Goal: Transaction & Acquisition: Purchase product/service

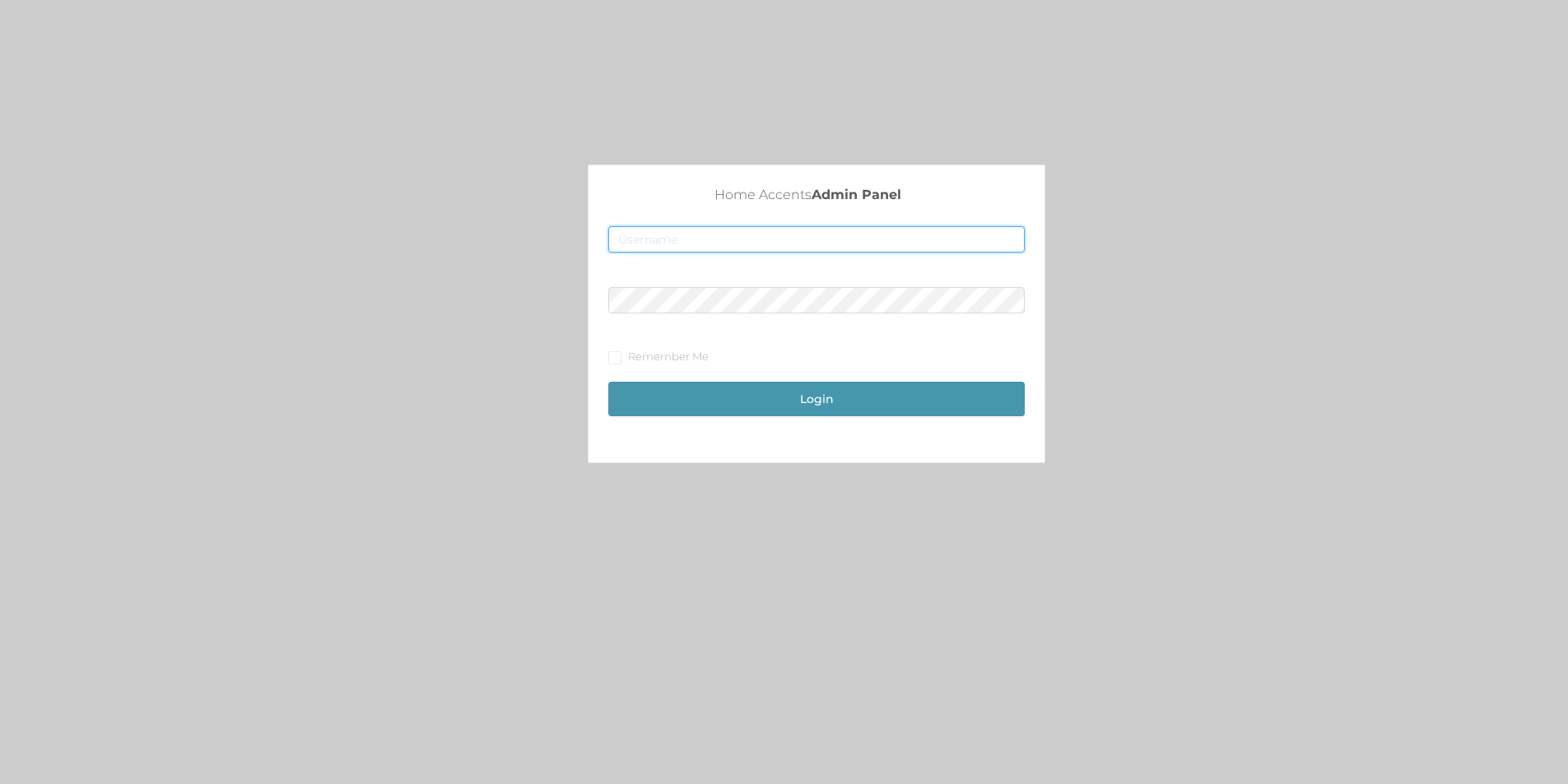
type input "[EMAIL_ADDRESS][DOMAIN_NAME]"
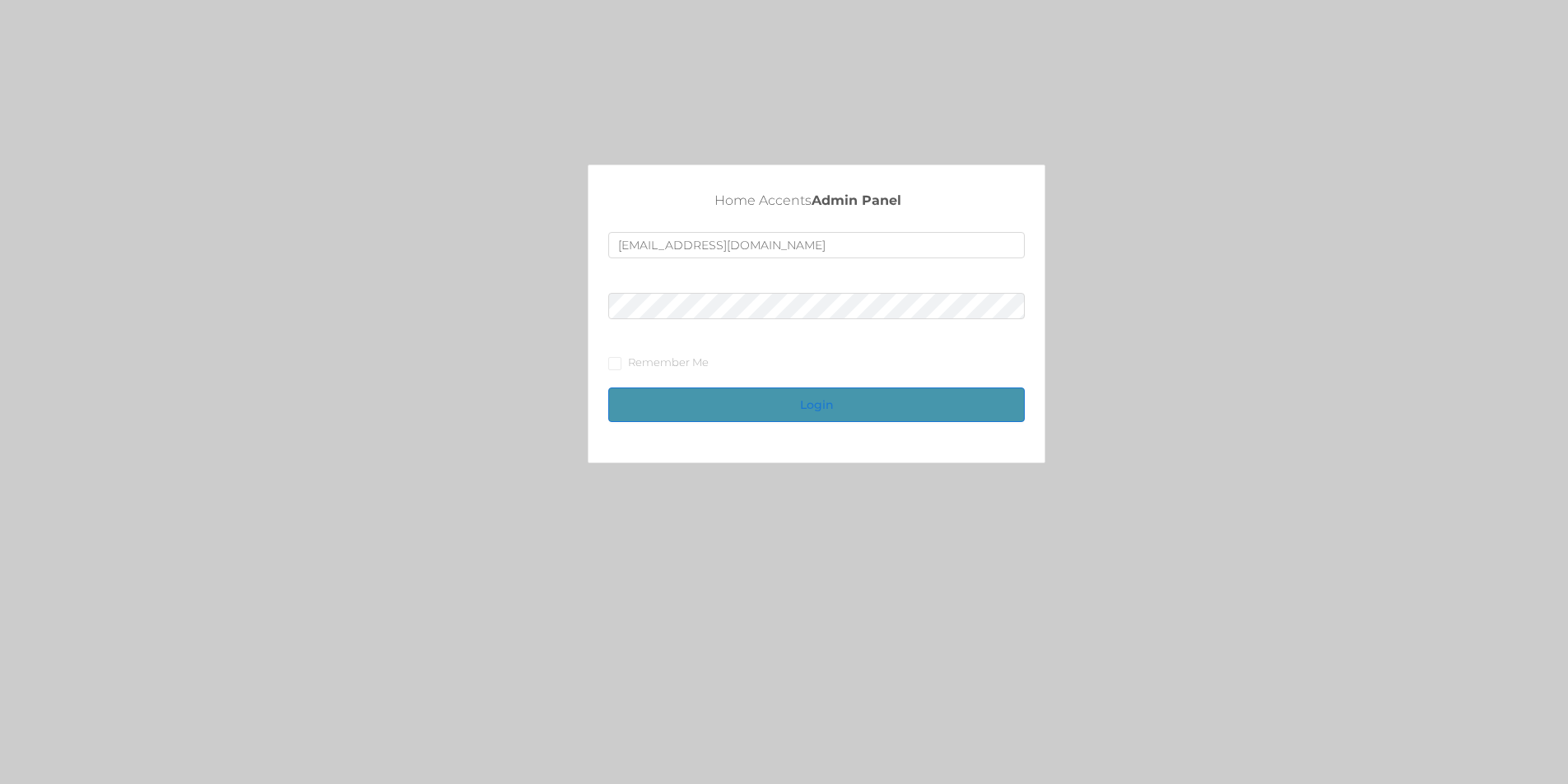
click at [786, 407] on button "Login" at bounding box center [816, 404] width 416 height 34
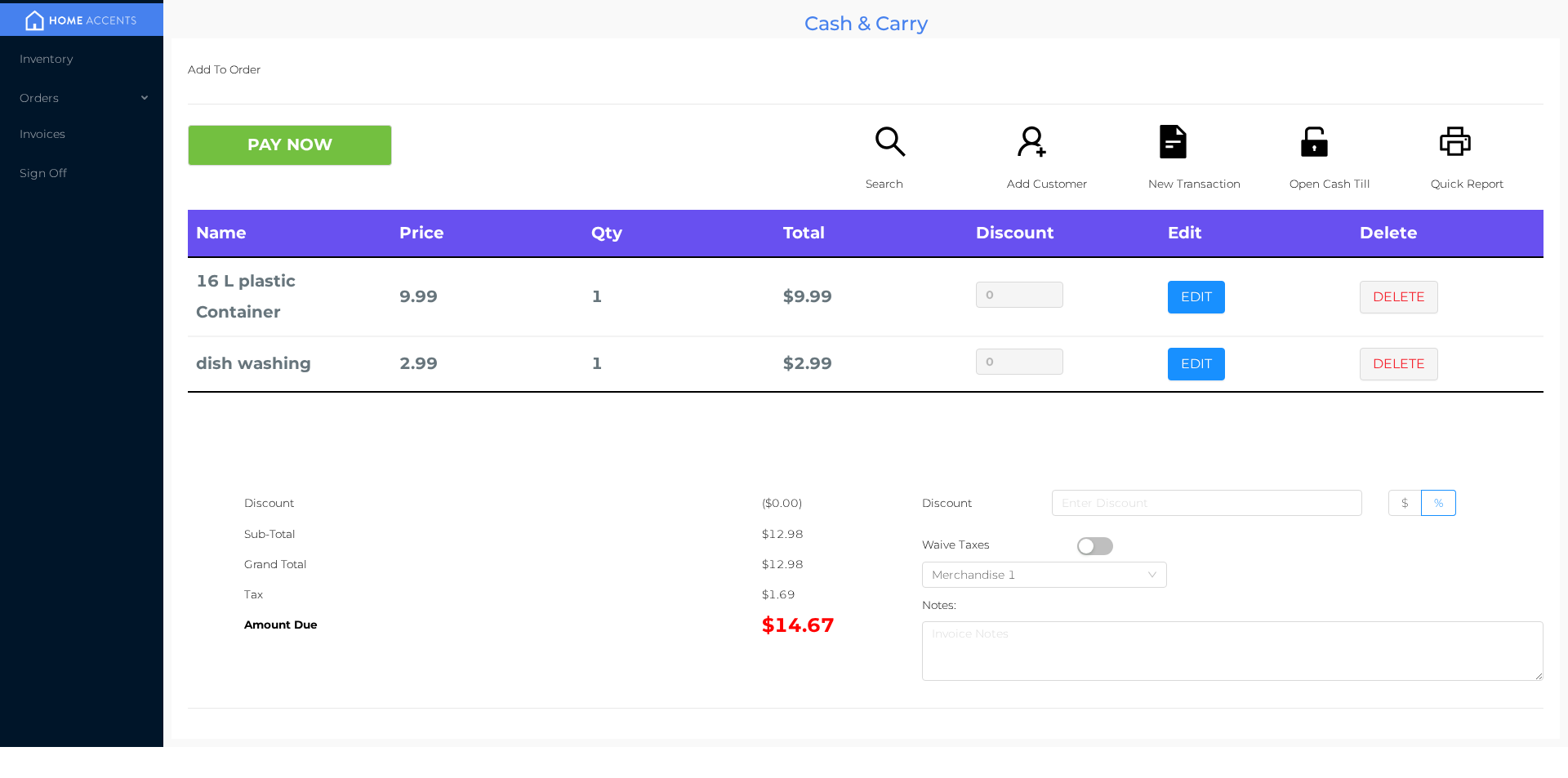
click at [1156, 167] on div "New Transaction" at bounding box center [1204, 168] width 113 height 85
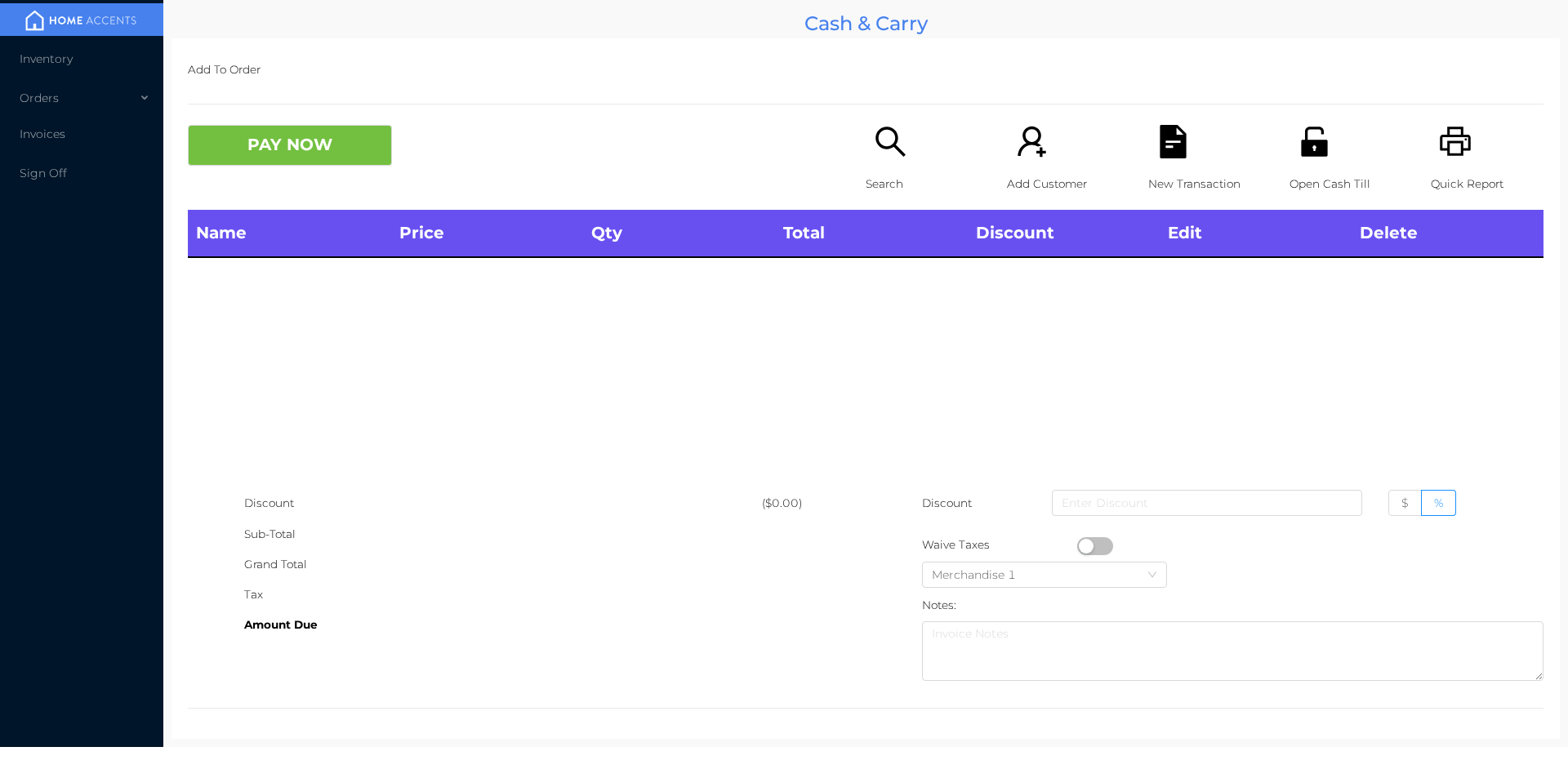
click at [1444, 142] on icon "icon: printer" at bounding box center [1455, 142] width 34 height 34
click at [1466, 155] on div "Quick Report" at bounding box center [1487, 168] width 113 height 85
click at [1311, 155] on icon "icon: unlock" at bounding box center [1314, 142] width 26 height 30
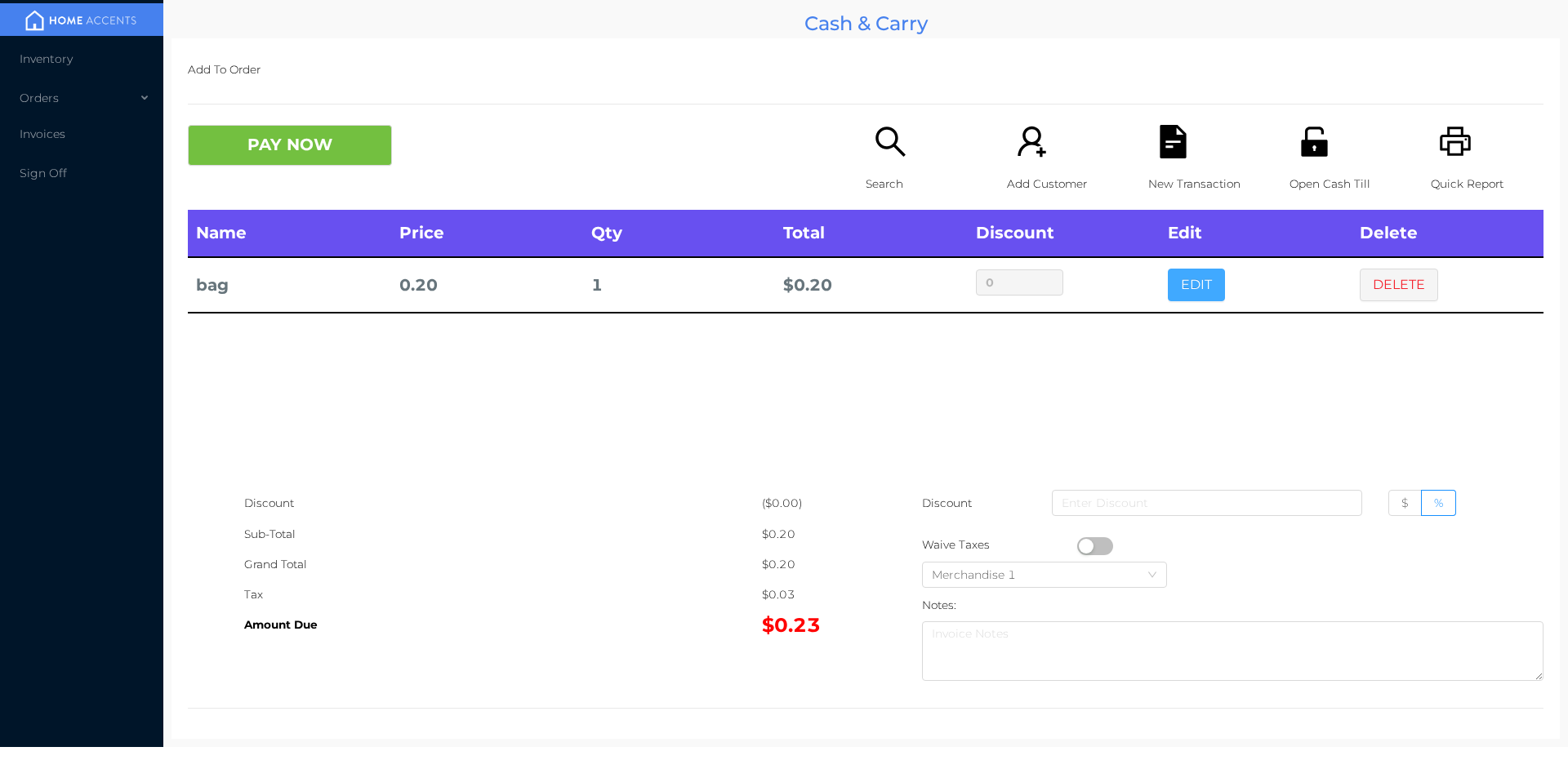
click at [1200, 285] on button "EDIT" at bounding box center [1196, 285] width 57 height 33
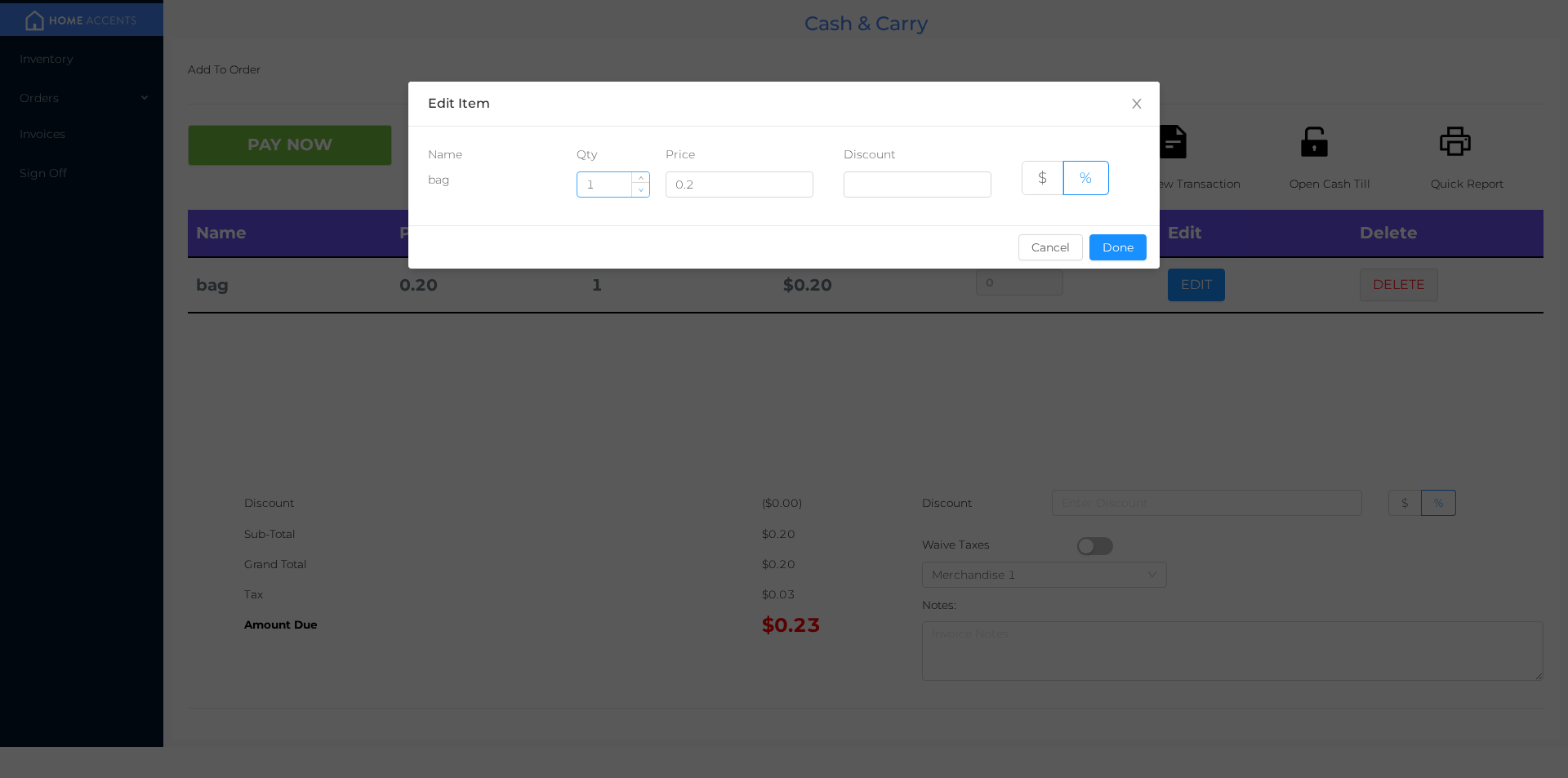
click at [641, 191] on icon "icon: down" at bounding box center [640, 189] width 6 height 6
type input "0"
type input "4"
click at [1115, 240] on button "Done" at bounding box center [1118, 247] width 57 height 26
type input "0%"
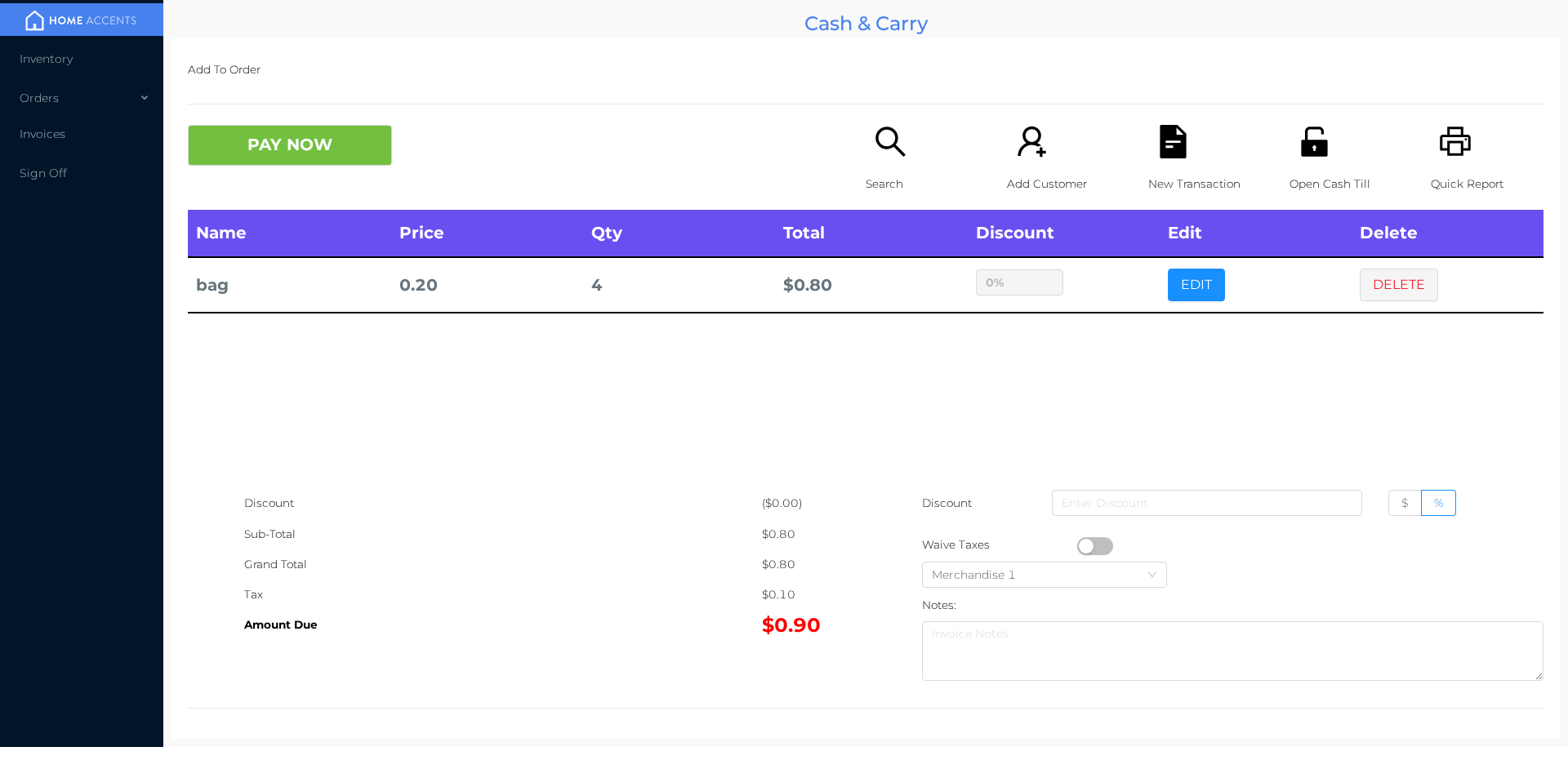
click at [1172, 162] on div "New Transaction" at bounding box center [1204, 168] width 113 height 85
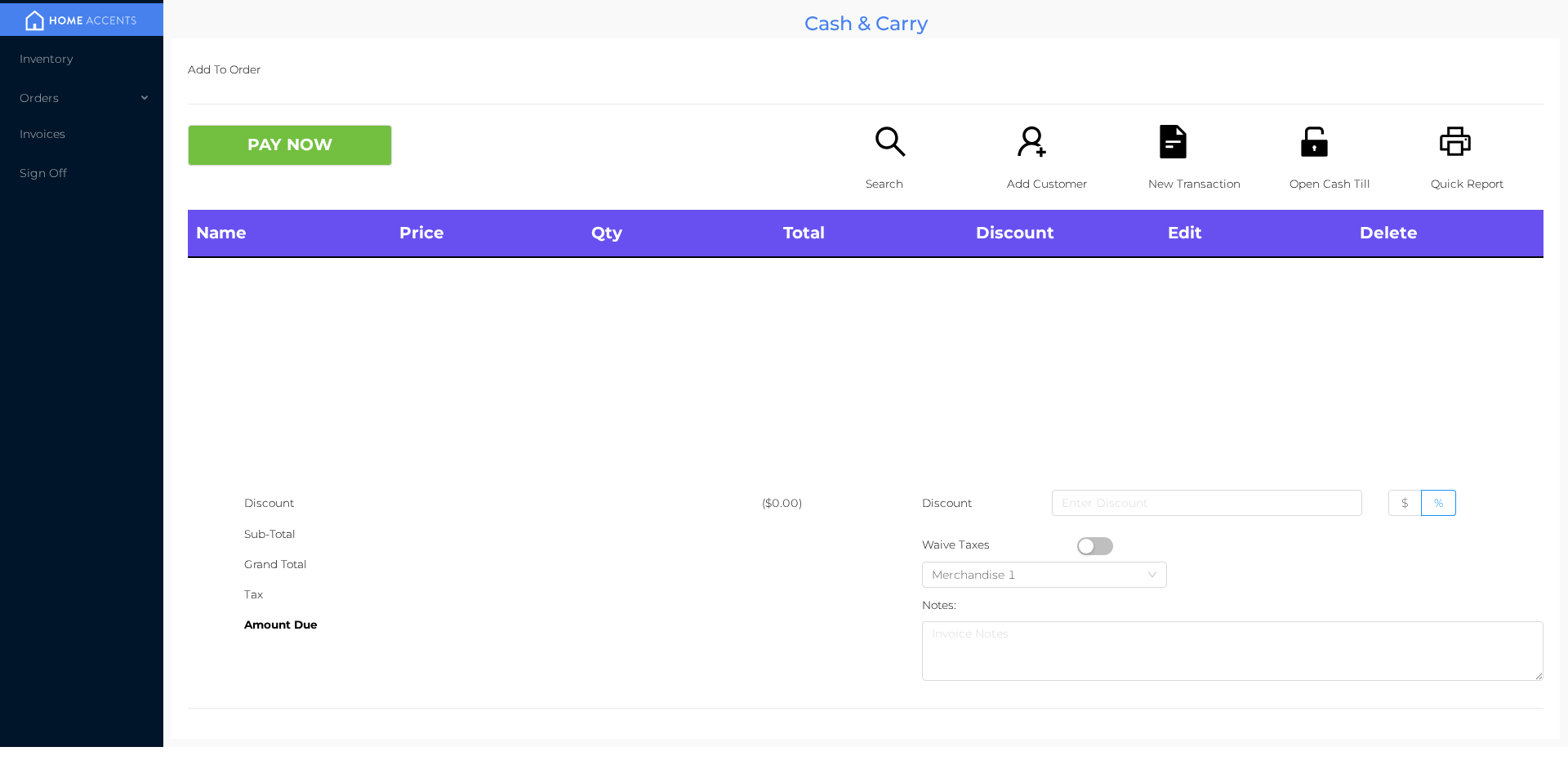
click at [1313, 133] on icon "icon: unlock" at bounding box center [1314, 142] width 26 height 30
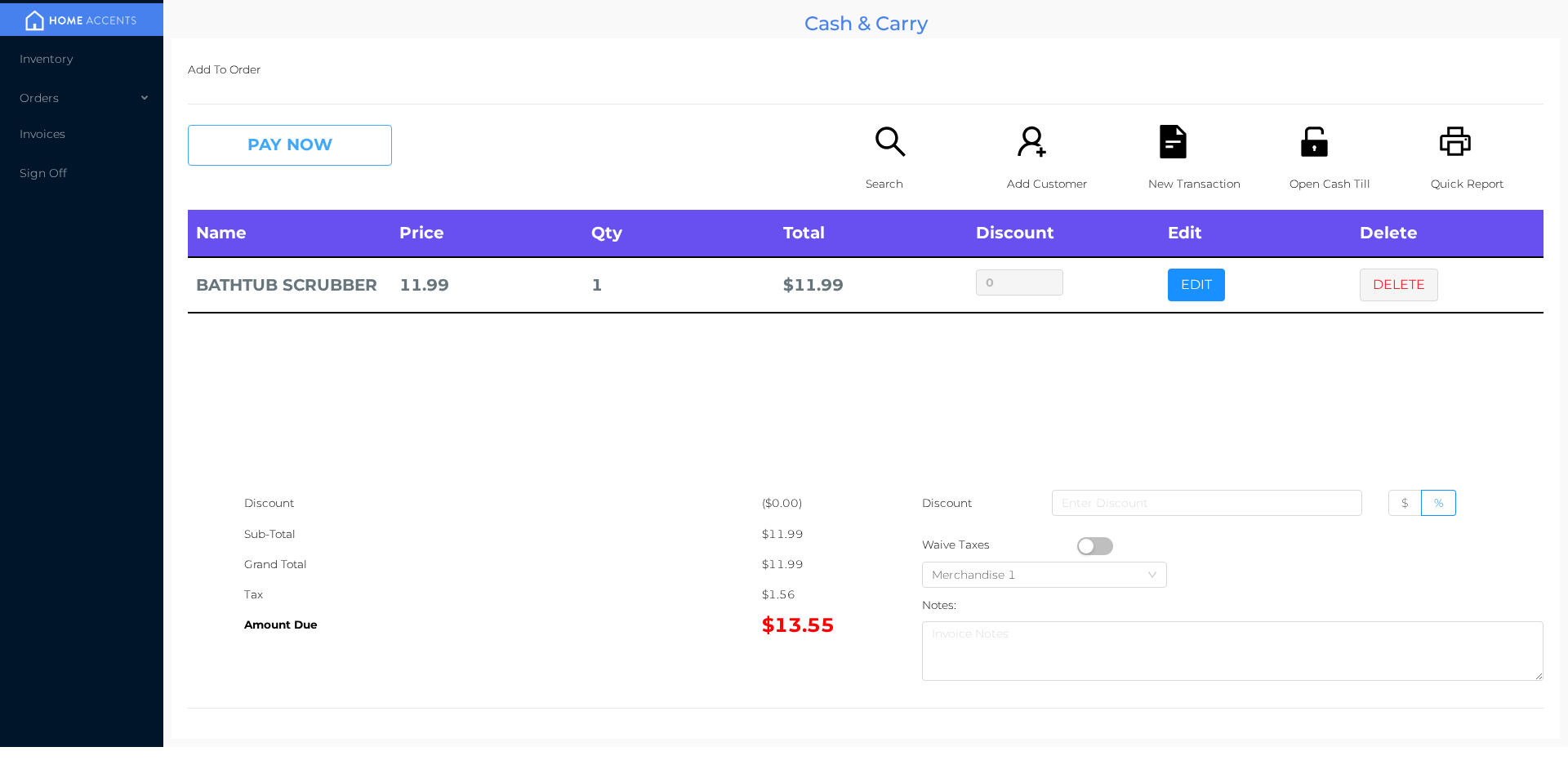
click at [271, 133] on button "PAY NOW" at bounding box center [289, 145] width 204 height 41
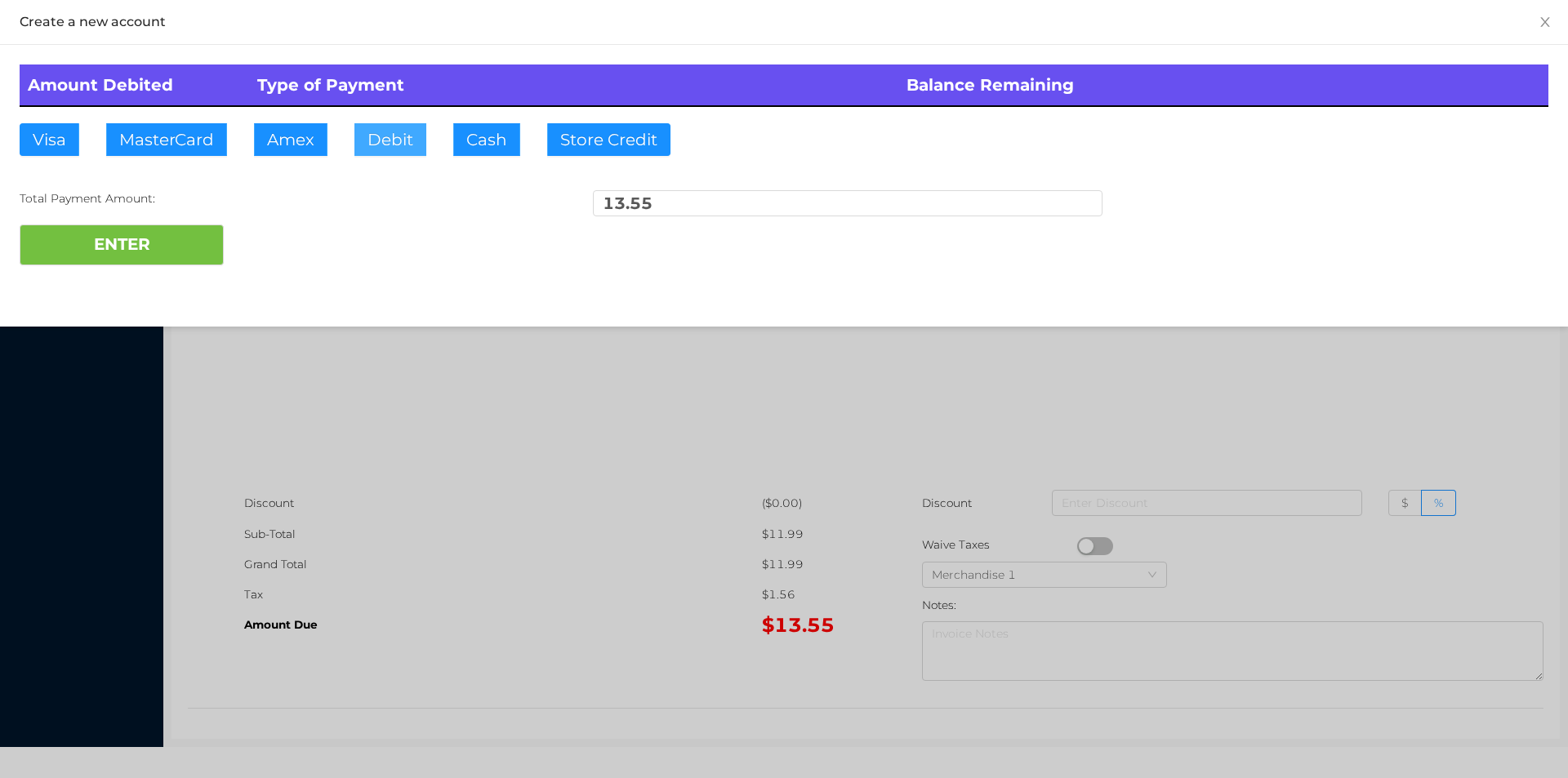
click at [375, 131] on button "Debit" at bounding box center [390, 140] width 72 height 33
click at [140, 254] on button "ENTER" at bounding box center [122, 245] width 204 height 41
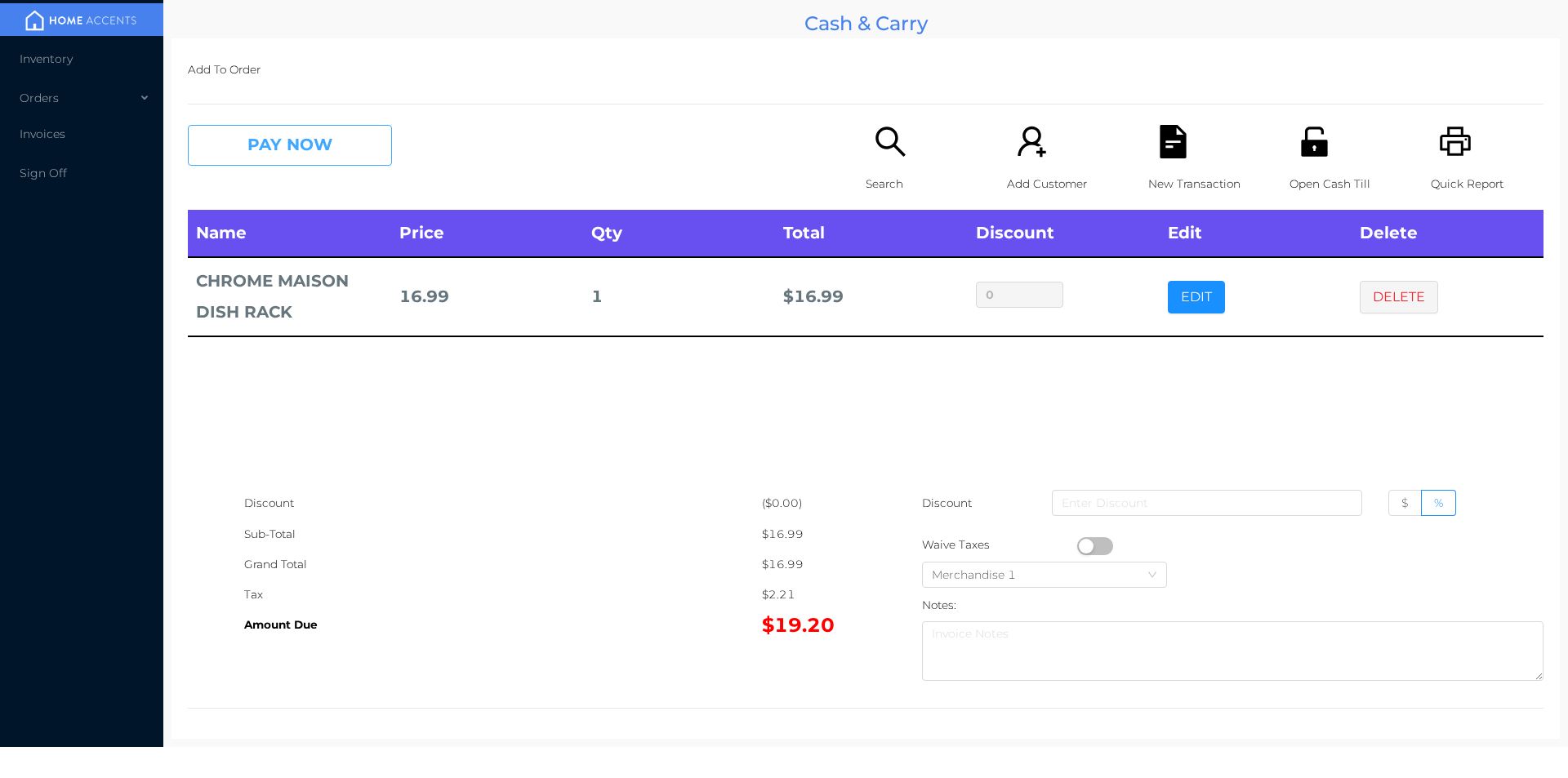
click at [265, 156] on button "PAY NOW" at bounding box center [289, 145] width 204 height 41
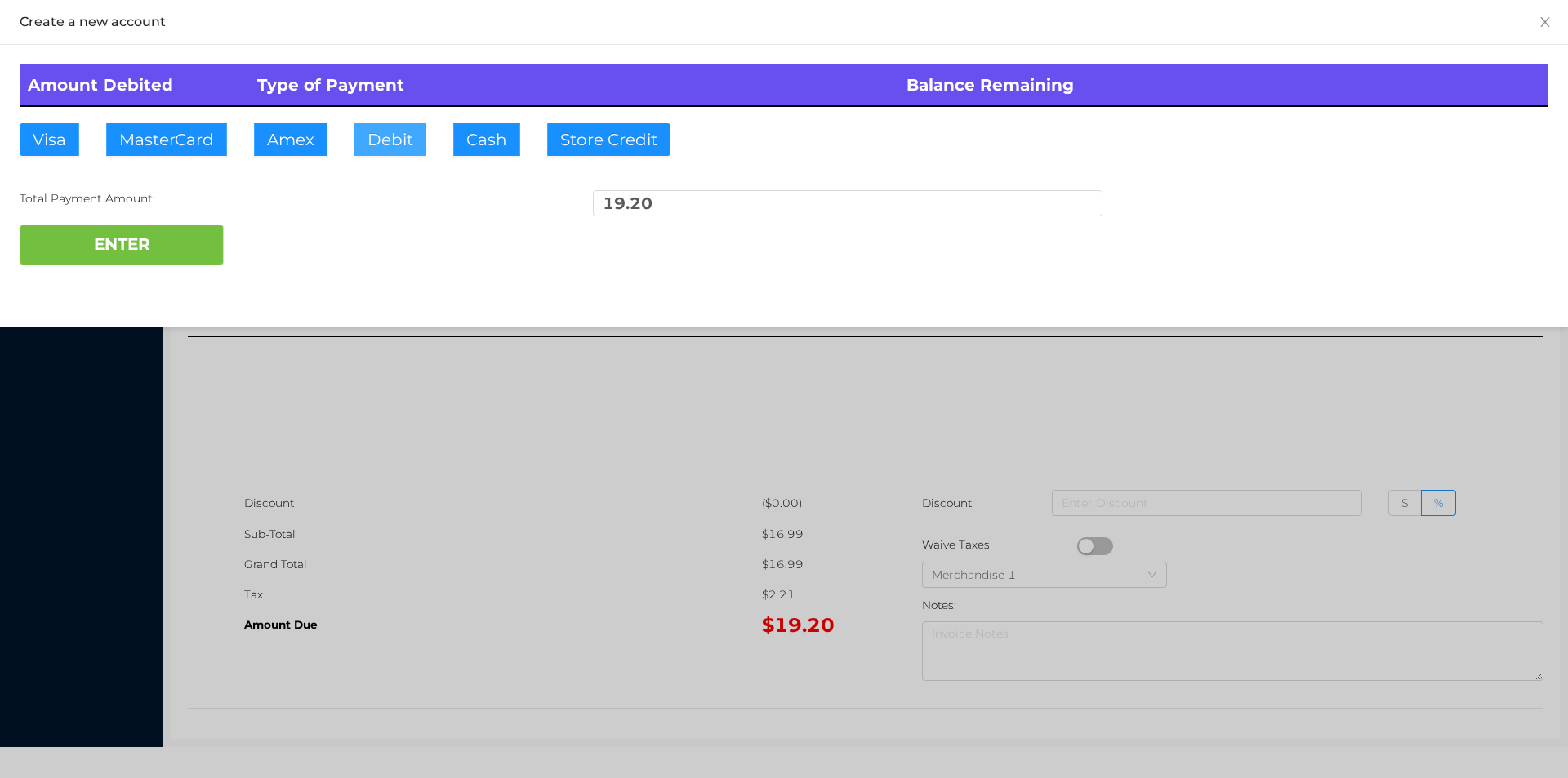
click at [399, 155] on button "Debit" at bounding box center [390, 140] width 72 height 33
click at [193, 237] on button "ENTER" at bounding box center [122, 245] width 204 height 41
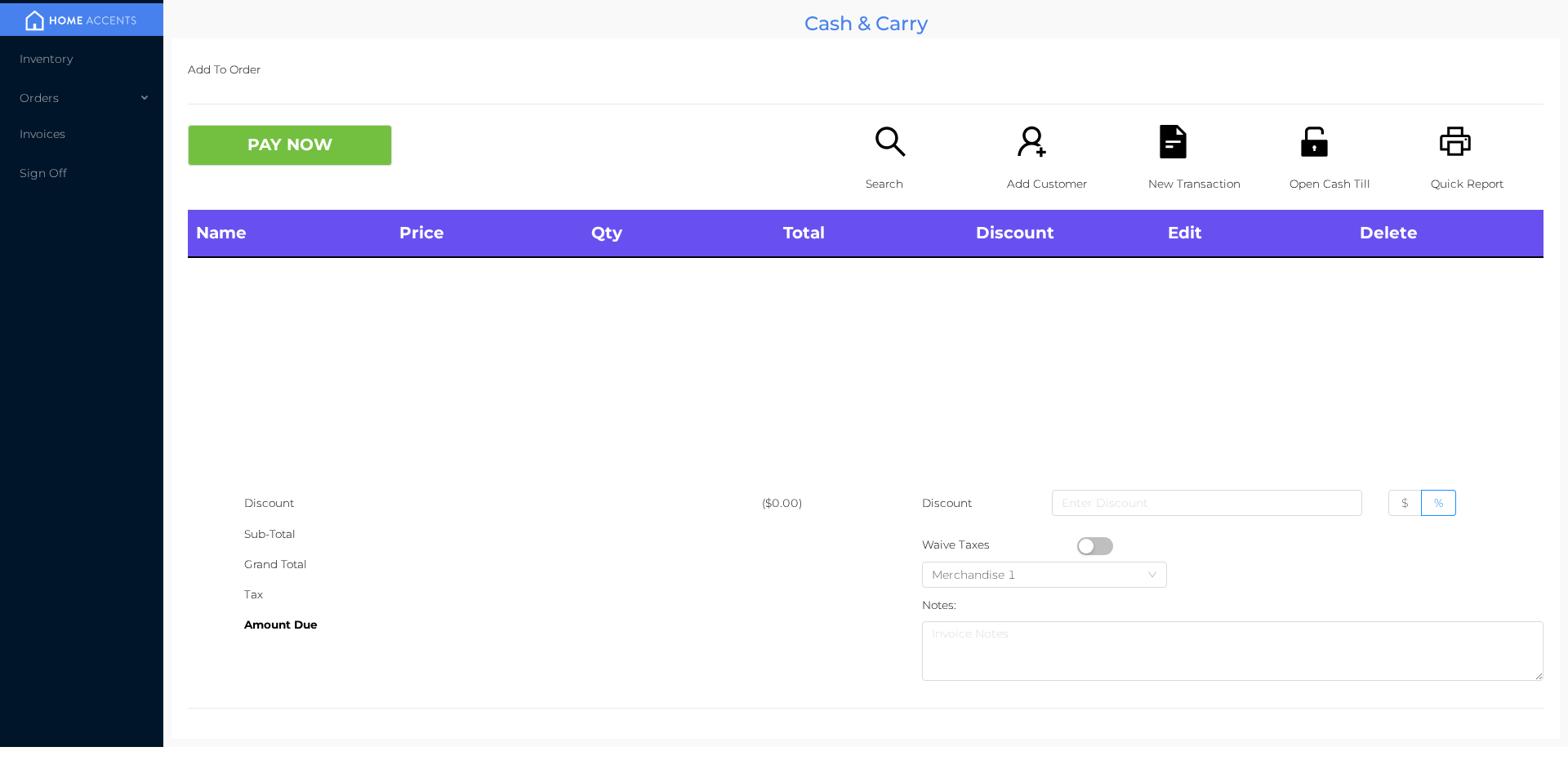
click at [832, 158] on div "PAY NOW" at bounding box center [526, 145] width 678 height 41
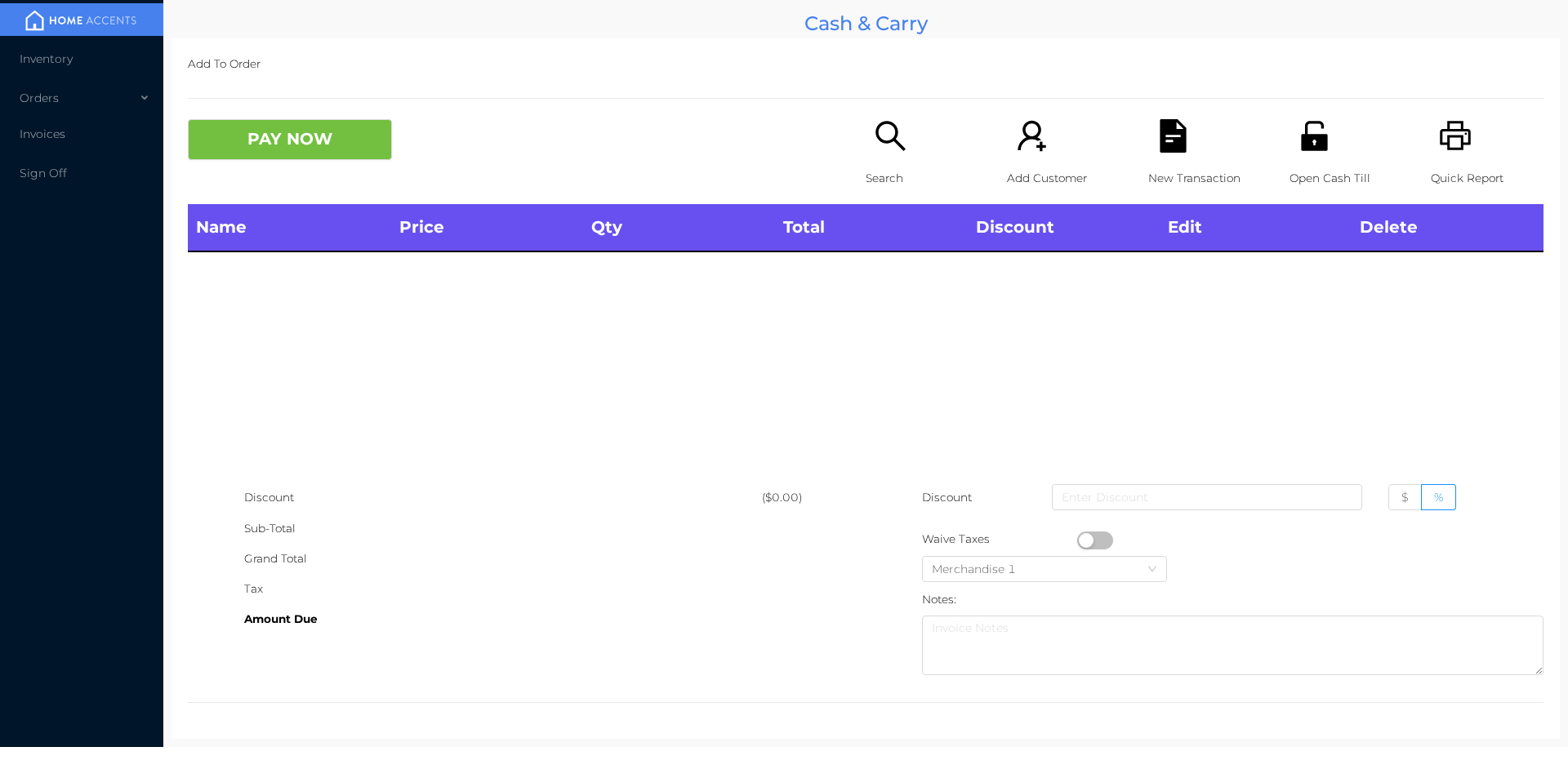
click at [877, 146] on icon "icon: search" at bounding box center [890, 135] width 34 height 34
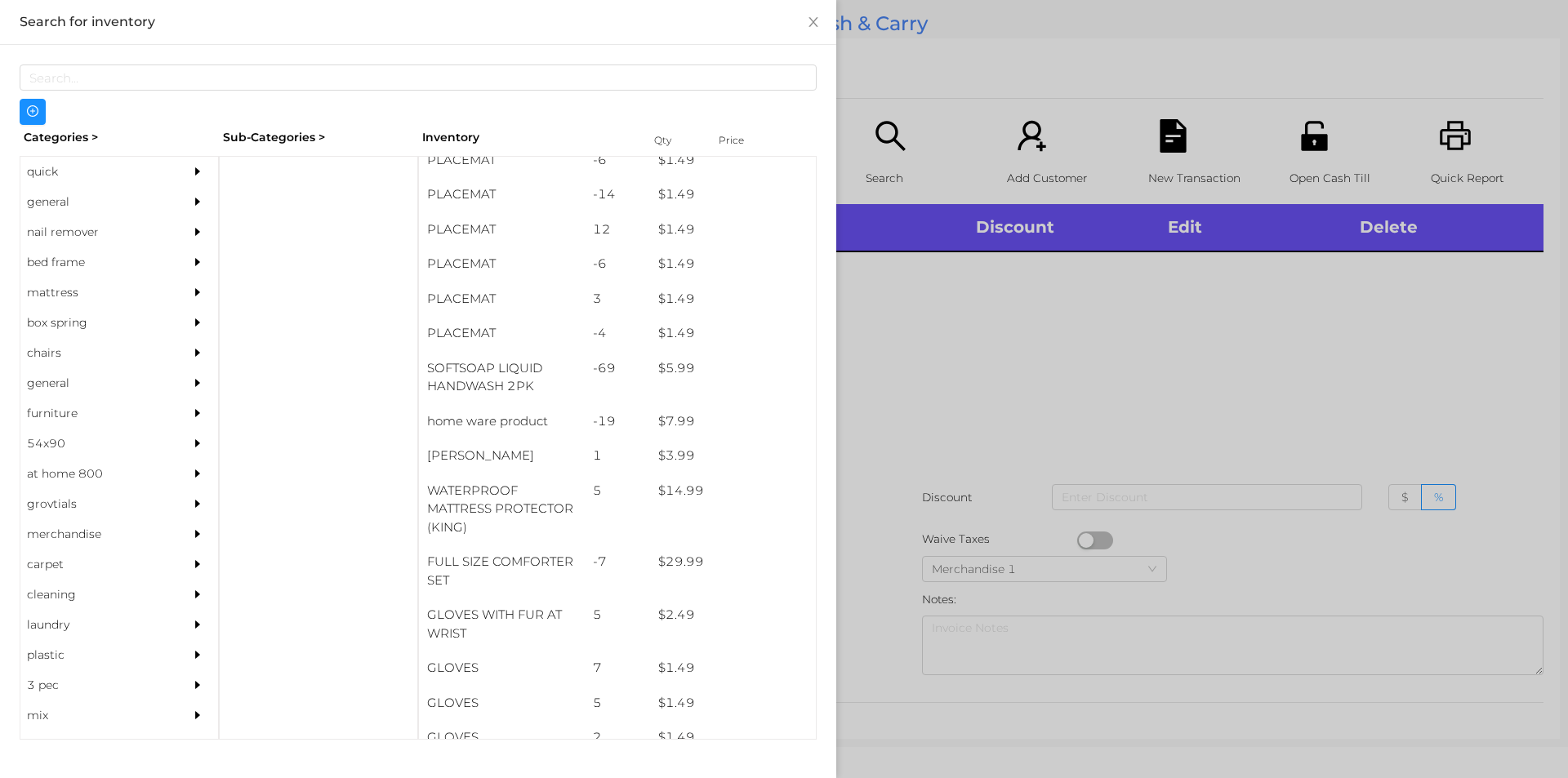
scroll to position [251, 0]
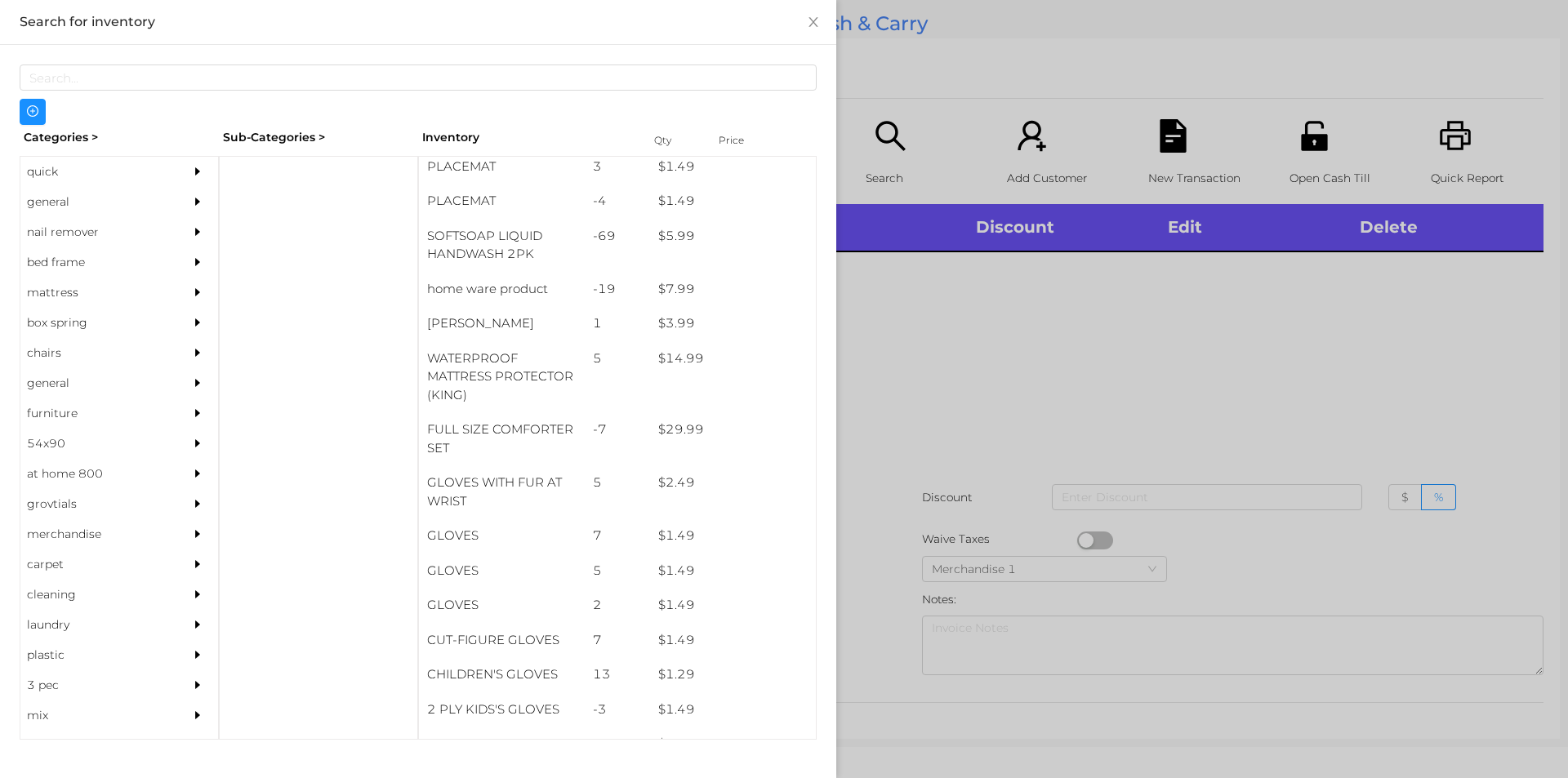
click at [67, 177] on div "quick" at bounding box center [95, 172] width 148 height 30
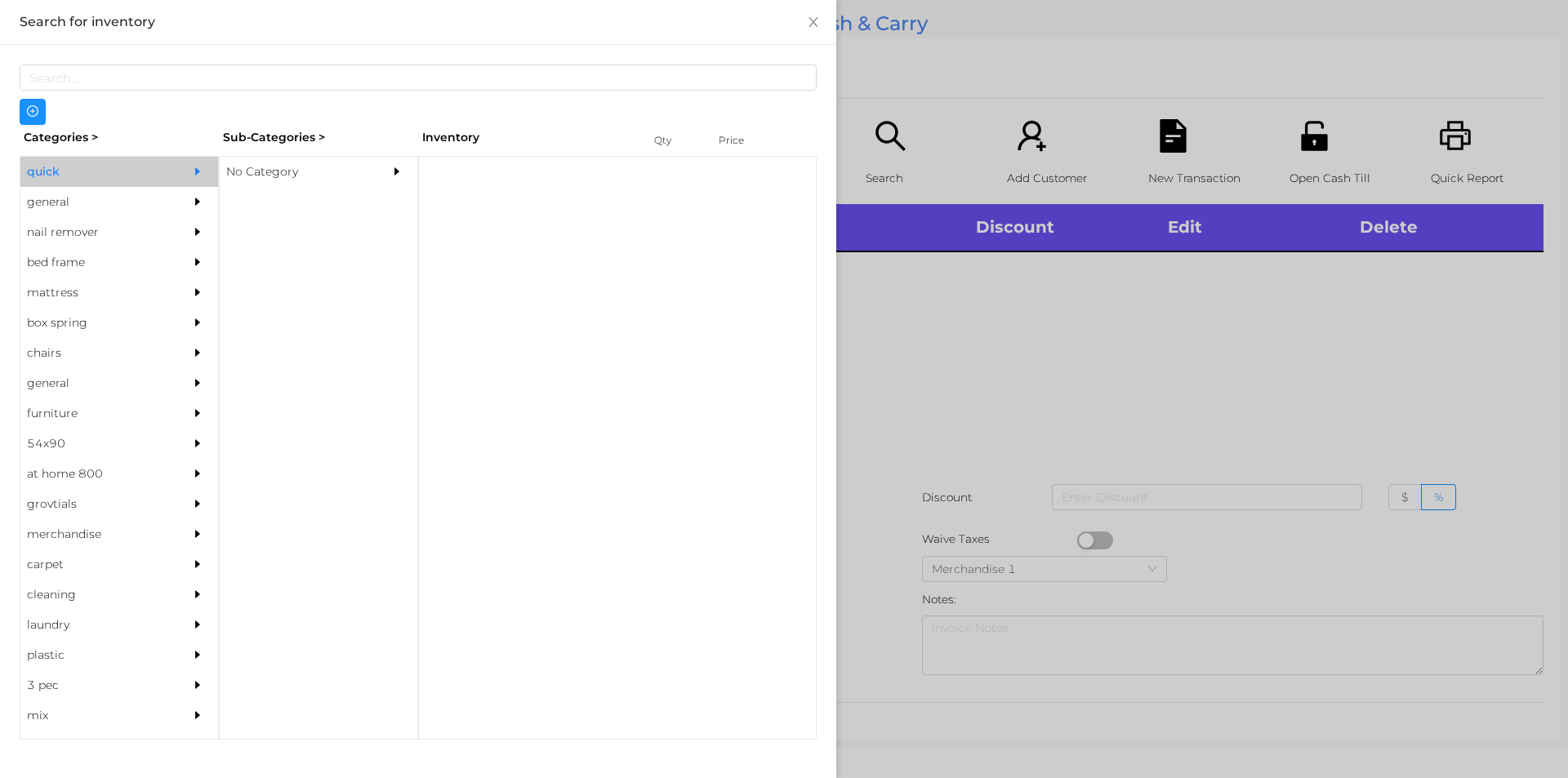
scroll to position [0, 0]
click at [66, 196] on div "general" at bounding box center [95, 201] width 148 height 30
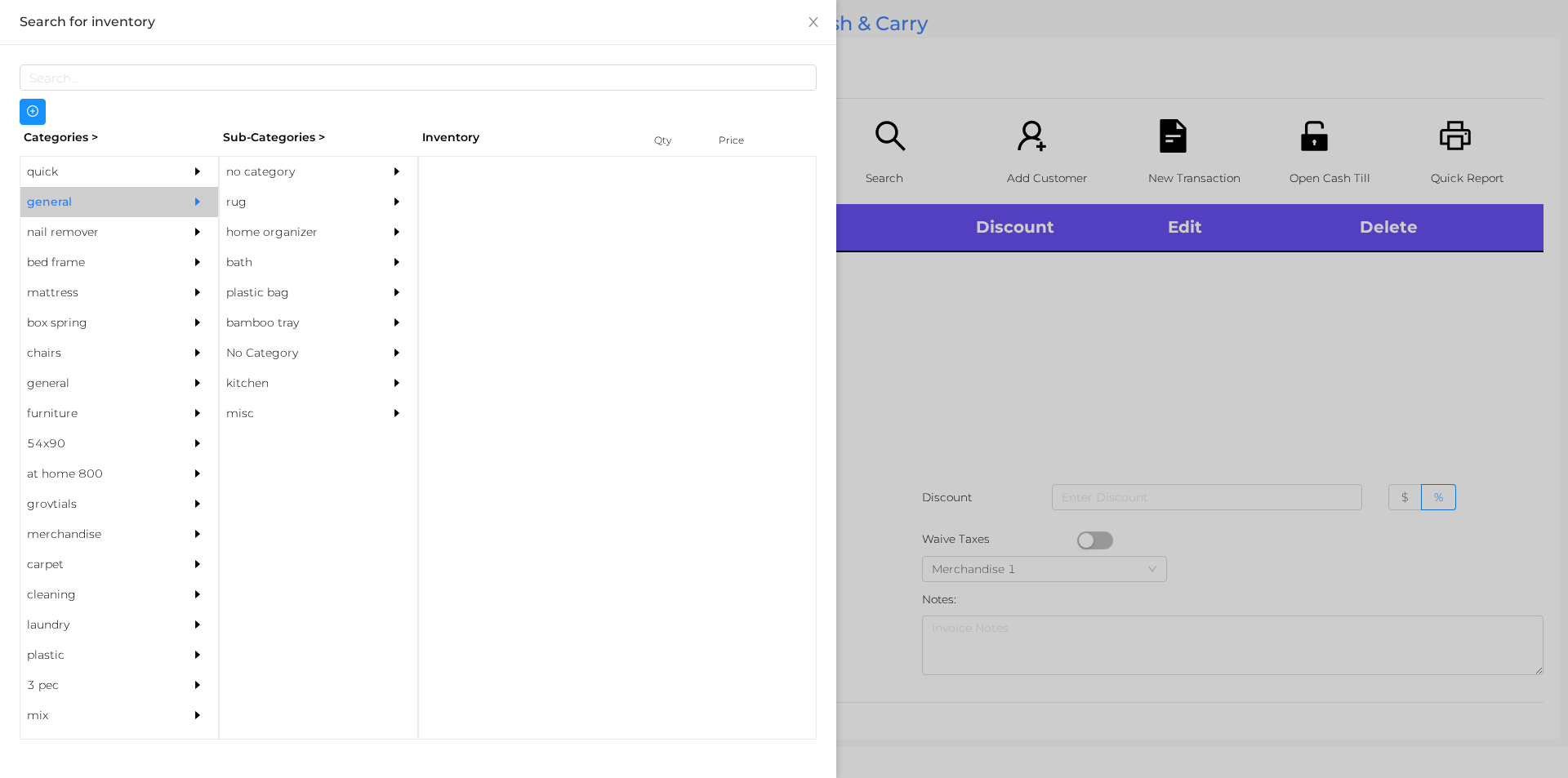
click at [307, 160] on div "no category" at bounding box center [293, 172] width 148 height 30
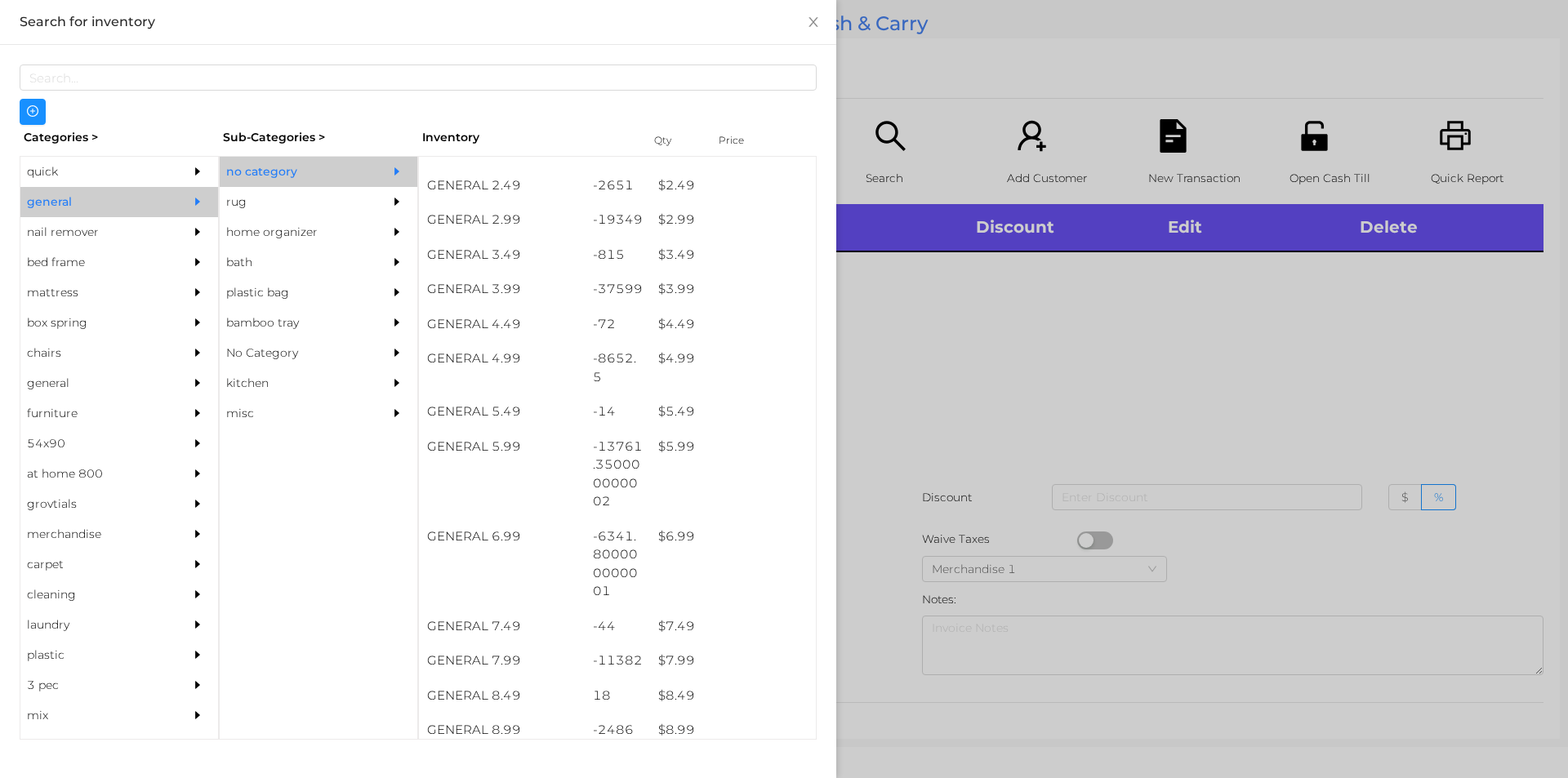
scroll to position [371, 0]
click at [680, 457] on div "$ 5.99" at bounding box center [733, 447] width 166 height 35
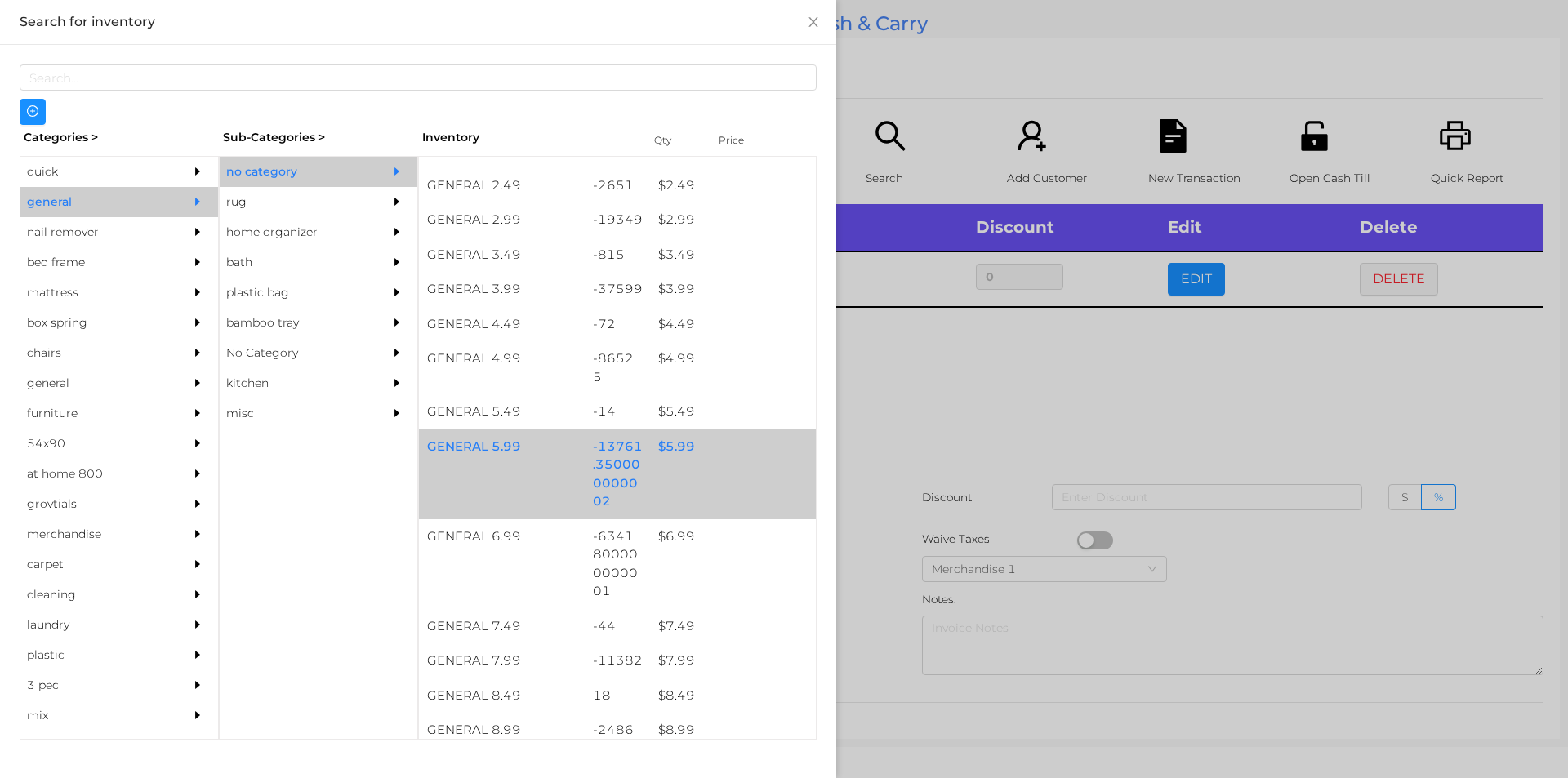
click at [709, 459] on div "$ 5.99" at bounding box center [733, 447] width 166 height 35
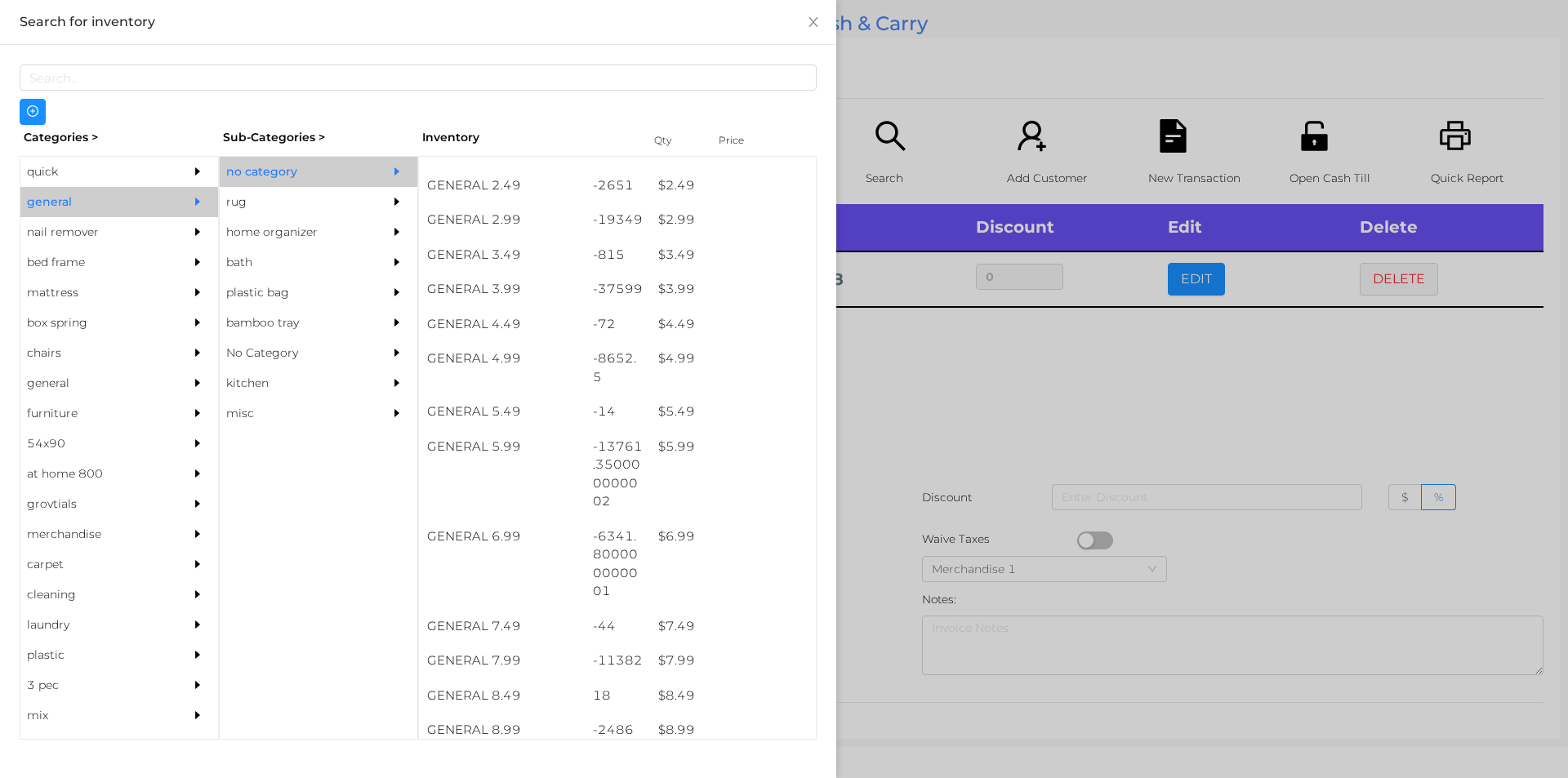
click at [1079, 479] on div at bounding box center [784, 389] width 1568 height 778
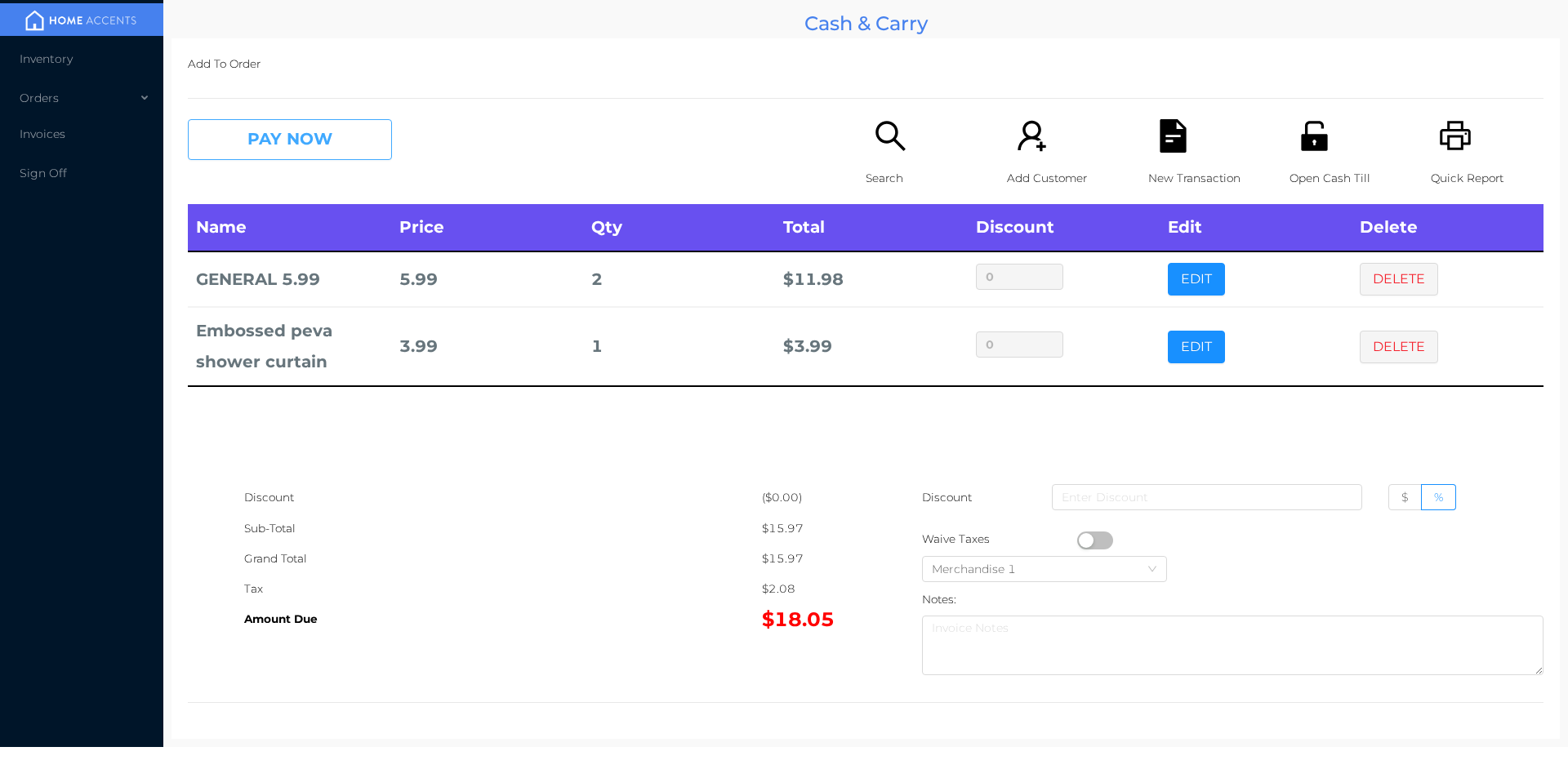
click at [286, 155] on button "PAY NOW" at bounding box center [289, 139] width 204 height 41
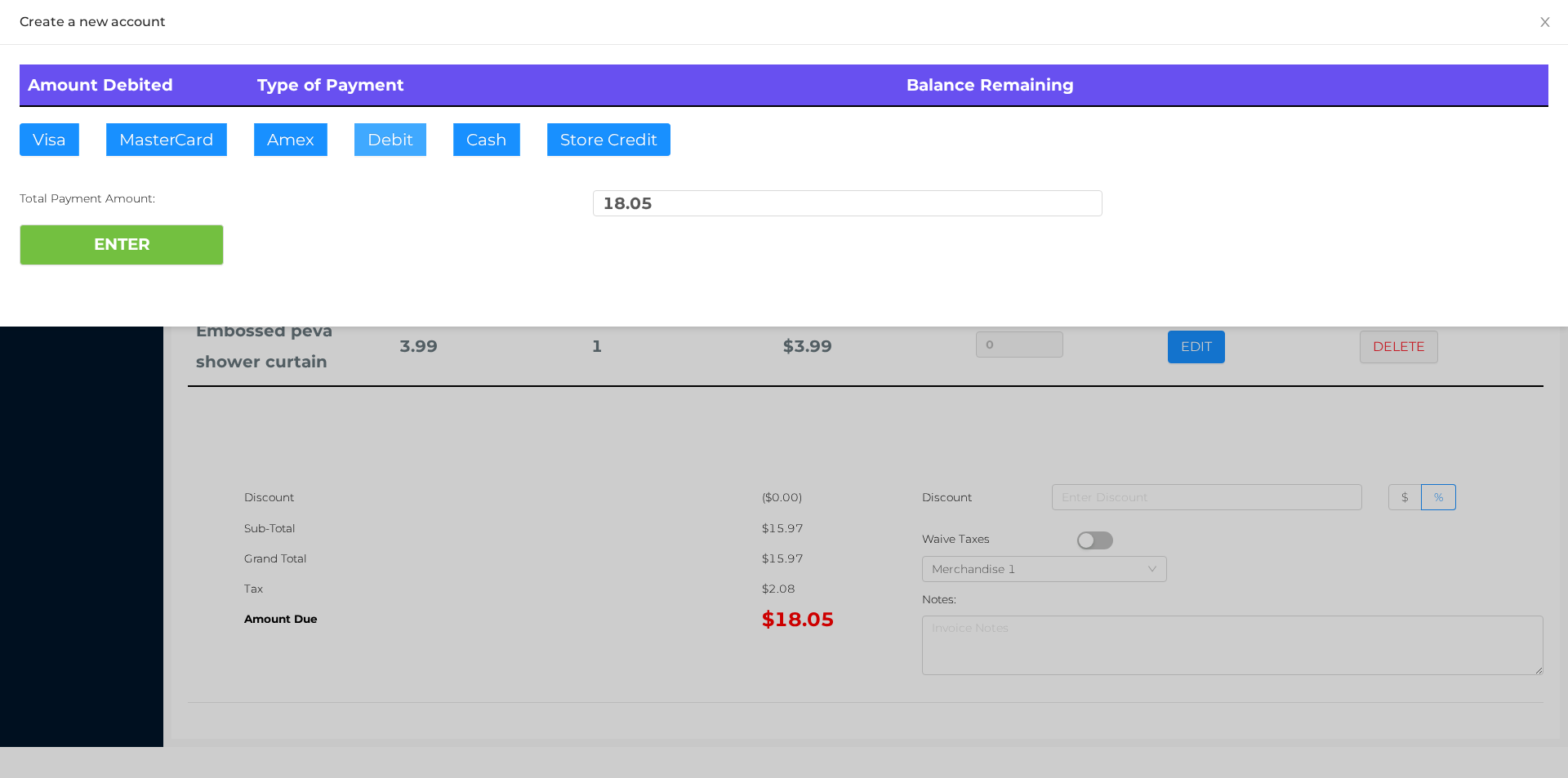
click at [375, 151] on button "Debit" at bounding box center [390, 140] width 72 height 33
click at [126, 235] on button "ENTER" at bounding box center [122, 245] width 204 height 41
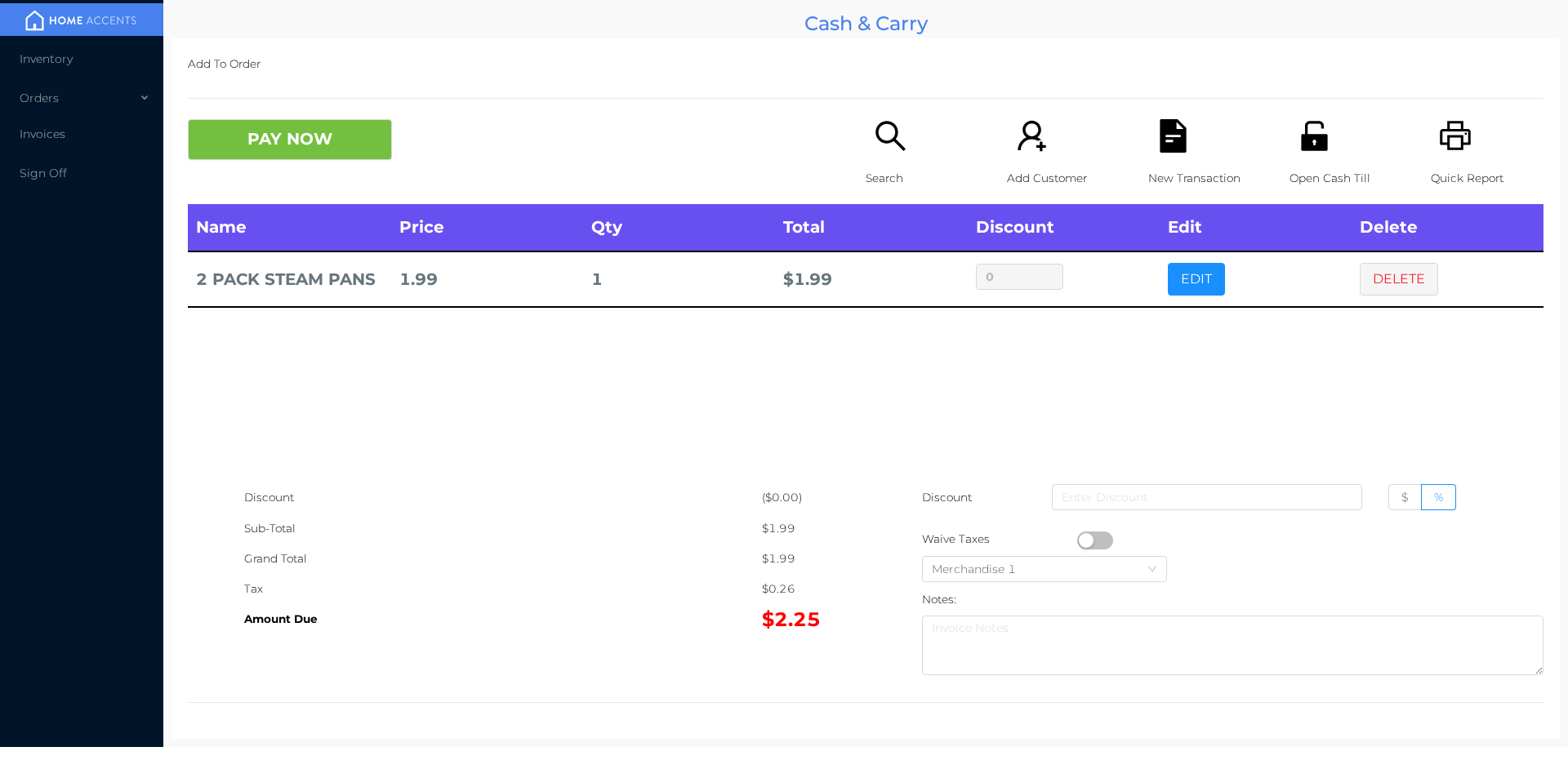
click at [1085, 541] on button "button" at bounding box center [1094, 540] width 36 height 18
click at [288, 150] on button "PAY NOW" at bounding box center [289, 139] width 204 height 41
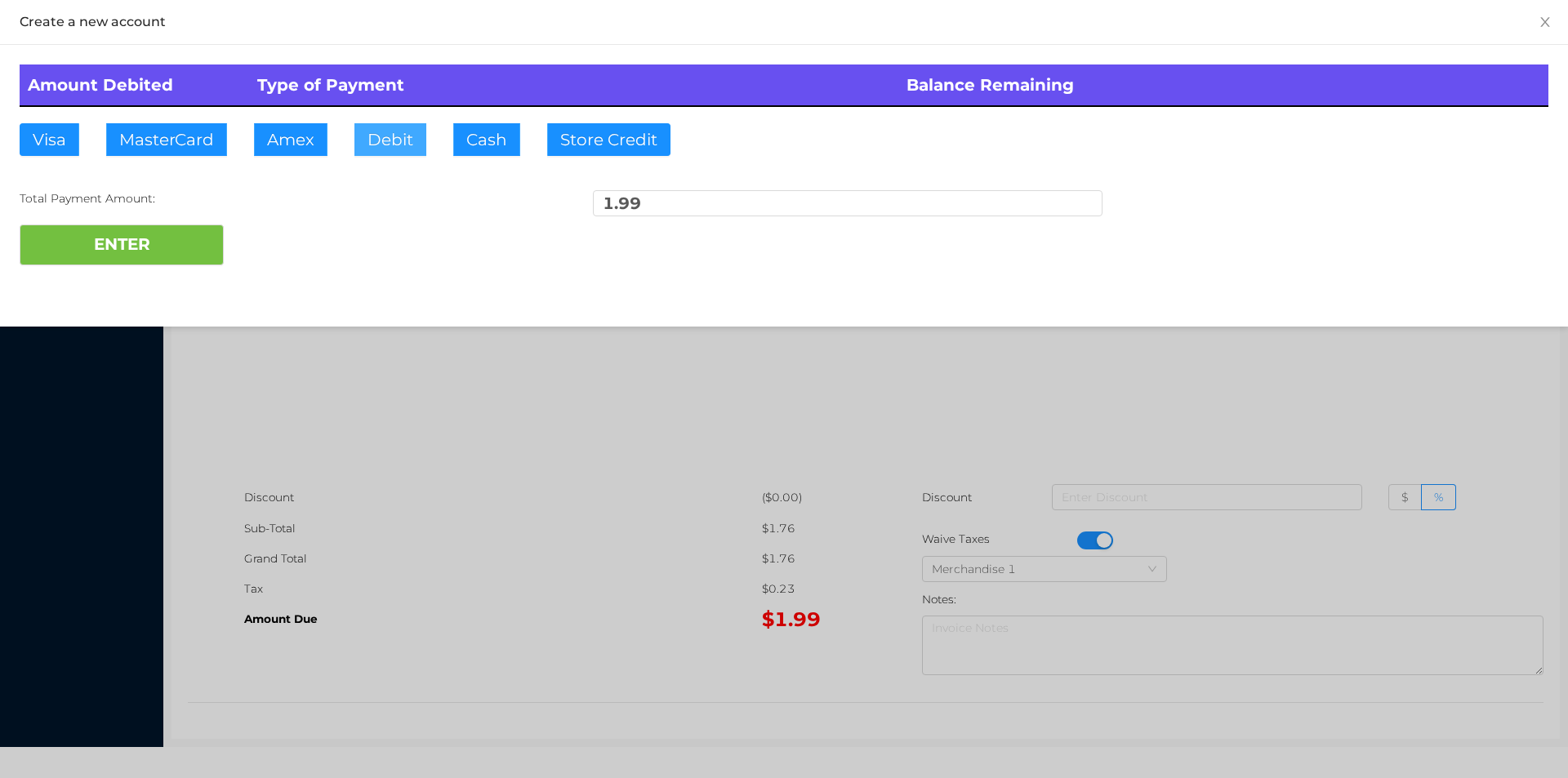
click at [388, 145] on button "Debit" at bounding box center [390, 140] width 72 height 33
click at [160, 246] on button "ENTER" at bounding box center [122, 245] width 204 height 41
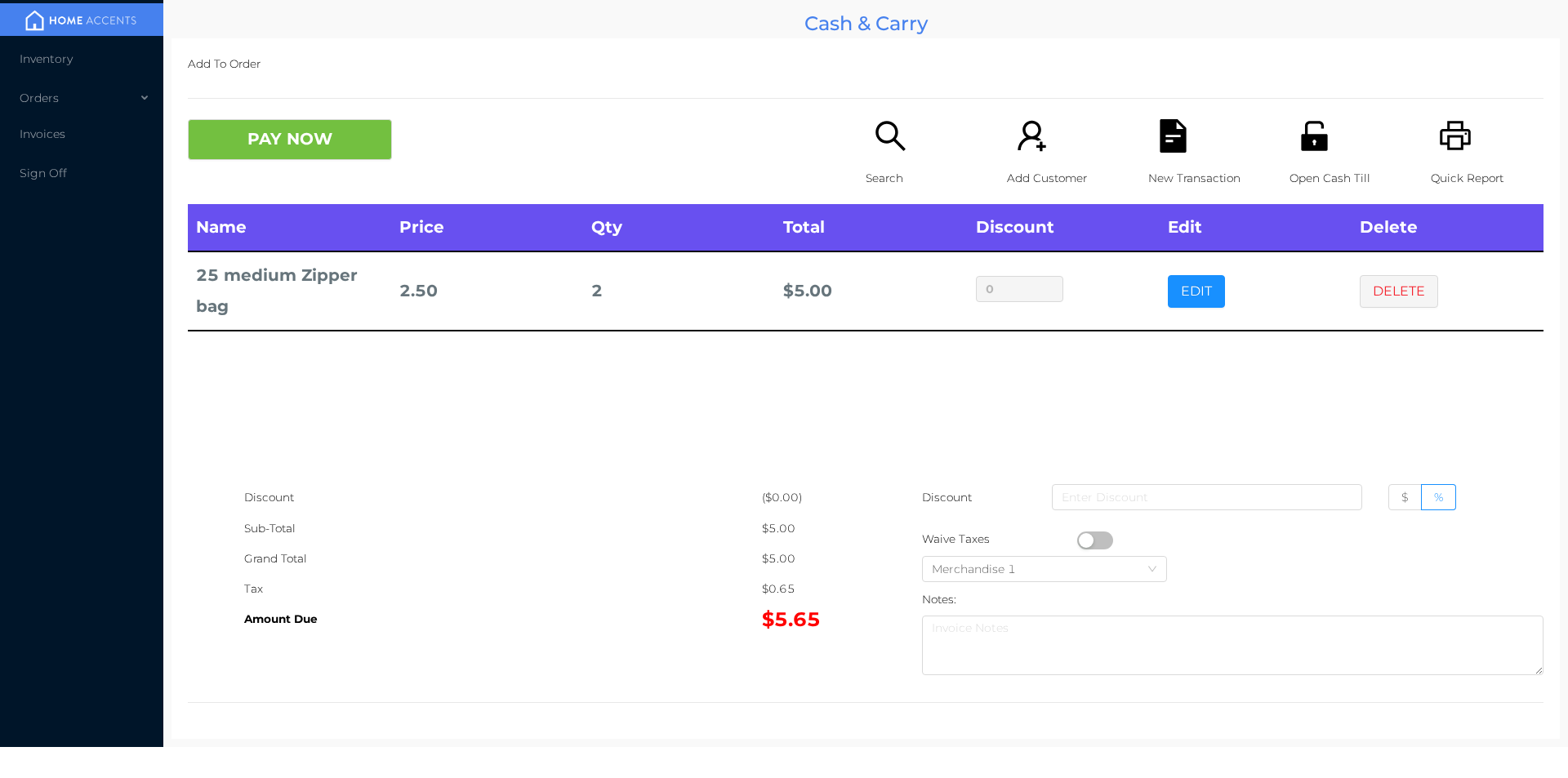
click at [1200, 155] on div "New Transaction" at bounding box center [1204, 162] width 113 height 85
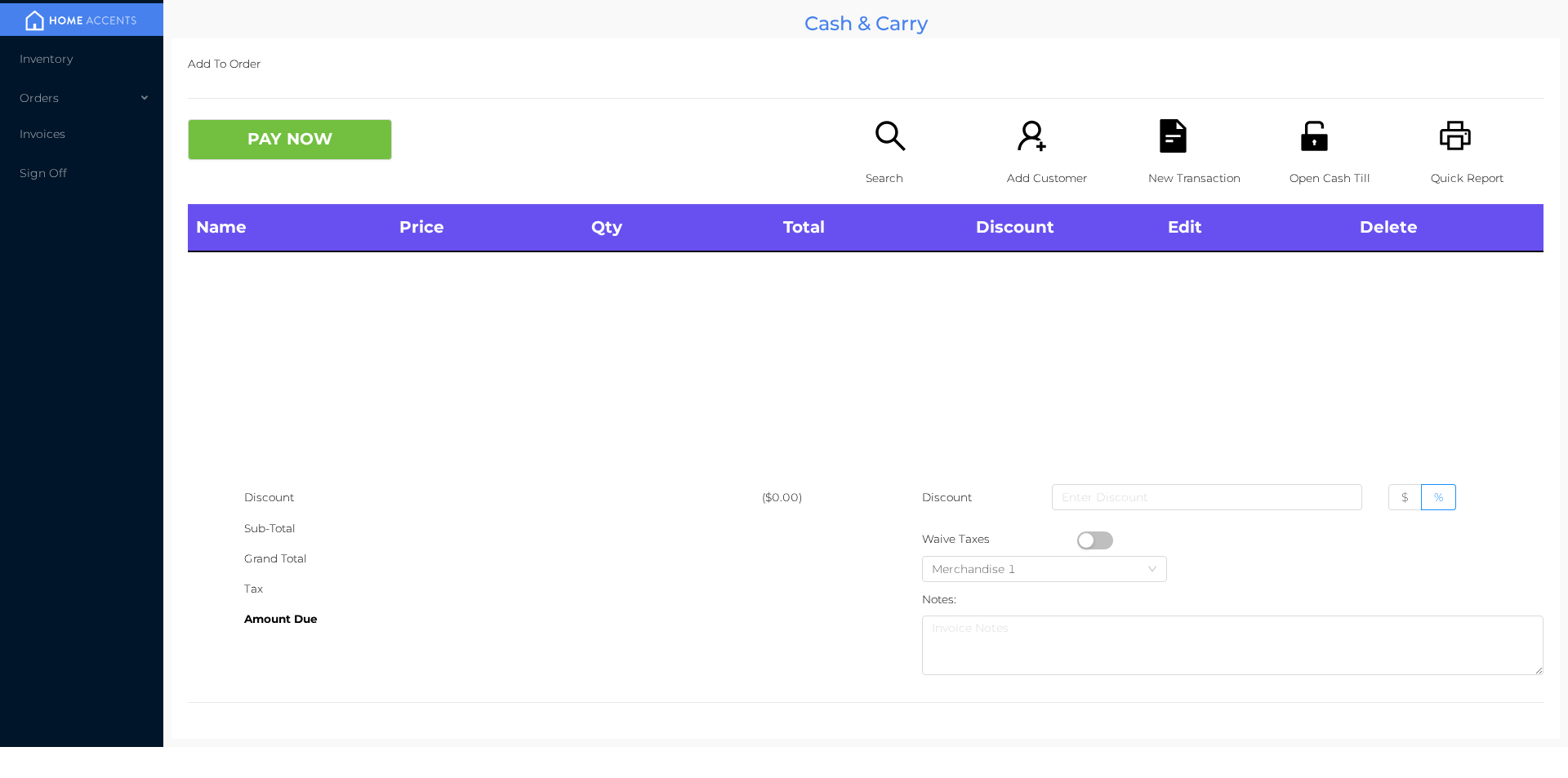
click at [1339, 151] on div "Open Cash Till" at bounding box center [1346, 162] width 113 height 85
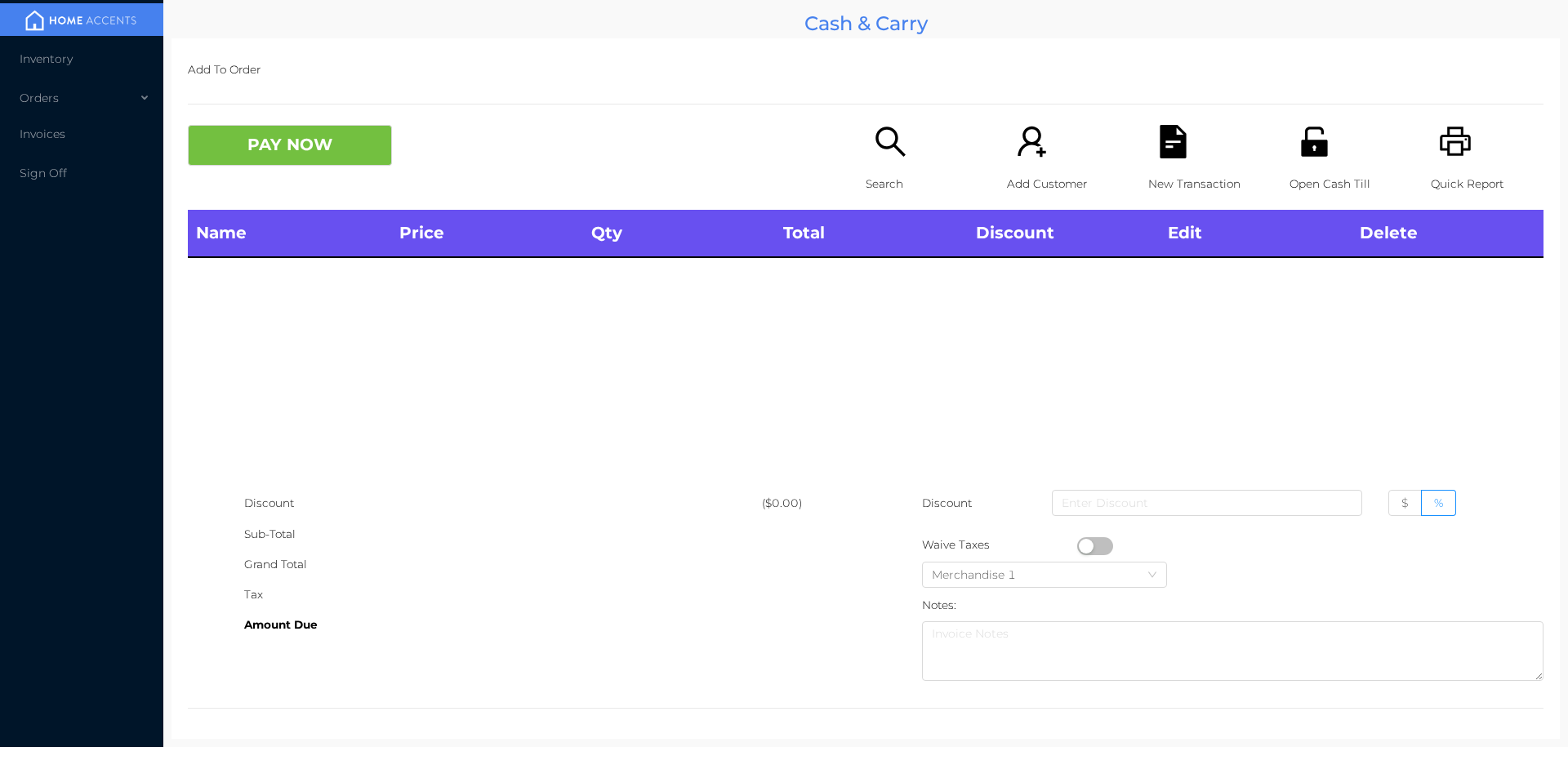
click at [1305, 157] on icon "icon: unlock" at bounding box center [1314, 142] width 34 height 34
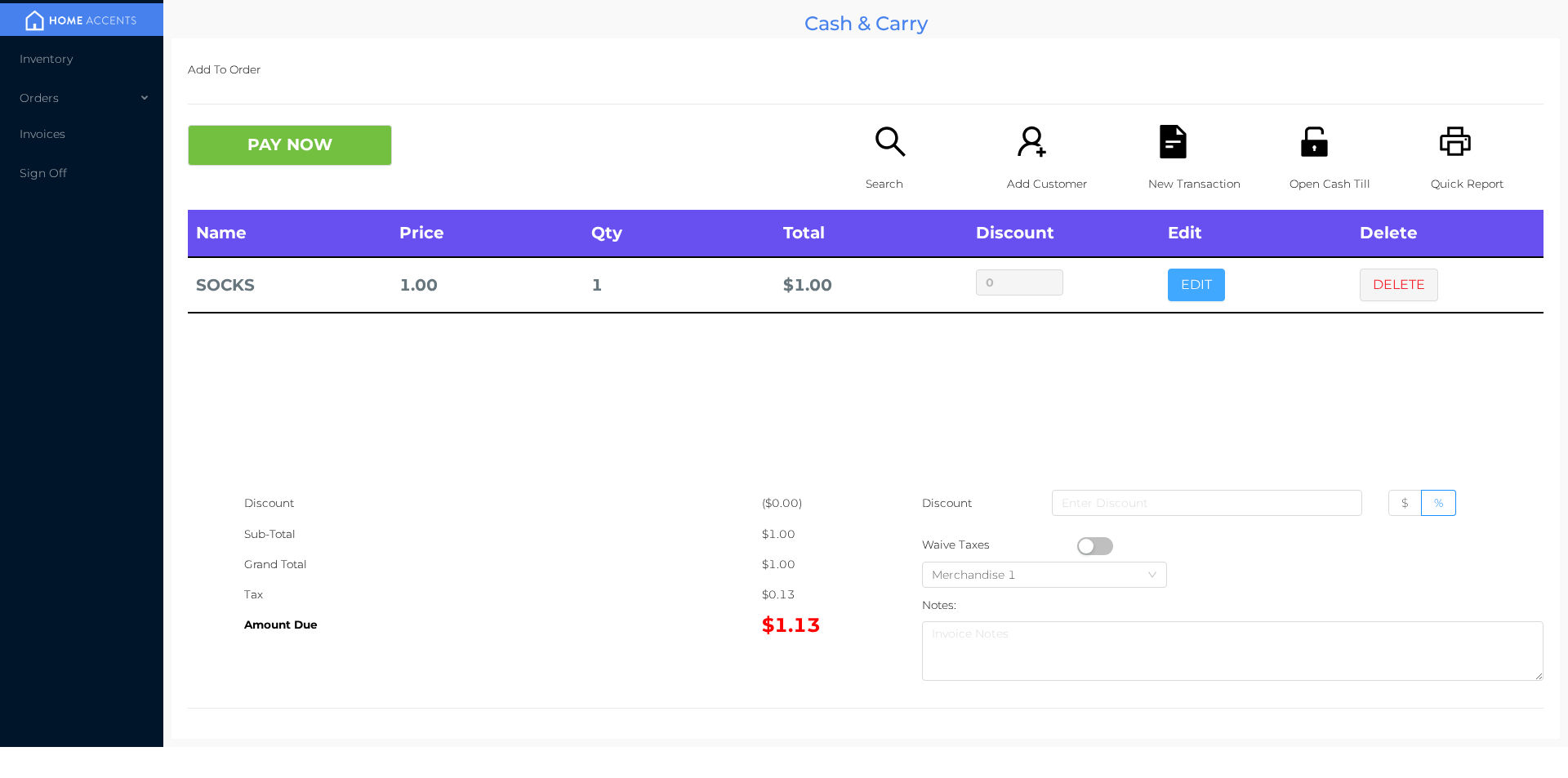
click at [1184, 287] on button "EDIT" at bounding box center [1196, 285] width 57 height 33
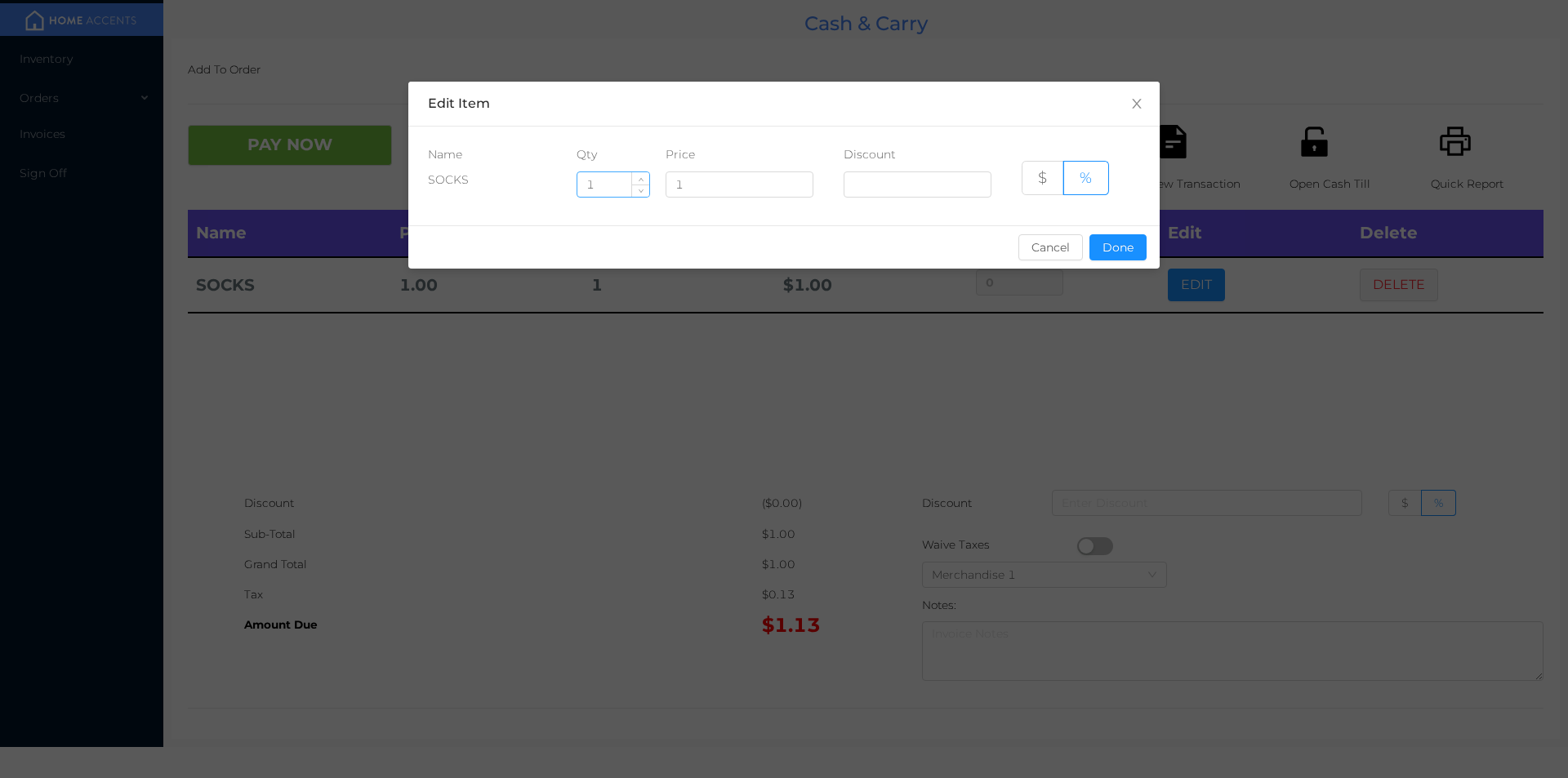
click at [627, 178] on input "1" at bounding box center [613, 184] width 72 height 24
type input "2"
click at [1136, 256] on button "Done" at bounding box center [1118, 247] width 57 height 26
type input "0%"
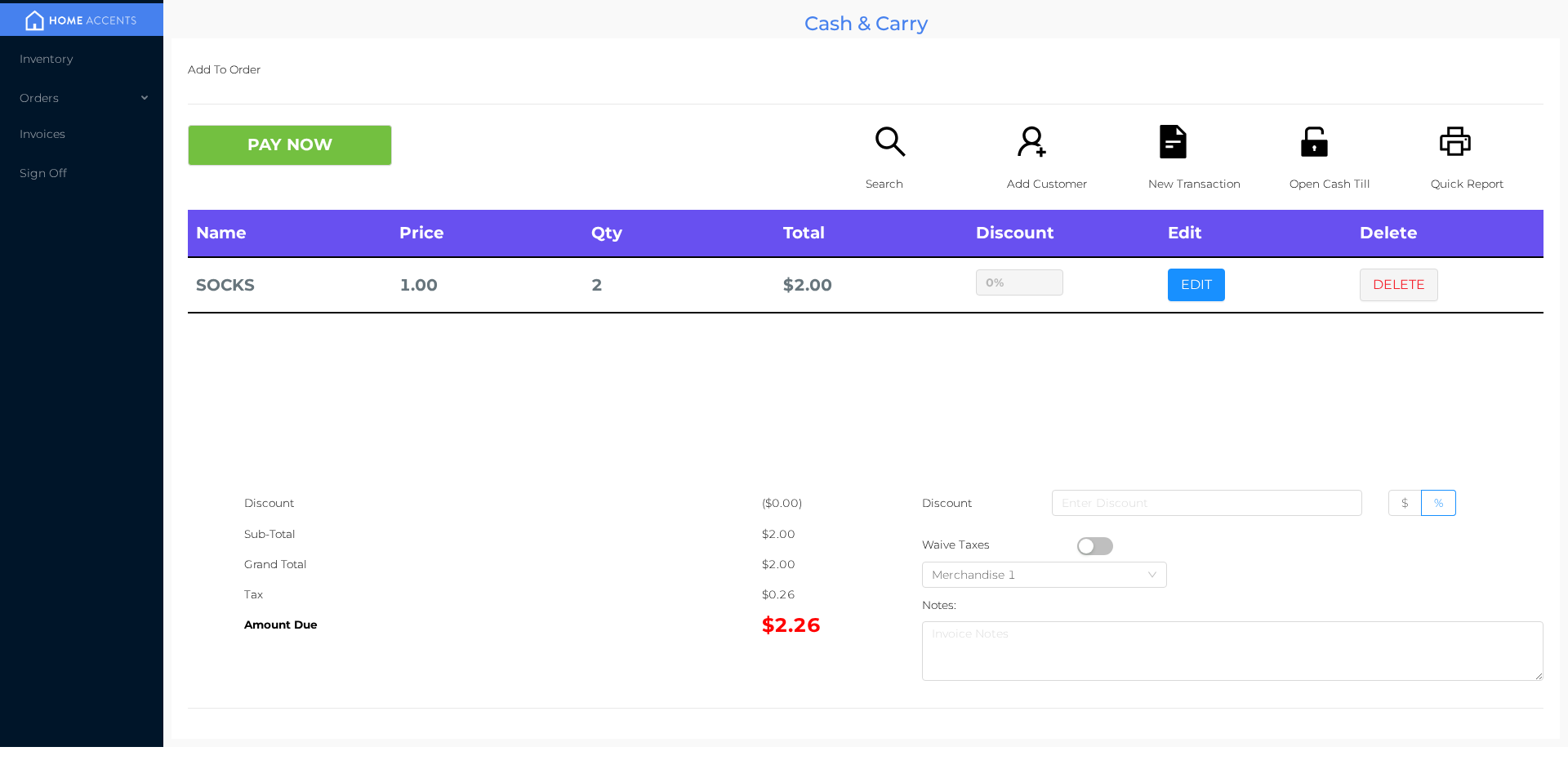
click at [264, 110] on div "Add To Order PAY NOW Search Add Customer New Transaction Open Cash Till Quick R…" at bounding box center [865, 388] width 1388 height 701
click at [286, 142] on button "PAY NOW" at bounding box center [289, 145] width 204 height 41
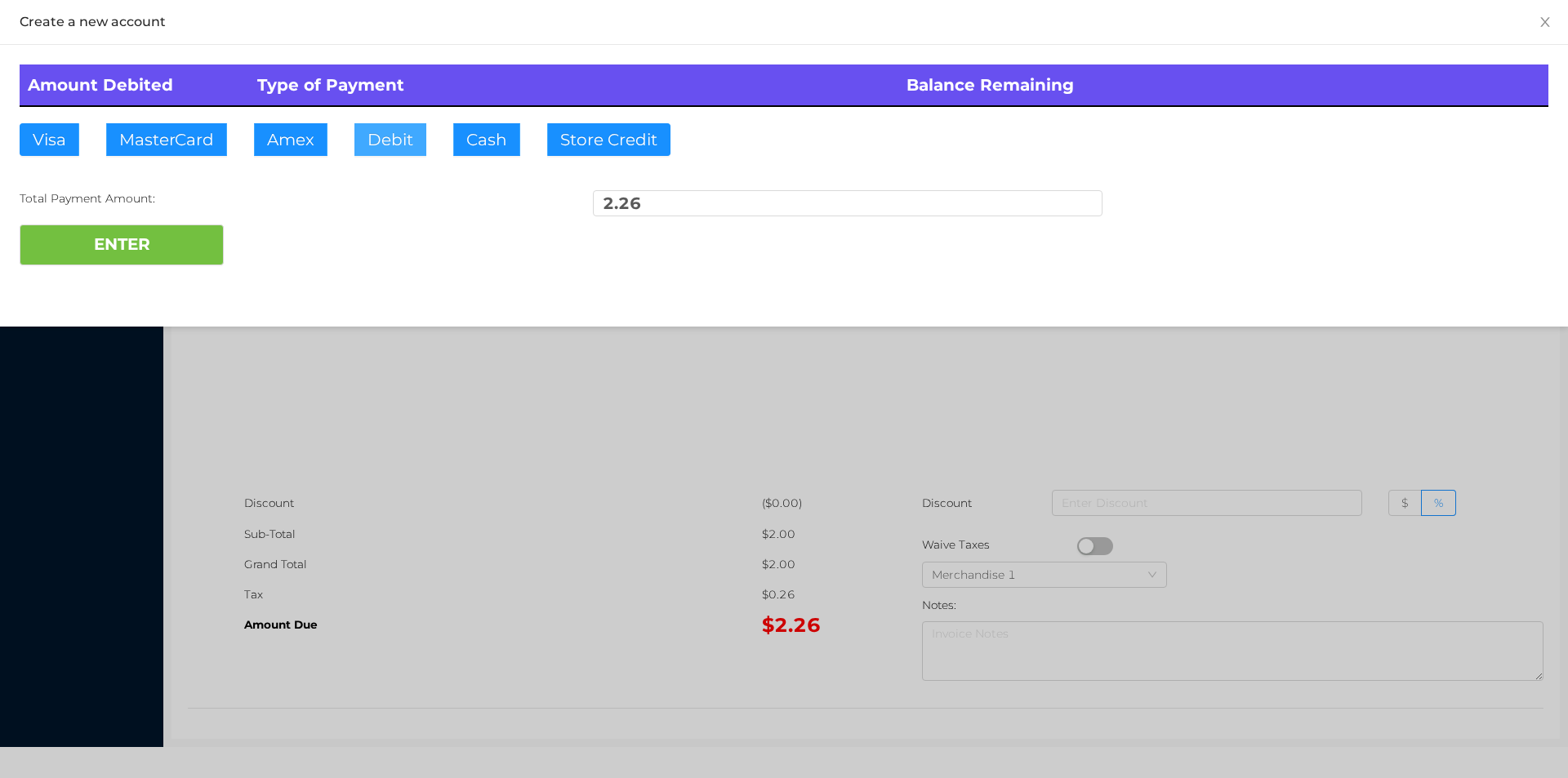
click at [381, 127] on button "Debit" at bounding box center [390, 140] width 72 height 33
type input "50"
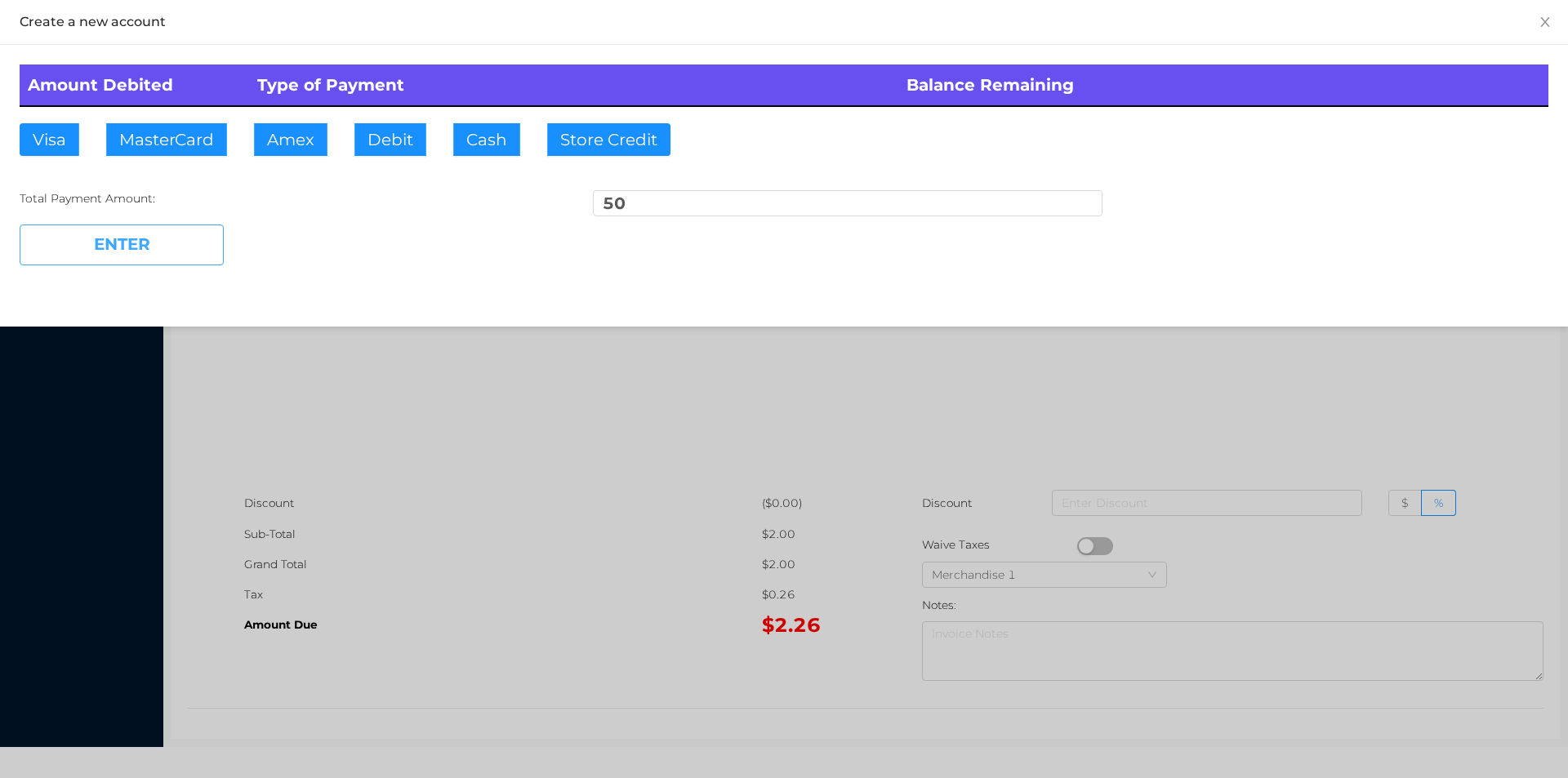
click at [129, 257] on button "ENTER" at bounding box center [122, 245] width 204 height 41
type input "0"
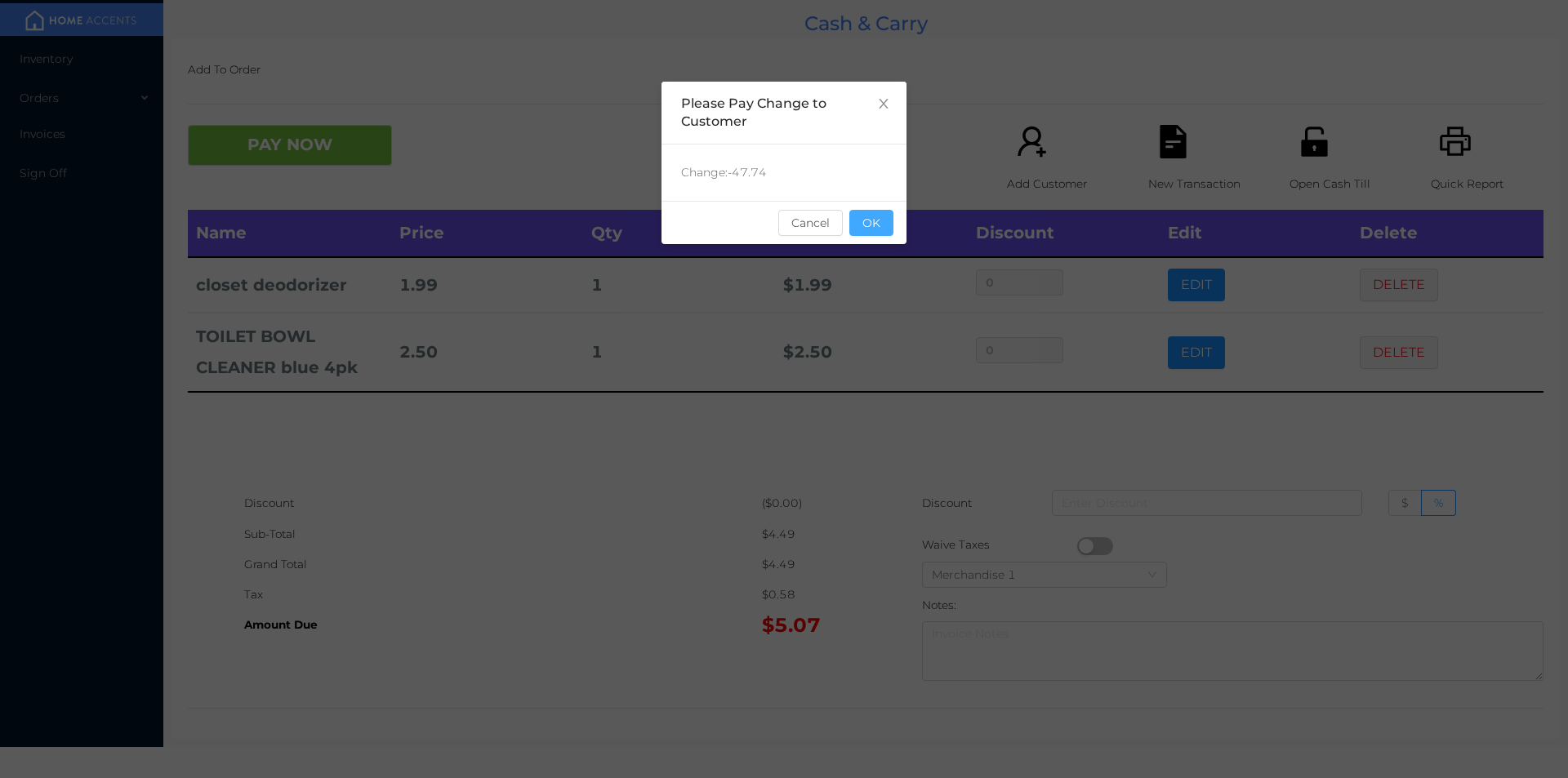
click at [883, 222] on button "OK" at bounding box center [871, 223] width 44 height 26
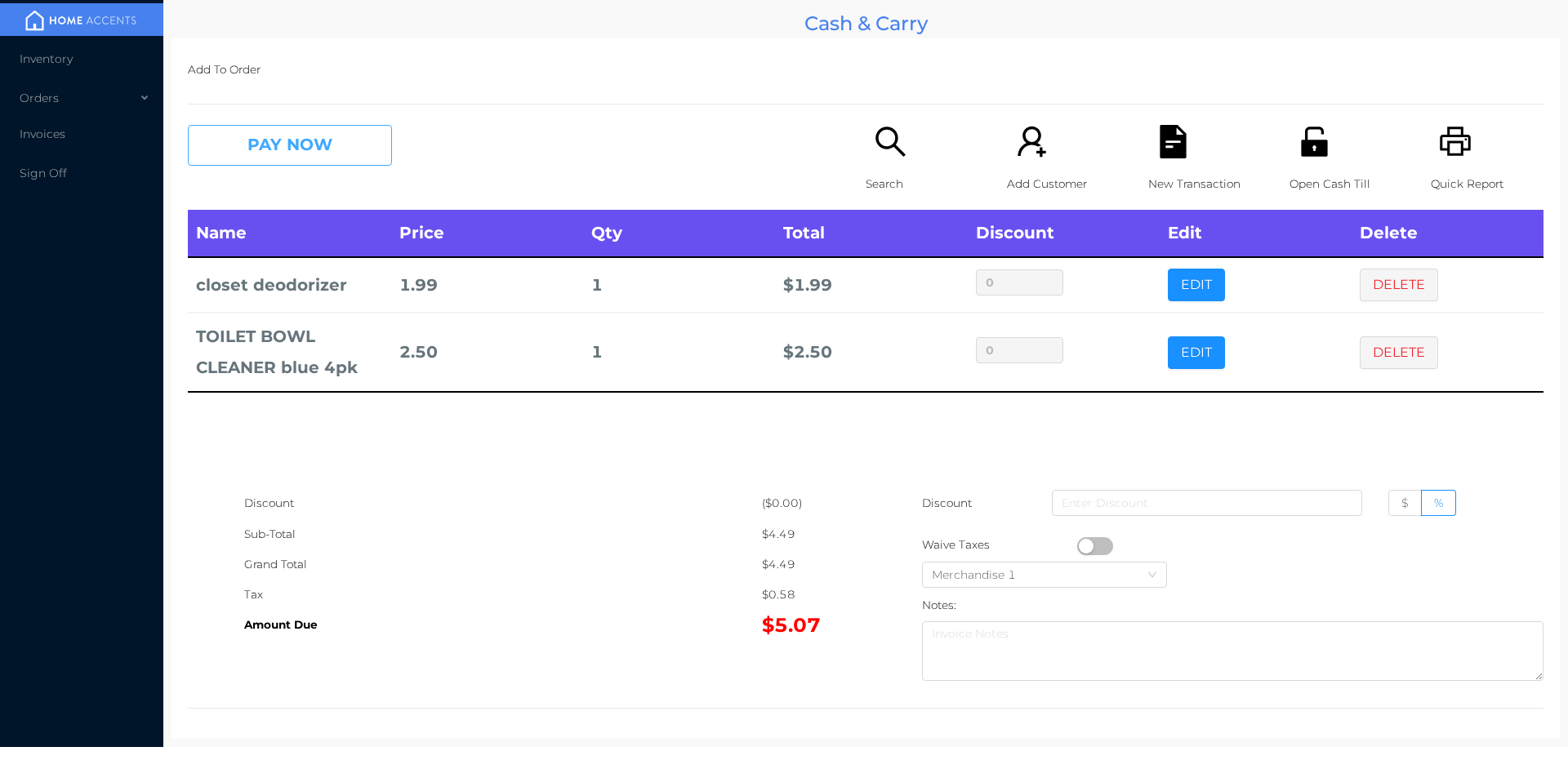
click at [275, 142] on button "PAY NOW" at bounding box center [289, 145] width 204 height 41
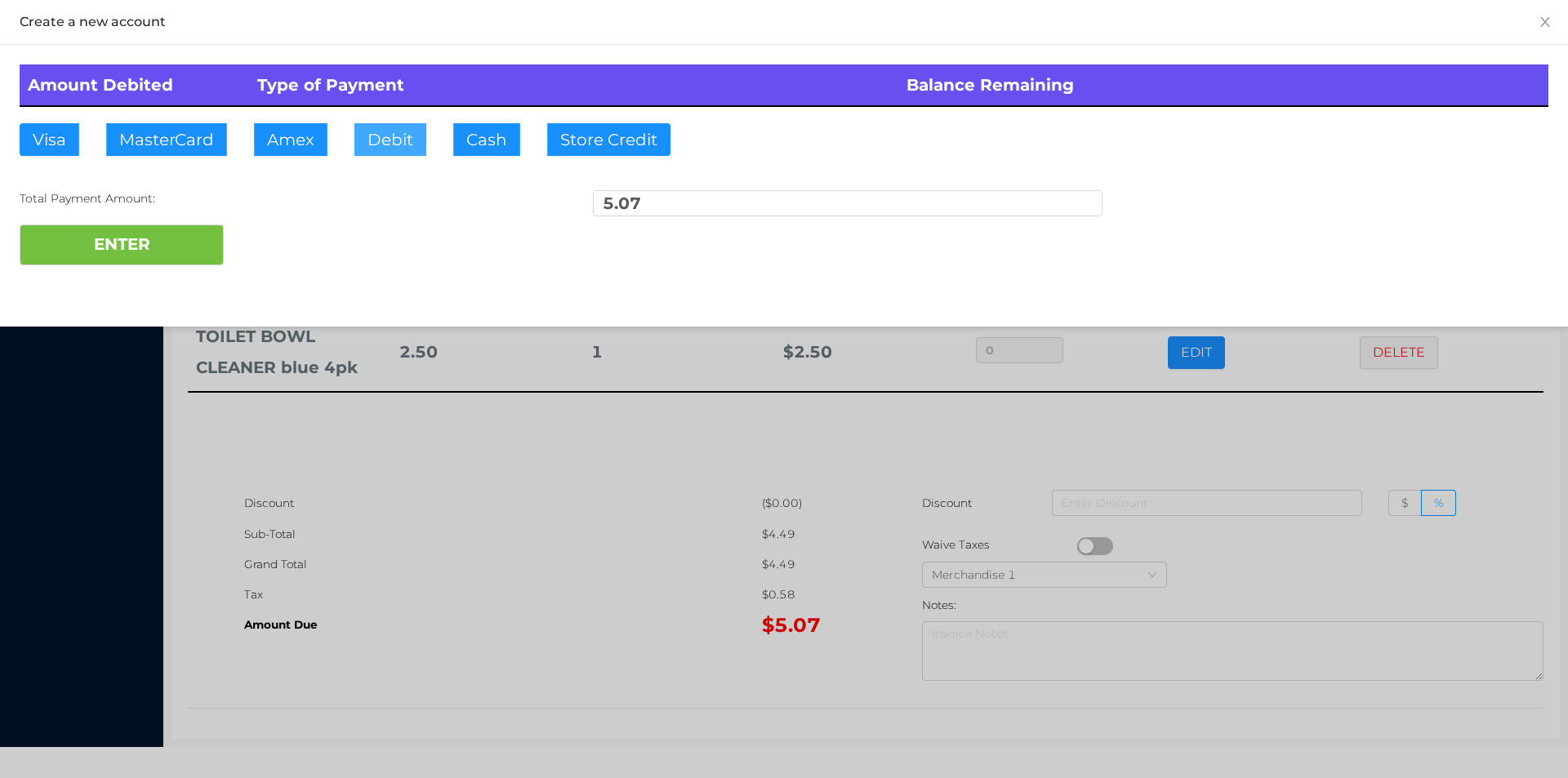
click at [401, 153] on button "Debit" at bounding box center [390, 140] width 72 height 33
click at [185, 249] on button "ENTER" at bounding box center [122, 245] width 204 height 41
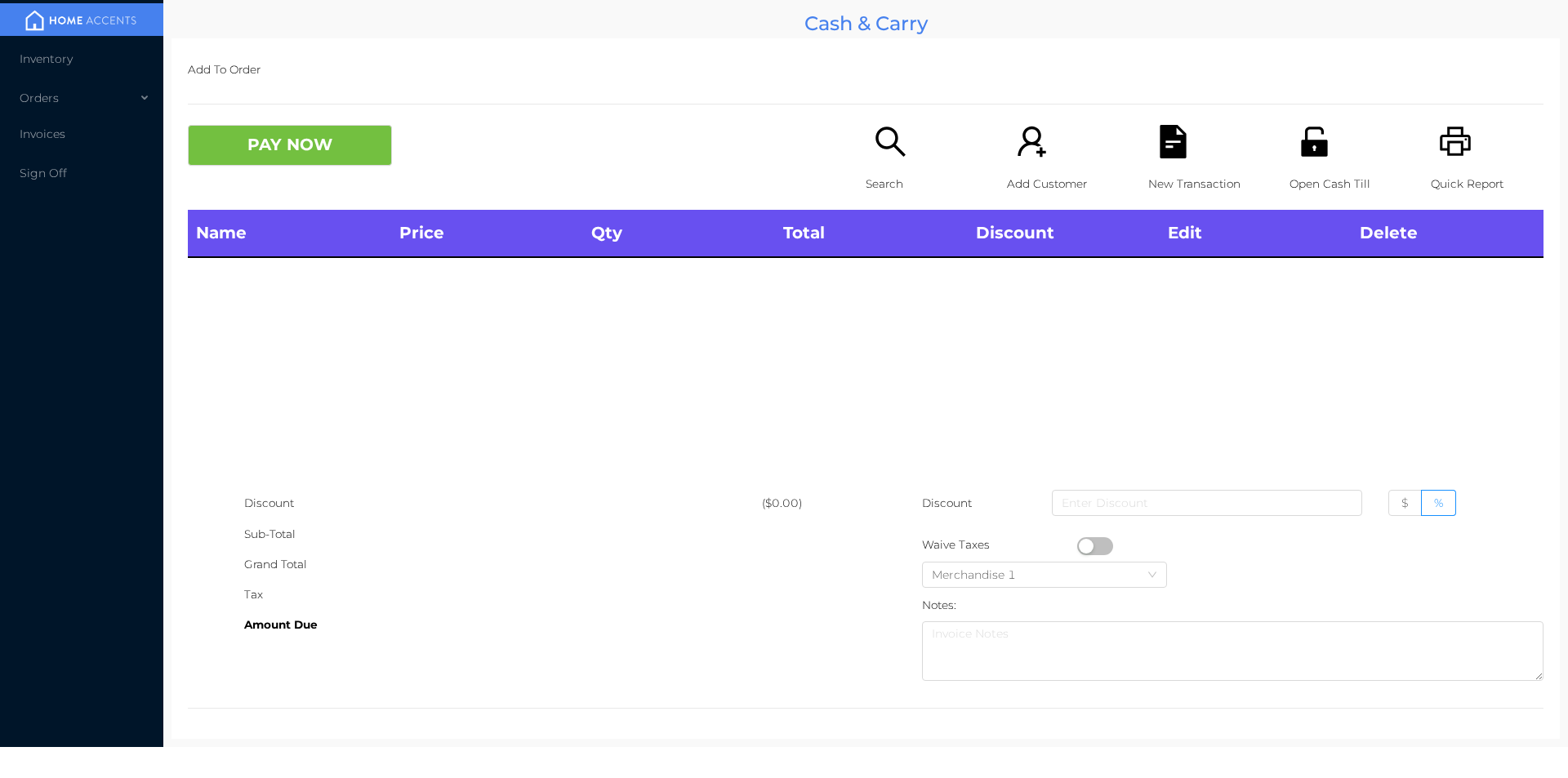
click at [883, 151] on icon "icon: search" at bounding box center [890, 142] width 34 height 34
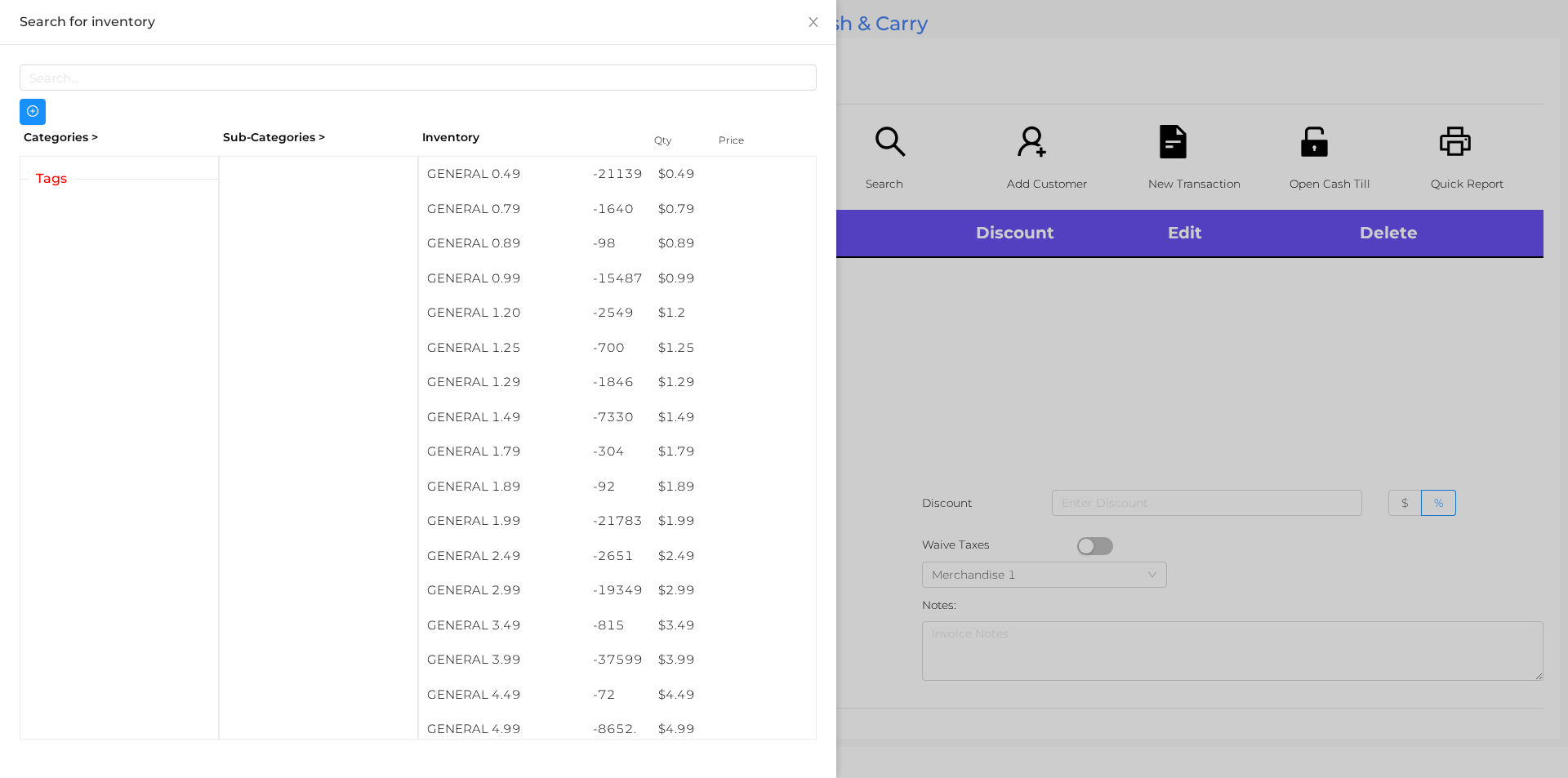
click at [124, 170] on div "Tags" at bounding box center [120, 179] width 198 height 20
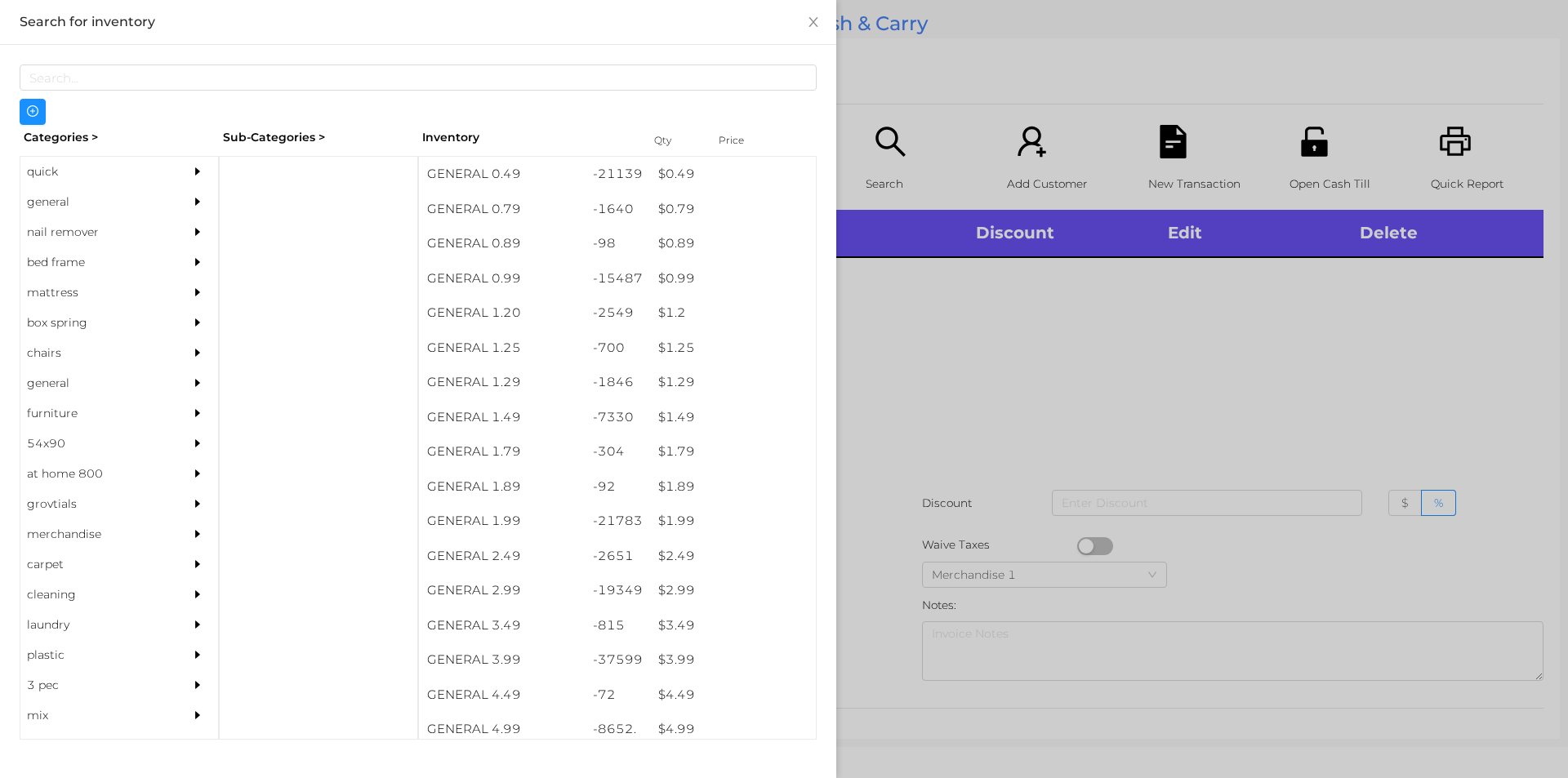
click at [1166, 129] on div at bounding box center [784, 389] width 1568 height 778
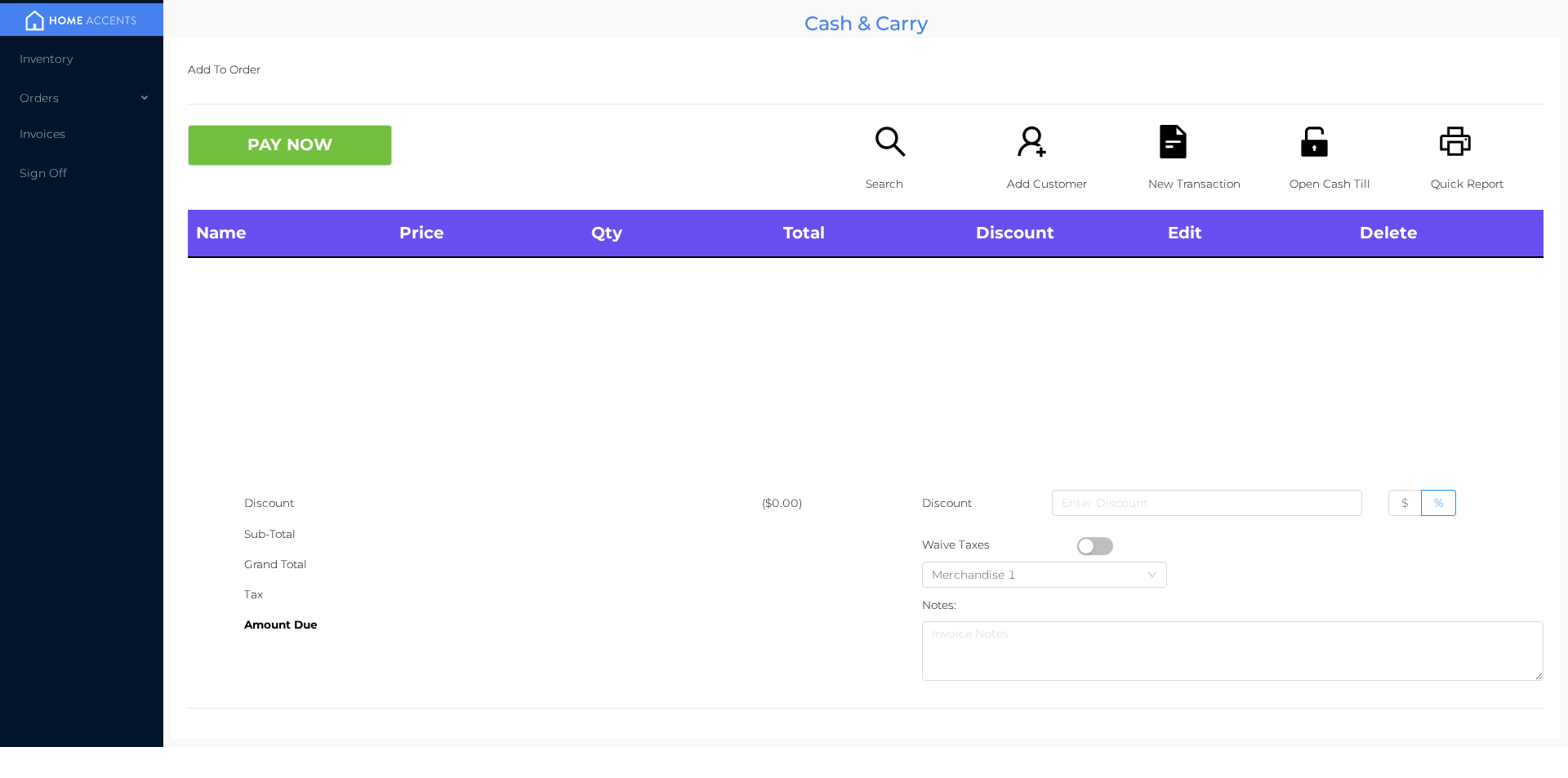
click at [1163, 154] on icon "icon: file-text" at bounding box center [1172, 142] width 26 height 34
click at [1470, 168] on div "Quick Report" at bounding box center [1487, 168] width 113 height 85
click at [796, 390] on div "Name Price Qty Total Discount Edit Delete" at bounding box center [865, 349] width 1355 height 279
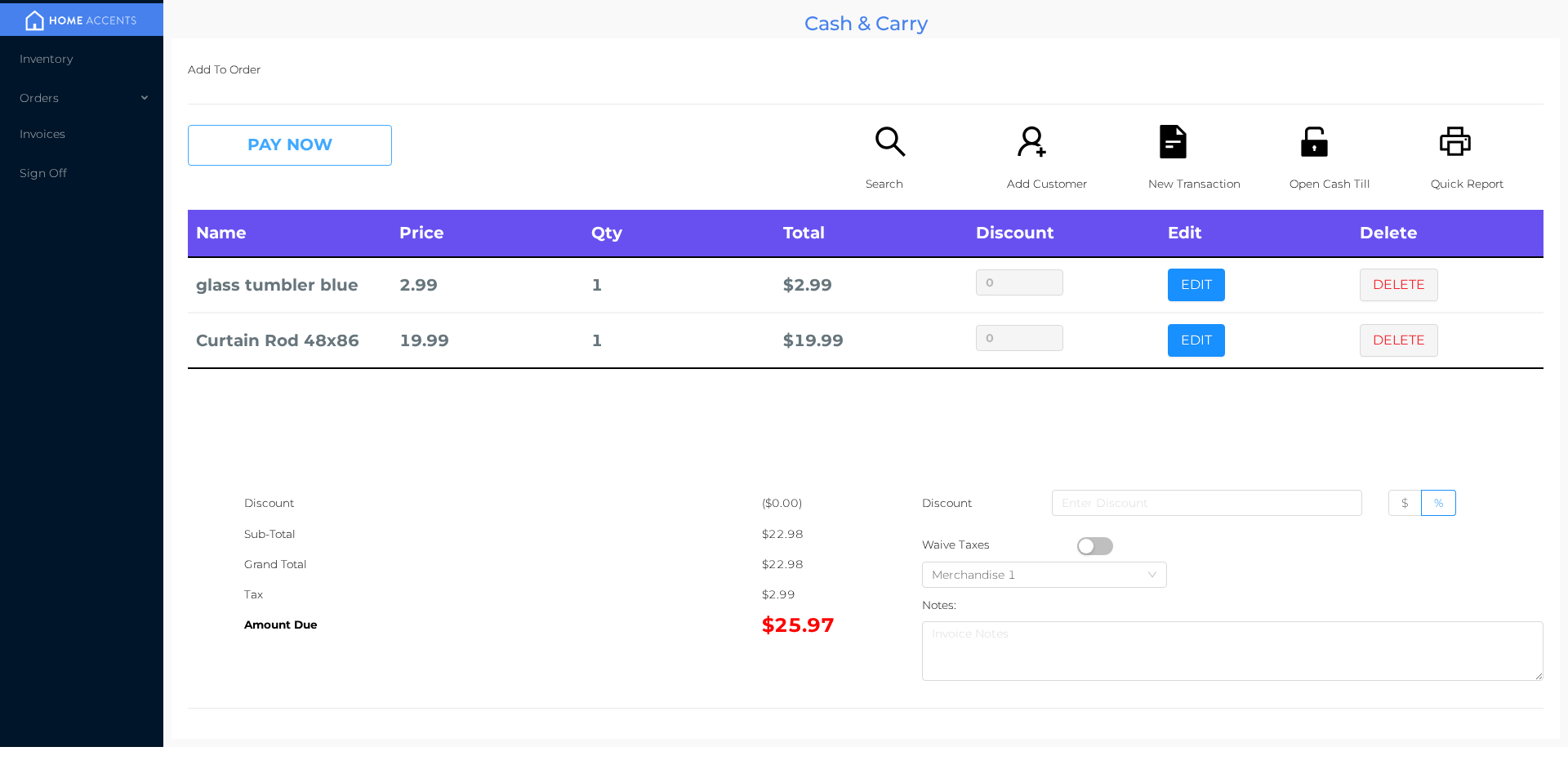
click at [240, 131] on button "PAY NOW" at bounding box center [289, 145] width 204 height 41
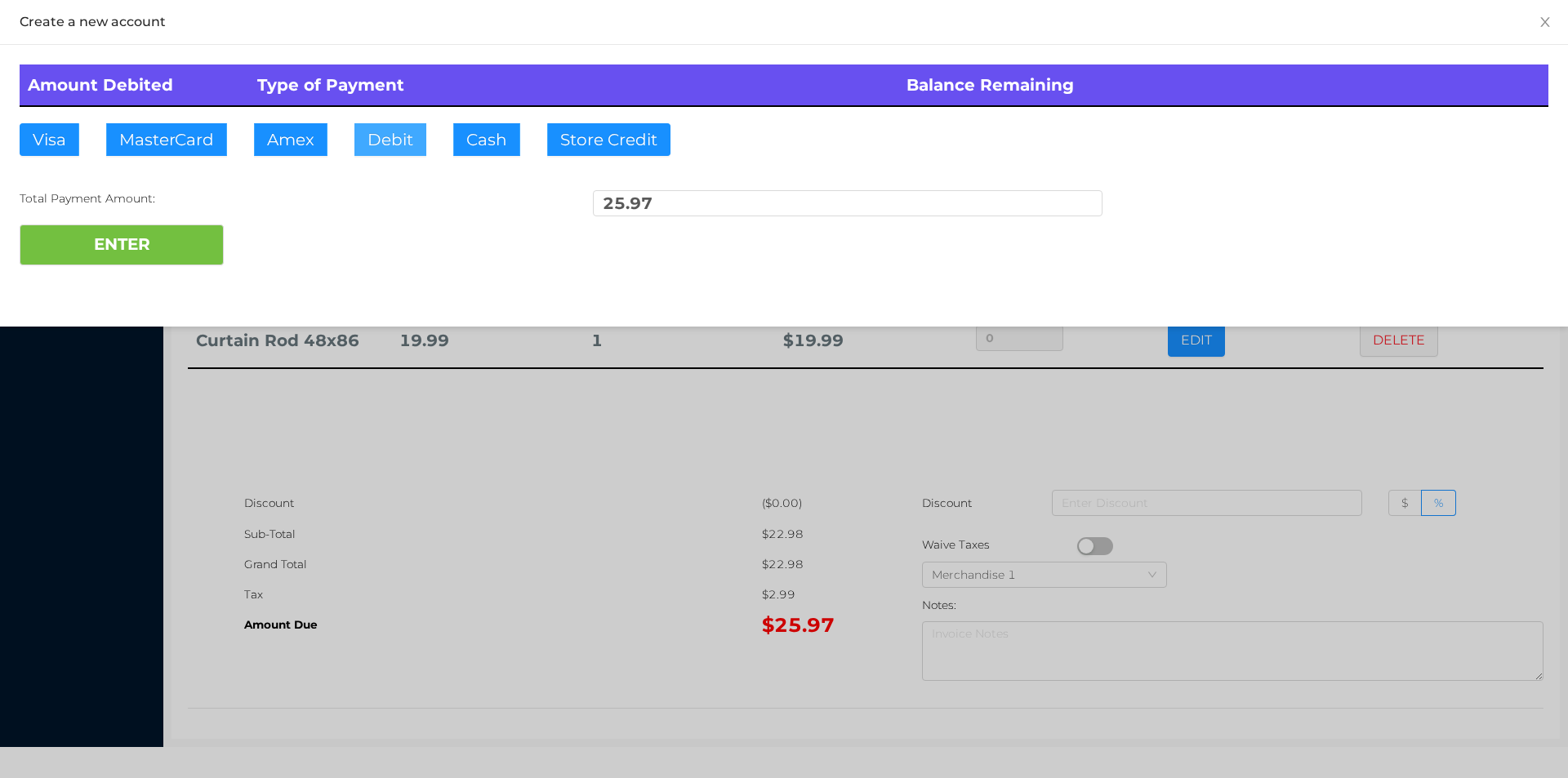
click at [398, 153] on button "Debit" at bounding box center [390, 140] width 72 height 33
click at [196, 227] on button "ENTER" at bounding box center [122, 245] width 204 height 41
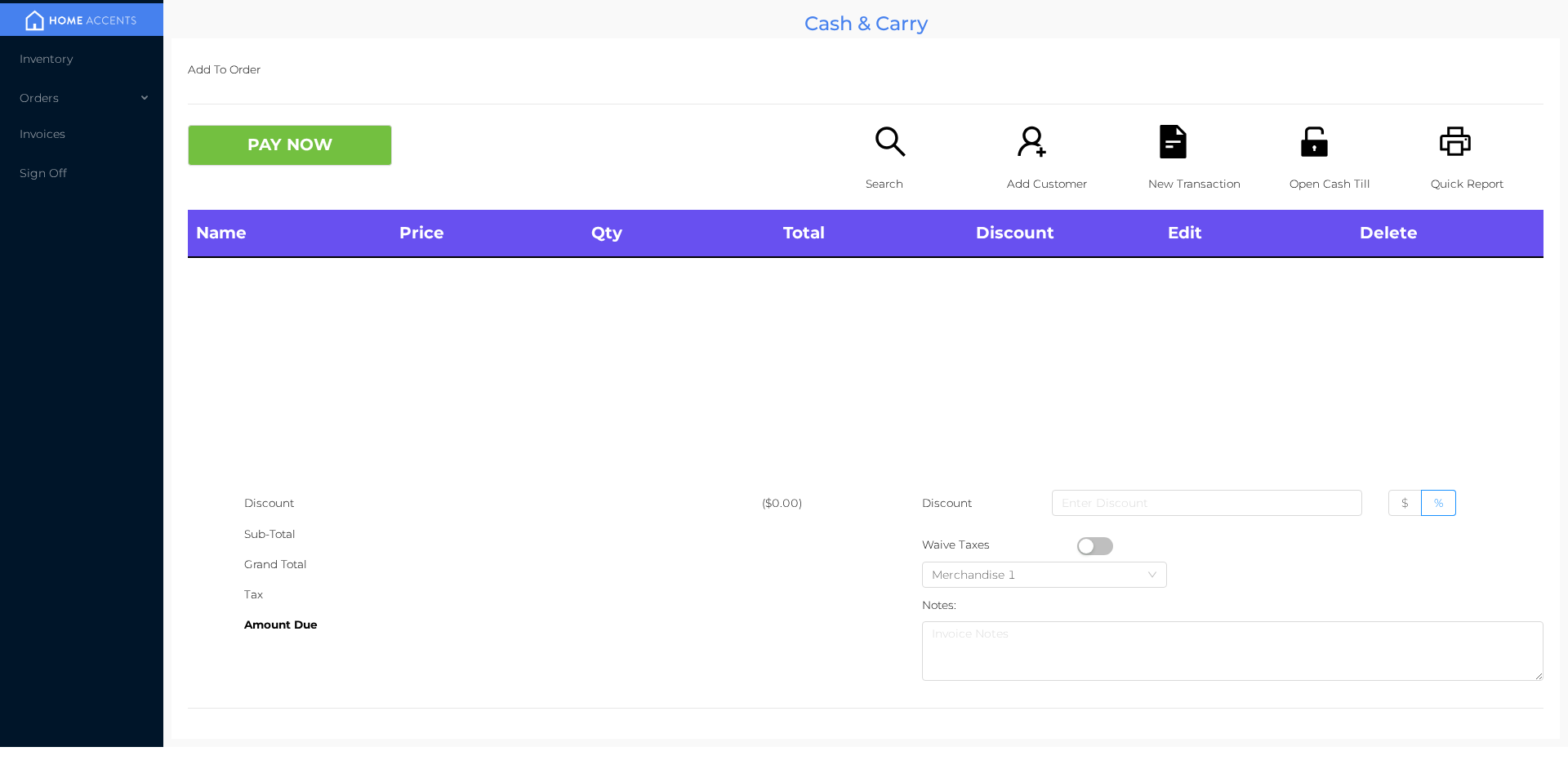
click at [1292, 181] on p "Open Cash Till" at bounding box center [1346, 184] width 113 height 30
click at [939, 176] on p "Search" at bounding box center [922, 184] width 113 height 30
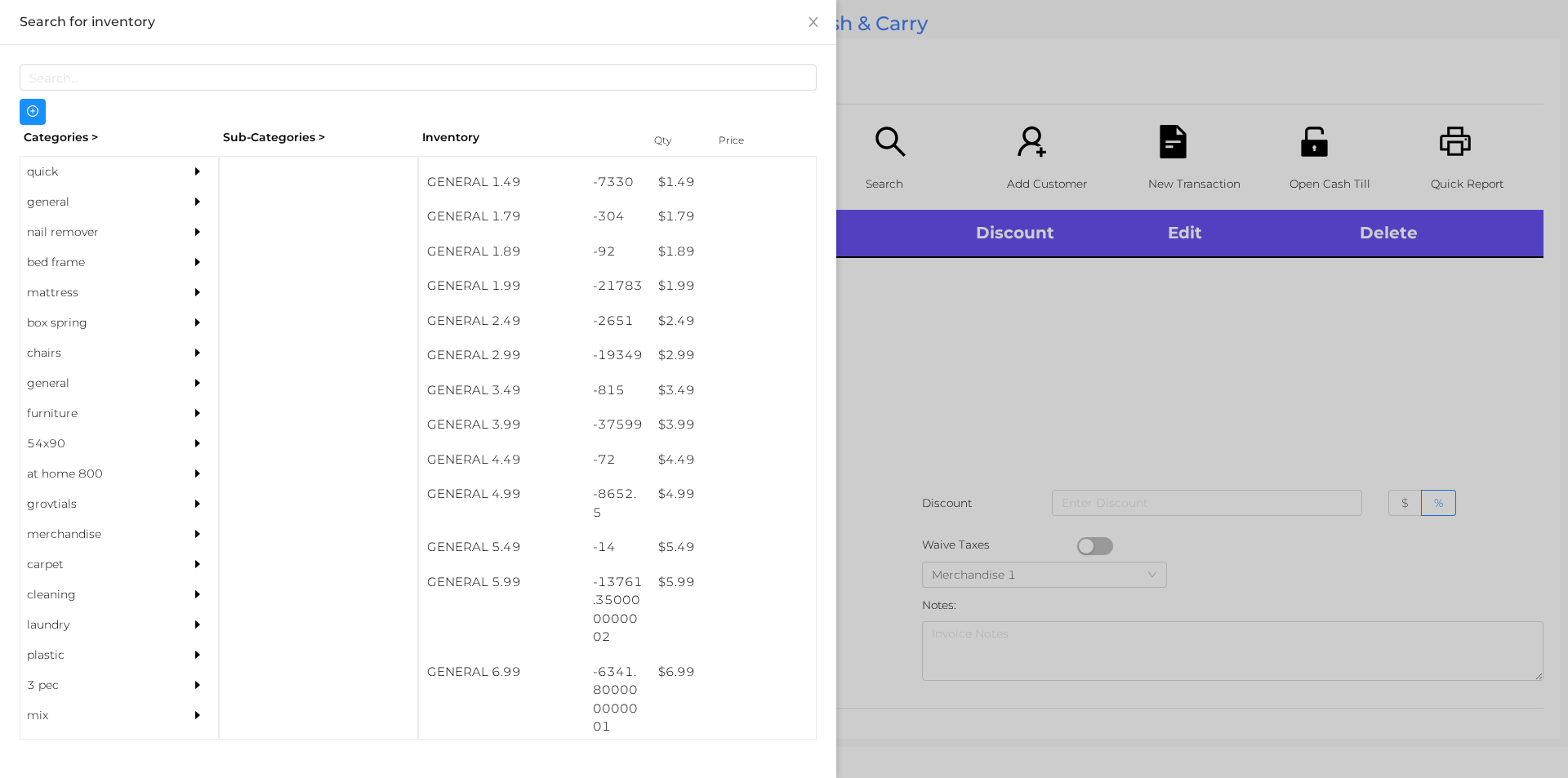
scroll to position [235, 0]
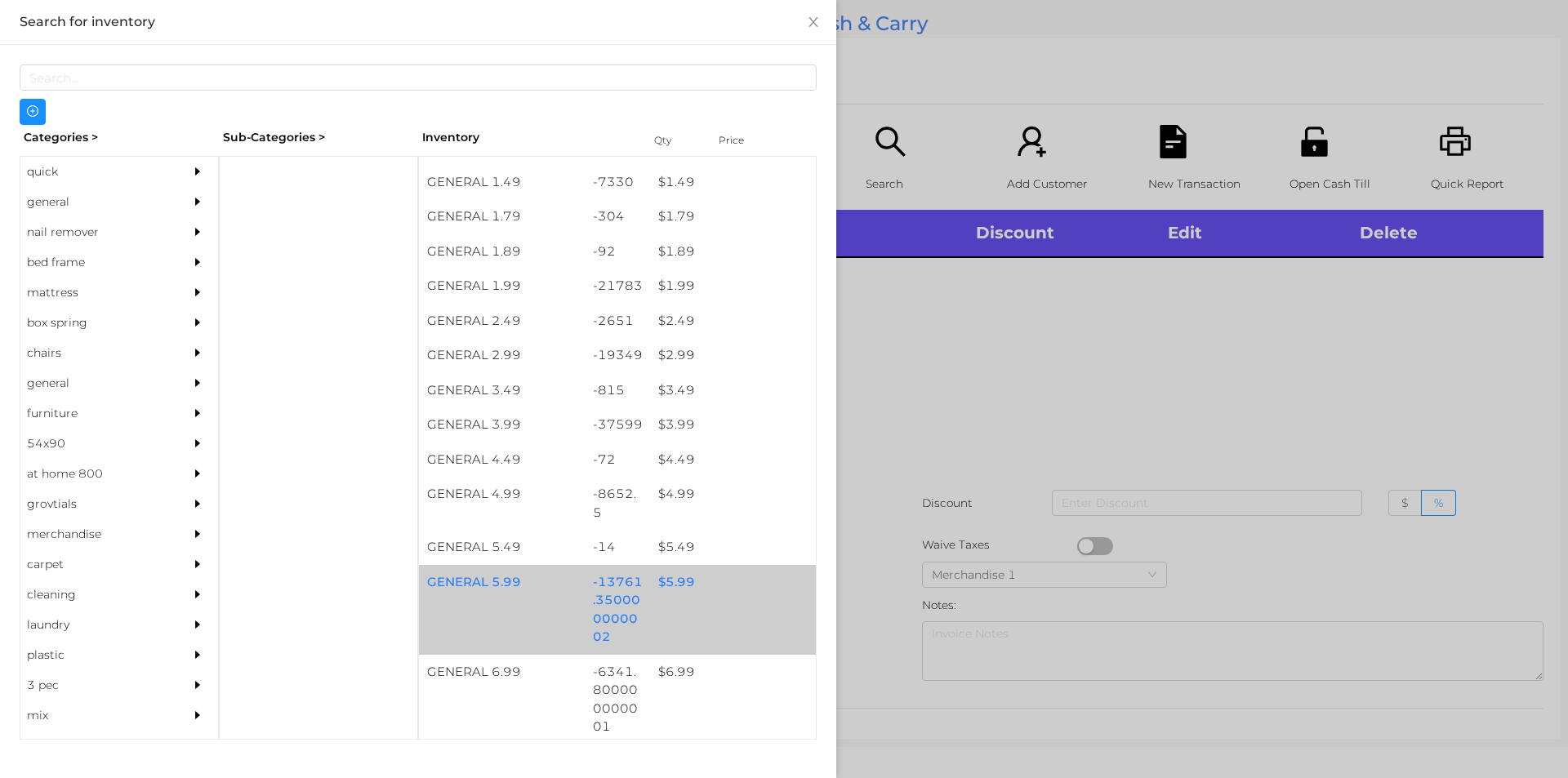
click at [703, 594] on div "$ 5.99" at bounding box center [733, 583] width 166 height 35
click at [694, 588] on div "$ 5.99" at bounding box center [733, 583] width 166 height 35
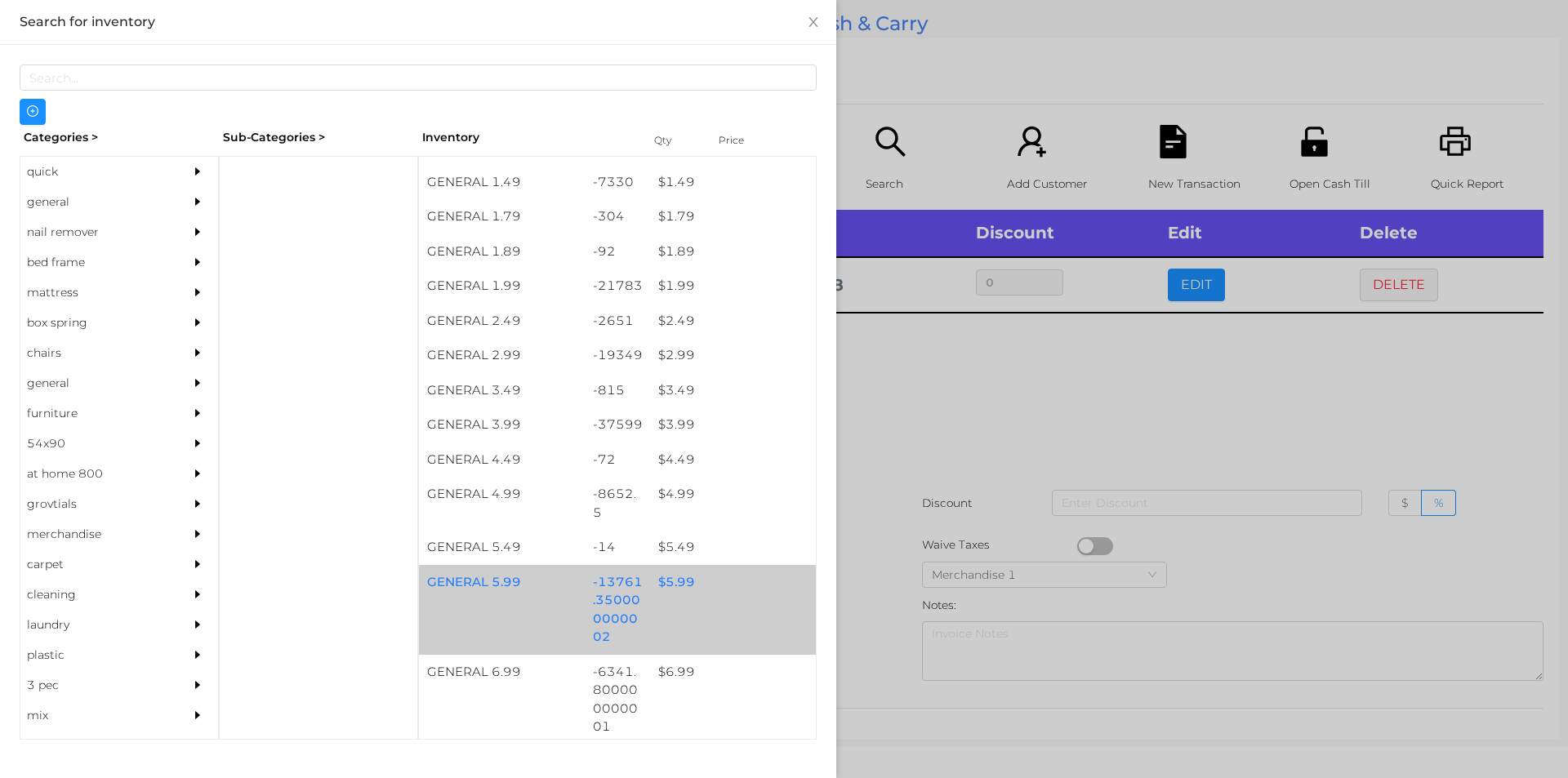
click at [695, 606] on div "GENERAL 5.99 -13761.350000000002 $ 5.99" at bounding box center [616, 610] width 397 height 89
click at [702, 594] on div "$ 5.99" at bounding box center [733, 583] width 166 height 35
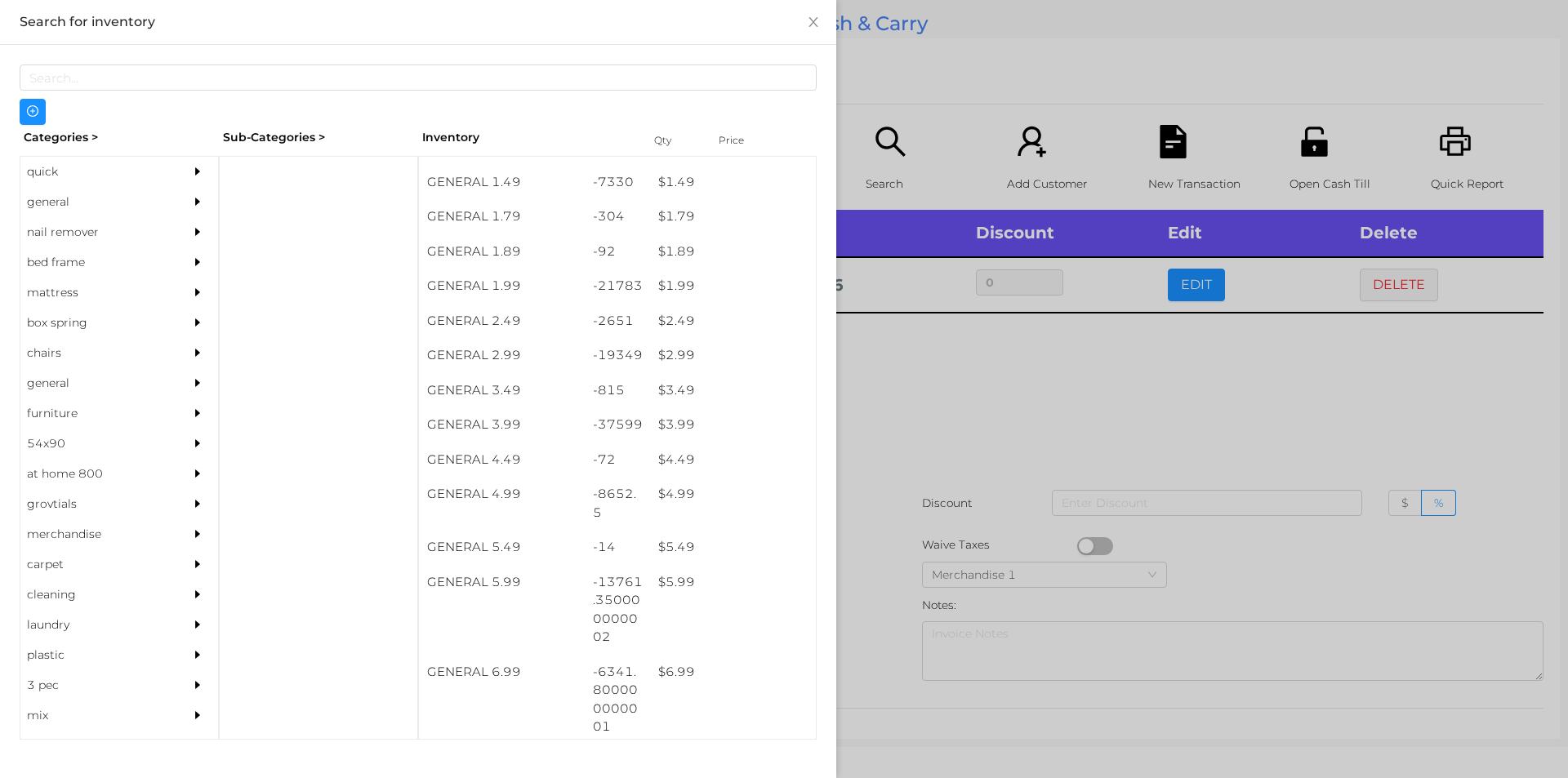
click at [971, 445] on div at bounding box center [784, 389] width 1568 height 778
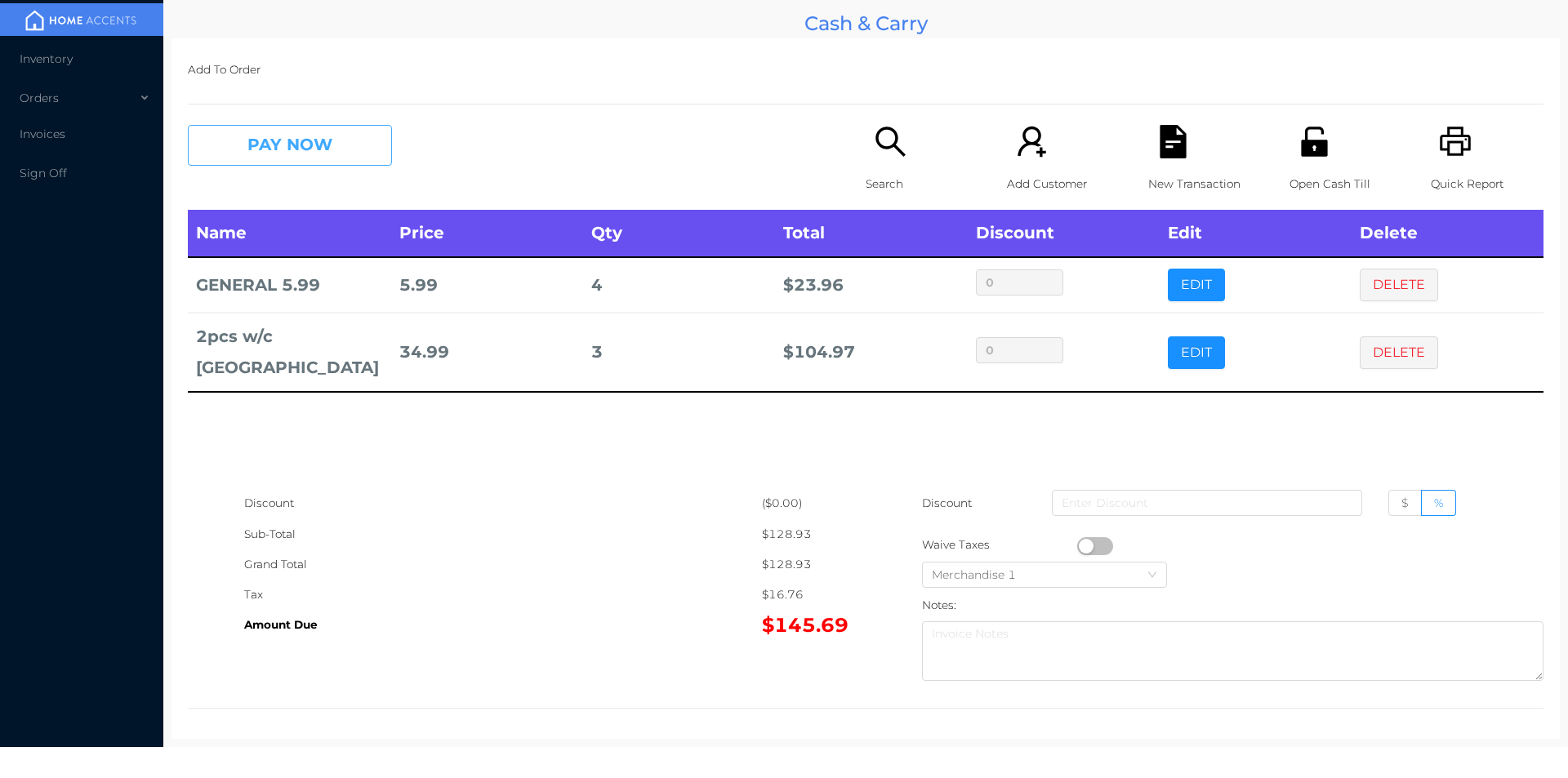
click at [263, 130] on button "PAY NOW" at bounding box center [289, 145] width 204 height 41
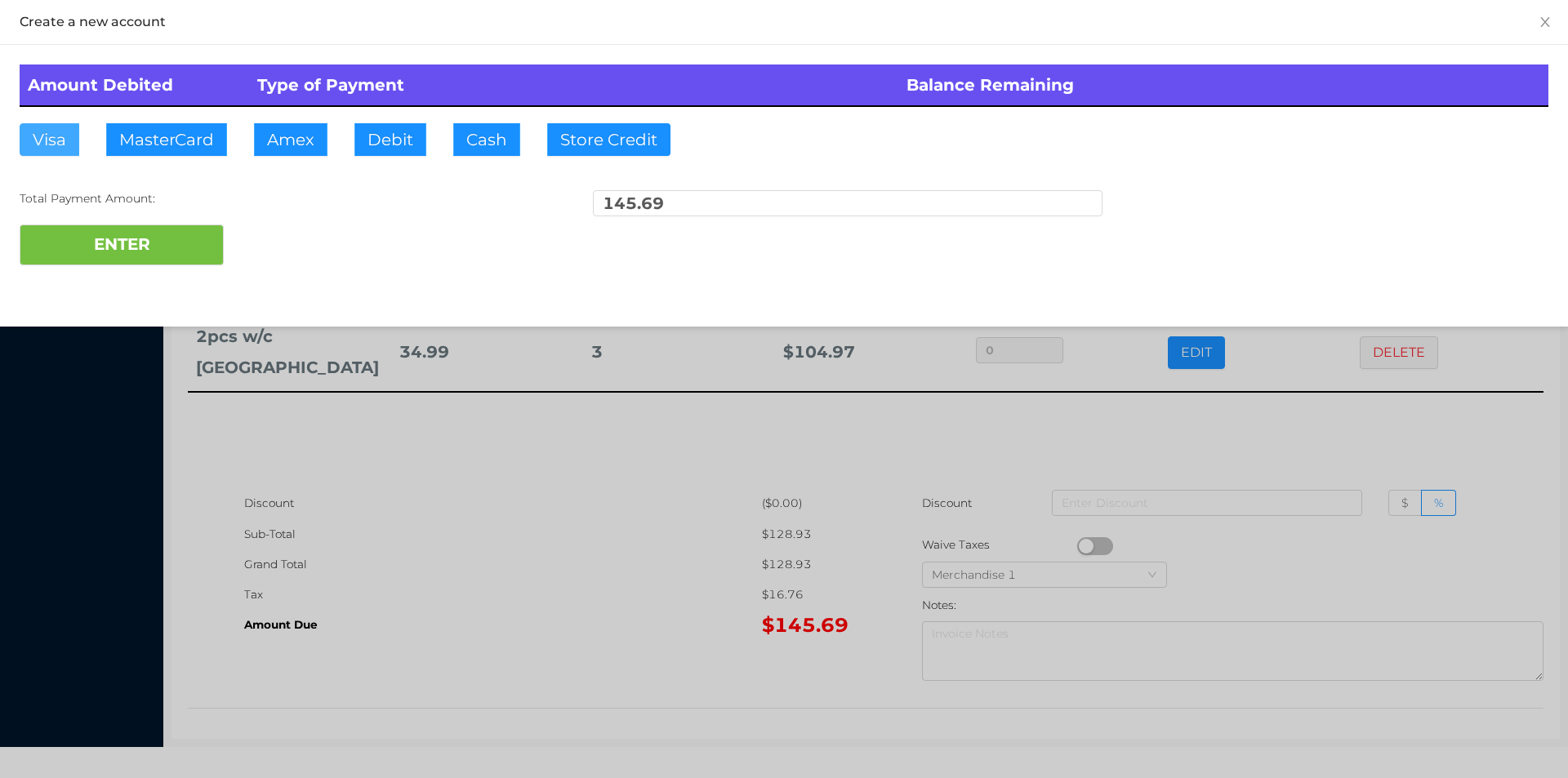
click at [32, 150] on button "Visa" at bounding box center [49, 140] width 60 height 33
click at [80, 233] on button "ENTER" at bounding box center [122, 245] width 204 height 41
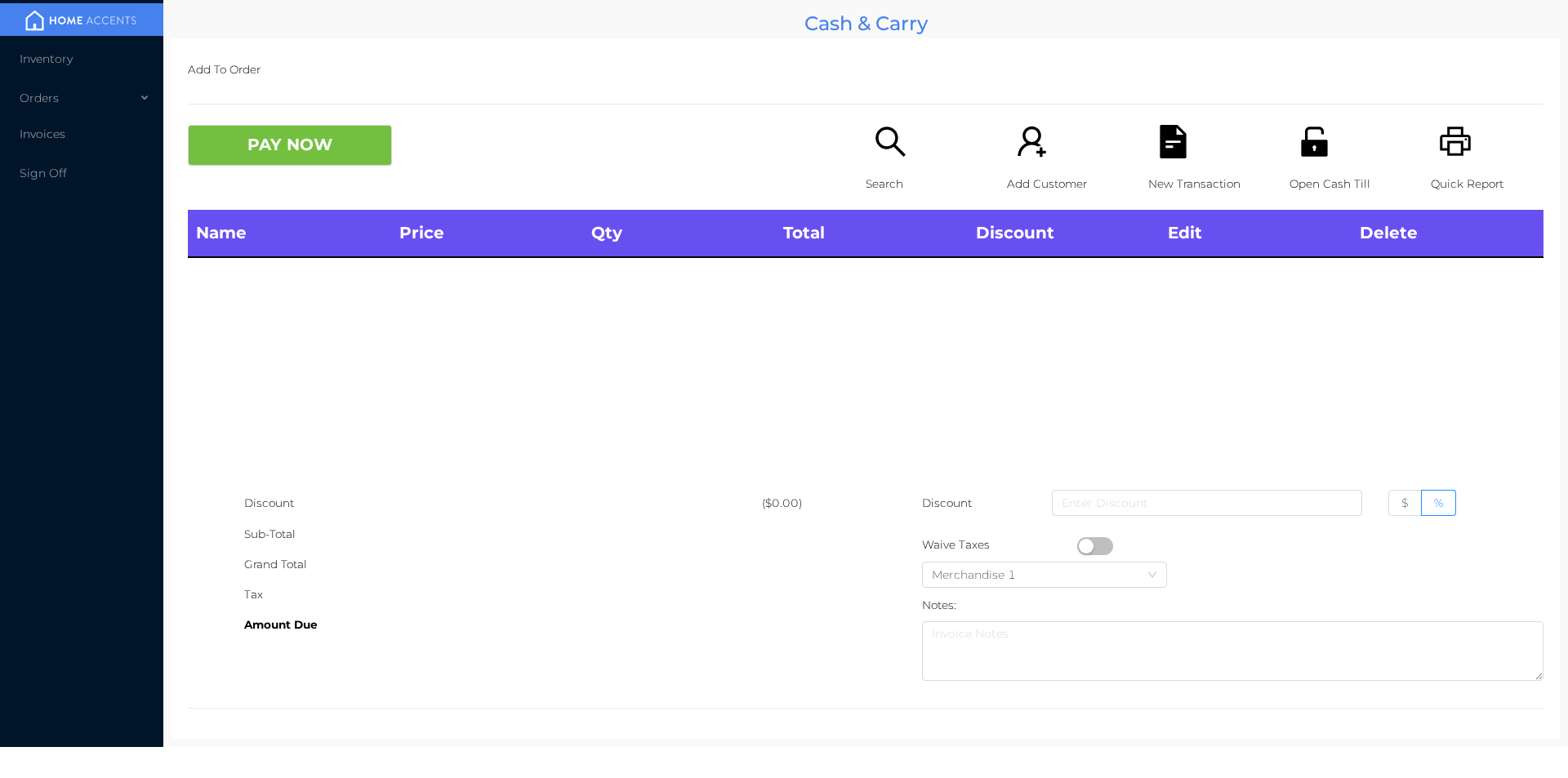
click at [938, 184] on p "Search" at bounding box center [922, 184] width 113 height 30
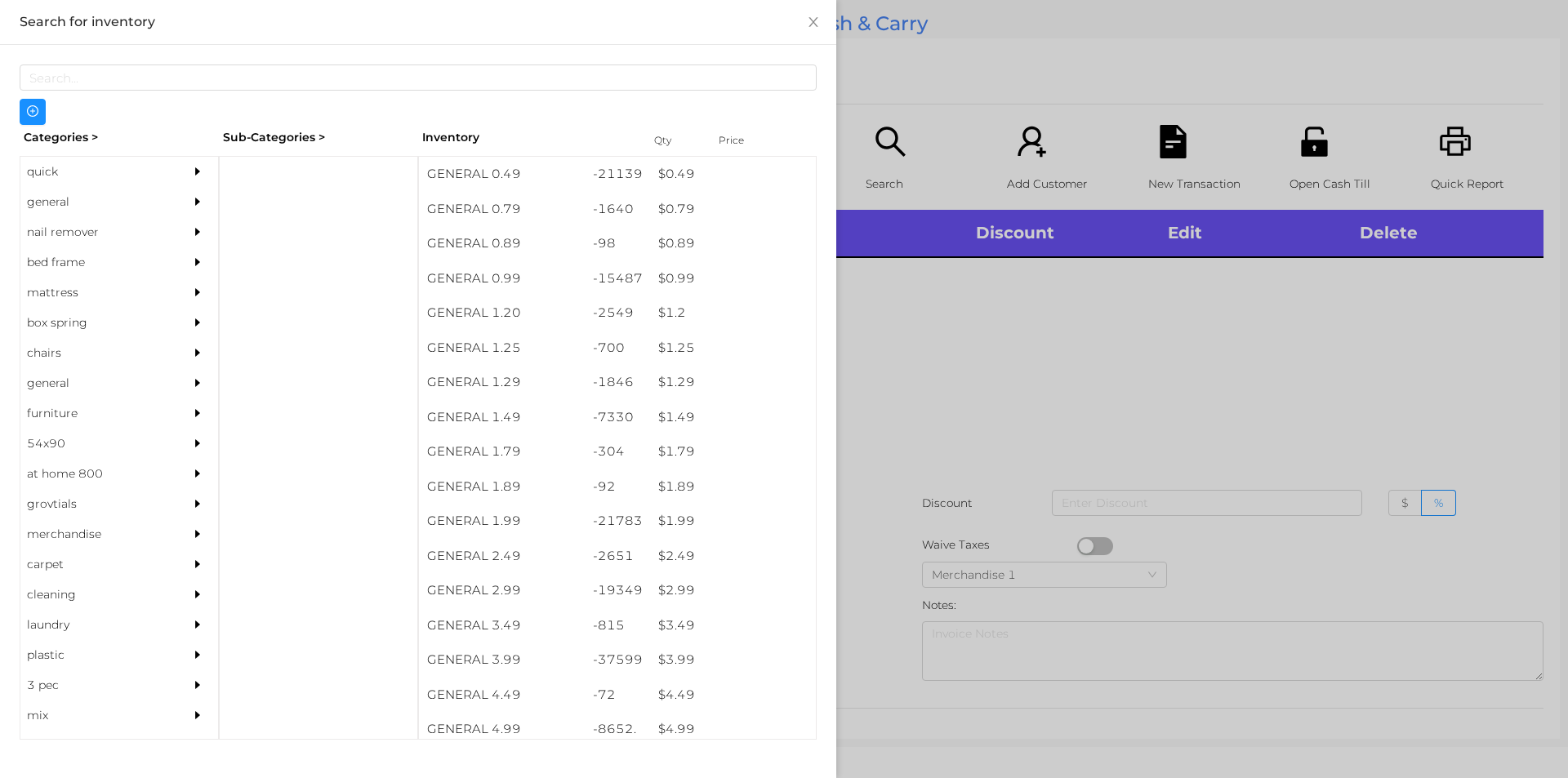
click at [43, 175] on div "quick" at bounding box center [95, 172] width 148 height 30
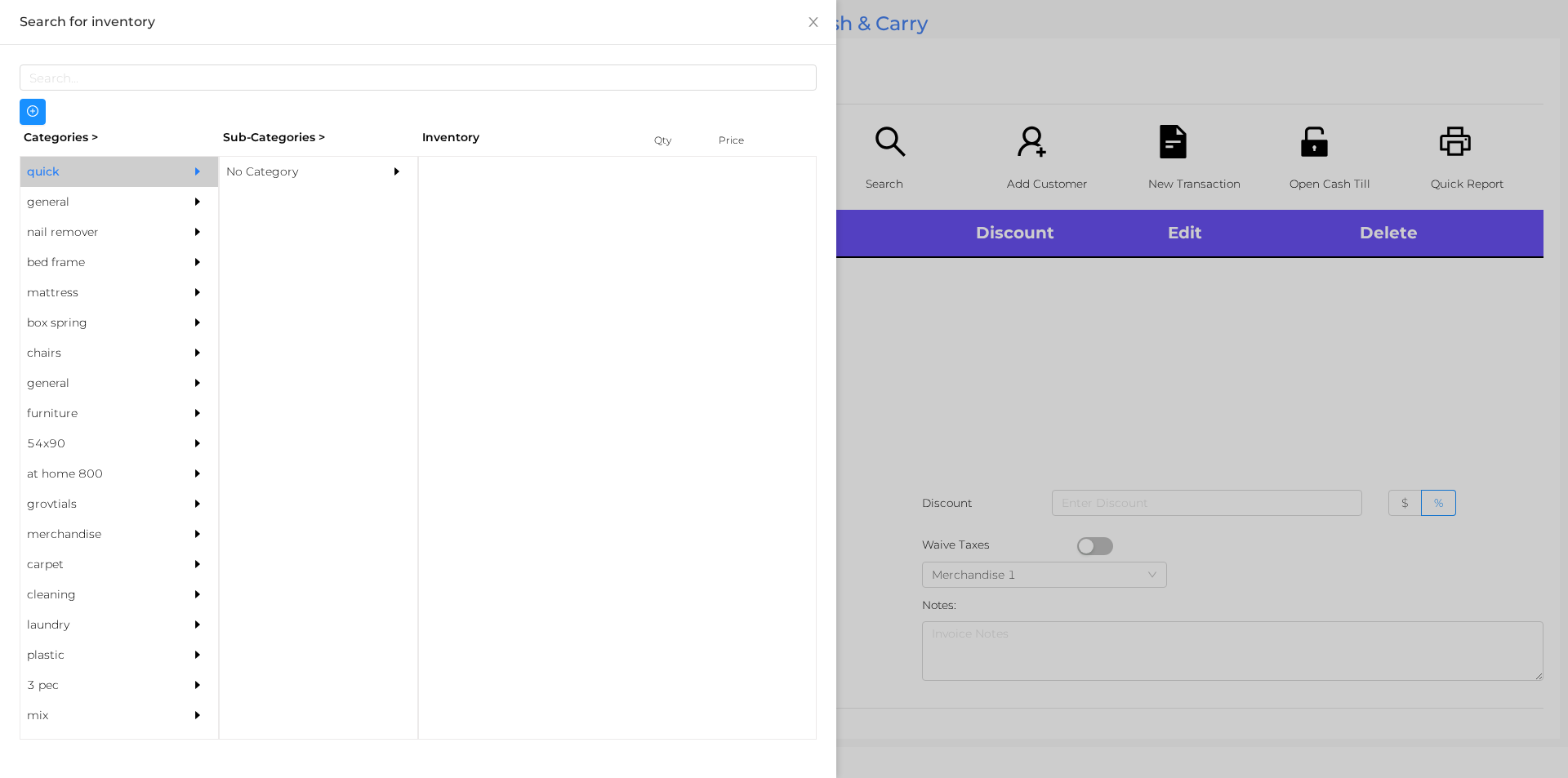
click at [306, 175] on div "No Category" at bounding box center [293, 172] width 148 height 30
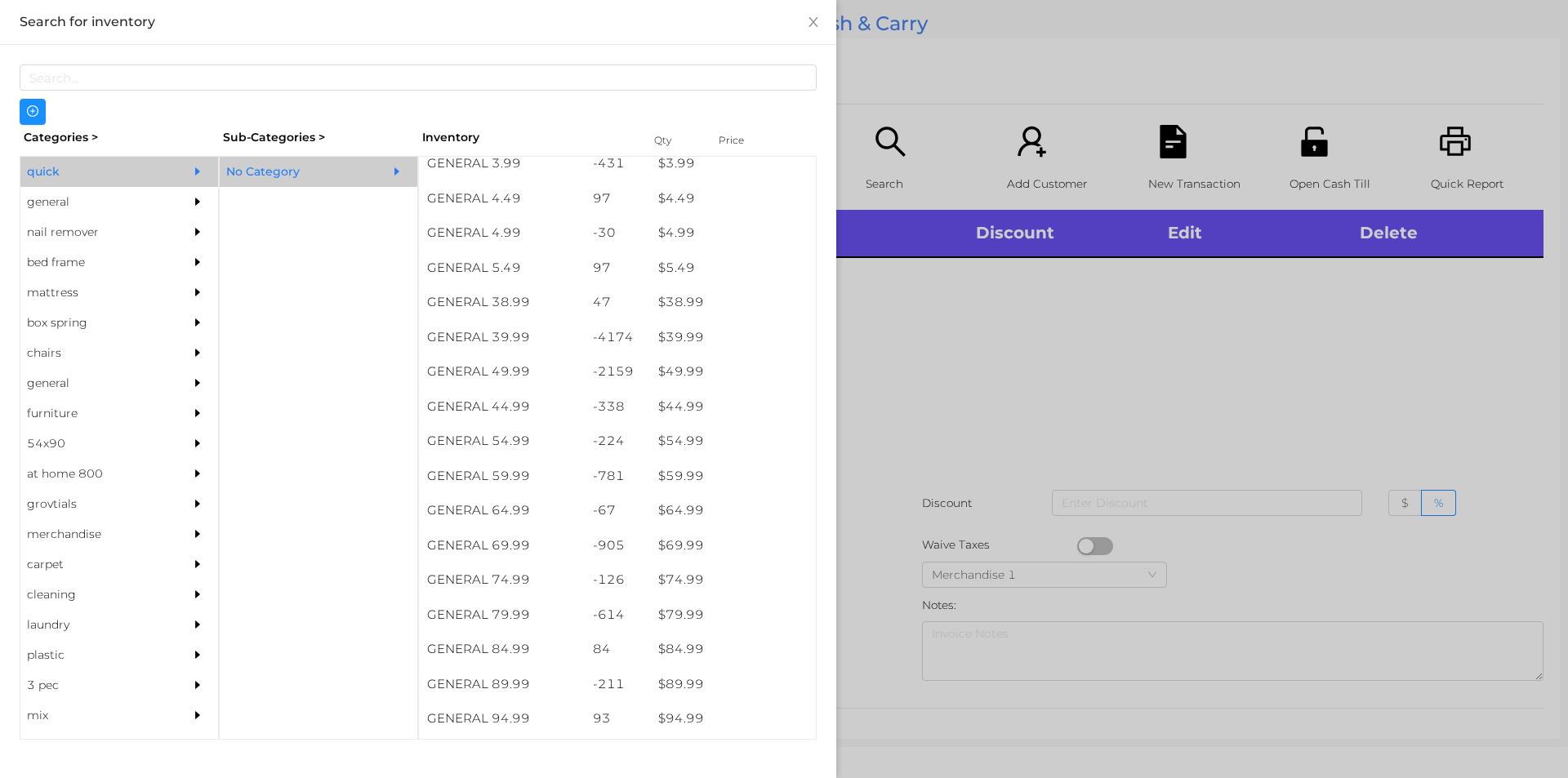
scroll to position [821, 0]
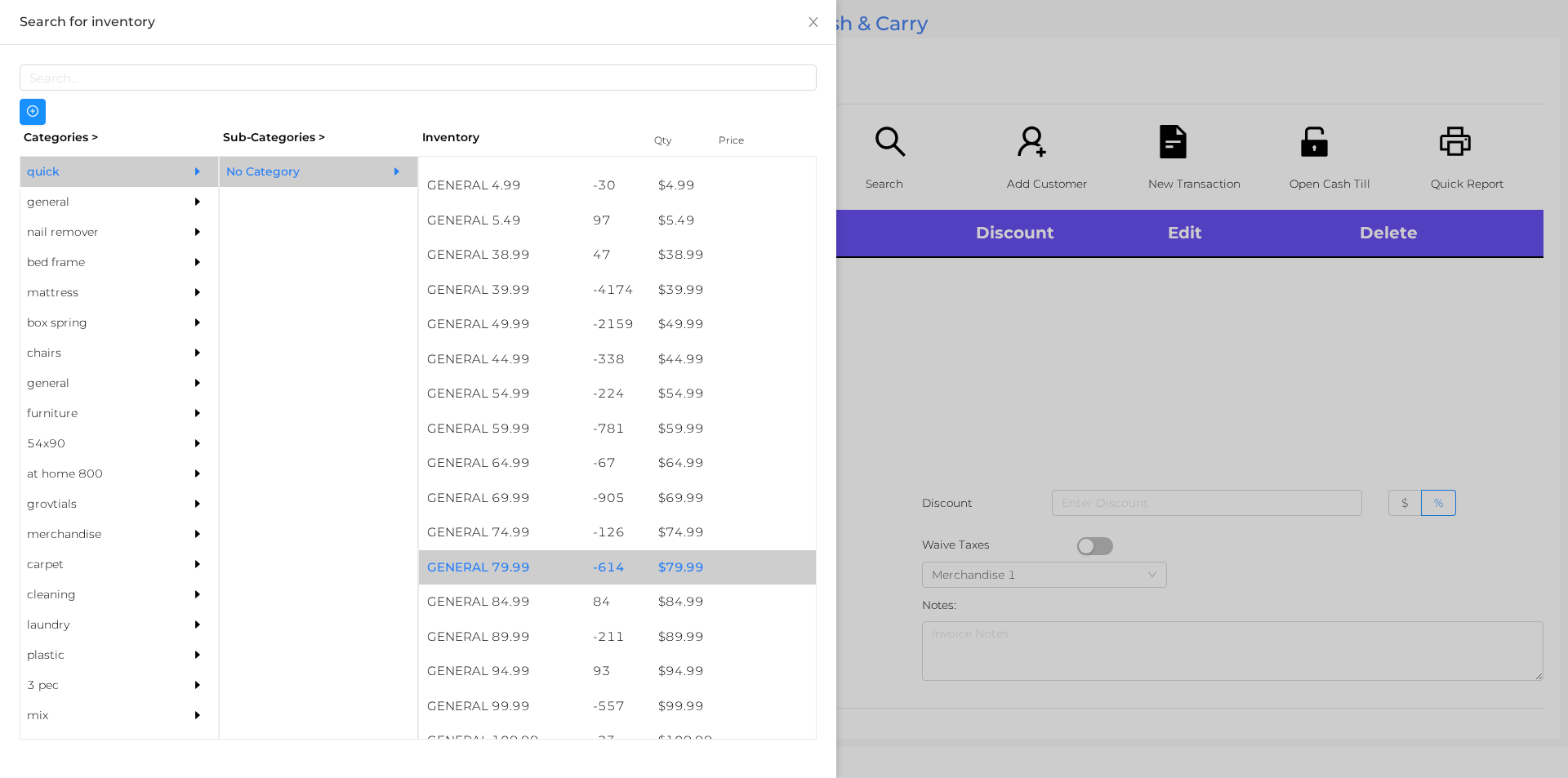
click at [700, 558] on div "$ 79.99" at bounding box center [733, 568] width 166 height 35
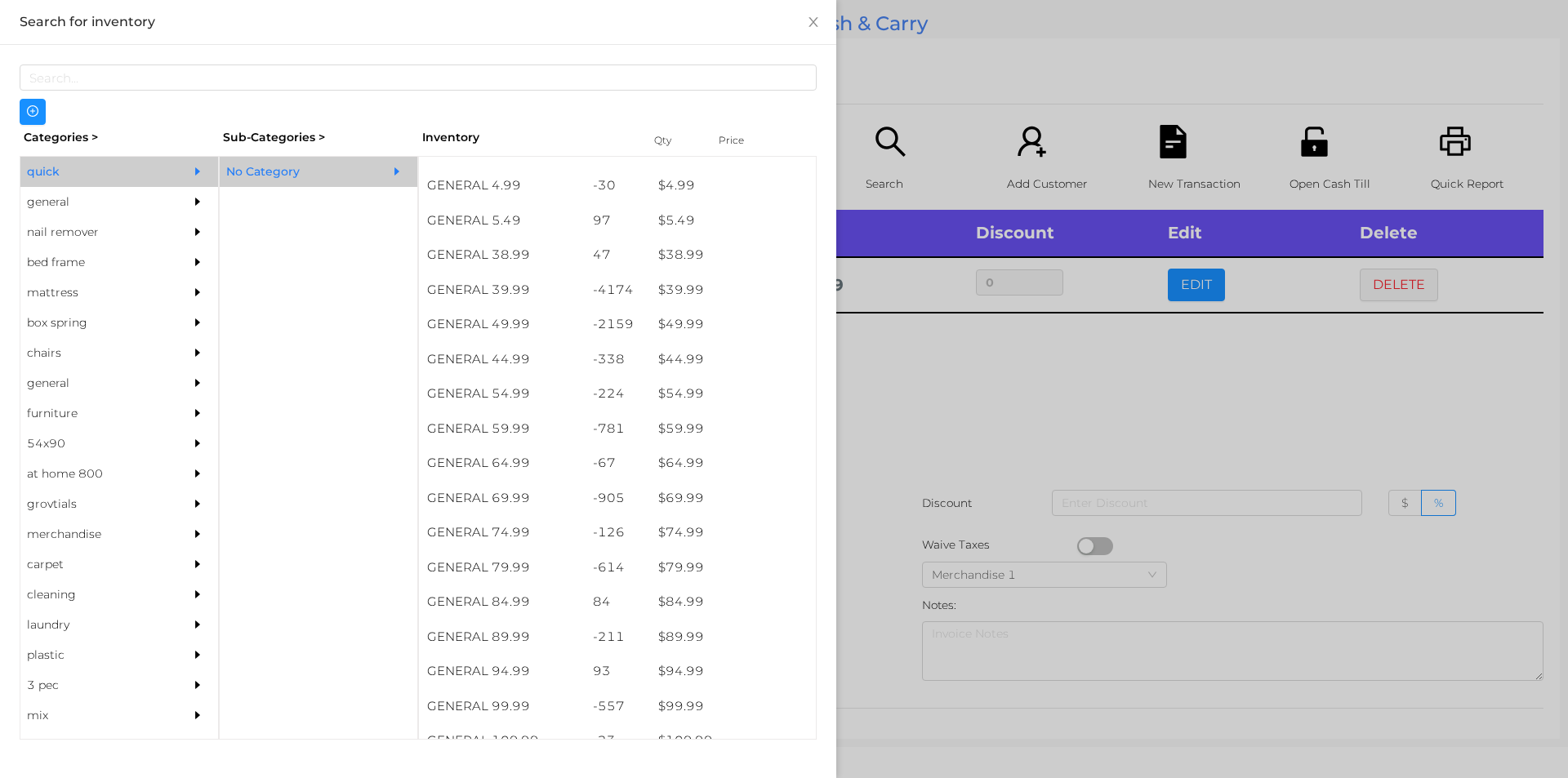
click at [870, 537] on div at bounding box center [784, 389] width 1568 height 778
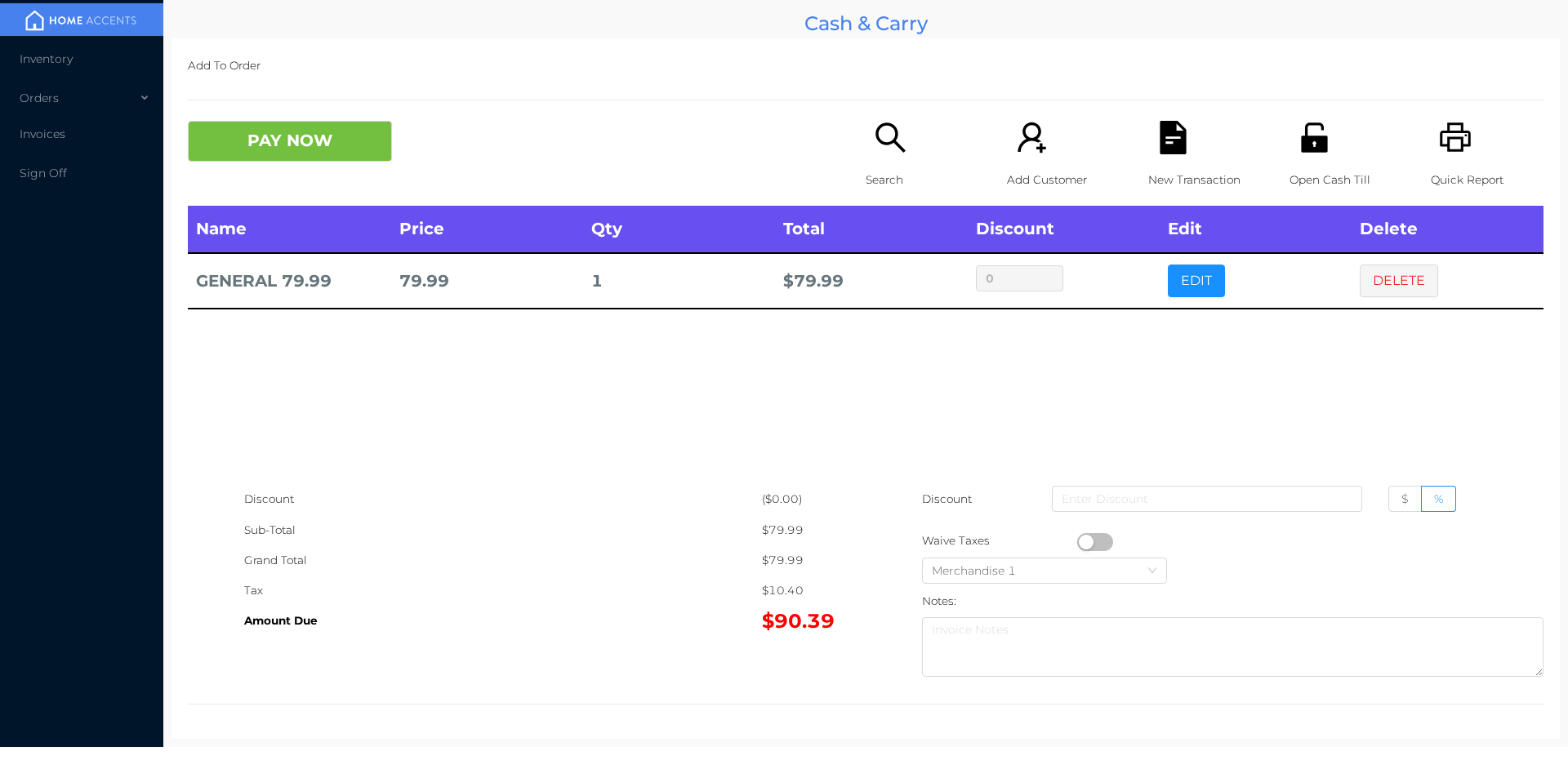
scroll to position [6, 0]
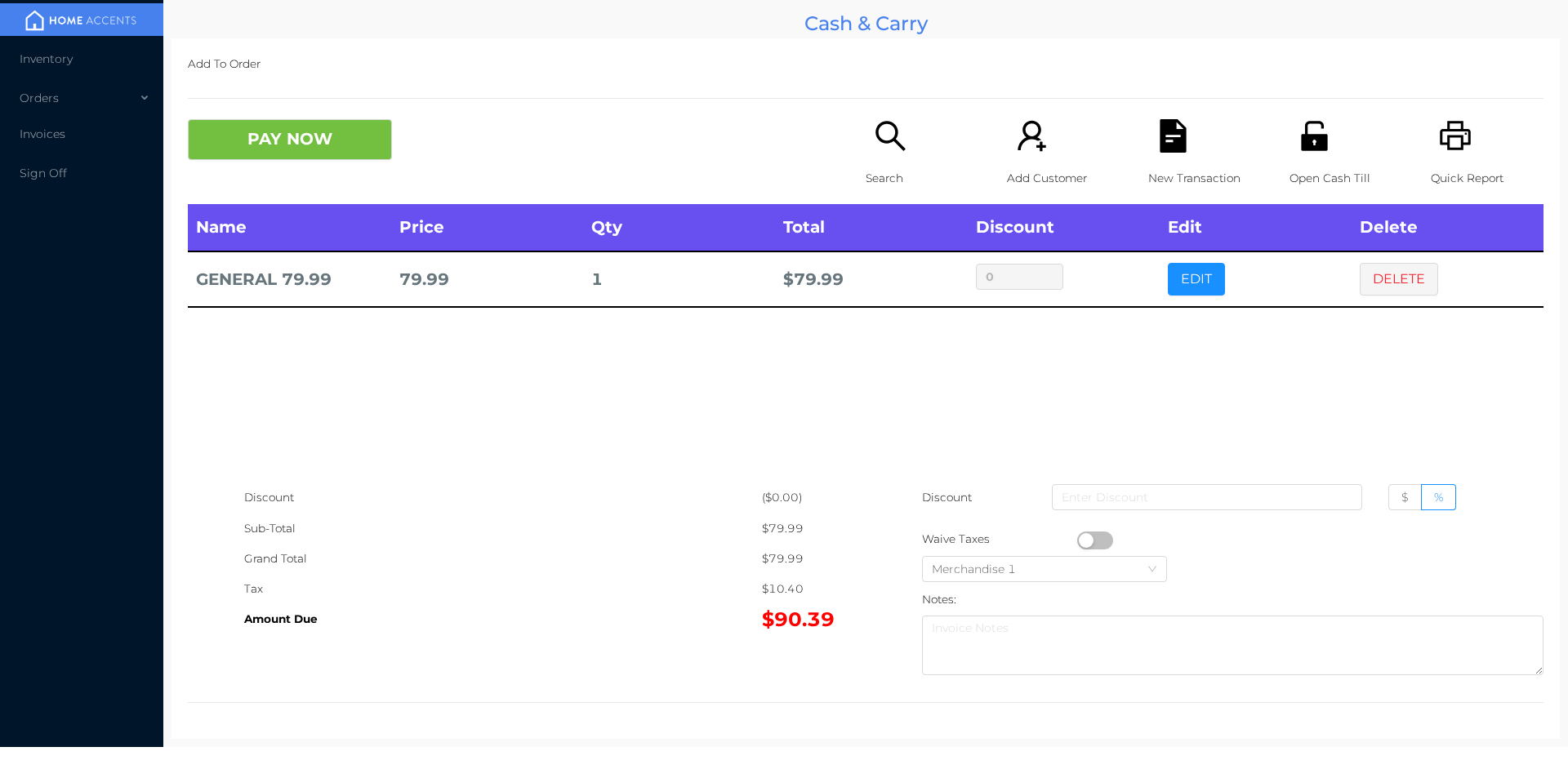
click at [882, 153] on icon "icon: search" at bounding box center [890, 135] width 34 height 34
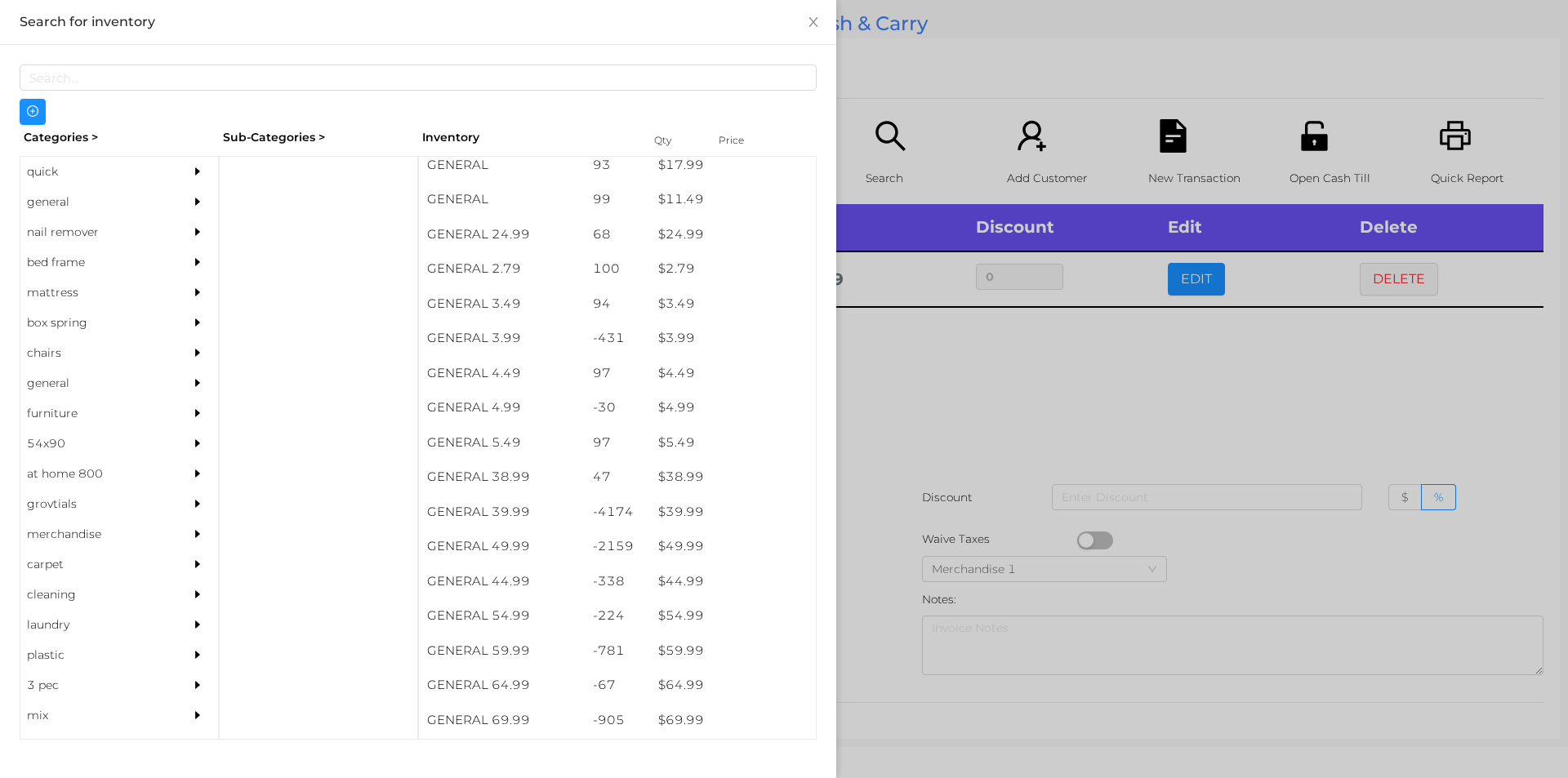
scroll to position [651, 0]
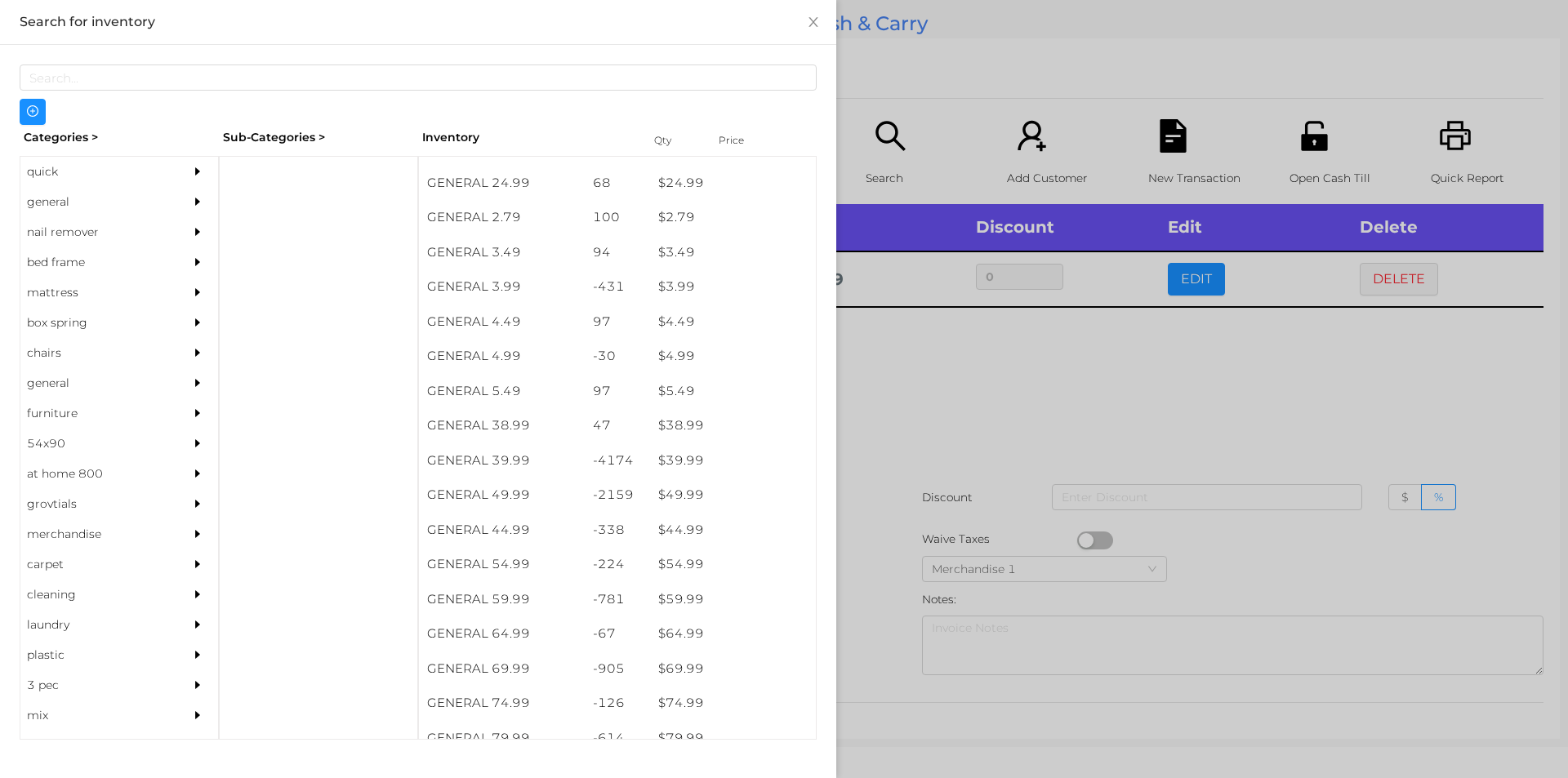
click at [48, 214] on div "general" at bounding box center [95, 201] width 148 height 30
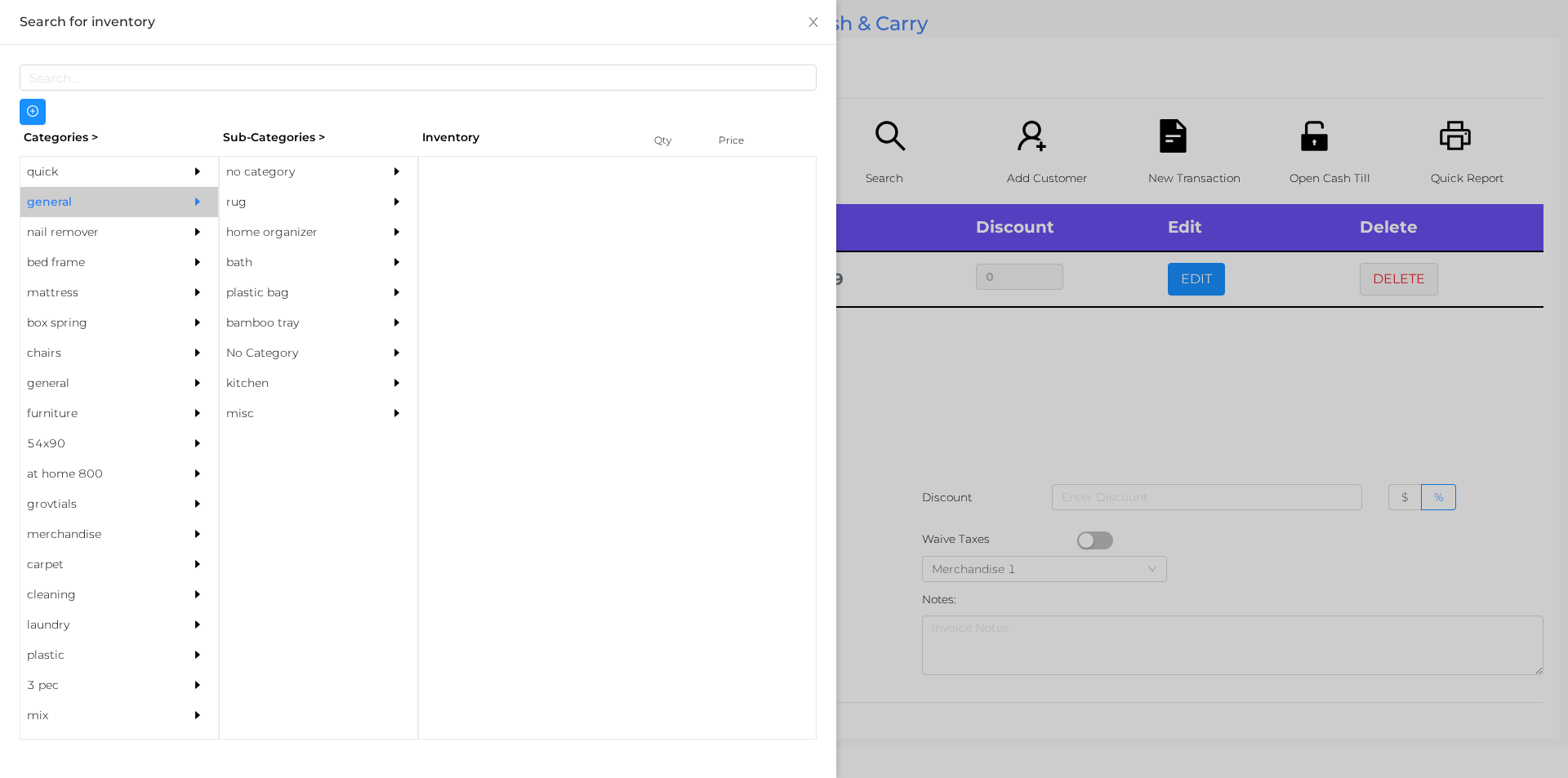
scroll to position [0, 0]
click at [263, 170] on div "no category" at bounding box center [293, 172] width 148 height 30
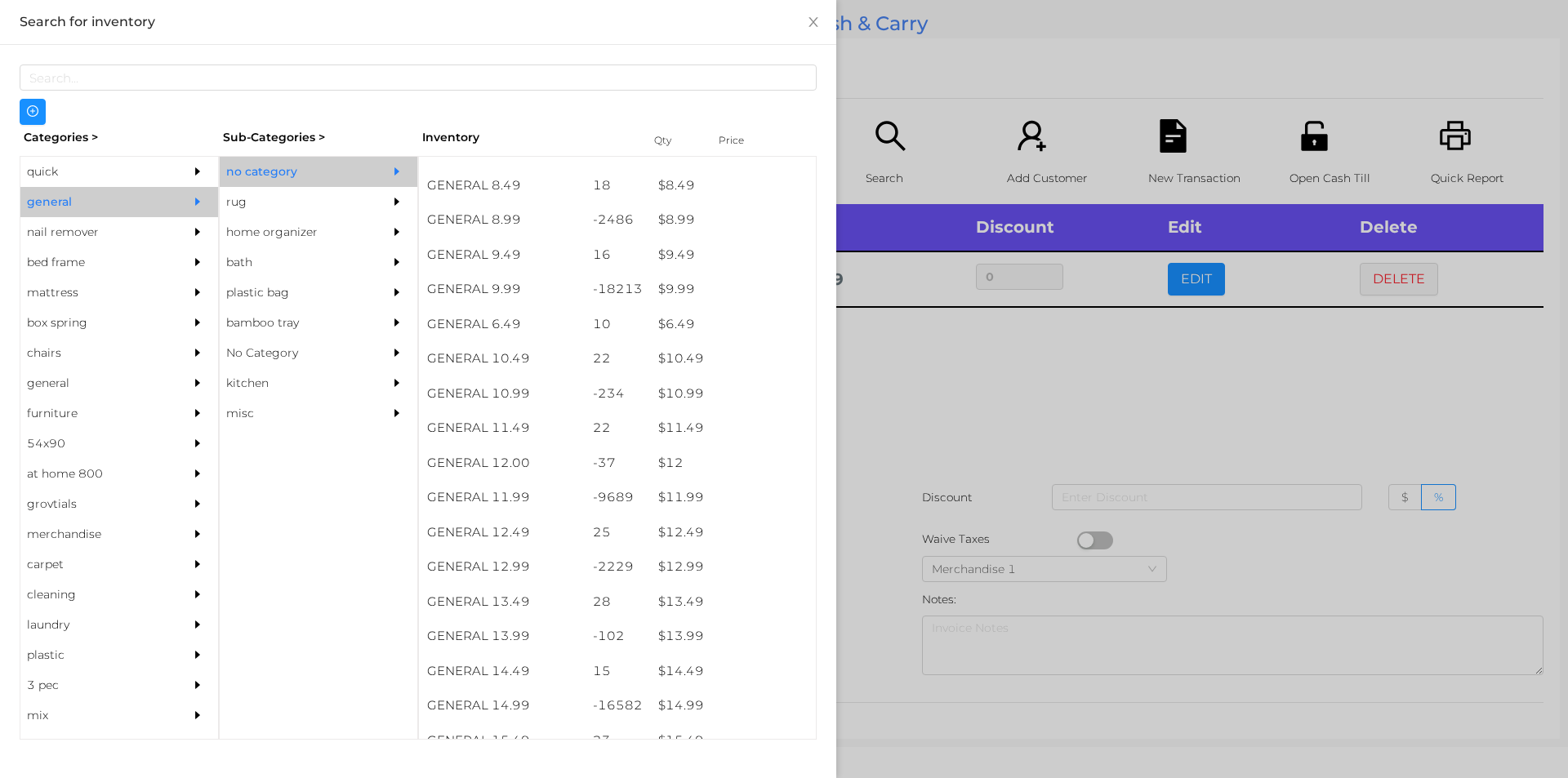
scroll to position [857, 0]
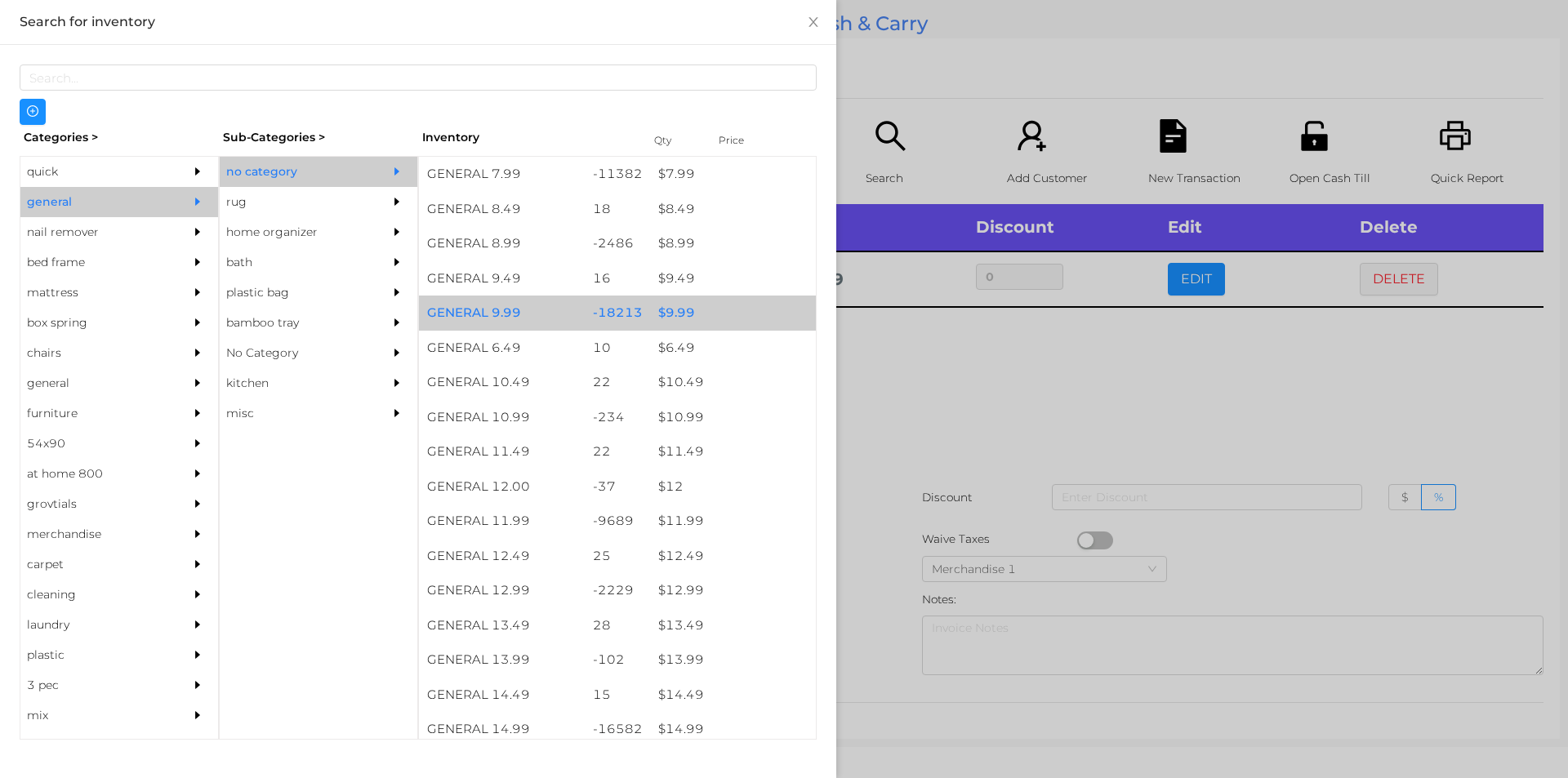
click at [709, 312] on div "$ 9.99" at bounding box center [733, 313] width 166 height 35
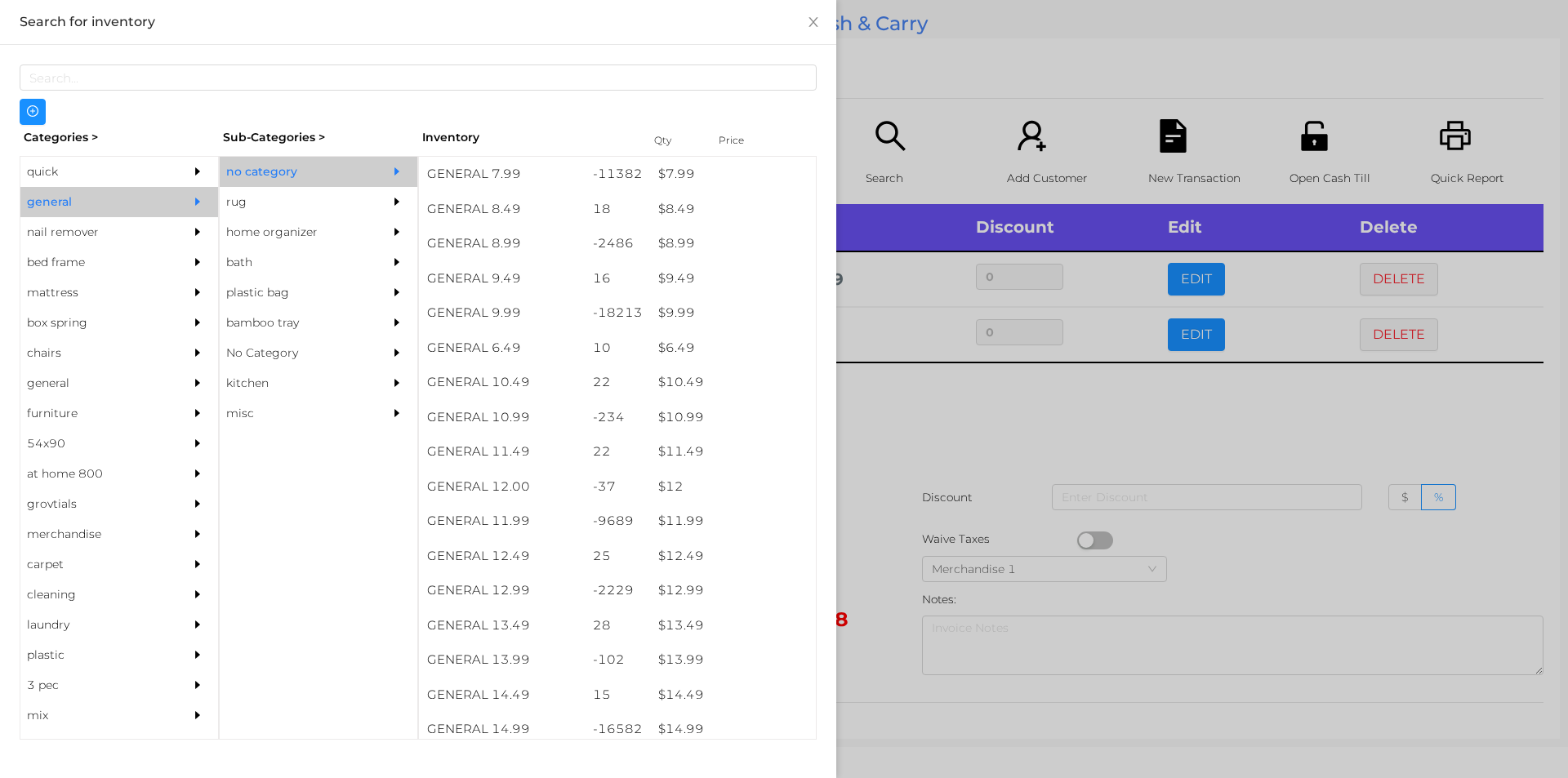
click at [943, 90] on div at bounding box center [784, 389] width 1568 height 778
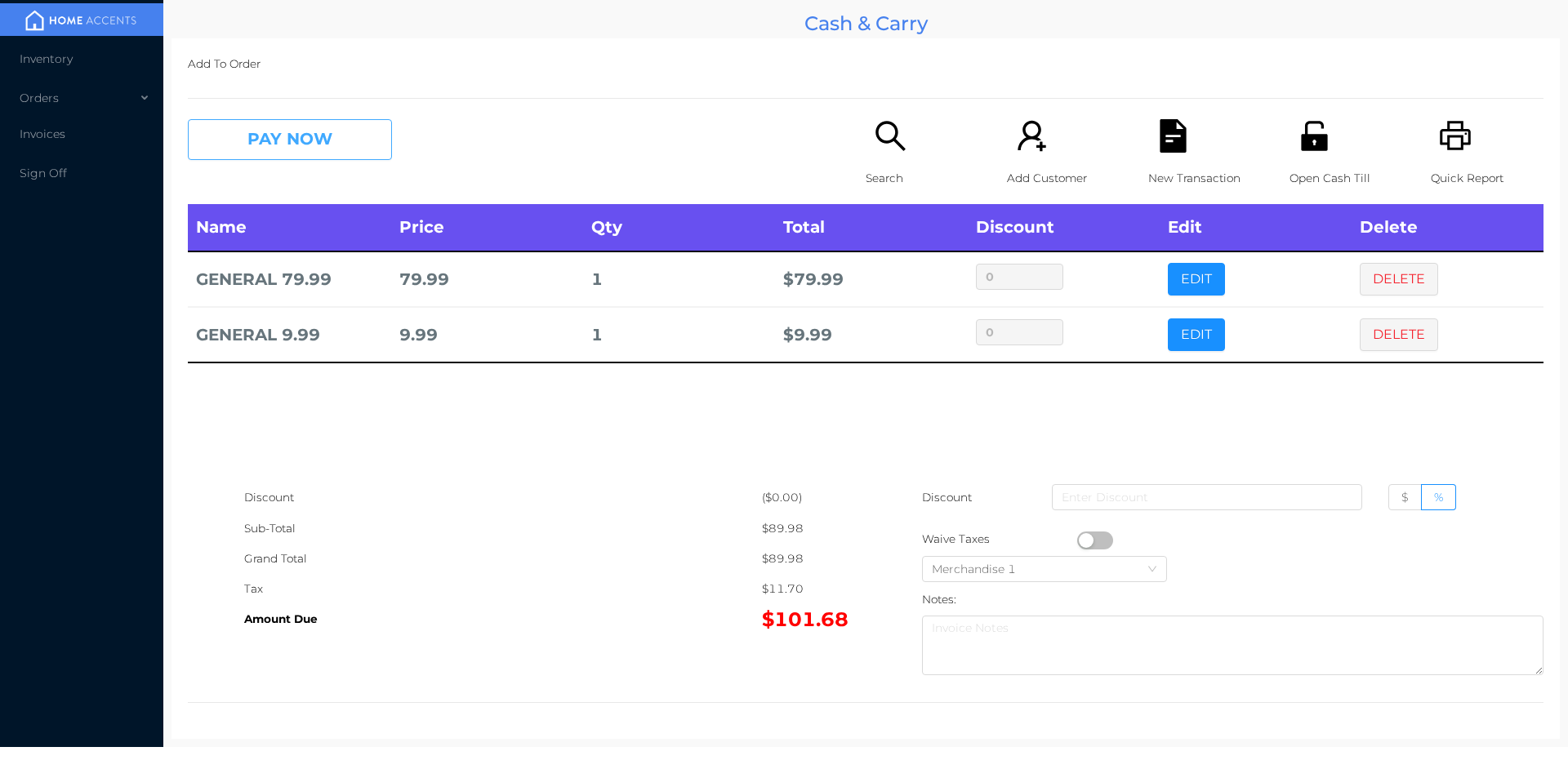
click at [260, 146] on button "PAY NOW" at bounding box center [289, 139] width 204 height 41
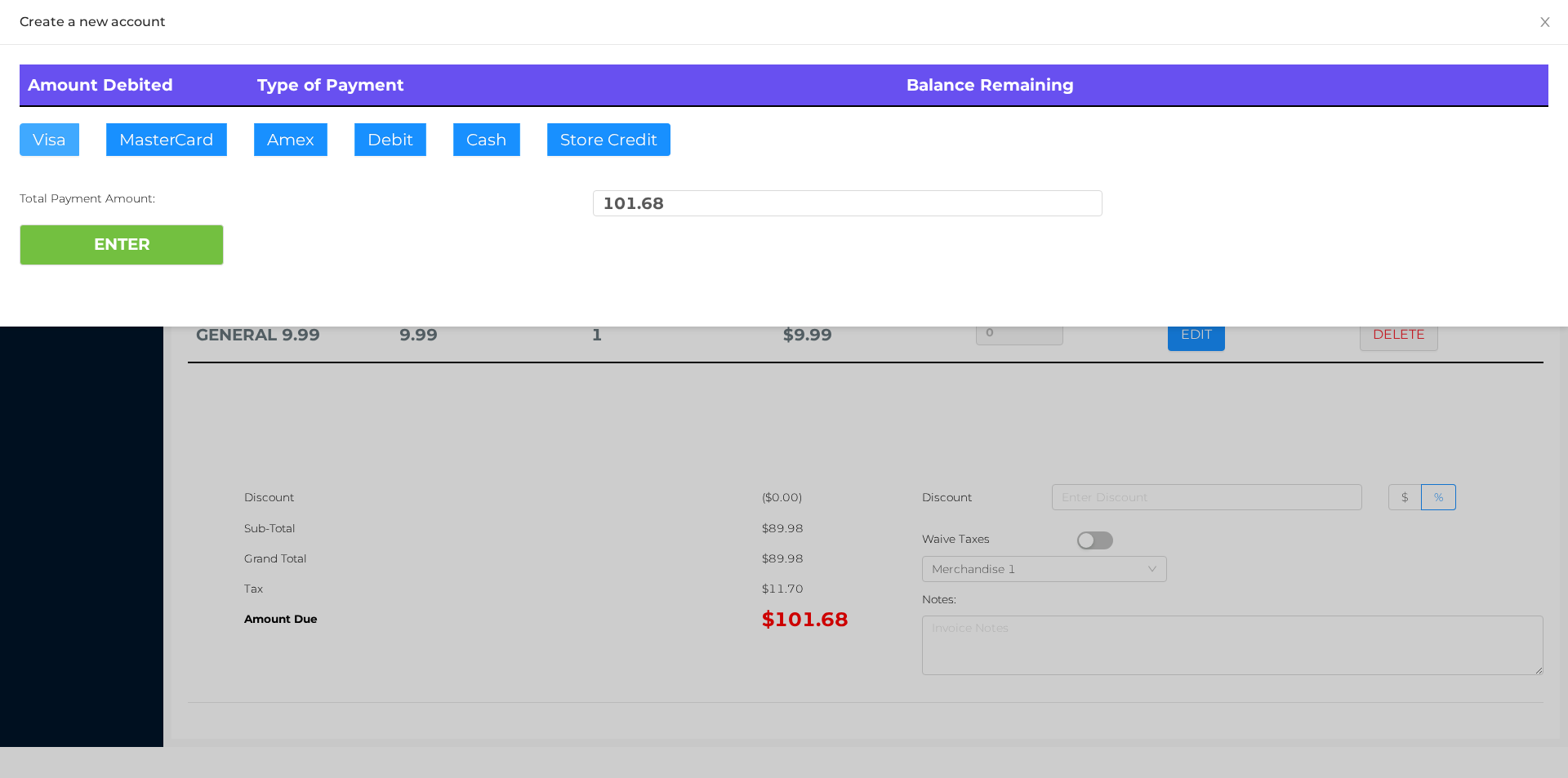
click at [42, 144] on button "Visa" at bounding box center [49, 140] width 60 height 33
click at [60, 232] on button "ENTER" at bounding box center [122, 245] width 204 height 41
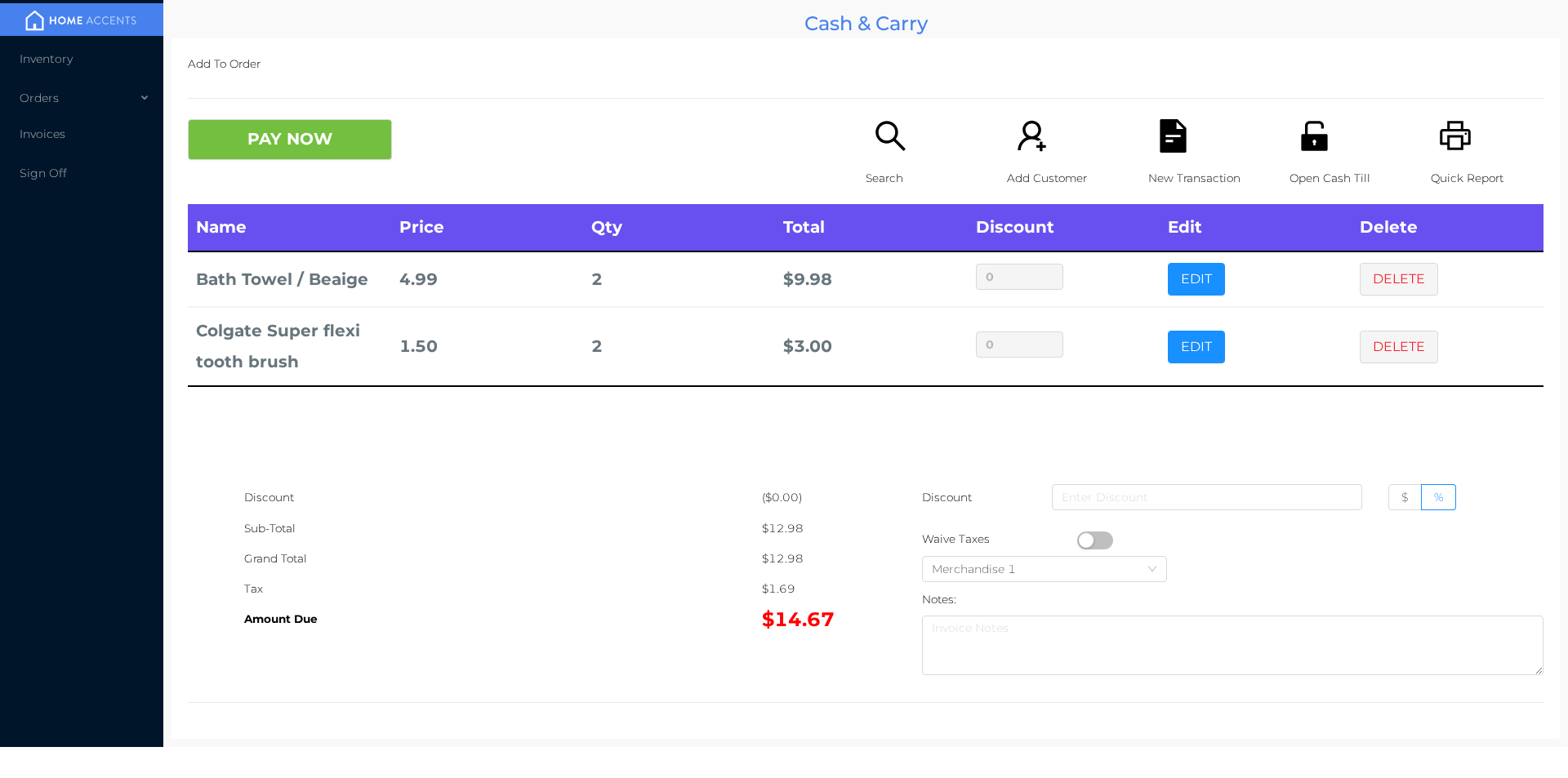
click at [1168, 267] on button "EDIT" at bounding box center [1196, 280] width 57 height 33
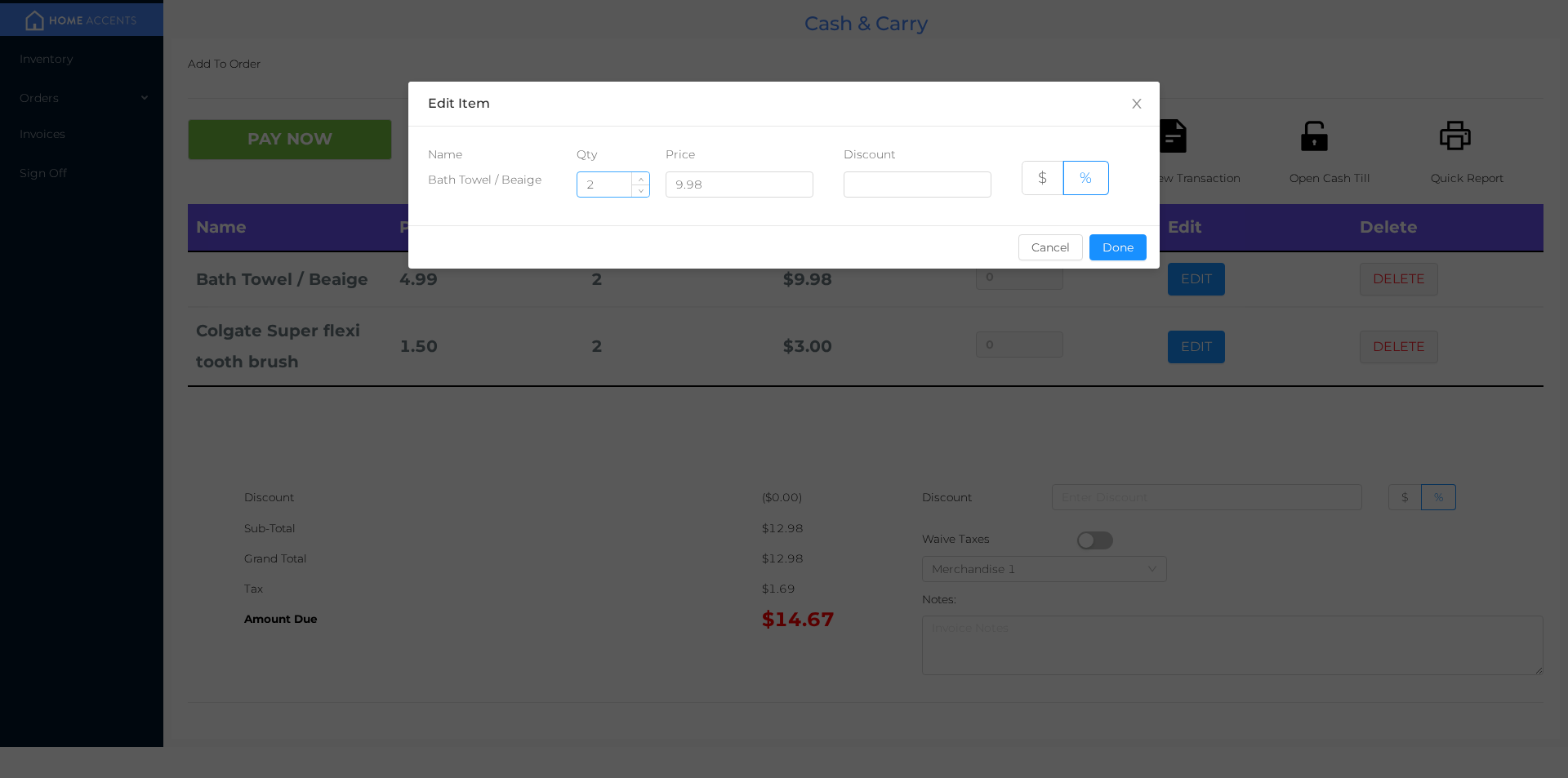
click at [596, 182] on input "2" at bounding box center [613, 184] width 72 height 24
type input "1"
click at [1110, 240] on button "Done" at bounding box center [1118, 247] width 57 height 26
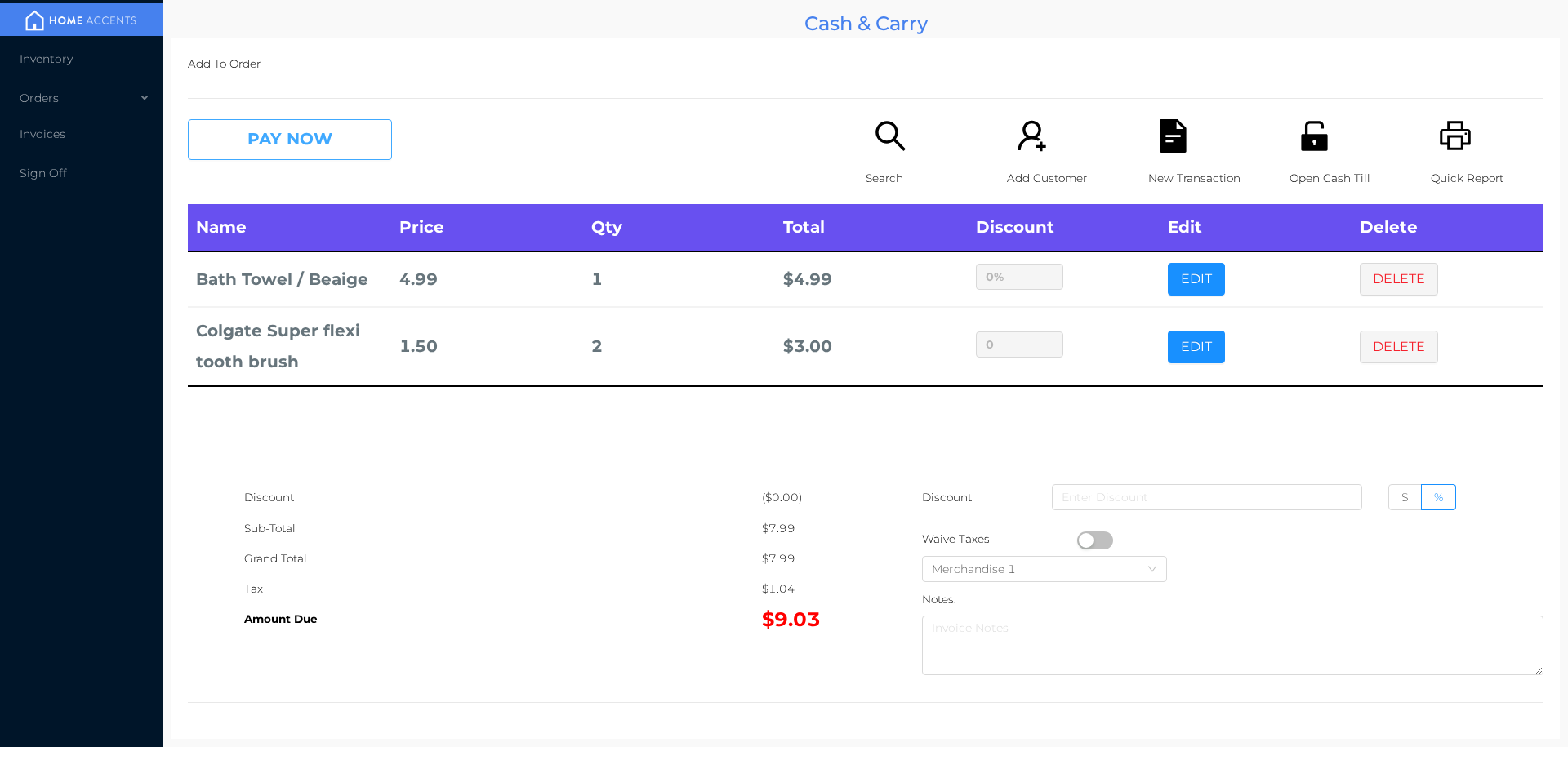
click at [279, 143] on button "PAY NOW" at bounding box center [289, 139] width 204 height 41
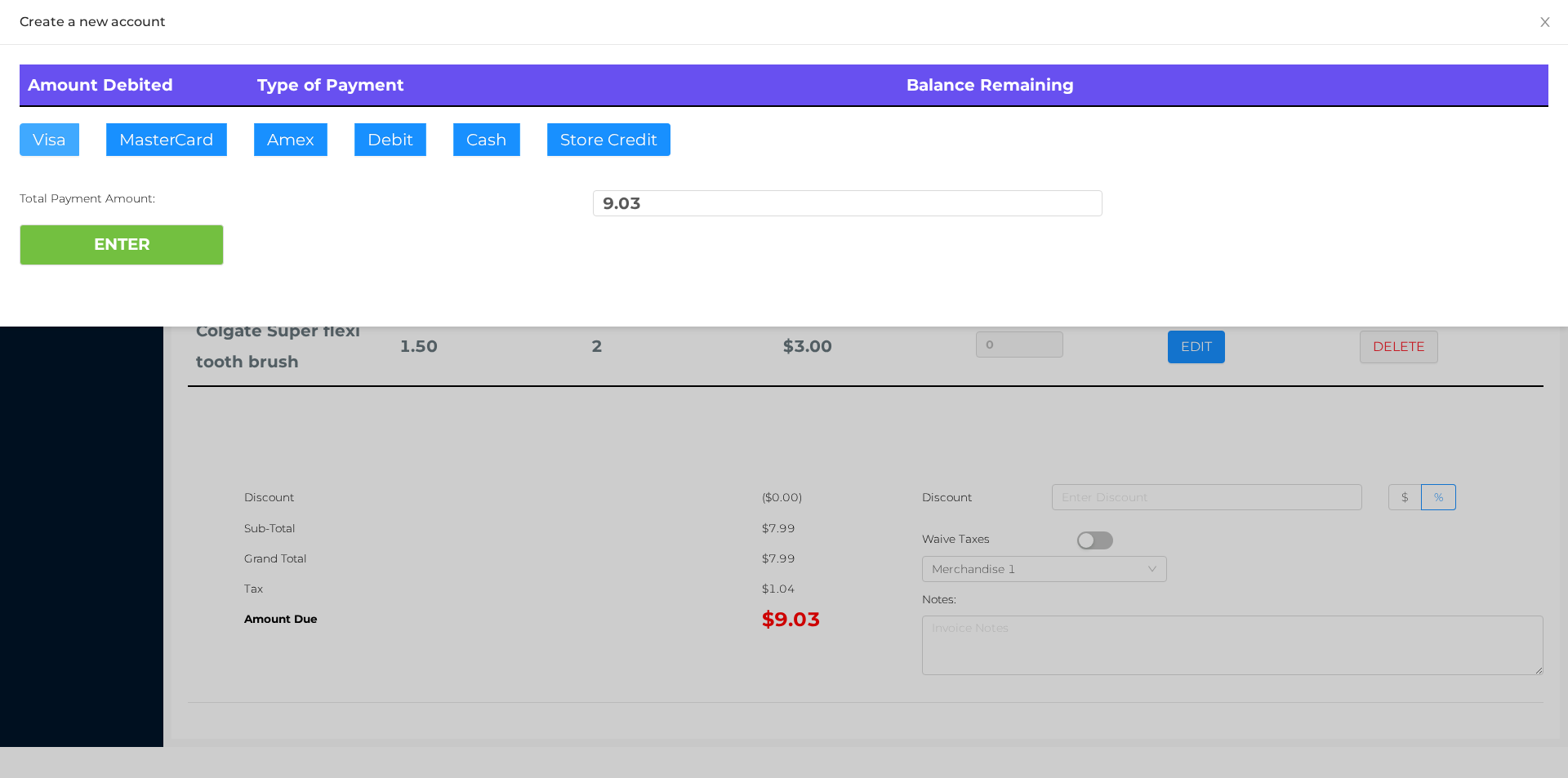
click at [35, 147] on button "Visa" at bounding box center [49, 140] width 60 height 33
click at [73, 260] on button "ENTER" at bounding box center [122, 245] width 204 height 41
type input "0"
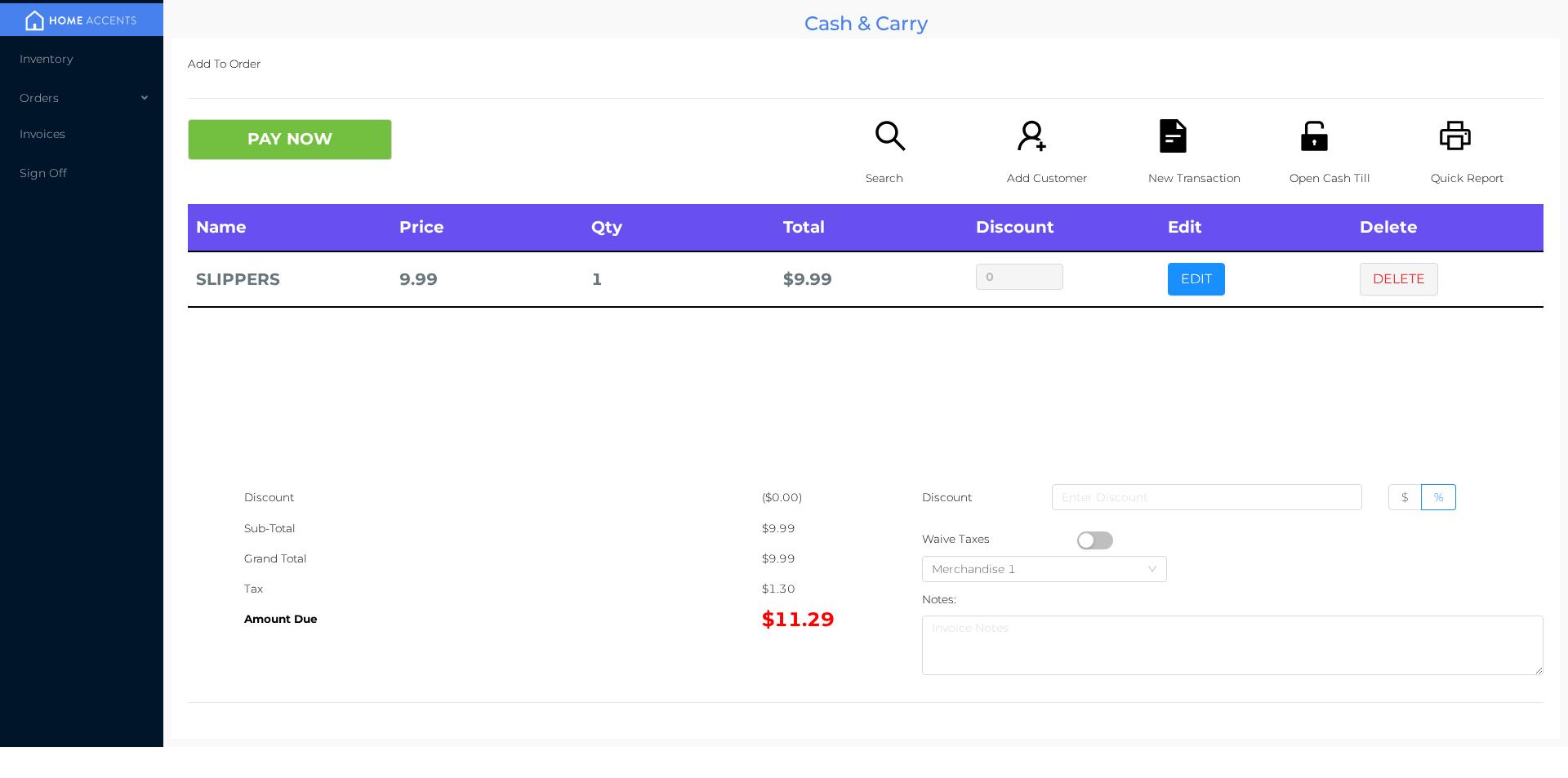
click at [1320, 160] on div "Open Cash Till" at bounding box center [1346, 162] width 113 height 85
click at [1158, 136] on icon "icon: file-text" at bounding box center [1173, 135] width 34 height 34
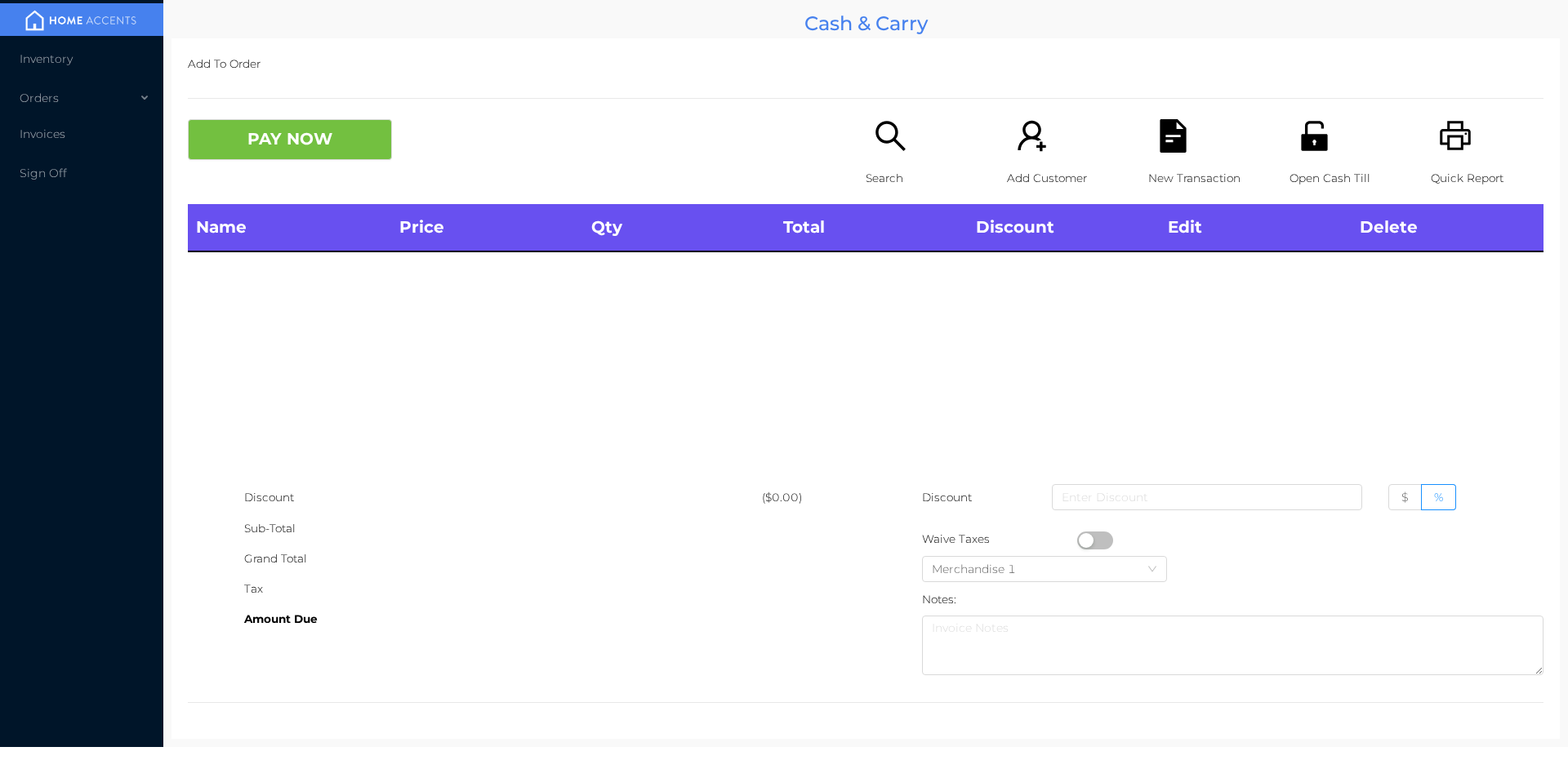
click at [873, 124] on icon "icon: search" at bounding box center [890, 135] width 34 height 34
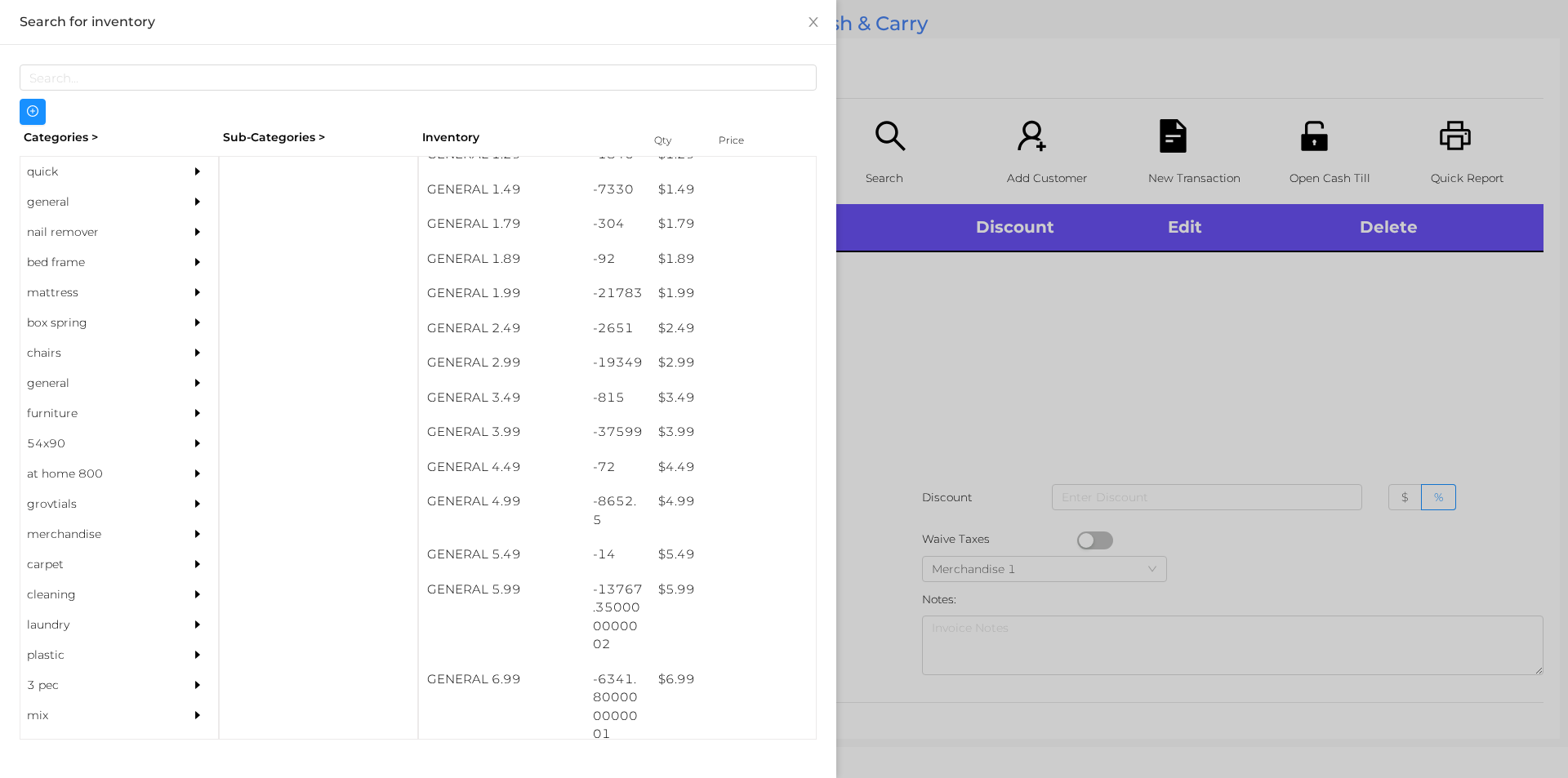
scroll to position [235, 0]
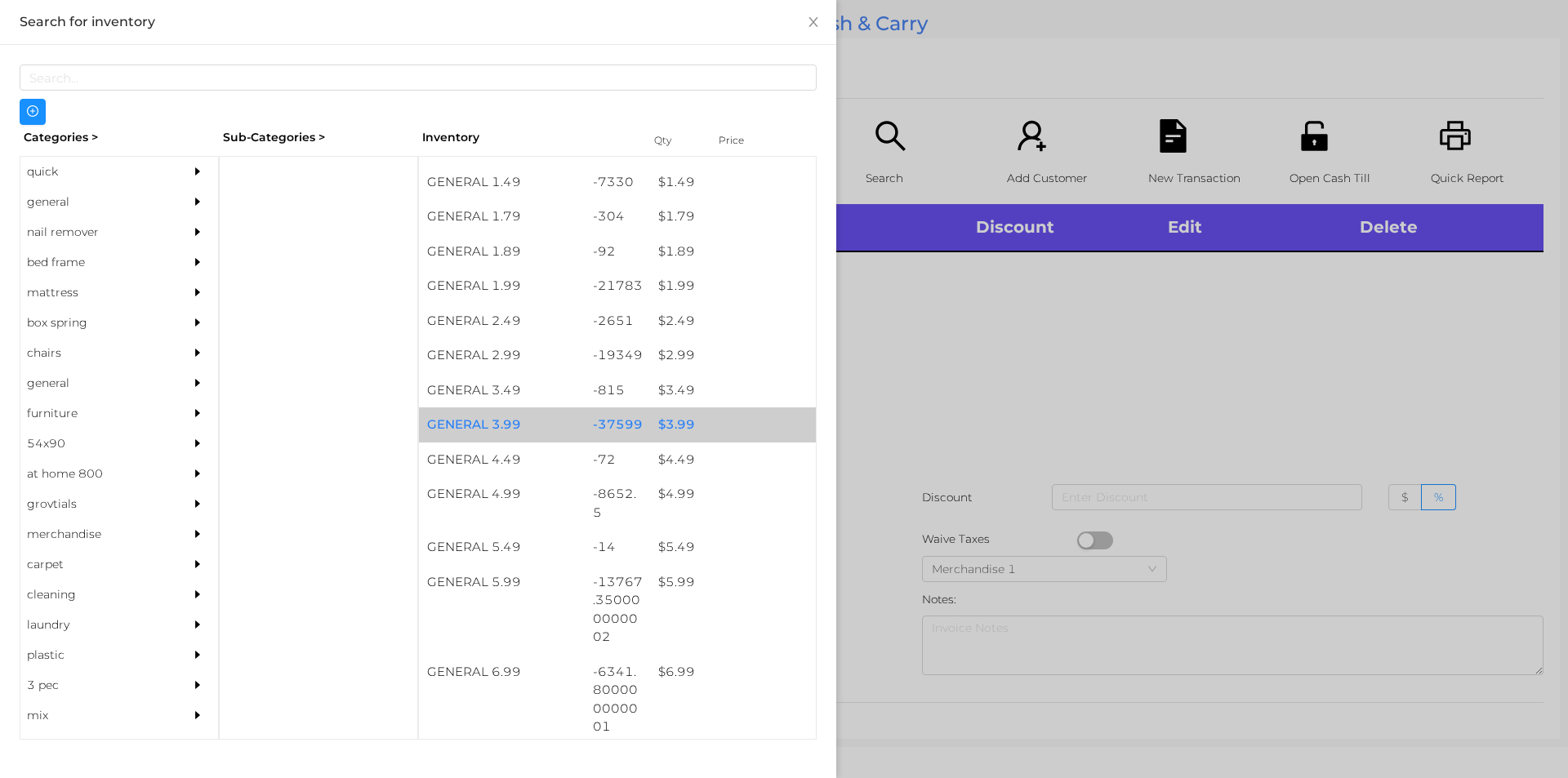
click at [597, 411] on div "-37599" at bounding box center [617, 425] width 66 height 35
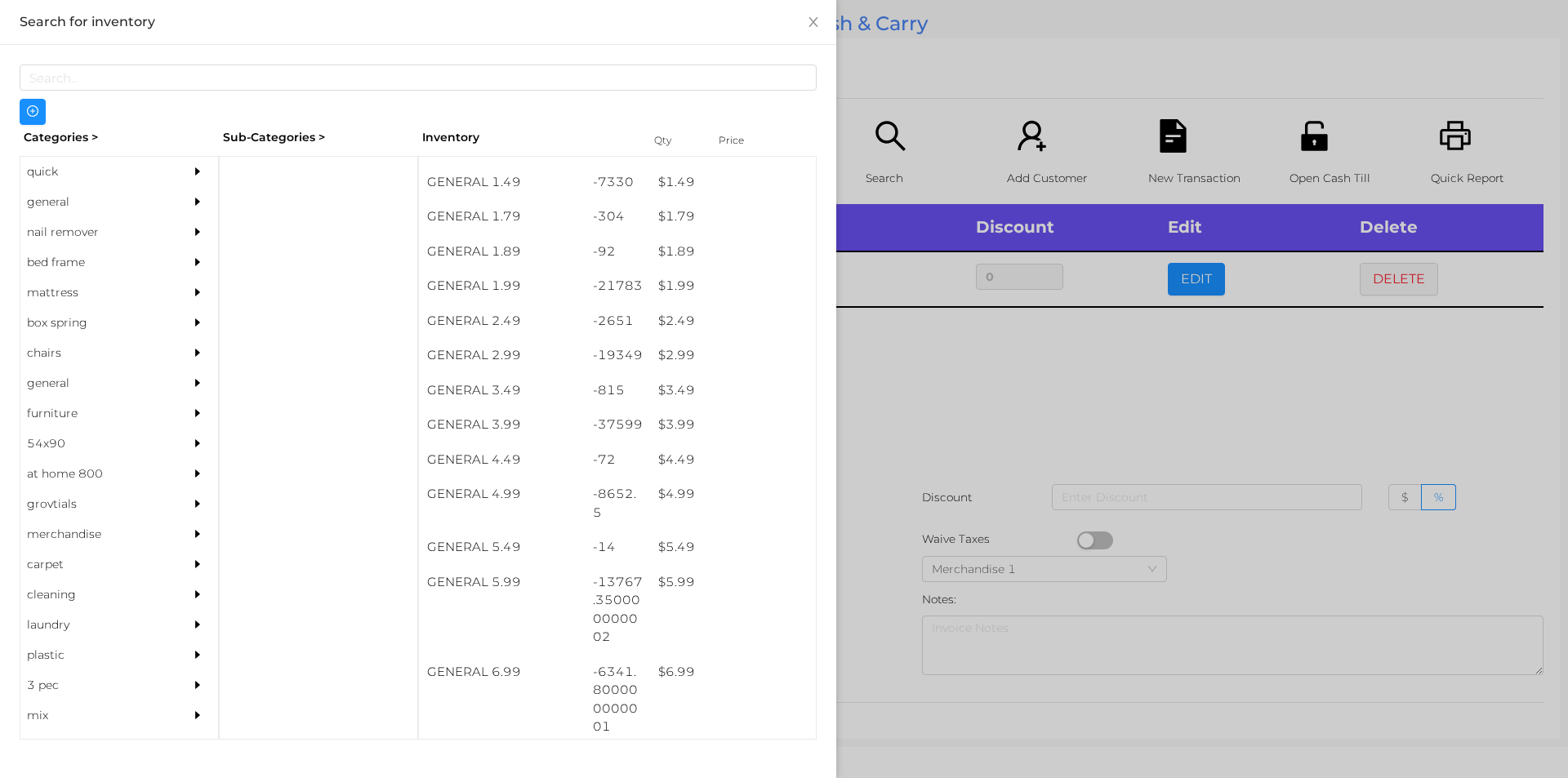
click at [949, 445] on div at bounding box center [784, 389] width 1568 height 778
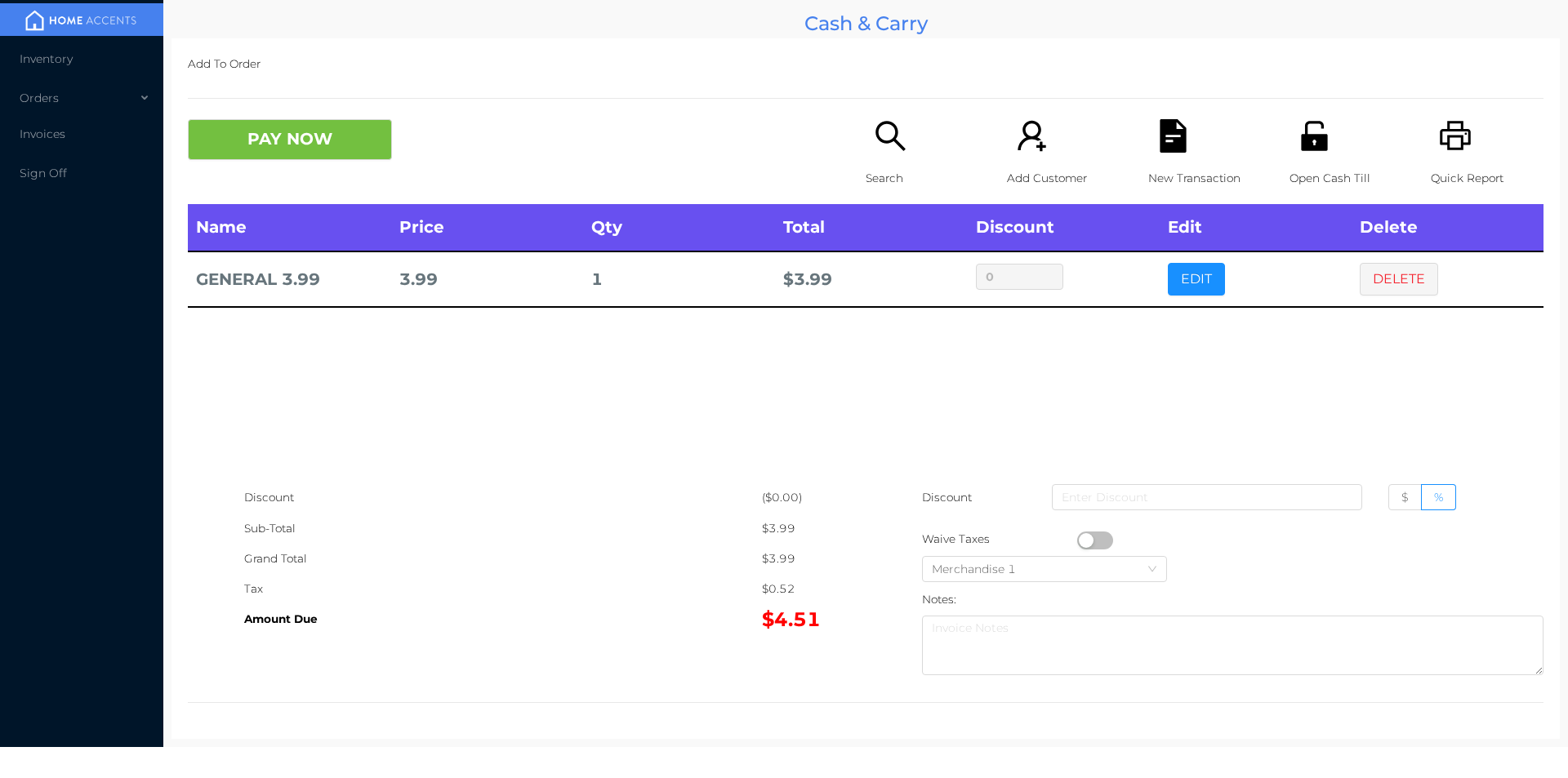
click at [293, 194] on div "PAY NOW Search Add Customer New Transaction Open Cash Till Quick Report" at bounding box center [865, 162] width 1355 height 85
click at [300, 141] on button "PAY NOW" at bounding box center [289, 139] width 204 height 41
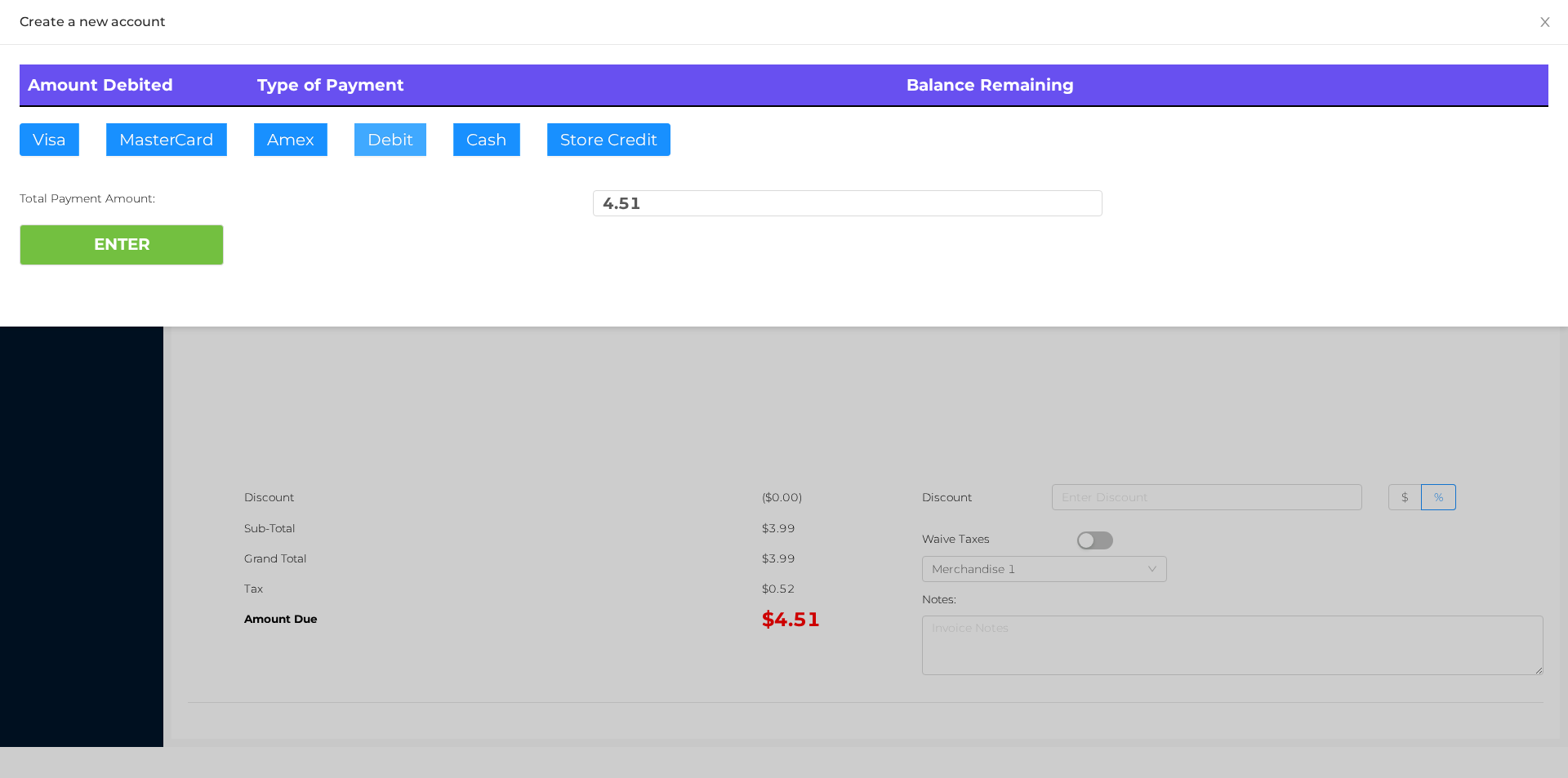
click at [371, 147] on button "Debit" at bounding box center [390, 140] width 72 height 33
click at [187, 259] on button "ENTER" at bounding box center [122, 245] width 204 height 41
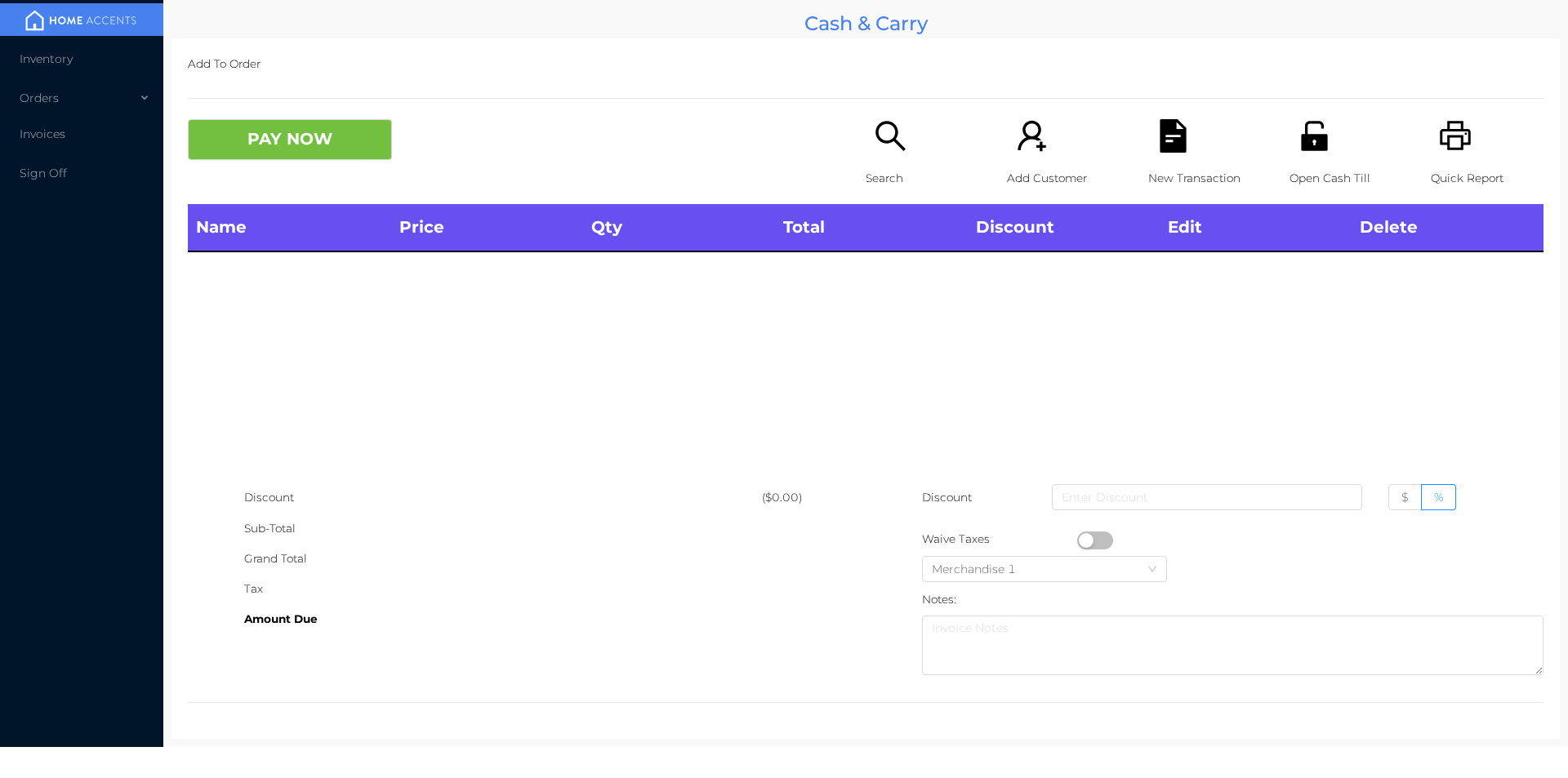
click at [880, 175] on p "Search" at bounding box center [922, 178] width 113 height 30
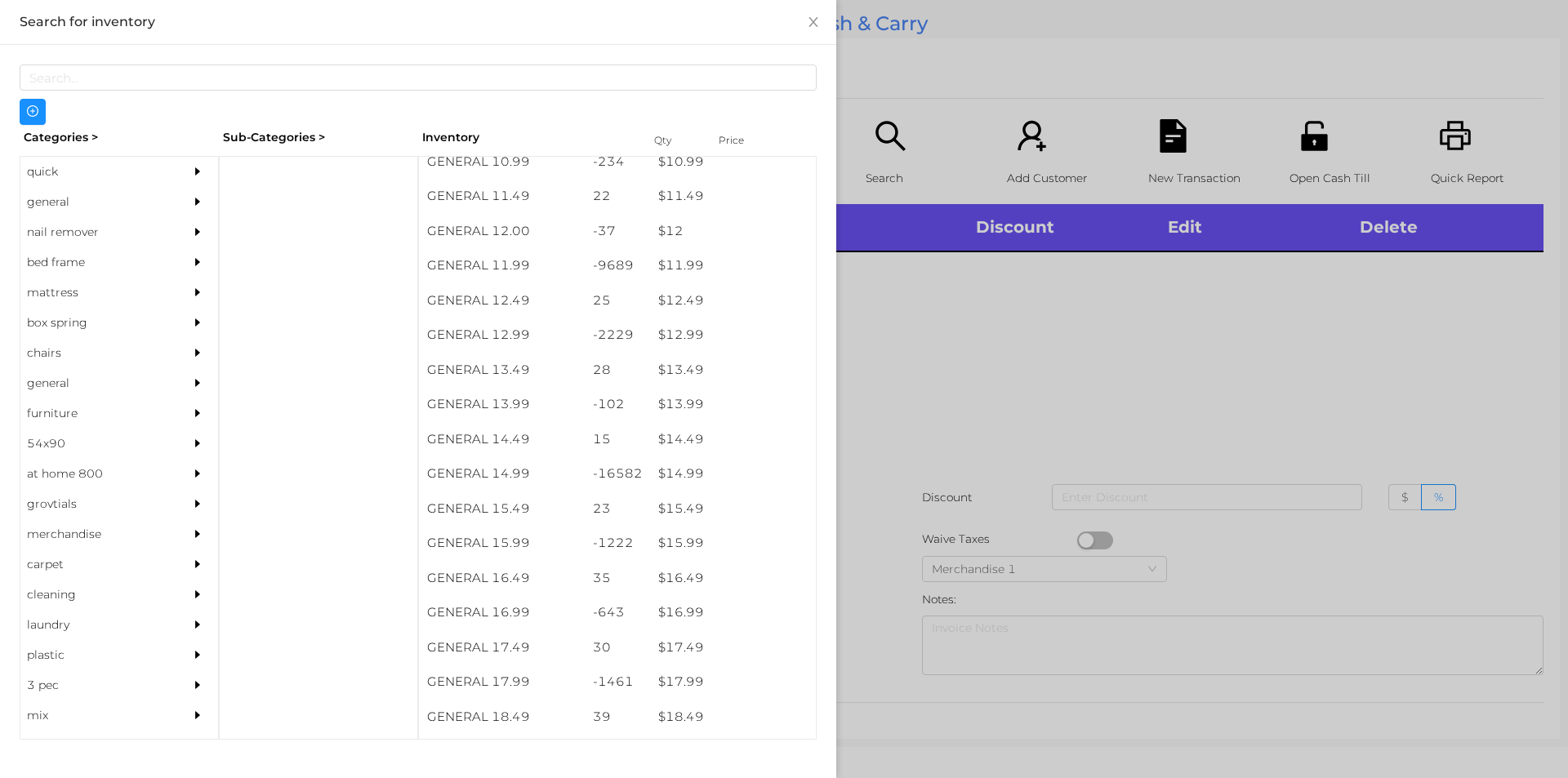
scroll to position [1106, 0]
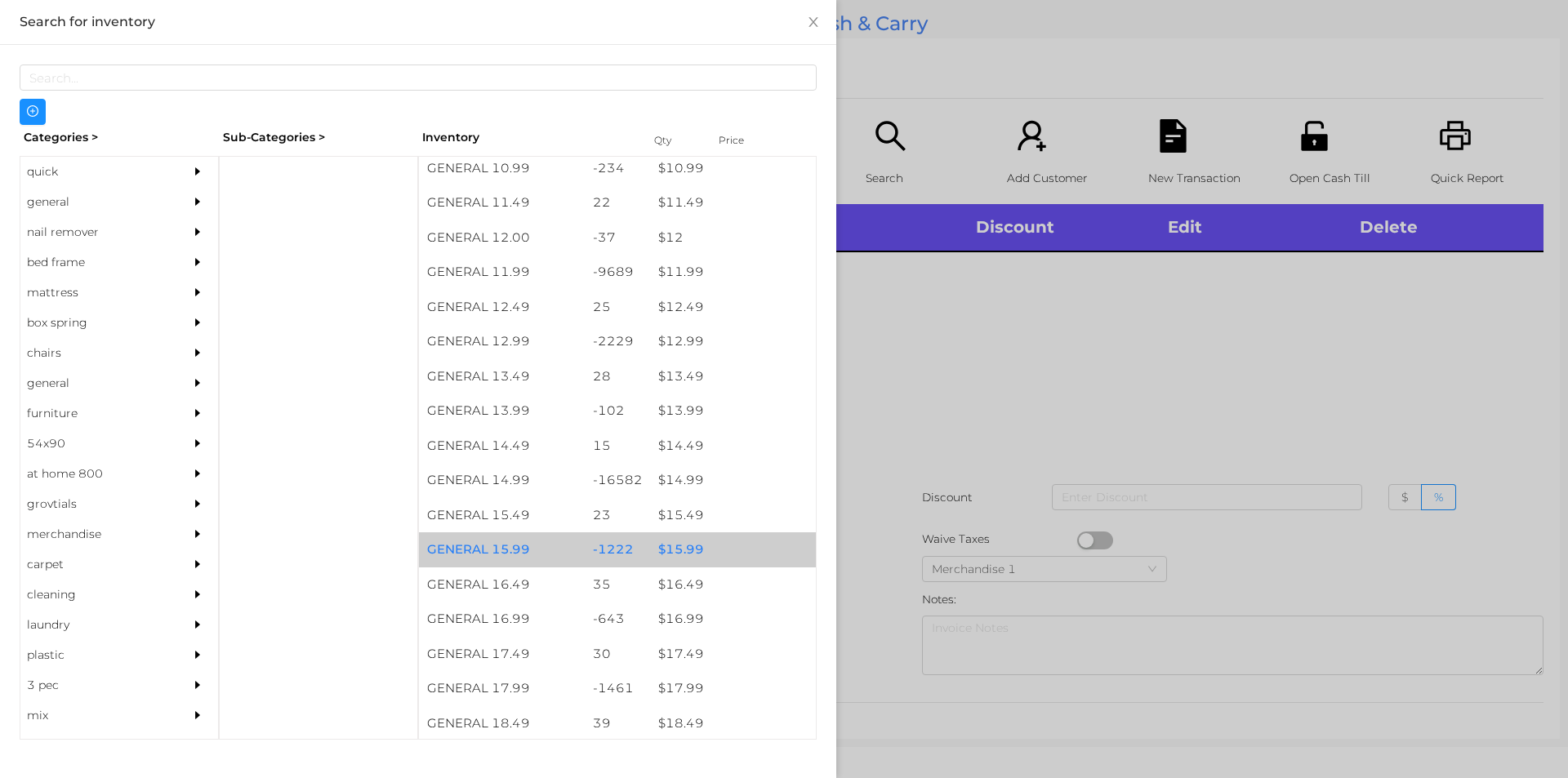
click at [705, 549] on div "$ 15.99" at bounding box center [733, 550] width 166 height 35
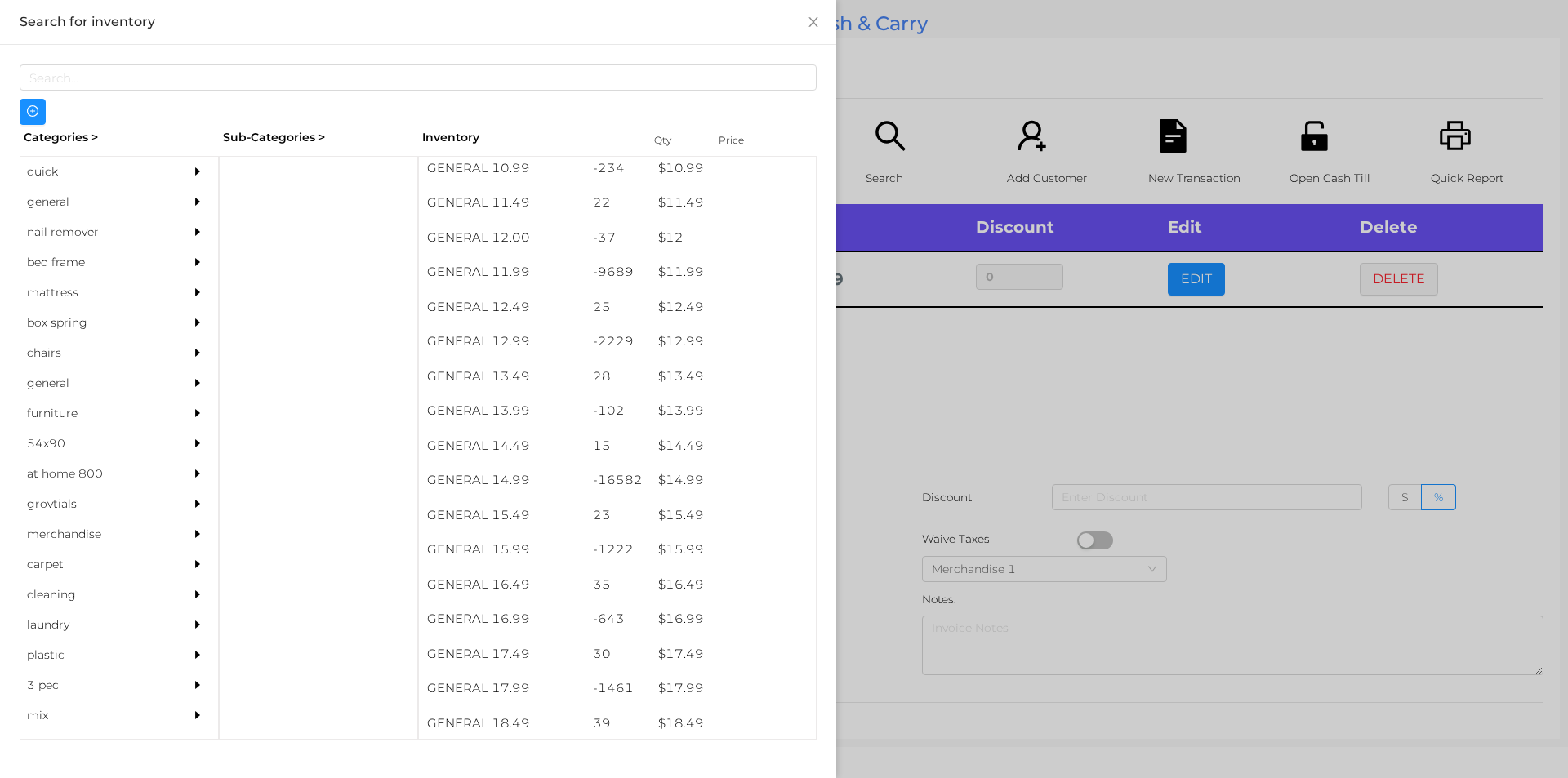
click at [978, 478] on div at bounding box center [784, 389] width 1568 height 778
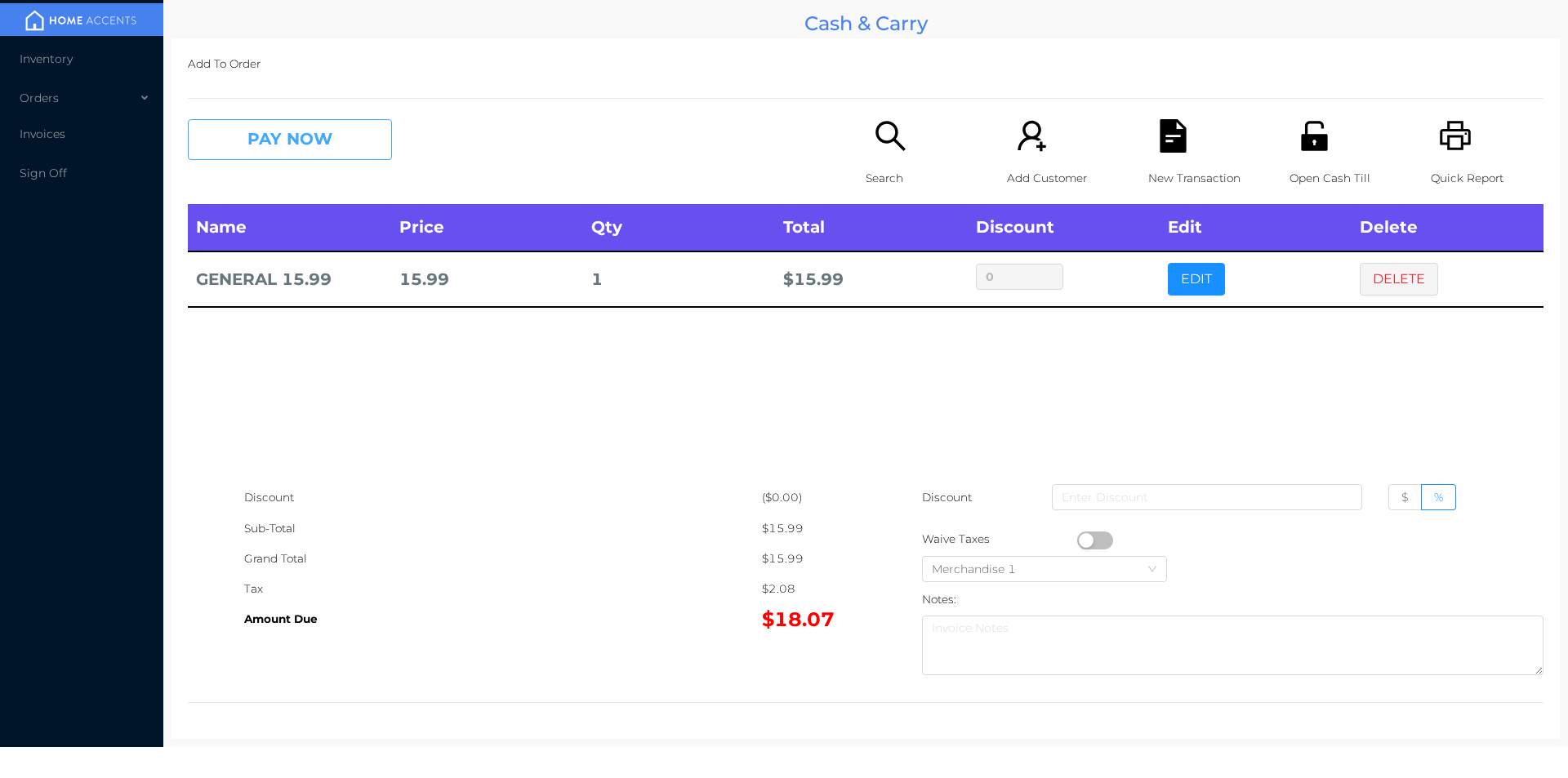
click at [254, 148] on button "PAY NOW" at bounding box center [289, 139] width 204 height 41
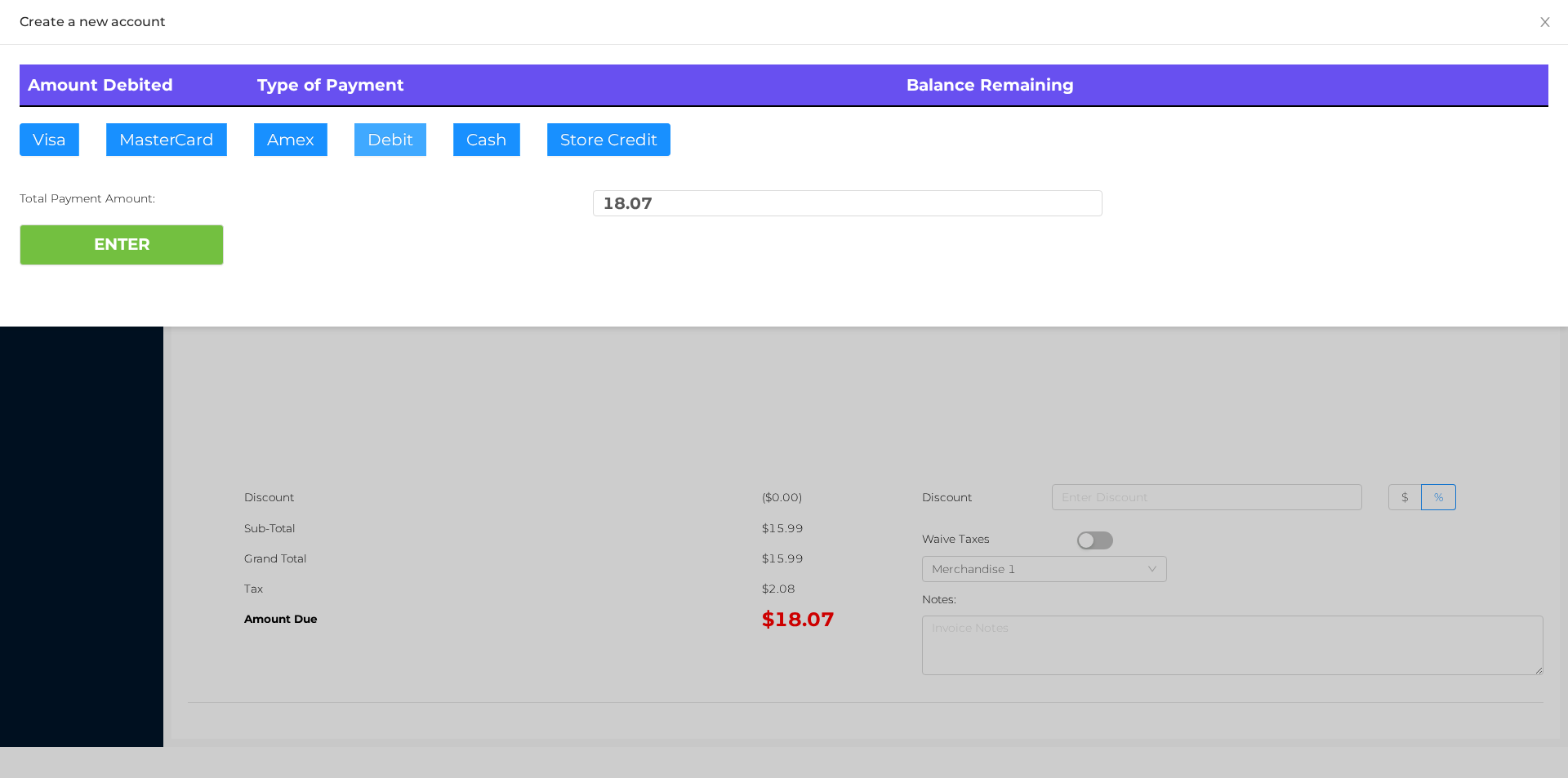
click at [378, 146] on button "Debit" at bounding box center [390, 140] width 72 height 33
click at [167, 254] on button "ENTER" at bounding box center [122, 245] width 204 height 41
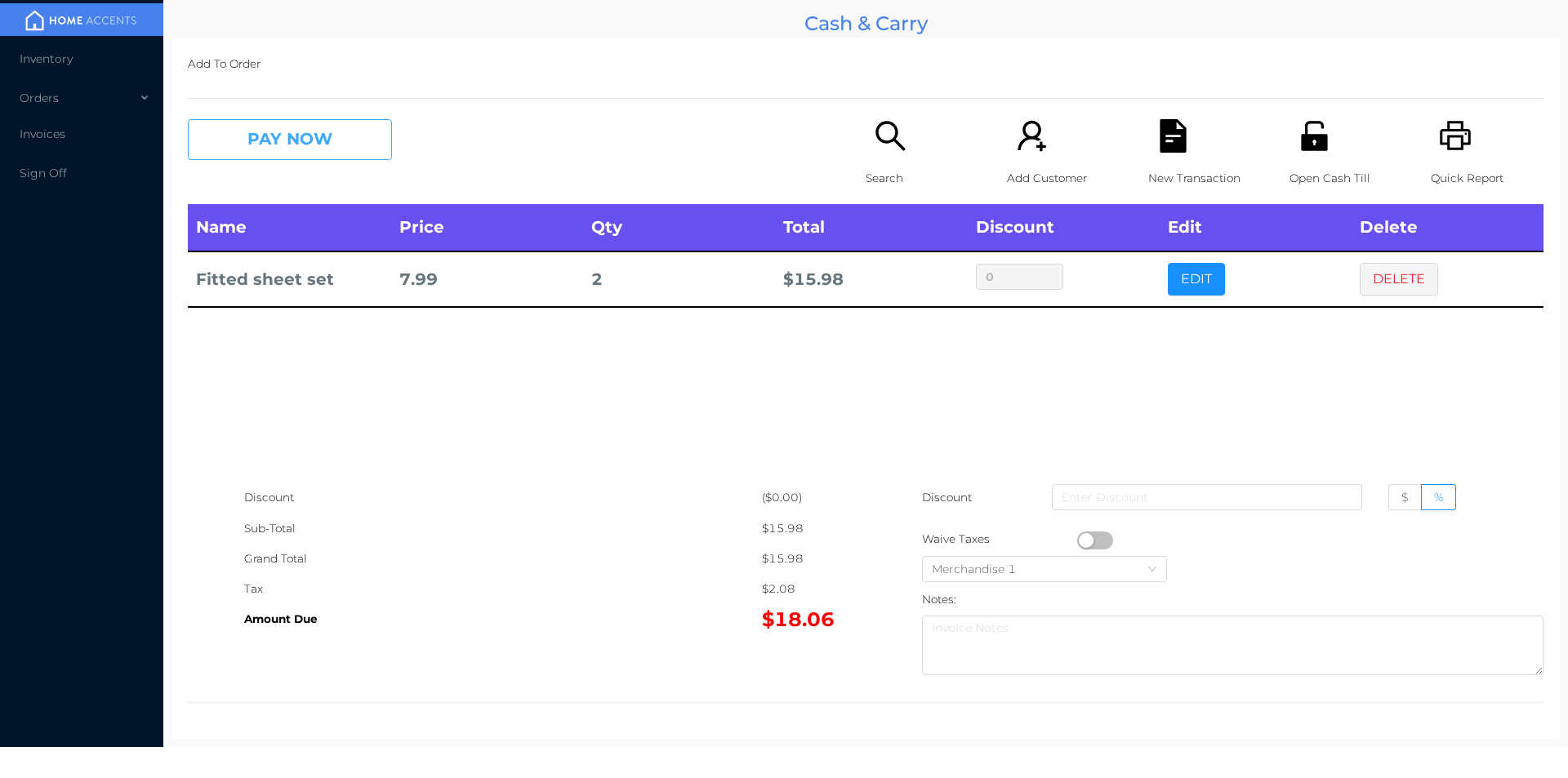
click at [293, 138] on button "PAY NOW" at bounding box center [289, 139] width 204 height 41
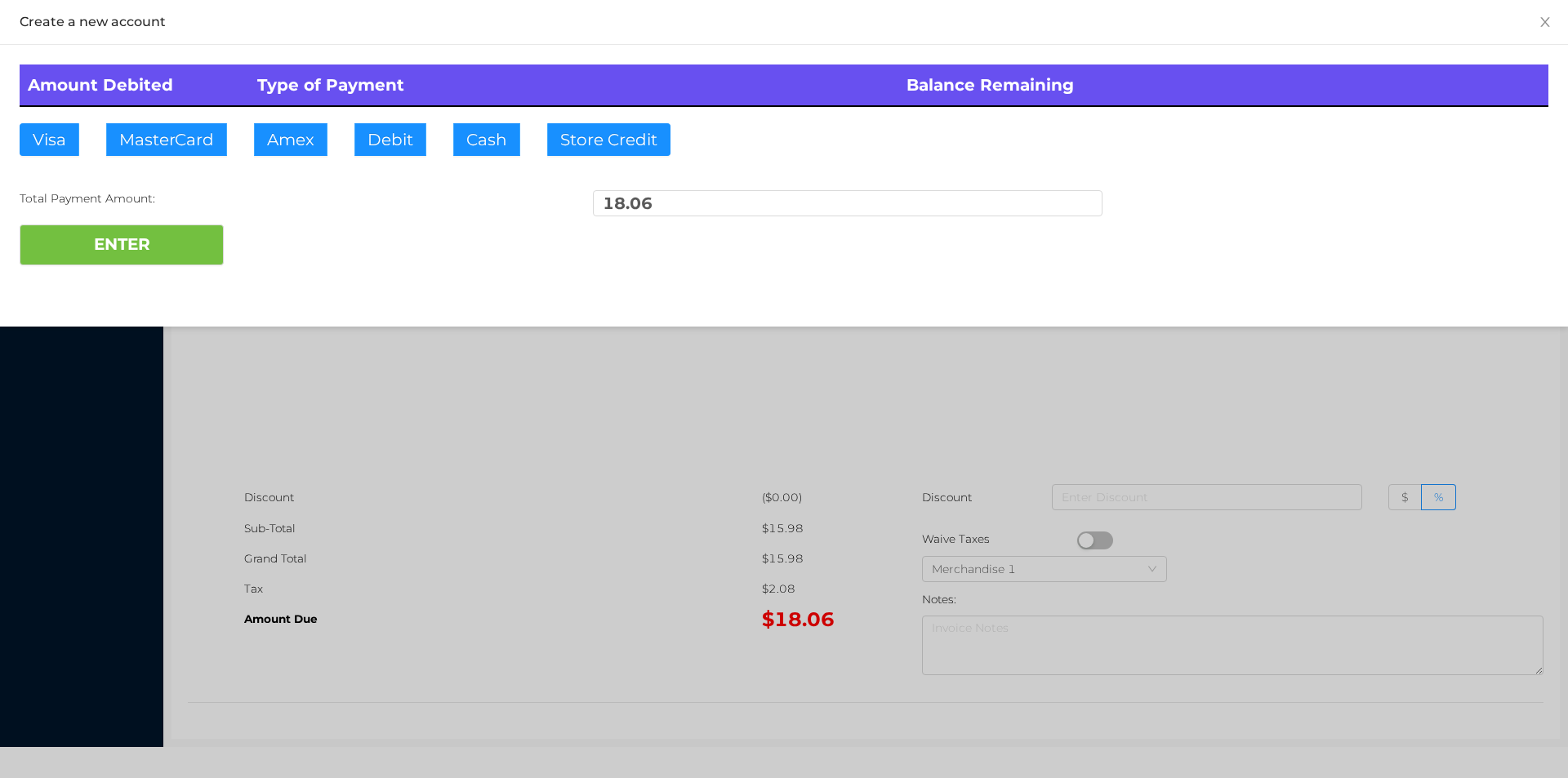
click at [1133, 491] on div at bounding box center [784, 389] width 1568 height 778
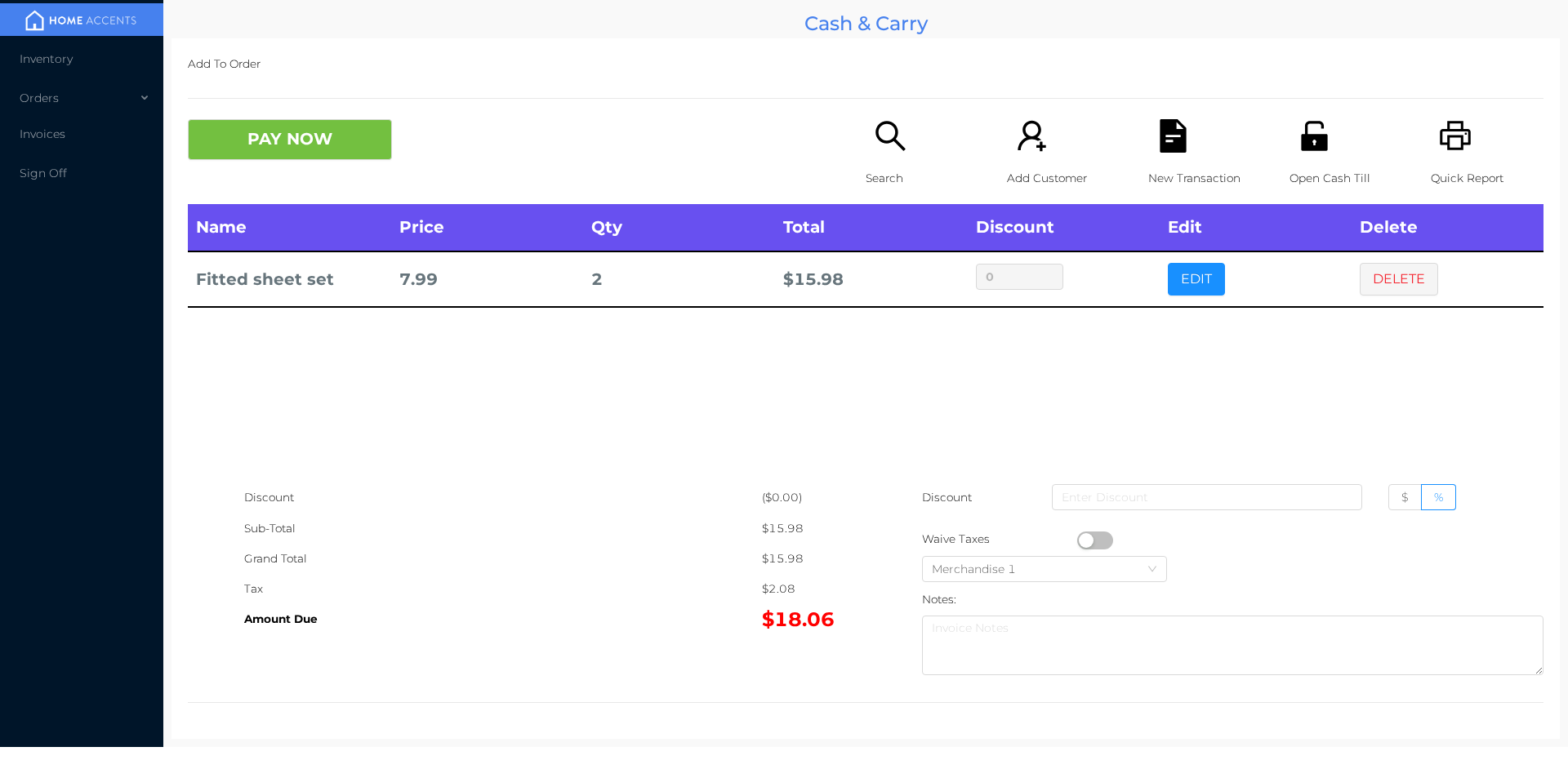
click at [1163, 147] on icon "icon: file-text" at bounding box center [1172, 135] width 26 height 34
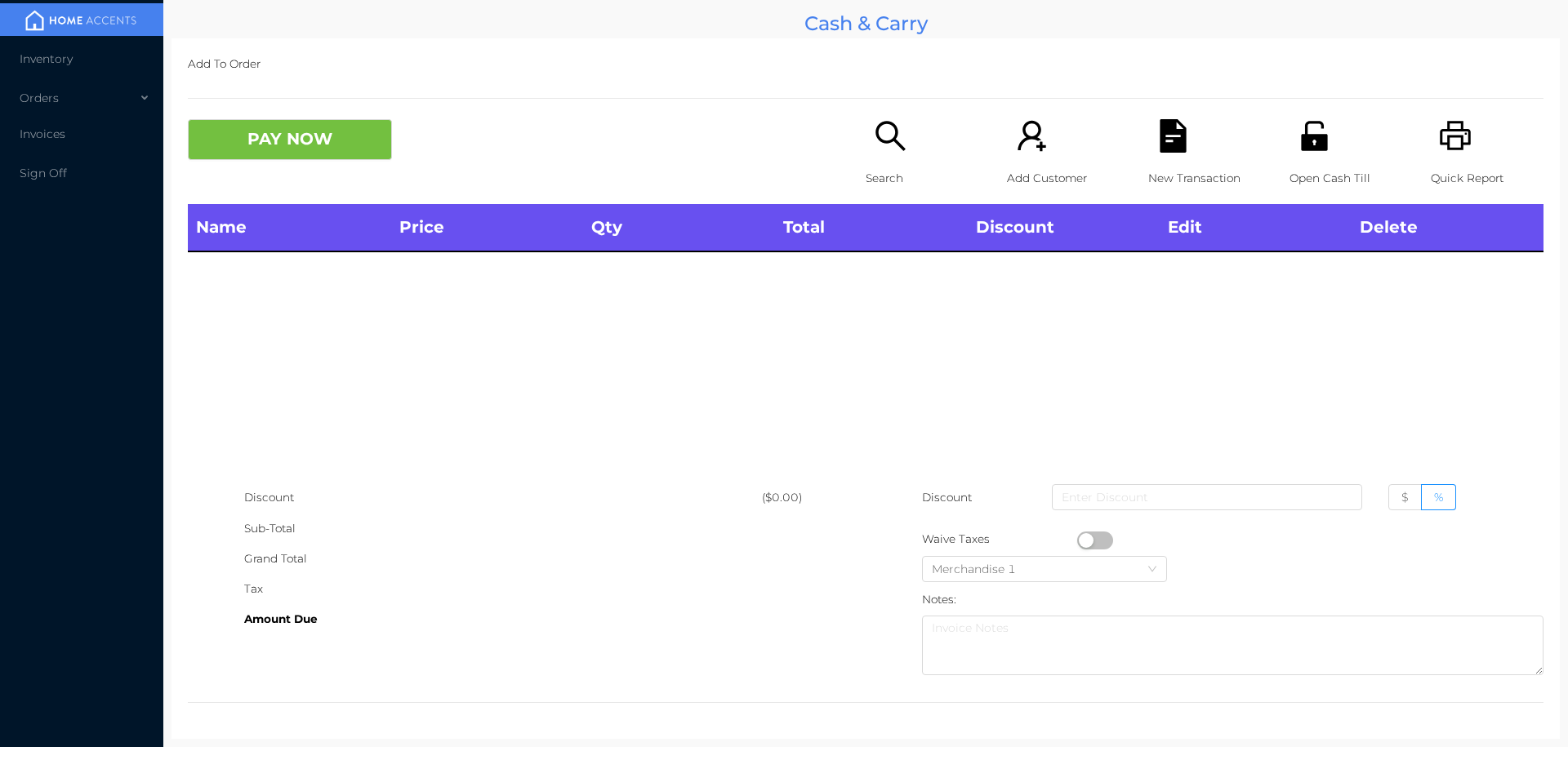
click at [1306, 136] on icon "icon: unlock" at bounding box center [1314, 135] width 26 height 30
click at [884, 158] on div "Search" at bounding box center [922, 162] width 113 height 85
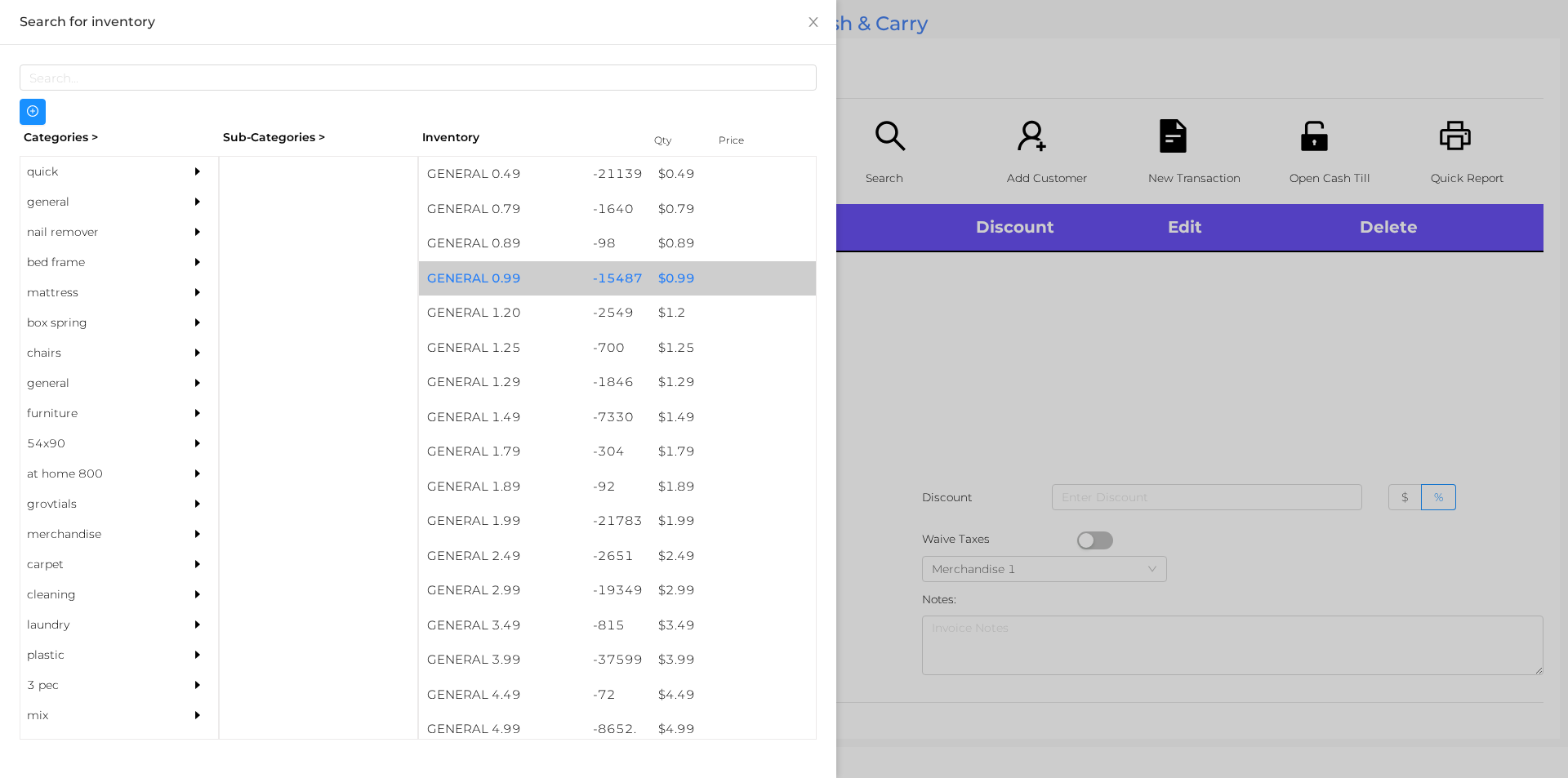
click at [715, 279] on div "$ 0.99" at bounding box center [733, 279] width 166 height 35
click at [714, 278] on div "$ 0.99" at bounding box center [733, 279] width 166 height 35
click at [697, 280] on div "$ 0.99" at bounding box center [733, 279] width 166 height 35
click at [708, 280] on div "$ 0.99" at bounding box center [733, 279] width 166 height 35
click at [709, 285] on div "$ 0.99" at bounding box center [733, 279] width 166 height 35
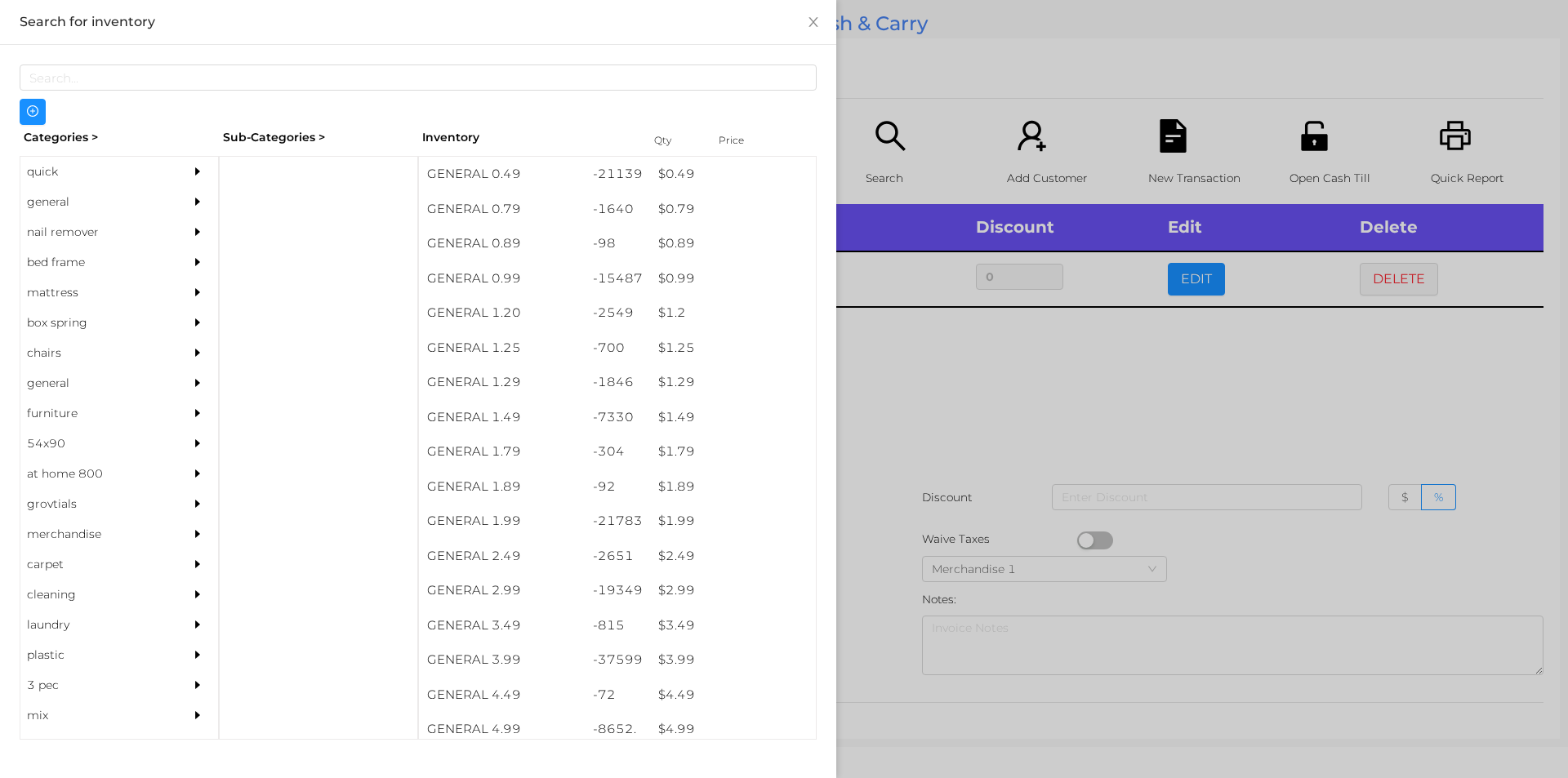
click at [1018, 377] on div at bounding box center [784, 389] width 1568 height 778
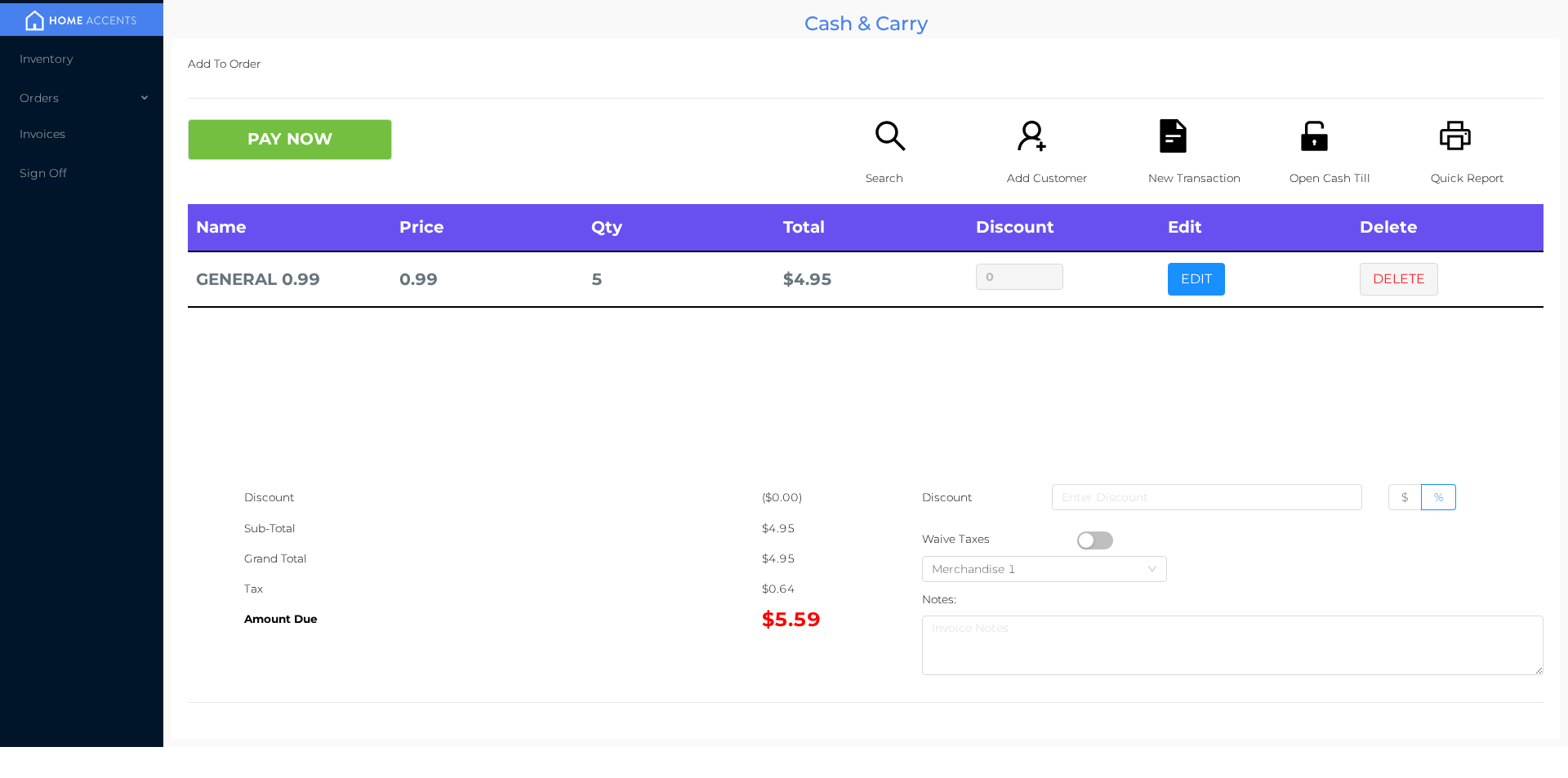
click at [1175, 162] on div "New Transaction" at bounding box center [1204, 162] width 113 height 85
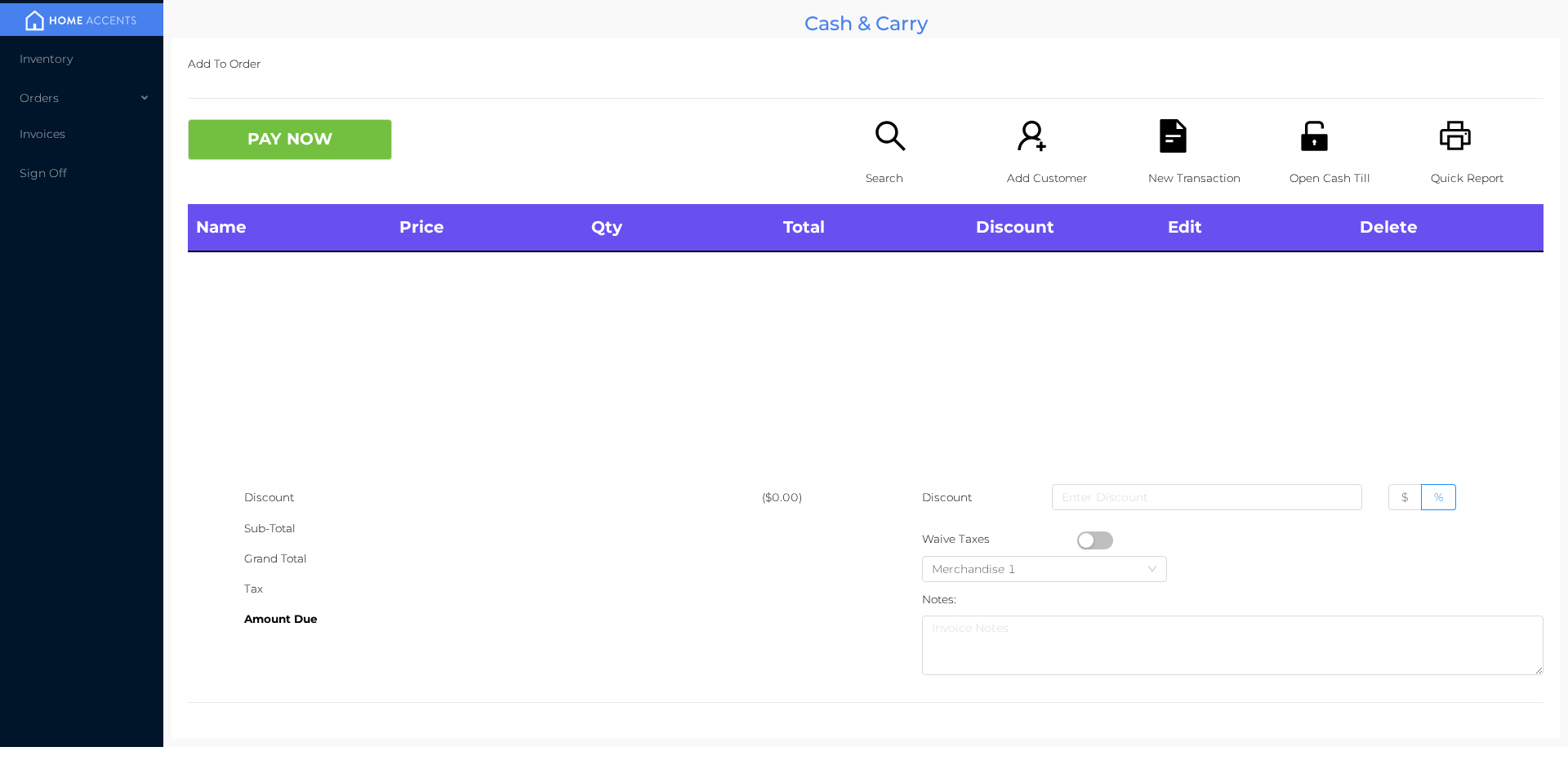
click at [1433, 161] on div "Quick Report" at bounding box center [1487, 162] width 113 height 85
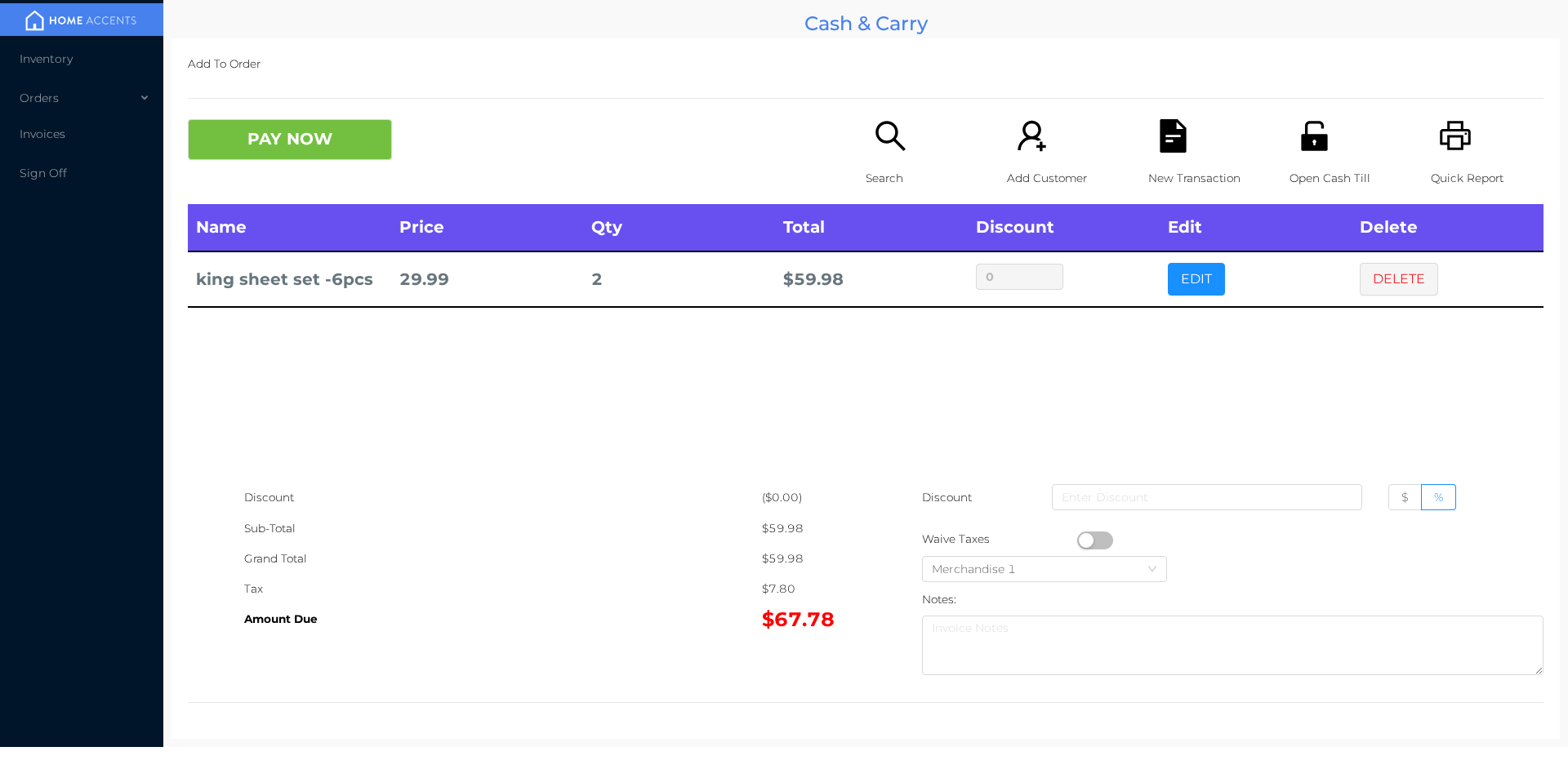
click at [878, 151] on icon "icon: search" at bounding box center [890, 135] width 34 height 34
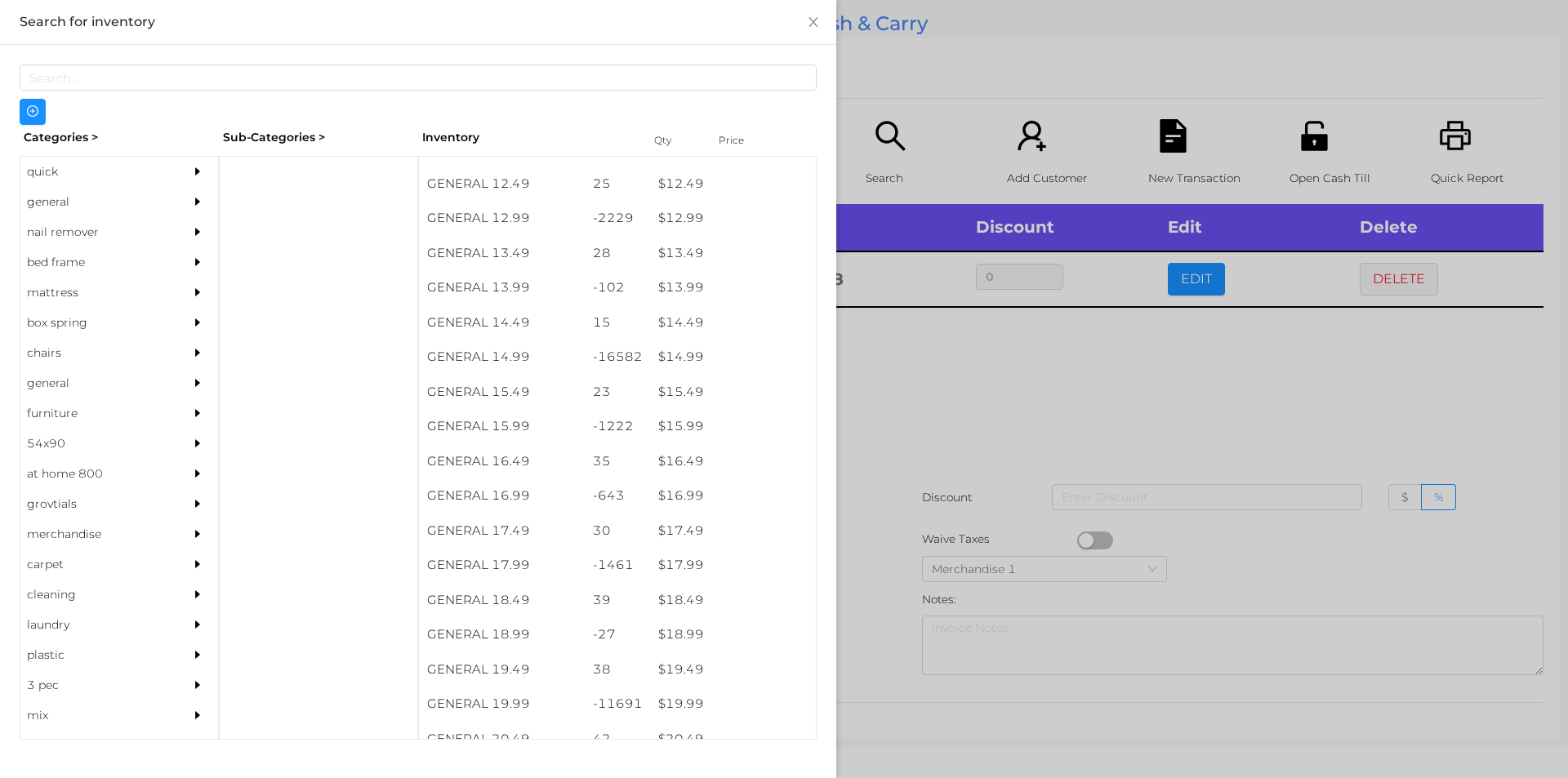
scroll to position [1230, 0]
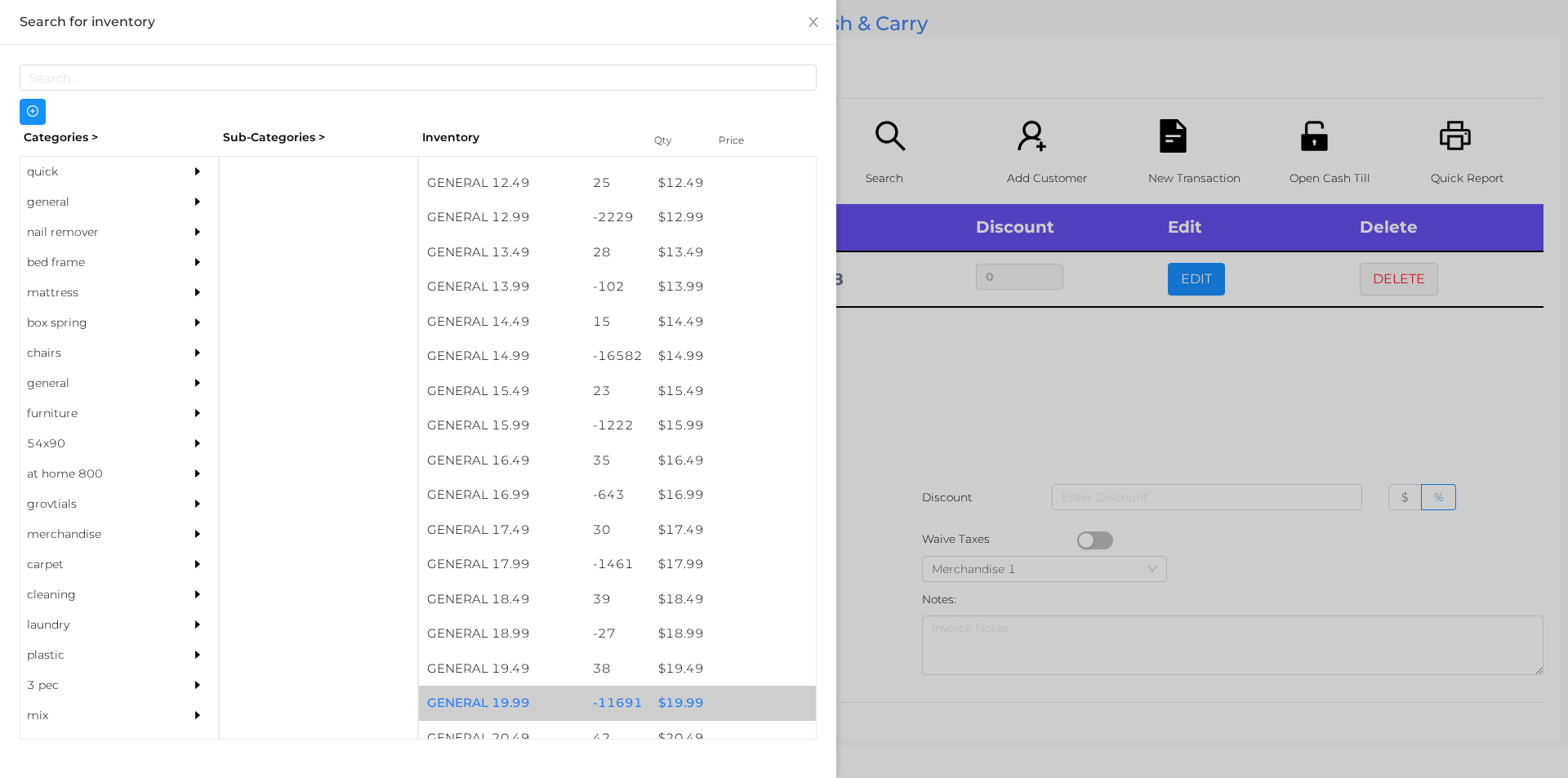
click at [603, 692] on div "-11691" at bounding box center [617, 703] width 66 height 35
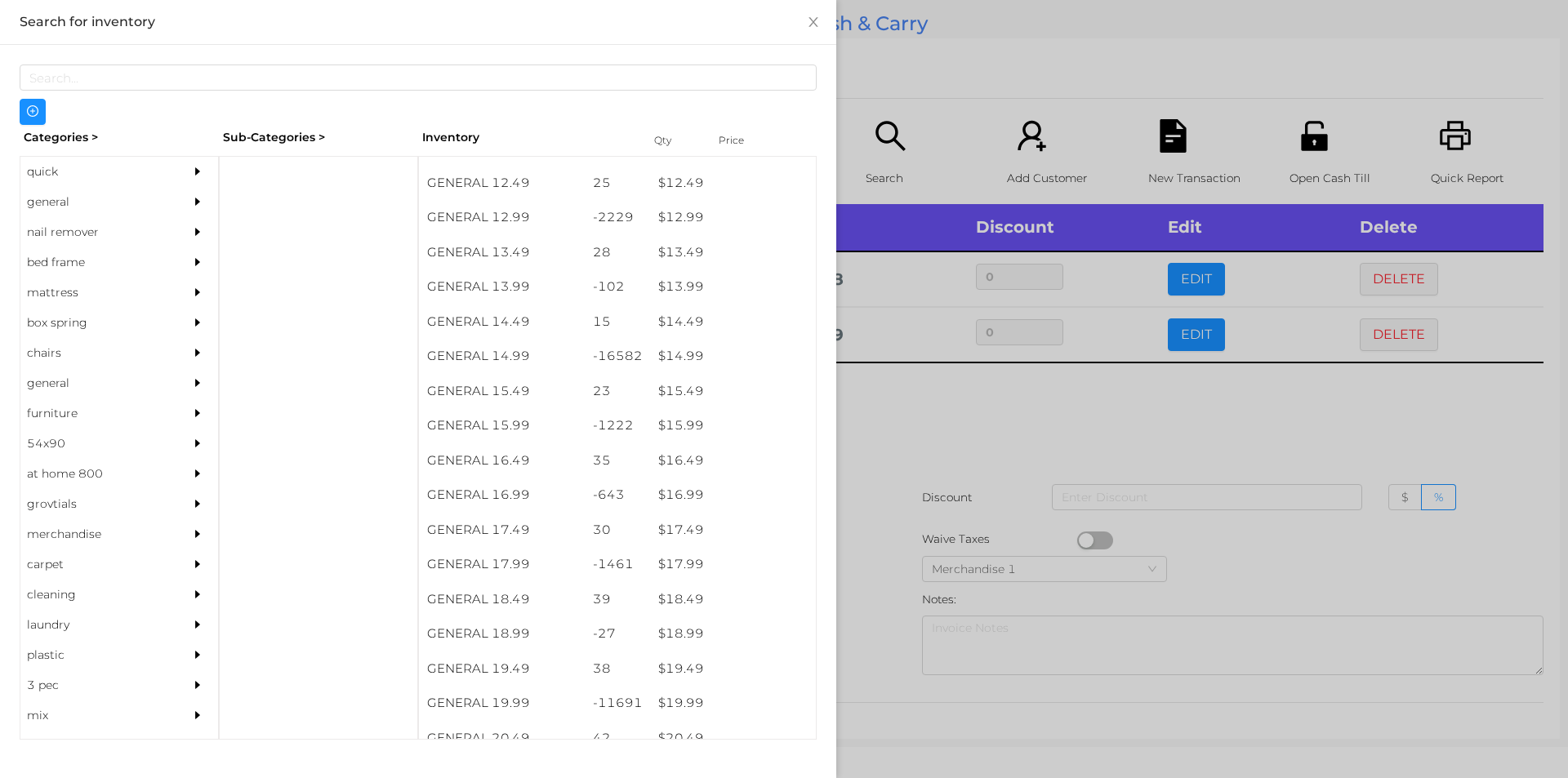
click at [979, 445] on div at bounding box center [784, 389] width 1568 height 778
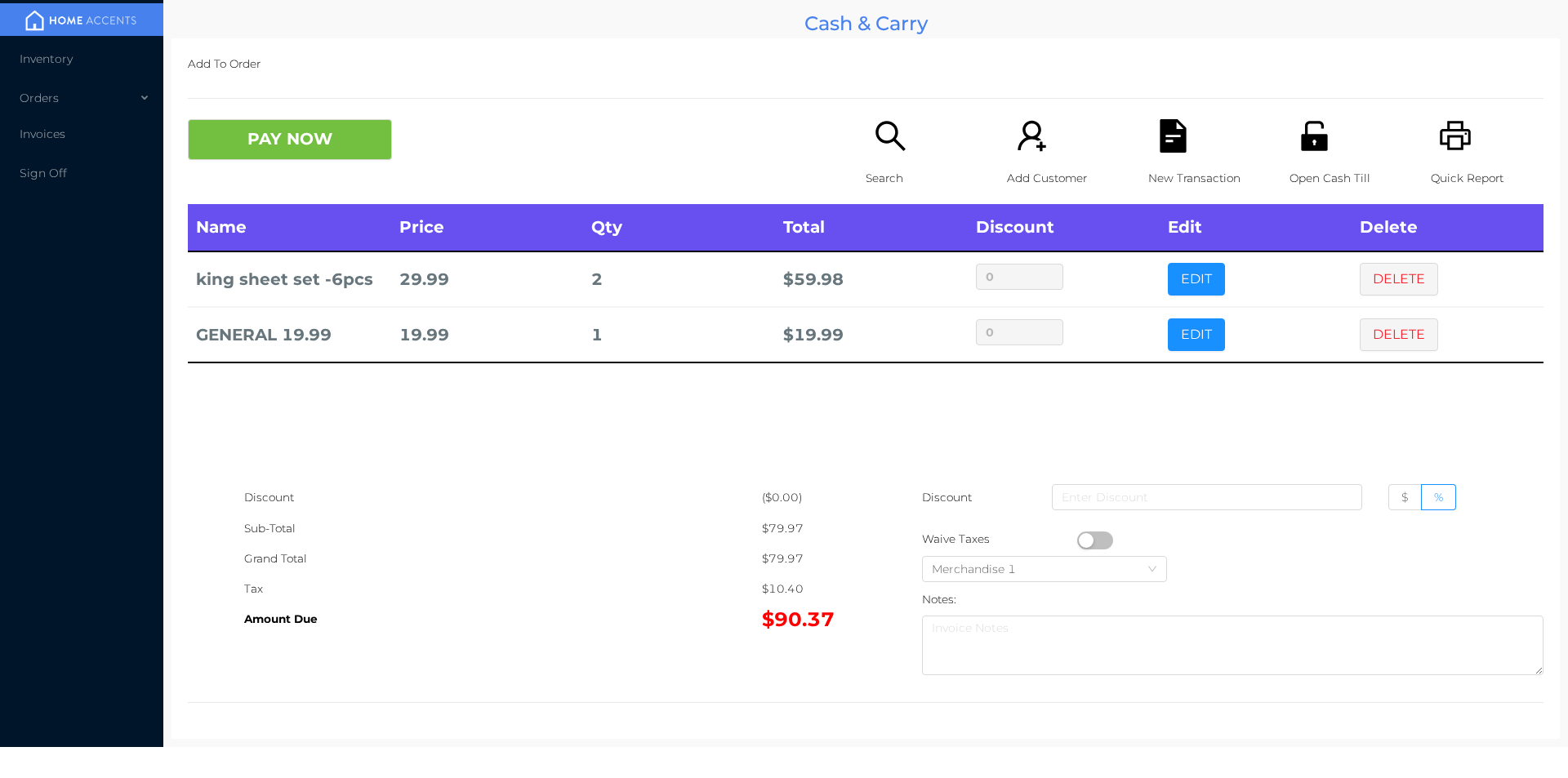
click at [1172, 142] on icon "icon: file-text" at bounding box center [1172, 135] width 26 height 34
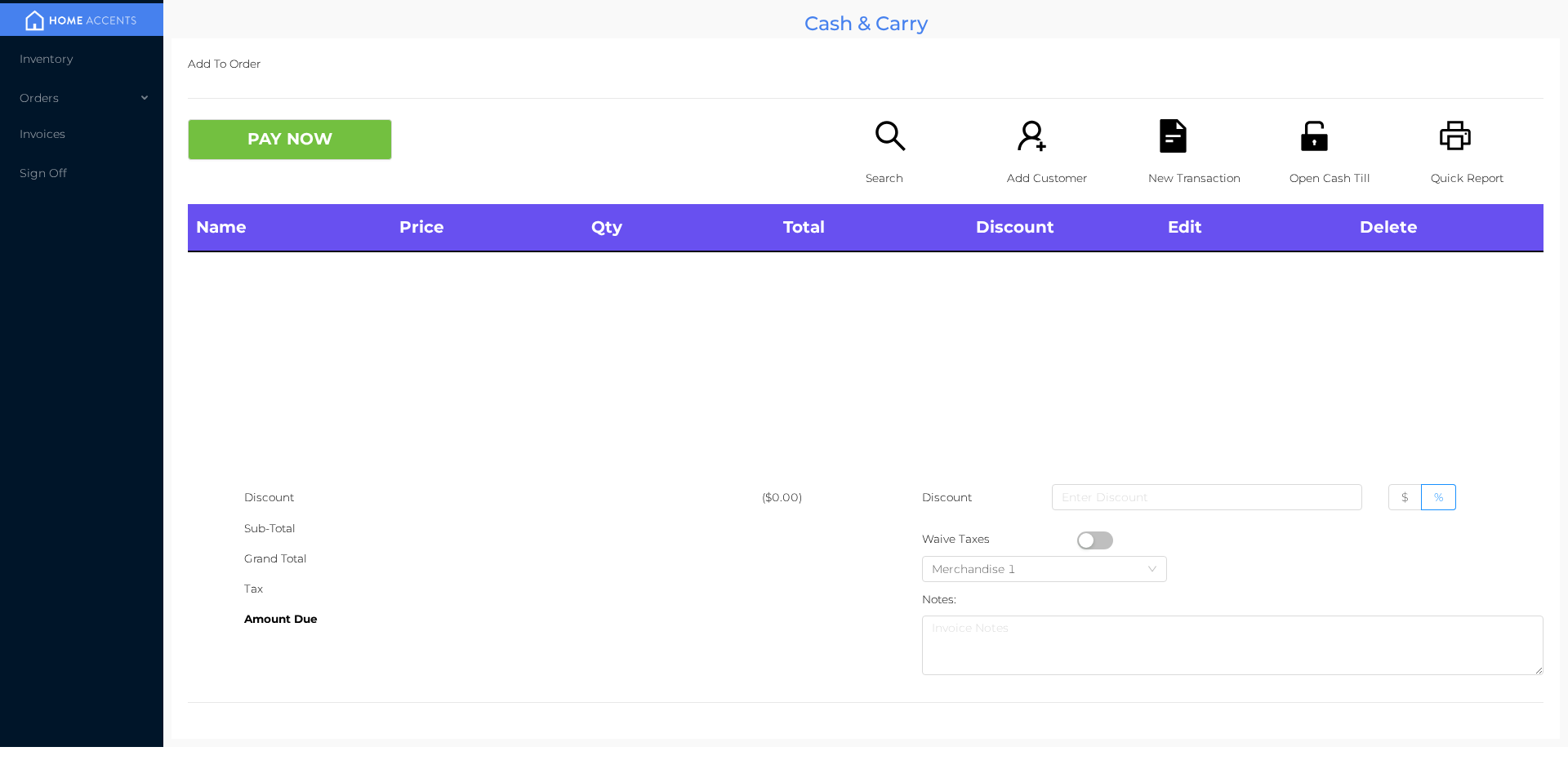
click at [1433, 155] on div "Quick Report" at bounding box center [1487, 162] width 113 height 85
click at [584, 500] on div "Discount" at bounding box center [503, 498] width 517 height 30
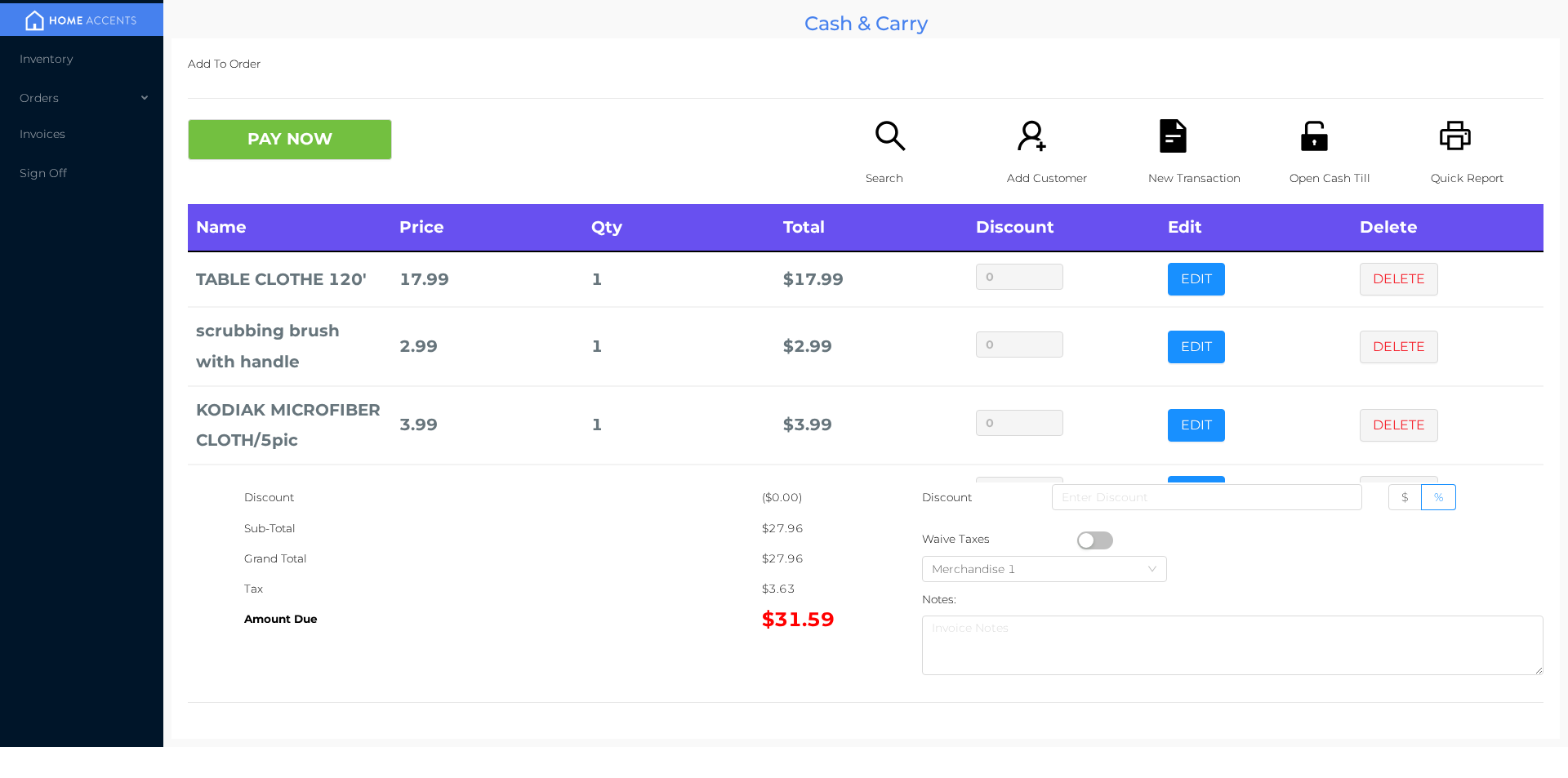
click at [1299, 151] on icon "icon: unlock" at bounding box center [1314, 135] width 34 height 34
click at [1170, 146] on icon "icon: file-text" at bounding box center [1172, 135] width 26 height 34
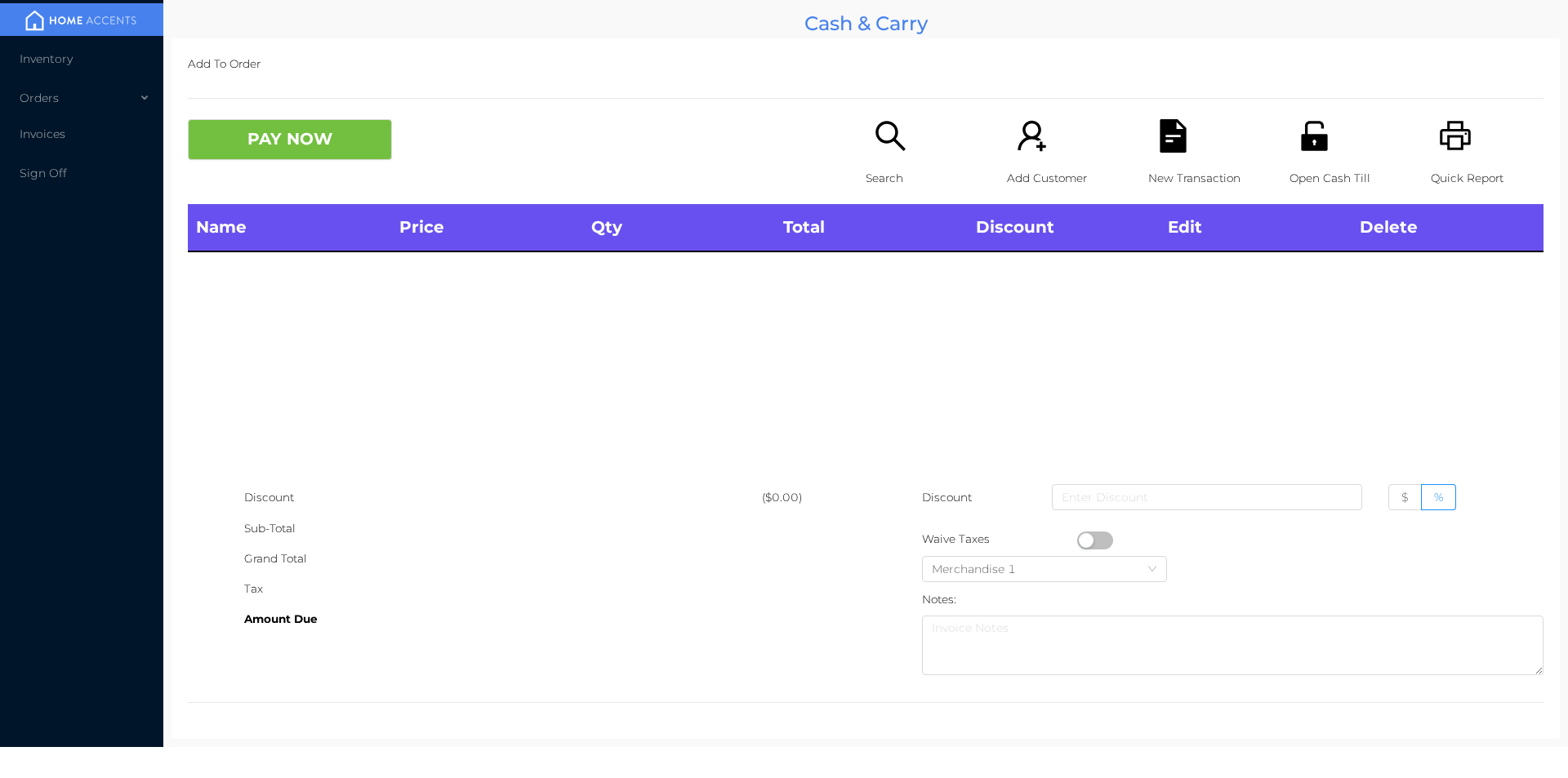
click at [1335, 164] on p "Open Cash Till" at bounding box center [1346, 178] width 113 height 30
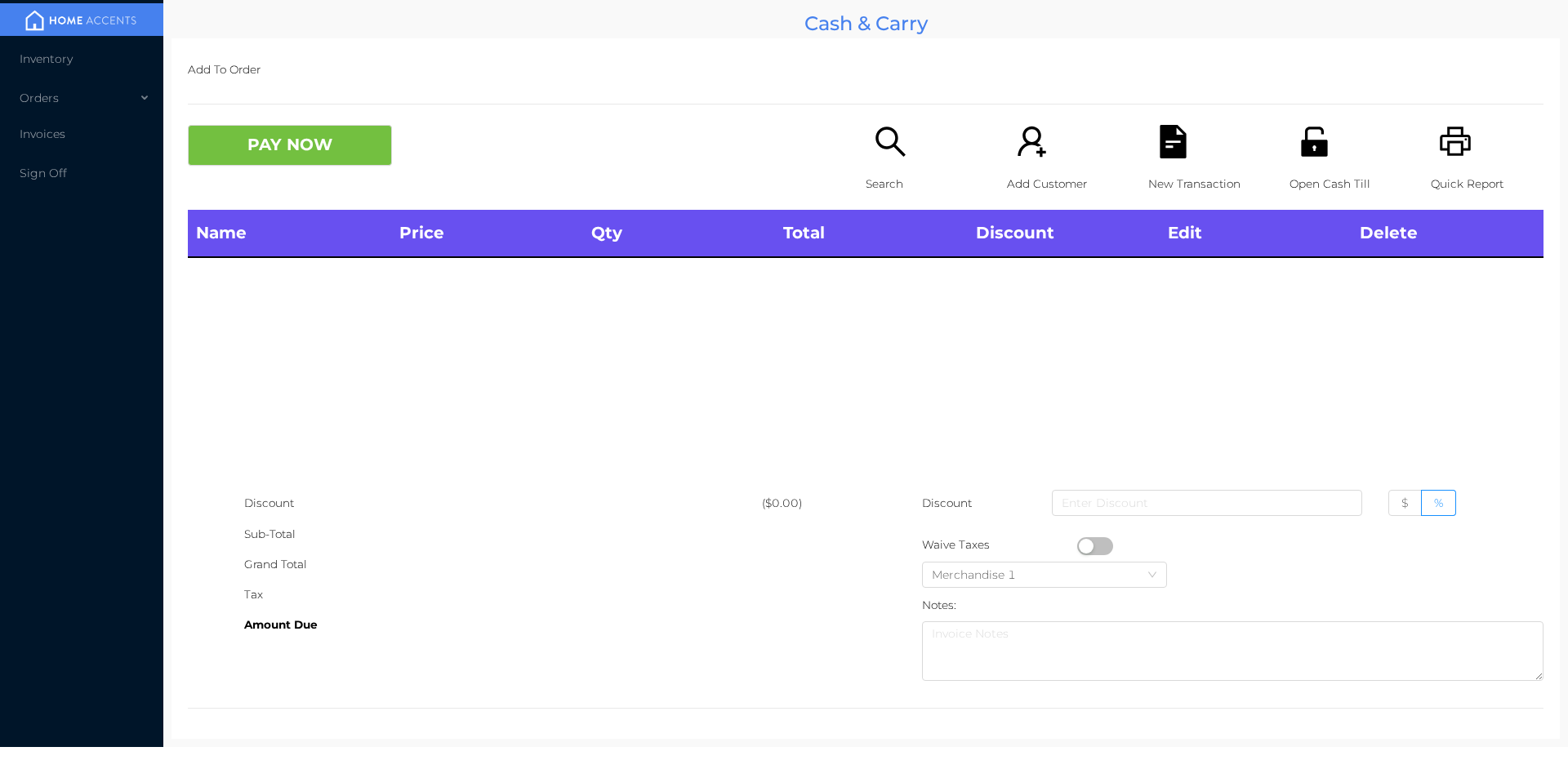
click at [1326, 160] on div "Open Cash Till" at bounding box center [1346, 168] width 113 height 85
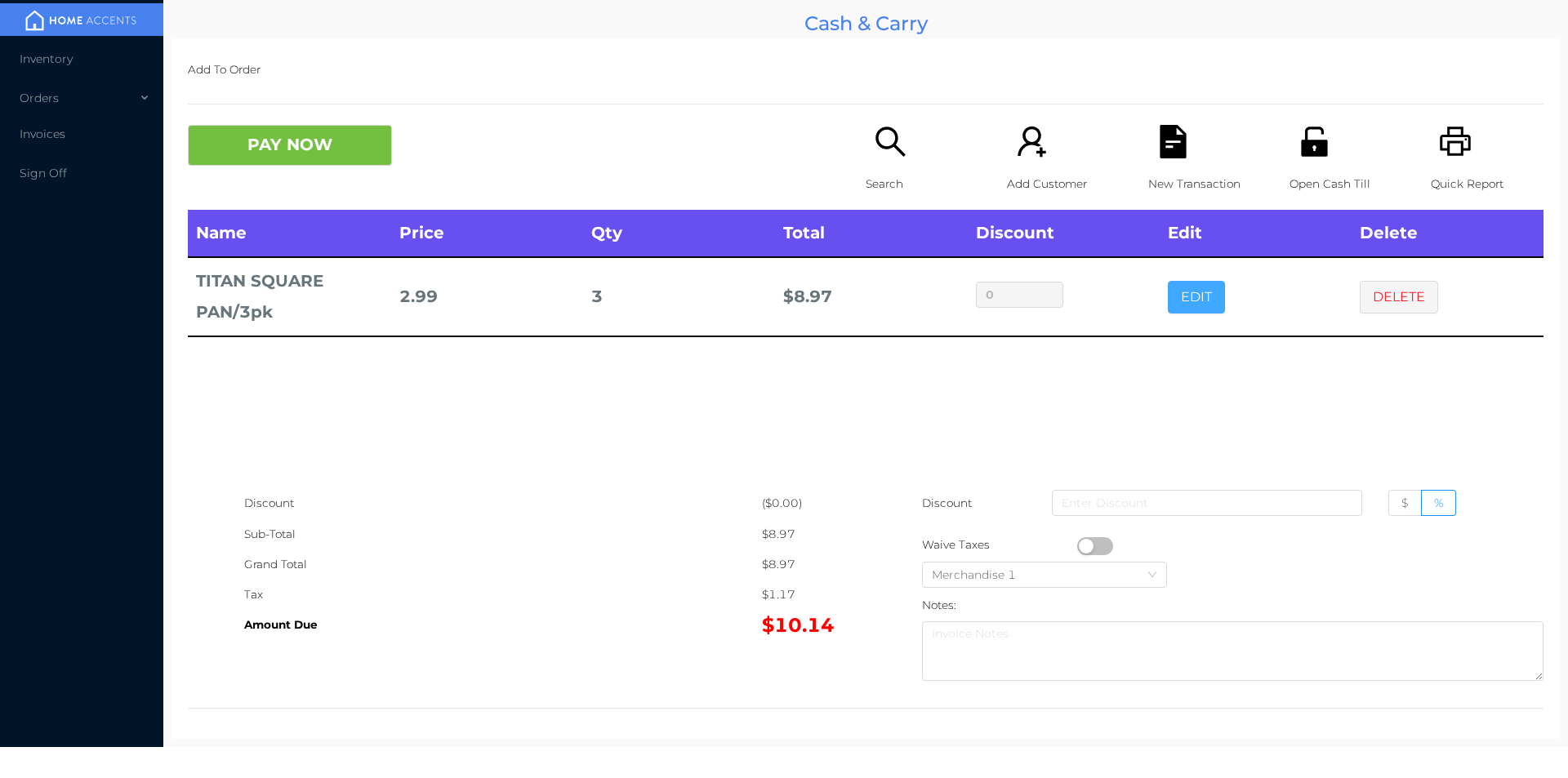
click at [1183, 286] on button "EDIT" at bounding box center [1196, 298] width 57 height 33
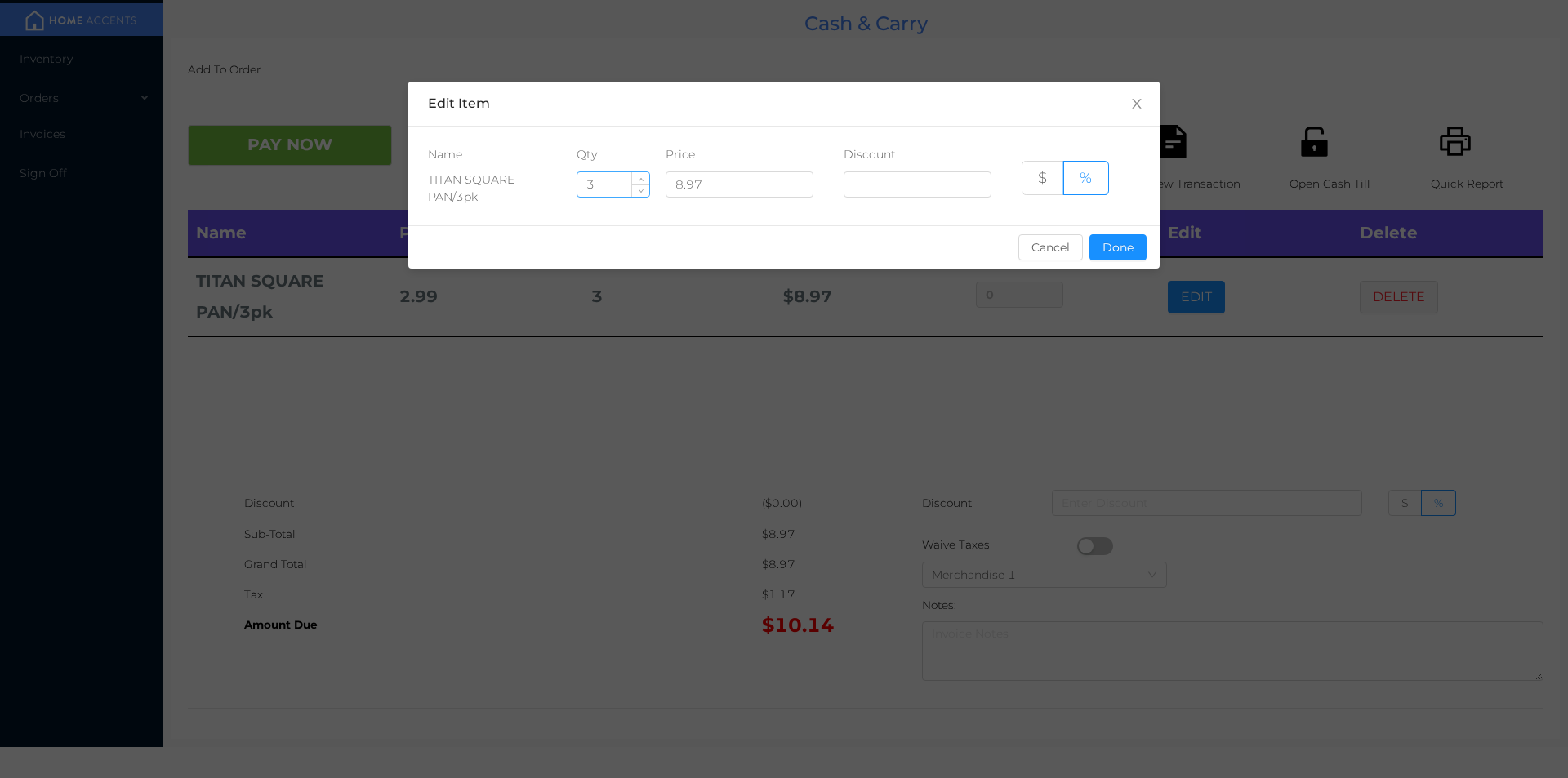
click at [607, 177] on input "3" at bounding box center [613, 184] width 72 height 24
type input "7"
type input "4"
click at [1124, 242] on button "Done" at bounding box center [1118, 247] width 57 height 26
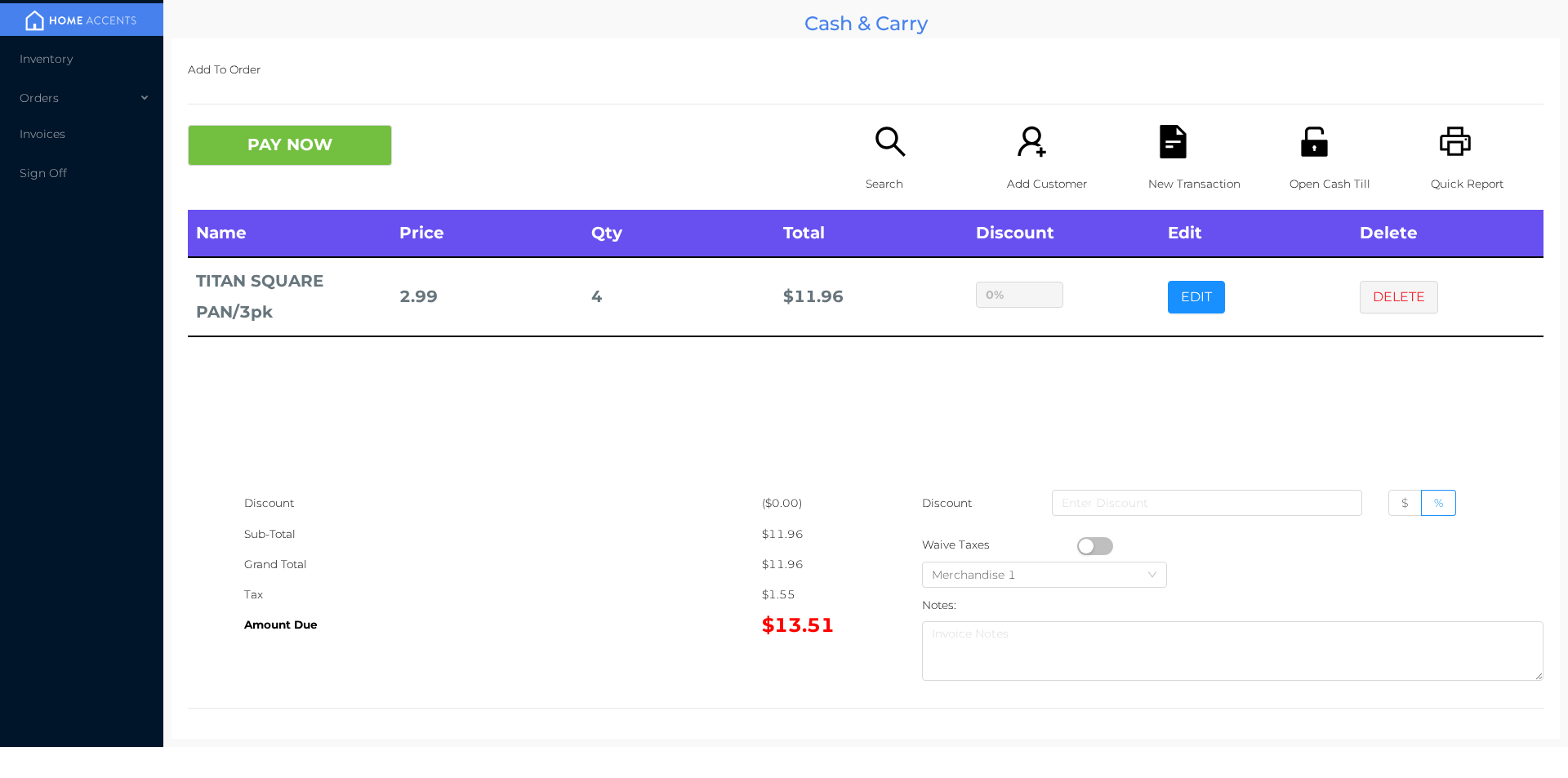
click at [1289, 155] on div "Open Cash Till" at bounding box center [1346, 168] width 113 height 85
click at [309, 161] on button "PAY NOW" at bounding box center [289, 145] width 204 height 41
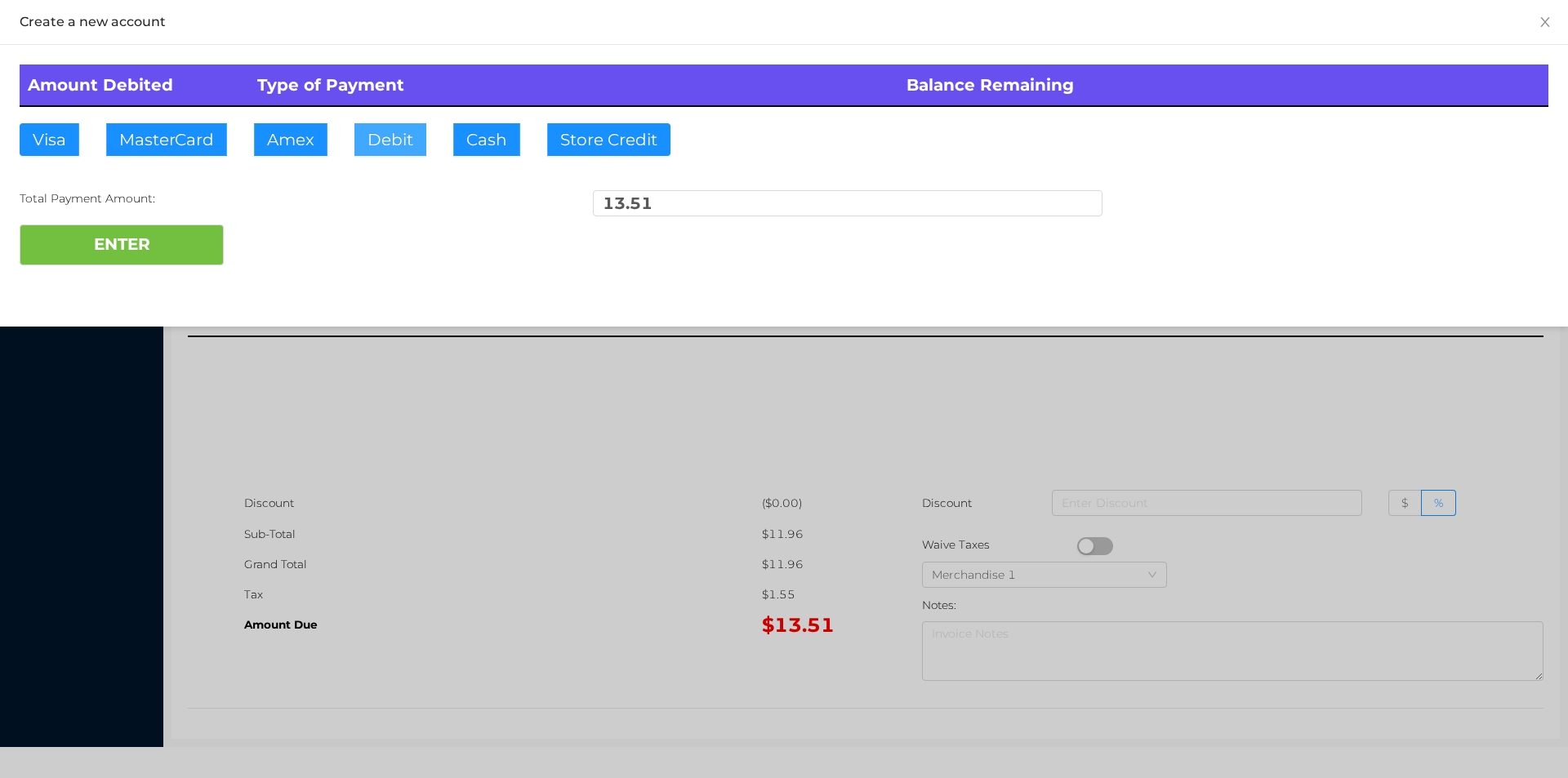
click at [397, 150] on button "Debit" at bounding box center [390, 140] width 72 height 33
click at [180, 197] on div "Total Payment Amount:" at bounding box center [274, 199] width 510 height 17
click at [148, 265] on button "ENTER" at bounding box center [122, 245] width 204 height 41
type input "0"
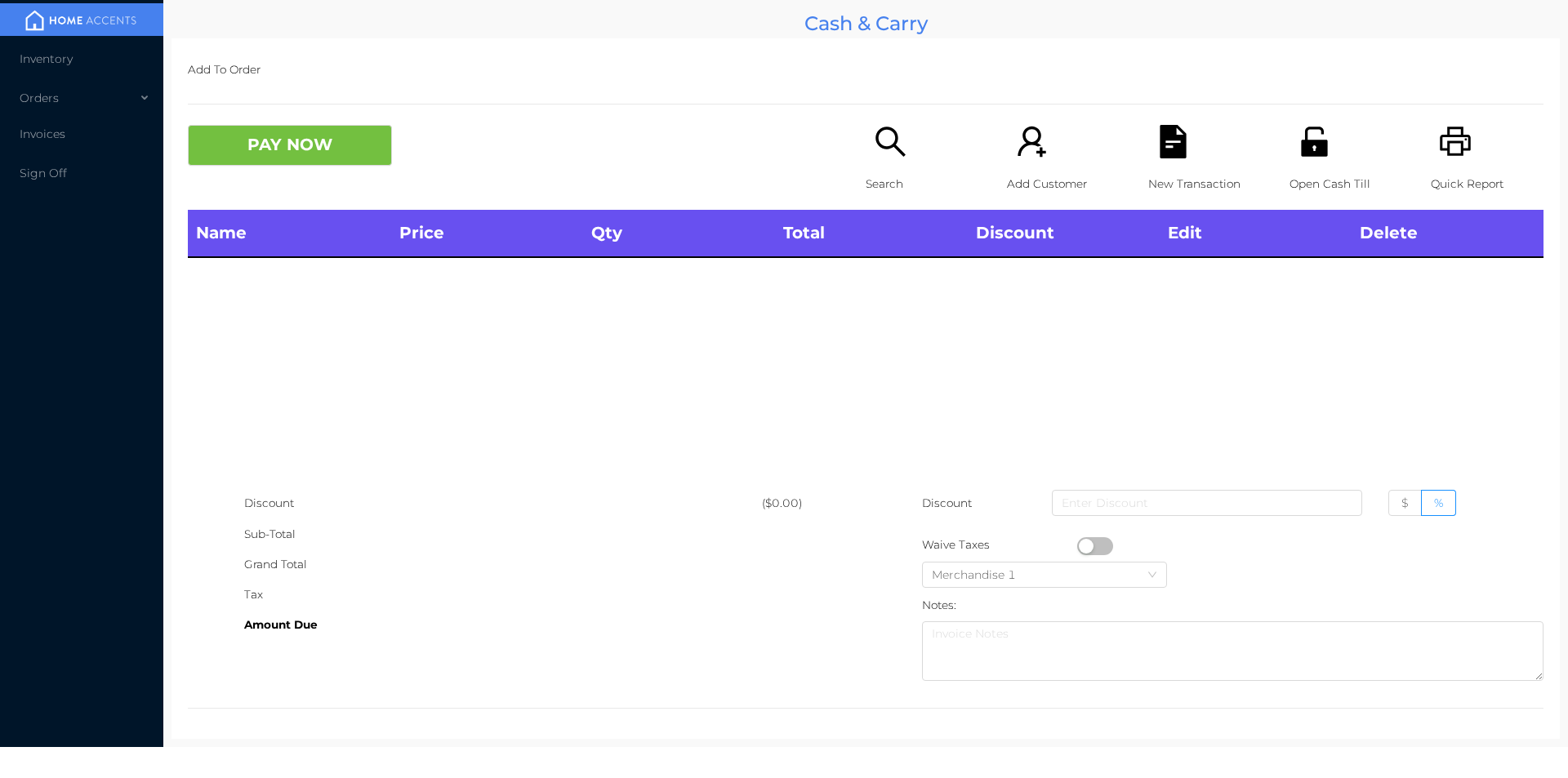
click at [897, 137] on icon "icon: search" at bounding box center [890, 142] width 34 height 34
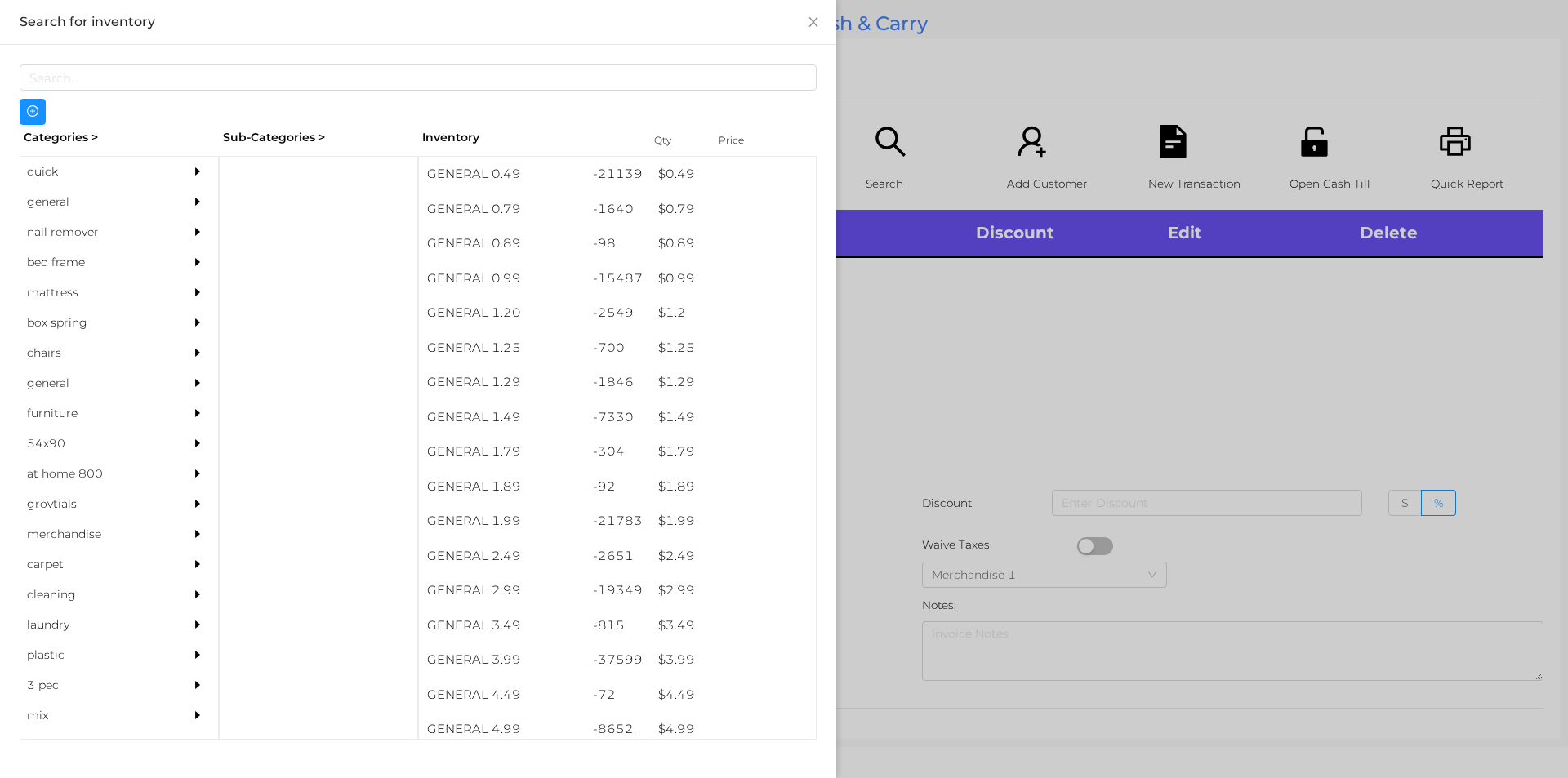
click at [62, 166] on div "quick" at bounding box center [95, 172] width 148 height 30
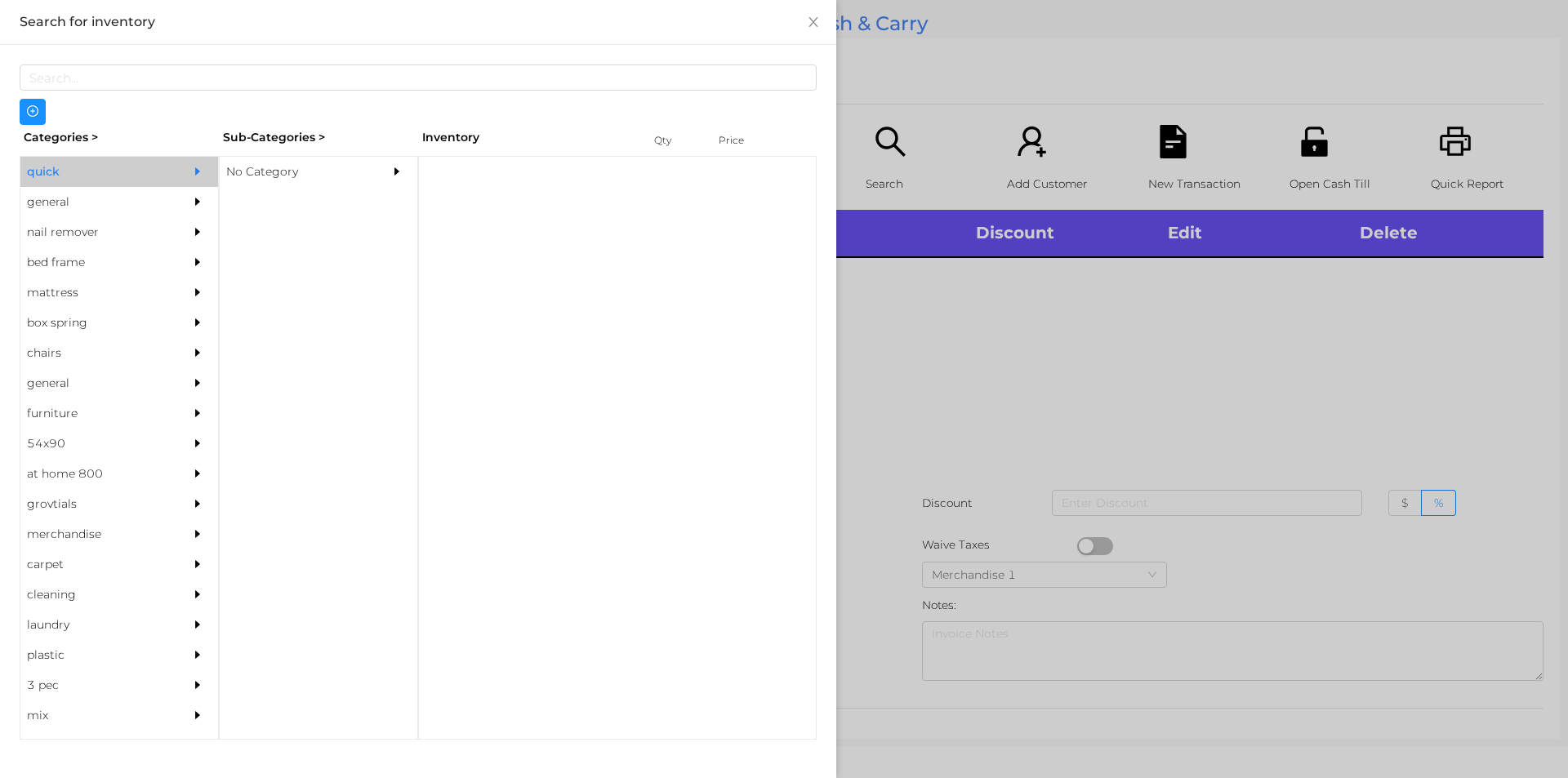
click at [295, 179] on div "No Category" at bounding box center [293, 172] width 148 height 30
click at [263, 158] on div "No Category" at bounding box center [293, 172] width 148 height 30
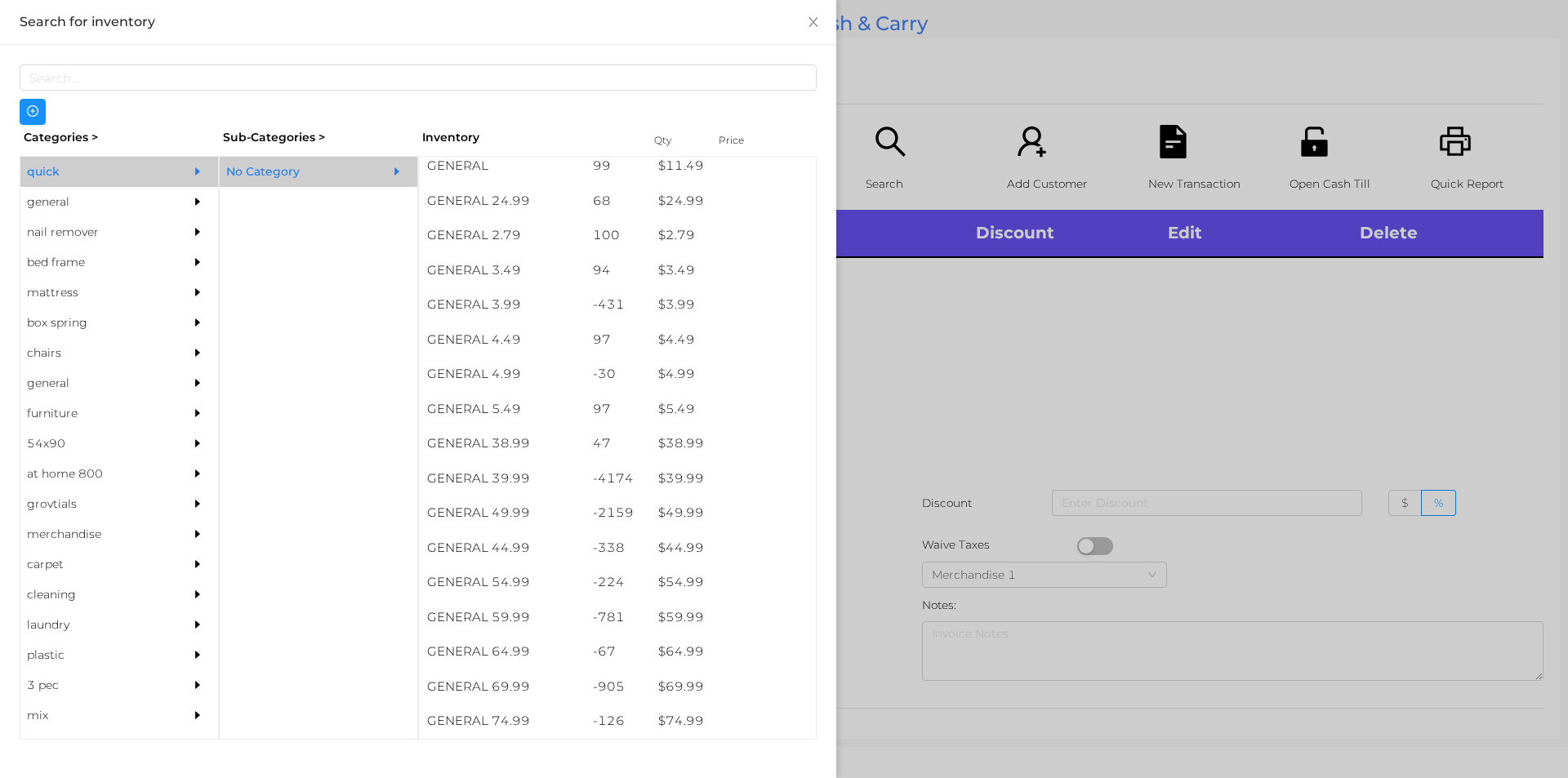
scroll to position [623, 0]
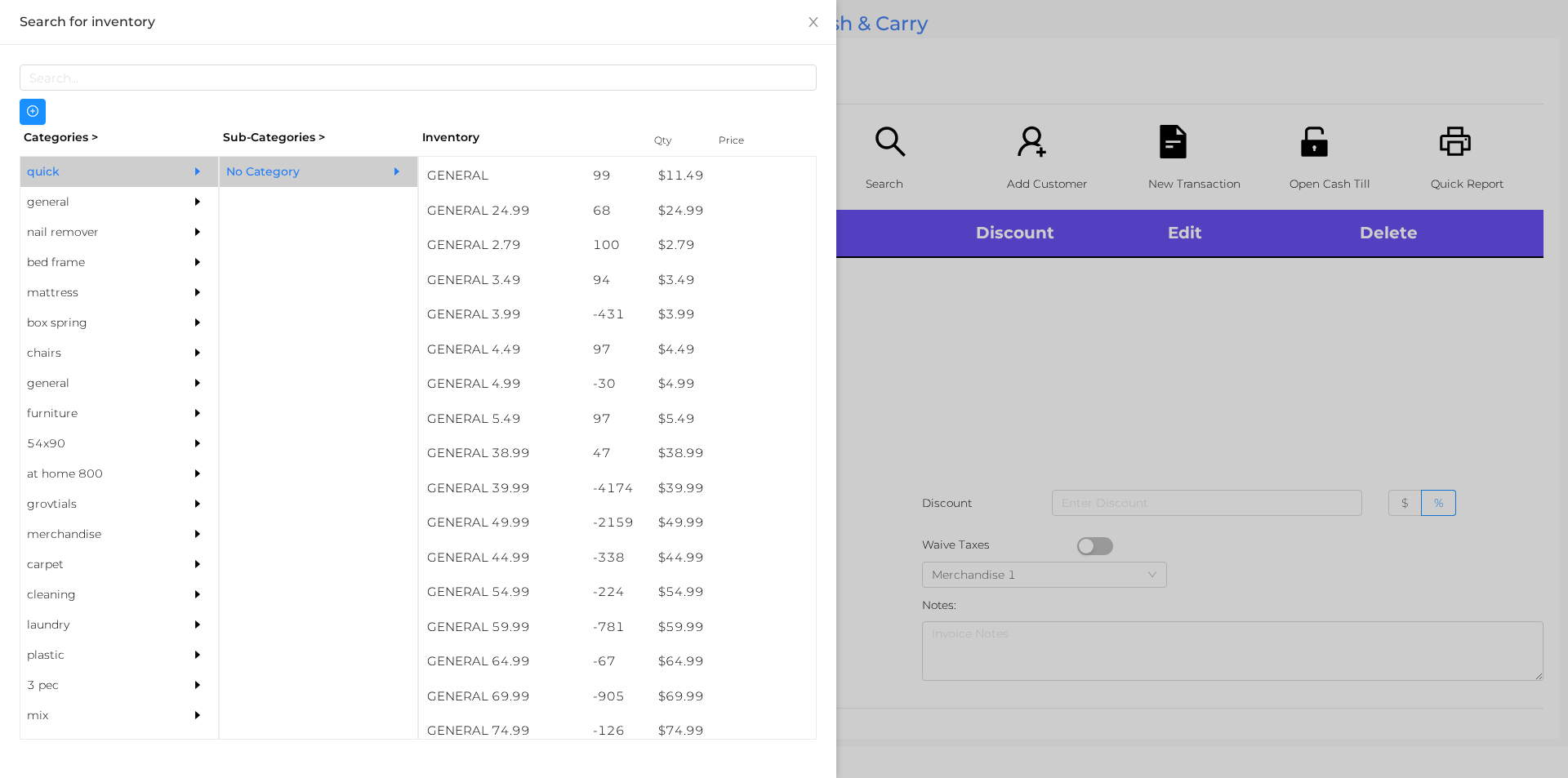
click at [52, 205] on div "general" at bounding box center [95, 201] width 148 height 30
click at [64, 199] on div "general" at bounding box center [95, 201] width 148 height 30
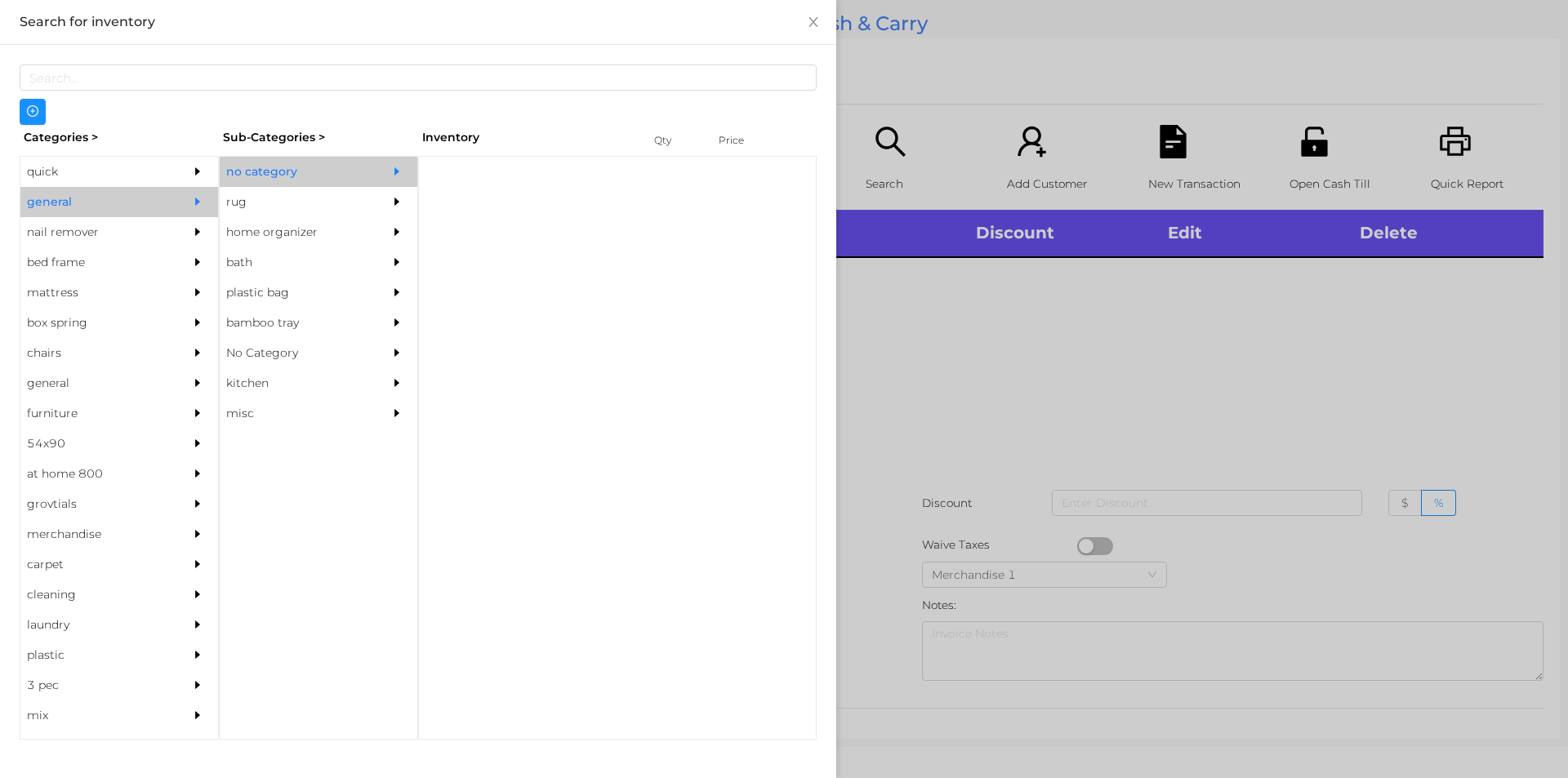
click at [279, 177] on div "no category" at bounding box center [293, 172] width 148 height 30
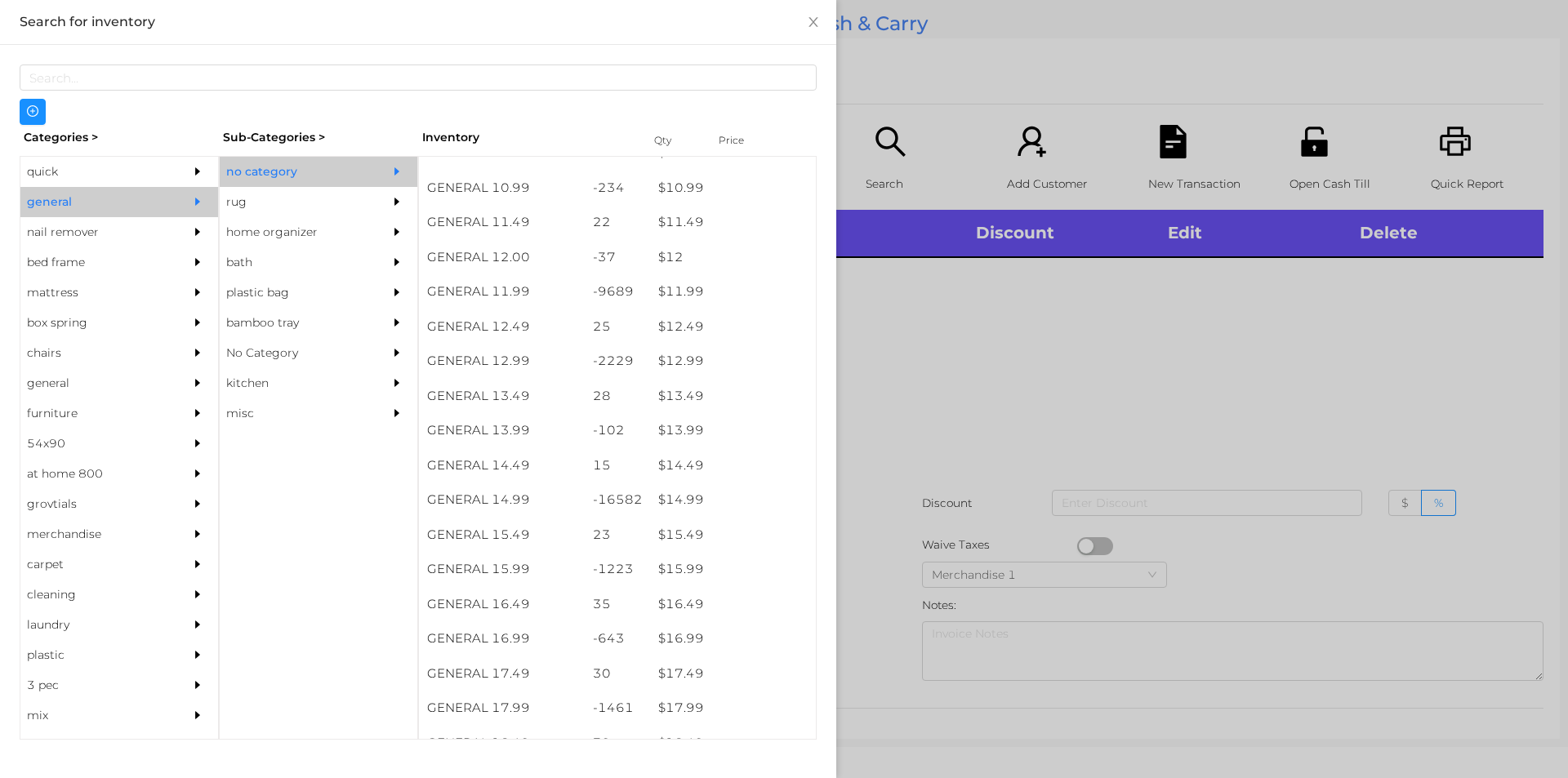
scroll to position [1085, 0]
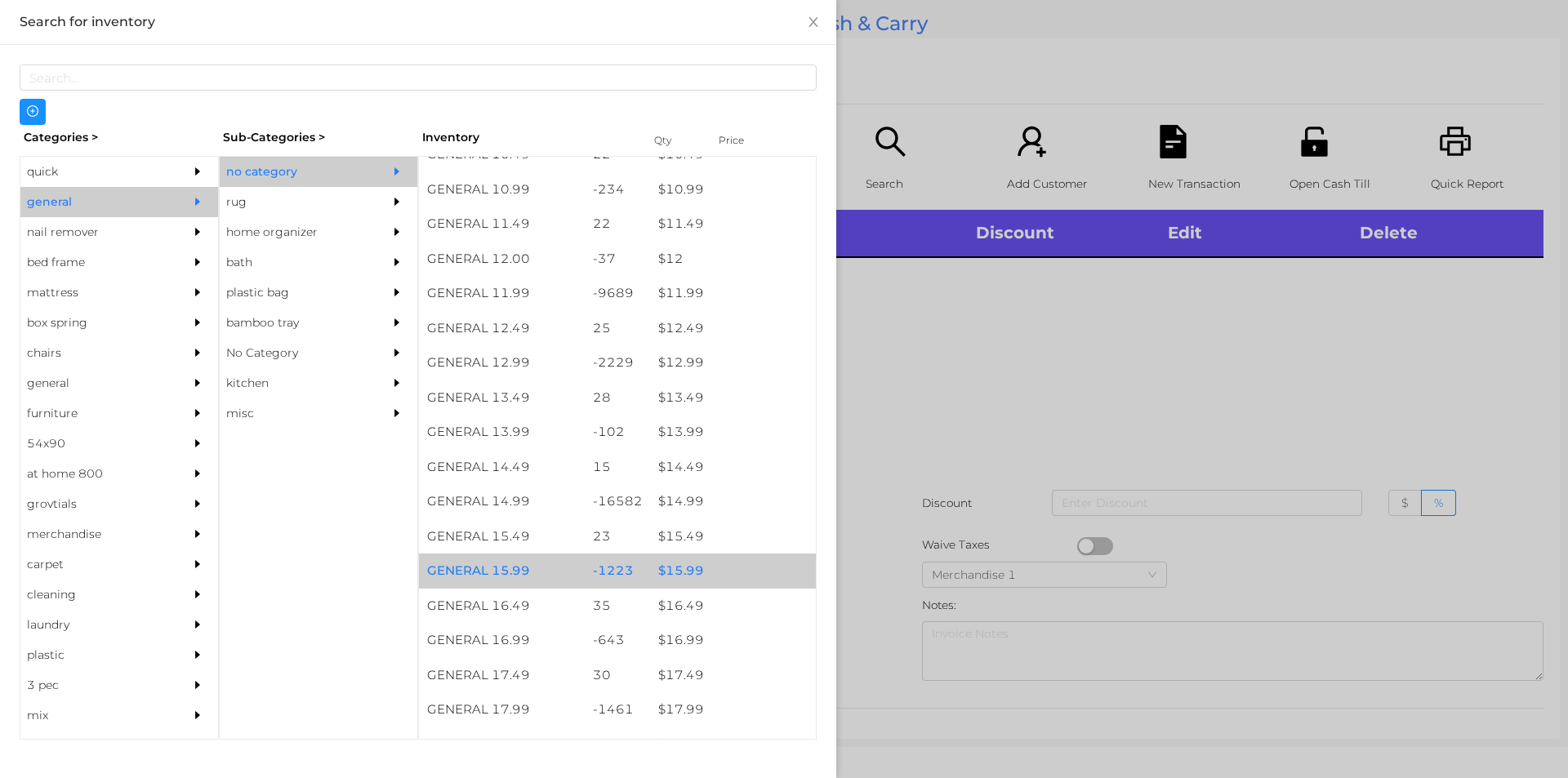
click at [625, 569] on div "-1223" at bounding box center [617, 571] width 66 height 35
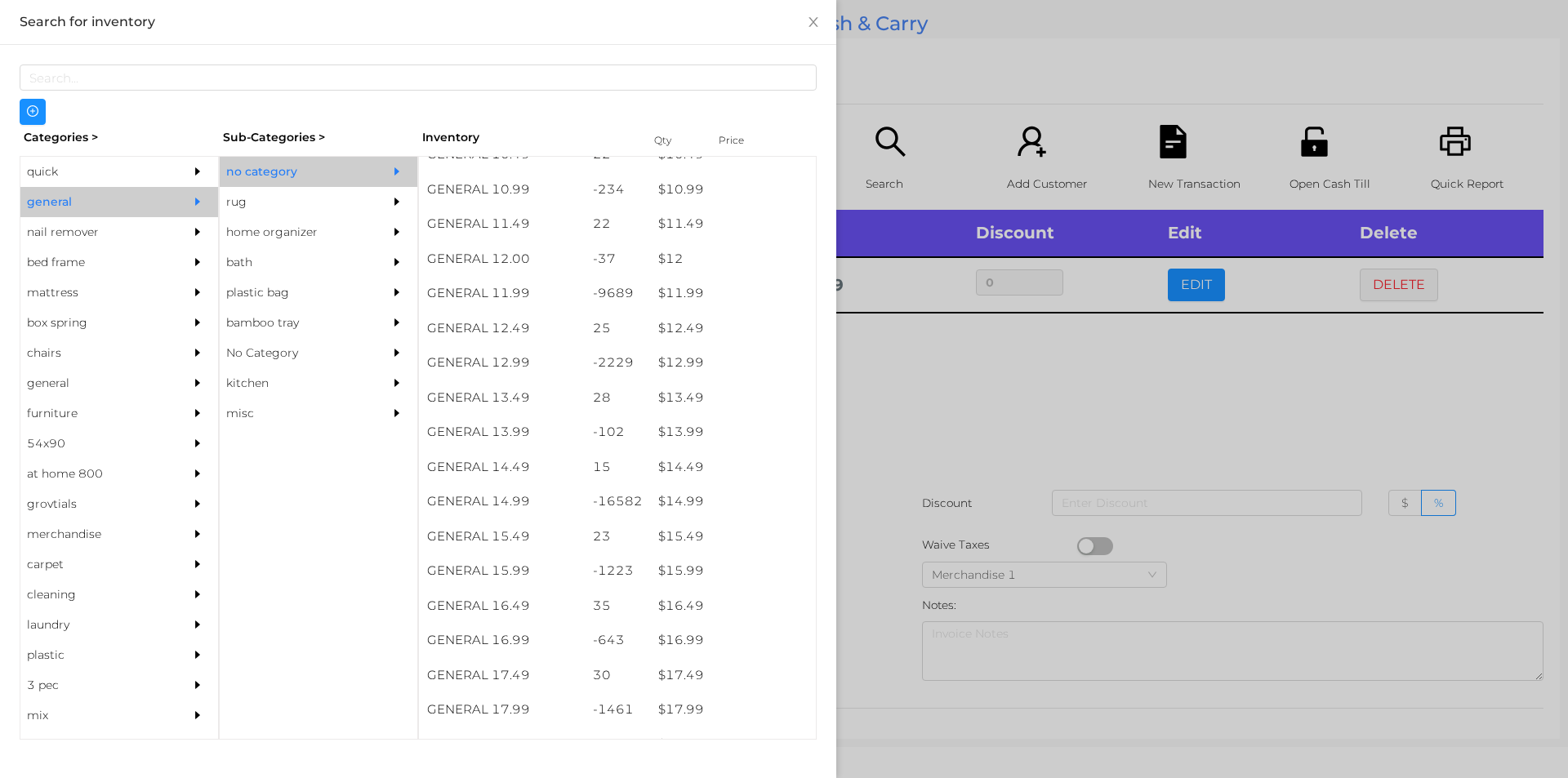
click at [880, 528] on div at bounding box center [784, 389] width 1568 height 778
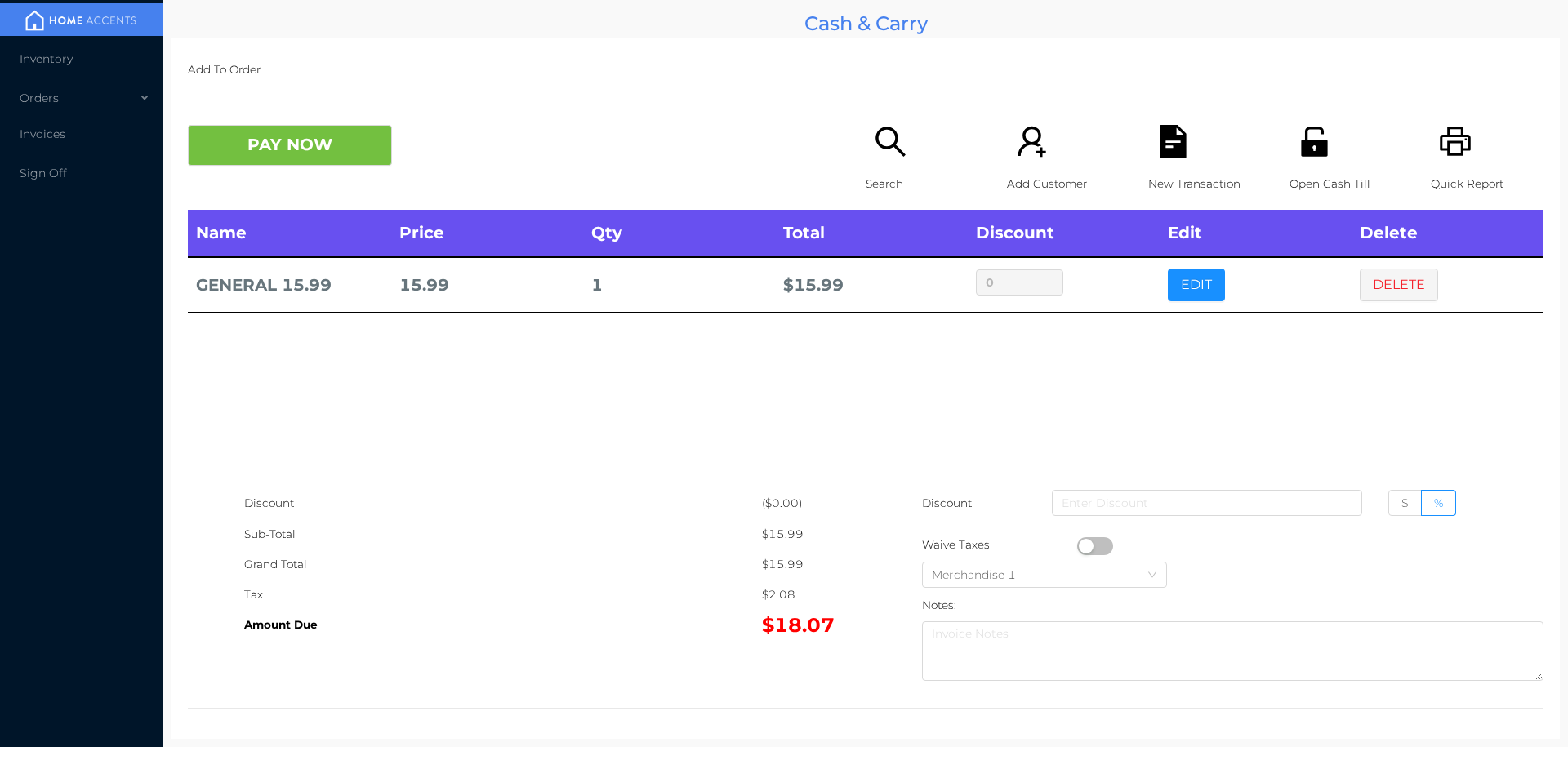
click at [898, 158] on icon "icon: search" at bounding box center [890, 142] width 34 height 34
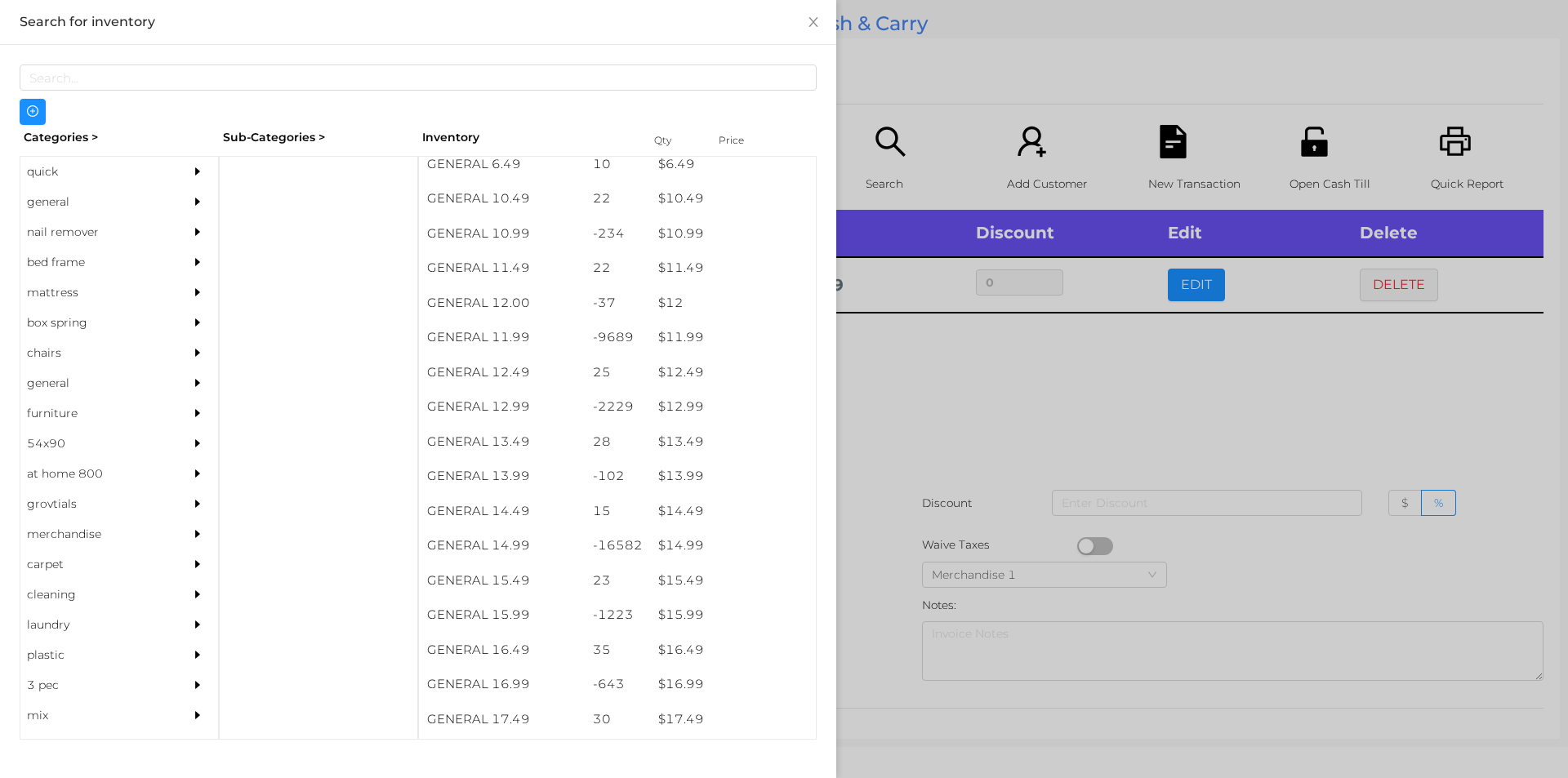
scroll to position [1099, 0]
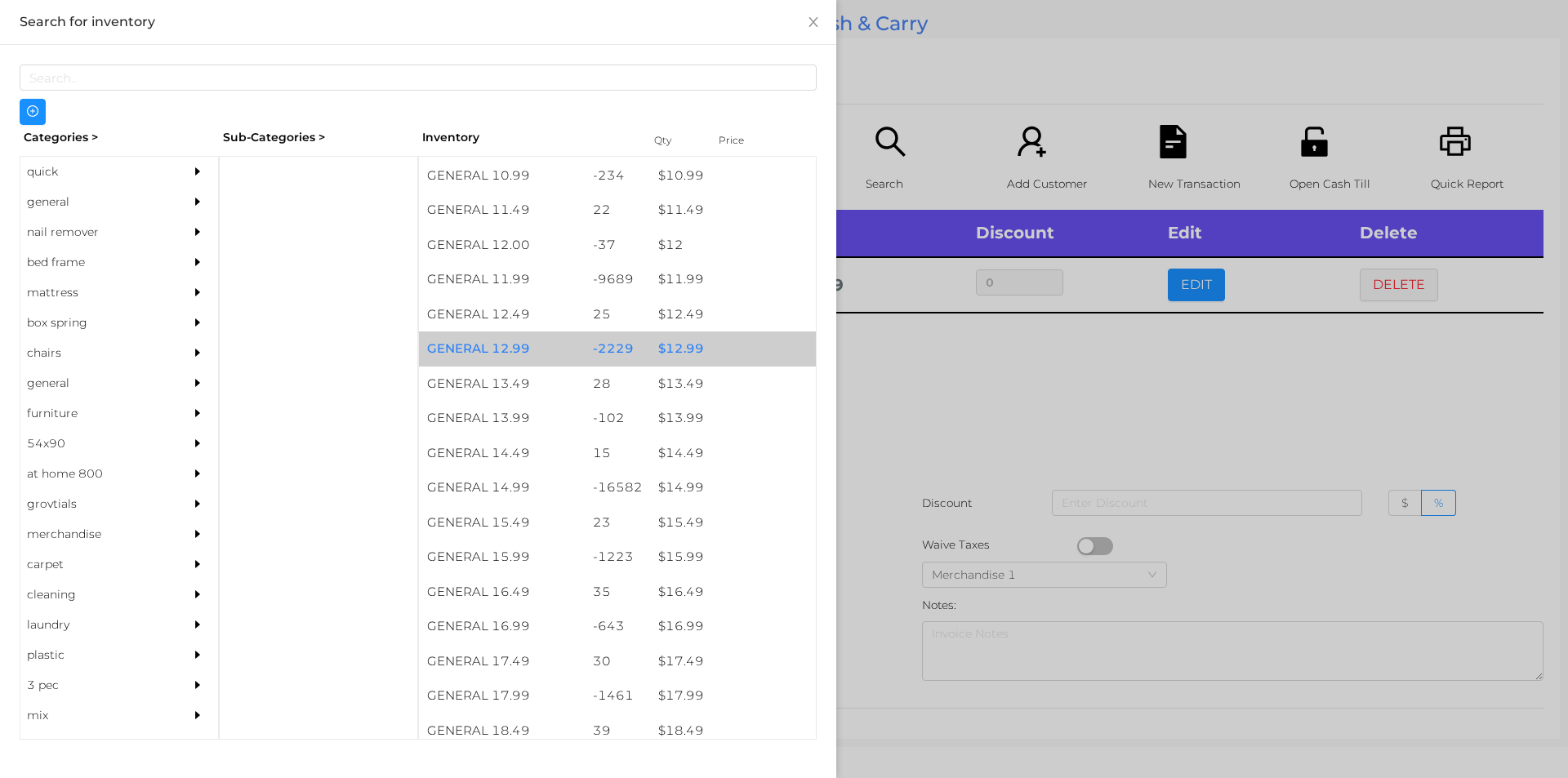
click at [674, 357] on div "$ 12.99" at bounding box center [733, 349] width 166 height 35
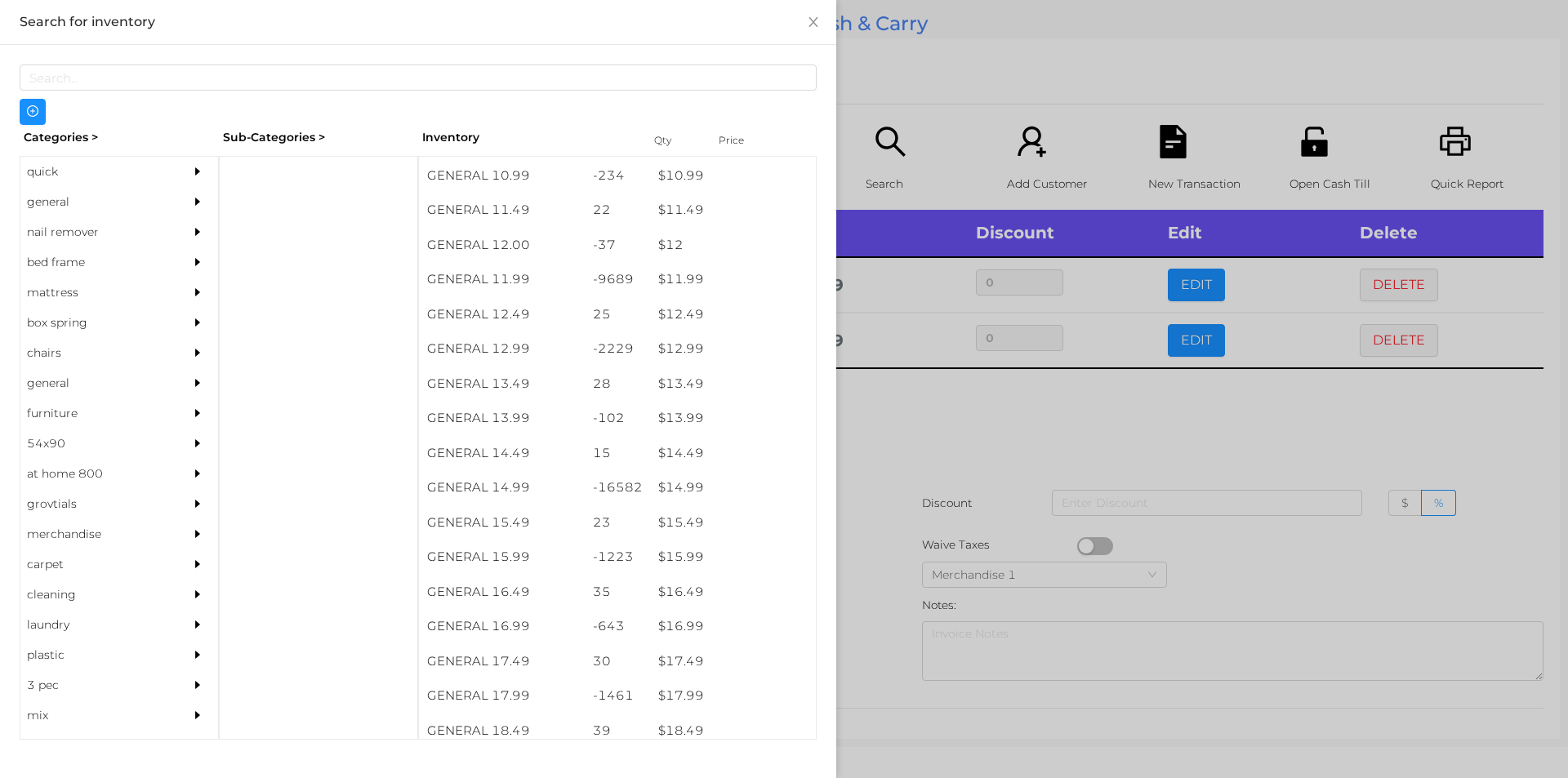
click at [928, 477] on div at bounding box center [784, 389] width 1568 height 778
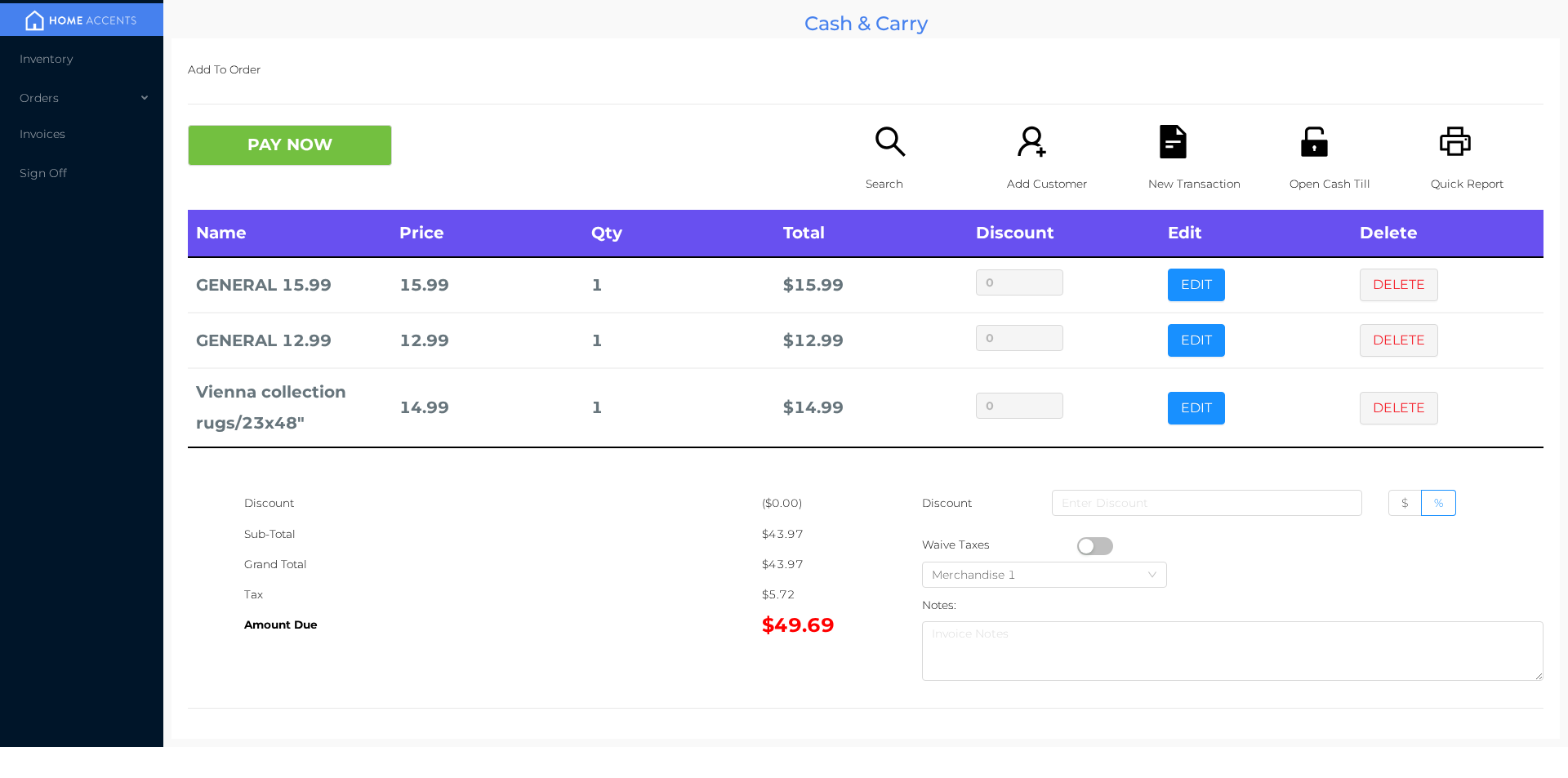
click at [890, 155] on icon "icon: search" at bounding box center [890, 142] width 34 height 34
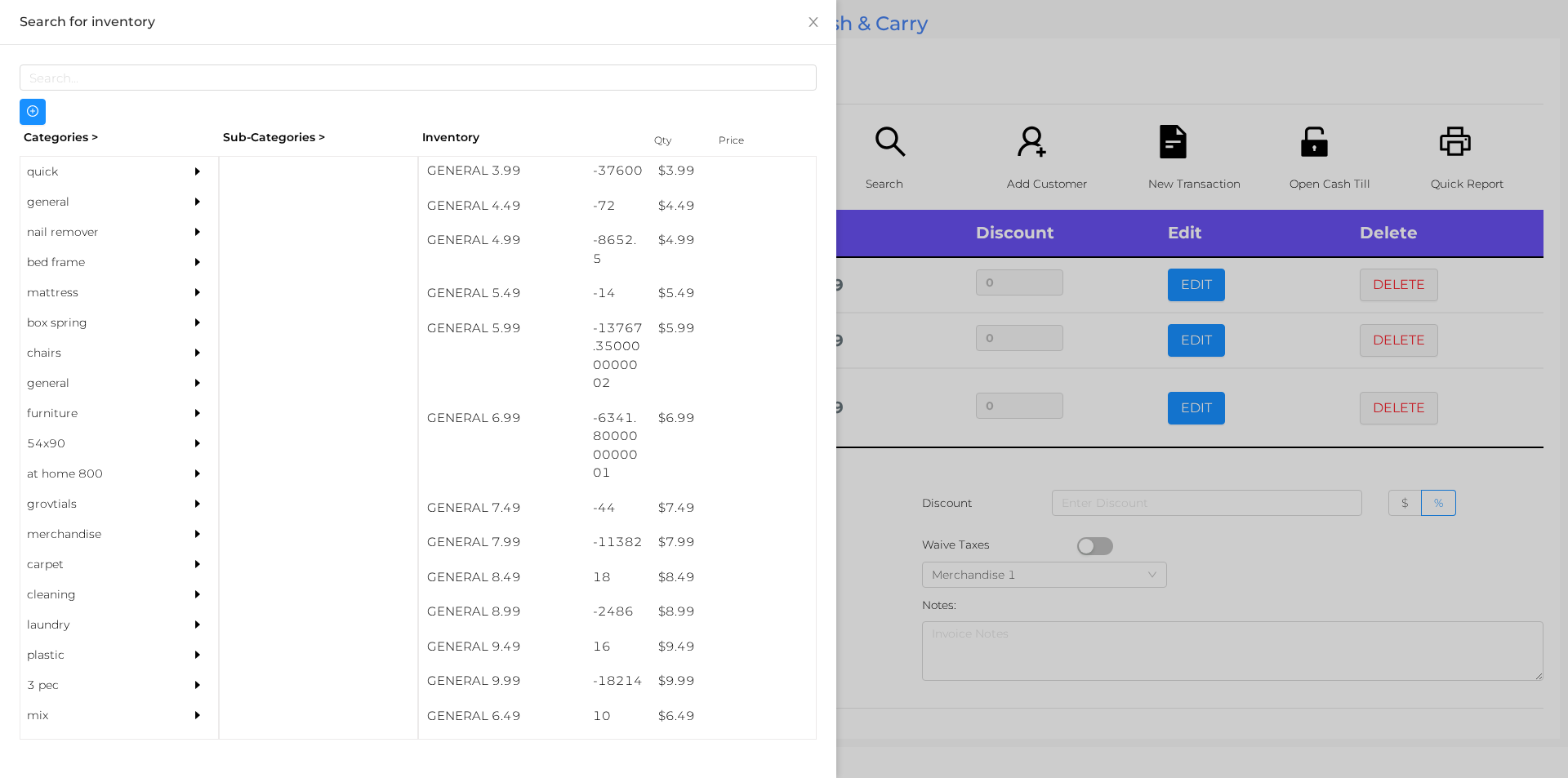
scroll to position [489, 0]
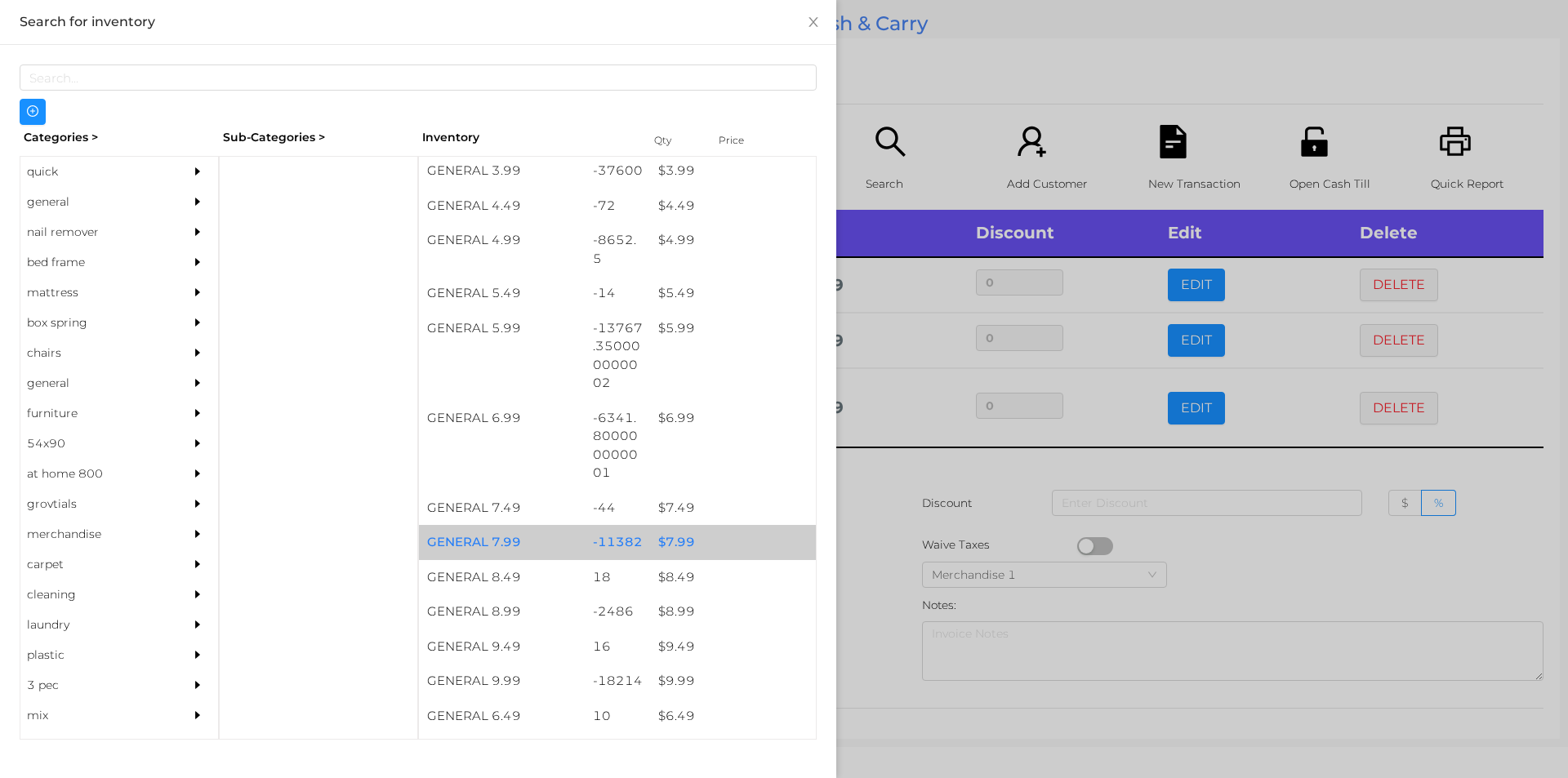
click at [714, 537] on div "$ 7.99" at bounding box center [733, 543] width 166 height 35
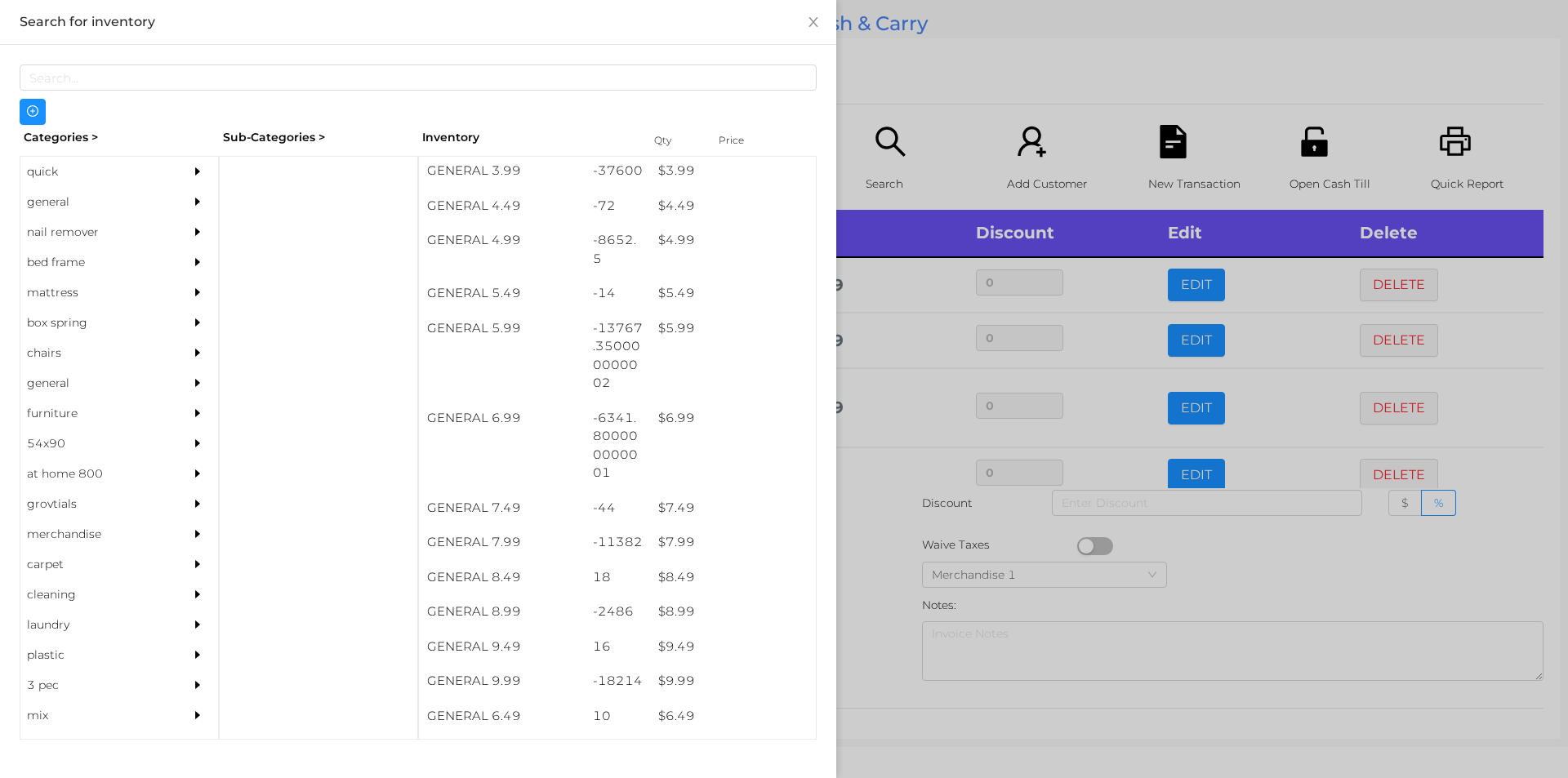
click at [919, 620] on div at bounding box center [784, 389] width 1568 height 778
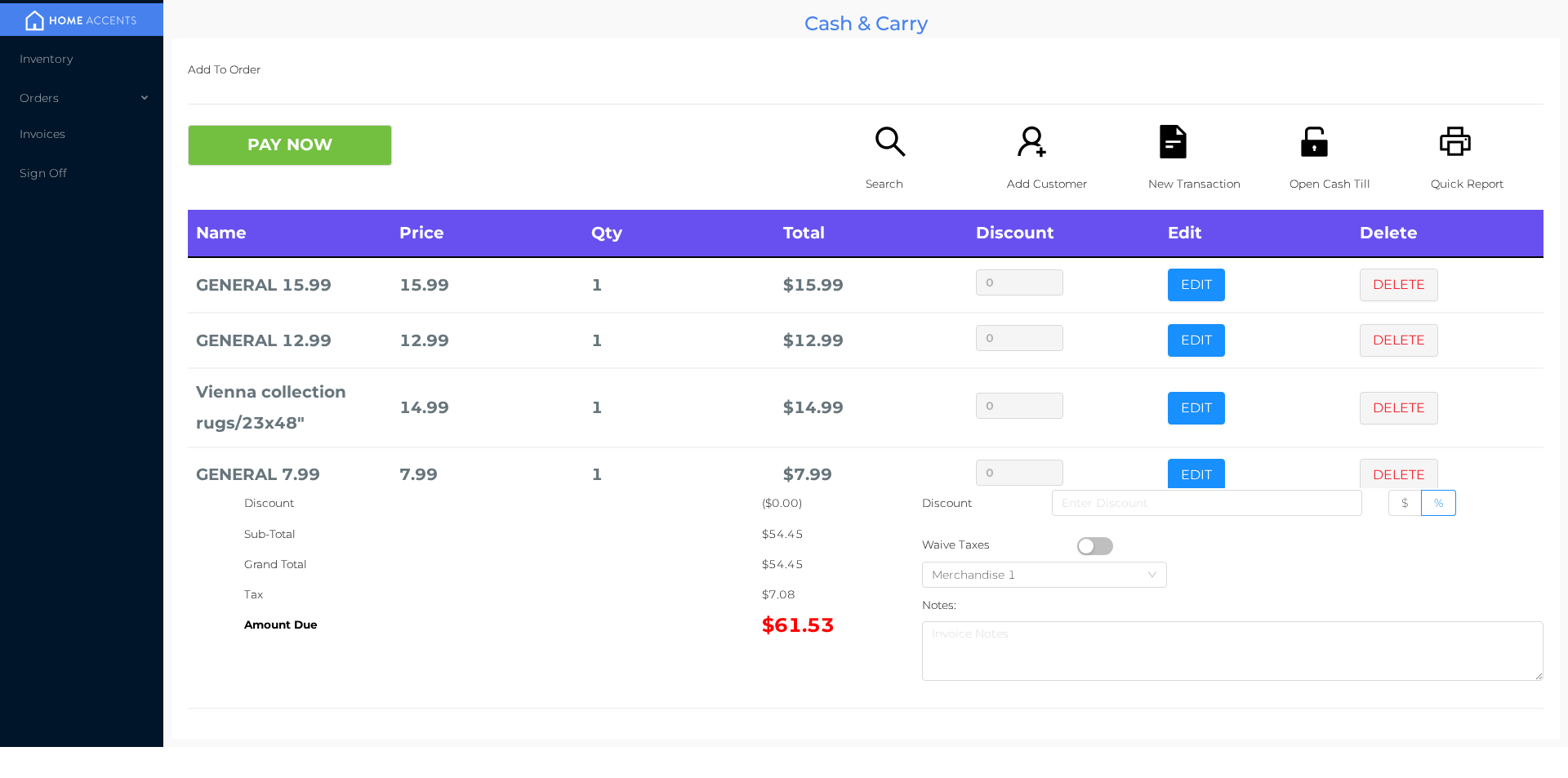
scroll to position [110, 0]
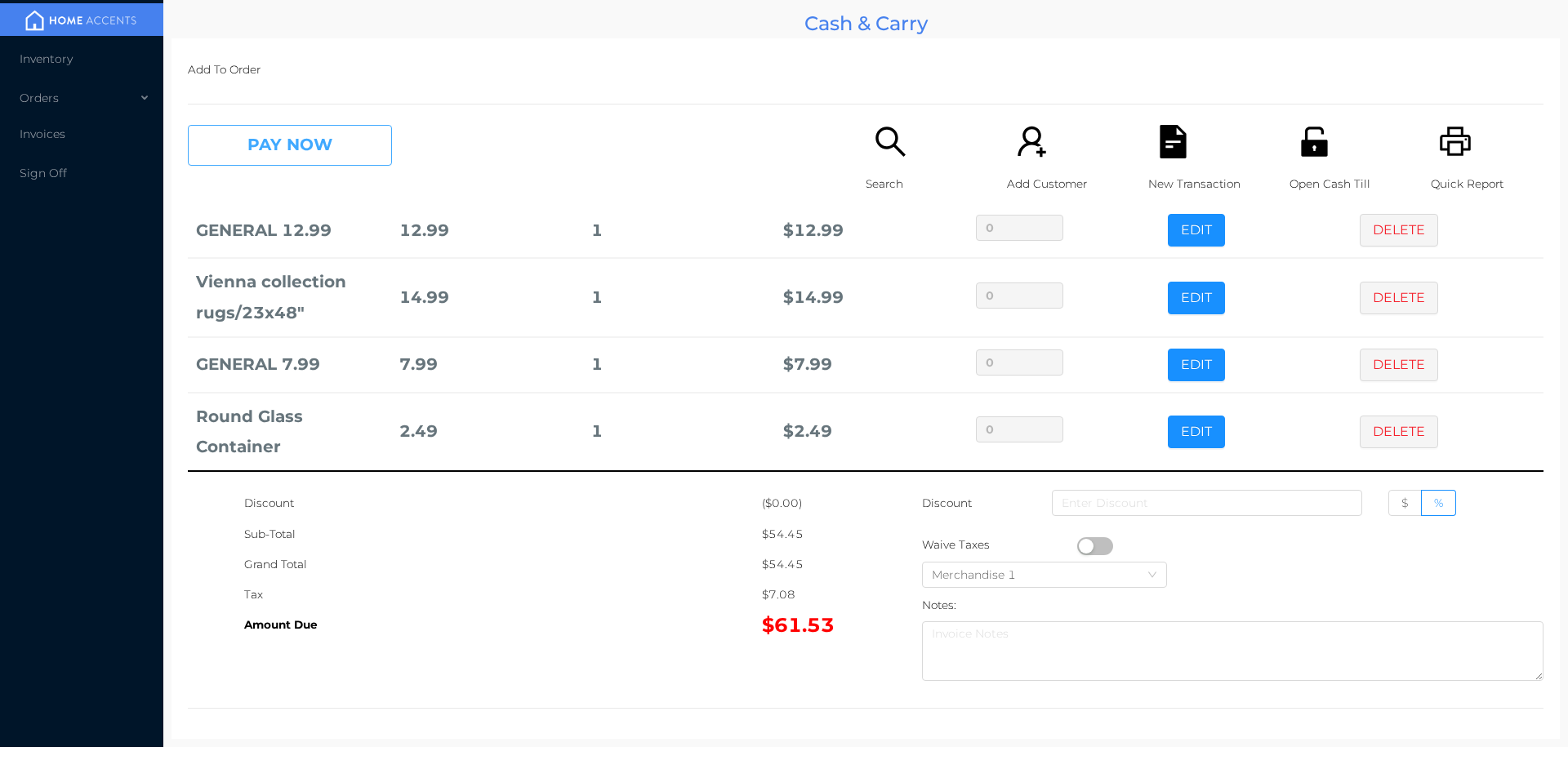
click at [310, 128] on button "PAY NOW" at bounding box center [289, 145] width 204 height 41
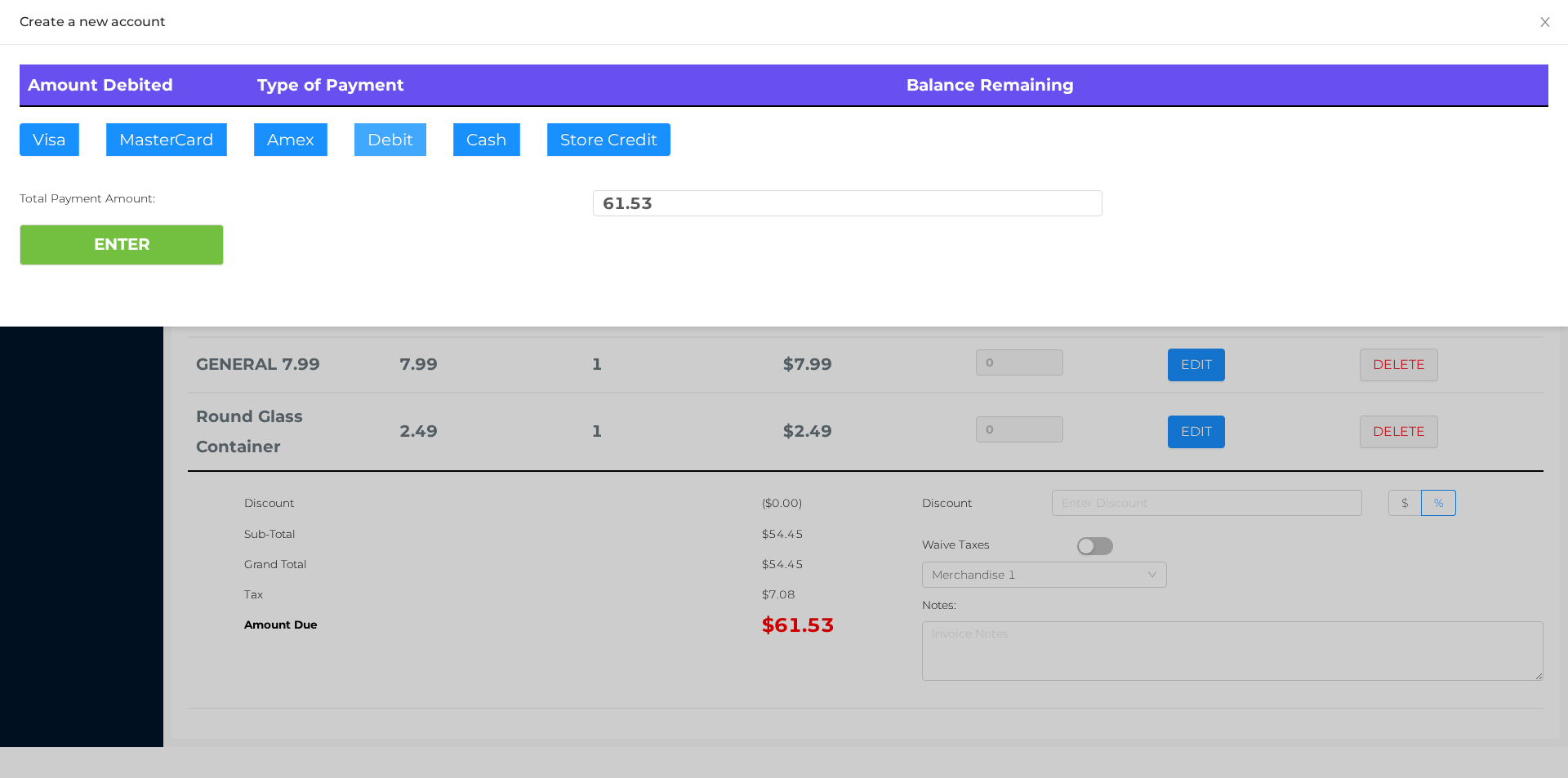
click at [399, 153] on button "Debit" at bounding box center [390, 140] width 72 height 33
click at [149, 234] on button "ENTER" at bounding box center [122, 245] width 204 height 41
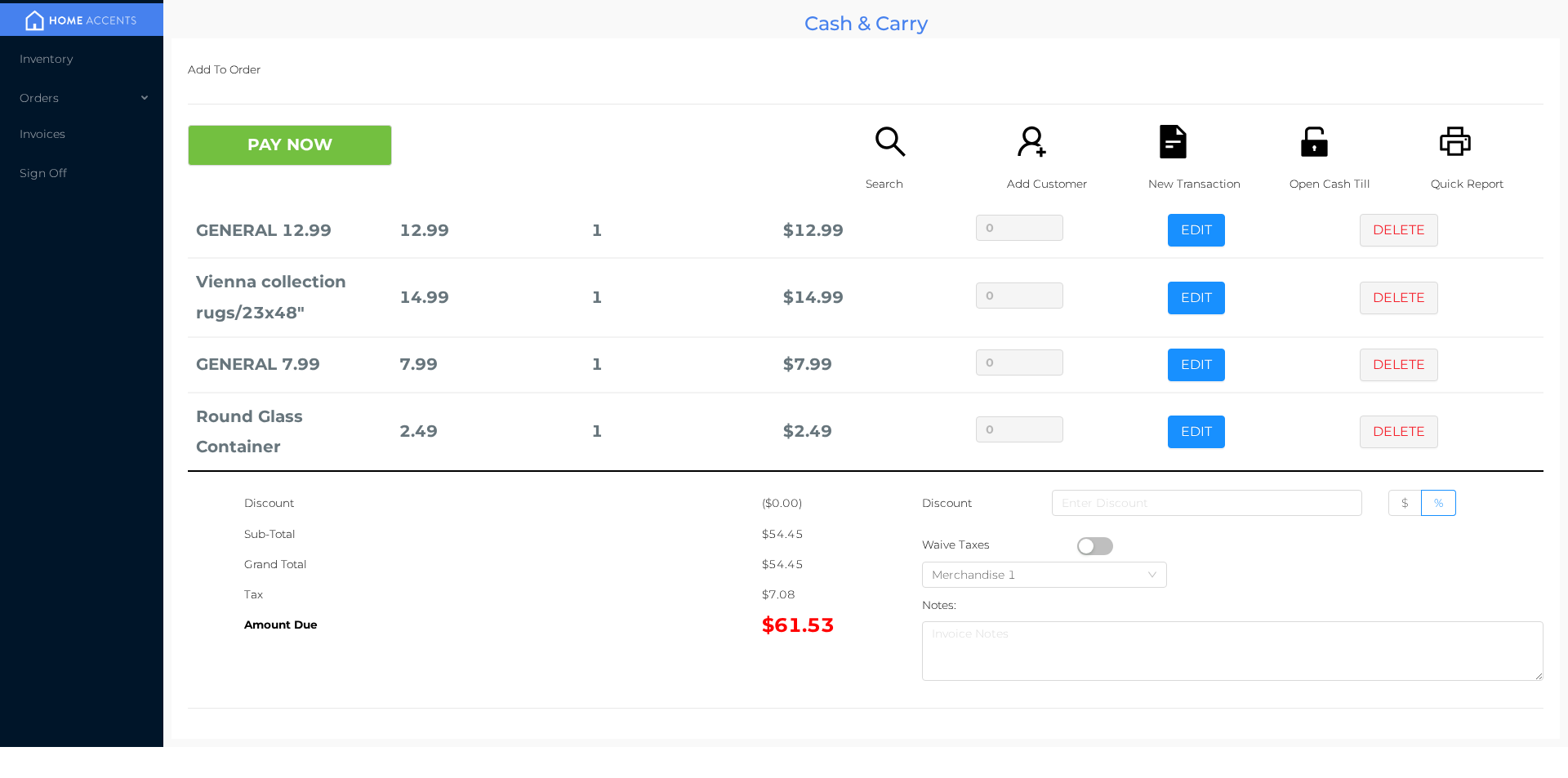
scroll to position [0, 0]
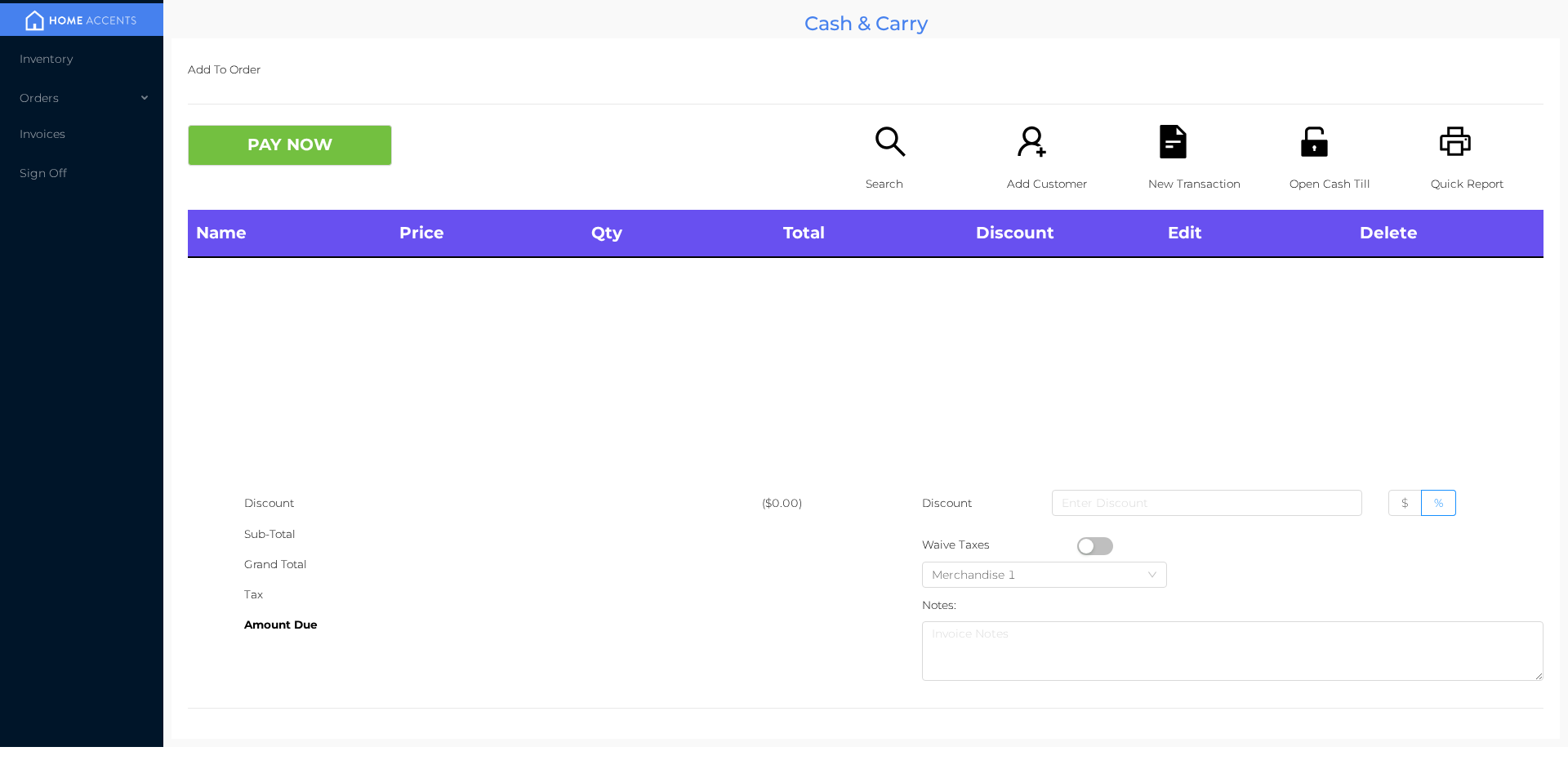
click at [1310, 165] on div "Open Cash Till" at bounding box center [1346, 168] width 113 height 85
click at [898, 164] on div "Search" at bounding box center [922, 168] width 113 height 85
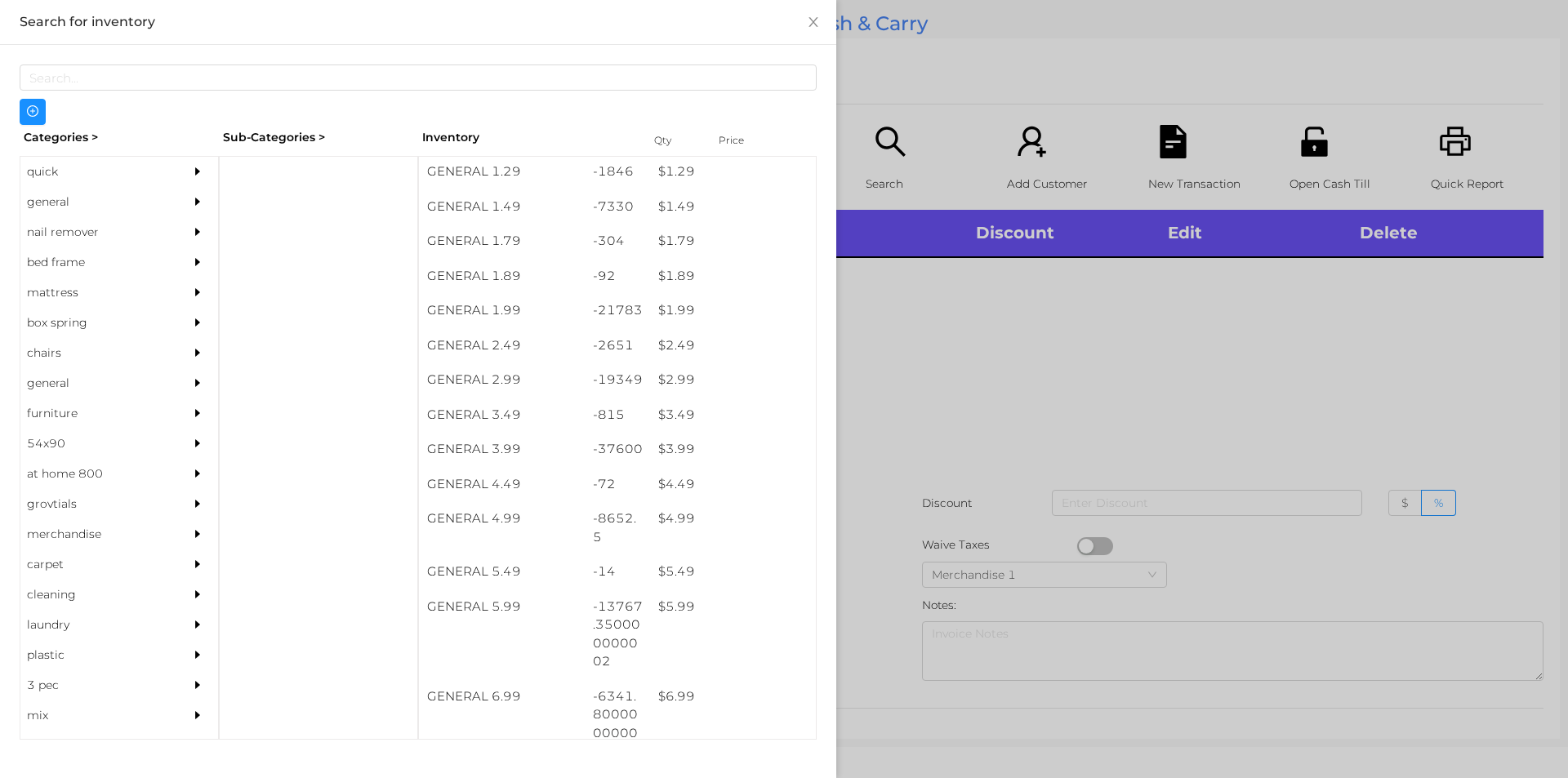
scroll to position [205, 0]
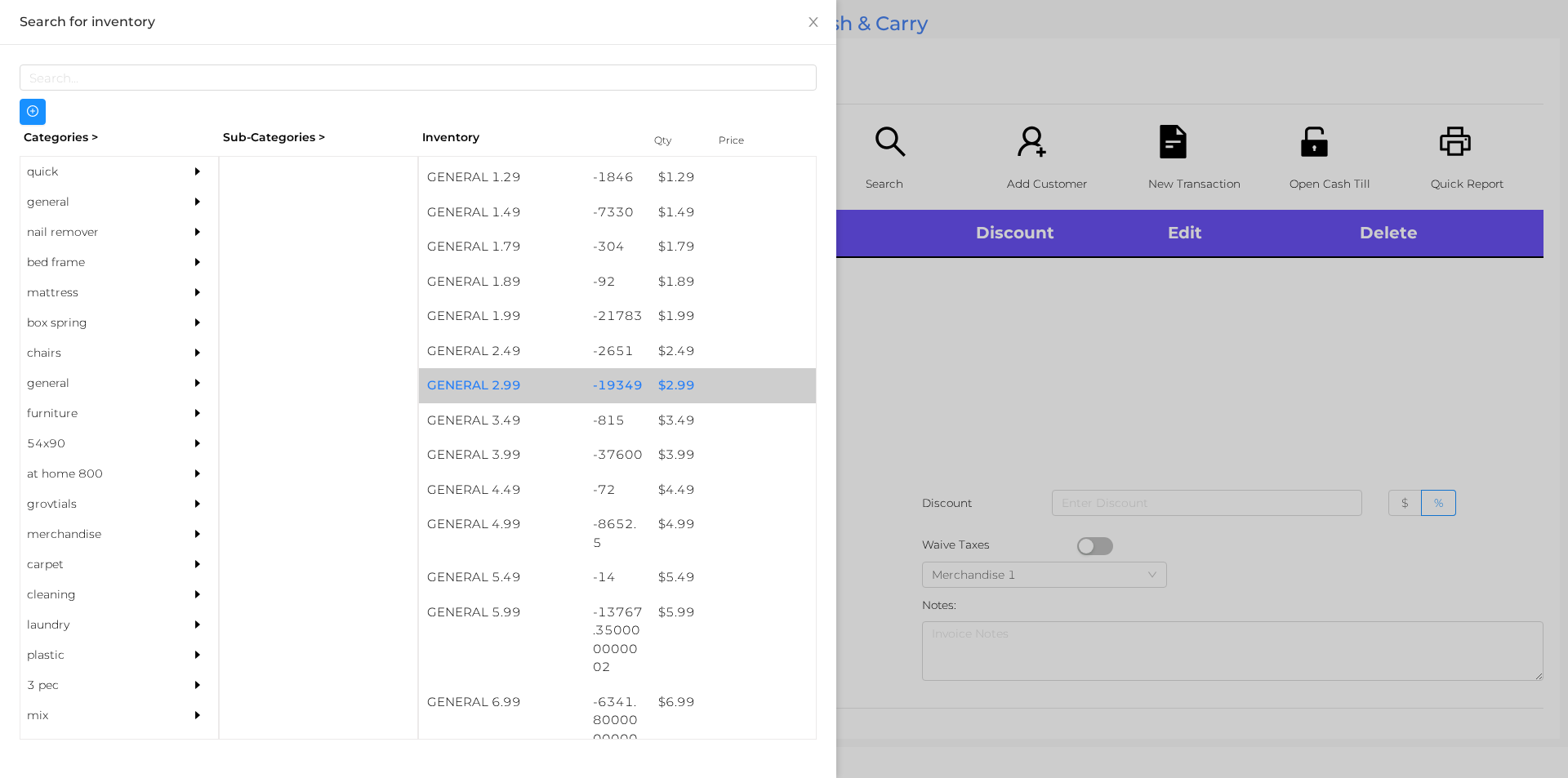
click at [729, 389] on div "$ 2.99" at bounding box center [733, 386] width 166 height 35
click at [715, 383] on div "$ 2.99" at bounding box center [733, 386] width 166 height 35
click at [708, 384] on div "$ 2.99" at bounding box center [733, 386] width 166 height 35
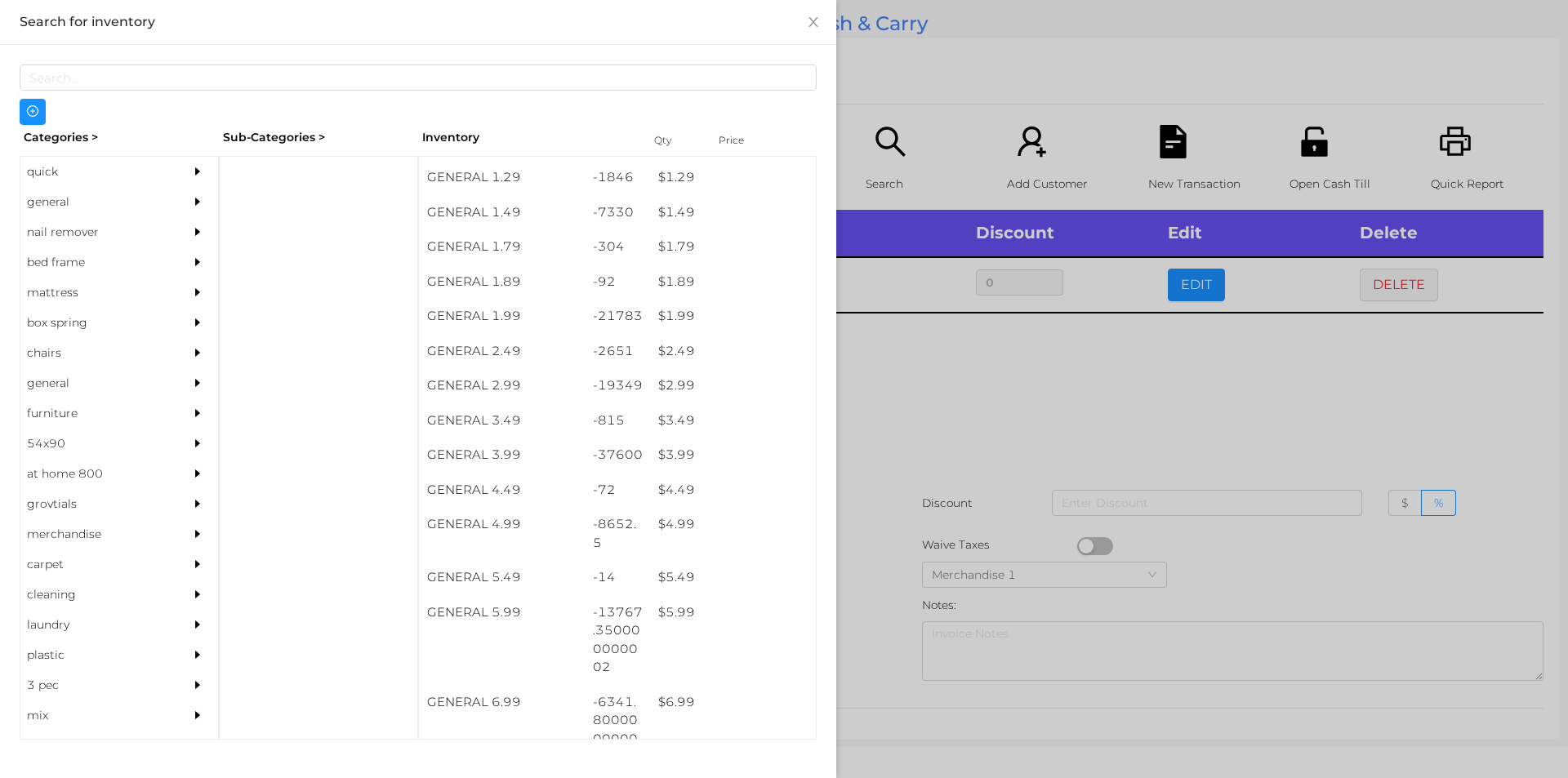
click at [1002, 376] on div at bounding box center [784, 389] width 1568 height 778
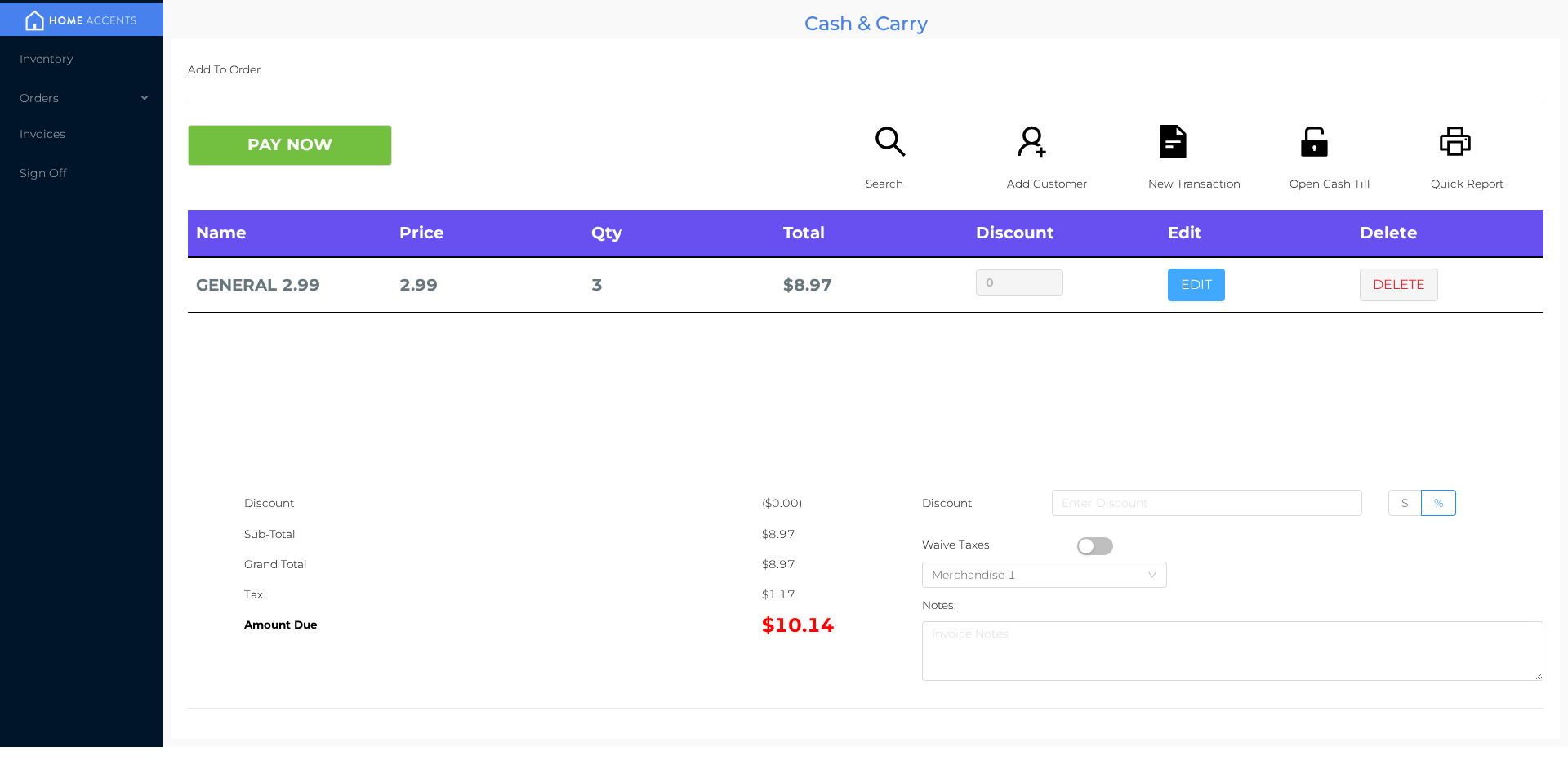
click at [1168, 290] on button "EDIT" at bounding box center [1196, 285] width 57 height 33
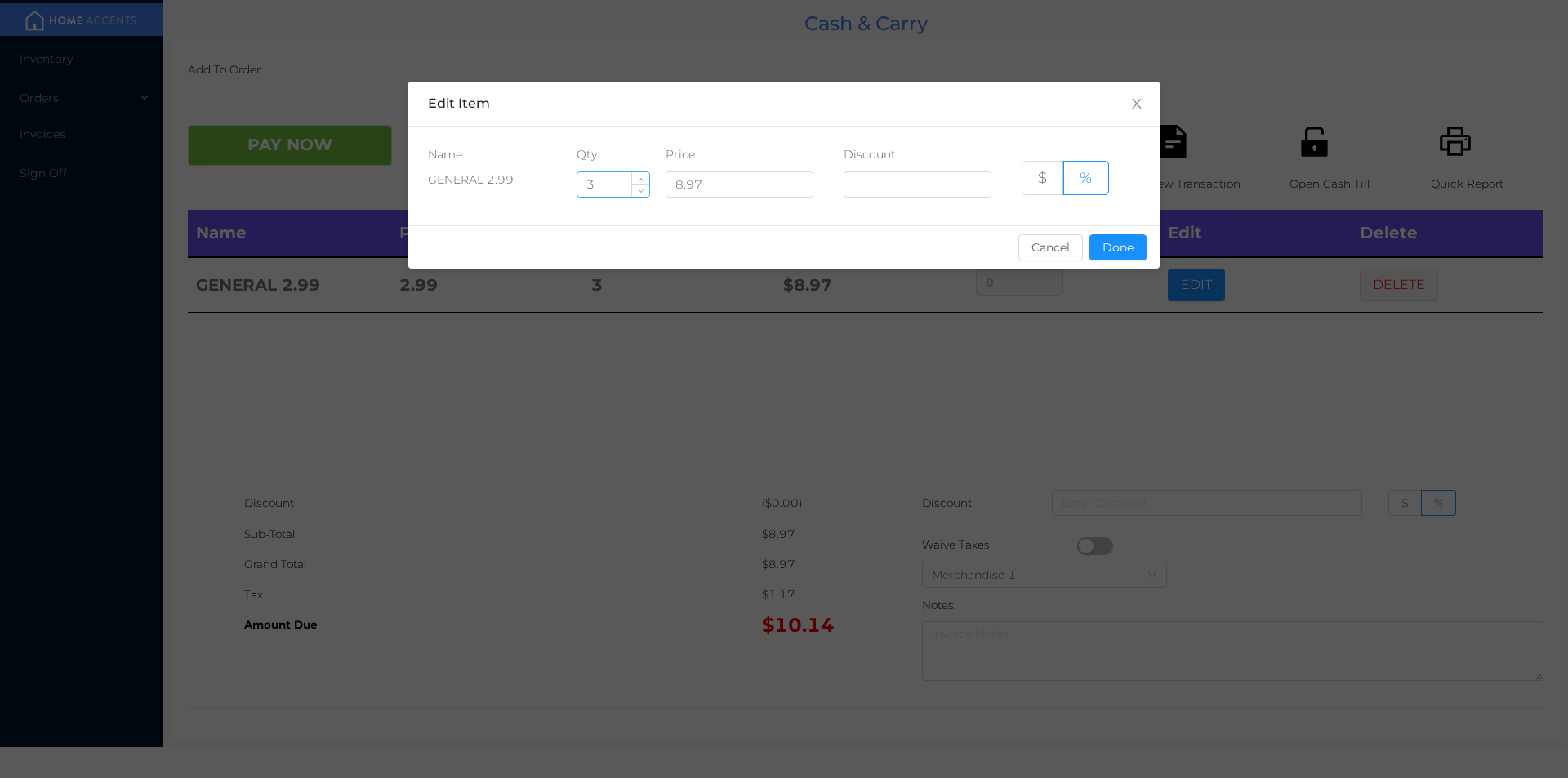
click at [623, 183] on input "3" at bounding box center [613, 184] width 72 height 24
type input "4"
click at [1141, 247] on button "Done" at bounding box center [1118, 247] width 57 height 26
type input "0%"
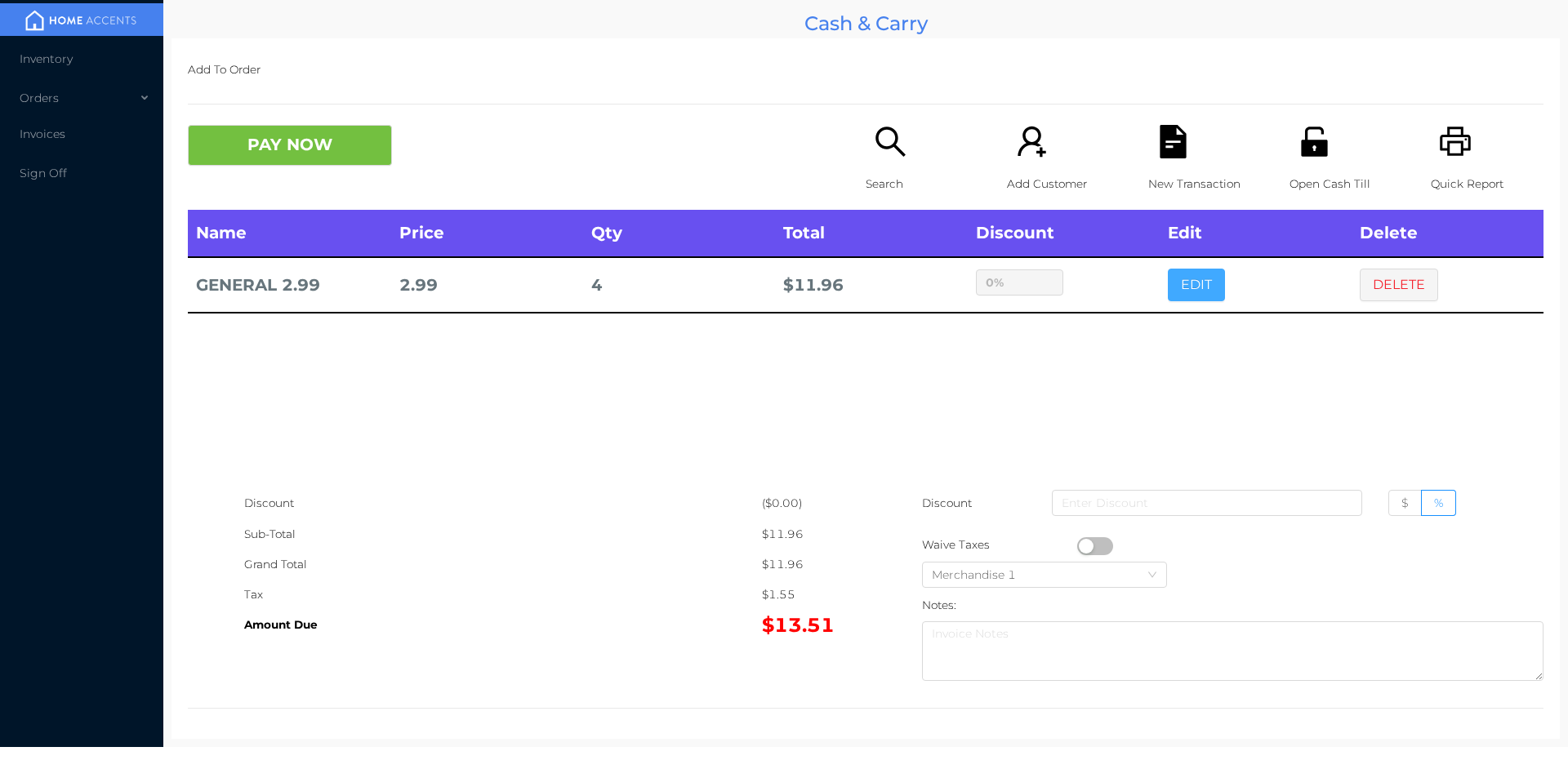
click at [1168, 268] on button "EDIT" at bounding box center [1196, 285] width 57 height 33
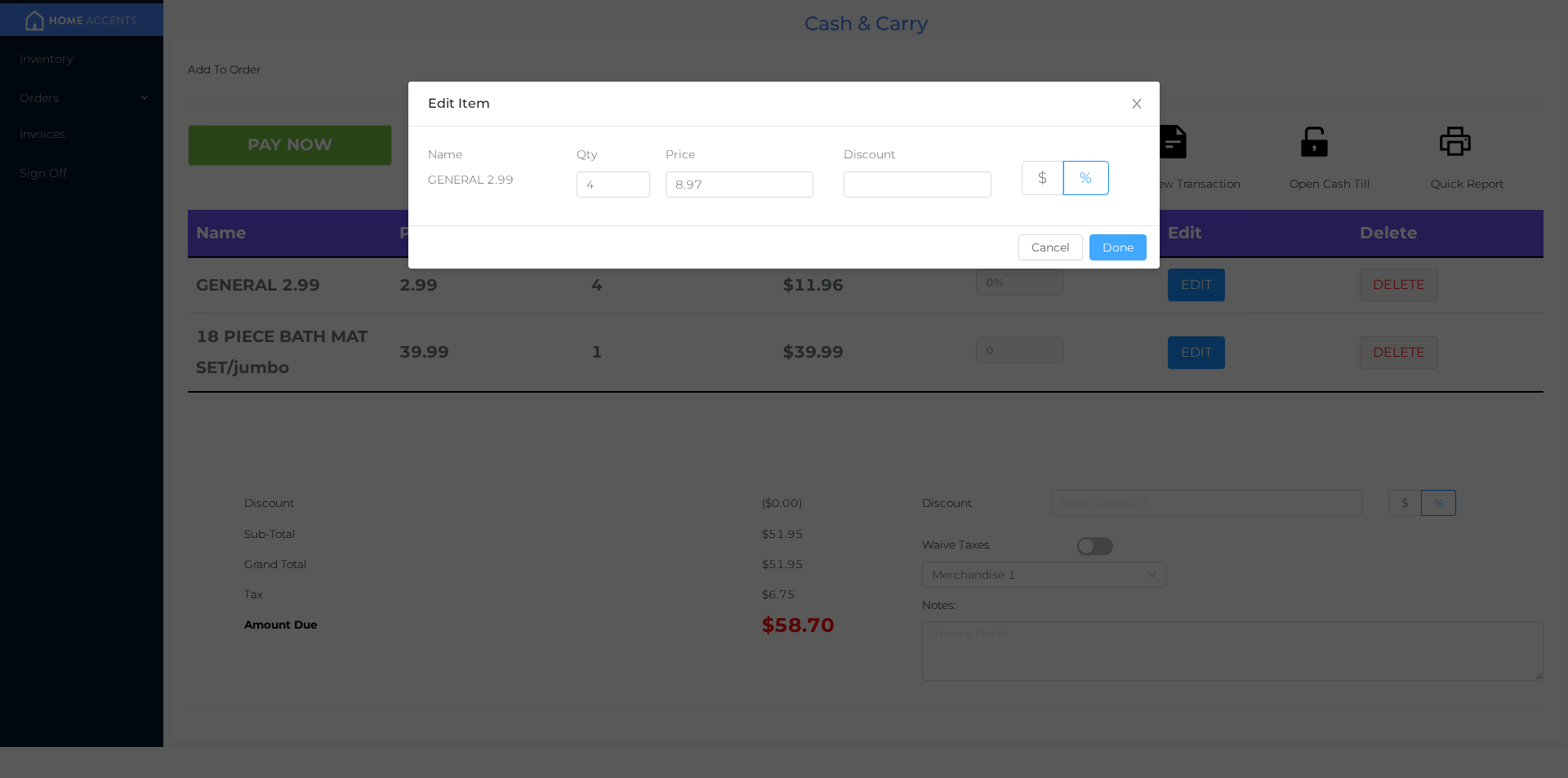
click at [1103, 259] on button "Done" at bounding box center [1118, 247] width 57 height 26
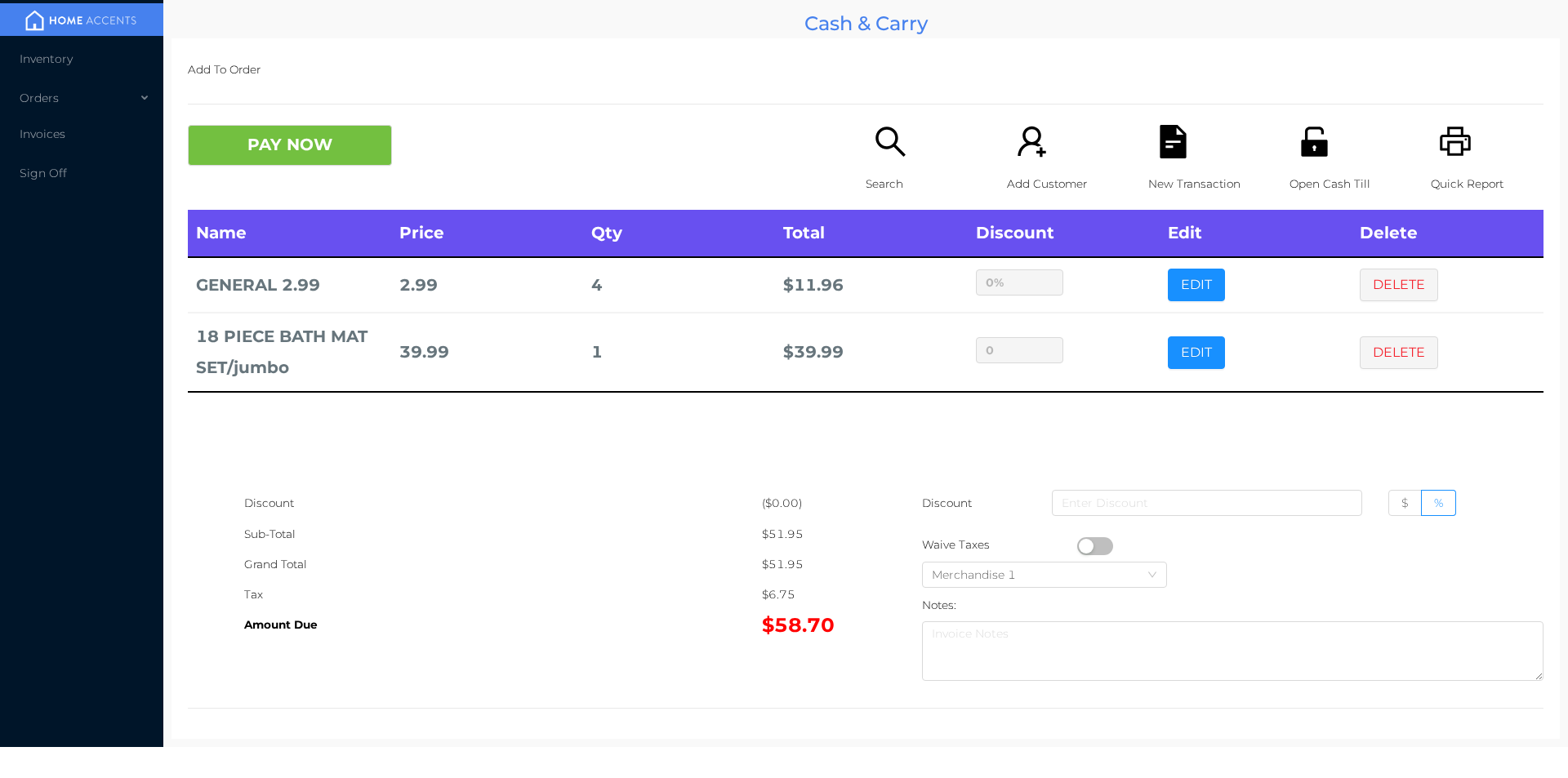
click at [1169, 134] on icon "icon: file-text" at bounding box center [1173, 142] width 34 height 34
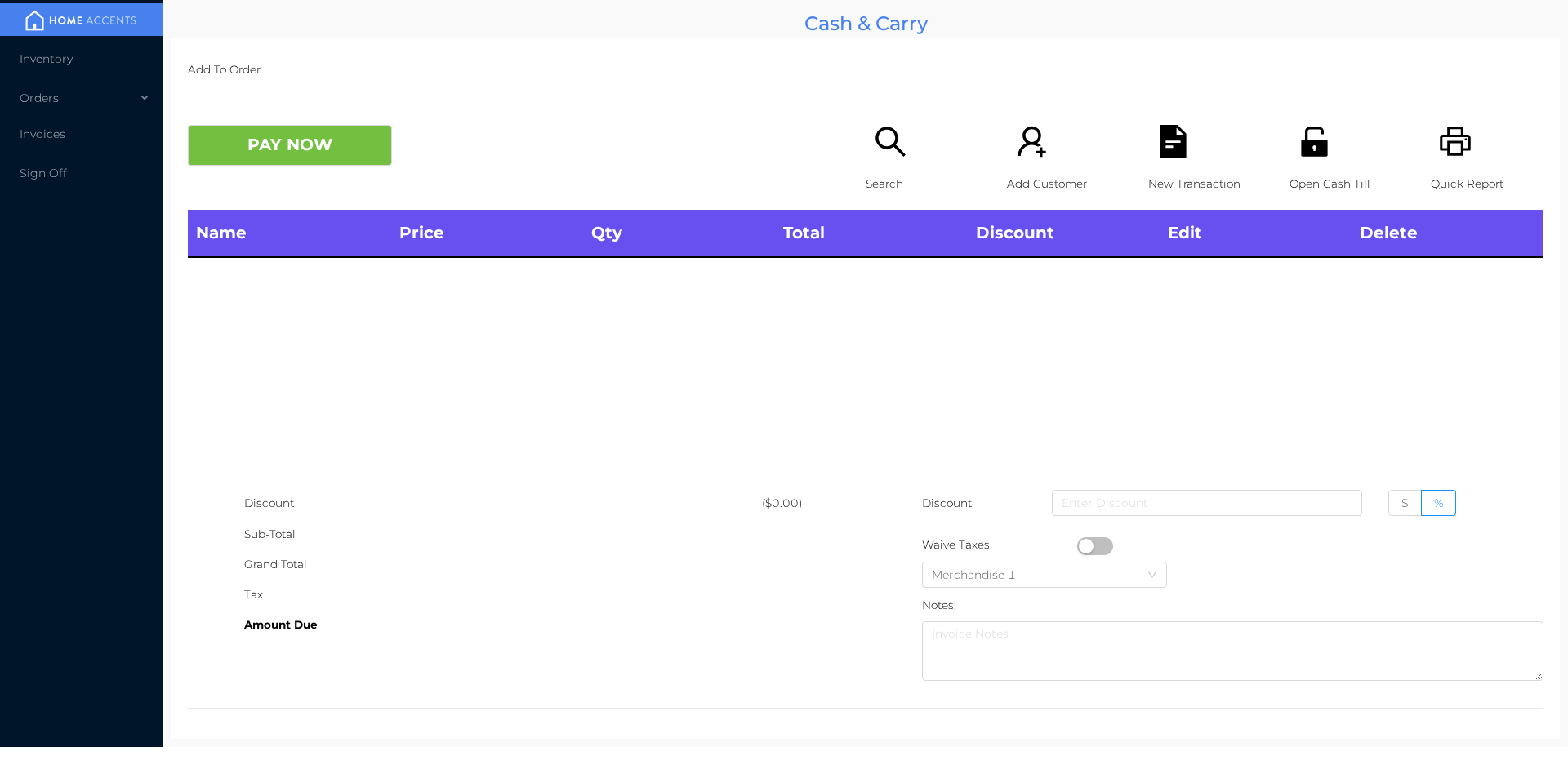
click at [1441, 147] on icon "icon: printer" at bounding box center [1455, 142] width 34 height 34
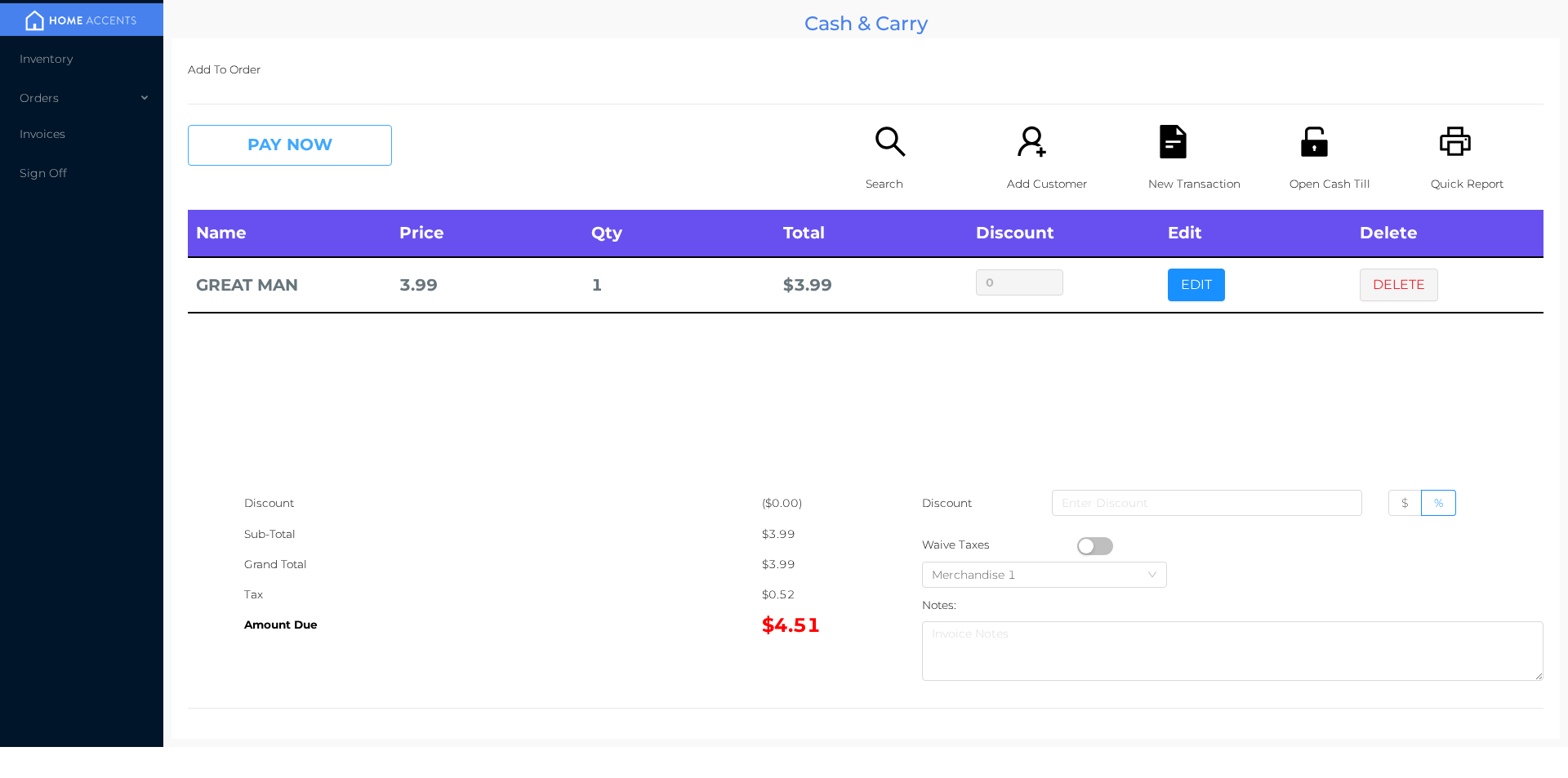
click at [332, 163] on button "PAY NOW" at bounding box center [289, 145] width 204 height 41
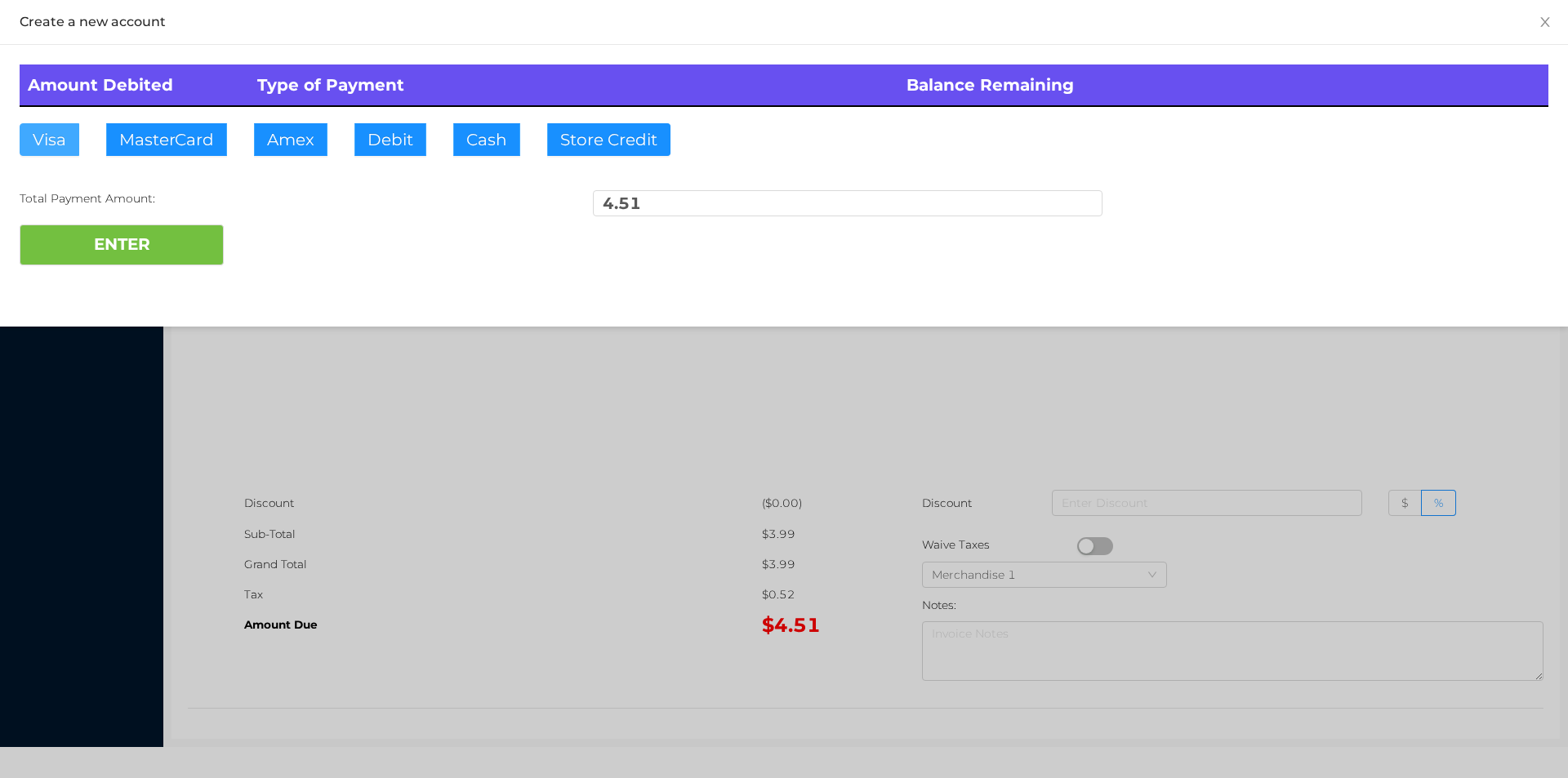
click at [55, 144] on button "Visa" at bounding box center [49, 140] width 60 height 33
click at [166, 243] on button "ENTER" at bounding box center [122, 245] width 204 height 41
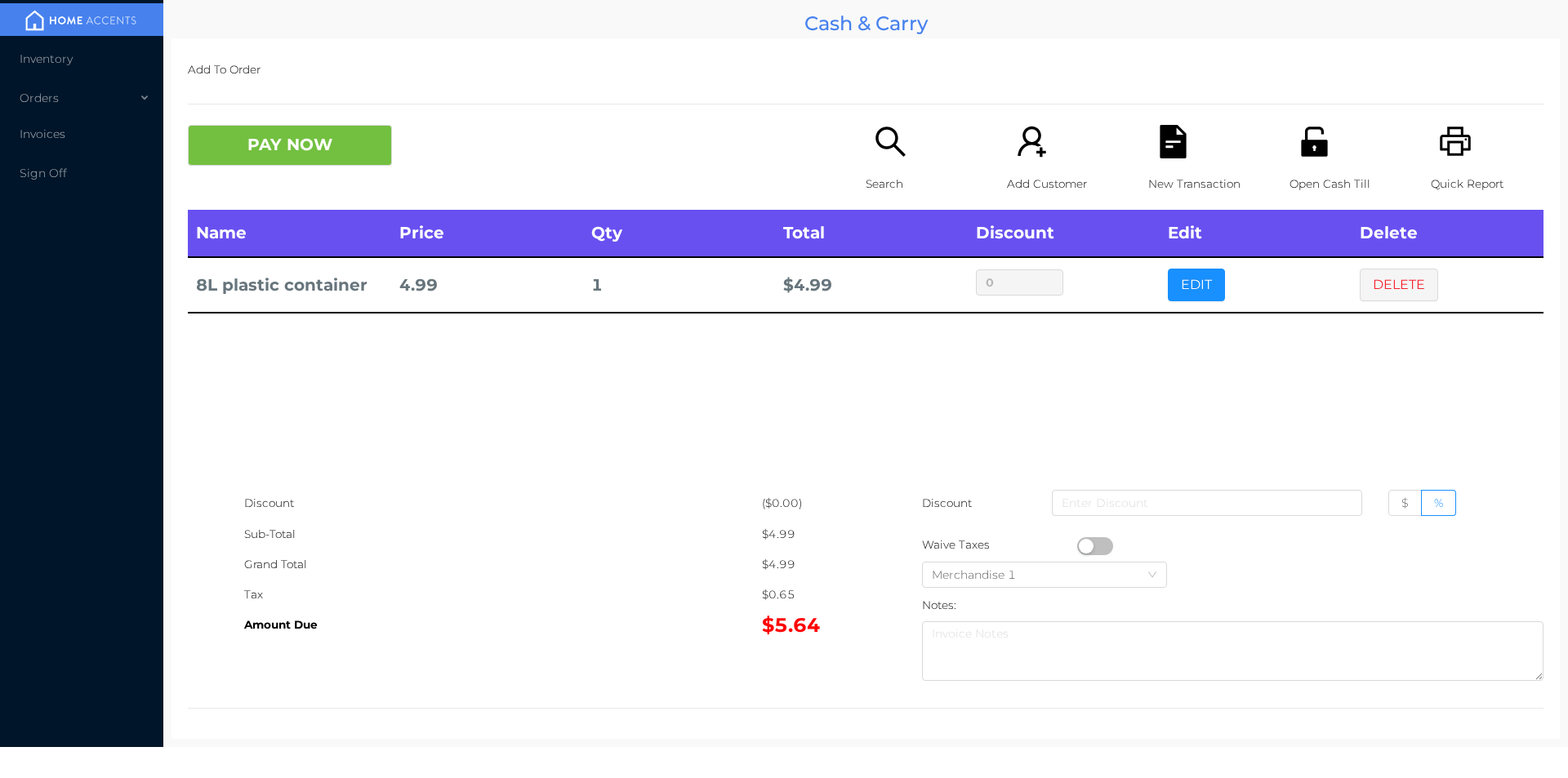
click at [873, 158] on icon "icon: search" at bounding box center [890, 142] width 34 height 34
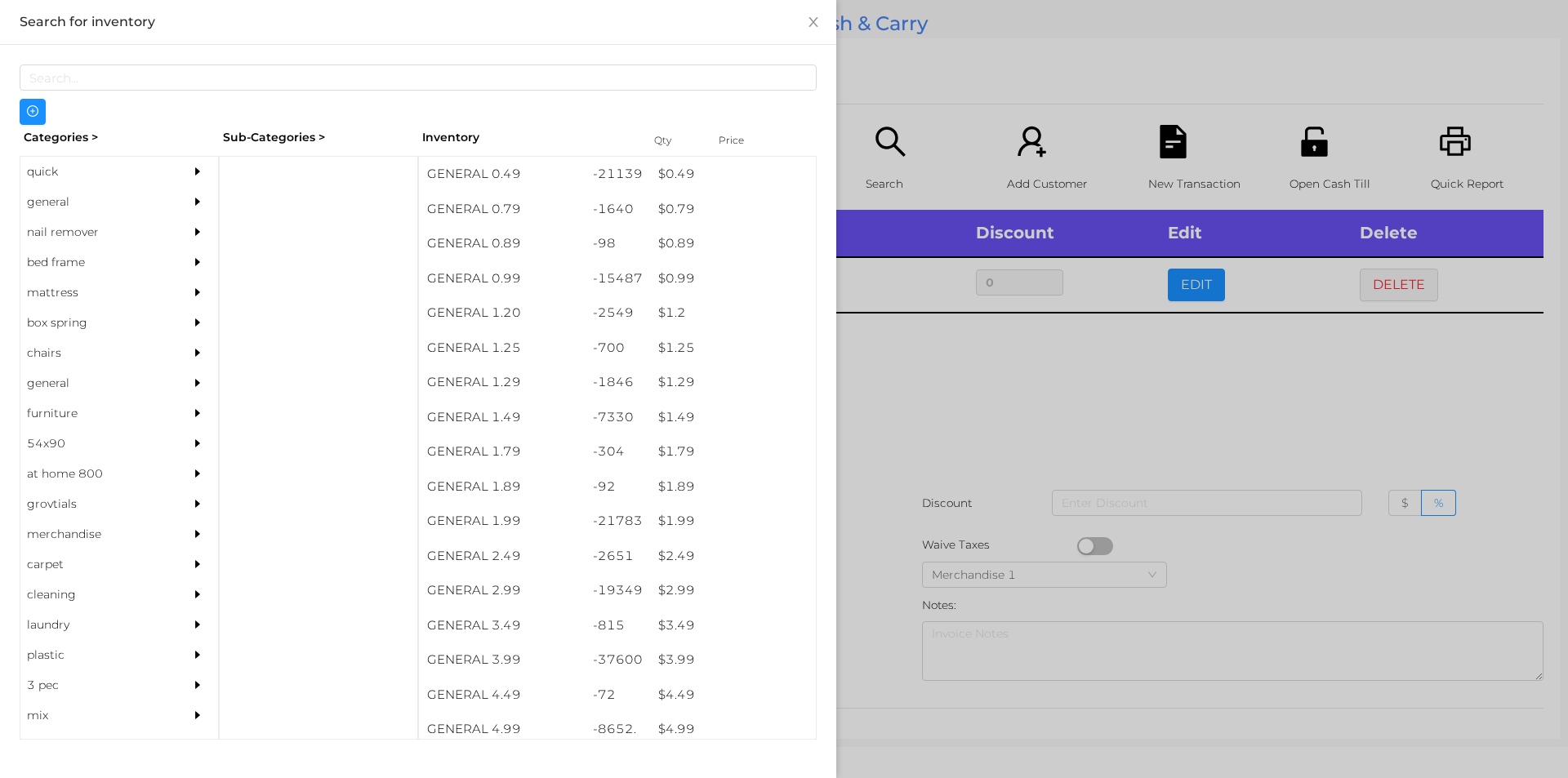
click at [81, 191] on div "general" at bounding box center [95, 201] width 148 height 30
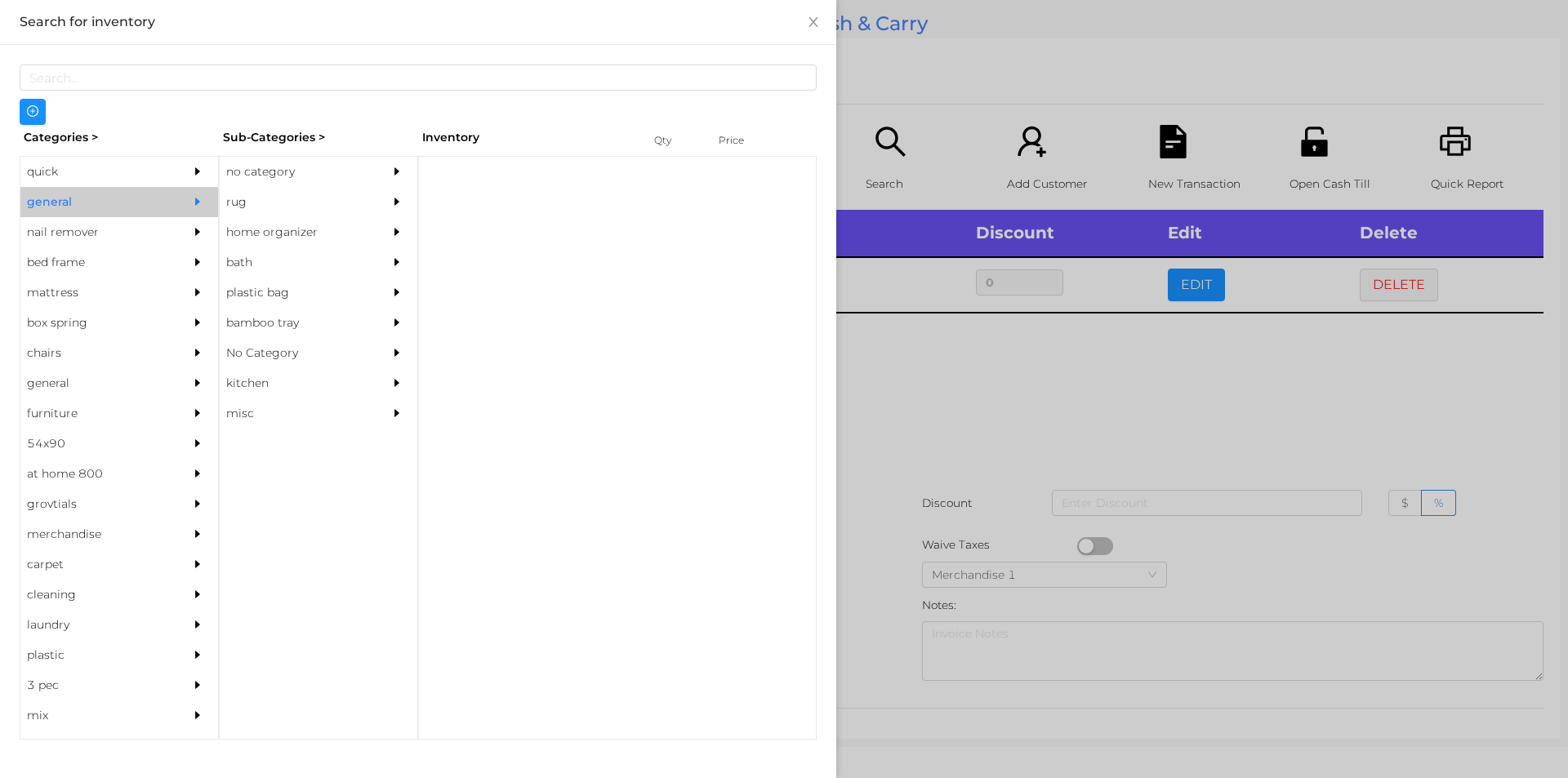
click at [289, 157] on div "no category" at bounding box center [293, 172] width 148 height 30
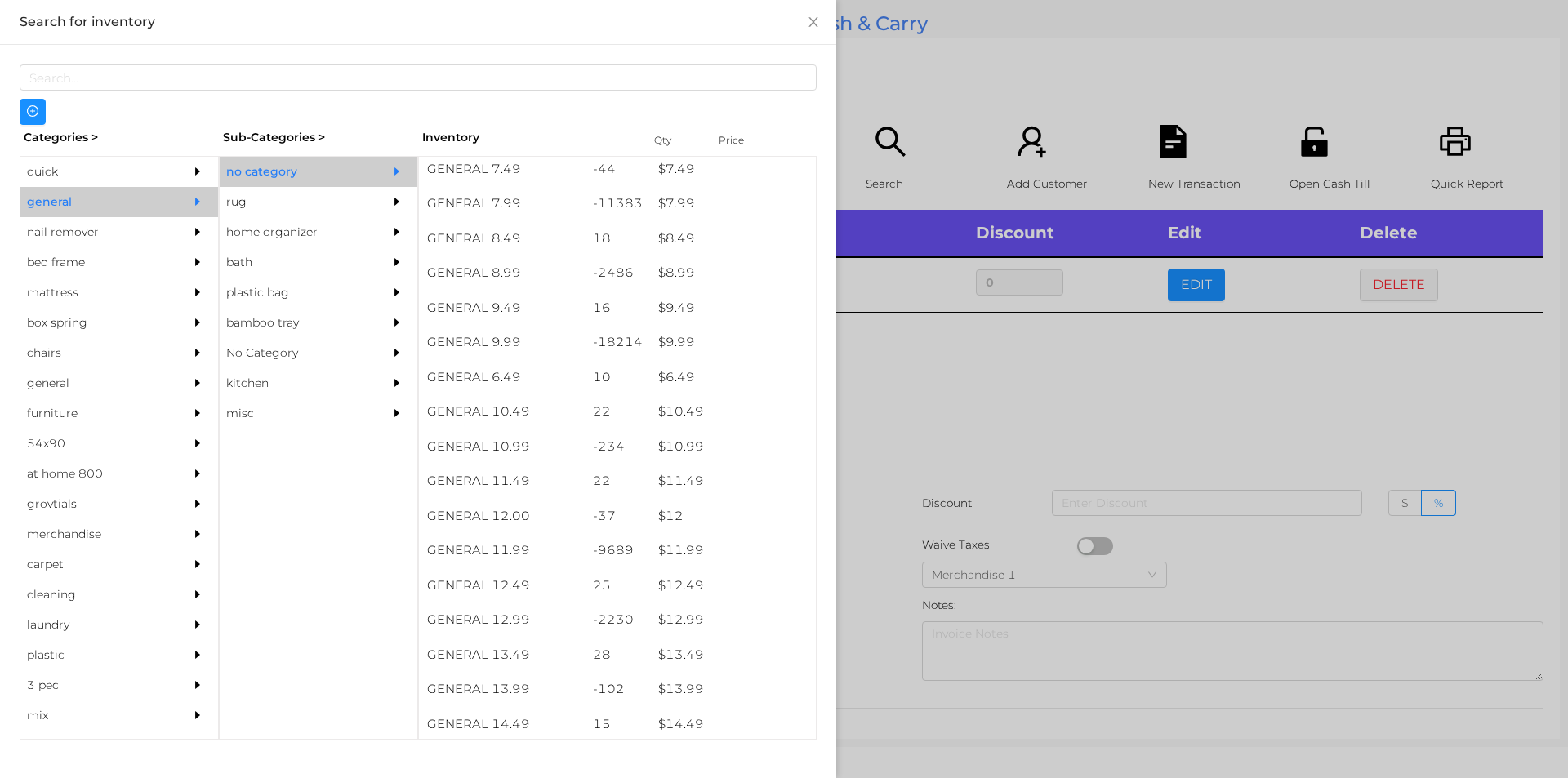
scroll to position [827, 0]
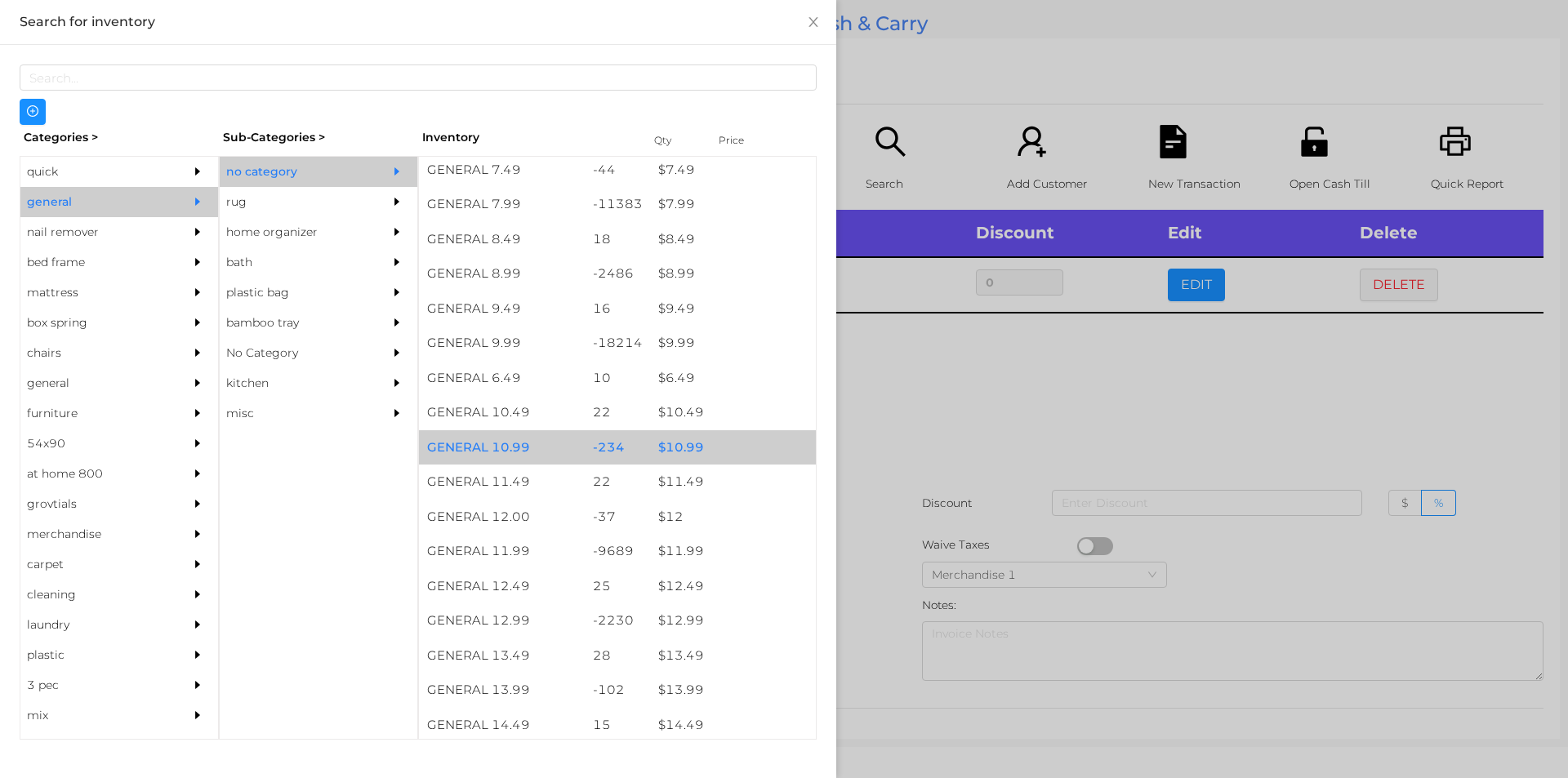
click at [737, 438] on div "$ 10.99" at bounding box center [733, 448] width 166 height 35
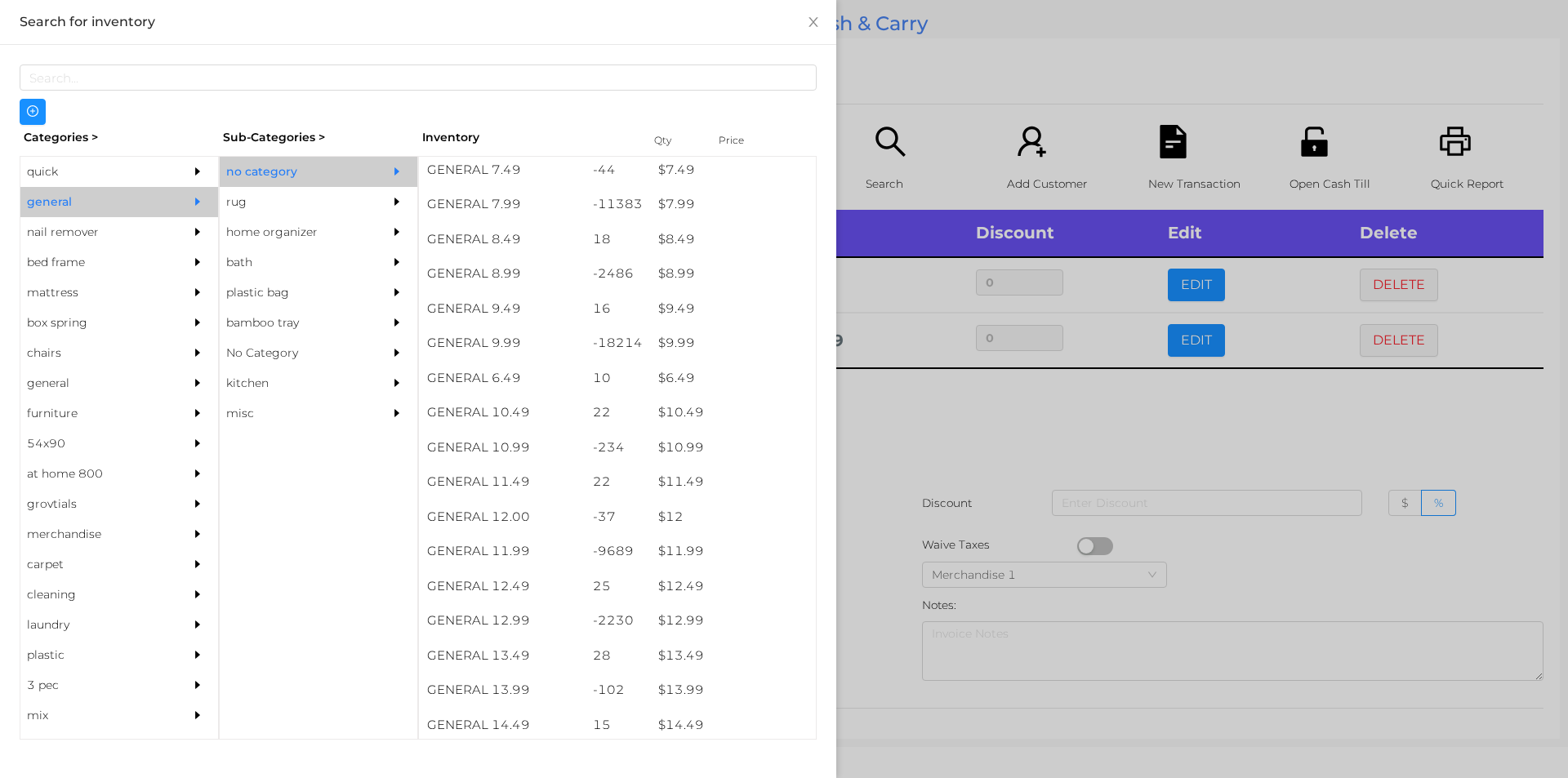
click at [959, 521] on div at bounding box center [784, 389] width 1568 height 778
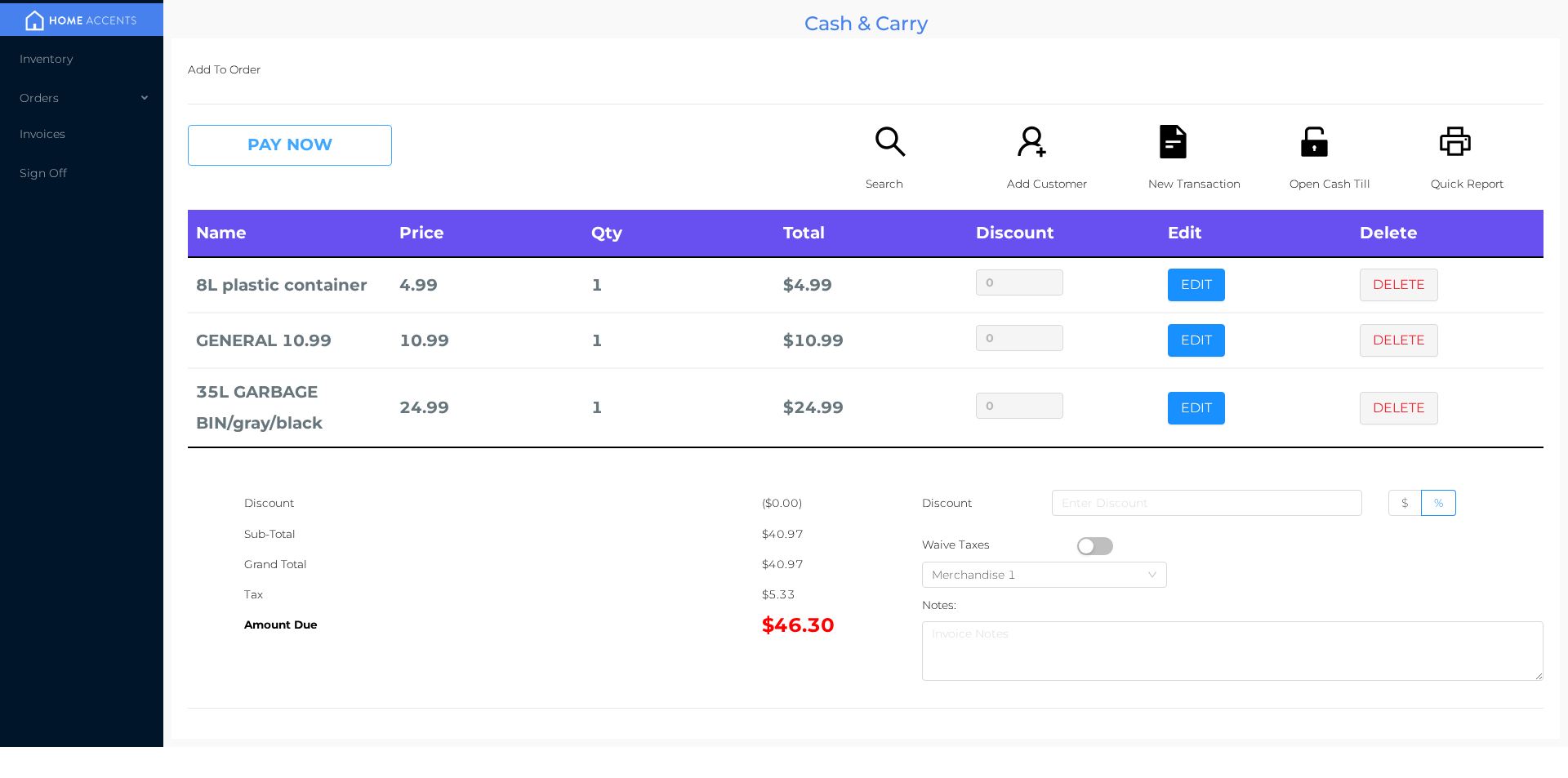
click at [237, 154] on button "PAY NOW" at bounding box center [289, 145] width 204 height 41
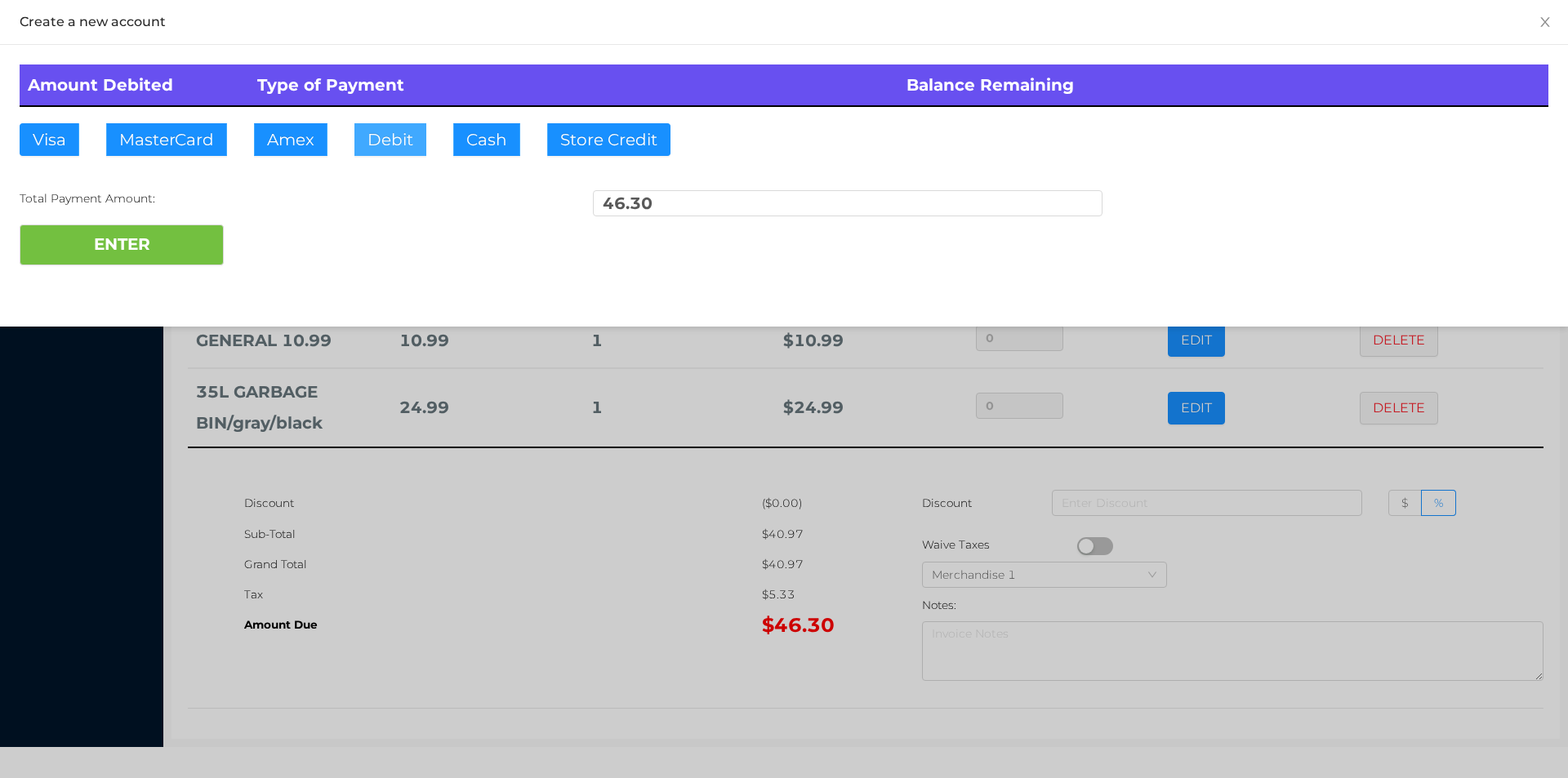
click at [368, 130] on button "Debit" at bounding box center [390, 140] width 72 height 33
type input "100"
click at [153, 233] on button "ENTER" at bounding box center [122, 245] width 204 height 41
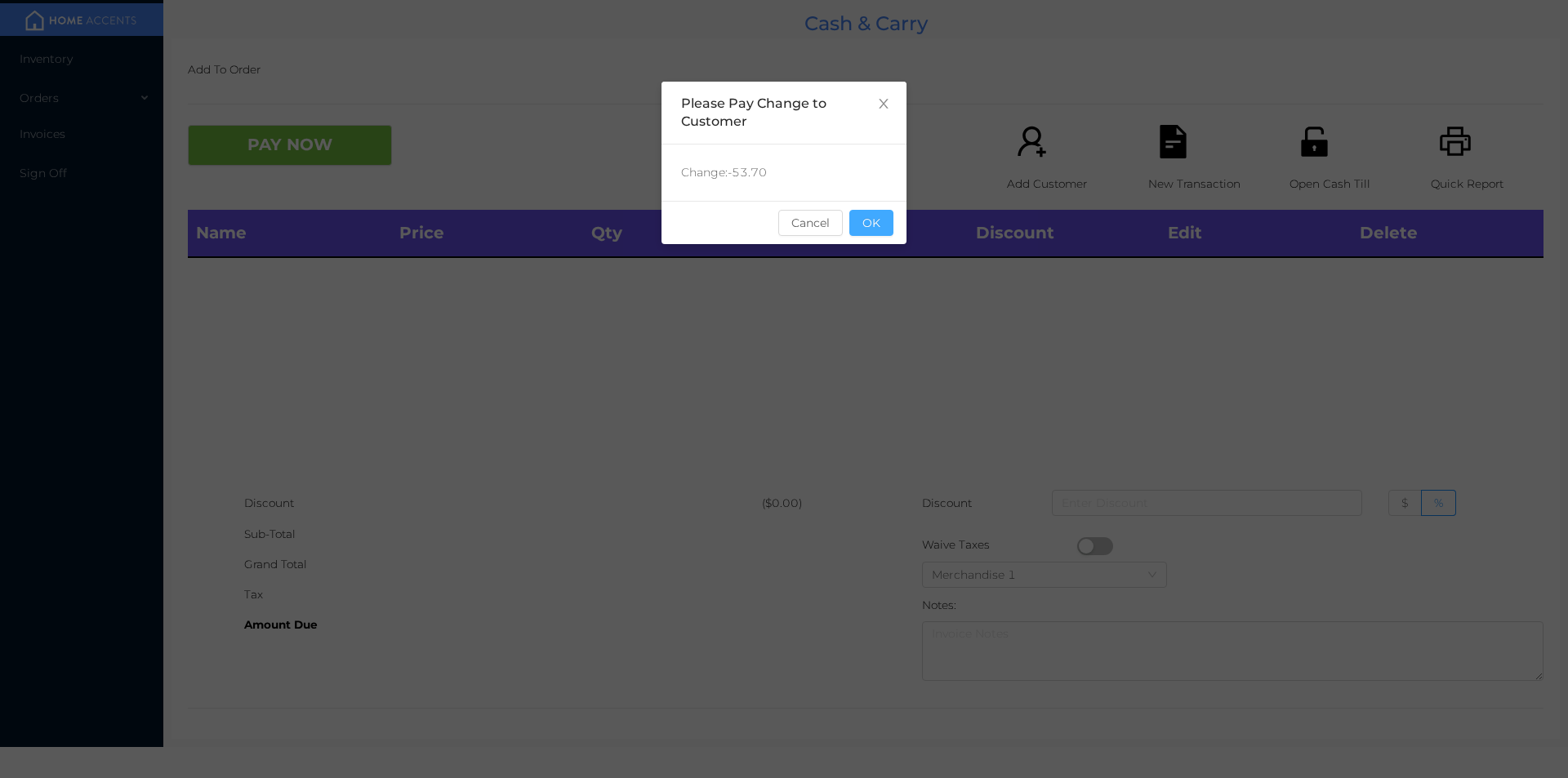
click at [886, 216] on button "OK" at bounding box center [871, 223] width 44 height 26
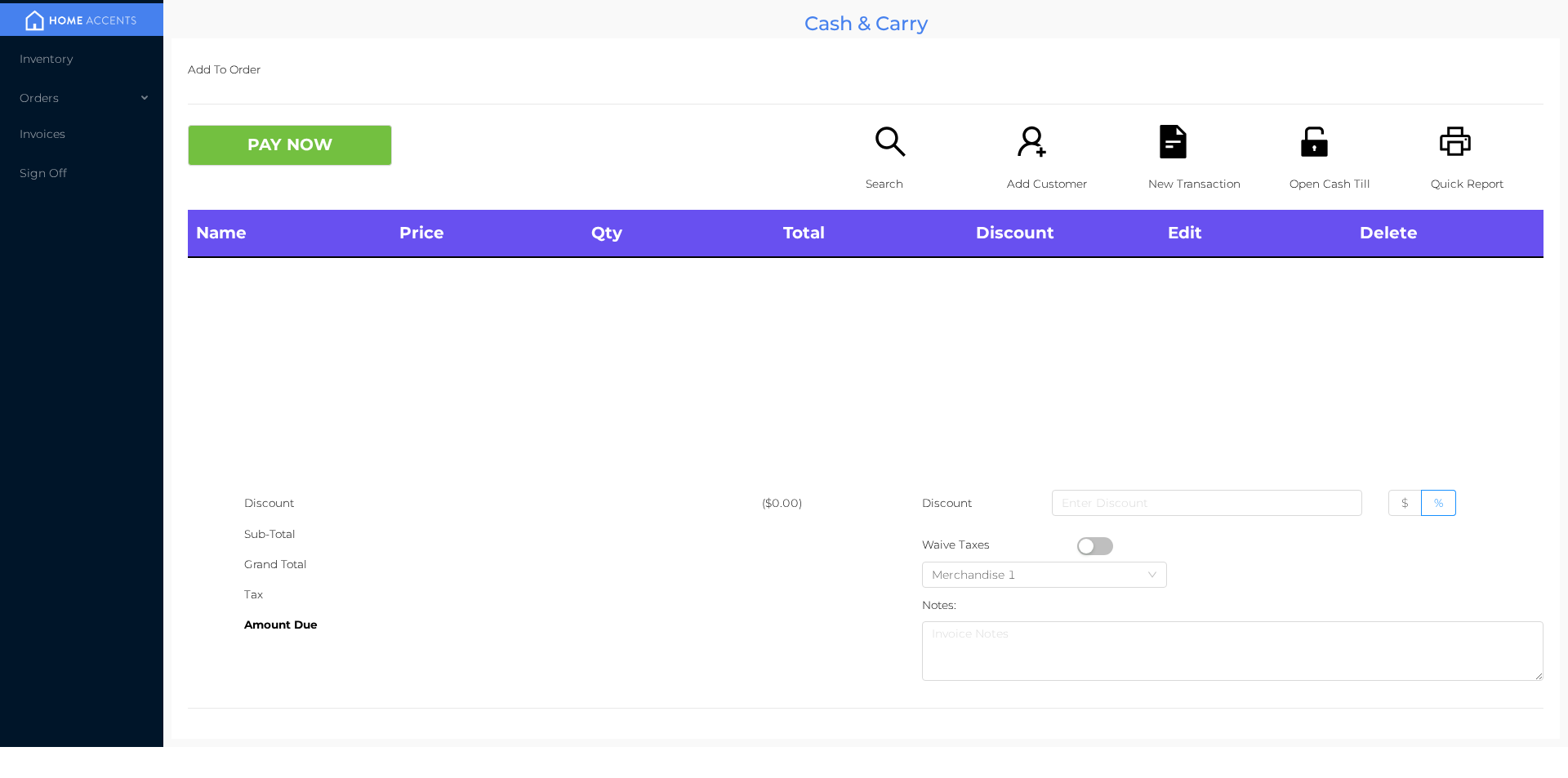
click at [608, 493] on div "Discount" at bounding box center [503, 503] width 517 height 30
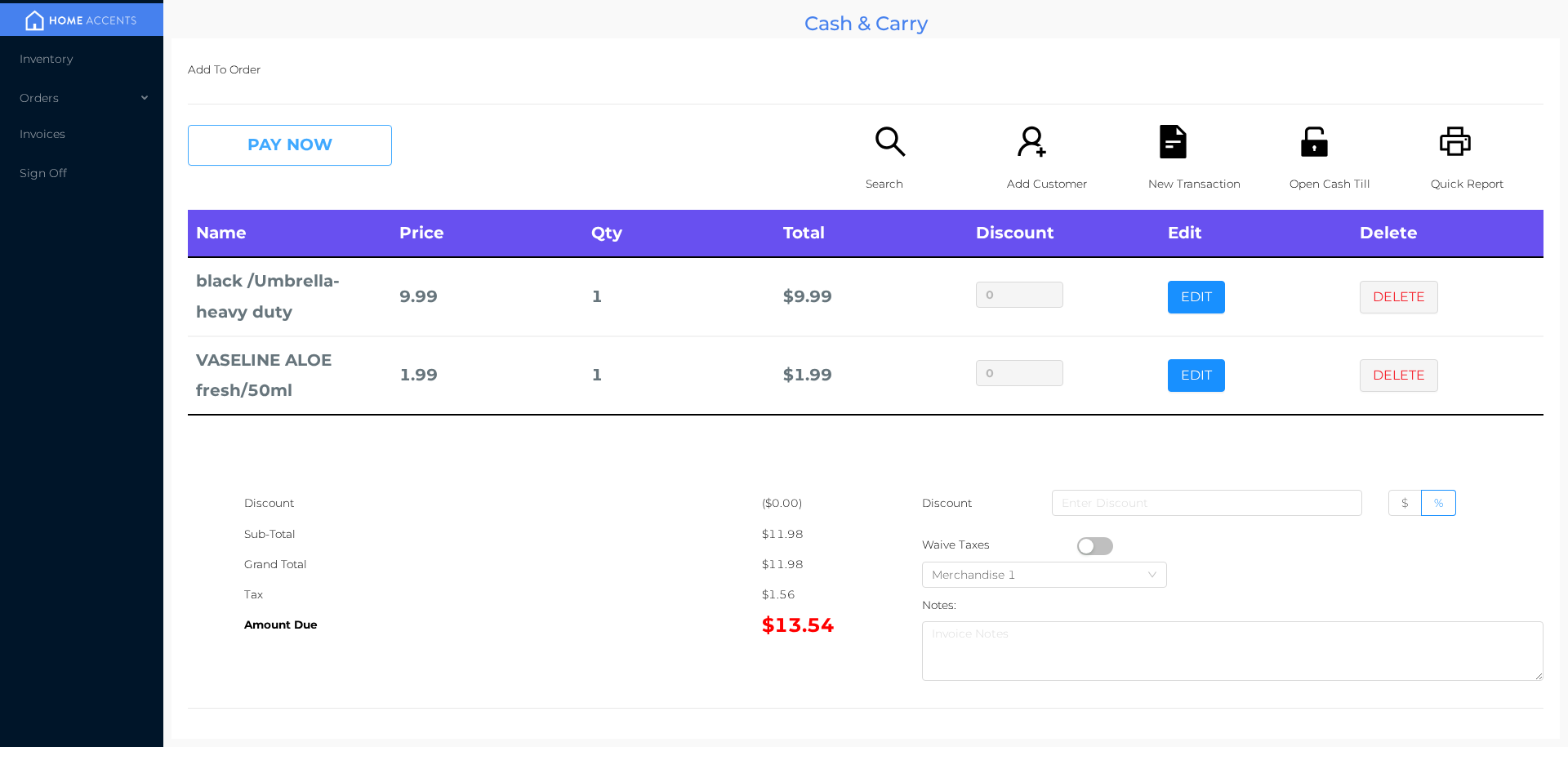
click at [332, 148] on button "PAY NOW" at bounding box center [289, 145] width 204 height 41
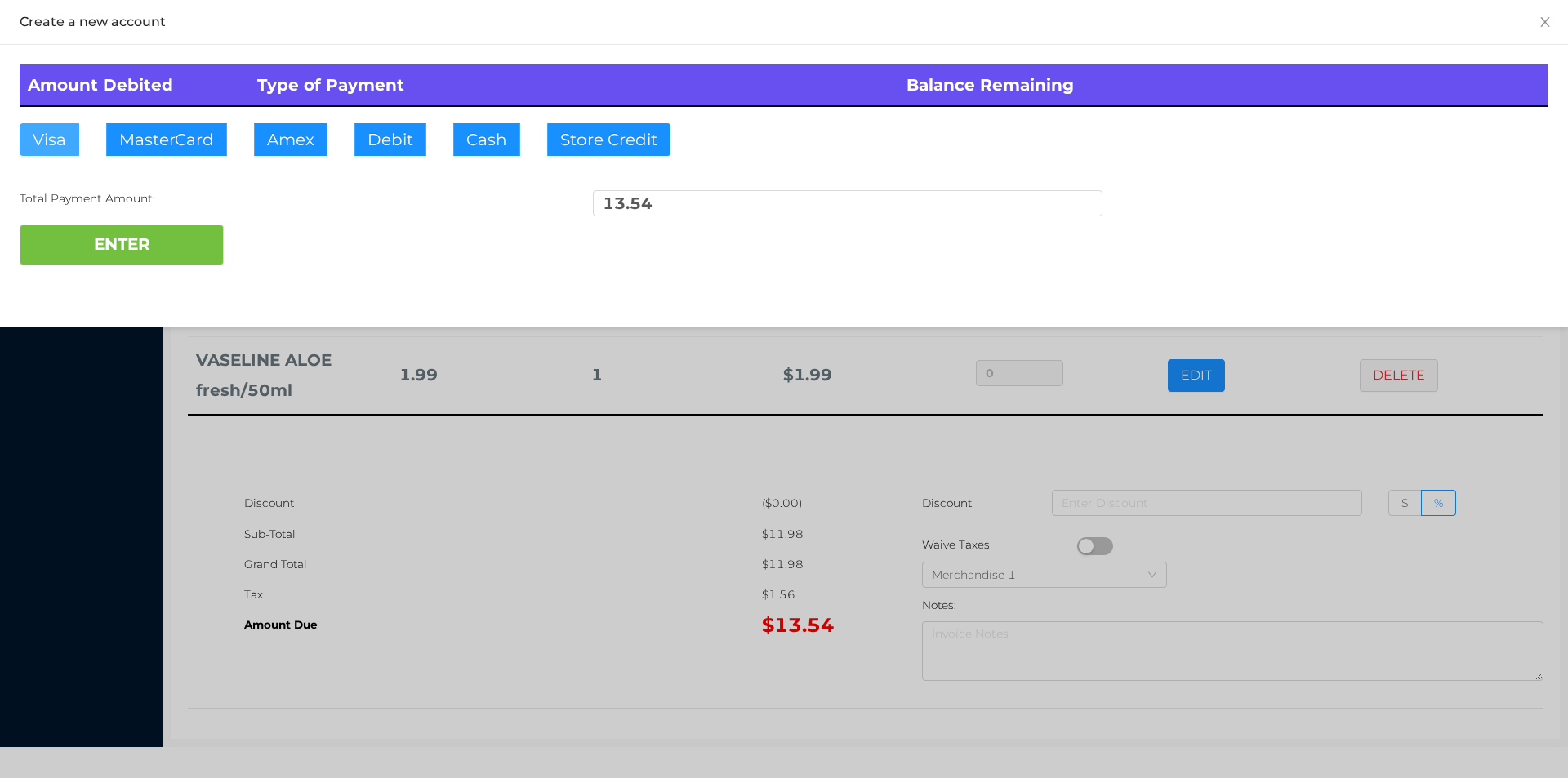
click at [43, 139] on button "Visa" at bounding box center [49, 140] width 60 height 33
click at [82, 255] on button "ENTER" at bounding box center [122, 245] width 204 height 41
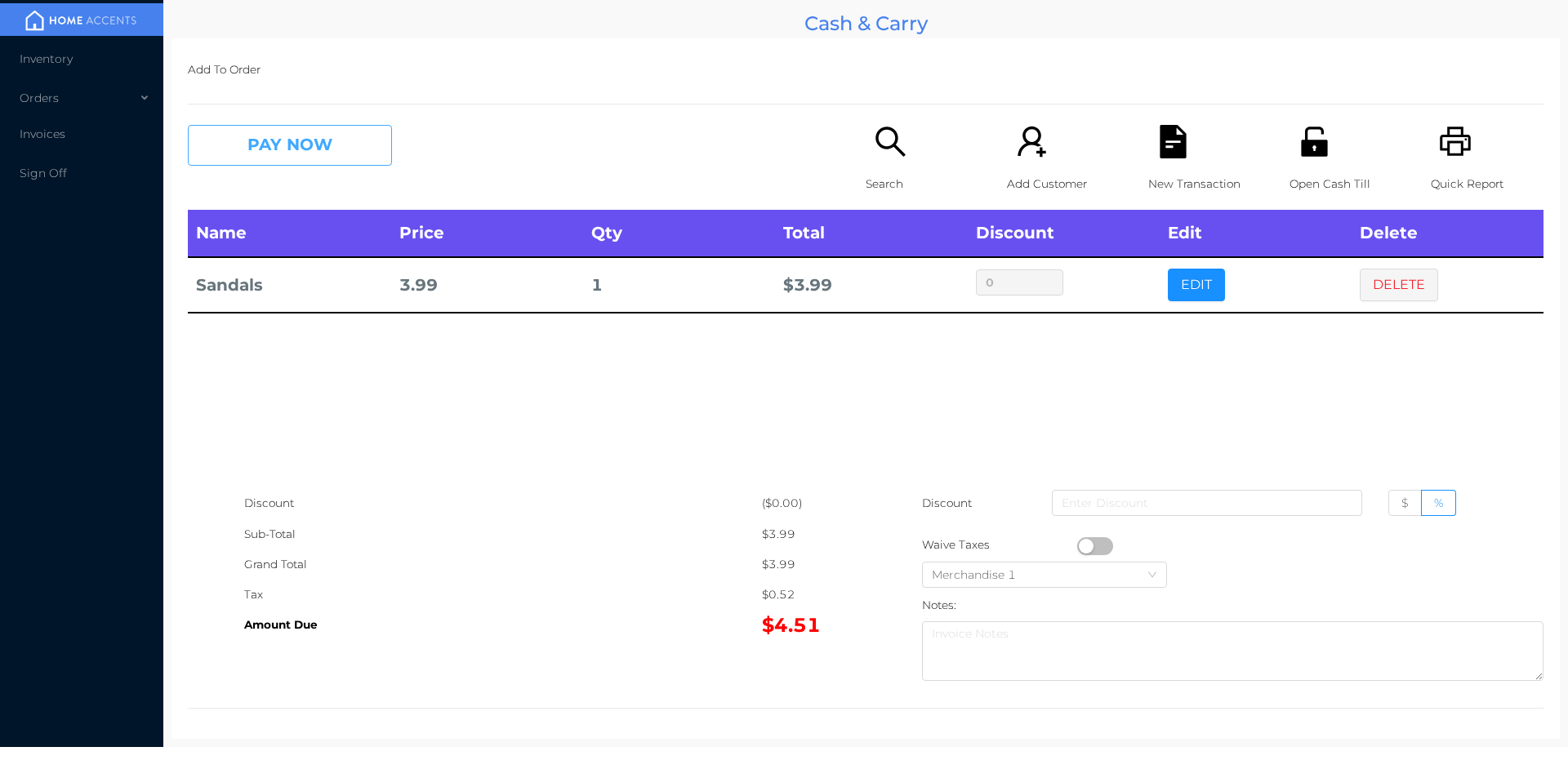
click at [244, 126] on button "PAY NOW" at bounding box center [289, 145] width 204 height 41
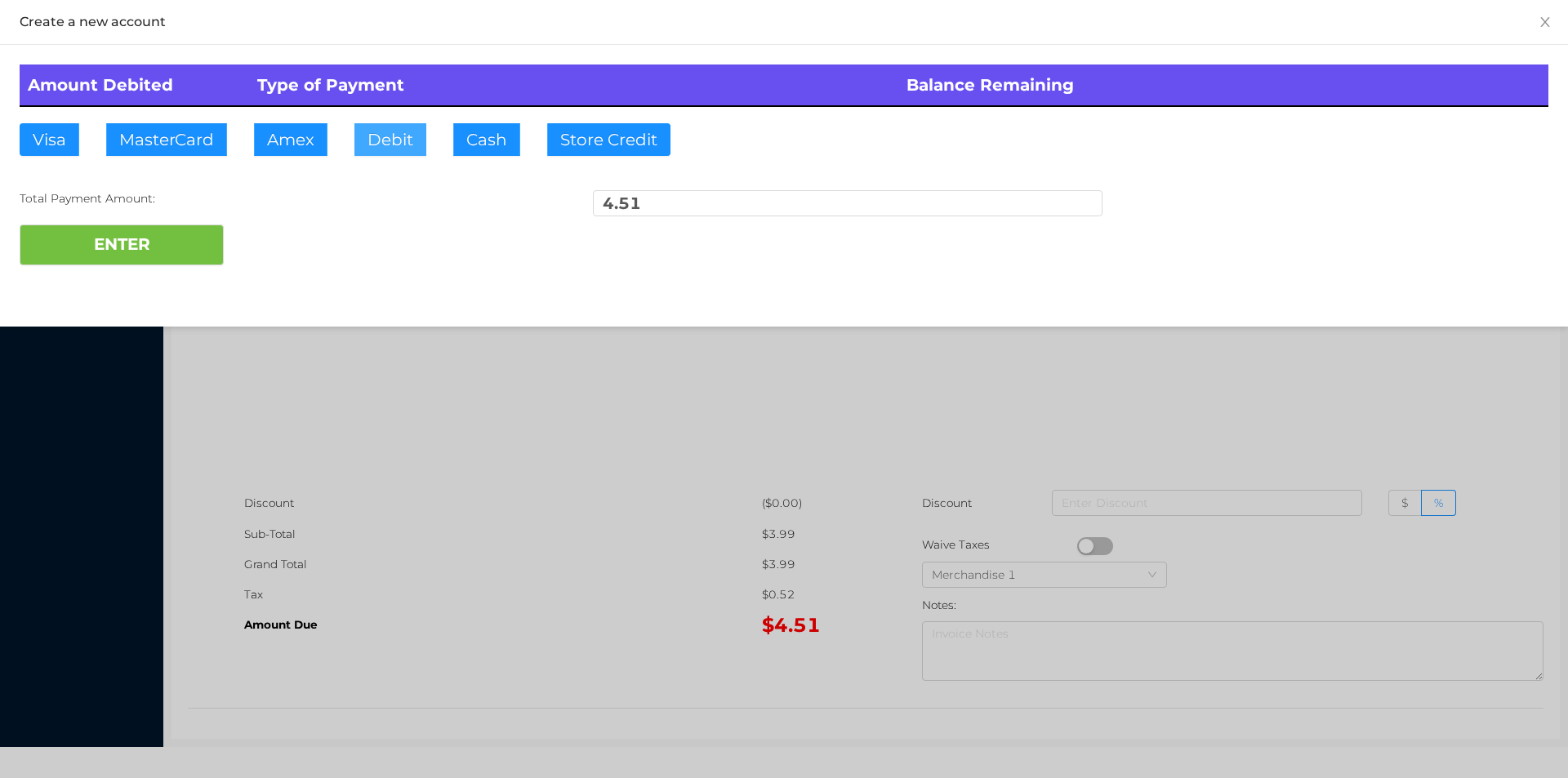
click at [410, 147] on button "Debit" at bounding box center [390, 140] width 72 height 33
click at [187, 248] on button "ENTER" at bounding box center [122, 245] width 204 height 41
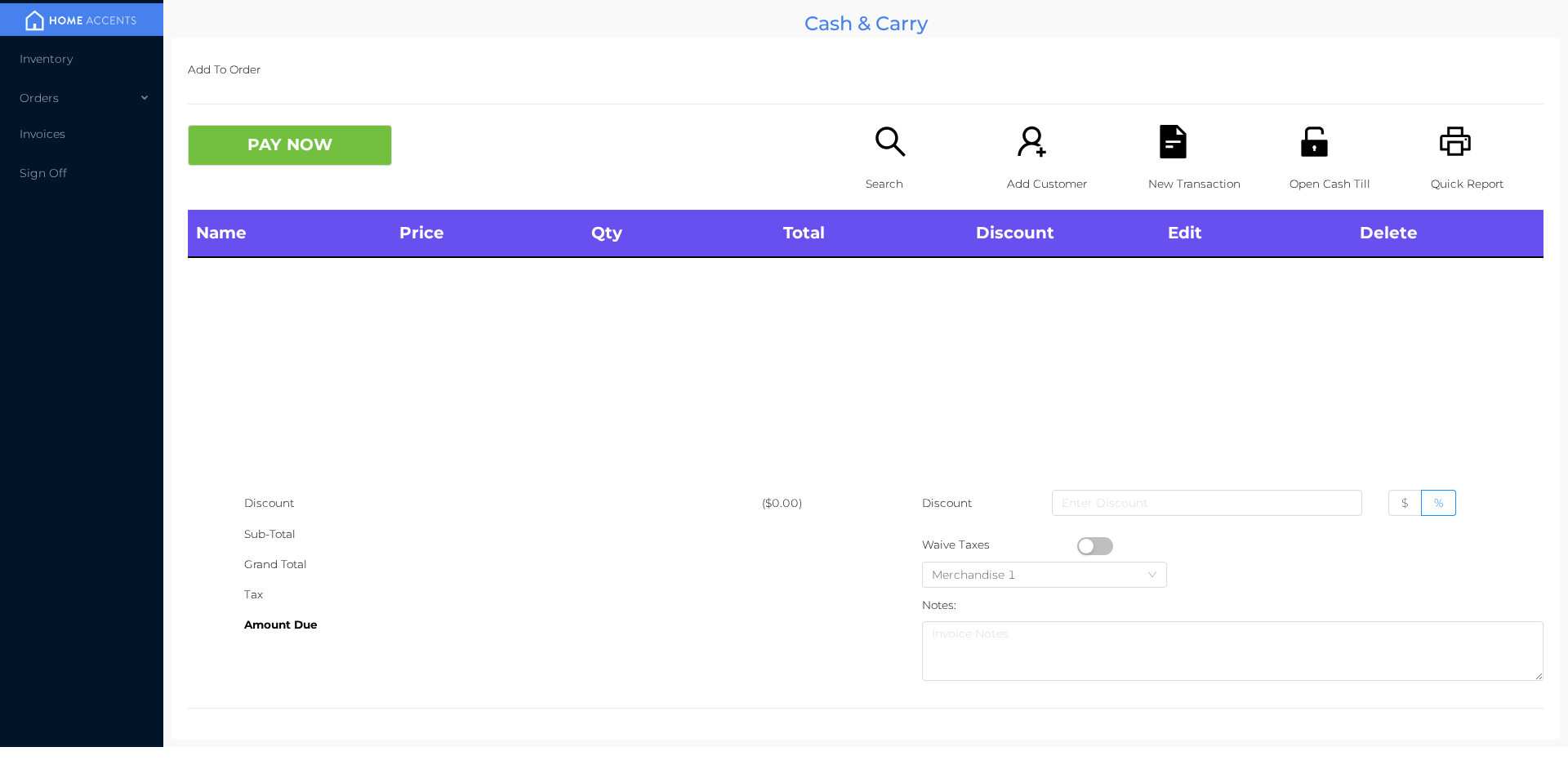
click at [880, 158] on icon "icon: search" at bounding box center [890, 142] width 34 height 34
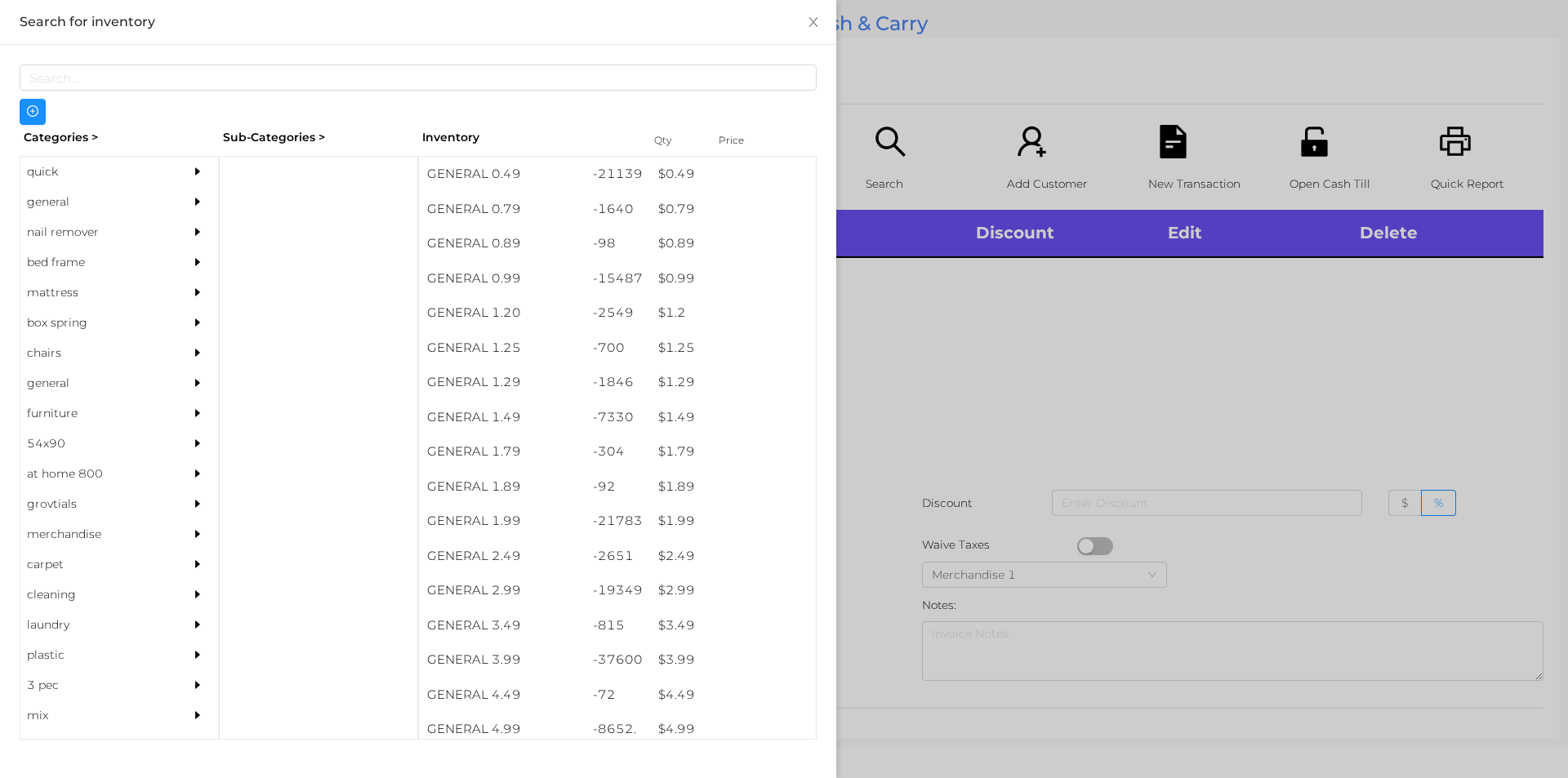
click at [70, 168] on div "quick" at bounding box center [95, 172] width 148 height 30
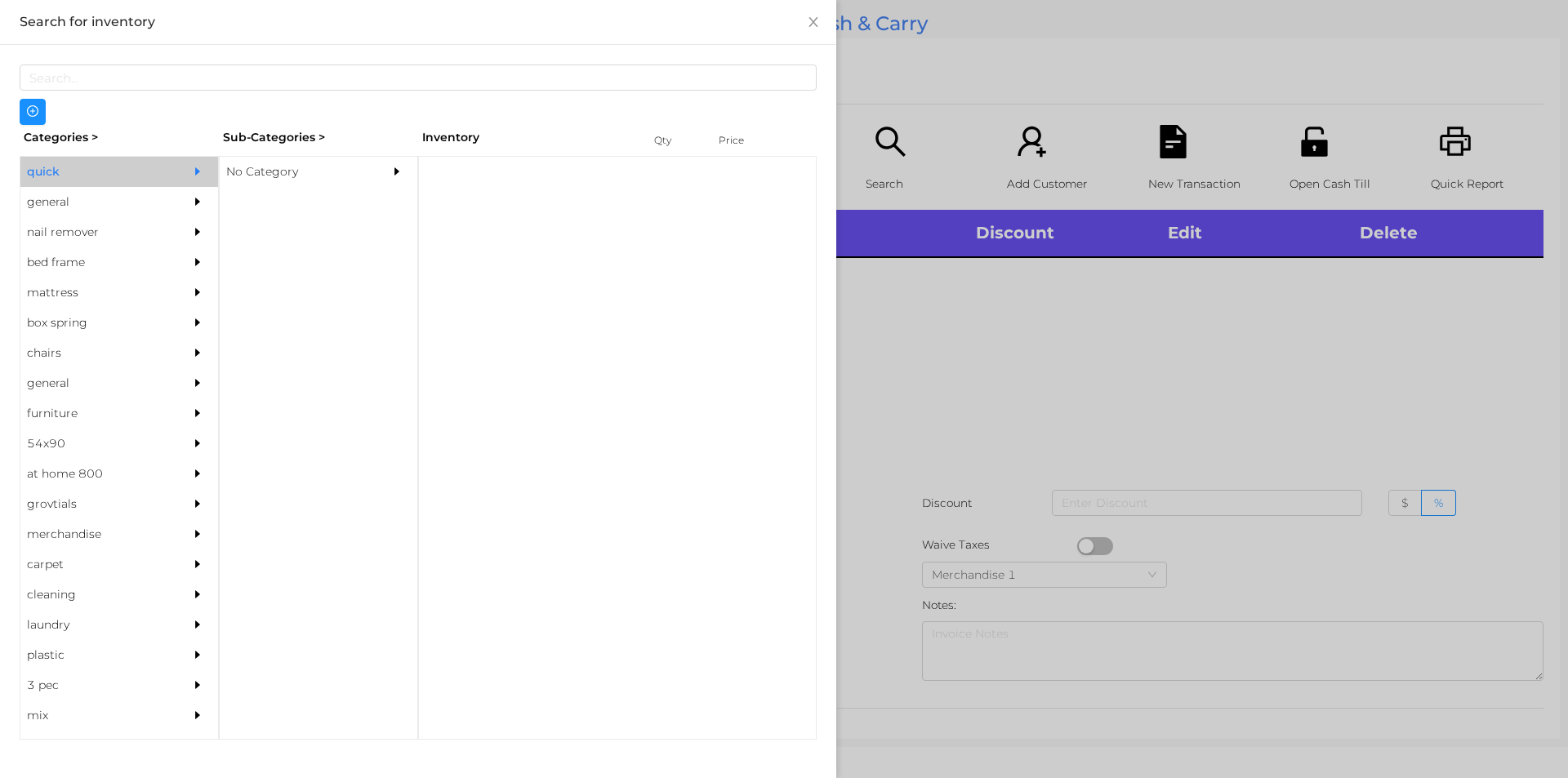
click at [293, 164] on div "No Category" at bounding box center [293, 172] width 148 height 30
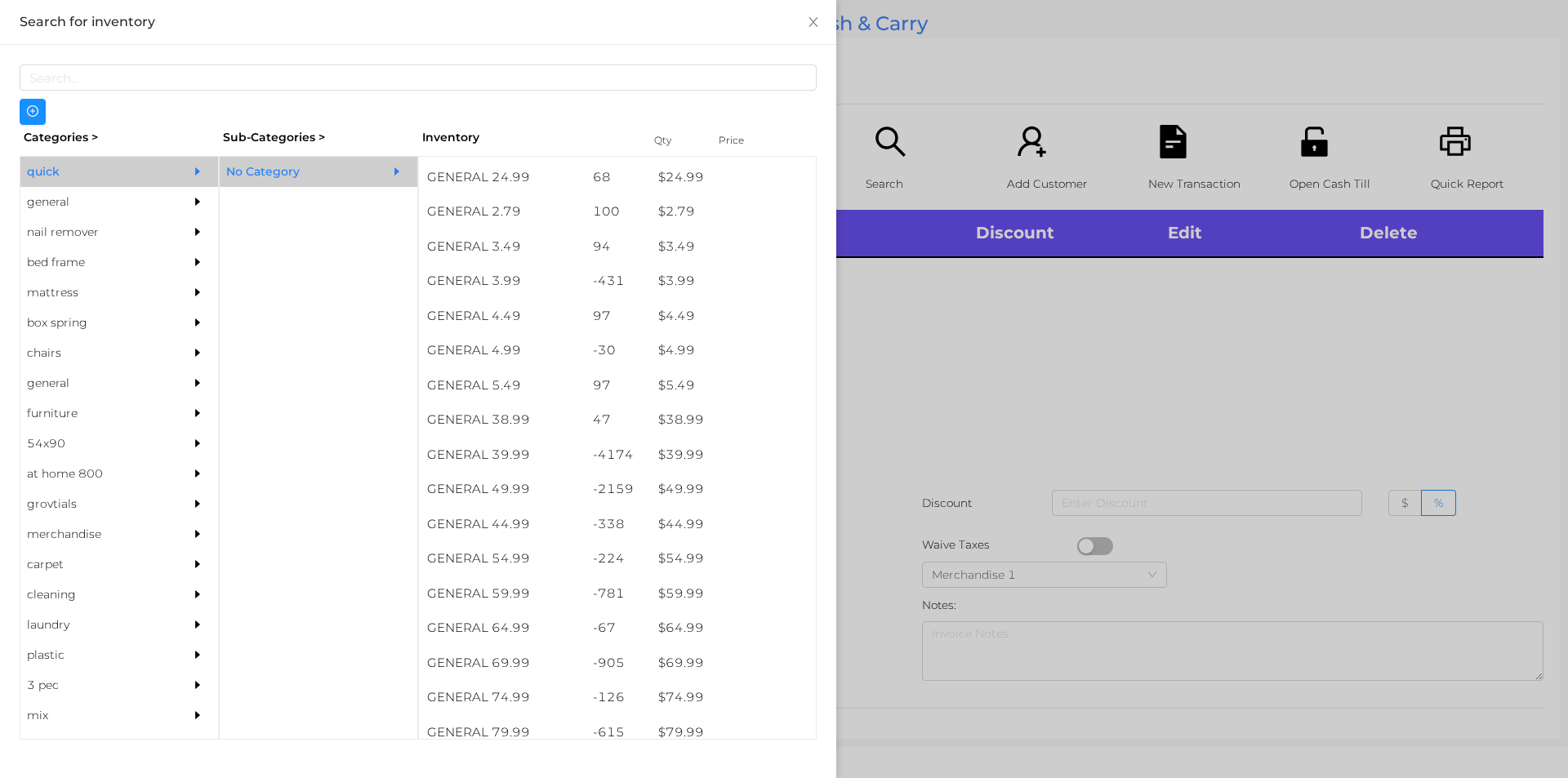
scroll to position [644, 0]
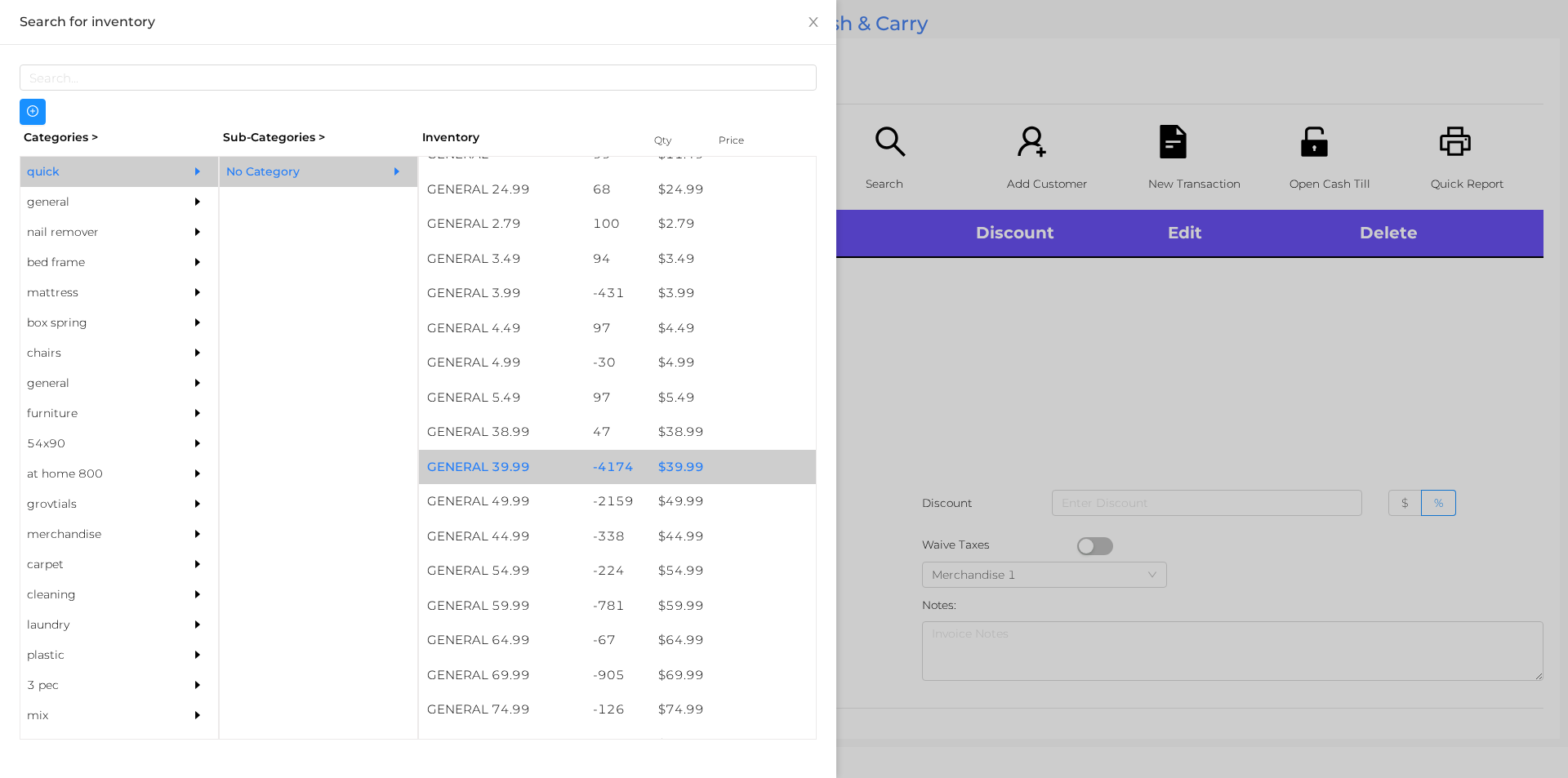
click at [751, 461] on div "$ 39.99" at bounding box center [733, 467] width 166 height 35
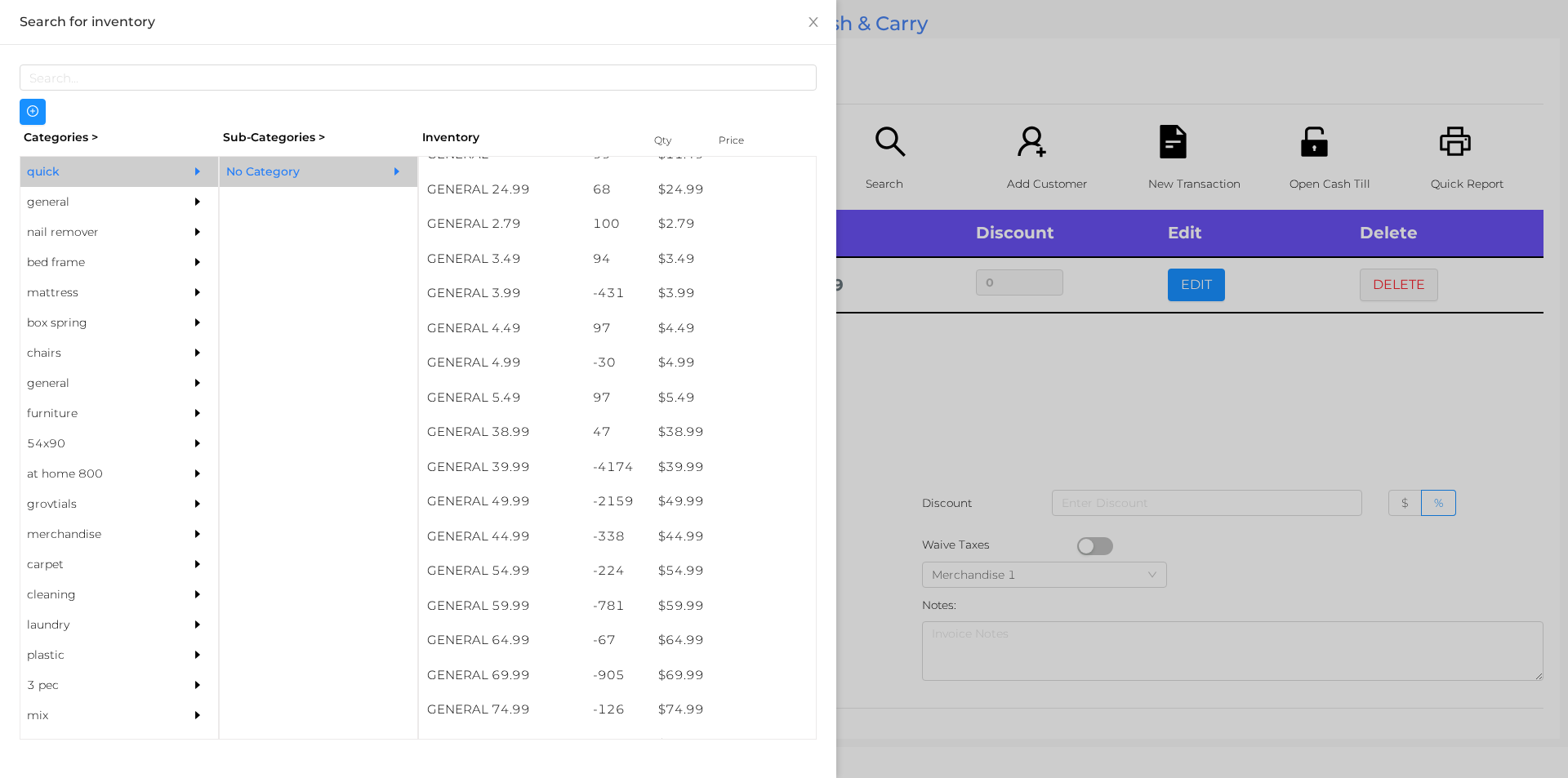
click at [995, 469] on div at bounding box center [784, 389] width 1568 height 778
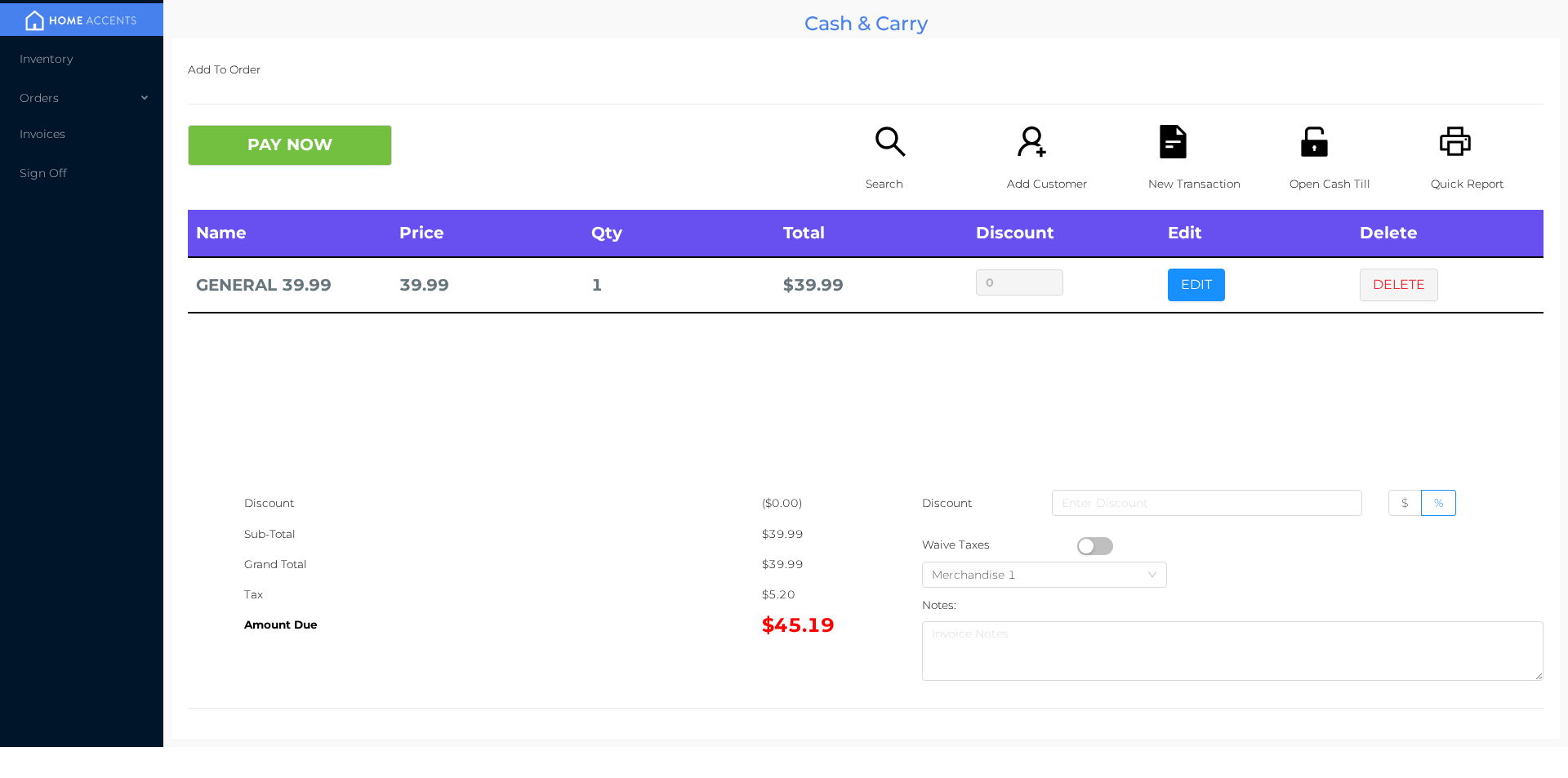
click at [1165, 158] on icon "icon: file-text" at bounding box center [1172, 142] width 26 height 34
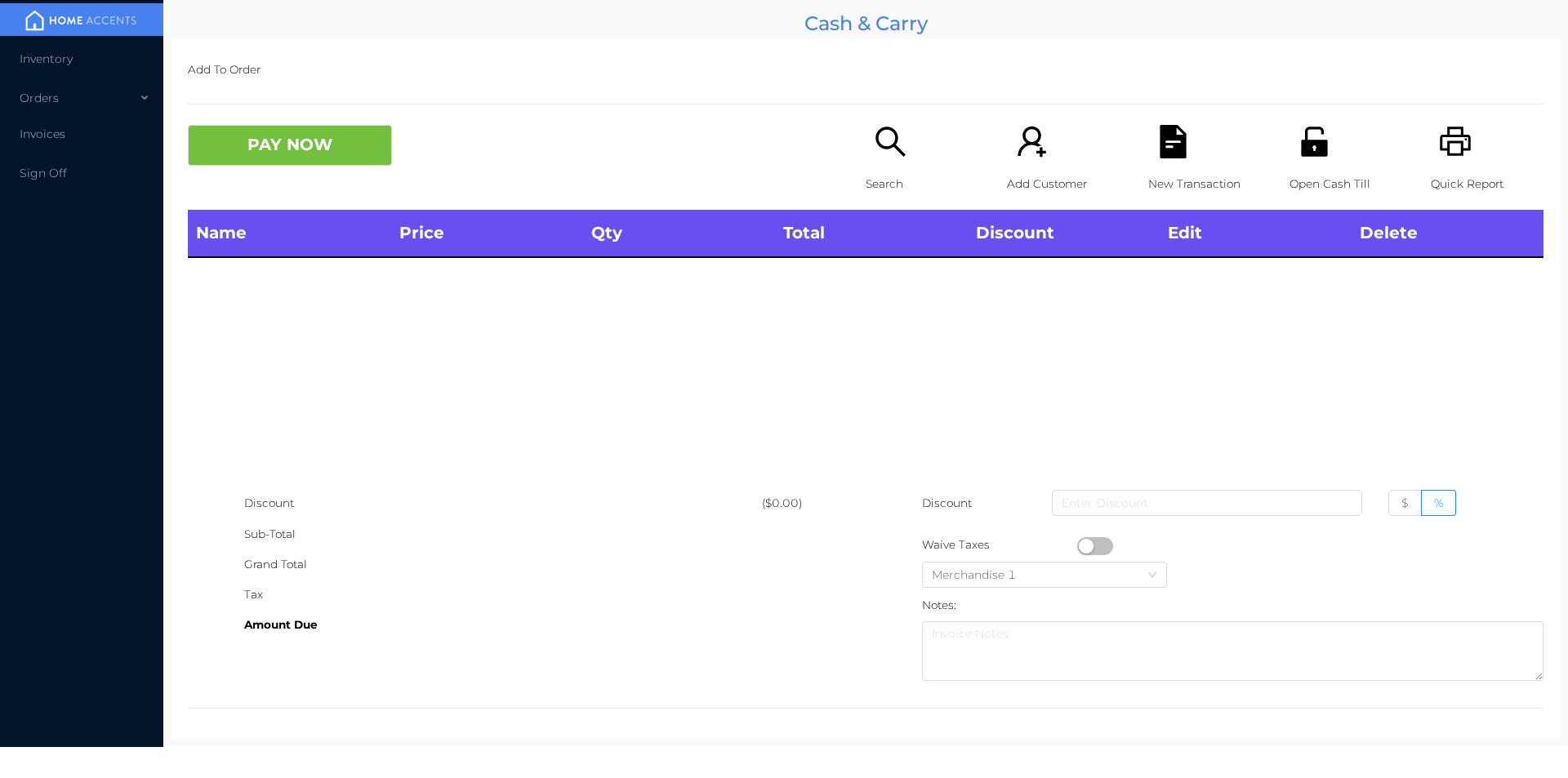
click at [1301, 148] on icon "icon: unlock" at bounding box center [1314, 142] width 26 height 30
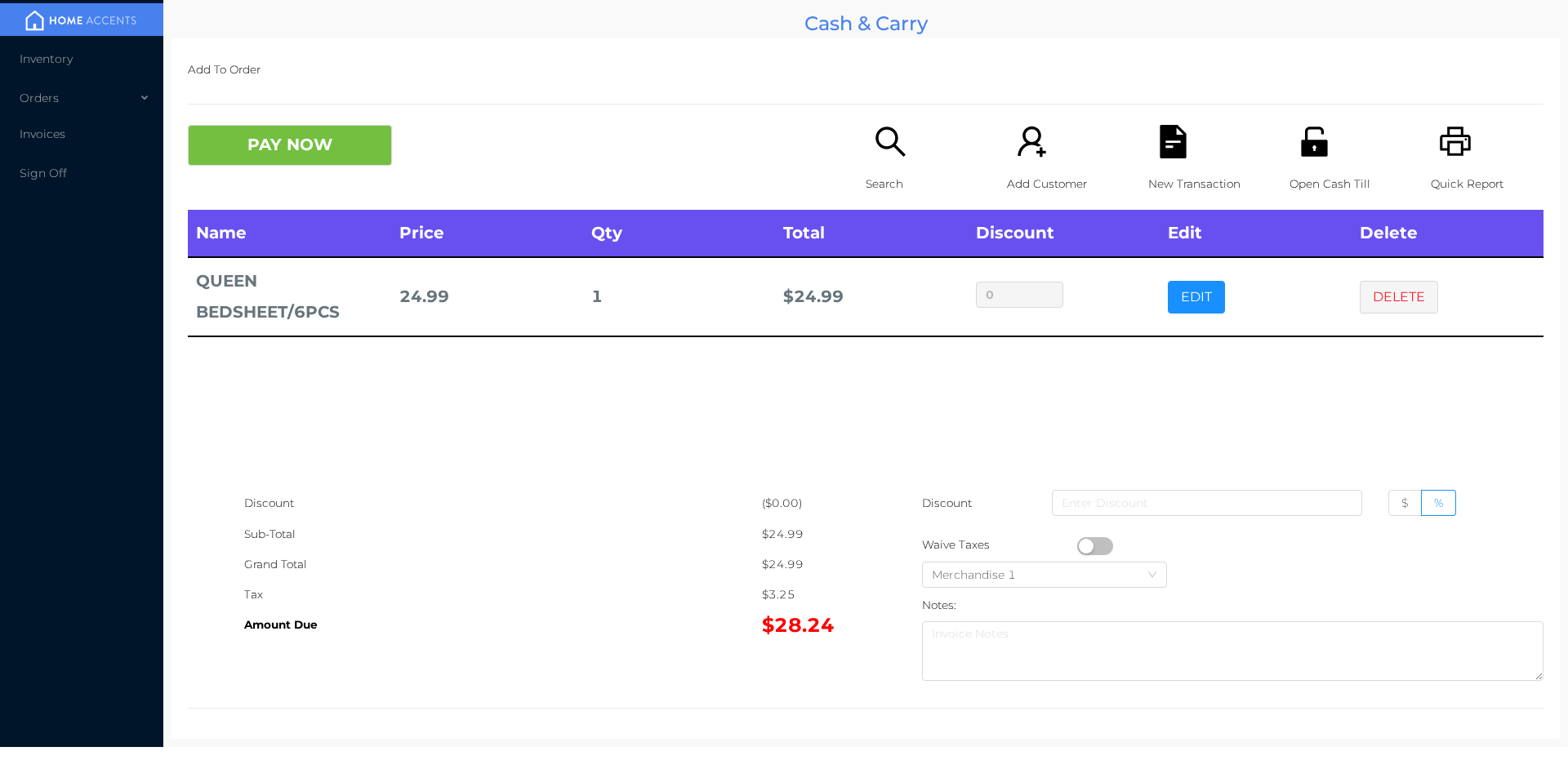
scroll to position [6, 0]
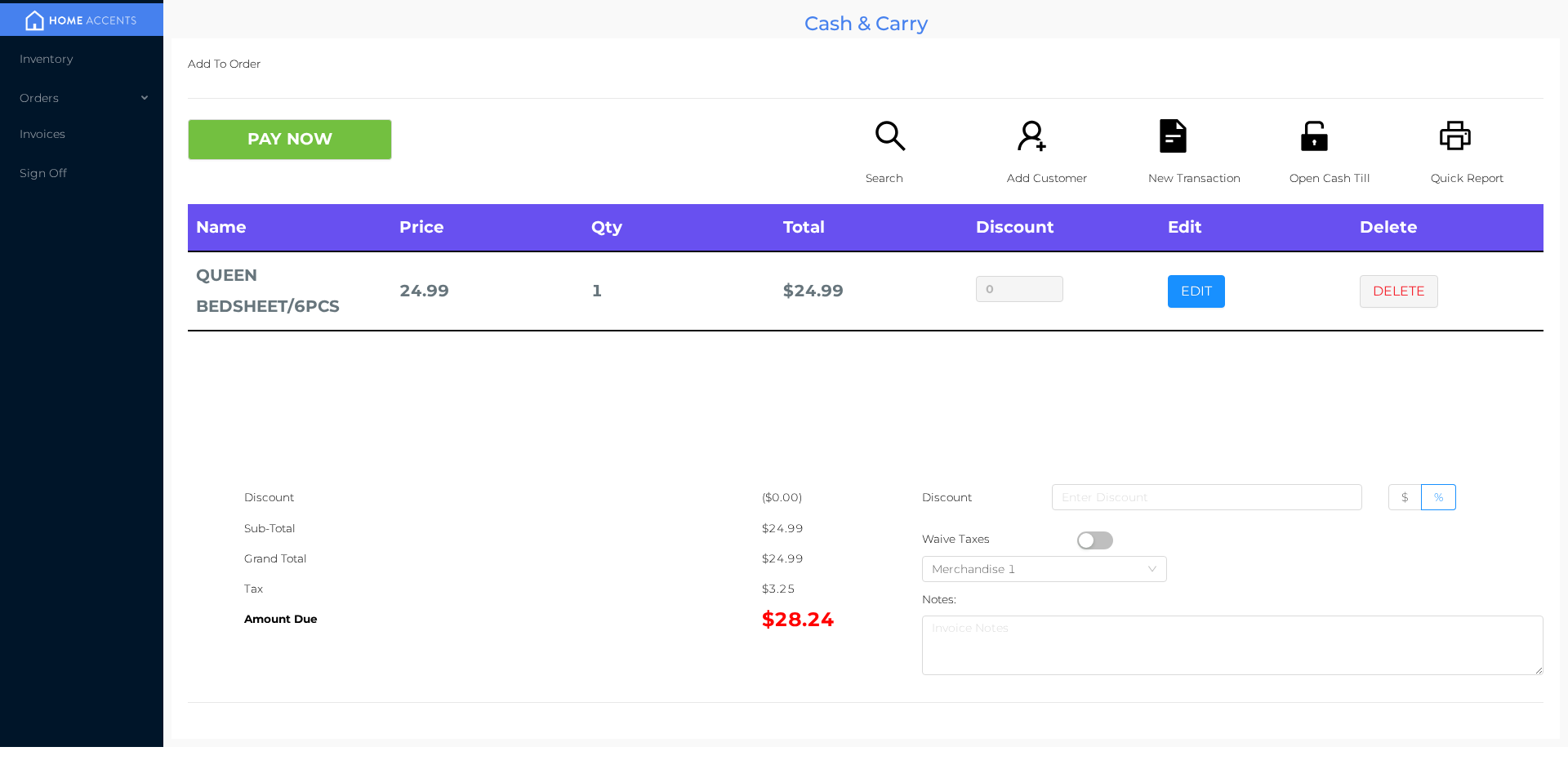
click at [899, 136] on icon "icon: search" at bounding box center [890, 135] width 34 height 34
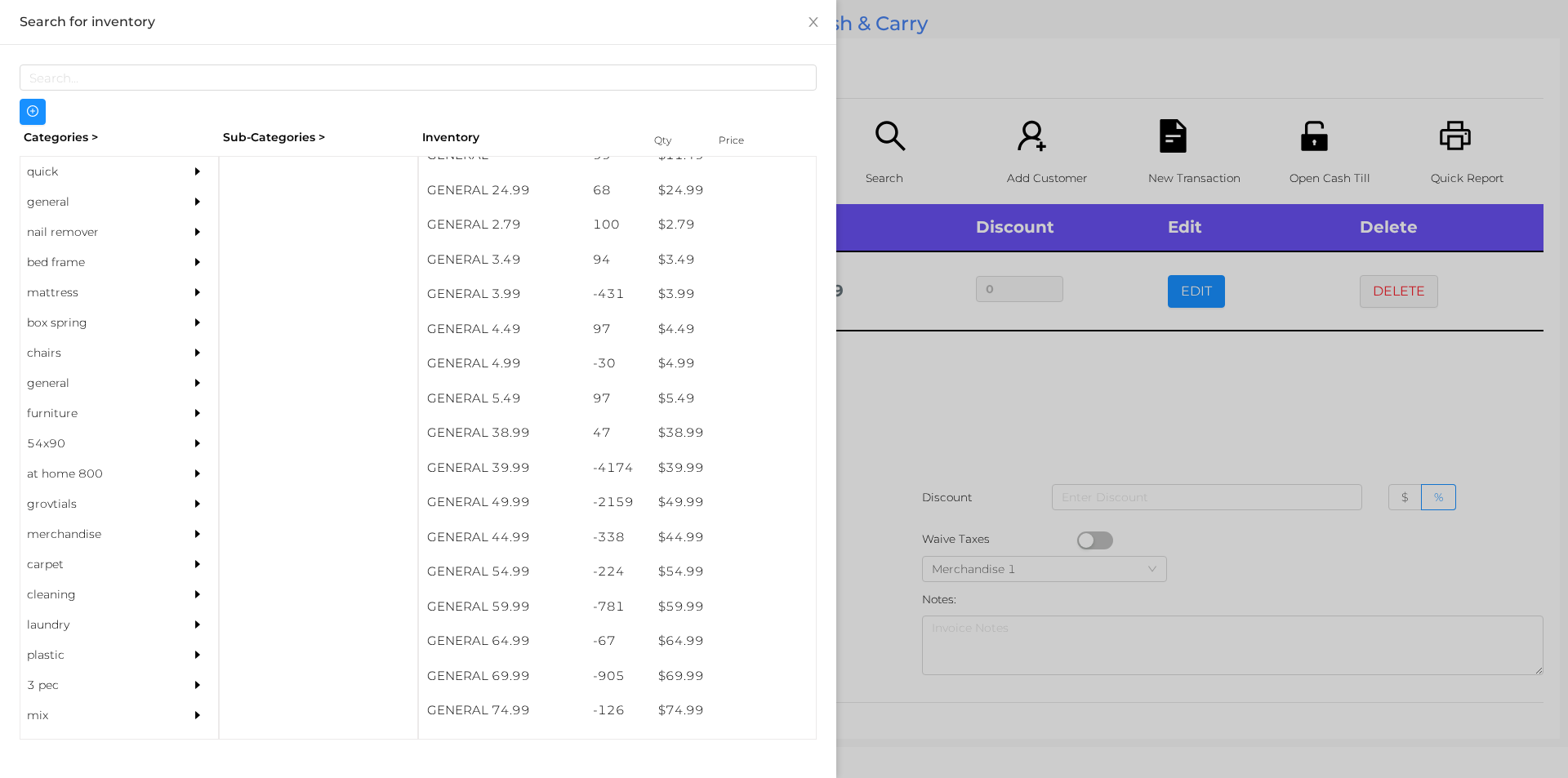
scroll to position [643, 0]
click at [26, 196] on div "general" at bounding box center [95, 201] width 148 height 30
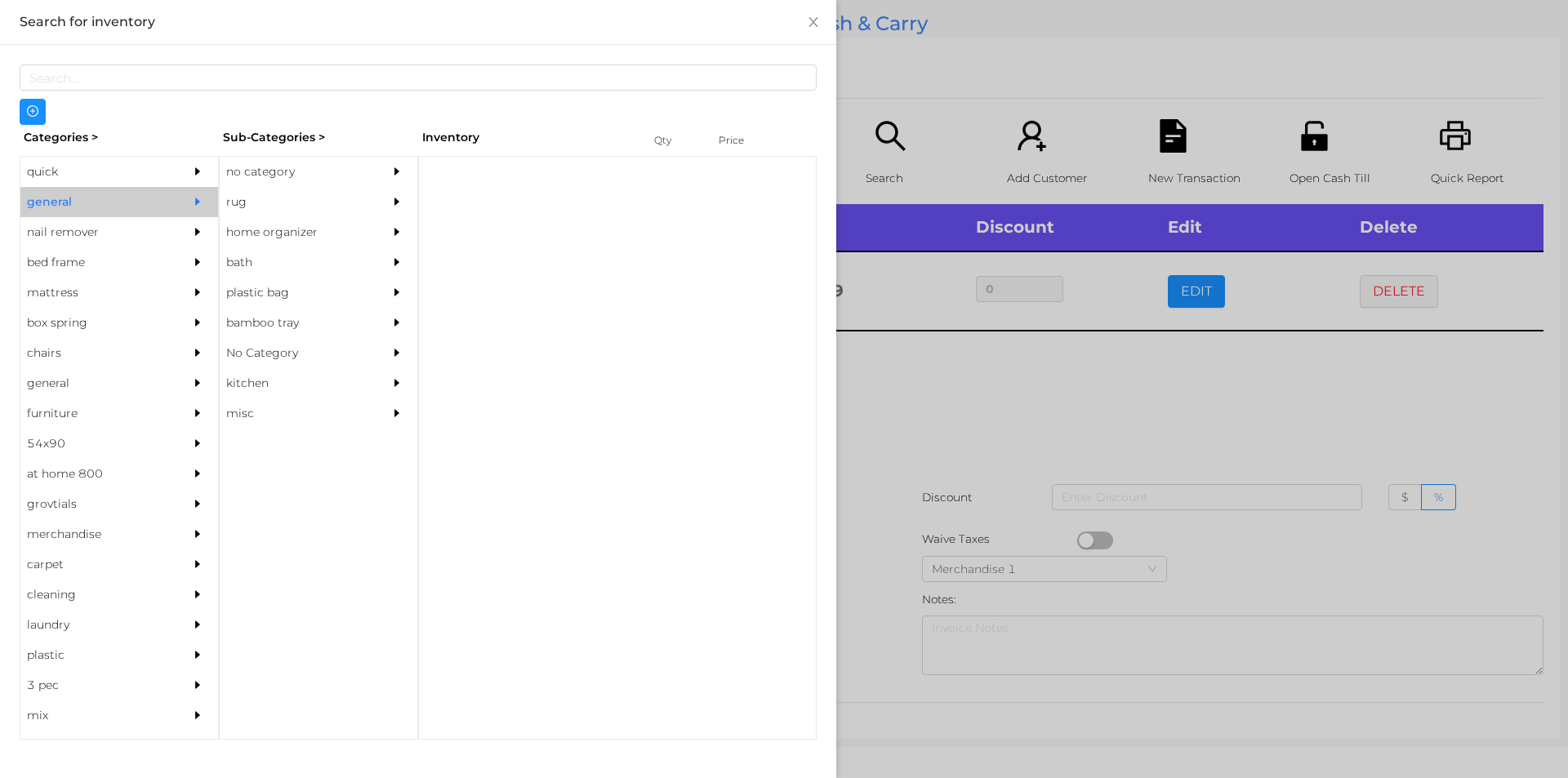
click at [311, 172] on div "no category" at bounding box center [293, 172] width 148 height 30
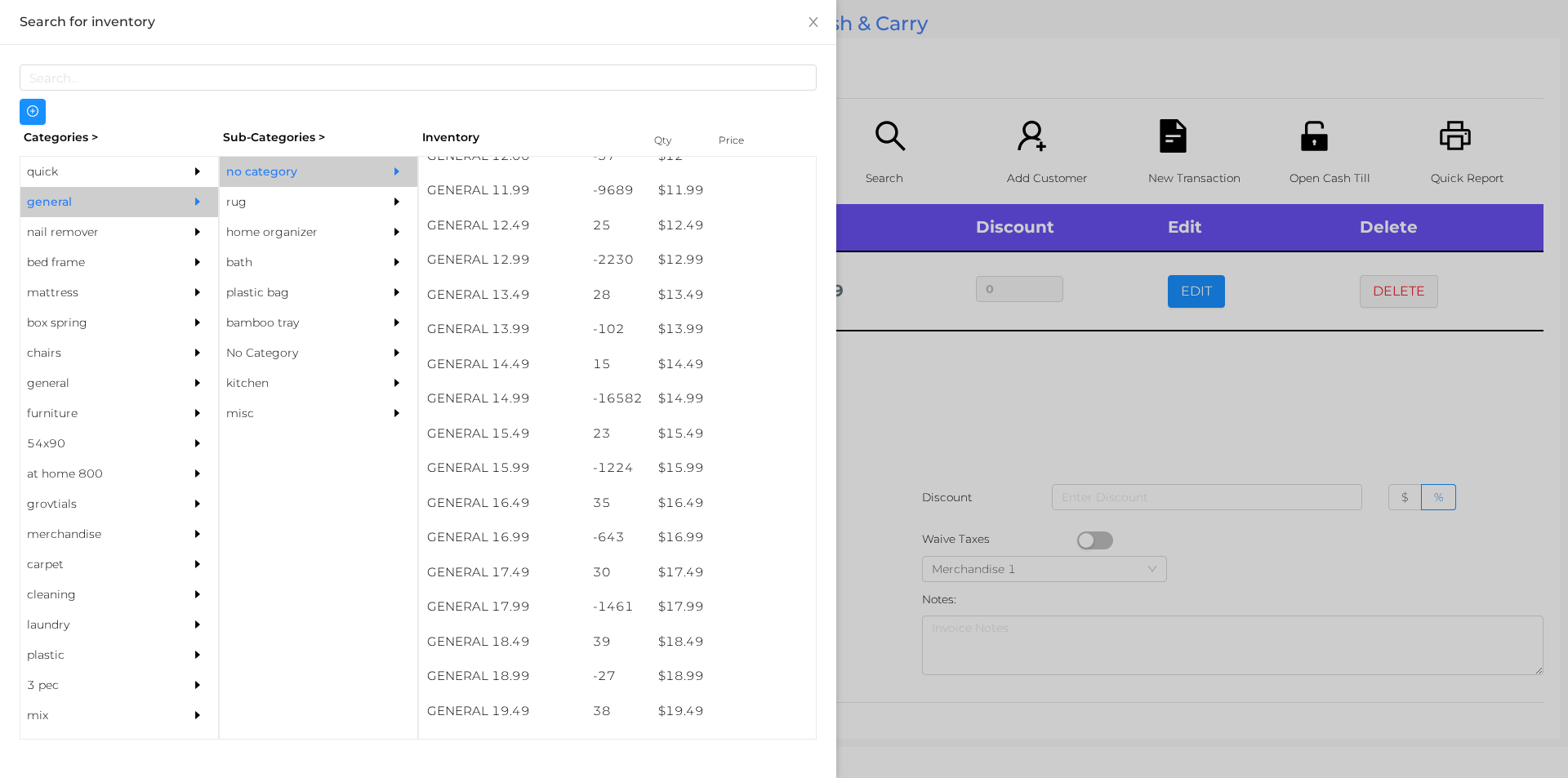
scroll to position [1188, 0]
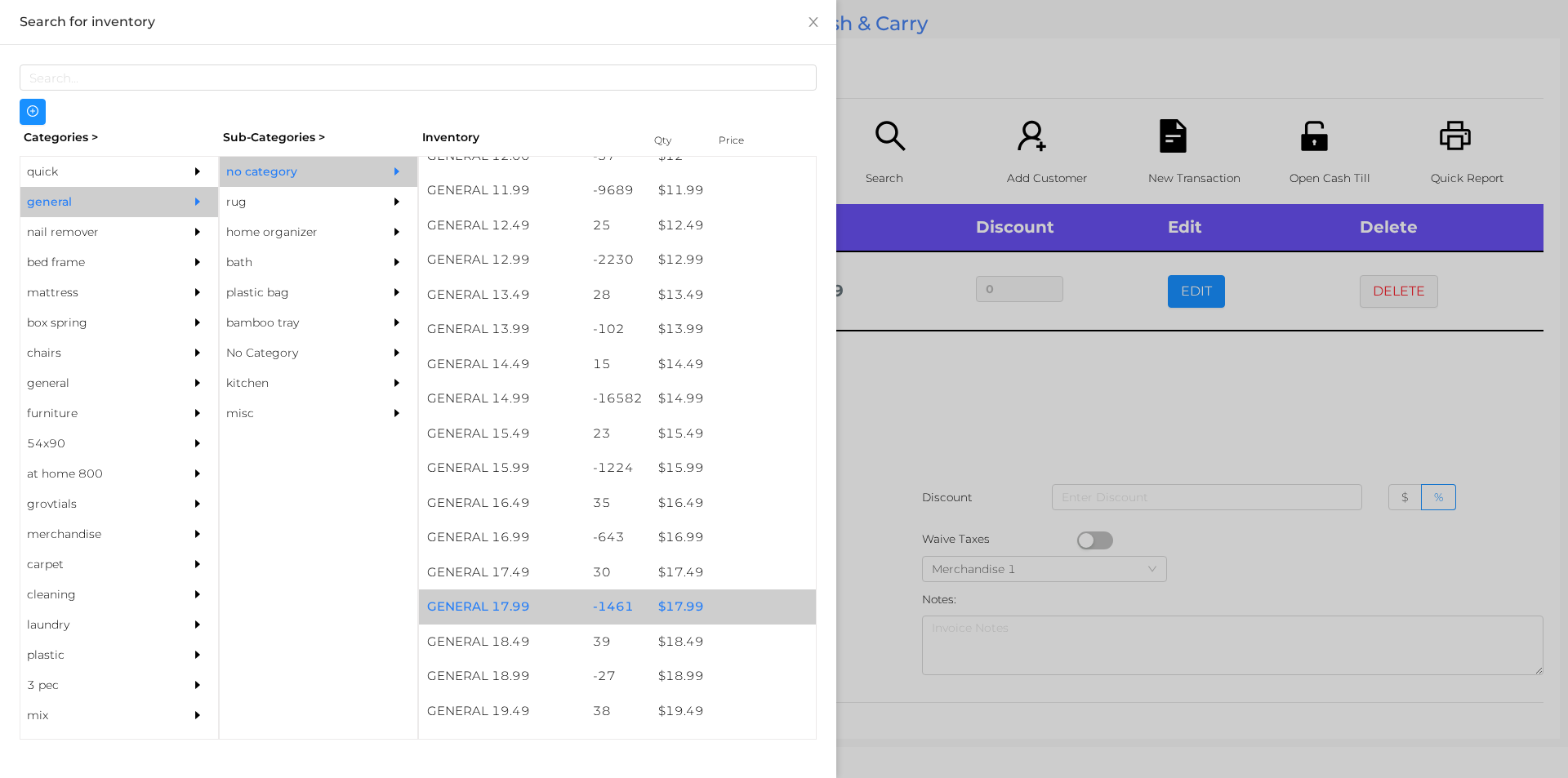
click at [584, 602] on div "-1461" at bounding box center [617, 607] width 66 height 35
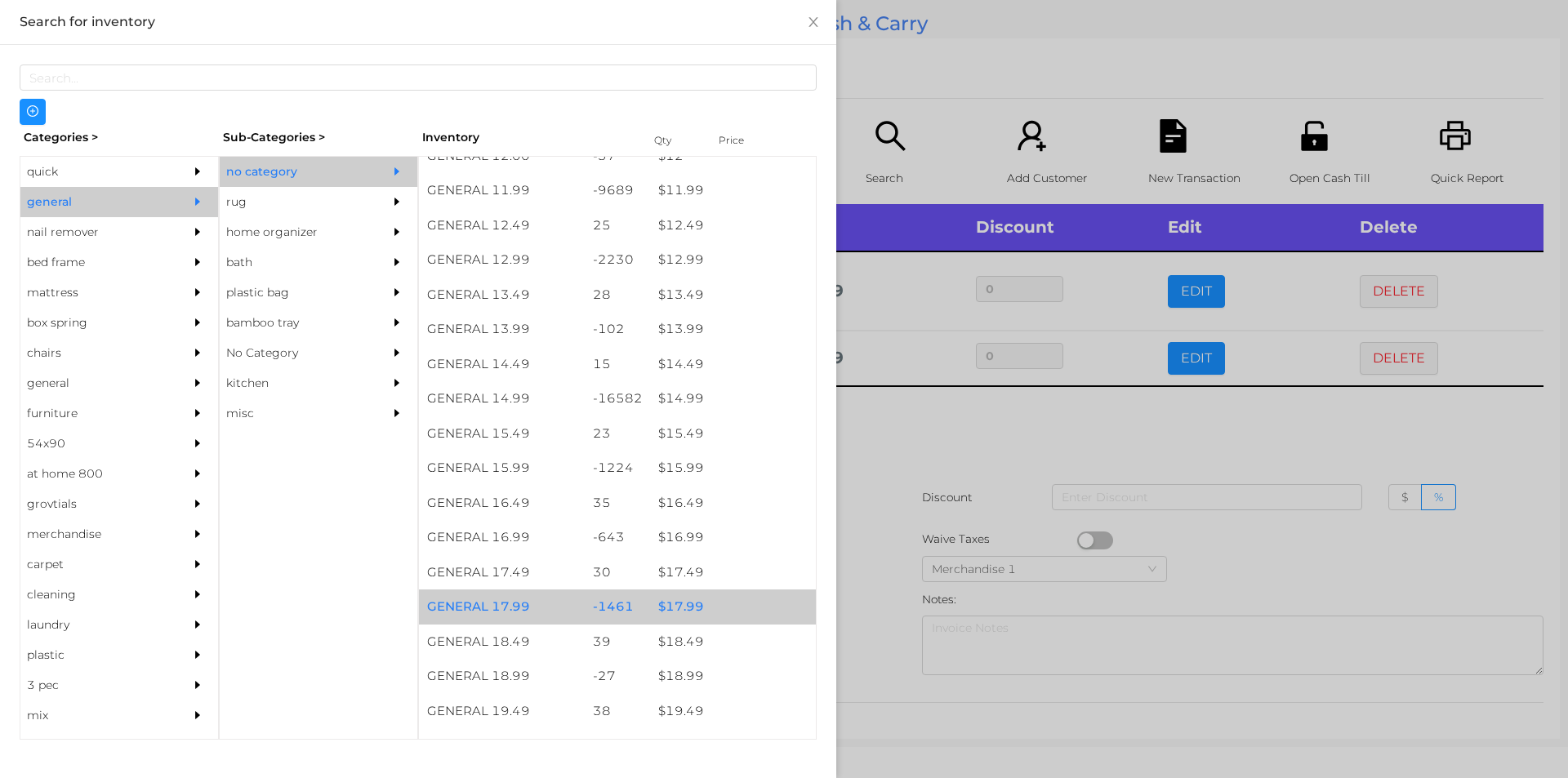
click at [569, 611] on div "GENERAL 17.99" at bounding box center [501, 607] width 166 height 35
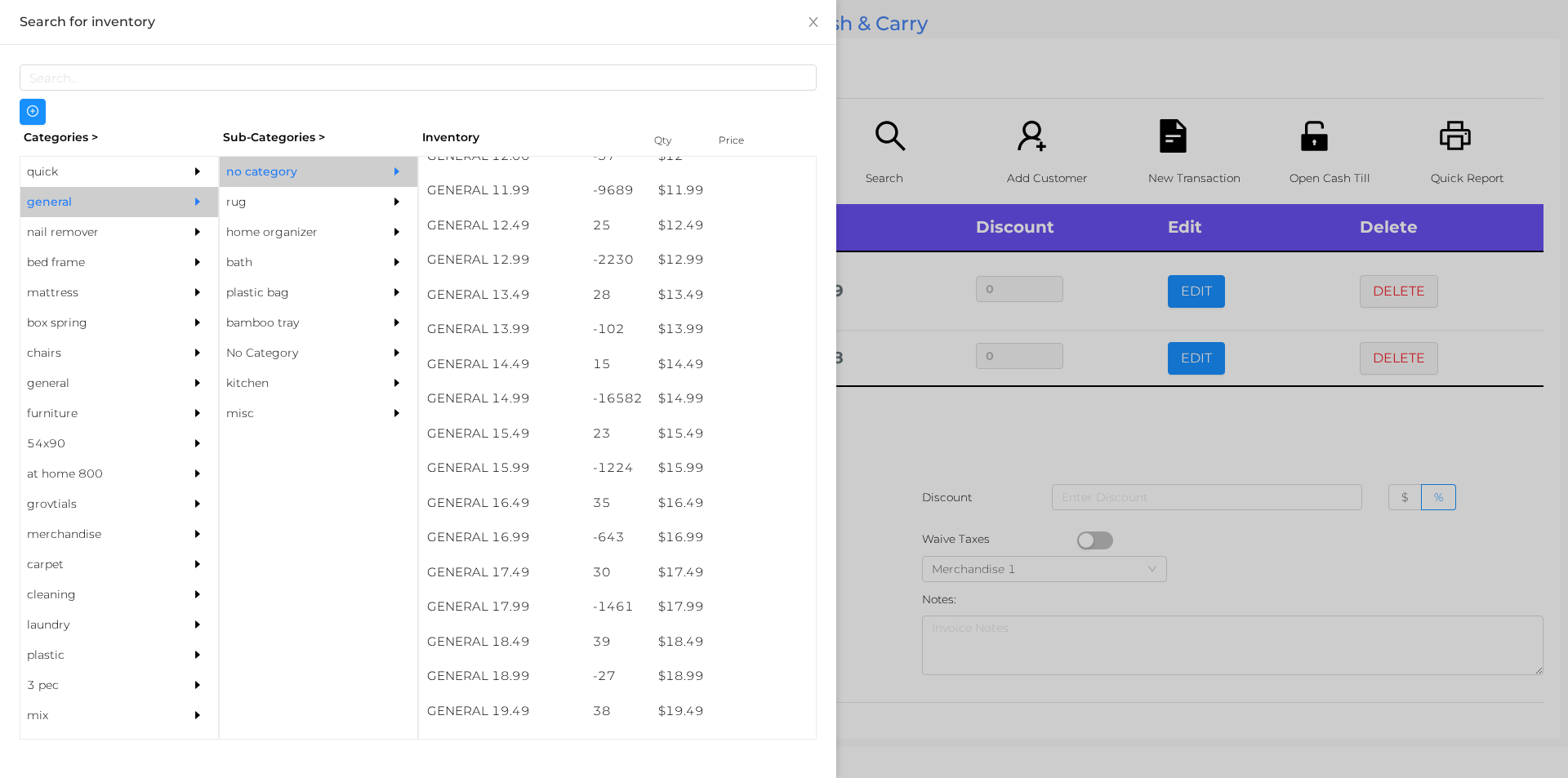
click at [905, 527] on div at bounding box center [784, 389] width 1568 height 778
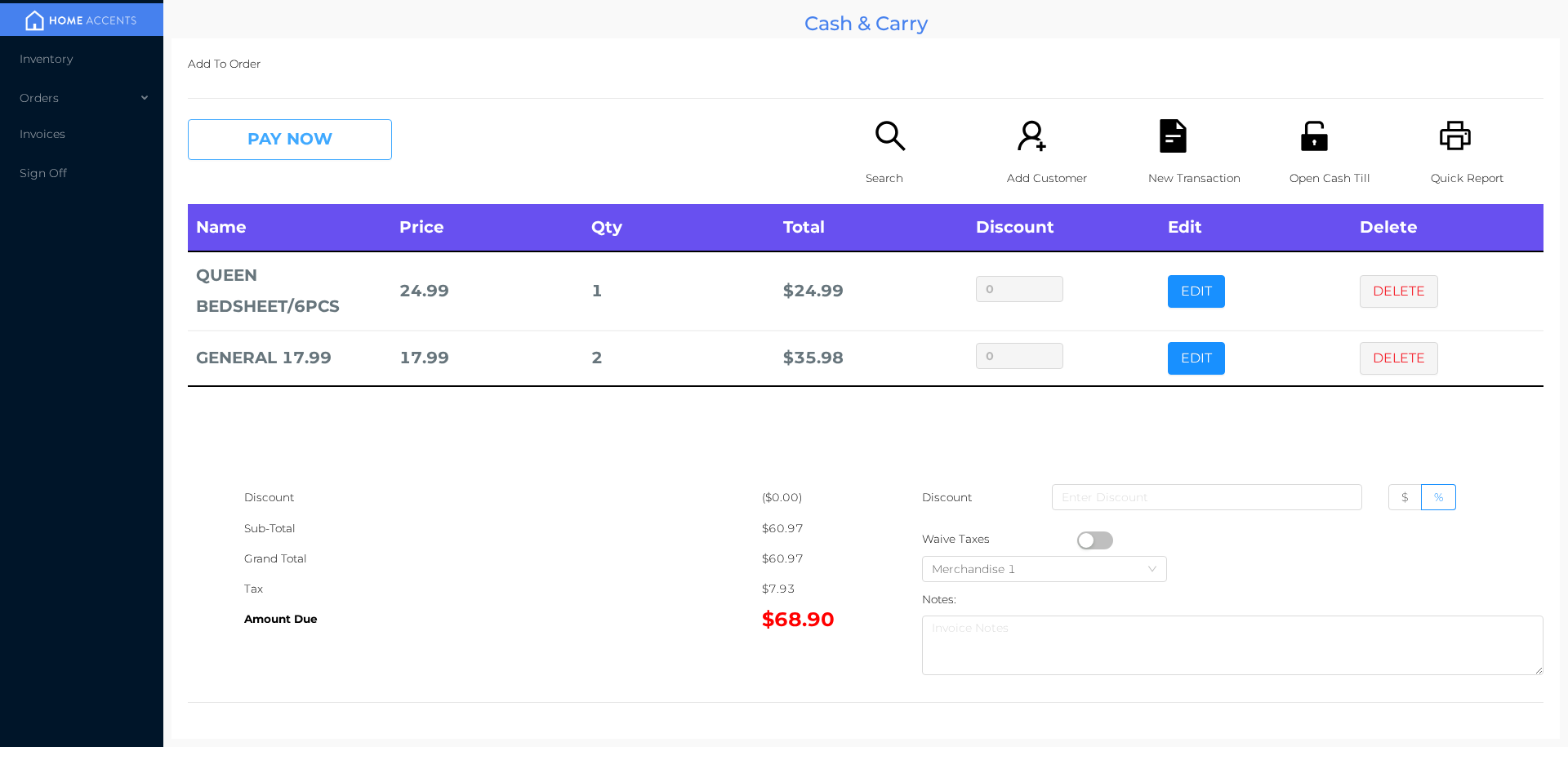
click at [306, 155] on button "PAY NOW" at bounding box center [289, 139] width 204 height 41
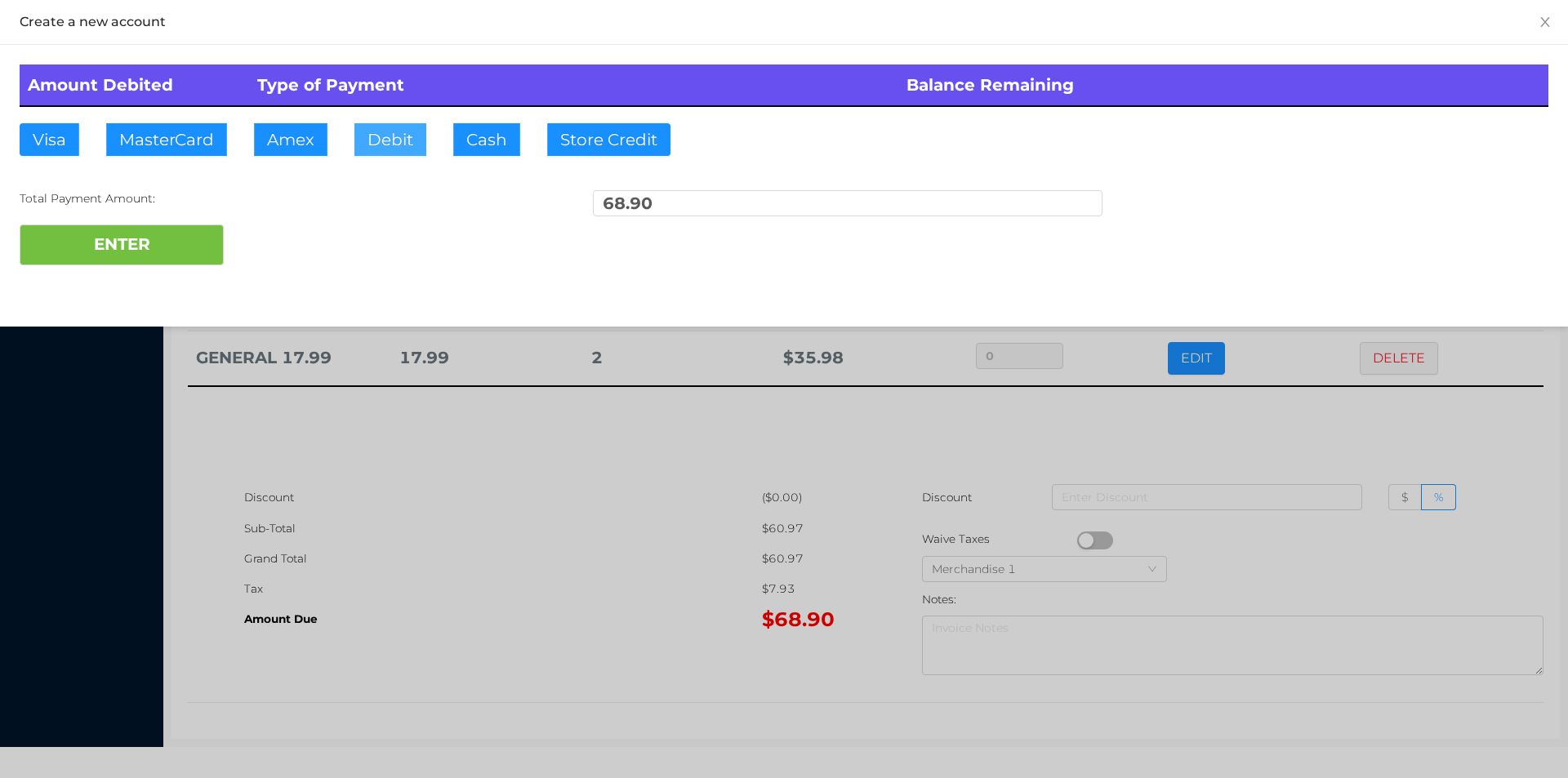
click at [375, 128] on button "Debit" at bounding box center [390, 140] width 72 height 33
type input "100"
click at [130, 264] on button "ENTER" at bounding box center [122, 245] width 204 height 41
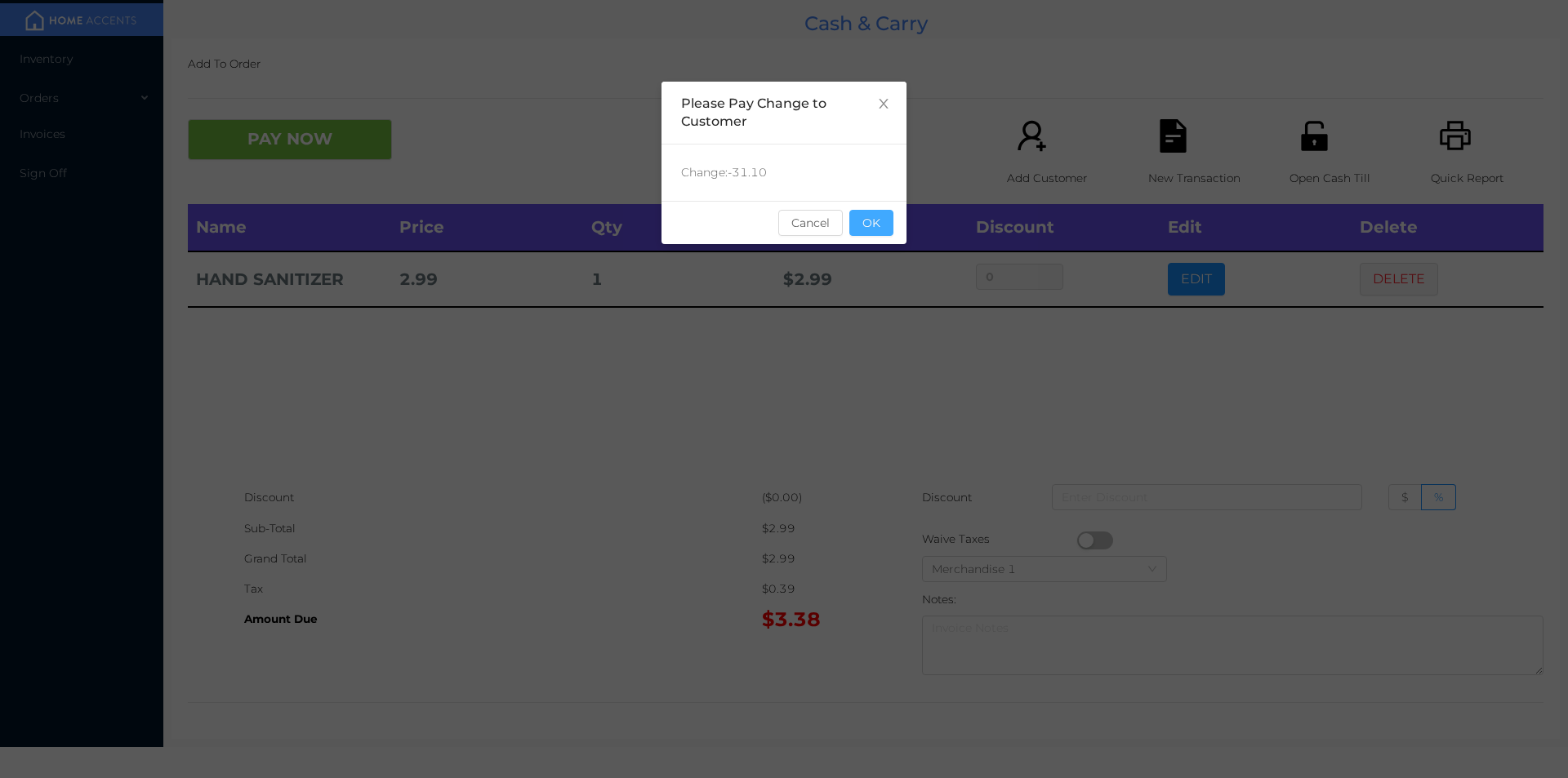
click at [863, 221] on button "OK" at bounding box center [871, 223] width 44 height 26
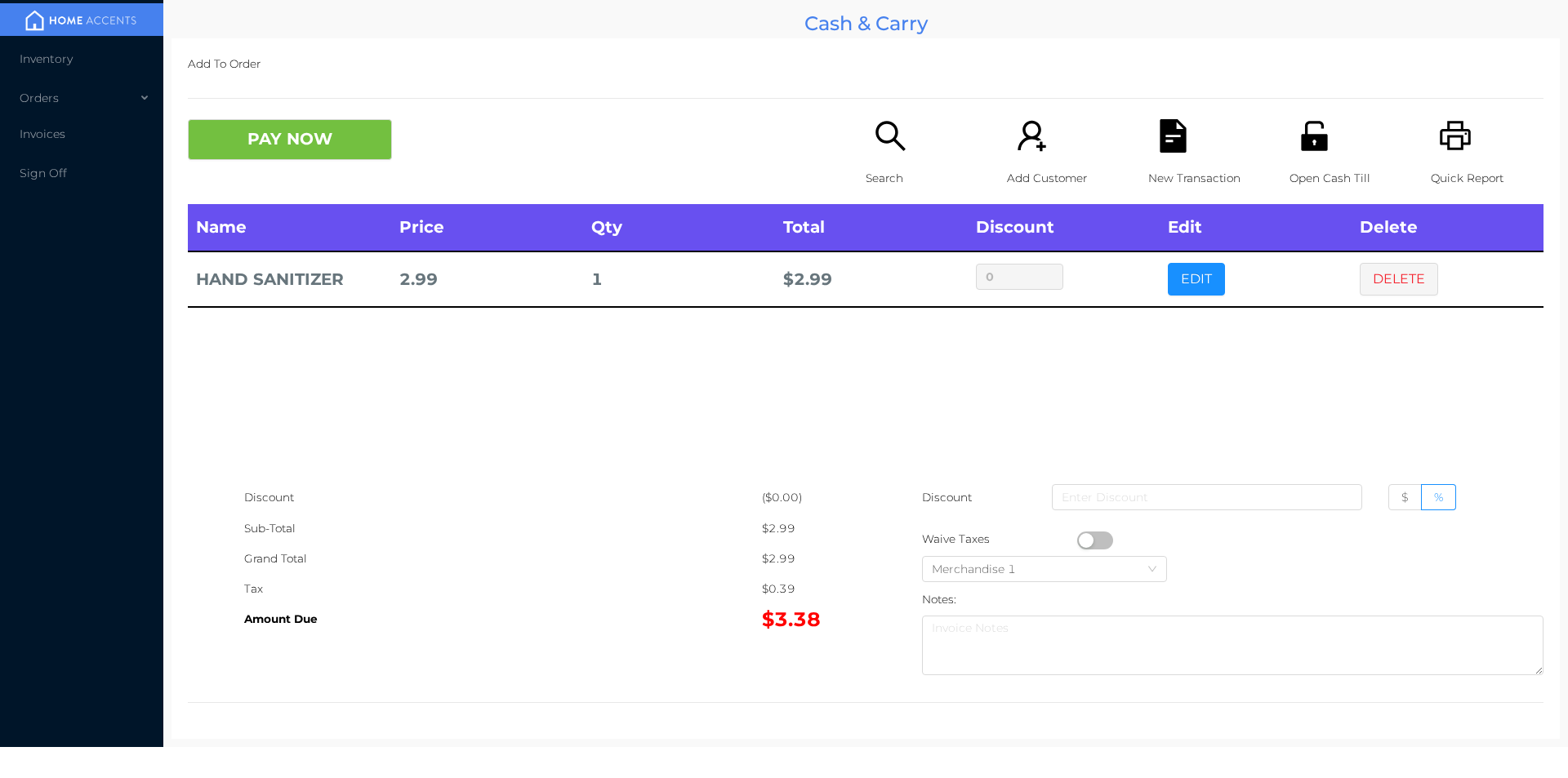
click at [798, 171] on div "PAY NOW Search Add Customer New Transaction Open Cash Till Quick Report" at bounding box center [865, 162] width 1355 height 85
click at [900, 144] on icon "icon: search" at bounding box center [890, 135] width 34 height 34
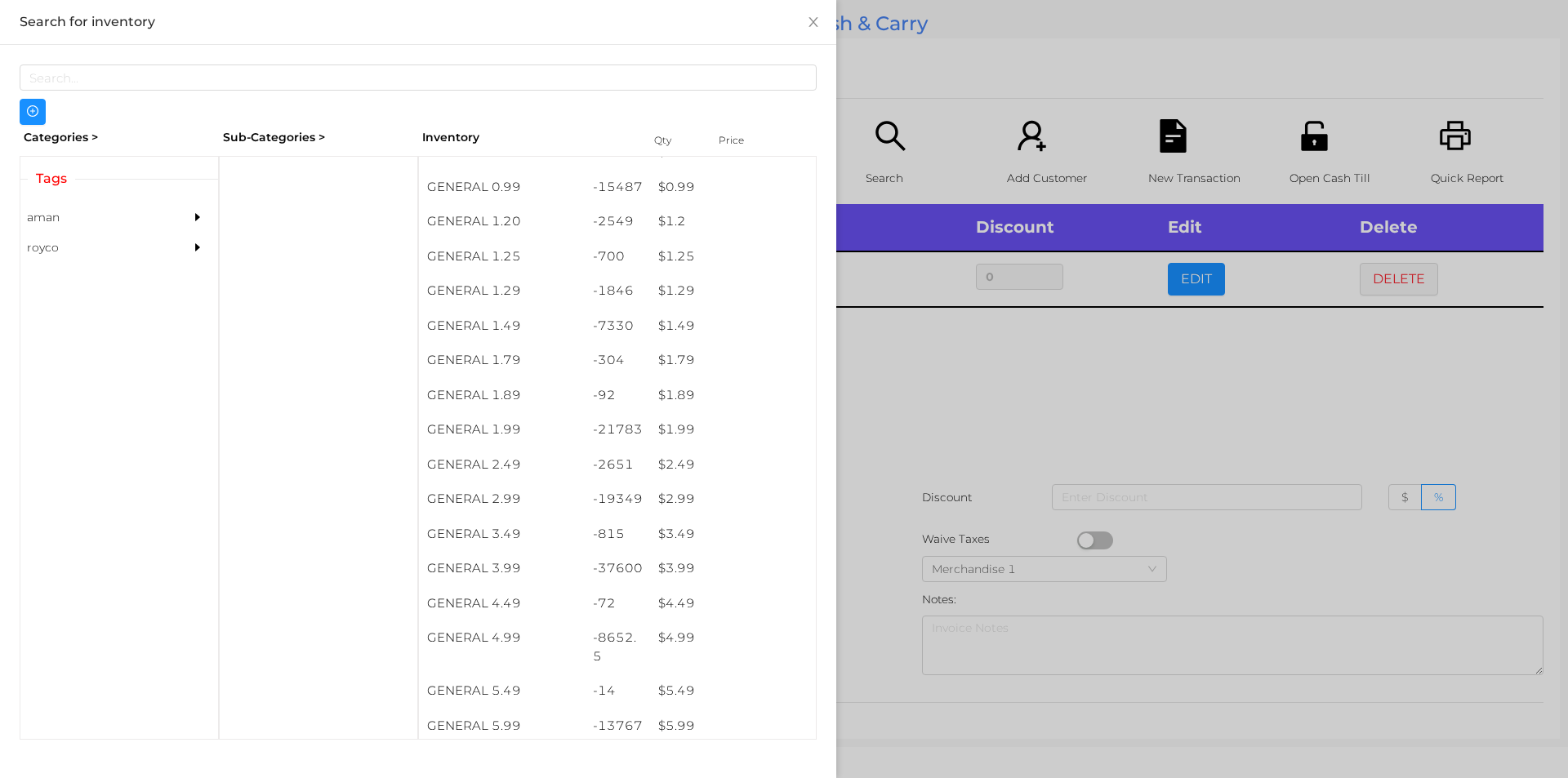
scroll to position [112, 0]
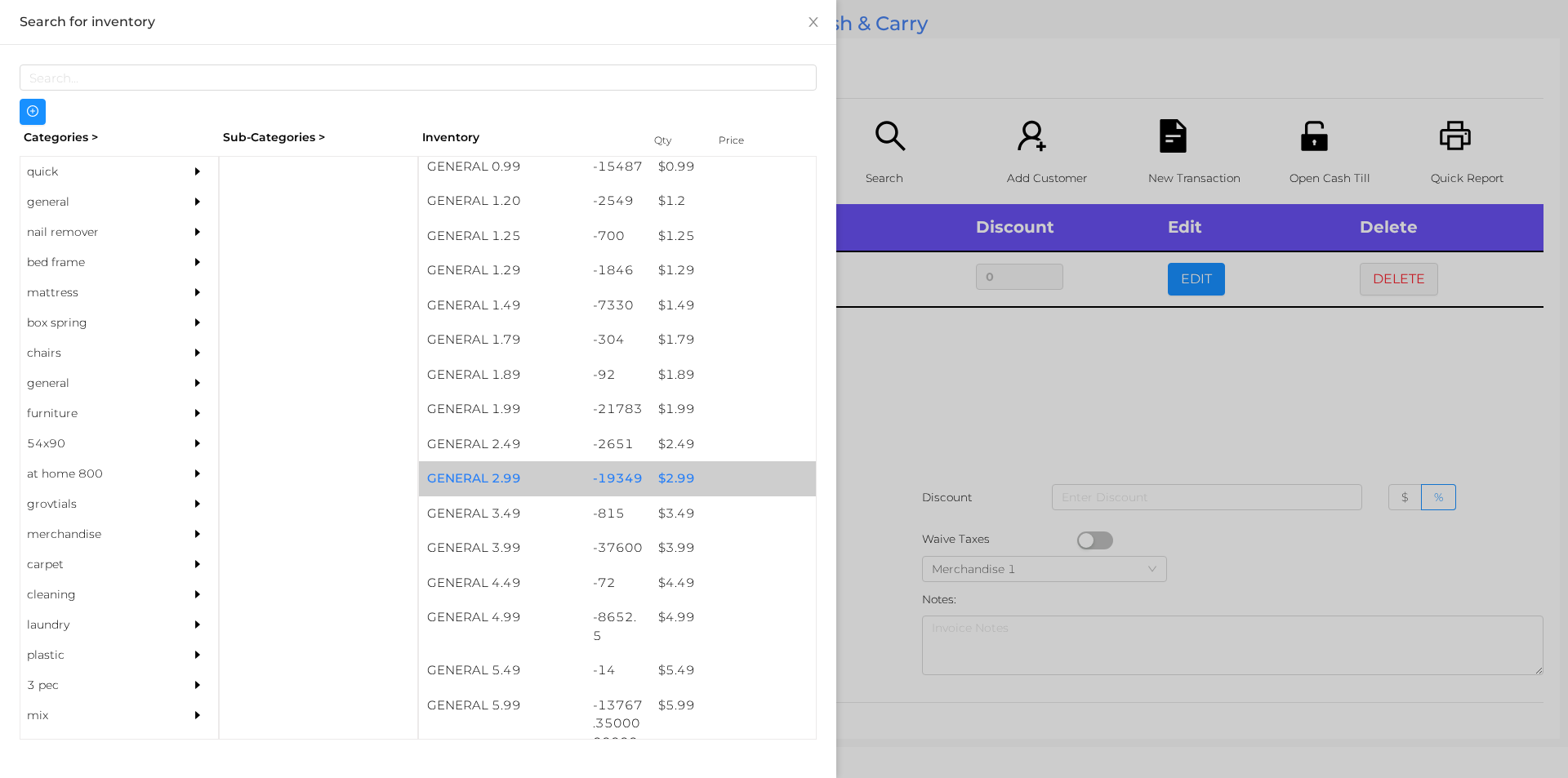
click at [702, 471] on div "$ 2.99" at bounding box center [733, 478] width 166 height 35
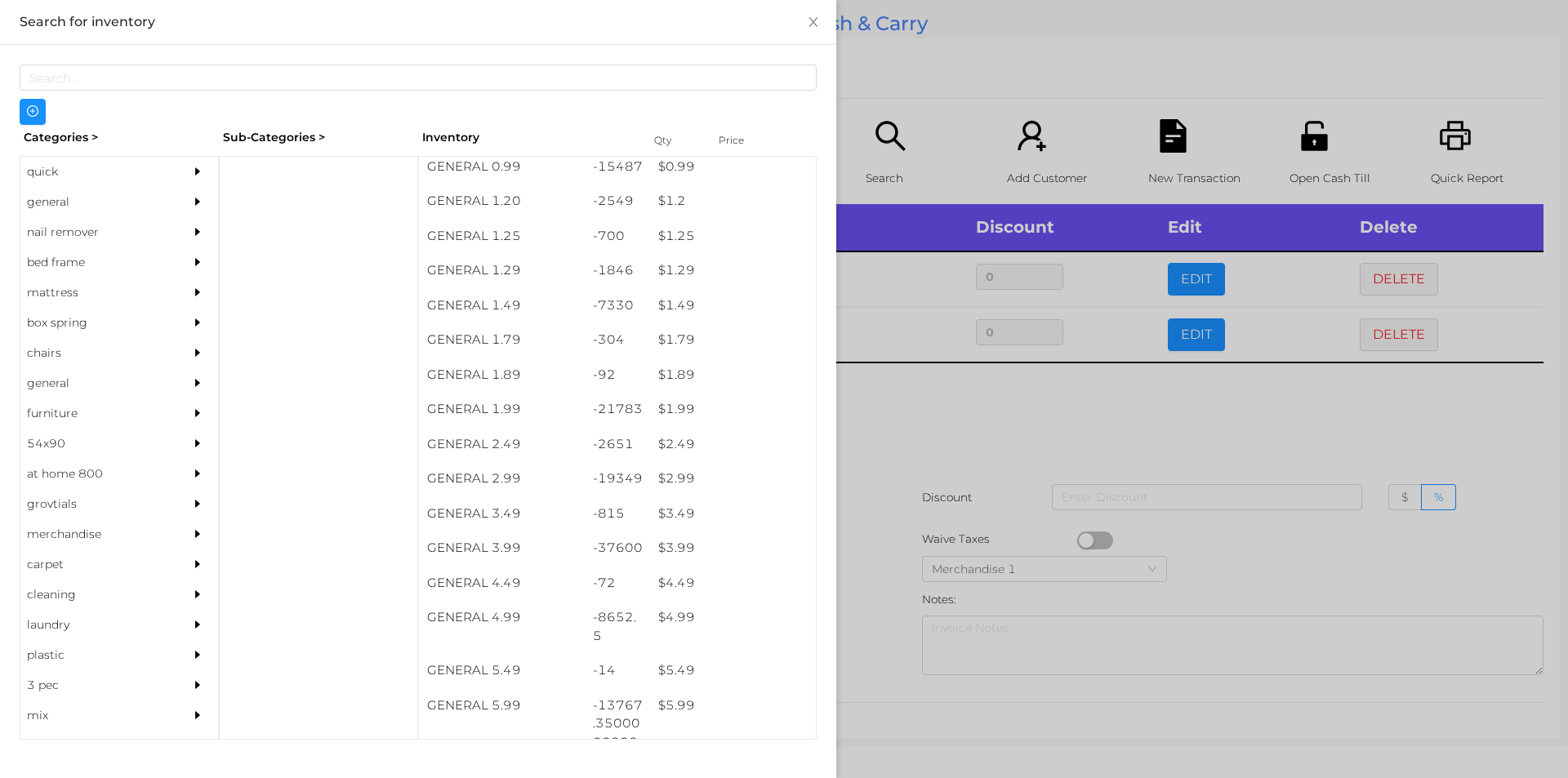
click at [907, 517] on div at bounding box center [784, 389] width 1568 height 778
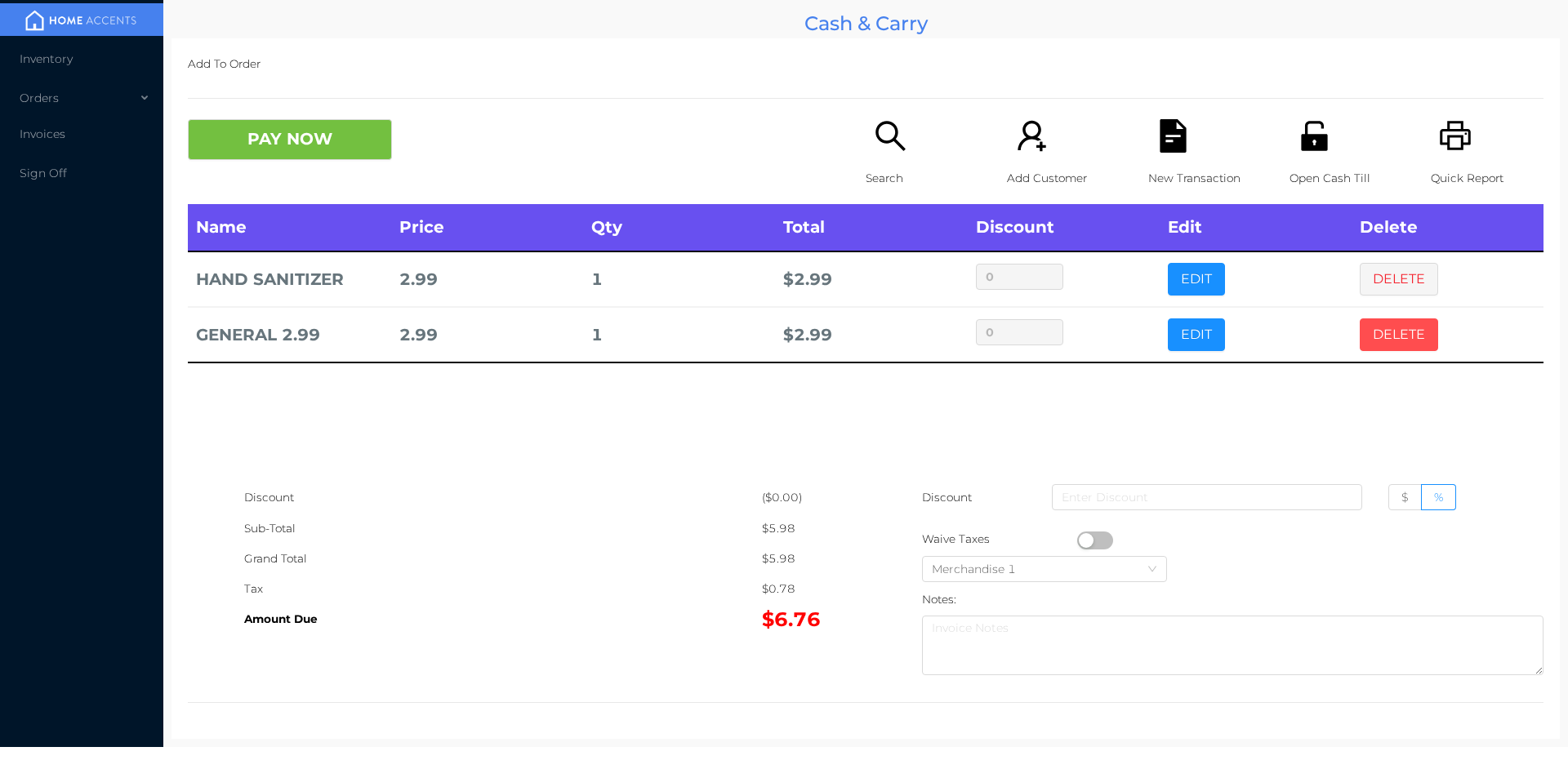
click at [1389, 326] on button "DELETE" at bounding box center [1399, 335] width 78 height 33
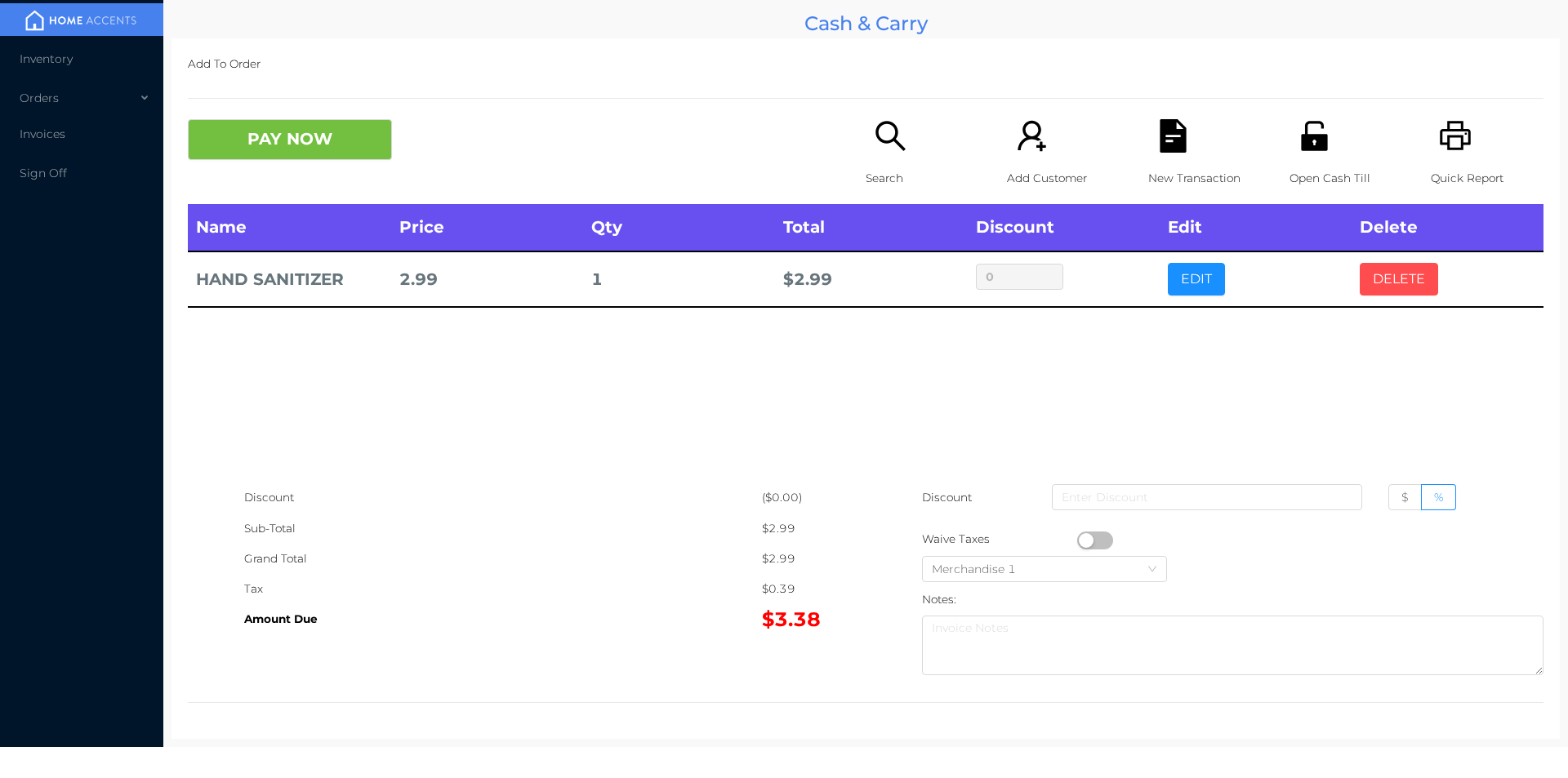
click at [1384, 276] on button "DELETE" at bounding box center [1399, 280] width 78 height 33
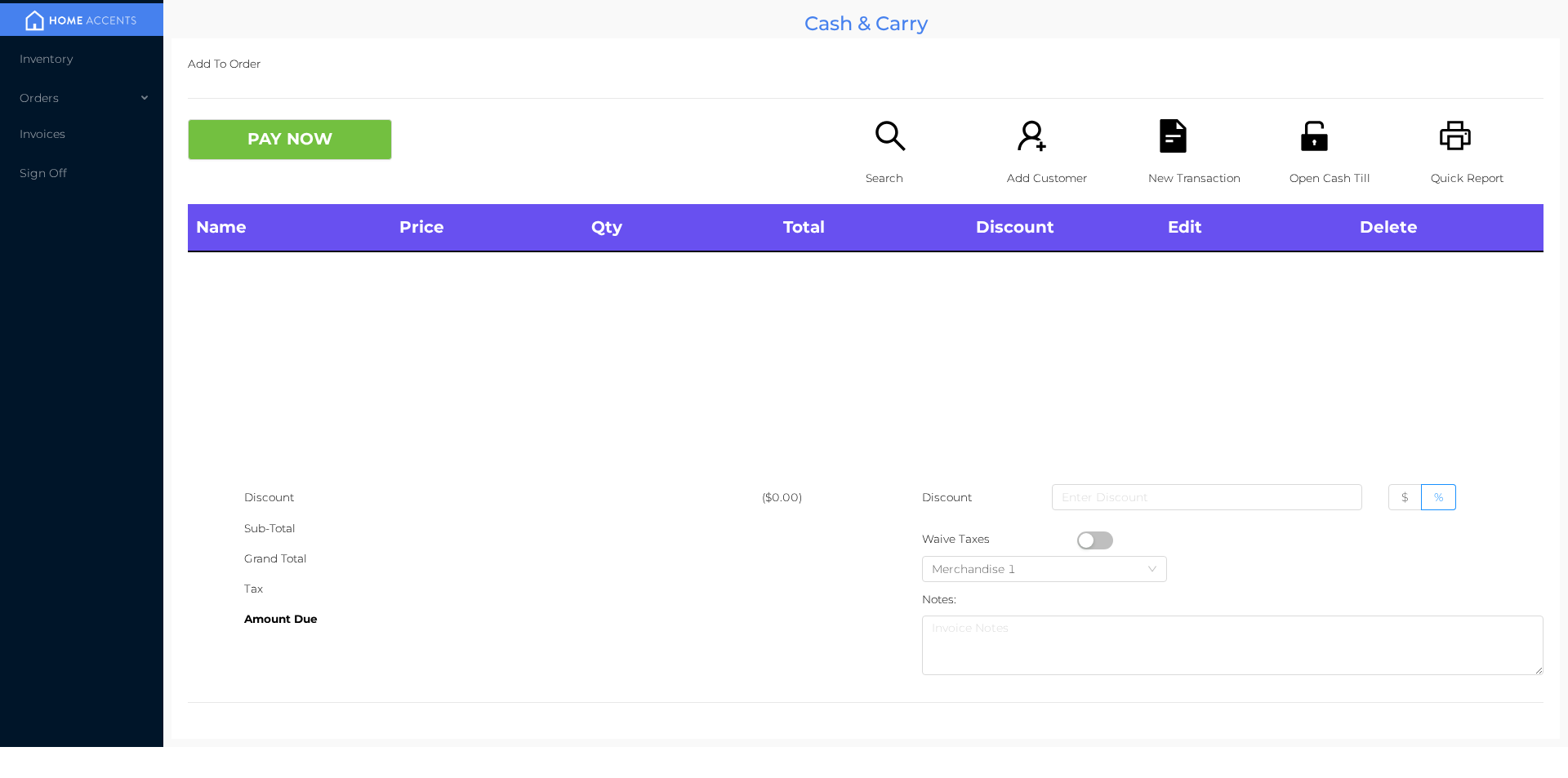
click at [866, 147] on div "Search" at bounding box center [922, 162] width 113 height 85
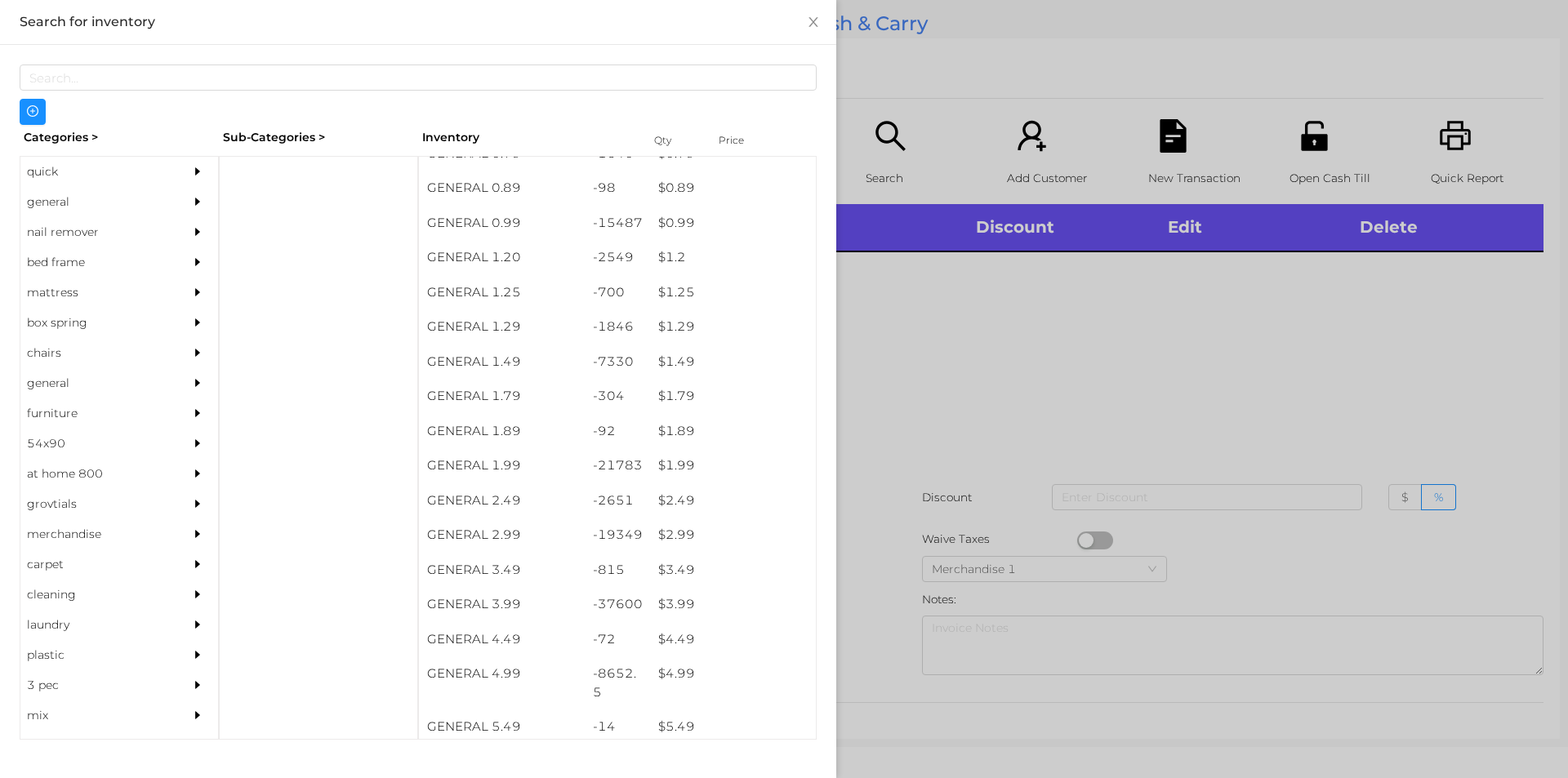
scroll to position [0, 0]
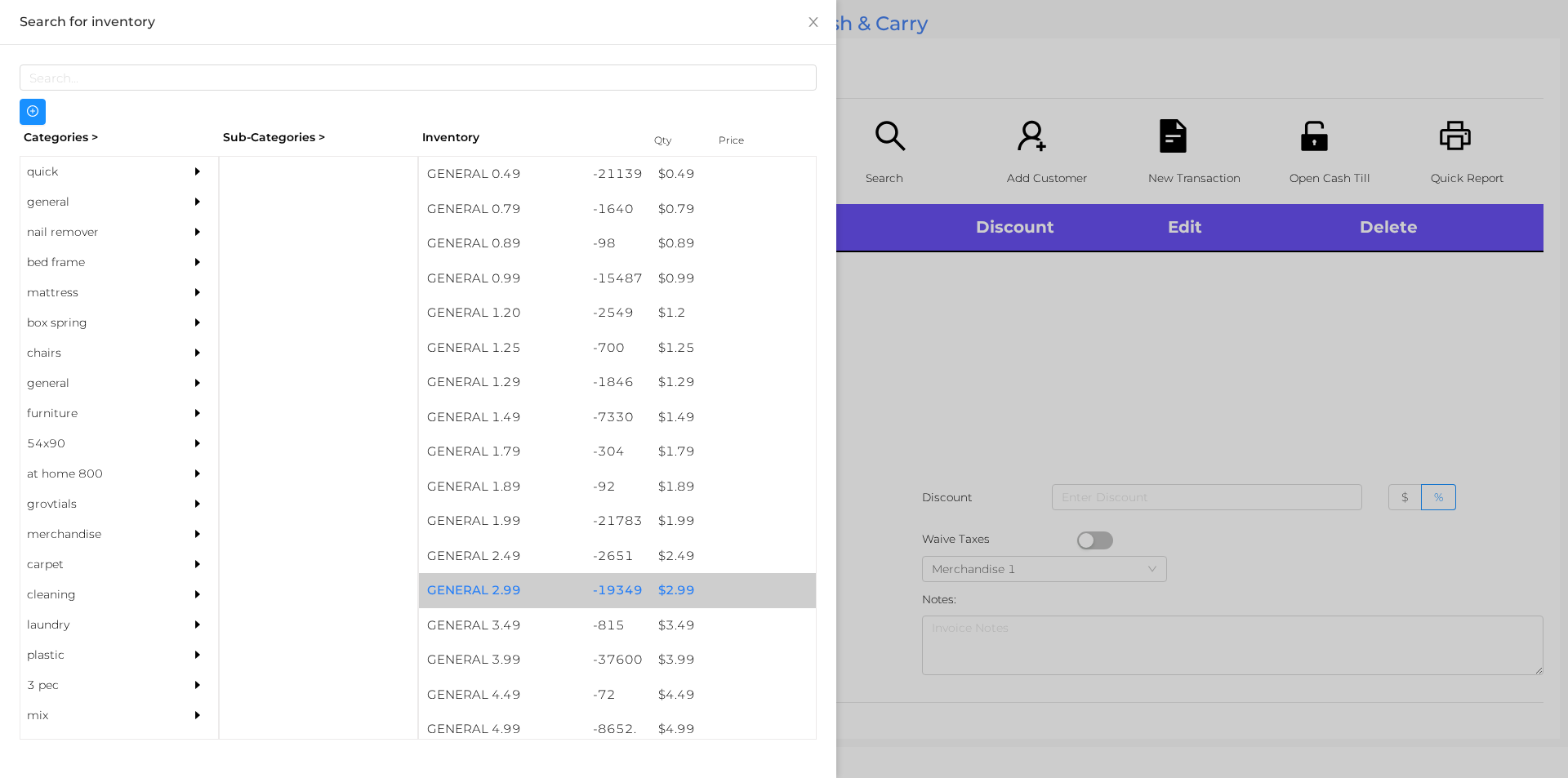
click at [679, 606] on div "$ 2.99" at bounding box center [733, 590] width 166 height 35
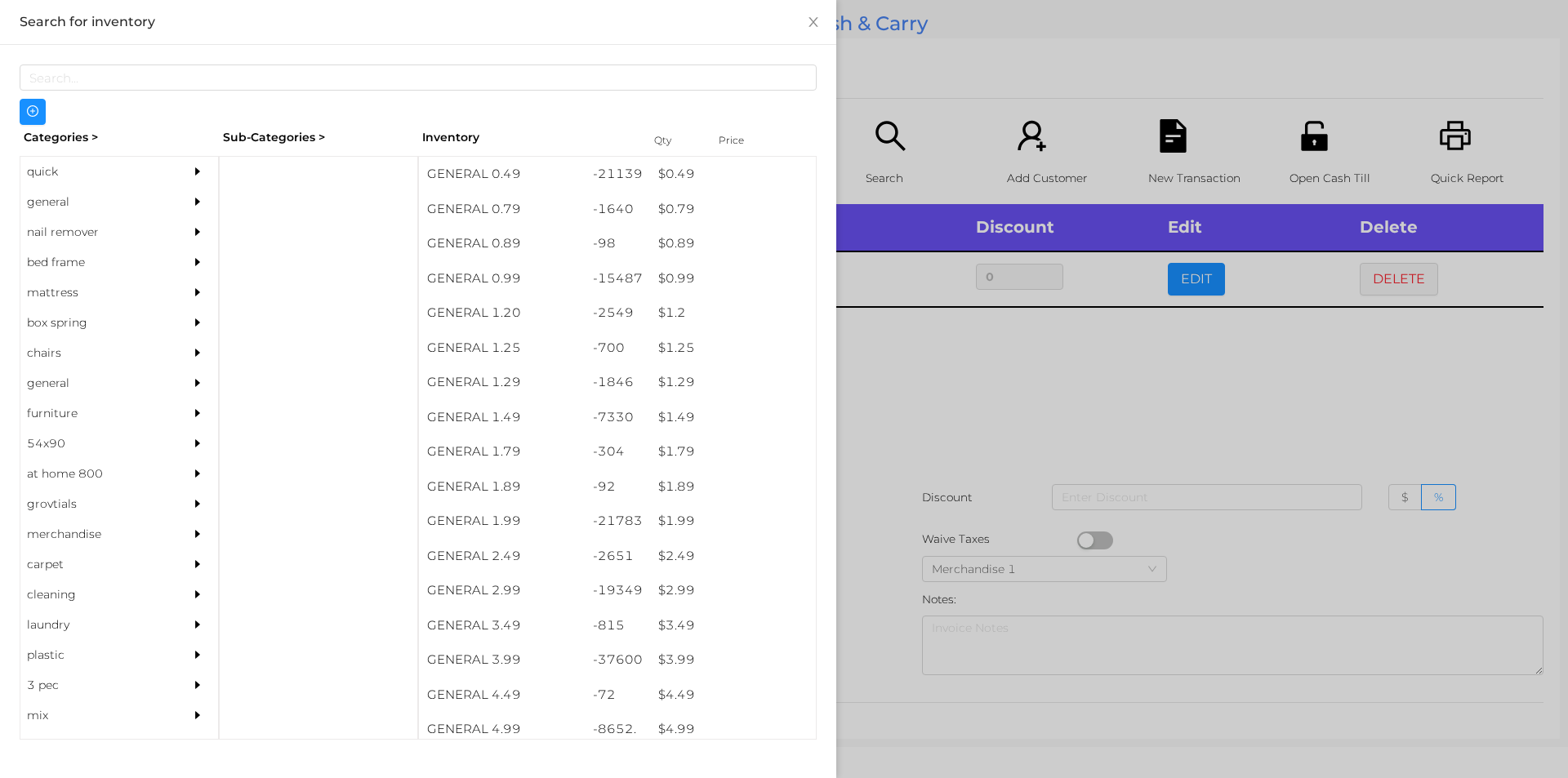
click at [967, 481] on div at bounding box center [784, 389] width 1568 height 778
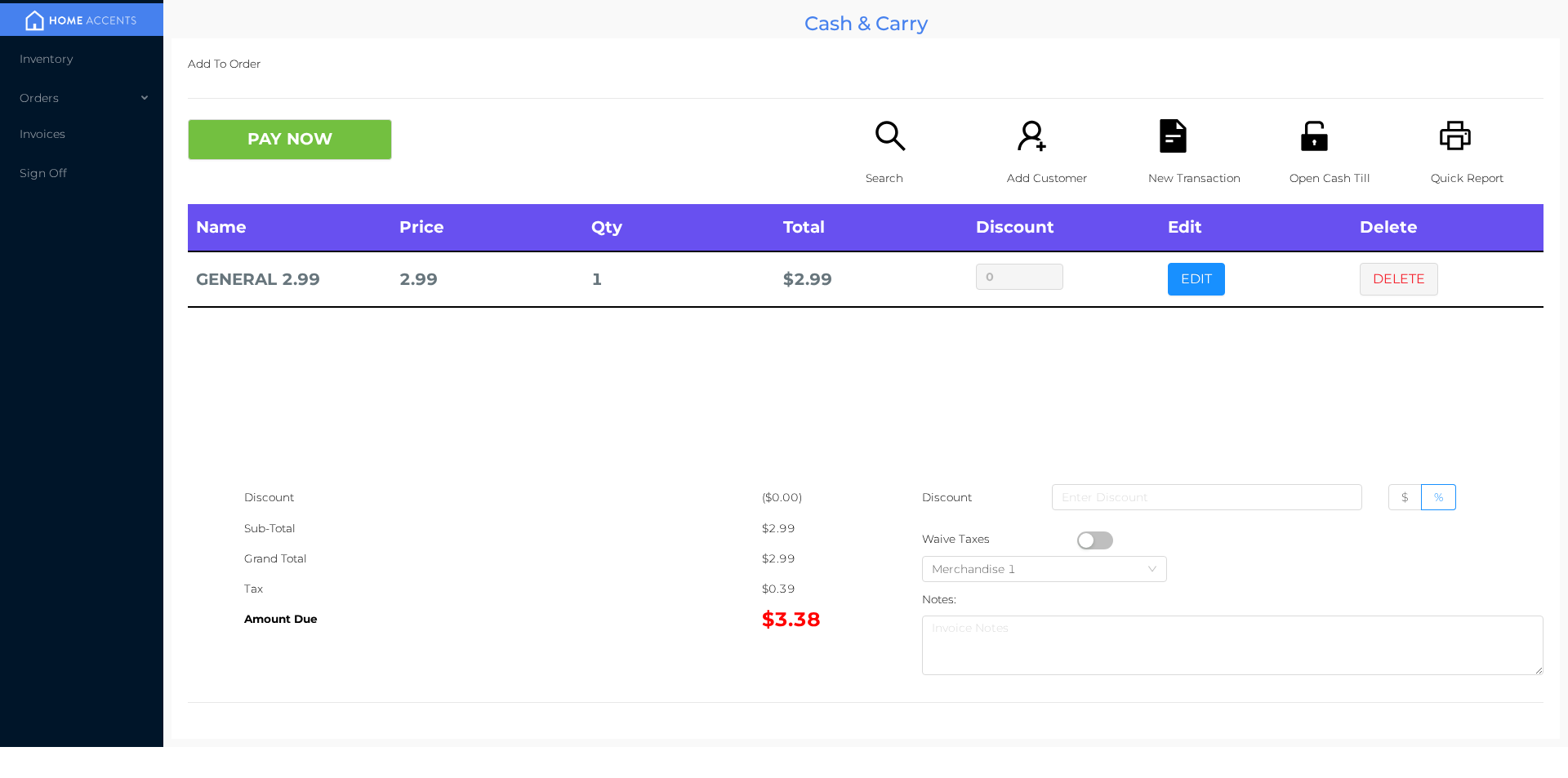
click at [1077, 538] on button "button" at bounding box center [1094, 540] width 36 height 18
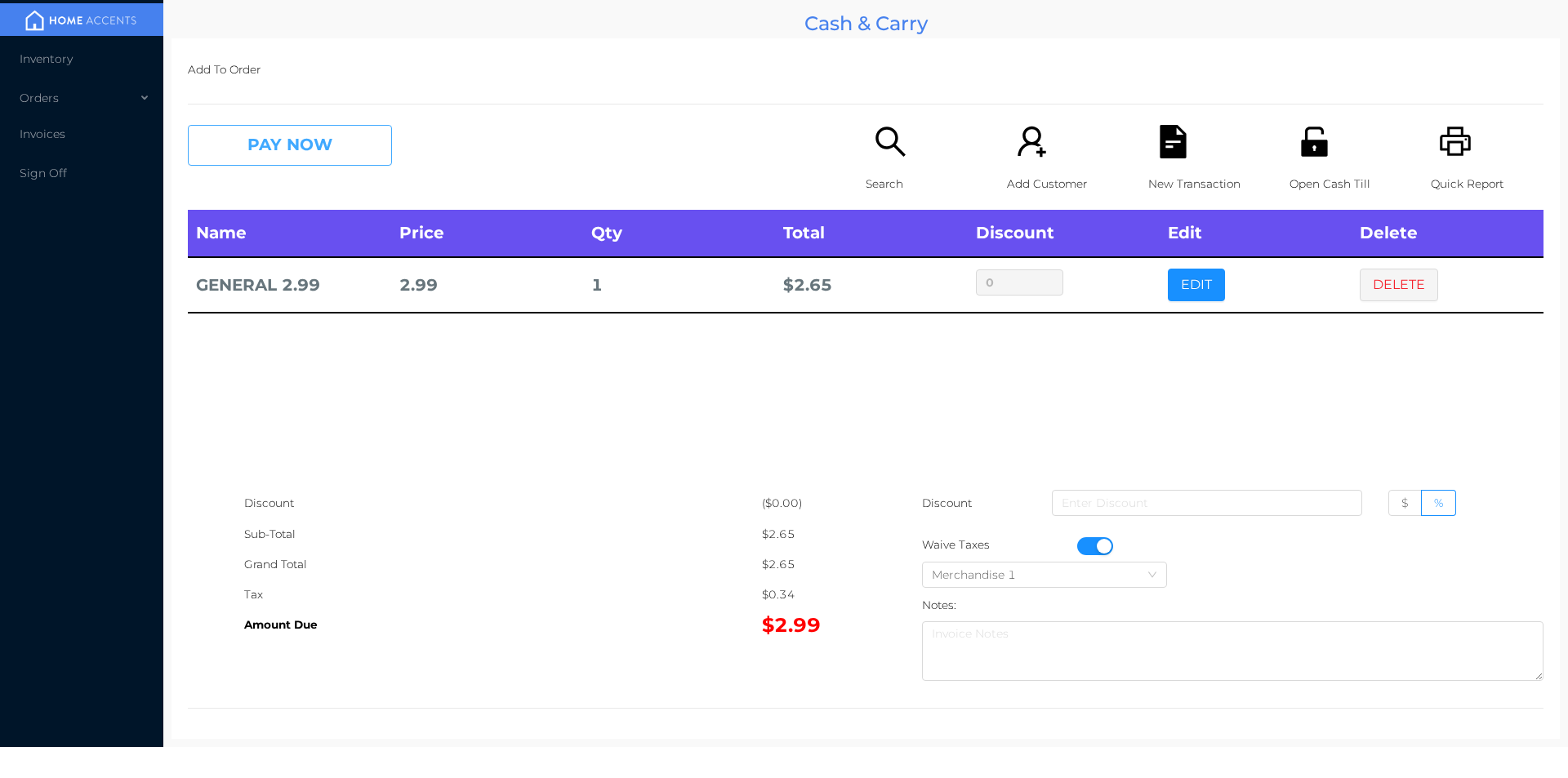
click at [358, 153] on button "PAY NOW" at bounding box center [289, 145] width 204 height 41
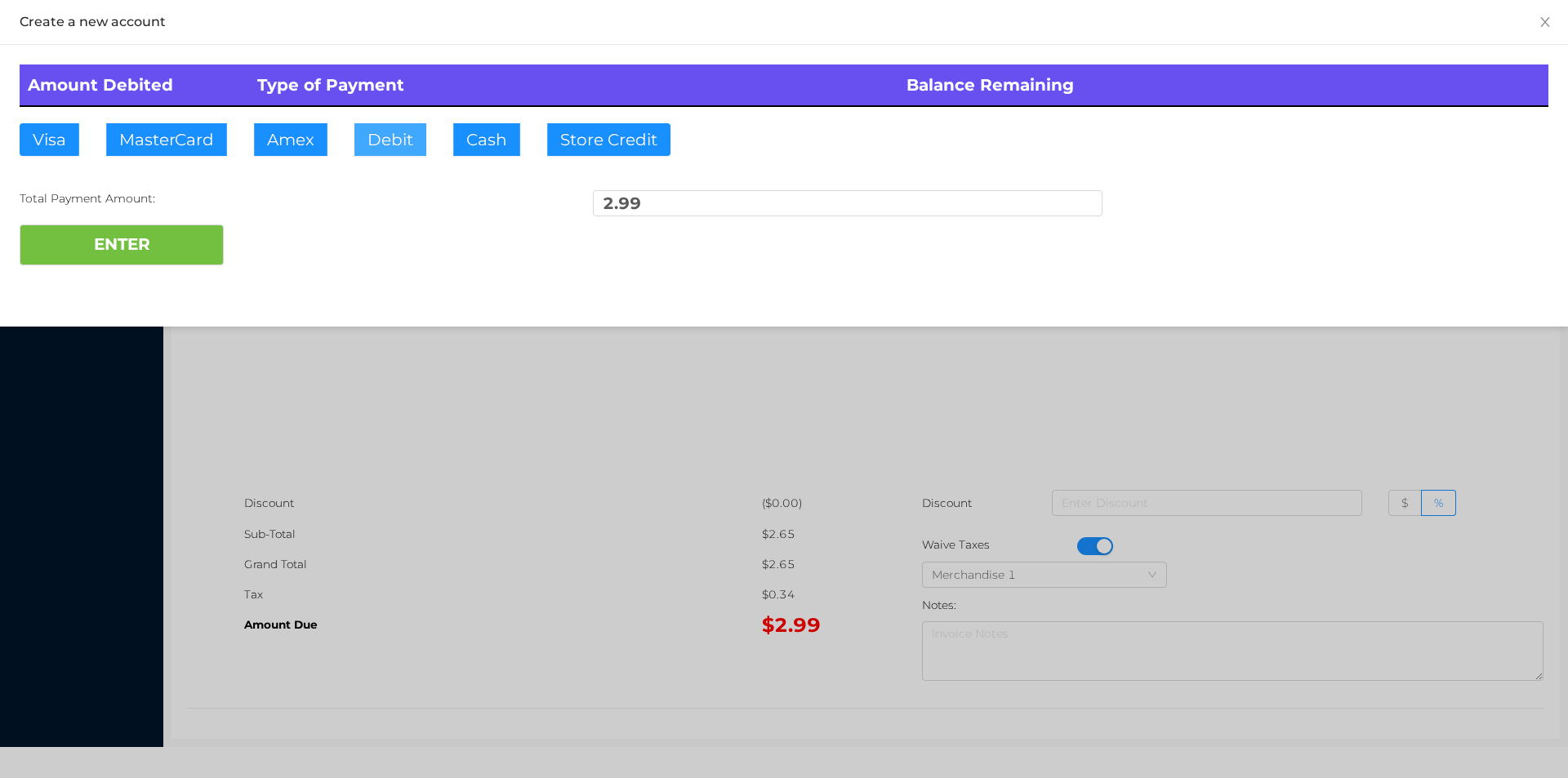
click at [404, 140] on button "Debit" at bounding box center [390, 140] width 72 height 33
click at [213, 244] on button "ENTER" at bounding box center [122, 245] width 204 height 41
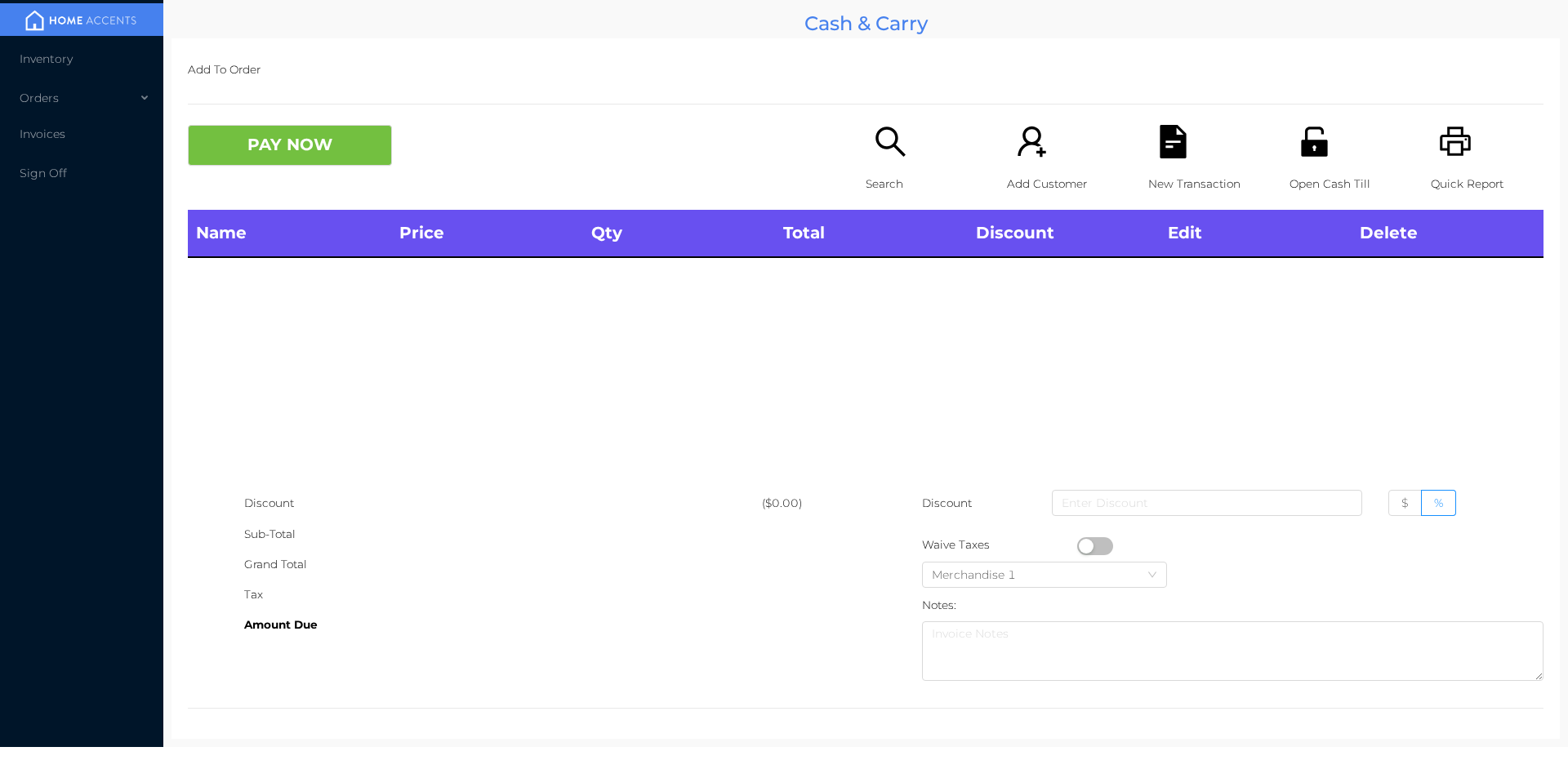
click at [888, 146] on icon "icon: search" at bounding box center [890, 142] width 30 height 30
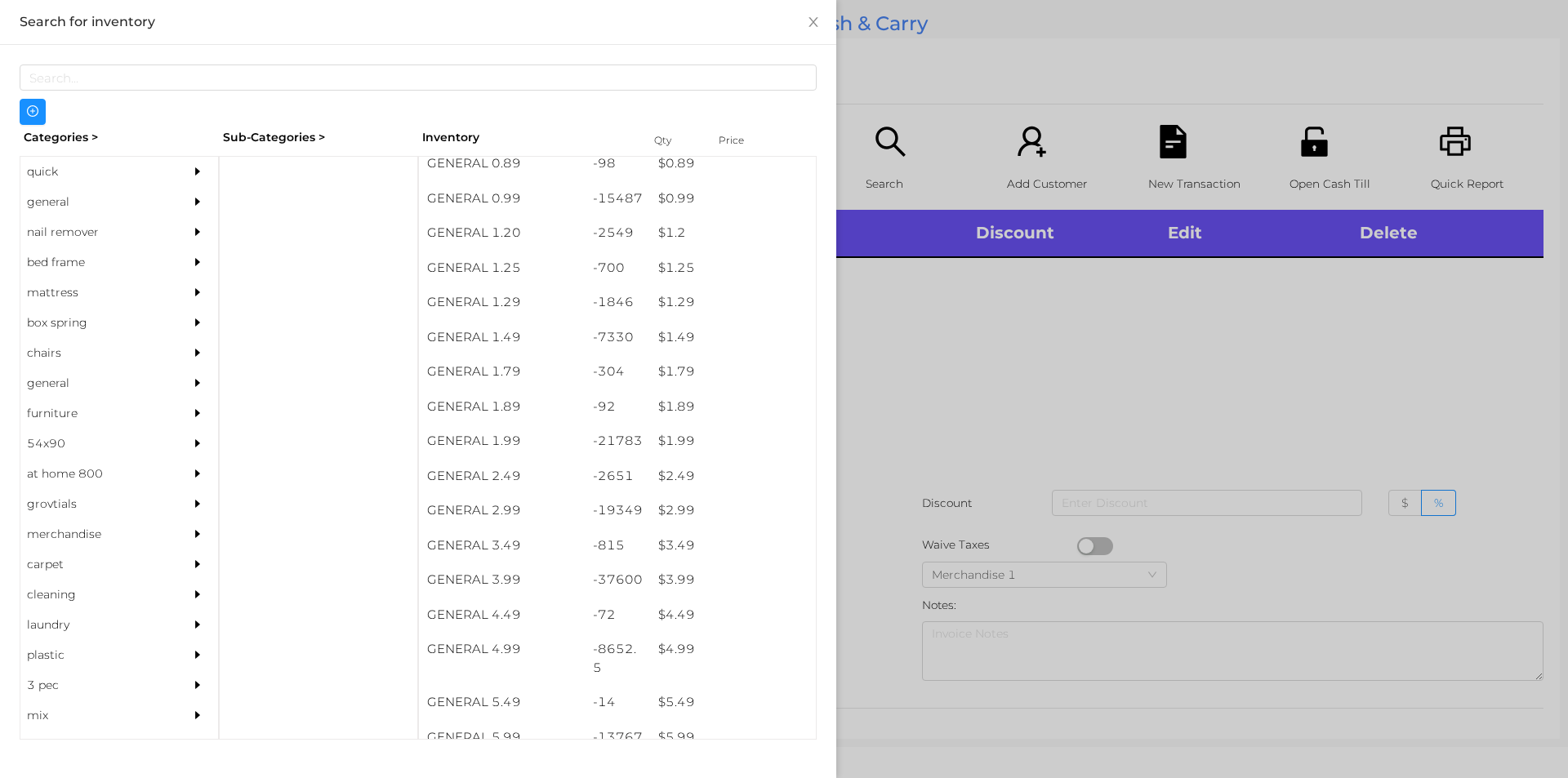
scroll to position [80, 0]
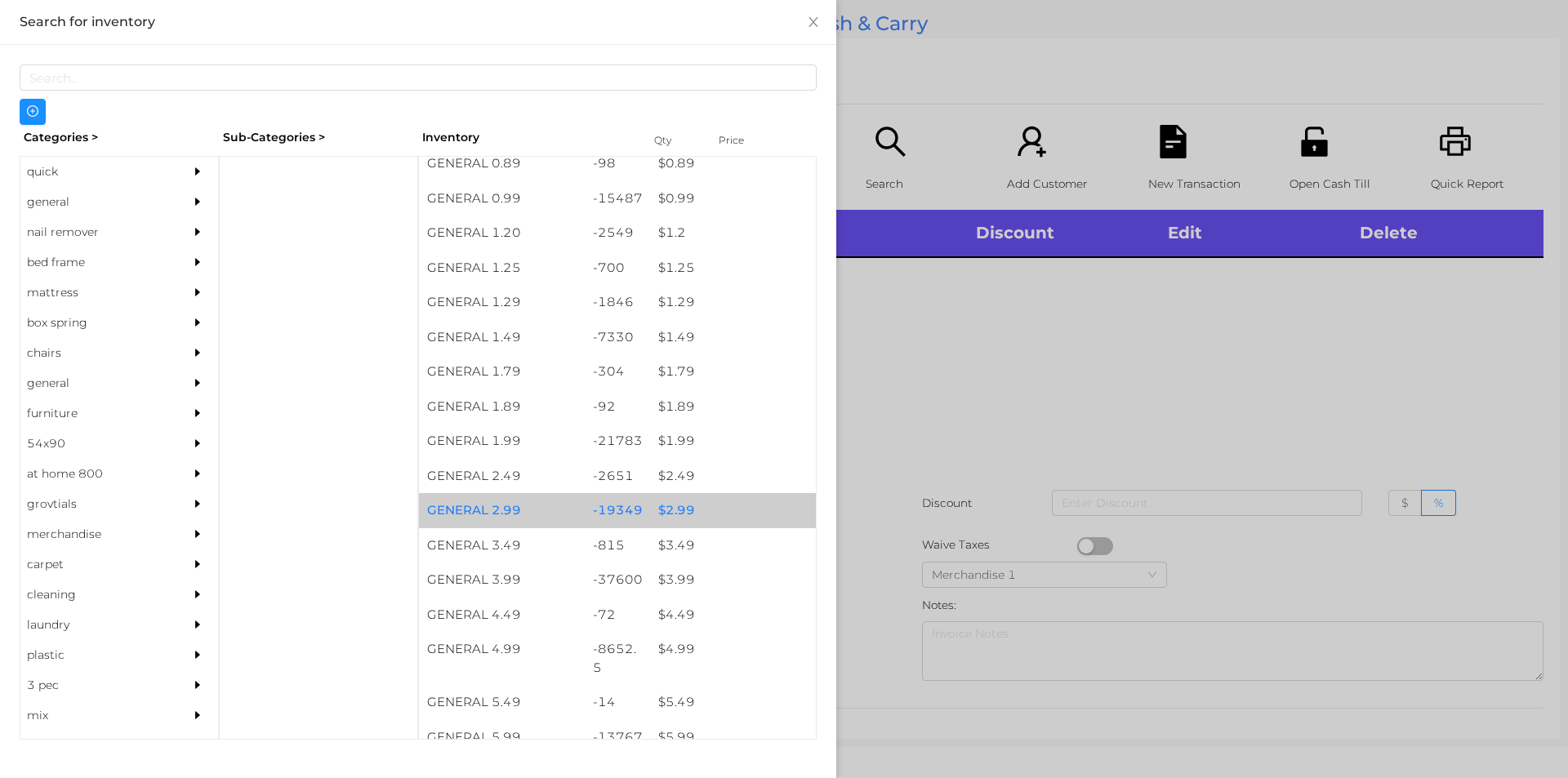
click at [731, 510] on div "$ 2.99" at bounding box center [733, 511] width 166 height 35
click at [720, 511] on div "$ 2.99" at bounding box center [733, 511] width 166 height 35
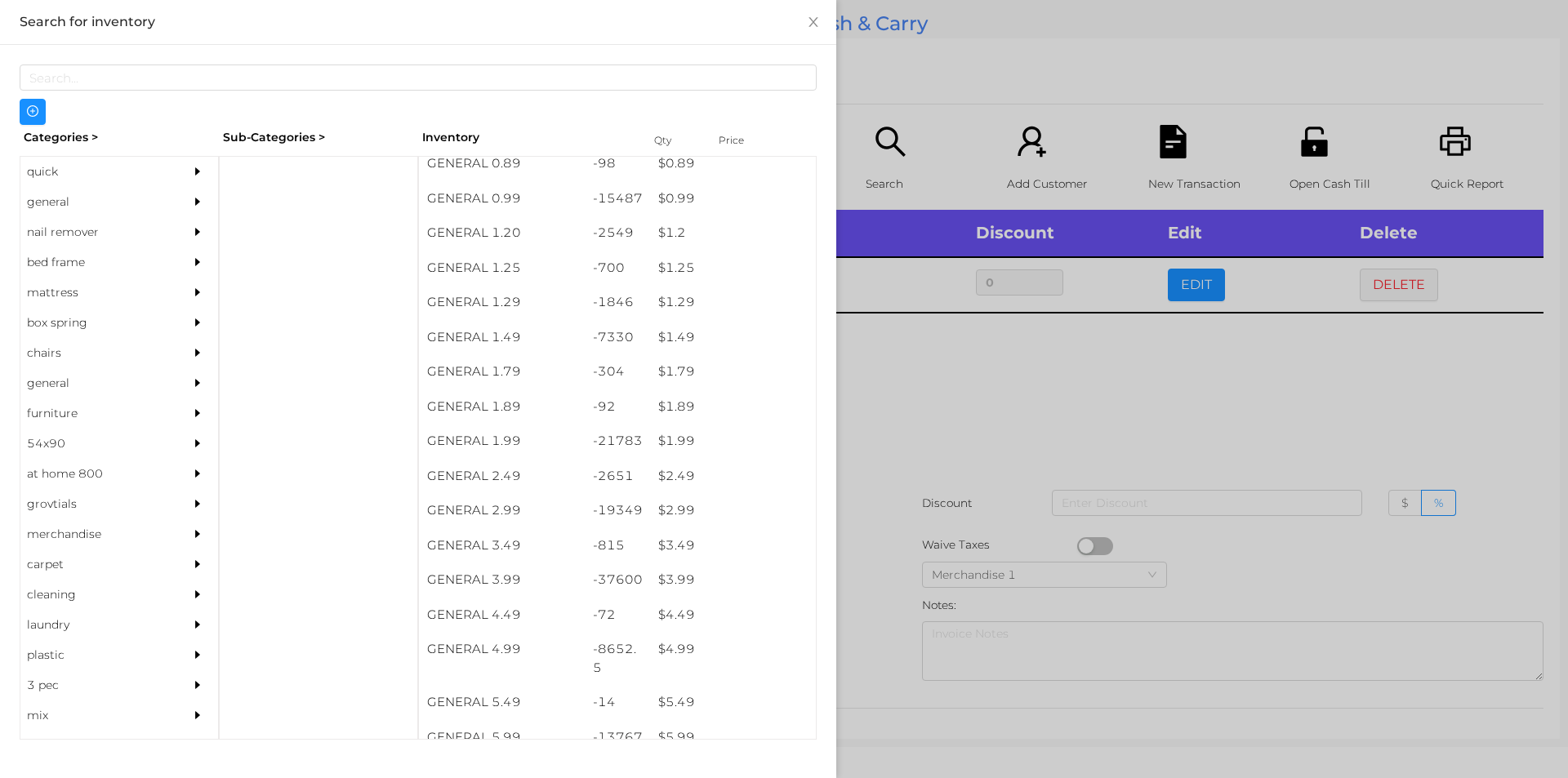
click at [898, 465] on div at bounding box center [784, 389] width 1568 height 778
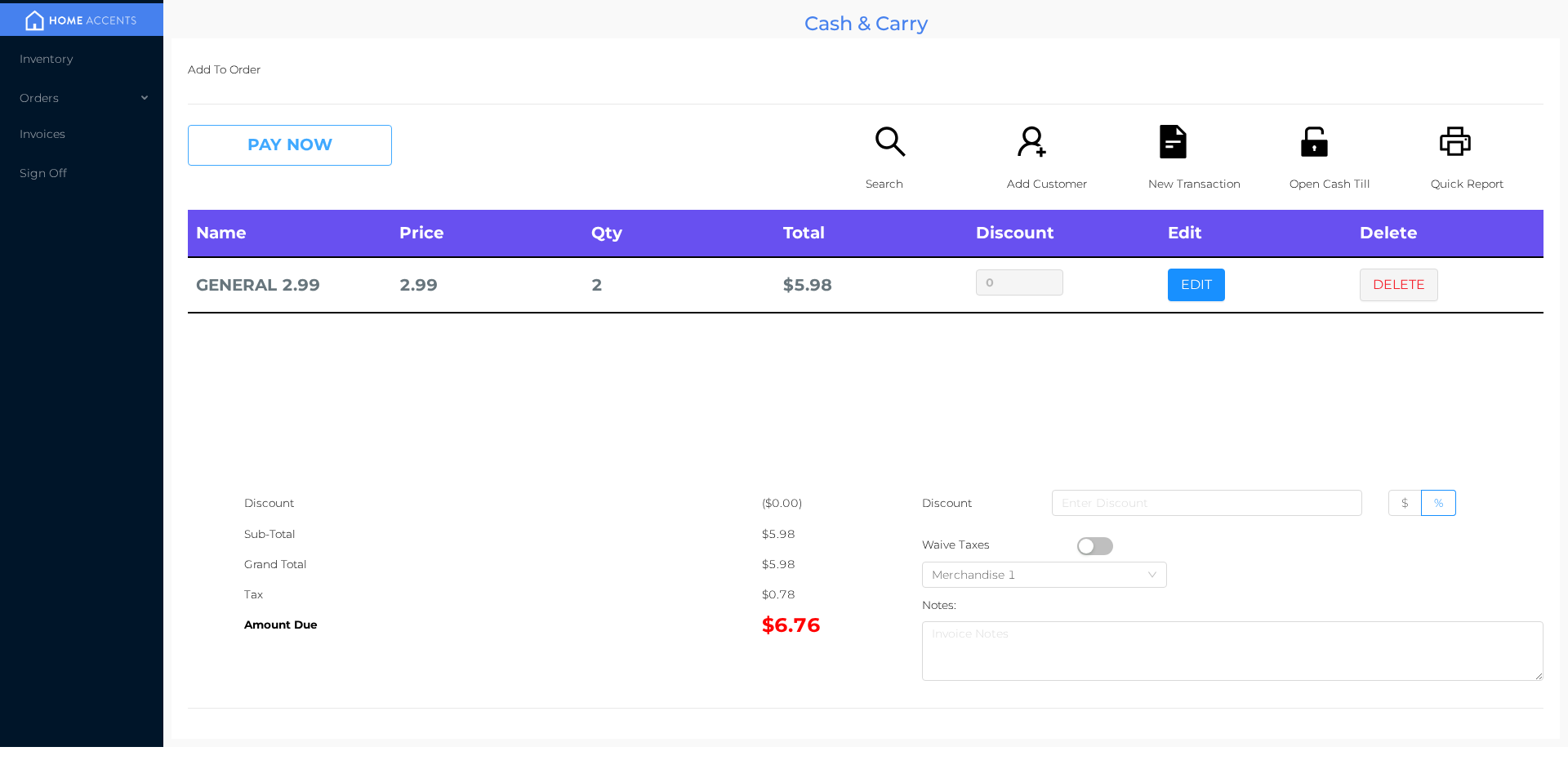
click at [308, 152] on button "PAY NOW" at bounding box center [289, 145] width 204 height 41
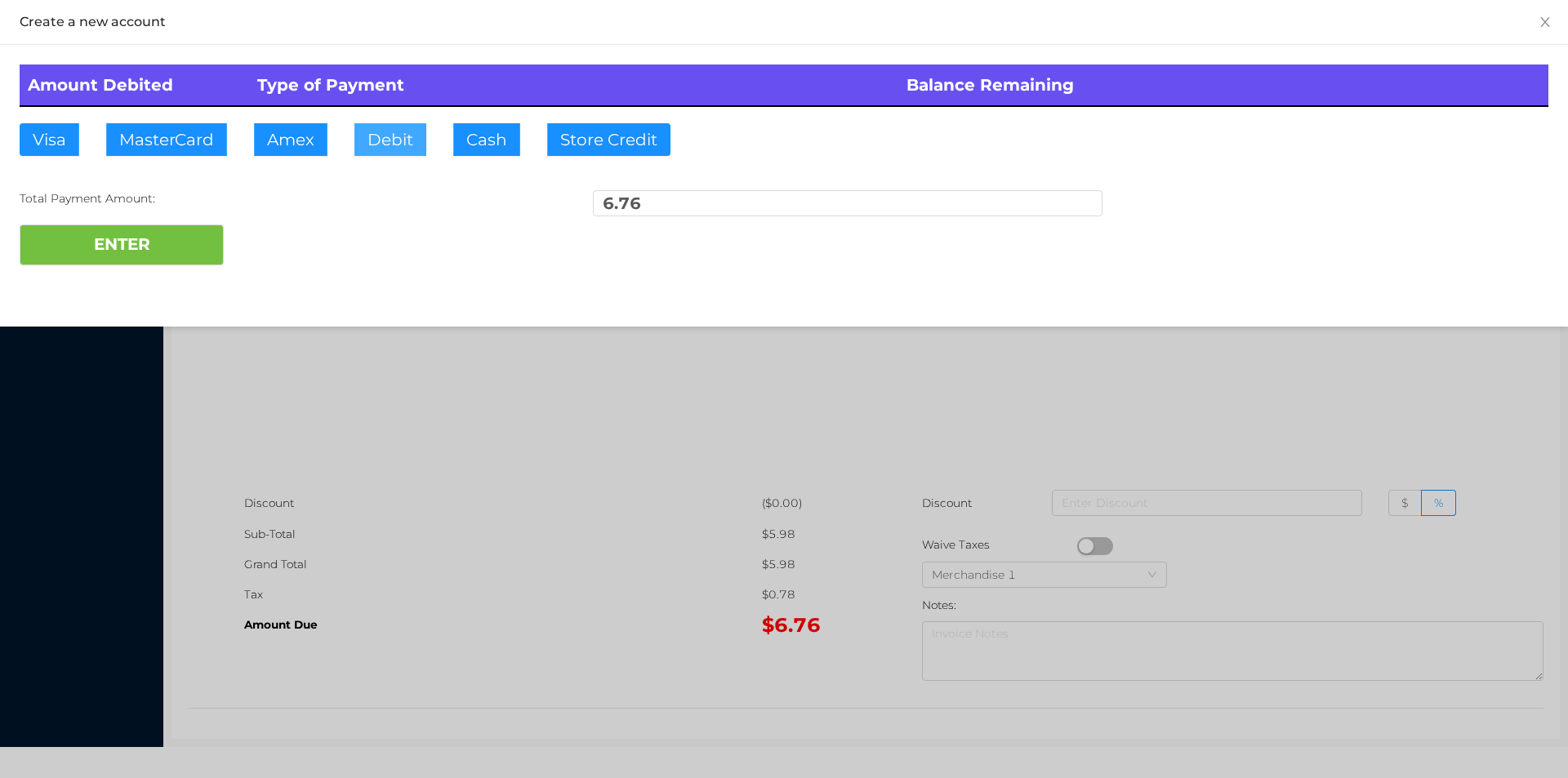
click at [401, 155] on button "Debit" at bounding box center [390, 140] width 72 height 33
click at [175, 226] on button "ENTER" at bounding box center [122, 245] width 204 height 41
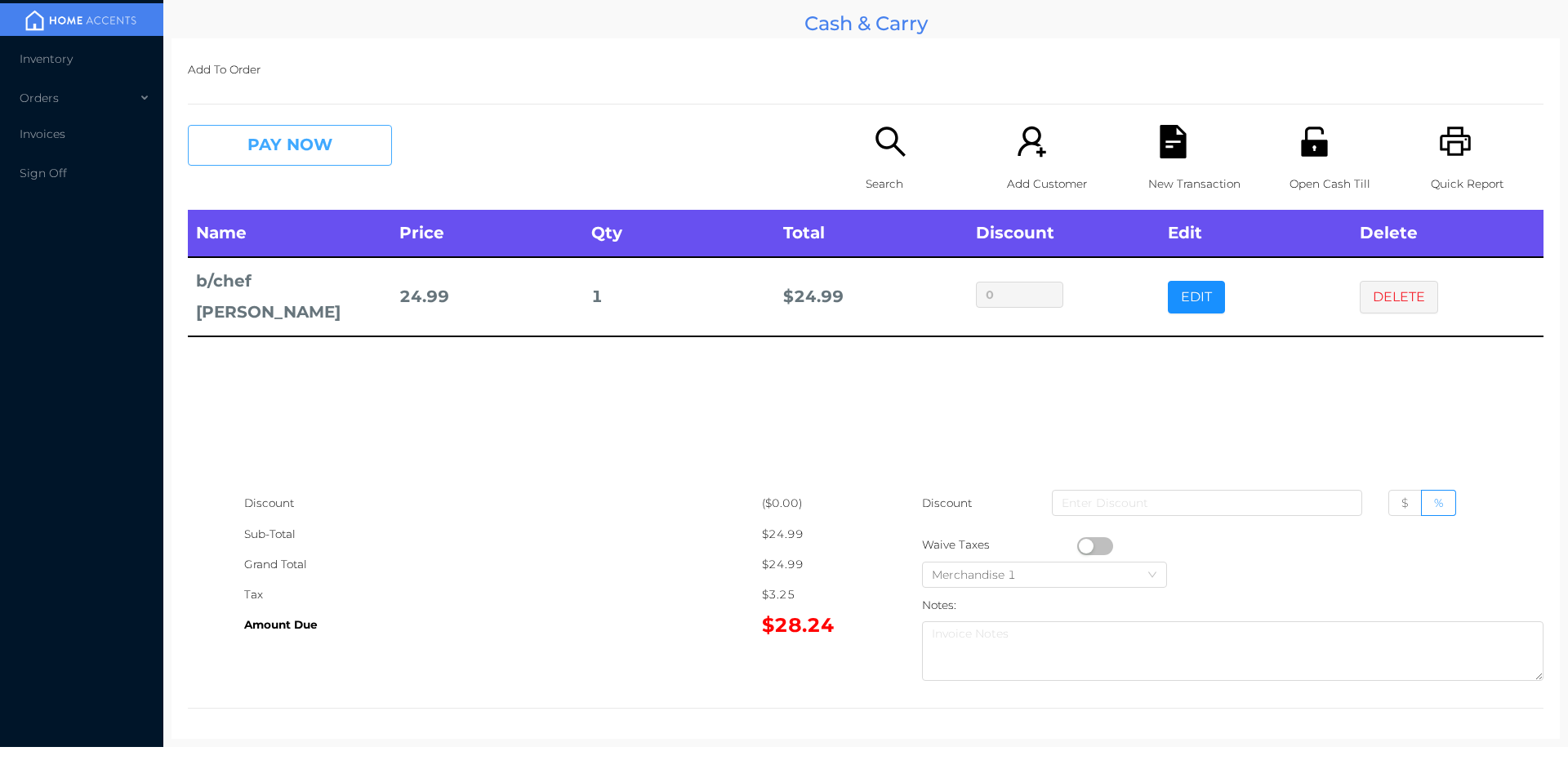
click at [280, 134] on button "PAY NOW" at bounding box center [289, 145] width 204 height 41
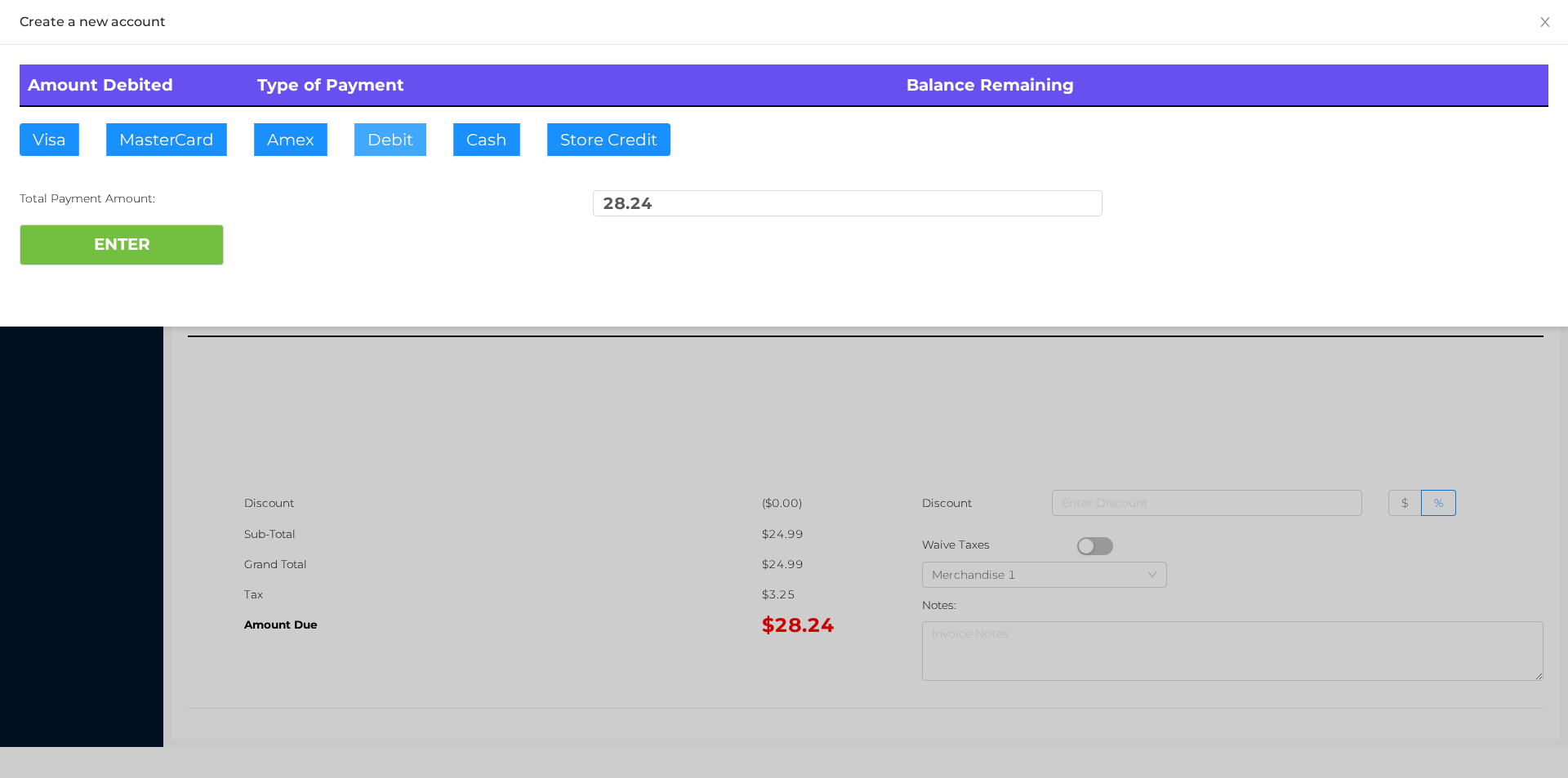
click at [398, 142] on button "Debit" at bounding box center [390, 140] width 72 height 33
click at [207, 225] on button "ENTER" at bounding box center [122, 245] width 204 height 41
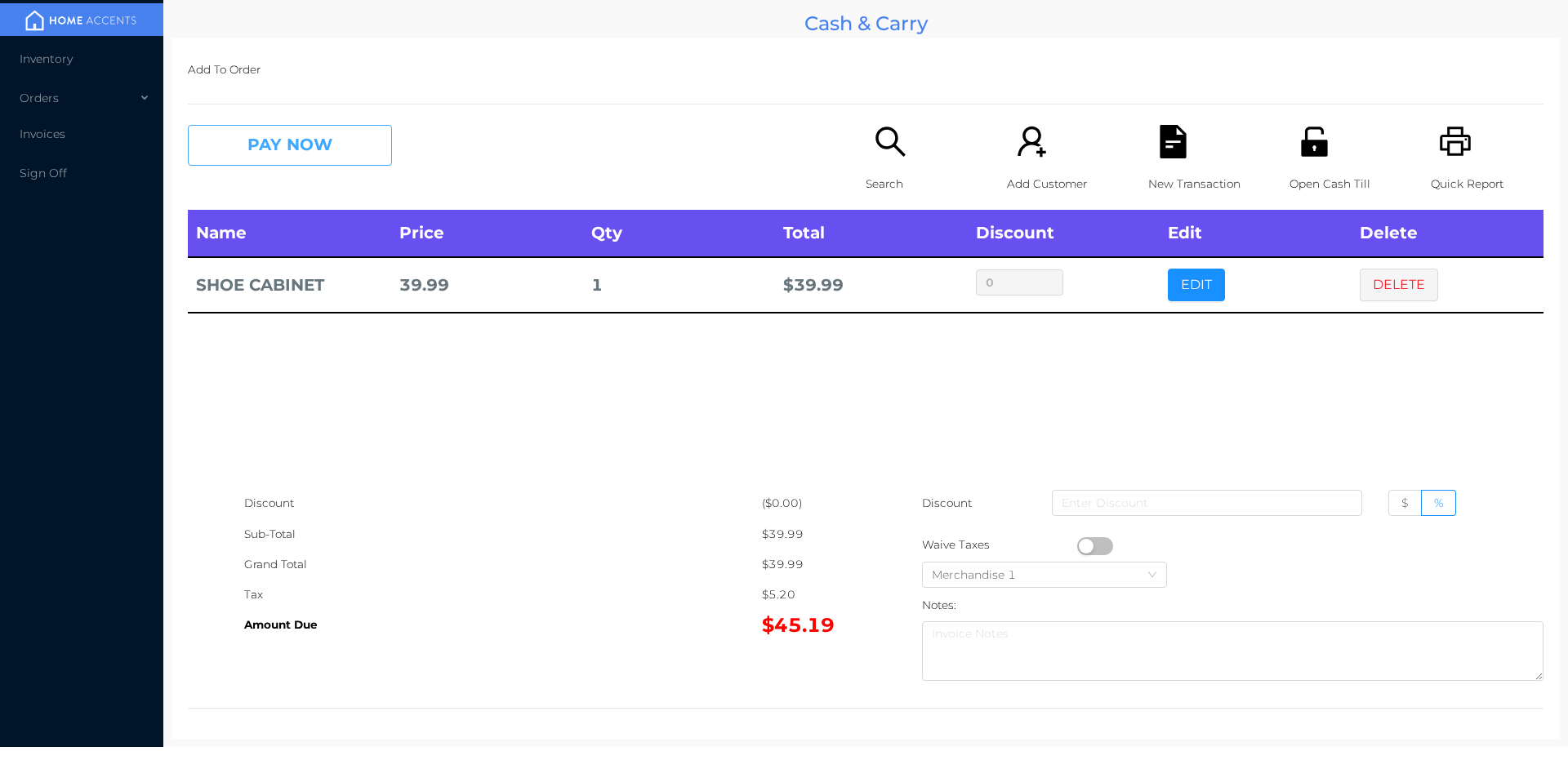
click at [385, 139] on button "PAY NOW" at bounding box center [289, 145] width 204 height 41
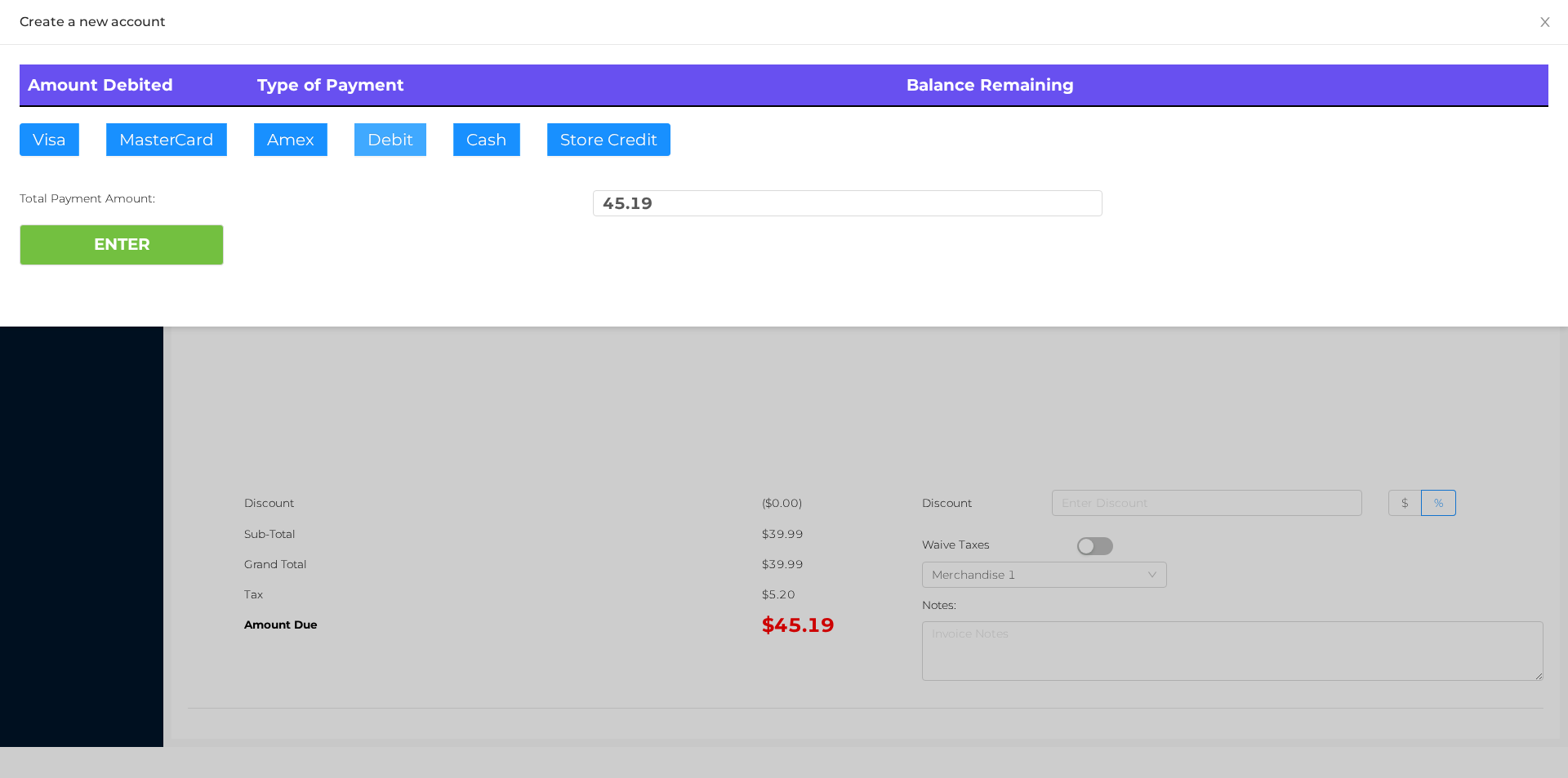
click at [391, 153] on button "Debit" at bounding box center [390, 140] width 72 height 33
click at [188, 245] on button "ENTER" at bounding box center [122, 245] width 204 height 41
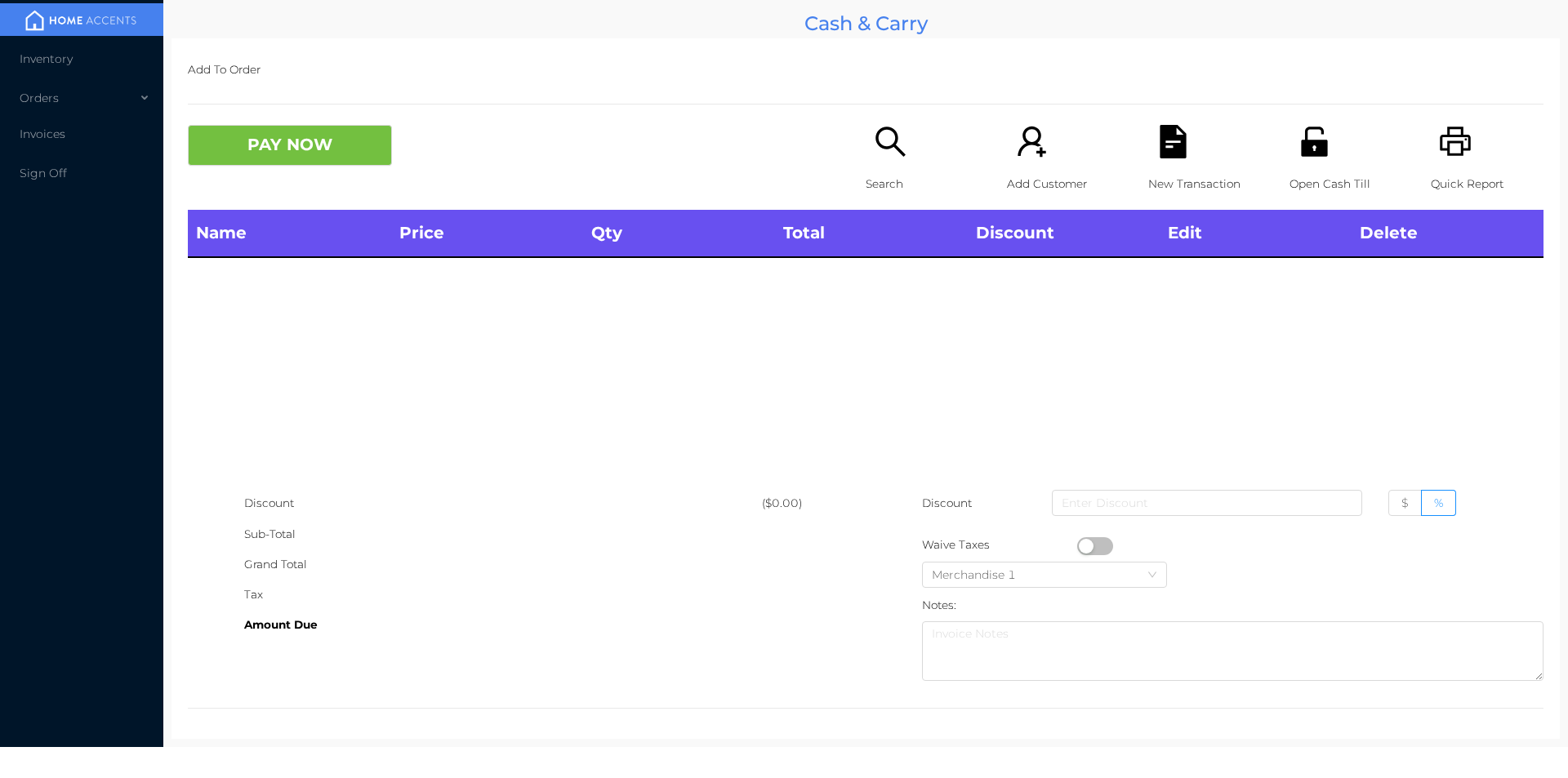
click at [888, 161] on div "Search" at bounding box center [922, 168] width 113 height 85
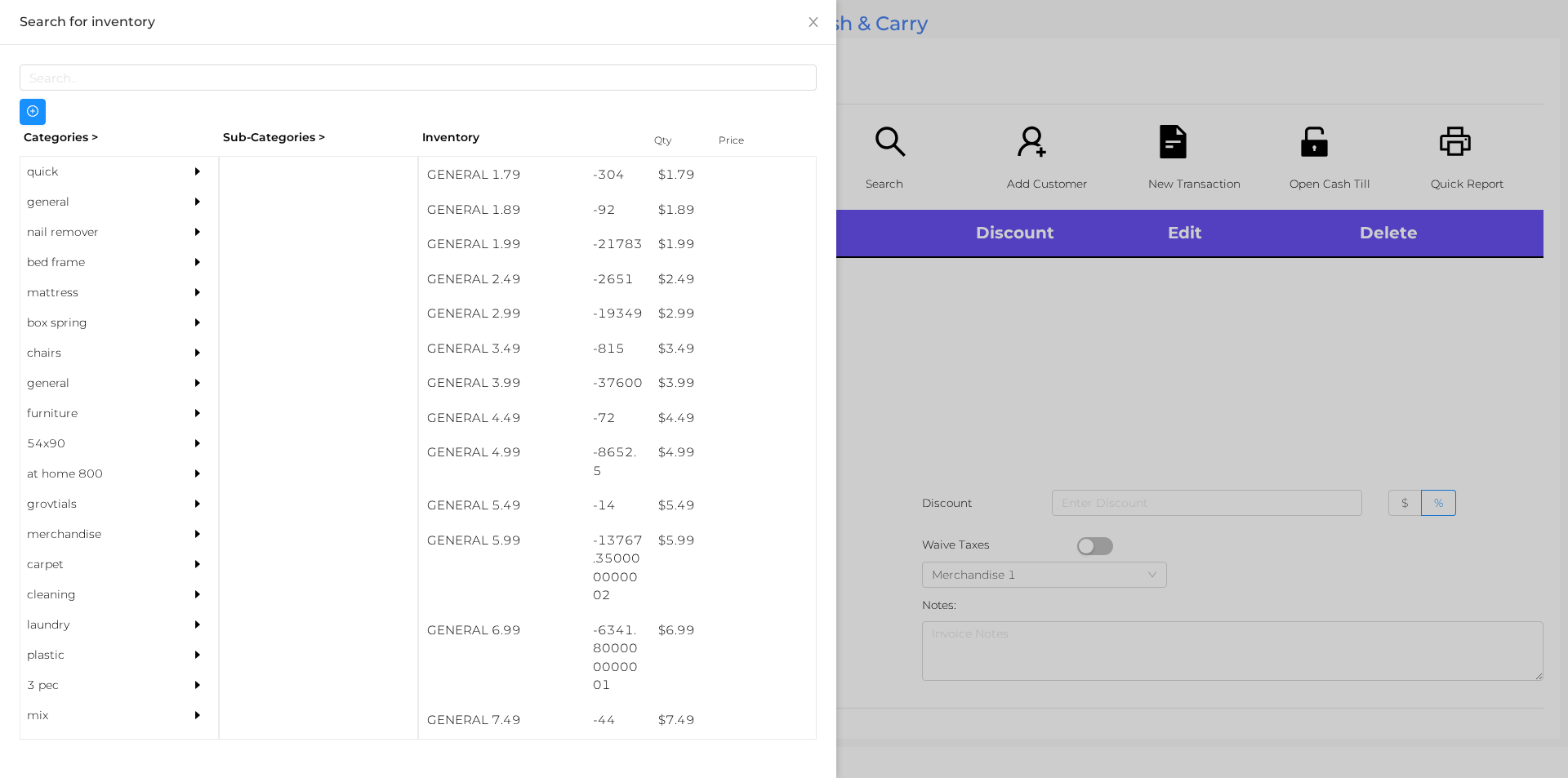
scroll to position [272, 0]
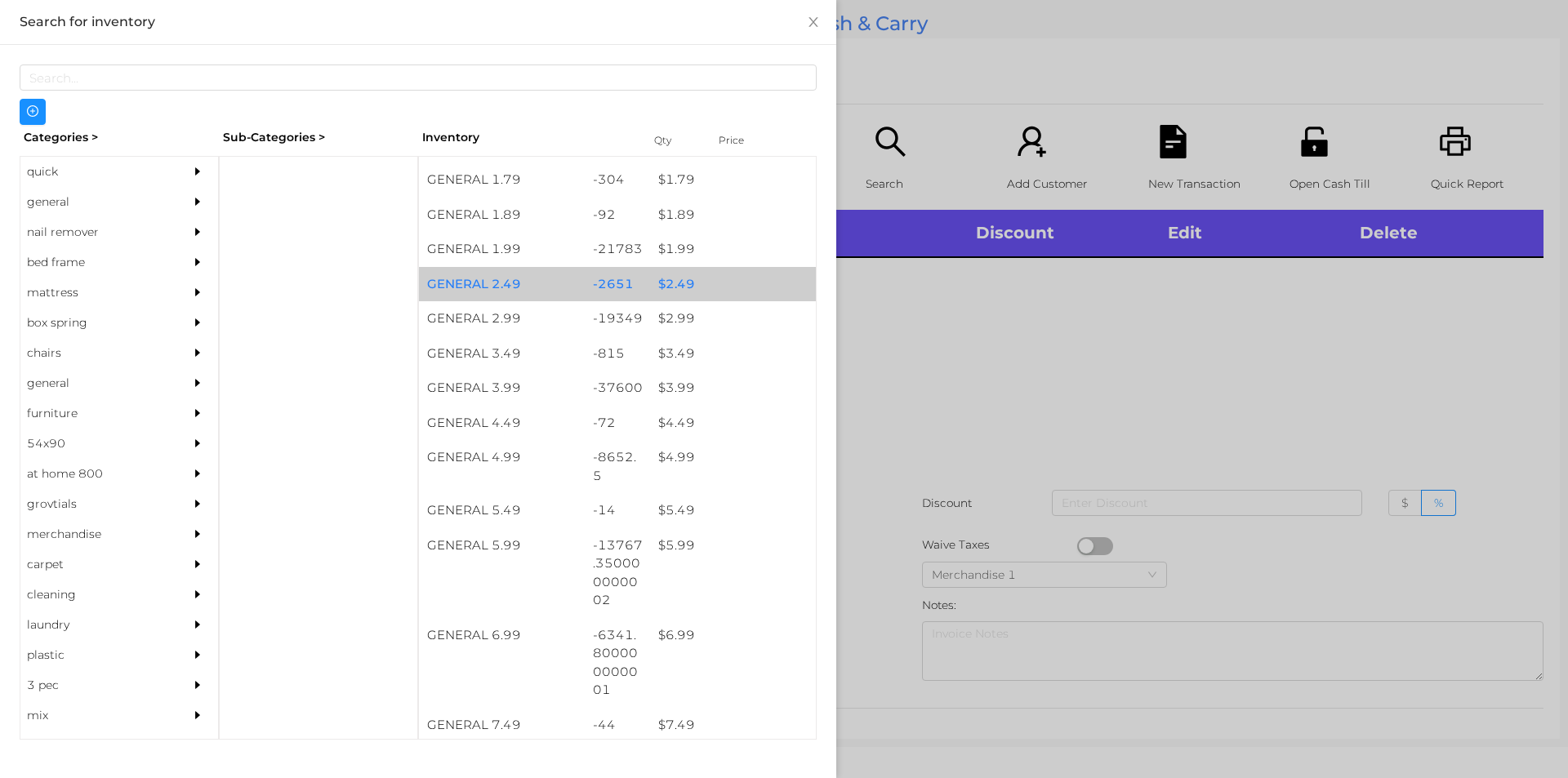
click at [611, 281] on div "-2651" at bounding box center [617, 285] width 66 height 35
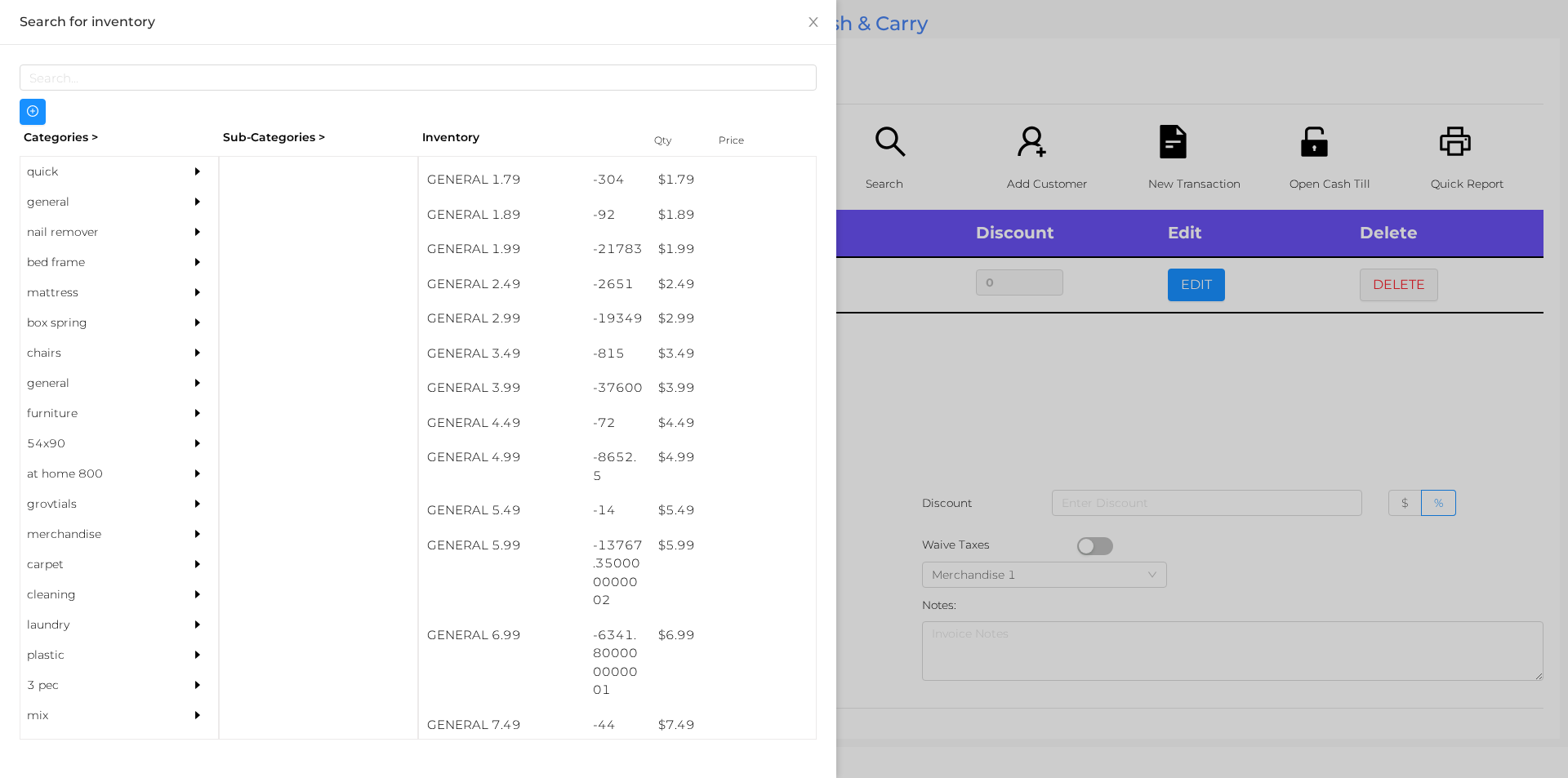
click at [900, 363] on div at bounding box center [784, 389] width 1568 height 778
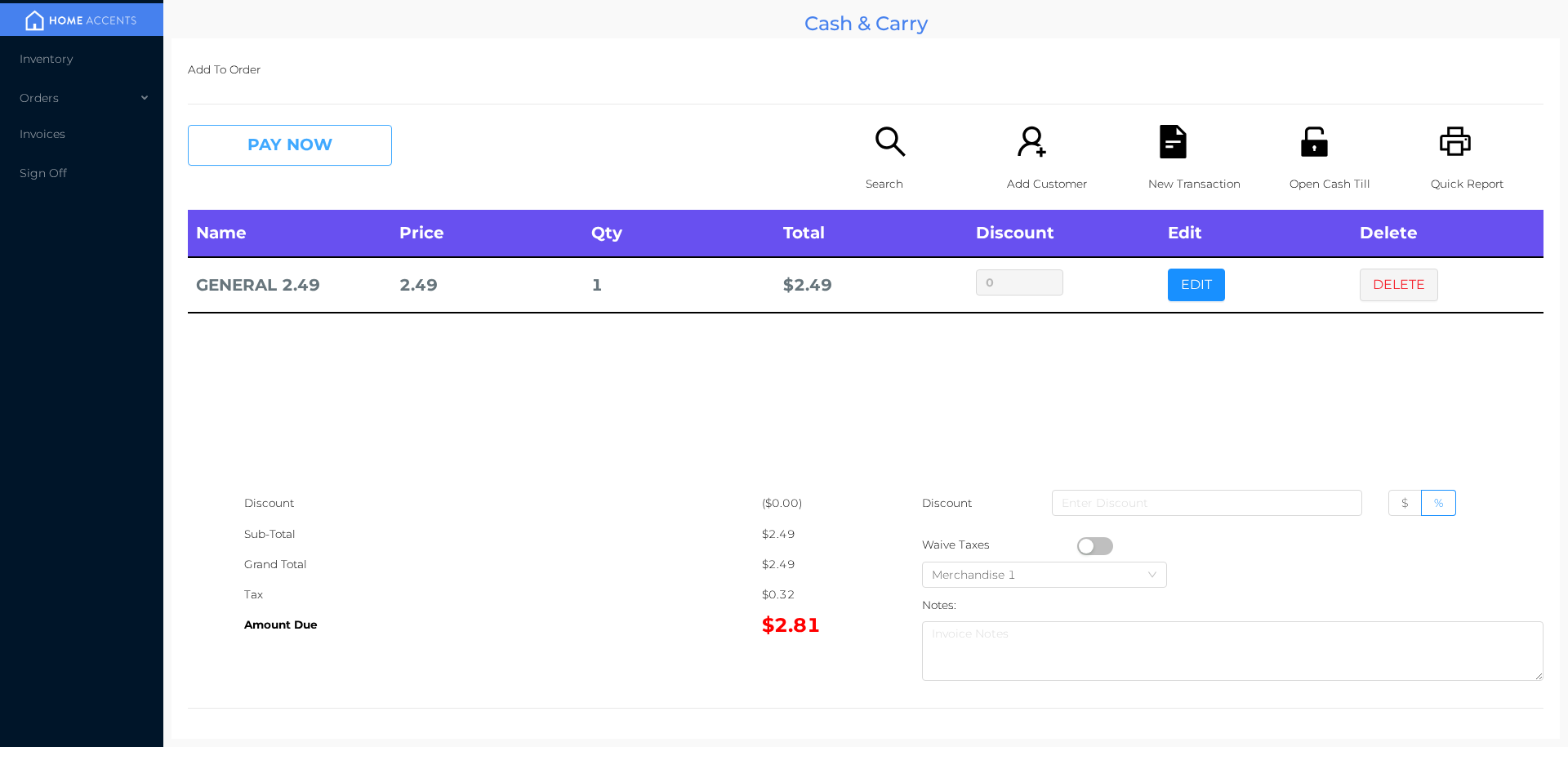
click at [296, 149] on button "PAY NOW" at bounding box center [289, 145] width 204 height 41
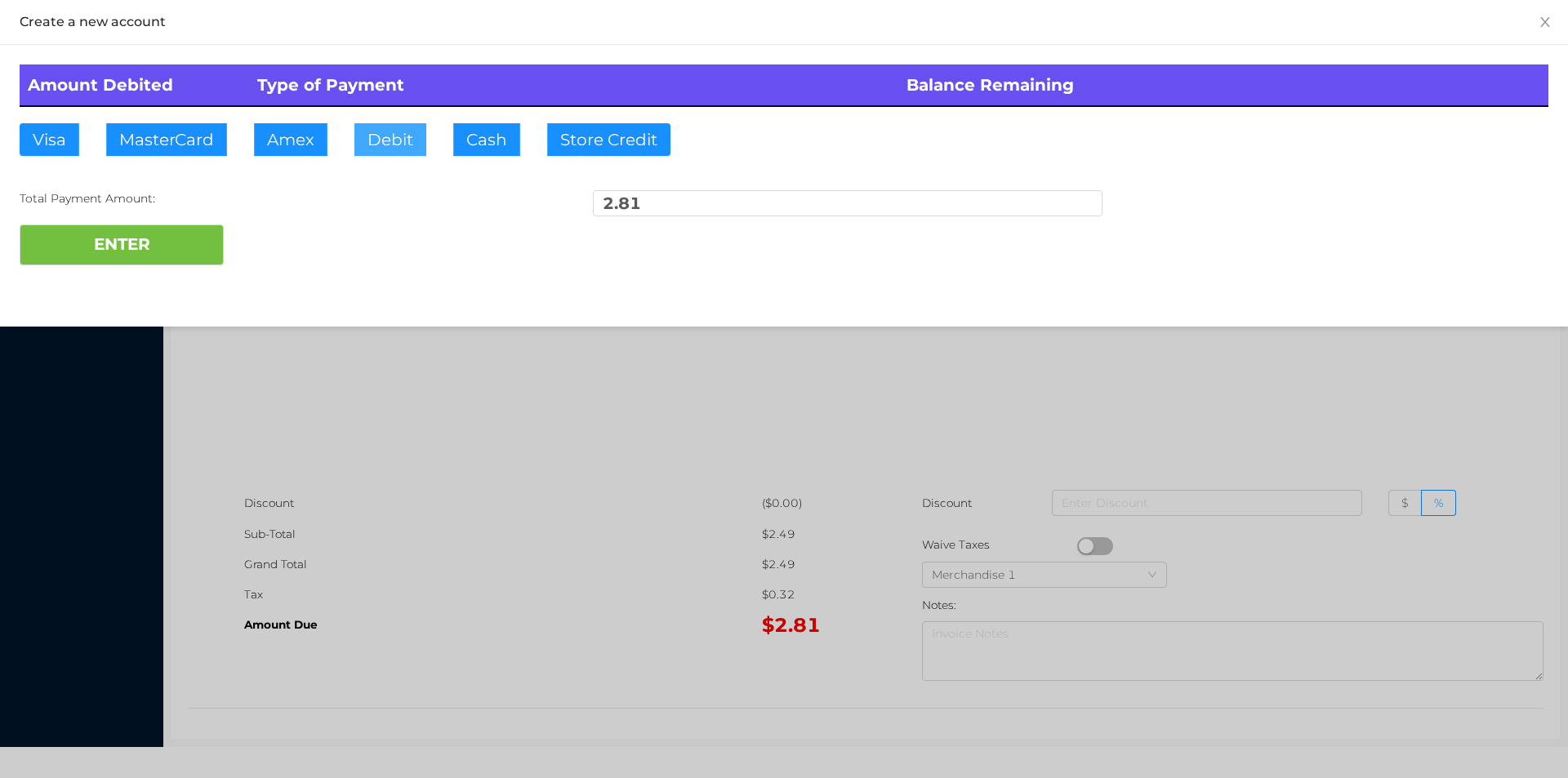
click at [385, 144] on button "Debit" at bounding box center [390, 140] width 72 height 33
click at [185, 226] on button "ENTER" at bounding box center [122, 245] width 204 height 41
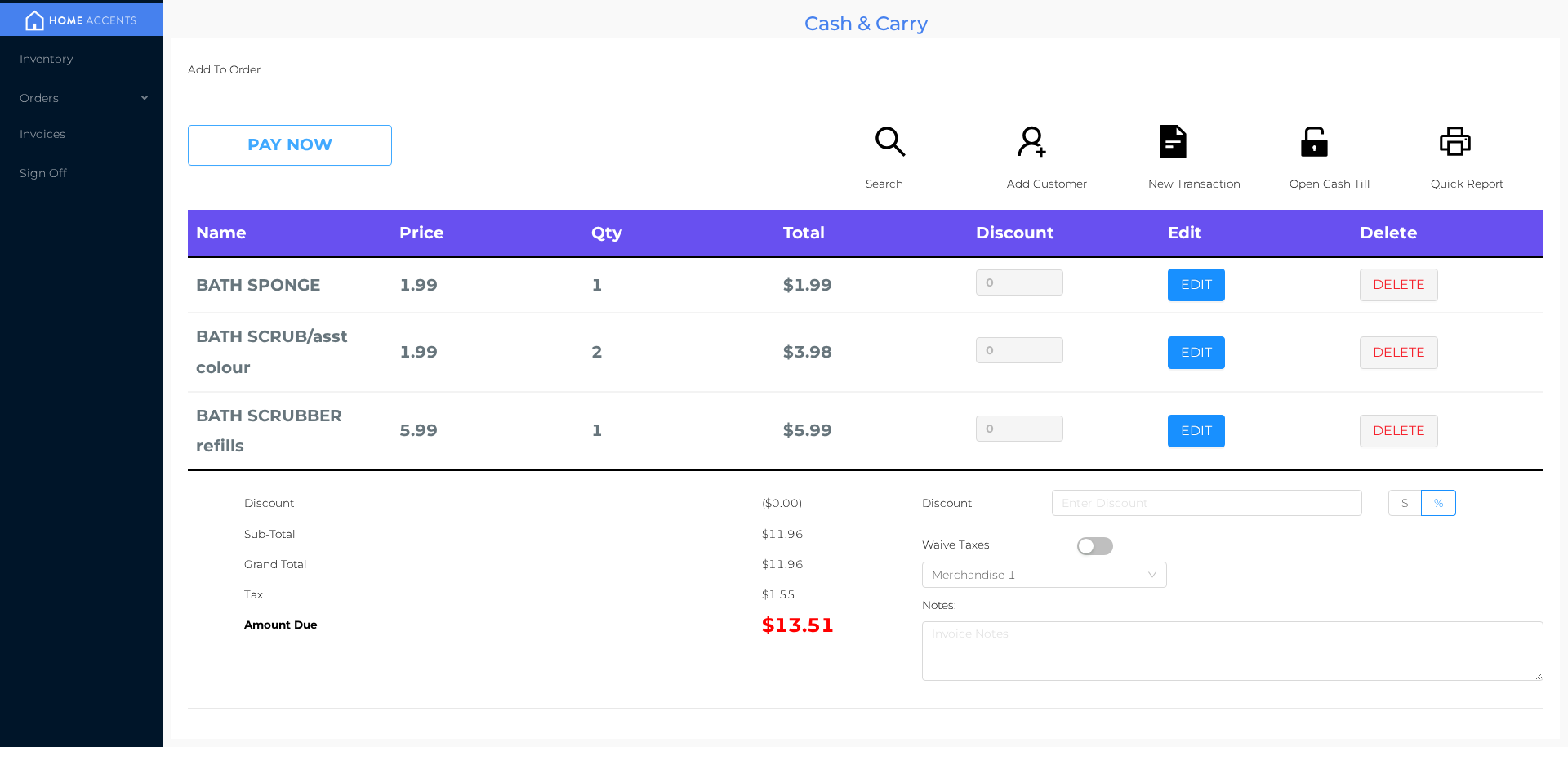
click at [316, 128] on button "PAY NOW" at bounding box center [289, 145] width 204 height 41
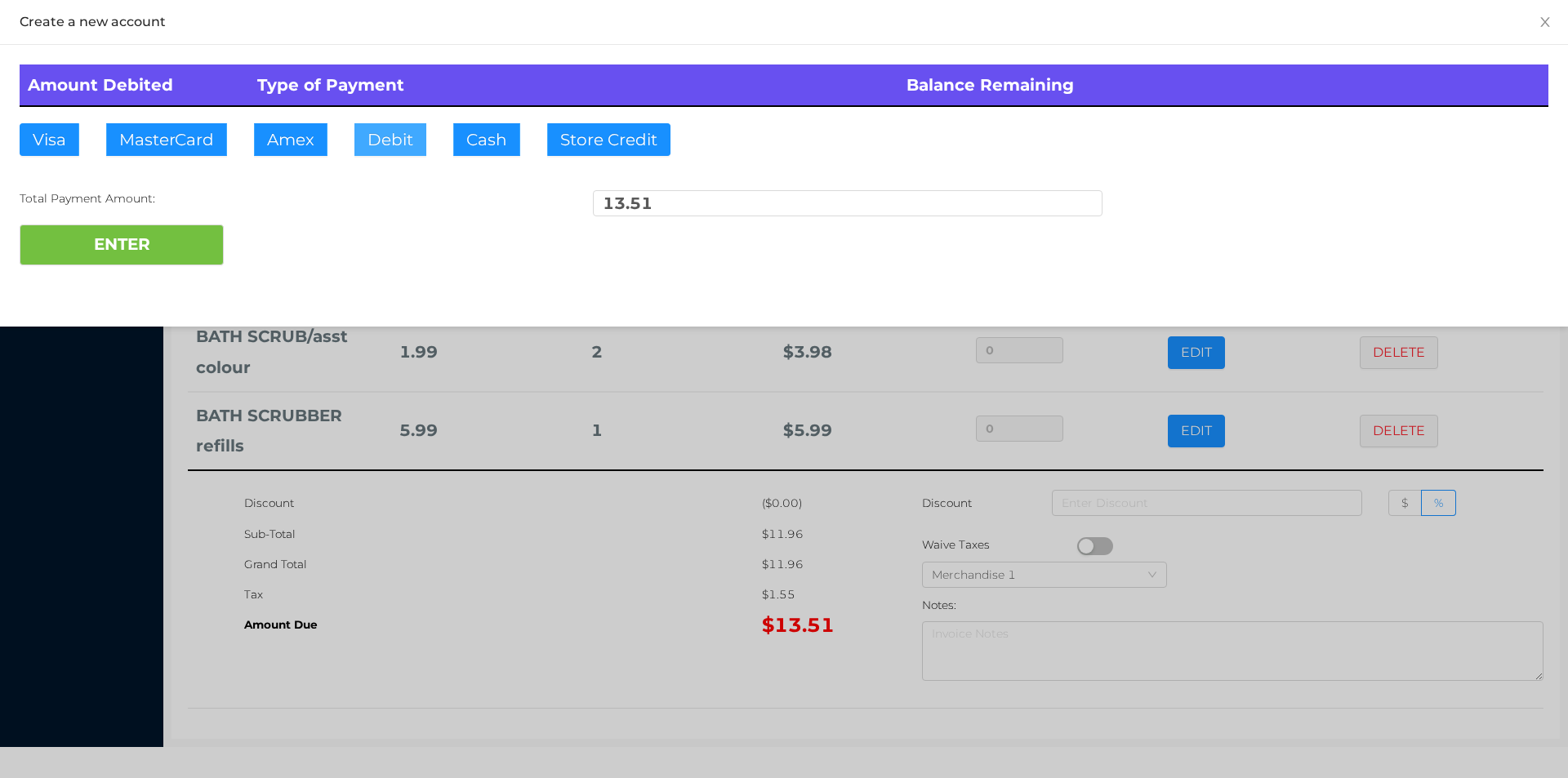
click at [379, 140] on button "Debit" at bounding box center [390, 140] width 72 height 33
type input "20"
click at [49, 247] on button "ENTER" at bounding box center [122, 245] width 204 height 41
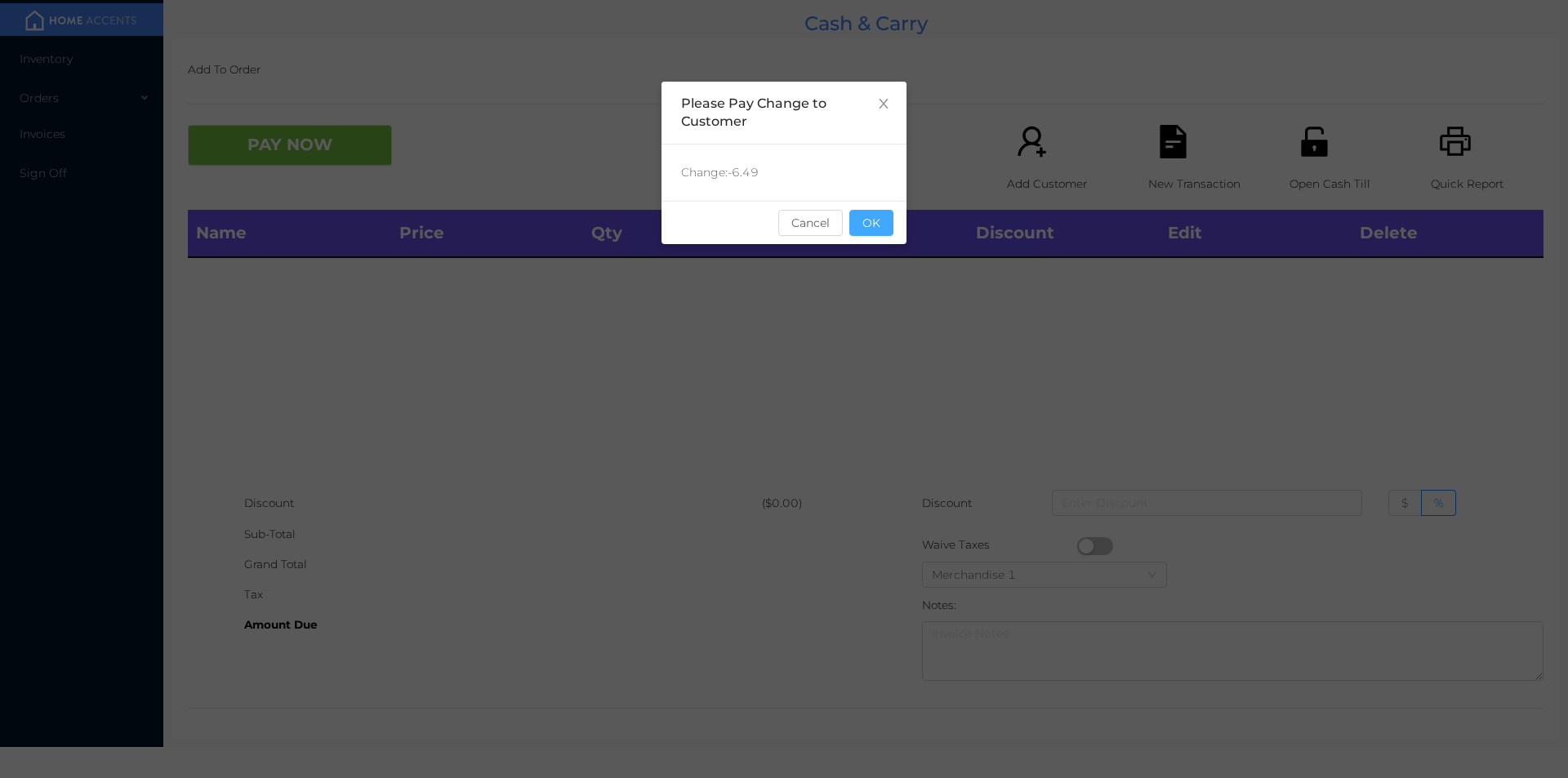
click at [884, 229] on button "OK" at bounding box center [871, 223] width 44 height 26
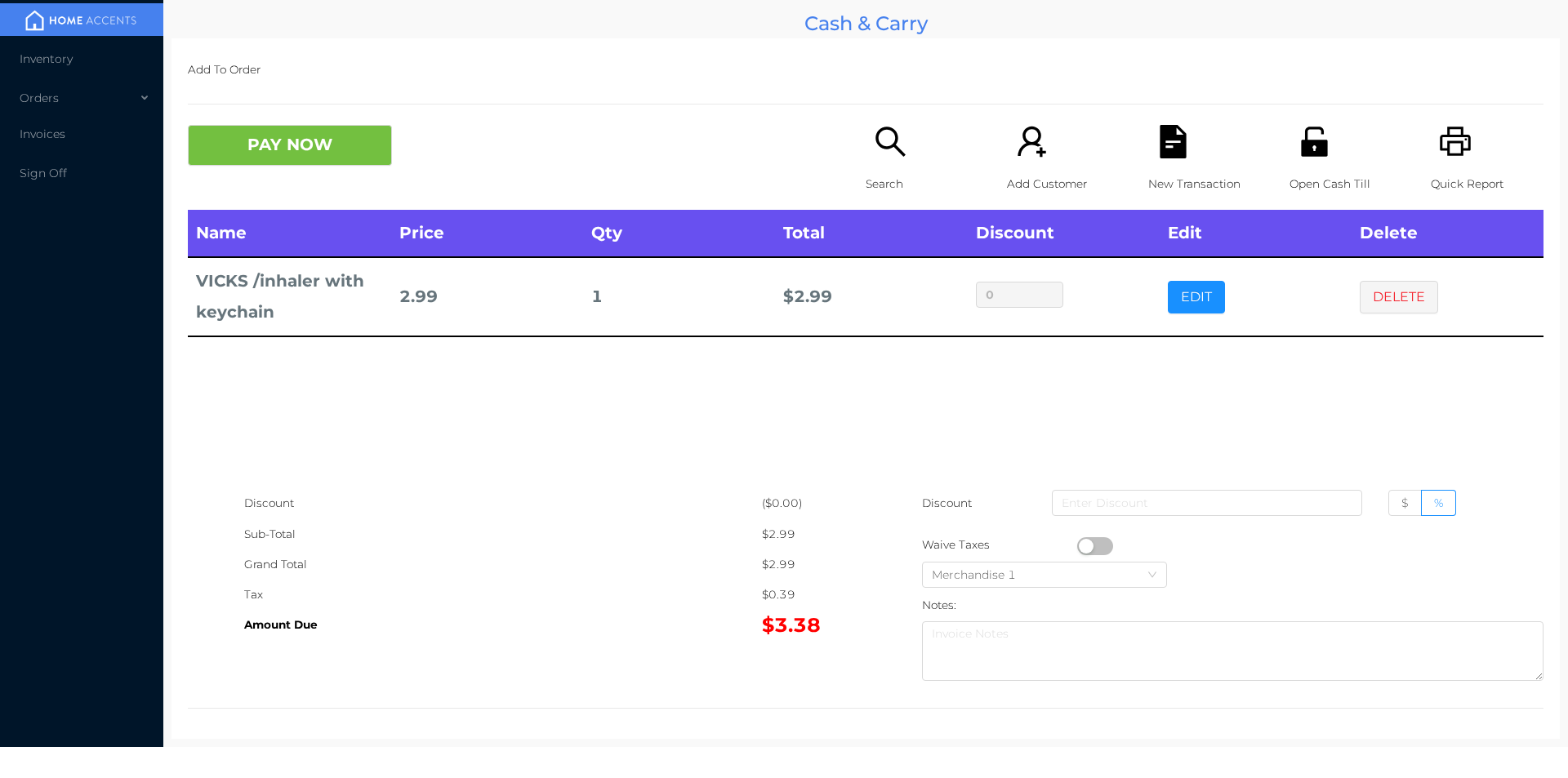
click at [257, 129] on button "PAY NOW" at bounding box center [289, 145] width 204 height 41
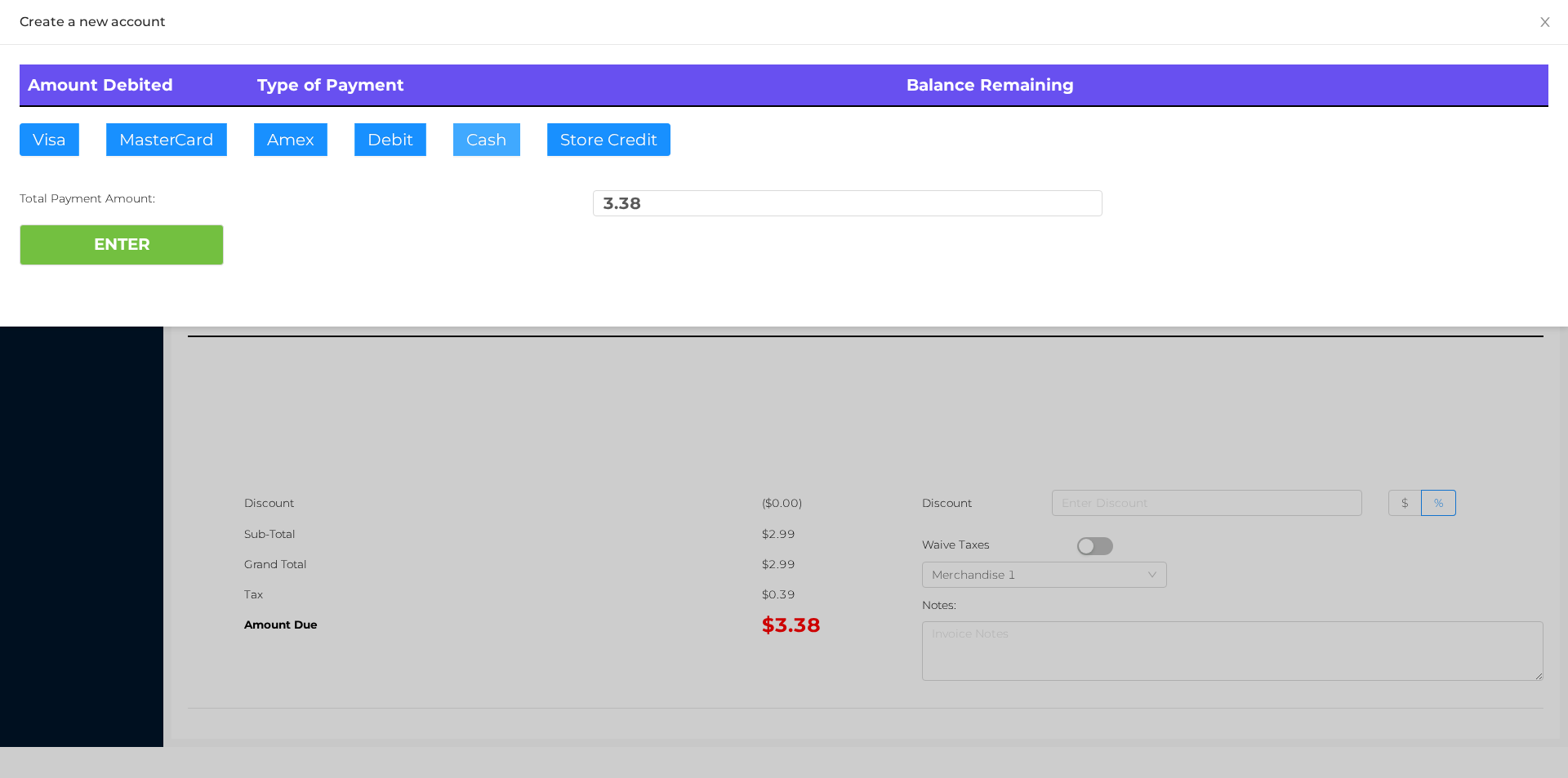
click at [453, 136] on button "Cash" at bounding box center [486, 140] width 67 height 33
type input "5"
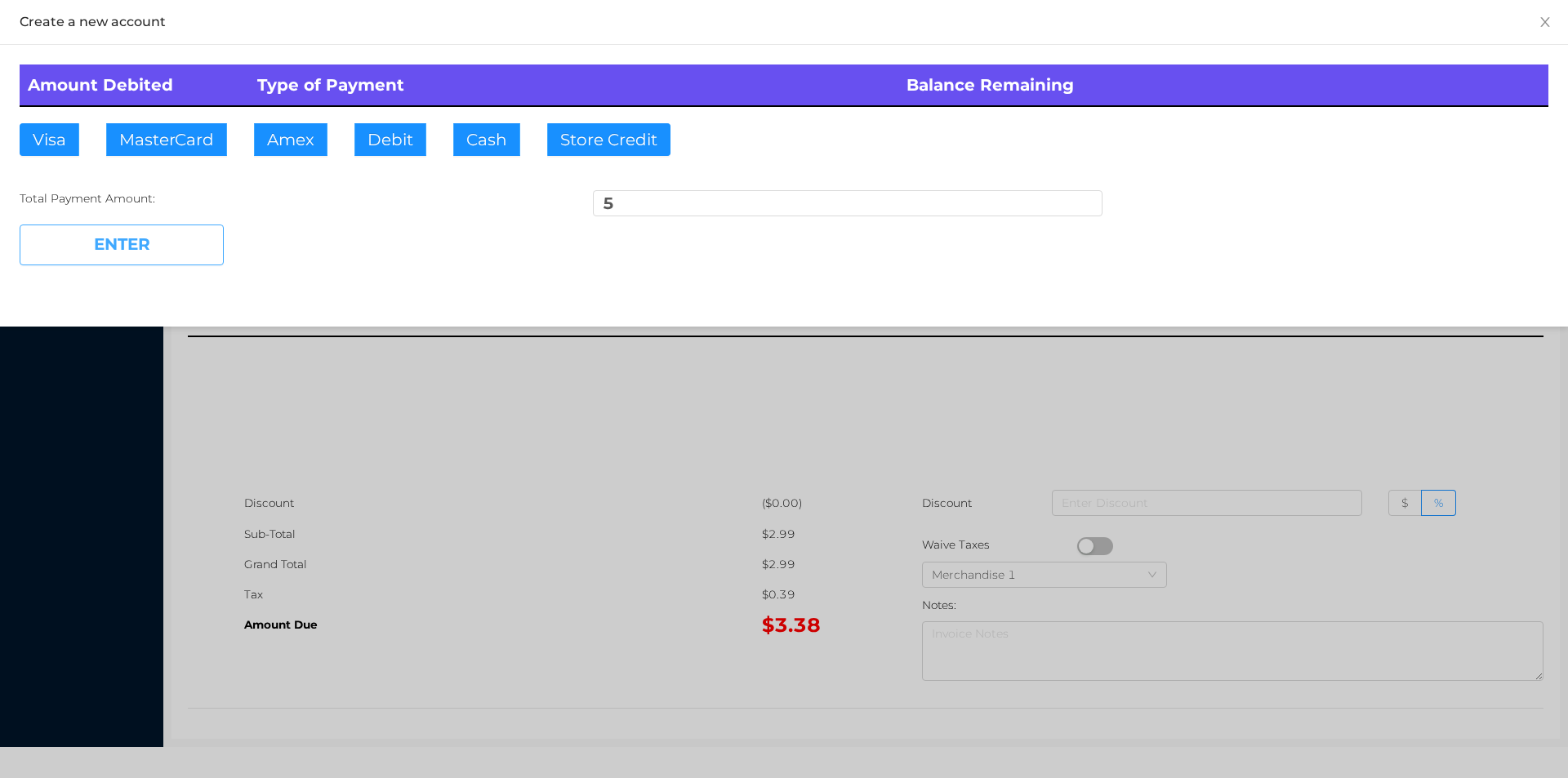
click at [175, 262] on button "ENTER" at bounding box center [122, 245] width 204 height 41
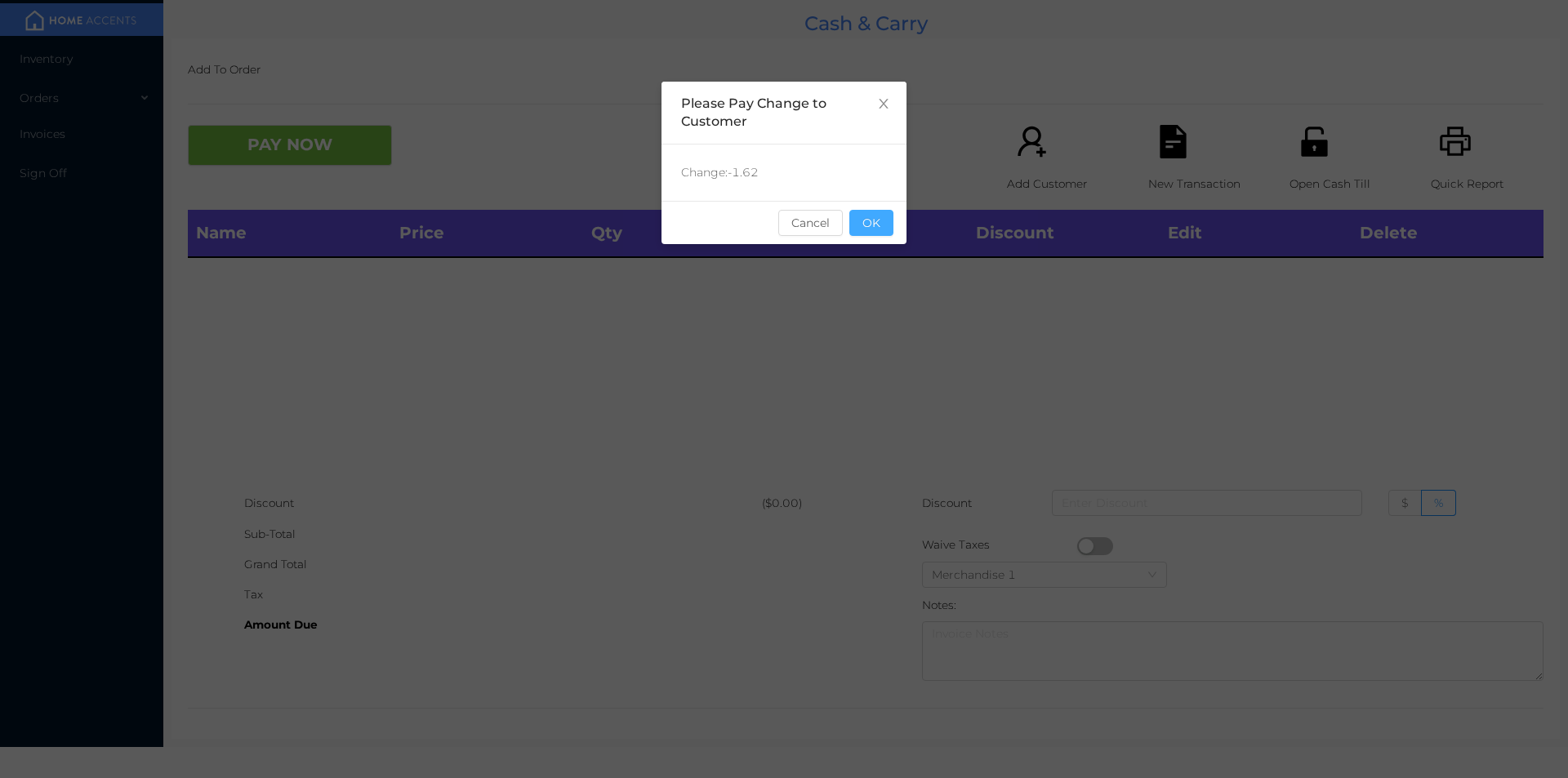
click at [875, 210] on button "OK" at bounding box center [871, 223] width 44 height 26
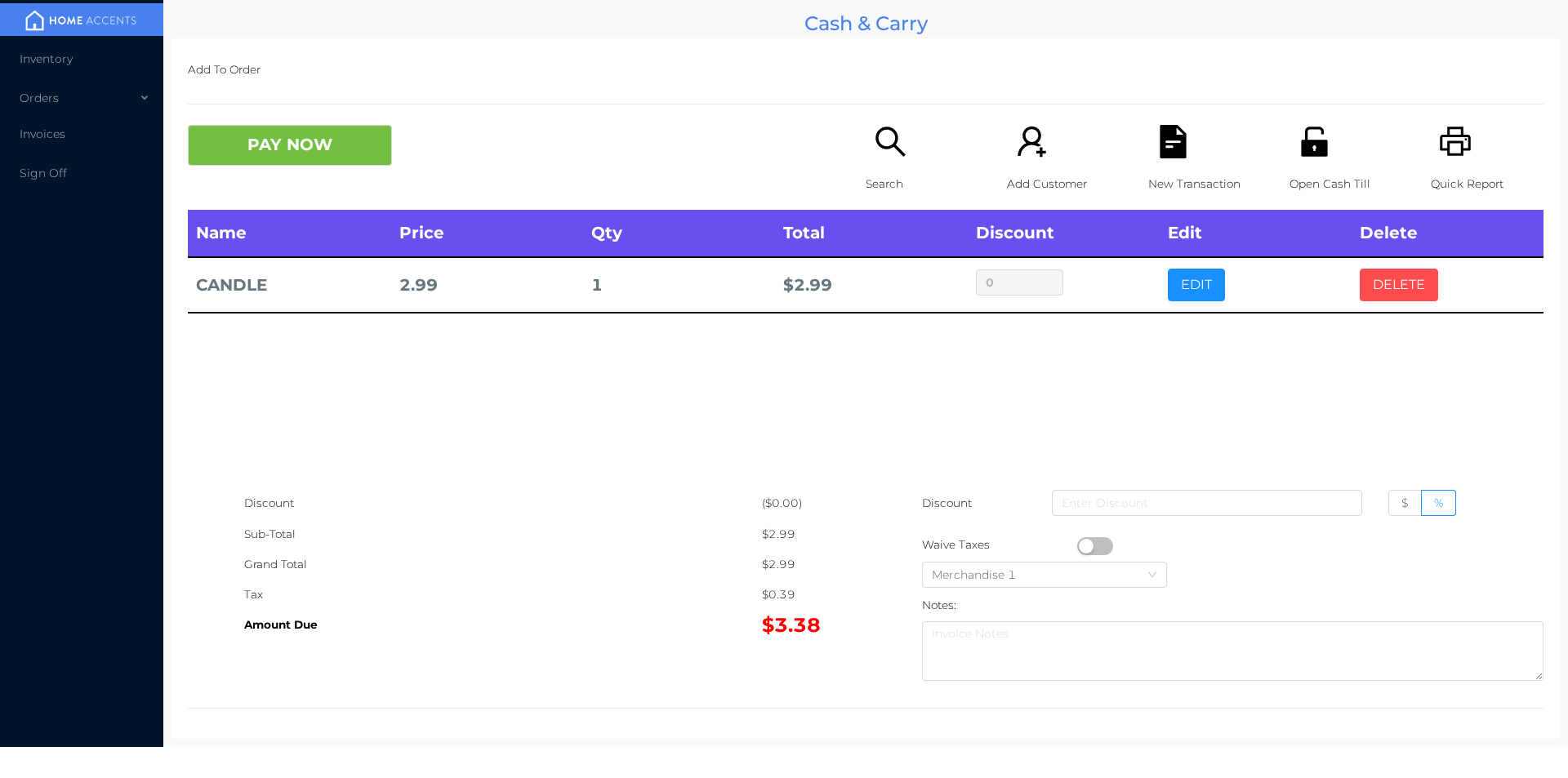
click at [1364, 286] on button "DELETE" at bounding box center [1399, 285] width 78 height 33
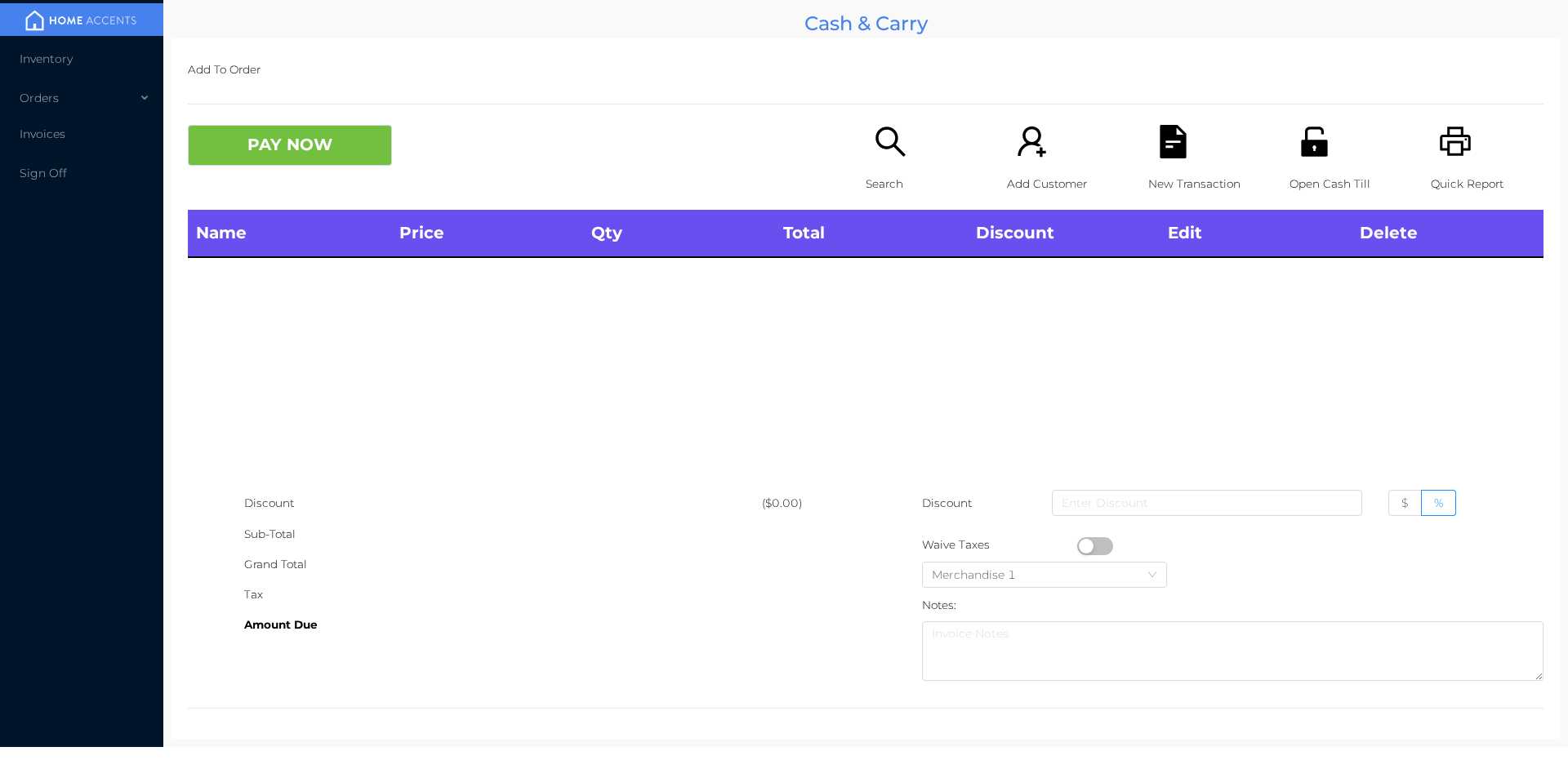
click at [873, 159] on div "Search" at bounding box center [922, 168] width 113 height 85
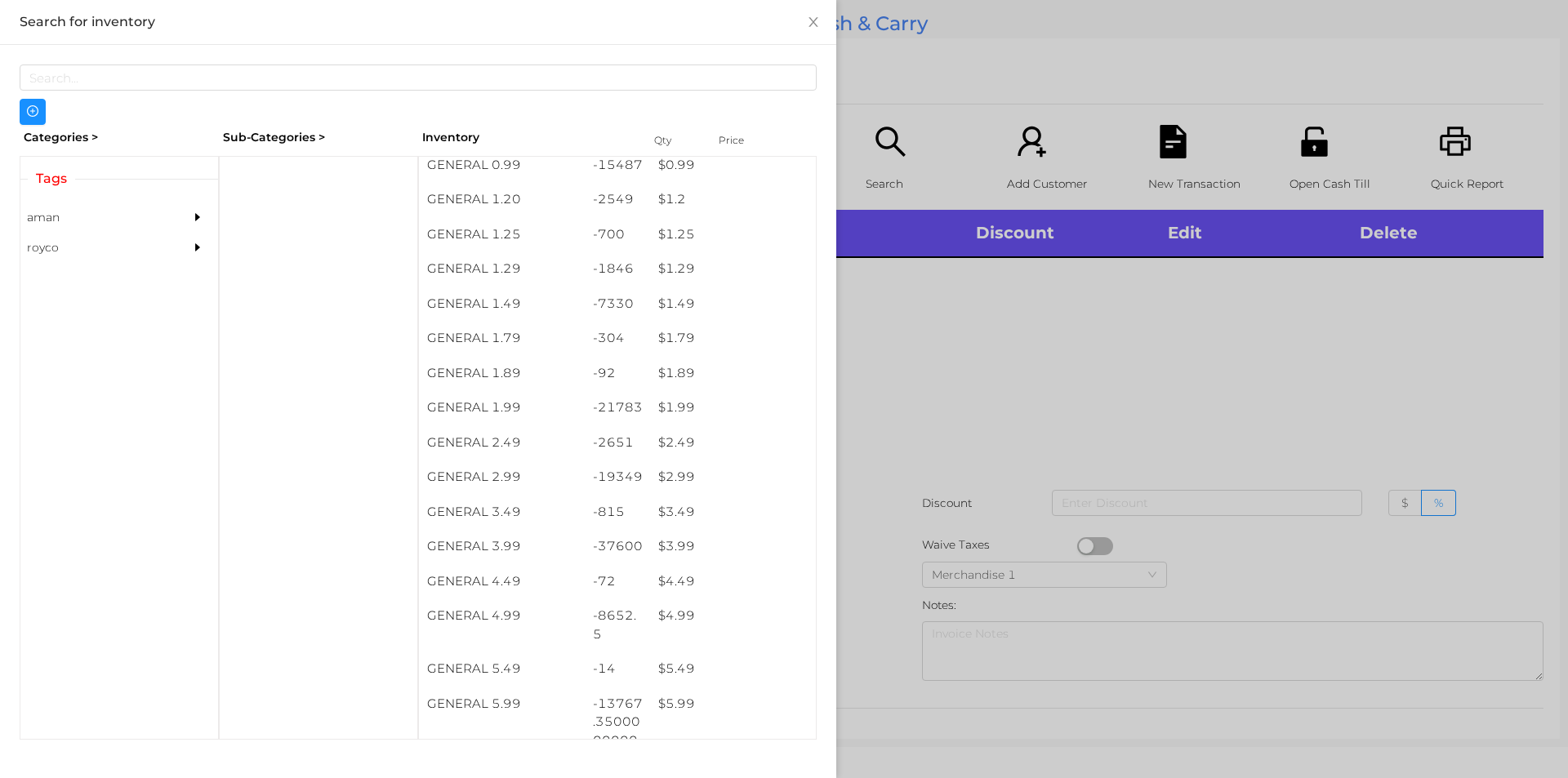
scroll to position [145, 0]
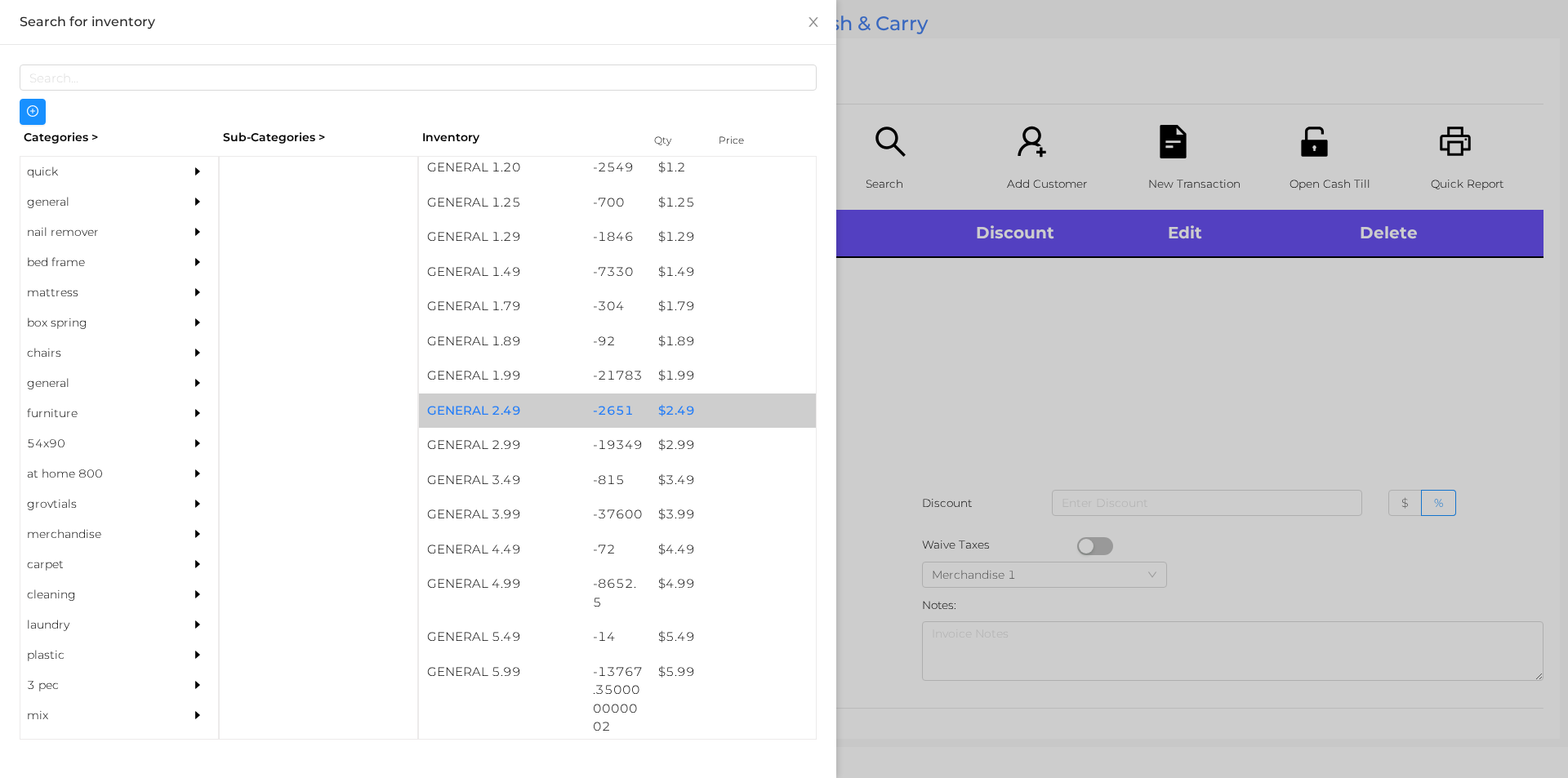
click at [623, 393] on div "-2651" at bounding box center [617, 411] width 66 height 35
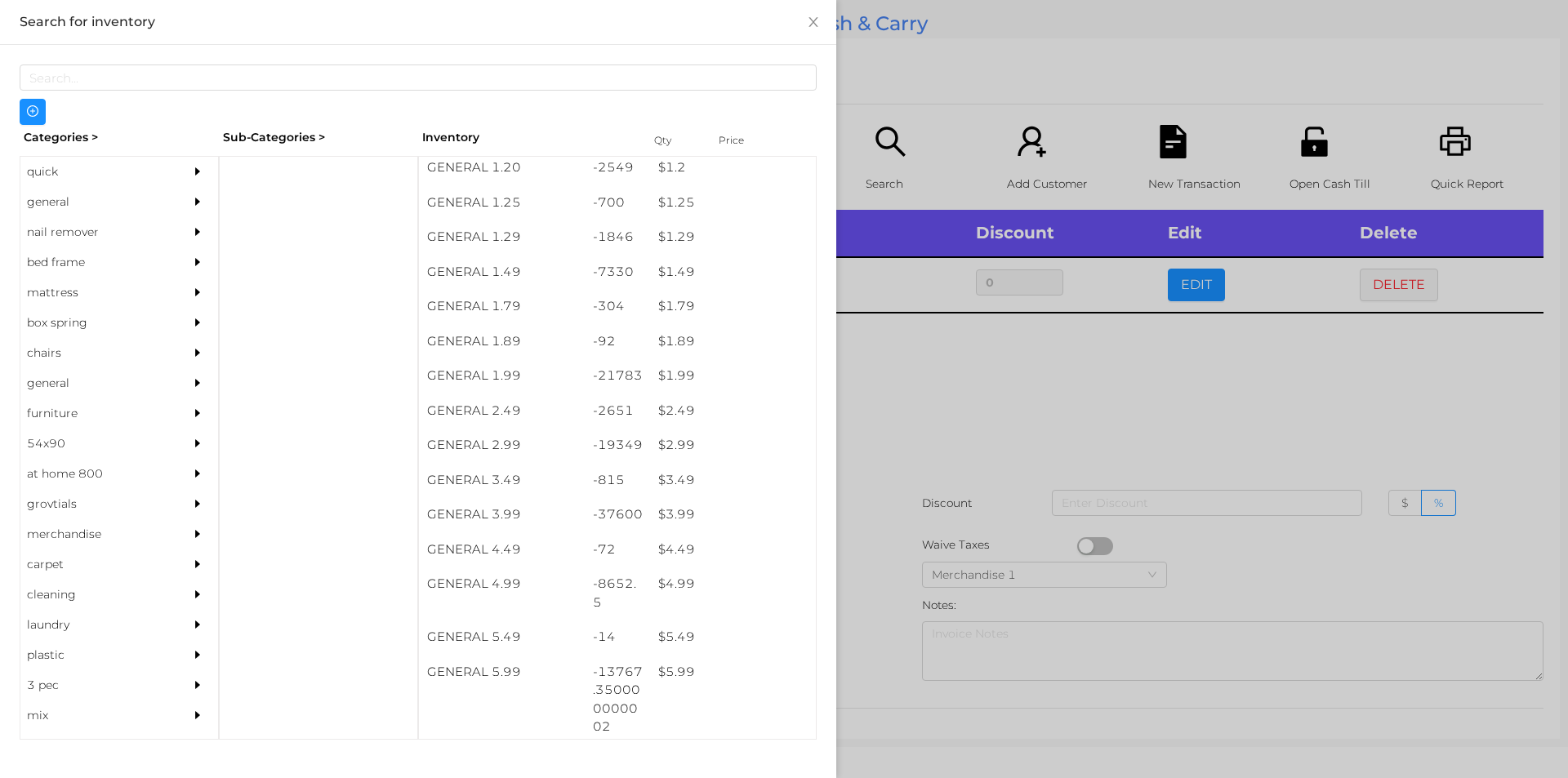
click at [977, 474] on div at bounding box center [784, 389] width 1568 height 778
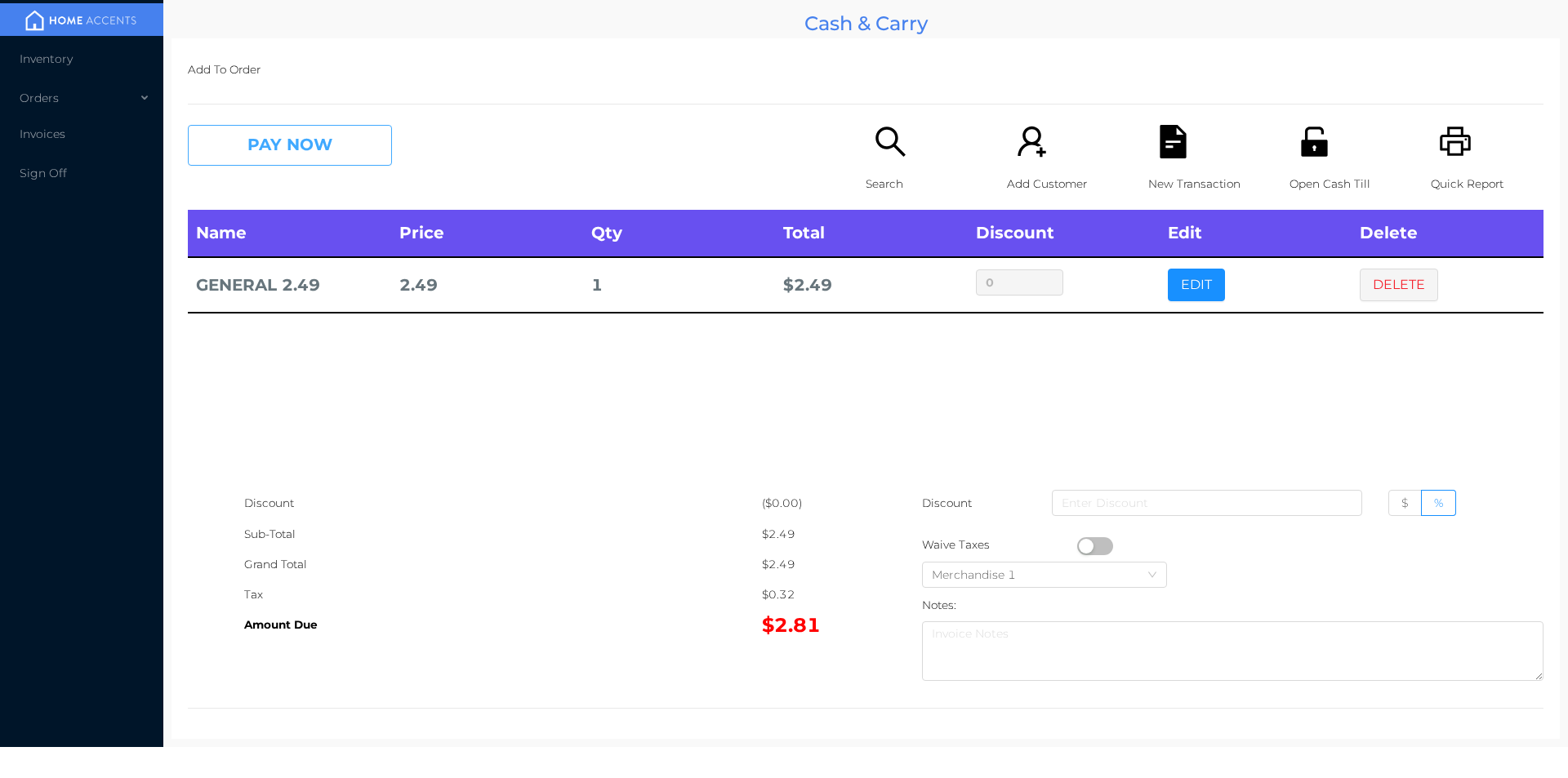
click at [267, 161] on button "PAY NOW" at bounding box center [289, 145] width 204 height 41
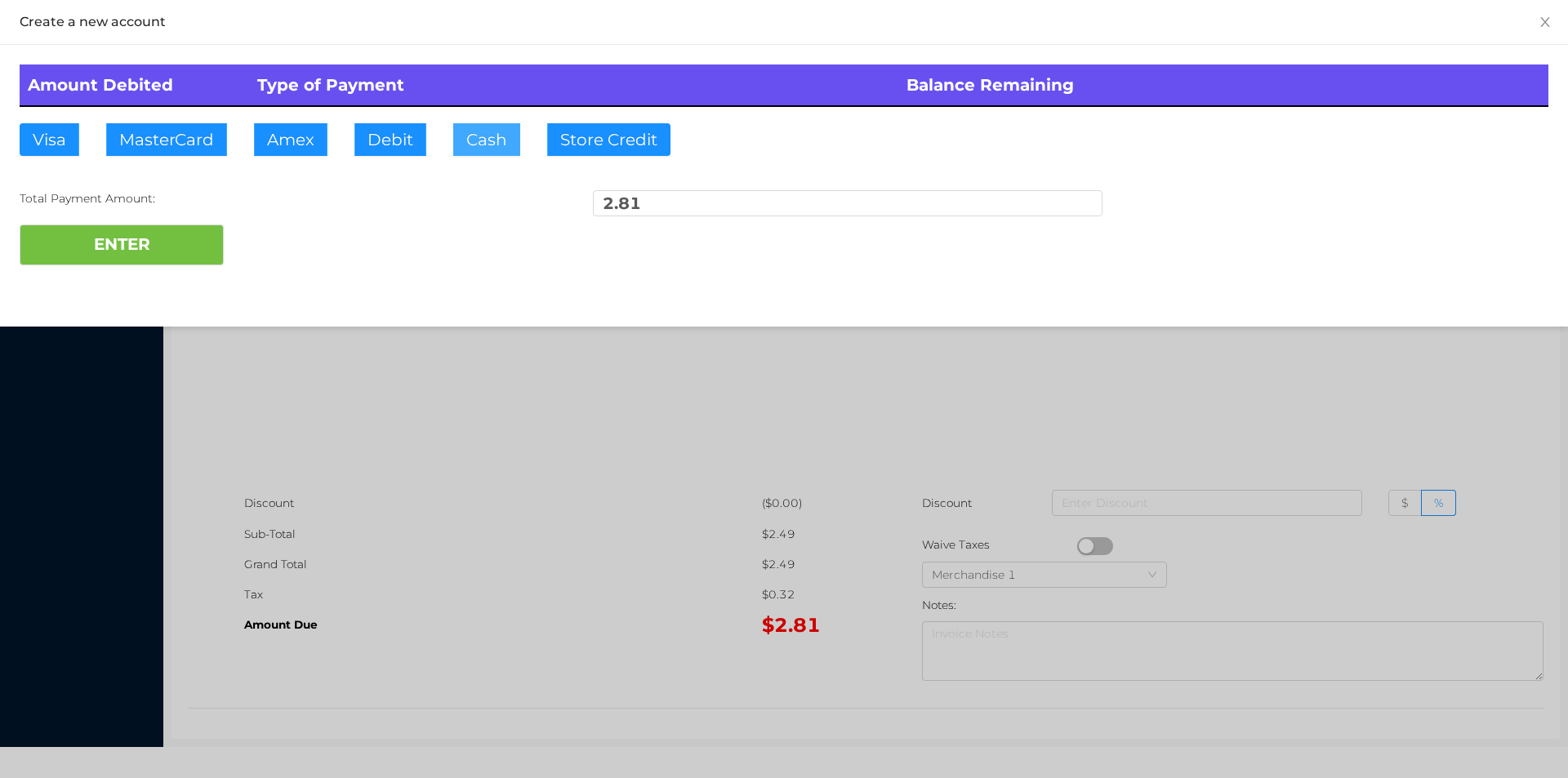
click at [481, 135] on button "Cash" at bounding box center [486, 140] width 67 height 33
type input "5"
click at [129, 257] on button "ENTER" at bounding box center [122, 245] width 204 height 41
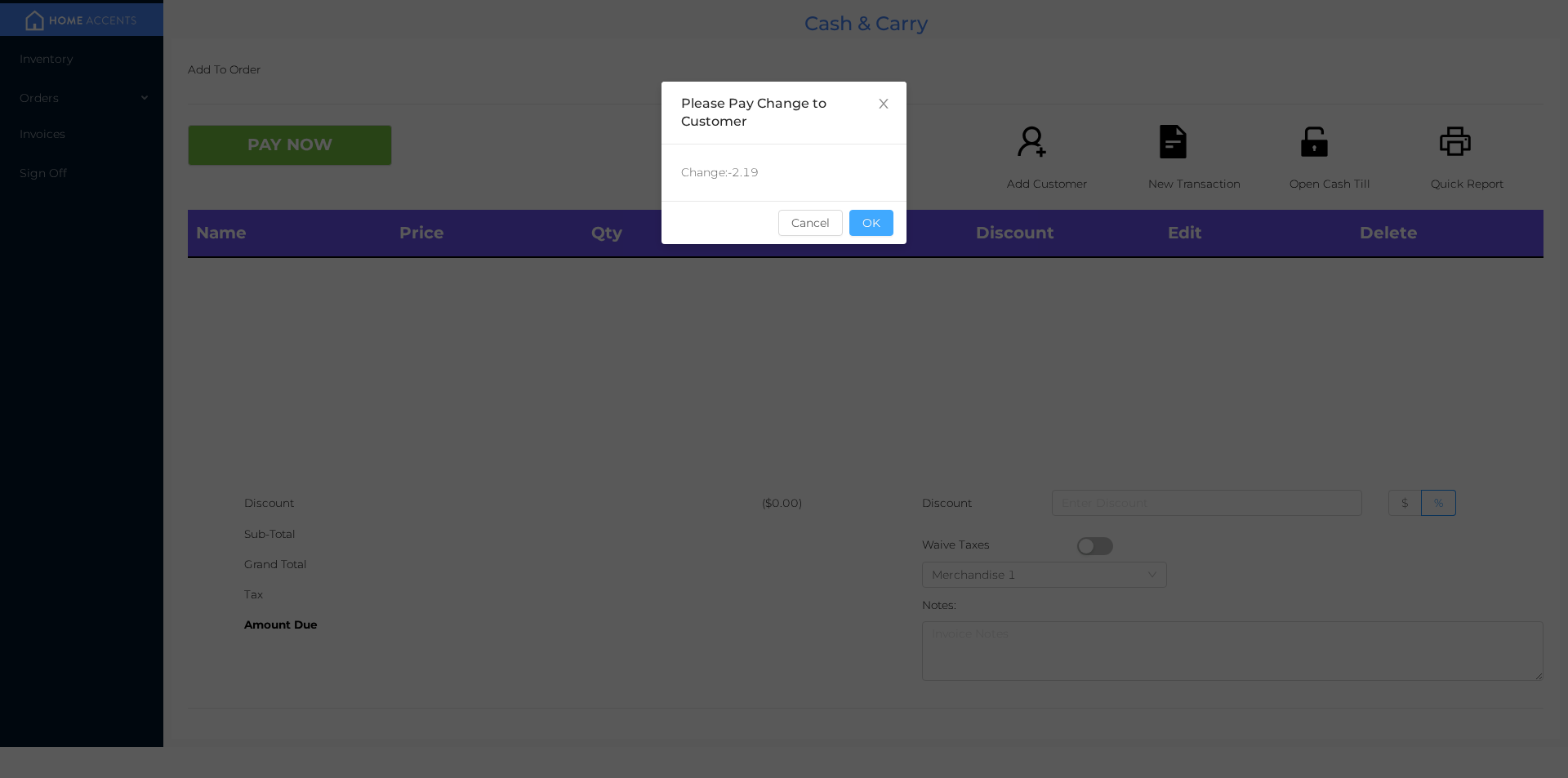
click at [883, 227] on button "OK" at bounding box center [871, 223] width 44 height 26
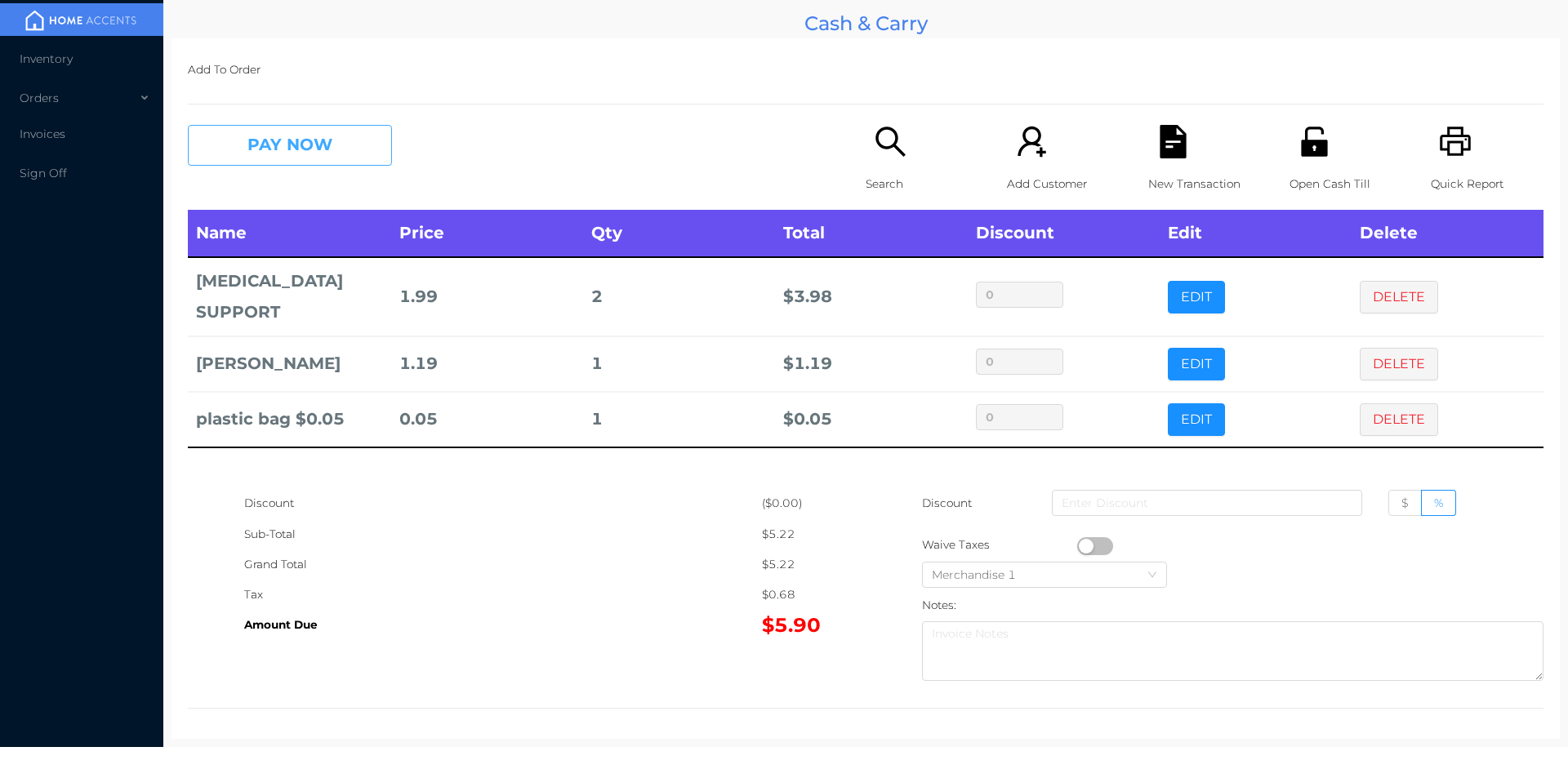
click at [257, 141] on button "PAY NOW" at bounding box center [289, 145] width 204 height 41
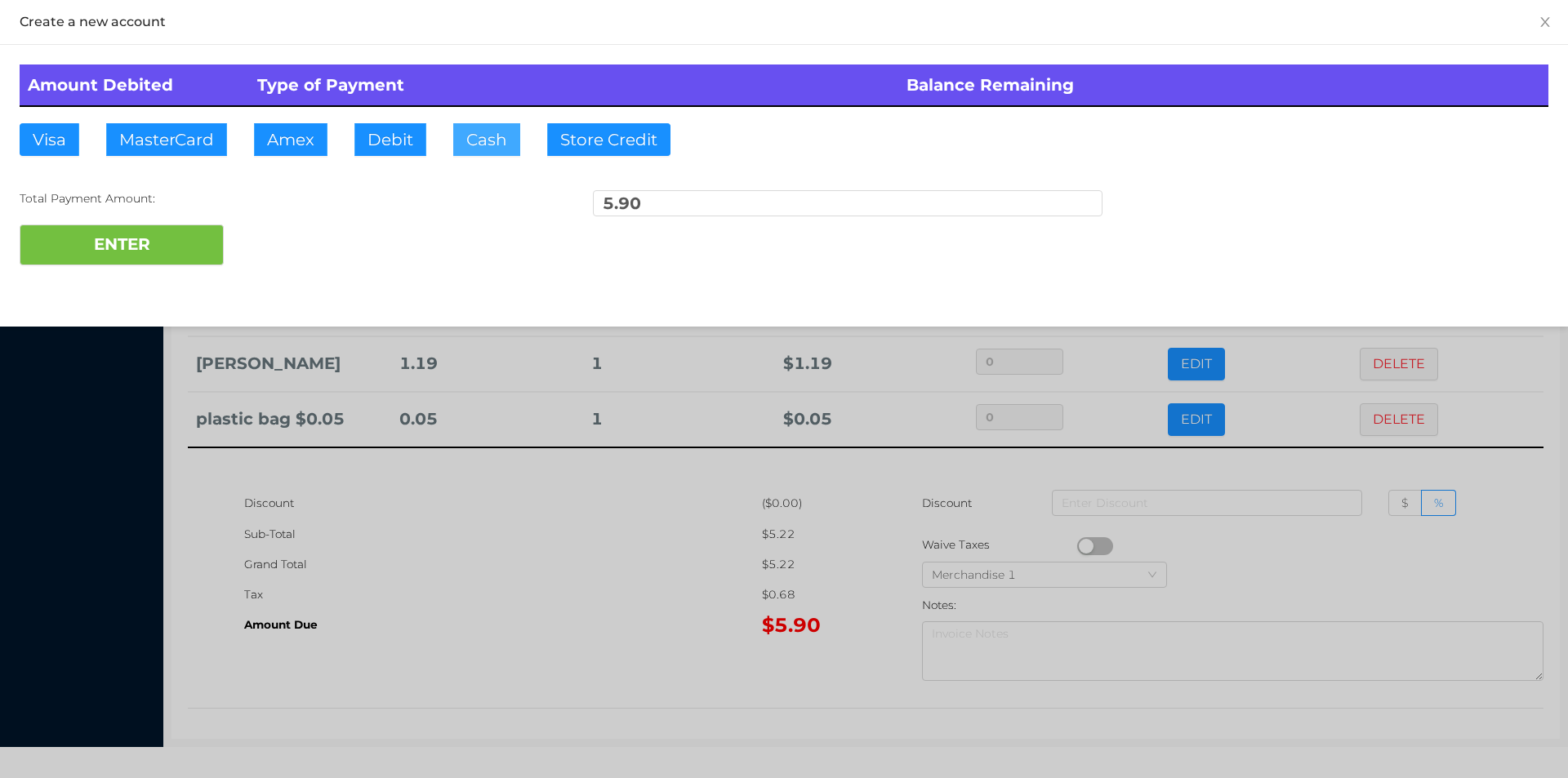
click at [479, 151] on button "Cash" at bounding box center [486, 140] width 67 height 33
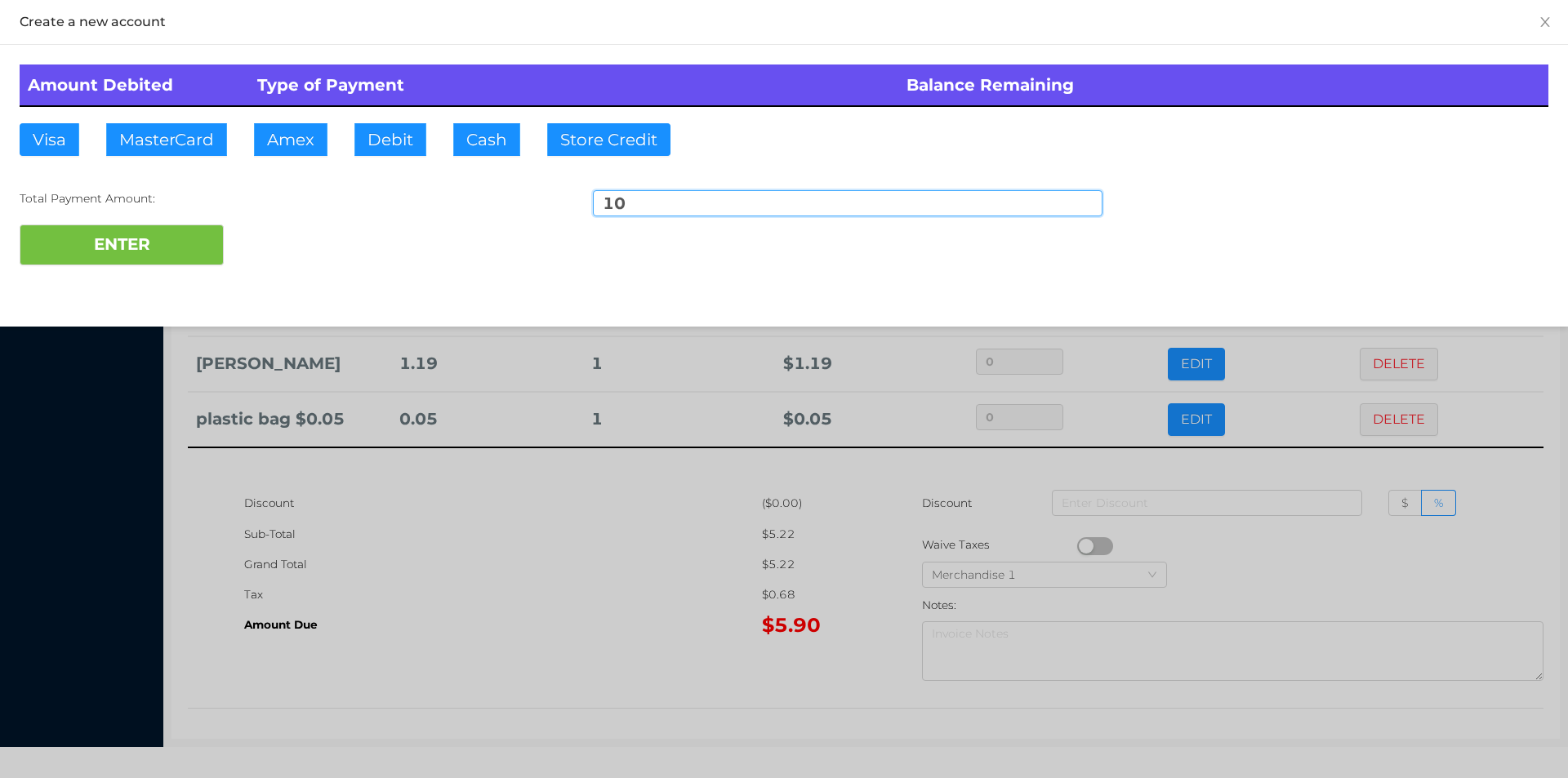
type input "10"
click at [110, 288] on div "Create a new account Amount Debited Type of Payment Balance Remaining Visa Mast…" at bounding box center [784, 163] width 1568 height 326
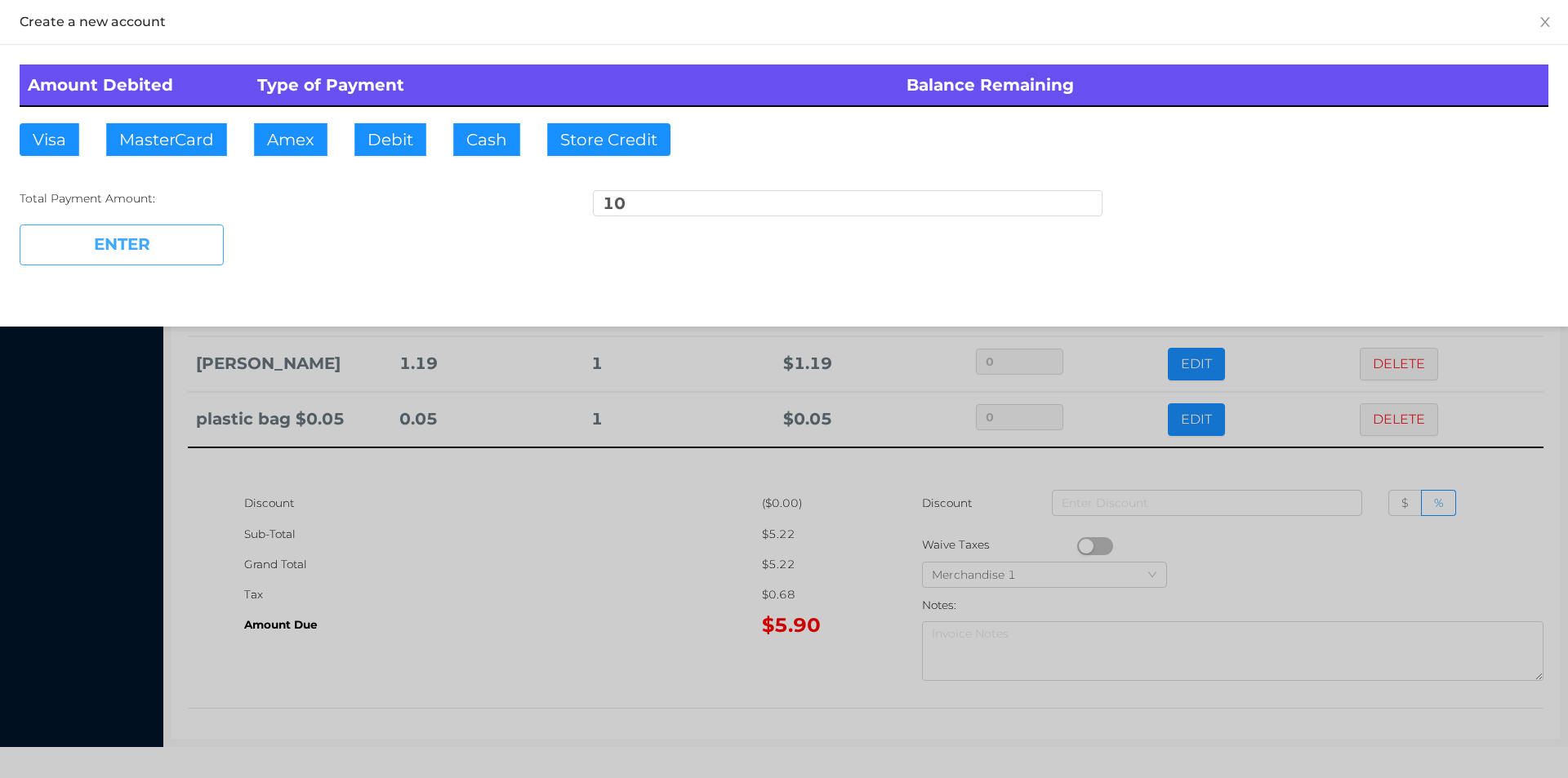
click at [124, 260] on button "ENTER" at bounding box center [122, 245] width 204 height 41
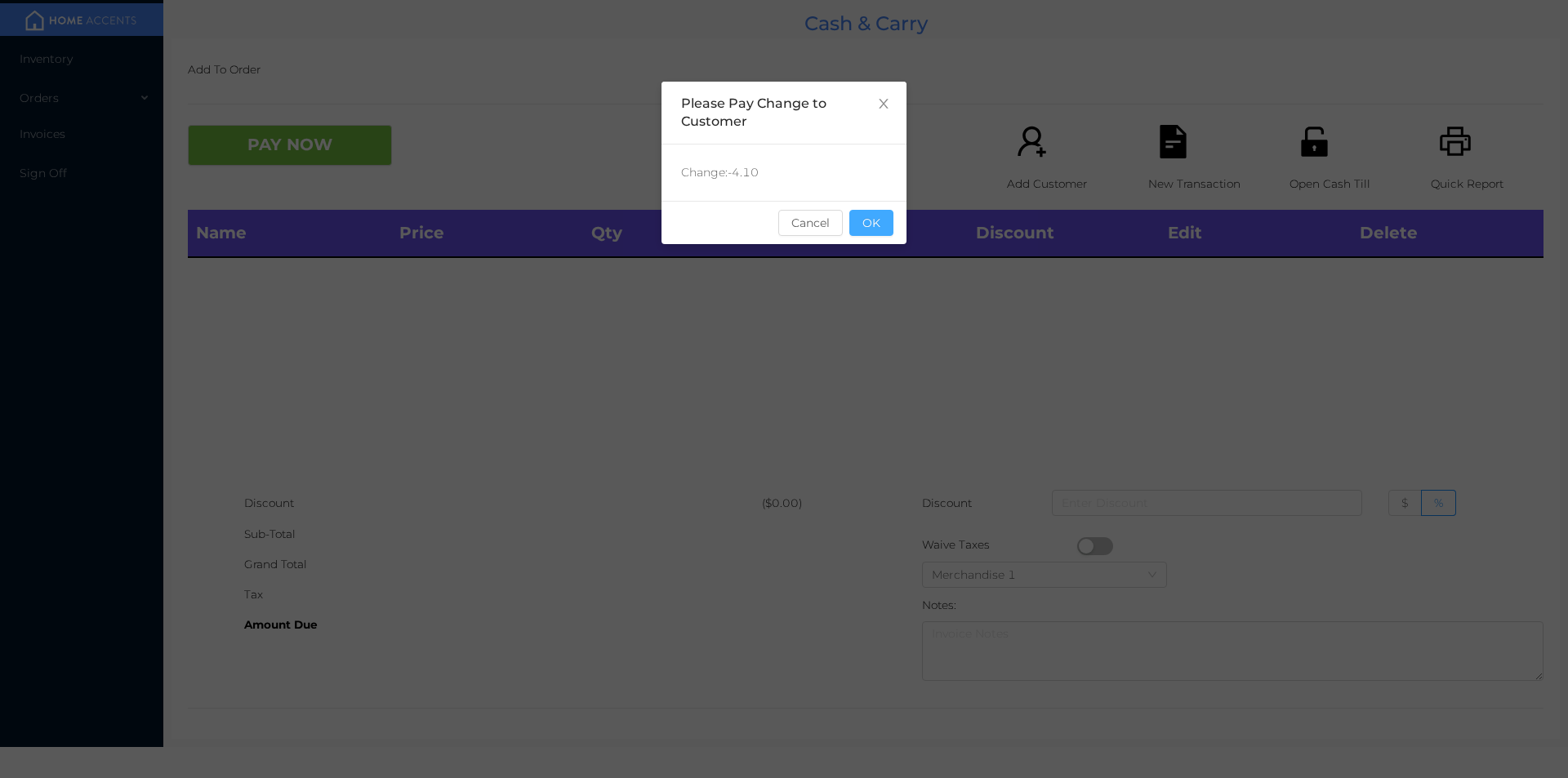
click at [861, 229] on button "OK" at bounding box center [871, 223] width 44 height 26
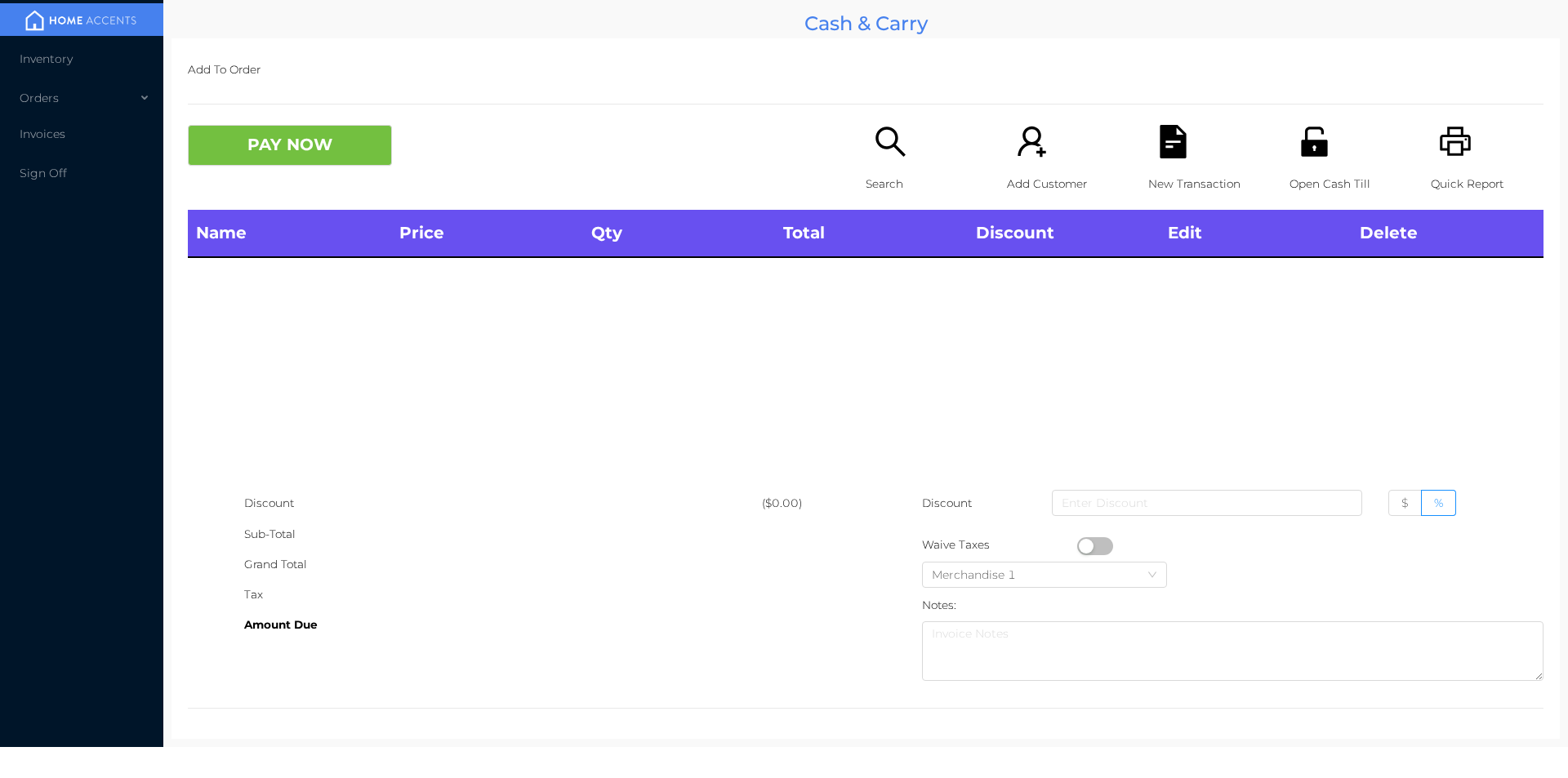
click at [866, 202] on div "Search" at bounding box center [922, 168] width 113 height 85
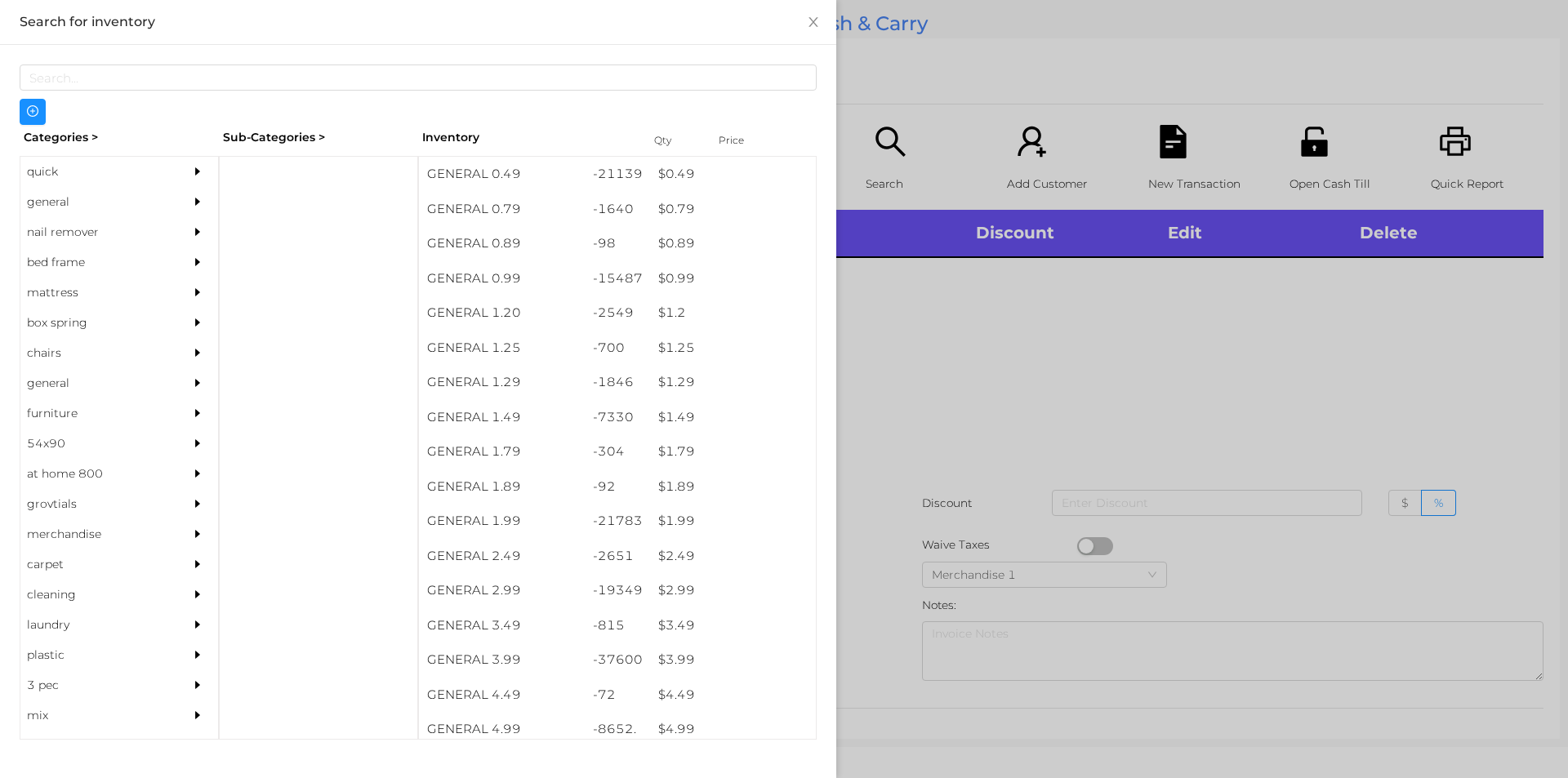
click at [26, 197] on div "general" at bounding box center [95, 201] width 148 height 30
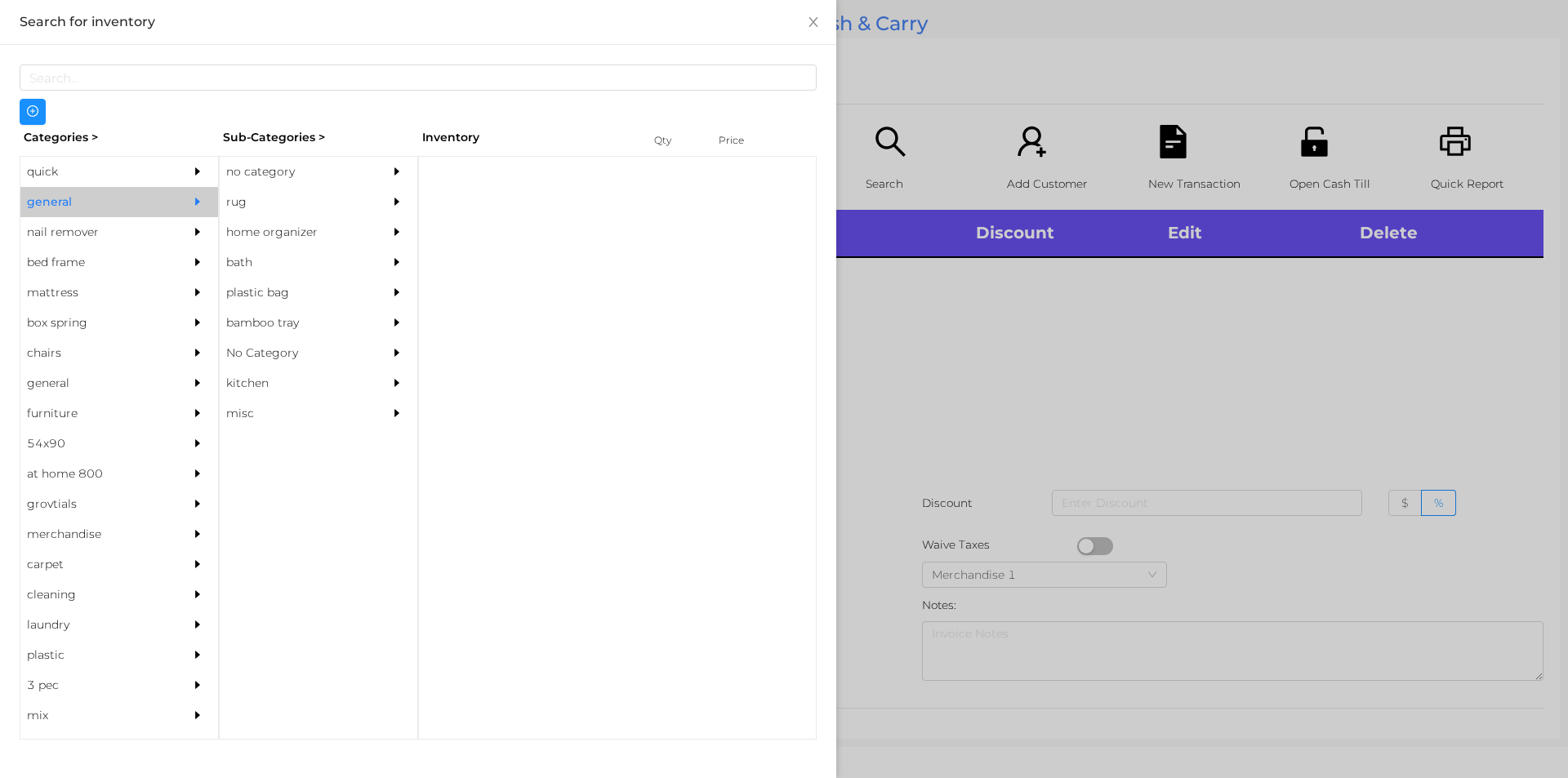
click at [90, 173] on div "quick" at bounding box center [95, 172] width 148 height 30
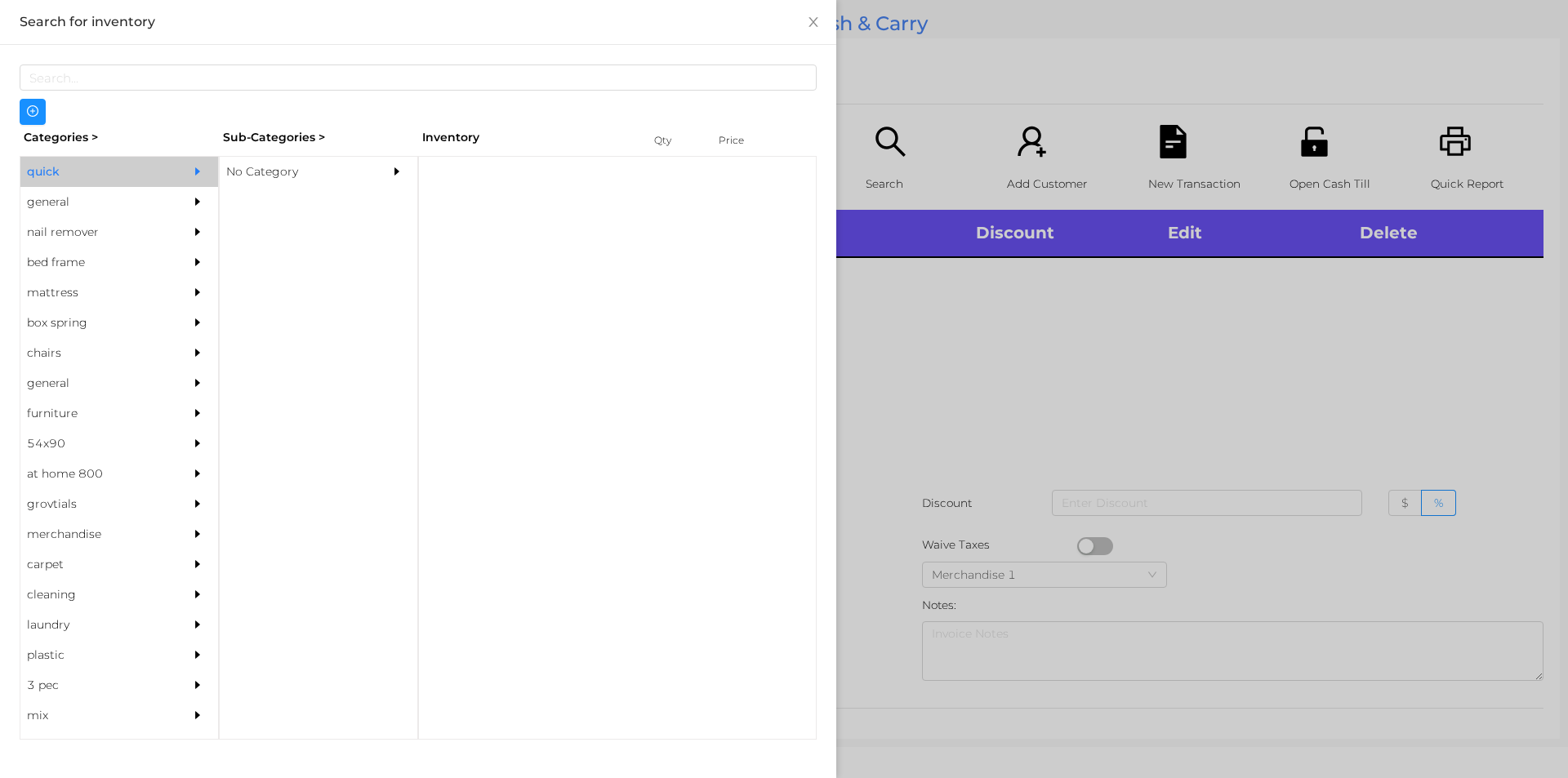
click at [339, 169] on div "No Category" at bounding box center [293, 172] width 148 height 30
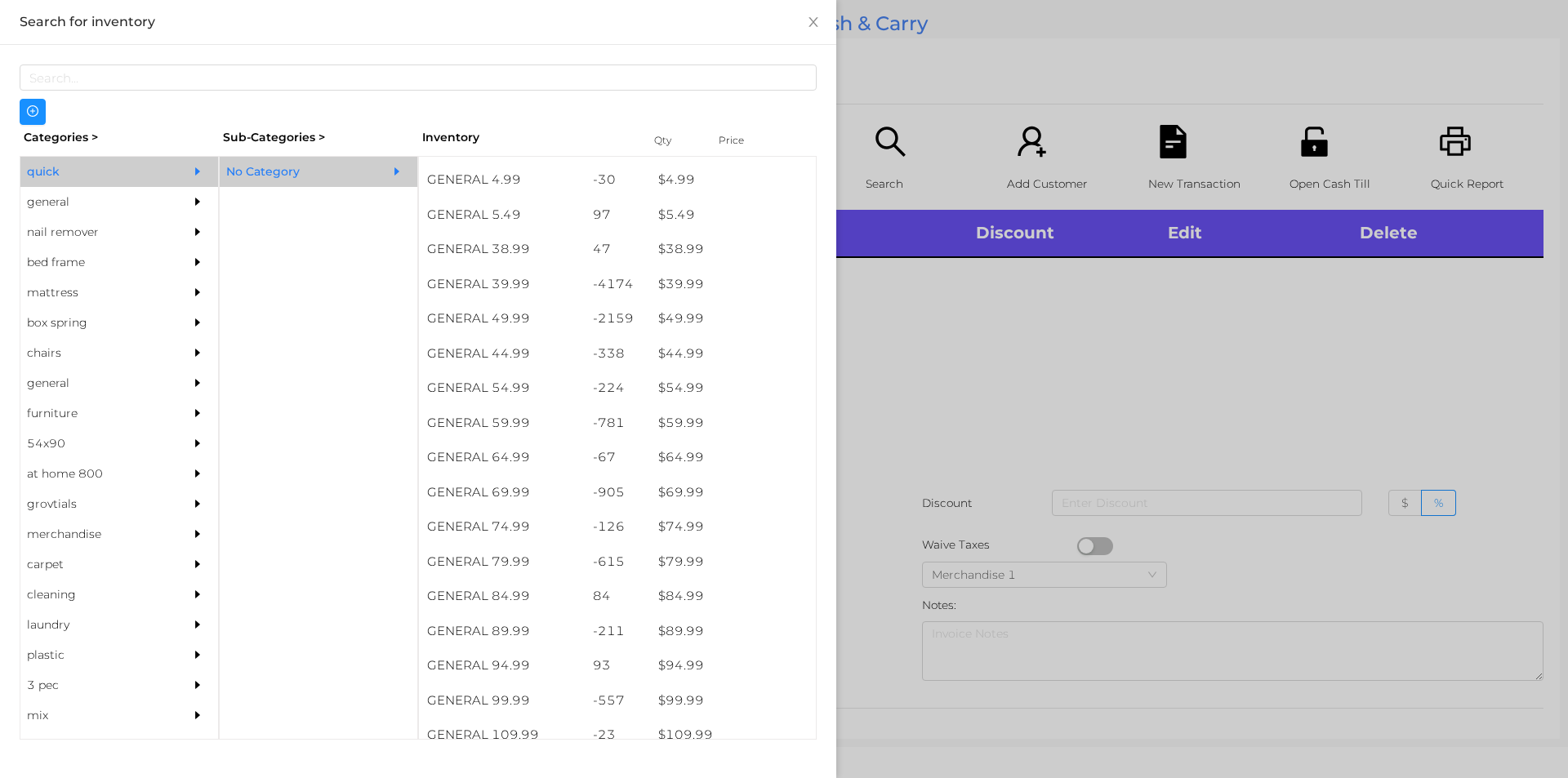
scroll to position [827, 0]
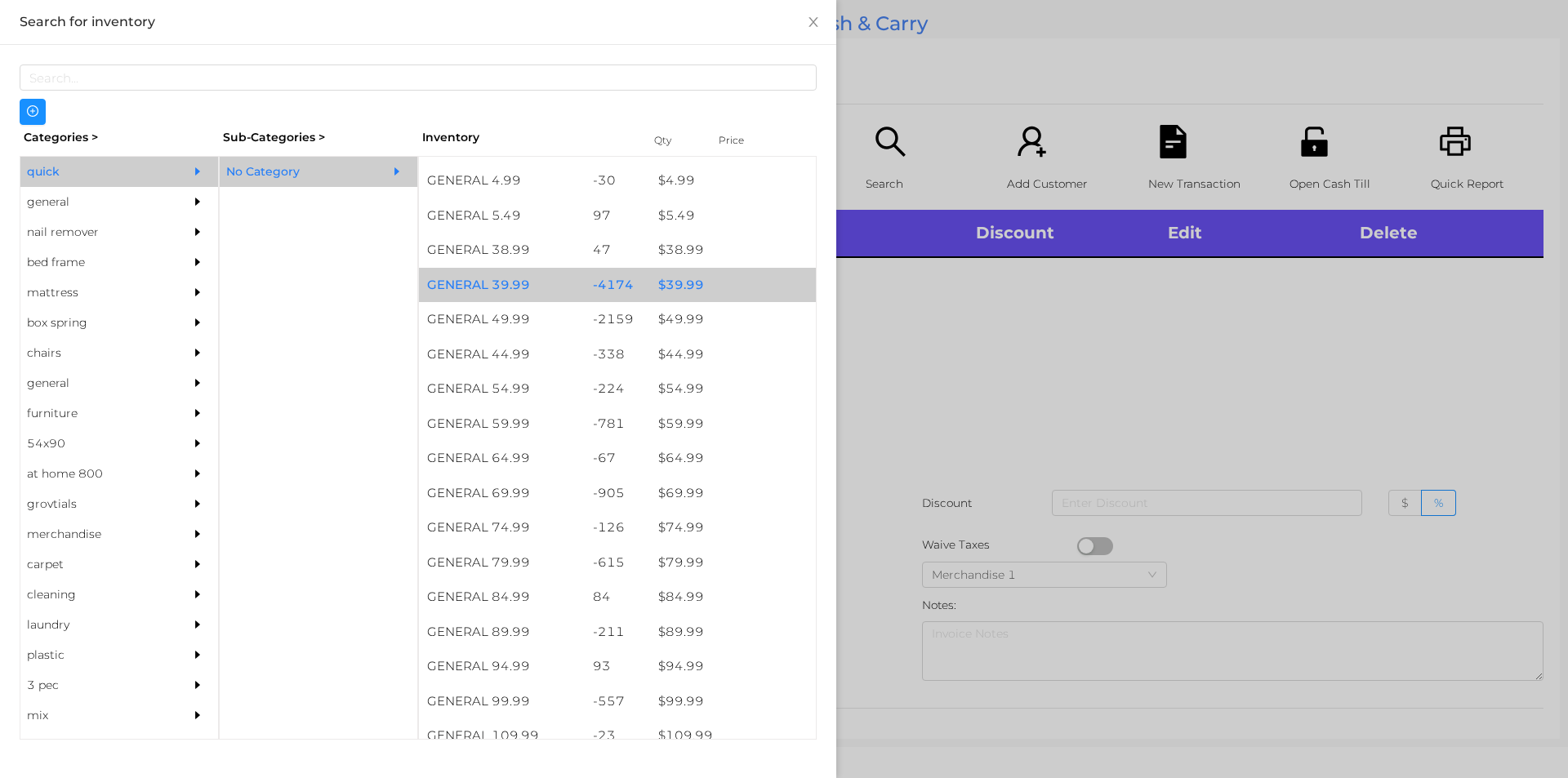
click at [702, 281] on div "$ 39.99" at bounding box center [733, 285] width 166 height 35
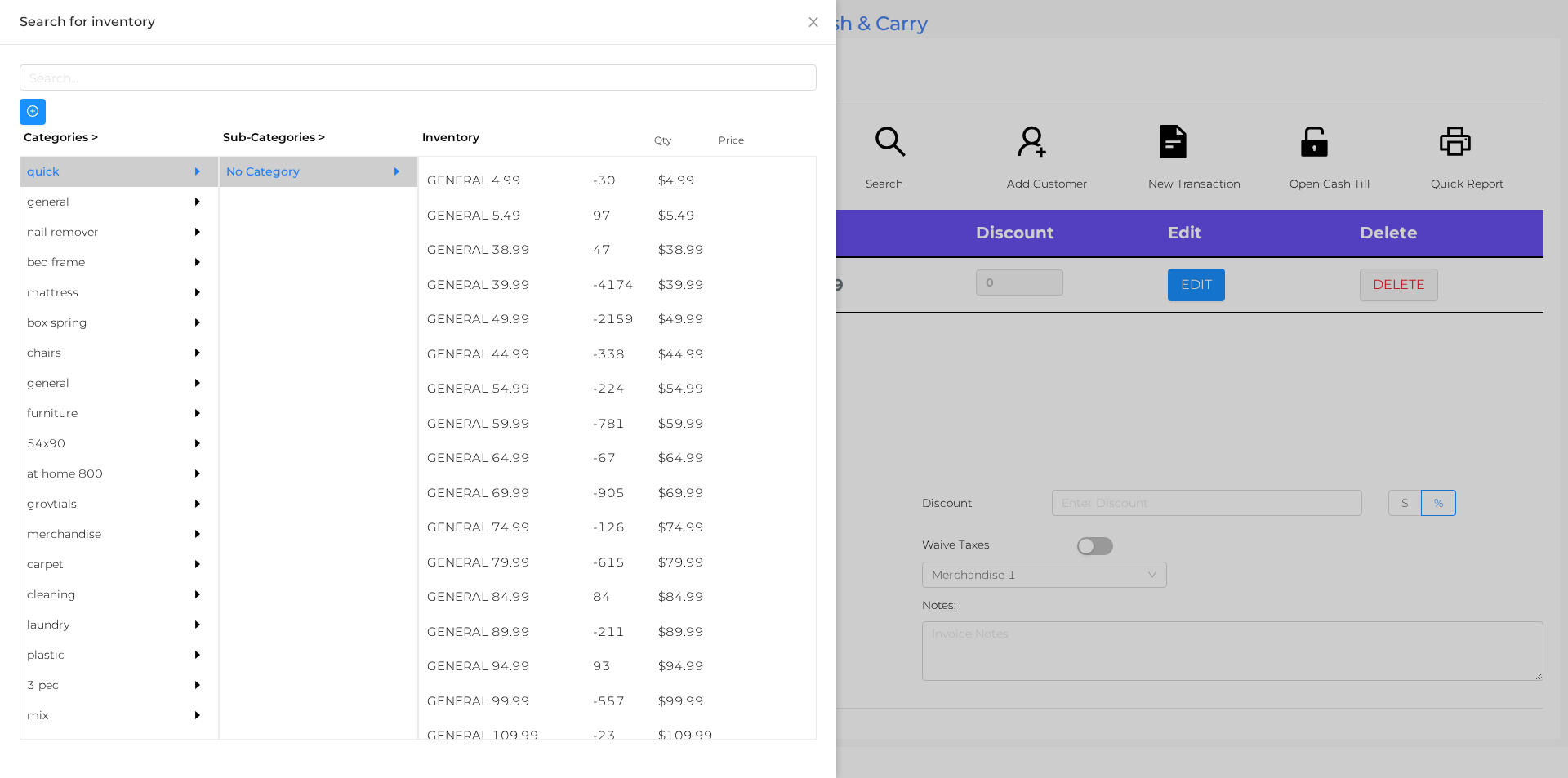
click at [951, 397] on div at bounding box center [784, 389] width 1568 height 778
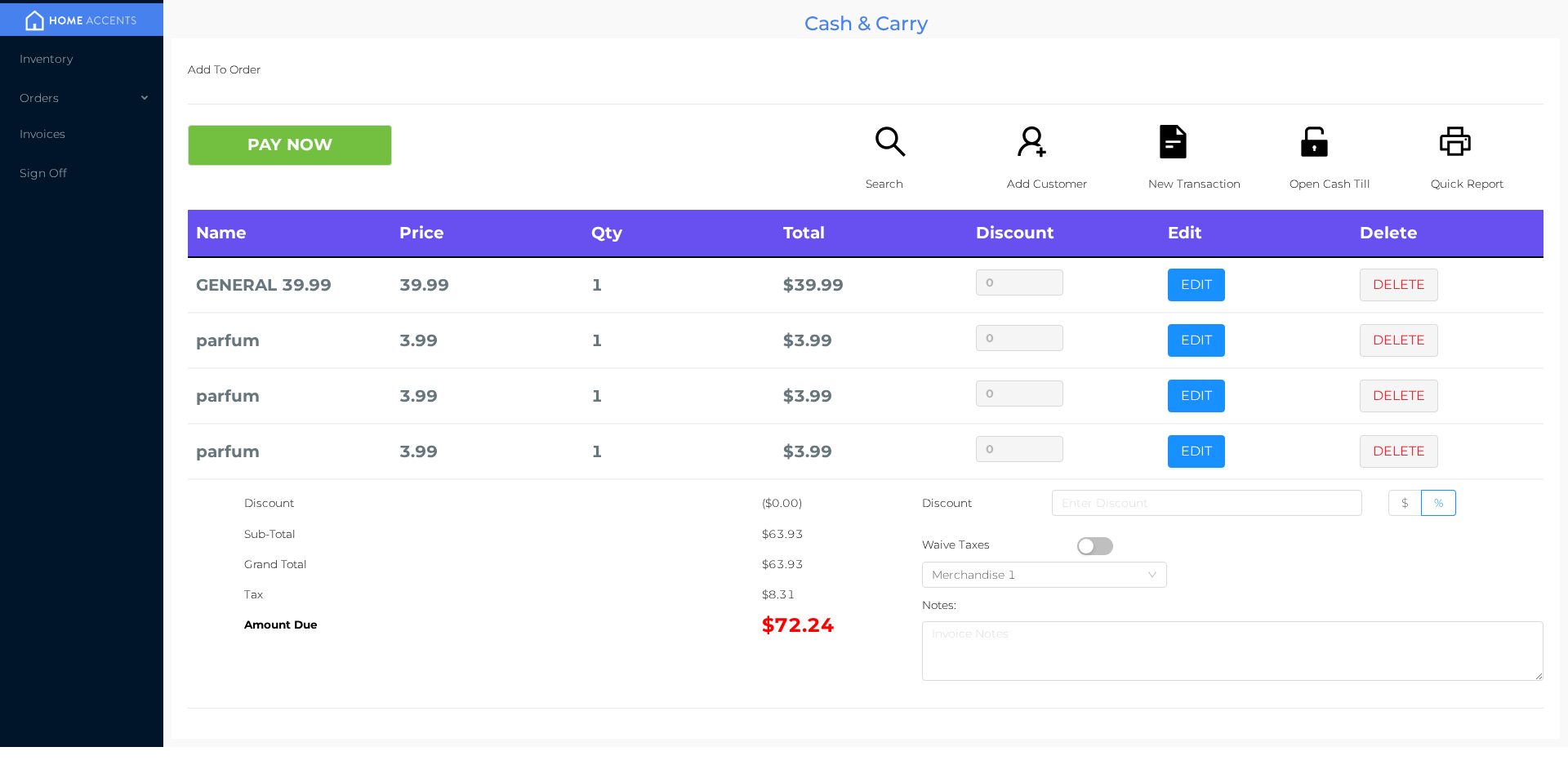
click at [885, 144] on icon "icon: search" at bounding box center [890, 142] width 34 height 34
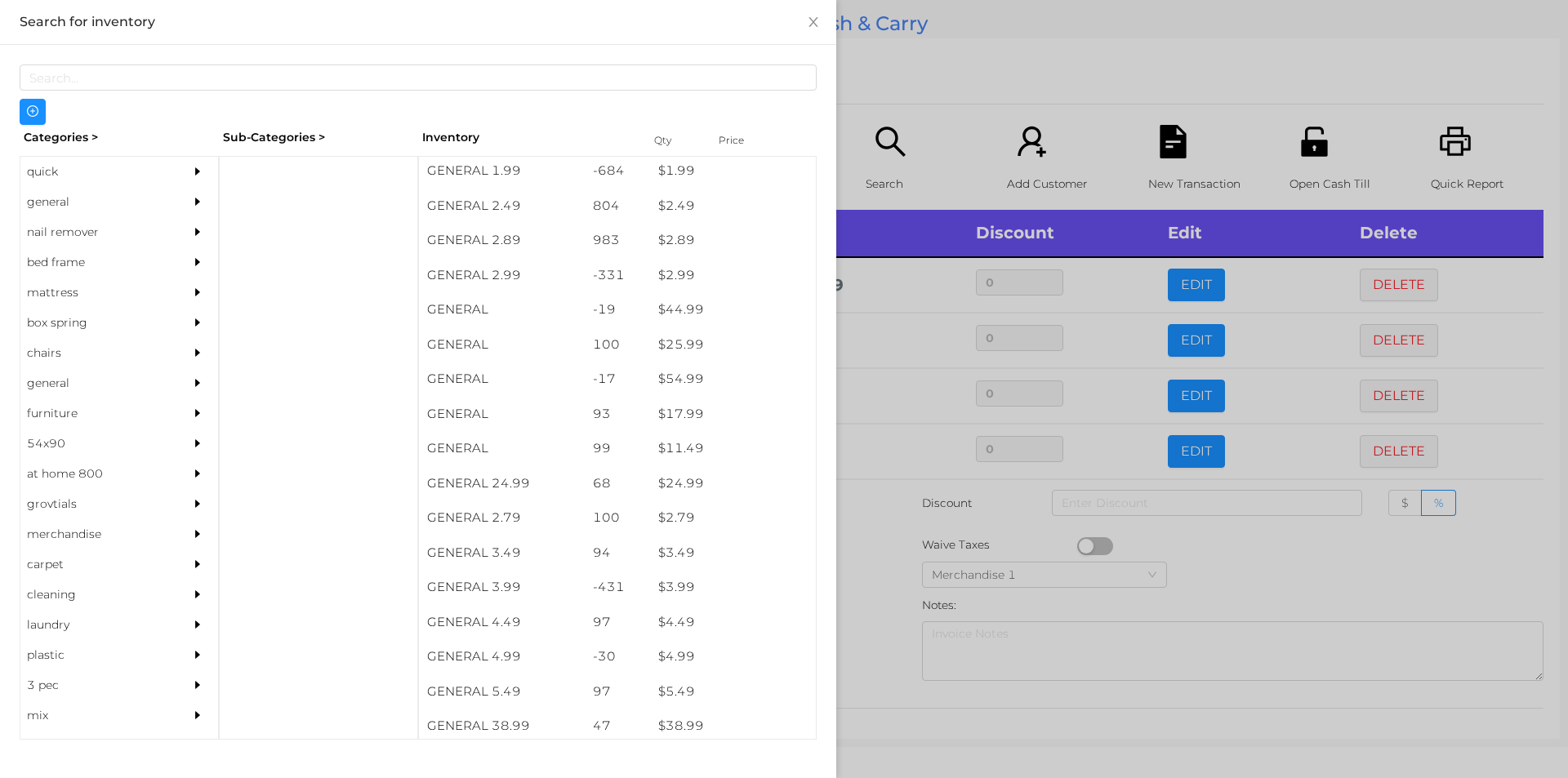
scroll to position [392, 0]
click at [49, 191] on div "general" at bounding box center [95, 201] width 148 height 30
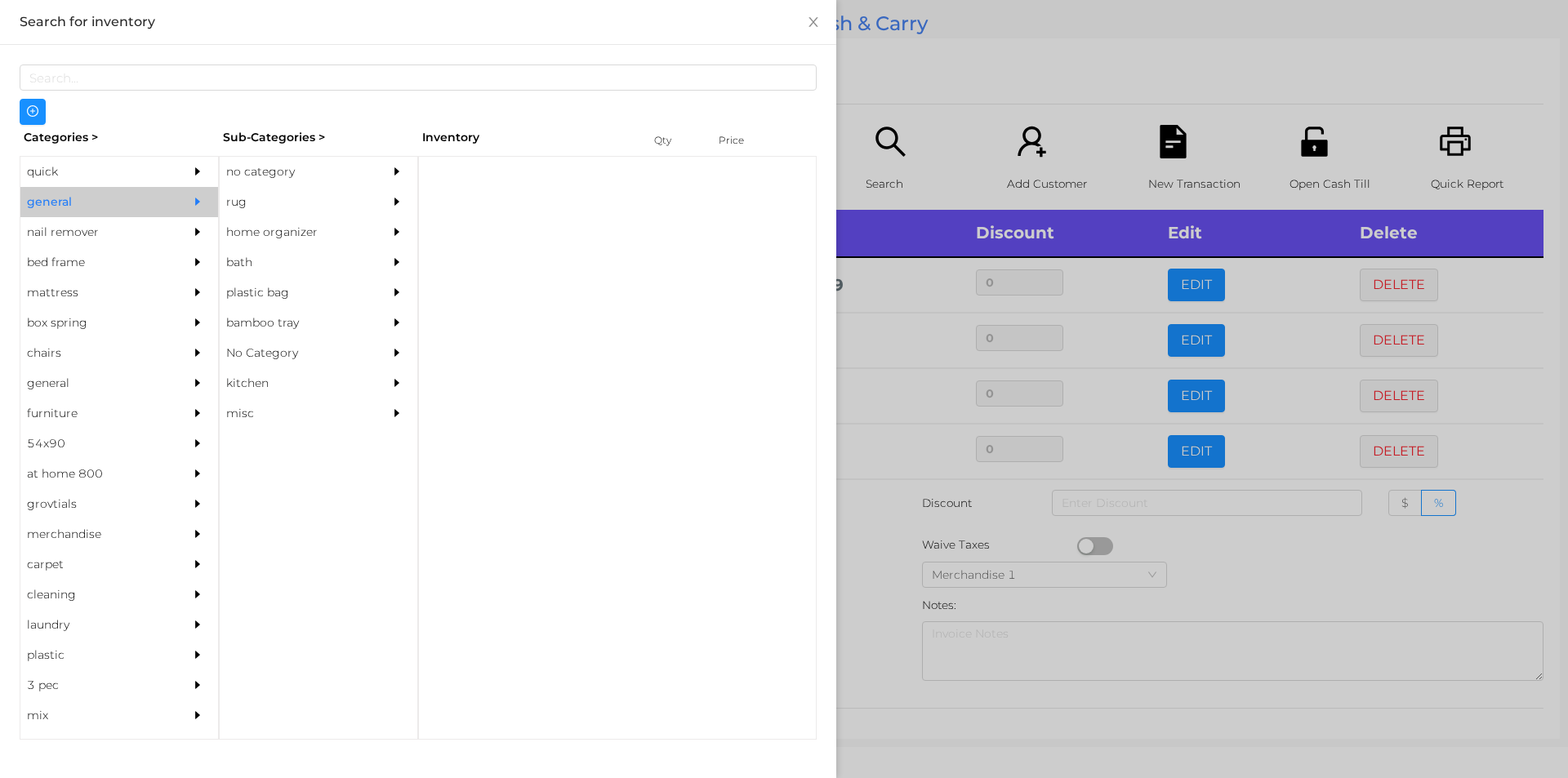
click at [310, 162] on div "no category" at bounding box center [293, 172] width 148 height 30
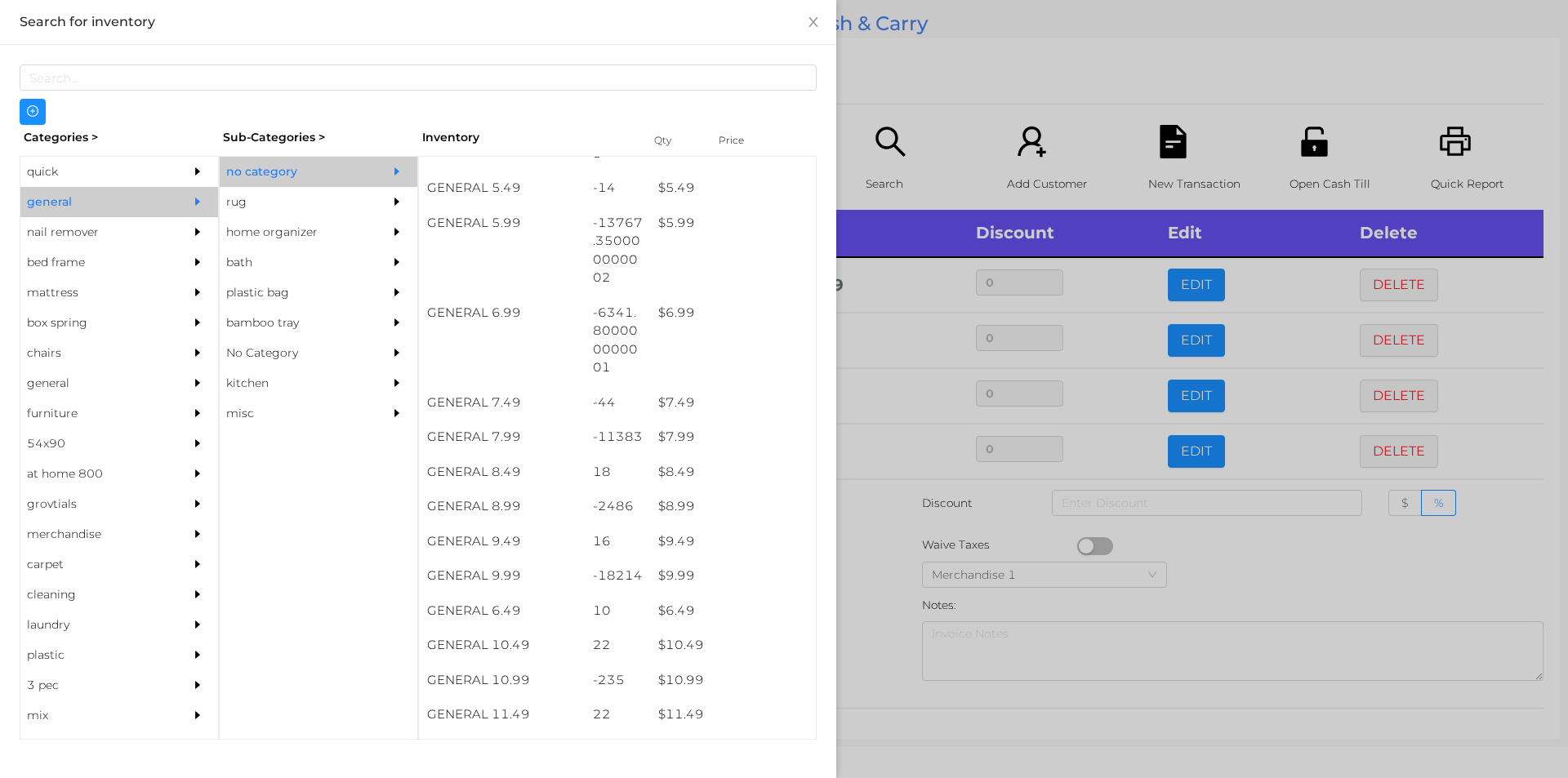
scroll to position [593, 0]
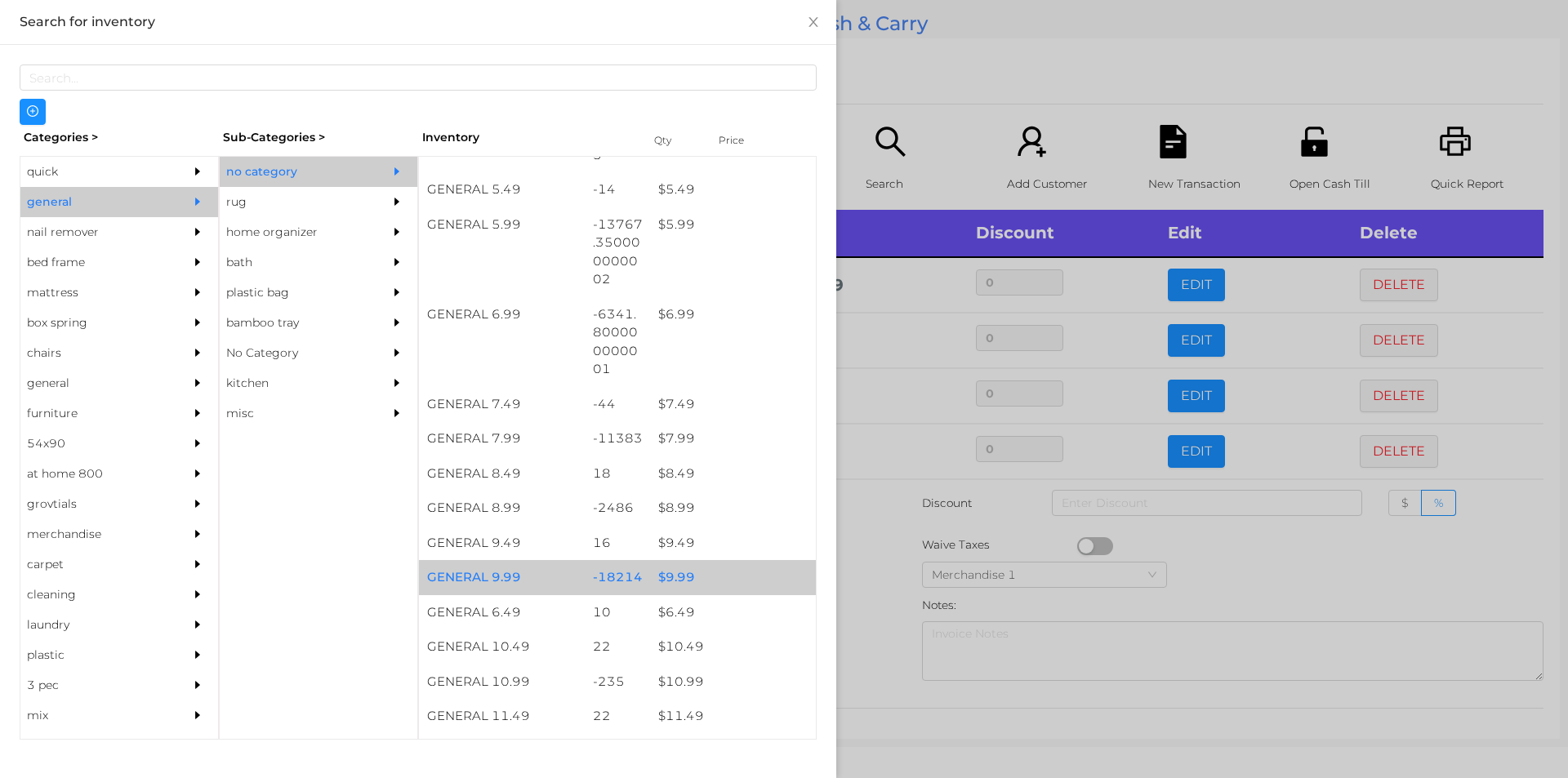
click at [728, 570] on div "$ 9.99" at bounding box center [733, 577] width 166 height 35
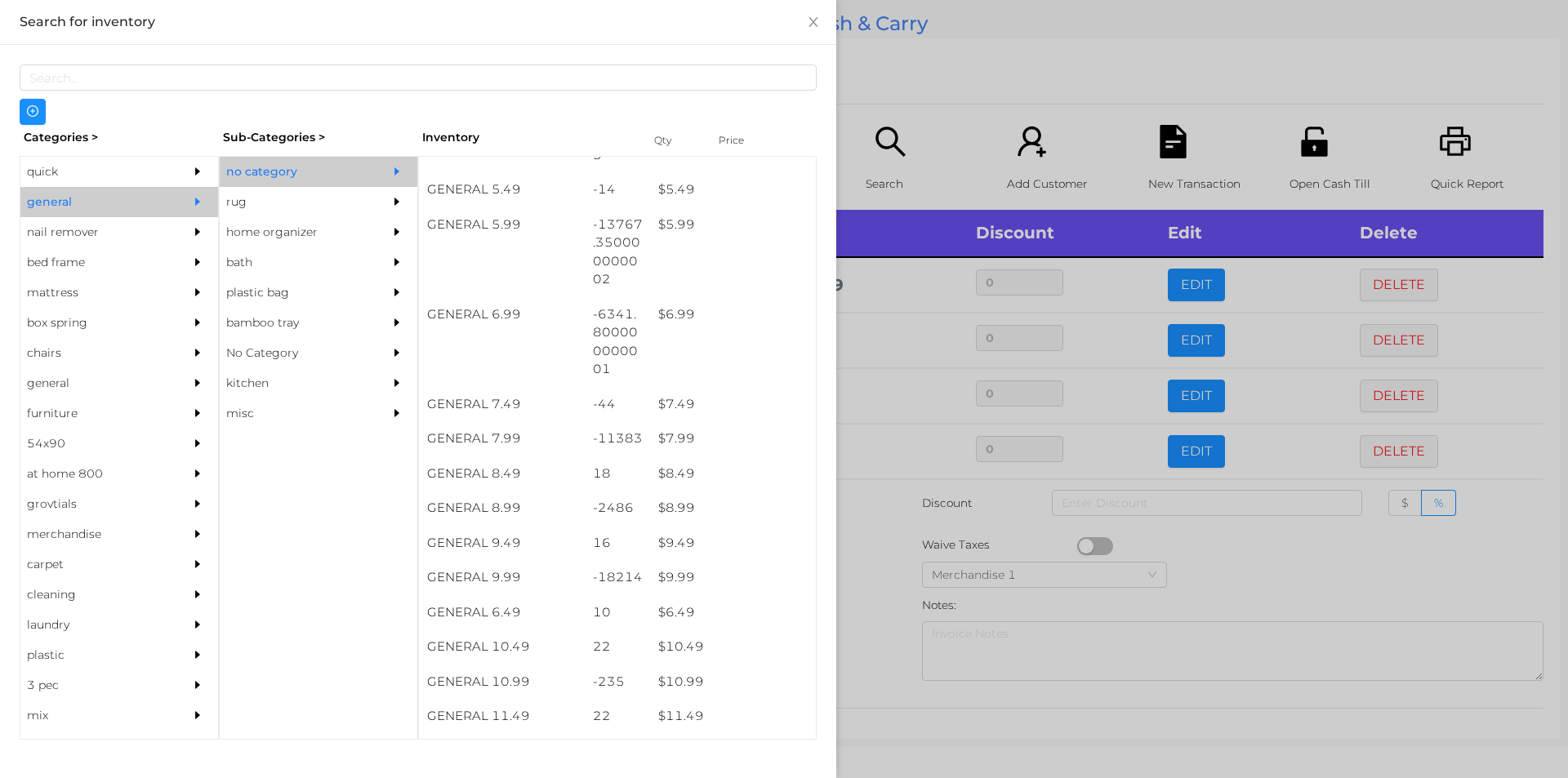
click at [914, 89] on div at bounding box center [784, 389] width 1568 height 778
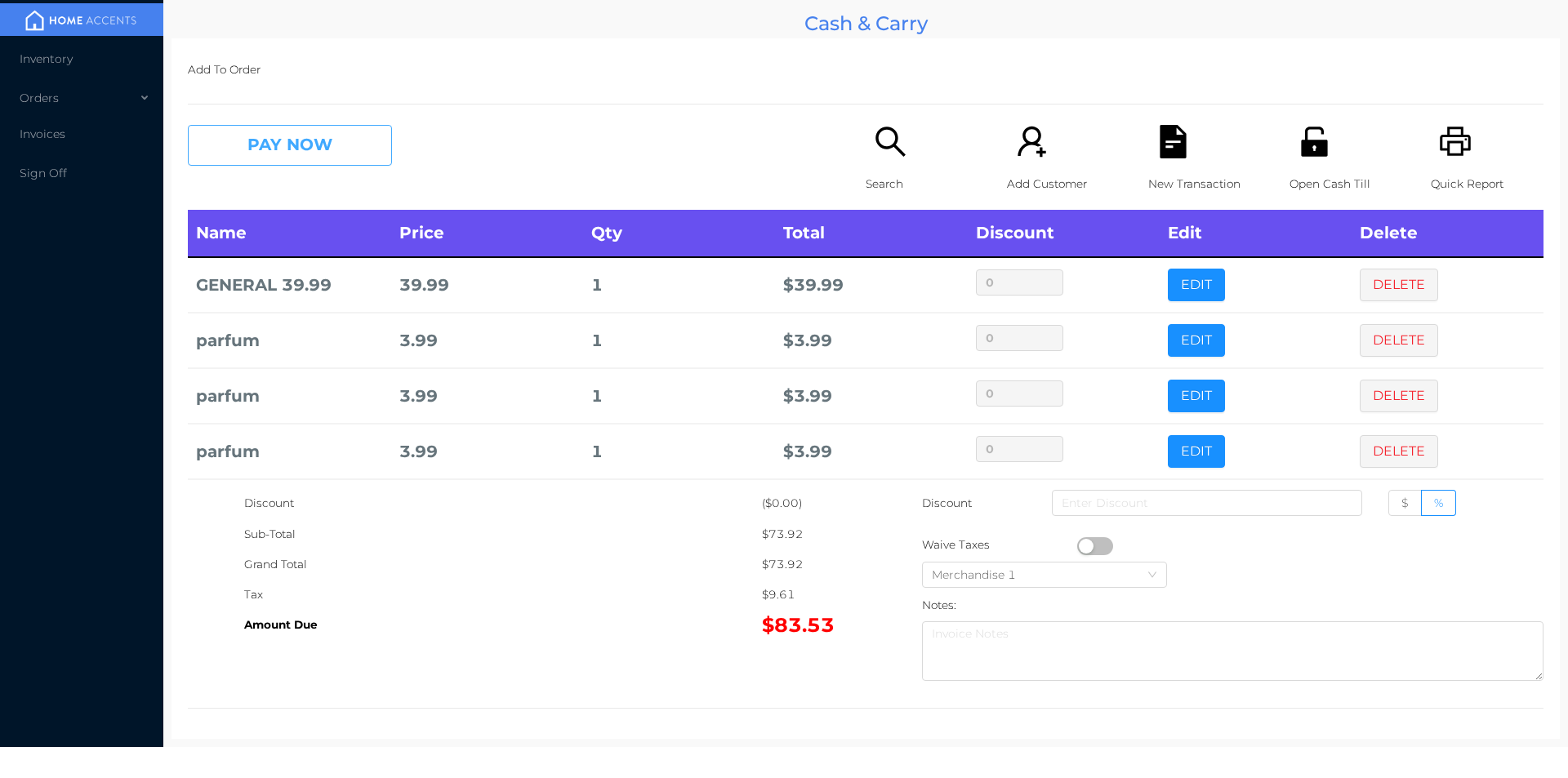
click at [277, 158] on button "PAY NOW" at bounding box center [289, 145] width 204 height 41
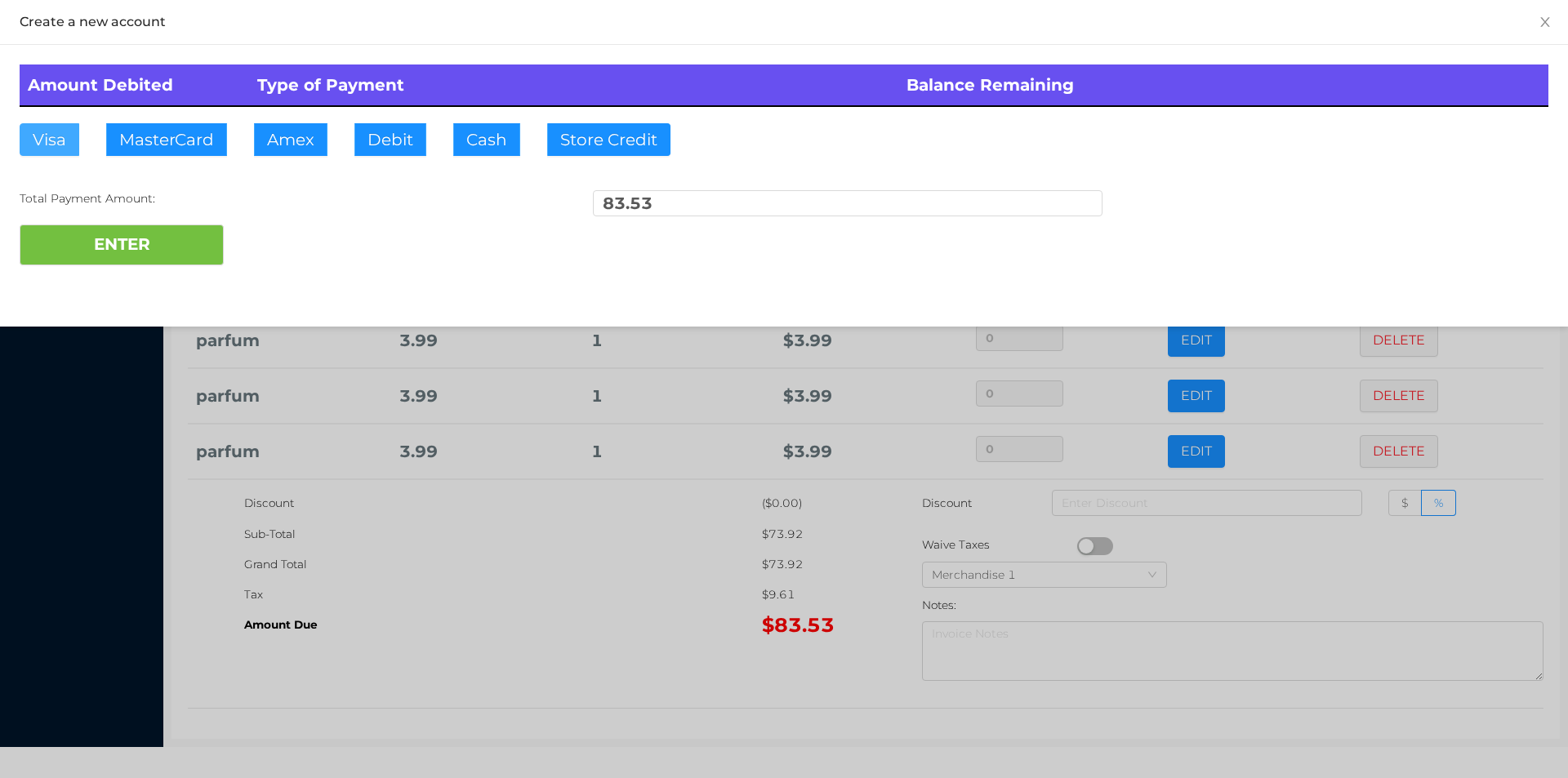
click at [56, 155] on button "Visa" at bounding box center [49, 140] width 60 height 33
click at [69, 227] on button "ENTER" at bounding box center [122, 245] width 204 height 41
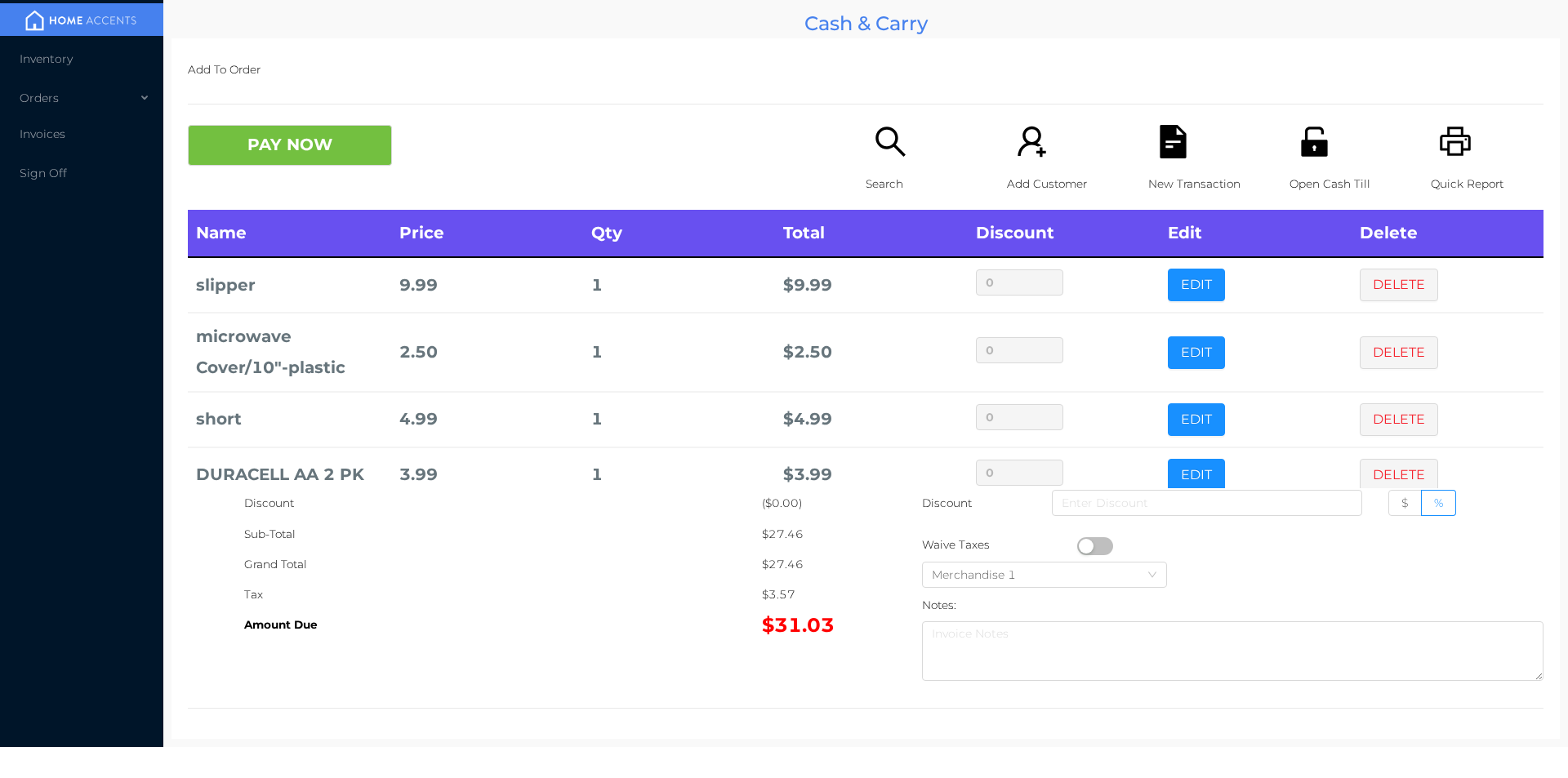
scroll to position [87, 0]
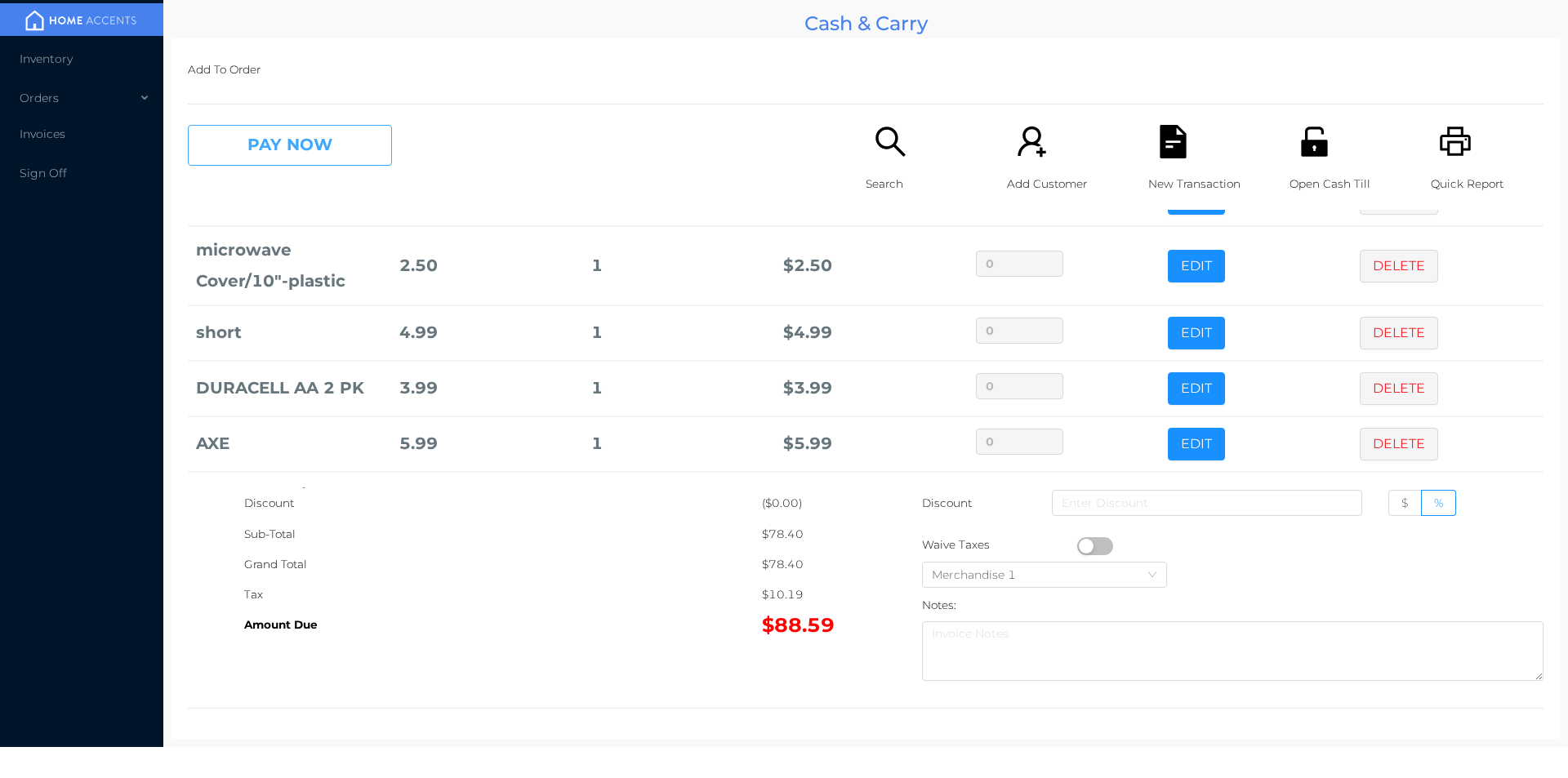
click at [294, 150] on button "PAY NOW" at bounding box center [289, 145] width 204 height 41
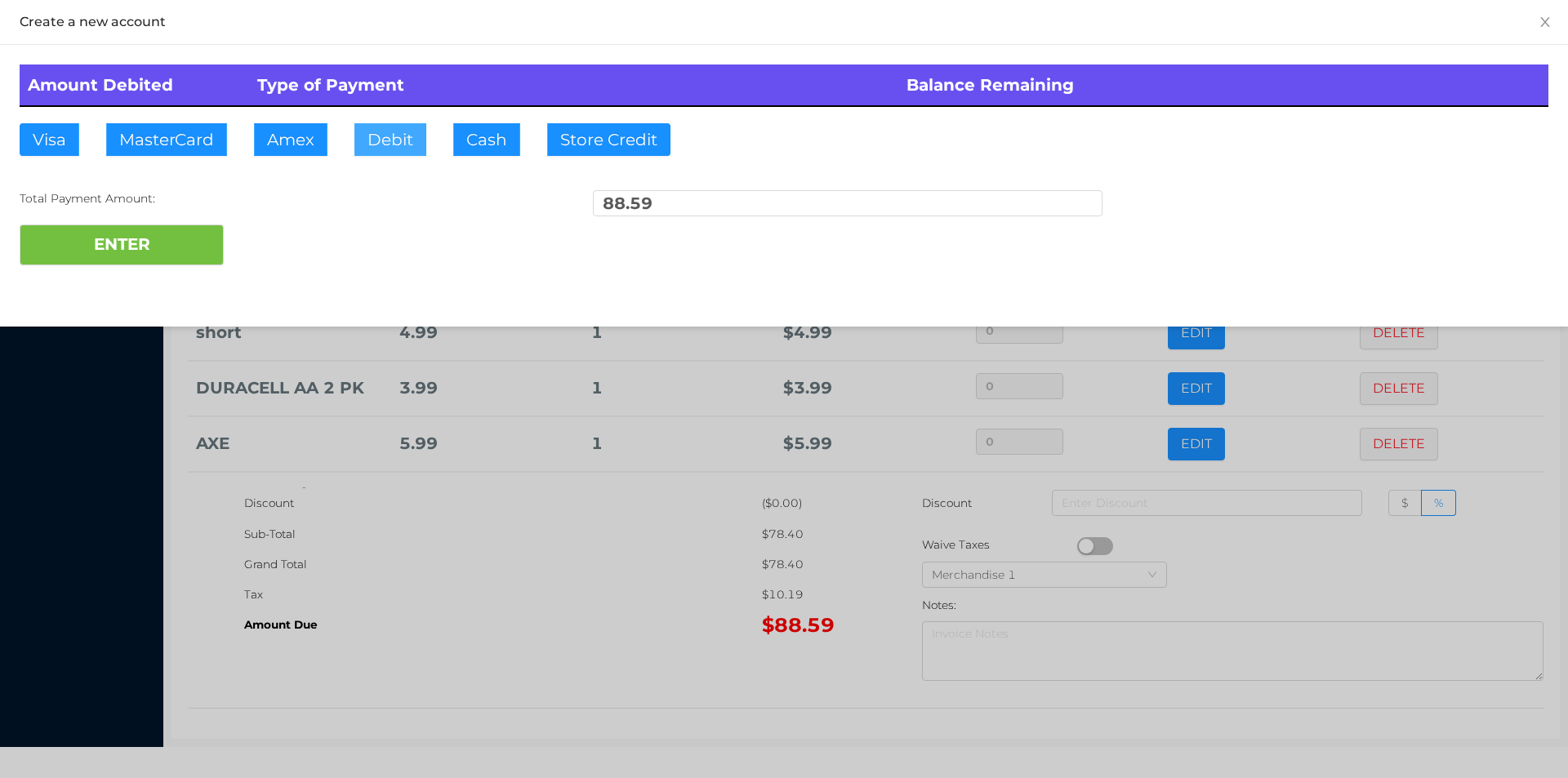
click at [397, 140] on button "Debit" at bounding box center [390, 140] width 72 height 33
click at [172, 230] on button "ENTER" at bounding box center [122, 245] width 204 height 41
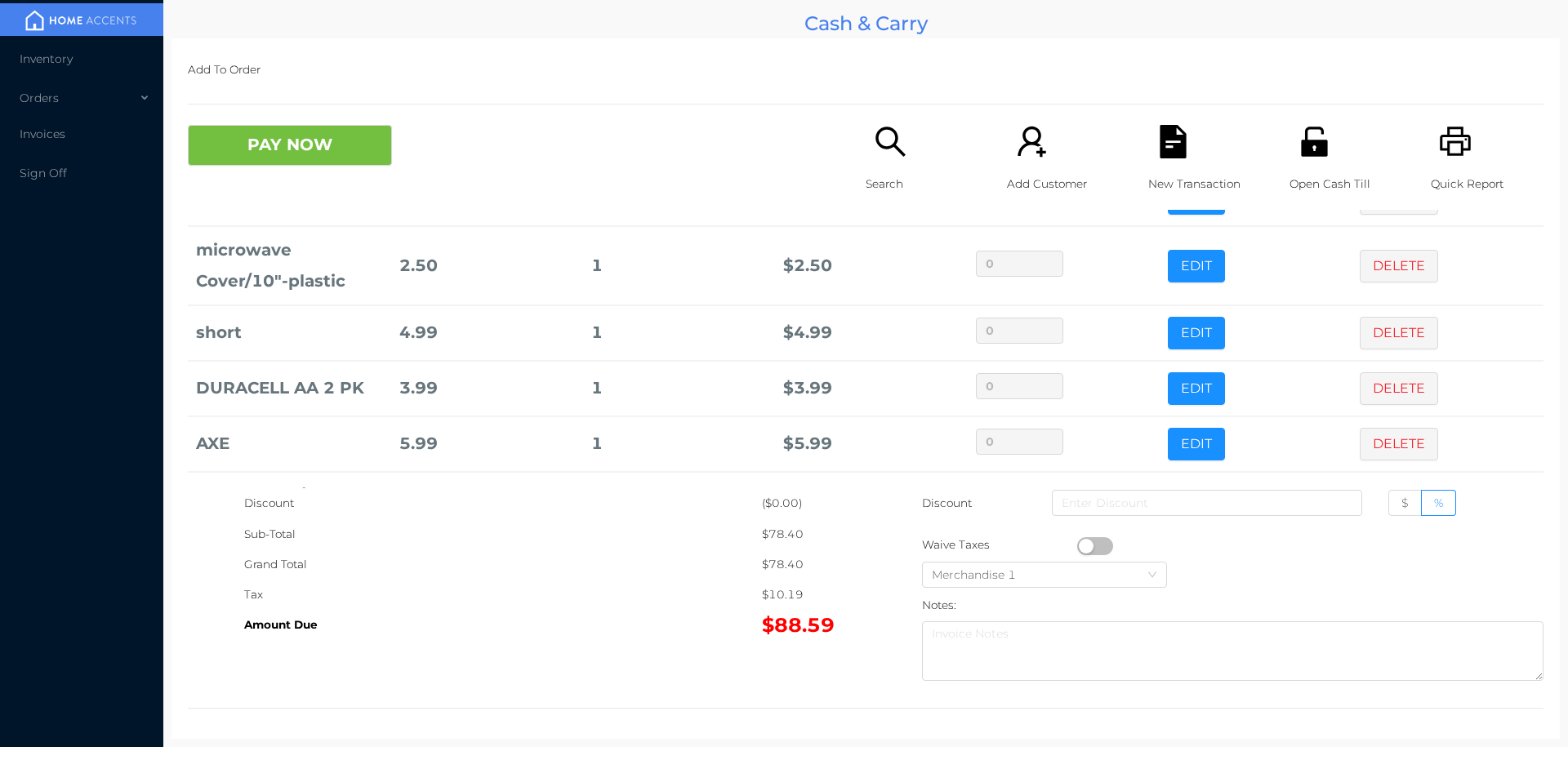
scroll to position [0, 0]
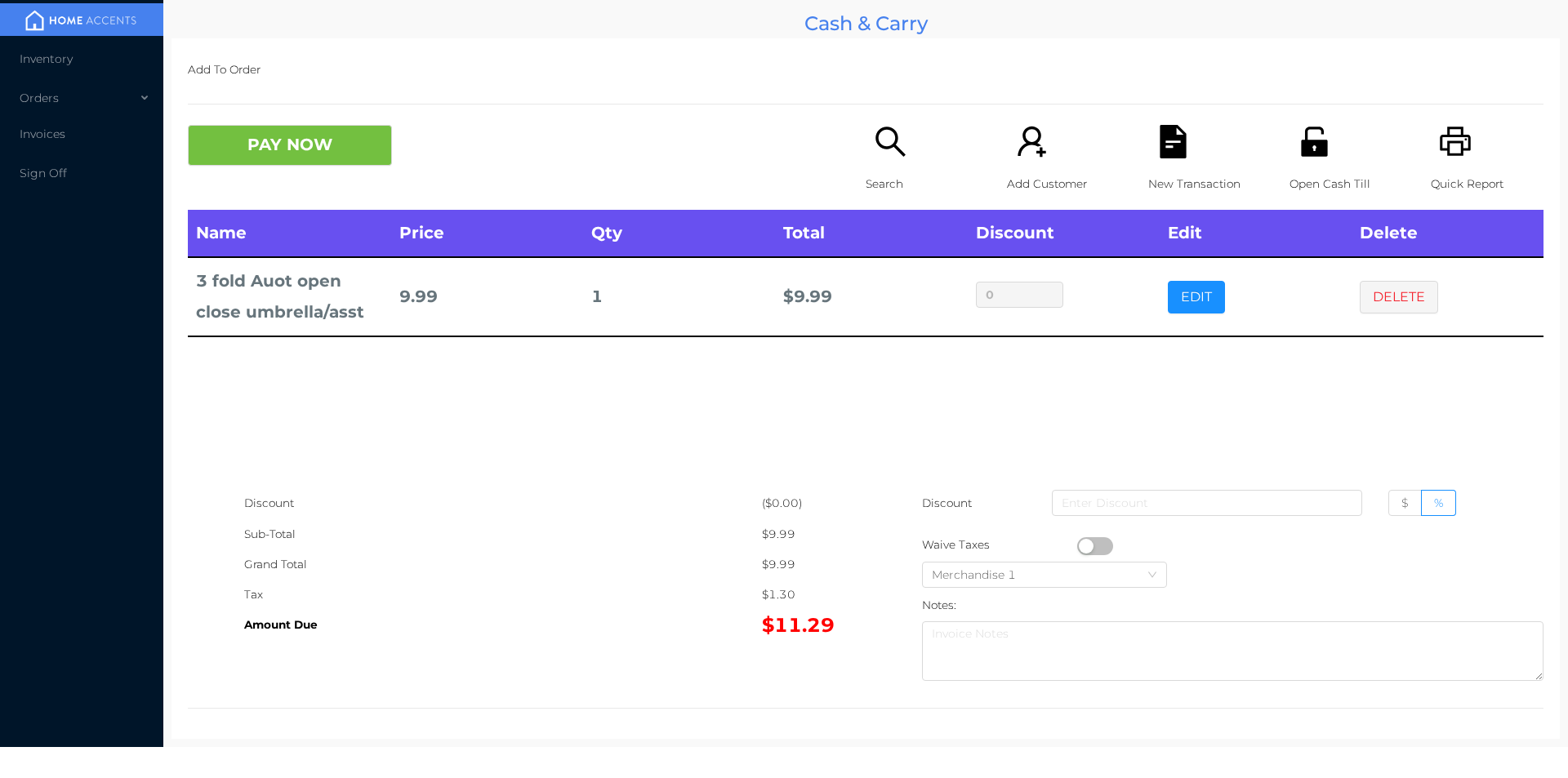
click at [251, 138] on button "PAY NOW" at bounding box center [289, 145] width 204 height 41
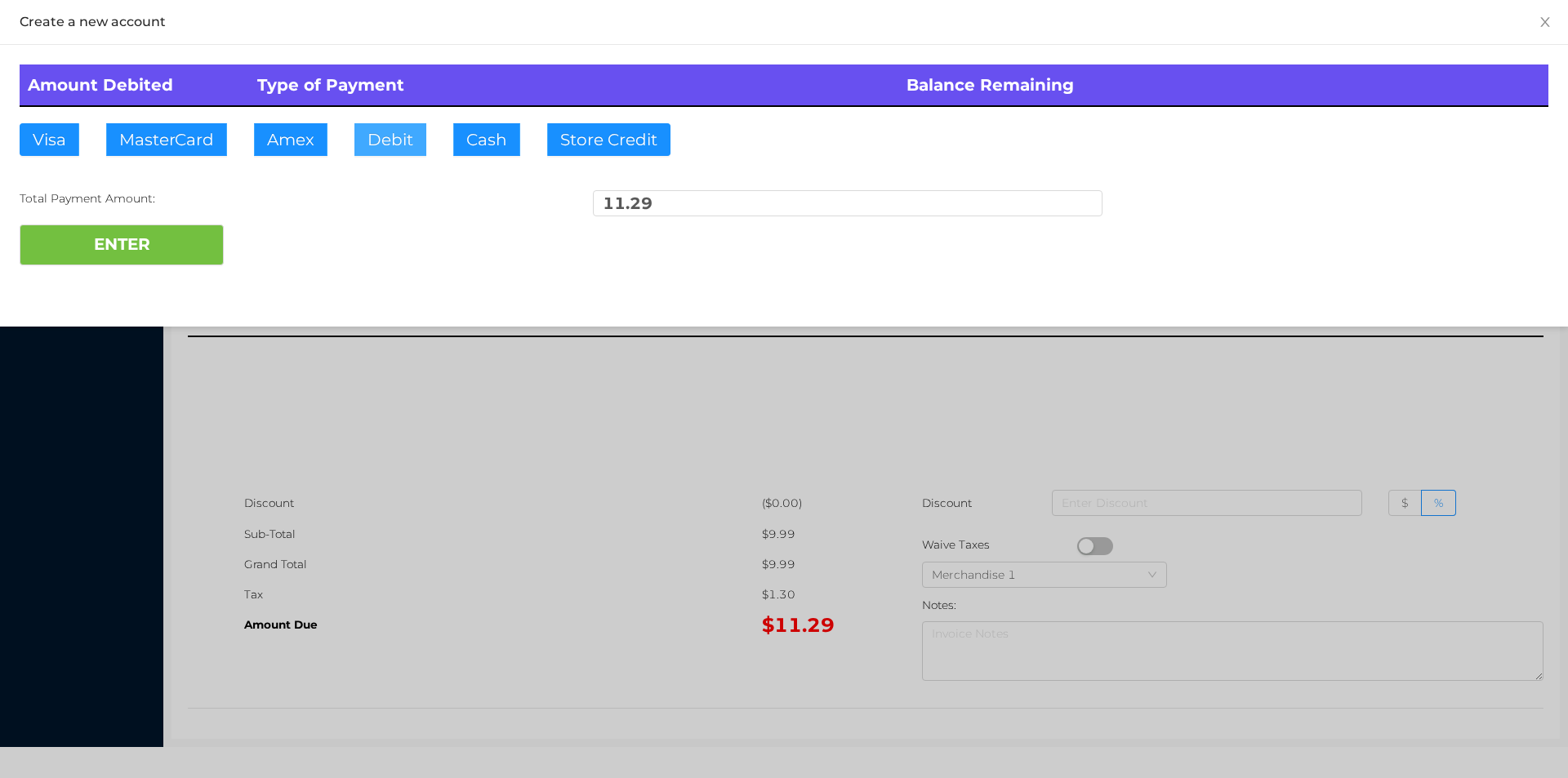
click at [415, 142] on button "Debit" at bounding box center [390, 140] width 72 height 33
click at [186, 246] on button "ENTER" at bounding box center [122, 245] width 204 height 41
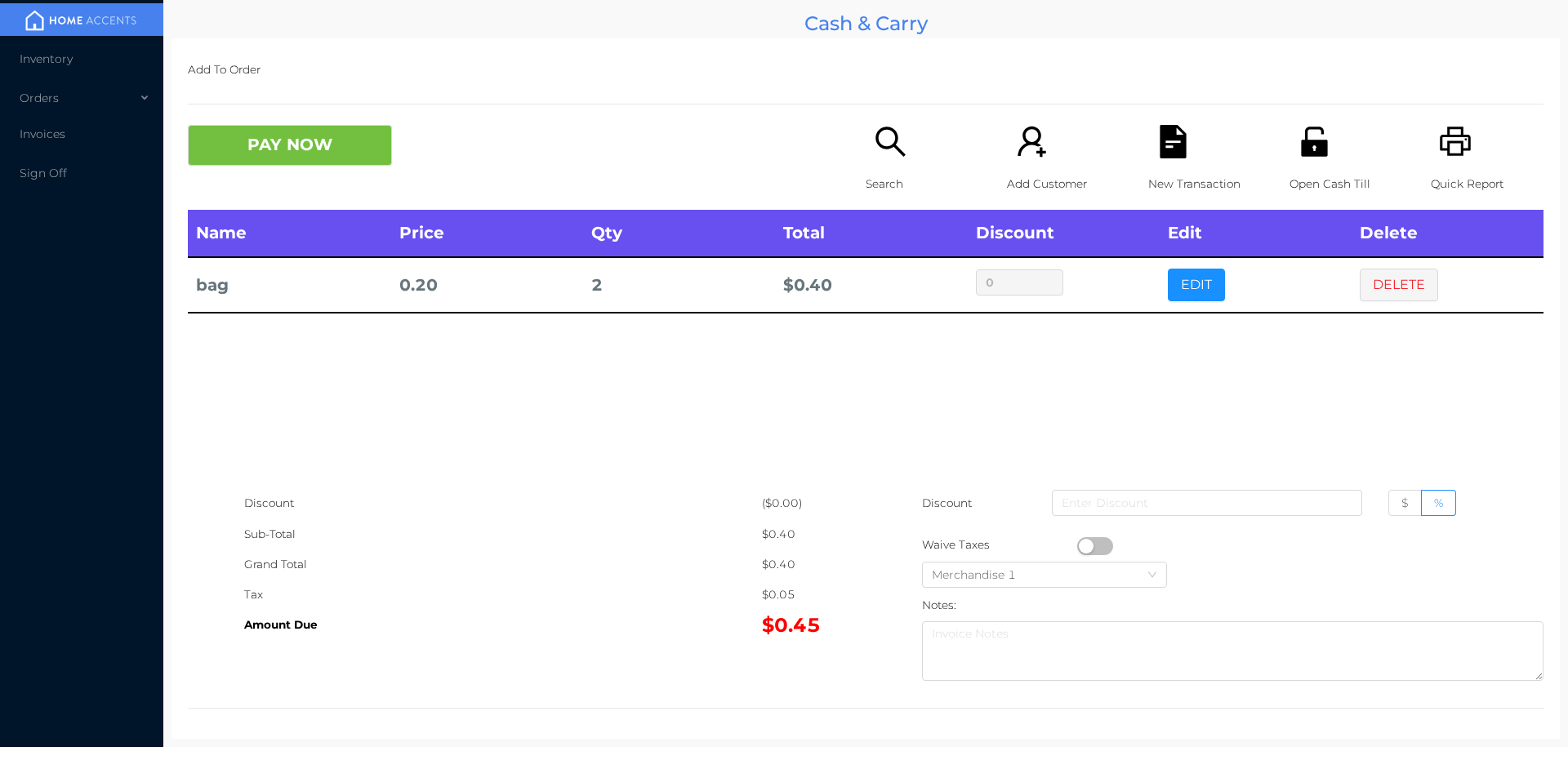
click at [1179, 132] on icon "icon: file-text" at bounding box center [1173, 142] width 34 height 34
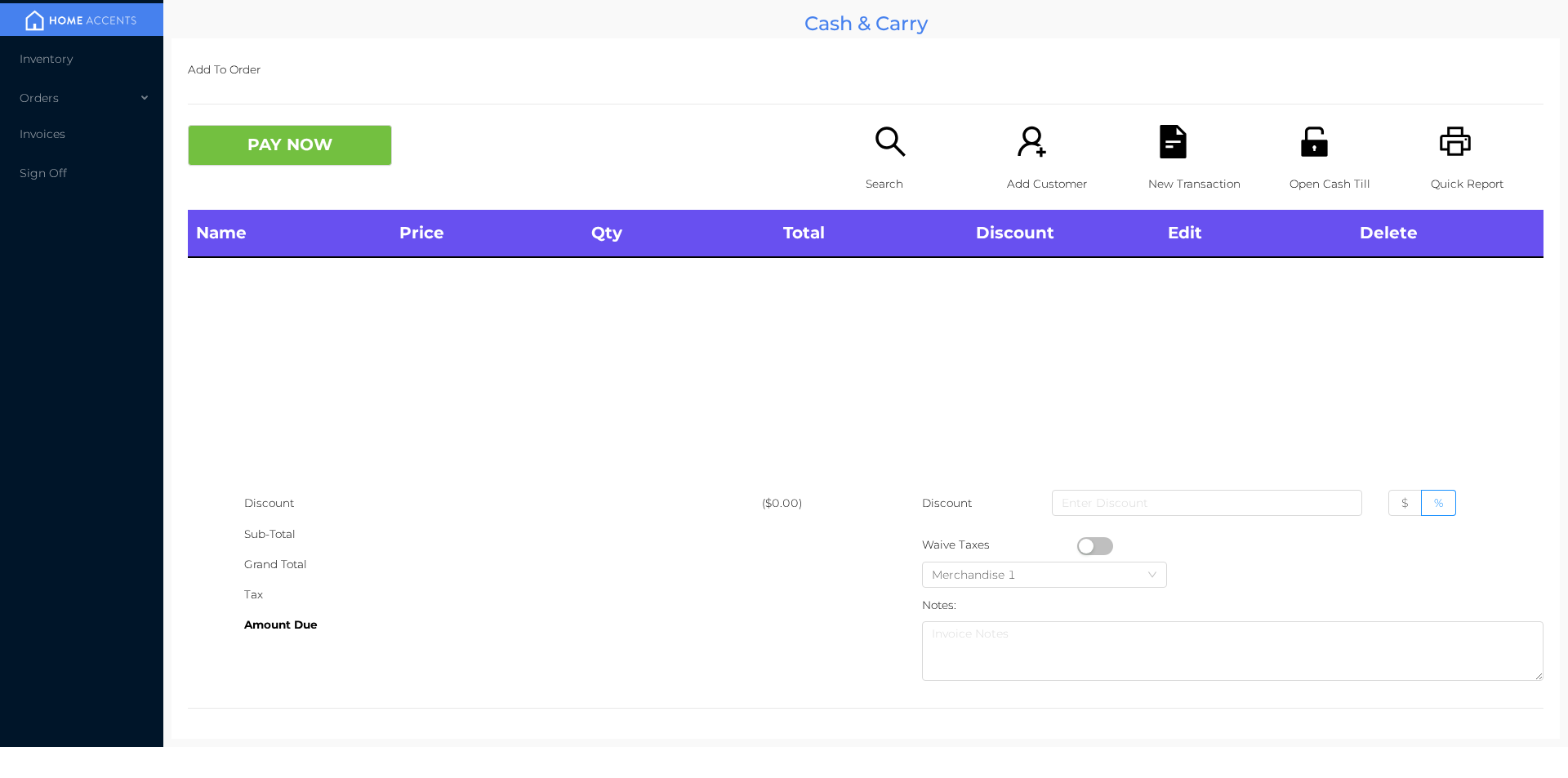
click at [891, 131] on icon "icon: search" at bounding box center [890, 142] width 34 height 34
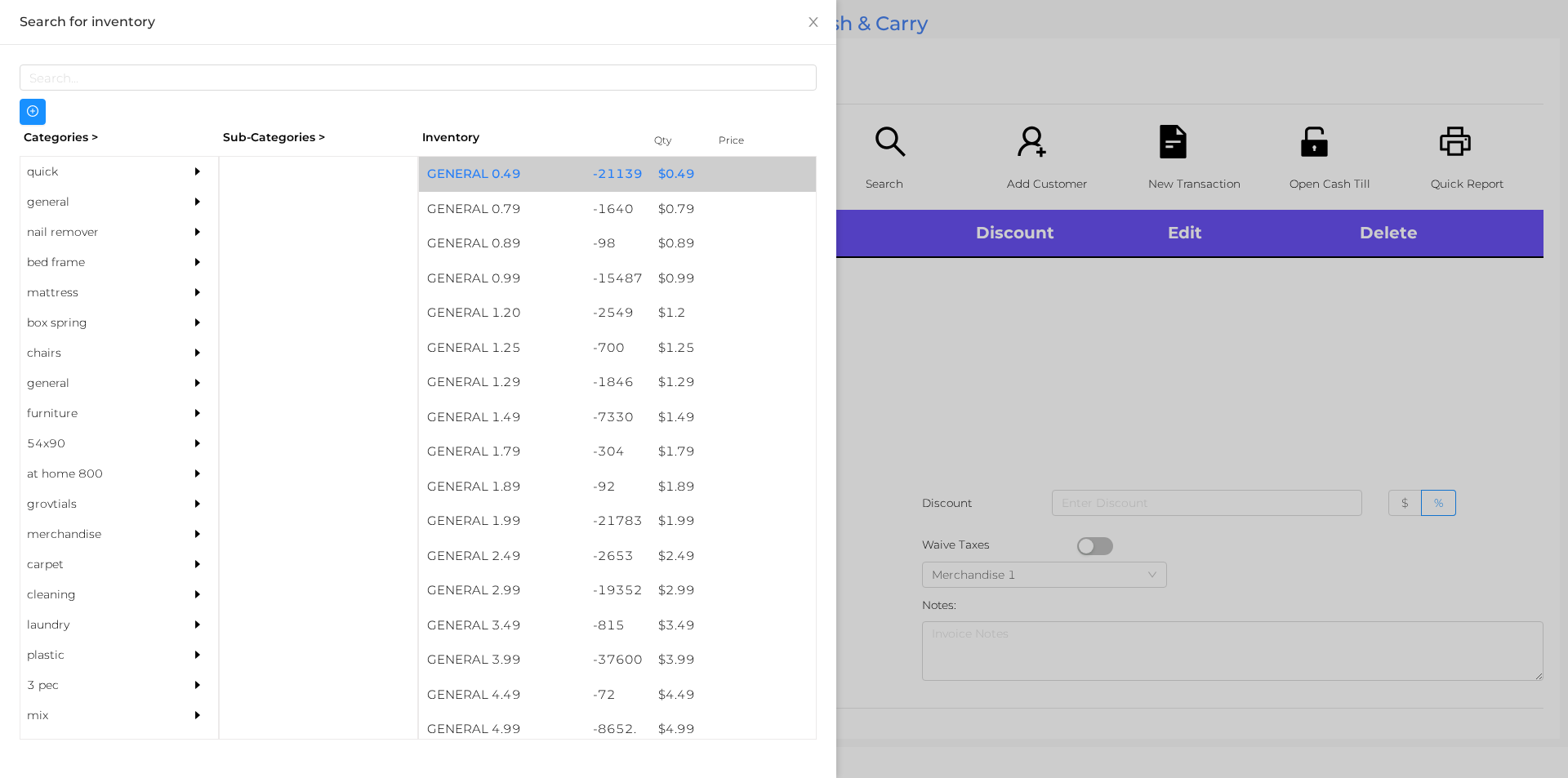
click at [620, 172] on div "-21139" at bounding box center [617, 175] width 66 height 35
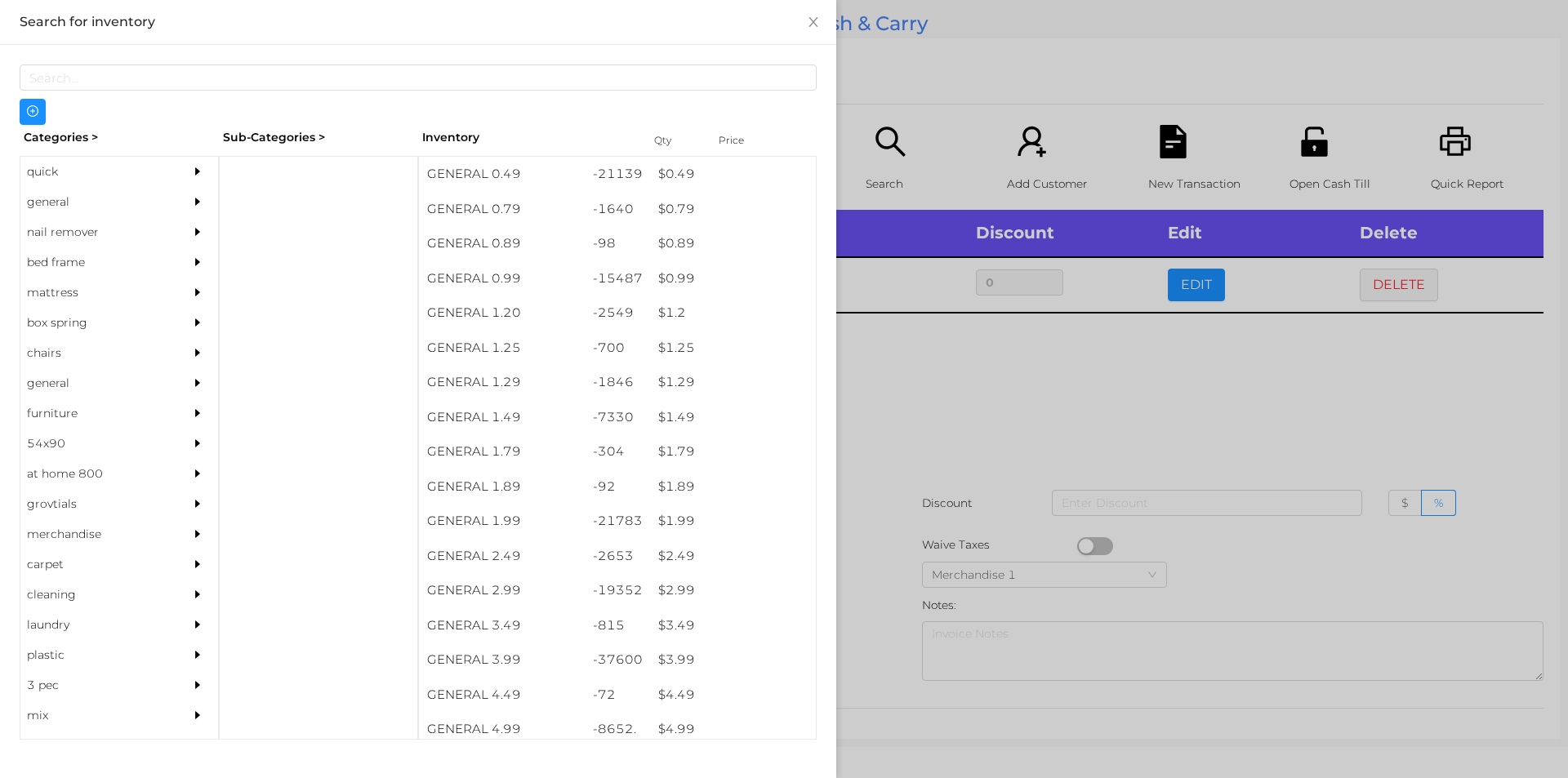
click at [971, 426] on div at bounding box center [784, 389] width 1568 height 778
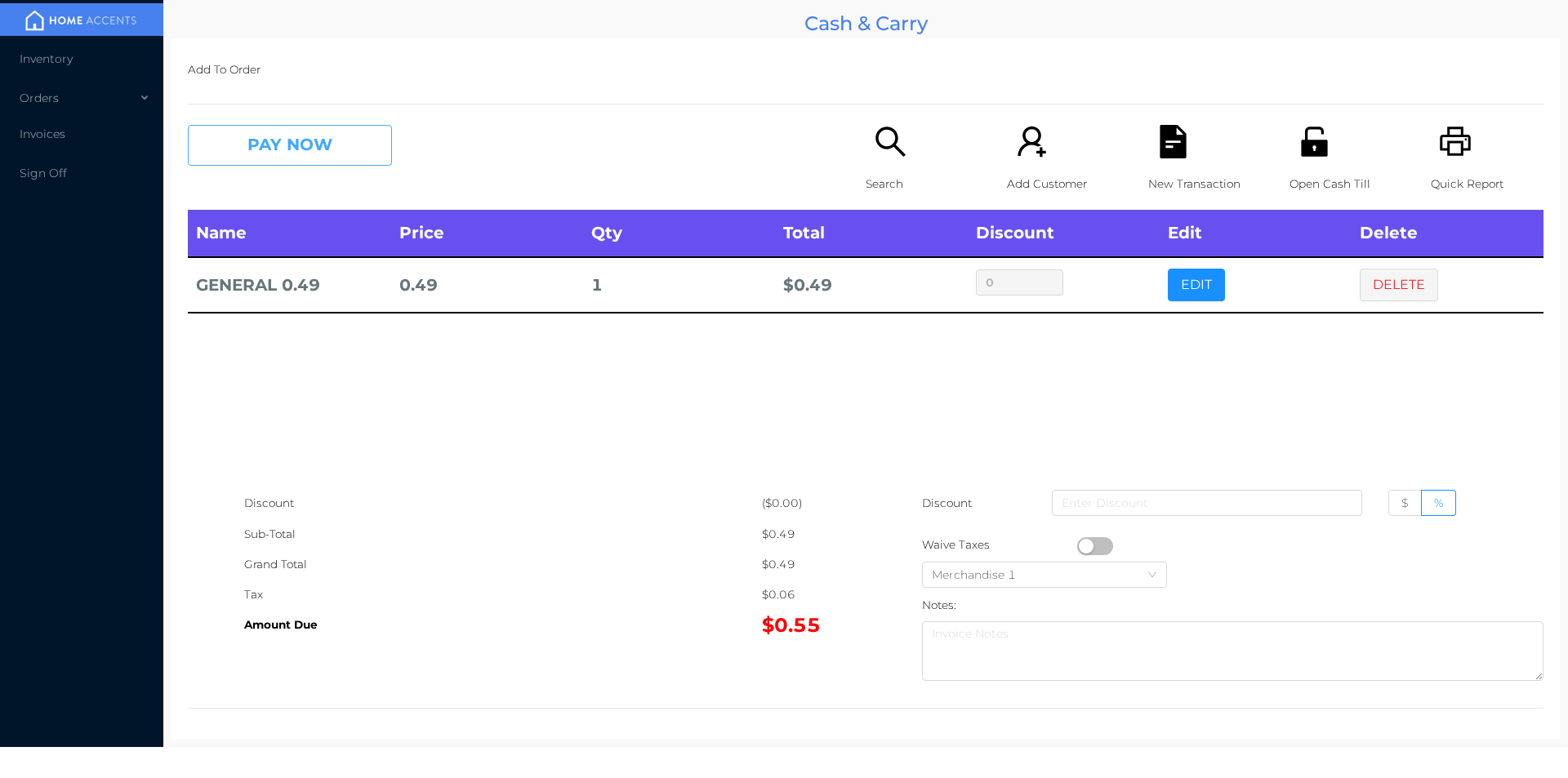
click at [326, 153] on button "PAY NOW" at bounding box center [289, 145] width 204 height 41
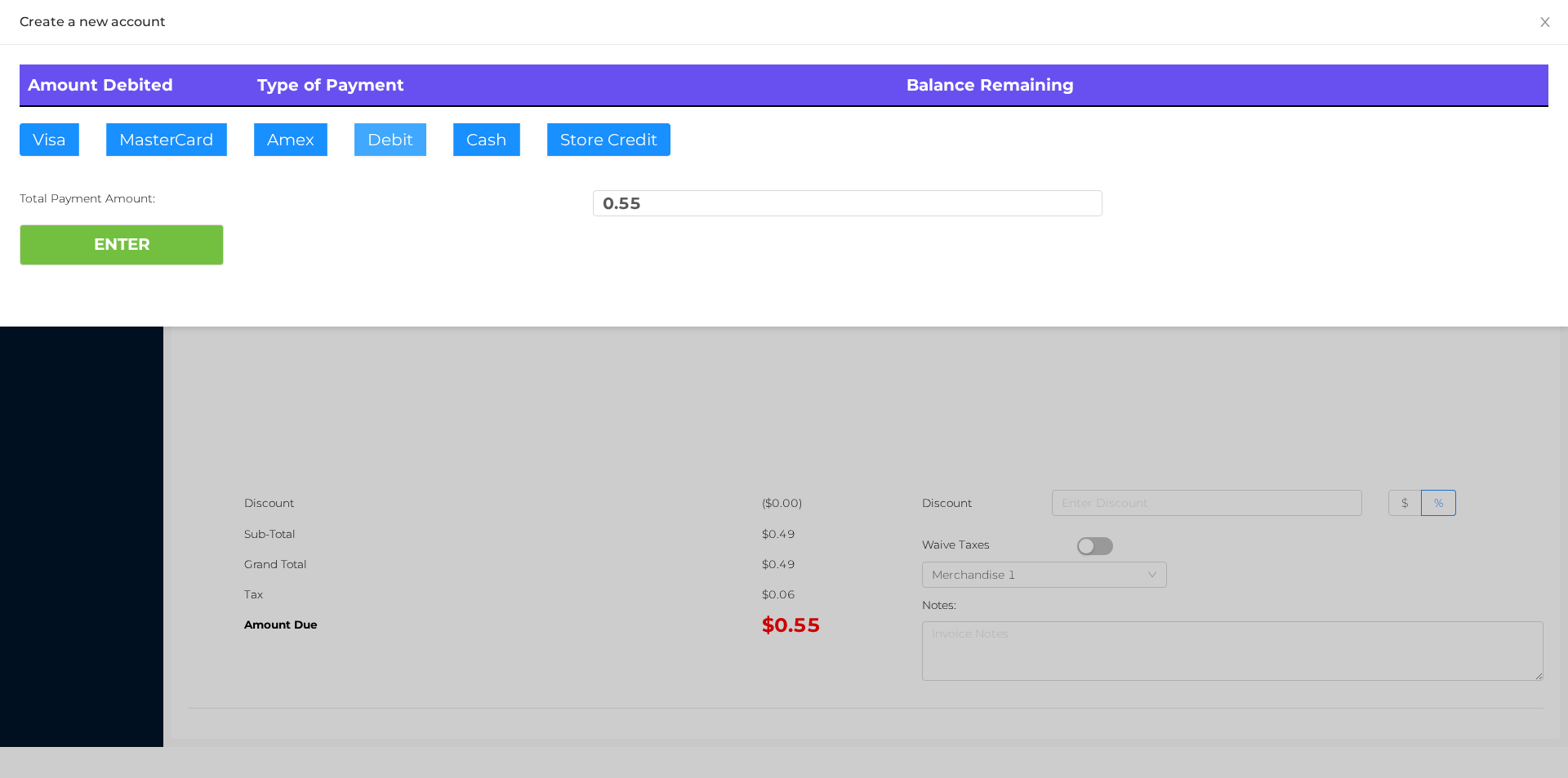
click at [423, 134] on button "Debit" at bounding box center [390, 140] width 72 height 33
click at [148, 237] on button "ENTER" at bounding box center [122, 245] width 204 height 41
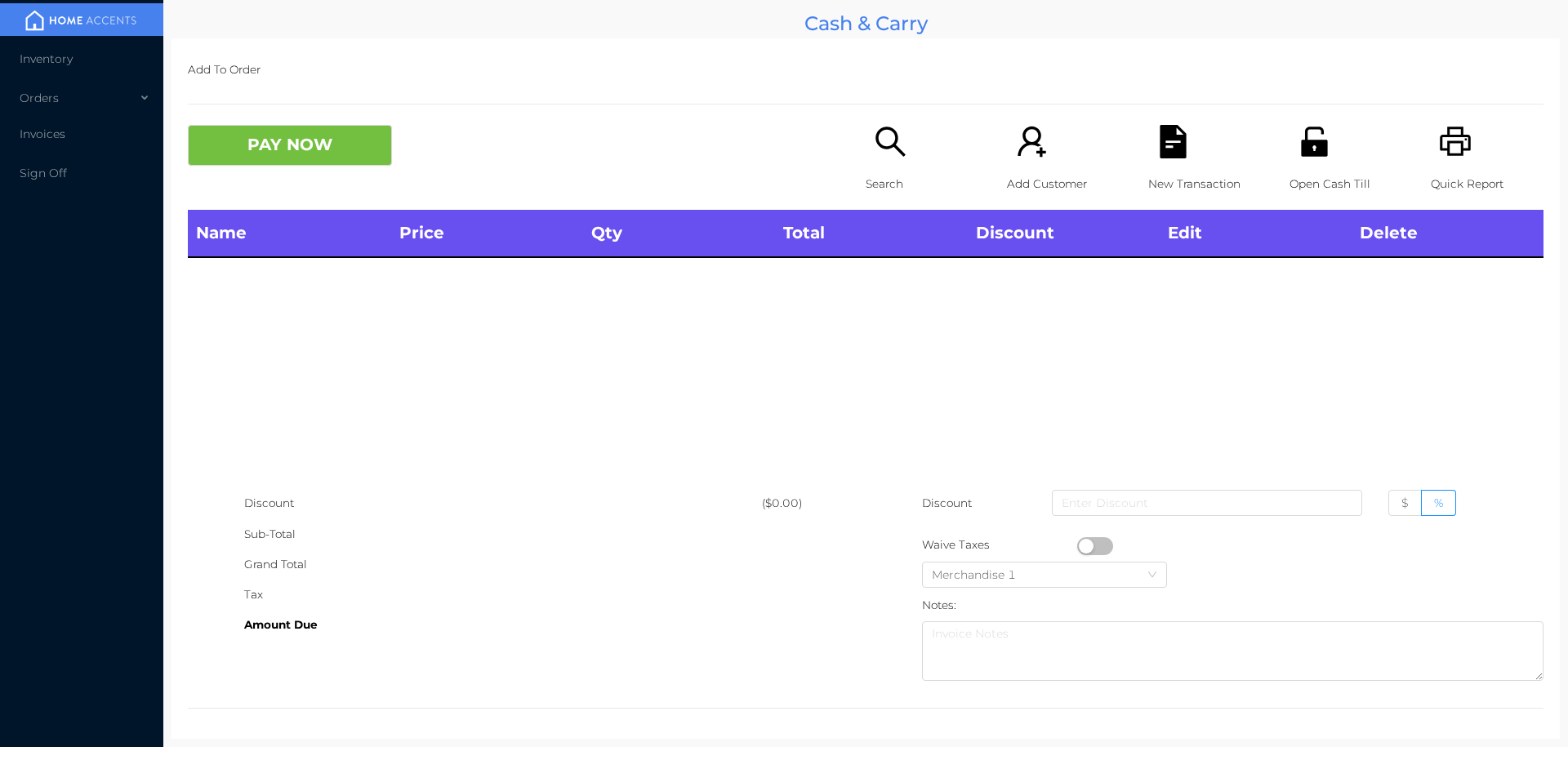
click at [1292, 163] on div "Open Cash Till" at bounding box center [1346, 168] width 113 height 85
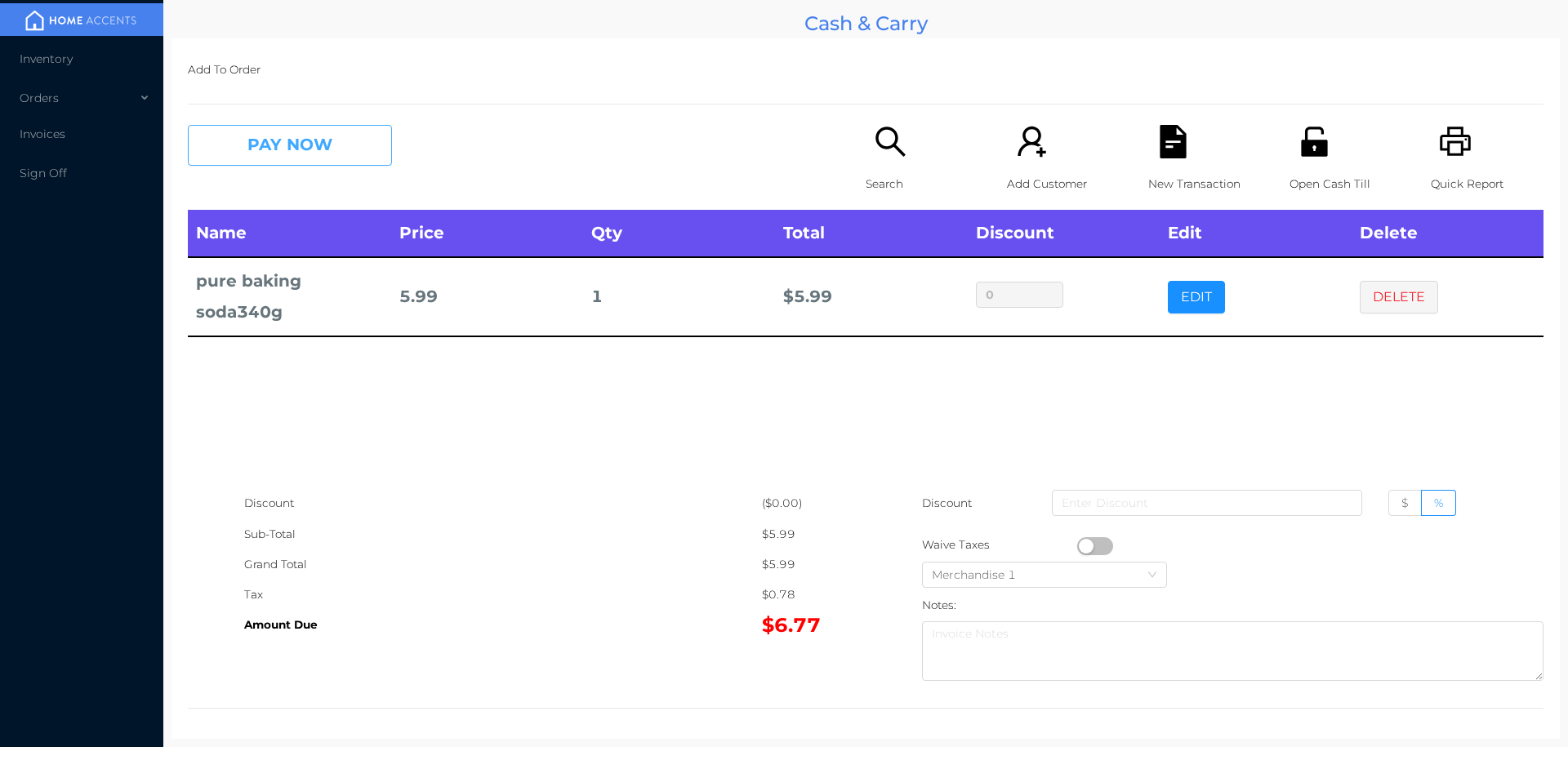
click at [246, 162] on button "PAY NOW" at bounding box center [289, 145] width 204 height 41
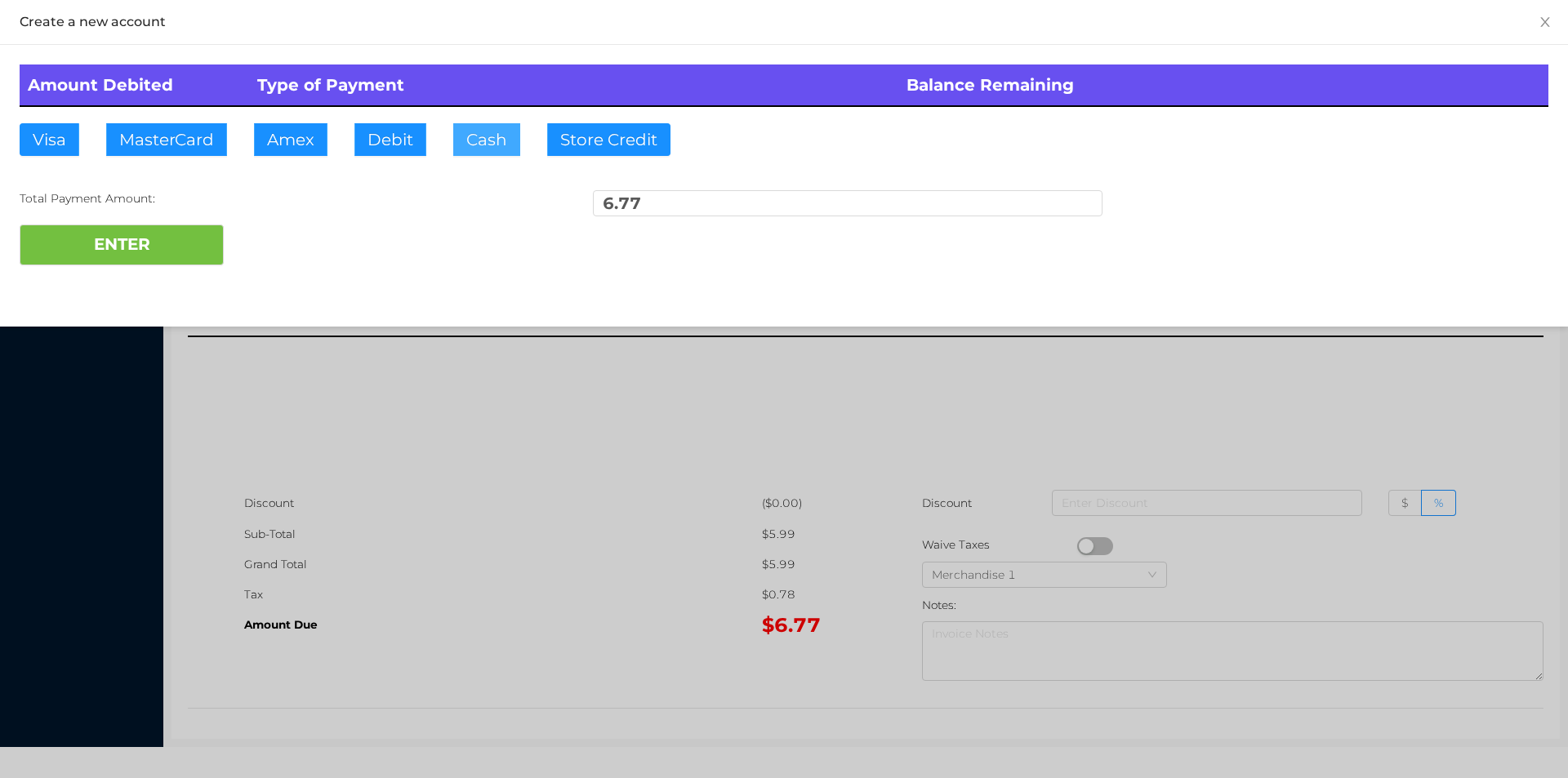
click at [487, 143] on button "Cash" at bounding box center [486, 140] width 67 height 33
type input "20"
click at [140, 256] on button "ENTER" at bounding box center [122, 245] width 204 height 41
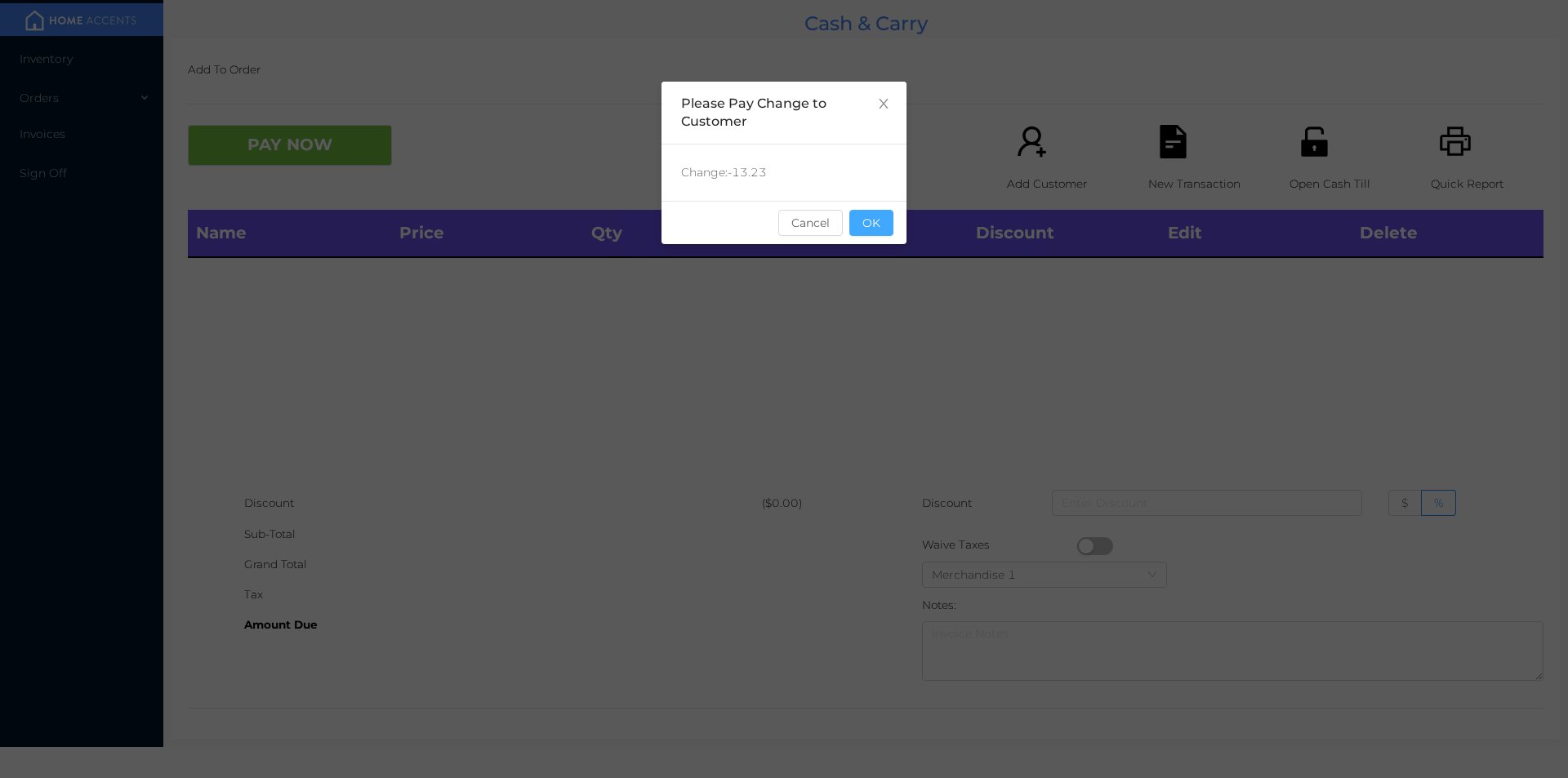
click at [870, 219] on button "OK" at bounding box center [871, 223] width 44 height 26
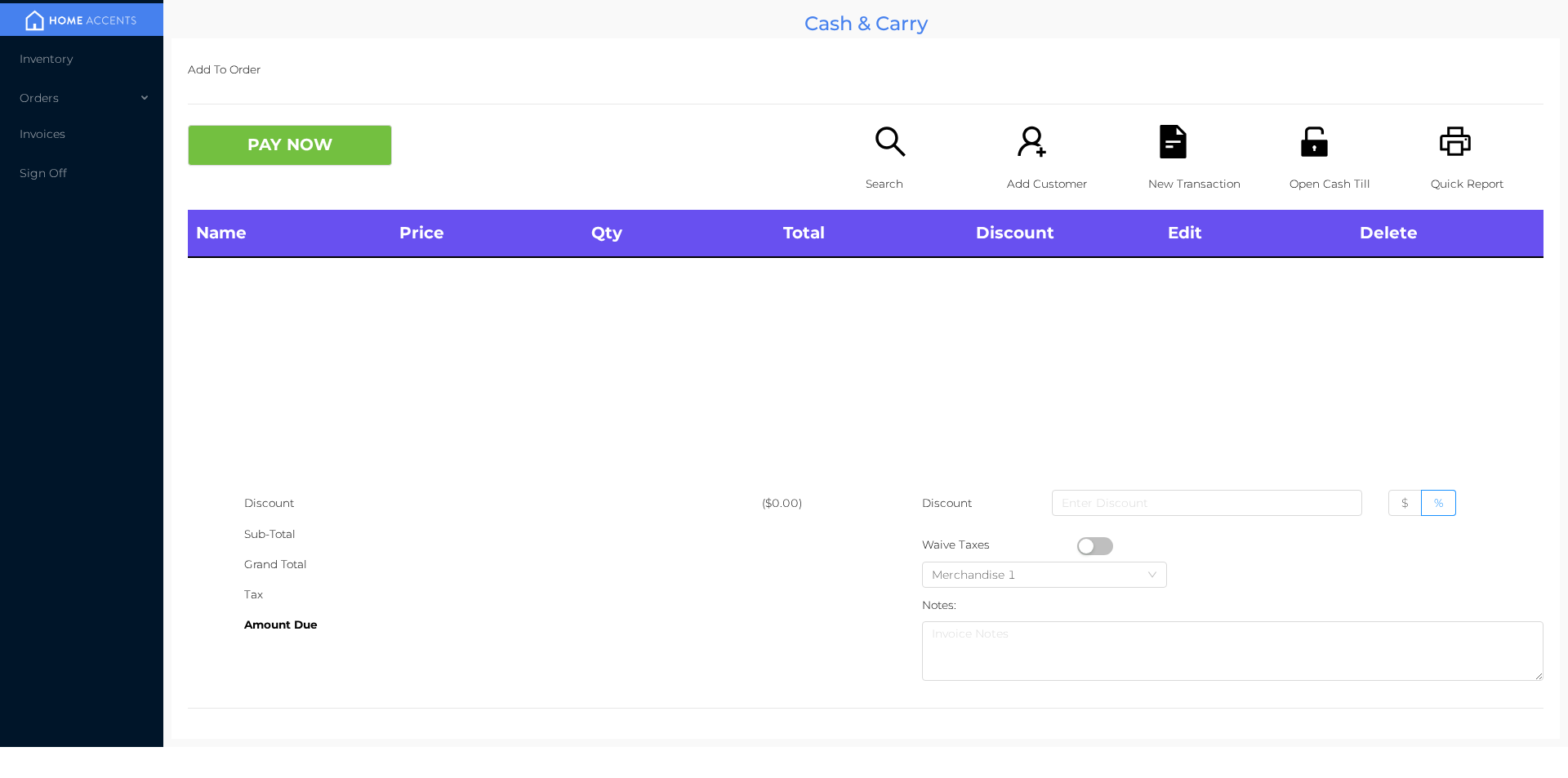
click at [1289, 152] on div "Open Cash Till" at bounding box center [1346, 168] width 113 height 85
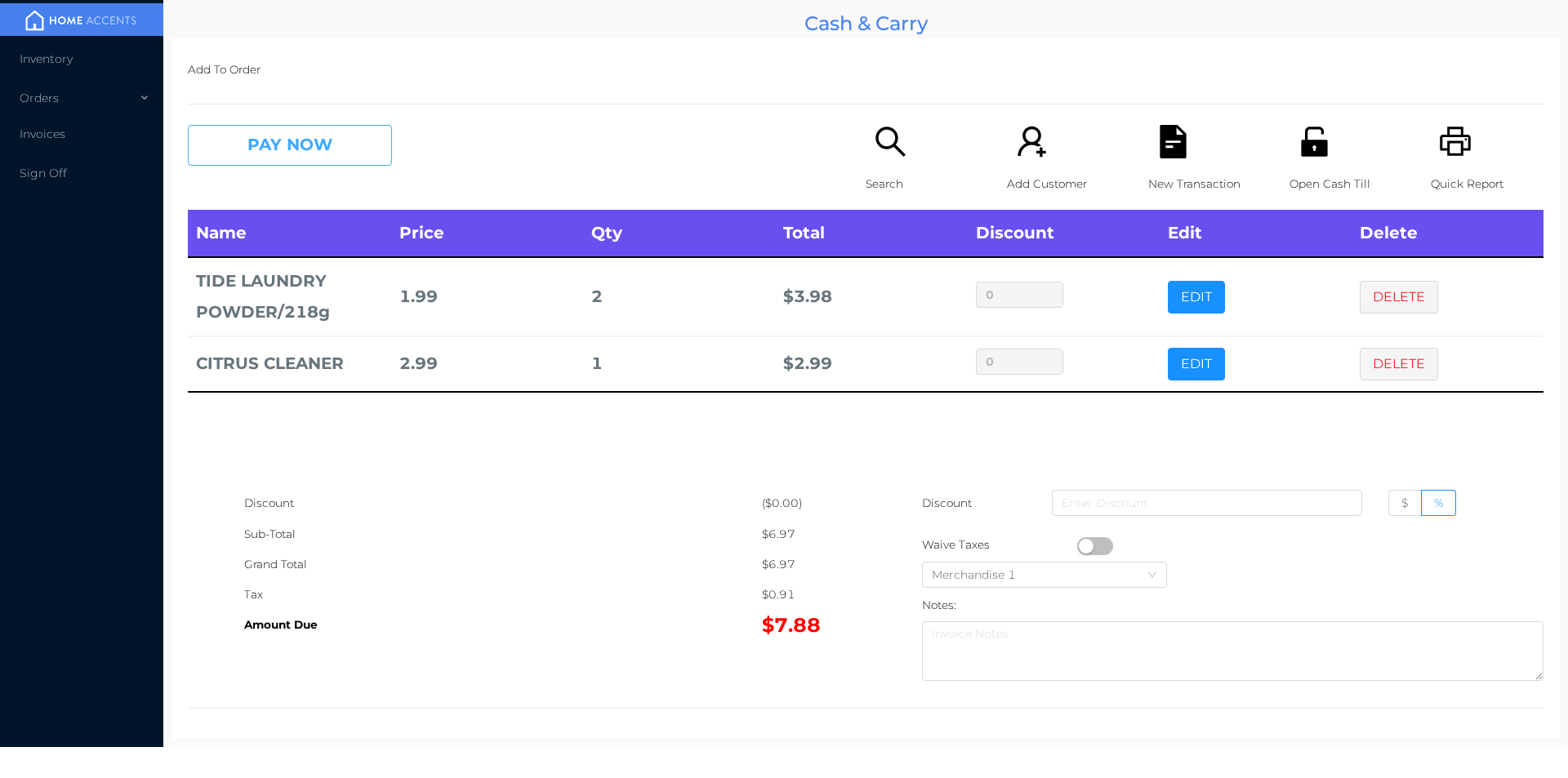
click at [299, 152] on button "PAY NOW" at bounding box center [289, 145] width 204 height 41
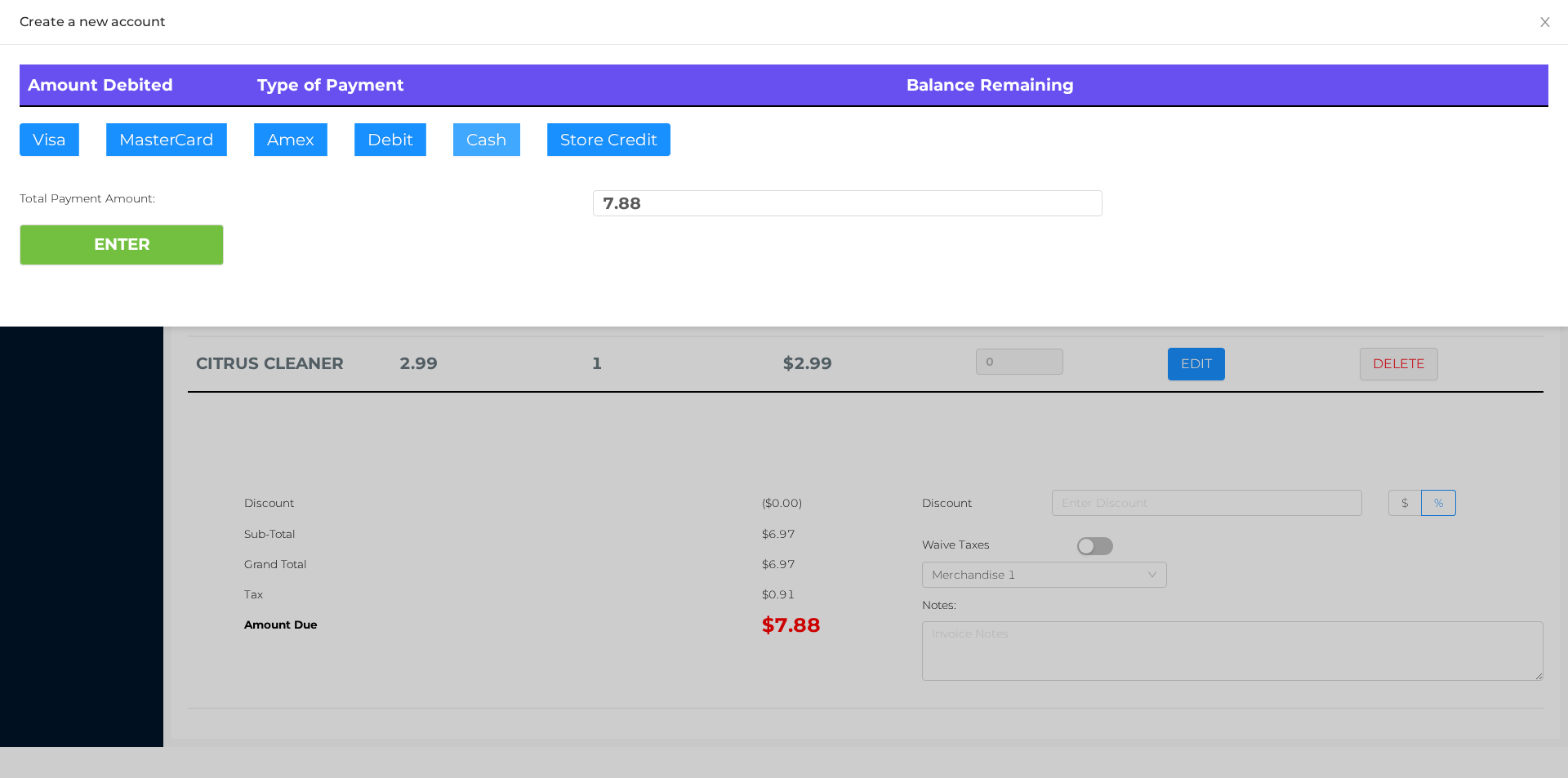
click at [484, 140] on button "Cash" at bounding box center [486, 140] width 67 height 33
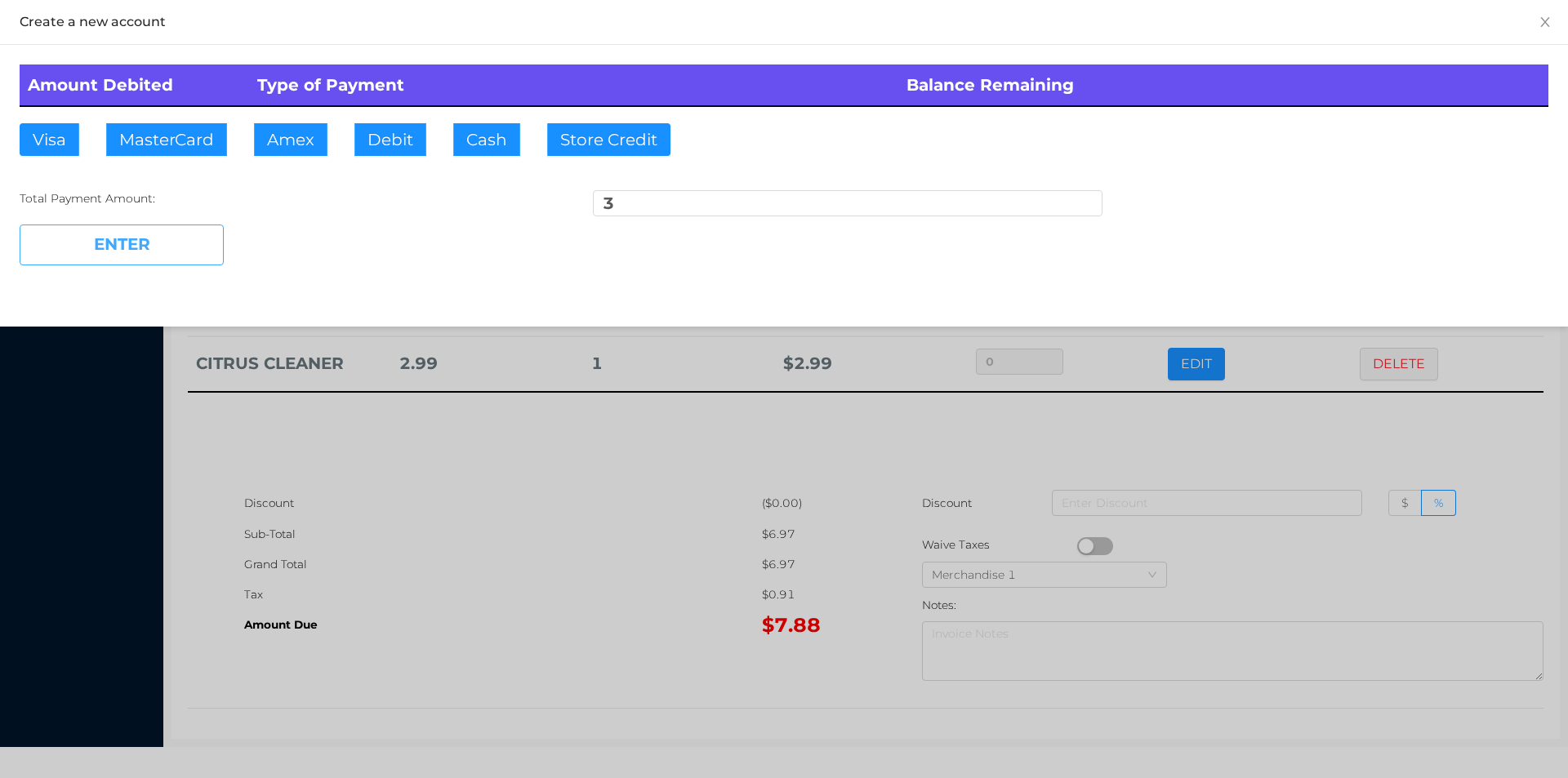
click at [168, 257] on button "ENTER" at bounding box center [122, 245] width 204 height 41
type input "4.88"
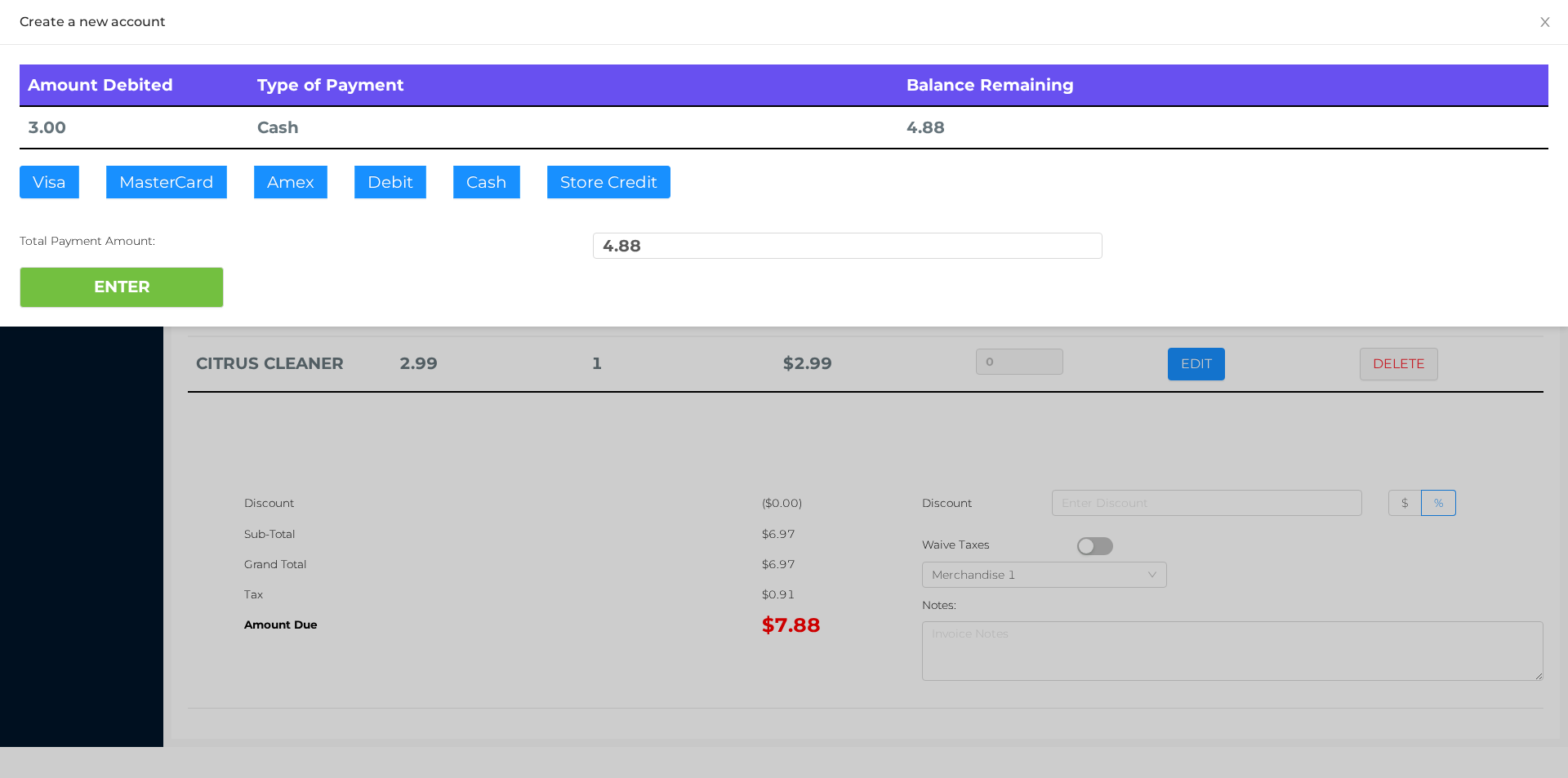
click at [459, 567] on div at bounding box center [784, 389] width 1568 height 778
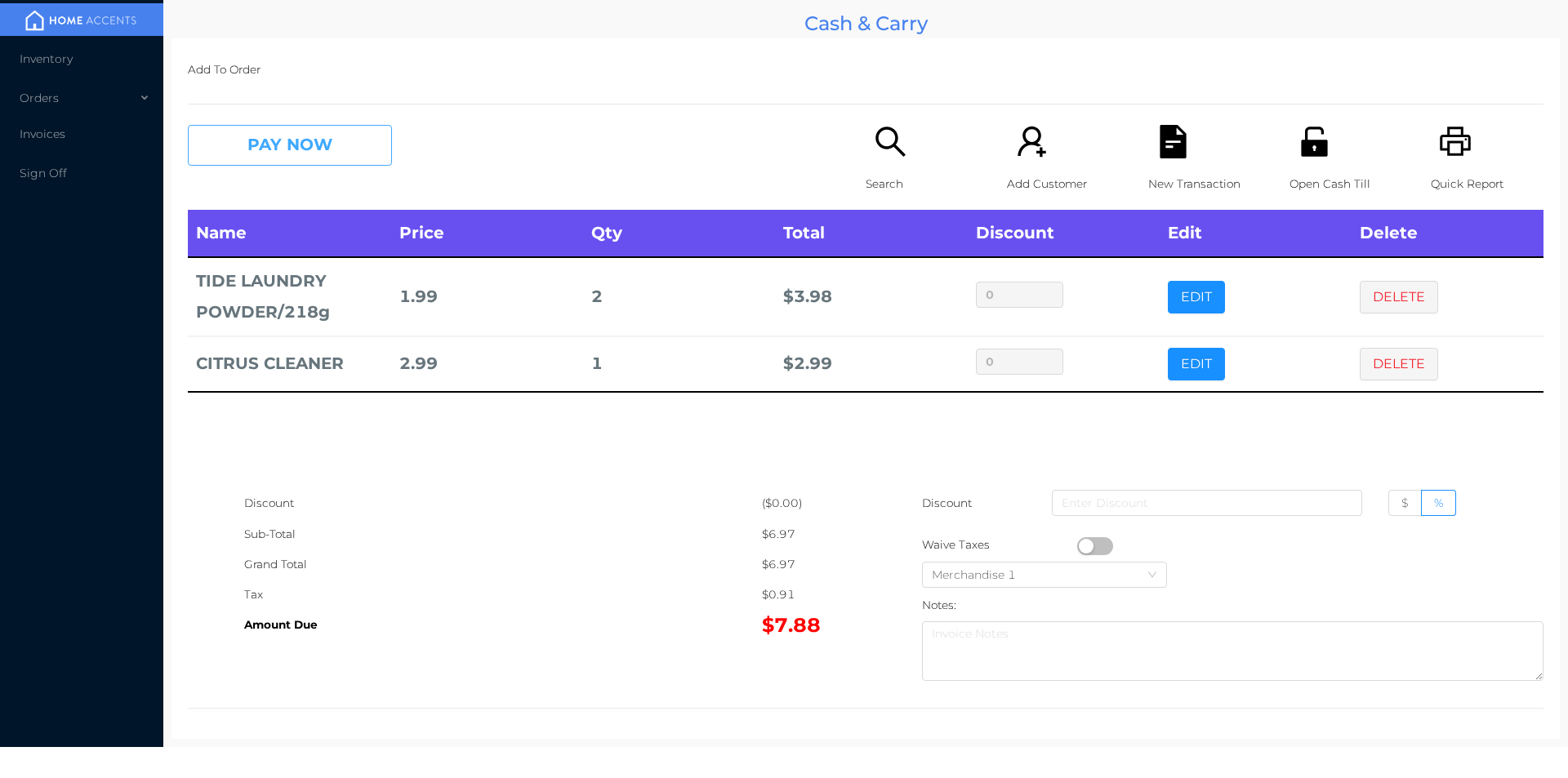
click at [337, 140] on button "PAY NOW" at bounding box center [289, 145] width 204 height 41
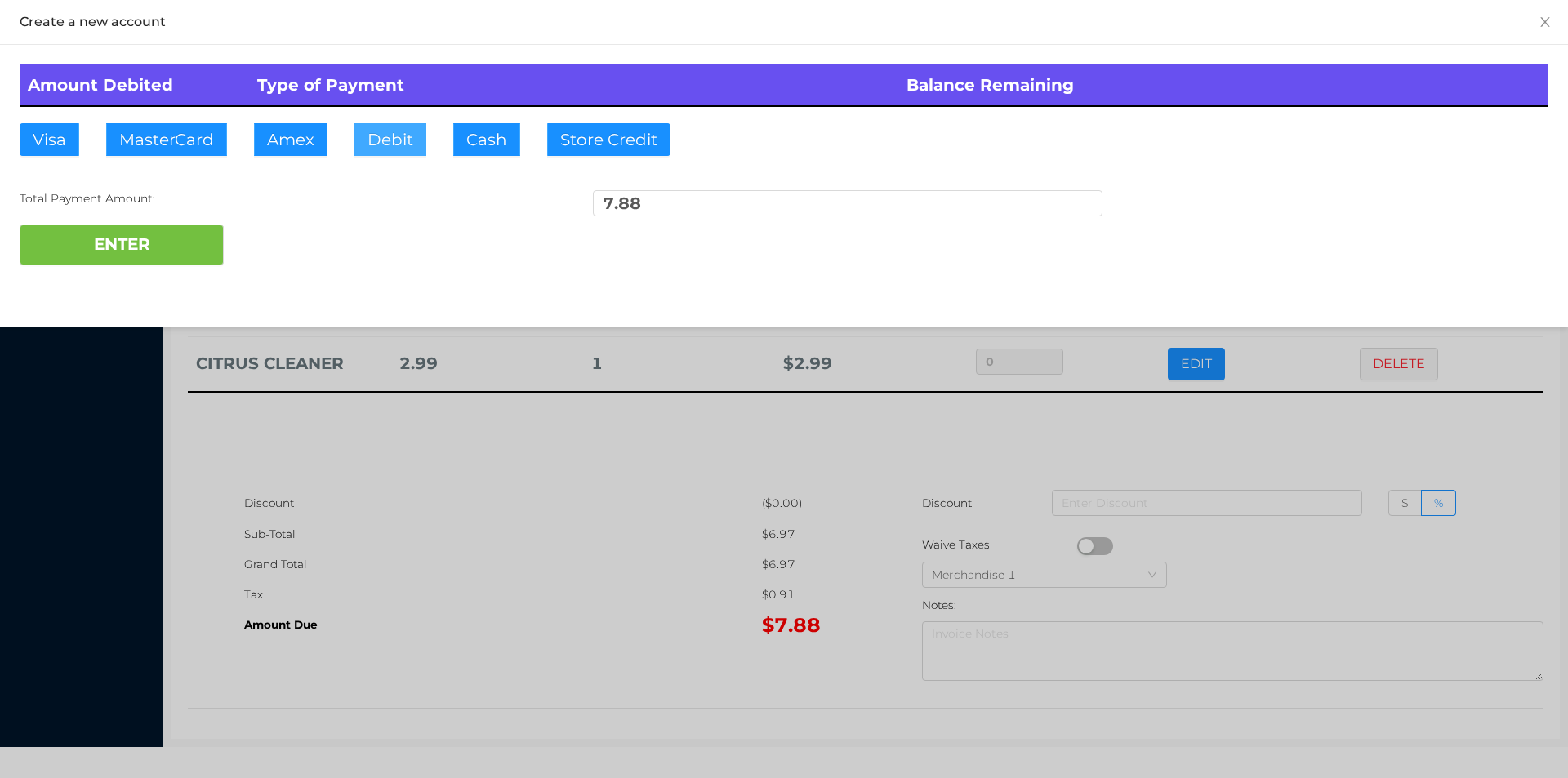
click at [391, 139] on button "Debit" at bounding box center [390, 140] width 72 height 33
click at [158, 259] on button "ENTER" at bounding box center [122, 245] width 204 height 41
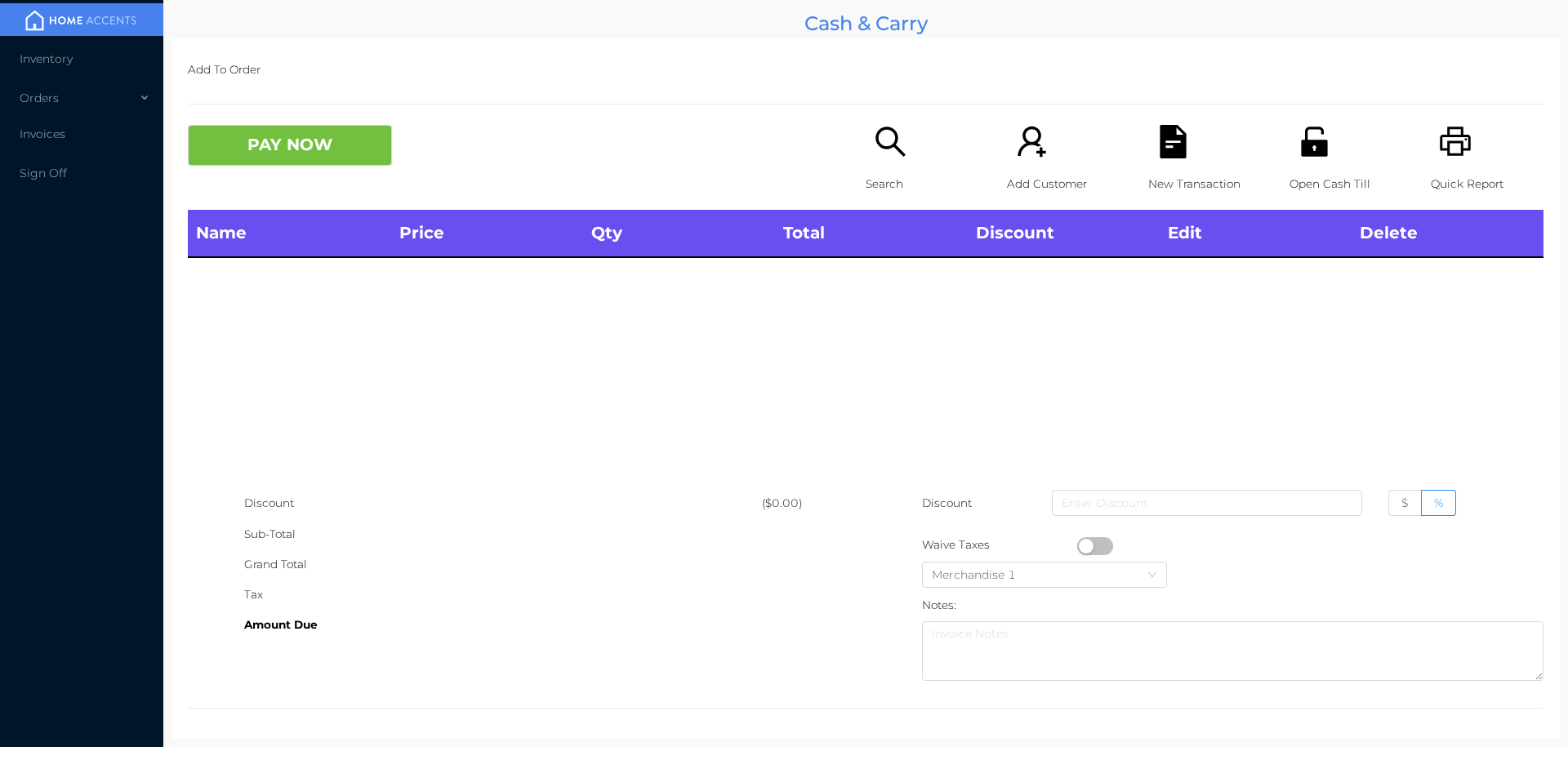
click at [885, 166] on div "Search" at bounding box center [922, 168] width 113 height 85
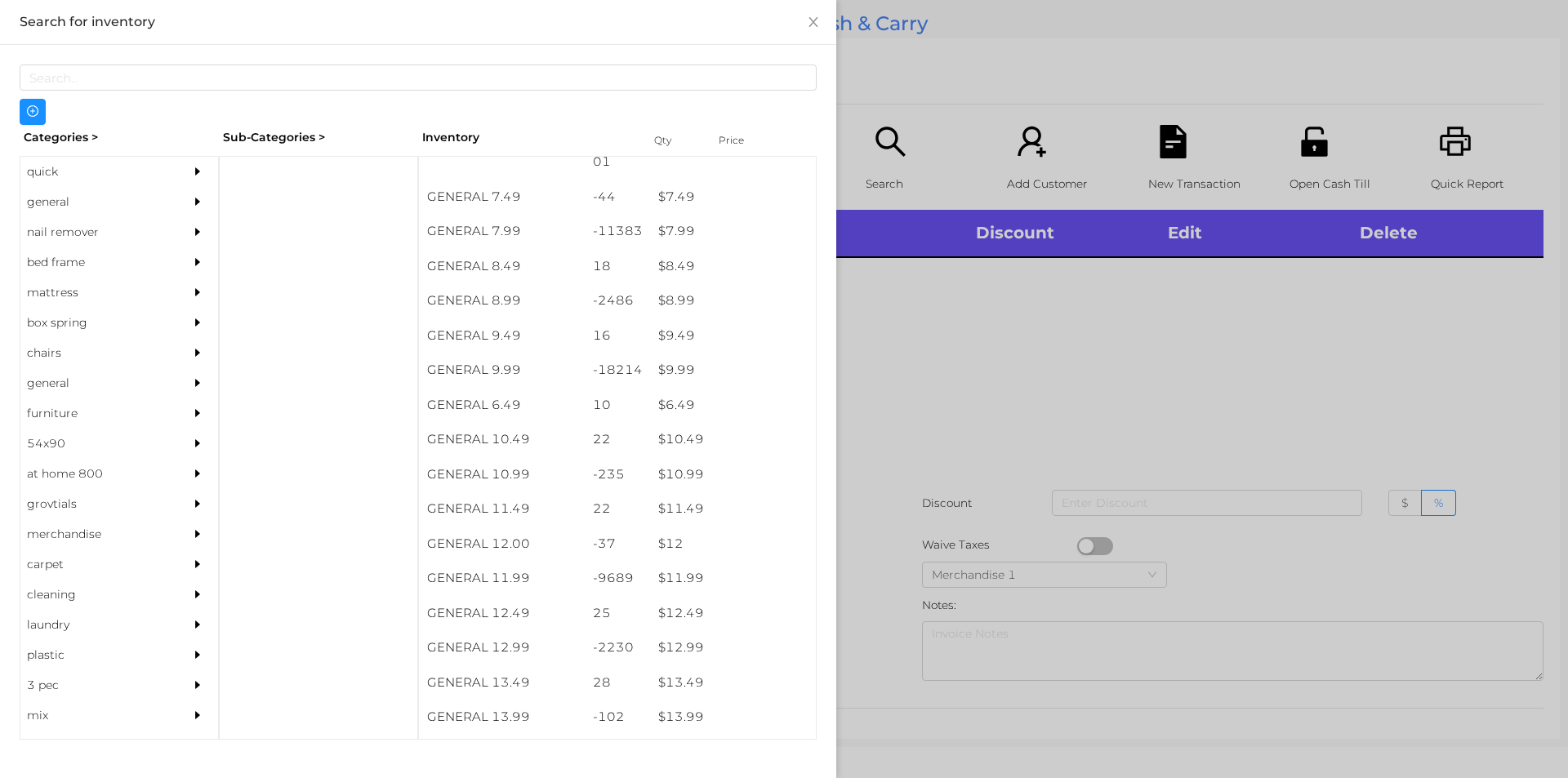
scroll to position [760, 0]
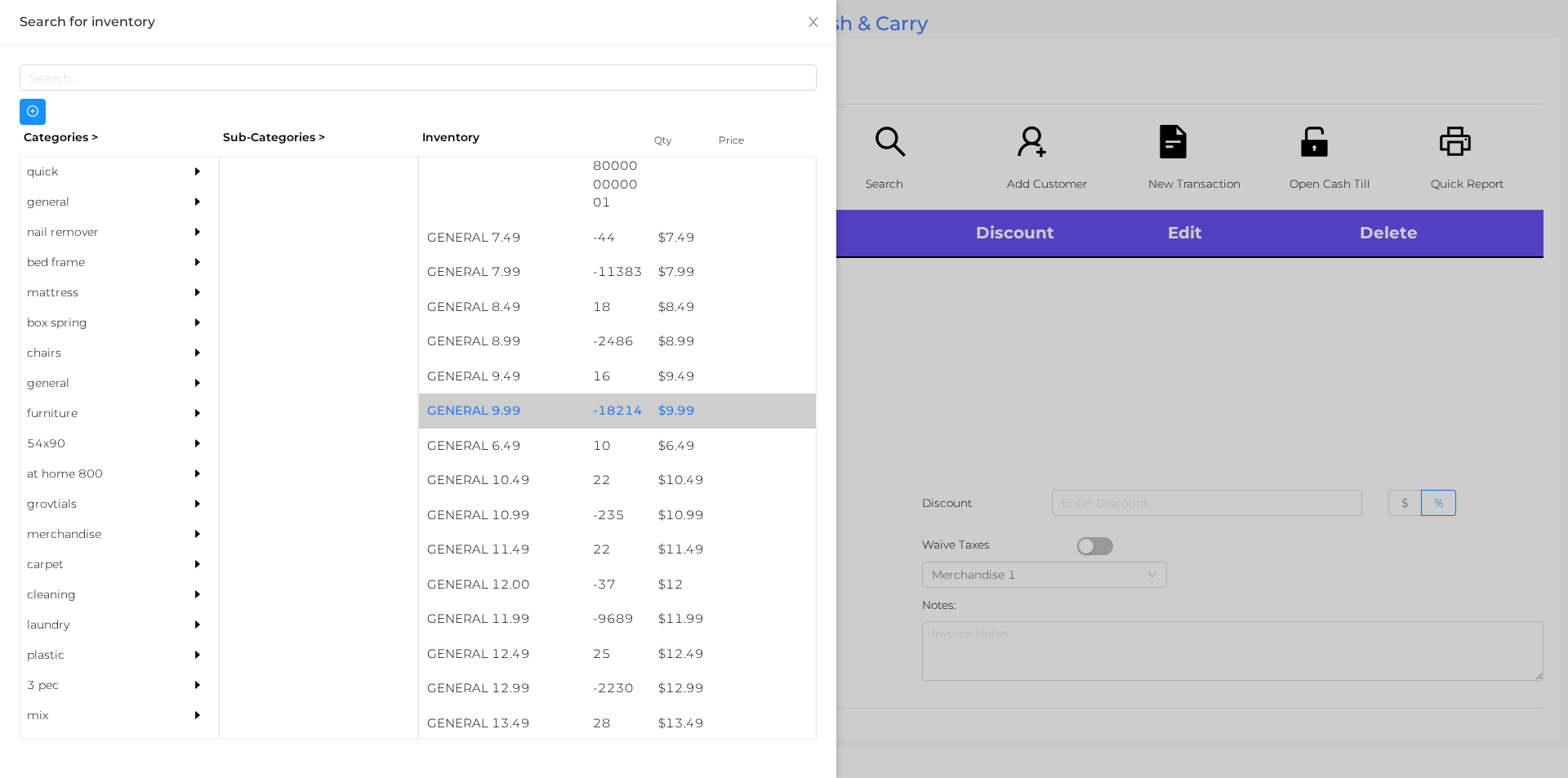
click at [708, 408] on div "$ 9.99" at bounding box center [733, 411] width 166 height 35
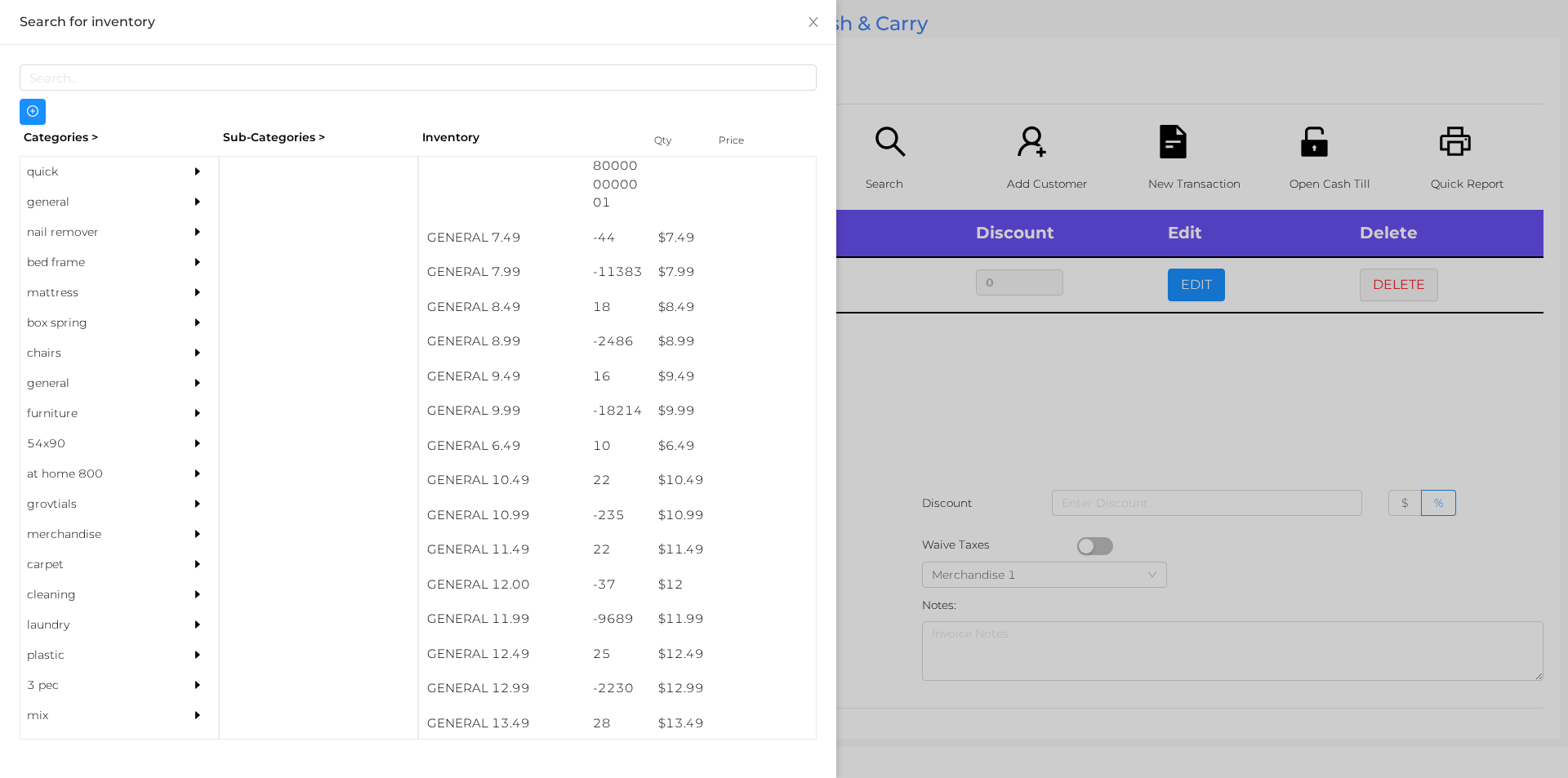
click at [937, 473] on div at bounding box center [784, 389] width 1568 height 778
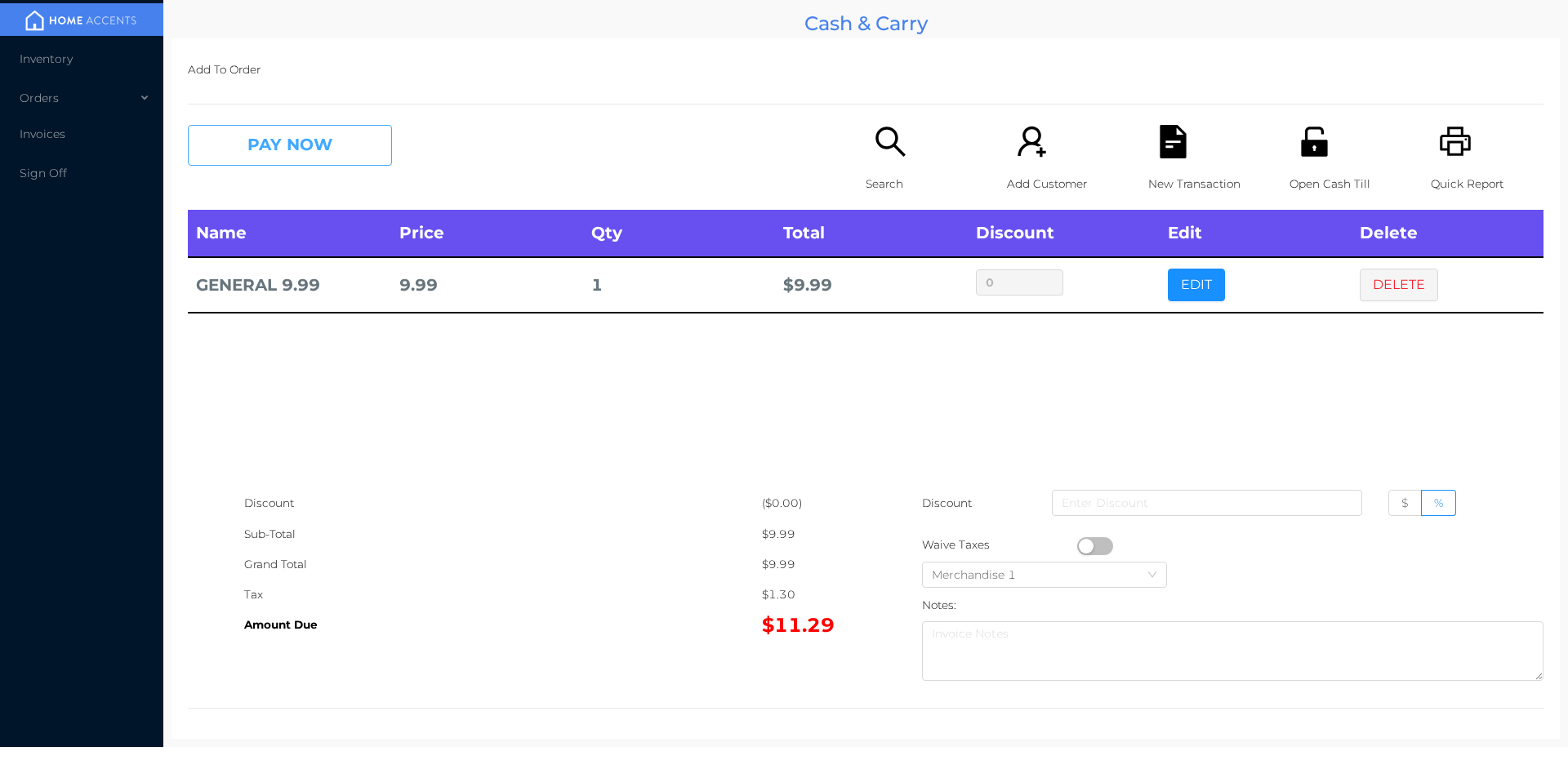
click at [265, 130] on button "PAY NOW" at bounding box center [289, 145] width 204 height 41
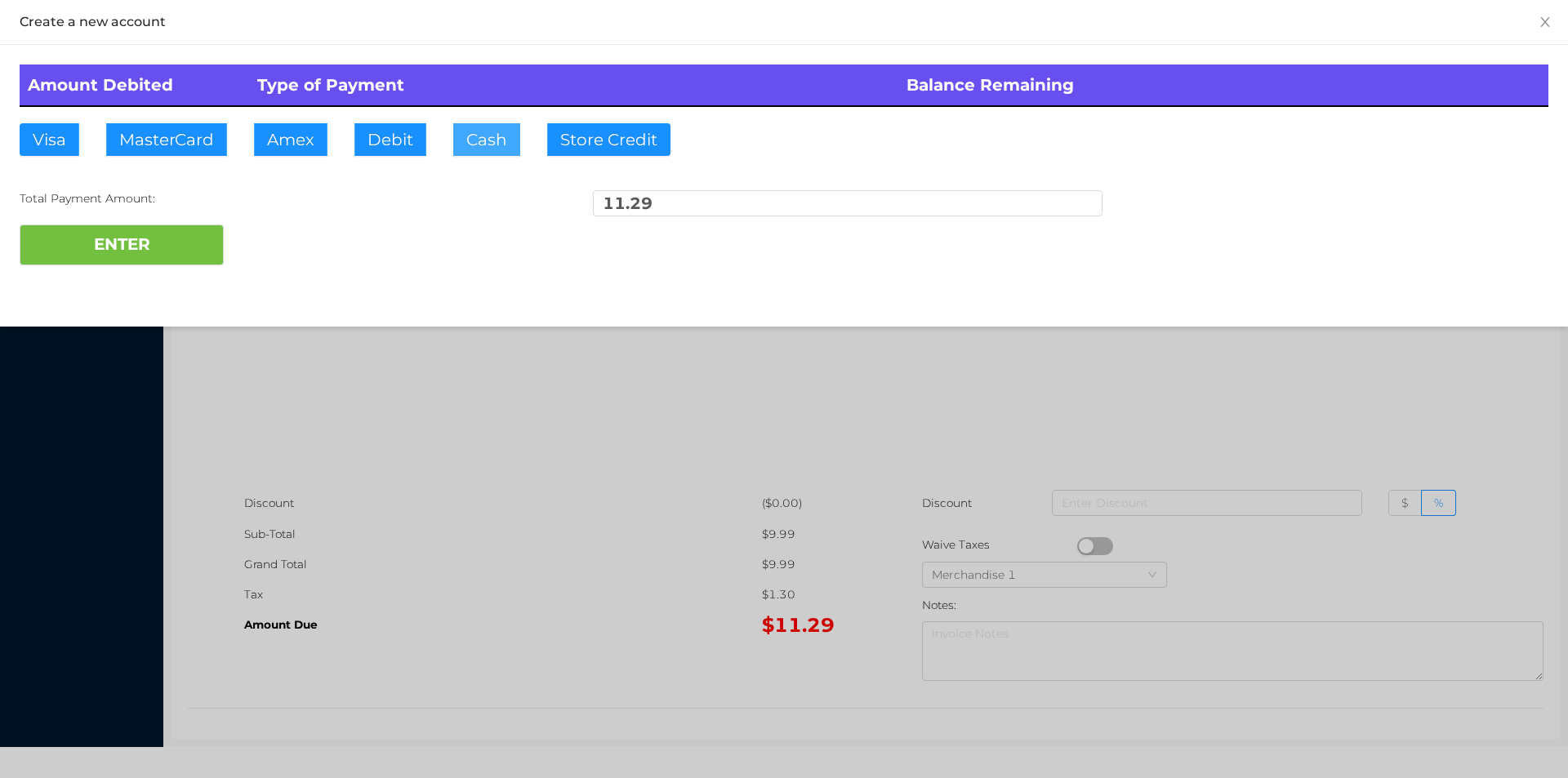
click at [492, 148] on button "Cash" at bounding box center [486, 140] width 67 height 33
type input "15"
click at [127, 249] on button "ENTER" at bounding box center [122, 245] width 204 height 41
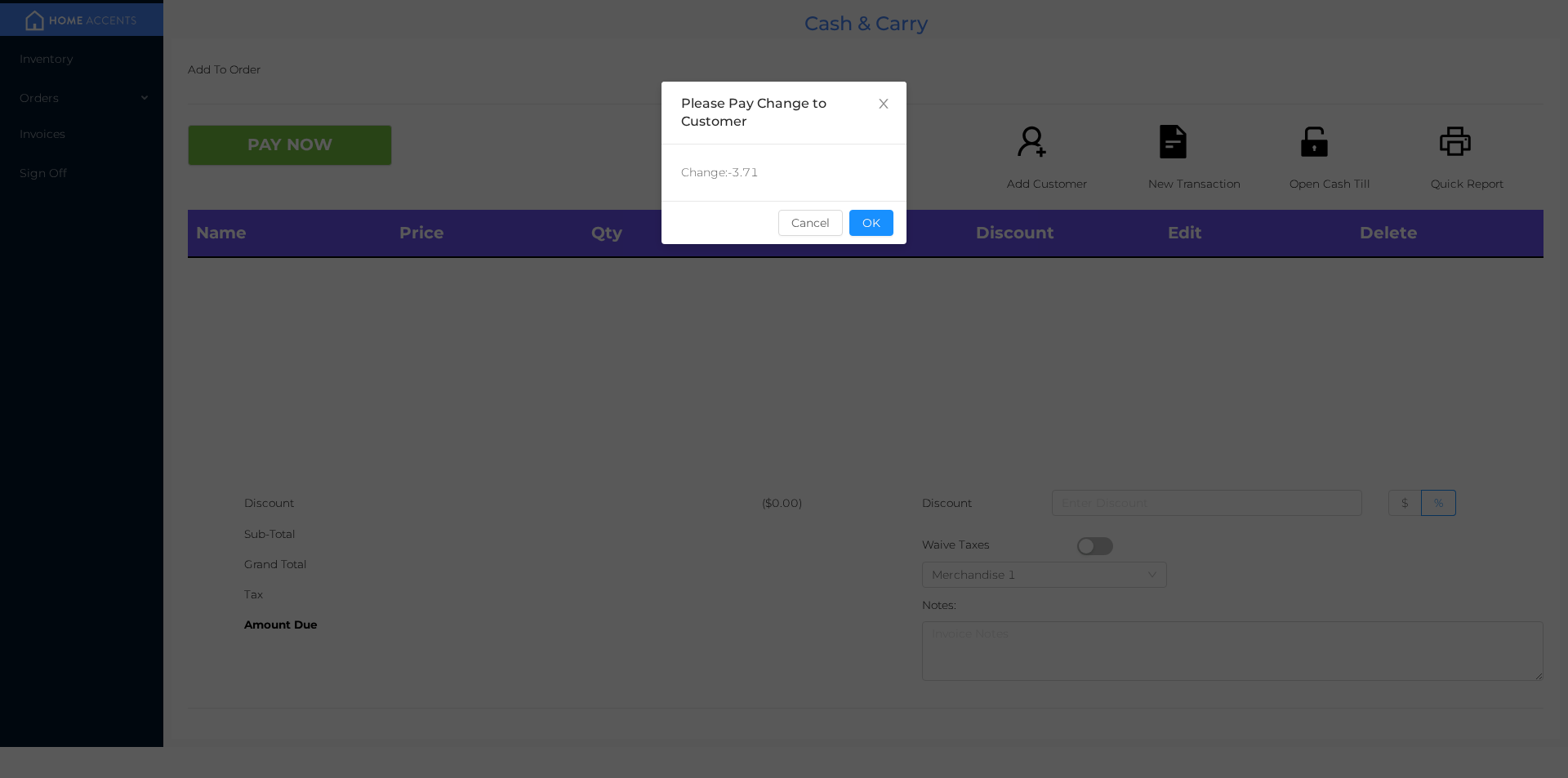
click at [875, 219] on button "OK" at bounding box center [871, 223] width 44 height 26
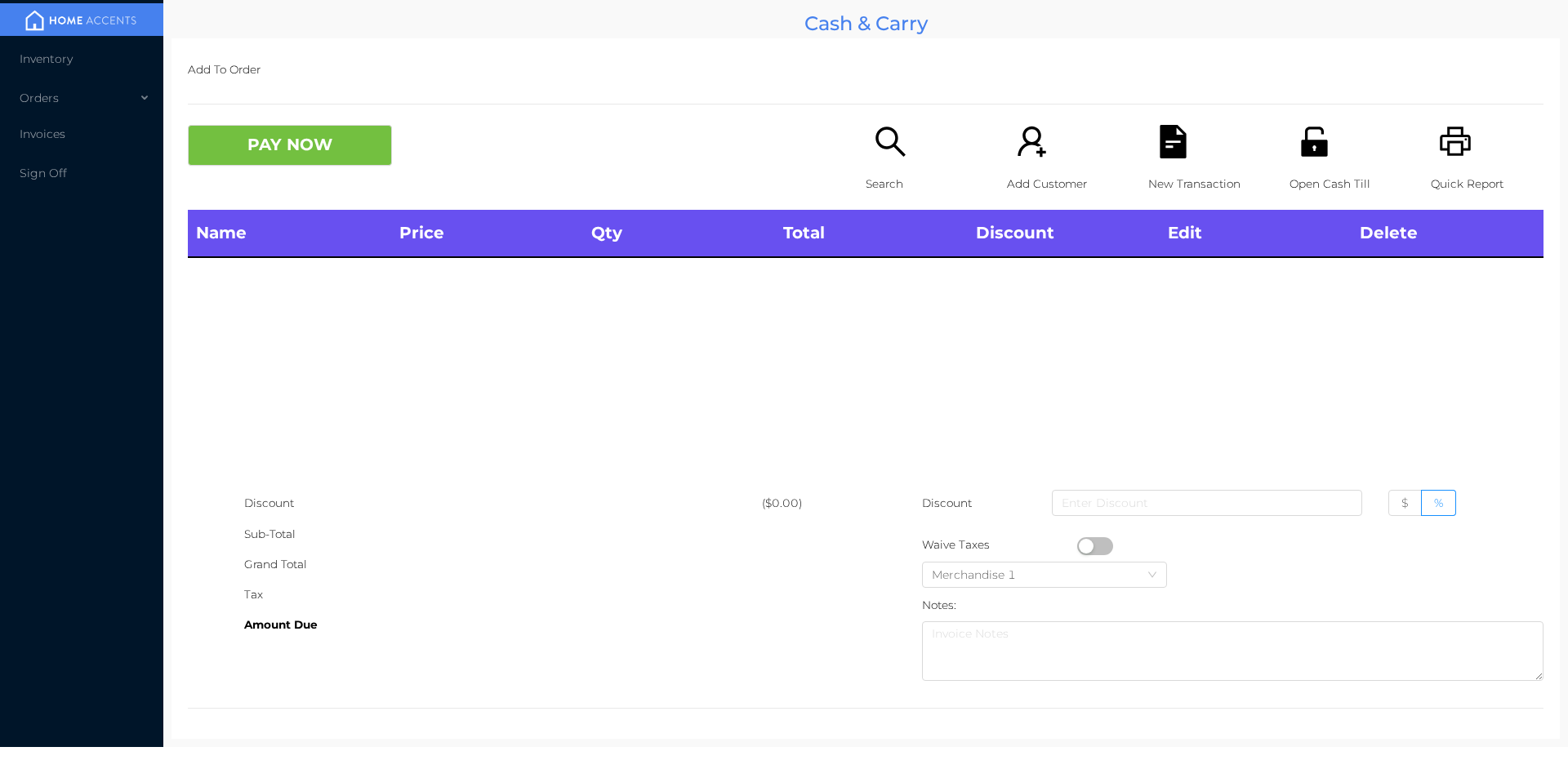
click at [882, 155] on icon "icon: search" at bounding box center [890, 142] width 34 height 34
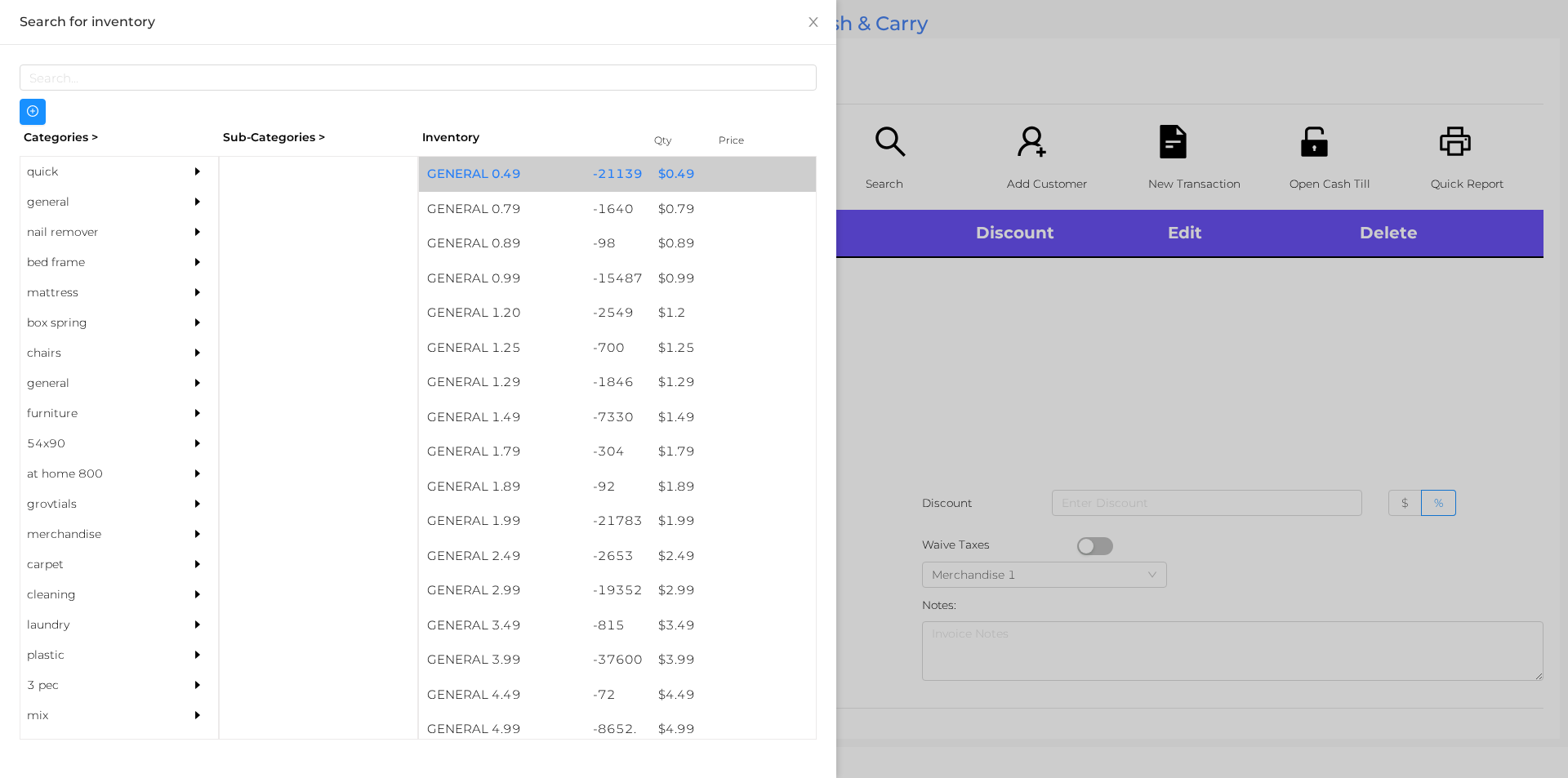
click at [503, 158] on div "GENERAL 0.49" at bounding box center [501, 175] width 166 height 35
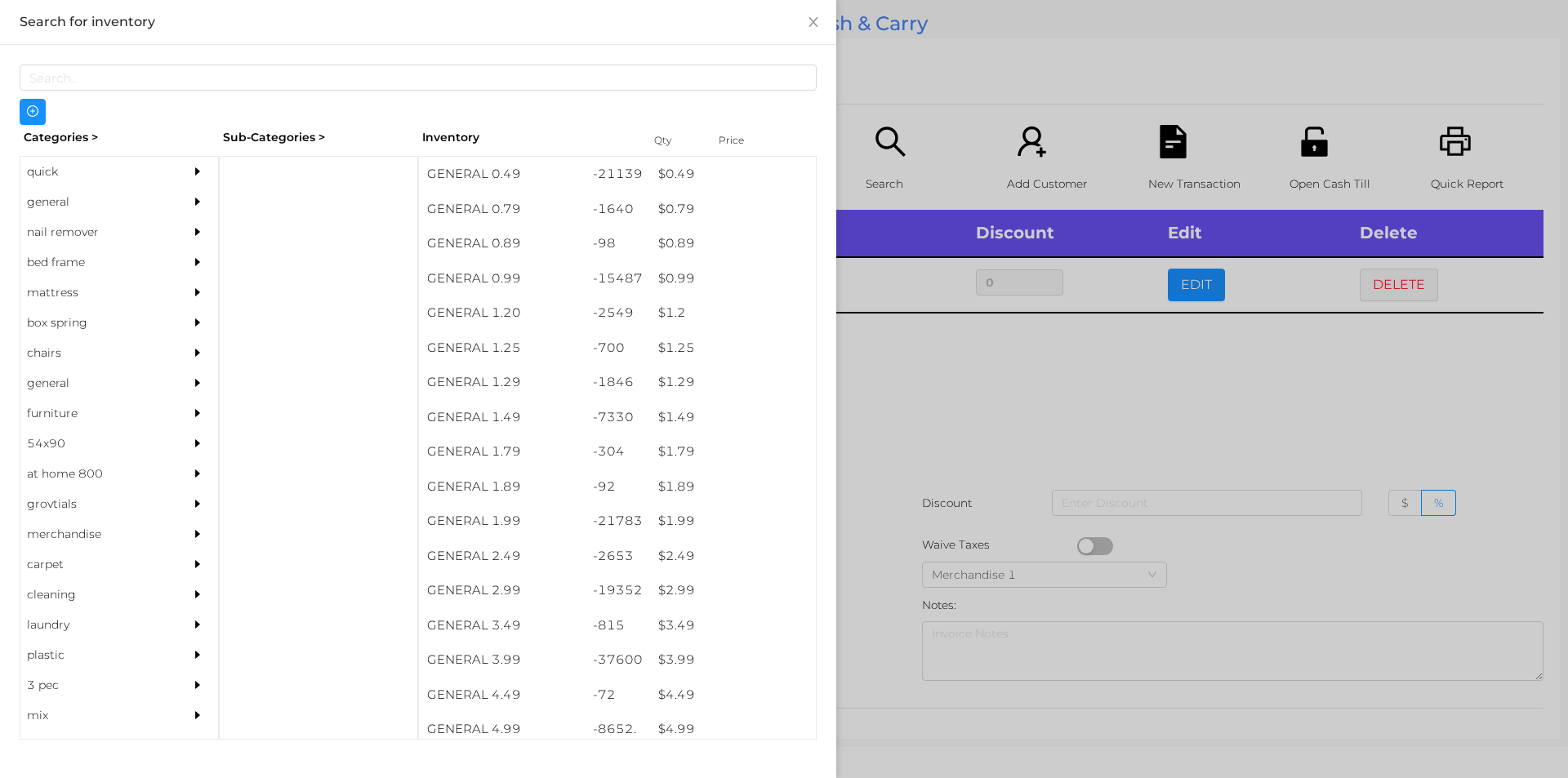
click at [907, 478] on div at bounding box center [784, 389] width 1568 height 778
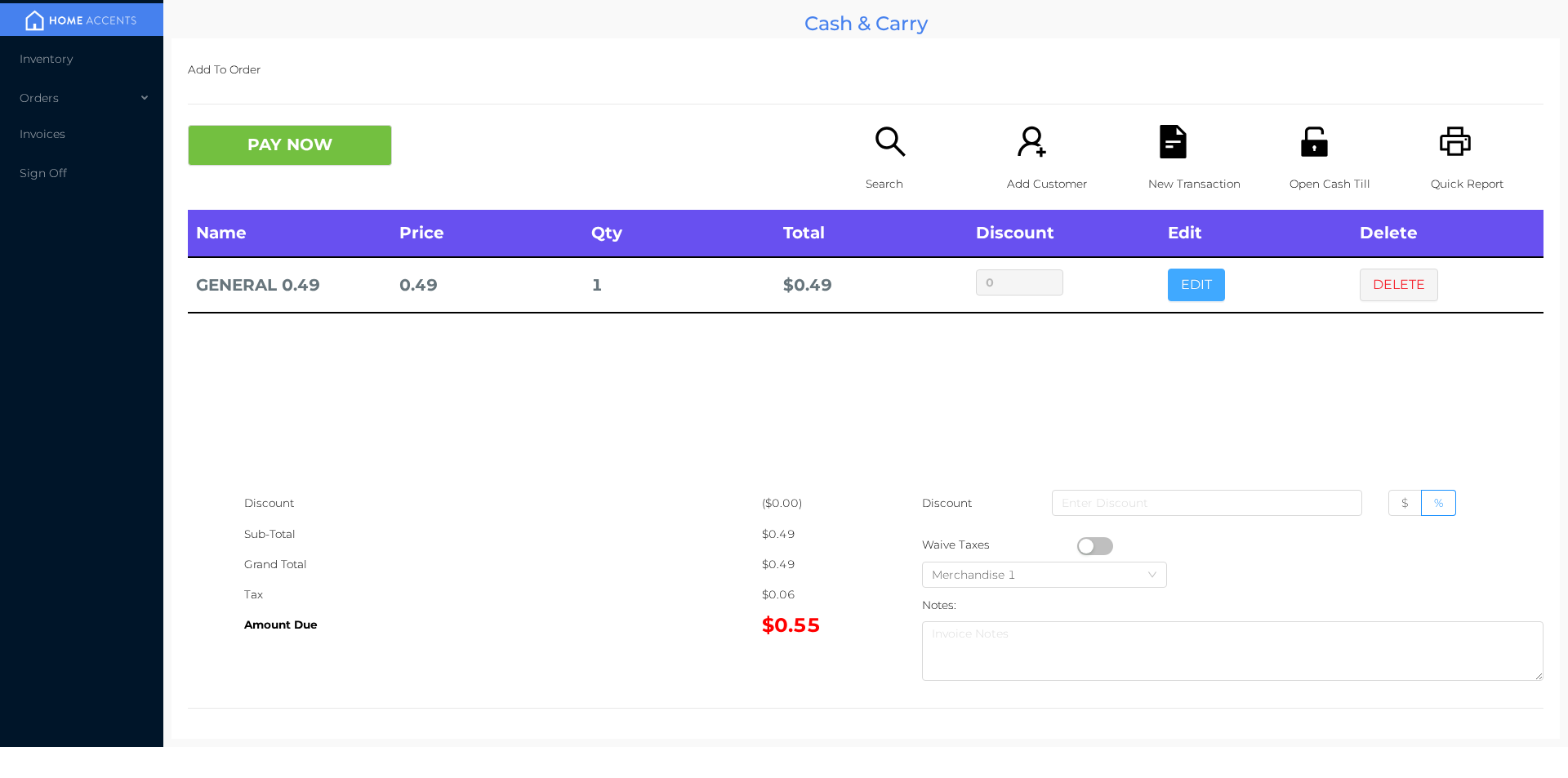
click at [1199, 295] on button "EDIT" at bounding box center [1196, 285] width 57 height 33
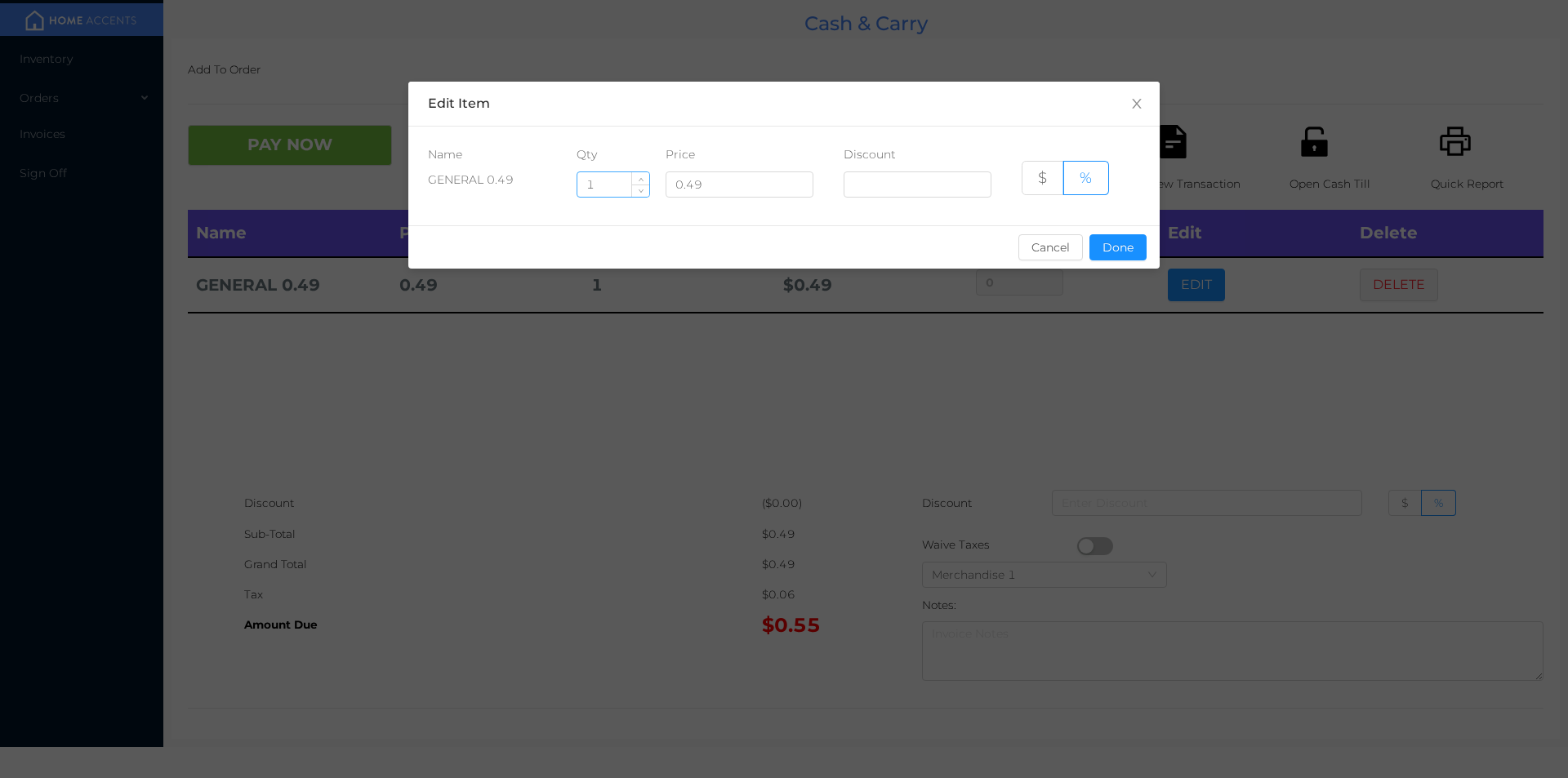
click at [600, 178] on input "1" at bounding box center [613, 184] width 72 height 24
type input "4"
click at [1105, 235] on button "Done" at bounding box center [1118, 247] width 57 height 26
type input "0%"
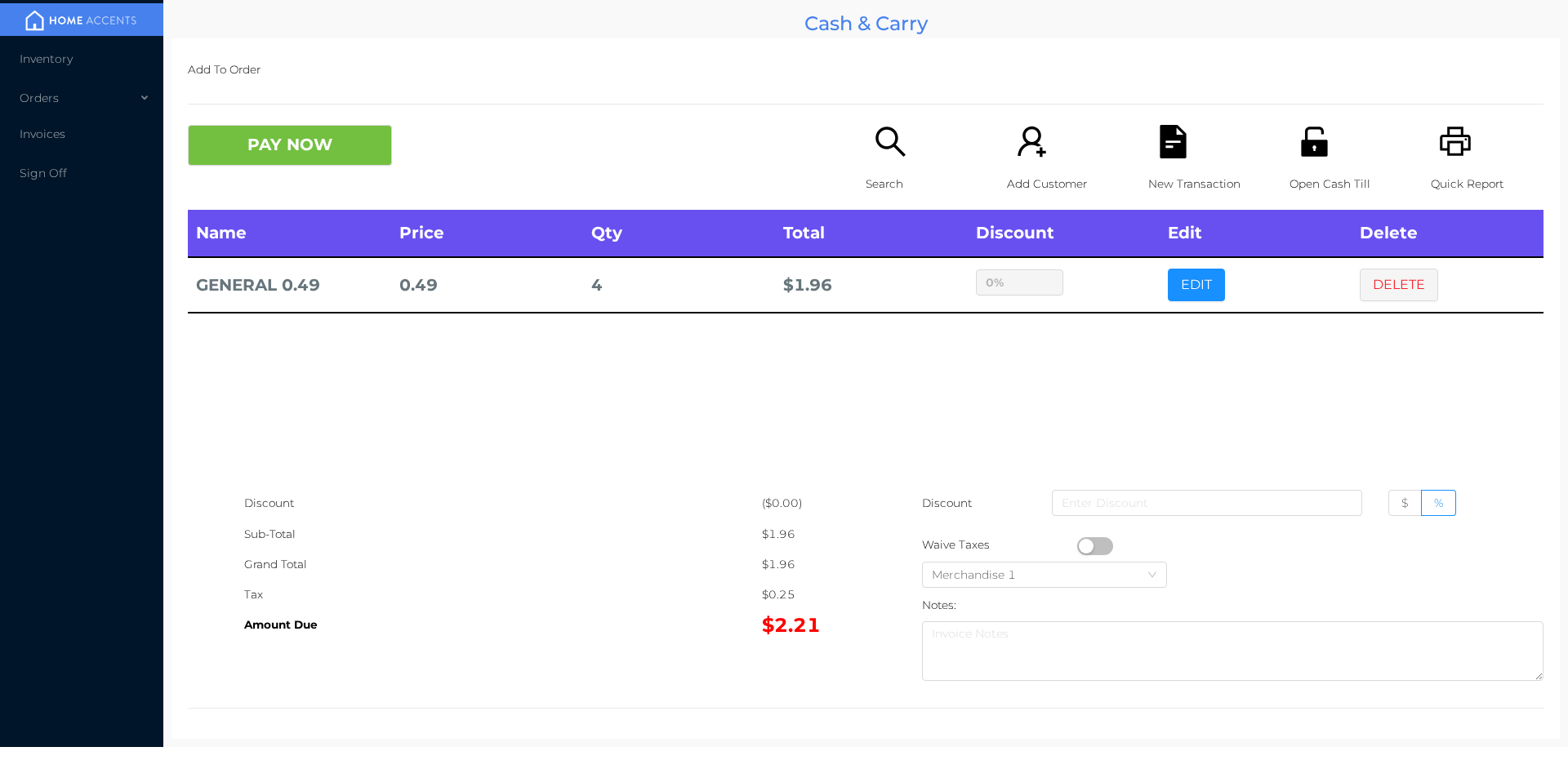
click at [280, 182] on div "PAY NOW Search Add Customer New Transaction Open Cash Till Quick Report" at bounding box center [865, 168] width 1355 height 85
click at [272, 158] on button "PAY NOW" at bounding box center [289, 145] width 204 height 41
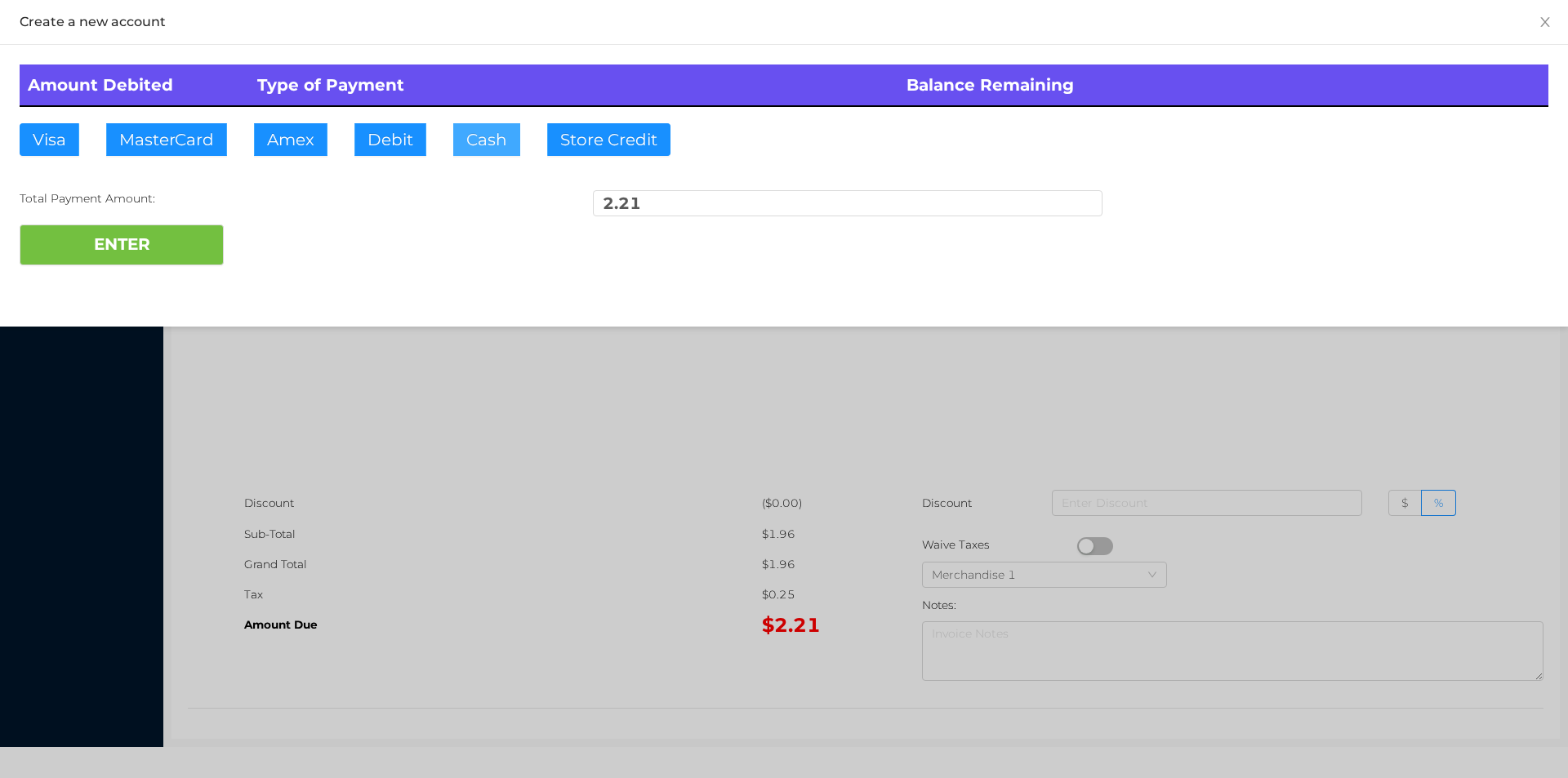
click at [478, 144] on button "Cash" at bounding box center [486, 140] width 67 height 33
type input "5"
click at [160, 227] on button "ENTER" at bounding box center [122, 245] width 204 height 41
type input "0"
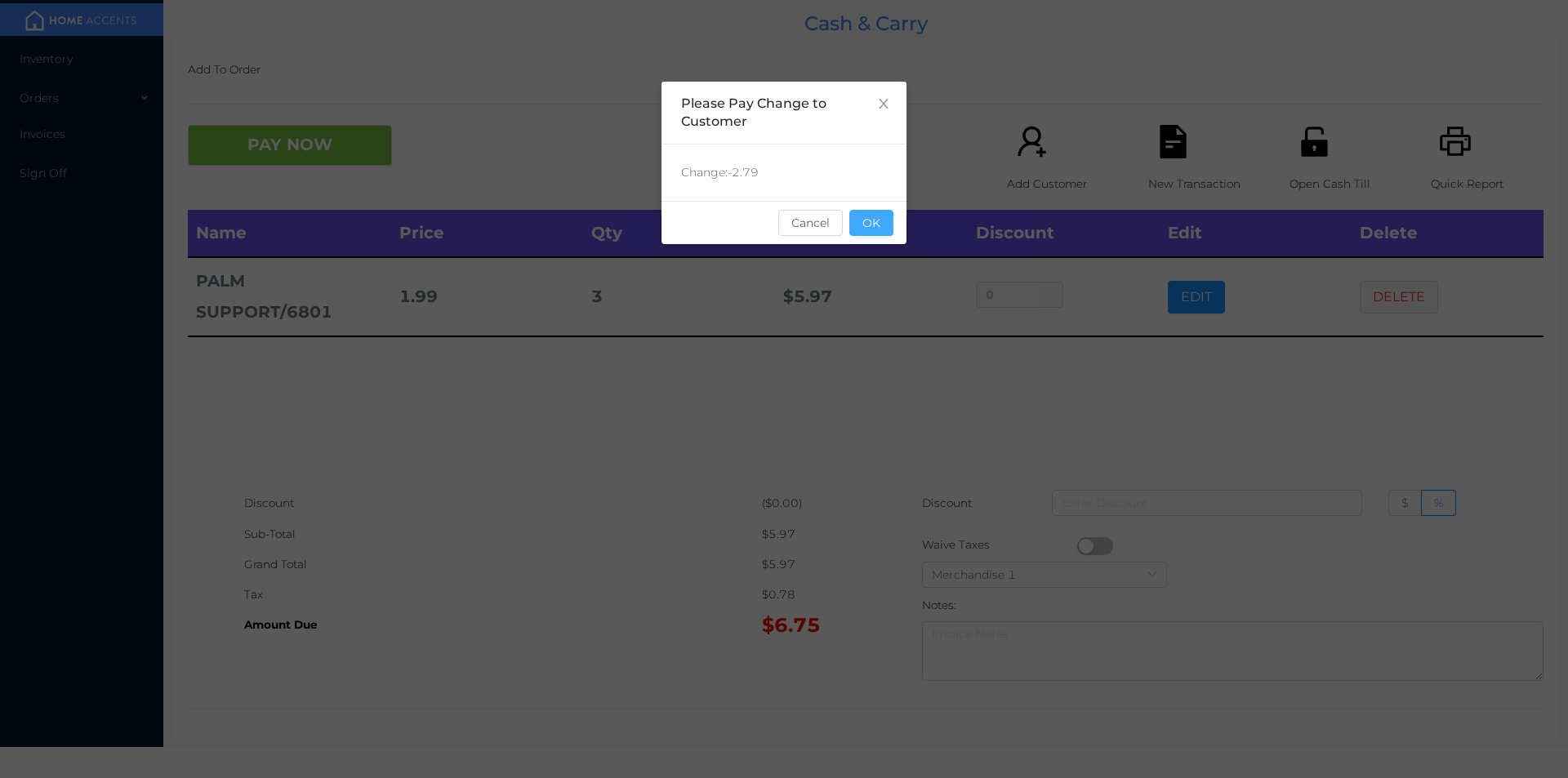
click at [864, 224] on button "OK" at bounding box center [871, 223] width 44 height 26
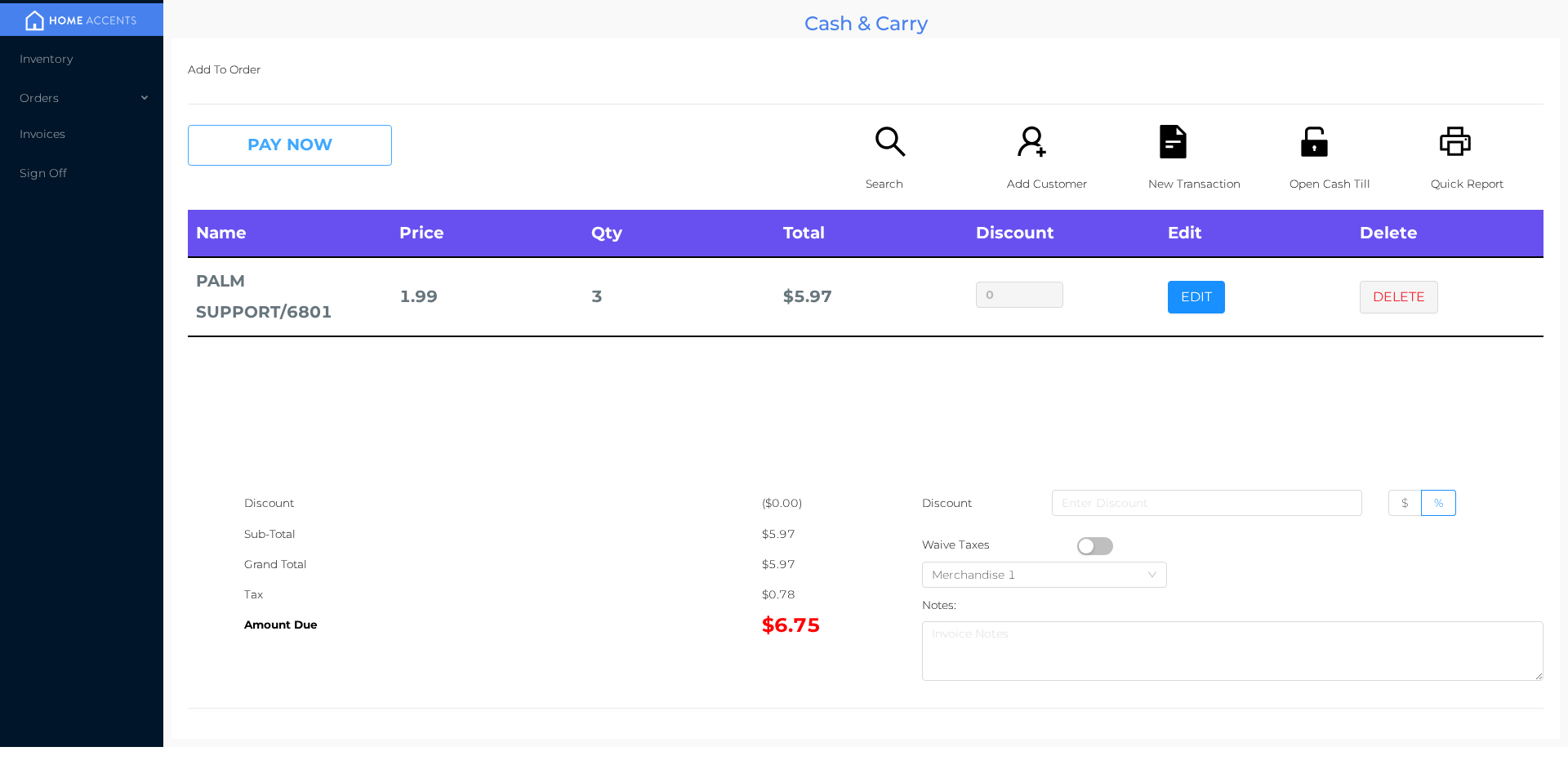
click at [280, 158] on button "PAY NOW" at bounding box center [289, 145] width 204 height 41
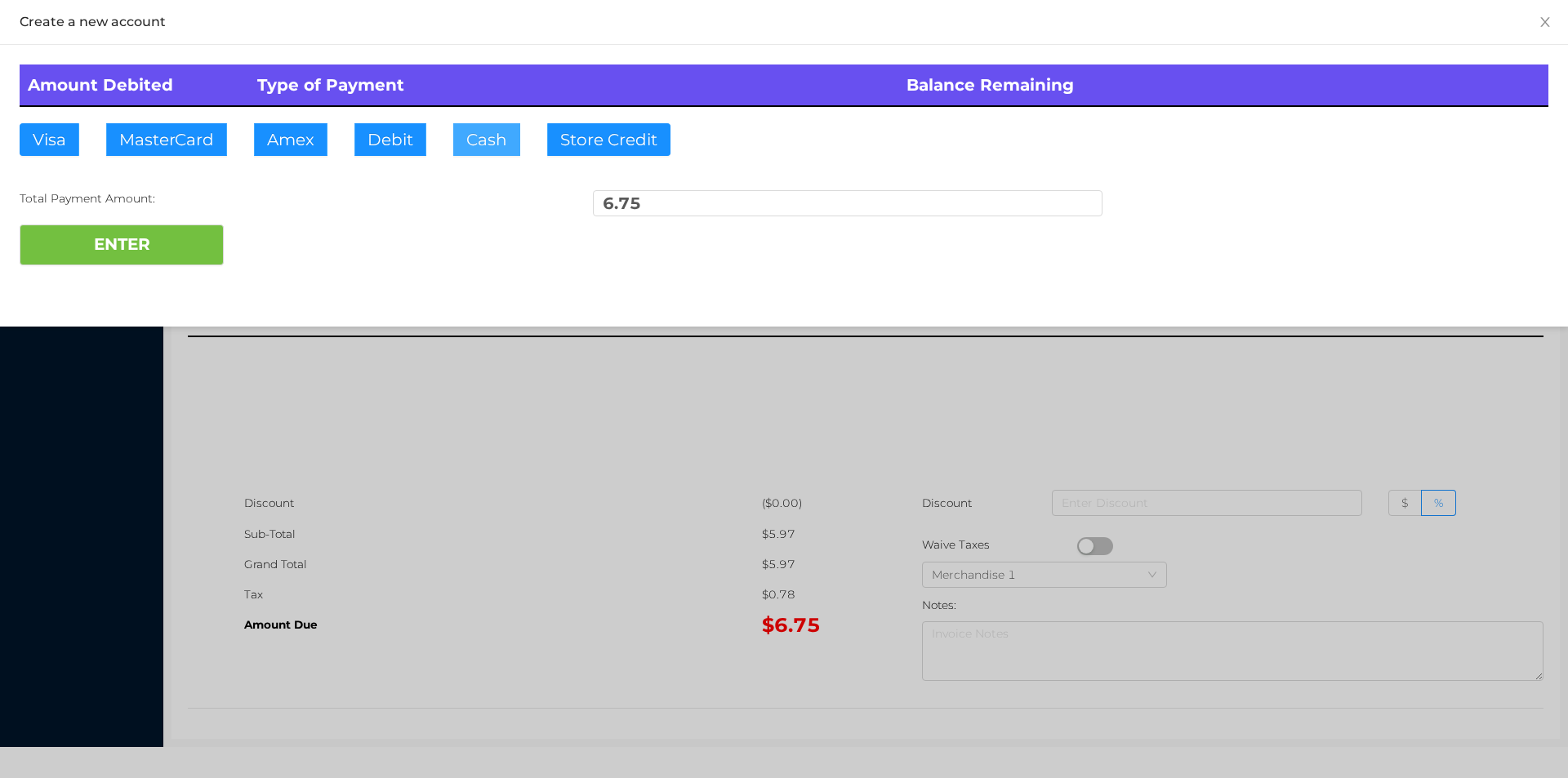
click at [499, 146] on button "Cash" at bounding box center [486, 140] width 67 height 33
type input "20"
click at [132, 229] on button "ENTER" at bounding box center [122, 245] width 204 height 41
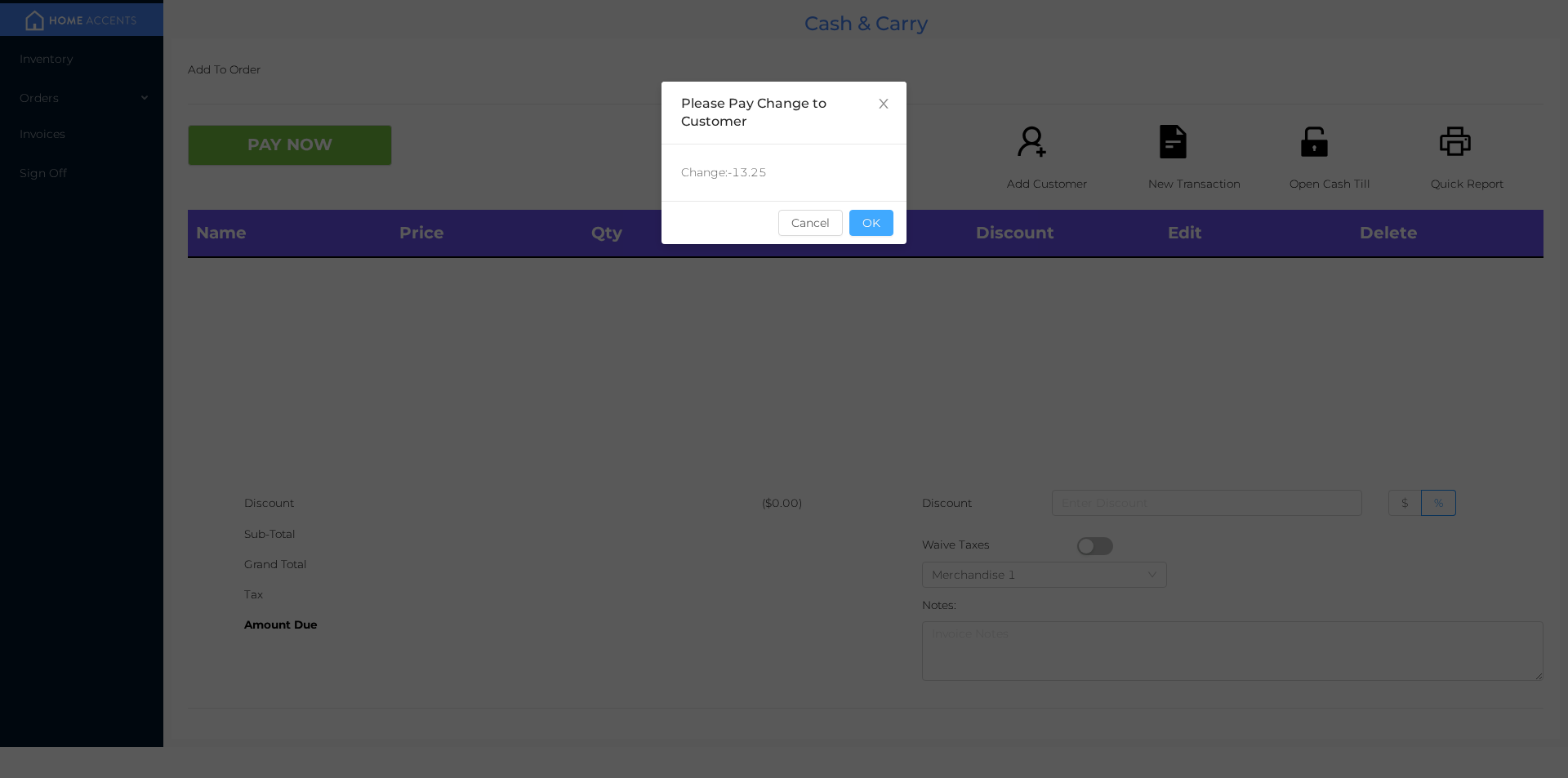
click at [877, 231] on button "OK" at bounding box center [871, 223] width 44 height 26
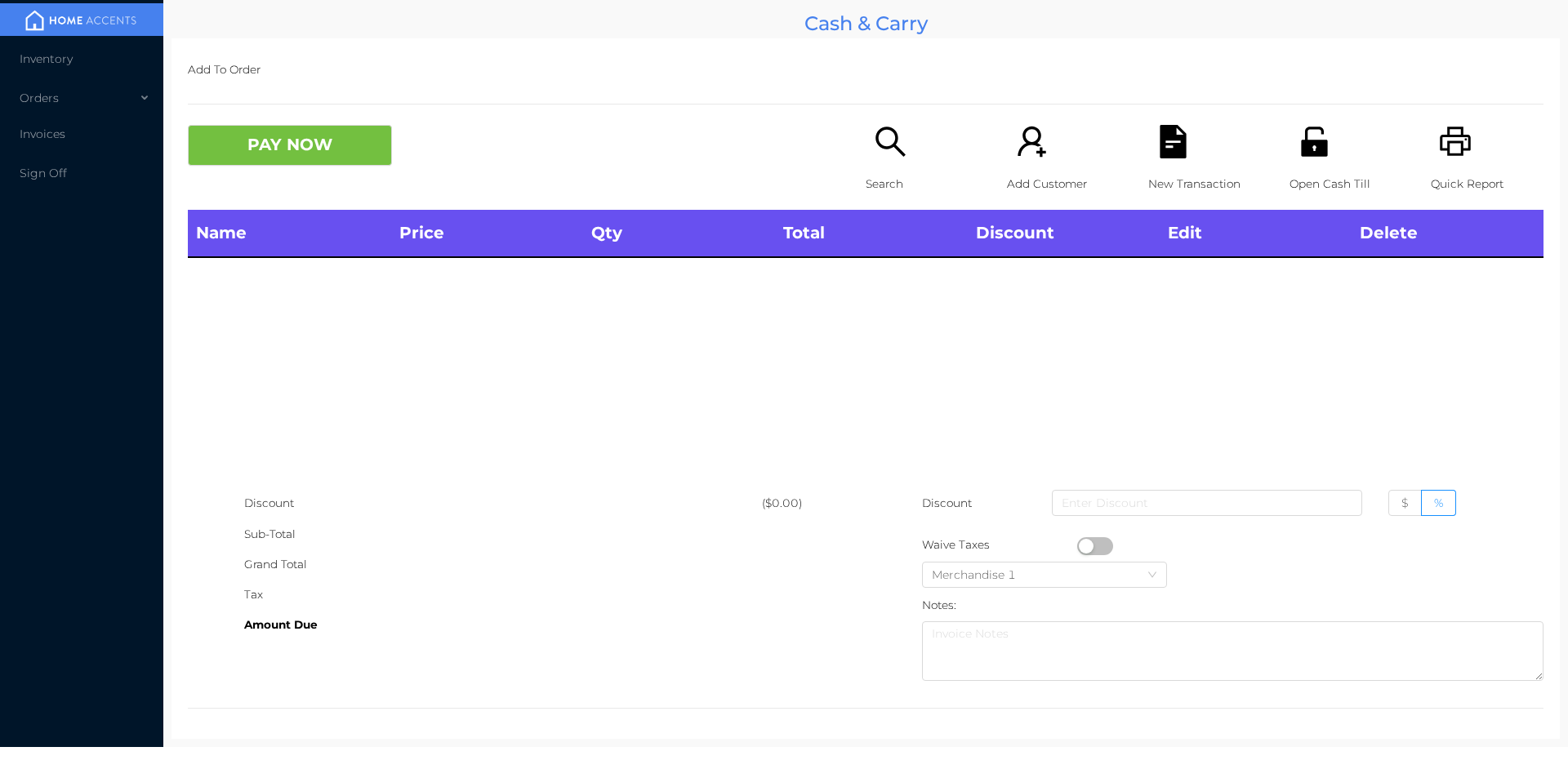
click at [898, 205] on div "Search" at bounding box center [922, 168] width 113 height 85
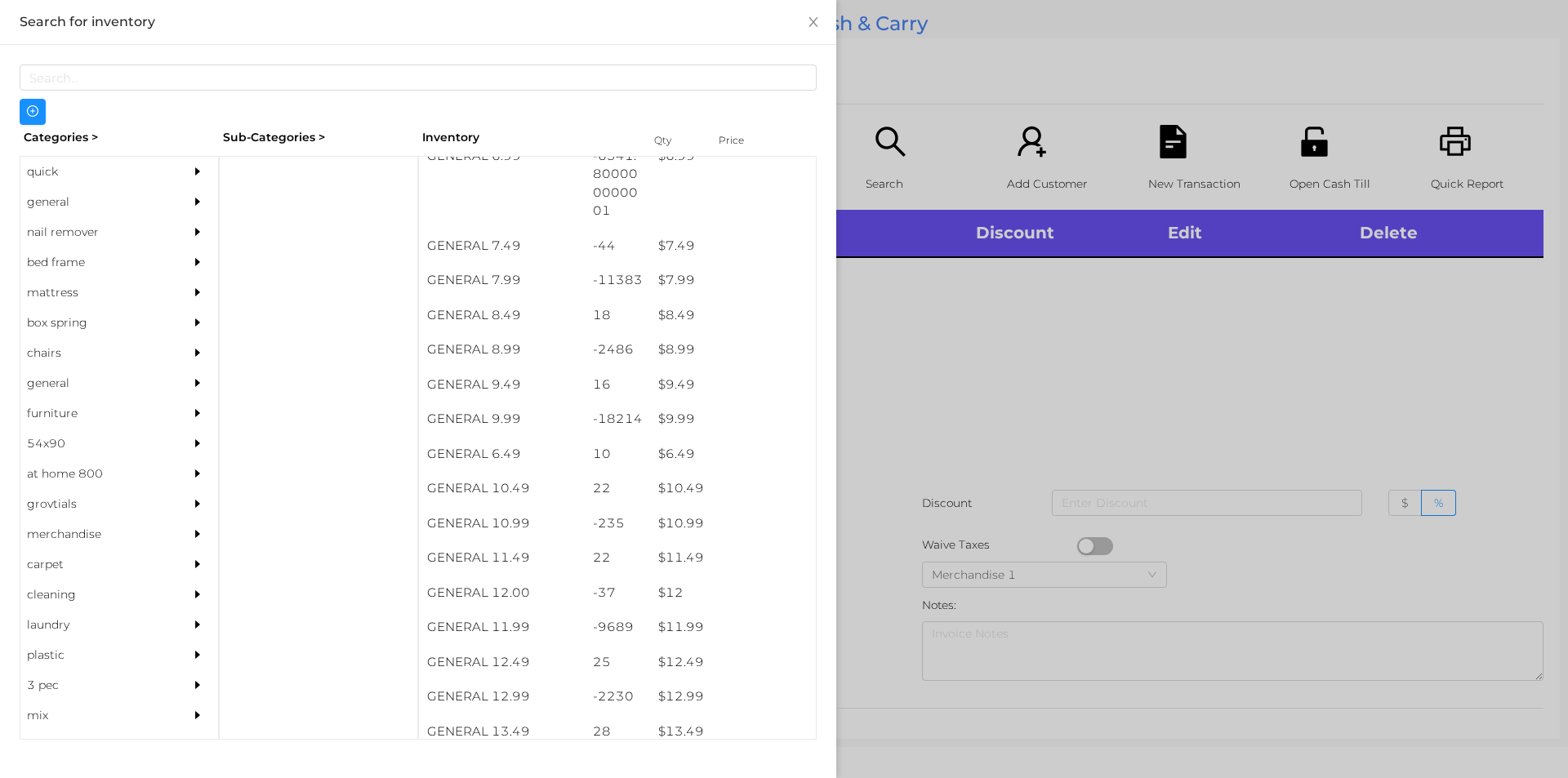
scroll to position [751, 0]
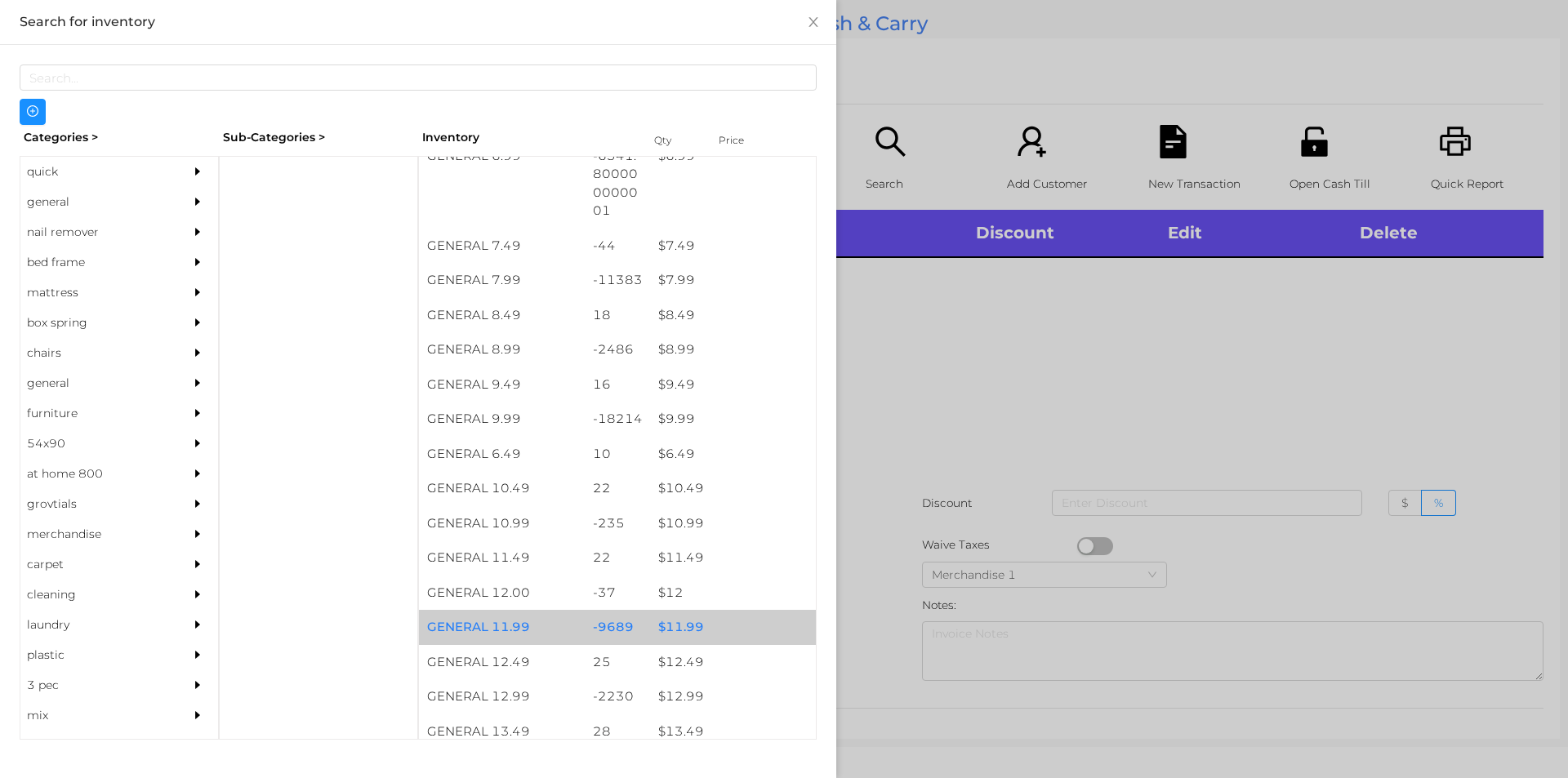
click at [624, 630] on div "-9689" at bounding box center [617, 628] width 66 height 35
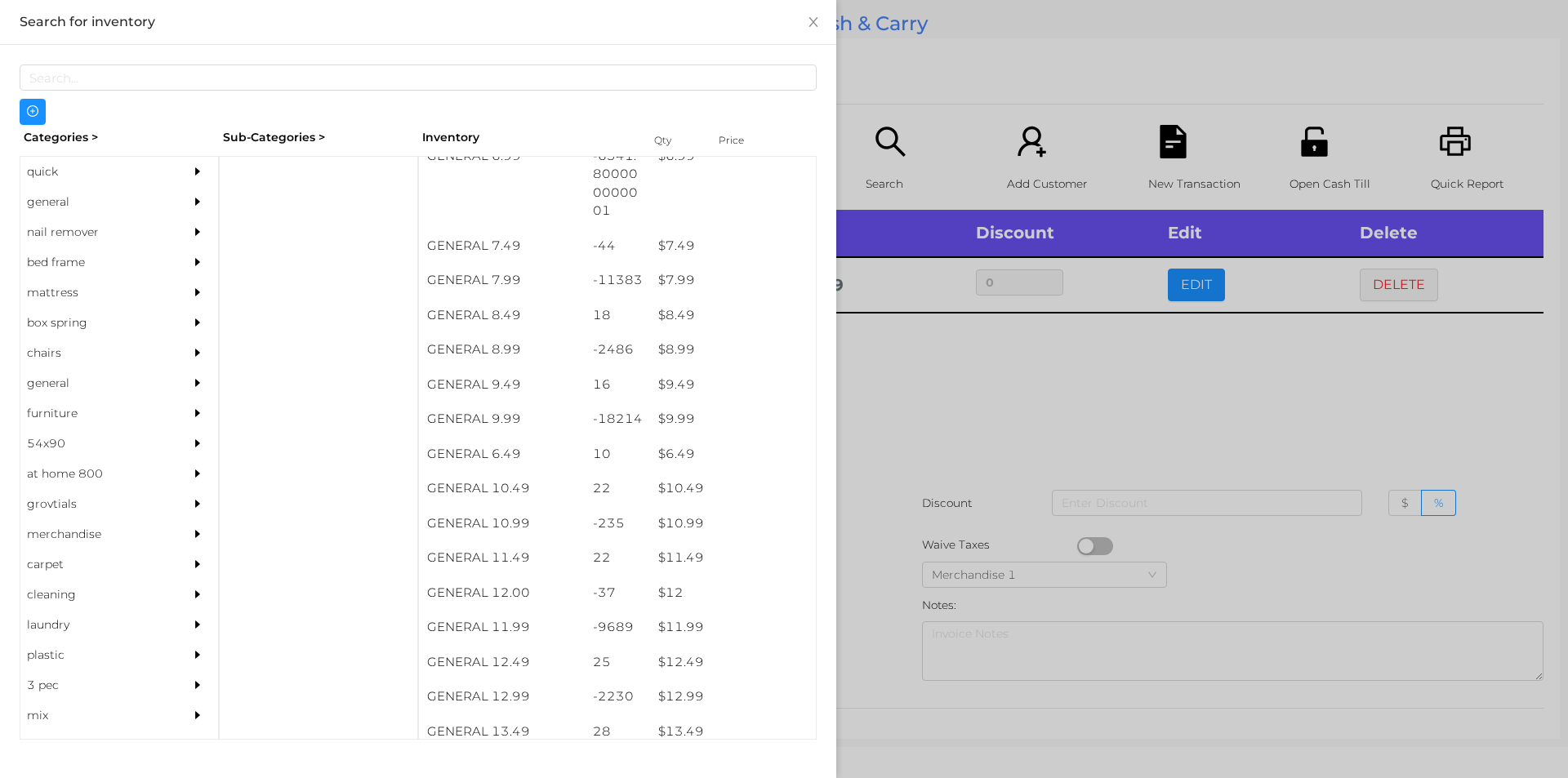
click at [926, 441] on div at bounding box center [784, 389] width 1568 height 778
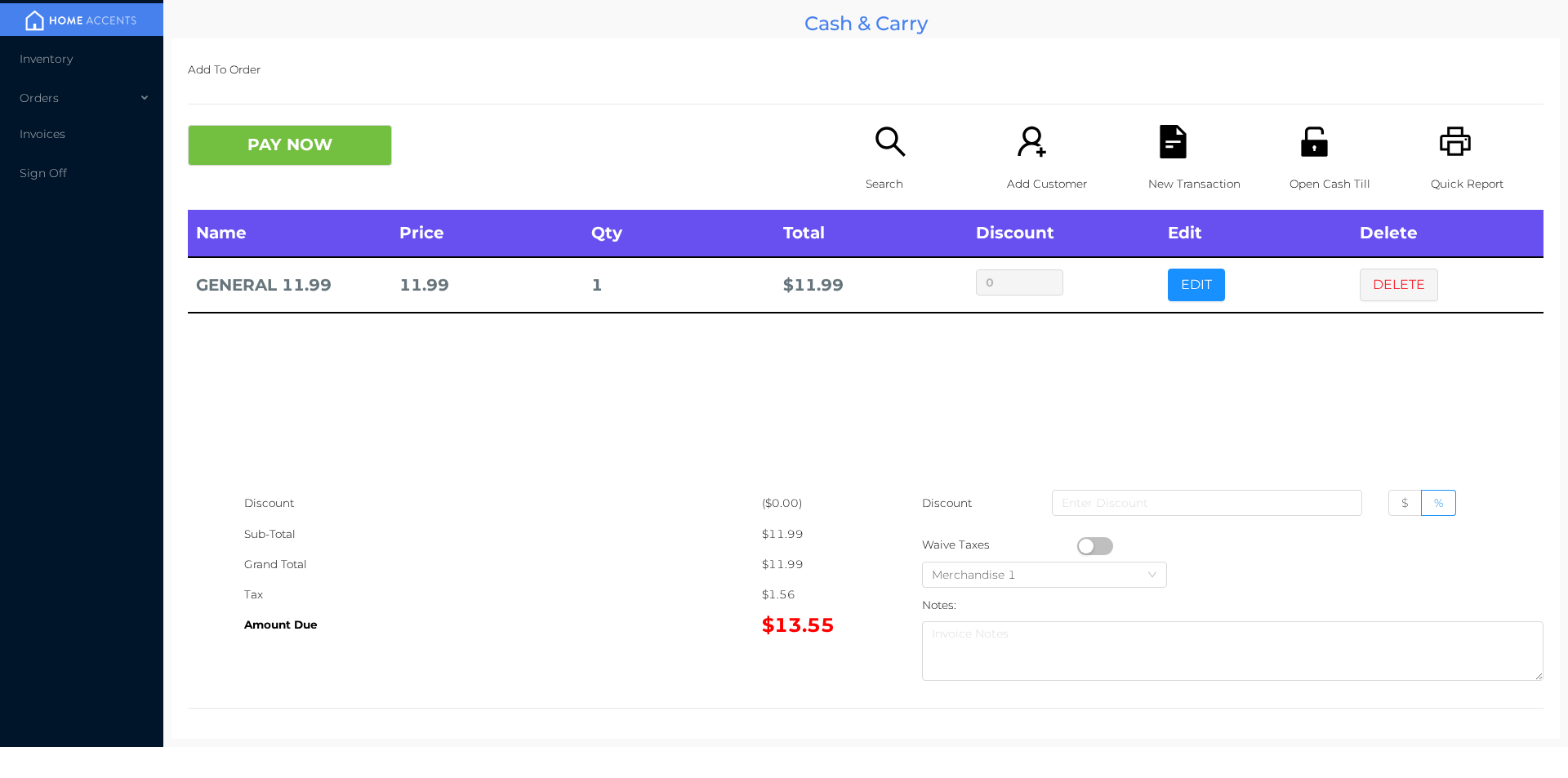
click at [895, 192] on p "Search" at bounding box center [922, 184] width 113 height 30
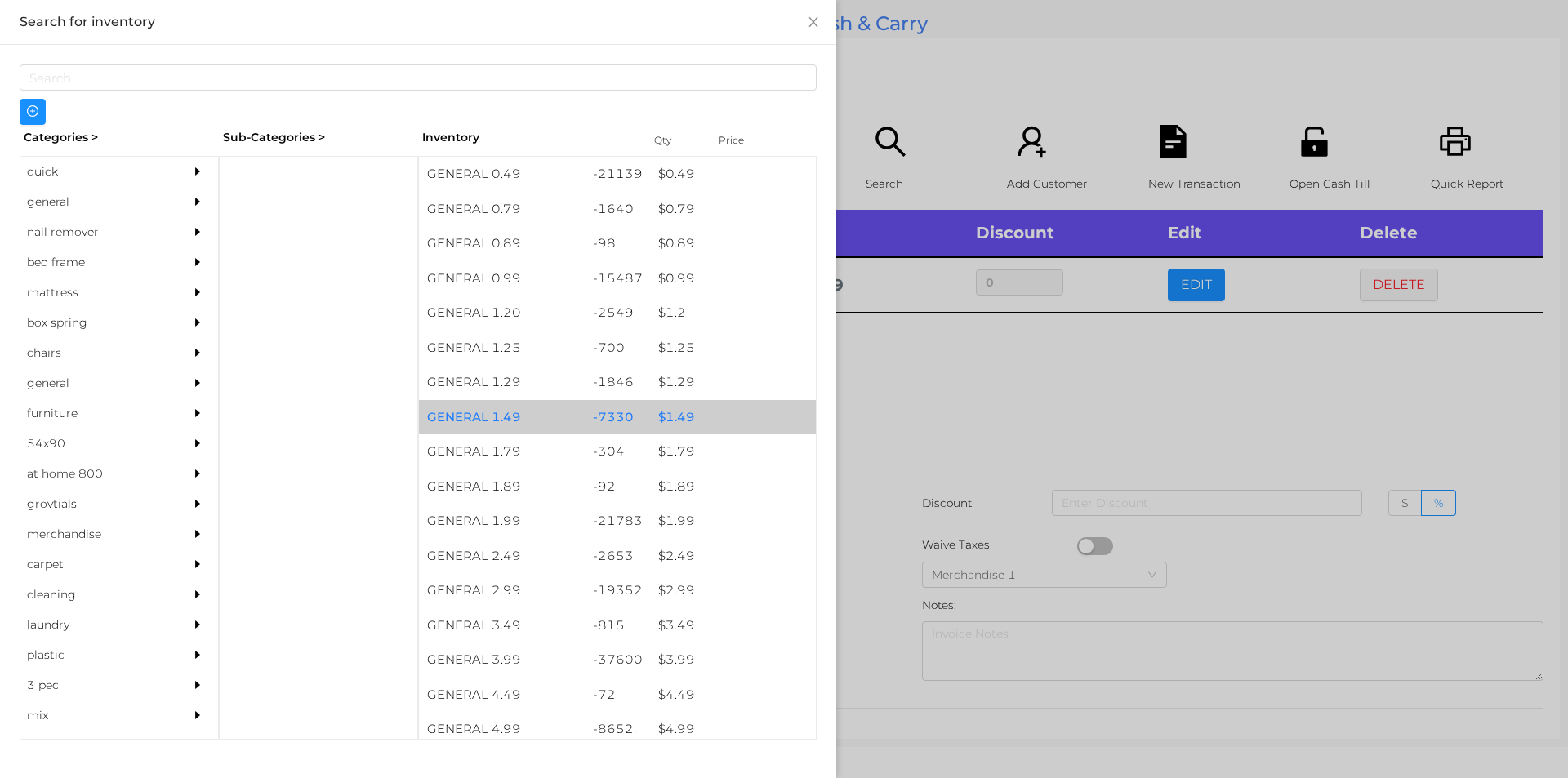
click at [688, 419] on div "$ 1.49" at bounding box center [733, 418] width 166 height 35
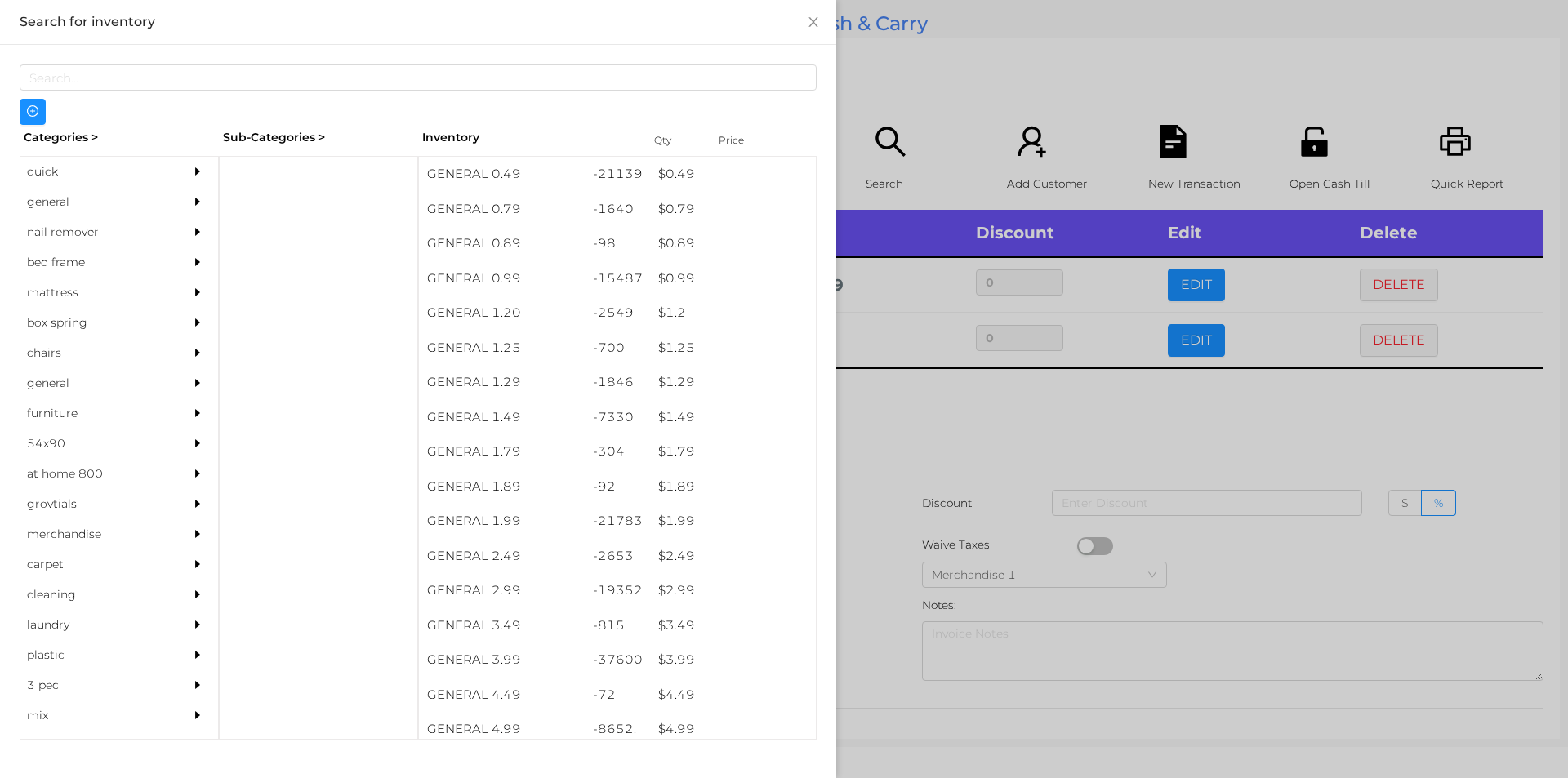
click at [970, 451] on div at bounding box center [784, 389] width 1568 height 778
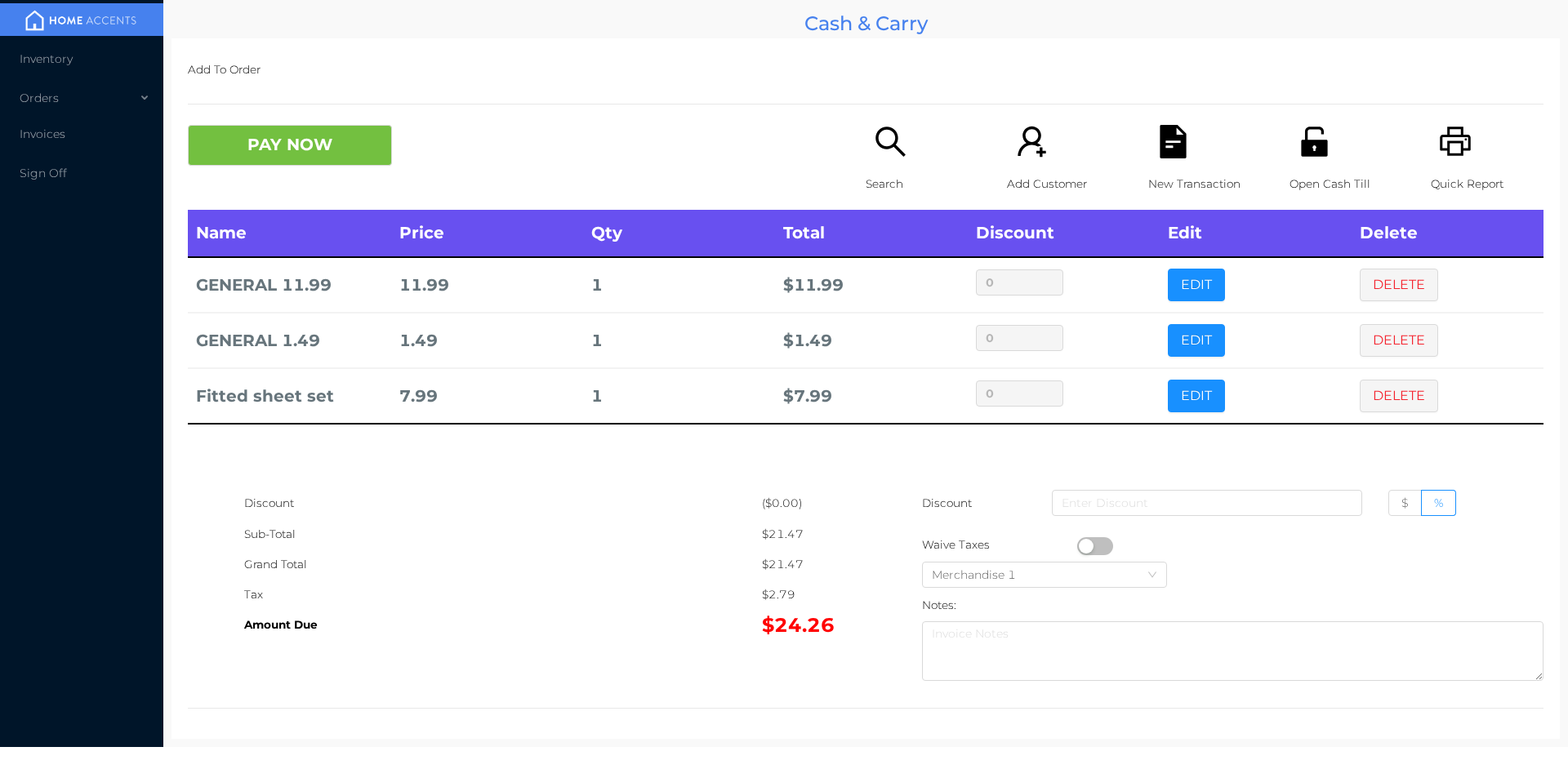
click at [209, 106] on div "Add To Order PAY NOW Search Add Customer New Transaction Open Cash Till Quick R…" at bounding box center [865, 388] width 1388 height 701
click at [273, 146] on button "PAY NOW" at bounding box center [289, 145] width 204 height 41
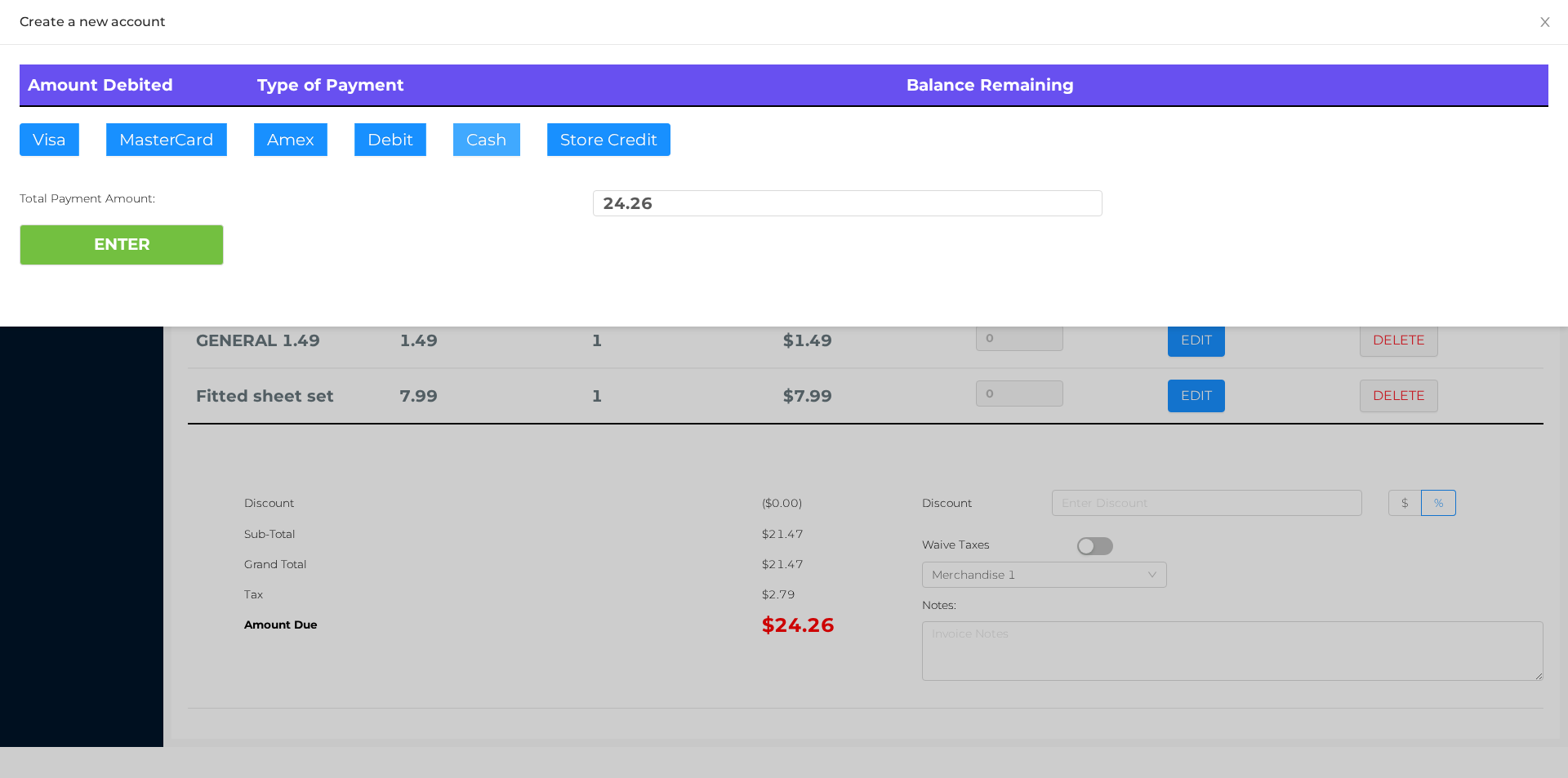
click at [487, 147] on button "Cash" at bounding box center [486, 140] width 67 height 33
type input "25"
click at [142, 263] on button "ENTER" at bounding box center [122, 245] width 204 height 41
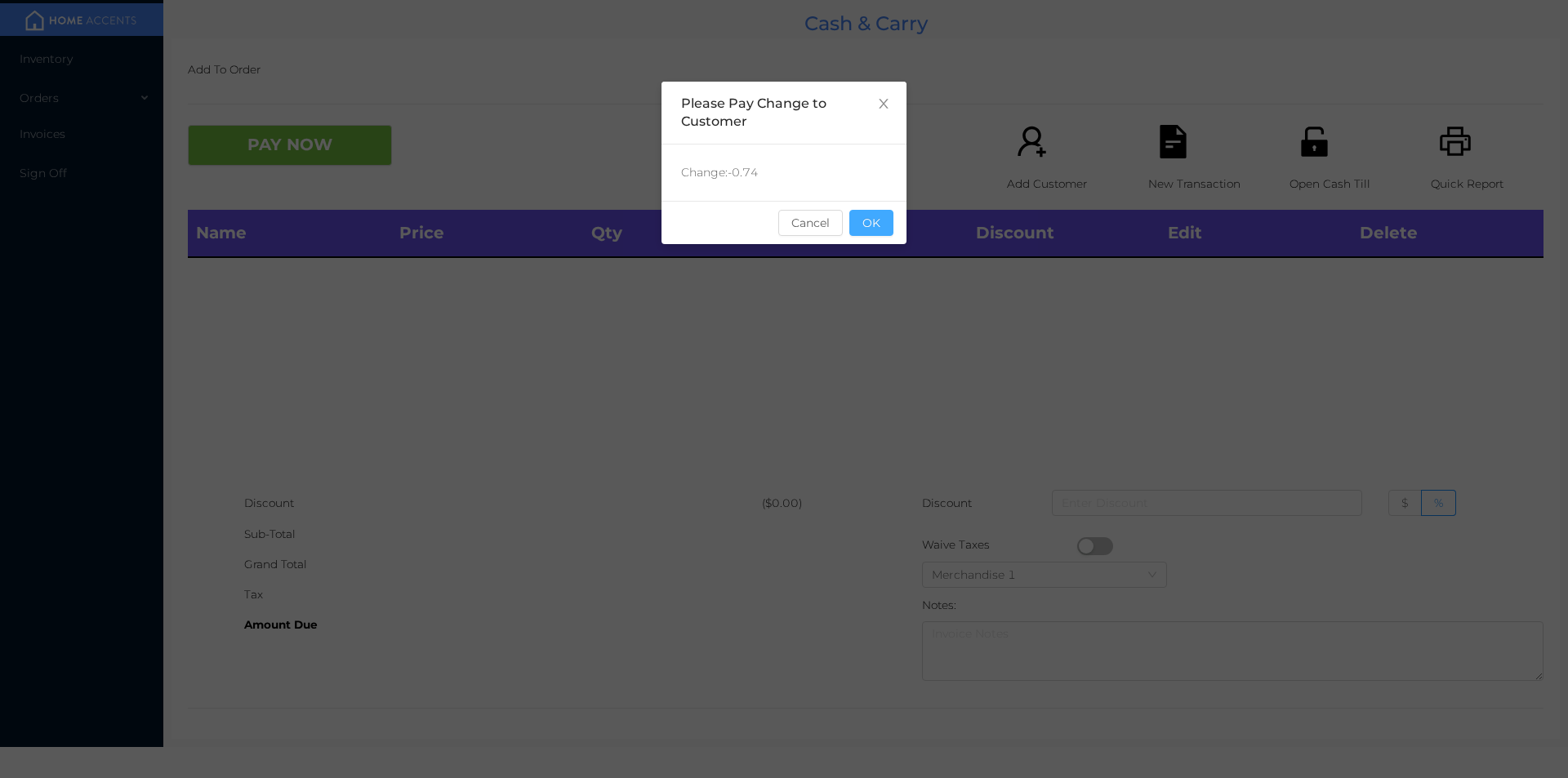
click at [852, 226] on button "OK" at bounding box center [871, 223] width 44 height 26
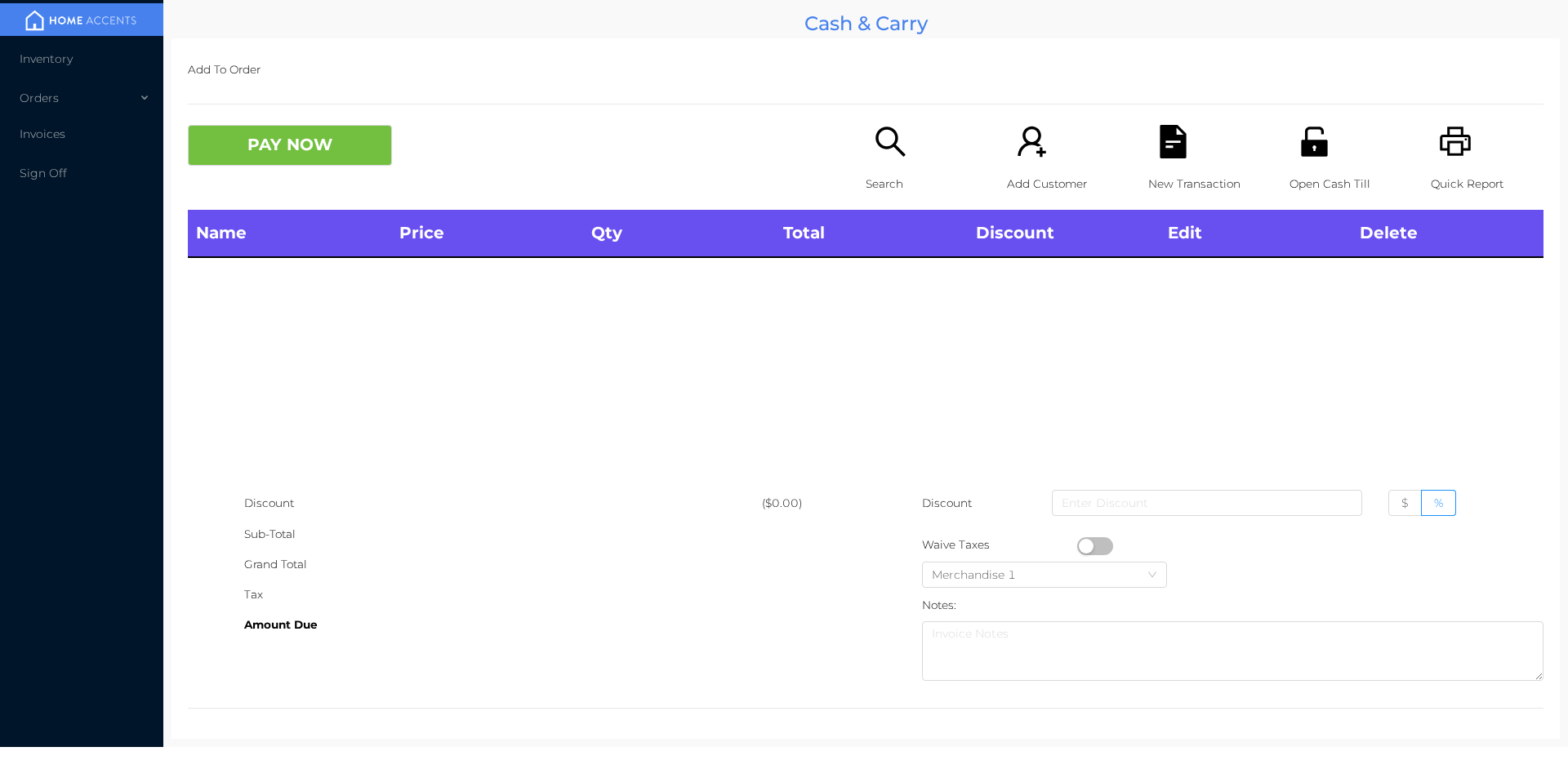
click at [878, 207] on div "Search" at bounding box center [922, 168] width 113 height 85
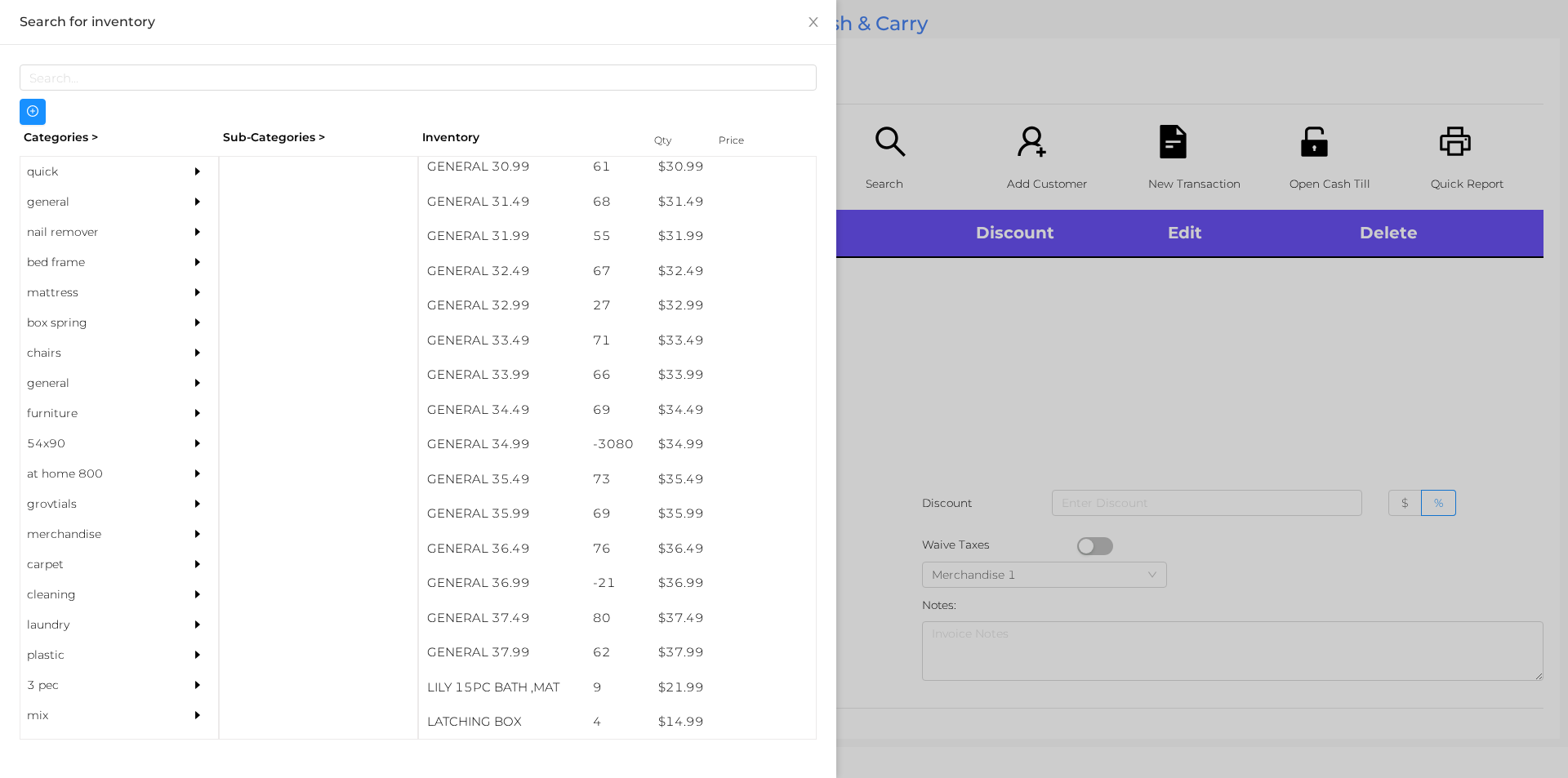
scroll to position [2530, 0]
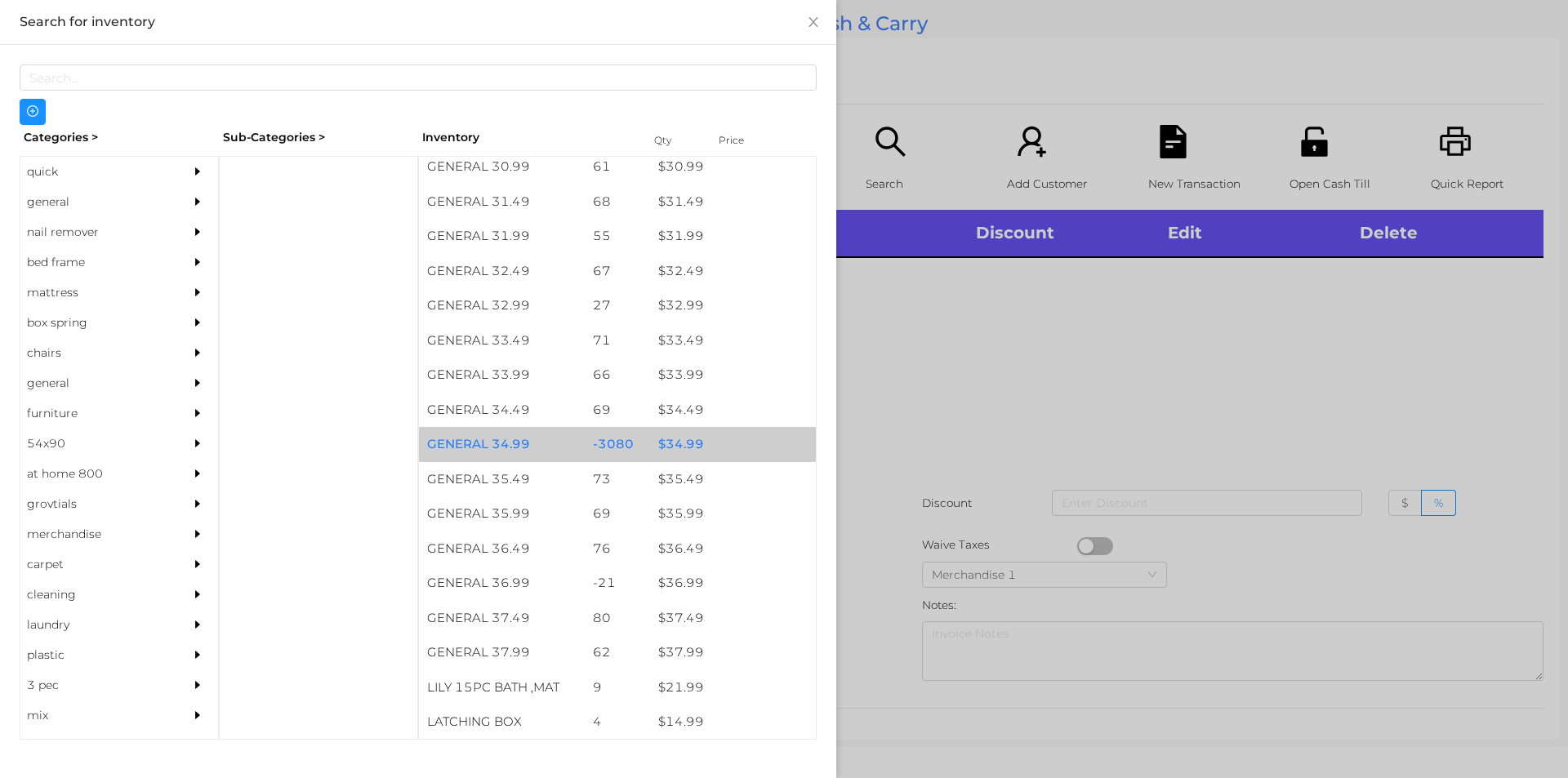
click at [720, 430] on div "$ 34.99" at bounding box center [733, 445] width 166 height 35
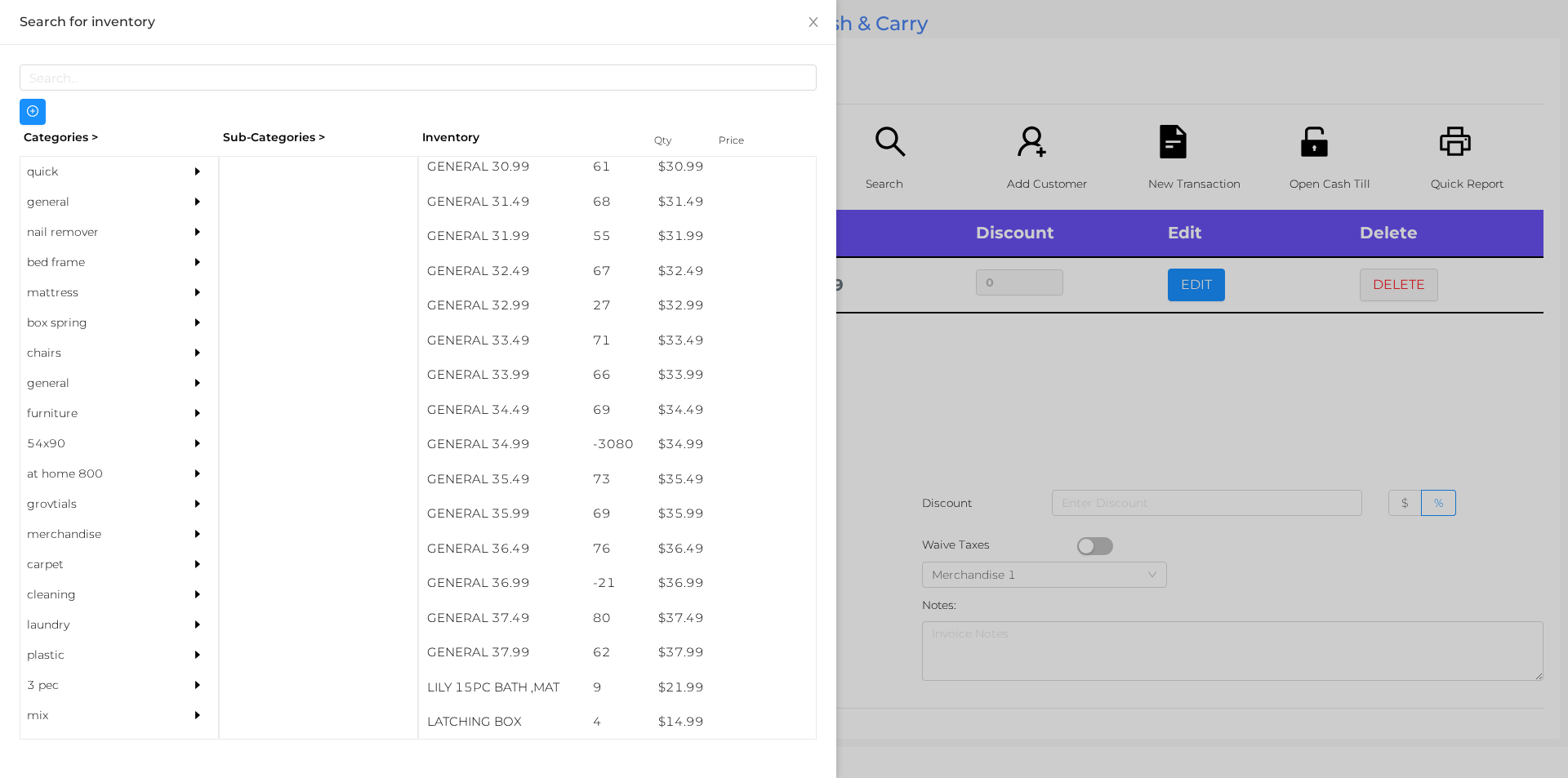
click at [902, 500] on div at bounding box center [784, 389] width 1568 height 778
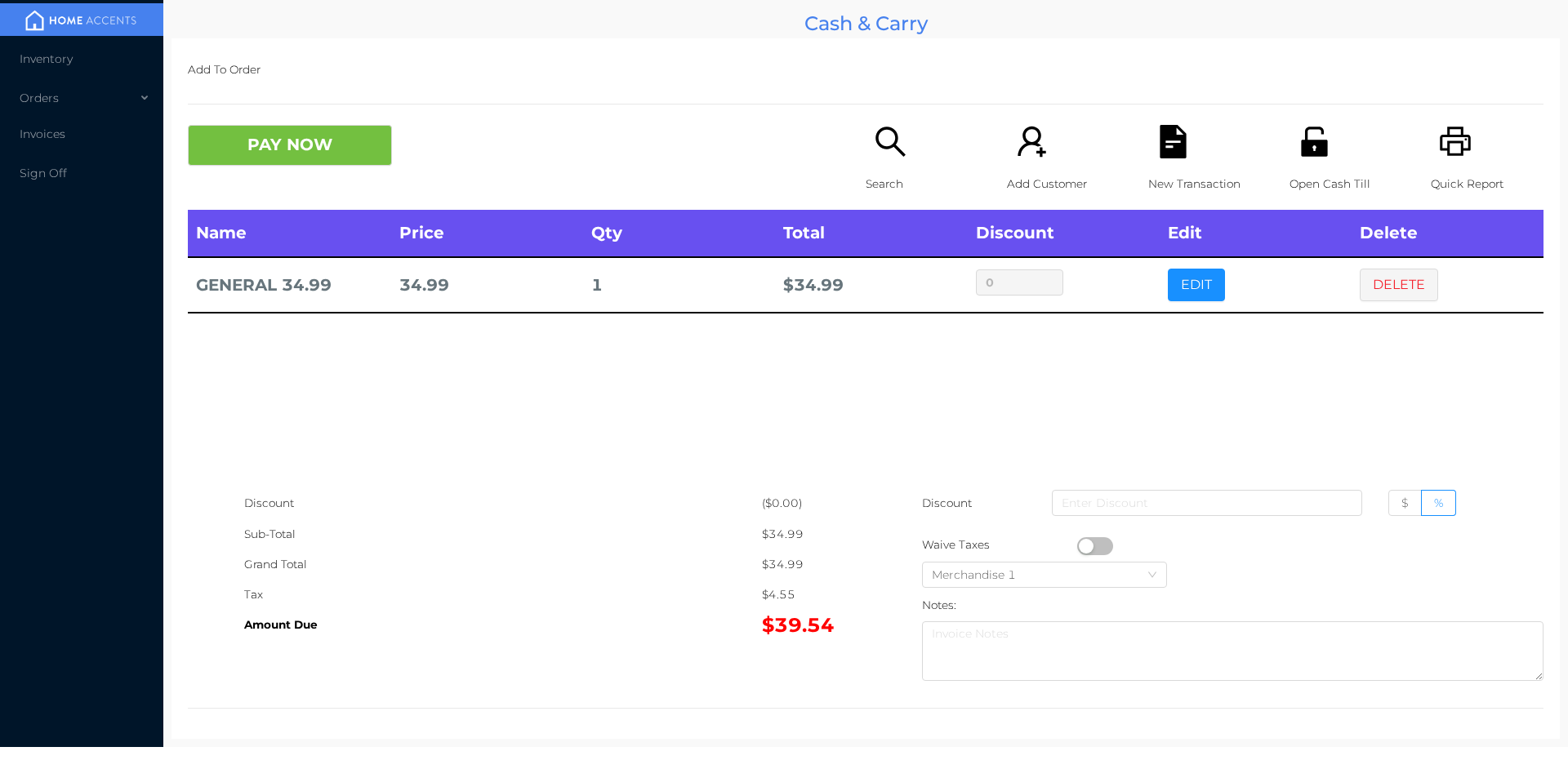
click at [1149, 166] on div "New Transaction" at bounding box center [1204, 168] width 113 height 85
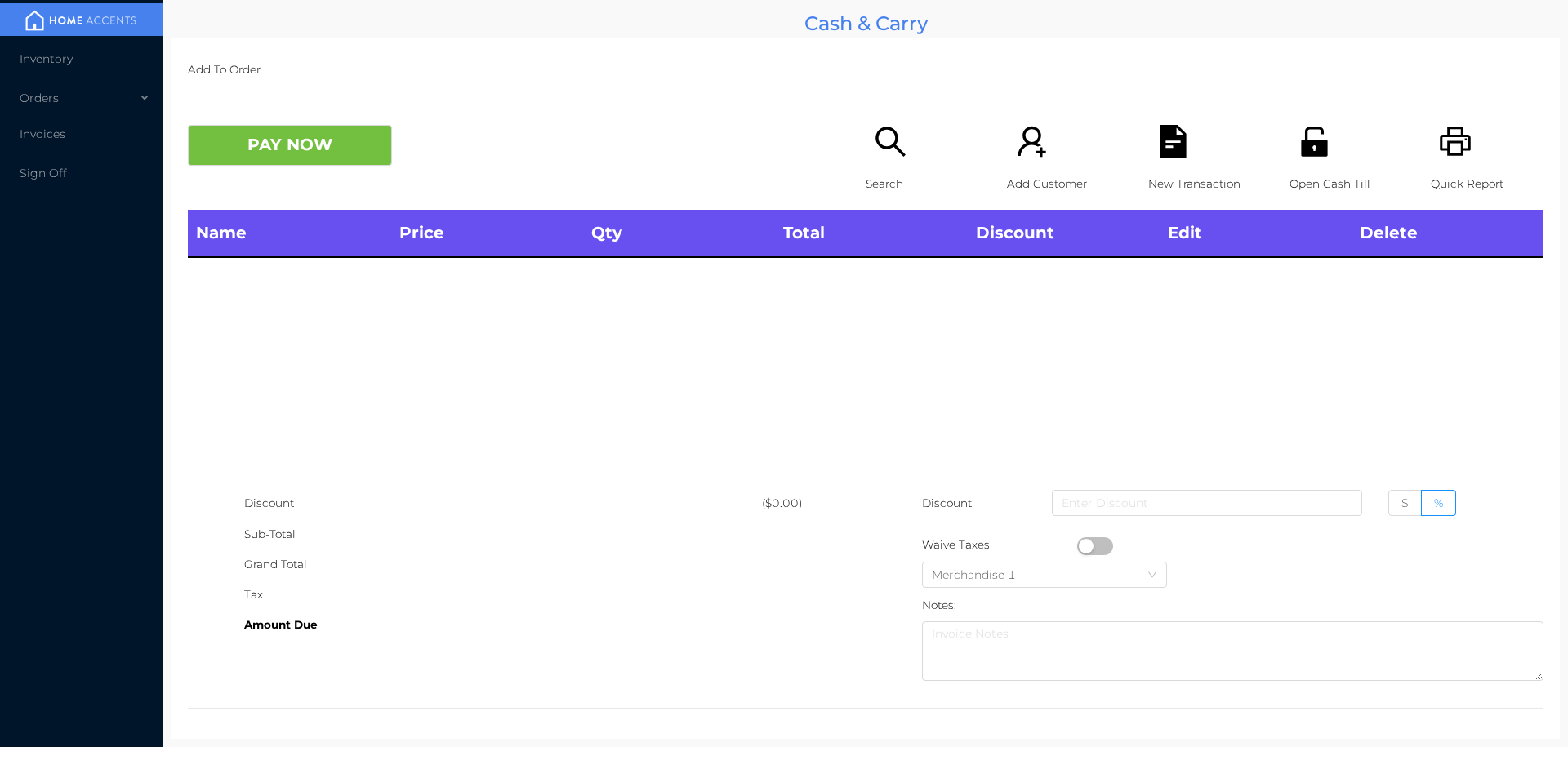
click at [1443, 140] on icon "icon: printer" at bounding box center [1455, 142] width 34 height 34
click at [866, 149] on div "Search" at bounding box center [922, 168] width 113 height 85
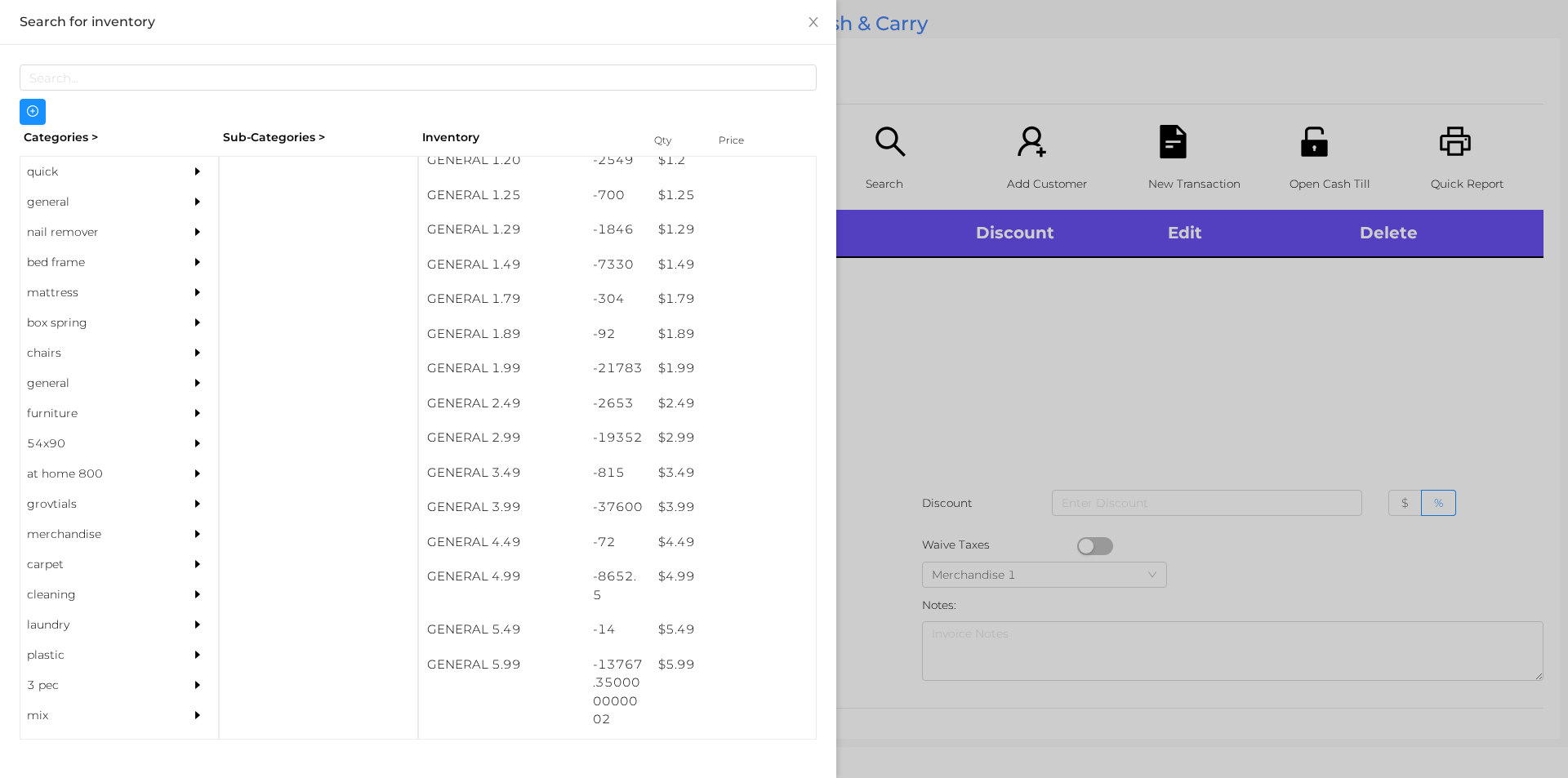
scroll to position [158, 0]
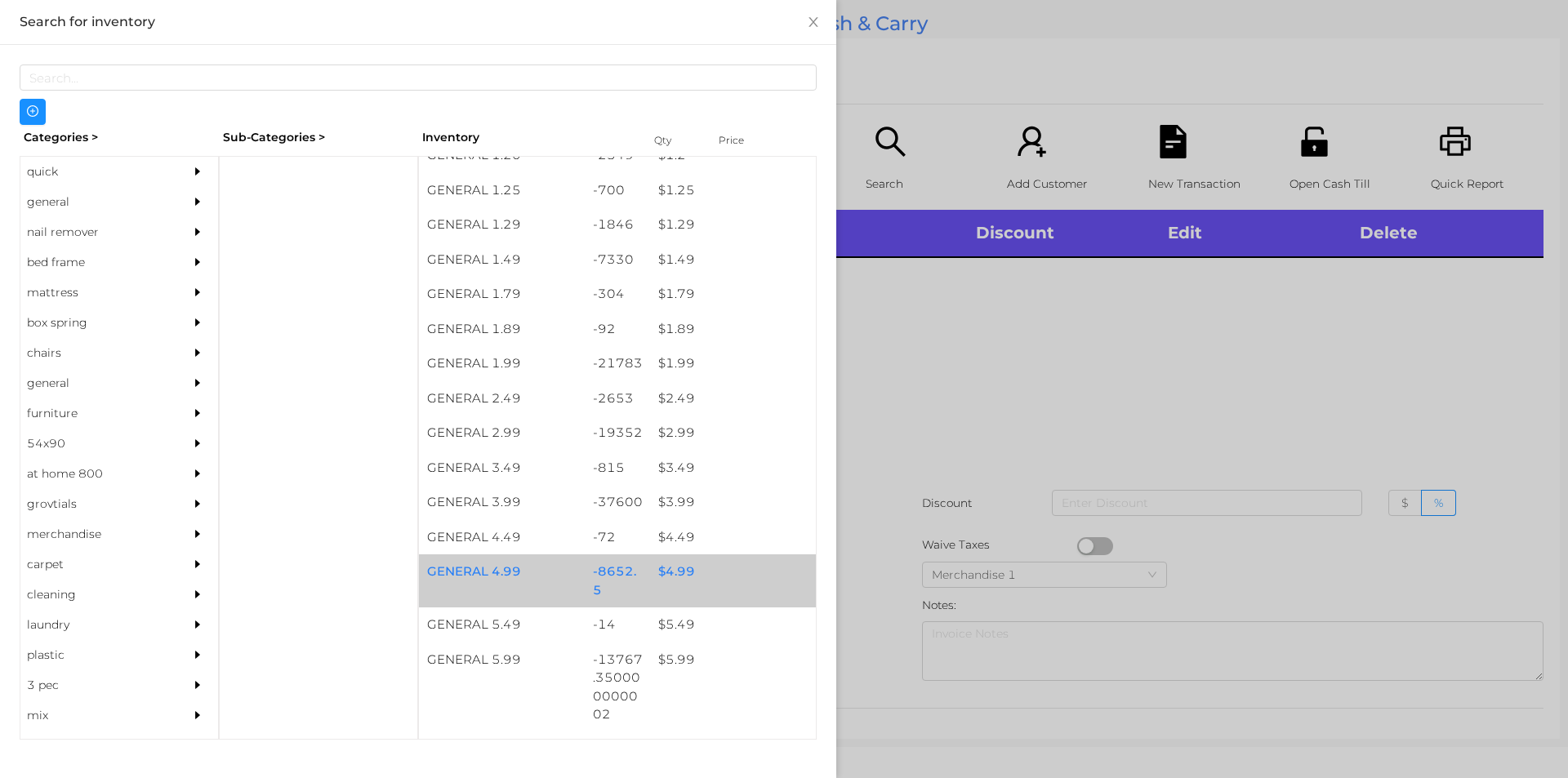
click at [650, 576] on div "$ 4.99" at bounding box center [733, 572] width 166 height 35
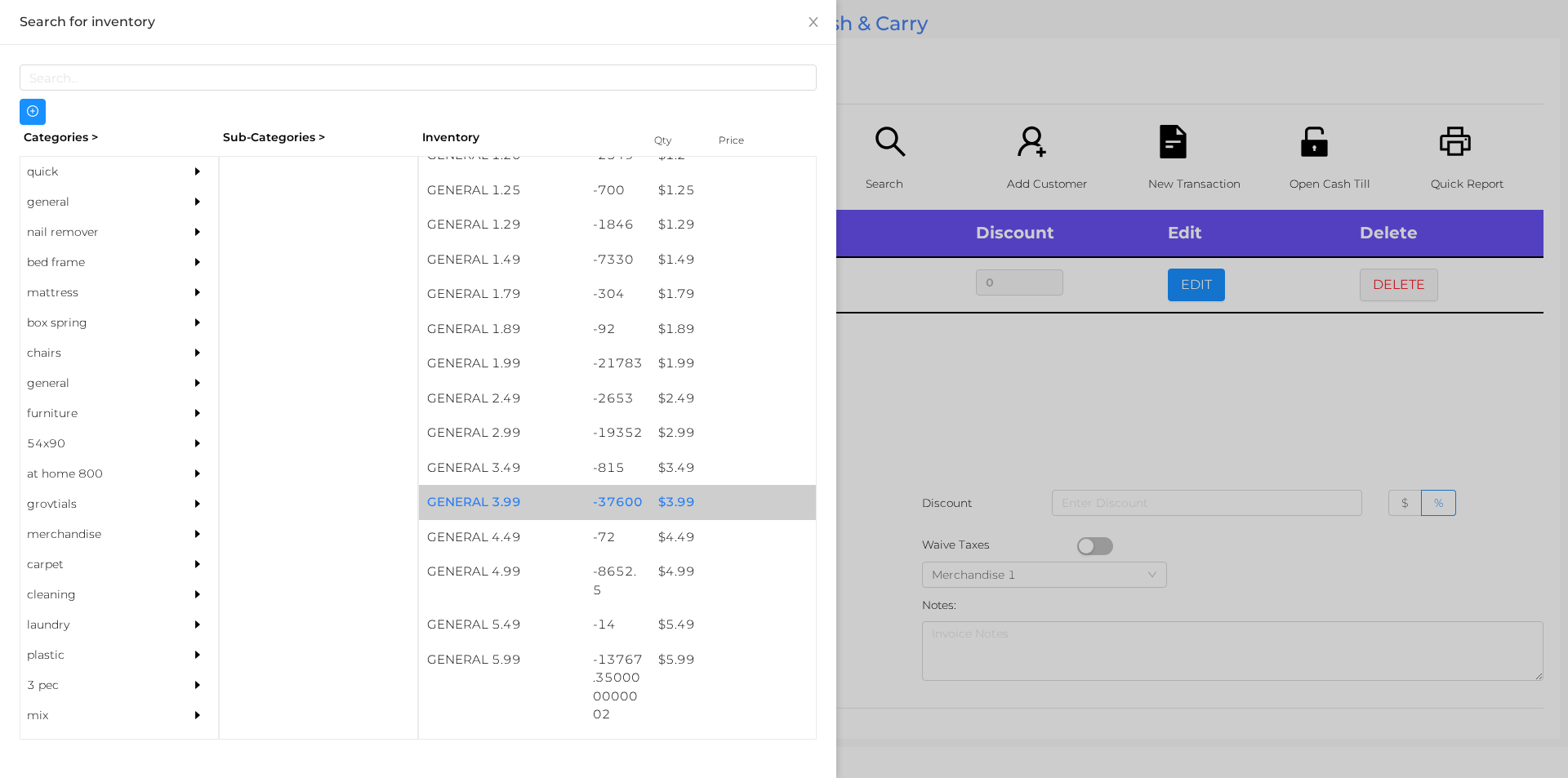
click at [685, 509] on div "$ 3.99" at bounding box center [733, 503] width 166 height 35
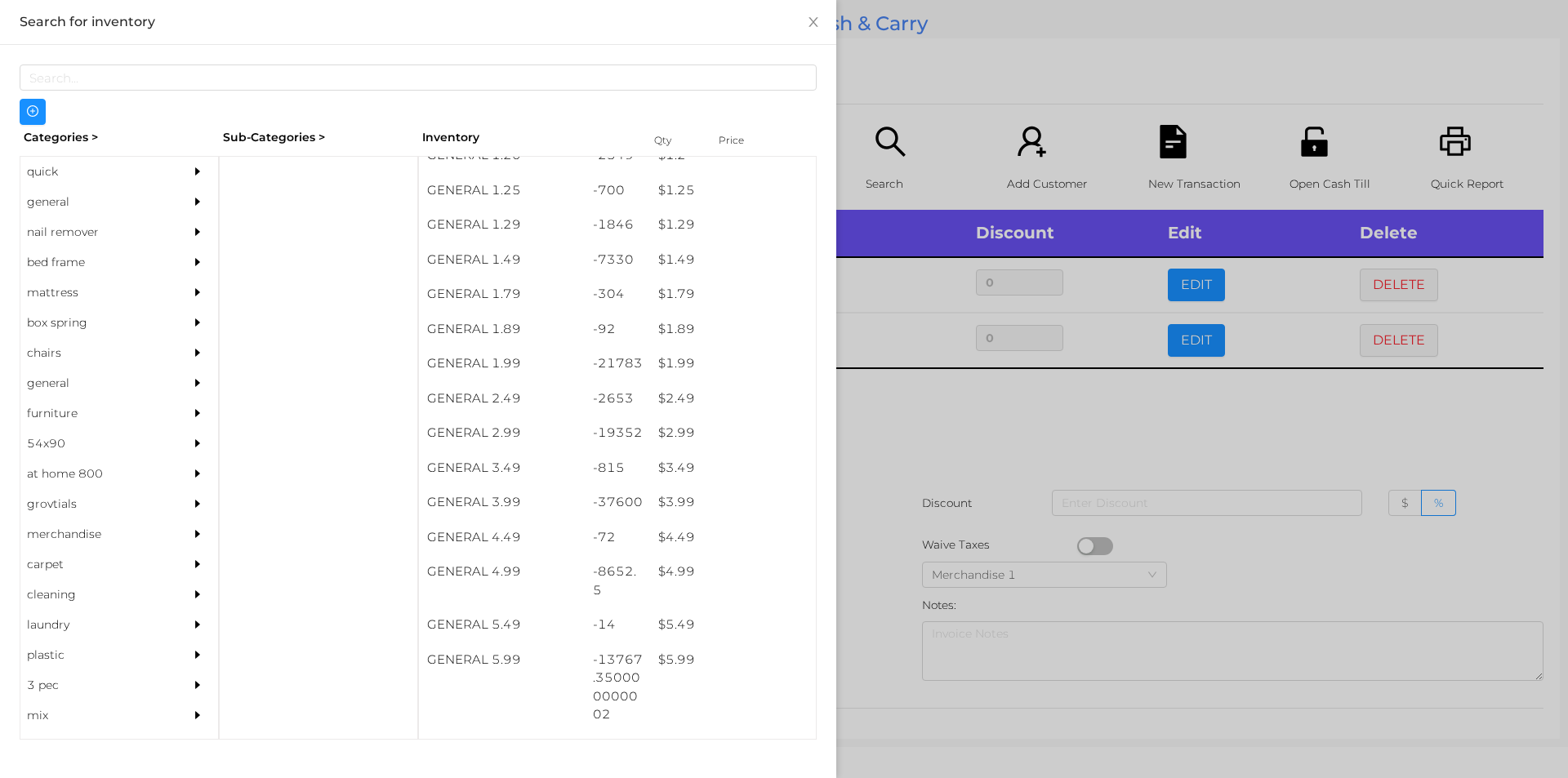
click at [980, 458] on div at bounding box center [784, 389] width 1568 height 778
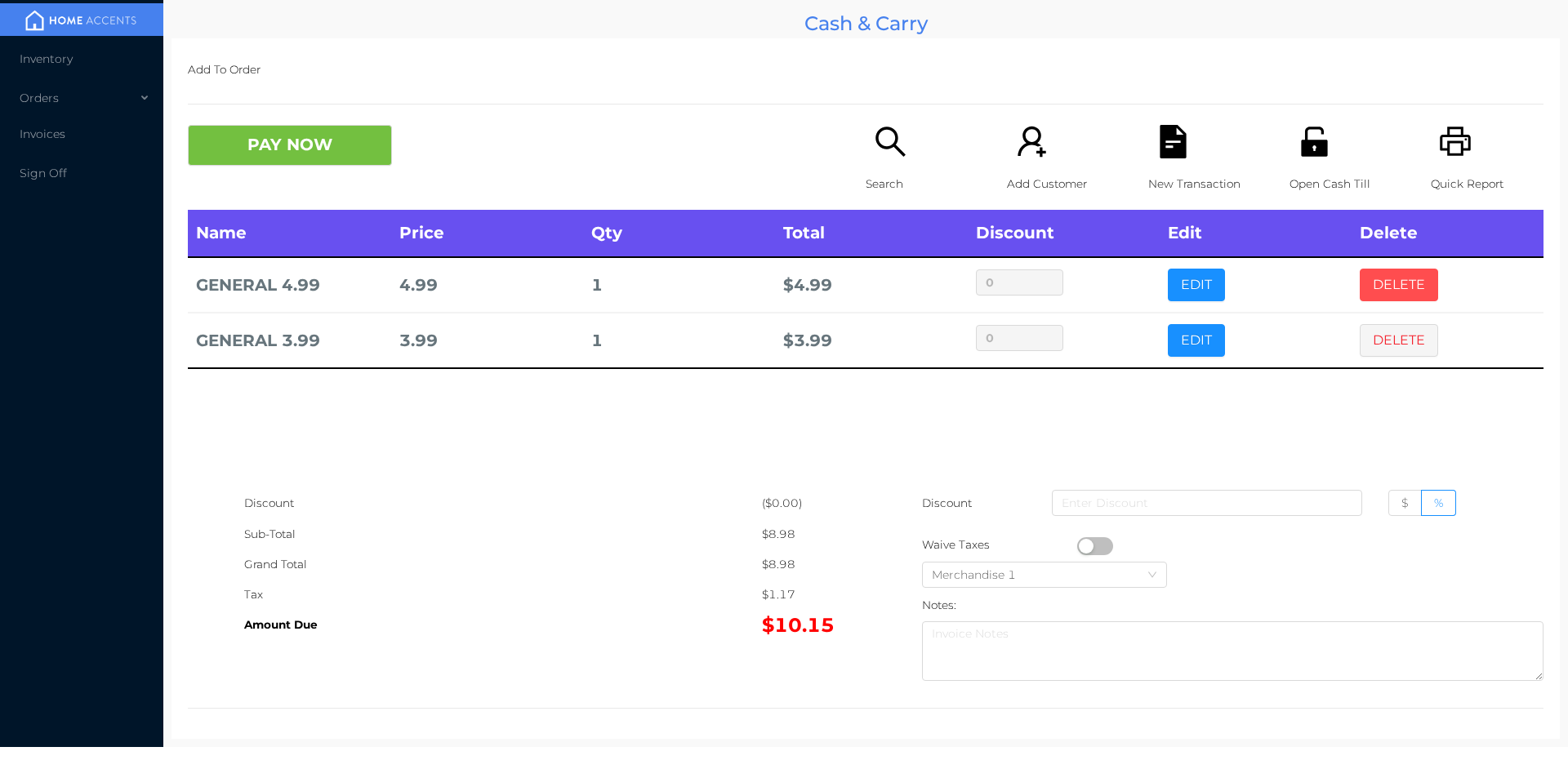
click at [1384, 293] on button "DELETE" at bounding box center [1399, 285] width 78 height 33
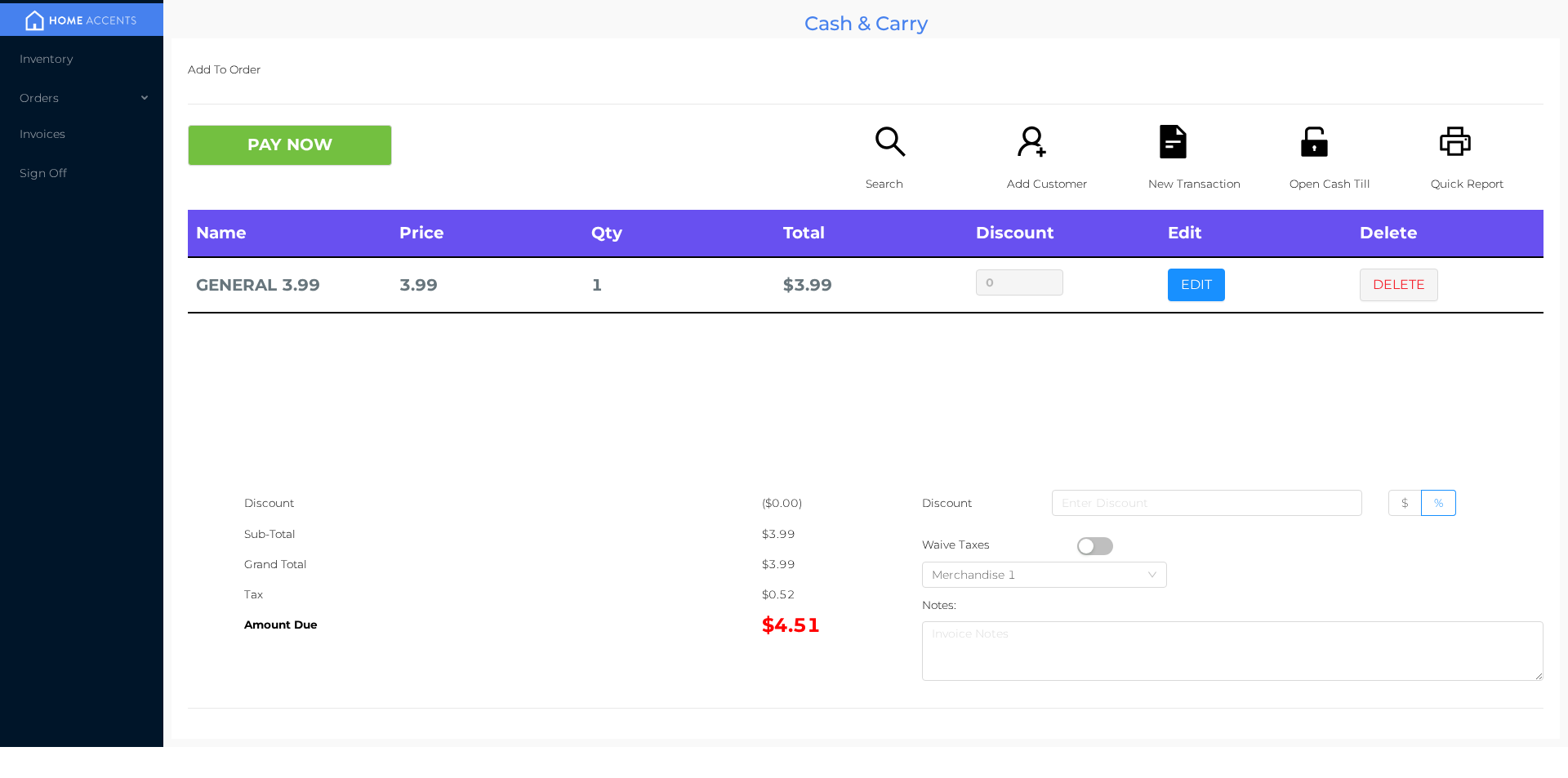
click at [303, 111] on div "Add To Order PAY NOW Search Add Customer New Transaction Open Cash Till Quick R…" at bounding box center [865, 388] width 1388 height 701
click at [306, 148] on button "PAY NOW" at bounding box center [289, 145] width 204 height 41
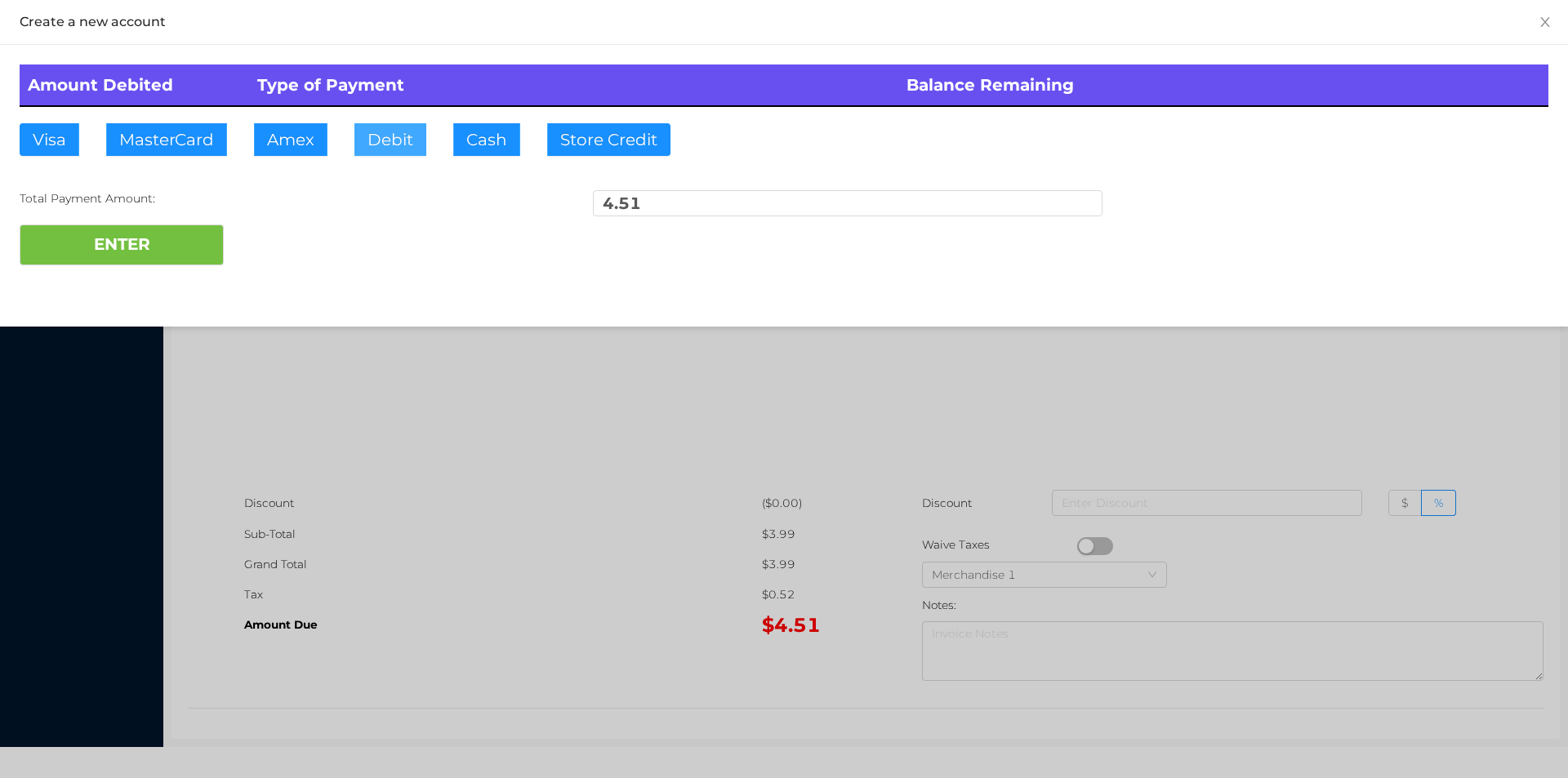
click at [405, 155] on button "Debit" at bounding box center [390, 140] width 72 height 33
click at [193, 264] on button "ENTER" at bounding box center [122, 245] width 204 height 41
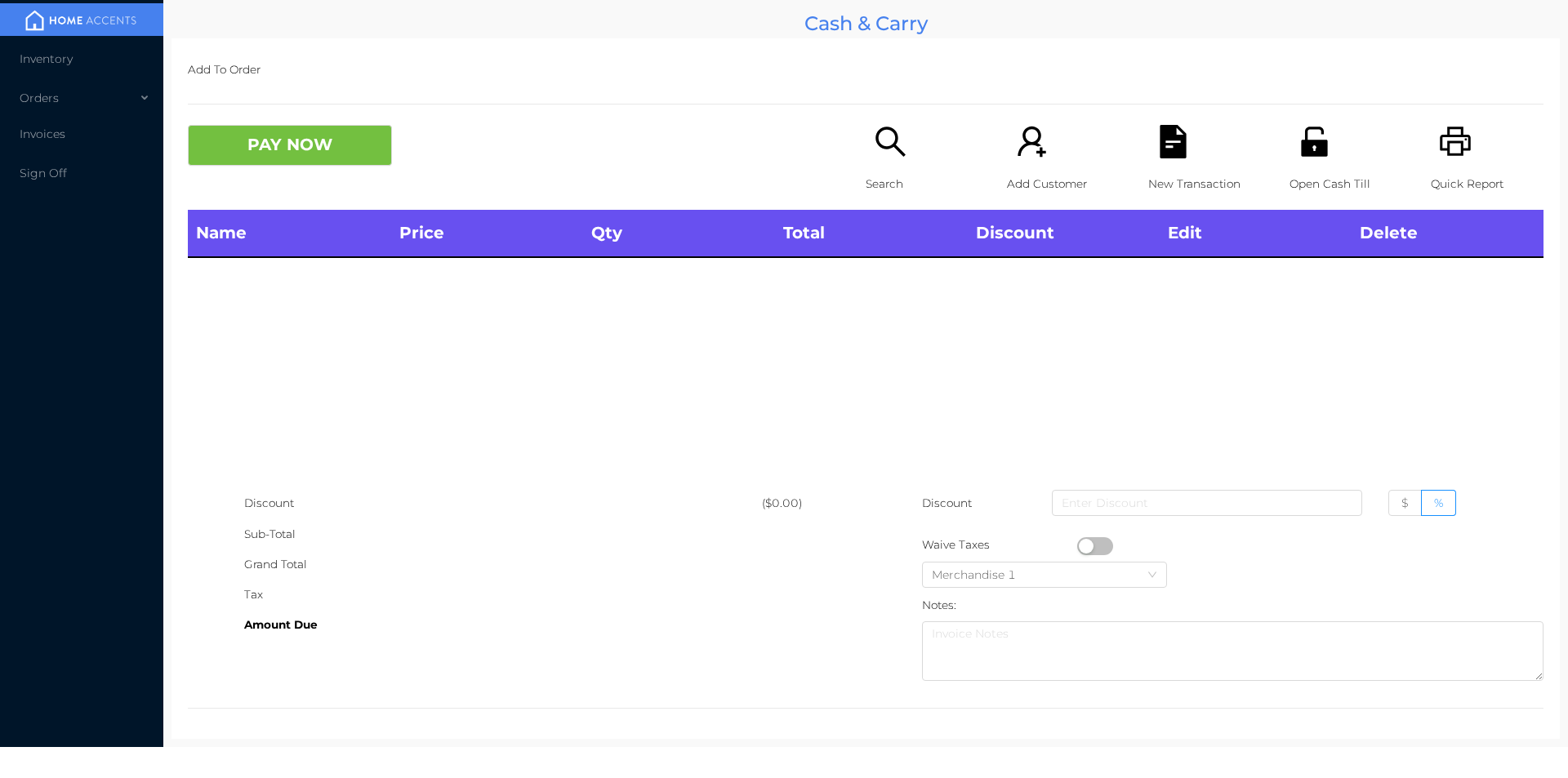
scroll to position [6, 0]
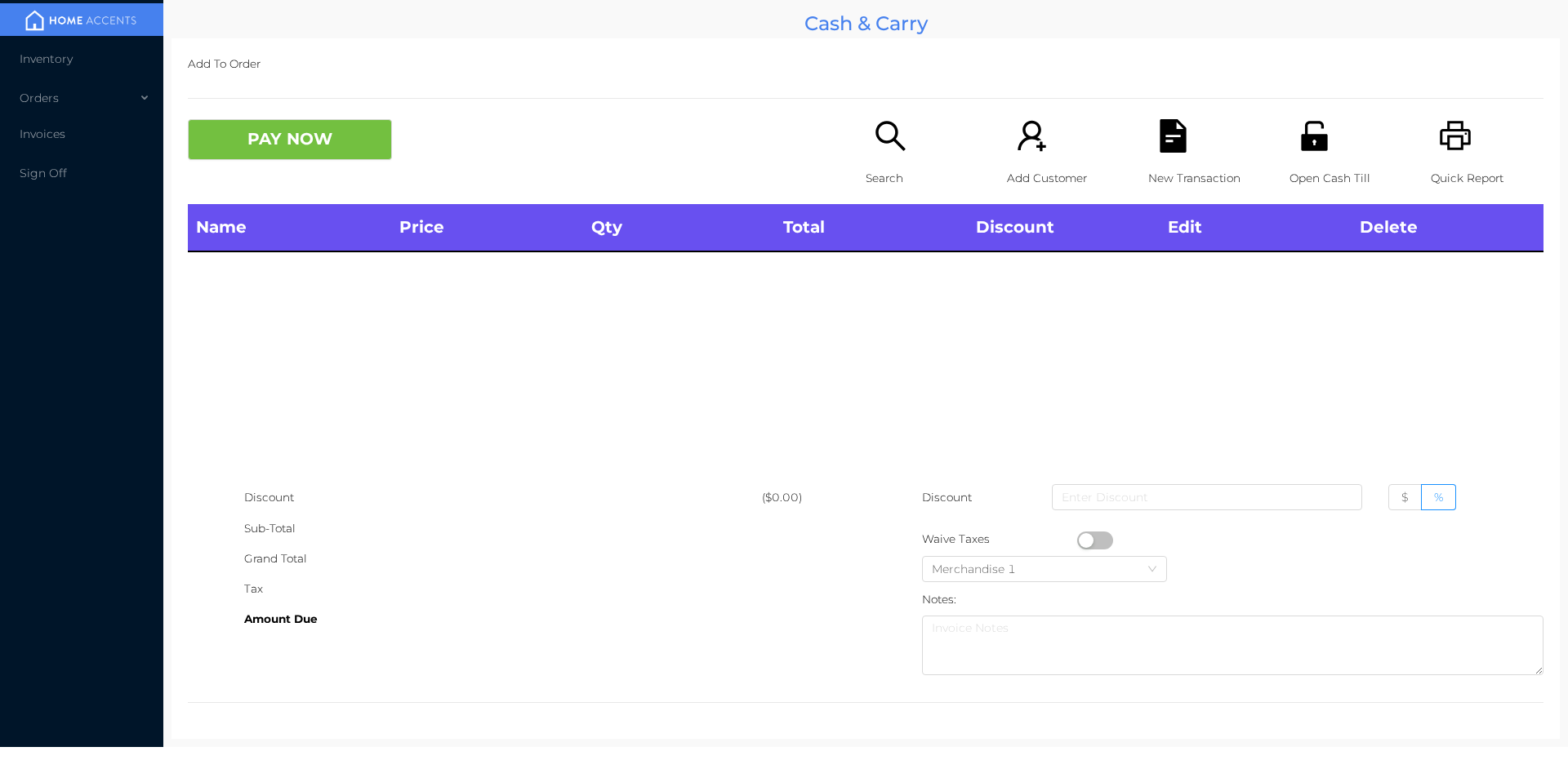
click at [888, 184] on p "Search" at bounding box center [922, 178] width 113 height 30
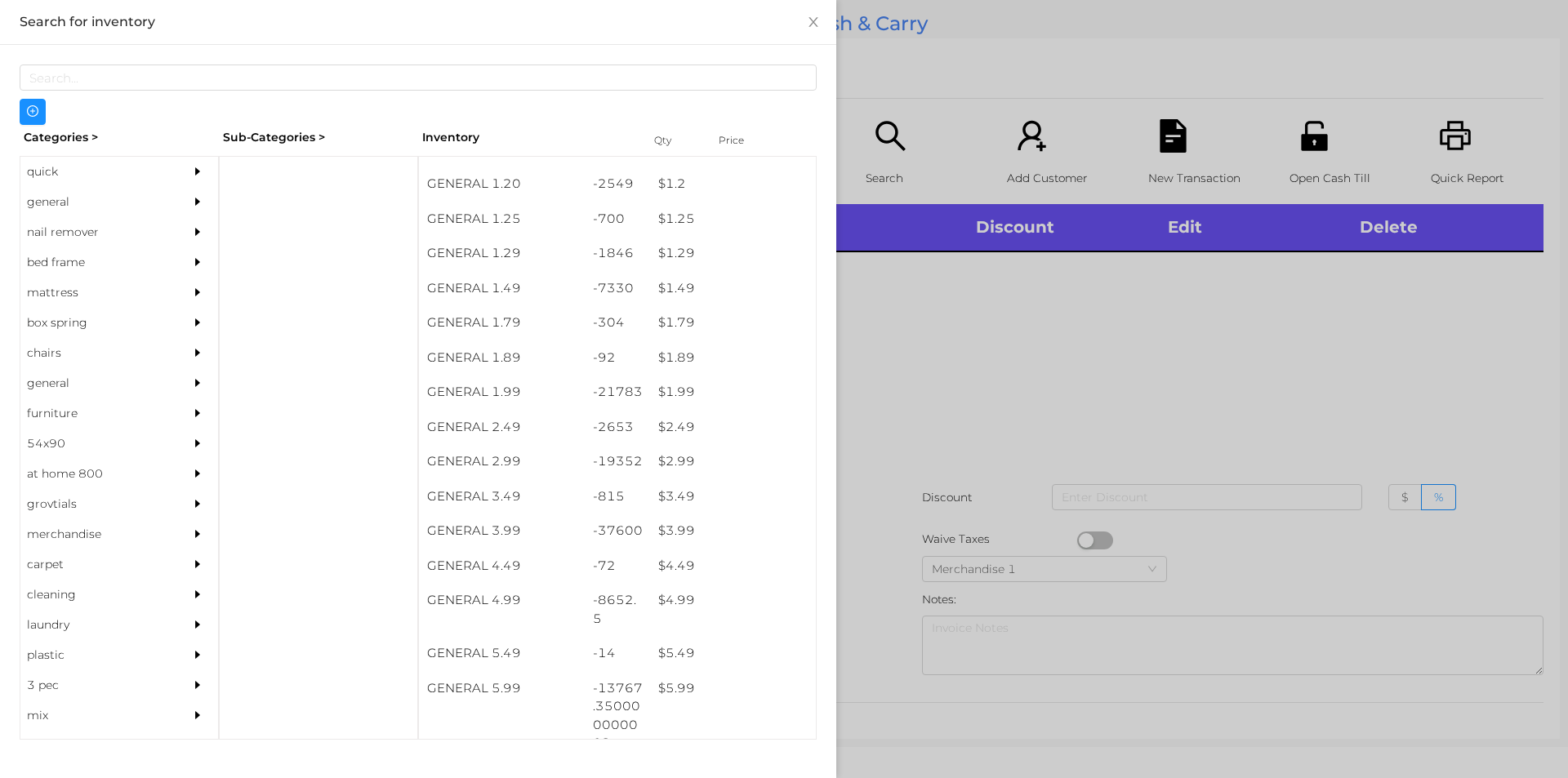
scroll to position [179, 0]
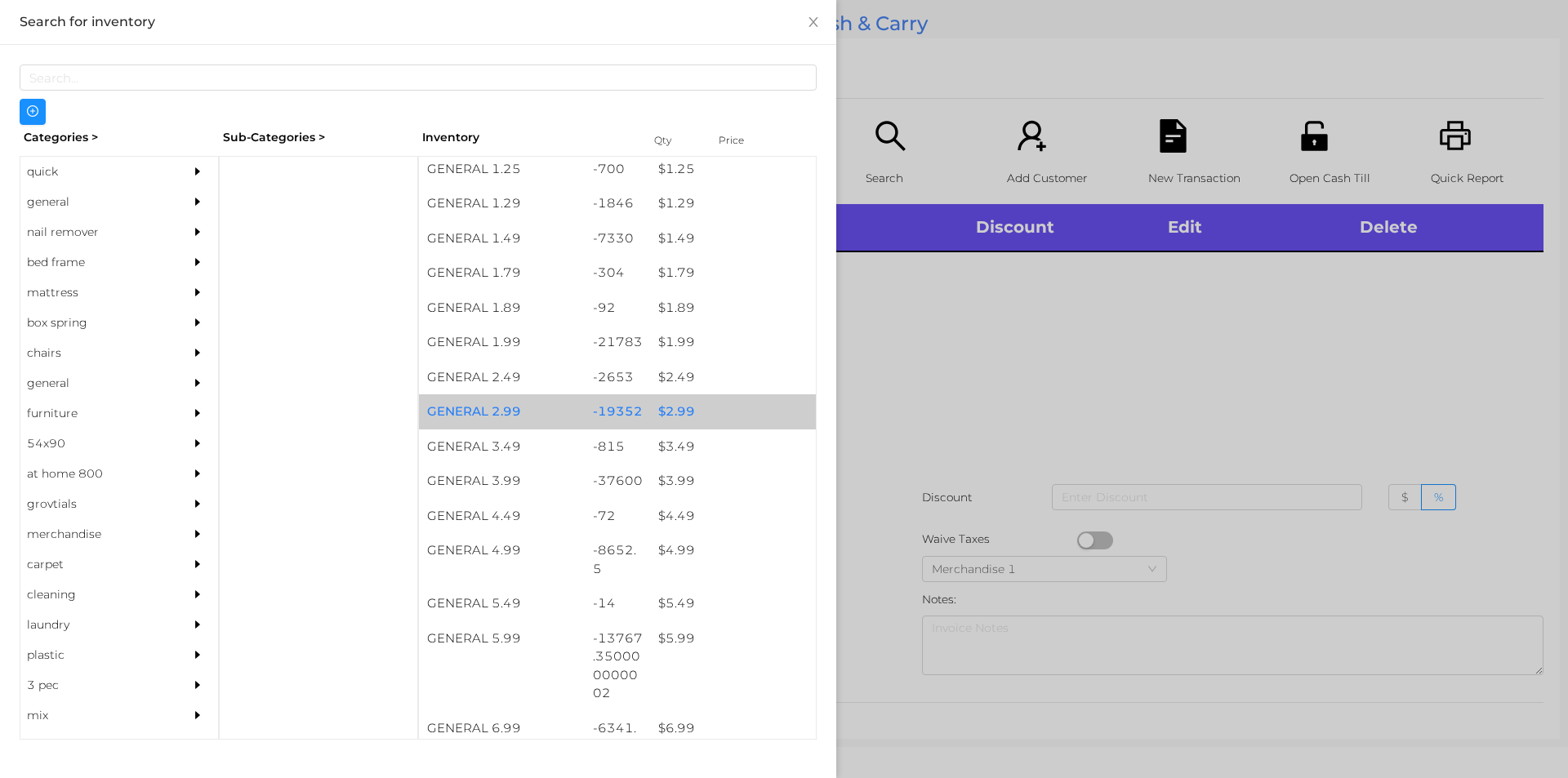
click at [673, 399] on div "$ 2.99" at bounding box center [733, 412] width 166 height 35
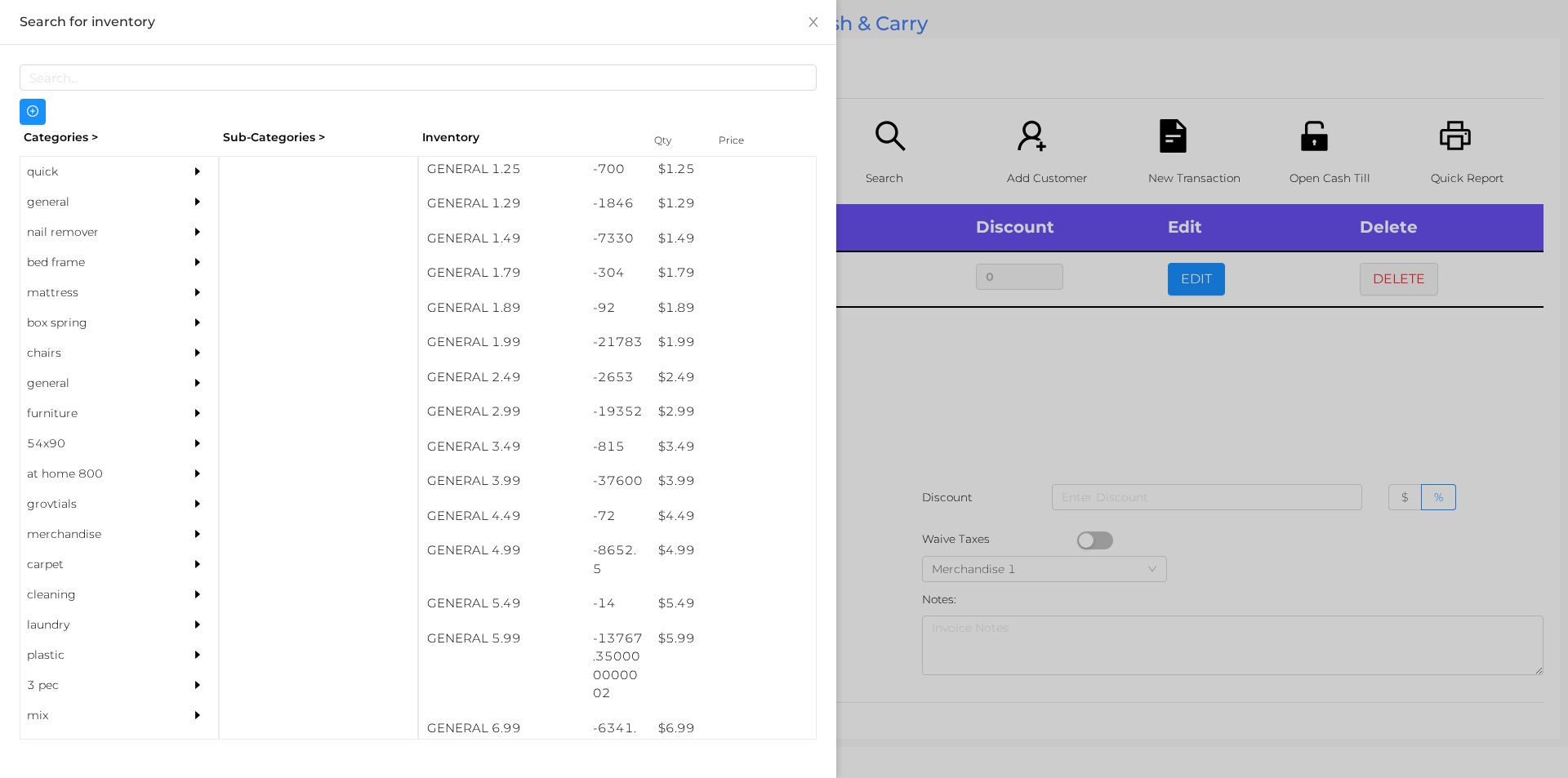
click at [847, 434] on div at bounding box center [784, 389] width 1568 height 778
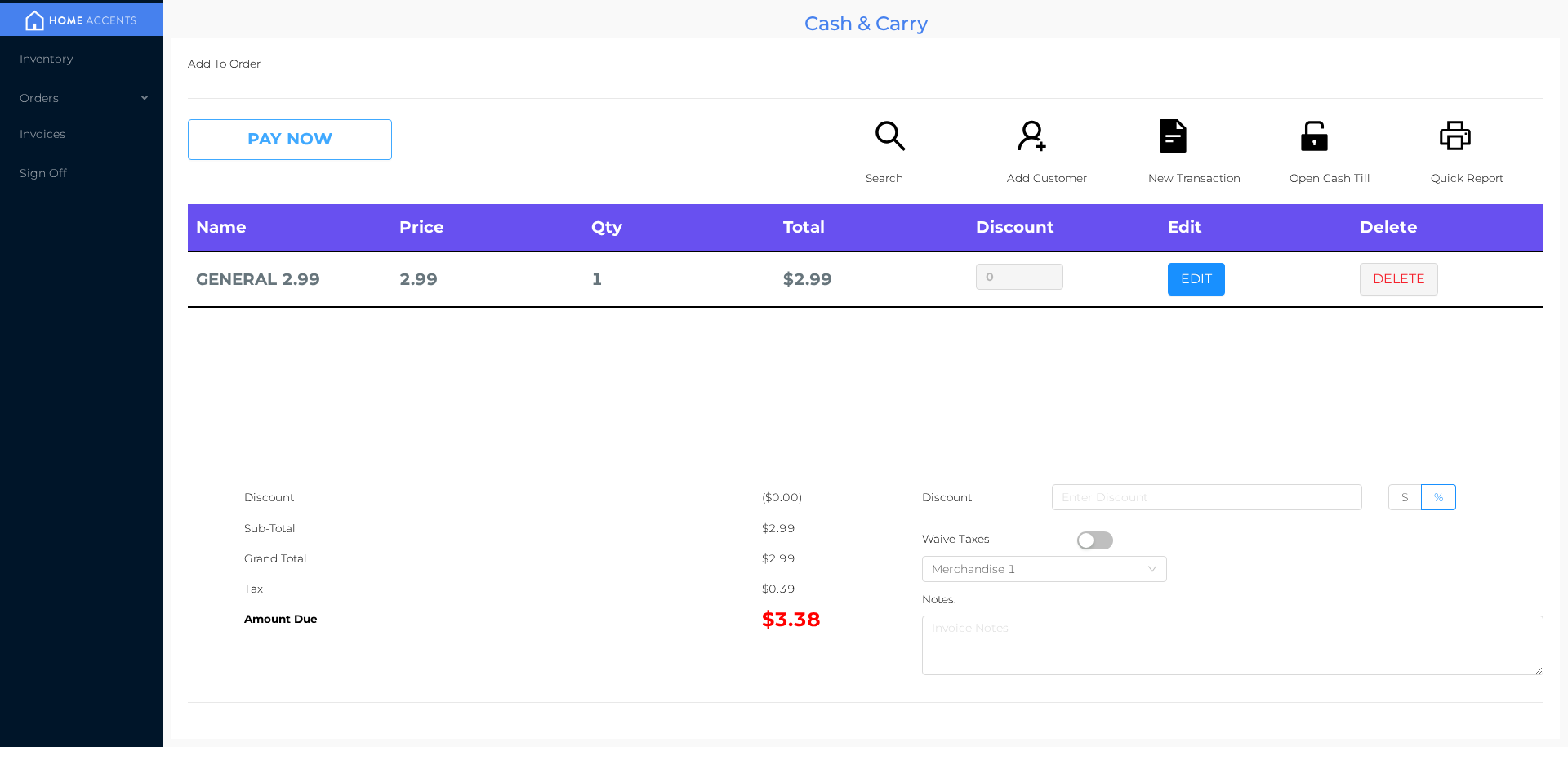
click at [345, 144] on button "PAY NOW" at bounding box center [289, 139] width 204 height 41
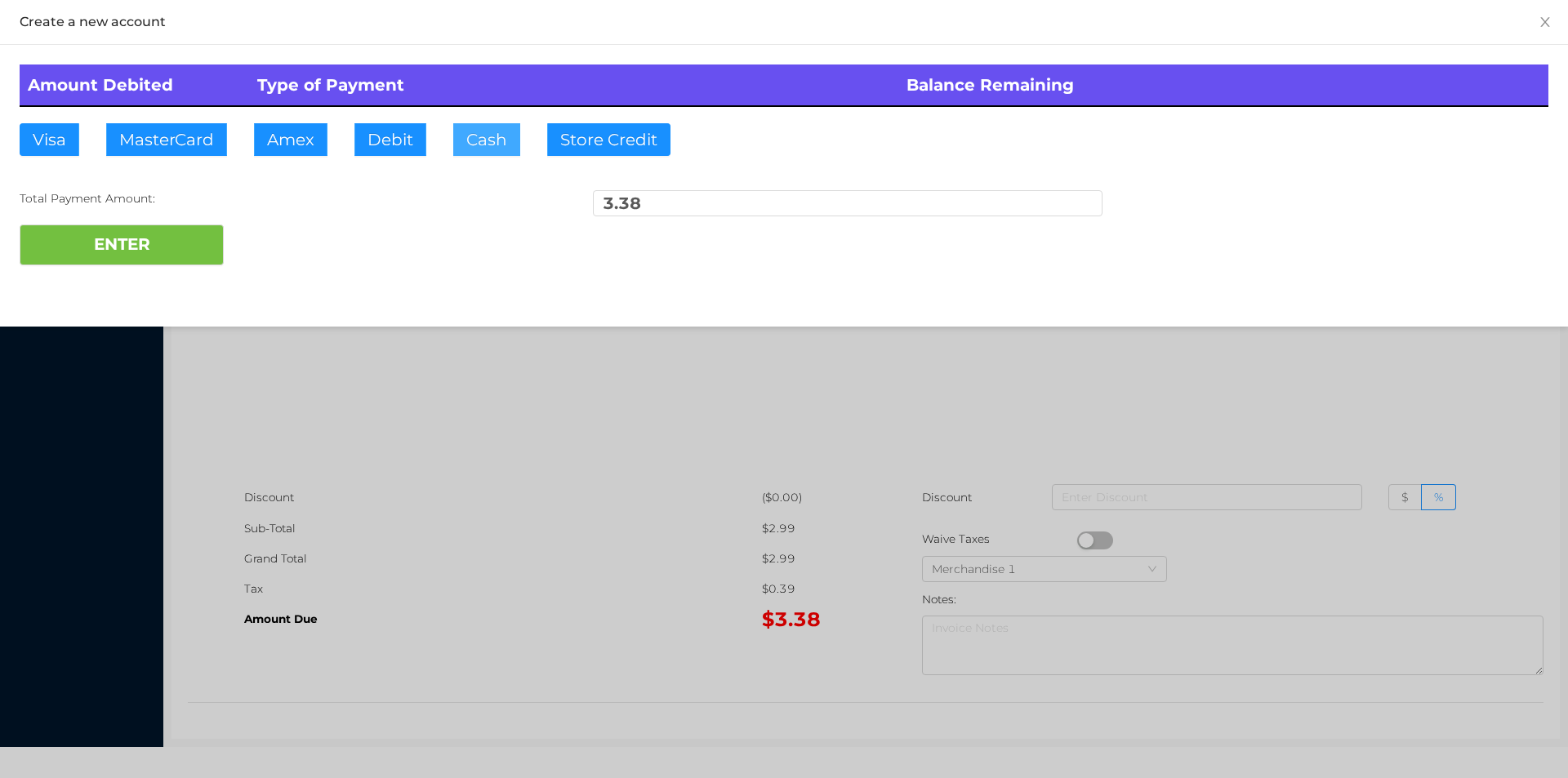
click at [457, 130] on button "Cash" at bounding box center [486, 140] width 67 height 33
type input "5"
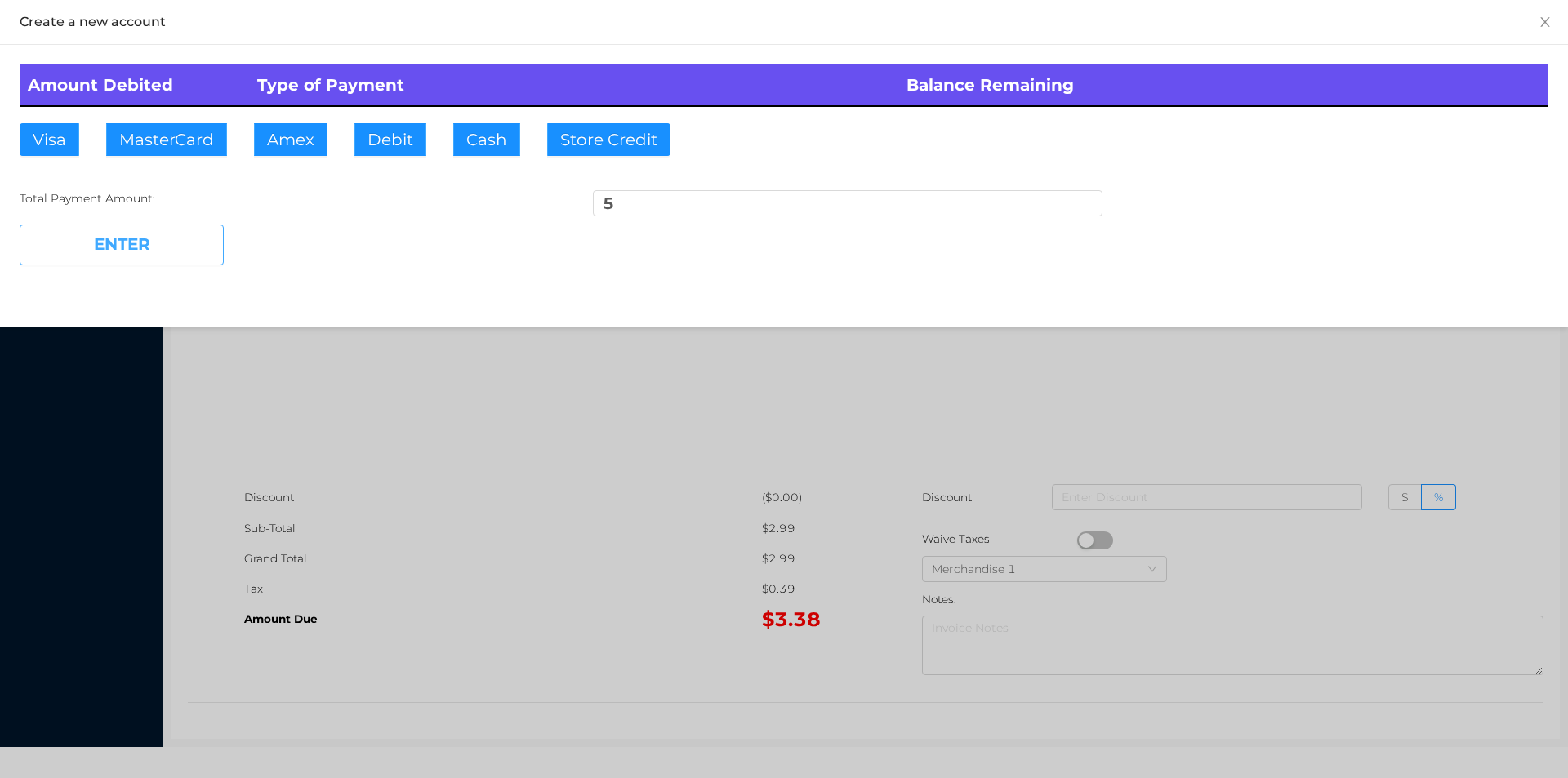
click at [122, 244] on button "ENTER" at bounding box center [122, 245] width 204 height 41
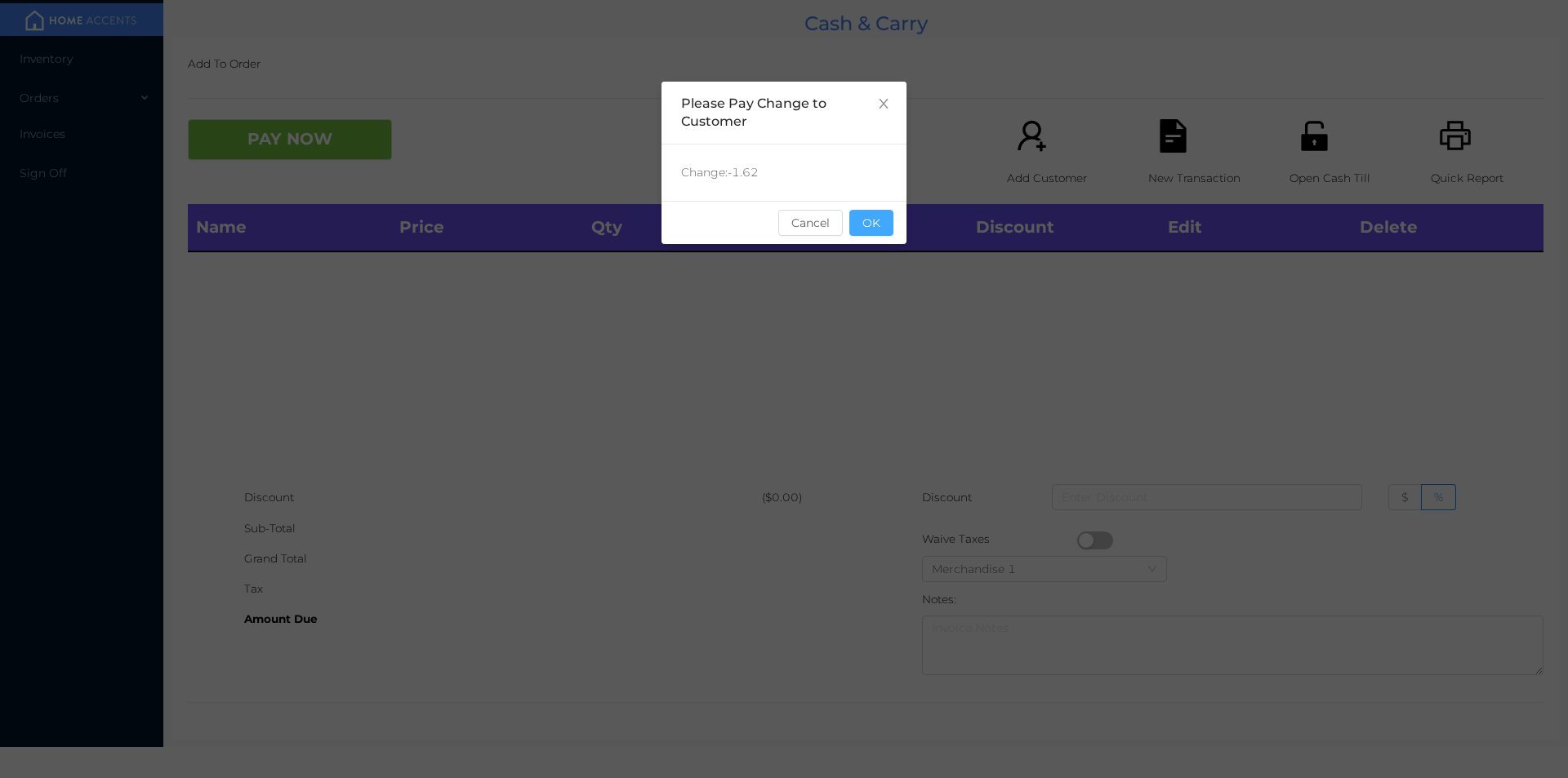
click at [872, 235] on button "OK" at bounding box center [871, 223] width 44 height 26
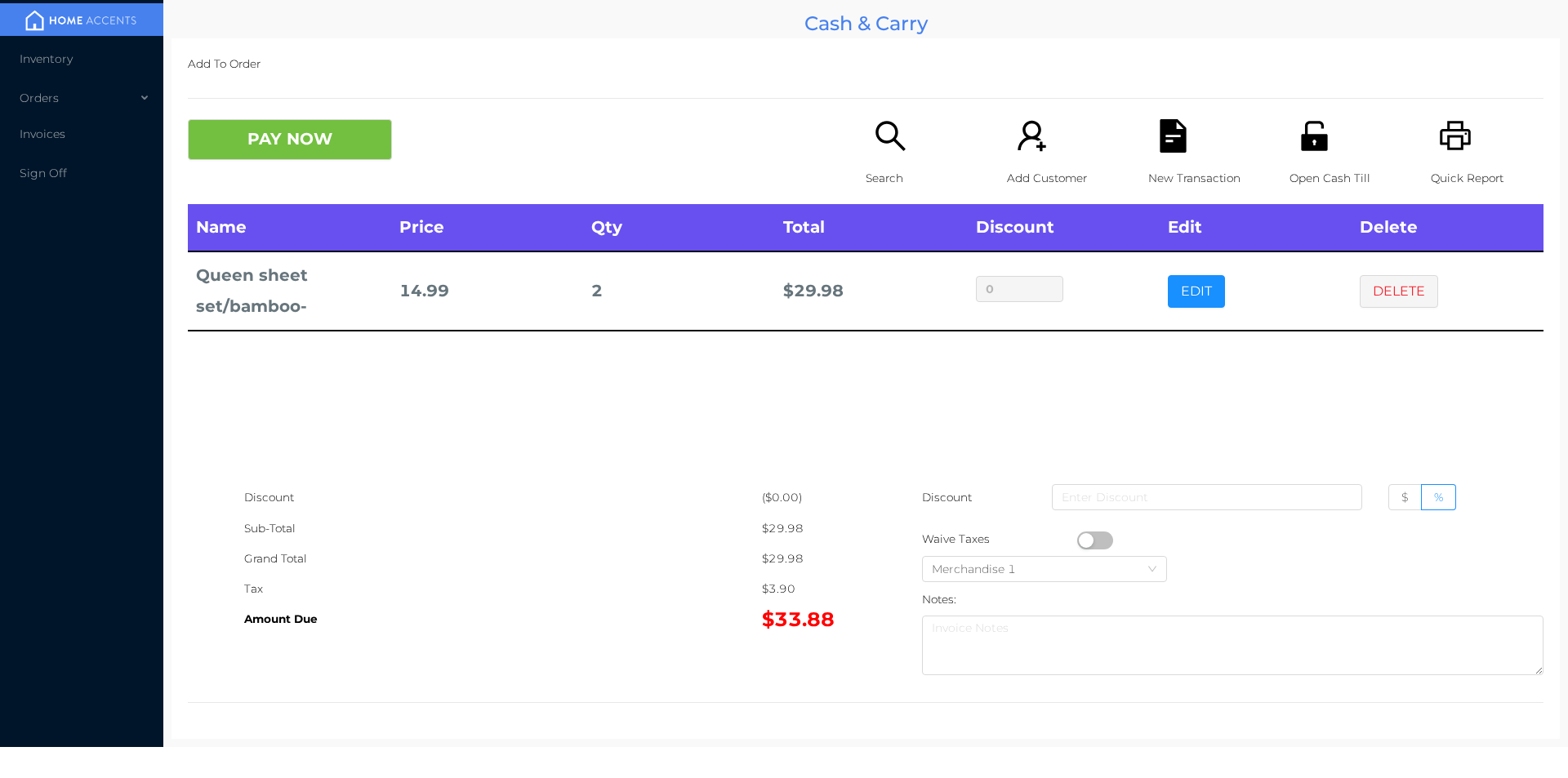
click at [1178, 148] on icon "icon: file-text" at bounding box center [1173, 135] width 34 height 34
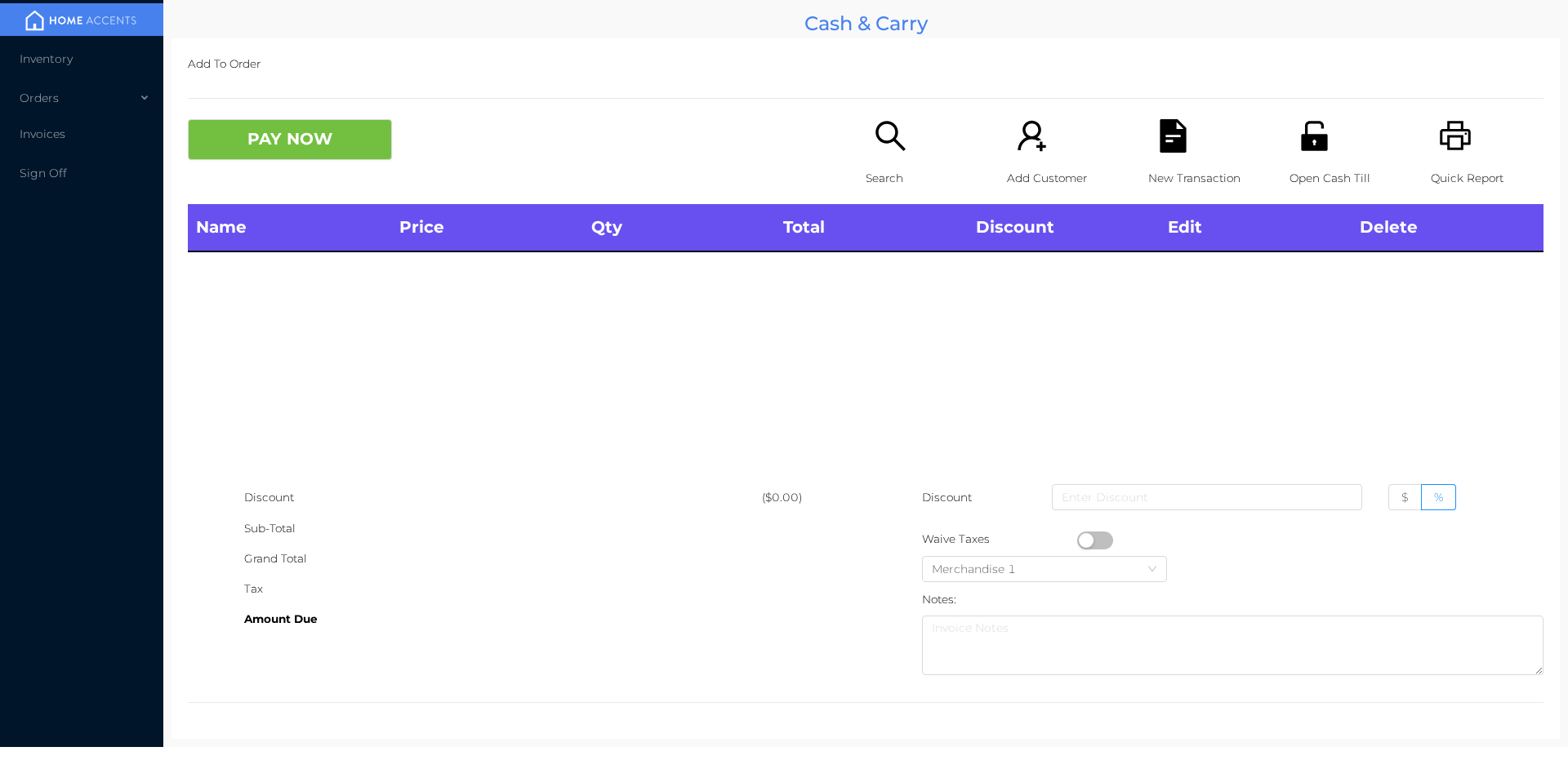
click at [1352, 147] on div "Open Cash Till" at bounding box center [1346, 162] width 113 height 85
click at [895, 133] on icon "icon: search" at bounding box center [890, 135] width 34 height 34
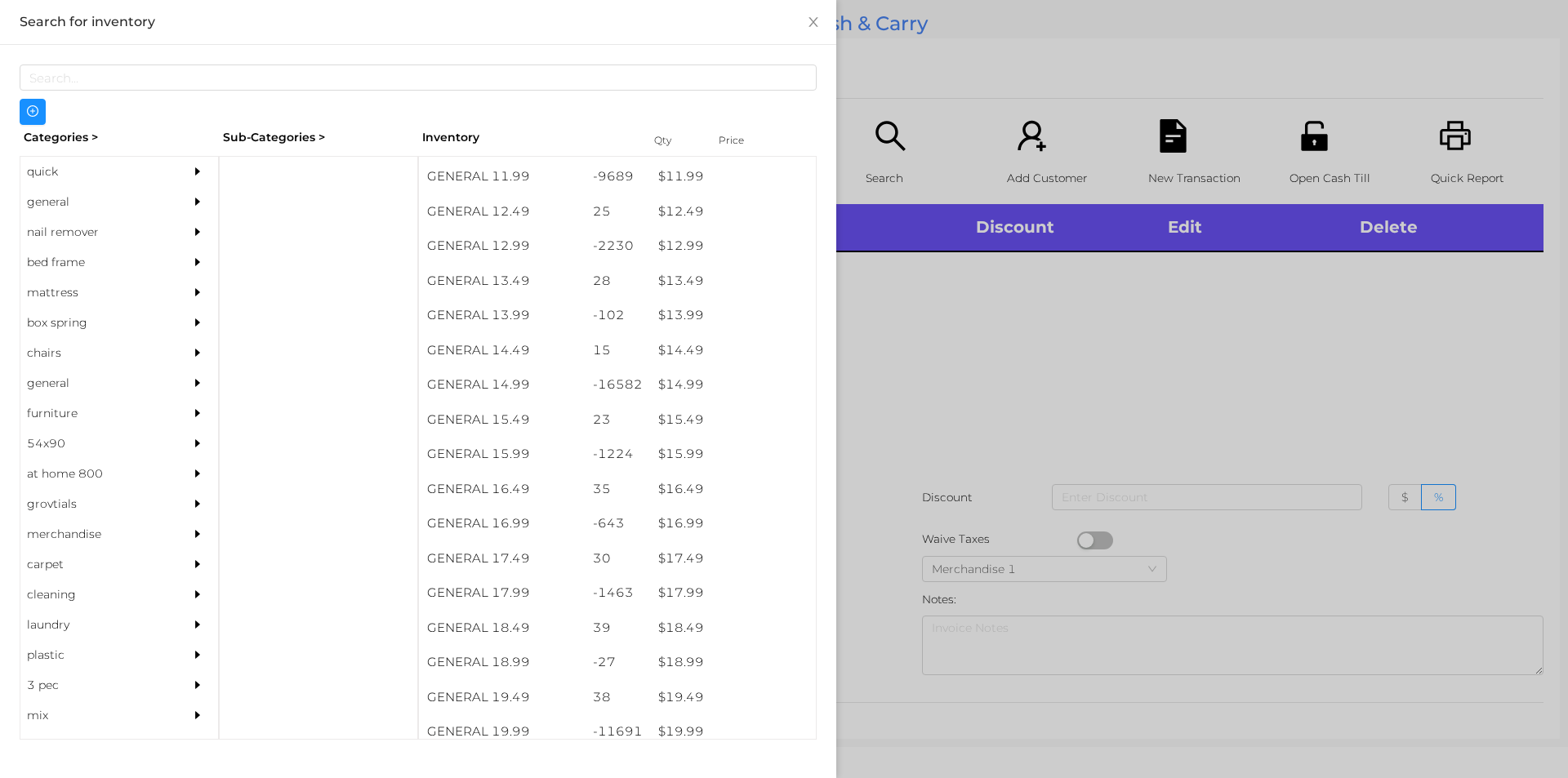
scroll to position [1218, 0]
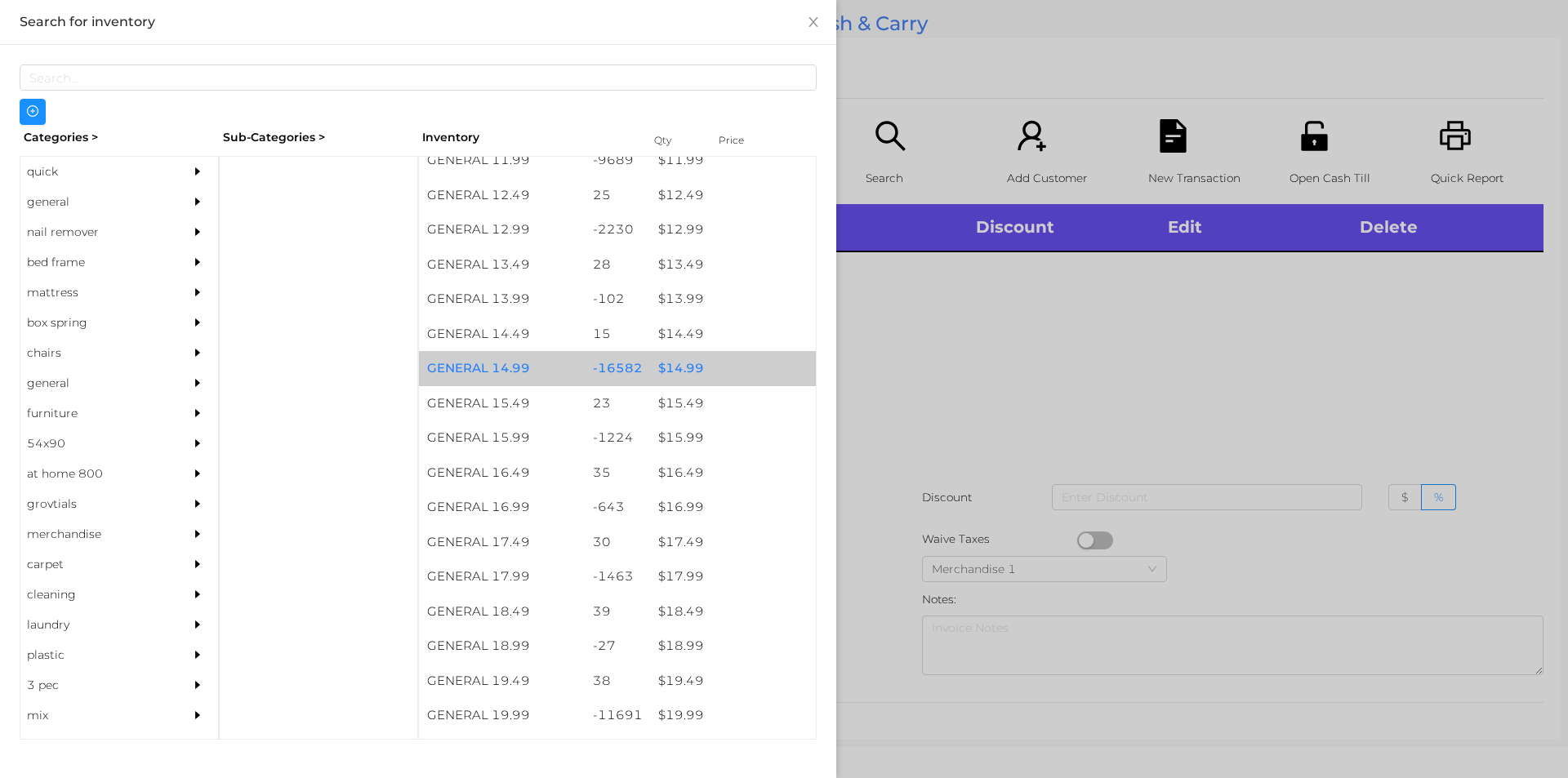
click at [689, 365] on div "$ 14.99" at bounding box center [733, 368] width 166 height 35
click at [703, 366] on div "$ 14.99" at bounding box center [733, 368] width 166 height 35
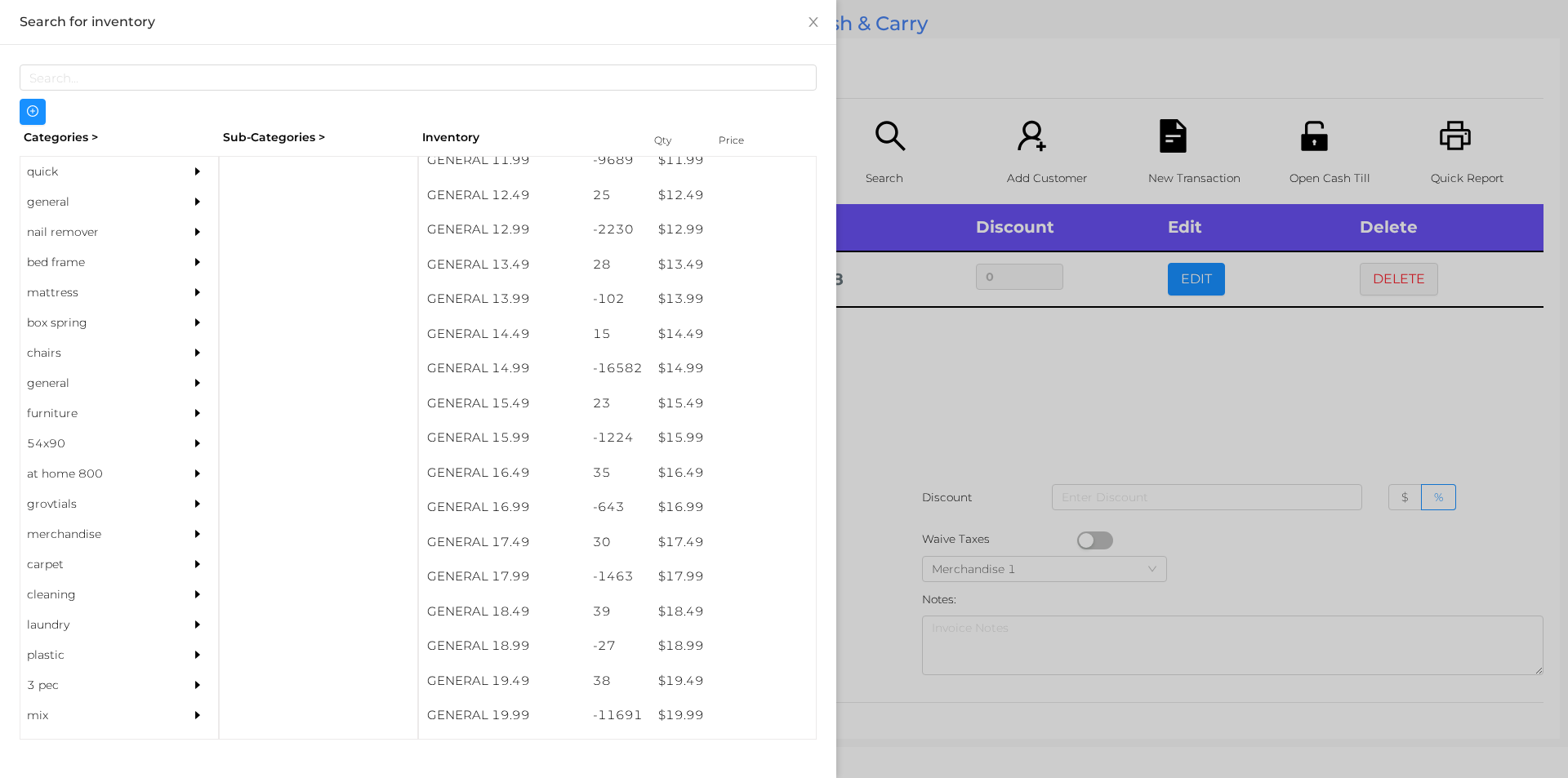
click at [939, 394] on div at bounding box center [784, 389] width 1568 height 778
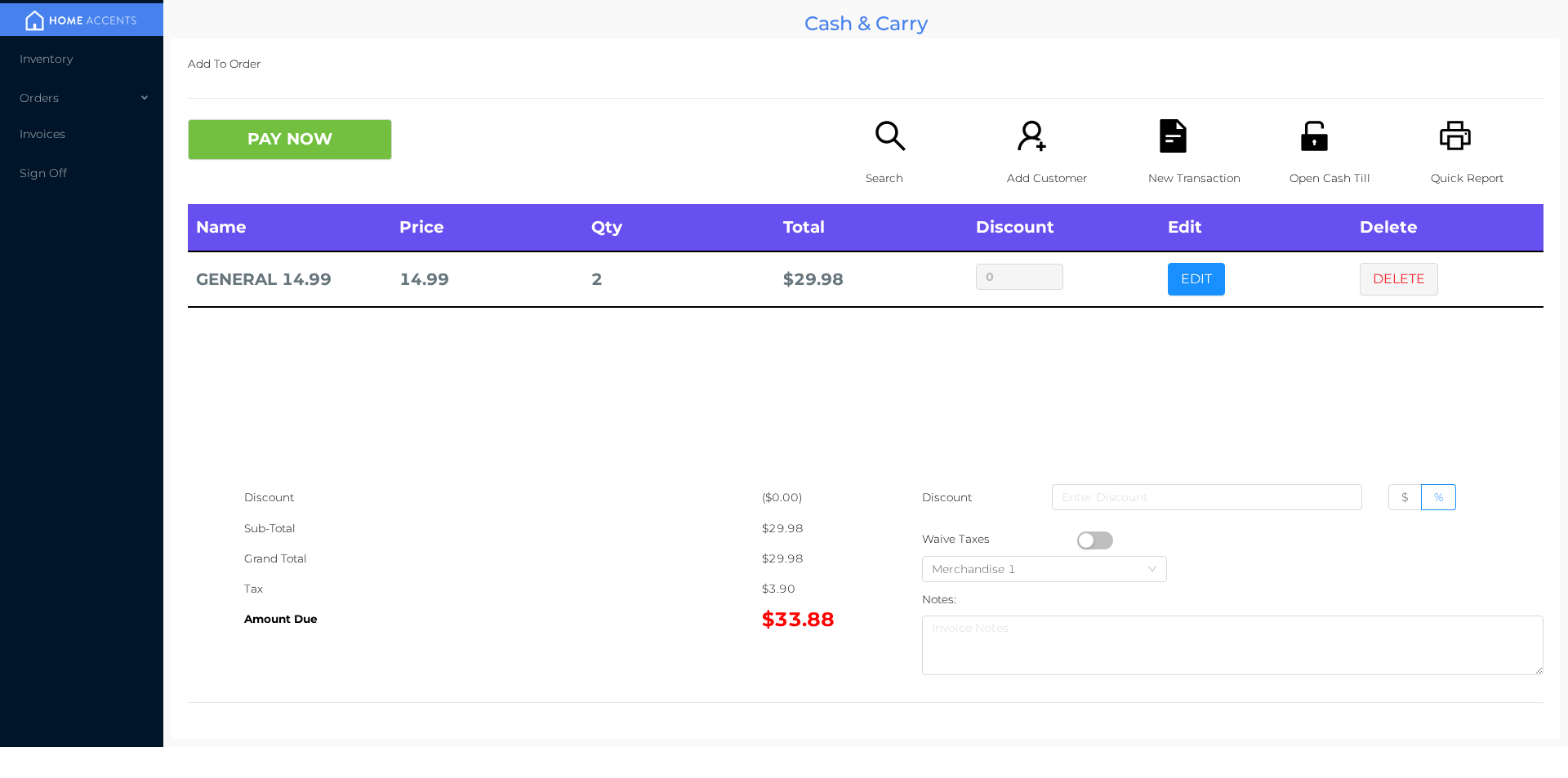
click at [1164, 130] on icon "icon: file-text" at bounding box center [1172, 135] width 26 height 34
click at [283, 138] on button "PAY NOW" at bounding box center [289, 139] width 204 height 41
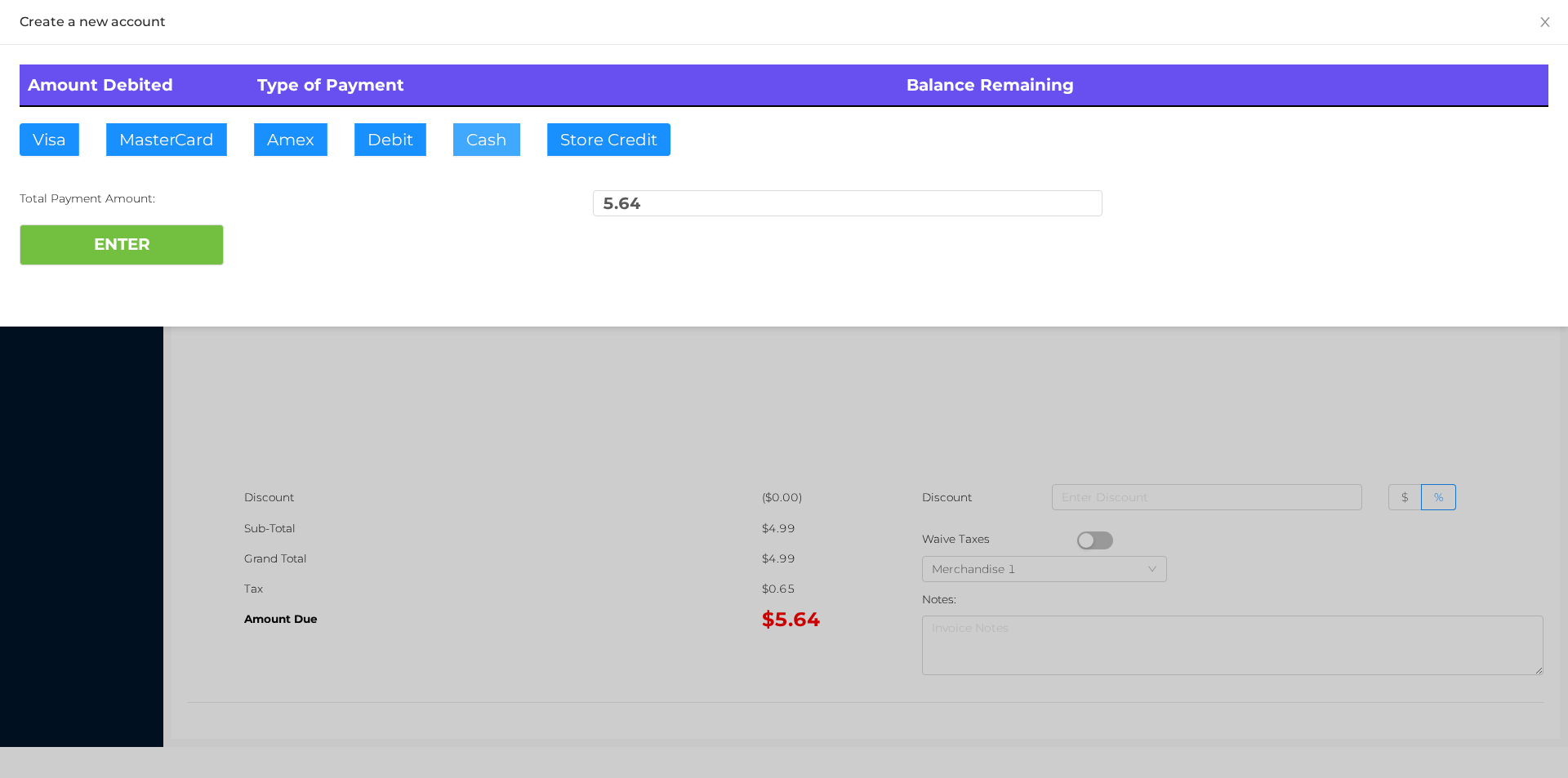
click at [459, 143] on button "Cash" at bounding box center [486, 140] width 67 height 33
type input "20"
click at [131, 254] on button "ENTER" at bounding box center [122, 245] width 204 height 41
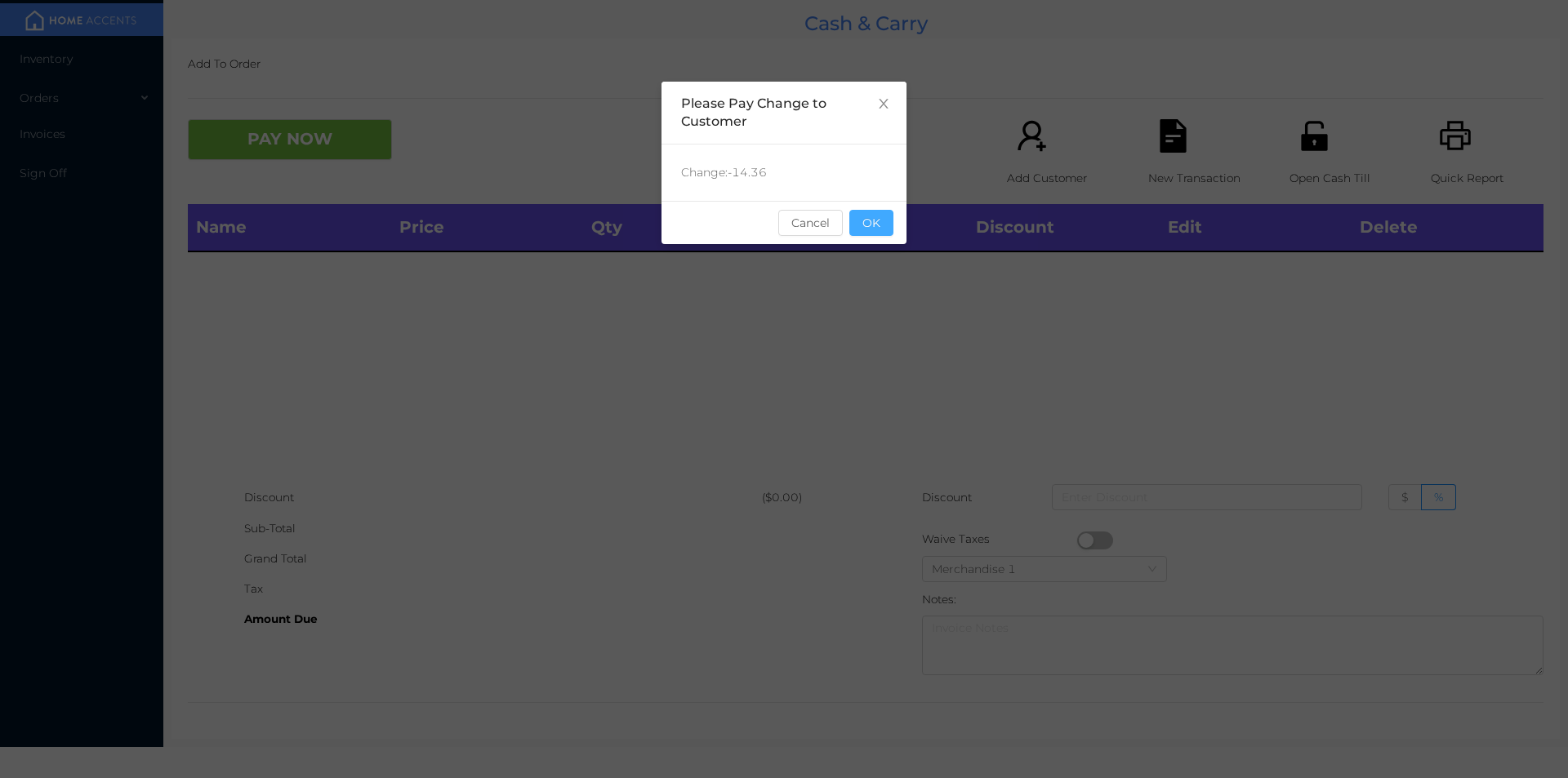
click at [880, 227] on button "OK" at bounding box center [871, 223] width 44 height 26
click at [867, 275] on div "Name Price Qty Total Discount Edit Delete" at bounding box center [865, 343] width 1355 height 279
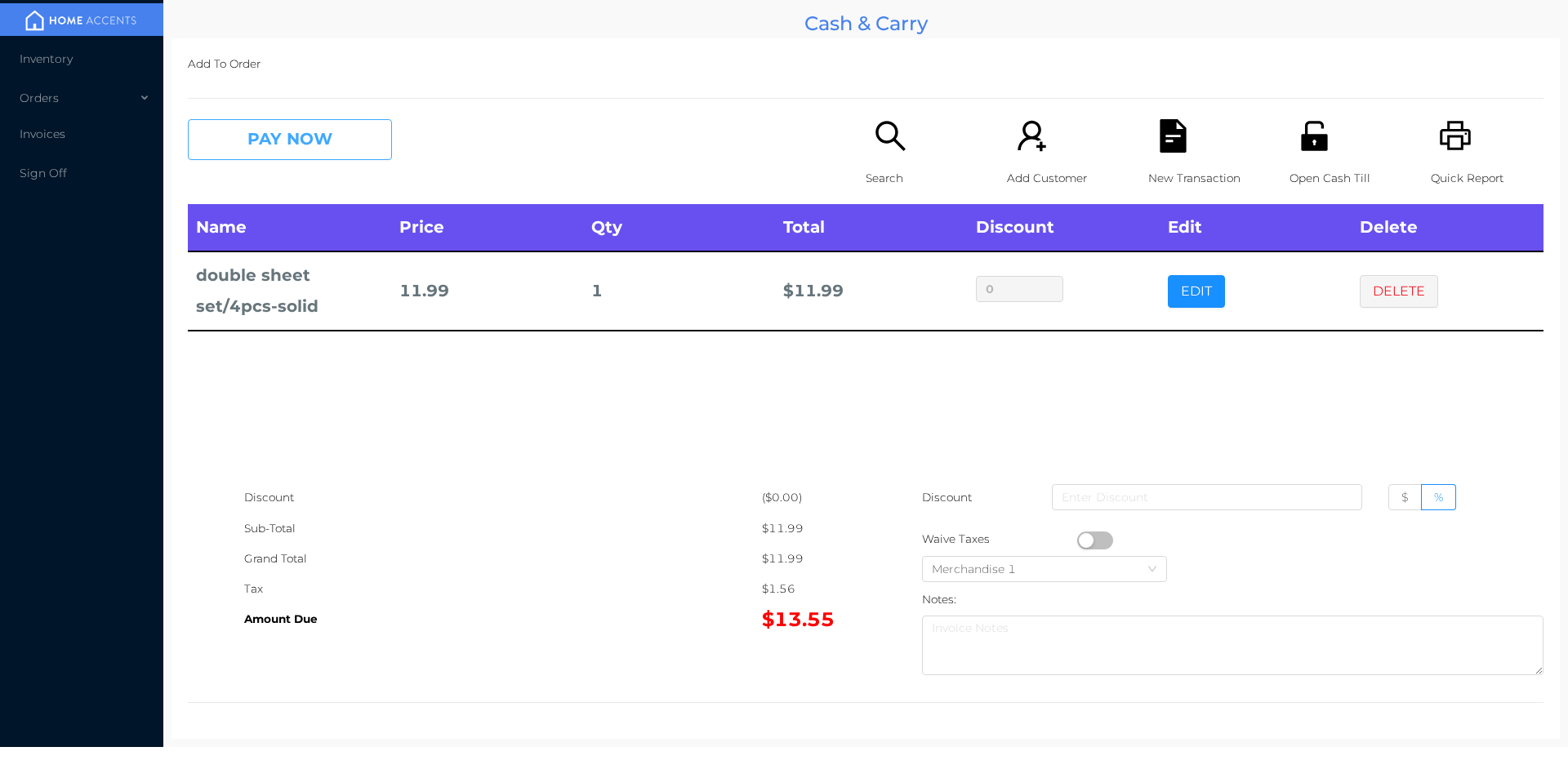
click at [264, 148] on button "PAY NOW" at bounding box center [289, 139] width 204 height 41
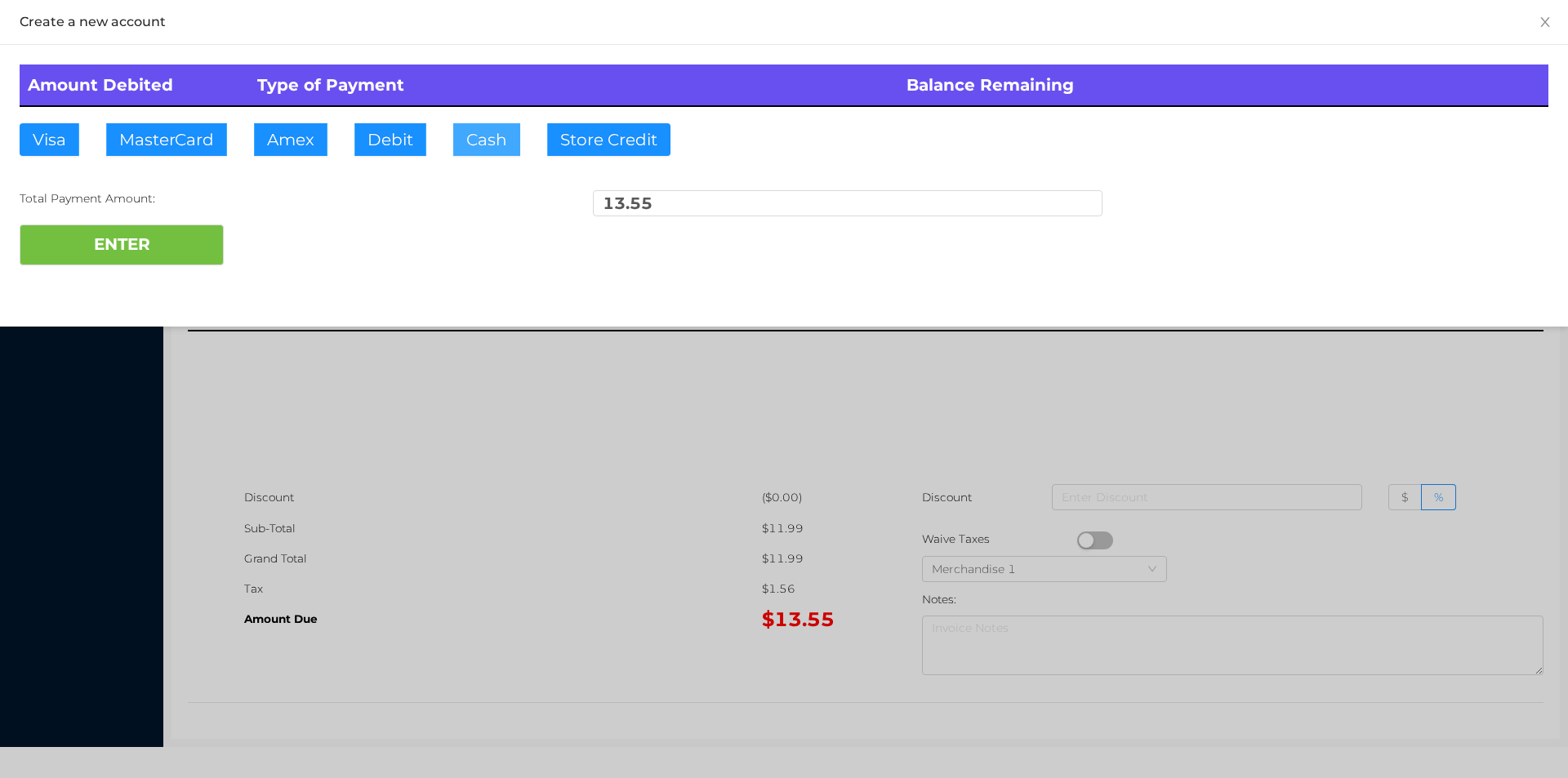
click at [479, 145] on button "Cash" at bounding box center [486, 140] width 67 height 33
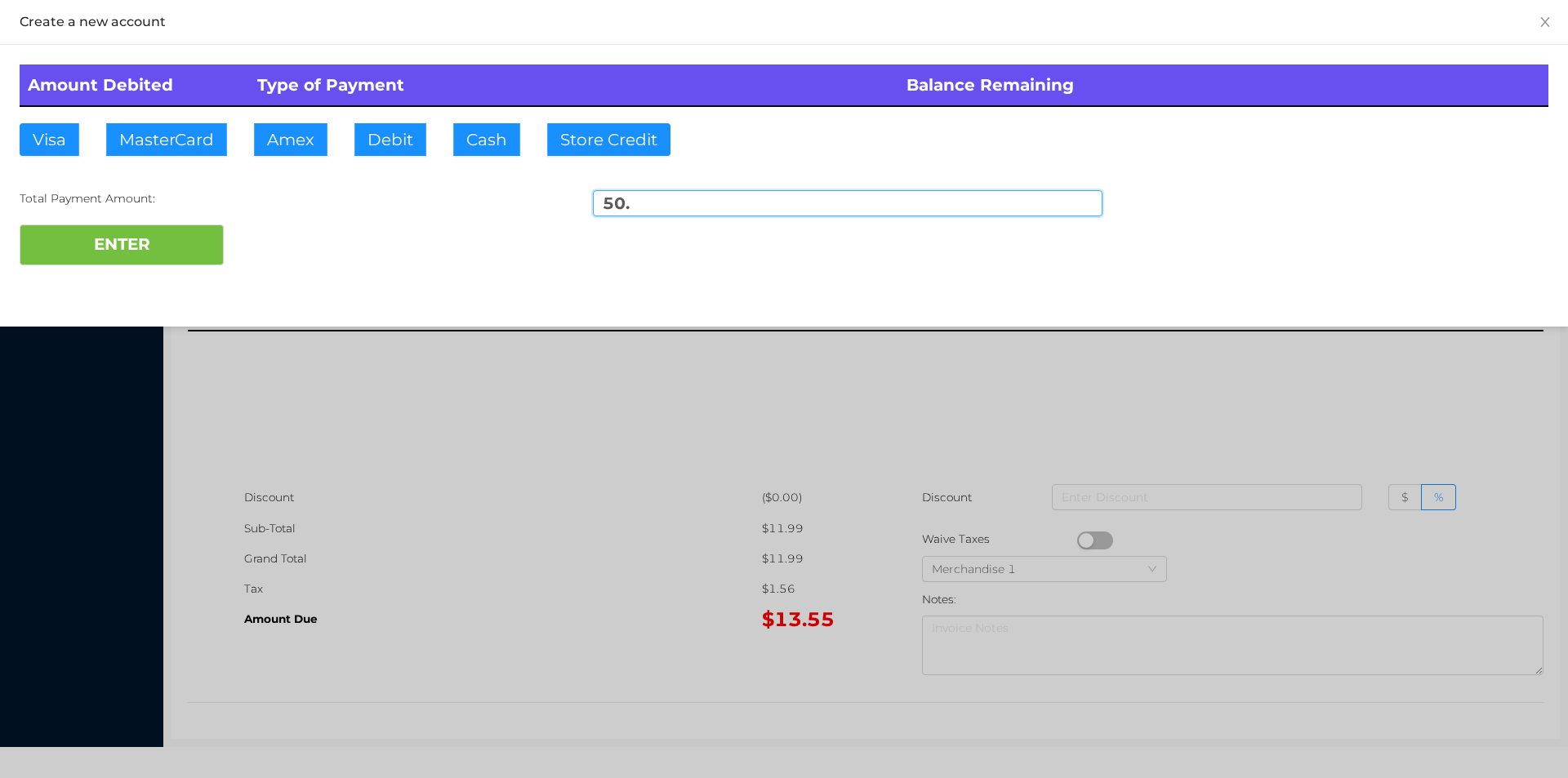
type input "50."
click at [263, 238] on div "ENTER" at bounding box center [784, 245] width 1529 height 41
click at [429, 499] on div at bounding box center [784, 389] width 1568 height 778
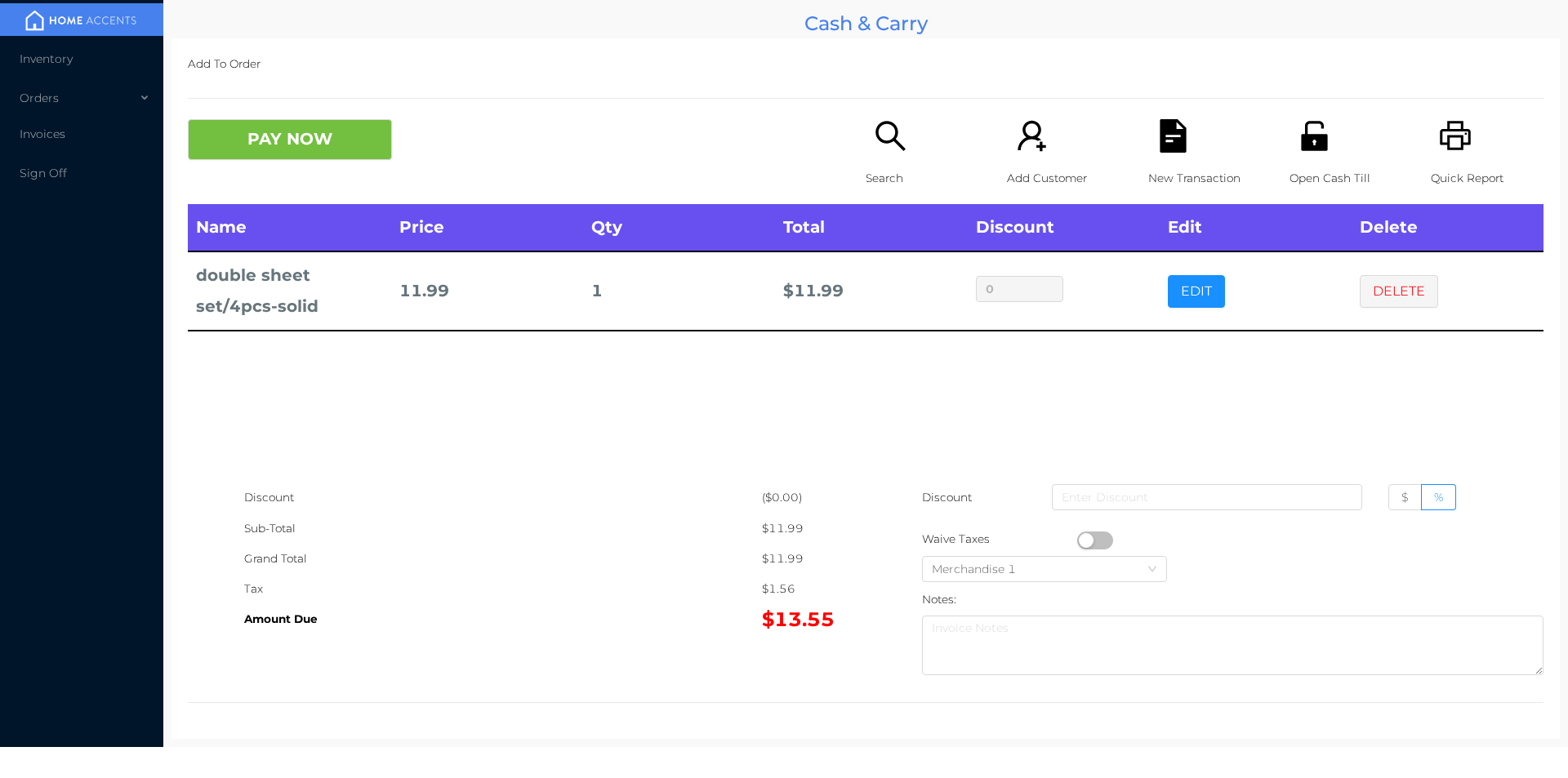
click at [1303, 147] on icon "icon: unlock" at bounding box center [1314, 135] width 26 height 30
click at [262, 142] on button "PAY NOW" at bounding box center [289, 139] width 204 height 41
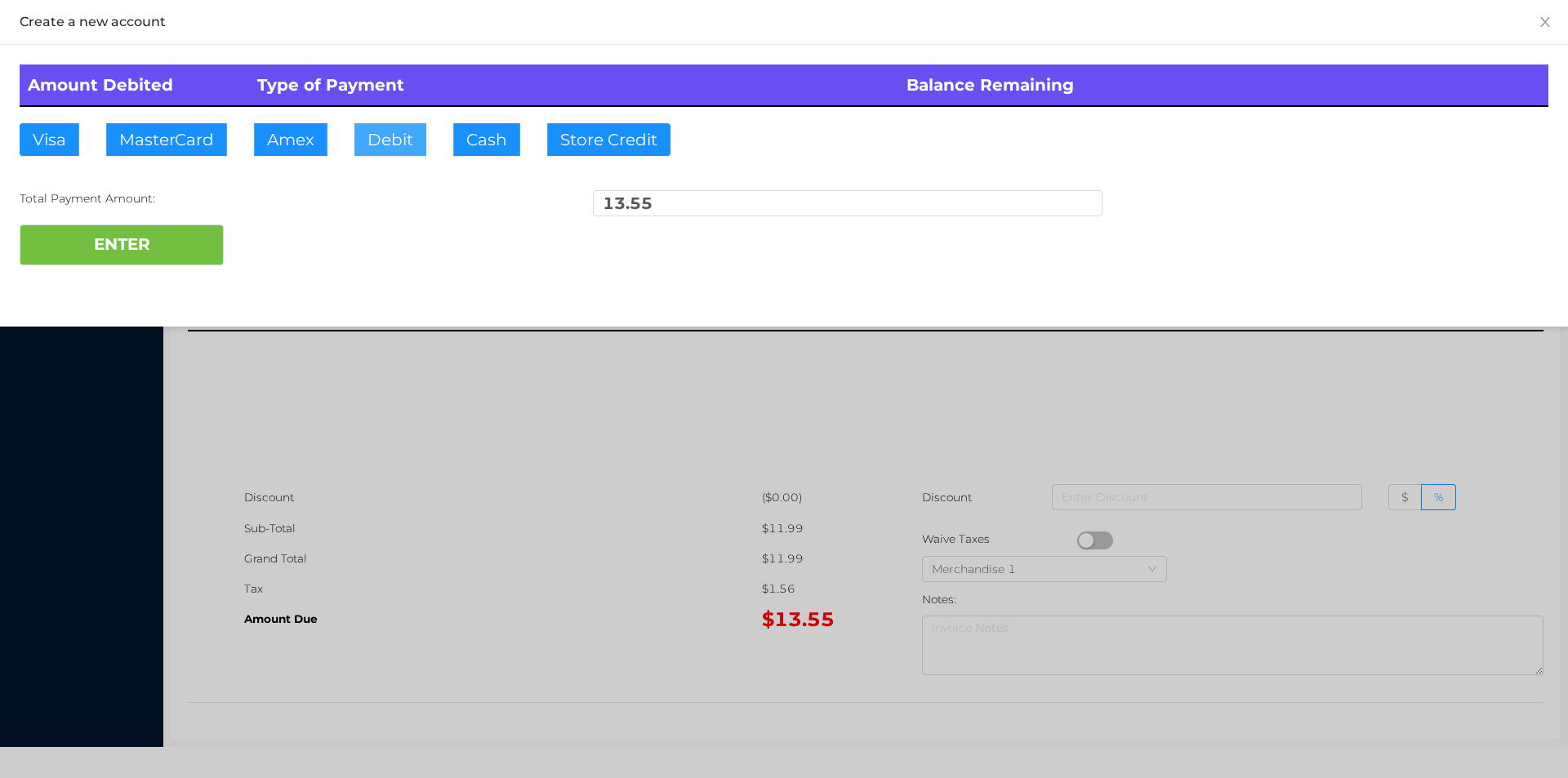
click at [382, 137] on button "Debit" at bounding box center [390, 140] width 72 height 33
click at [144, 231] on button "ENTER" at bounding box center [122, 245] width 204 height 41
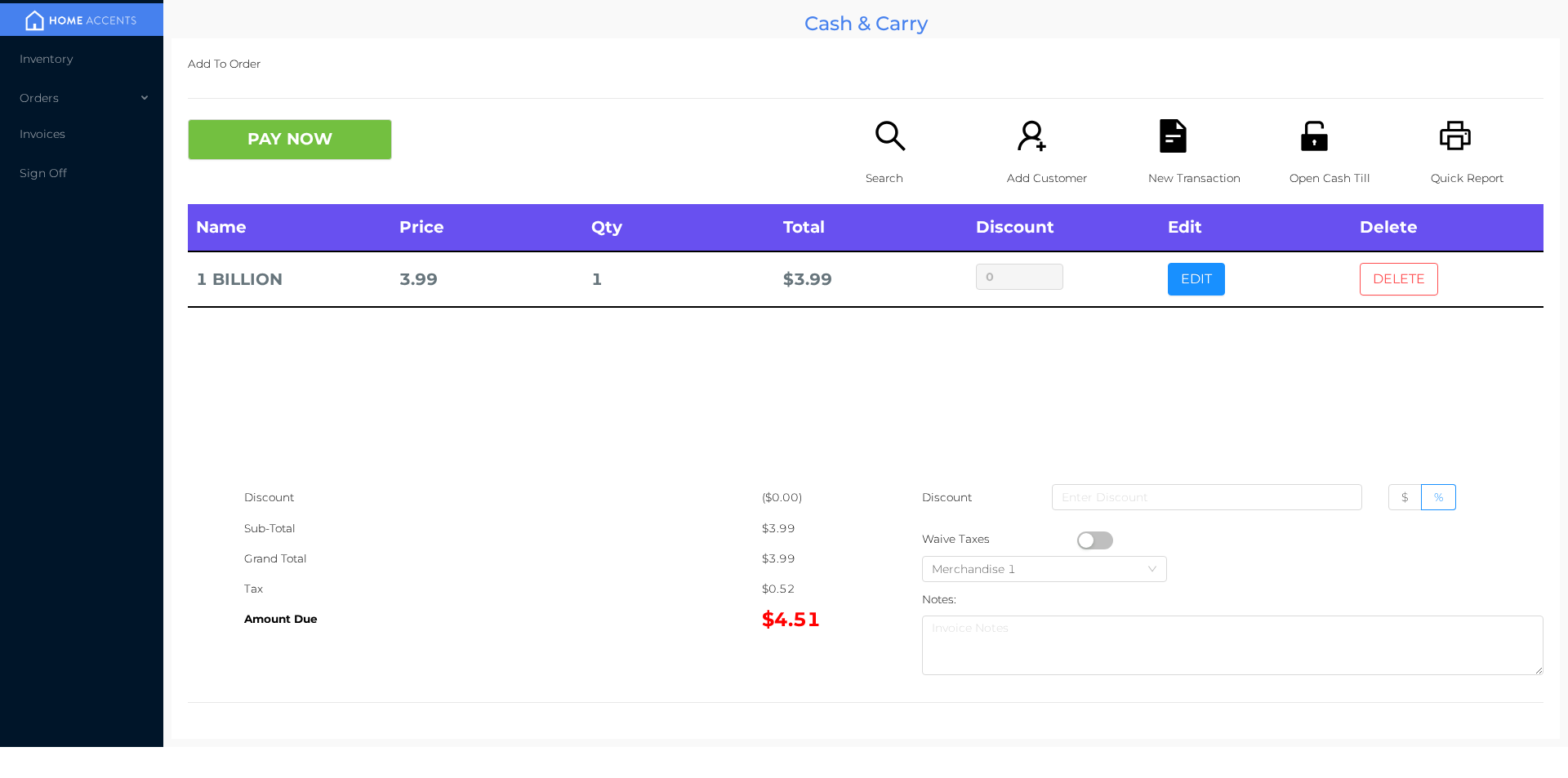
click at [1380, 290] on button "DELETE" at bounding box center [1399, 280] width 78 height 33
click at [1148, 177] on p "New Transaction" at bounding box center [1204, 178] width 113 height 30
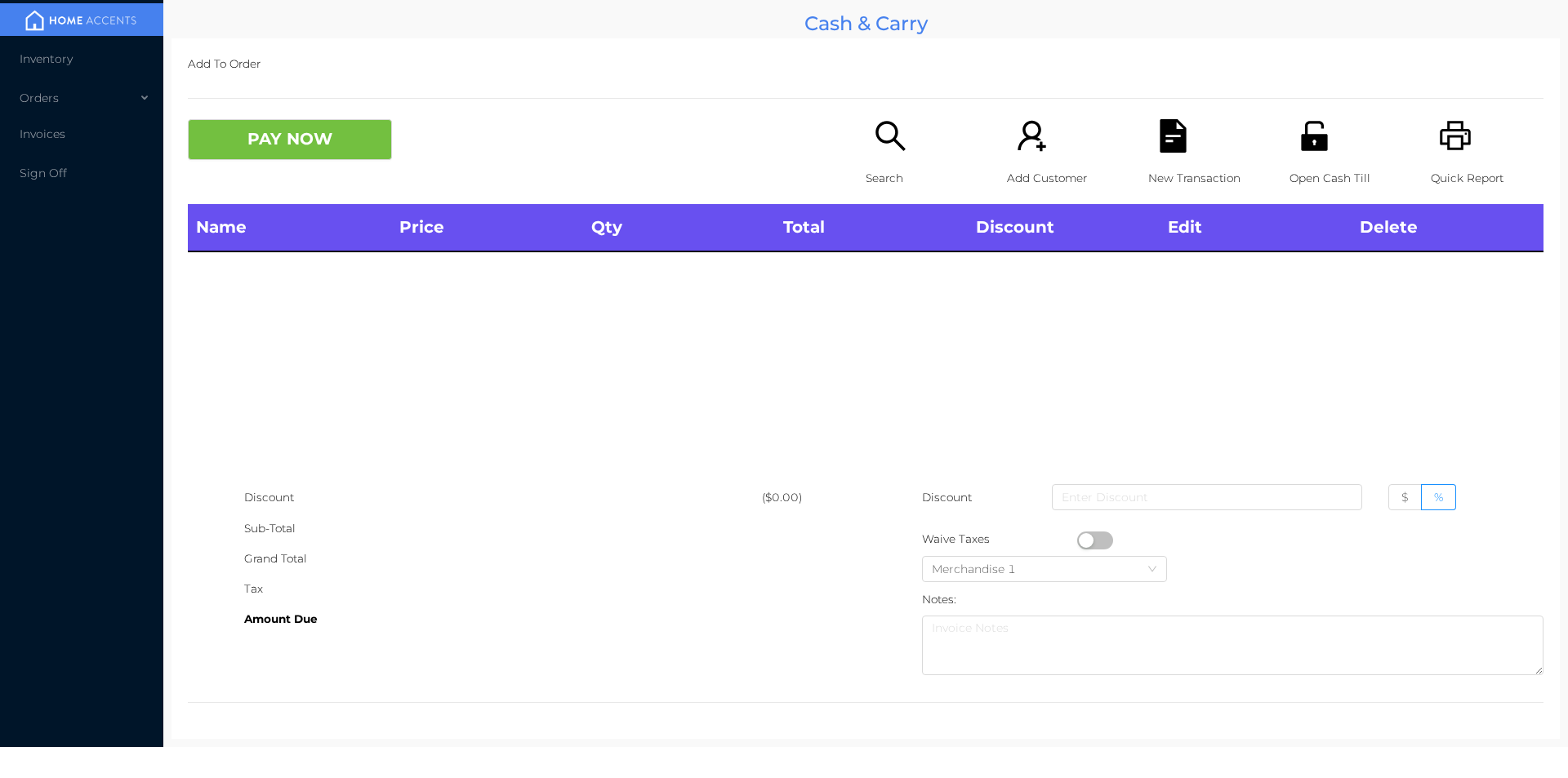
click at [908, 161] on div "Search" at bounding box center [922, 162] width 113 height 85
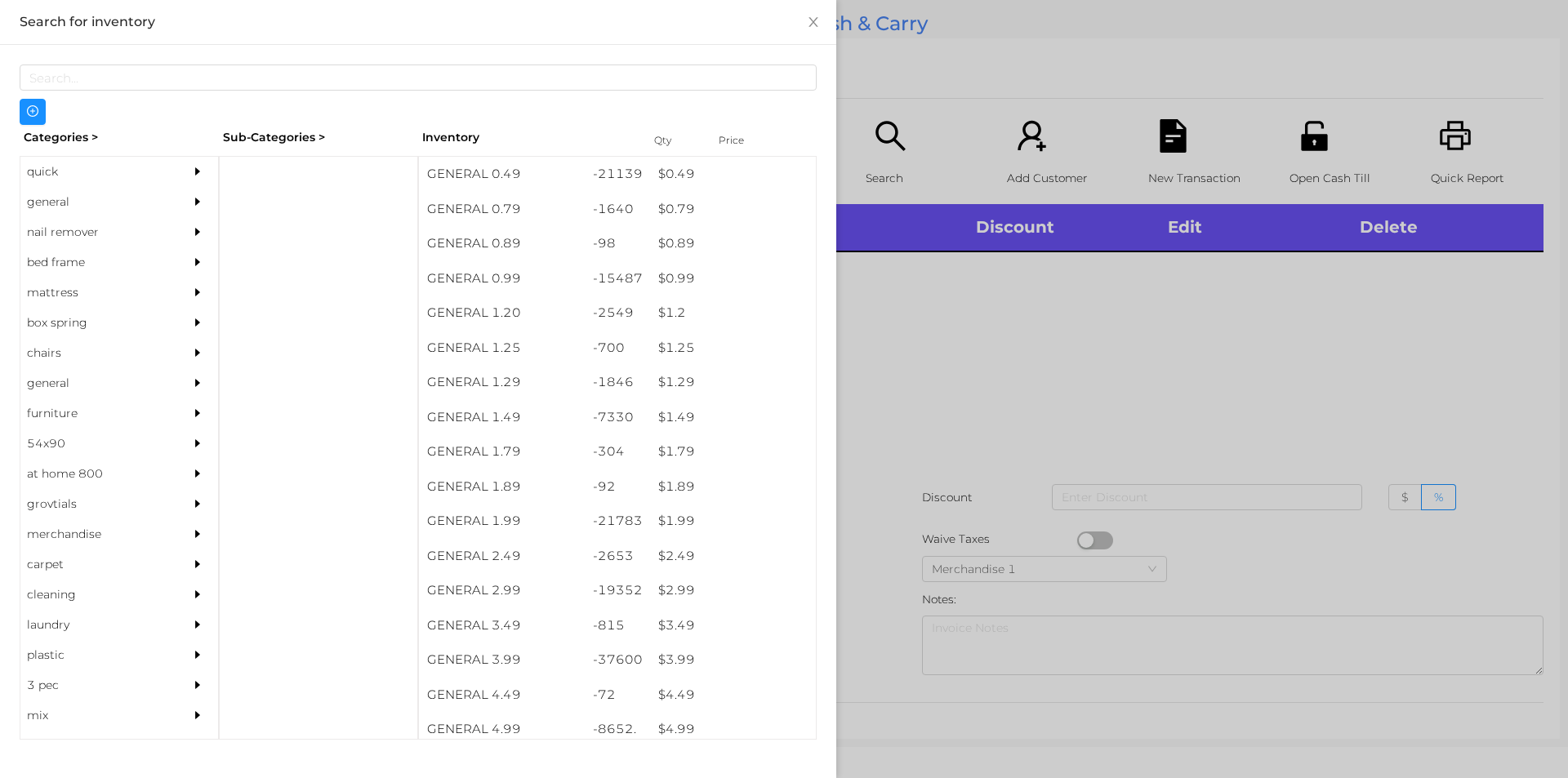
click at [78, 175] on div "quick" at bounding box center [95, 172] width 148 height 30
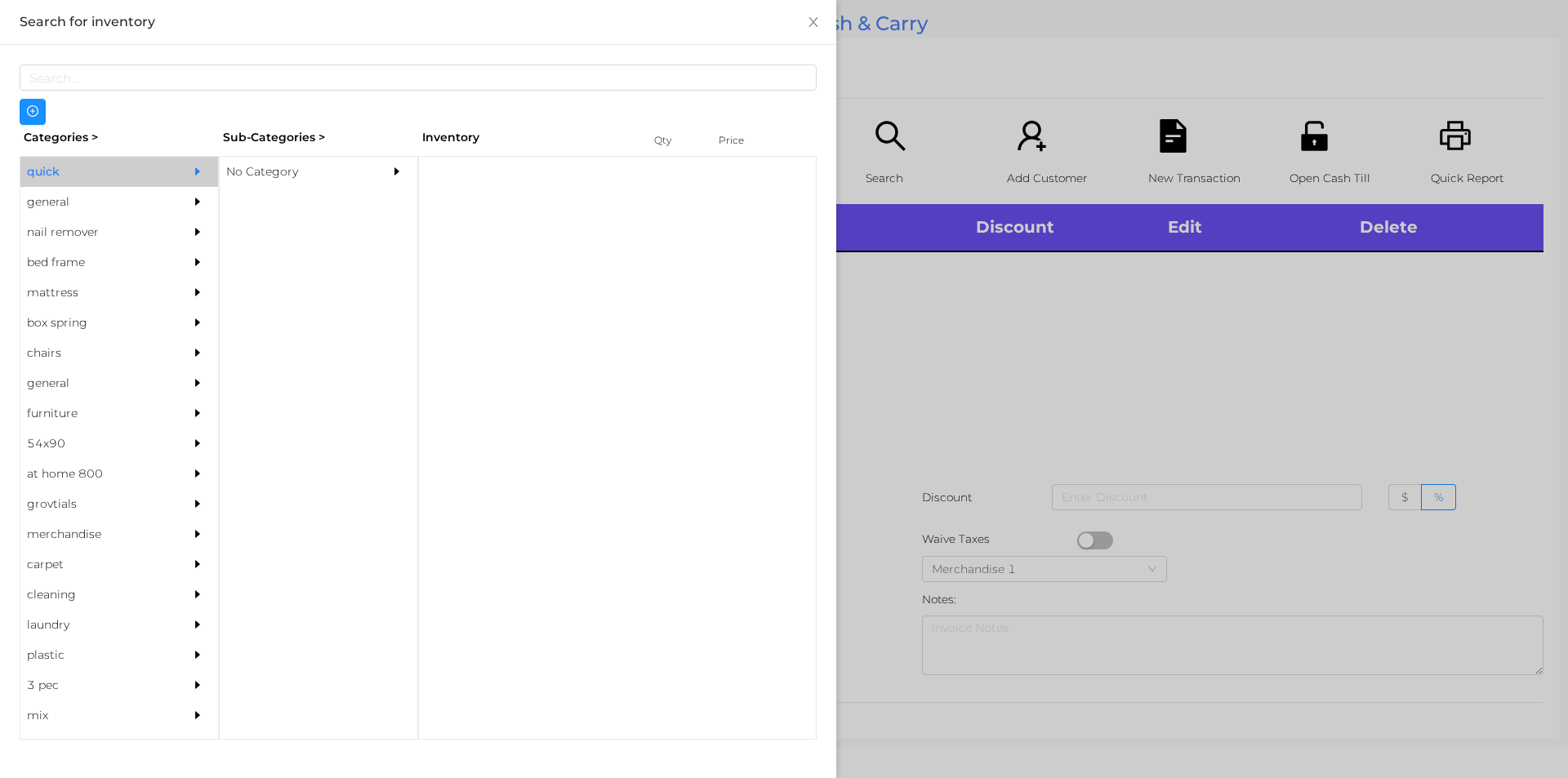
click at [278, 161] on div "No Category" at bounding box center [293, 172] width 148 height 30
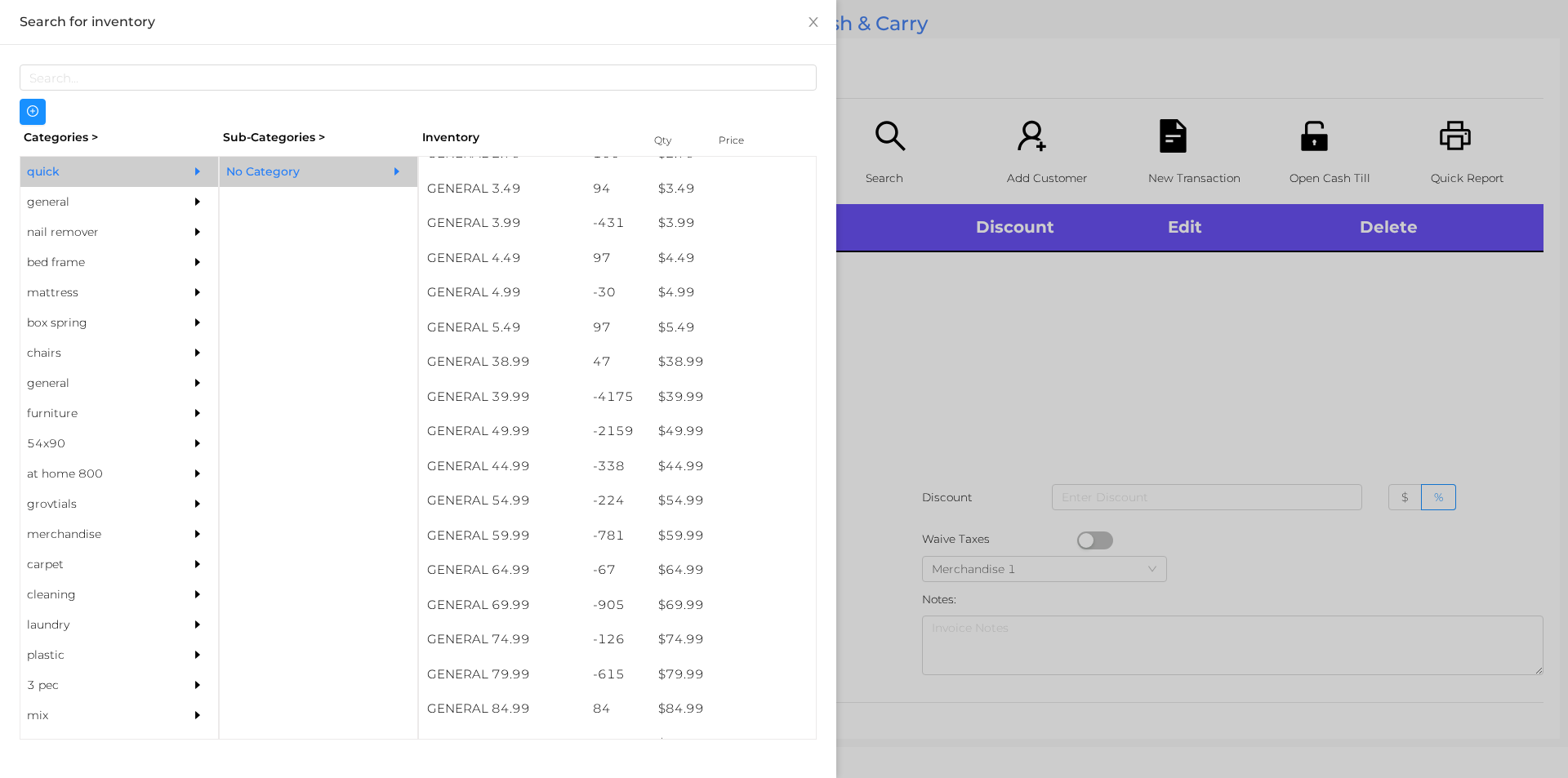
scroll to position [713, 0]
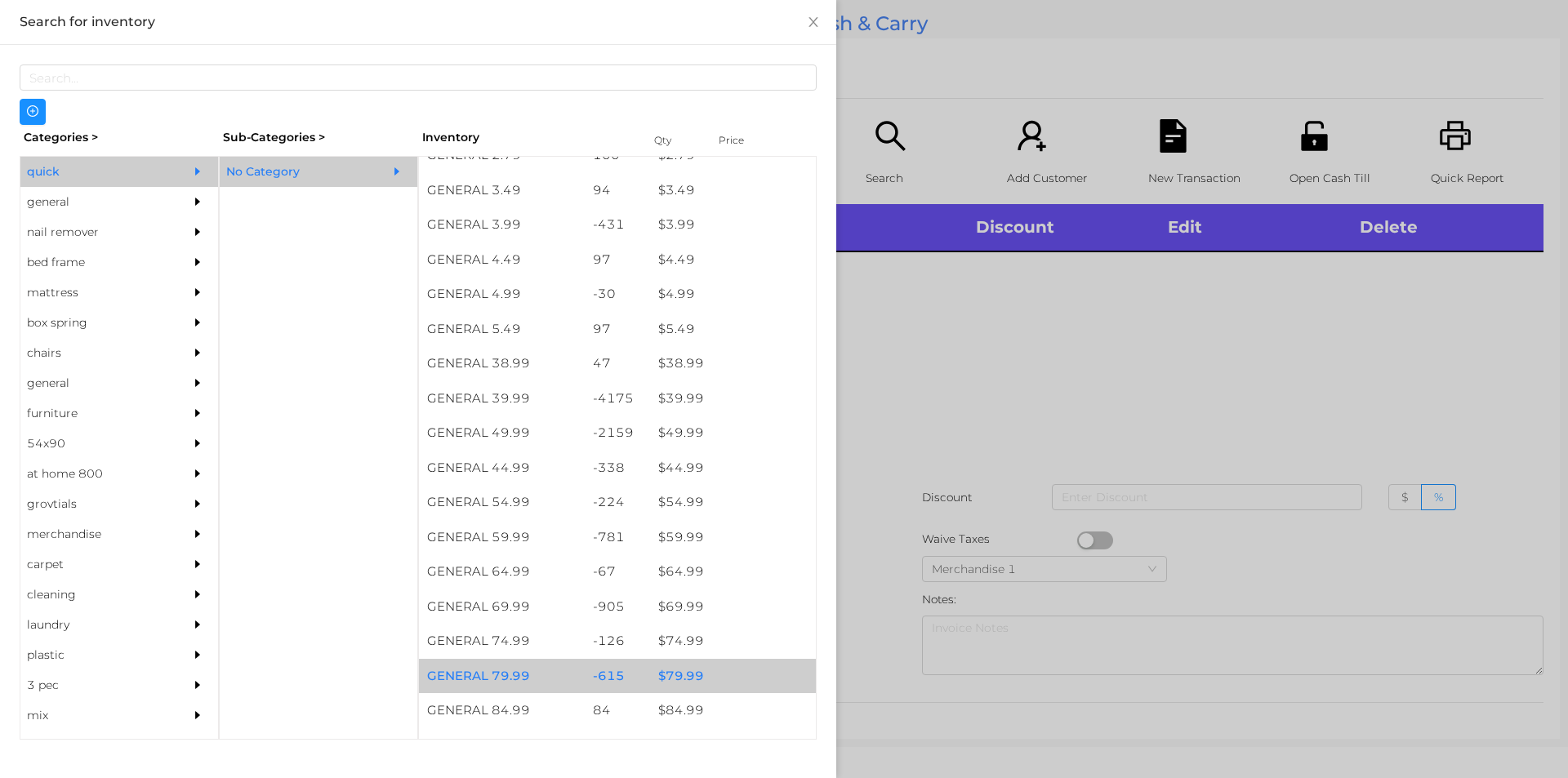
click at [715, 663] on div "$ 79.99" at bounding box center [733, 676] width 166 height 35
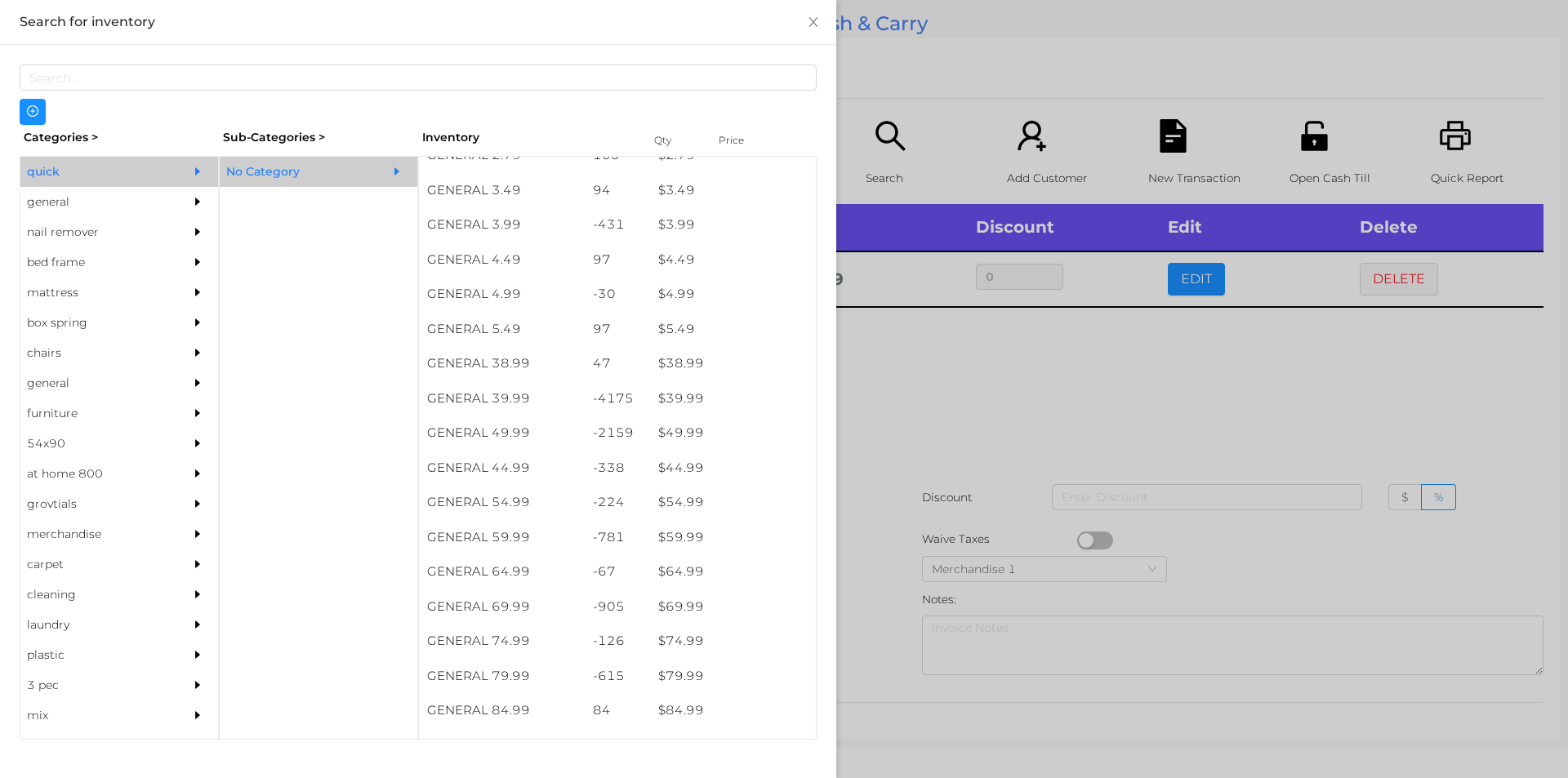
click at [927, 527] on div at bounding box center [784, 389] width 1568 height 778
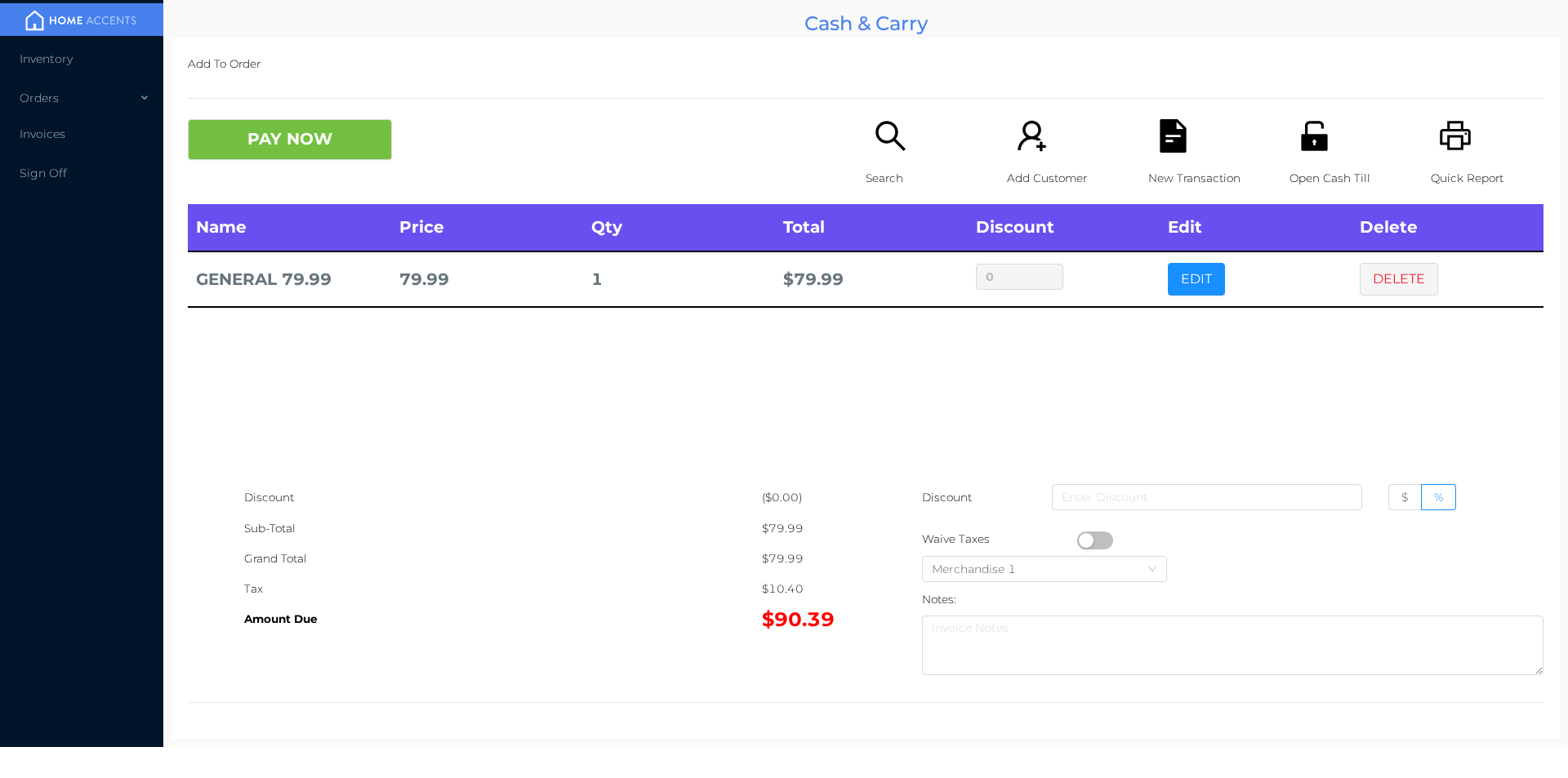
click at [1173, 165] on p "New Transaction" at bounding box center [1204, 178] width 113 height 30
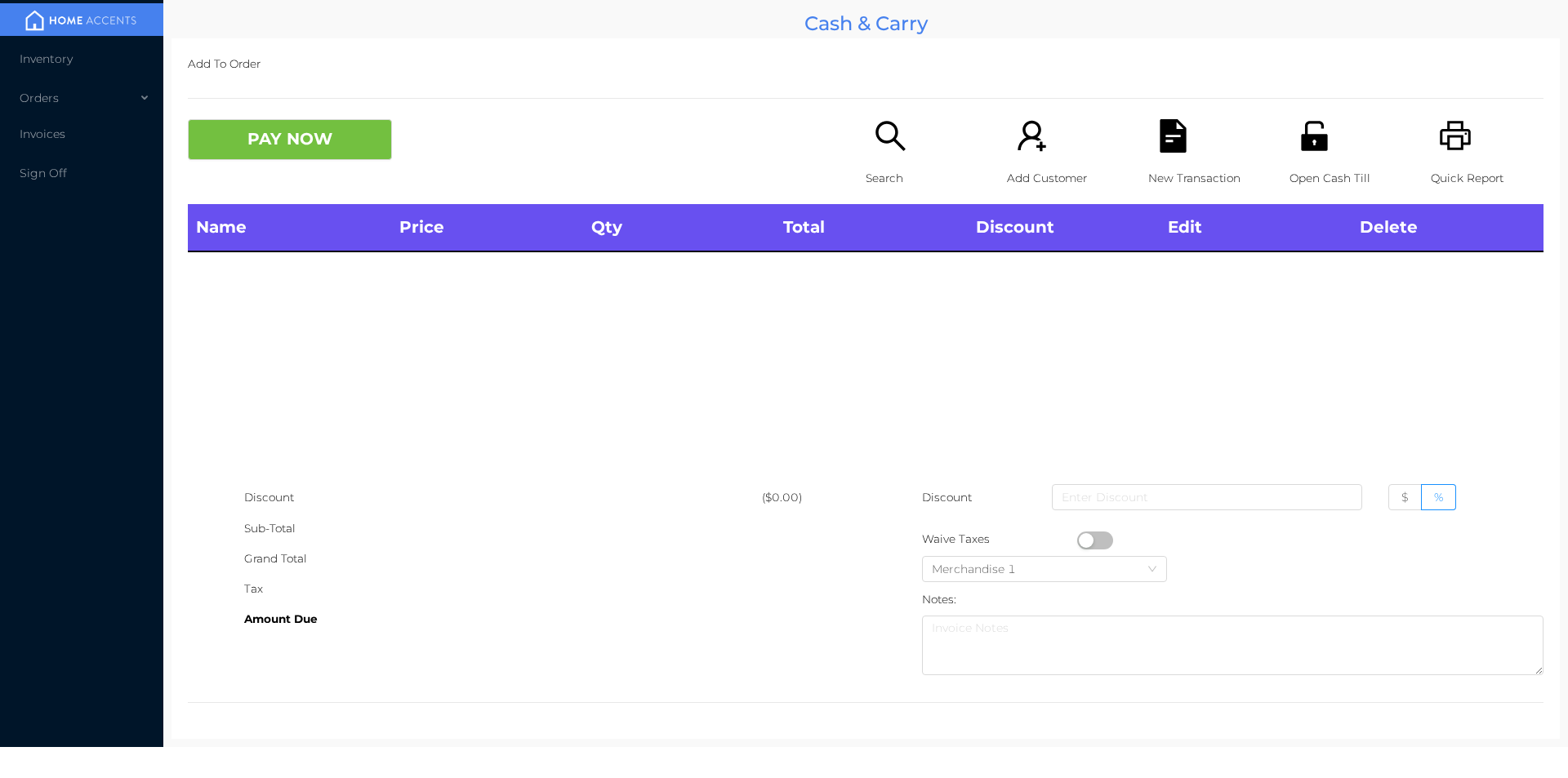
click at [1474, 149] on div "Quick Report" at bounding box center [1487, 162] width 113 height 85
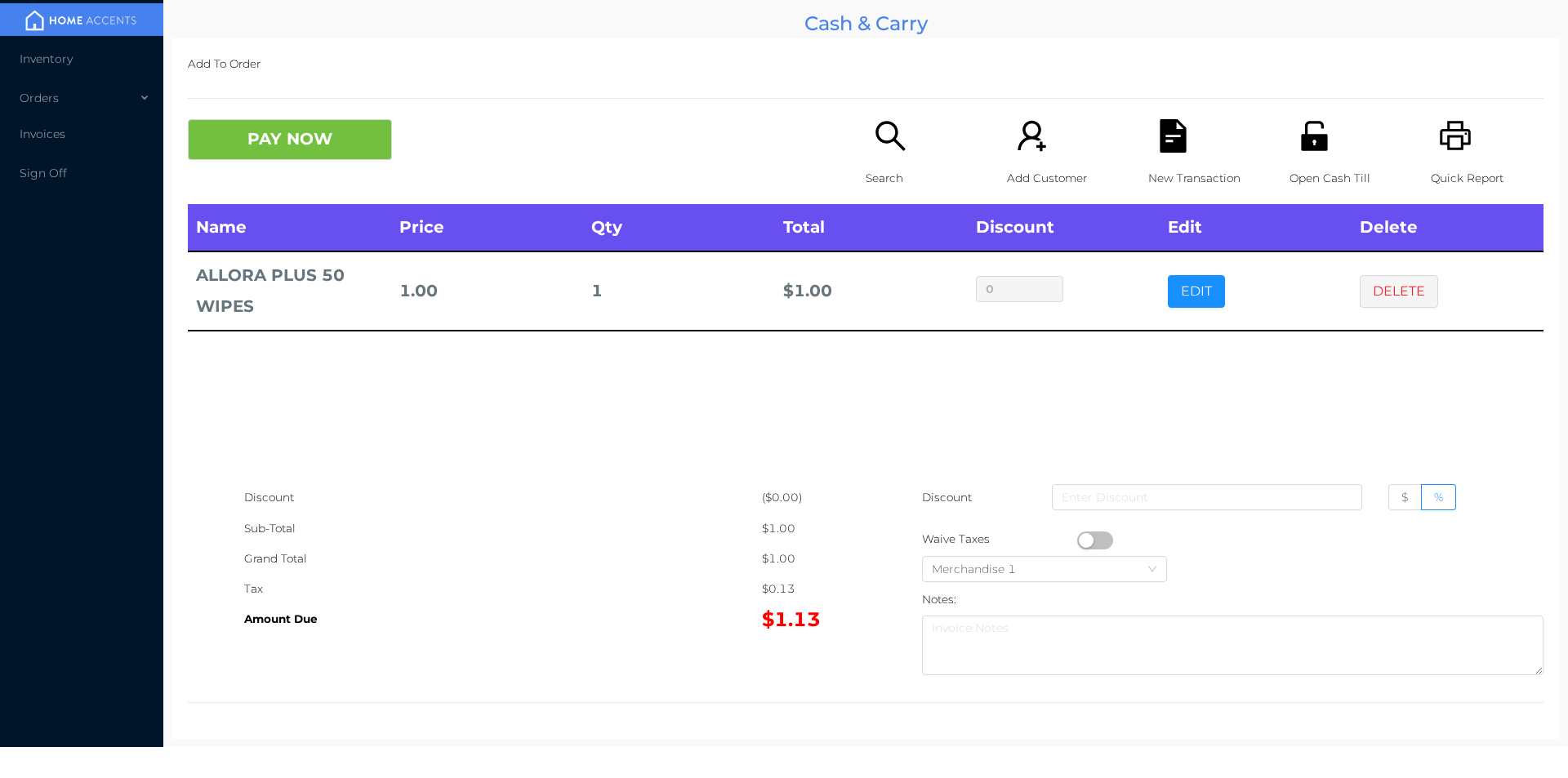
click at [1080, 540] on button "button" at bounding box center [1094, 540] width 36 height 18
click at [242, 129] on button "PAY NOW" at bounding box center [289, 139] width 204 height 41
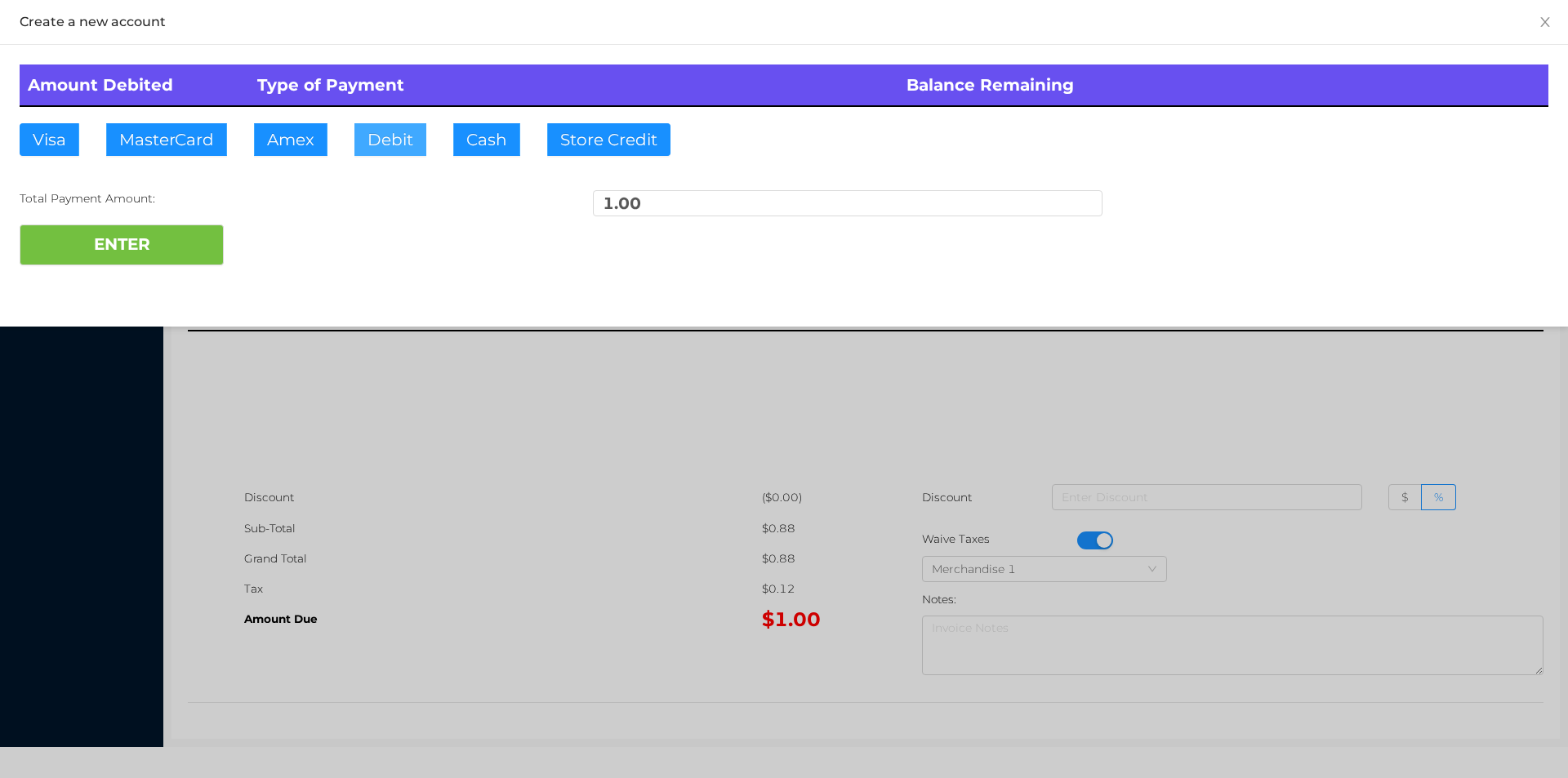
click at [388, 150] on button "Debit" at bounding box center [390, 140] width 72 height 33
click at [214, 241] on button "ENTER" at bounding box center [122, 245] width 204 height 41
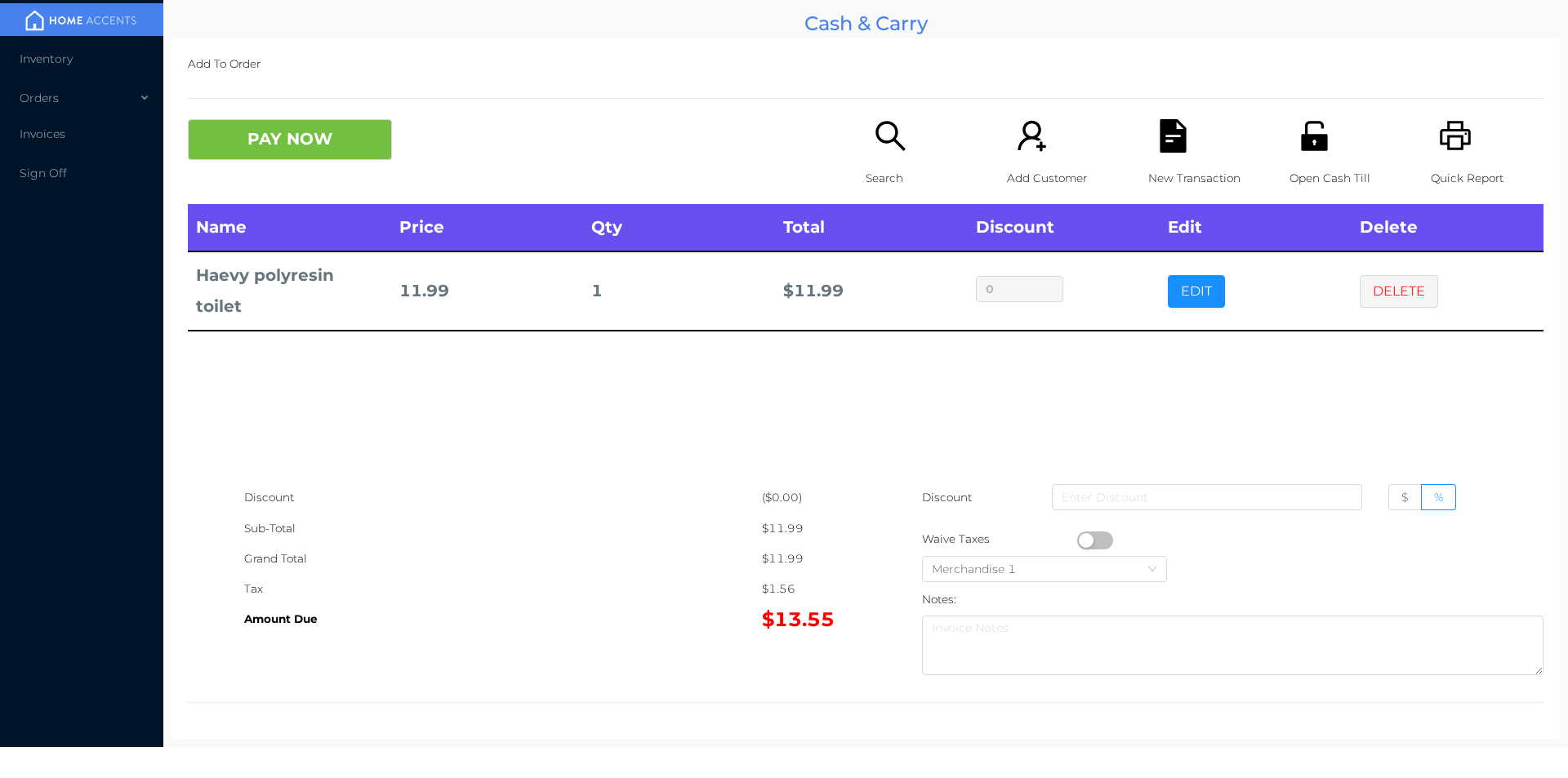
click at [1148, 153] on div "New Transaction" at bounding box center [1204, 162] width 113 height 85
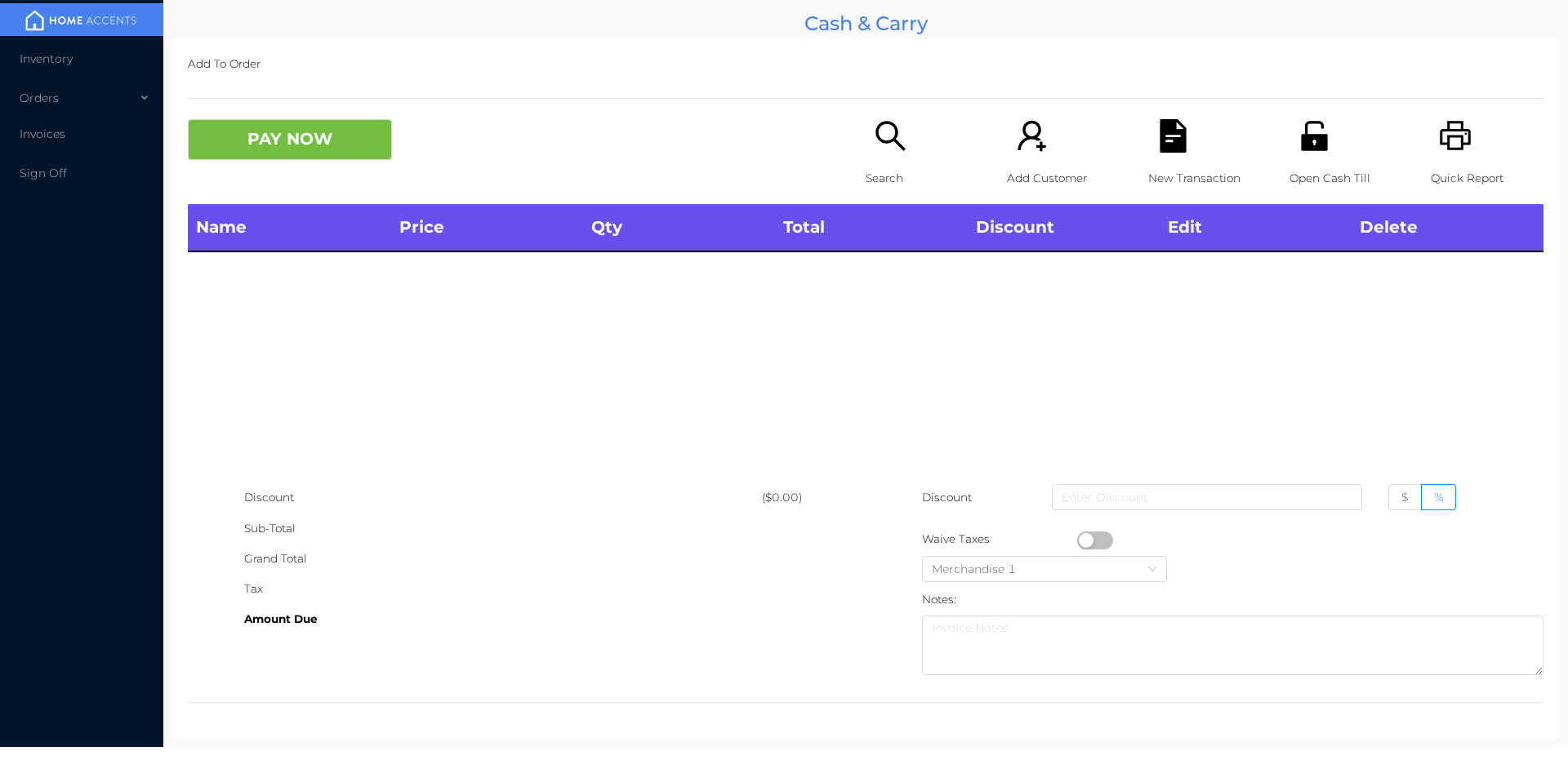
click at [1434, 157] on div "Quick Report" at bounding box center [1487, 162] width 113 height 85
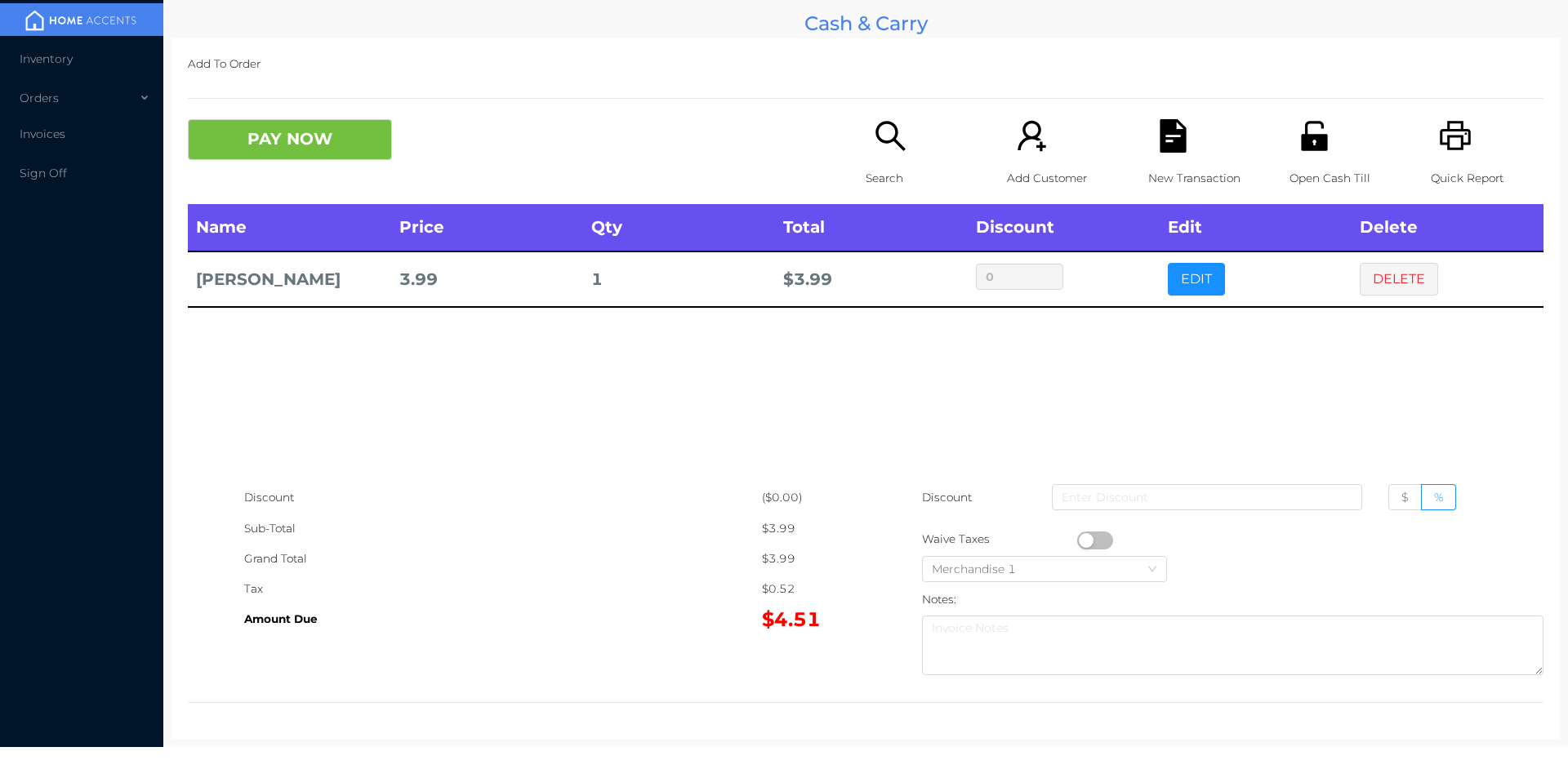
click at [919, 134] on div "Search" at bounding box center [922, 162] width 113 height 85
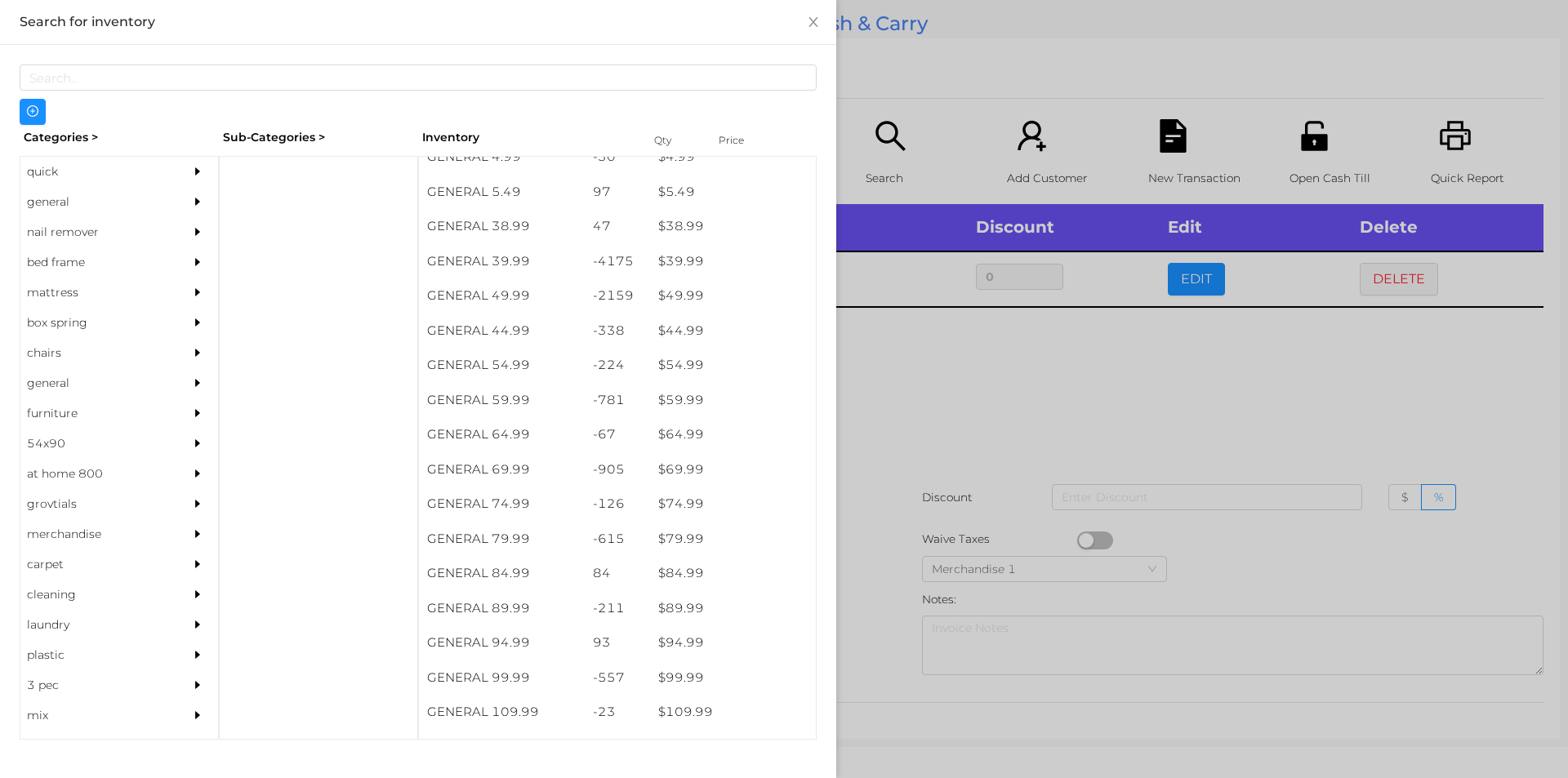
scroll to position [850, 0]
click at [79, 213] on div "general" at bounding box center [95, 201] width 148 height 30
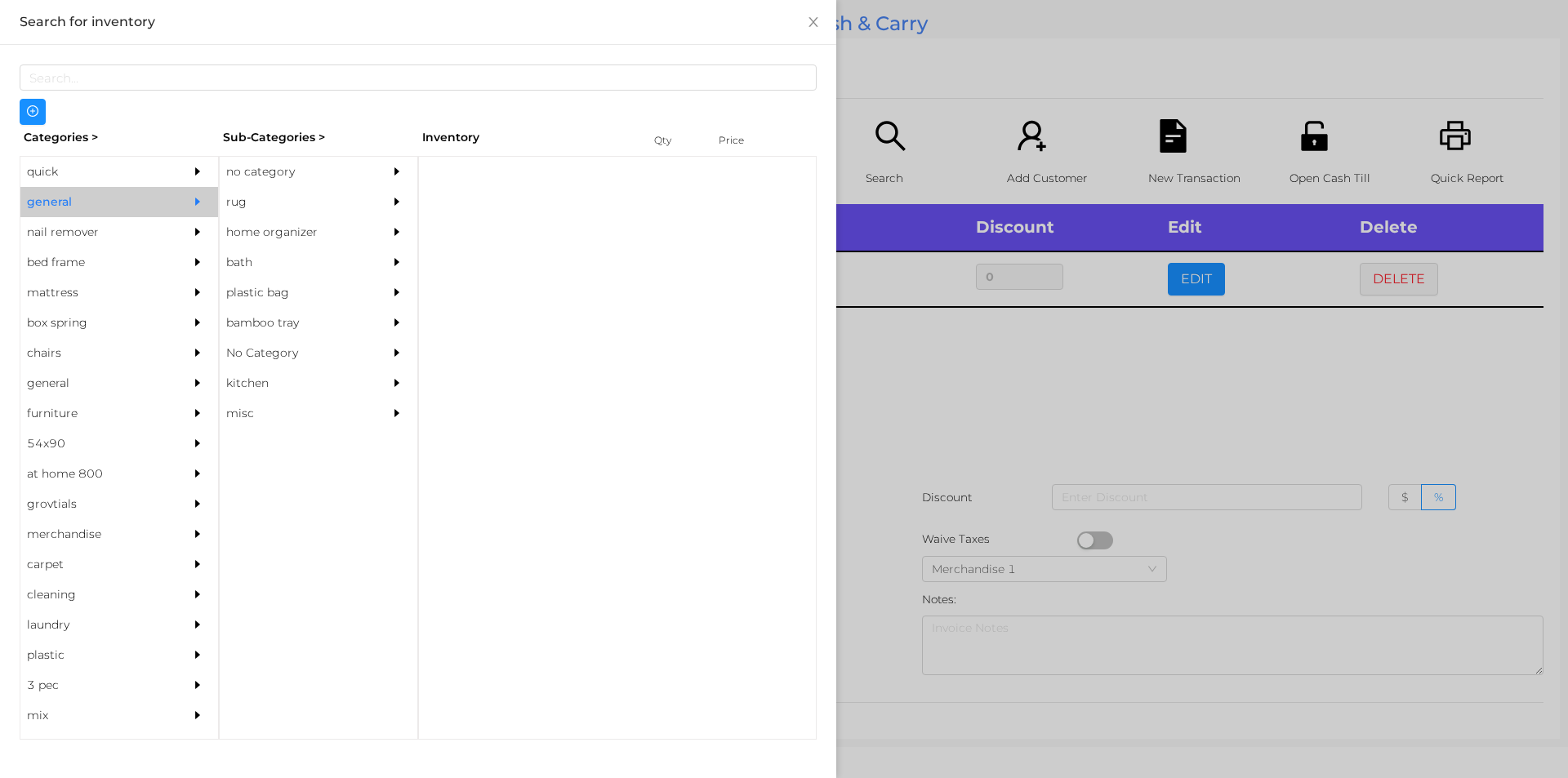
click at [313, 168] on div "no category" at bounding box center [293, 172] width 148 height 30
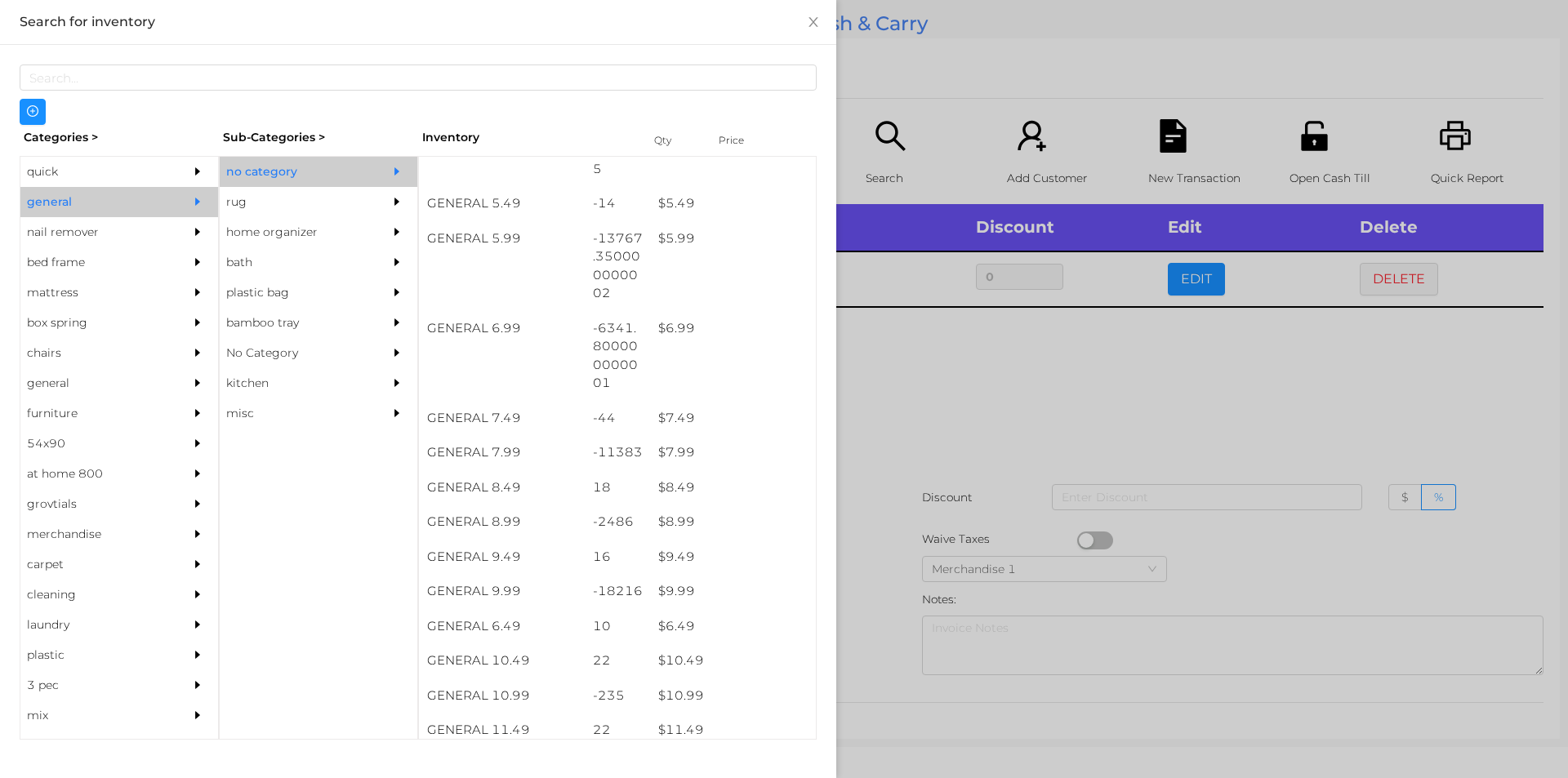
scroll to position [579, 0]
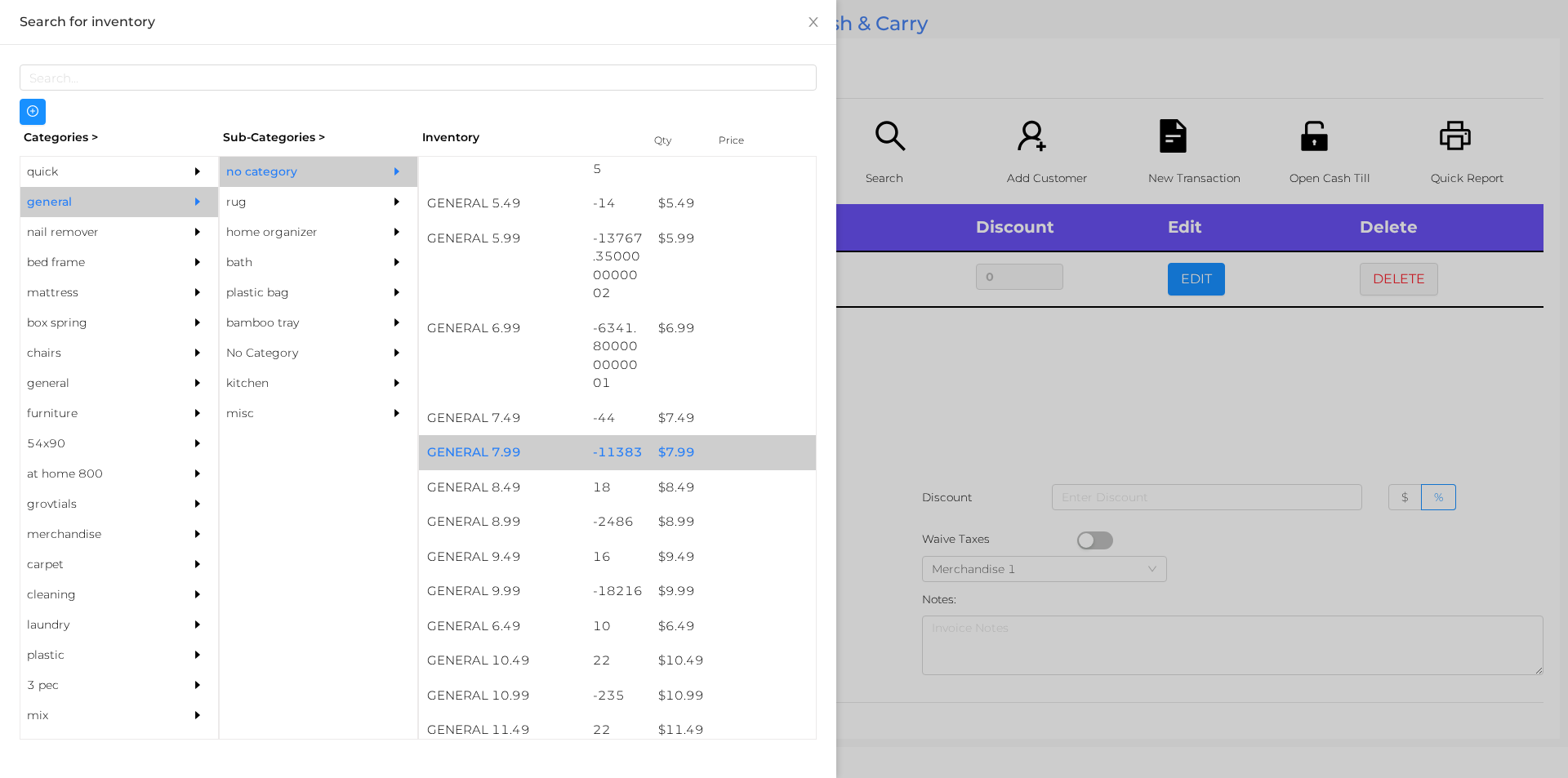
click at [697, 445] on div "$ 7.99" at bounding box center [733, 452] width 166 height 35
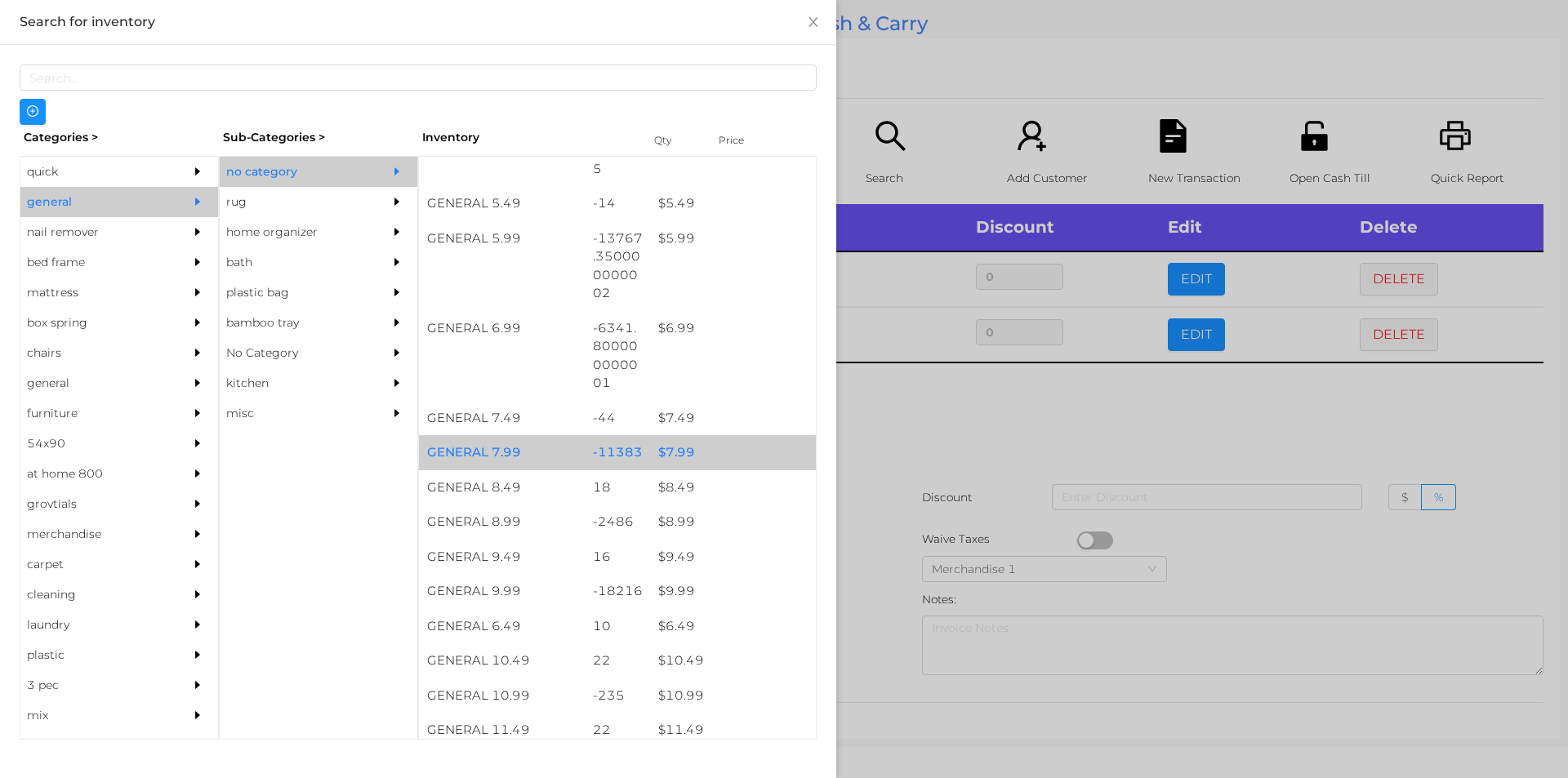
click at [715, 439] on div "$ 7.99" at bounding box center [733, 452] width 166 height 35
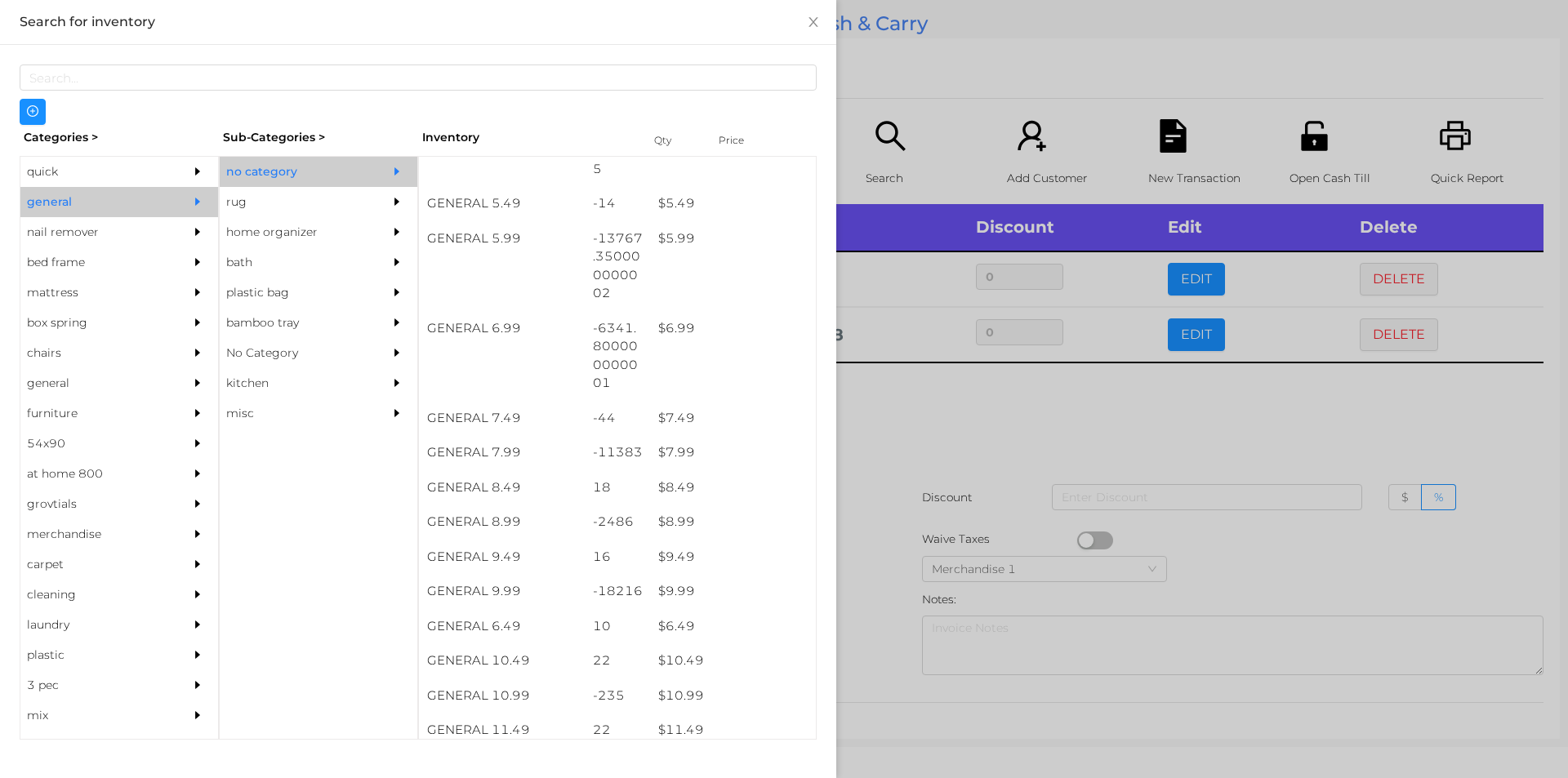
click at [880, 140] on div at bounding box center [784, 389] width 1568 height 778
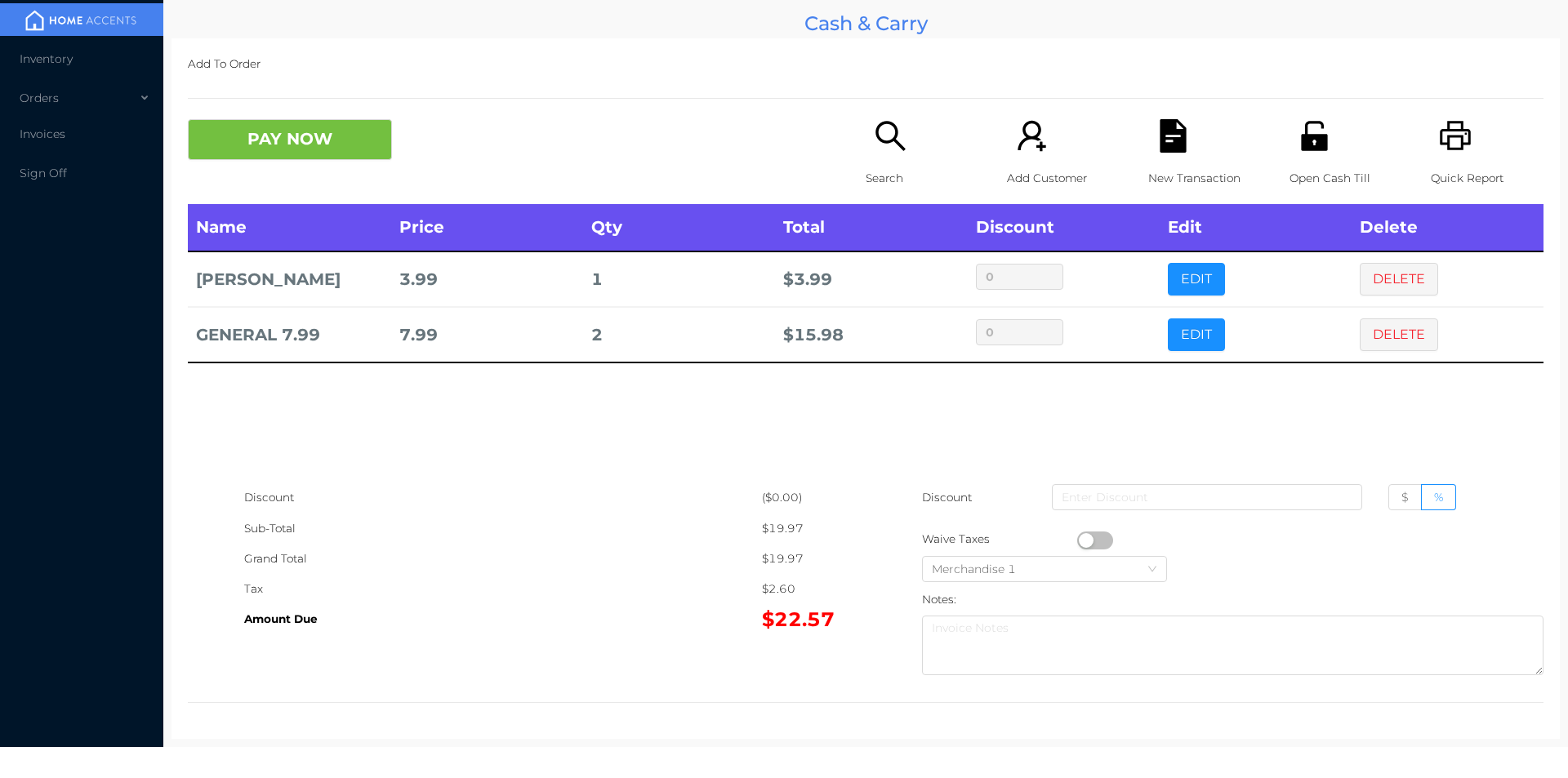
click at [887, 142] on icon "icon: search" at bounding box center [890, 135] width 30 height 30
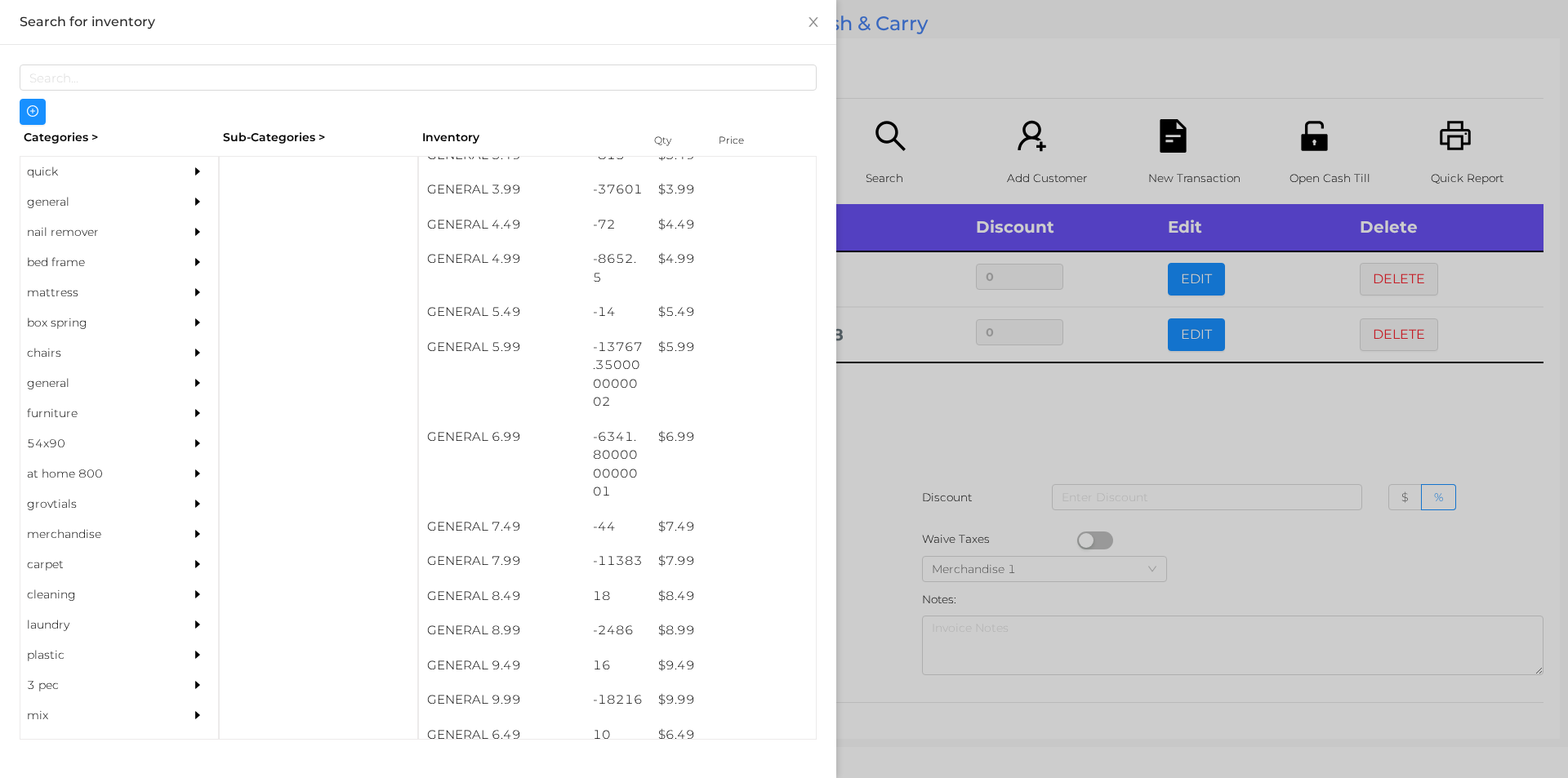
scroll to position [471, 0]
click at [69, 170] on div "quick" at bounding box center [95, 172] width 148 height 30
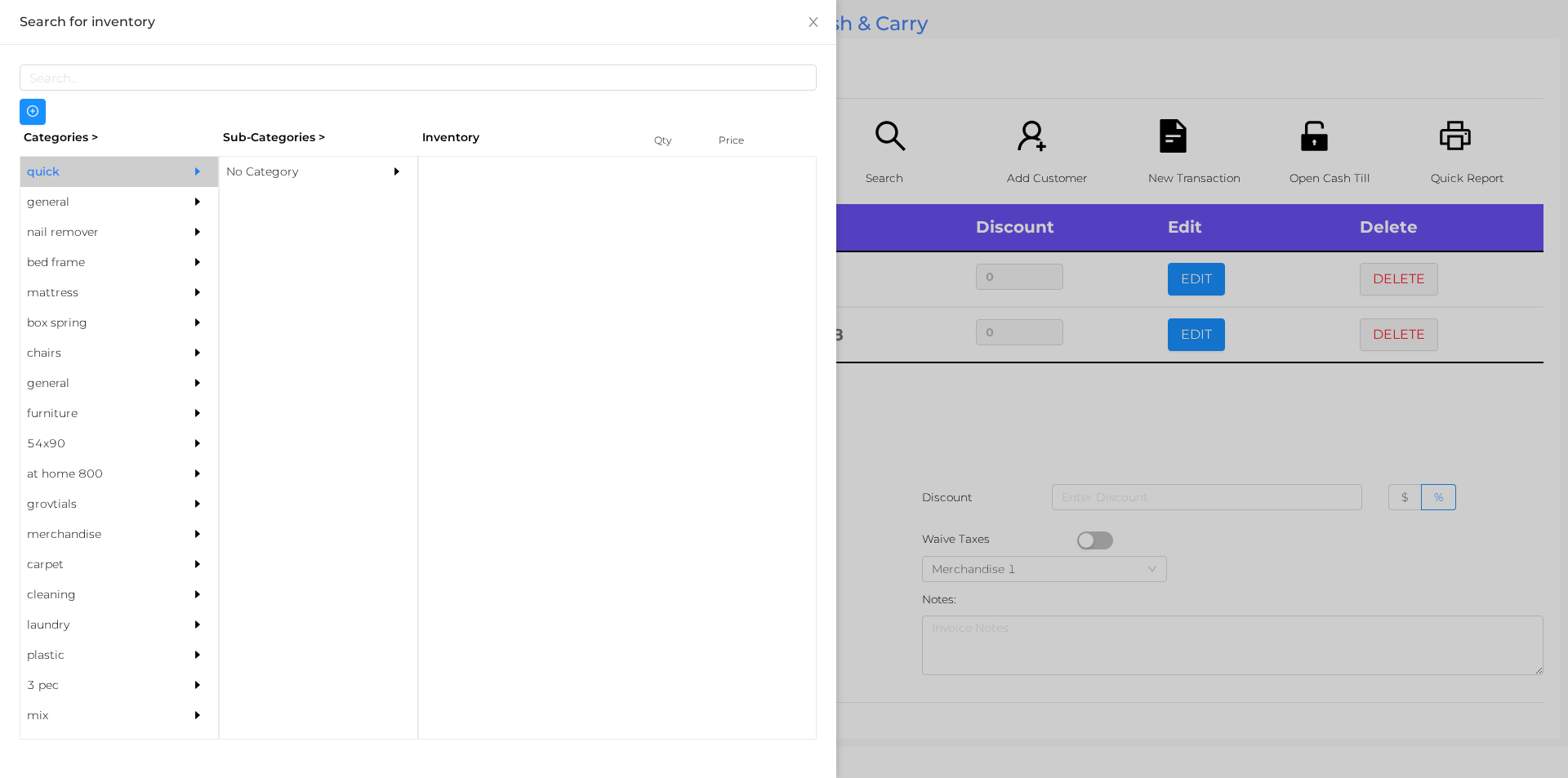
click at [254, 176] on div "No Category" at bounding box center [293, 172] width 148 height 30
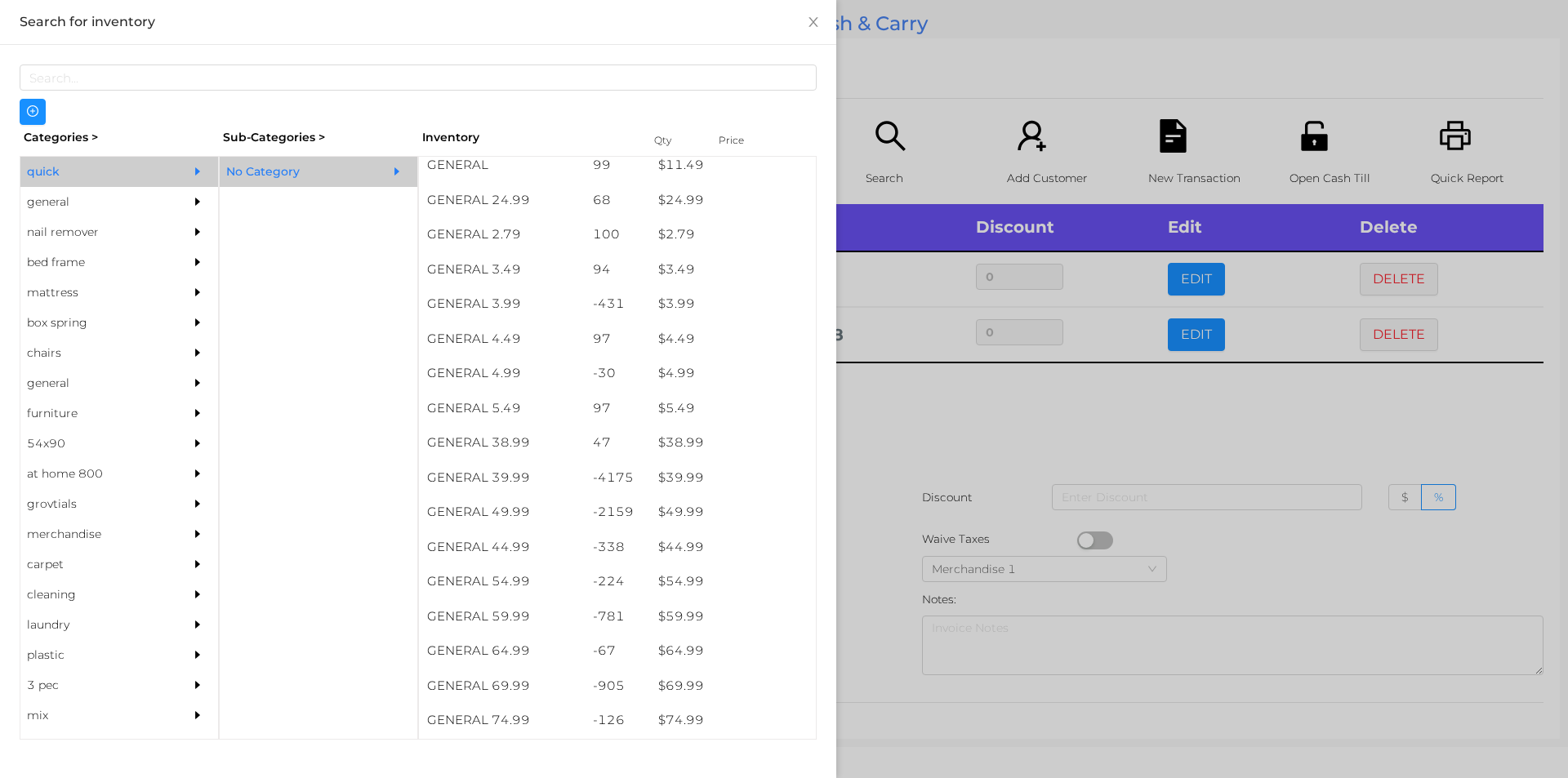
scroll to position [636, 0]
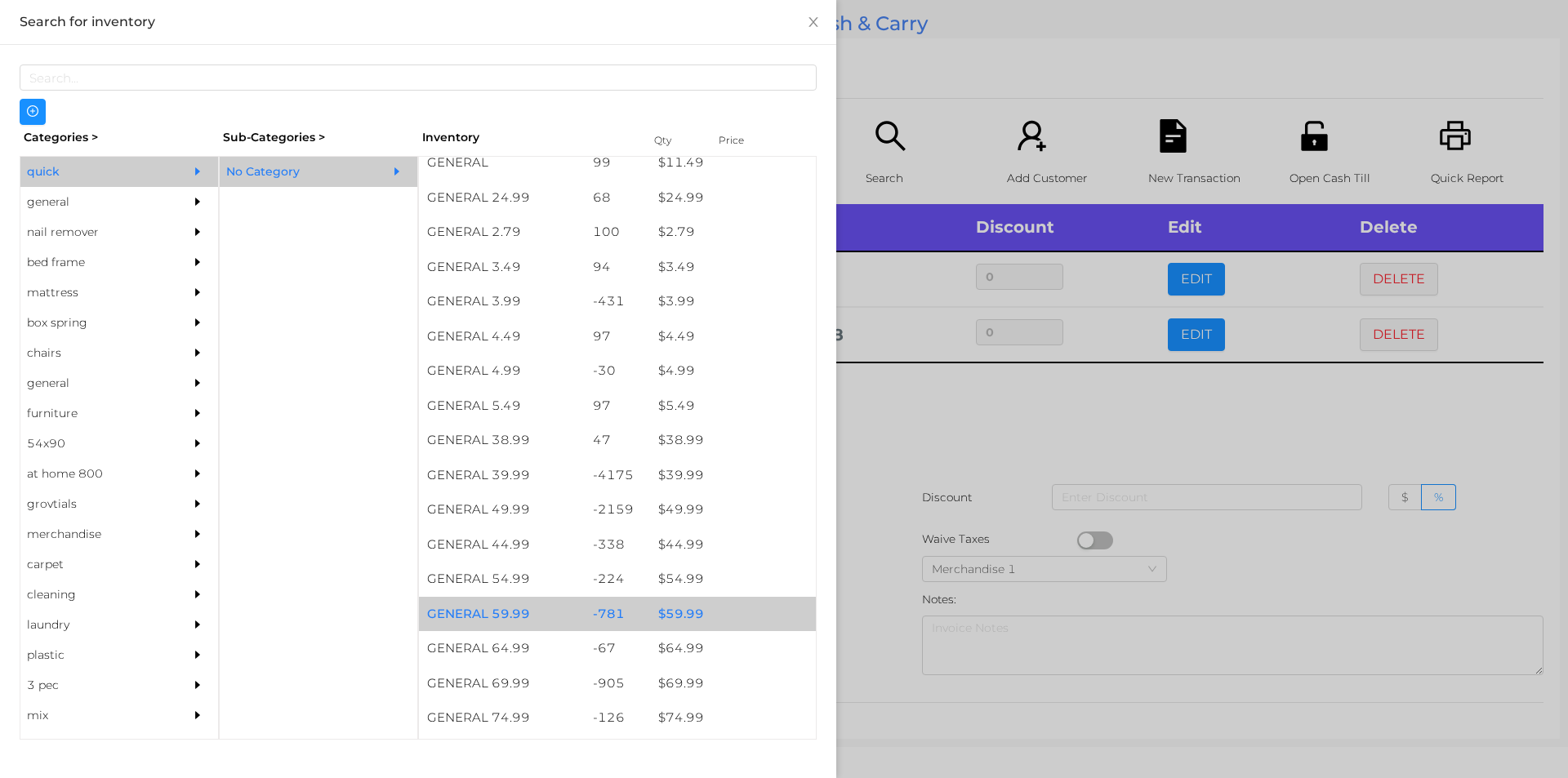
click at [722, 610] on div "$ 59.99" at bounding box center [733, 614] width 166 height 35
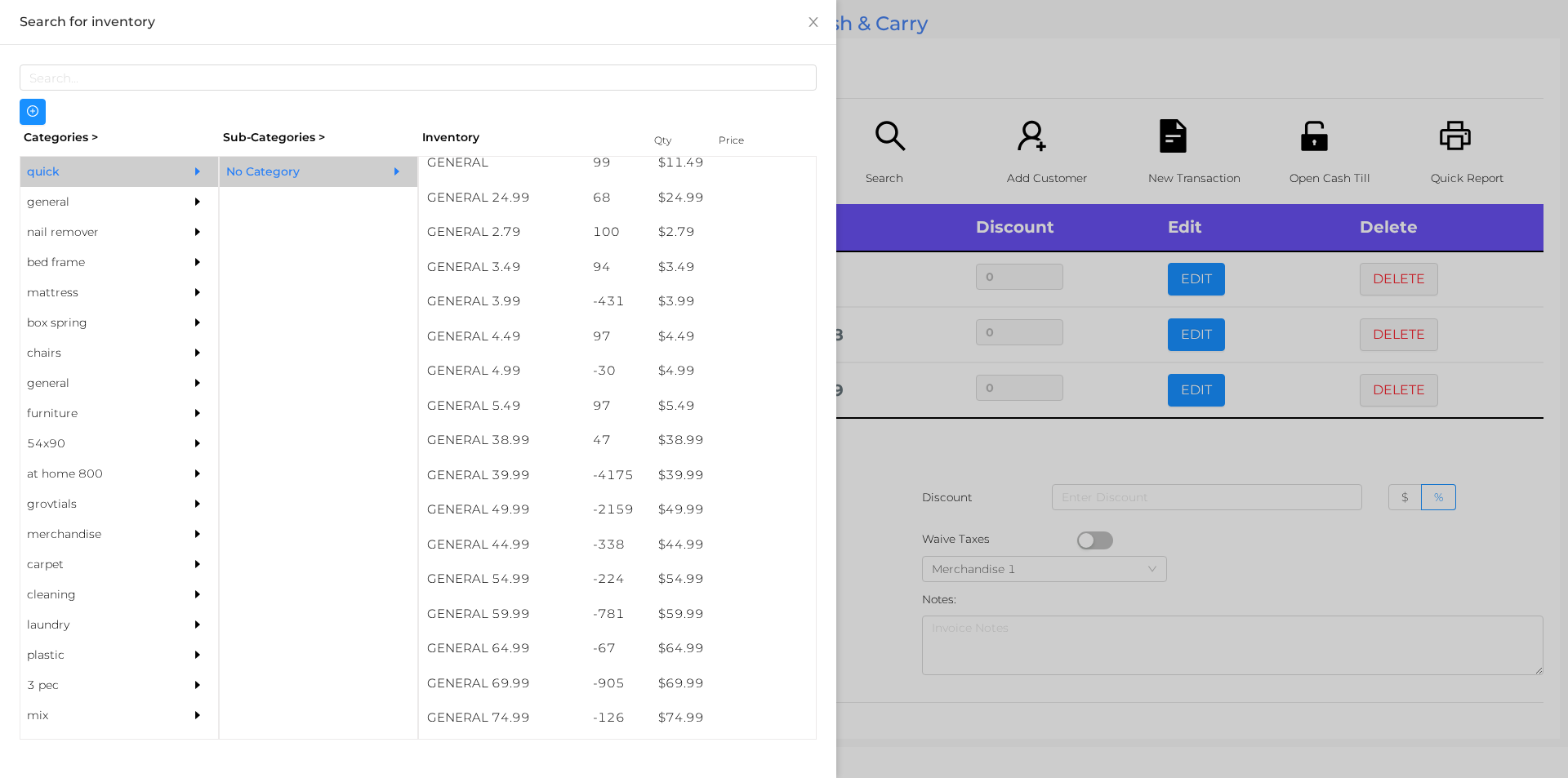
click at [907, 492] on div at bounding box center [784, 389] width 1568 height 778
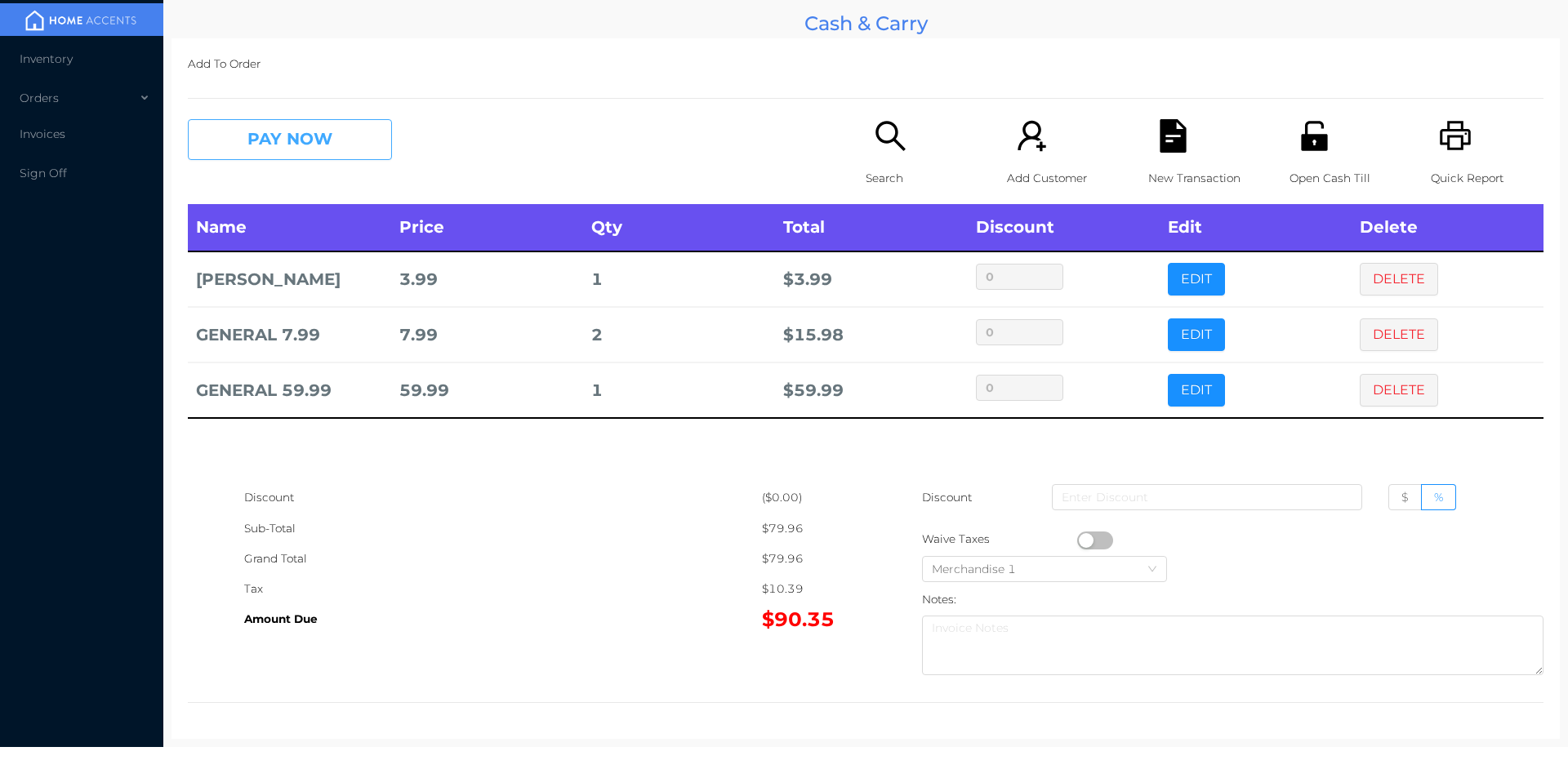
click at [341, 153] on button "PAY NOW" at bounding box center [289, 139] width 204 height 41
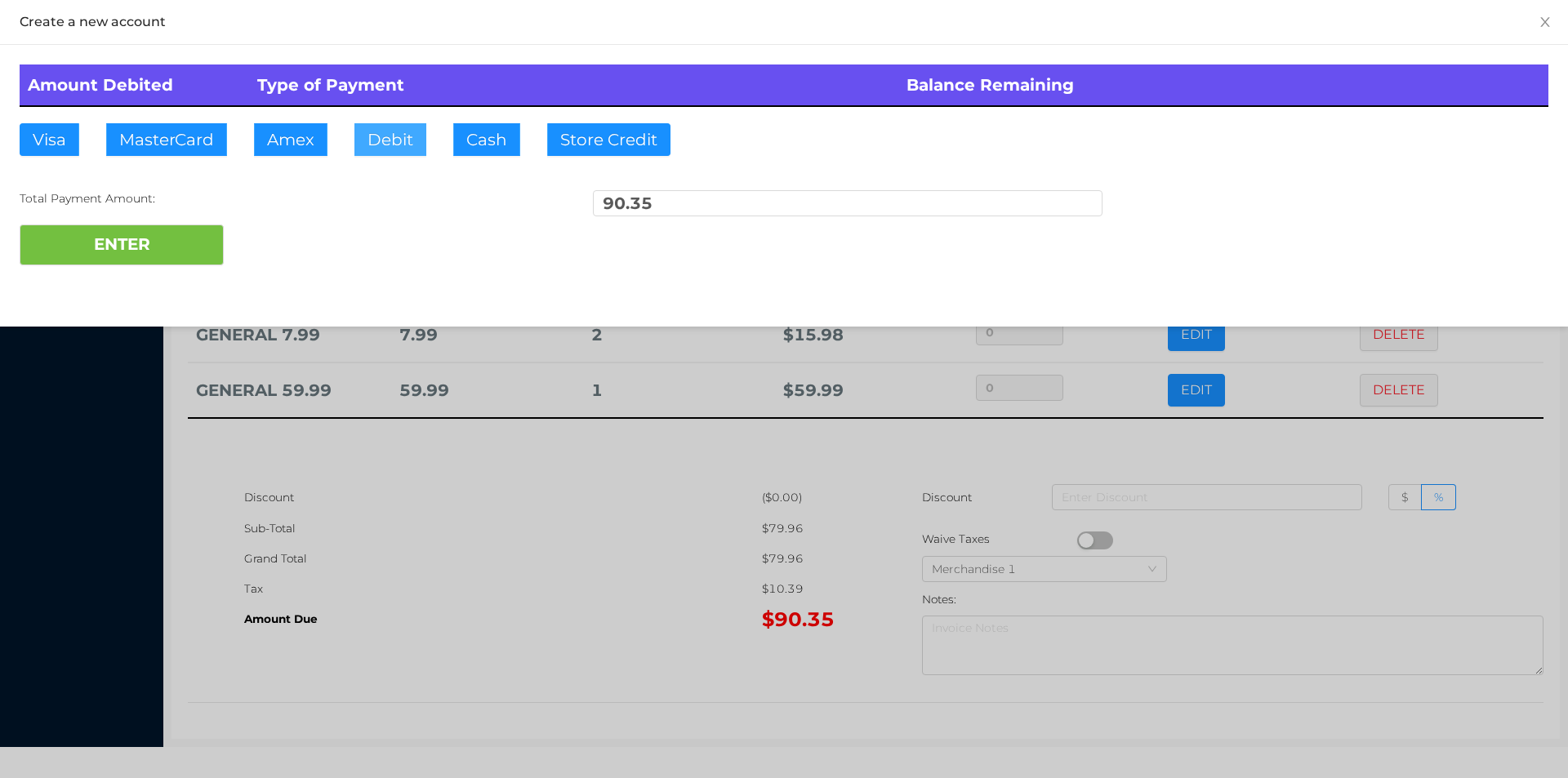
click at [399, 153] on button "Debit" at bounding box center [390, 140] width 72 height 33
click at [162, 229] on button "ENTER" at bounding box center [122, 245] width 204 height 41
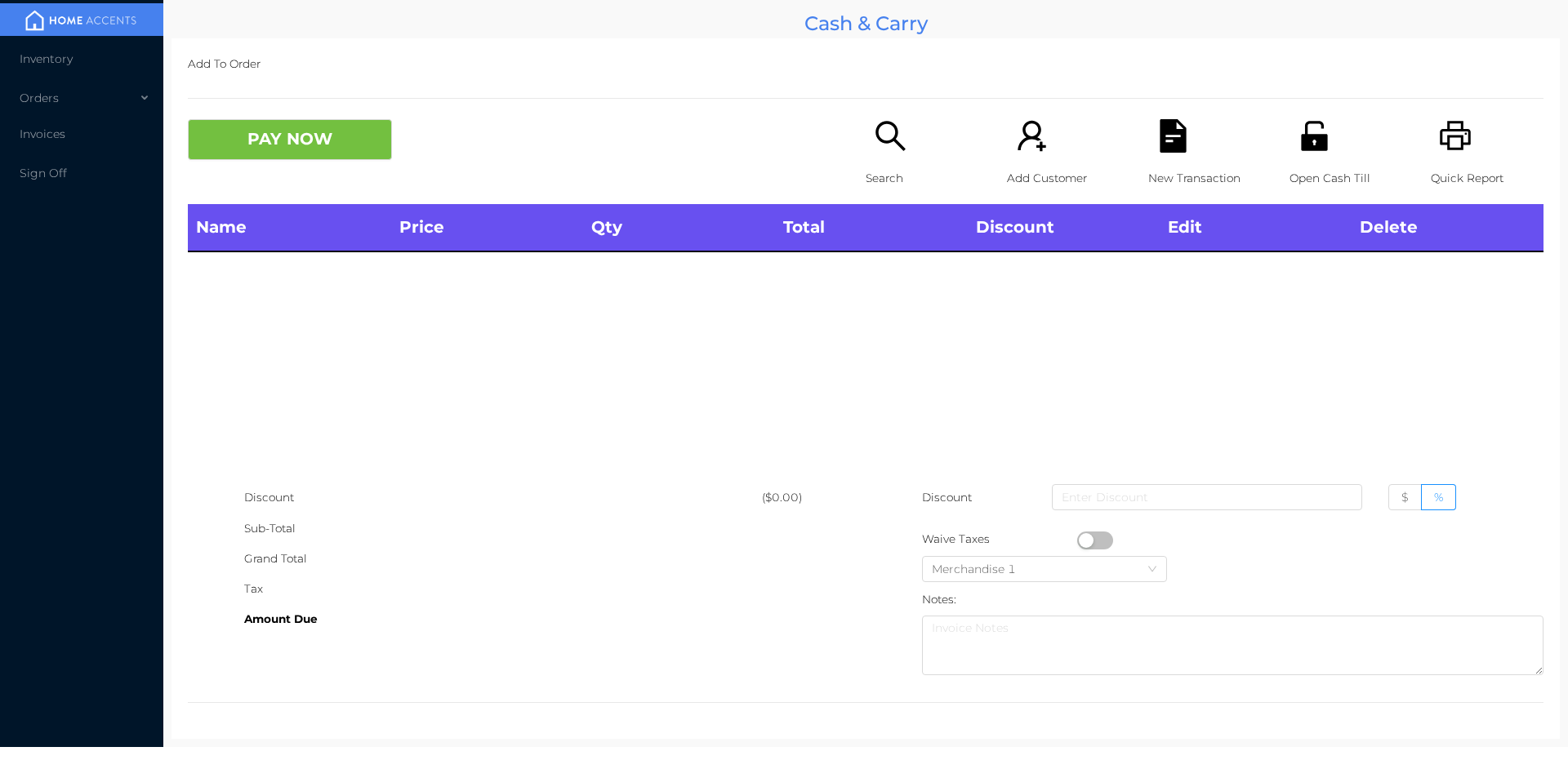
click at [1289, 190] on p "Open Cash Till" at bounding box center [1346, 178] width 113 height 30
click at [1300, 132] on icon "icon: unlock" at bounding box center [1314, 135] width 34 height 34
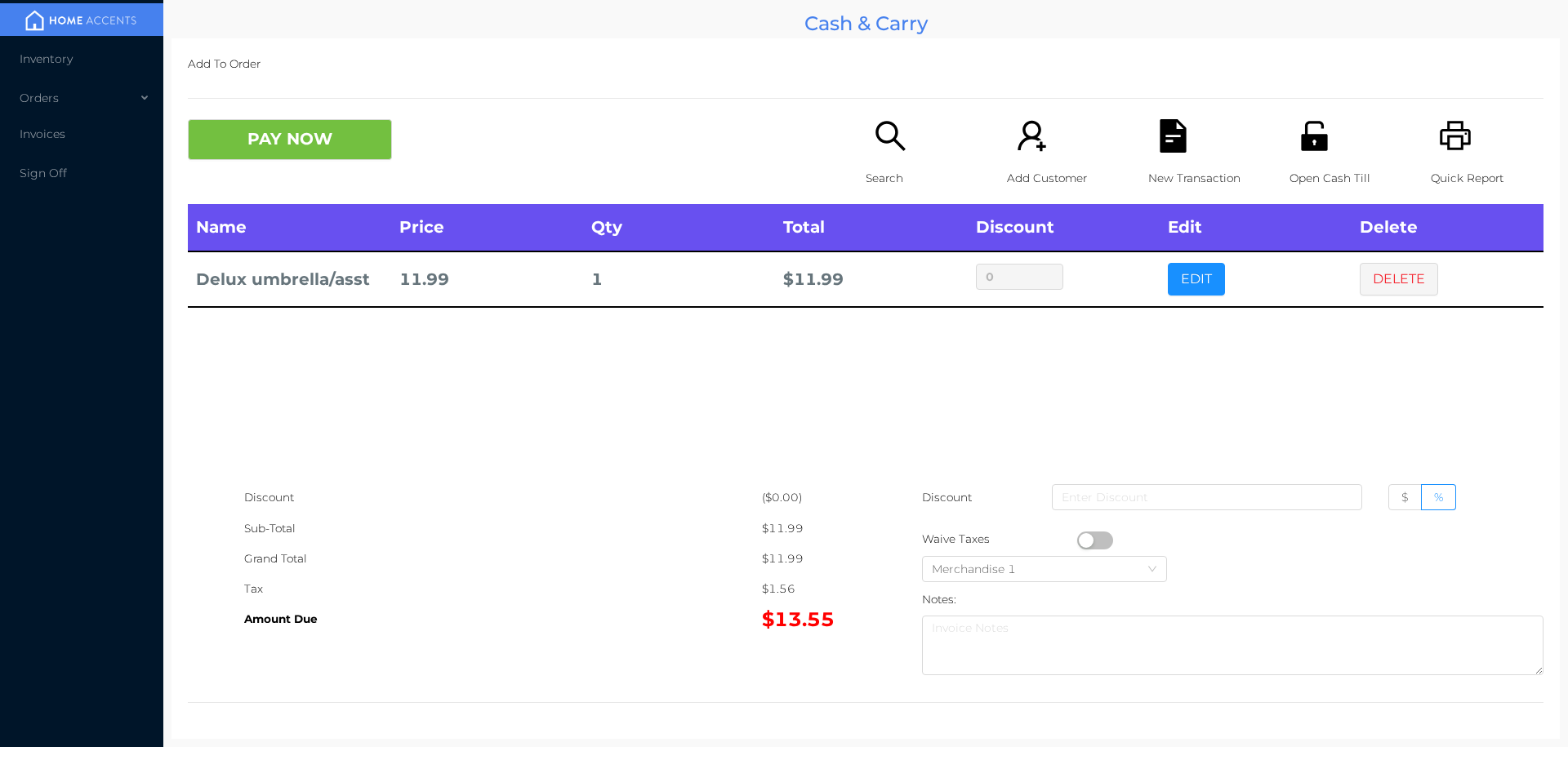
click at [293, 152] on button "PAY NOW" at bounding box center [289, 139] width 204 height 41
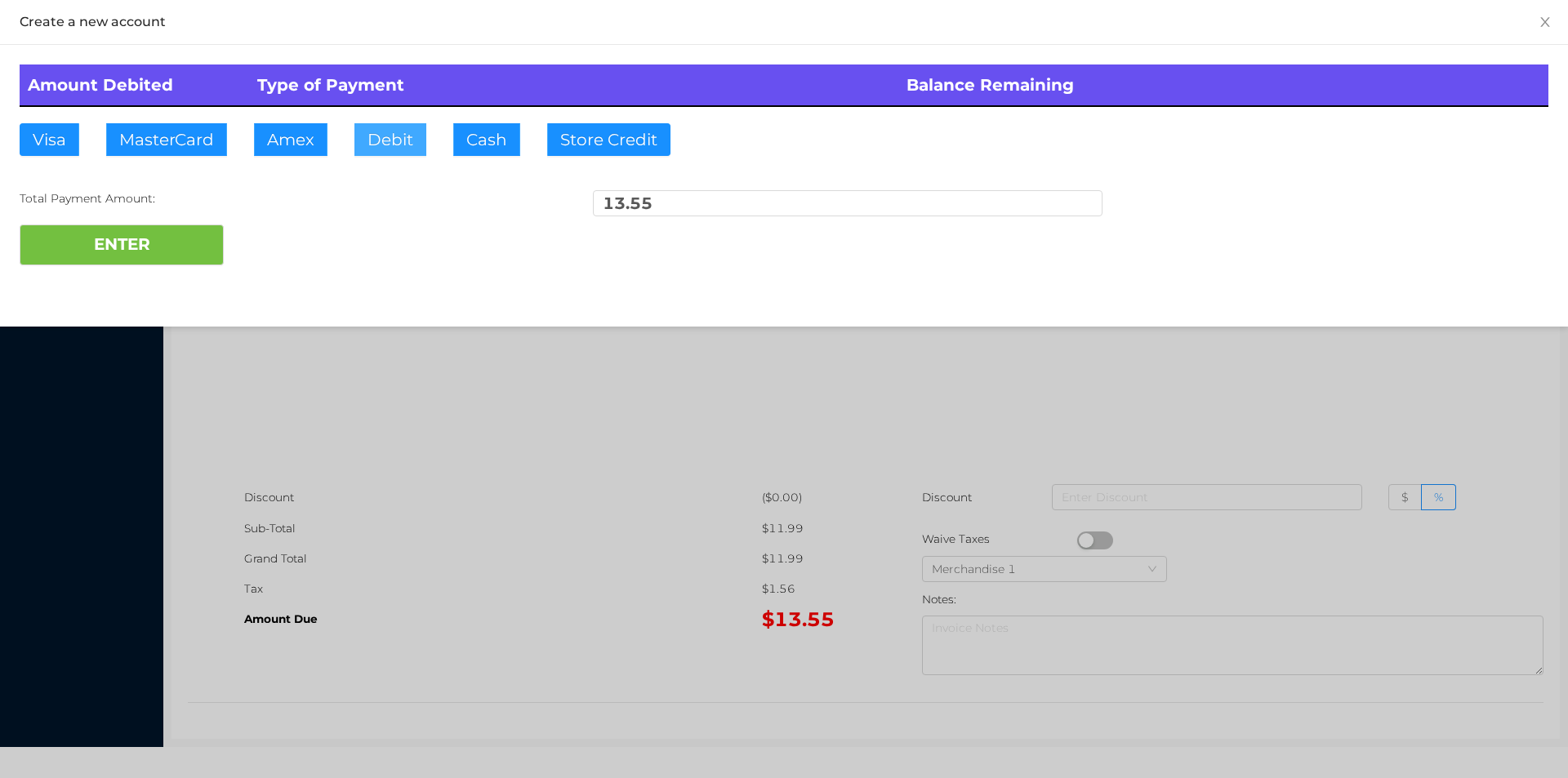
click at [395, 144] on button "Debit" at bounding box center [390, 140] width 72 height 33
click at [171, 241] on button "ENTER" at bounding box center [122, 245] width 204 height 41
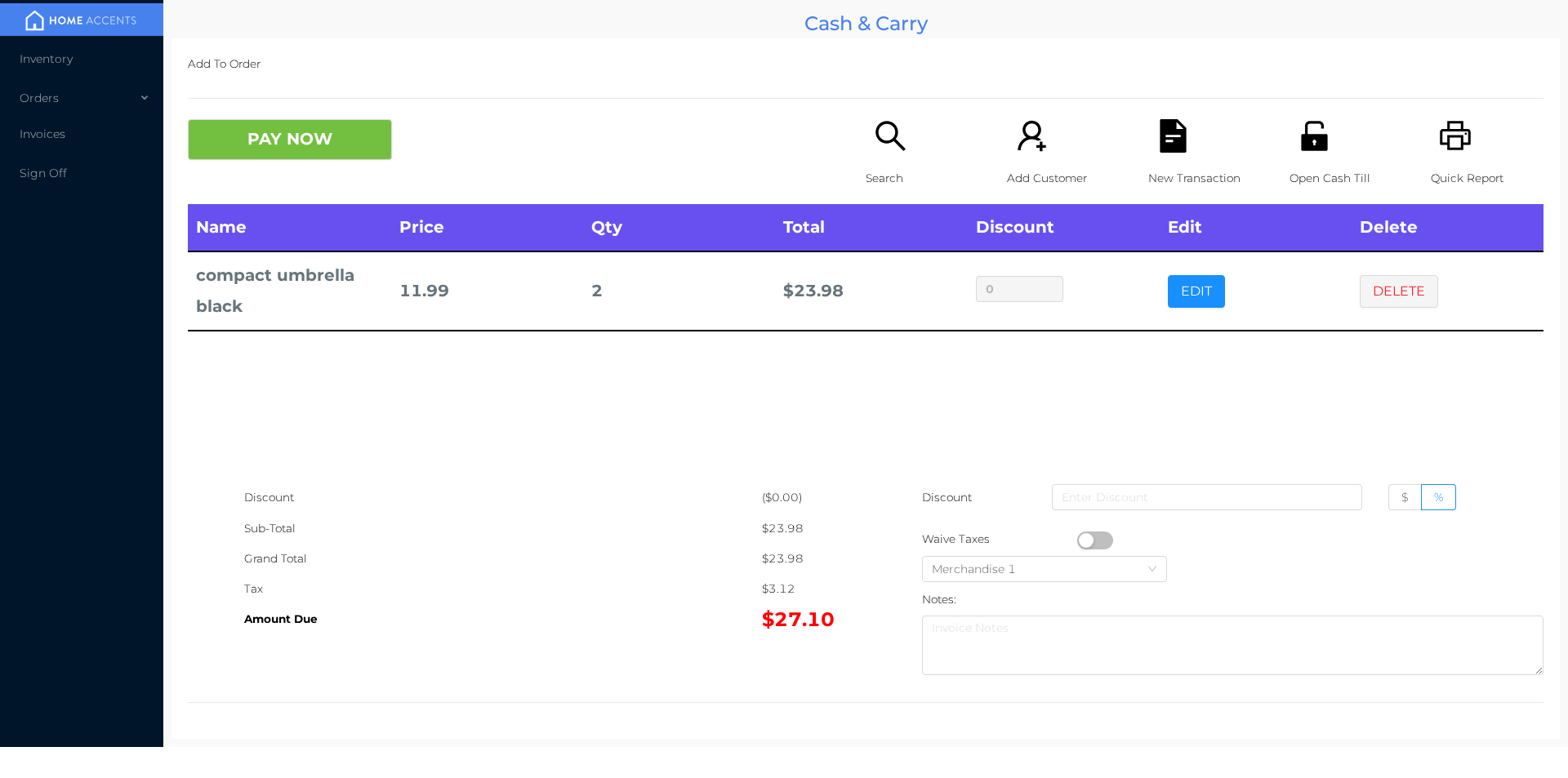
click at [319, 103] on div "Add To Order PAY NOW Search Add Customer New Transaction Open Cash Till Quick R…" at bounding box center [865, 388] width 1388 height 701
click at [346, 129] on button "PAY NOW" at bounding box center [289, 139] width 204 height 41
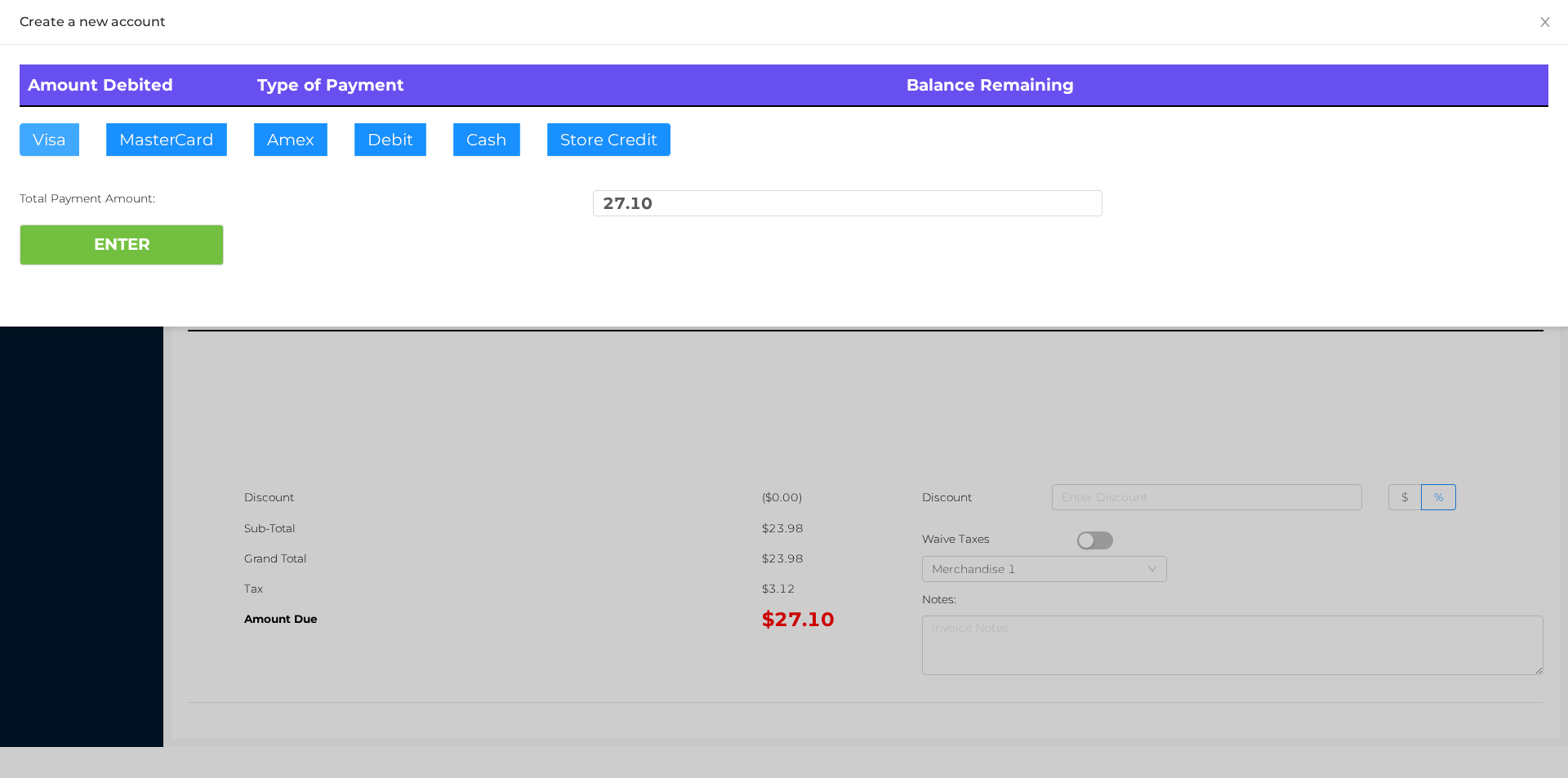
click at [48, 124] on button "Visa" at bounding box center [49, 140] width 60 height 33
click at [110, 227] on button "ENTER" at bounding box center [122, 245] width 204 height 41
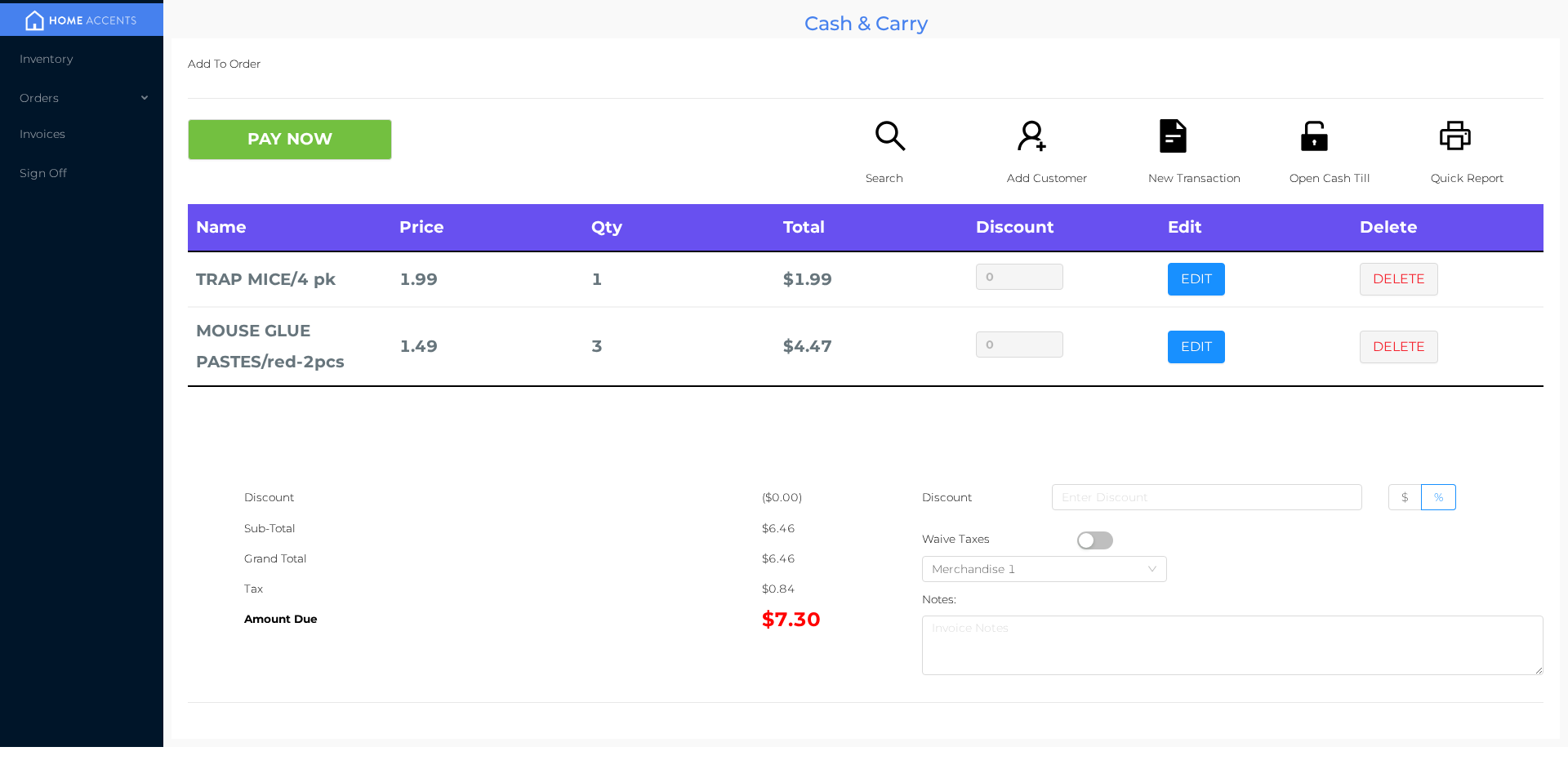
click at [320, 152] on button "PAY NOW" at bounding box center [289, 139] width 204 height 41
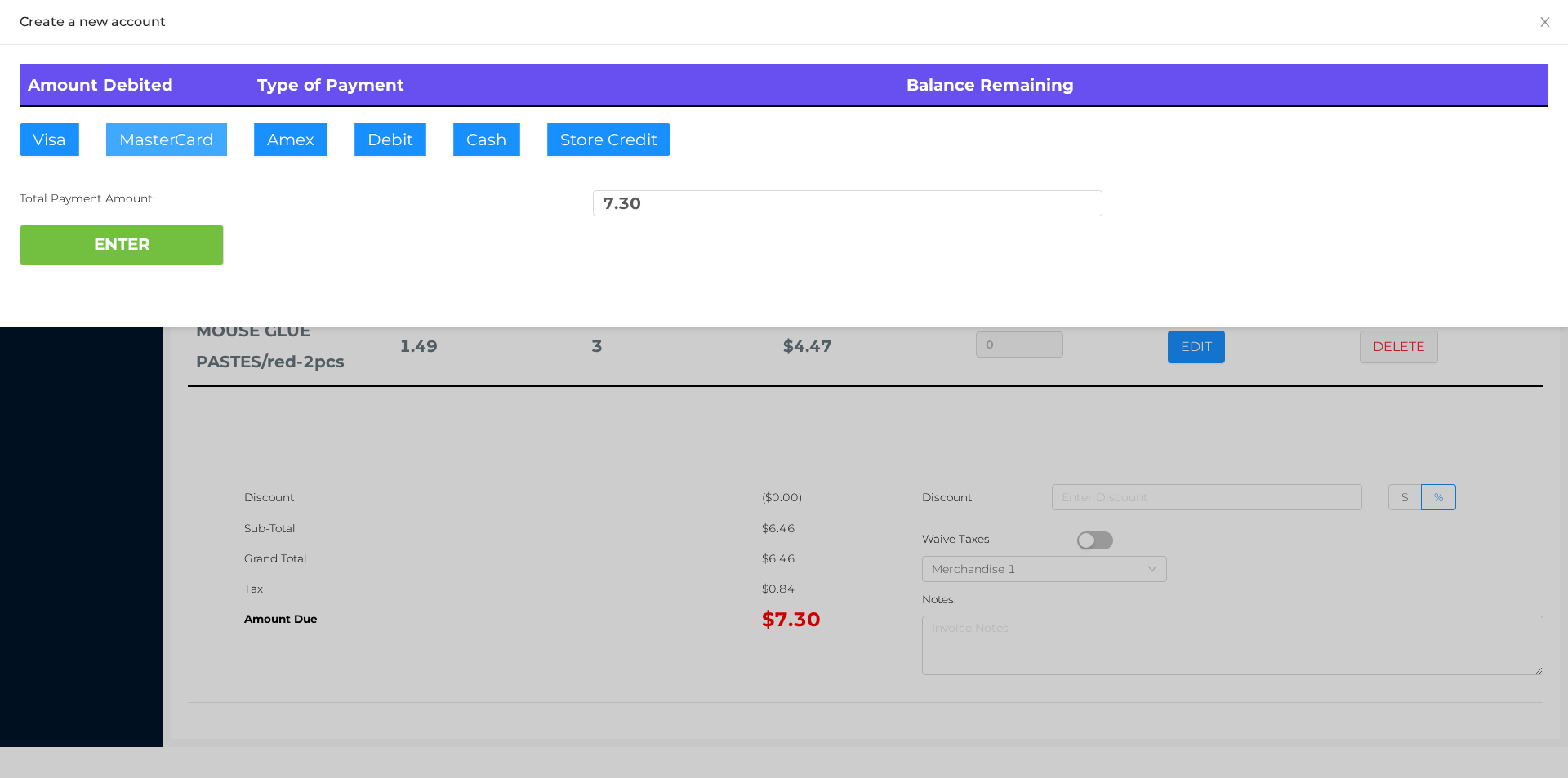
click at [197, 148] on button "MasterCard" at bounding box center [166, 140] width 121 height 33
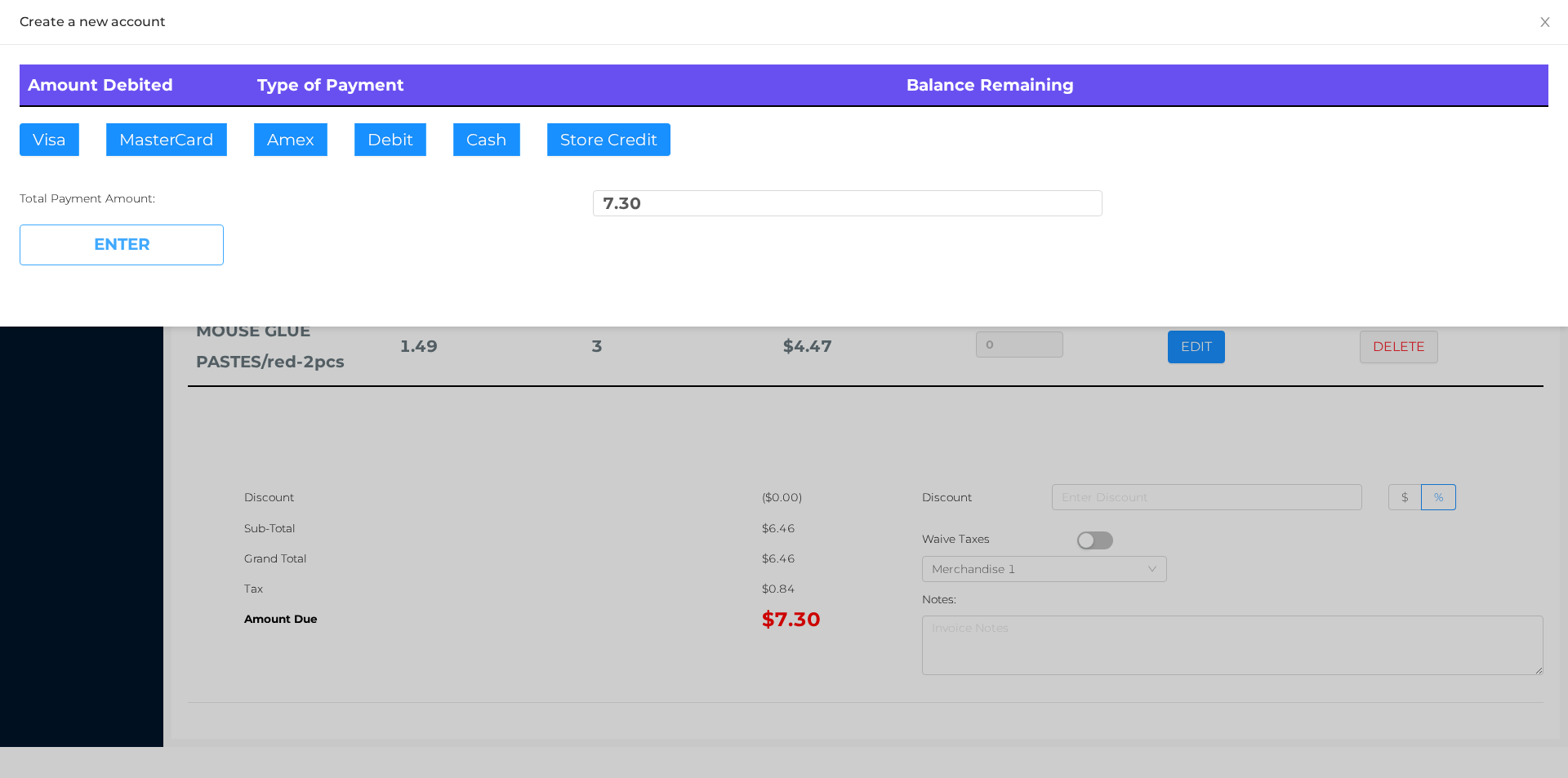
click at [155, 235] on button "ENTER" at bounding box center [122, 245] width 204 height 41
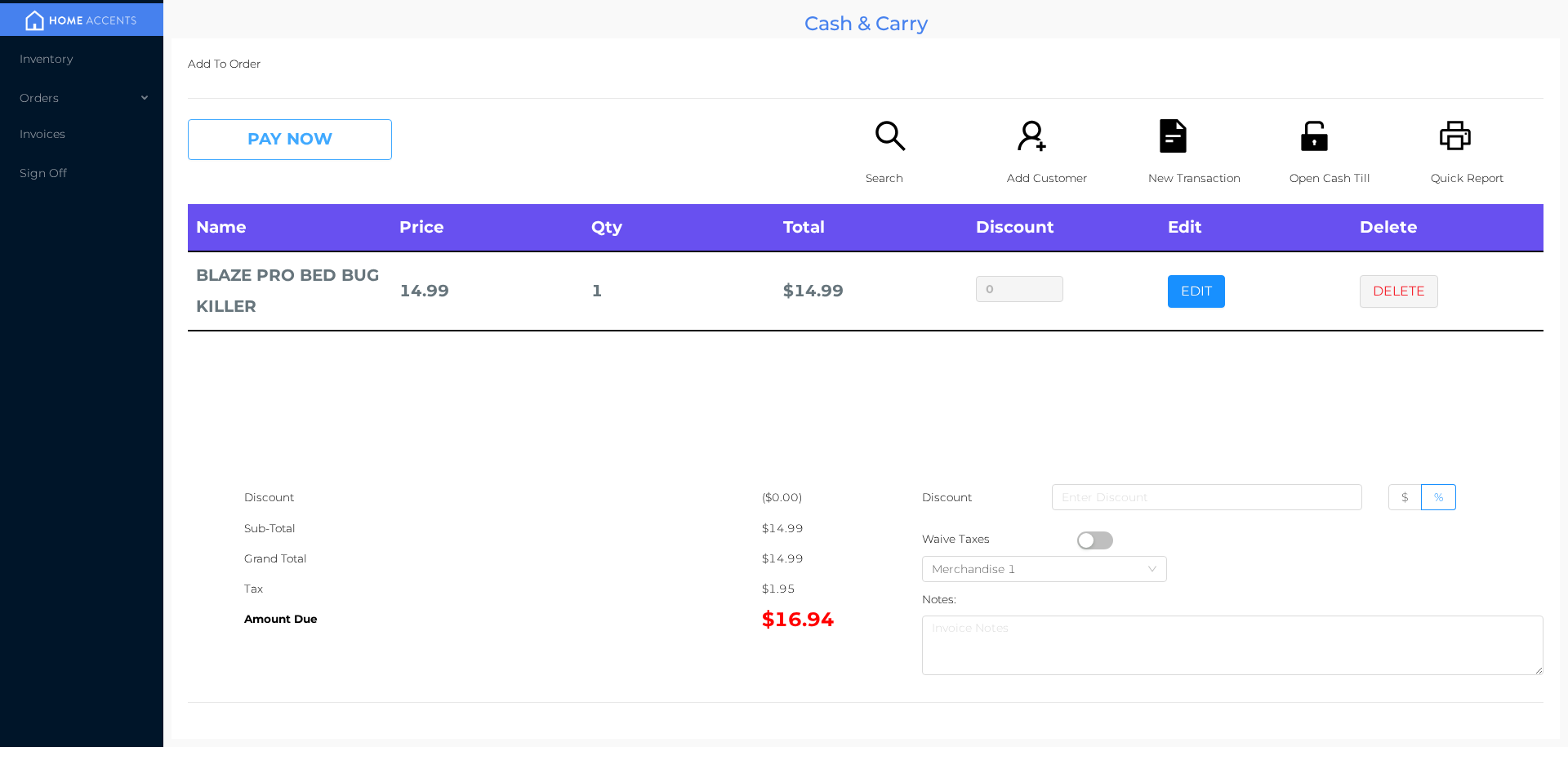
click at [333, 131] on button "PAY NOW" at bounding box center [289, 139] width 204 height 41
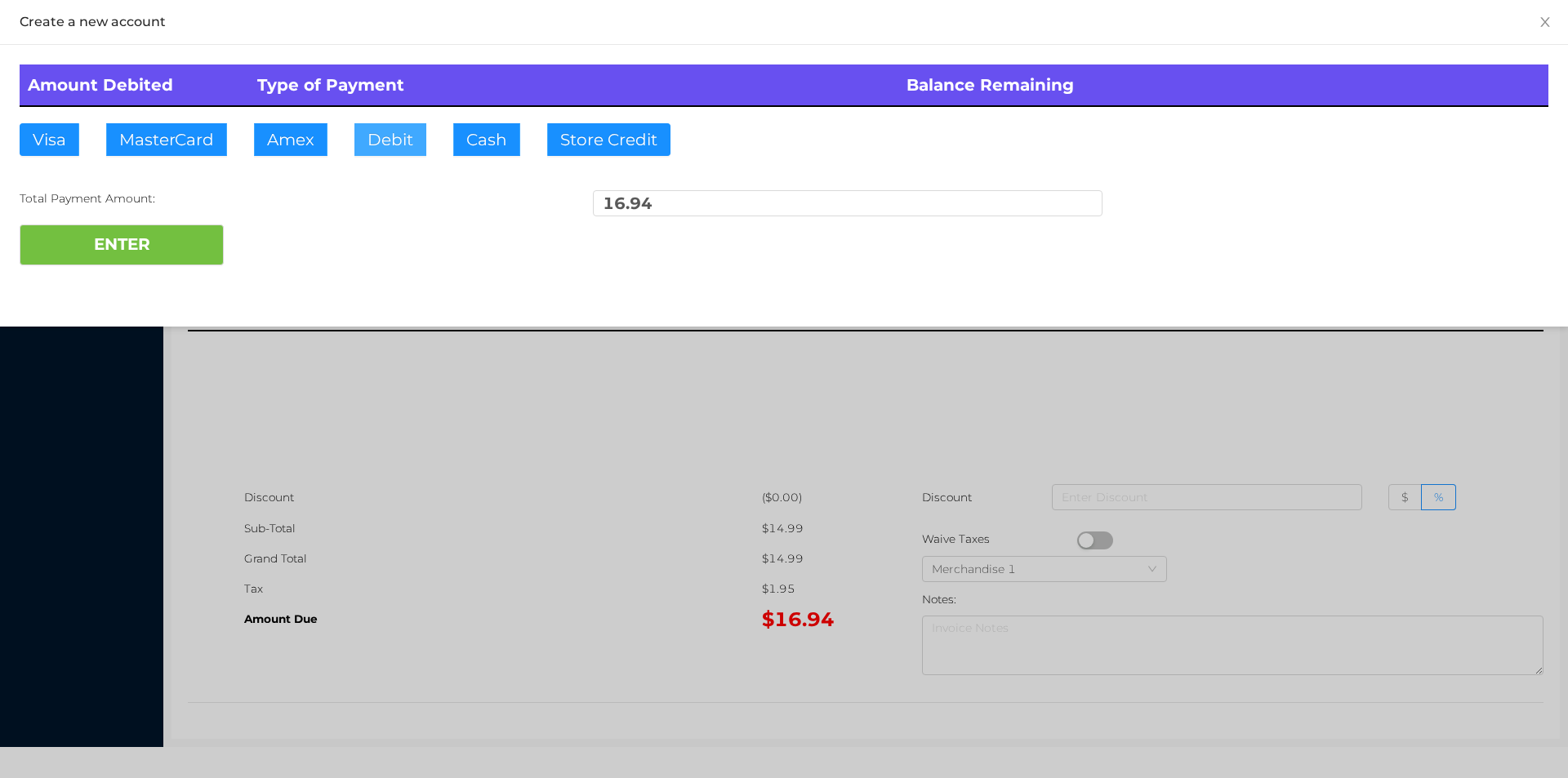
click at [398, 129] on button "Debit" at bounding box center [390, 140] width 72 height 33
click at [196, 230] on button "ENTER" at bounding box center [122, 245] width 204 height 41
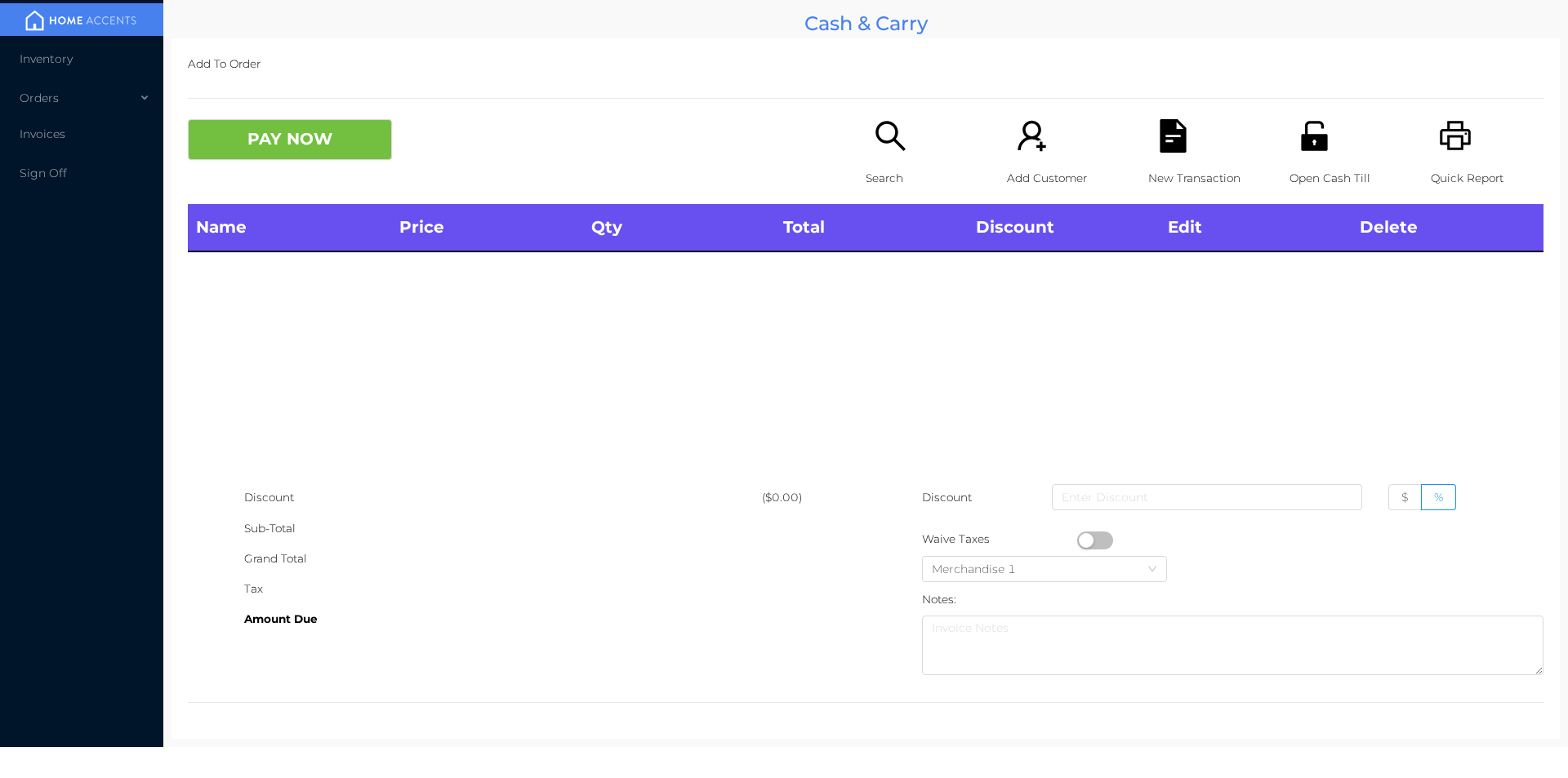
click at [866, 177] on p "Search" at bounding box center [922, 178] width 113 height 30
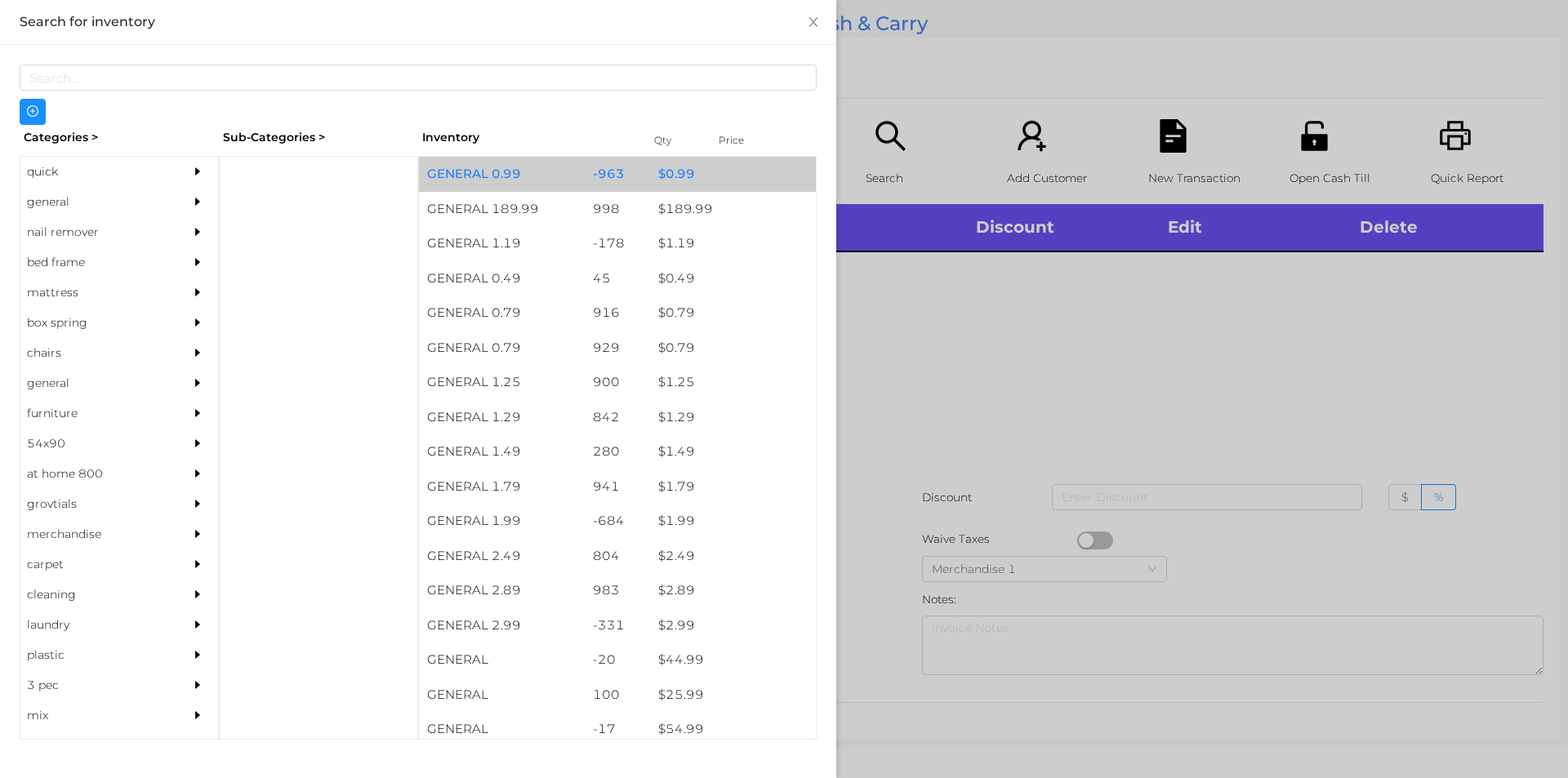
click at [655, 172] on div "$ 0.99" at bounding box center [733, 175] width 166 height 35
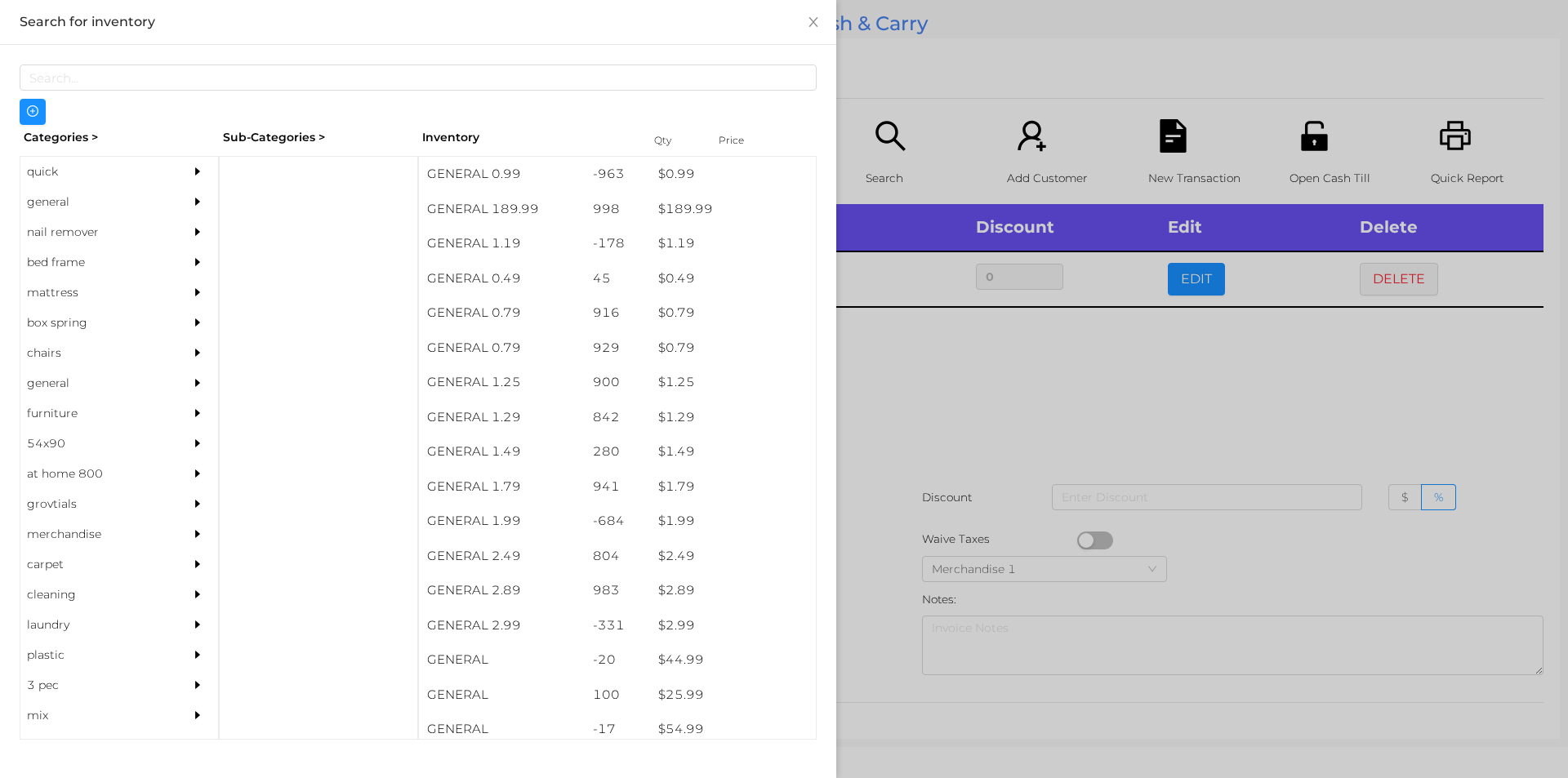
click at [898, 412] on div at bounding box center [784, 389] width 1568 height 778
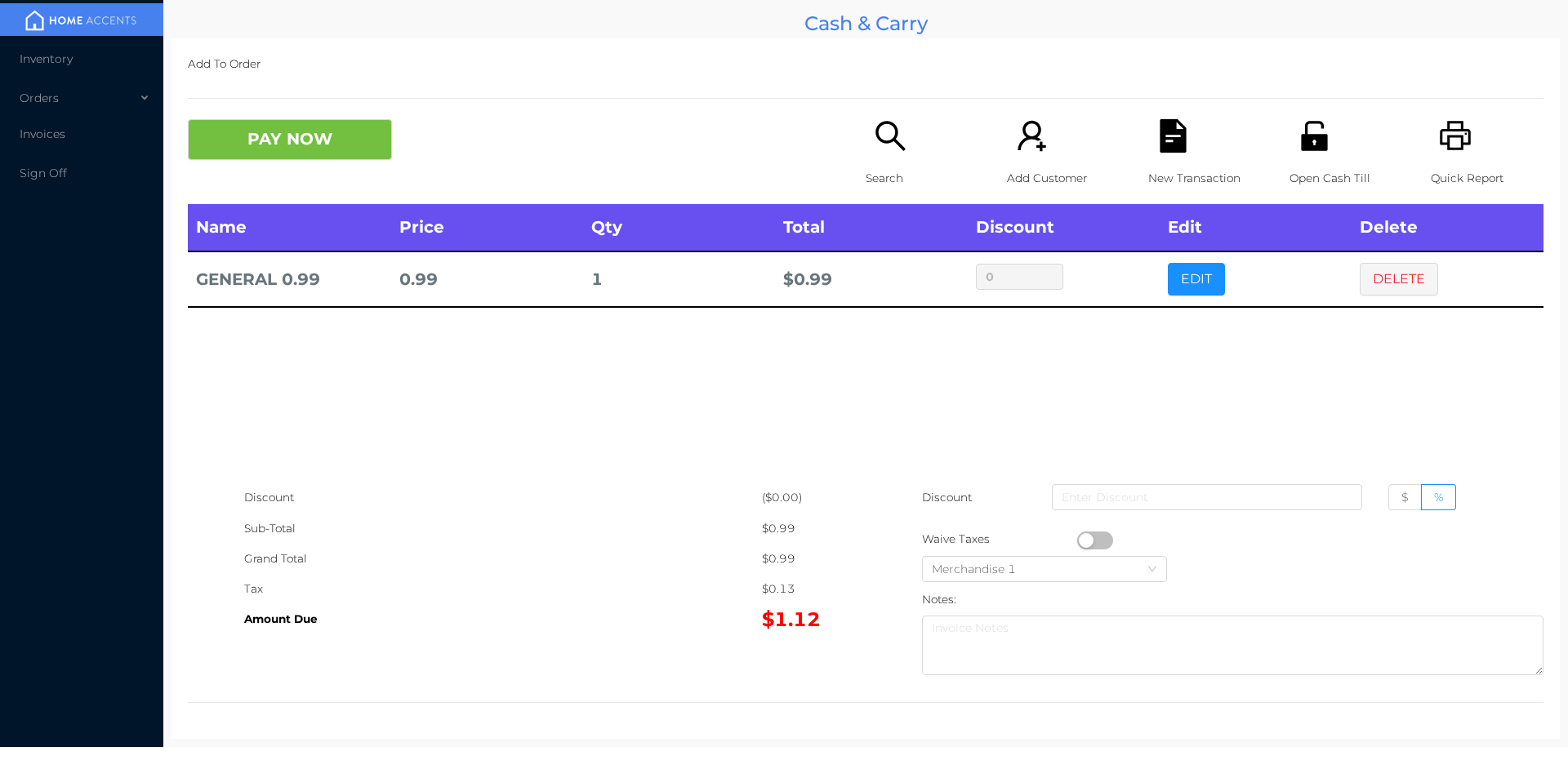
click at [1172, 142] on icon "icon: file-text" at bounding box center [1172, 135] width 26 height 34
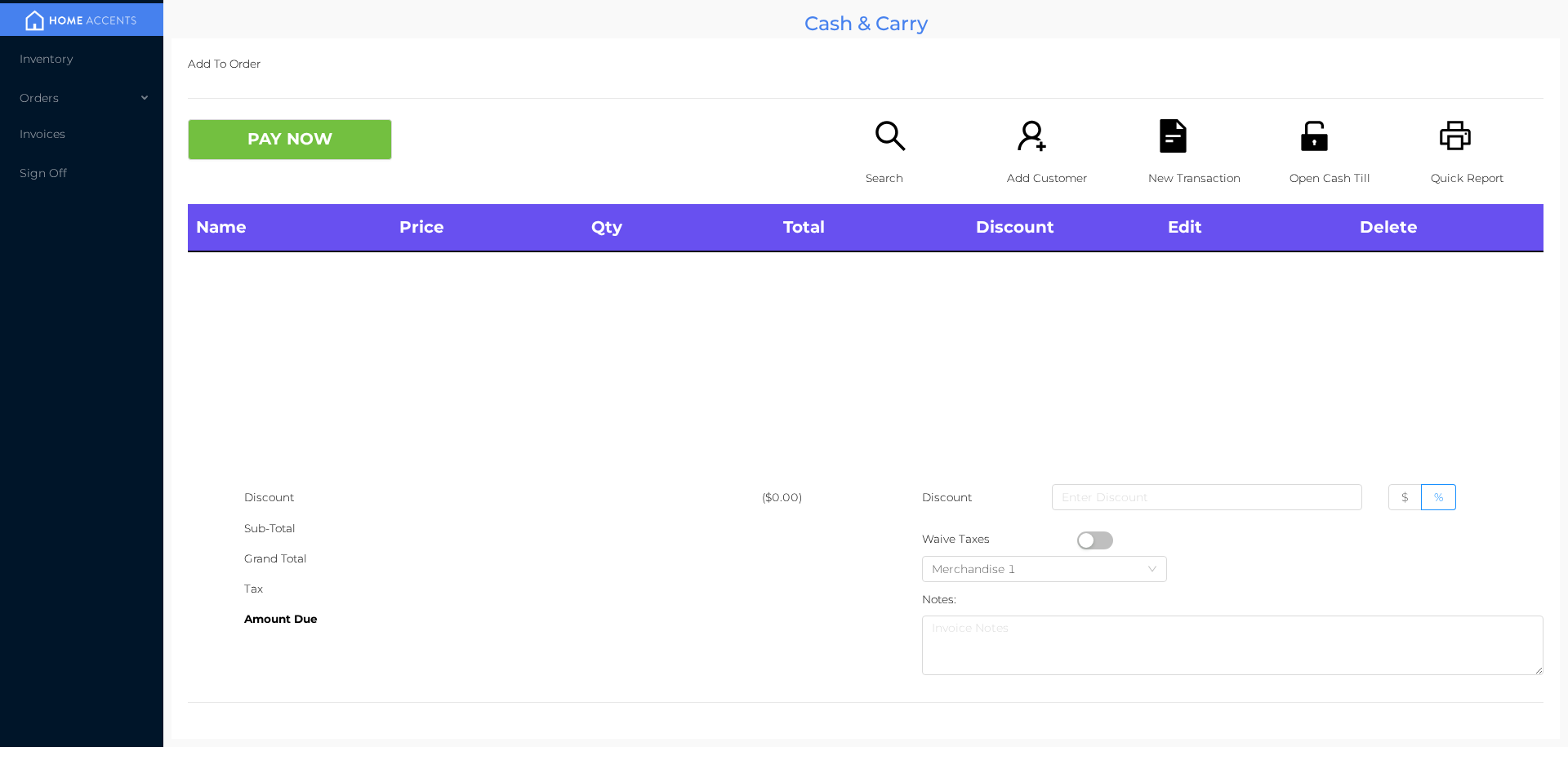
click at [1309, 135] on icon "icon: unlock" at bounding box center [1314, 135] width 26 height 30
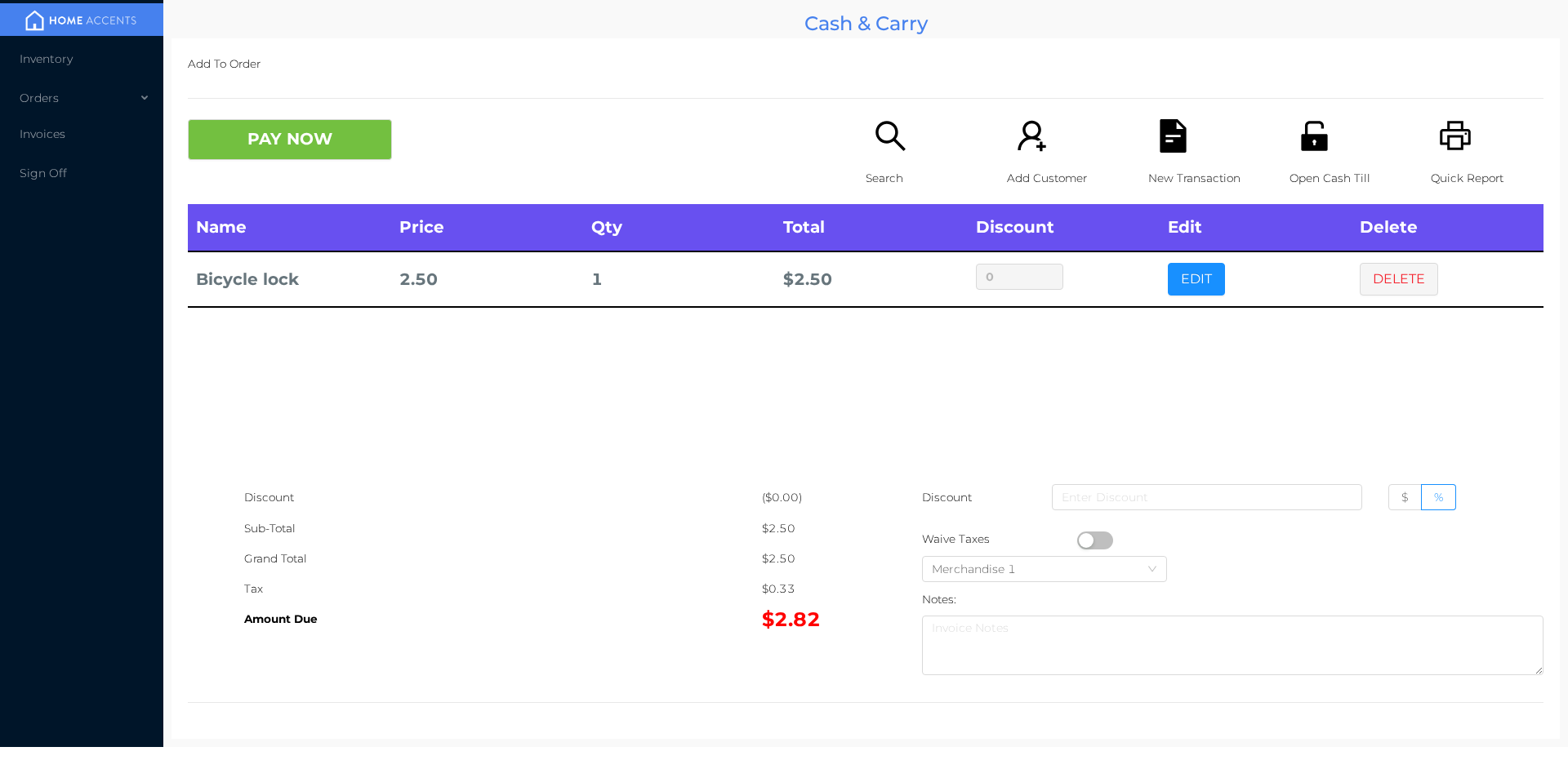
click at [886, 182] on p "Search" at bounding box center [922, 178] width 113 height 30
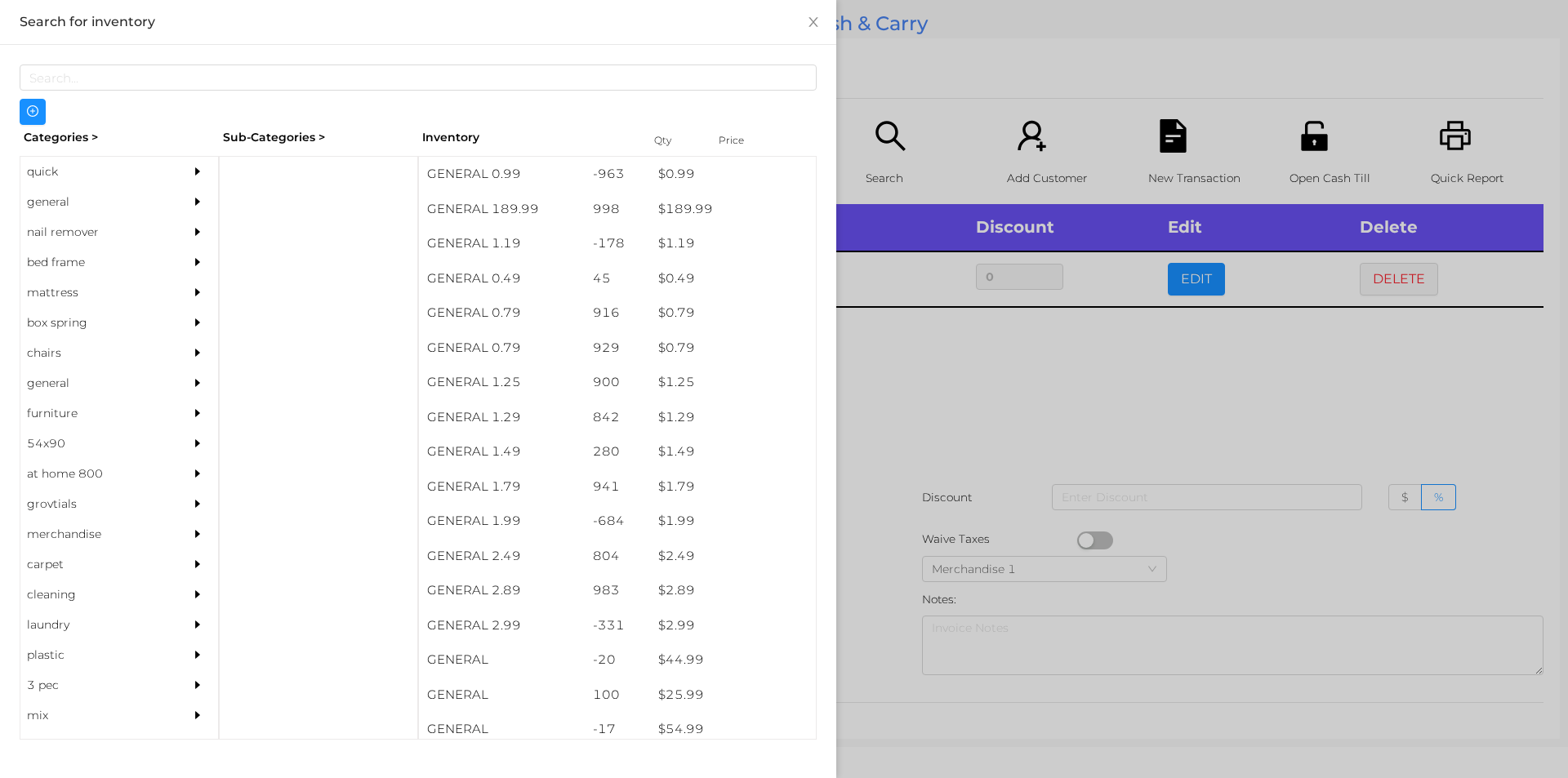
click at [936, 498] on div at bounding box center [784, 389] width 1568 height 778
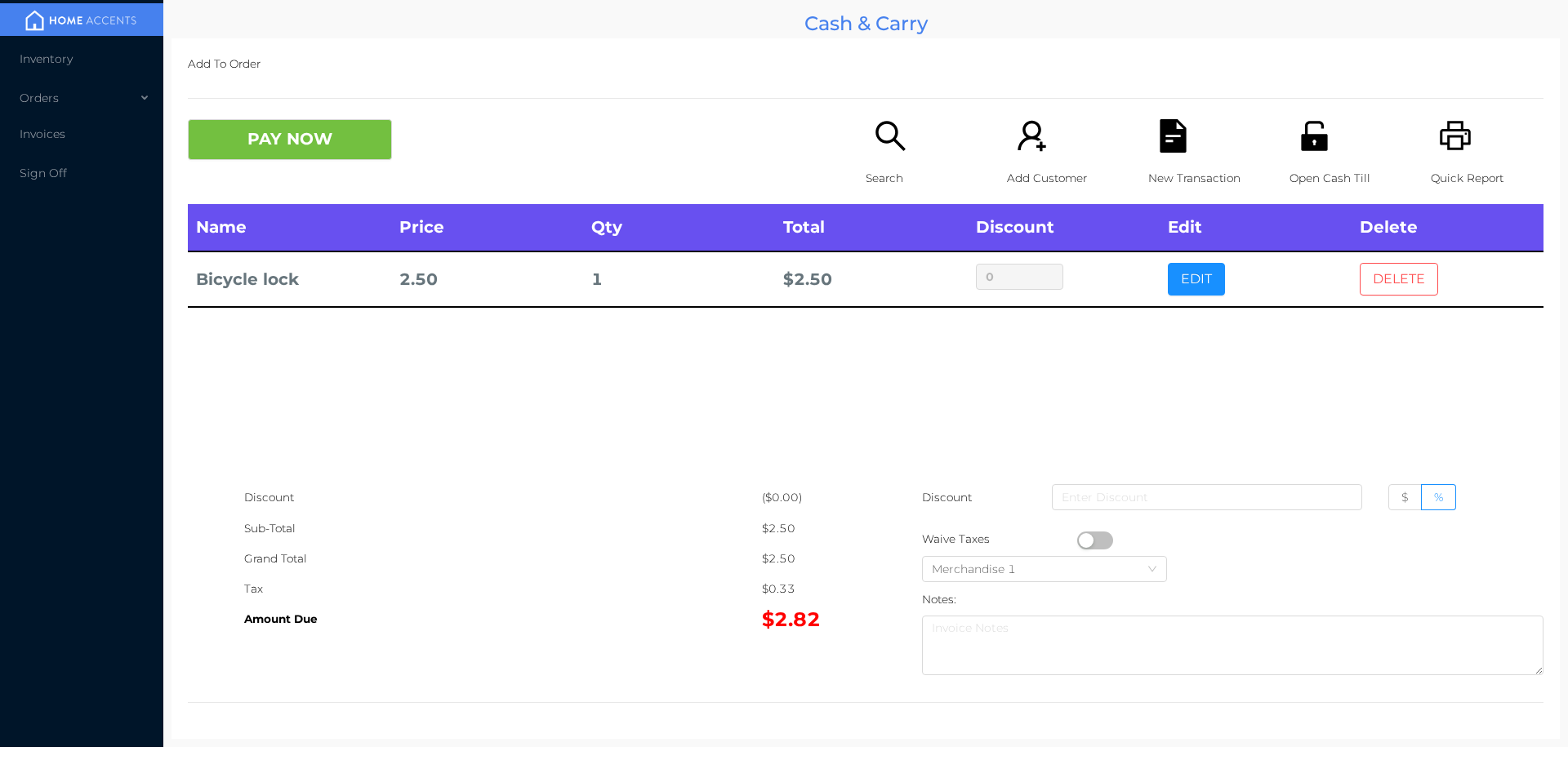
click at [1360, 280] on button "DELETE" at bounding box center [1399, 280] width 78 height 33
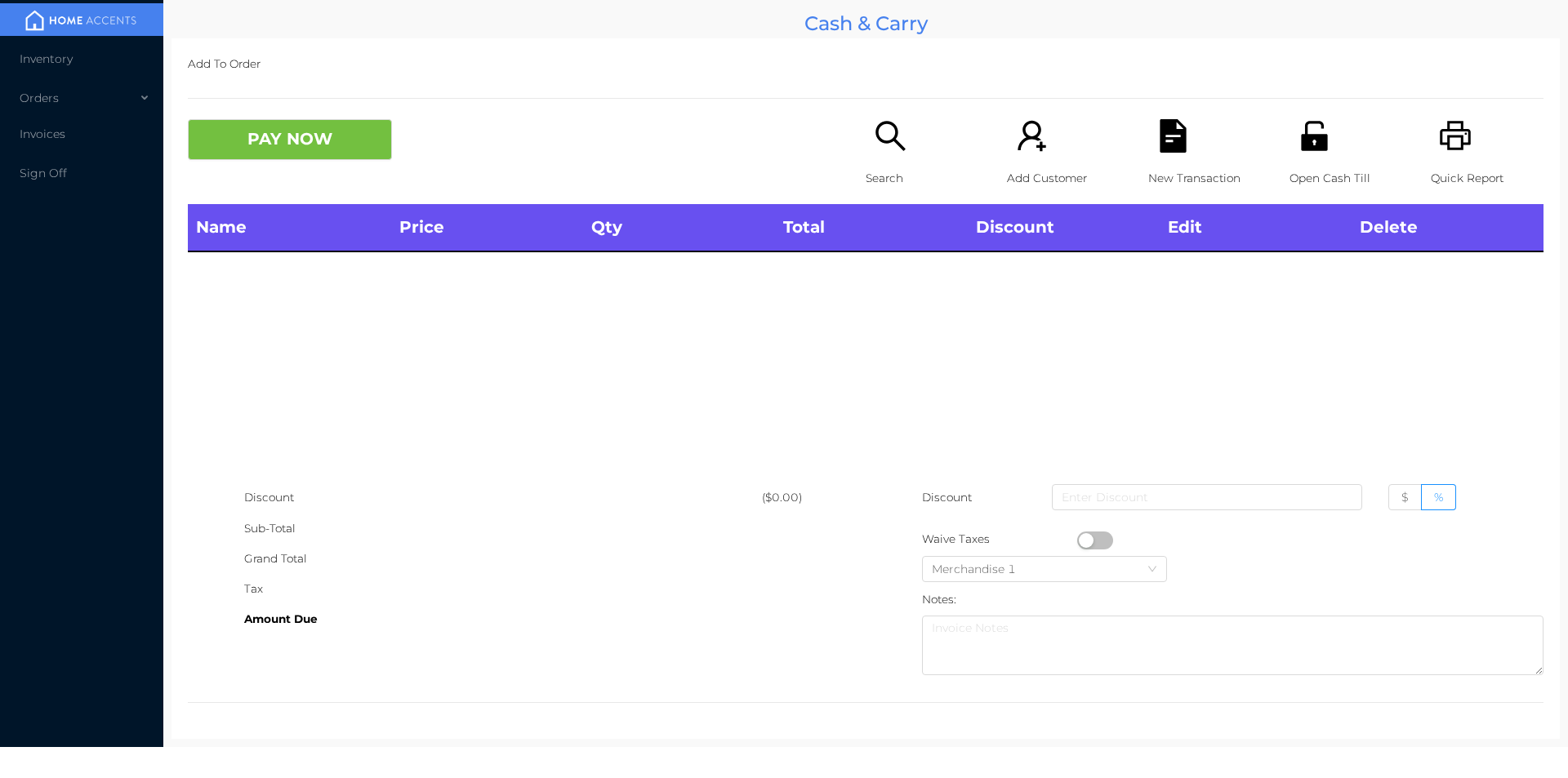
click at [882, 169] on p "Search" at bounding box center [922, 178] width 113 height 30
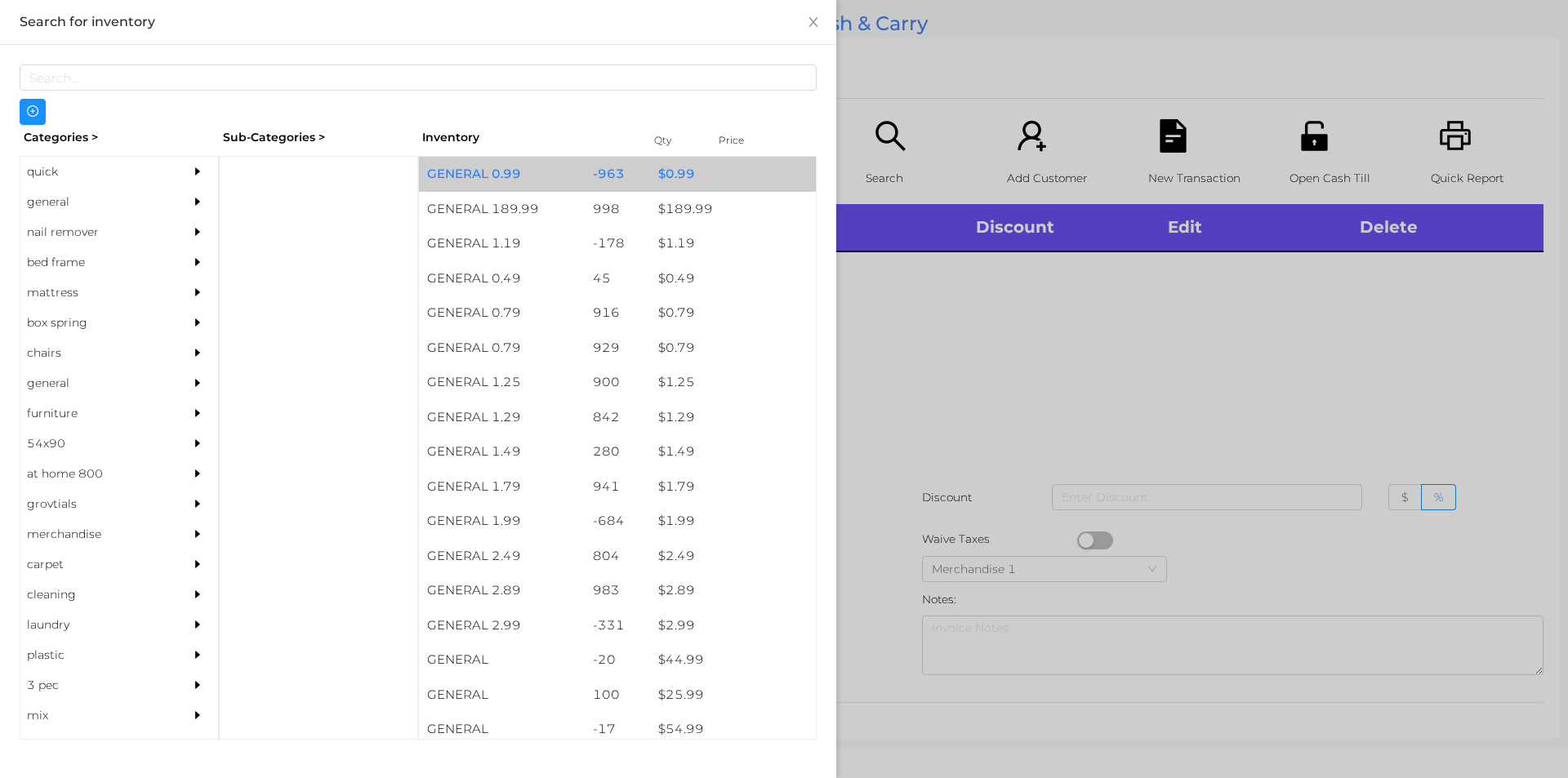
click at [655, 174] on div "$ 0.99" at bounding box center [733, 175] width 166 height 35
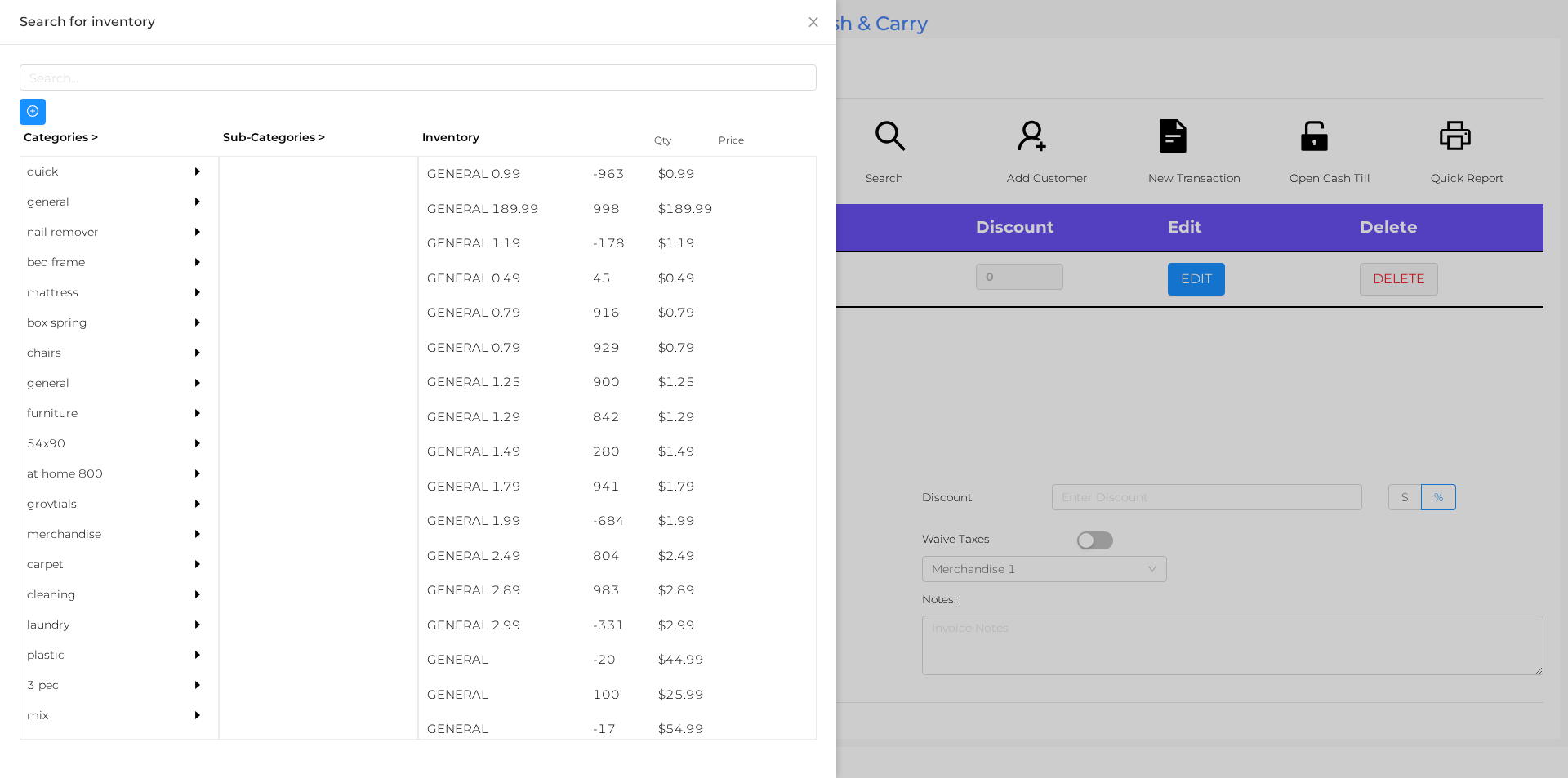
click at [963, 444] on div at bounding box center [784, 389] width 1568 height 778
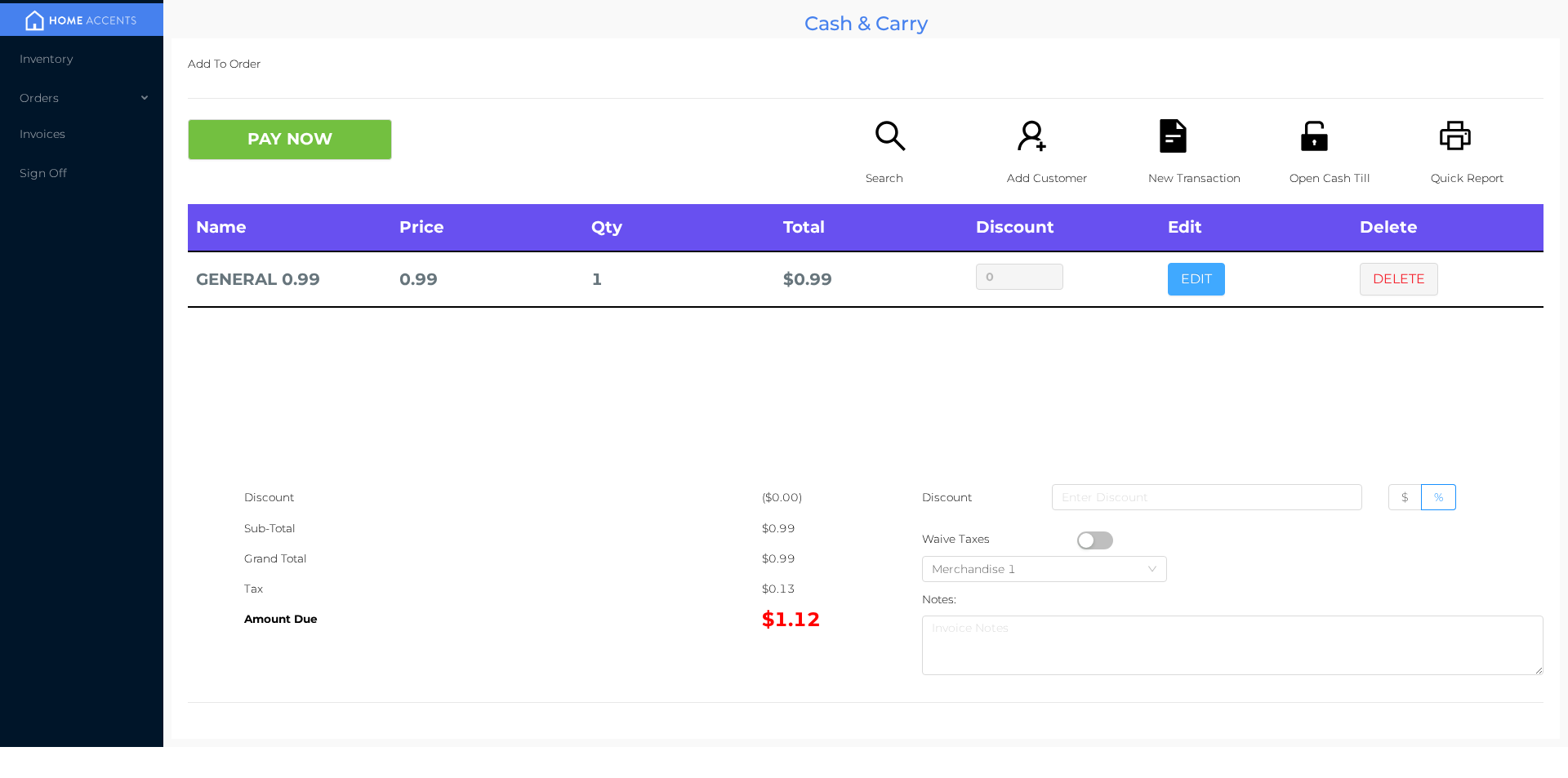
click at [1186, 282] on button "EDIT" at bounding box center [1196, 280] width 57 height 33
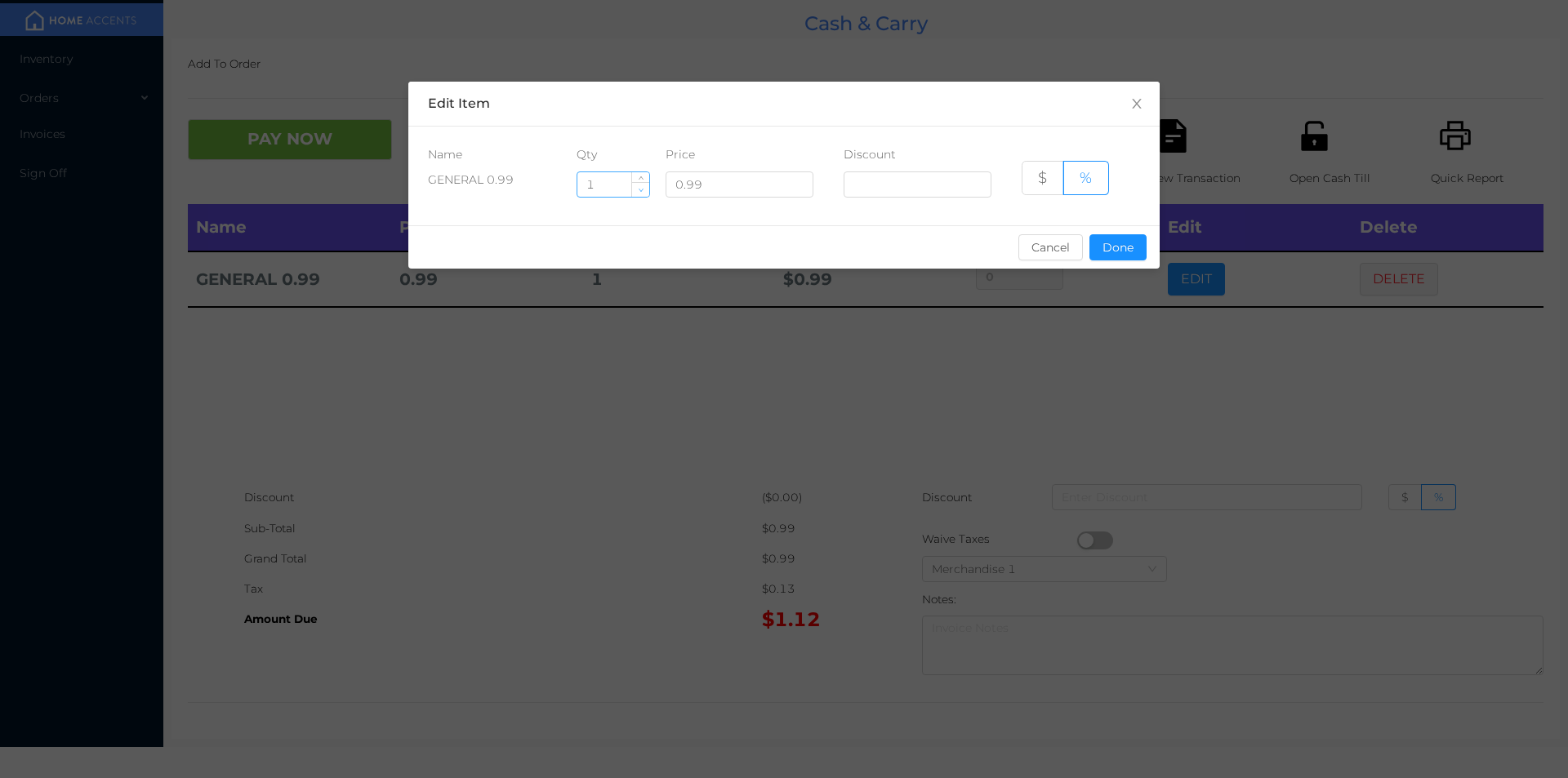
click at [641, 191] on icon "icon: down" at bounding box center [640, 189] width 6 height 6
type input "0"
type input "4"
click at [1141, 258] on button "Done" at bounding box center [1118, 247] width 57 height 26
type input "0%"
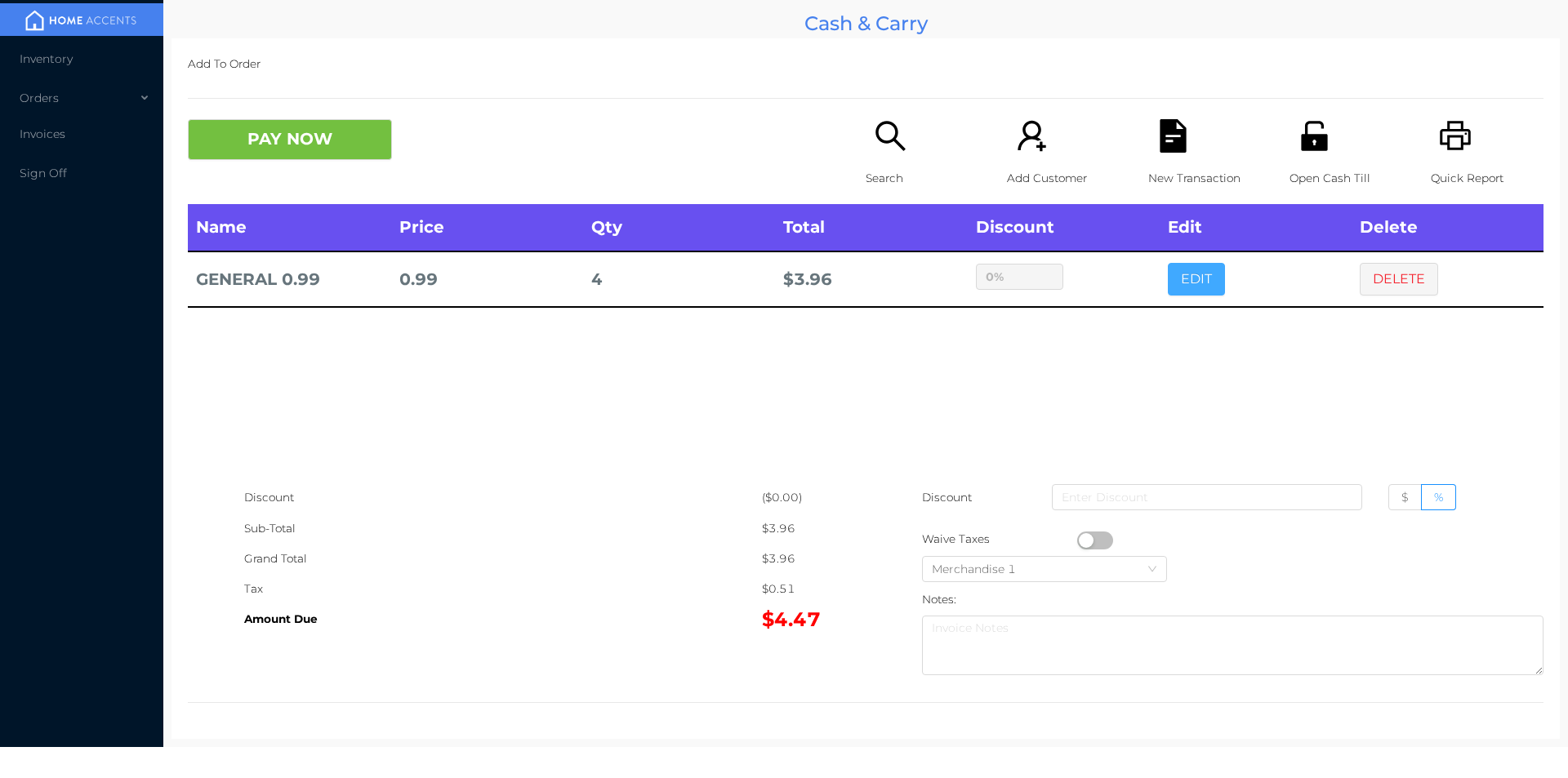
click at [1168, 263] on button "EDIT" at bounding box center [1196, 280] width 57 height 33
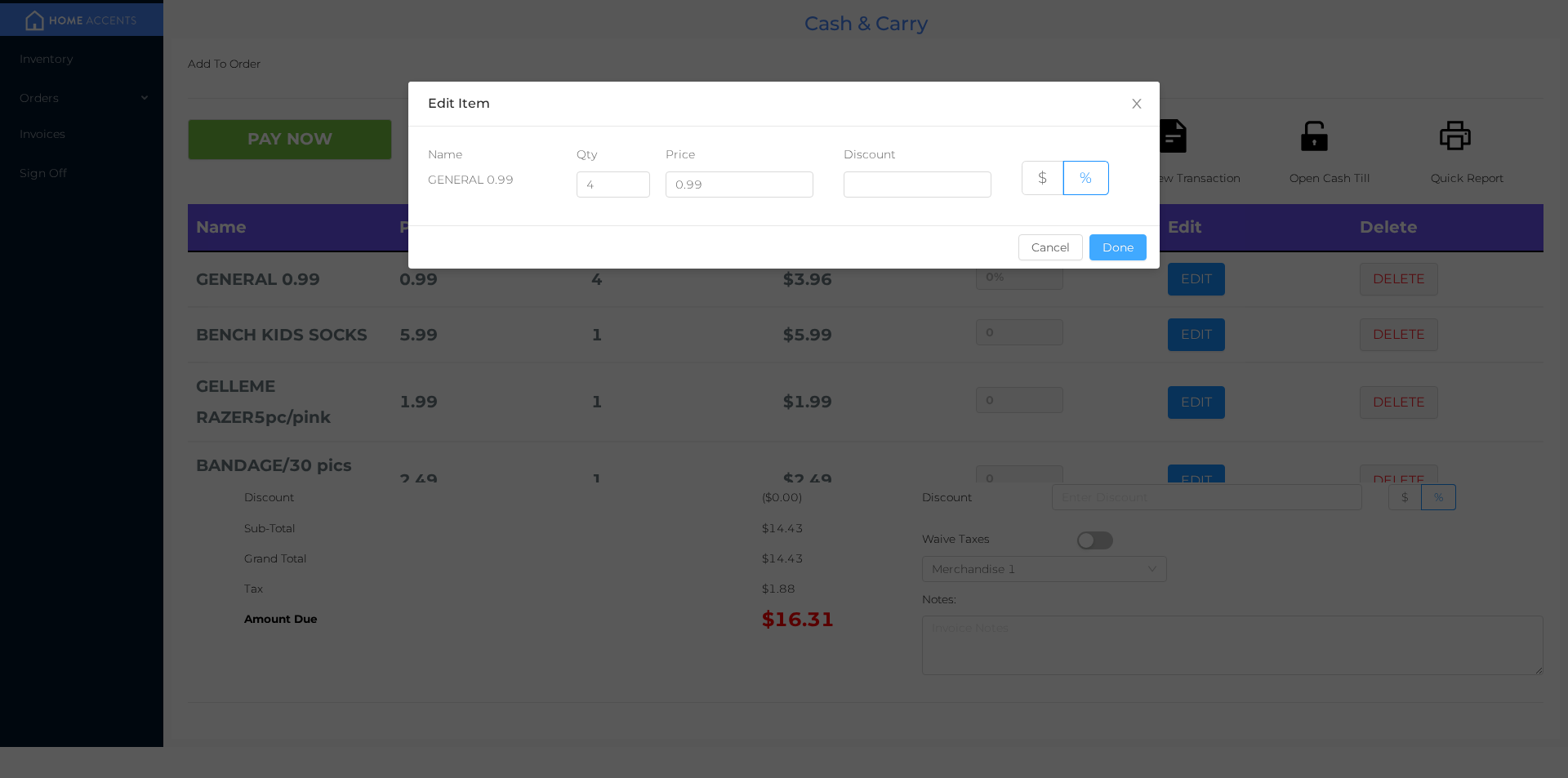
click at [1117, 240] on button "Done" at bounding box center [1118, 247] width 57 height 26
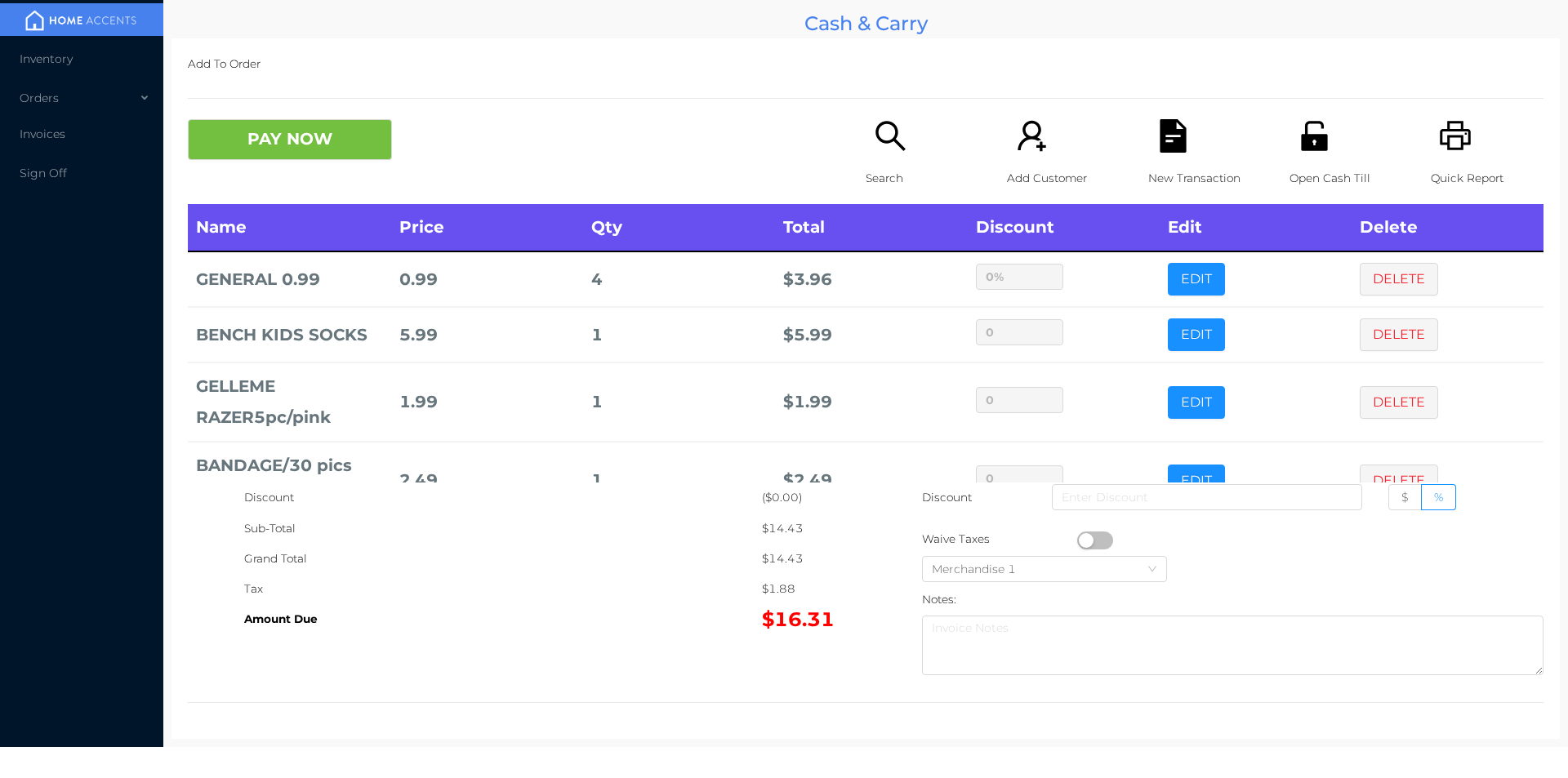
click at [875, 139] on icon "icon: search" at bounding box center [890, 135] width 30 height 30
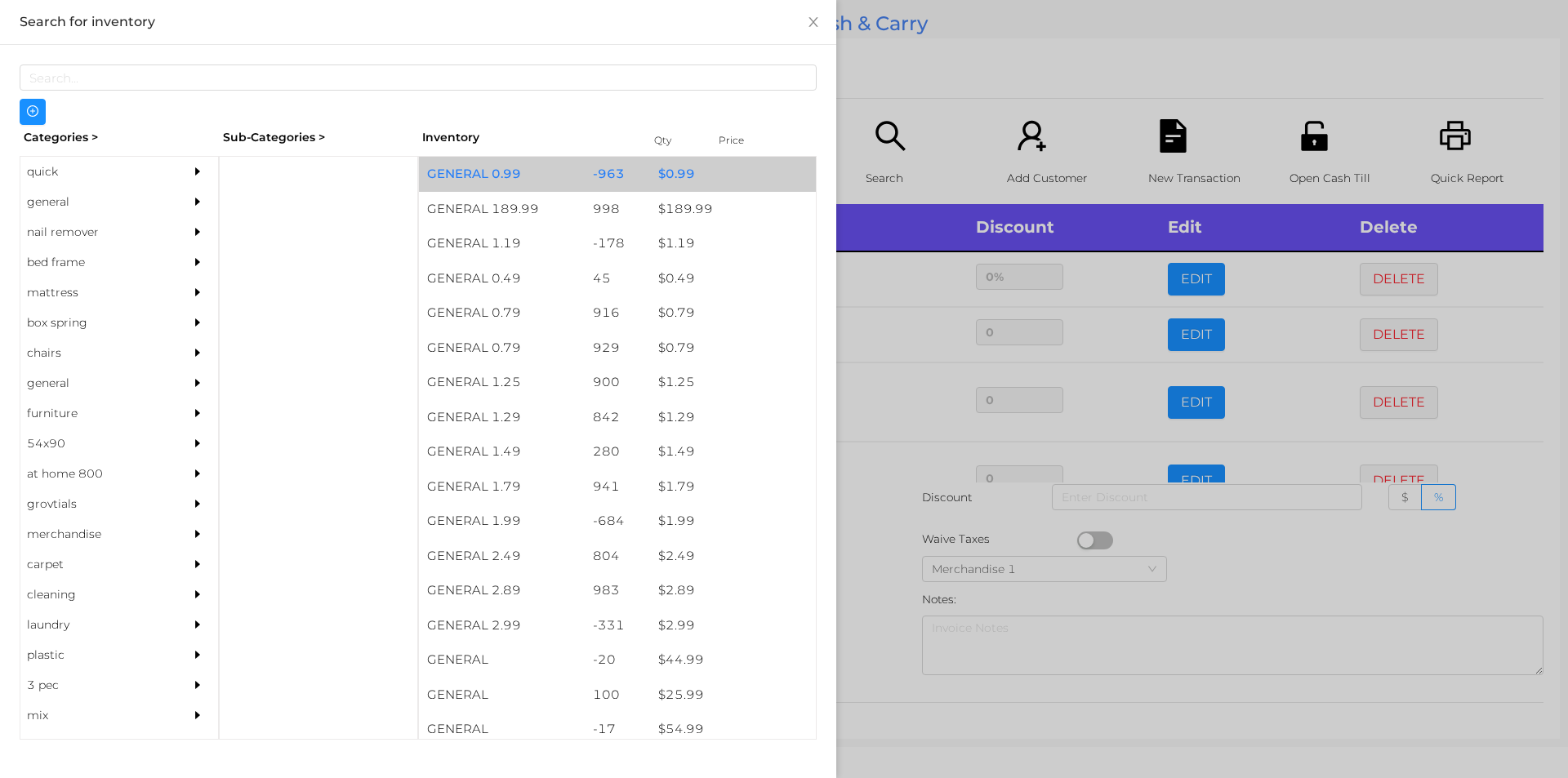
click at [700, 170] on div "$ 0.99" at bounding box center [733, 175] width 166 height 35
click at [702, 169] on div "$ 0.99" at bounding box center [733, 175] width 166 height 35
click at [706, 172] on div "$ 0.99" at bounding box center [733, 175] width 166 height 35
click at [708, 172] on div "$ 0.99" at bounding box center [733, 175] width 166 height 35
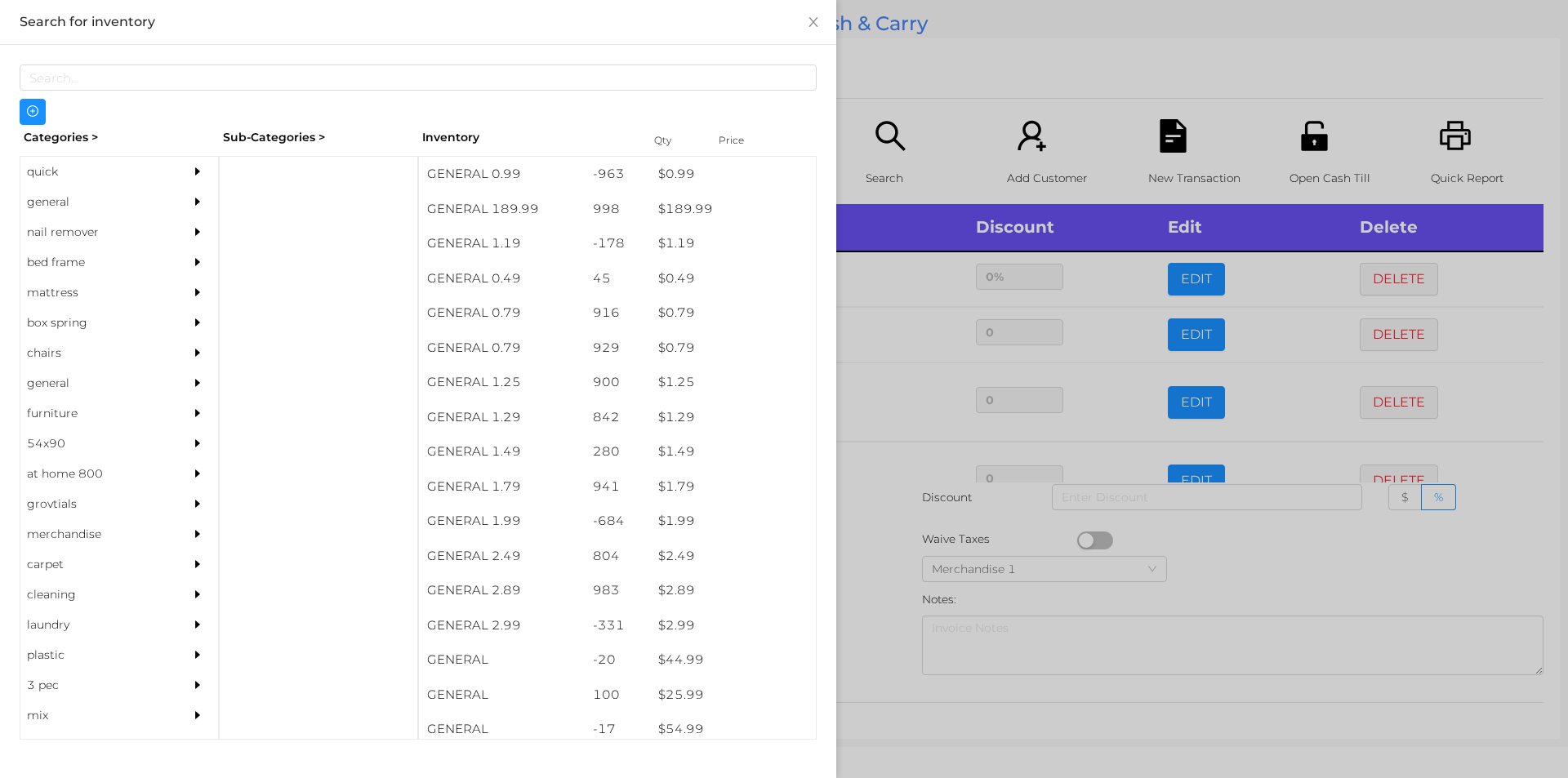
click at [933, 78] on div at bounding box center [784, 389] width 1568 height 778
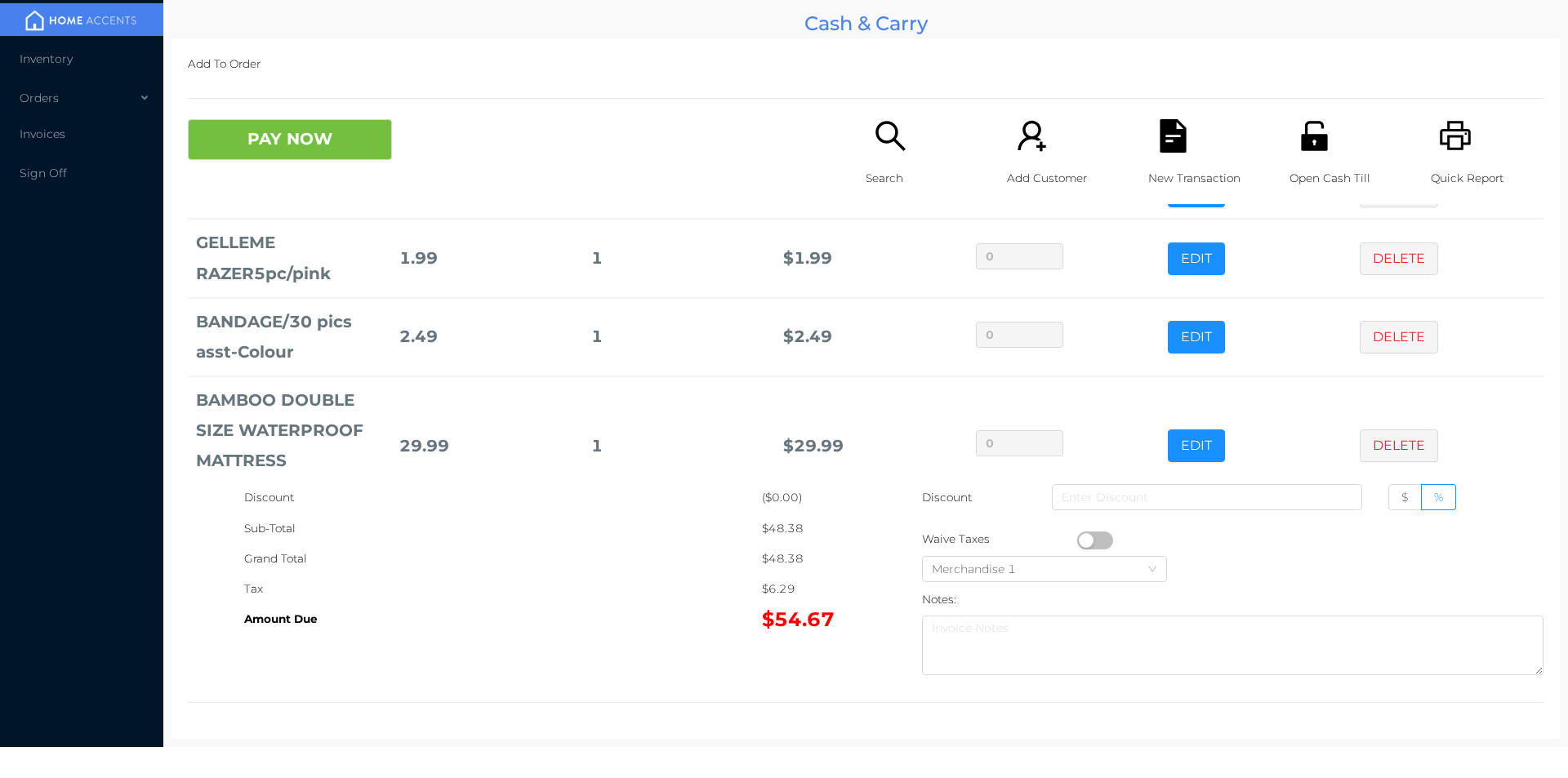
scroll to position [194, 0]
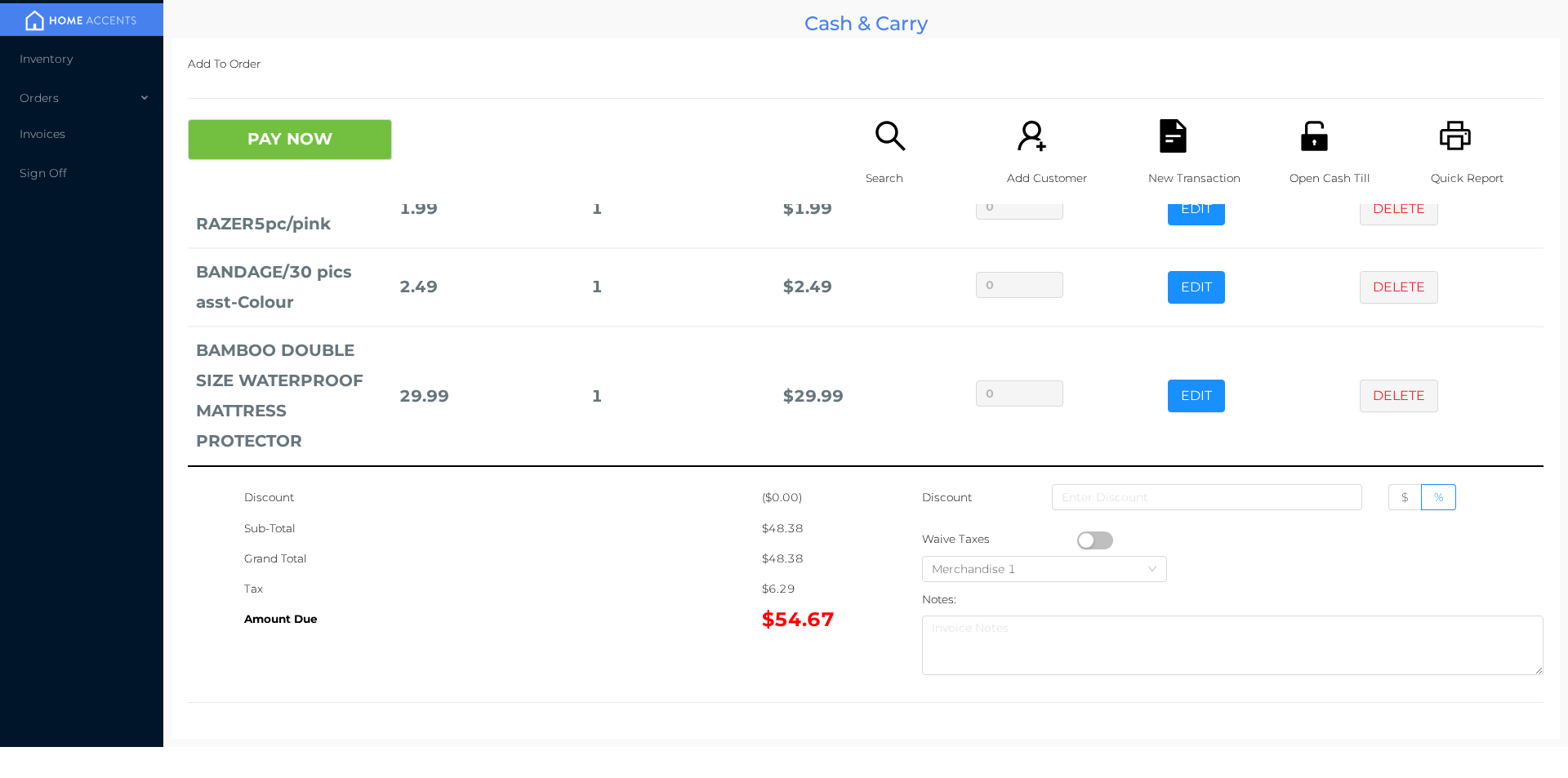
click at [1160, 142] on icon "icon: file-text" at bounding box center [1173, 135] width 34 height 34
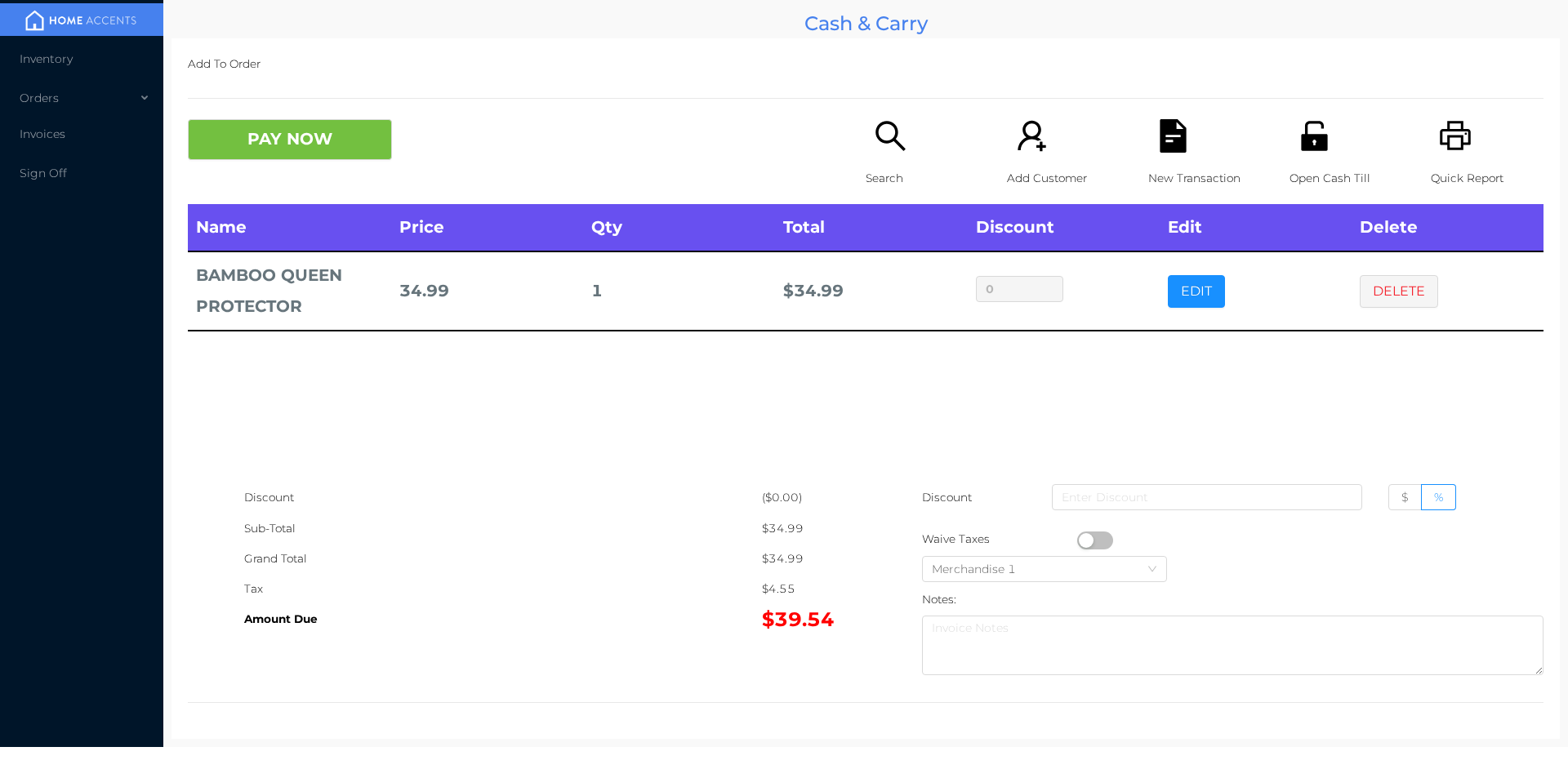
click at [871, 165] on p "Search" at bounding box center [922, 178] width 113 height 30
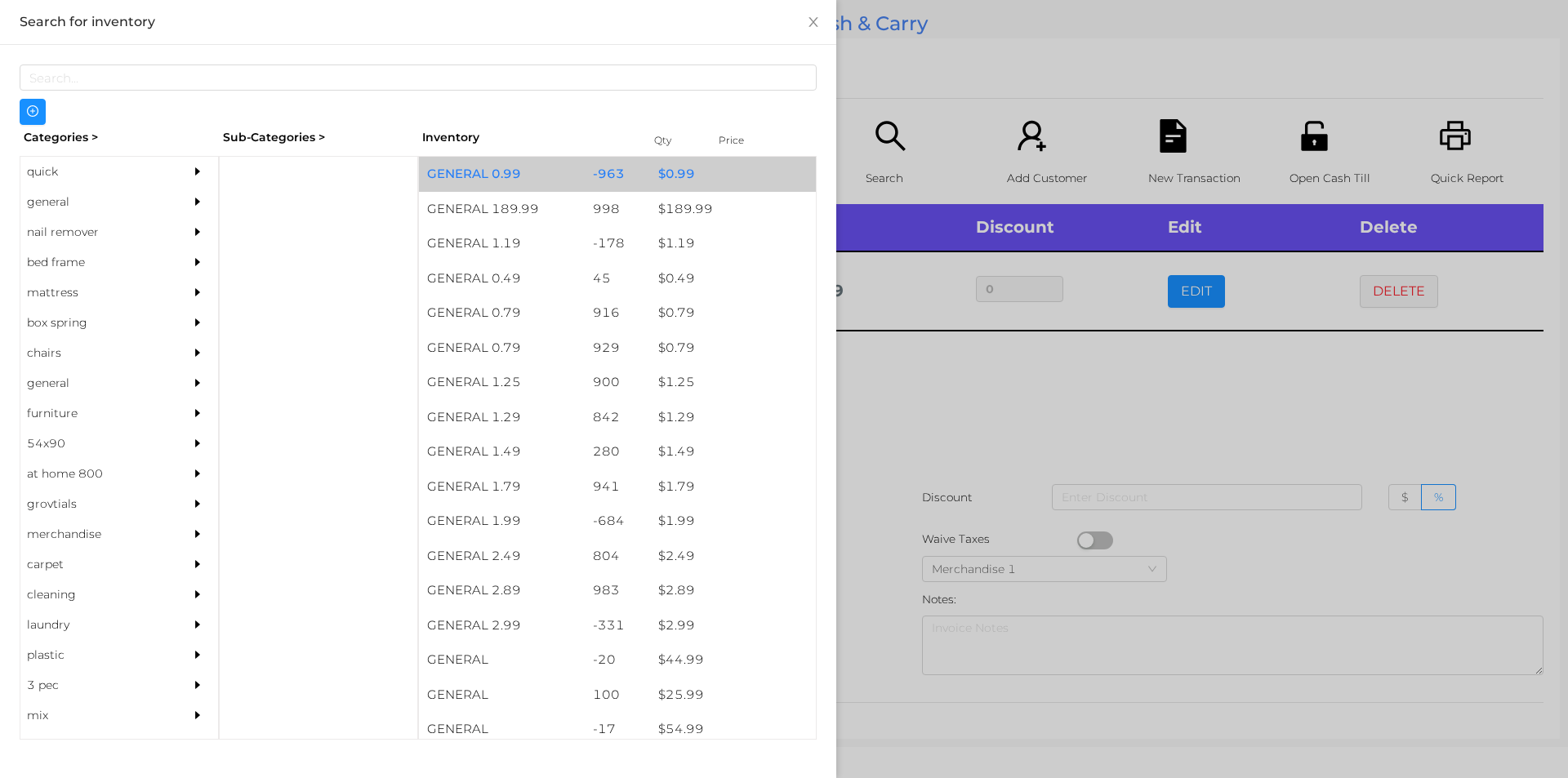
click at [658, 184] on div "$ 0.99" at bounding box center [733, 175] width 166 height 35
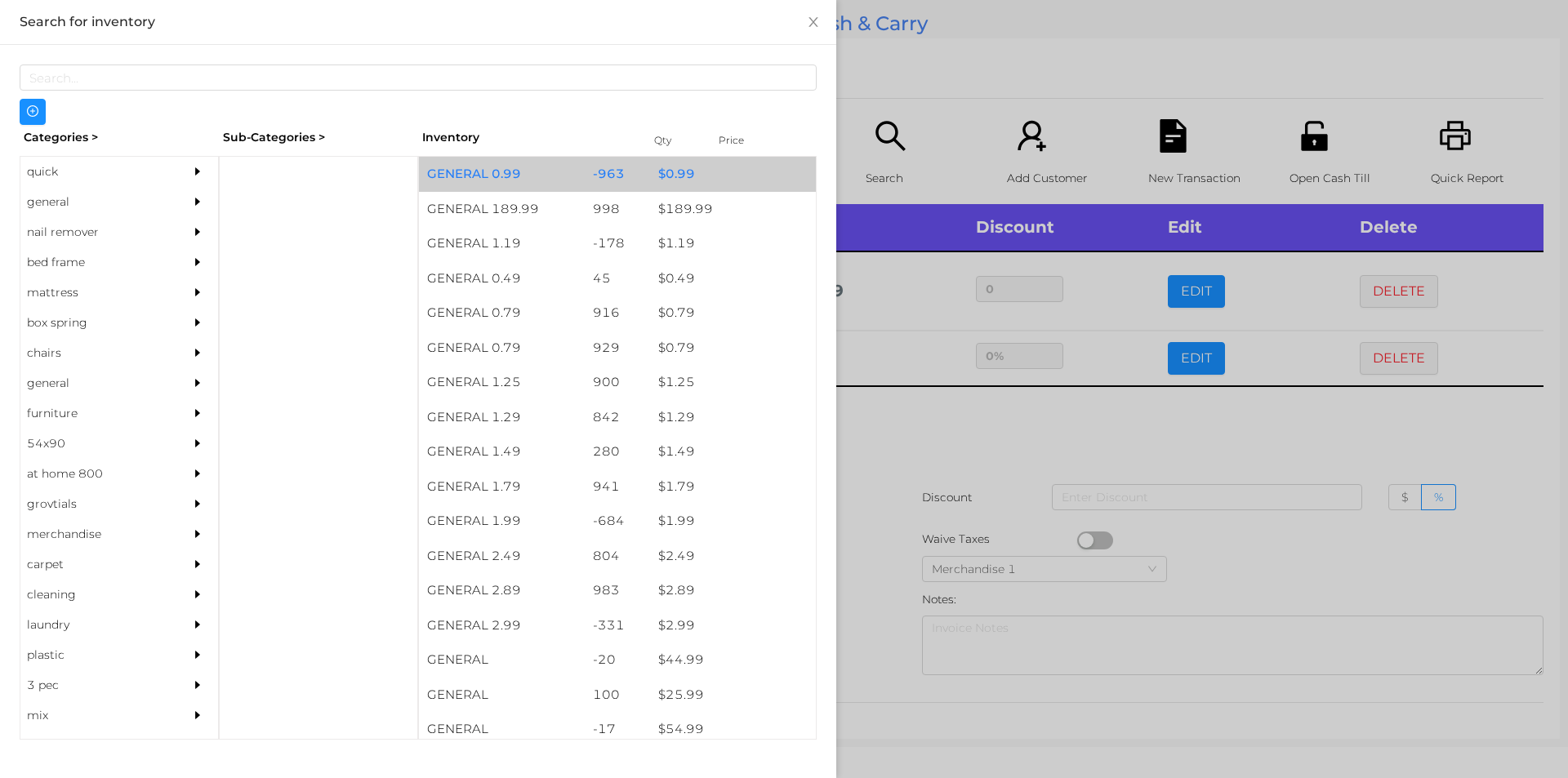
click at [626, 178] on div "-963" at bounding box center [617, 175] width 66 height 35
click at [712, 167] on div "$ 0.99" at bounding box center [733, 175] width 166 height 35
click at [700, 169] on div "$ 0.99" at bounding box center [733, 175] width 166 height 35
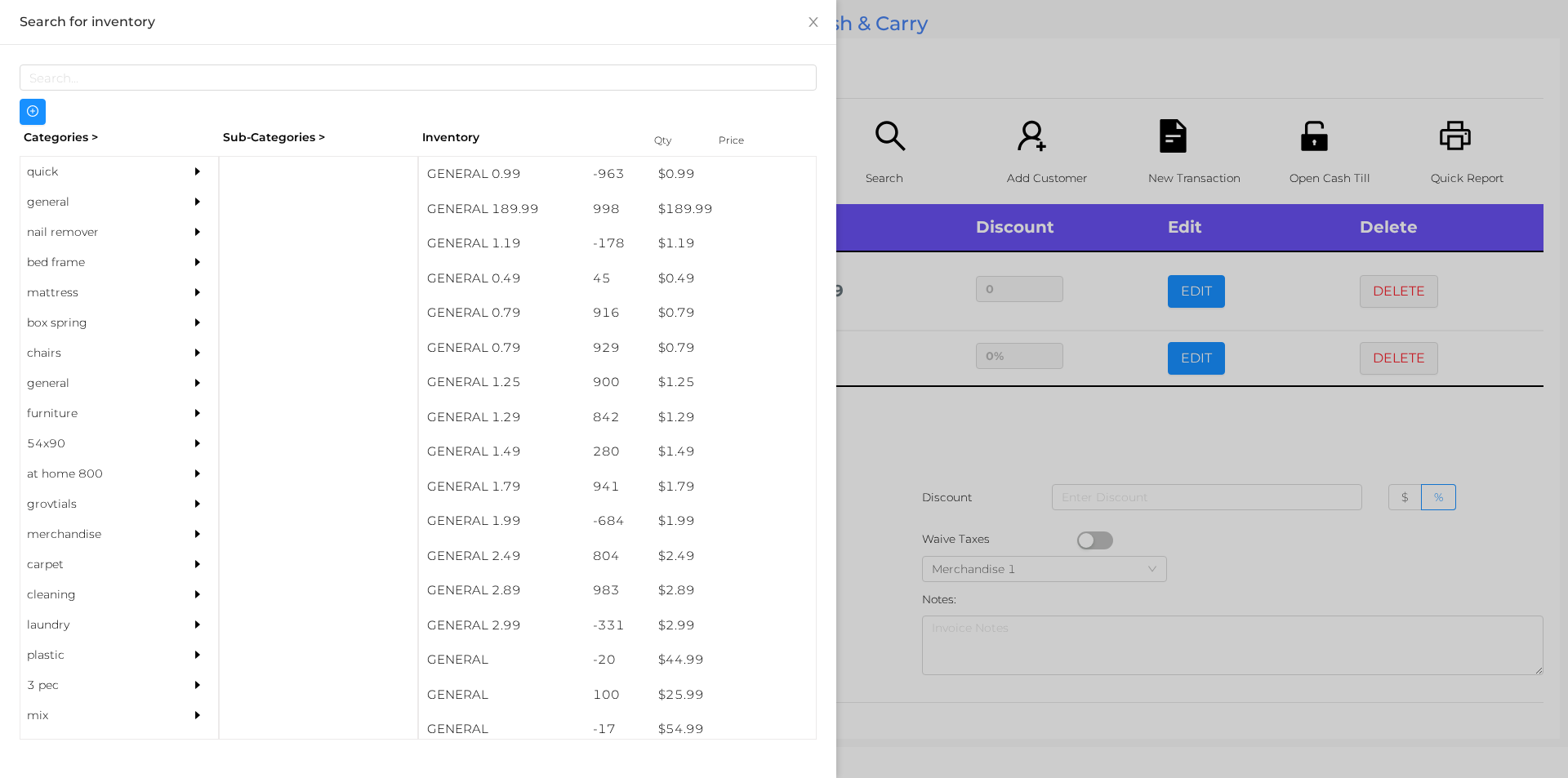
click at [869, 81] on div at bounding box center [784, 389] width 1568 height 778
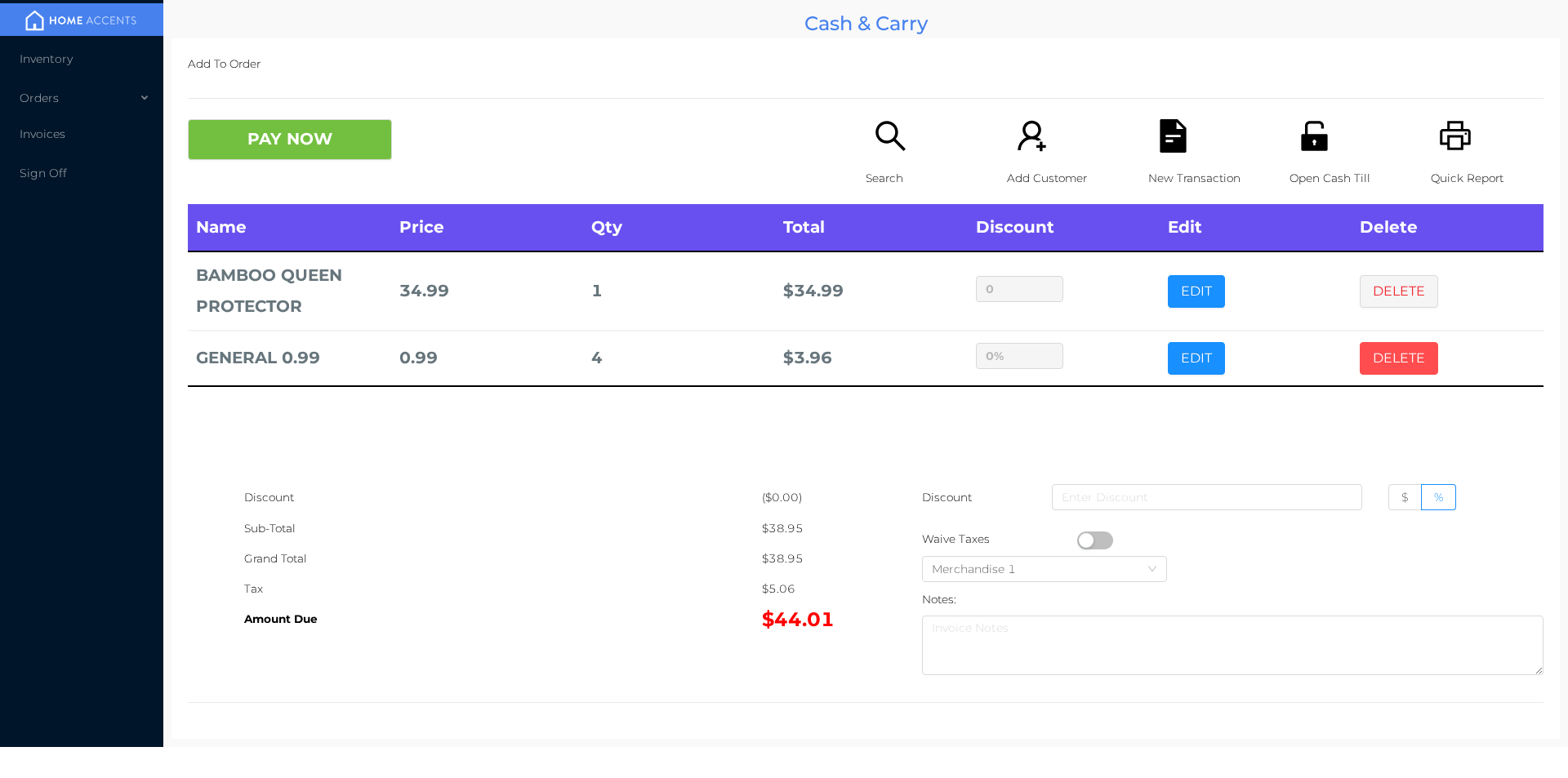
click at [1384, 371] on button "DELETE" at bounding box center [1399, 359] width 78 height 33
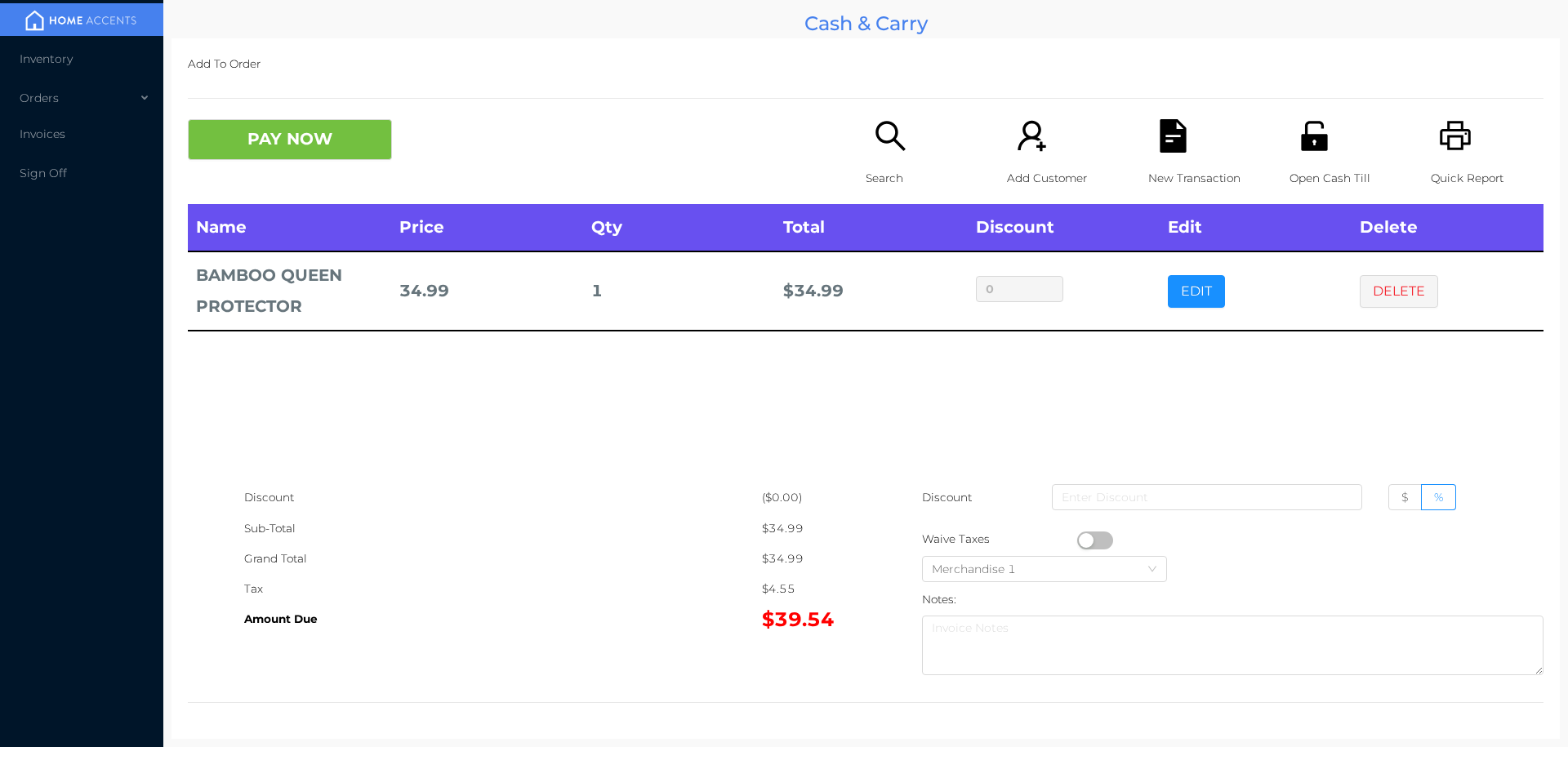
click at [866, 181] on p "Search" at bounding box center [922, 178] width 113 height 30
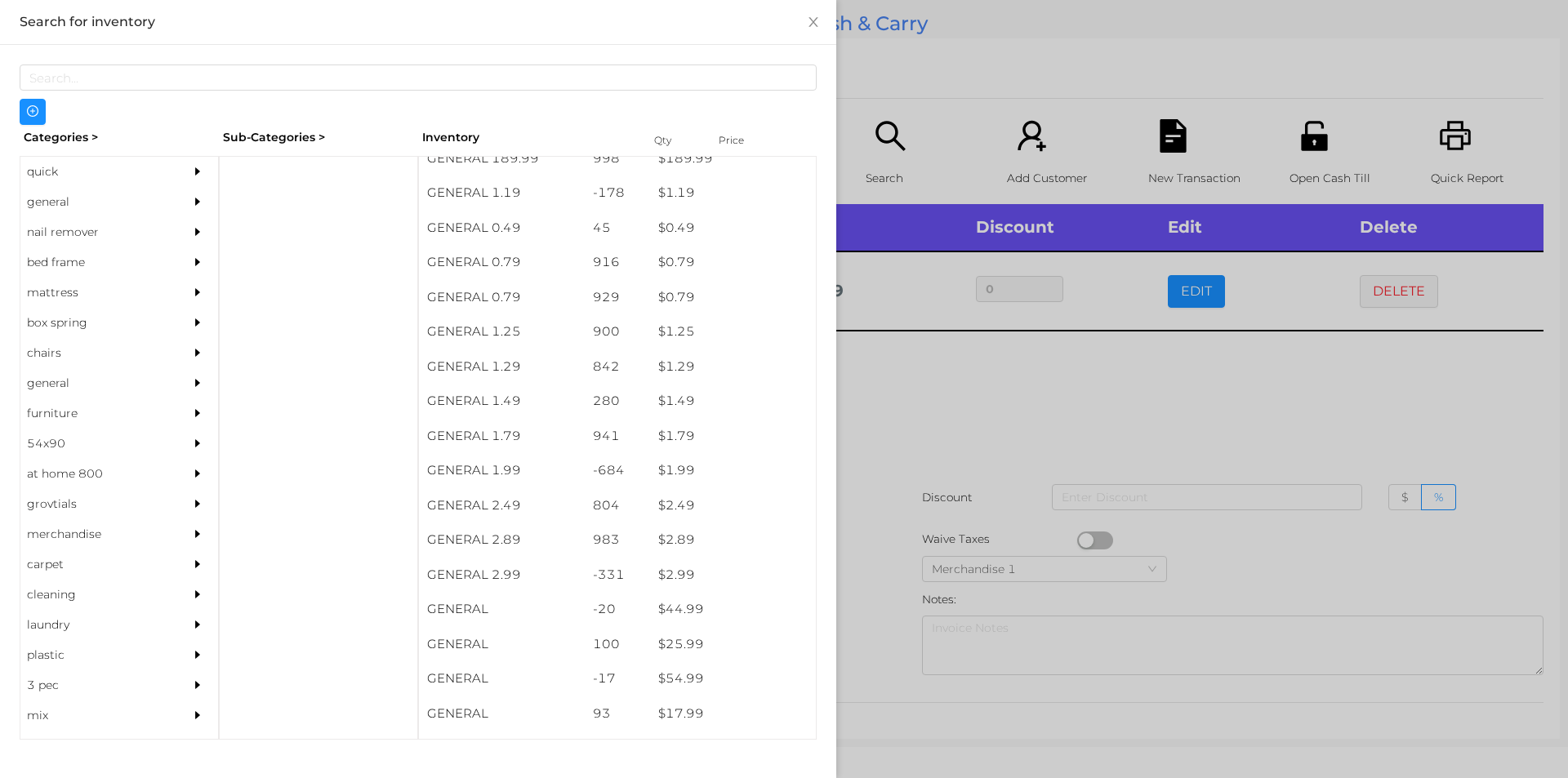
scroll to position [50, 0]
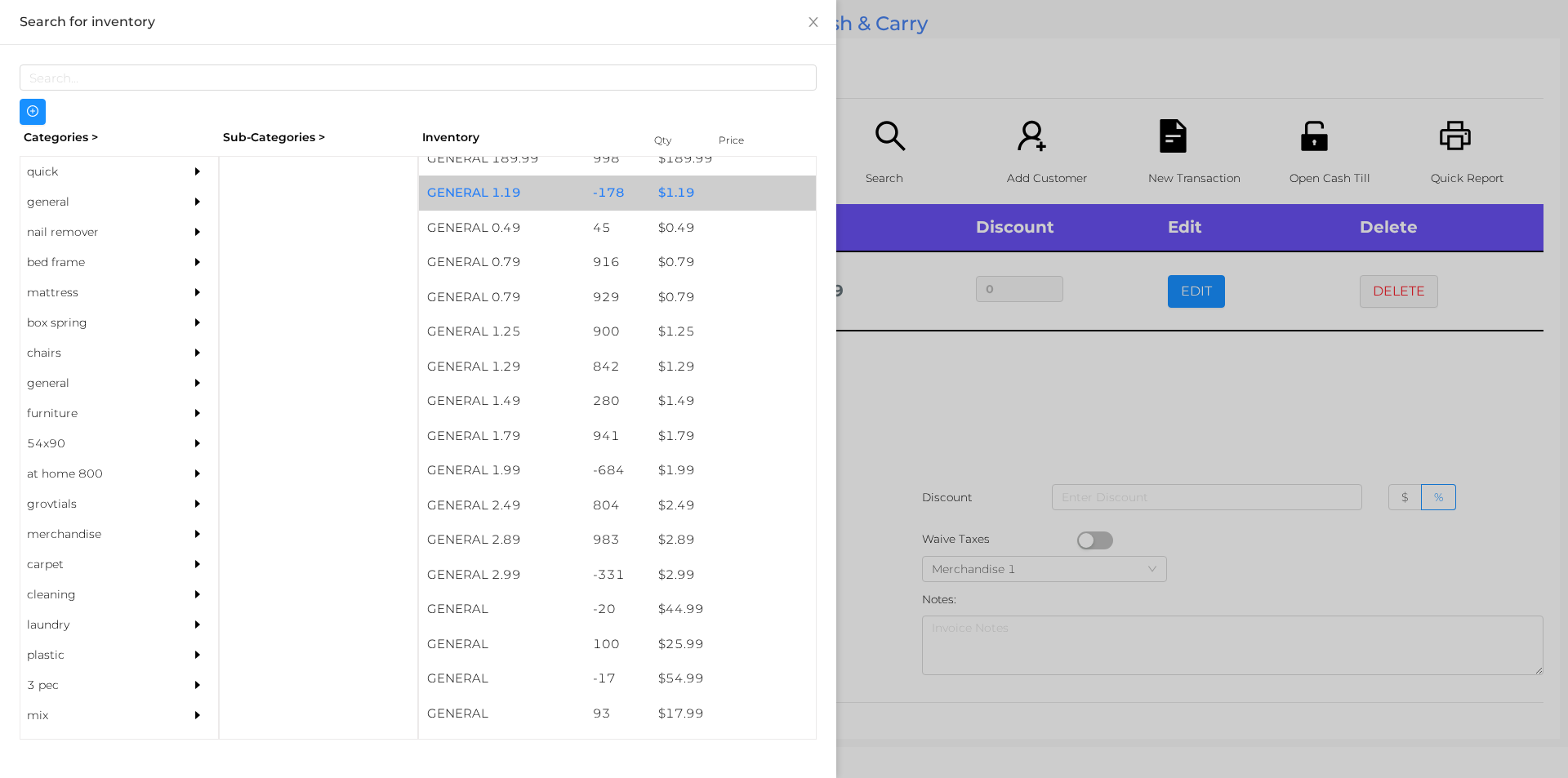
click at [720, 189] on div "$ 1.19" at bounding box center [733, 193] width 166 height 35
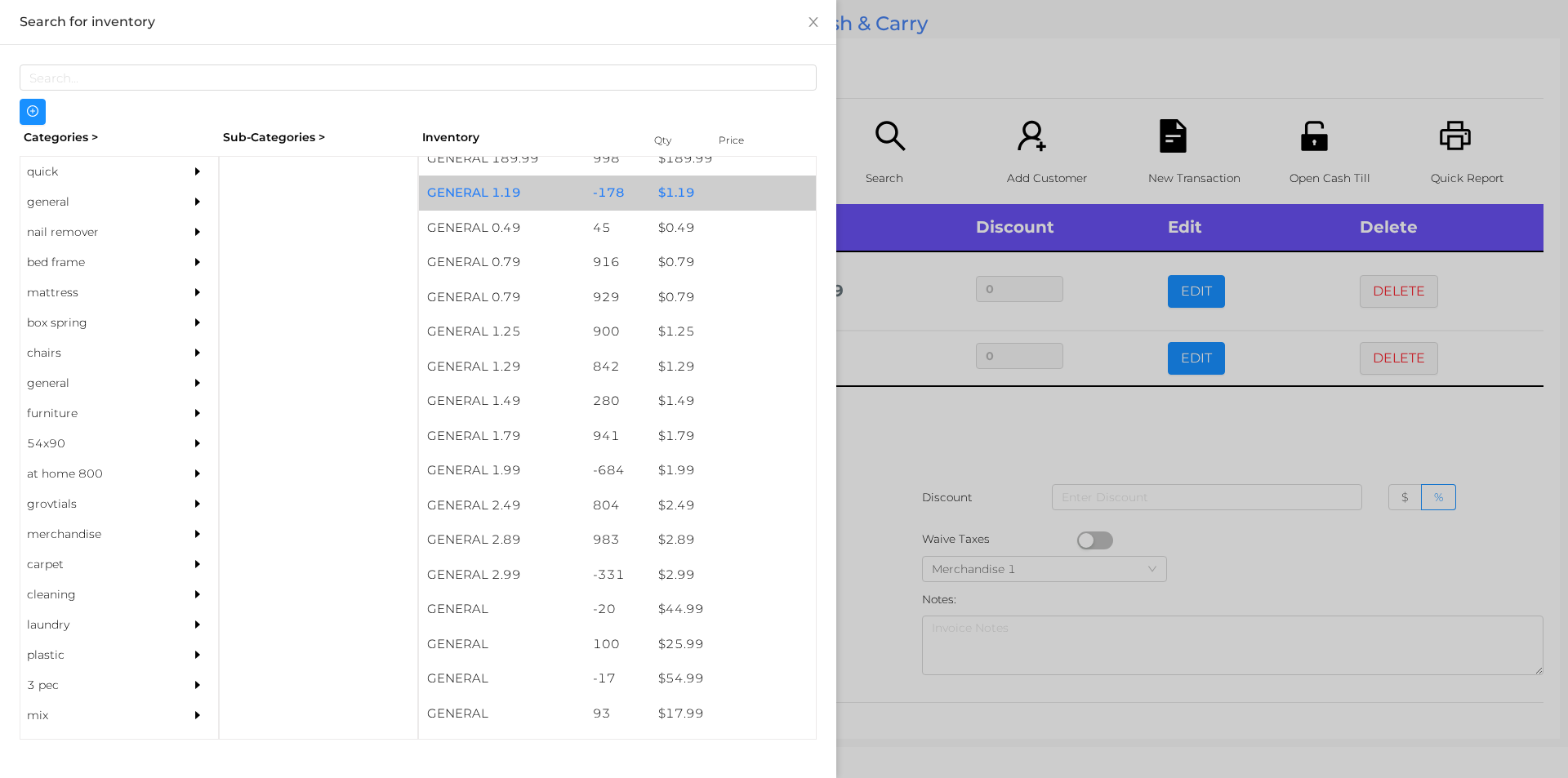
click at [734, 201] on div "$ 1.19" at bounding box center [733, 193] width 166 height 35
click at [738, 196] on div "$ 1.19" at bounding box center [733, 193] width 166 height 35
click at [758, 184] on div "$ 1.19" at bounding box center [733, 193] width 166 height 35
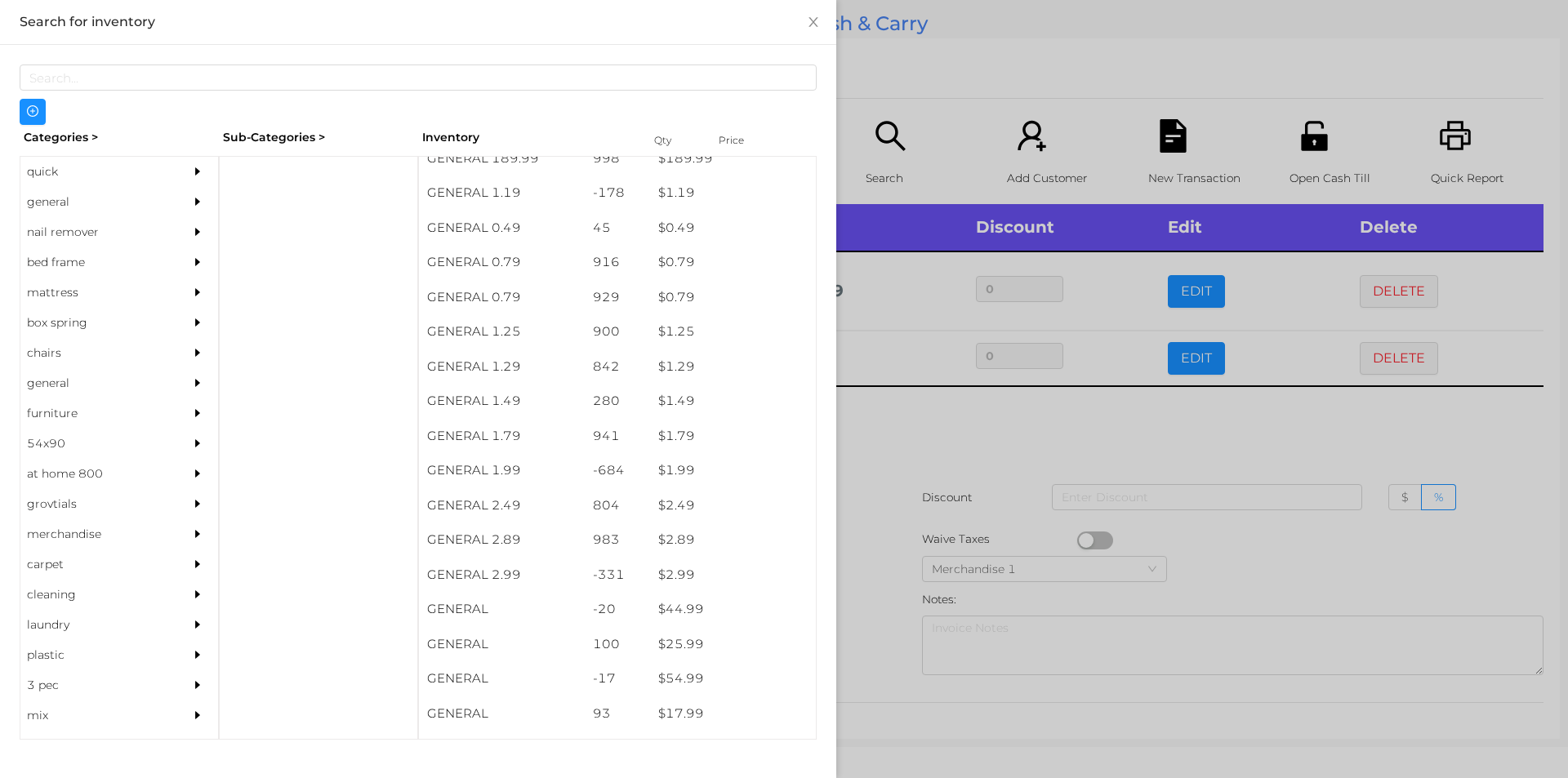
click at [935, 72] on div at bounding box center [784, 389] width 1568 height 778
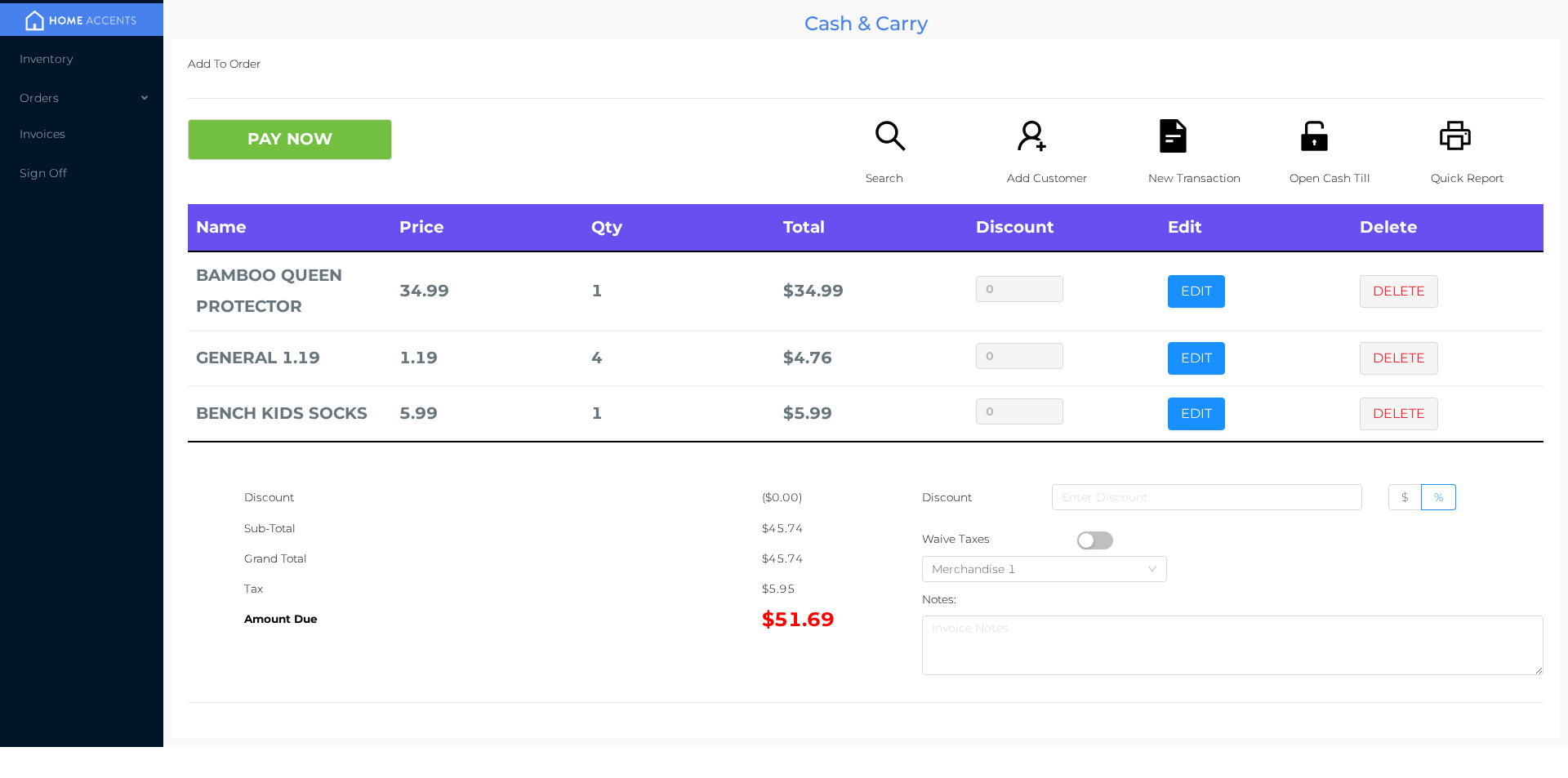
click at [884, 155] on div "Search" at bounding box center [922, 162] width 113 height 85
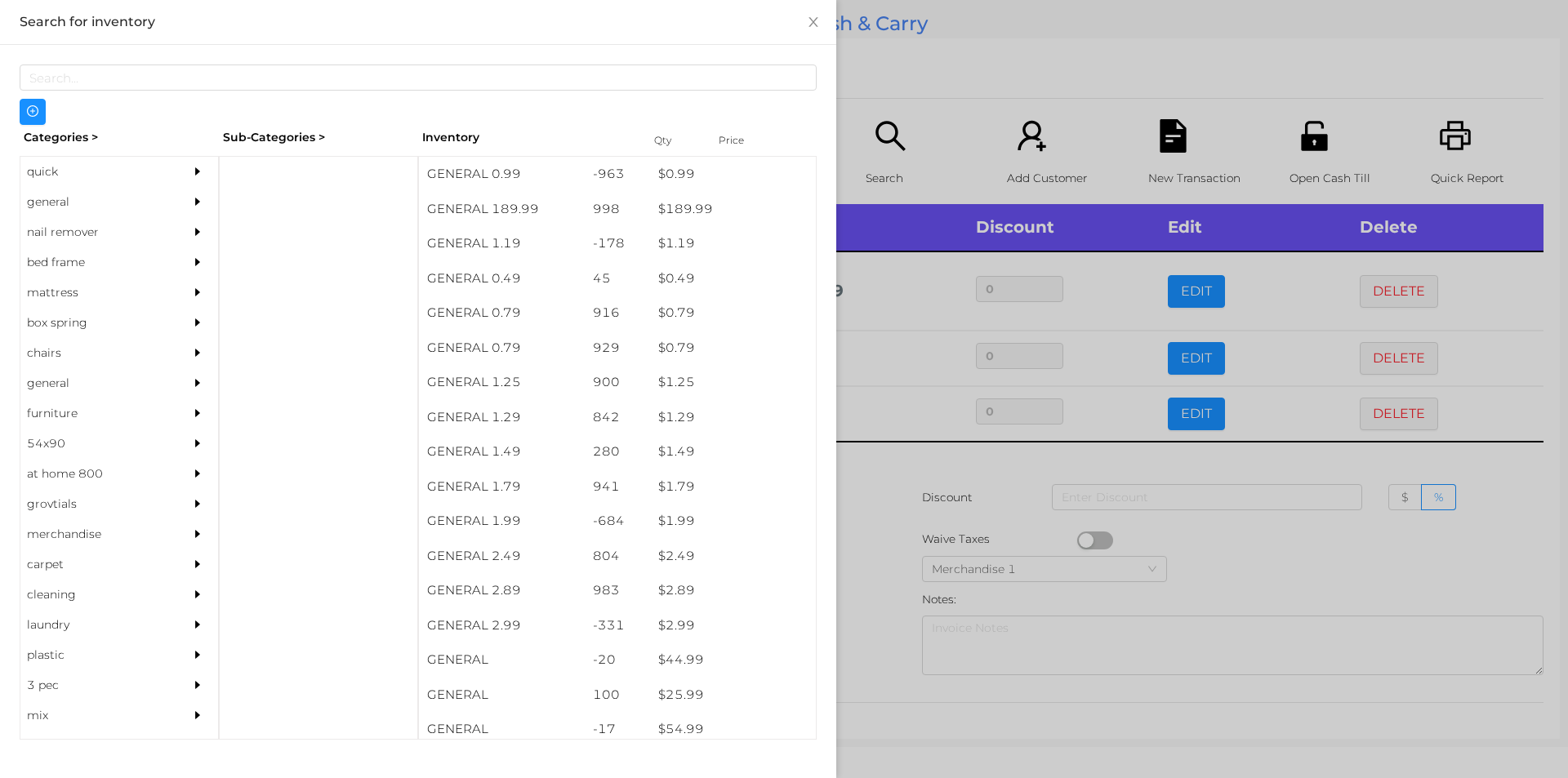
scroll to position [0, 0]
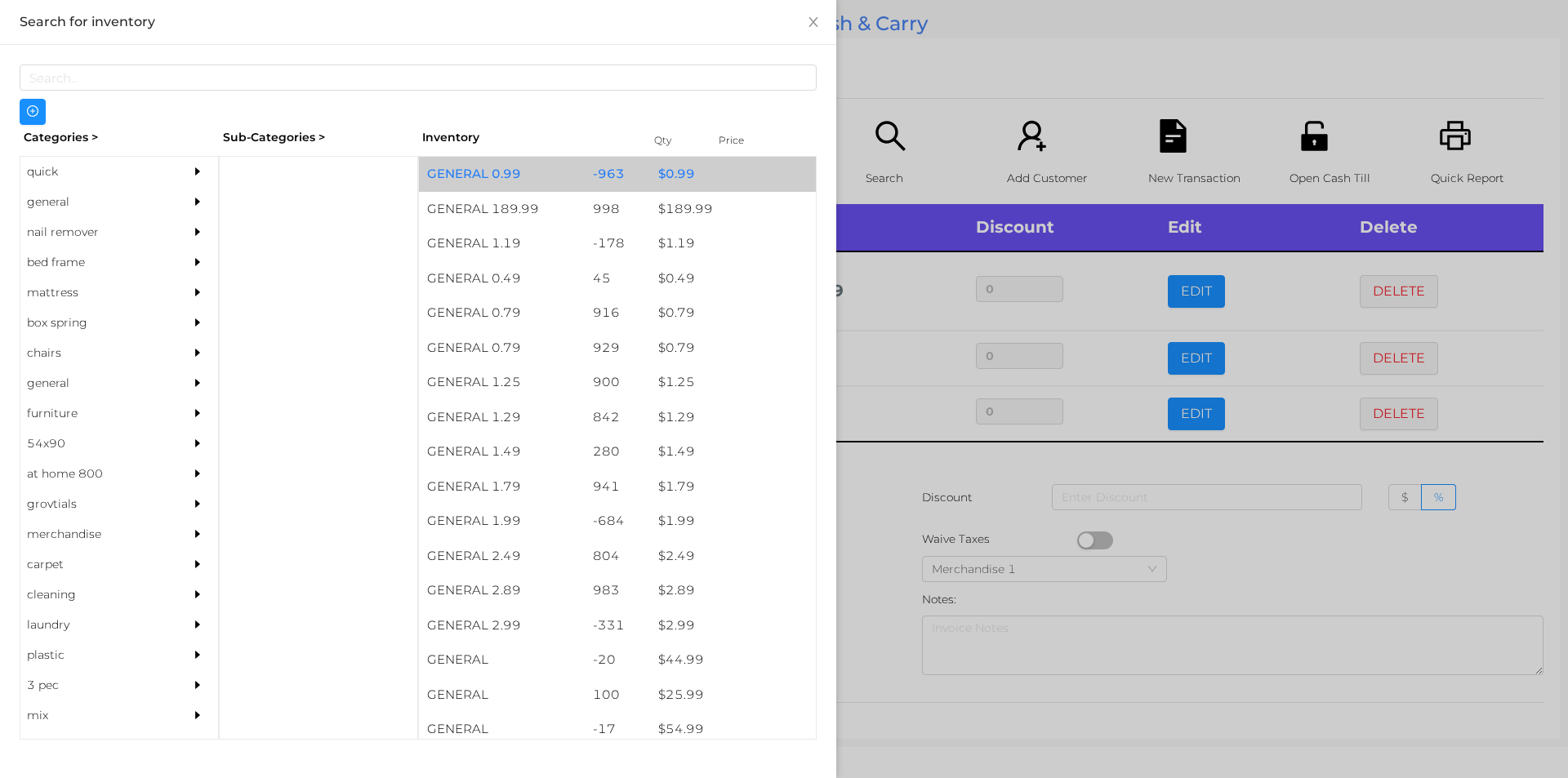
click at [698, 168] on div "$ 0.99" at bounding box center [733, 175] width 166 height 35
click at [708, 175] on div "$ 0.99" at bounding box center [733, 175] width 166 height 35
click at [715, 178] on div "$ 0.99" at bounding box center [733, 175] width 166 height 35
click at [708, 177] on div "$ 0.99" at bounding box center [733, 175] width 166 height 35
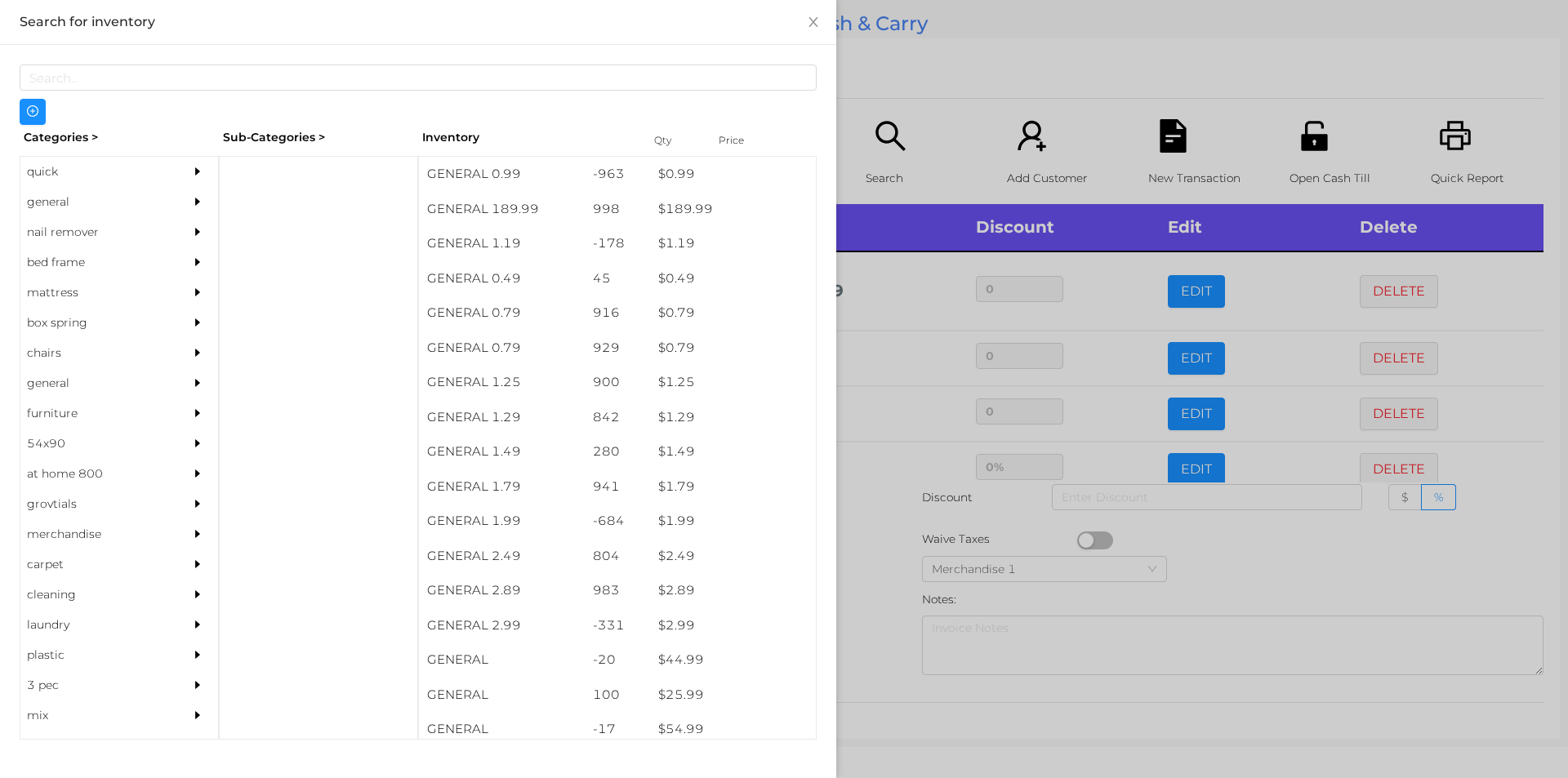
click at [933, 95] on div at bounding box center [784, 389] width 1568 height 778
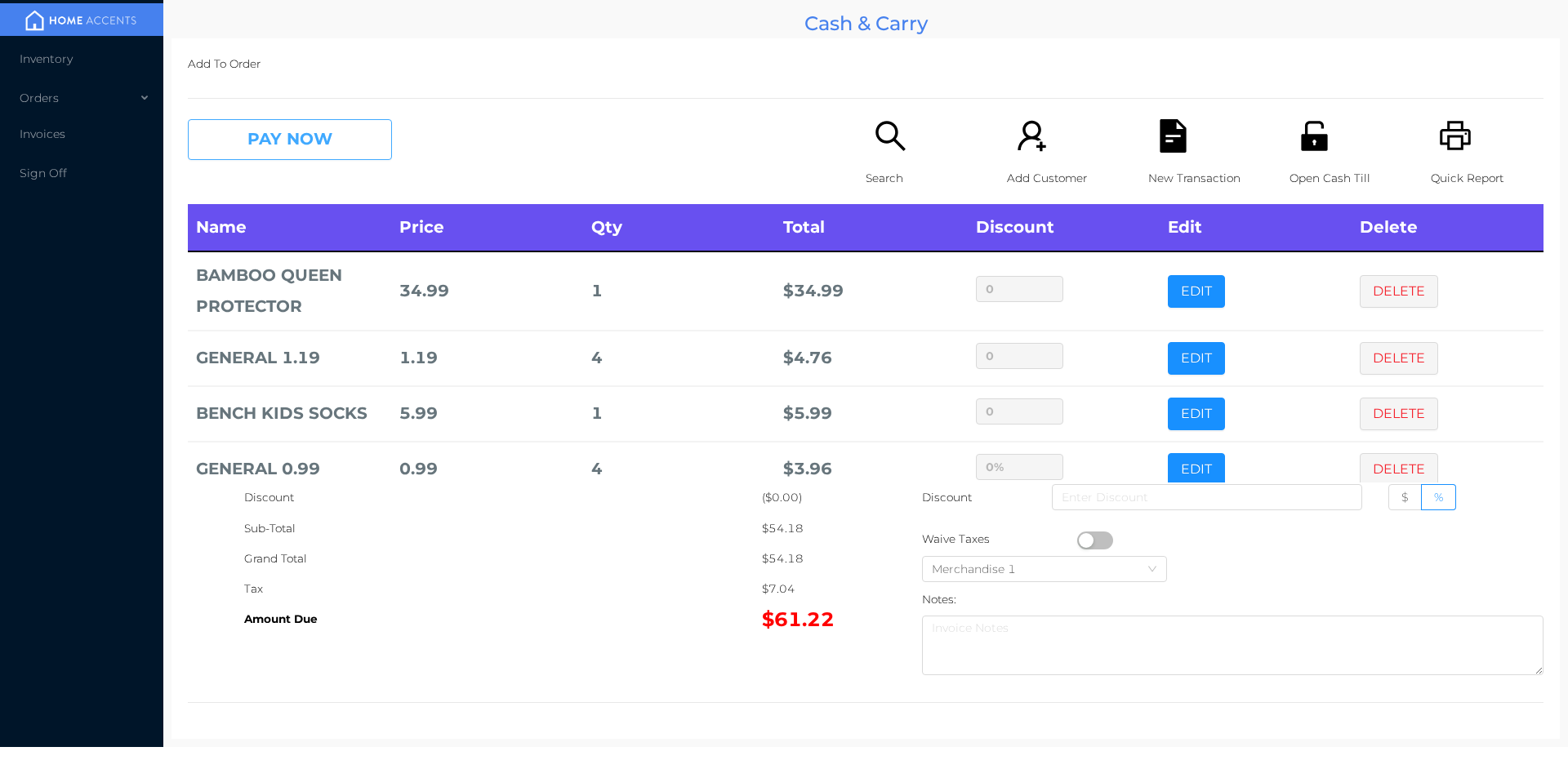
click at [287, 157] on button "PAY NOW" at bounding box center [289, 139] width 204 height 41
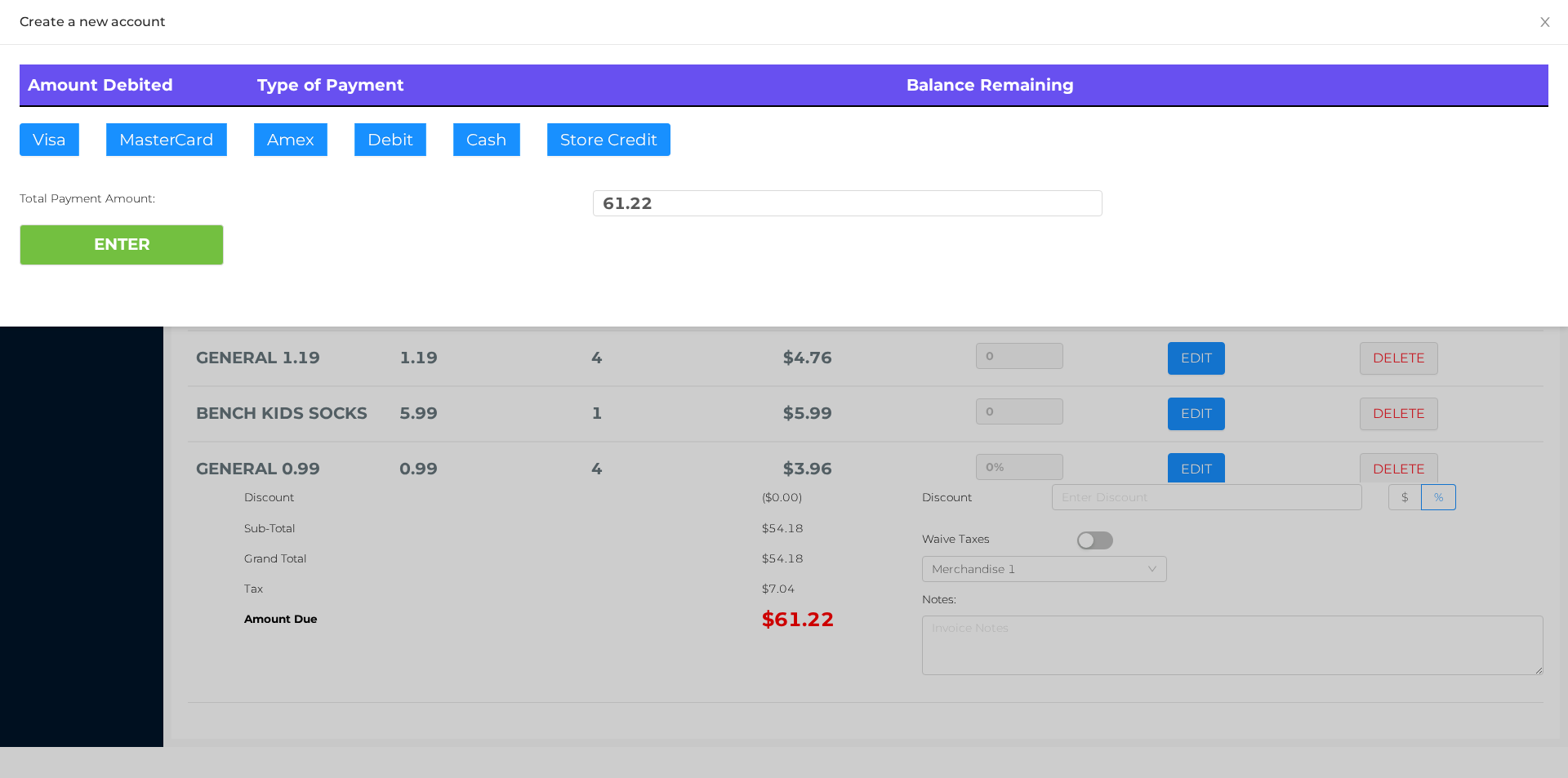
click at [378, 130] on div "Amount Debited Type of Payment Balance Remaining Visa MasterCard Amex Debit Cas…" at bounding box center [784, 165] width 1568 height 240
click at [213, 227] on button "ENTER" at bounding box center [122, 245] width 204 height 41
type input "0"
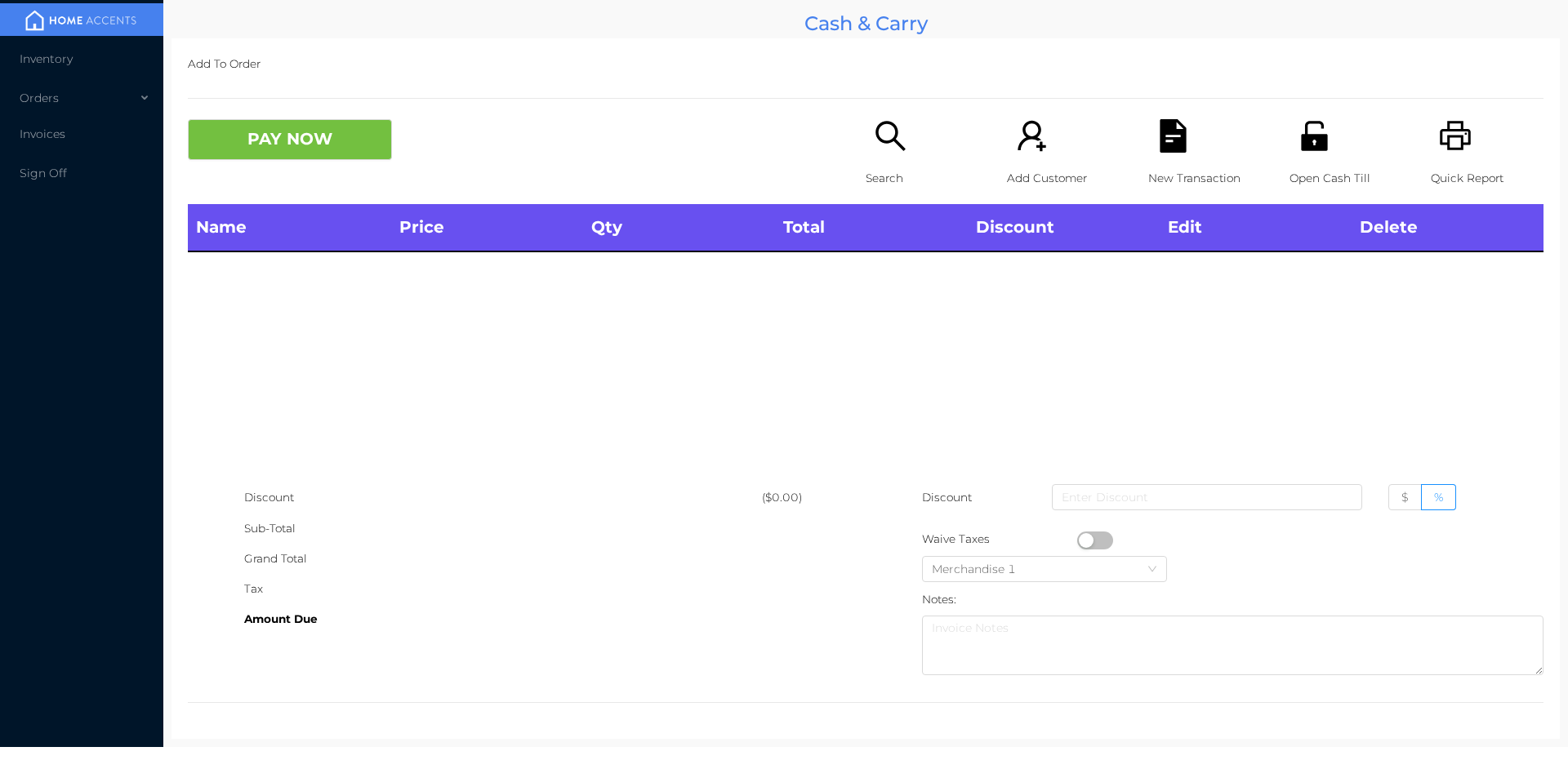
click at [1289, 143] on div "Open Cash Till" at bounding box center [1346, 162] width 113 height 85
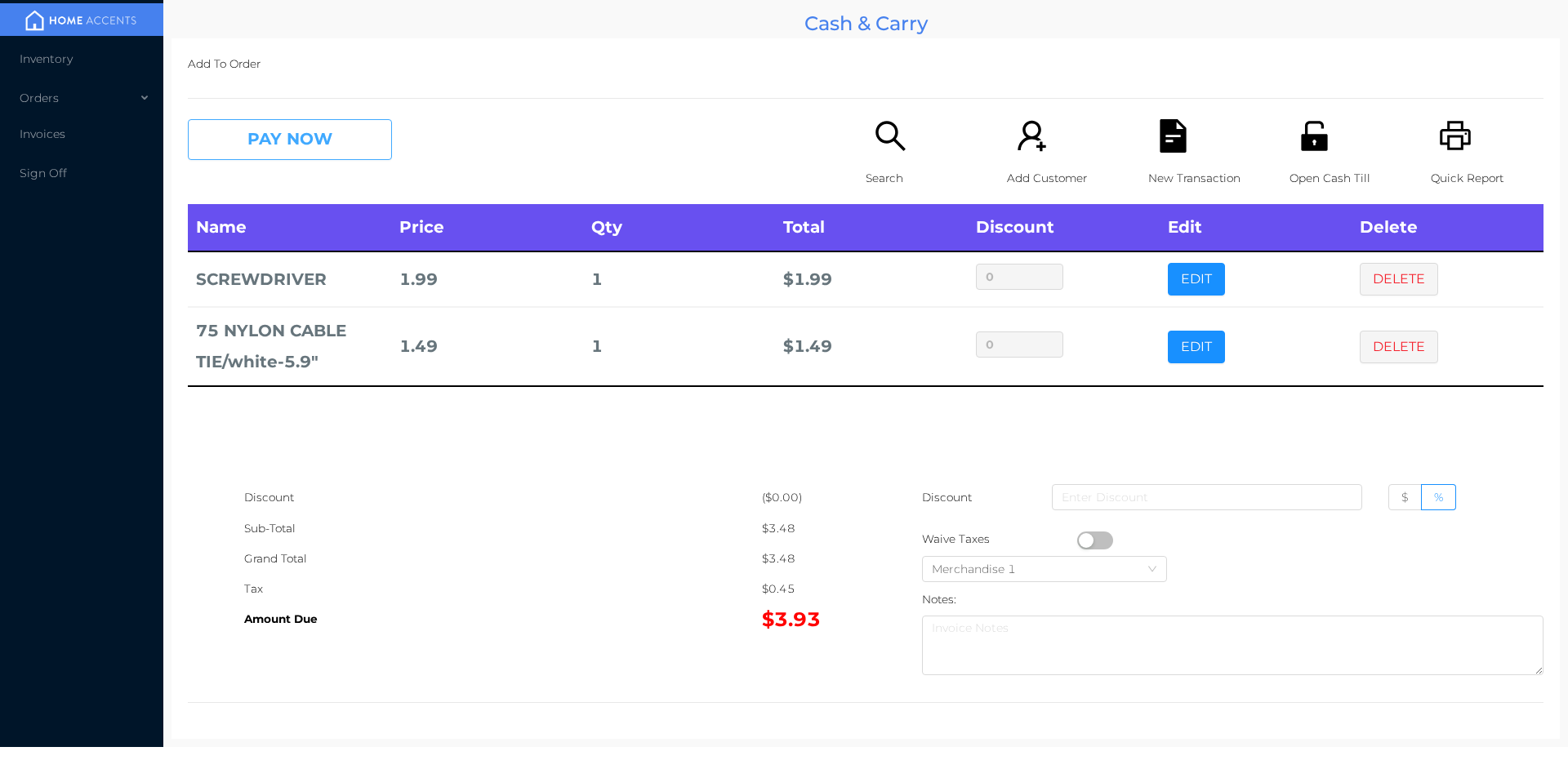
click at [250, 148] on button "PAY NOW" at bounding box center [289, 139] width 204 height 41
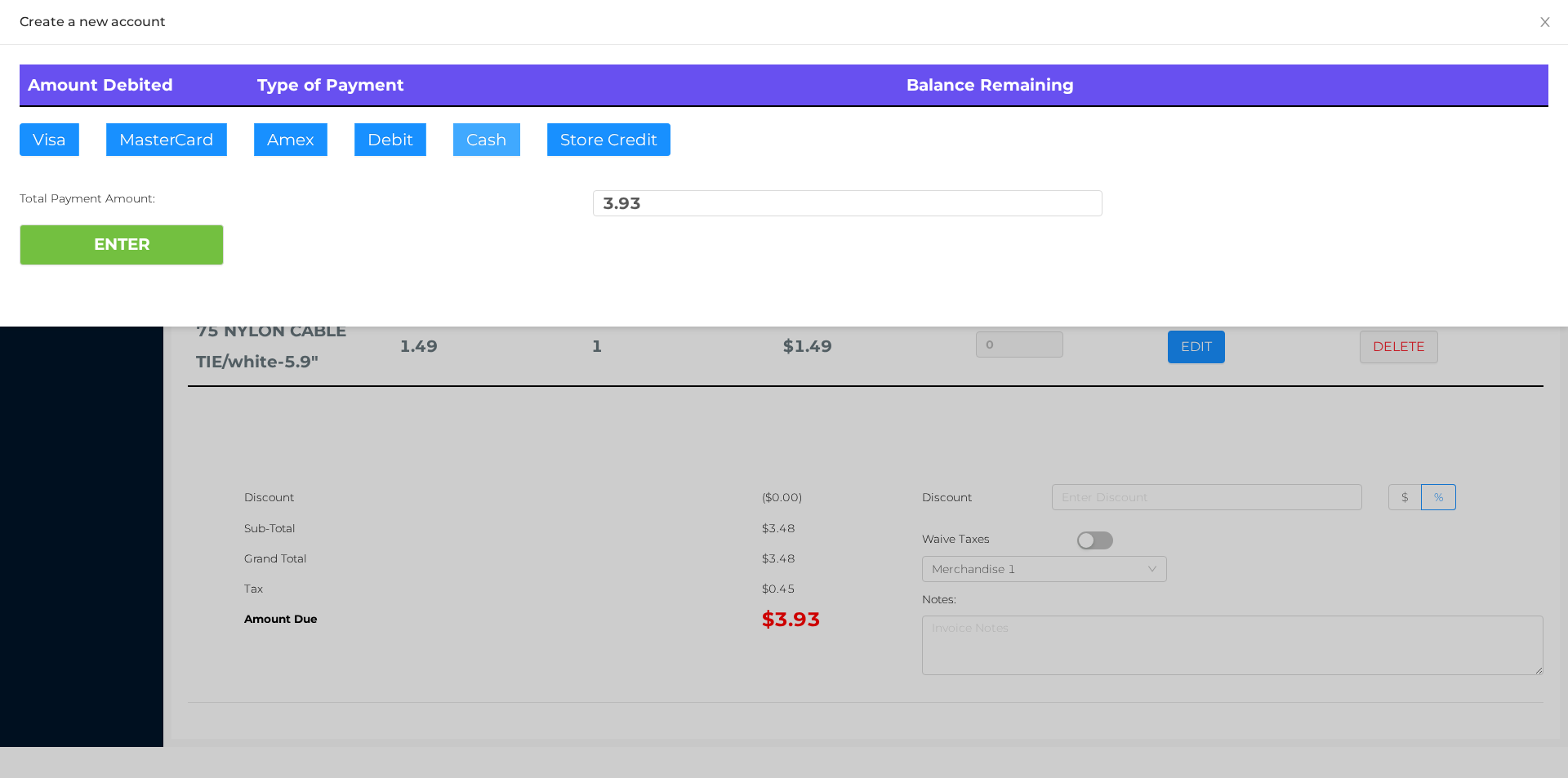
click at [480, 145] on button "Cash" at bounding box center [486, 140] width 67 height 33
type input "5"
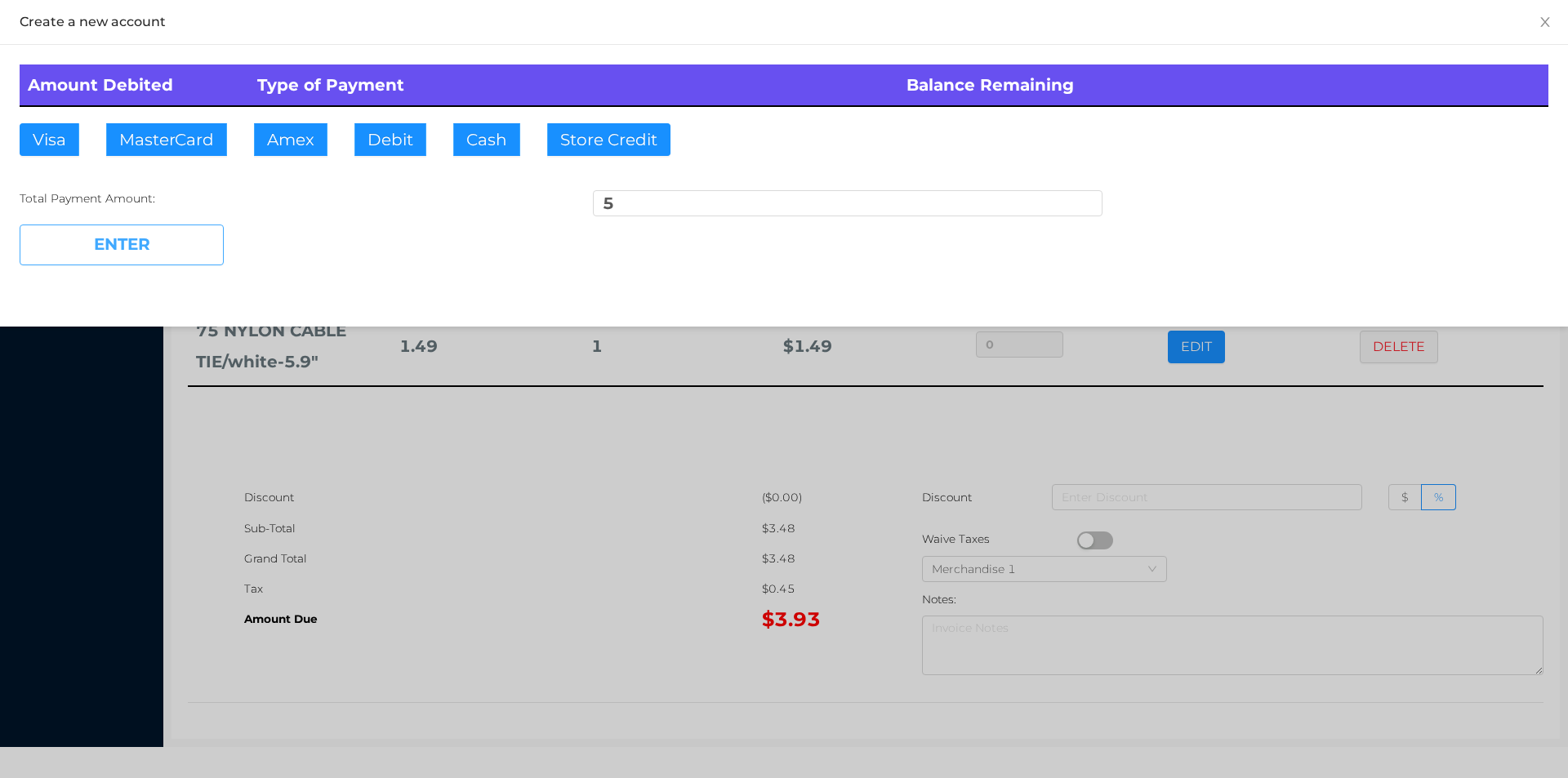
click at [121, 256] on button "ENTER" at bounding box center [122, 245] width 204 height 41
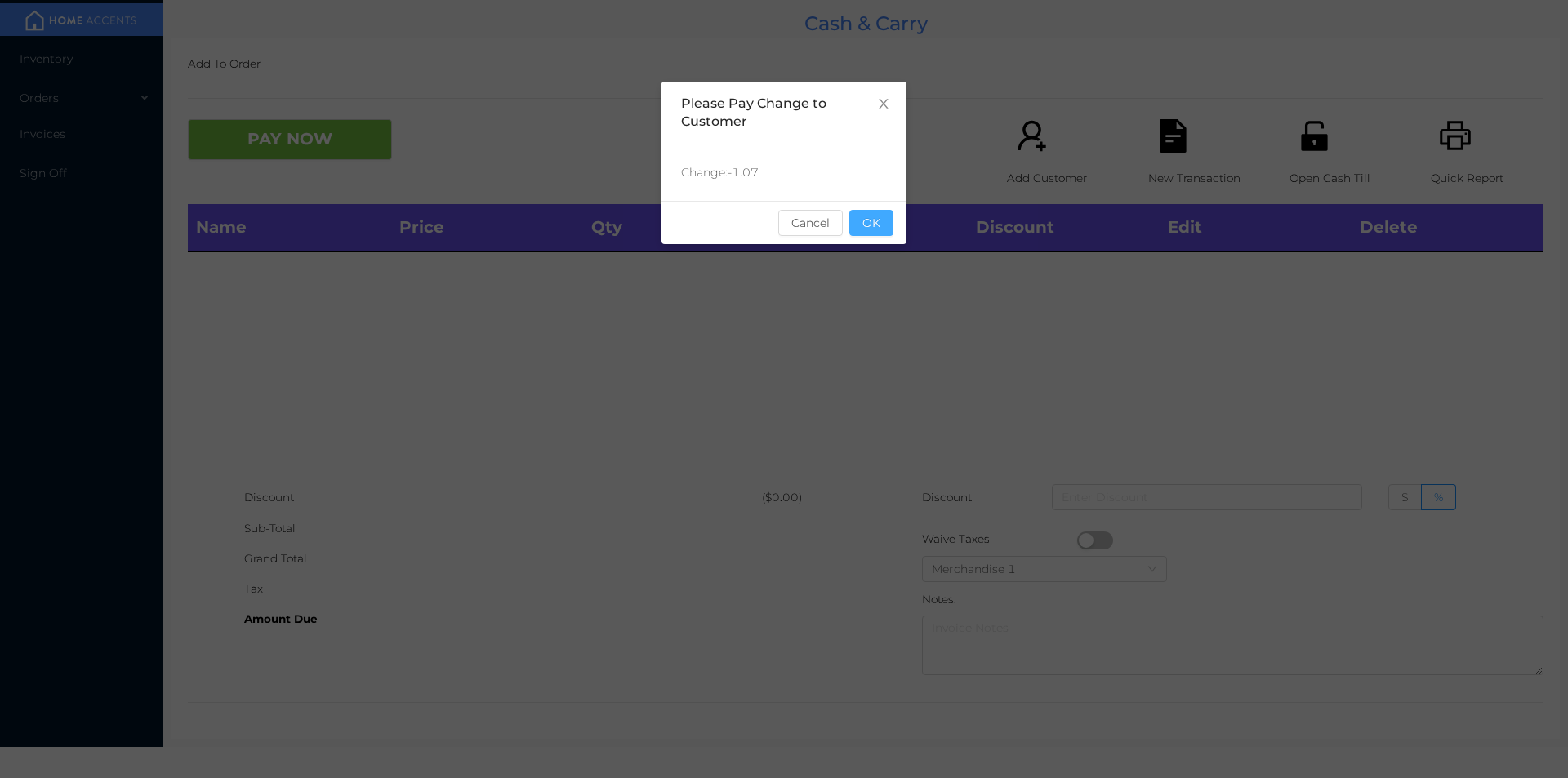
click at [880, 234] on button "OK" at bounding box center [871, 223] width 44 height 26
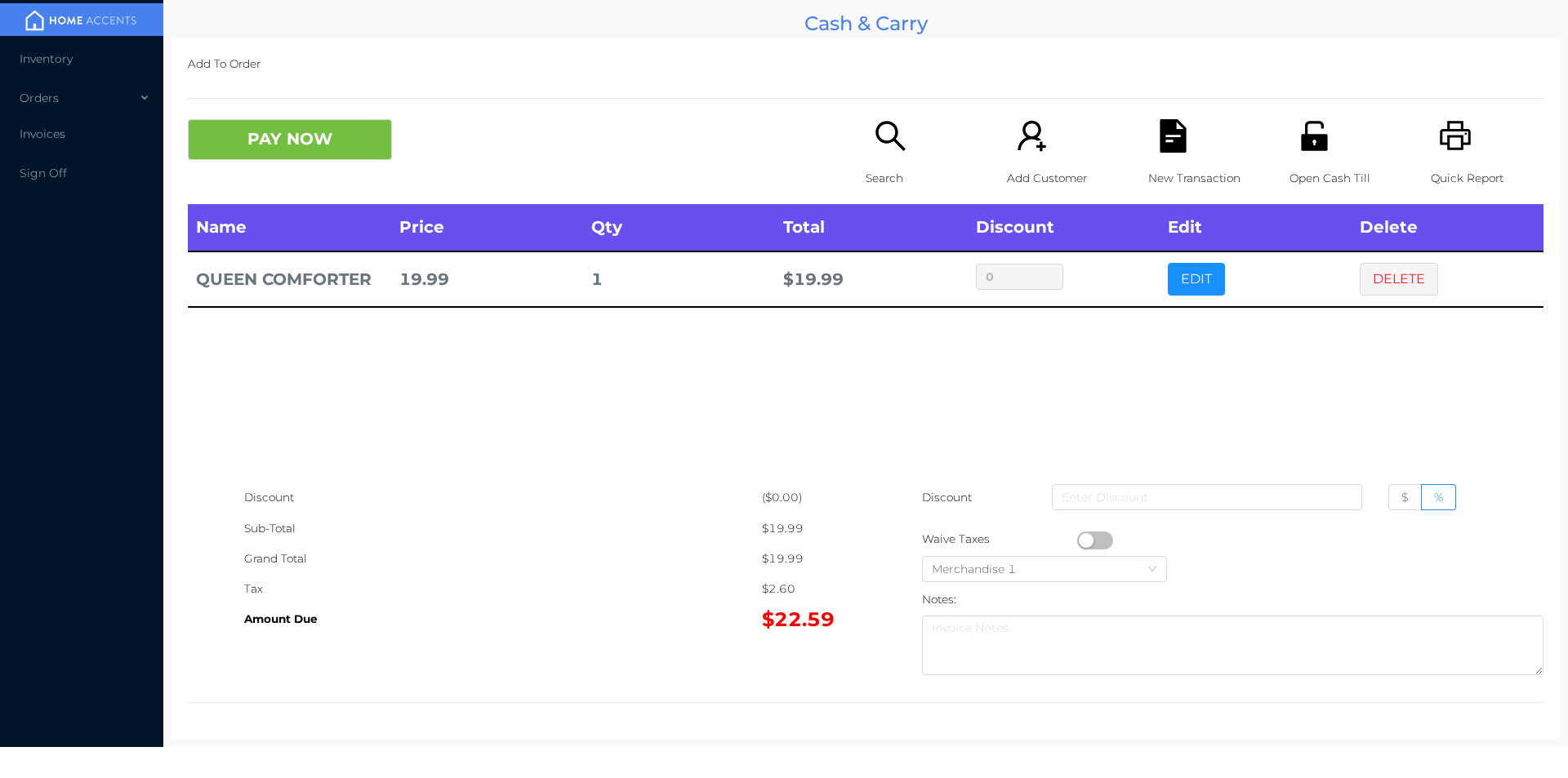
click at [882, 136] on icon "icon: search" at bounding box center [890, 135] width 34 height 34
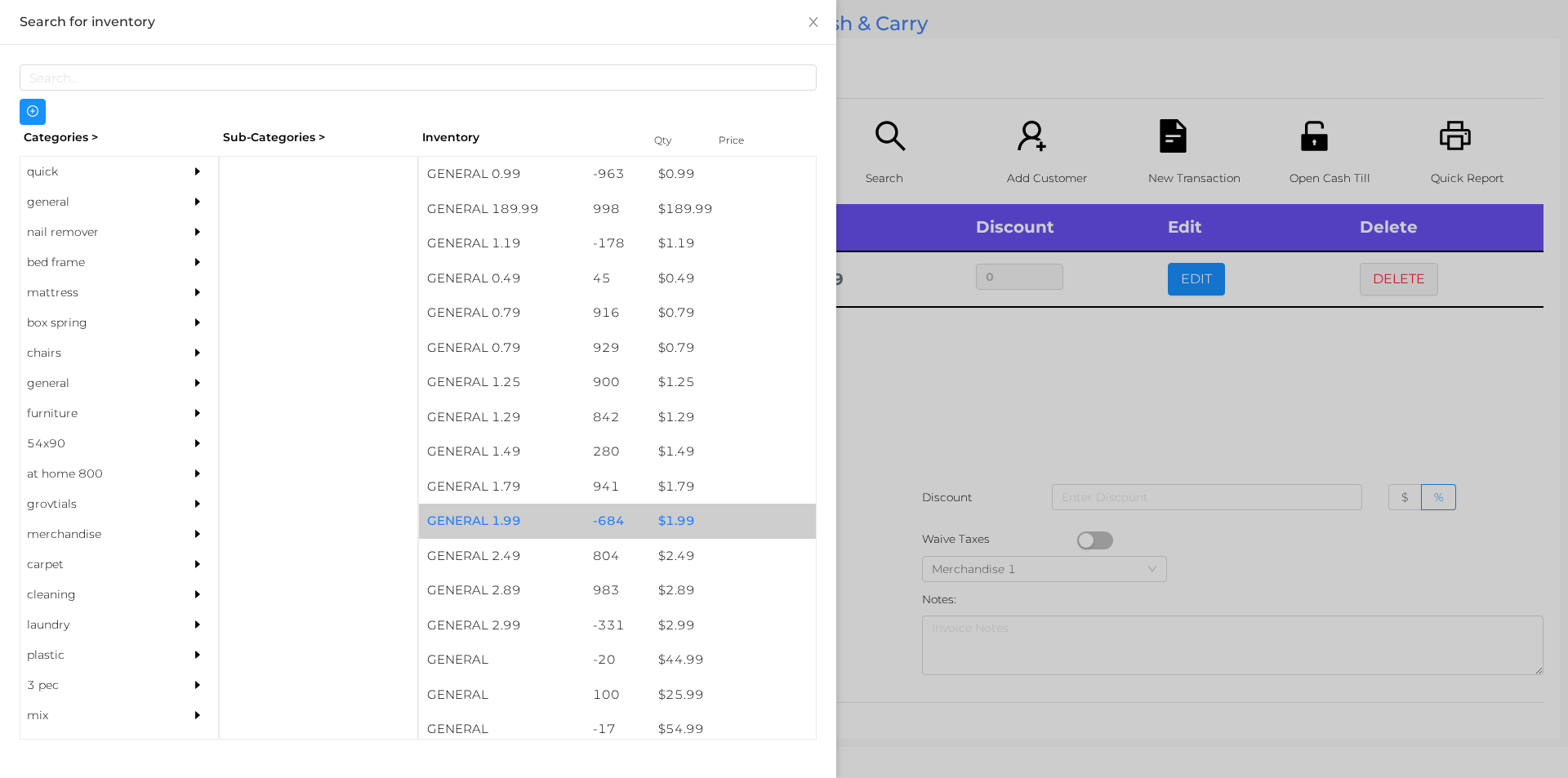
click at [702, 513] on div "$ 1.99" at bounding box center [733, 521] width 166 height 35
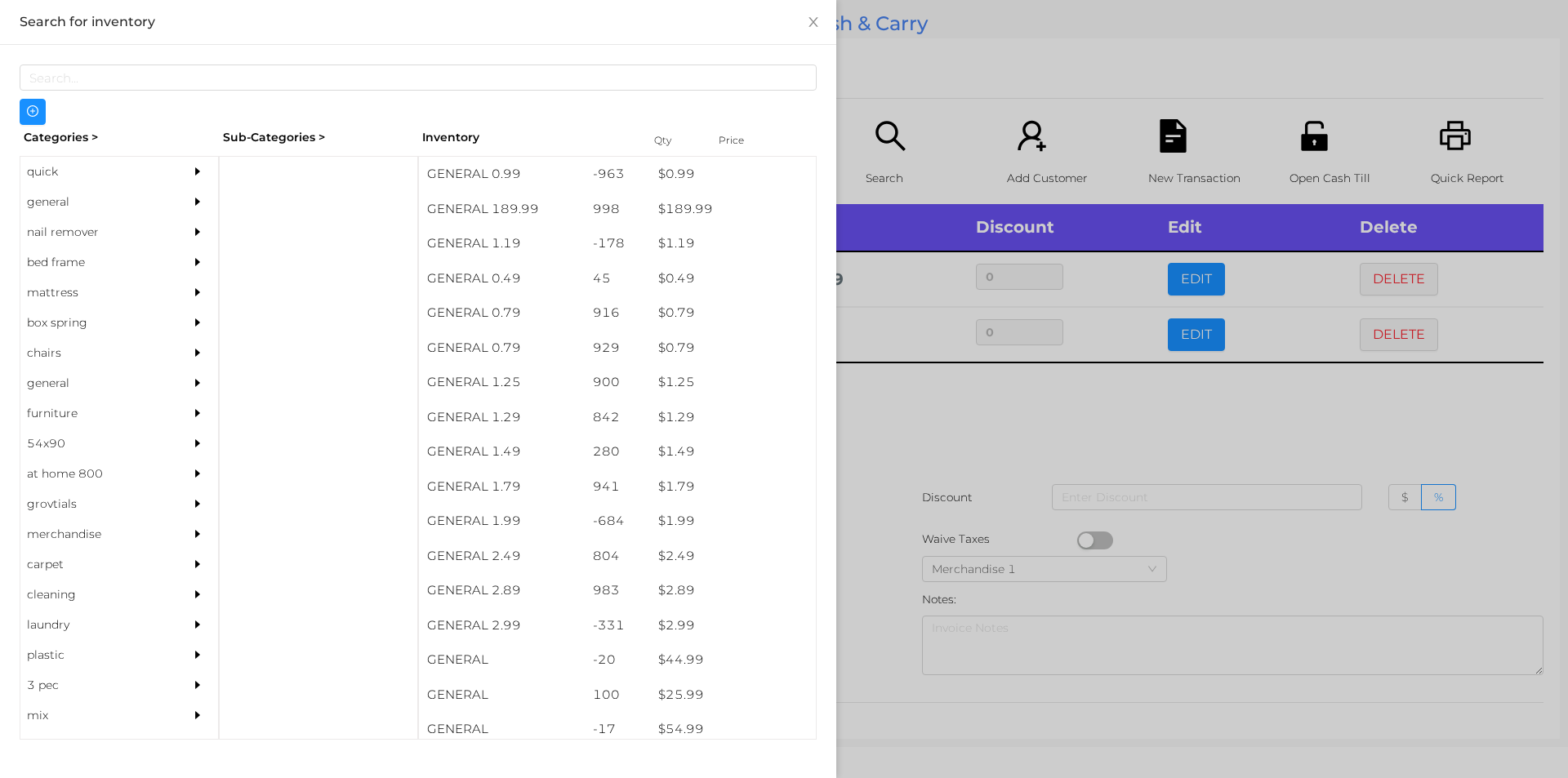
click at [908, 525] on div at bounding box center [784, 389] width 1568 height 778
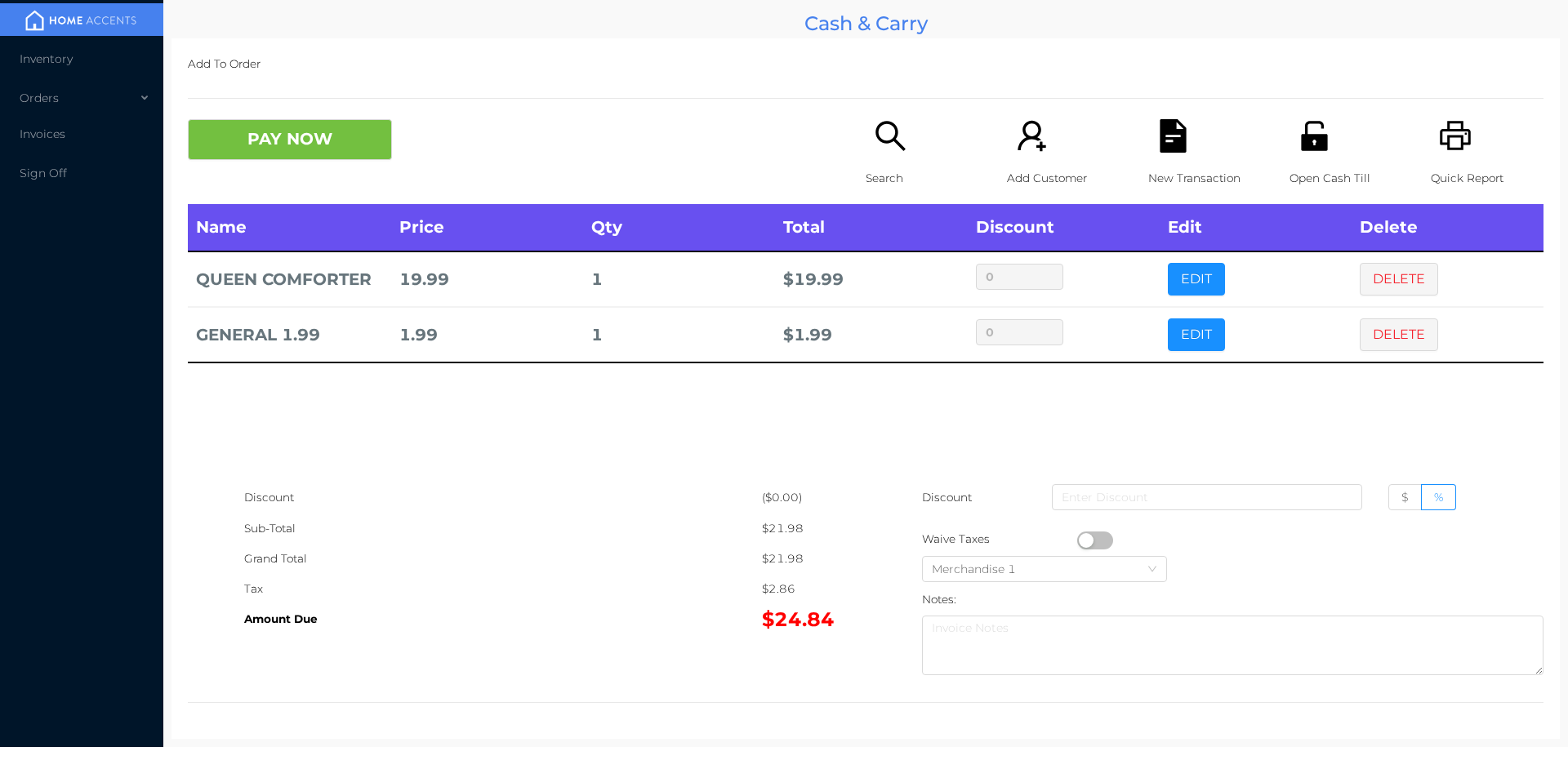
click at [1166, 142] on icon "icon: file-text" at bounding box center [1172, 135] width 26 height 34
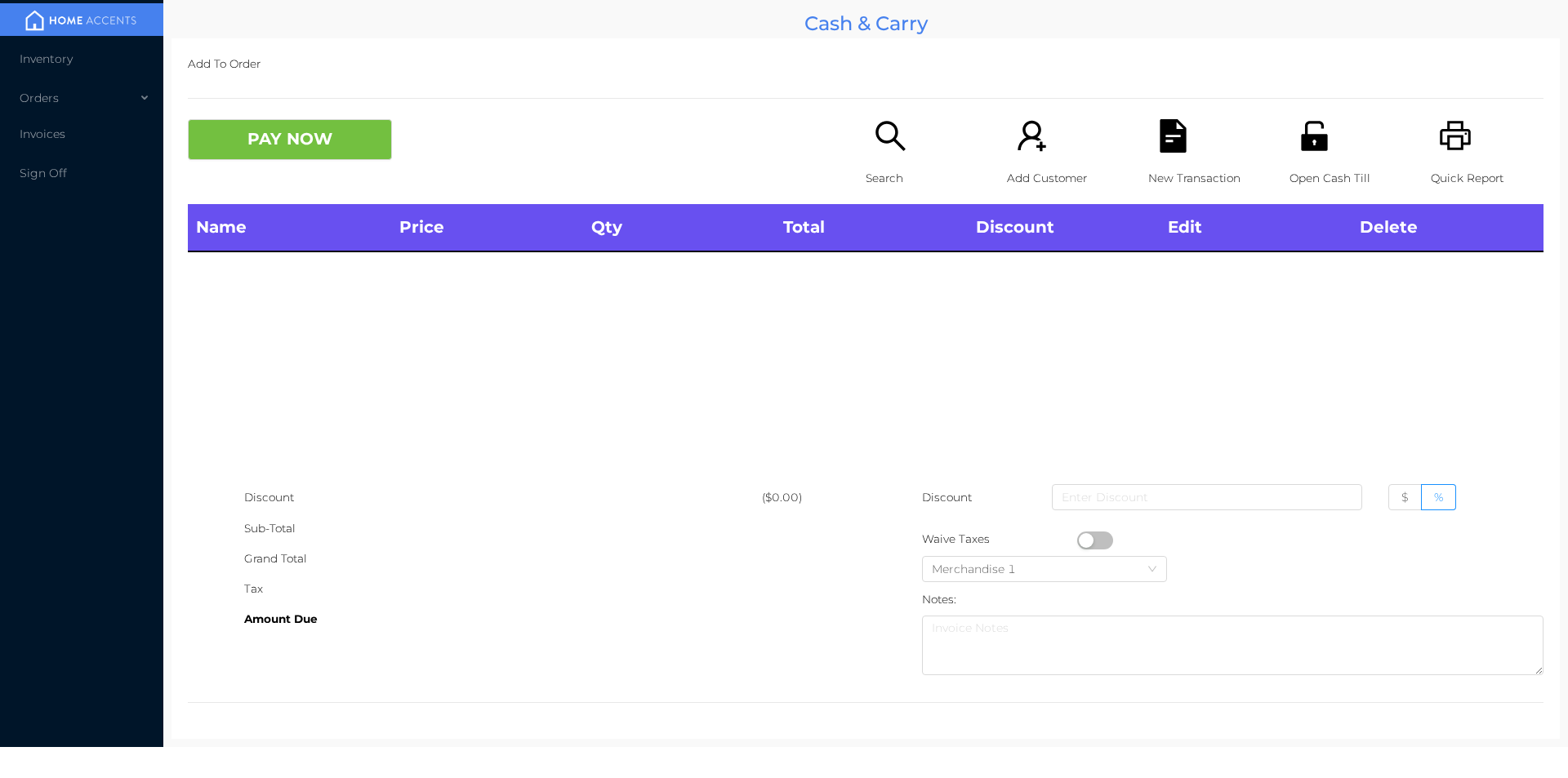
click at [1329, 135] on div "Open Cash Till" at bounding box center [1346, 162] width 113 height 85
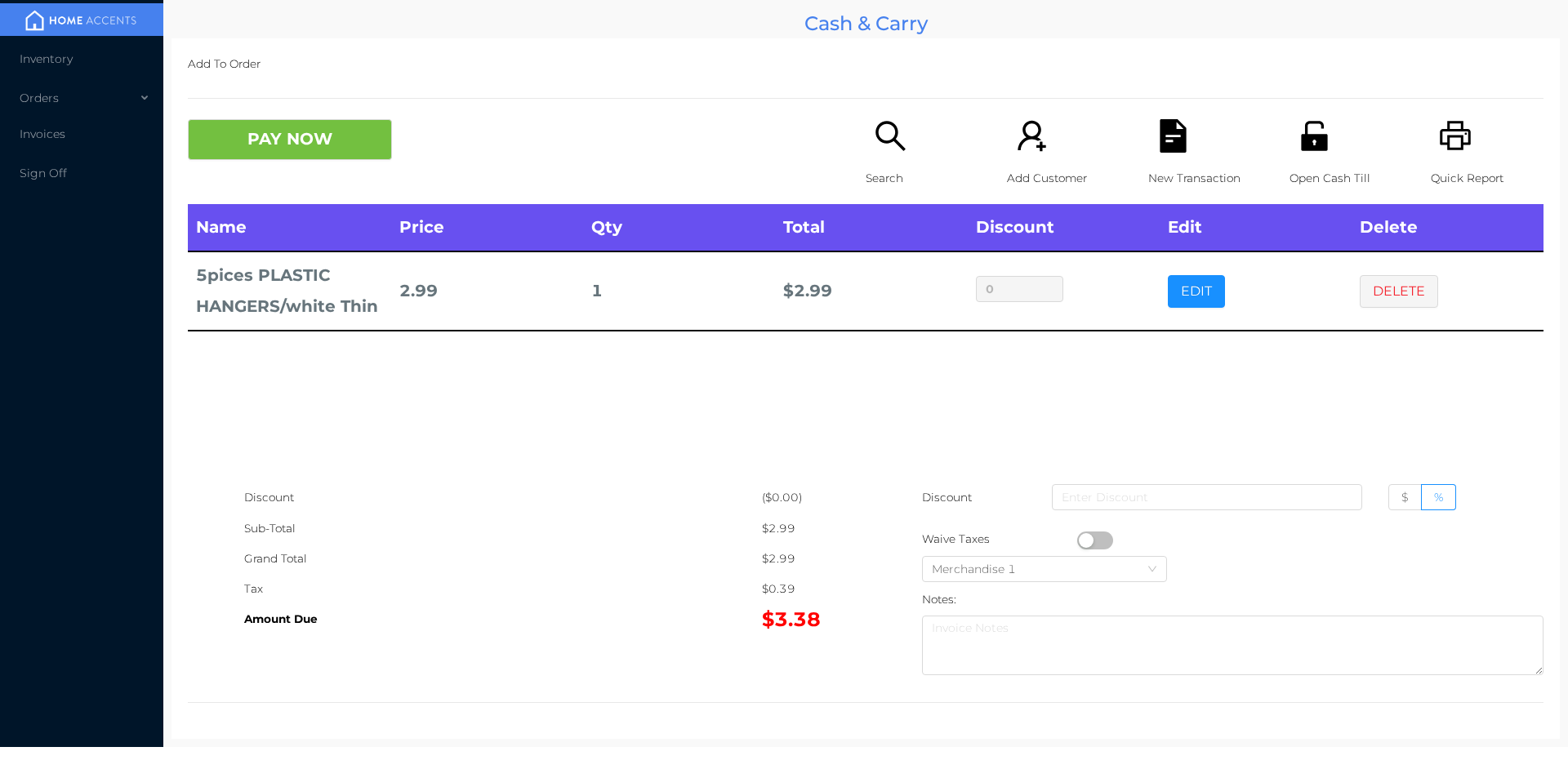
click at [1159, 159] on div "New Transaction" at bounding box center [1204, 162] width 113 height 85
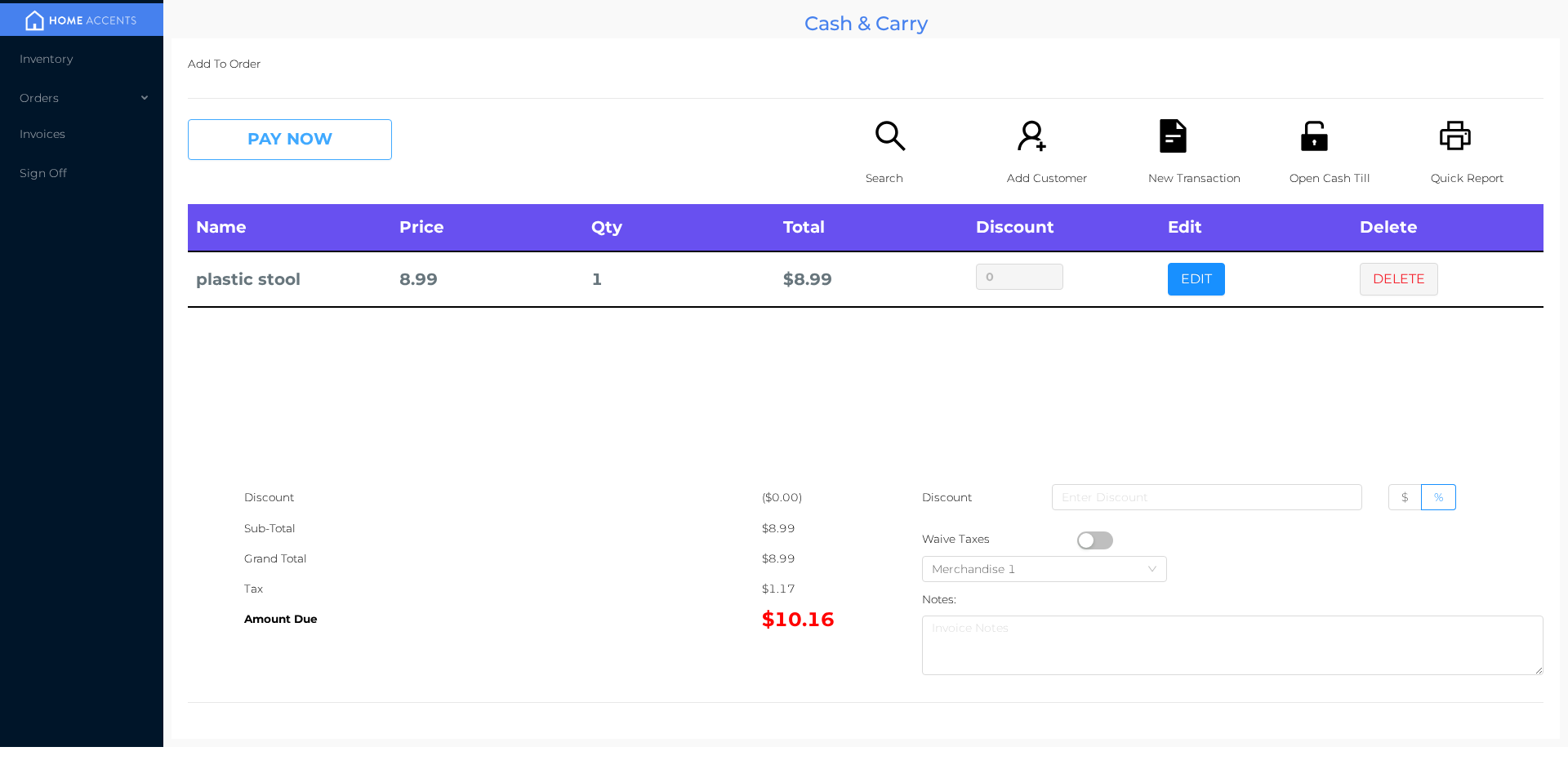
click at [287, 130] on button "PAY NOW" at bounding box center [289, 139] width 204 height 41
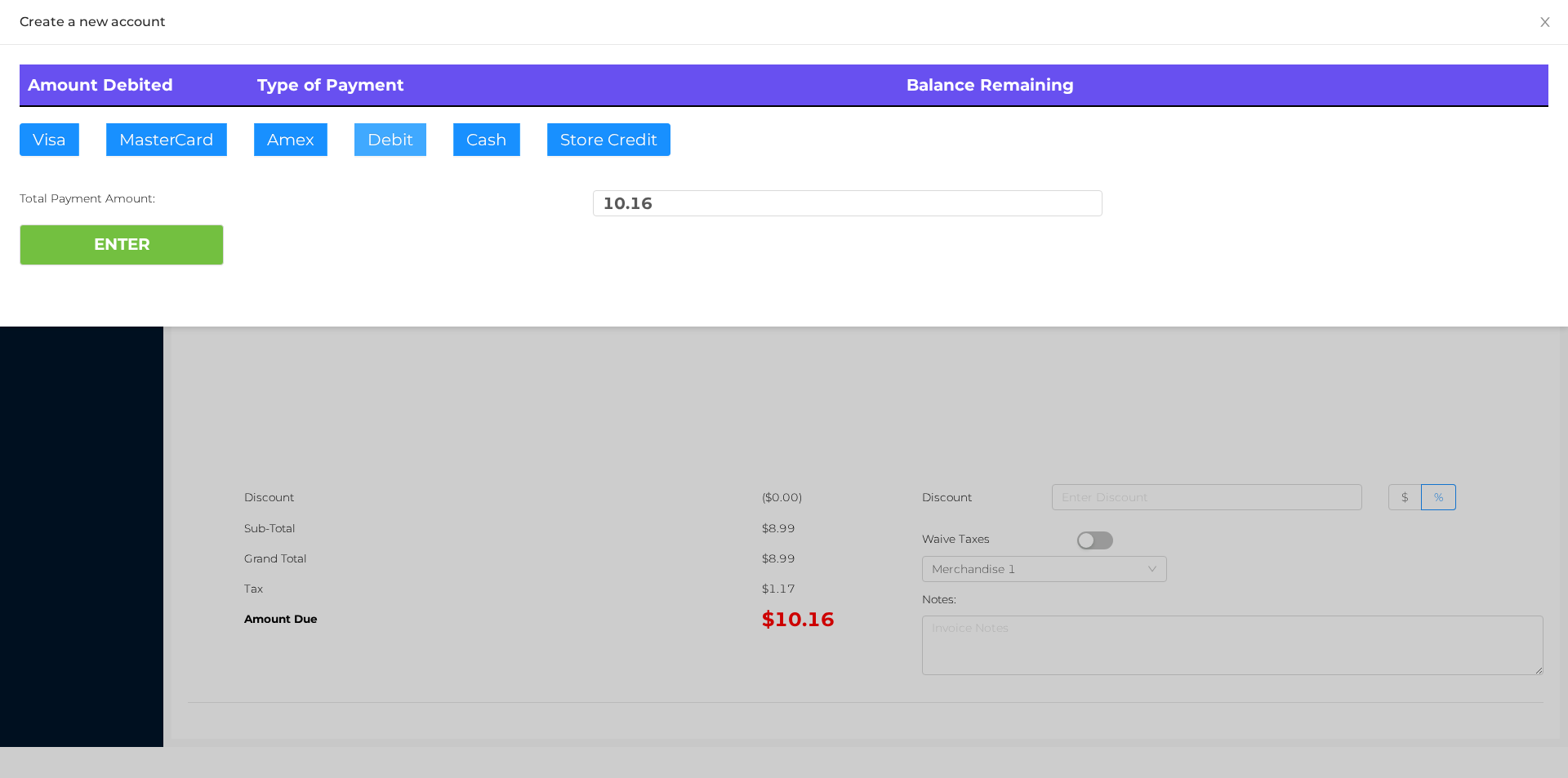
click at [391, 134] on button "Debit" at bounding box center [390, 140] width 72 height 33
click at [122, 244] on button "ENTER" at bounding box center [122, 245] width 204 height 41
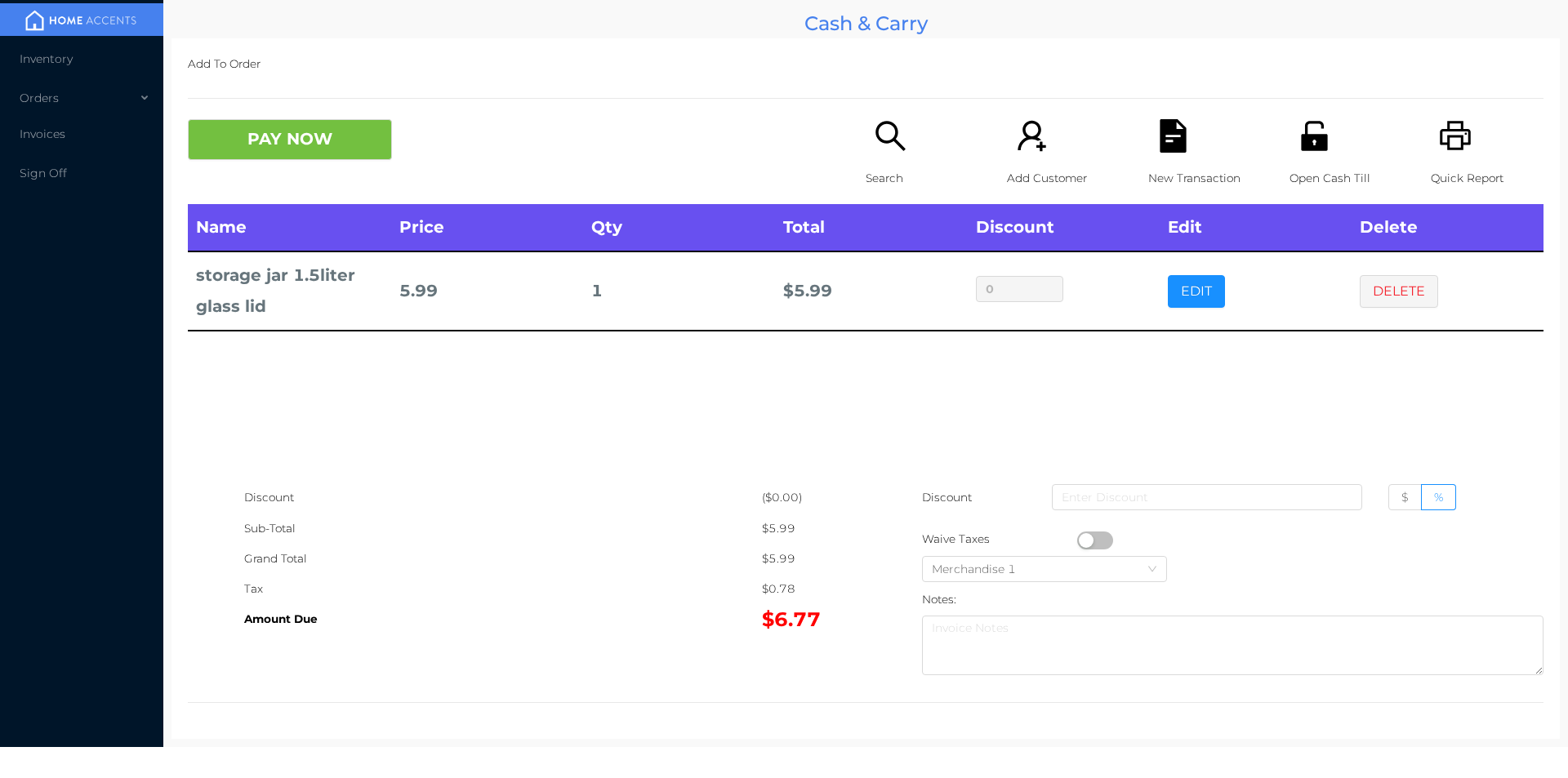
click at [1154, 156] on div "New Transaction" at bounding box center [1204, 162] width 113 height 85
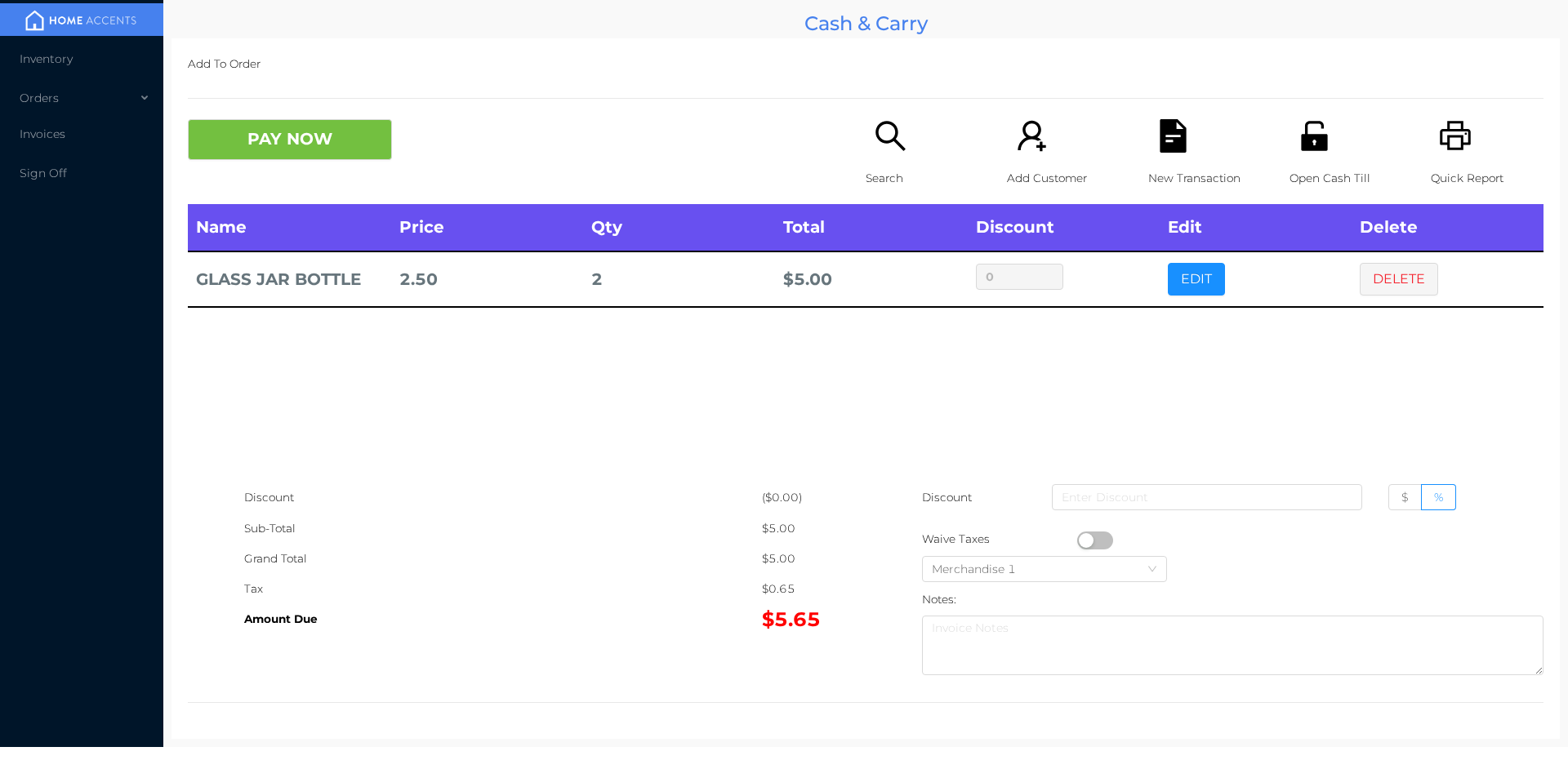
click at [888, 124] on icon "icon: search" at bounding box center [890, 135] width 34 height 34
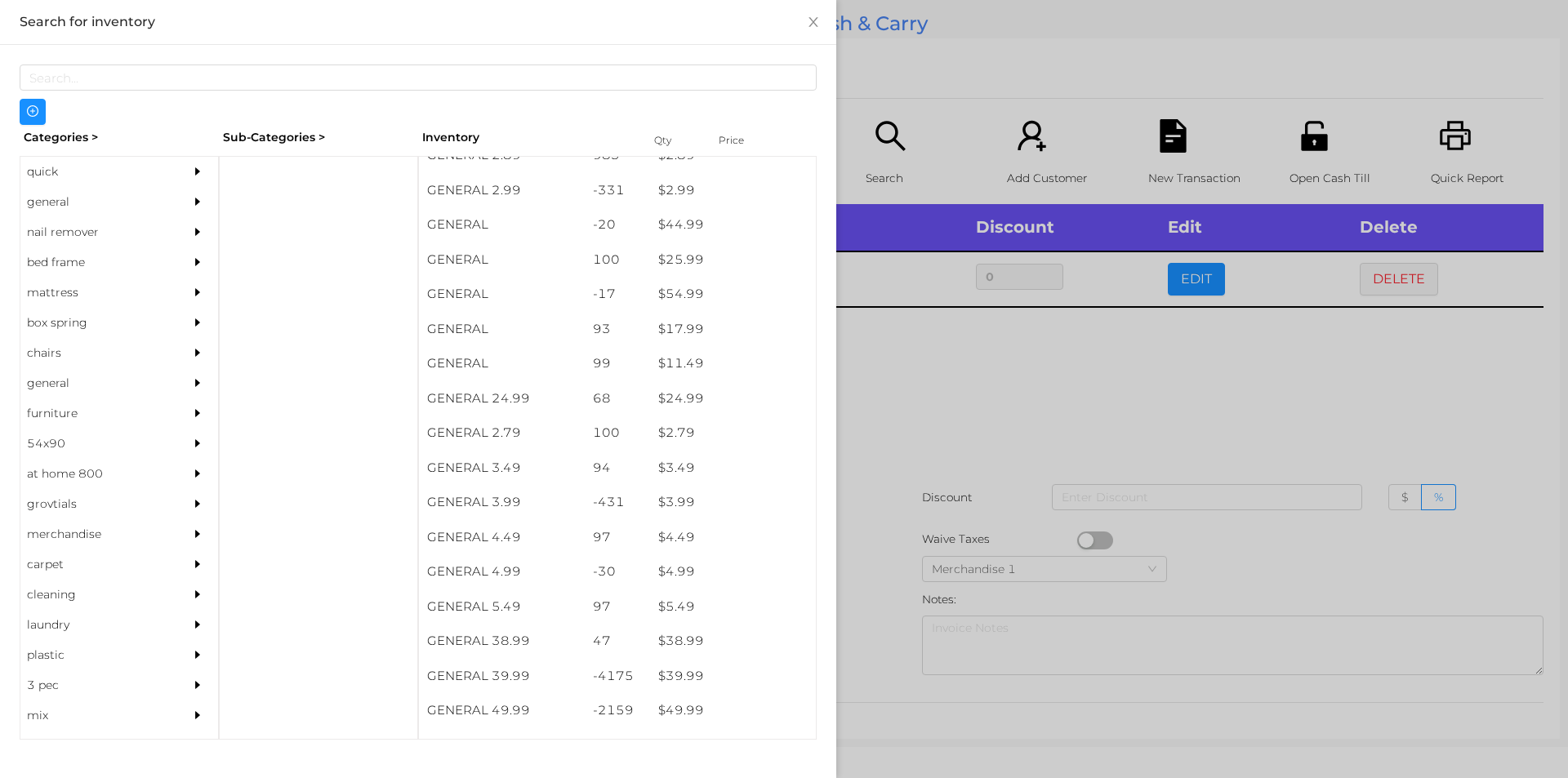
click at [281, 167] on div at bounding box center [318, 448] width 199 height 584
click at [50, 196] on div "general" at bounding box center [95, 201] width 148 height 30
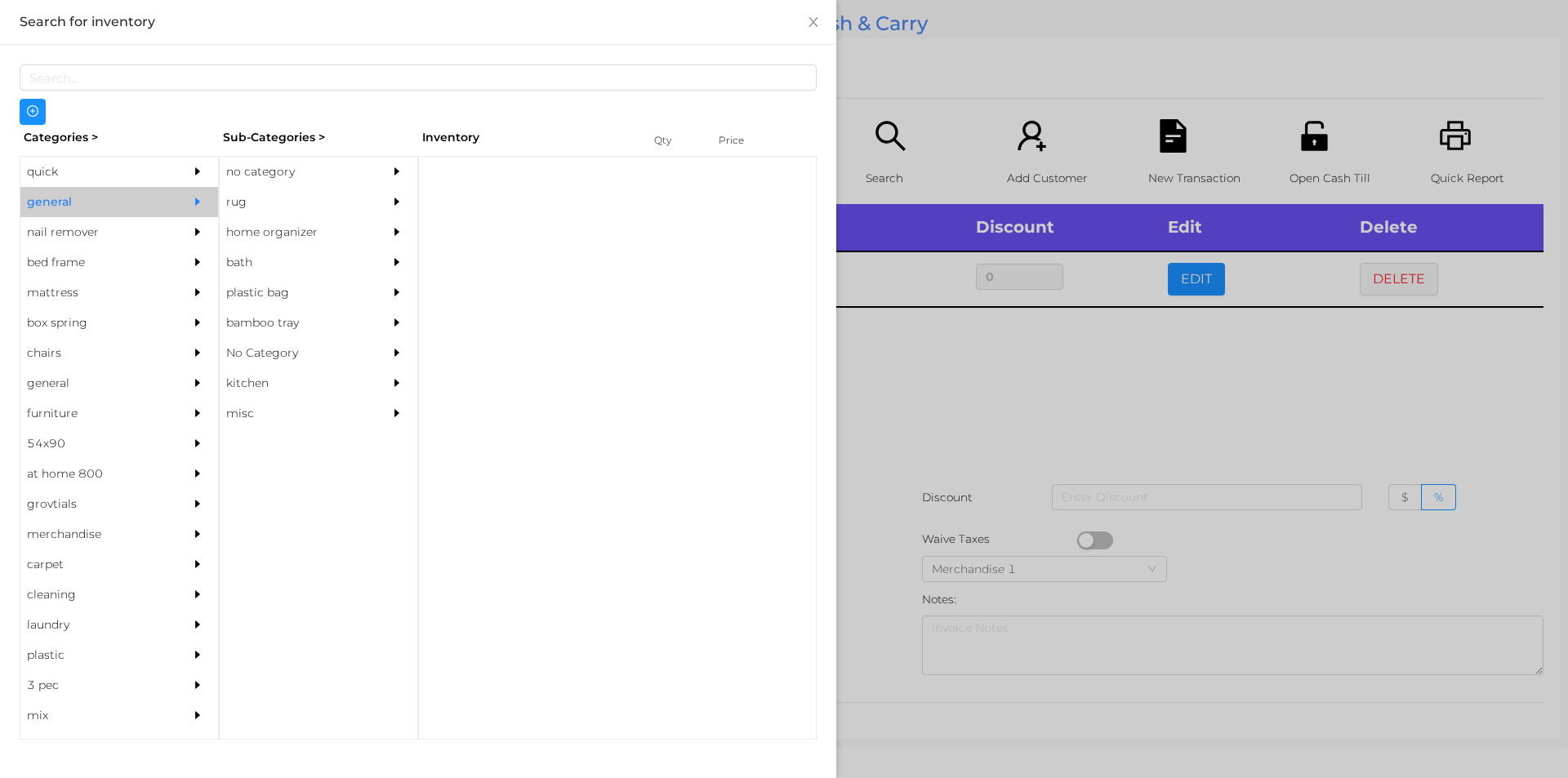
click at [297, 164] on div "no category" at bounding box center [293, 172] width 148 height 30
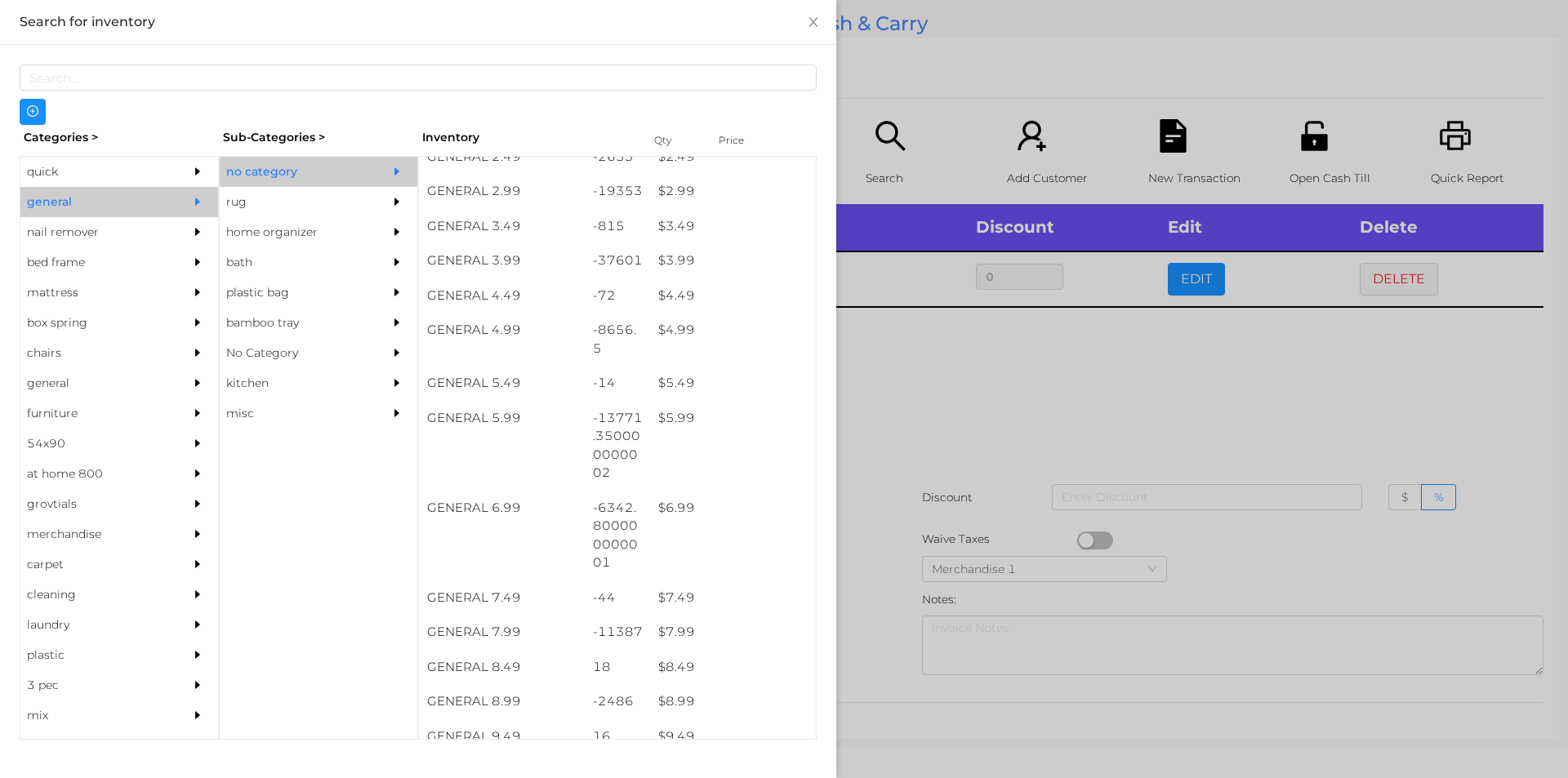
scroll to position [411, 0]
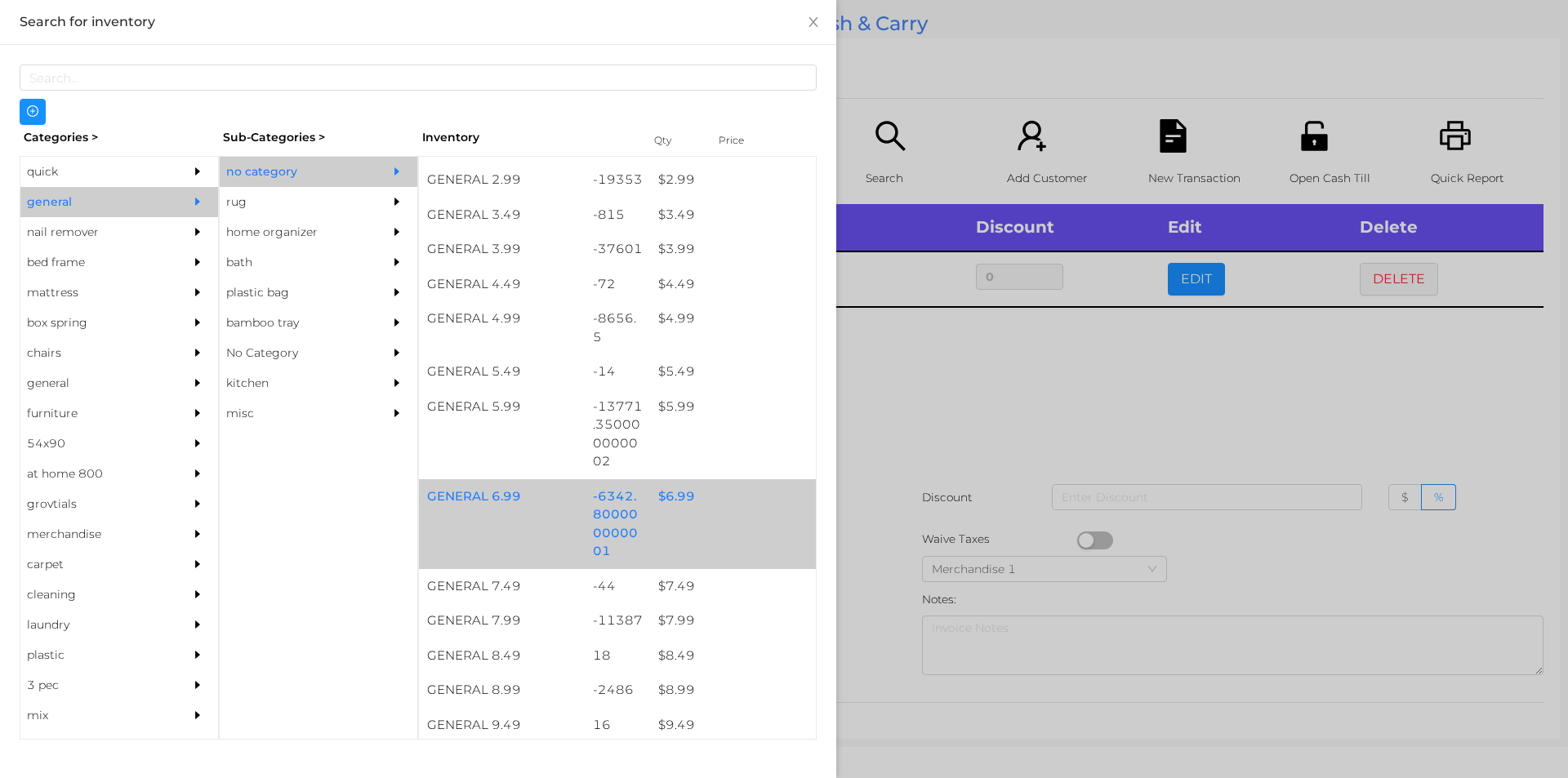
click at [671, 505] on div "$ 6.99" at bounding box center [733, 497] width 166 height 35
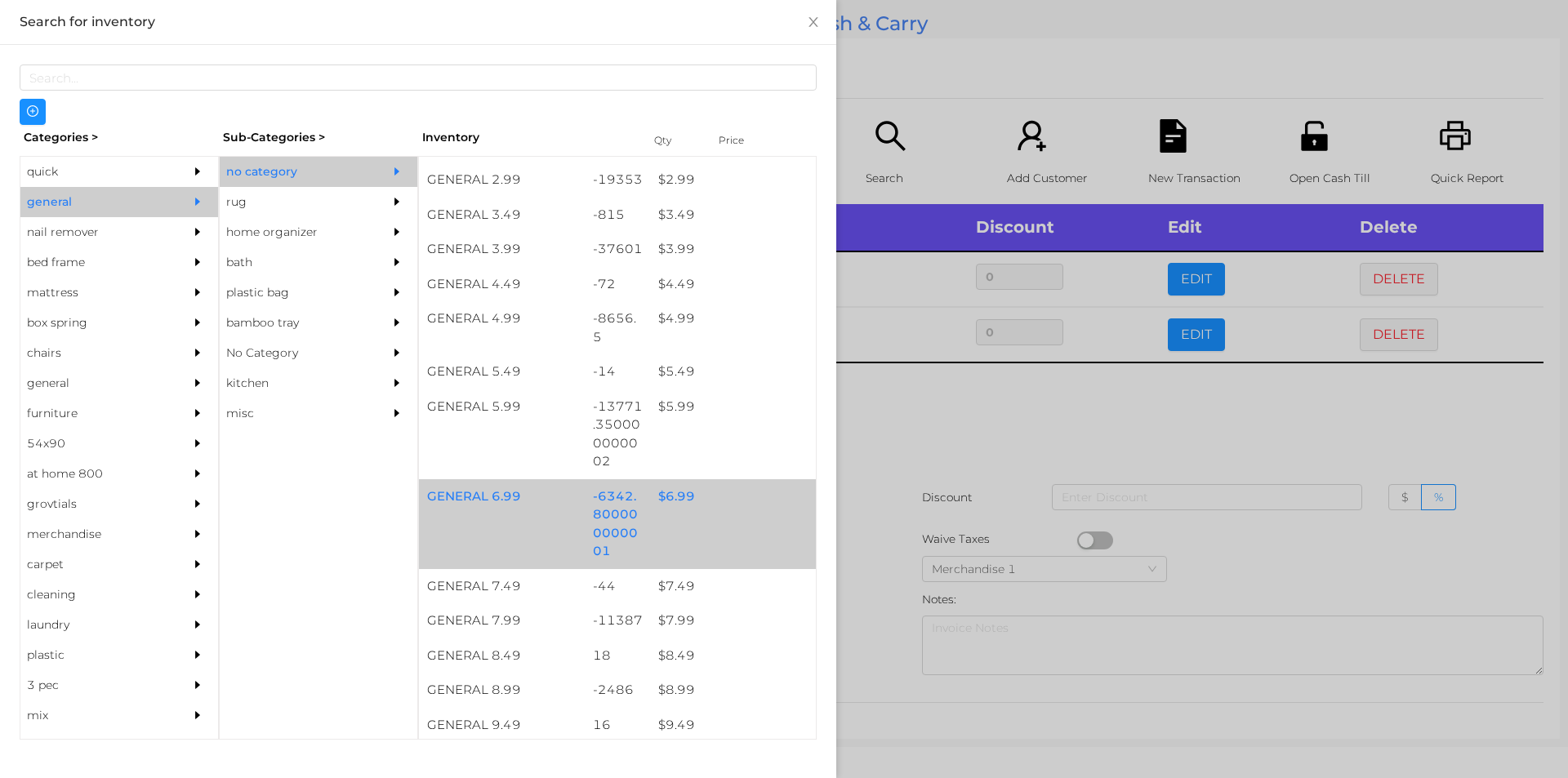
click at [673, 501] on div "$ 6.99" at bounding box center [733, 497] width 166 height 35
click at [670, 496] on div "$ 6.99" at bounding box center [733, 497] width 166 height 35
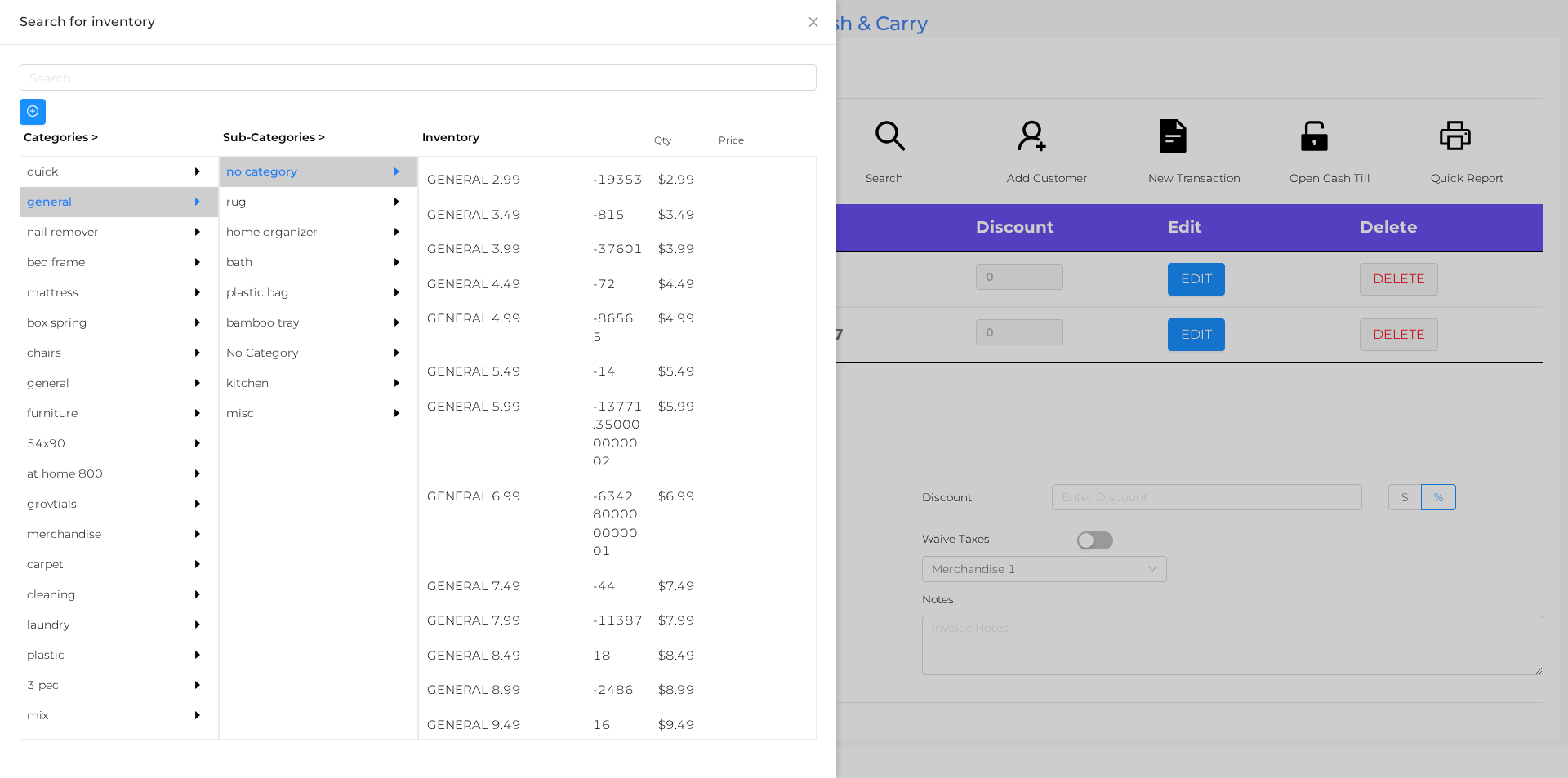
click at [925, 526] on div at bounding box center [784, 389] width 1568 height 778
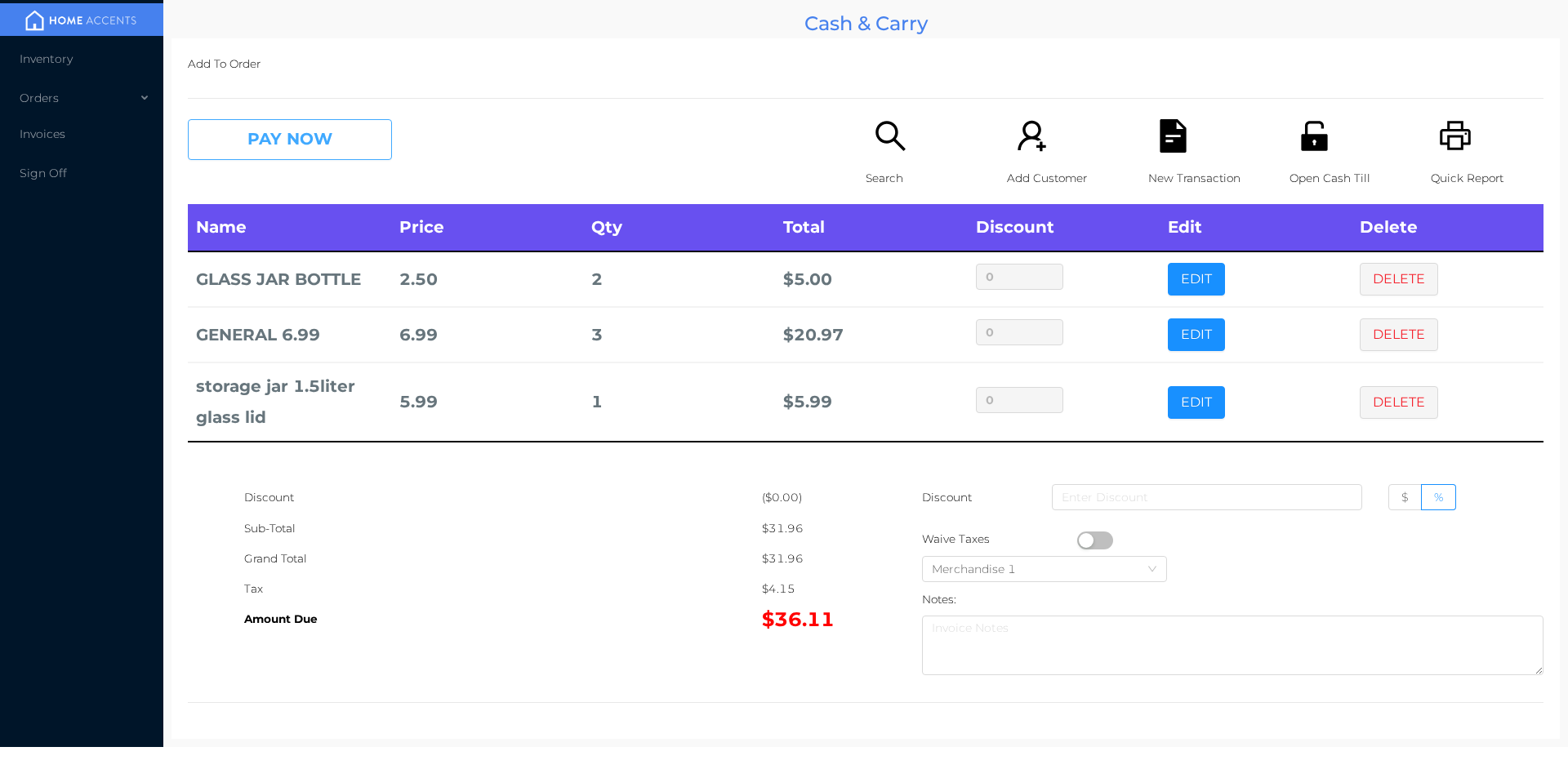
click at [258, 156] on button "PAY NOW" at bounding box center [289, 139] width 204 height 41
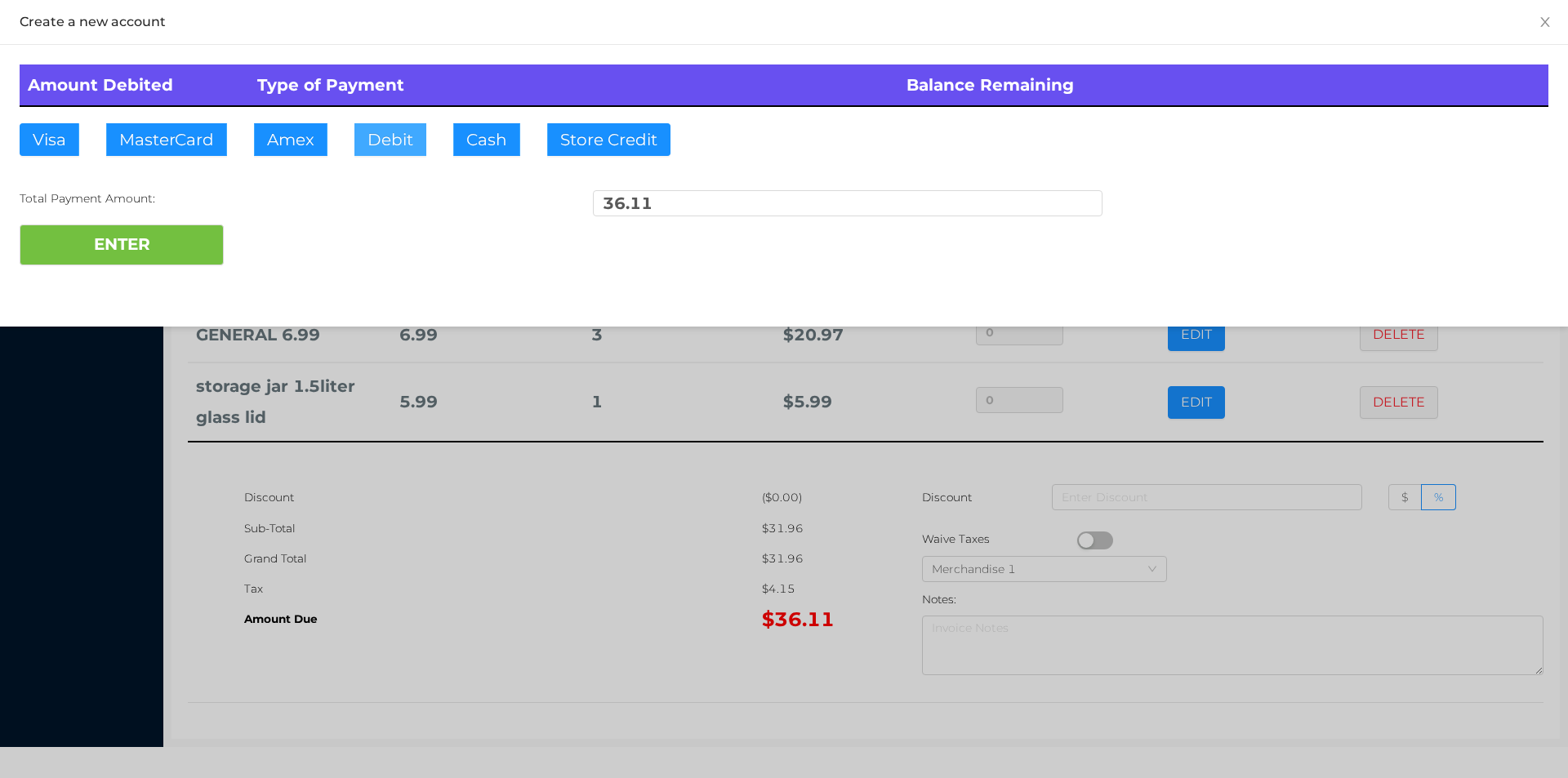
click at [395, 146] on button "Debit" at bounding box center [390, 140] width 72 height 33
click at [211, 225] on button "ENTER" at bounding box center [122, 245] width 204 height 41
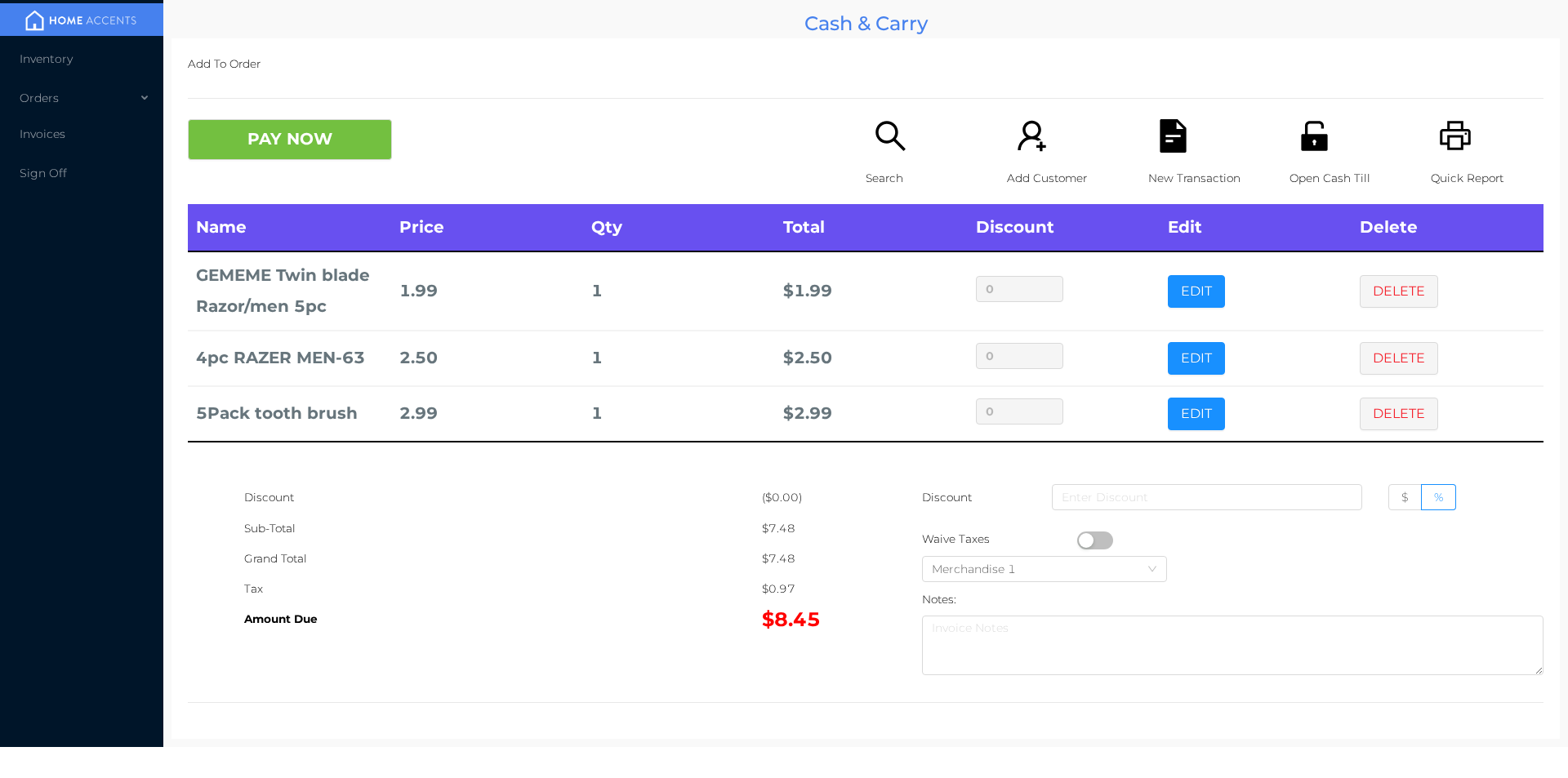
click at [1431, 158] on div "Quick Report" at bounding box center [1487, 162] width 113 height 85
click at [1162, 93] on div "Add To Order PAY NOW Search Add Customer New Transaction Open Cash Till Quick R…" at bounding box center [865, 388] width 1388 height 701
click at [1148, 152] on div "New Transaction" at bounding box center [1204, 162] width 113 height 85
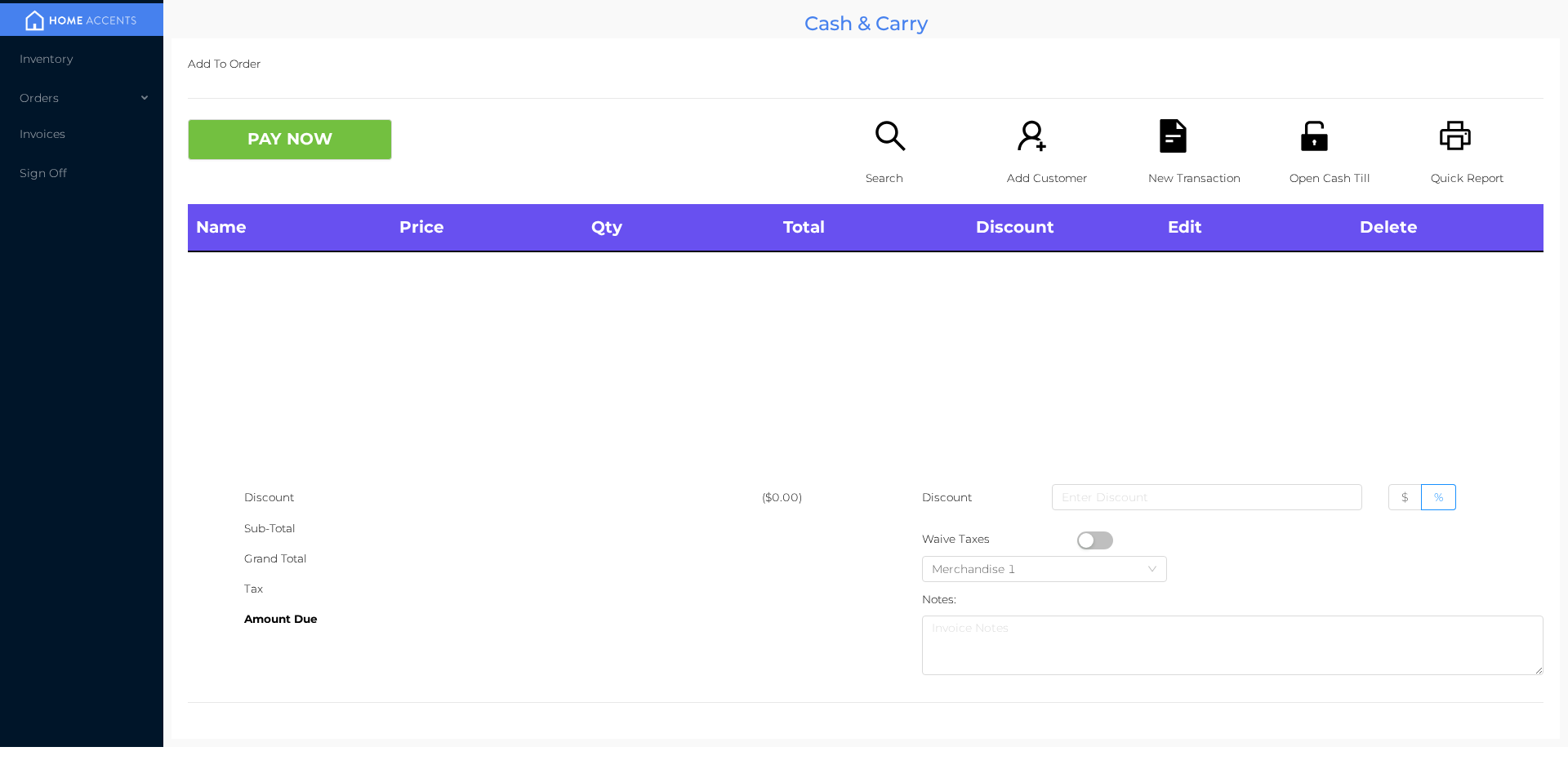
click at [874, 168] on p "Search" at bounding box center [922, 178] width 113 height 30
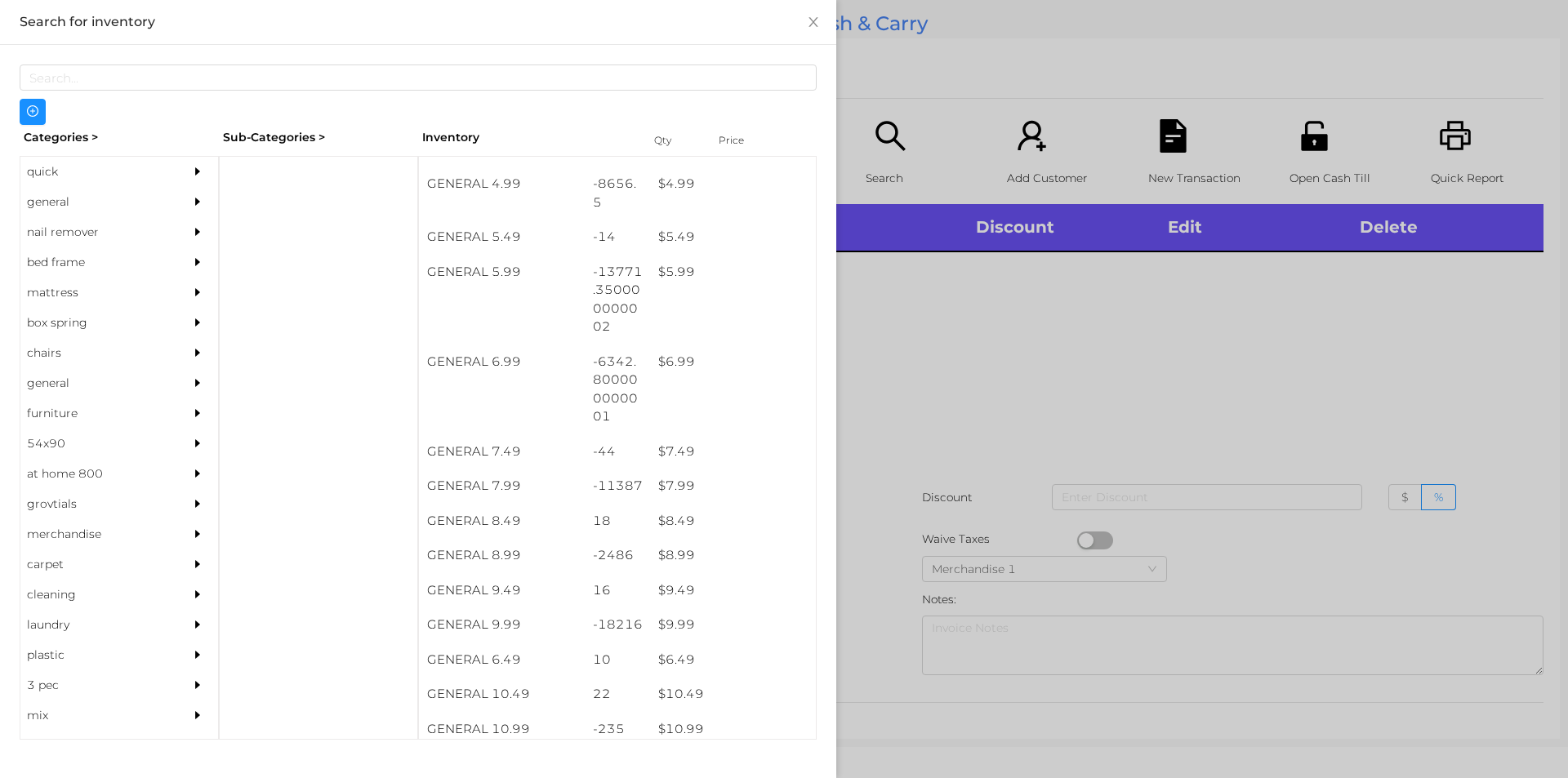
scroll to position [545, 0]
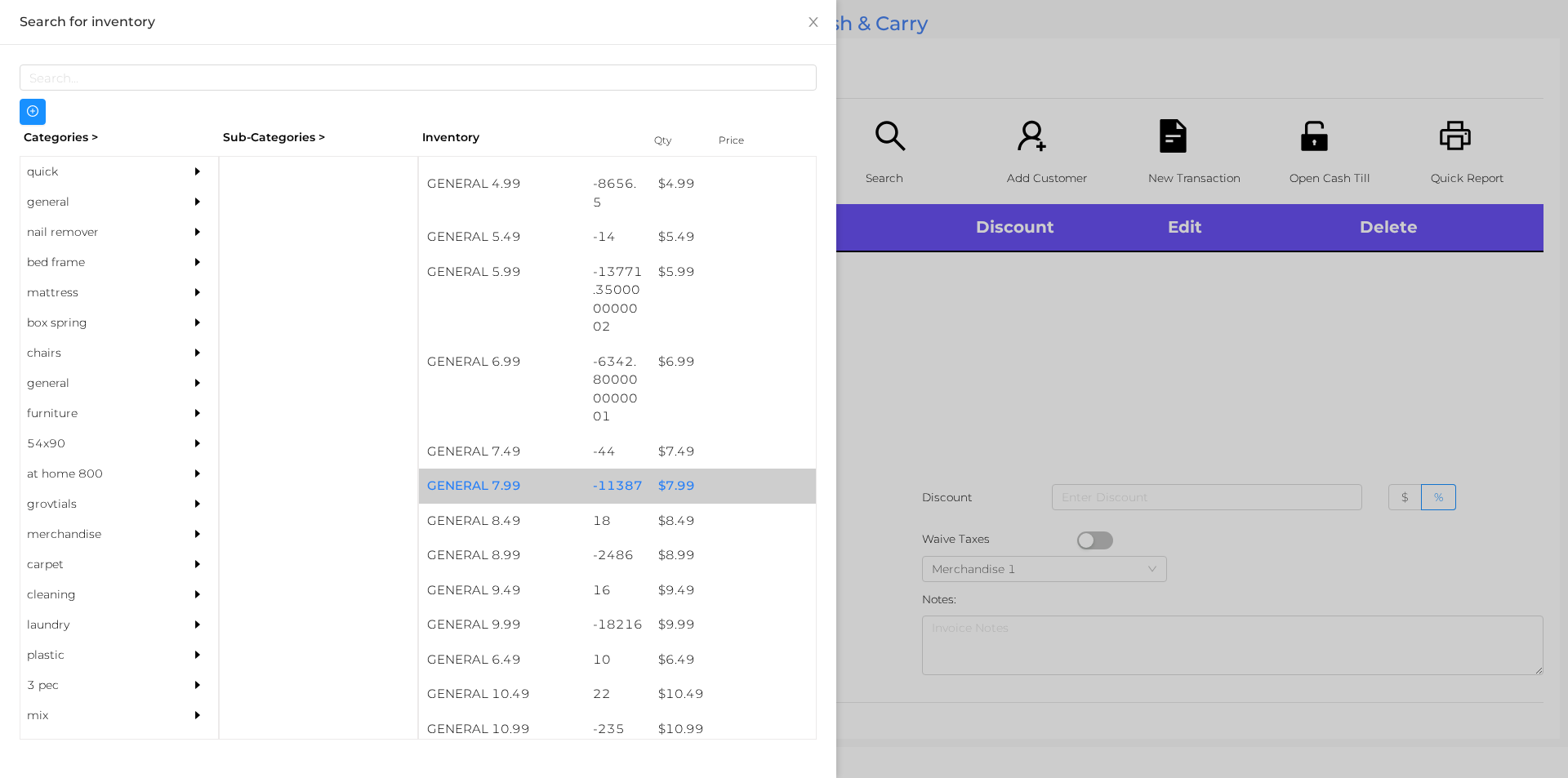
click at [727, 482] on div "$ 7.99" at bounding box center [733, 486] width 166 height 35
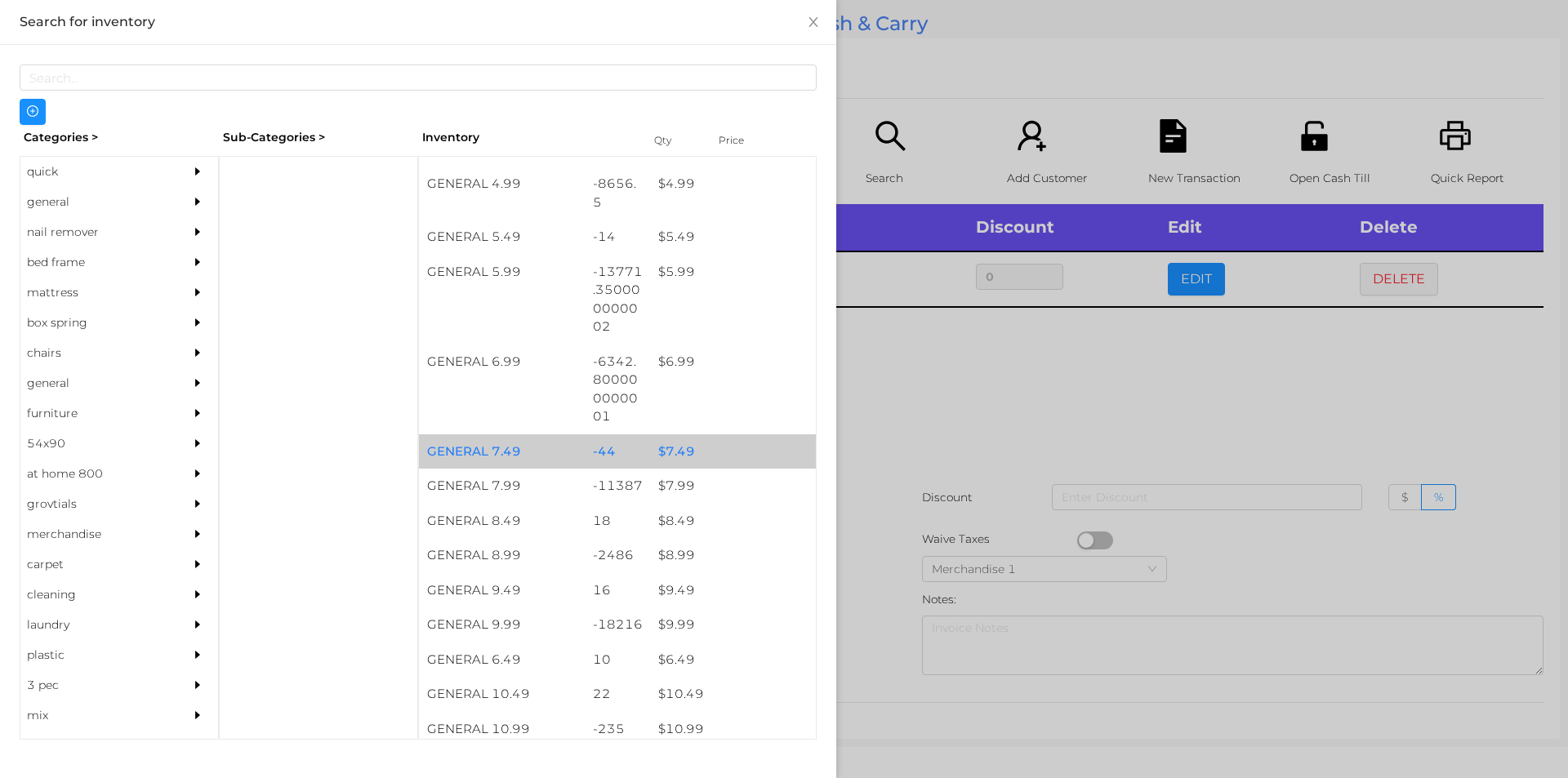
click at [735, 467] on div "$ 7.49" at bounding box center [733, 452] width 166 height 35
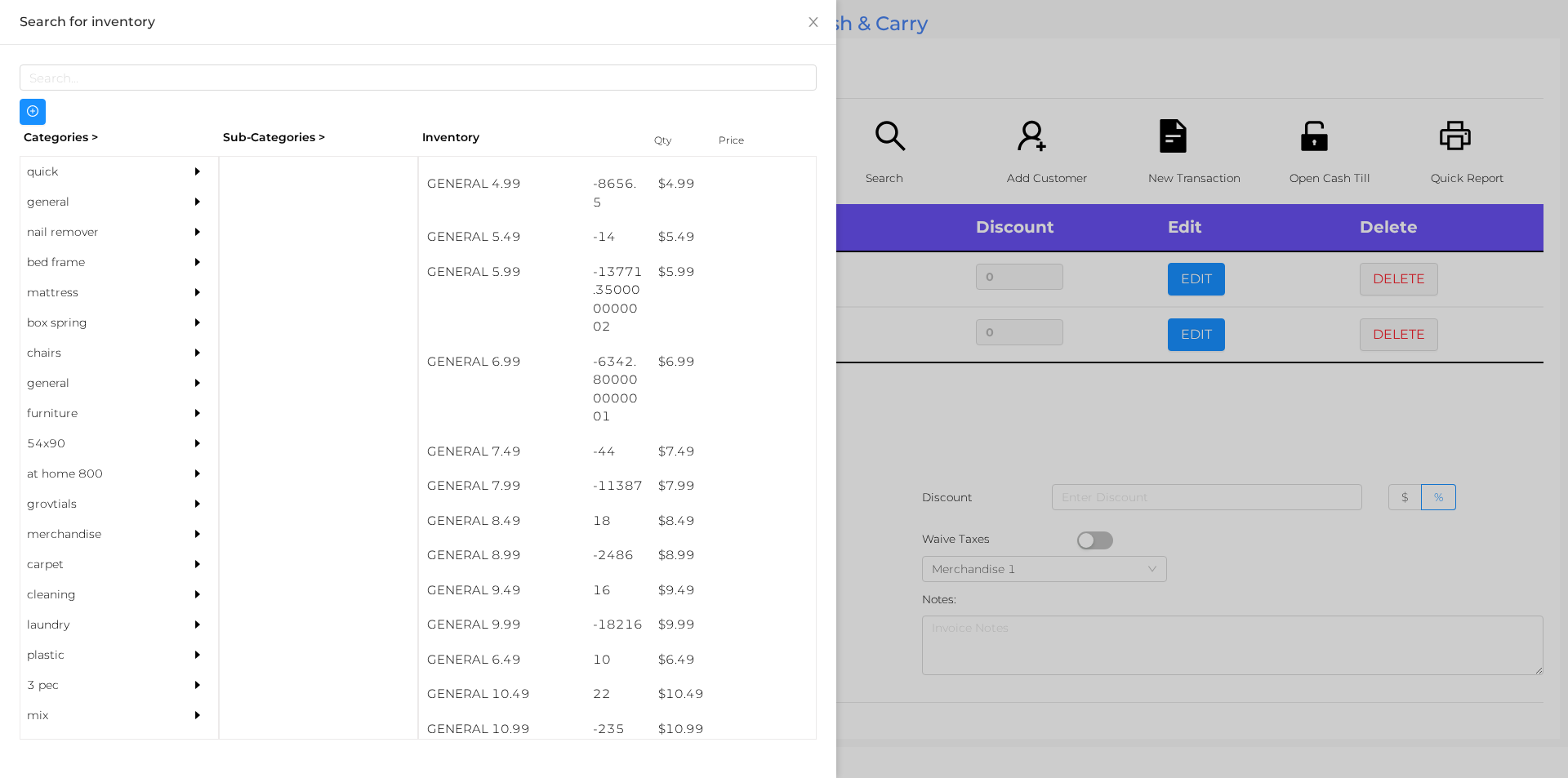
click at [919, 491] on div at bounding box center [784, 389] width 1568 height 778
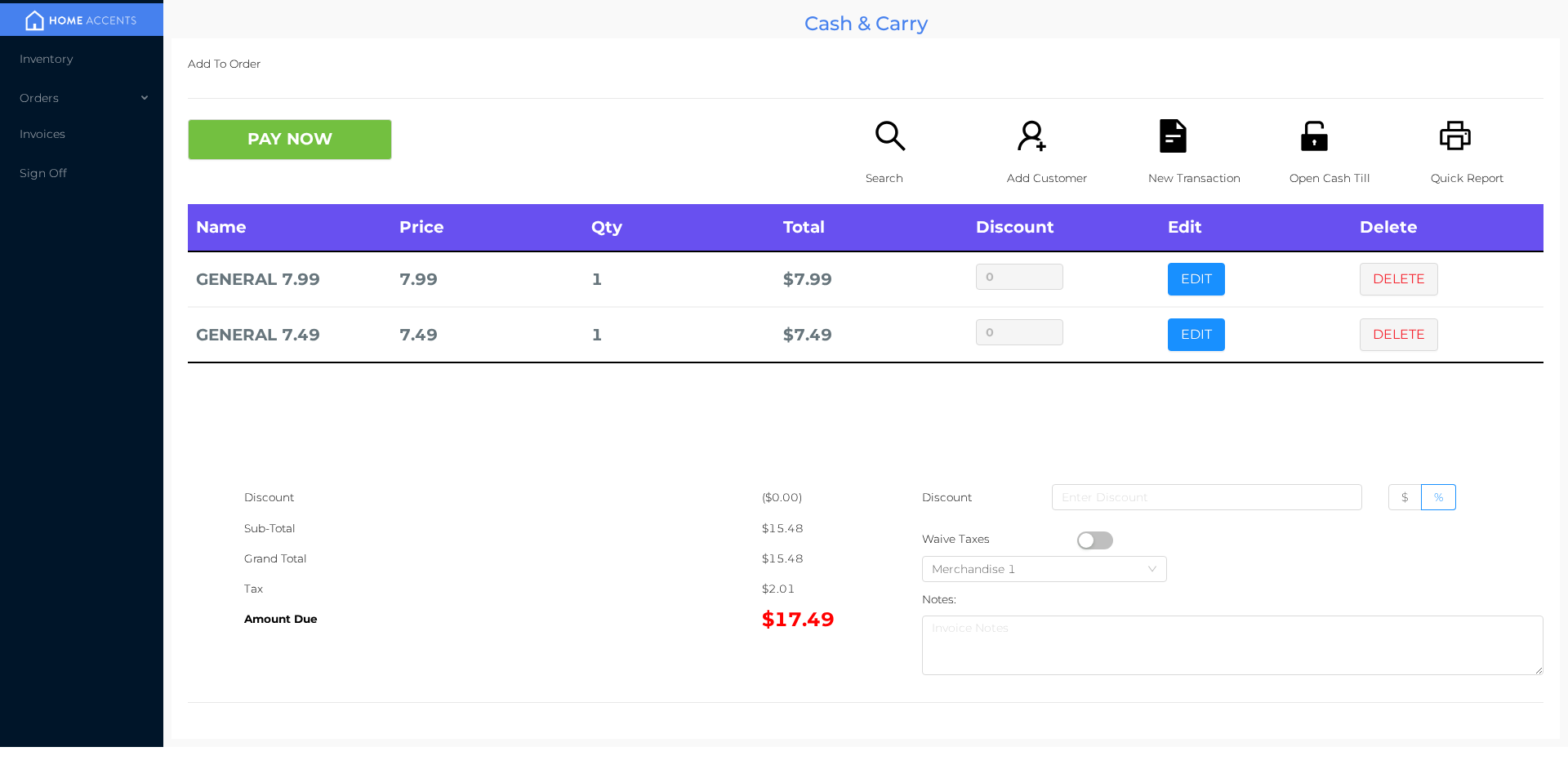
click at [1370, 370] on div "Name Price Qty Total Discount Edit Delete GENERAL 7.99 7.99 1 $ 7.99 0 EDIT DEL…" at bounding box center [865, 343] width 1355 height 279
click at [1372, 340] on button "DELETE" at bounding box center [1399, 335] width 78 height 33
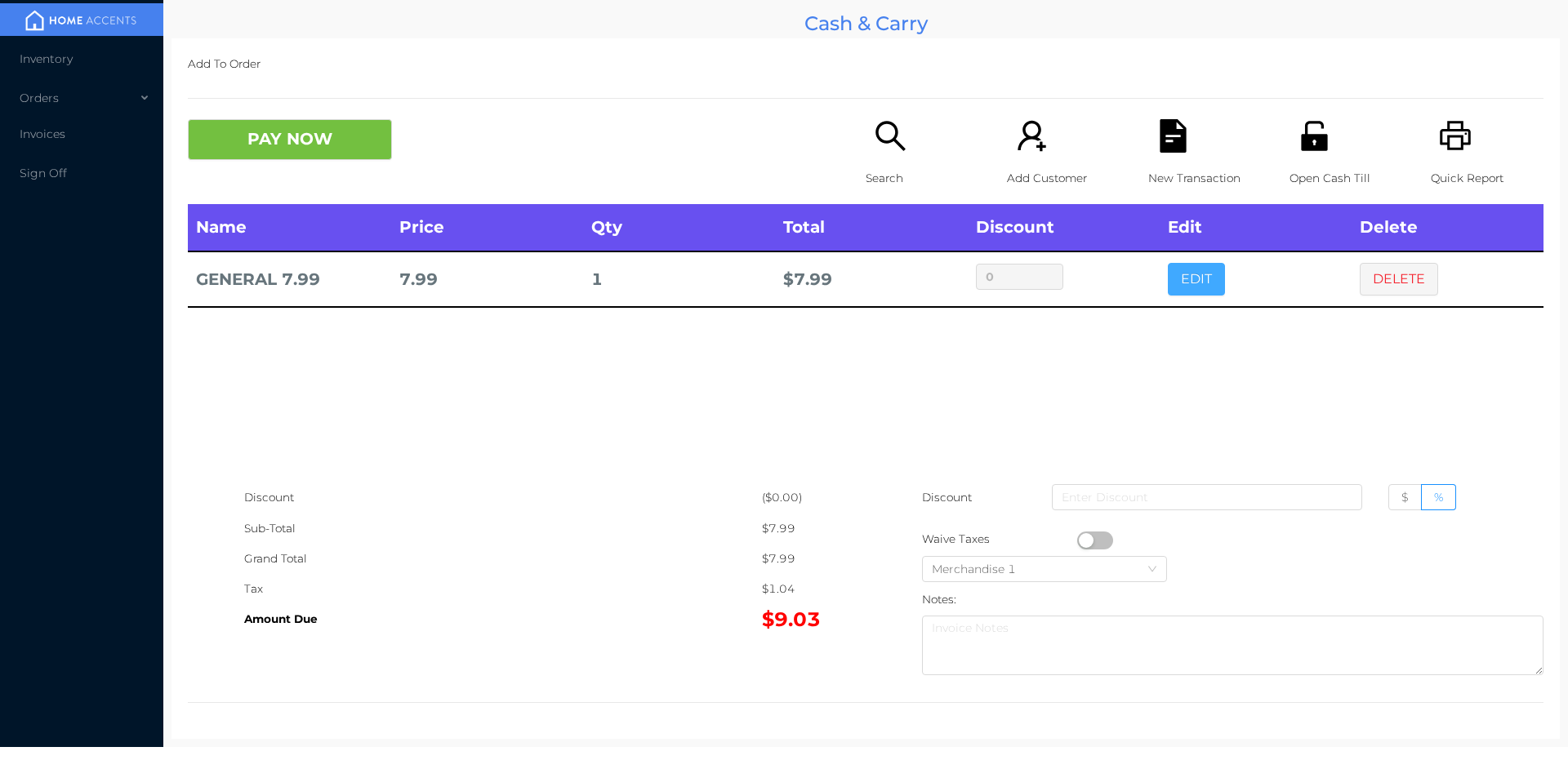
click at [1192, 292] on button "EDIT" at bounding box center [1196, 280] width 57 height 33
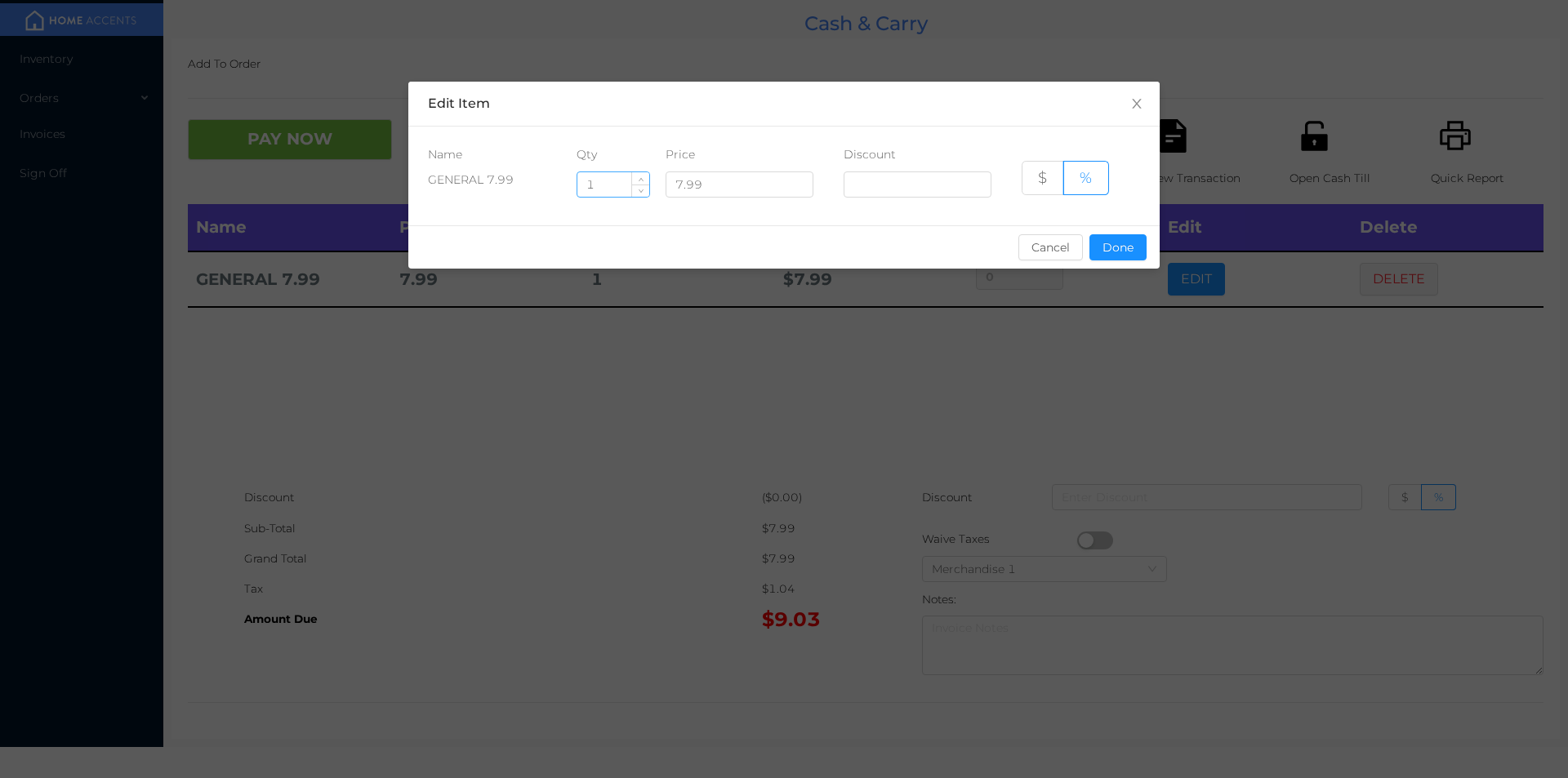
click at [616, 174] on input "1" at bounding box center [613, 184] width 72 height 24
type input "2"
click at [1148, 278] on div "sentinelStart Edit Item Name Qty Price Discount GENERAL 7.99 2 7.99 $ % Cancel …" at bounding box center [783, 185] width 751 height 207
click at [1124, 253] on button "Done" at bounding box center [1118, 247] width 57 height 26
type input "0%"
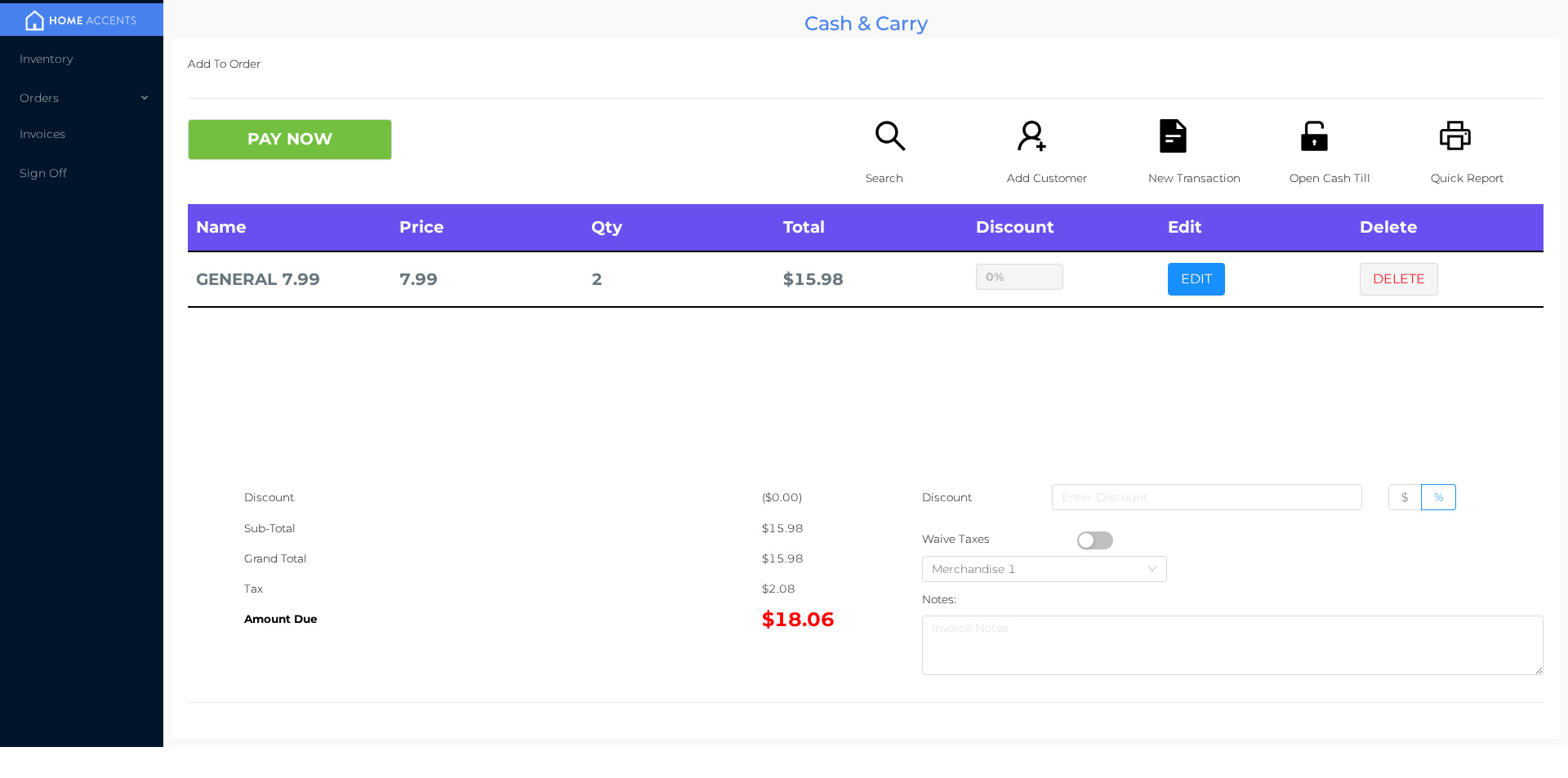
click at [1158, 174] on p "New Transaction" at bounding box center [1204, 178] width 113 height 30
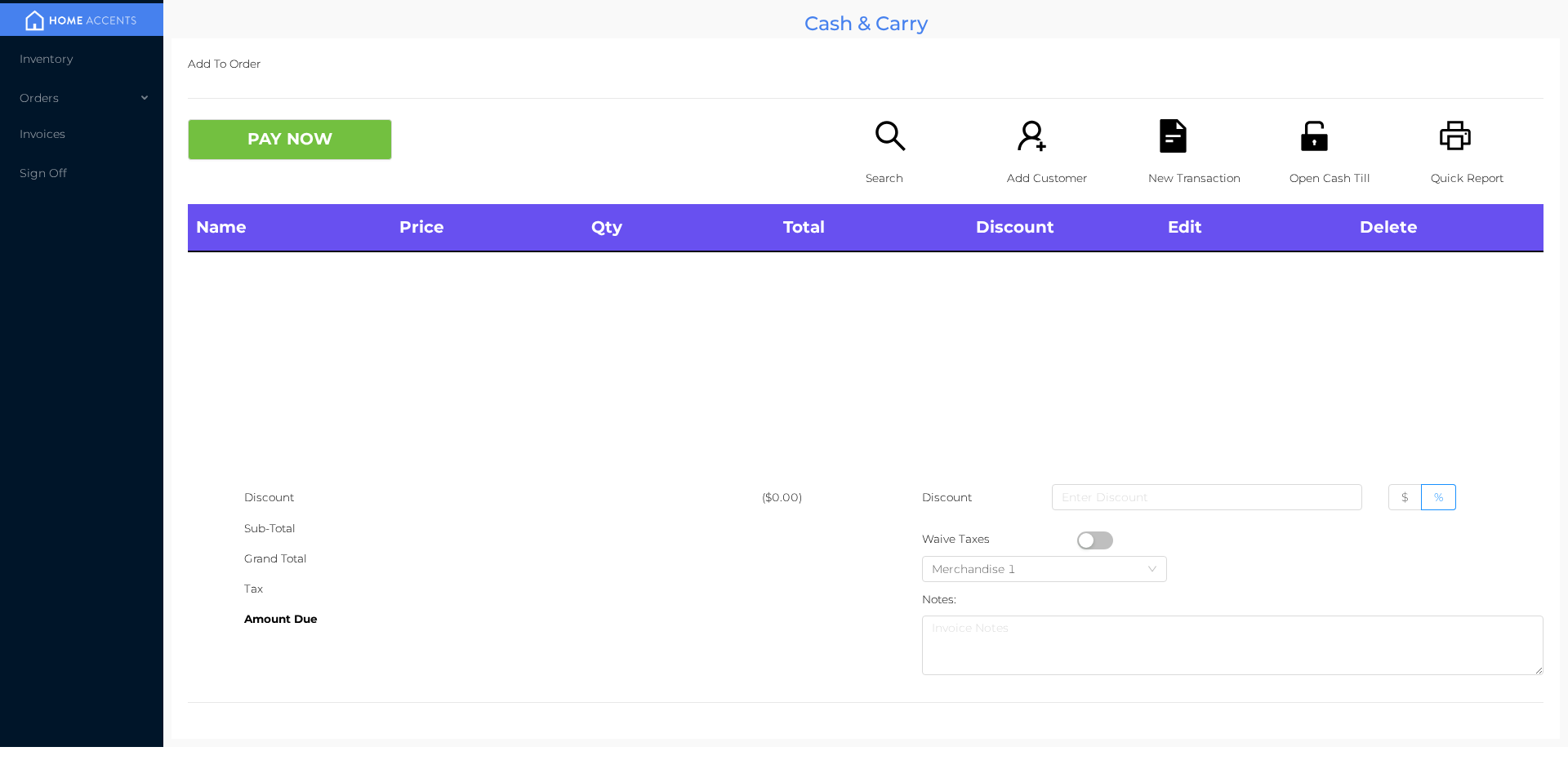
click at [1317, 155] on div "Open Cash Till" at bounding box center [1346, 162] width 113 height 85
click at [866, 149] on div "Search" at bounding box center [922, 162] width 113 height 85
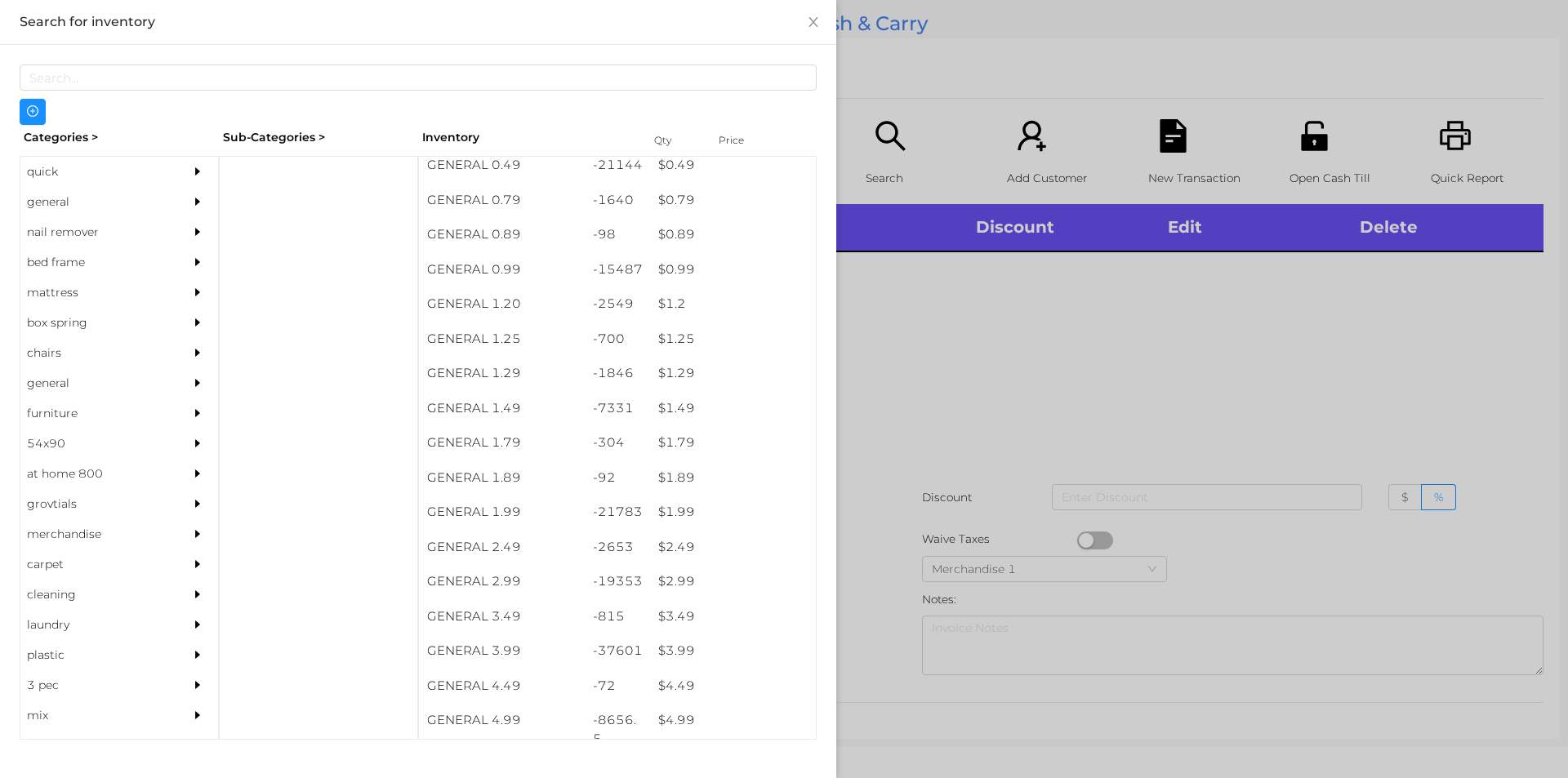
scroll to position [2, 0]
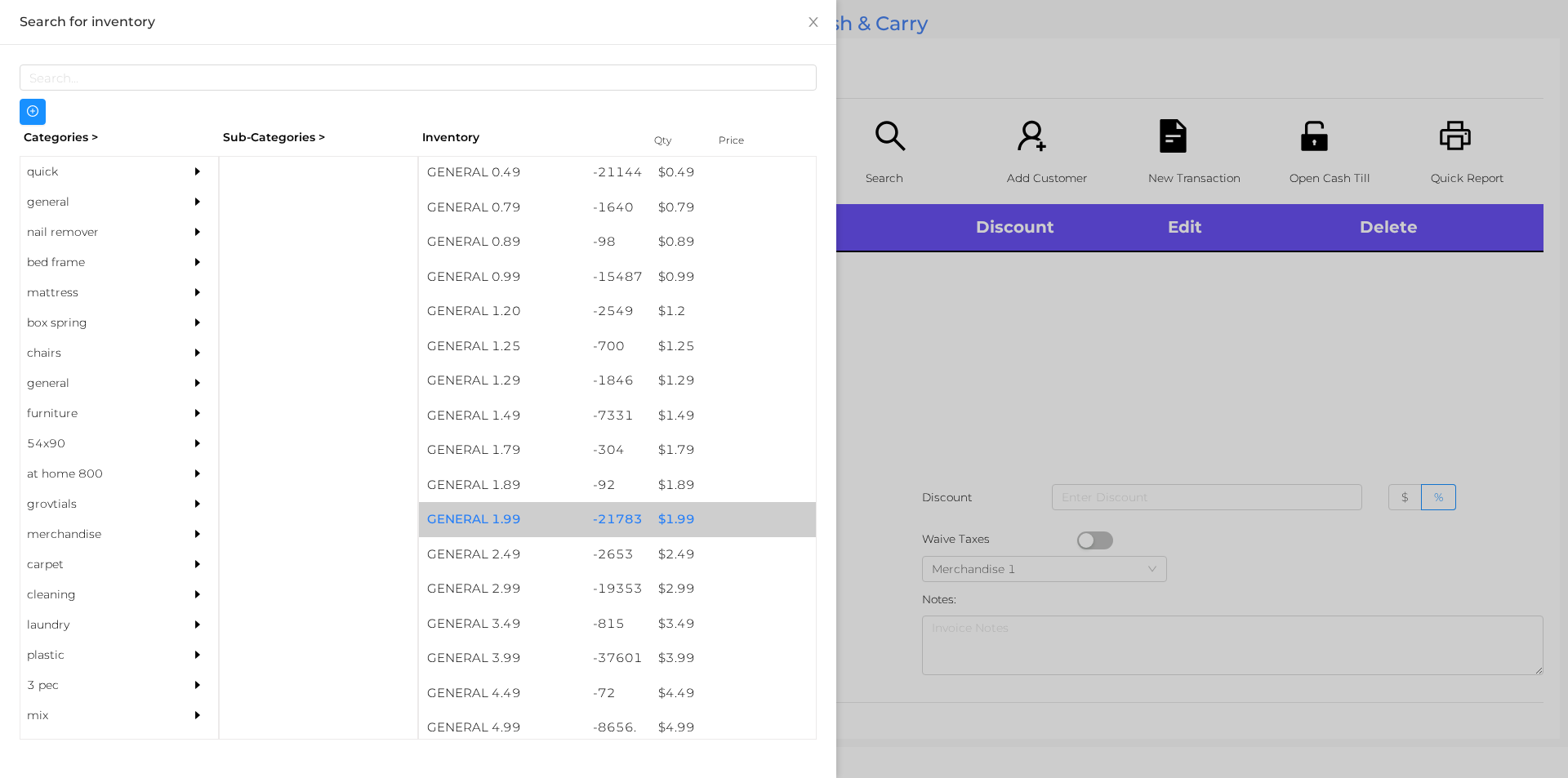
click at [686, 514] on div "$ 1.99" at bounding box center [733, 519] width 166 height 35
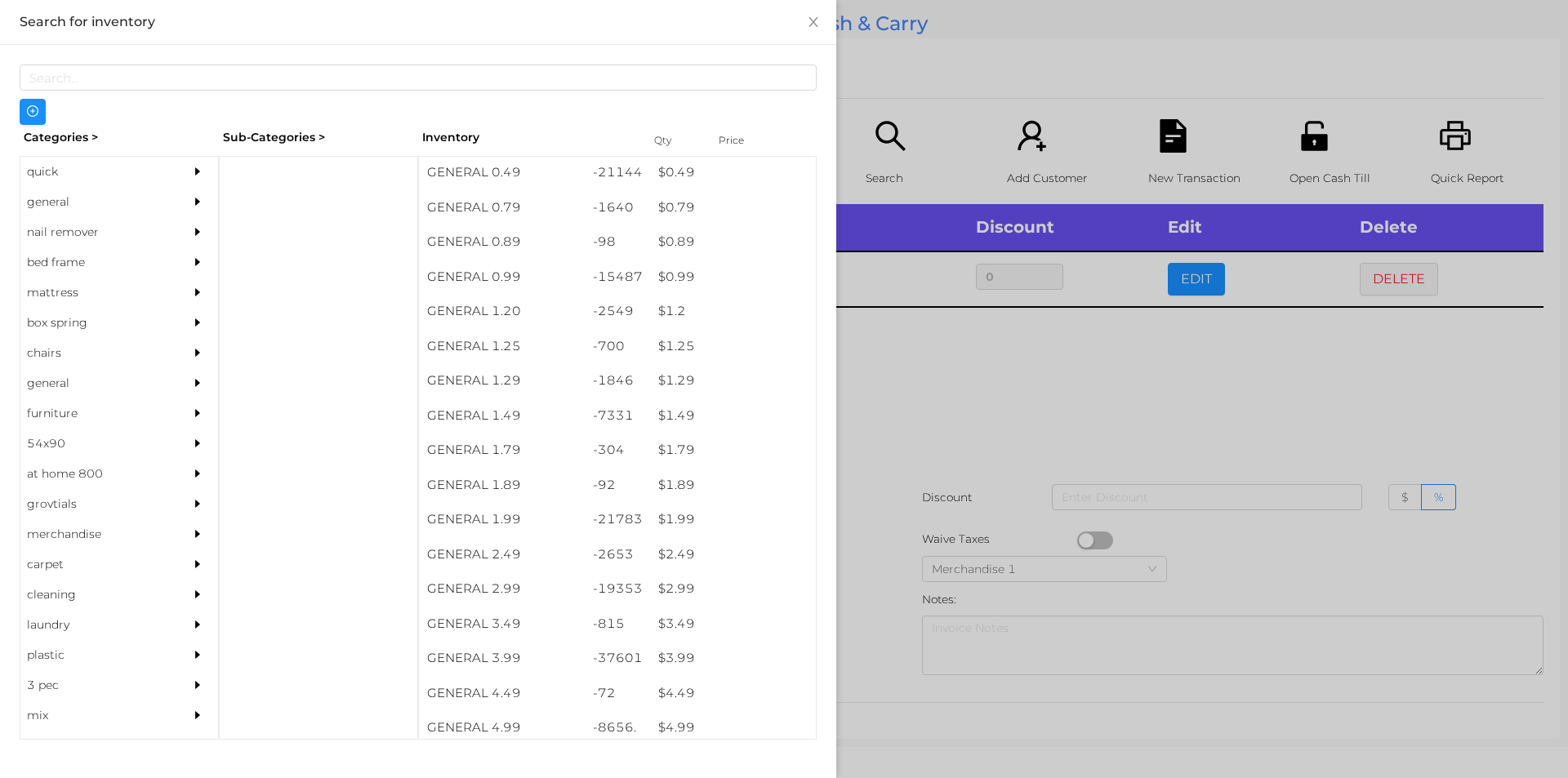
click at [821, 522] on div "Categories > Sub-Categories > Inventory Qty Price quick general nail remover be…" at bounding box center [418, 402] width 836 height 715
click at [1061, 551] on div at bounding box center [784, 389] width 1568 height 778
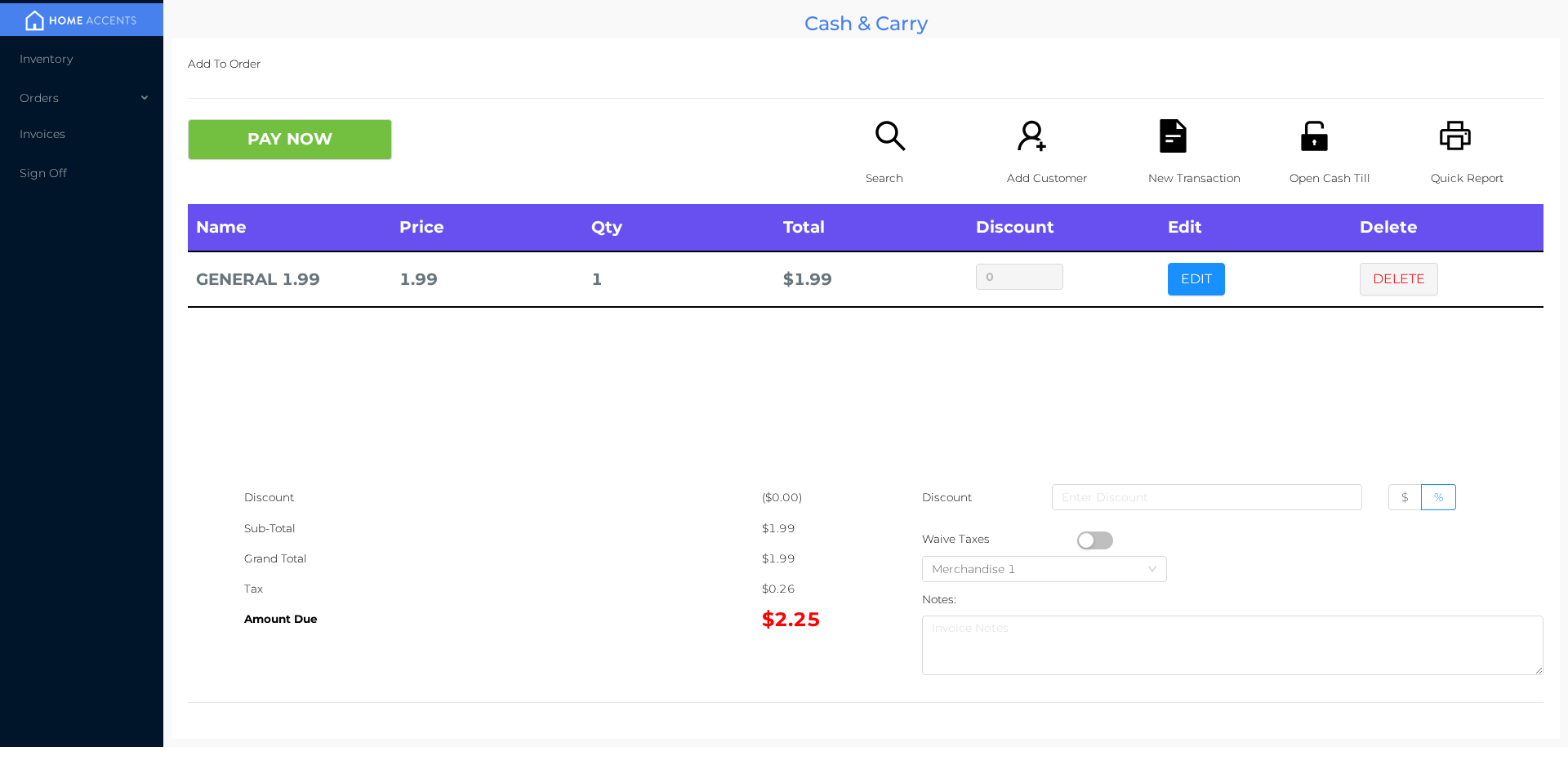
click at [1083, 542] on button "button" at bounding box center [1094, 540] width 36 height 18
click at [275, 144] on button "PAY NOW" at bounding box center [289, 139] width 204 height 41
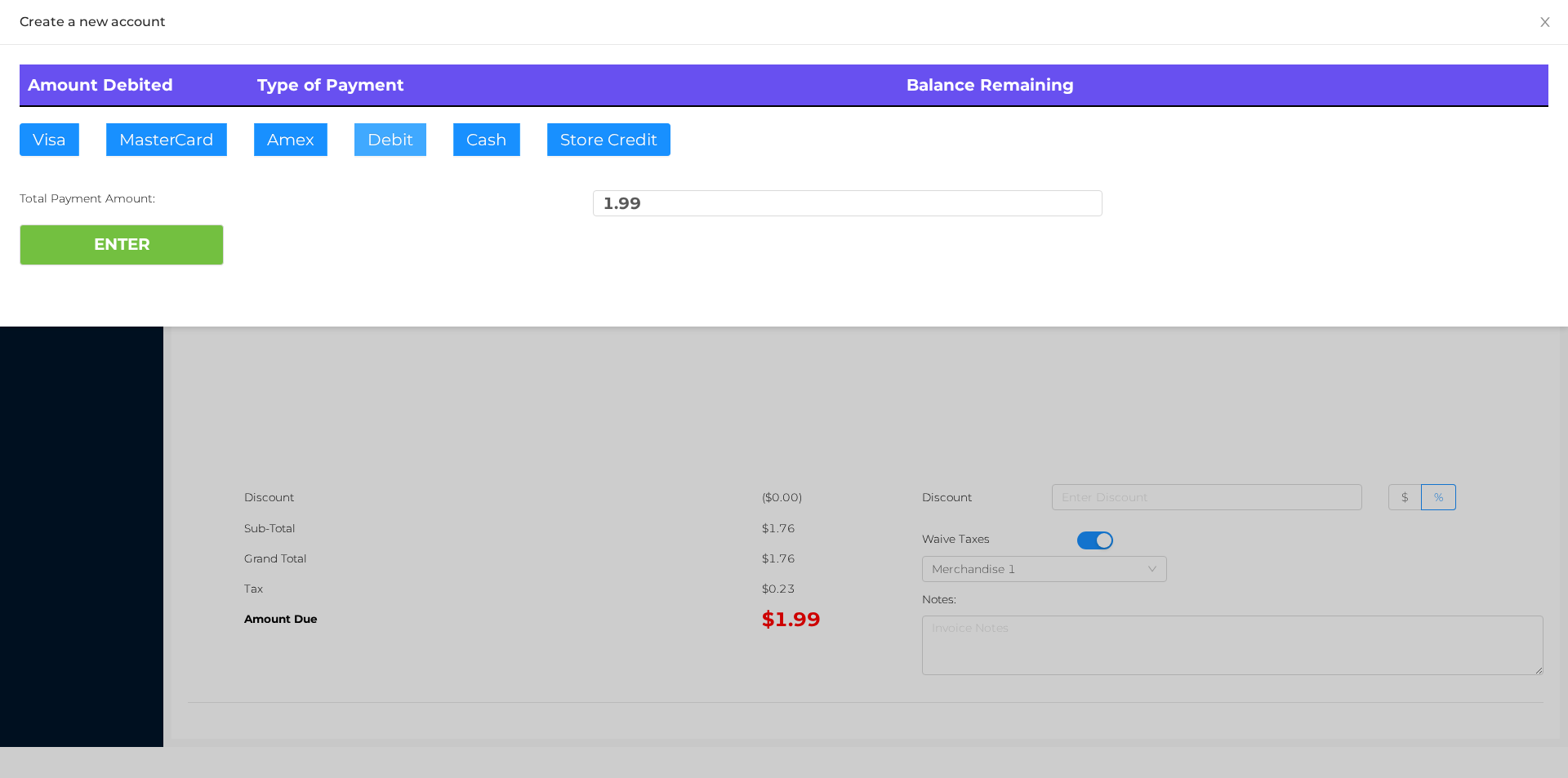
click at [411, 144] on button "Debit" at bounding box center [390, 140] width 72 height 33
click at [147, 237] on button "ENTER" at bounding box center [122, 245] width 204 height 41
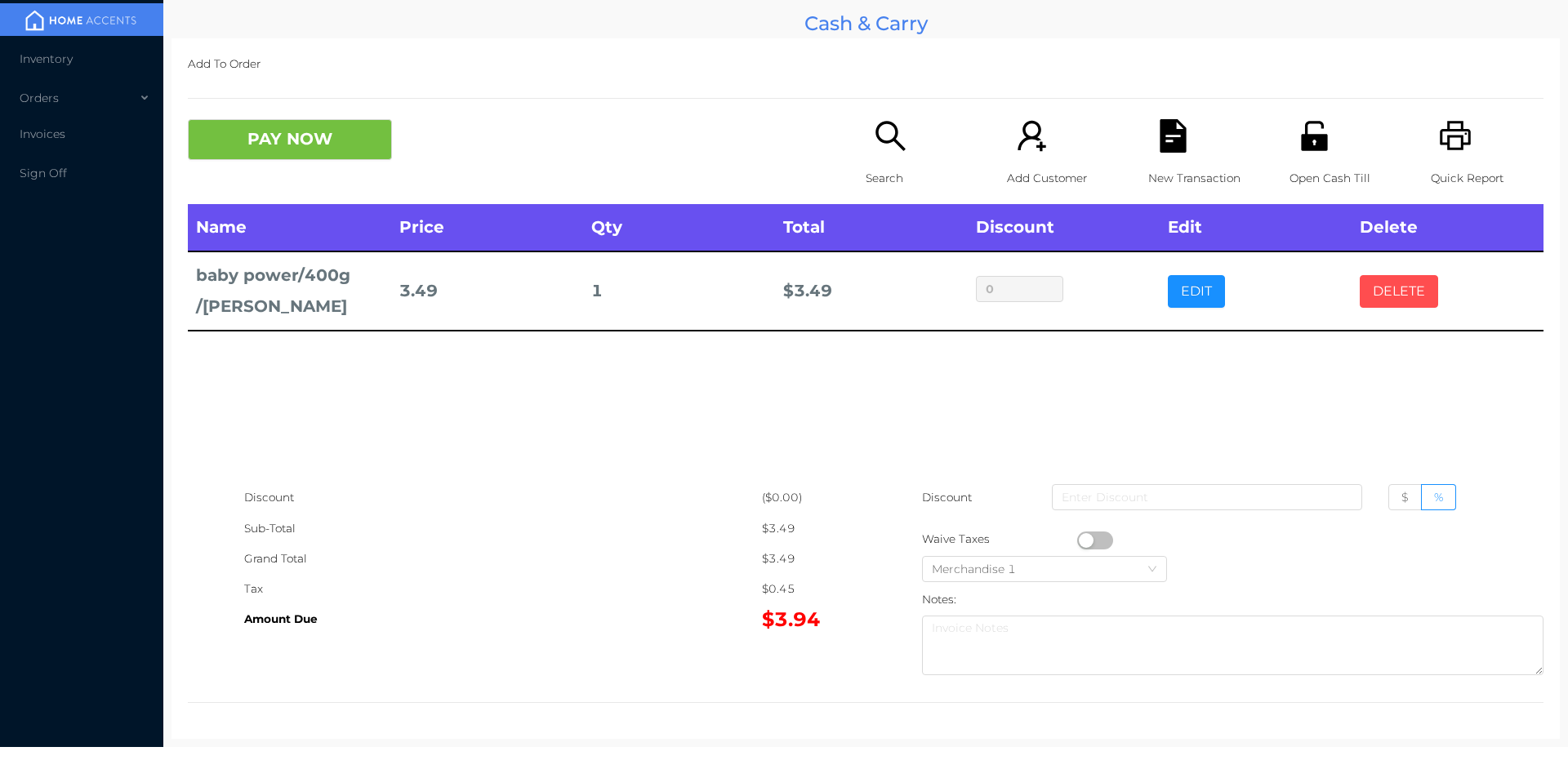
click at [1406, 279] on button "DELETE" at bounding box center [1399, 292] width 78 height 33
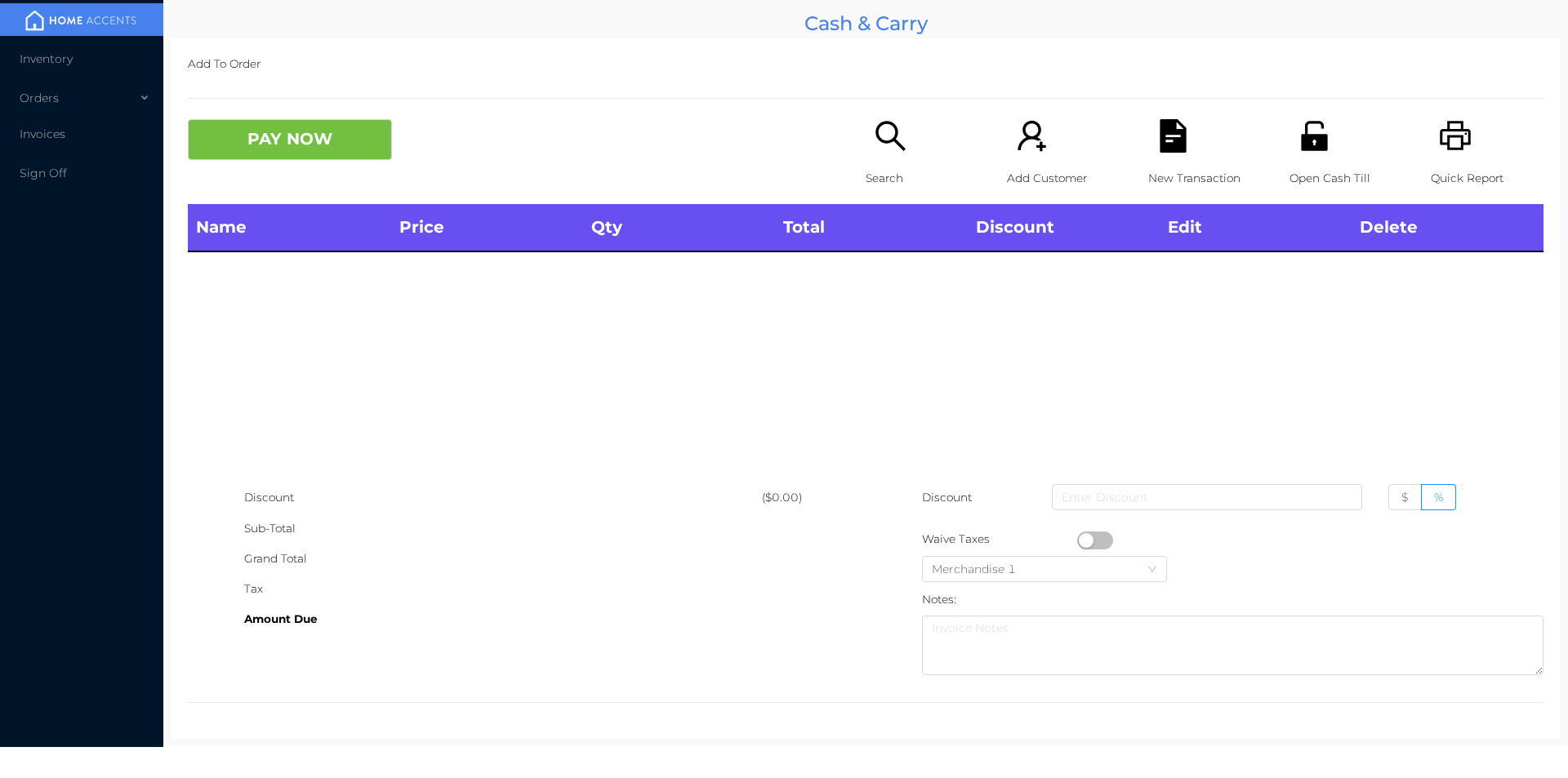
click at [899, 154] on div "Search" at bounding box center [922, 162] width 113 height 85
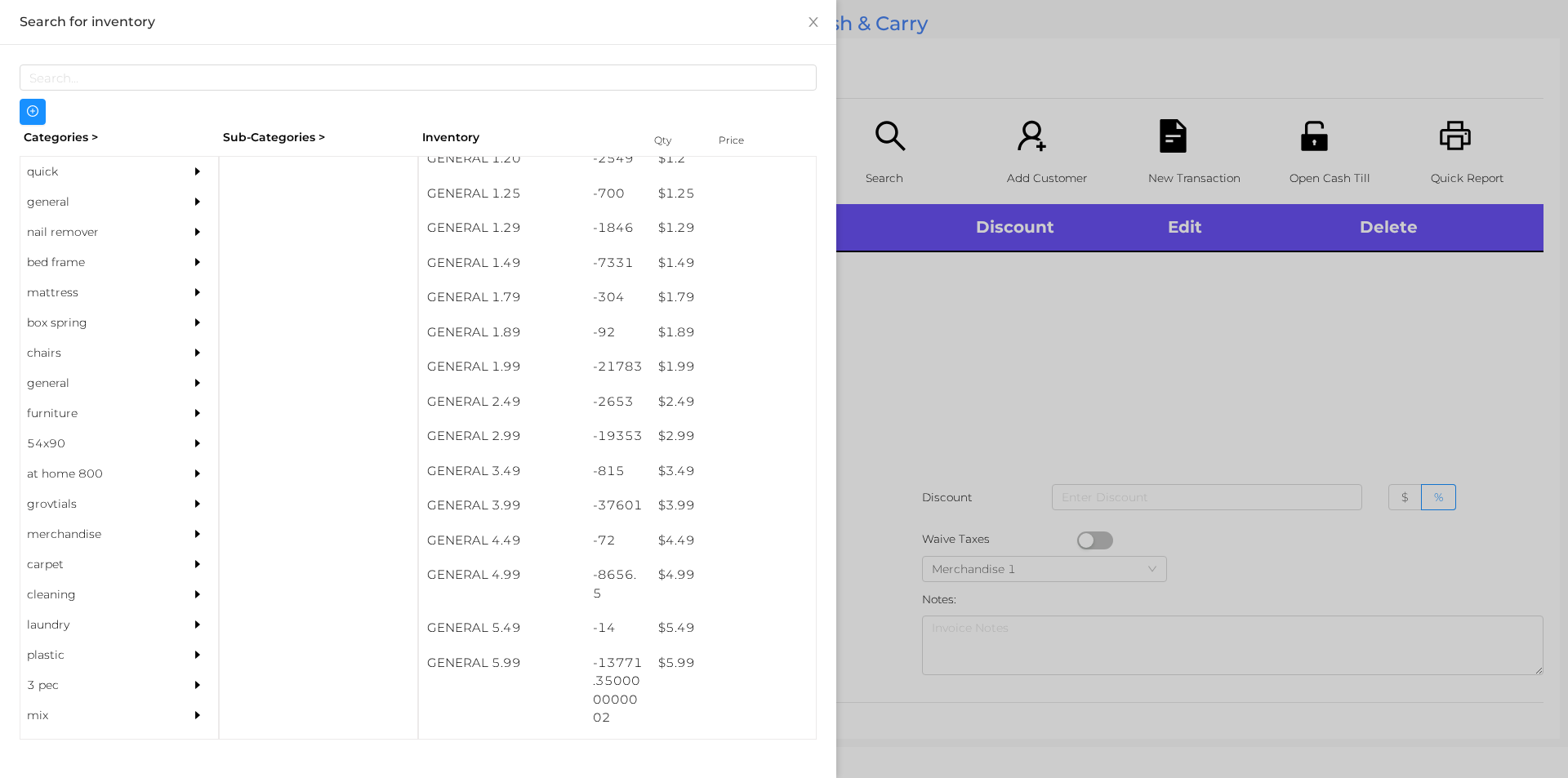
scroll to position [188, 0]
click at [721, 402] on div "$ 2.99" at bounding box center [733, 403] width 166 height 35
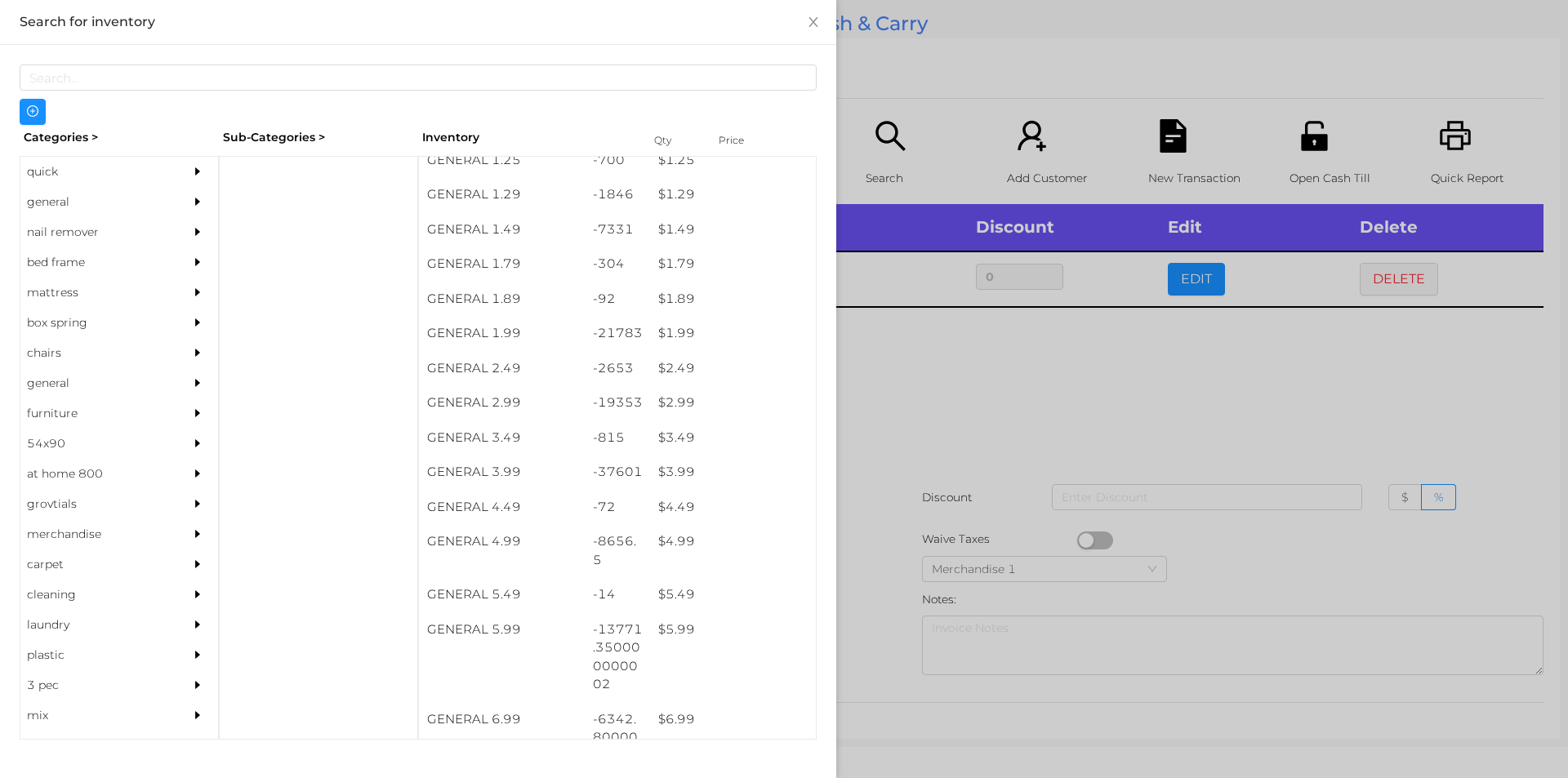
click at [921, 514] on div at bounding box center [784, 389] width 1568 height 778
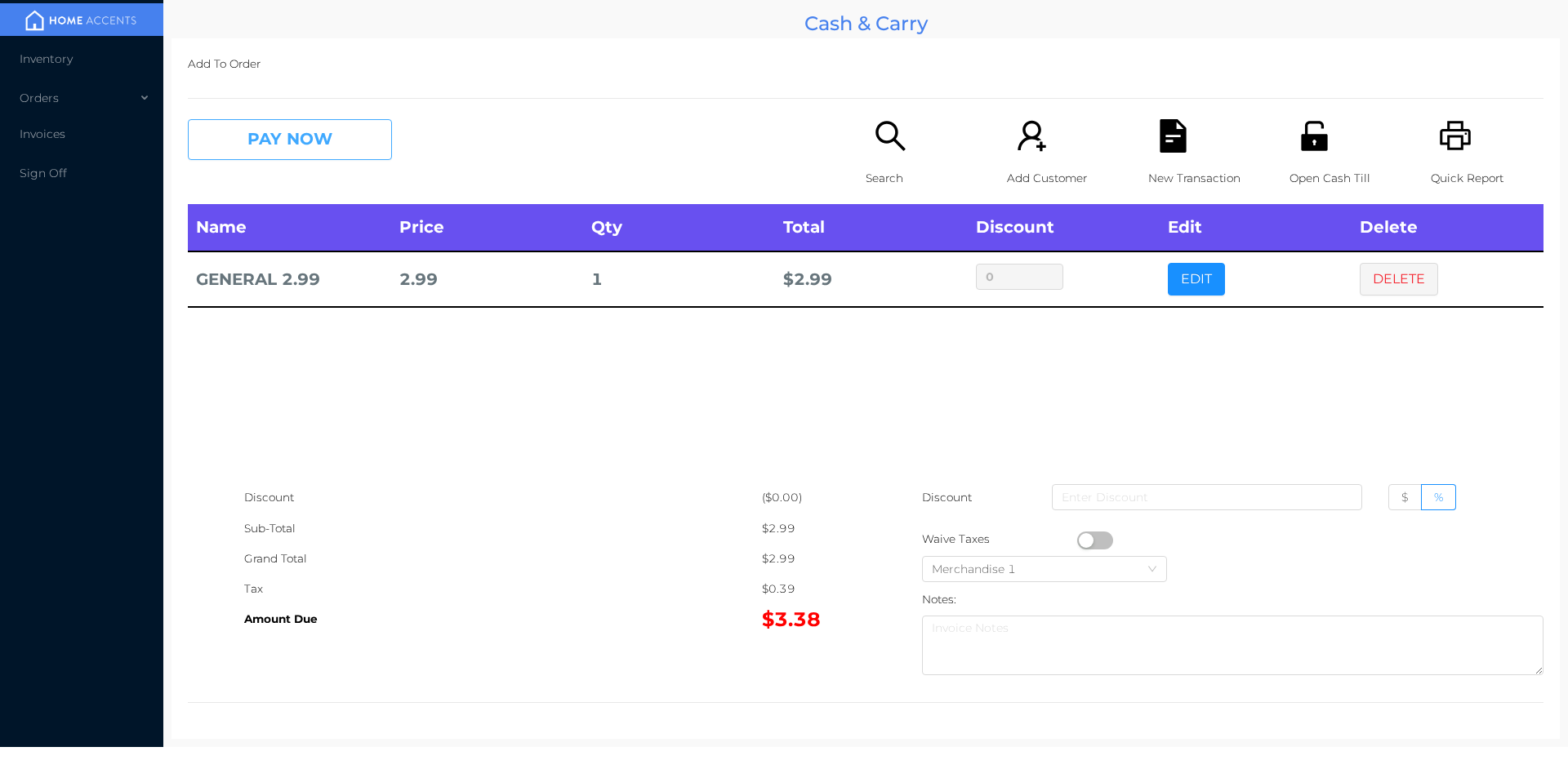
click at [280, 120] on button "PAY NOW" at bounding box center [289, 139] width 204 height 41
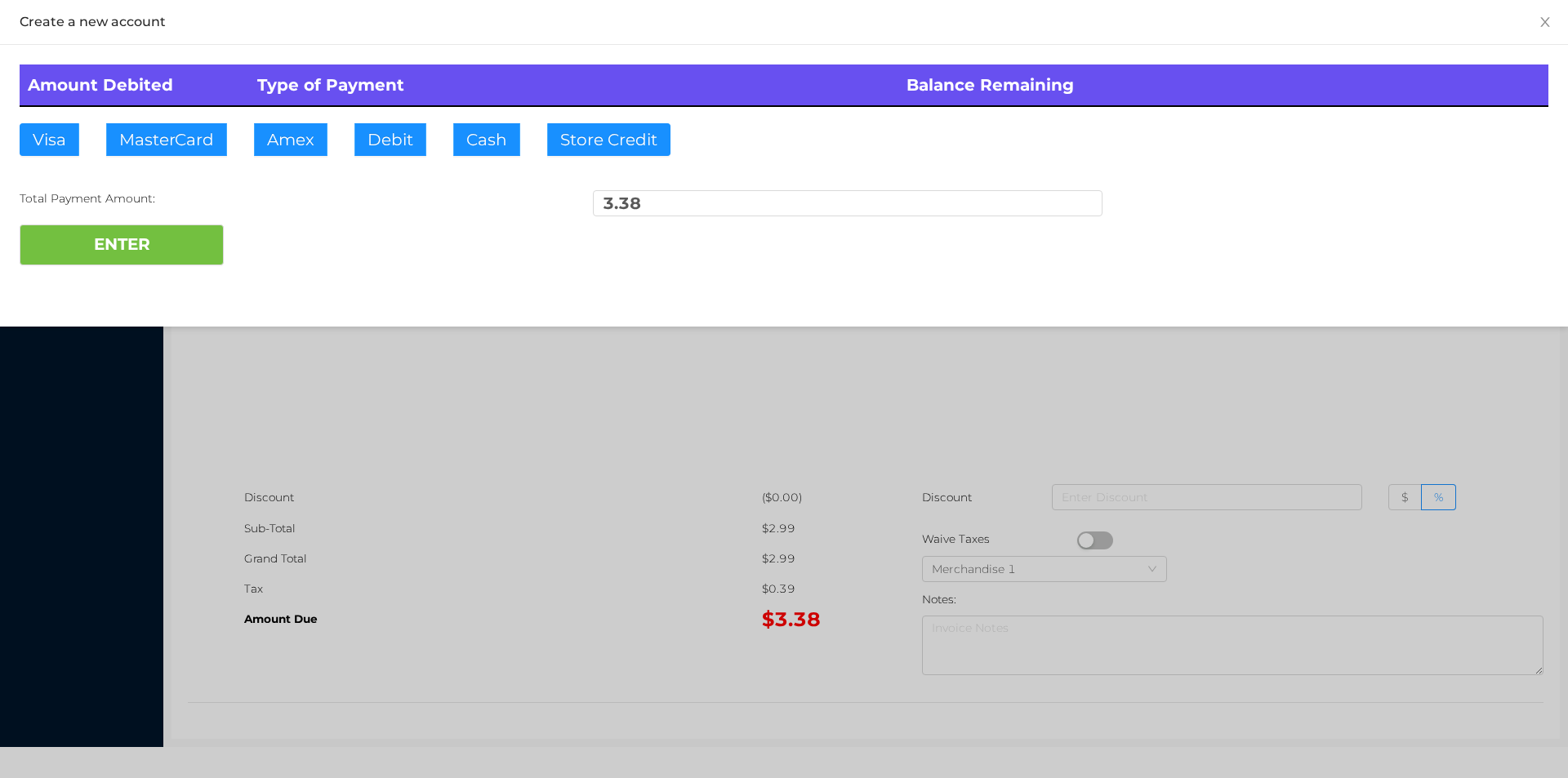
click at [524, 500] on div at bounding box center [784, 389] width 1568 height 778
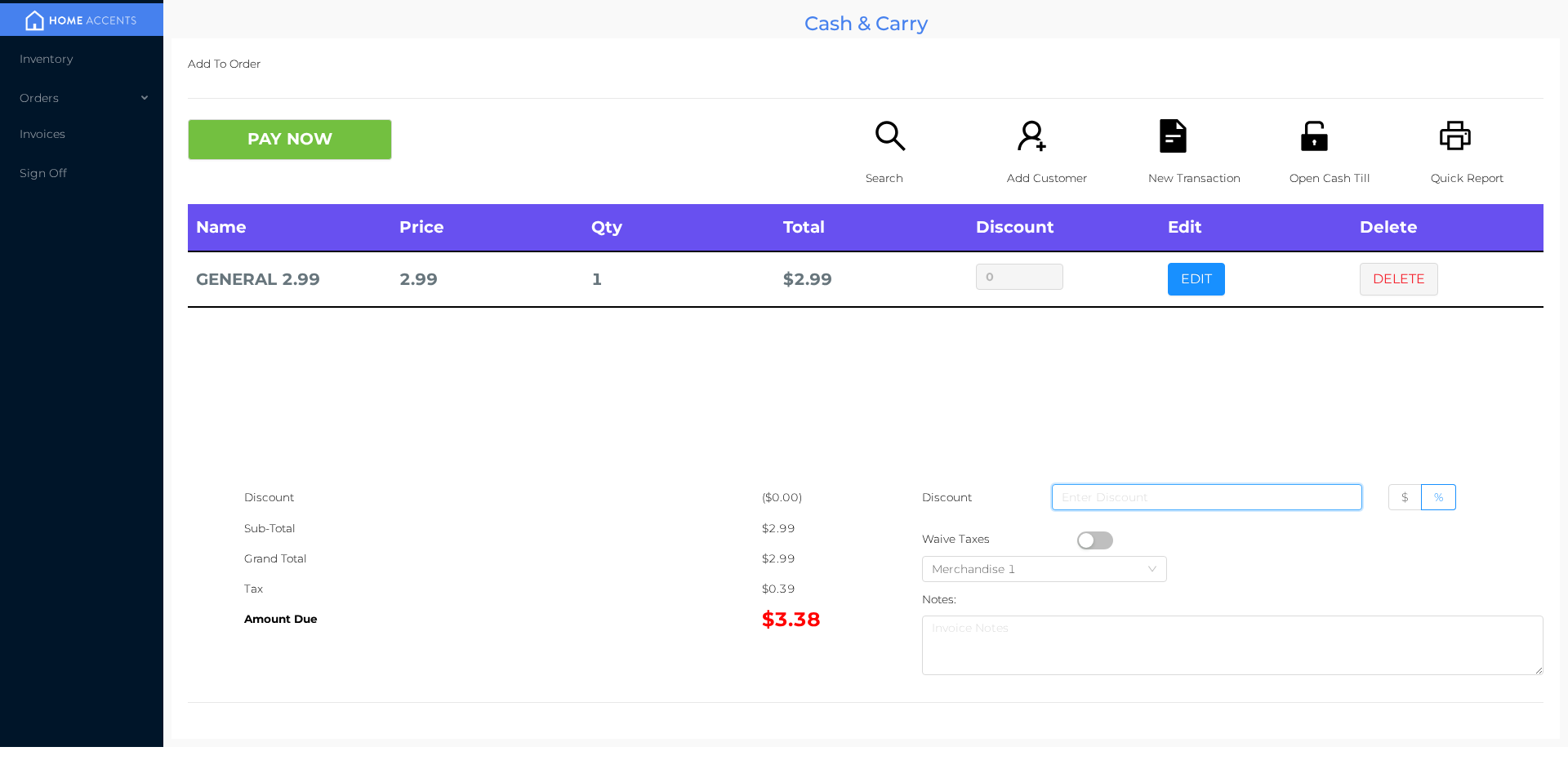
click at [1097, 511] on input at bounding box center [1206, 498] width 310 height 26
click at [1077, 535] on button "button" at bounding box center [1094, 540] width 36 height 18
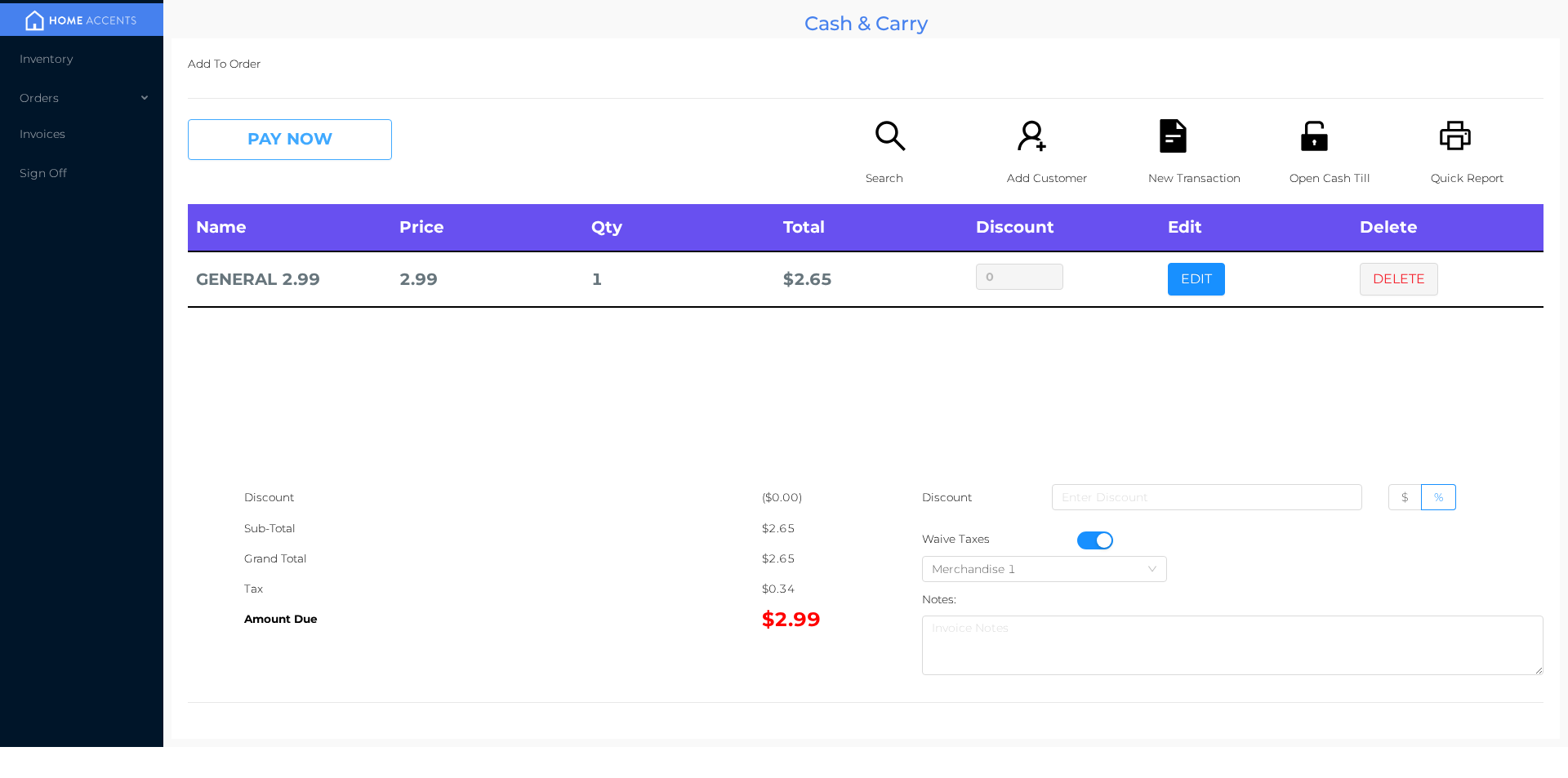
click at [322, 124] on button "PAY NOW" at bounding box center [289, 139] width 204 height 41
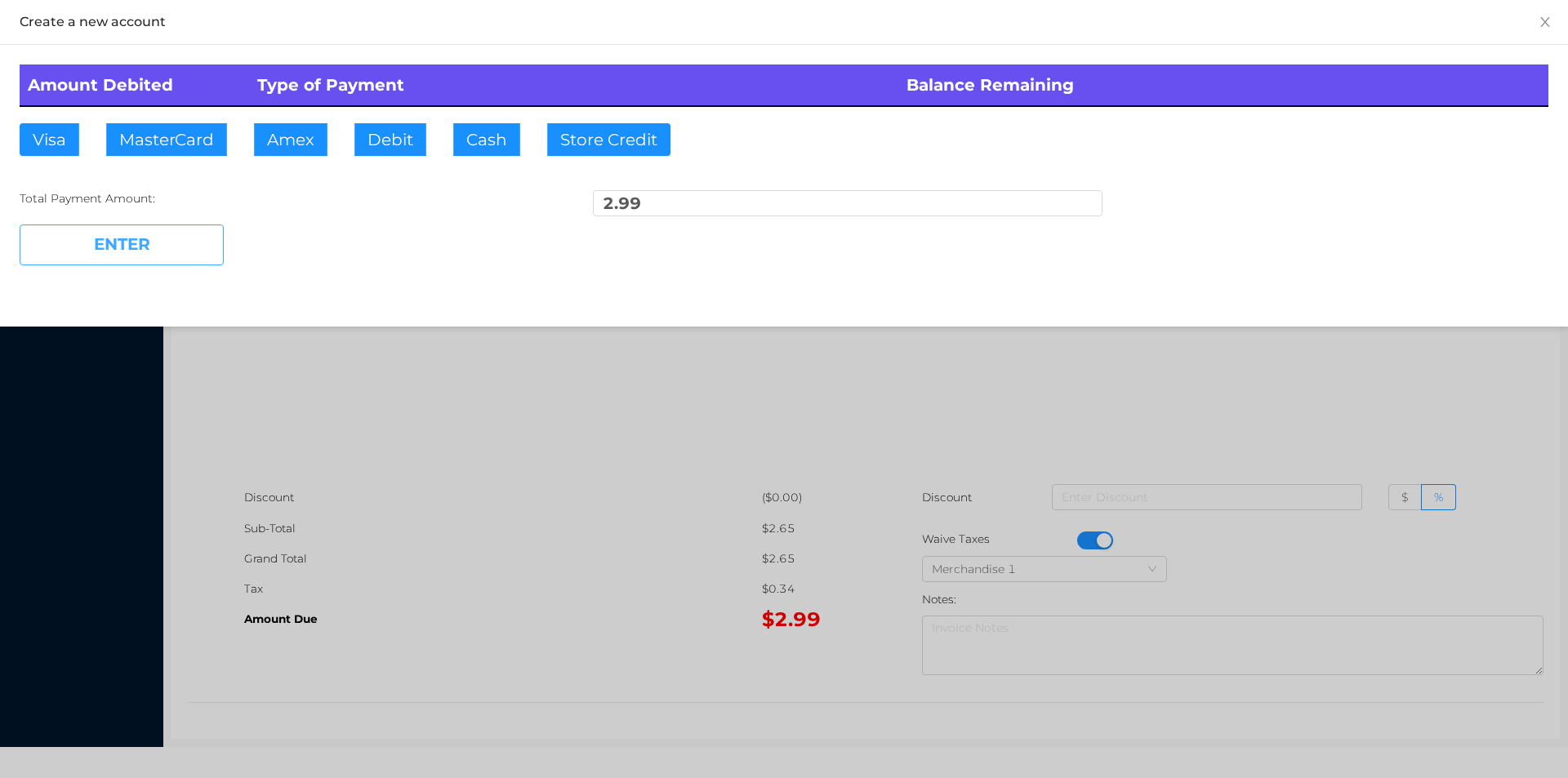
click at [137, 235] on button "ENTER" at bounding box center [122, 245] width 204 height 41
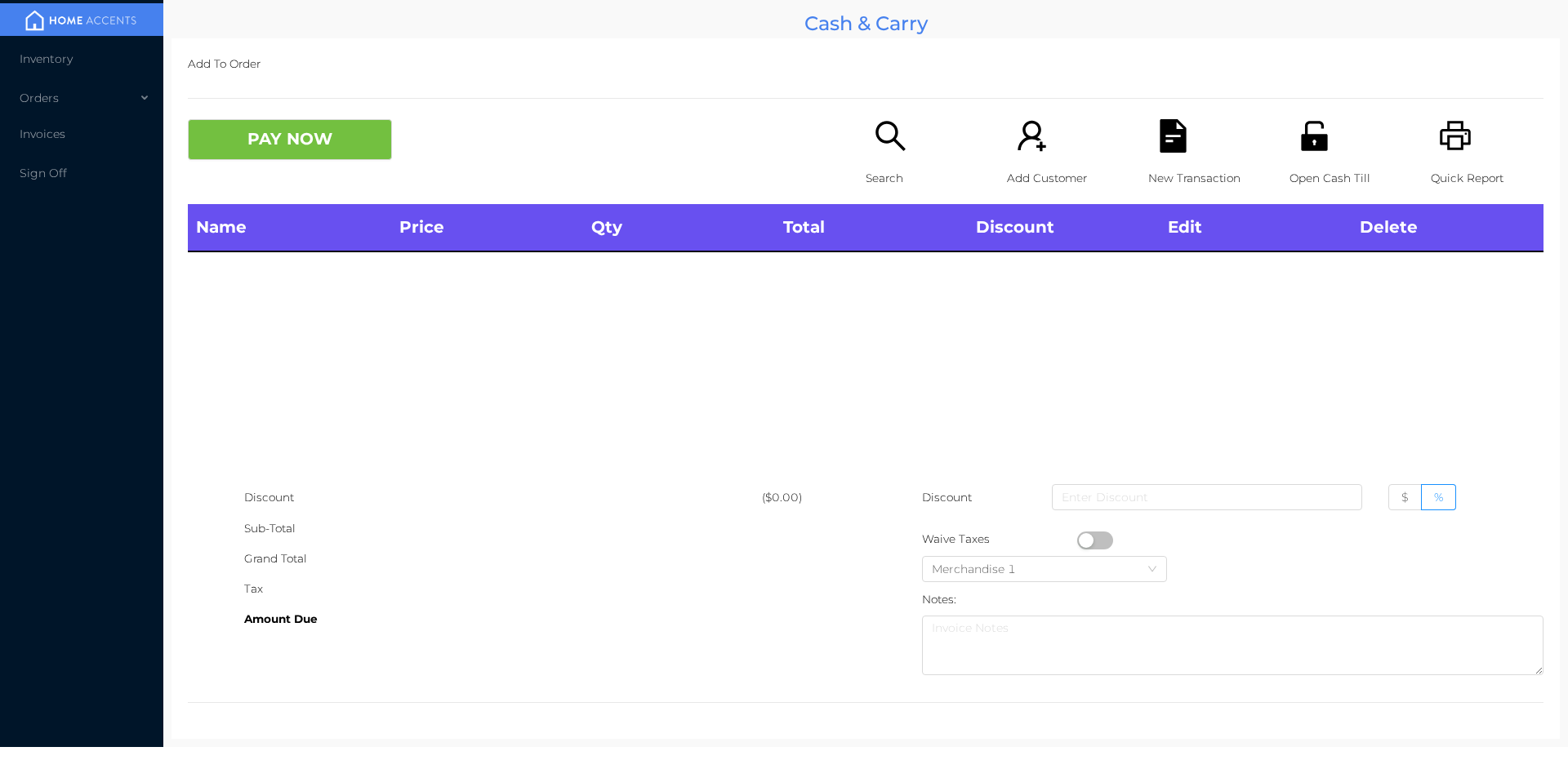
click at [873, 145] on icon "icon: search" at bounding box center [890, 135] width 34 height 34
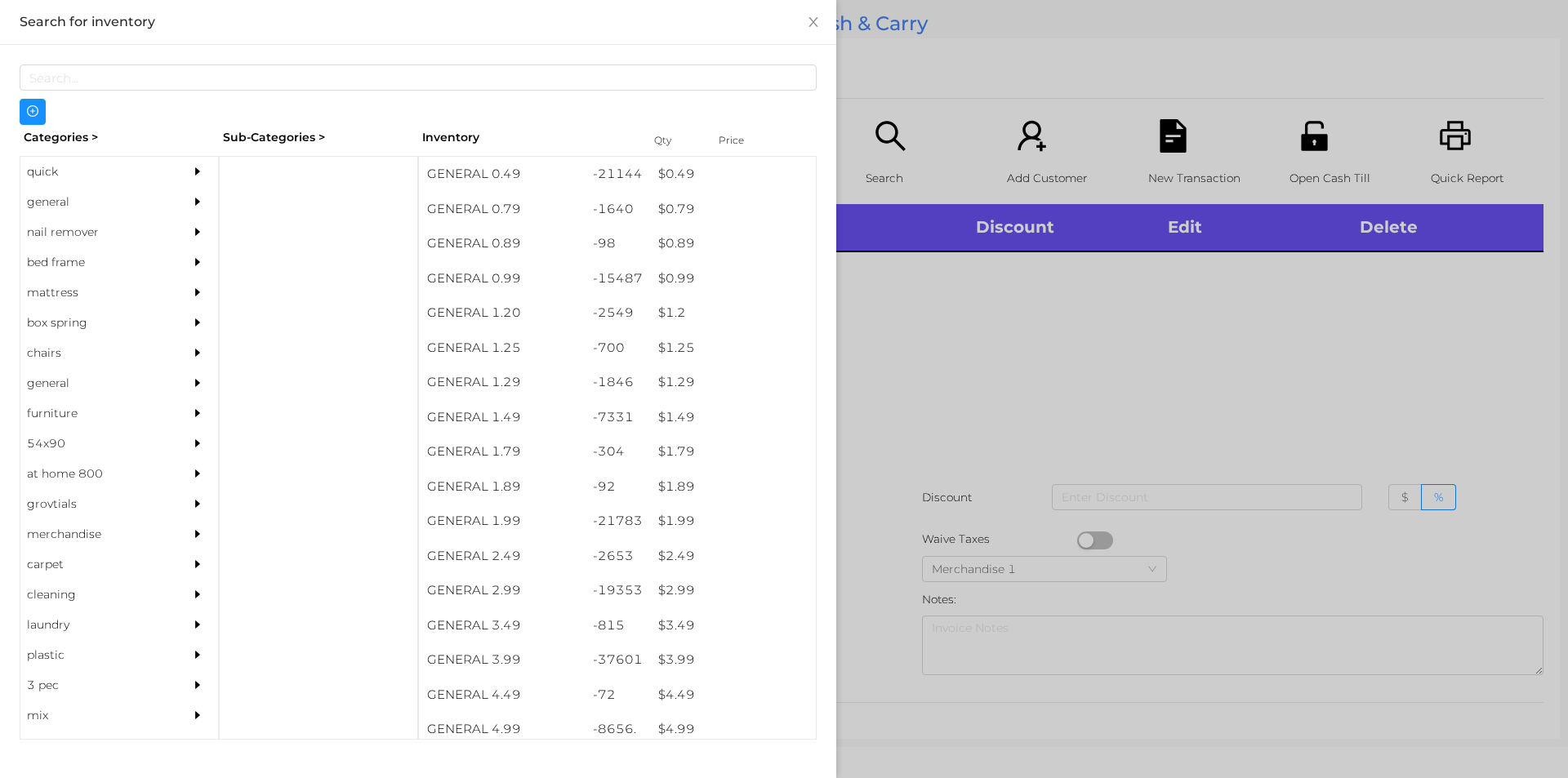
click at [70, 172] on div "quick" at bounding box center [95, 172] width 148 height 30
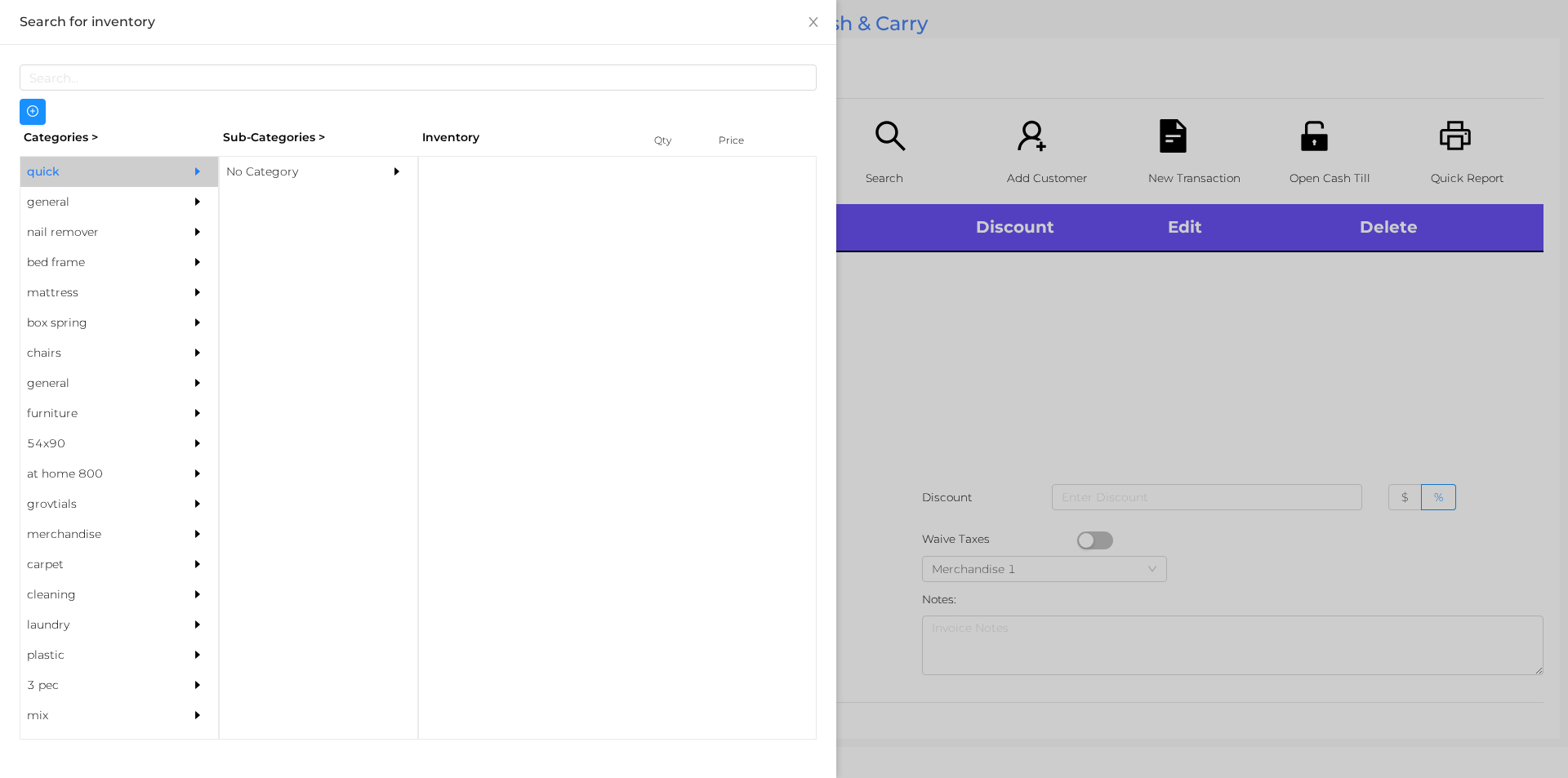
click at [269, 169] on div "No Category" at bounding box center [293, 172] width 148 height 30
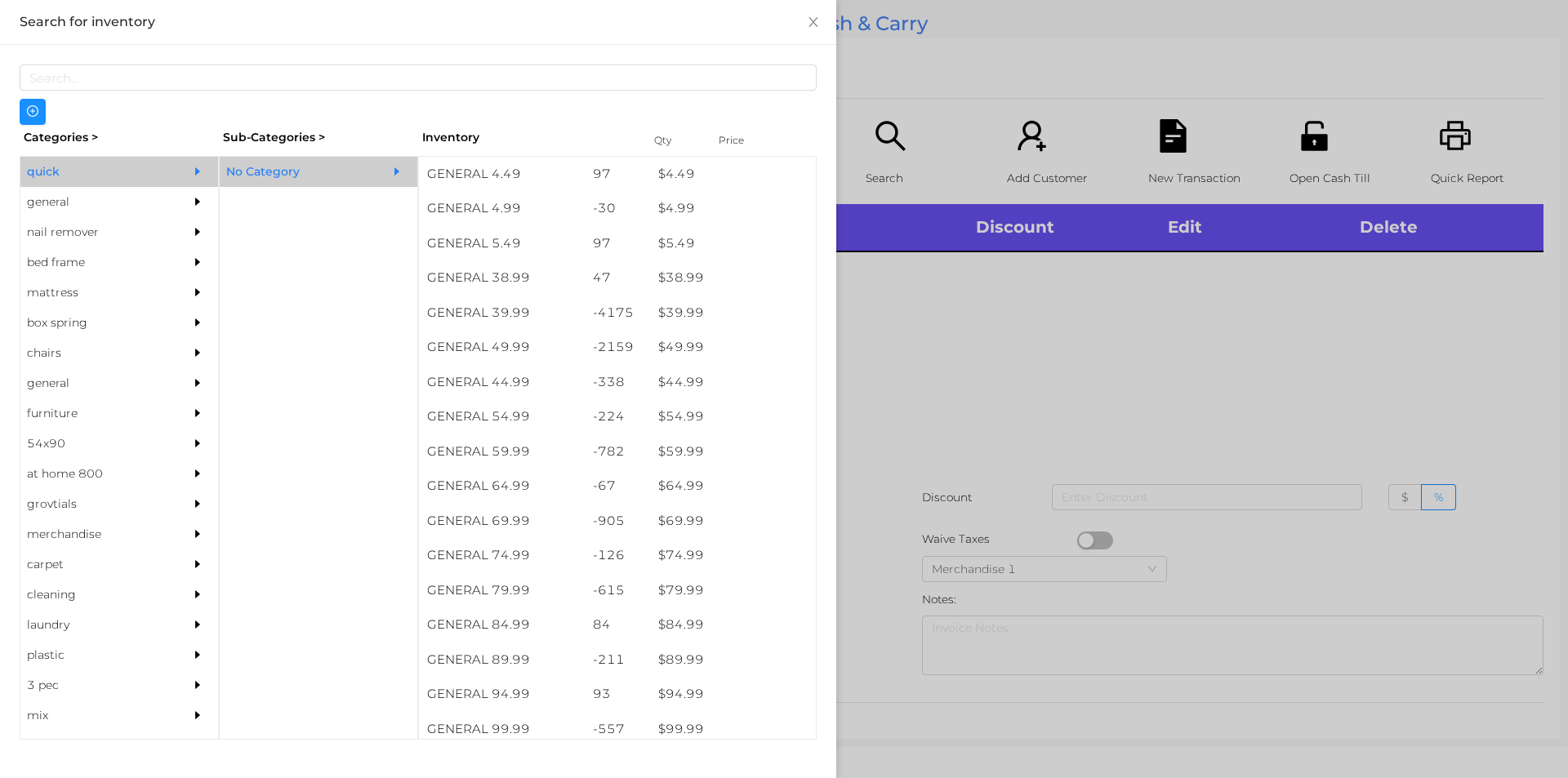
scroll to position [794, 0]
click at [679, 669] on div "$ 89.99" at bounding box center [733, 664] width 166 height 35
click at [966, 437] on div at bounding box center [784, 389] width 1568 height 778
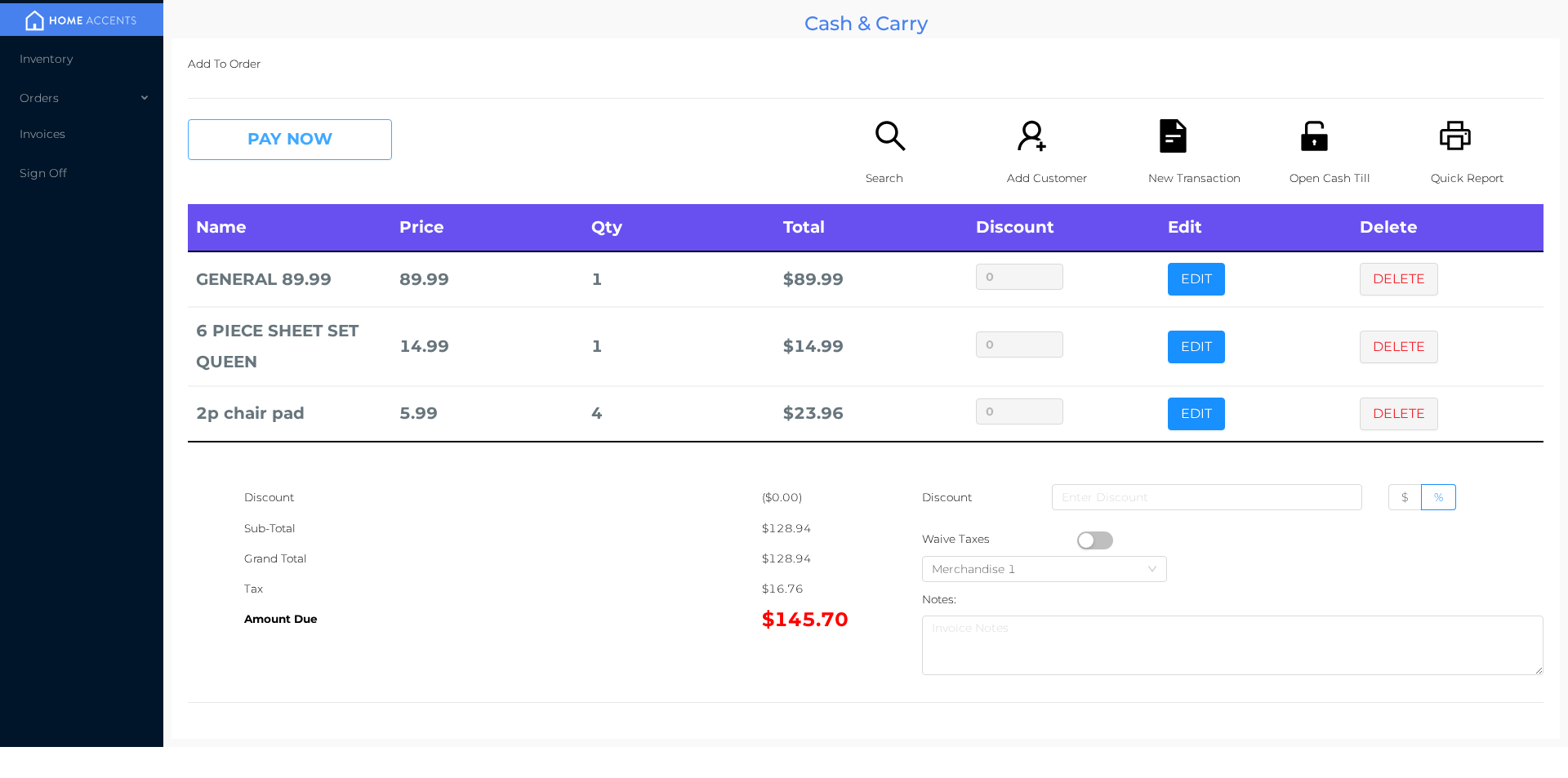
click at [327, 129] on button "PAY NOW" at bounding box center [289, 139] width 204 height 41
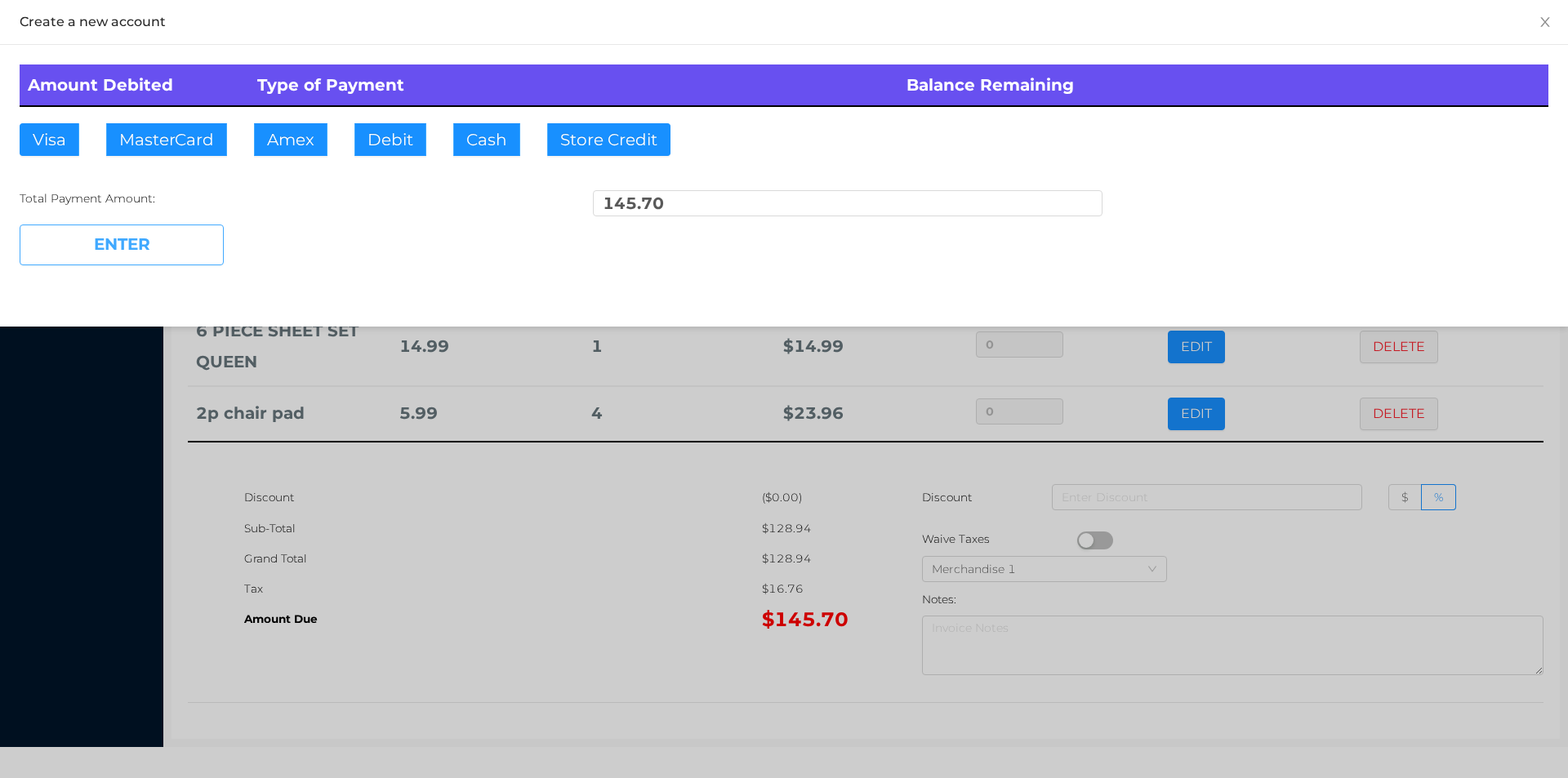
click at [198, 237] on button "ENTER" at bounding box center [122, 245] width 204 height 41
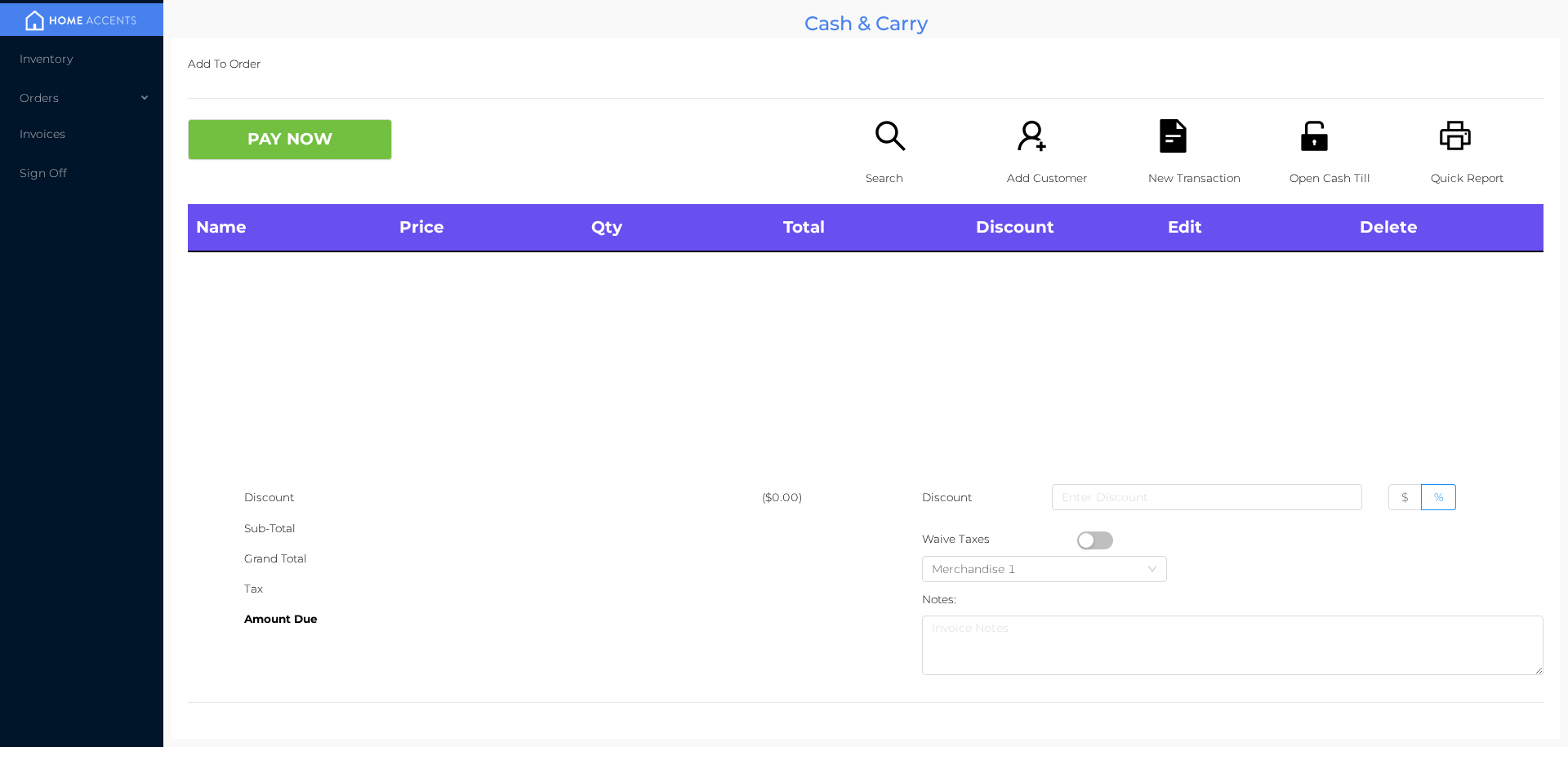
click at [1308, 147] on icon "icon: unlock" at bounding box center [1314, 135] width 26 height 30
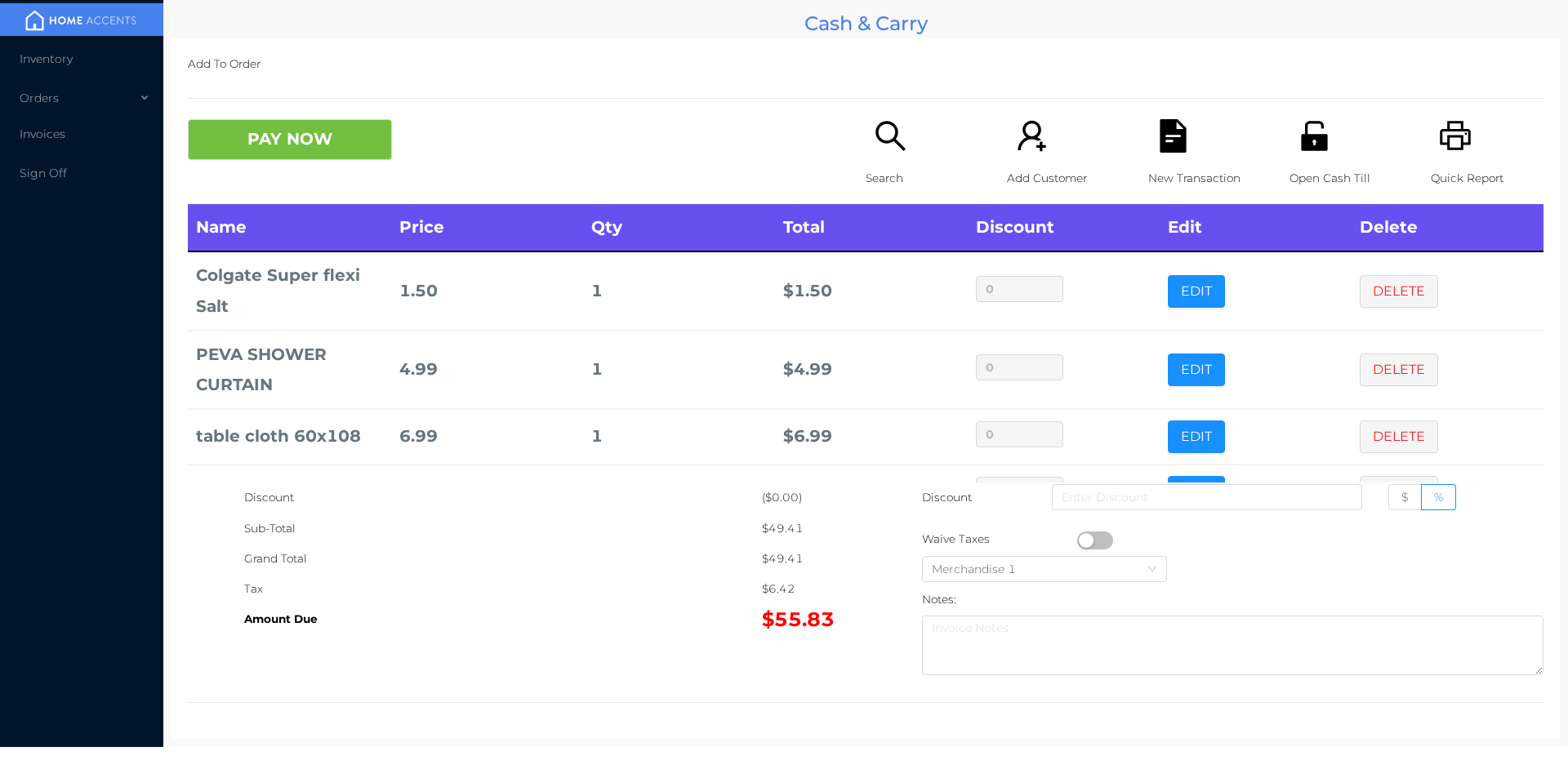
click at [1148, 144] on div "New Transaction" at bounding box center [1204, 162] width 113 height 85
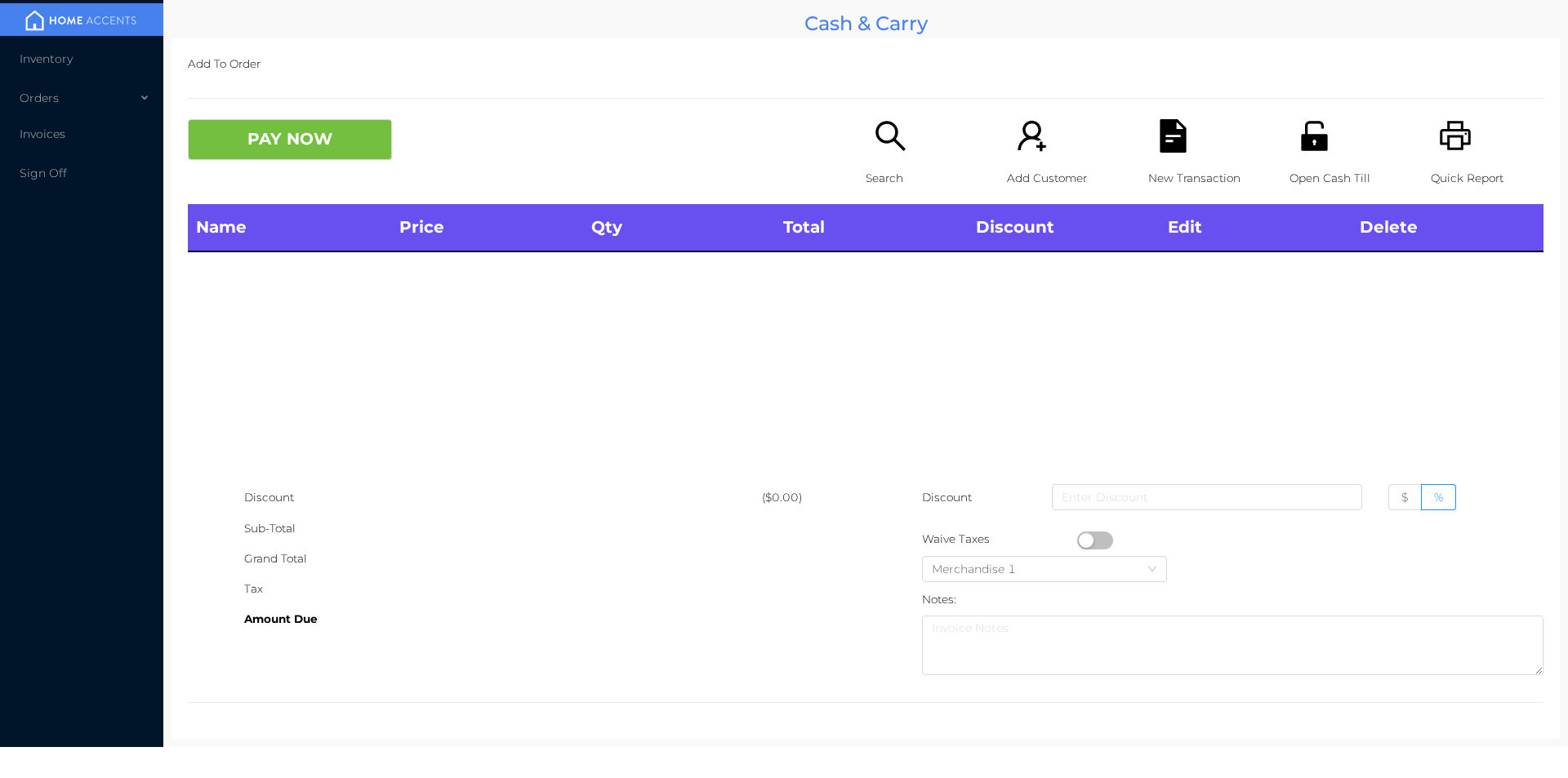
click at [1443, 136] on icon "icon: printer" at bounding box center [1455, 135] width 31 height 30
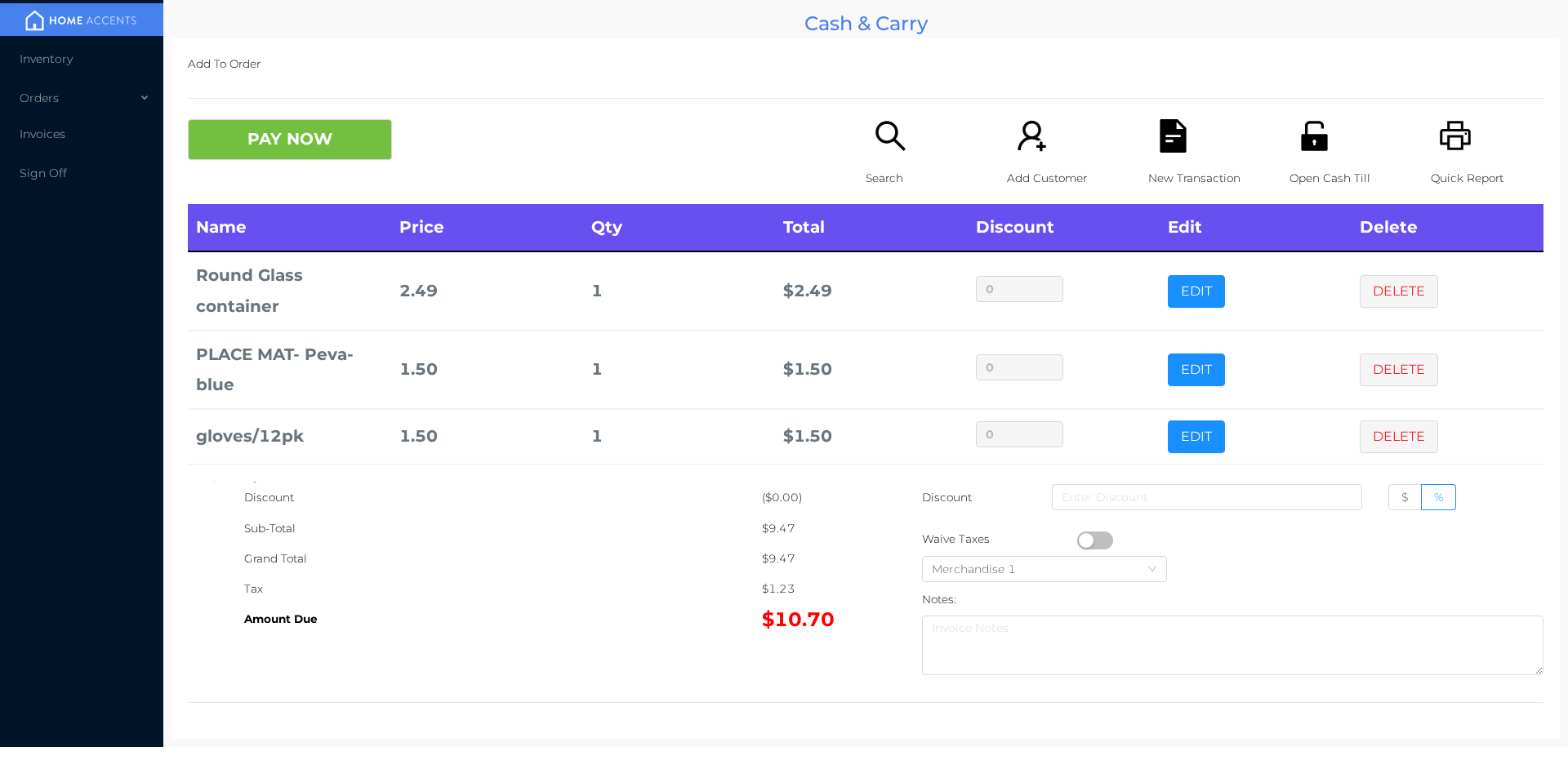
click at [894, 124] on icon "icon: search" at bounding box center [890, 135] width 34 height 34
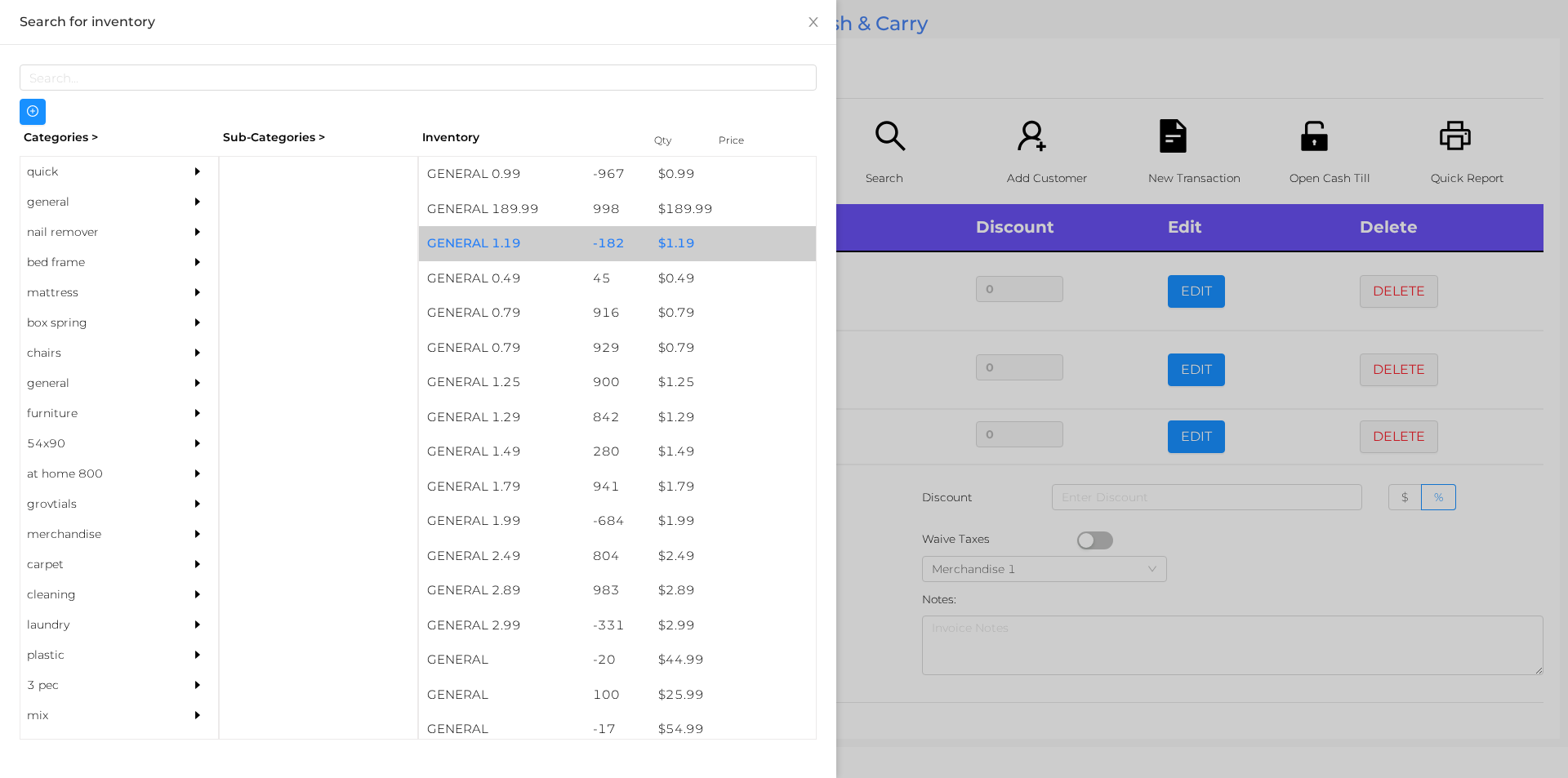
click at [702, 236] on div "$ 1.19" at bounding box center [733, 244] width 166 height 35
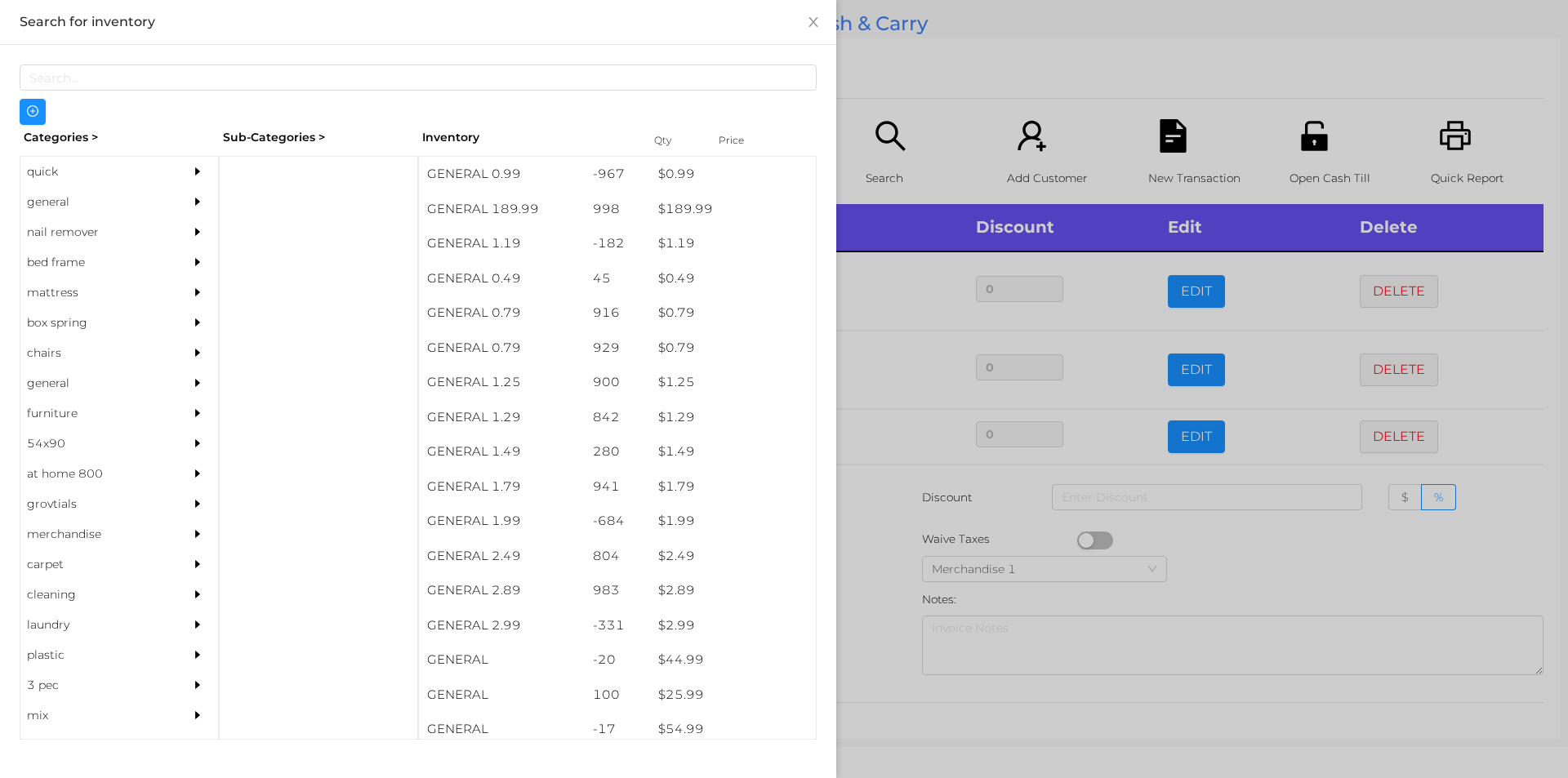
click at [883, 108] on div at bounding box center [784, 389] width 1568 height 778
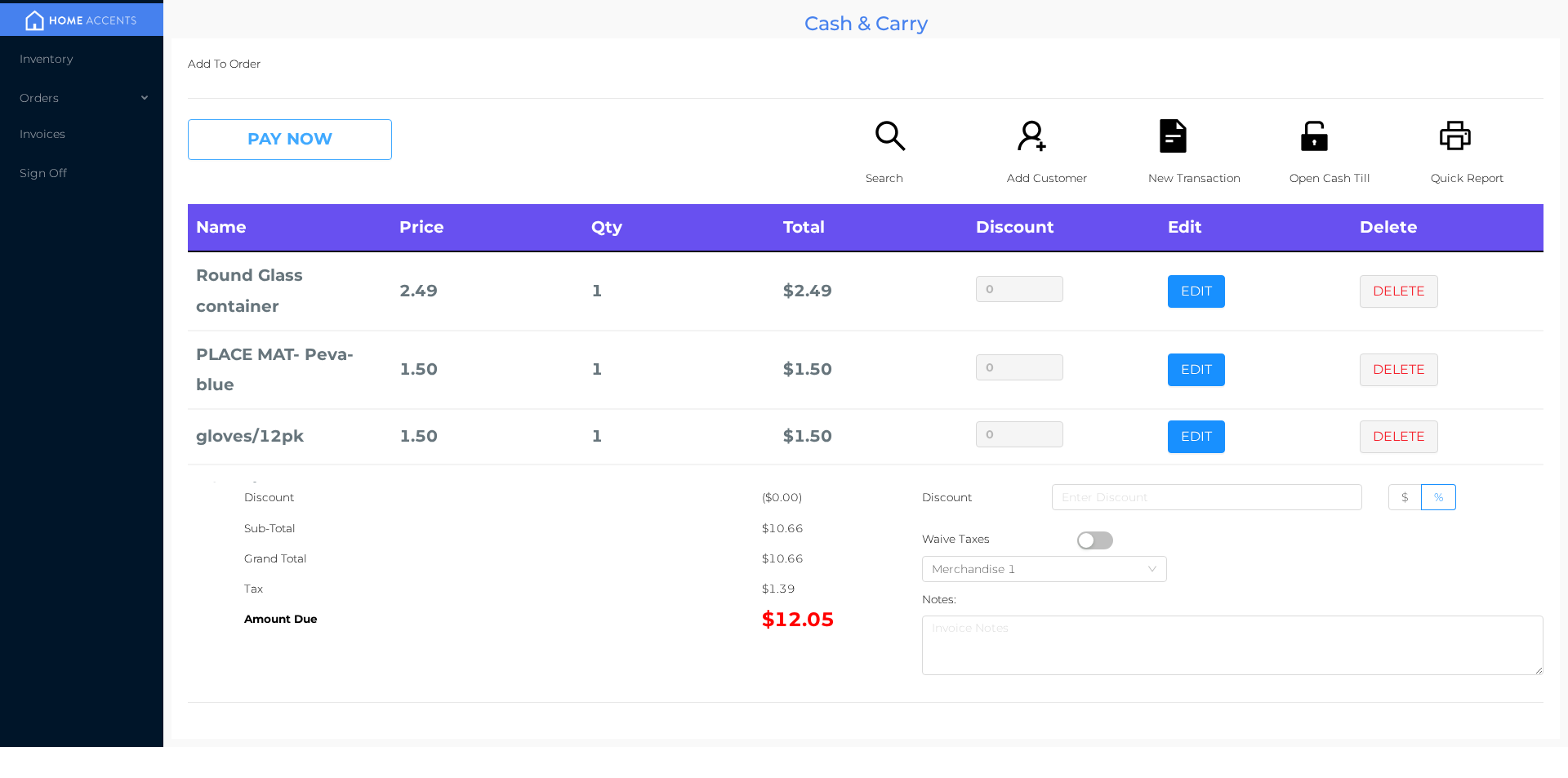
click at [298, 155] on button "PAY NOW" at bounding box center [289, 139] width 204 height 41
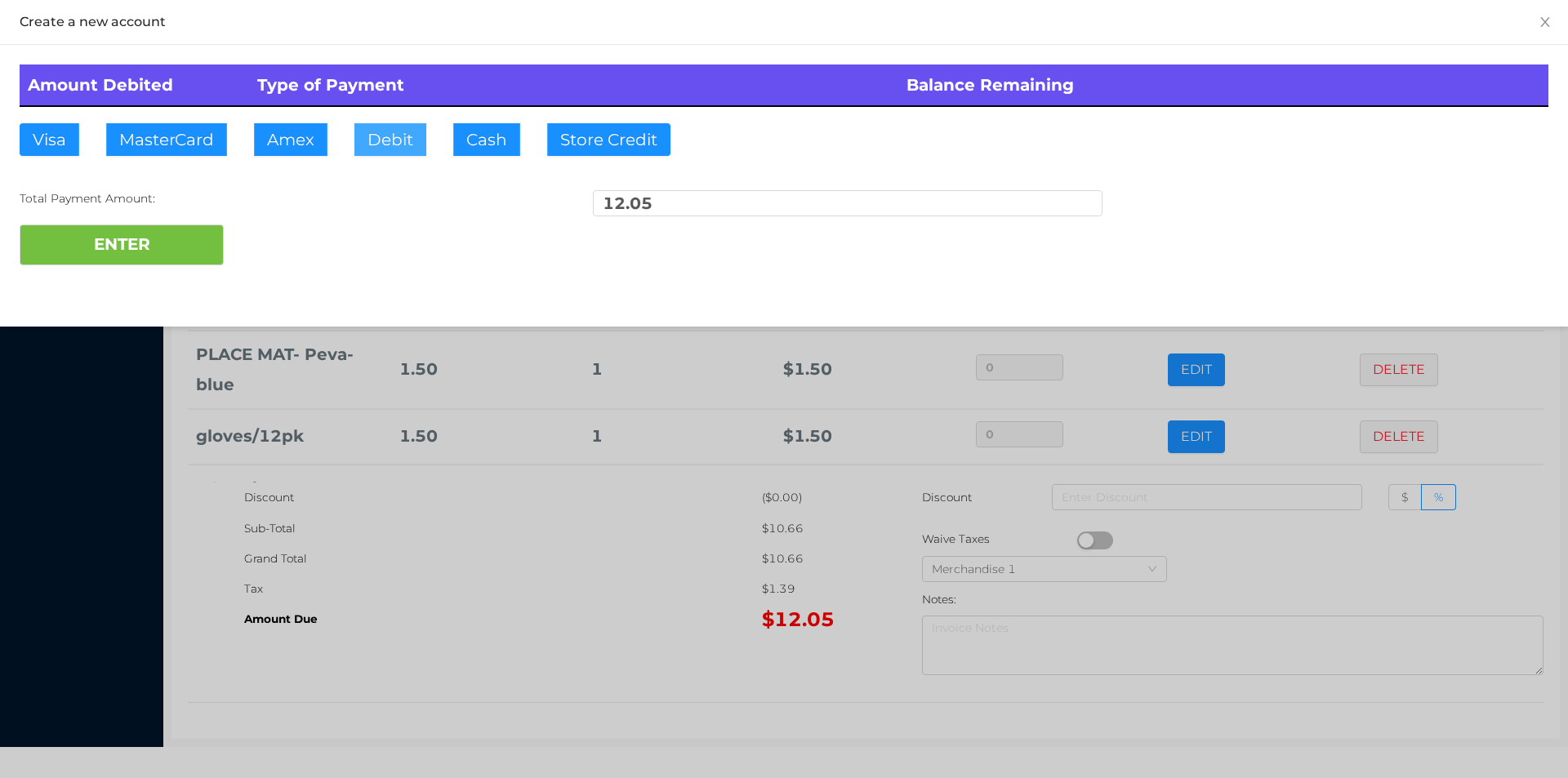
click at [399, 144] on button "Debit" at bounding box center [390, 140] width 72 height 33
type input "20"
click at [119, 234] on button "ENTER" at bounding box center [122, 245] width 204 height 41
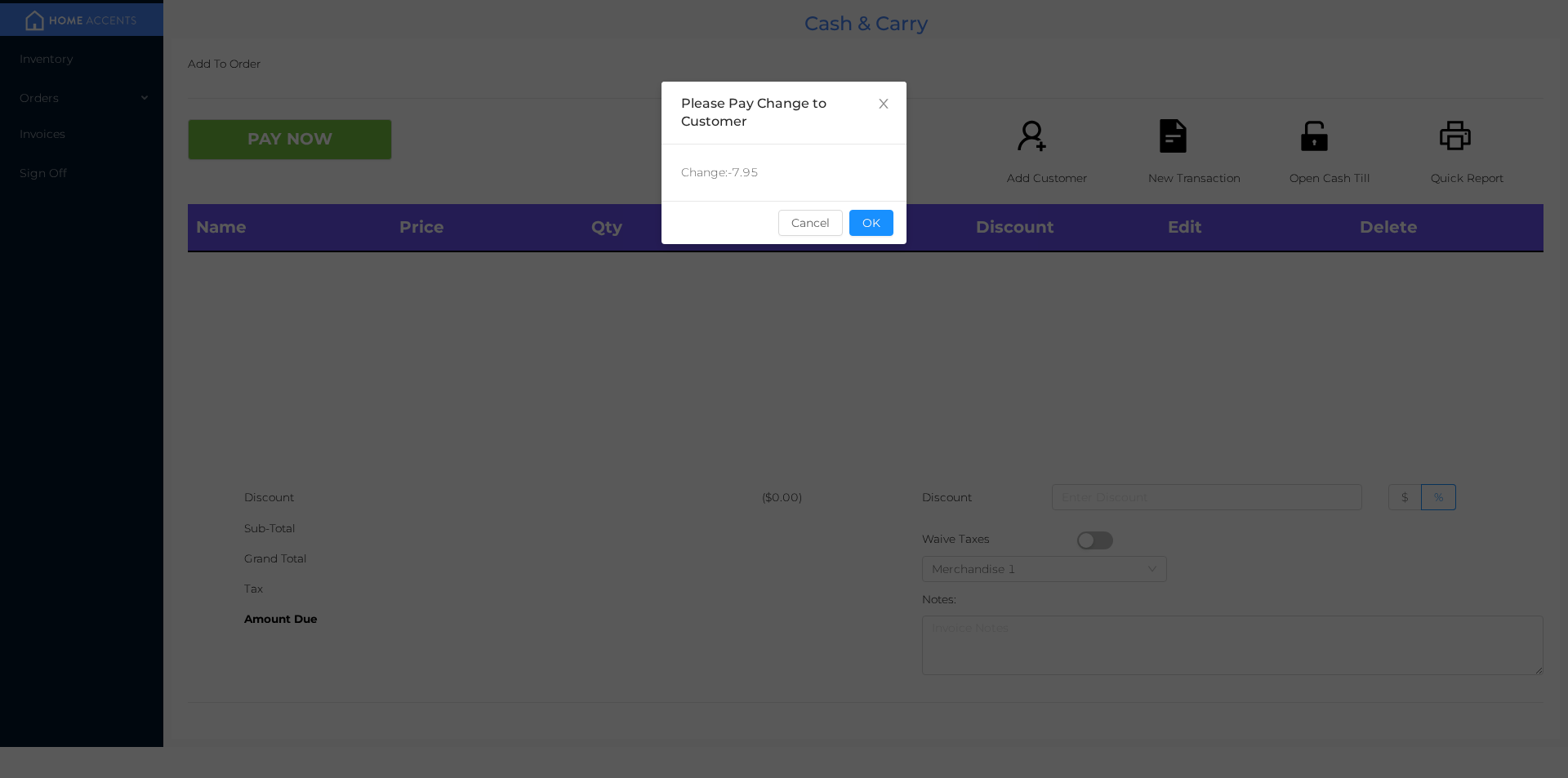
click at [884, 265] on div "sentinelStart Please Pay Change to Customer Change: -7.95 Cancel OK sentinelEnd" at bounding box center [784, 245] width 245 height 326
click at [873, 234] on button "OK" at bounding box center [871, 223] width 44 height 26
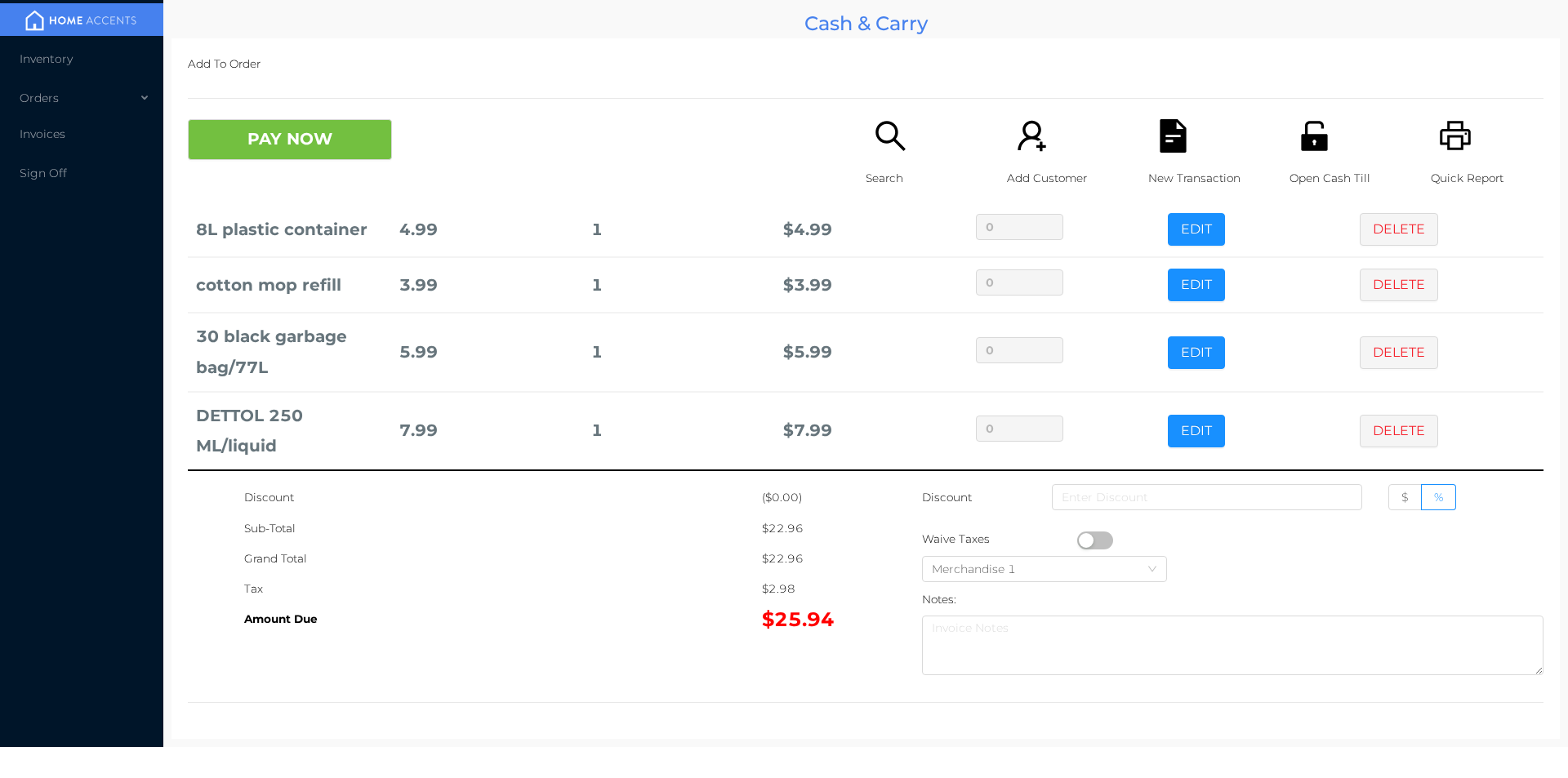
scroll to position [0, 0]
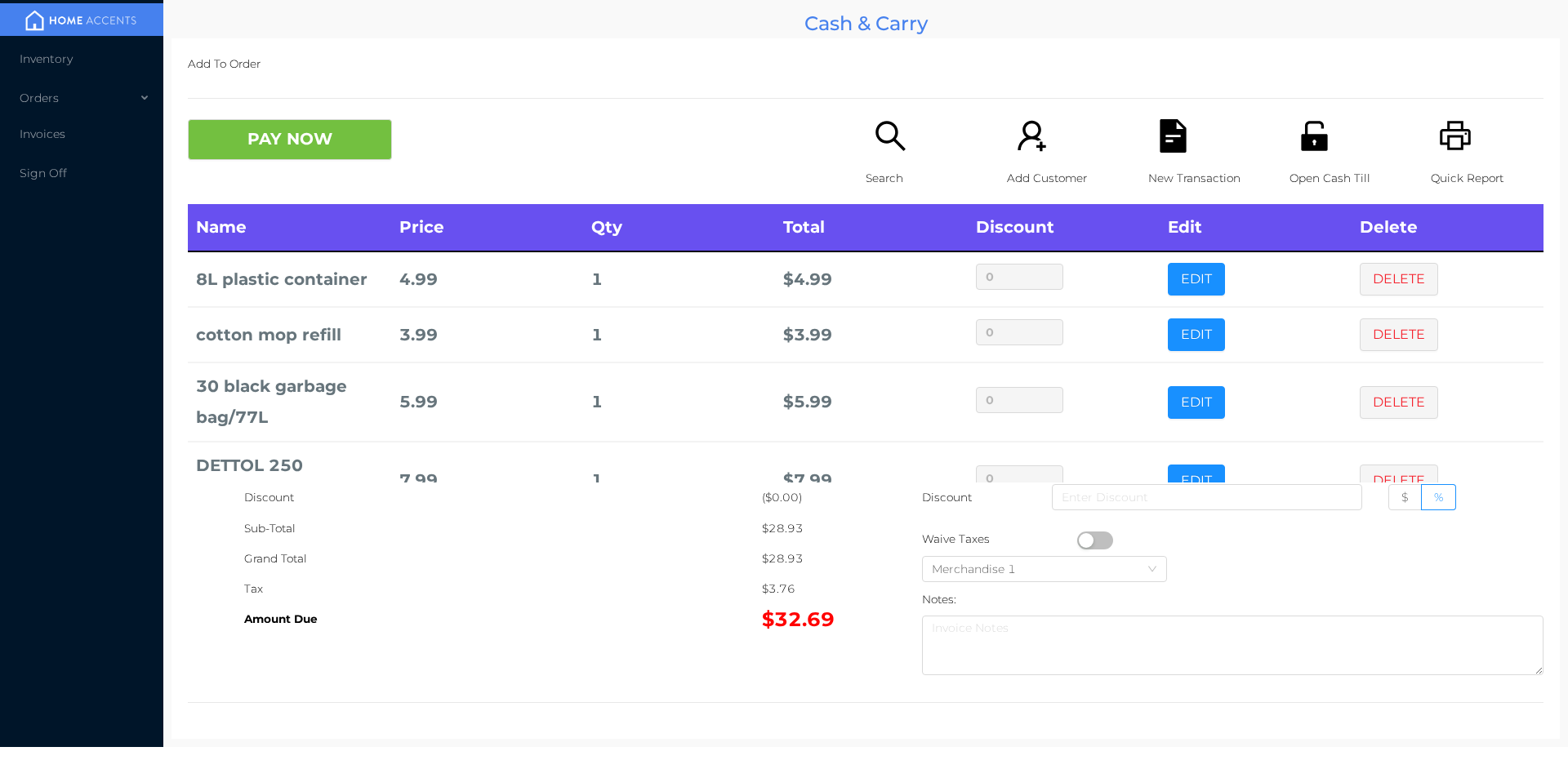
click at [332, 158] on button "PAY NOW" at bounding box center [289, 139] width 204 height 41
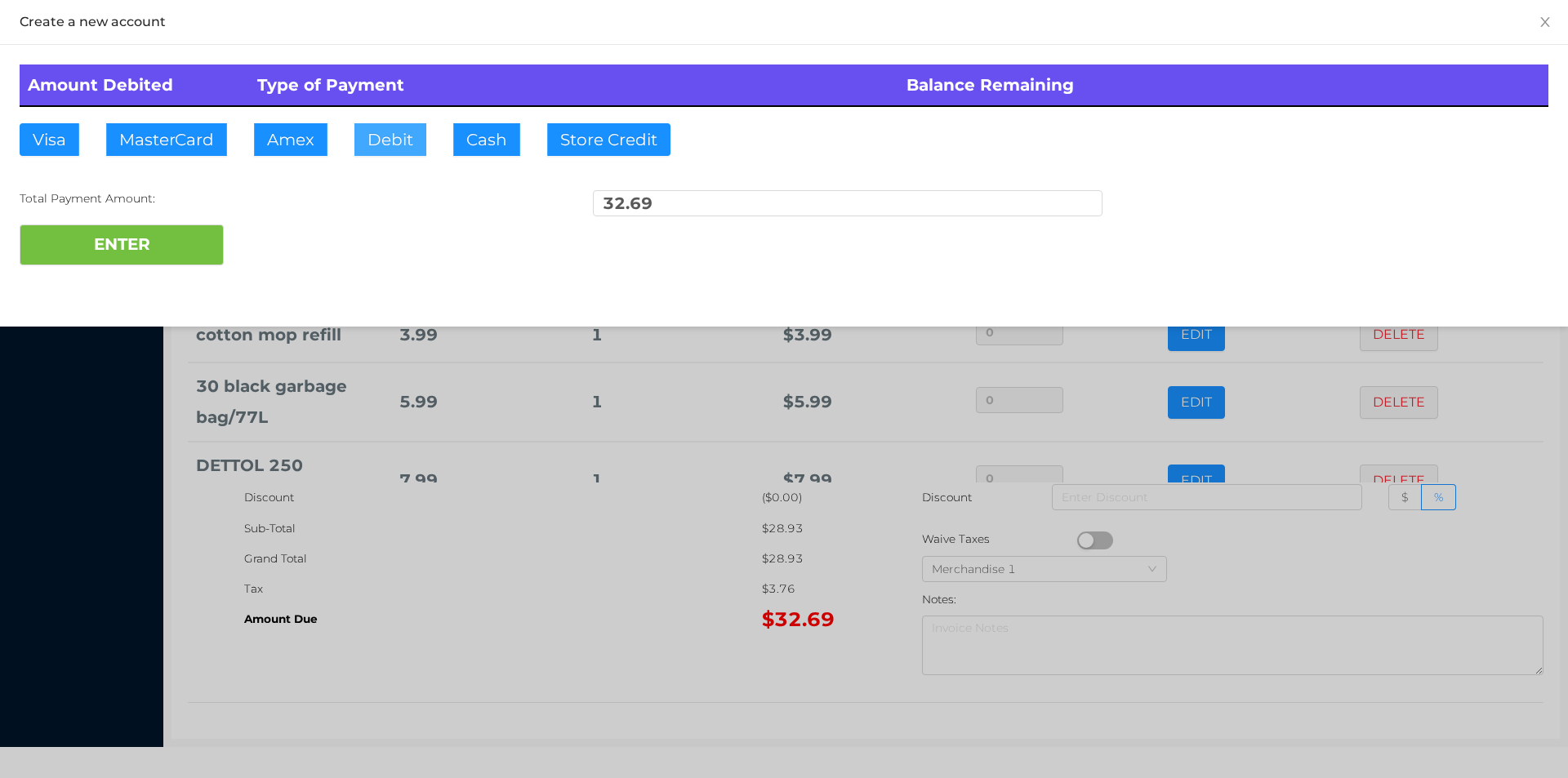
click at [417, 149] on button "Debit" at bounding box center [390, 140] width 72 height 33
click at [182, 244] on button "ENTER" at bounding box center [122, 245] width 204 height 41
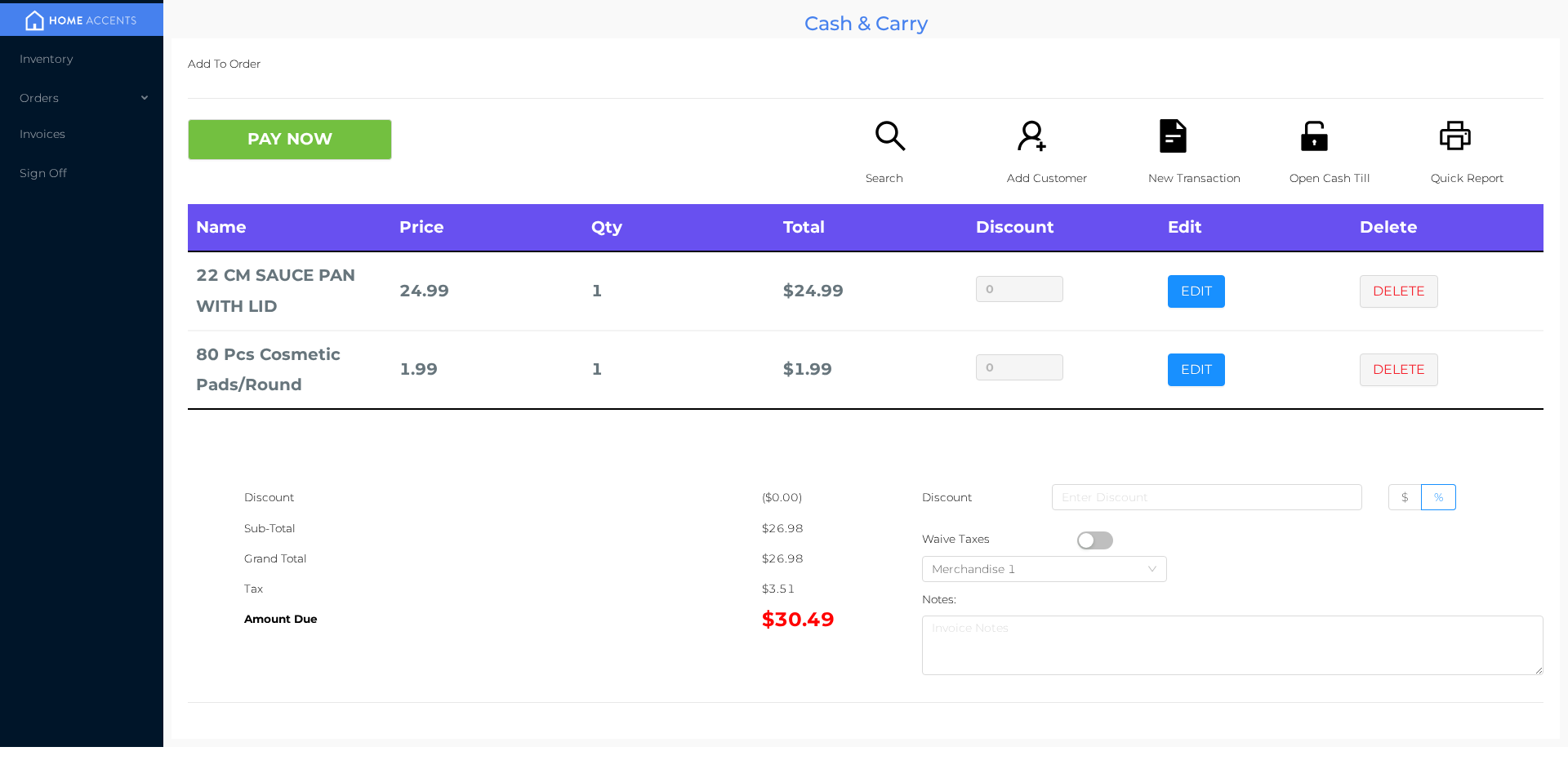
click at [1173, 131] on icon "icon: file-text" at bounding box center [1172, 135] width 26 height 34
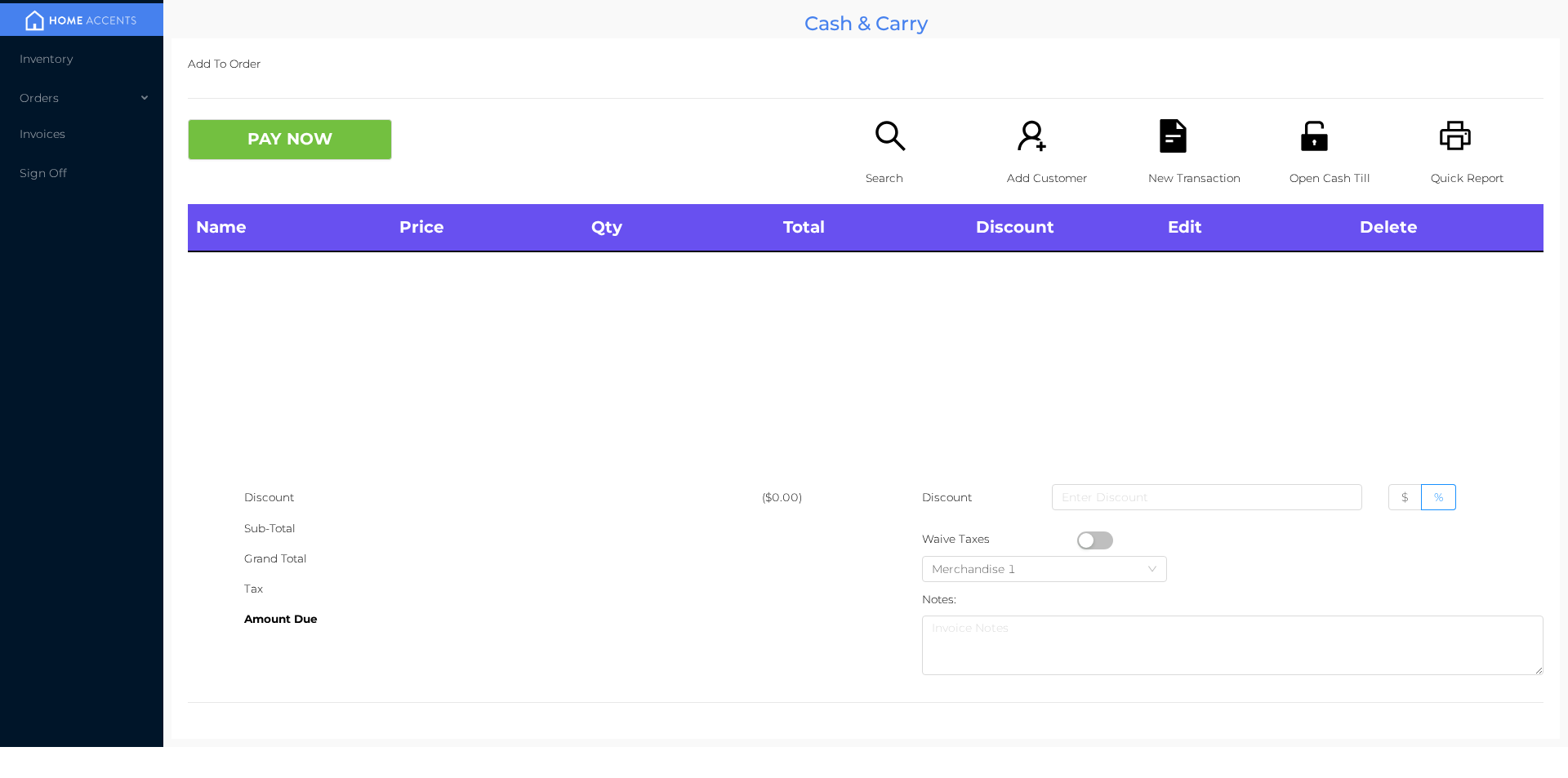
click at [1447, 121] on icon "icon: printer" at bounding box center [1455, 135] width 34 height 34
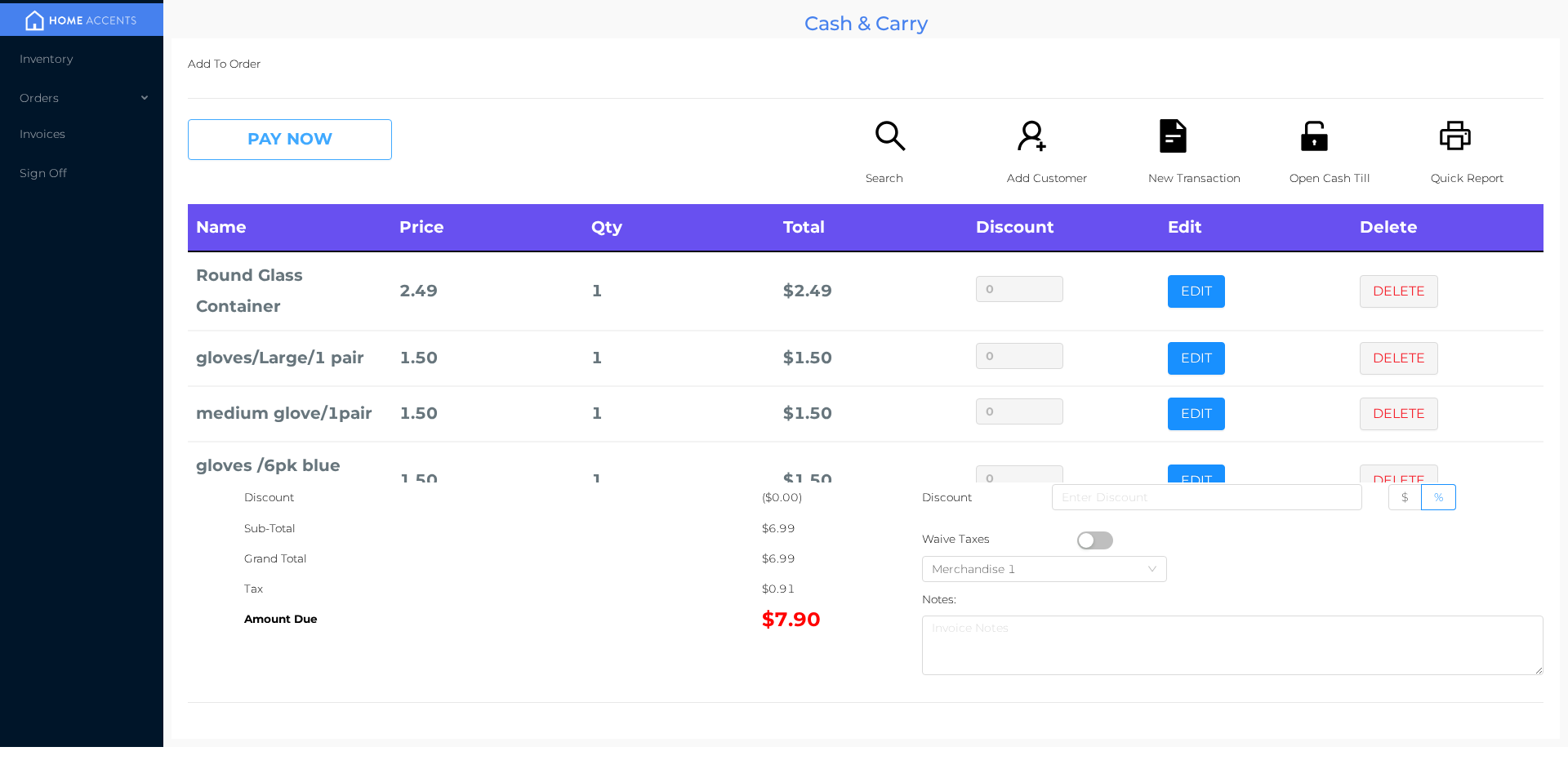
click at [291, 135] on button "PAY NOW" at bounding box center [289, 139] width 204 height 41
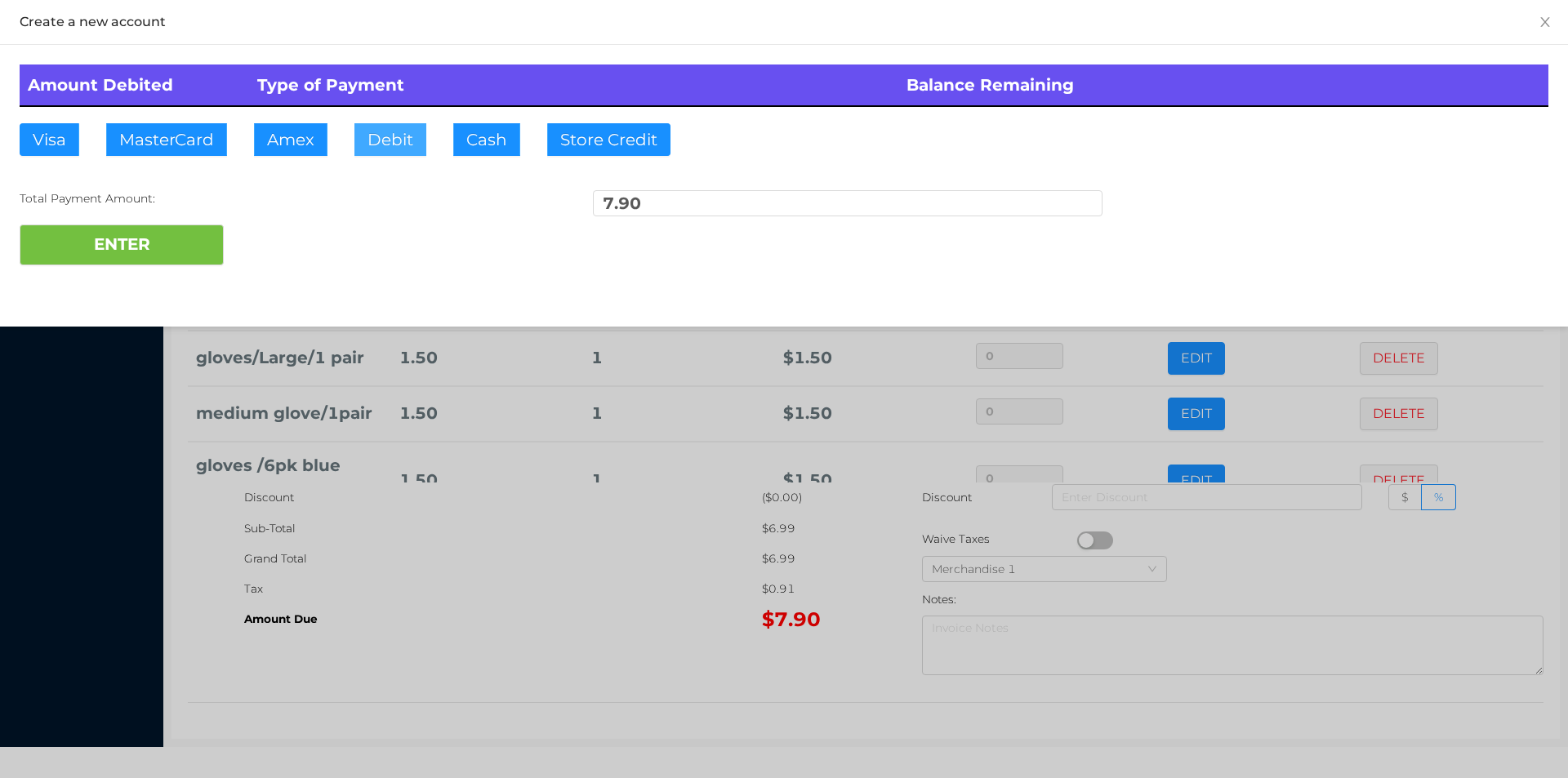
click at [387, 137] on button "Debit" at bounding box center [390, 140] width 72 height 33
click at [206, 254] on button "ENTER" at bounding box center [122, 245] width 204 height 41
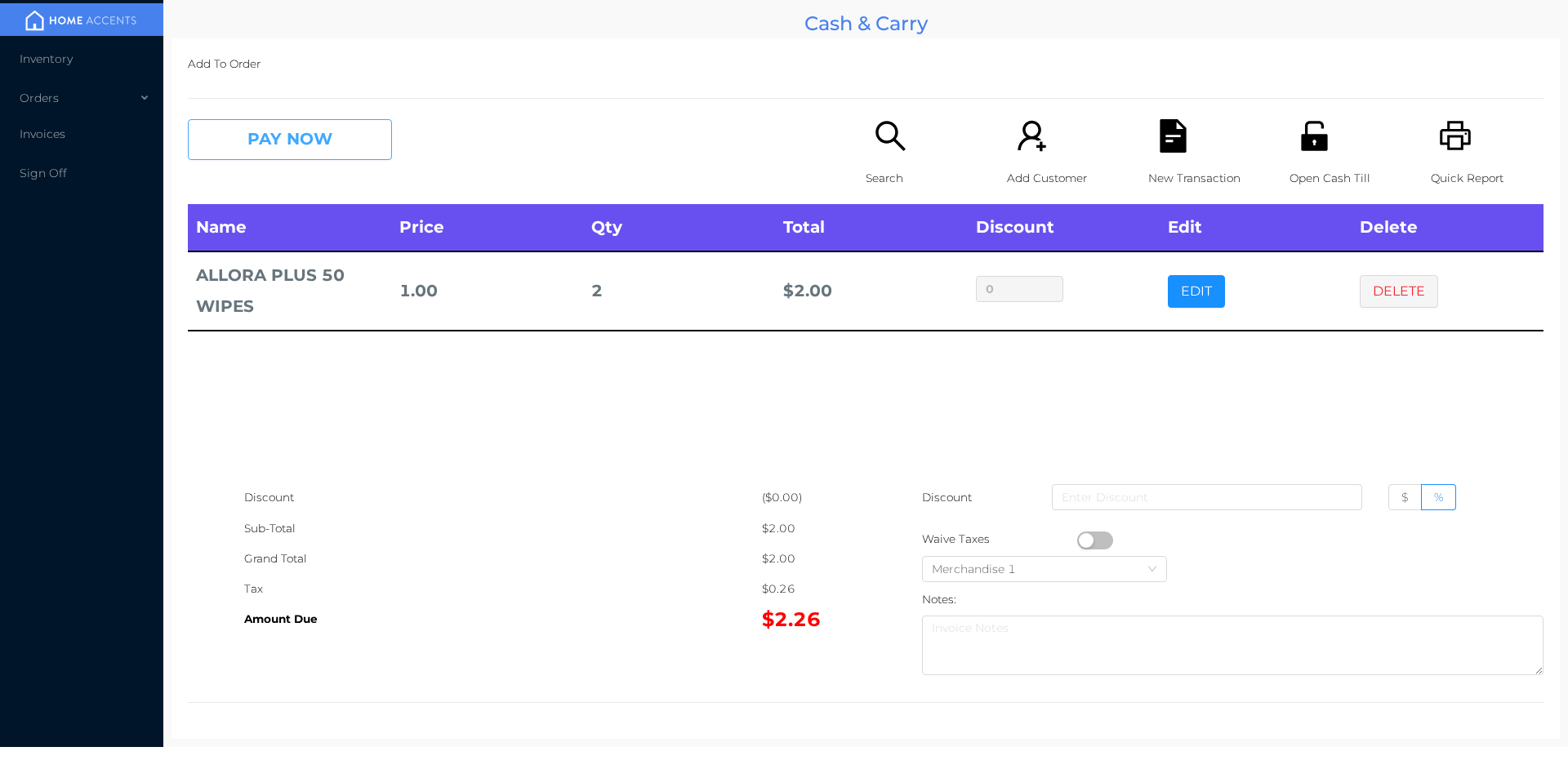
click at [257, 144] on button "PAY NOW" at bounding box center [289, 139] width 204 height 41
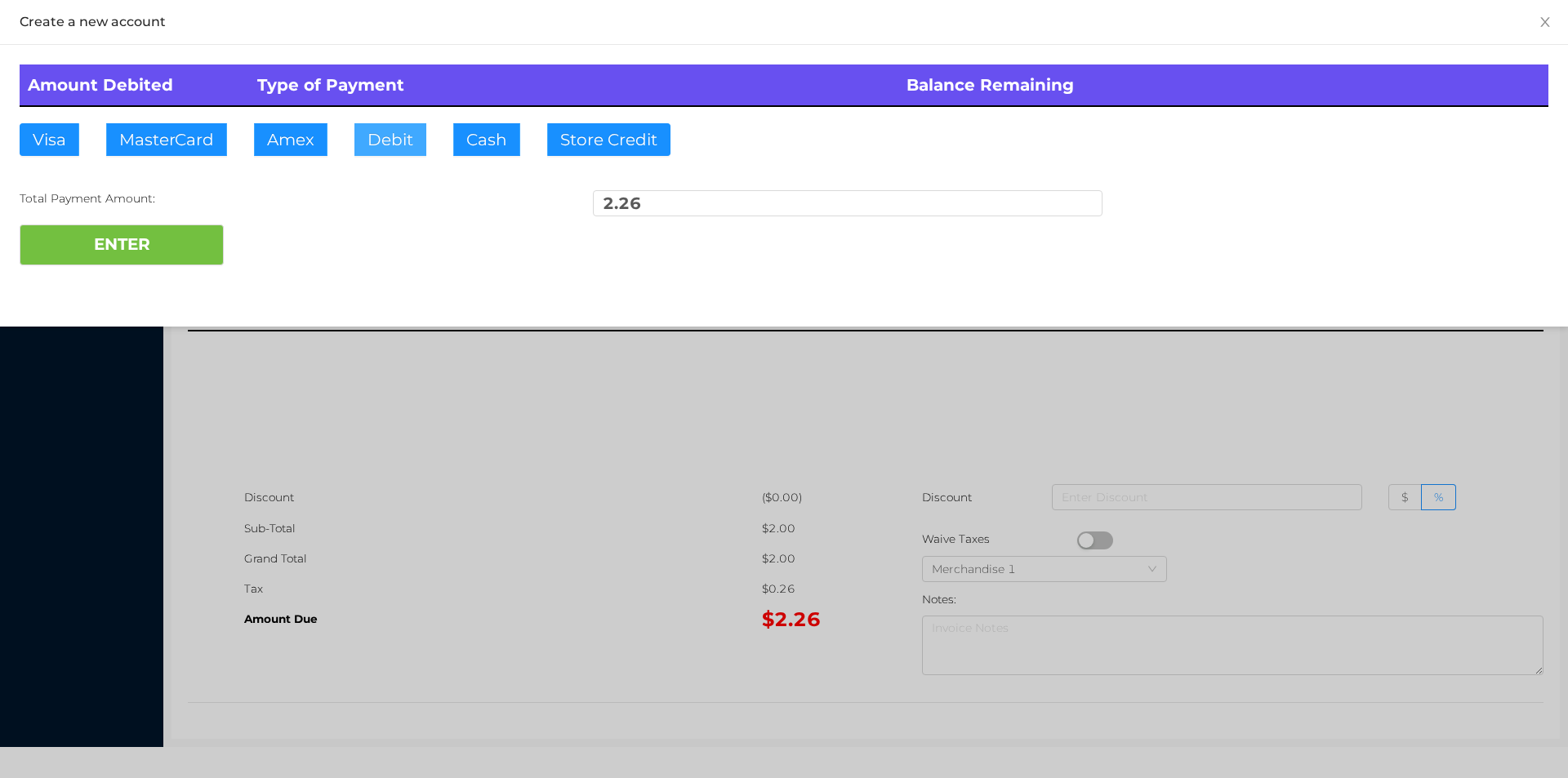
click at [391, 145] on button "Debit" at bounding box center [390, 140] width 72 height 33
click at [155, 259] on button "ENTER" at bounding box center [122, 245] width 204 height 41
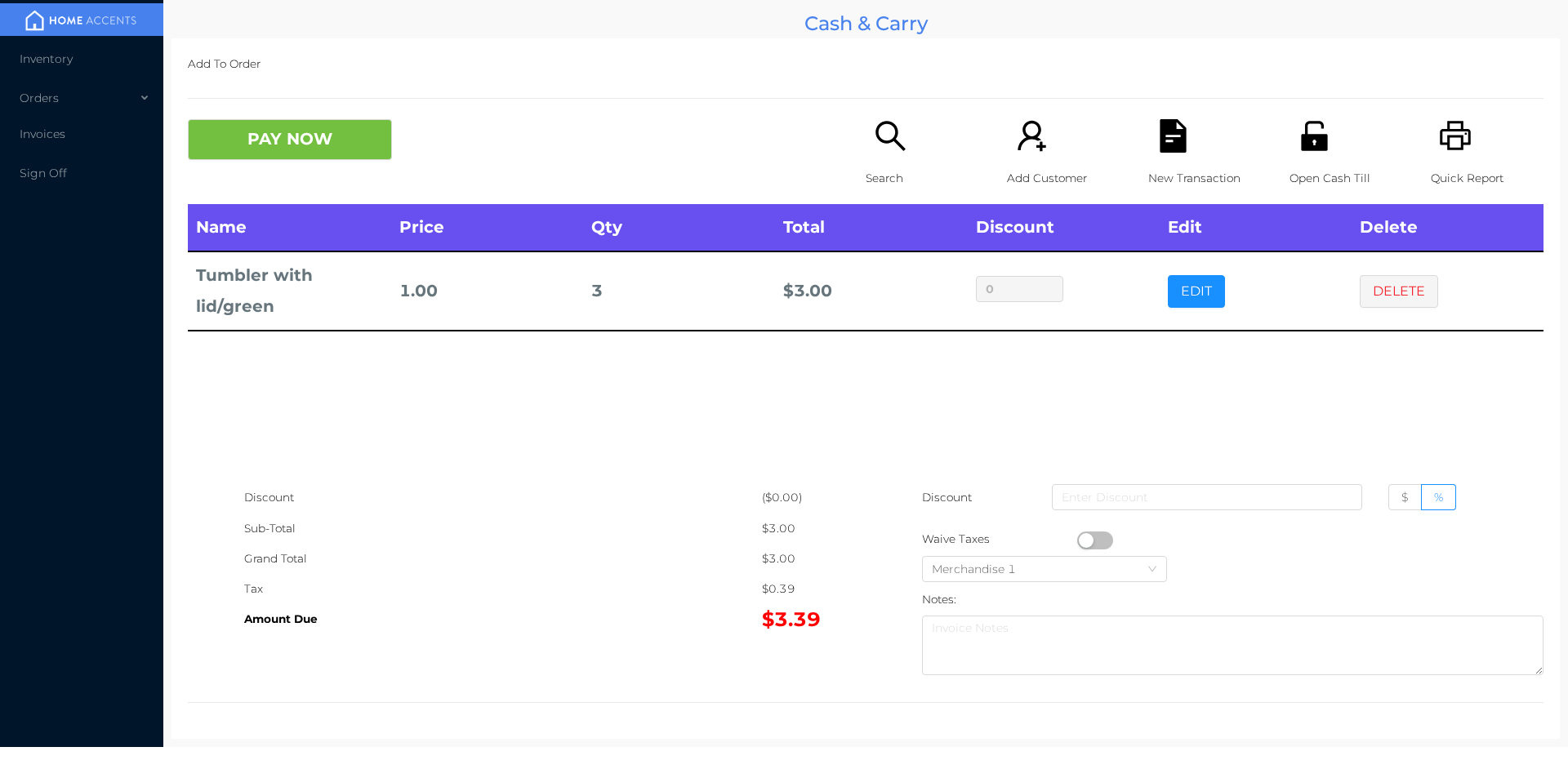
click at [1084, 540] on button "button" at bounding box center [1094, 540] width 36 height 18
click at [257, 156] on button "PAY NOW" at bounding box center [289, 139] width 204 height 41
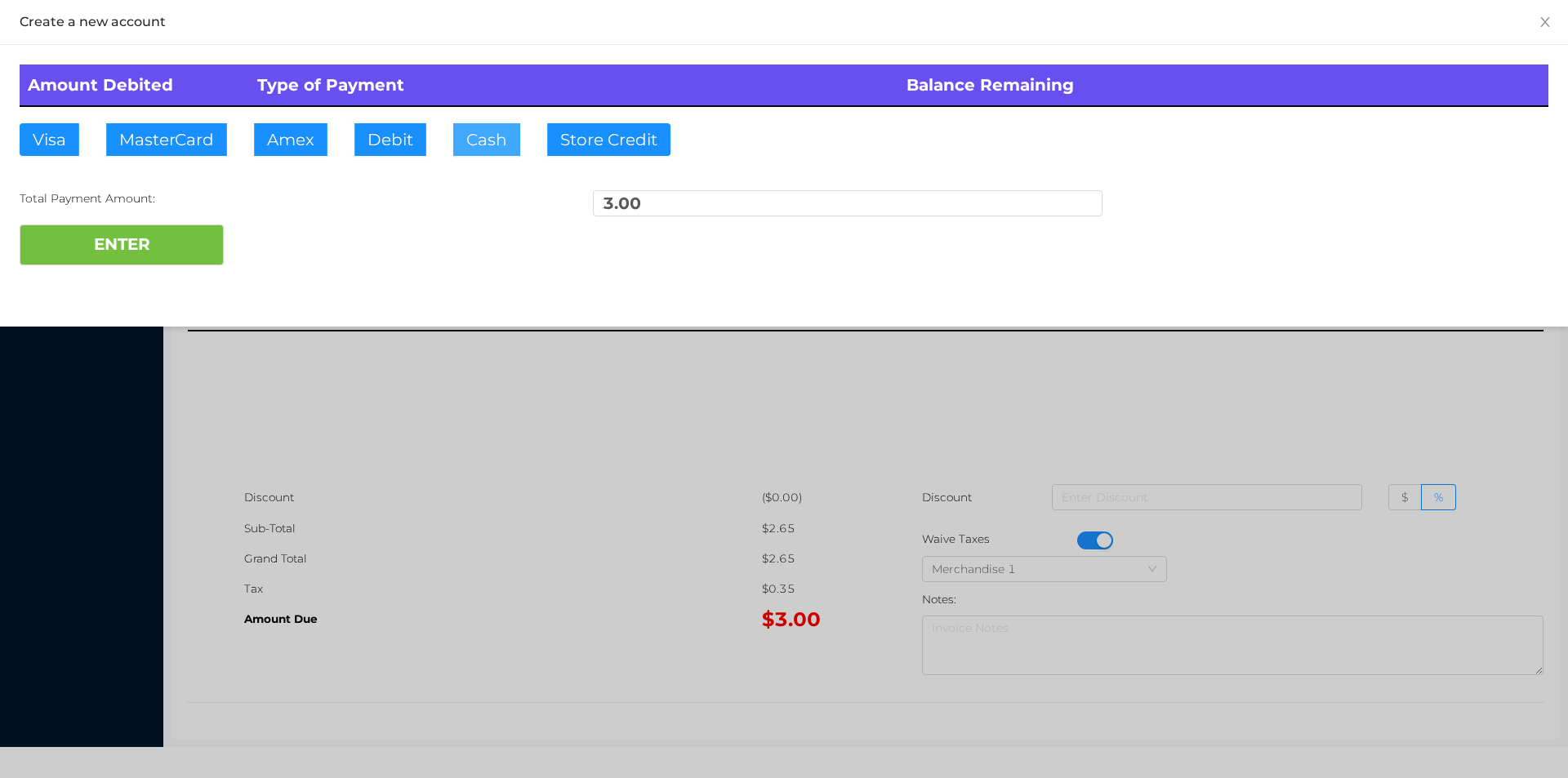
click at [491, 140] on button "Cash" at bounding box center [486, 140] width 67 height 33
type input "10"
click at [97, 227] on button "ENTER" at bounding box center [122, 245] width 204 height 41
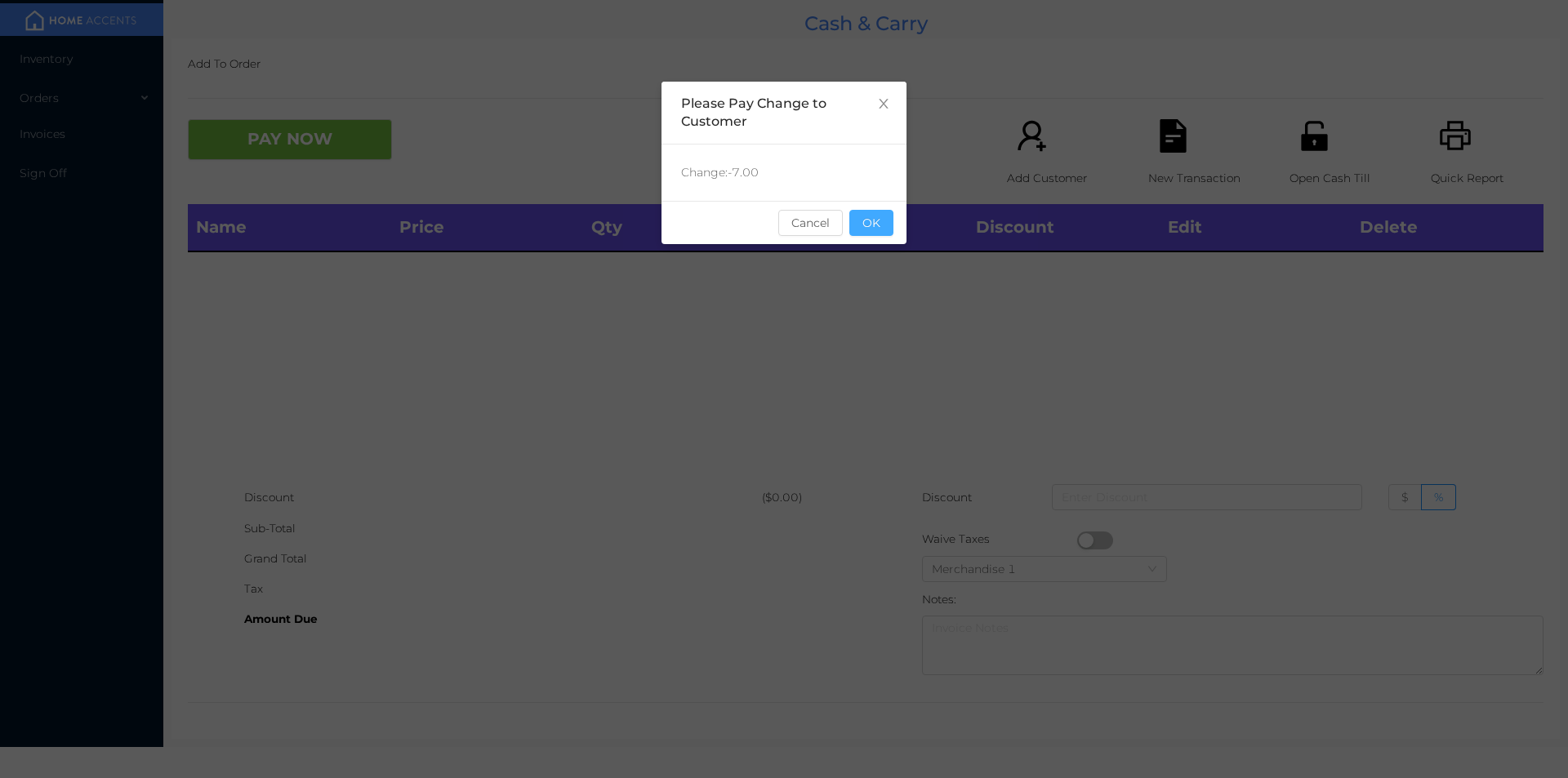
click at [883, 227] on button "OK" at bounding box center [871, 223] width 44 height 26
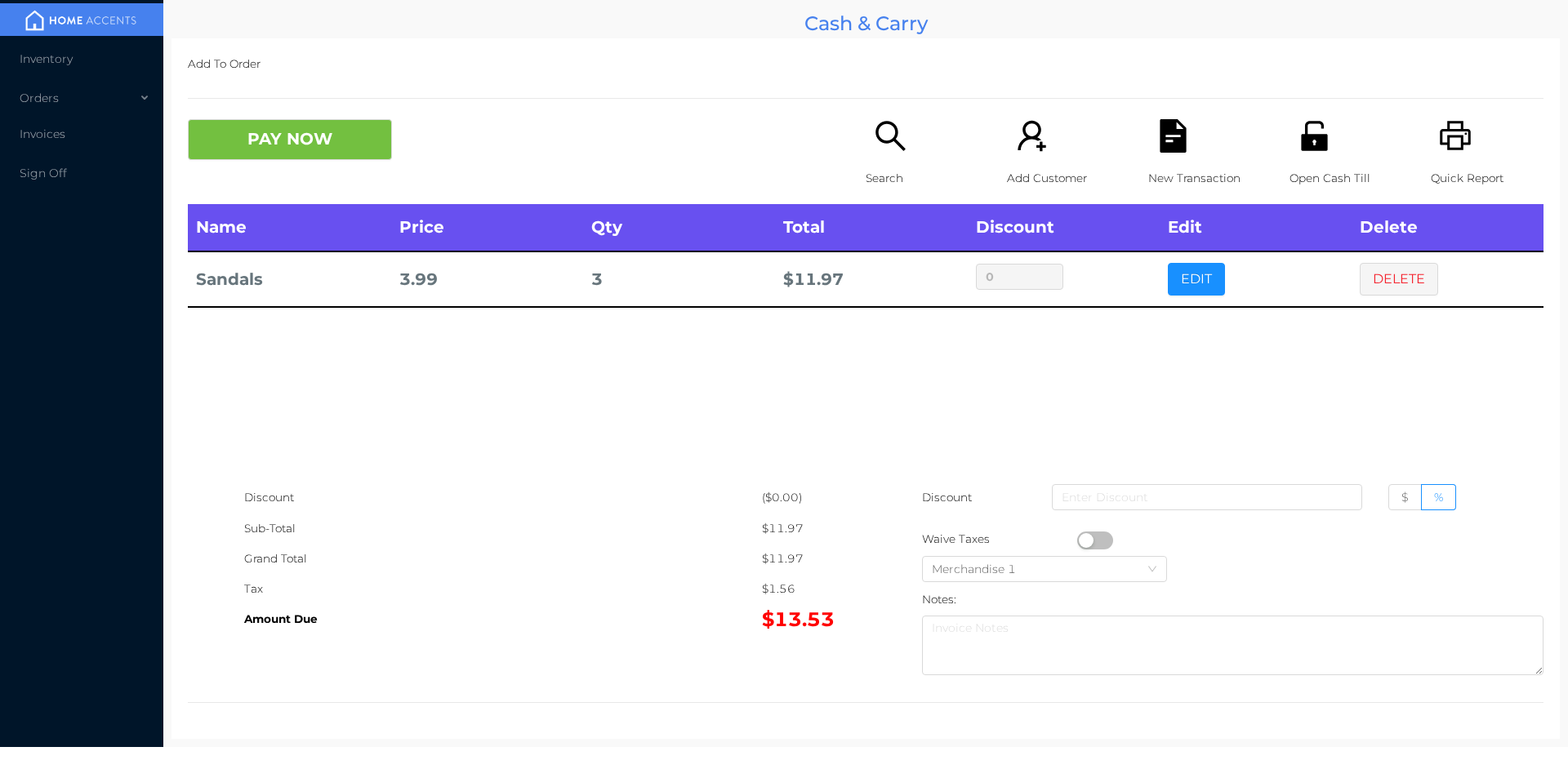
click at [876, 157] on div "Search" at bounding box center [922, 162] width 113 height 85
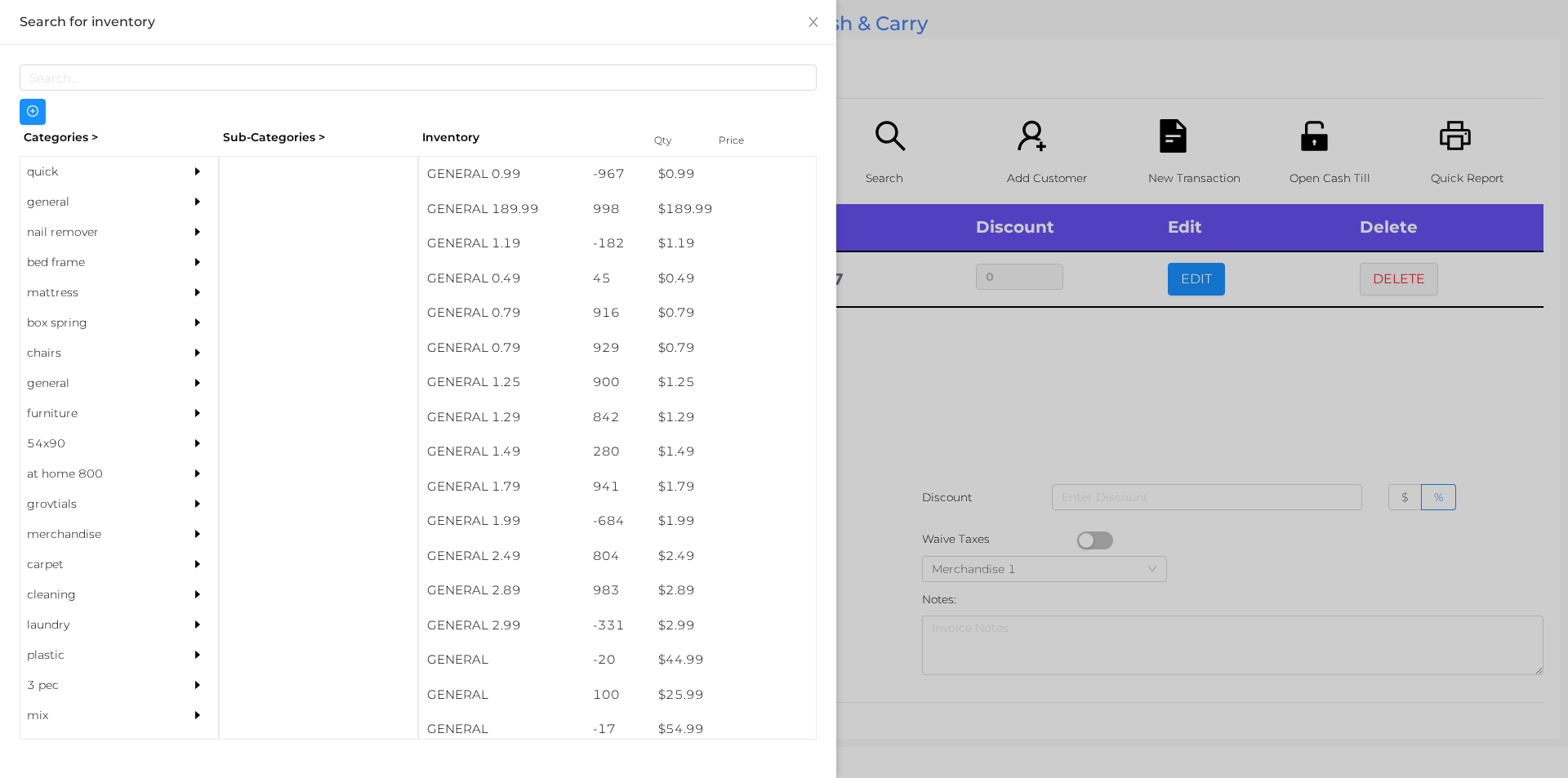
click at [64, 157] on div "quick" at bounding box center [95, 172] width 148 height 30
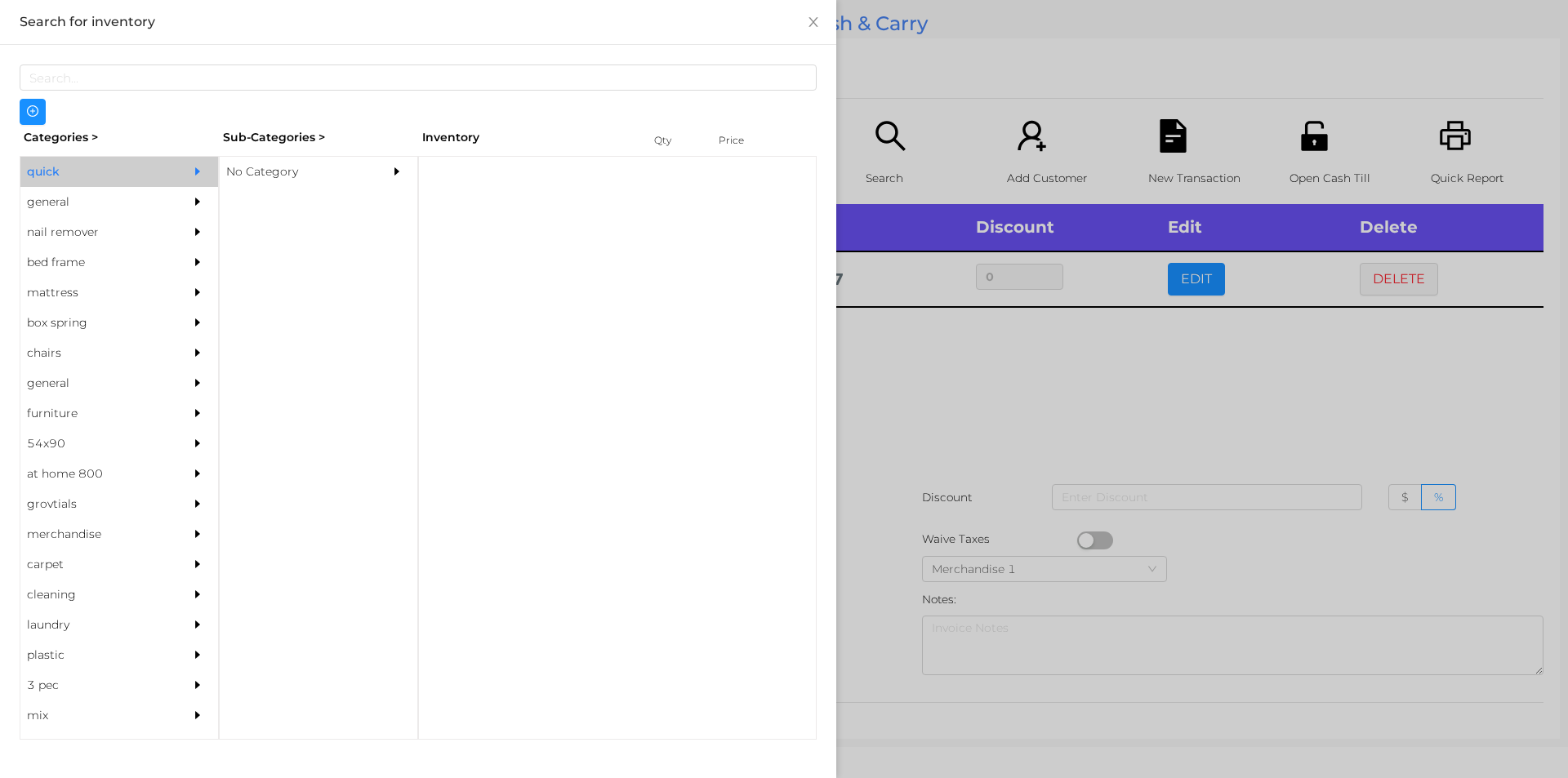
click at [262, 161] on div "No Category" at bounding box center [293, 172] width 148 height 30
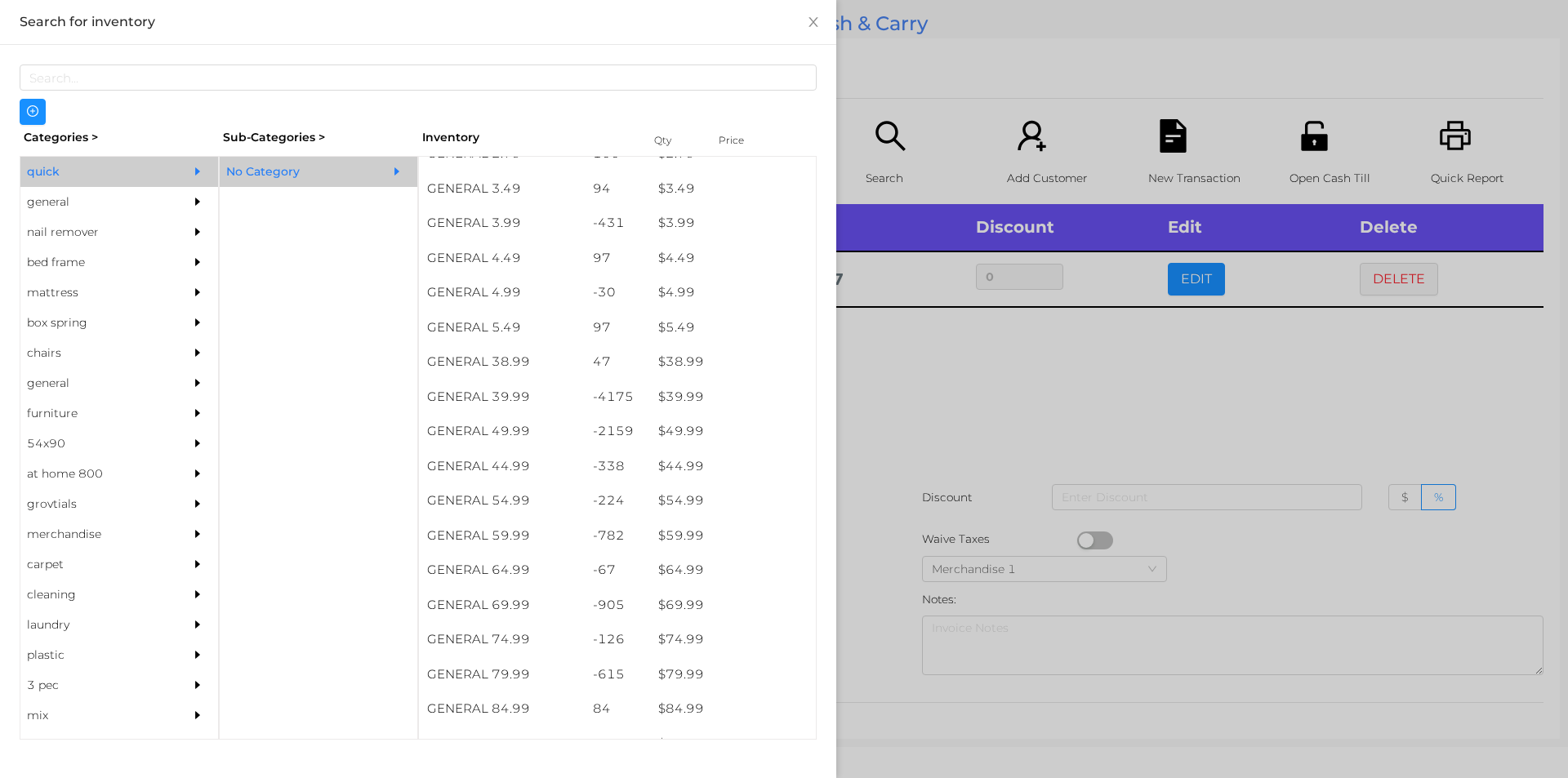
scroll to position [720, 0]
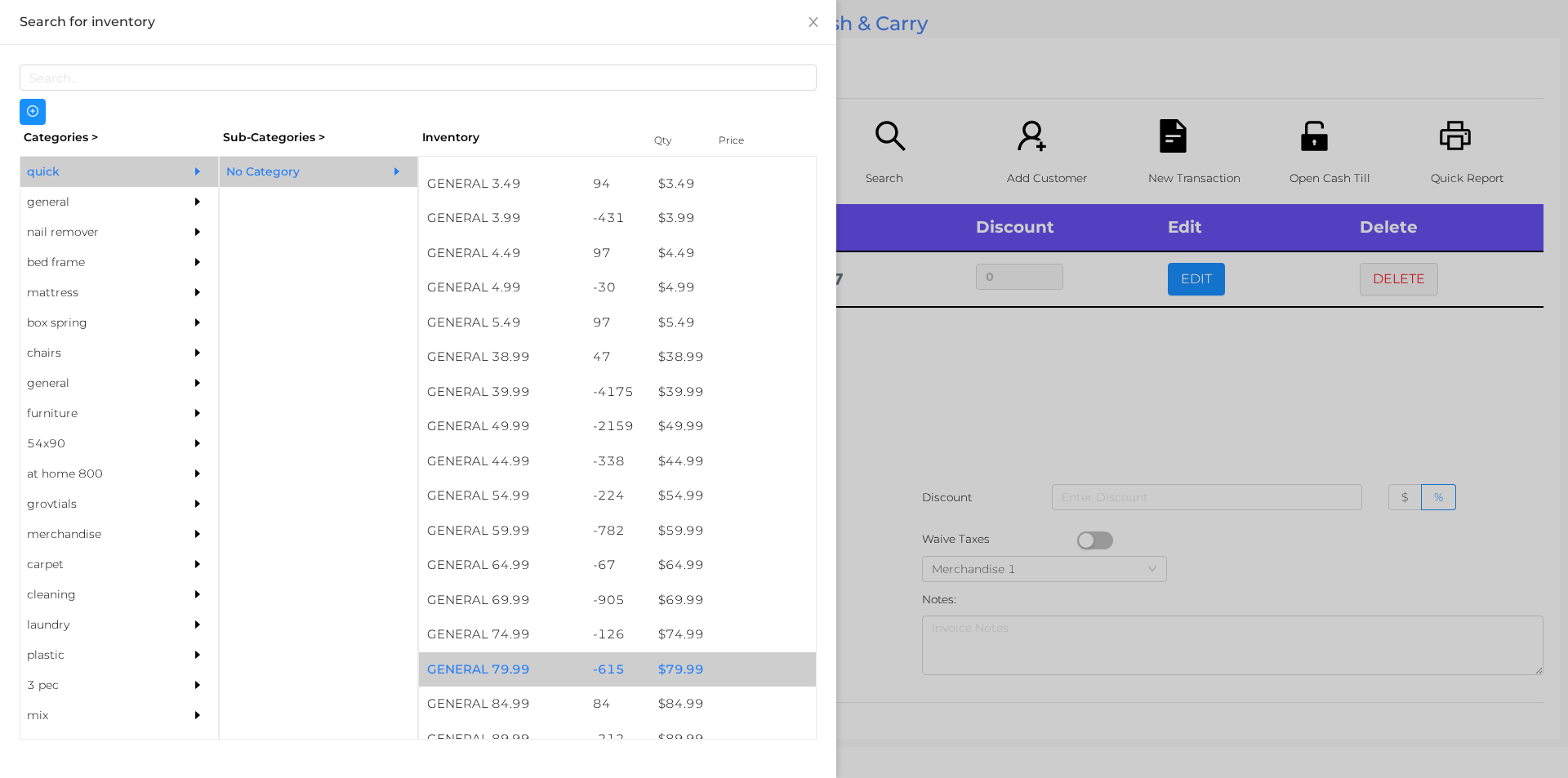
click at [711, 665] on div "$ 79.99" at bounding box center [733, 669] width 166 height 35
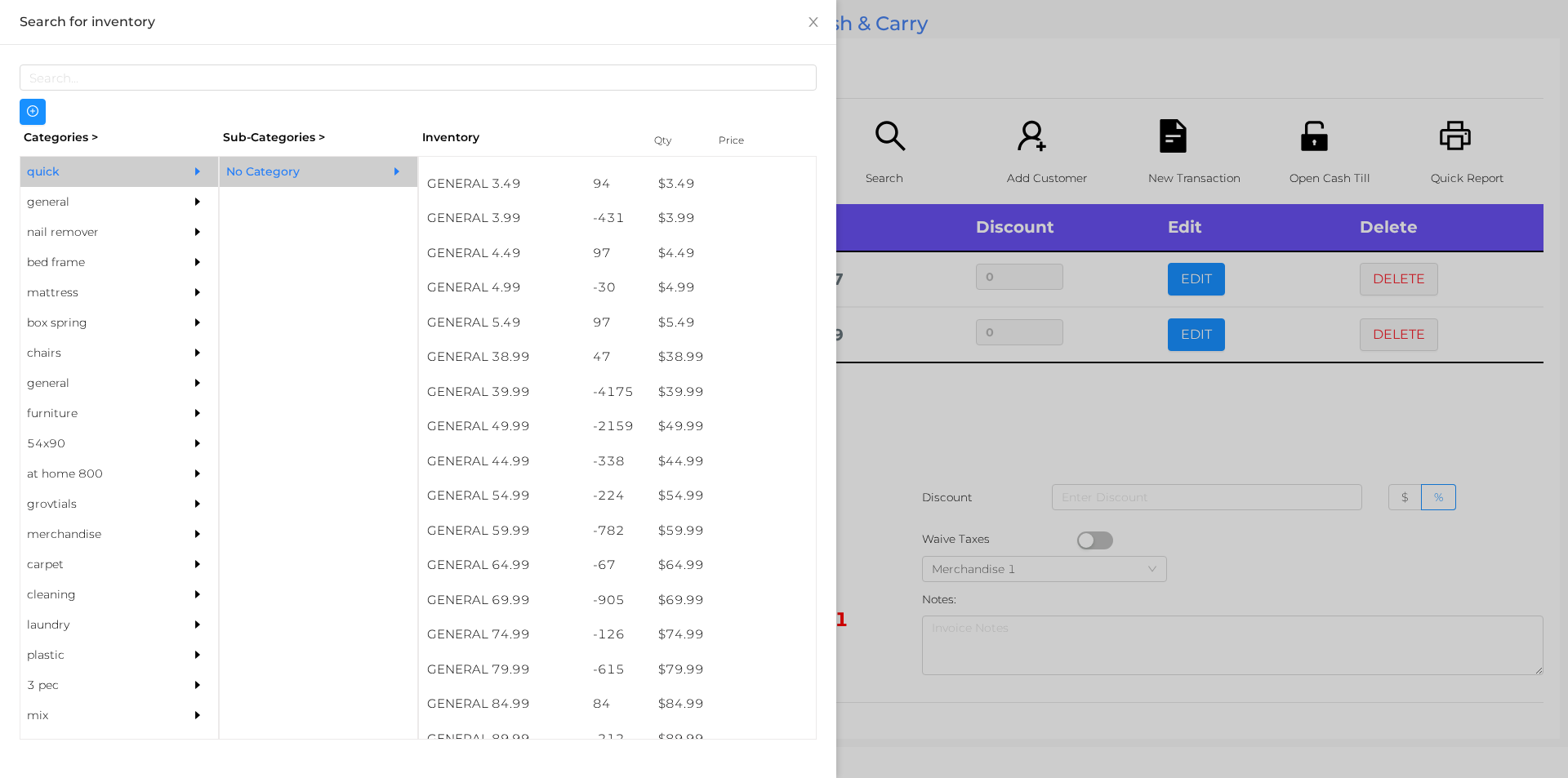
click at [905, 548] on div at bounding box center [784, 389] width 1568 height 778
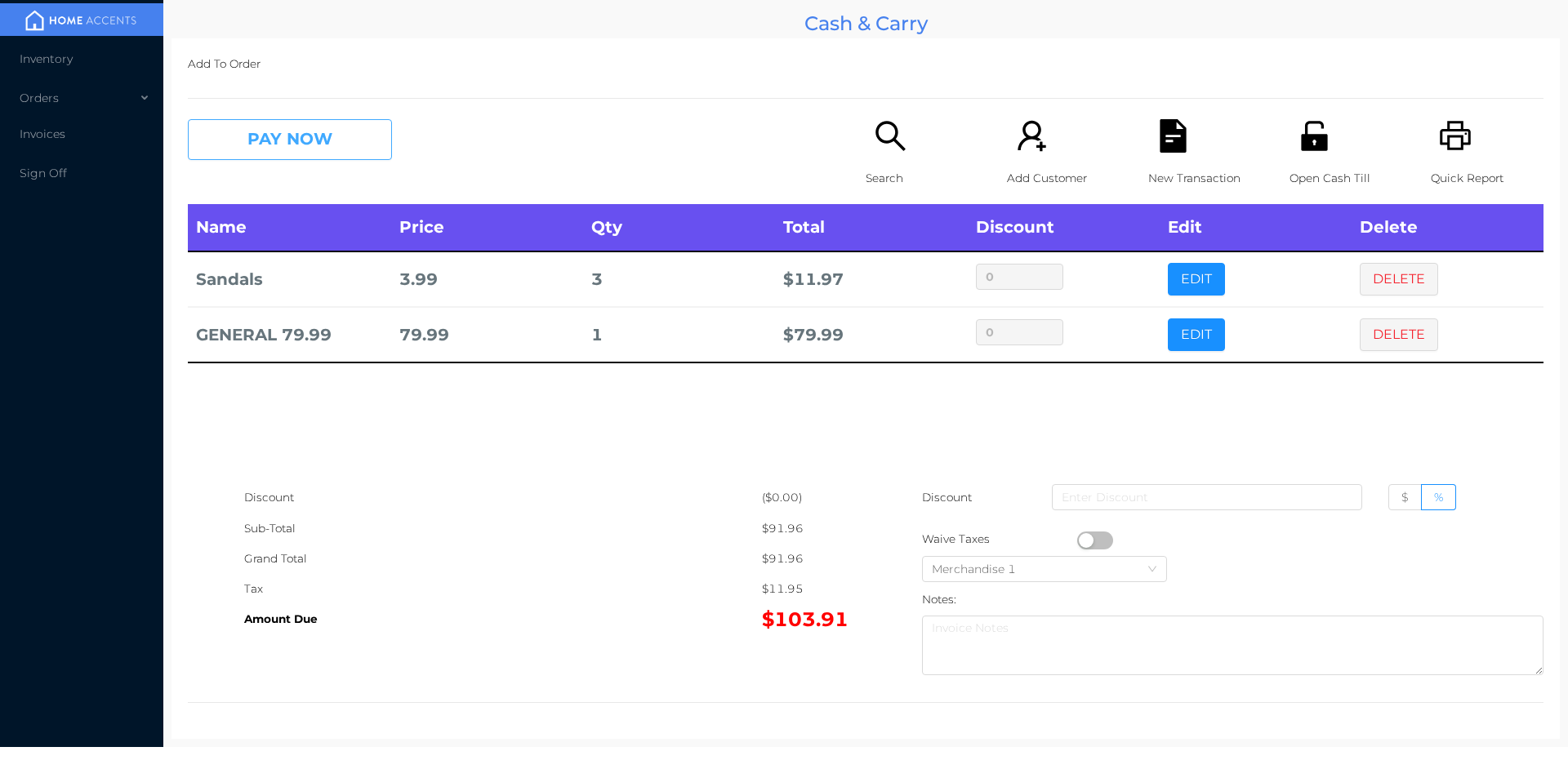
click at [349, 156] on button "PAY NOW" at bounding box center [289, 139] width 204 height 41
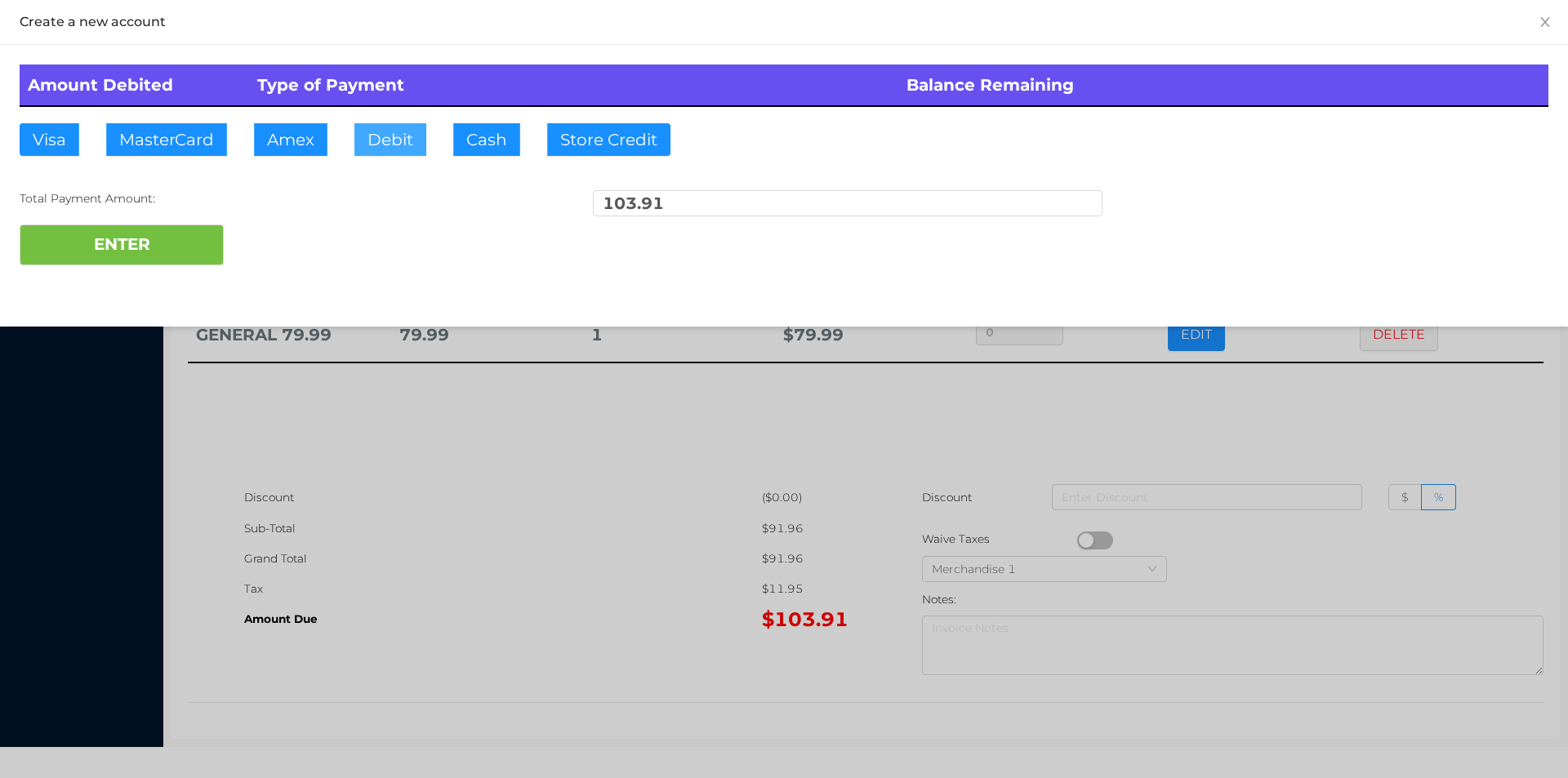
click at [406, 155] on button "Debit" at bounding box center [390, 140] width 72 height 33
click at [185, 247] on button "ENTER" at bounding box center [122, 245] width 204 height 41
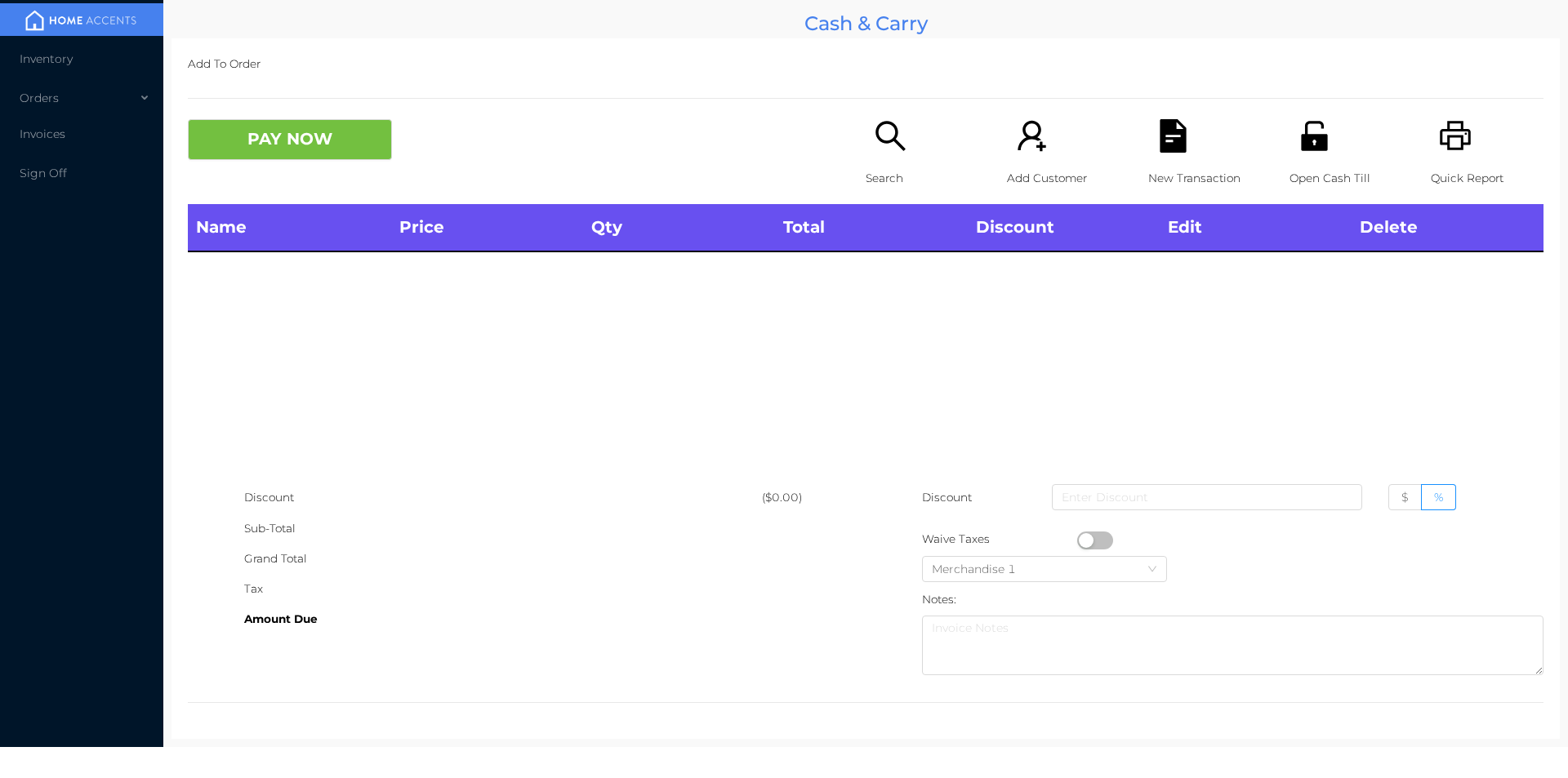
click at [1453, 148] on icon "icon: printer" at bounding box center [1455, 135] width 34 height 34
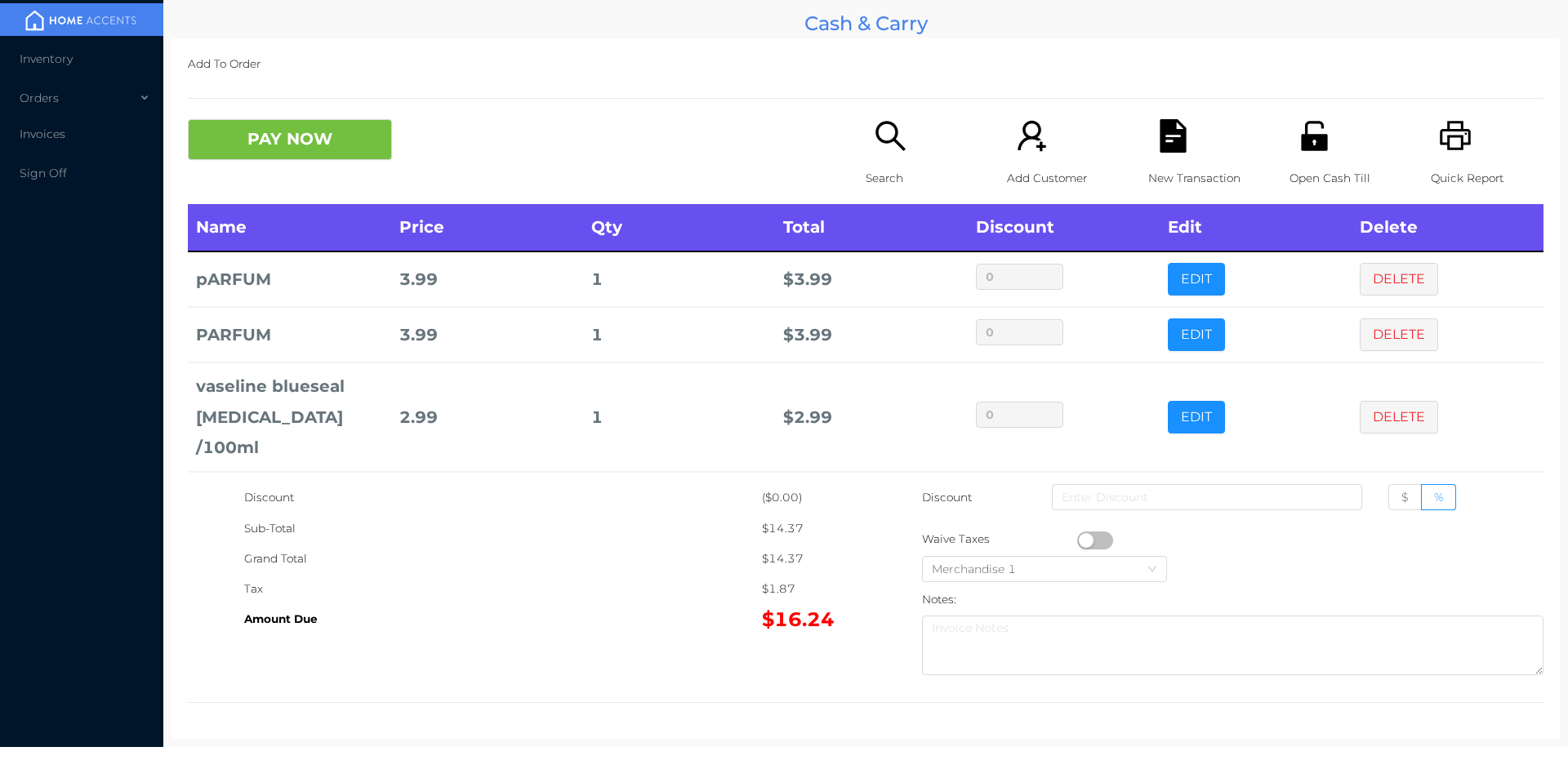
click at [231, 105] on div "Add To Order PAY NOW Search Add Customer New Transaction Open Cash Till Quick R…" at bounding box center [865, 388] width 1388 height 701
click at [582, 762] on body "Inventory Orders Invoices Sign Off Cash & Carry Add To Order PAY NOW Search Add…" at bounding box center [784, 389] width 1568 height 778
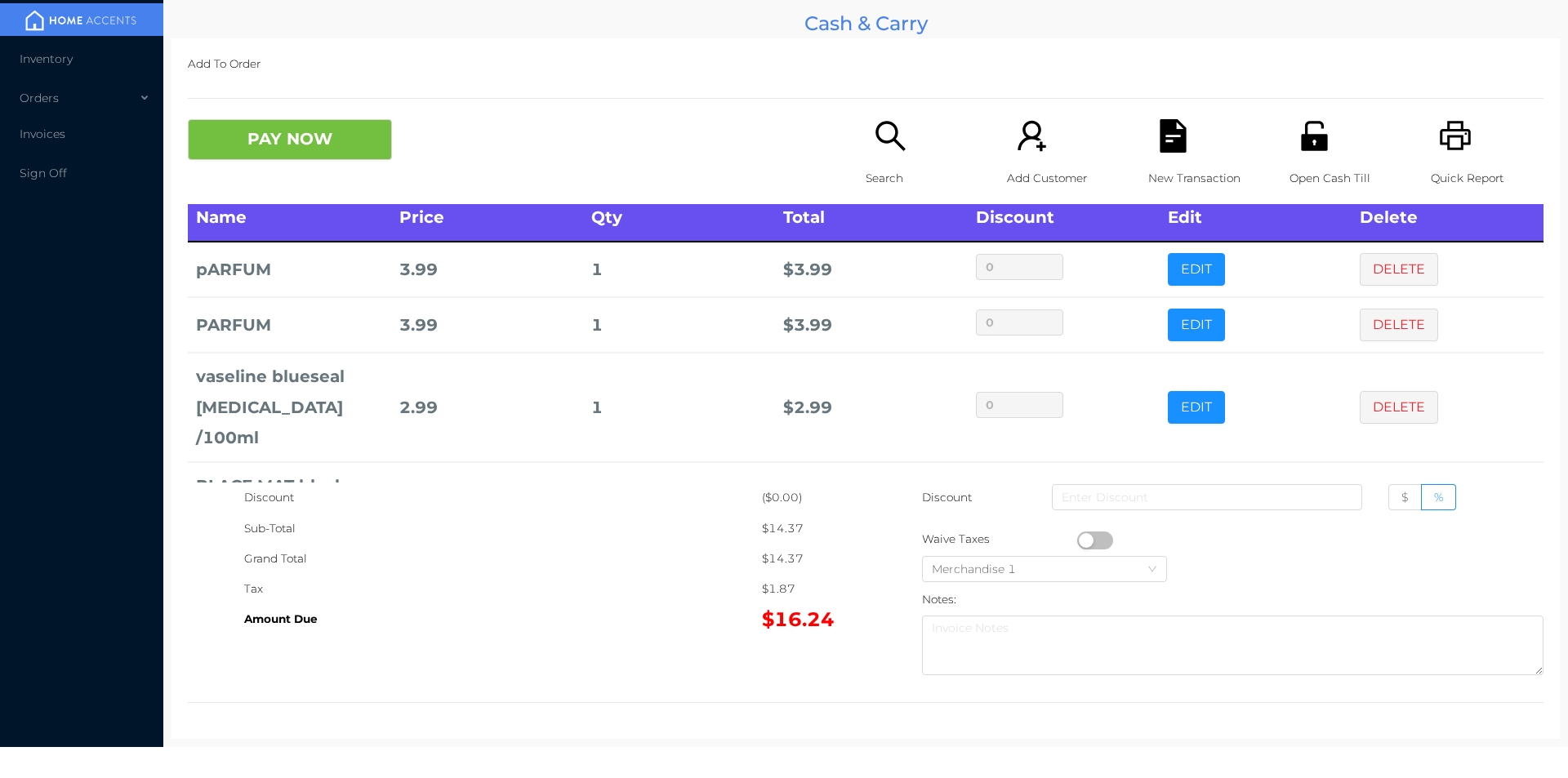
scroll to position [11, 0]
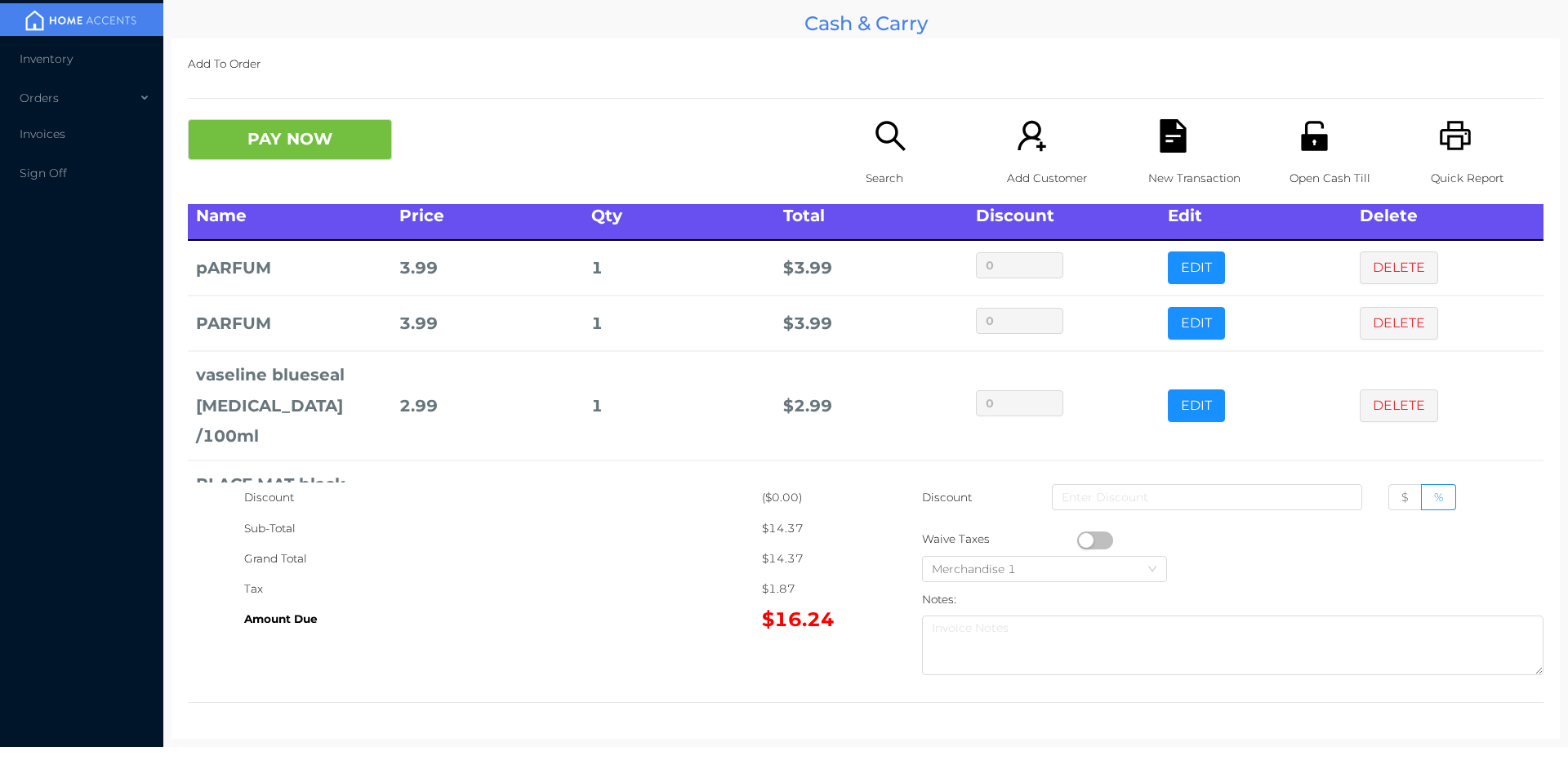
click at [1362, 257] on button "DELETE" at bounding box center [1399, 268] width 78 height 33
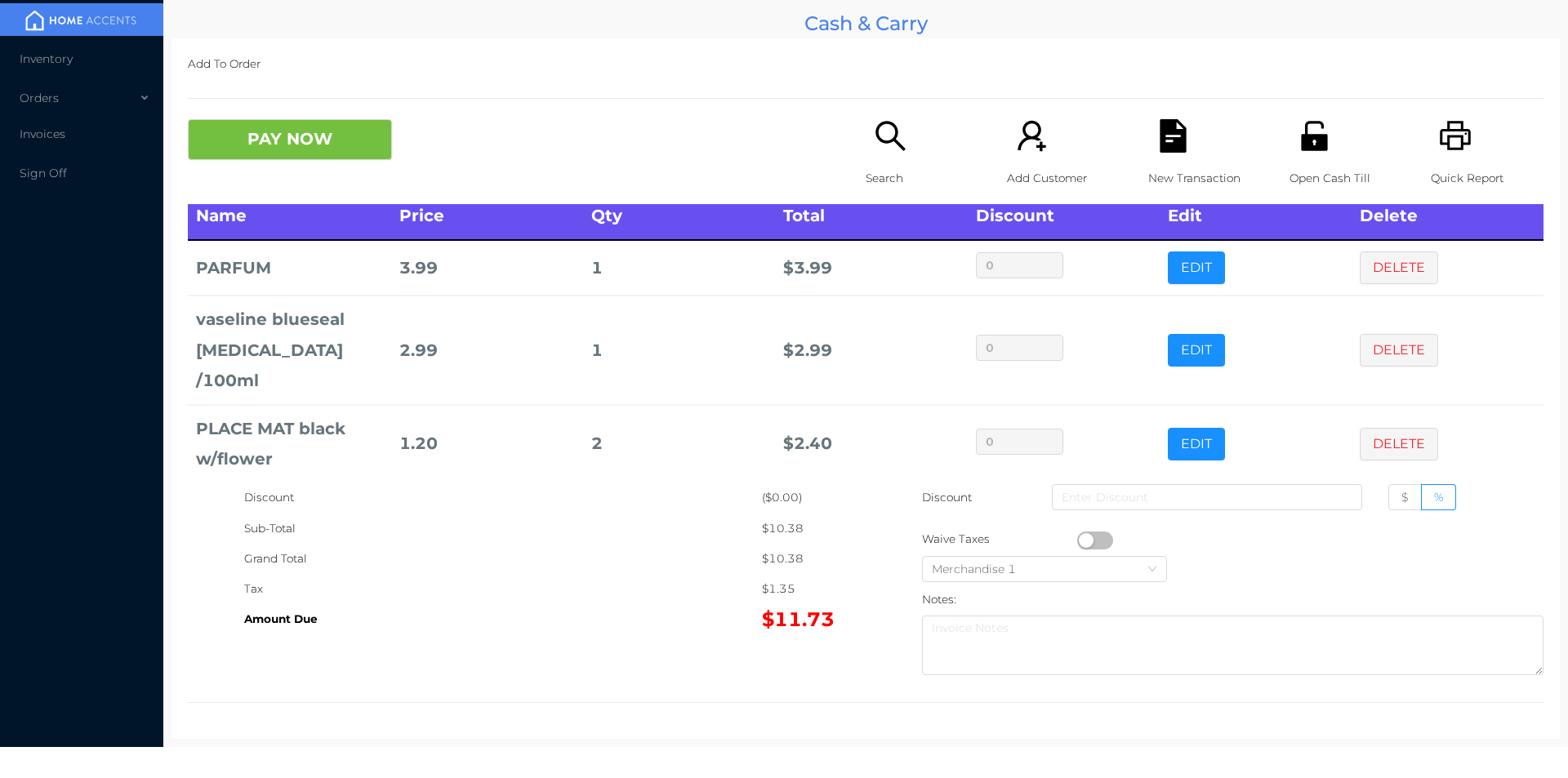
click at [1082, 544] on button "button" at bounding box center [1094, 540] width 36 height 18
click at [243, 158] on button "PAY NOW" at bounding box center [289, 139] width 204 height 41
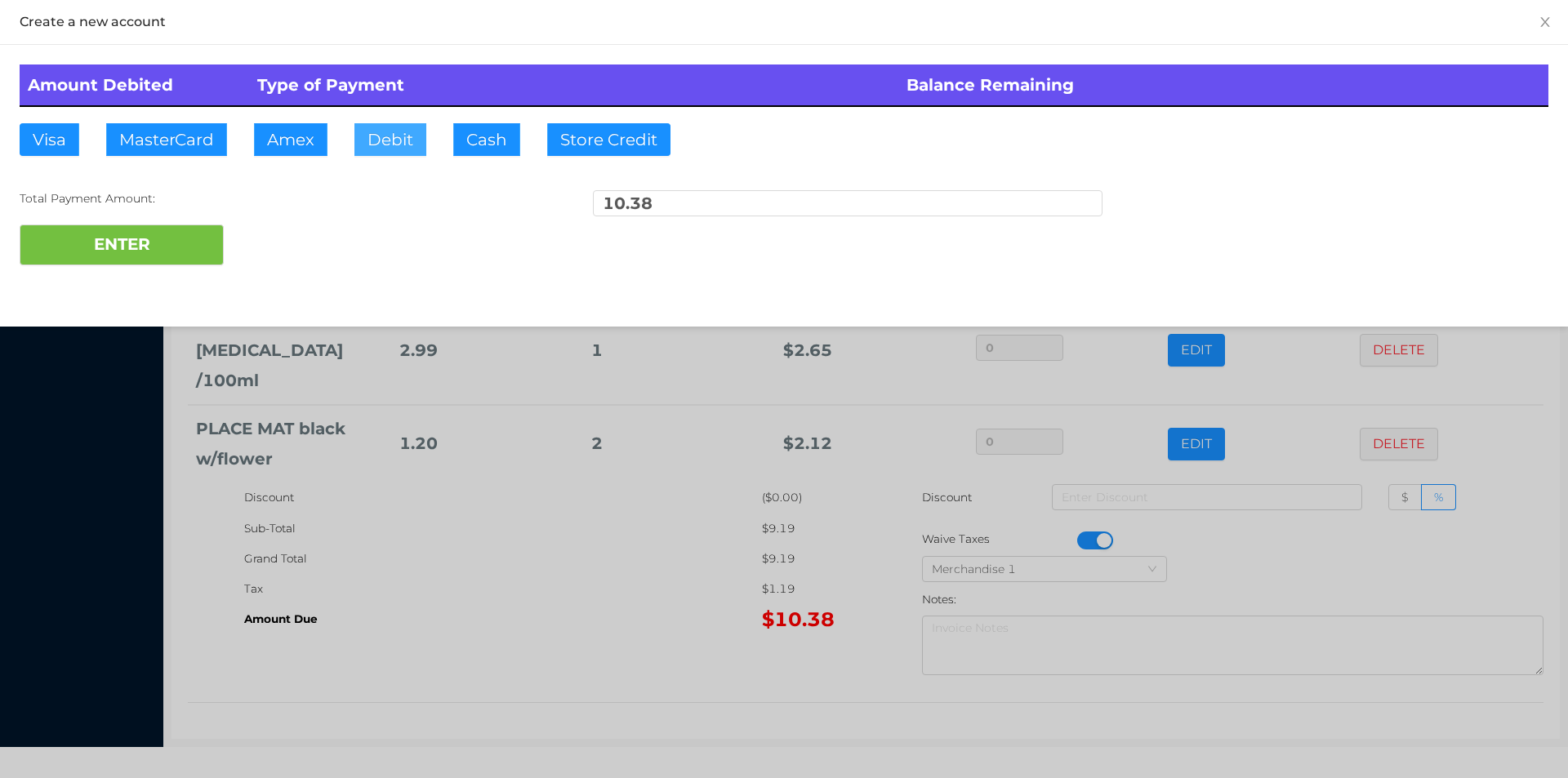
click at [381, 140] on button "Debit" at bounding box center [390, 140] width 72 height 33
click at [122, 234] on button "ENTER" at bounding box center [122, 245] width 204 height 41
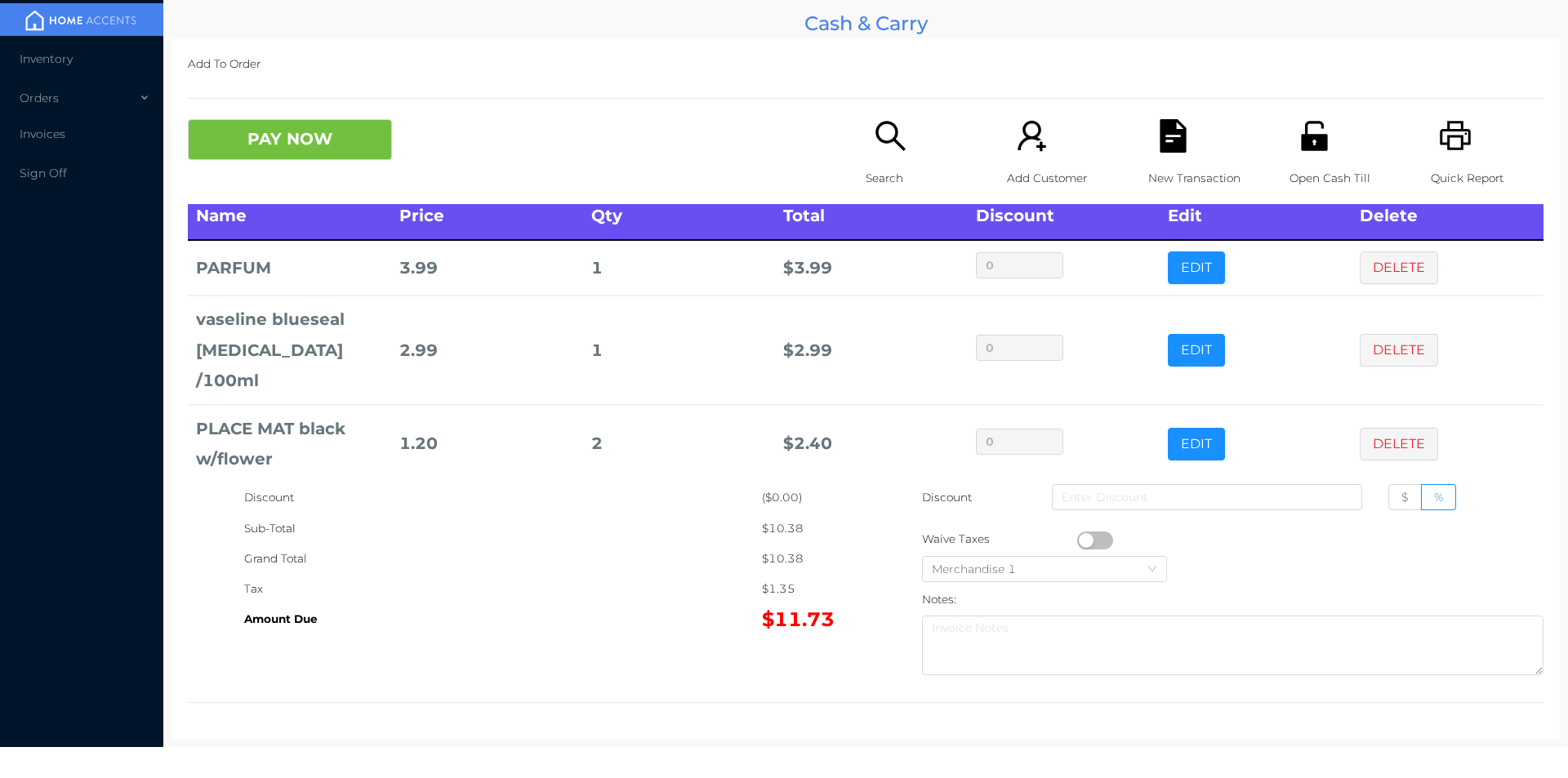
scroll to position [0, 0]
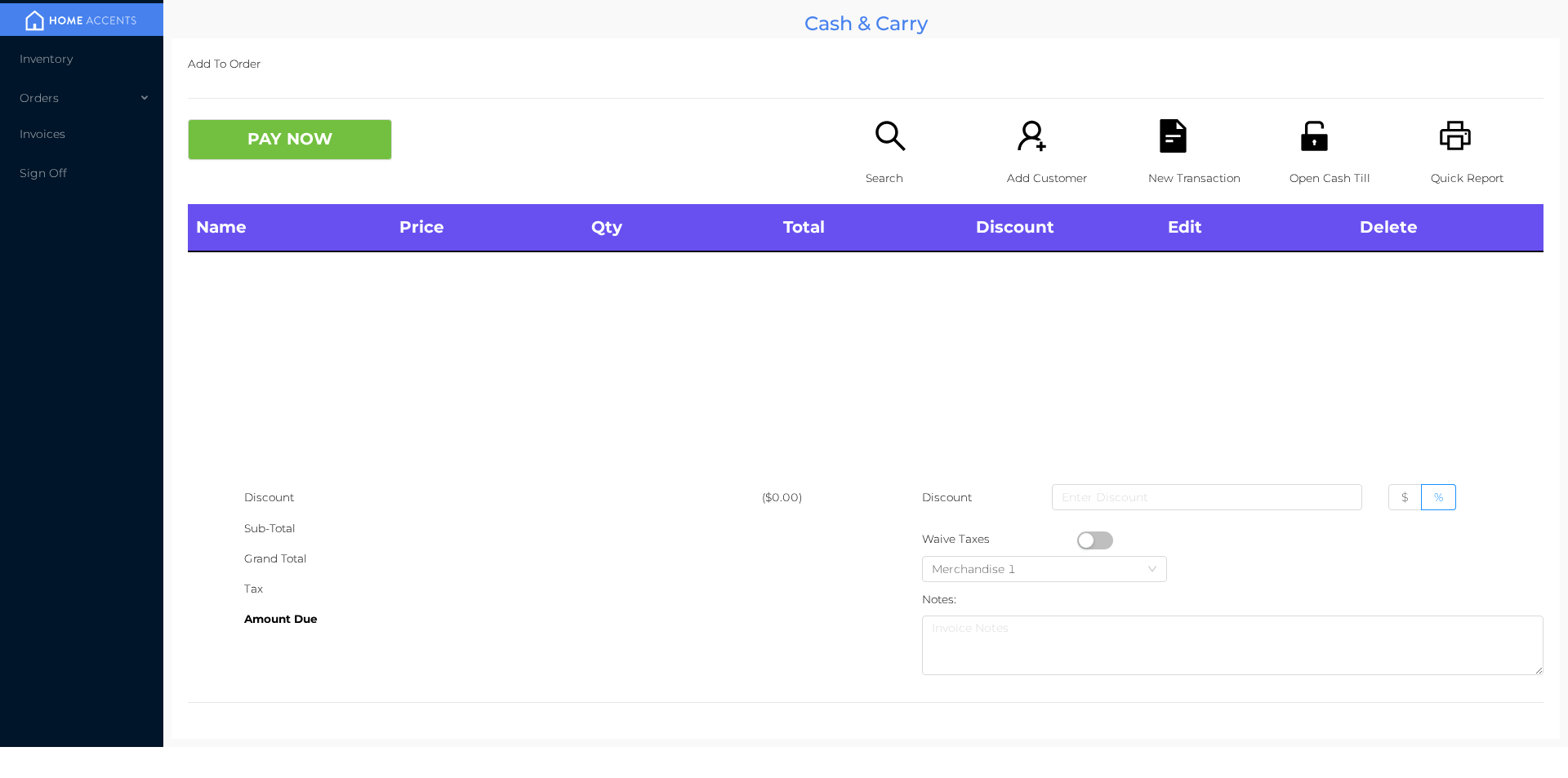
click at [1297, 122] on icon "icon: unlock" at bounding box center [1314, 135] width 34 height 34
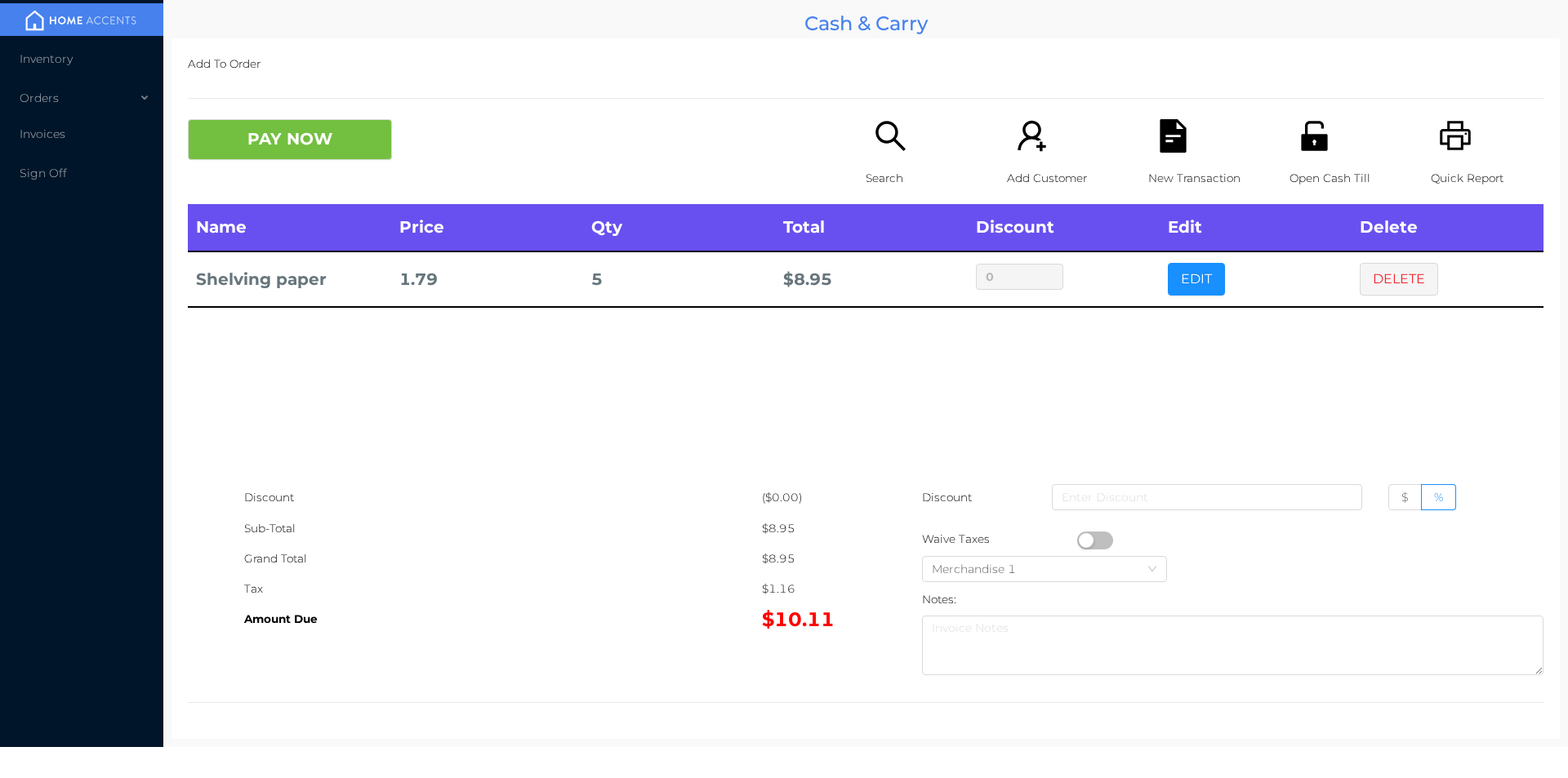
click at [880, 151] on icon "icon: search" at bounding box center [890, 135] width 34 height 34
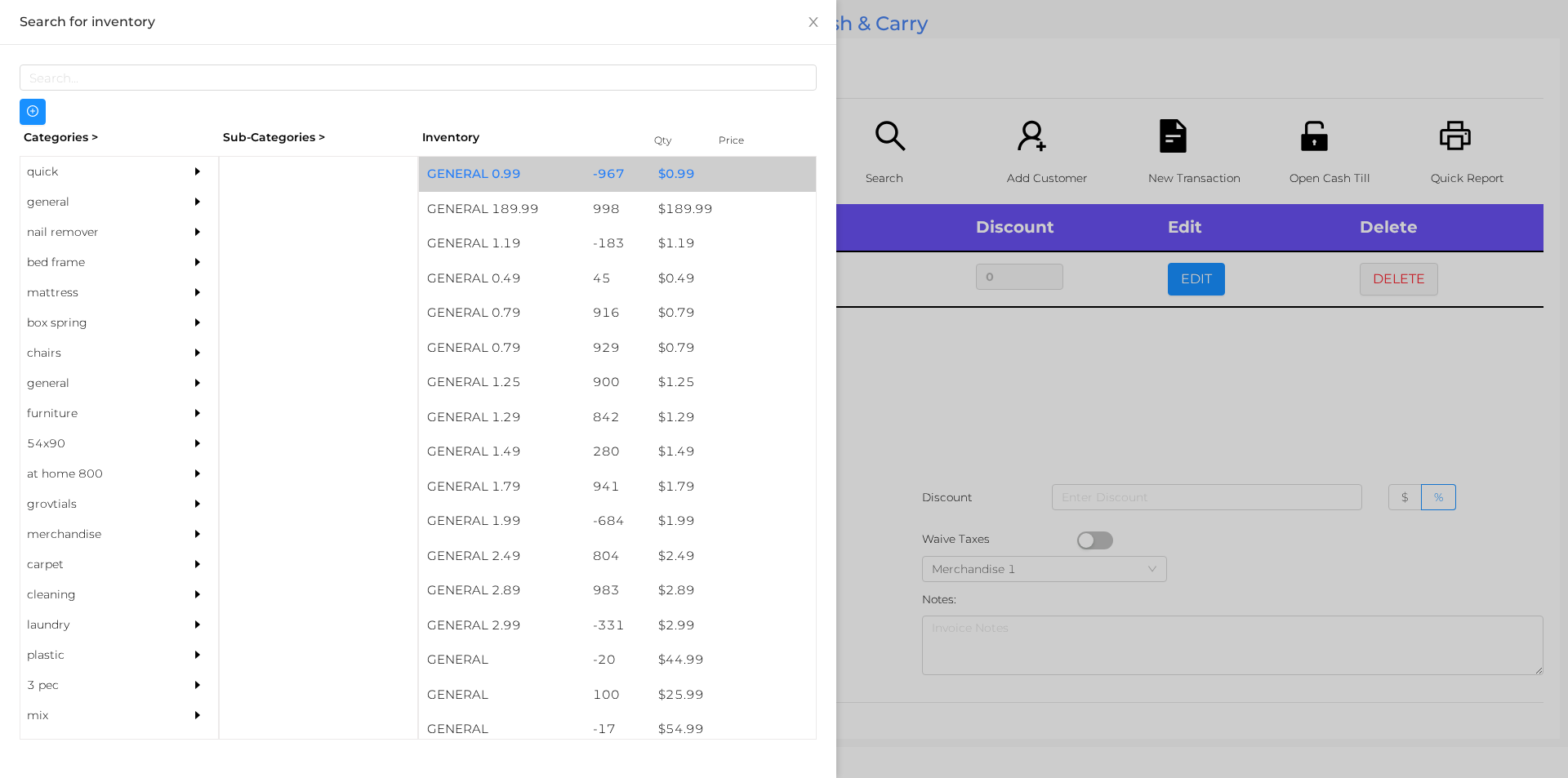
click at [679, 170] on div "$ 0.99" at bounding box center [733, 175] width 166 height 35
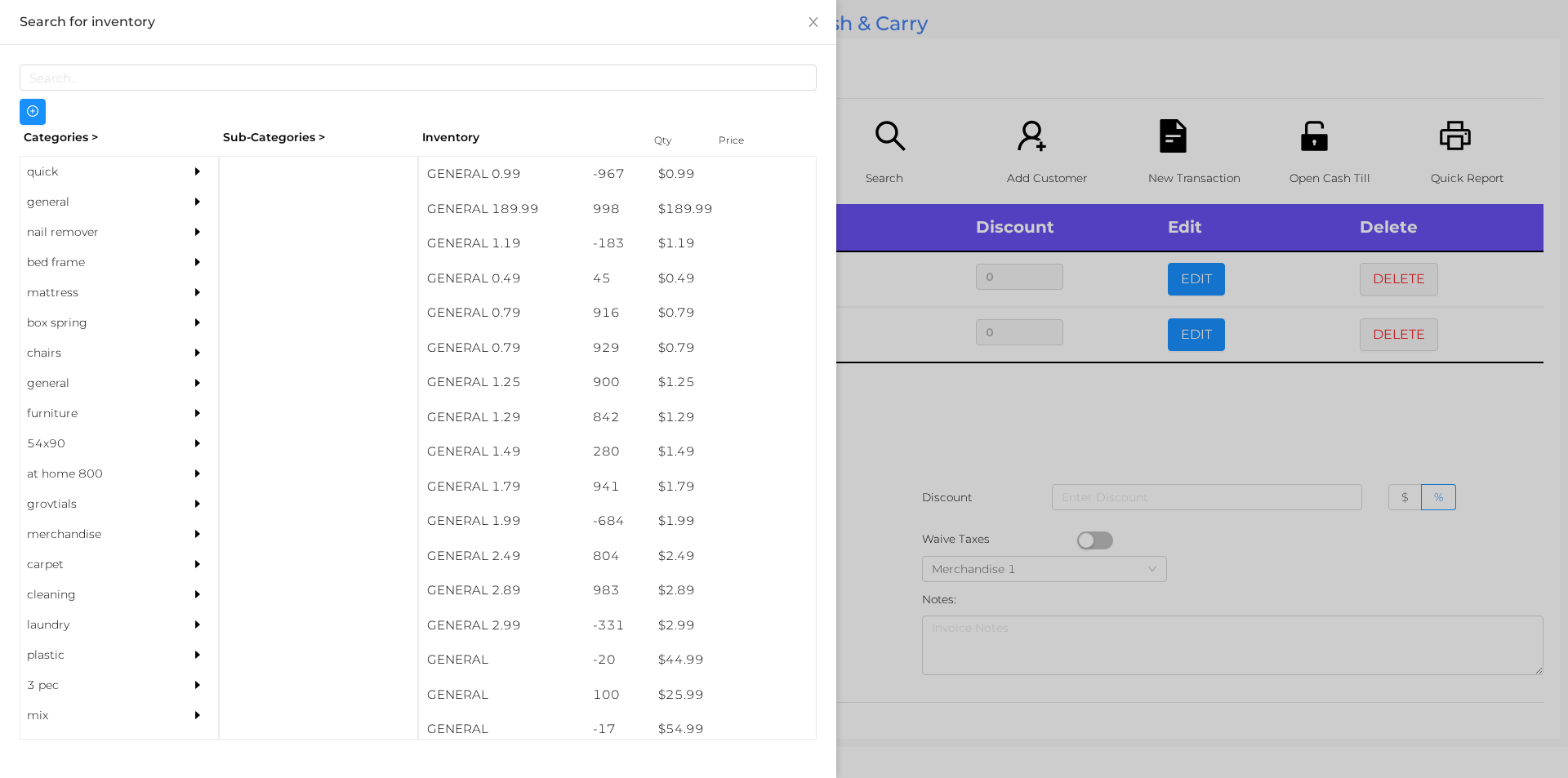
click at [995, 34] on div at bounding box center [784, 389] width 1568 height 778
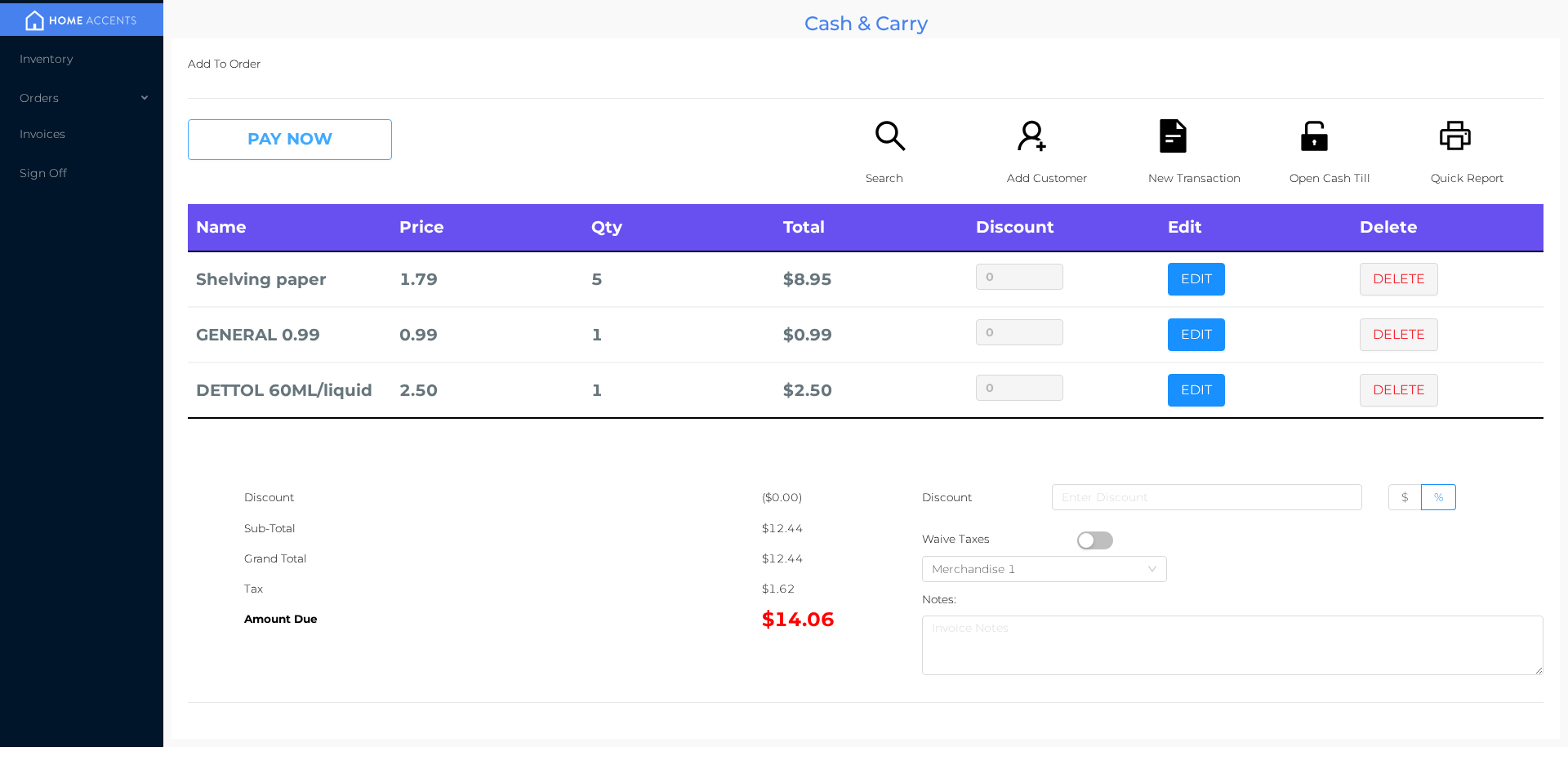
click at [287, 137] on button "PAY NOW" at bounding box center [289, 139] width 204 height 41
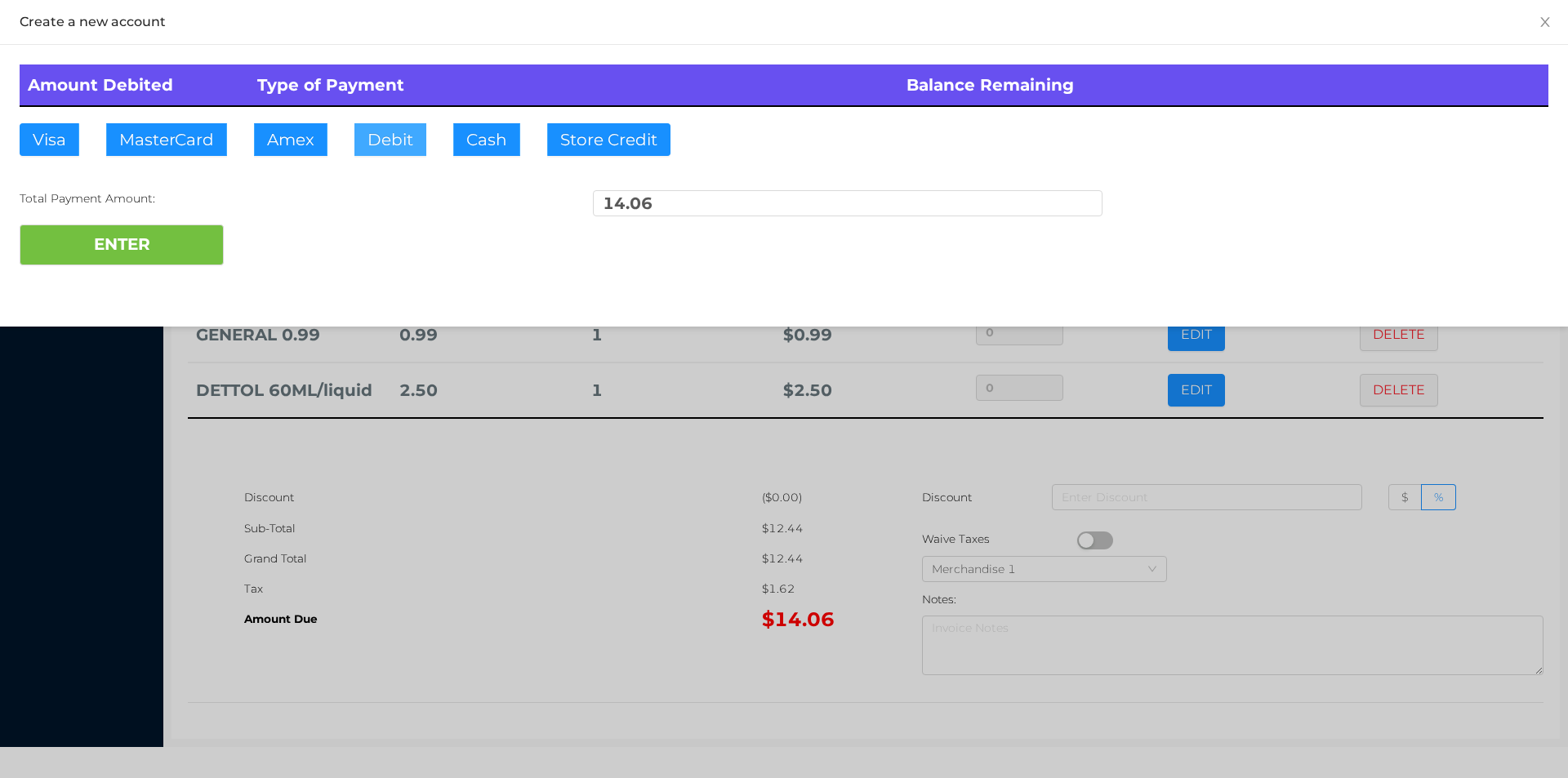
click at [389, 131] on button "Debit" at bounding box center [390, 140] width 72 height 33
type input "20"
click at [89, 232] on button "ENTER" at bounding box center [122, 245] width 204 height 41
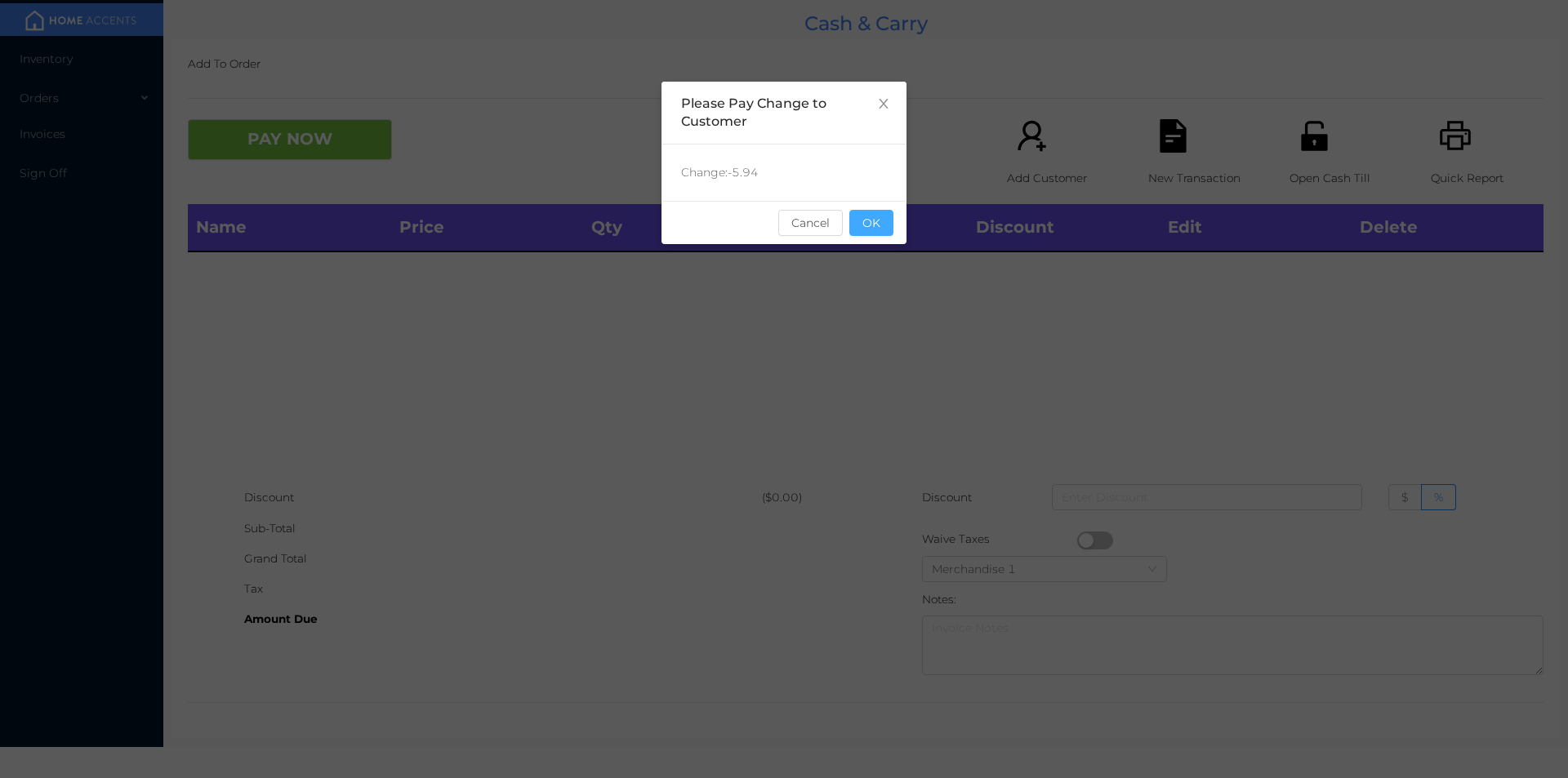
click at [866, 214] on button "OK" at bounding box center [871, 223] width 44 height 26
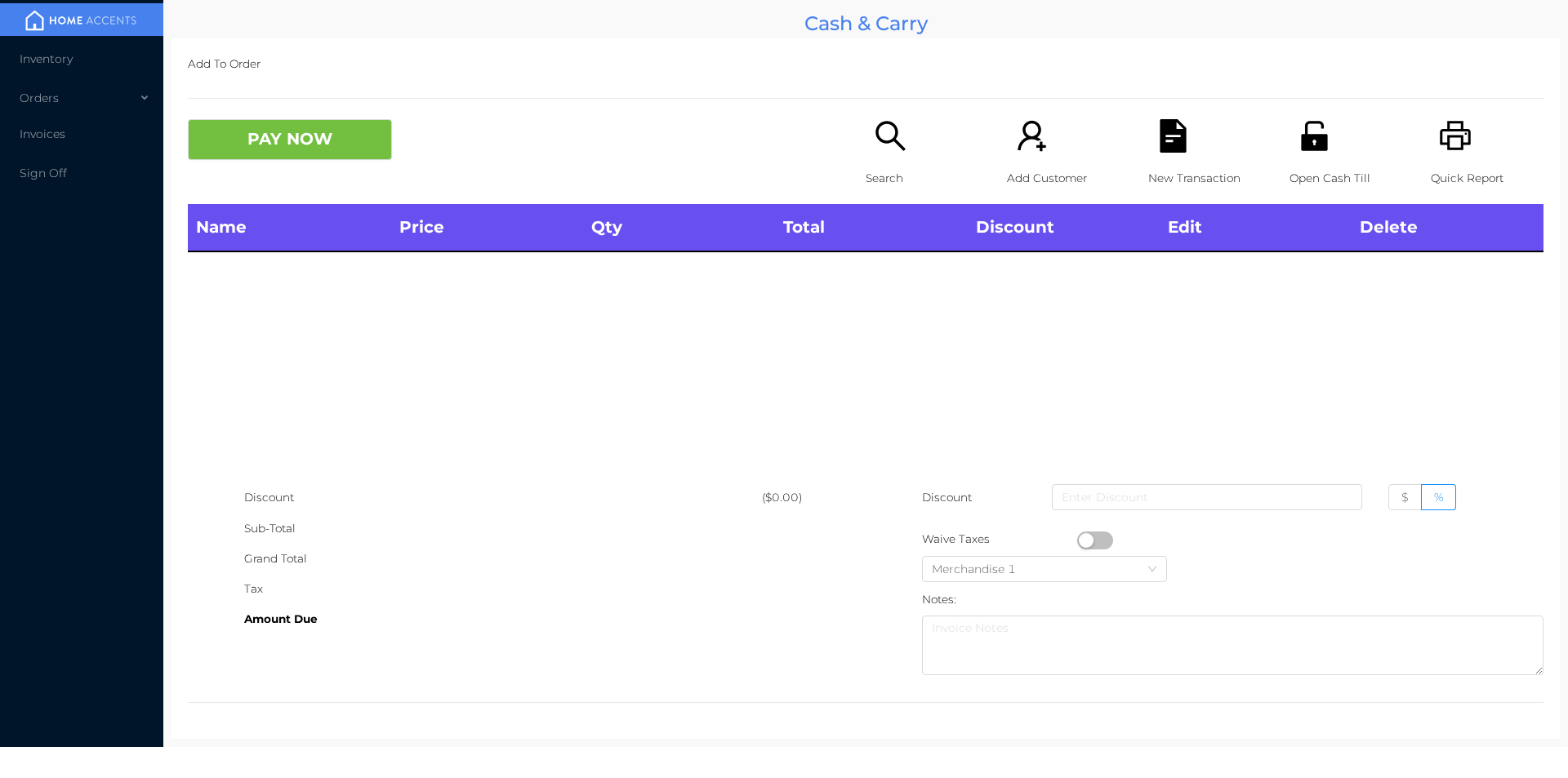
click at [883, 163] on p "Search" at bounding box center [922, 178] width 113 height 30
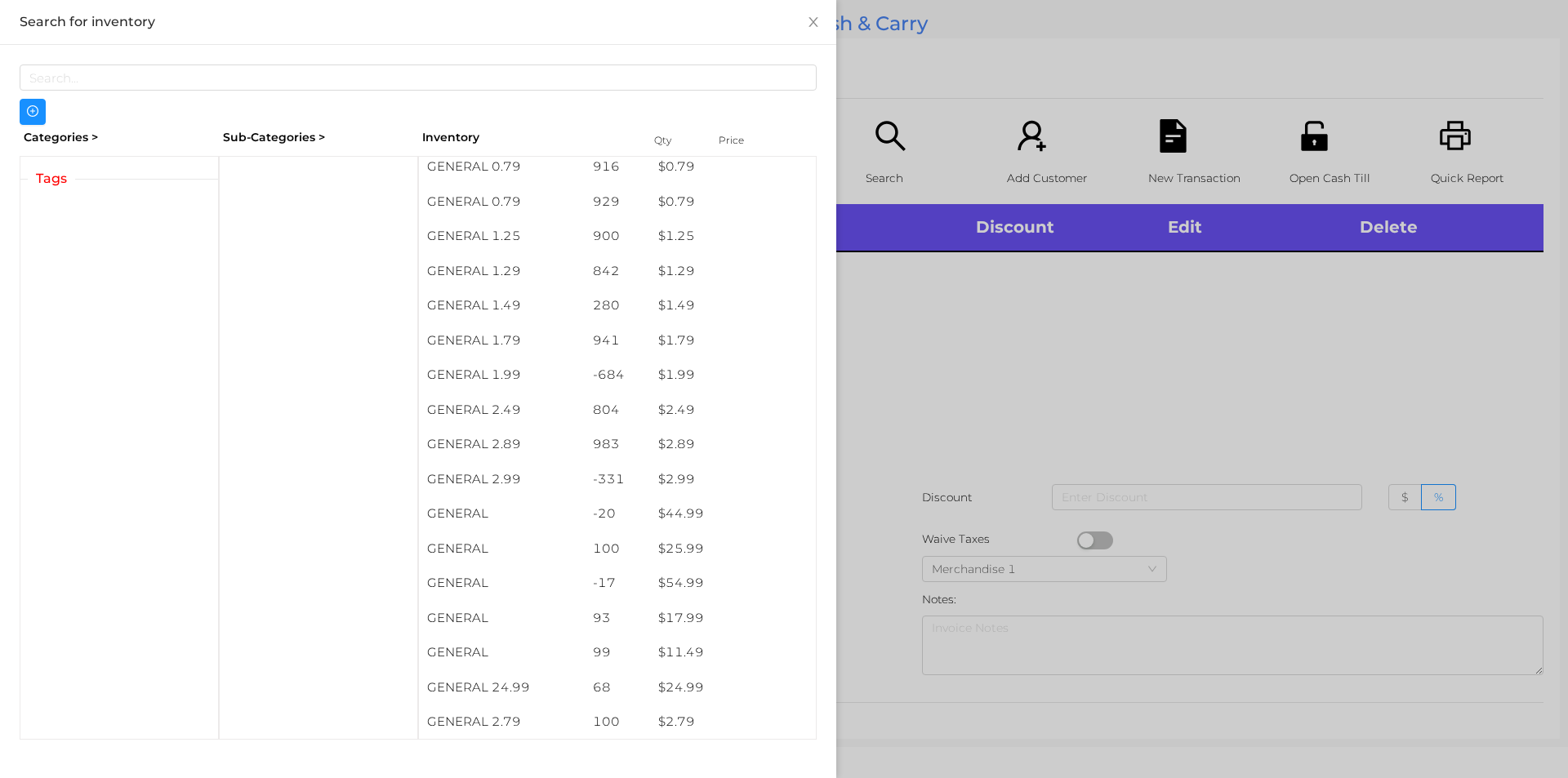
scroll to position [178, 0]
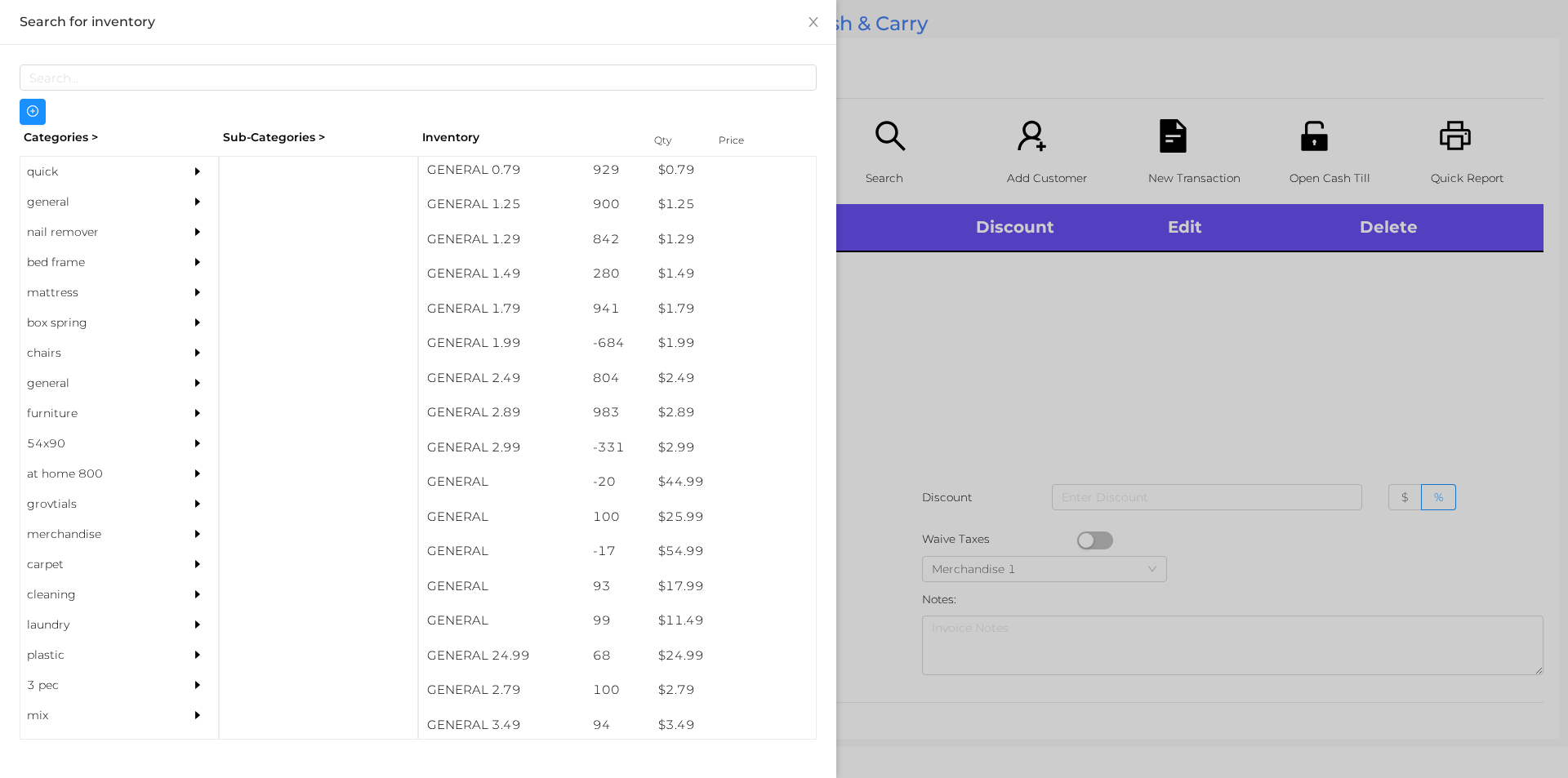
click at [89, 215] on div "general" at bounding box center [95, 201] width 148 height 30
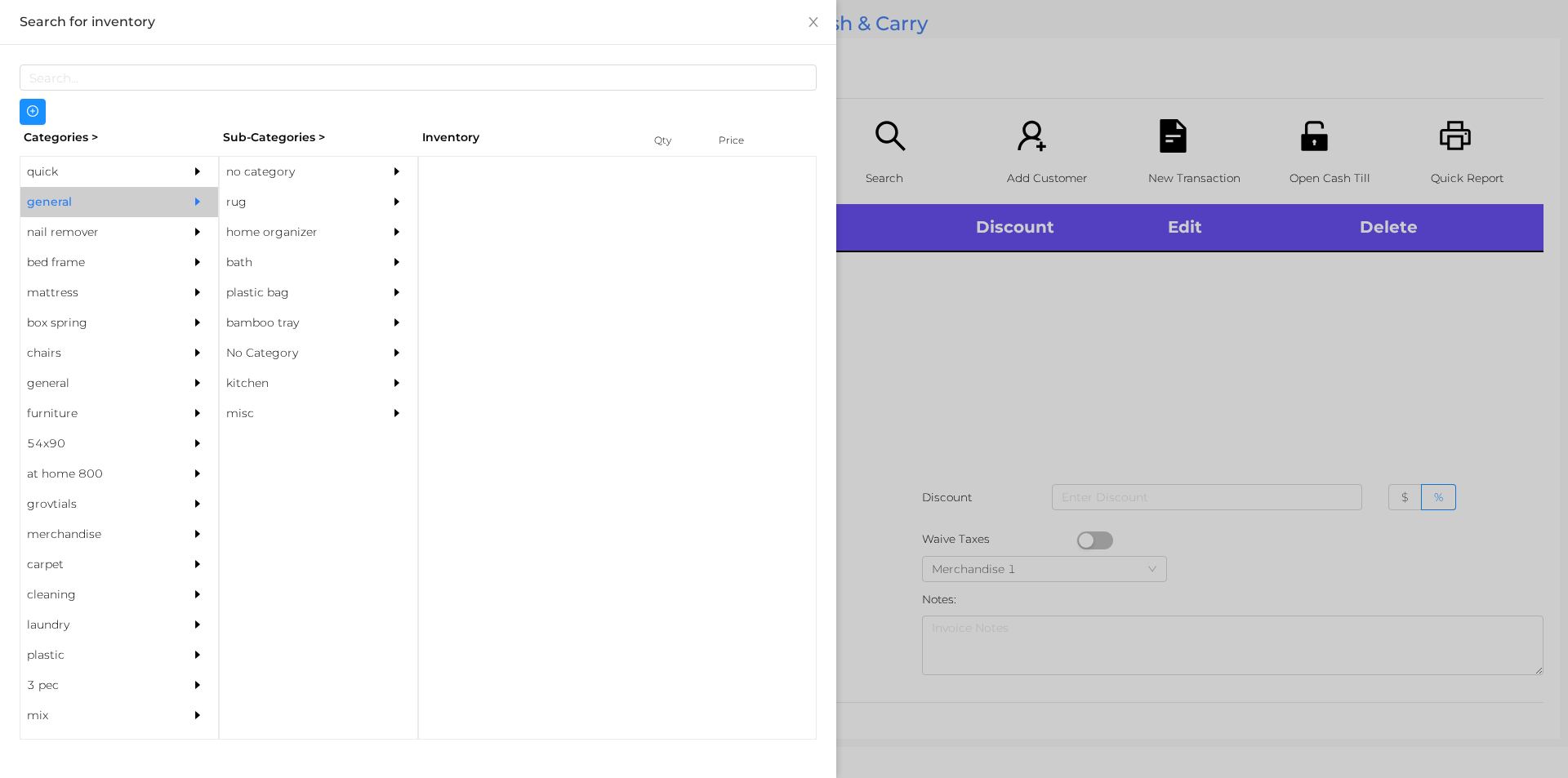
click at [279, 172] on div "no category" at bounding box center [293, 172] width 148 height 30
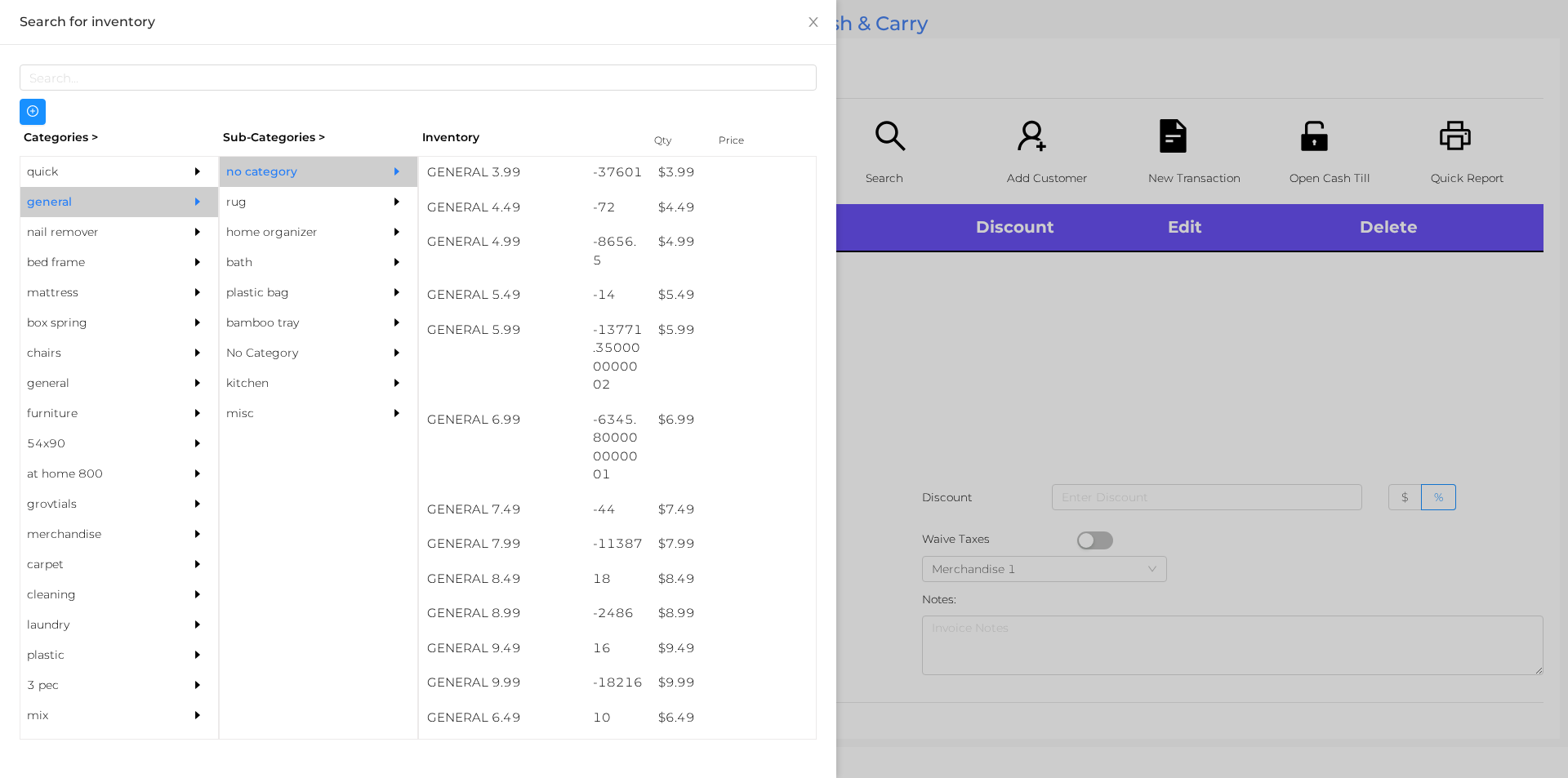
scroll to position [506, 0]
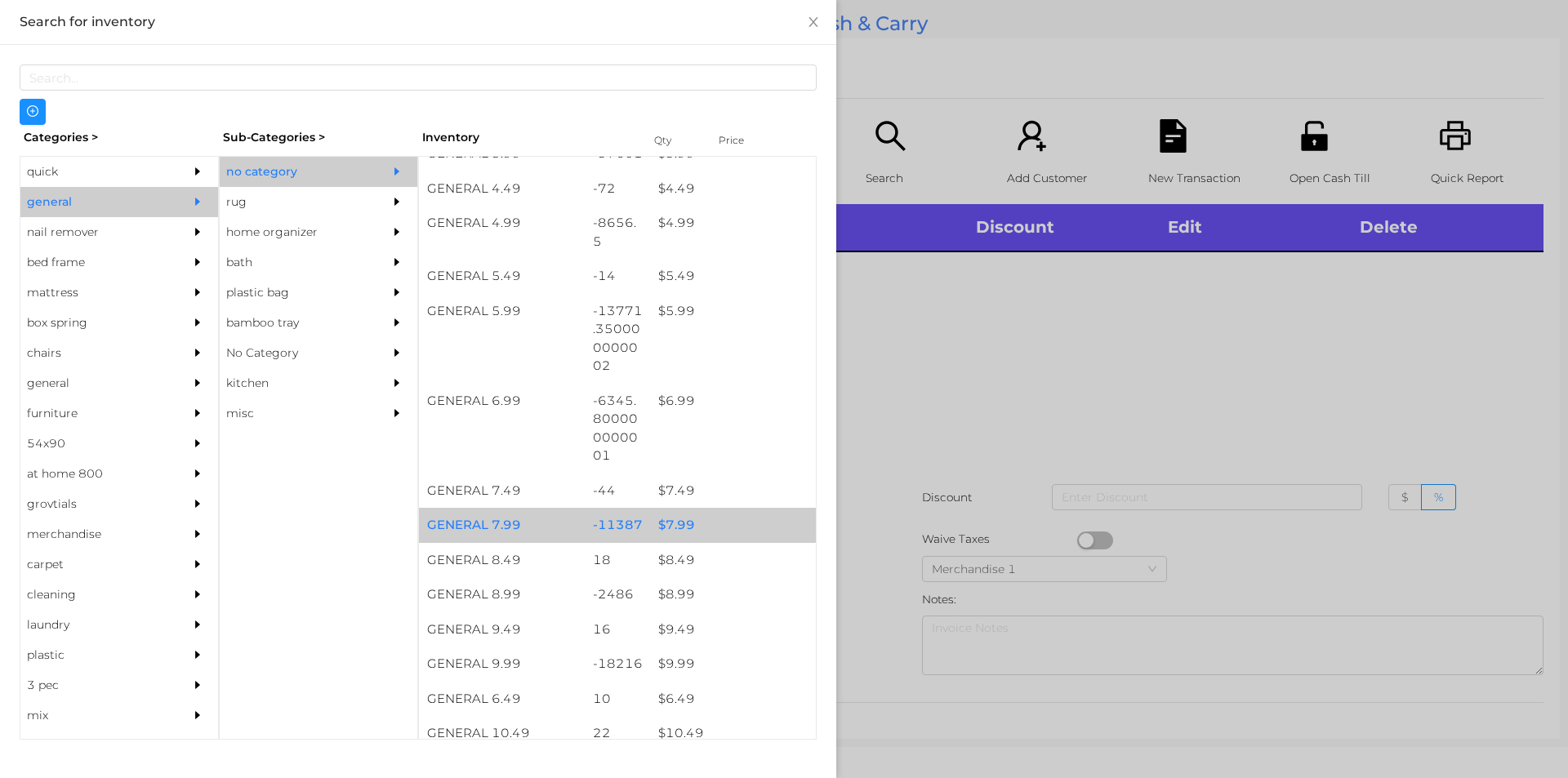
click at [675, 522] on div "$ 7.99" at bounding box center [733, 525] width 166 height 35
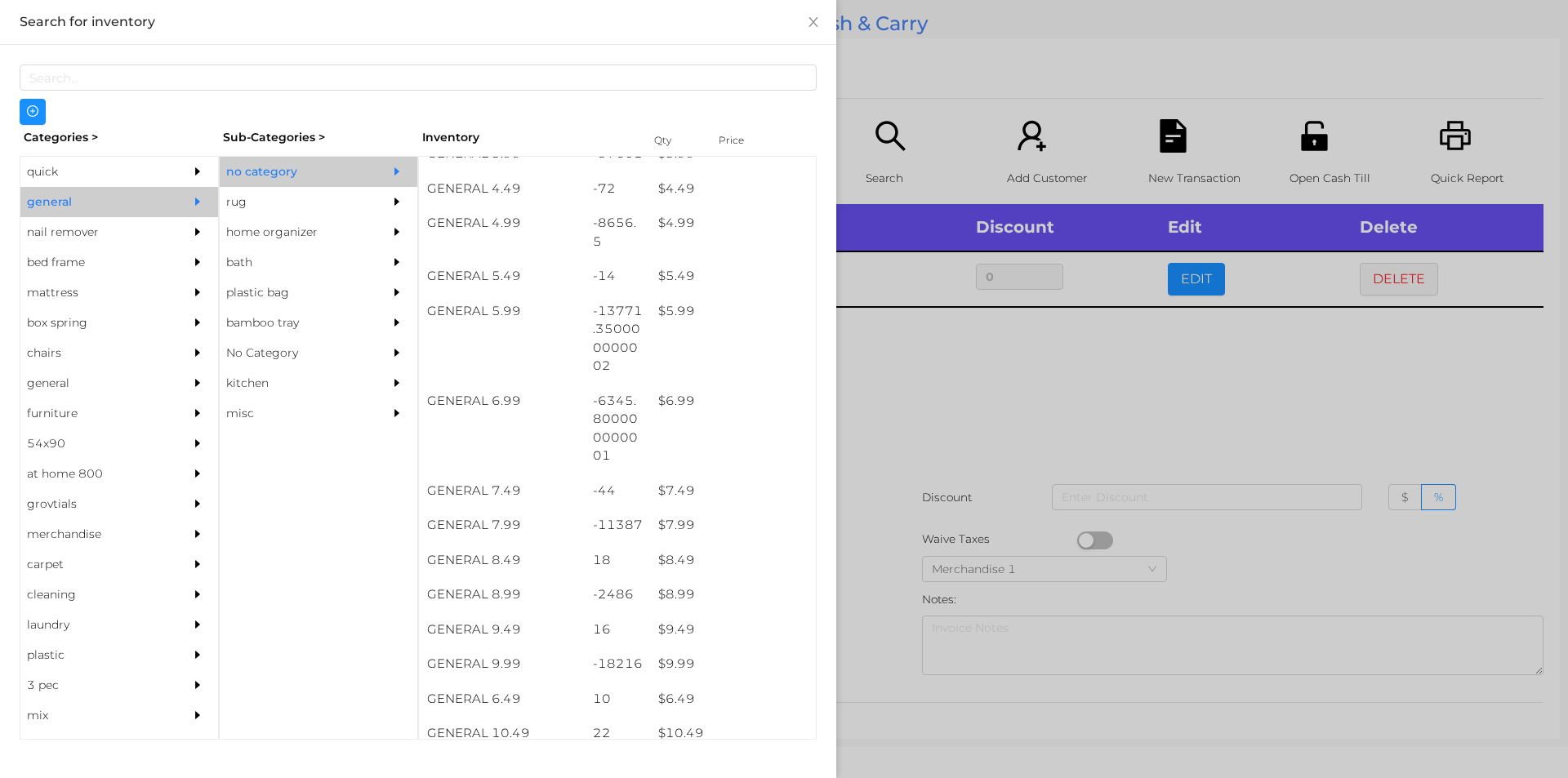
click at [1070, 471] on div at bounding box center [784, 389] width 1568 height 778
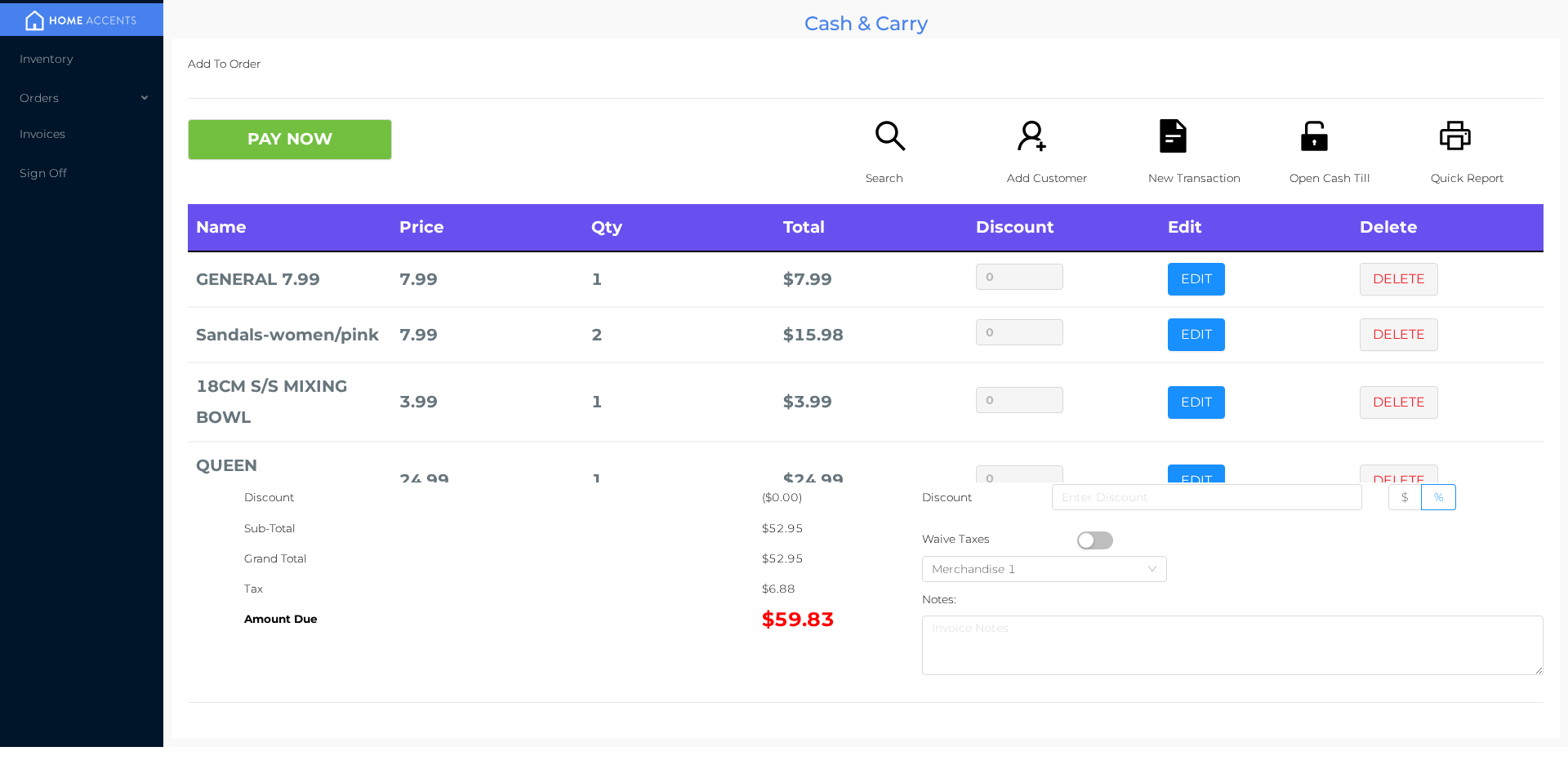
click at [880, 127] on icon "icon: search" at bounding box center [890, 135] width 34 height 34
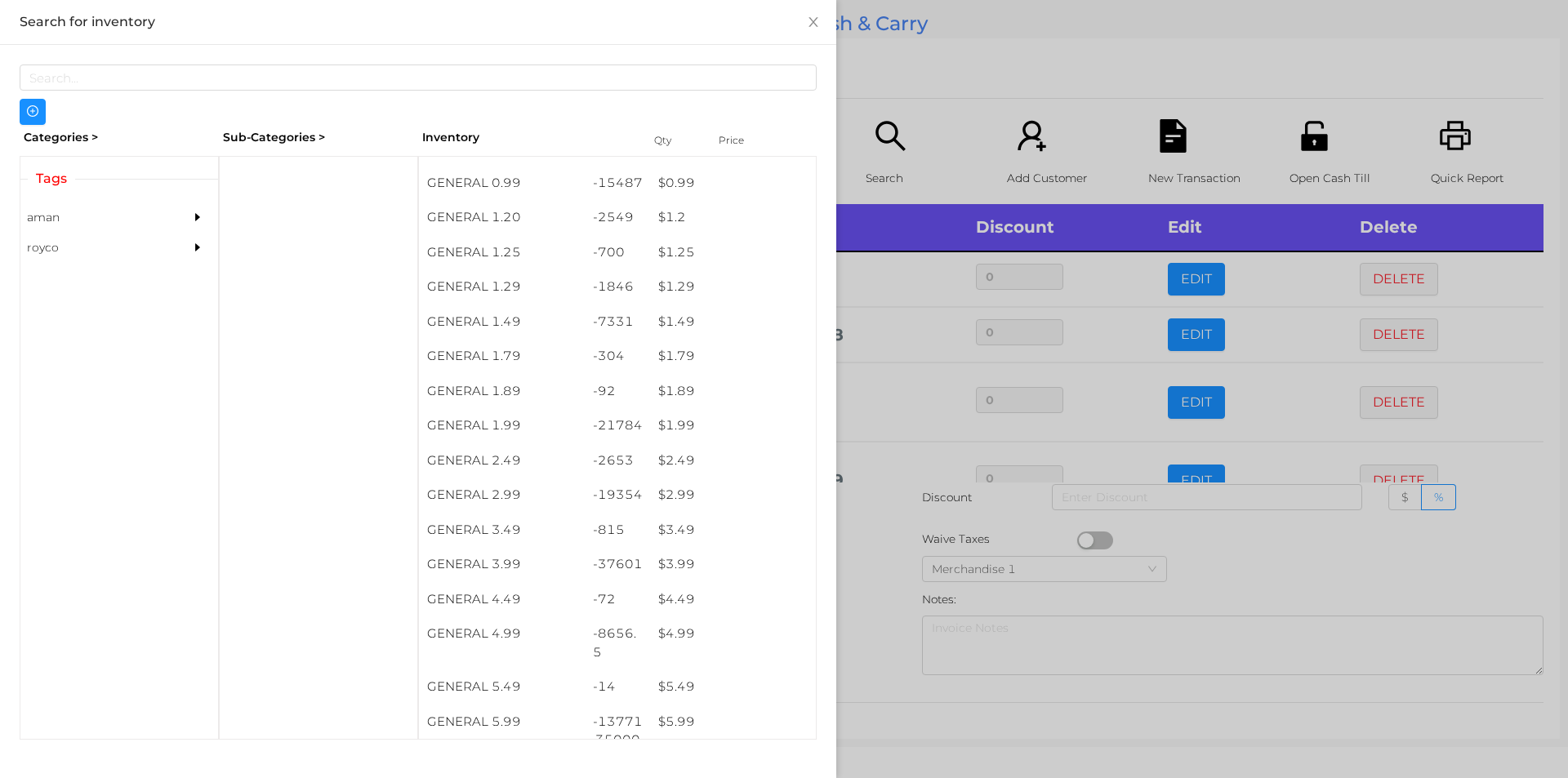
scroll to position [172, 0]
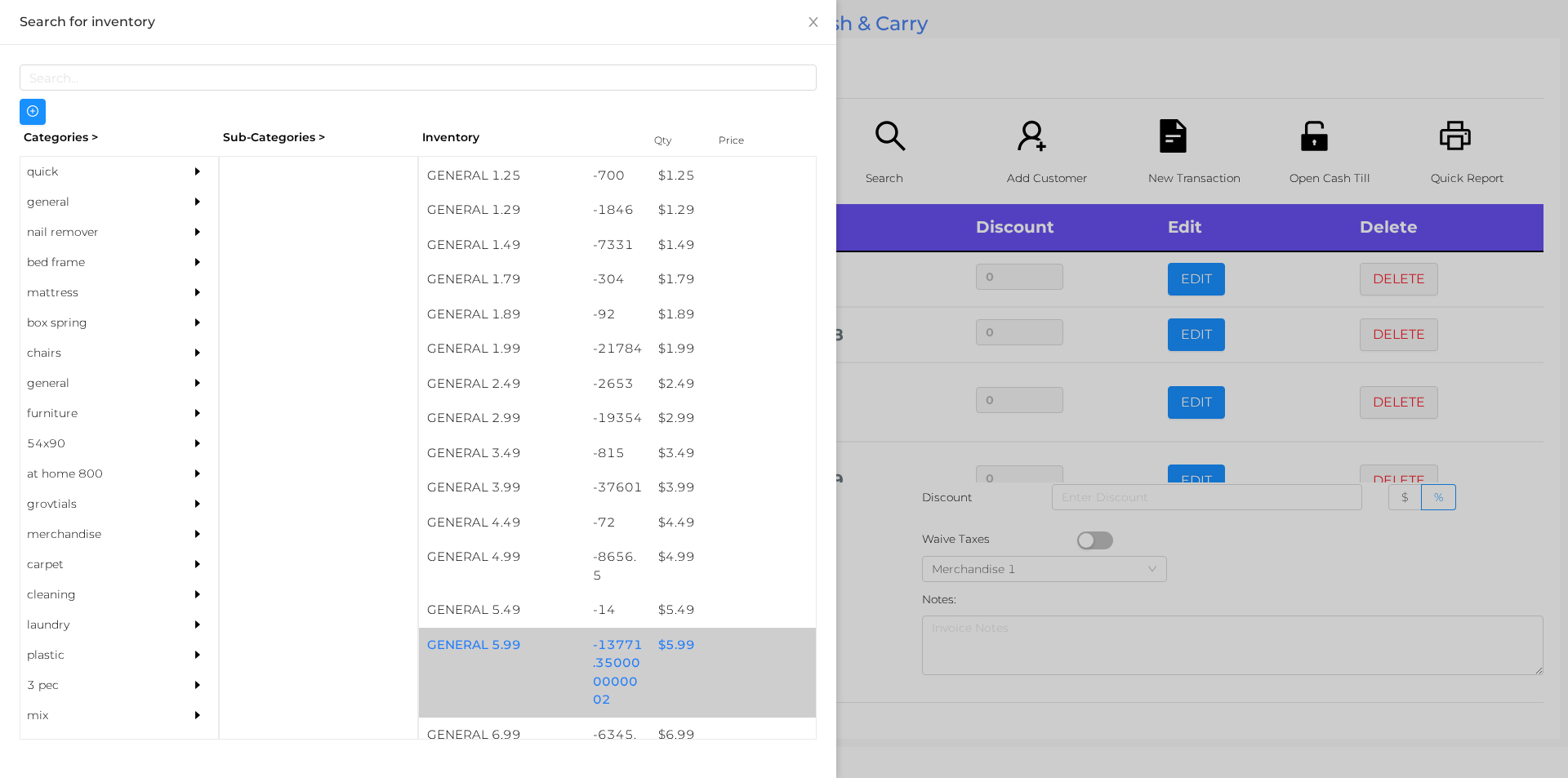
click at [697, 647] on div "$ 5.99" at bounding box center [733, 645] width 166 height 35
click at [692, 647] on div "$ 5.99" at bounding box center [733, 645] width 166 height 35
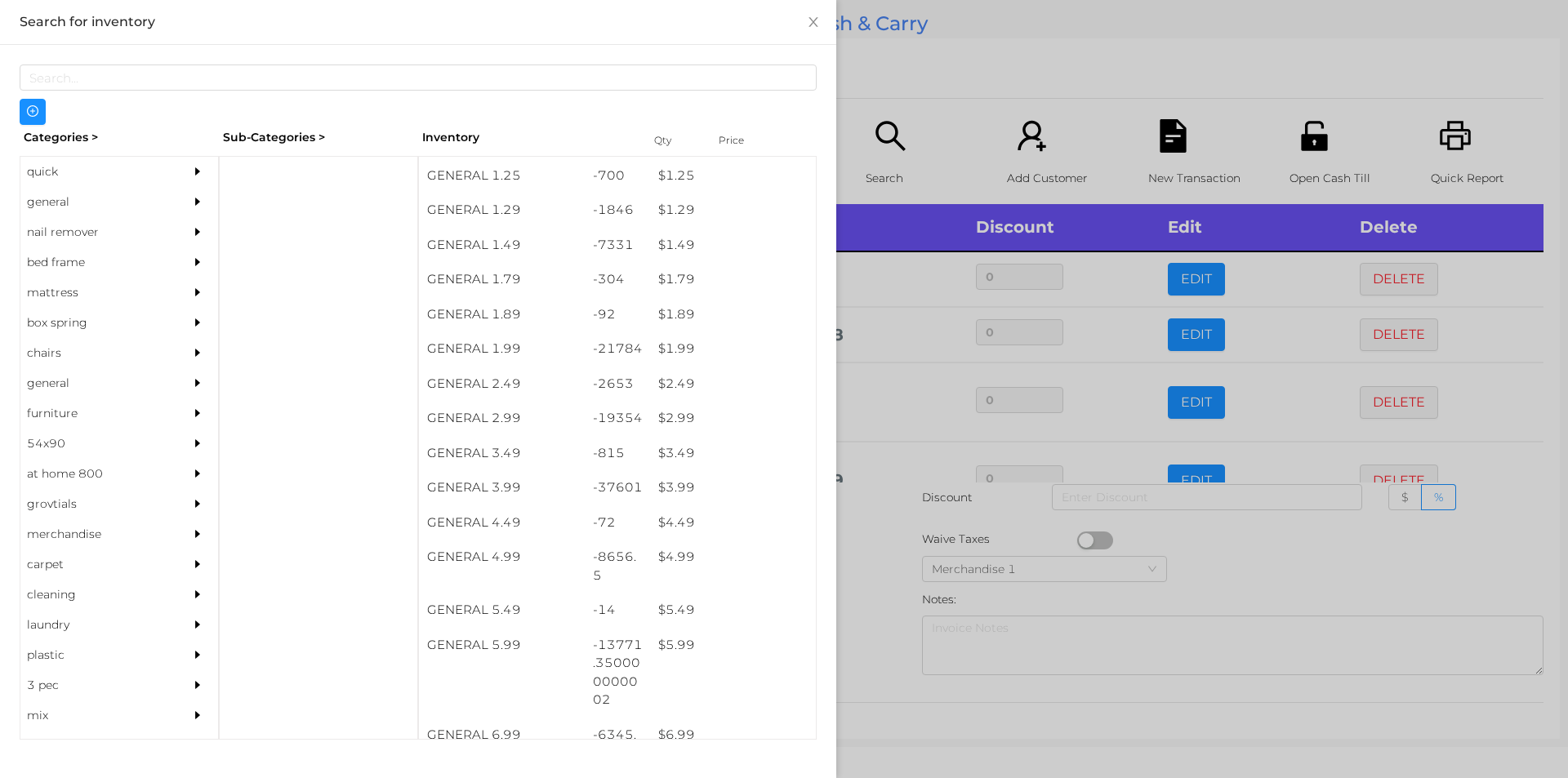
click at [932, 89] on div at bounding box center [784, 389] width 1568 height 778
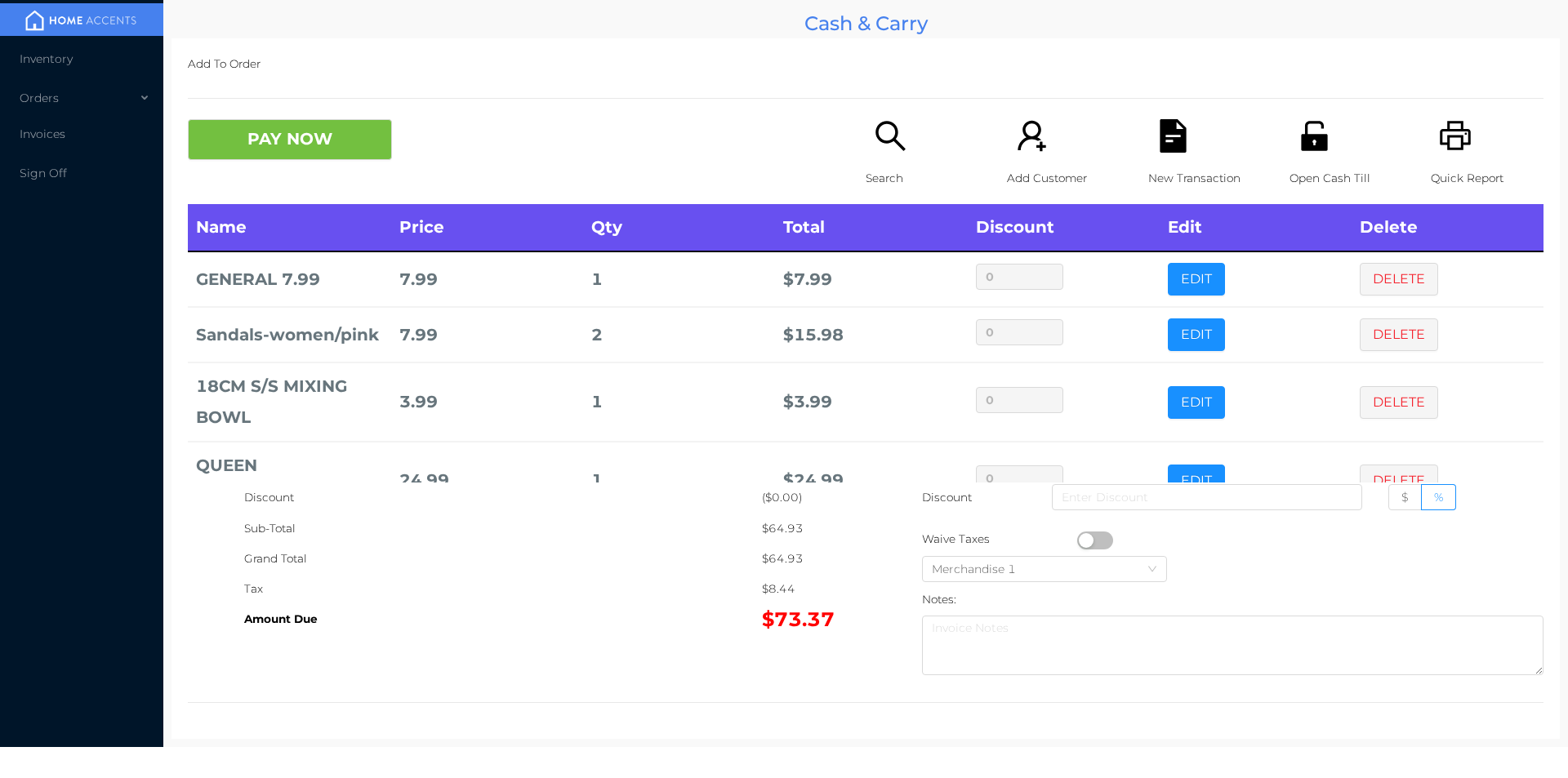
scroll to position [110, 0]
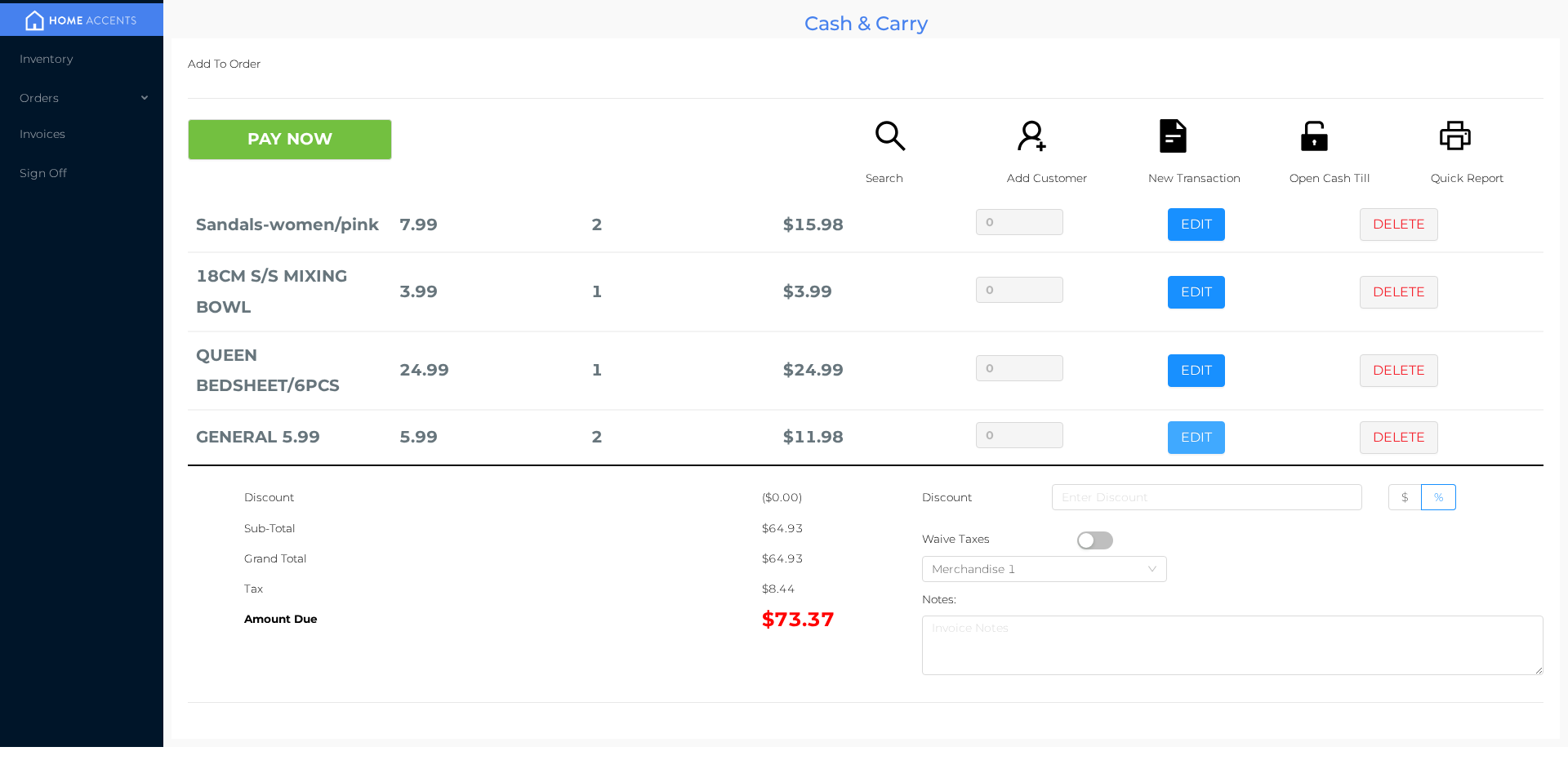
click at [1175, 441] on button "EDIT" at bounding box center [1196, 438] width 57 height 33
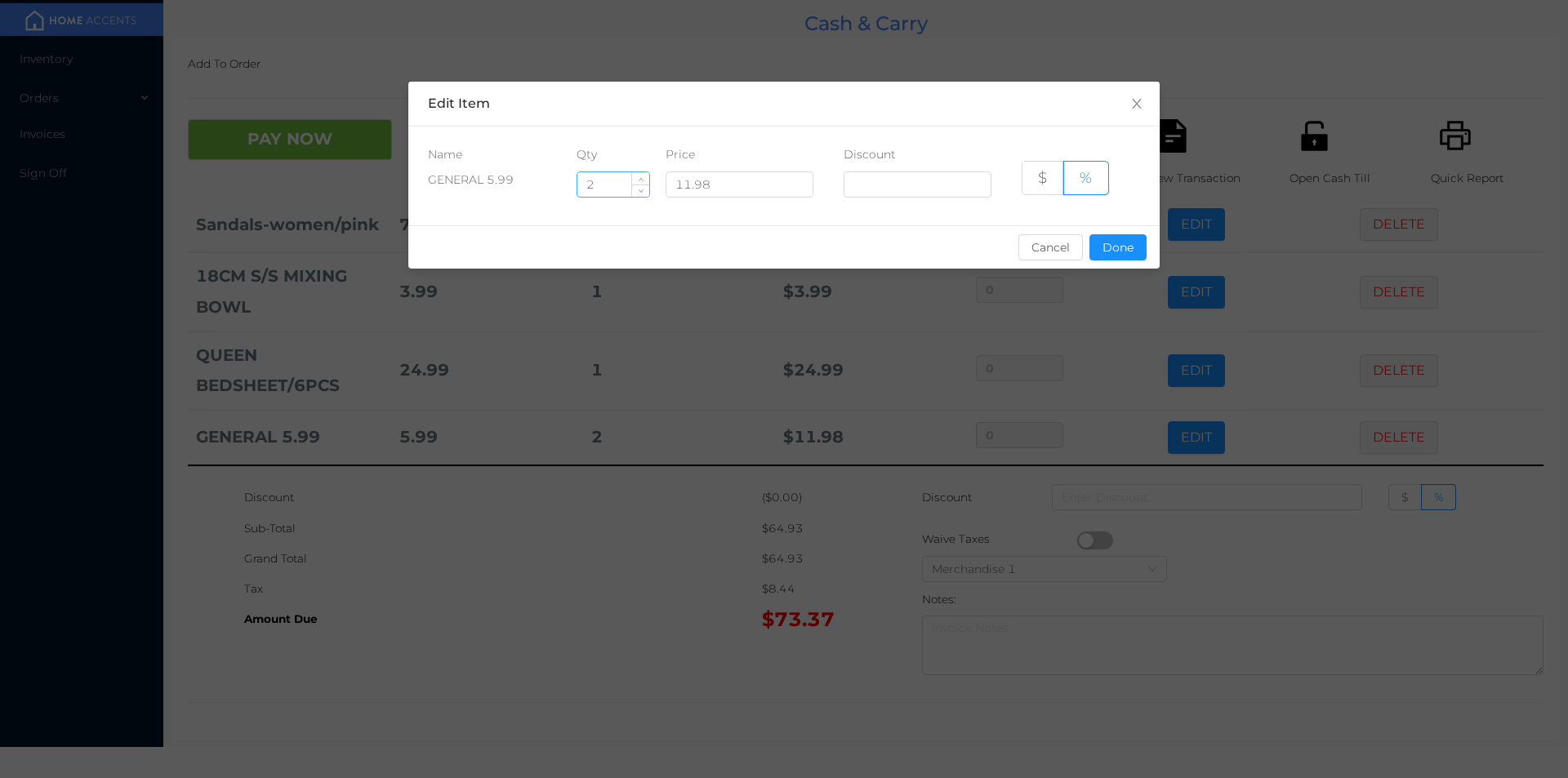
click at [600, 182] on input "2" at bounding box center [613, 184] width 72 height 24
type input "4"
click at [1099, 245] on button "Done" at bounding box center [1118, 247] width 57 height 26
type input "0%"
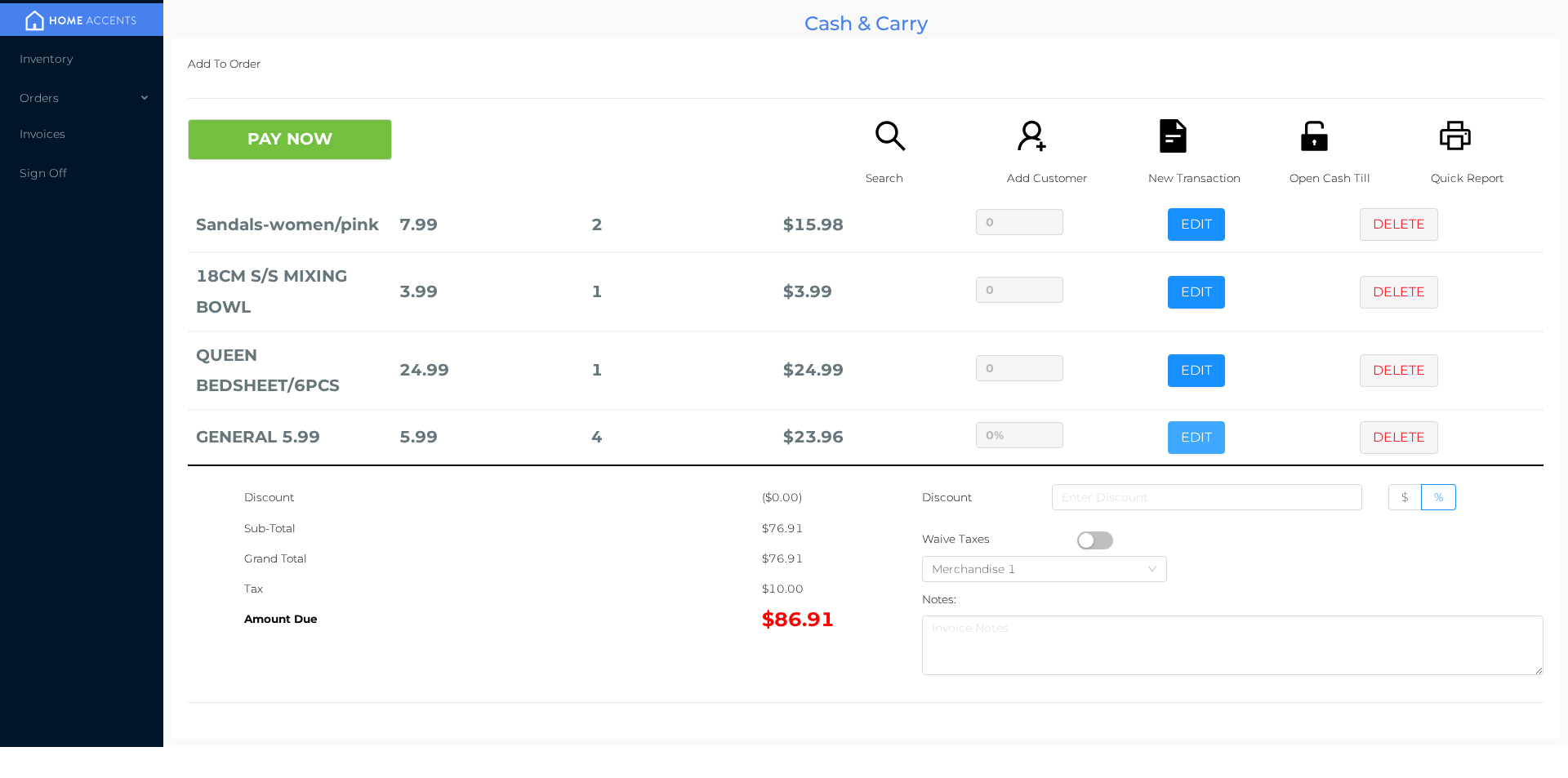
click at [1168, 421] on button "EDIT" at bounding box center [1196, 438] width 57 height 33
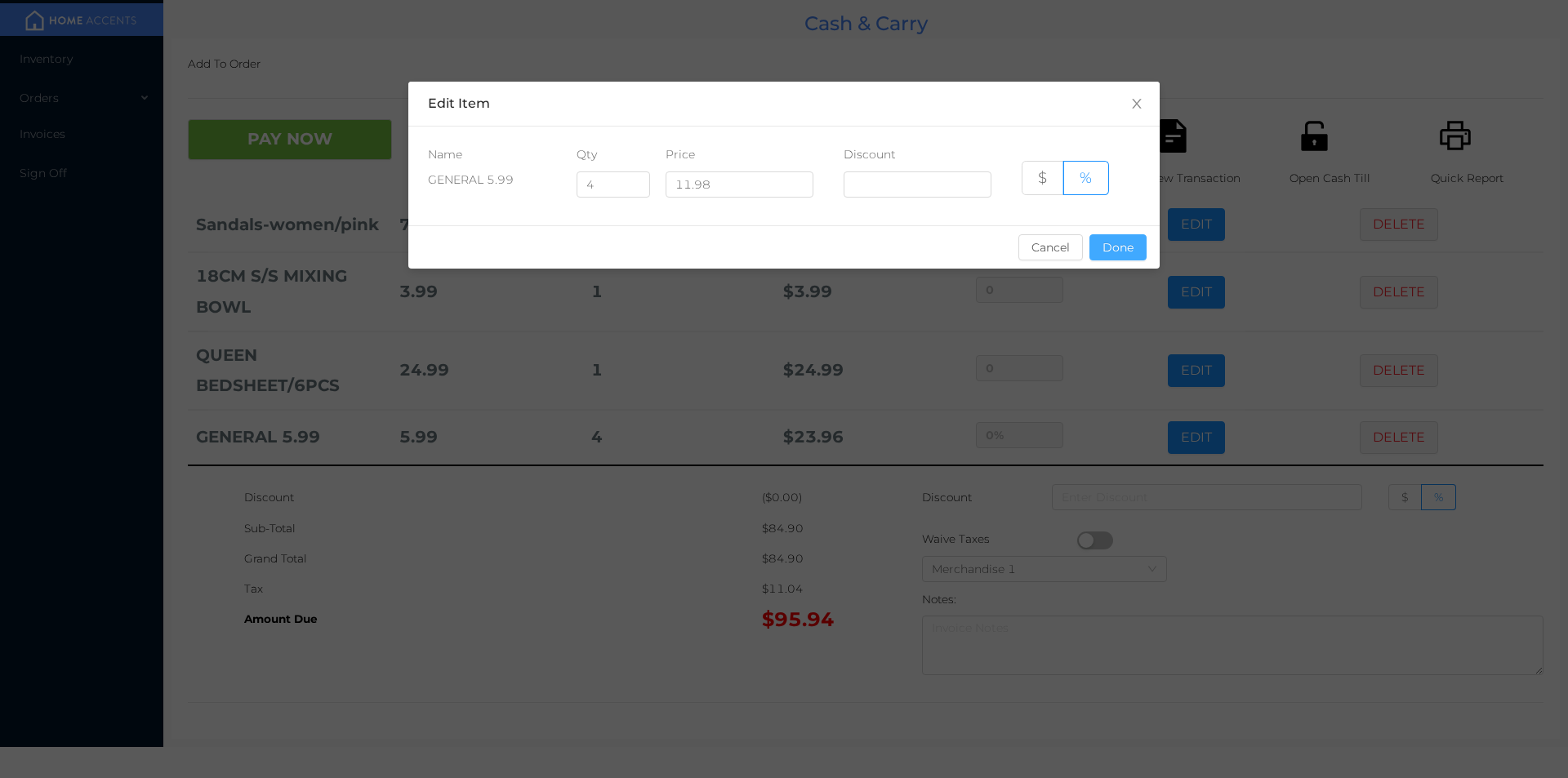
click at [1143, 239] on button "Done" at bounding box center [1118, 247] width 57 height 26
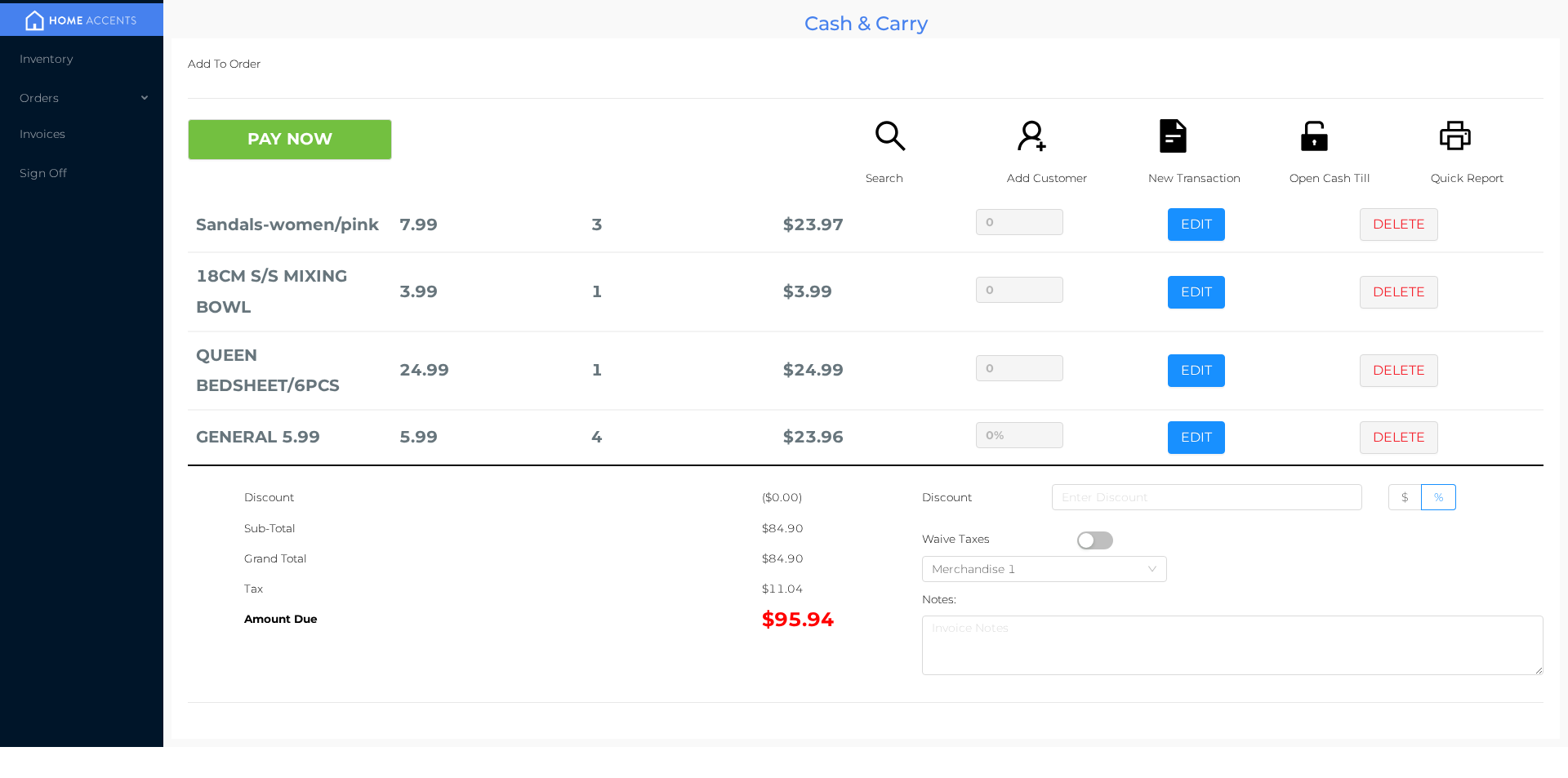
click at [963, 123] on div "Search" at bounding box center [922, 162] width 113 height 85
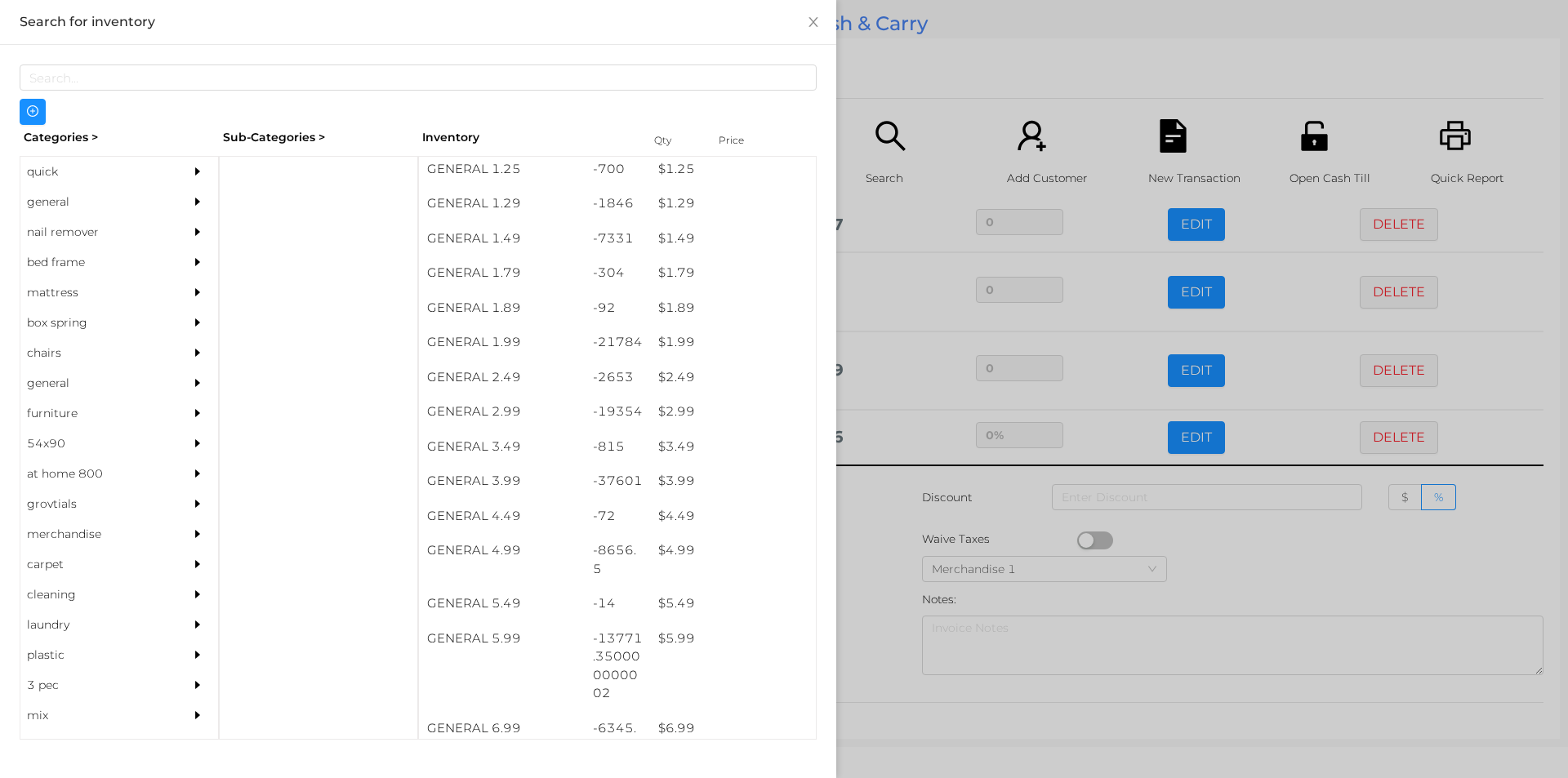
scroll to position [247, 0]
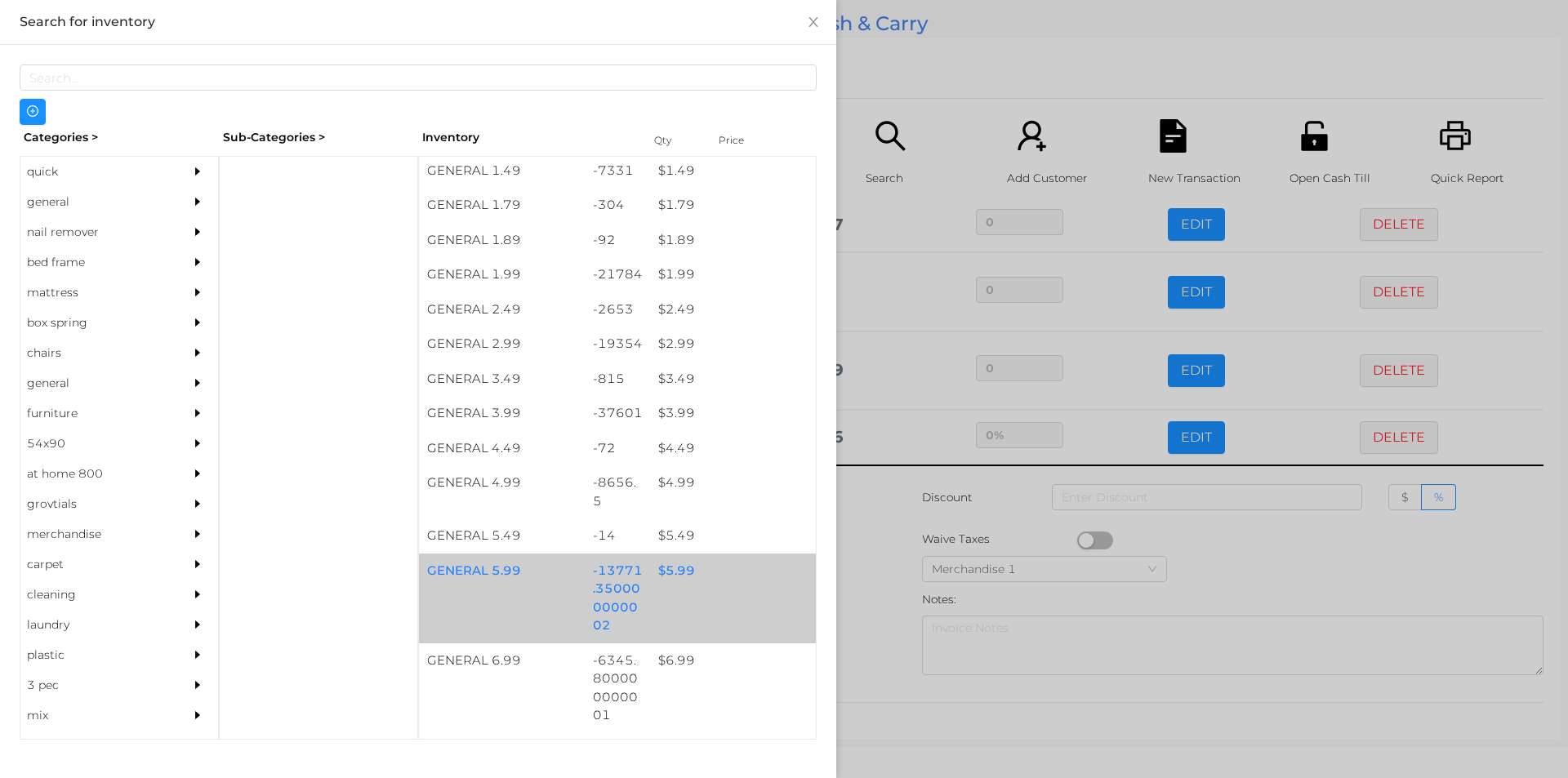
click at [585, 579] on div "-13771.350000000002" at bounding box center [617, 598] width 66 height 89
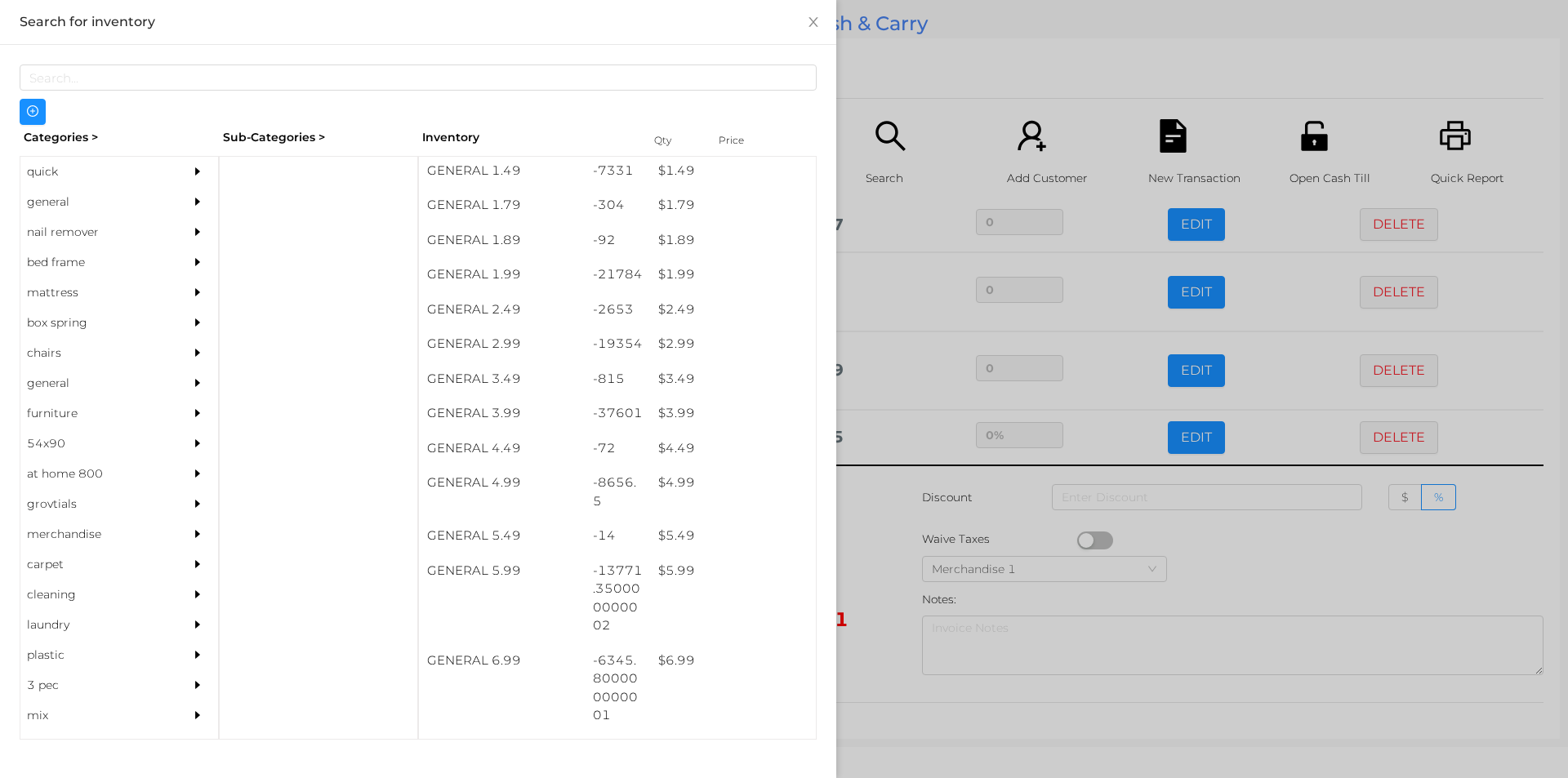
click at [917, 38] on div at bounding box center [784, 389] width 1568 height 778
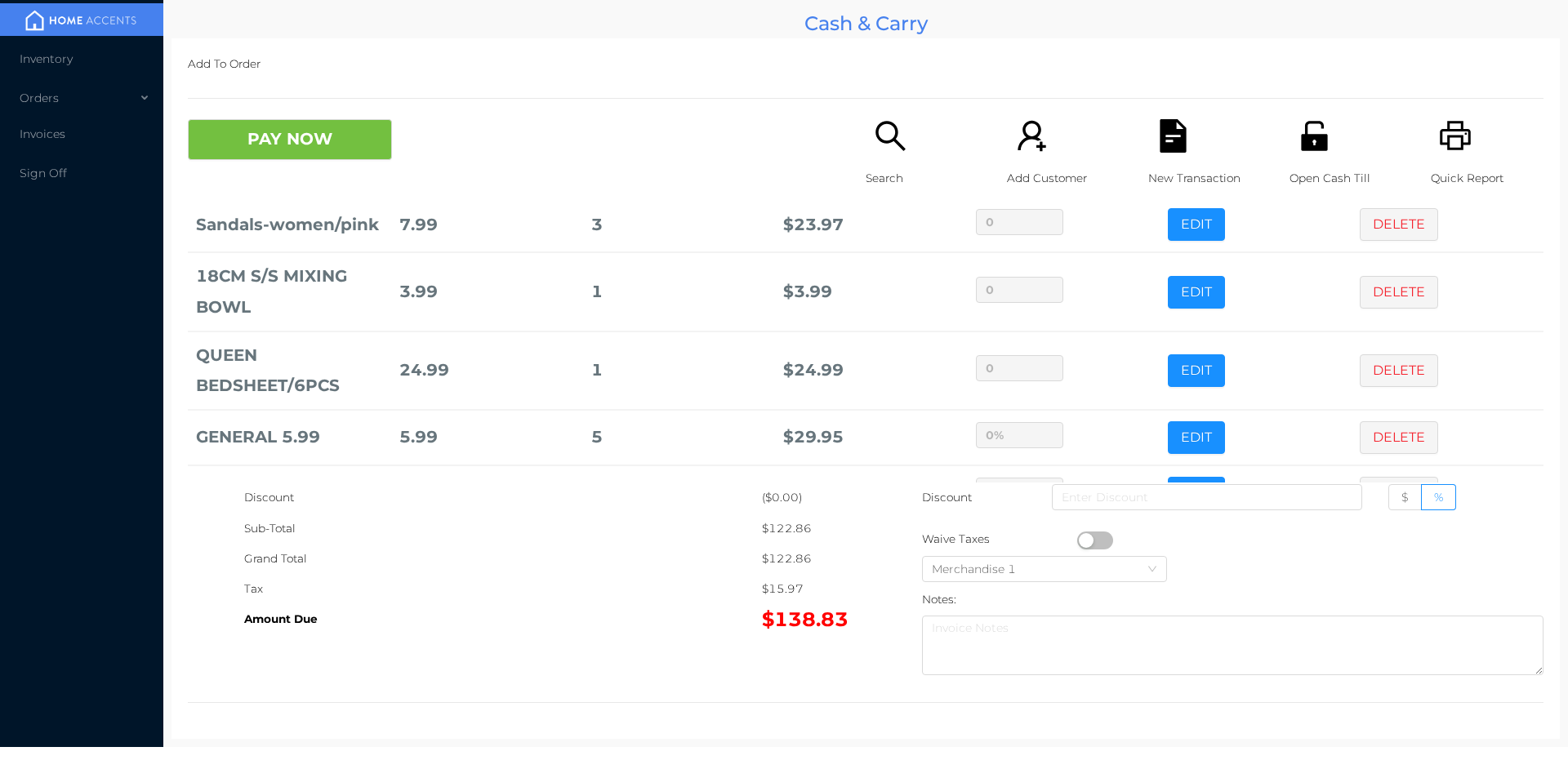
click at [1305, 140] on icon "icon: unlock" at bounding box center [1314, 135] width 26 height 30
click at [325, 133] on button "PAY NOW" at bounding box center [289, 139] width 204 height 41
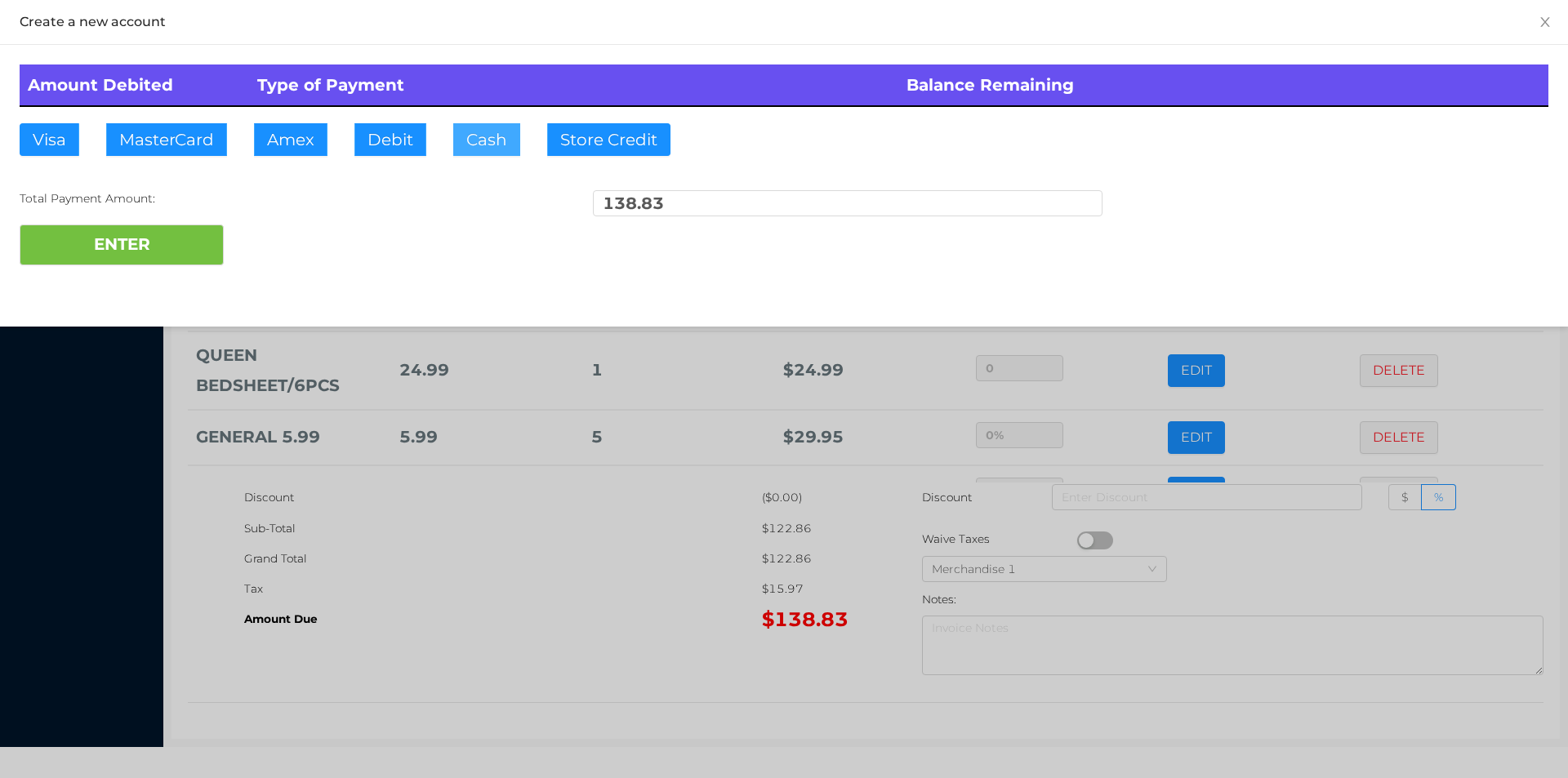
click at [464, 142] on button "Cash" at bounding box center [486, 140] width 67 height 33
click at [583, 664] on div at bounding box center [784, 389] width 1568 height 778
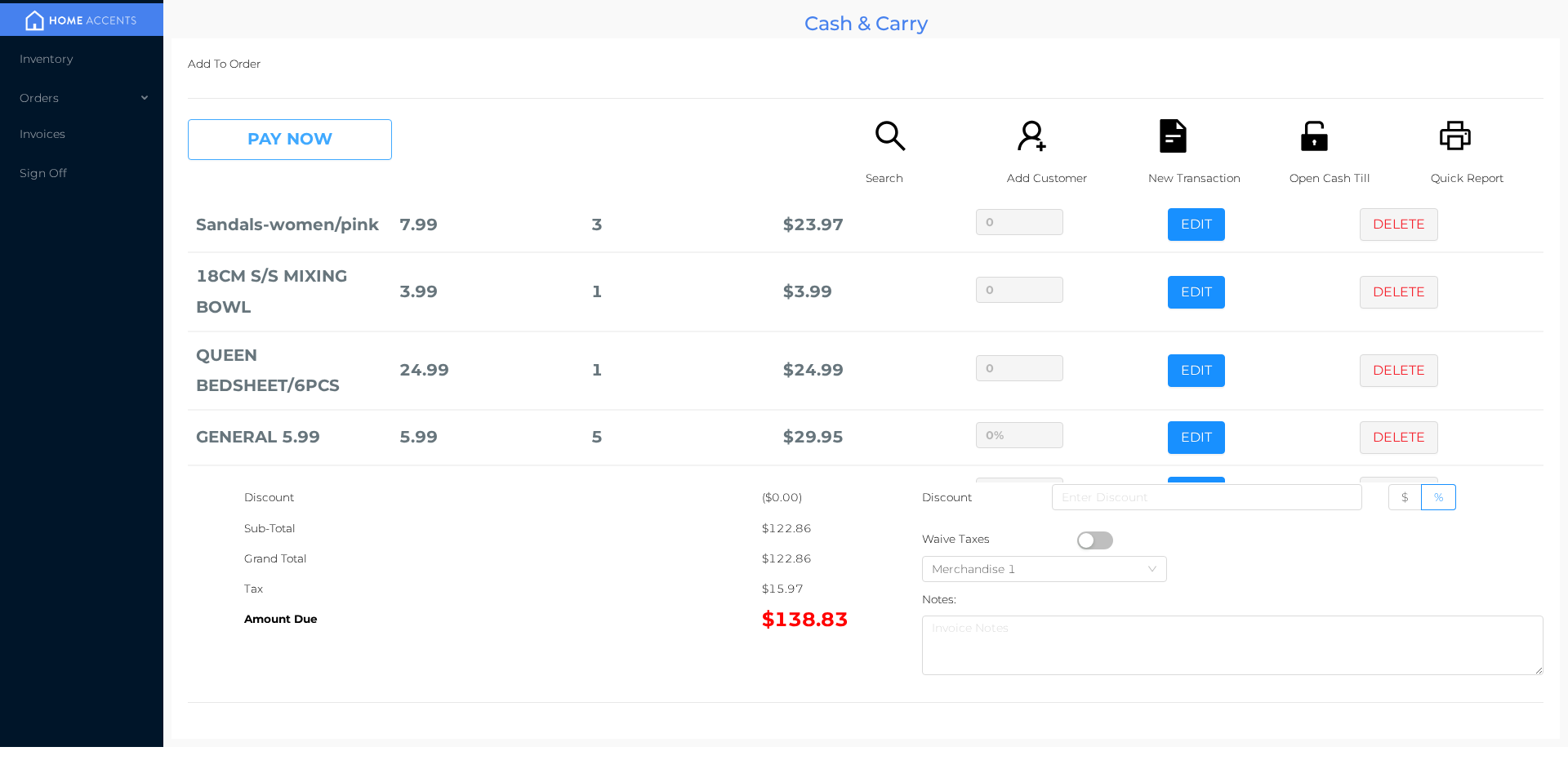
click at [281, 145] on button "PAY NOW" at bounding box center [289, 139] width 204 height 41
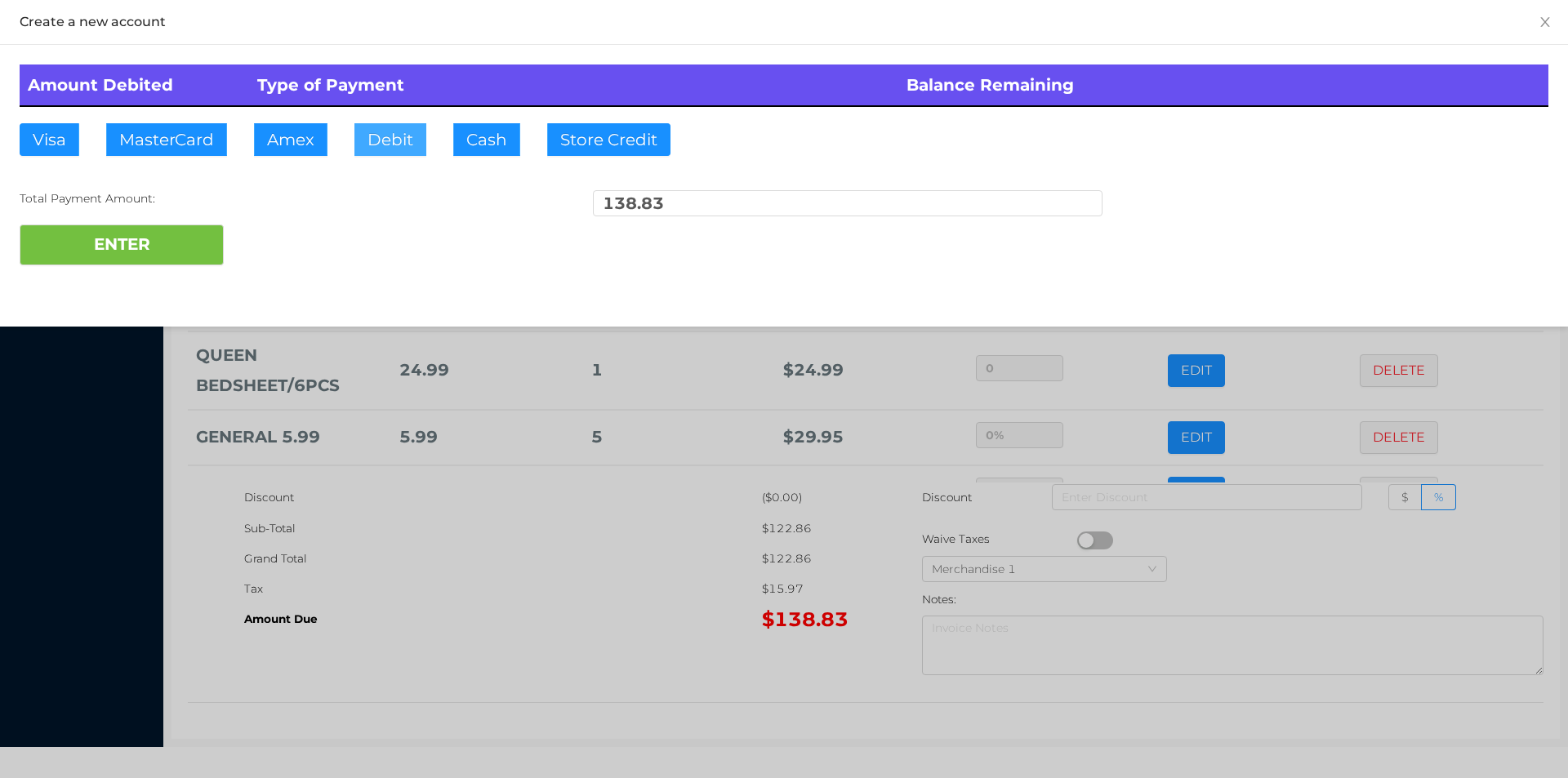
click at [404, 150] on button "Debit" at bounding box center [390, 140] width 72 height 33
type input "140"
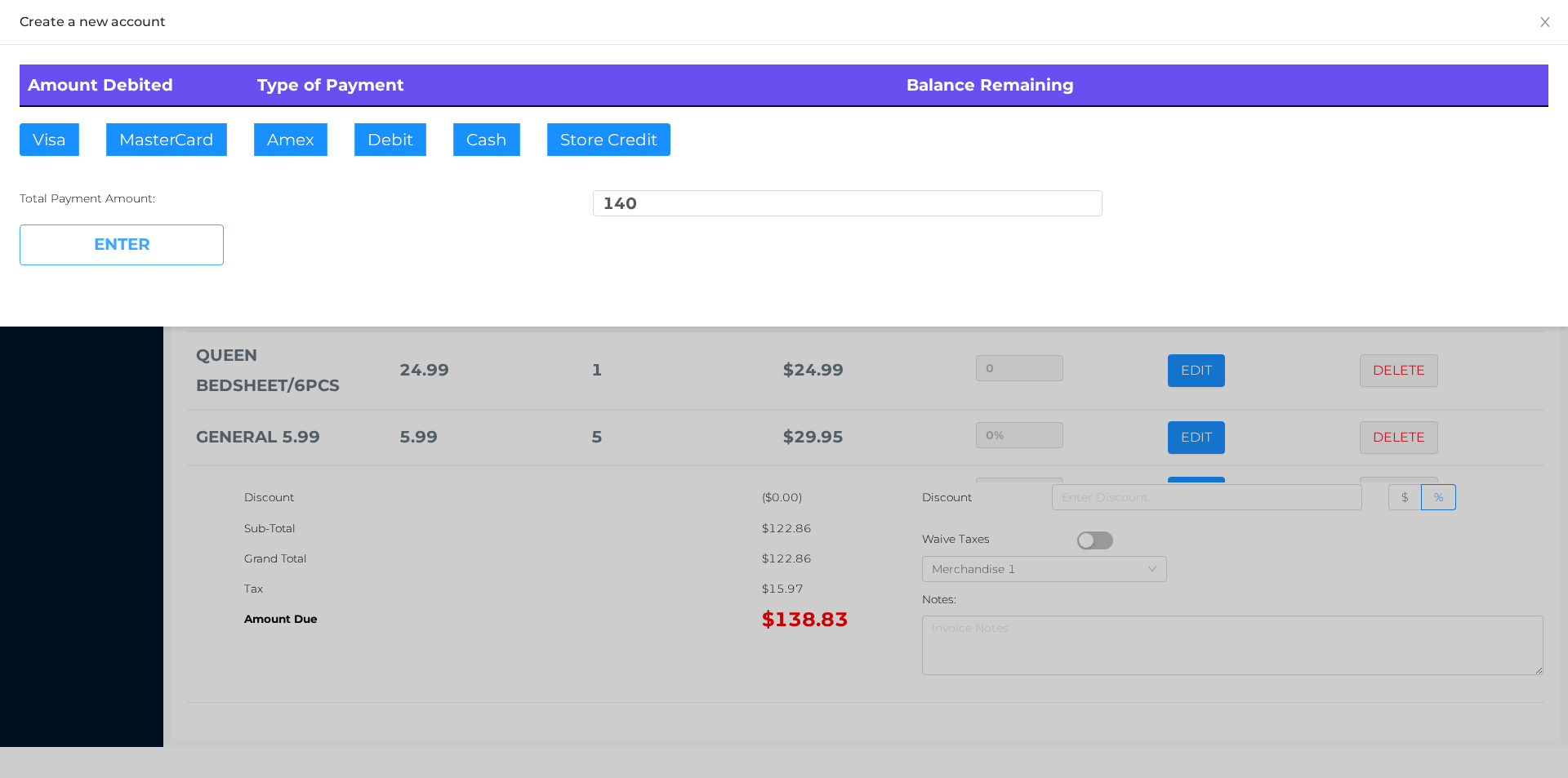
click at [135, 254] on button "ENTER" at bounding box center [122, 245] width 204 height 41
type input "0"
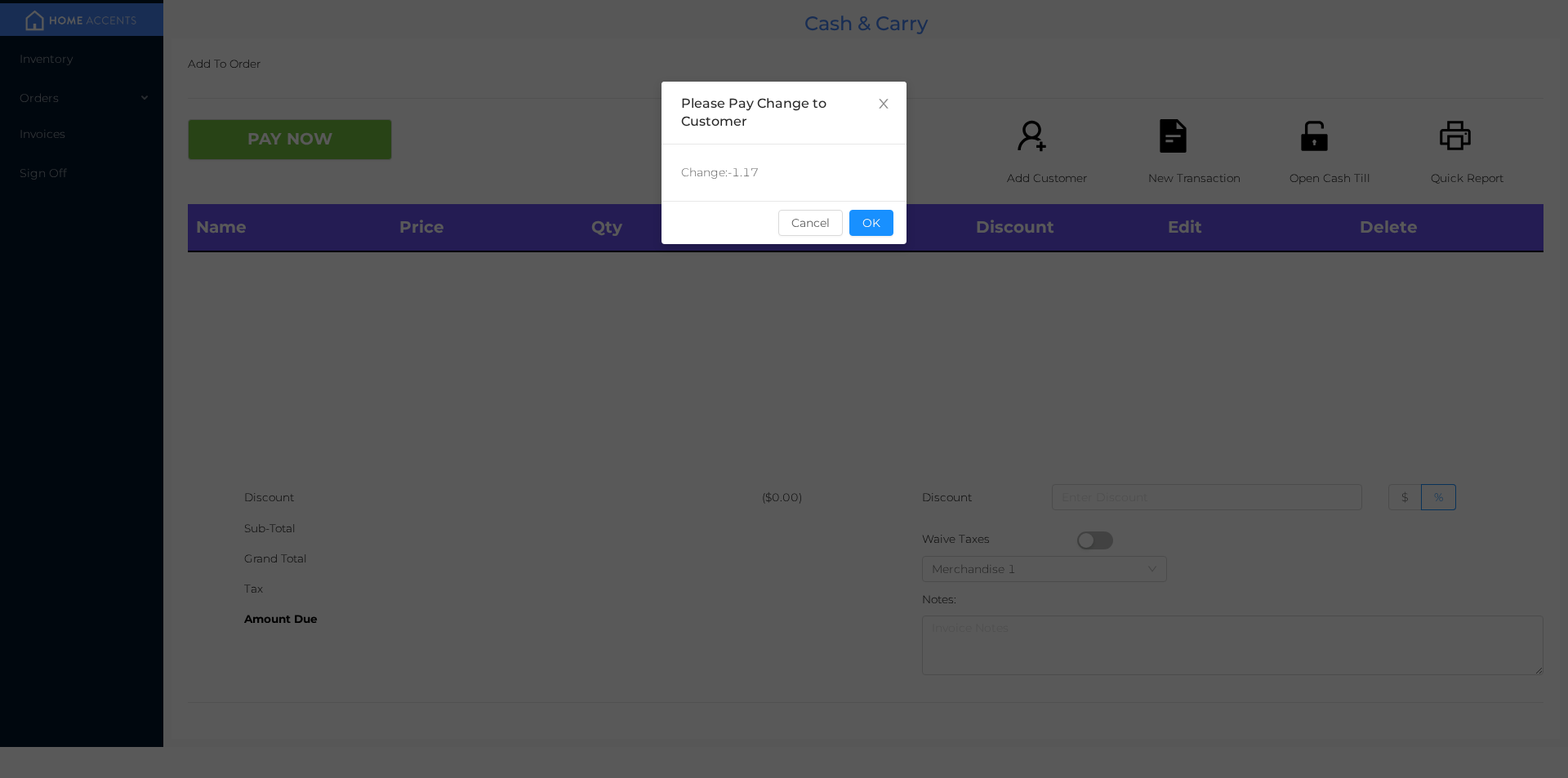
scroll to position [0, 0]
click at [868, 230] on button "OK" at bounding box center [871, 223] width 44 height 26
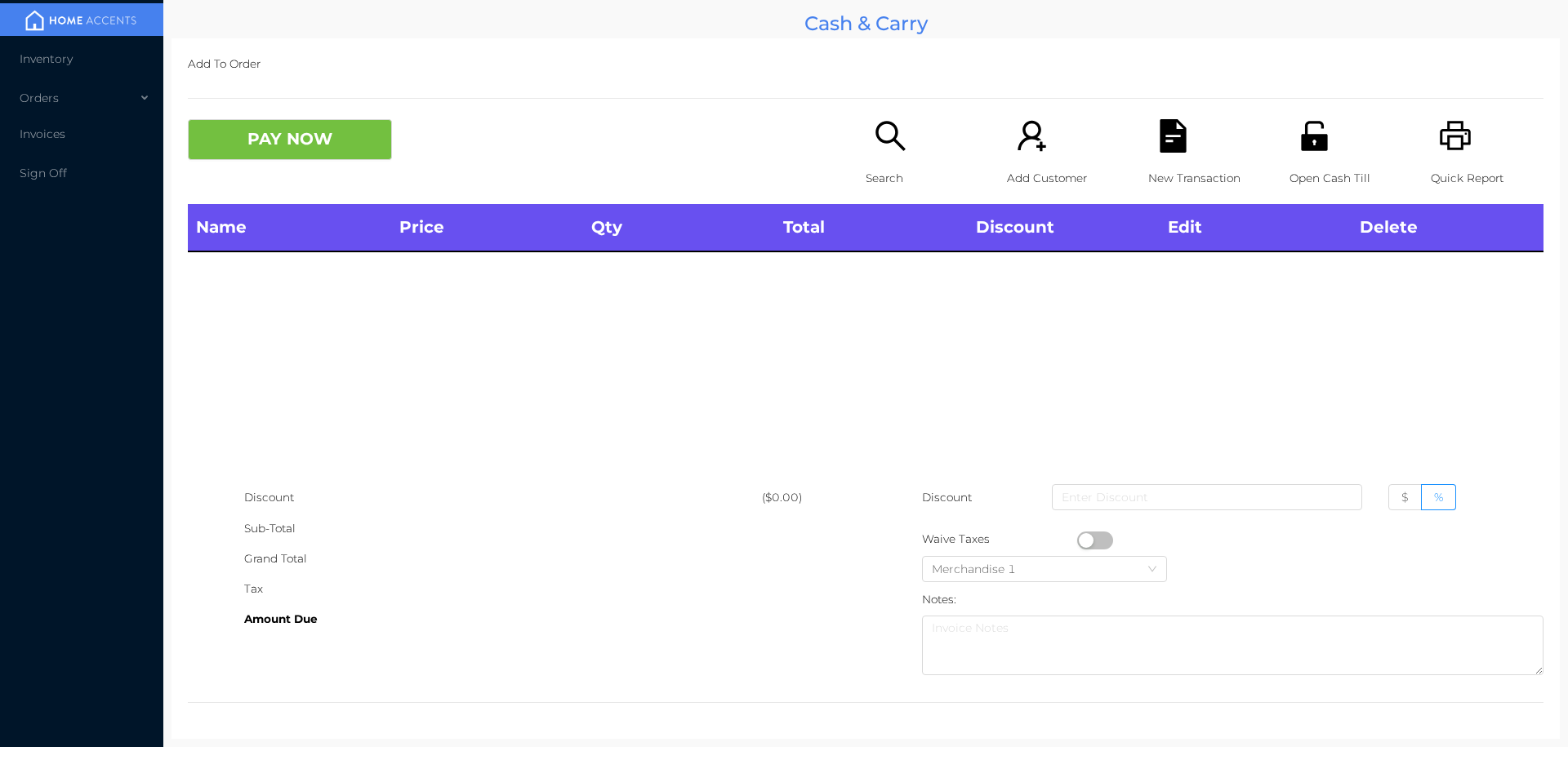
click at [883, 129] on icon "icon: search" at bounding box center [890, 135] width 34 height 34
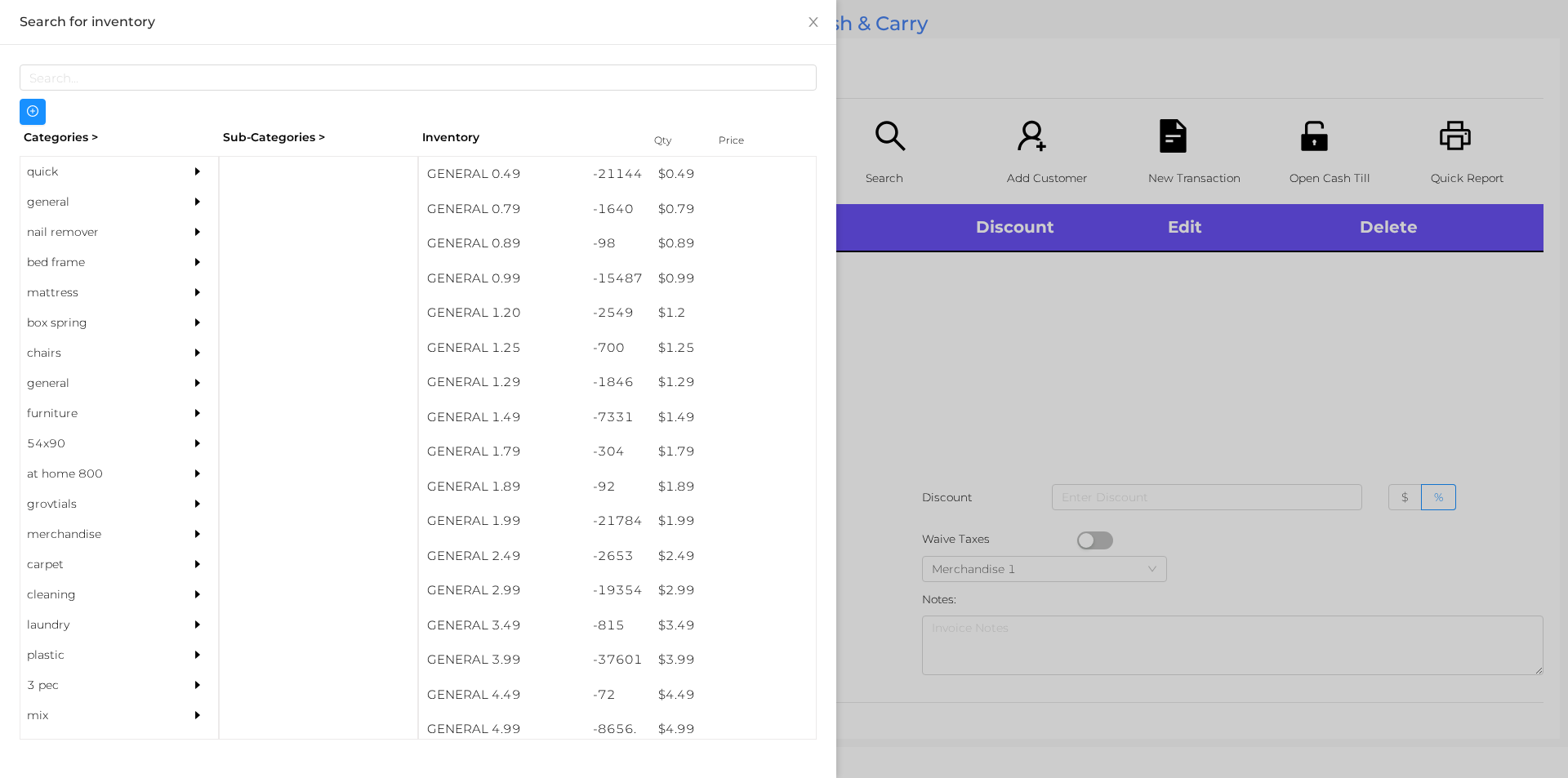
click at [76, 175] on div "quick" at bounding box center [95, 172] width 148 height 30
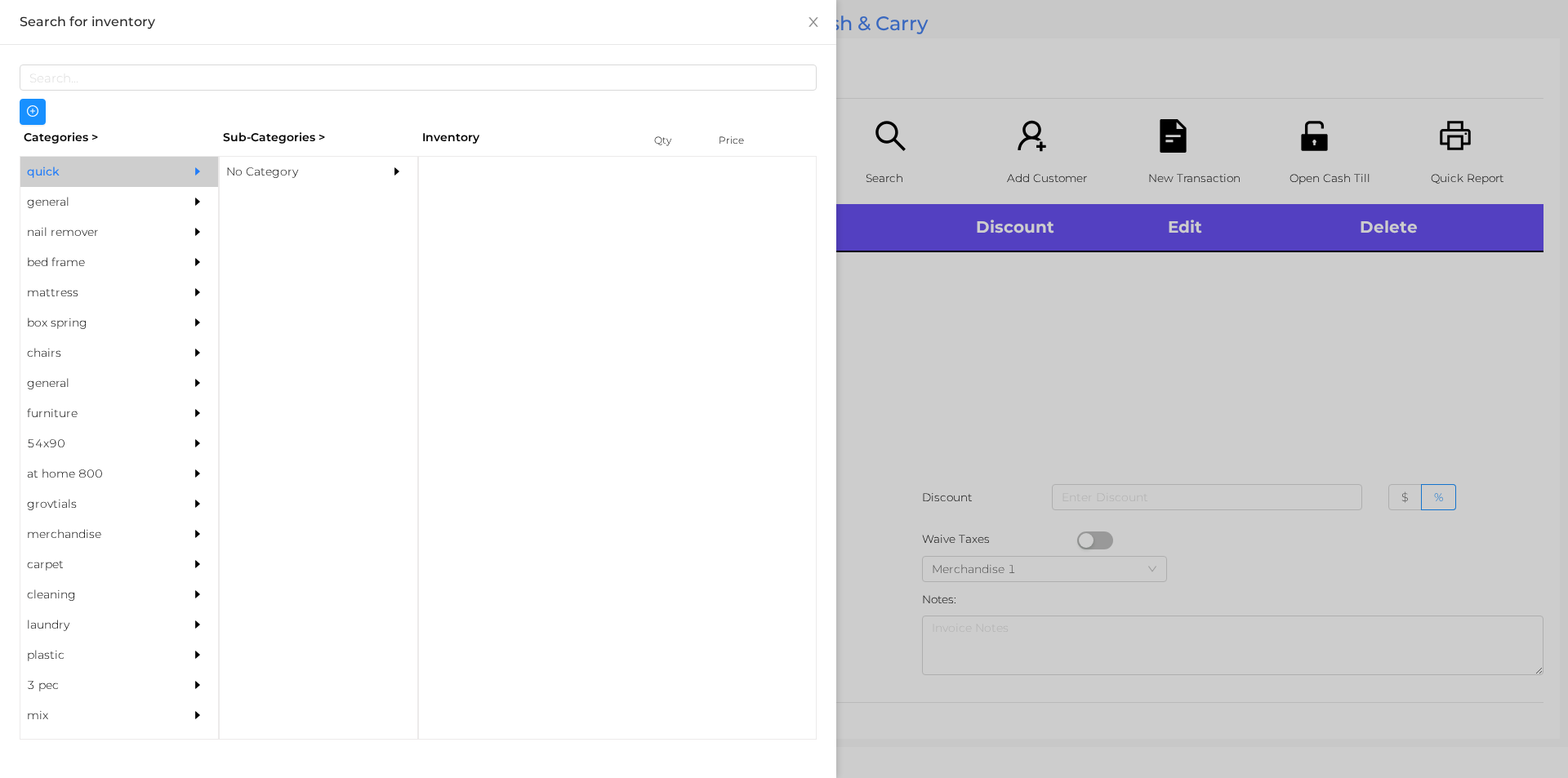
click at [297, 158] on div "No Category" at bounding box center [293, 172] width 148 height 30
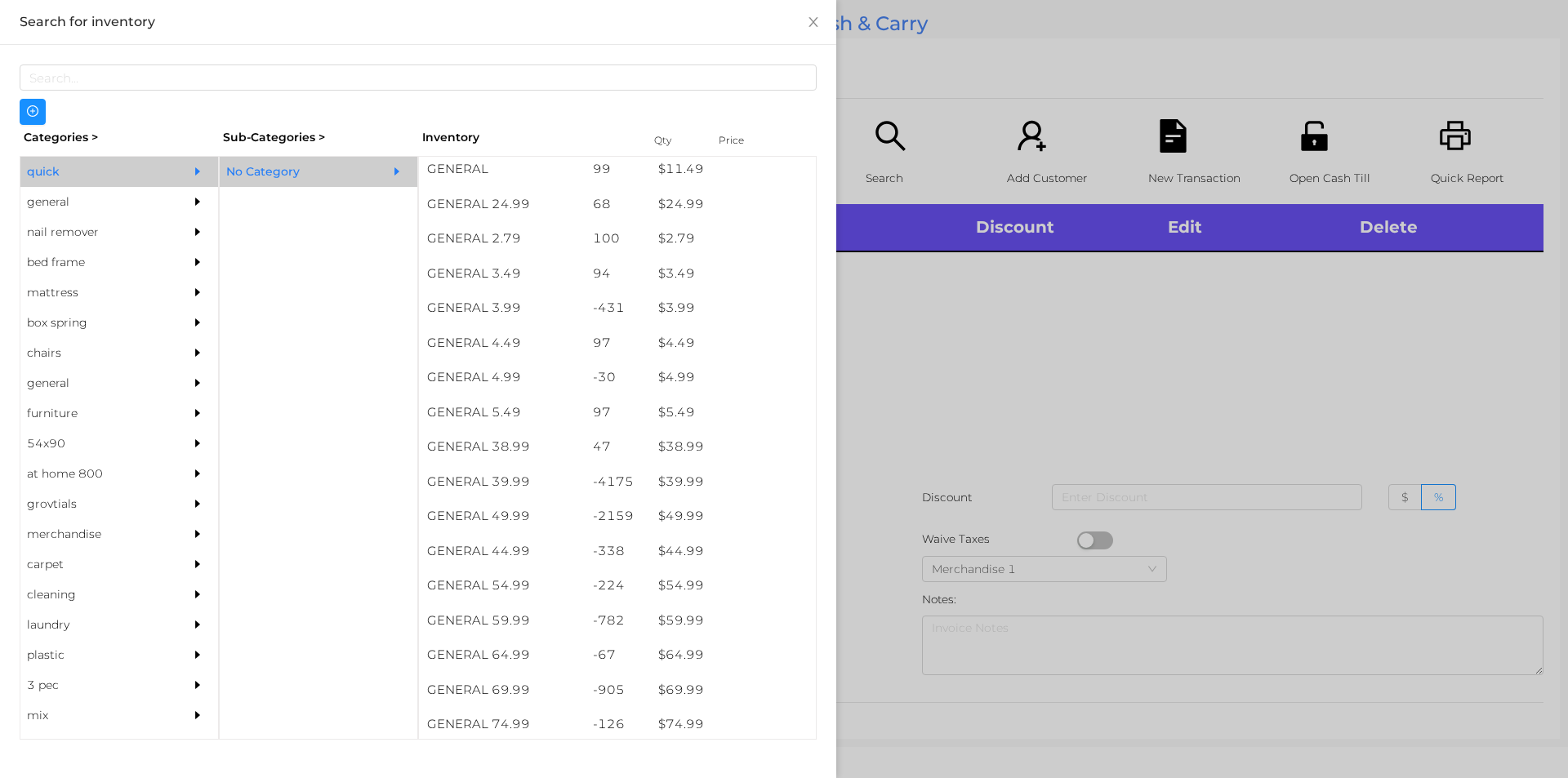
scroll to position [628, 0]
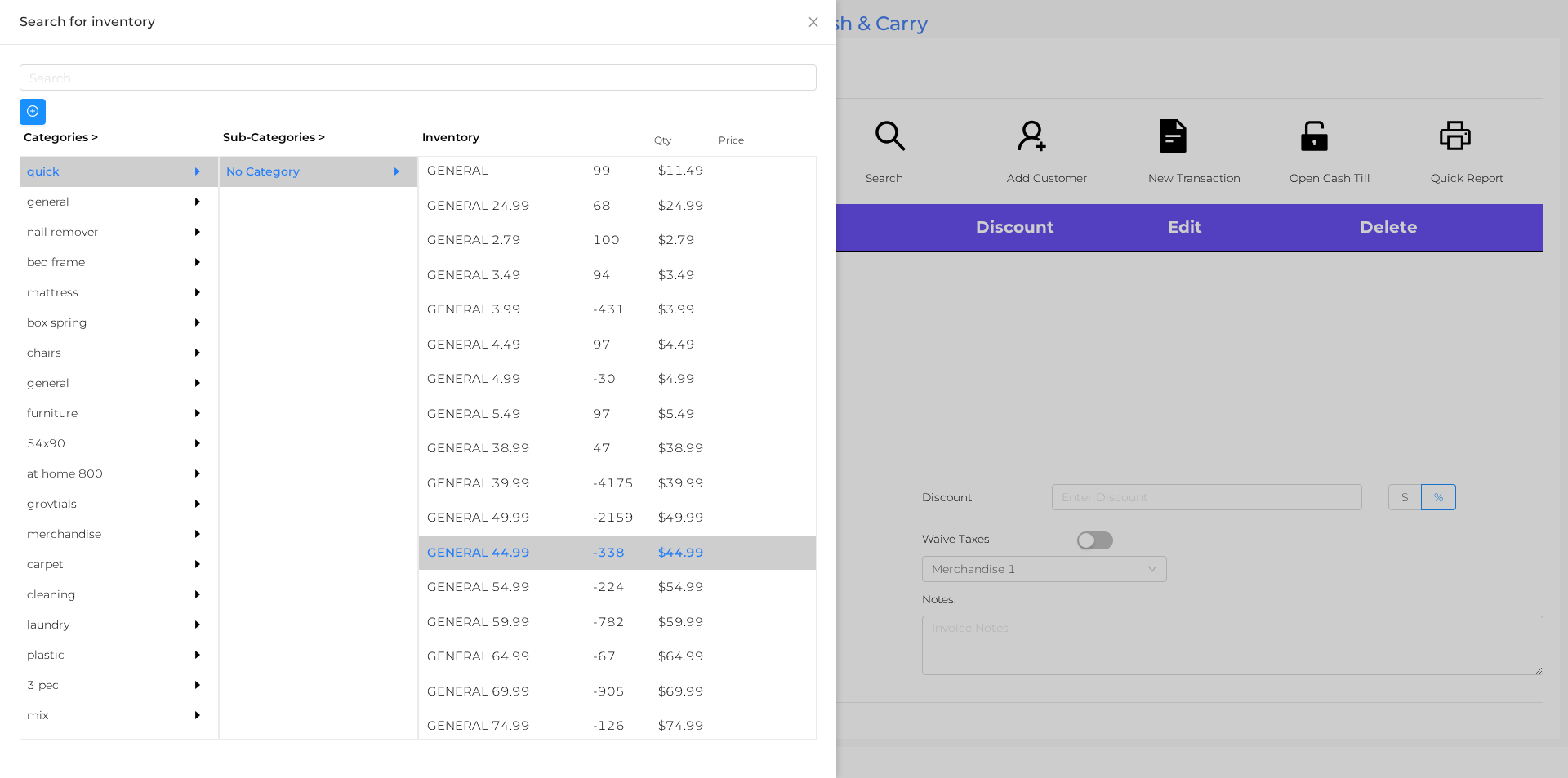
click at [694, 551] on div "$ 44.99" at bounding box center [733, 553] width 166 height 35
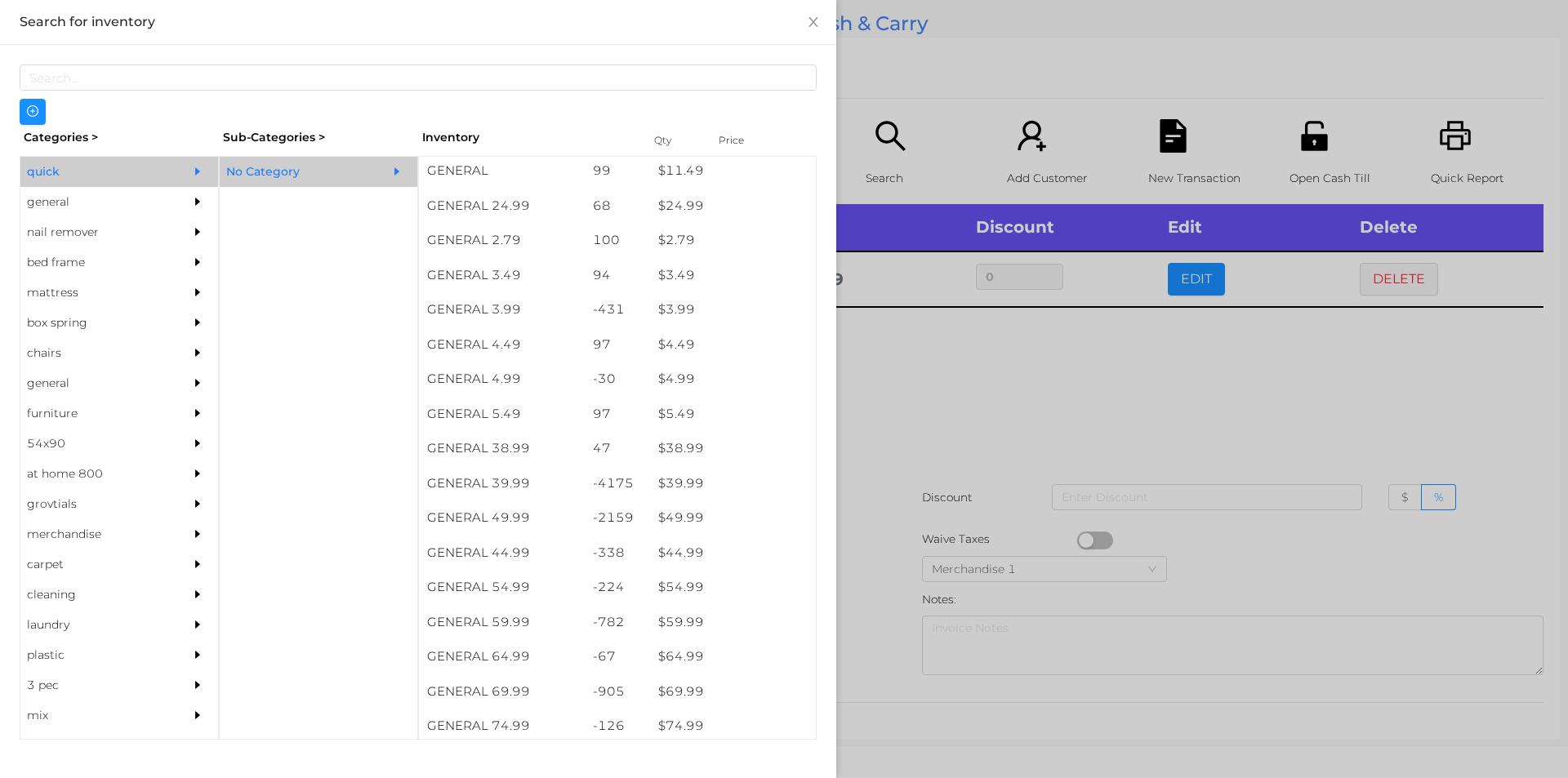
click at [889, 540] on div at bounding box center [784, 389] width 1568 height 778
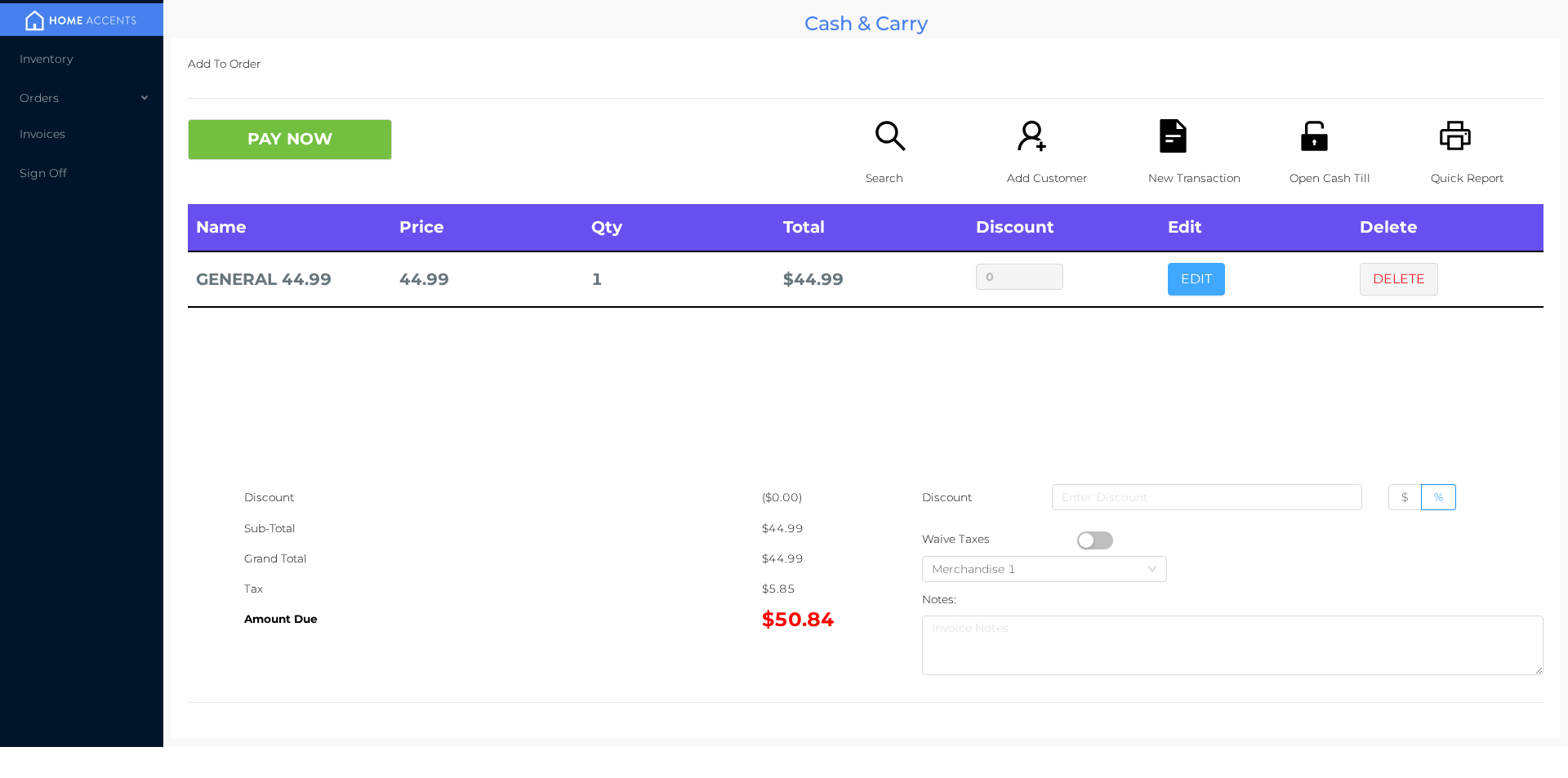
click at [1191, 287] on button "EDIT" at bounding box center [1196, 280] width 57 height 33
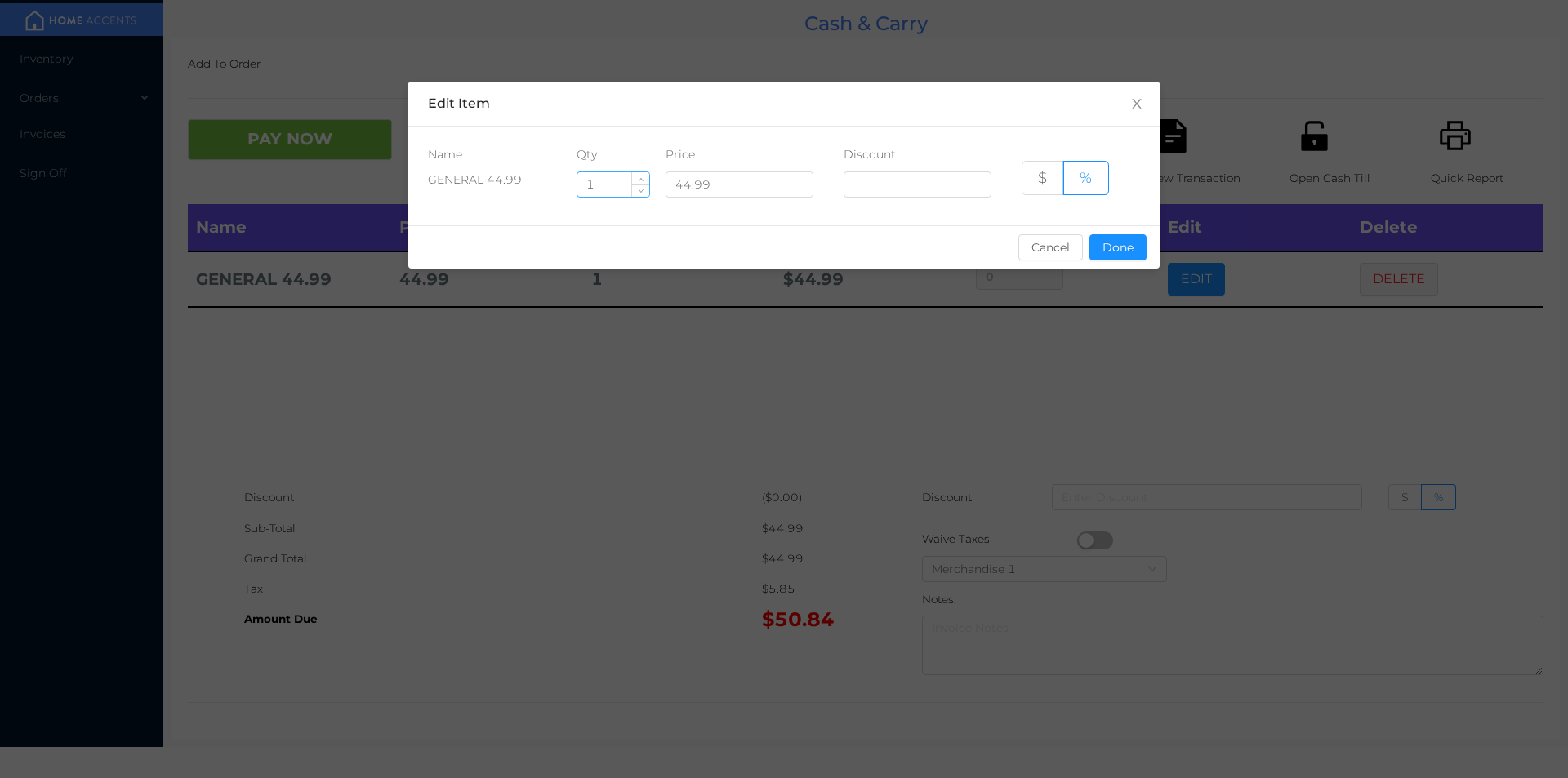
click at [607, 185] on input "1" at bounding box center [613, 184] width 72 height 24
type input "5"
click at [1112, 254] on button "Done" at bounding box center [1118, 247] width 57 height 26
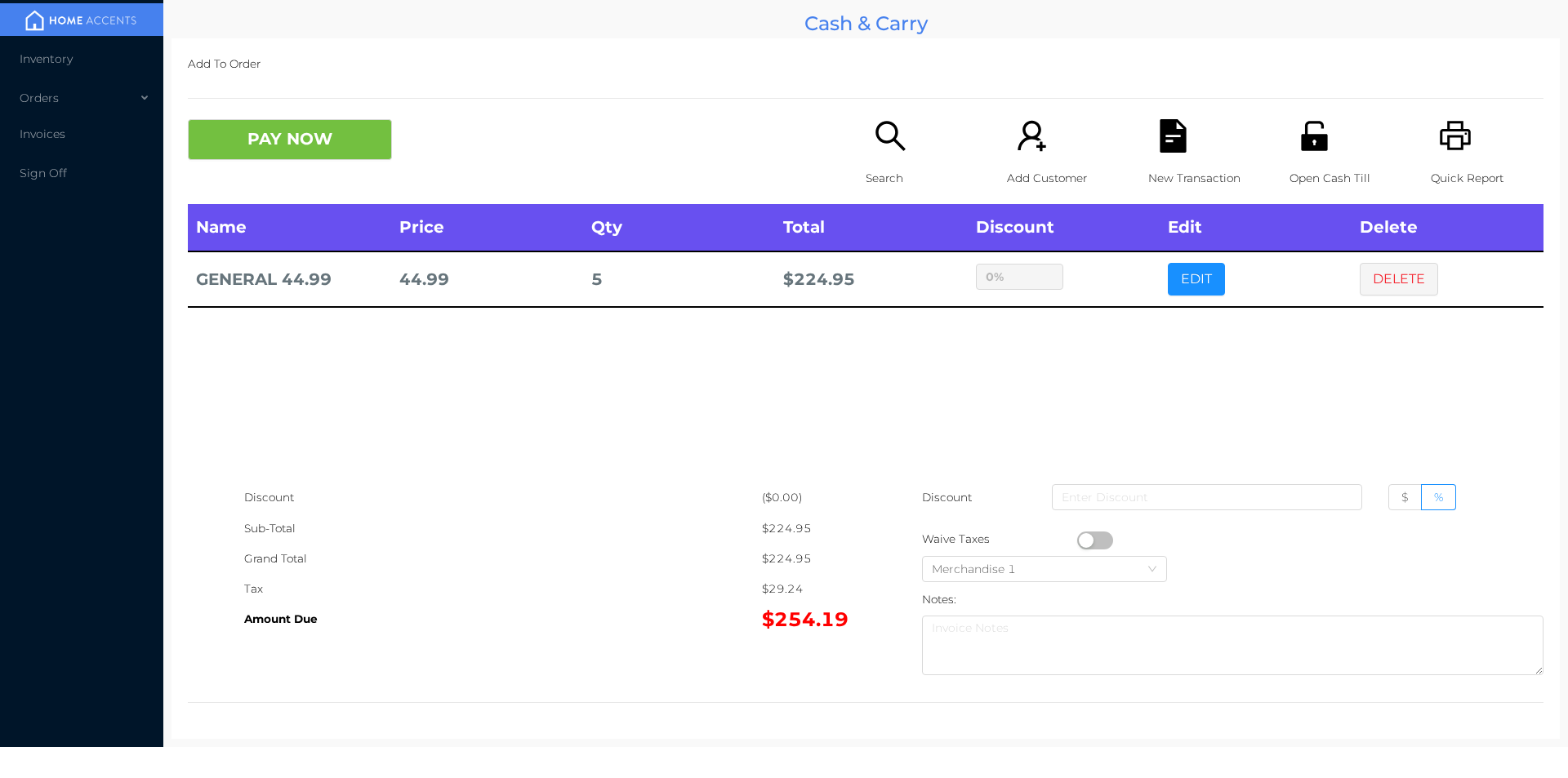
click at [1081, 533] on button "button" at bounding box center [1094, 540] width 36 height 18
click at [1298, 163] on p "Open Cash Till" at bounding box center [1346, 178] width 113 height 30
click at [1315, 155] on div "Open Cash Till" at bounding box center [1346, 162] width 113 height 85
click at [206, 120] on button "PAY NOW" at bounding box center [289, 139] width 204 height 41
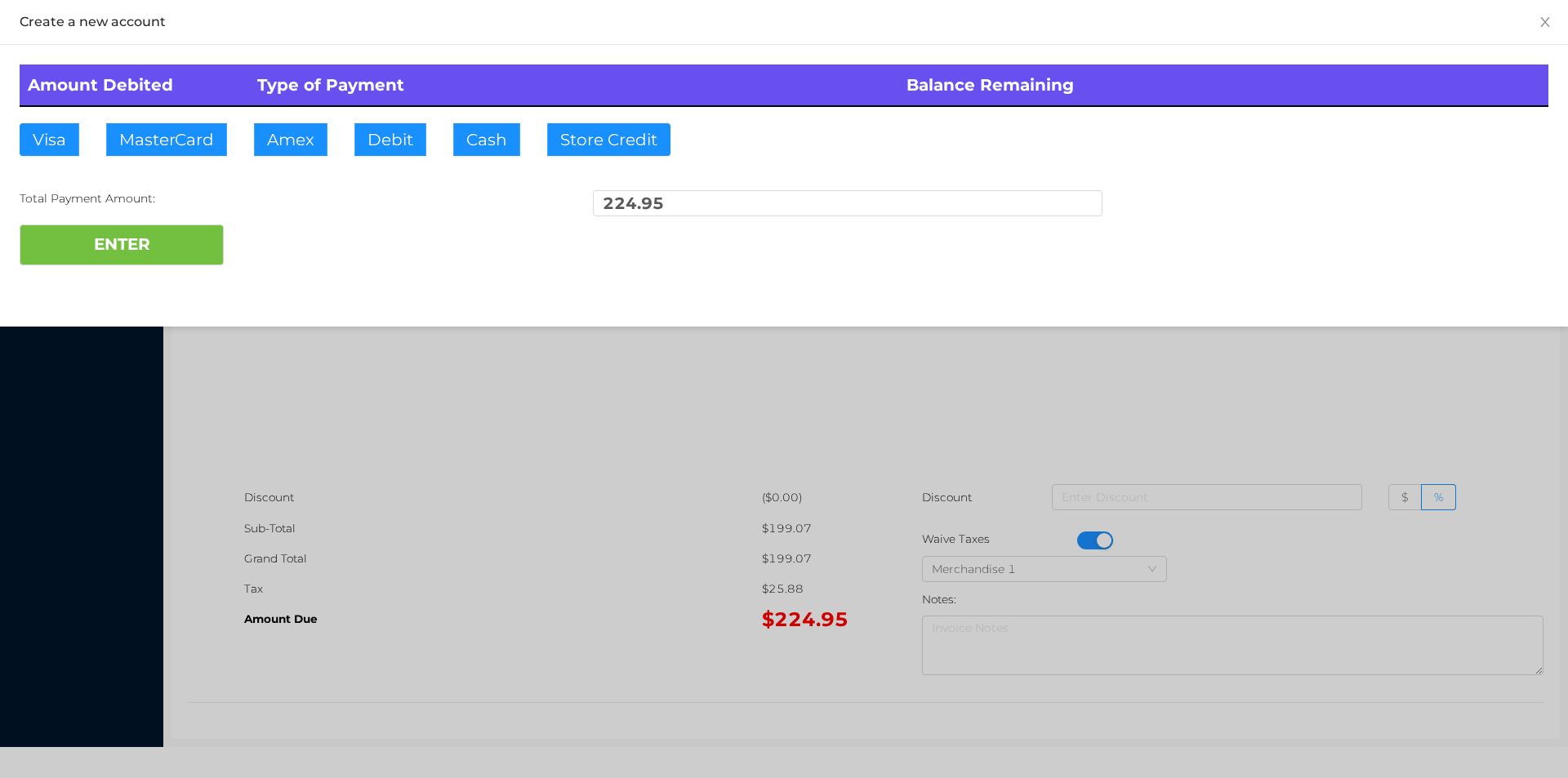
click at [498, 533] on div at bounding box center [784, 389] width 1568 height 778
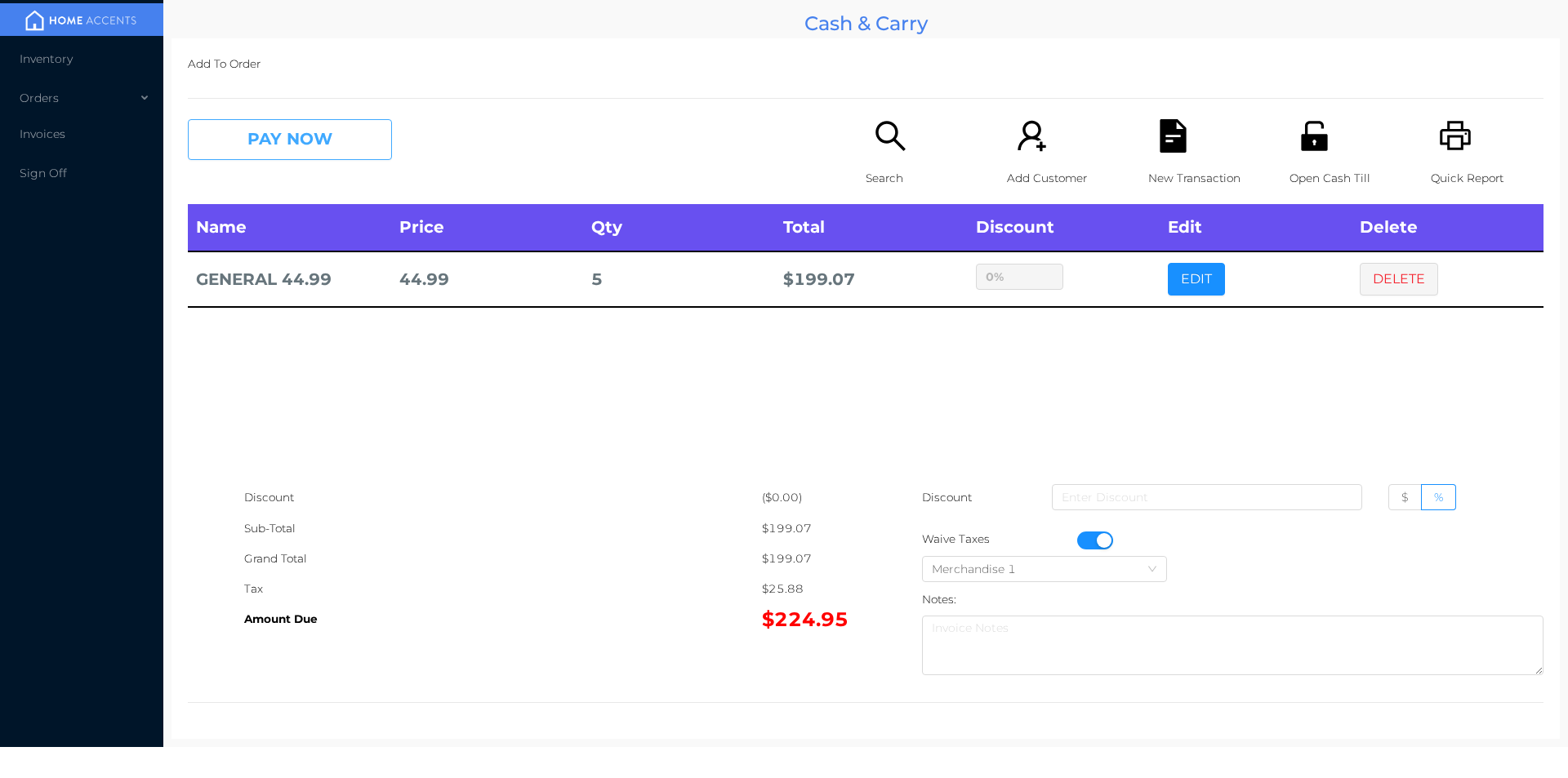
click at [264, 148] on button "PAY NOW" at bounding box center [289, 139] width 204 height 41
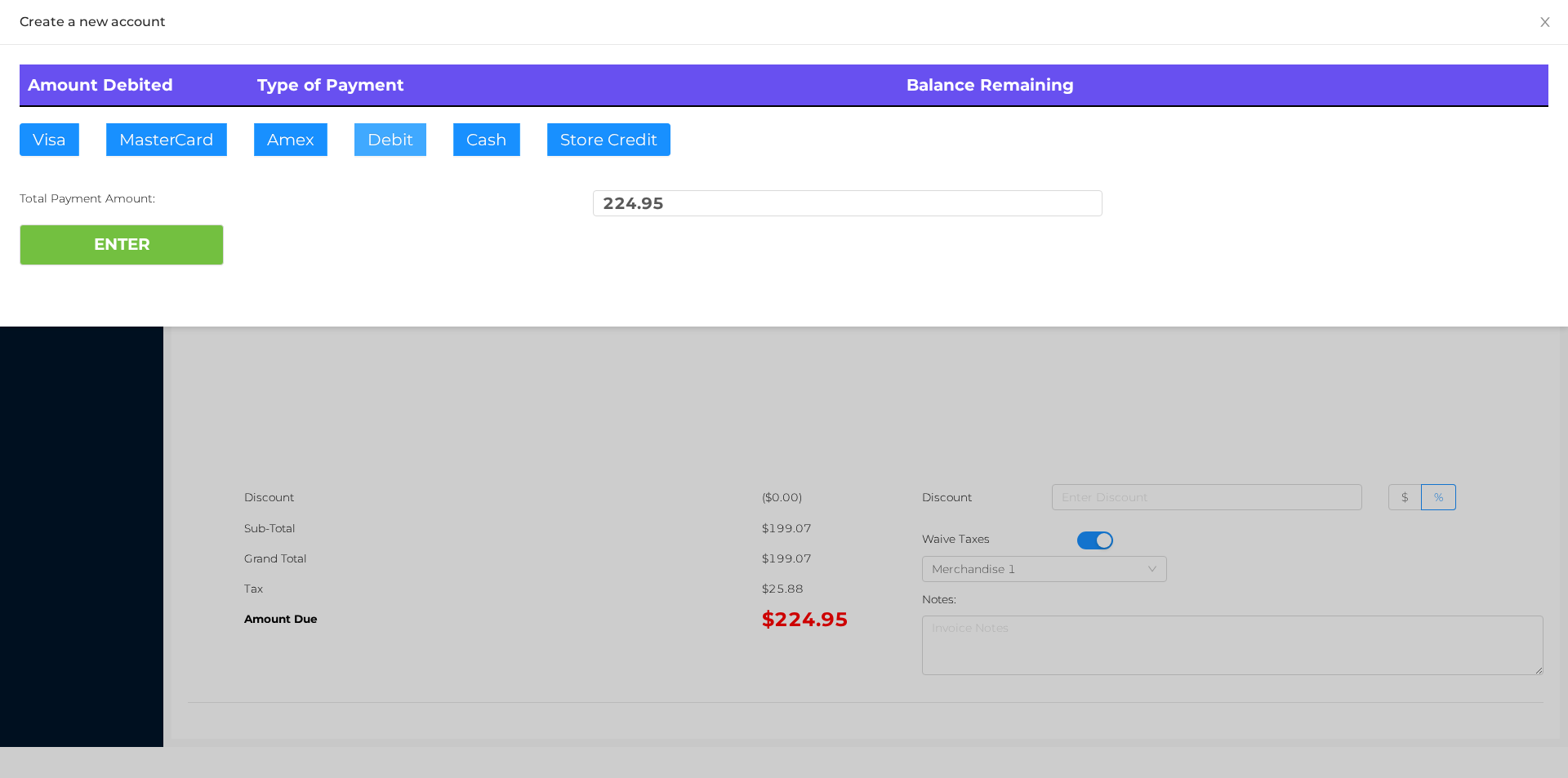
click at [359, 126] on button "Debit" at bounding box center [390, 140] width 72 height 33
click at [525, 544] on div at bounding box center [784, 389] width 1568 height 778
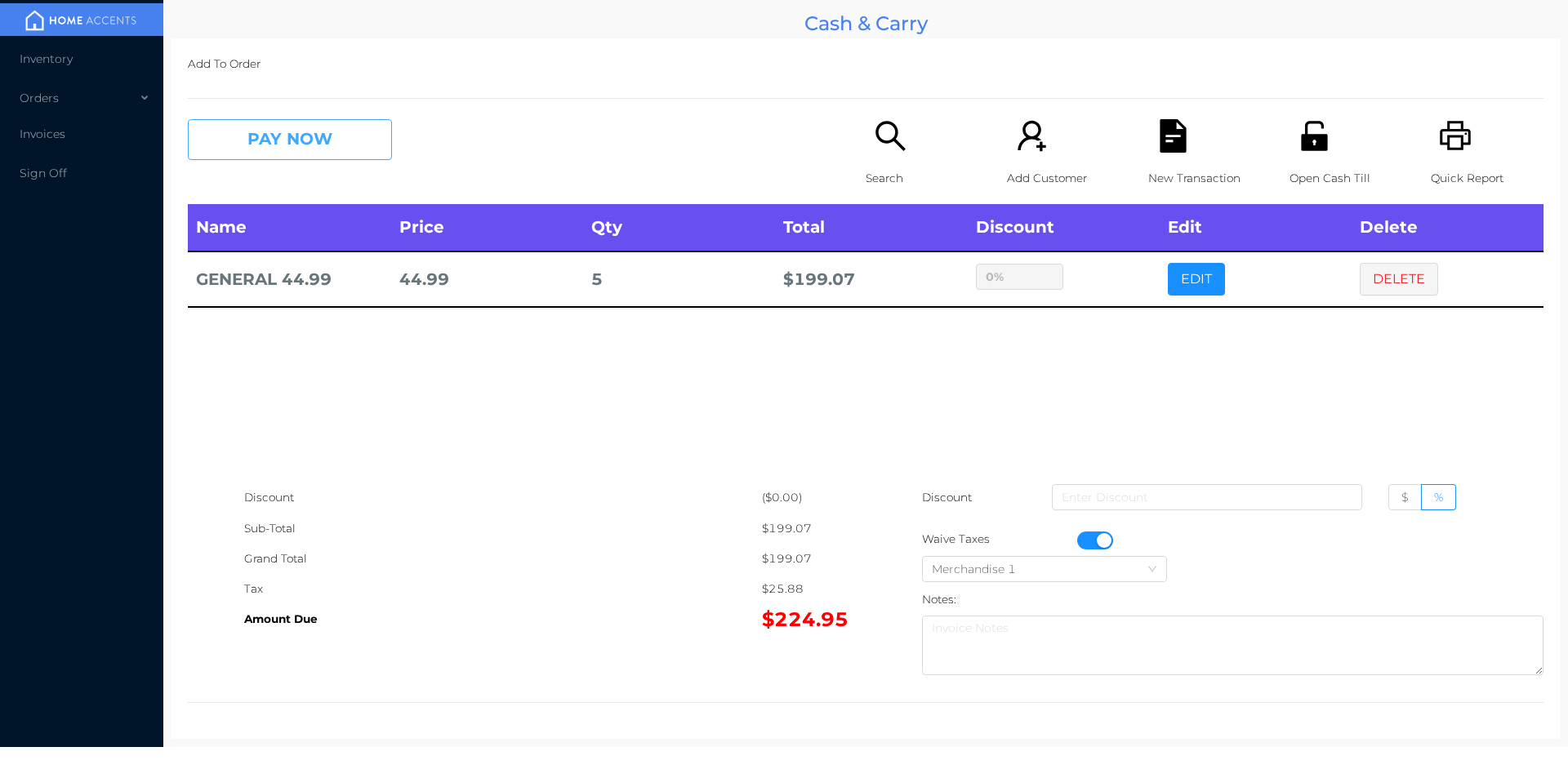
click at [293, 122] on button "PAY NOW" at bounding box center [289, 139] width 204 height 41
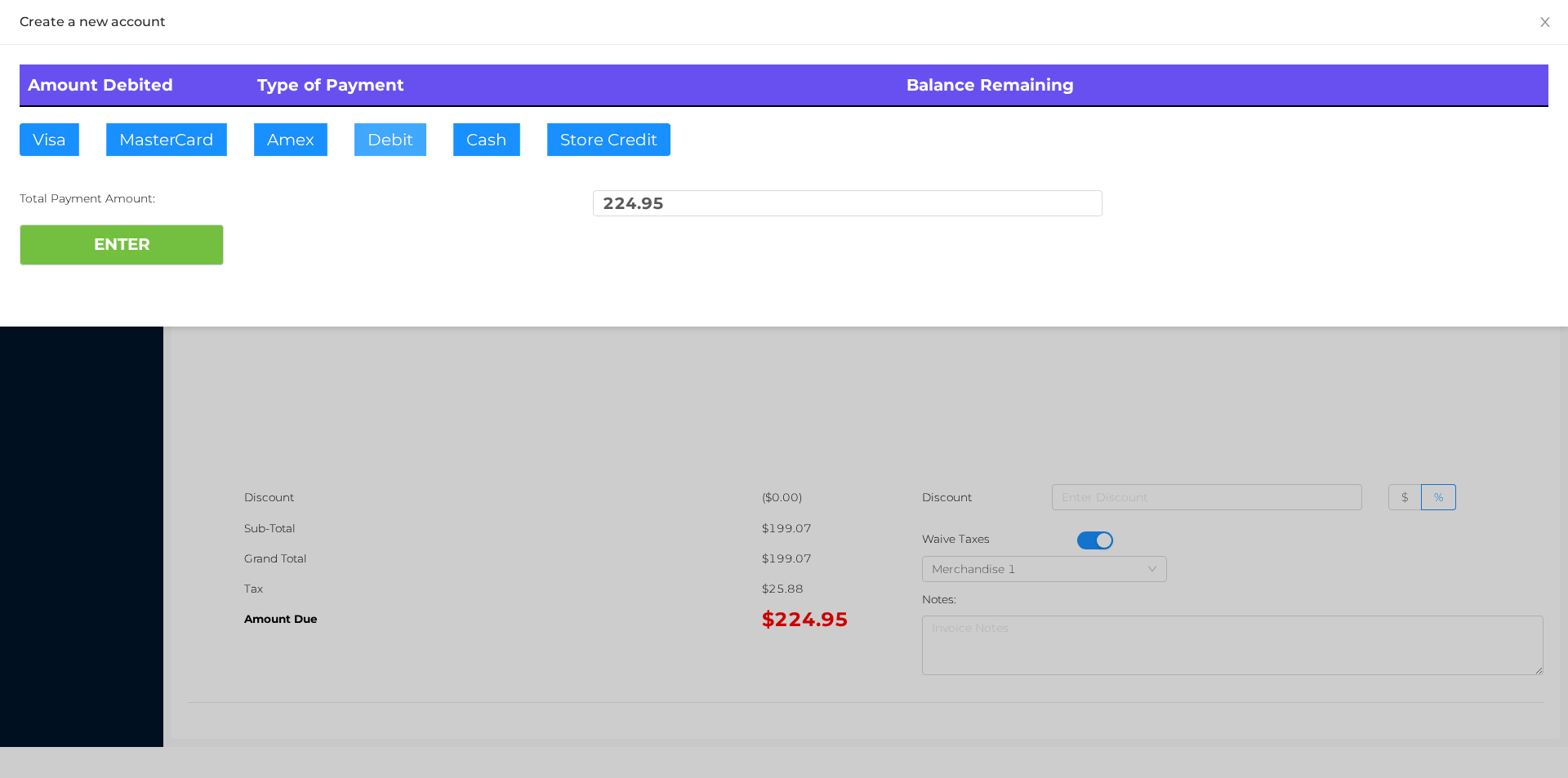
click at [398, 131] on button "Debit" at bounding box center [390, 140] width 72 height 33
click at [435, 478] on div at bounding box center [784, 389] width 1568 height 778
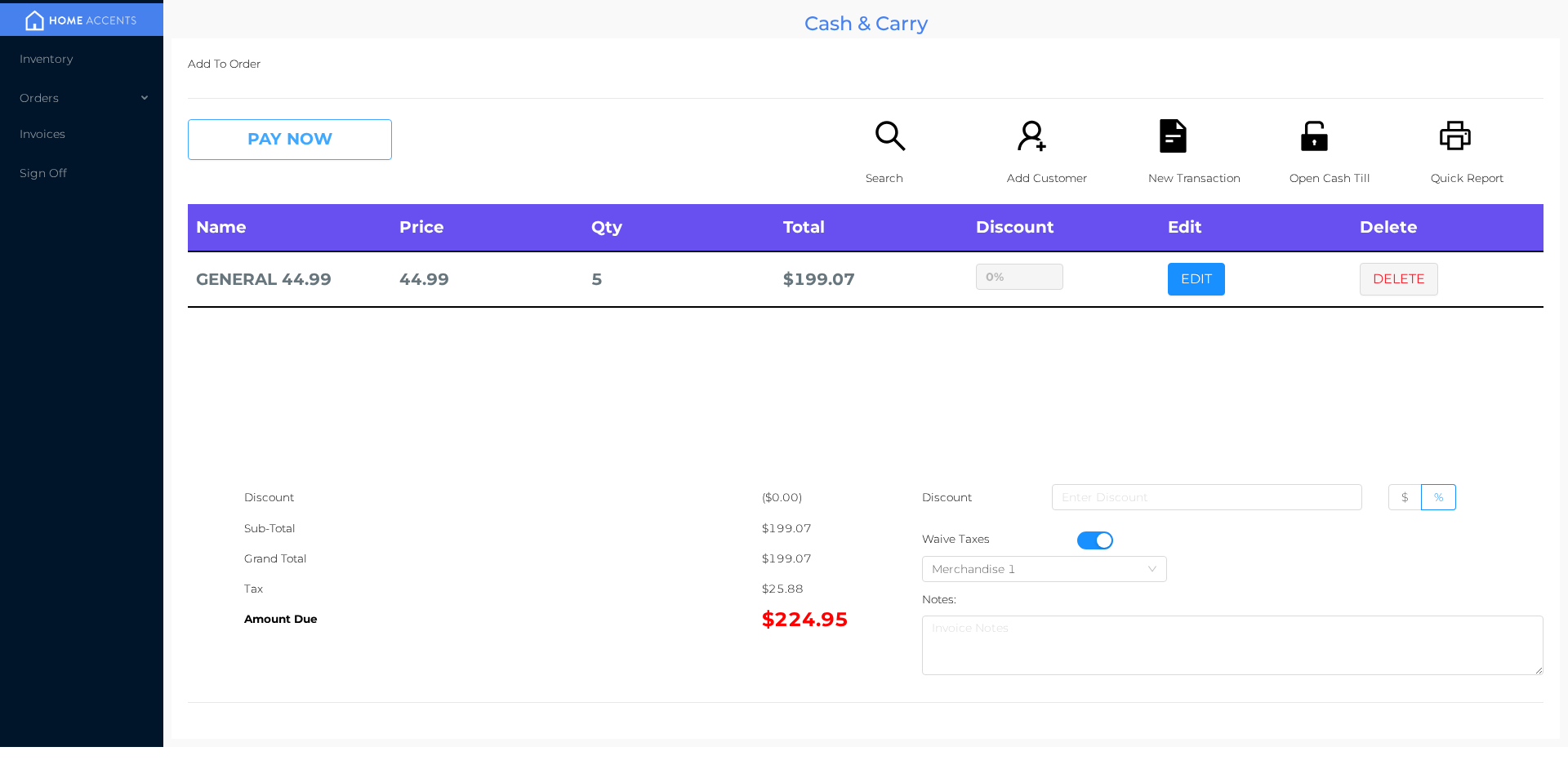
click at [356, 149] on button "PAY NOW" at bounding box center [289, 139] width 204 height 41
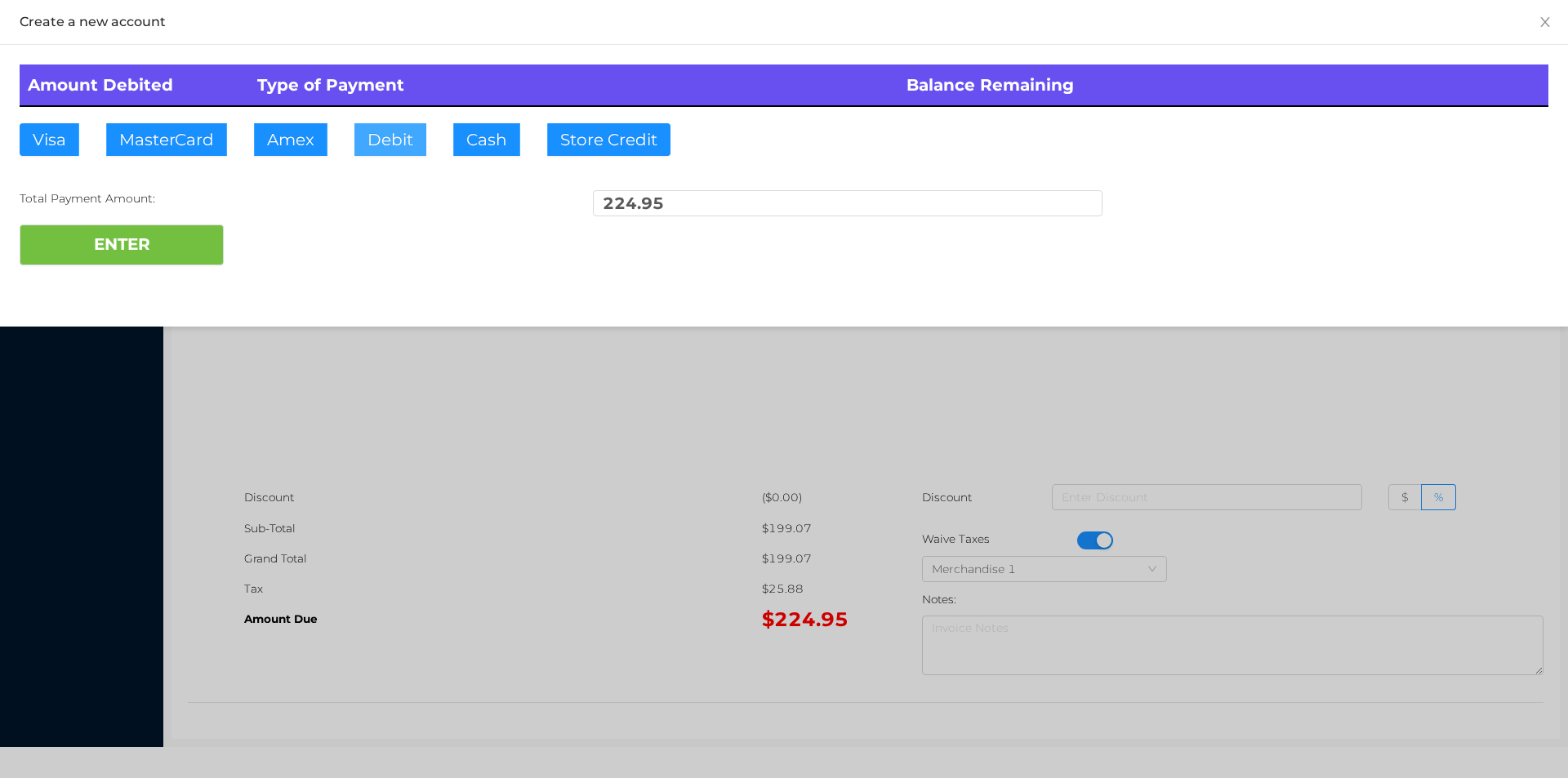
click at [379, 136] on button "Debit" at bounding box center [390, 140] width 72 height 33
click at [171, 233] on button "ENTER" at bounding box center [122, 245] width 204 height 41
type input "0"
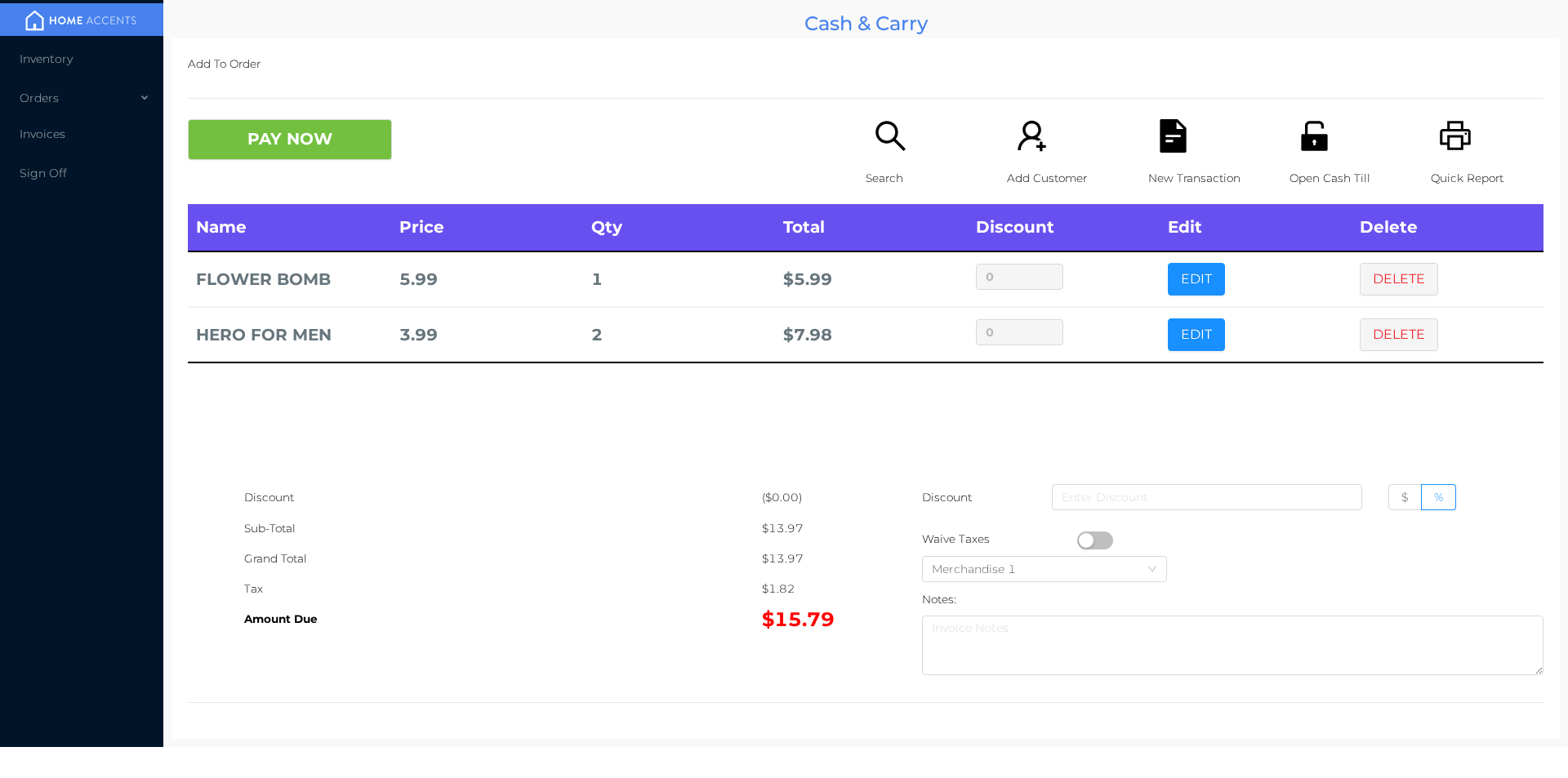
click at [1078, 535] on button "button" at bounding box center [1094, 540] width 36 height 18
click at [257, 123] on button "PAY NOW" at bounding box center [289, 139] width 204 height 41
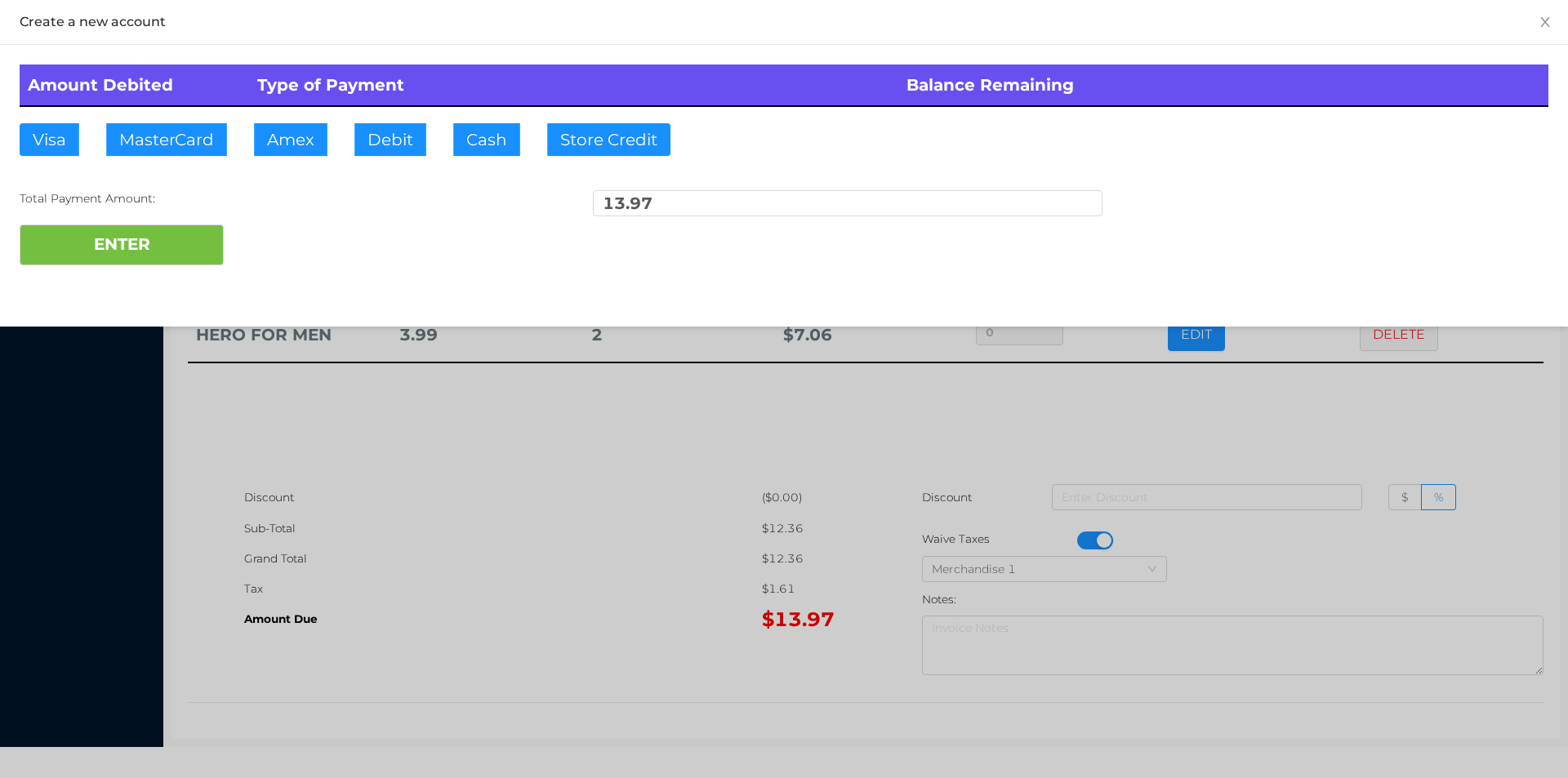
click at [435, 602] on div at bounding box center [784, 389] width 1568 height 778
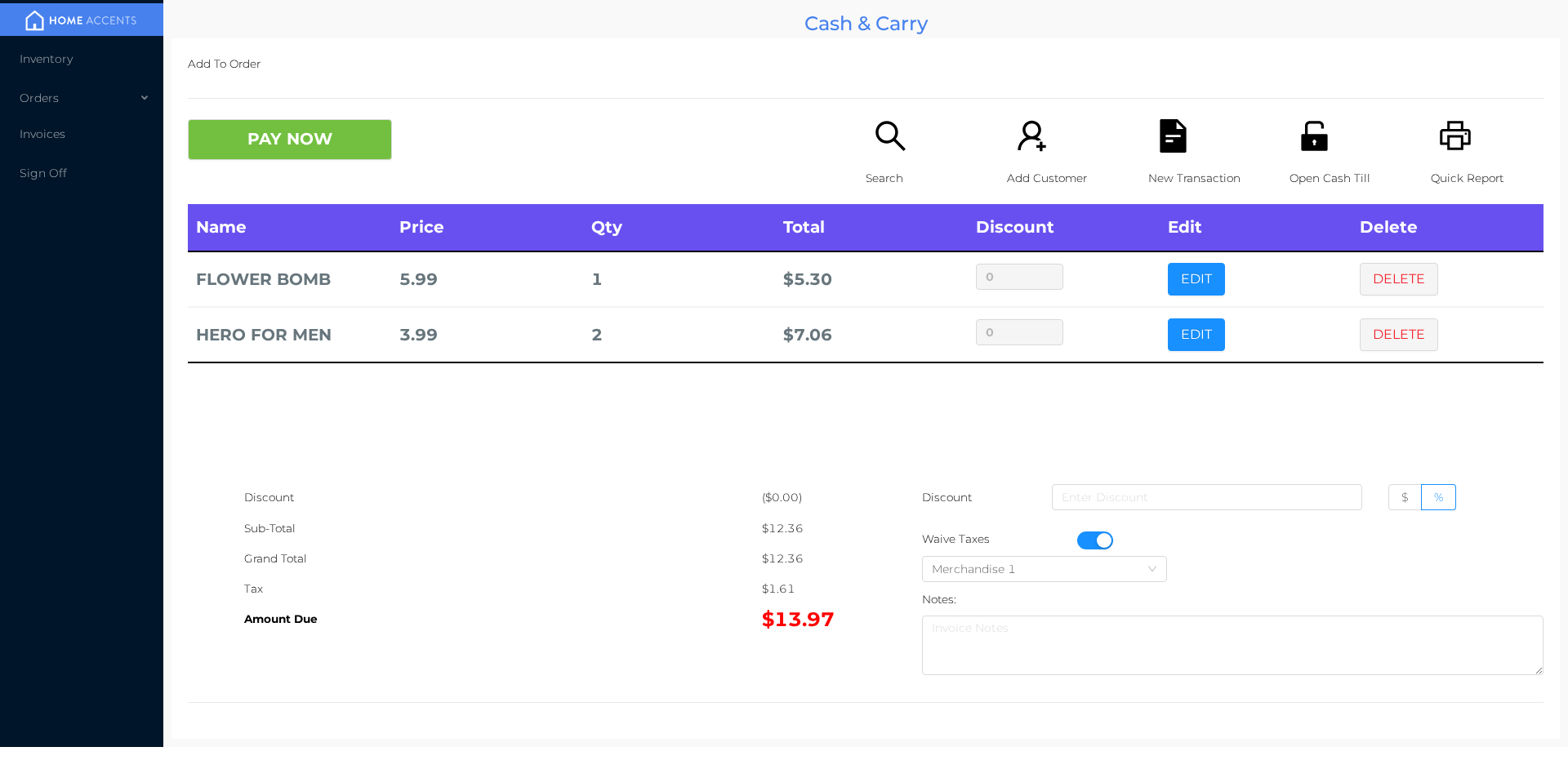
click at [1148, 129] on div "New Transaction" at bounding box center [1204, 162] width 113 height 85
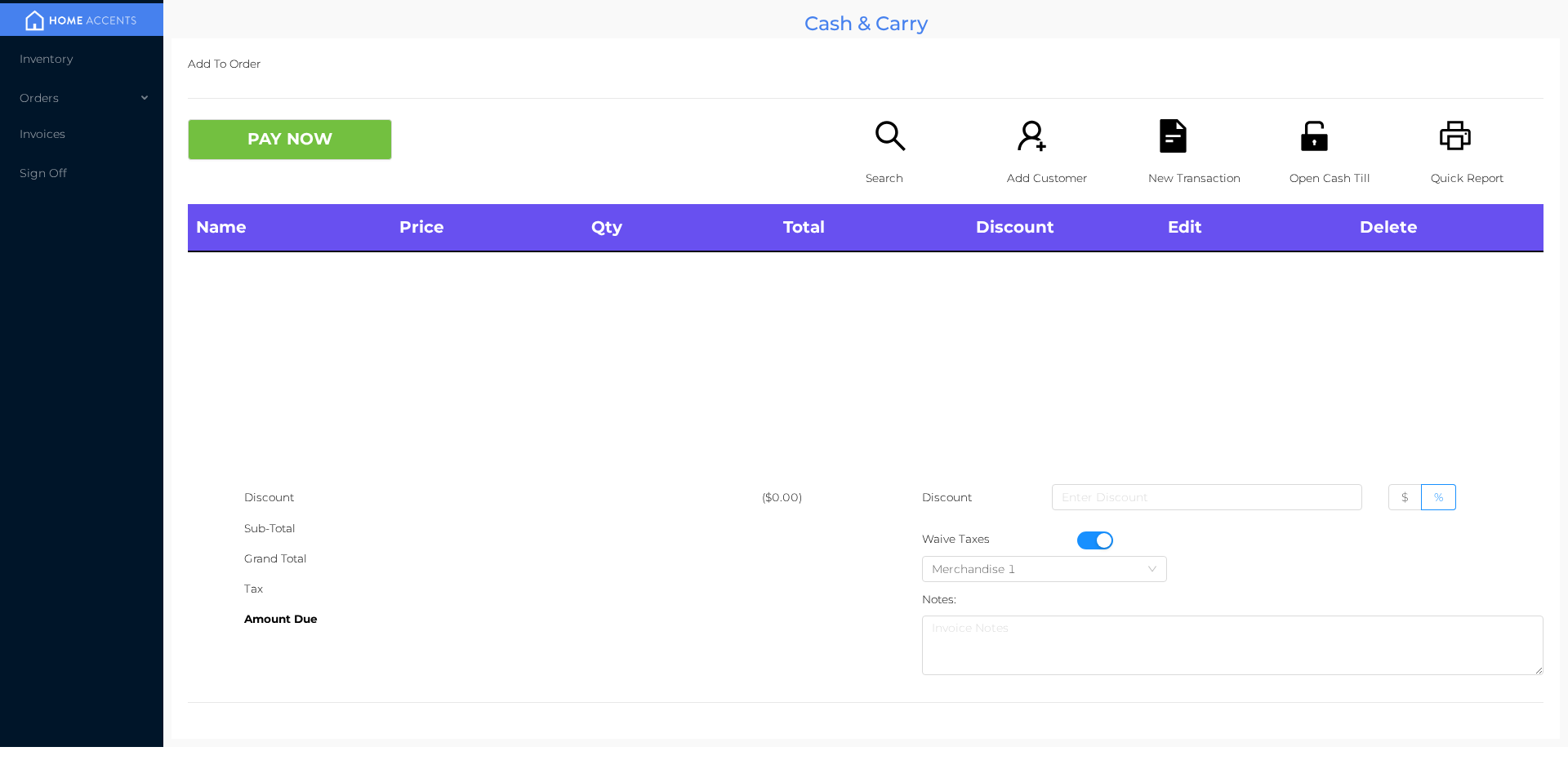
click at [1297, 126] on icon "icon: unlock" at bounding box center [1314, 135] width 34 height 34
click at [1097, 541] on button "button" at bounding box center [1094, 540] width 36 height 18
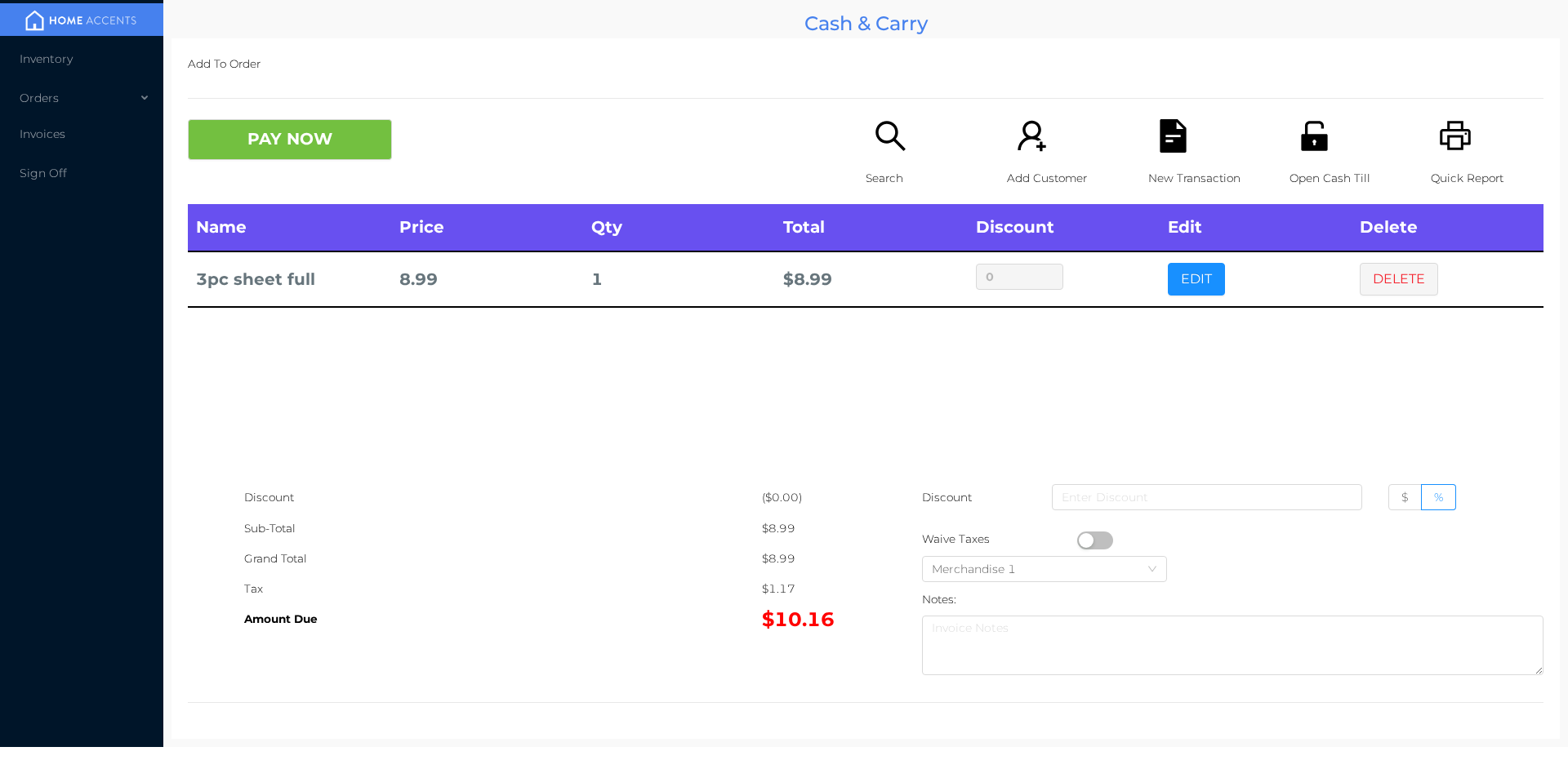
click at [1295, 171] on p "Open Cash Till" at bounding box center [1346, 178] width 113 height 30
click at [1163, 140] on icon "icon: file-text" at bounding box center [1172, 135] width 26 height 34
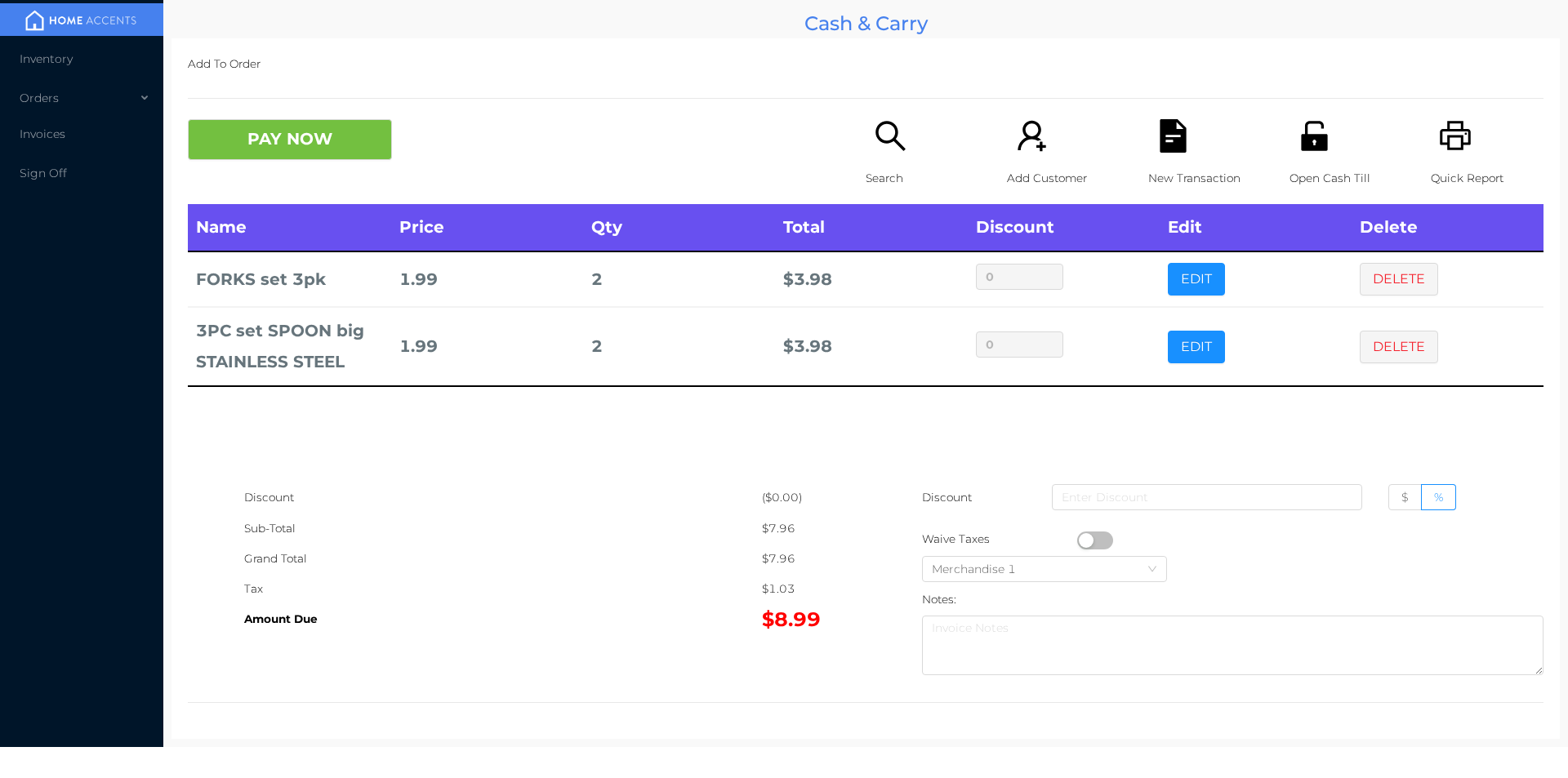
click at [1318, 168] on p "Open Cash Till" at bounding box center [1346, 178] width 113 height 30
click at [1176, 144] on icon "icon: file-text" at bounding box center [1172, 135] width 26 height 34
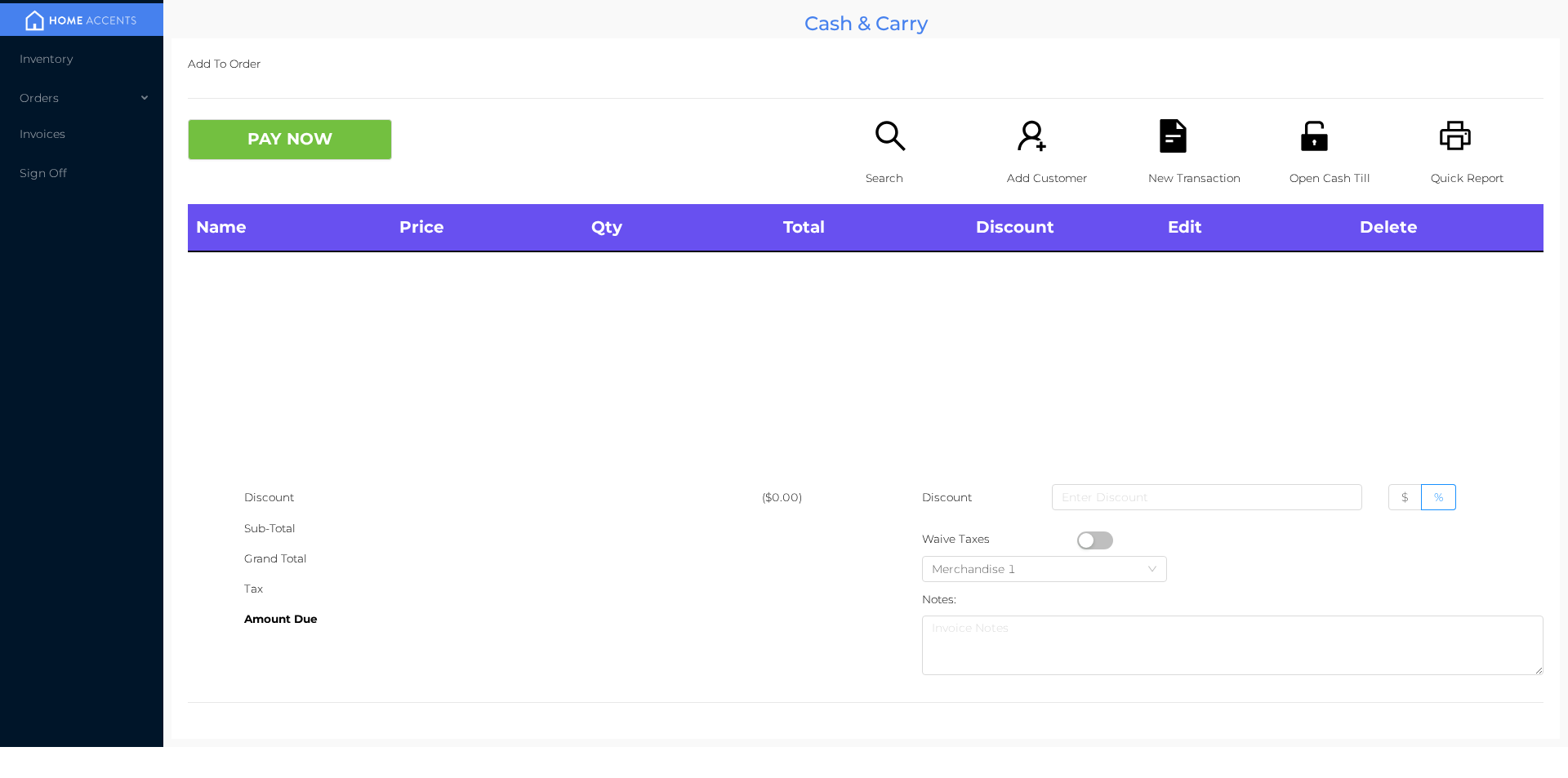
click at [900, 126] on icon "icon: search" at bounding box center [890, 135] width 34 height 34
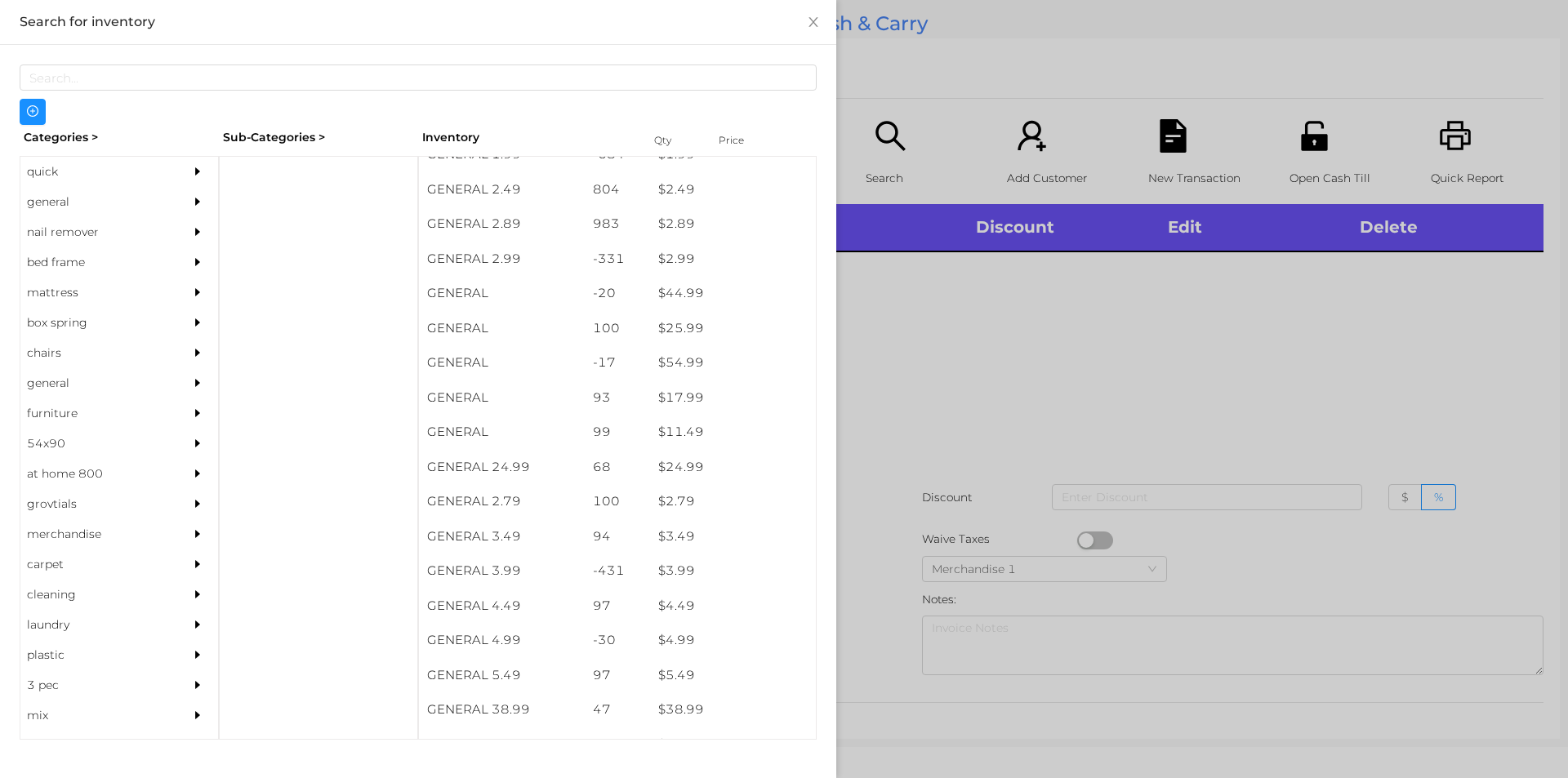
scroll to position [366, 0]
click at [72, 186] on div "quick" at bounding box center [95, 172] width 148 height 30
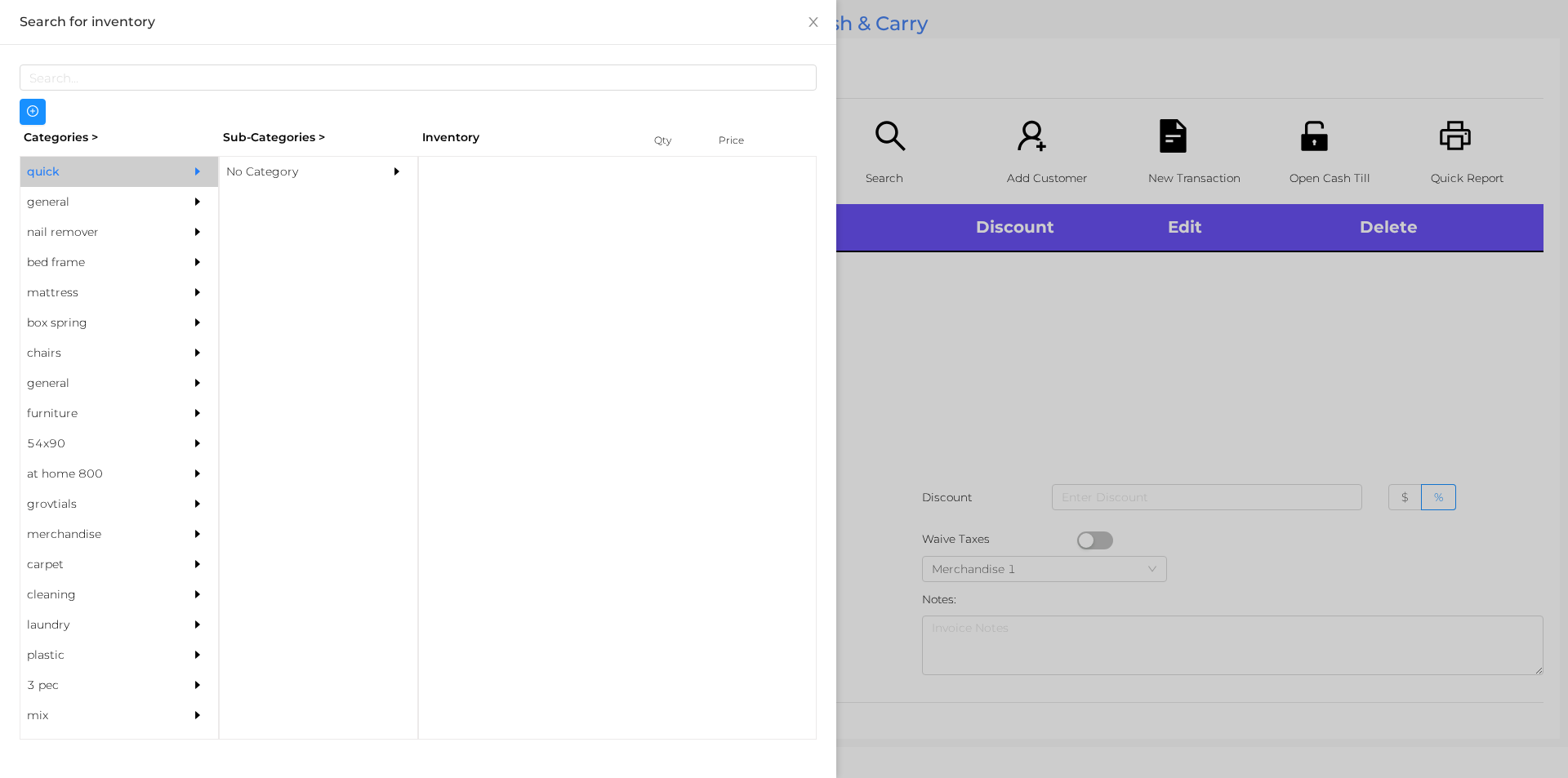
scroll to position [0, 0]
click at [121, 199] on div "general" at bounding box center [95, 201] width 148 height 30
click at [280, 172] on div "No Category" at bounding box center [293, 172] width 148 height 30
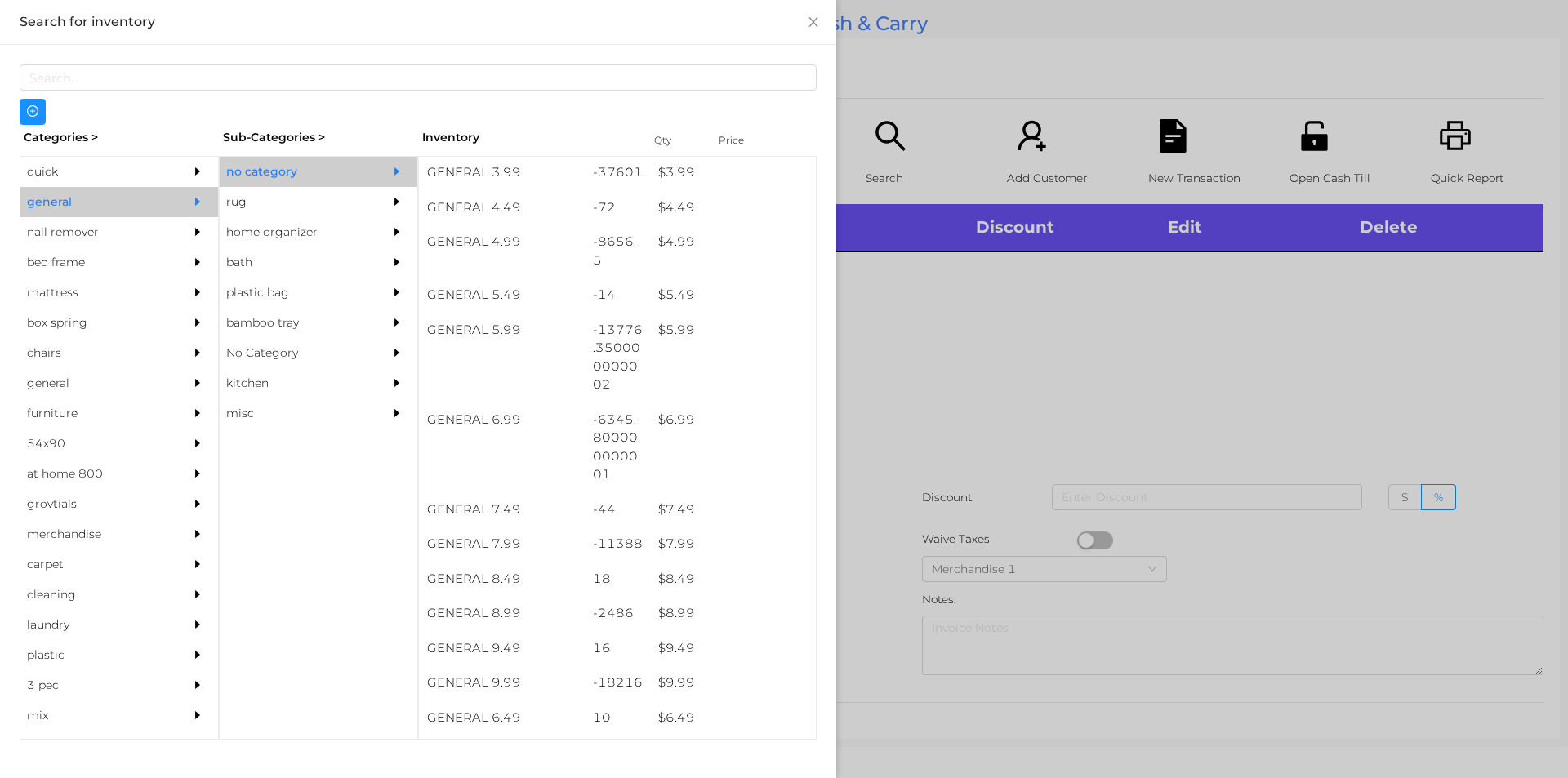
scroll to position [493, 0]
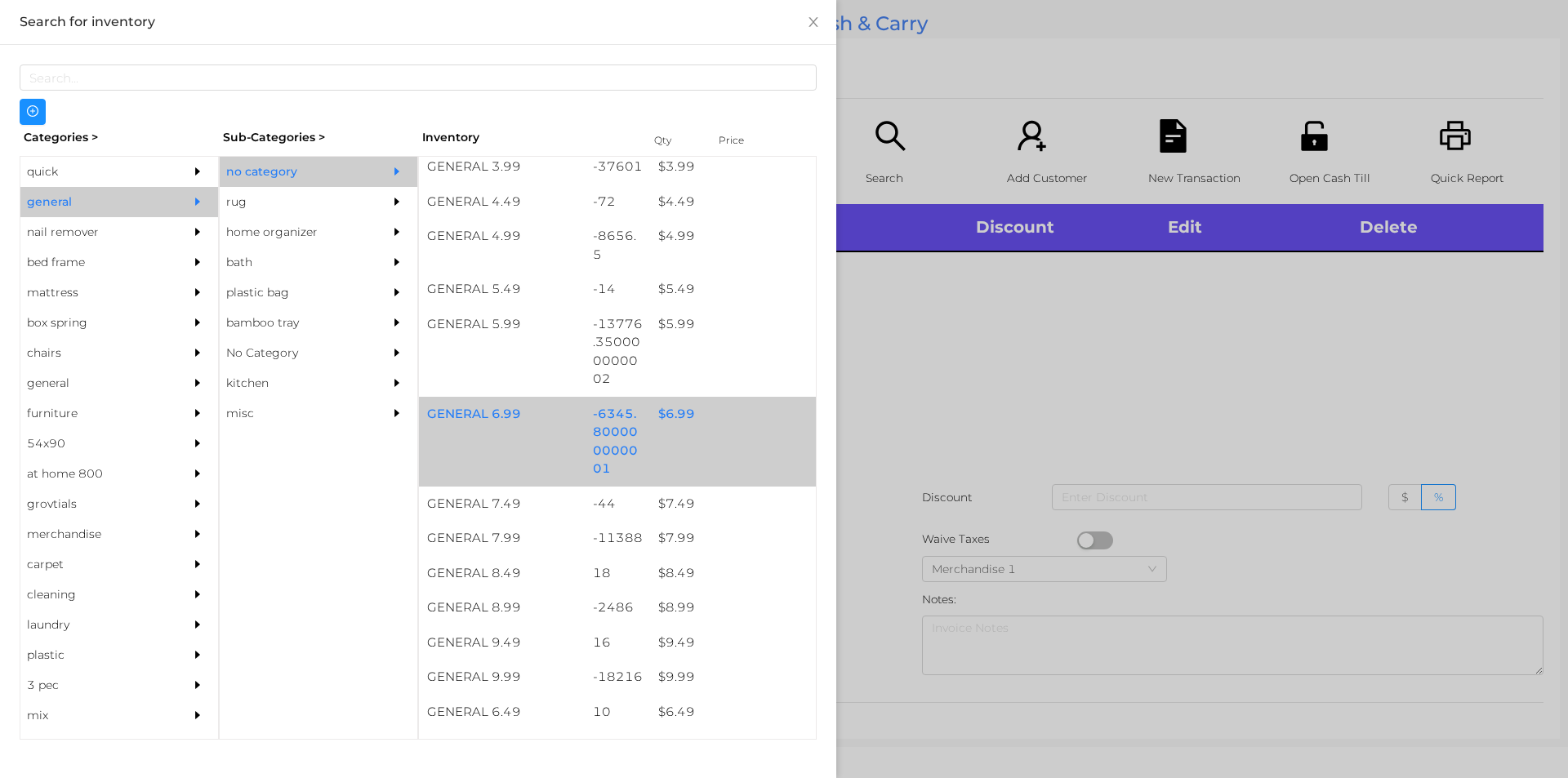
click at [721, 401] on div "$ 6.99" at bounding box center [733, 414] width 166 height 35
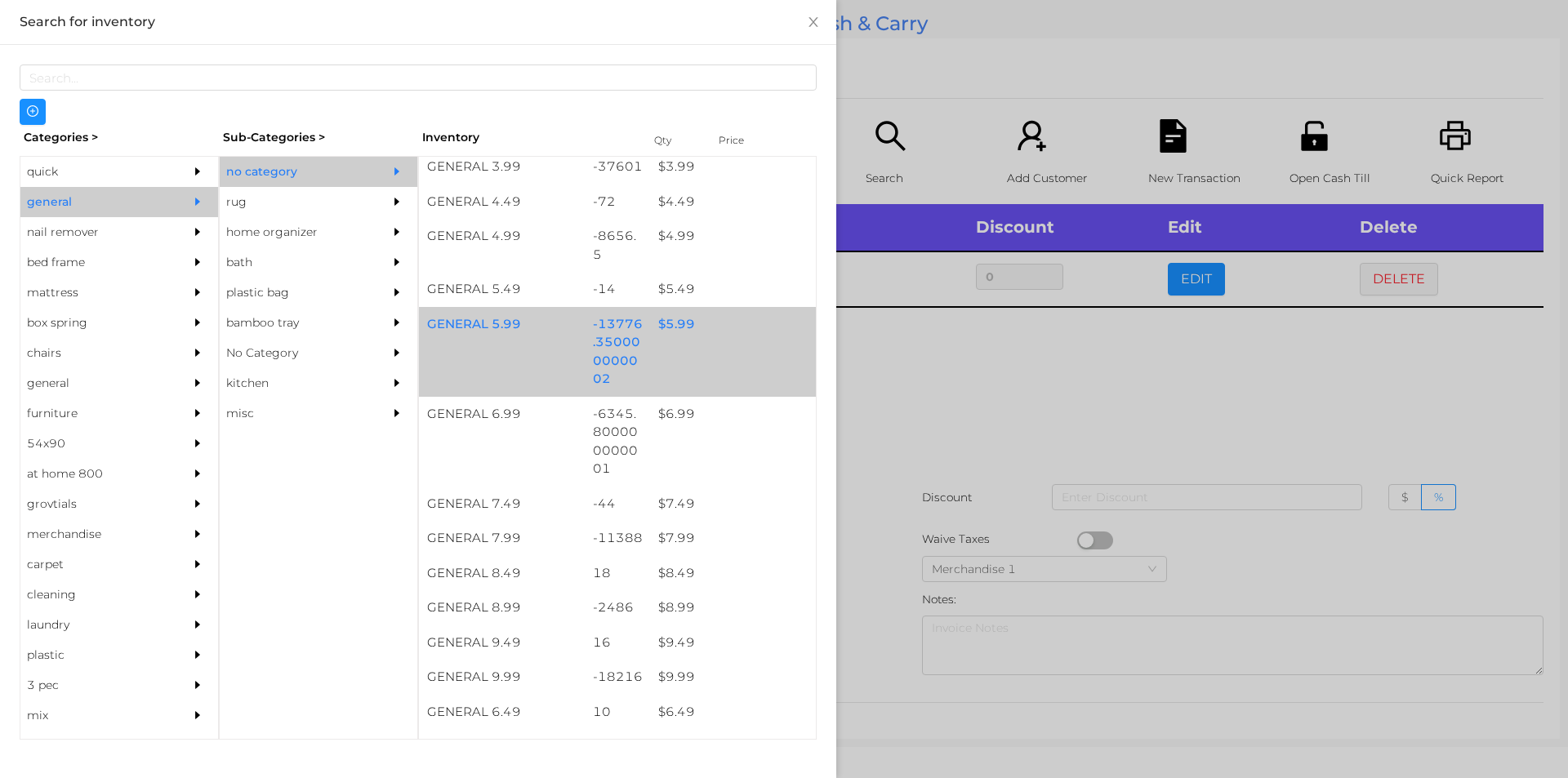
click at [686, 317] on div "$ 5.99" at bounding box center [733, 325] width 166 height 35
click at [688, 334] on div "$ 5.99" at bounding box center [733, 325] width 166 height 35
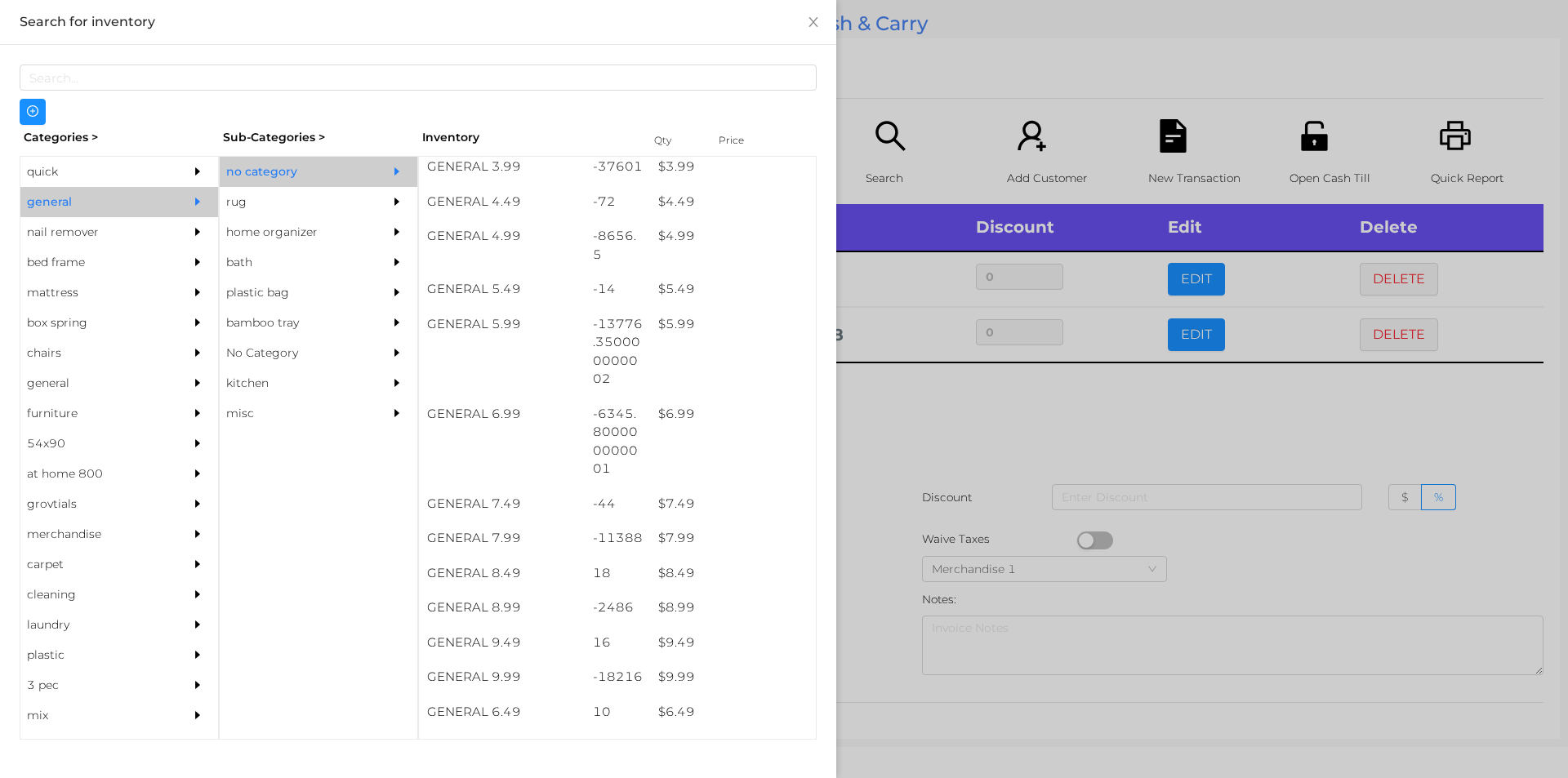
click at [1090, 400] on div at bounding box center [784, 389] width 1568 height 778
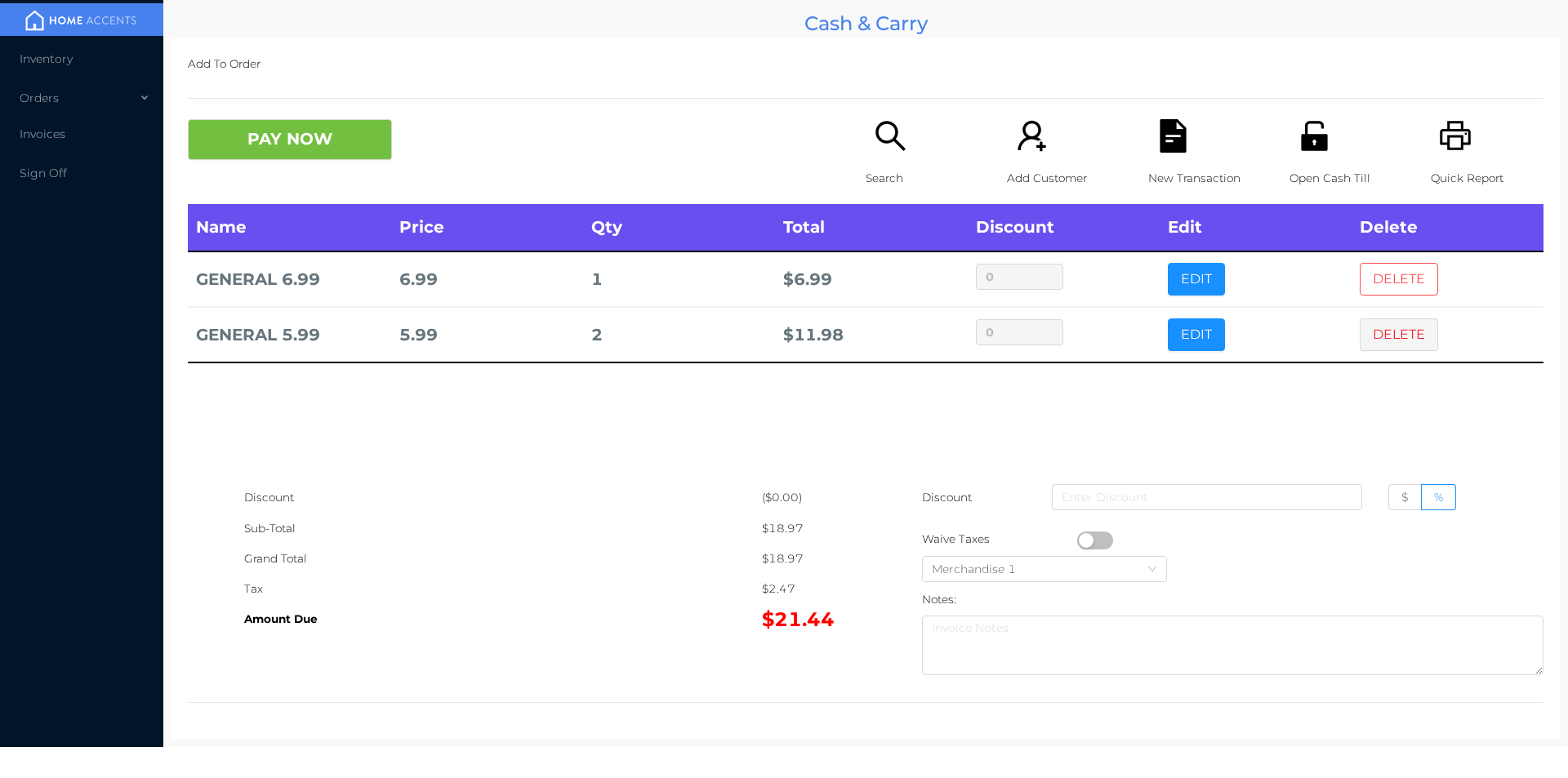
click at [1361, 278] on button "DELETE" at bounding box center [1399, 280] width 78 height 33
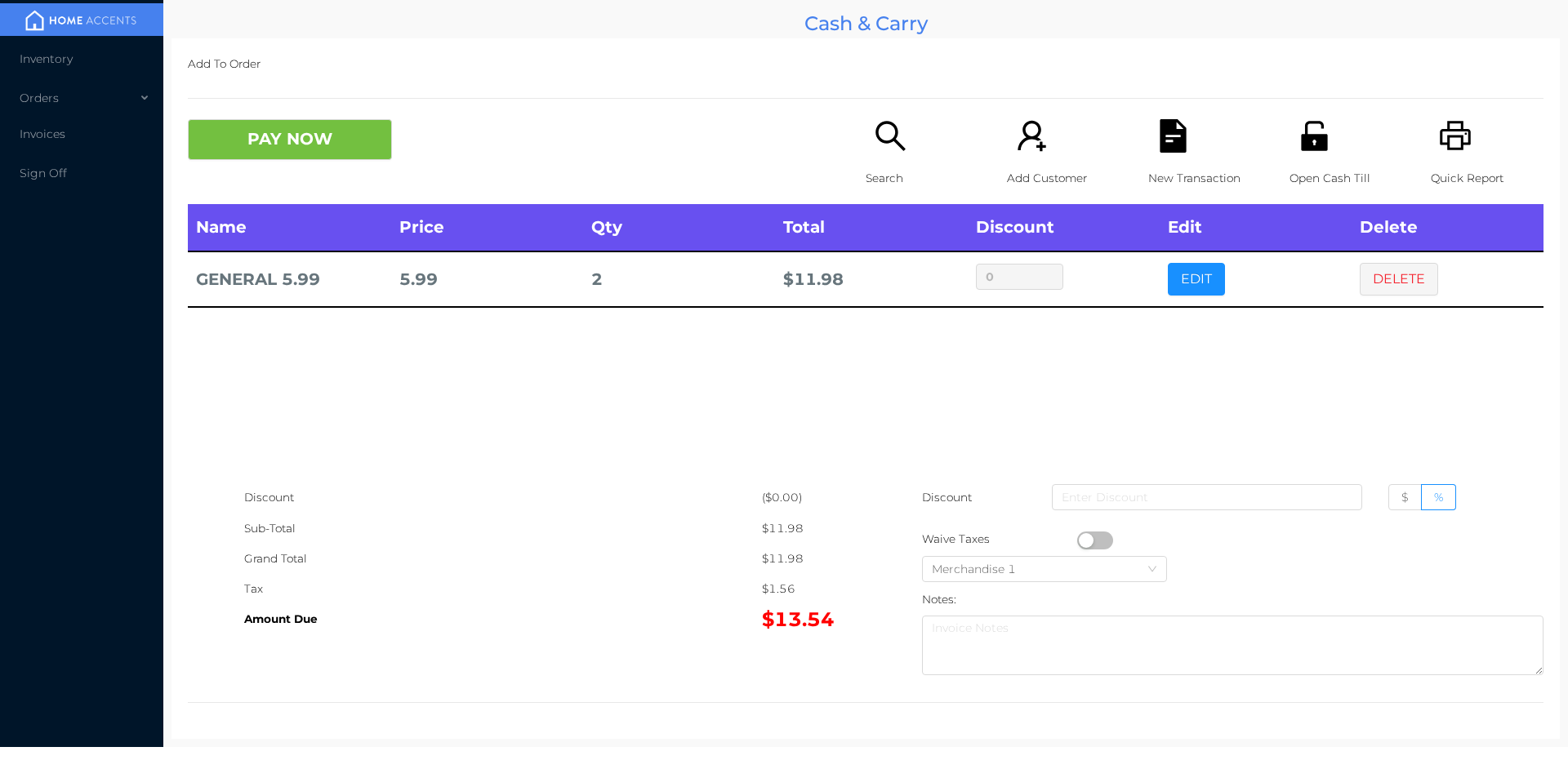
click at [900, 142] on icon "icon: search" at bounding box center [890, 135] width 34 height 34
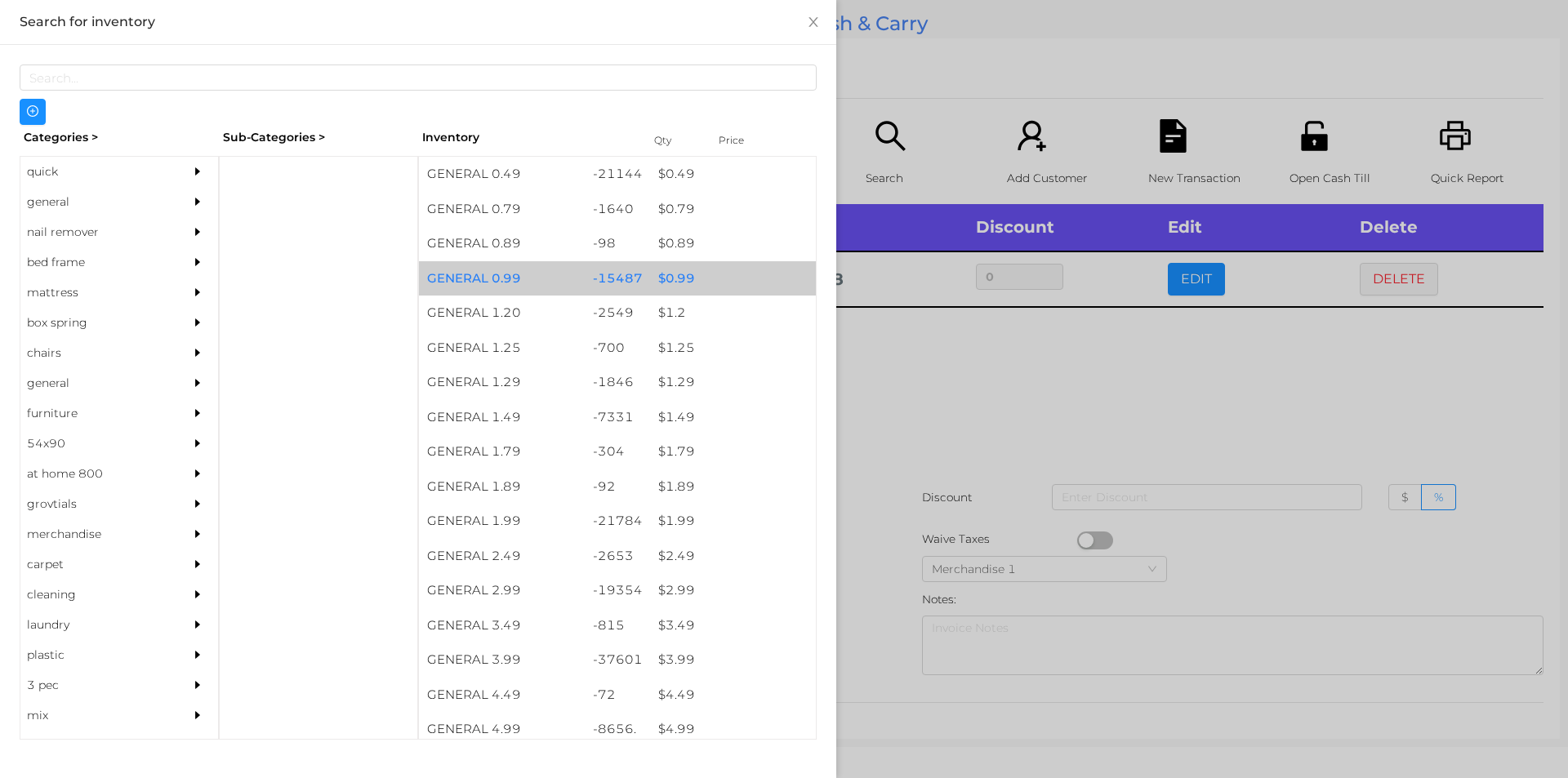
click at [691, 284] on div "$ 0.99" at bounding box center [733, 279] width 166 height 35
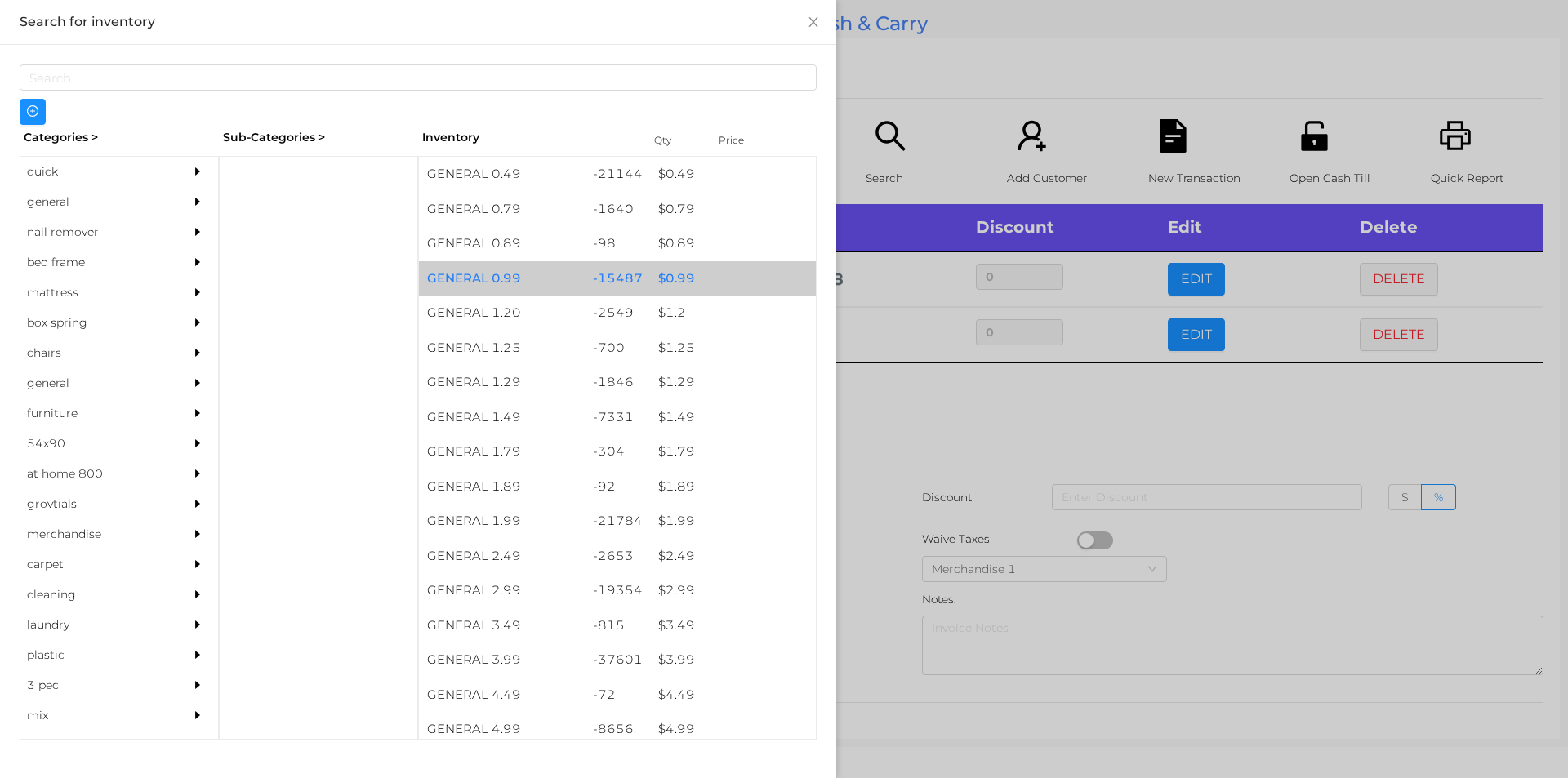
click at [699, 278] on div "$ 0.99" at bounding box center [733, 279] width 166 height 35
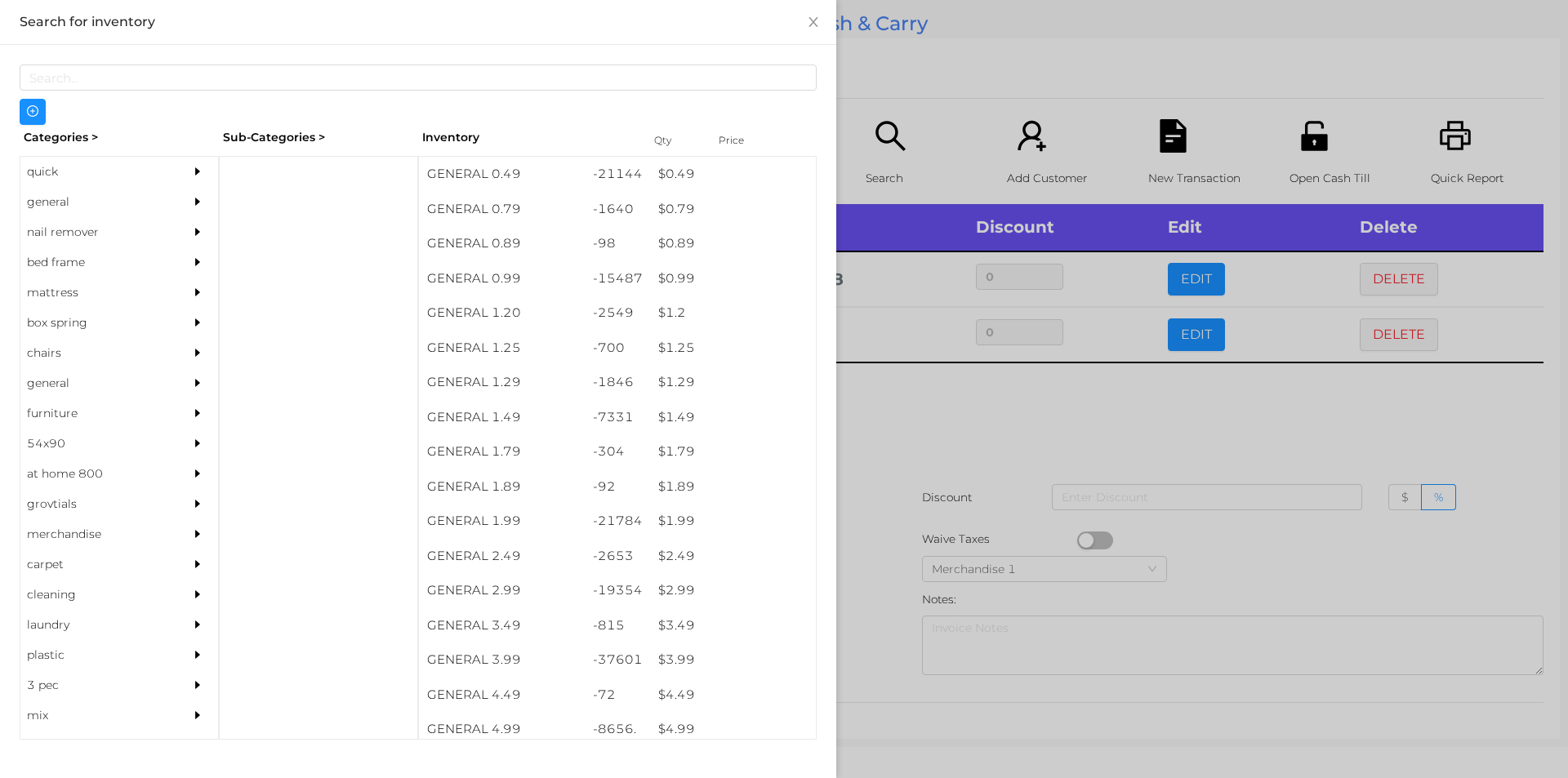
click at [936, 80] on div at bounding box center [784, 389] width 1568 height 778
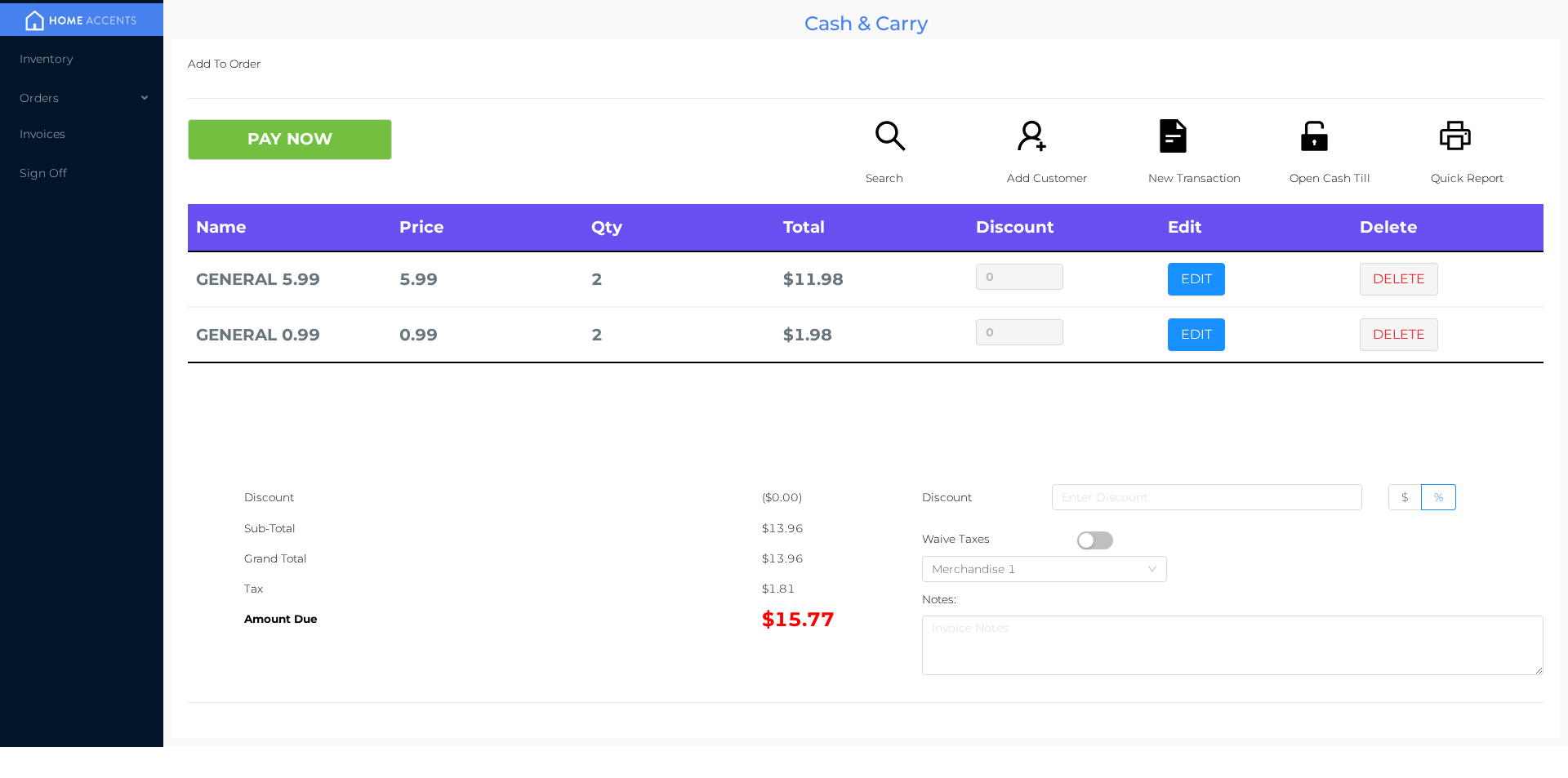
click at [1148, 154] on div "New Transaction" at bounding box center [1204, 162] width 113 height 85
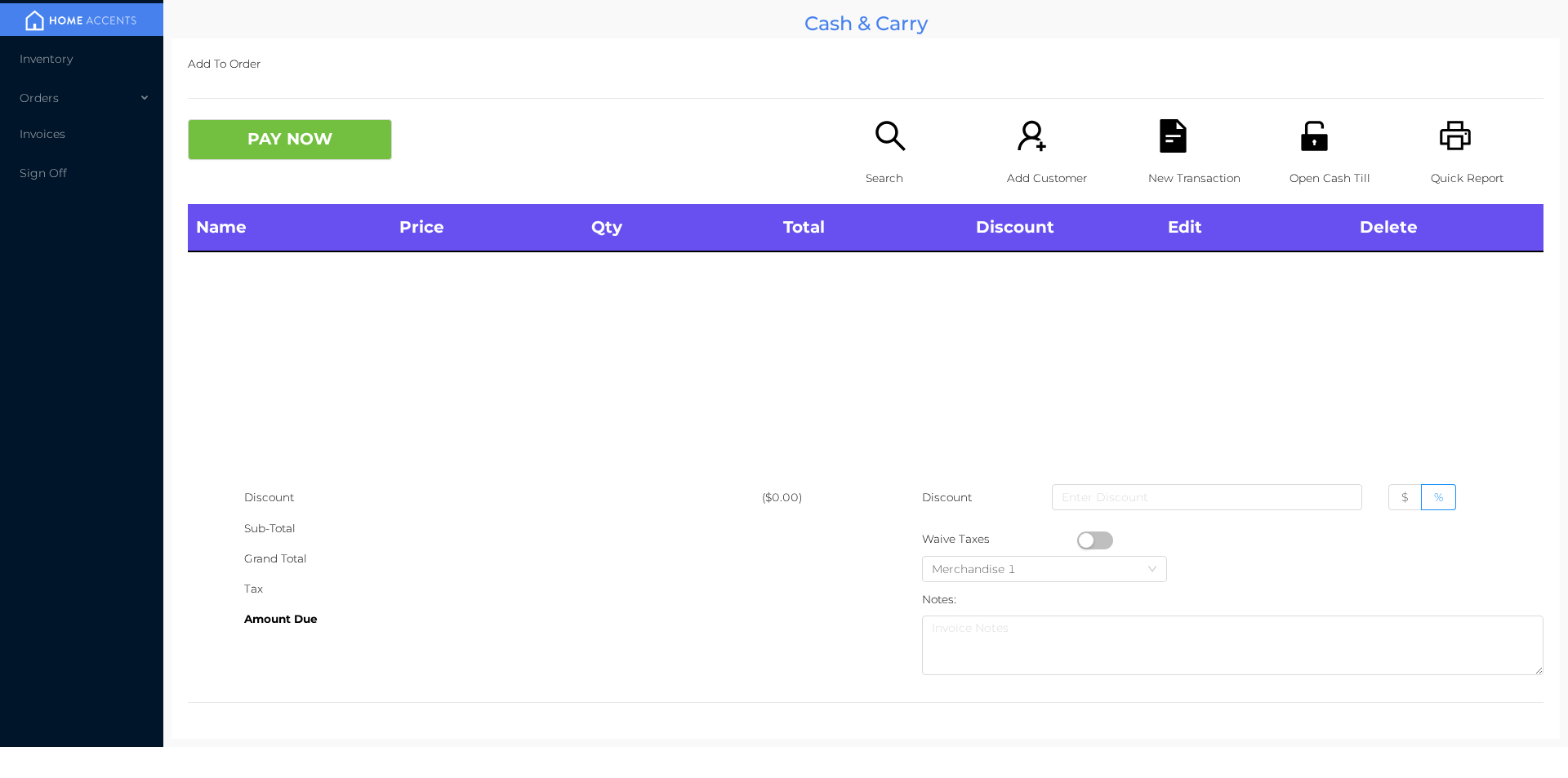
click at [1330, 151] on div "Open Cash Till" at bounding box center [1346, 162] width 113 height 85
click at [1311, 130] on icon "icon: unlock" at bounding box center [1314, 135] width 34 height 34
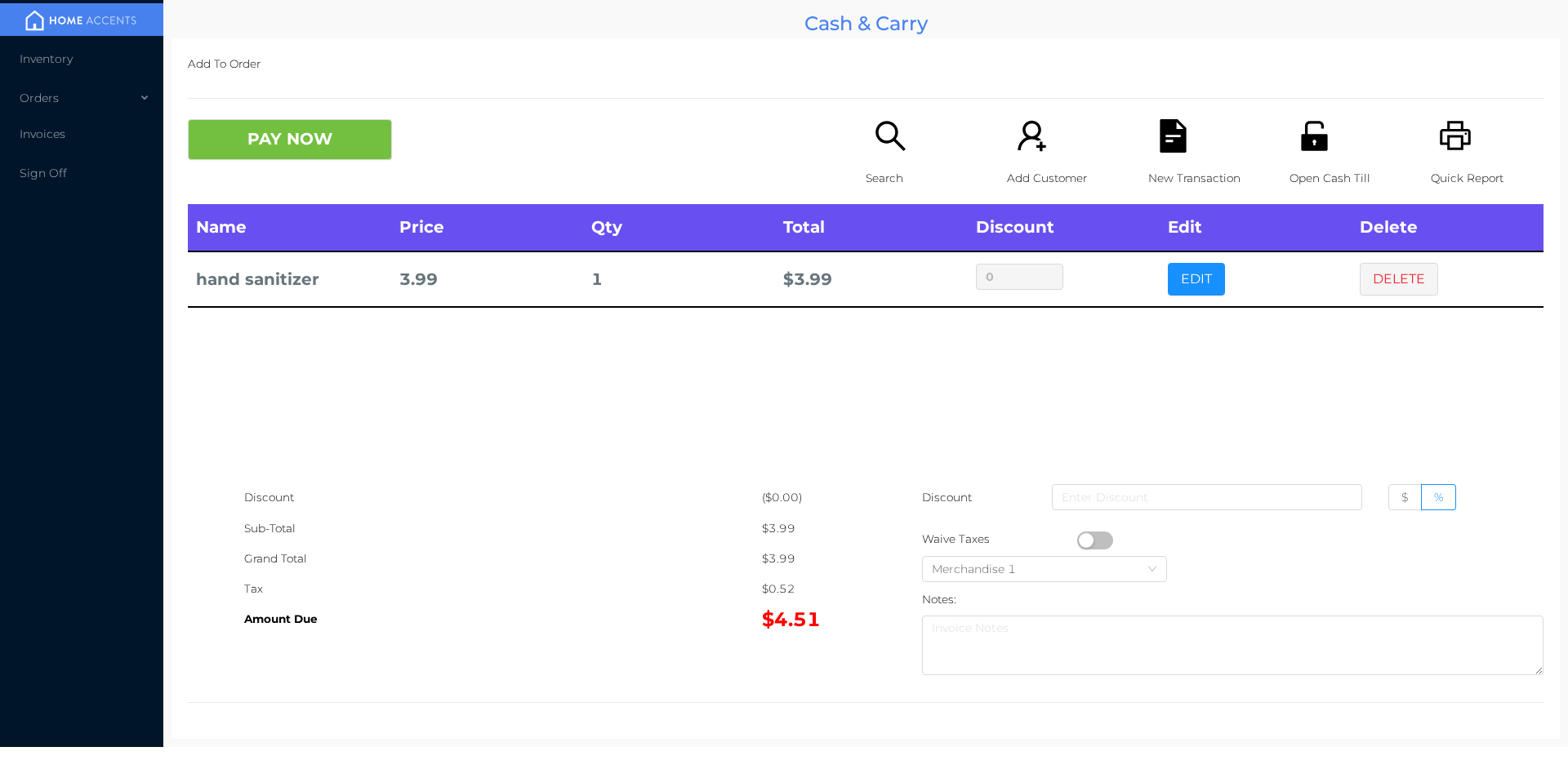
click at [1170, 150] on icon "icon: file-text" at bounding box center [1172, 135] width 26 height 34
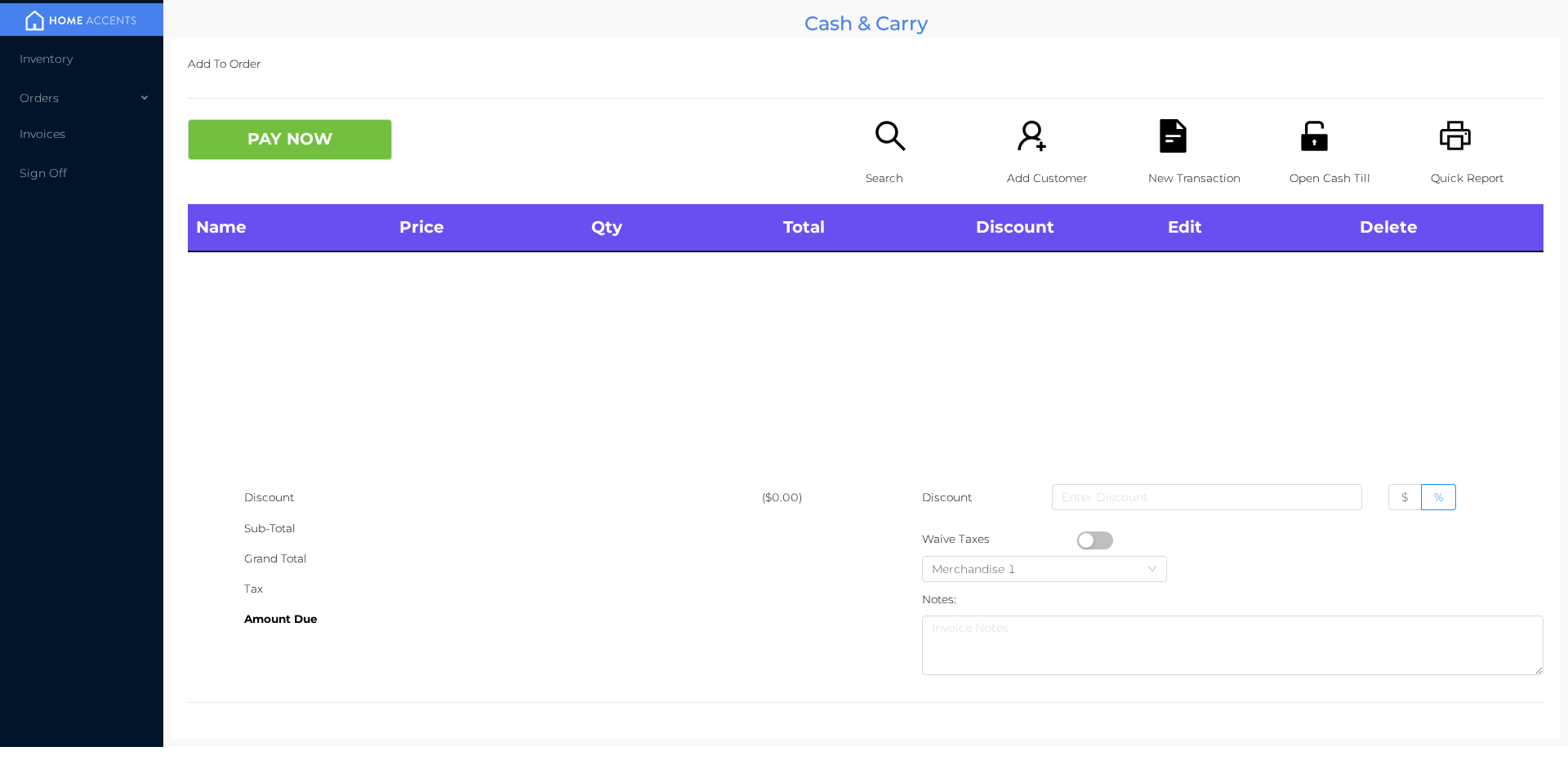
click at [1319, 171] on p "Open Cash Till" at bounding box center [1346, 178] width 113 height 30
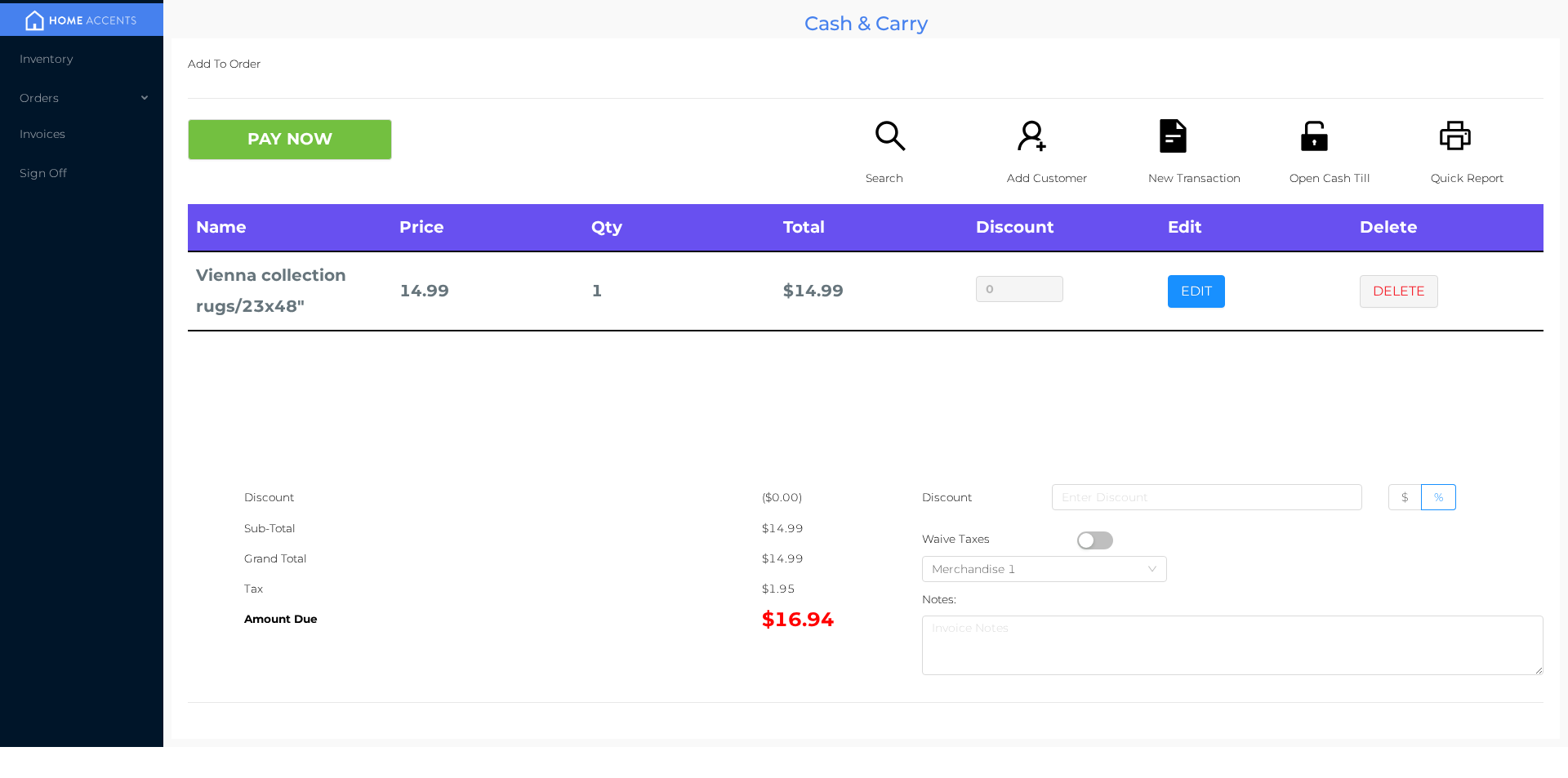
click at [1170, 149] on icon "icon: file-text" at bounding box center [1172, 135] width 26 height 34
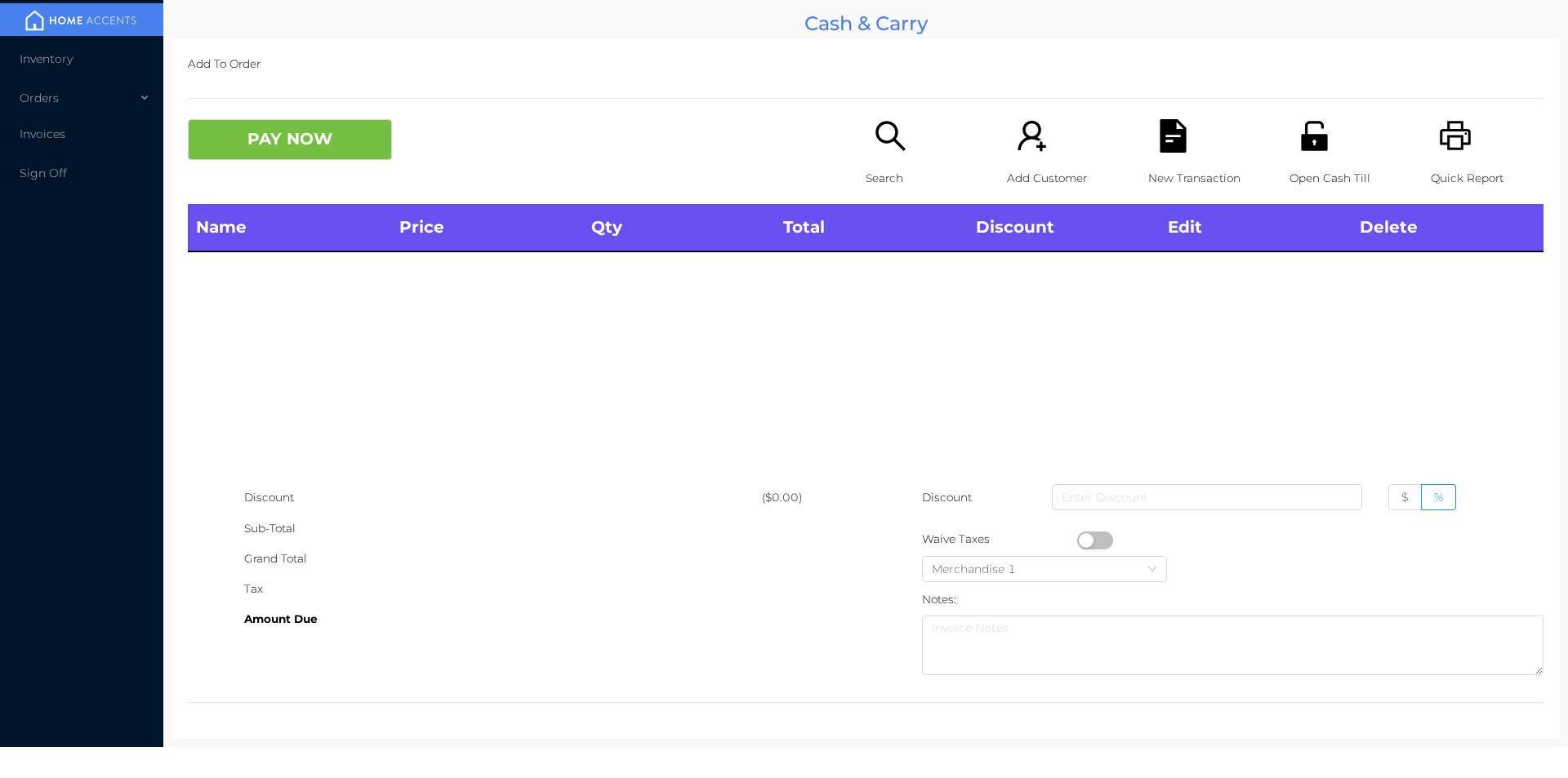
click at [1439, 129] on icon "icon: printer" at bounding box center [1455, 135] width 34 height 34
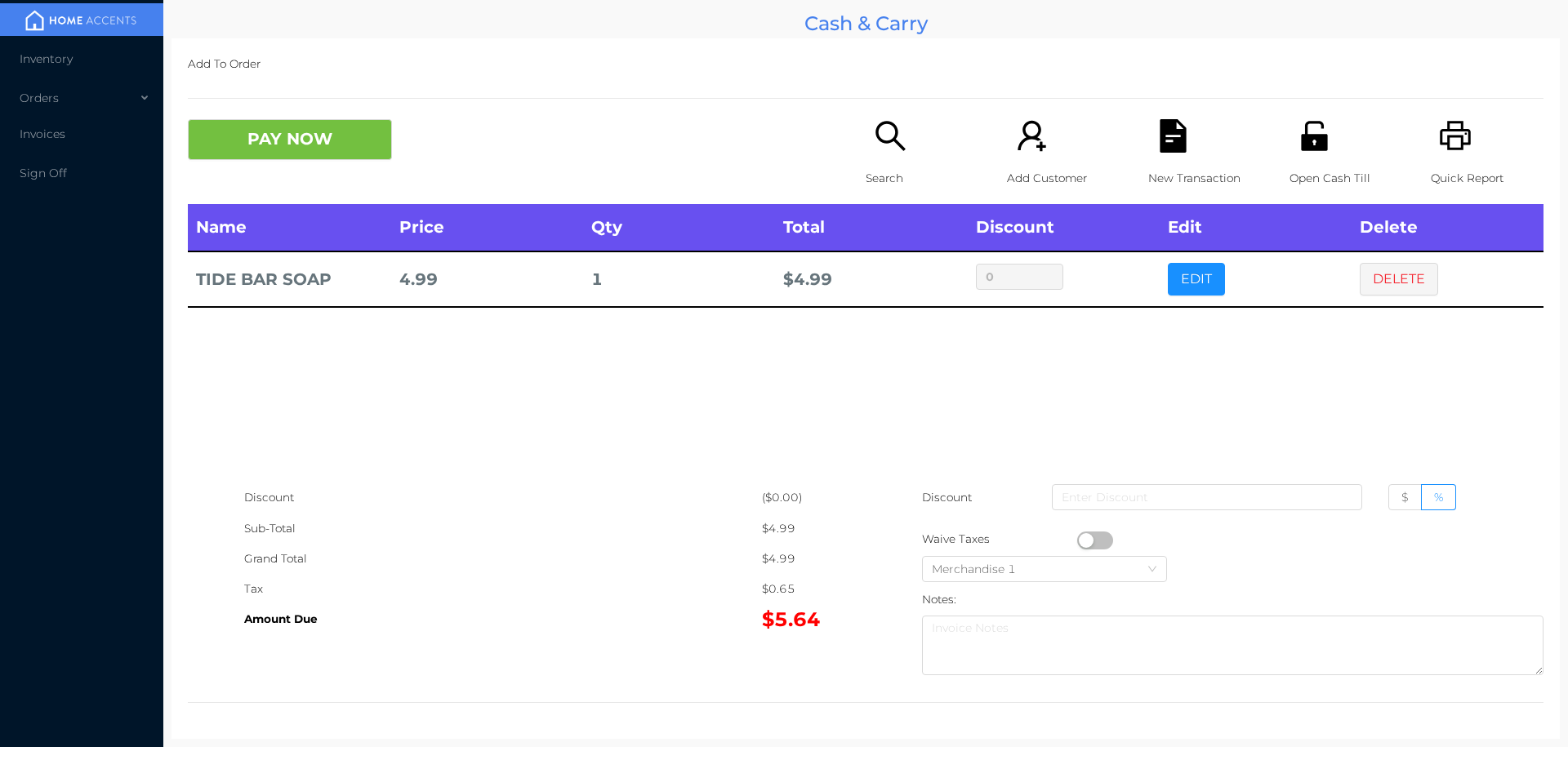
click at [1309, 92] on div "Add To Order PAY NOW Search Add Customer New Transaction Open Cash Till Quick R…" at bounding box center [865, 388] width 1388 height 701
click at [1303, 147] on icon "icon: unlock" at bounding box center [1314, 135] width 26 height 30
click at [1164, 171] on p "New Transaction" at bounding box center [1204, 178] width 113 height 30
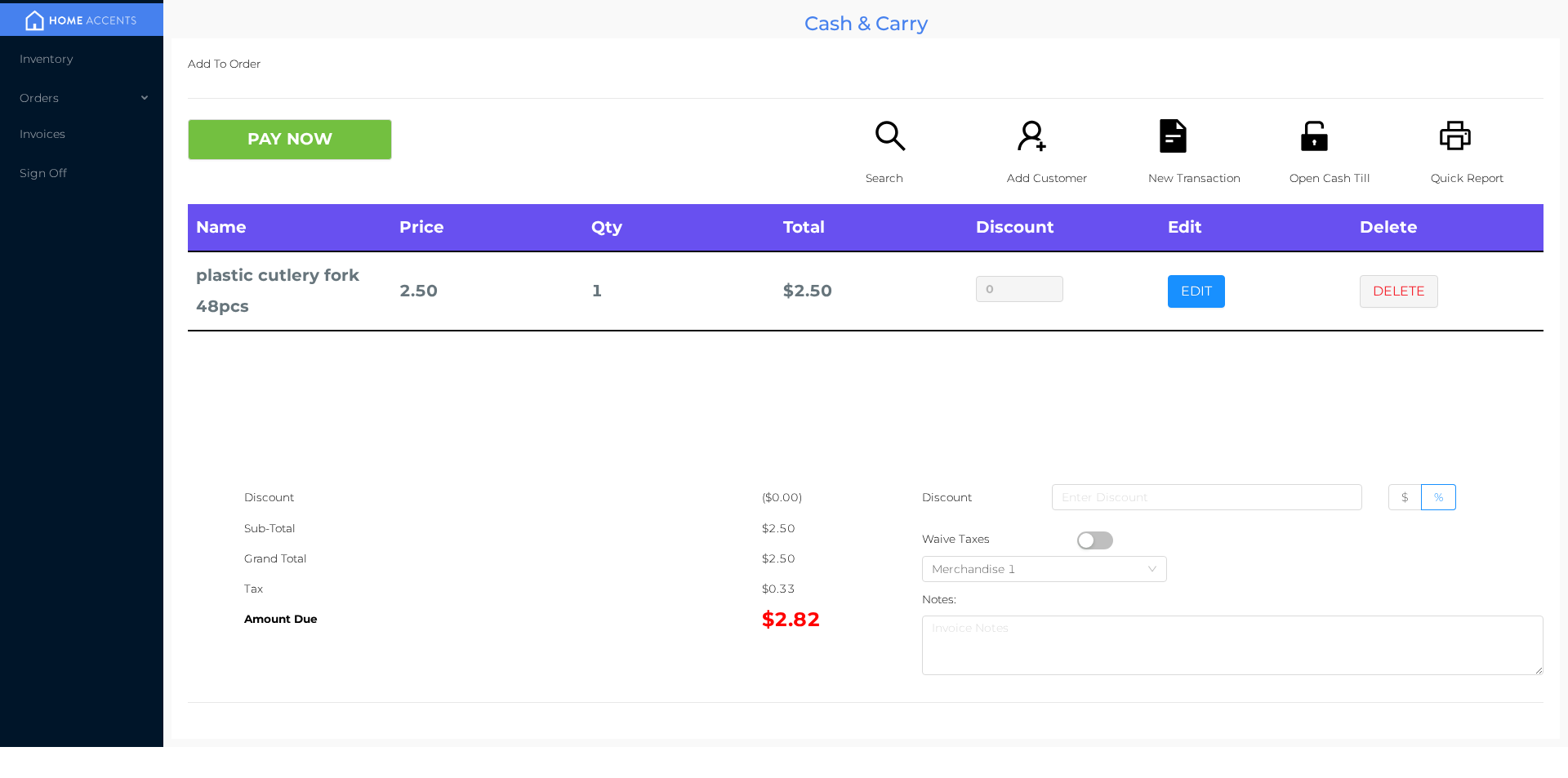
click at [1159, 142] on icon "icon: file-text" at bounding box center [1172, 135] width 26 height 34
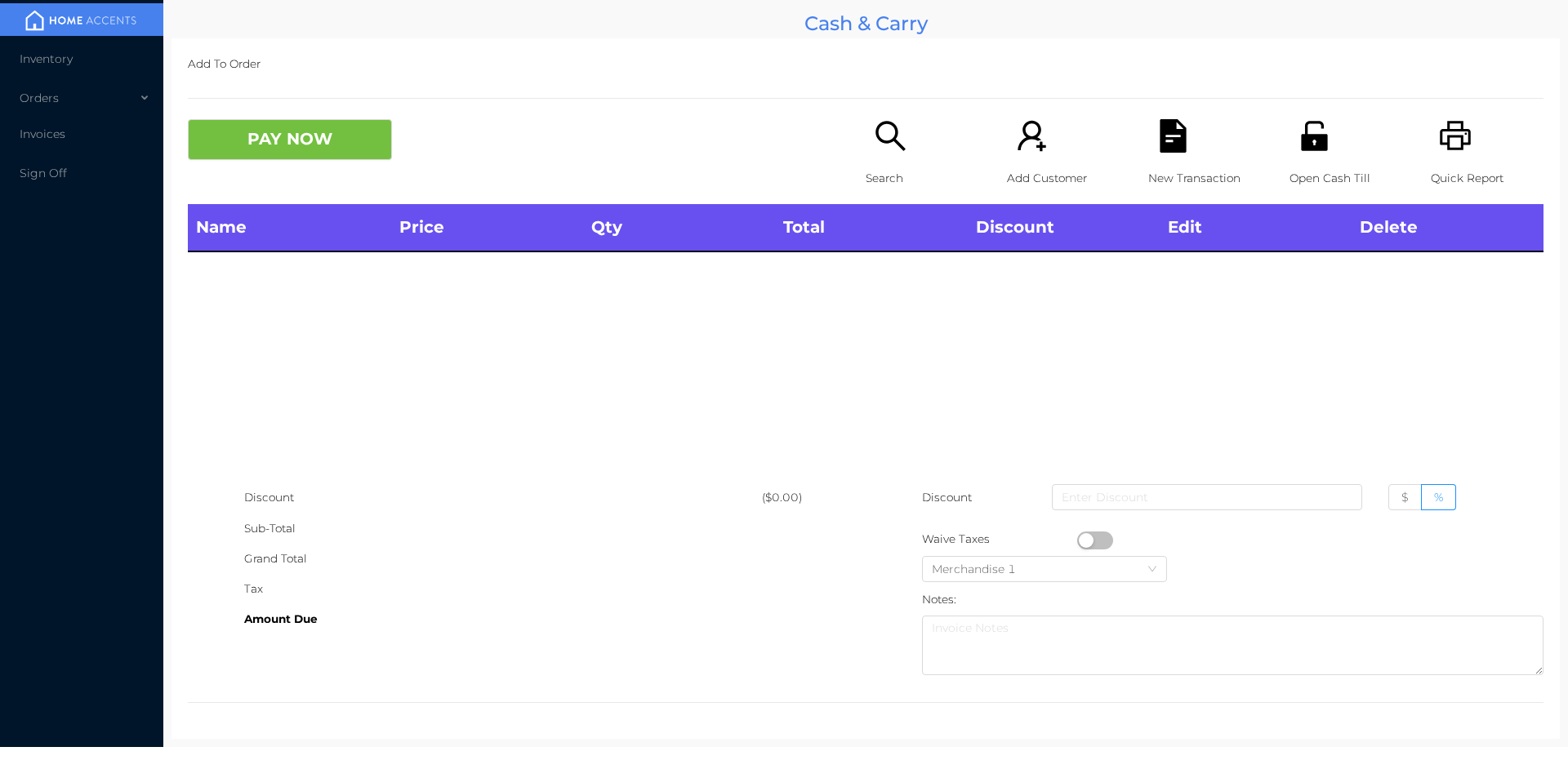
click at [1327, 152] on div "Open Cash Till" at bounding box center [1346, 162] width 113 height 85
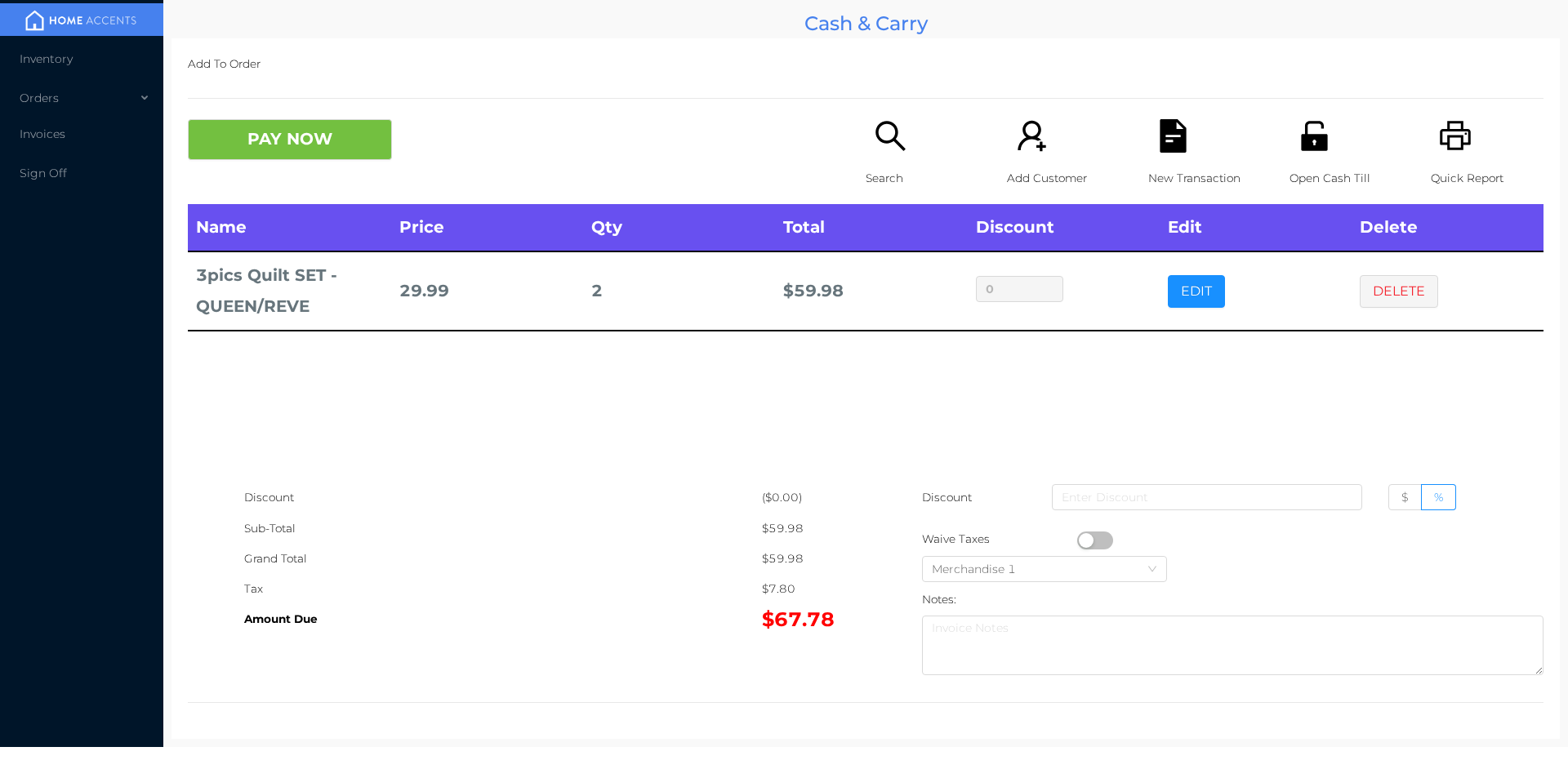
click at [1176, 139] on icon "icon: file-text" at bounding box center [1172, 135] width 26 height 34
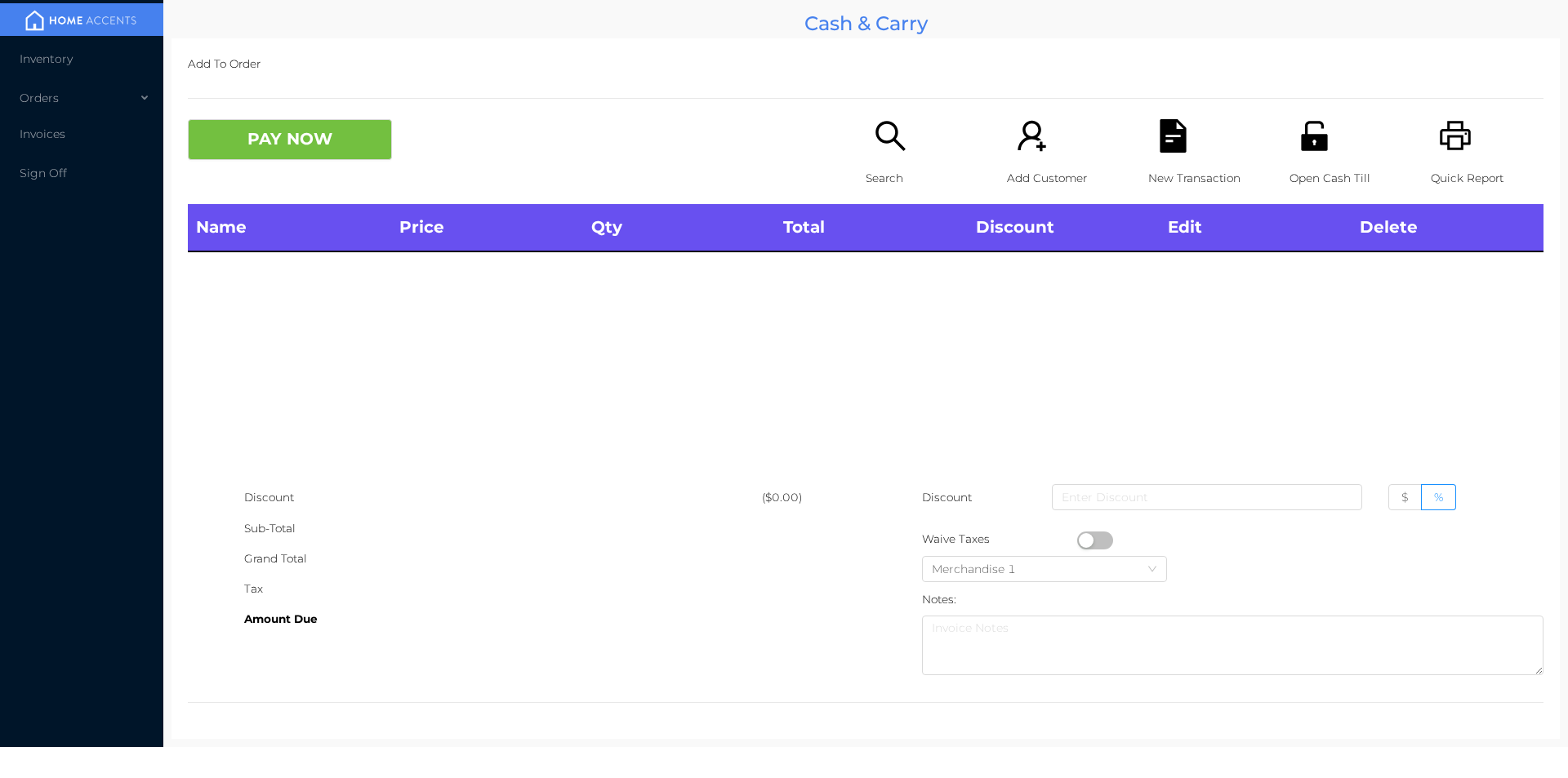
click at [1440, 129] on icon "icon: printer" at bounding box center [1455, 135] width 34 height 34
click at [1292, 189] on p "Open Cash Till" at bounding box center [1346, 178] width 113 height 30
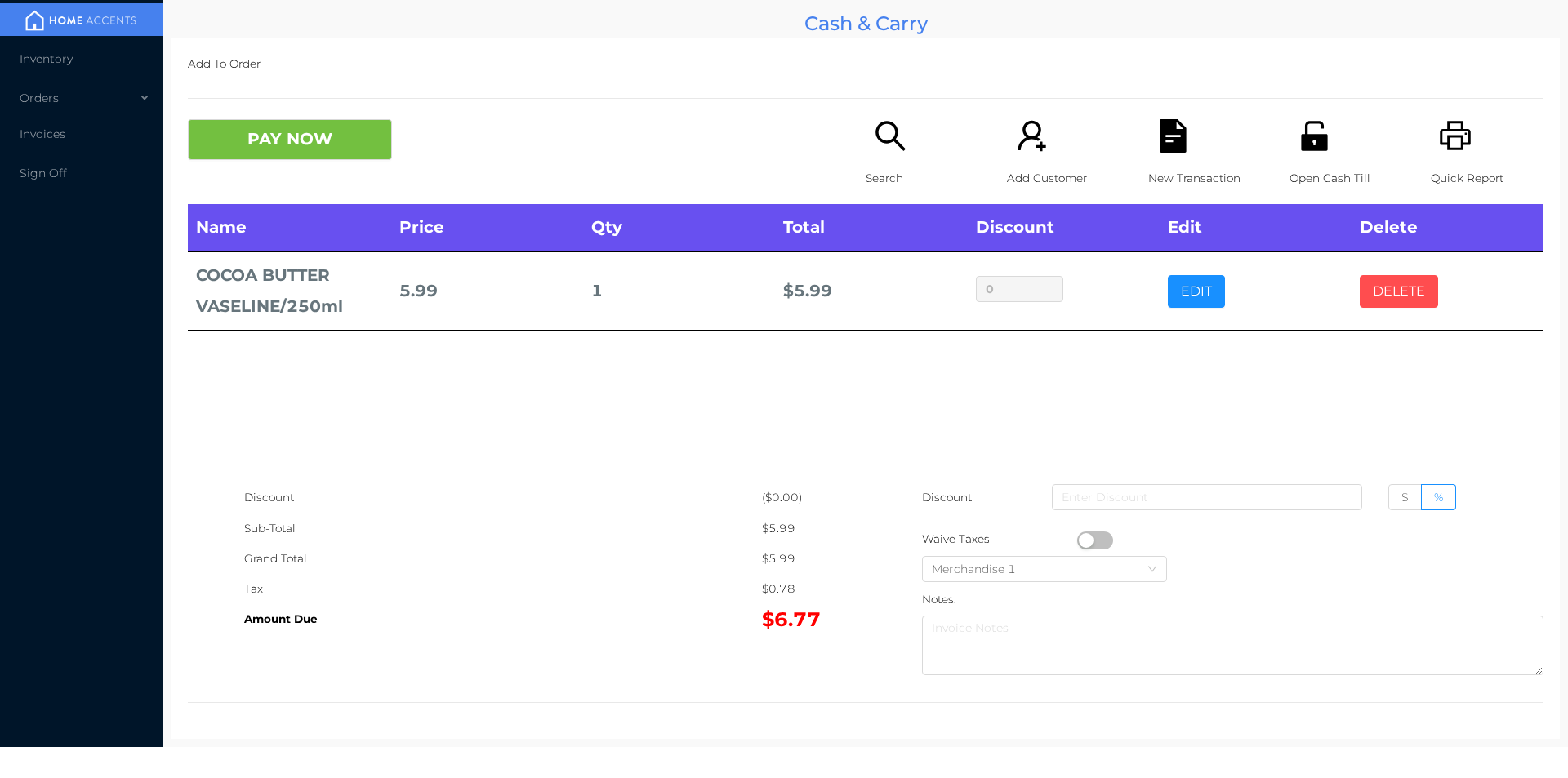
click at [1378, 290] on button "DELETE" at bounding box center [1399, 292] width 78 height 33
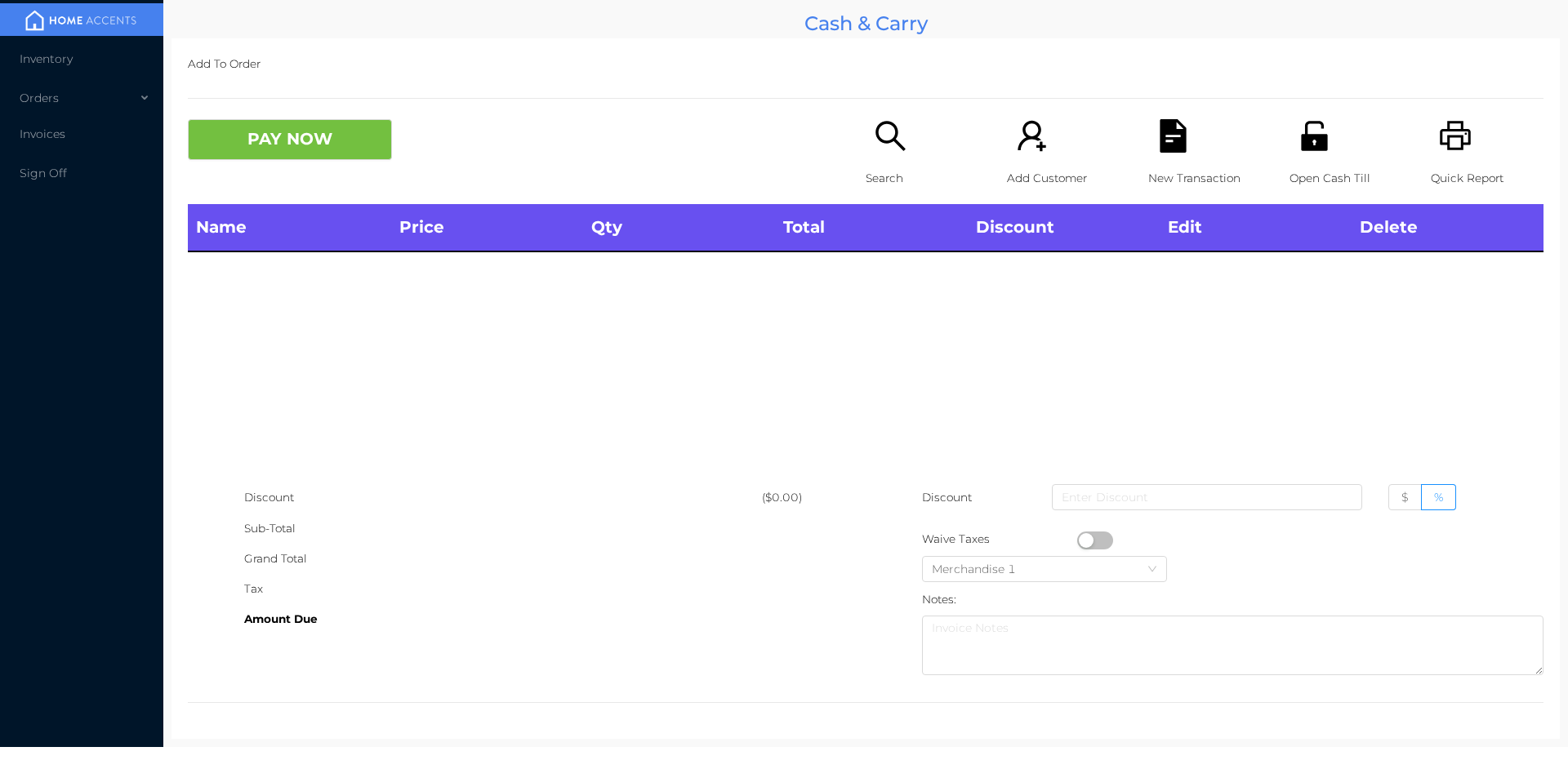
click at [886, 135] on icon "icon: search" at bounding box center [890, 135] width 34 height 34
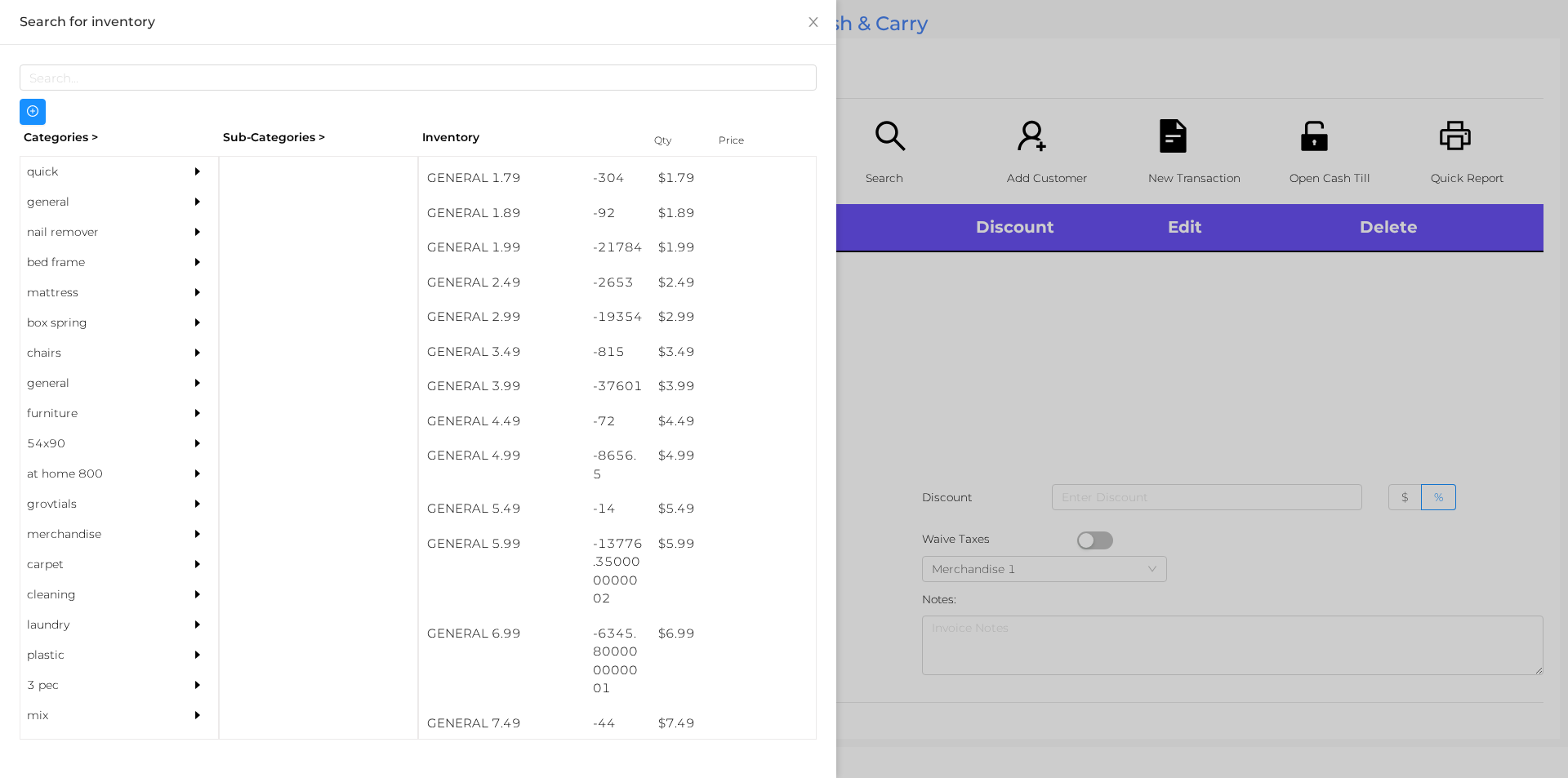
scroll to position [284, 0]
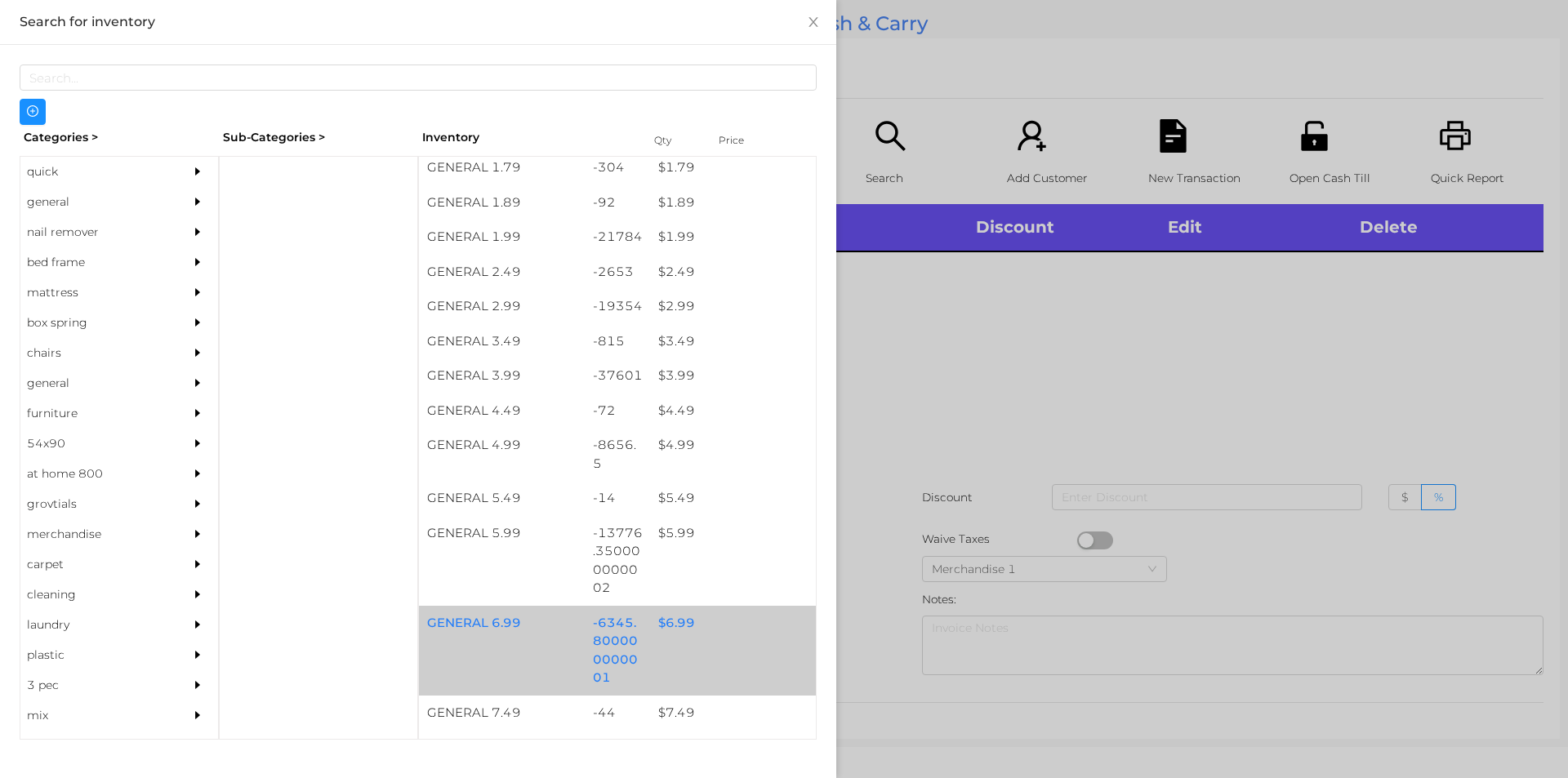
click at [731, 623] on div "$ 6.99" at bounding box center [733, 623] width 166 height 35
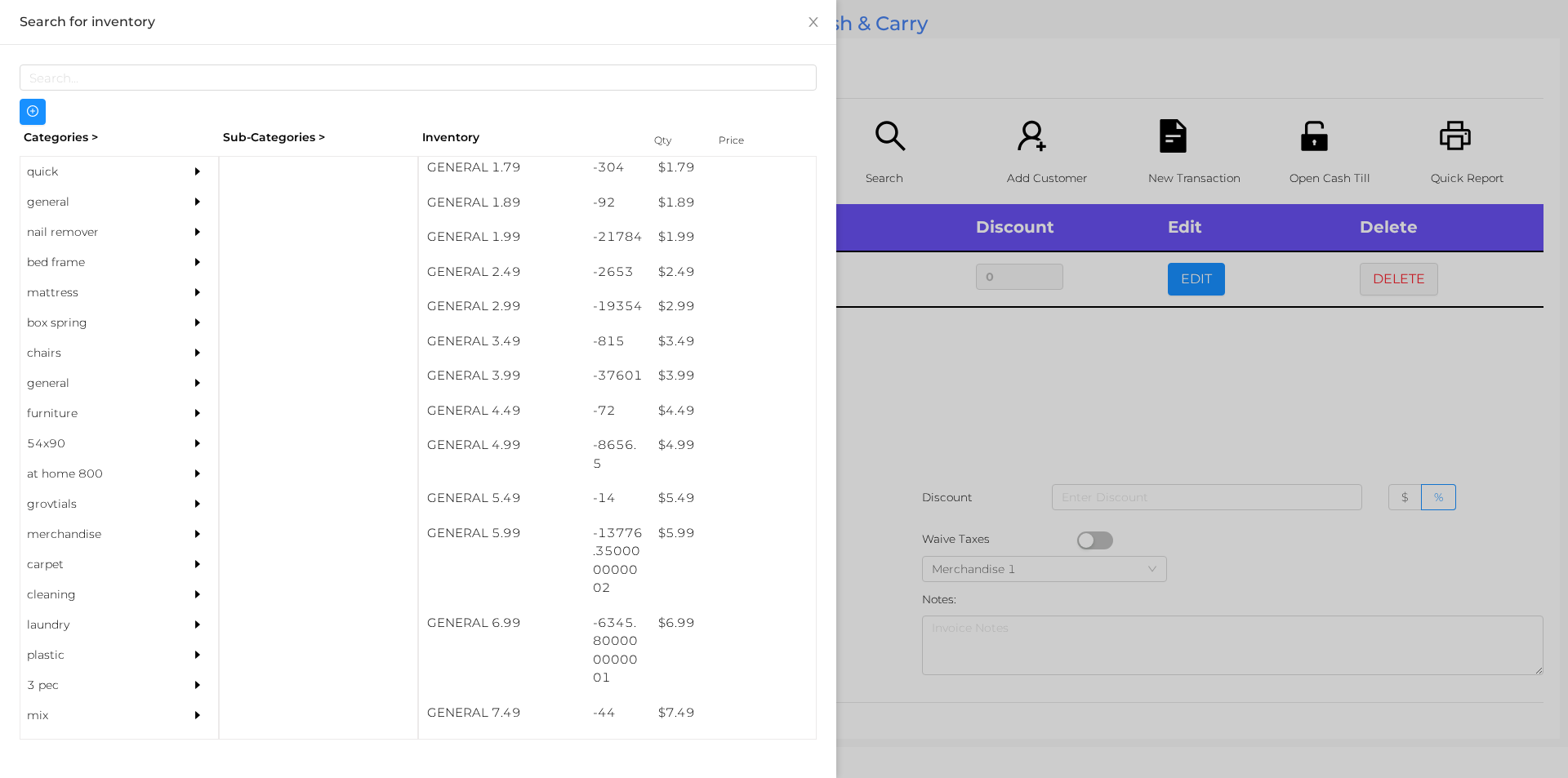
click at [1005, 405] on div at bounding box center [784, 389] width 1568 height 778
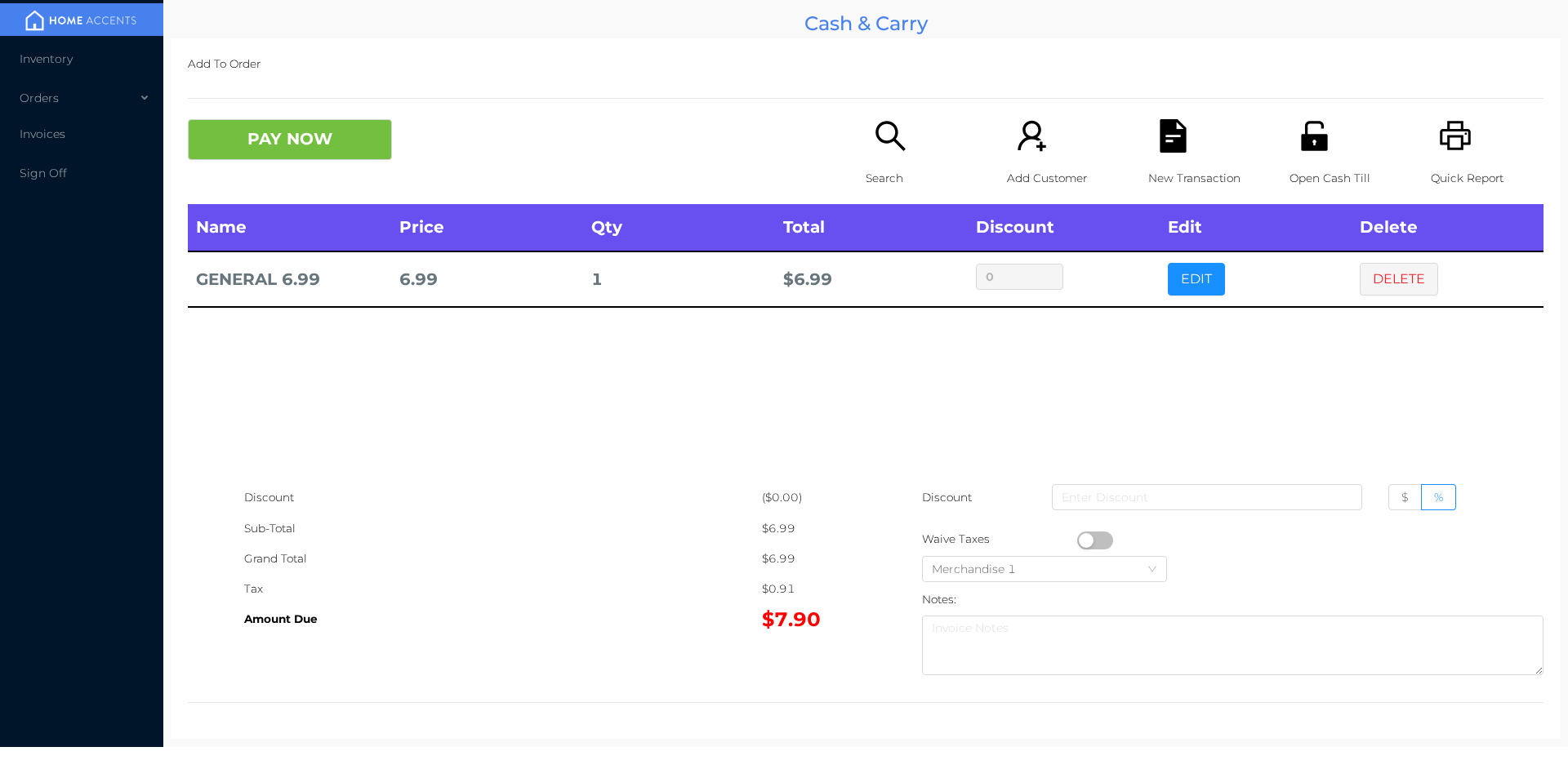
click at [348, 150] on button "PAY NOW" at bounding box center [289, 139] width 204 height 41
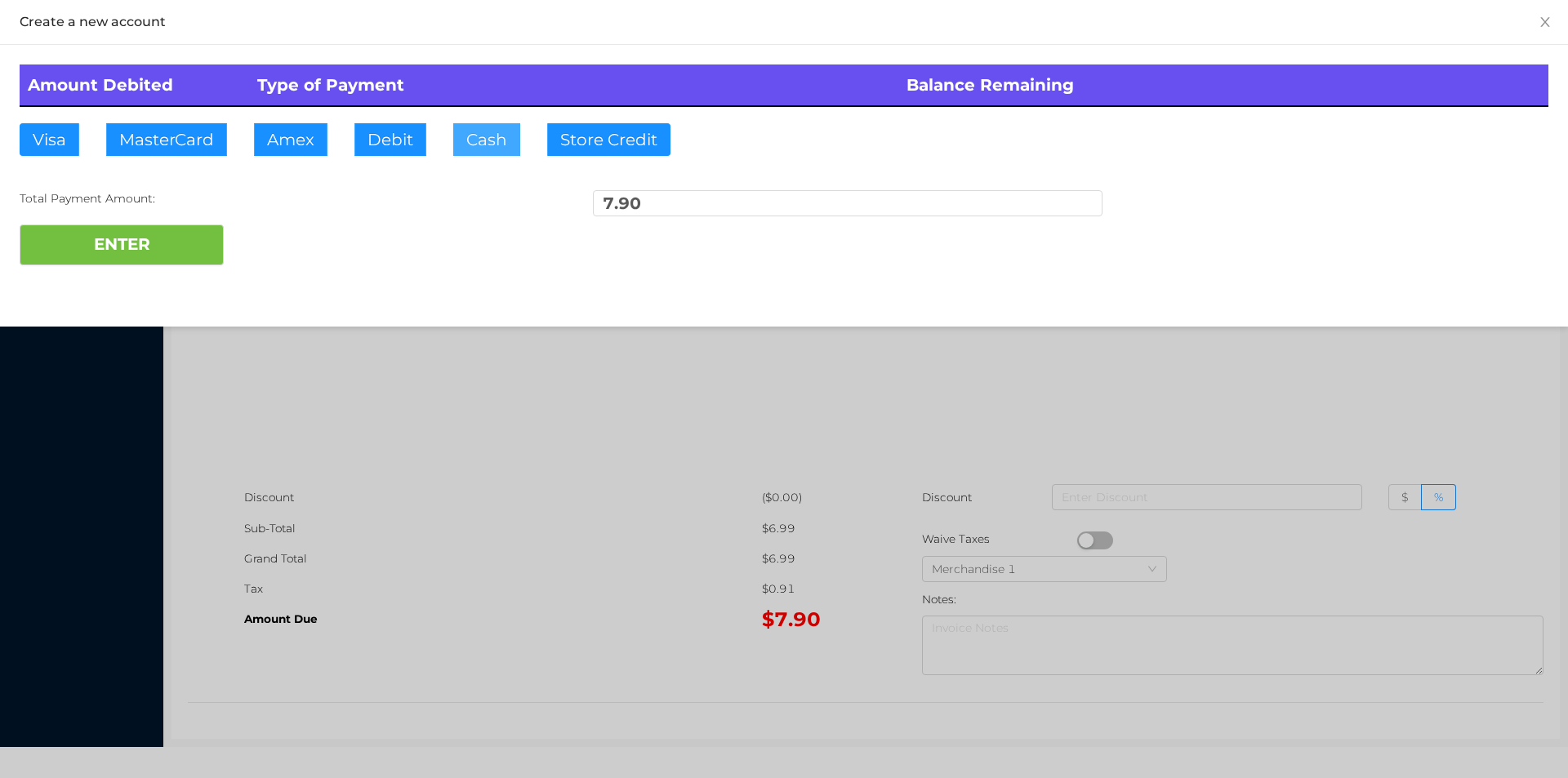
click at [490, 142] on button "Cash" at bounding box center [486, 140] width 67 height 33
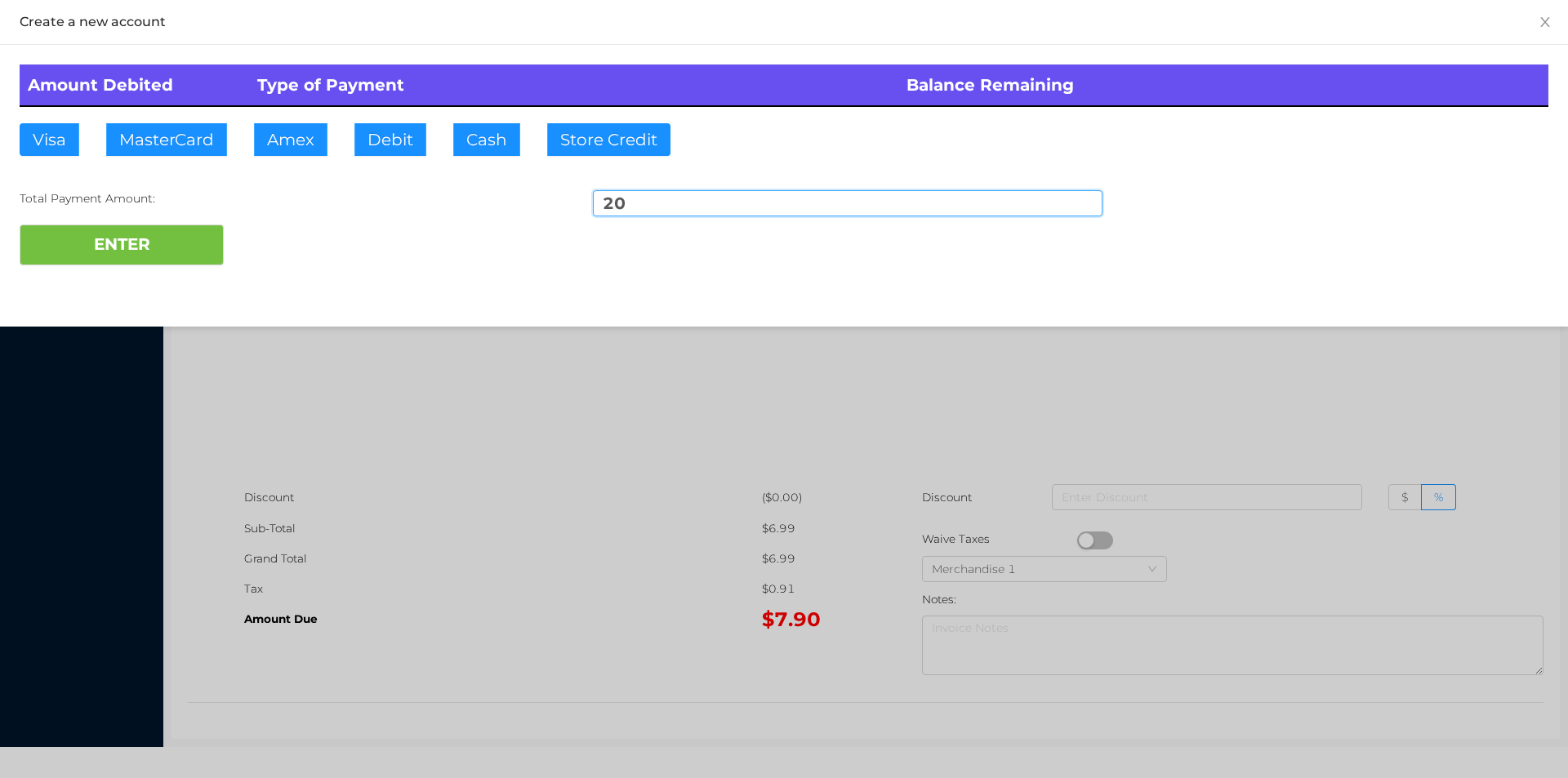
click at [370, 242] on div "ENTER" at bounding box center [784, 245] width 1529 height 41
click at [641, 202] on input "20" at bounding box center [847, 203] width 510 height 26
type input "20.00"
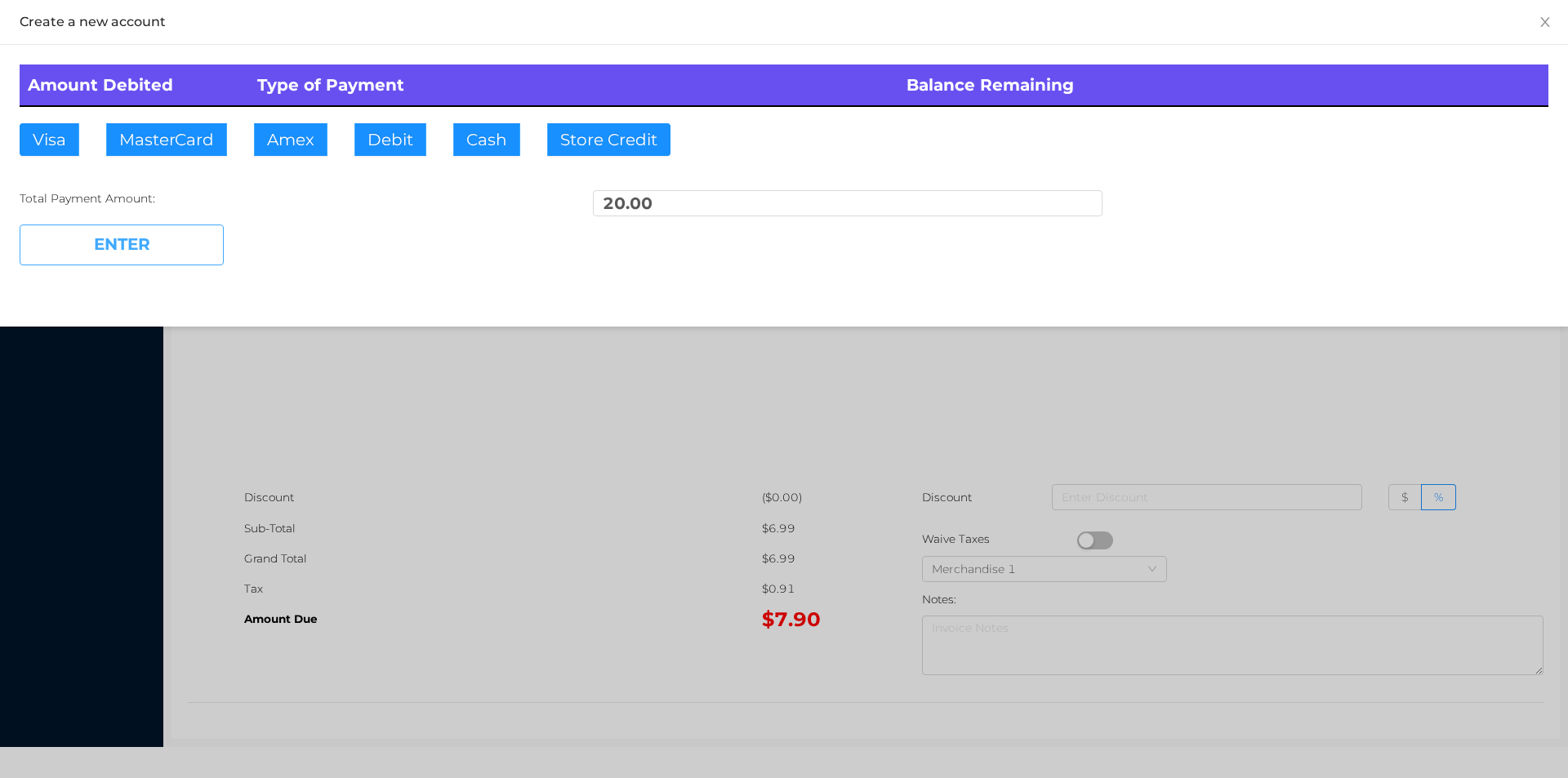
click at [186, 258] on button "ENTER" at bounding box center [122, 245] width 204 height 41
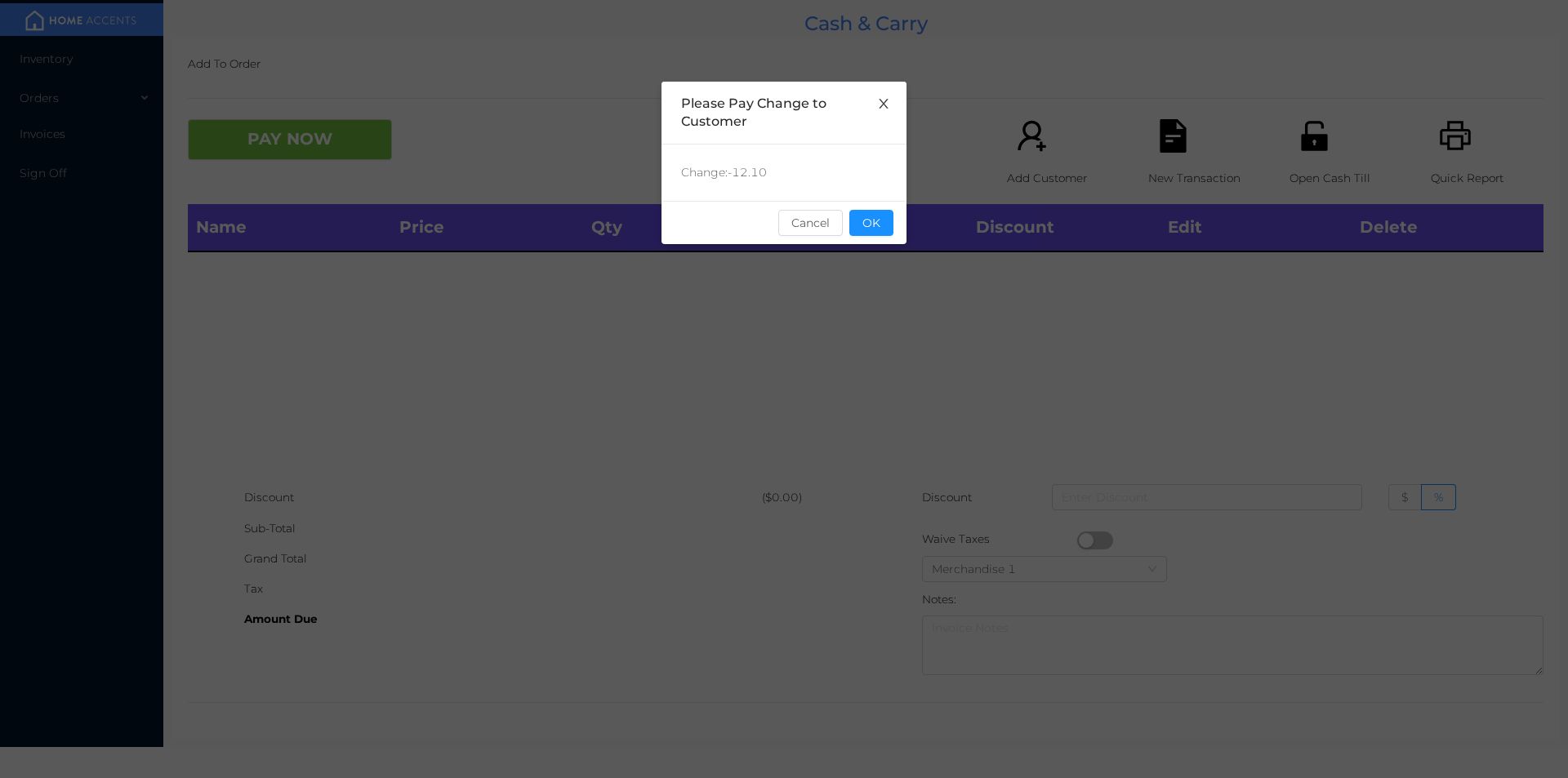
click at [893, 95] on span "Close" at bounding box center [883, 104] width 46 height 46
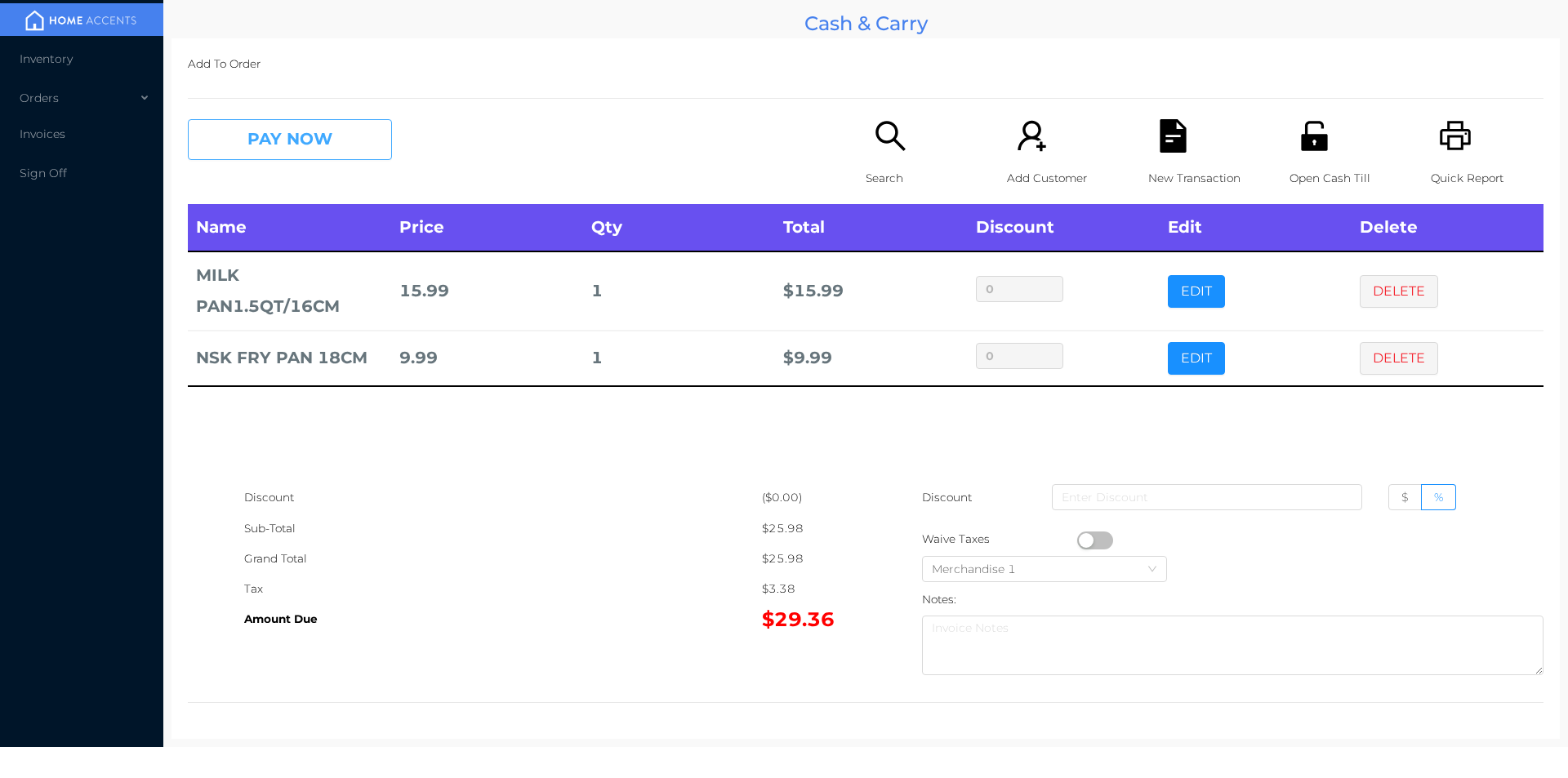
click at [282, 157] on button "PAY NOW" at bounding box center [289, 139] width 204 height 41
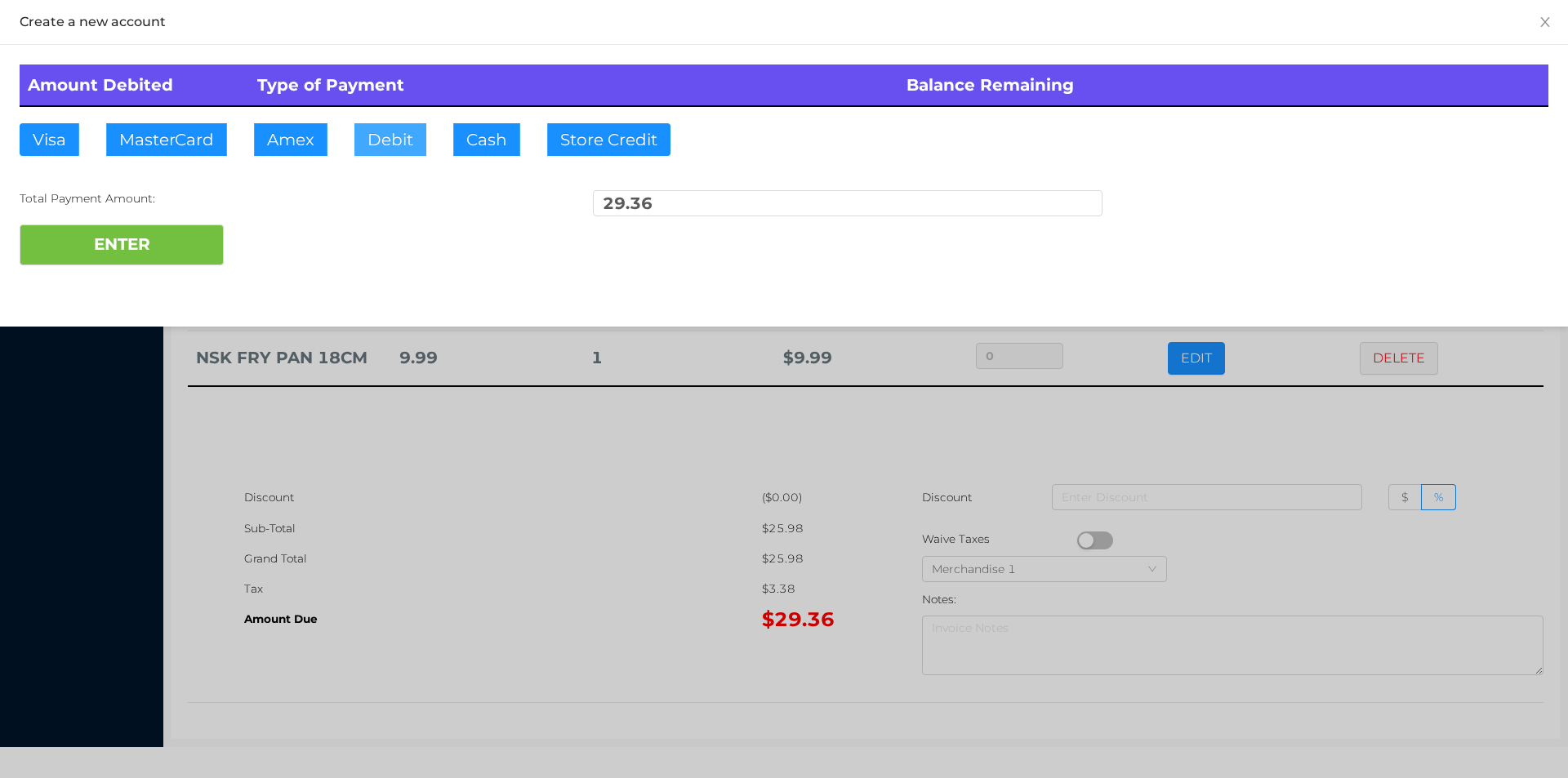
click at [410, 135] on button "Debit" at bounding box center [390, 140] width 72 height 33
type input "100"
click at [102, 227] on button "ENTER" at bounding box center [122, 245] width 204 height 41
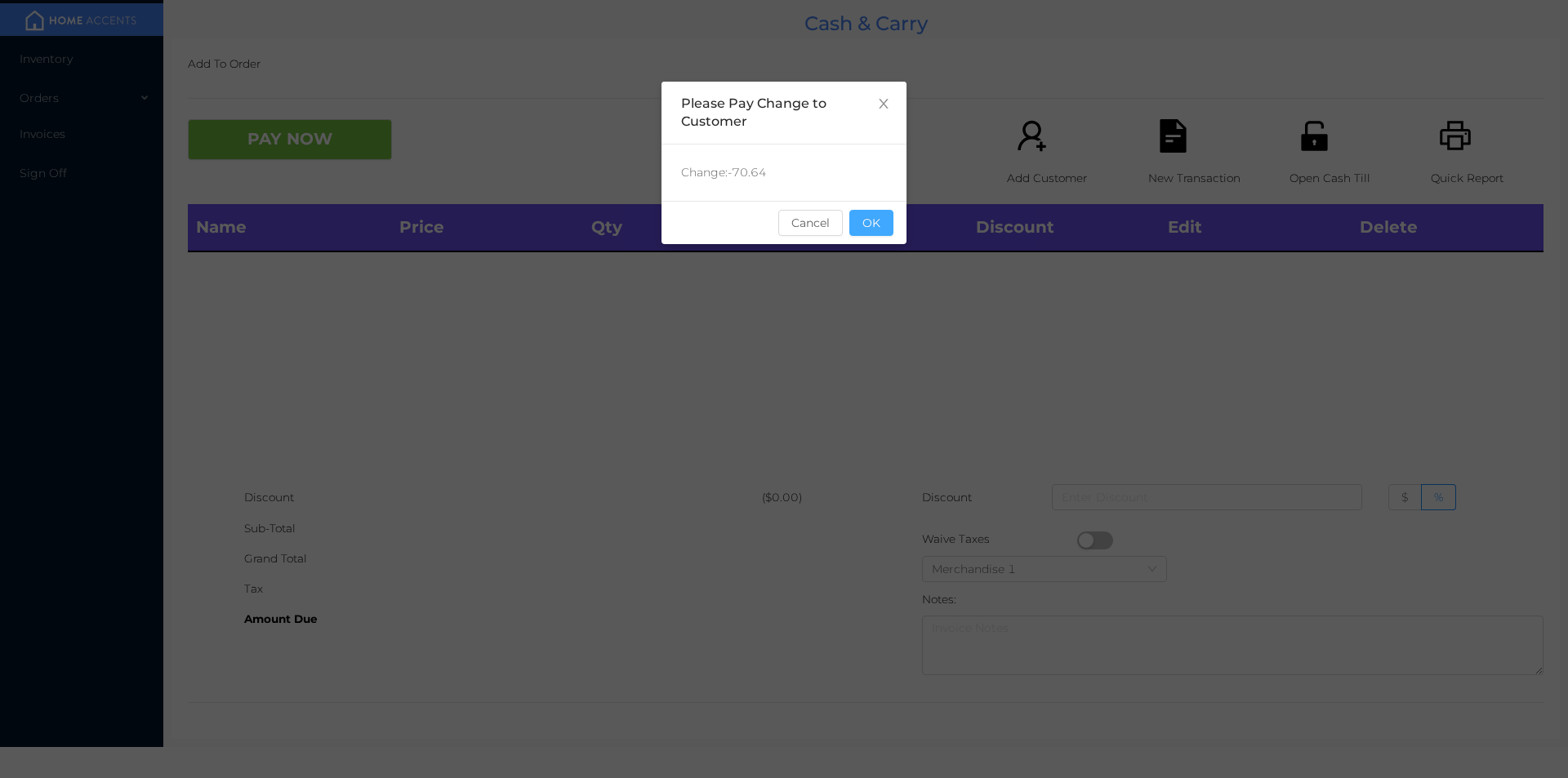
click at [874, 219] on button "OK" at bounding box center [871, 223] width 44 height 26
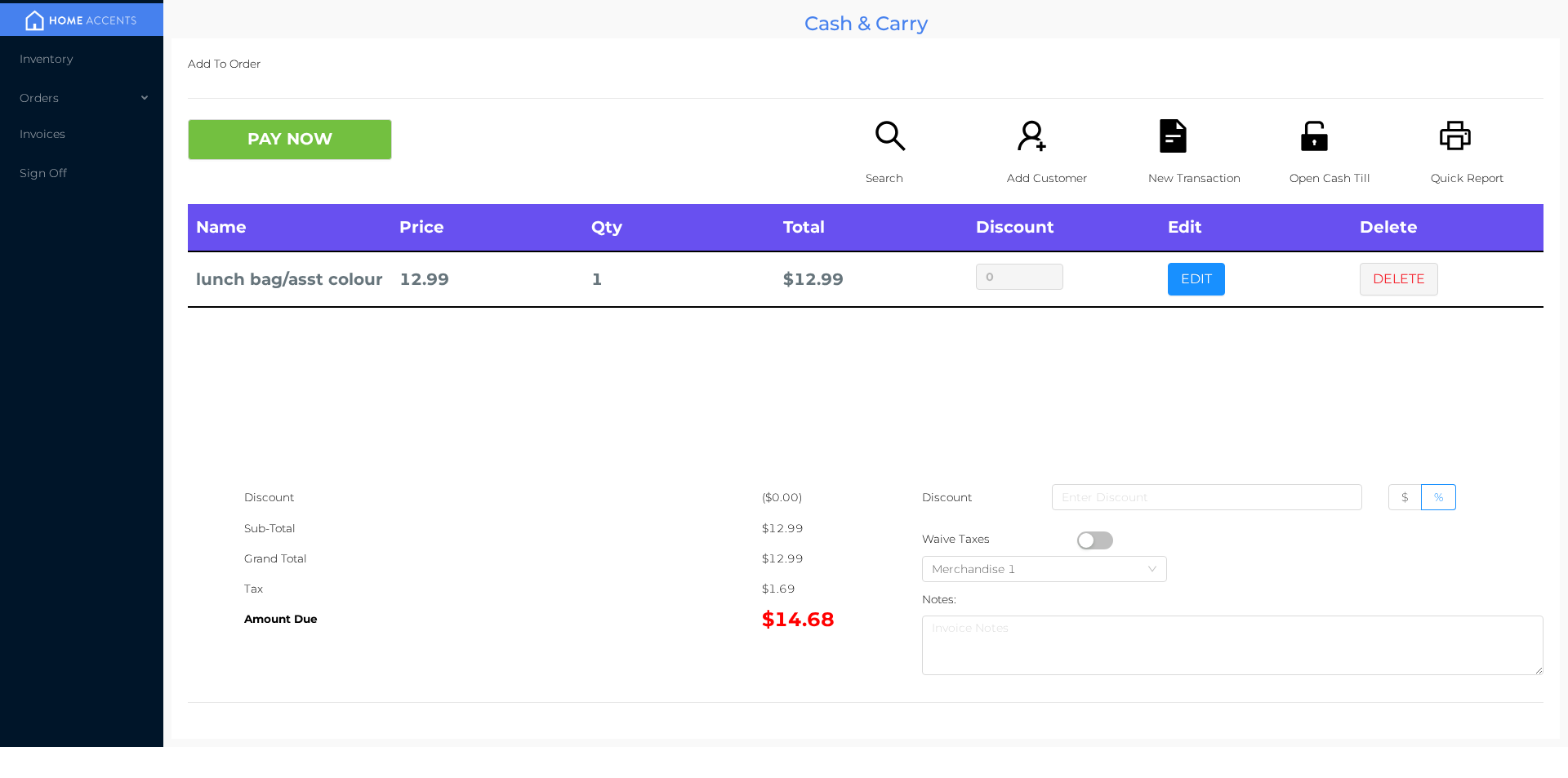
click at [1163, 141] on icon "icon: file-text" at bounding box center [1173, 135] width 34 height 34
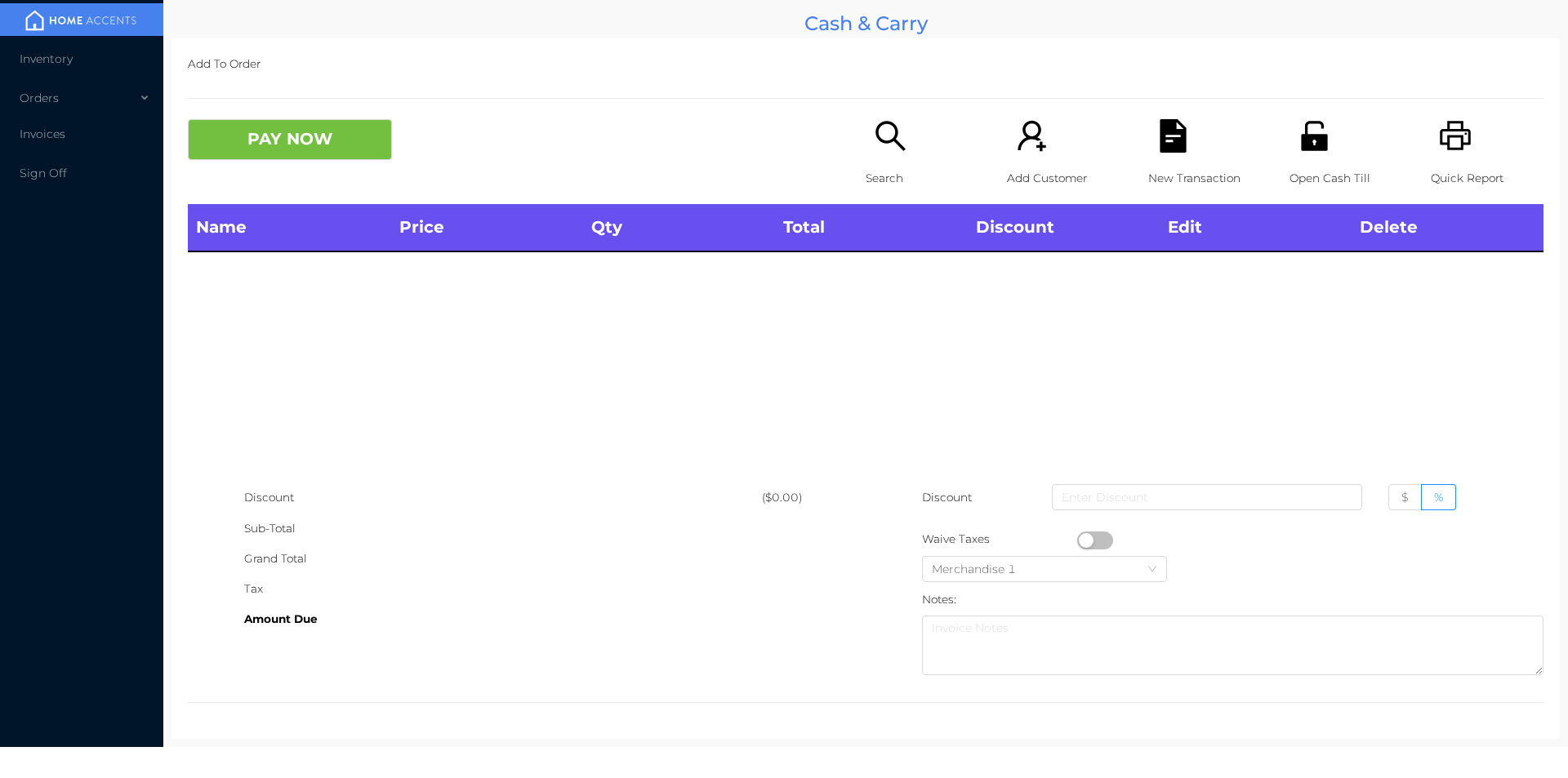
click at [1305, 122] on icon "icon: unlock" at bounding box center [1314, 135] width 26 height 30
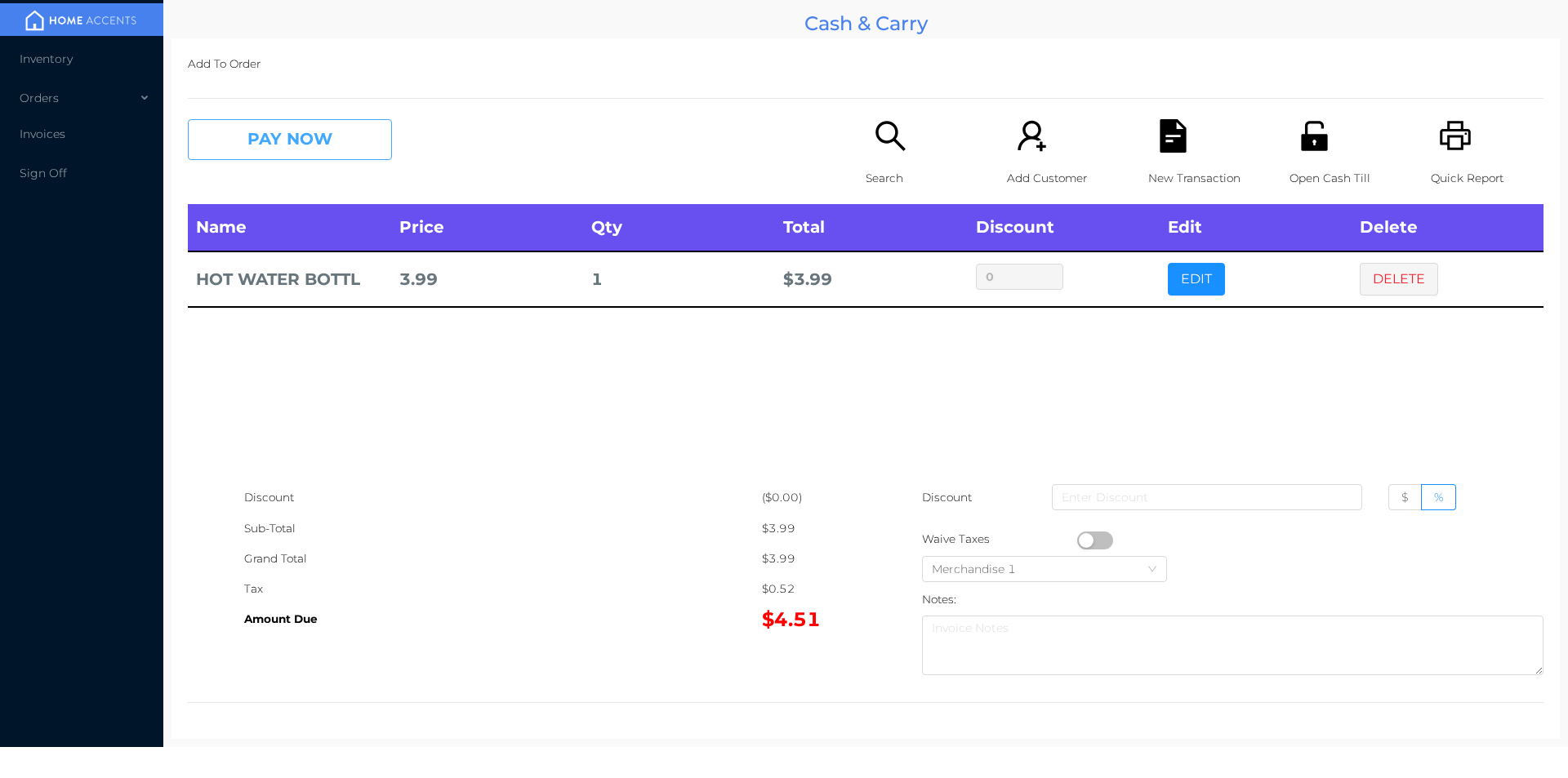
click at [284, 155] on button "PAY NOW" at bounding box center [289, 139] width 204 height 41
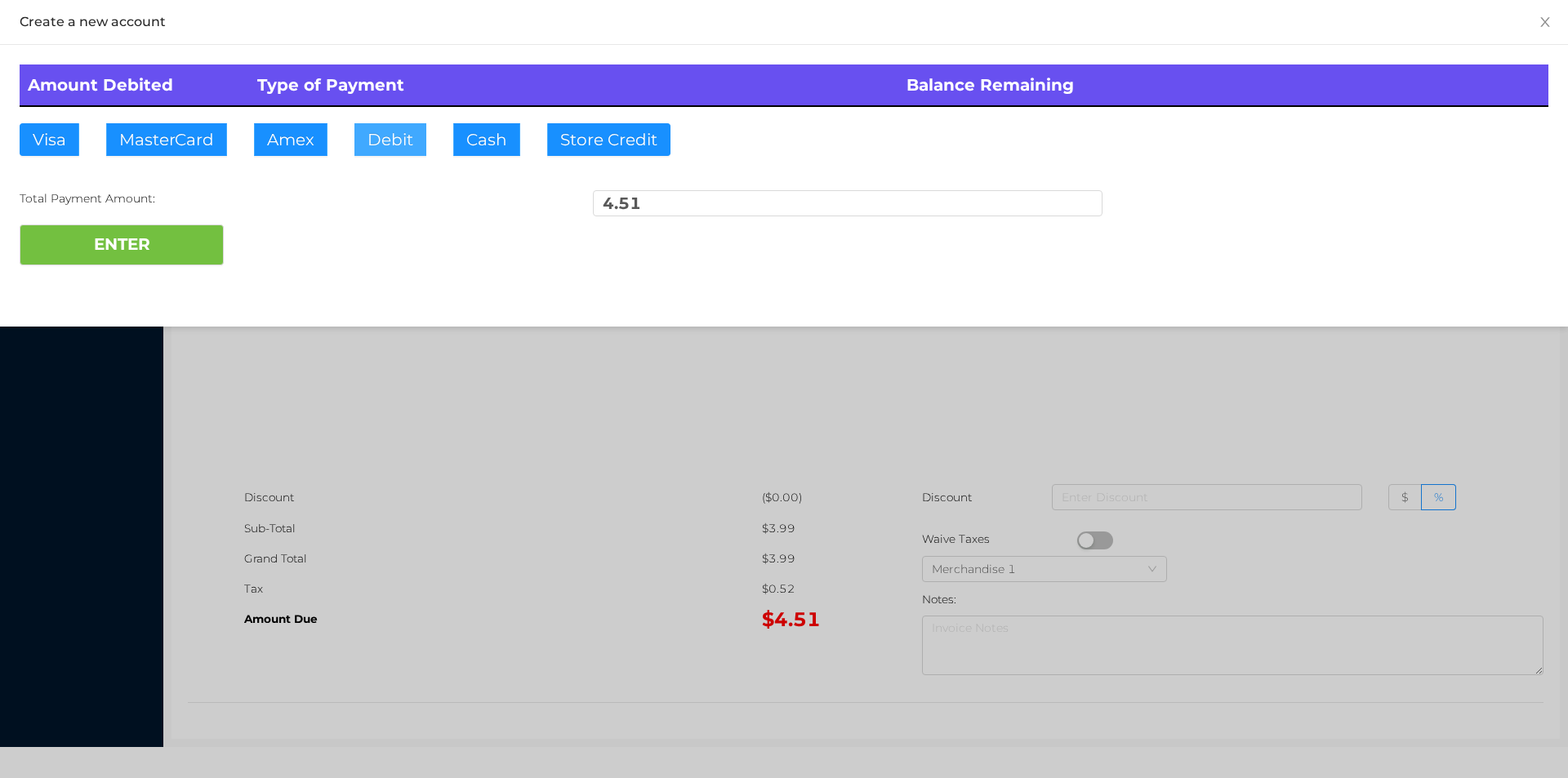
click at [405, 155] on button "Debit" at bounding box center [390, 140] width 72 height 33
click at [184, 227] on button "ENTER" at bounding box center [122, 245] width 204 height 41
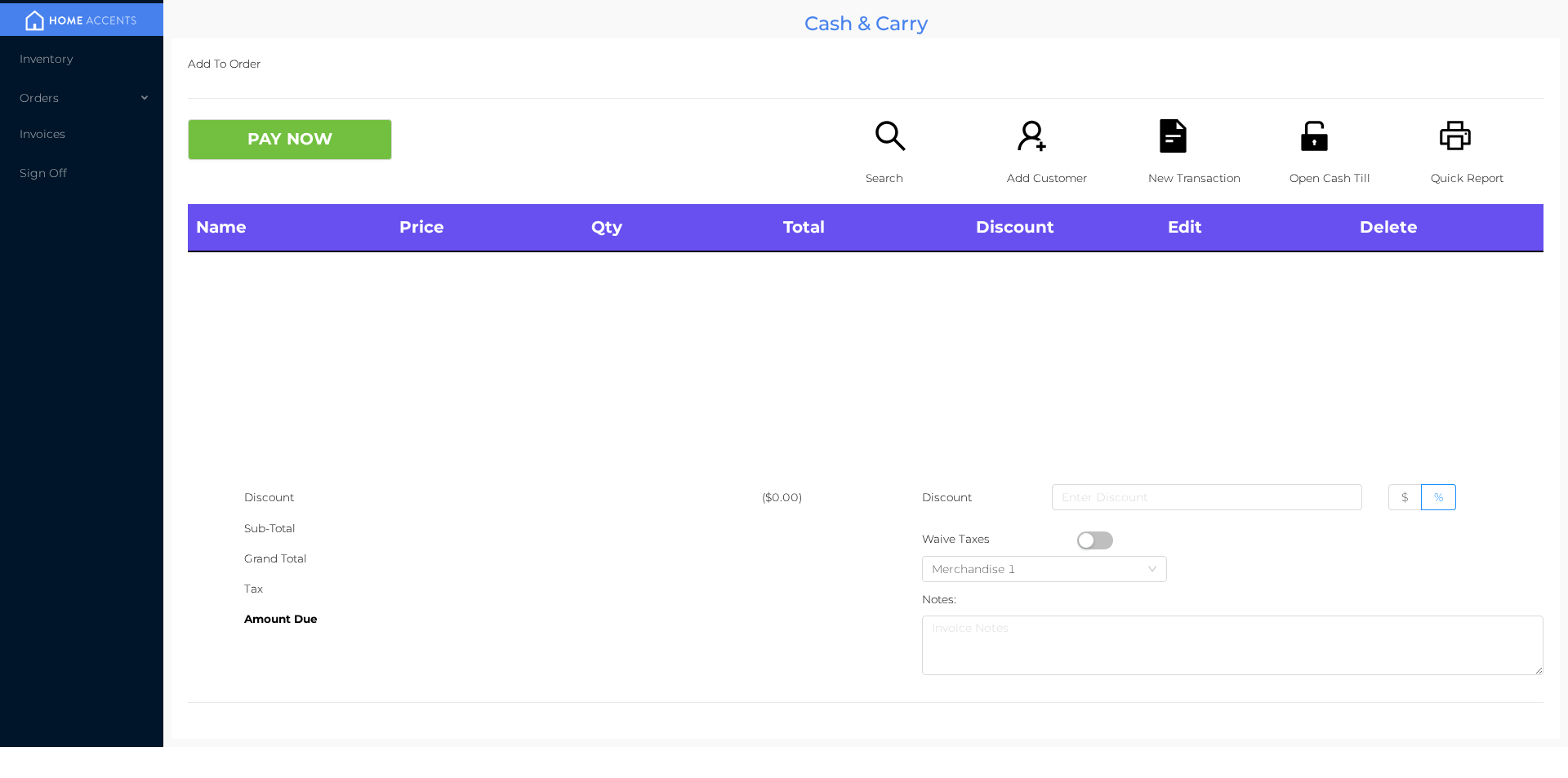
click at [873, 124] on icon "icon: search" at bounding box center [890, 135] width 34 height 34
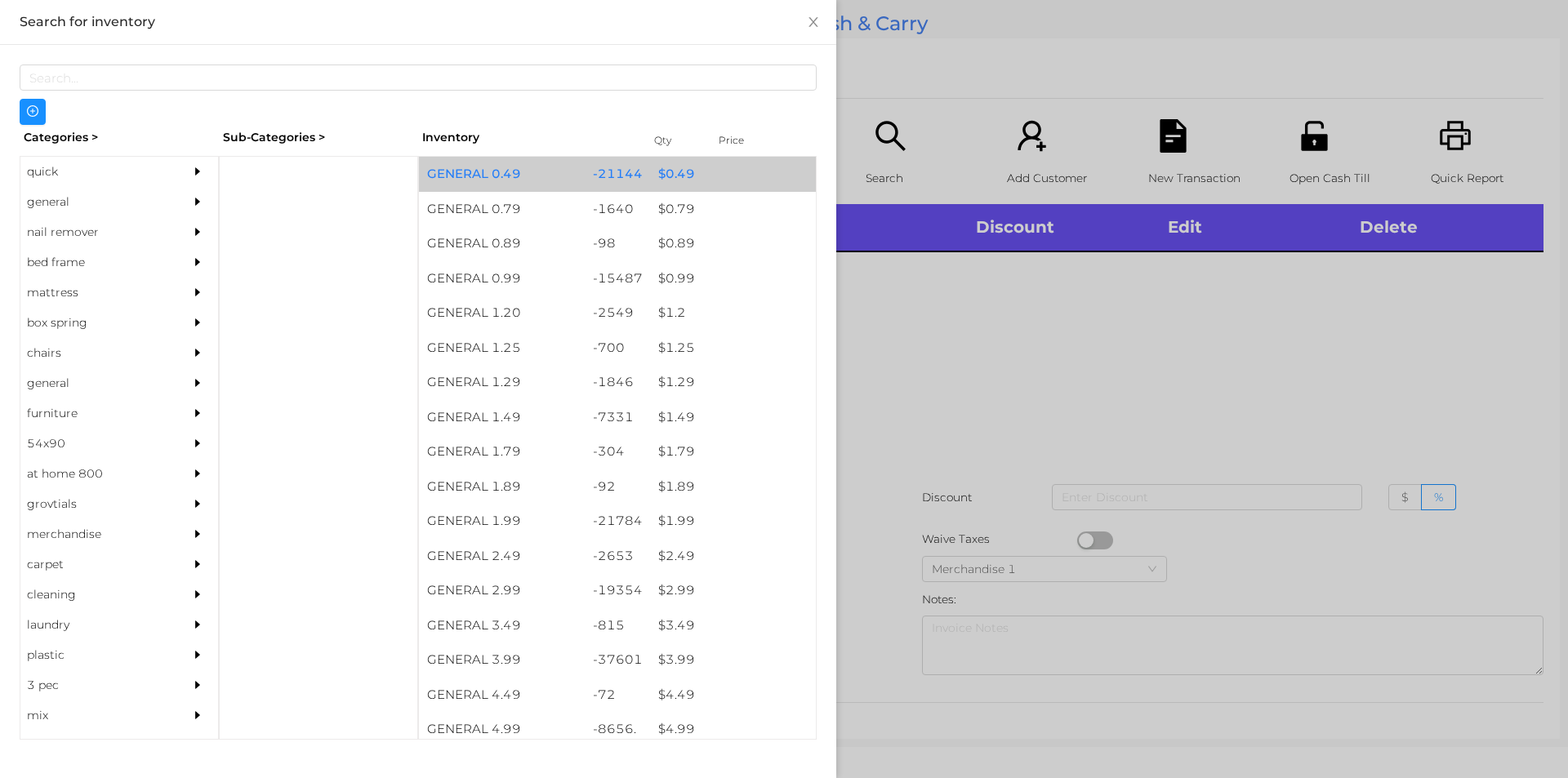
click at [700, 165] on div "$ 0.49" at bounding box center [733, 175] width 166 height 35
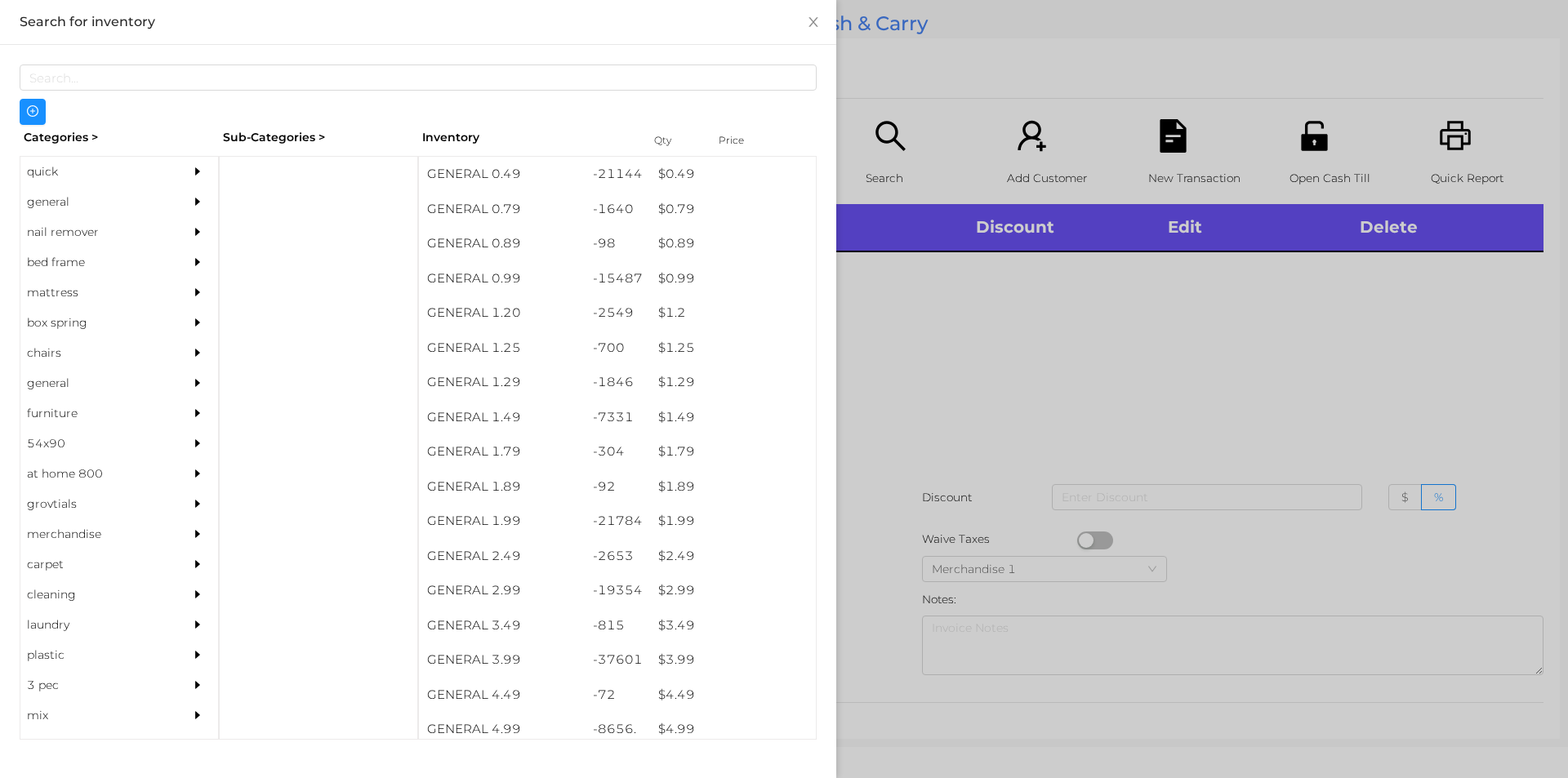
click at [941, 62] on div at bounding box center [784, 389] width 1568 height 778
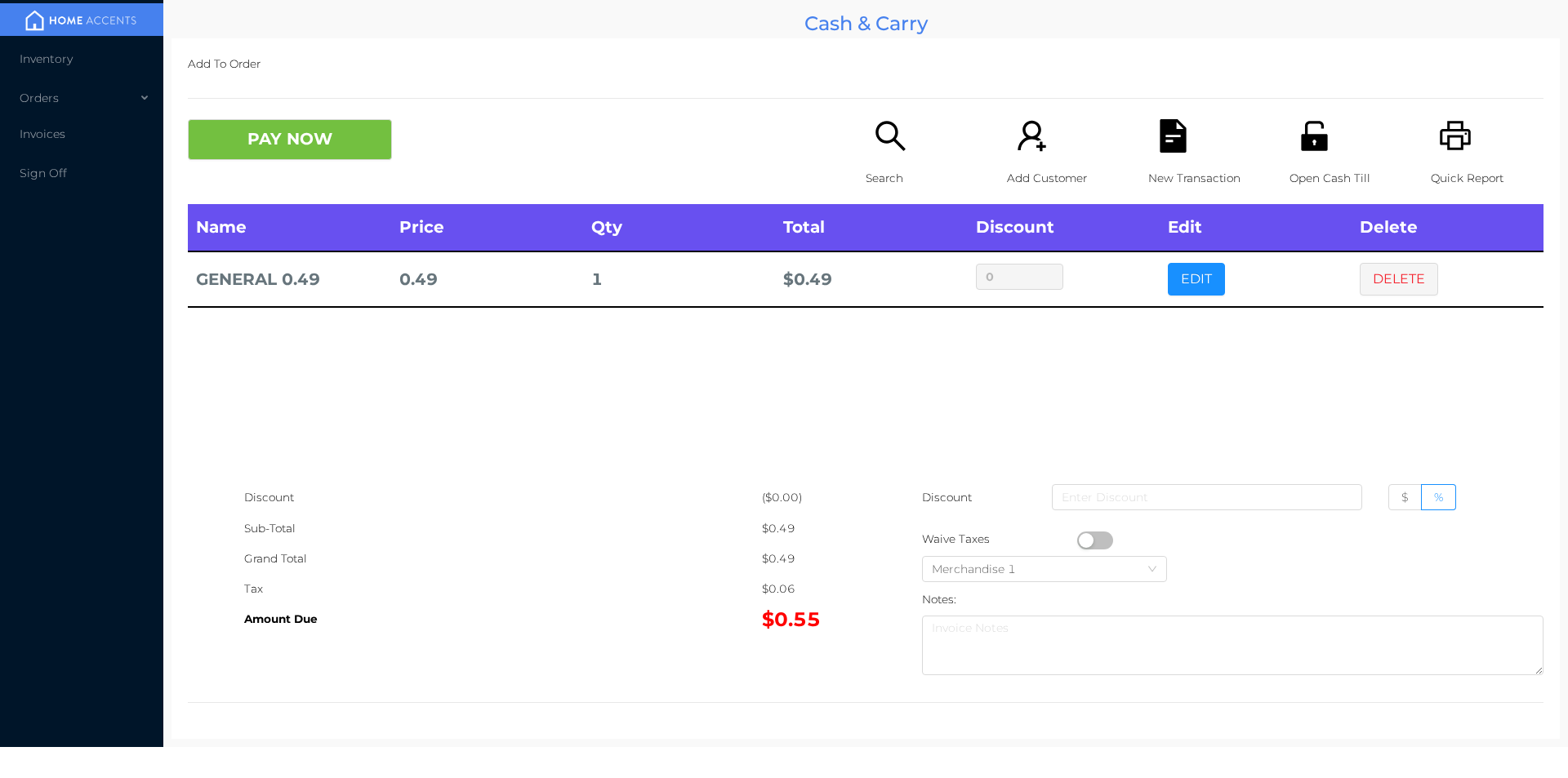
click at [1077, 537] on button "button" at bounding box center [1094, 540] width 36 height 18
click at [308, 155] on button "PAY NOW" at bounding box center [289, 139] width 204 height 41
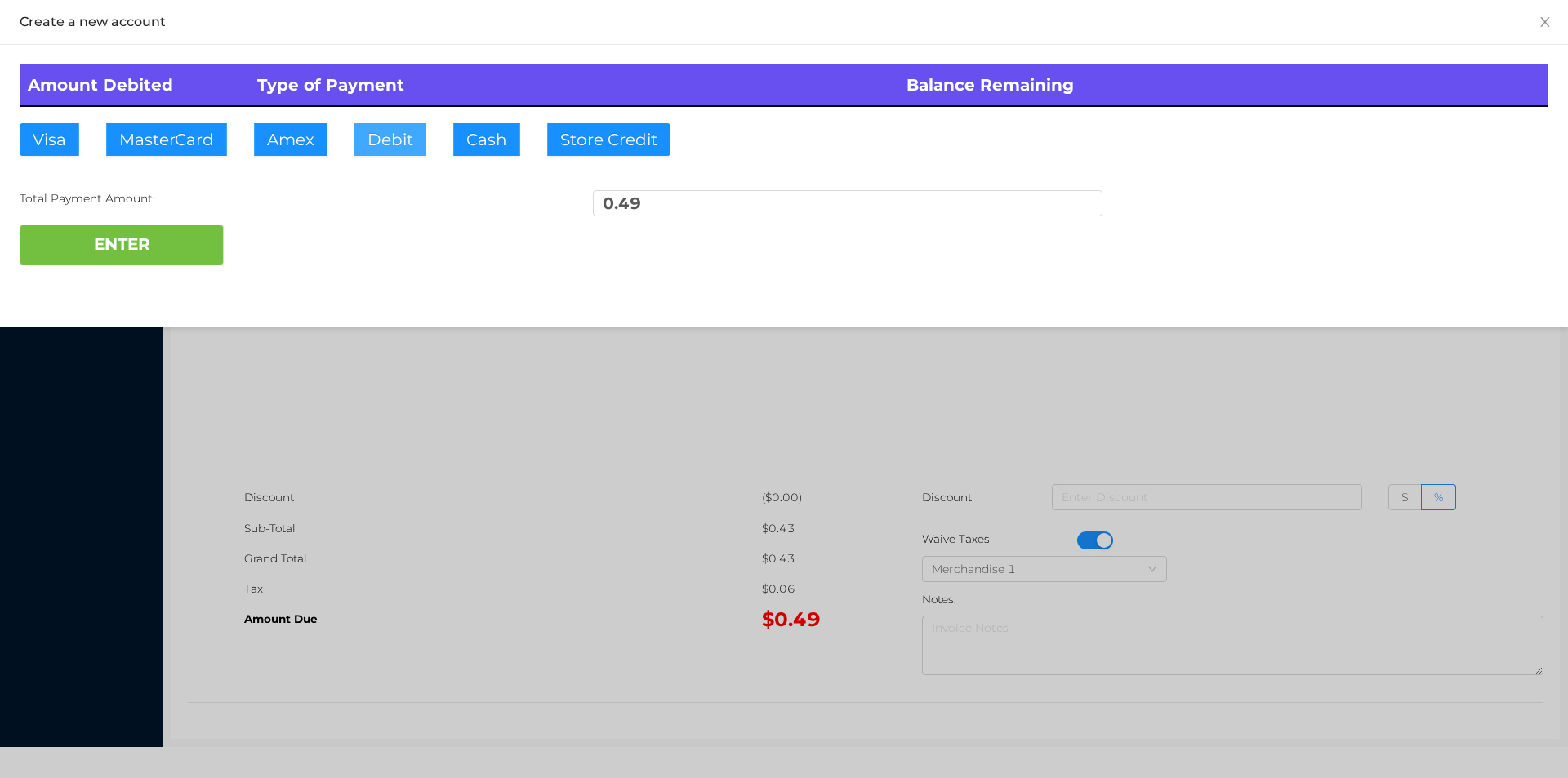
click at [398, 144] on button "Debit" at bounding box center [390, 140] width 72 height 33
click at [177, 257] on button "ENTER" at bounding box center [122, 245] width 204 height 41
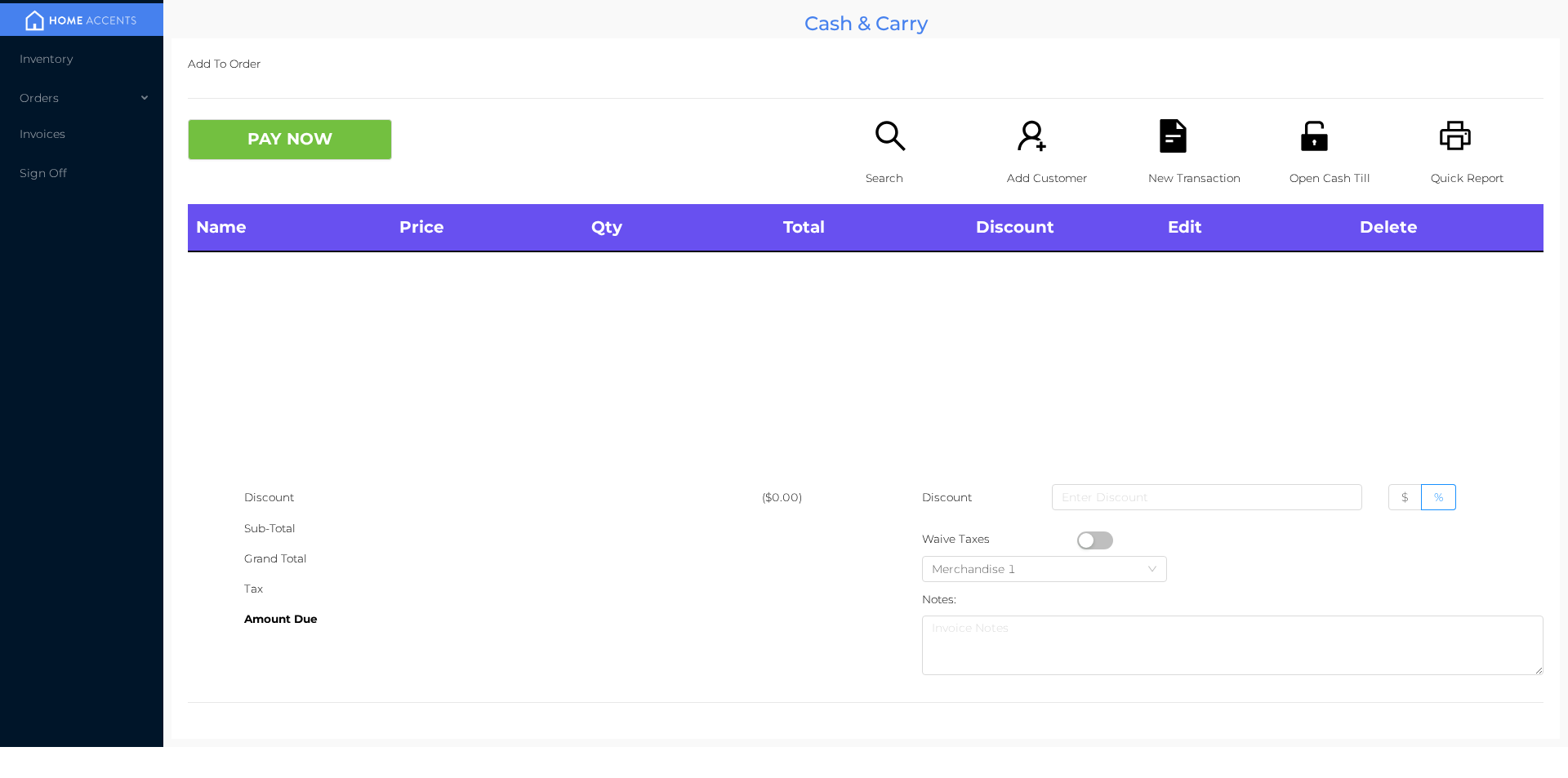
click at [890, 140] on icon "icon: search" at bounding box center [890, 135] width 34 height 34
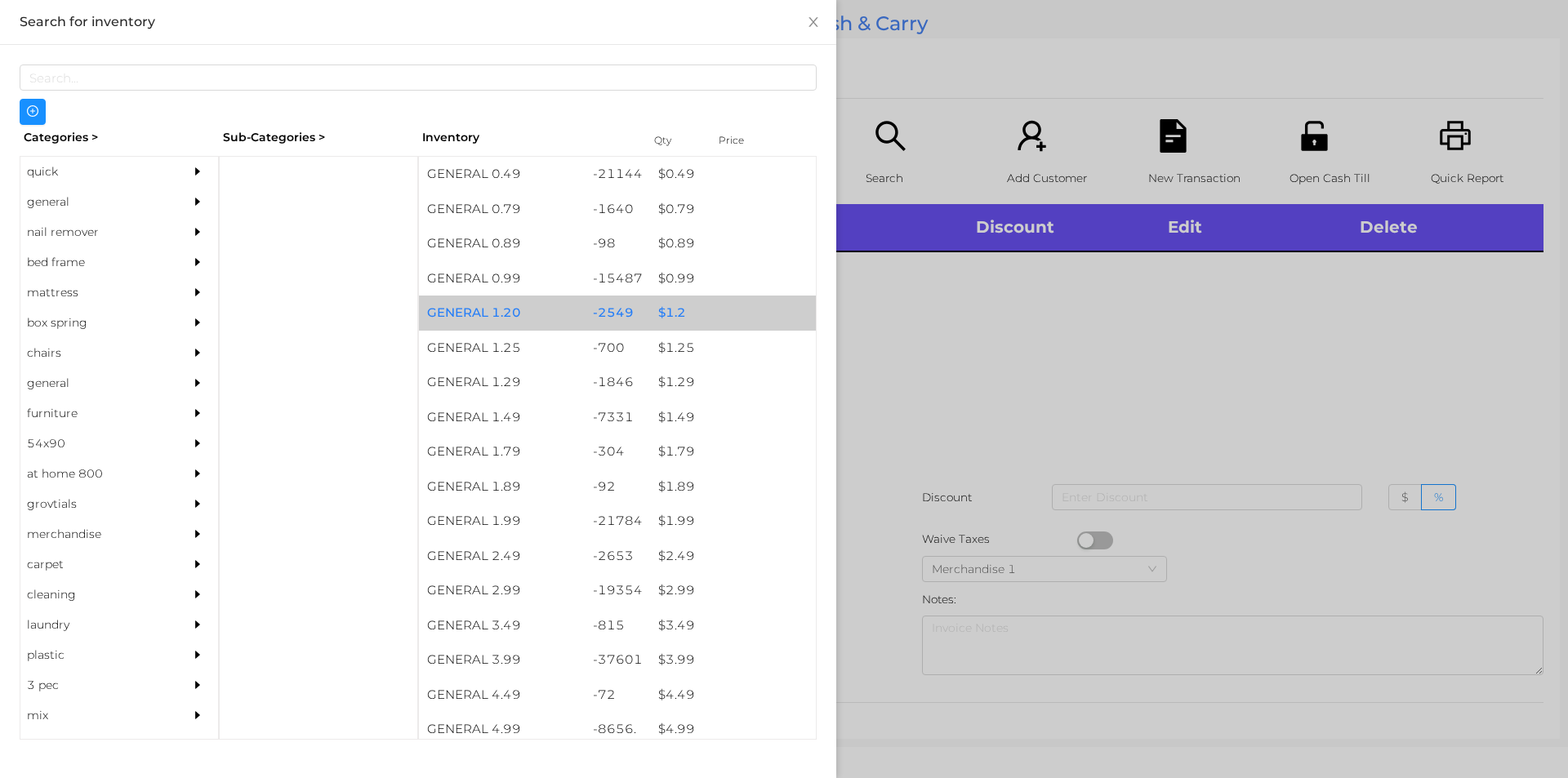
click at [589, 313] on div "-2549" at bounding box center [617, 313] width 66 height 35
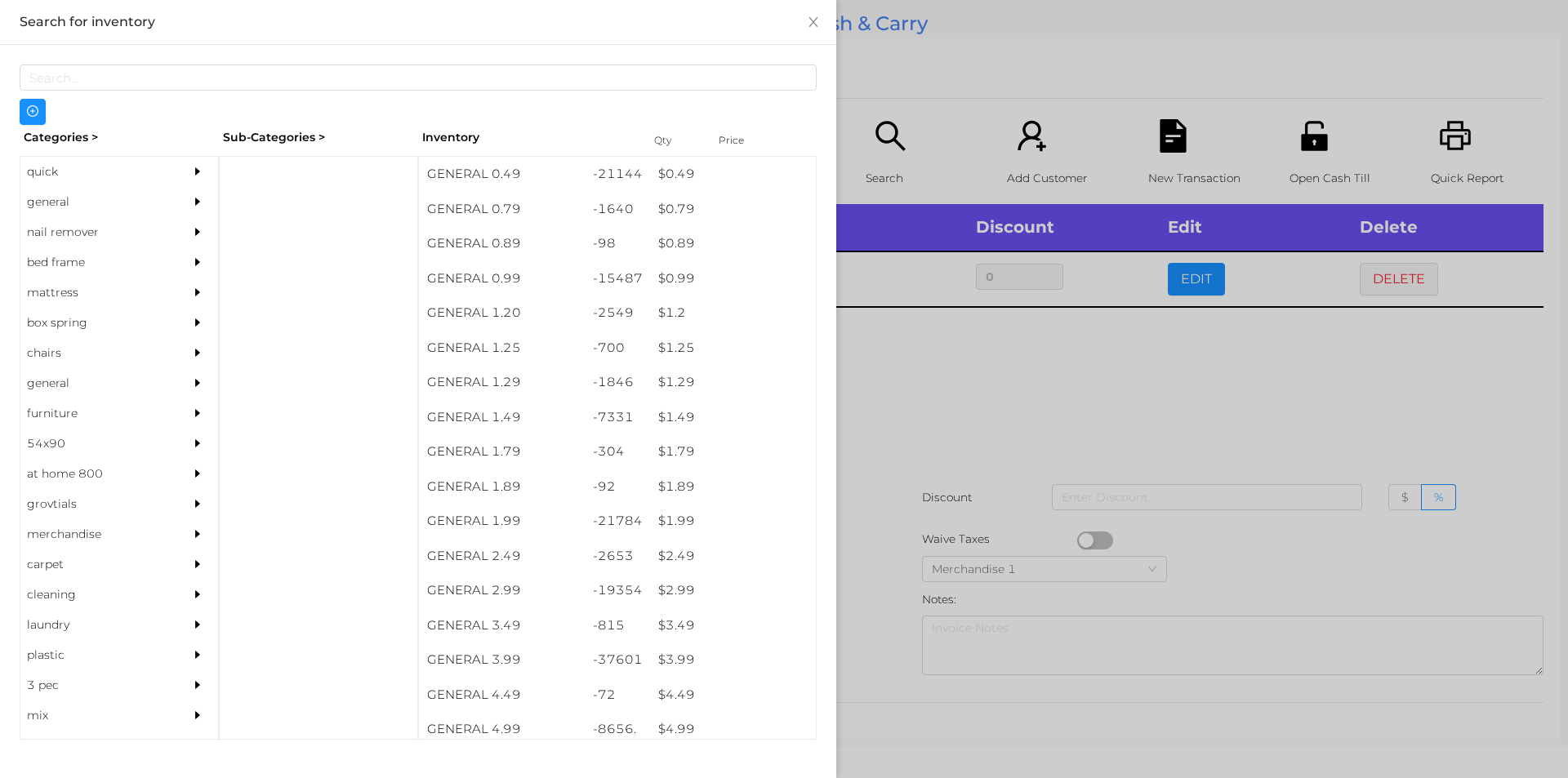
click at [931, 469] on div at bounding box center [784, 389] width 1568 height 778
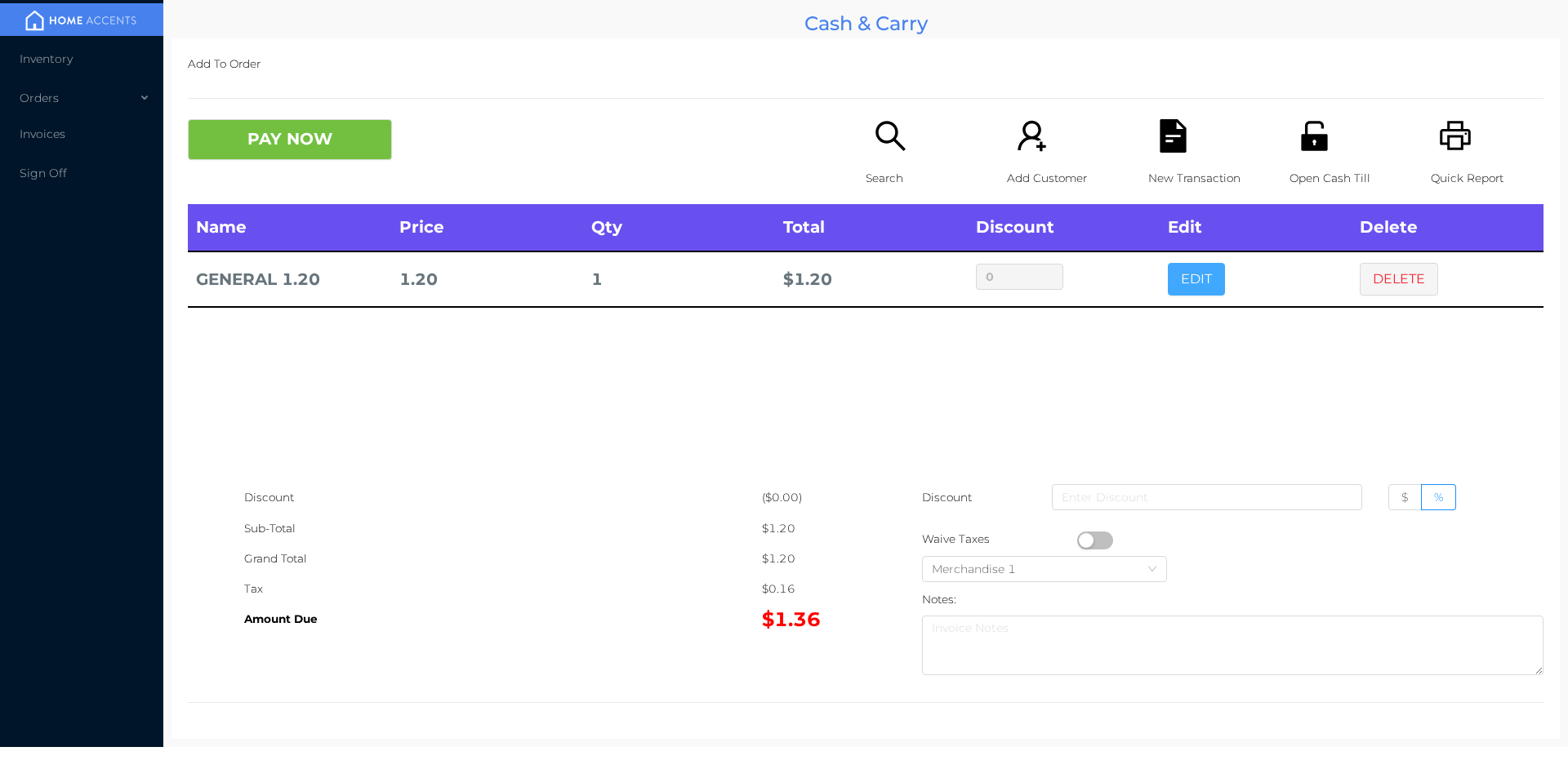
click at [1186, 275] on button "EDIT" at bounding box center [1196, 280] width 57 height 33
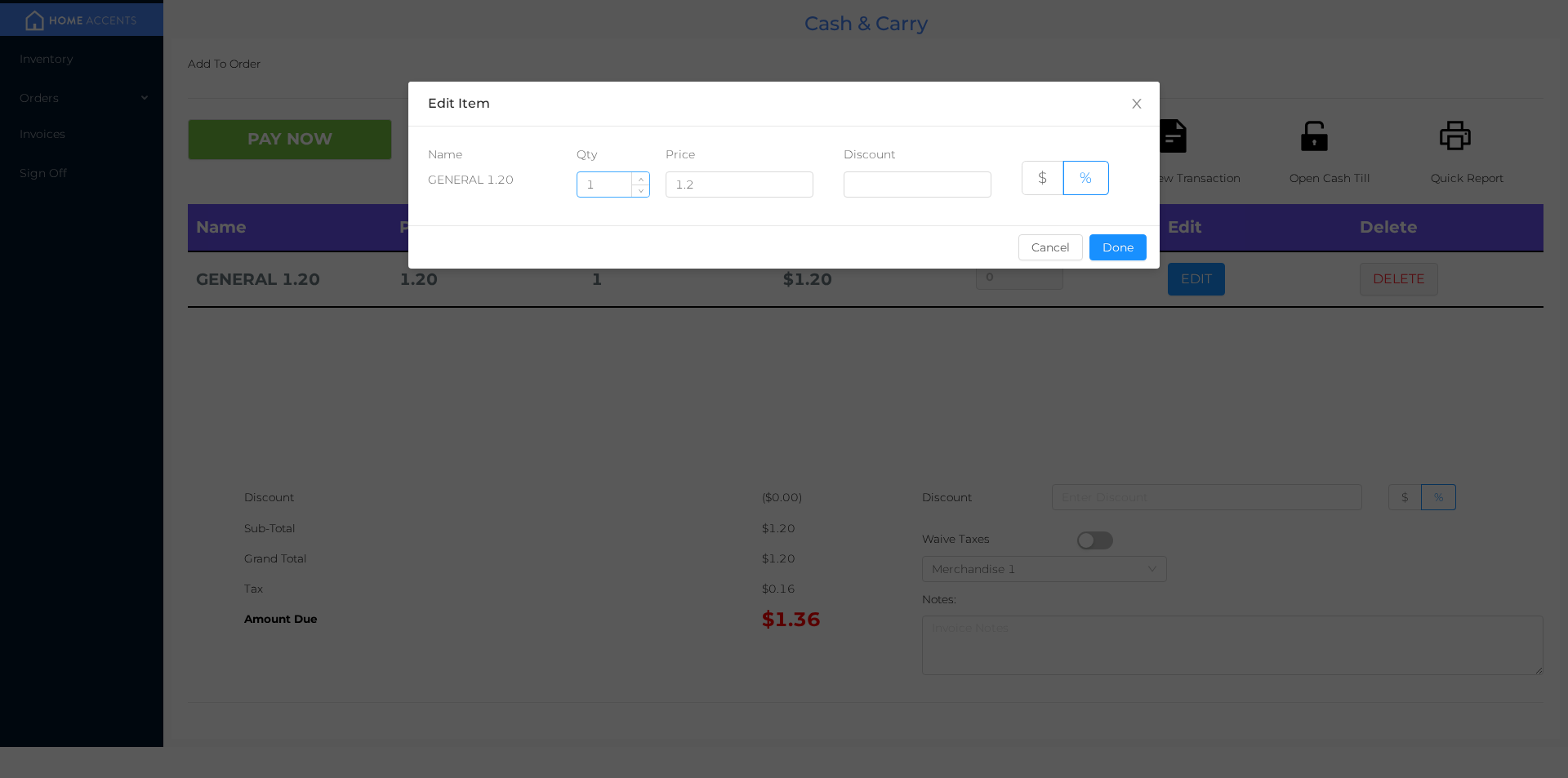
click at [614, 181] on input "1" at bounding box center [613, 184] width 72 height 24
type input "6"
click at [1105, 242] on button "Done" at bounding box center [1118, 247] width 57 height 26
type input "0%"
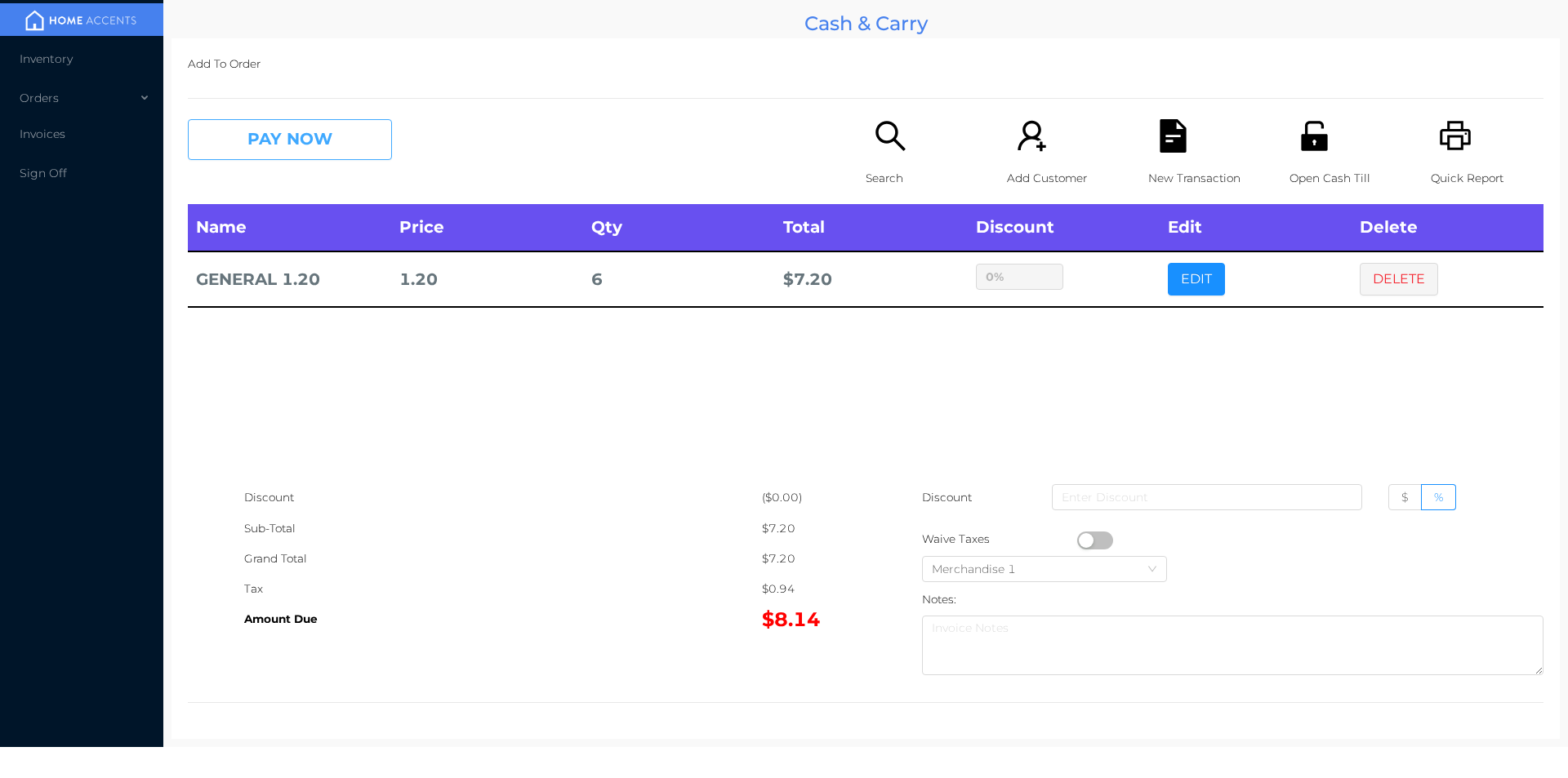
click at [260, 142] on button "PAY NOW" at bounding box center [289, 139] width 204 height 41
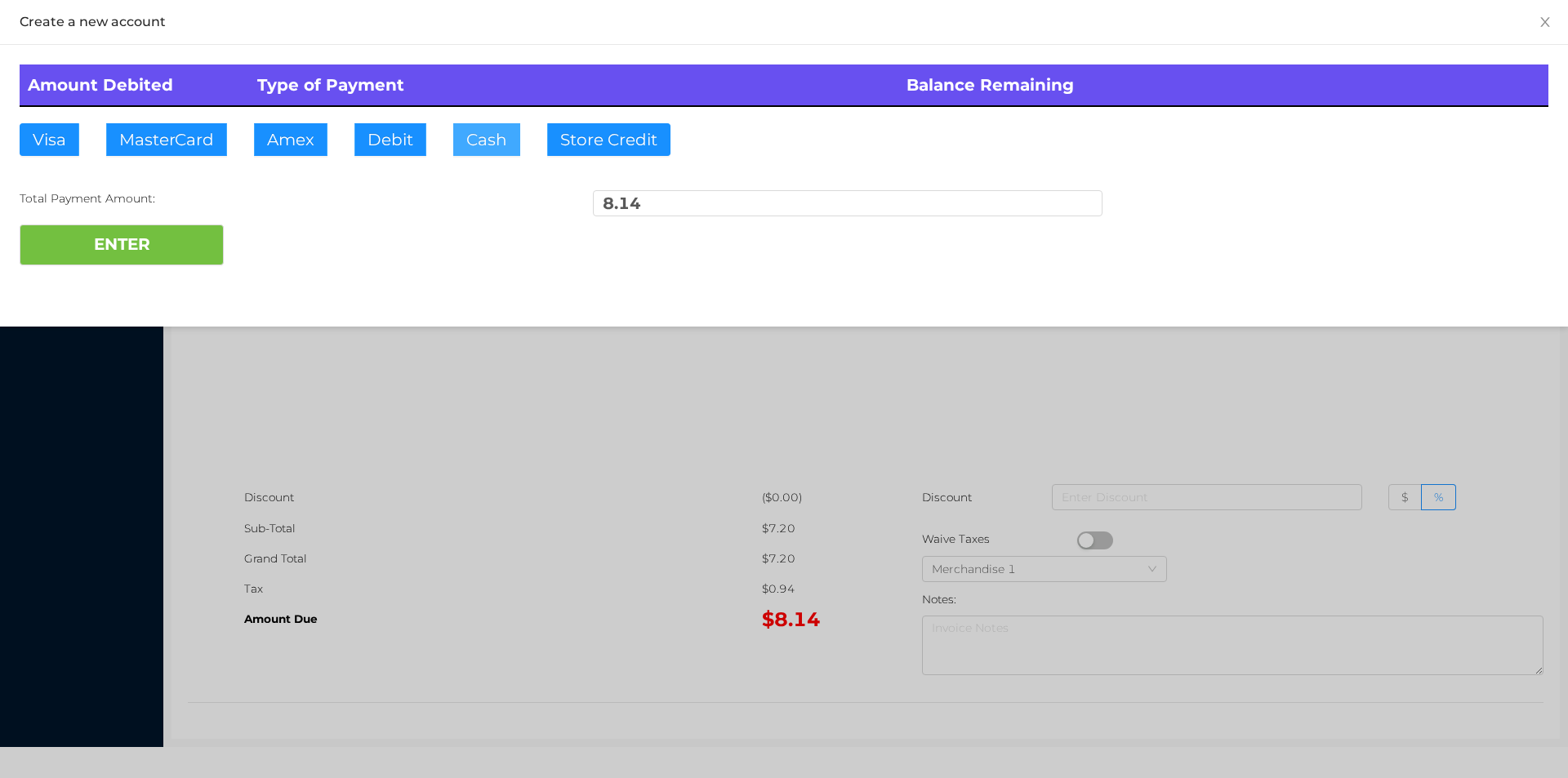
click at [453, 132] on button "Cash" at bounding box center [486, 140] width 67 height 33
type input "10"
click at [139, 234] on button "ENTER" at bounding box center [122, 245] width 204 height 41
type input "0"
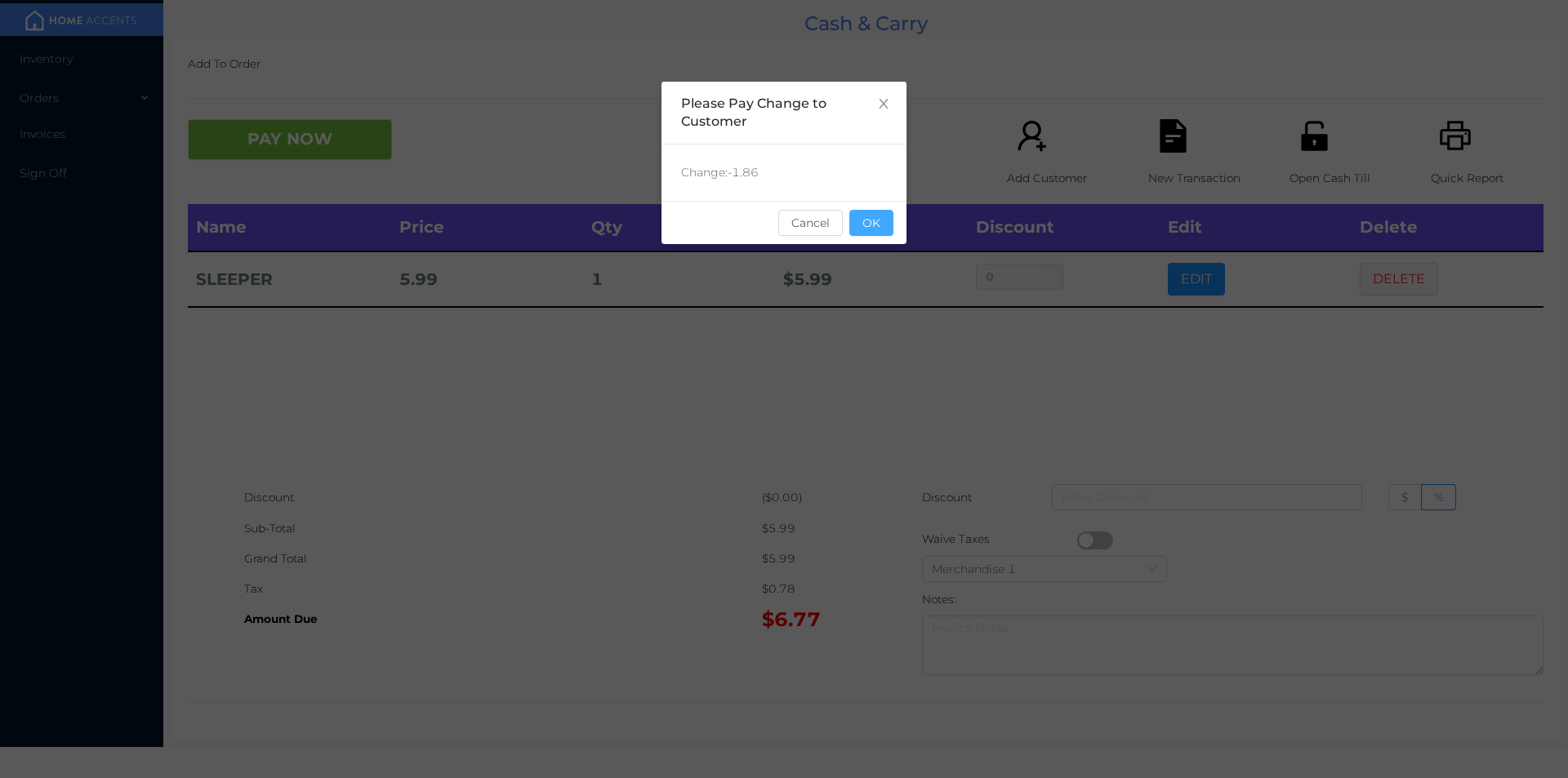
click at [889, 218] on button "OK" at bounding box center [871, 223] width 44 height 26
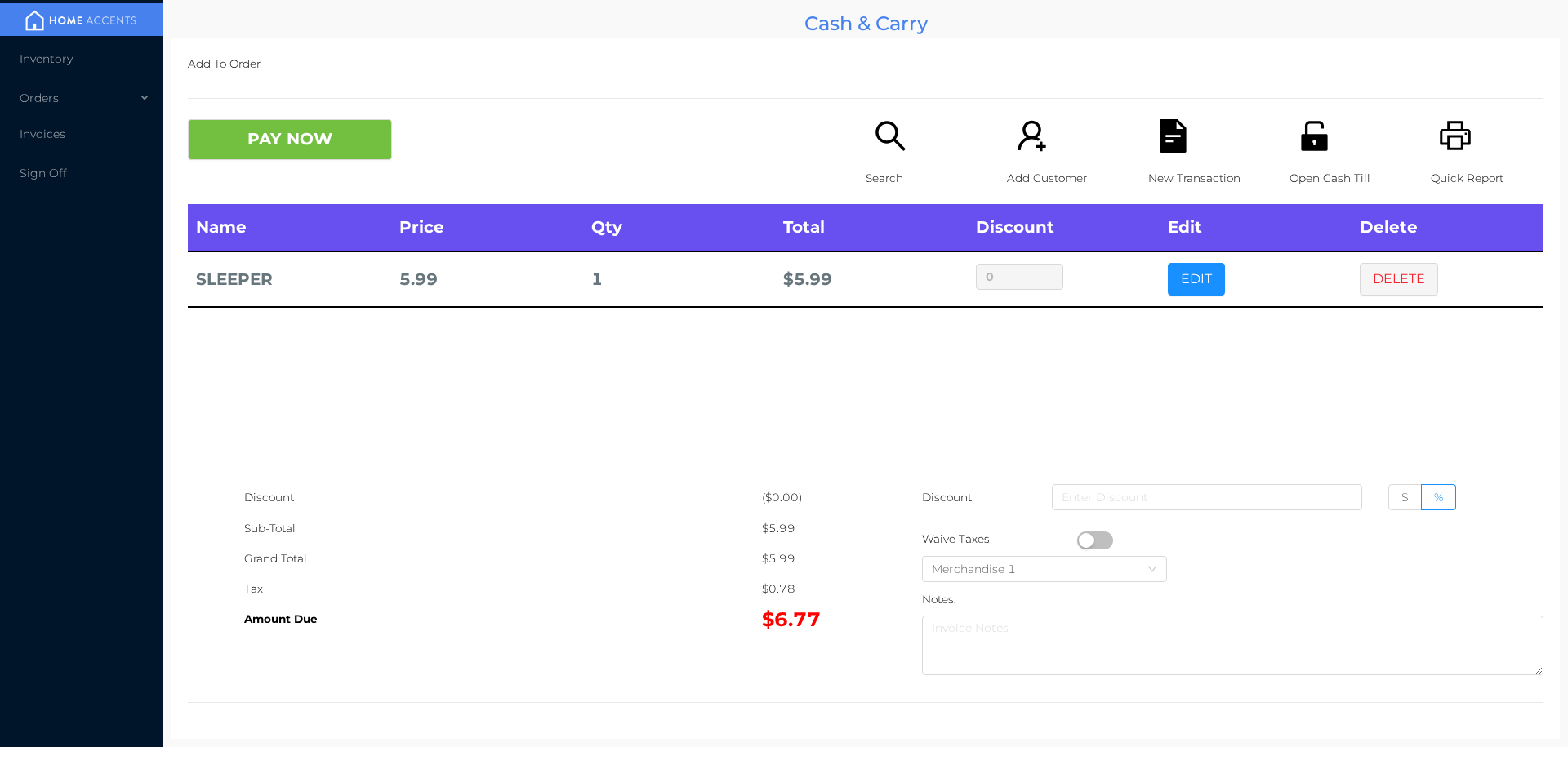
click at [1302, 153] on icon "icon: unlock" at bounding box center [1314, 135] width 34 height 34
click at [308, 144] on button "PAY NOW" at bounding box center [289, 139] width 204 height 41
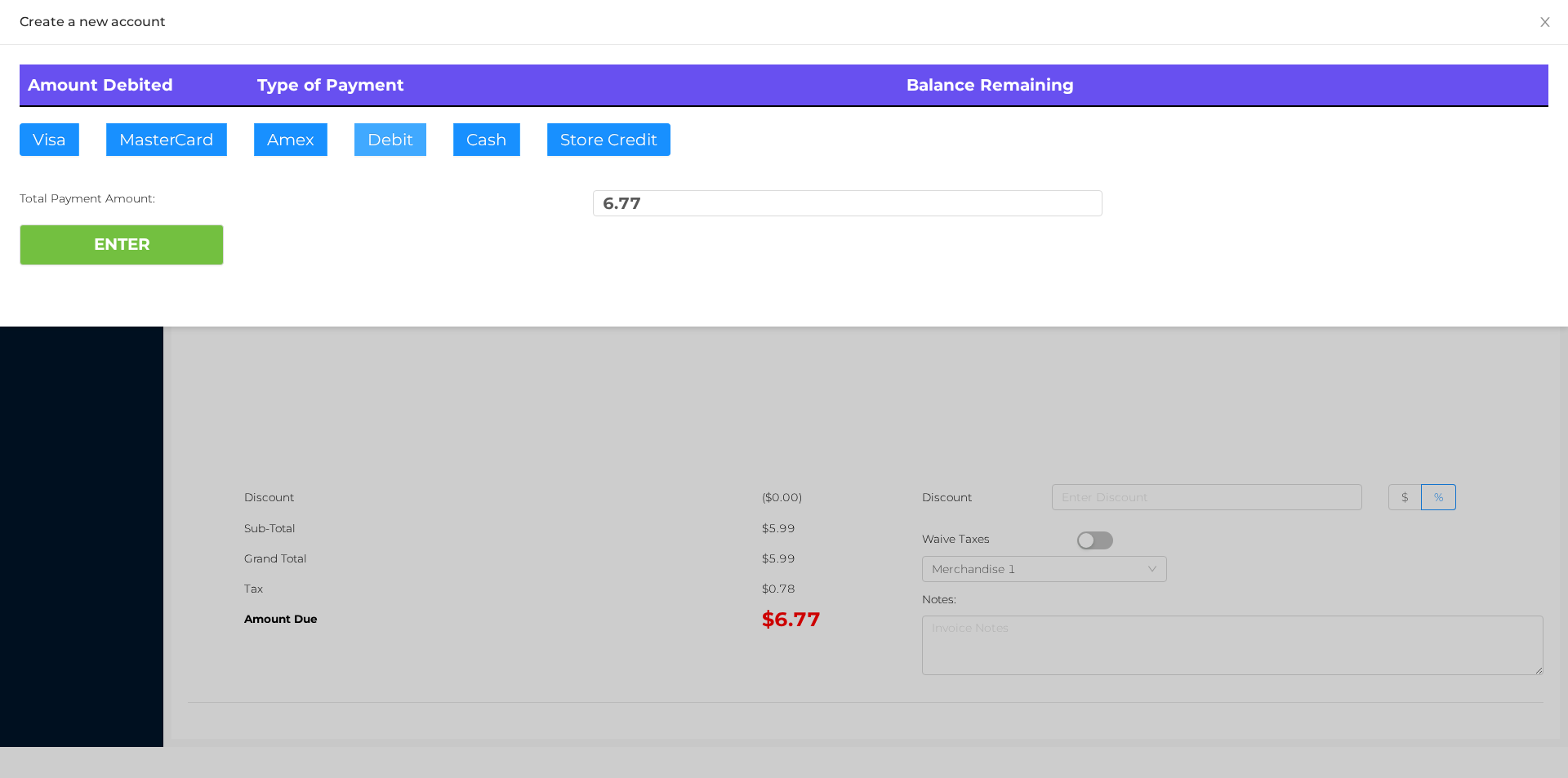
click at [382, 144] on button "Debit" at bounding box center [390, 140] width 72 height 33
click at [142, 257] on button "ENTER" at bounding box center [122, 245] width 204 height 41
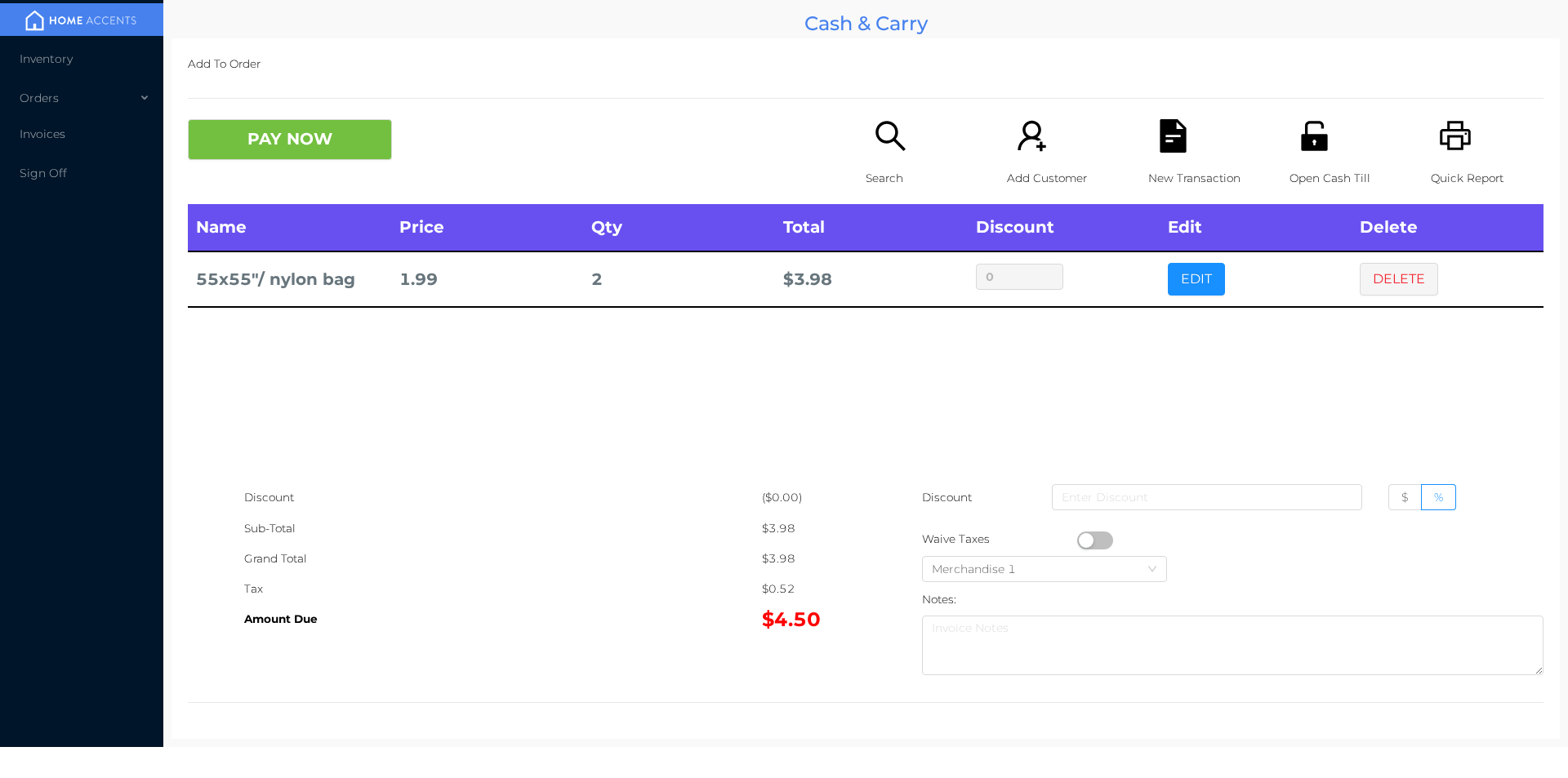
click at [885, 163] on p "Search" at bounding box center [922, 178] width 113 height 30
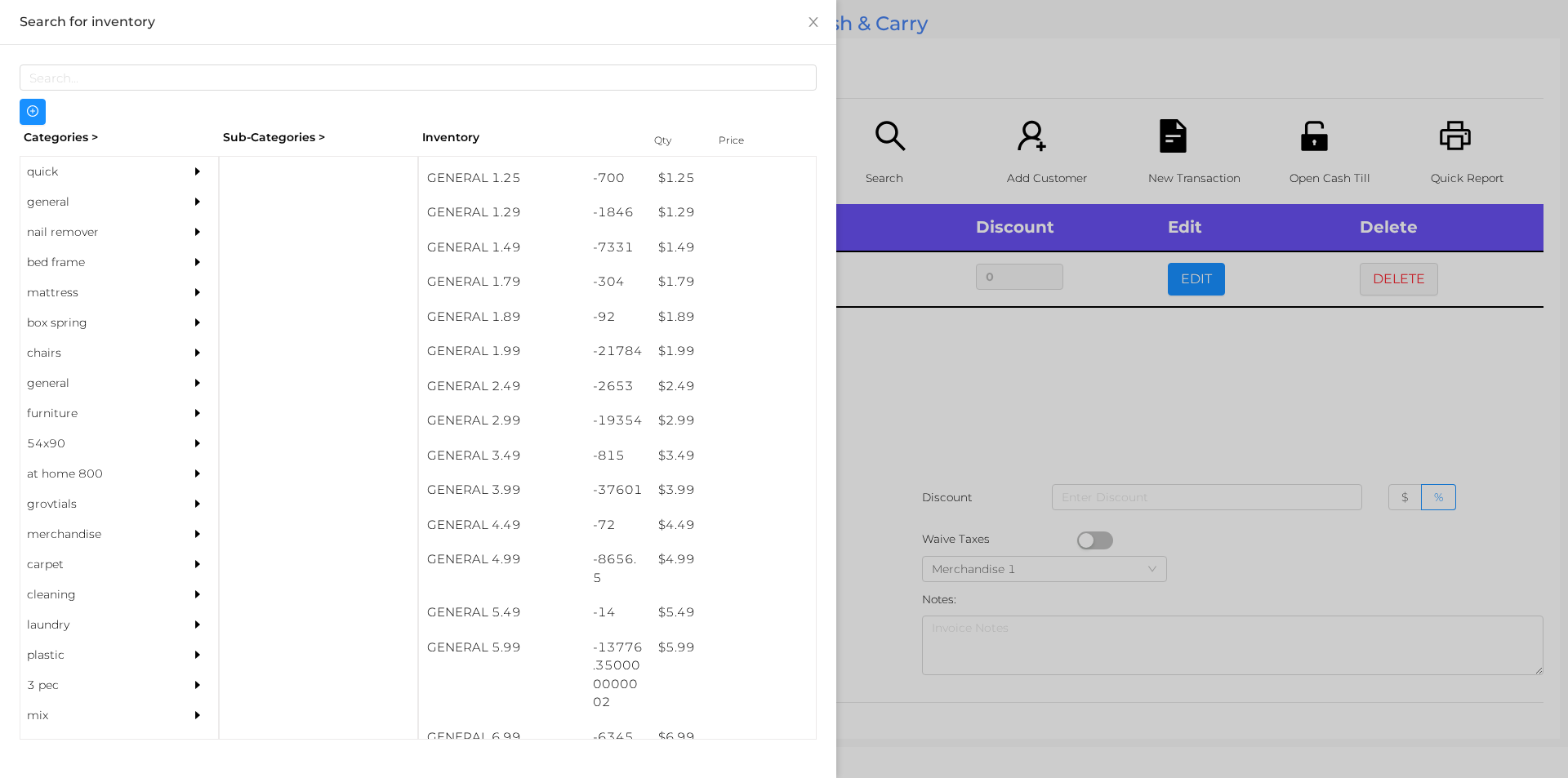
scroll to position [172, 0]
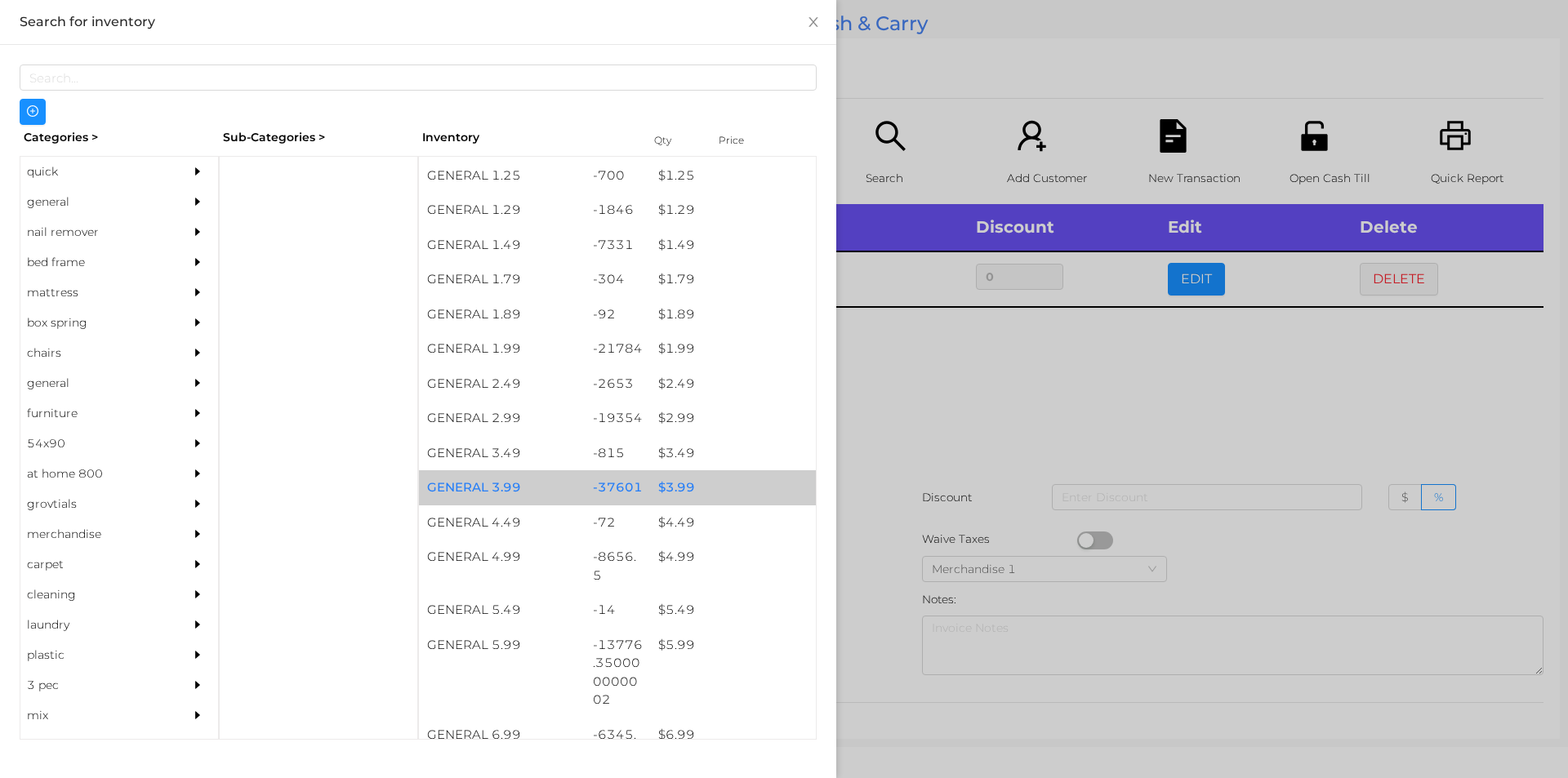
click at [701, 486] on div "$ 3.99" at bounding box center [733, 488] width 166 height 35
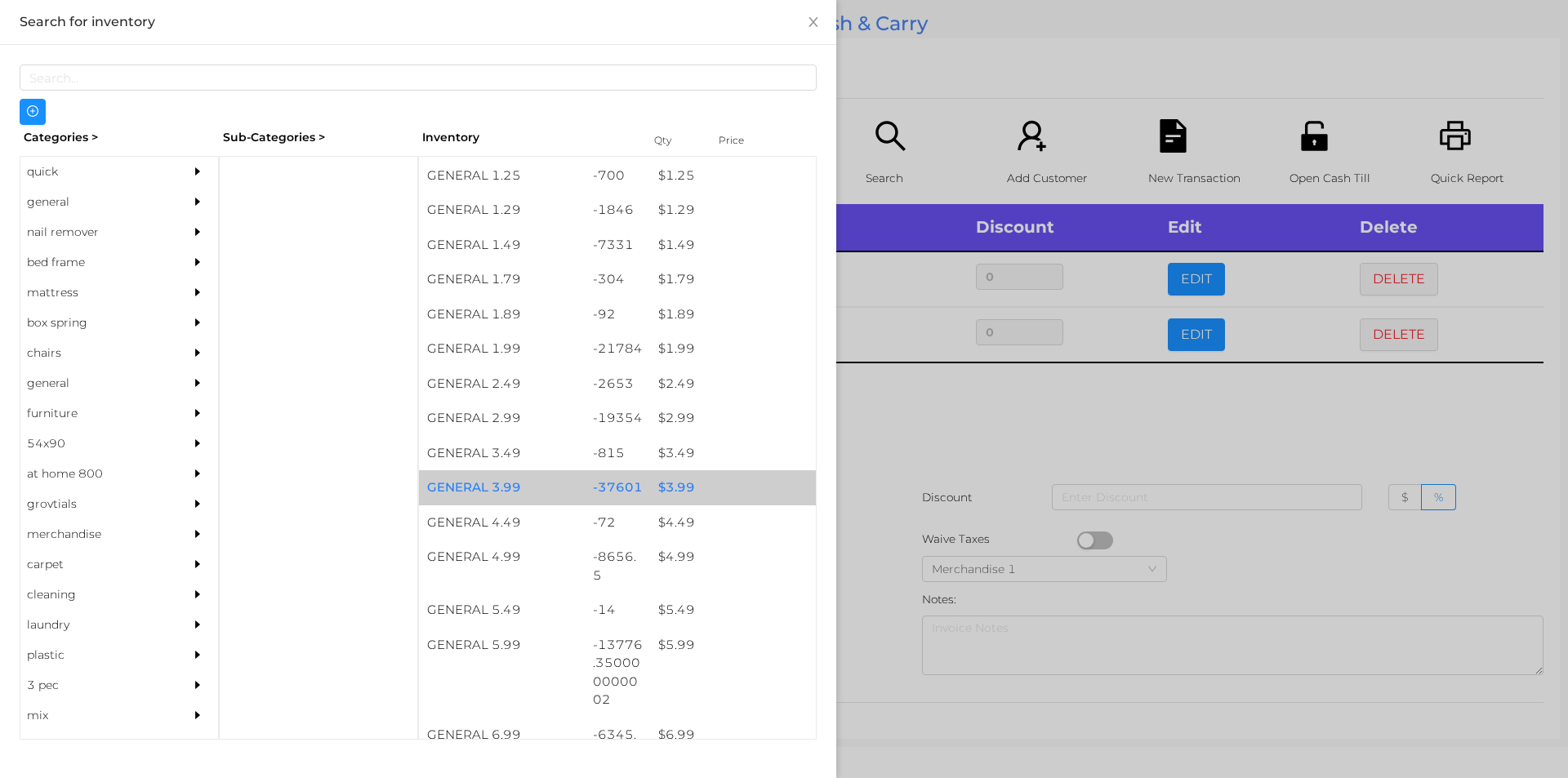
click at [692, 491] on div "$ 3.99" at bounding box center [733, 488] width 166 height 35
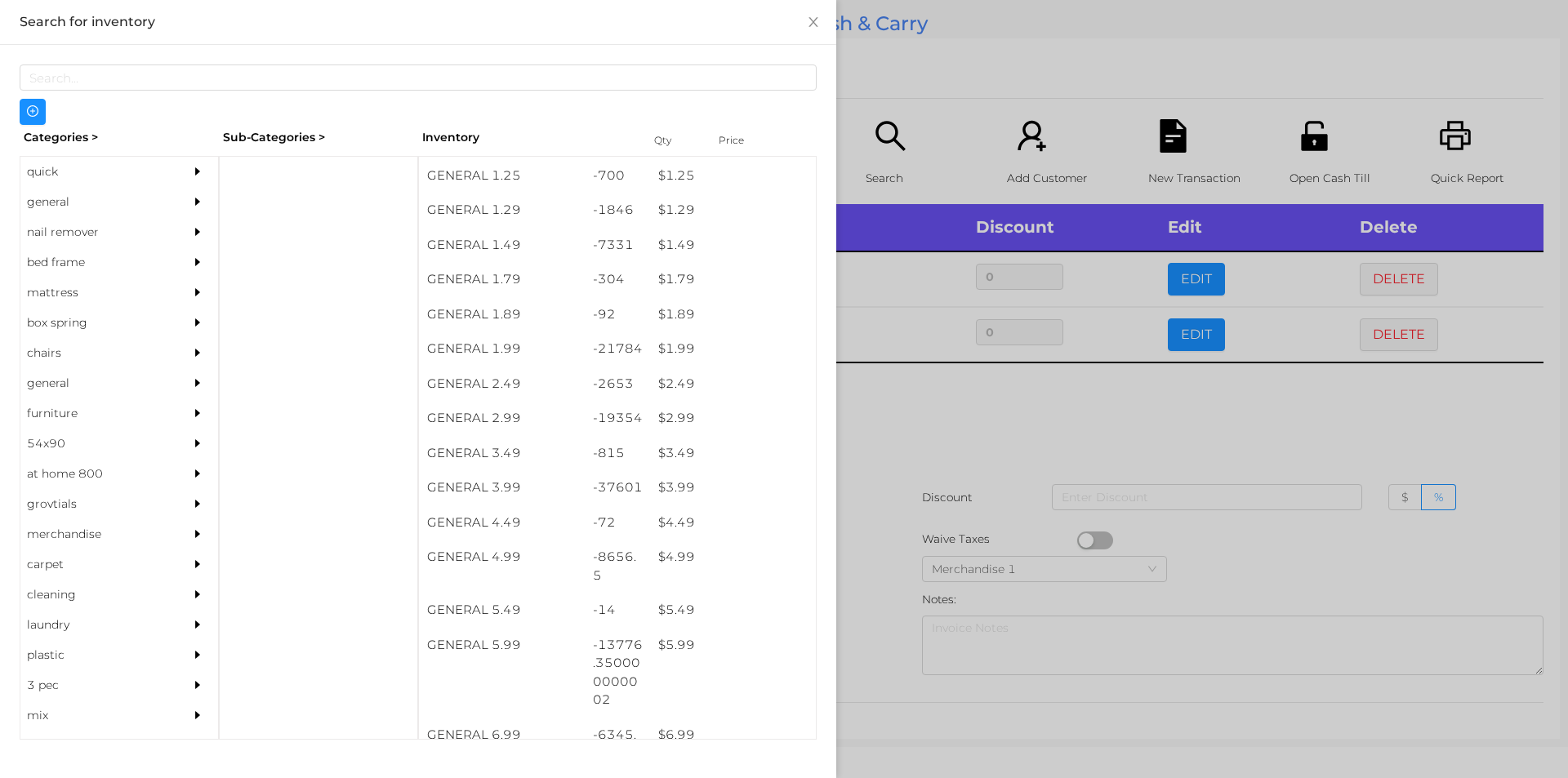
click at [911, 480] on div at bounding box center [784, 389] width 1568 height 778
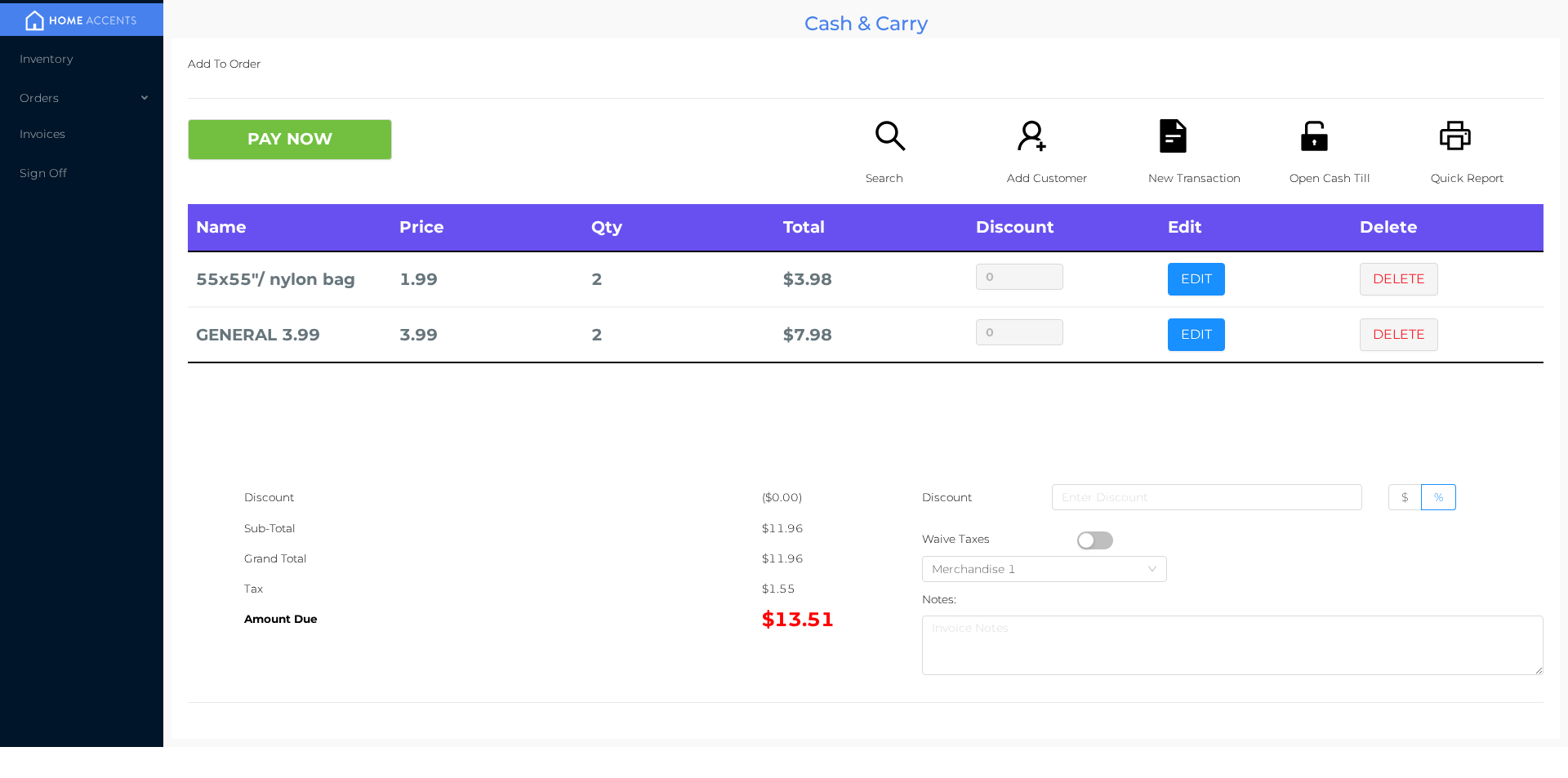
click at [1159, 142] on icon "icon: file-text" at bounding box center [1172, 135] width 26 height 34
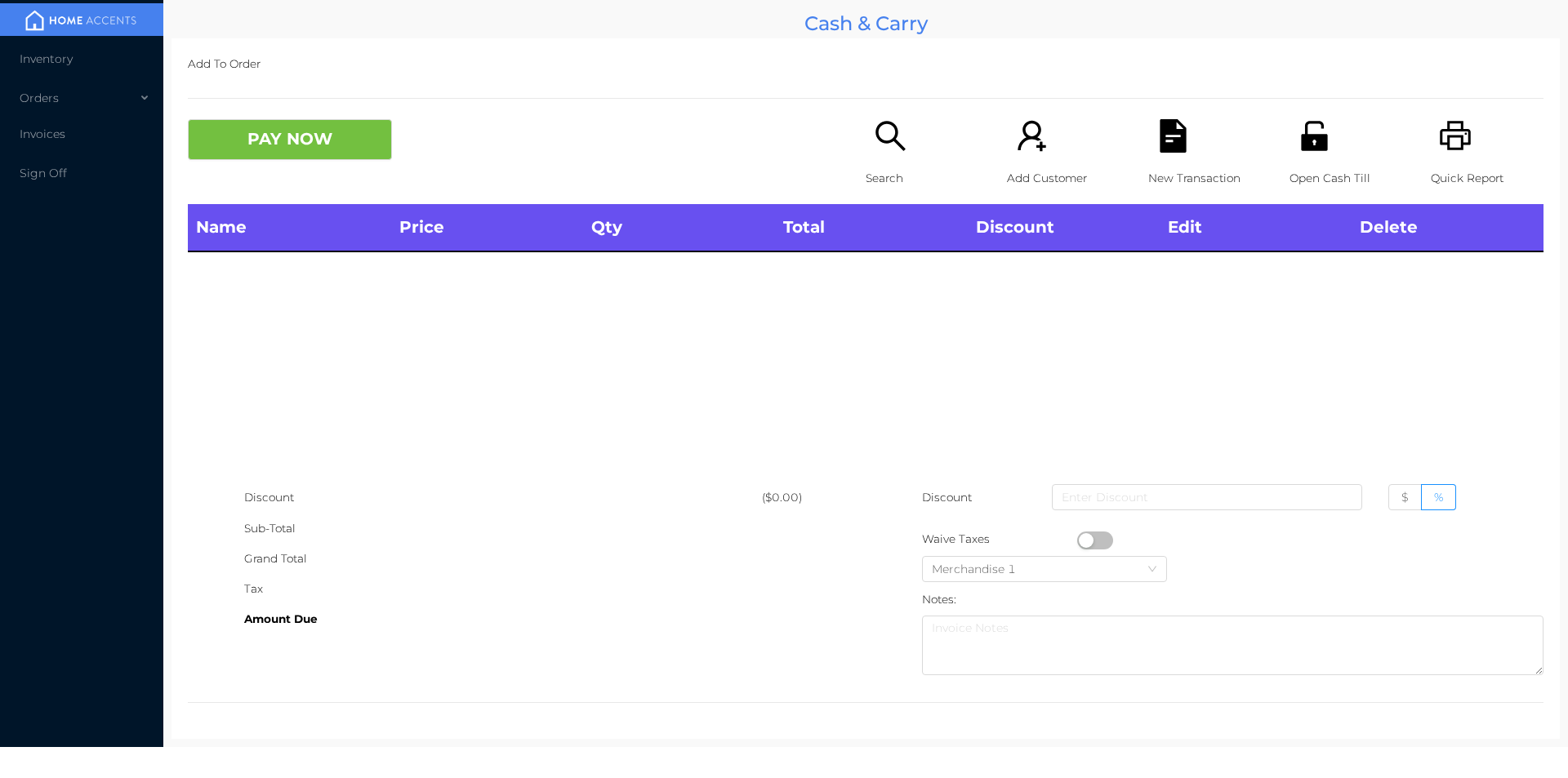
click at [1301, 141] on icon "icon: unlock" at bounding box center [1314, 135] width 26 height 30
click at [1297, 172] on p "Open Cash Till" at bounding box center [1346, 178] width 113 height 30
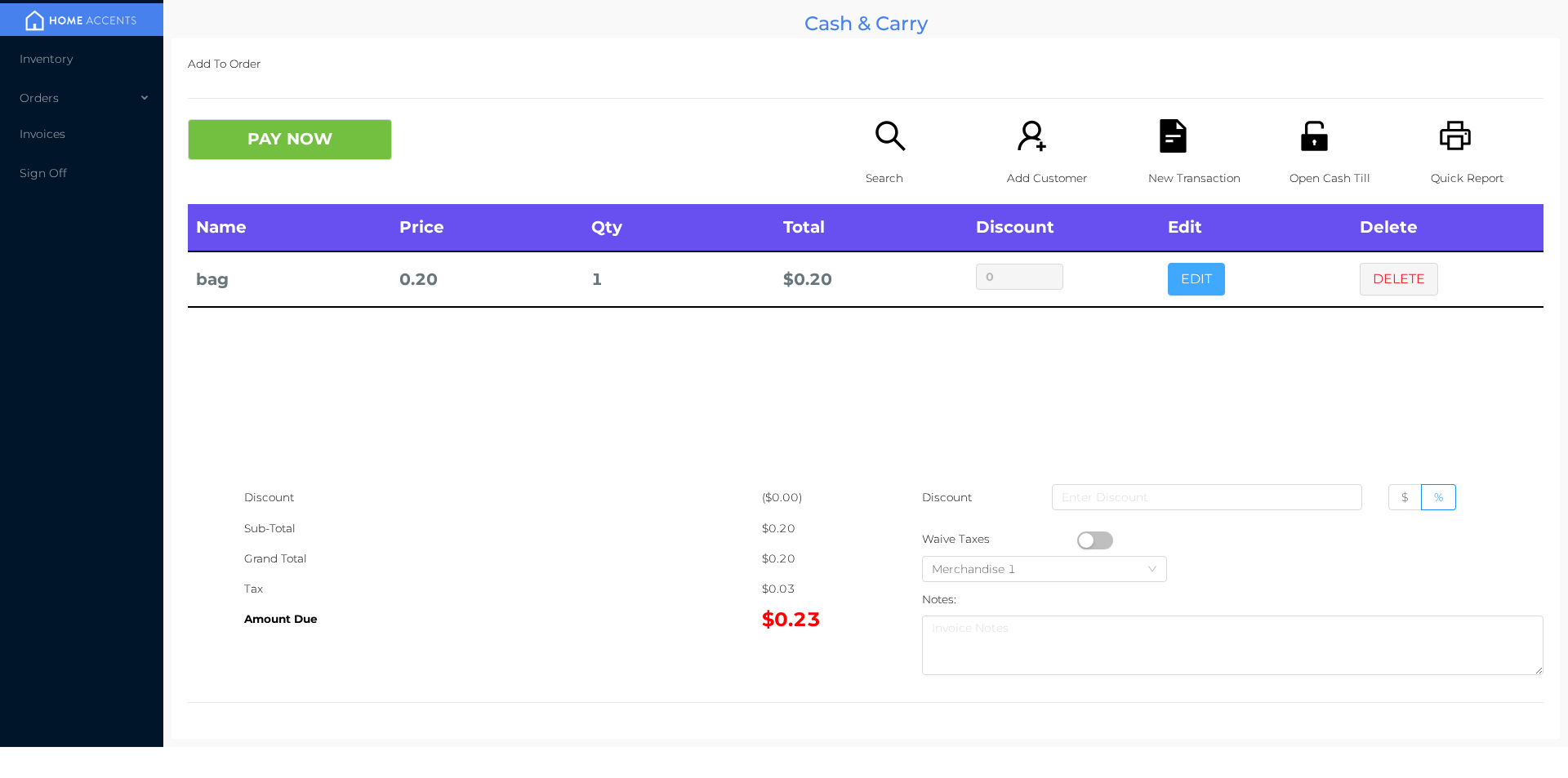
click at [1180, 267] on button "EDIT" at bounding box center [1196, 280] width 57 height 33
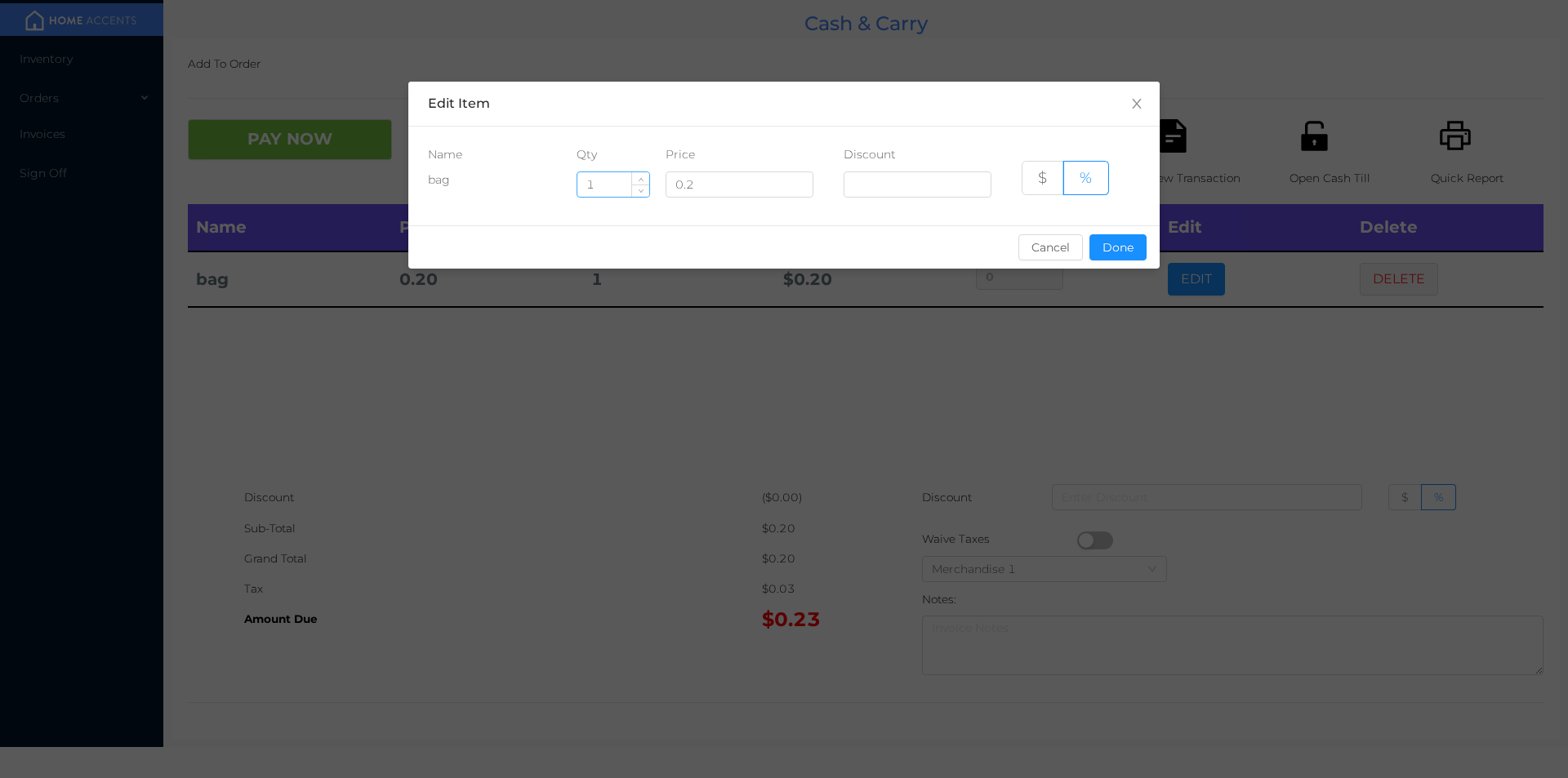
click at [592, 182] on input "1" at bounding box center [613, 184] width 72 height 24
type input "2"
click at [1124, 238] on button "Done" at bounding box center [1118, 247] width 57 height 26
type input "0%"
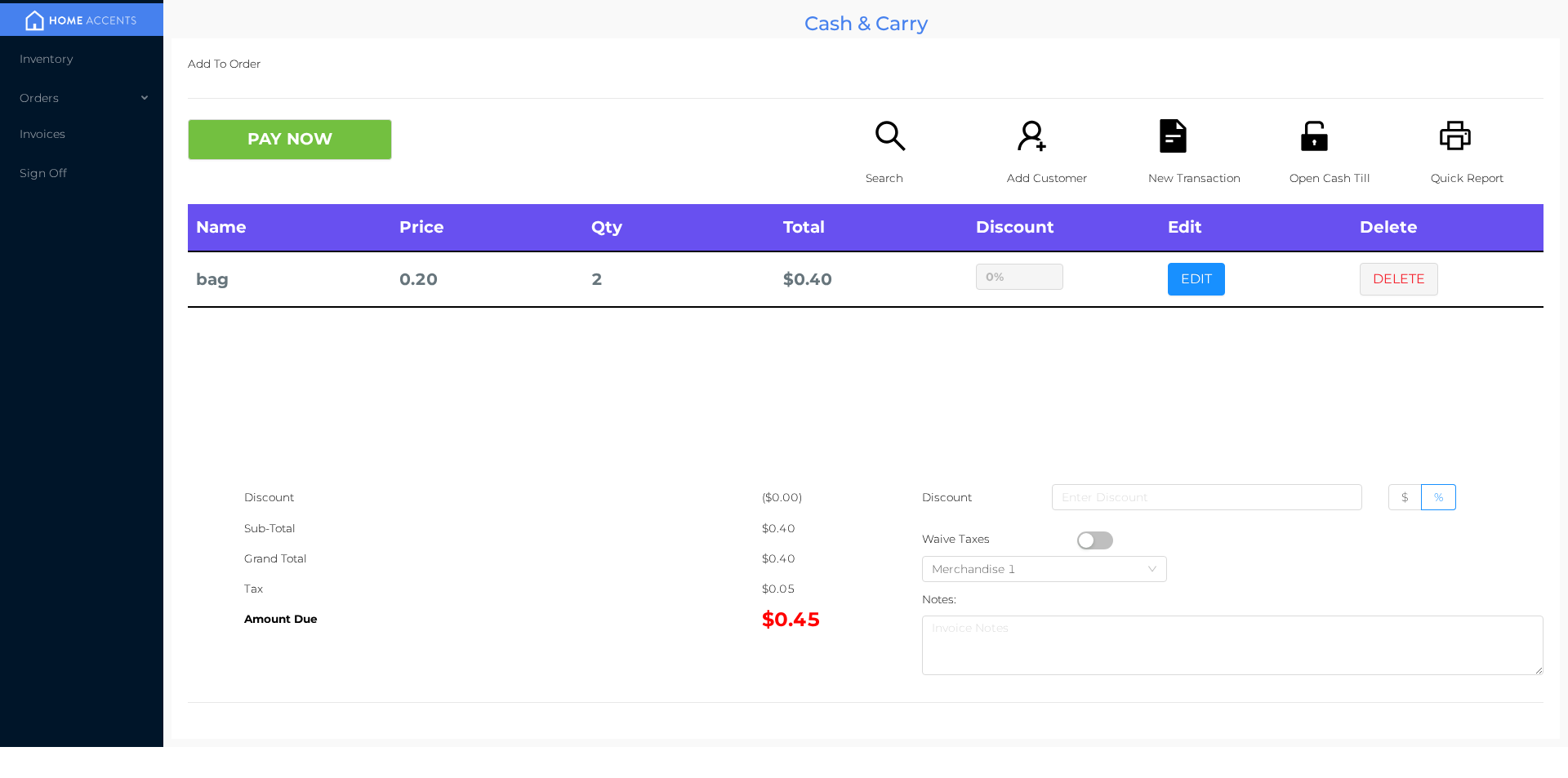
click at [310, 182] on div "PAY NOW Search Add Customer New Transaction Open Cash Till Quick Report" at bounding box center [865, 162] width 1355 height 85
click at [320, 131] on button "PAY NOW" at bounding box center [289, 139] width 204 height 41
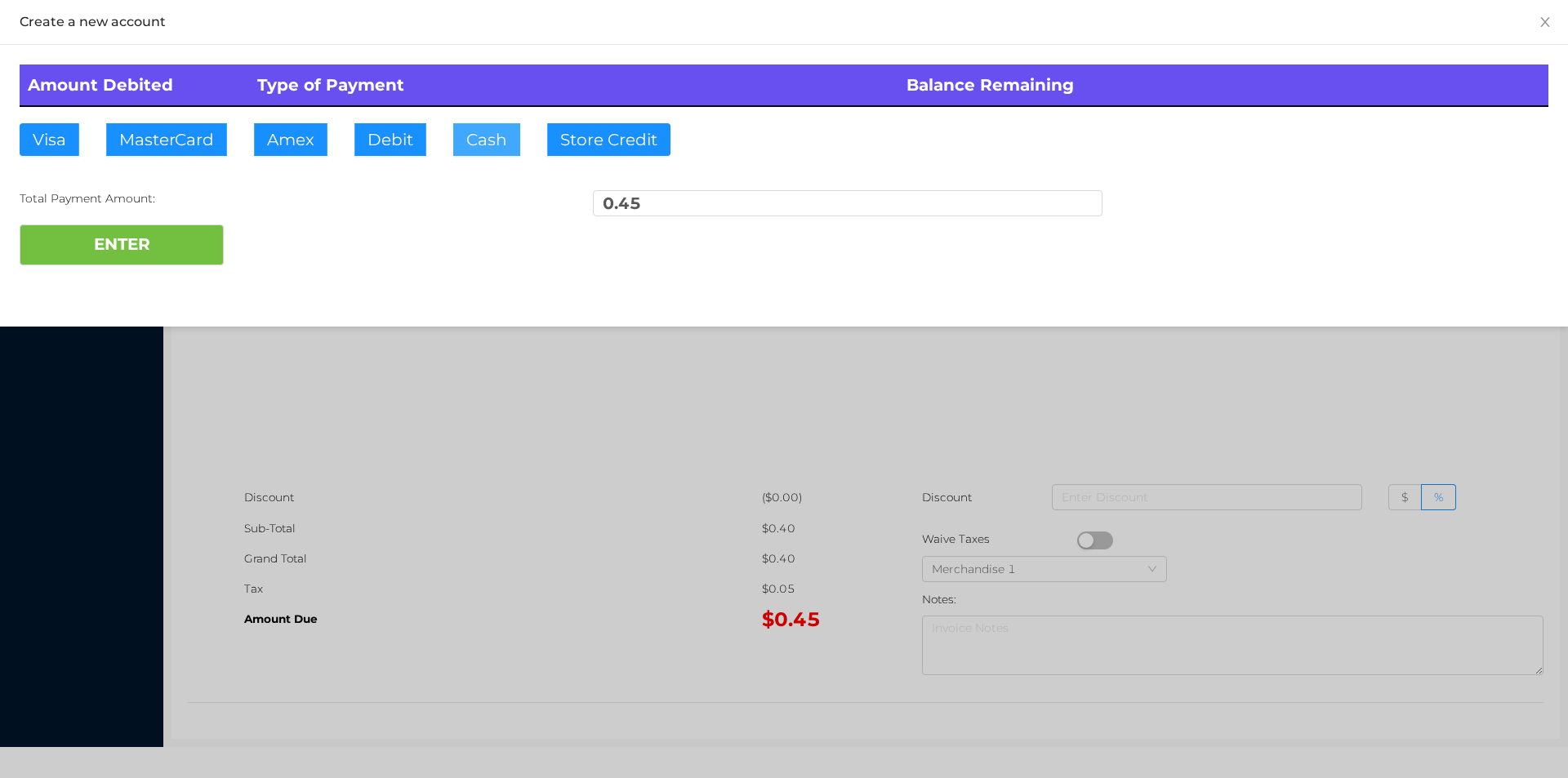
click at [492, 144] on button "Cash" at bounding box center [486, 140] width 67 height 33
type input "2"
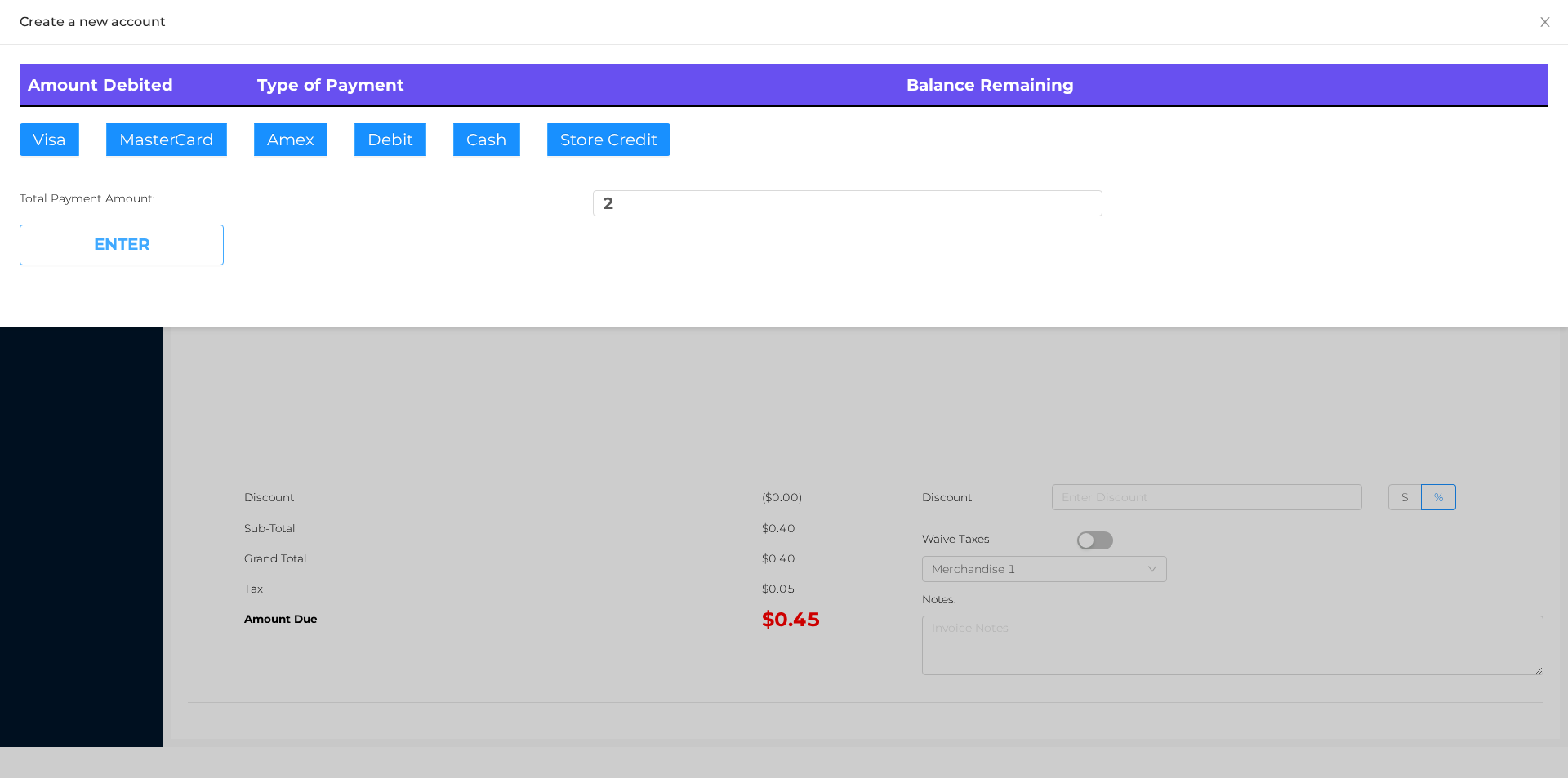
click at [128, 239] on button "ENTER" at bounding box center [122, 245] width 204 height 41
type input "0"
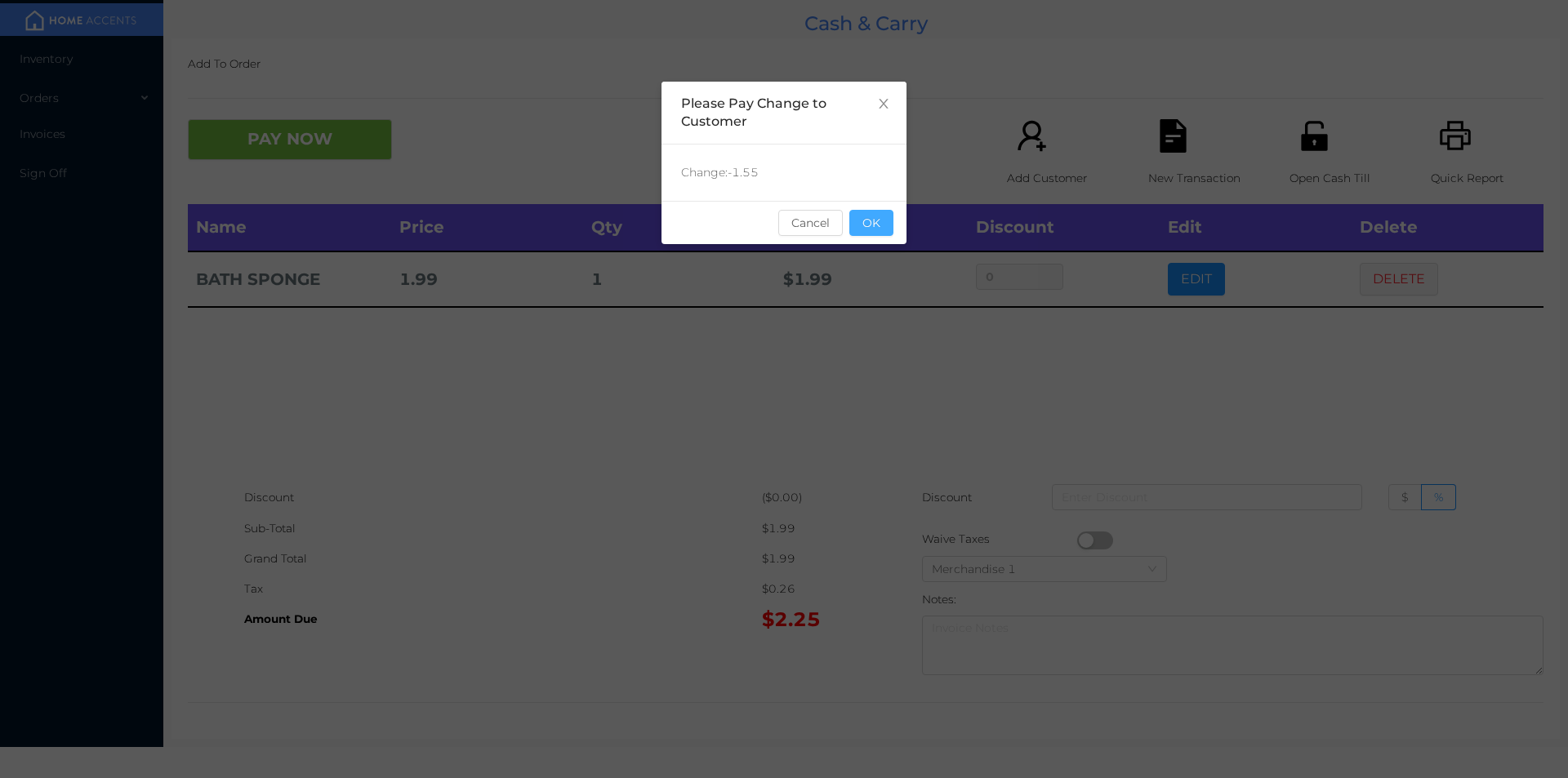
click at [875, 218] on button "OK" at bounding box center [871, 223] width 44 height 26
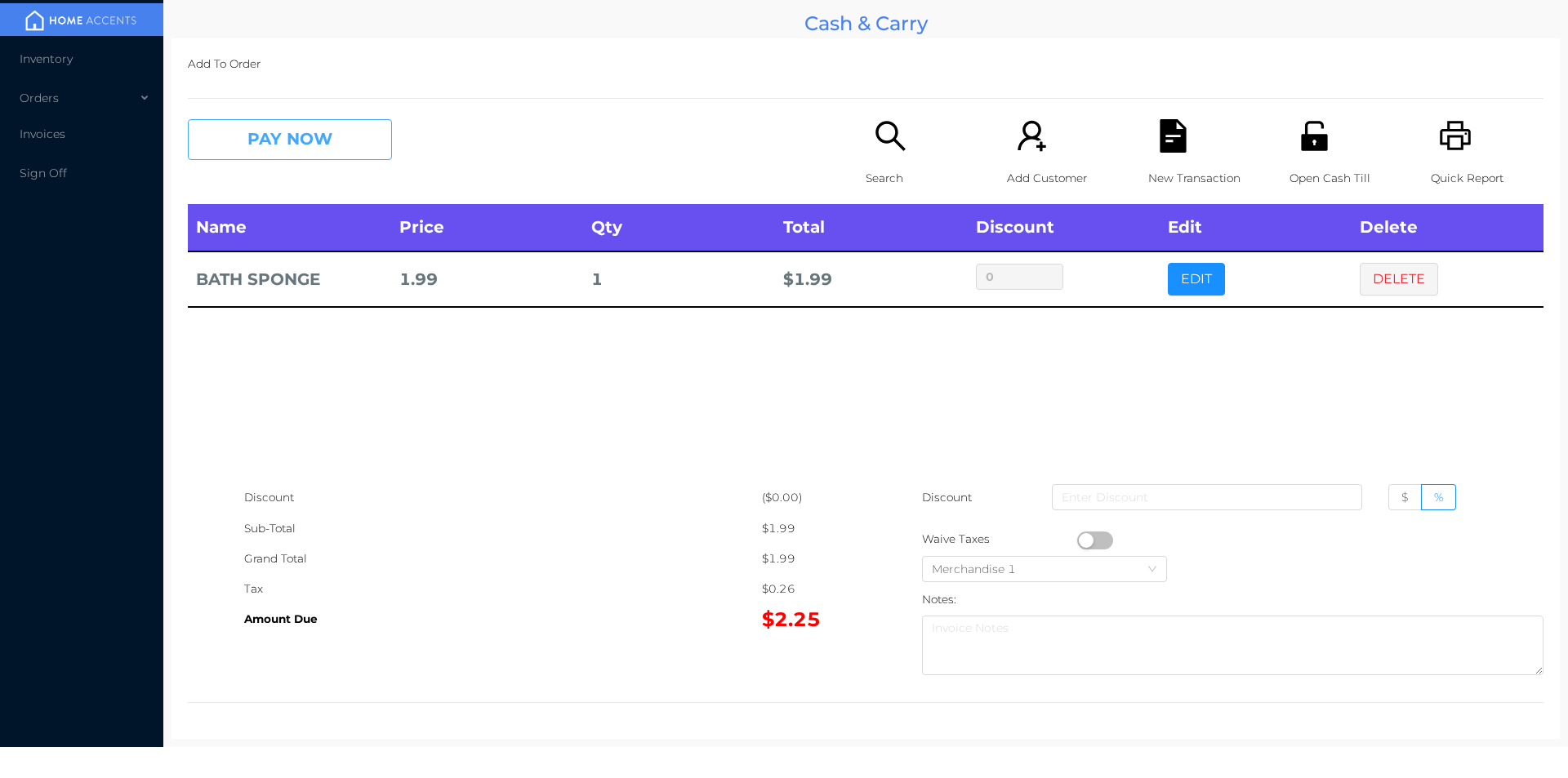
click at [259, 147] on button "PAY NOW" at bounding box center [289, 139] width 204 height 41
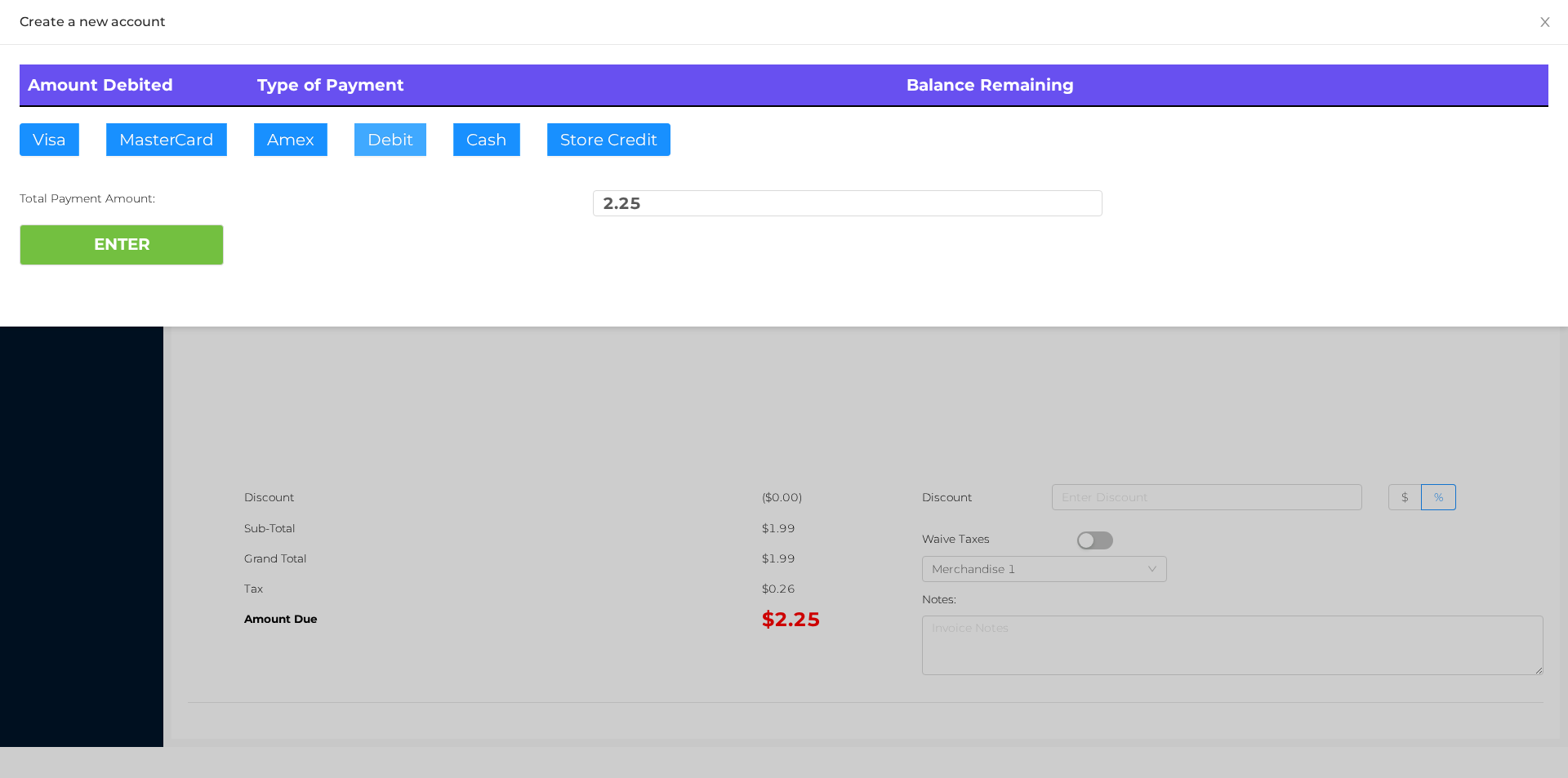
click at [392, 127] on button "Debit" at bounding box center [390, 140] width 72 height 33
click at [128, 253] on button "ENTER" at bounding box center [122, 245] width 204 height 41
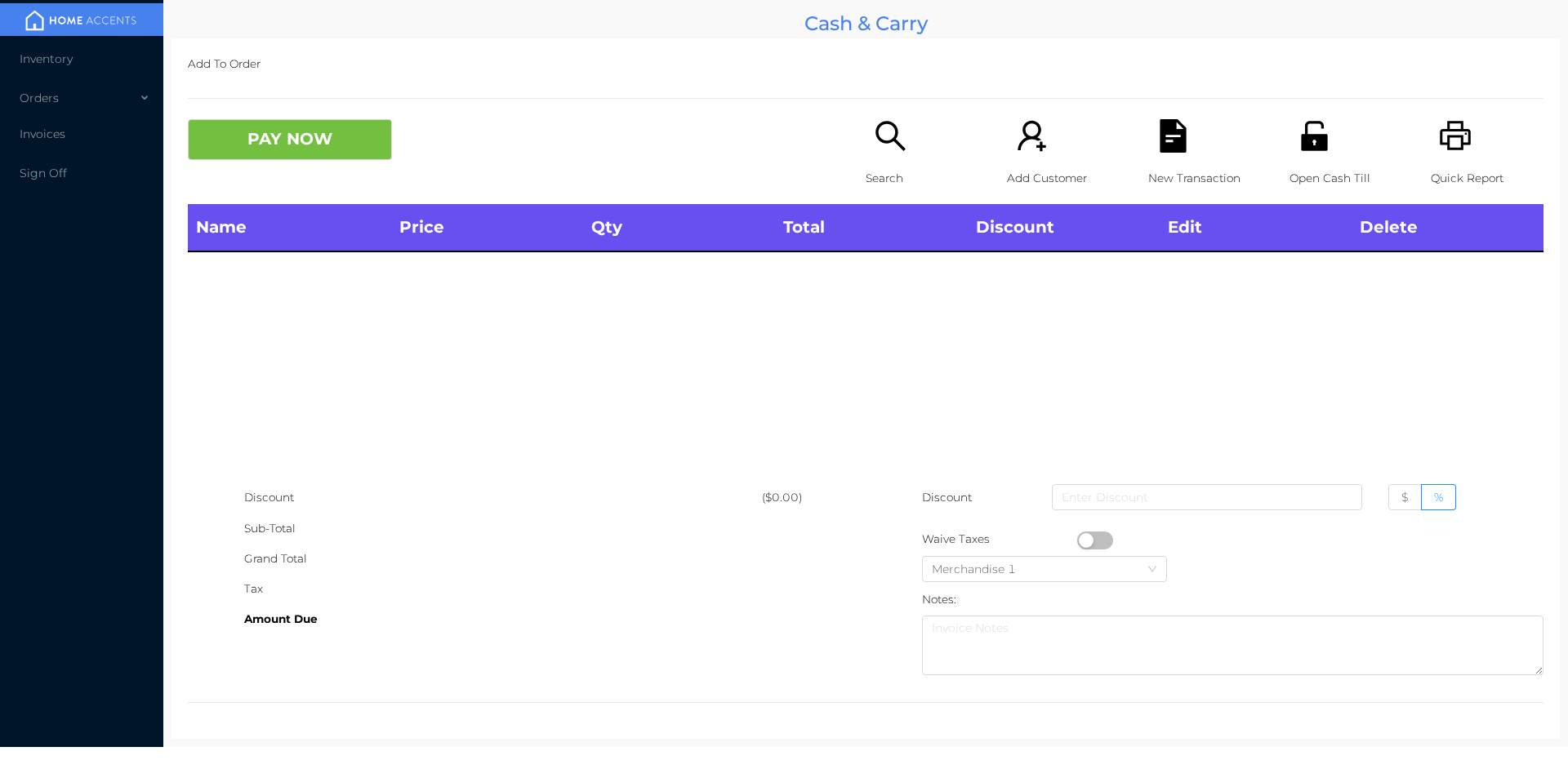
click at [1307, 122] on icon "icon: unlock" at bounding box center [1314, 135] width 26 height 30
click at [1442, 160] on div "Quick Report" at bounding box center [1487, 162] width 113 height 85
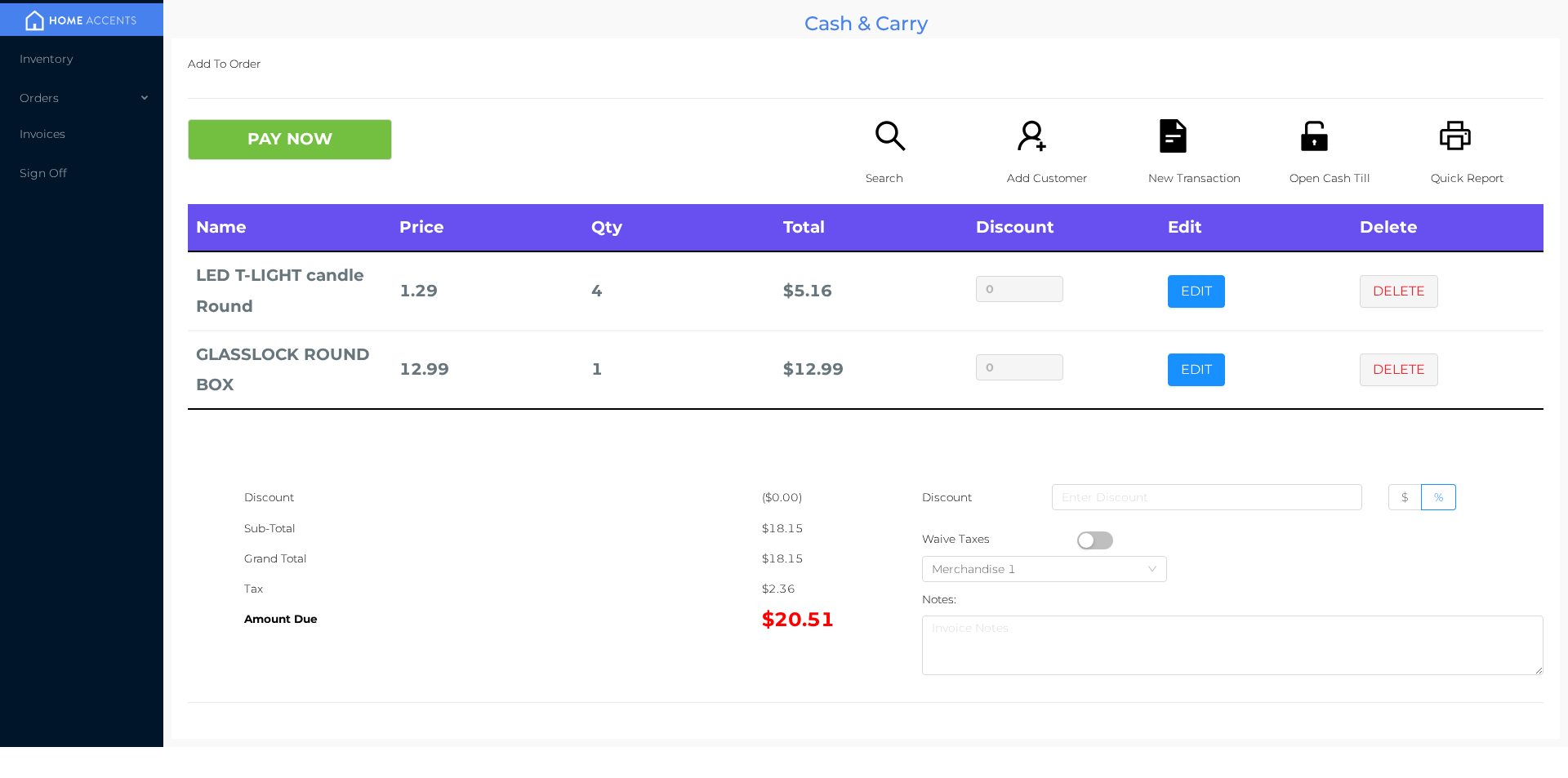
click at [1159, 125] on icon "icon: file-text" at bounding box center [1172, 135] width 26 height 34
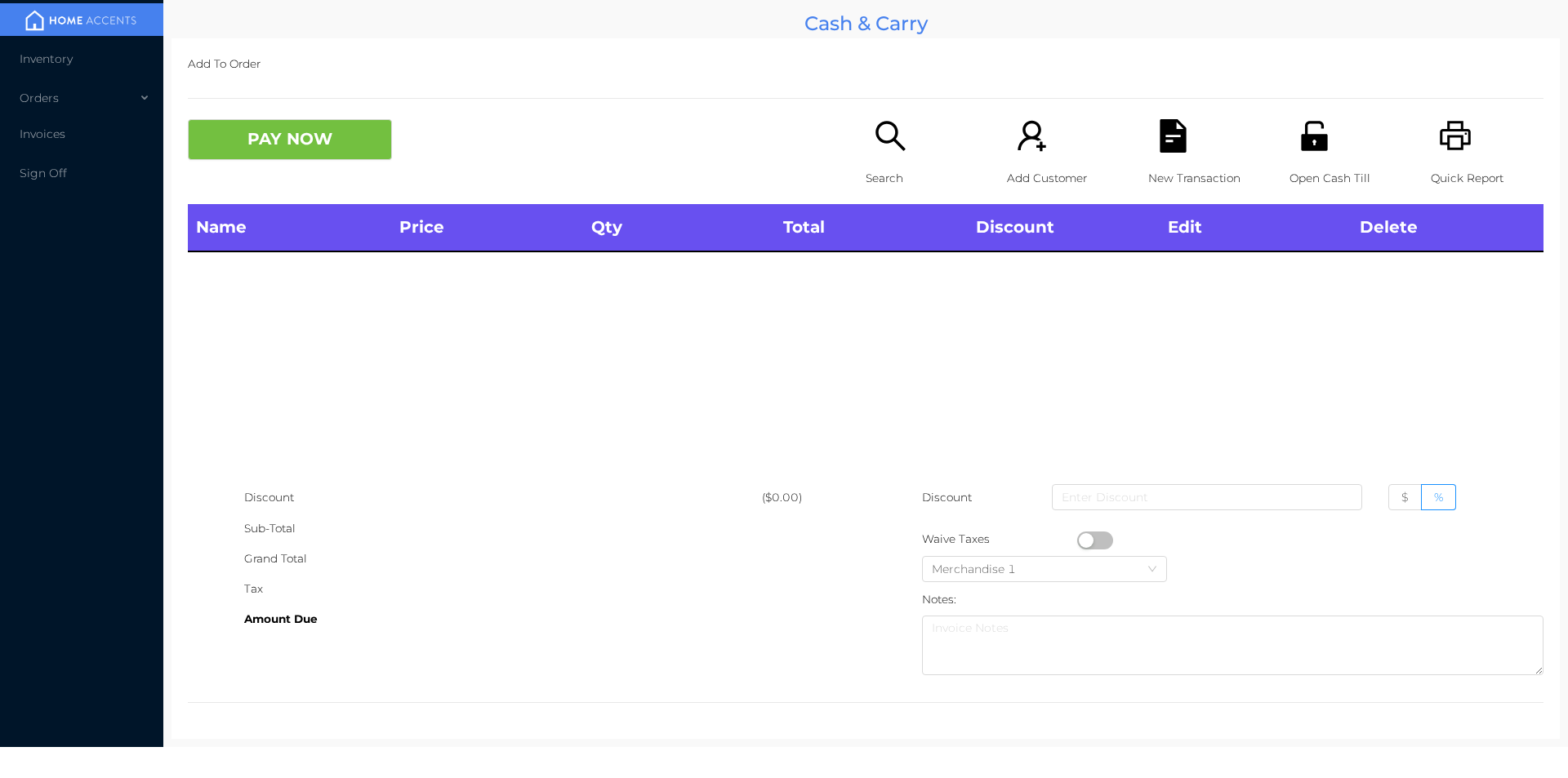
click at [1431, 148] on div "Quick Report" at bounding box center [1487, 162] width 113 height 85
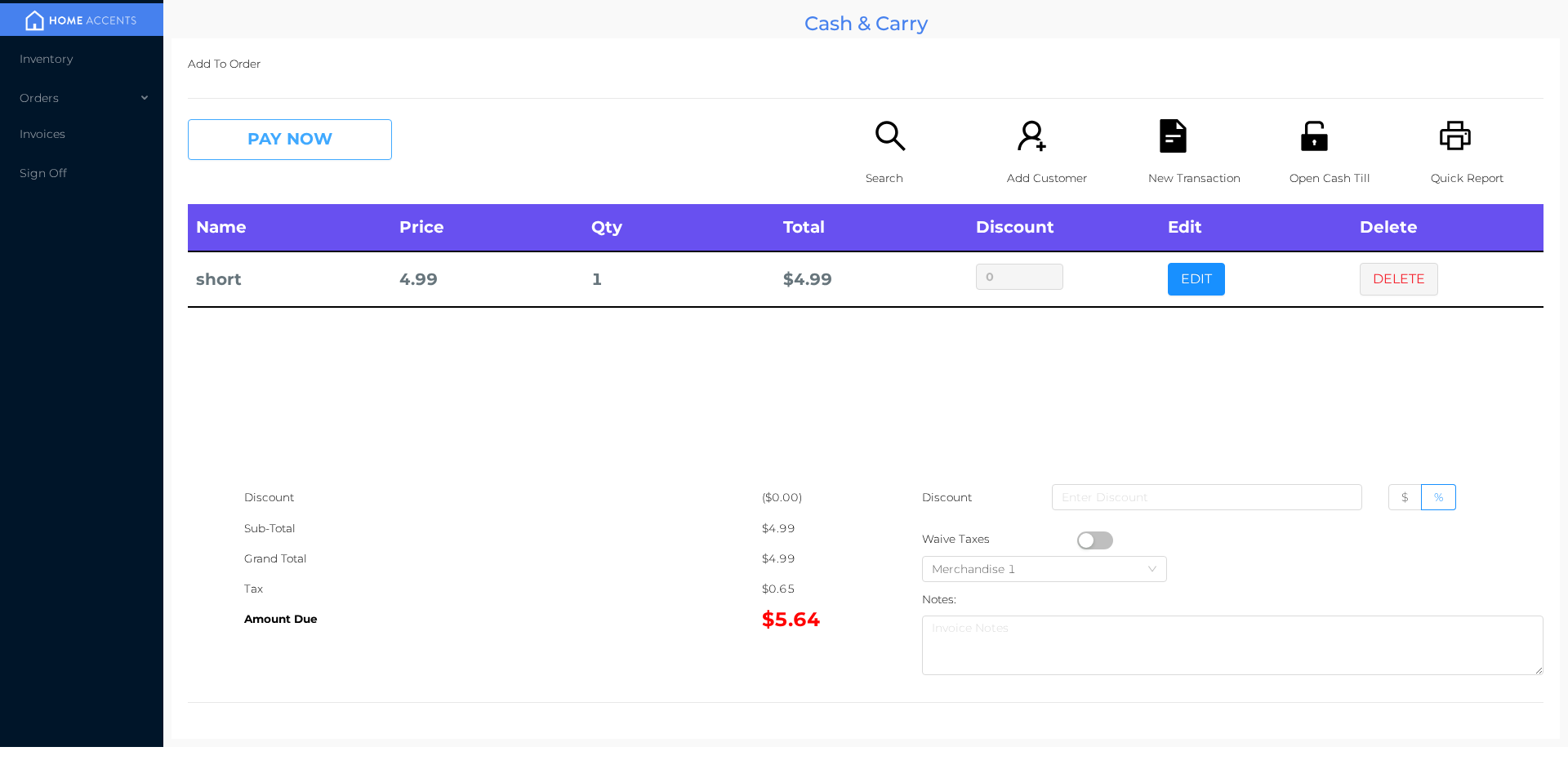
click at [336, 121] on button "PAY NOW" at bounding box center [289, 139] width 204 height 41
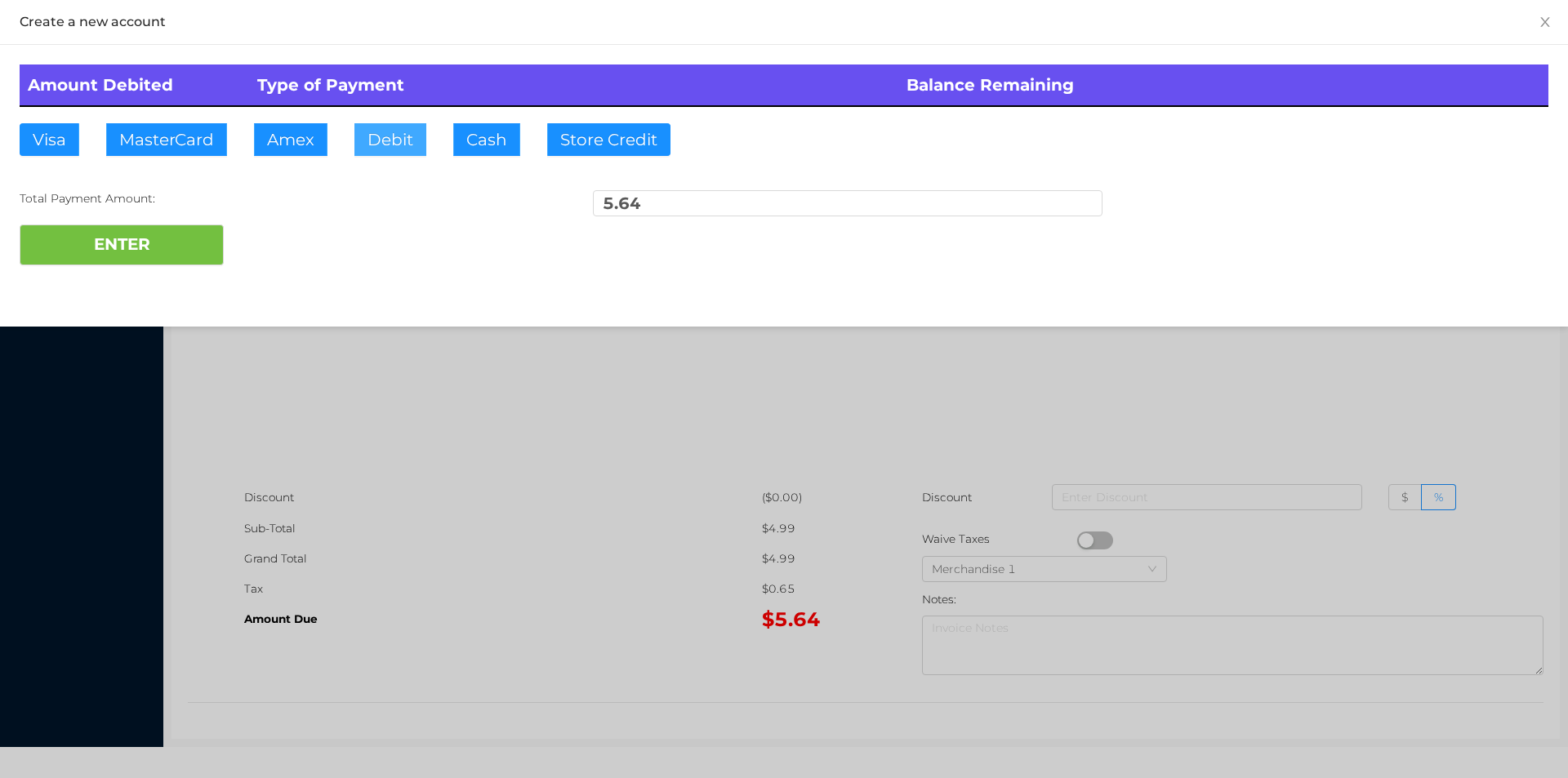
click at [411, 144] on button "Debit" at bounding box center [390, 140] width 72 height 33
click at [176, 244] on button "ENTER" at bounding box center [122, 245] width 204 height 41
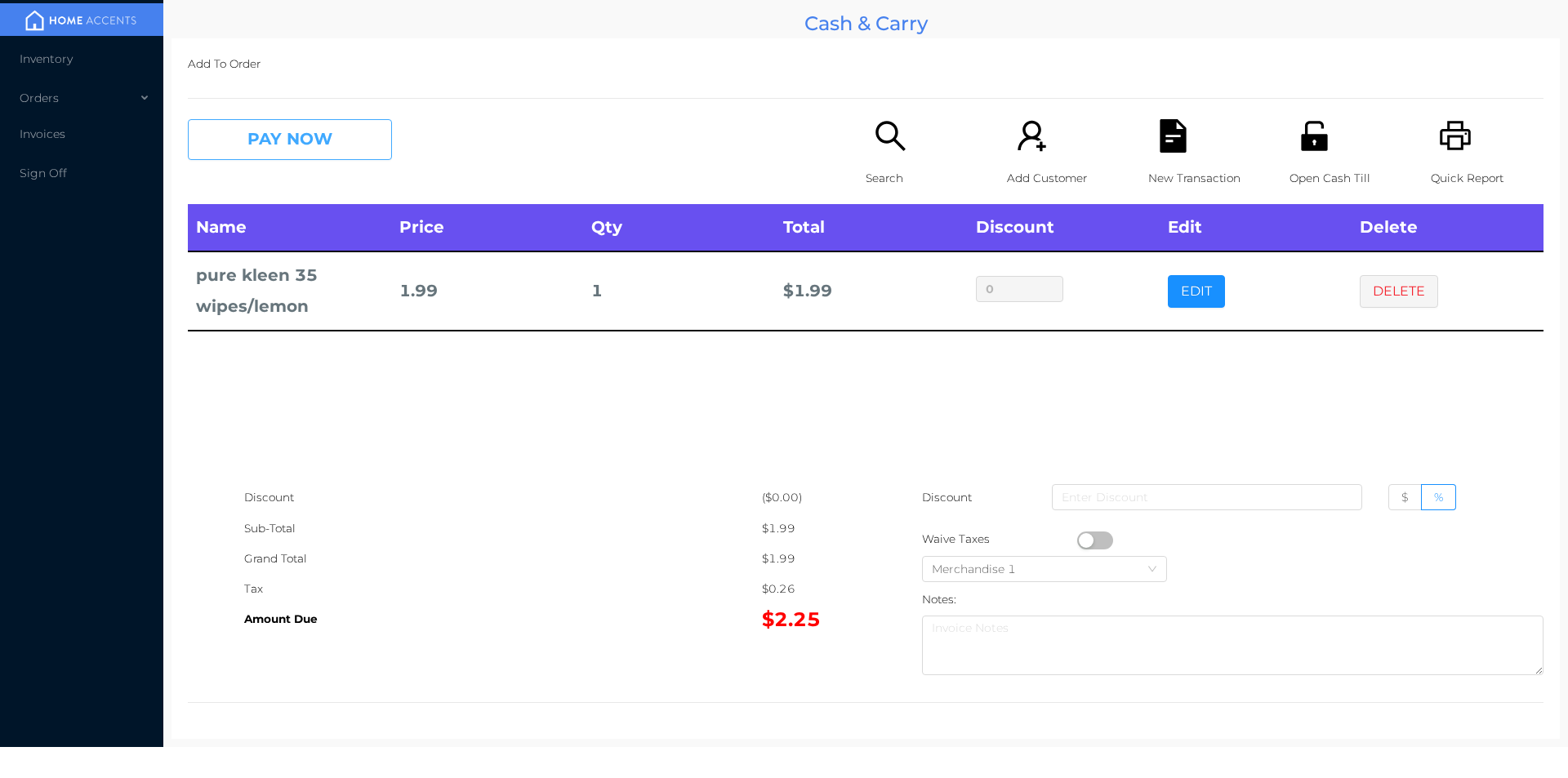
click at [293, 142] on button "PAY NOW" at bounding box center [289, 139] width 204 height 41
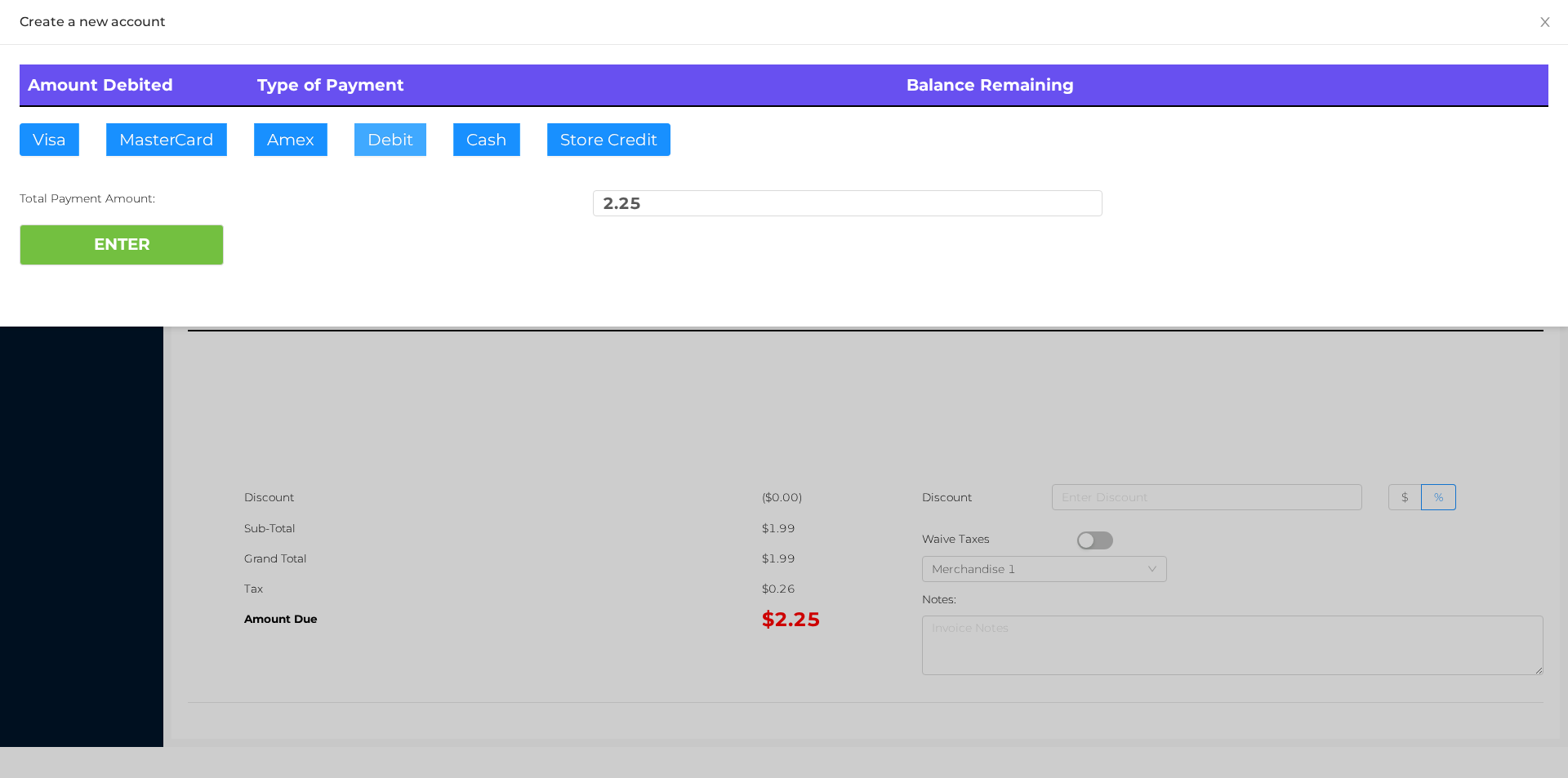
click at [404, 146] on button "Debit" at bounding box center [390, 140] width 72 height 33
click at [201, 234] on button "ENTER" at bounding box center [122, 245] width 204 height 41
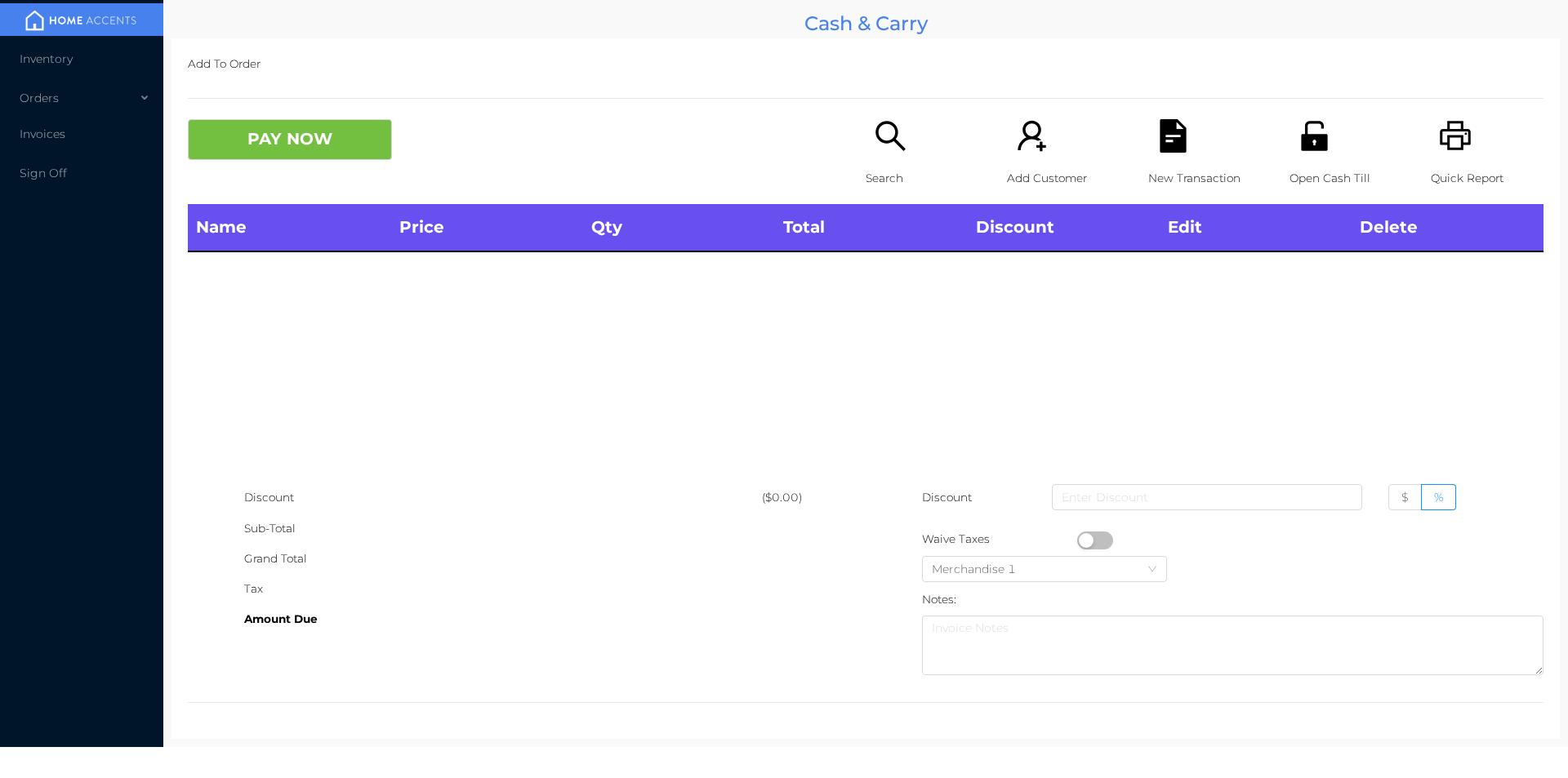
click at [906, 172] on p "Search" at bounding box center [922, 178] width 113 height 30
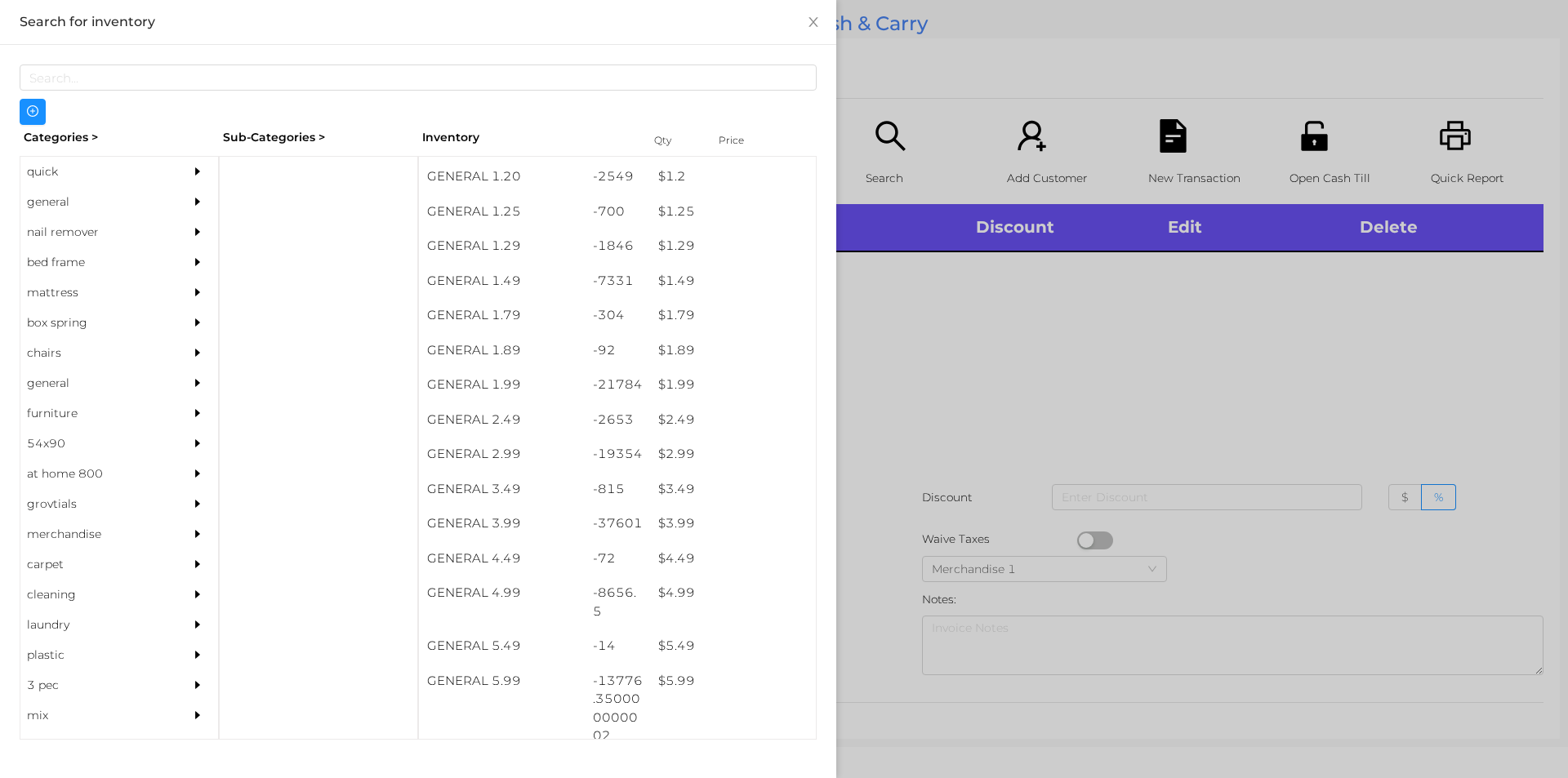
scroll to position [136, 0]
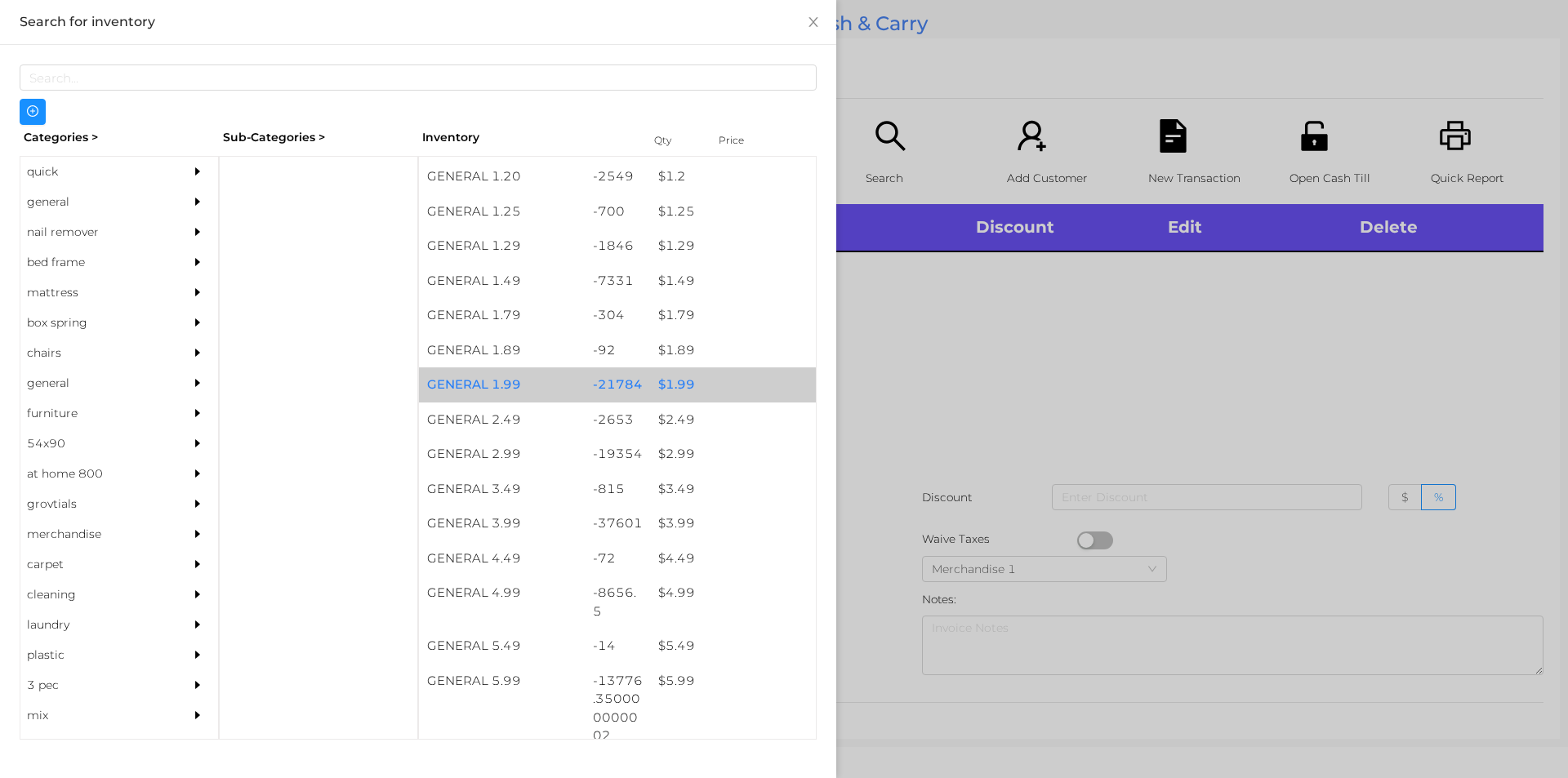
click at [684, 391] on div "$ 1.99" at bounding box center [733, 385] width 166 height 35
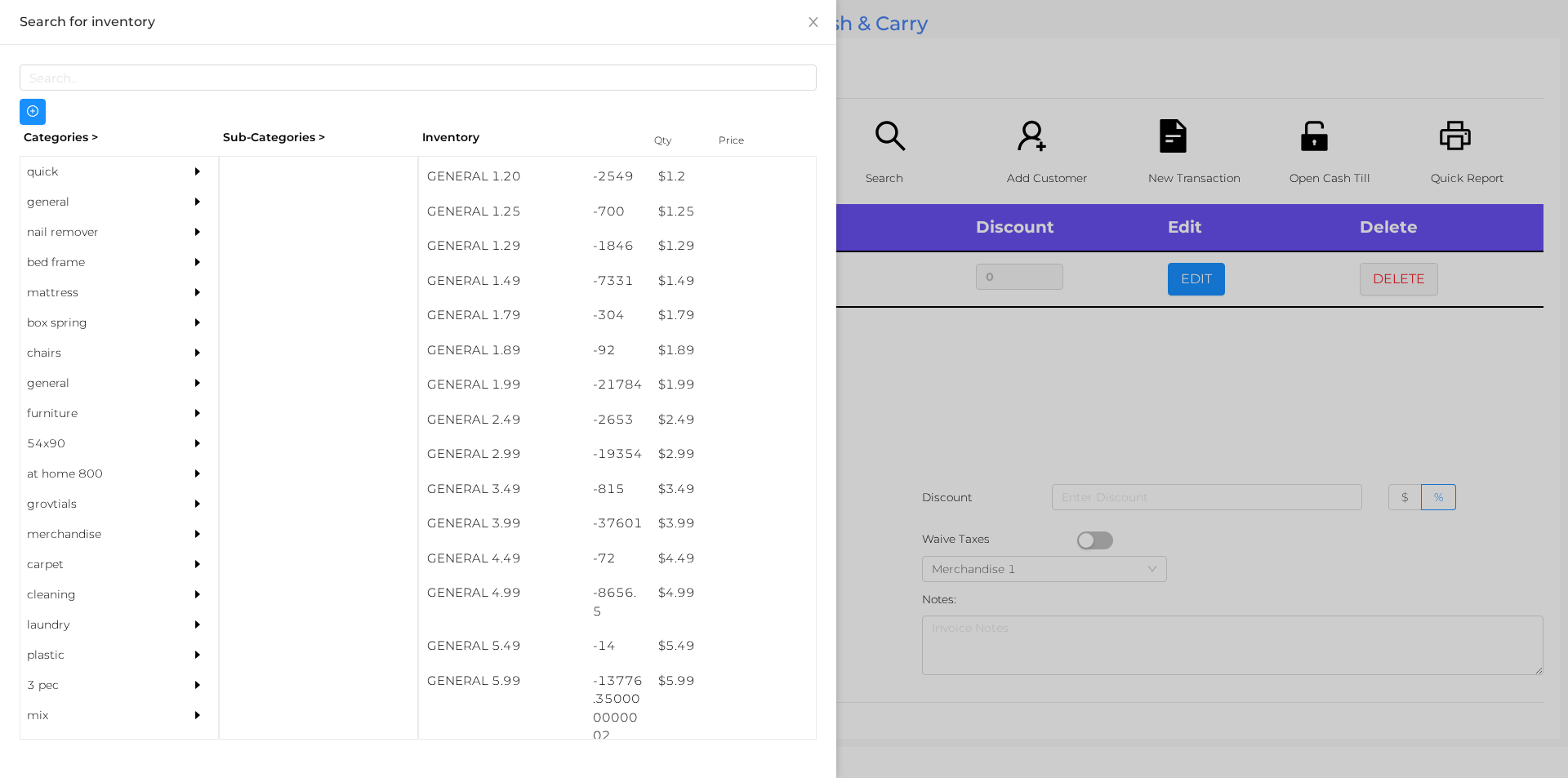
click at [934, 442] on div at bounding box center [784, 389] width 1568 height 778
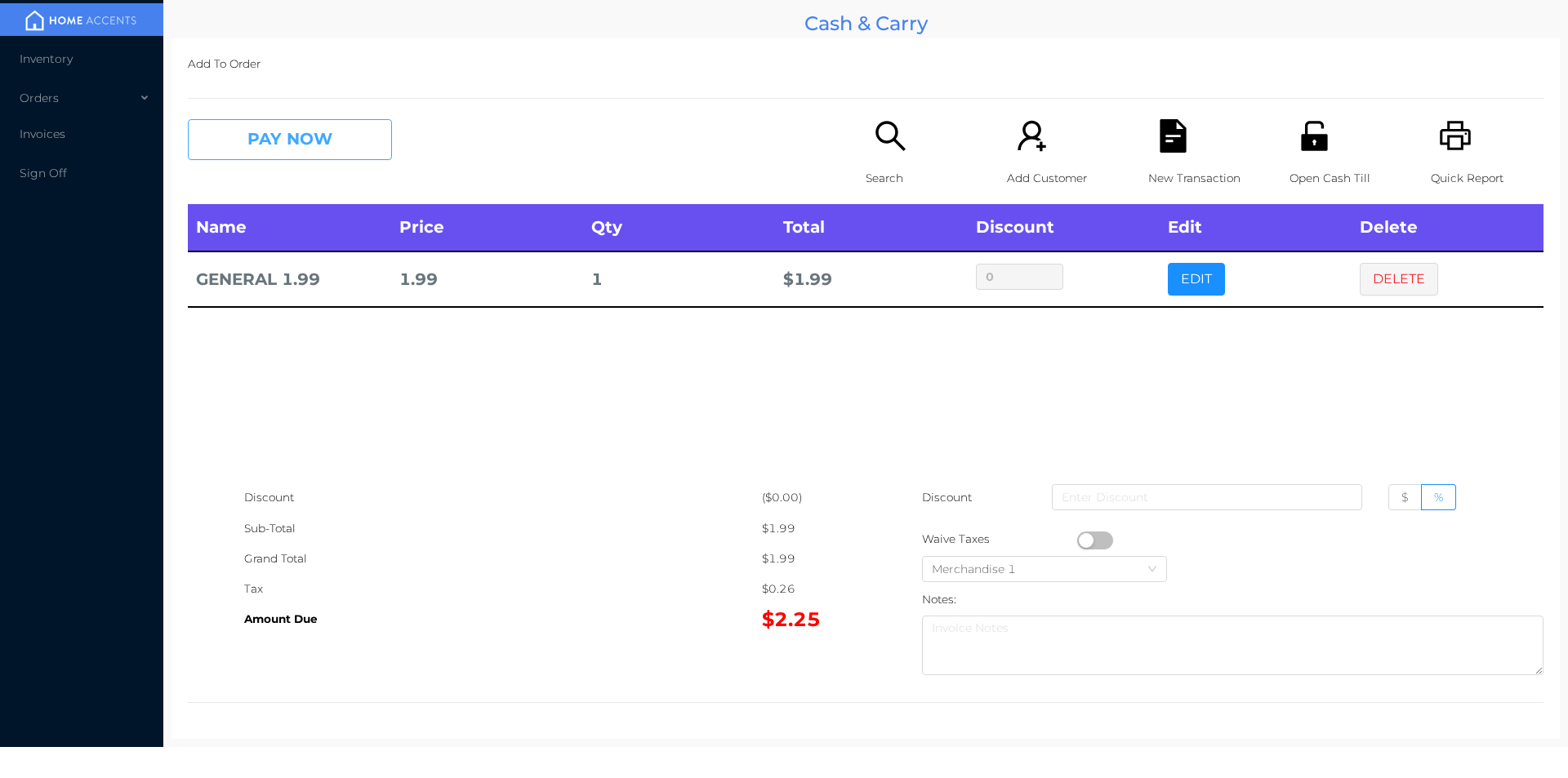
click at [293, 140] on button "PAY NOW" at bounding box center [289, 139] width 204 height 41
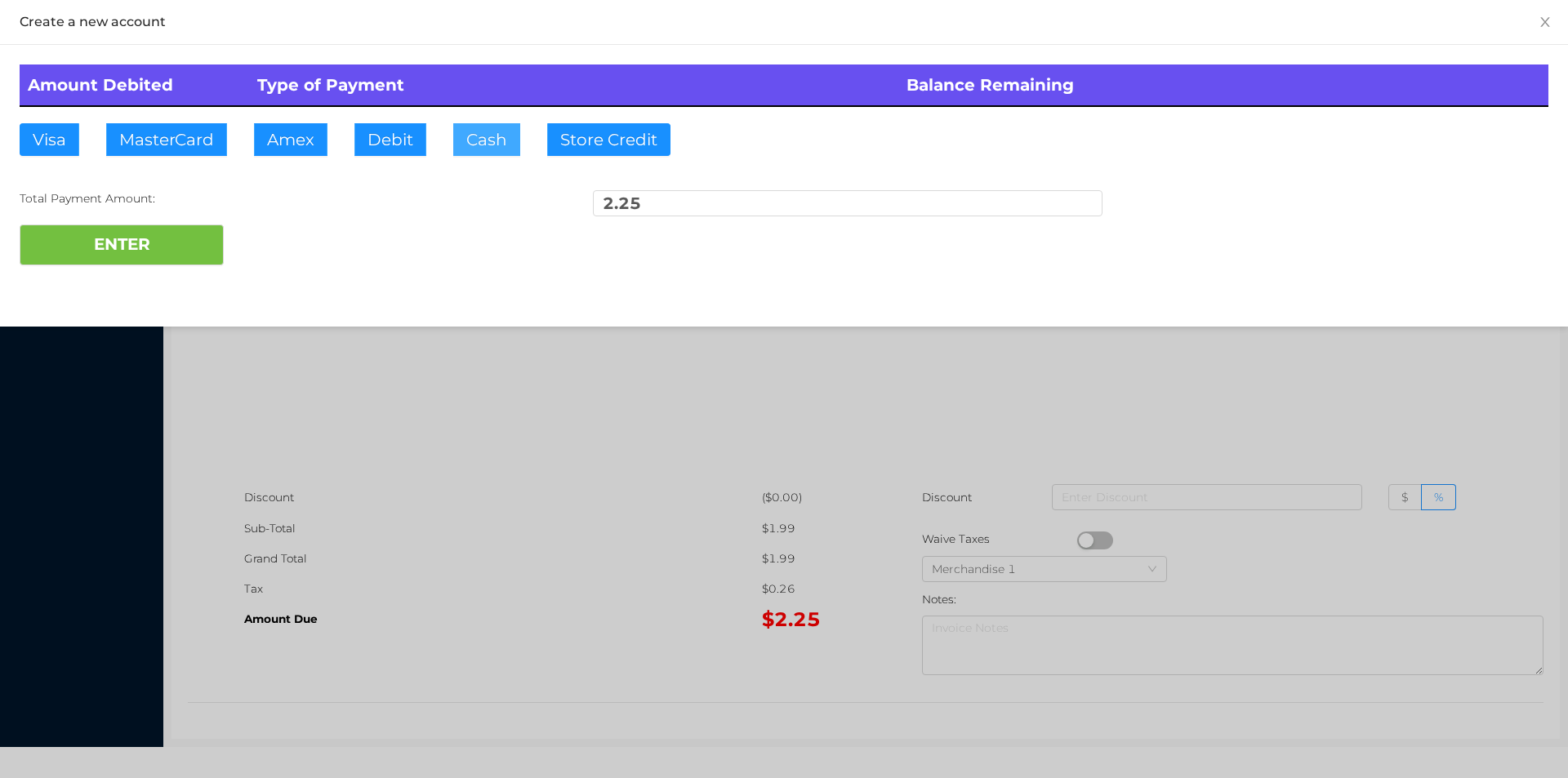
click at [453, 144] on button "Cash" at bounding box center [486, 140] width 67 height 33
click at [140, 261] on button "ENTER" at bounding box center [122, 245] width 204 height 41
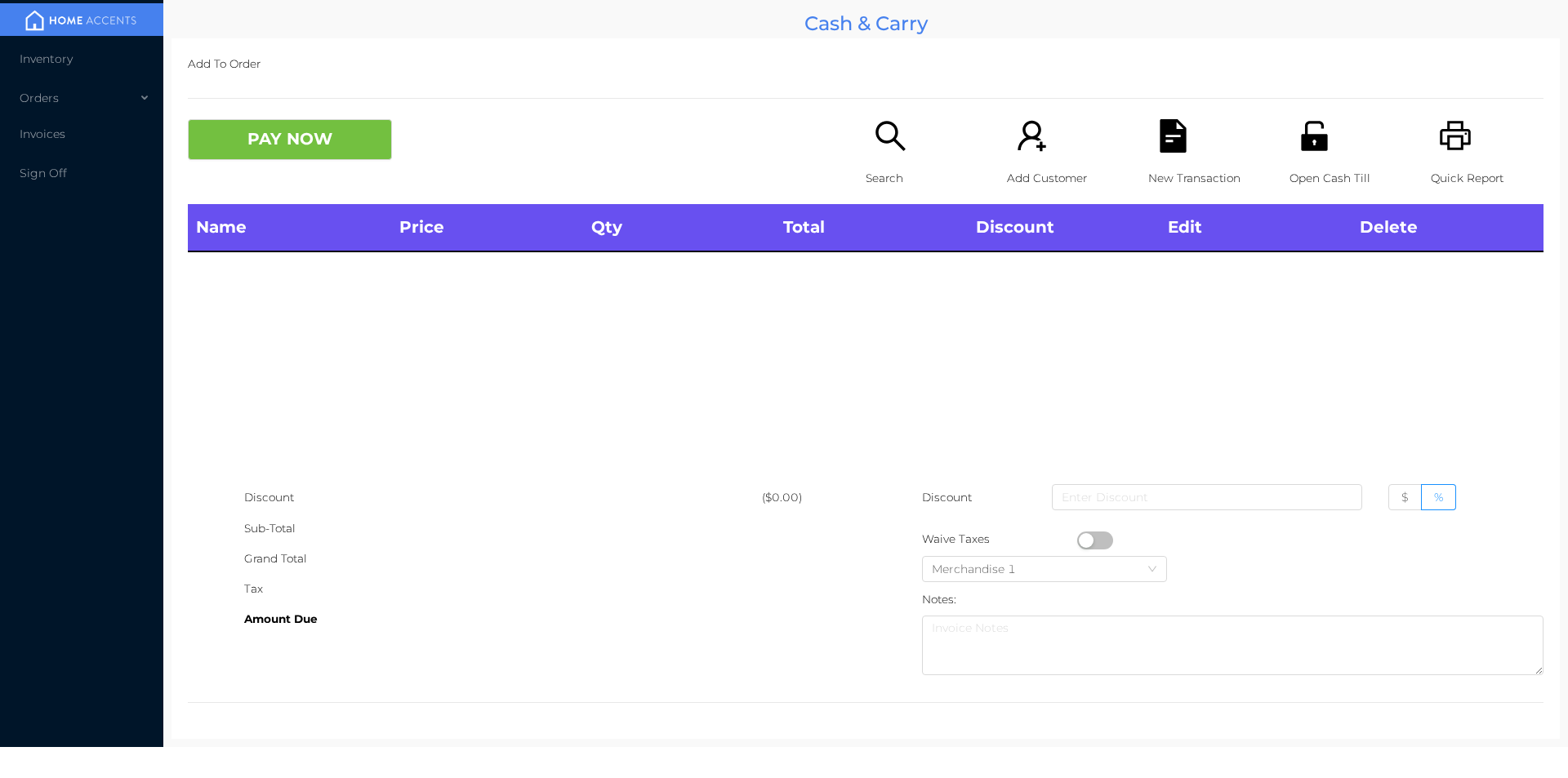
click at [1328, 185] on p "Open Cash Till" at bounding box center [1346, 178] width 113 height 30
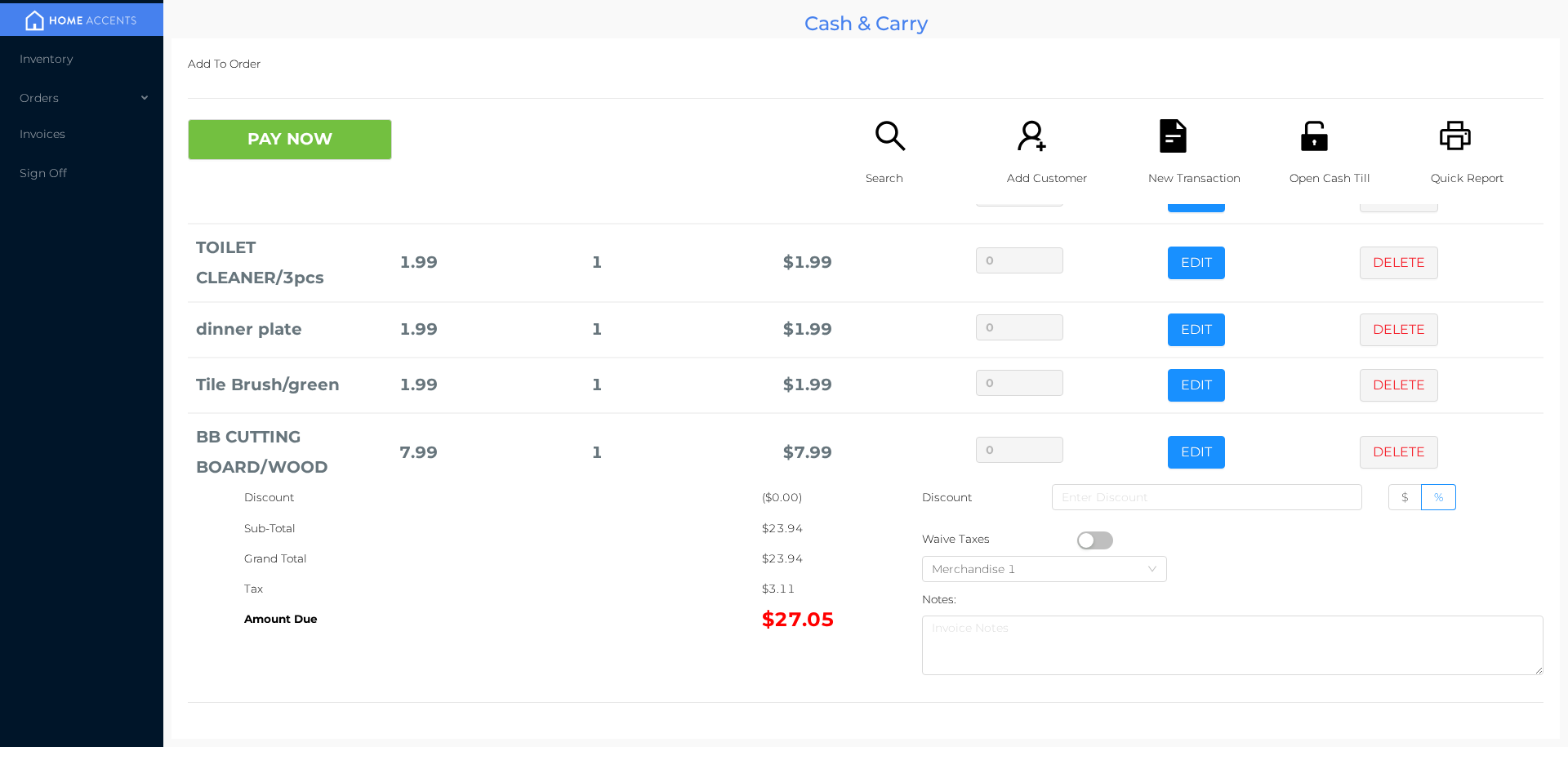
scroll to position [188, 0]
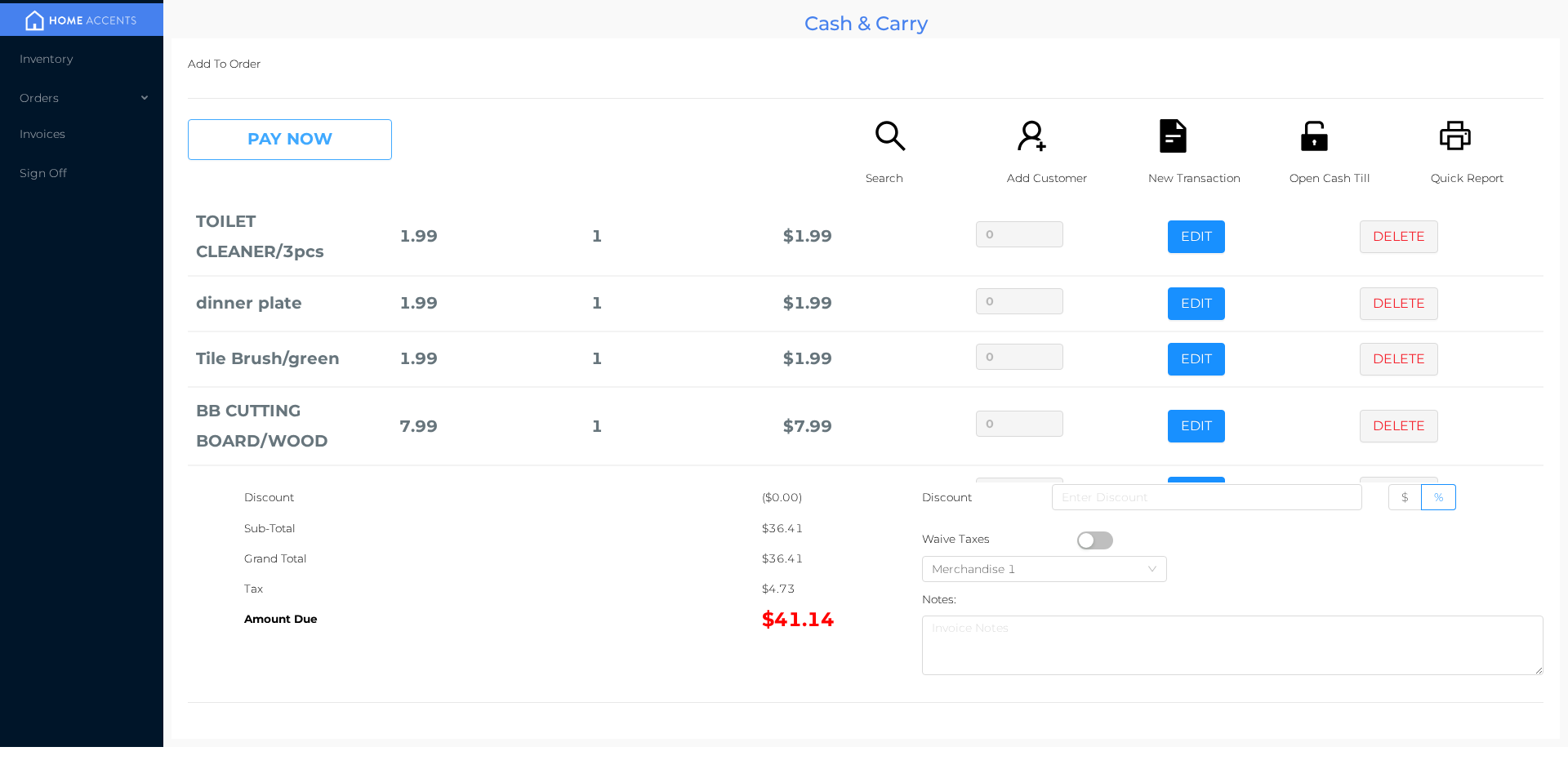
click at [350, 158] on button "PAY NOW" at bounding box center [289, 139] width 204 height 41
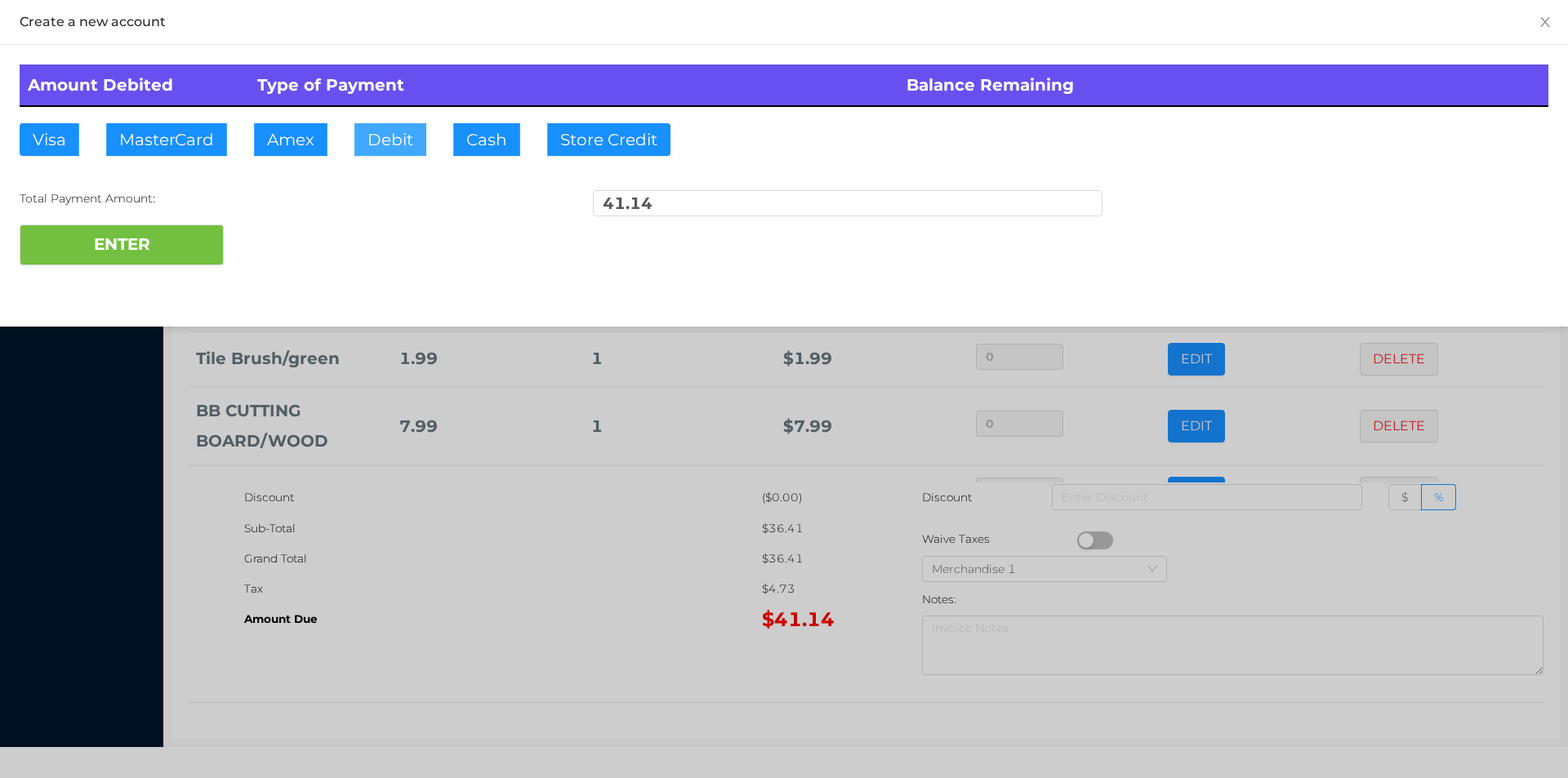
click at [399, 152] on button "Debit" at bounding box center [390, 140] width 72 height 33
click at [90, 262] on button "ENTER" at bounding box center [122, 245] width 204 height 41
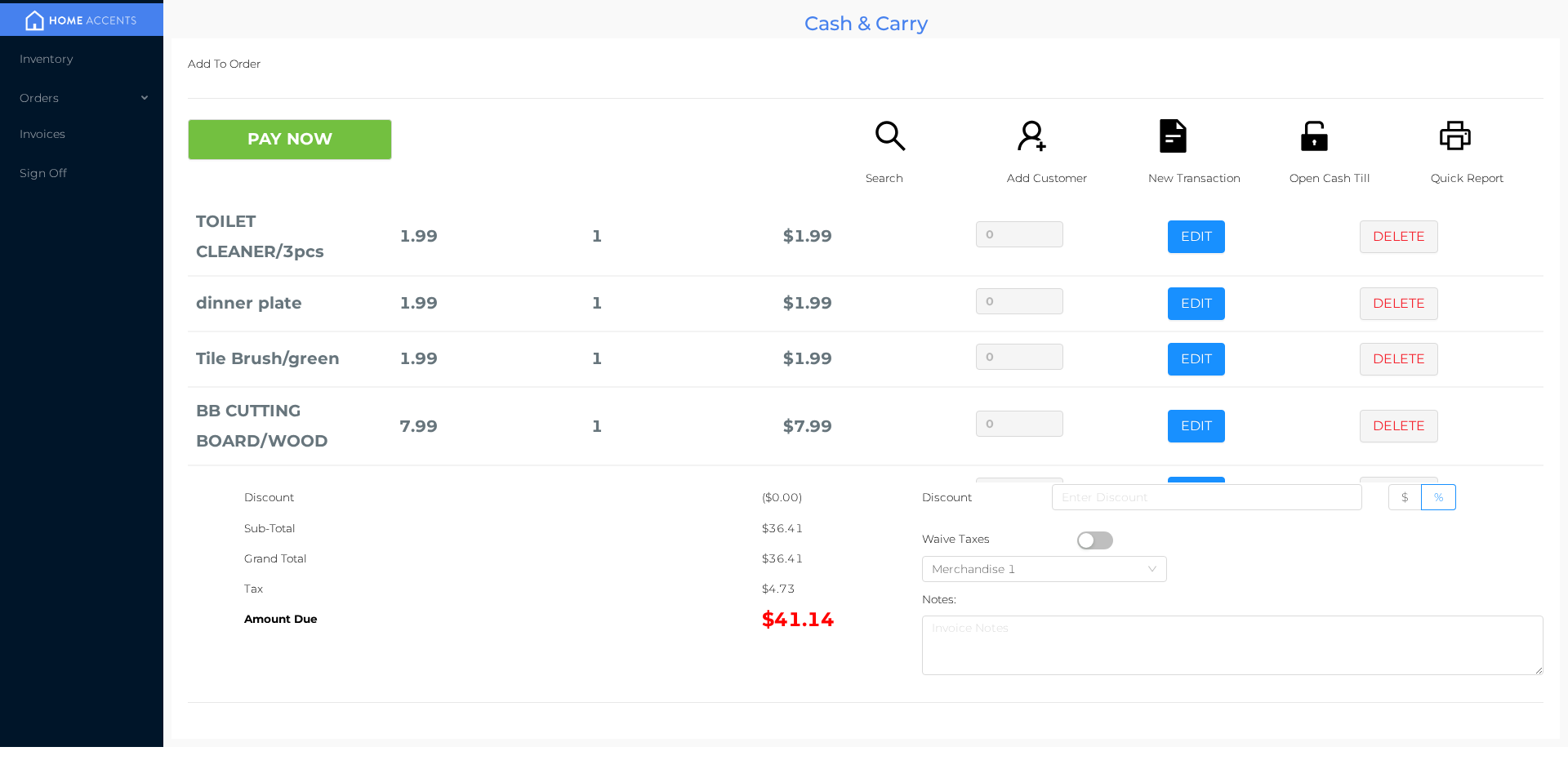
scroll to position [0, 0]
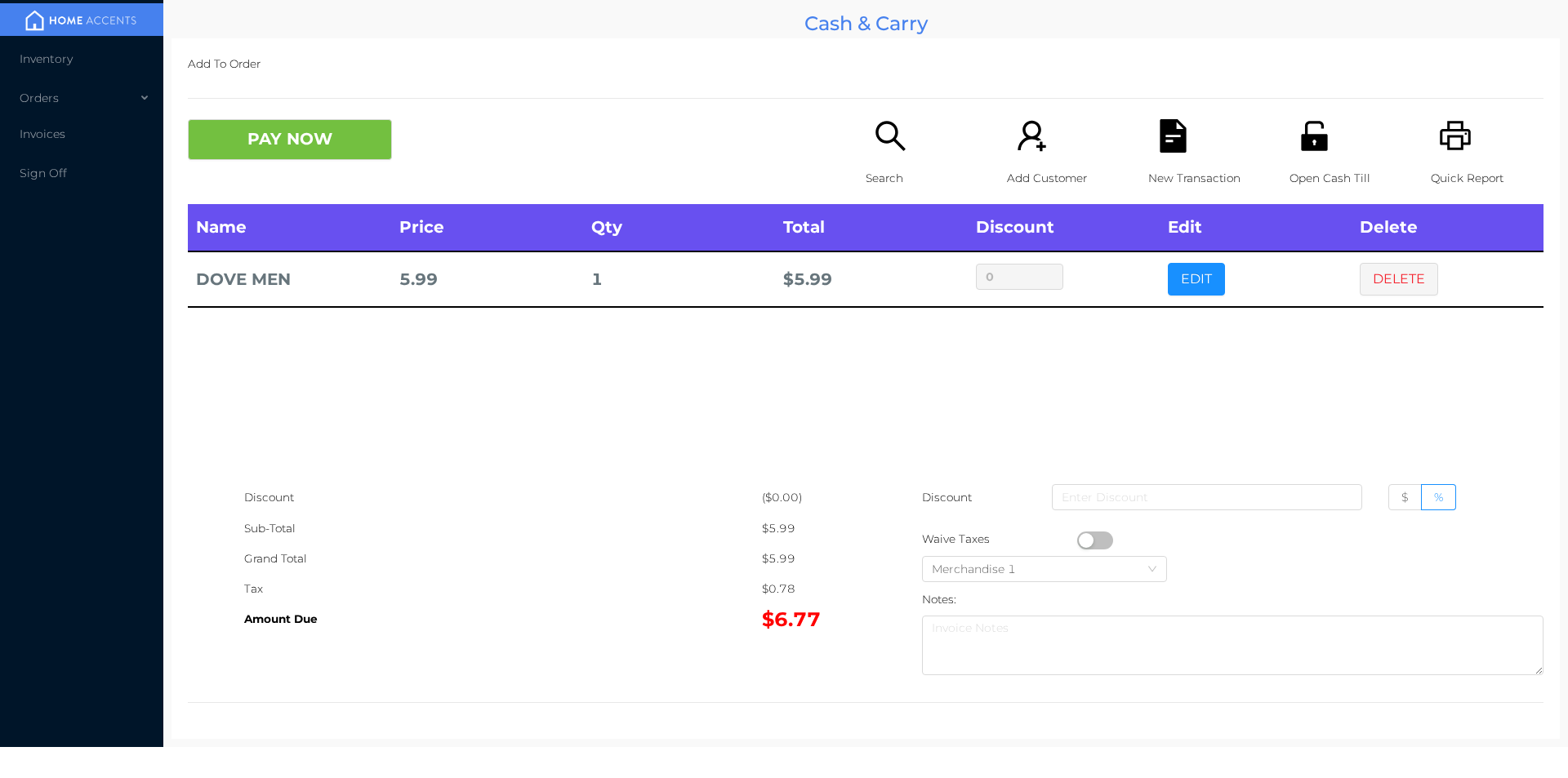
click at [267, 144] on button "PAY NOW" at bounding box center [289, 139] width 204 height 41
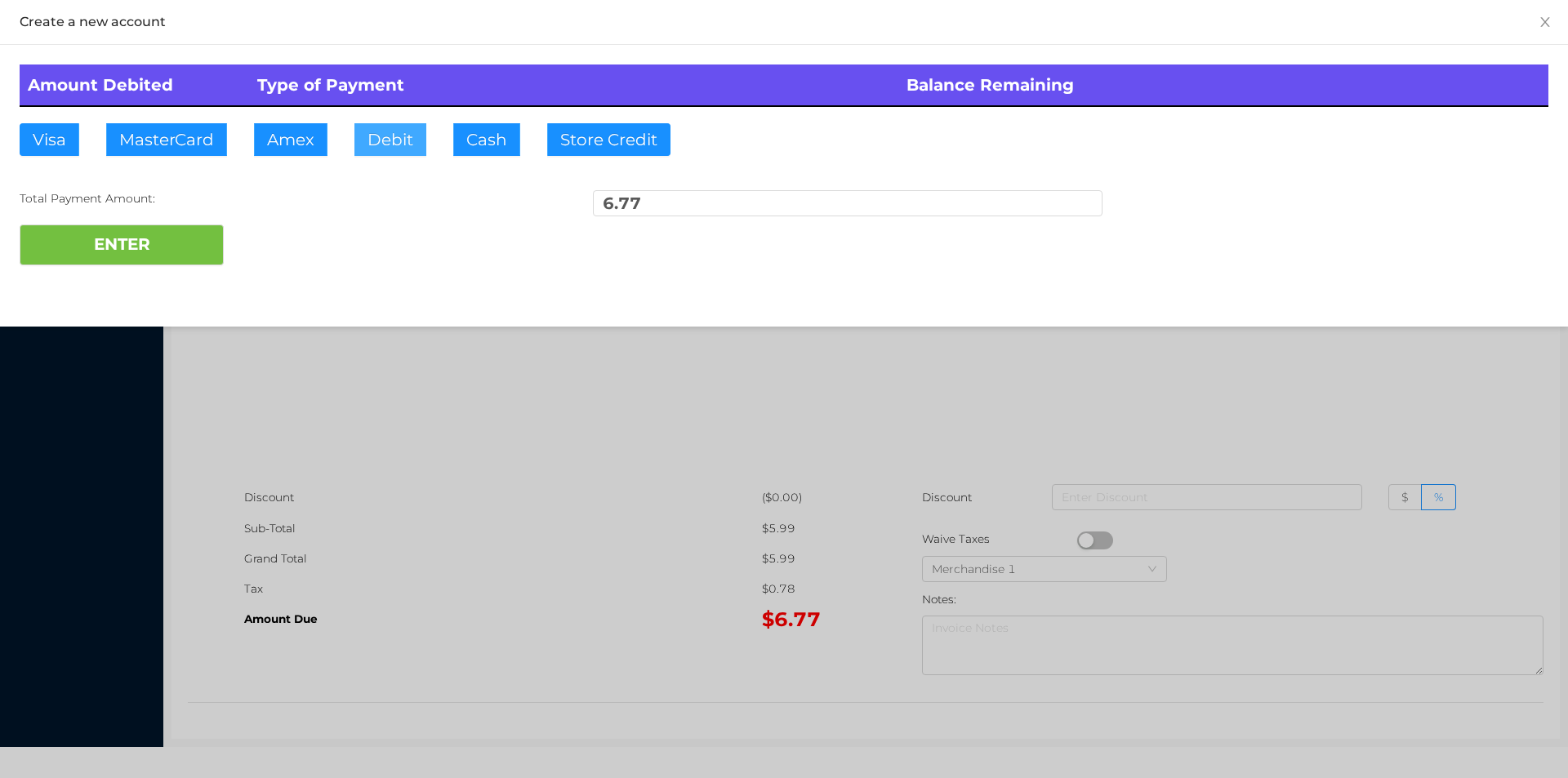
click at [390, 135] on button "Debit" at bounding box center [390, 140] width 72 height 33
click at [134, 246] on button "ENTER" at bounding box center [122, 245] width 204 height 41
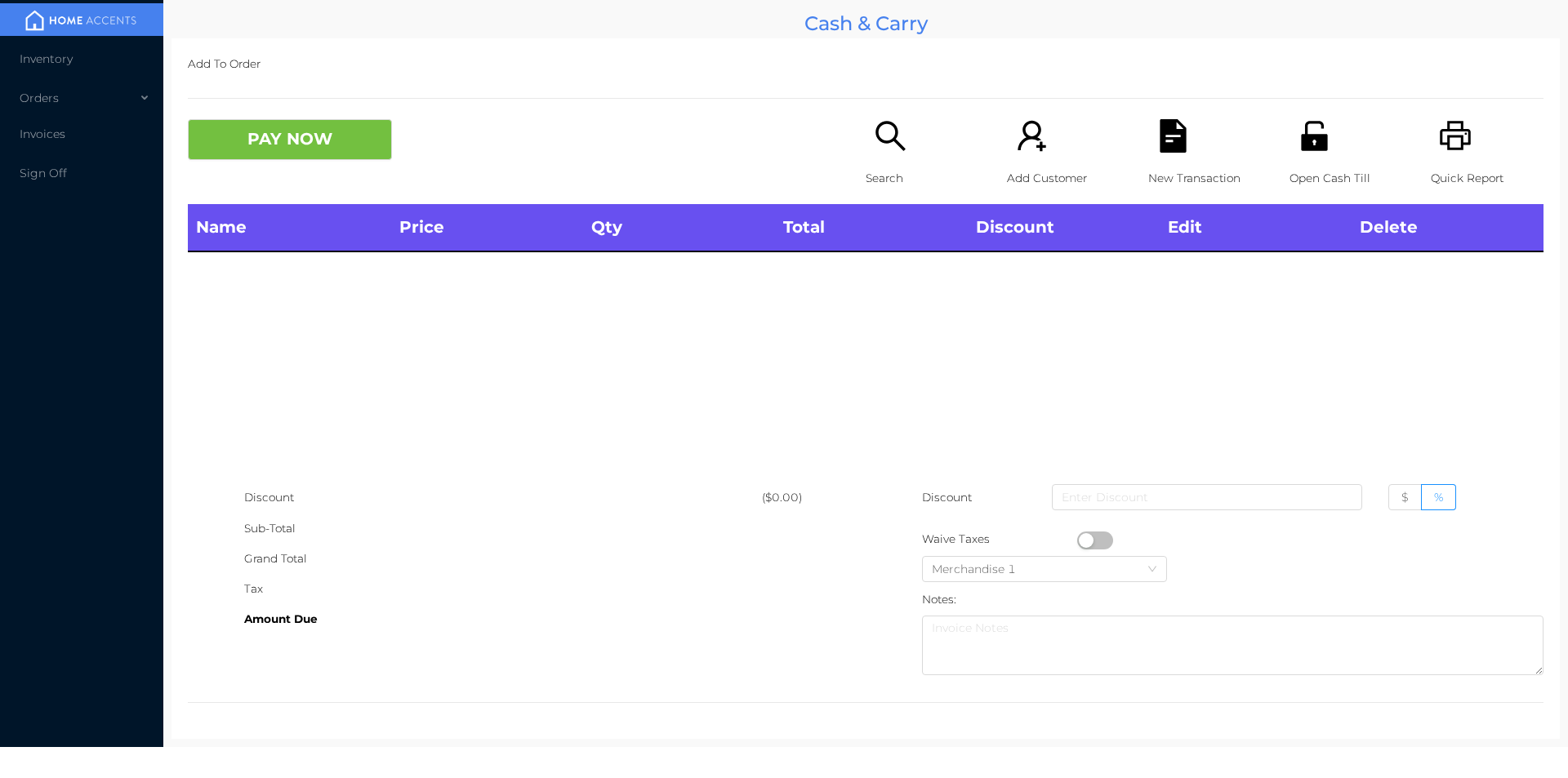
click at [878, 160] on div "Search" at bounding box center [922, 162] width 113 height 85
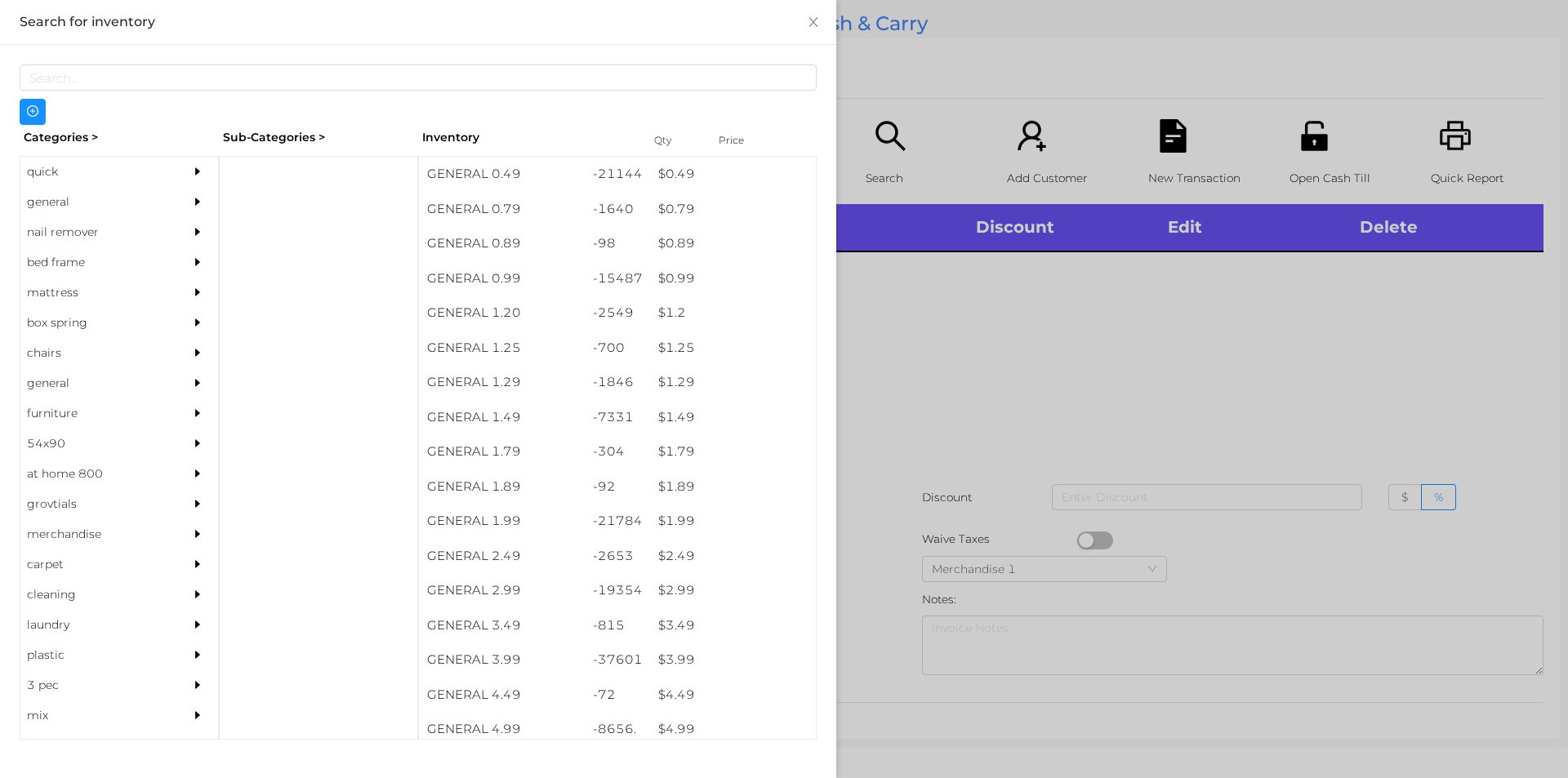
click at [39, 203] on div "general" at bounding box center [95, 201] width 148 height 30
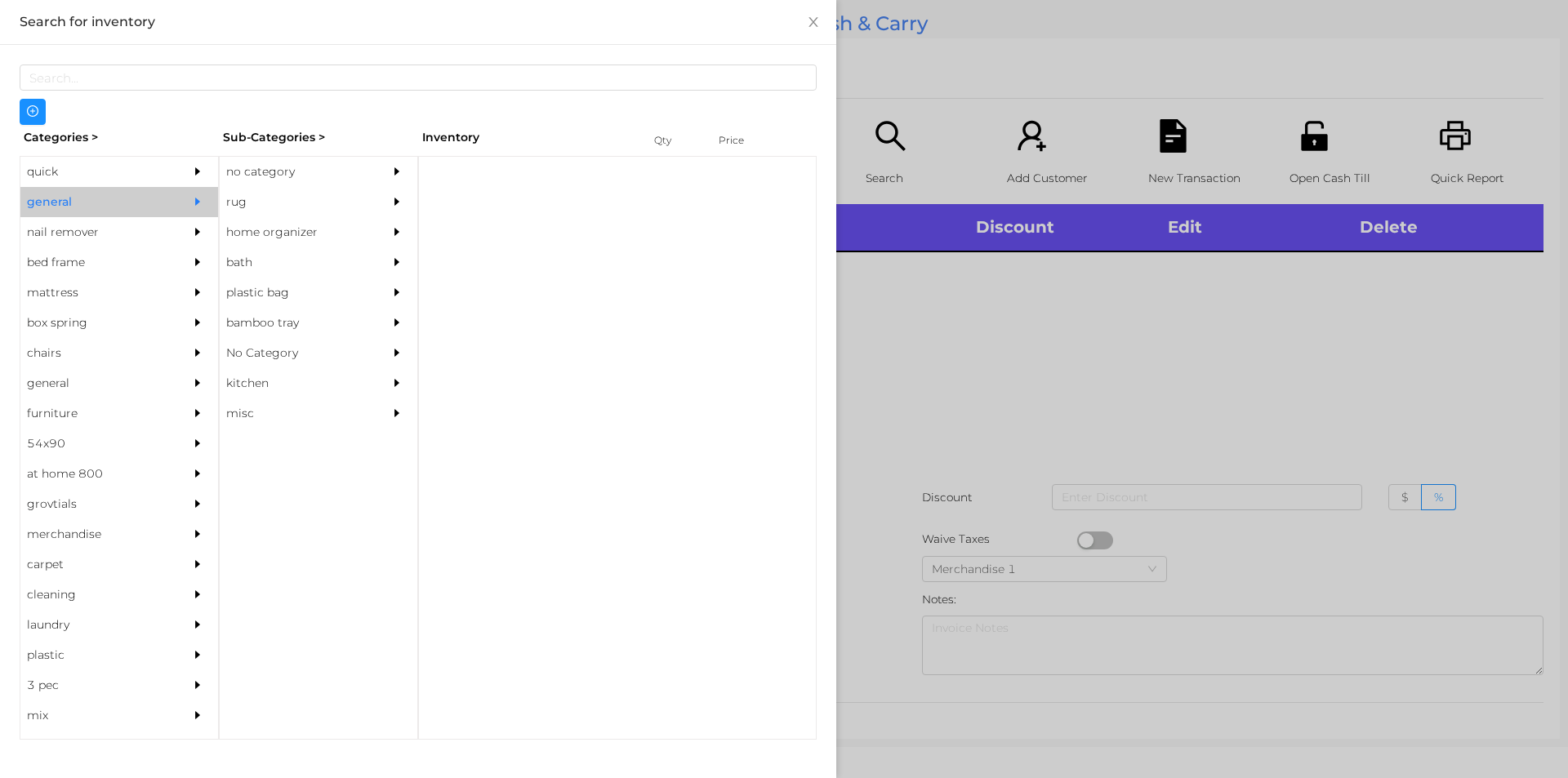
click at [248, 170] on div "no category" at bounding box center [293, 172] width 148 height 30
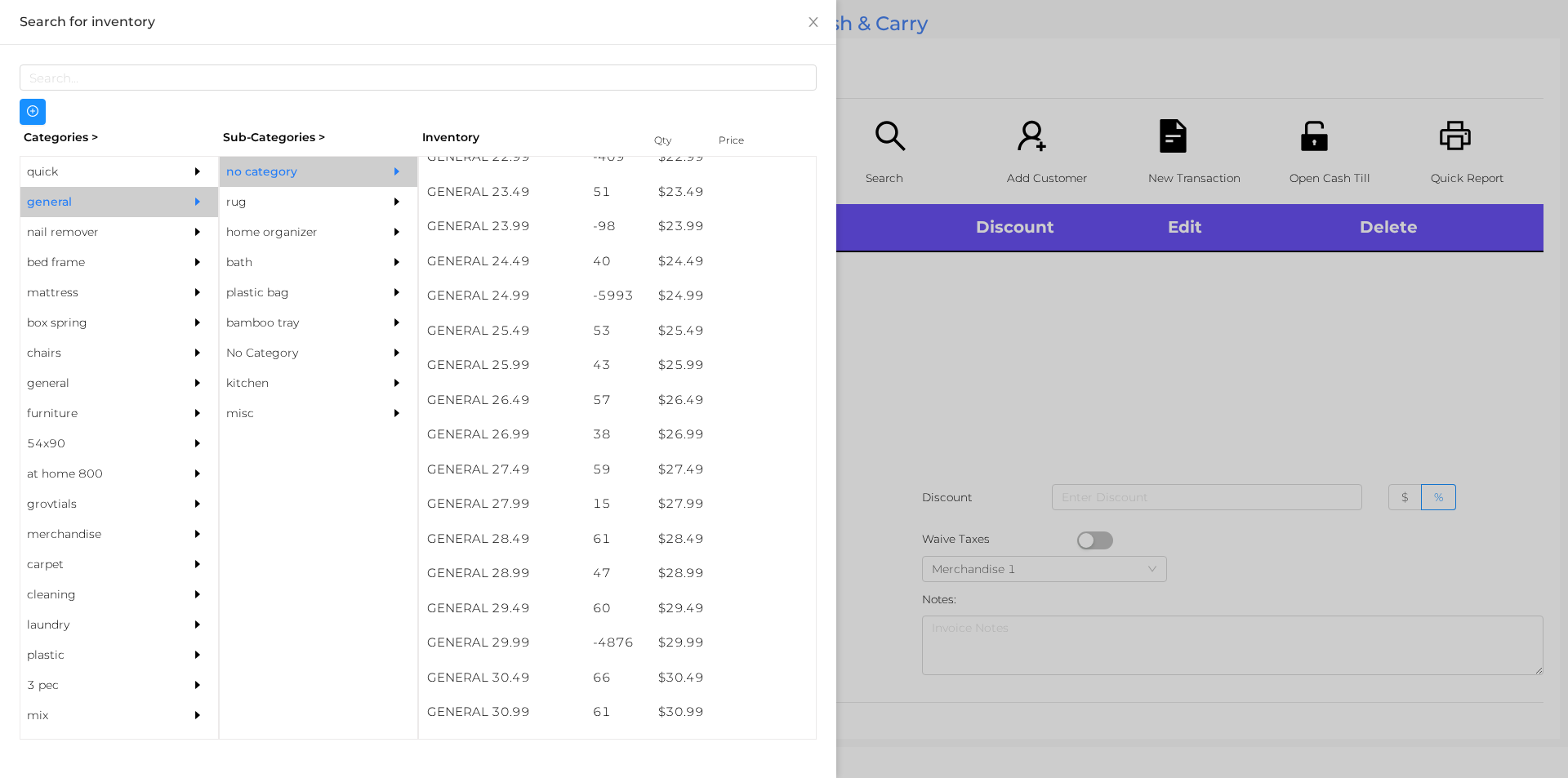
scroll to position [1985, 0]
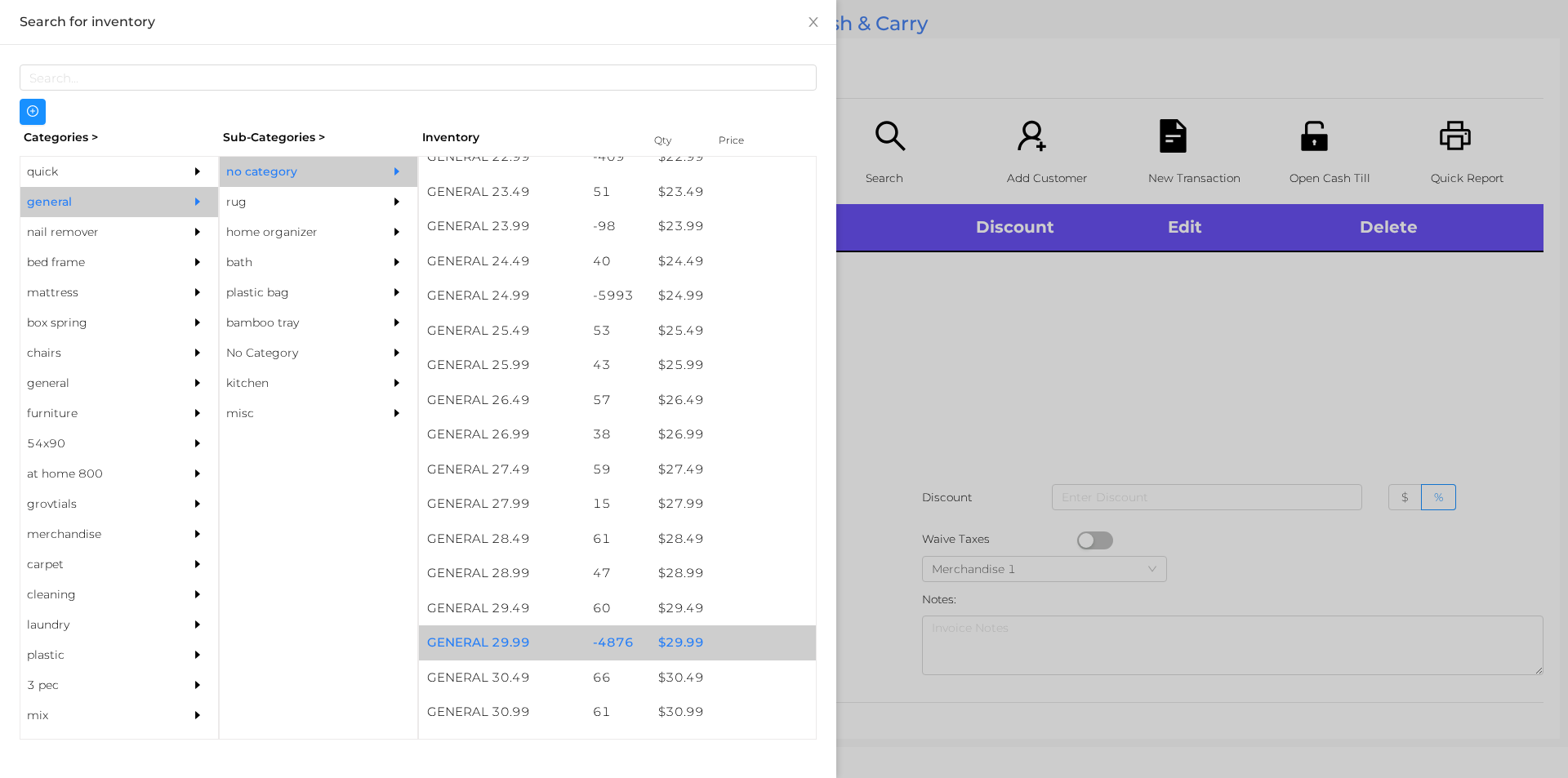
click at [662, 643] on div "$ 29.99" at bounding box center [733, 643] width 166 height 35
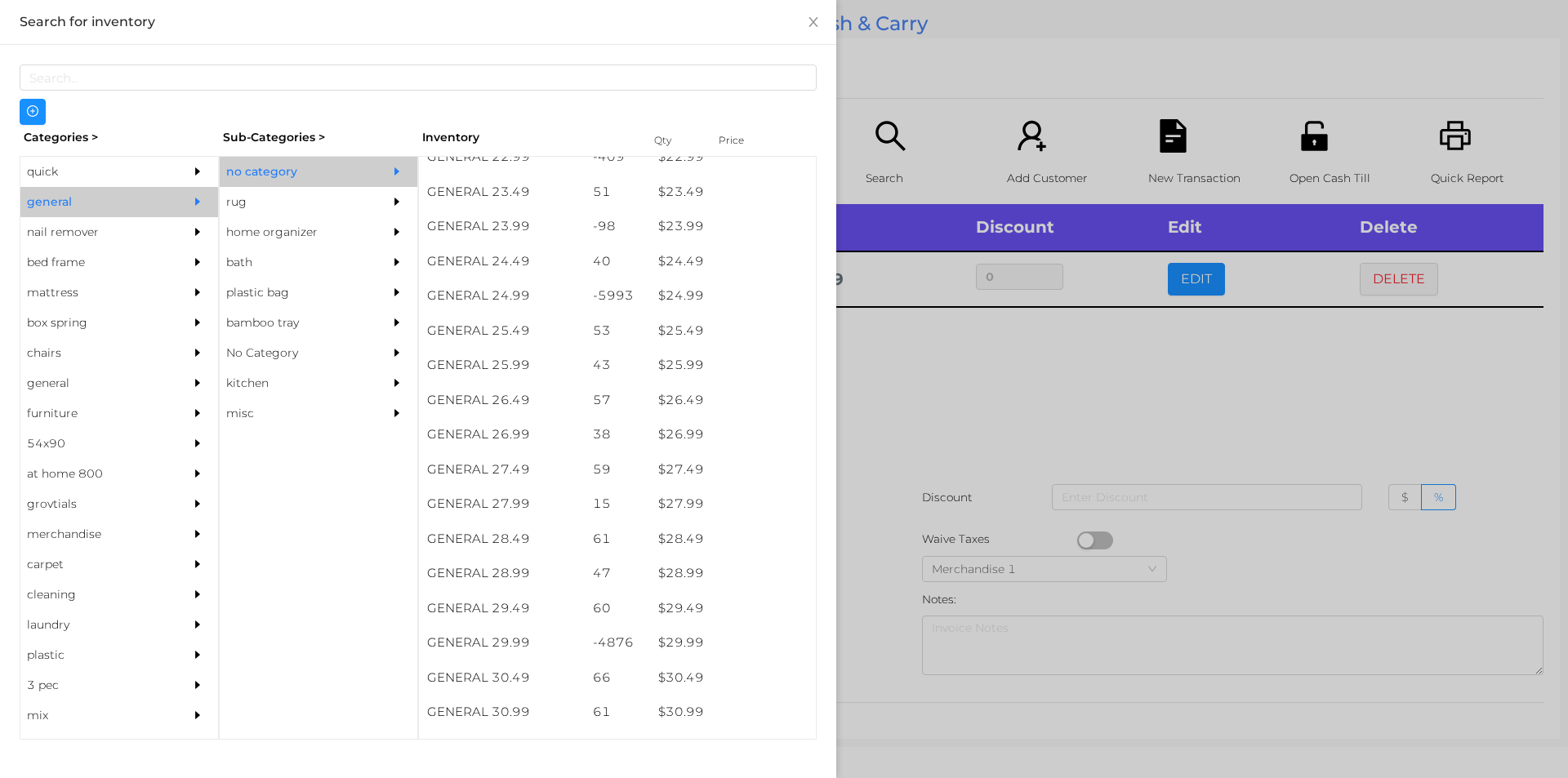
click at [934, 375] on div at bounding box center [784, 389] width 1568 height 778
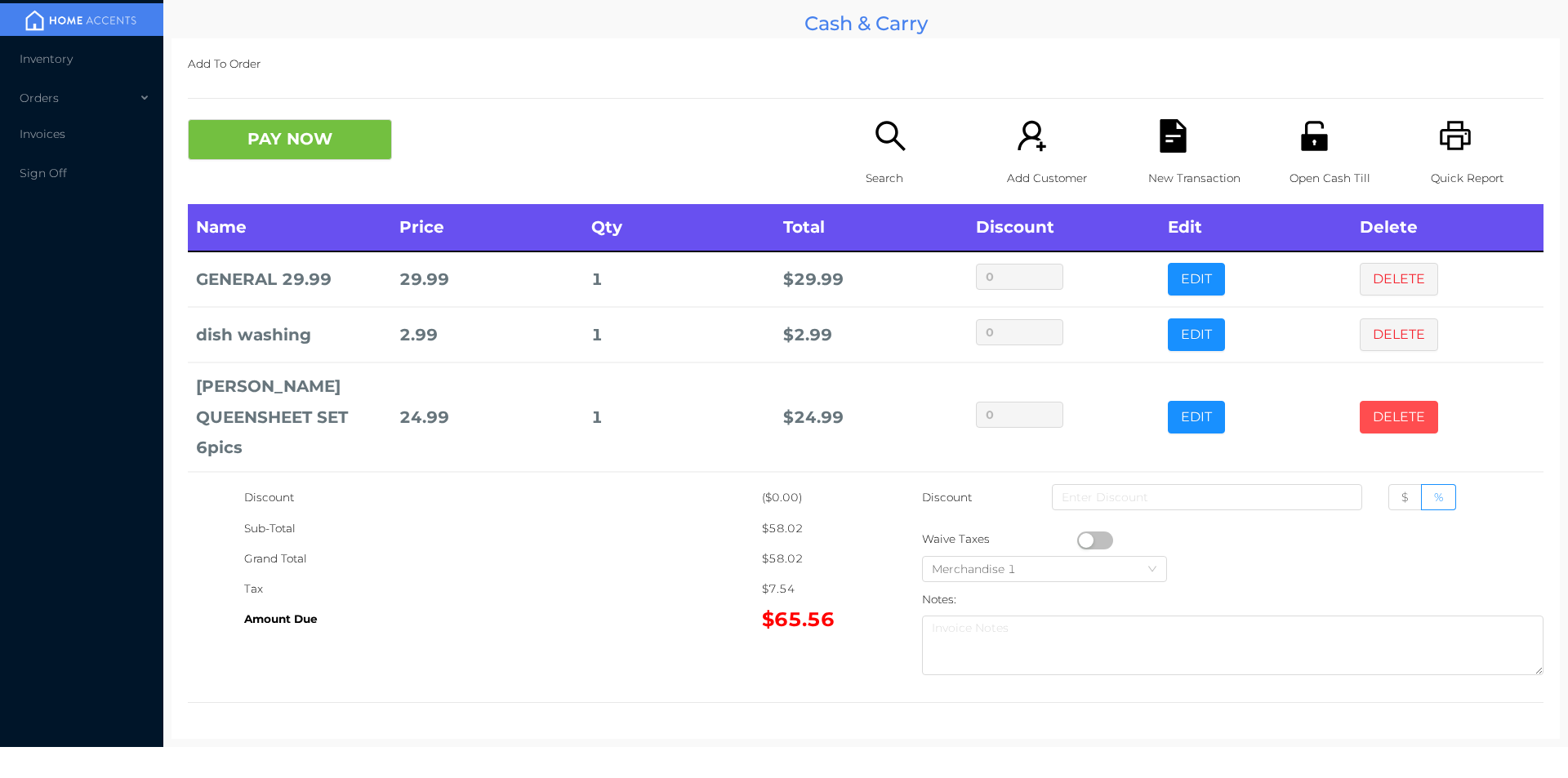
click at [1388, 414] on button "DELETE" at bounding box center [1399, 418] width 78 height 33
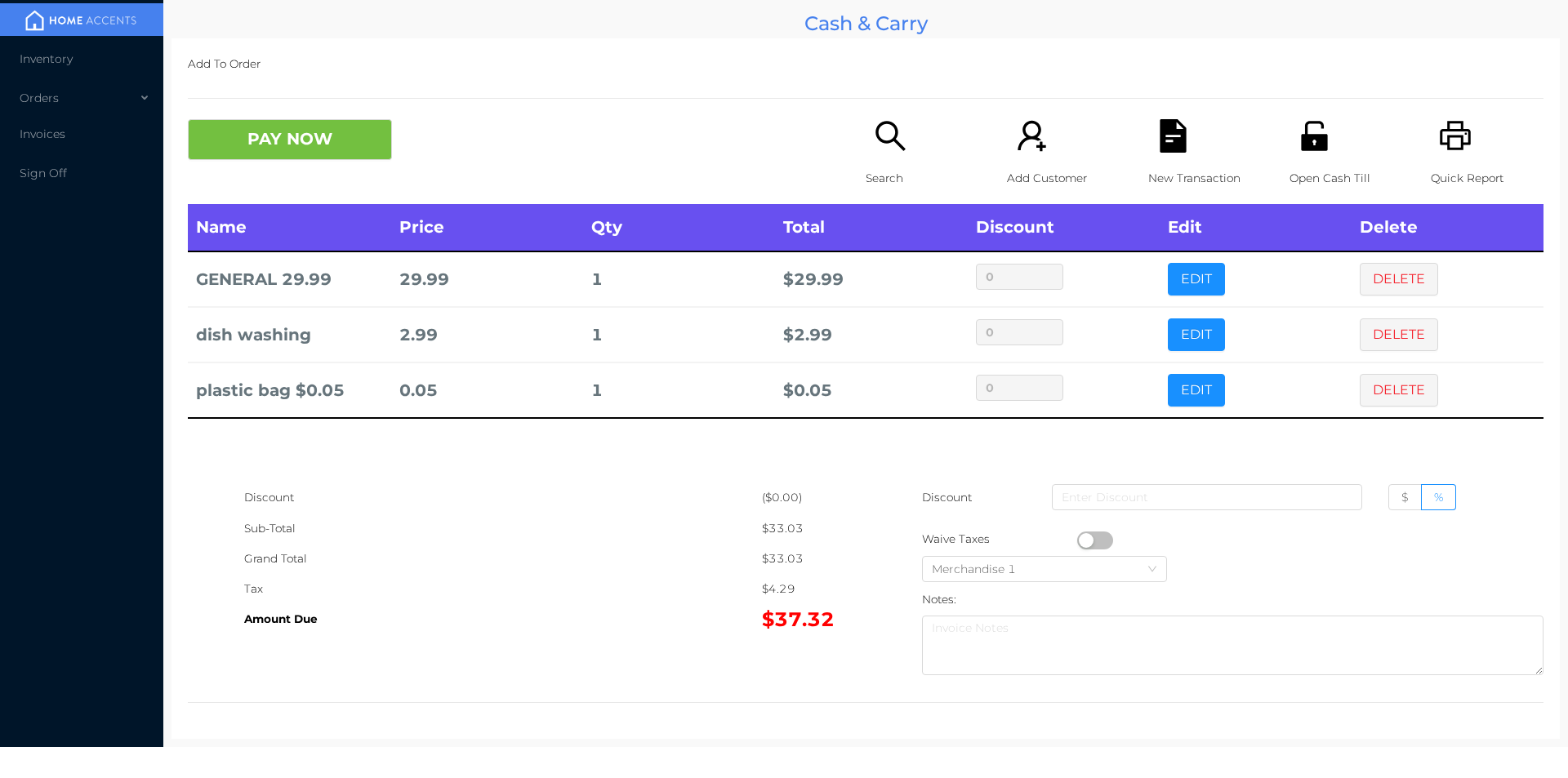
click at [1389, 391] on button "DELETE" at bounding box center [1399, 391] width 78 height 33
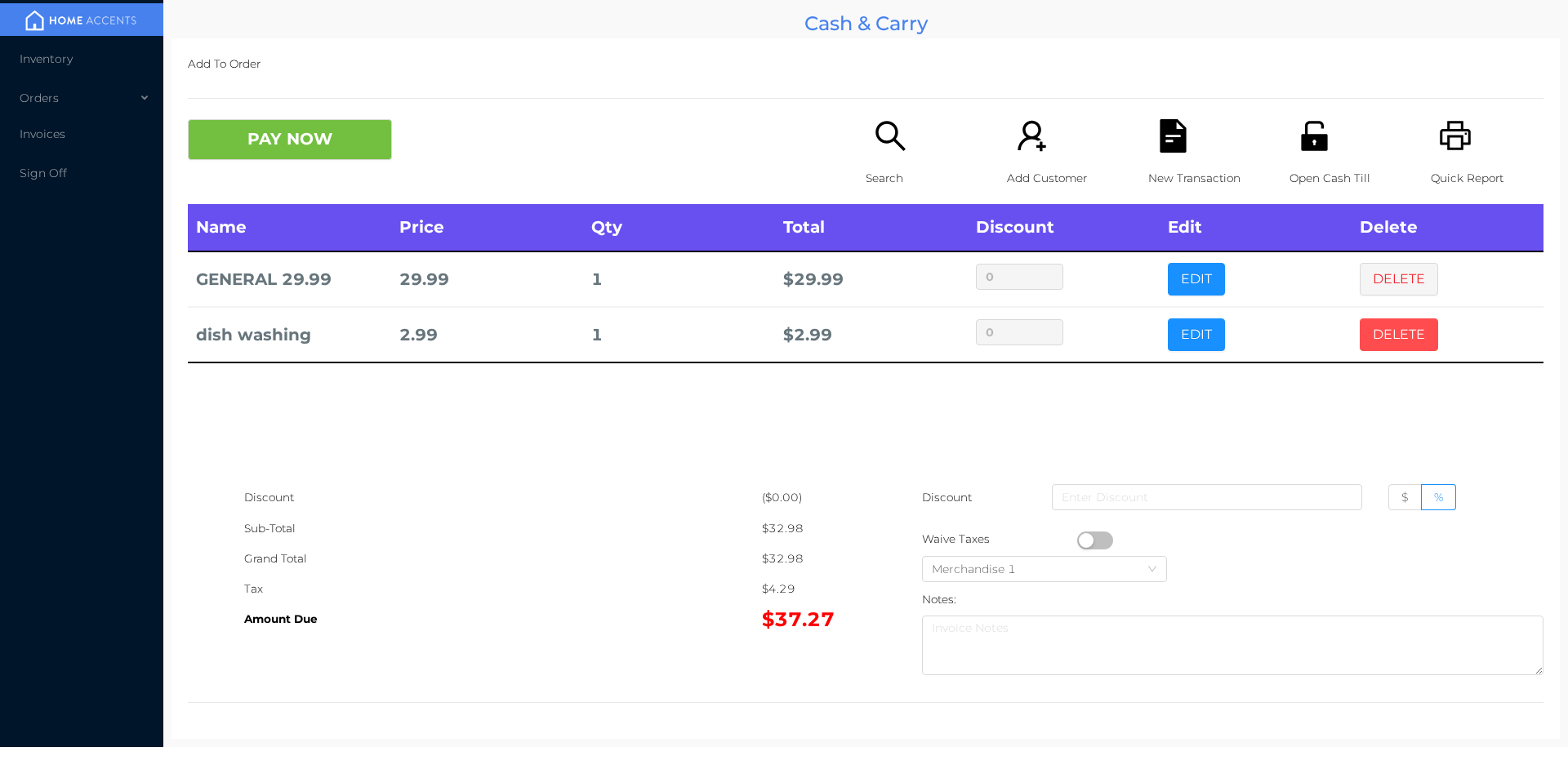
click at [1395, 338] on button "DELETE" at bounding box center [1399, 335] width 78 height 33
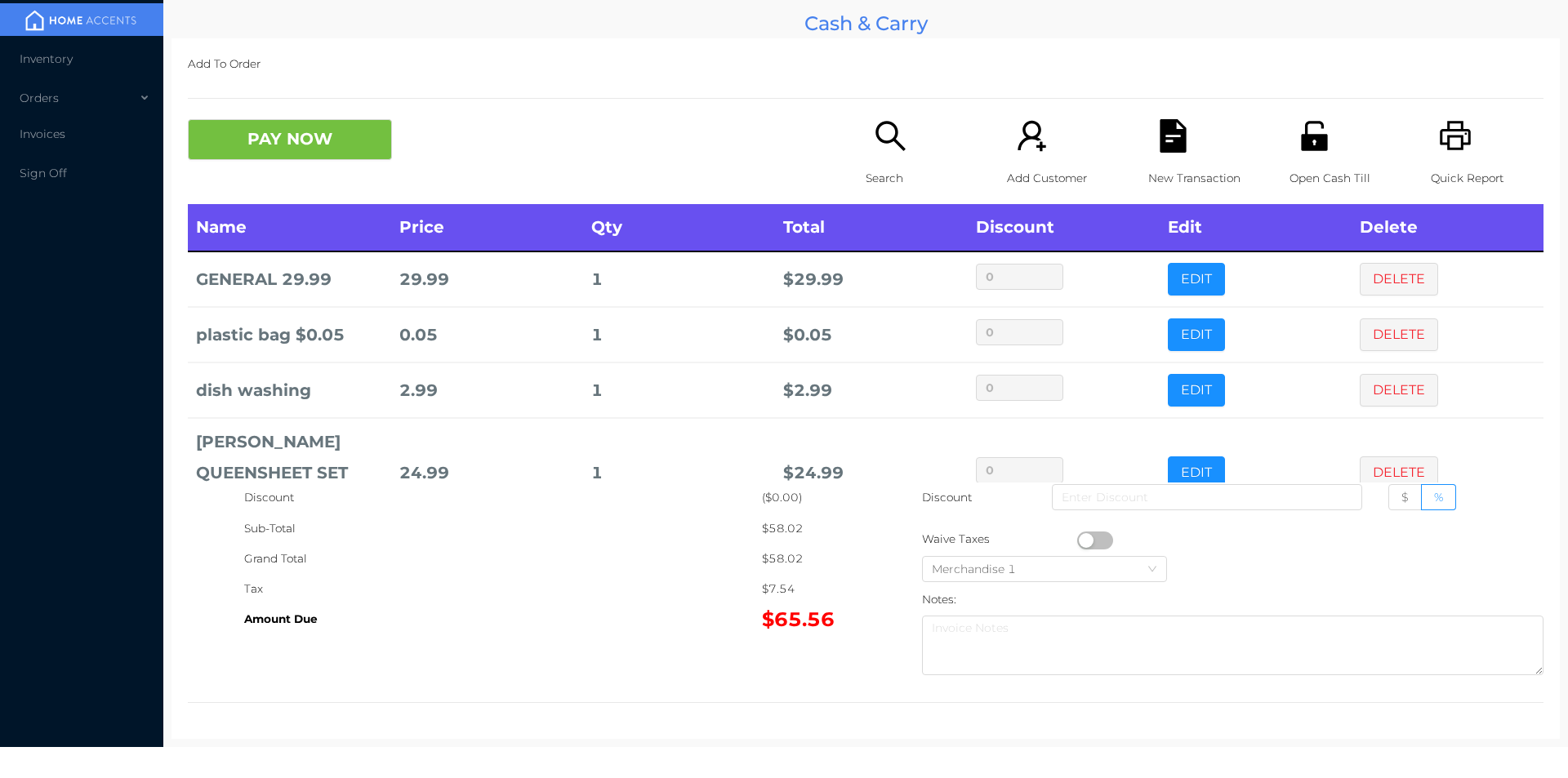
click at [339, 136] on button "PAY NOW" at bounding box center [289, 139] width 204 height 41
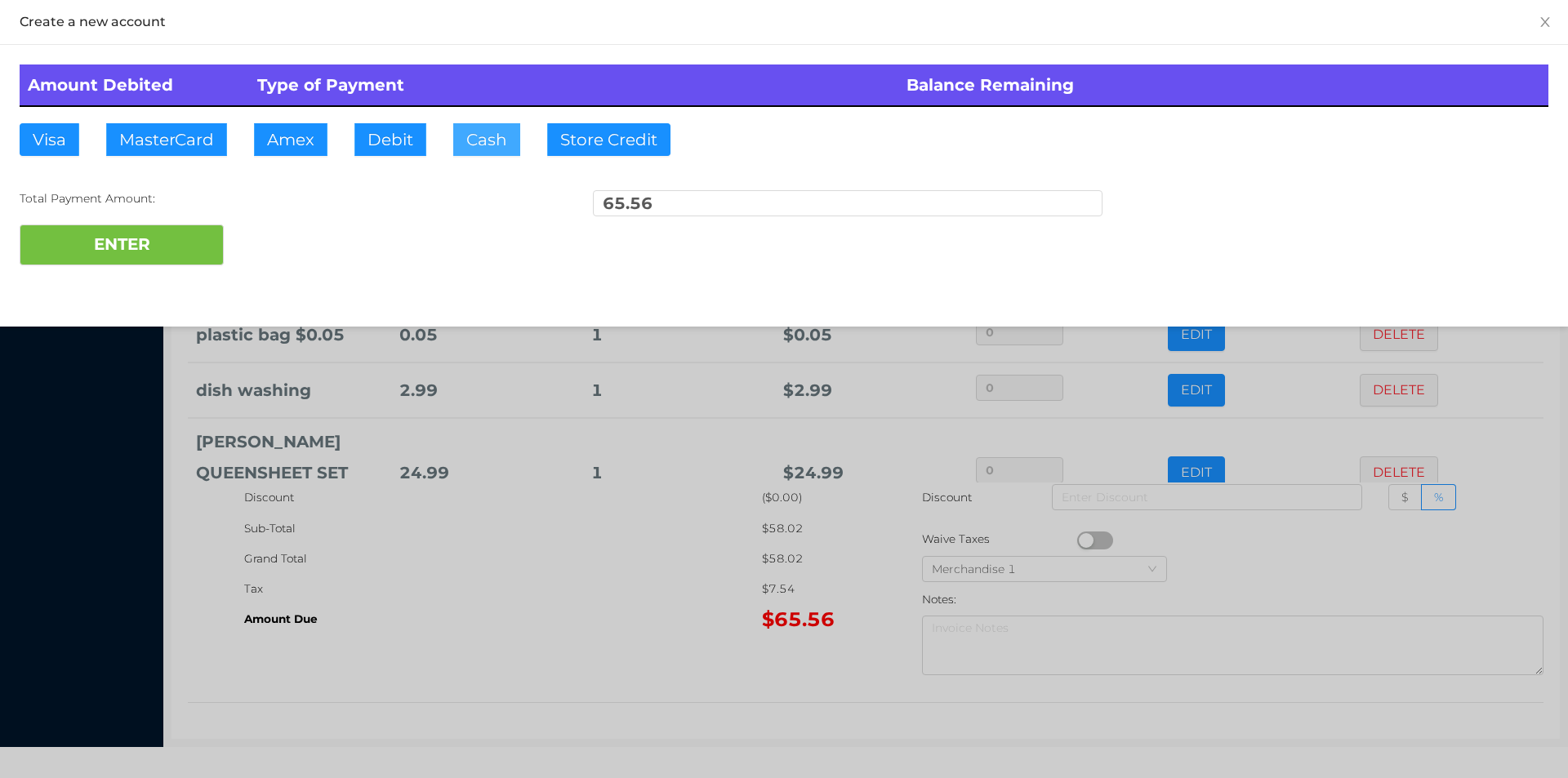
click at [468, 135] on button "Cash" at bounding box center [486, 140] width 67 height 33
click at [155, 225] on button "ENTER" at bounding box center [122, 245] width 204 height 41
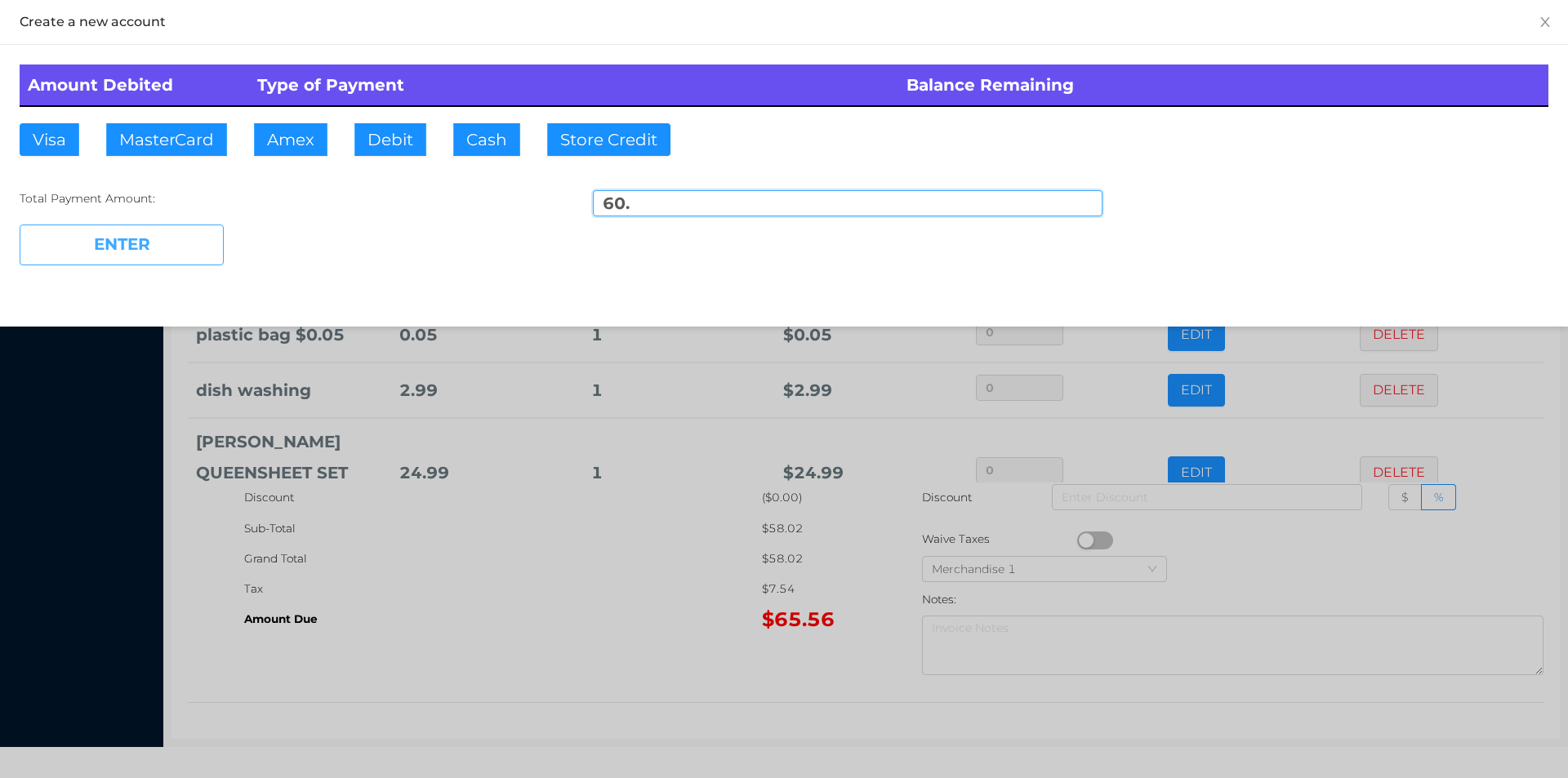
type input "5.56"
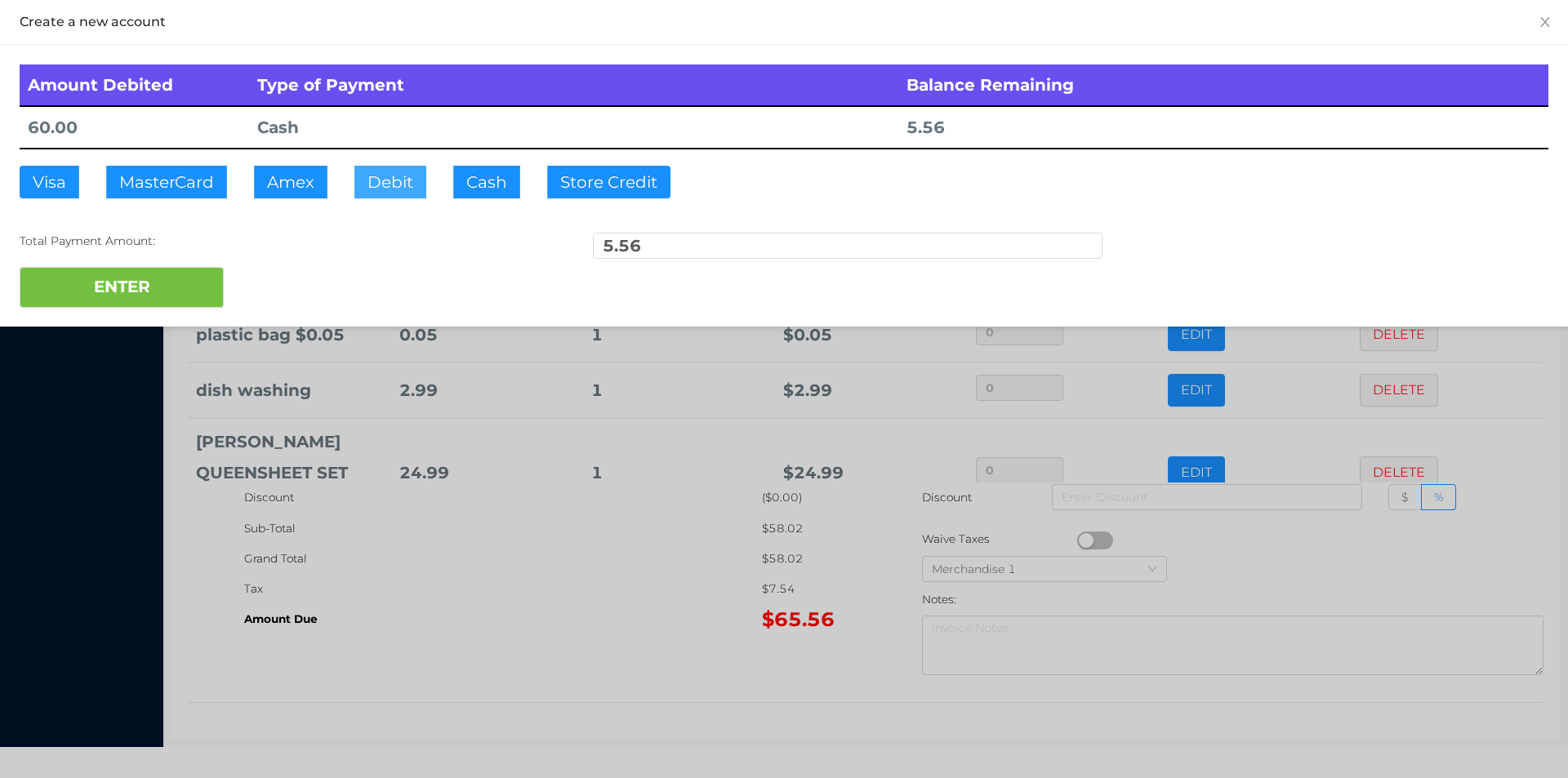
click at [373, 182] on button "Debit" at bounding box center [390, 182] width 72 height 33
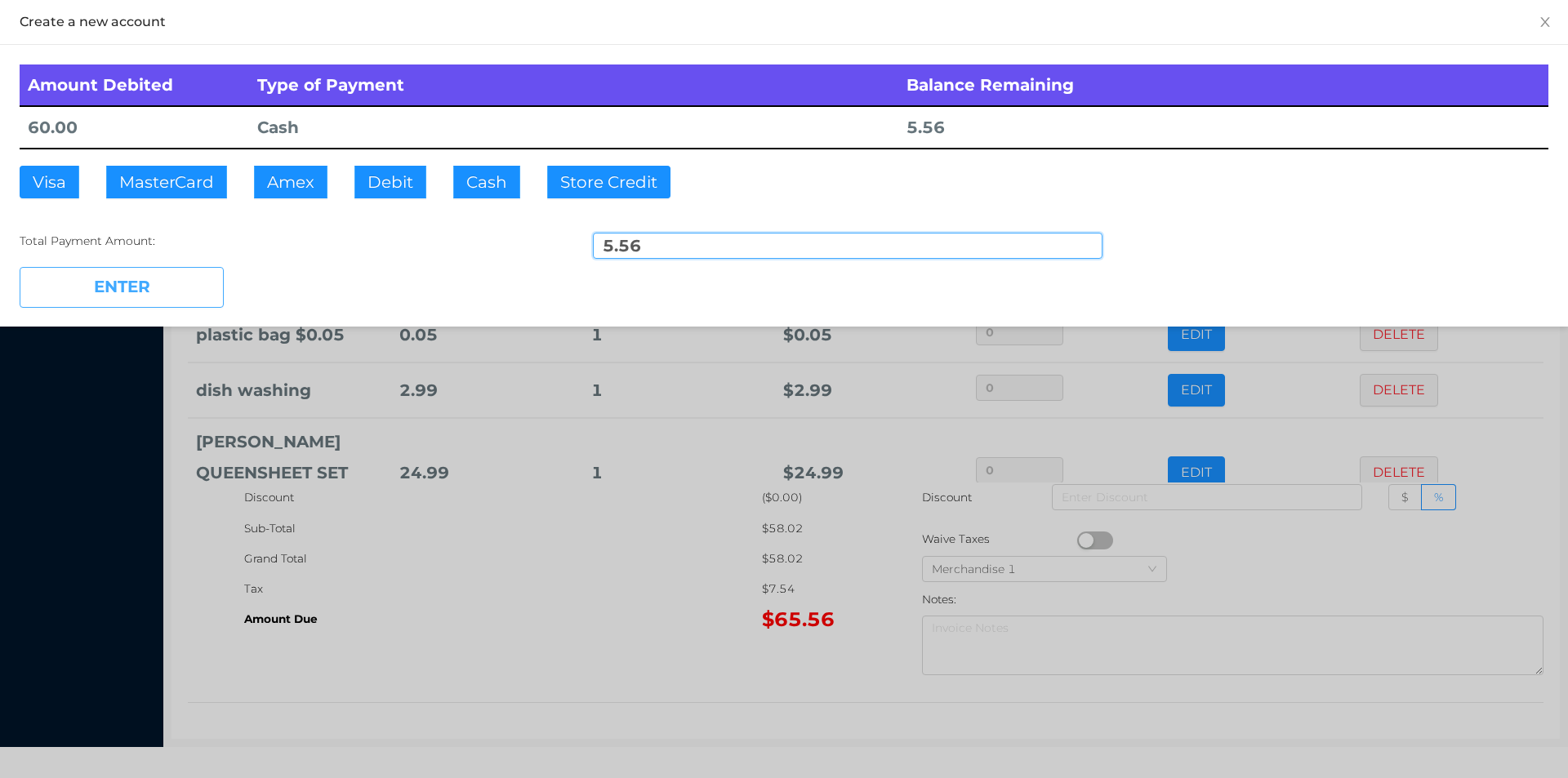
click at [129, 280] on button "ENTER" at bounding box center [122, 287] width 204 height 41
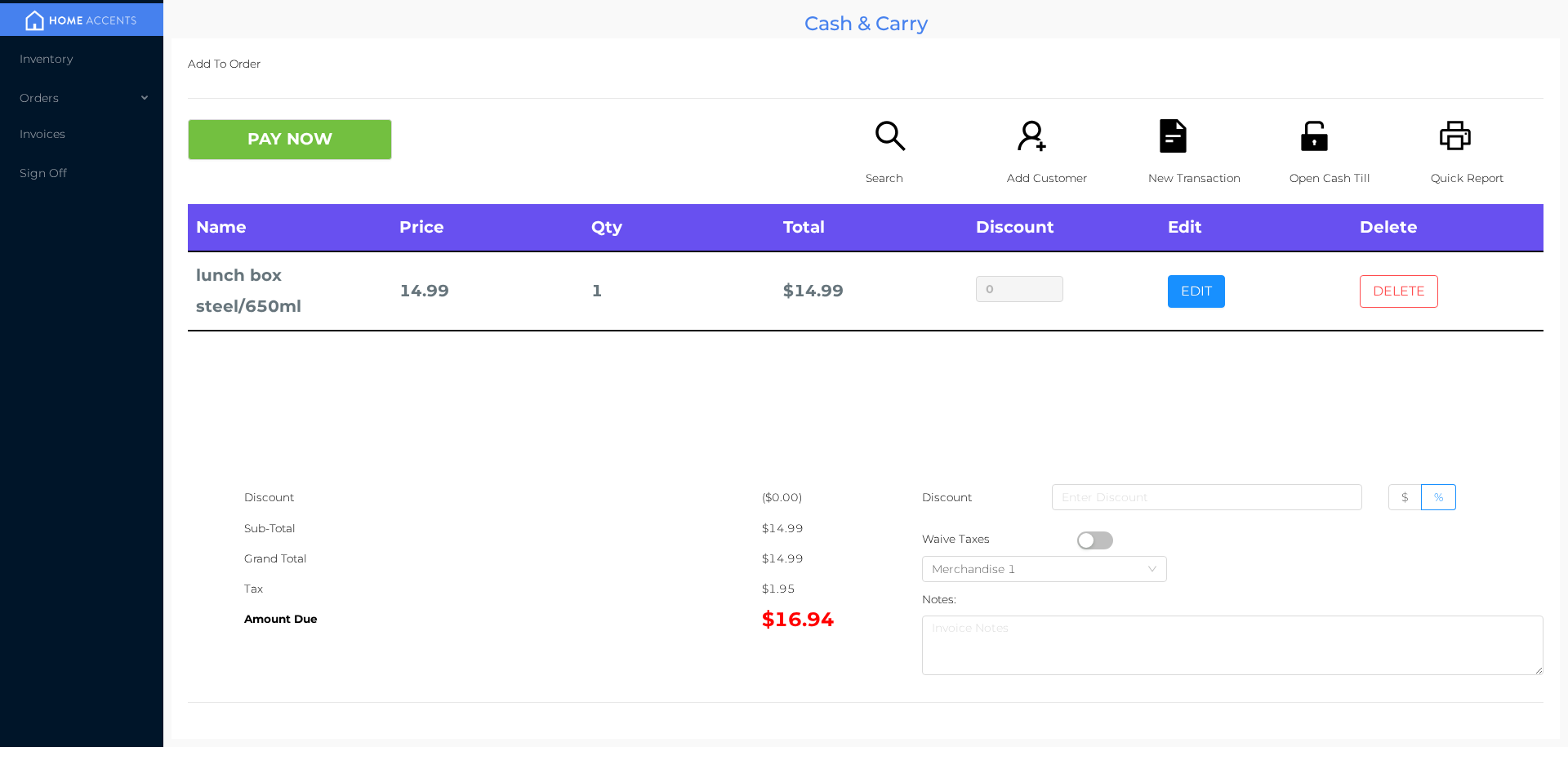
click at [1371, 293] on button "DELETE" at bounding box center [1399, 292] width 78 height 33
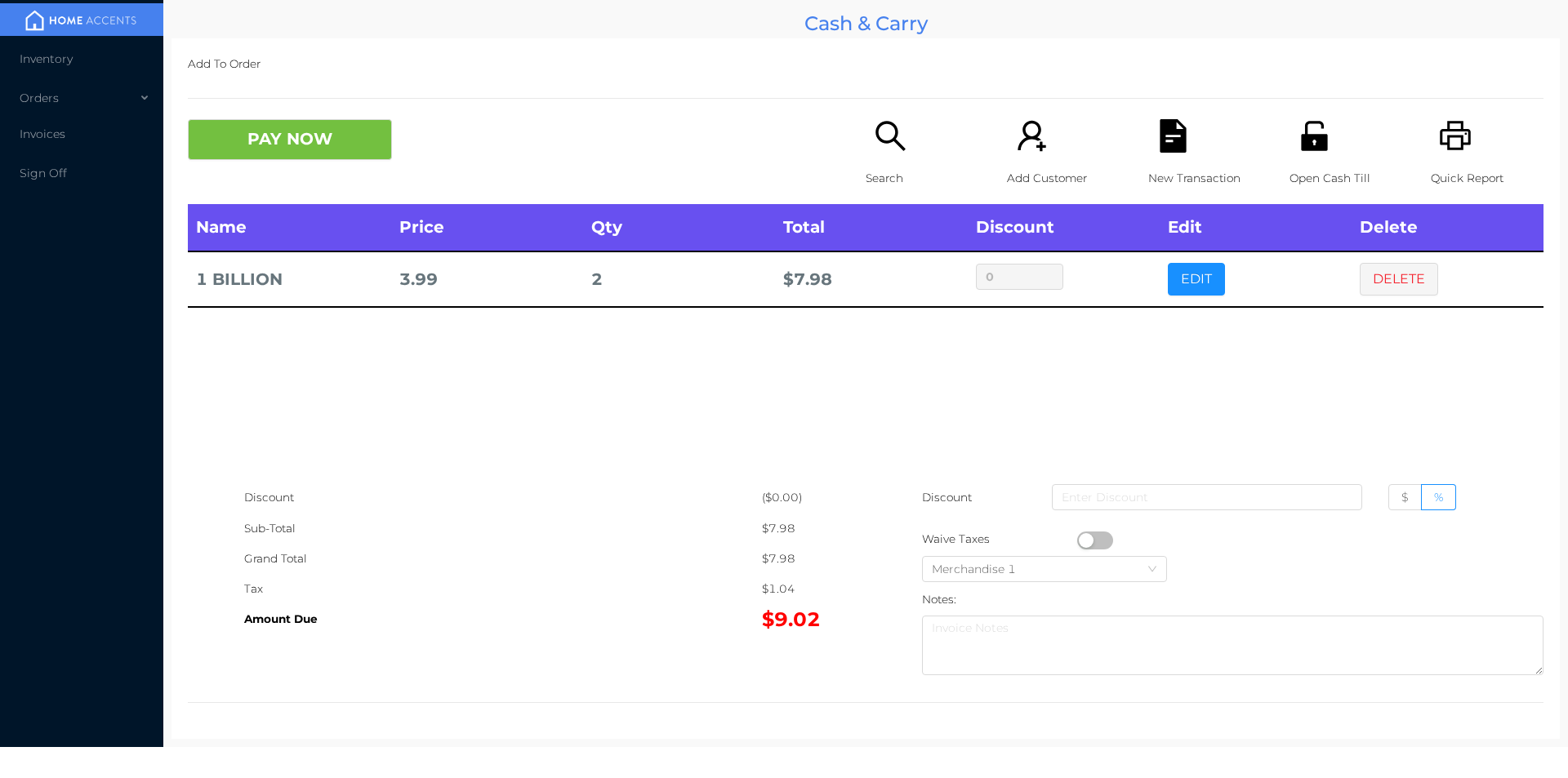
click at [338, 158] on button "PAY NOW" at bounding box center [289, 139] width 204 height 41
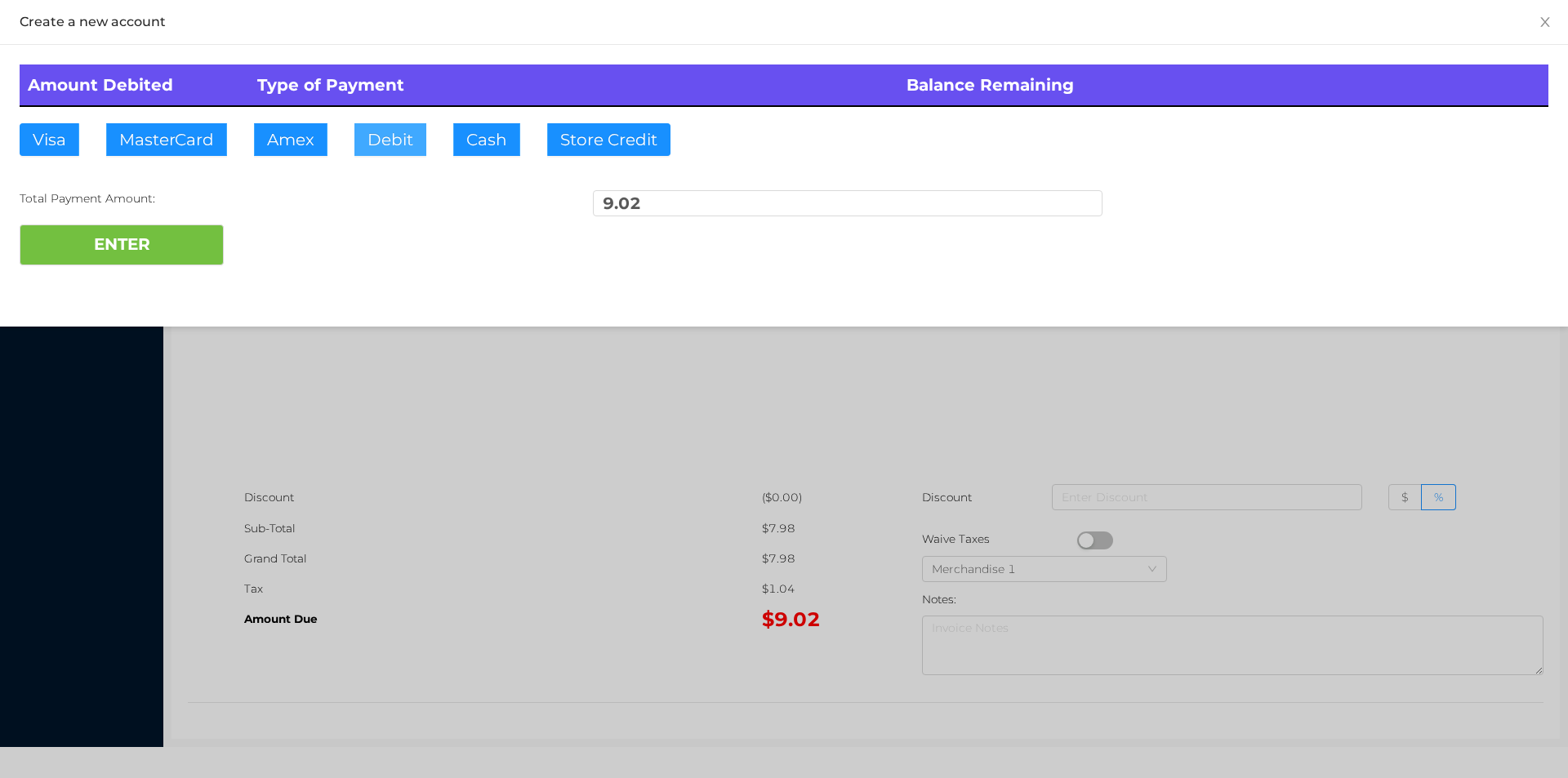
click at [398, 144] on button "Debit" at bounding box center [390, 140] width 72 height 33
click at [160, 254] on button "ENTER" at bounding box center [122, 245] width 204 height 41
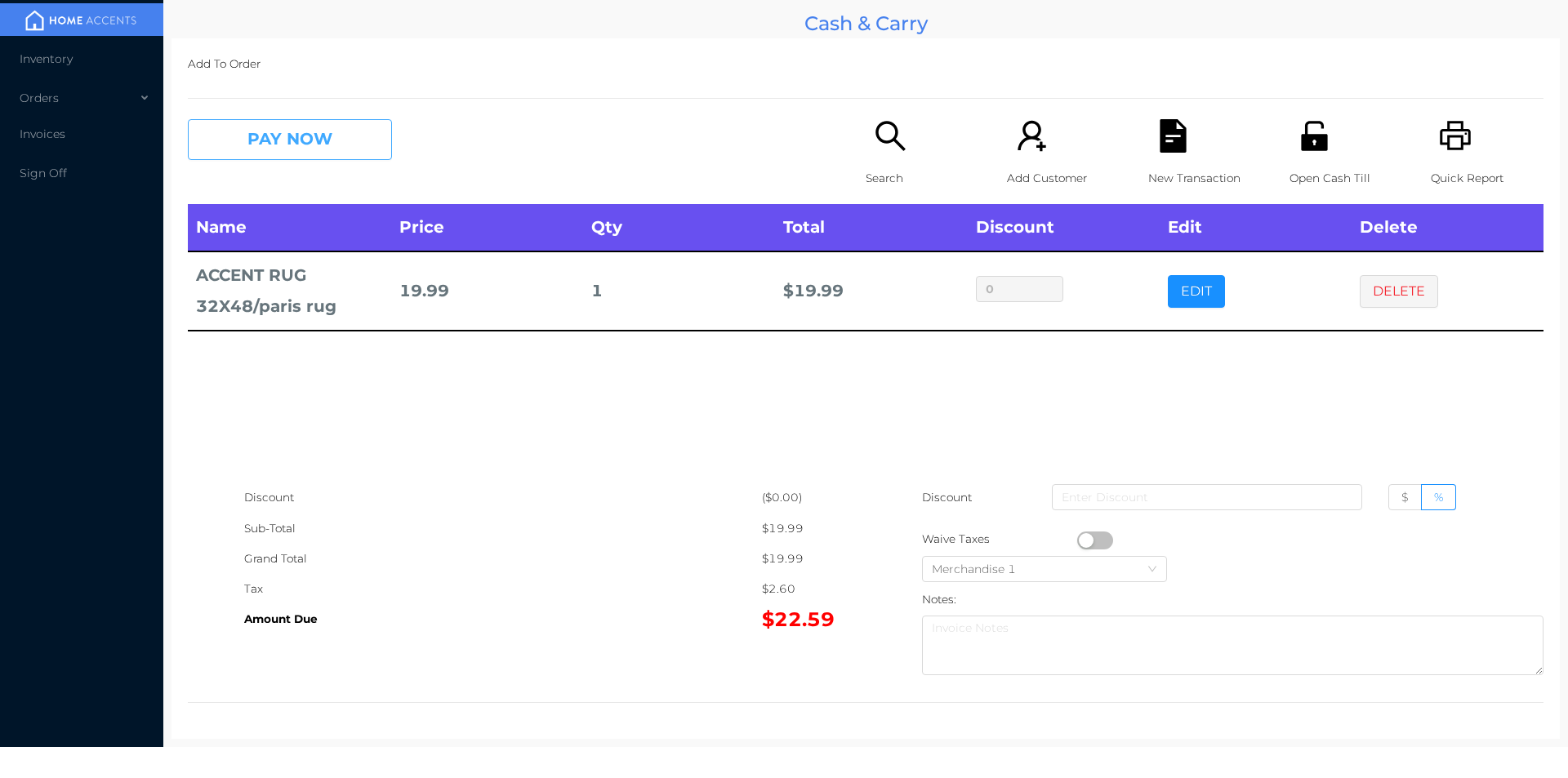
click at [321, 132] on button "PAY NOW" at bounding box center [289, 139] width 204 height 41
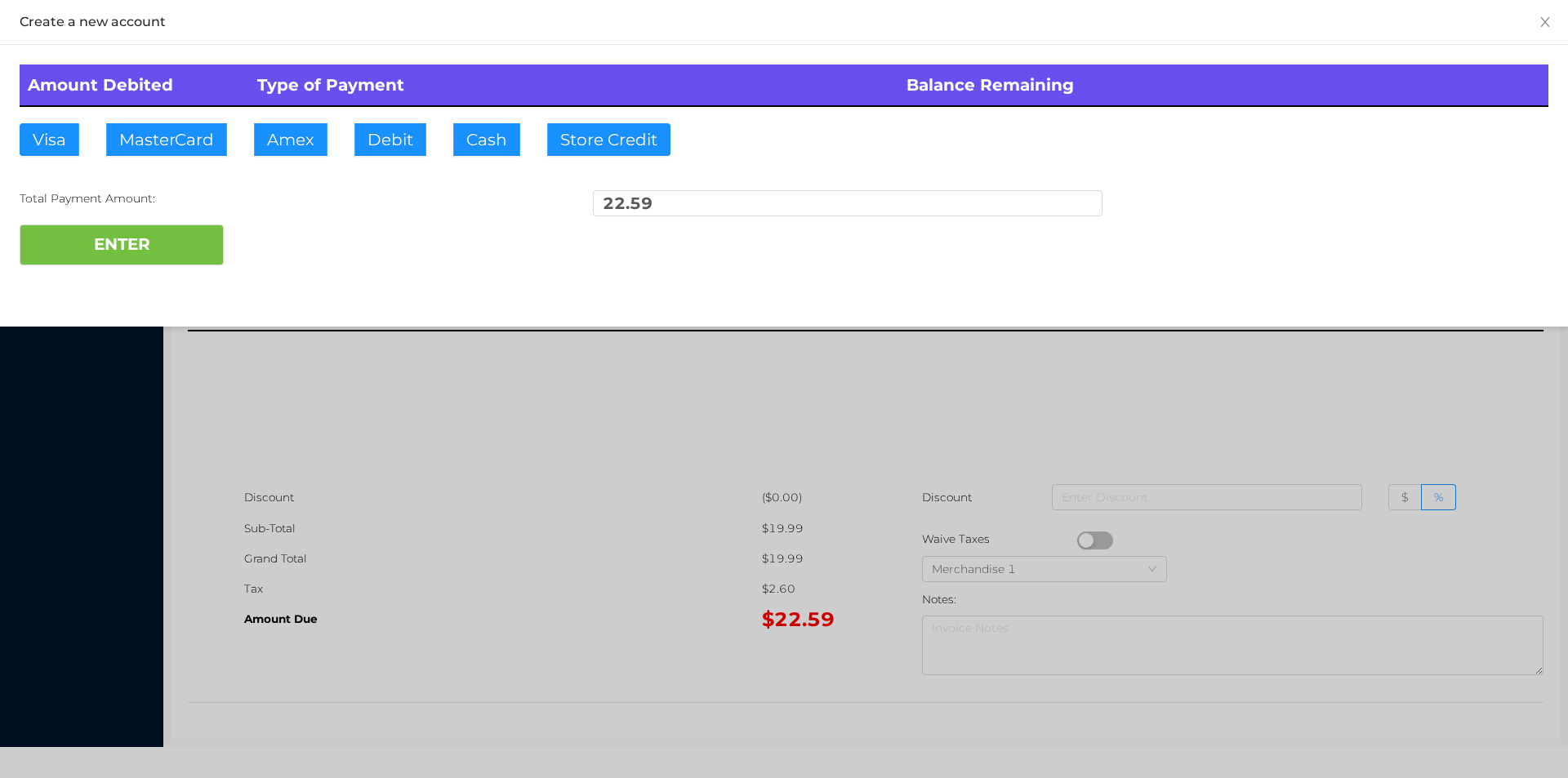
click at [952, 401] on div at bounding box center [784, 389] width 1568 height 778
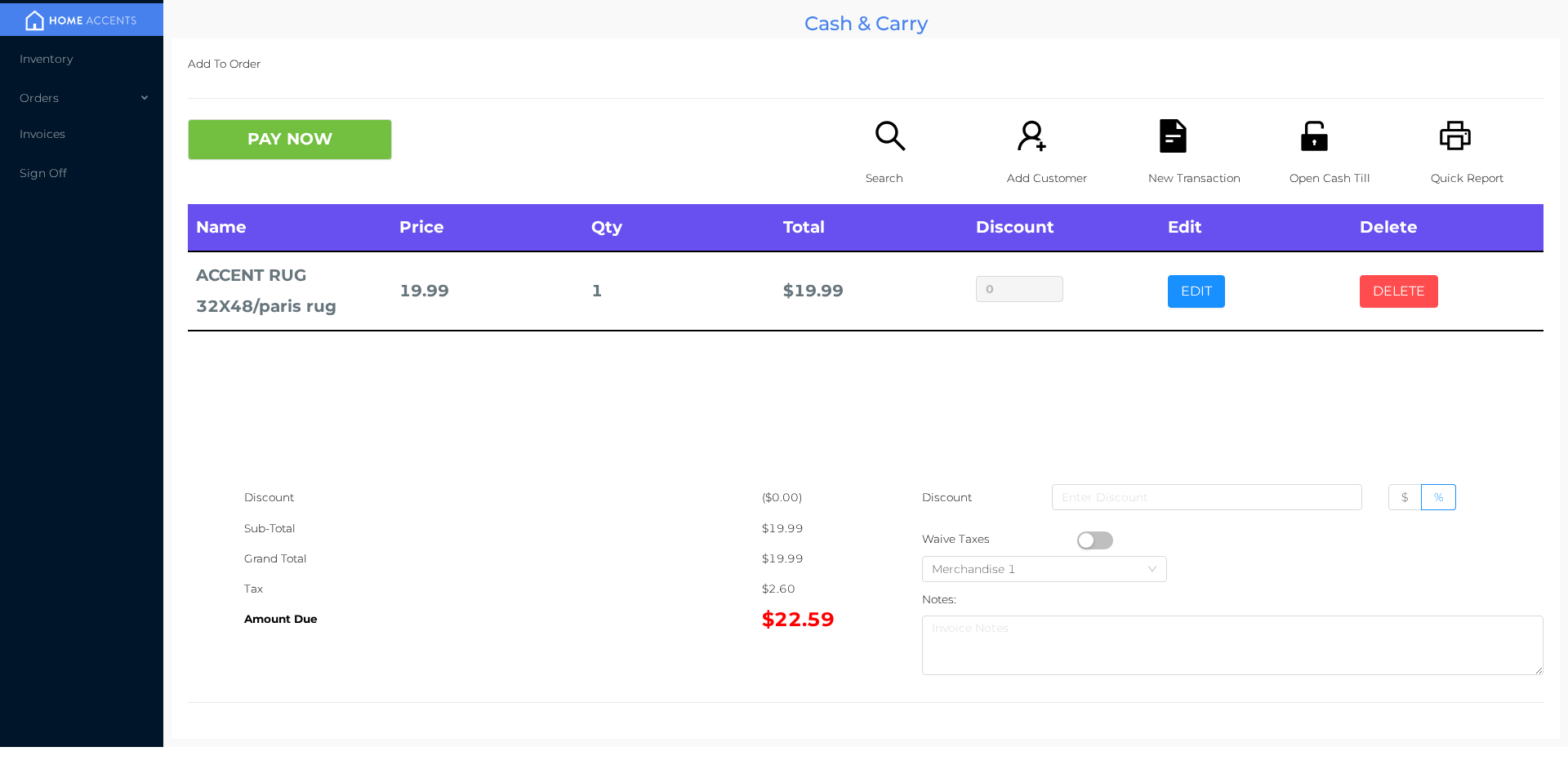
click at [1387, 300] on button "DELETE" at bounding box center [1399, 292] width 78 height 33
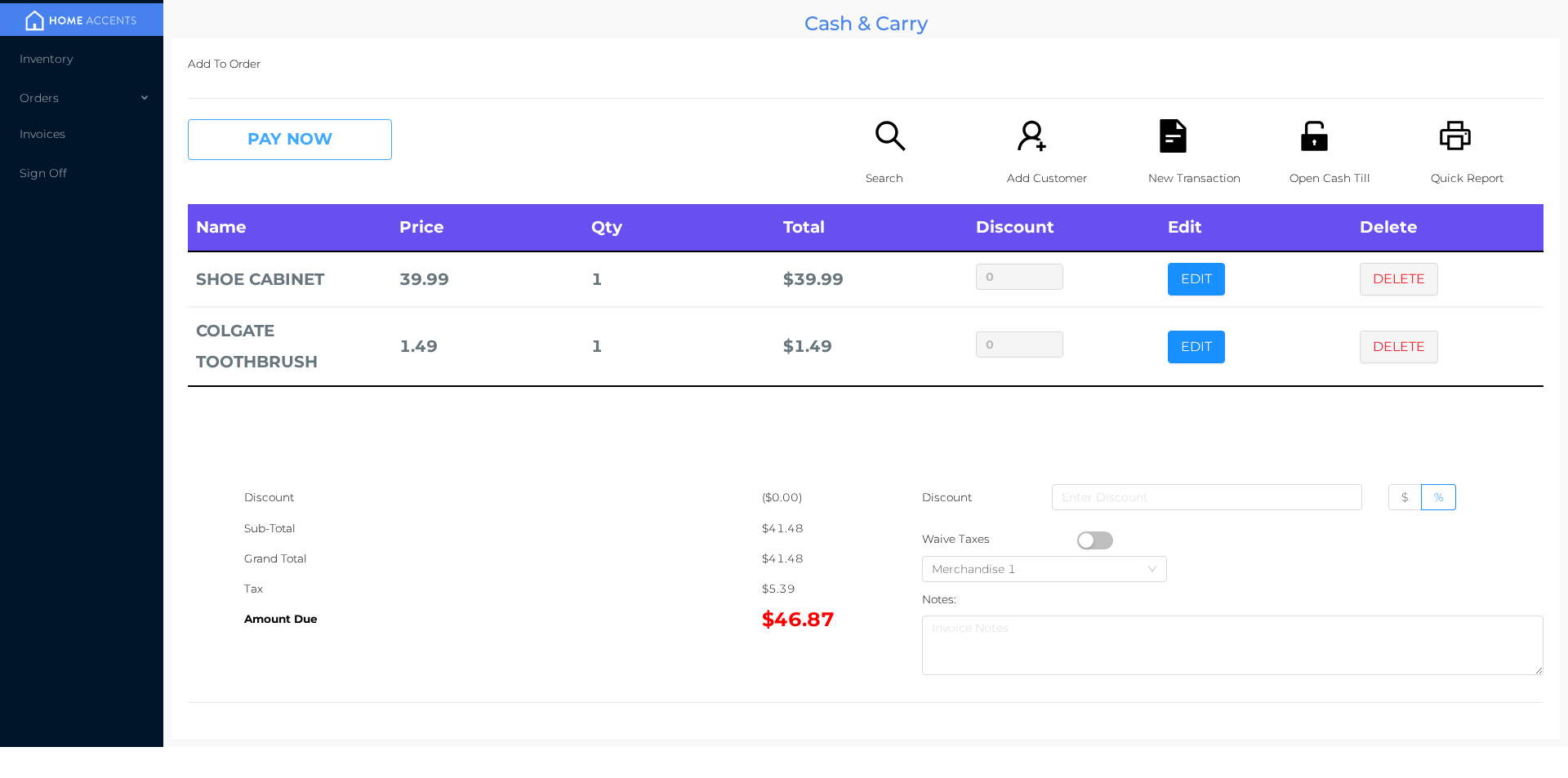
click at [320, 123] on button "PAY NOW" at bounding box center [289, 139] width 204 height 41
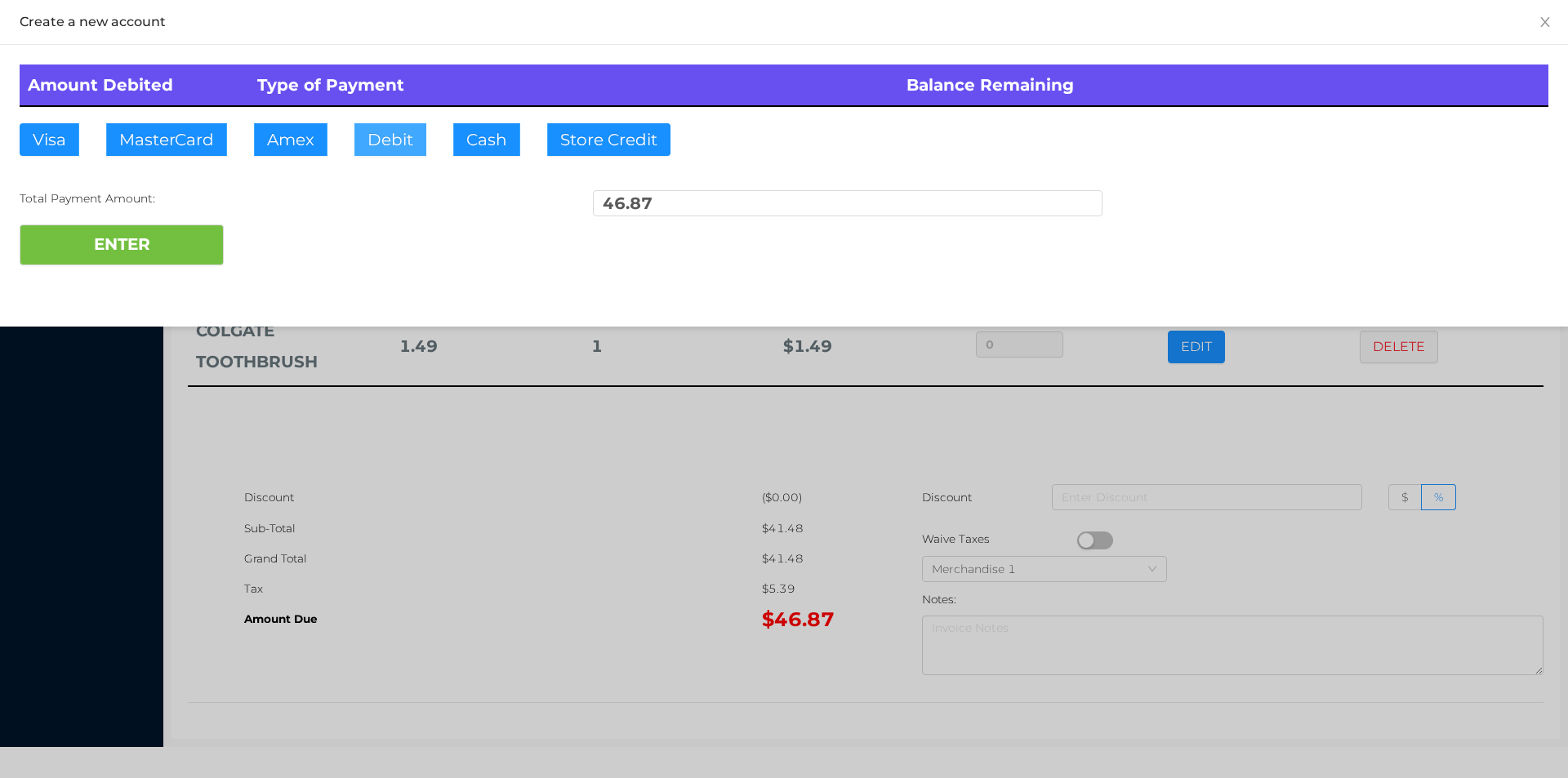
click at [372, 143] on button "Debit" at bounding box center [390, 140] width 72 height 33
click at [139, 240] on button "ENTER" at bounding box center [122, 245] width 204 height 41
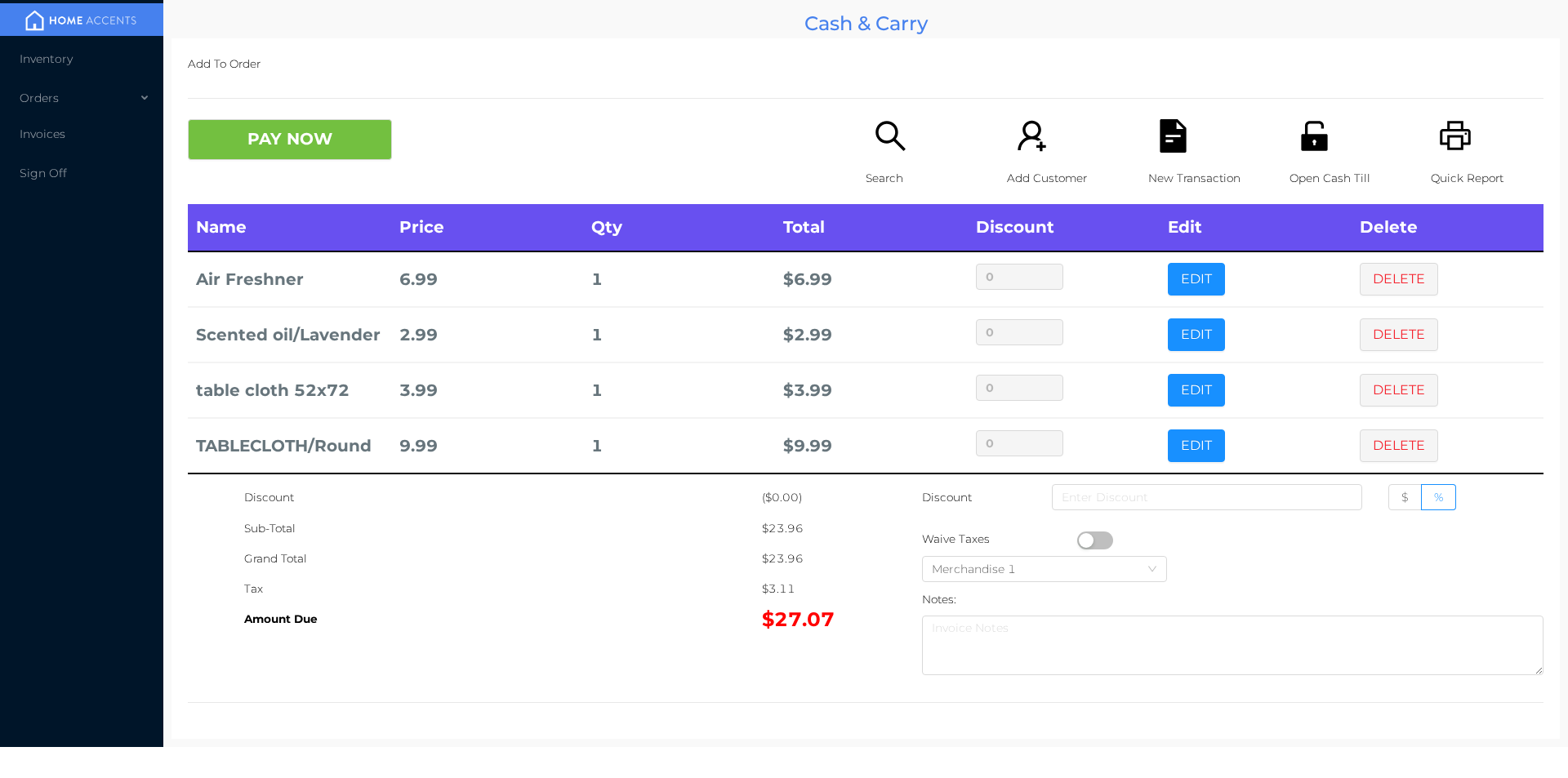
click at [1165, 137] on icon "icon: file-text" at bounding box center [1173, 135] width 34 height 34
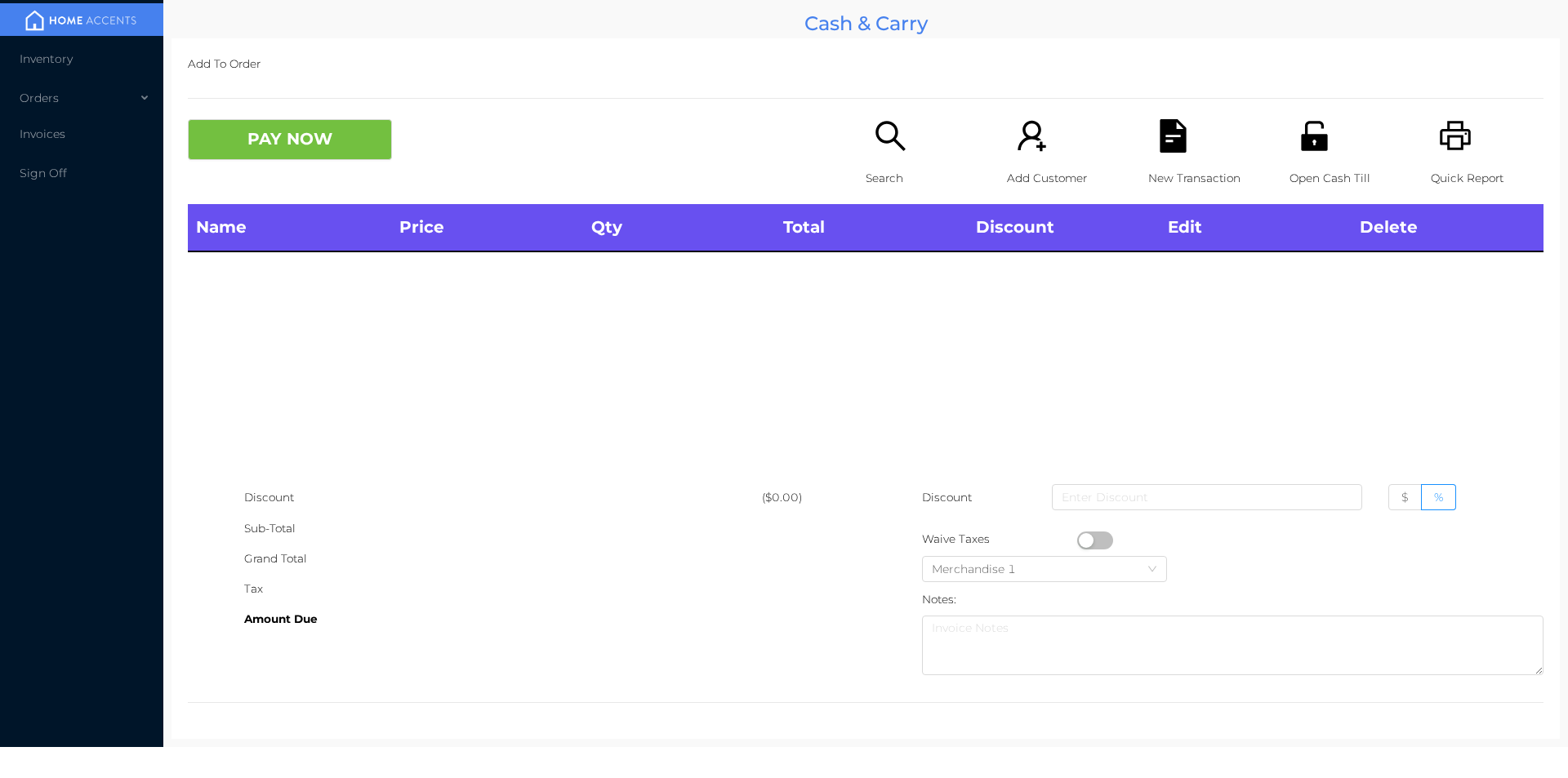
click at [1314, 166] on p "Open Cash Till" at bounding box center [1346, 178] width 113 height 30
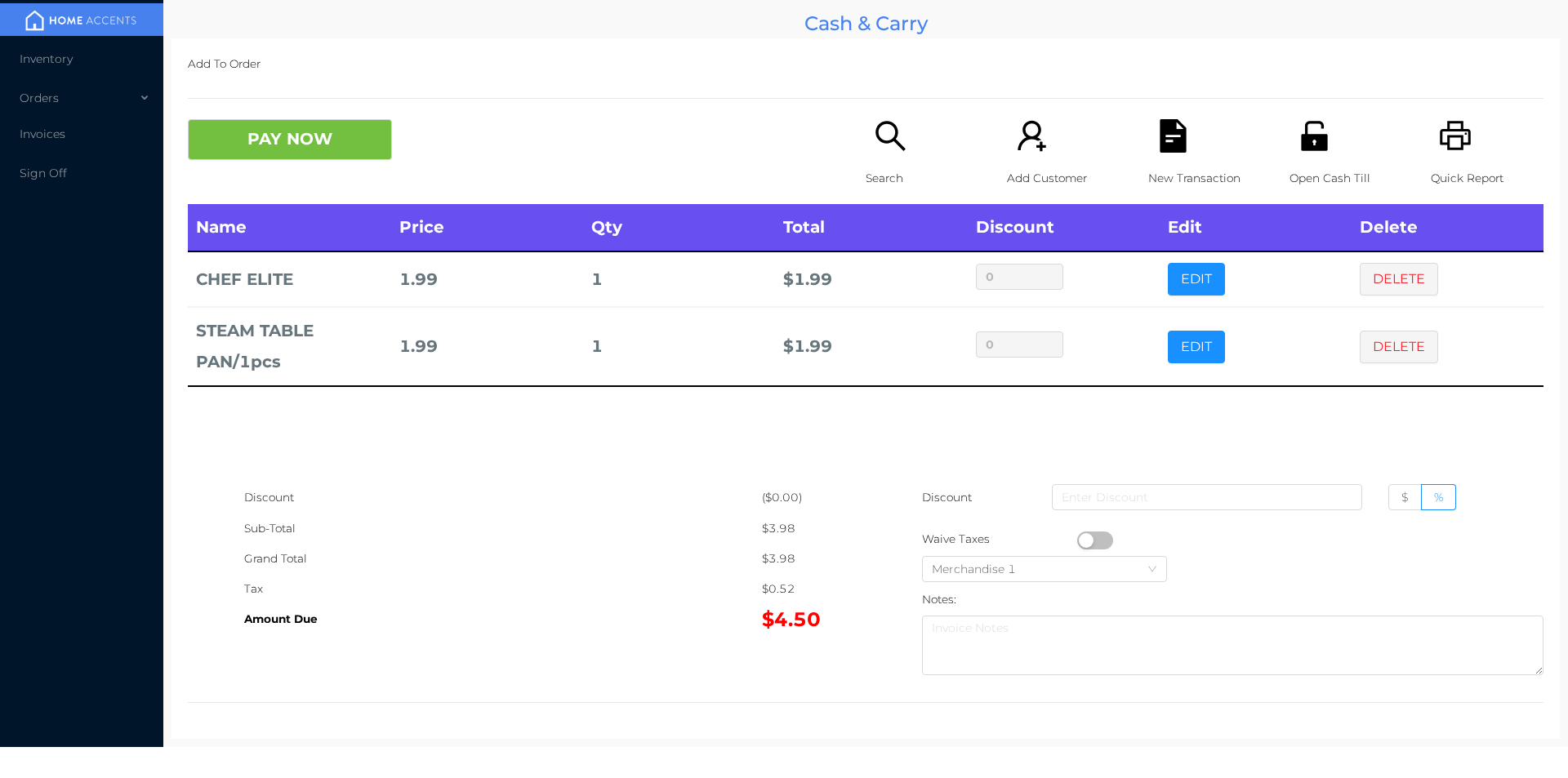
click at [878, 164] on p "Search" at bounding box center [922, 178] width 113 height 30
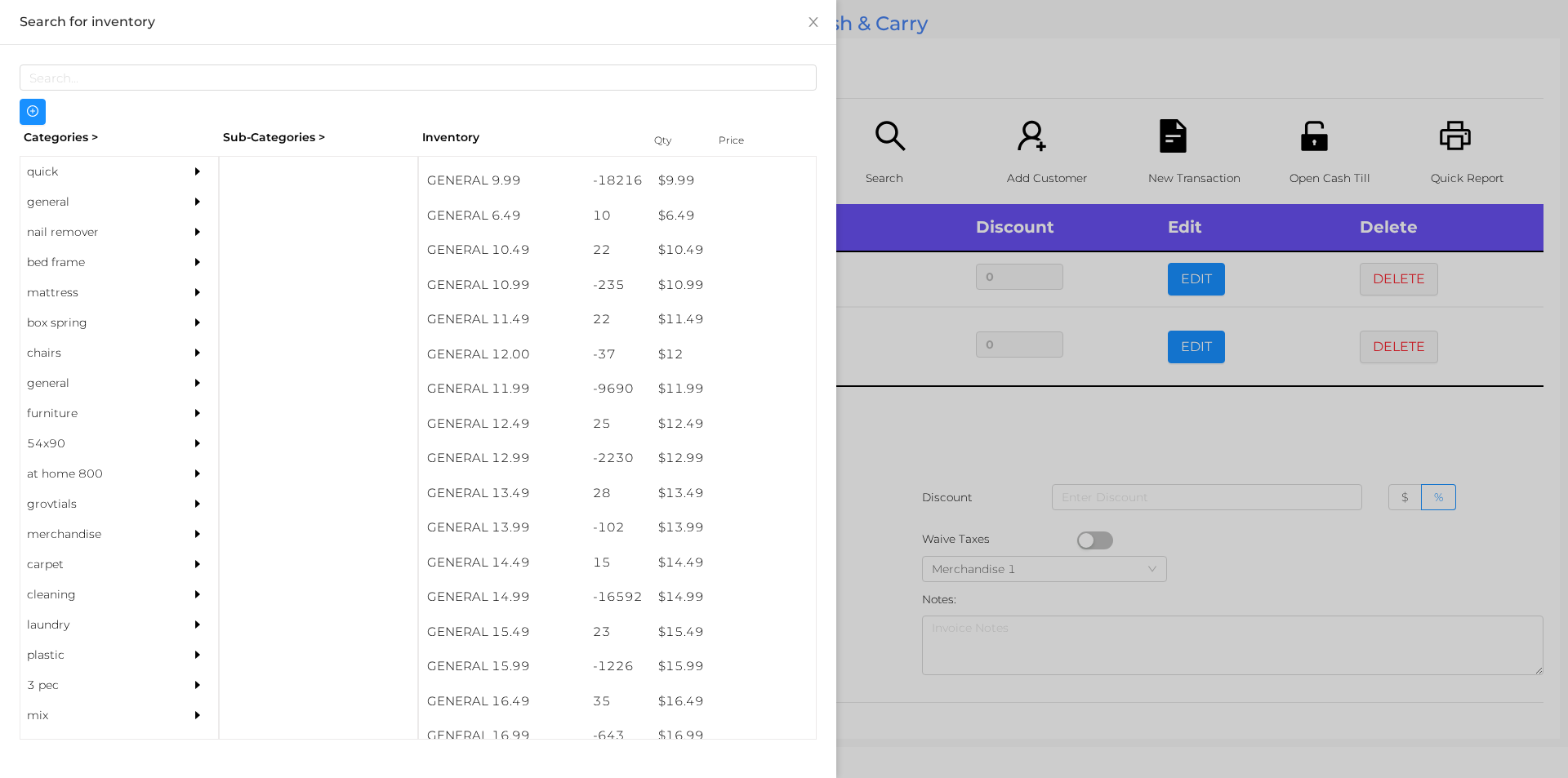
scroll to position [994, 0]
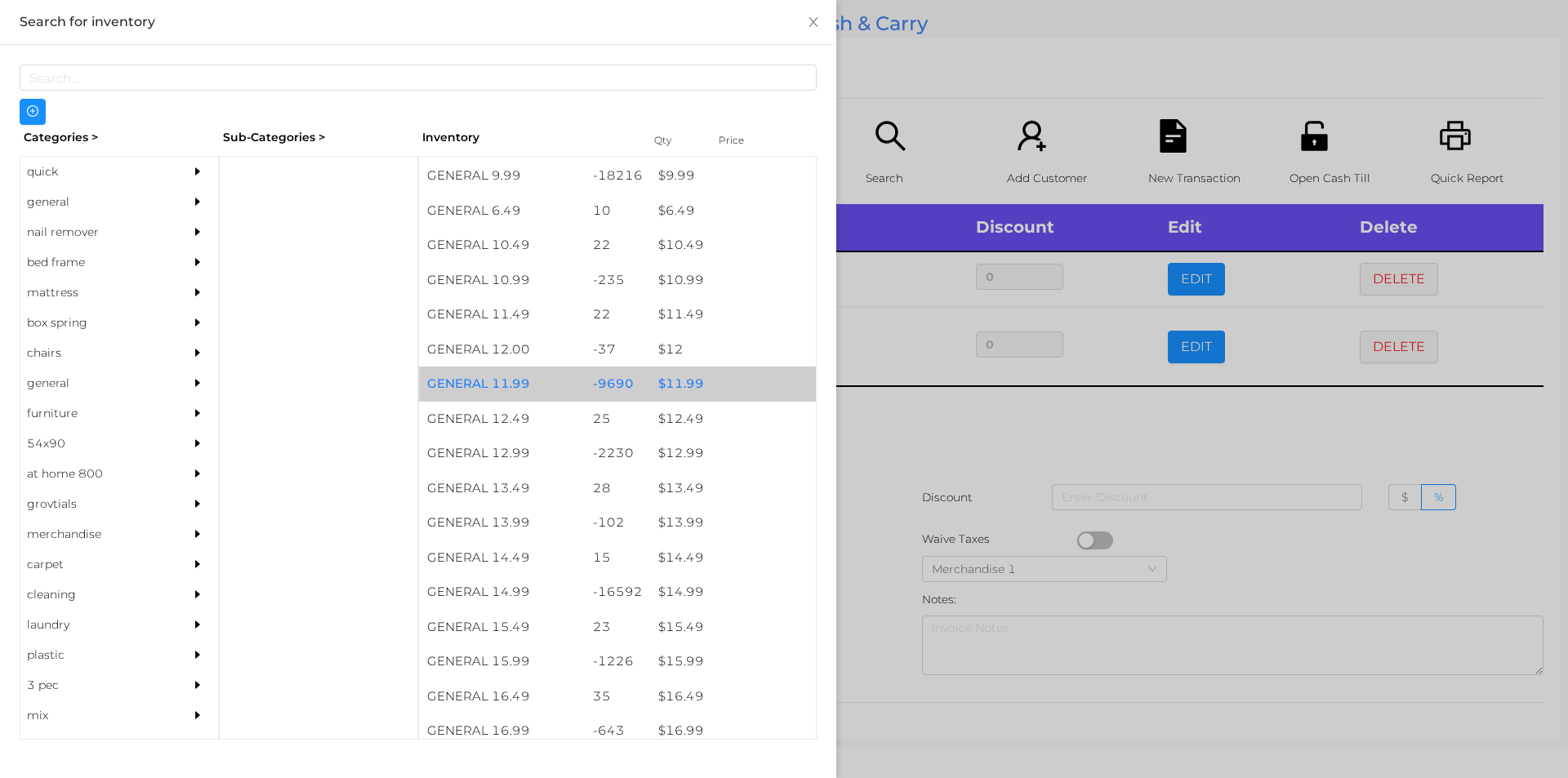
click at [669, 381] on div "$ 11.99" at bounding box center [733, 384] width 166 height 35
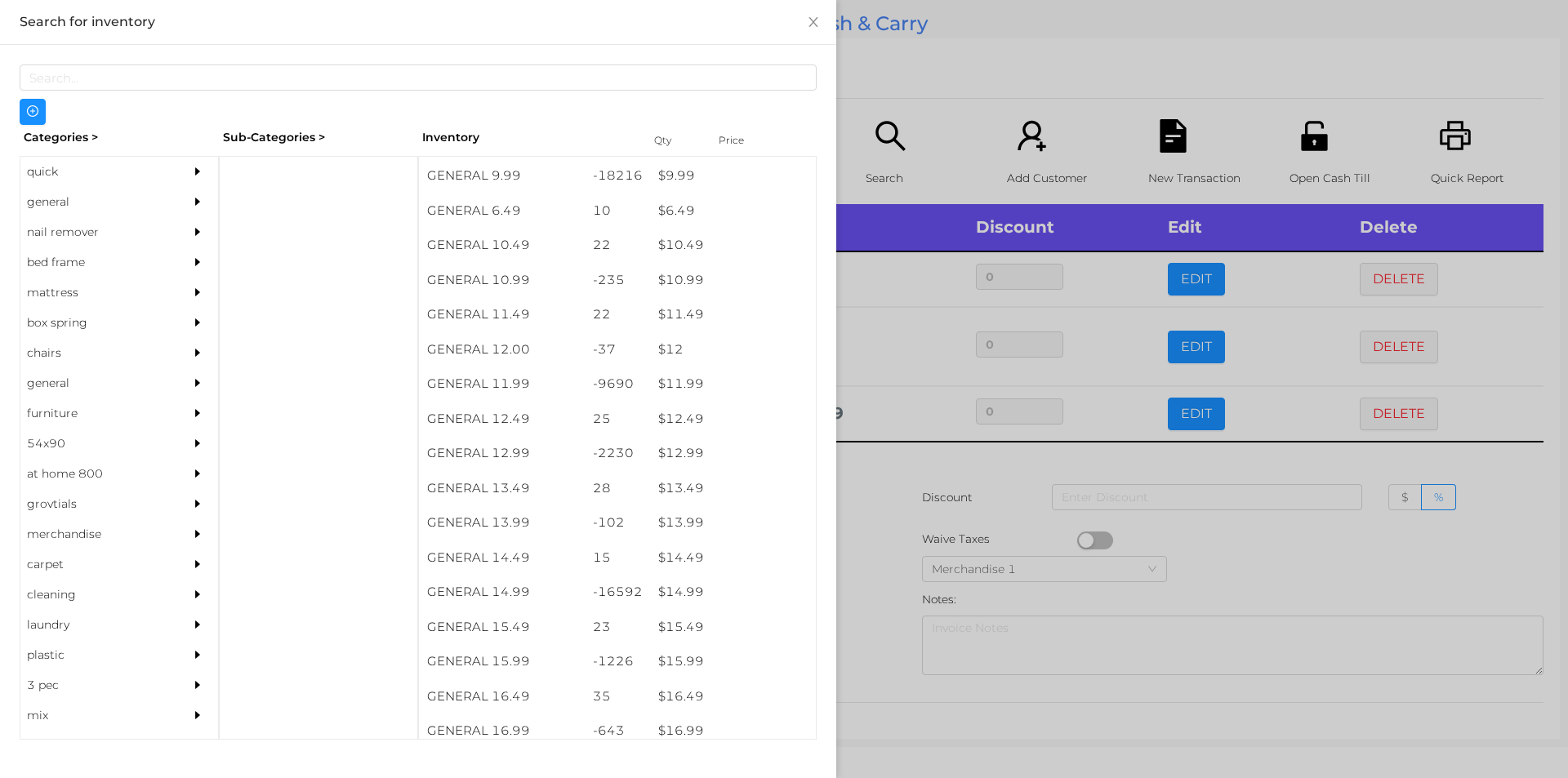
click at [881, 469] on div at bounding box center [784, 389] width 1568 height 778
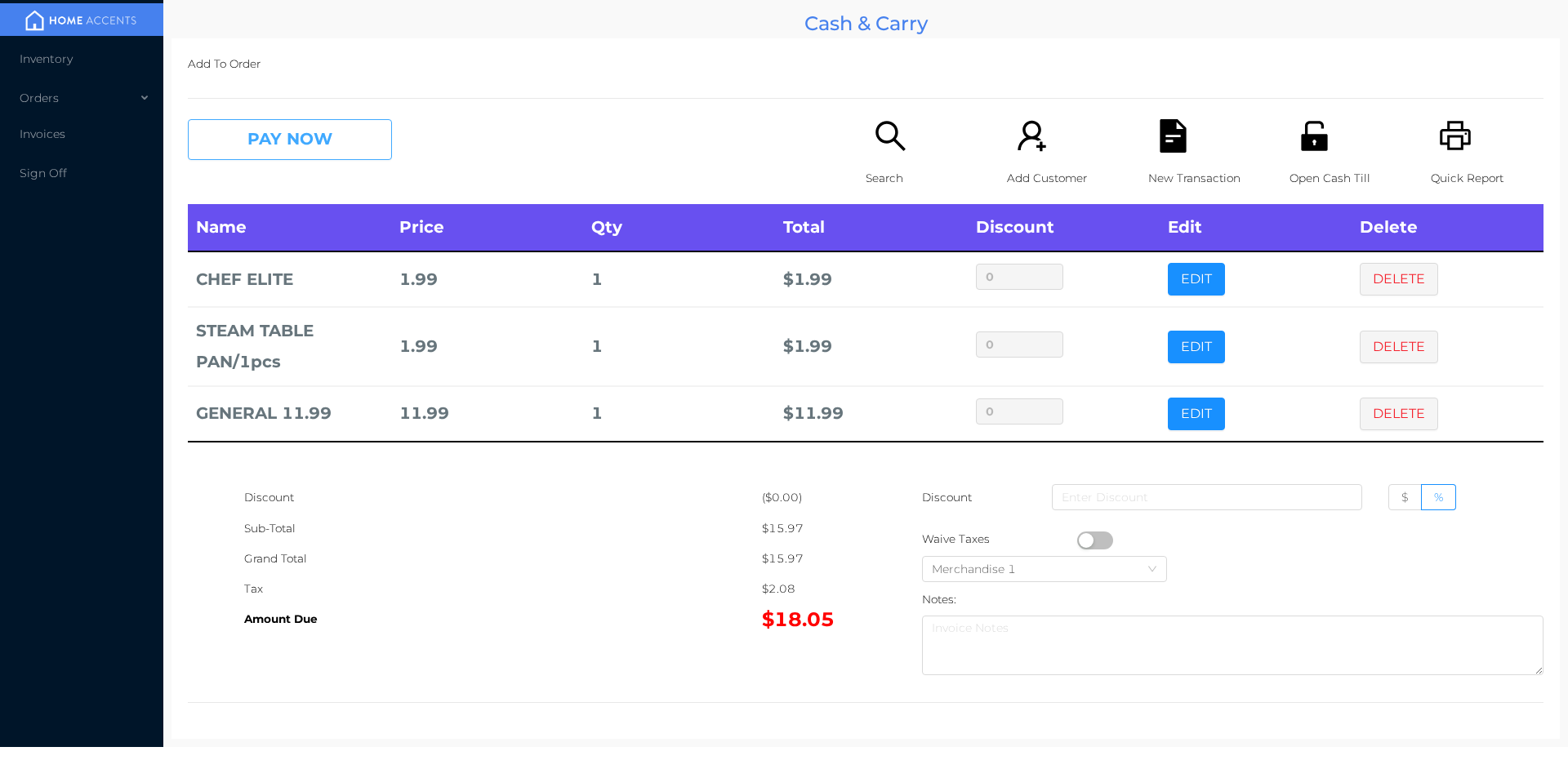
click at [339, 152] on button "PAY NOW" at bounding box center [289, 139] width 204 height 41
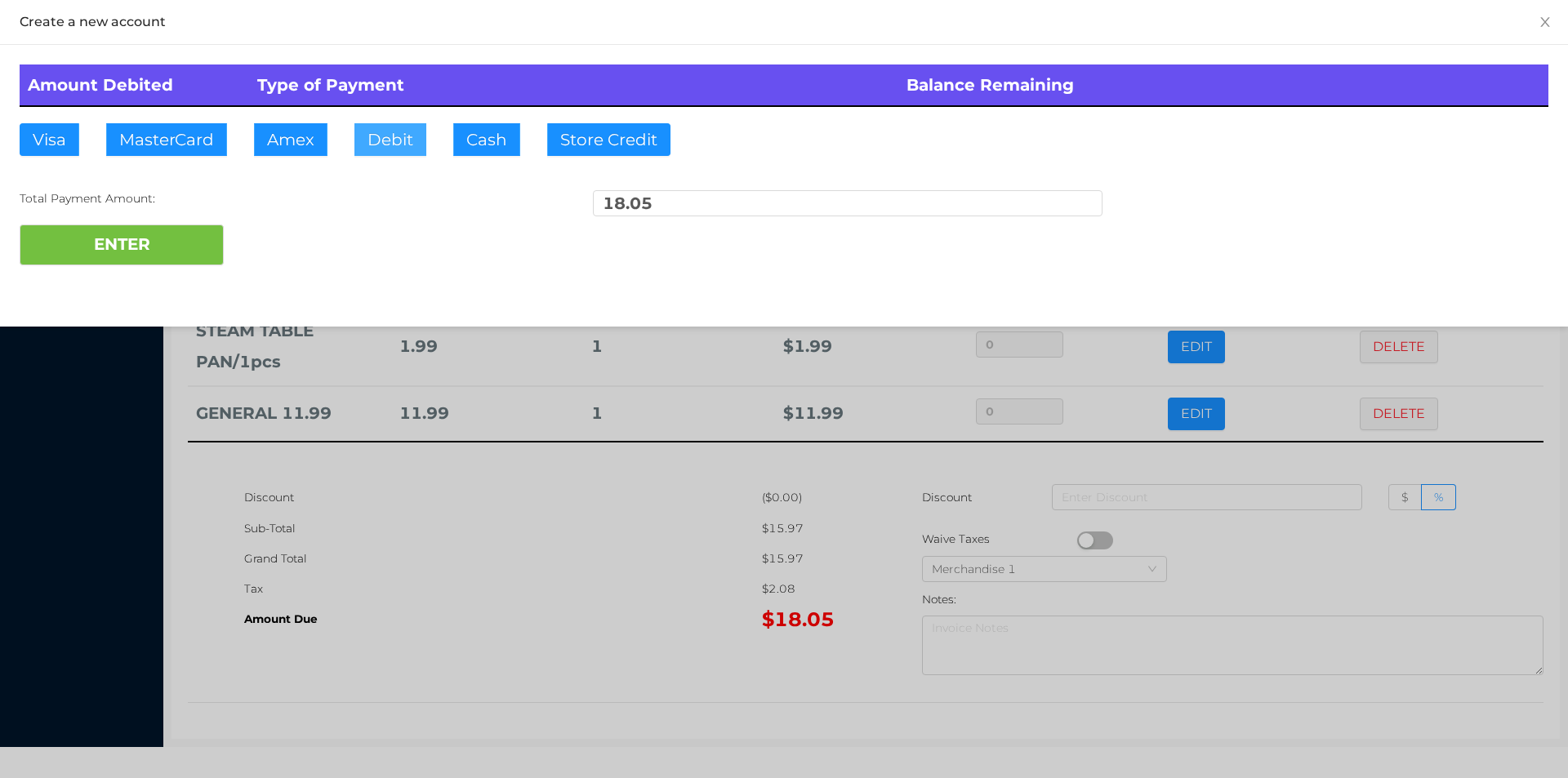
click at [370, 149] on button "Debit" at bounding box center [390, 140] width 72 height 33
click at [149, 254] on button "ENTER" at bounding box center [122, 245] width 204 height 41
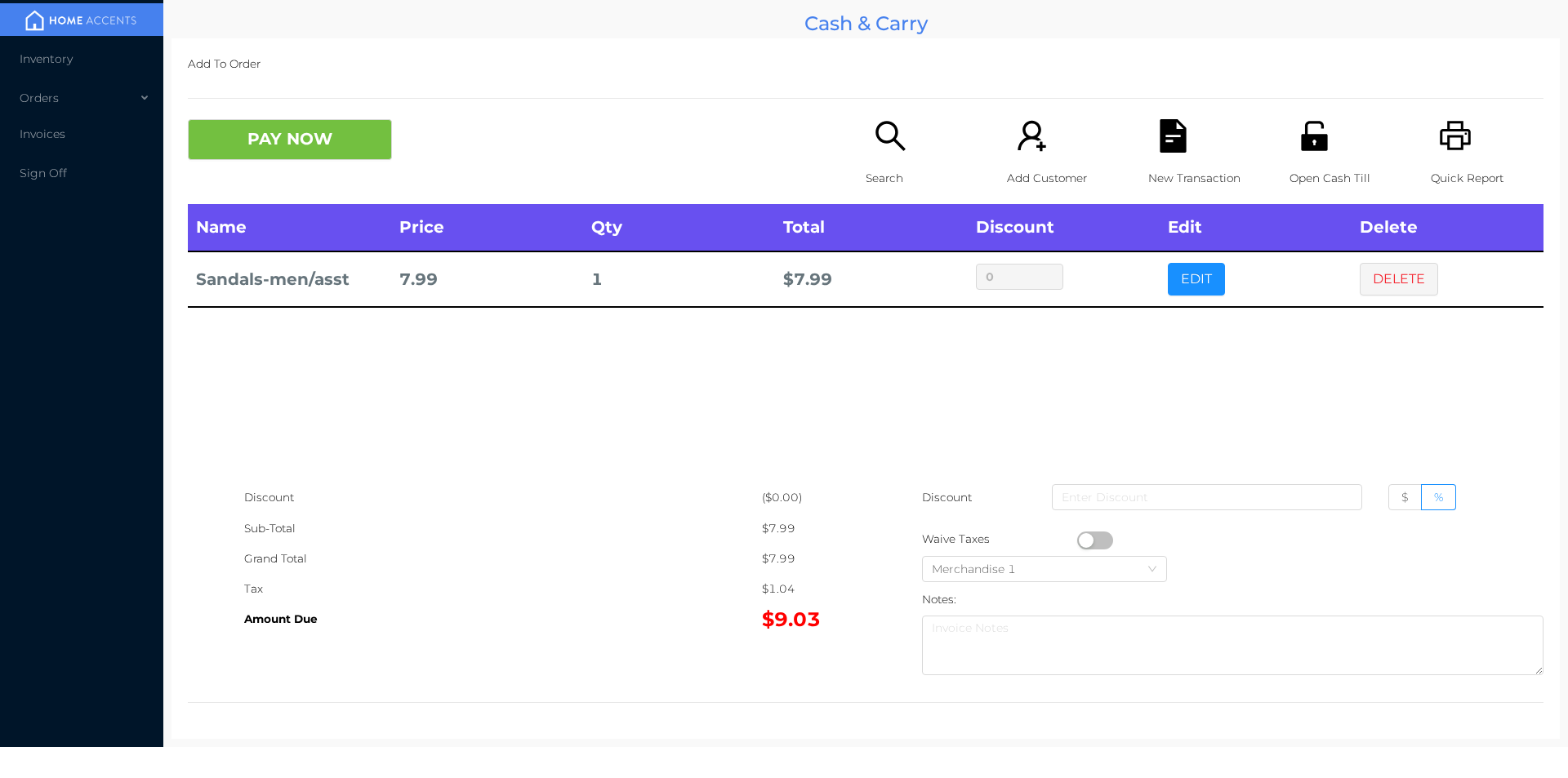
click at [279, 202] on div "PAY NOW Search Add Customer New Transaction Open Cash Till Quick Report" at bounding box center [865, 162] width 1355 height 85
click at [257, 125] on button "PAY NOW" at bounding box center [289, 139] width 204 height 41
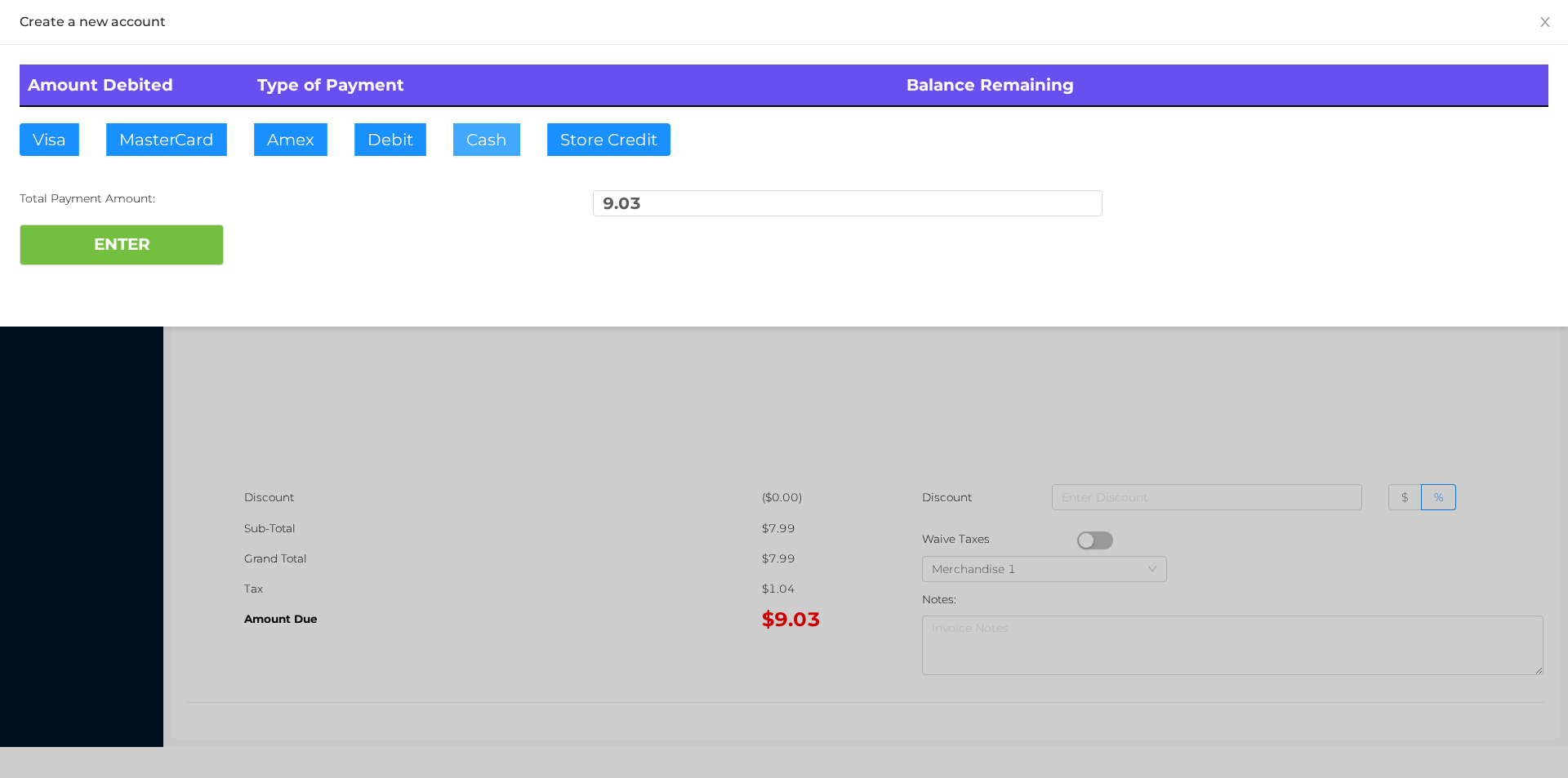
click at [473, 131] on button "Cash" at bounding box center [486, 140] width 67 height 33
type input "10."
click at [160, 239] on button "ENTER" at bounding box center [122, 245] width 204 height 41
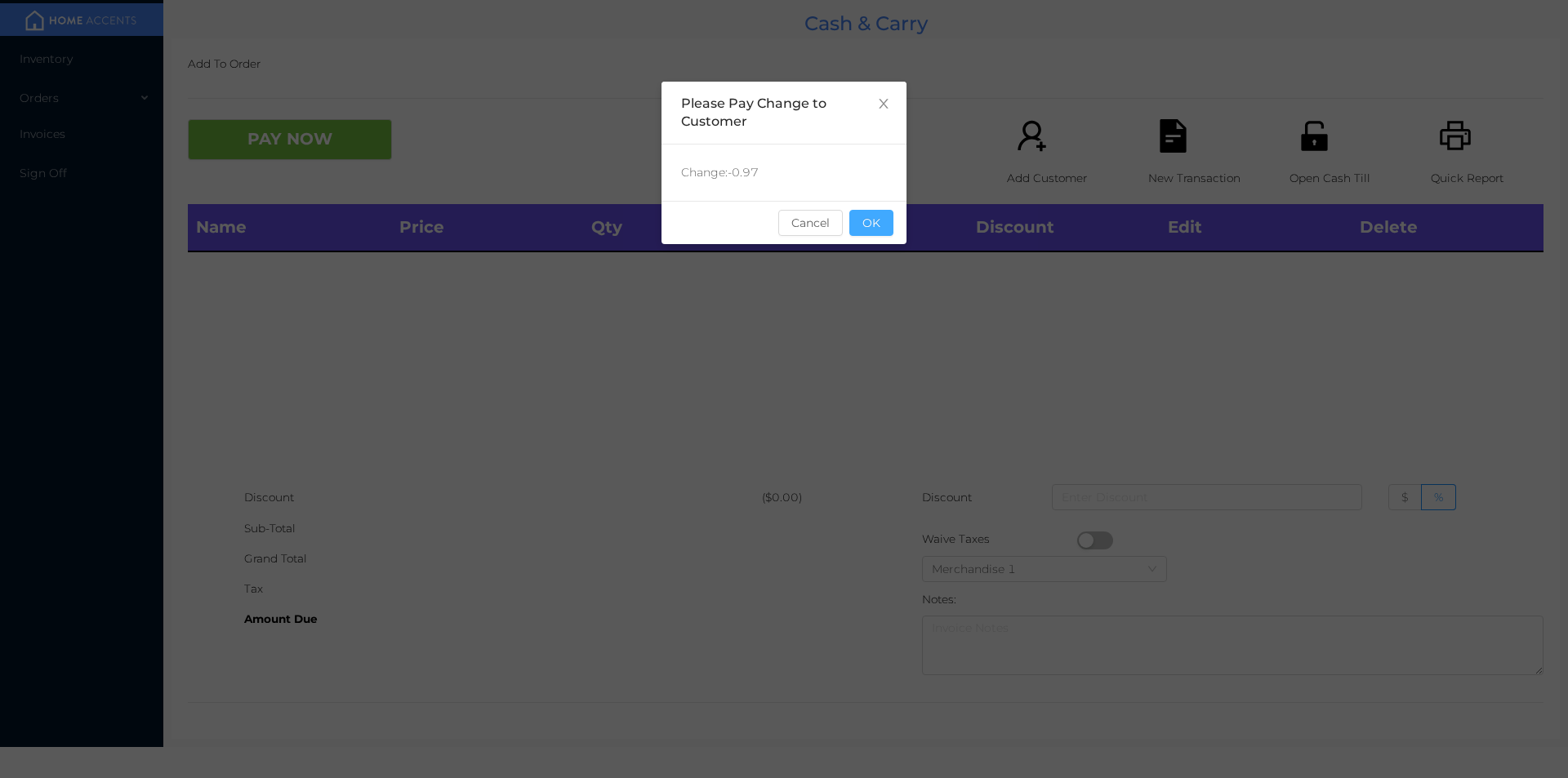
click at [878, 227] on button "OK" at bounding box center [871, 223] width 44 height 26
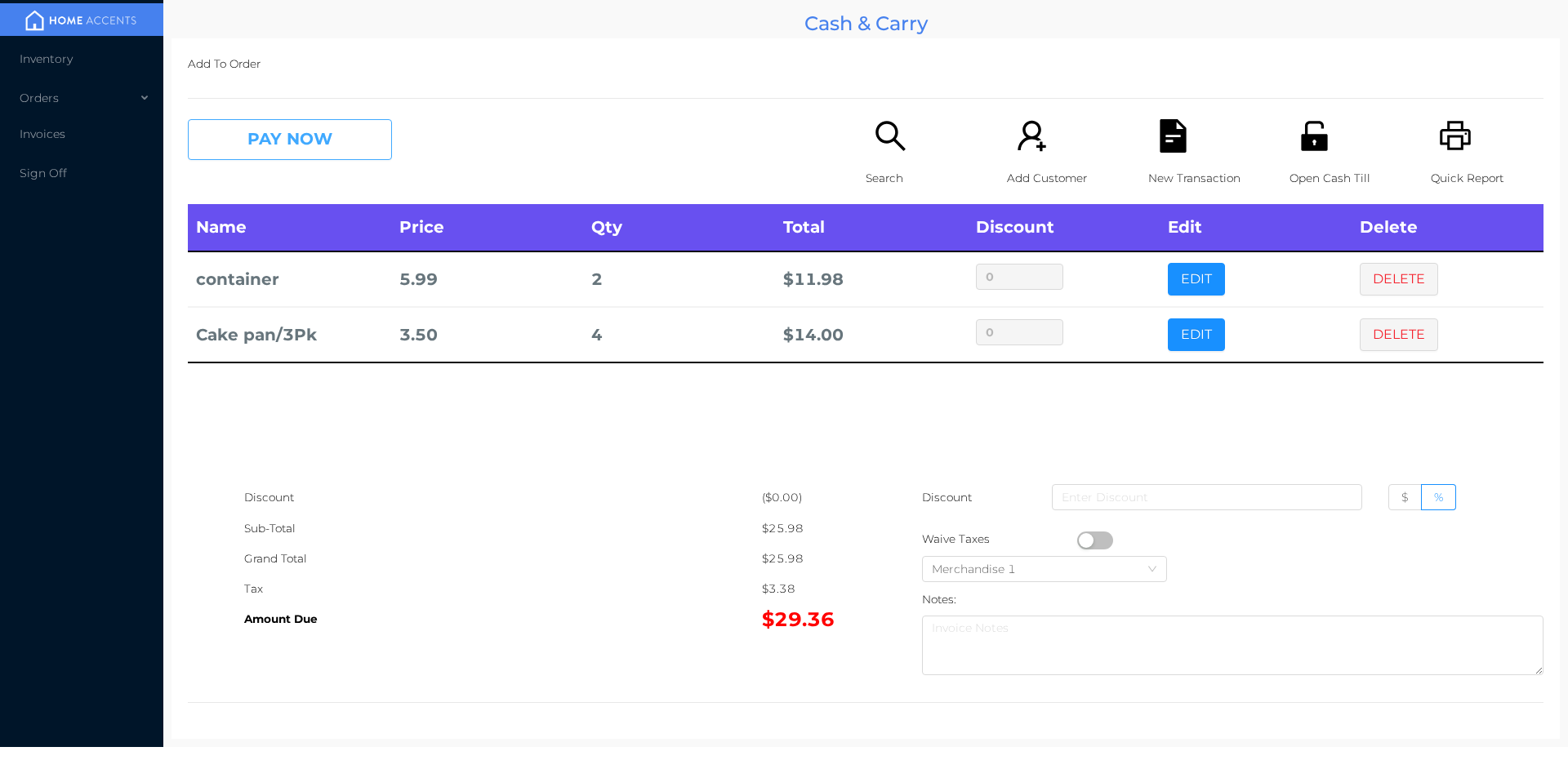
click at [259, 125] on button "PAY NOW" at bounding box center [289, 139] width 204 height 41
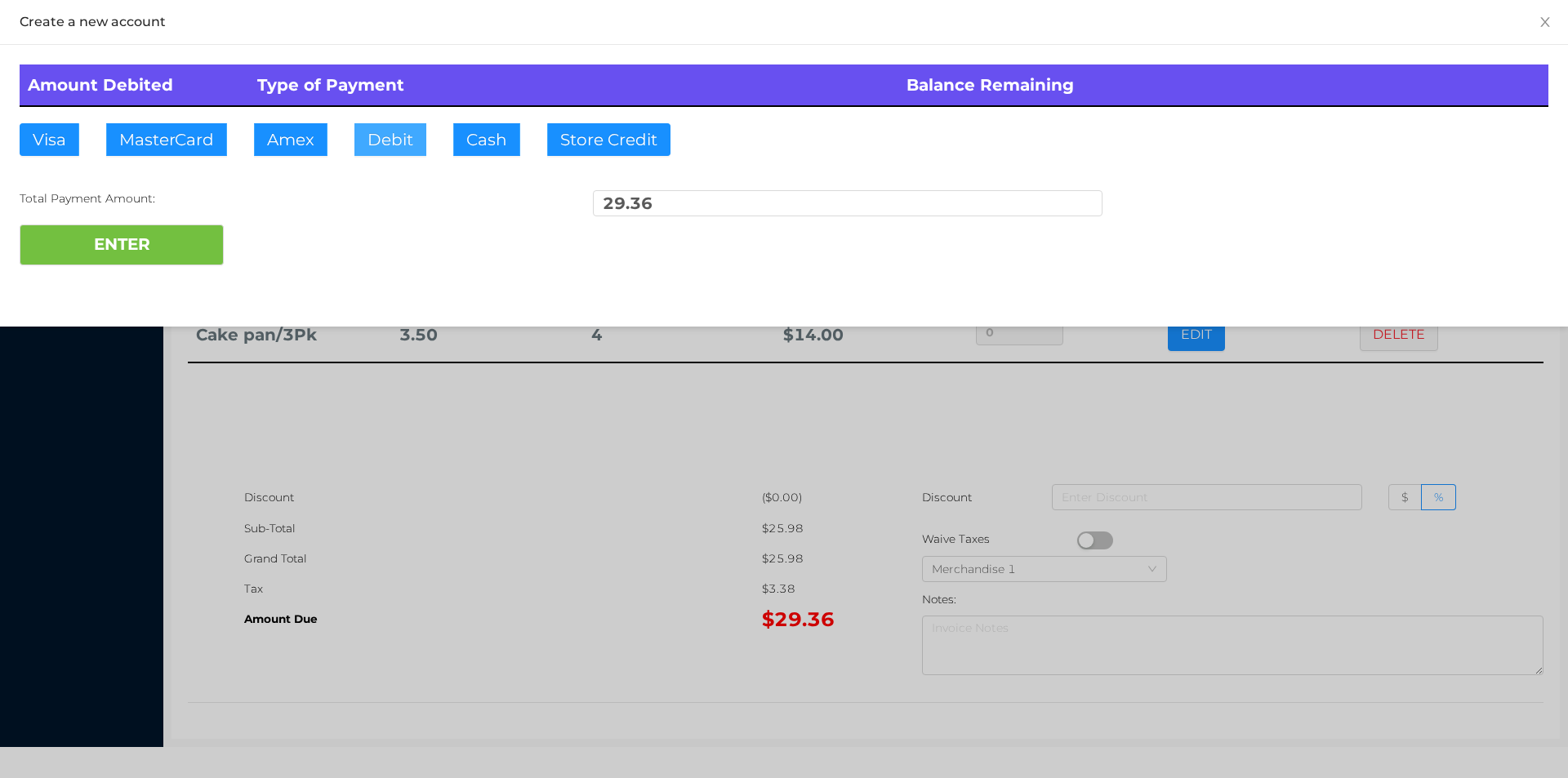
click at [379, 133] on button "Debit" at bounding box center [390, 140] width 72 height 33
click at [160, 227] on button "ENTER" at bounding box center [122, 245] width 204 height 41
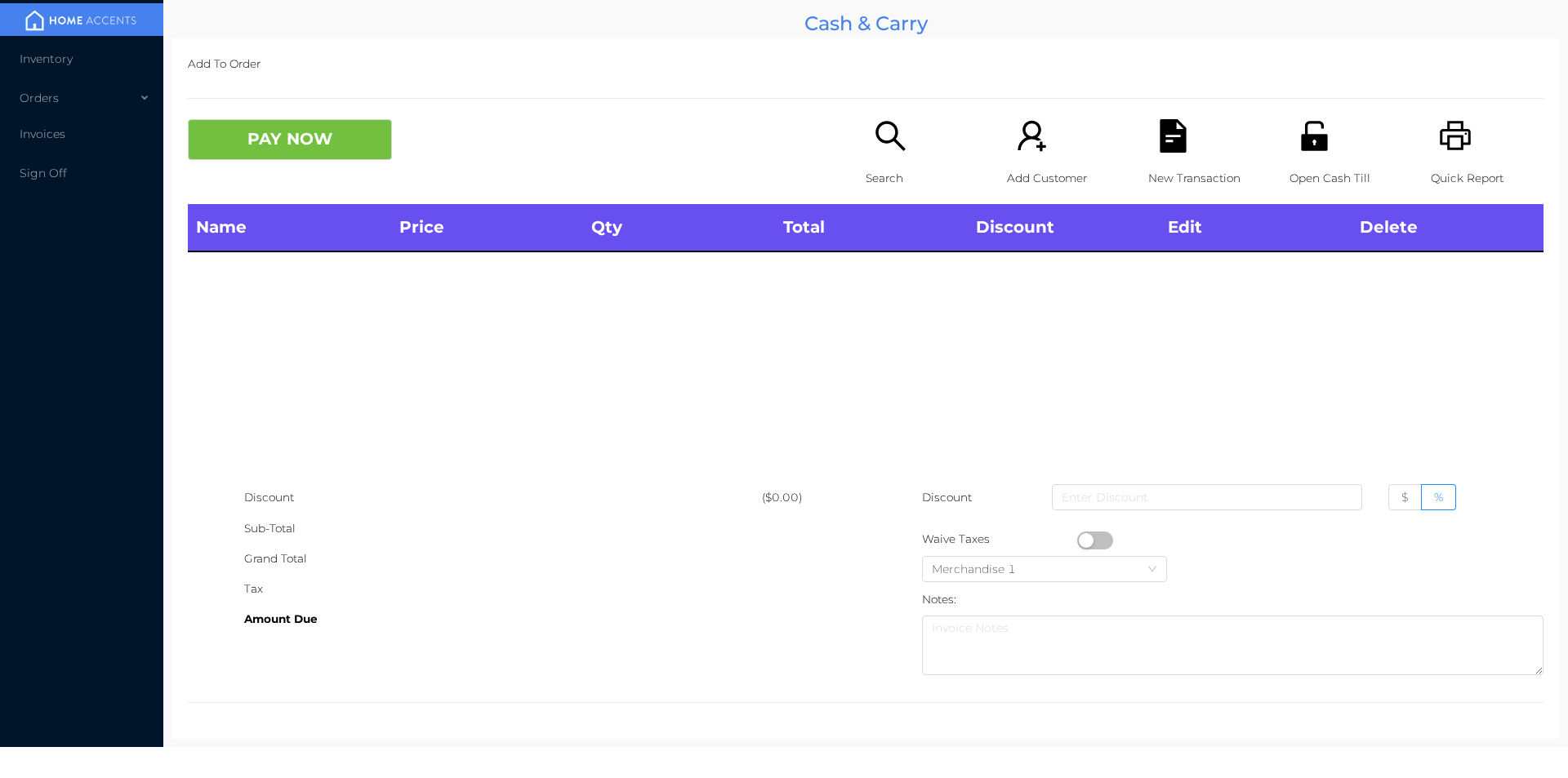
click at [874, 153] on icon "icon: search" at bounding box center [890, 135] width 34 height 34
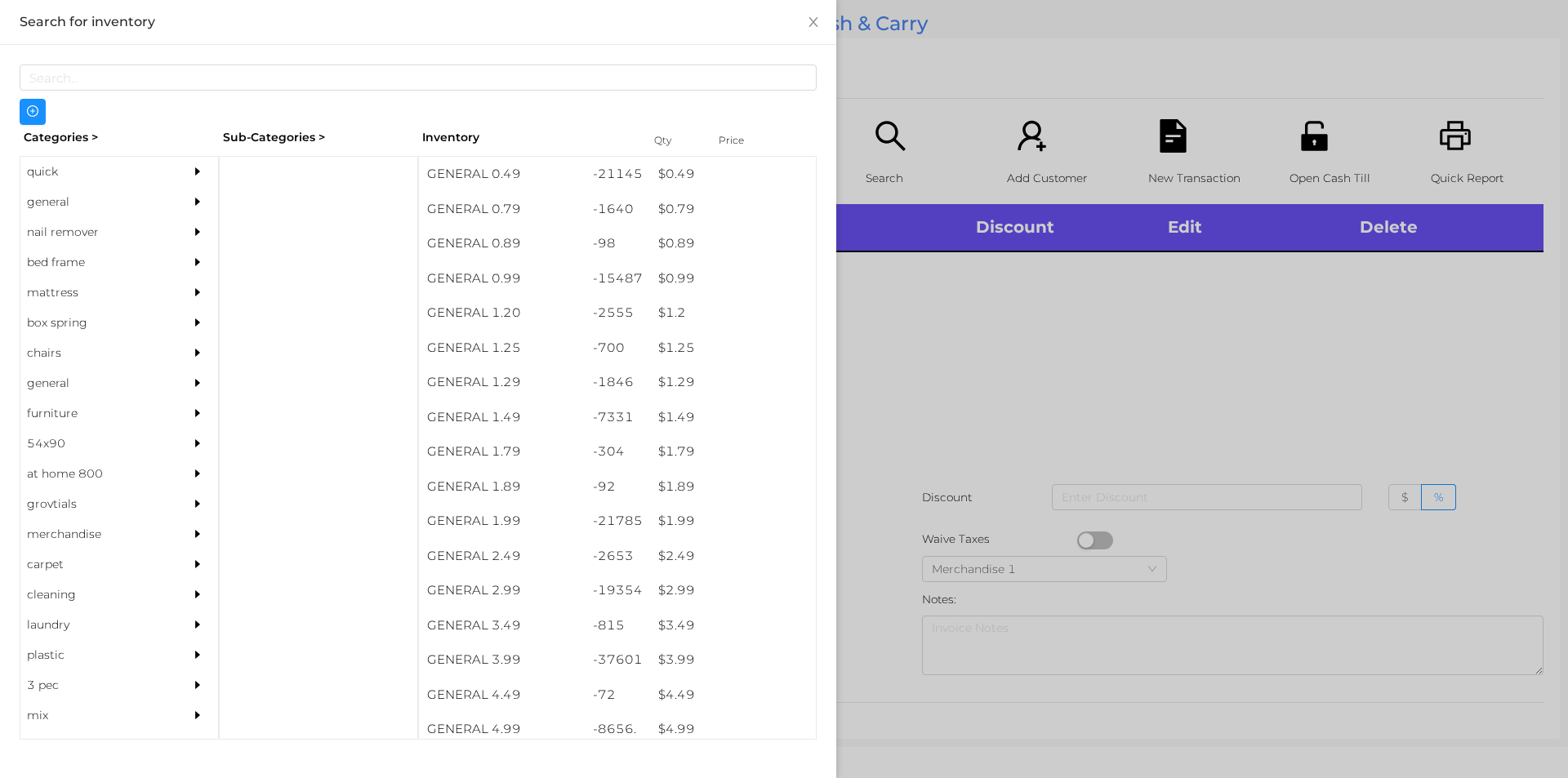
click at [53, 202] on div "general" at bounding box center [95, 201] width 148 height 30
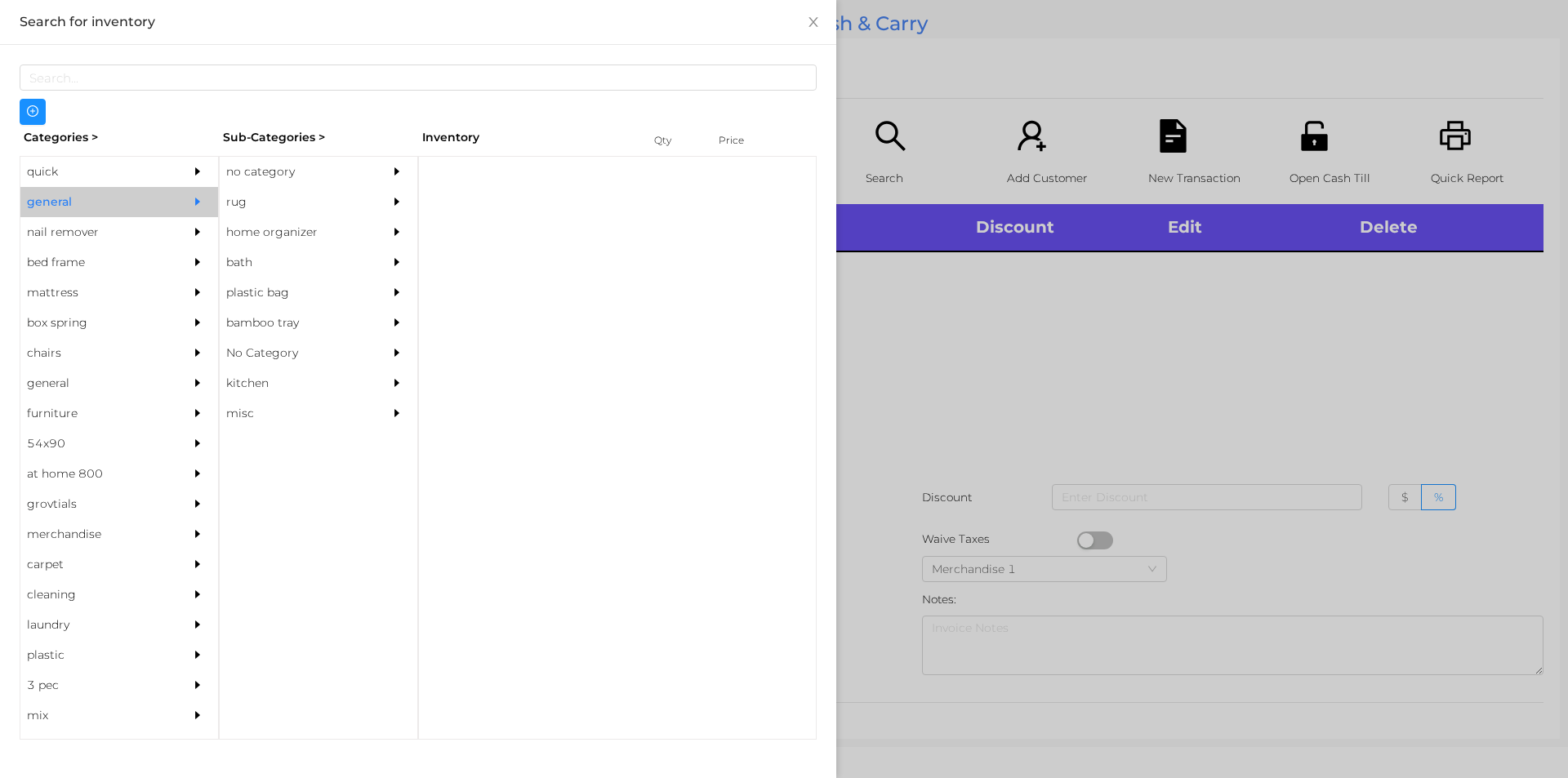
click at [241, 170] on div "no category" at bounding box center [293, 172] width 148 height 30
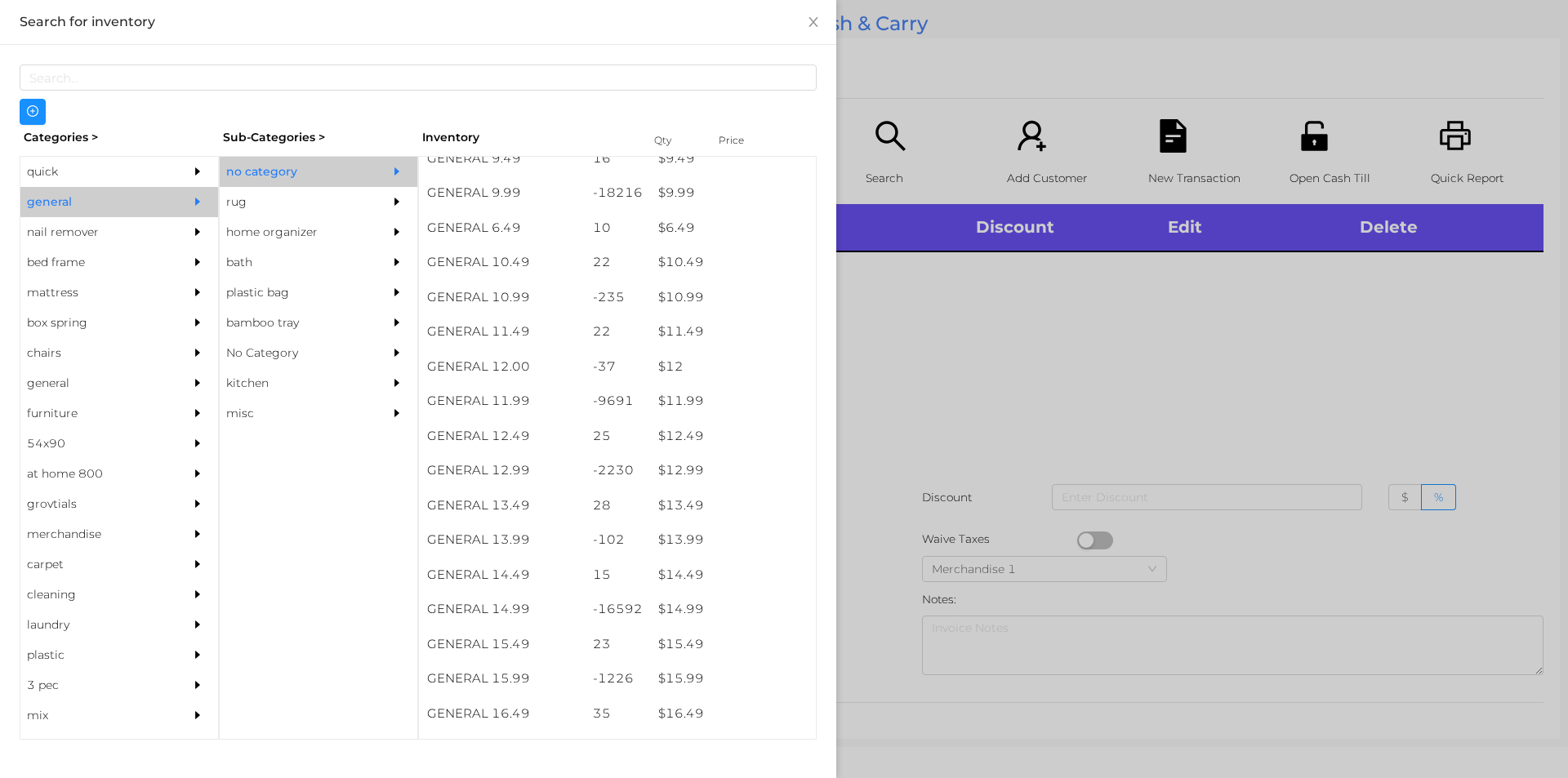
scroll to position [1017, 0]
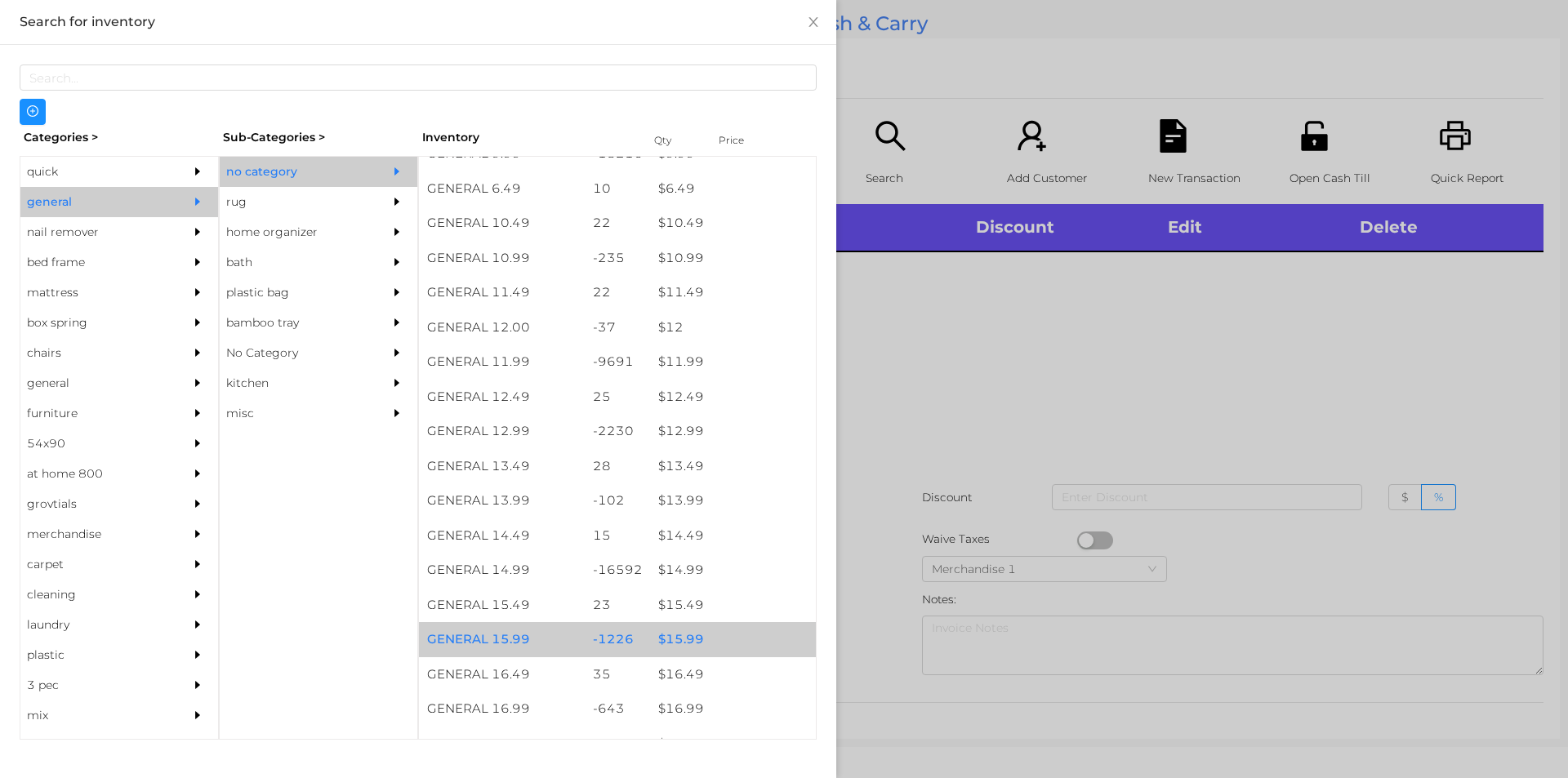
click at [679, 630] on div "$ 15.99" at bounding box center [733, 640] width 166 height 35
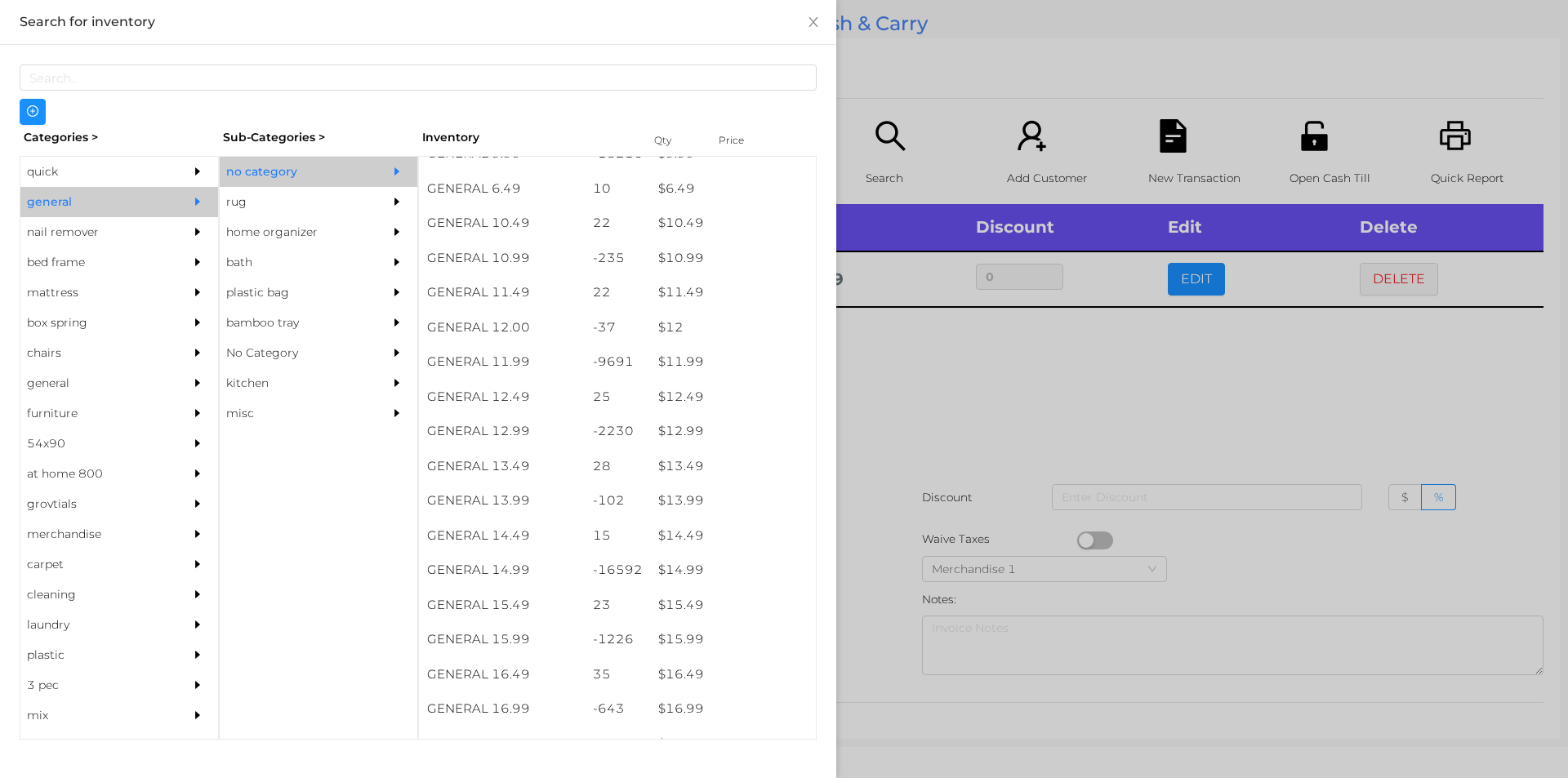
click at [877, 640] on div at bounding box center [784, 389] width 1568 height 778
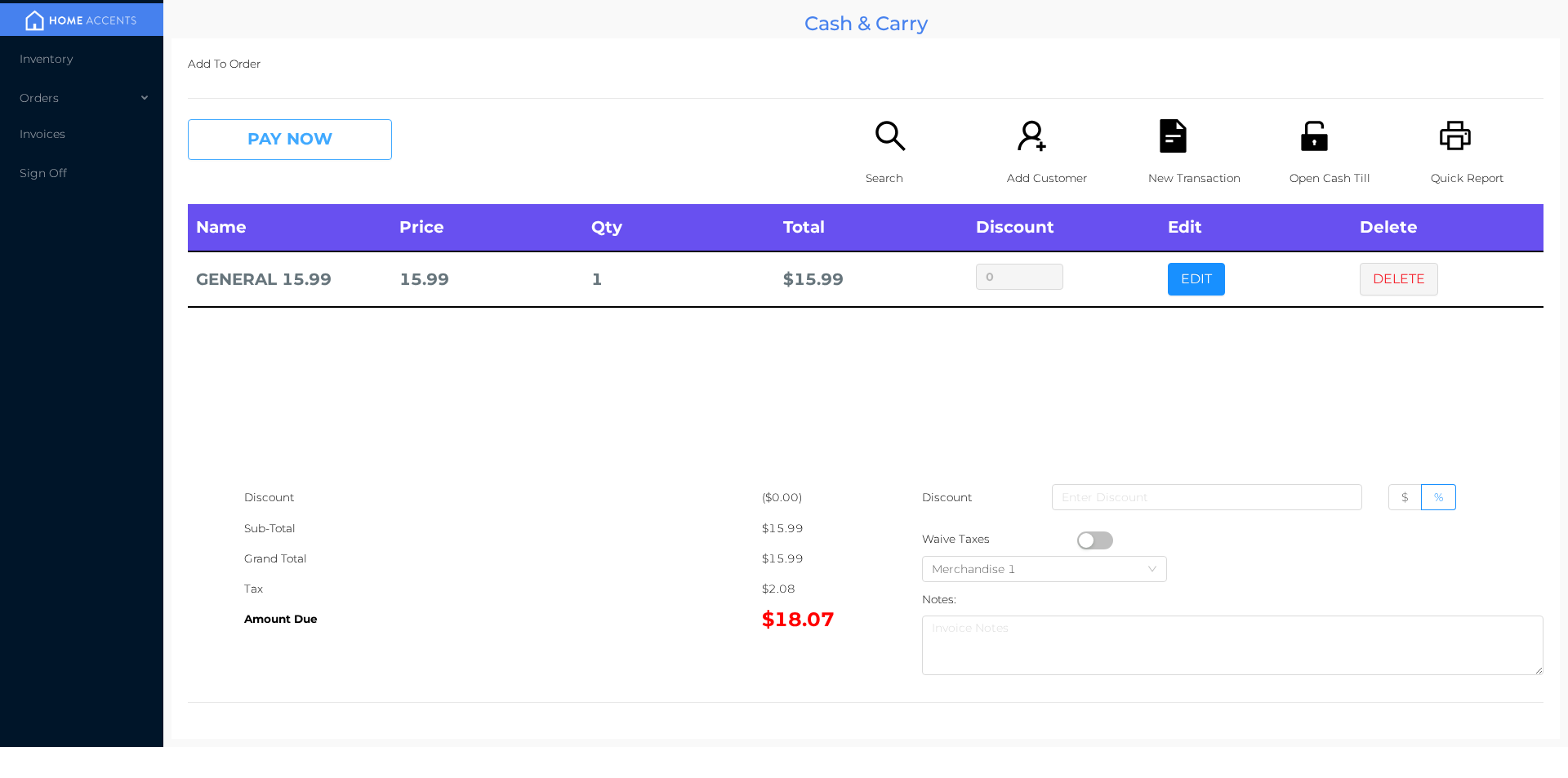
click at [263, 144] on button "PAY NOW" at bounding box center [289, 139] width 204 height 41
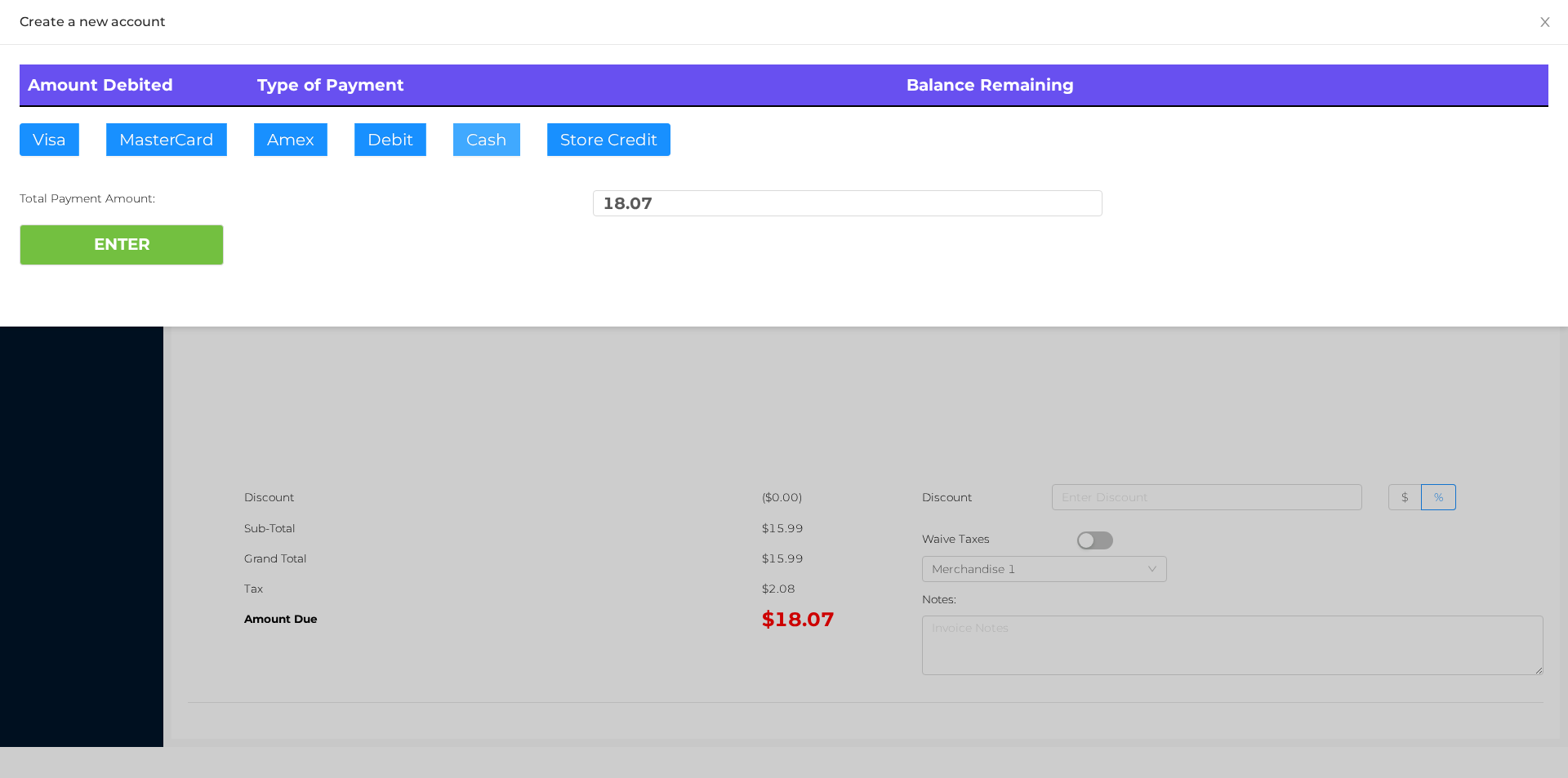
click at [479, 135] on button "Cash" at bounding box center [486, 140] width 67 height 33
type input "50."
click at [127, 250] on button "ENTER" at bounding box center [122, 245] width 204 height 41
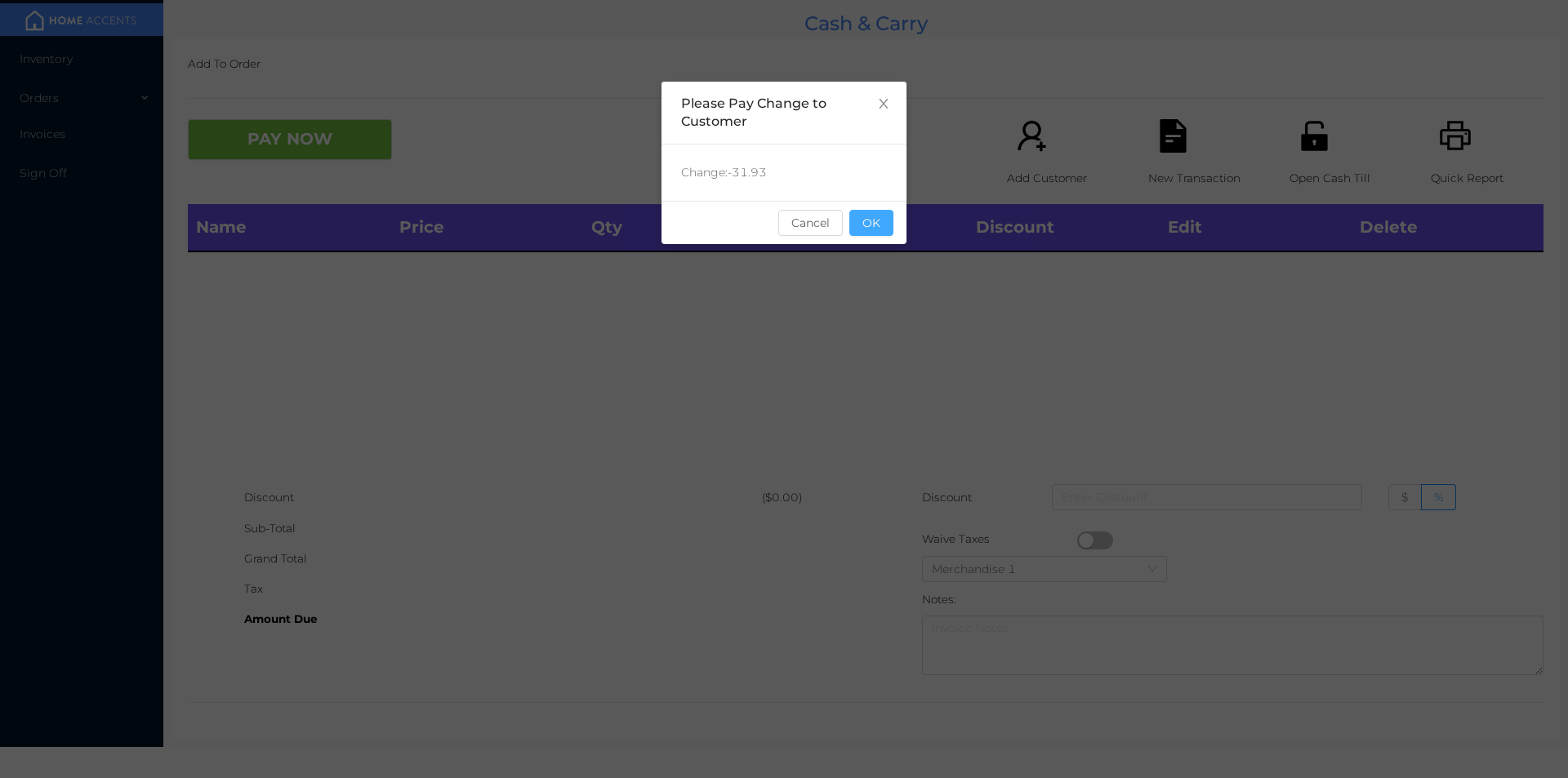
click at [875, 230] on button "OK" at bounding box center [871, 223] width 44 height 26
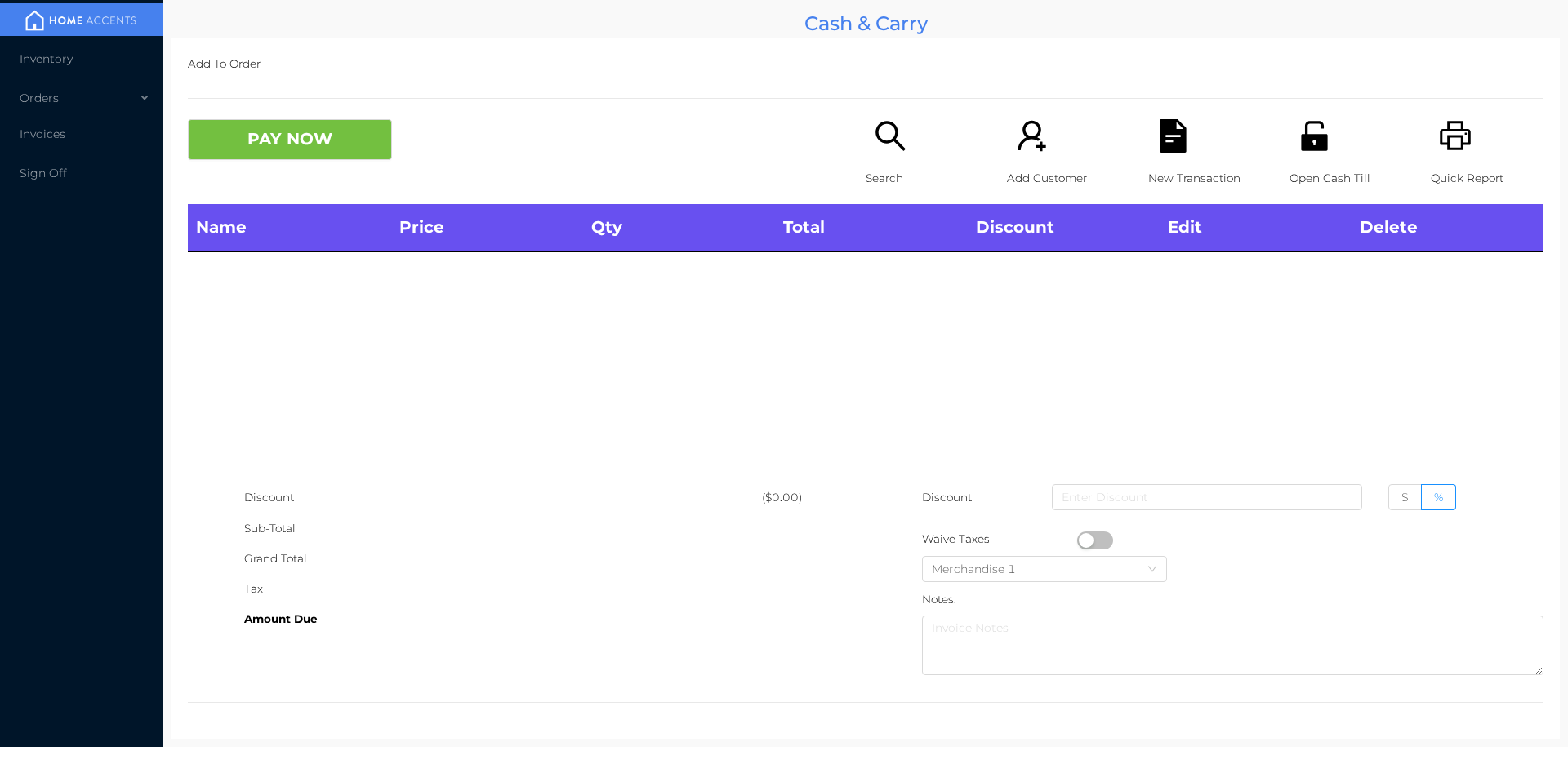
click at [926, 323] on div "Name Price Qty Total Discount Edit Delete" at bounding box center [865, 343] width 1355 height 279
click at [1289, 196] on div "Open Cash Till" at bounding box center [1346, 162] width 113 height 85
click at [887, 140] on icon "icon: search" at bounding box center [890, 135] width 30 height 30
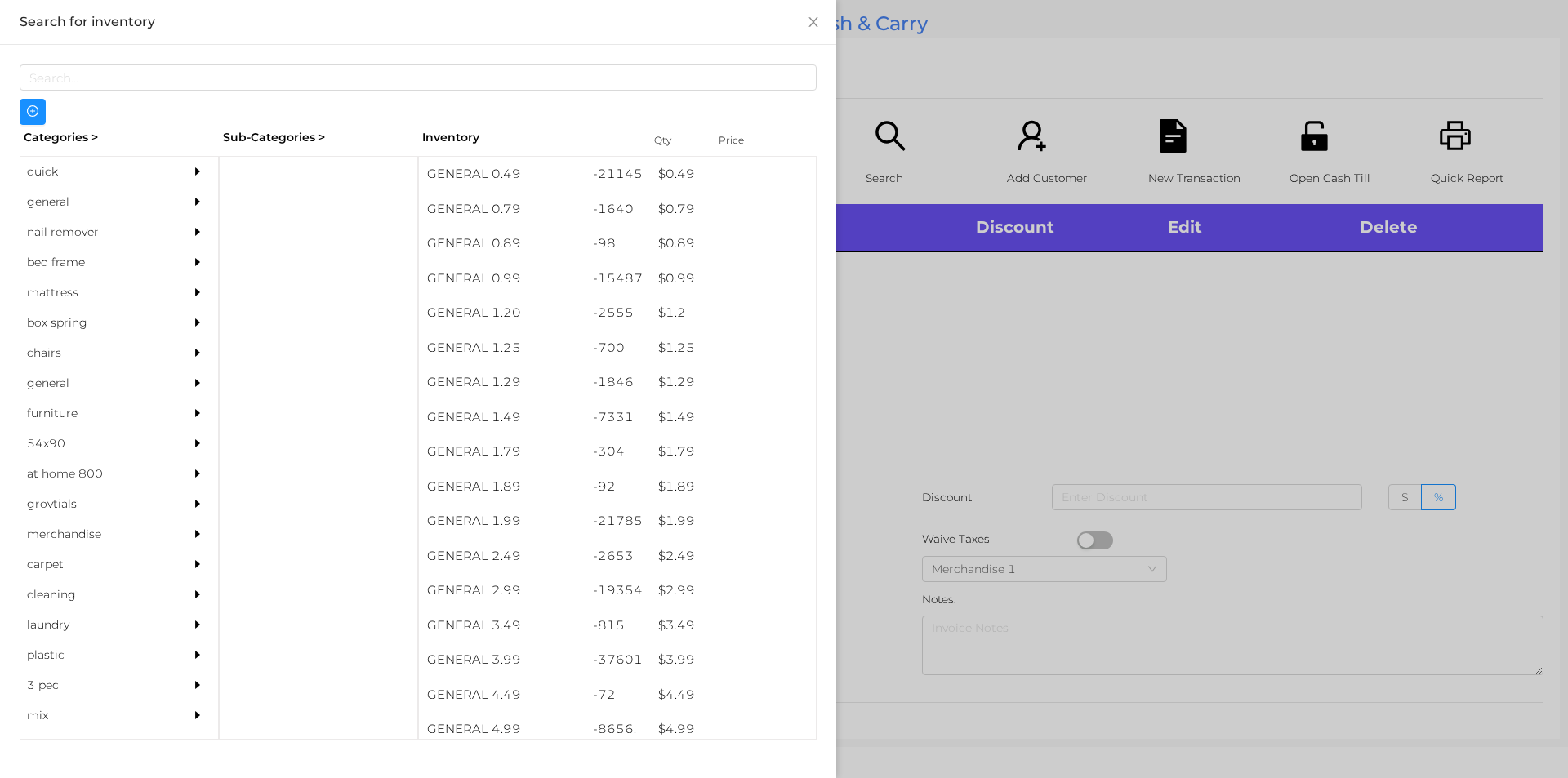
click at [3, 225] on div "Categories > Sub-Categories > Inventory Qty Price quick general nail remover be…" at bounding box center [418, 402] width 836 height 715
click at [45, 201] on div "general" at bounding box center [95, 201] width 148 height 30
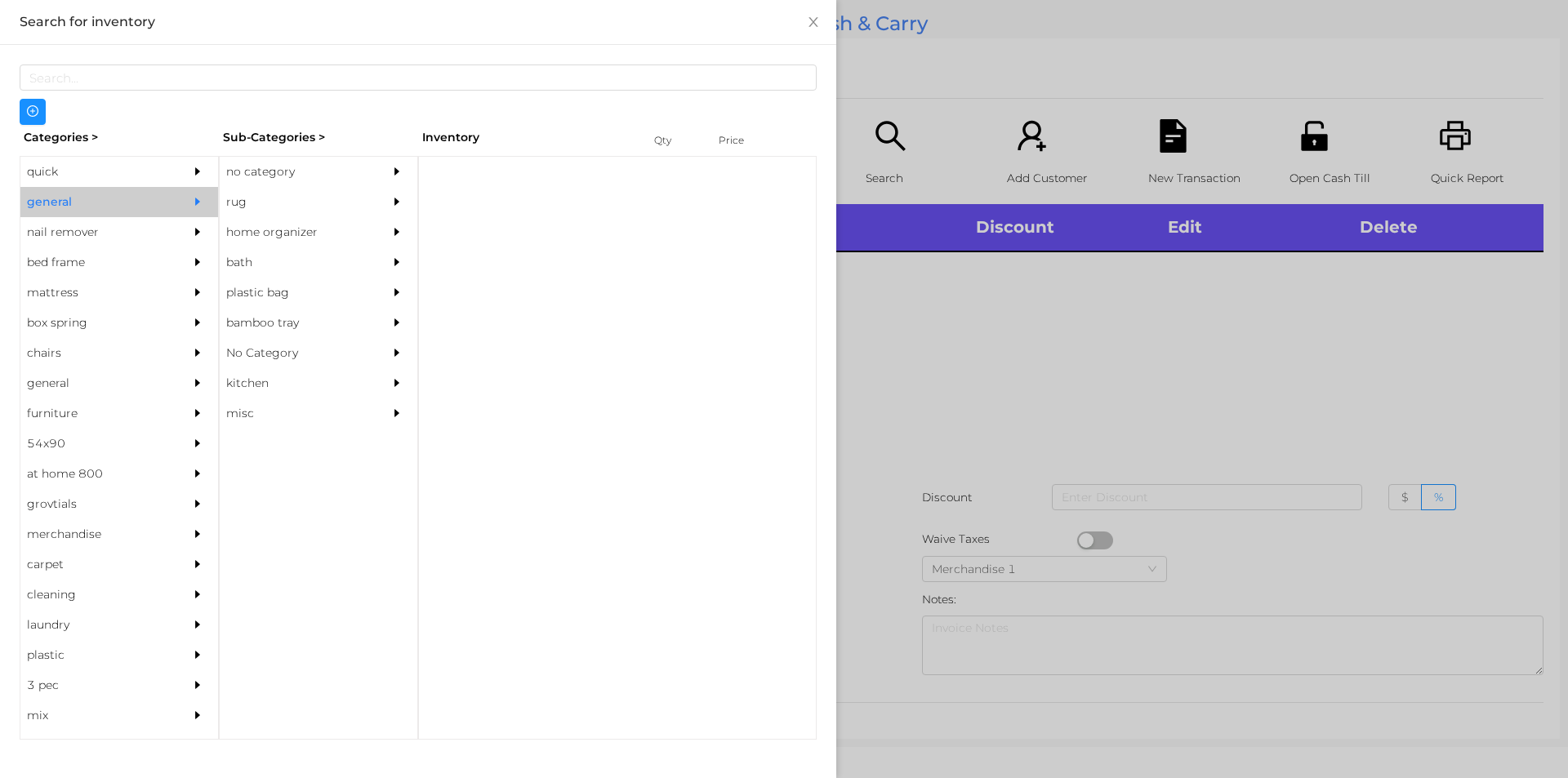
click at [230, 174] on div "no category" at bounding box center [293, 172] width 148 height 30
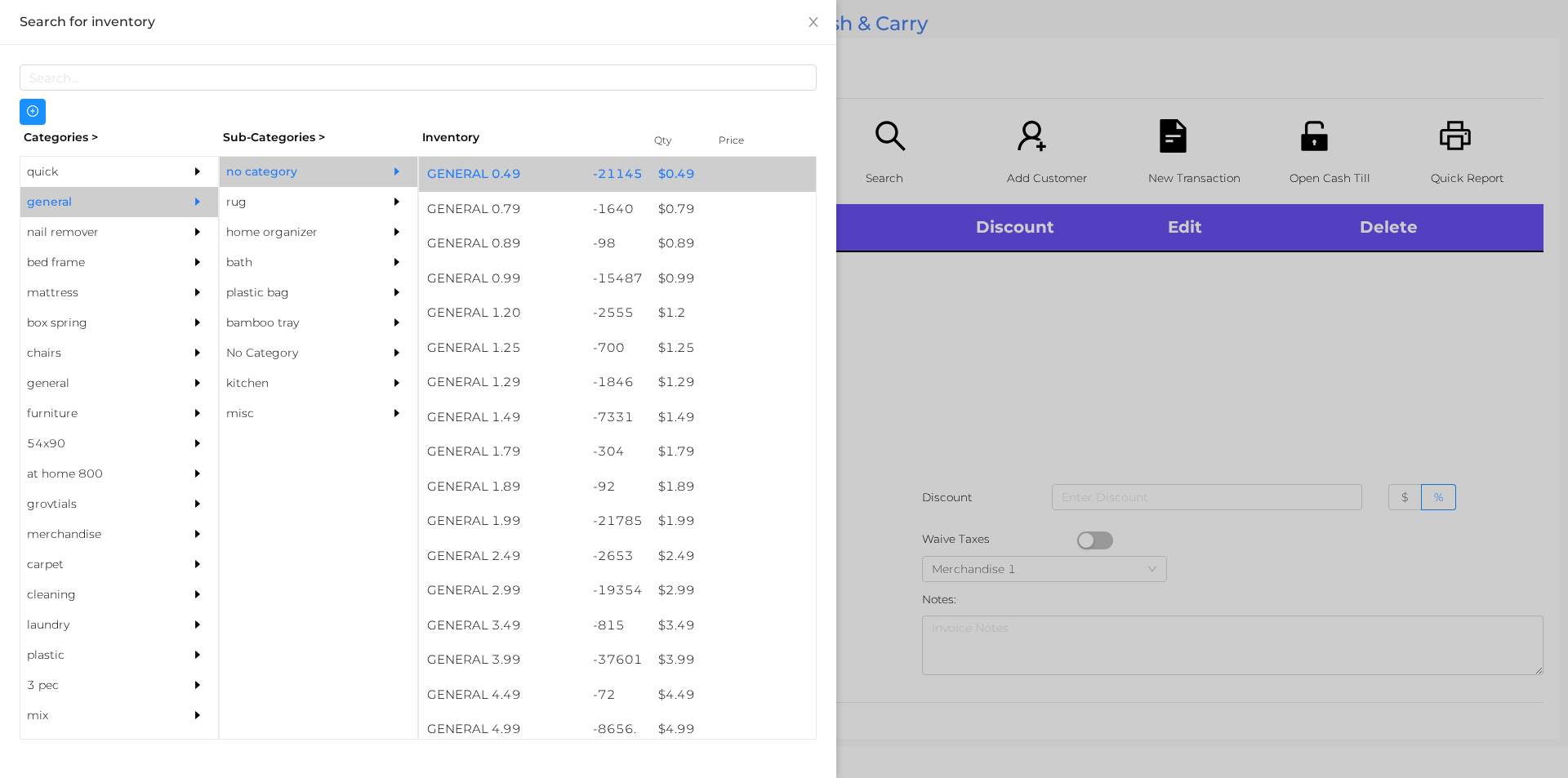
click at [674, 180] on div "$ 0.49" at bounding box center [733, 175] width 166 height 35
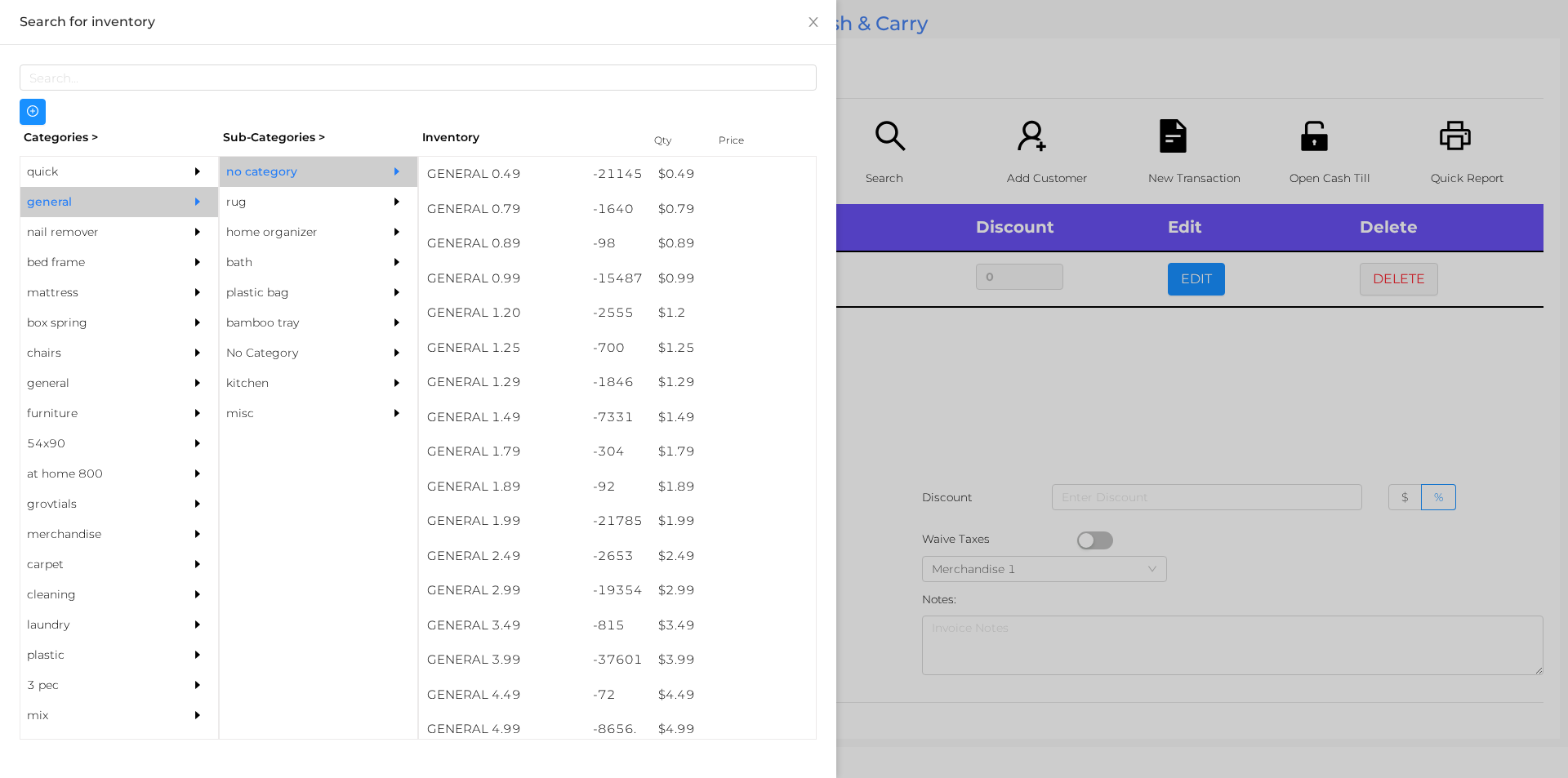
click at [952, 374] on div at bounding box center [784, 389] width 1568 height 778
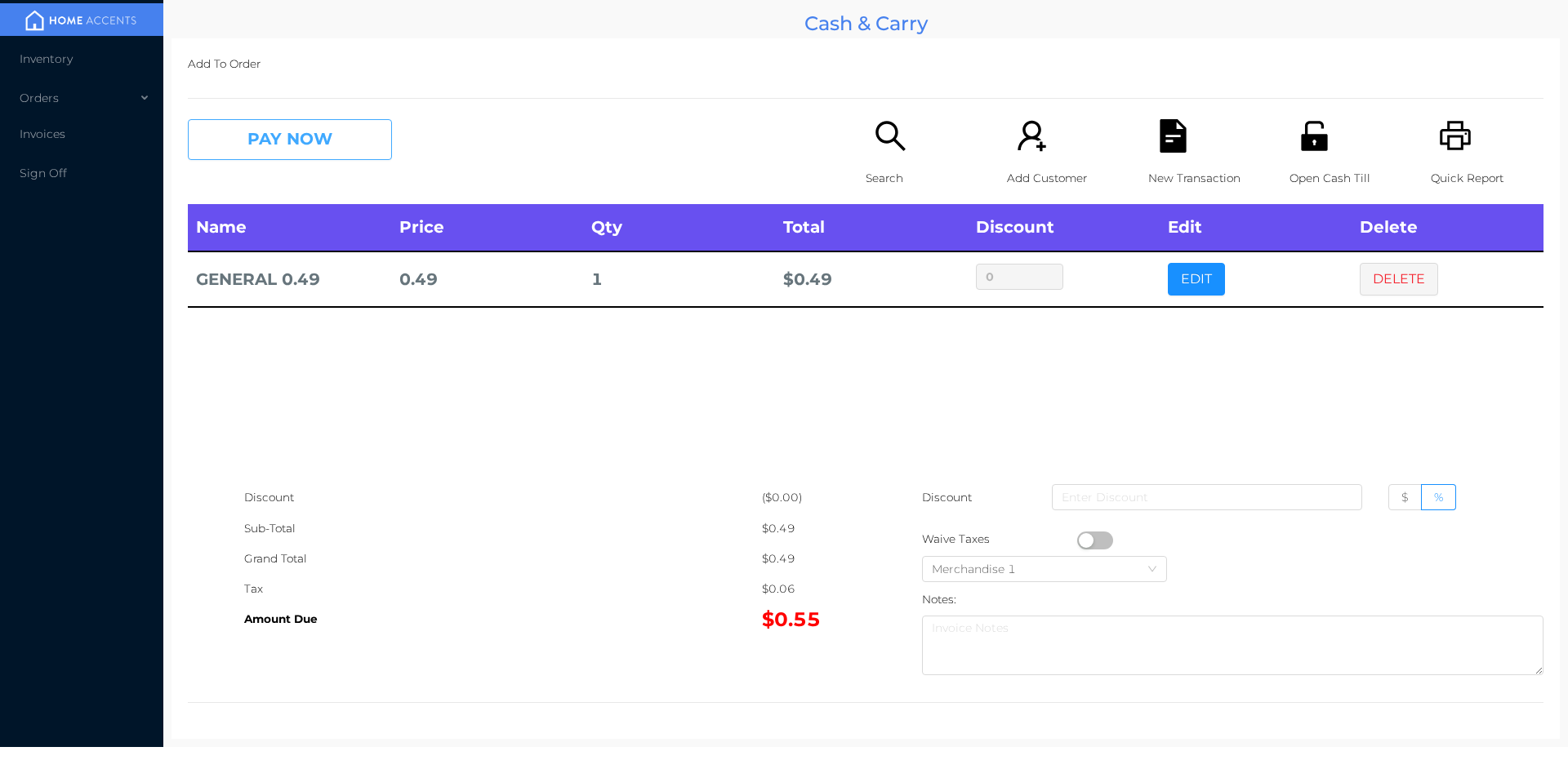
click at [305, 152] on button "PAY NOW" at bounding box center [289, 139] width 204 height 41
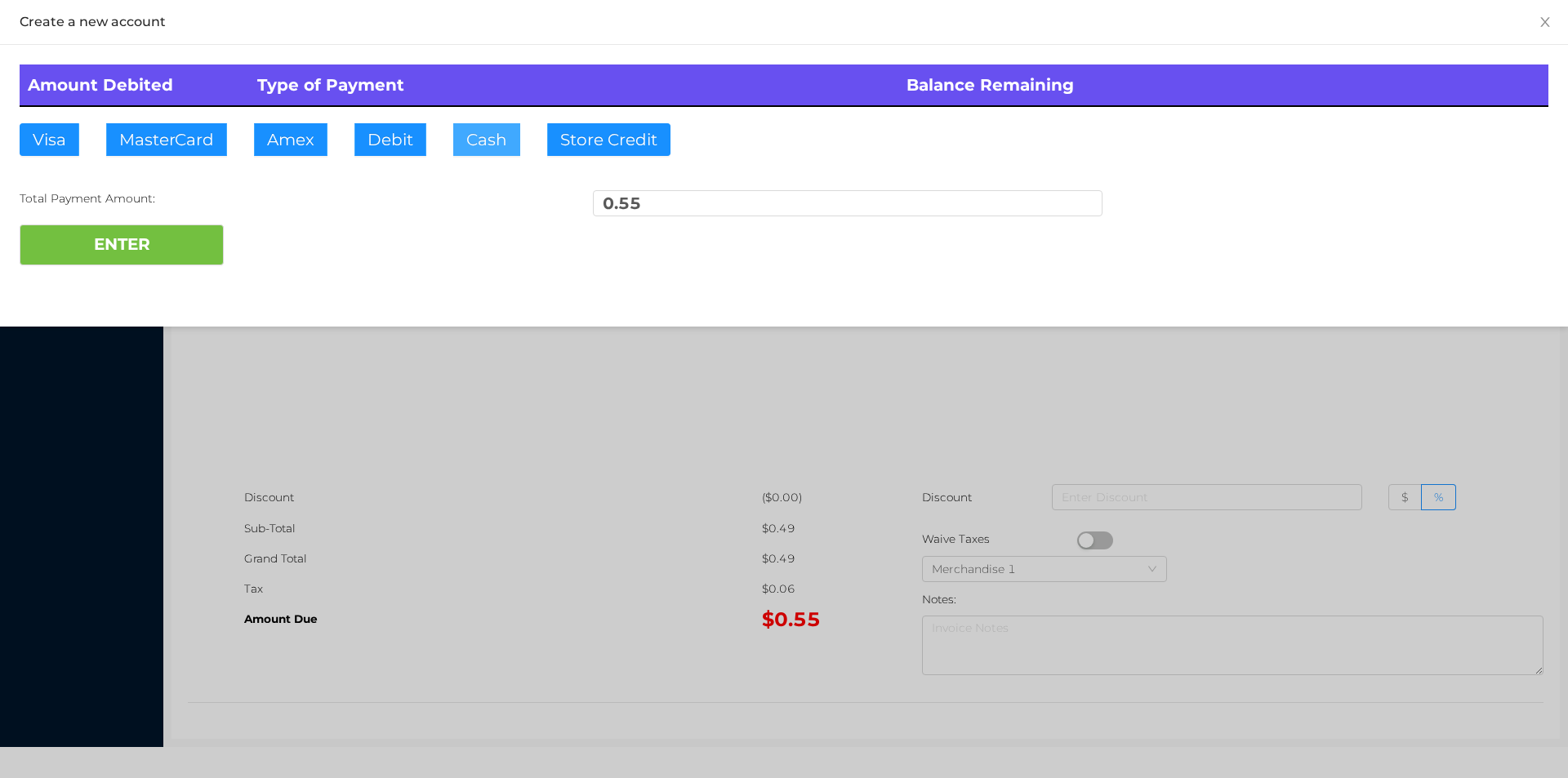
click at [471, 146] on button "Cash" at bounding box center [486, 140] width 67 height 33
click at [115, 240] on button "ENTER" at bounding box center [122, 245] width 204 height 41
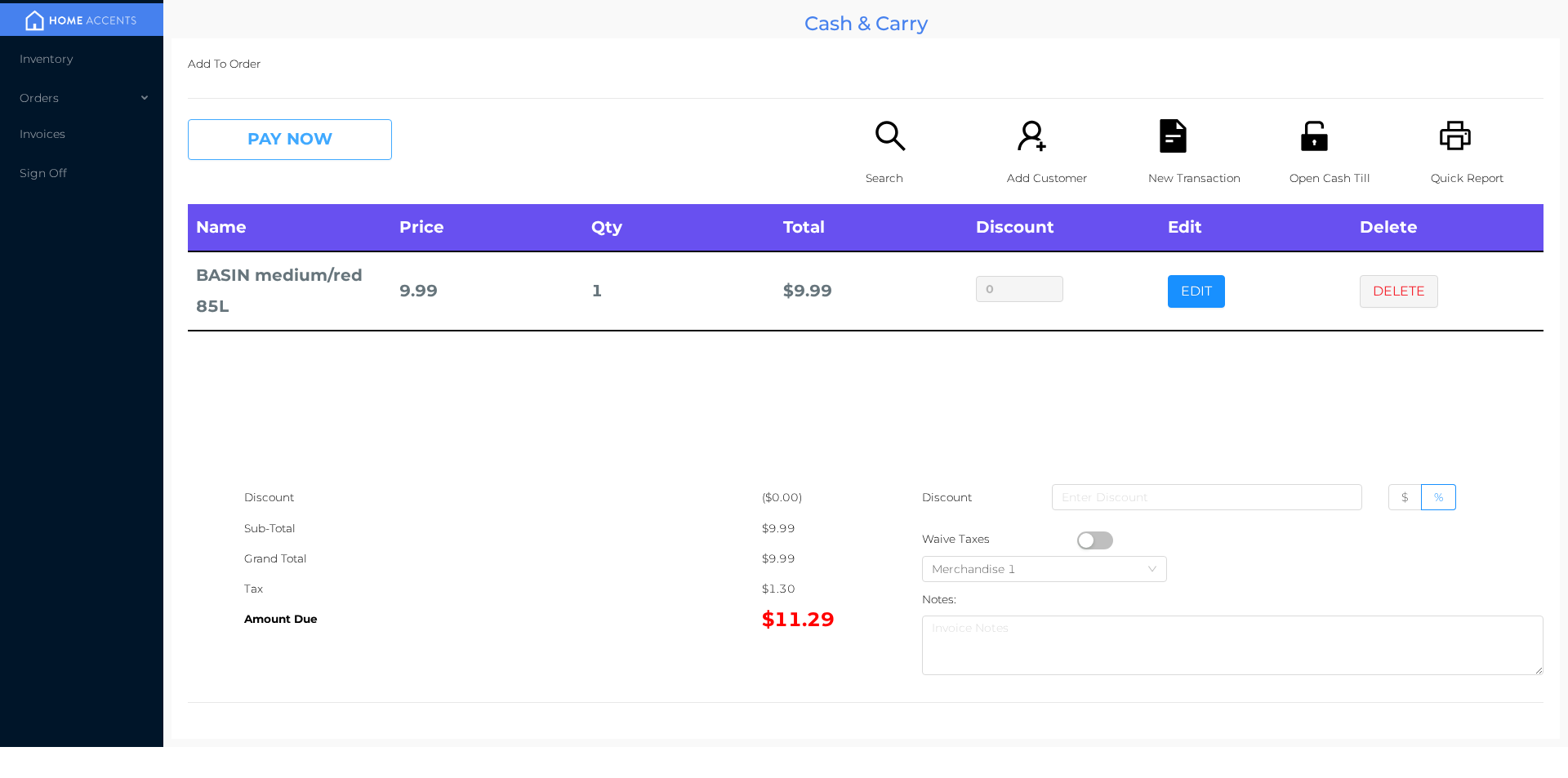
click at [262, 136] on button "PAY NOW" at bounding box center [289, 139] width 204 height 41
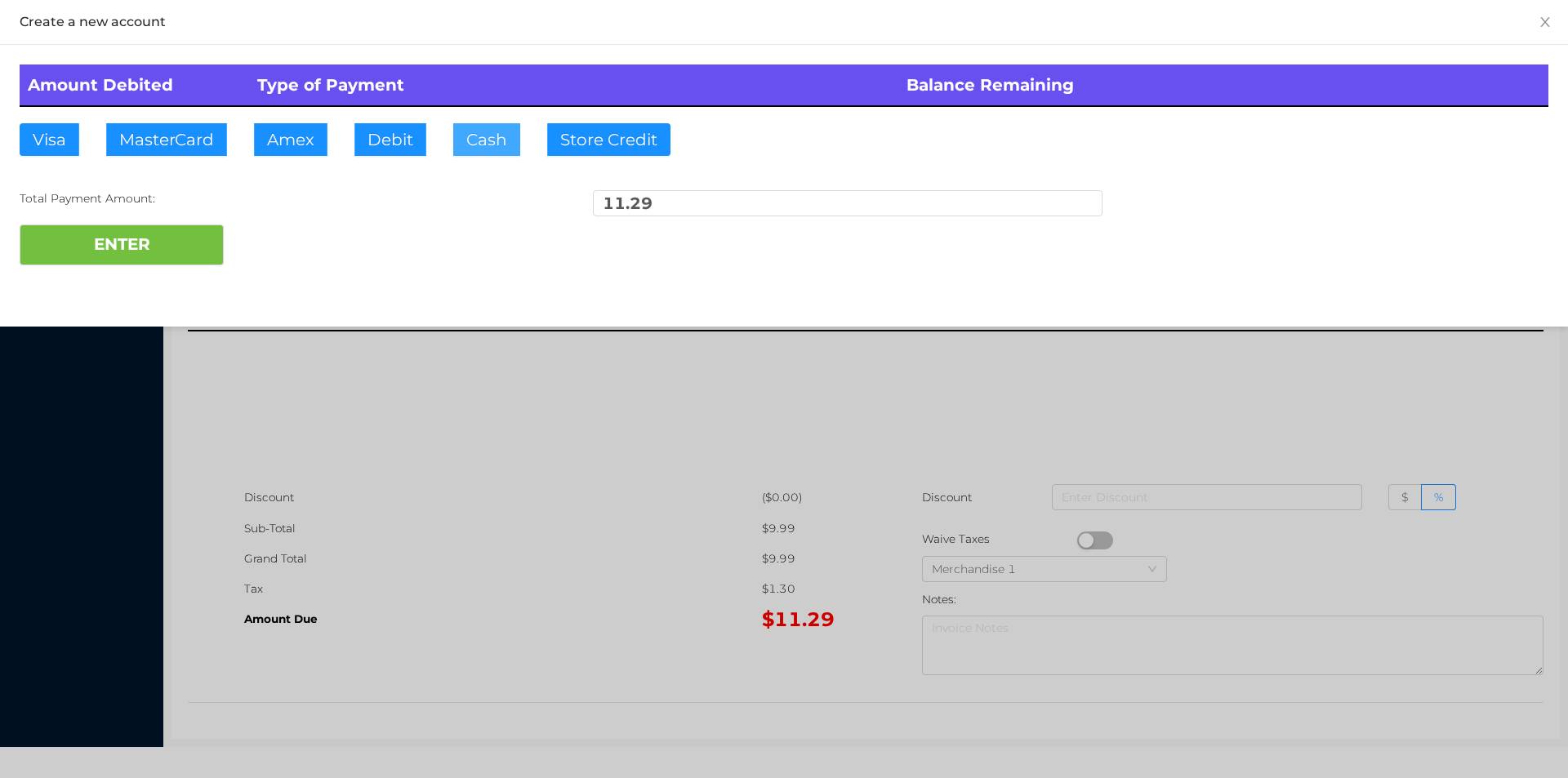
click at [472, 155] on button "Cash" at bounding box center [486, 140] width 67 height 33
click at [130, 259] on button "ENTER" at bounding box center [122, 245] width 204 height 41
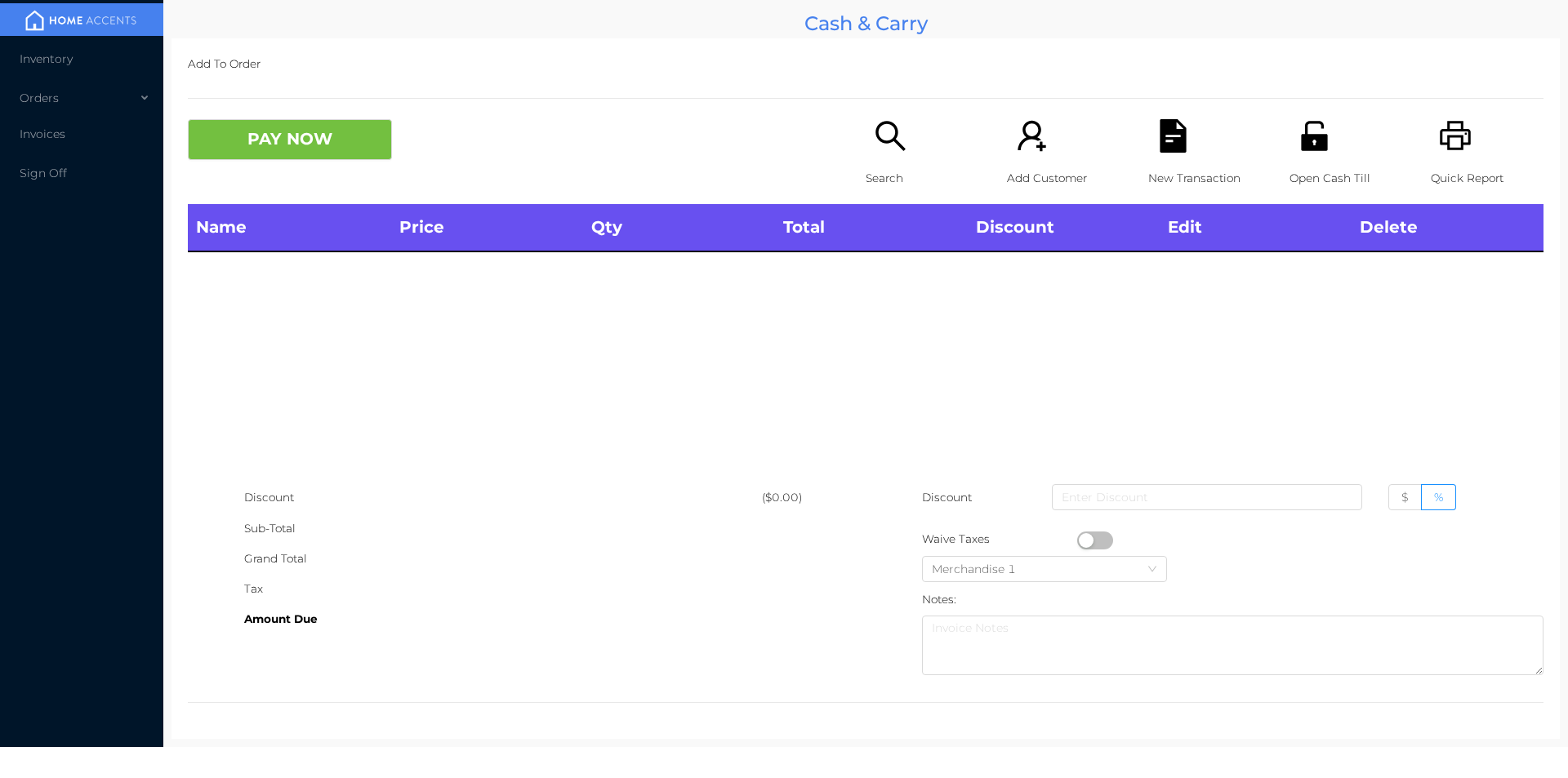
click at [873, 166] on p "Search" at bounding box center [922, 178] width 113 height 30
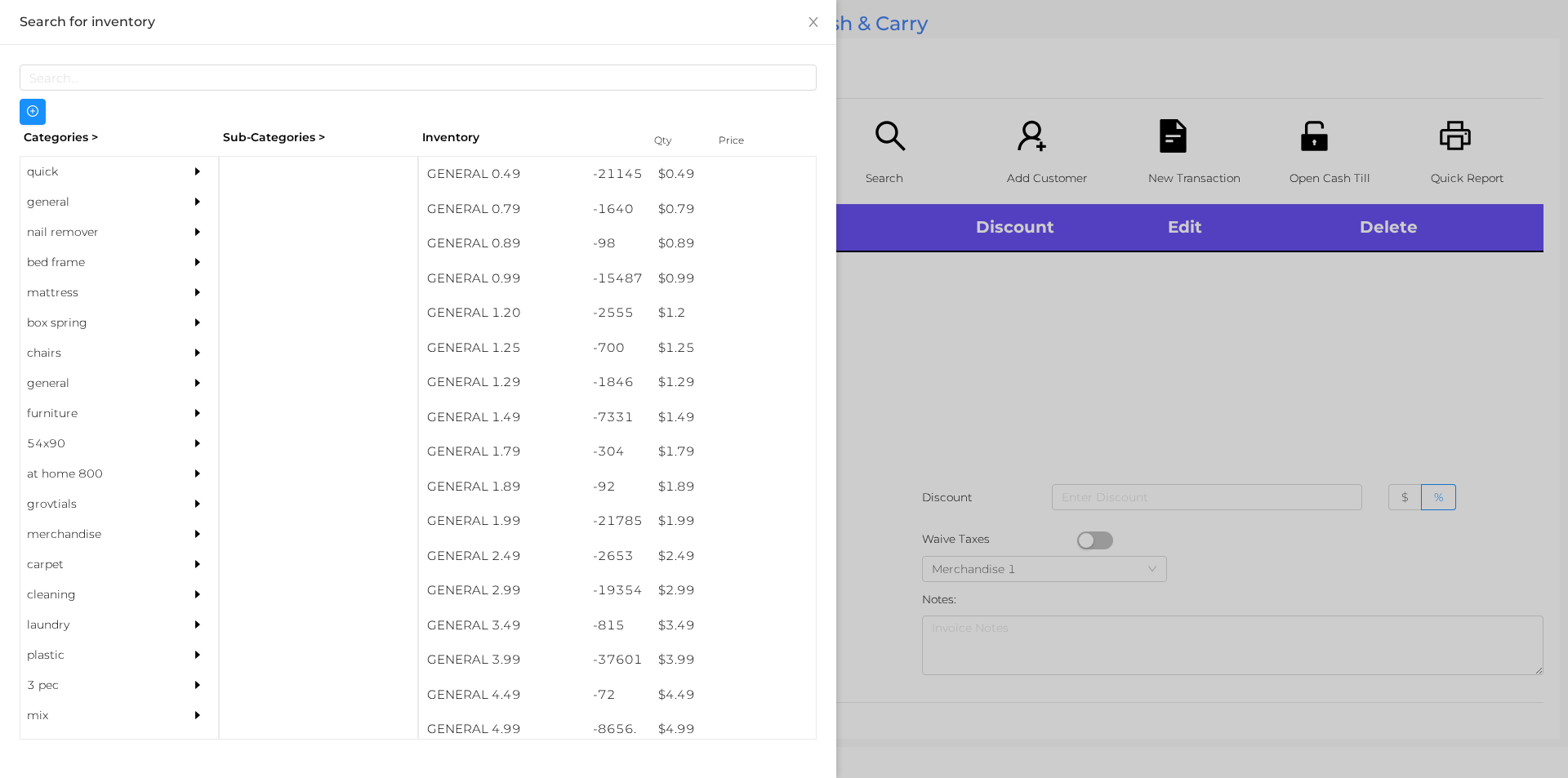
click at [47, 204] on div "general" at bounding box center [95, 201] width 148 height 30
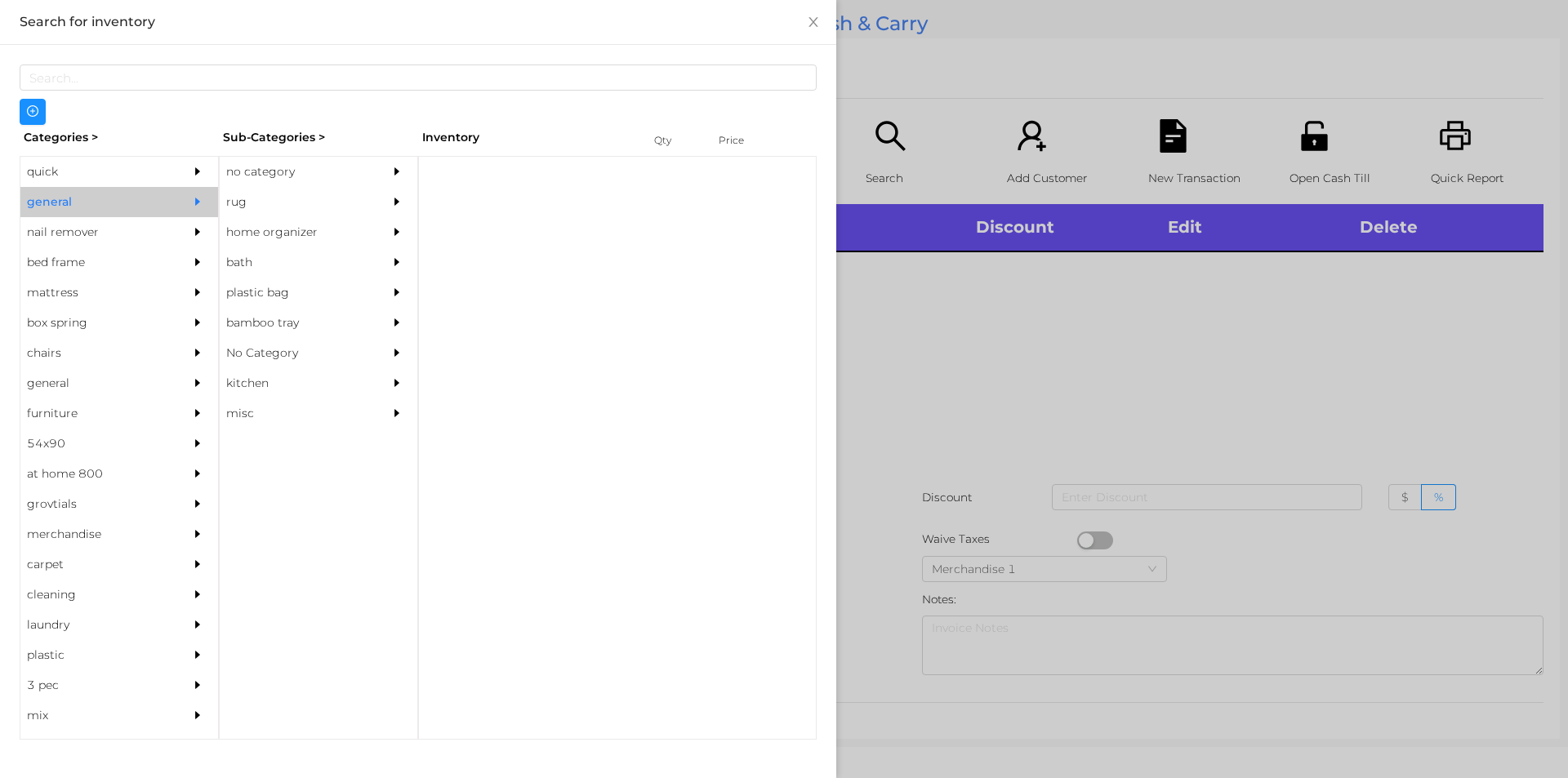
click at [257, 165] on div "no category" at bounding box center [293, 172] width 148 height 30
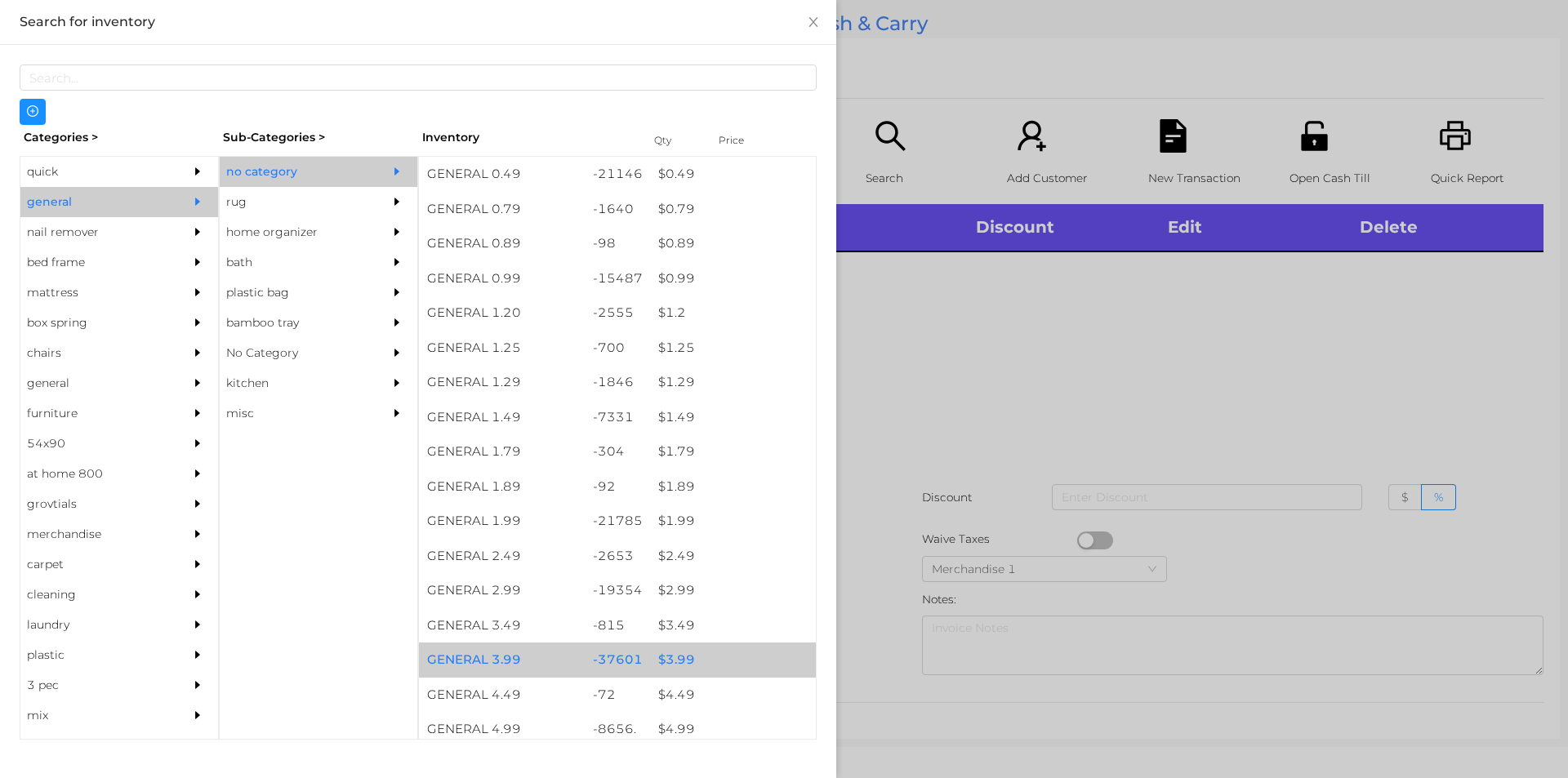
click at [668, 651] on div "$ 3.99" at bounding box center [733, 660] width 166 height 35
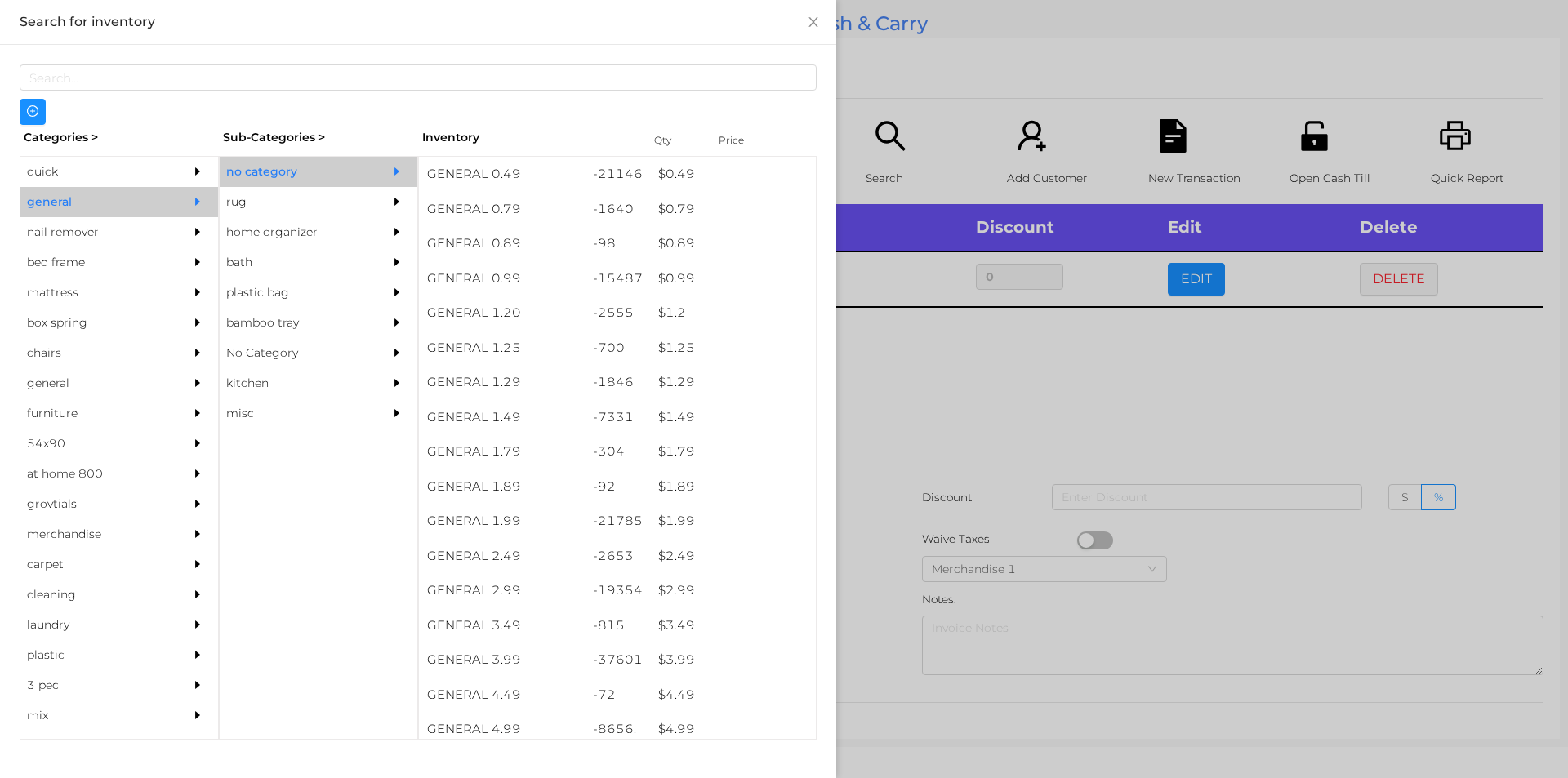
click at [920, 396] on div at bounding box center [784, 389] width 1568 height 778
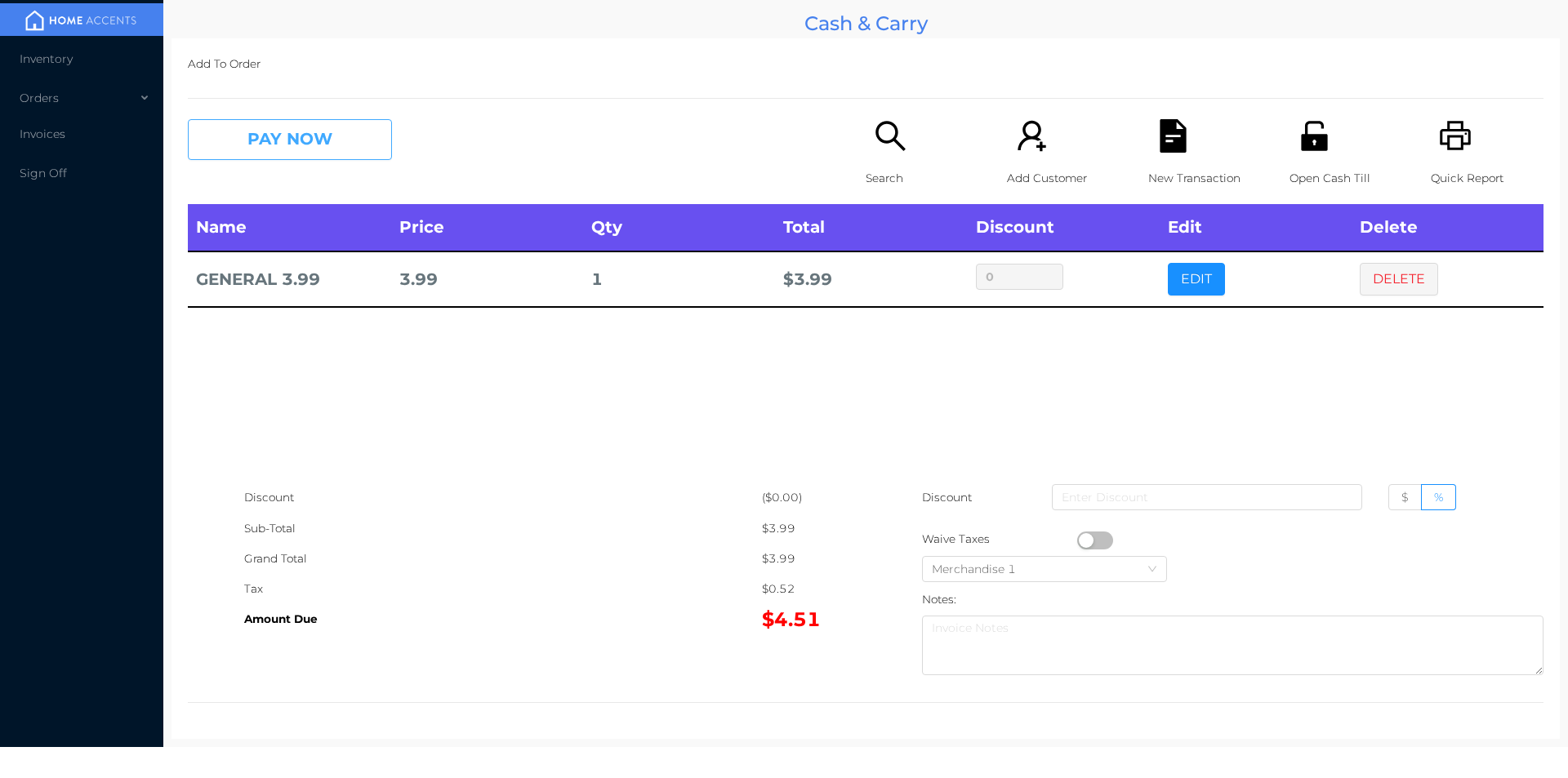
click at [261, 135] on button "PAY NOW" at bounding box center [289, 139] width 204 height 41
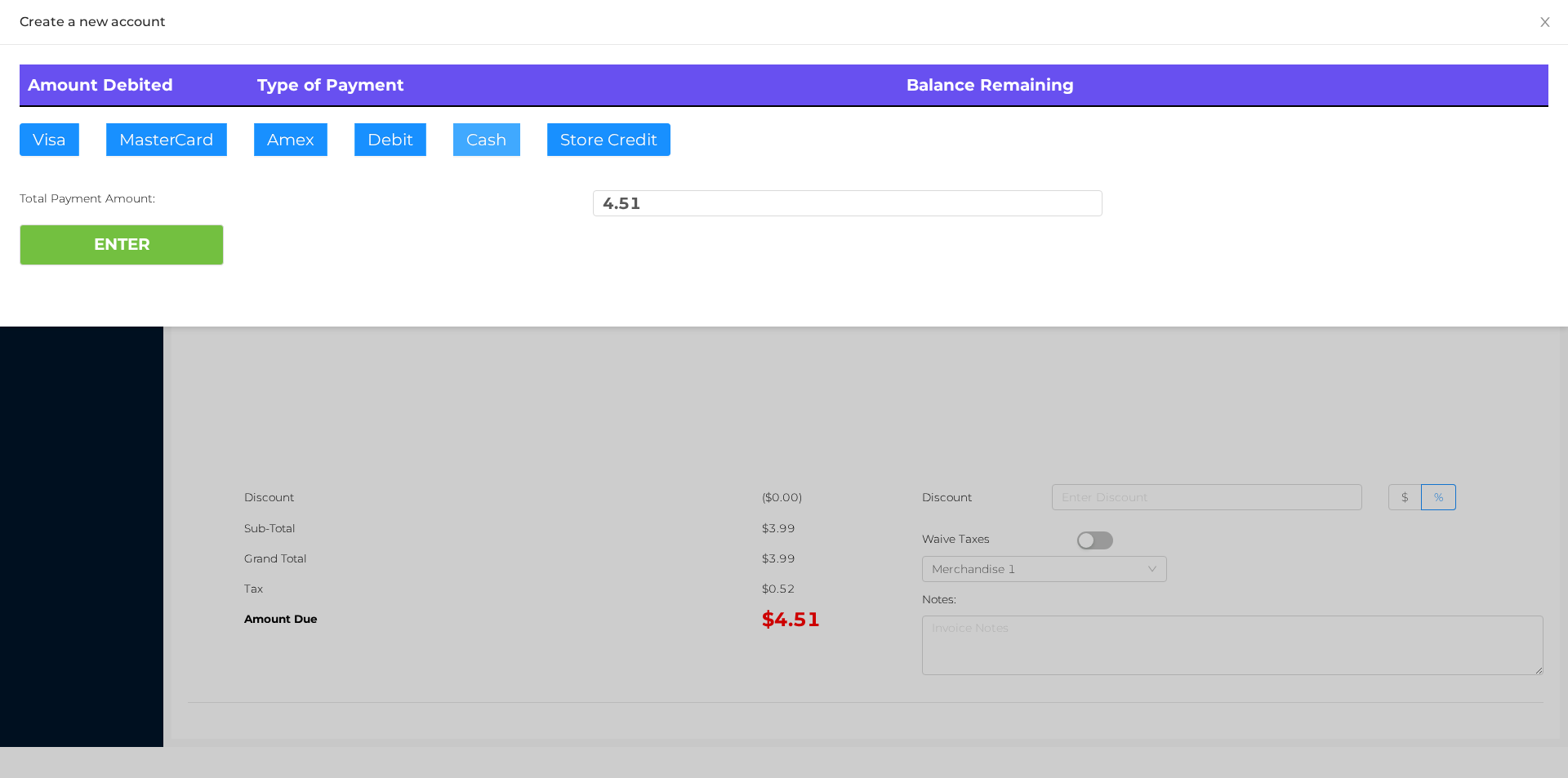
click at [457, 146] on button "Cash" at bounding box center [486, 140] width 67 height 33
click at [180, 238] on button "ENTER" at bounding box center [122, 245] width 204 height 41
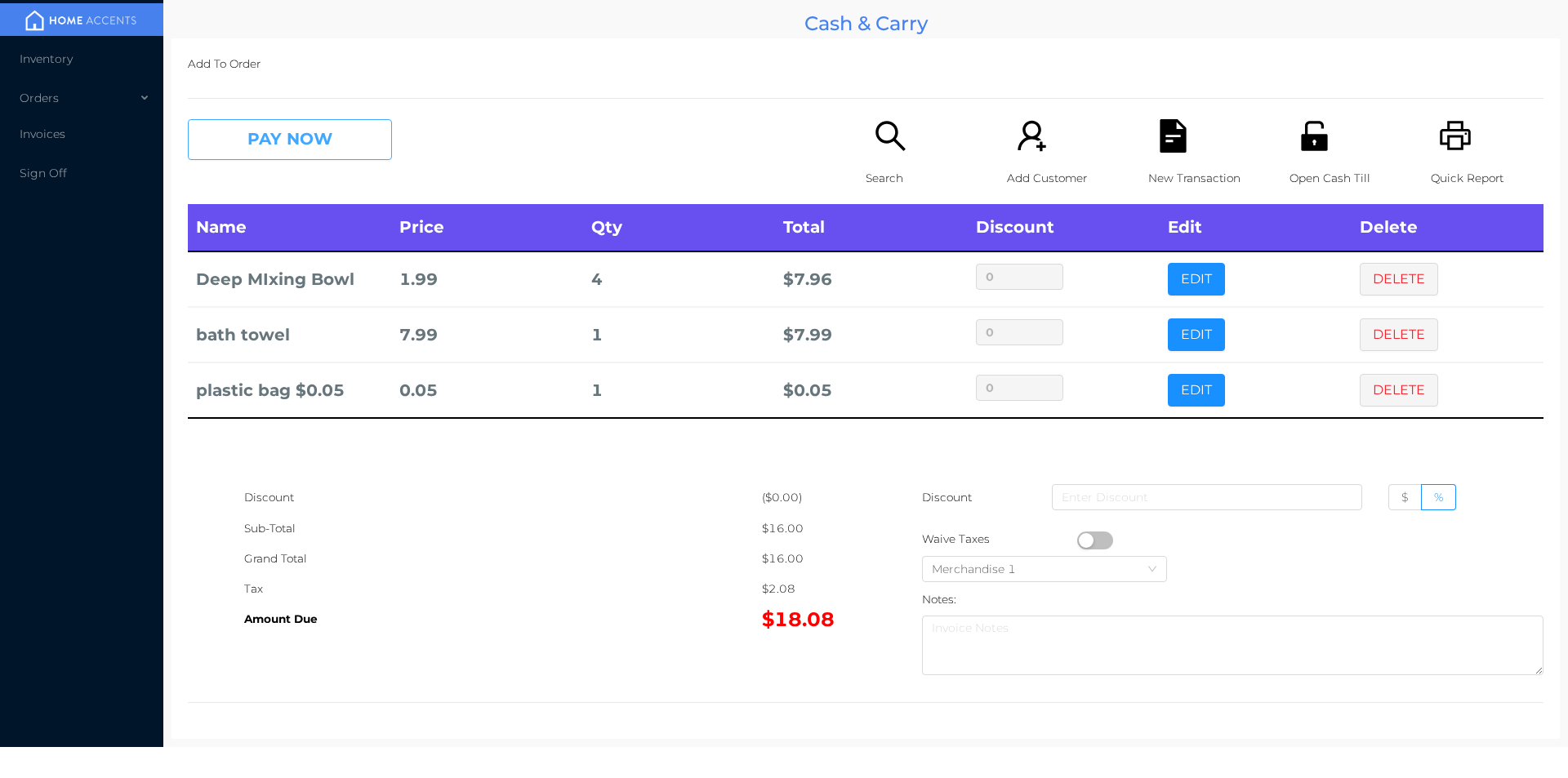
click at [331, 142] on button "PAY NOW" at bounding box center [289, 139] width 204 height 41
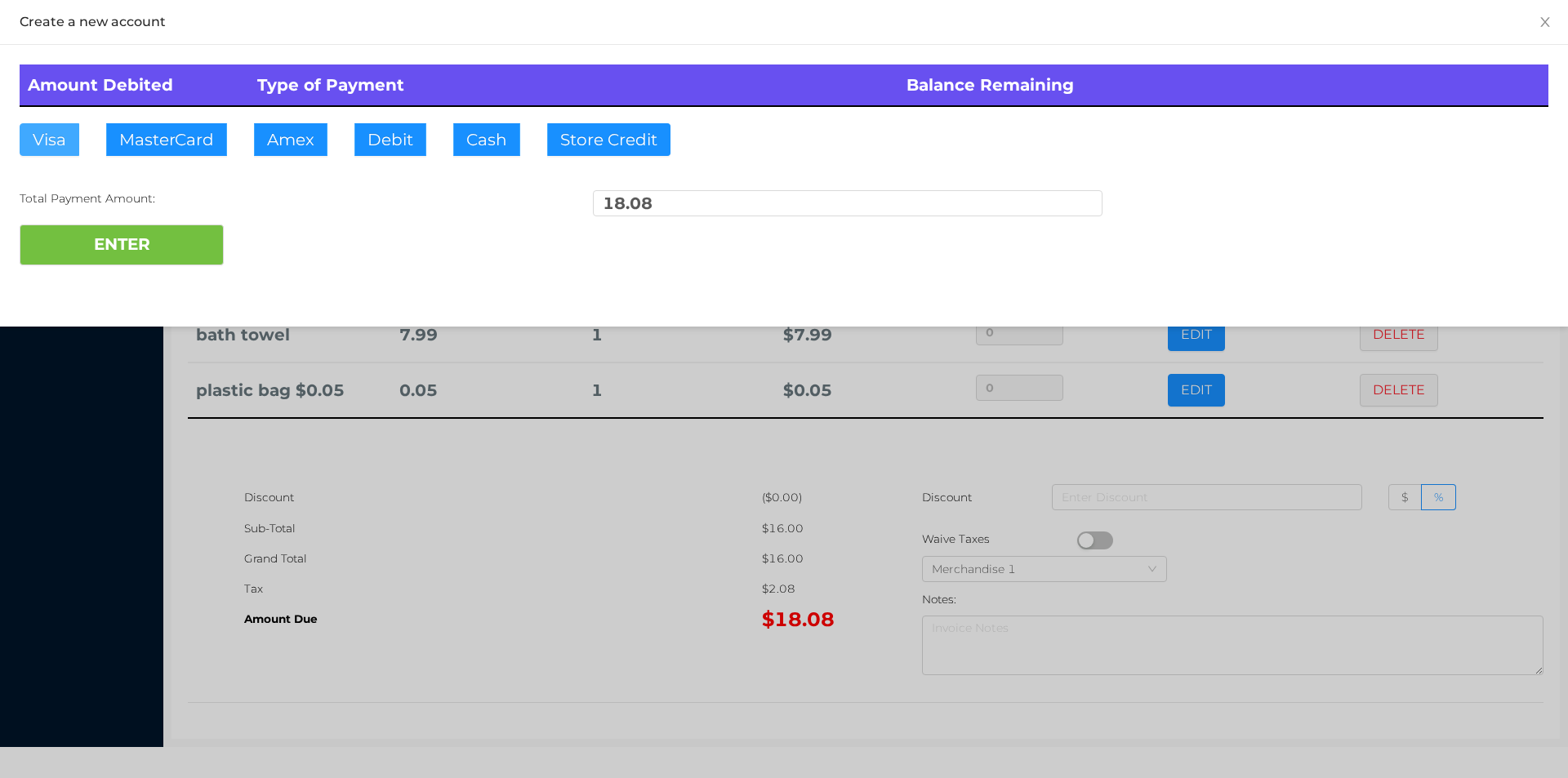
click at [62, 144] on button "Visa" at bounding box center [49, 140] width 60 height 33
click at [89, 254] on button "ENTER" at bounding box center [122, 245] width 204 height 41
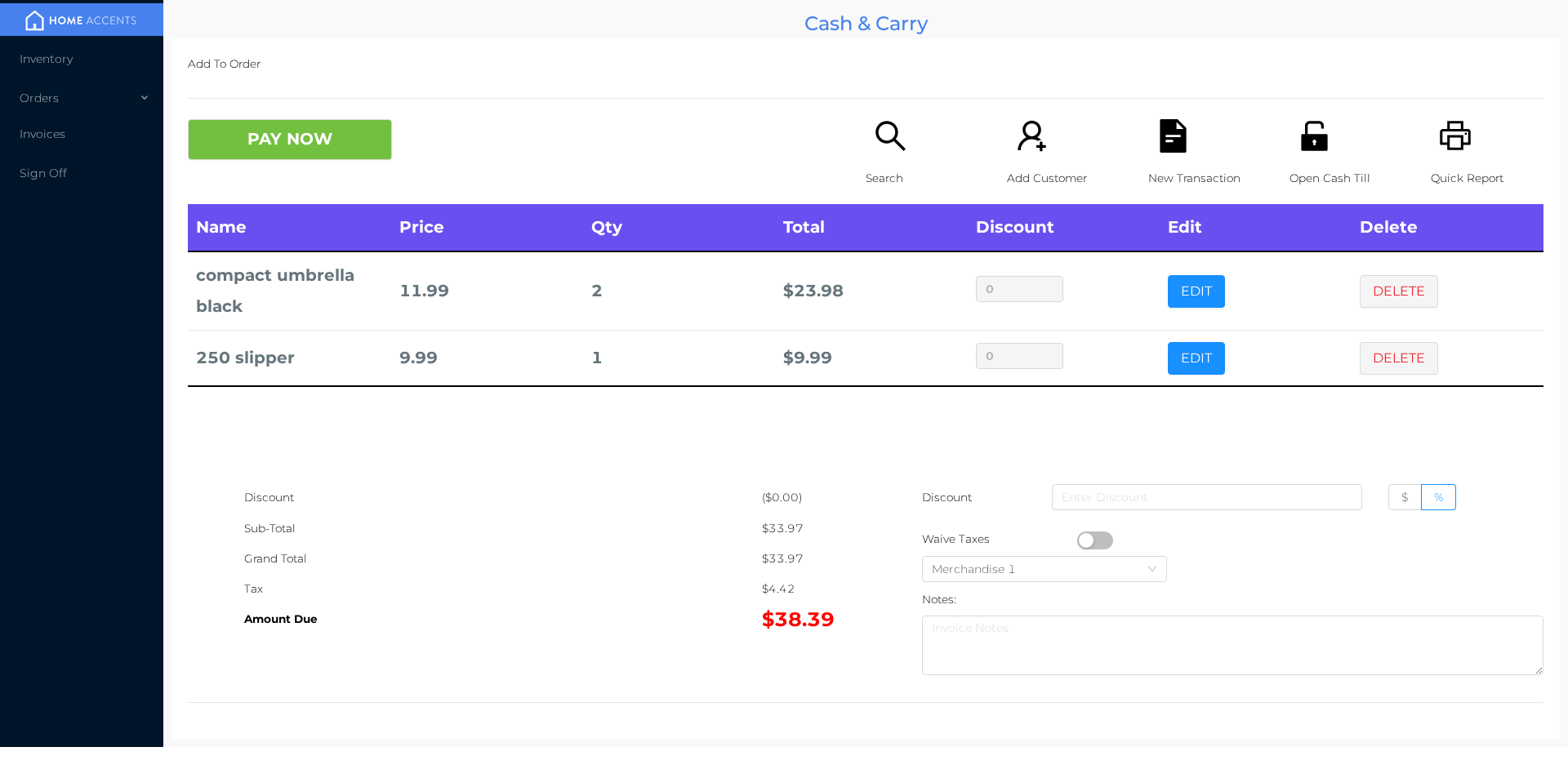
click at [253, 156] on button "PAY NOW" at bounding box center [289, 139] width 204 height 41
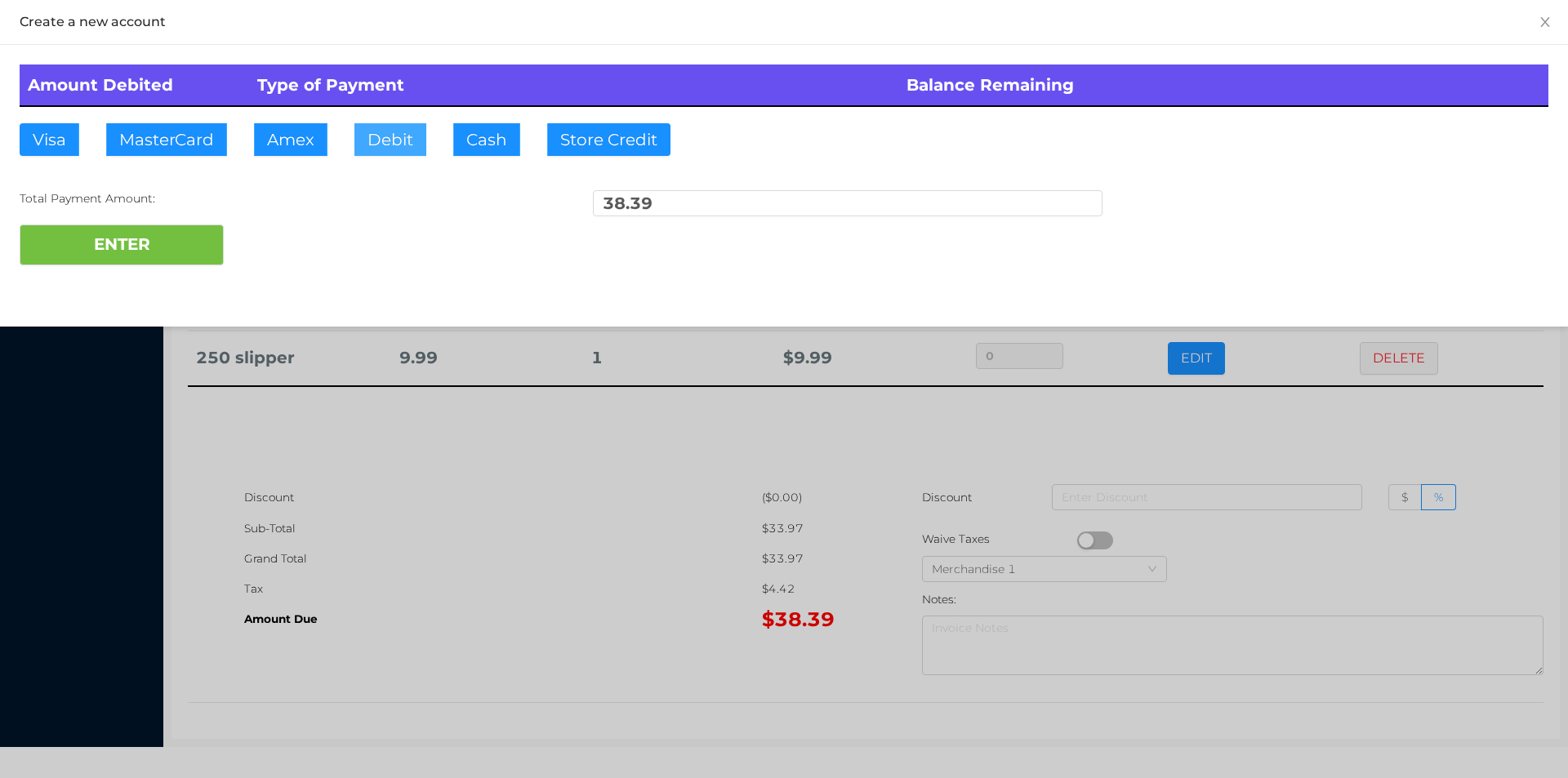
click at [365, 144] on button "Debit" at bounding box center [390, 140] width 72 height 33
type input "40."
click at [149, 240] on button "ENTER" at bounding box center [122, 245] width 204 height 41
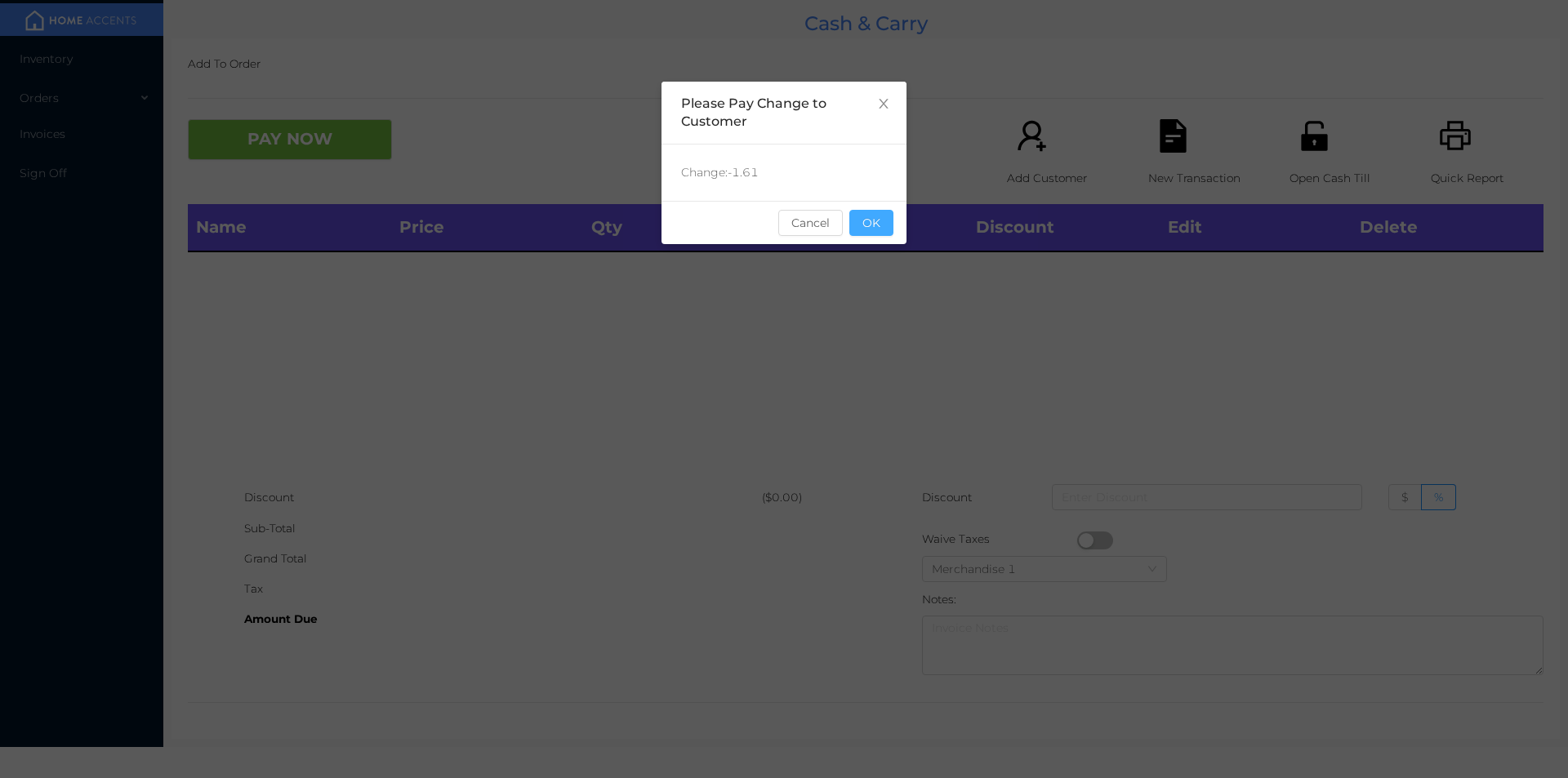
click at [871, 230] on button "OK" at bounding box center [871, 223] width 44 height 26
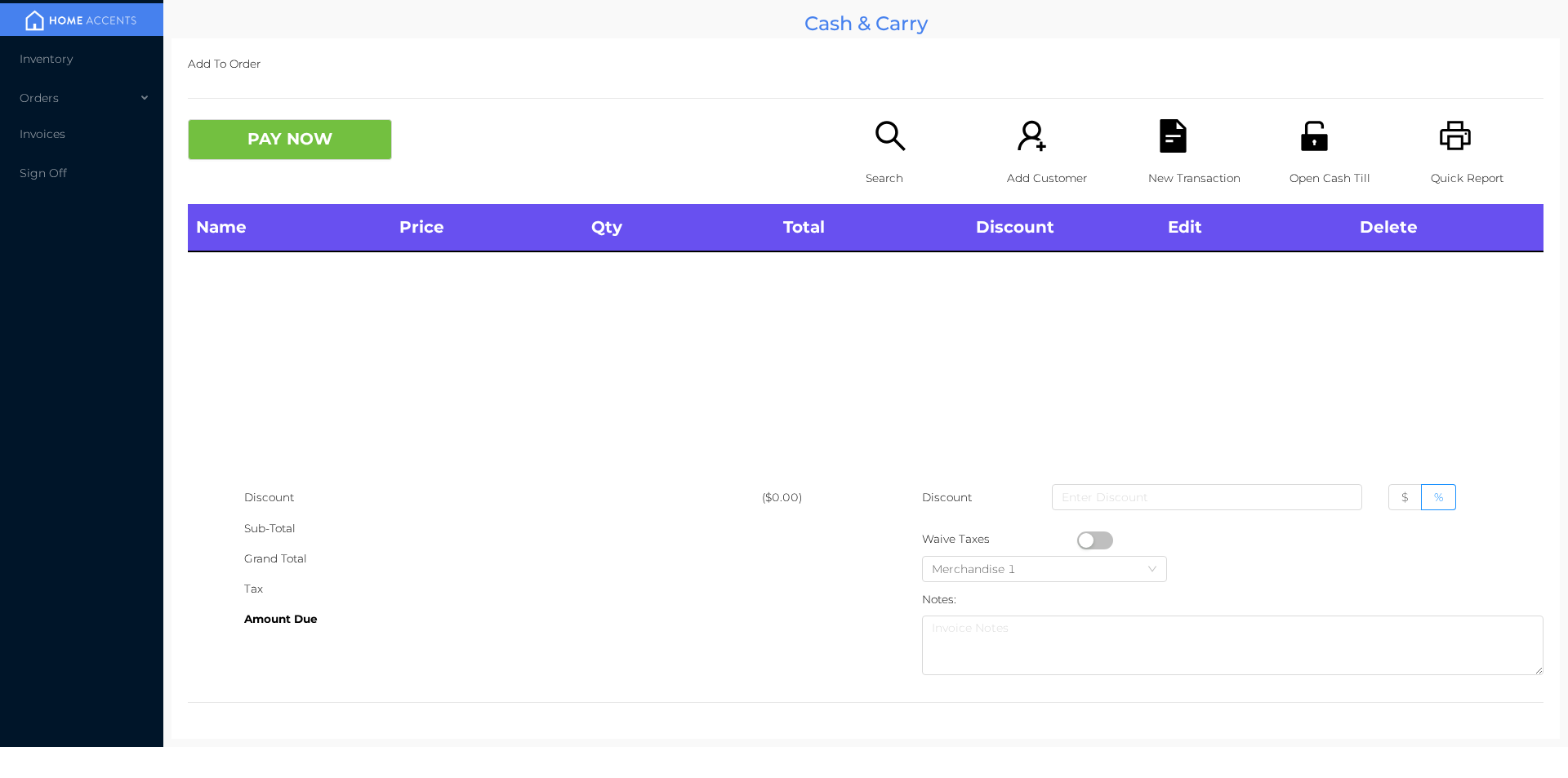
click at [899, 294] on div "Name Price Qty Total Discount Edit Delete" at bounding box center [865, 343] width 1355 height 279
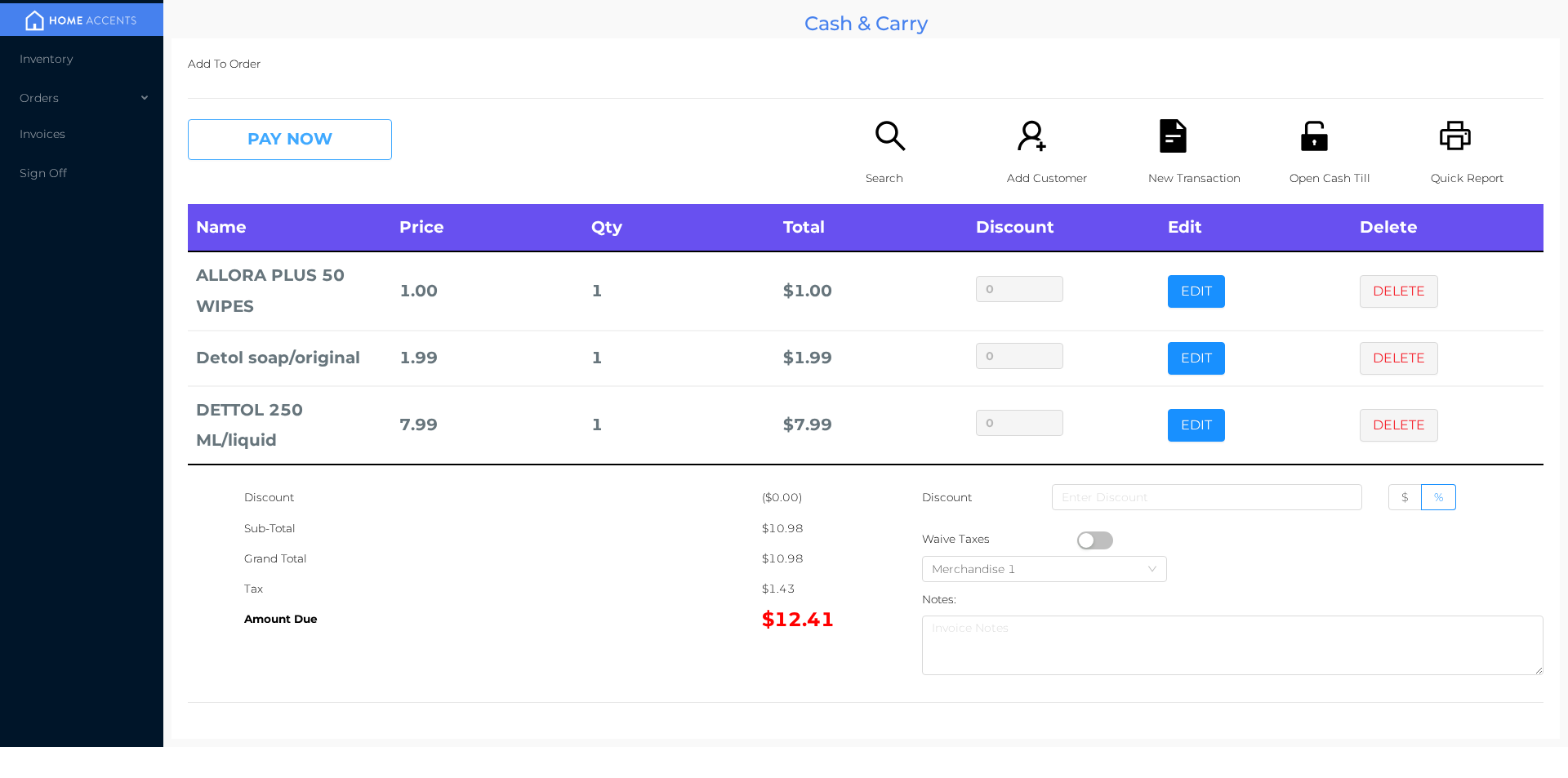
click at [328, 142] on button "PAY NOW" at bounding box center [289, 139] width 204 height 41
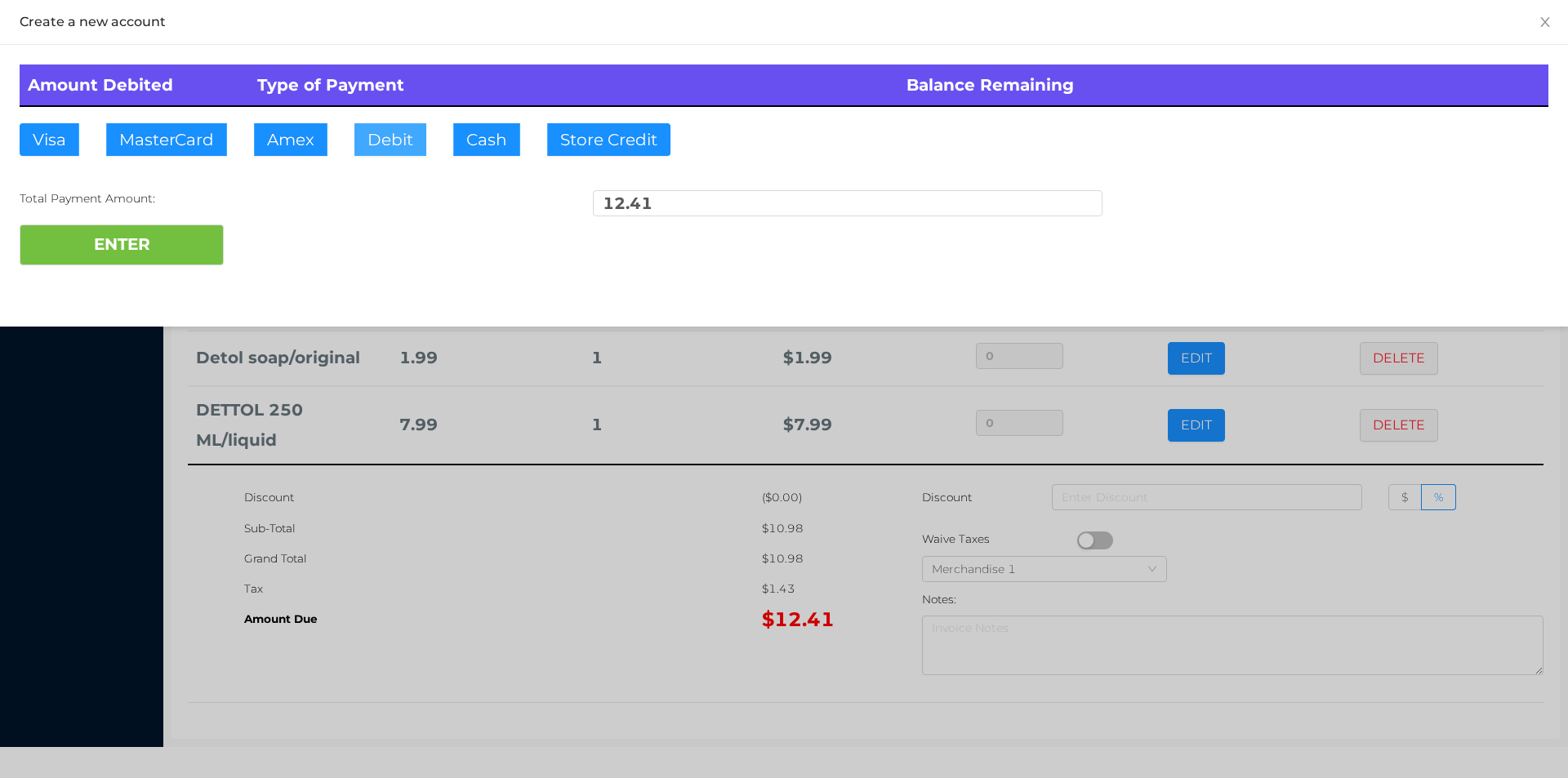
click at [390, 151] on button "Debit" at bounding box center [390, 140] width 72 height 33
click at [167, 243] on button "ENTER" at bounding box center [122, 245] width 204 height 41
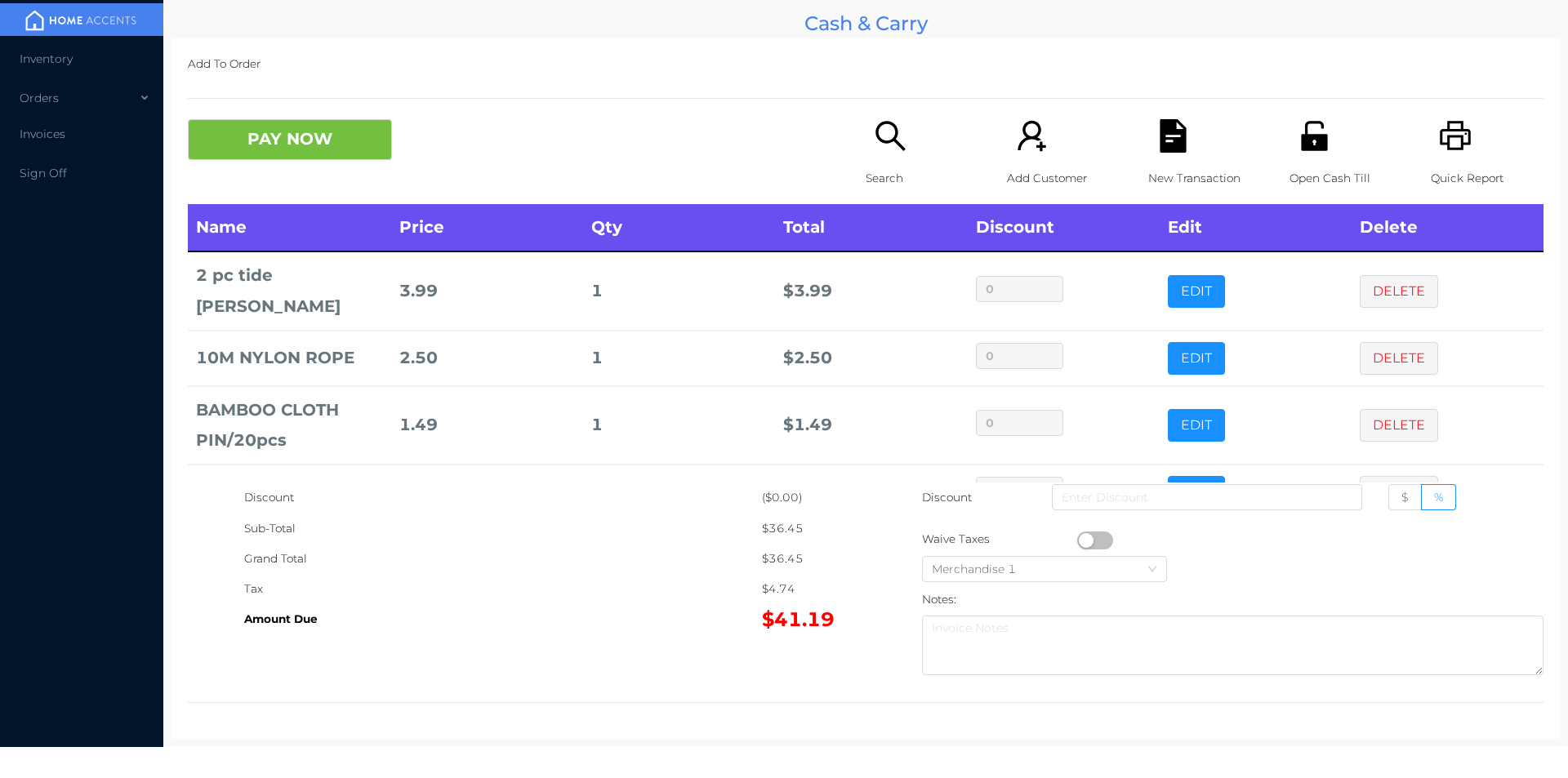
click at [866, 137] on div "Search" at bounding box center [922, 162] width 113 height 85
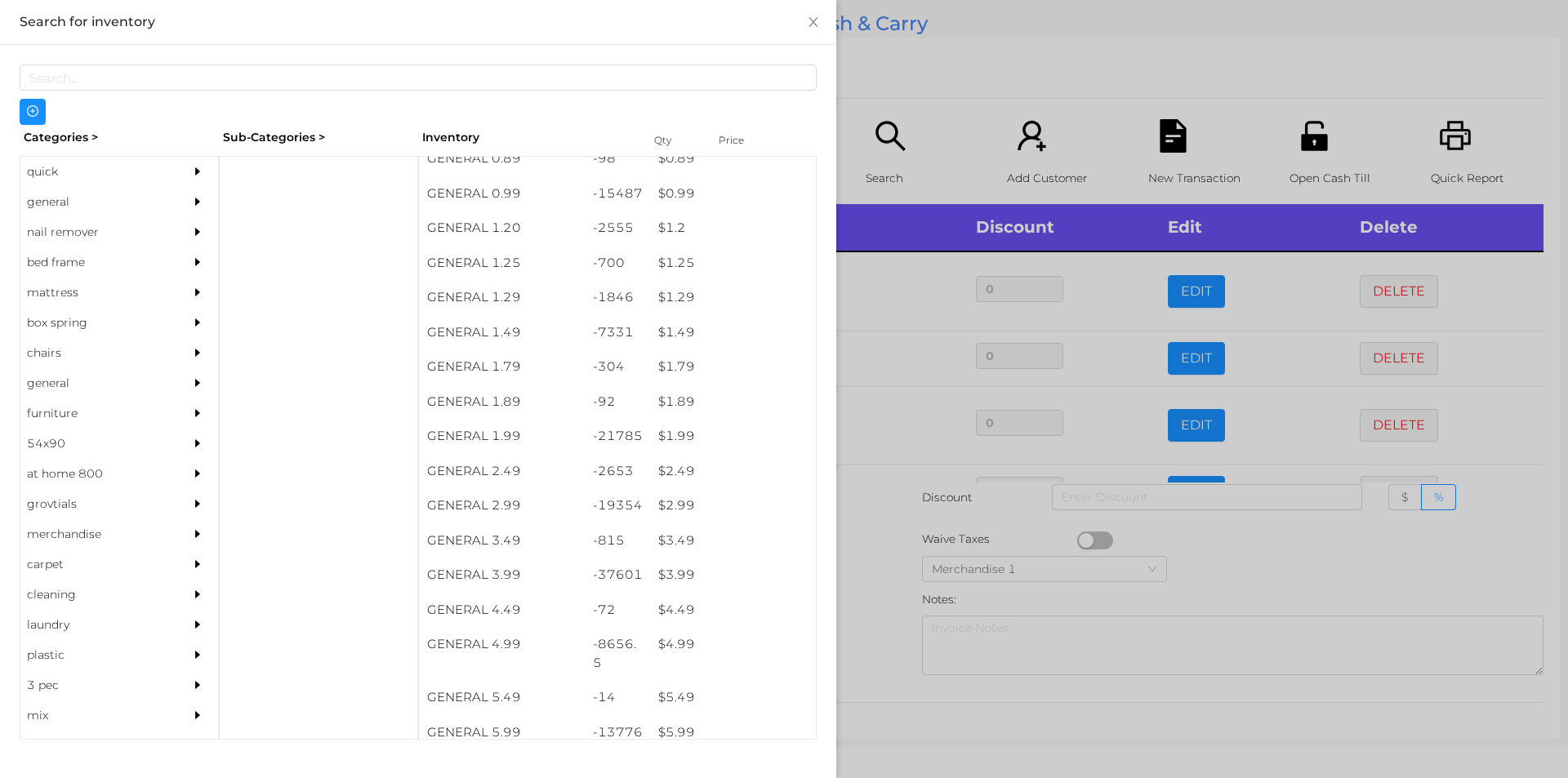
scroll to position [84, 0]
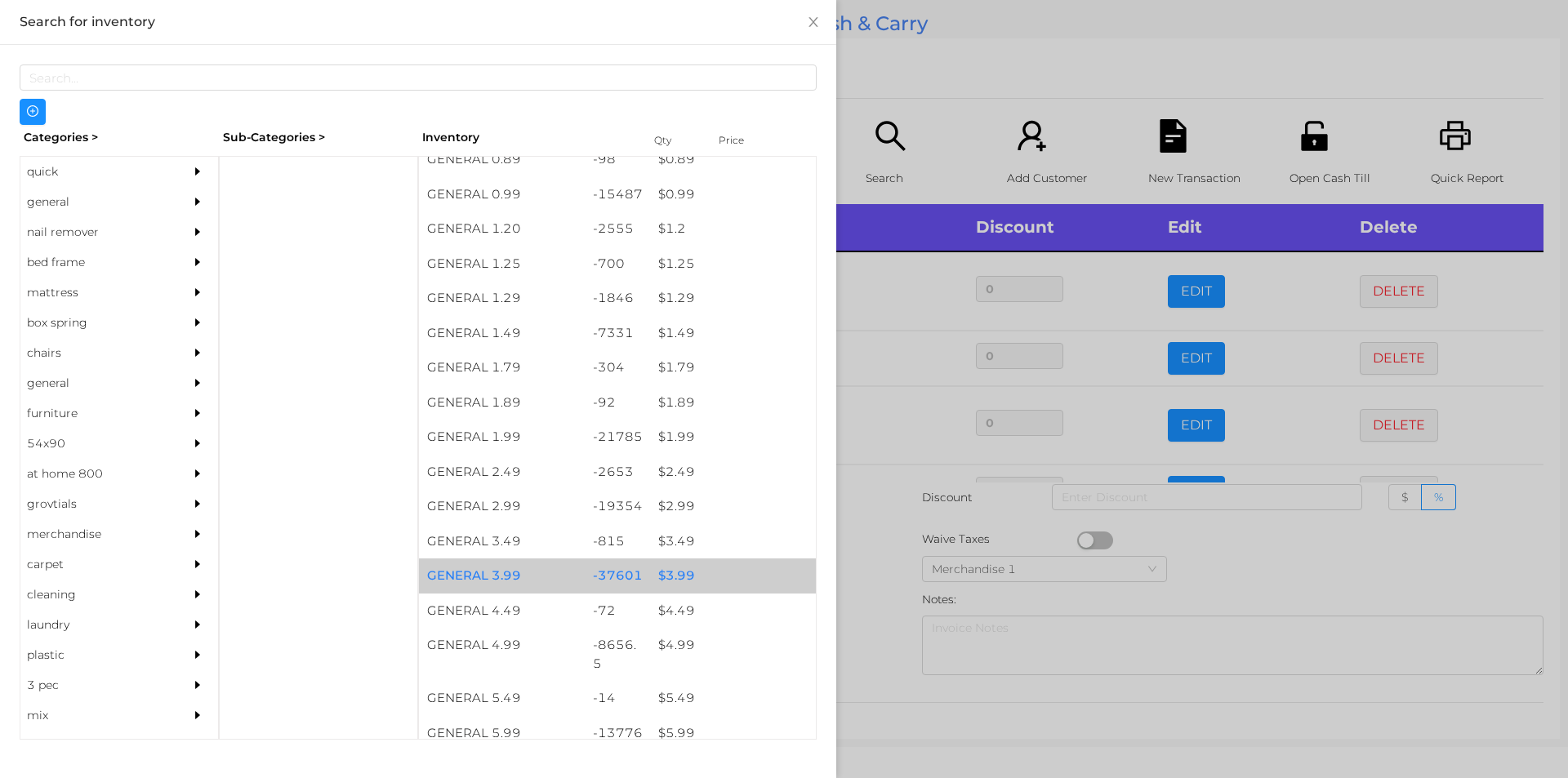
click at [678, 580] on div "$ 3.99" at bounding box center [733, 576] width 166 height 35
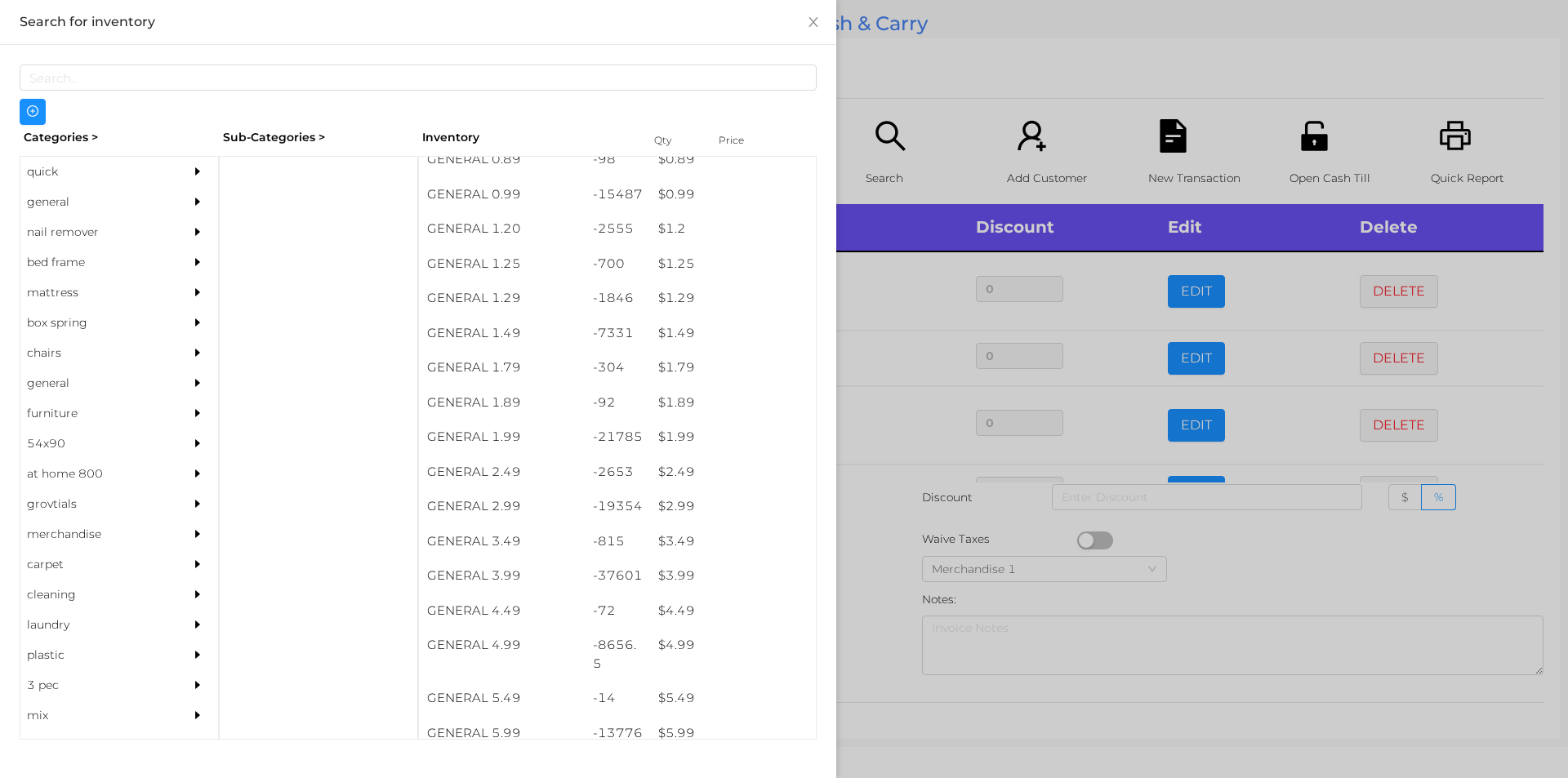
click at [868, 609] on div at bounding box center [784, 389] width 1568 height 778
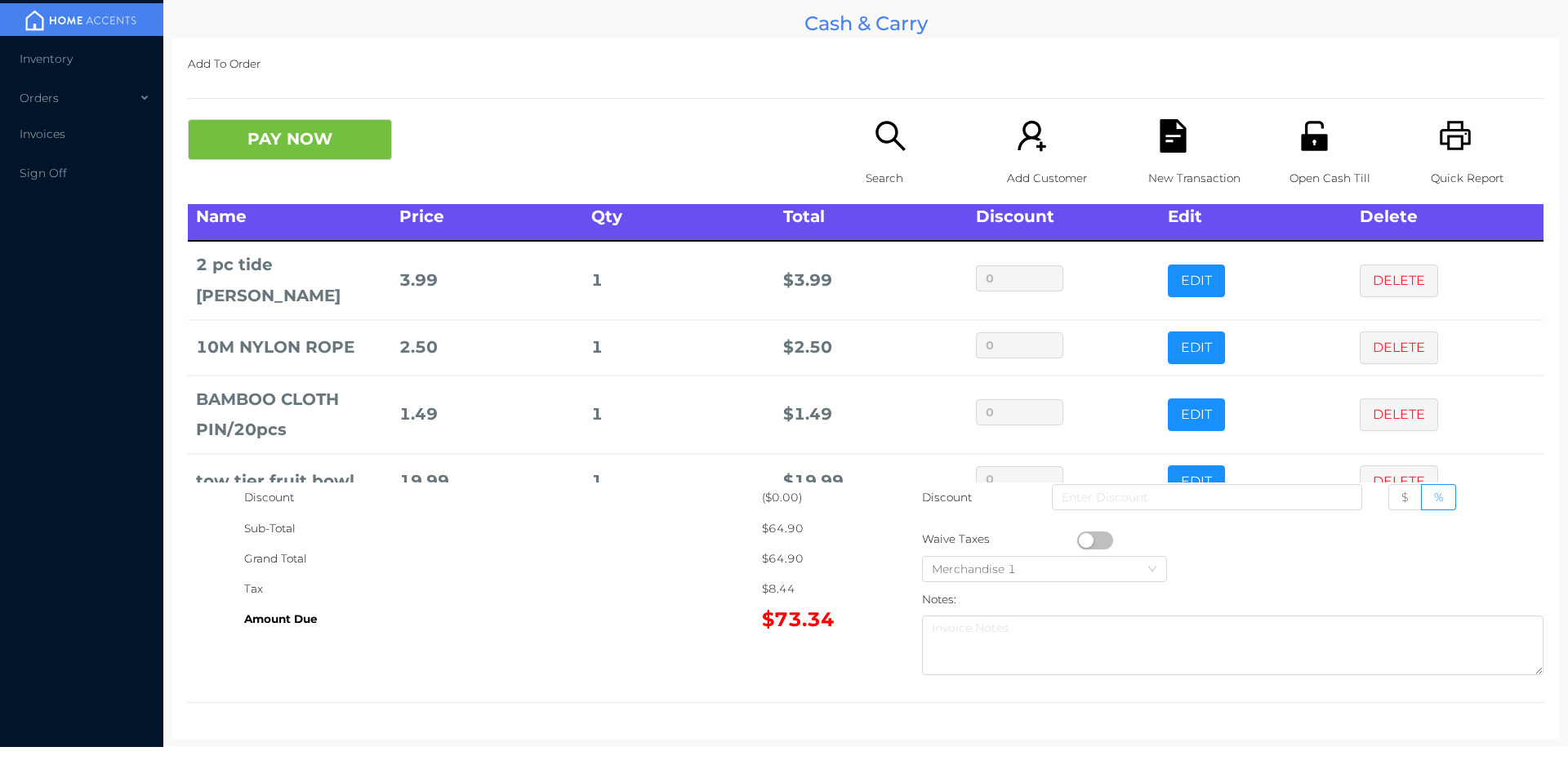
scroll to position [10, 0]
click at [1389, 267] on button "DELETE" at bounding box center [1399, 282] width 78 height 33
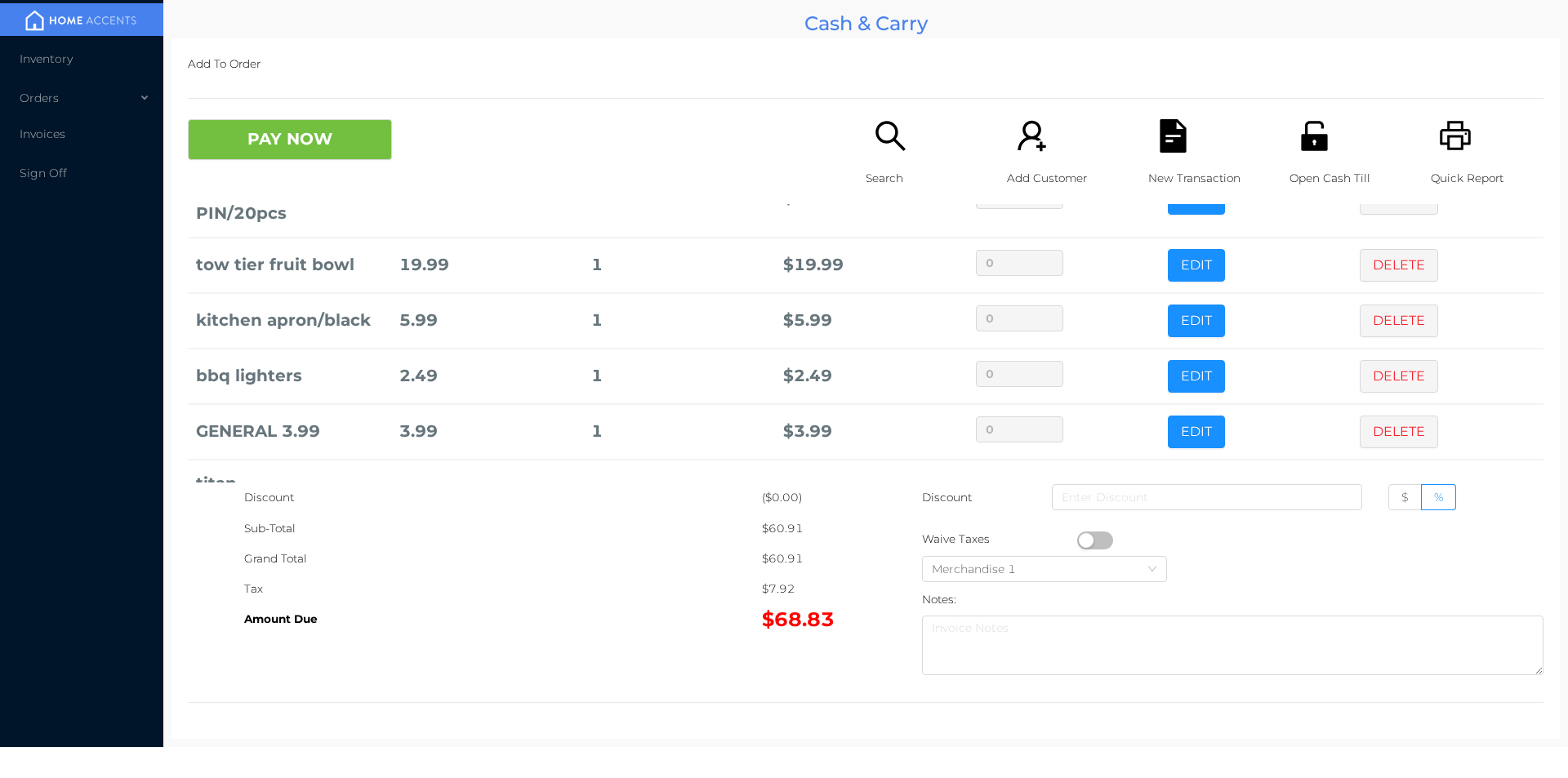
scroll to position [153, 0]
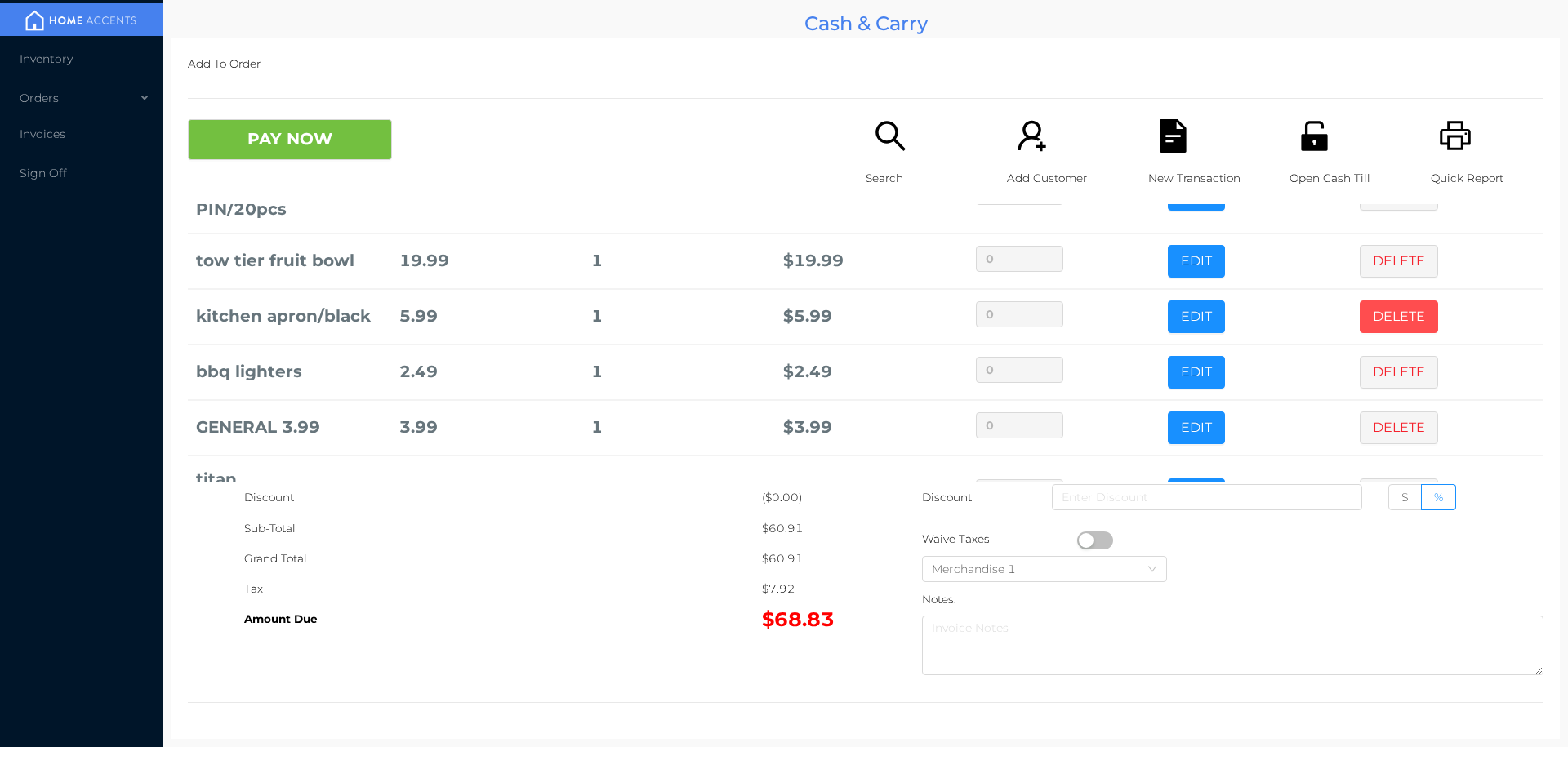
click at [1379, 318] on button "DELETE" at bounding box center [1399, 317] width 78 height 33
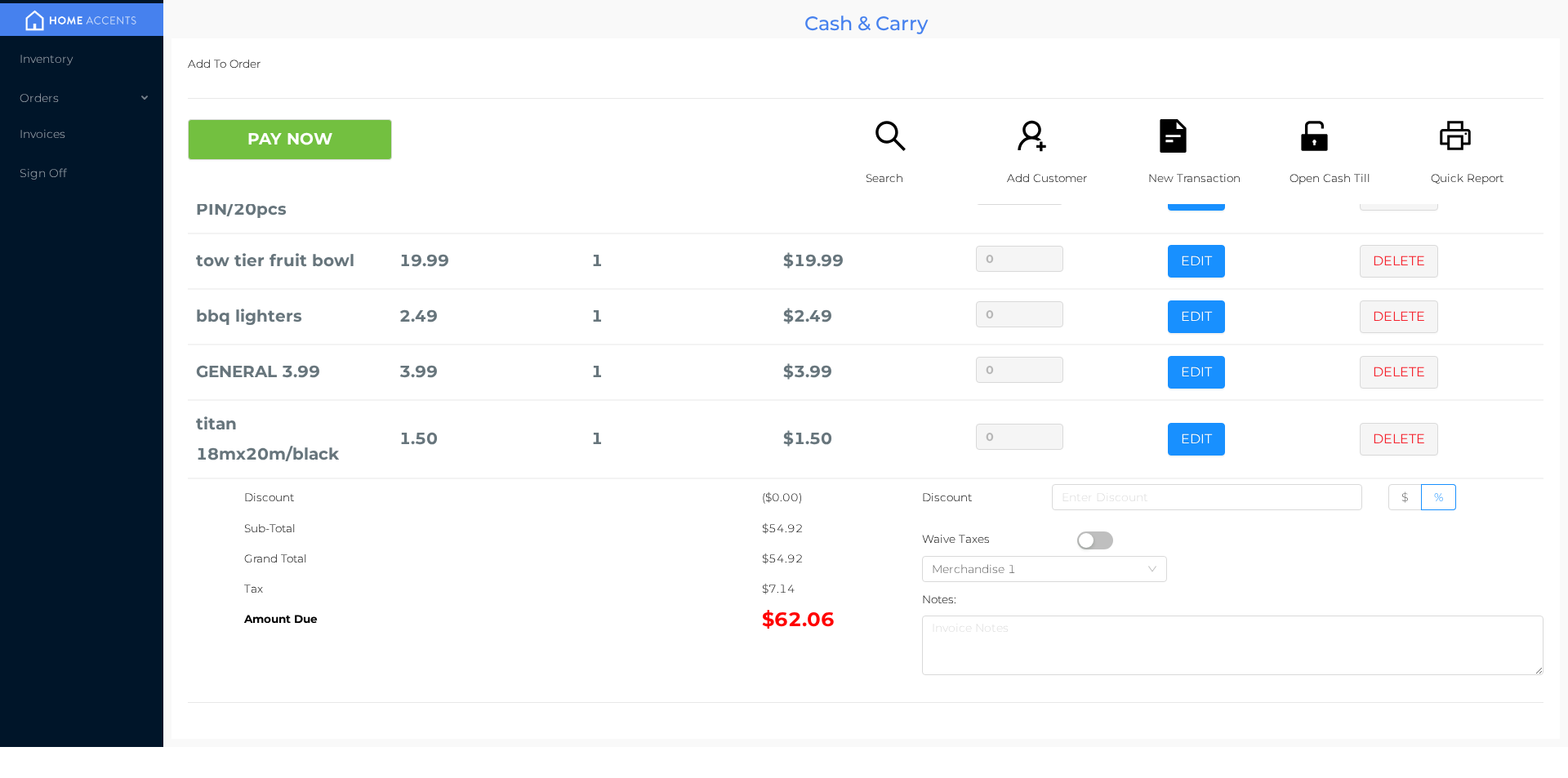
click at [1290, 155] on div "Open Cash Till" at bounding box center [1346, 162] width 113 height 85
click at [1475, 148] on div "Quick Report" at bounding box center [1487, 162] width 113 height 85
click at [336, 144] on button "PAY NOW" at bounding box center [289, 139] width 204 height 41
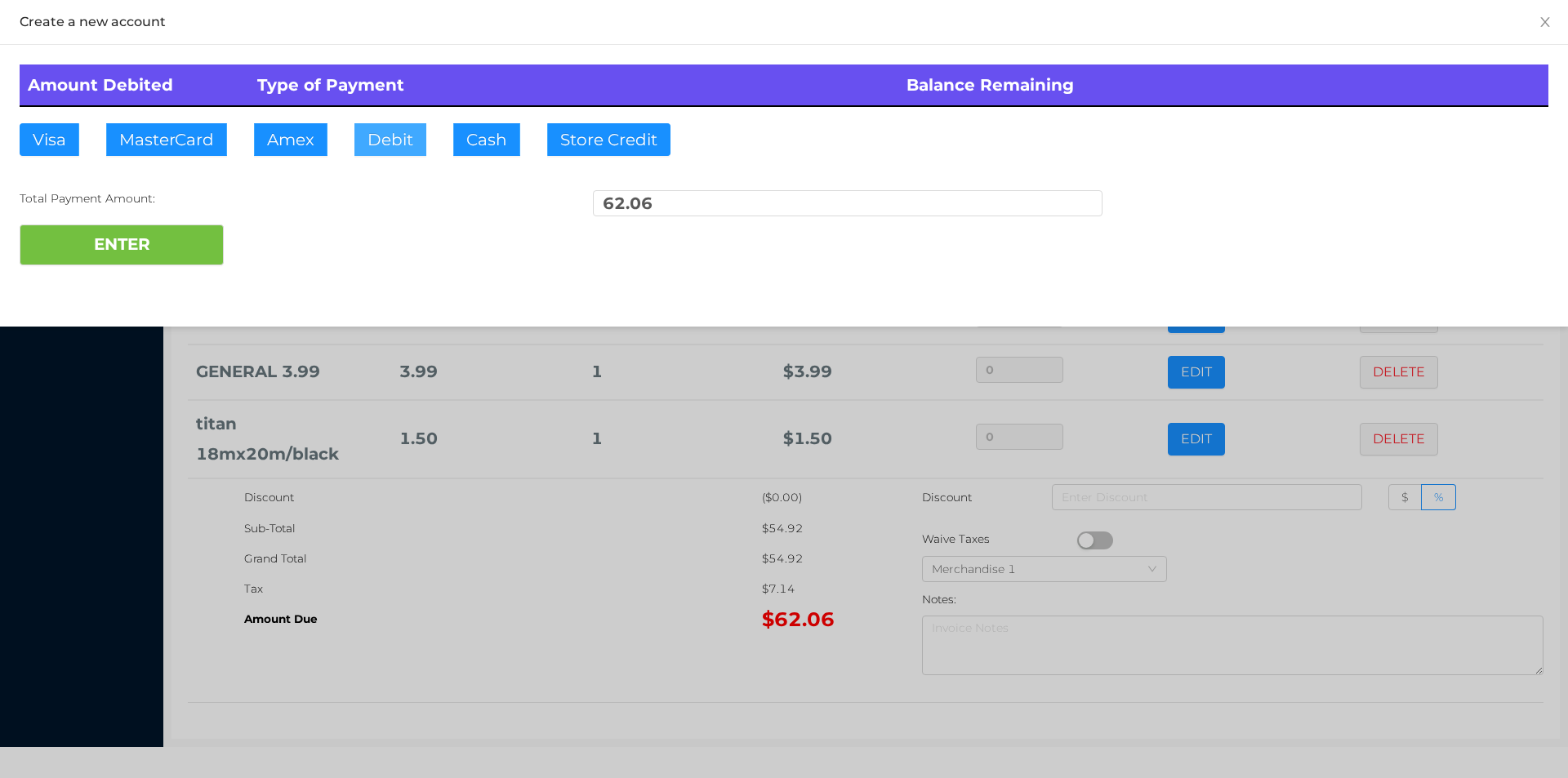
click at [406, 125] on button "Debit" at bounding box center [390, 140] width 72 height 33
click at [136, 230] on button "ENTER" at bounding box center [122, 245] width 204 height 41
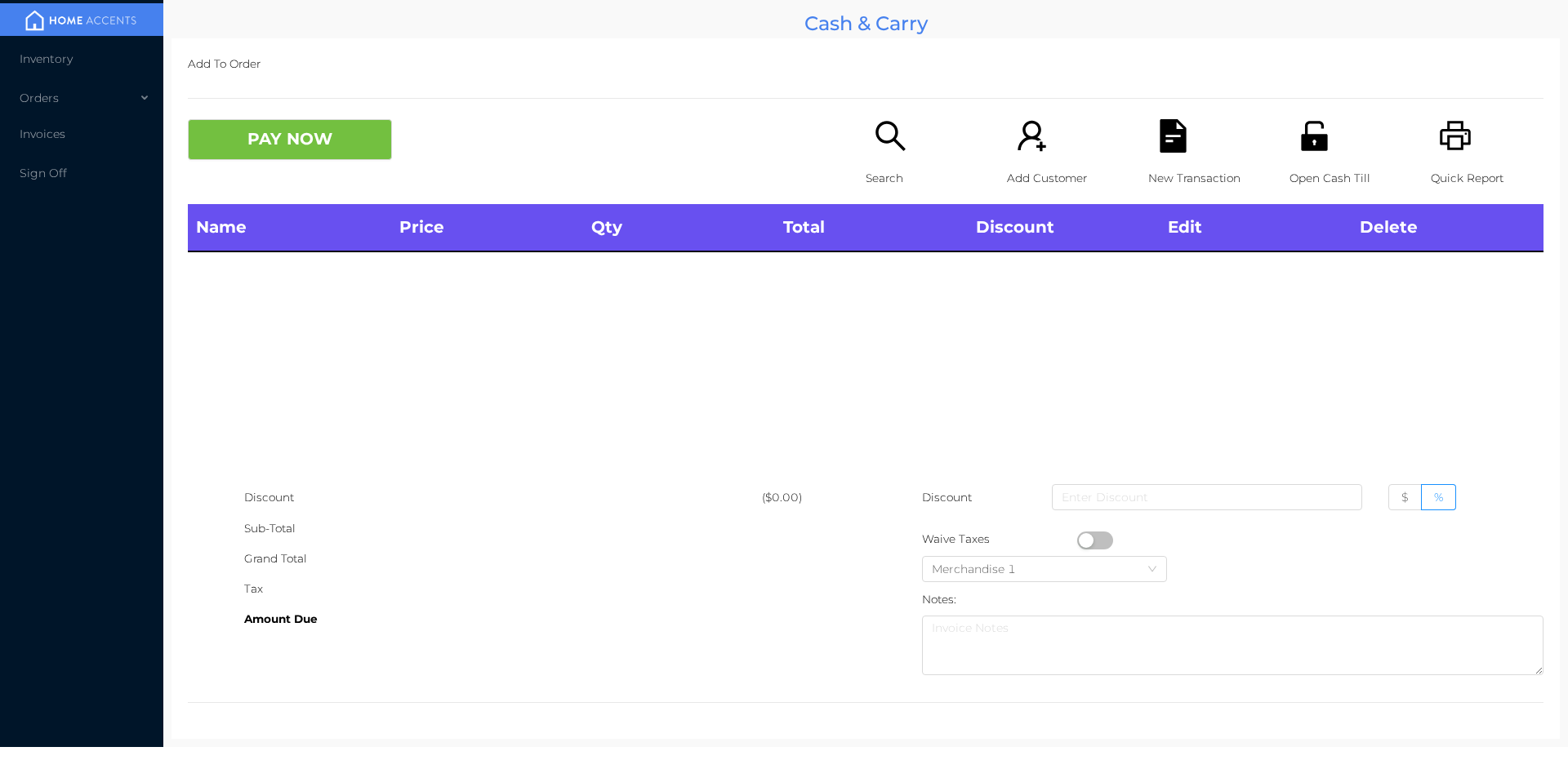
scroll to position [0, 0]
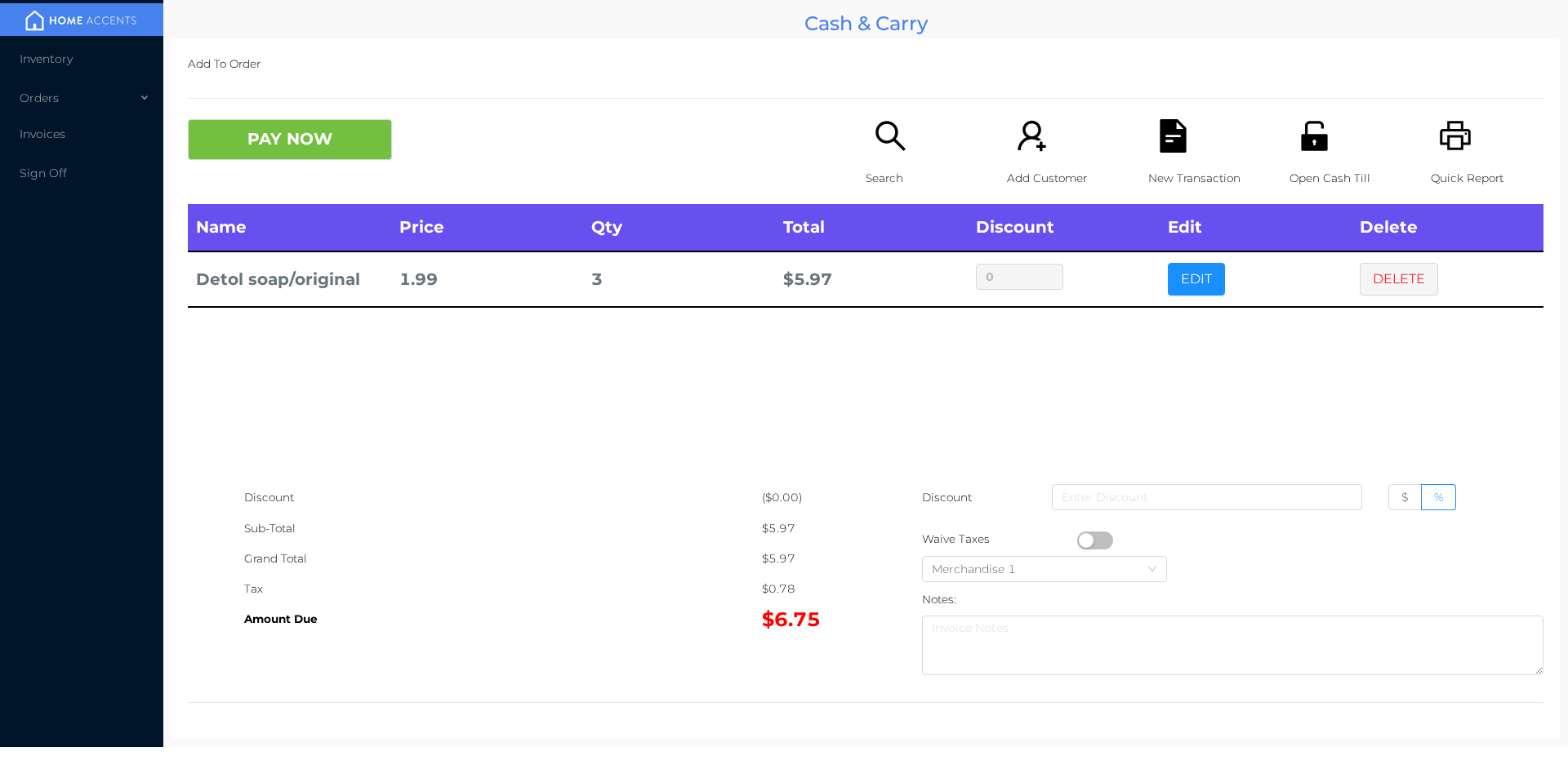
click at [866, 160] on div "Search" at bounding box center [922, 162] width 113 height 85
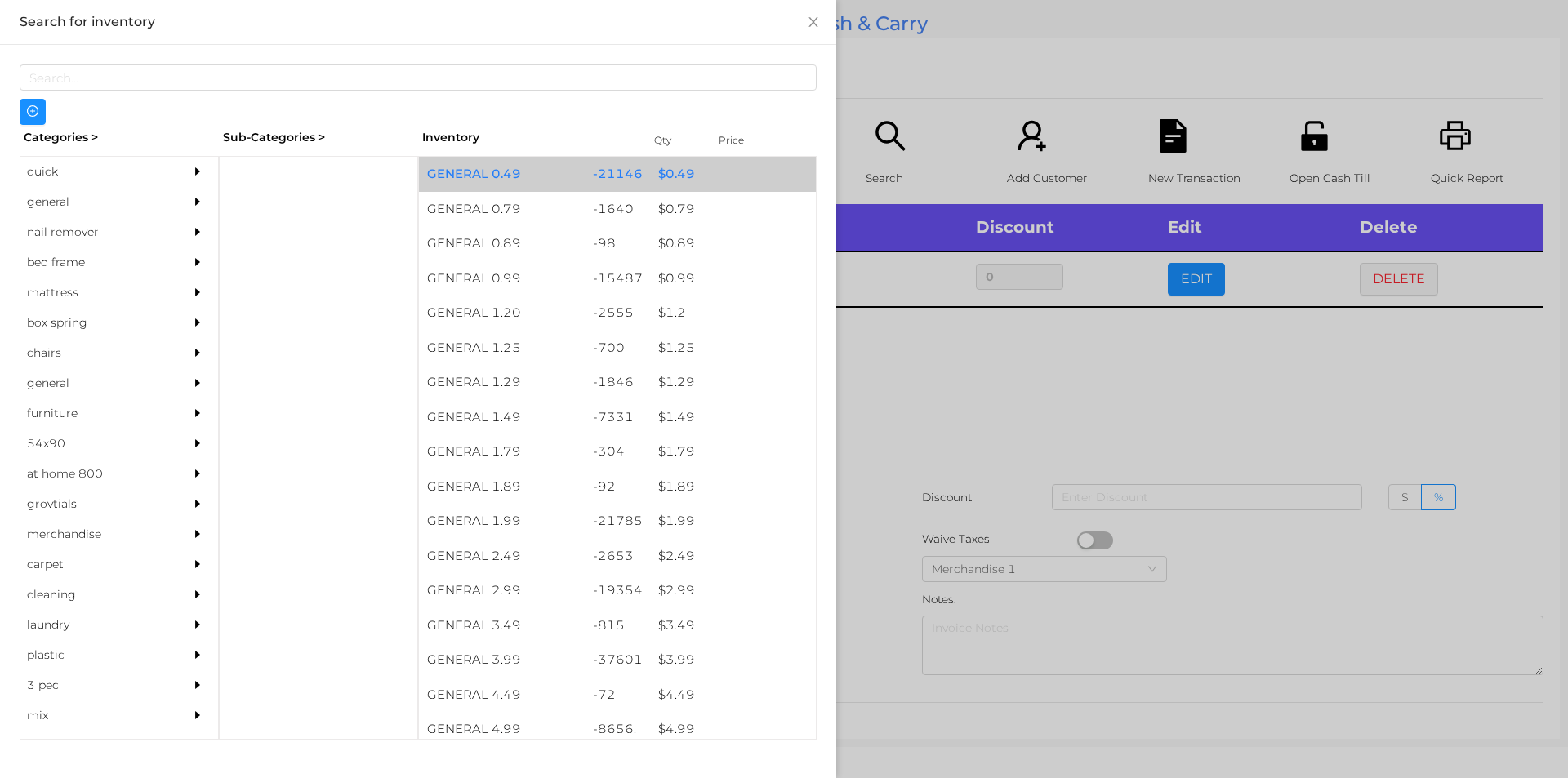
click at [675, 175] on div "$ 0.49" at bounding box center [733, 175] width 166 height 35
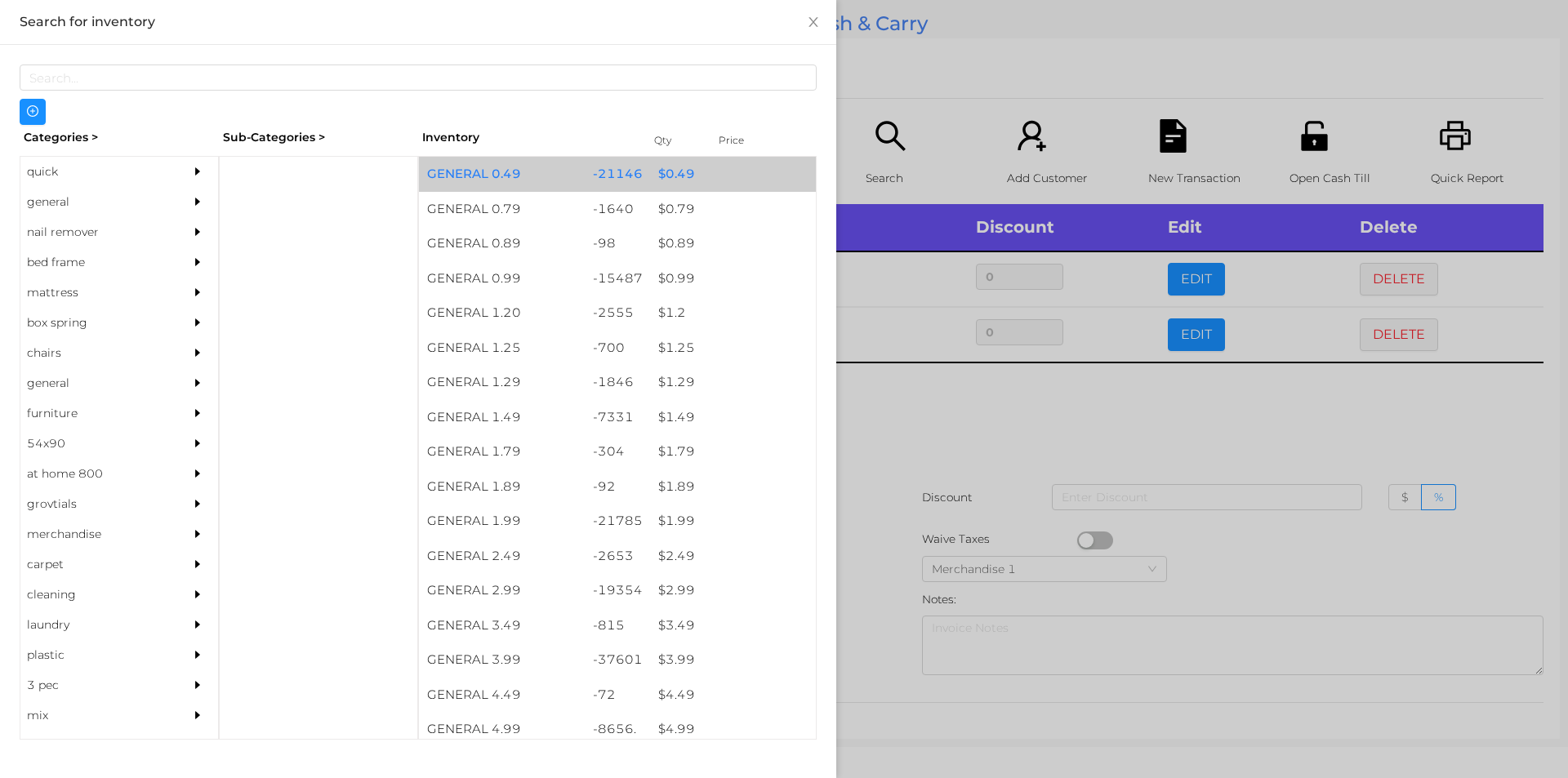
click at [669, 178] on div "$ 0.49" at bounding box center [733, 175] width 166 height 35
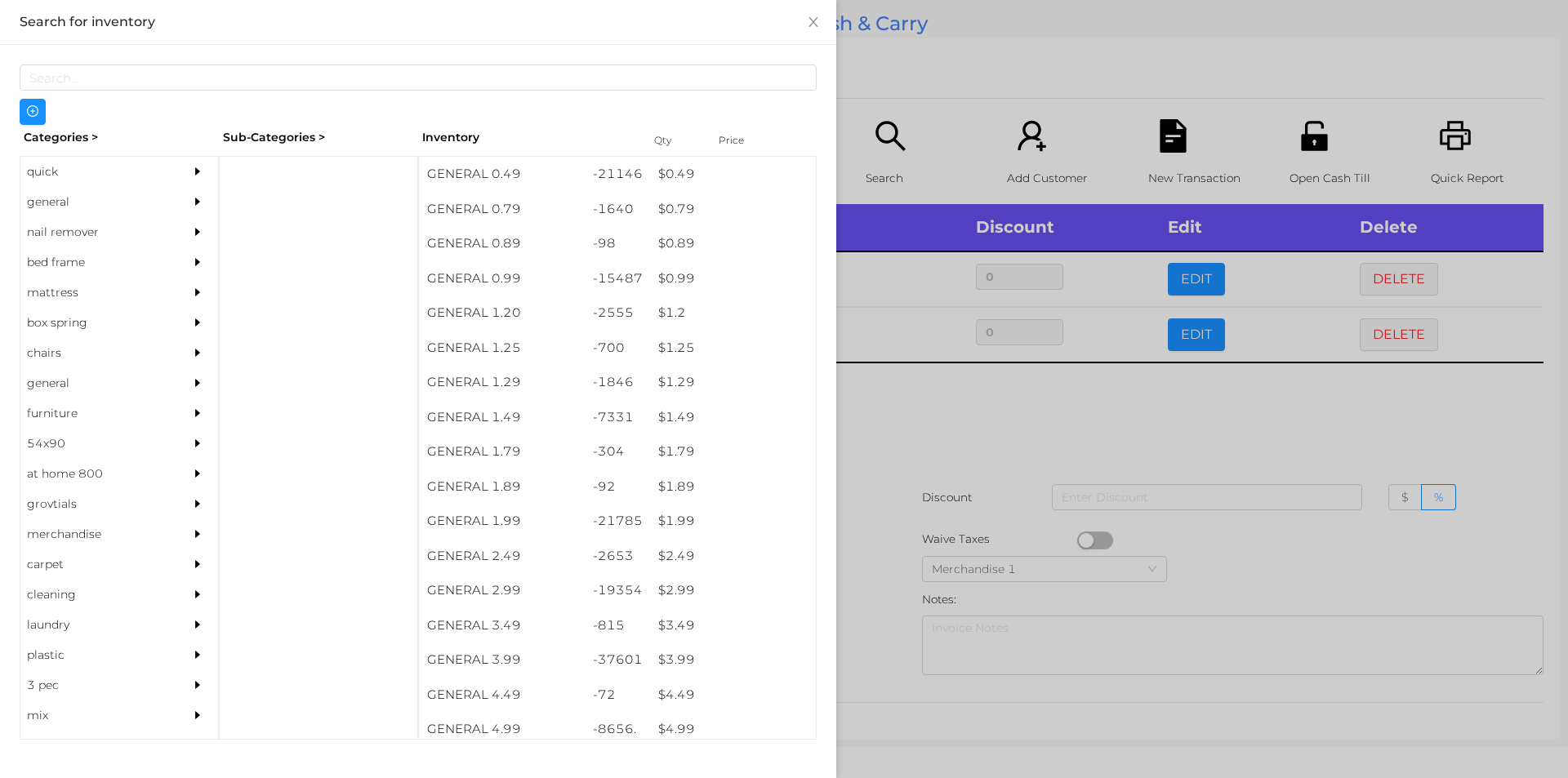
click at [898, 406] on div at bounding box center [784, 389] width 1568 height 778
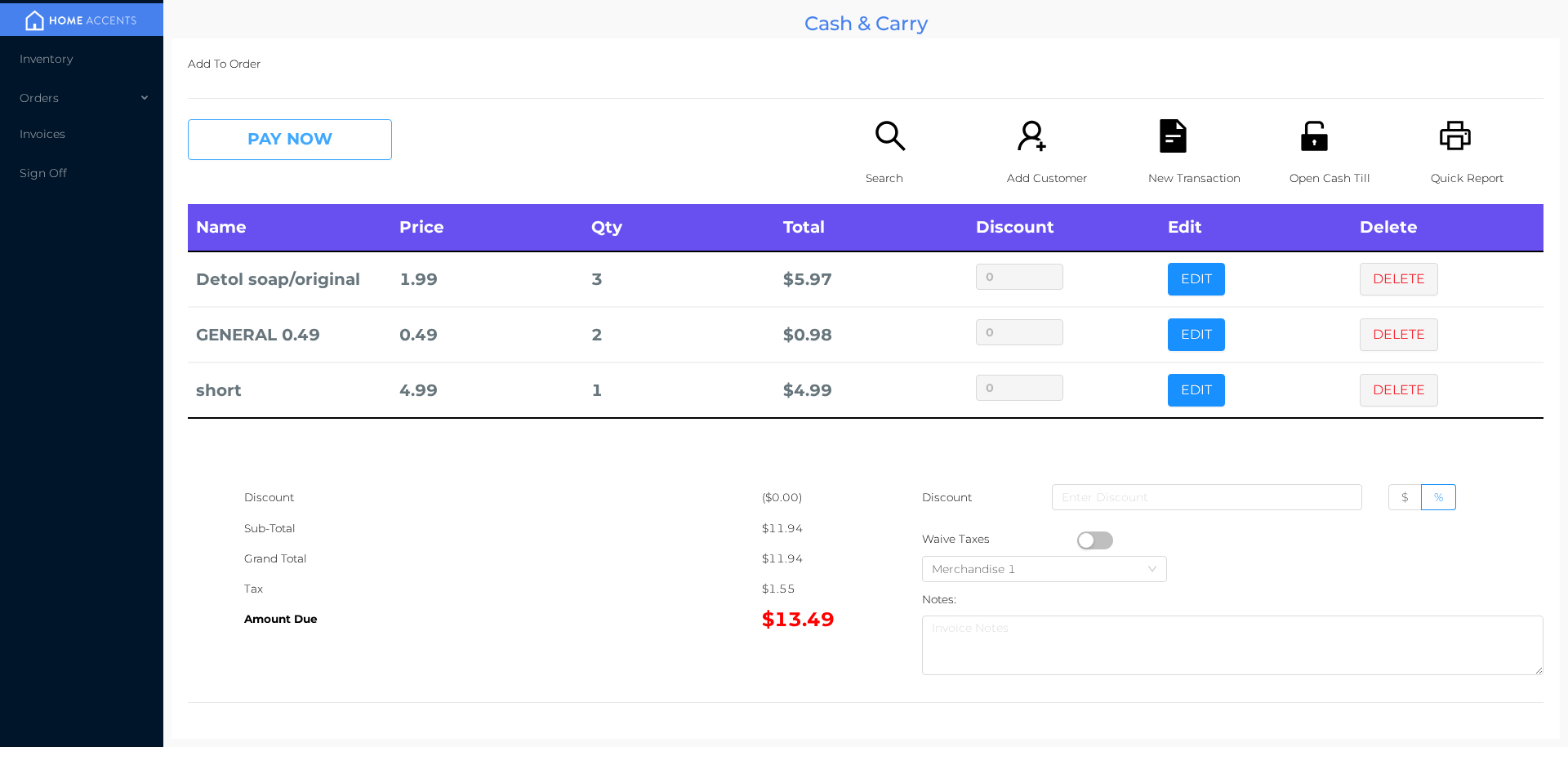
click at [266, 146] on button "PAY NOW" at bounding box center [289, 139] width 204 height 41
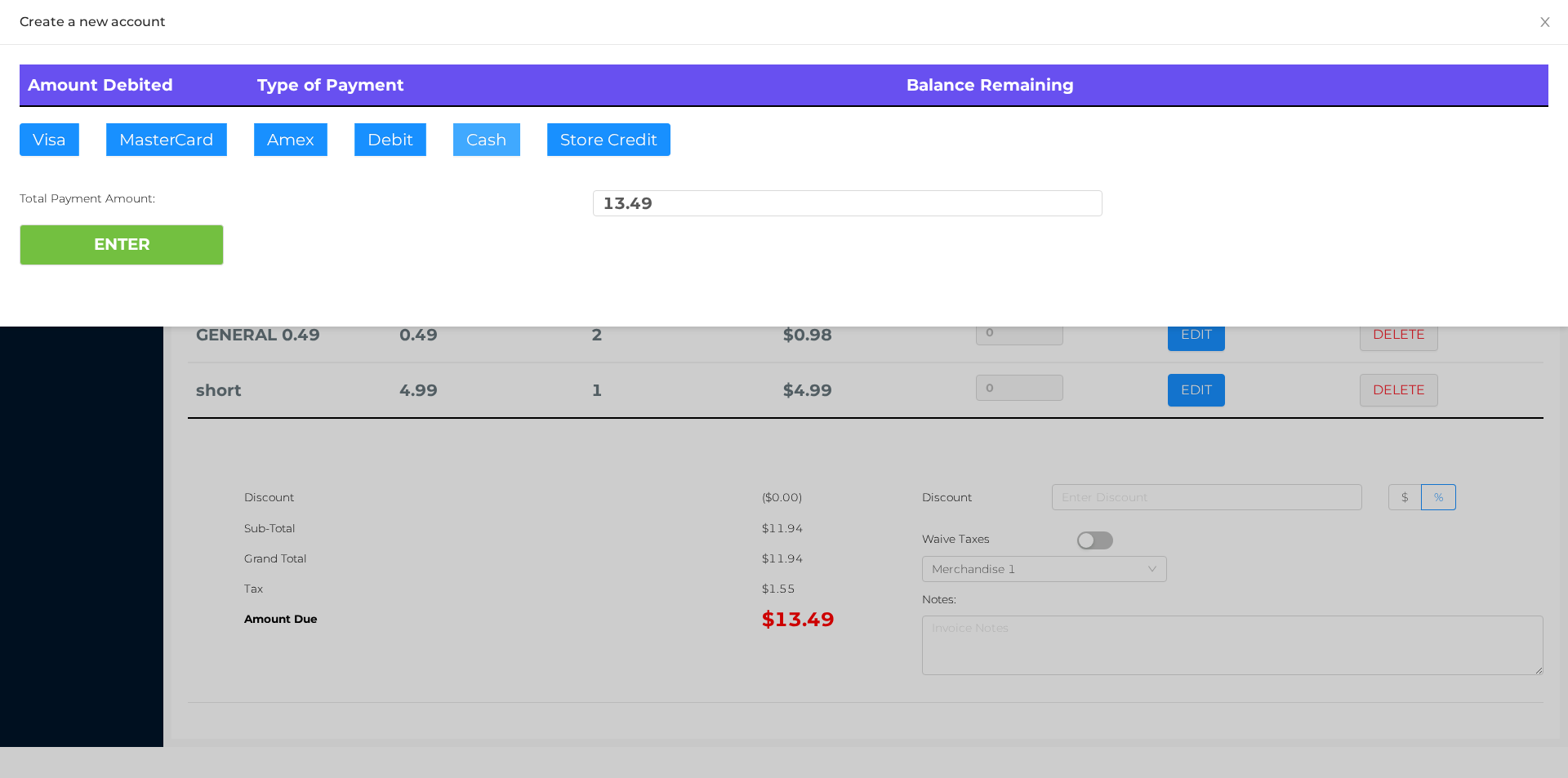
click at [473, 129] on button "Cash" at bounding box center [486, 140] width 67 height 33
click at [175, 228] on button "ENTER" at bounding box center [122, 245] width 204 height 41
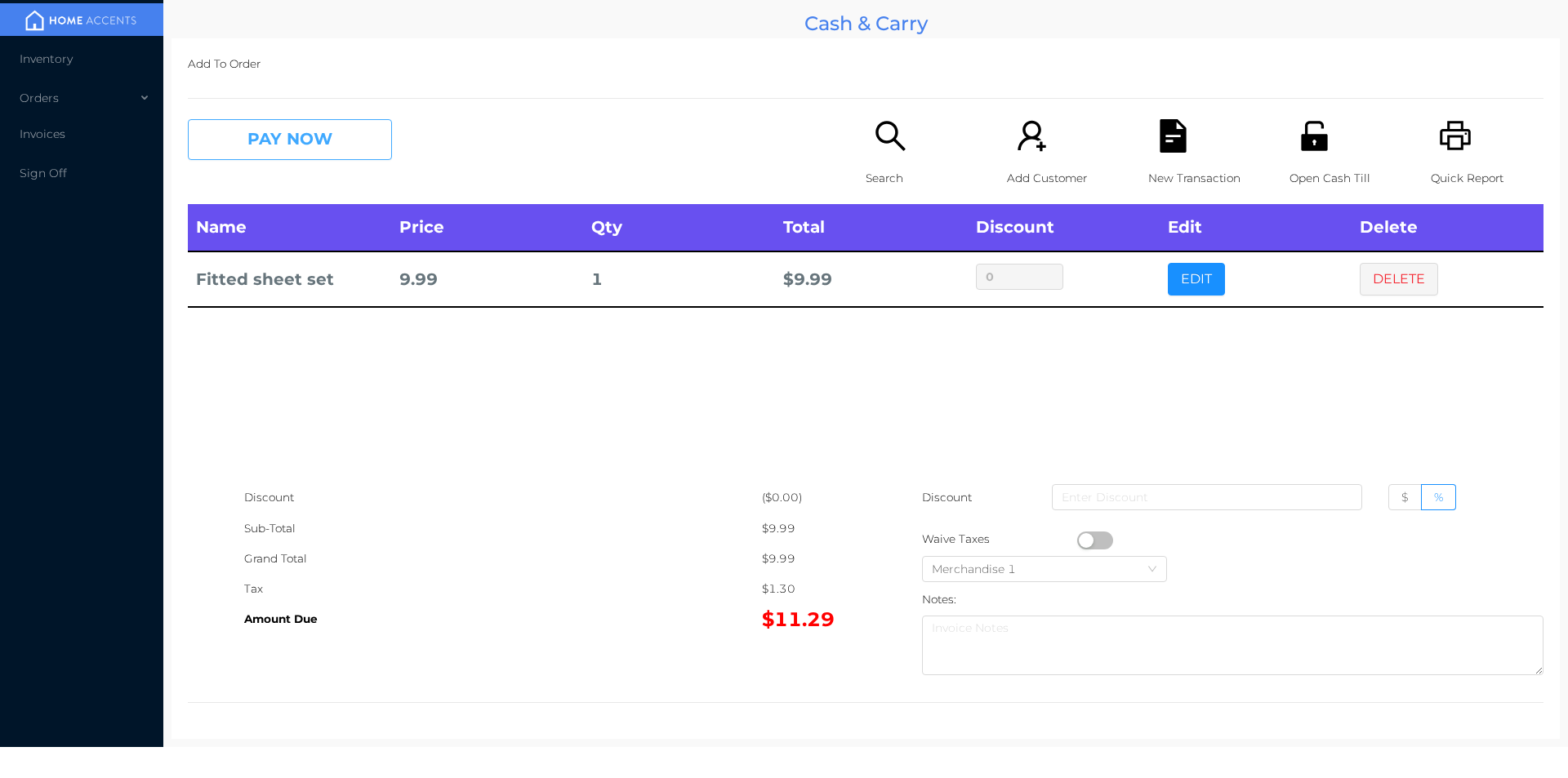
click at [304, 148] on button "PAY NOW" at bounding box center [289, 139] width 204 height 41
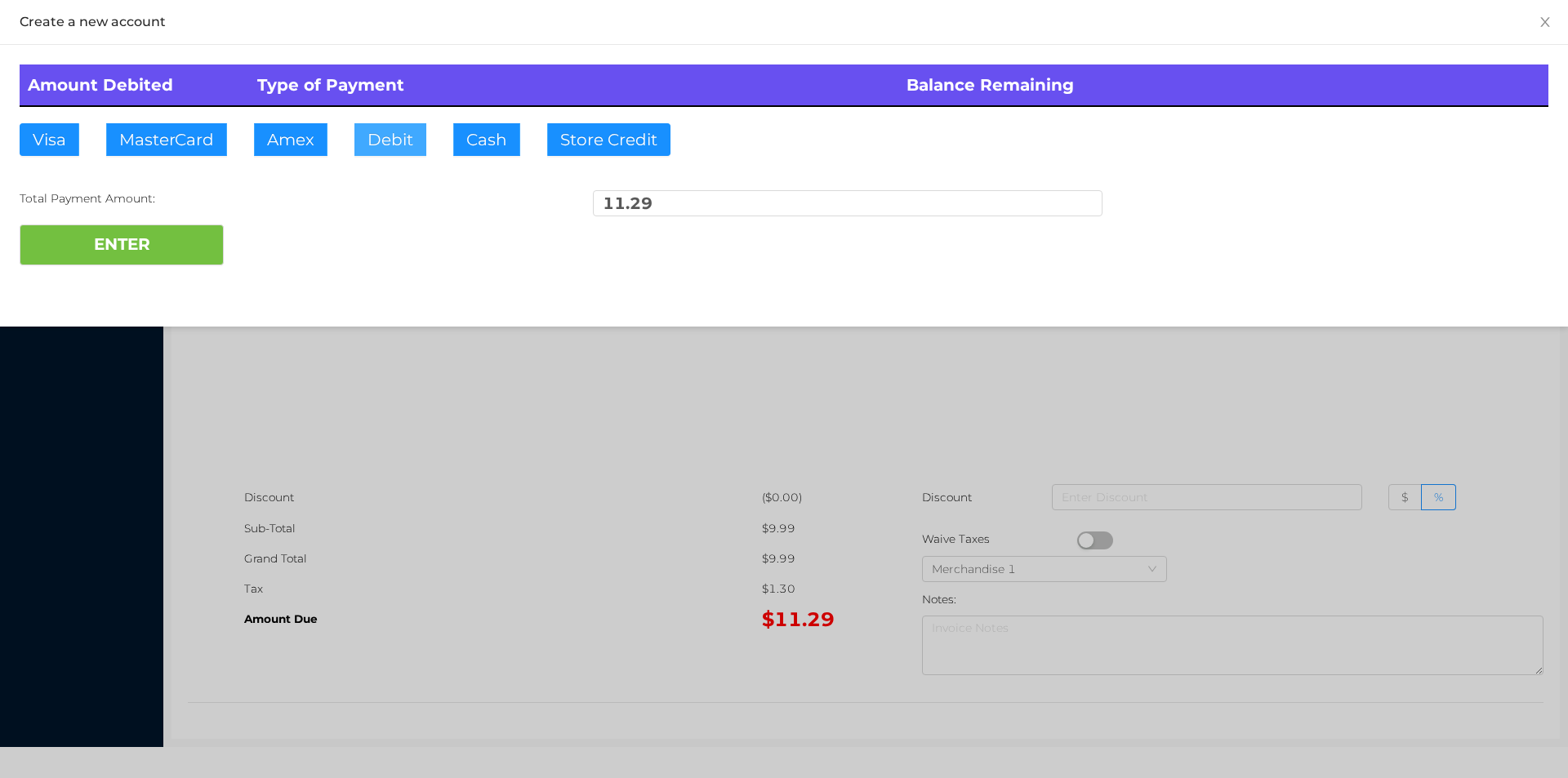
click at [372, 140] on button "Debit" at bounding box center [390, 140] width 72 height 33
click at [74, 259] on button "ENTER" at bounding box center [122, 245] width 204 height 41
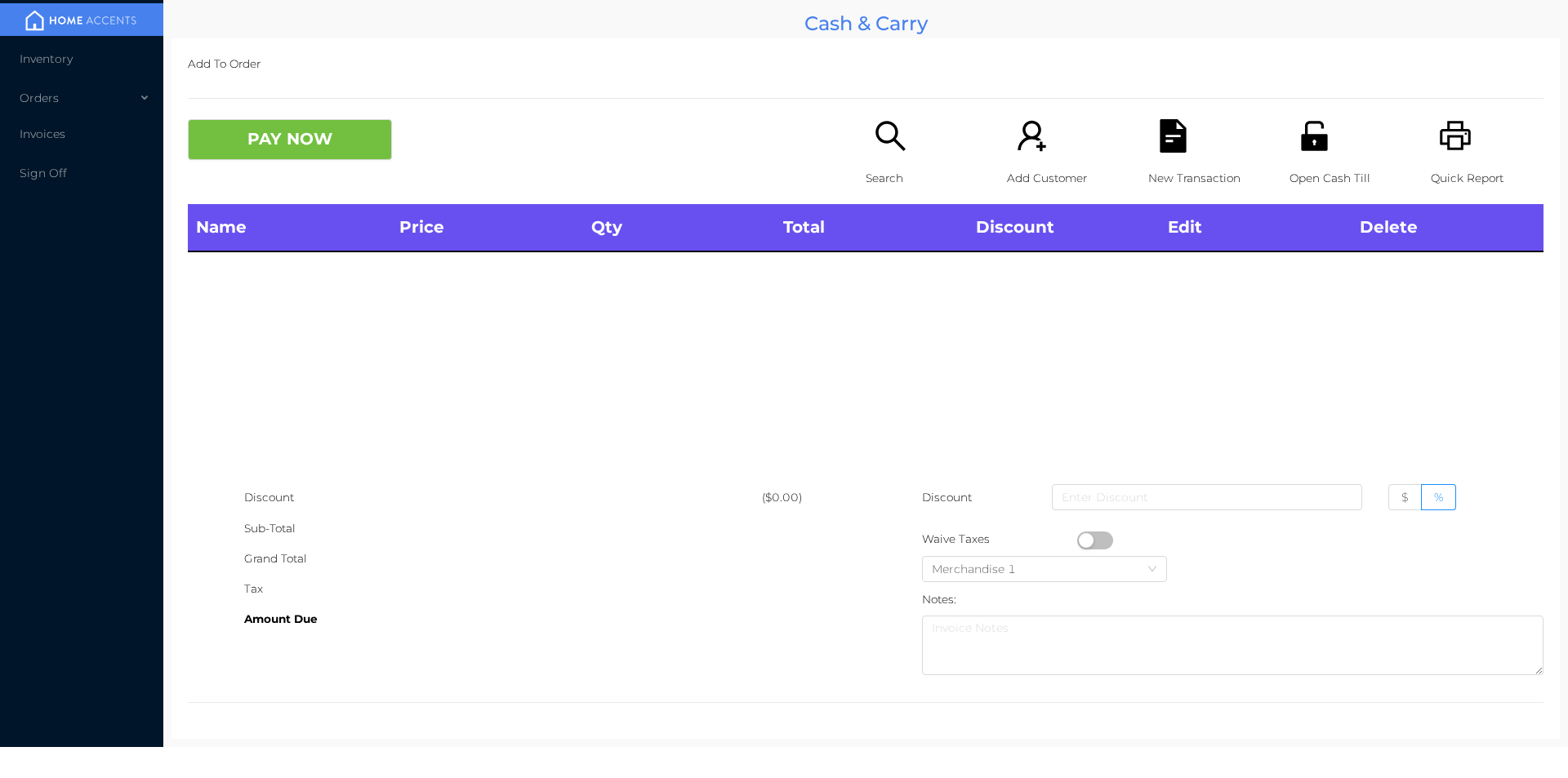
click at [879, 175] on p "Search" at bounding box center [922, 178] width 113 height 30
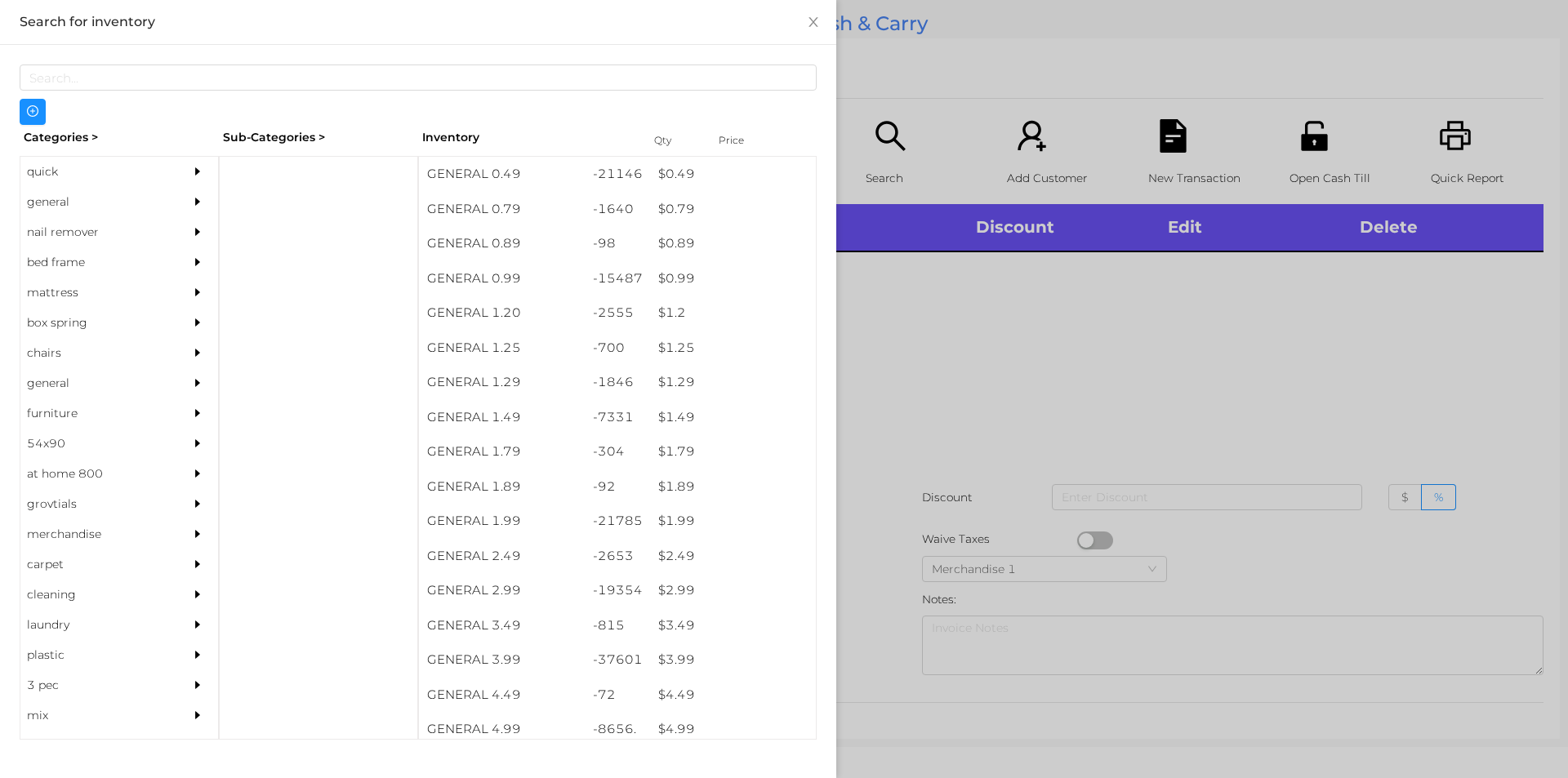
click at [40, 181] on div "quick" at bounding box center [95, 172] width 148 height 30
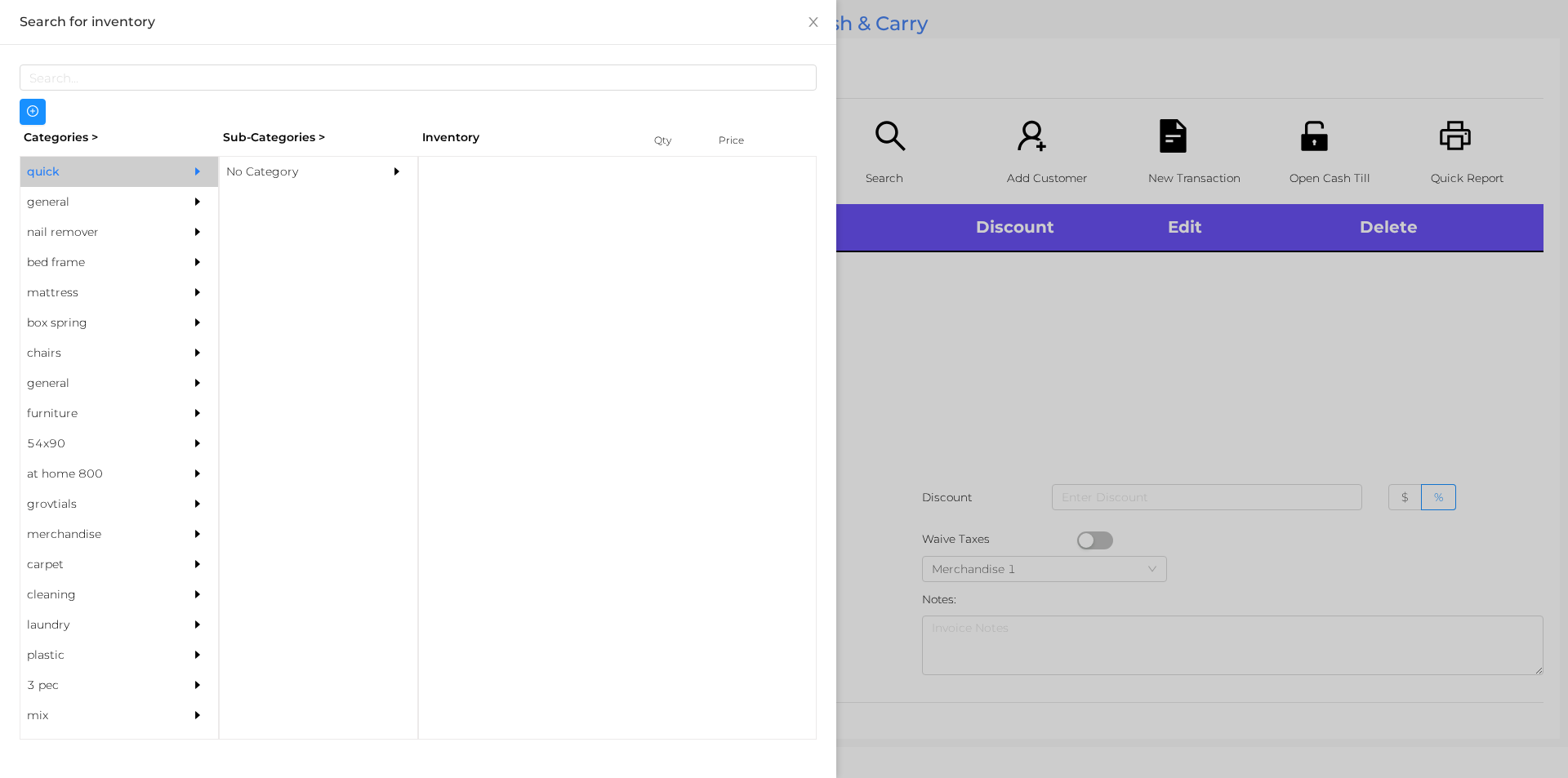
click at [273, 181] on div "No Category" at bounding box center [293, 172] width 148 height 30
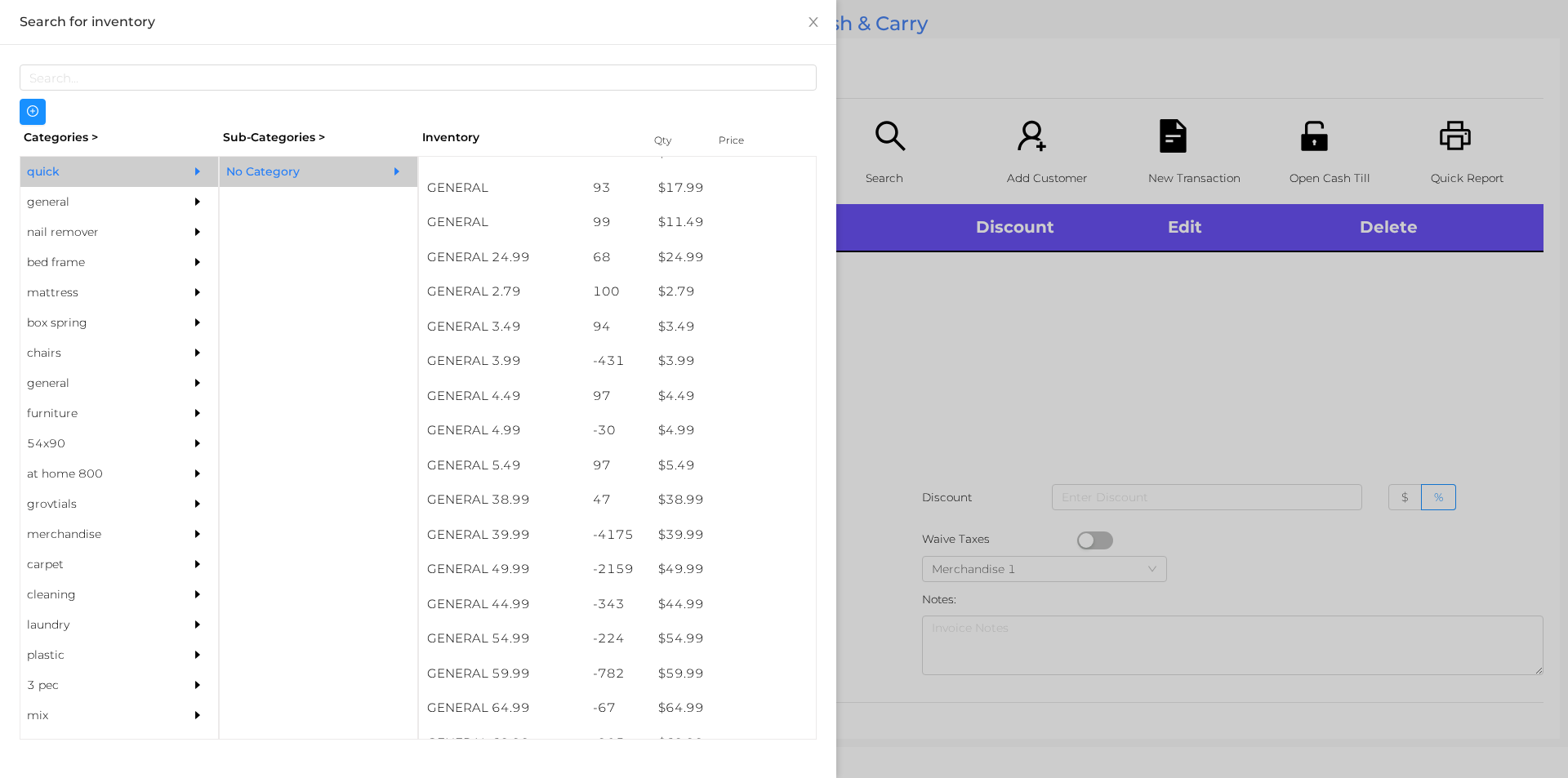
scroll to position [585, 0]
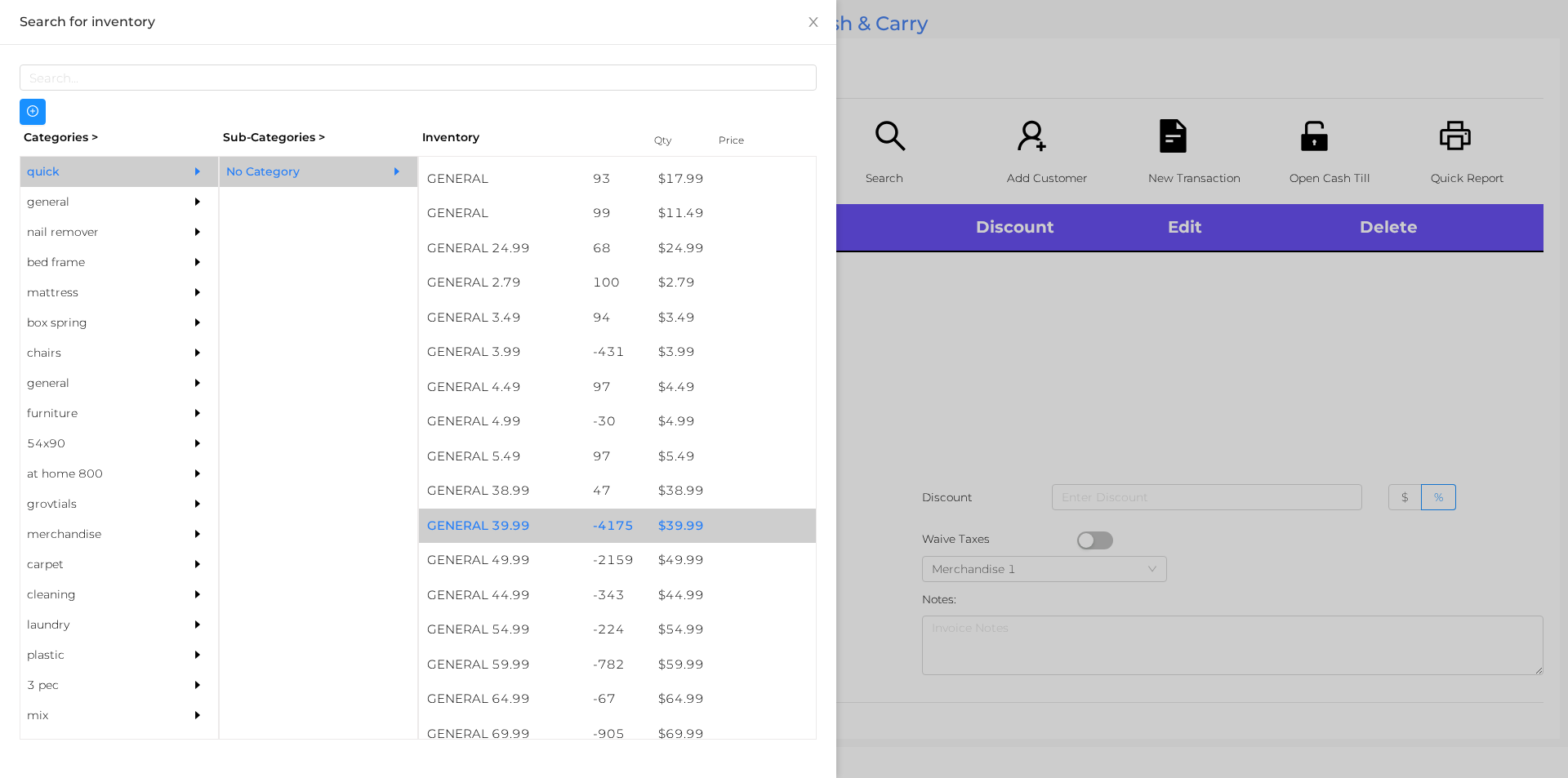
click at [677, 531] on div "$ 39.99" at bounding box center [733, 526] width 166 height 35
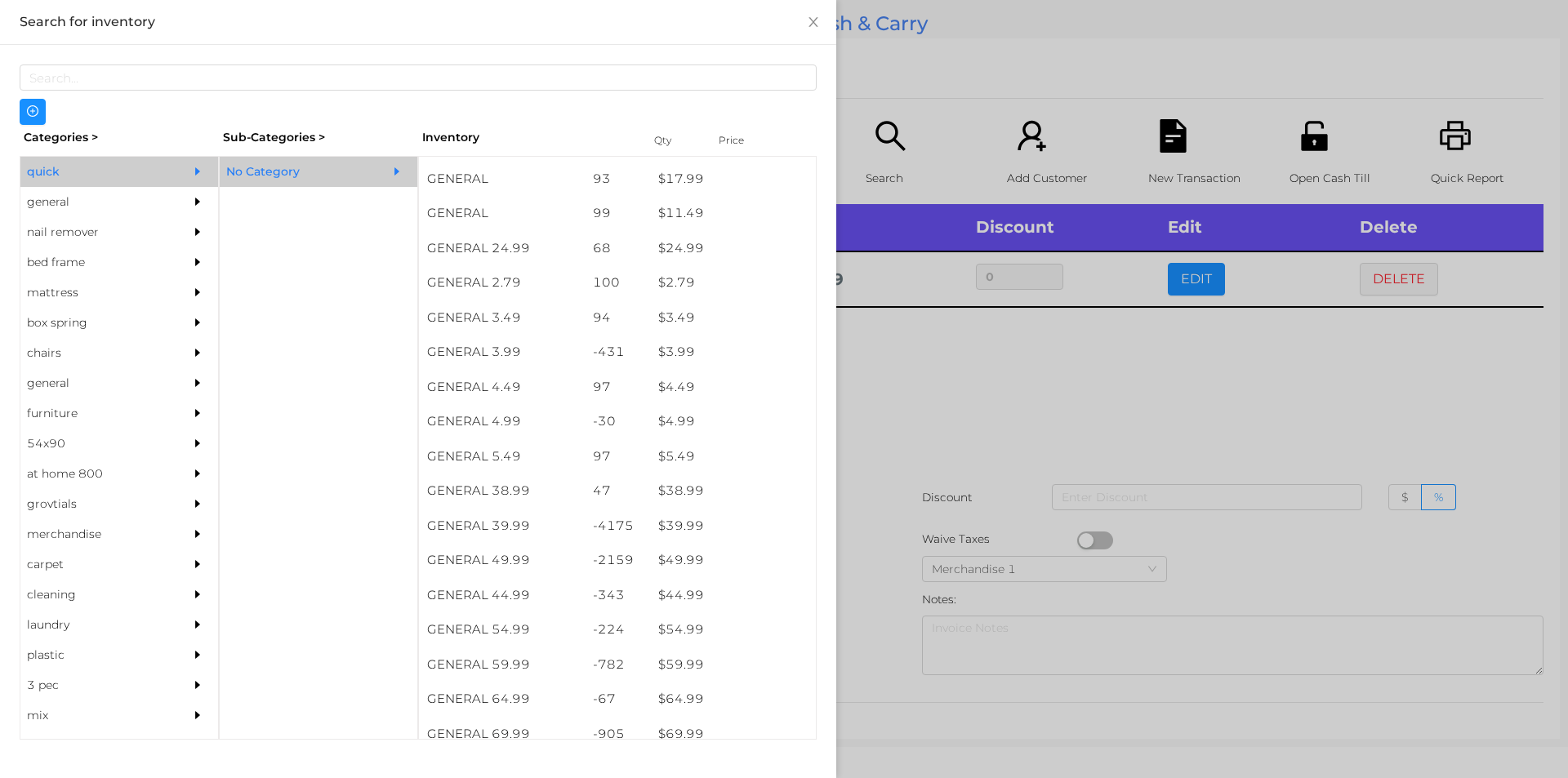
click at [901, 388] on div at bounding box center [784, 389] width 1568 height 778
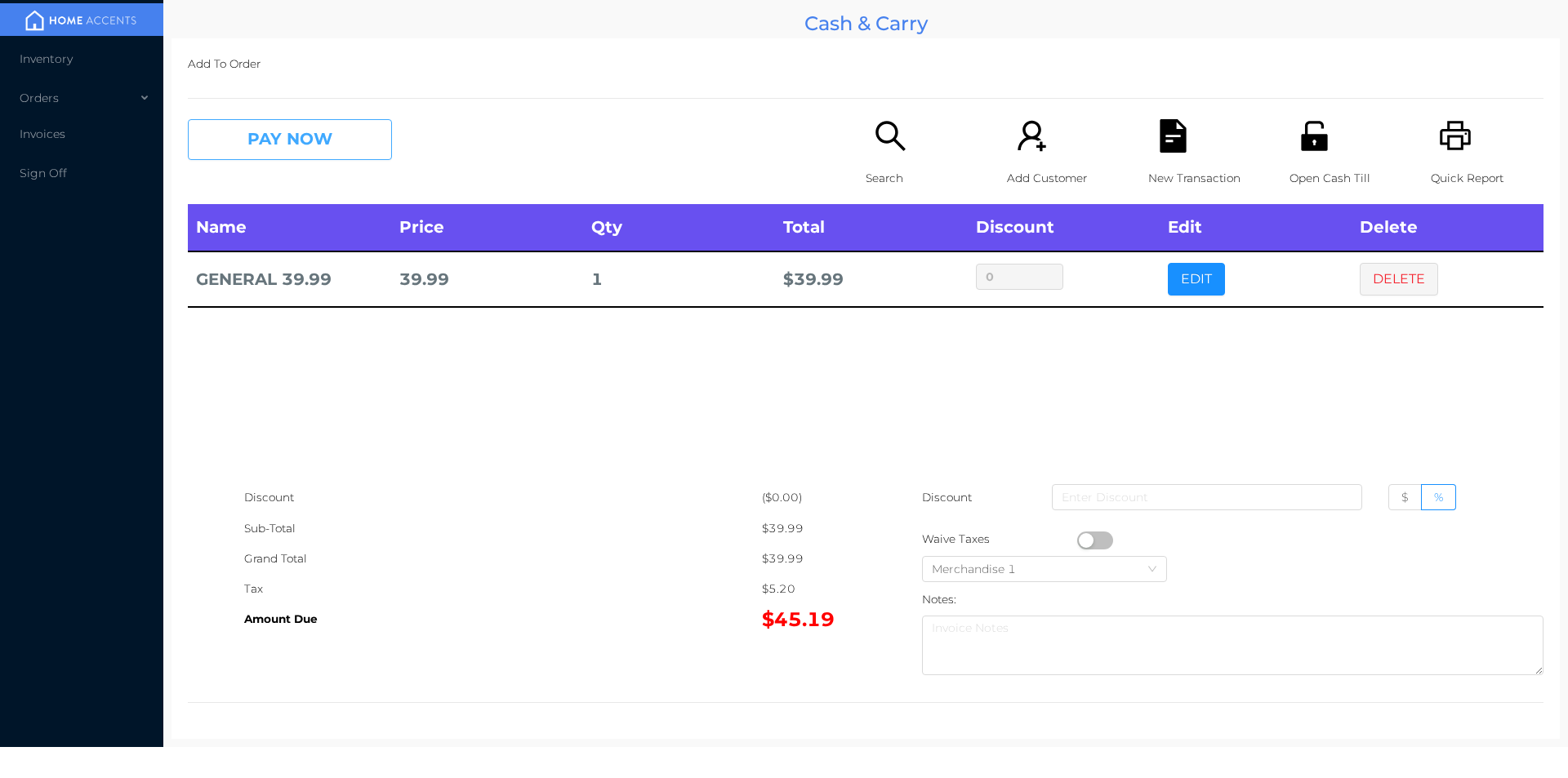
click at [277, 126] on button "PAY NOW" at bounding box center [289, 139] width 204 height 41
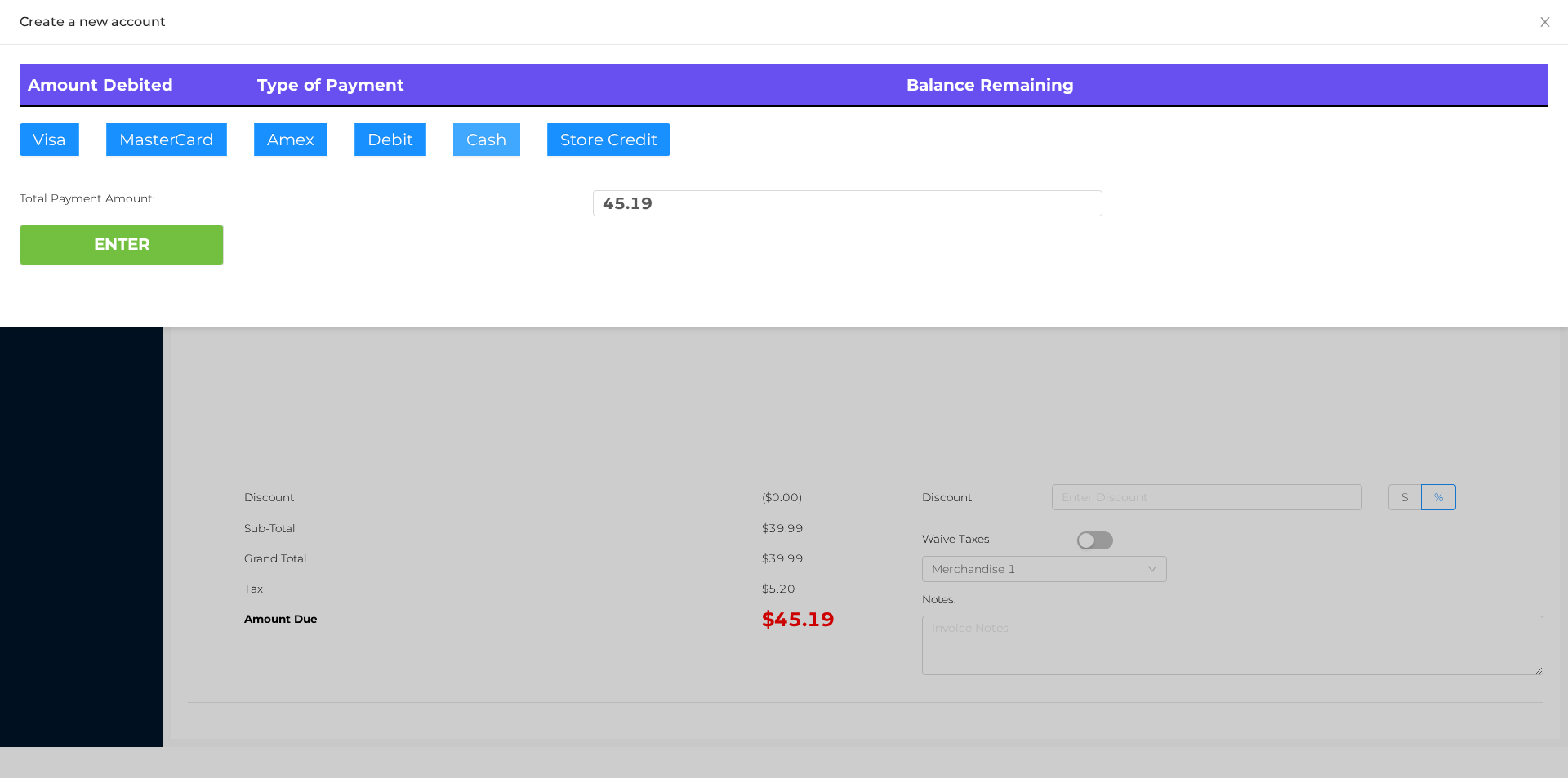
click at [477, 143] on button "Cash" at bounding box center [486, 140] width 67 height 33
type input "50."
click at [128, 238] on button "ENTER" at bounding box center [122, 245] width 204 height 41
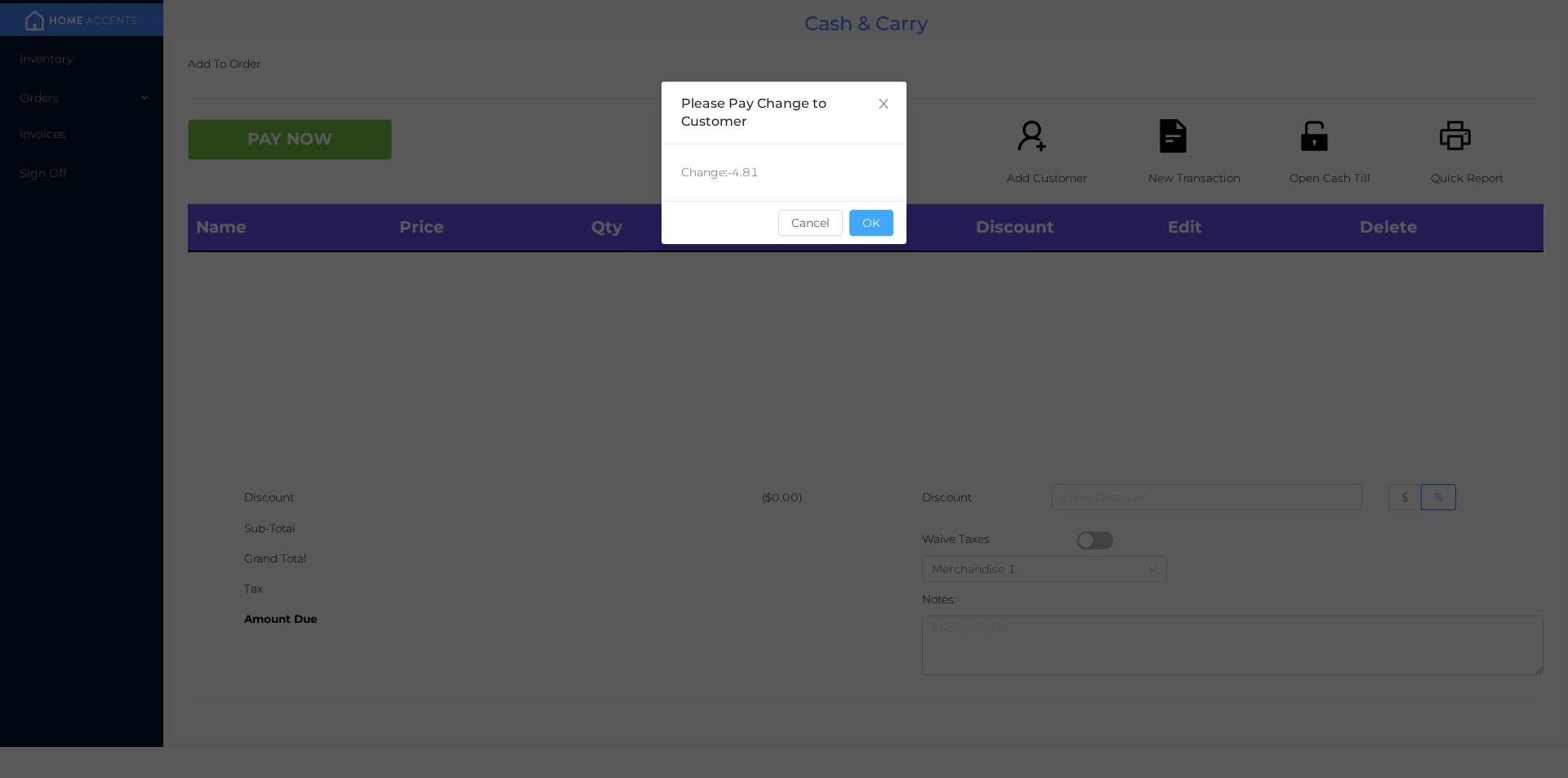
click at [875, 227] on button "OK" at bounding box center [871, 223] width 44 height 26
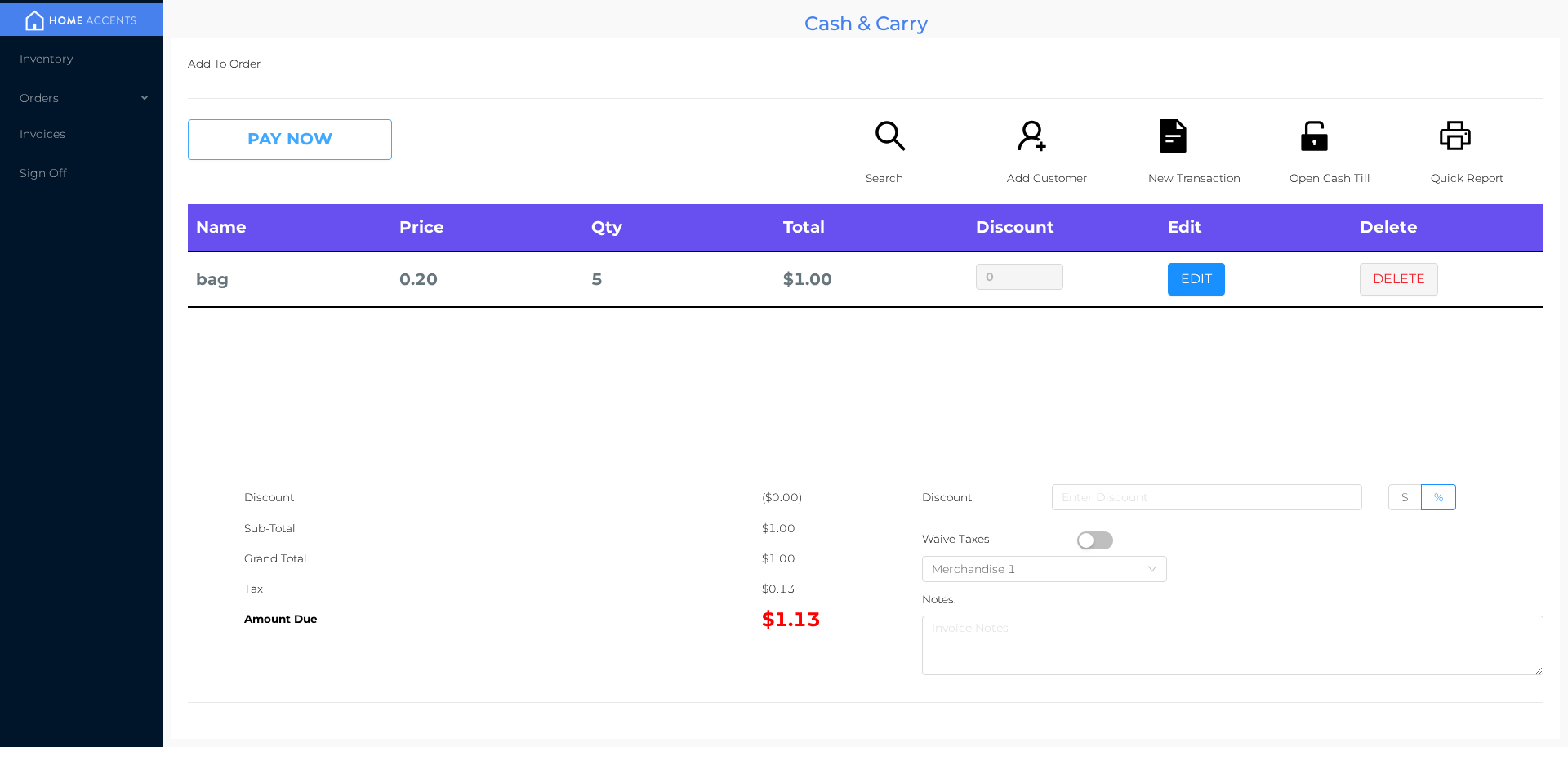
click at [308, 143] on button "PAY NOW" at bounding box center [289, 139] width 204 height 41
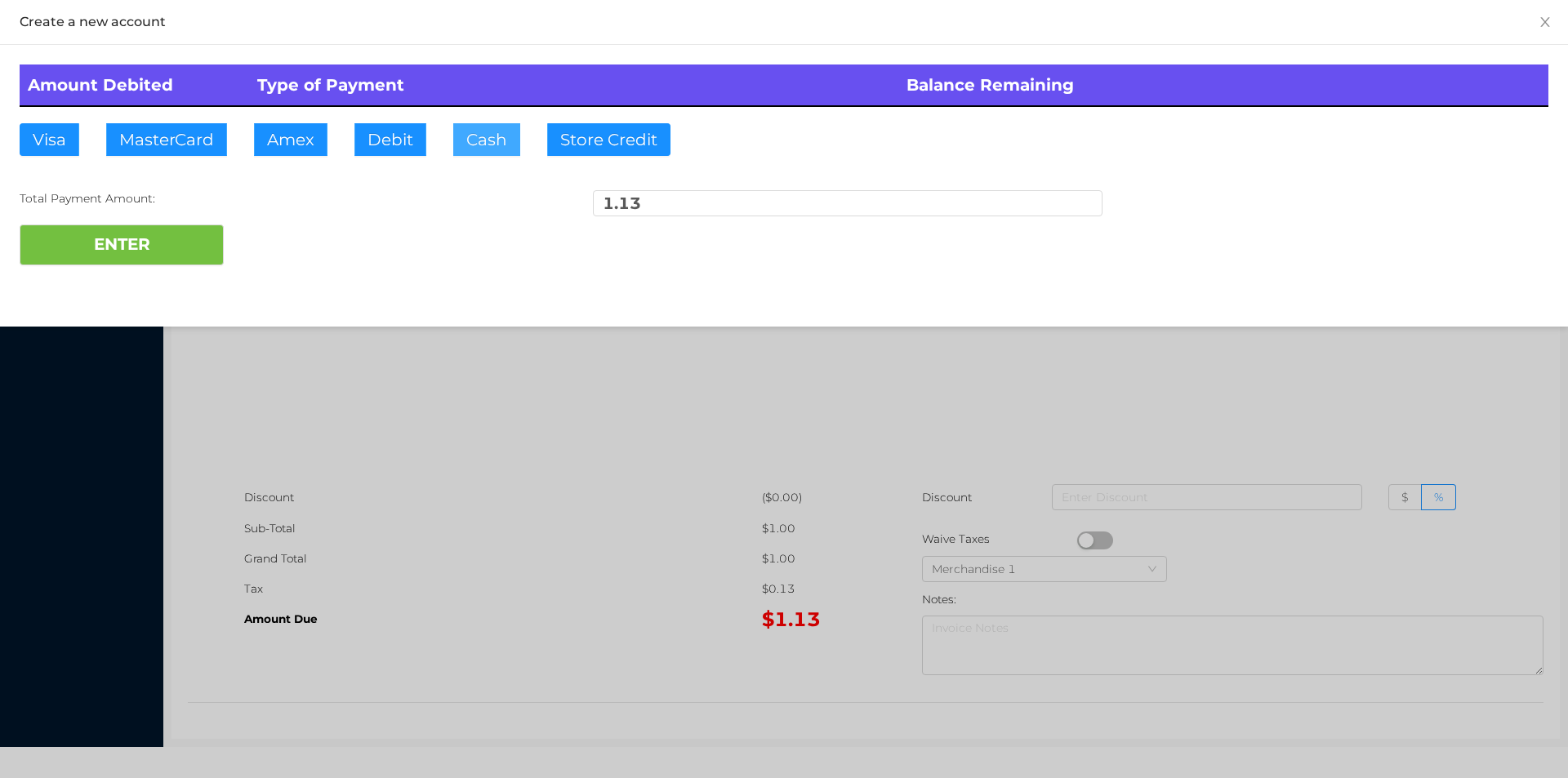
click at [474, 147] on button "Cash" at bounding box center [486, 140] width 67 height 33
click at [157, 250] on button "ENTER" at bounding box center [122, 245] width 204 height 41
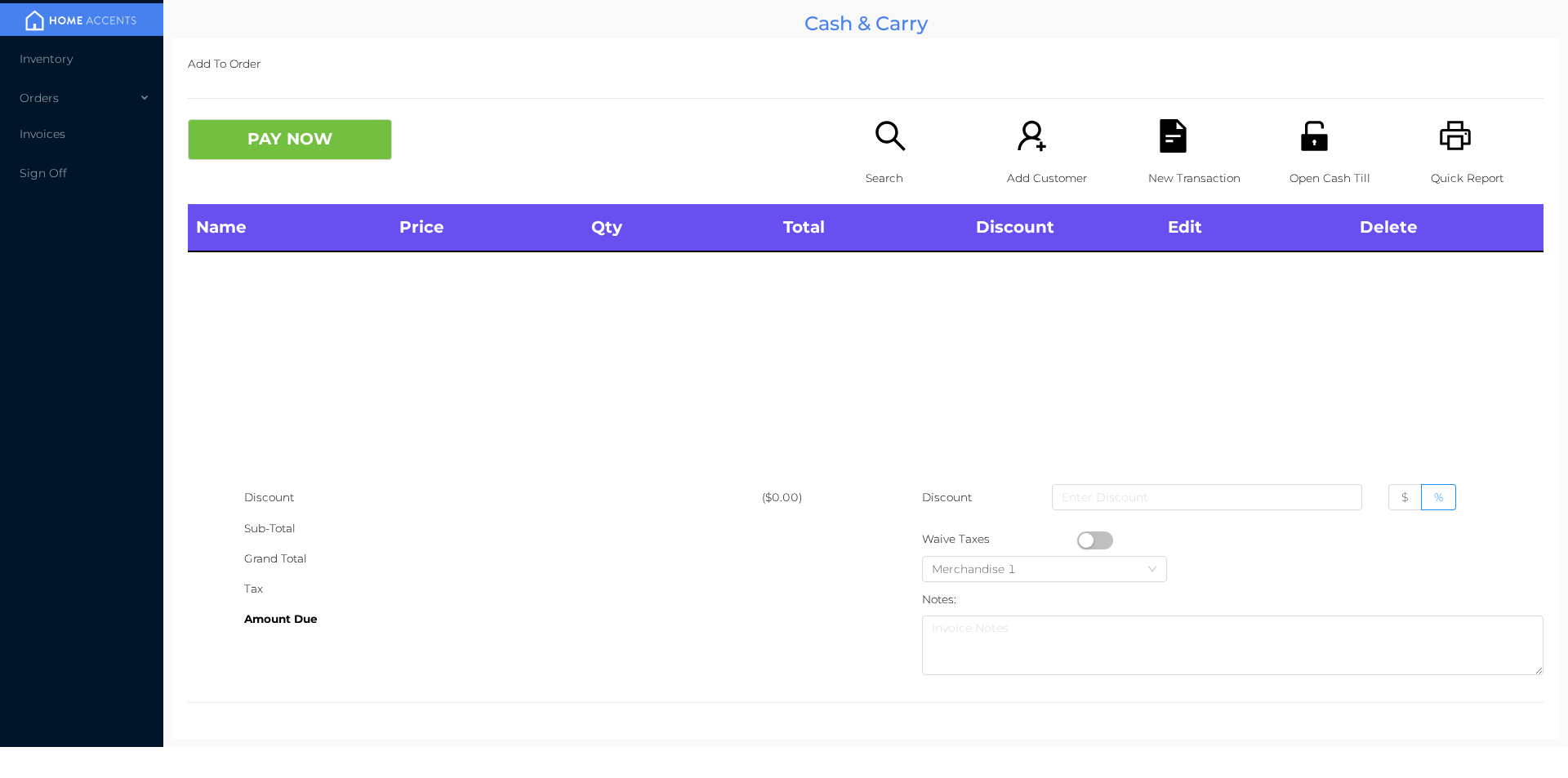
click at [882, 160] on div "Search" at bounding box center [922, 162] width 113 height 85
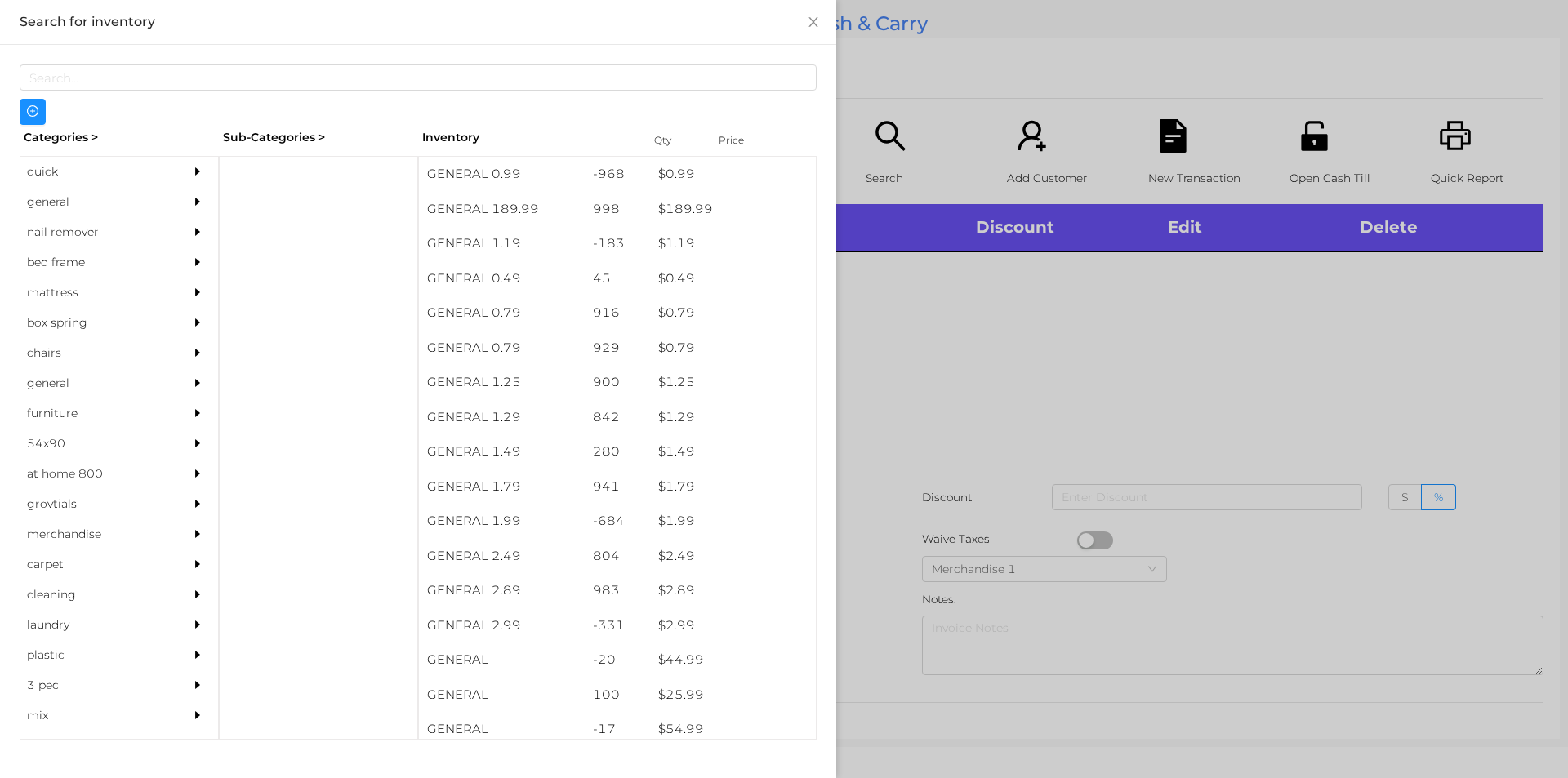
click at [55, 208] on div "general" at bounding box center [95, 201] width 148 height 30
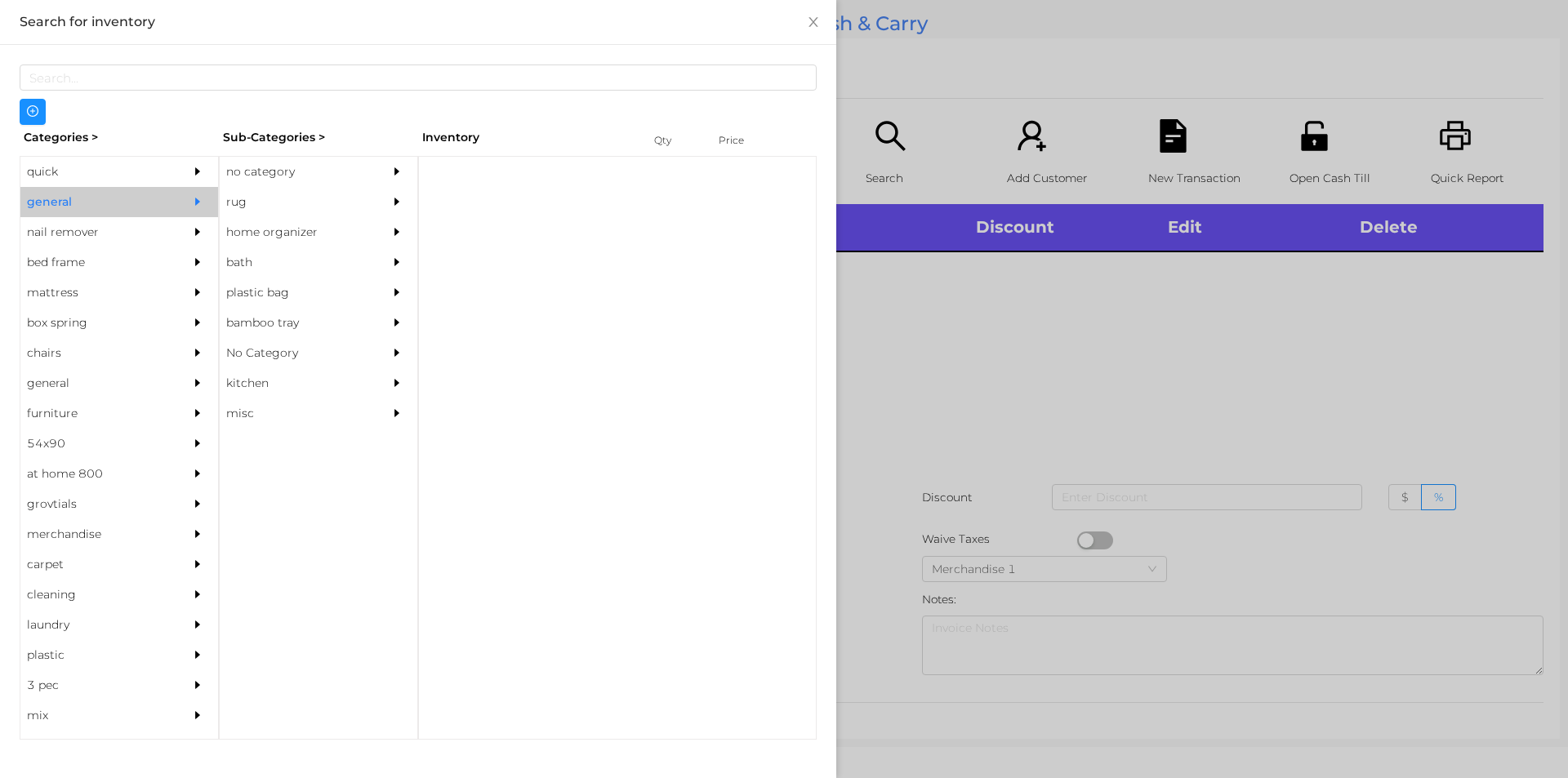
click at [267, 169] on div "no category" at bounding box center [293, 172] width 148 height 30
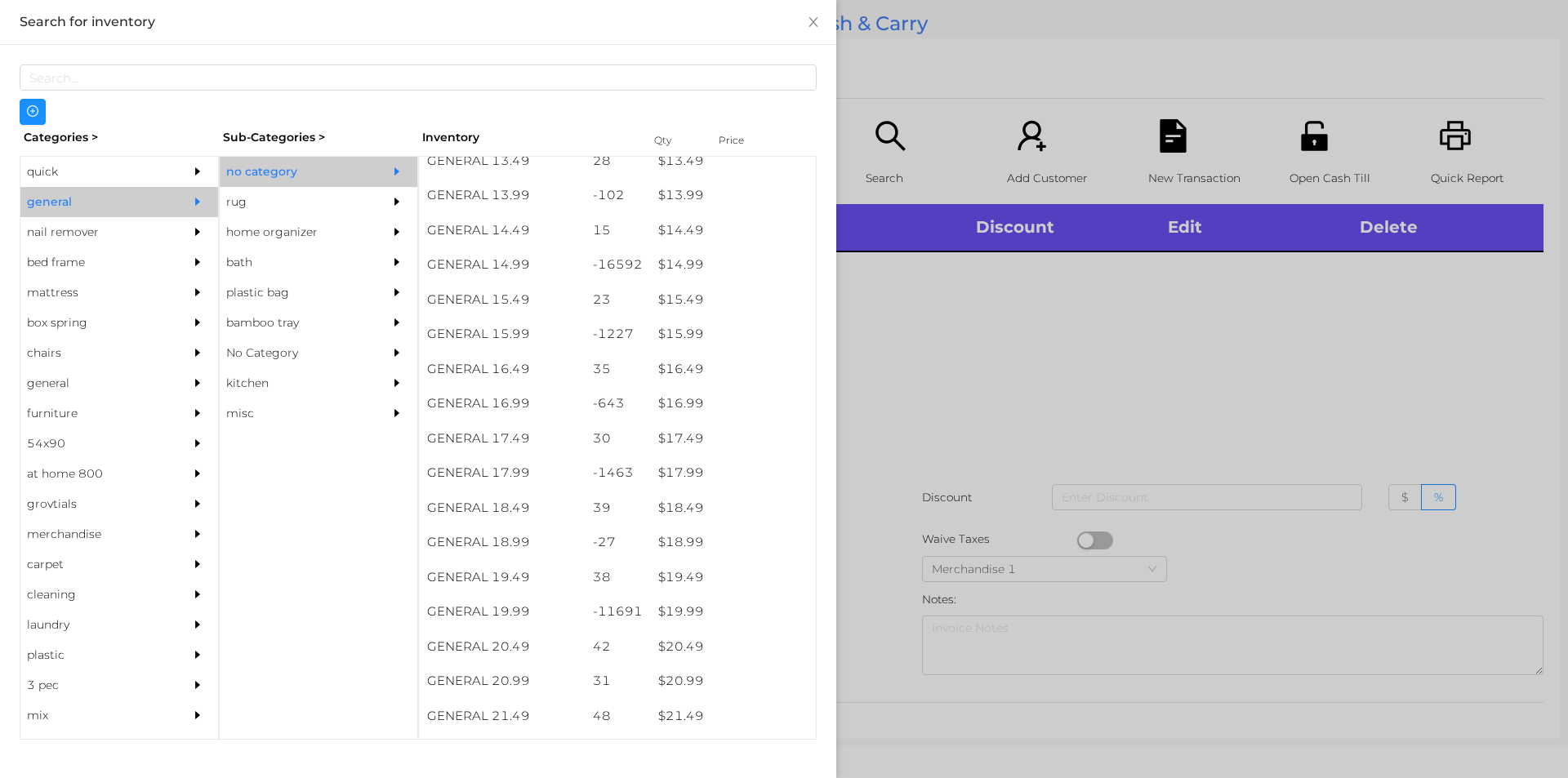
scroll to position [1364, 0]
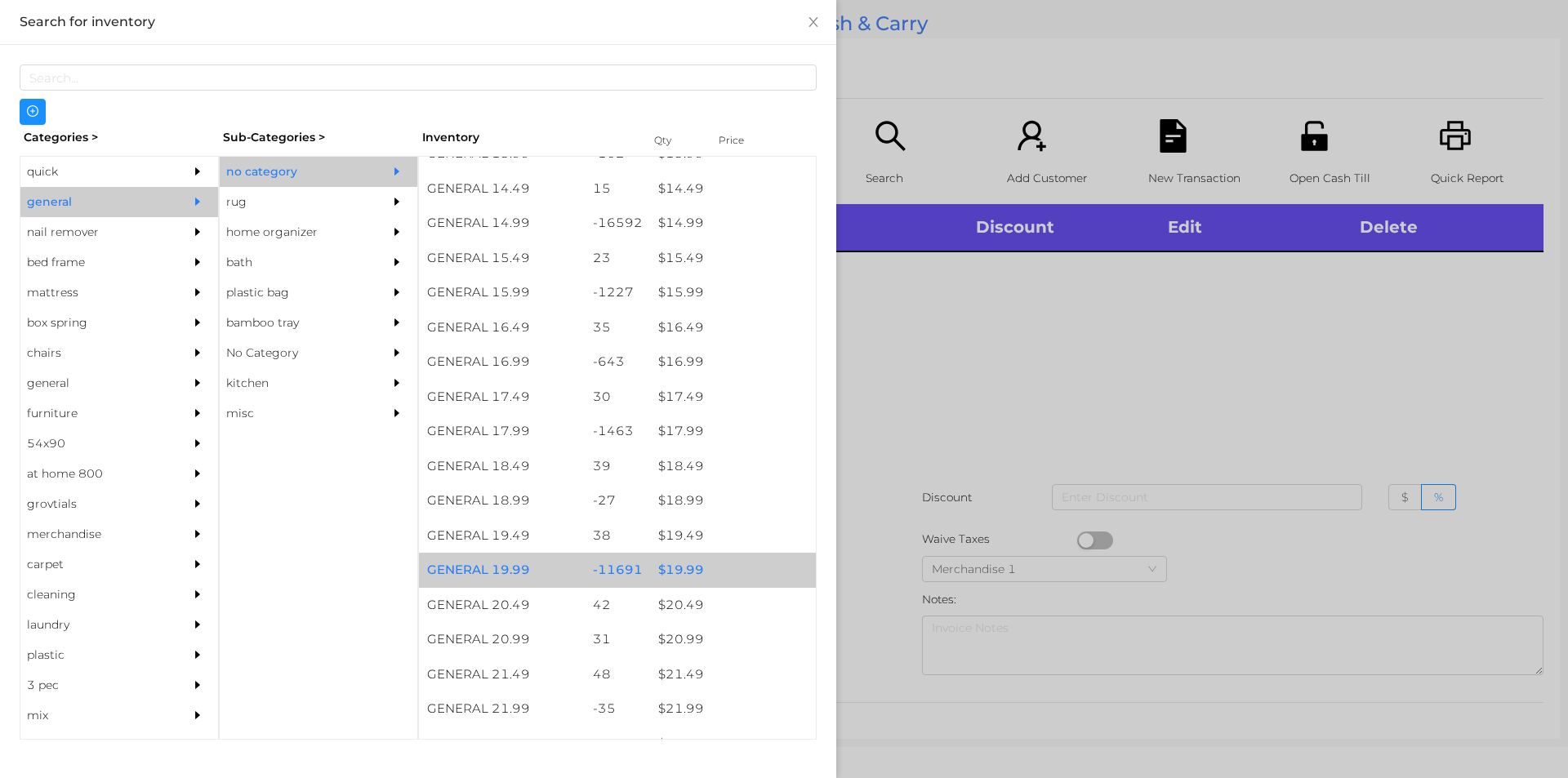
click at [669, 569] on div "$ 19.99" at bounding box center [733, 570] width 166 height 35
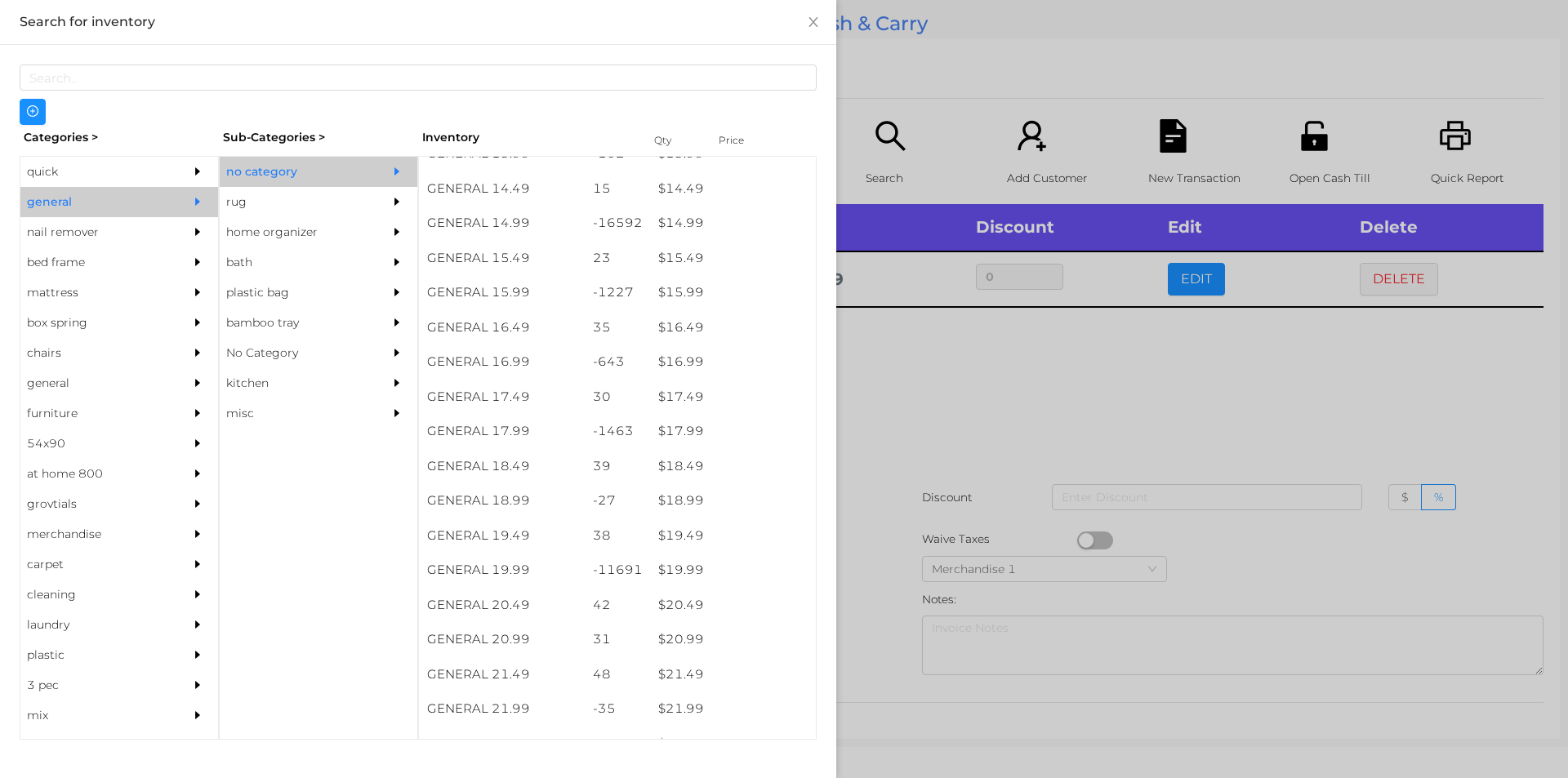
click at [950, 405] on div at bounding box center [784, 389] width 1568 height 778
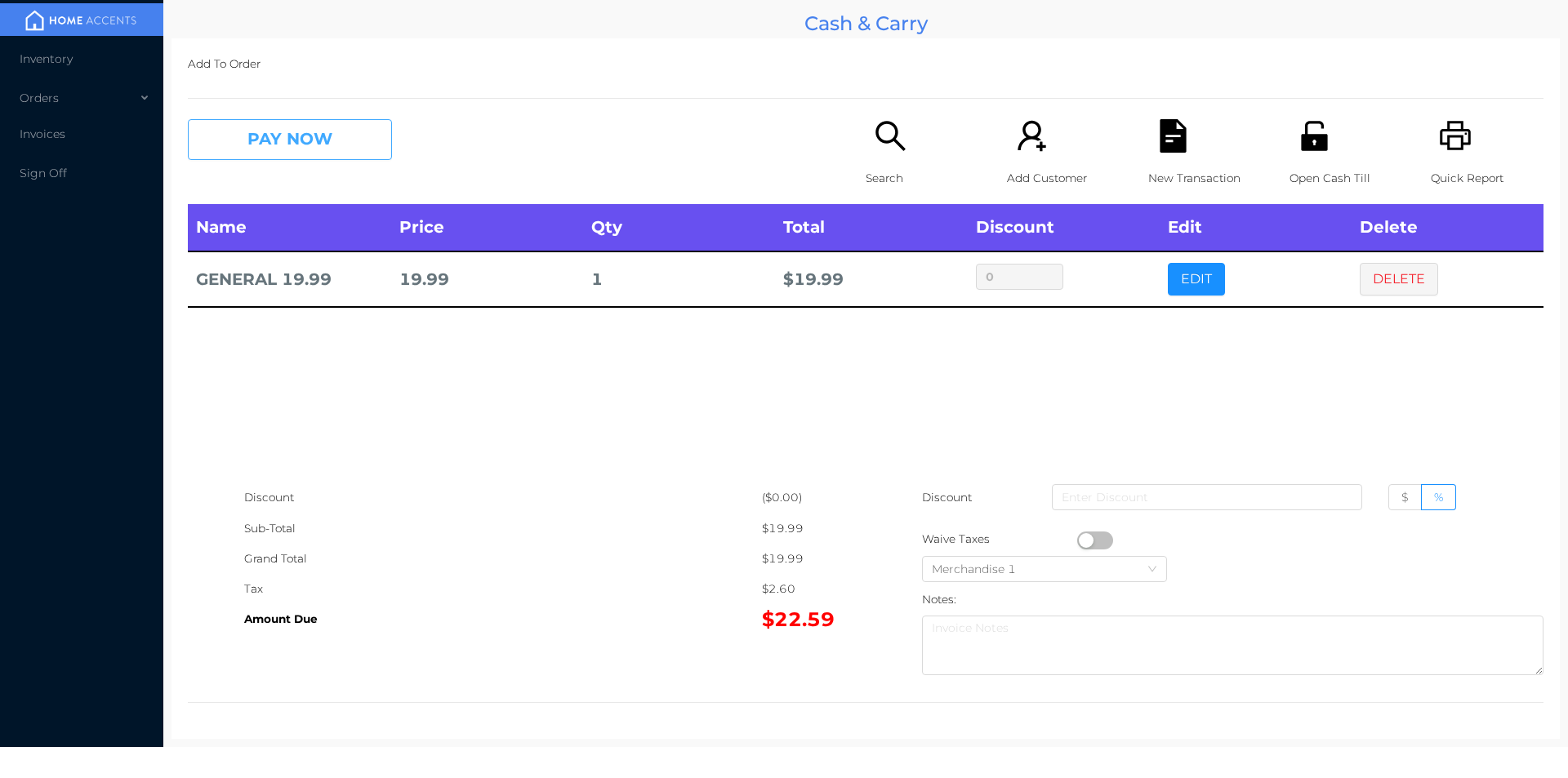
click at [237, 135] on button "PAY NOW" at bounding box center [289, 139] width 204 height 41
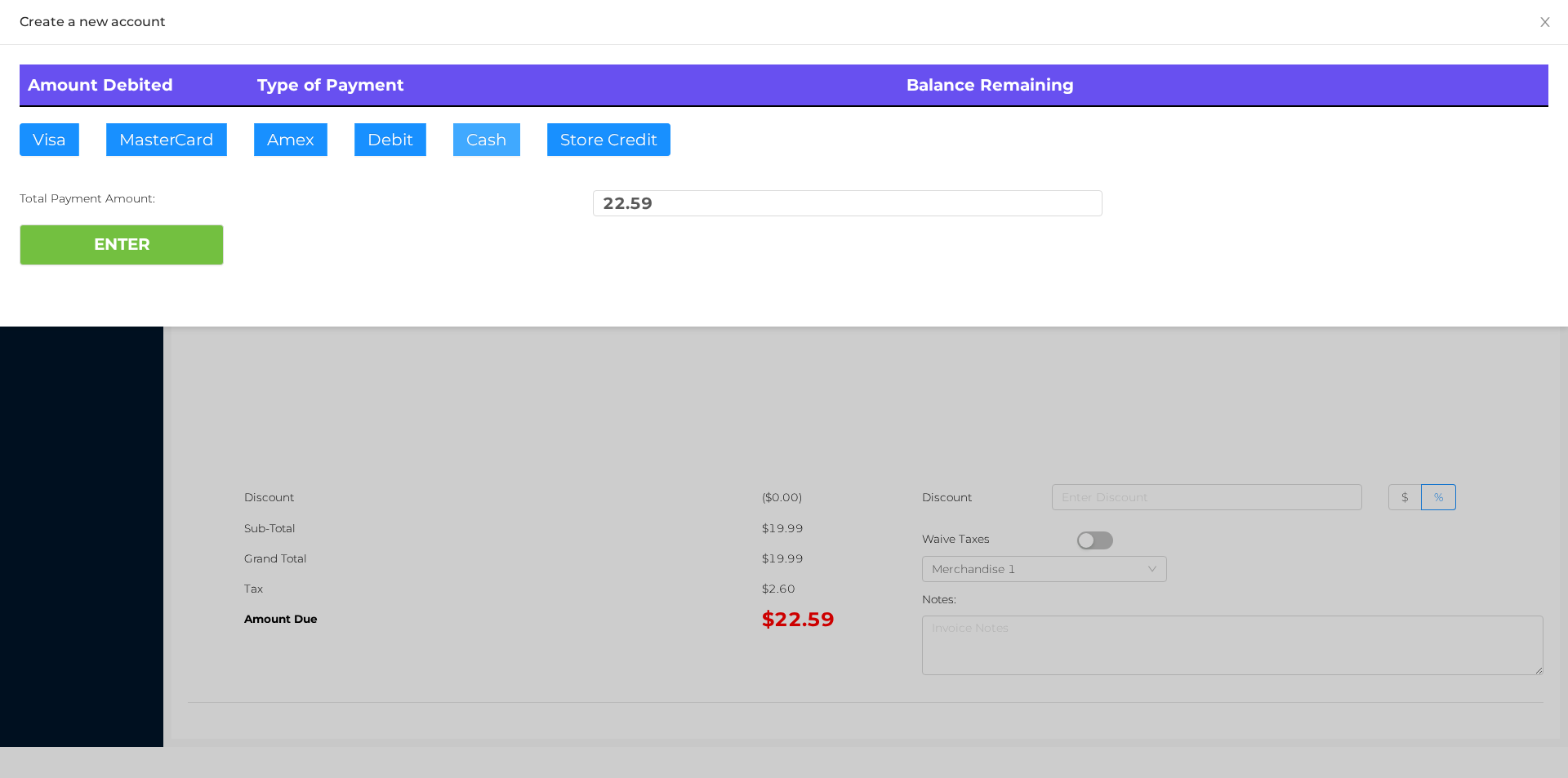
click at [471, 134] on button "Cash" at bounding box center [486, 140] width 67 height 33
type input "50."
click at [160, 260] on button "ENTER" at bounding box center [122, 245] width 204 height 41
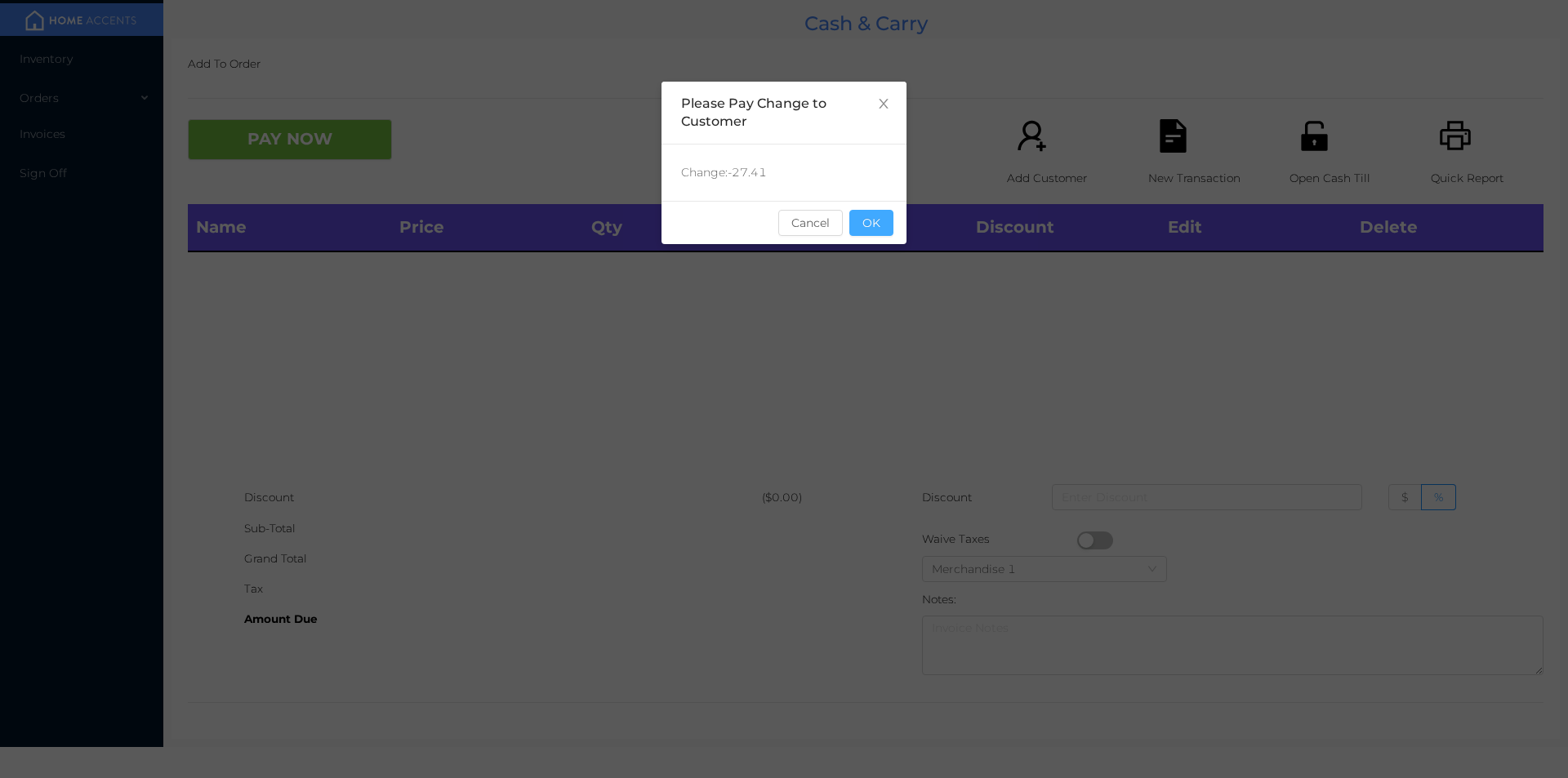
click at [880, 226] on button "OK" at bounding box center [871, 223] width 44 height 26
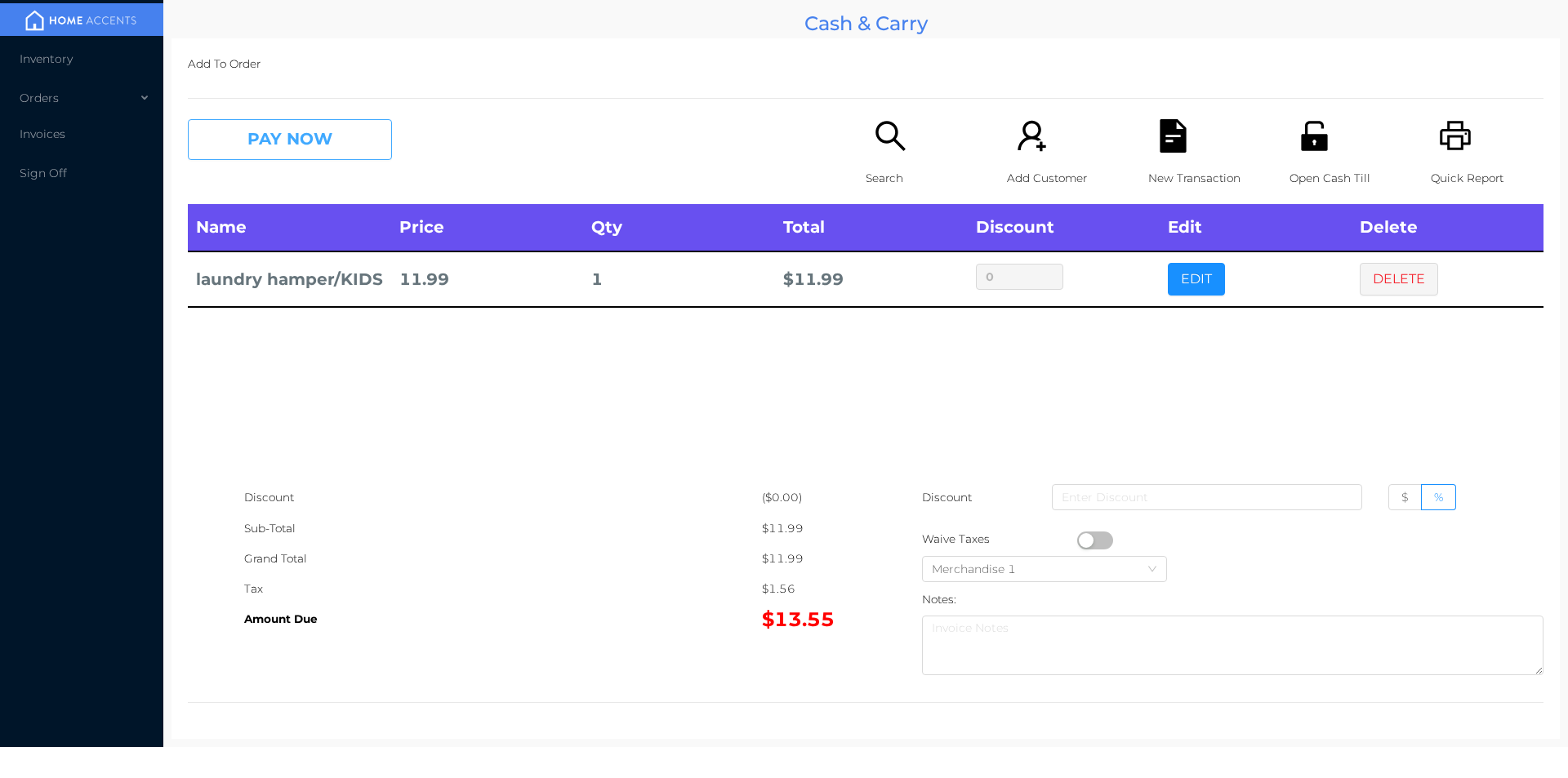
click at [257, 150] on button "PAY NOW" at bounding box center [289, 139] width 204 height 41
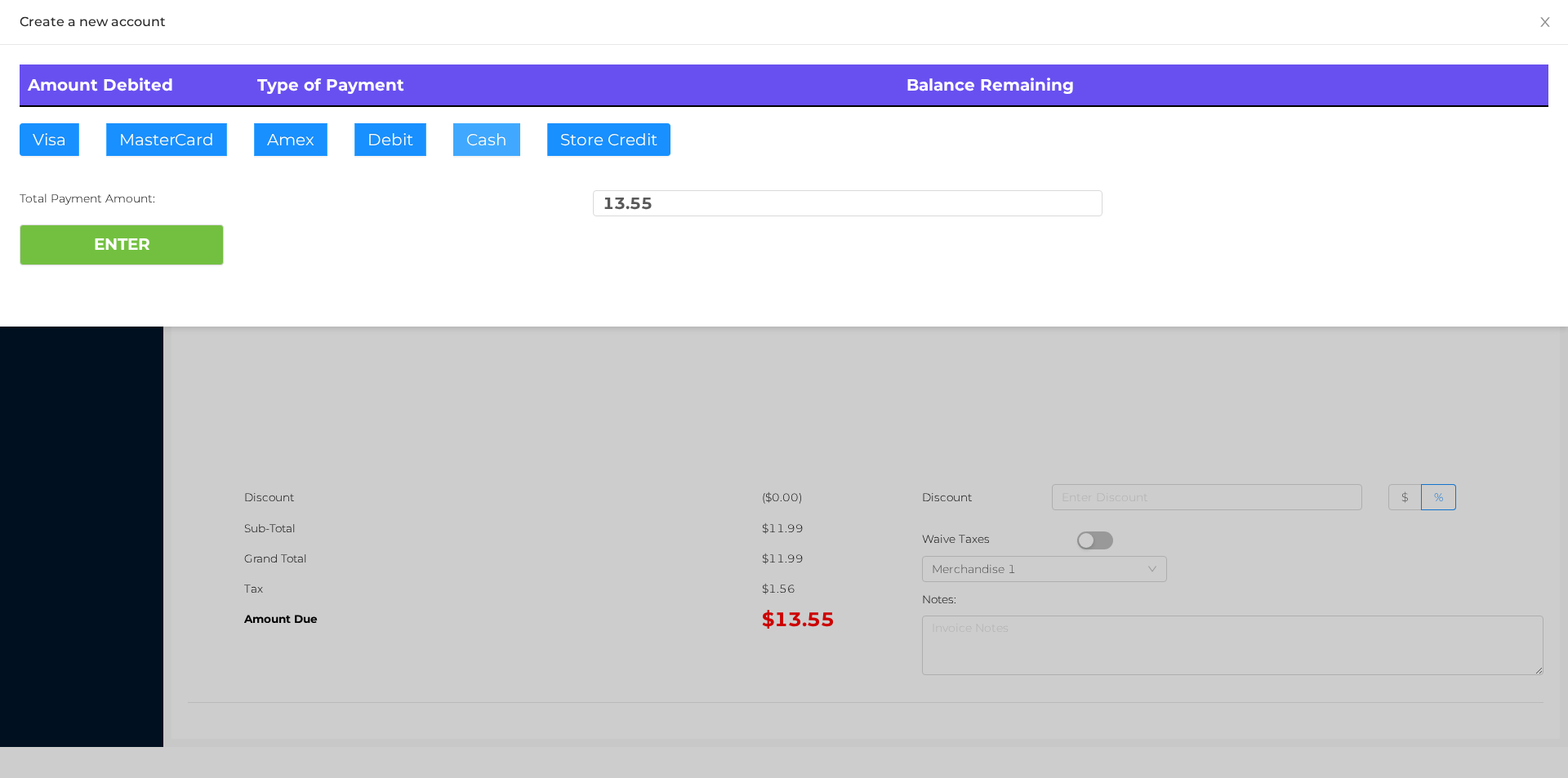
click at [487, 143] on button "Cash" at bounding box center [486, 140] width 67 height 33
type input "20."
click at [142, 252] on button "ENTER" at bounding box center [122, 245] width 204 height 41
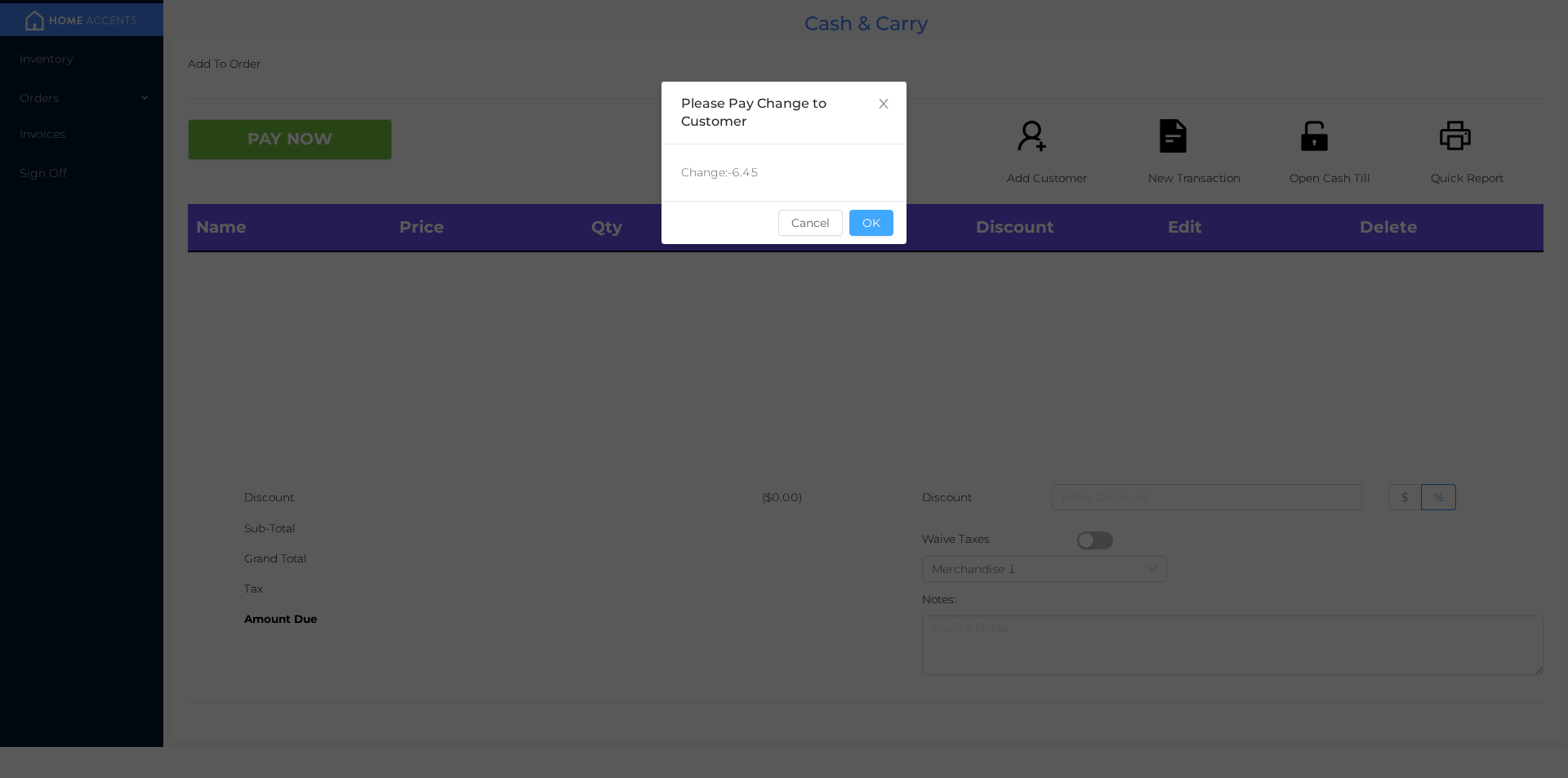
click at [868, 218] on button "OK" at bounding box center [871, 223] width 44 height 26
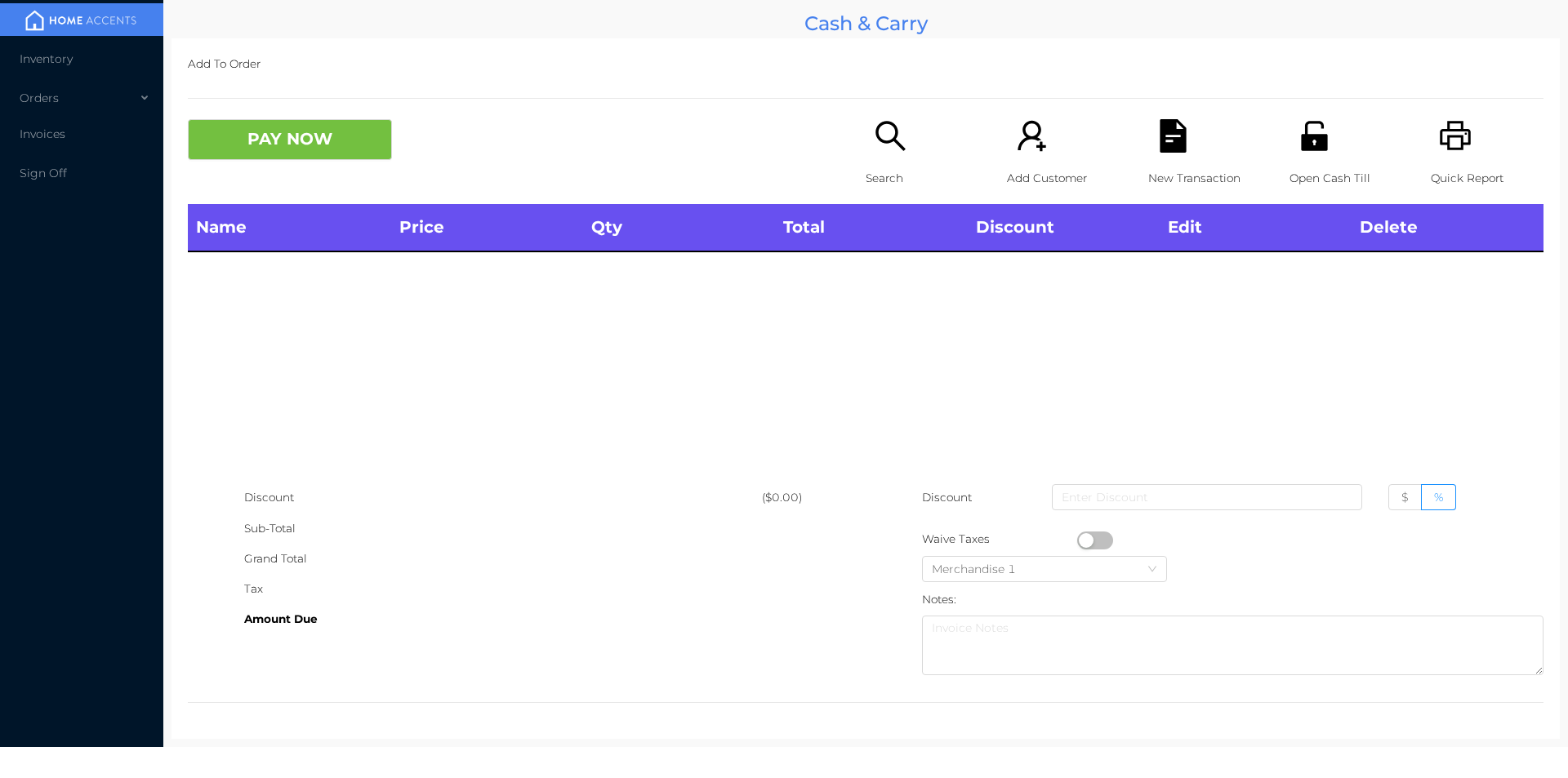
click at [881, 284] on div "Name Price Qty Total Discount Edit Delete" at bounding box center [865, 343] width 1355 height 279
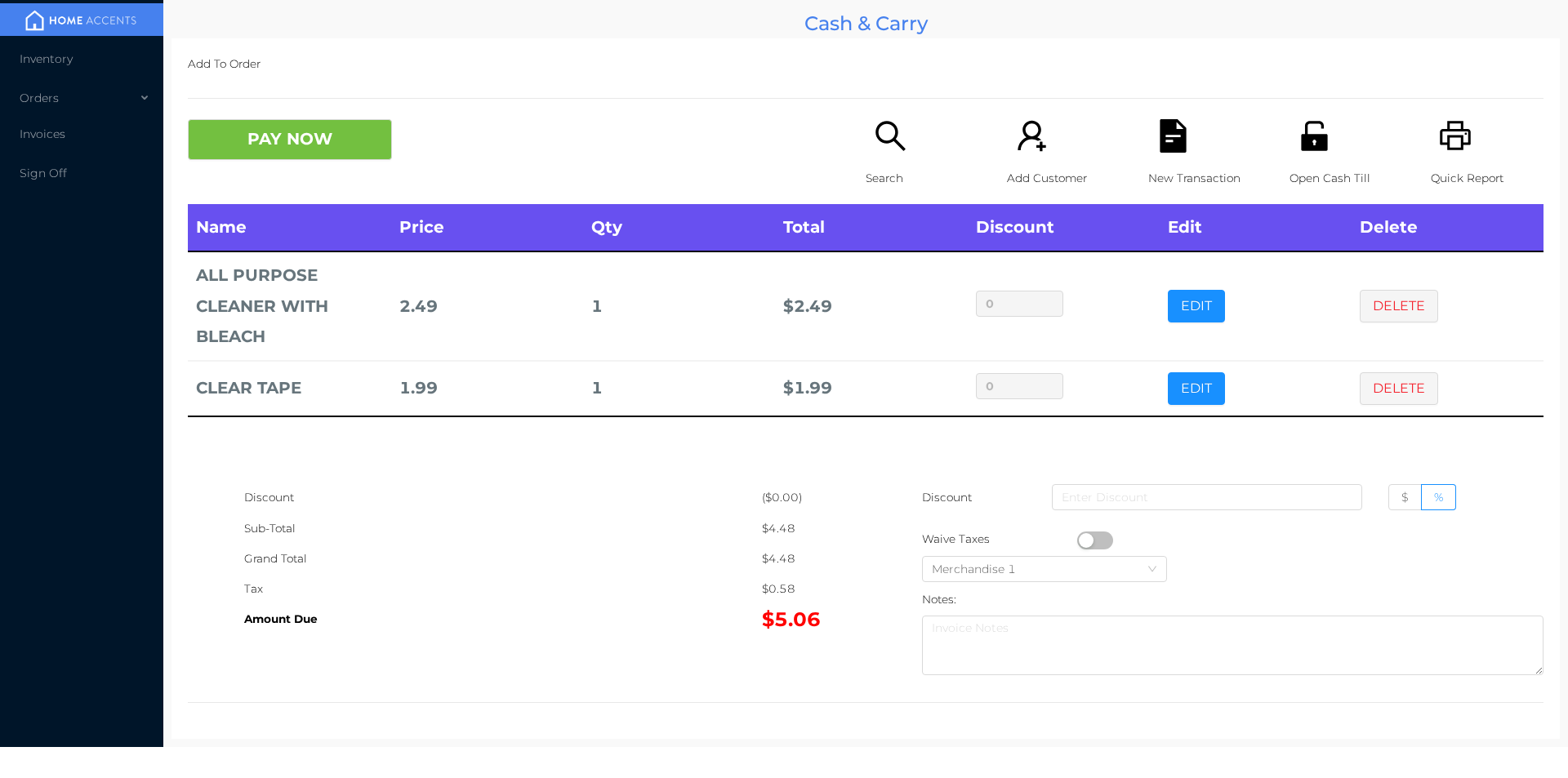
click at [331, 139] on button "PAY NOW" at bounding box center [289, 139] width 204 height 41
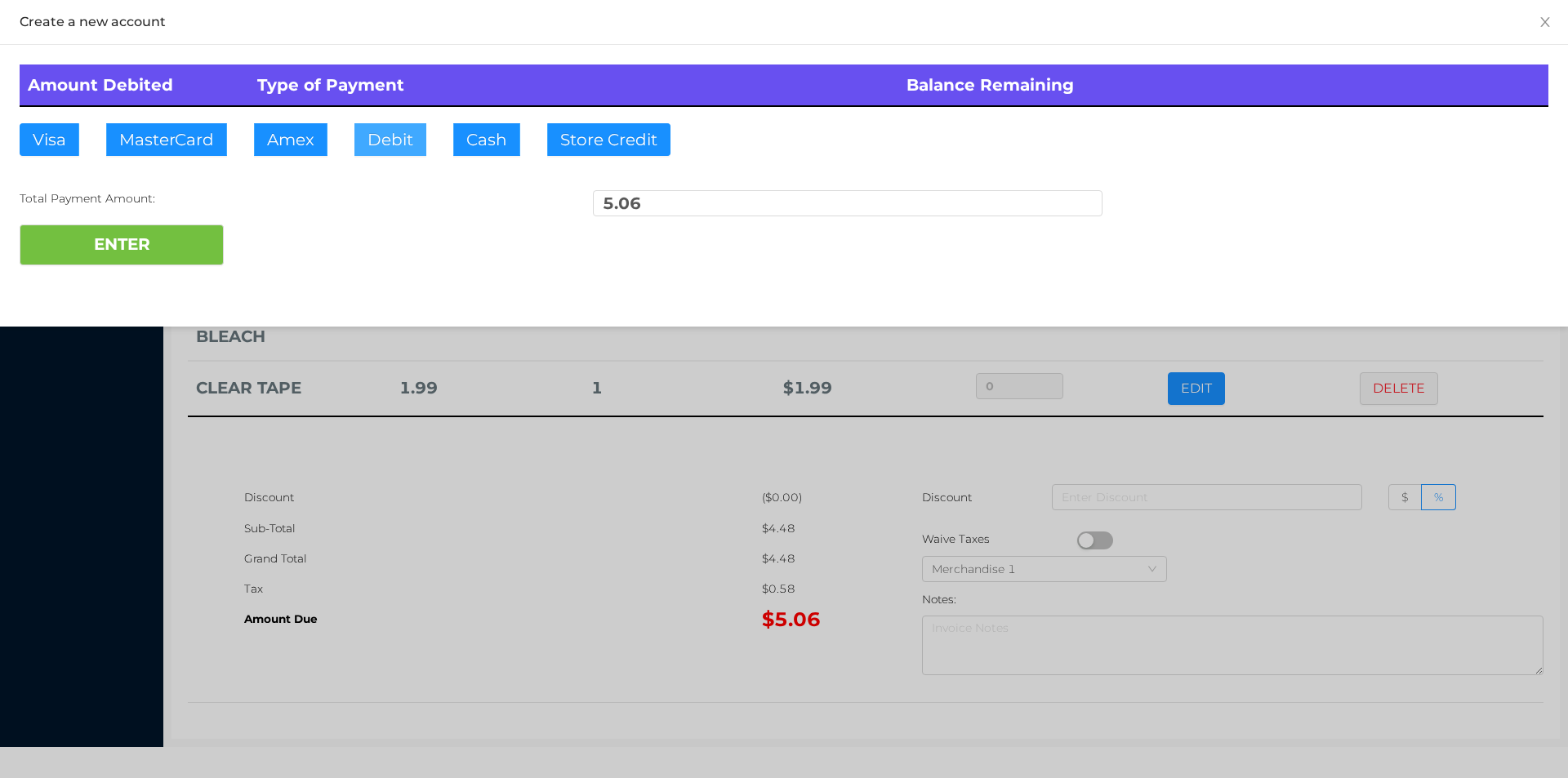
click at [385, 140] on button "Debit" at bounding box center [390, 140] width 72 height 33
click at [179, 249] on button "ENTER" at bounding box center [122, 245] width 204 height 41
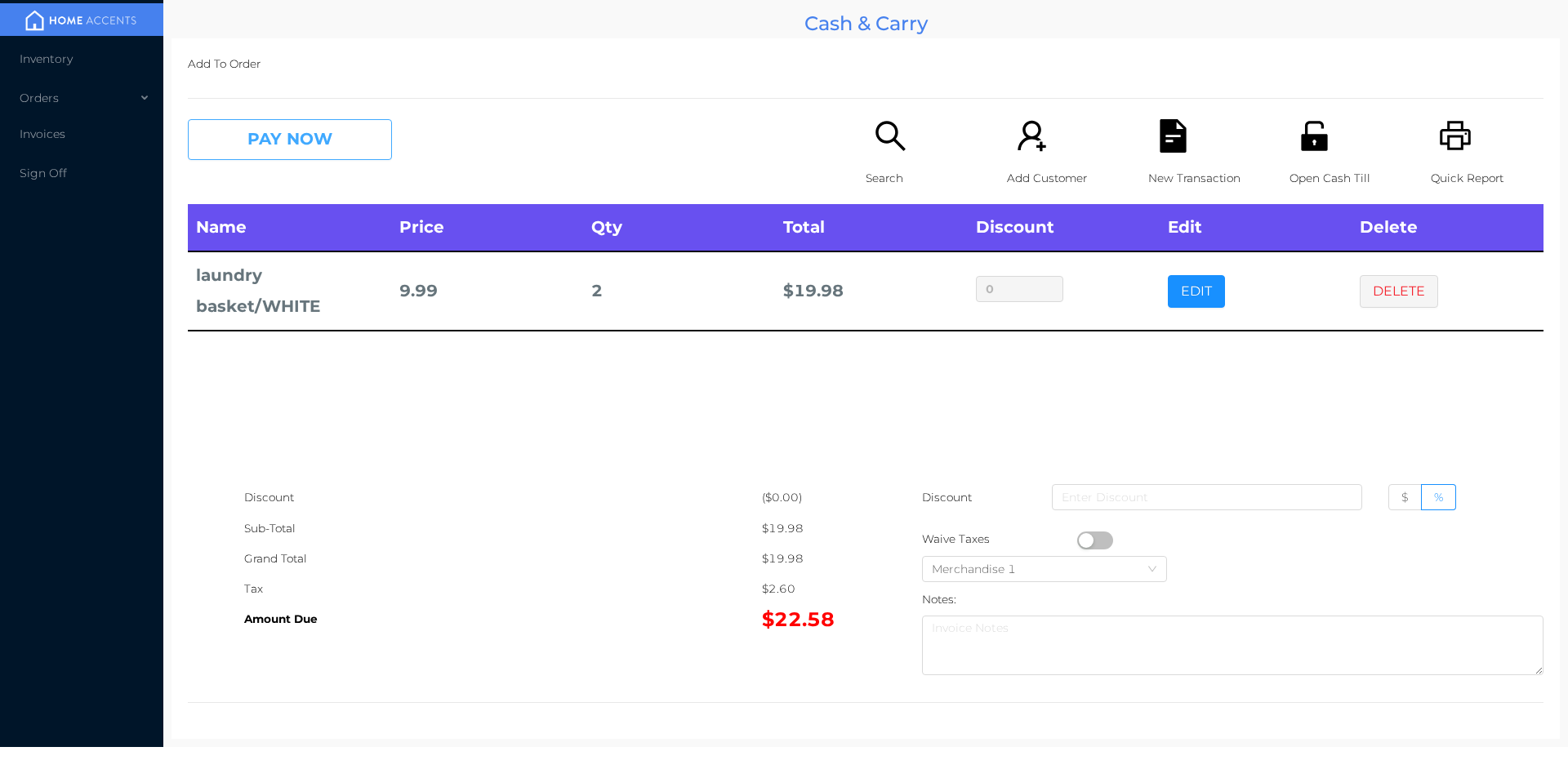
click at [323, 140] on button "PAY NOW" at bounding box center [289, 139] width 204 height 41
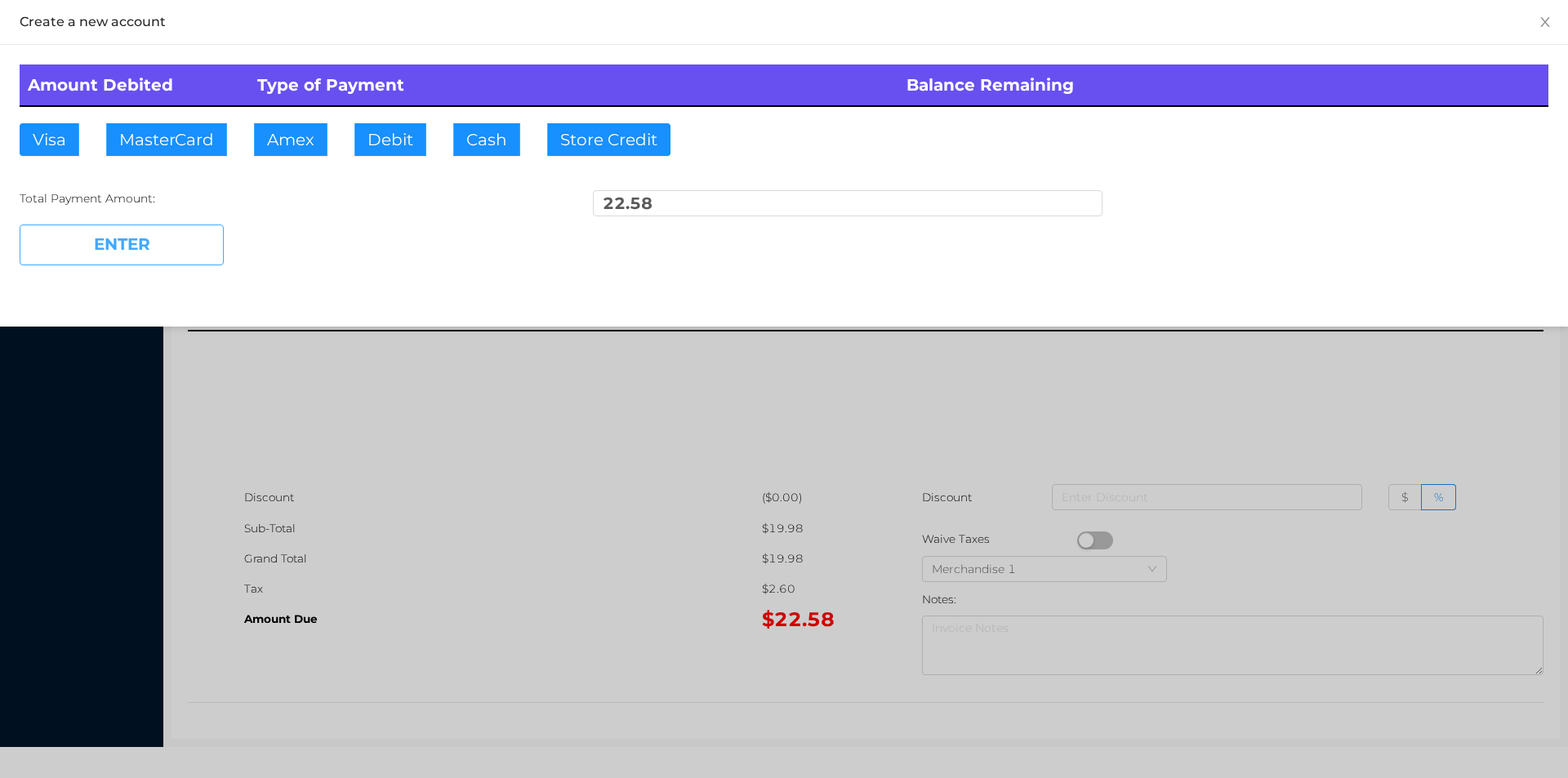
click at [148, 241] on button "ENTER" at bounding box center [122, 245] width 204 height 41
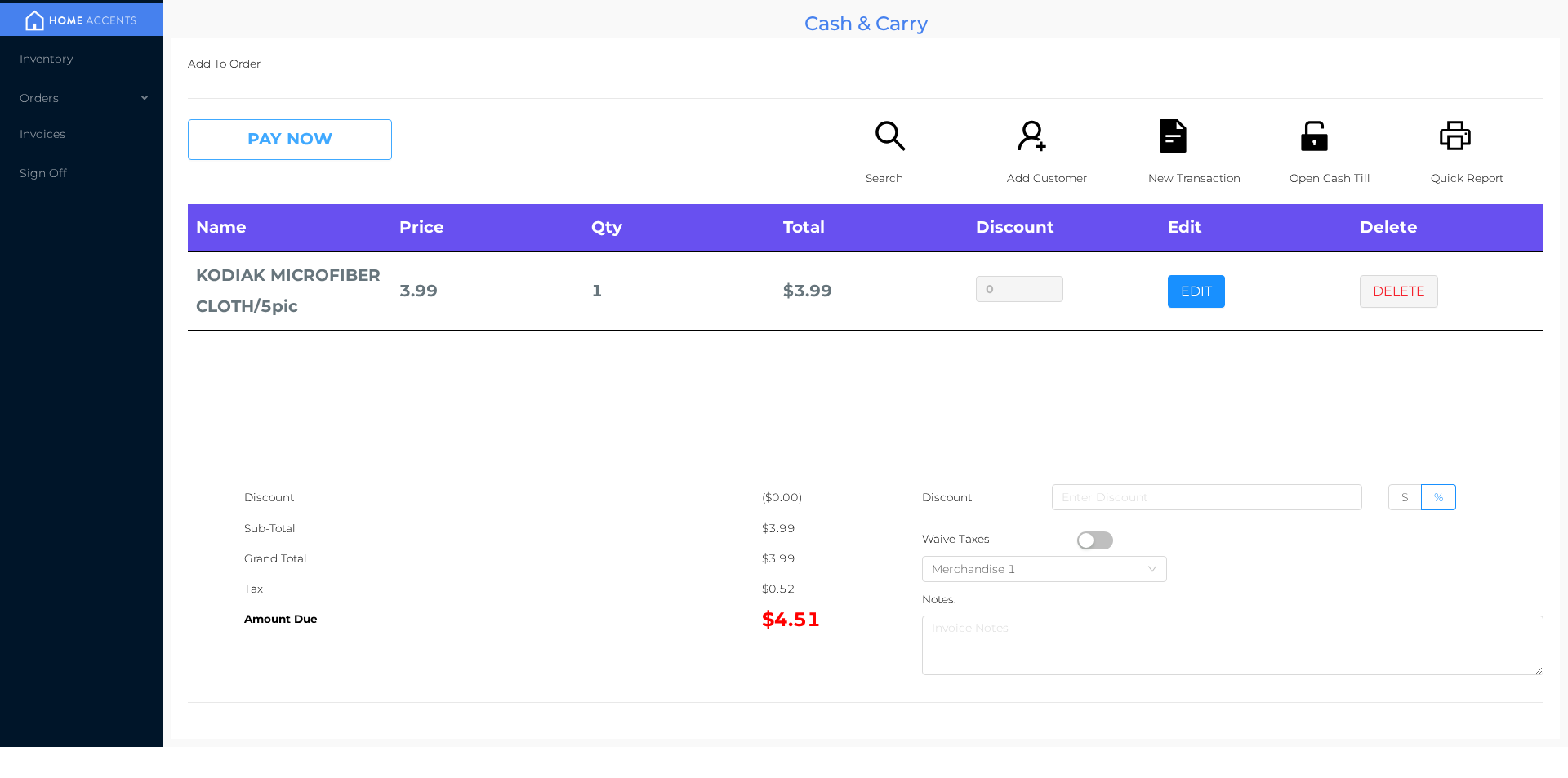
click at [267, 142] on button "PAY NOW" at bounding box center [289, 139] width 204 height 41
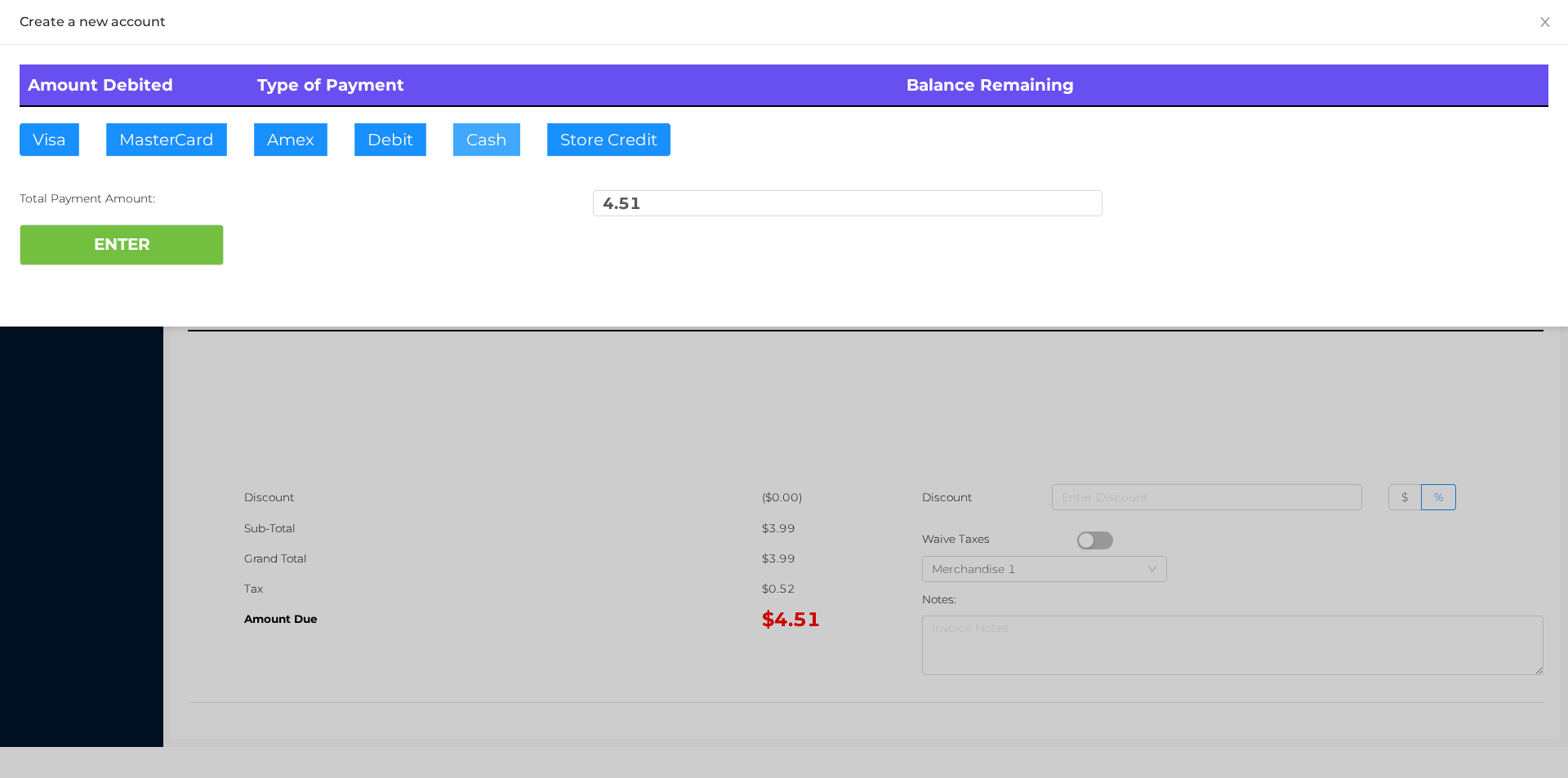
click at [471, 146] on button "Cash" at bounding box center [486, 140] width 67 height 33
type input "10."
click at [158, 243] on button "ENTER" at bounding box center [122, 245] width 204 height 41
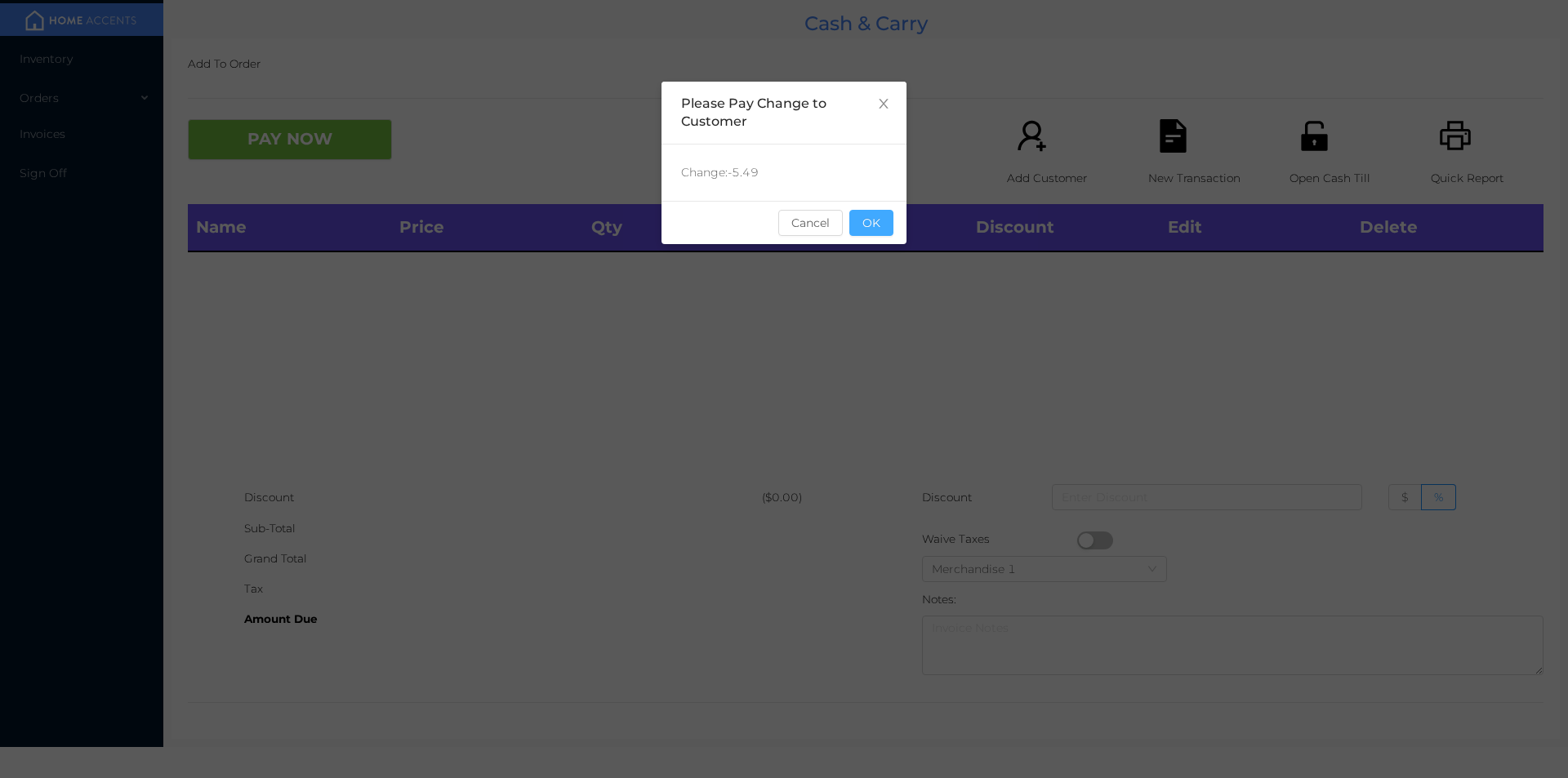
click at [854, 227] on button "OK" at bounding box center [871, 223] width 44 height 26
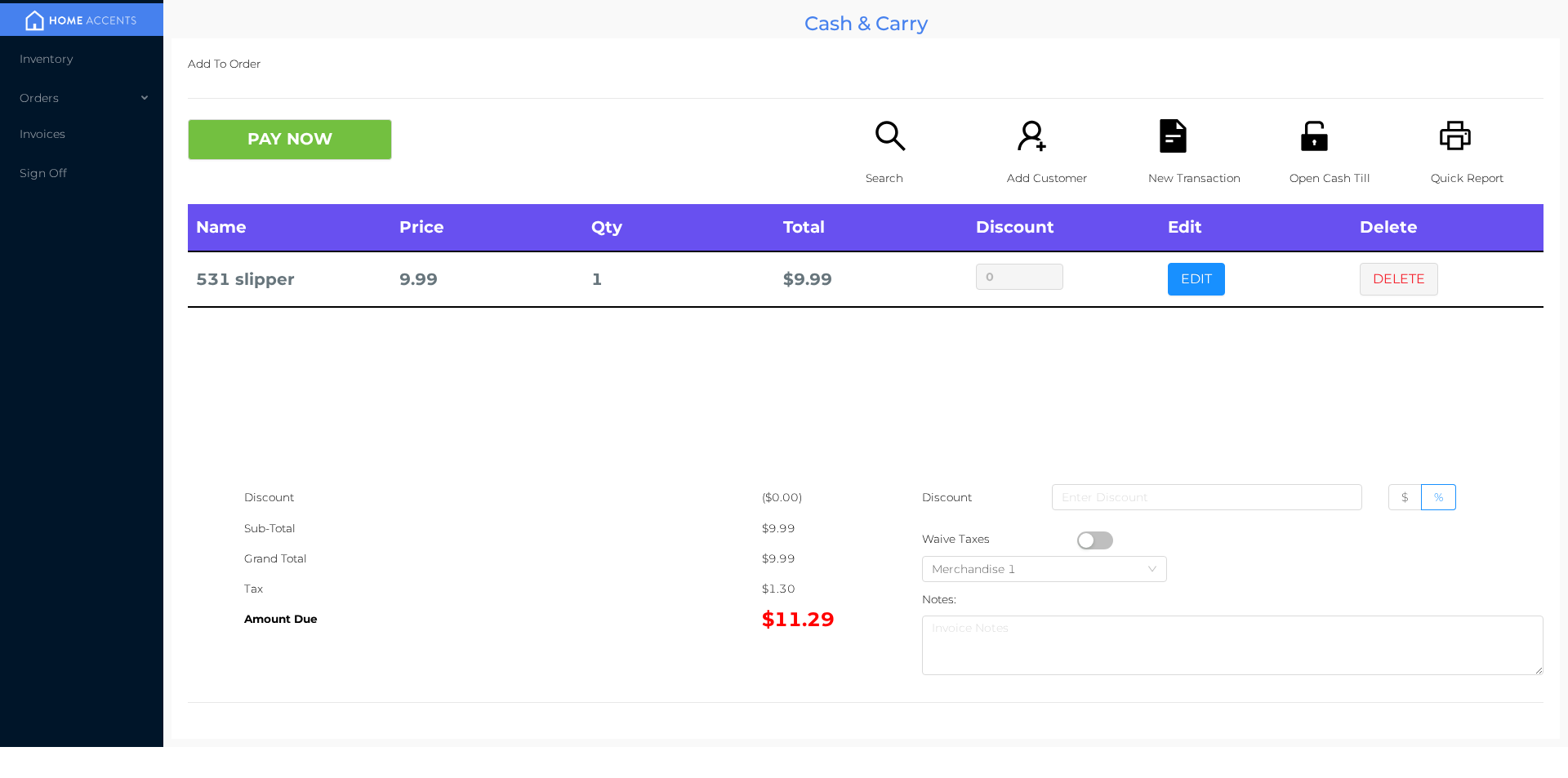
click at [1460, 141] on div "Quick Report" at bounding box center [1487, 162] width 113 height 85
click at [1385, 285] on button "DELETE" at bounding box center [1399, 280] width 78 height 33
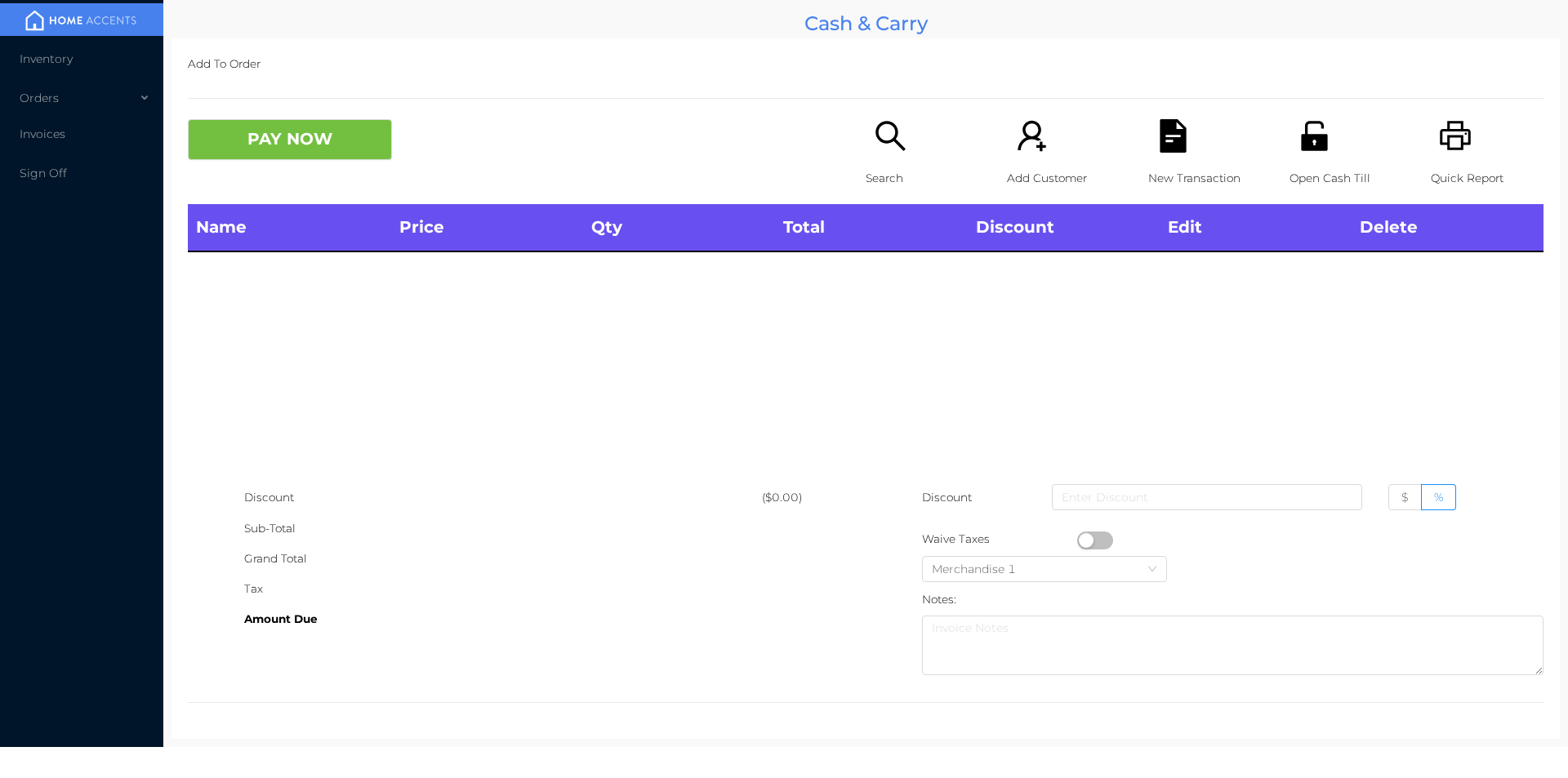
click at [891, 130] on icon "icon: search" at bounding box center [890, 135] width 30 height 30
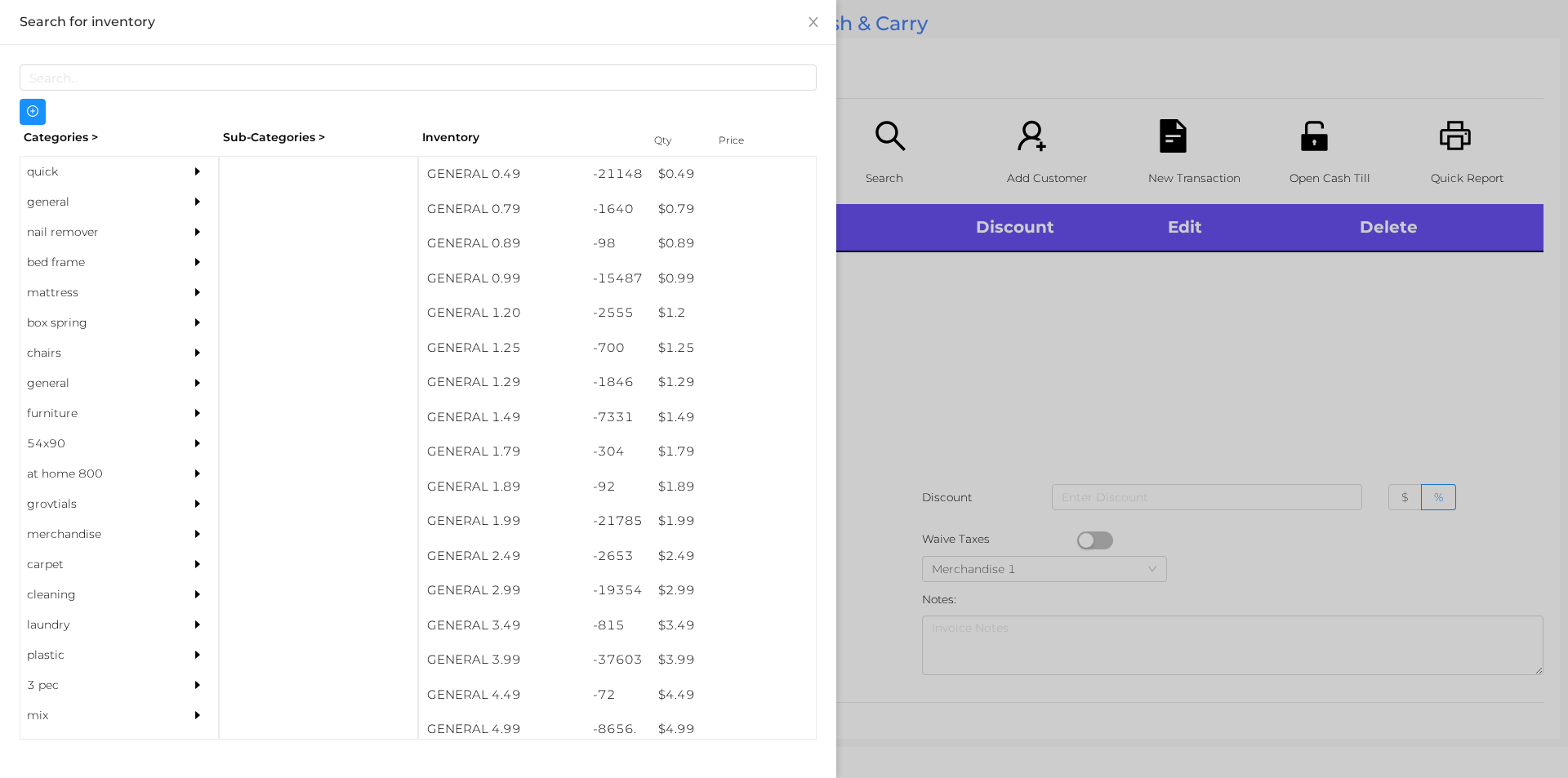
click at [70, 202] on div "general" at bounding box center [95, 201] width 148 height 30
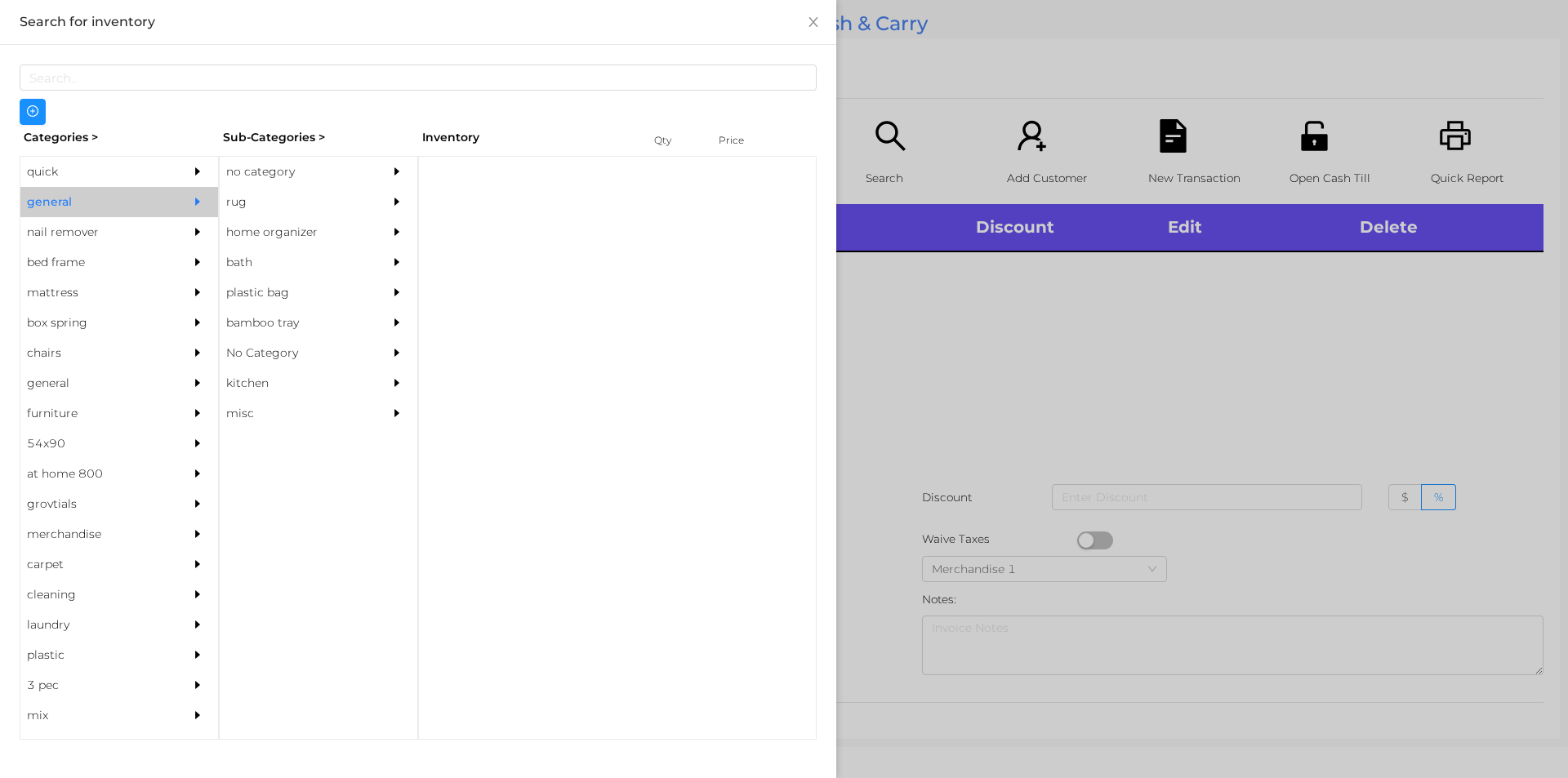
click at [275, 172] on div "no category" at bounding box center [293, 172] width 148 height 30
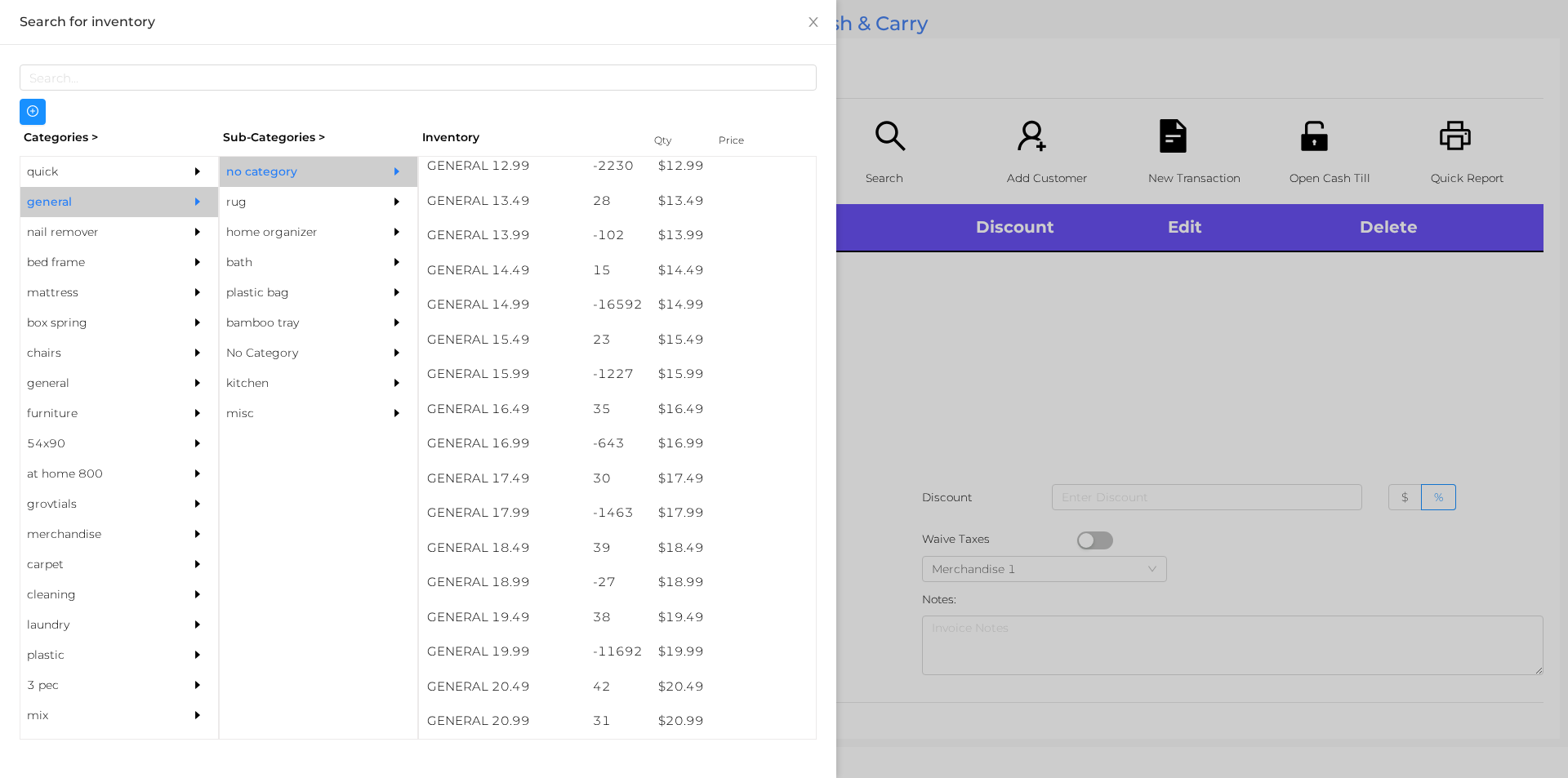
scroll to position [1282, 0]
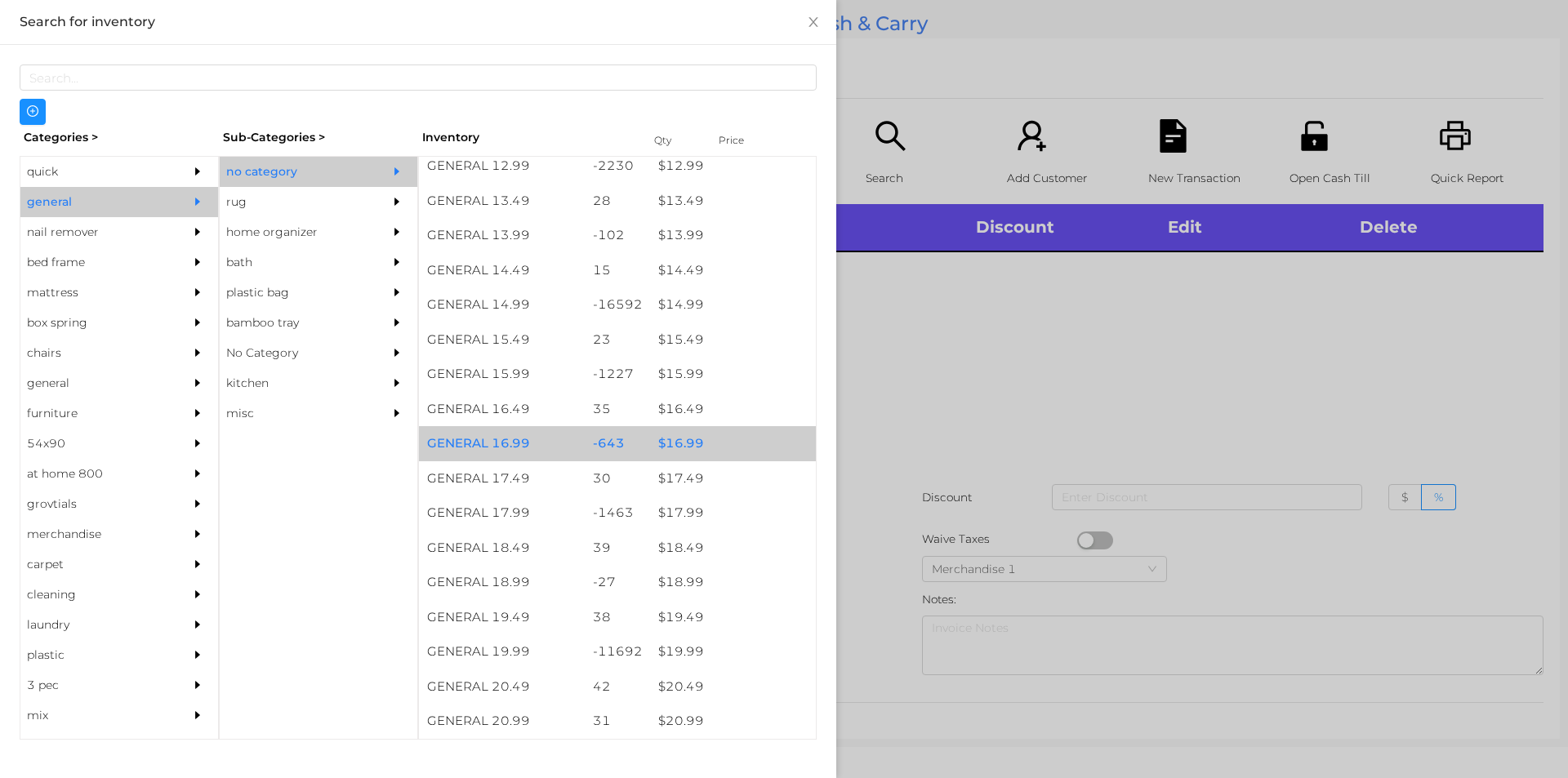
click at [672, 443] on div "$ 16.99" at bounding box center [733, 444] width 166 height 35
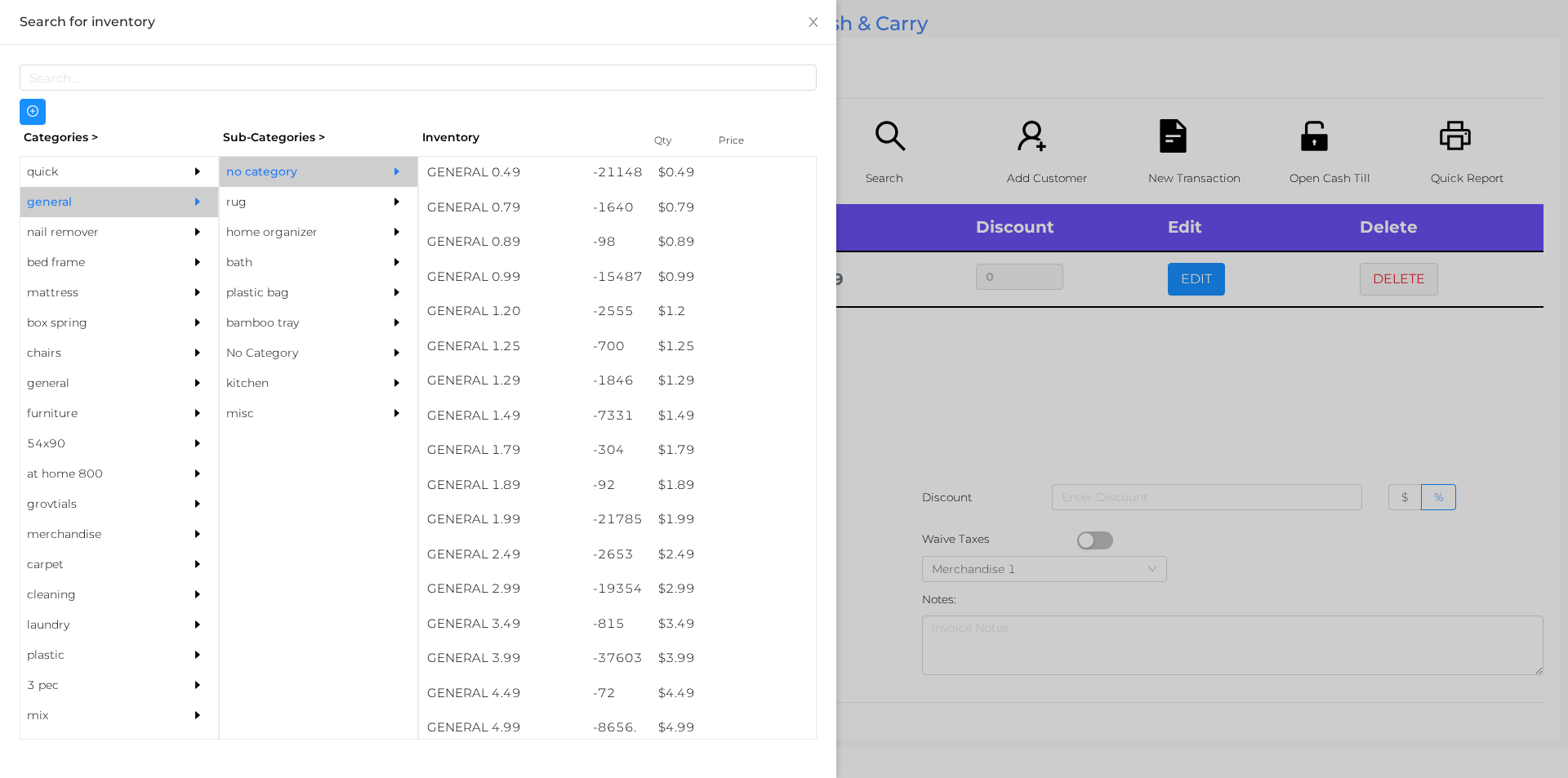
scroll to position [0, 0]
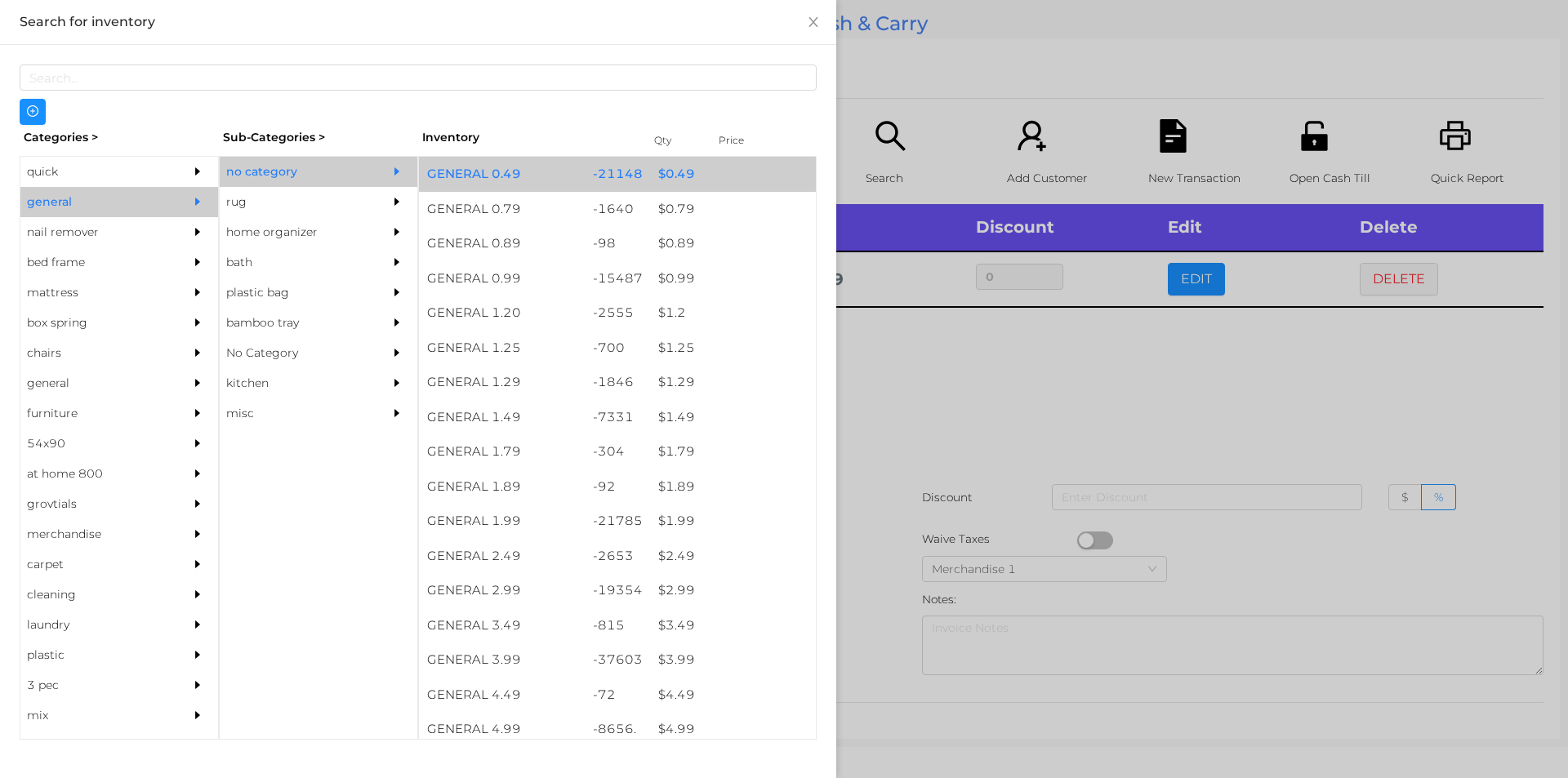
click at [660, 171] on div "$ 0.49" at bounding box center [733, 175] width 166 height 35
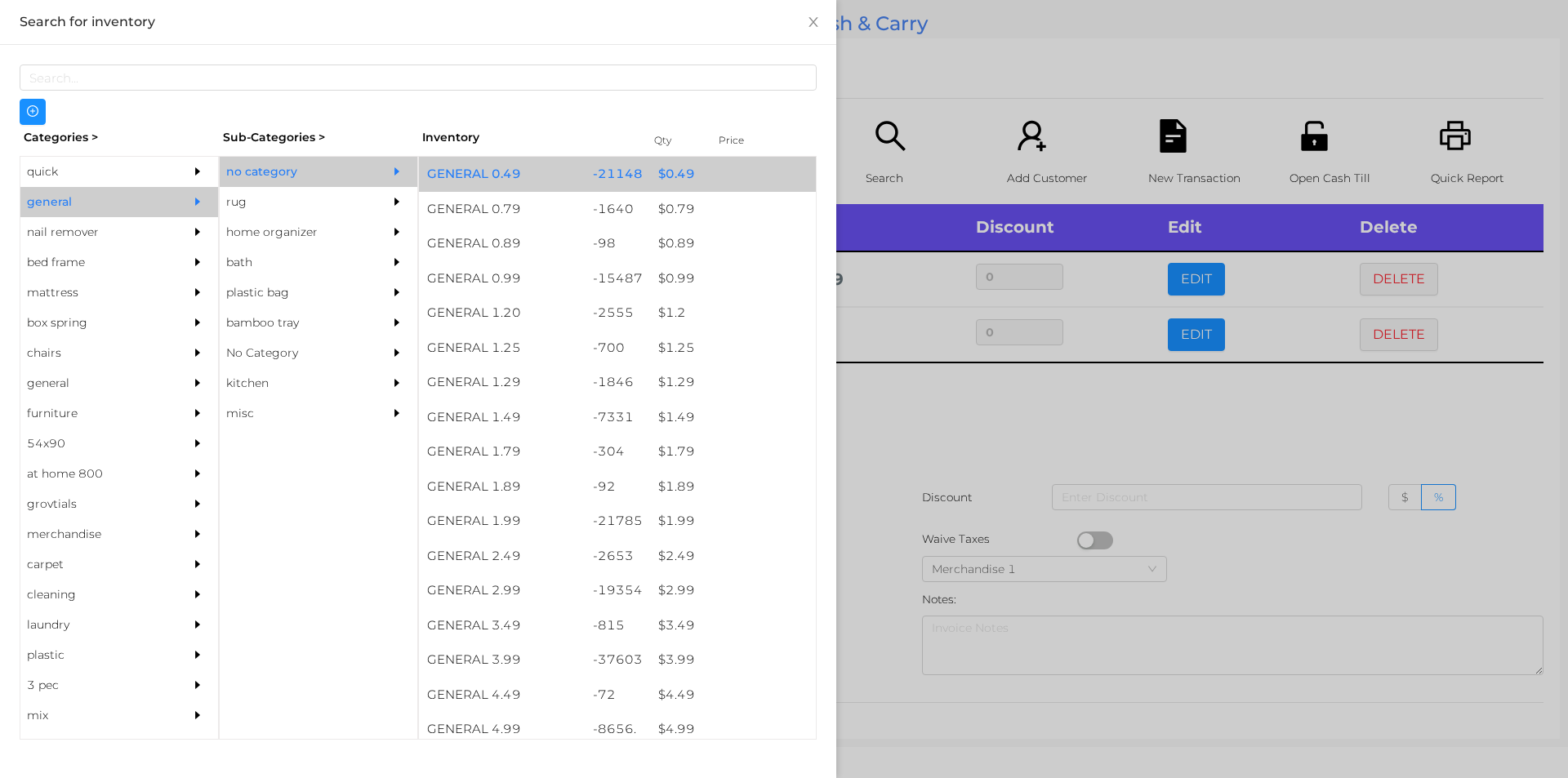
click at [678, 177] on div "$ 0.49" at bounding box center [733, 175] width 166 height 35
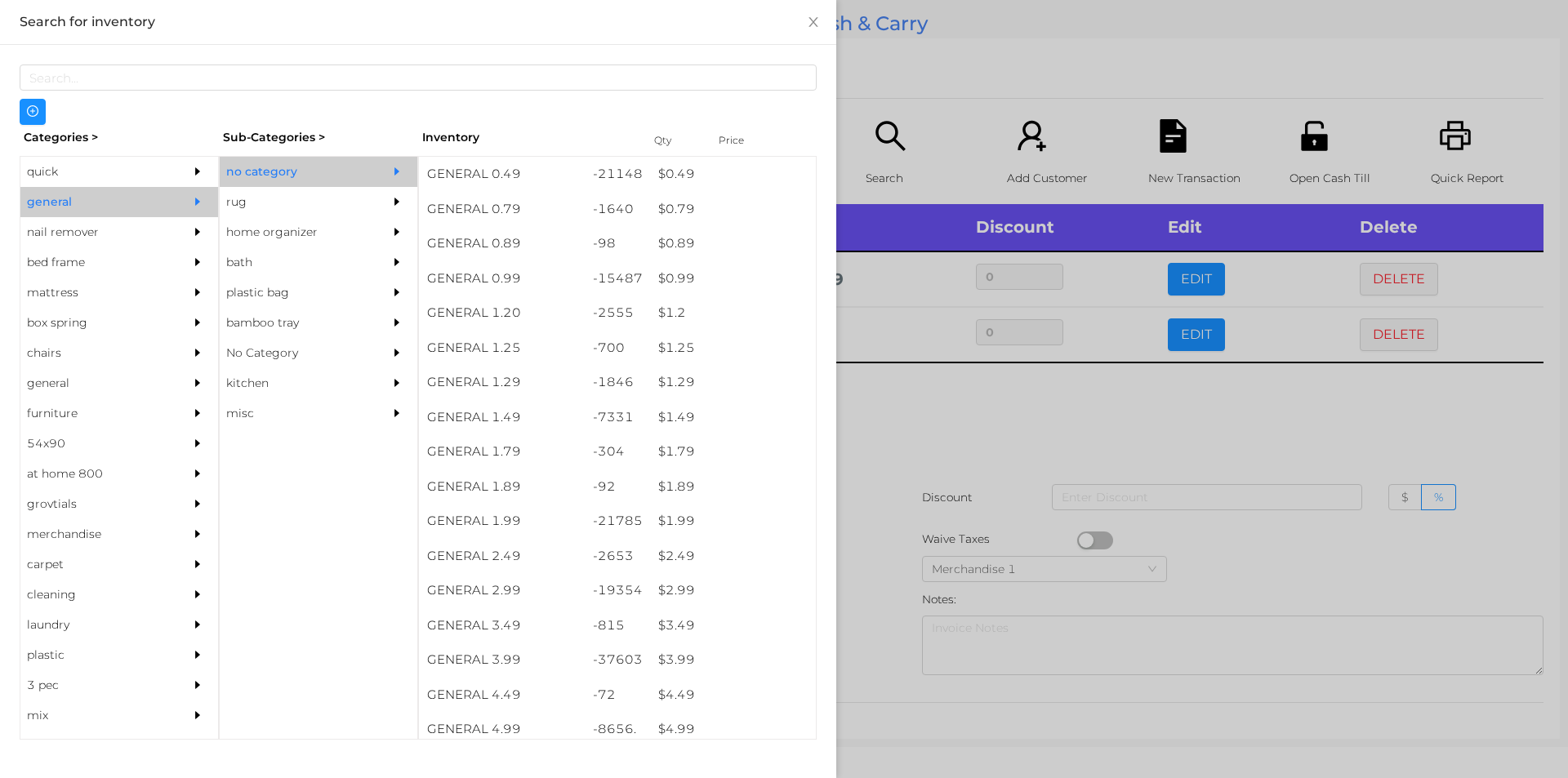
click at [945, 433] on div at bounding box center [784, 389] width 1568 height 778
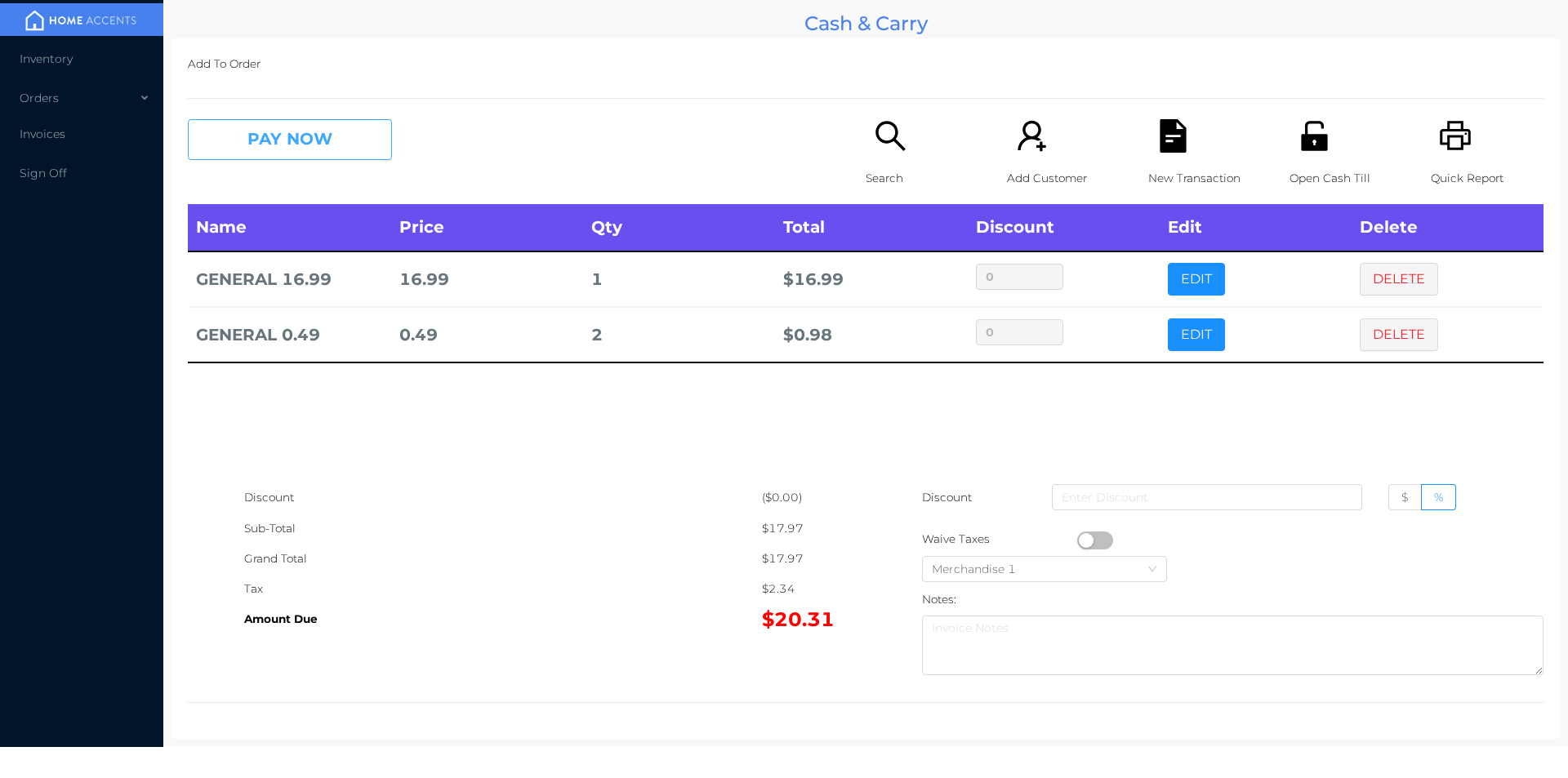
click at [344, 144] on button "PAY NOW" at bounding box center [289, 139] width 204 height 41
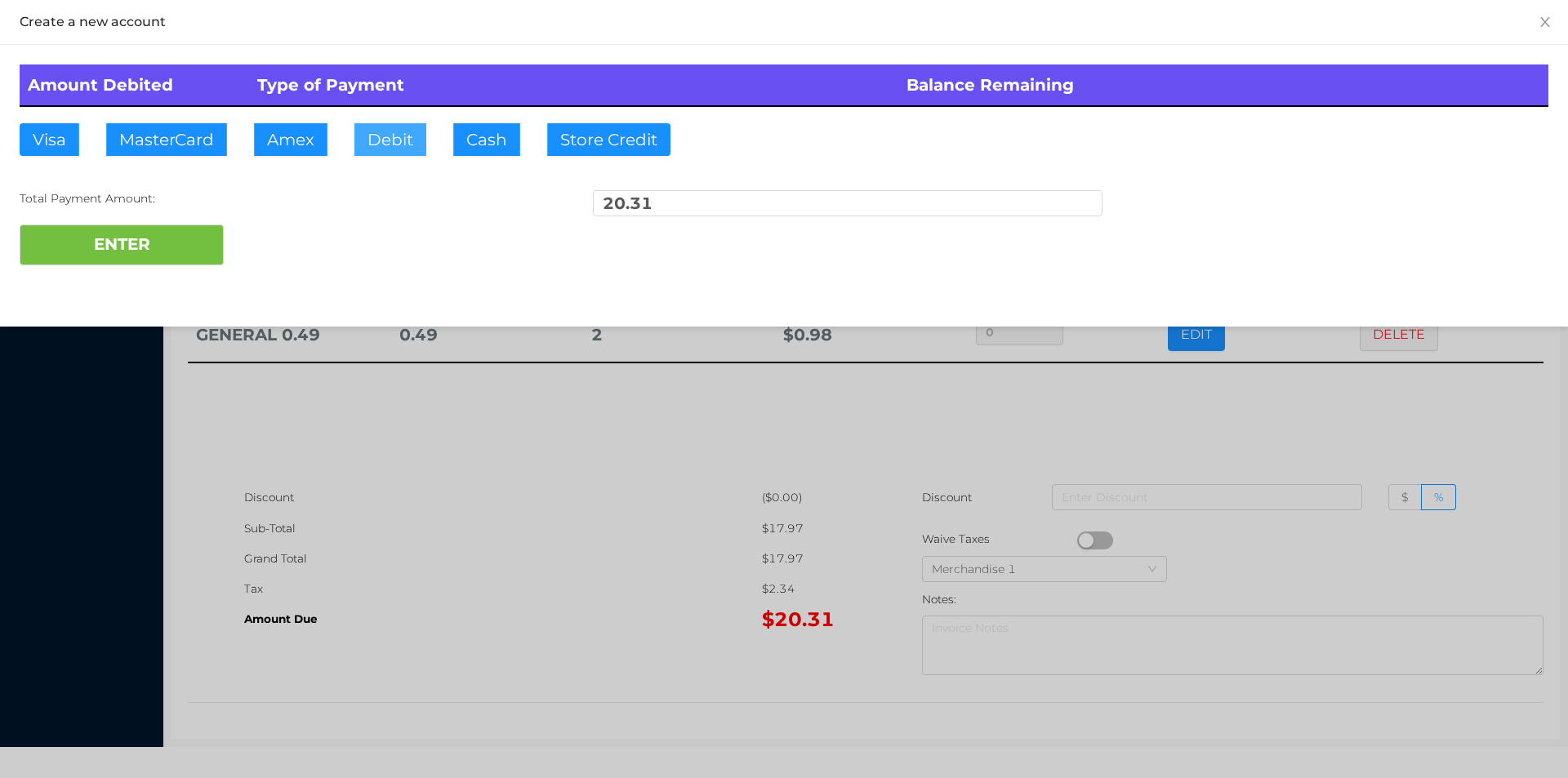
click at [384, 144] on button "Debit" at bounding box center [390, 140] width 72 height 33
click at [181, 232] on button "ENTER" at bounding box center [122, 245] width 204 height 41
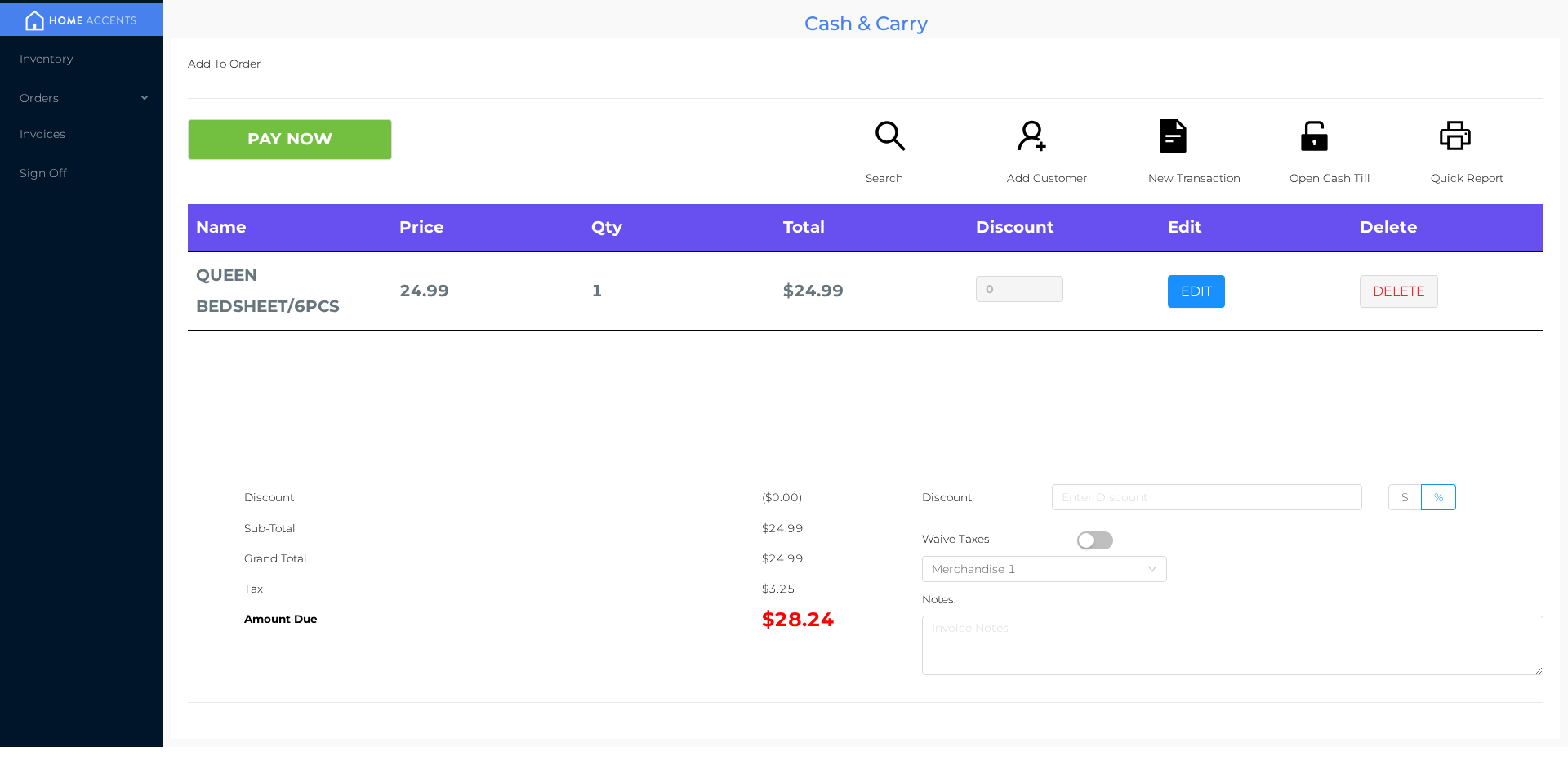
click at [1461, 138] on div "Quick Report" at bounding box center [1487, 162] width 113 height 85
click at [1394, 288] on button "DELETE" at bounding box center [1399, 292] width 78 height 33
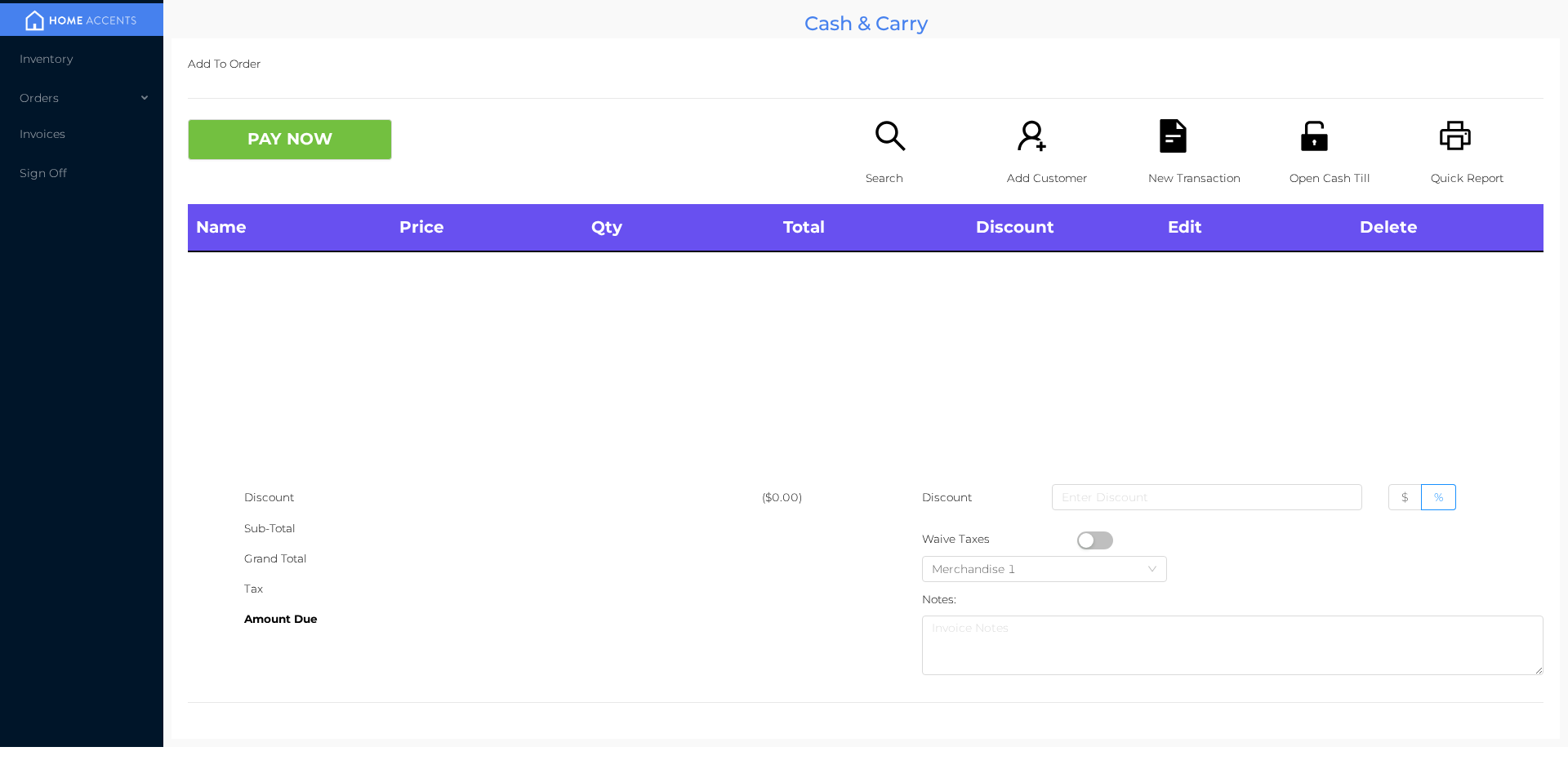
click at [885, 149] on icon "icon: search" at bounding box center [890, 135] width 34 height 34
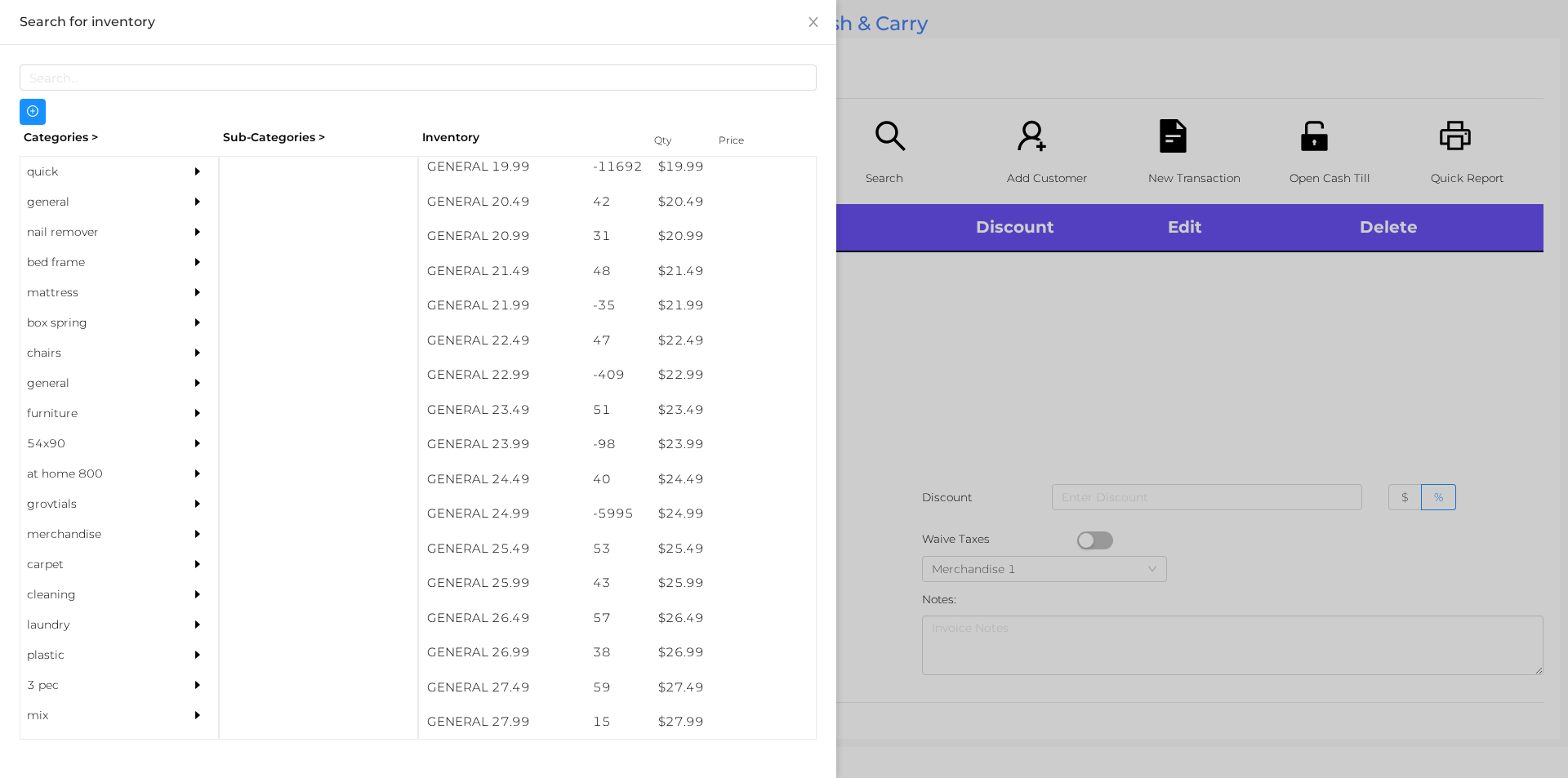
scroll to position [1768, 0]
click at [1286, 364] on div at bounding box center [784, 389] width 1568 height 778
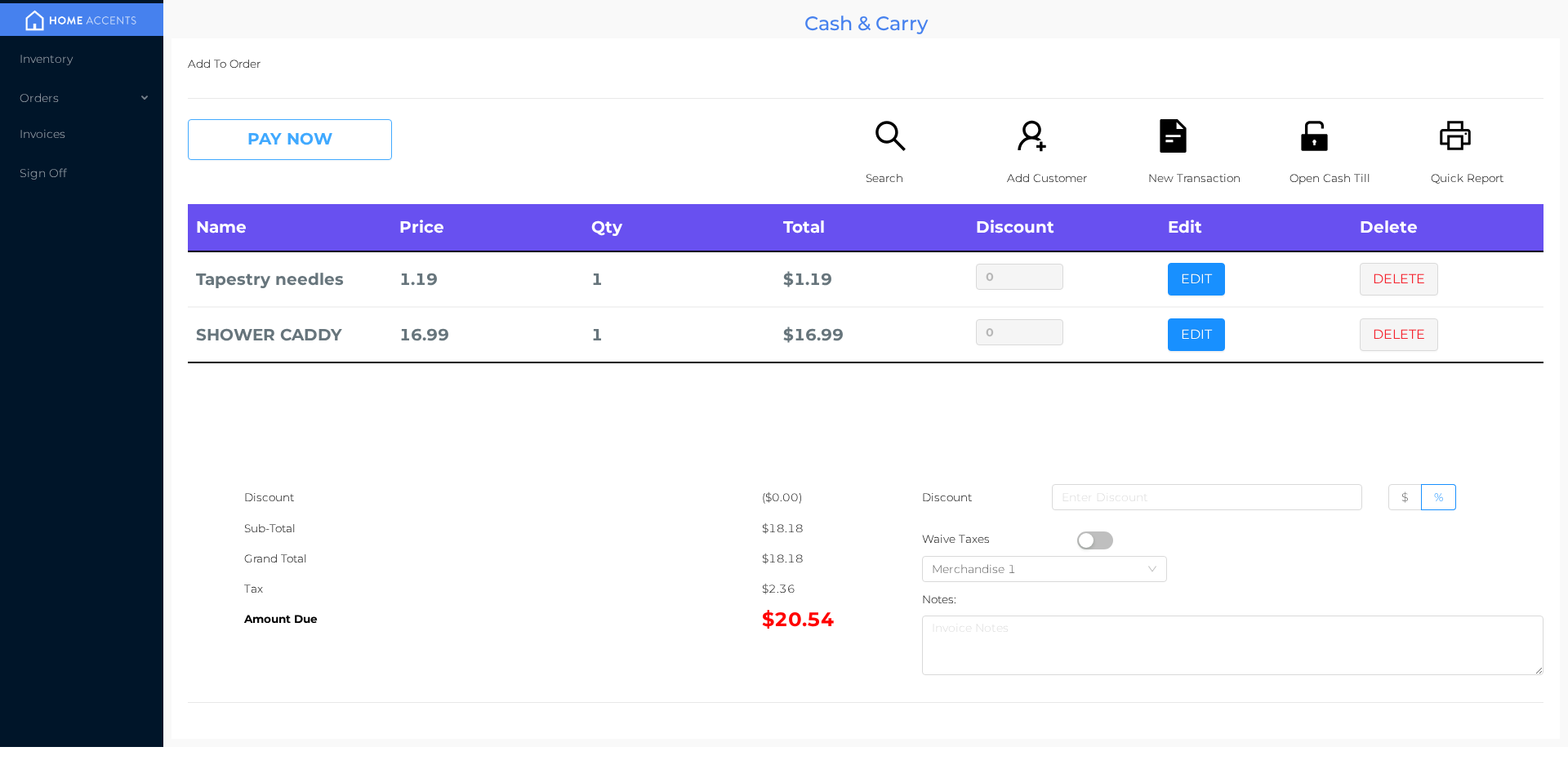
click at [261, 155] on button "PAY NOW" at bounding box center [289, 139] width 204 height 41
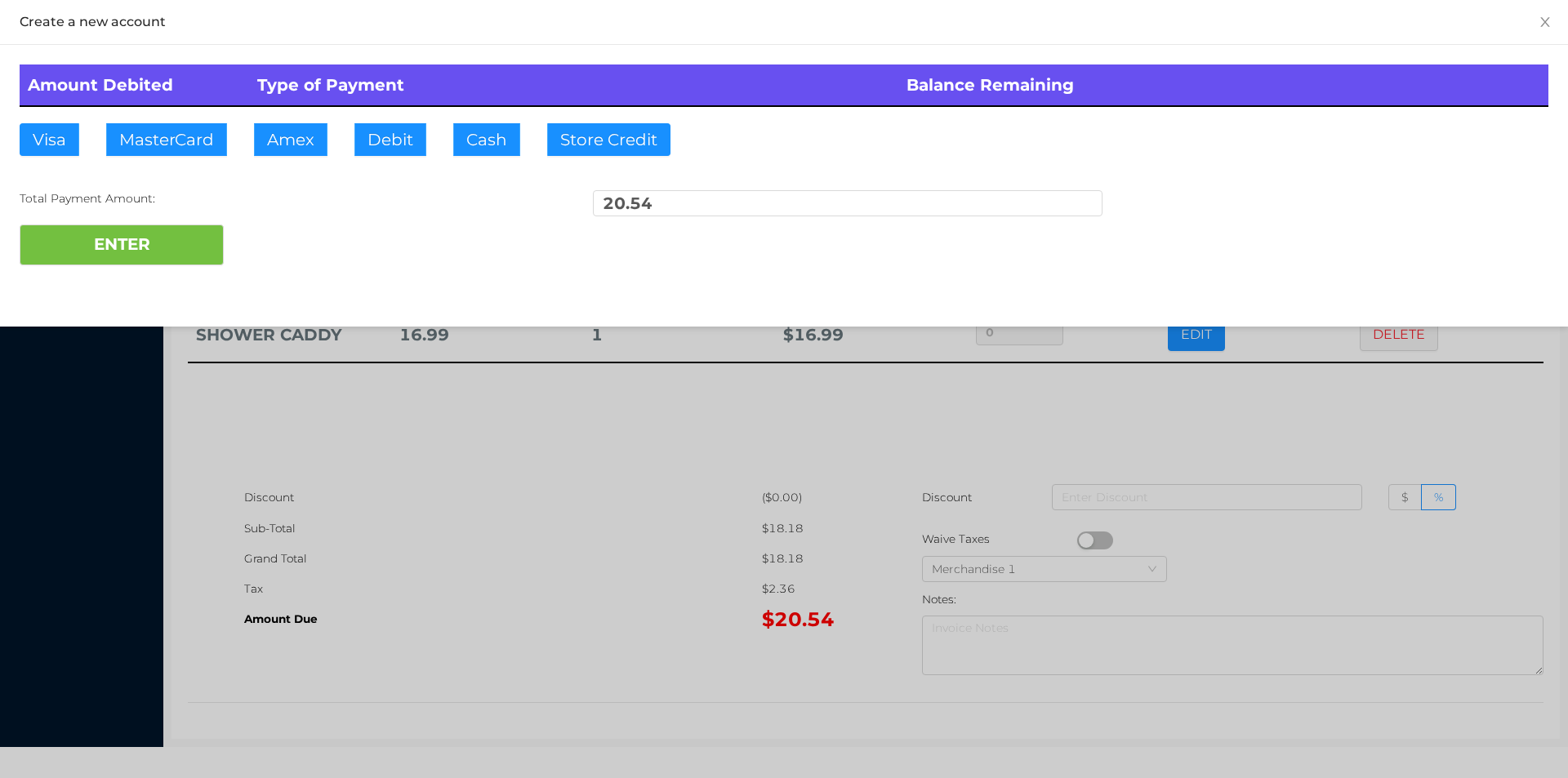
click at [511, 581] on div at bounding box center [784, 389] width 1568 height 778
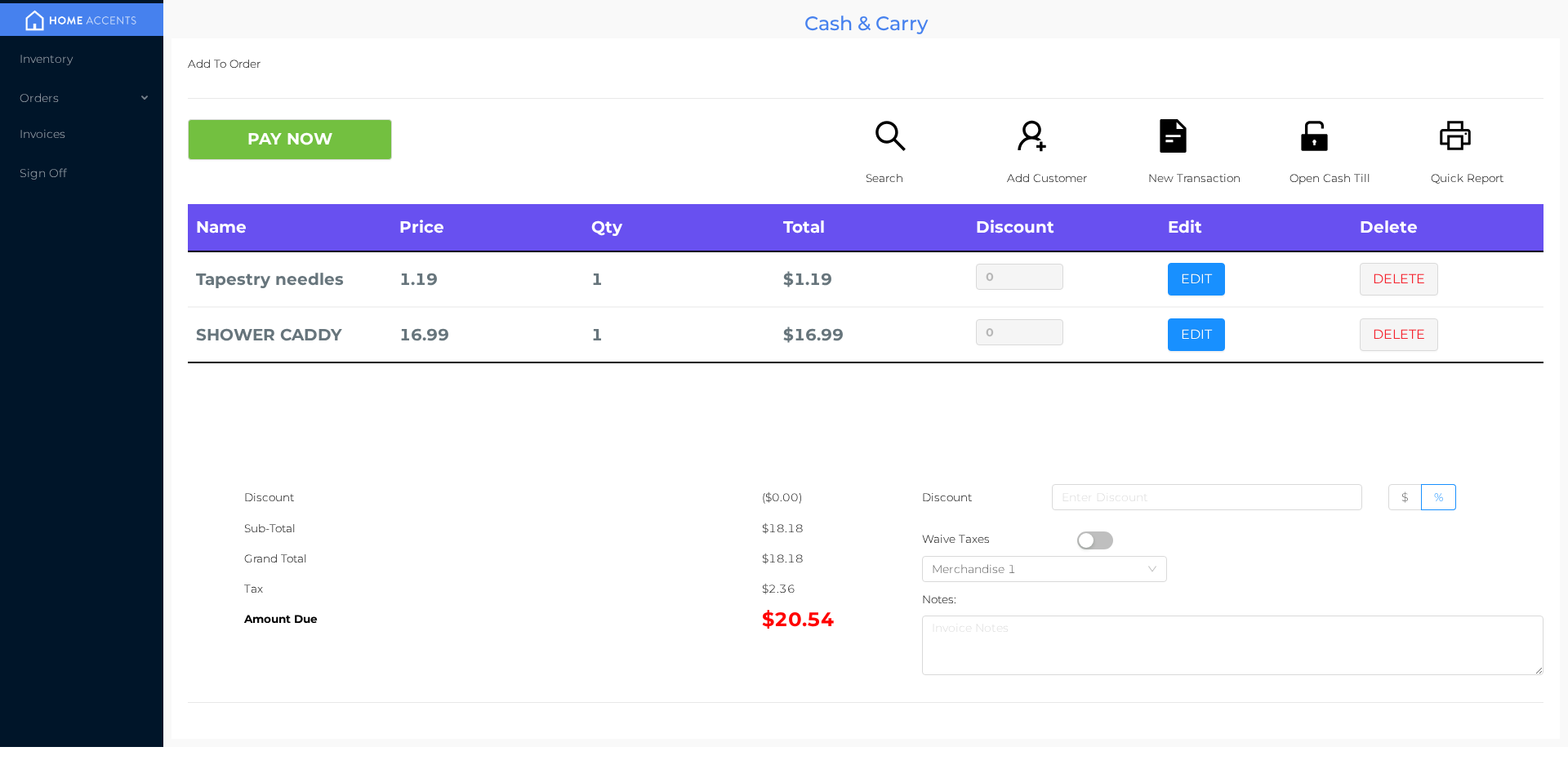
click at [1454, 150] on icon "icon: printer" at bounding box center [1455, 135] width 34 height 34
click at [1160, 163] on p "New Transaction" at bounding box center [1204, 178] width 113 height 30
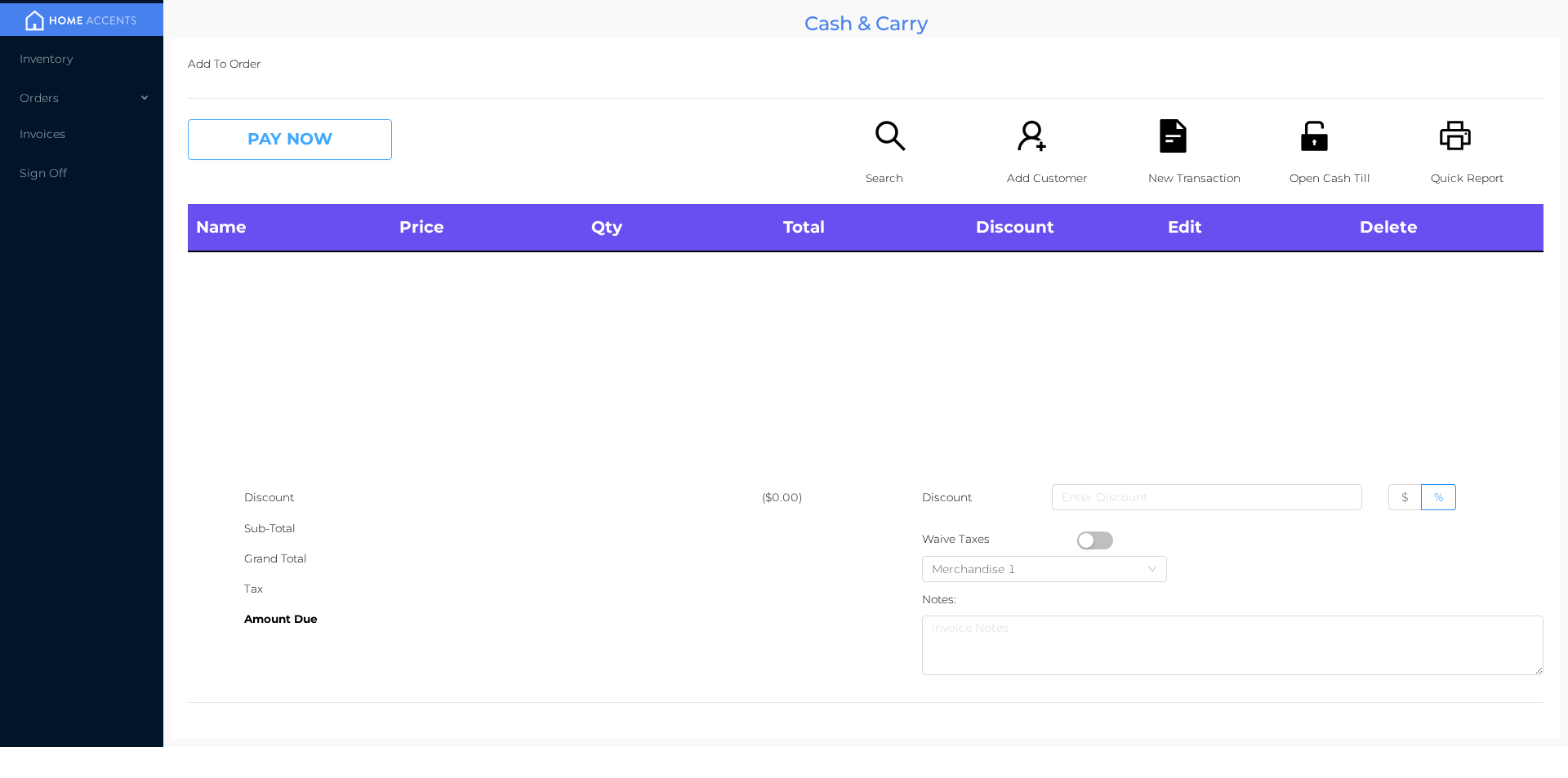
click at [273, 133] on button "PAY NOW" at bounding box center [289, 139] width 204 height 41
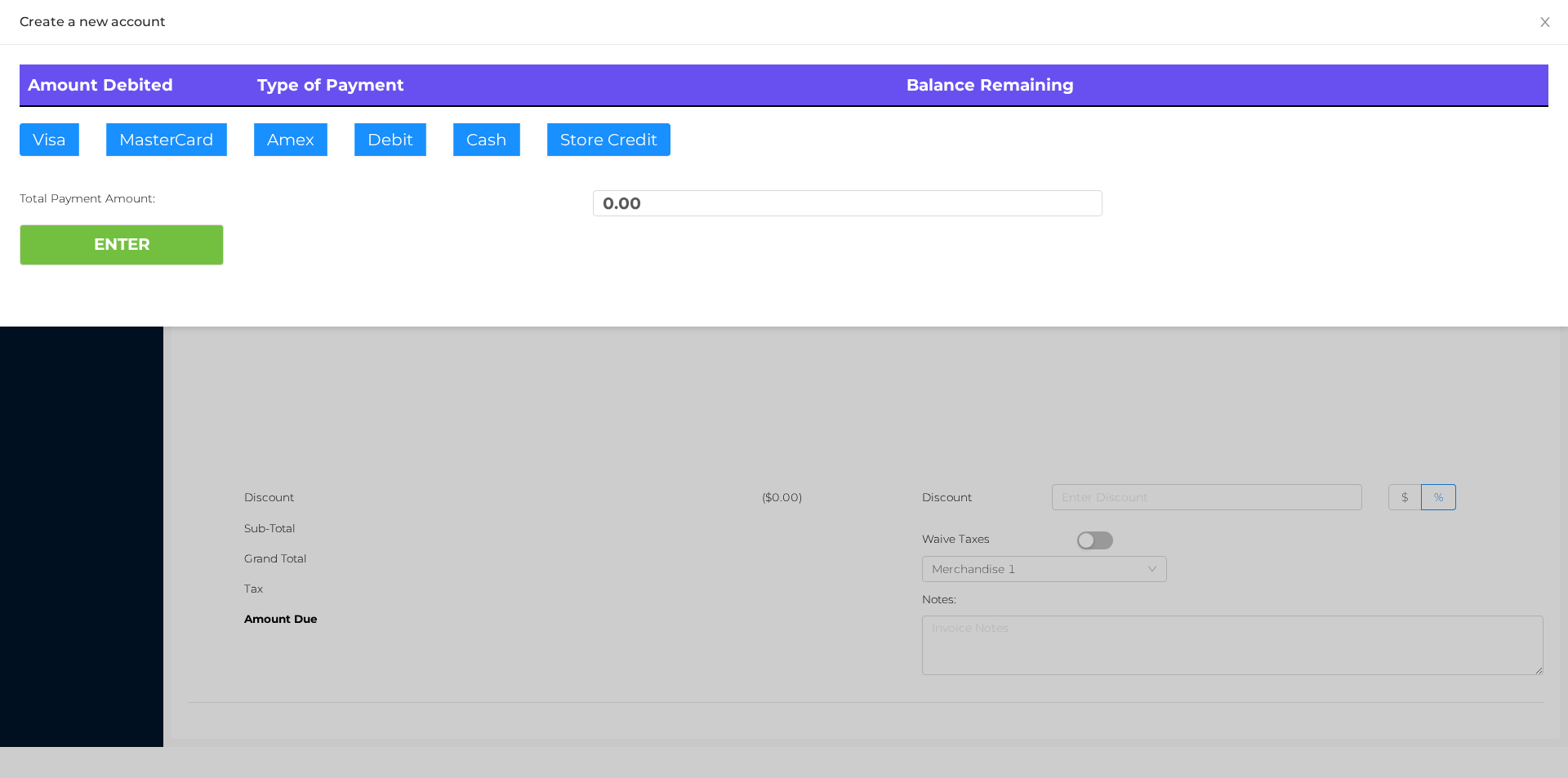
click at [1158, 407] on div at bounding box center [784, 389] width 1568 height 778
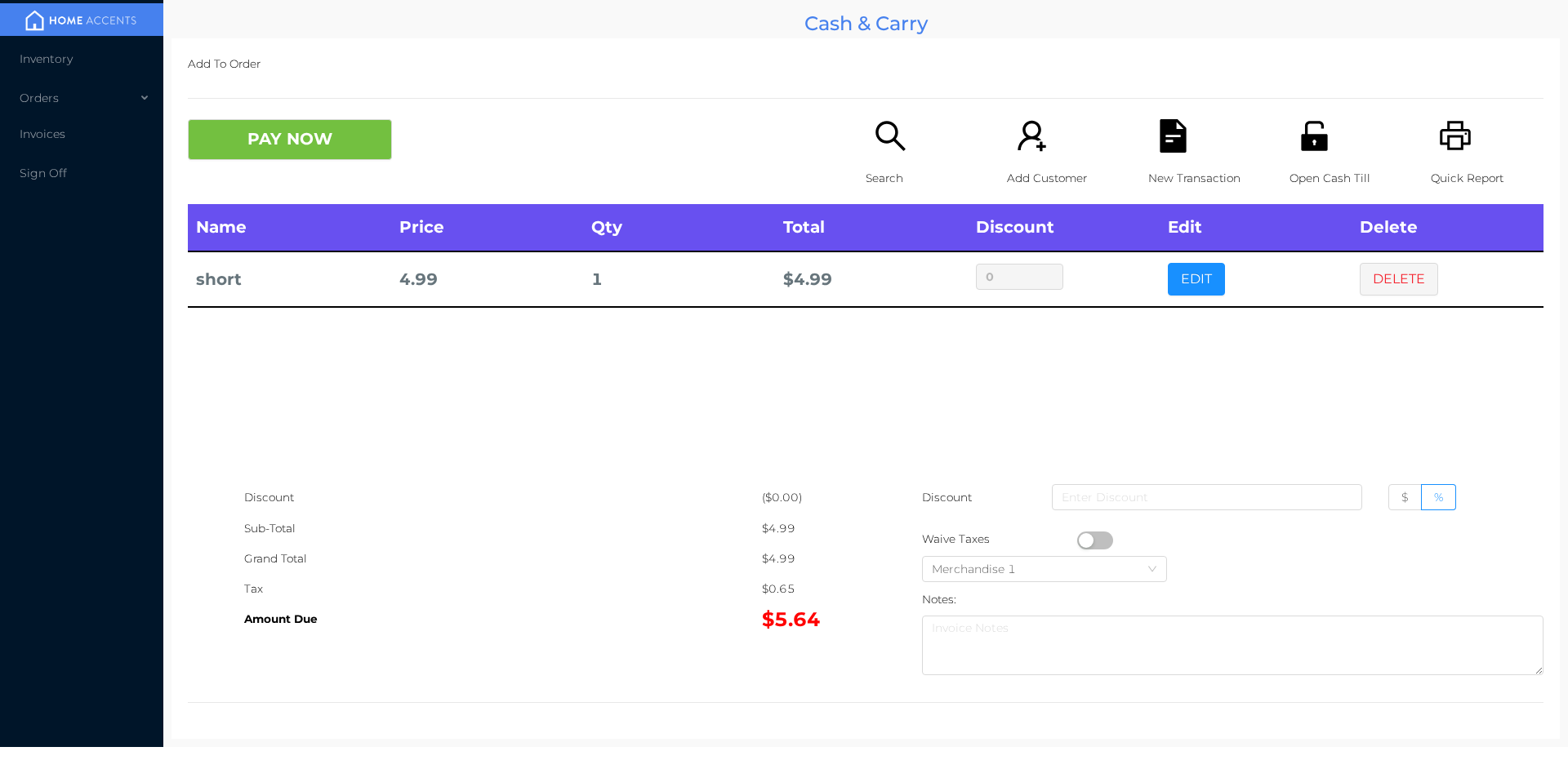
click at [888, 146] on icon "icon: search" at bounding box center [890, 135] width 34 height 34
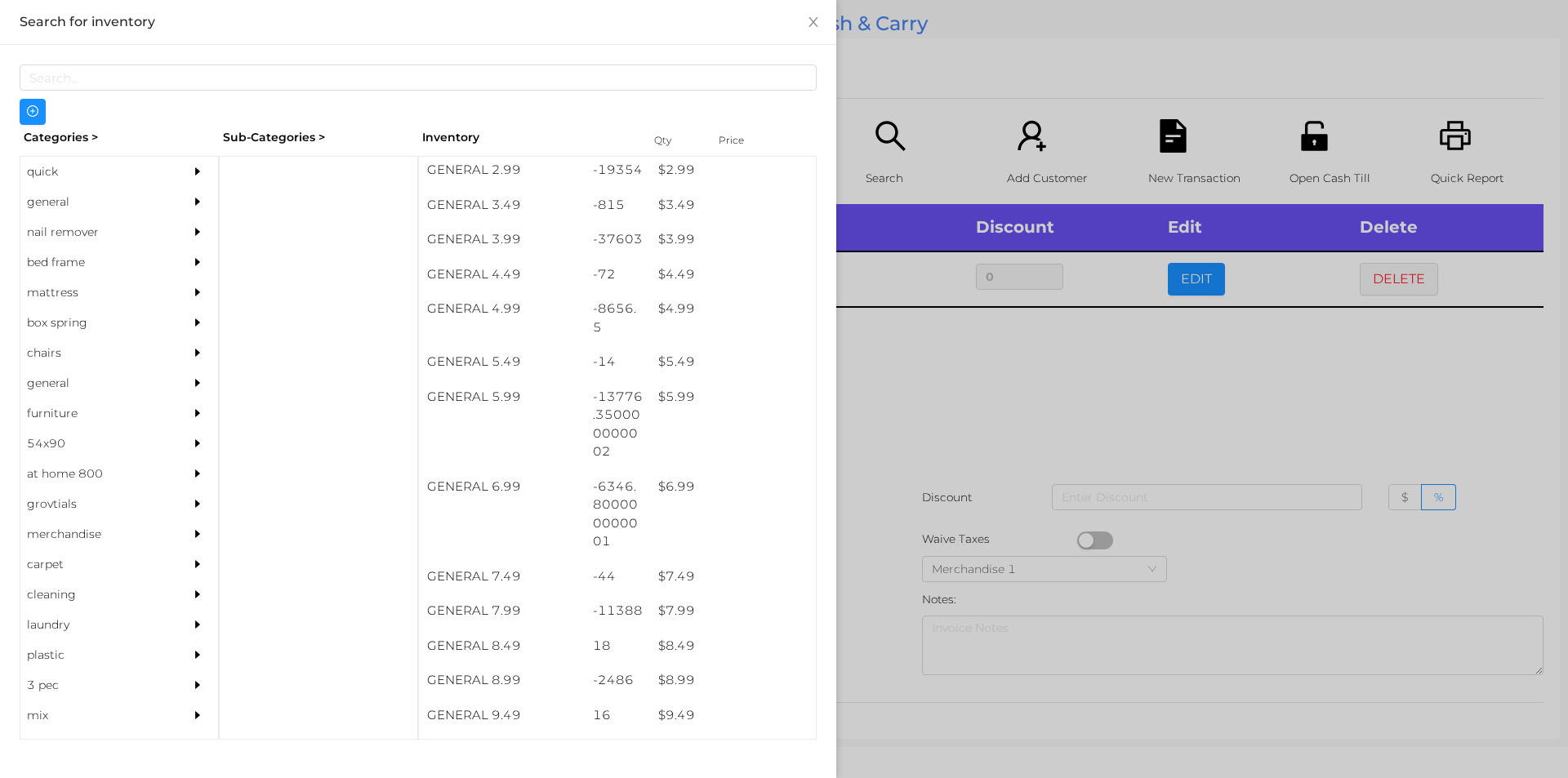
scroll to position [425, 0]
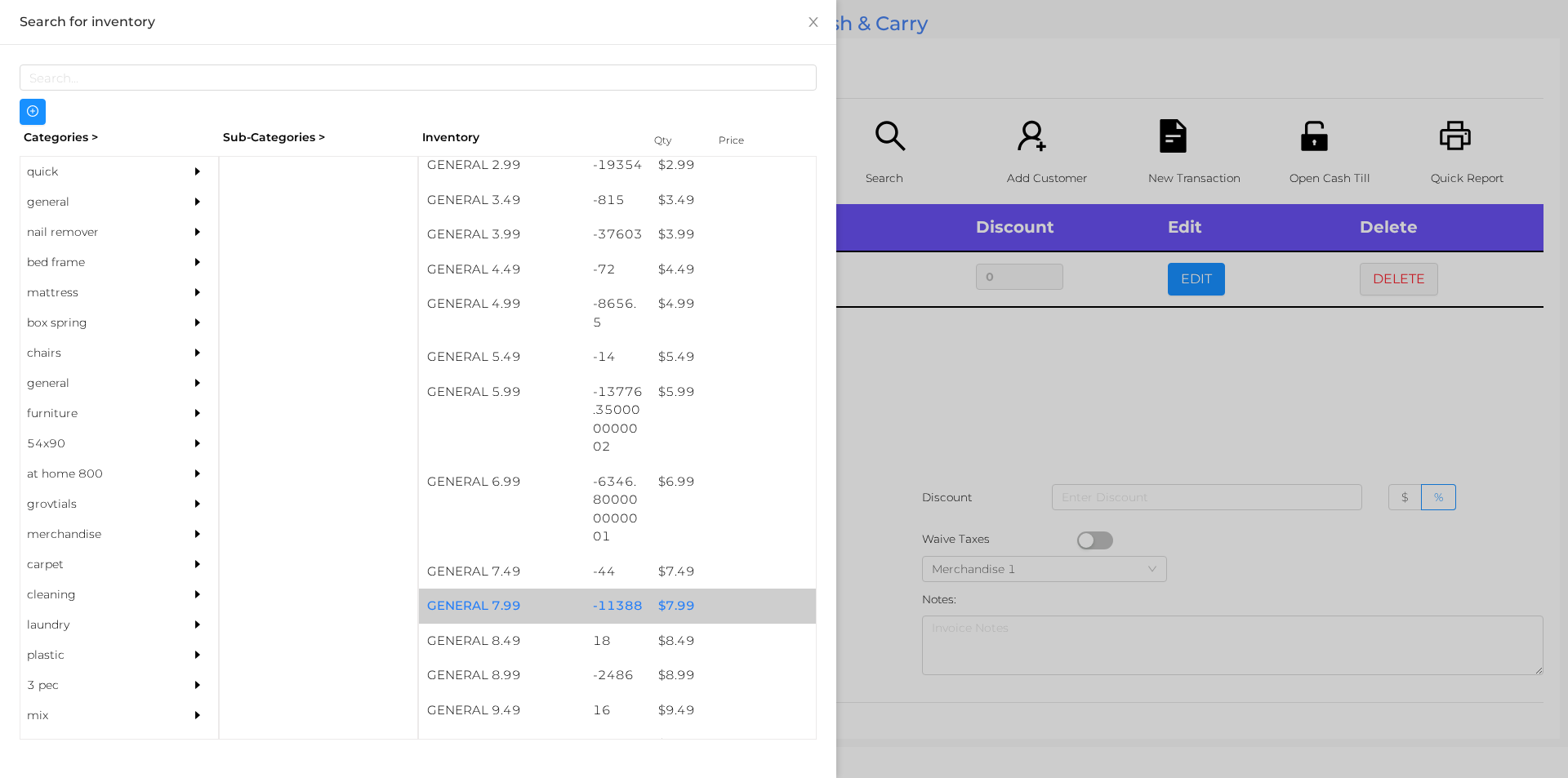
click at [676, 610] on div "$ 7.99" at bounding box center [733, 606] width 166 height 35
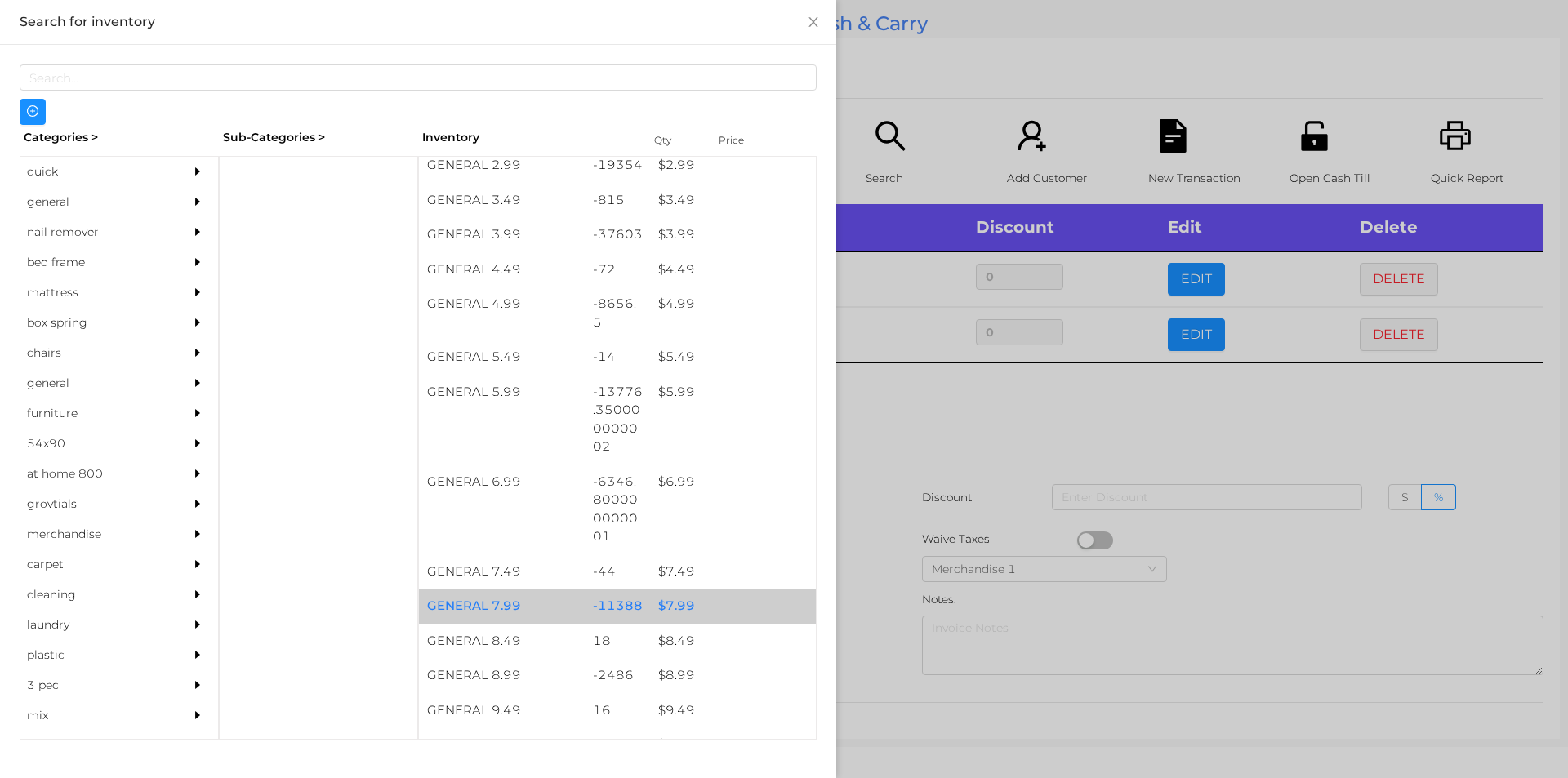
click at [686, 601] on div "$ 7.99" at bounding box center [733, 606] width 166 height 35
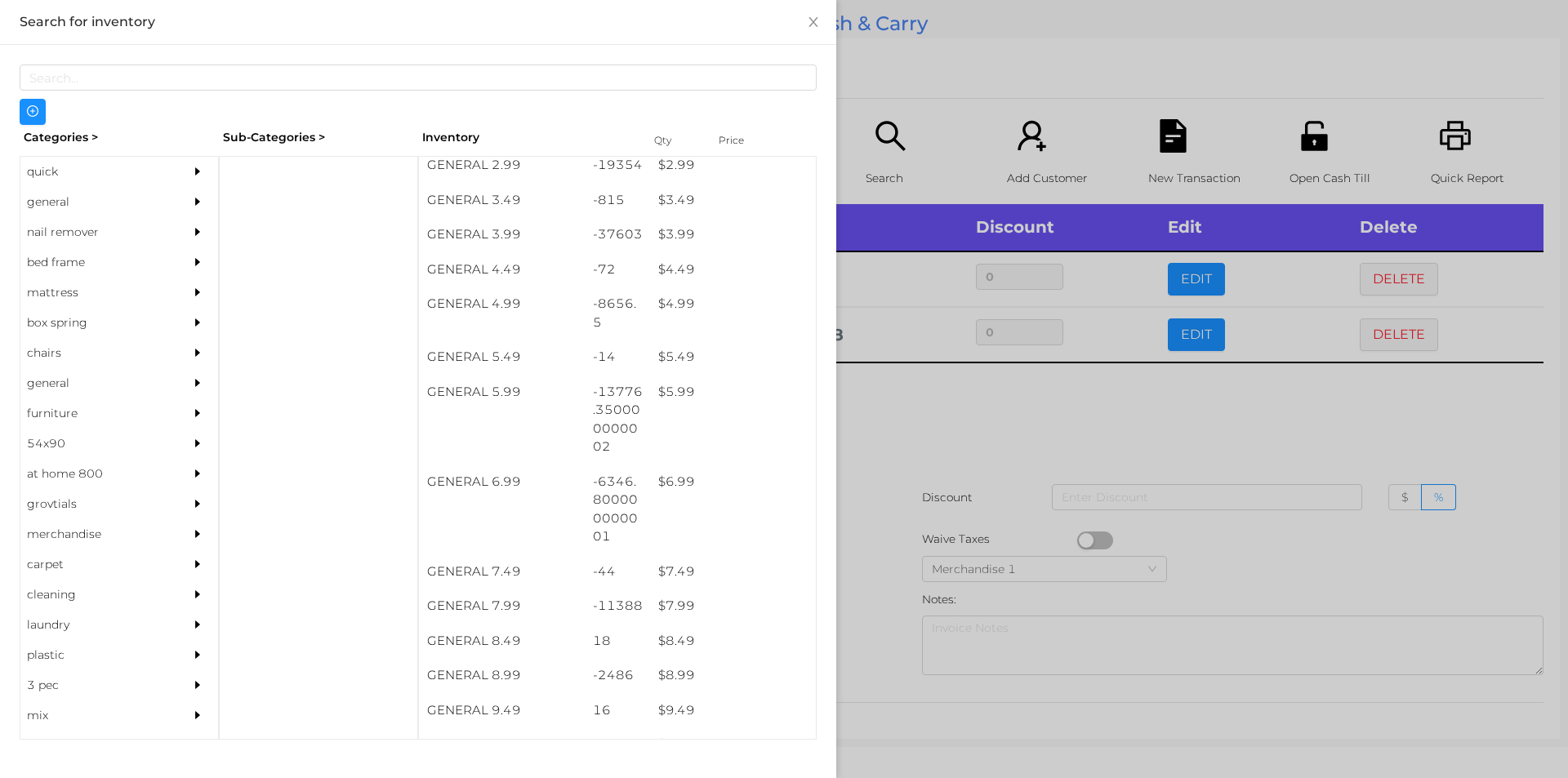
click at [884, 449] on div at bounding box center [784, 389] width 1568 height 778
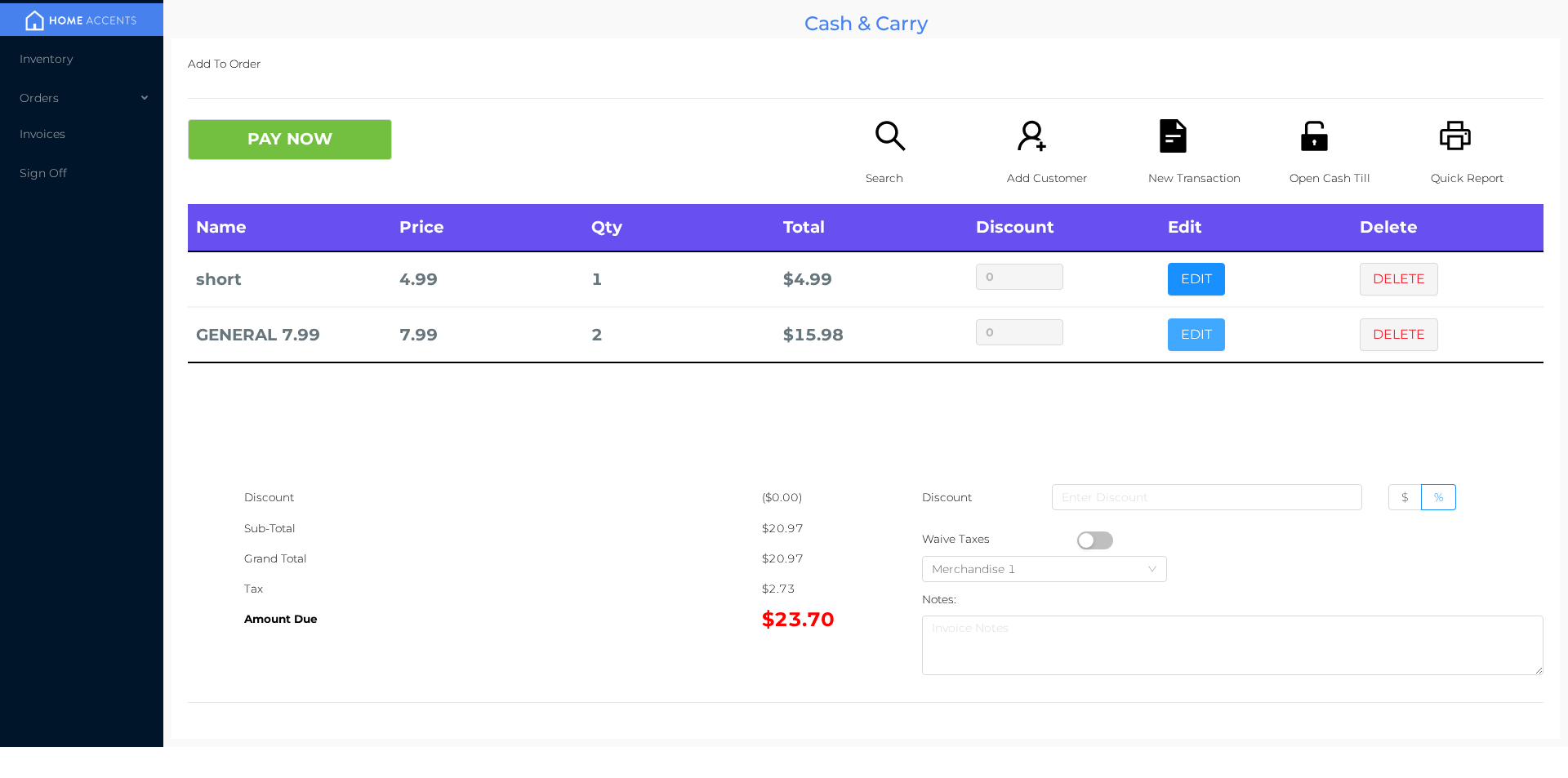
click at [1189, 332] on button "EDIT" at bounding box center [1196, 335] width 57 height 33
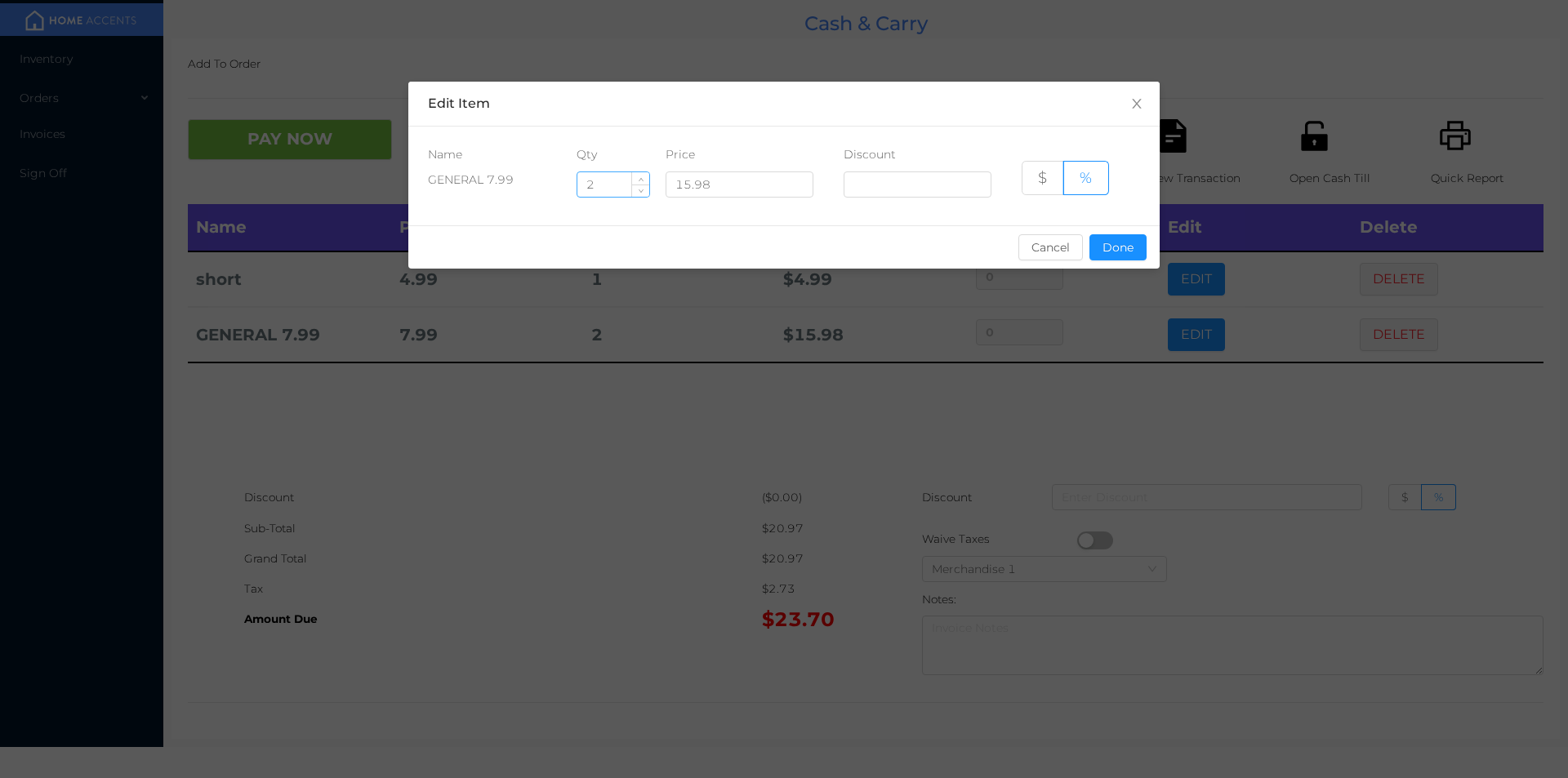
click at [600, 190] on input "2" at bounding box center [613, 184] width 72 height 24
type input "3"
click at [1125, 254] on button "Done" at bounding box center [1118, 247] width 57 height 26
type input "0%"
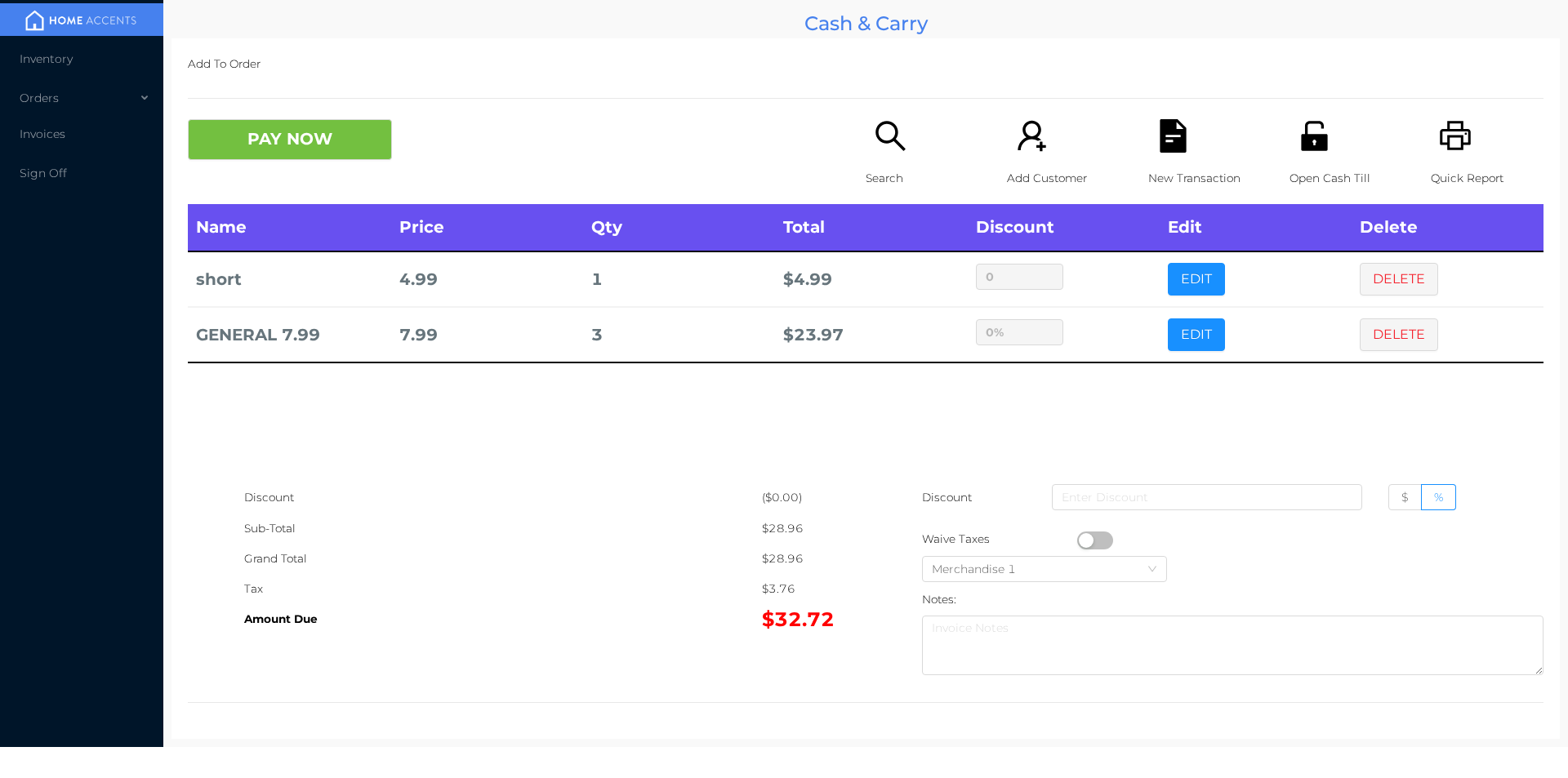
click at [1090, 405] on div "sentinelStart Edit Item Name Qty Price Discount GENERAL 7.99 3 15.98 $ % Cancel…" at bounding box center [784, 389] width 1568 height 778
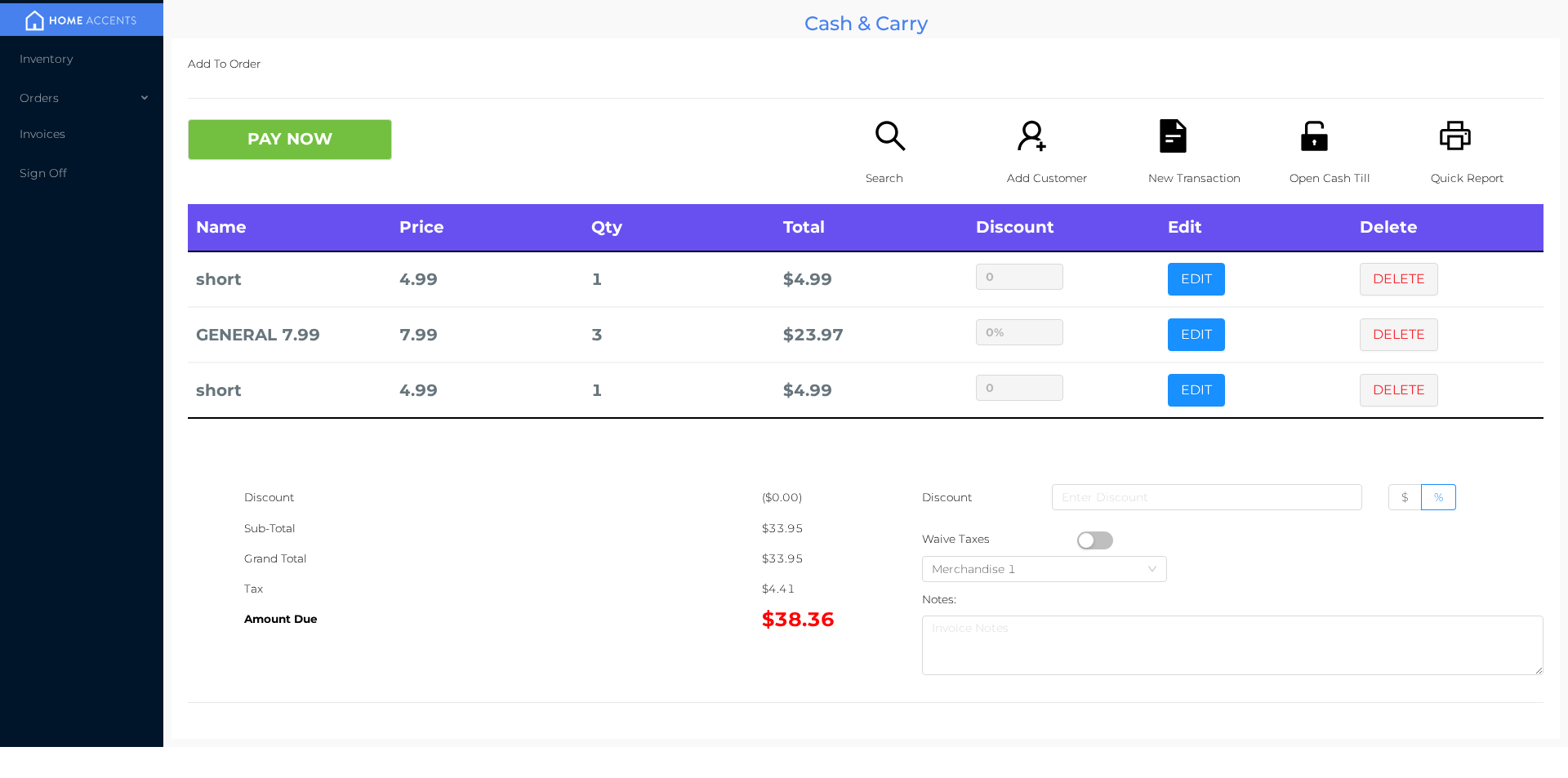
click at [892, 134] on icon "icon: search" at bounding box center [890, 135] width 34 height 34
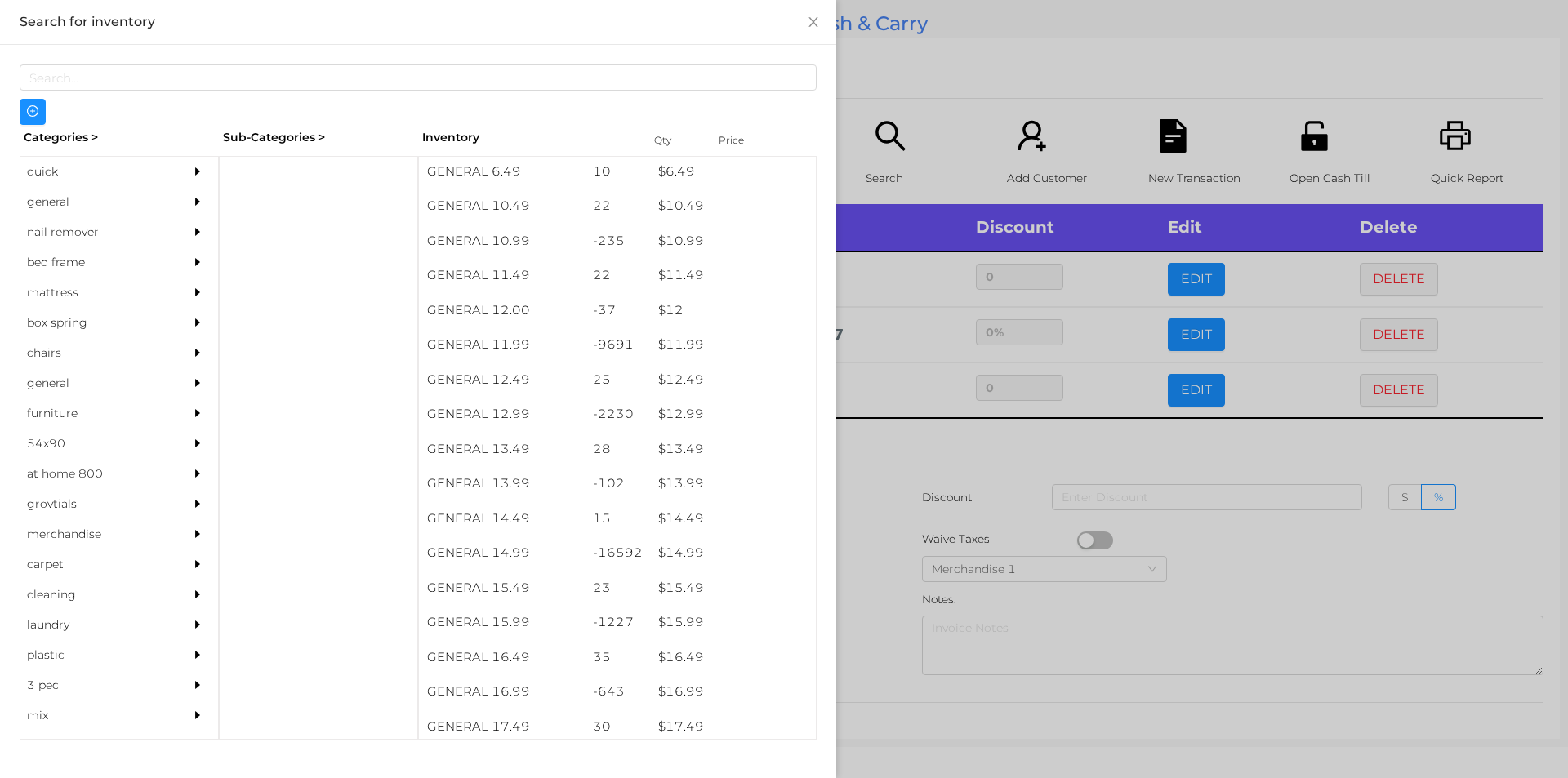
scroll to position [1031, 0]
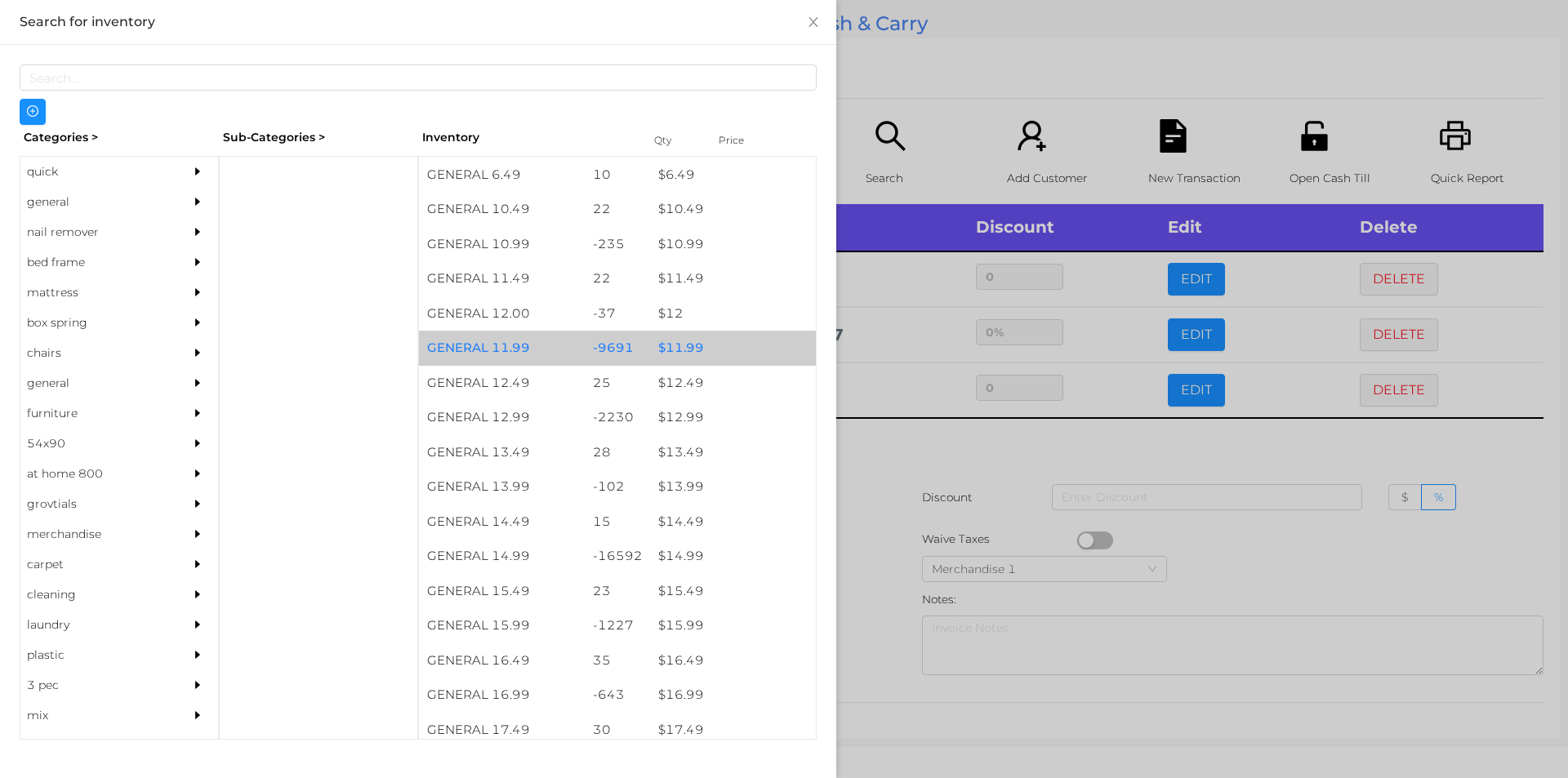
click at [661, 353] on div "$ 11.99" at bounding box center [733, 348] width 166 height 35
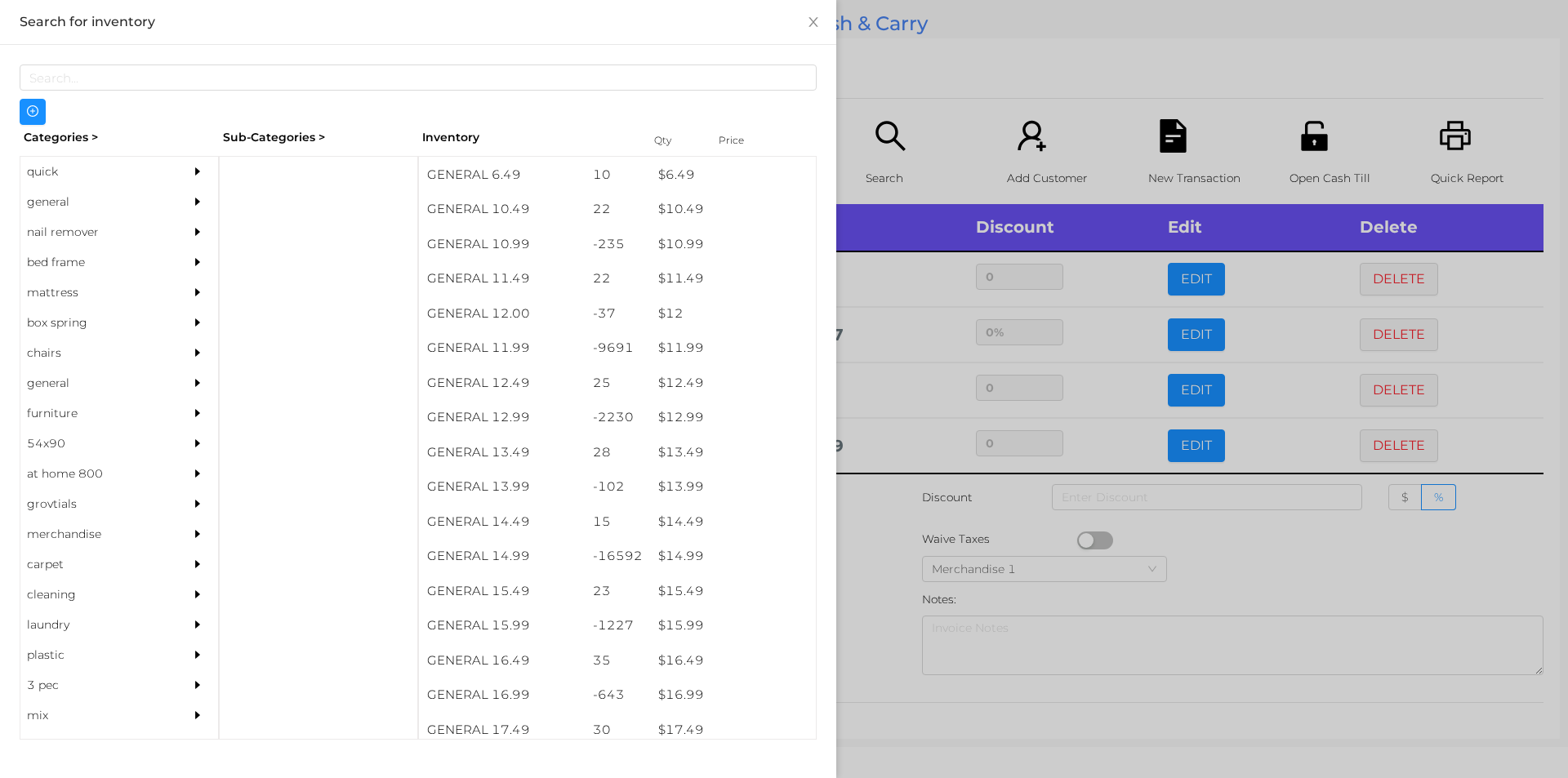
click at [883, 521] on div at bounding box center [784, 389] width 1568 height 778
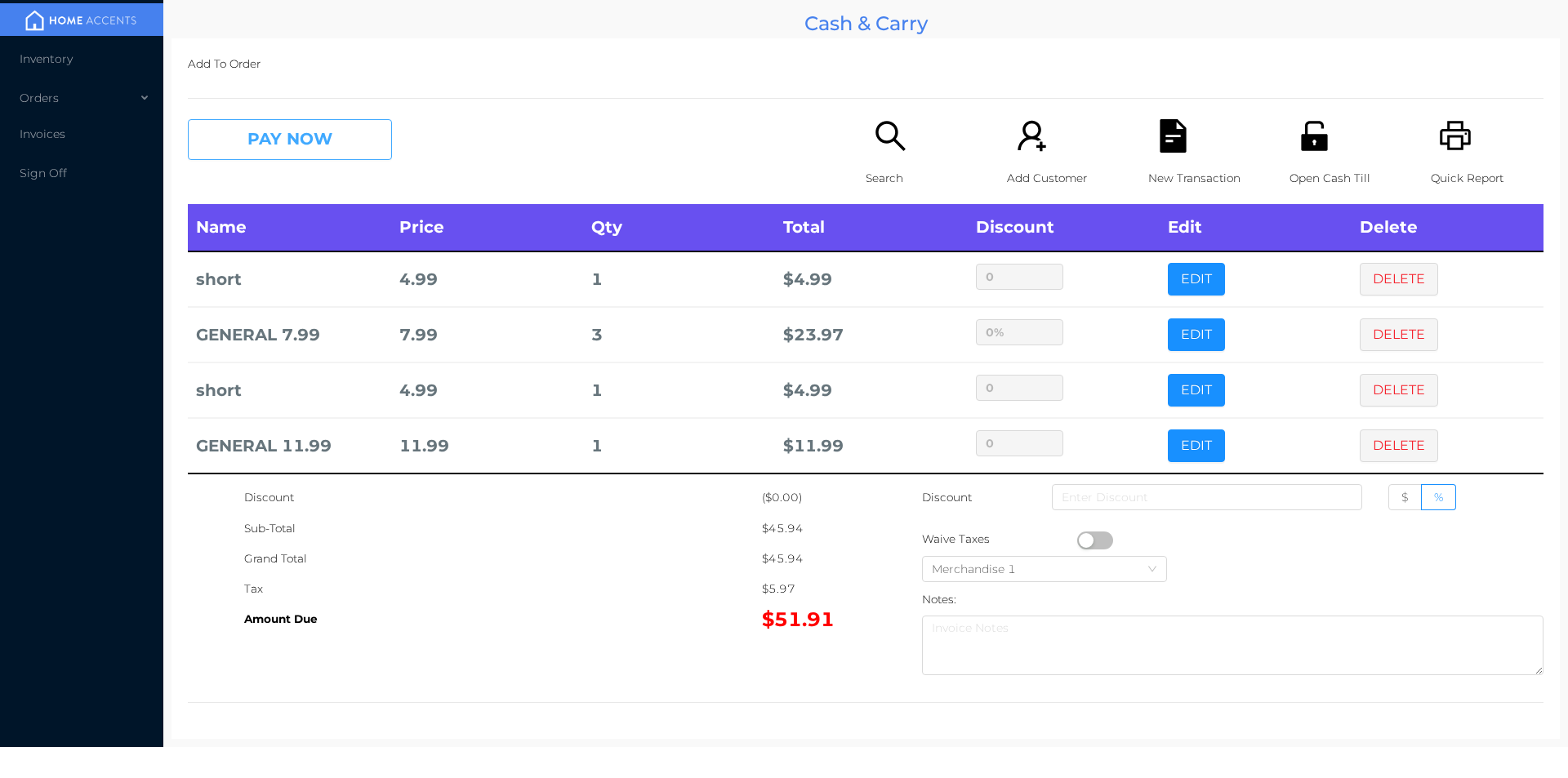
click at [276, 152] on button "PAY NOW" at bounding box center [289, 139] width 204 height 41
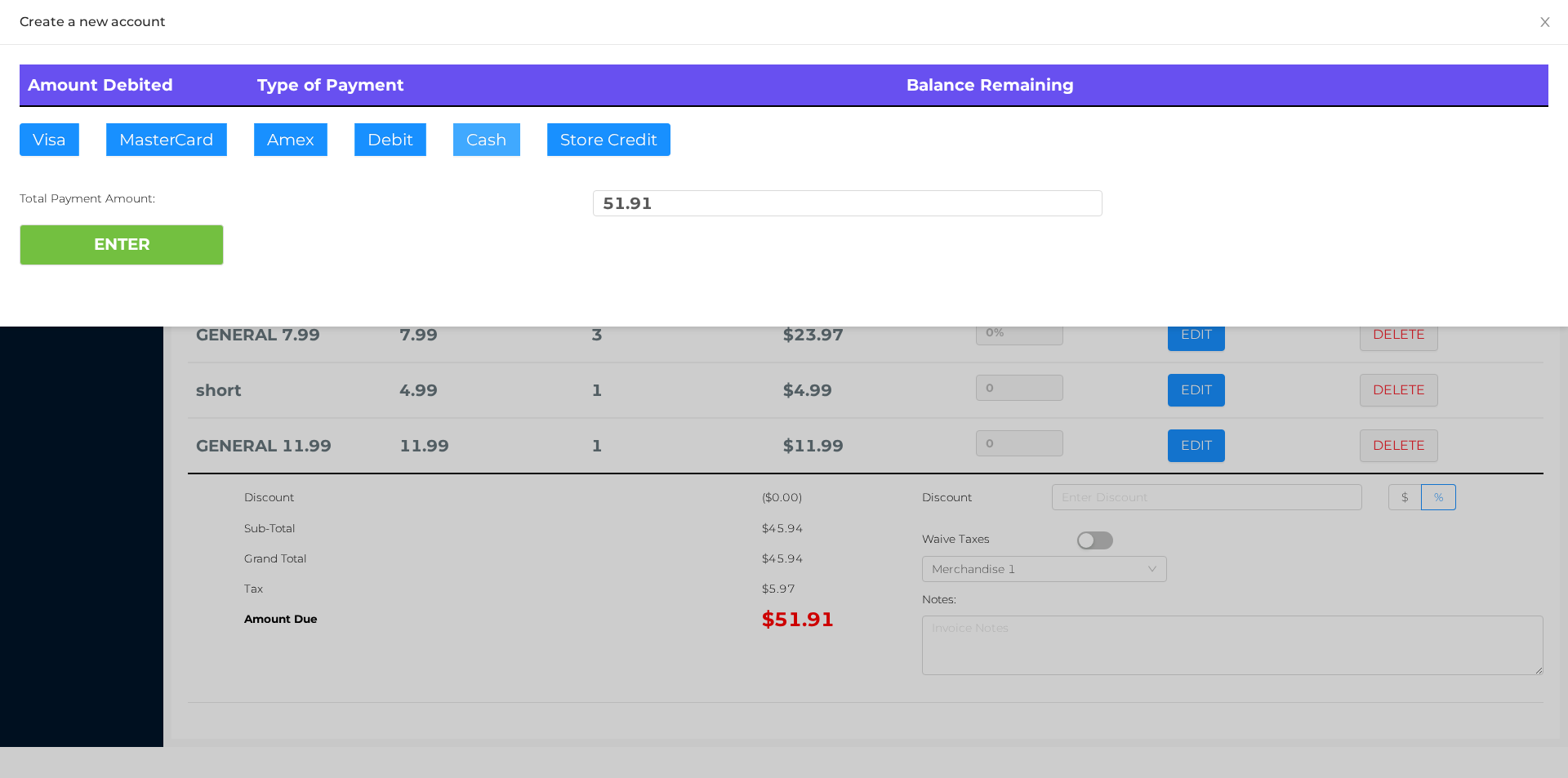
click at [473, 131] on button "Cash" at bounding box center [486, 140] width 67 height 33
type input "60."
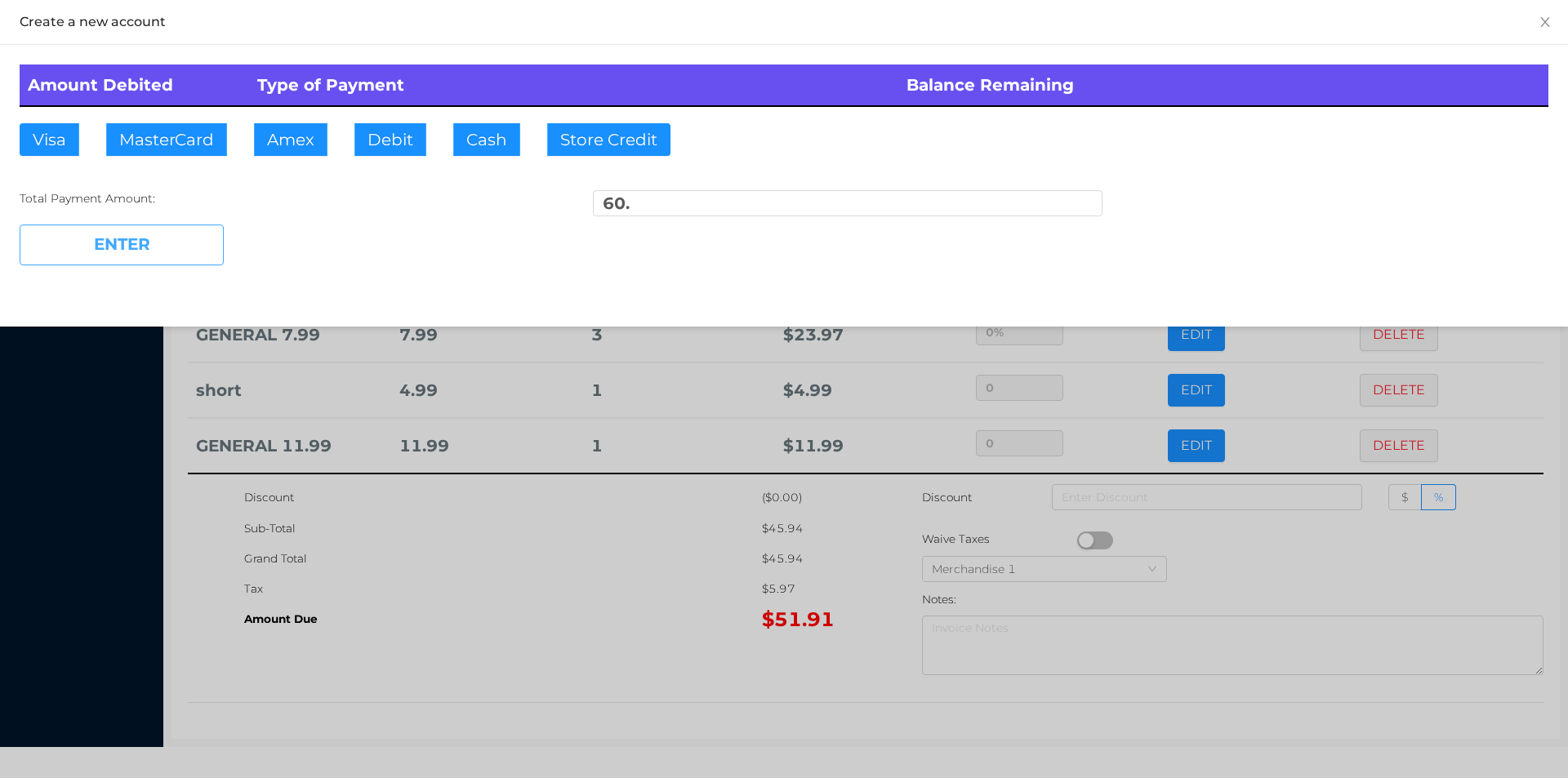
click at [158, 247] on button "ENTER" at bounding box center [122, 245] width 204 height 41
type input "0"
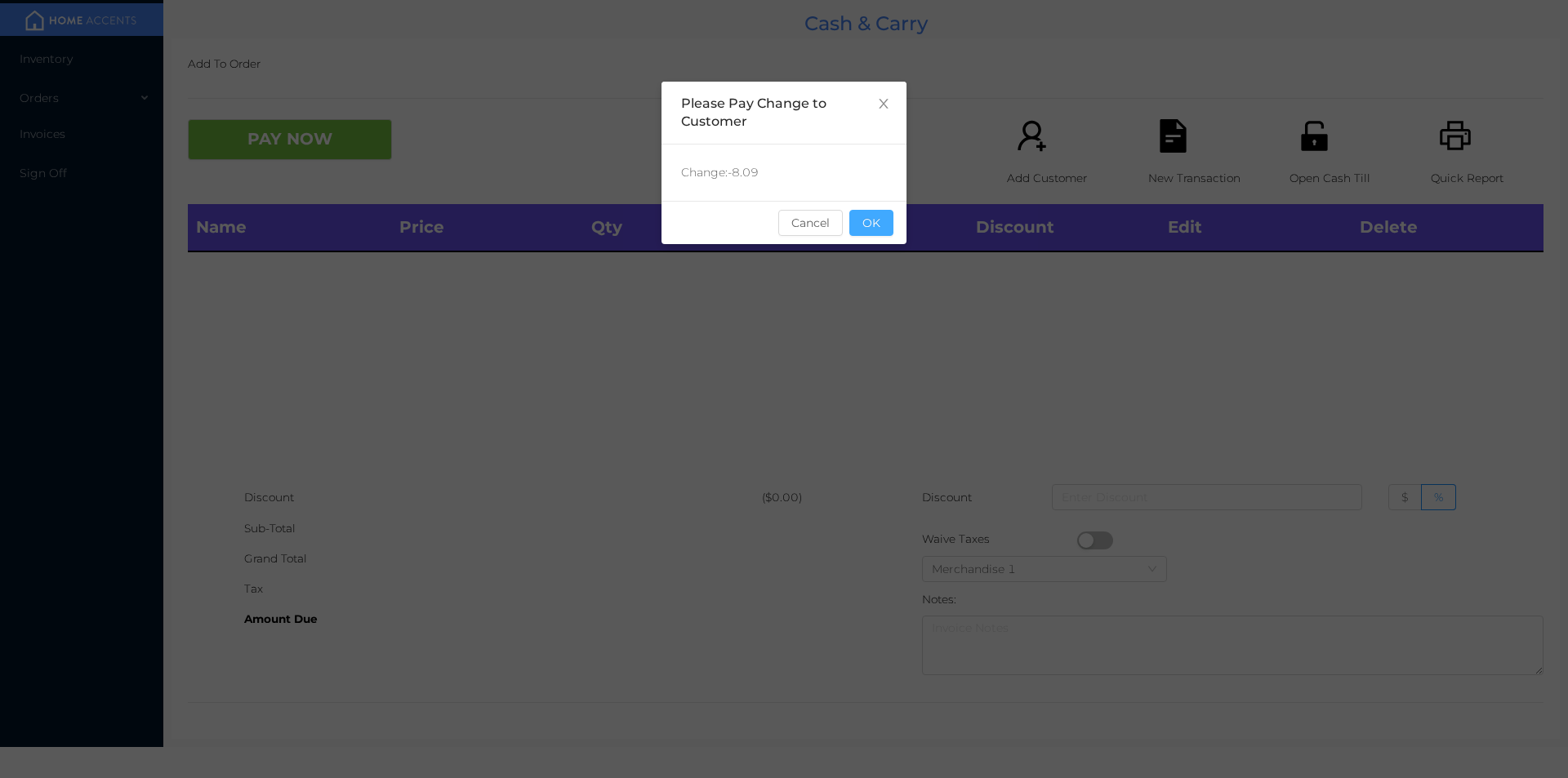
click at [890, 214] on button "OK" at bounding box center [871, 223] width 44 height 26
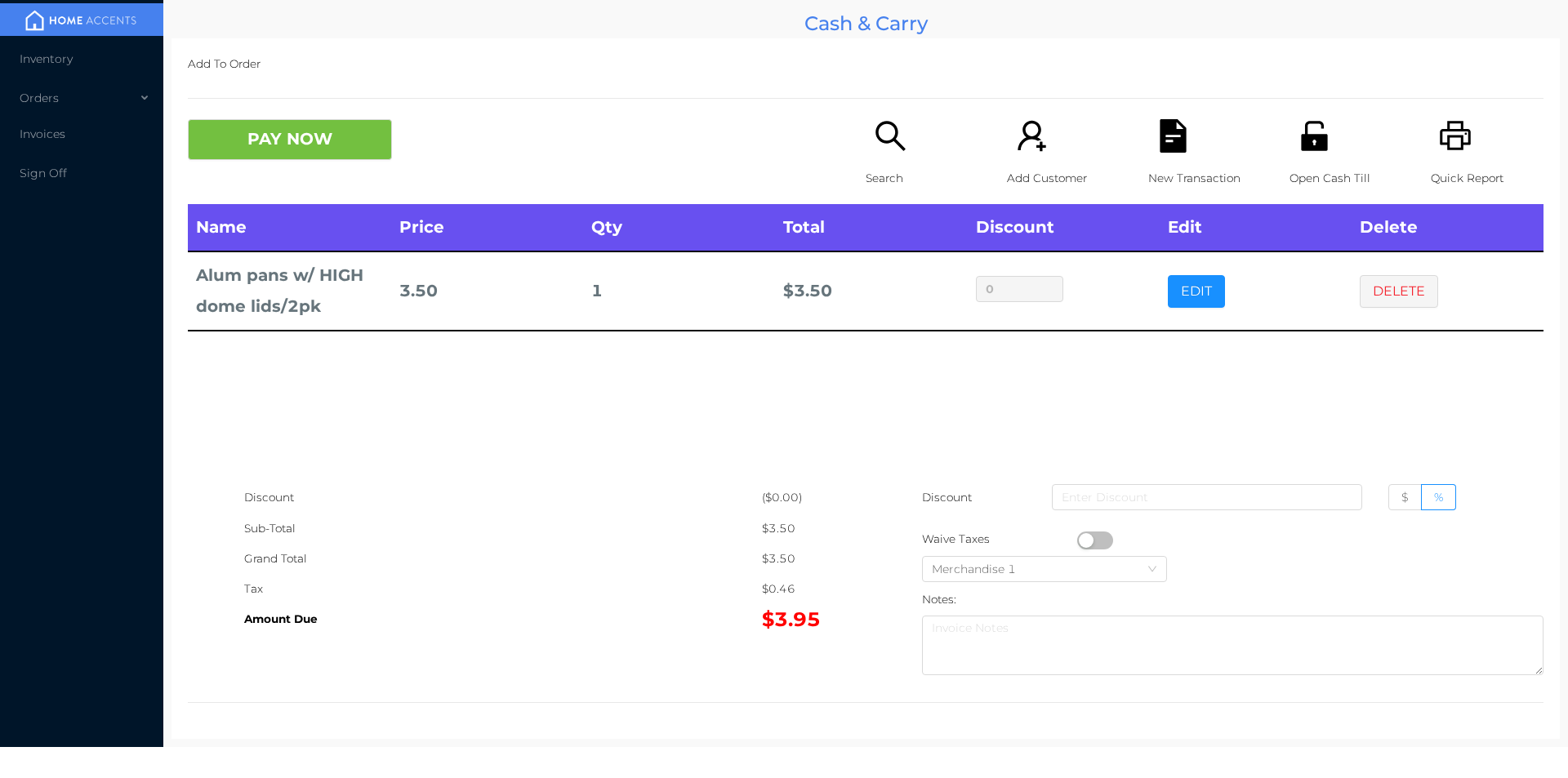
click at [283, 152] on button "PAY NOW" at bounding box center [289, 139] width 204 height 41
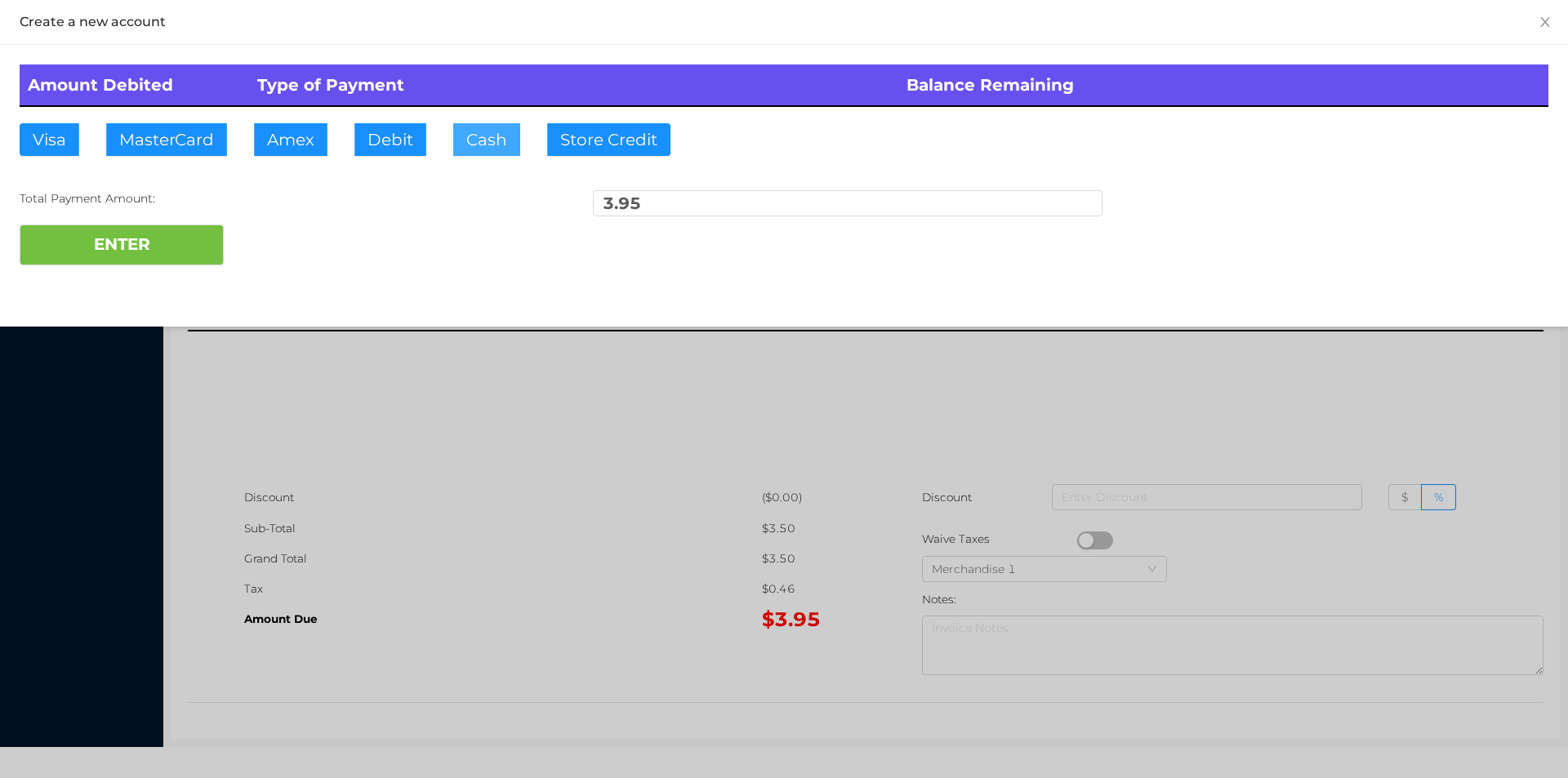
click at [474, 140] on button "Cash" at bounding box center [486, 140] width 67 height 33
type input "10."
click at [135, 237] on button "ENTER" at bounding box center [122, 245] width 204 height 41
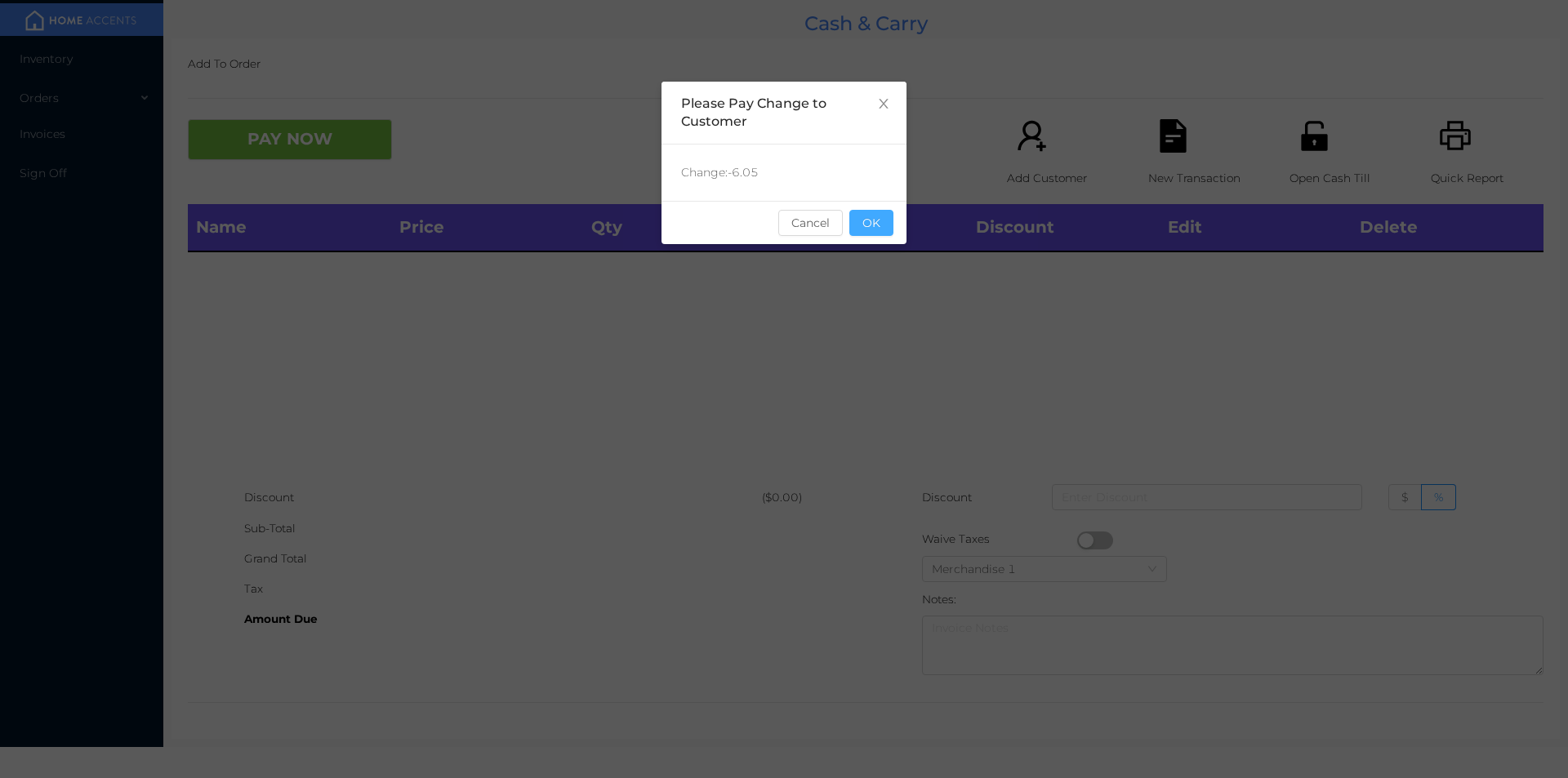
click at [874, 215] on button "OK" at bounding box center [871, 223] width 44 height 26
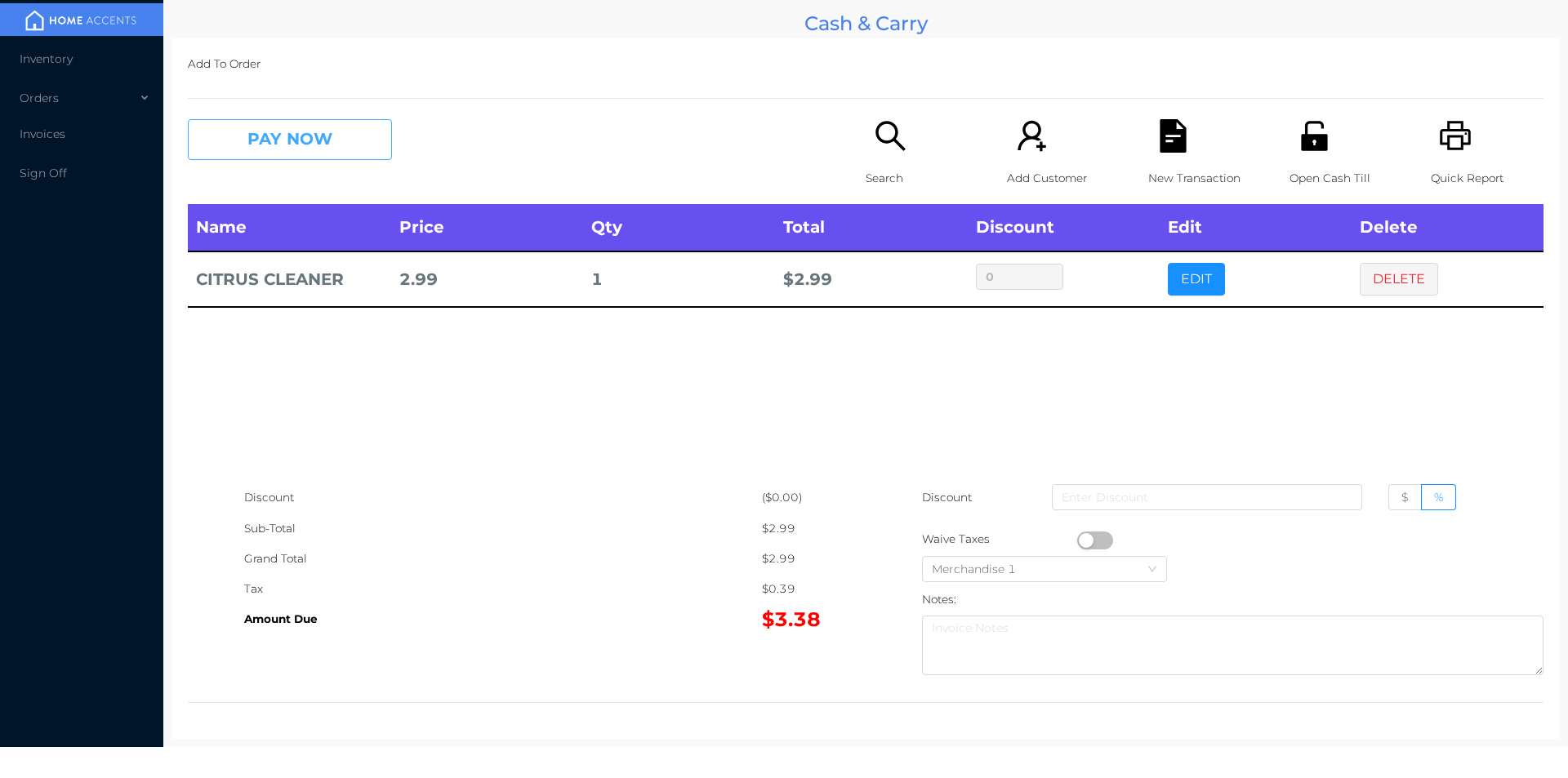
click at [276, 148] on button "PAY NOW" at bounding box center [289, 139] width 204 height 41
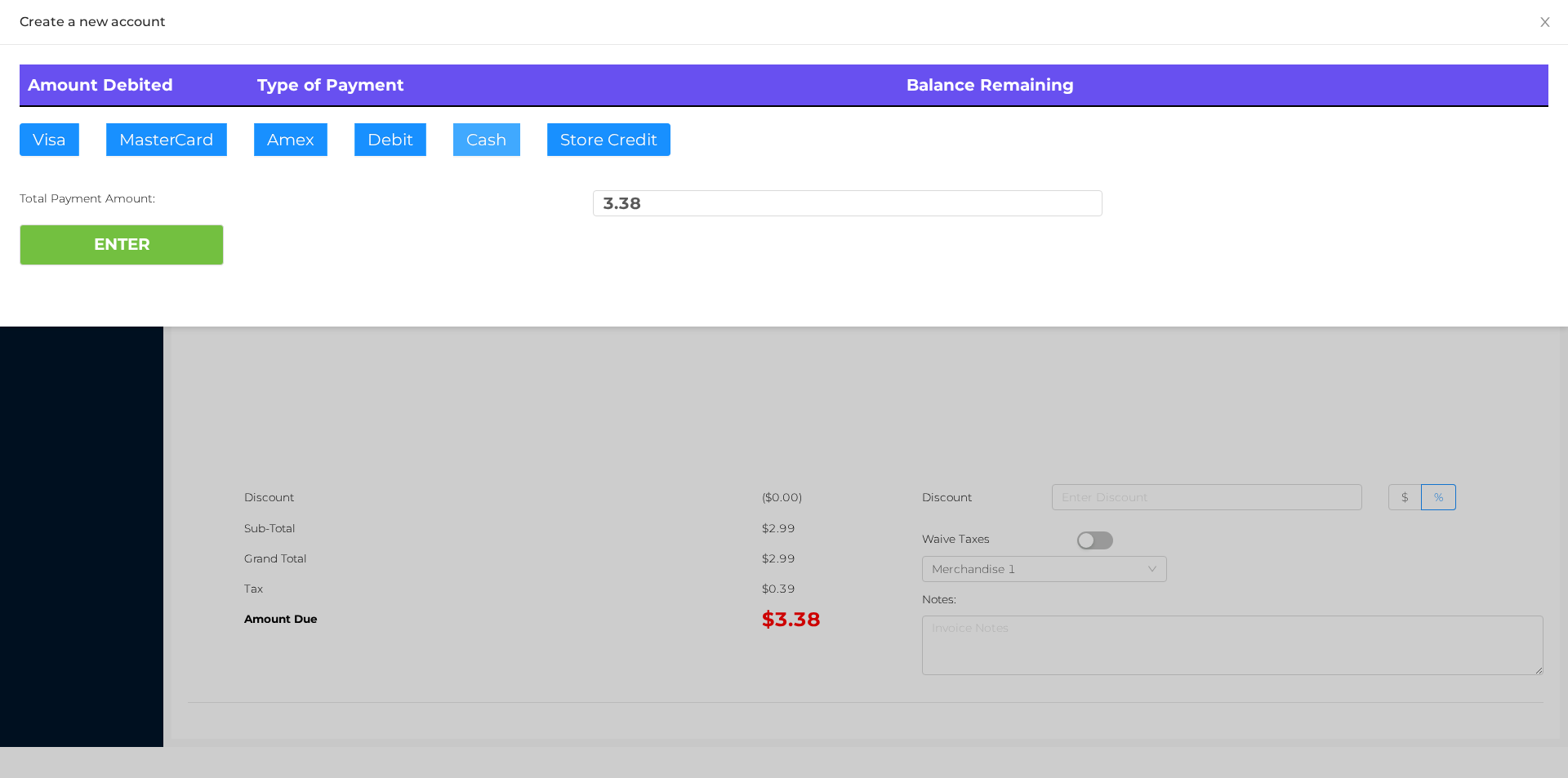
click at [473, 140] on button "Cash" at bounding box center [486, 140] width 67 height 33
type input "4."
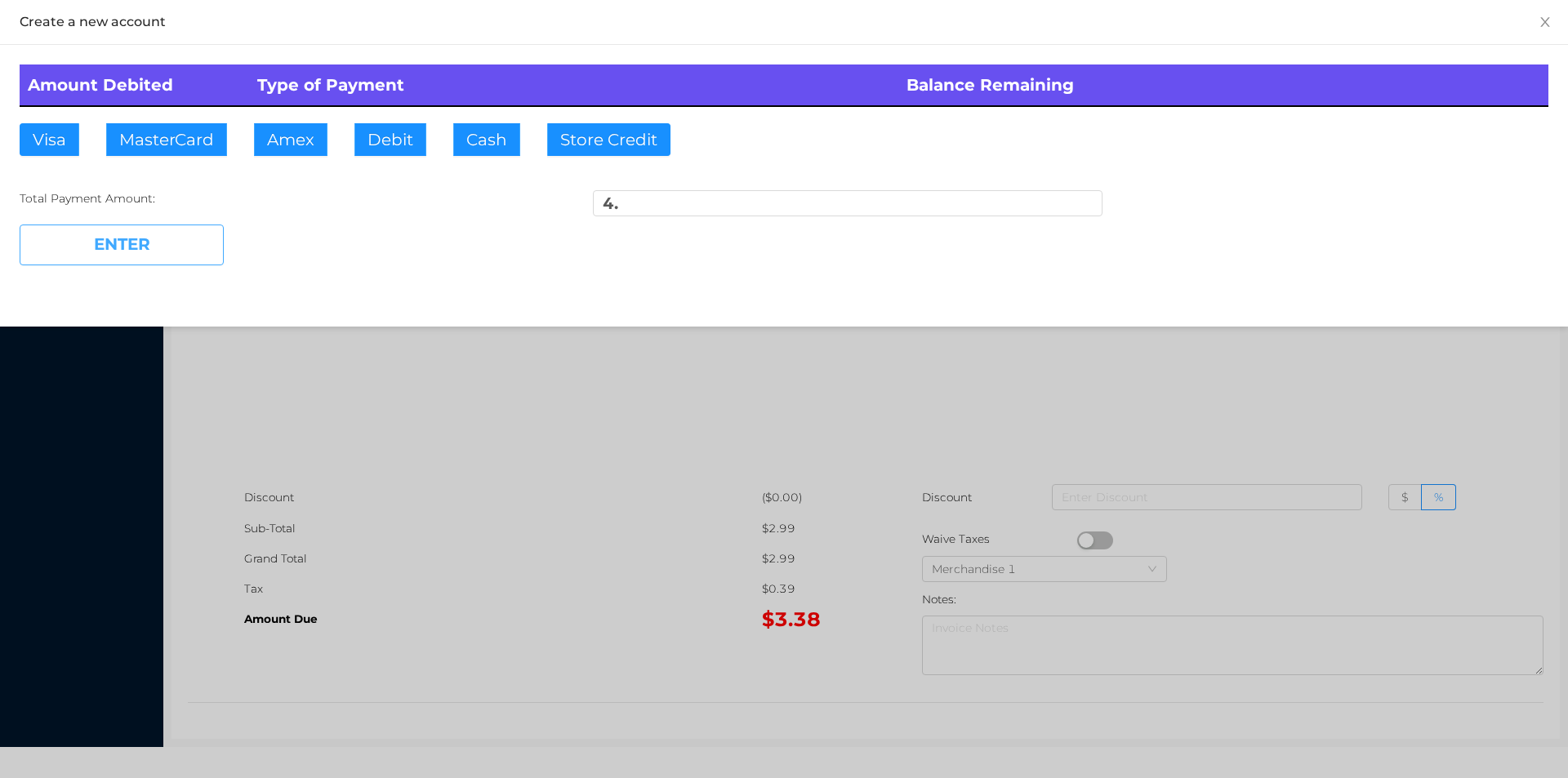
click at [159, 242] on button "ENTER" at bounding box center [122, 245] width 204 height 41
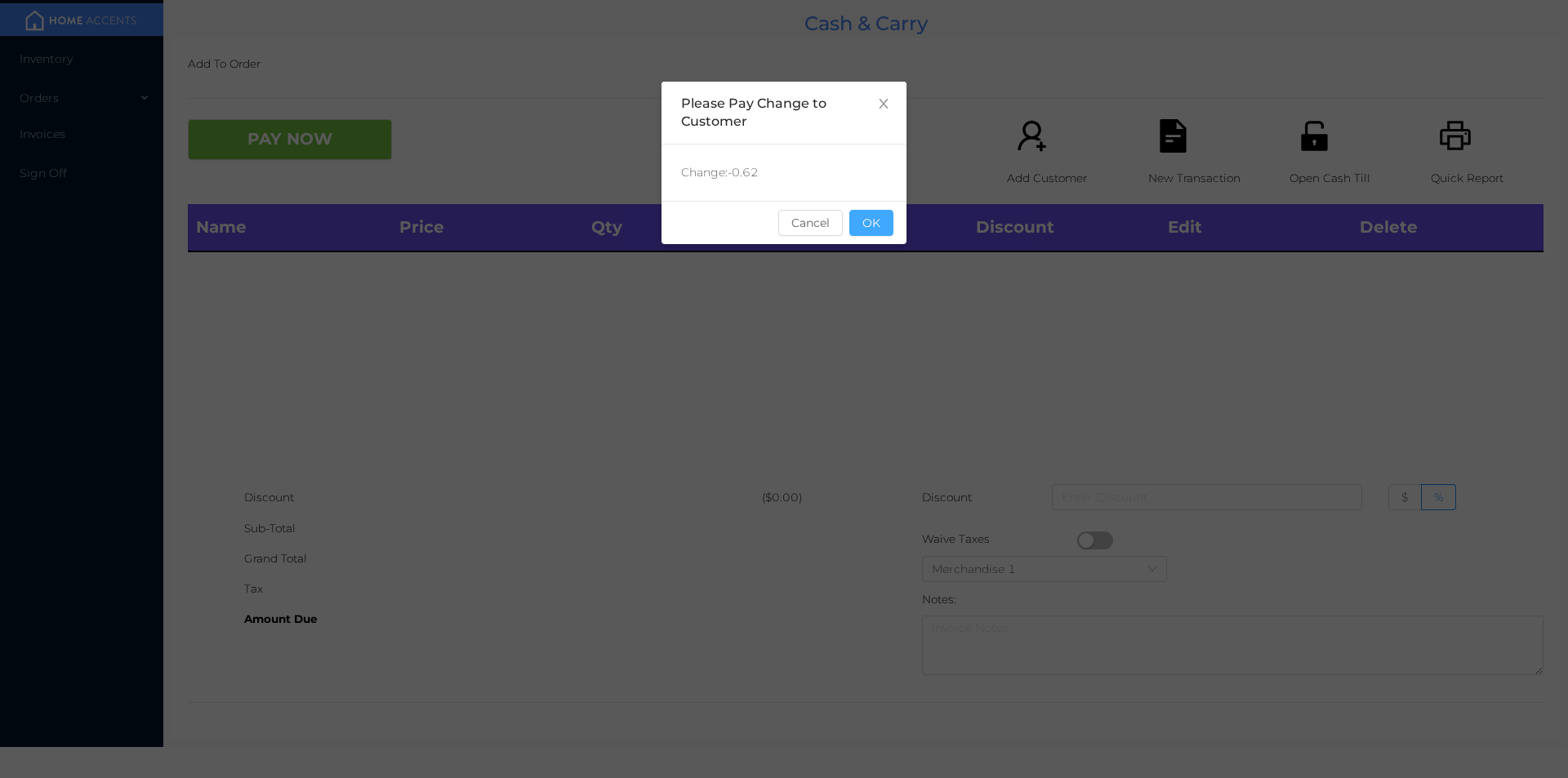
click at [873, 228] on button "OK" at bounding box center [871, 223] width 44 height 26
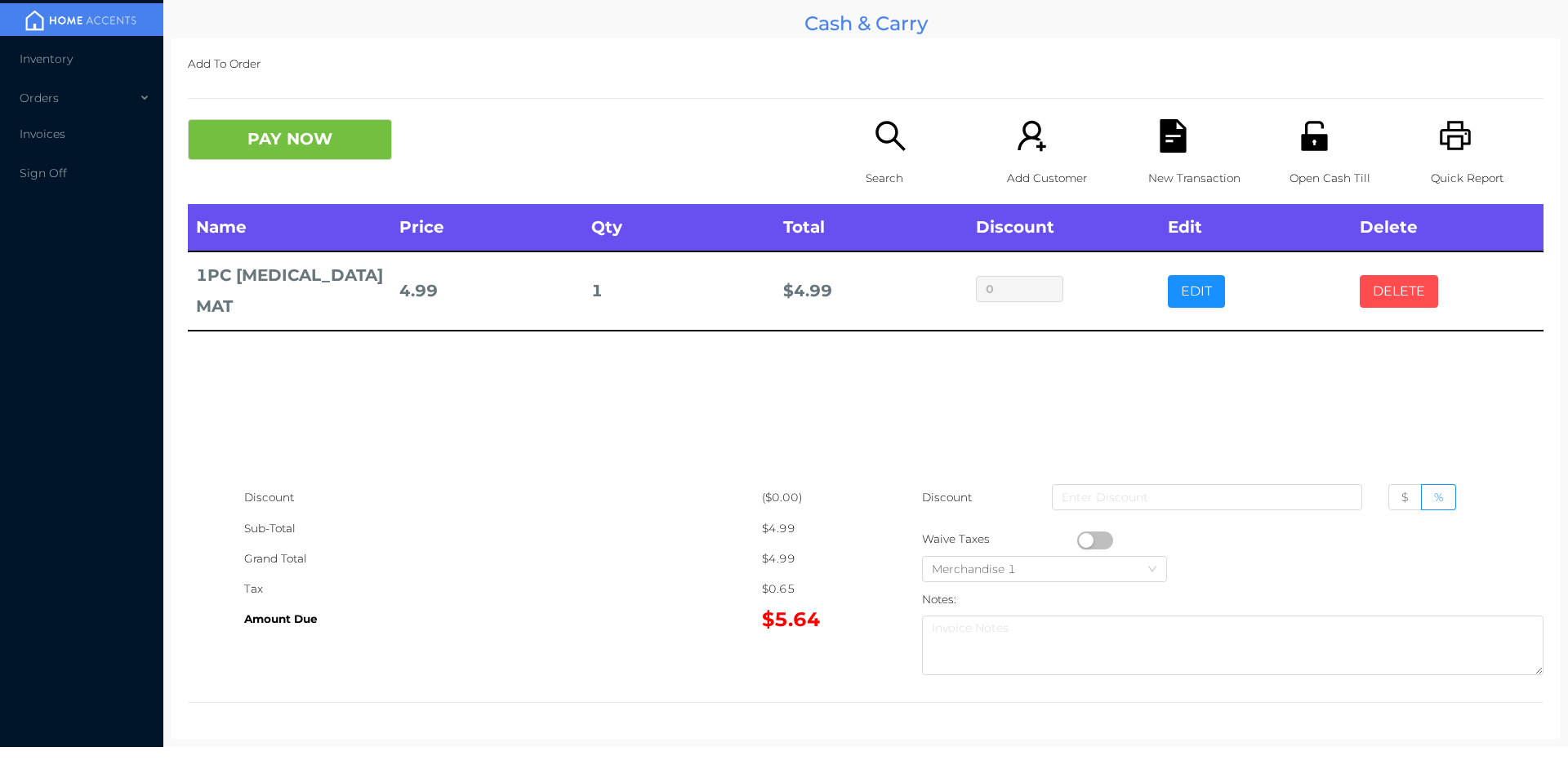
click at [1406, 280] on button "DELETE" at bounding box center [1399, 292] width 78 height 33
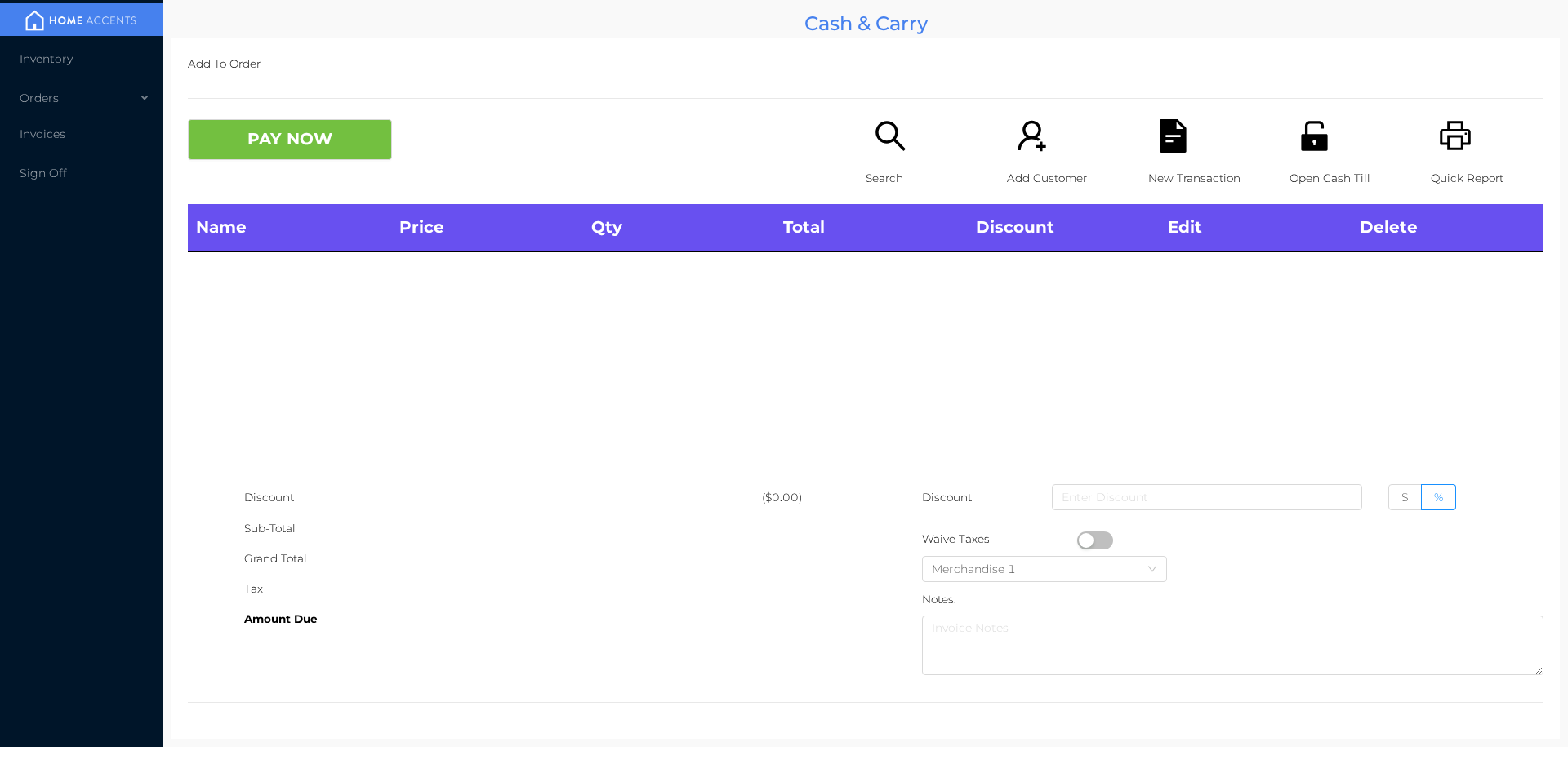
click at [875, 144] on icon "icon: search" at bounding box center [890, 135] width 34 height 34
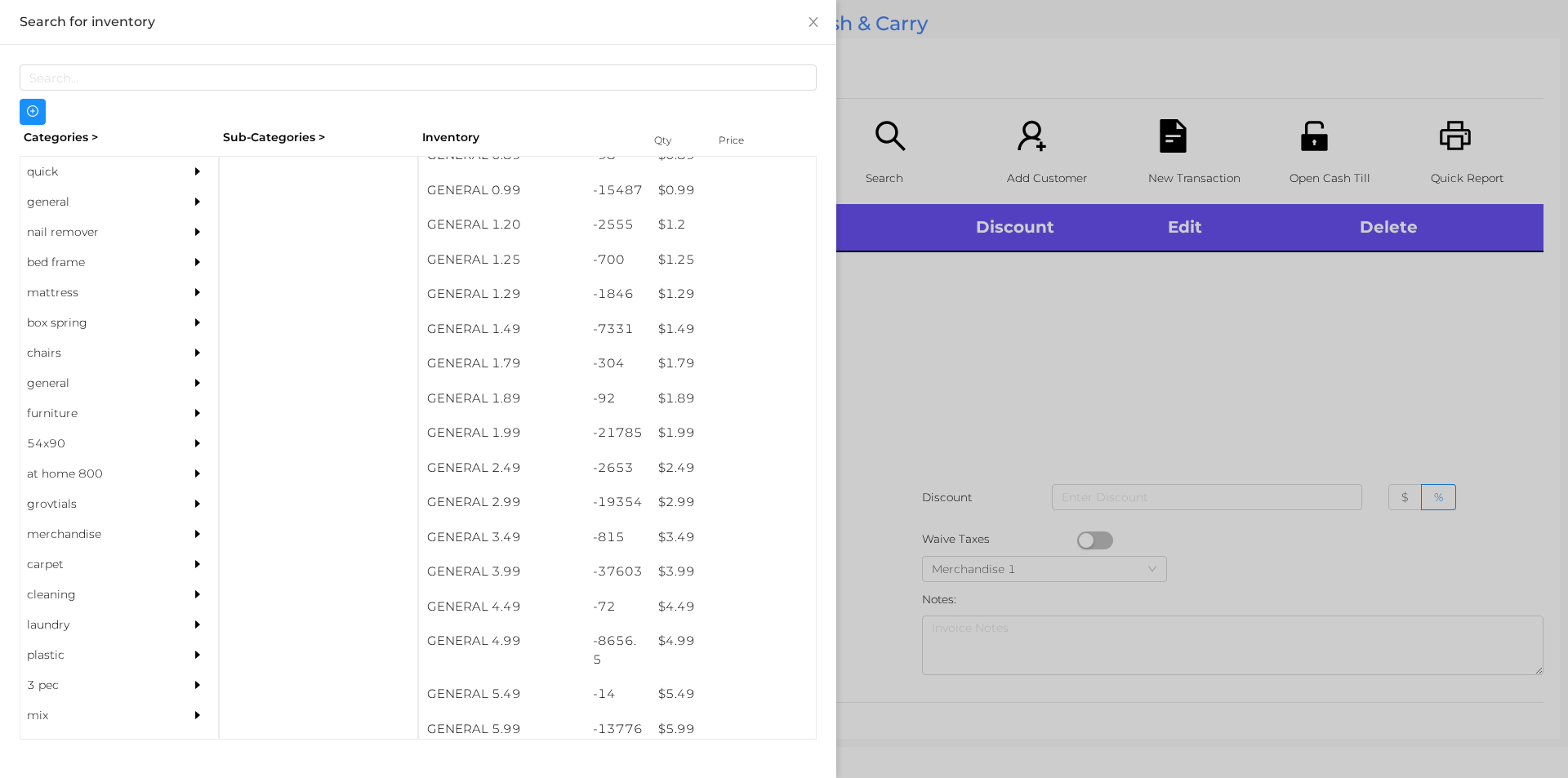
scroll to position [89, 0]
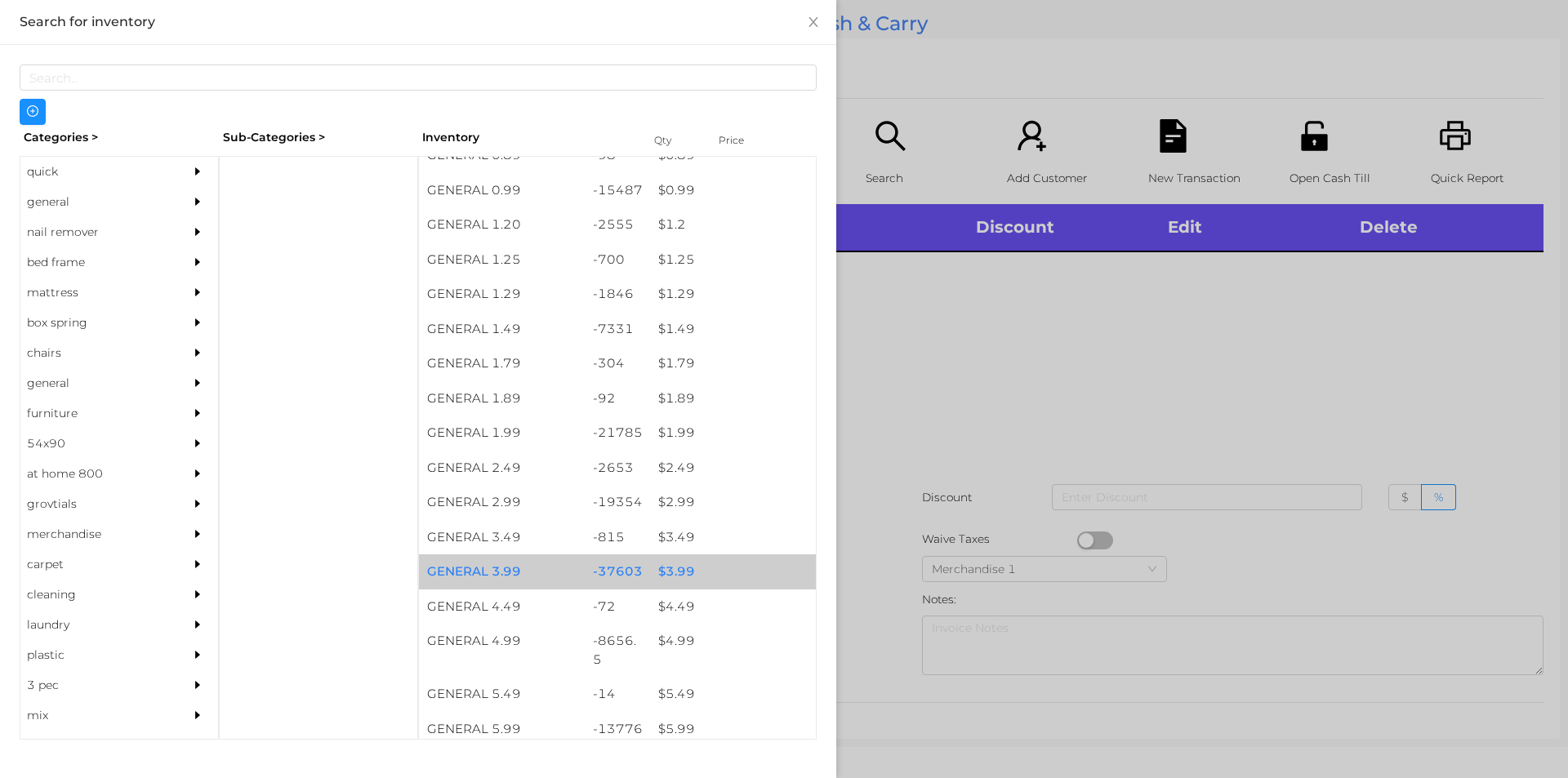
click at [670, 573] on div "$ 3.99" at bounding box center [733, 572] width 166 height 35
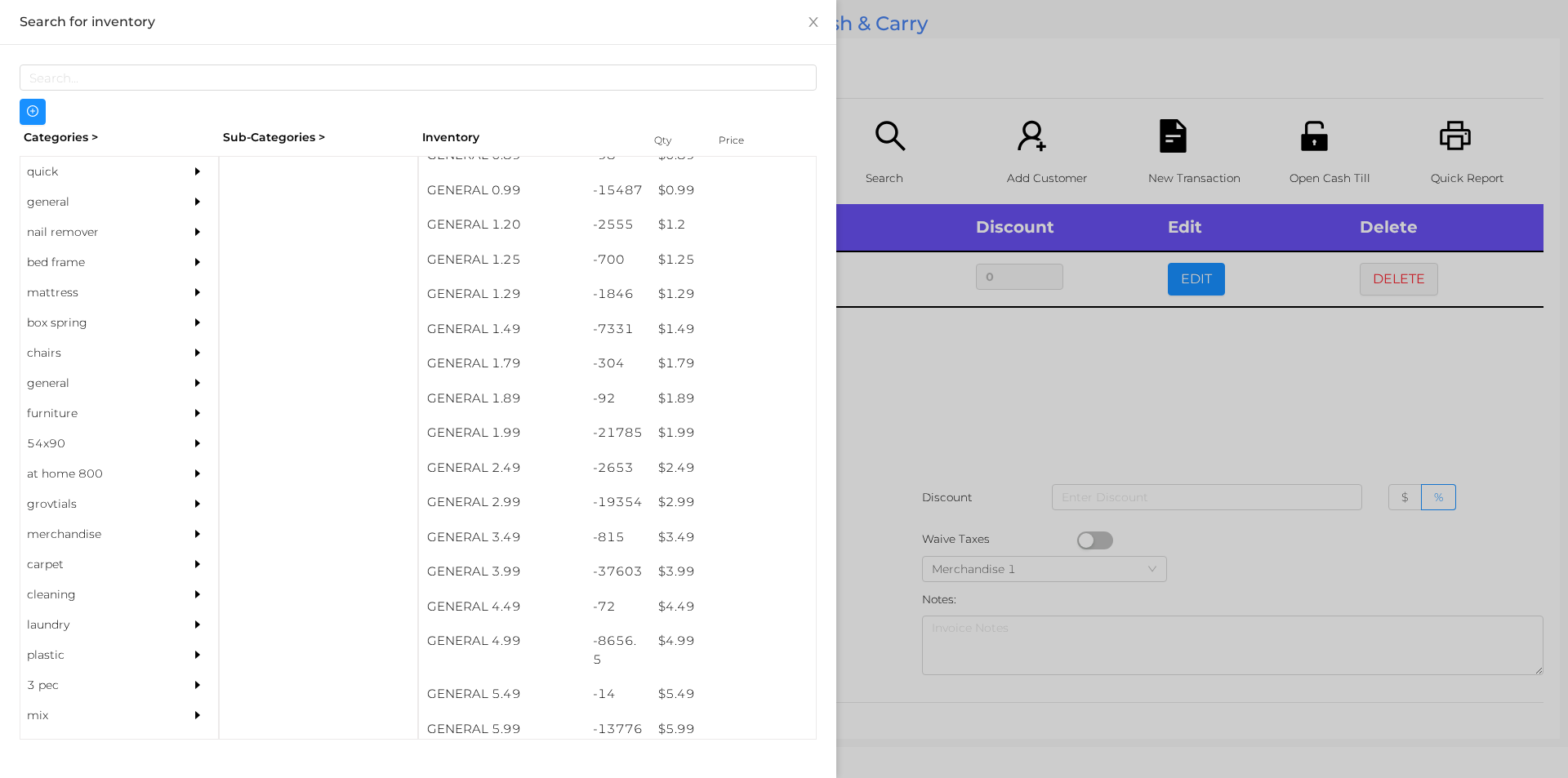
click at [898, 440] on div at bounding box center [784, 389] width 1568 height 778
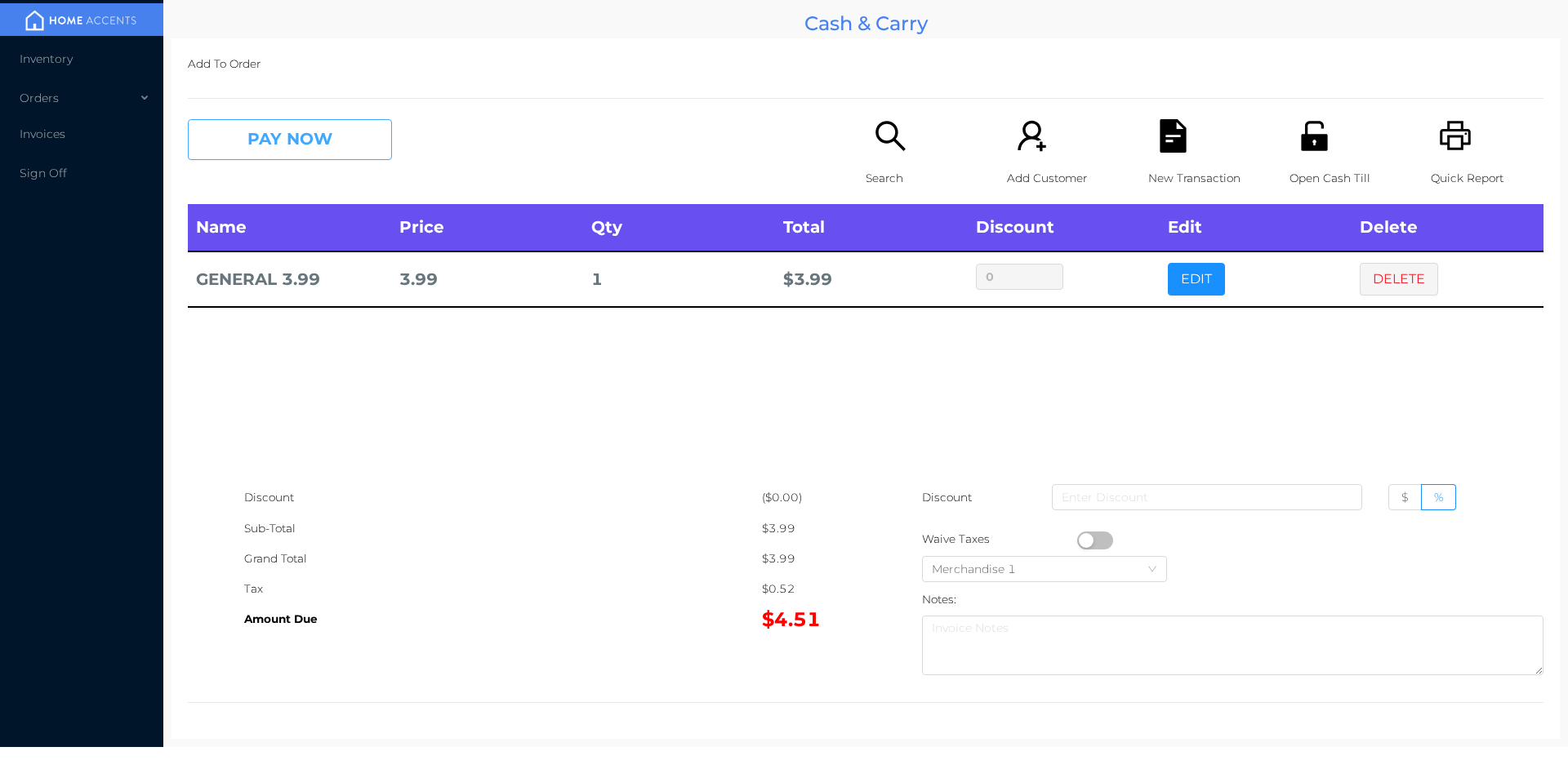
click at [281, 155] on button "PAY NOW" at bounding box center [289, 139] width 204 height 41
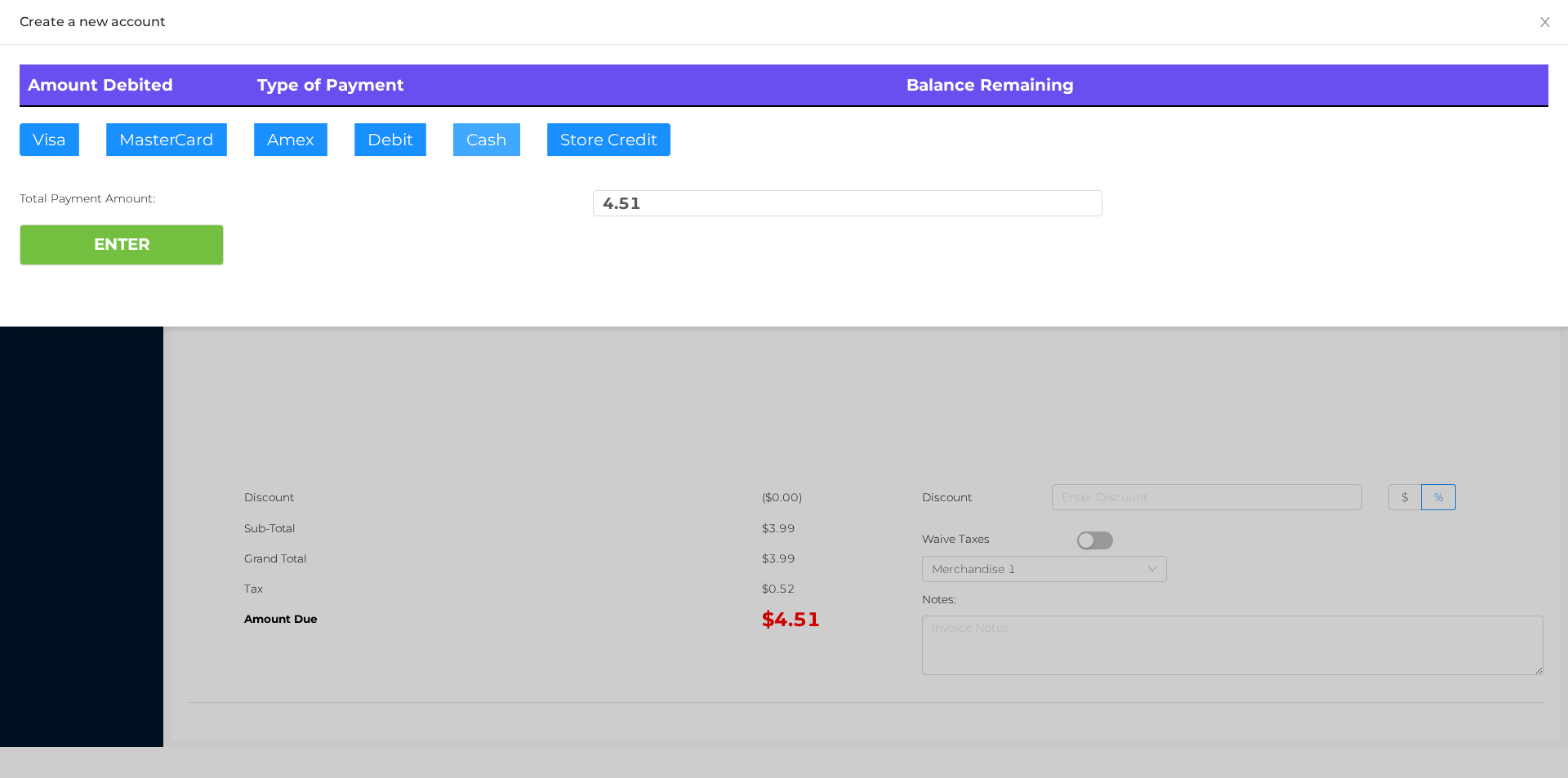
click at [470, 152] on button "Cash" at bounding box center [486, 140] width 67 height 33
type input "10."
click at [171, 263] on button "ENTER" at bounding box center [122, 245] width 204 height 41
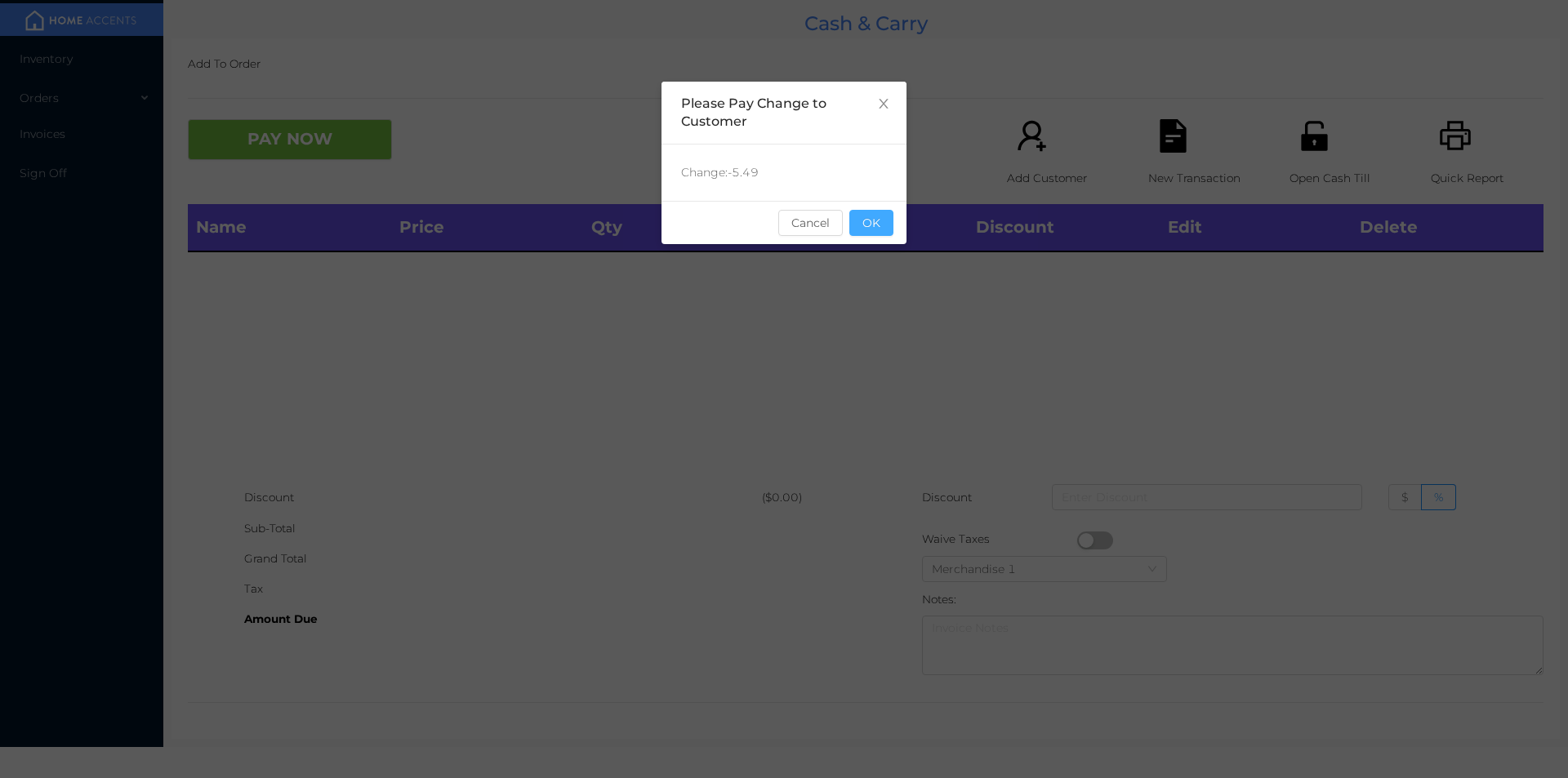
click at [860, 210] on button "OK" at bounding box center [871, 223] width 44 height 26
click at [881, 247] on th "Total" at bounding box center [870, 227] width 192 height 48
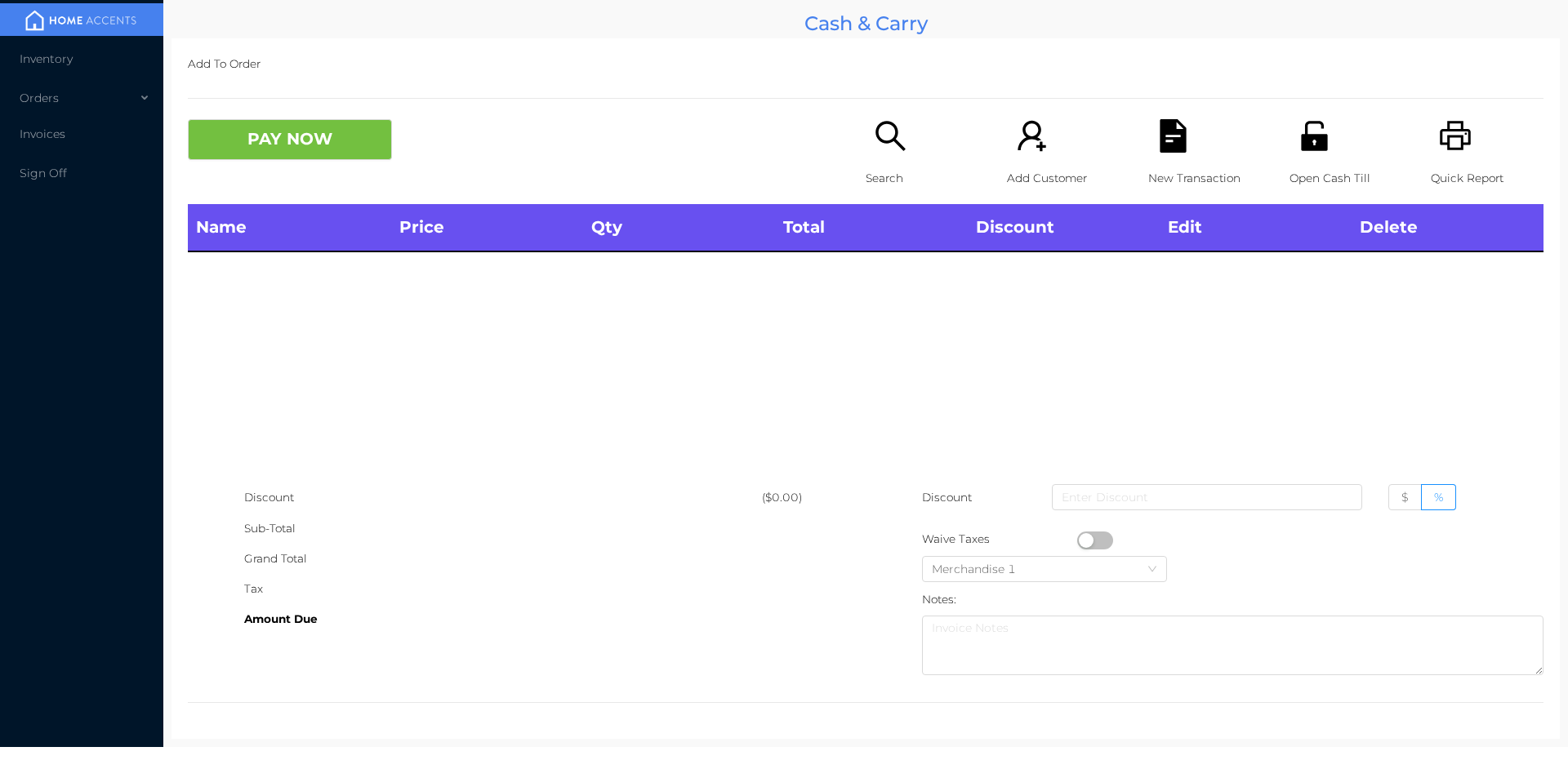
click at [877, 407] on div "Name Price Qty Total Discount Edit Delete" at bounding box center [865, 343] width 1355 height 279
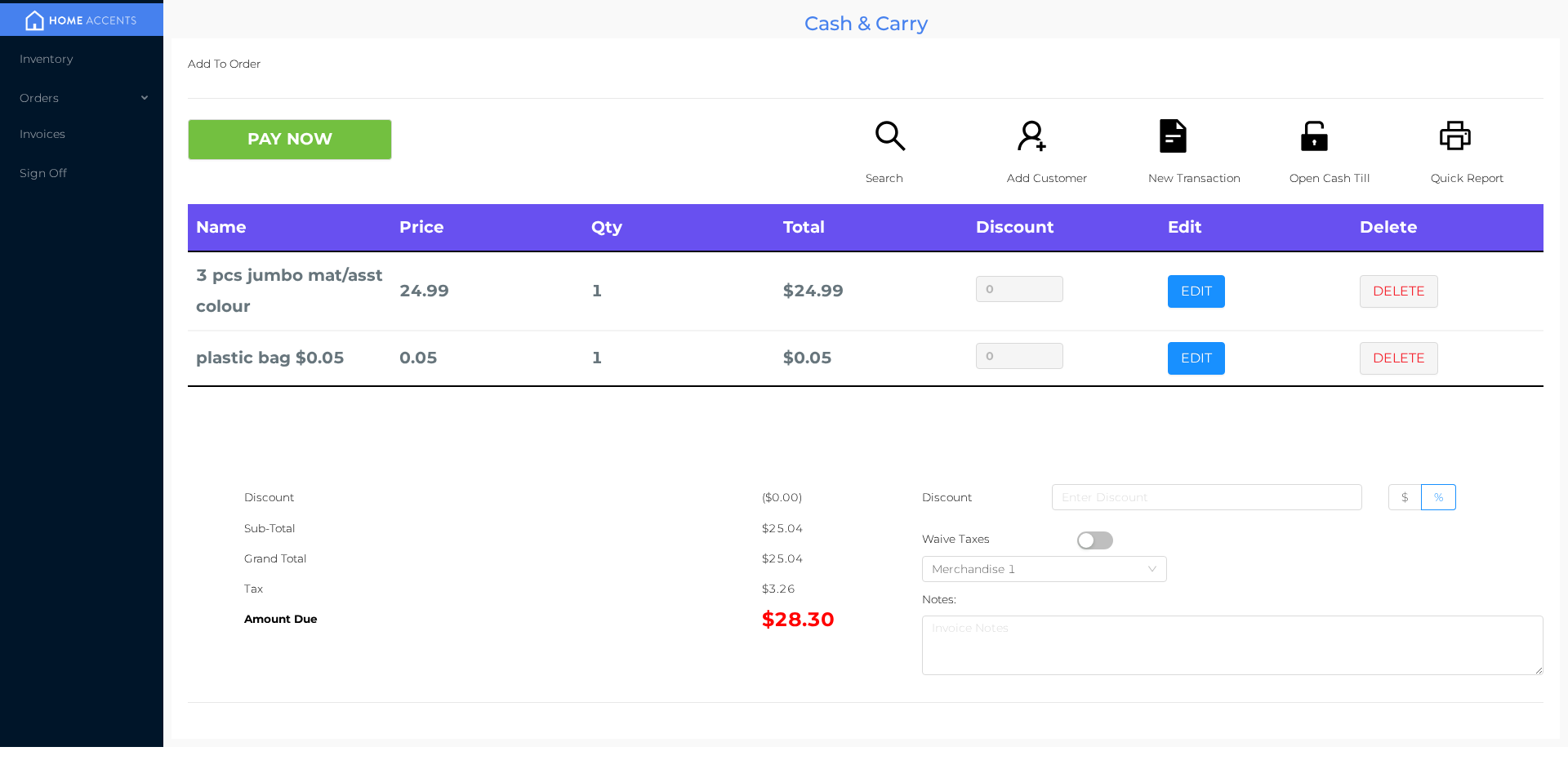
click at [296, 157] on button "PAY NOW" at bounding box center [289, 139] width 204 height 41
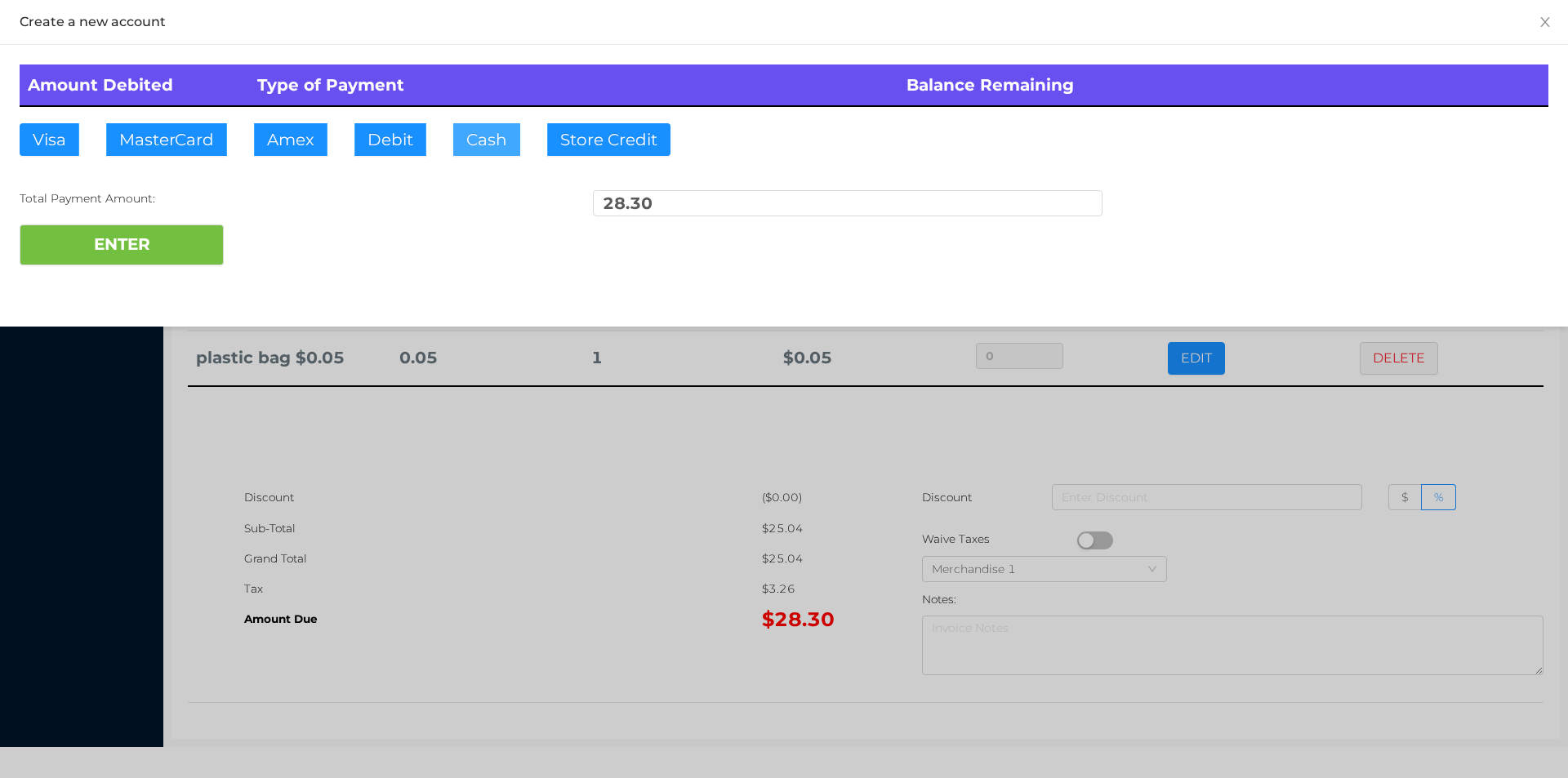
click at [482, 141] on button "Cash" at bounding box center [486, 140] width 67 height 33
type input "30."
click at [149, 254] on button "ENTER" at bounding box center [122, 245] width 204 height 41
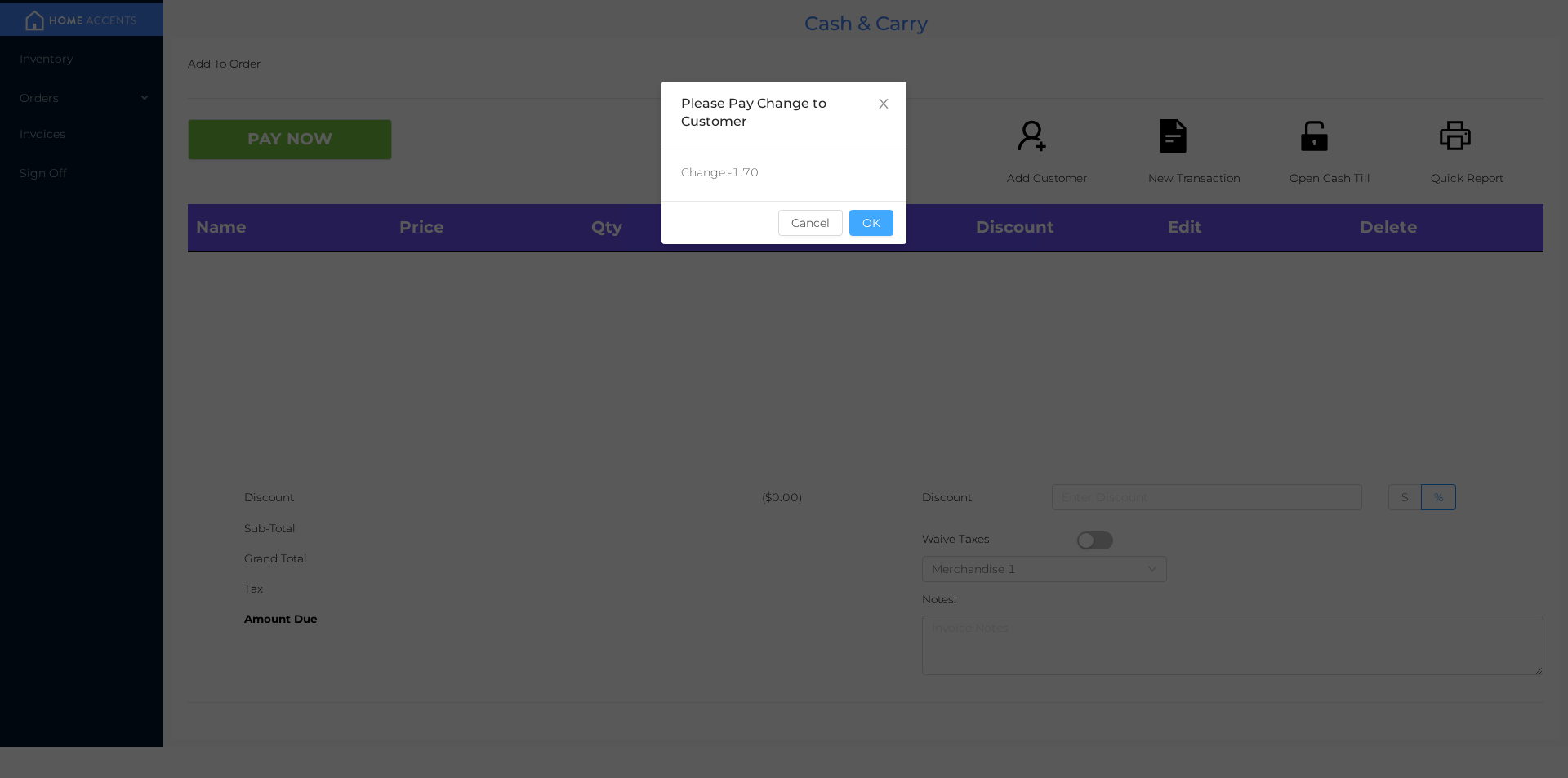
click at [881, 225] on button "OK" at bounding box center [871, 223] width 44 height 26
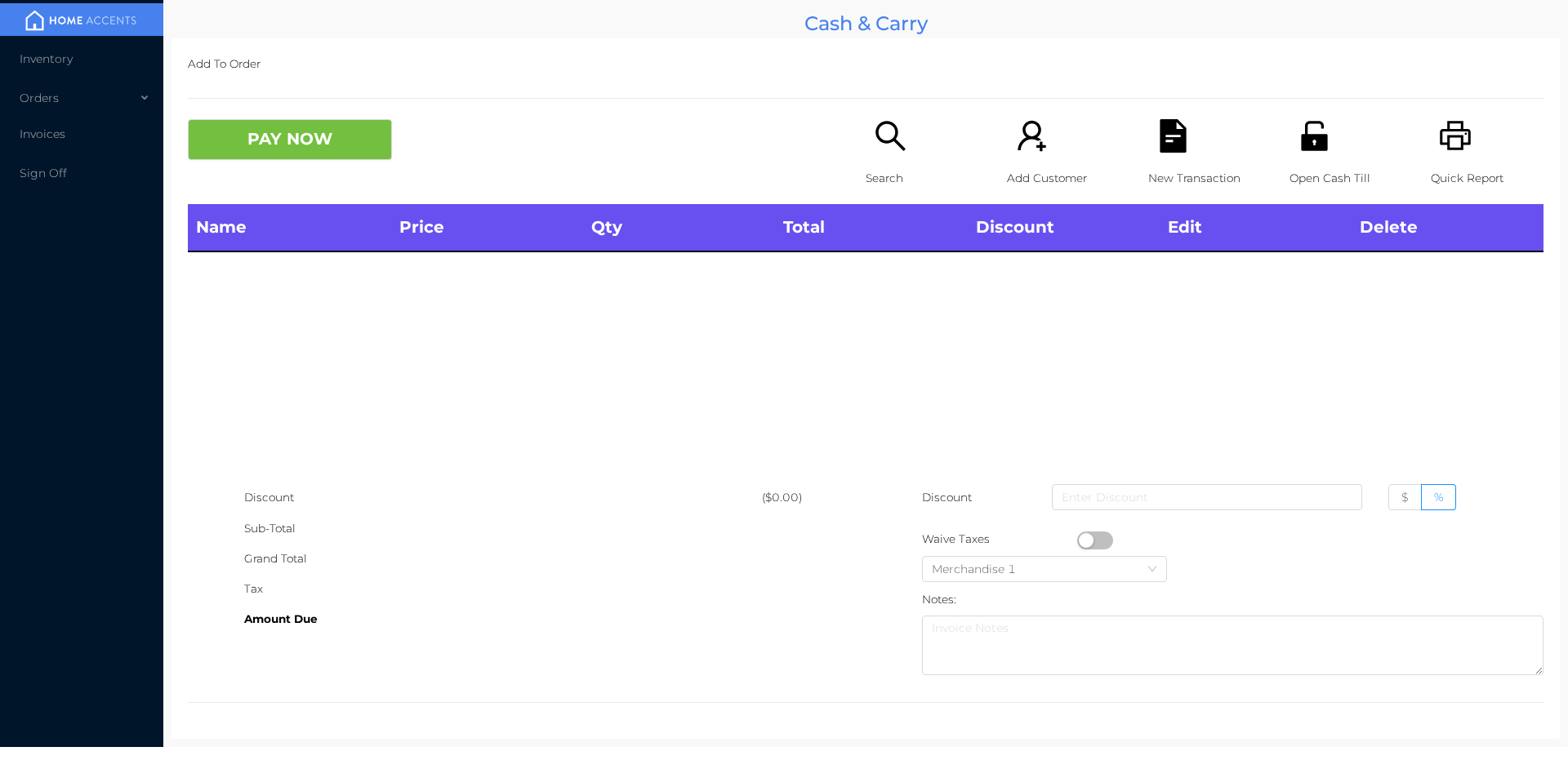
click at [882, 142] on icon "icon: search" at bounding box center [890, 135] width 30 height 30
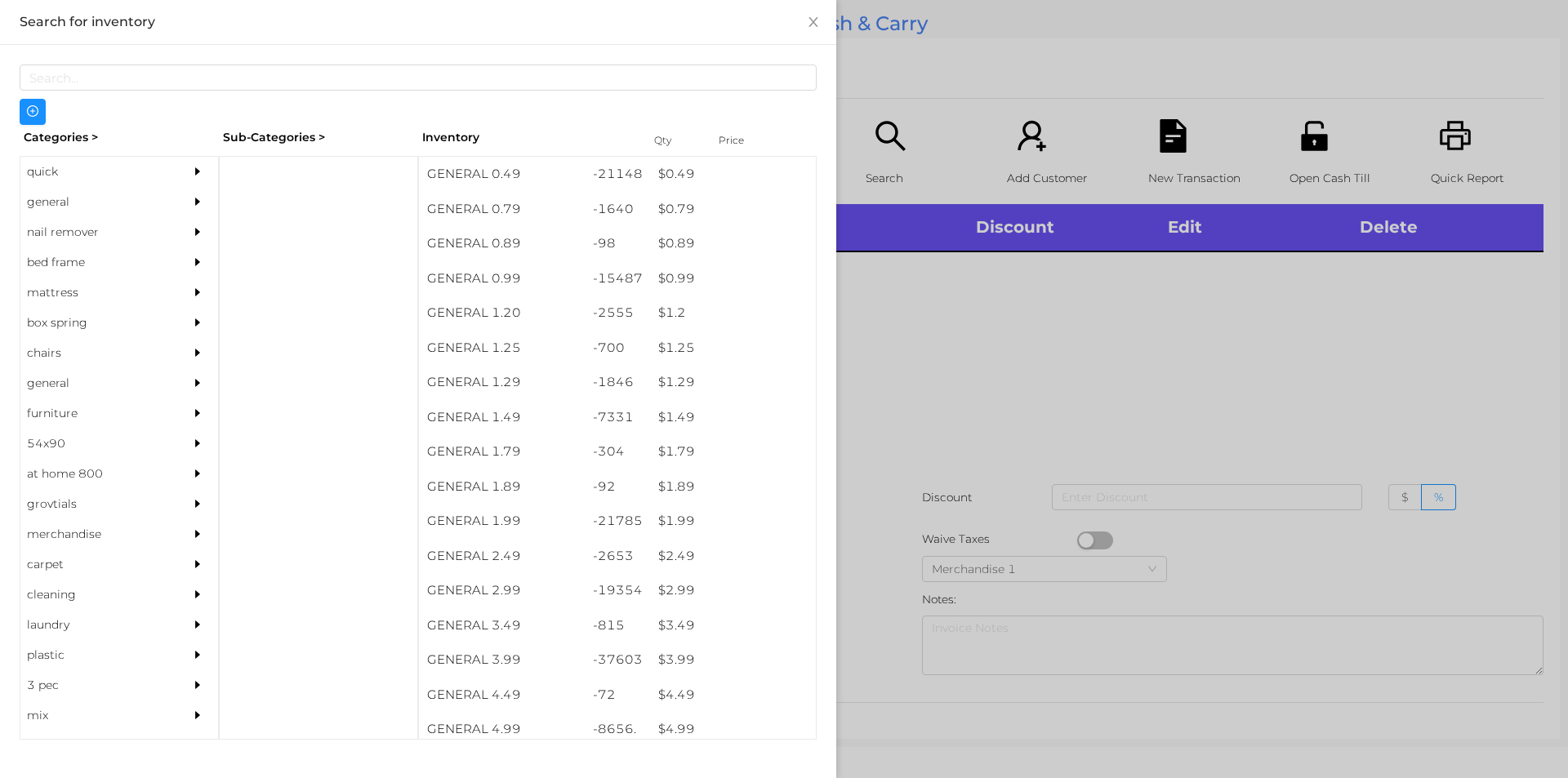
click at [43, 199] on div "general" at bounding box center [95, 201] width 148 height 30
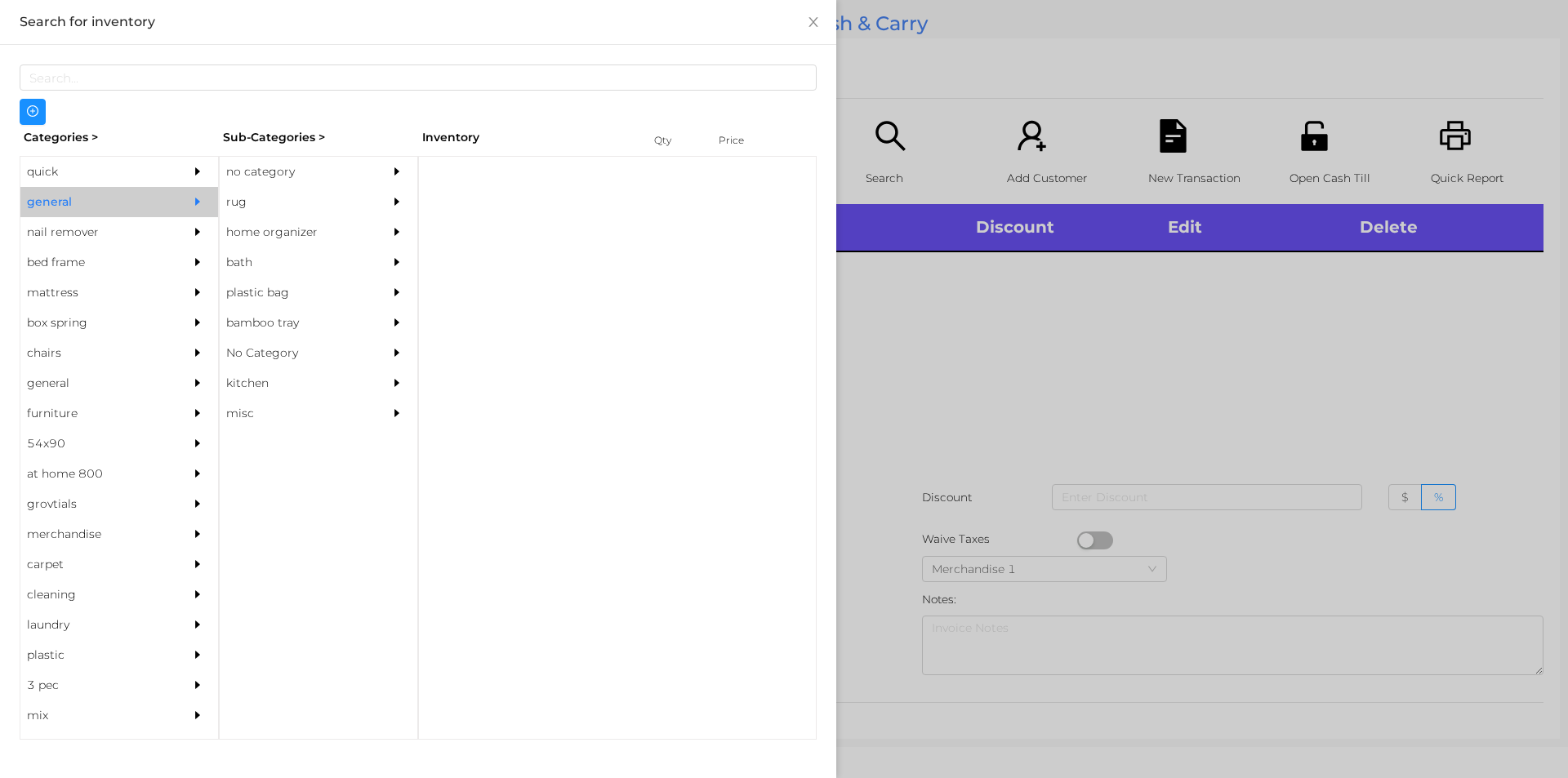
click at [243, 175] on div "no category" at bounding box center [293, 172] width 148 height 30
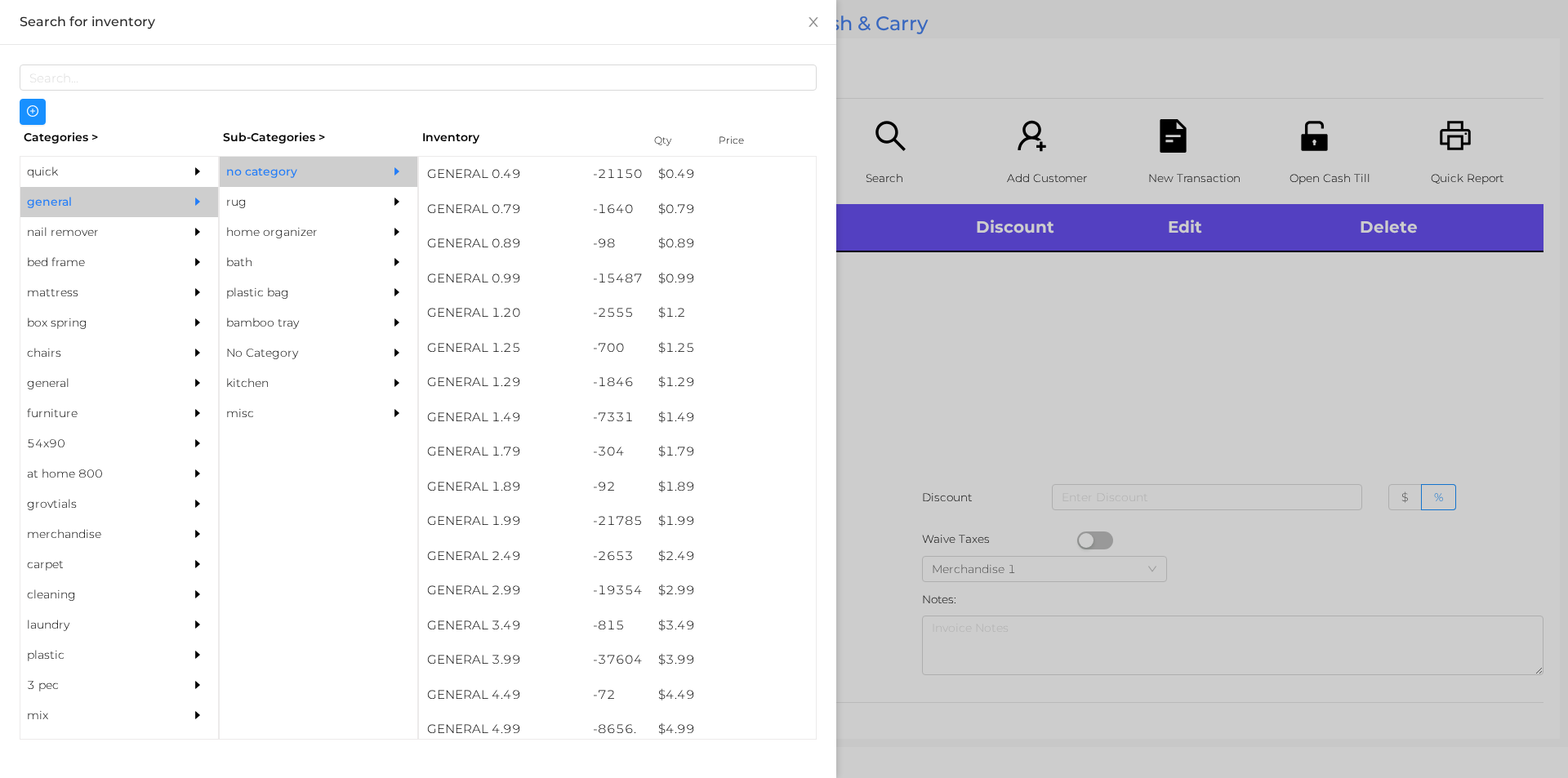
click at [38, 177] on div "quick" at bounding box center [95, 172] width 148 height 30
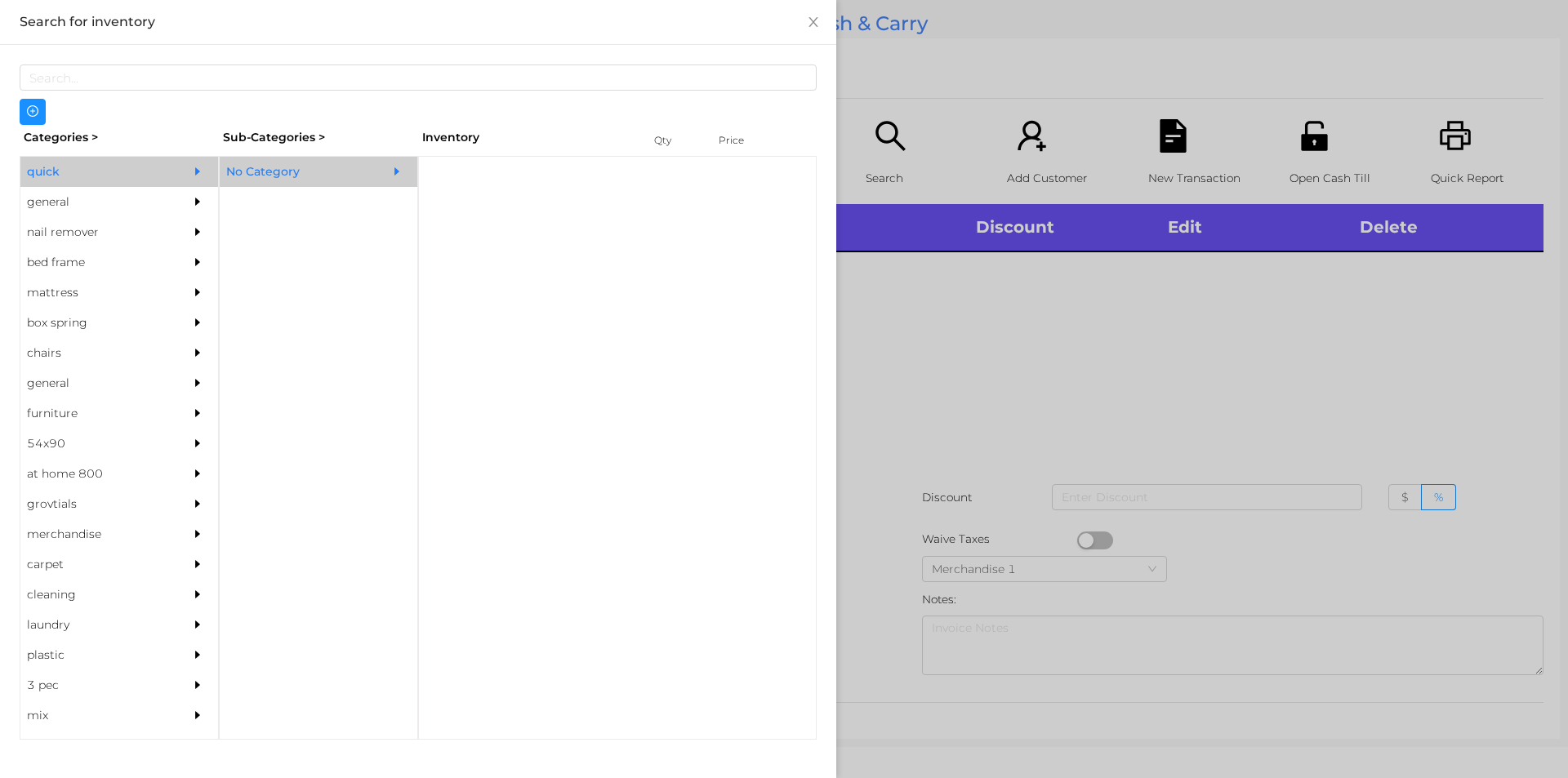
click at [257, 170] on div "No Category" at bounding box center [293, 172] width 148 height 30
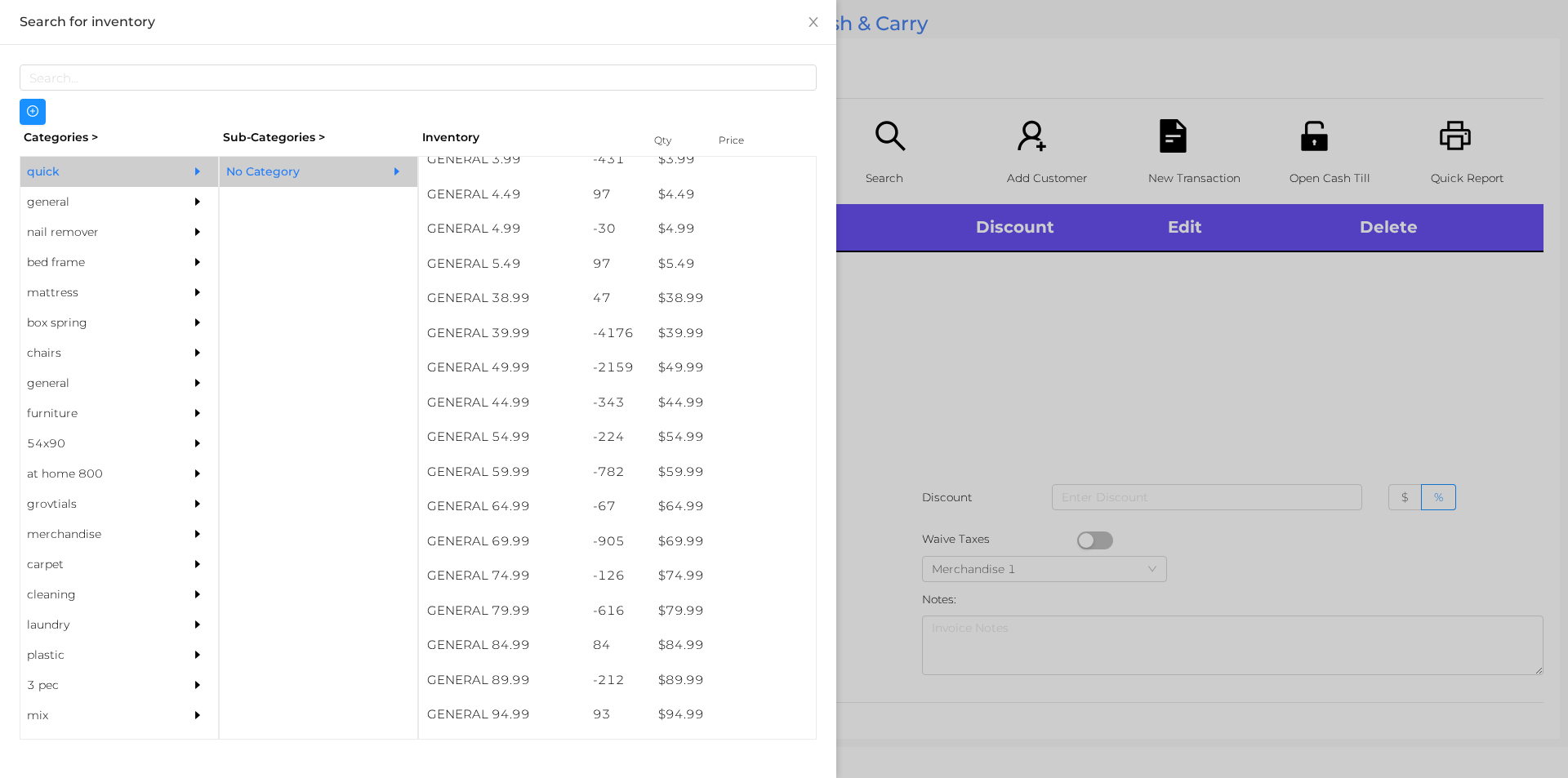
scroll to position [778, 0]
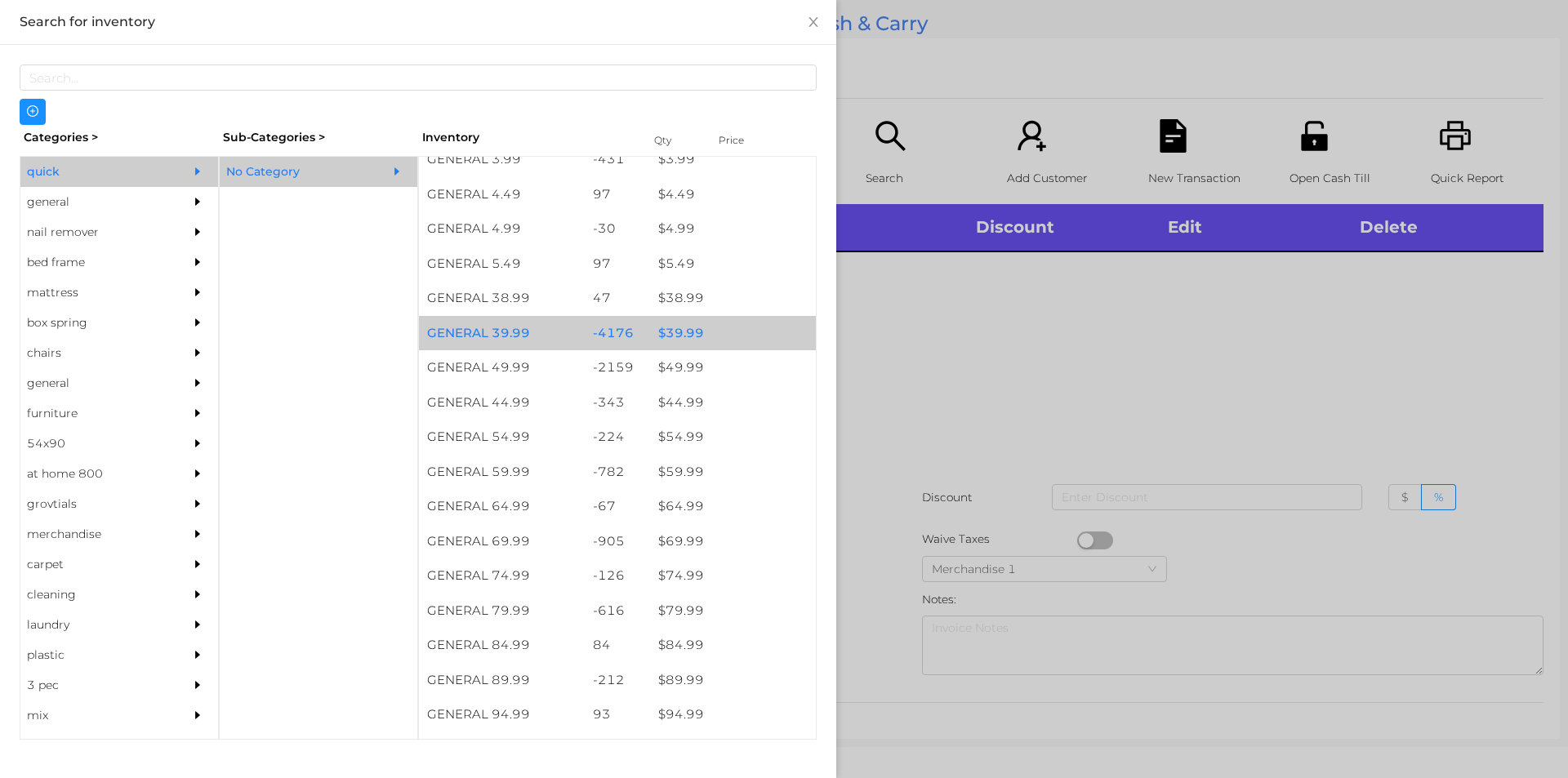
click at [680, 328] on div "$ 39.99" at bounding box center [733, 333] width 166 height 35
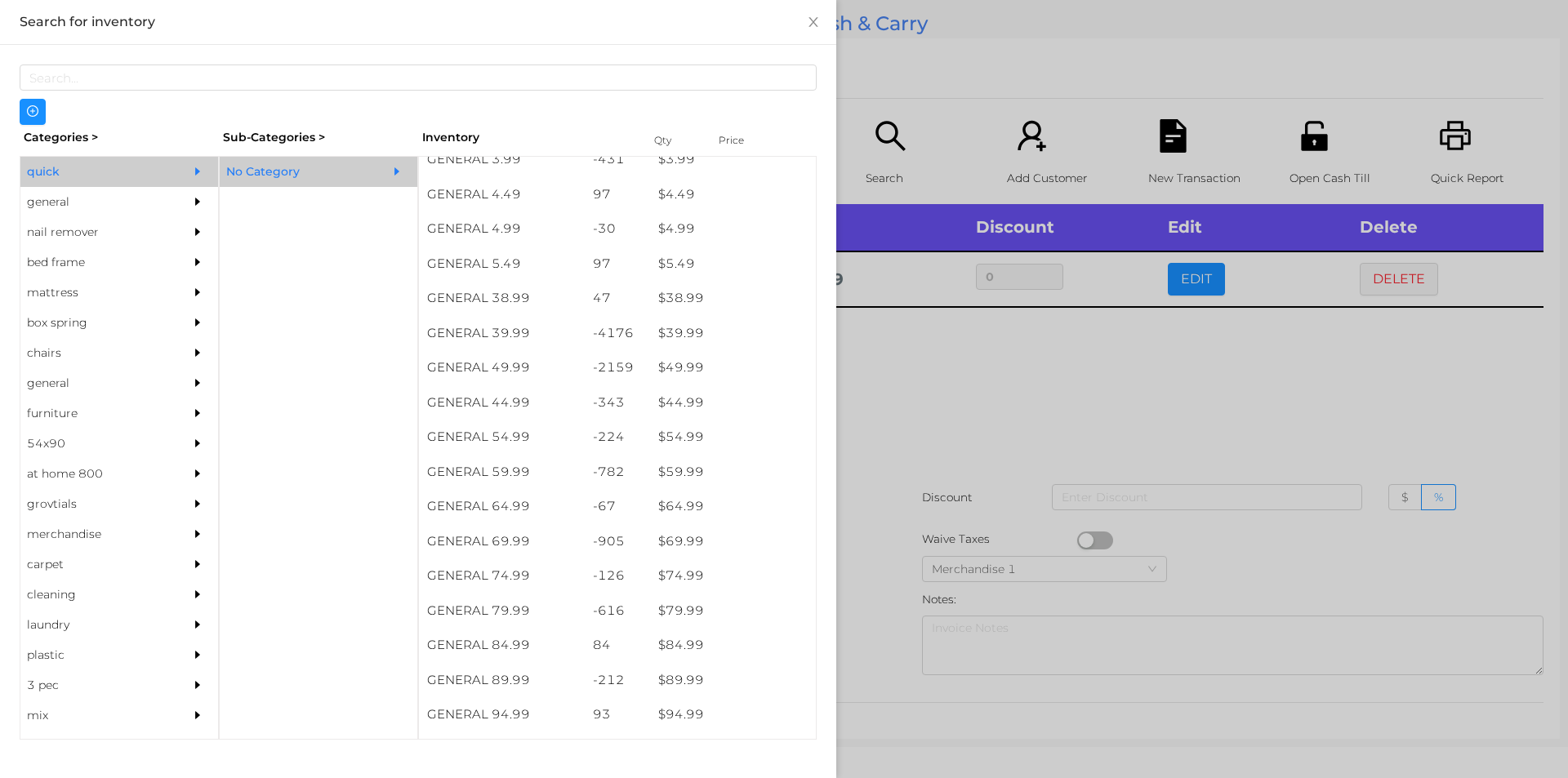
click at [892, 422] on div at bounding box center [784, 389] width 1568 height 778
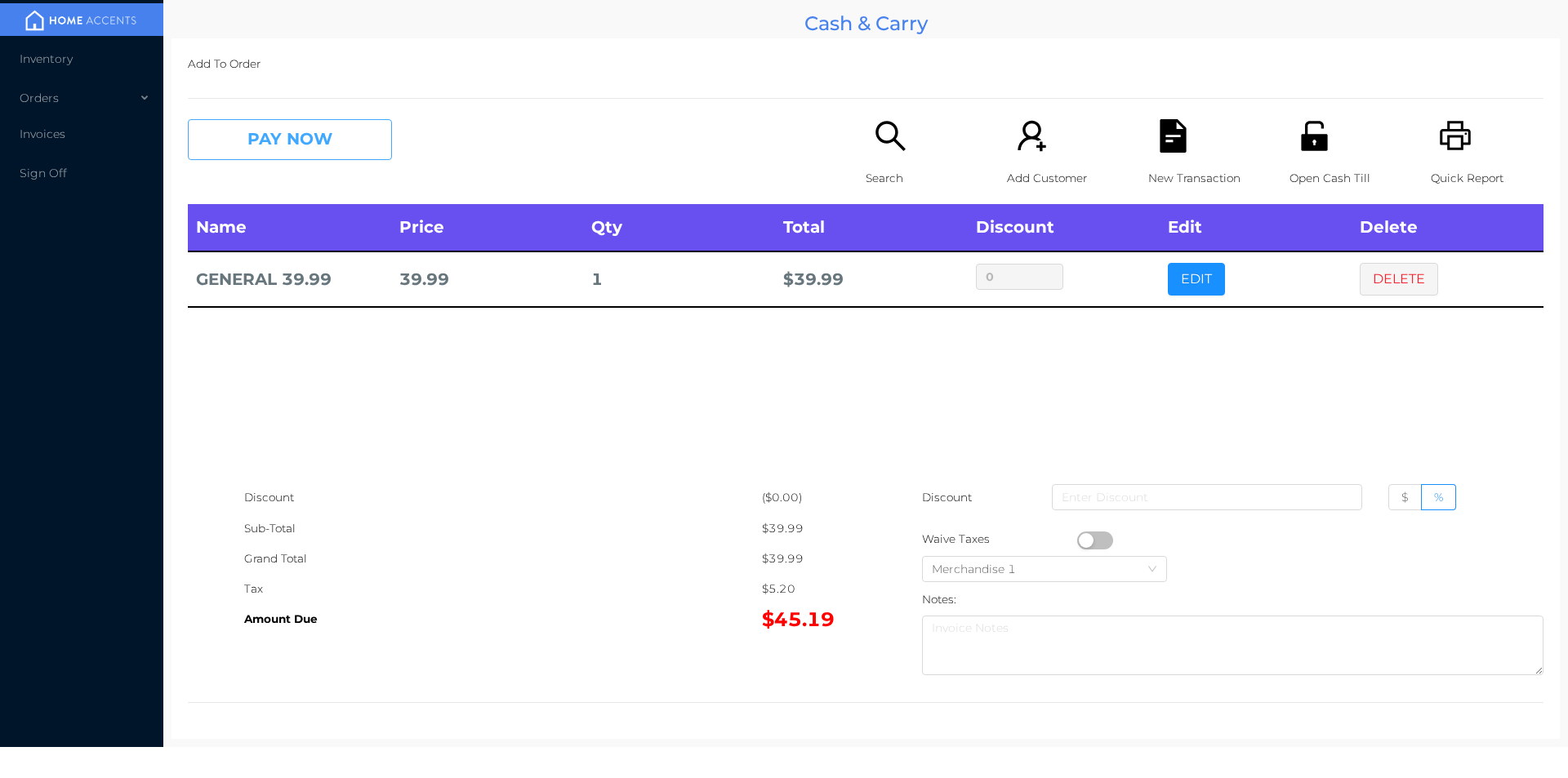
click at [276, 156] on button "PAY NOW" at bounding box center [289, 139] width 204 height 41
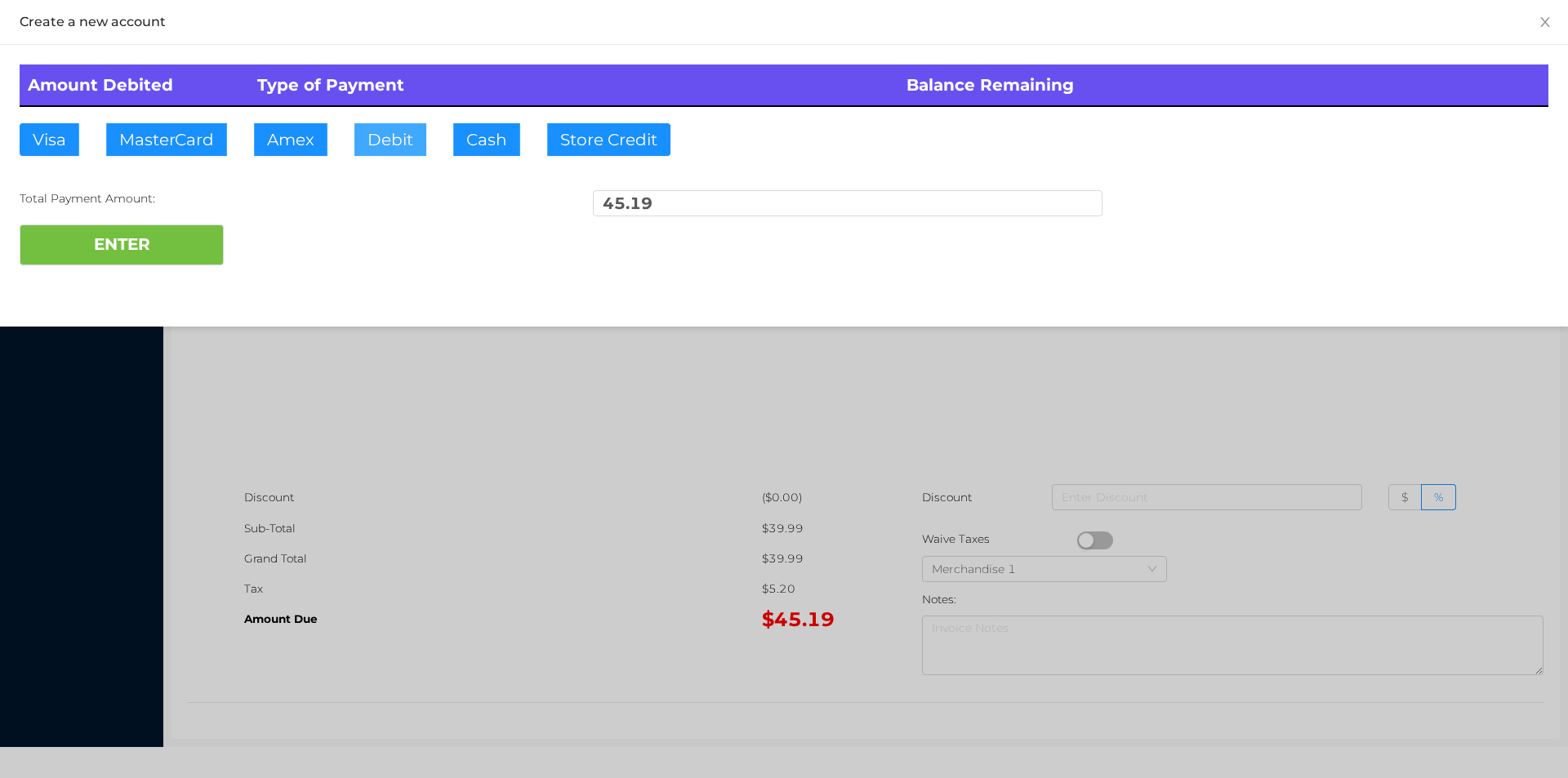
click at [373, 141] on button "Debit" at bounding box center [390, 140] width 72 height 33
click at [92, 225] on button "ENTER" at bounding box center [122, 245] width 204 height 41
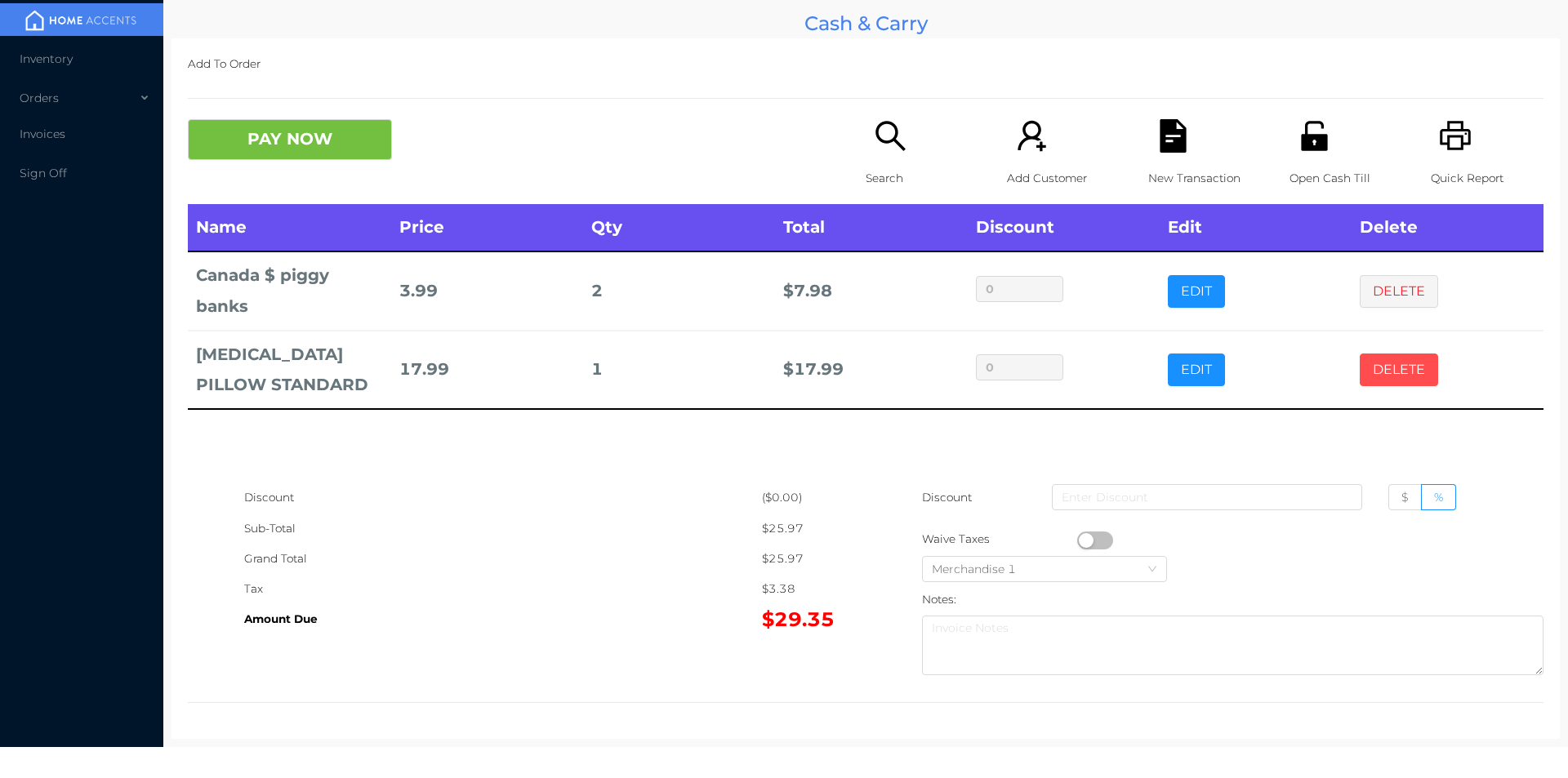
click at [1381, 379] on button "DELETE" at bounding box center [1399, 370] width 78 height 33
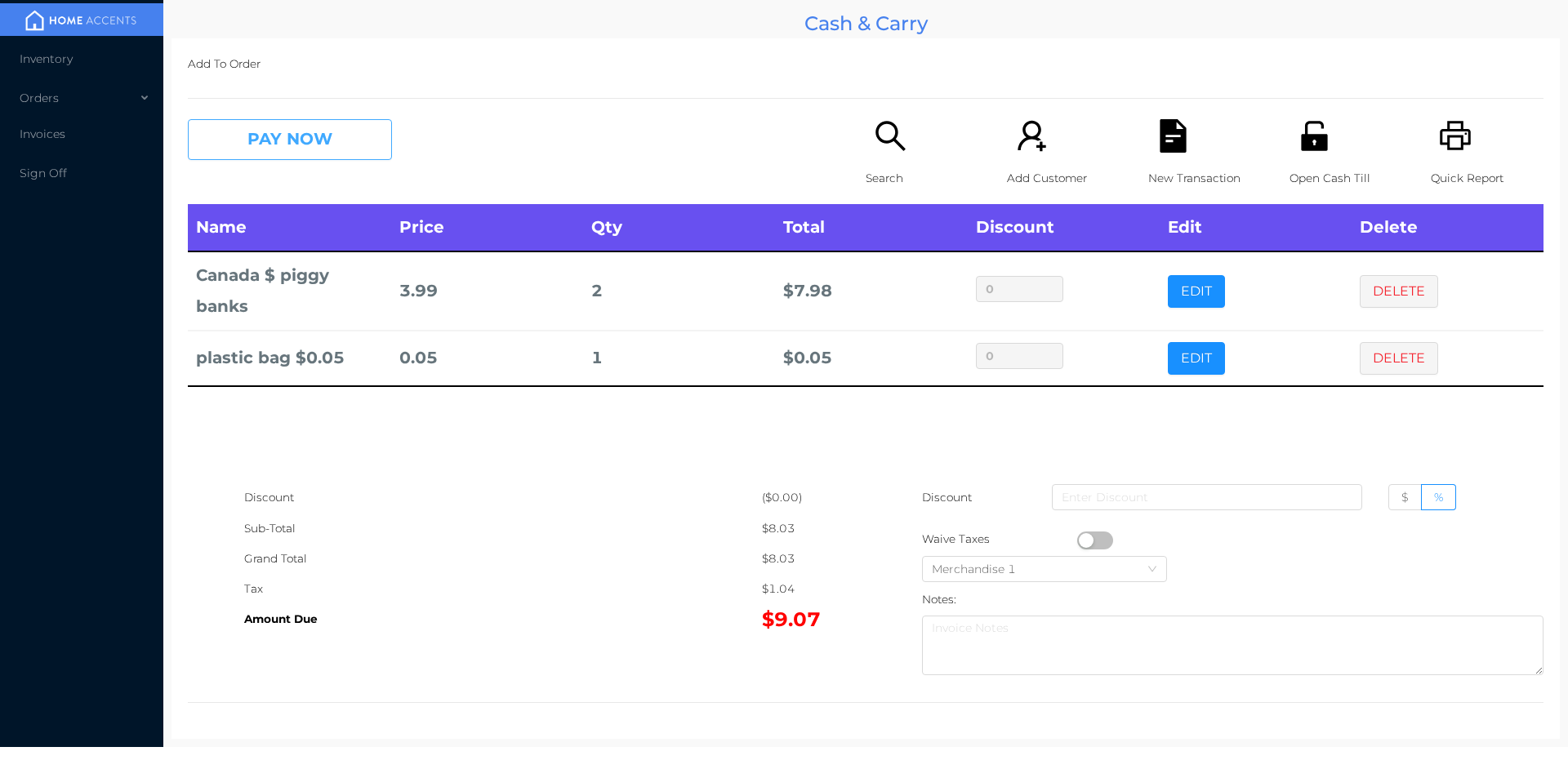
click at [269, 140] on button "PAY NOW" at bounding box center [289, 139] width 204 height 41
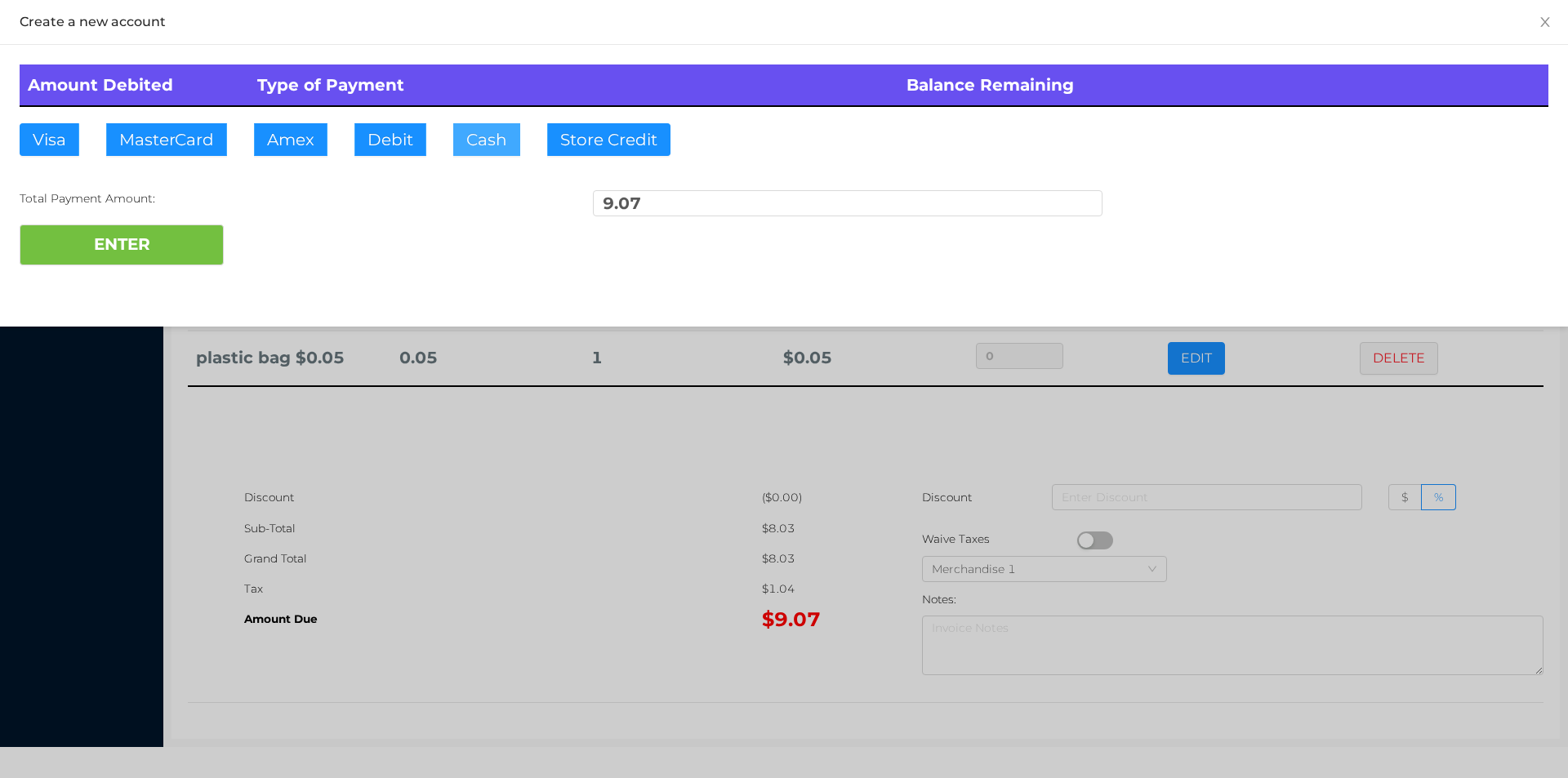
click at [474, 148] on button "Cash" at bounding box center [486, 140] width 67 height 33
click at [156, 238] on button "ENTER" at bounding box center [122, 245] width 204 height 41
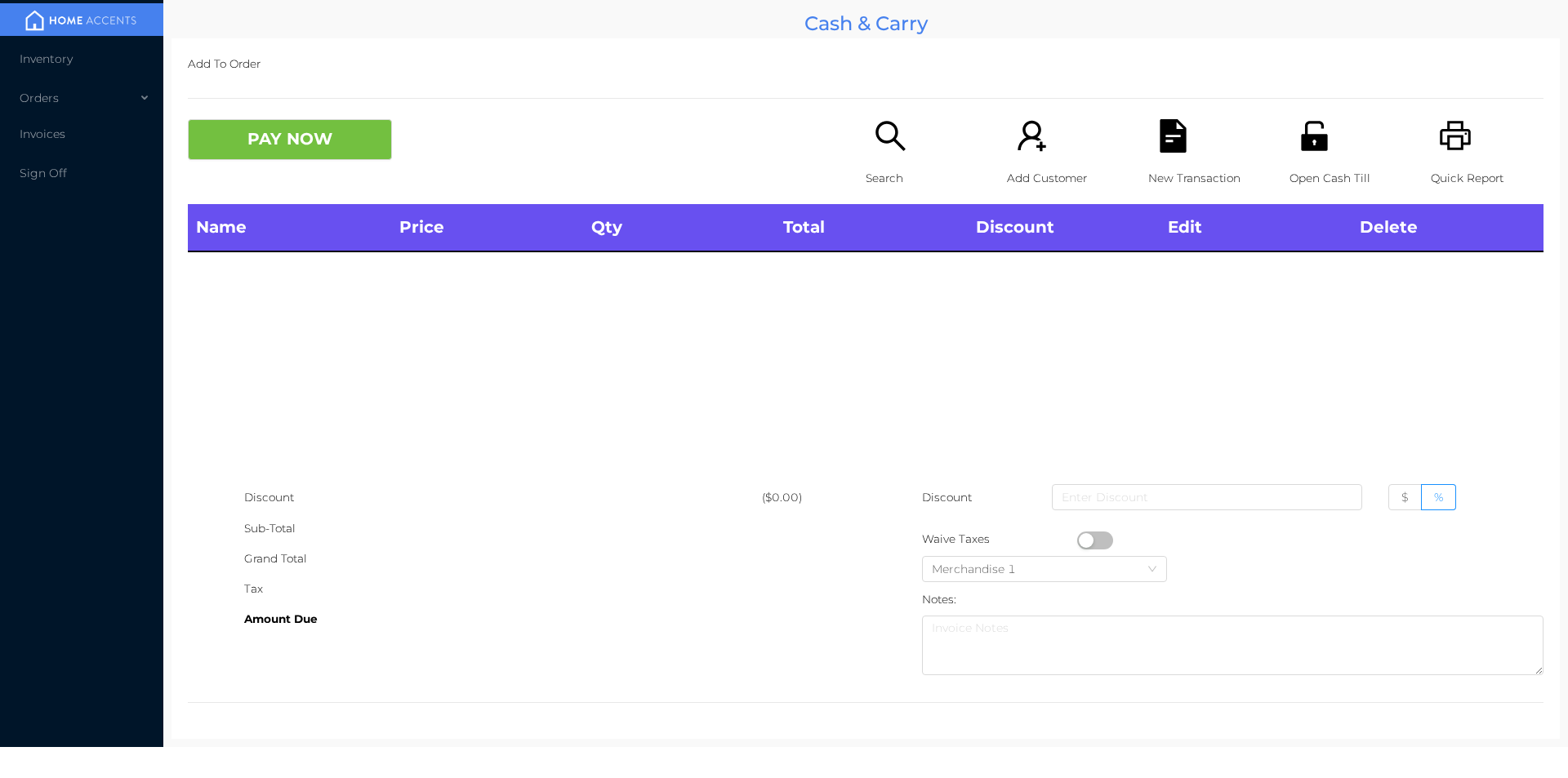
click at [1309, 150] on icon "icon: unlock" at bounding box center [1314, 135] width 26 height 30
click at [1289, 157] on div "Open Cash Till" at bounding box center [1346, 162] width 113 height 85
click at [875, 160] on div "Search" at bounding box center [922, 162] width 113 height 85
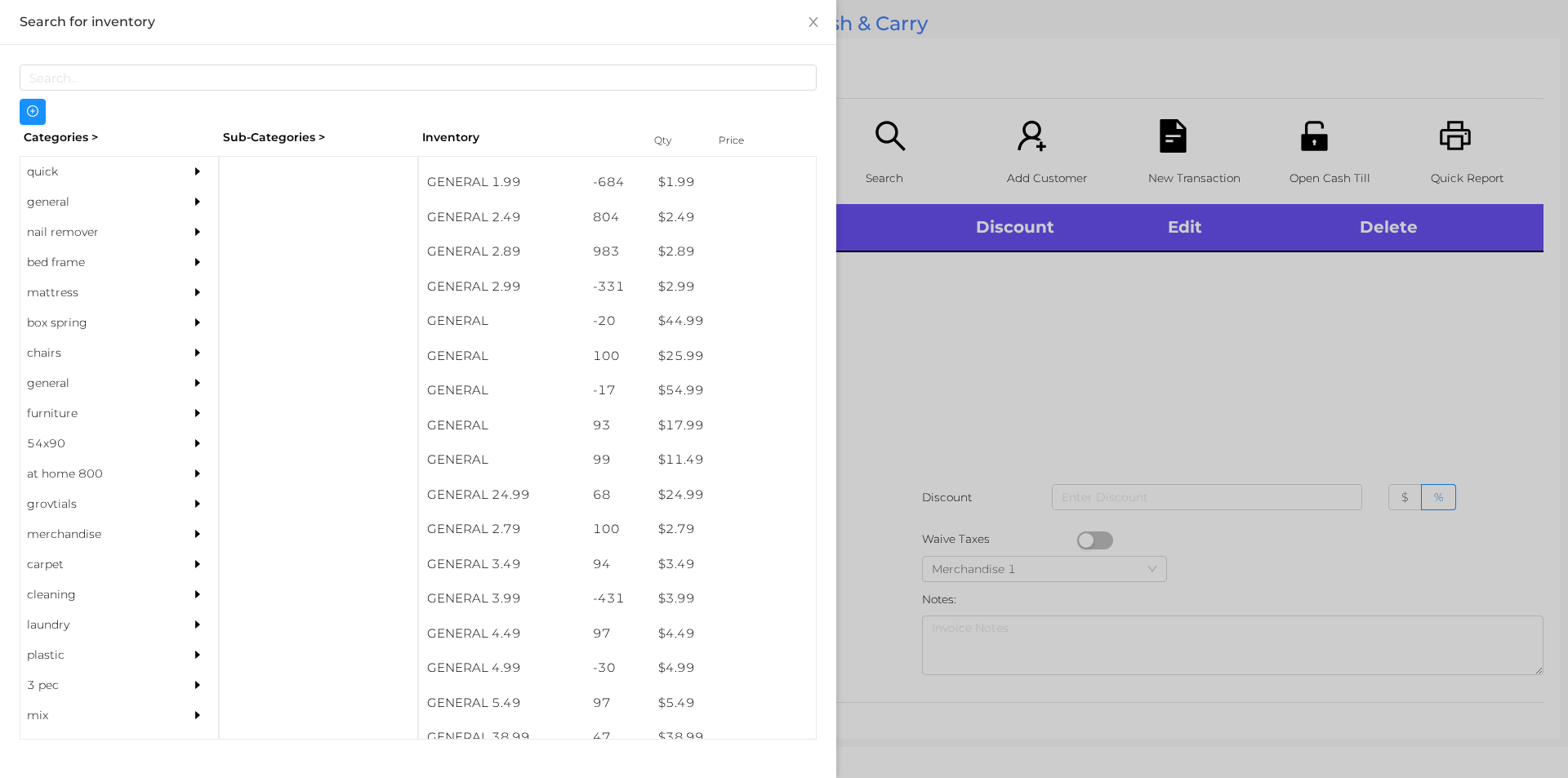
scroll to position [349, 0]
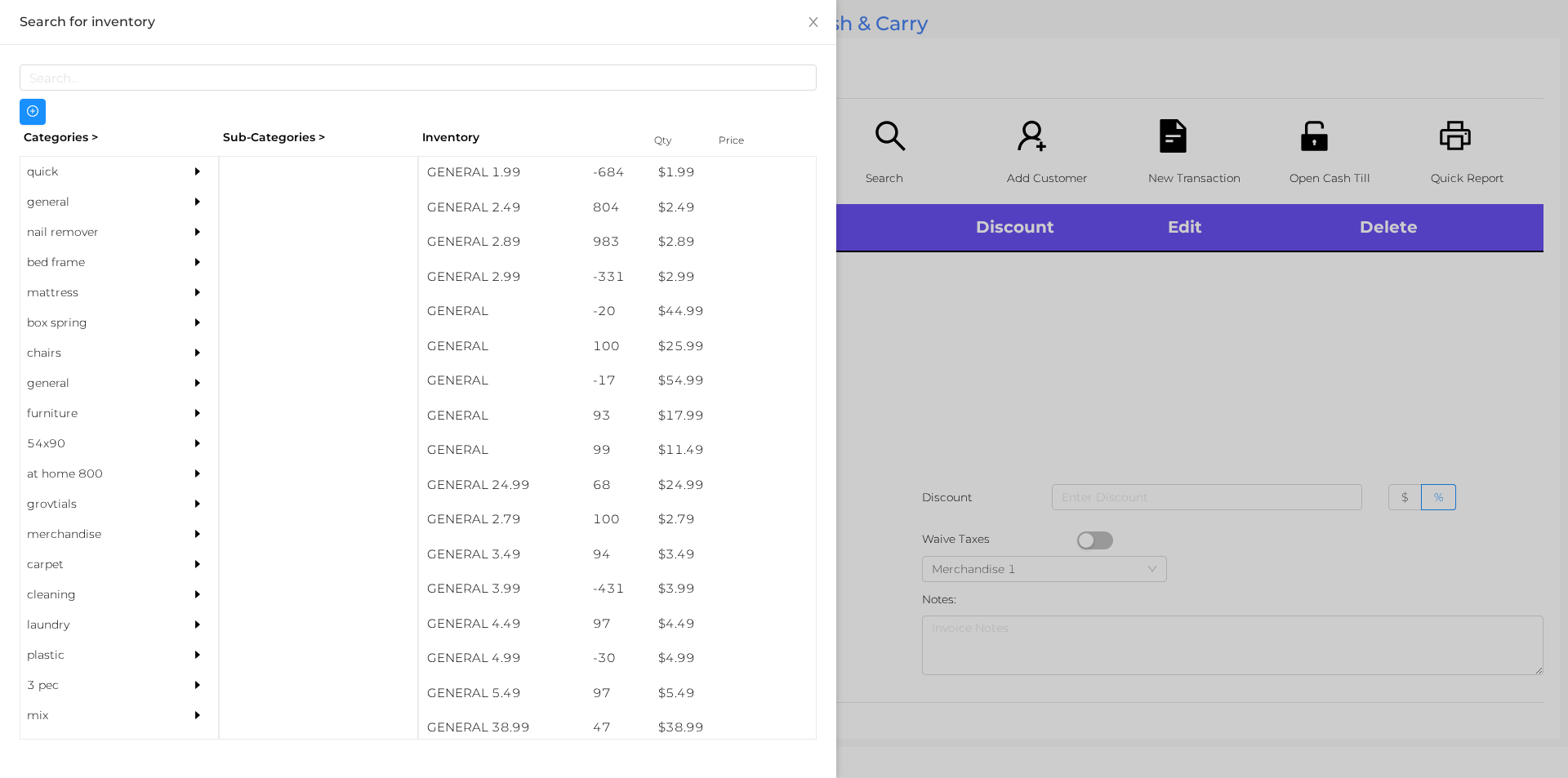
click at [63, 203] on div "general" at bounding box center [95, 201] width 148 height 30
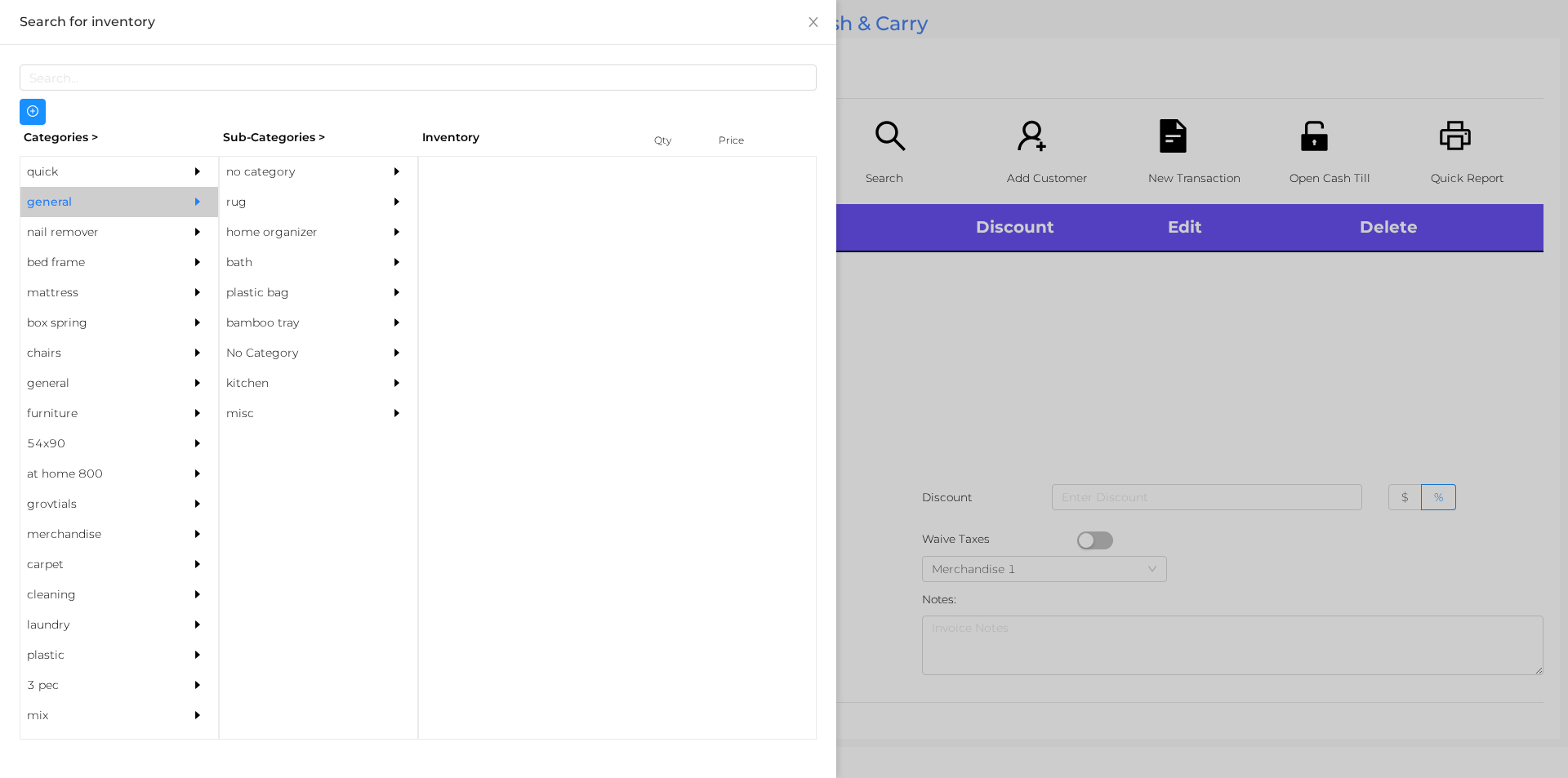
click at [251, 178] on div "no category" at bounding box center [293, 172] width 148 height 30
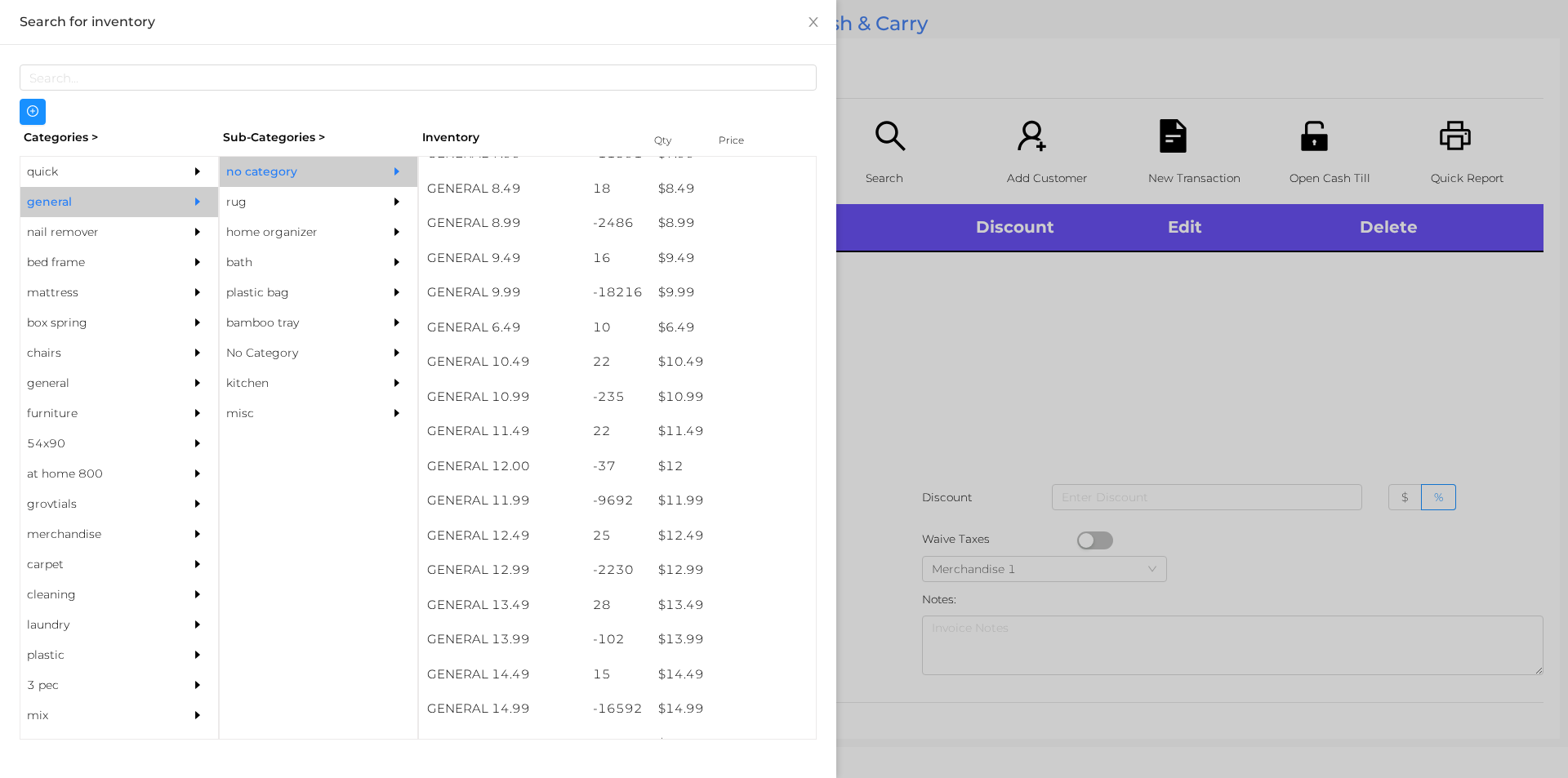
scroll to position [888, 0]
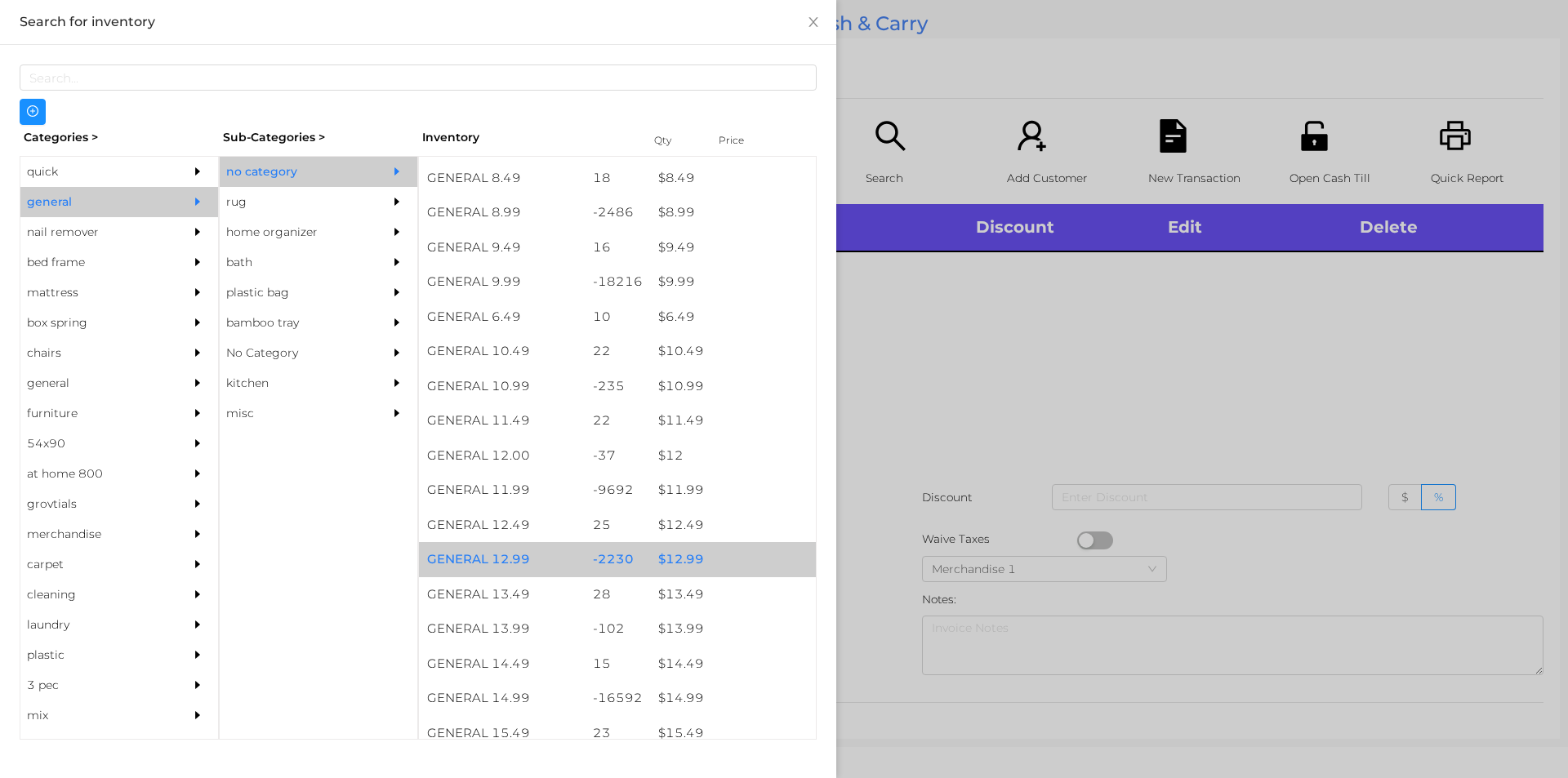
click at [680, 568] on div "$ 12.99" at bounding box center [733, 559] width 166 height 35
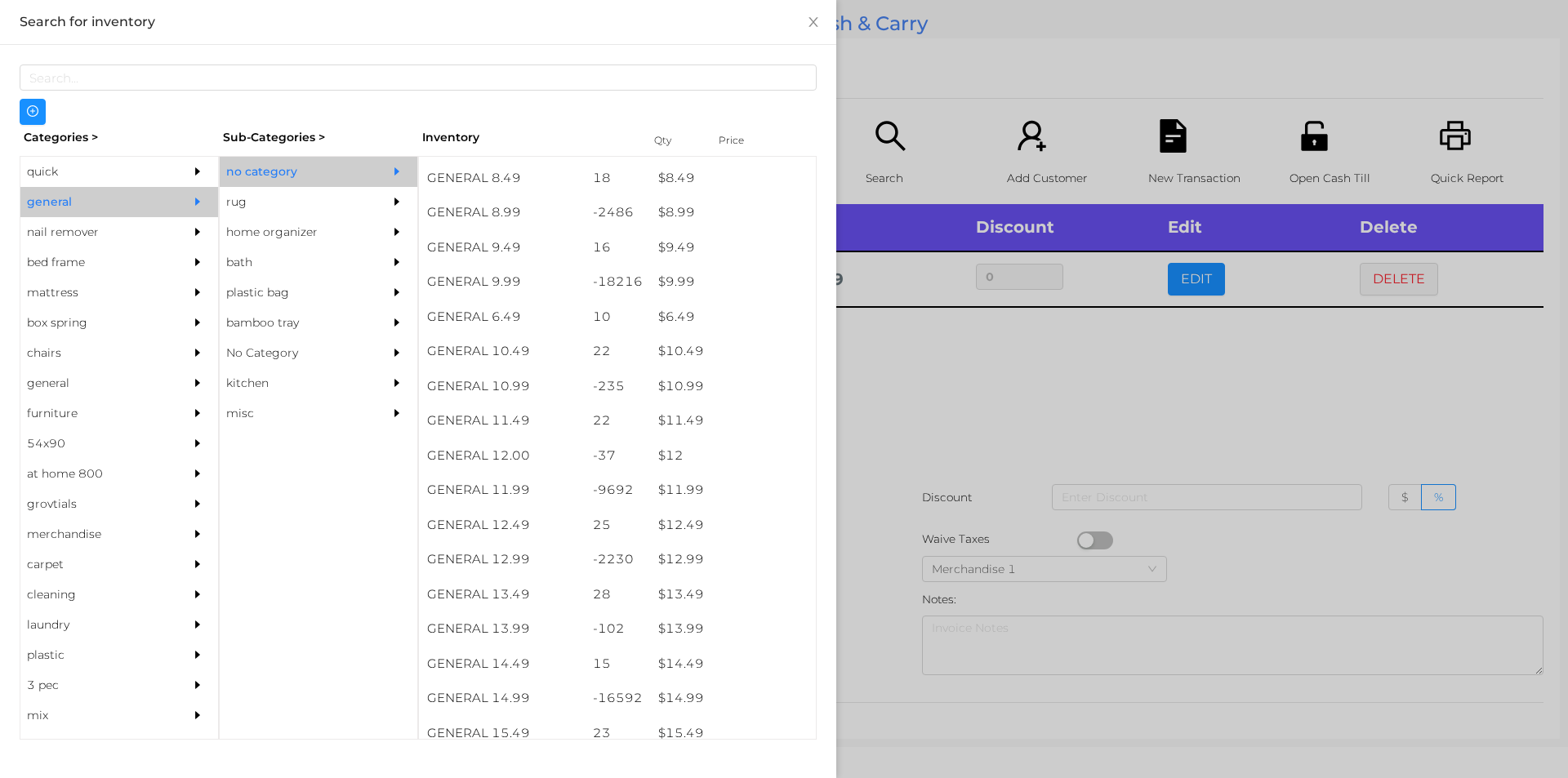
click at [895, 386] on div at bounding box center [784, 389] width 1568 height 778
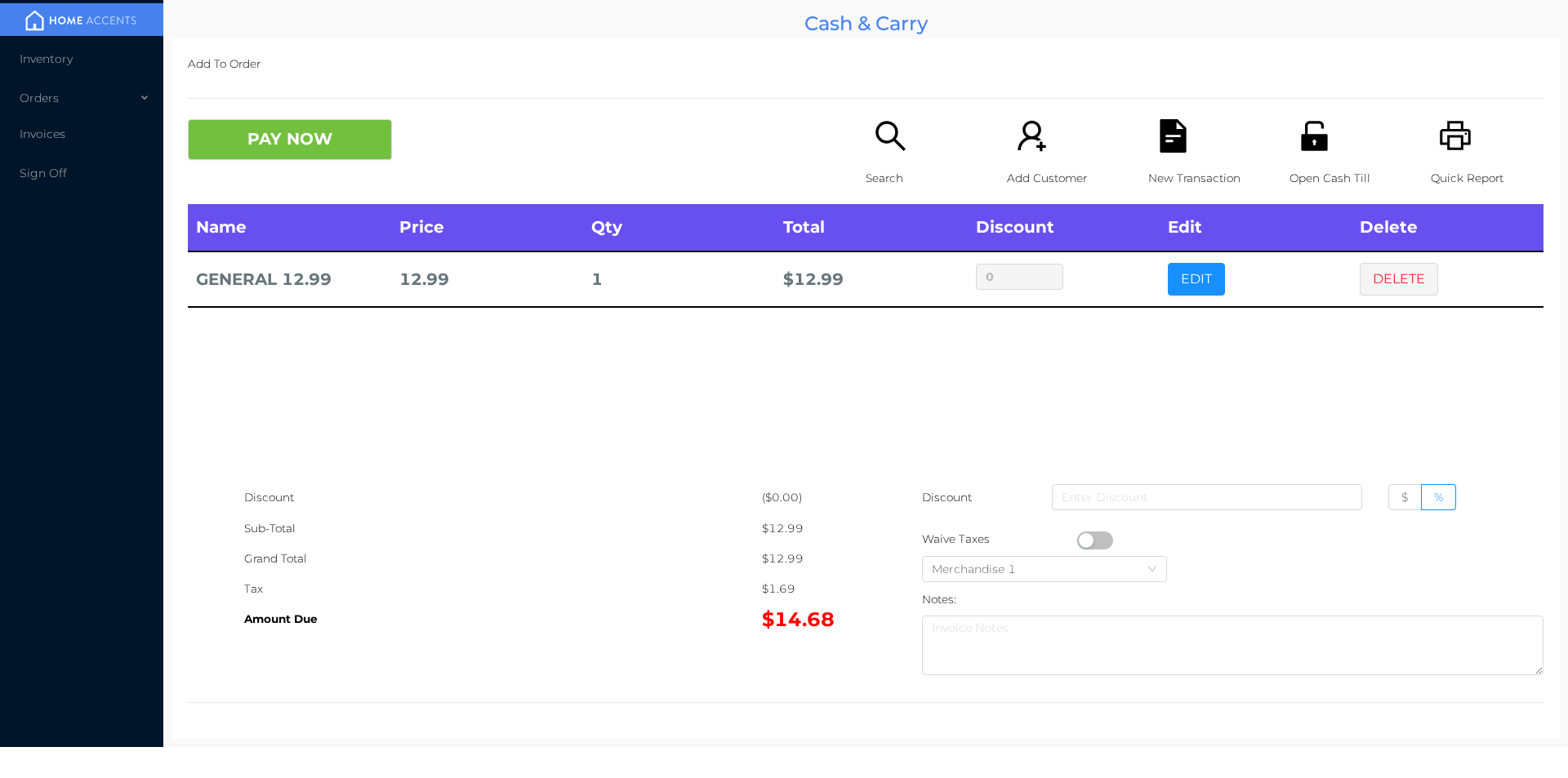
click at [1380, 395] on div "Name Price Qty Total Discount Edit Delete GENERAL 12.99 12.99 1 $ 12.99 0 EDIT …" at bounding box center [865, 343] width 1355 height 279
click at [1400, 272] on button "DELETE" at bounding box center [1399, 280] width 78 height 33
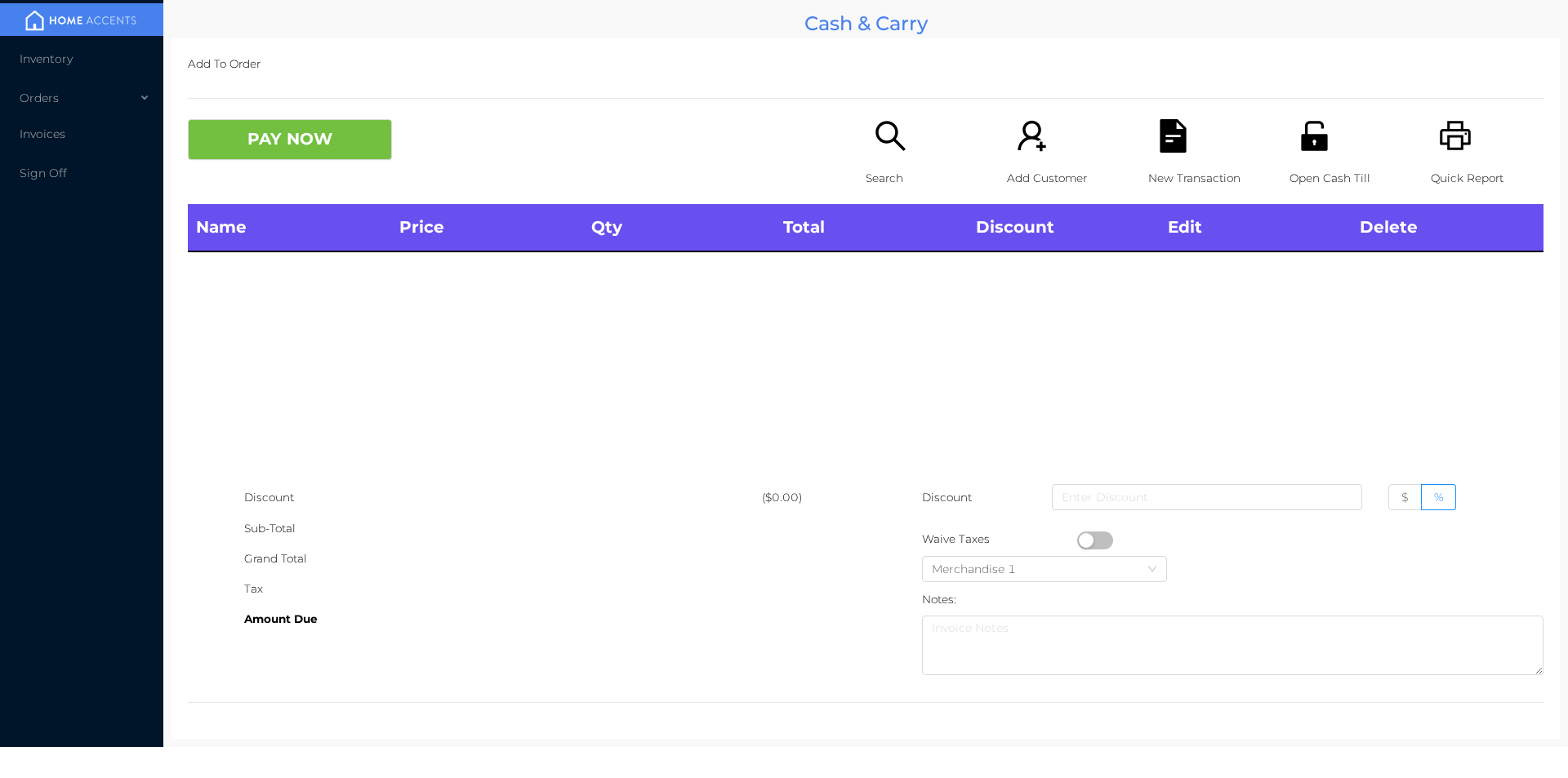
click at [1446, 129] on icon "icon: printer" at bounding box center [1455, 135] width 34 height 34
click at [299, 129] on button "PAY NOW" at bounding box center [289, 139] width 204 height 41
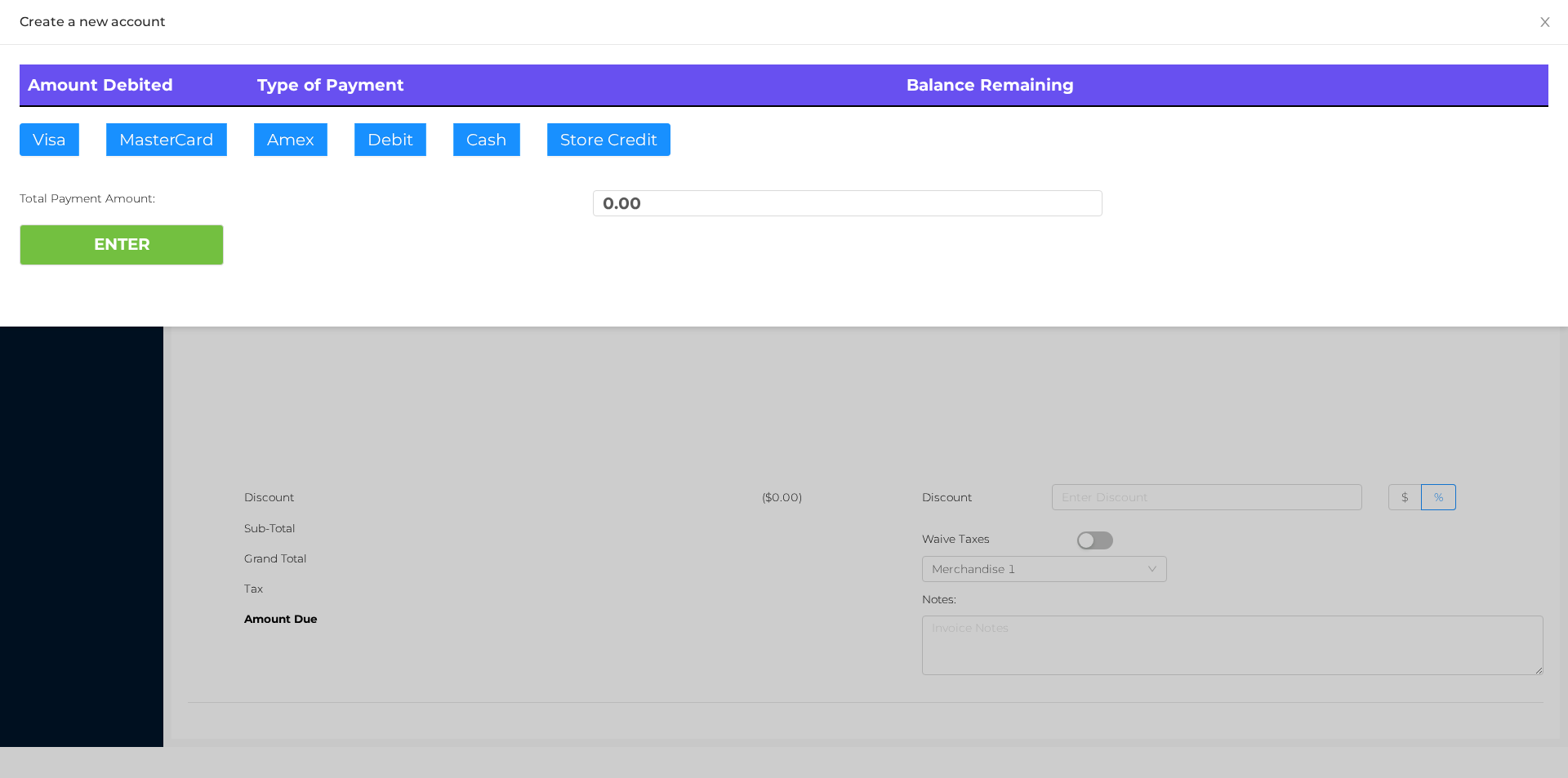
click at [1367, 357] on div at bounding box center [784, 389] width 1568 height 778
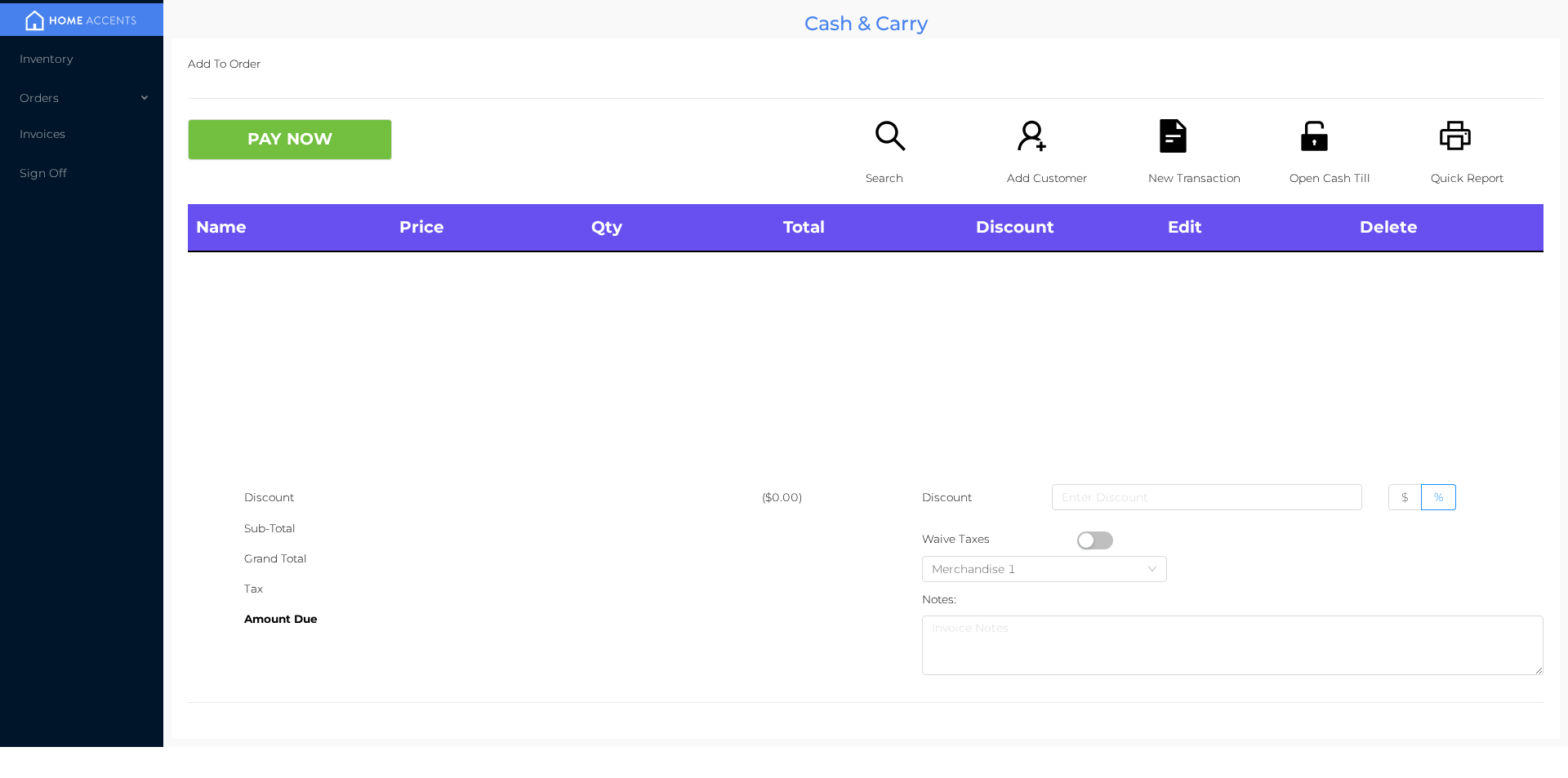
click at [882, 151] on icon "icon: search" at bounding box center [890, 135] width 34 height 34
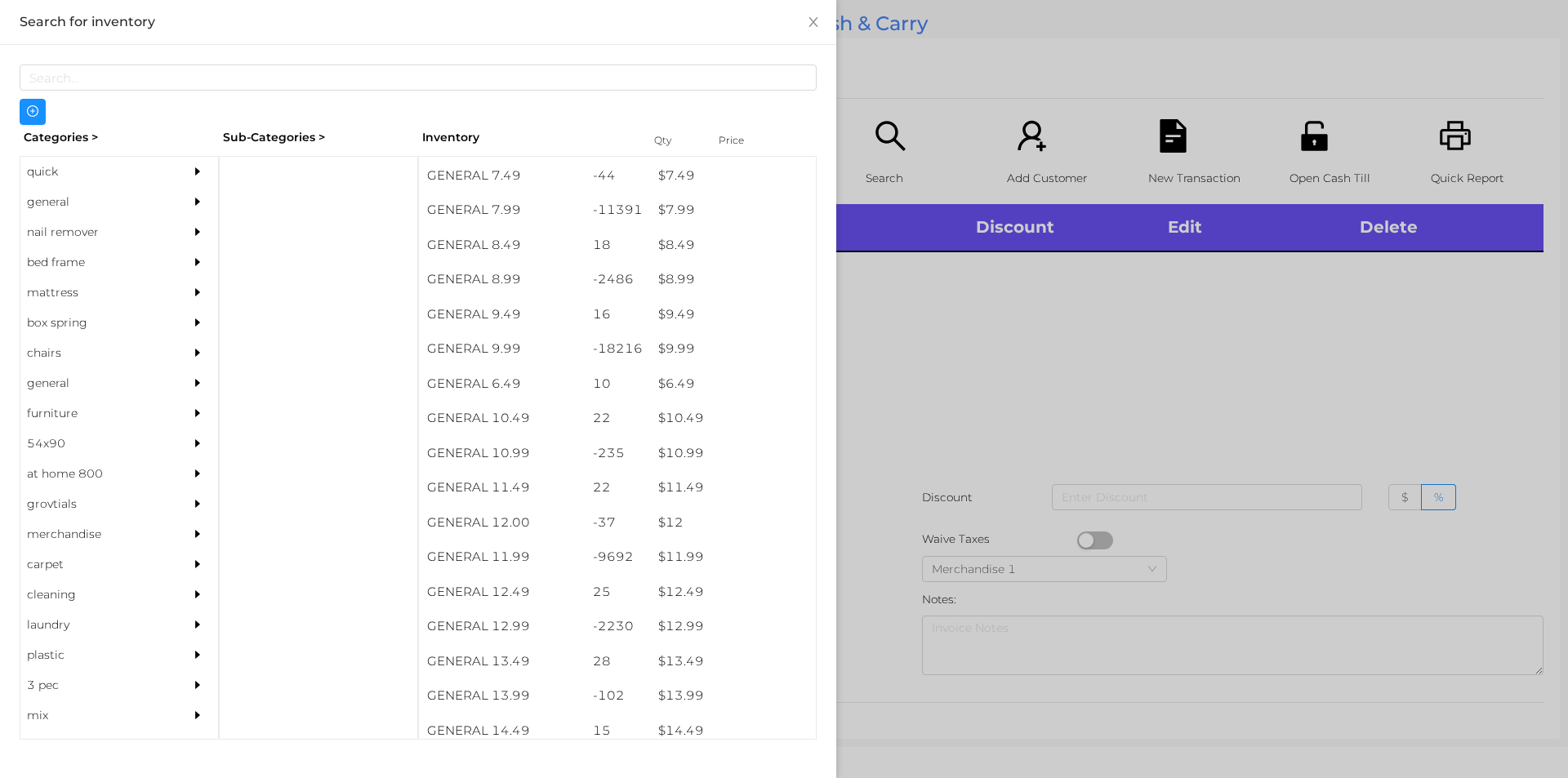
scroll to position [821, 0]
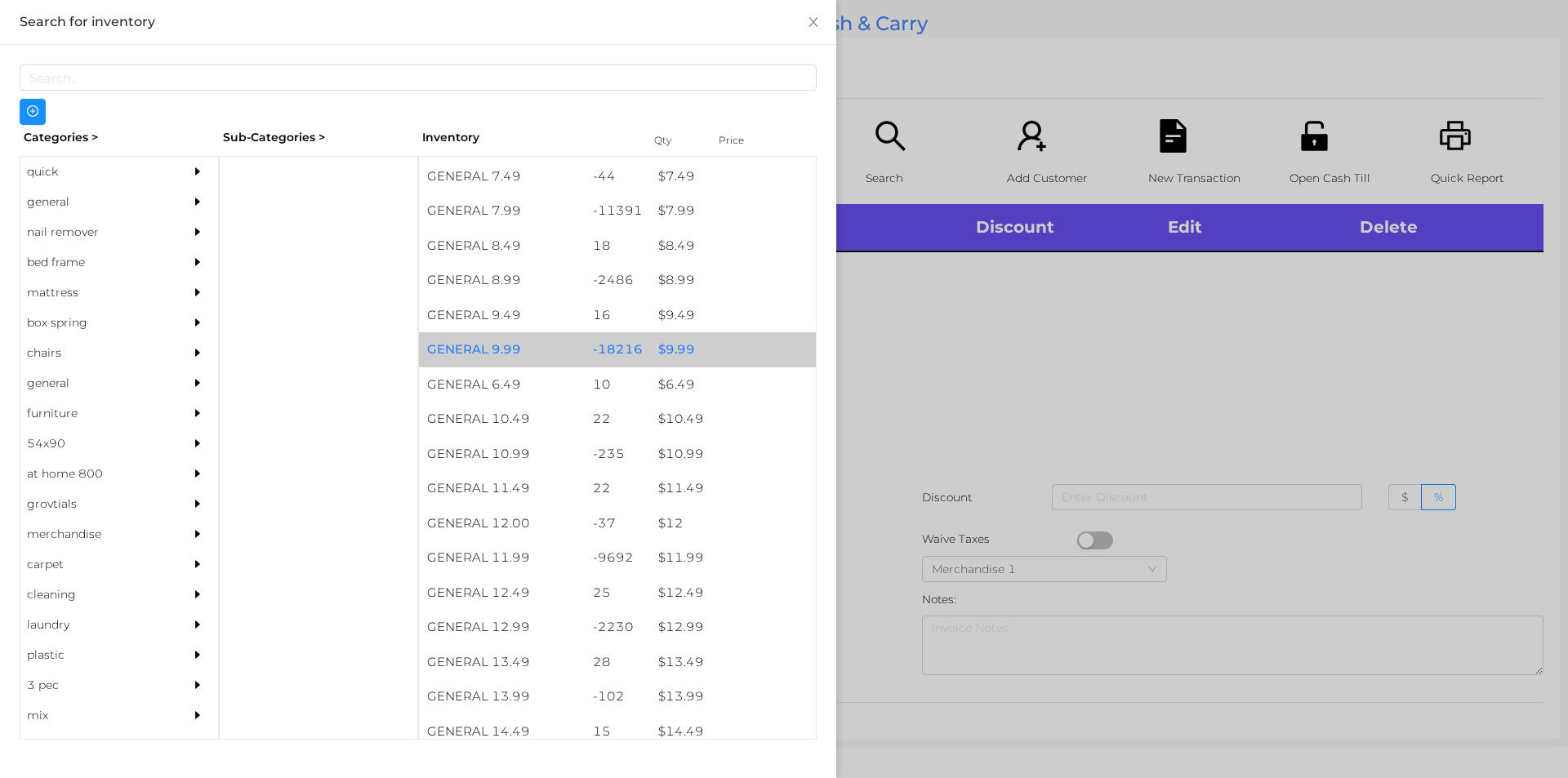
click at [688, 344] on div "$ 9.99" at bounding box center [733, 350] width 166 height 35
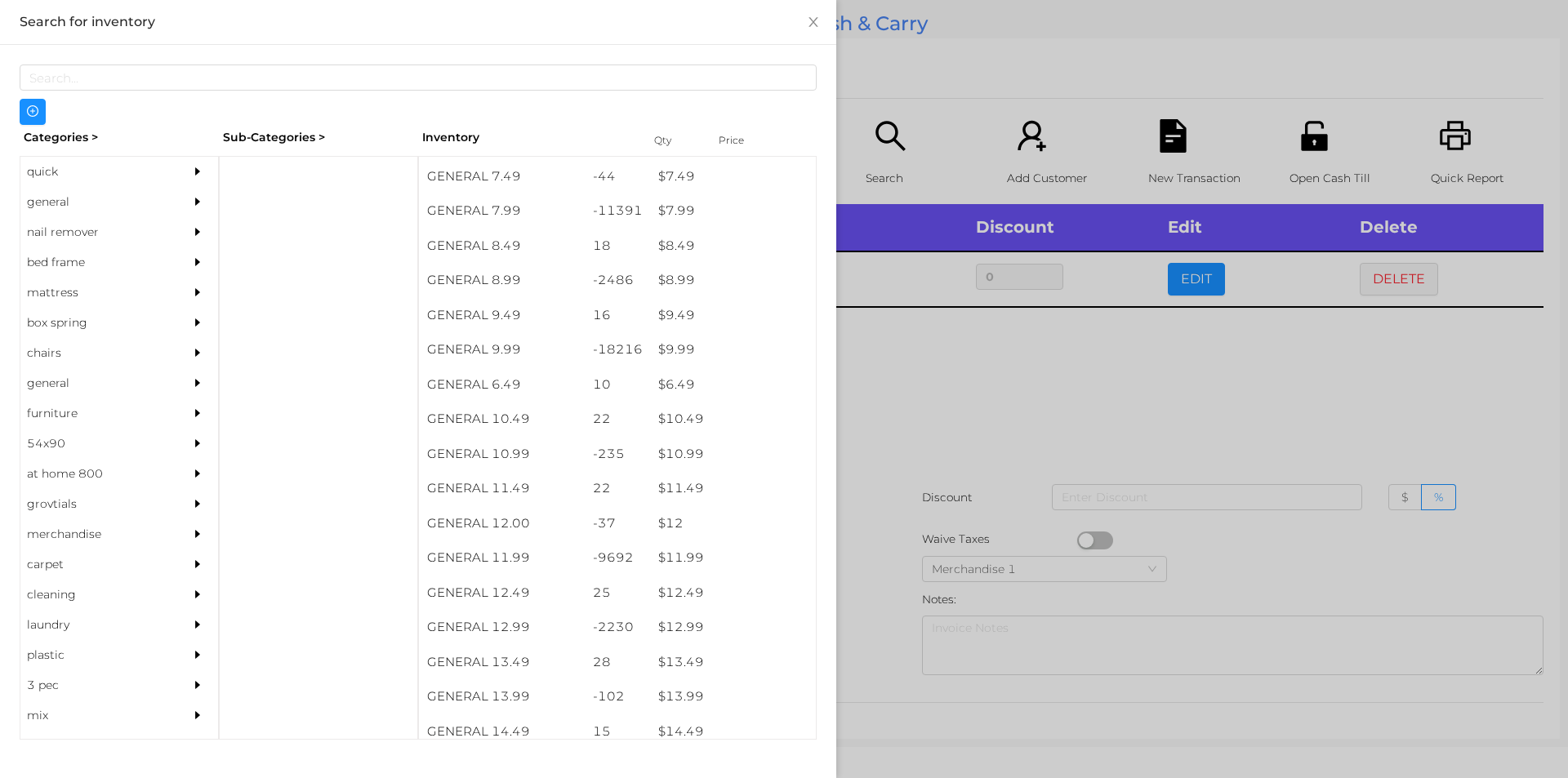
click at [942, 366] on div at bounding box center [784, 389] width 1568 height 778
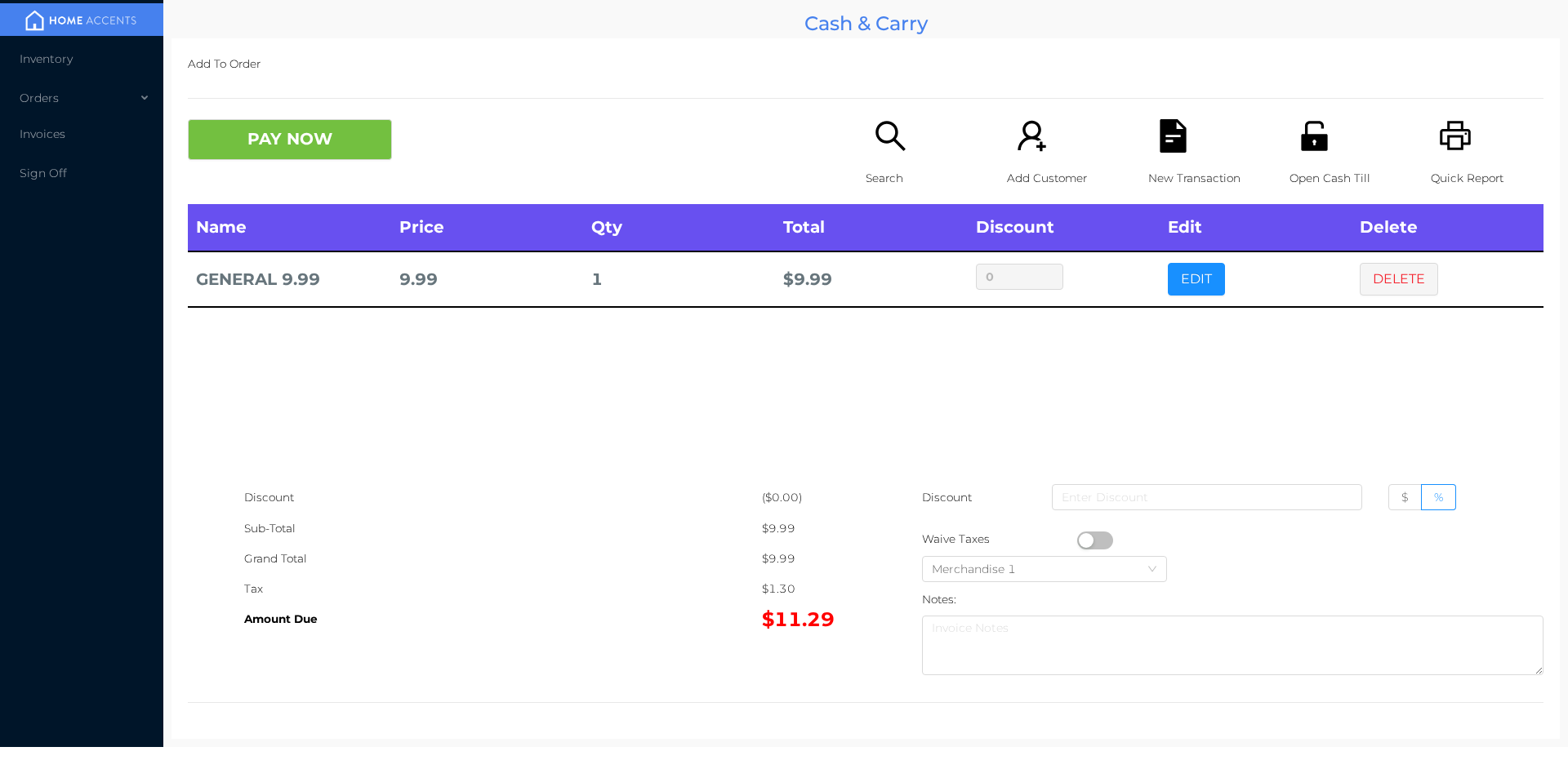
click at [1308, 122] on icon "icon: unlock" at bounding box center [1314, 135] width 26 height 30
click at [1374, 271] on button "DELETE" at bounding box center [1399, 280] width 78 height 33
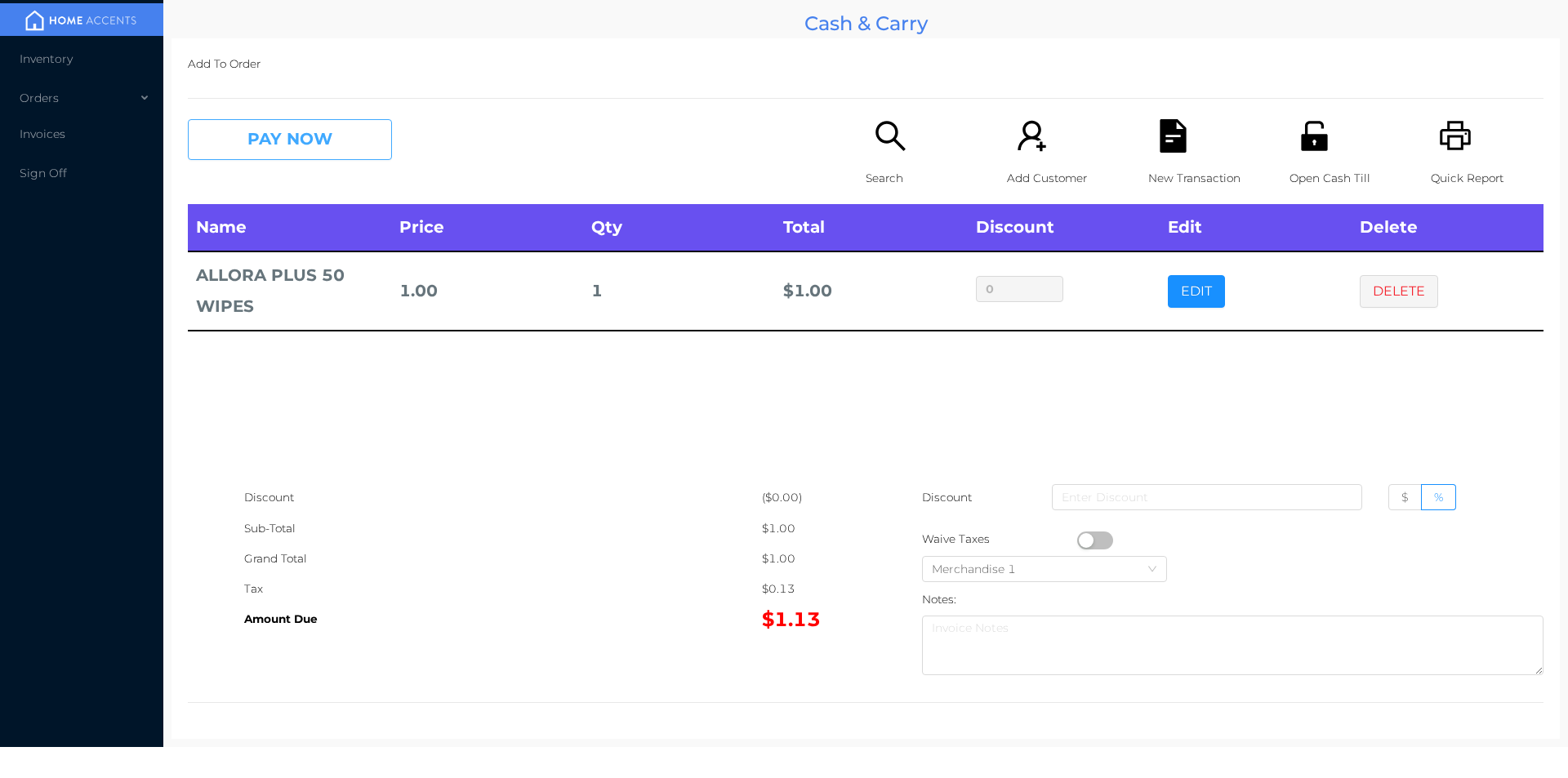
click at [334, 148] on button "PAY NOW" at bounding box center [289, 139] width 204 height 41
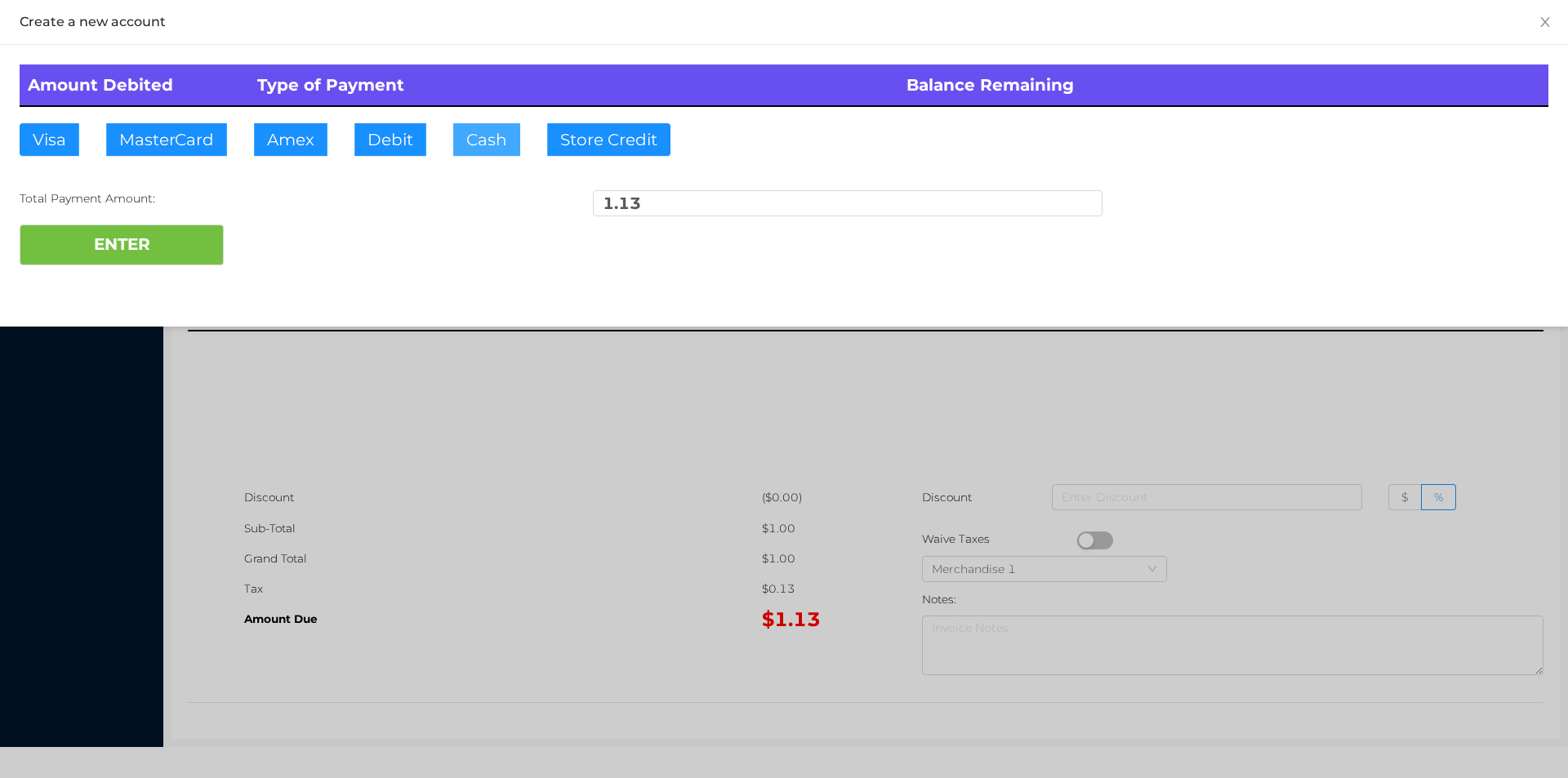
click at [492, 140] on button "Cash" at bounding box center [486, 140] width 67 height 33
click at [182, 229] on button "ENTER" at bounding box center [122, 245] width 204 height 41
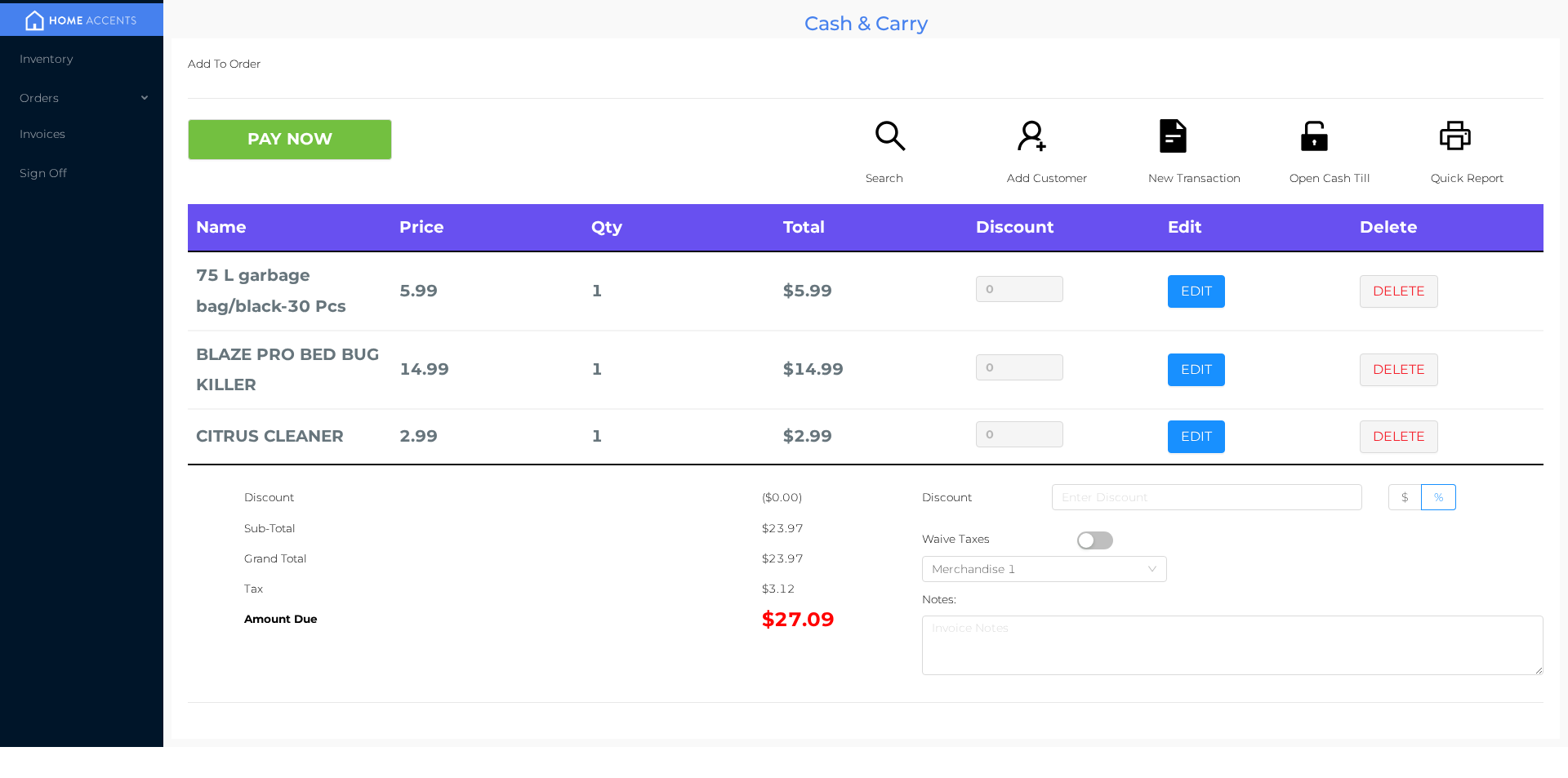
click at [894, 171] on p "Search" at bounding box center [922, 178] width 113 height 30
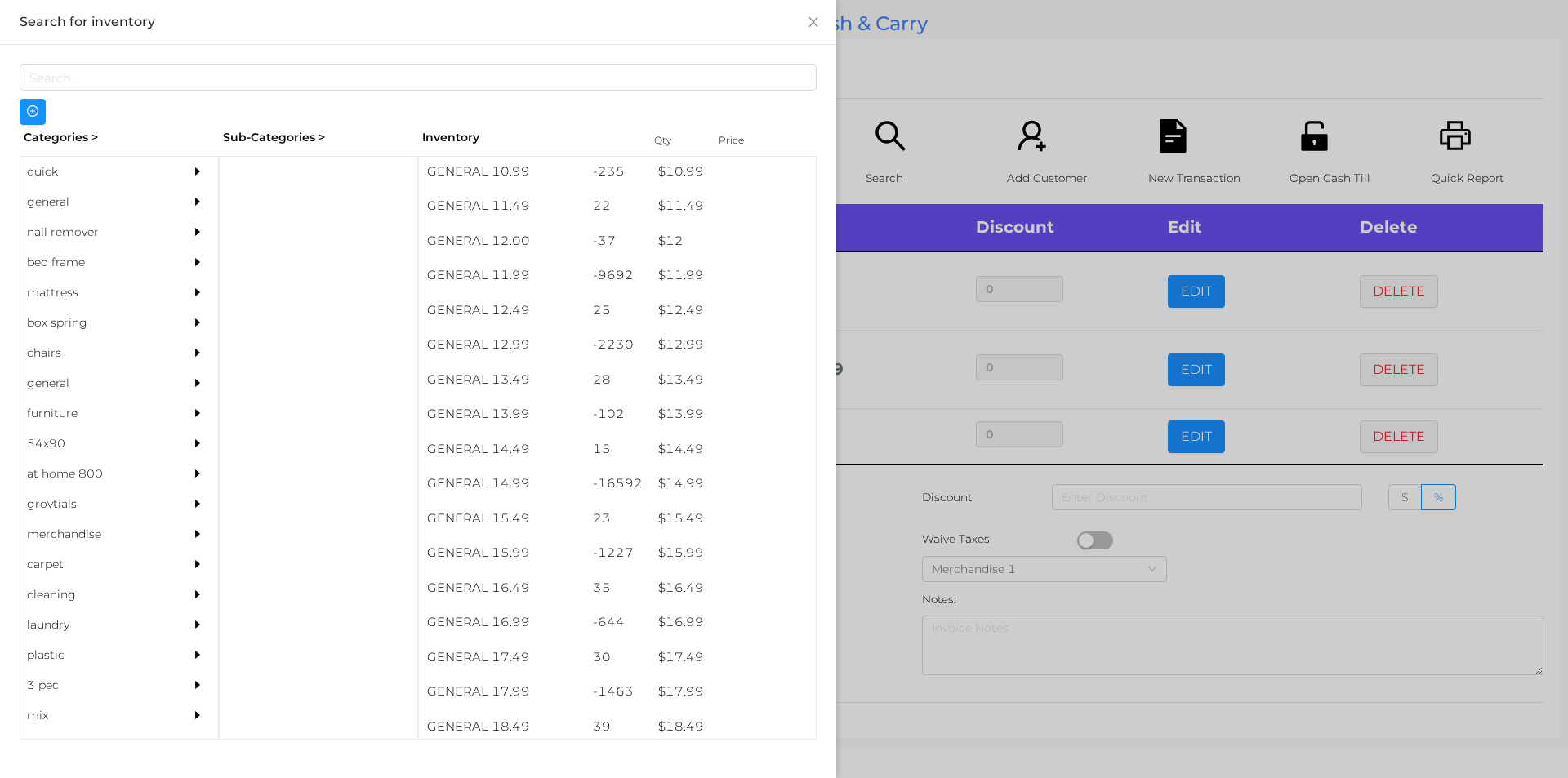
scroll to position [1103, 0]
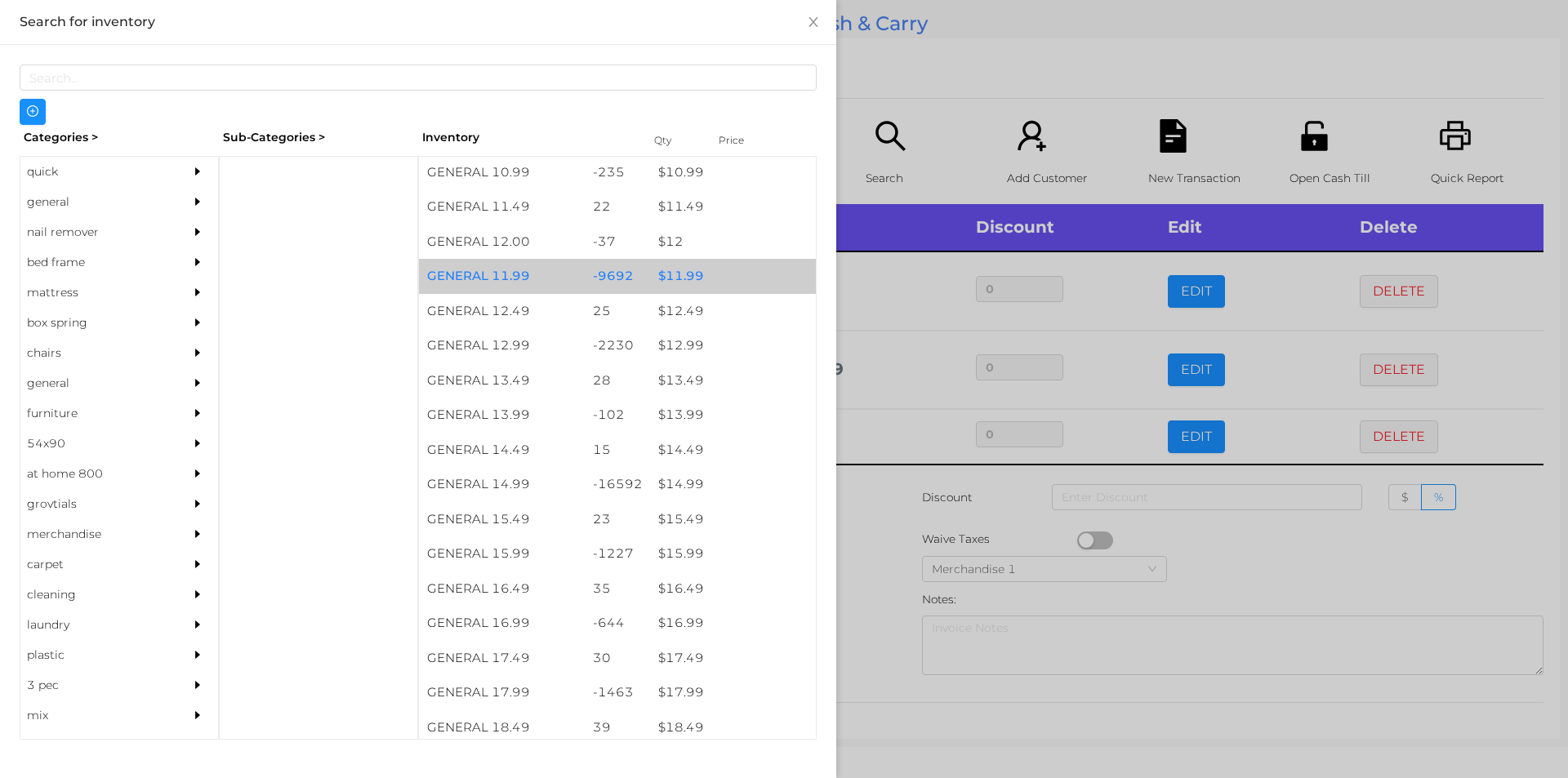
click at [672, 274] on div "$ 11.99" at bounding box center [733, 276] width 166 height 35
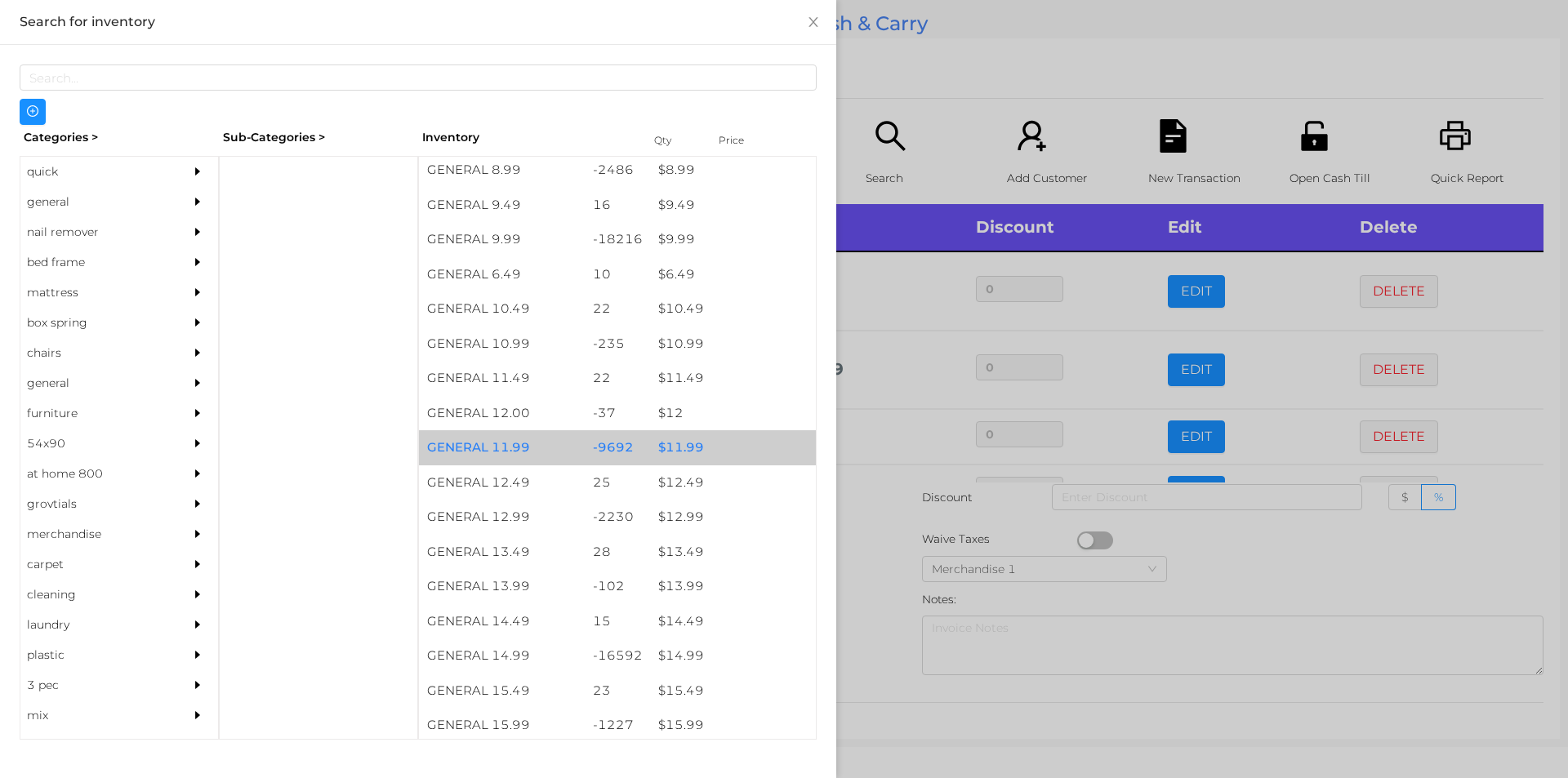
scroll to position [913, 0]
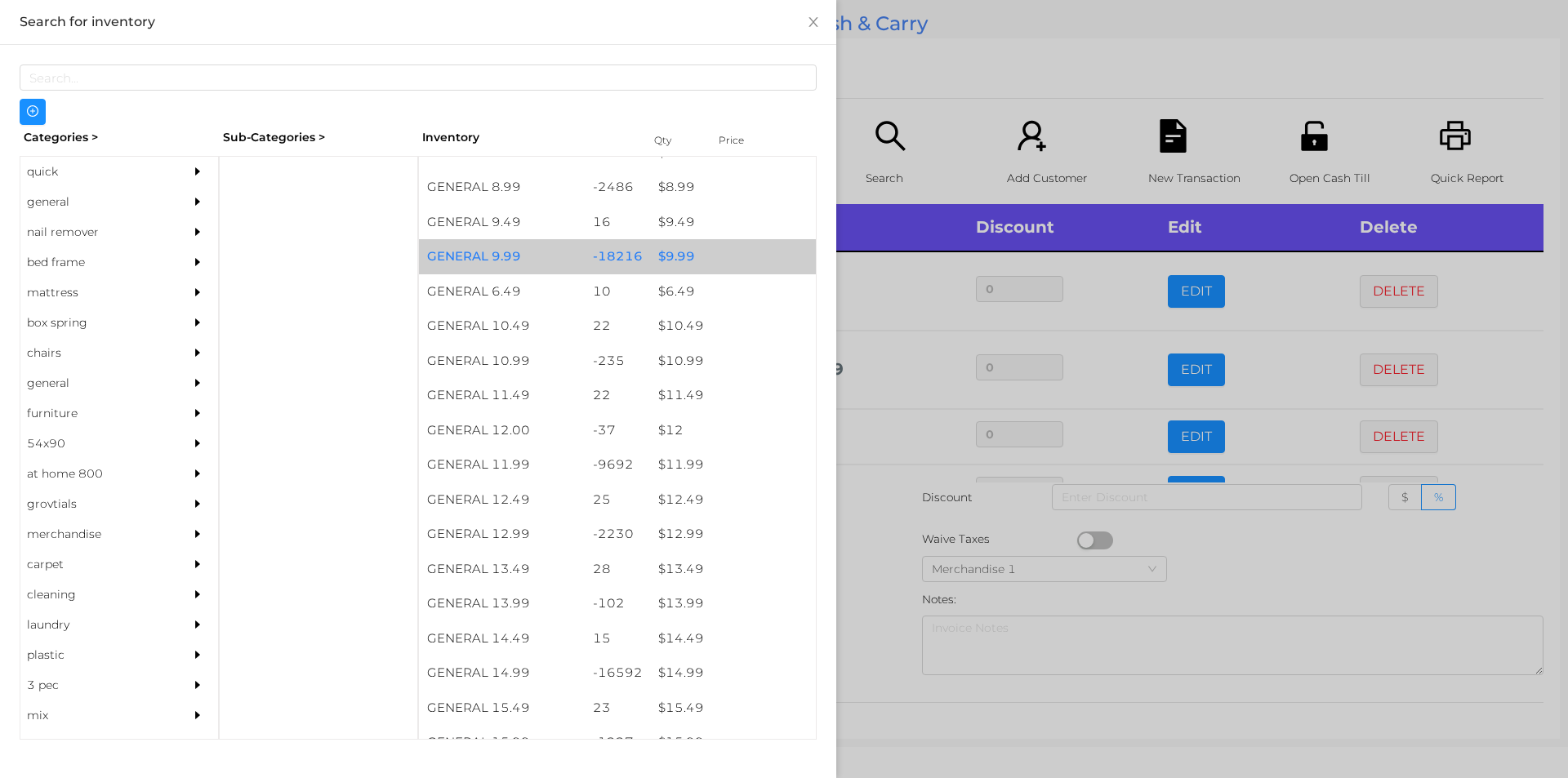
click at [668, 255] on div "$ 9.99" at bounding box center [733, 257] width 166 height 35
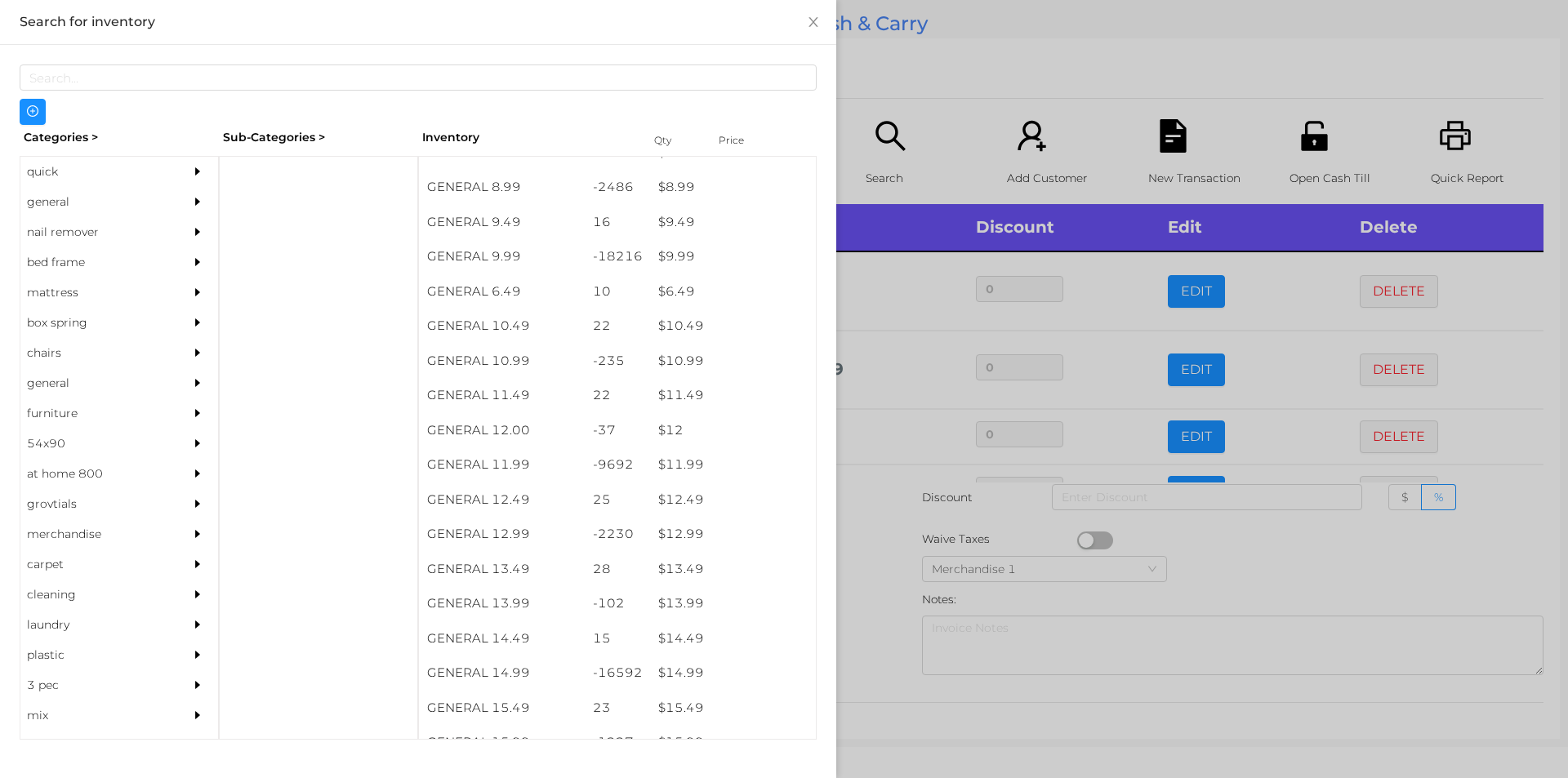
click at [872, 564] on div at bounding box center [784, 389] width 1568 height 778
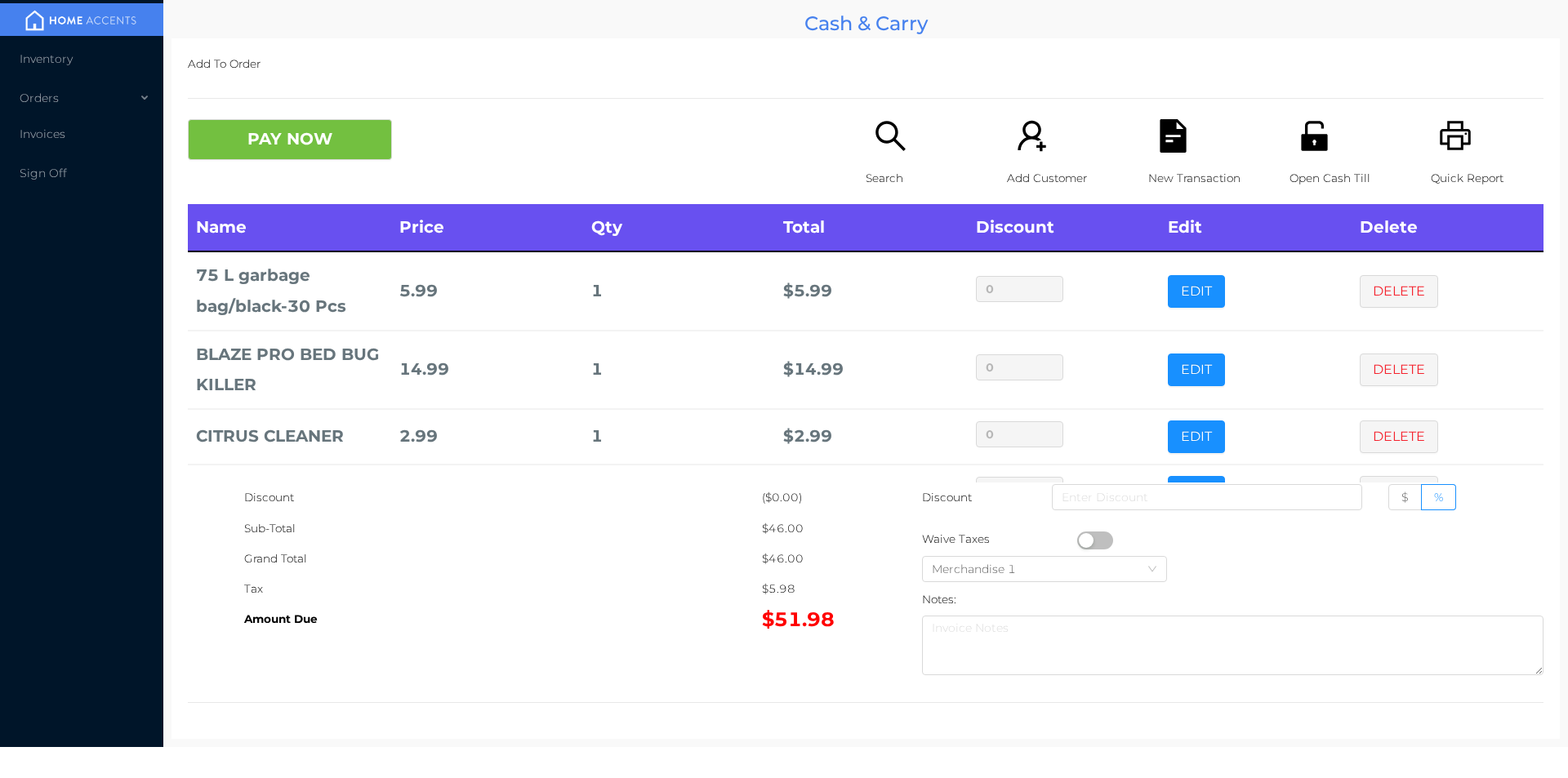
click at [1159, 141] on icon "icon: file-text" at bounding box center [1172, 135] width 26 height 34
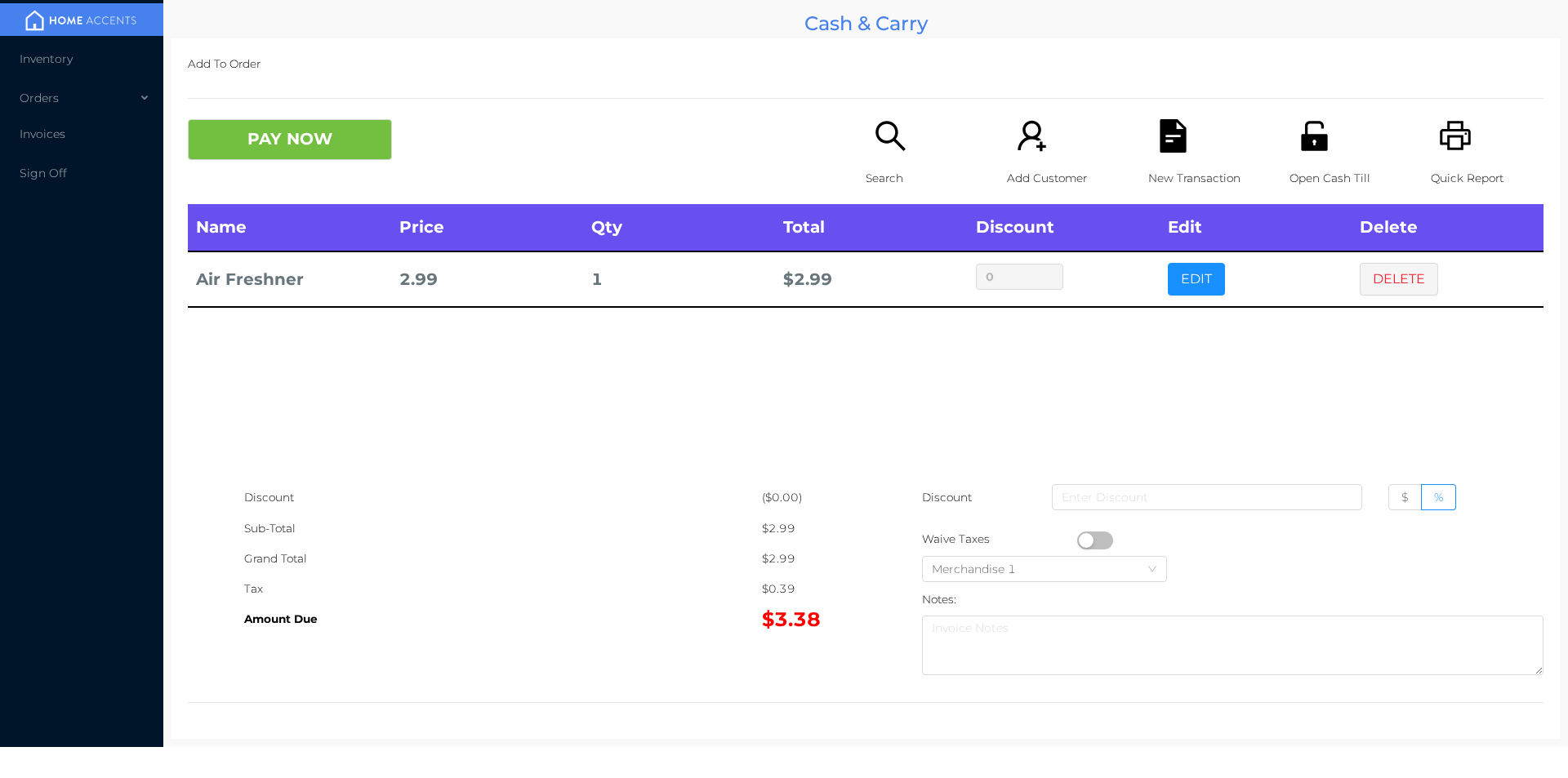
click at [1183, 277] on button "EDIT" at bounding box center [1196, 280] width 57 height 33
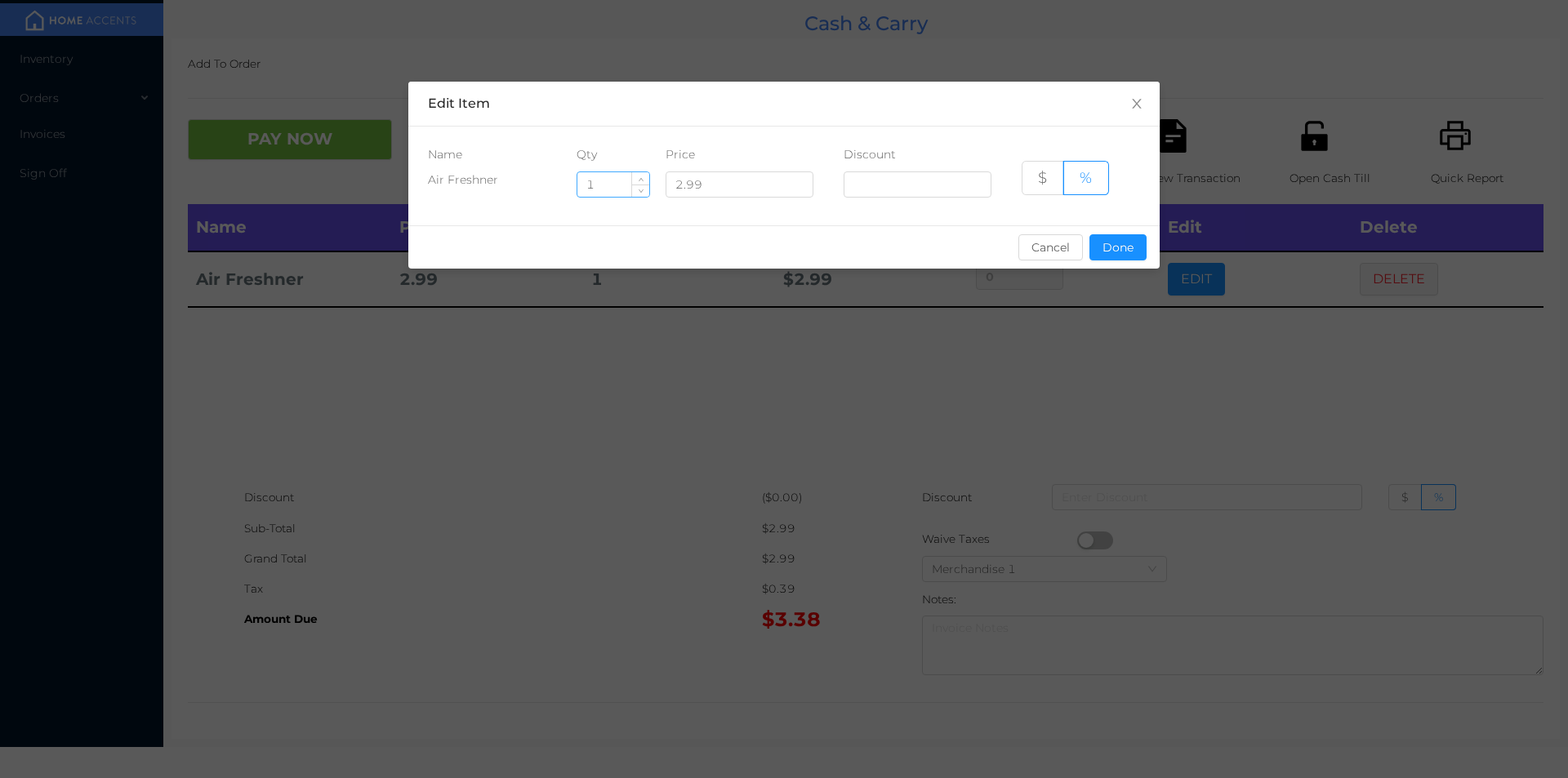
click at [619, 181] on input "1" at bounding box center [613, 184] width 72 height 24
type input "4"
click at [1136, 248] on button "Done" at bounding box center [1118, 247] width 57 height 26
type input "0%"
click at [1075, 363] on div "sentinelStart Edit Item Name Qty Price Discount Air Freshner 4 2.99 $ % Cancel …" at bounding box center [784, 389] width 1568 height 778
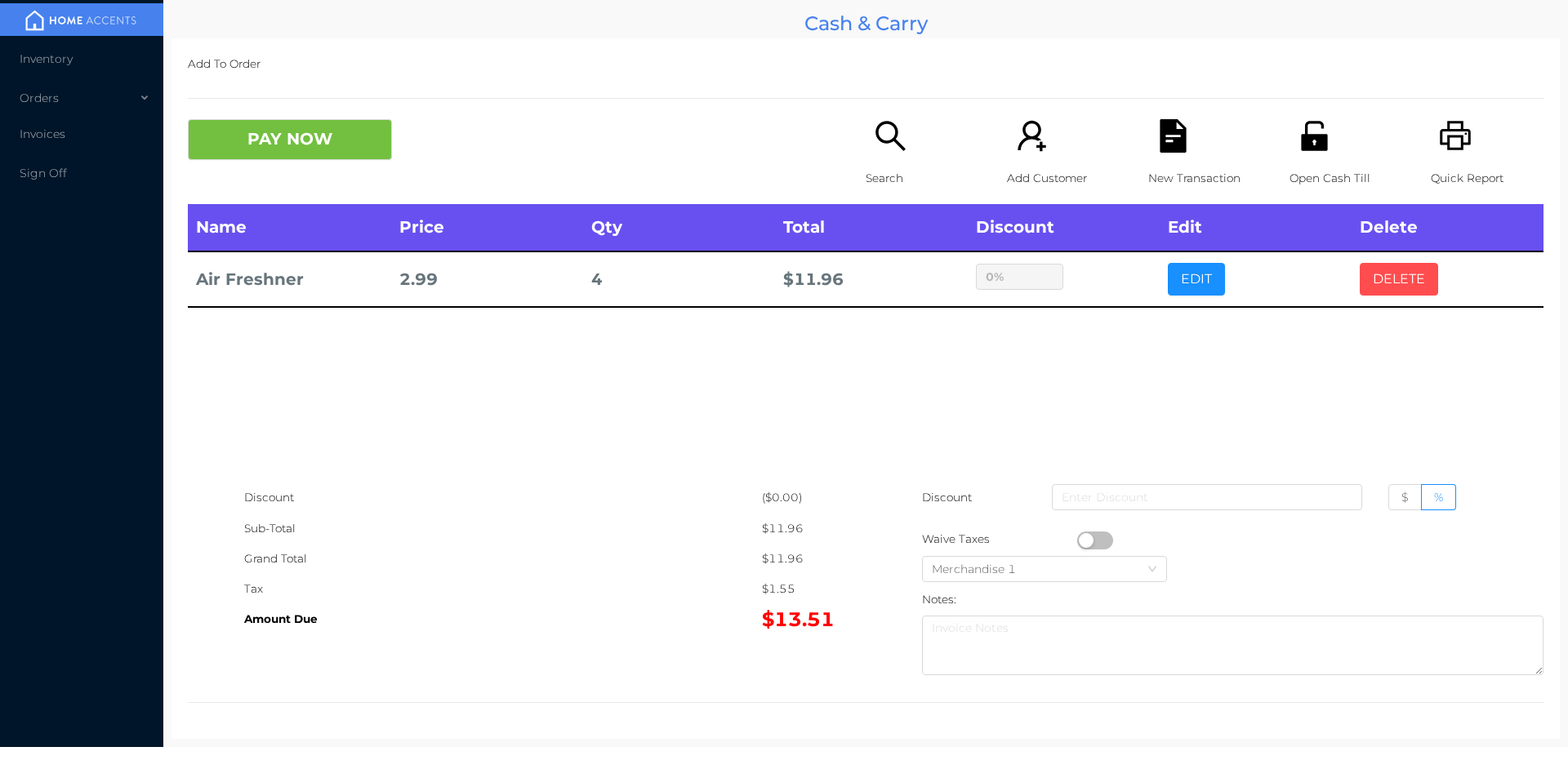
click at [1413, 290] on button "DELETE" at bounding box center [1399, 280] width 78 height 33
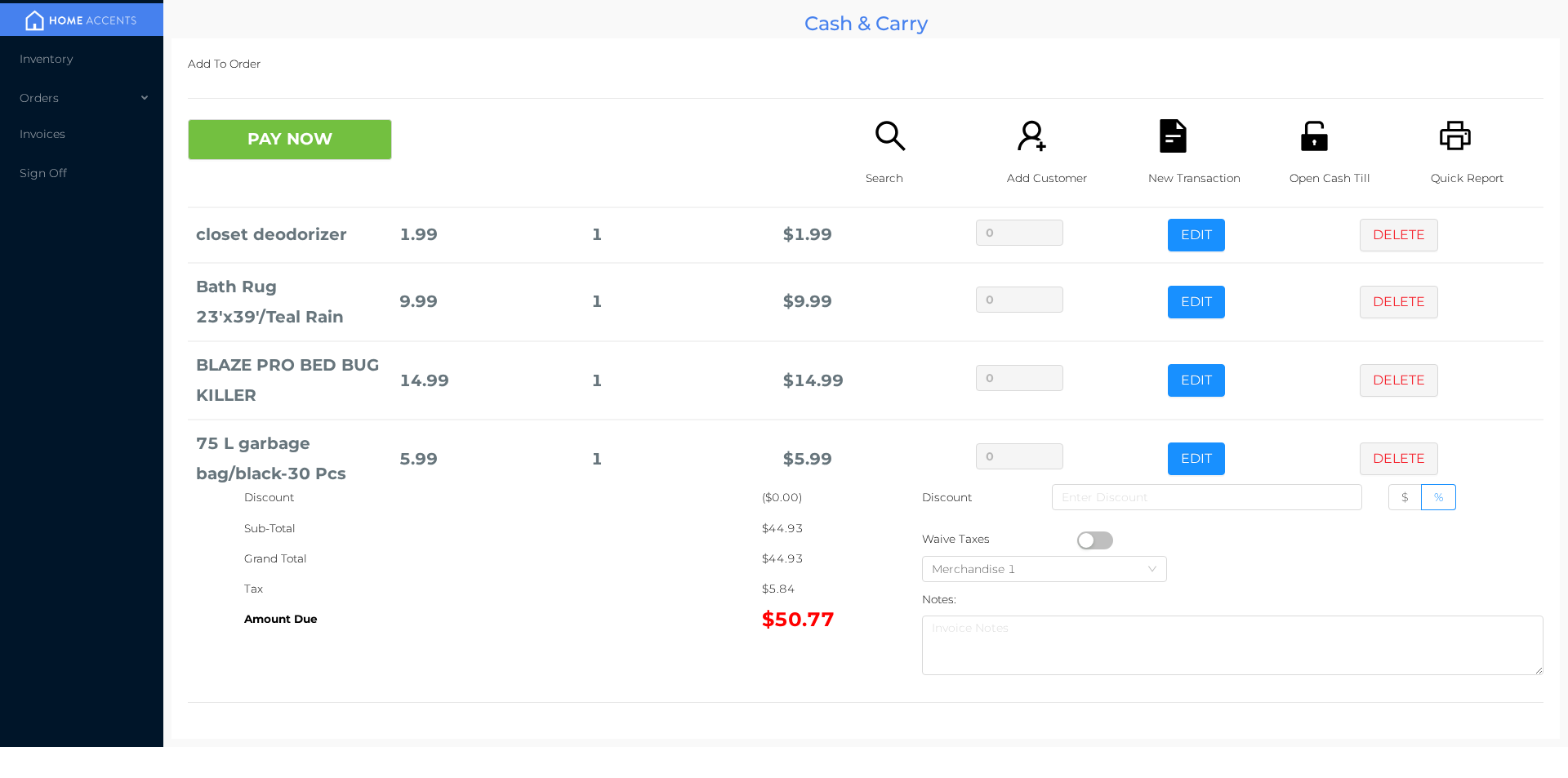
scroll to position [212, 0]
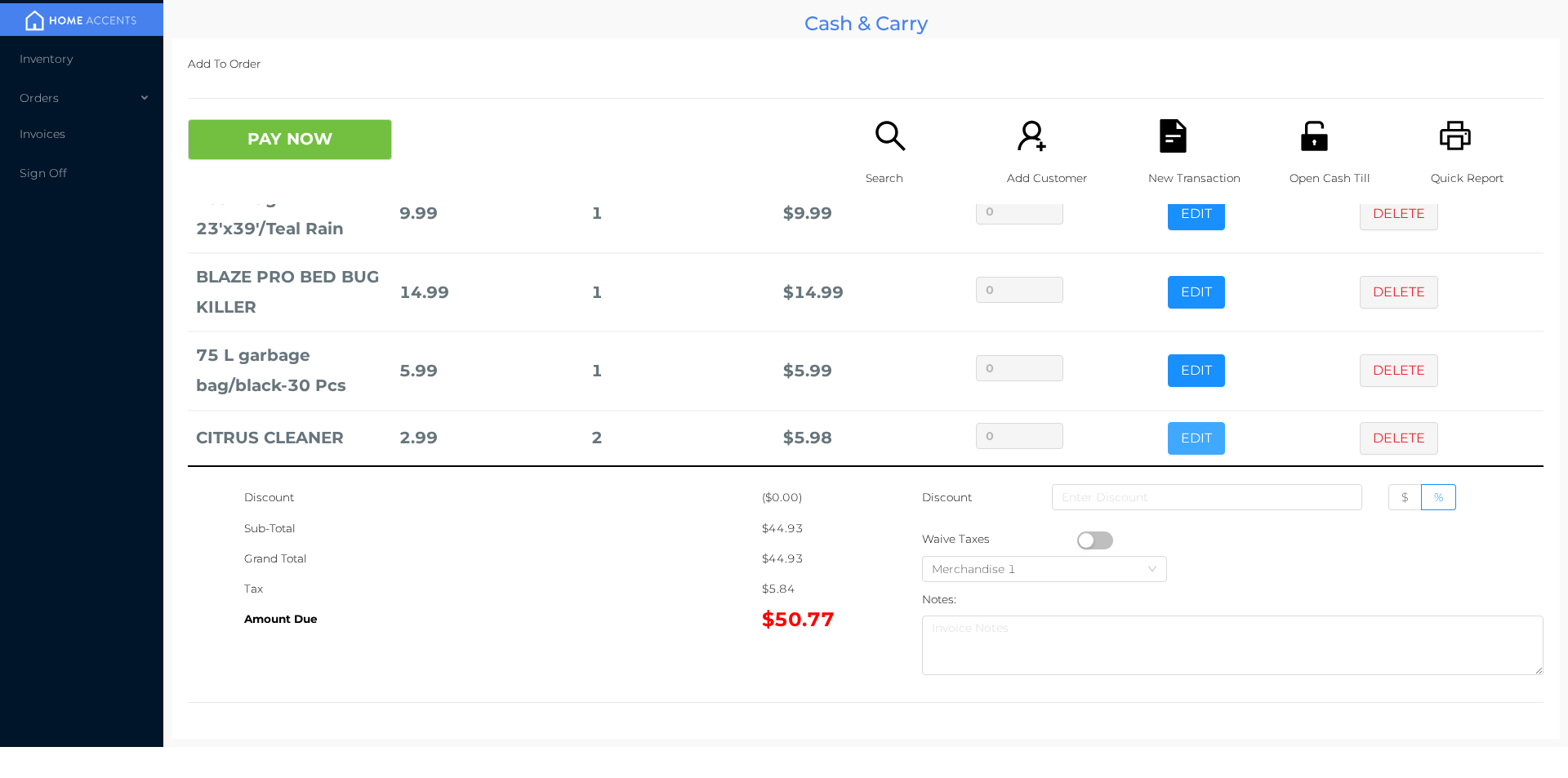
click at [1168, 433] on button "EDIT" at bounding box center [1196, 438] width 57 height 33
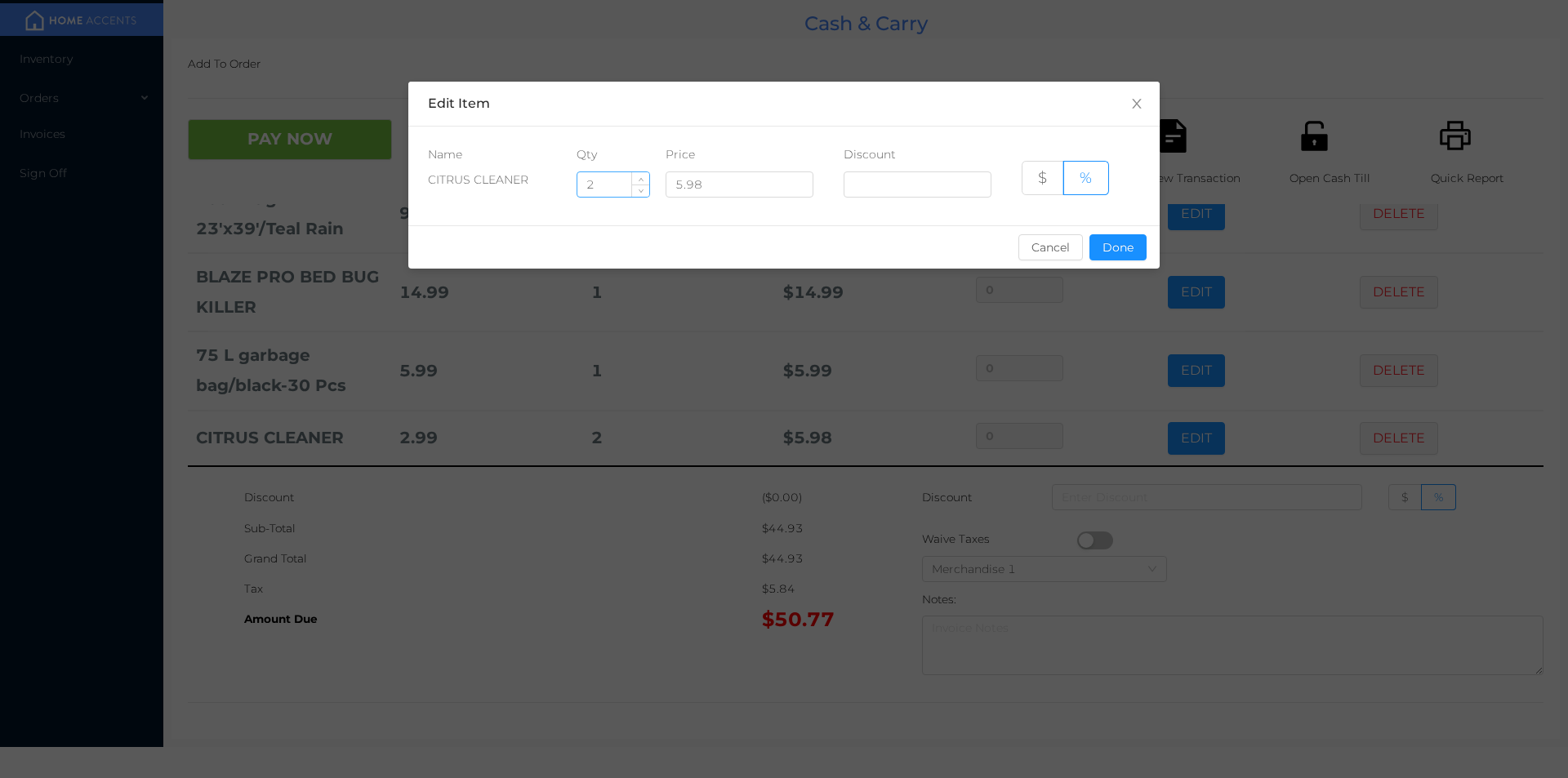
click at [613, 191] on input "2" at bounding box center [613, 184] width 72 height 24
type input "1"
click at [1104, 248] on button "Done" at bounding box center [1118, 247] width 57 height 26
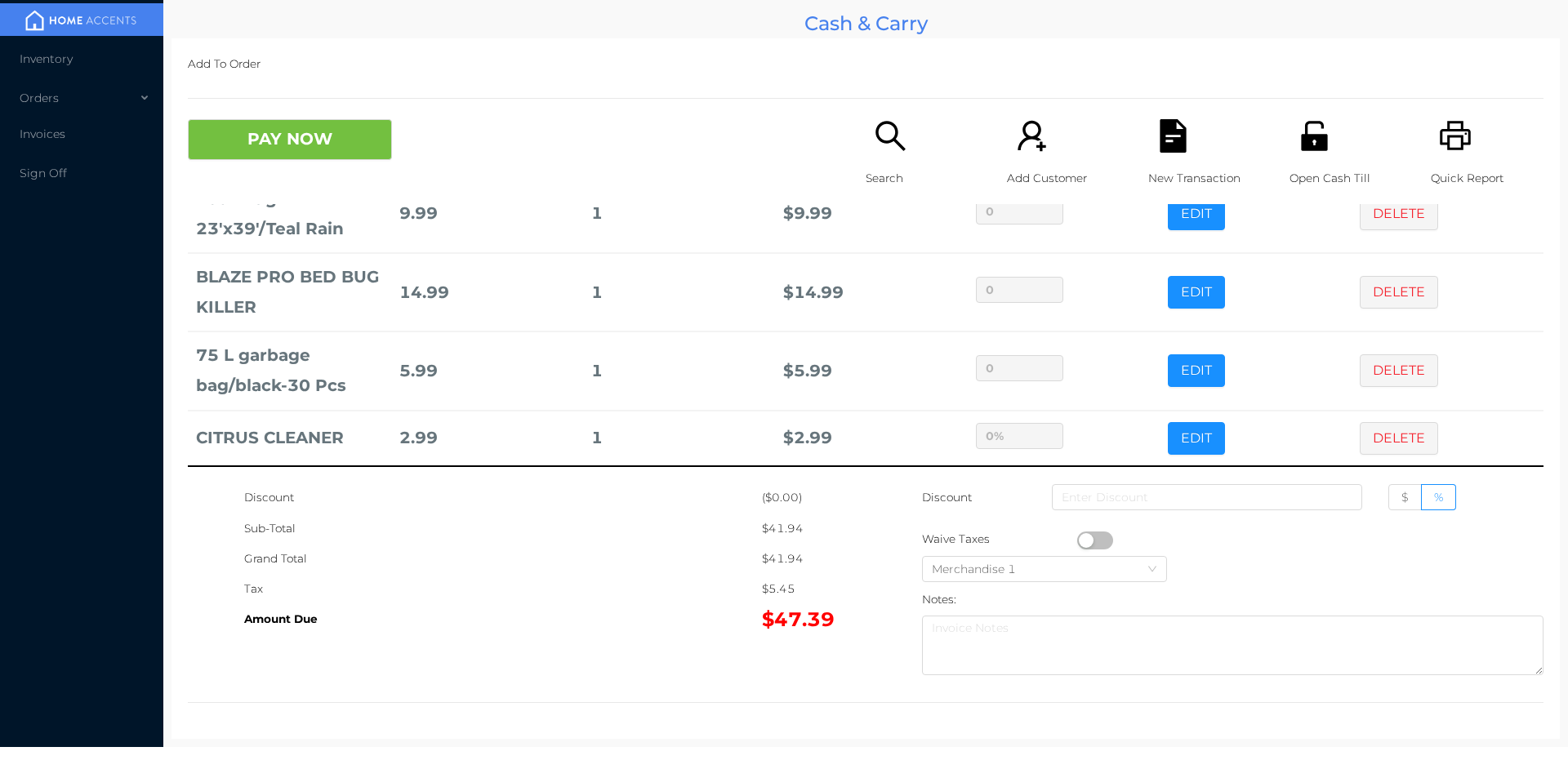
click at [587, 611] on div "Amount Due" at bounding box center [503, 619] width 517 height 30
click at [879, 148] on icon "icon: search" at bounding box center [890, 135] width 34 height 34
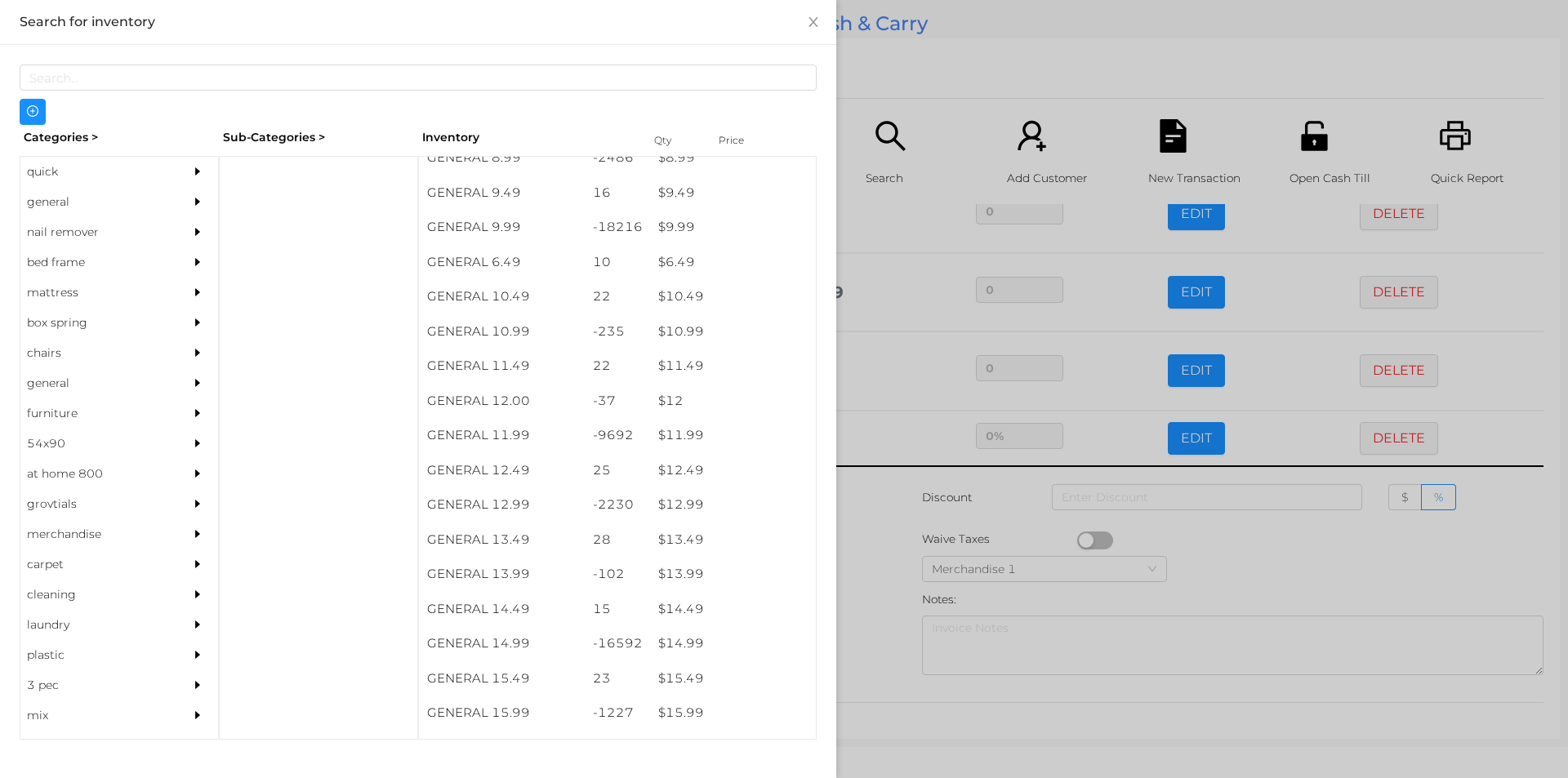
scroll to position [946, 0]
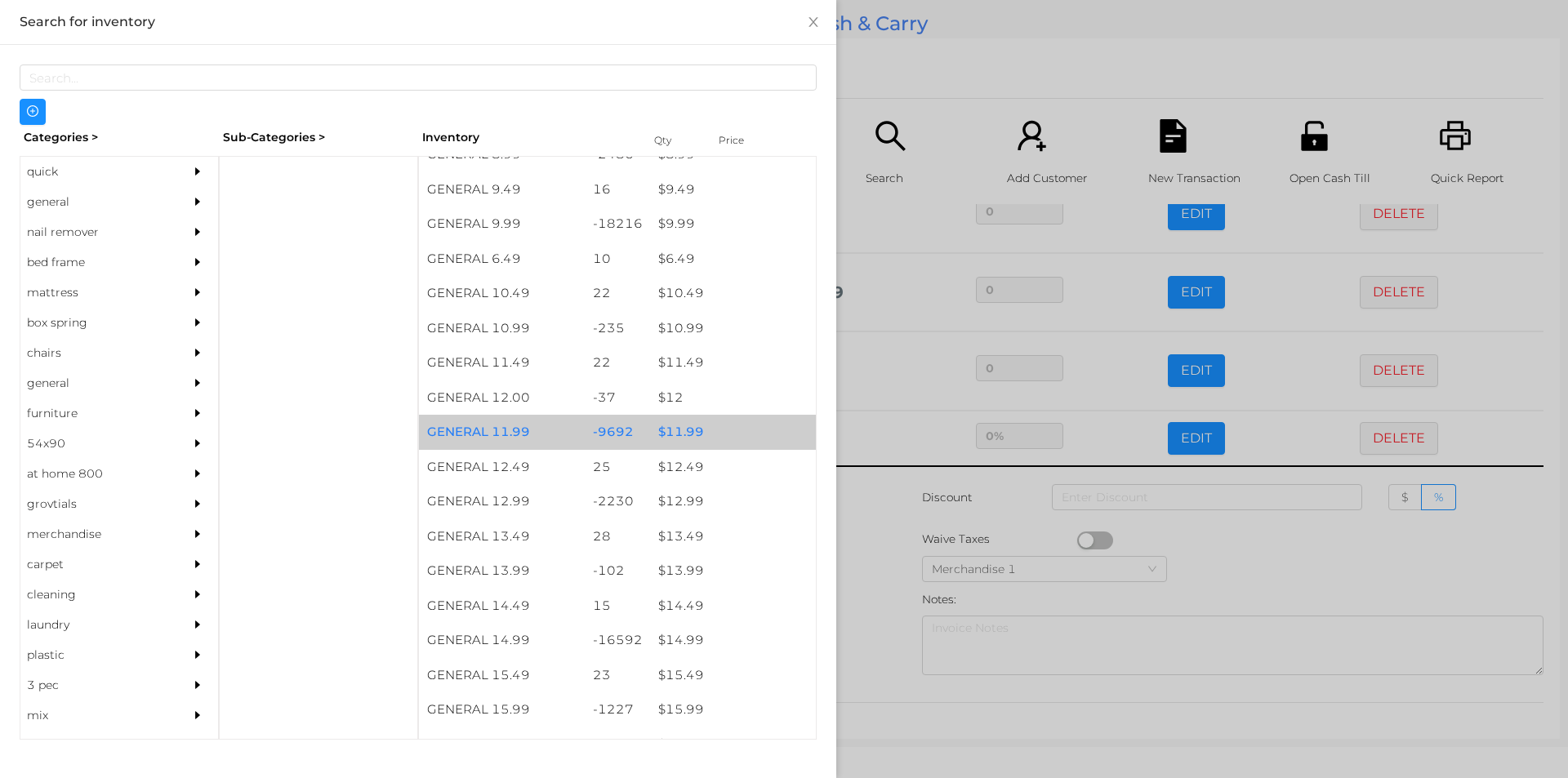
click at [679, 435] on div "$ 11.99" at bounding box center [733, 432] width 166 height 35
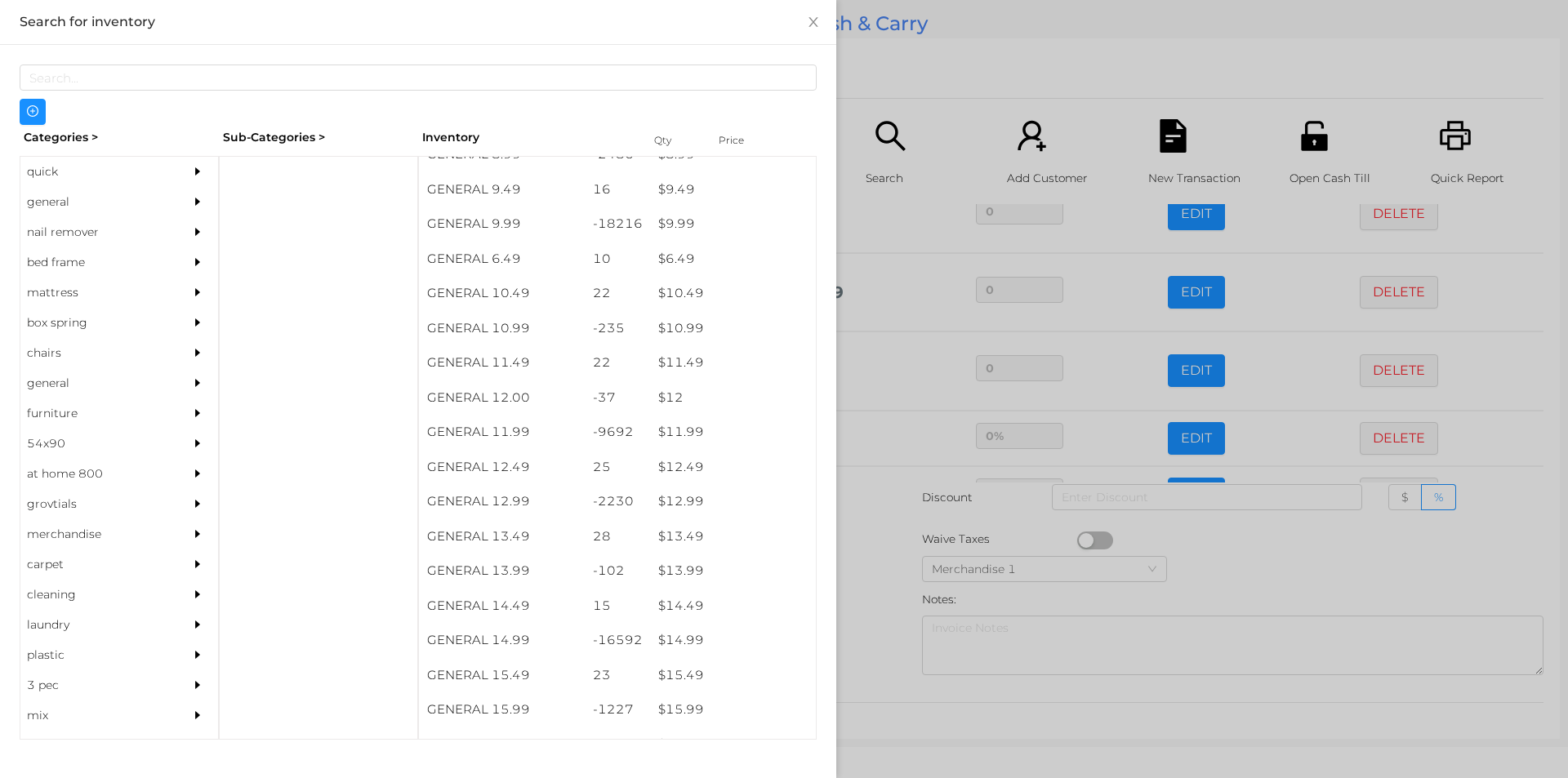
click at [859, 572] on div at bounding box center [784, 389] width 1568 height 778
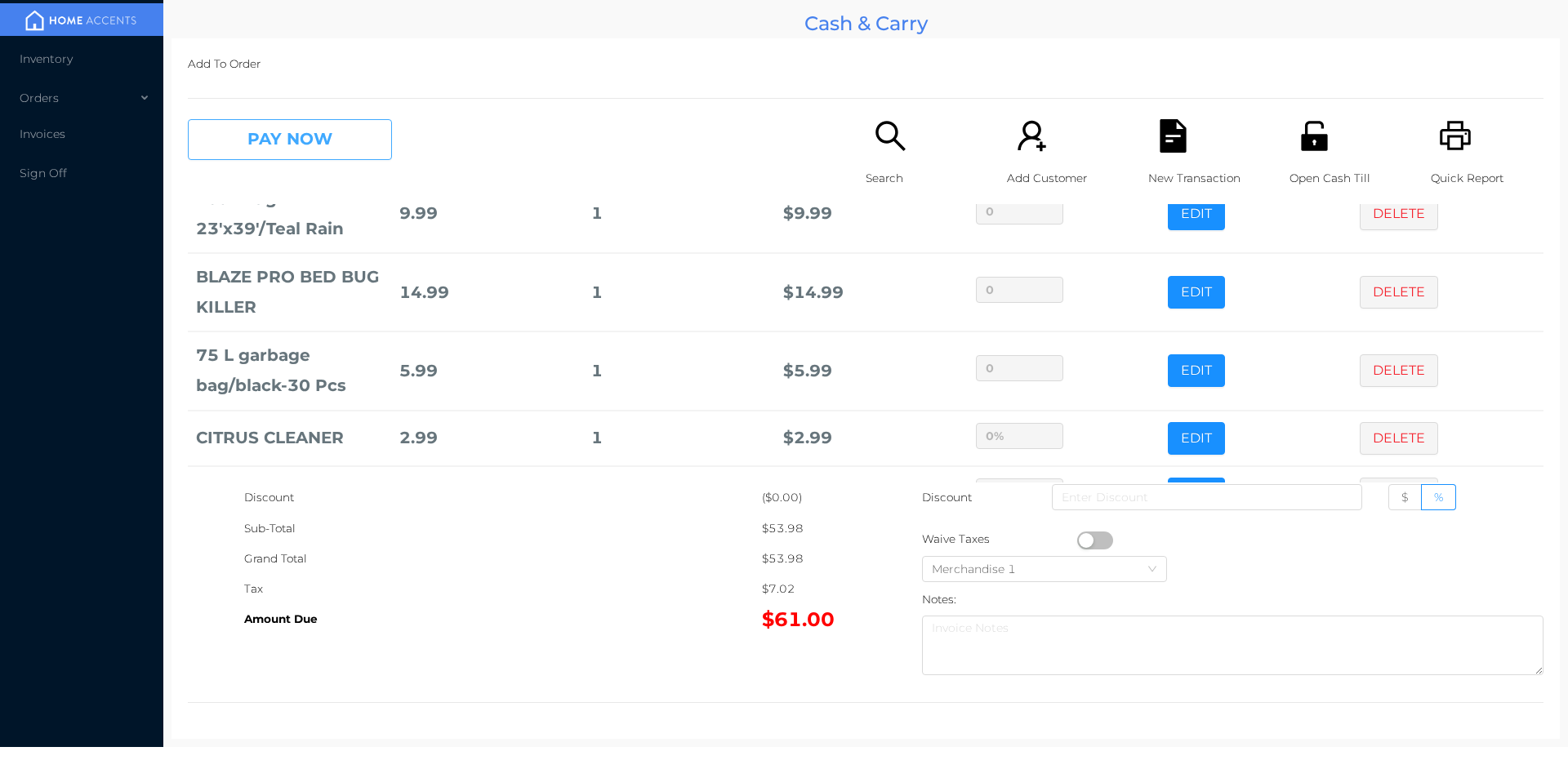
click at [336, 143] on button "PAY NOW" at bounding box center [289, 139] width 204 height 41
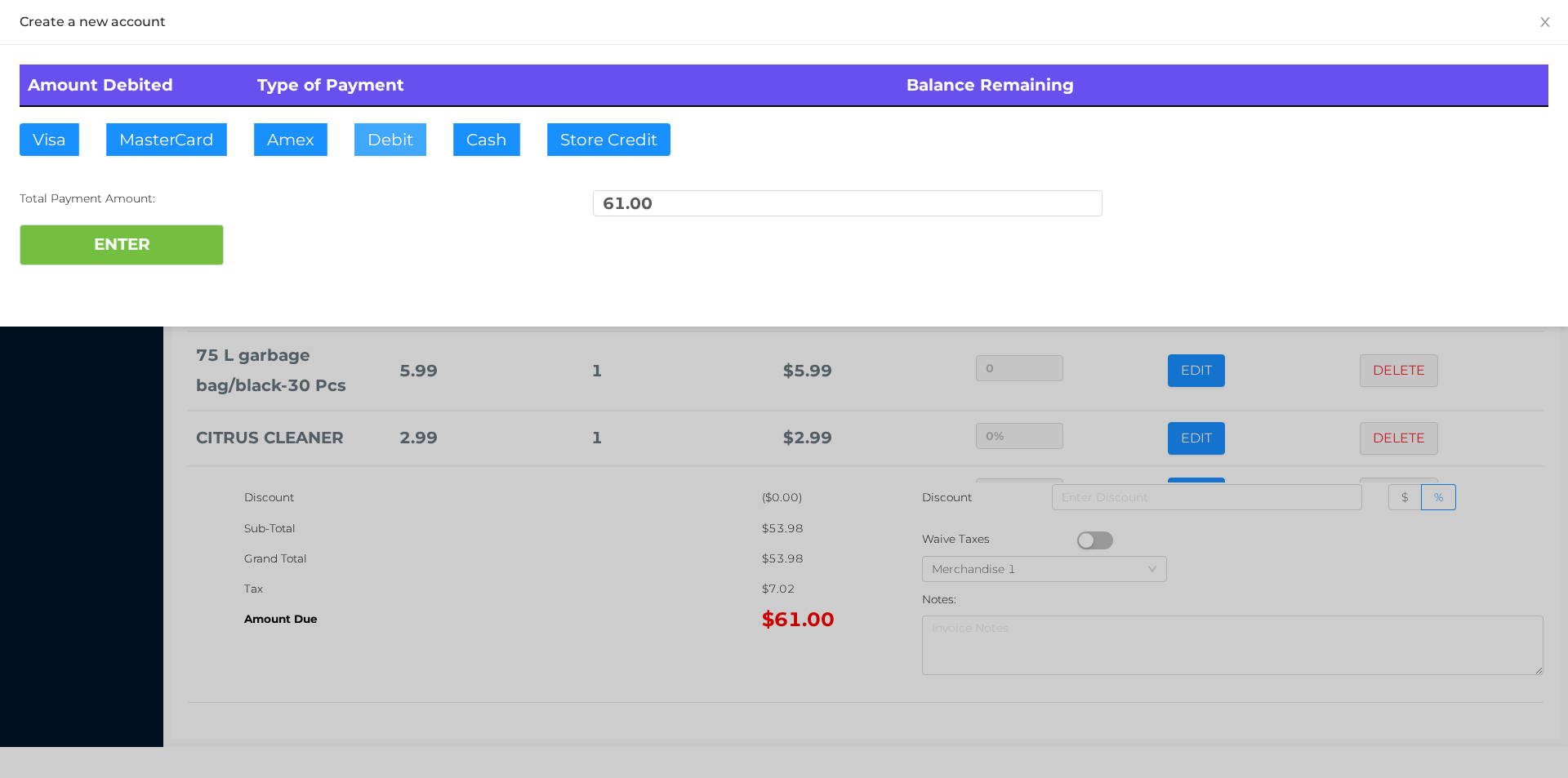
click at [376, 147] on button "Debit" at bounding box center [390, 140] width 72 height 33
click at [173, 241] on button "ENTER" at bounding box center [122, 245] width 204 height 41
type input "0"
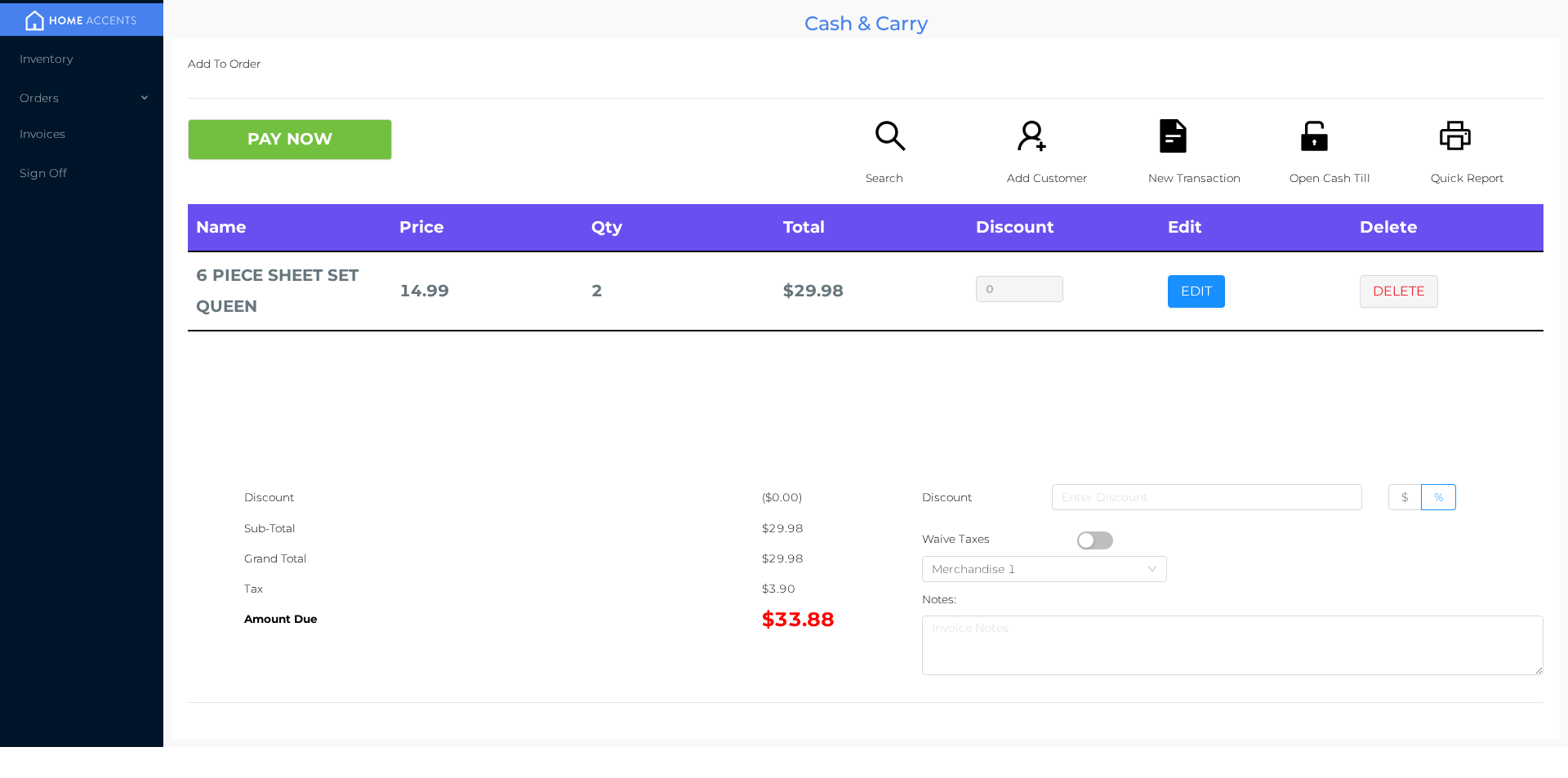
click at [827, 158] on div "PAY NOW" at bounding box center [526, 139] width 678 height 41
click at [866, 156] on div "Search" at bounding box center [922, 162] width 113 height 85
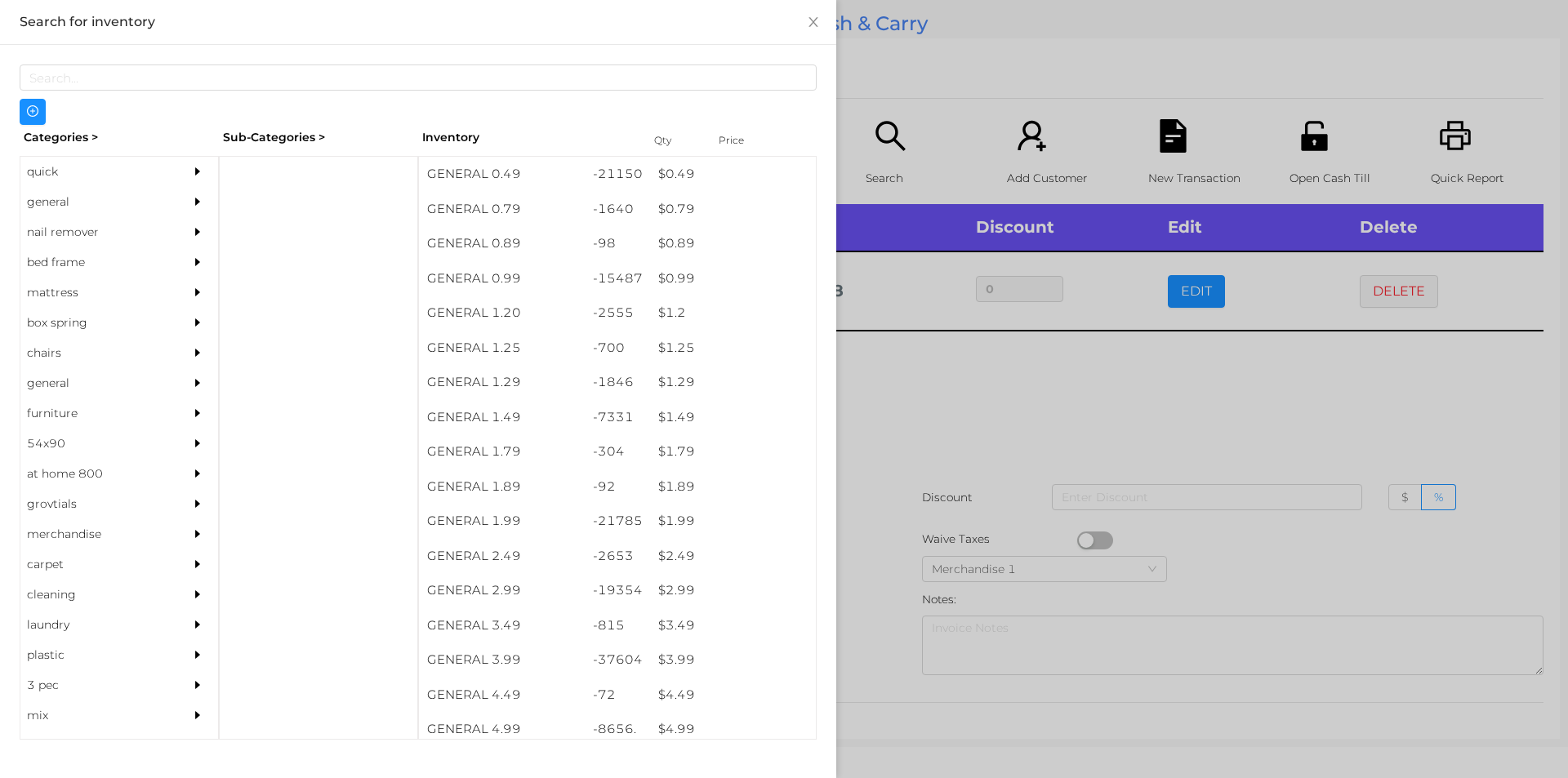
click at [61, 204] on div "general" at bounding box center [95, 201] width 148 height 30
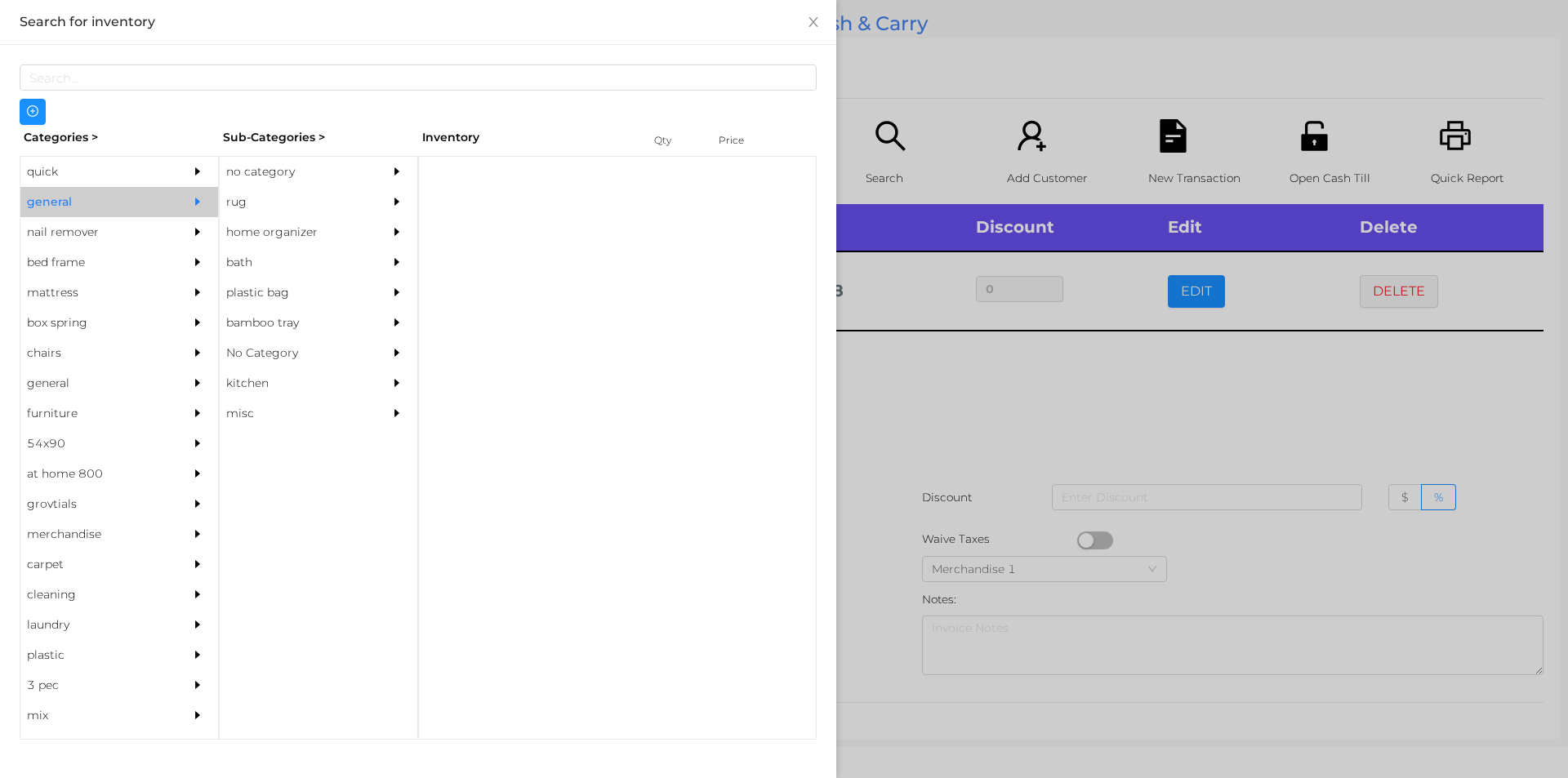
click at [267, 170] on div "no category" at bounding box center [293, 172] width 148 height 30
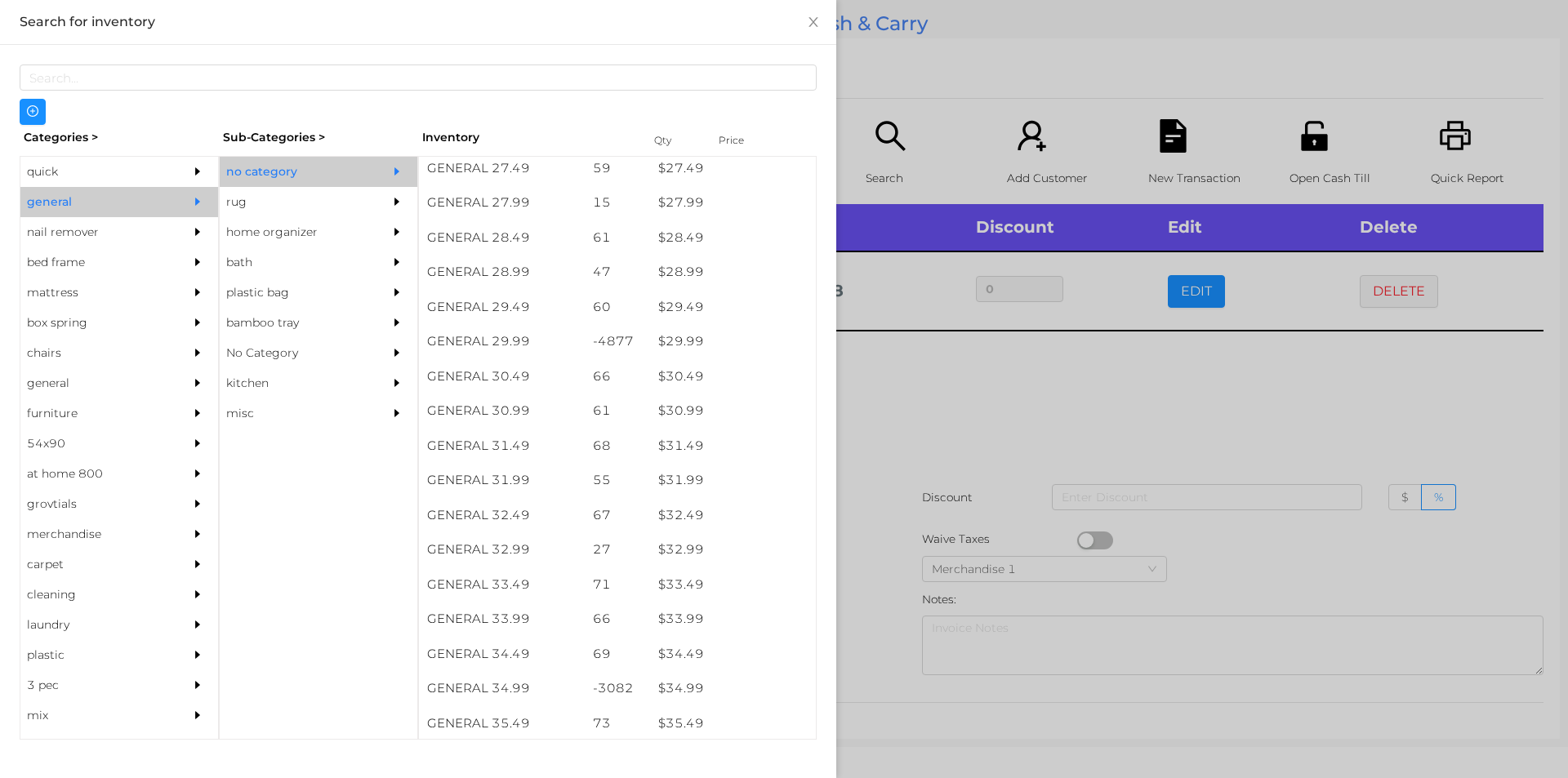
scroll to position [2287, 0]
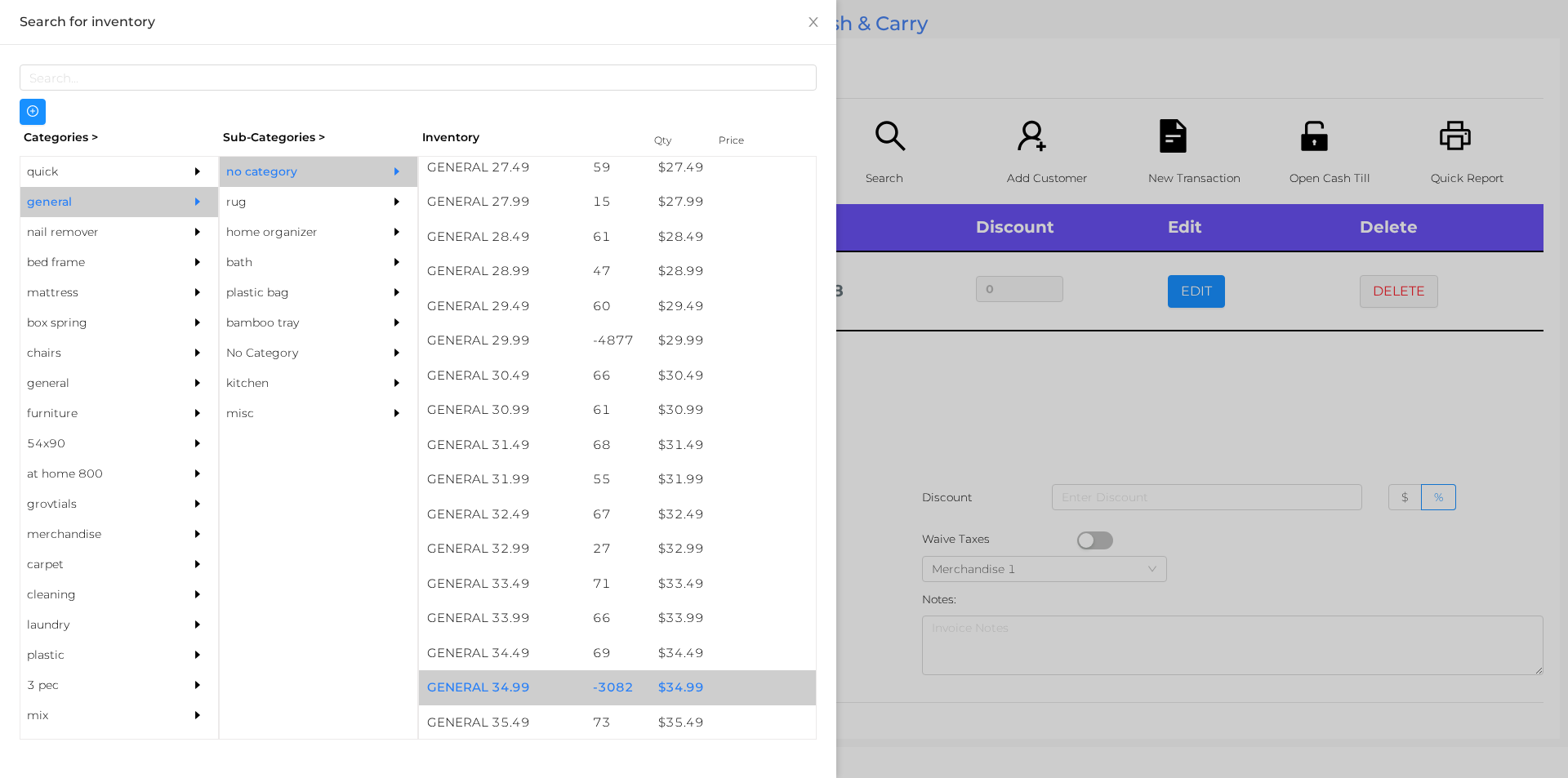
click at [667, 692] on div "$ 34.99" at bounding box center [733, 688] width 166 height 35
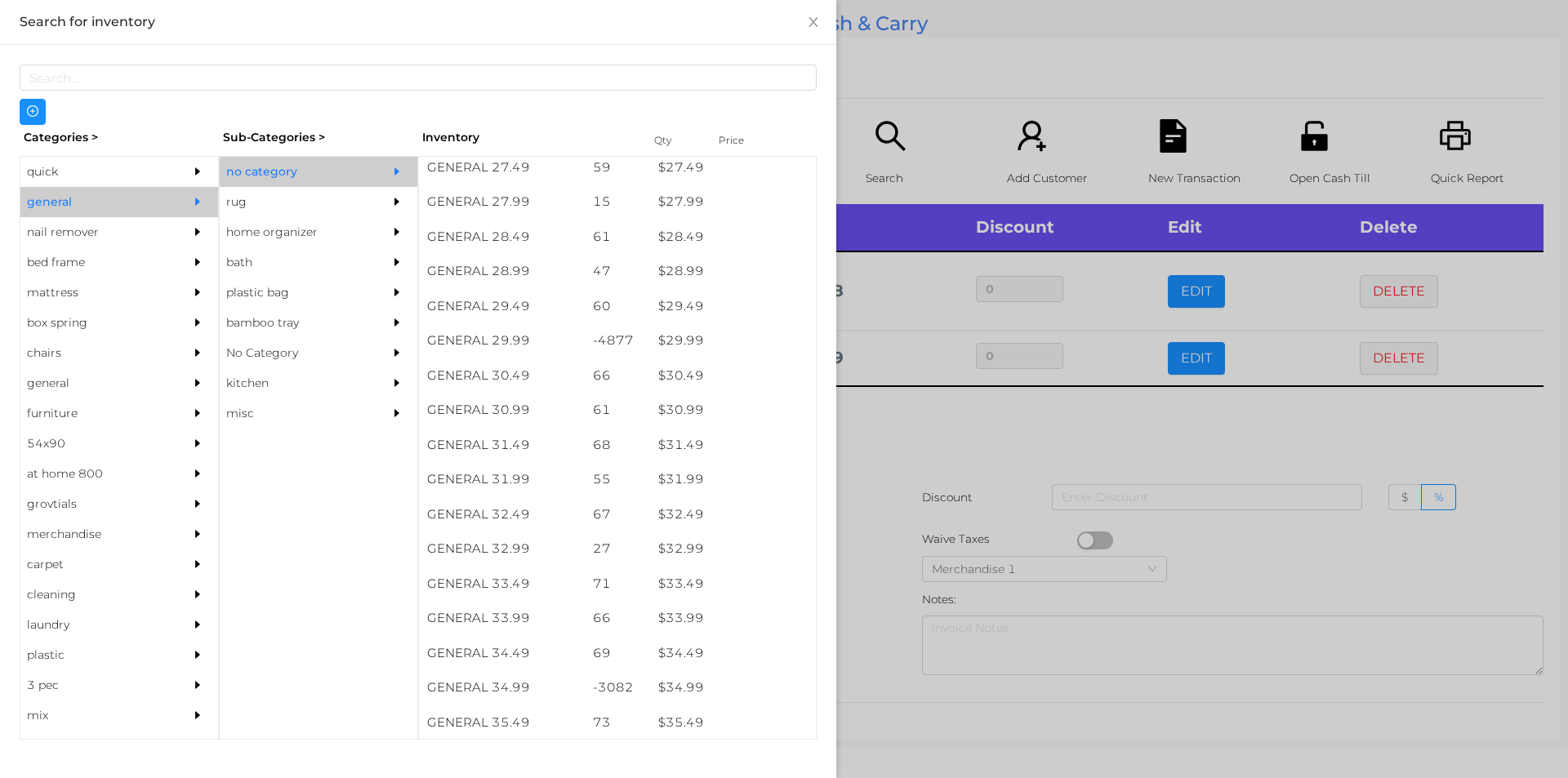
click at [880, 651] on div at bounding box center [784, 389] width 1568 height 778
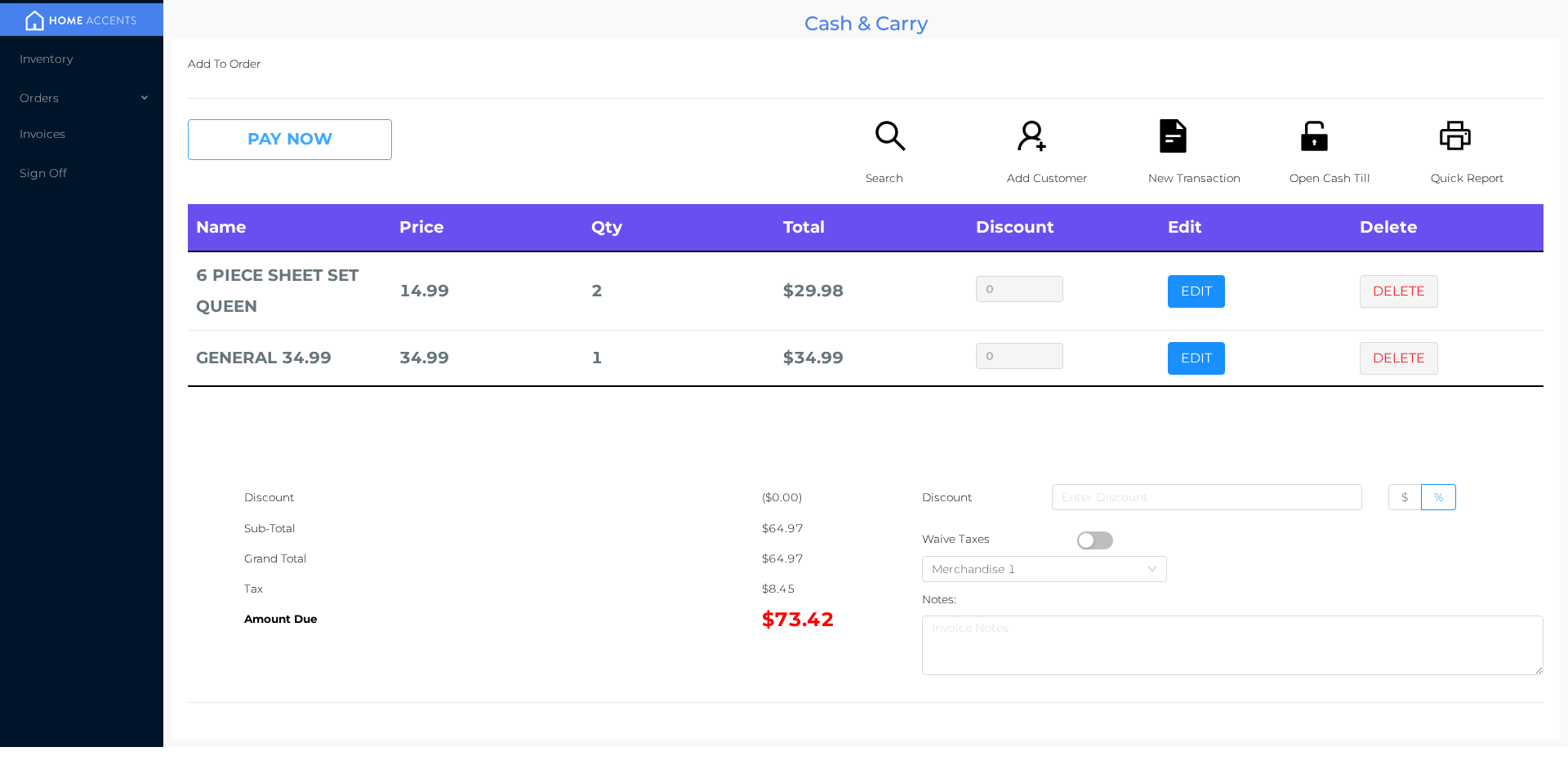
click at [253, 135] on button "PAY NOW" at bounding box center [289, 139] width 204 height 41
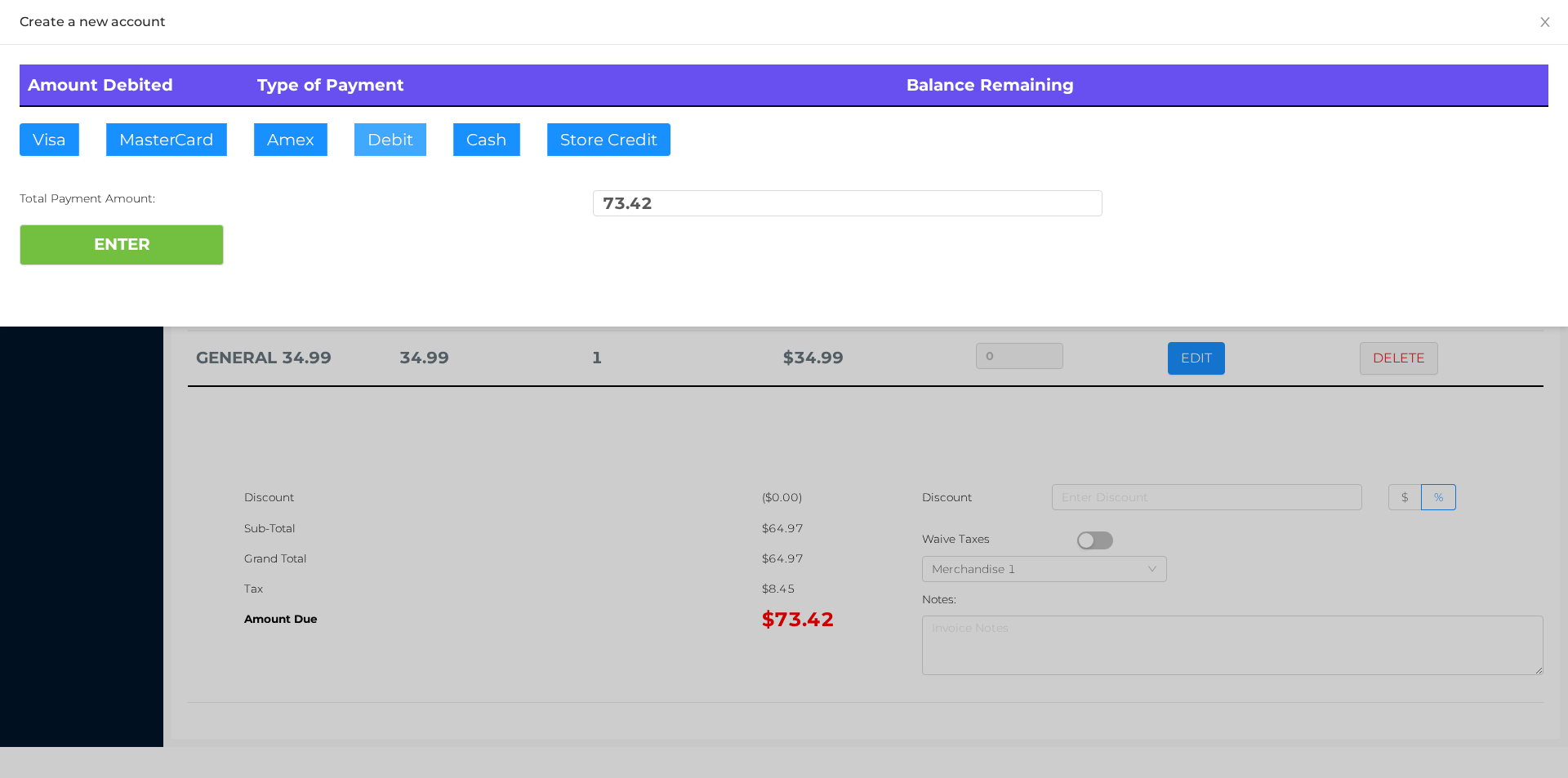
click at [383, 139] on button "Debit" at bounding box center [390, 140] width 72 height 33
type input "100."
click at [154, 250] on button "ENTER" at bounding box center [122, 245] width 204 height 41
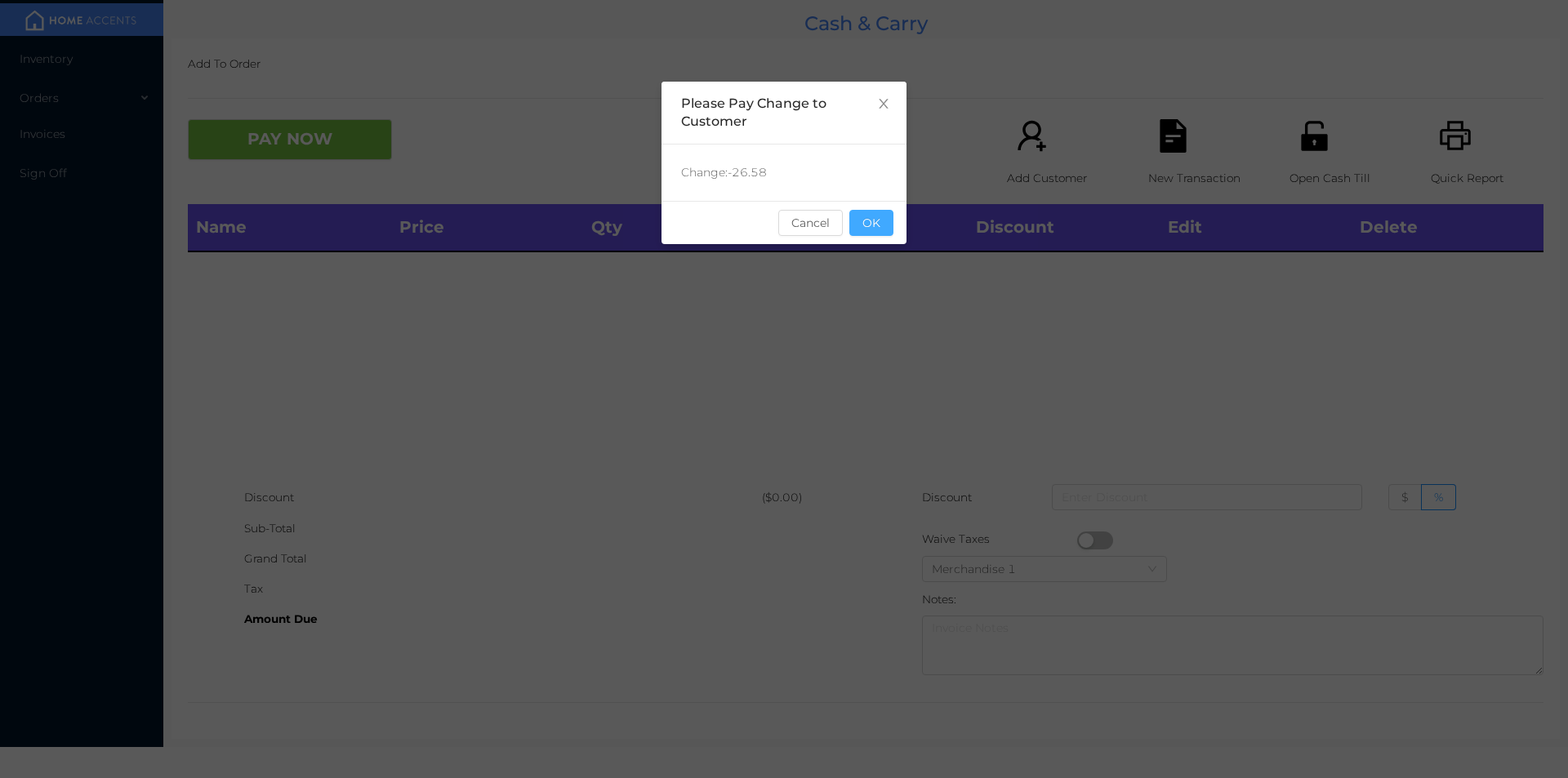
click at [882, 220] on button "OK" at bounding box center [871, 223] width 44 height 26
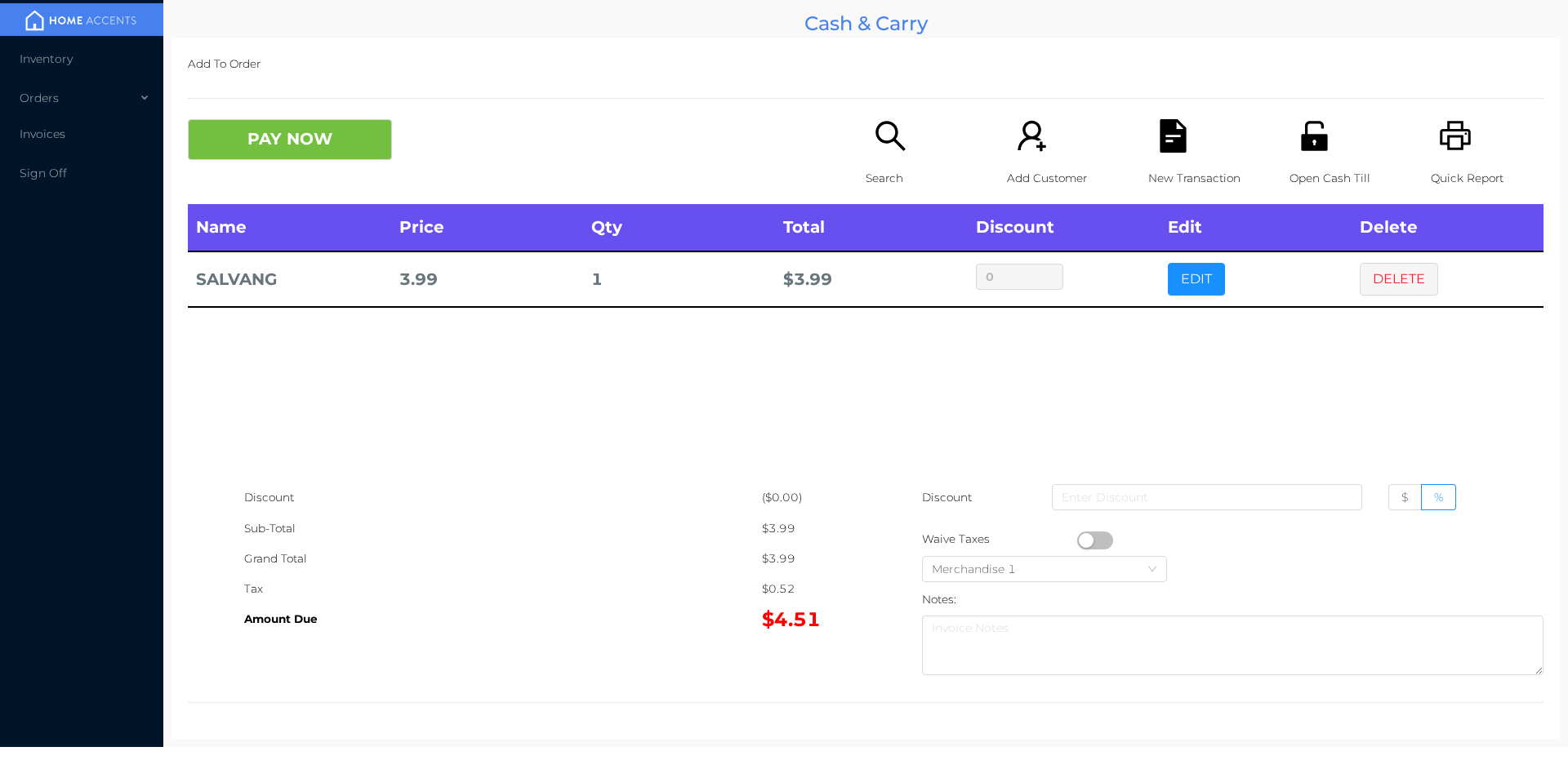
click at [879, 164] on p "Search" at bounding box center [922, 178] width 113 height 30
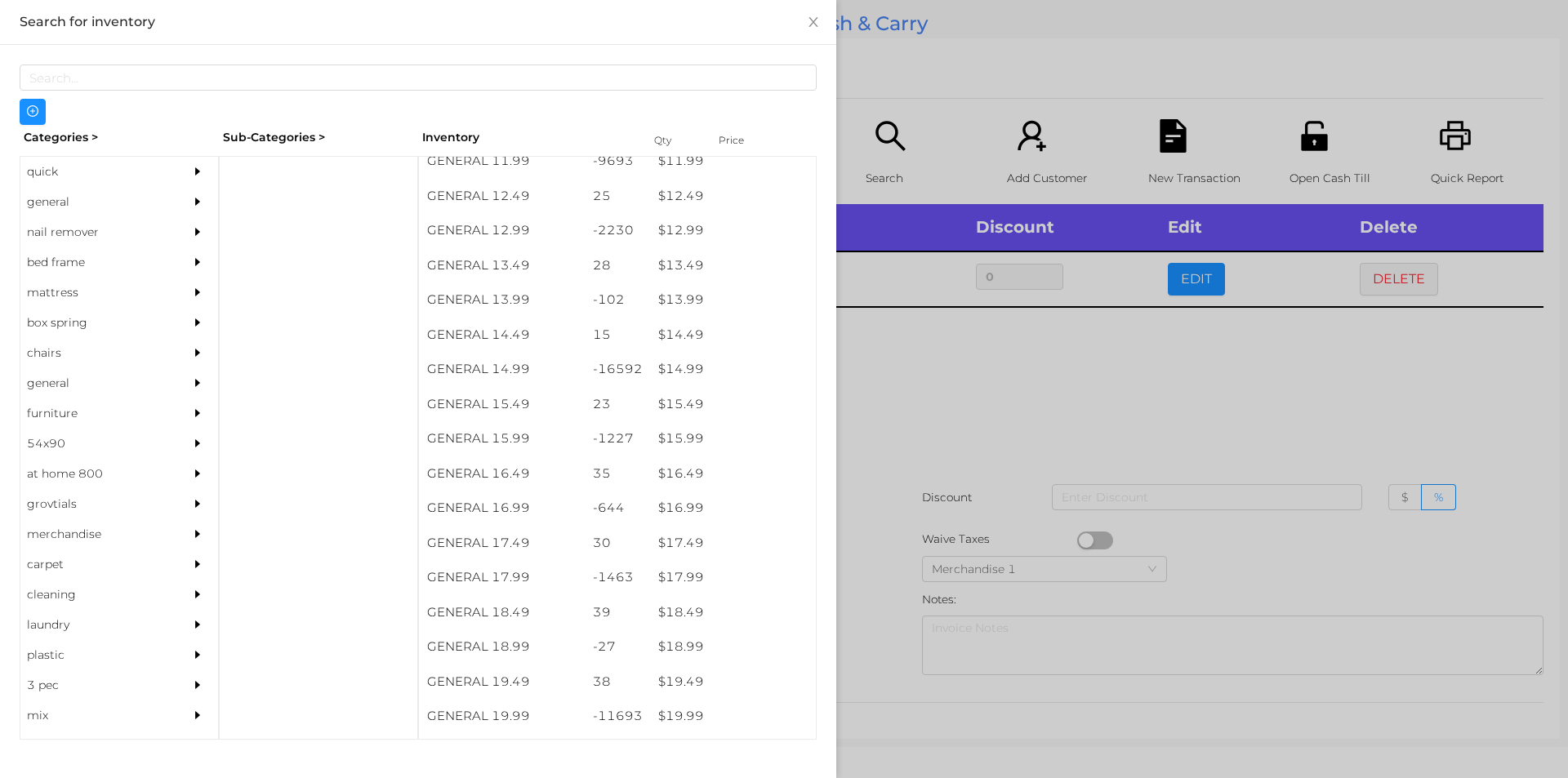
scroll to position [1217, 0]
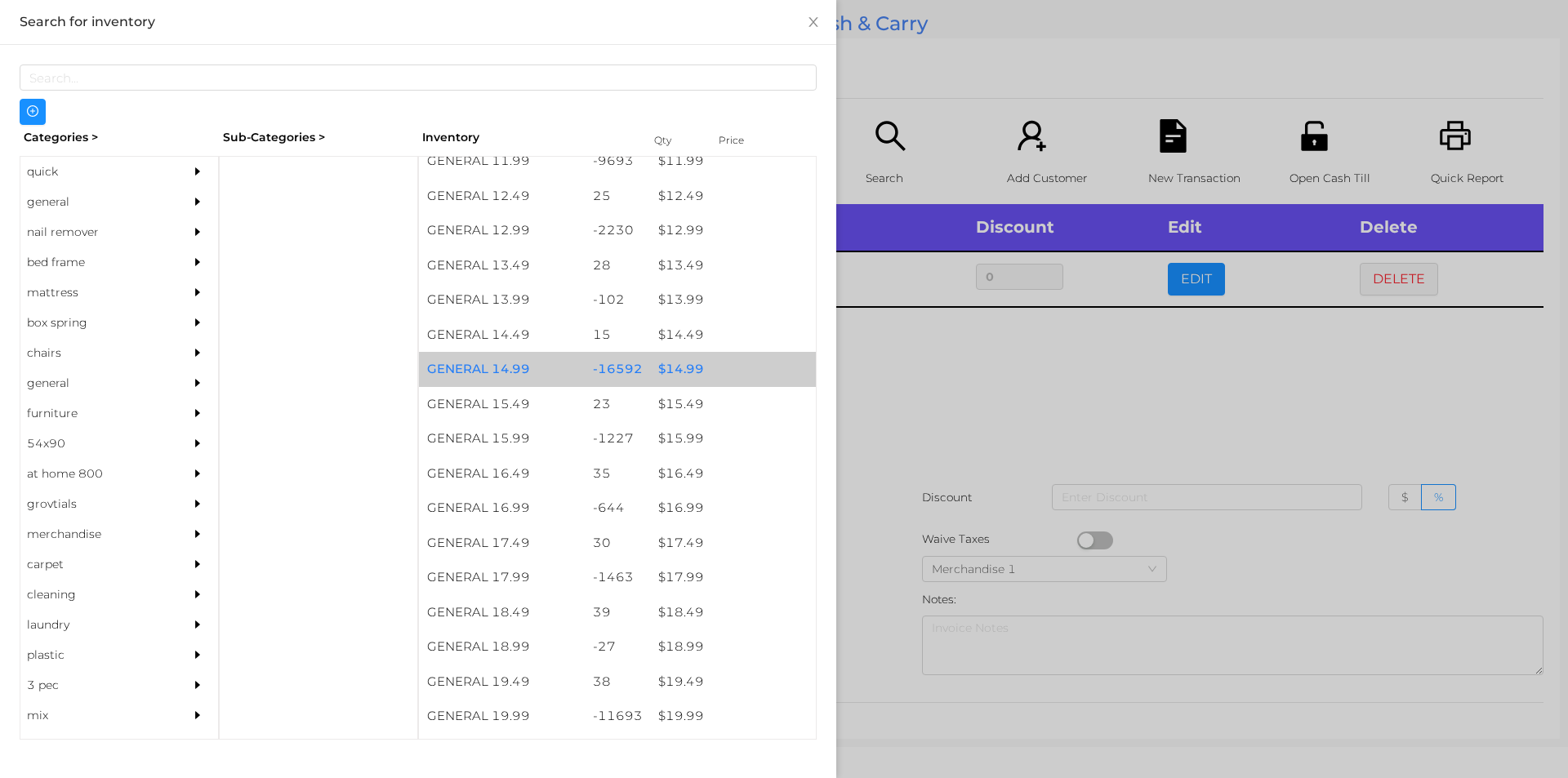
click at [683, 372] on div "$ 14.99" at bounding box center [733, 369] width 166 height 35
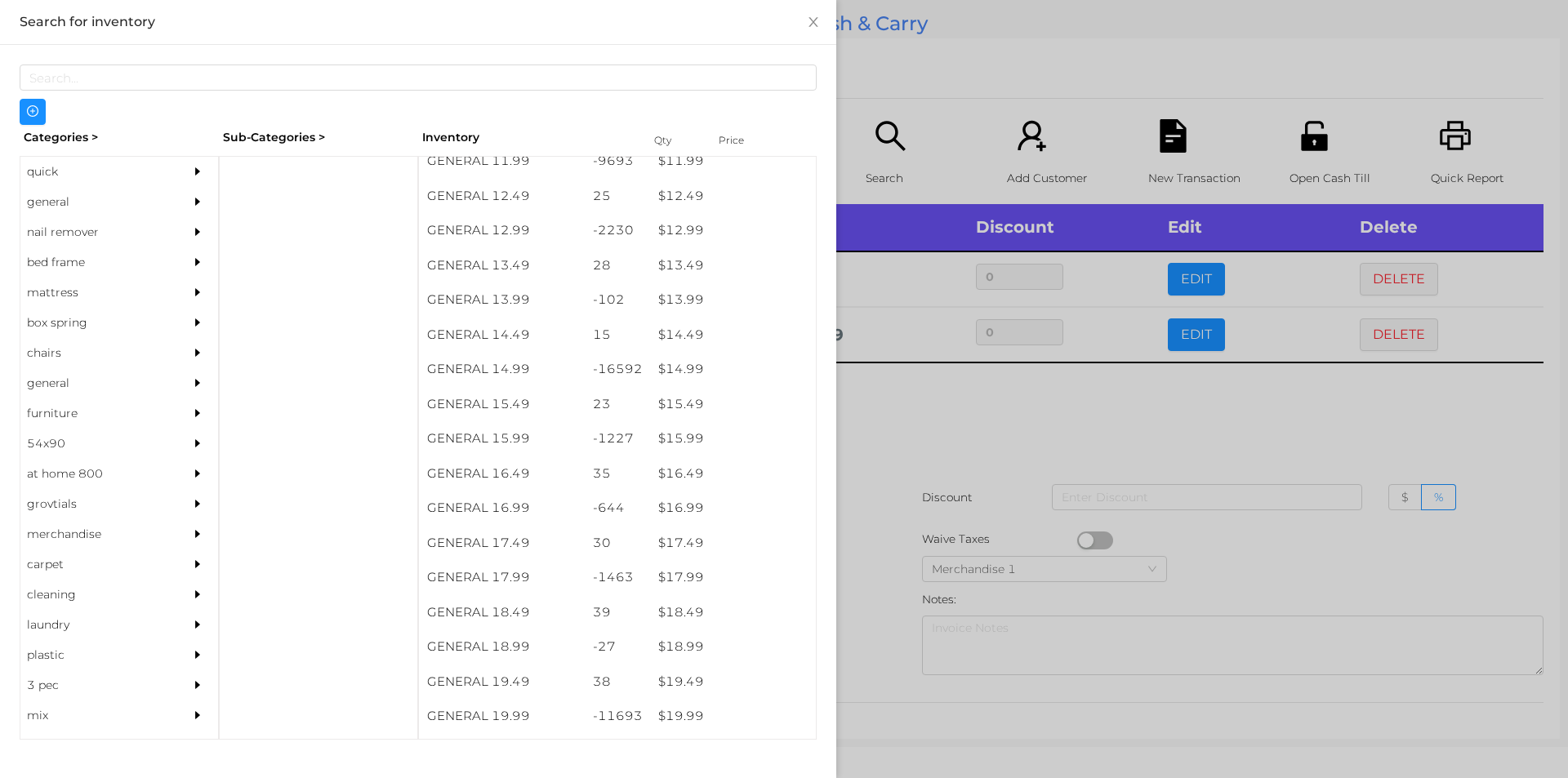
click at [892, 405] on div at bounding box center [784, 389] width 1568 height 778
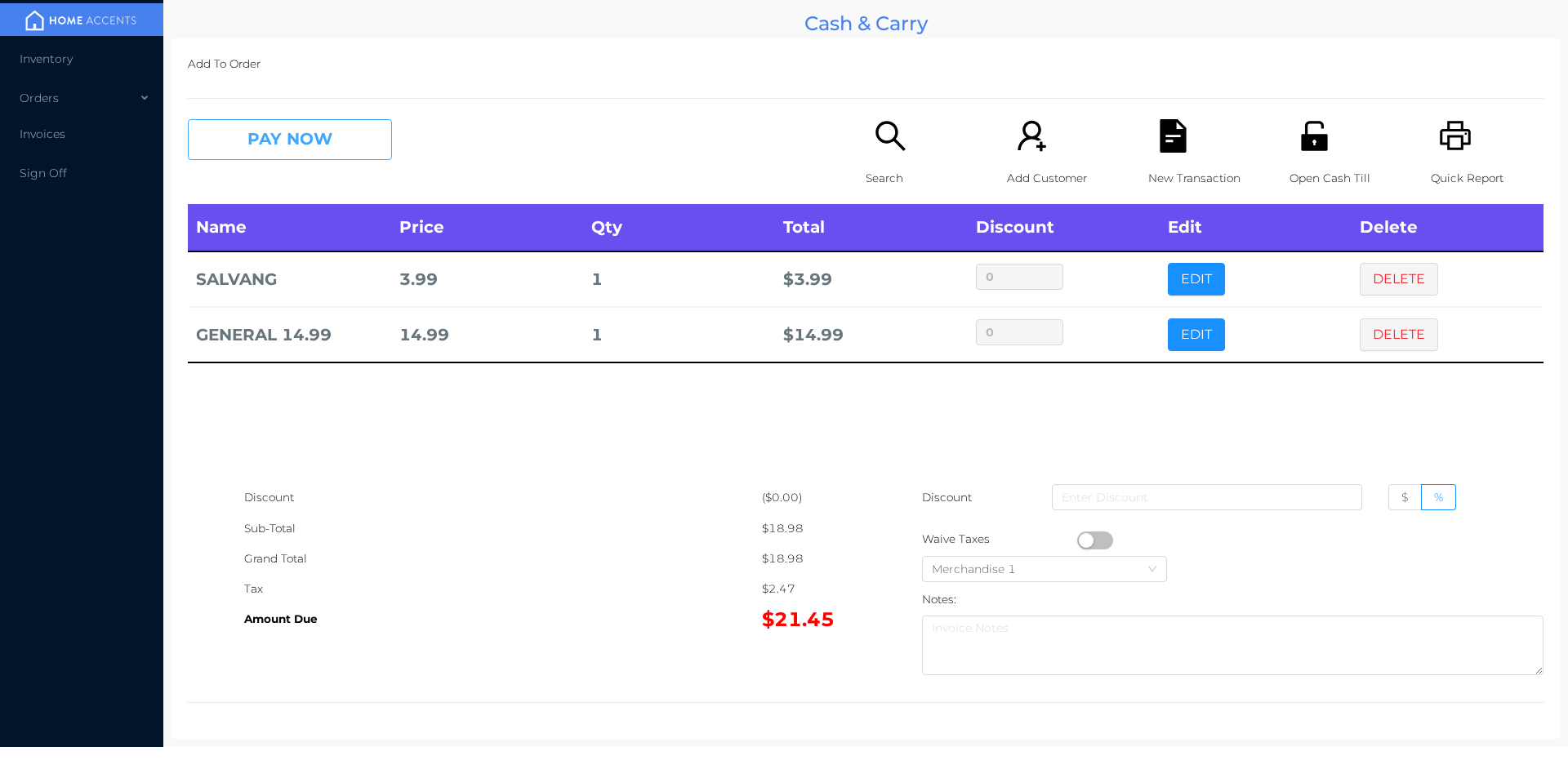
click at [242, 142] on button "PAY NOW" at bounding box center [289, 139] width 204 height 41
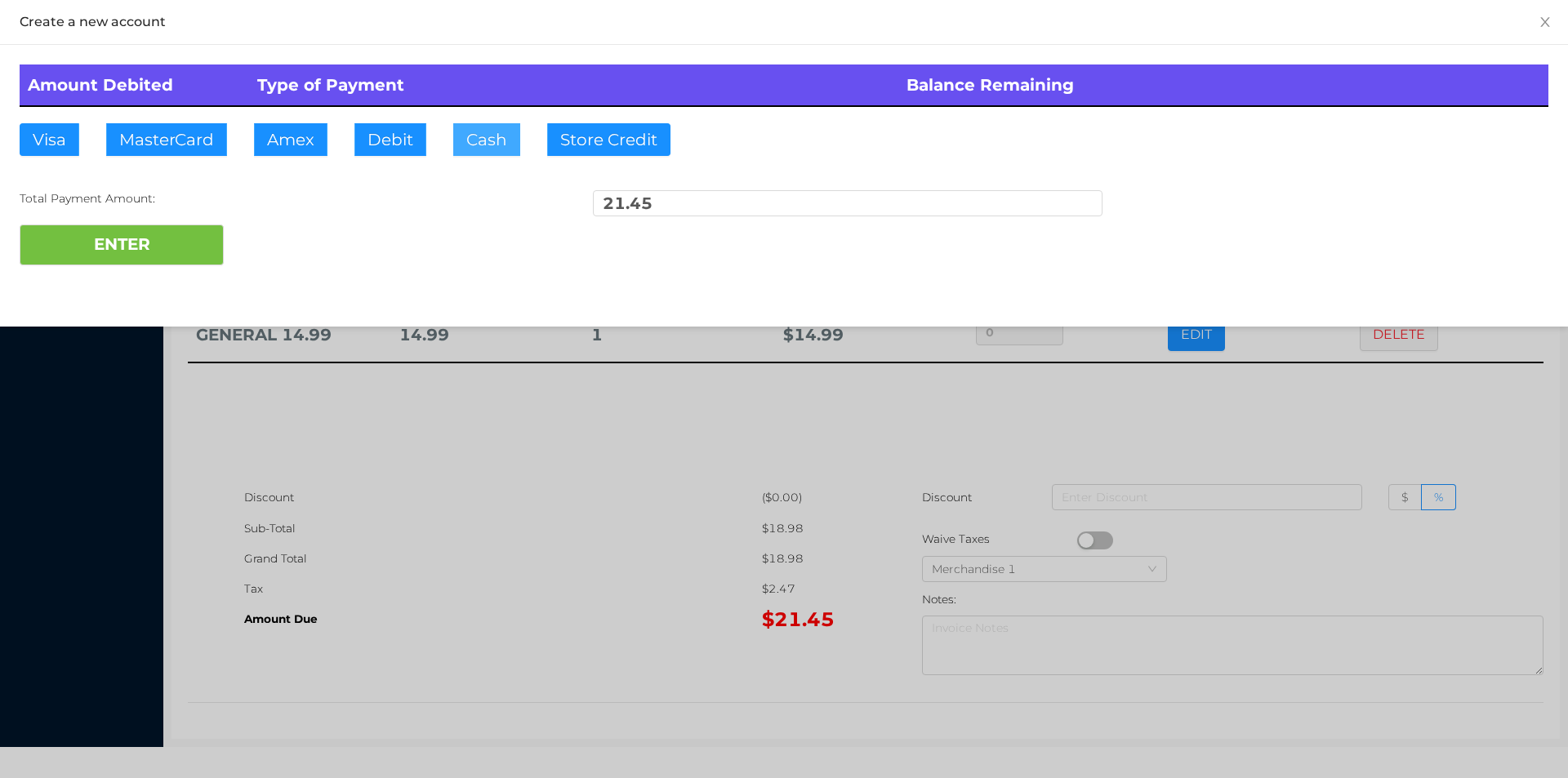
click at [491, 154] on button "Cash" at bounding box center [486, 140] width 67 height 33
type input "100."
click at [159, 249] on button "ENTER" at bounding box center [122, 245] width 204 height 41
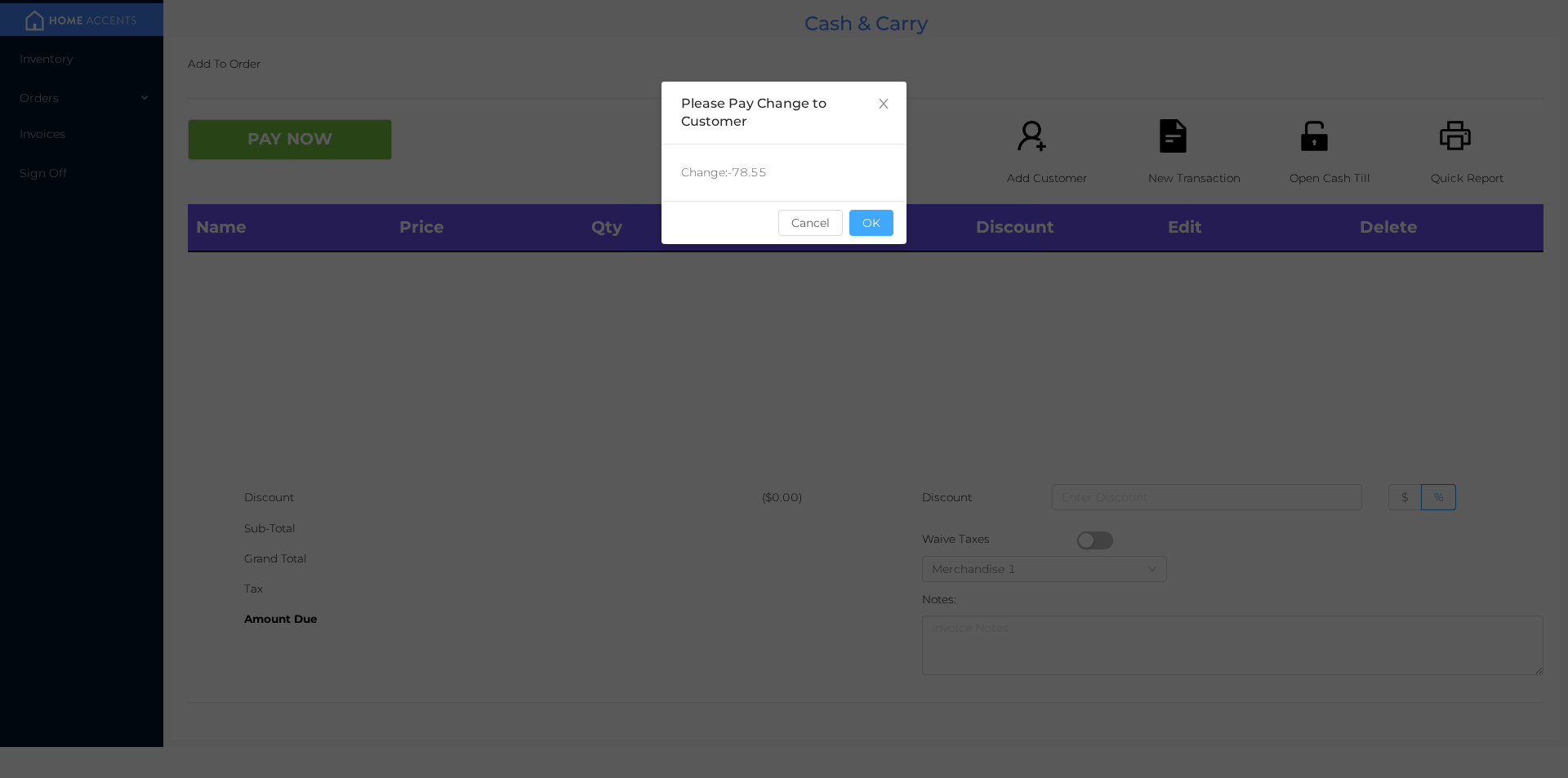
click at [871, 227] on button "OK" at bounding box center [871, 223] width 44 height 26
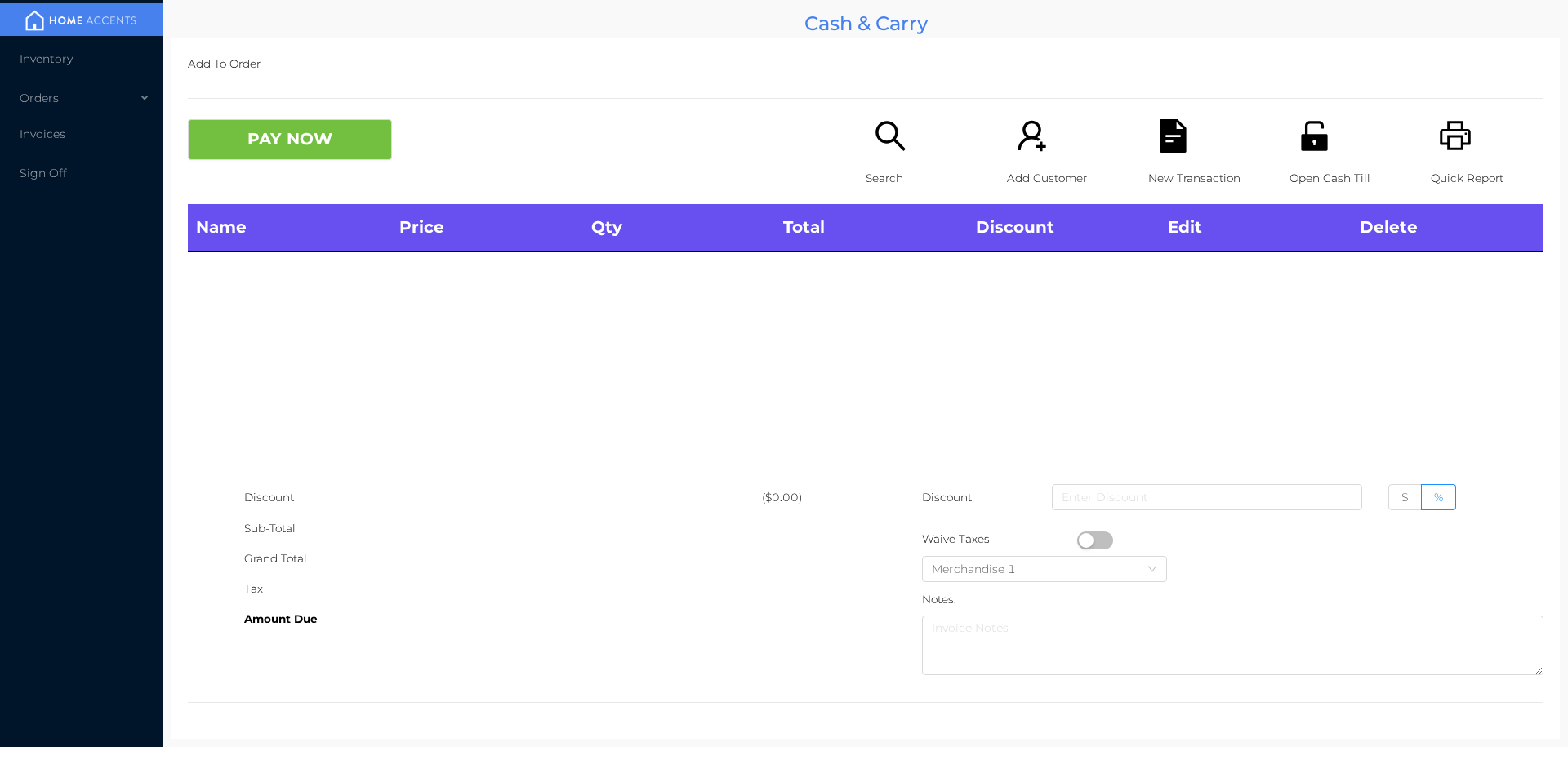
click at [881, 130] on icon "icon: search" at bounding box center [890, 135] width 34 height 34
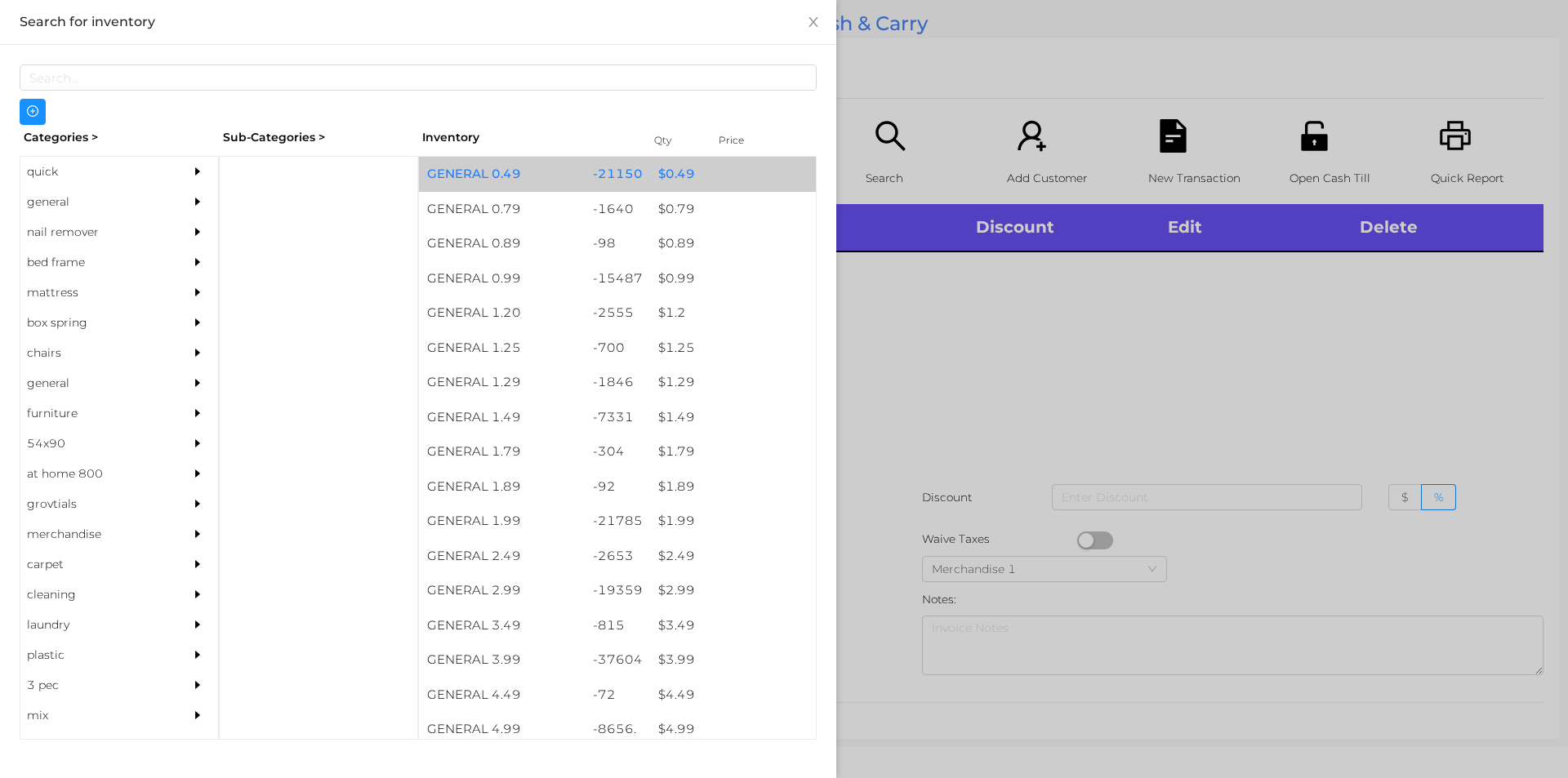
click at [662, 181] on div "$ 0.49" at bounding box center [733, 175] width 166 height 35
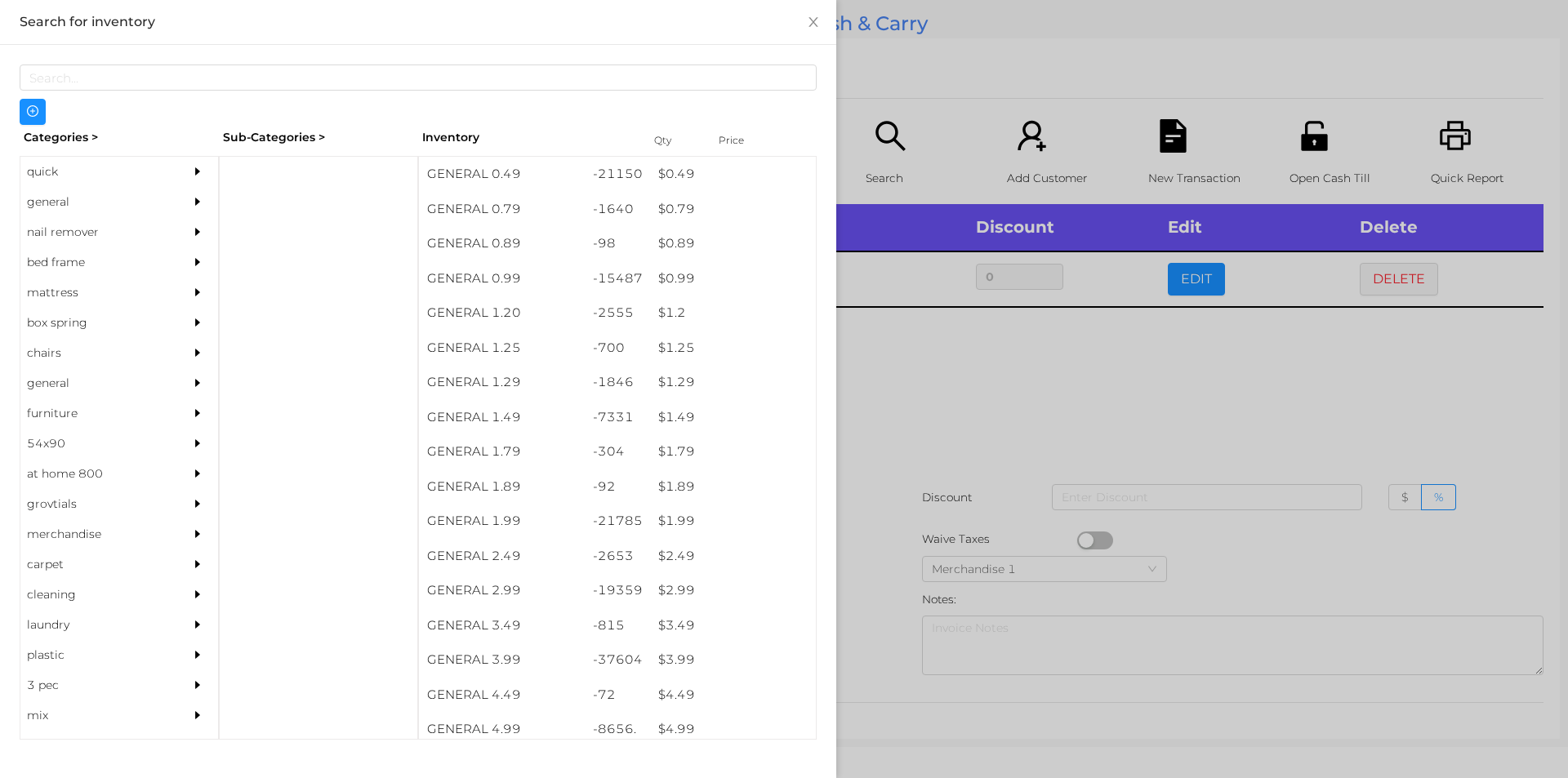
click at [925, 399] on div at bounding box center [784, 389] width 1568 height 778
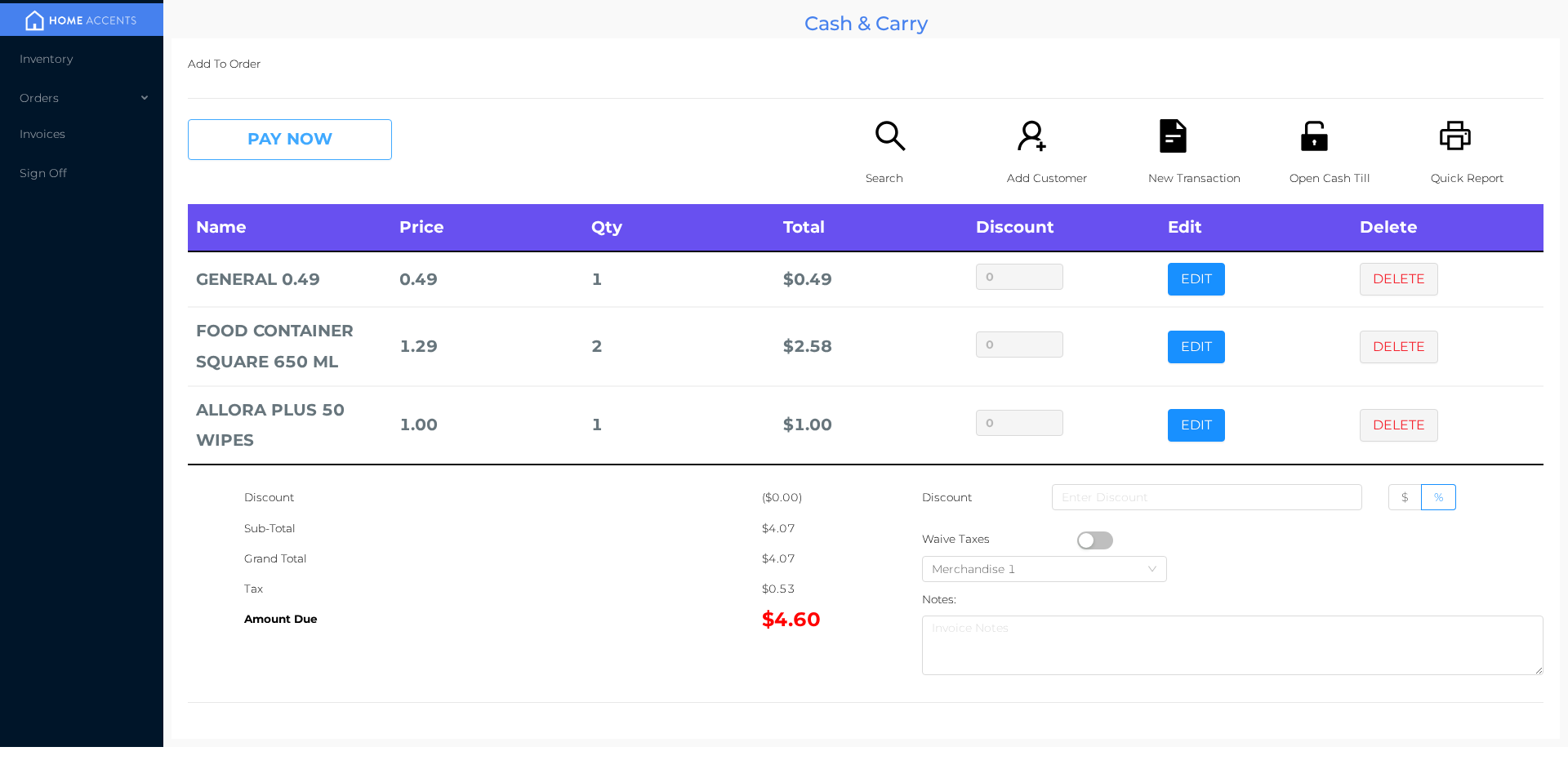
click at [249, 130] on button "PAY NOW" at bounding box center [289, 139] width 204 height 41
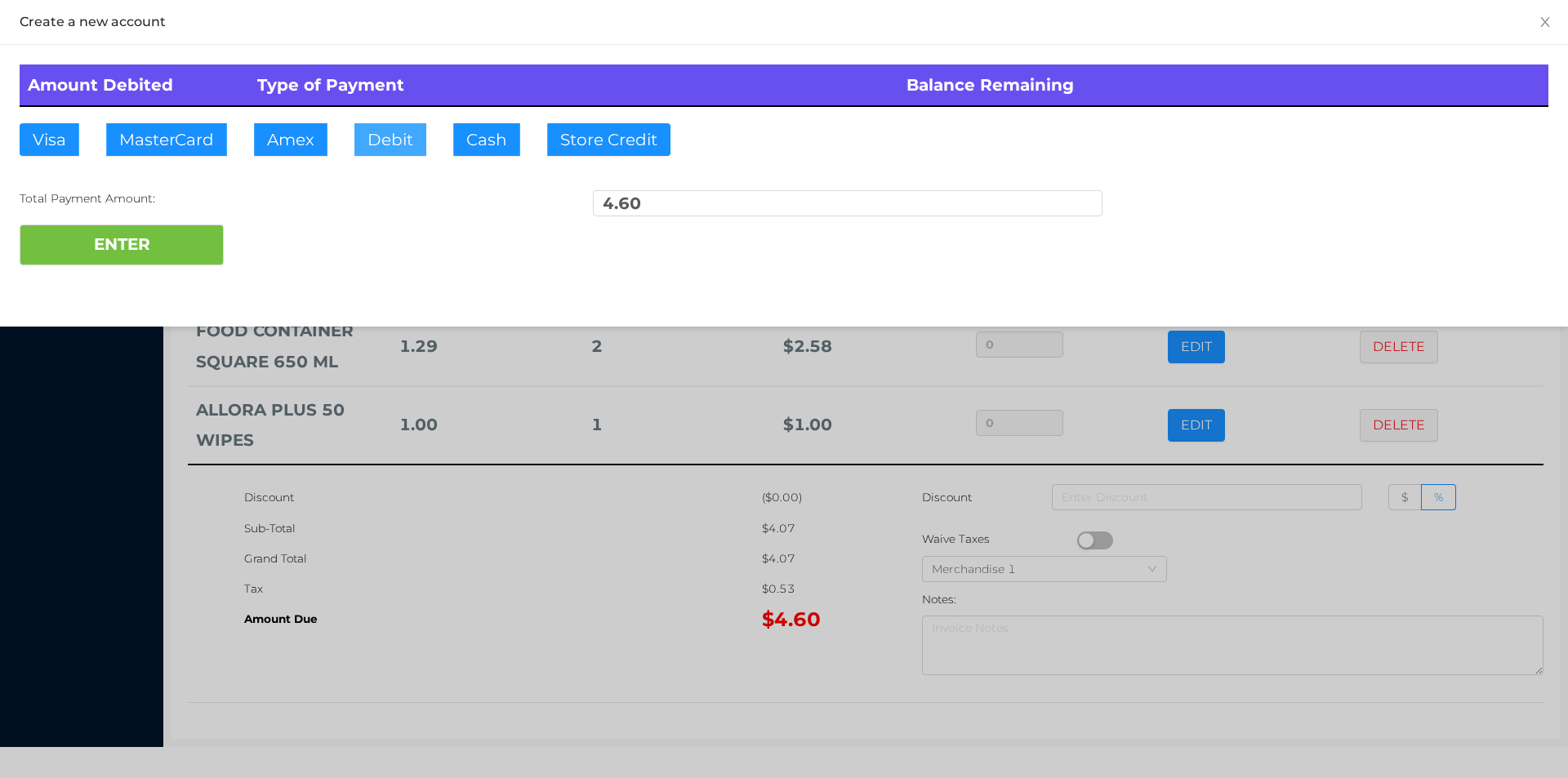
click at [358, 137] on button "Debit" at bounding box center [390, 140] width 72 height 33
click at [135, 260] on button "ENTER" at bounding box center [122, 245] width 204 height 41
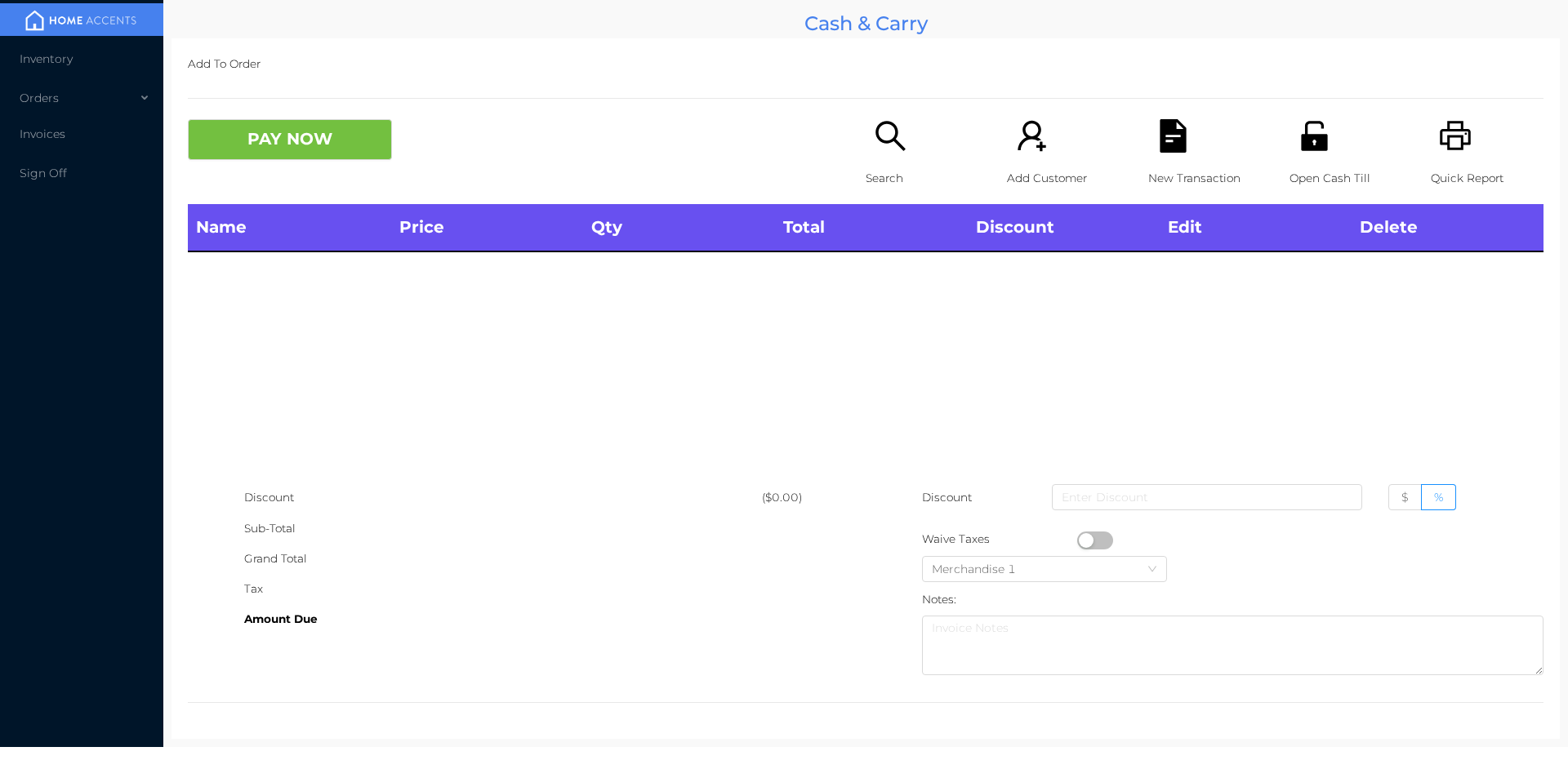
click at [1437, 162] on div "Quick Report" at bounding box center [1487, 162] width 113 height 85
click at [880, 149] on icon "icon: search" at bounding box center [890, 135] width 34 height 34
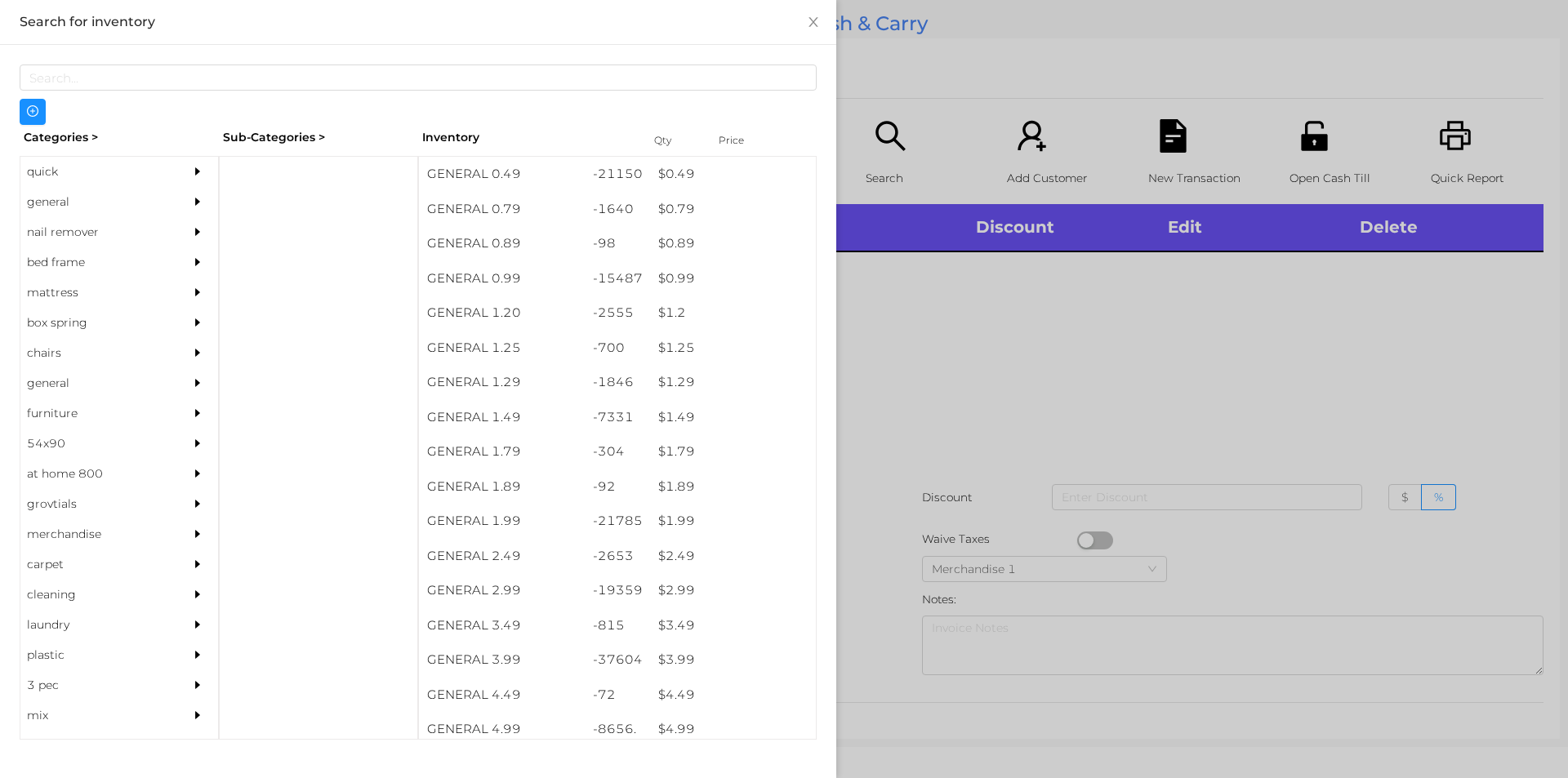
click at [62, 208] on div "general" at bounding box center [95, 201] width 148 height 30
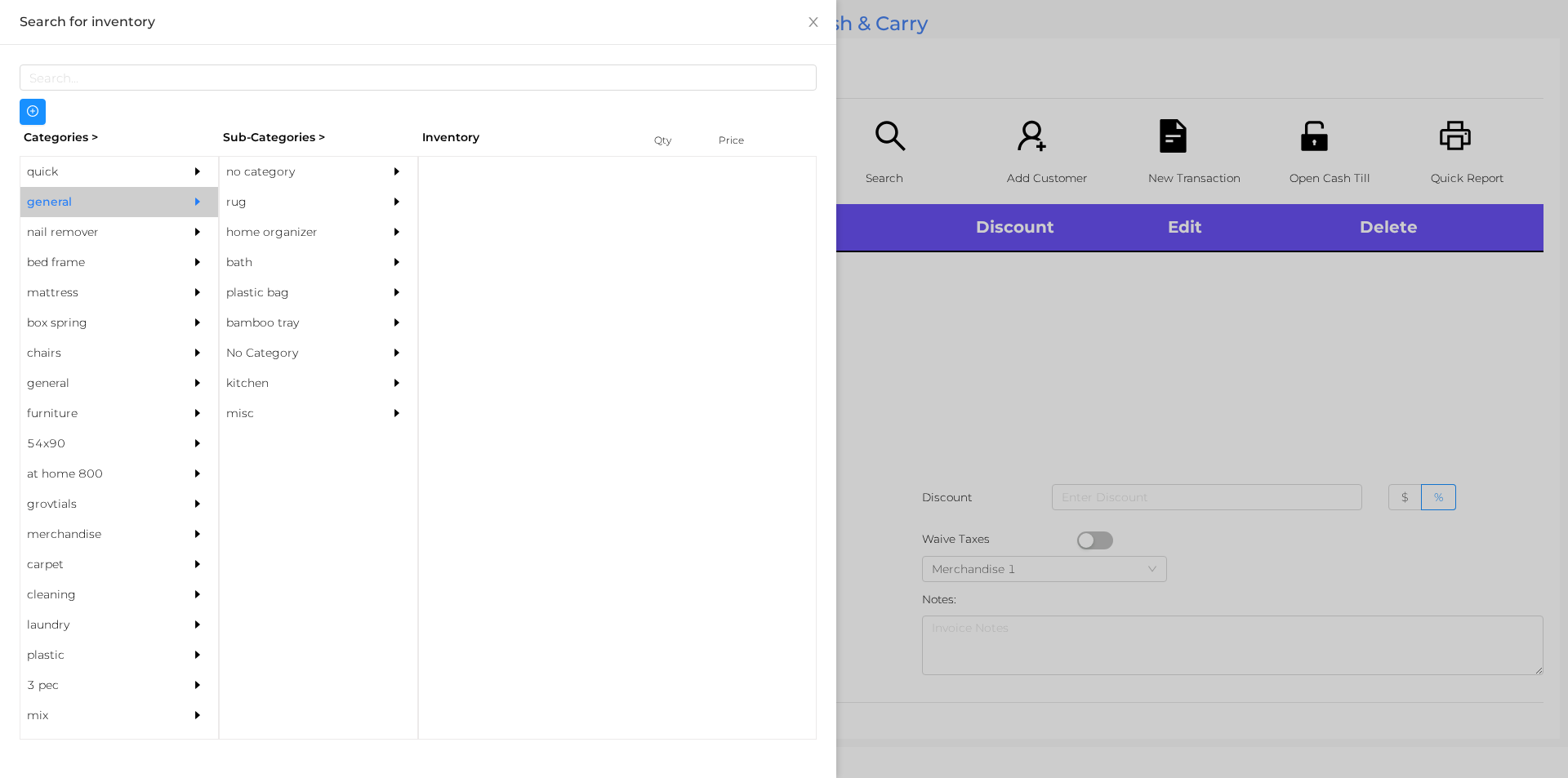
click at [249, 170] on div "no category" at bounding box center [293, 172] width 148 height 30
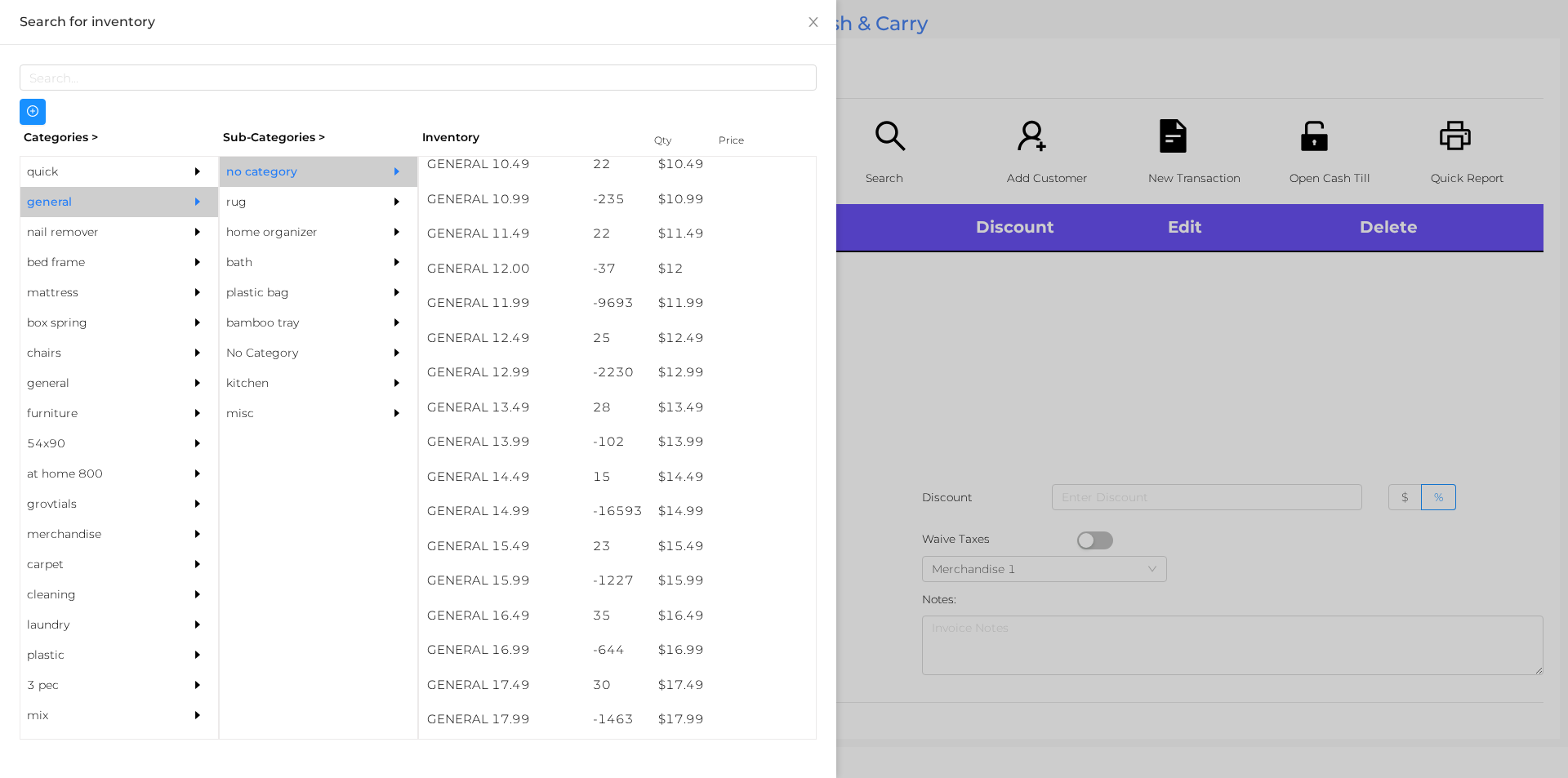
scroll to position [1091, 0]
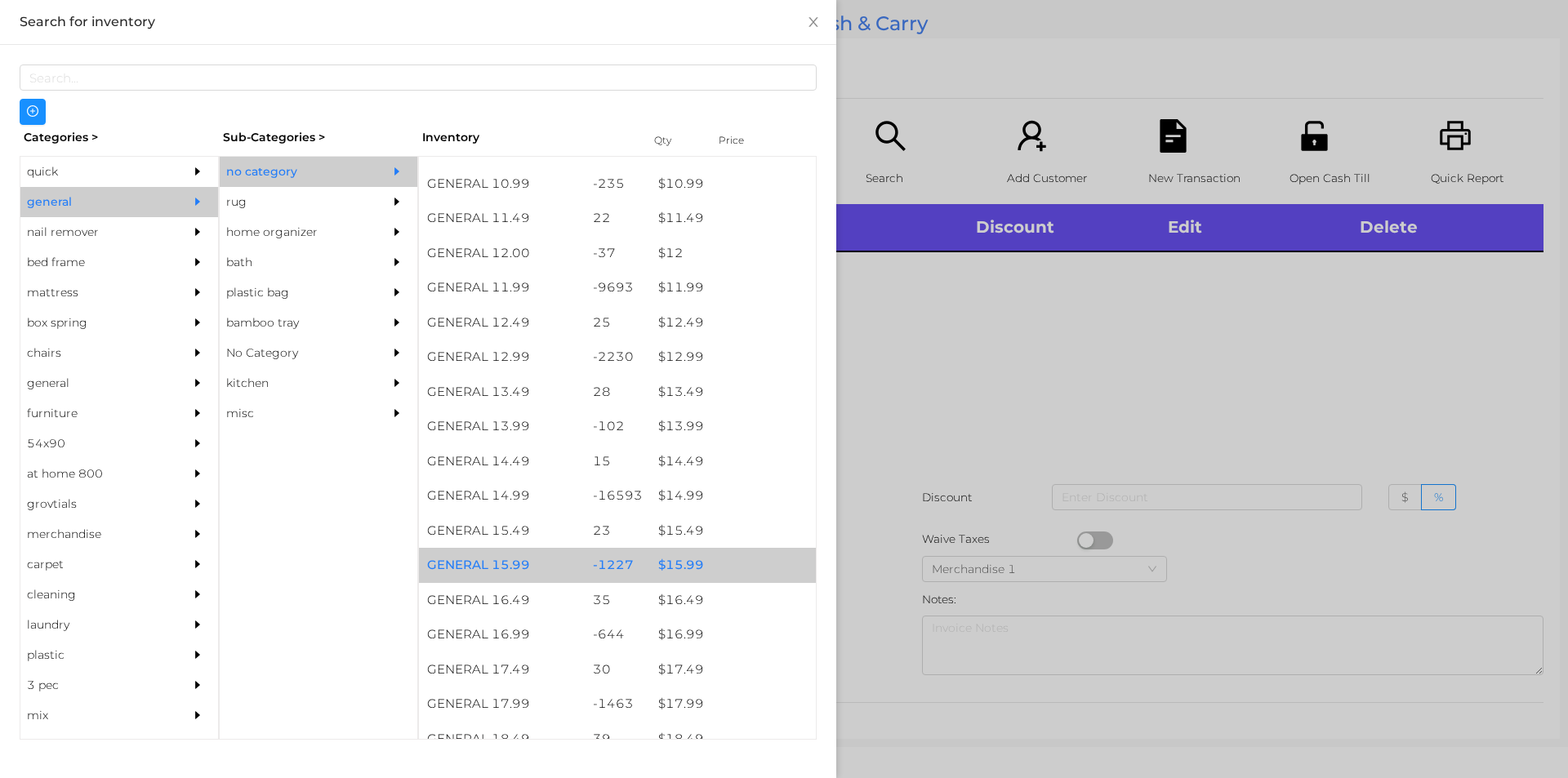
click at [674, 557] on div "$ 15.99" at bounding box center [733, 565] width 166 height 35
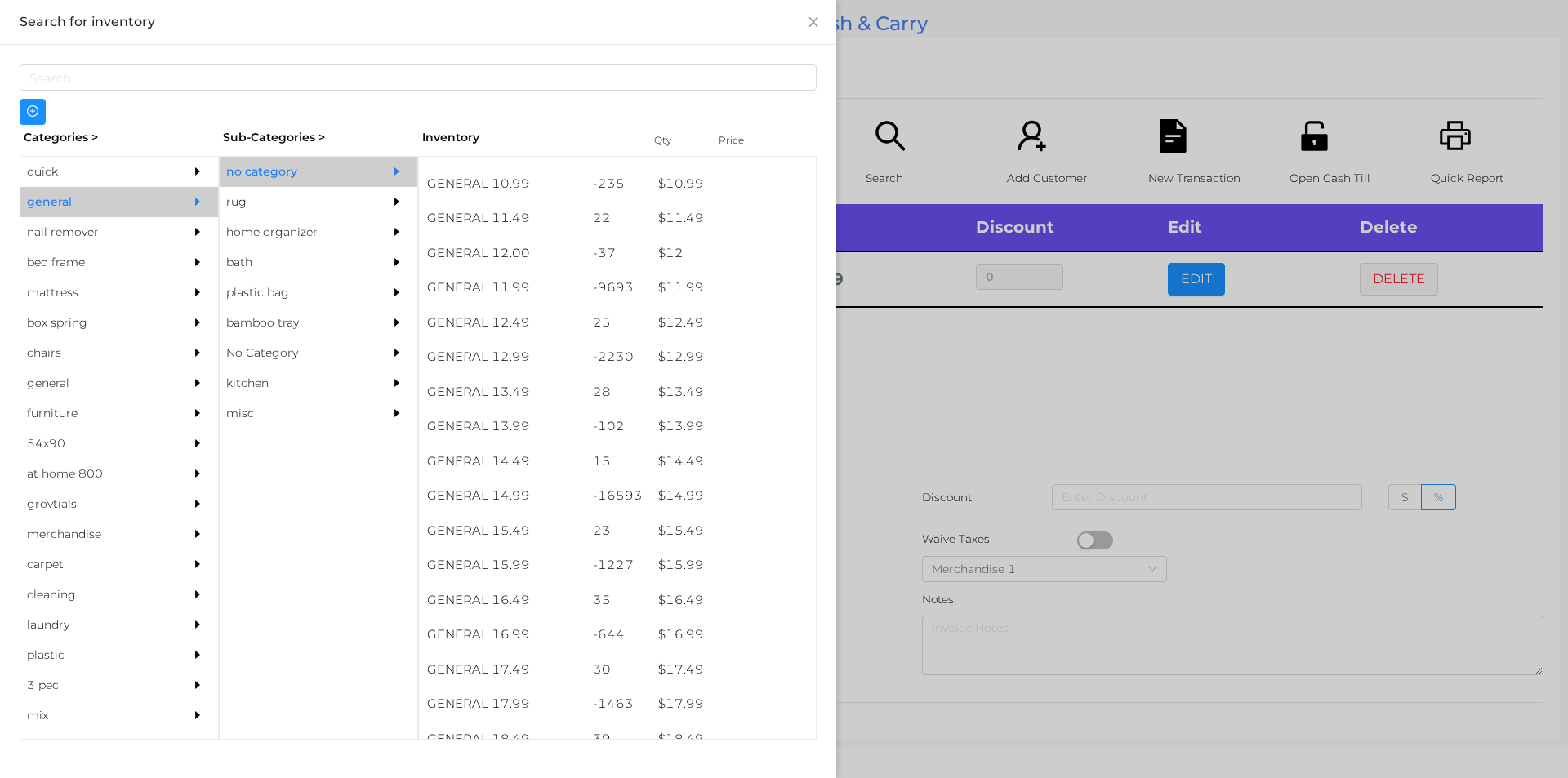
click at [874, 513] on div at bounding box center [784, 389] width 1568 height 778
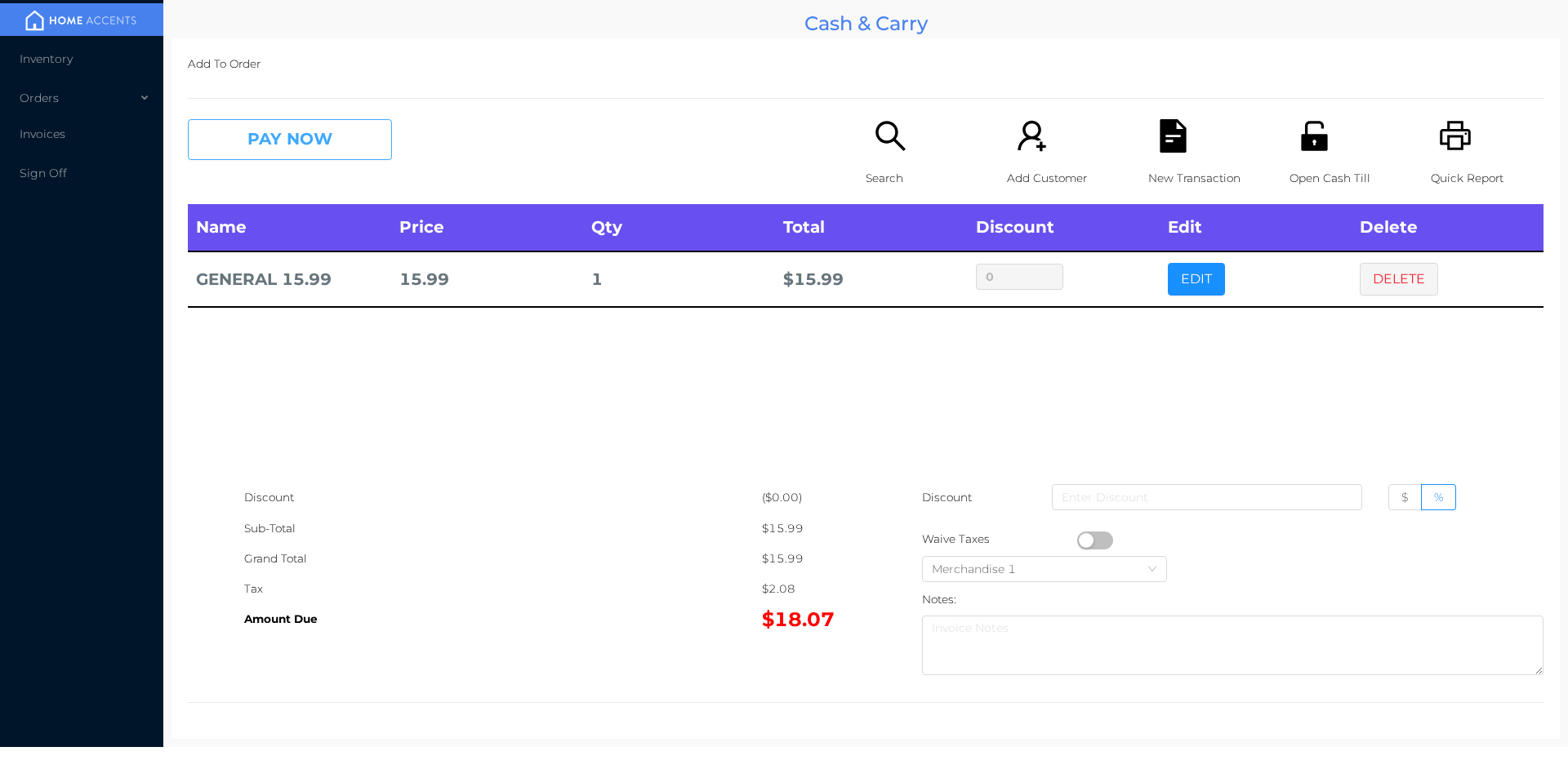
click at [349, 148] on button "PAY NOW" at bounding box center [289, 139] width 204 height 41
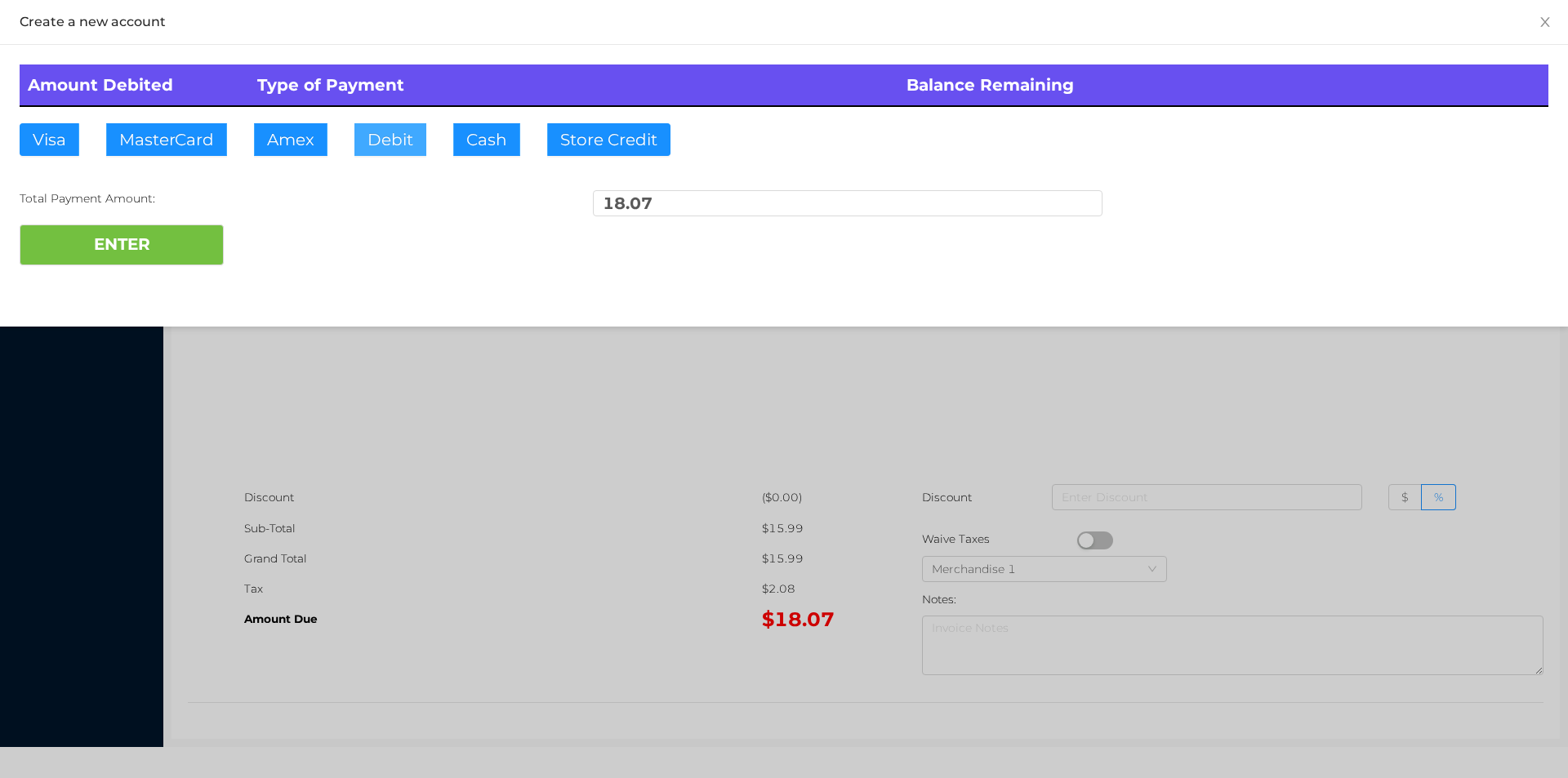
click at [408, 124] on button "Debit" at bounding box center [390, 140] width 72 height 33
click at [197, 241] on button "ENTER" at bounding box center [122, 245] width 204 height 41
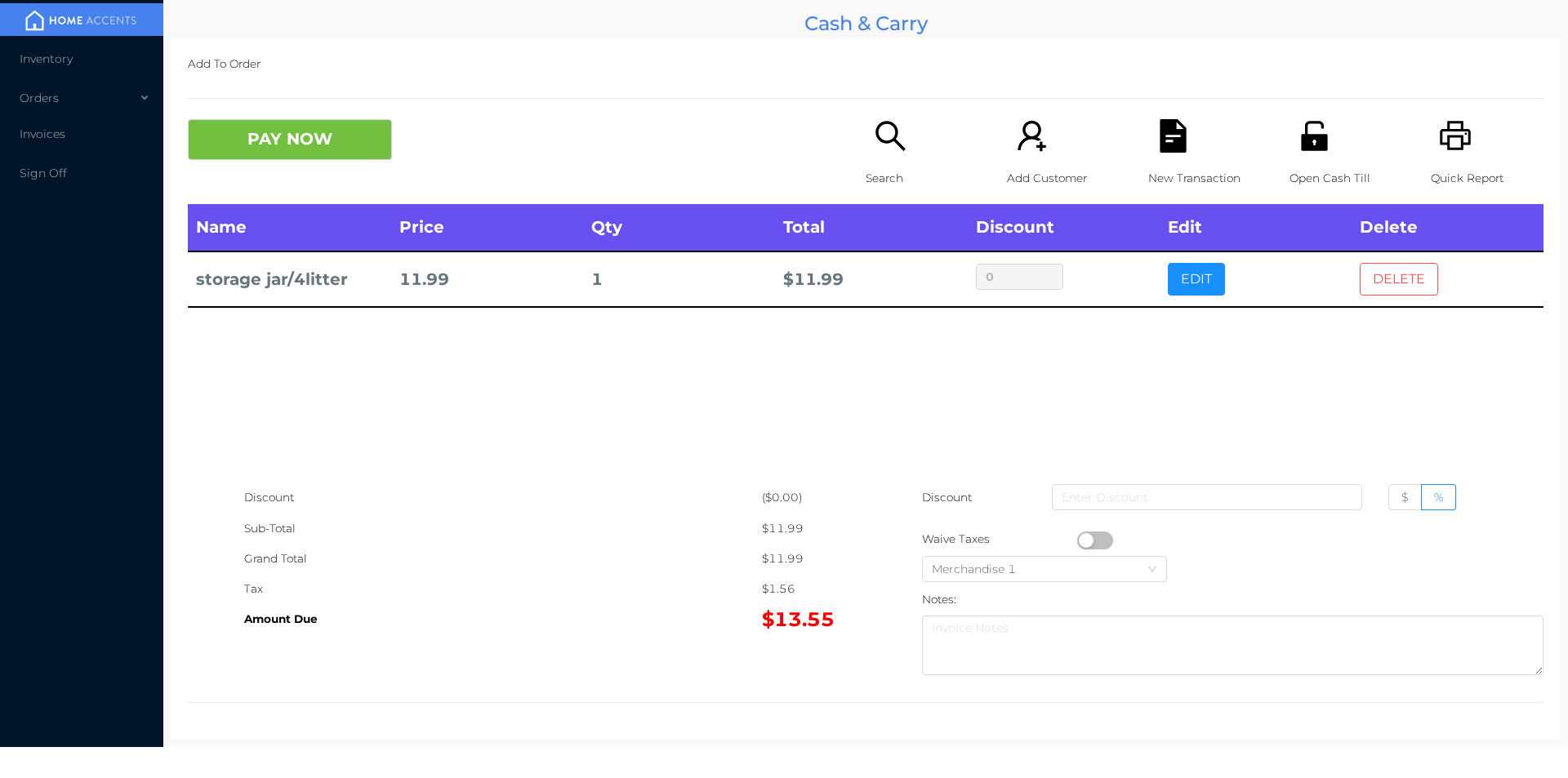
click at [1406, 295] on button "DELETE" at bounding box center [1399, 280] width 78 height 33
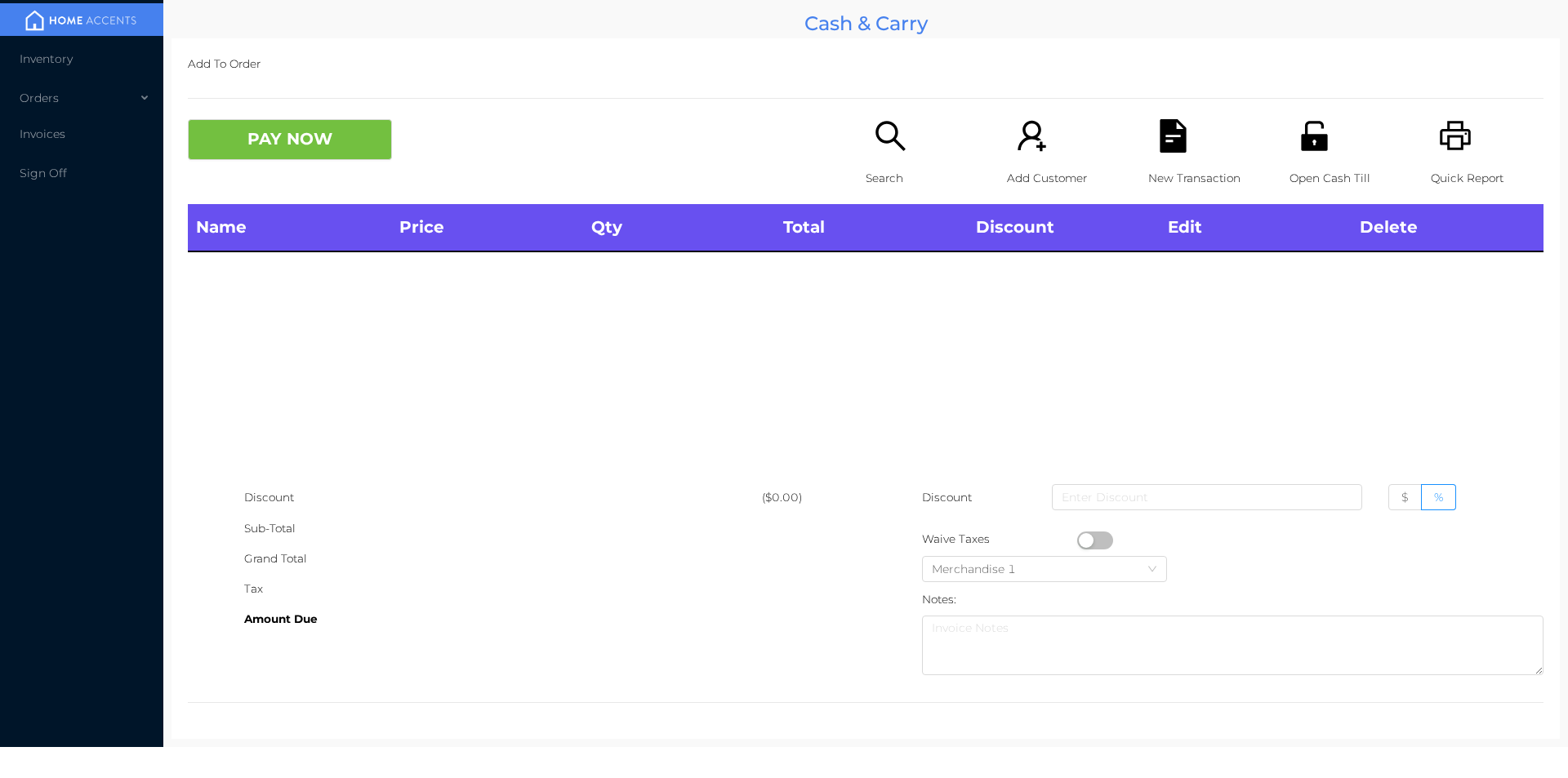
click at [1308, 158] on div "Open Cash Till" at bounding box center [1346, 162] width 113 height 85
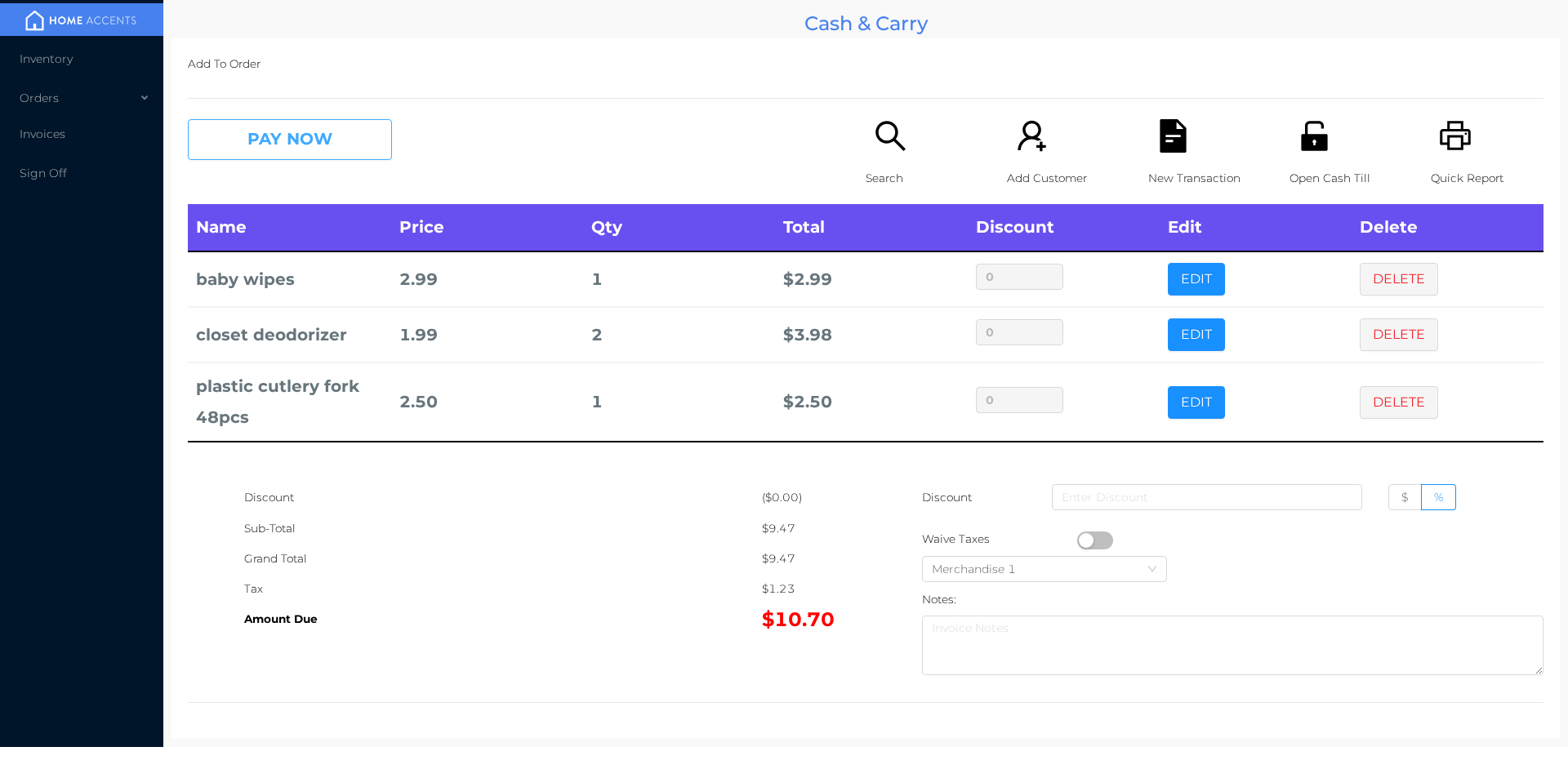
click at [281, 142] on button "PAY NOW" at bounding box center [289, 139] width 204 height 41
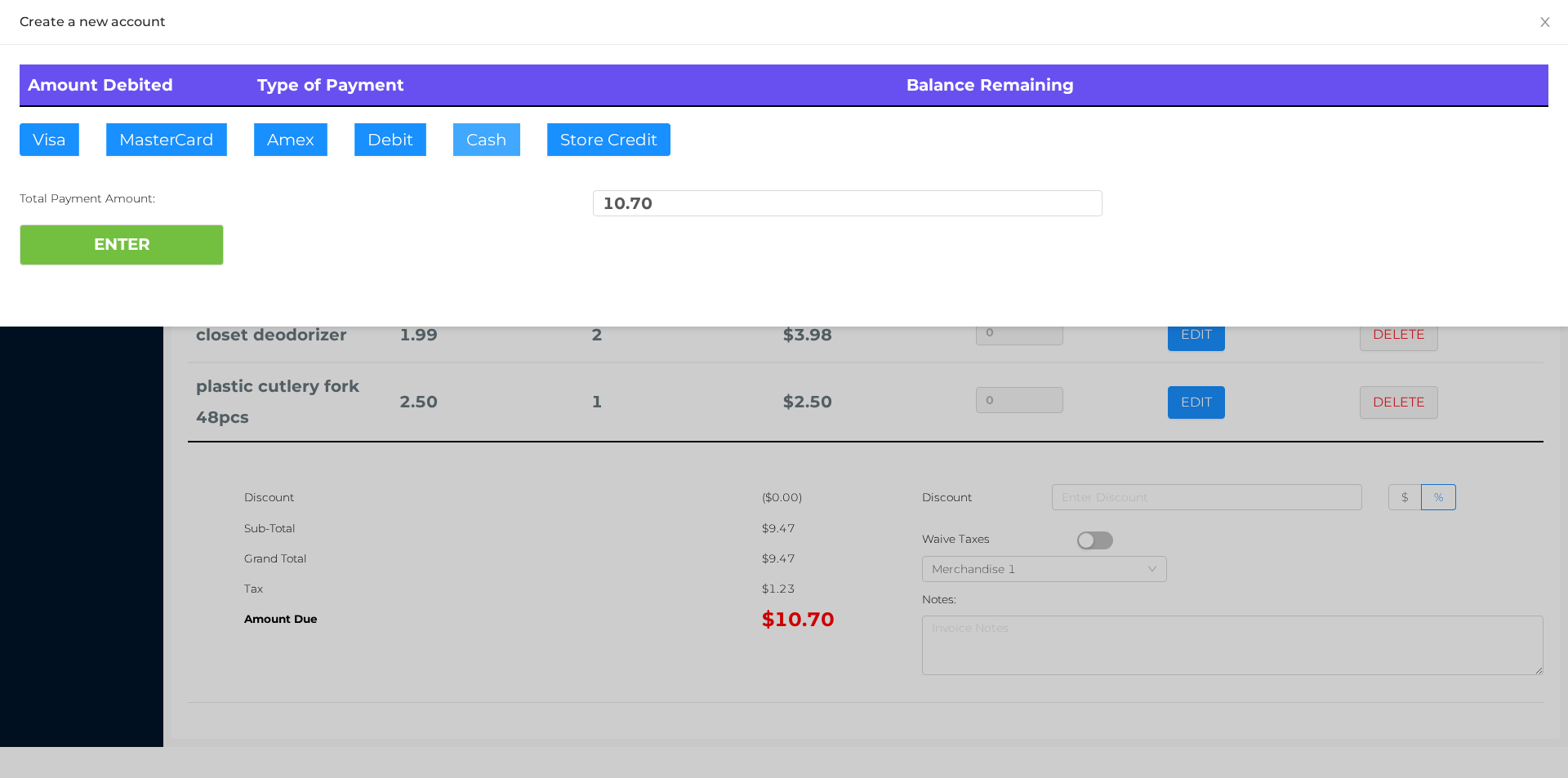
click at [455, 144] on button "Cash" at bounding box center [486, 140] width 67 height 33
type input "20."
click at [139, 247] on button "ENTER" at bounding box center [122, 245] width 204 height 41
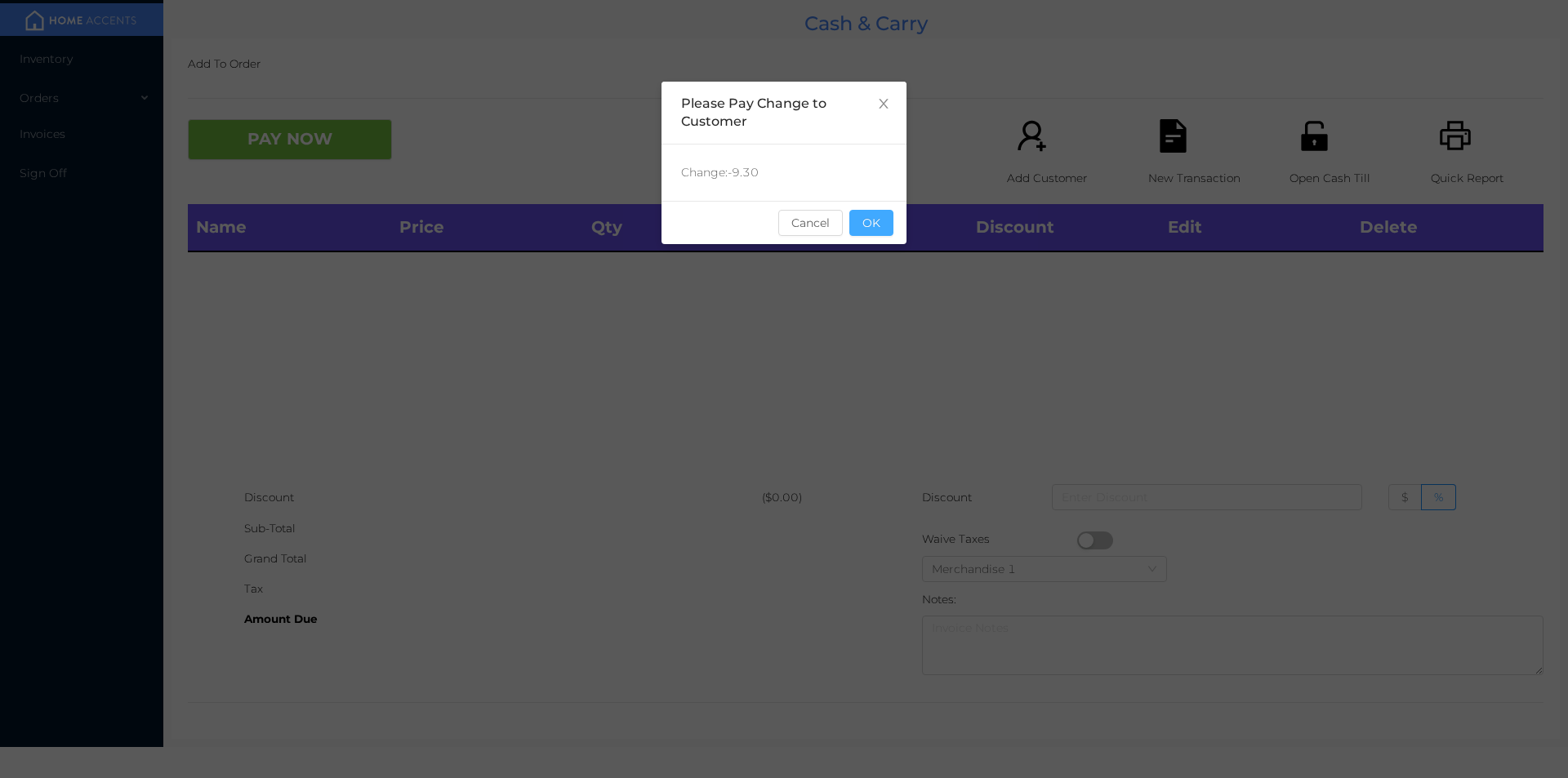
click at [880, 229] on button "OK" at bounding box center [871, 223] width 44 height 26
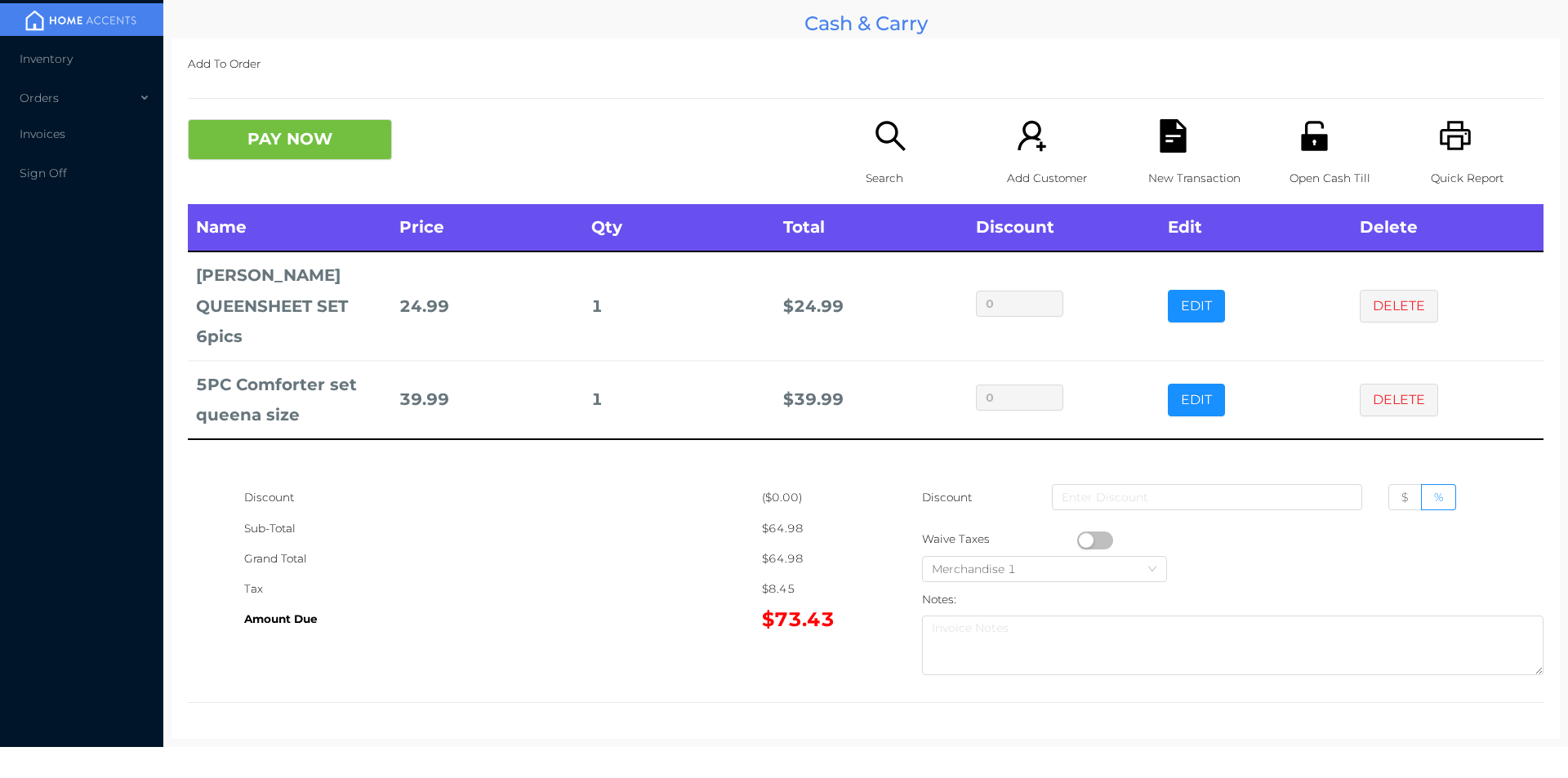
click at [1313, 163] on p "Open Cash Till" at bounding box center [1346, 178] width 113 height 30
click at [339, 148] on button "PAY NOW" at bounding box center [289, 139] width 204 height 41
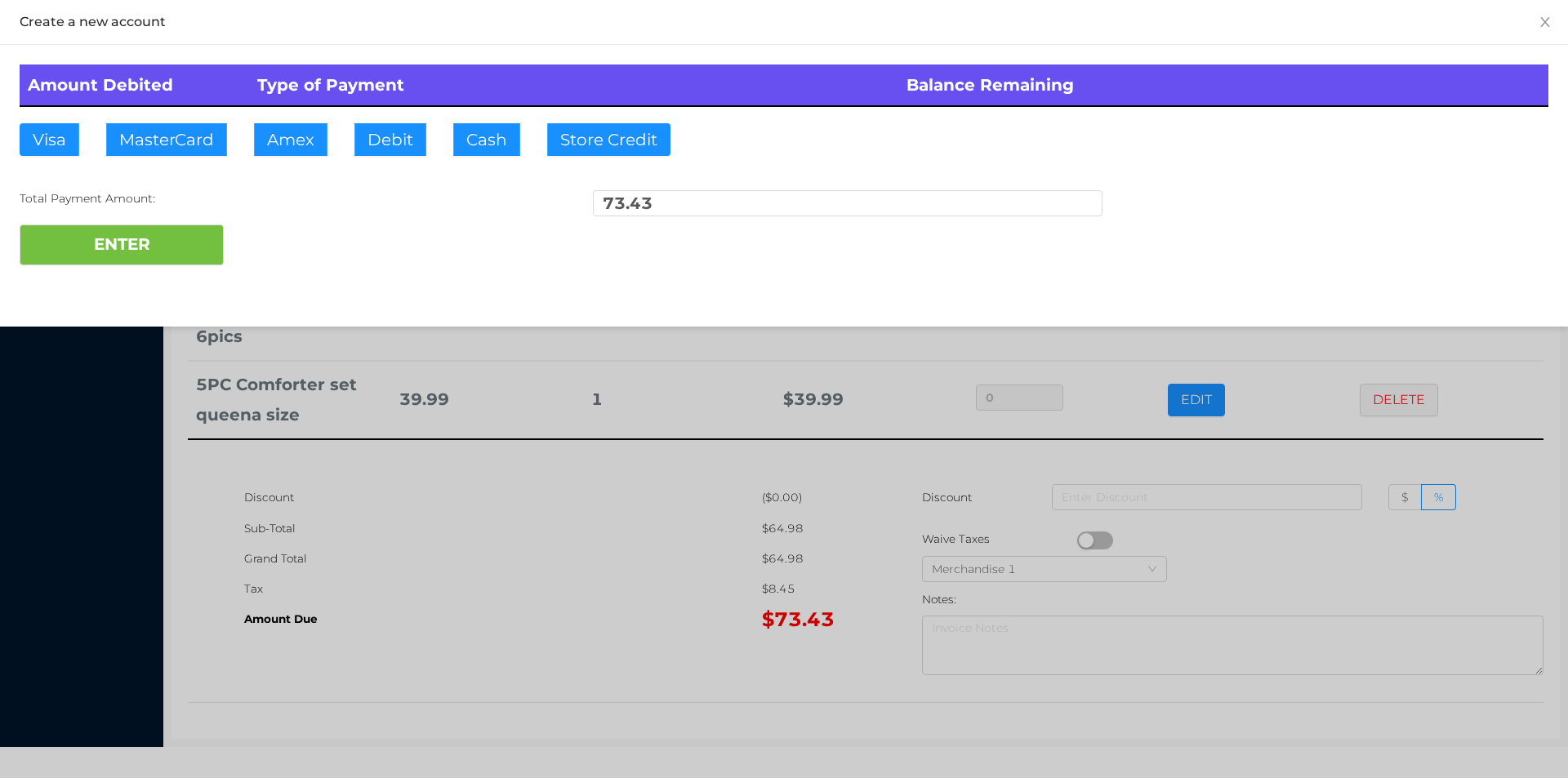
click at [278, 229] on div "ENTER" at bounding box center [784, 245] width 1529 height 41
click at [508, 624] on div at bounding box center [784, 389] width 1568 height 778
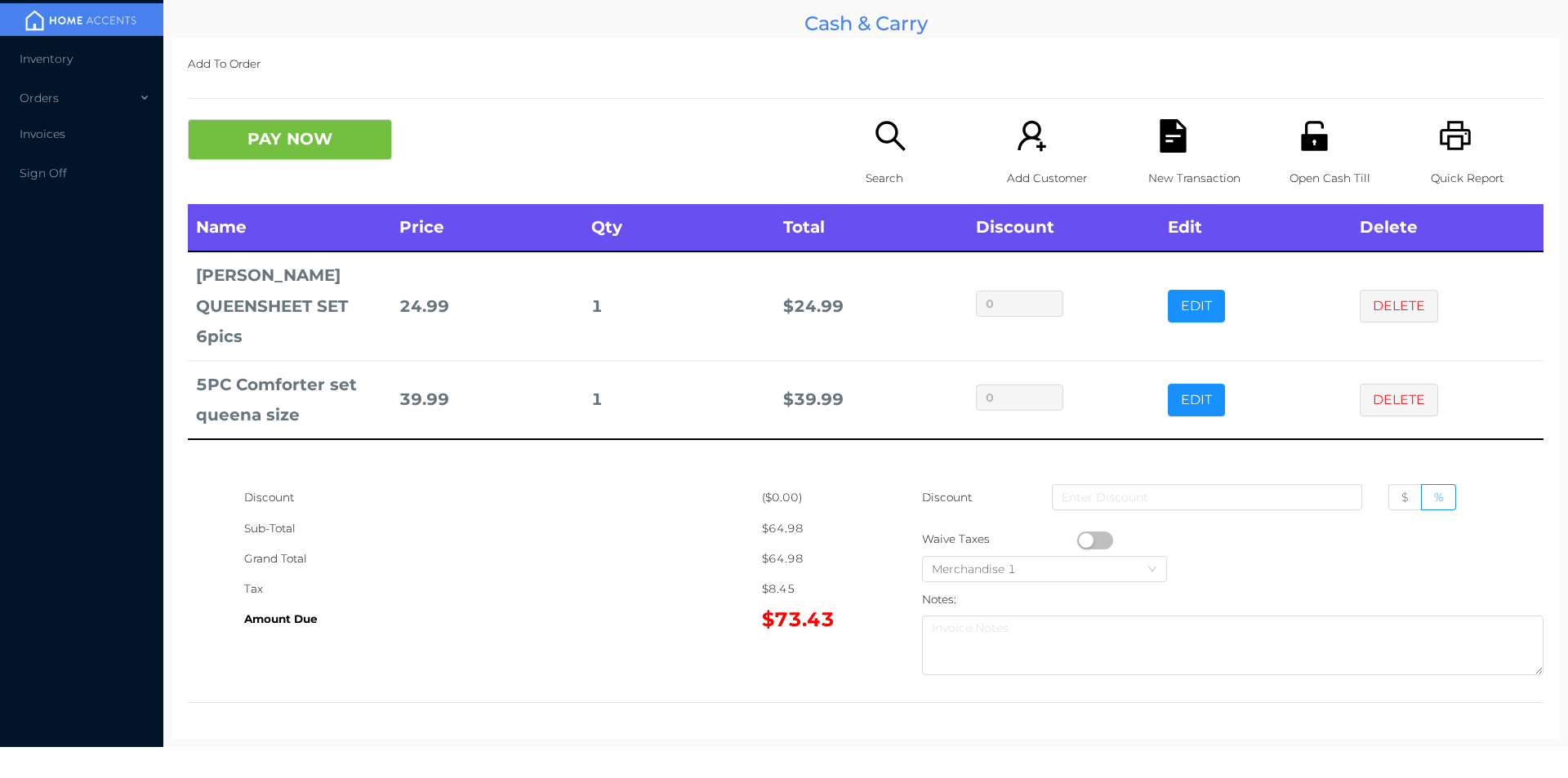
click at [1159, 139] on icon "icon: file-text" at bounding box center [1172, 135] width 26 height 34
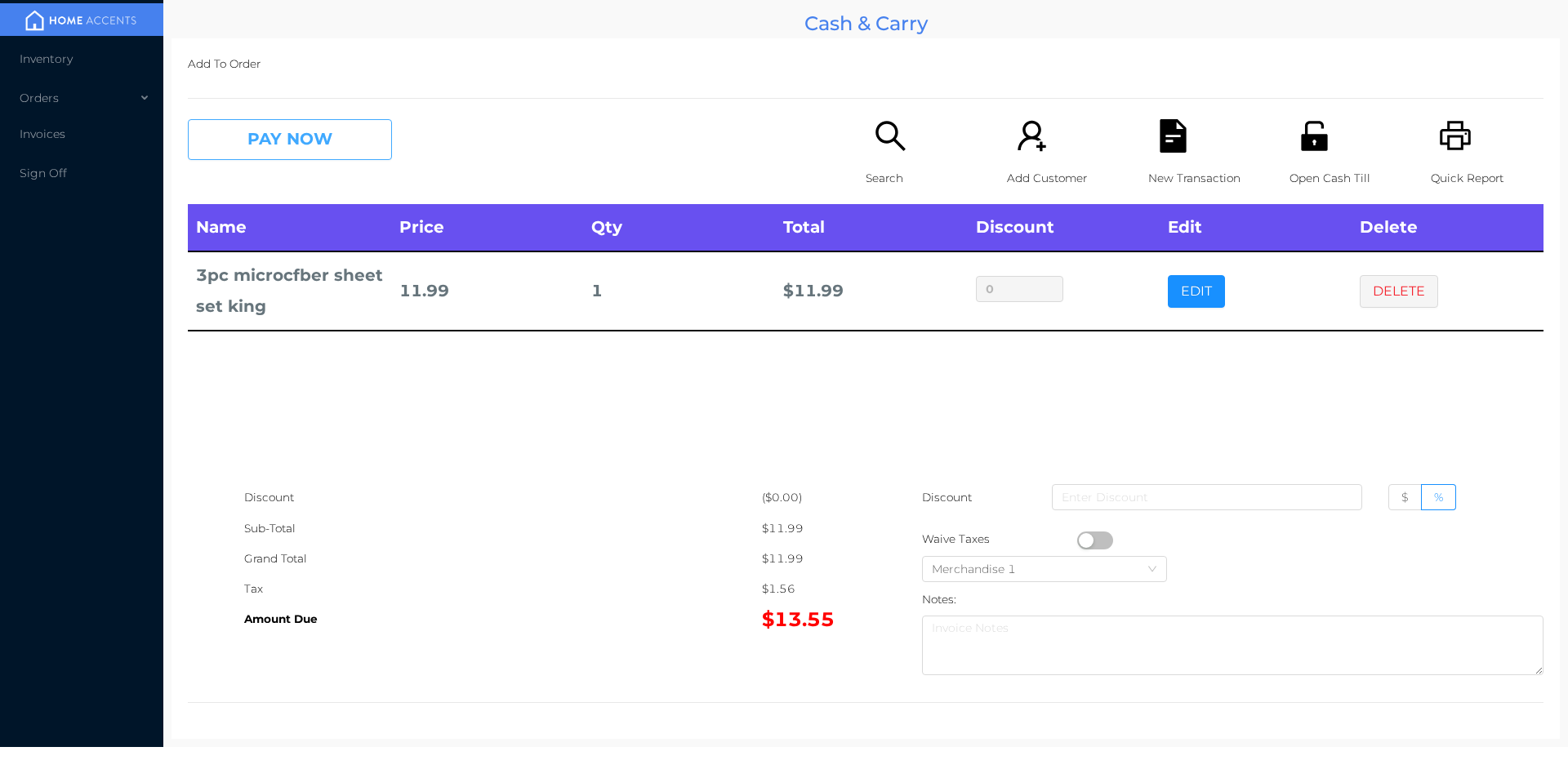
click at [268, 144] on button "PAY NOW" at bounding box center [289, 139] width 204 height 41
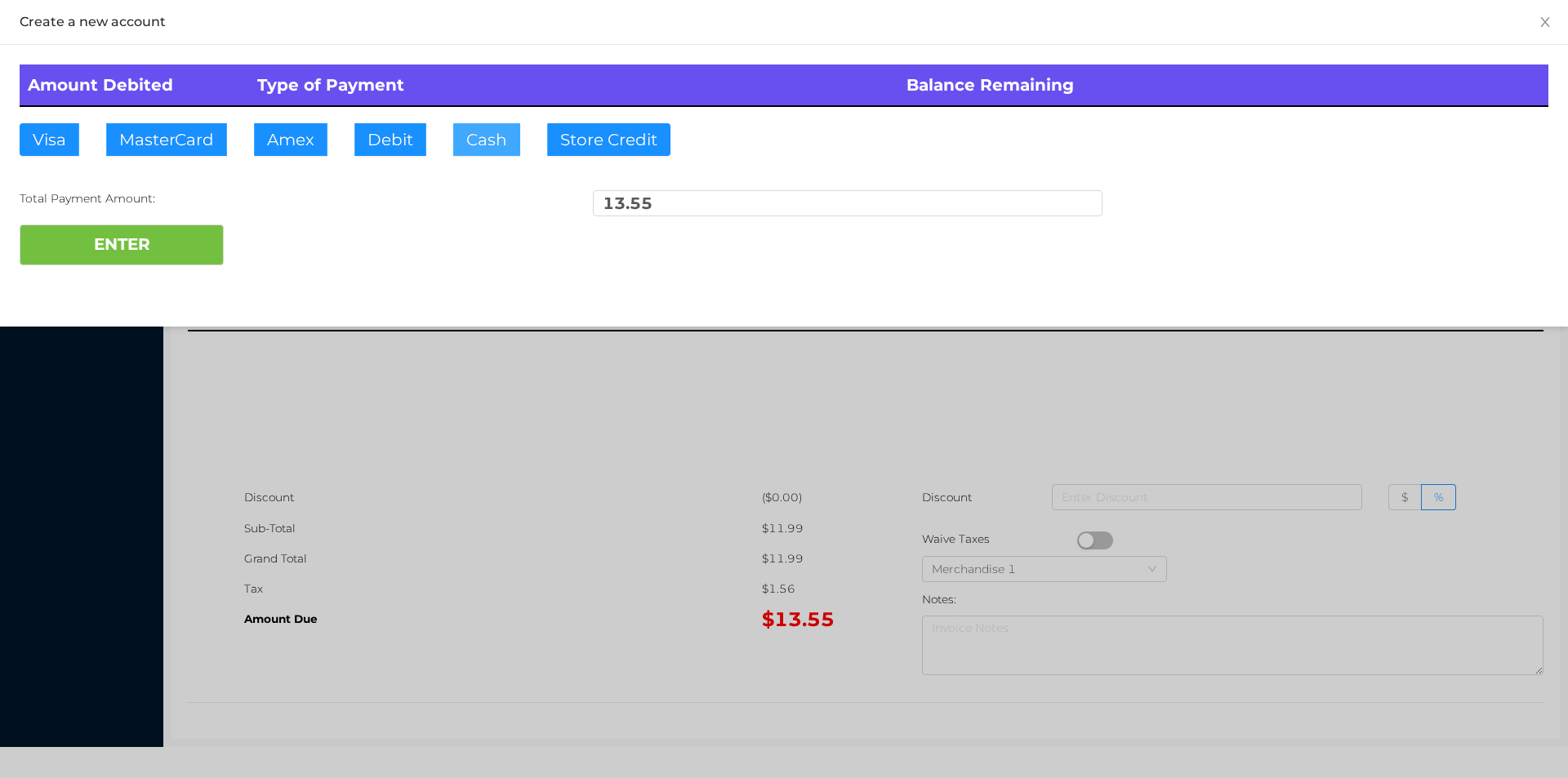
click at [468, 148] on button "Cash" at bounding box center [486, 140] width 67 height 33
type input "50."
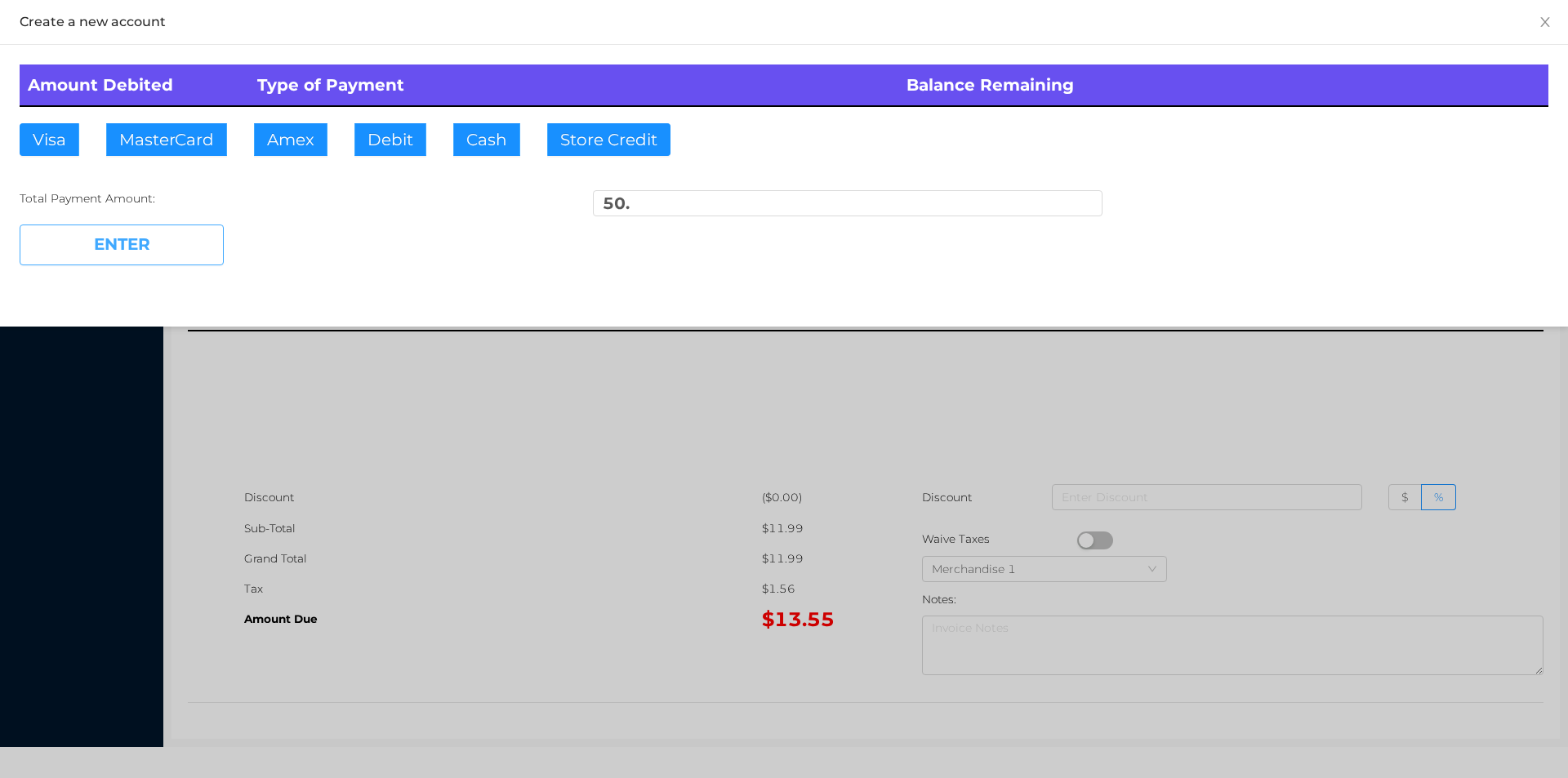
click at [155, 240] on button "ENTER" at bounding box center [122, 245] width 204 height 41
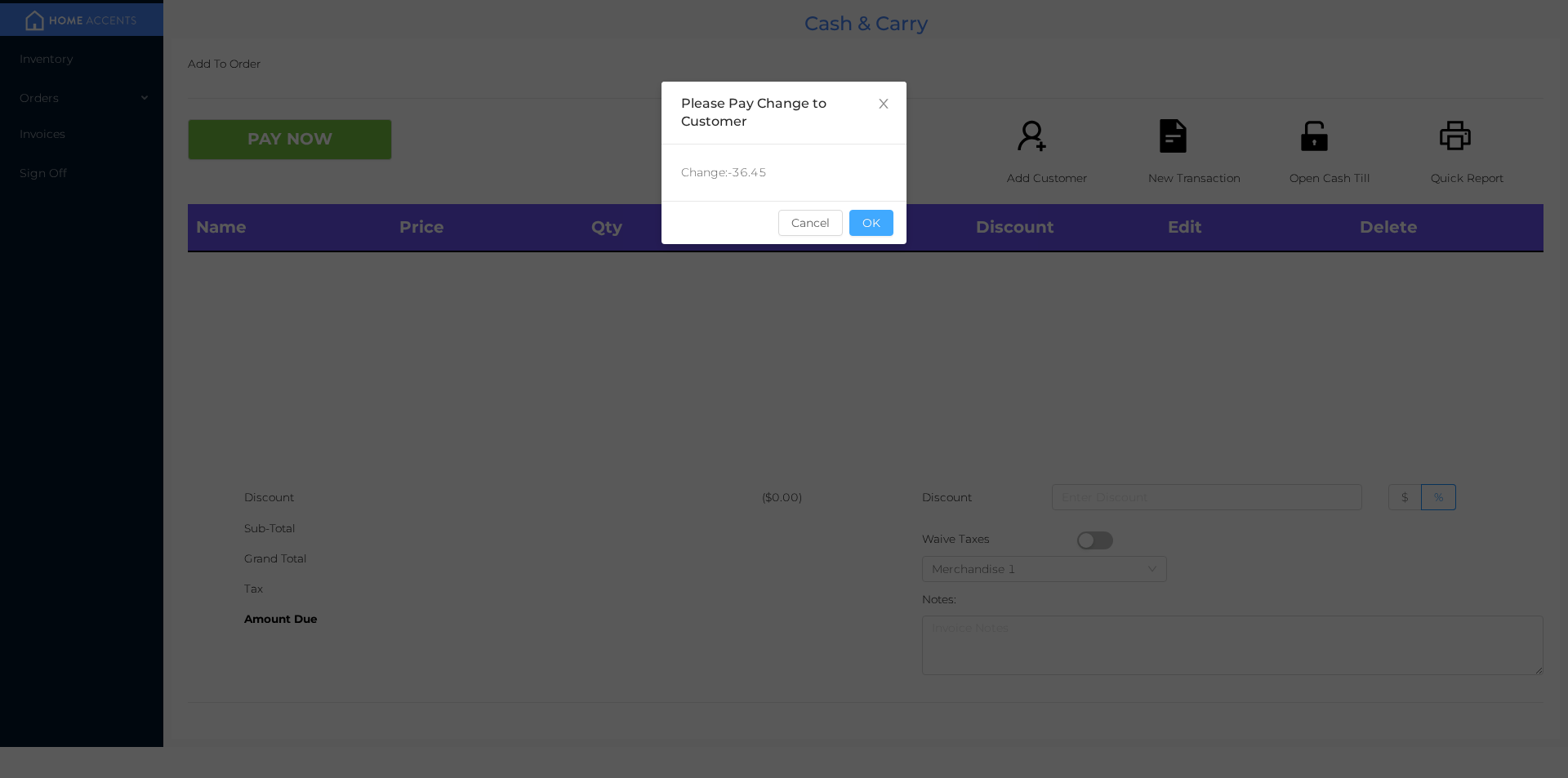
click at [873, 212] on button "OK" at bounding box center [871, 223] width 44 height 26
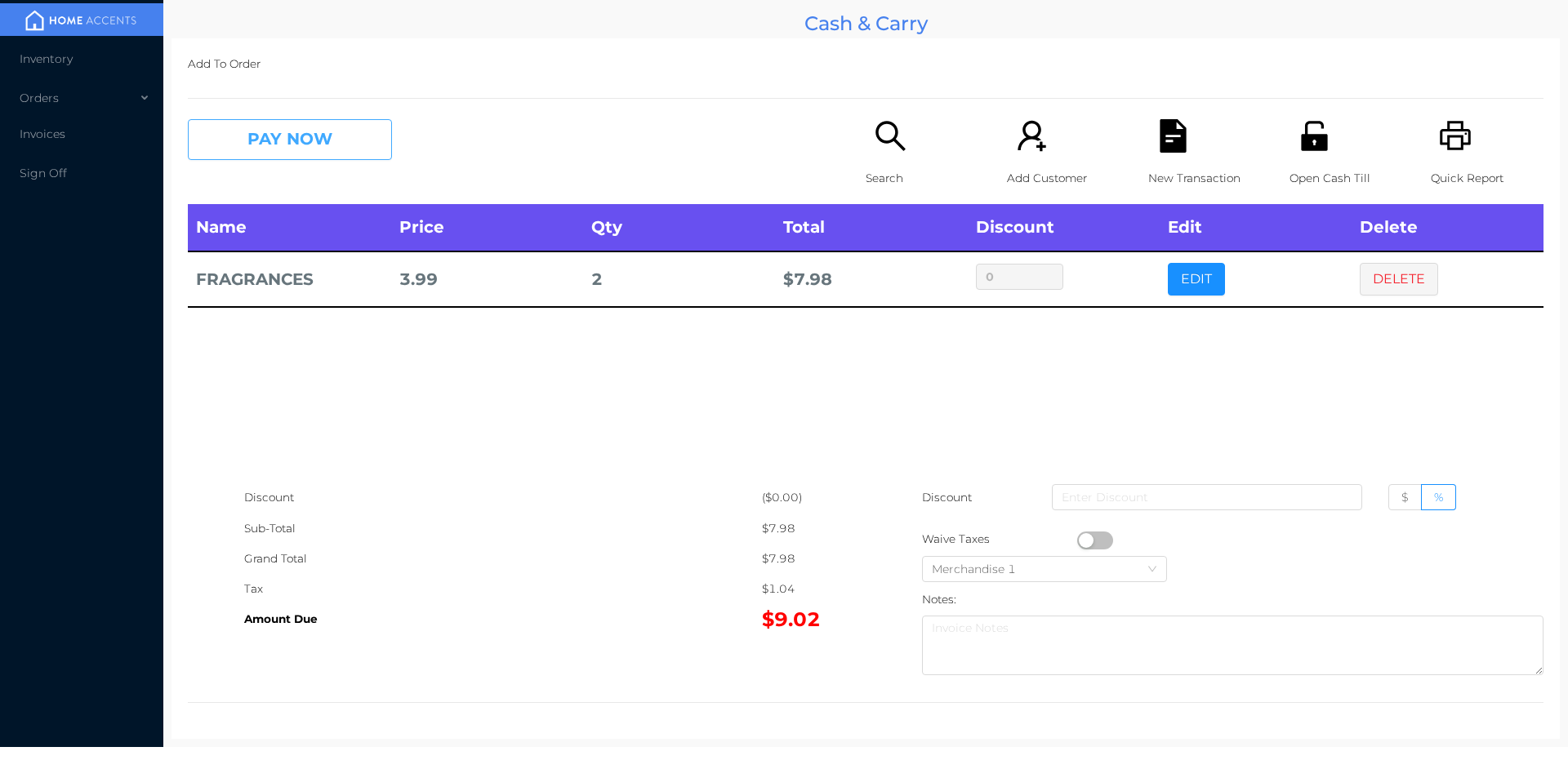
click at [306, 135] on button "PAY NOW" at bounding box center [289, 139] width 204 height 41
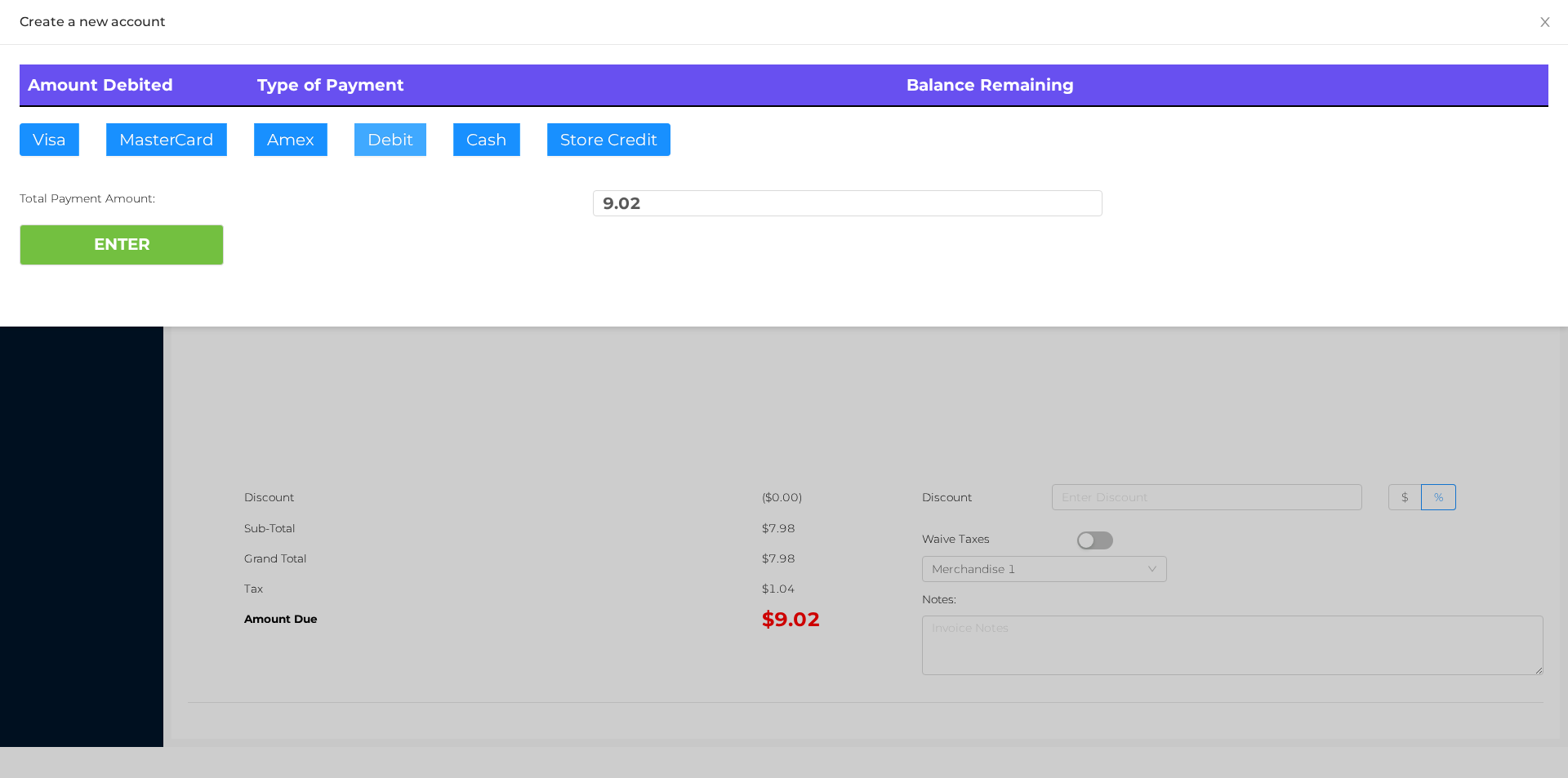
click at [389, 155] on button "Debit" at bounding box center [390, 140] width 72 height 33
click at [116, 263] on button "ENTER" at bounding box center [122, 245] width 204 height 41
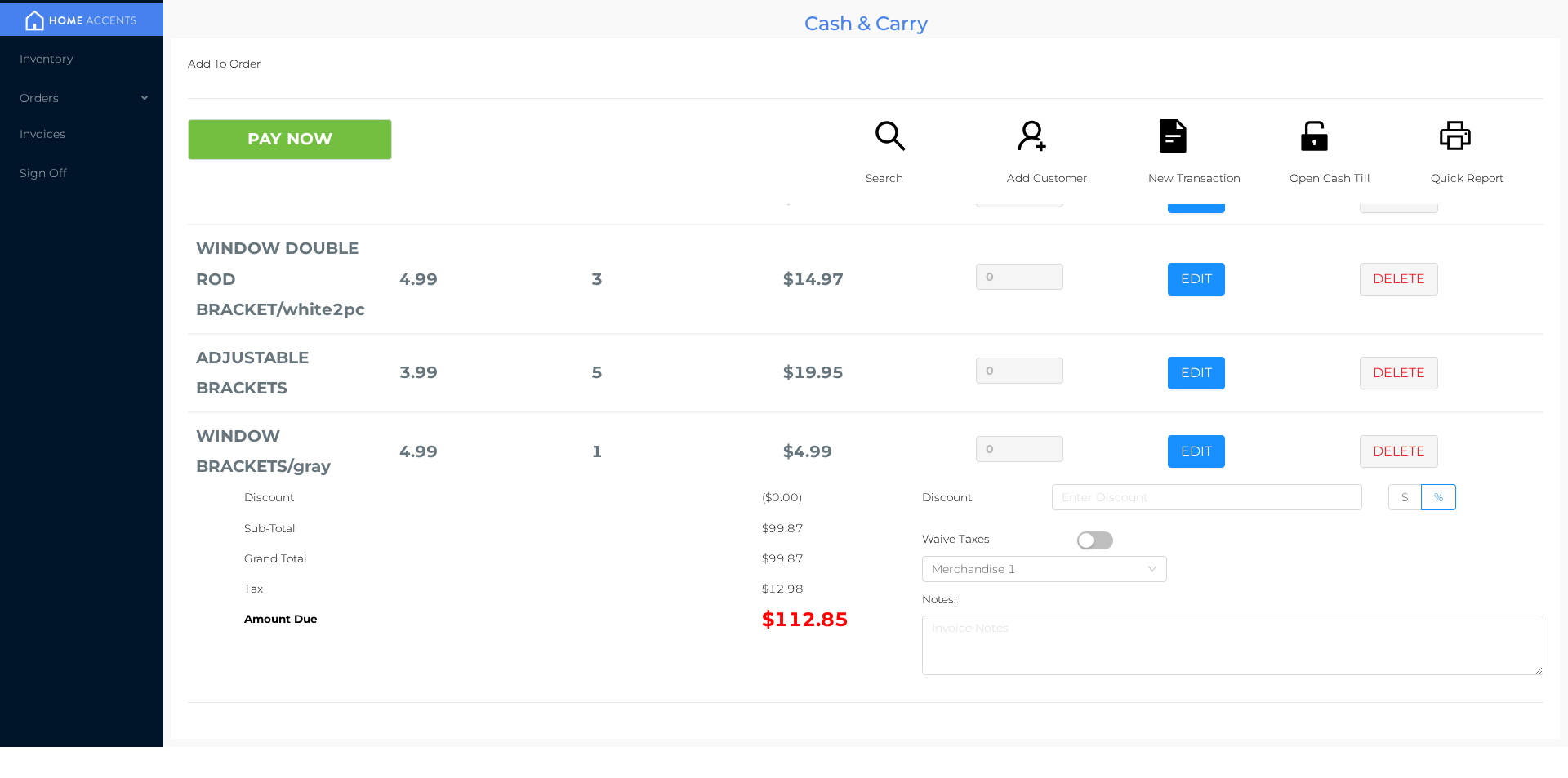
scroll to position [108, 0]
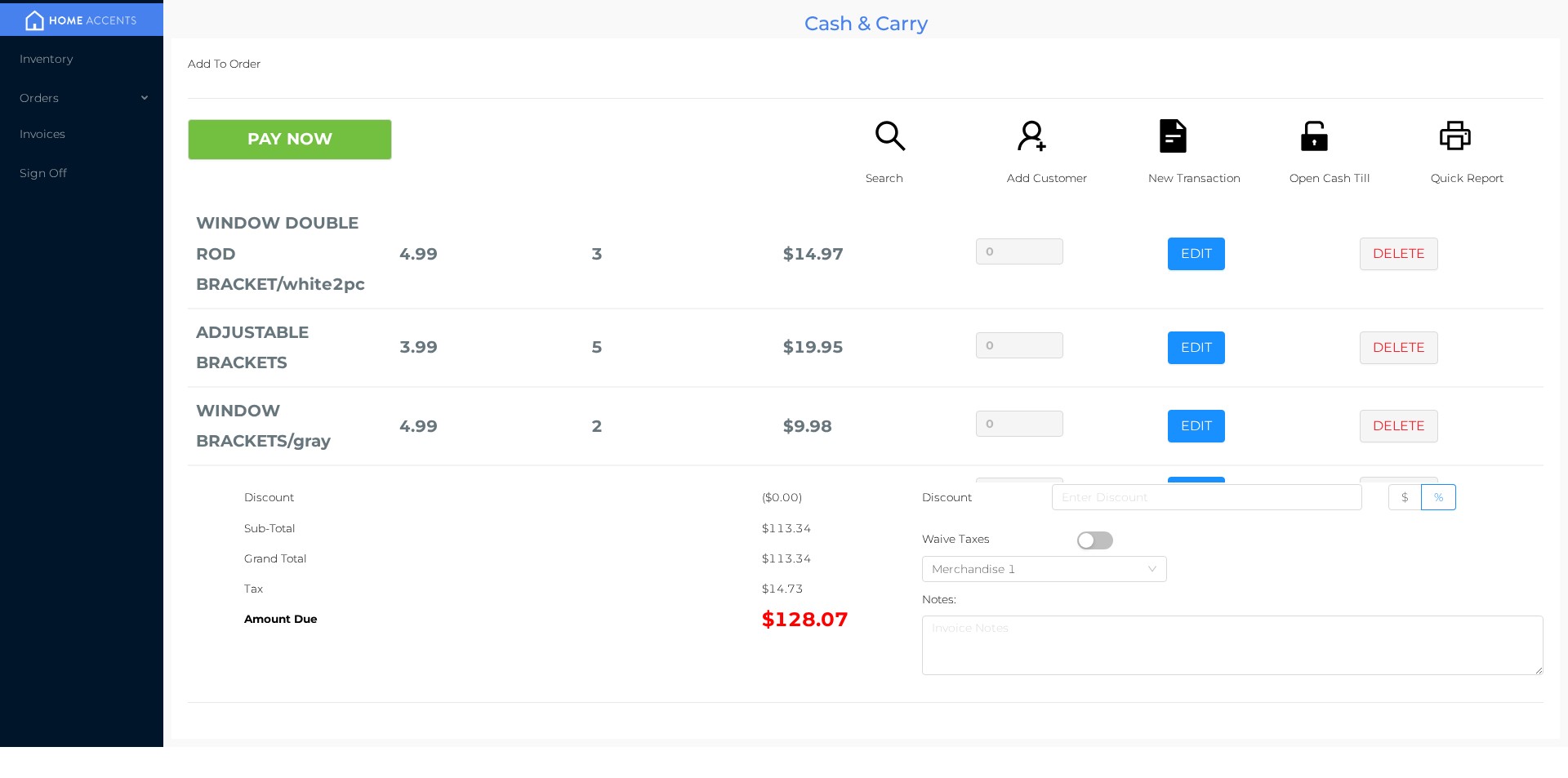
click at [880, 170] on p "Search" at bounding box center [922, 178] width 113 height 30
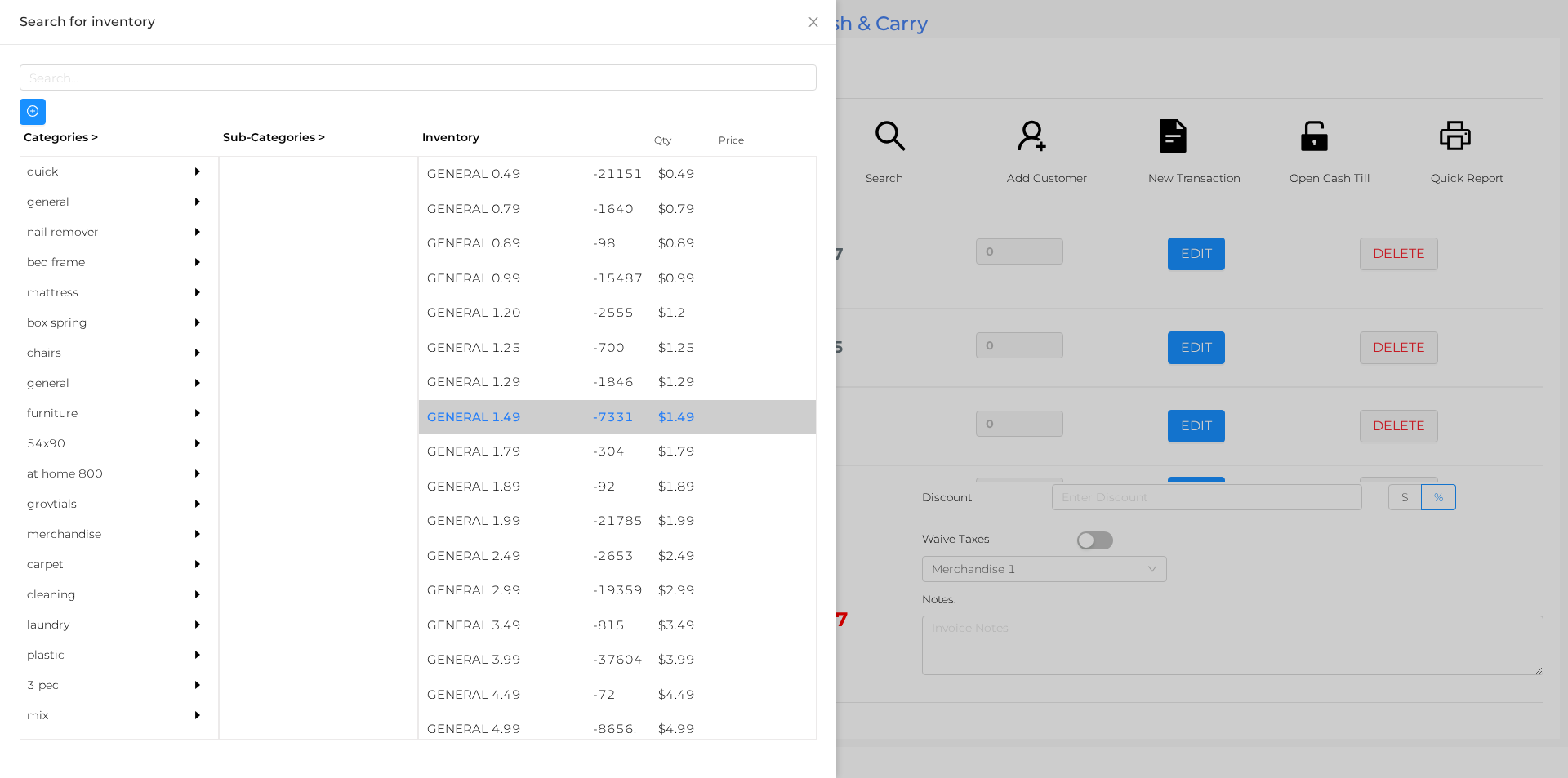
click at [655, 417] on div "$ 1.49" at bounding box center [733, 418] width 166 height 35
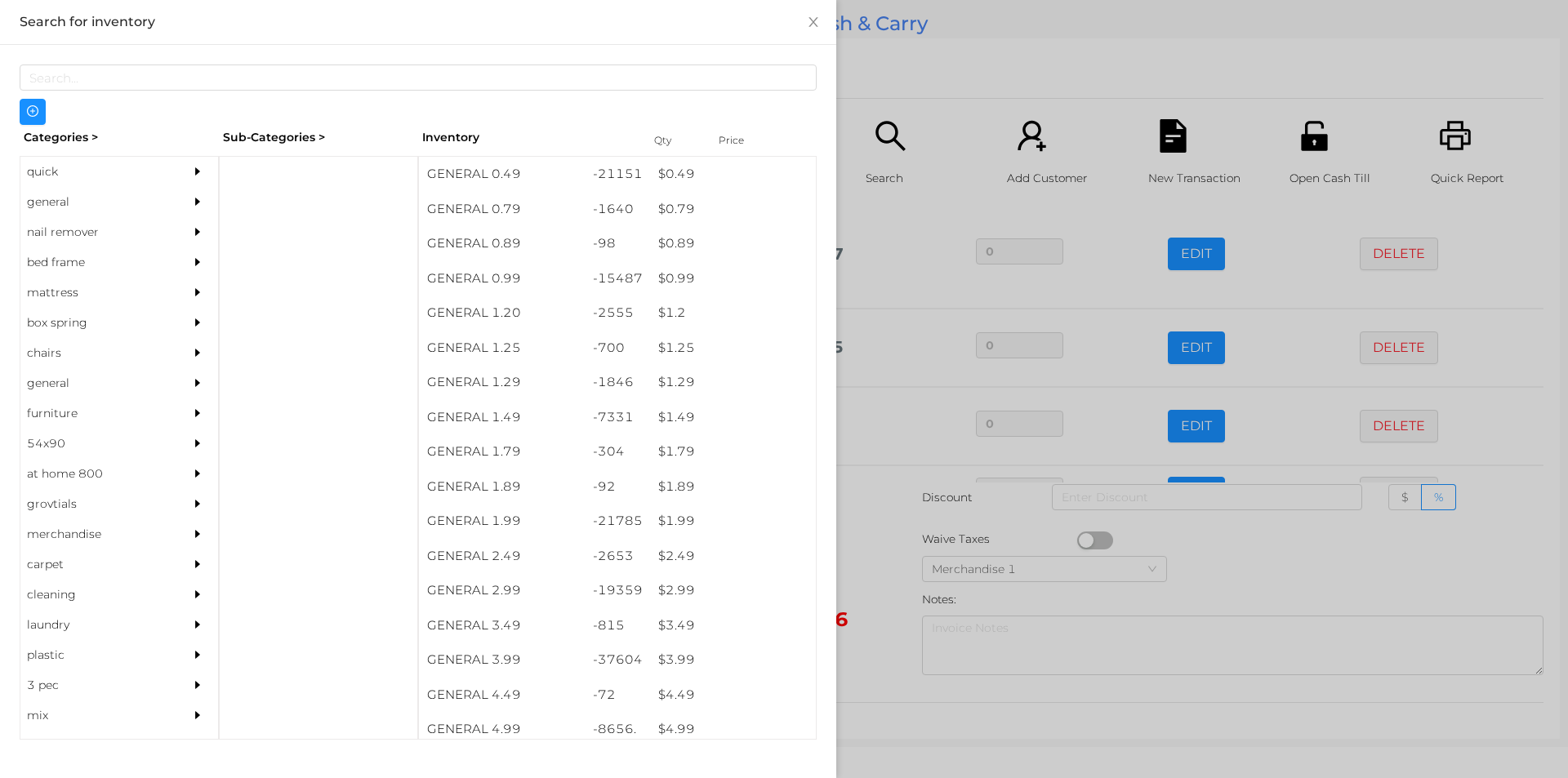
click at [870, 558] on div at bounding box center [784, 389] width 1568 height 778
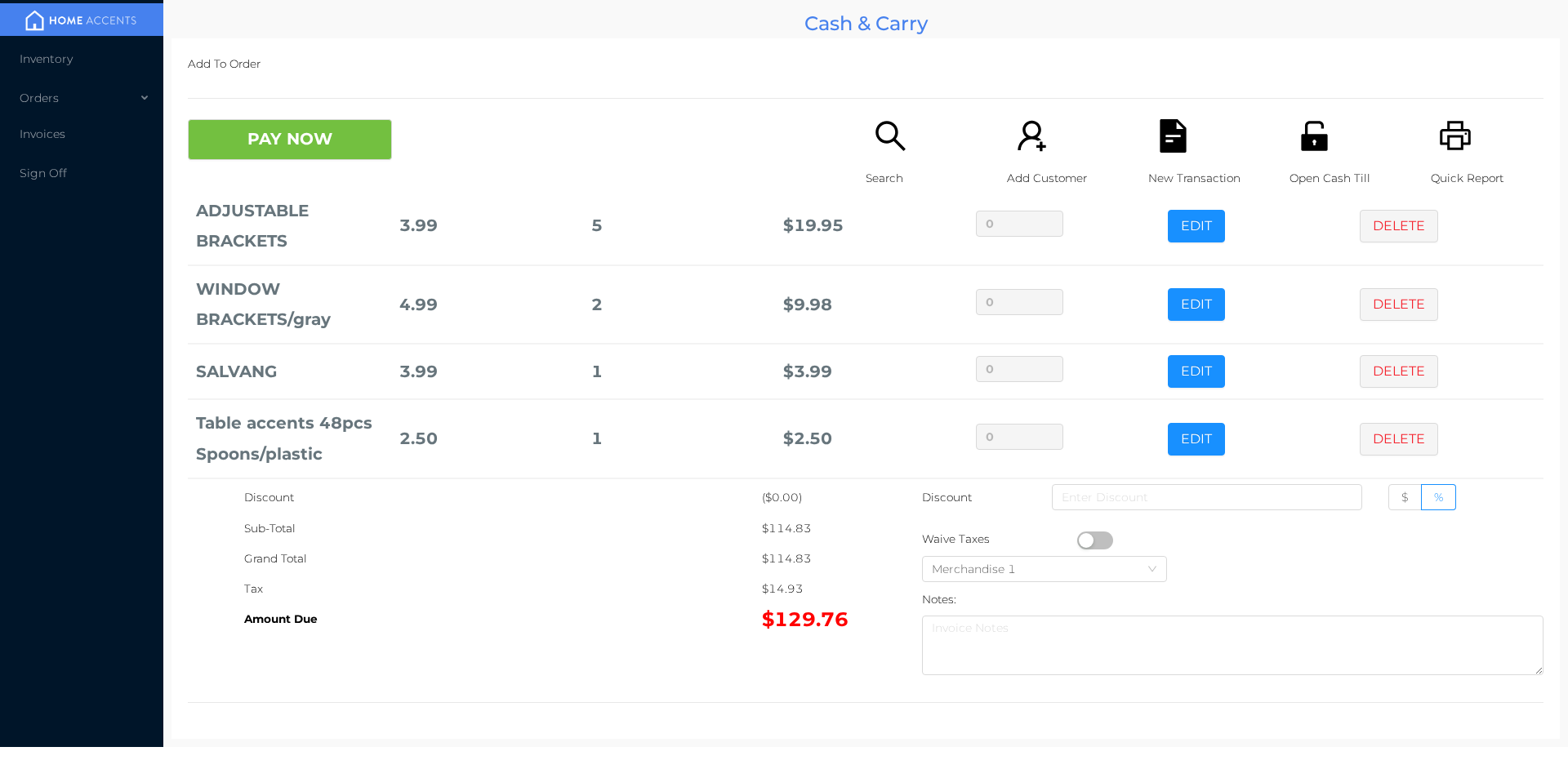
scroll to position [377, 0]
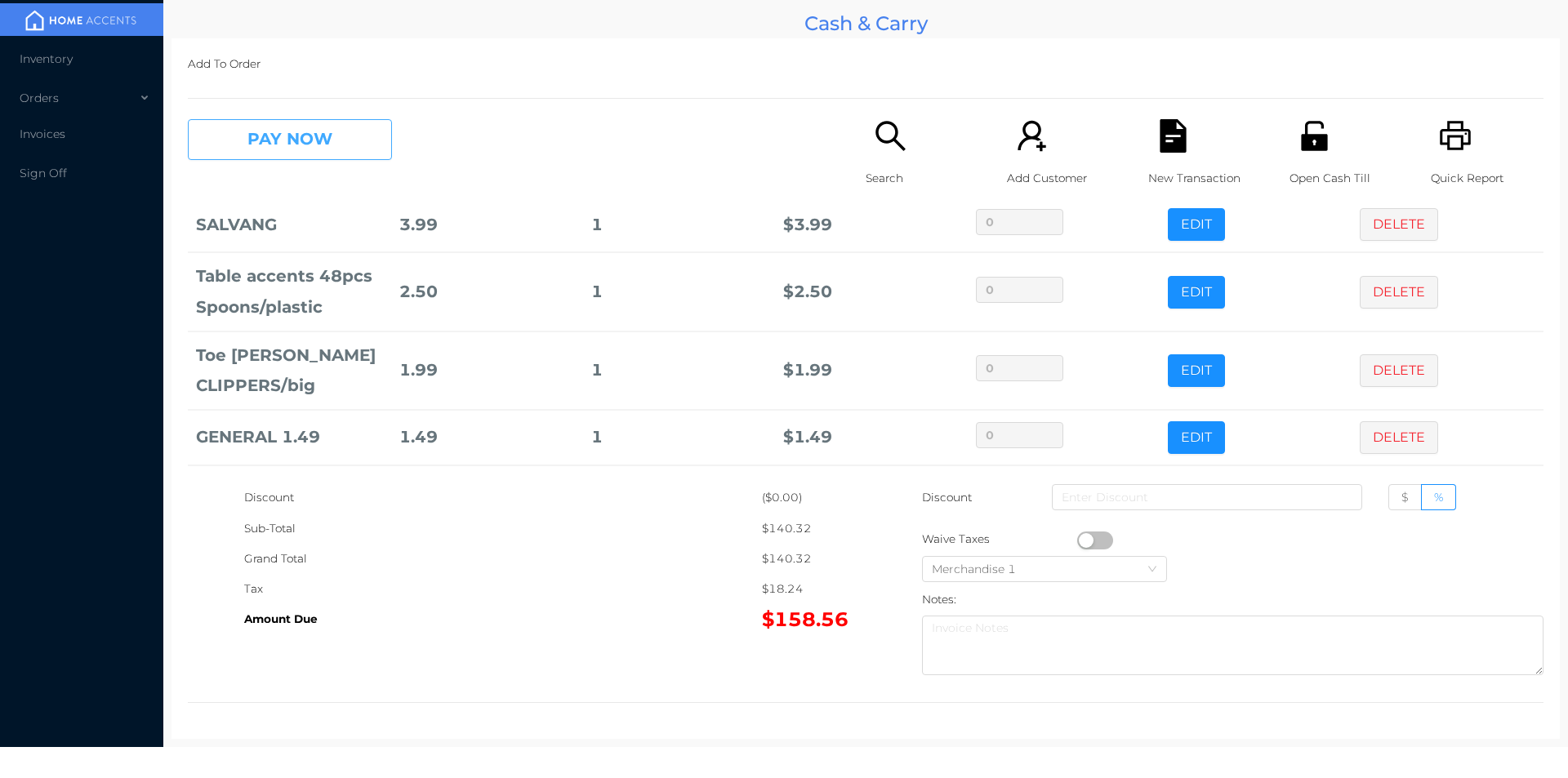
click at [336, 139] on button "PAY NOW" at bounding box center [289, 139] width 204 height 41
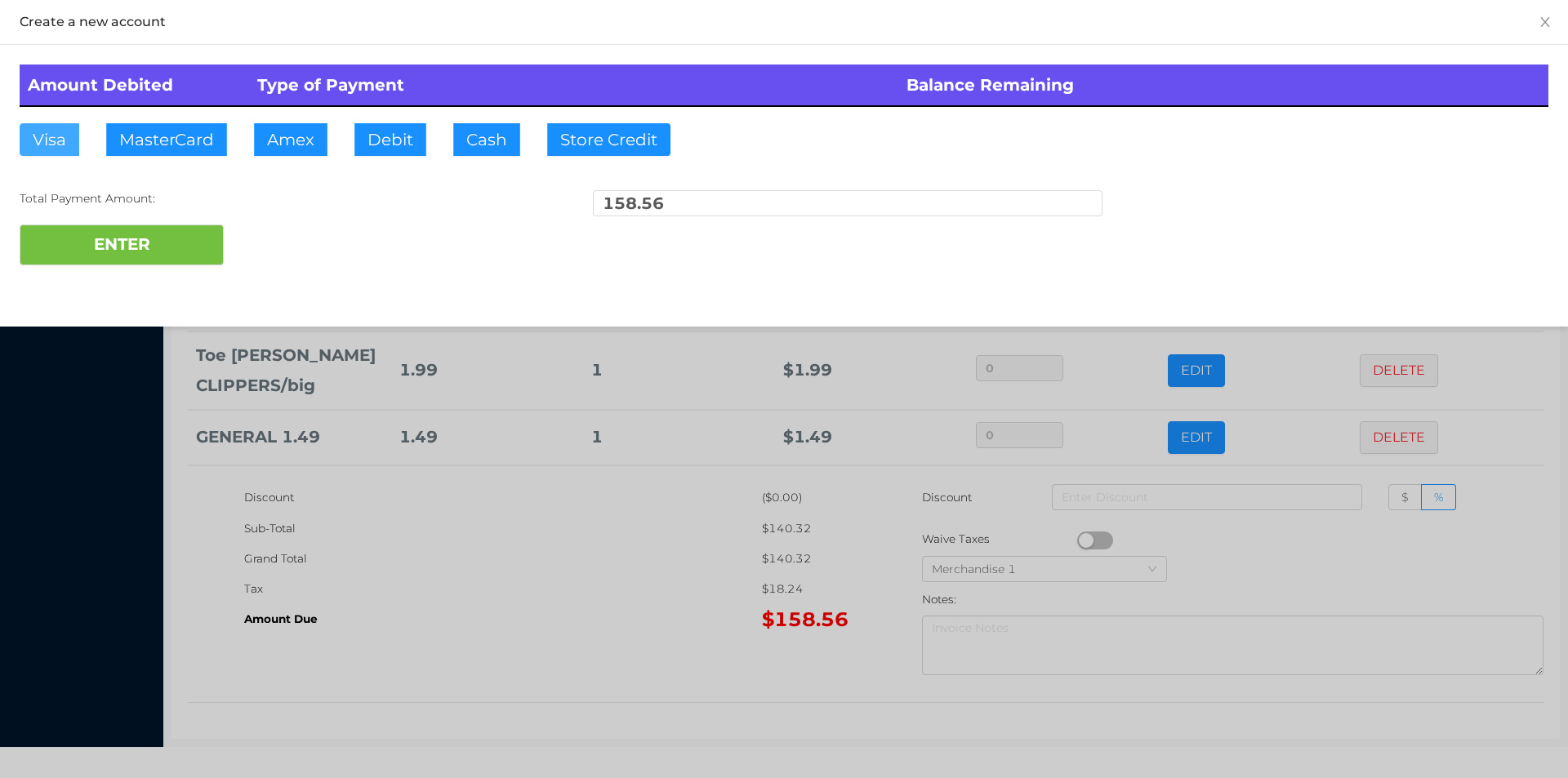
click at [42, 139] on button "Visa" at bounding box center [49, 140] width 60 height 33
click at [199, 240] on button "ENTER" at bounding box center [122, 245] width 204 height 41
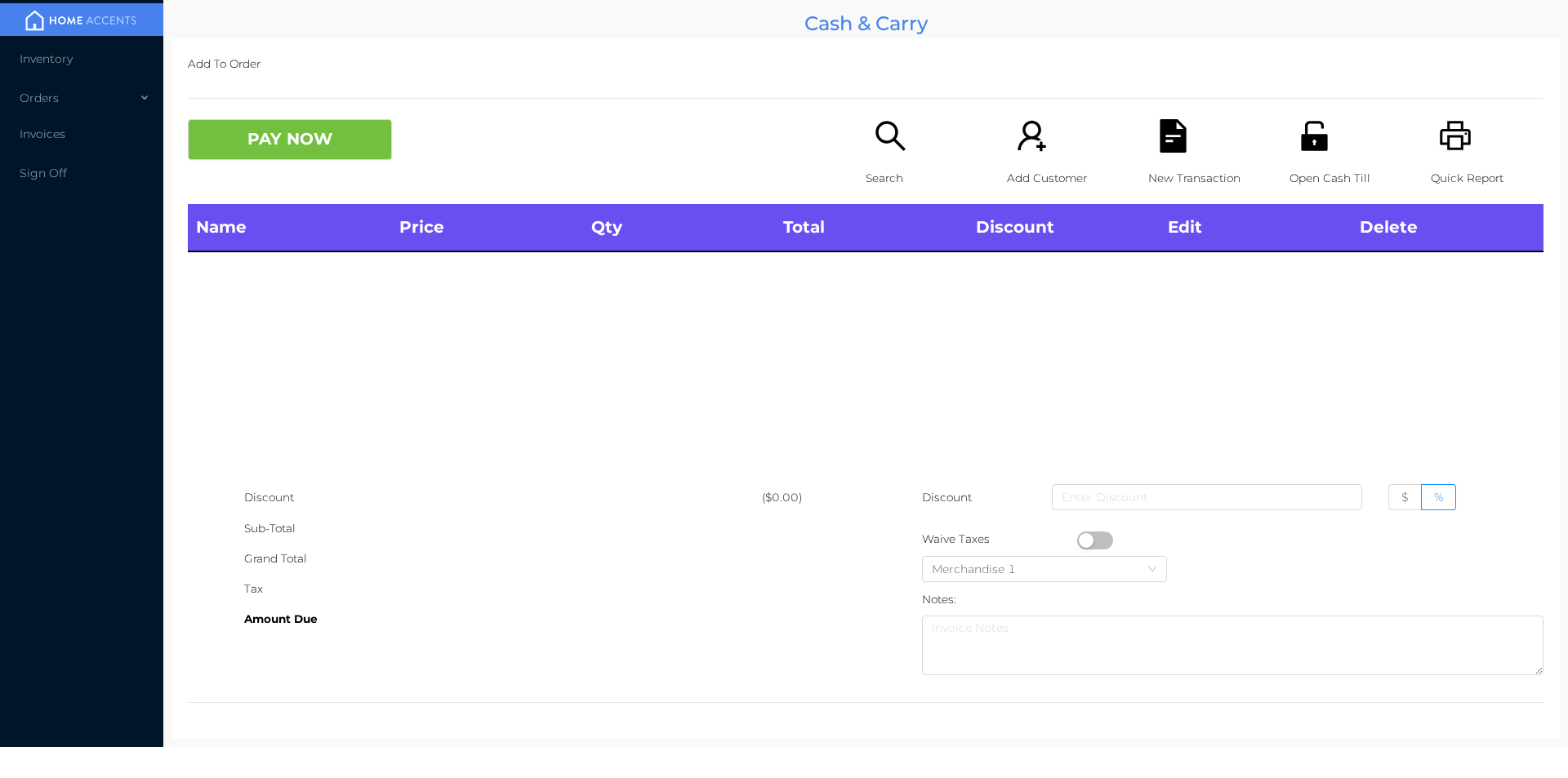
scroll to position [0, 0]
click at [1446, 176] on p "Quick Report" at bounding box center [1487, 178] width 113 height 30
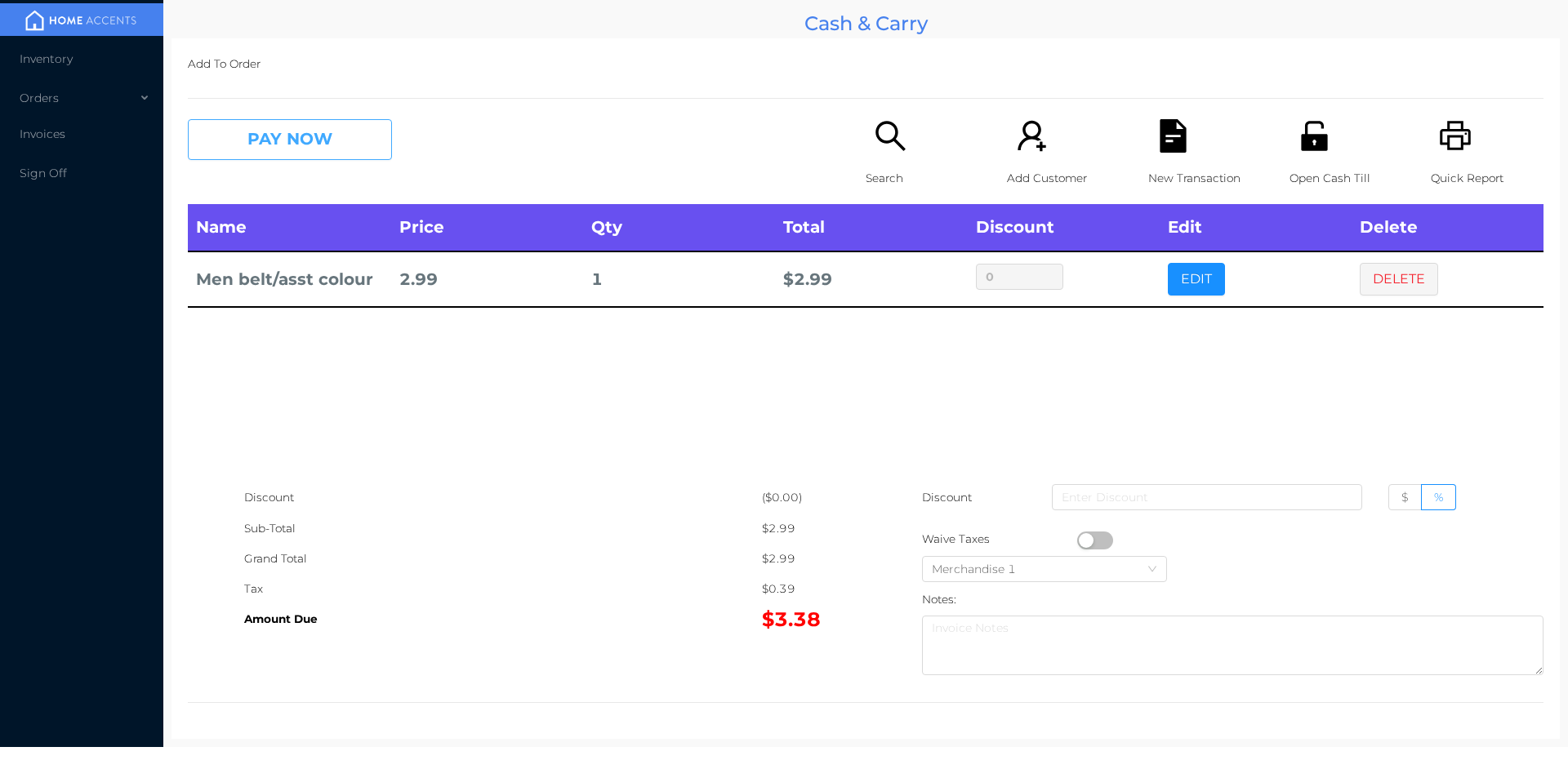
click at [350, 137] on button "PAY NOW" at bounding box center [289, 139] width 204 height 41
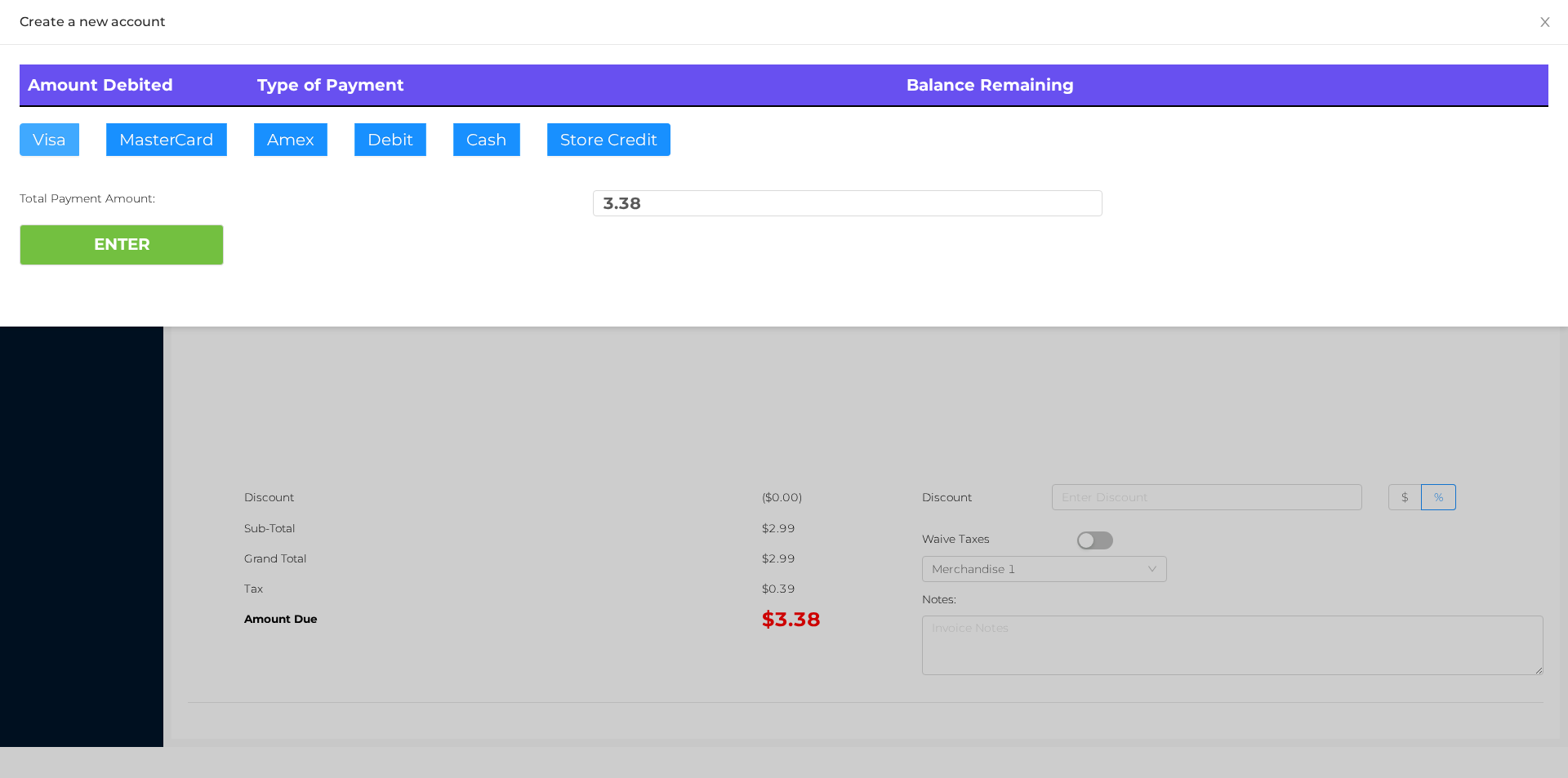
click at [59, 151] on button "Visa" at bounding box center [49, 140] width 60 height 33
click at [102, 234] on button "ENTER" at bounding box center [122, 245] width 204 height 41
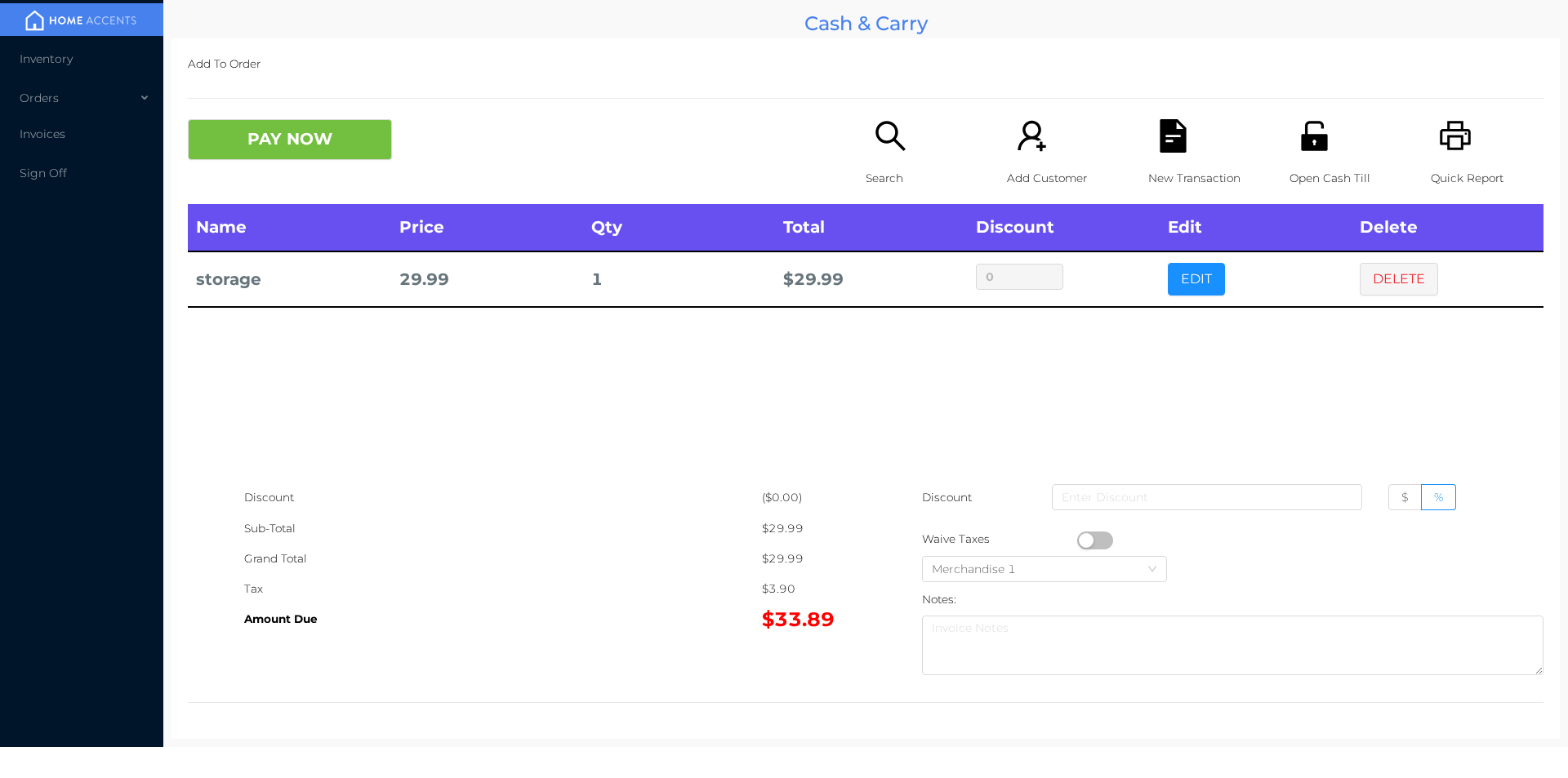
click at [1311, 144] on icon "icon: unlock" at bounding box center [1314, 135] width 26 height 30
click at [1376, 280] on button "DELETE" at bounding box center [1399, 280] width 78 height 33
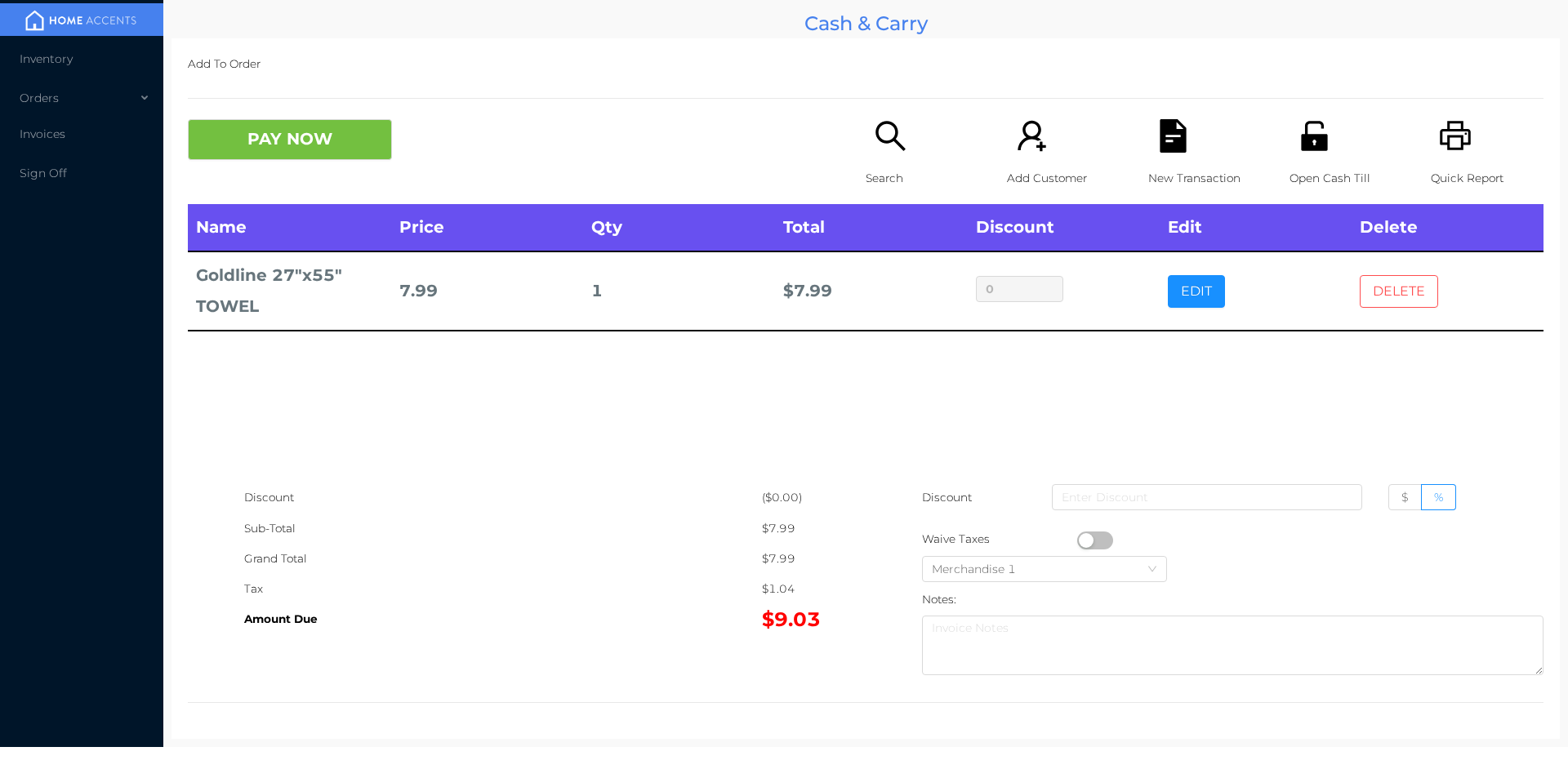
click at [1392, 287] on button "DELETE" at bounding box center [1399, 292] width 78 height 33
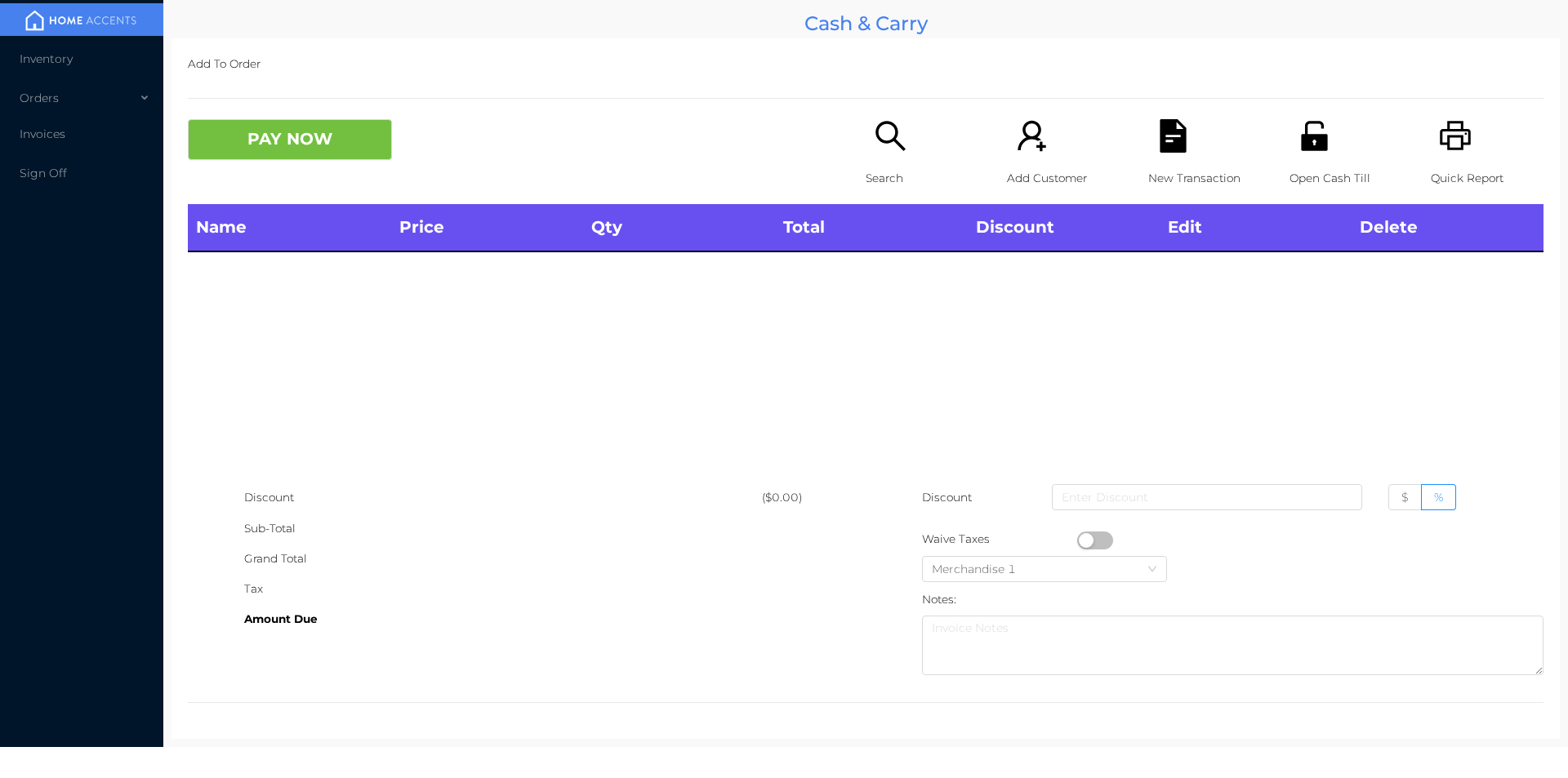
click at [883, 163] on p "Search" at bounding box center [922, 178] width 113 height 30
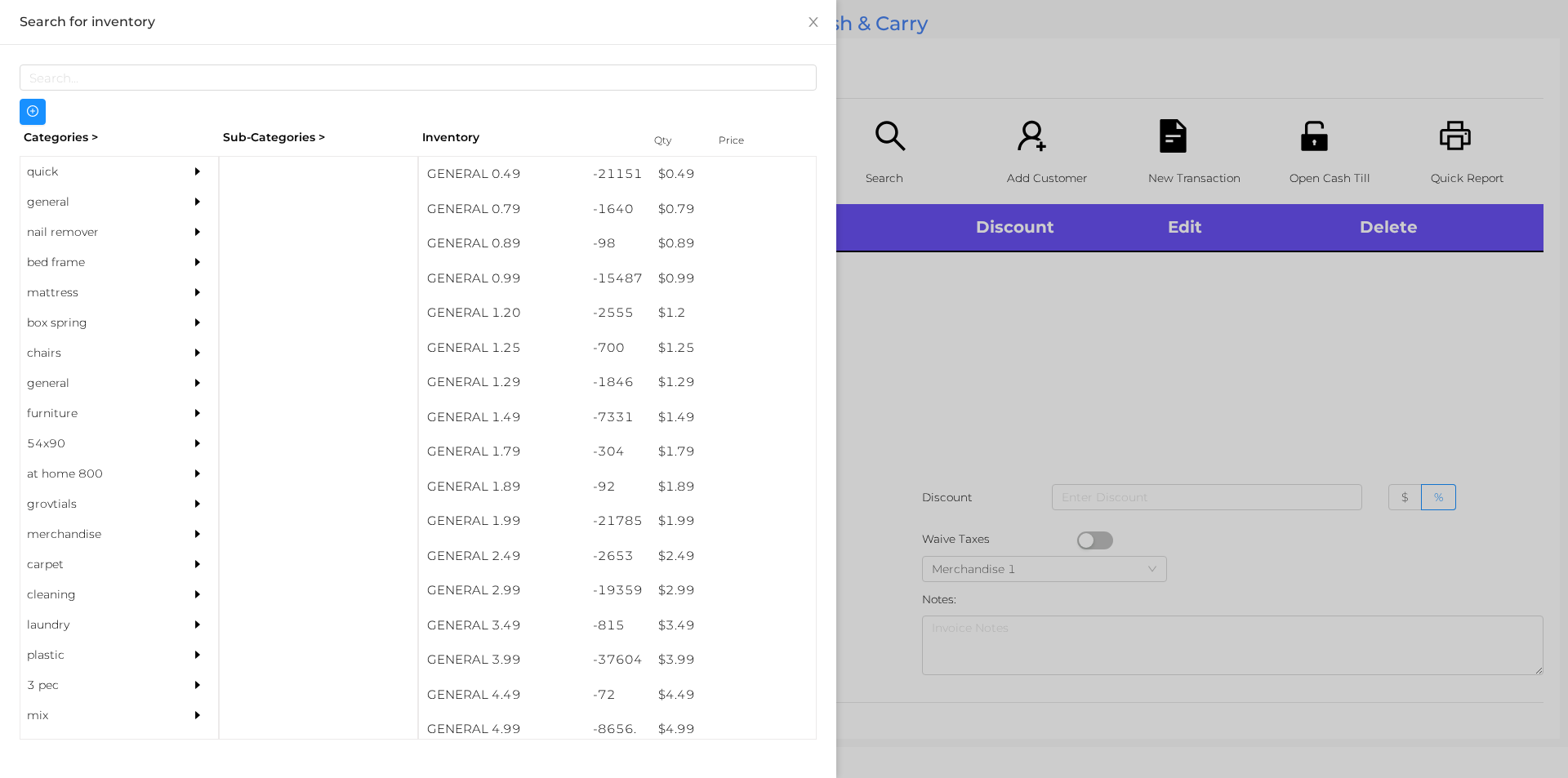
click at [953, 378] on div at bounding box center [784, 389] width 1568 height 778
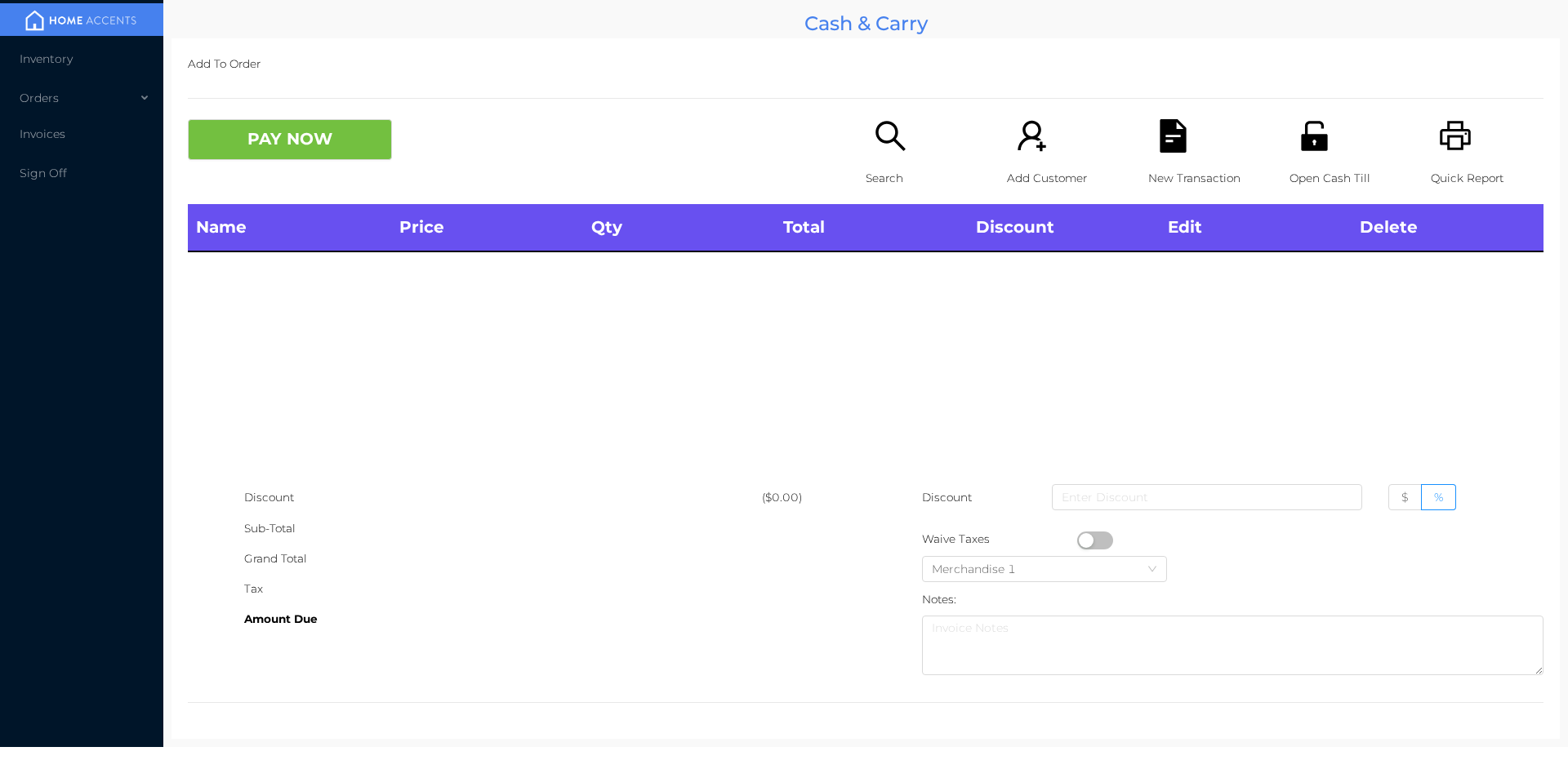
click at [880, 154] on div "Search" at bounding box center [922, 162] width 113 height 85
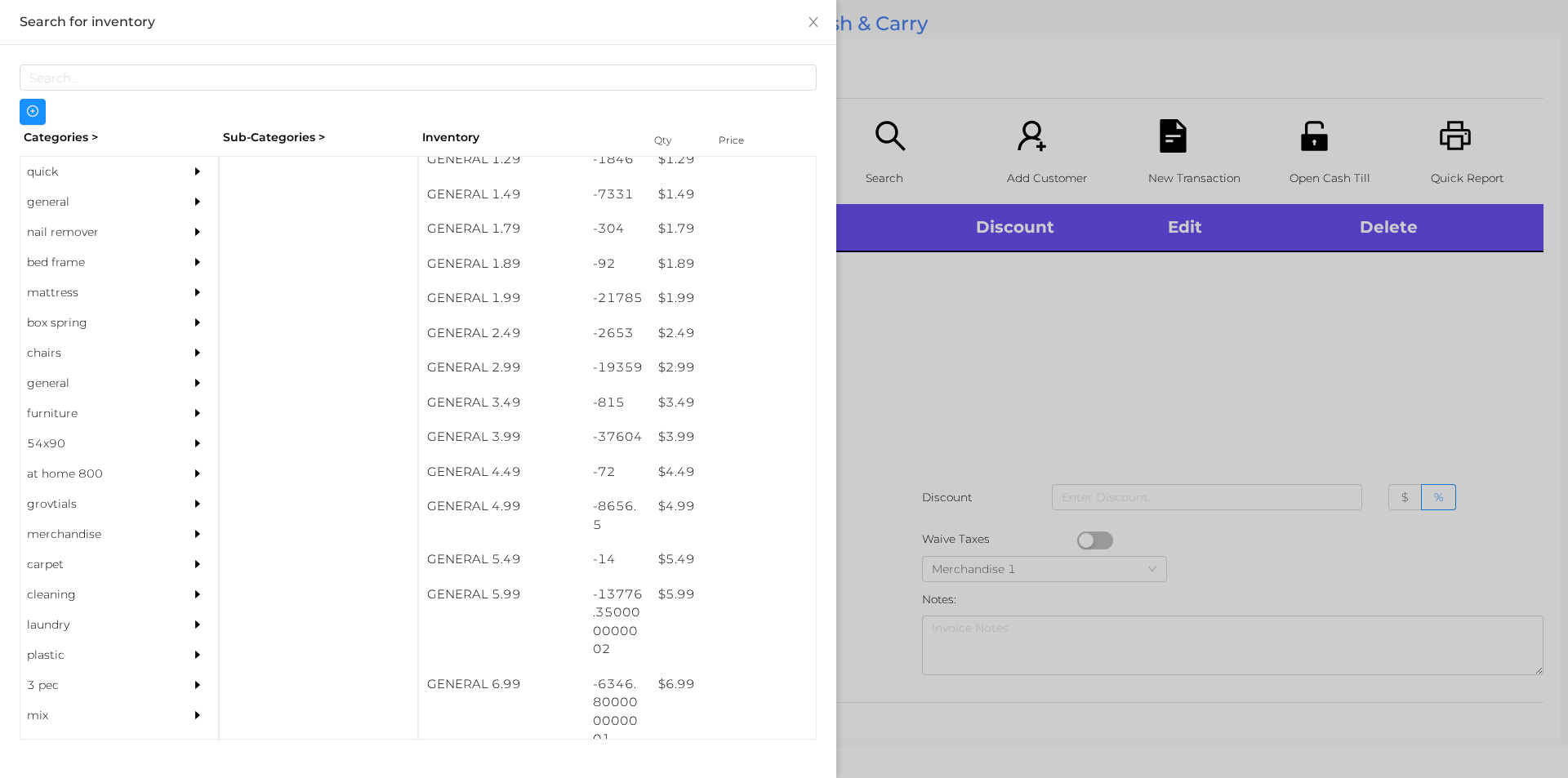
scroll to position [250, 0]
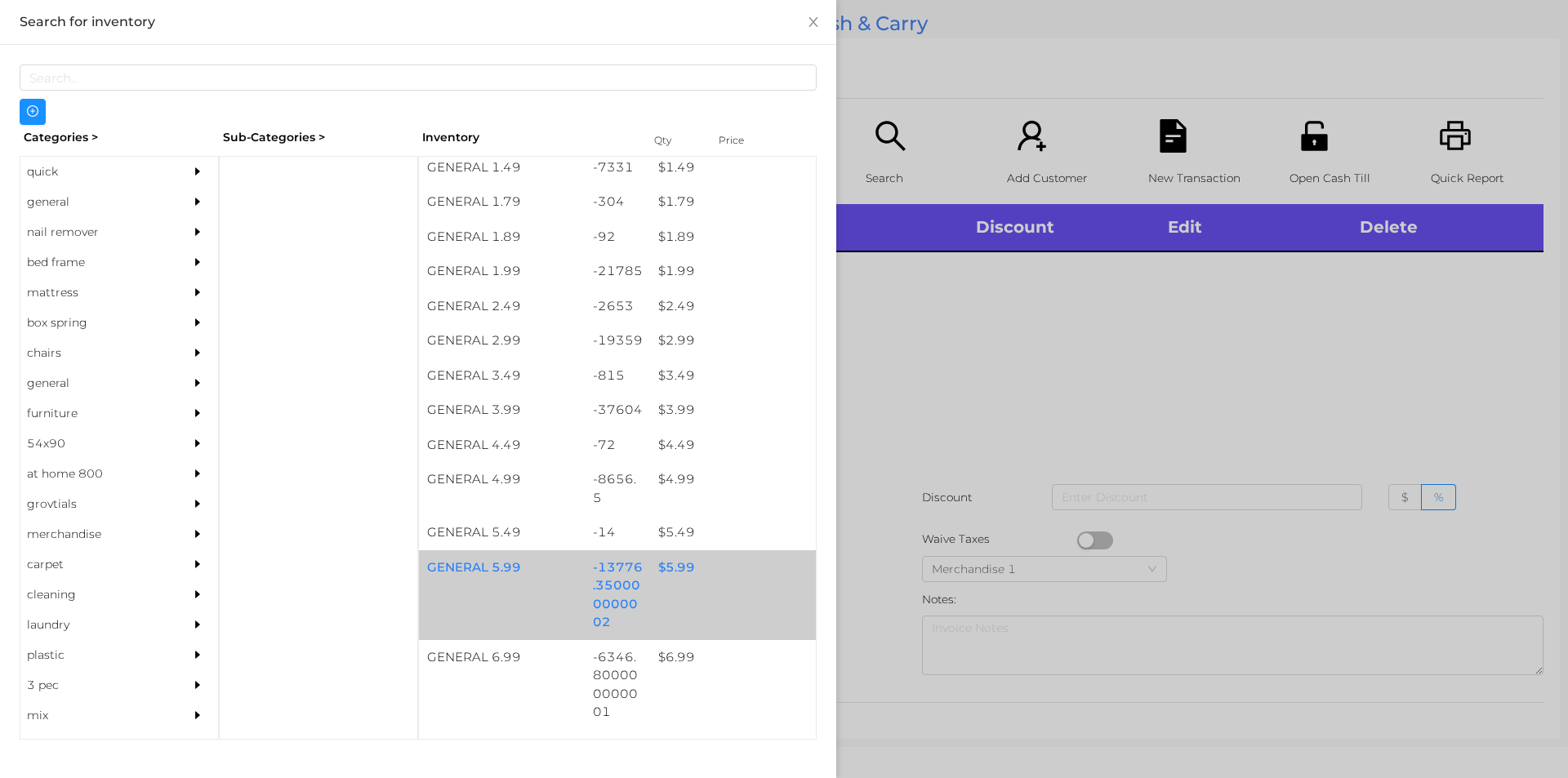
click at [666, 561] on div "$ 5.99" at bounding box center [733, 568] width 166 height 35
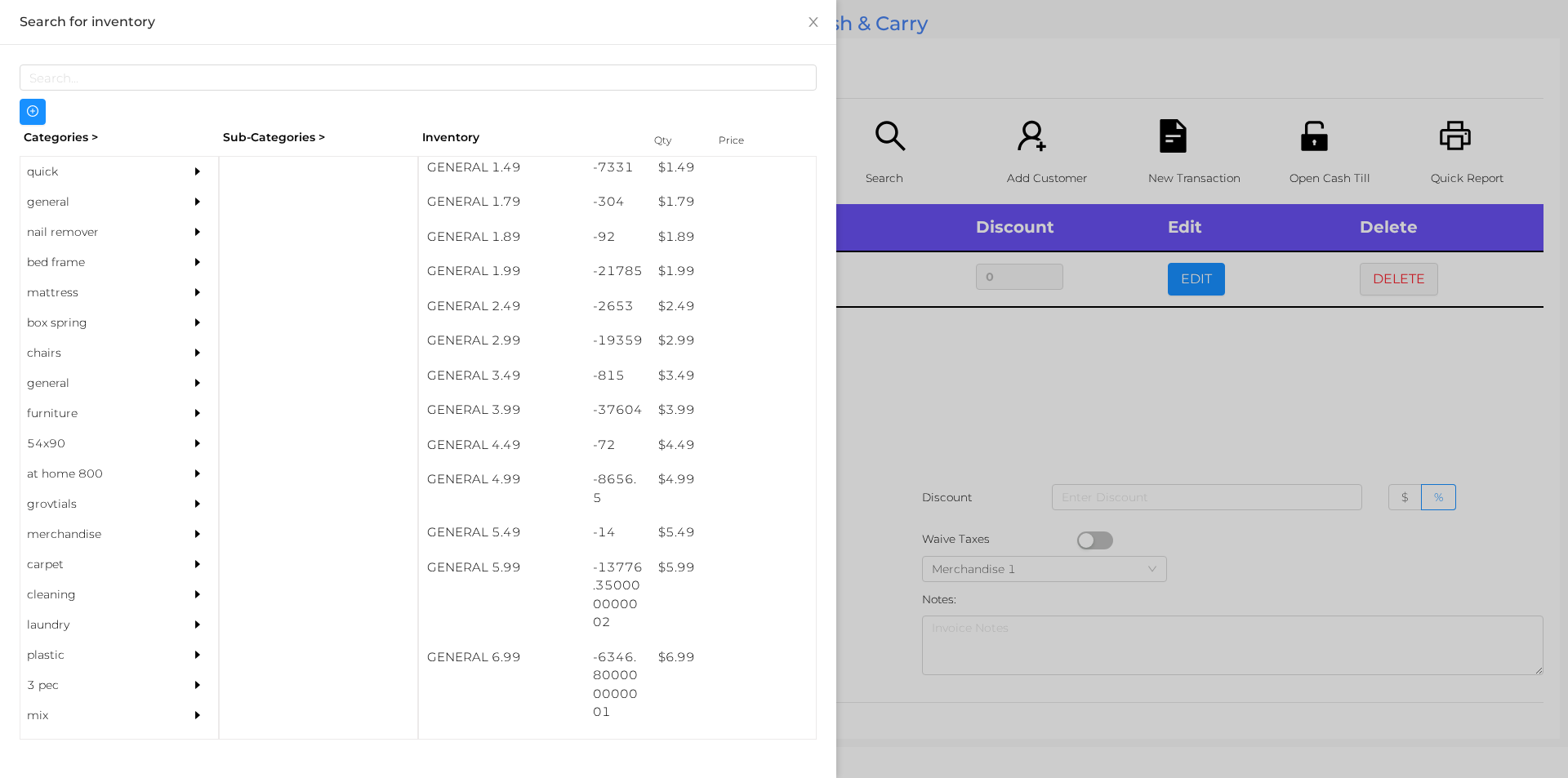
click at [948, 367] on div at bounding box center [784, 389] width 1568 height 778
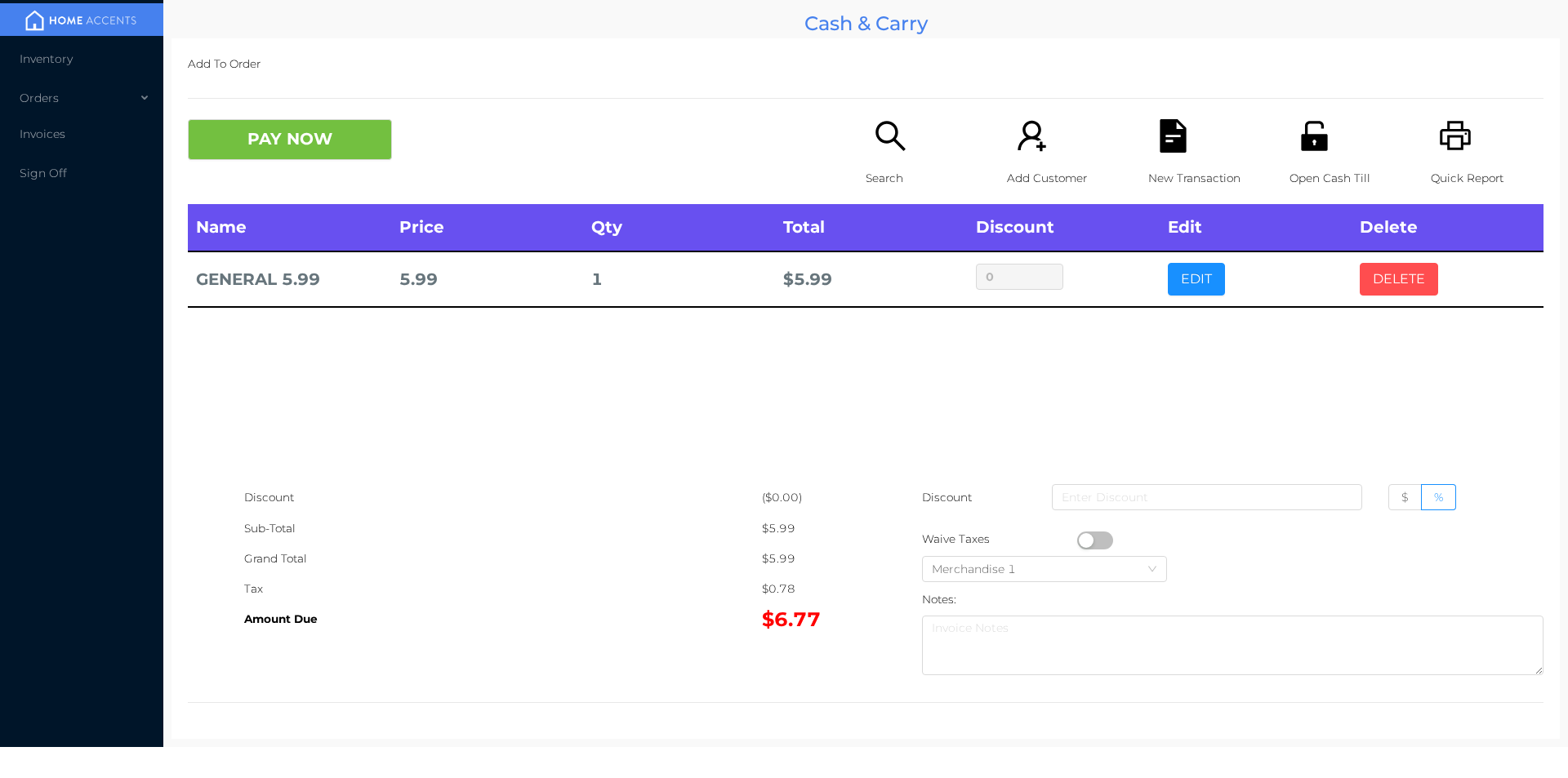
click at [1392, 273] on button "DELETE" at bounding box center [1399, 280] width 78 height 33
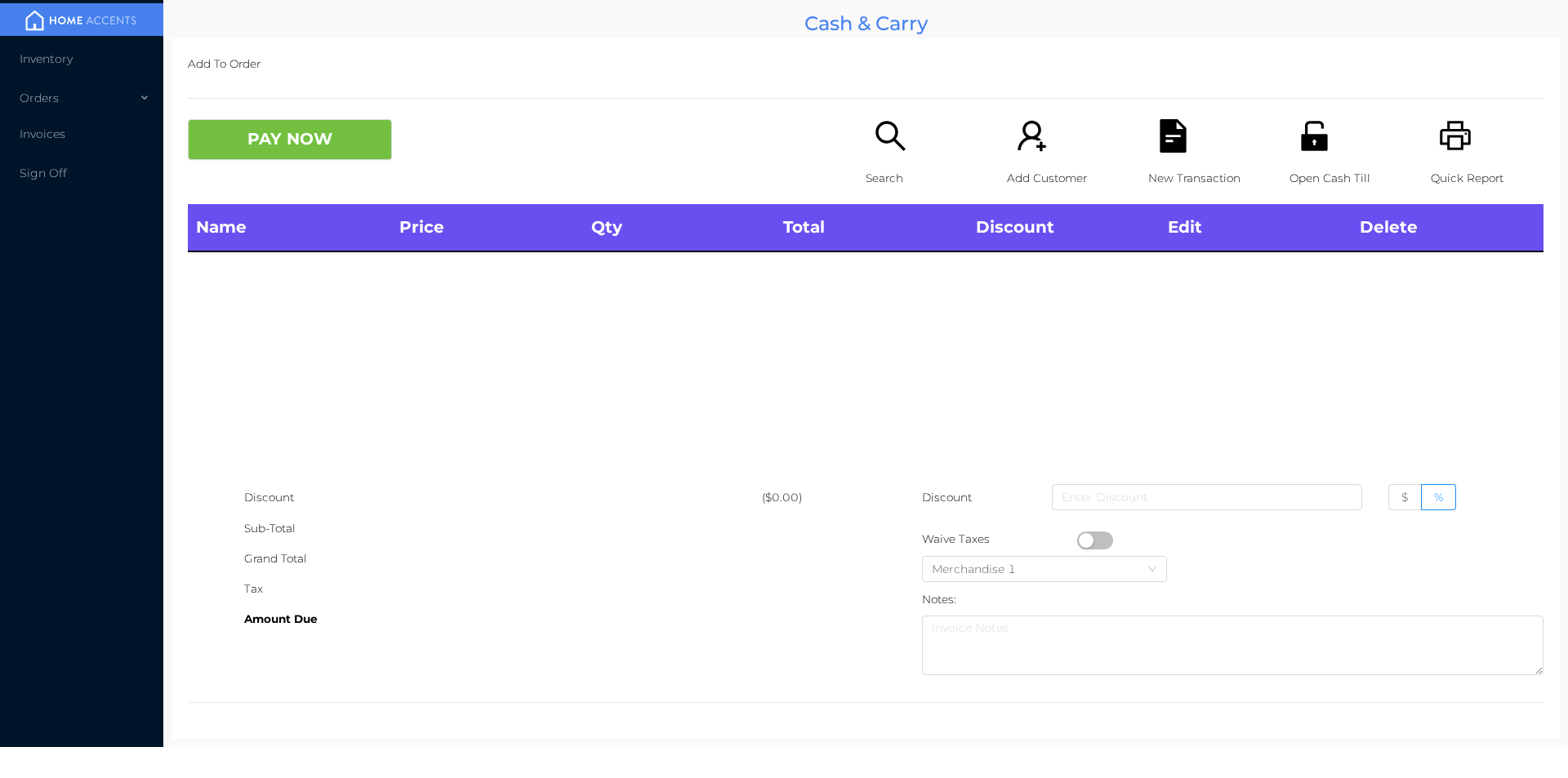
click at [1453, 145] on icon "icon: printer" at bounding box center [1455, 135] width 31 height 30
click at [322, 121] on button "PAY NOW" at bounding box center [289, 139] width 204 height 41
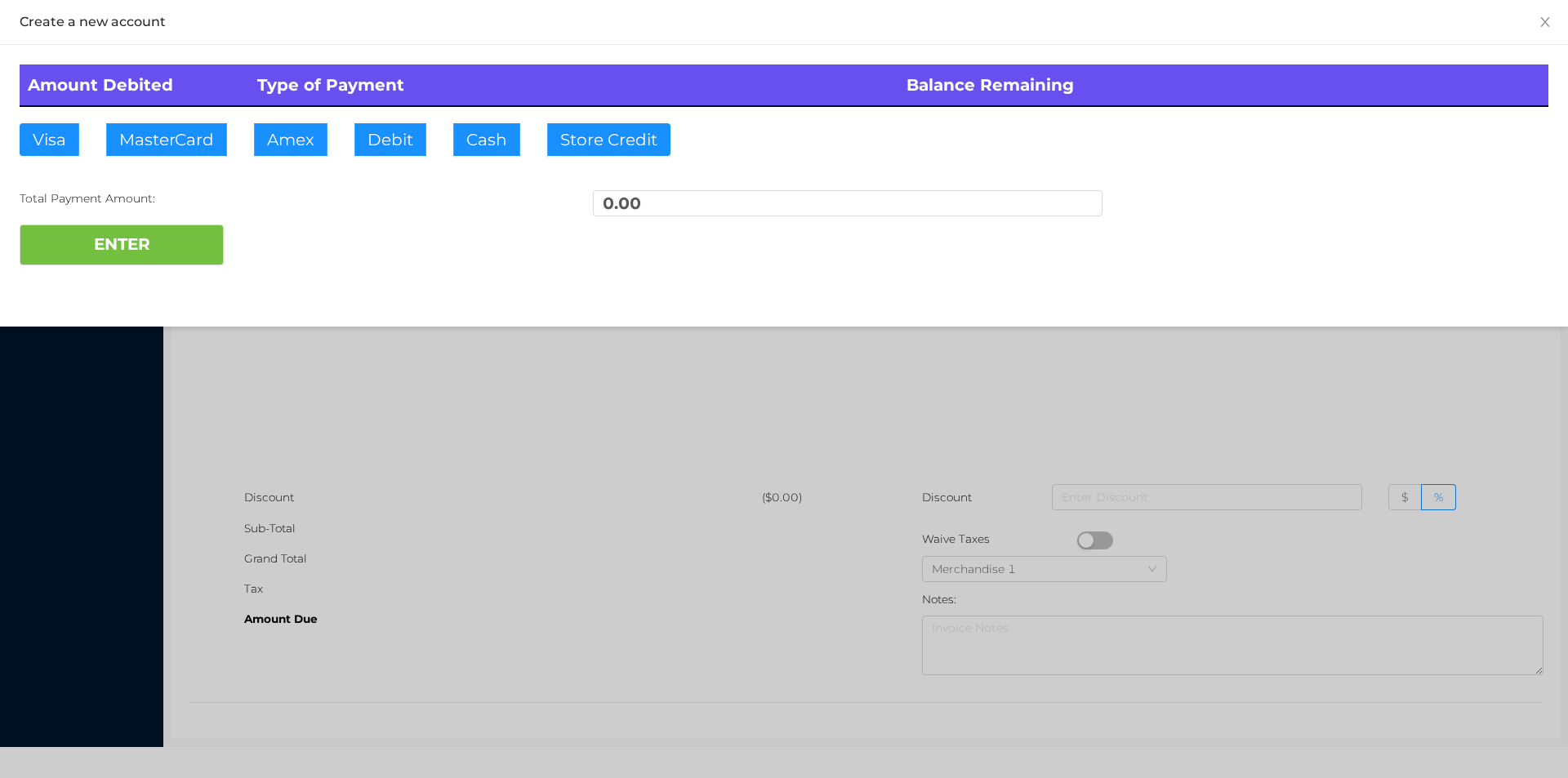
click at [1281, 399] on div at bounding box center [784, 389] width 1568 height 778
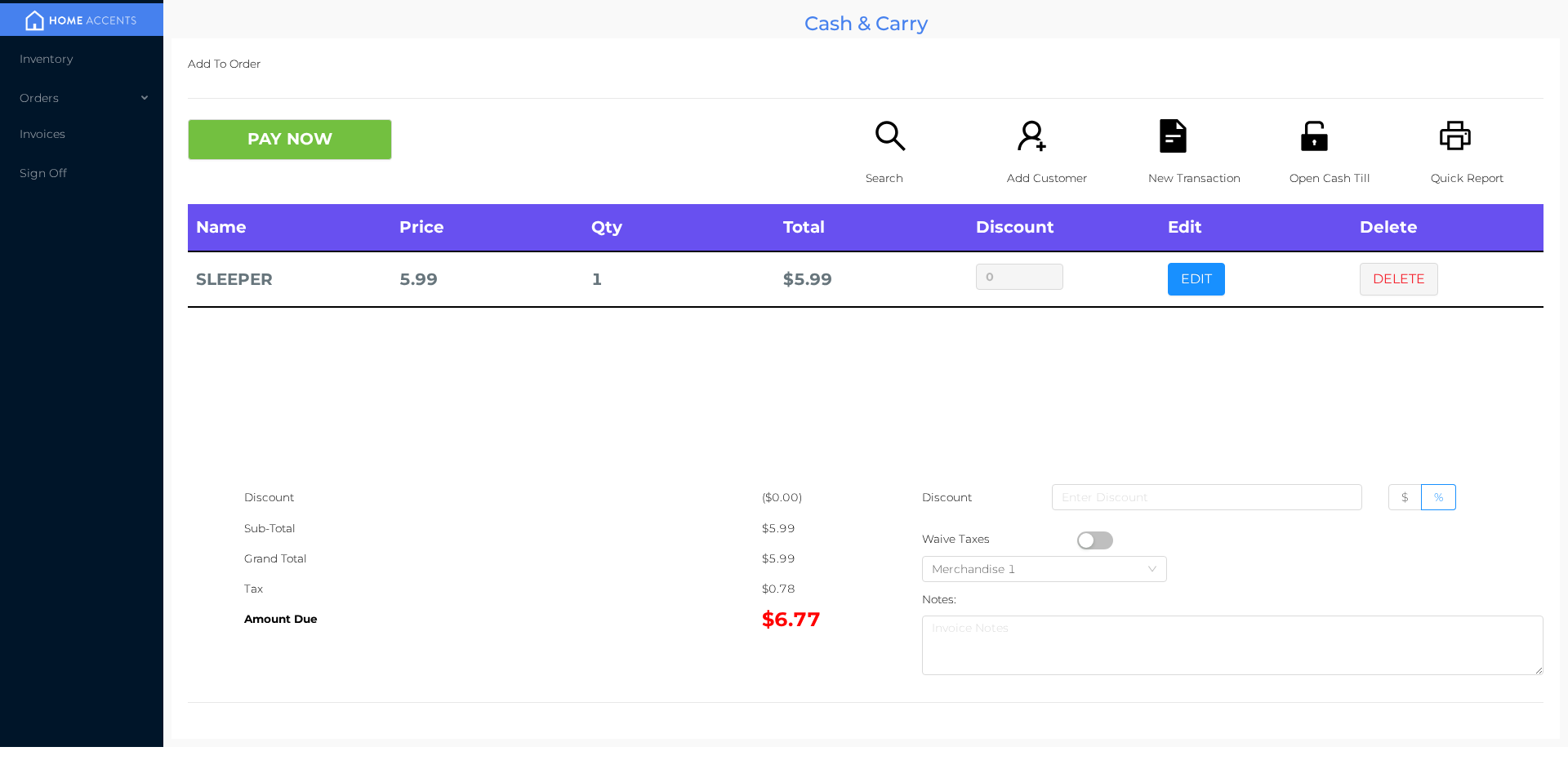
click at [1431, 142] on div "Quick Report" at bounding box center [1487, 162] width 113 height 85
click at [1399, 268] on button "DELETE" at bounding box center [1399, 280] width 78 height 33
click at [305, 139] on button "PAY NOW" at bounding box center [289, 139] width 204 height 41
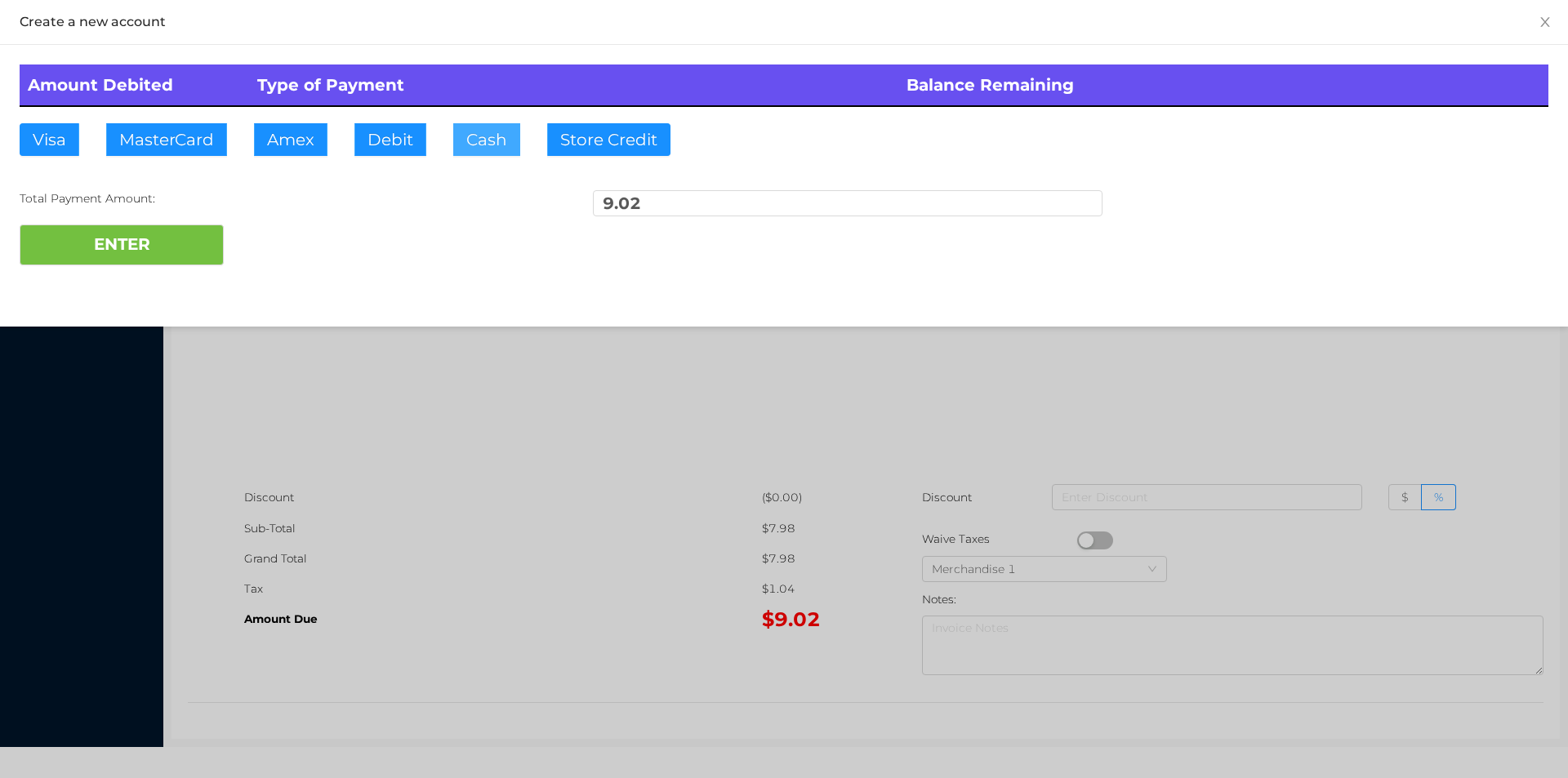
click at [478, 146] on button "Cash" at bounding box center [486, 140] width 67 height 33
type input "20."
click at [176, 260] on button "ENTER" at bounding box center [122, 245] width 204 height 41
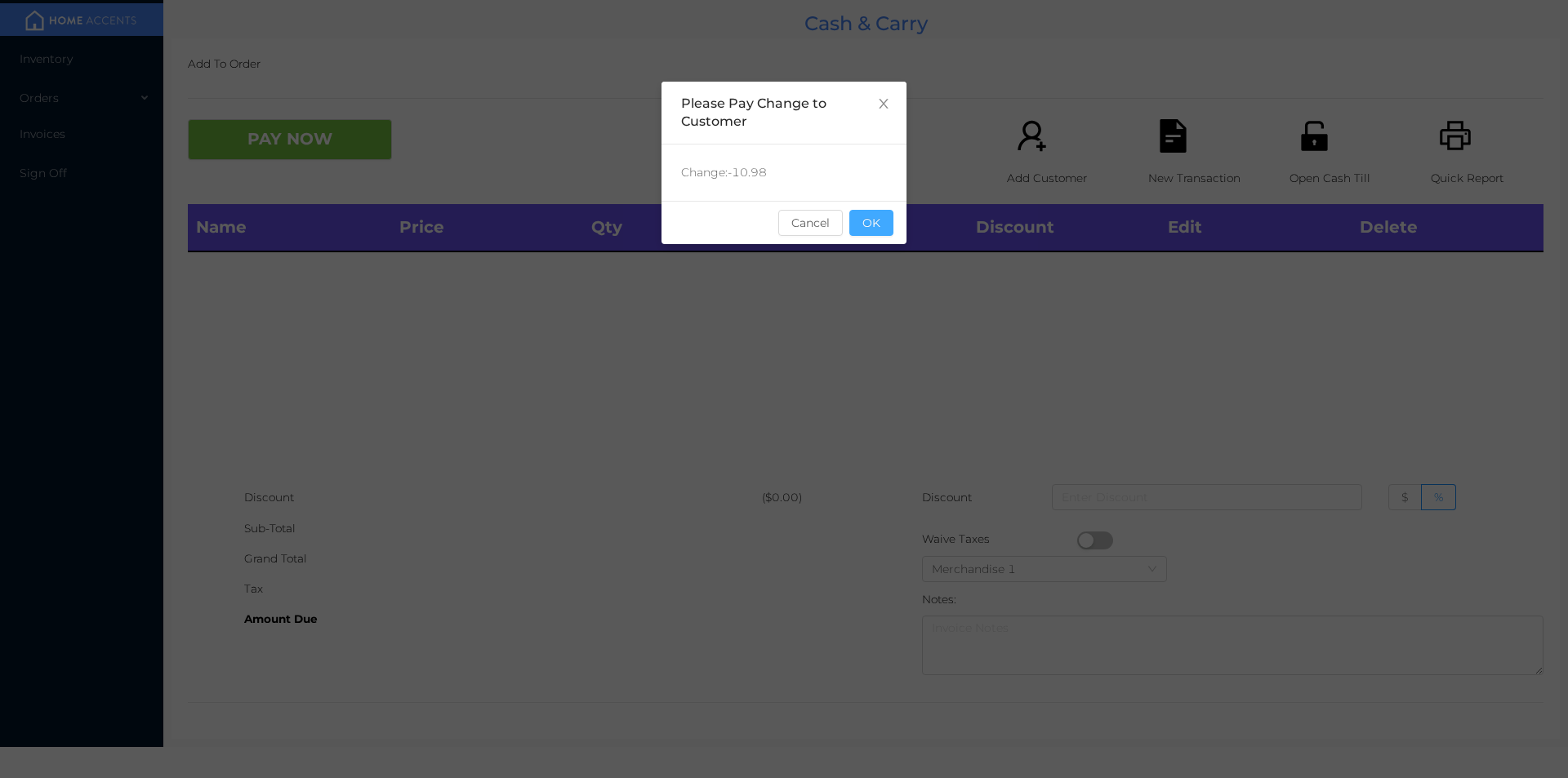
click at [872, 222] on button "OK" at bounding box center [871, 223] width 44 height 26
click at [920, 307] on div "Name Price Qty Total Discount Edit Delete" at bounding box center [865, 343] width 1355 height 279
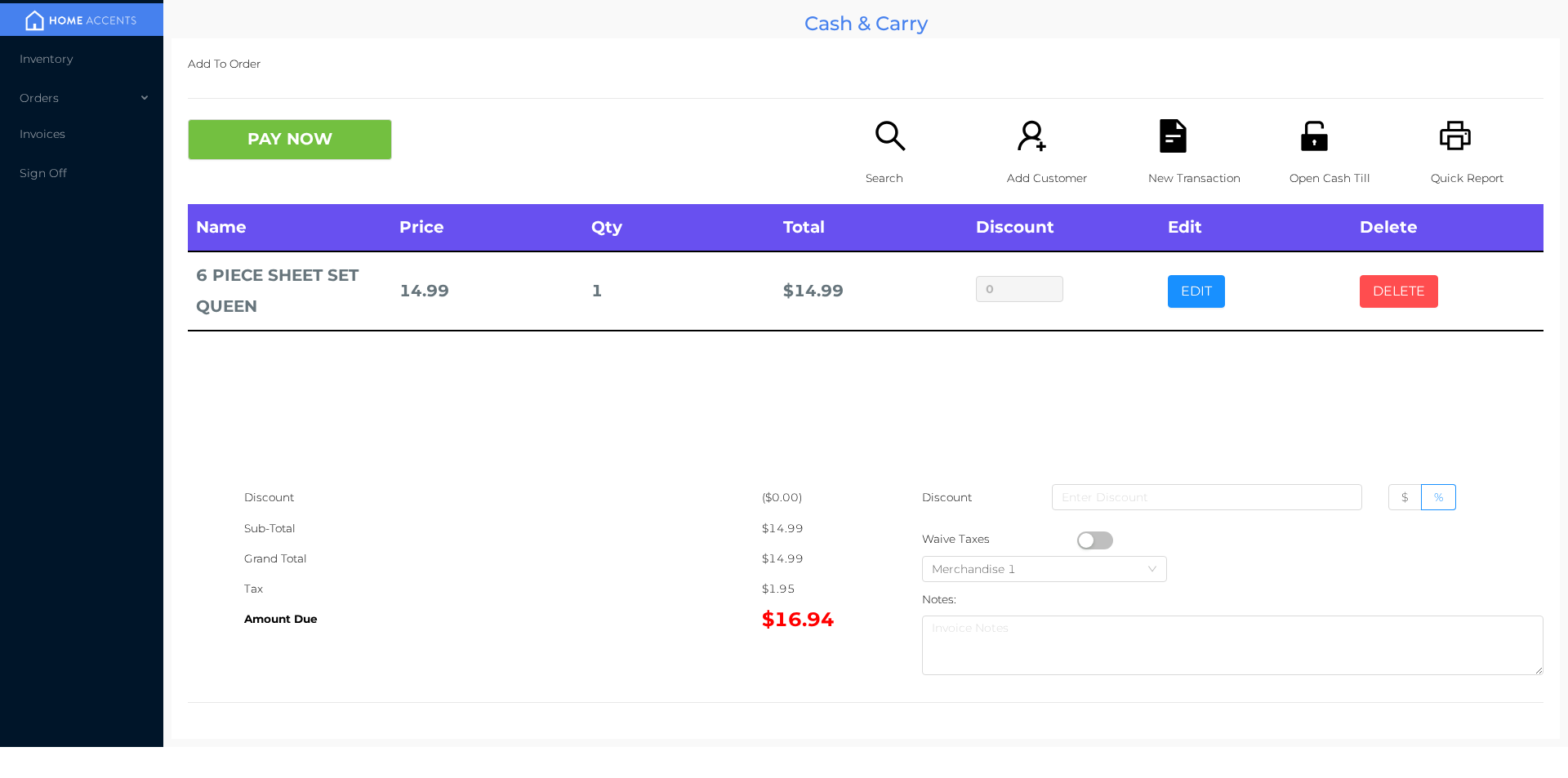
click at [1416, 287] on button "DELETE" at bounding box center [1399, 292] width 78 height 33
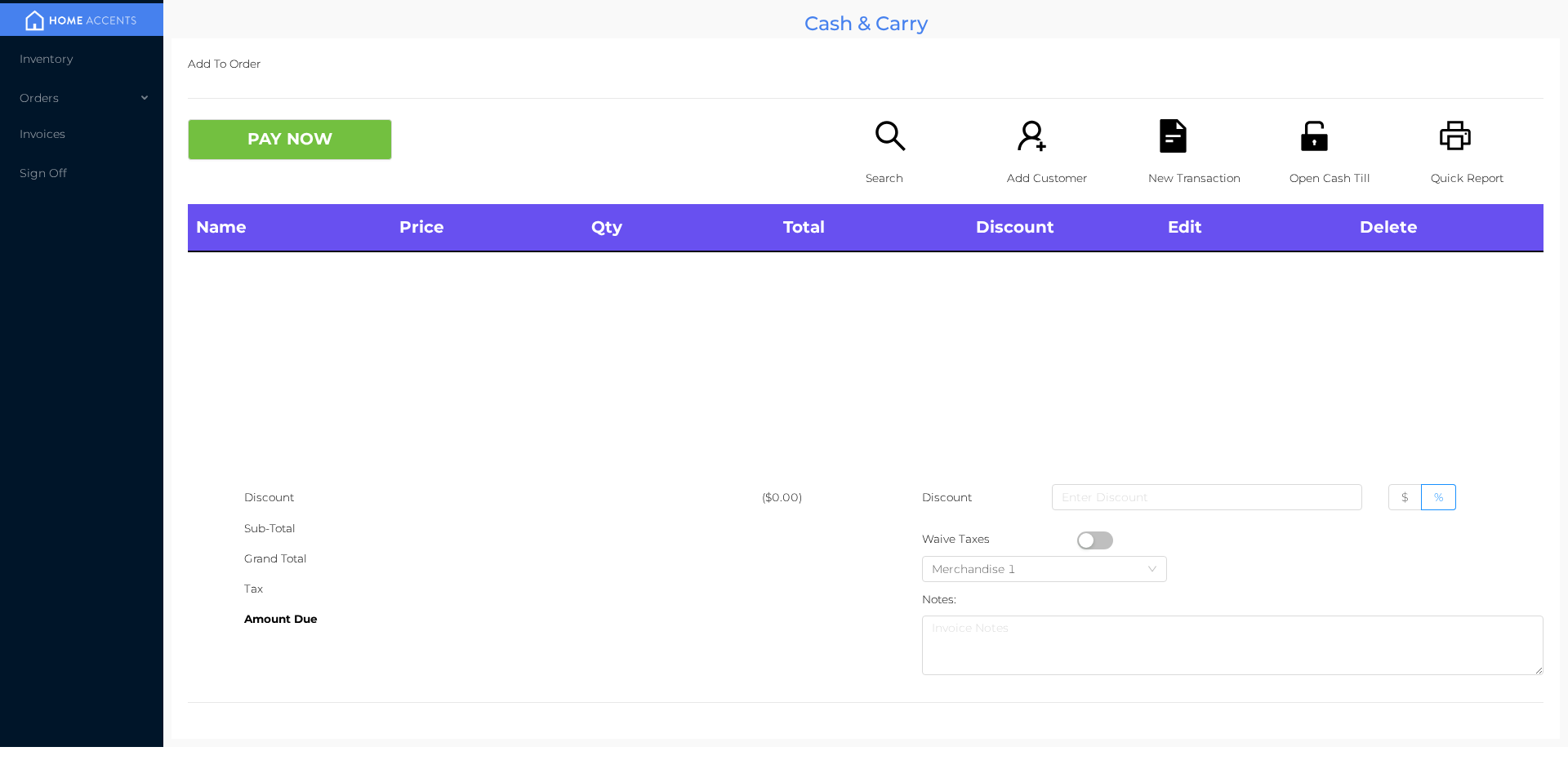
click at [1461, 139] on div "Quick Report" at bounding box center [1487, 162] width 113 height 85
click at [251, 143] on button "PAY NOW" at bounding box center [289, 139] width 204 height 41
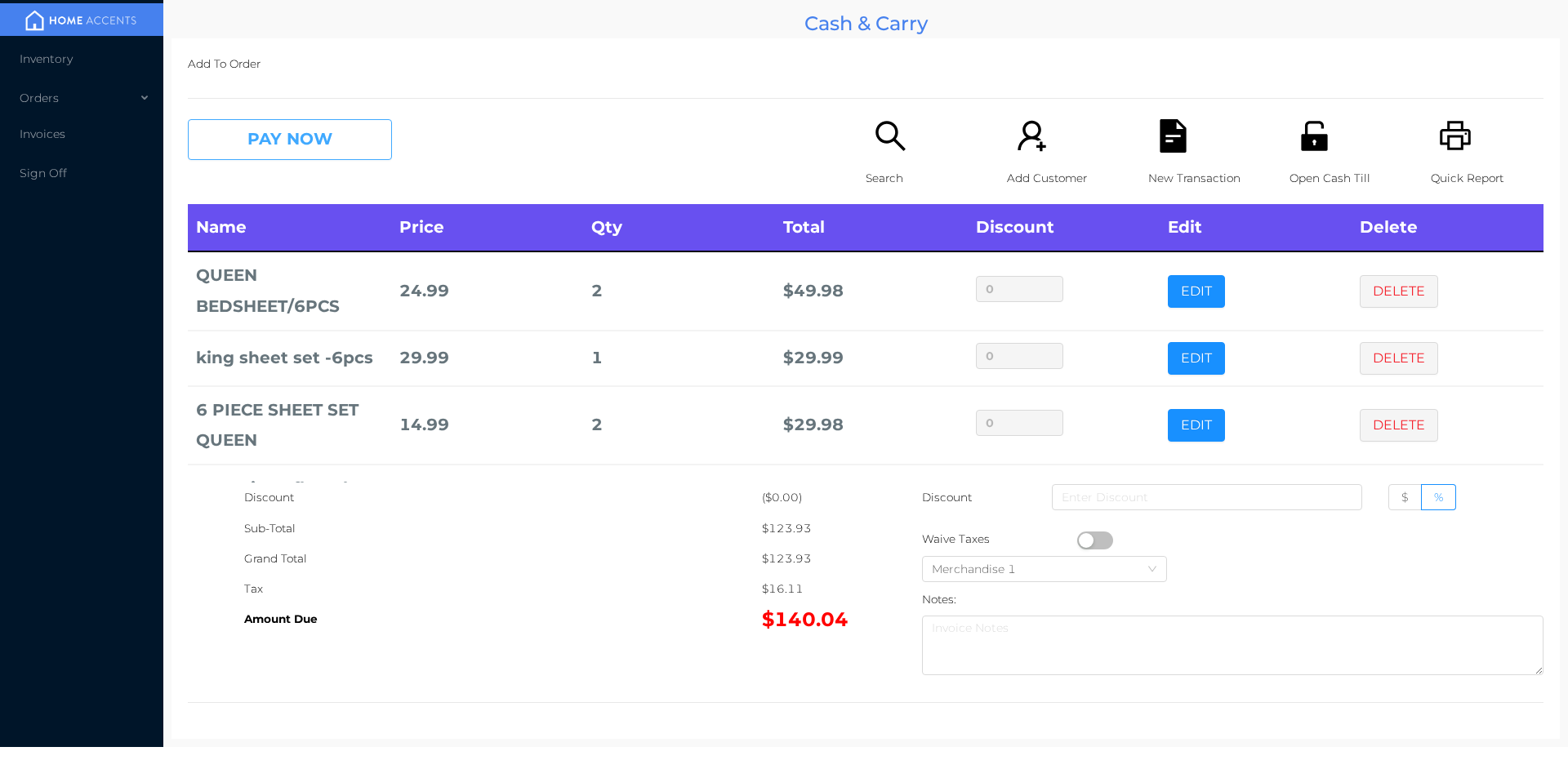
click at [273, 125] on button "PAY NOW" at bounding box center [289, 139] width 204 height 41
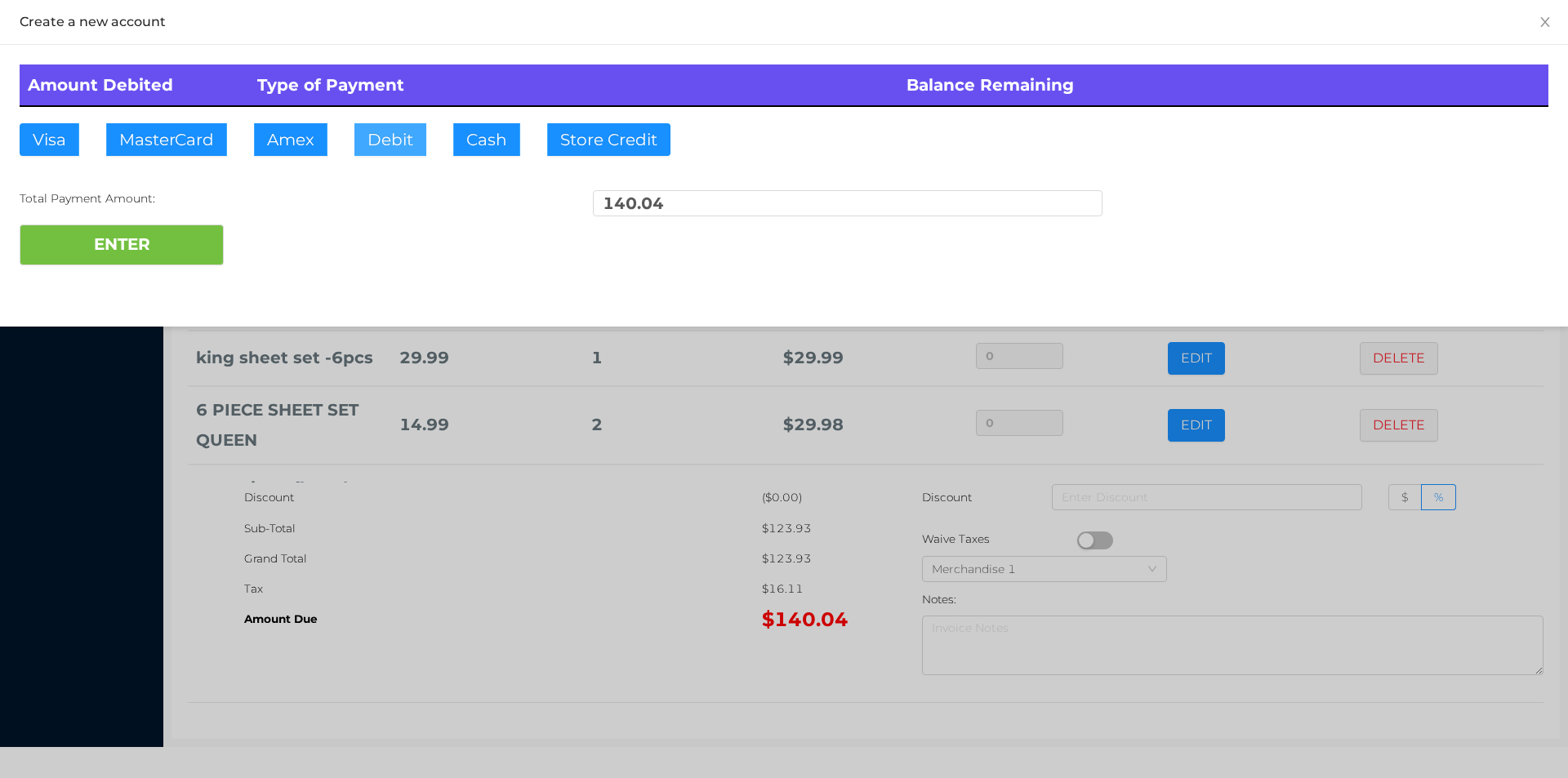
click at [389, 143] on button "Debit" at bounding box center [390, 140] width 72 height 33
click at [144, 230] on button "ENTER" at bounding box center [122, 245] width 204 height 41
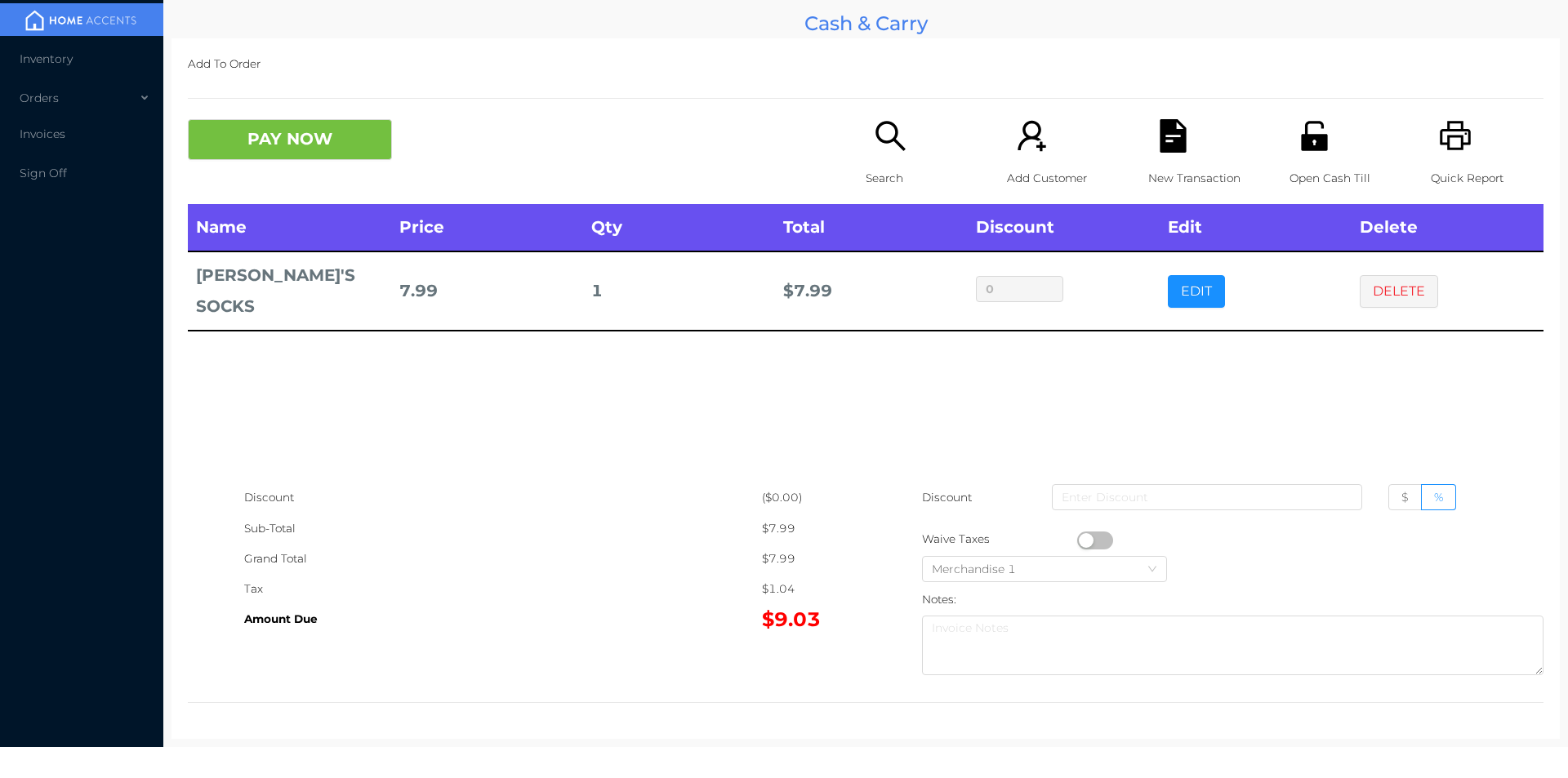
click at [1082, 540] on button "button" at bounding box center [1094, 540] width 36 height 18
click at [286, 160] on button "PAY NOW" at bounding box center [289, 139] width 204 height 41
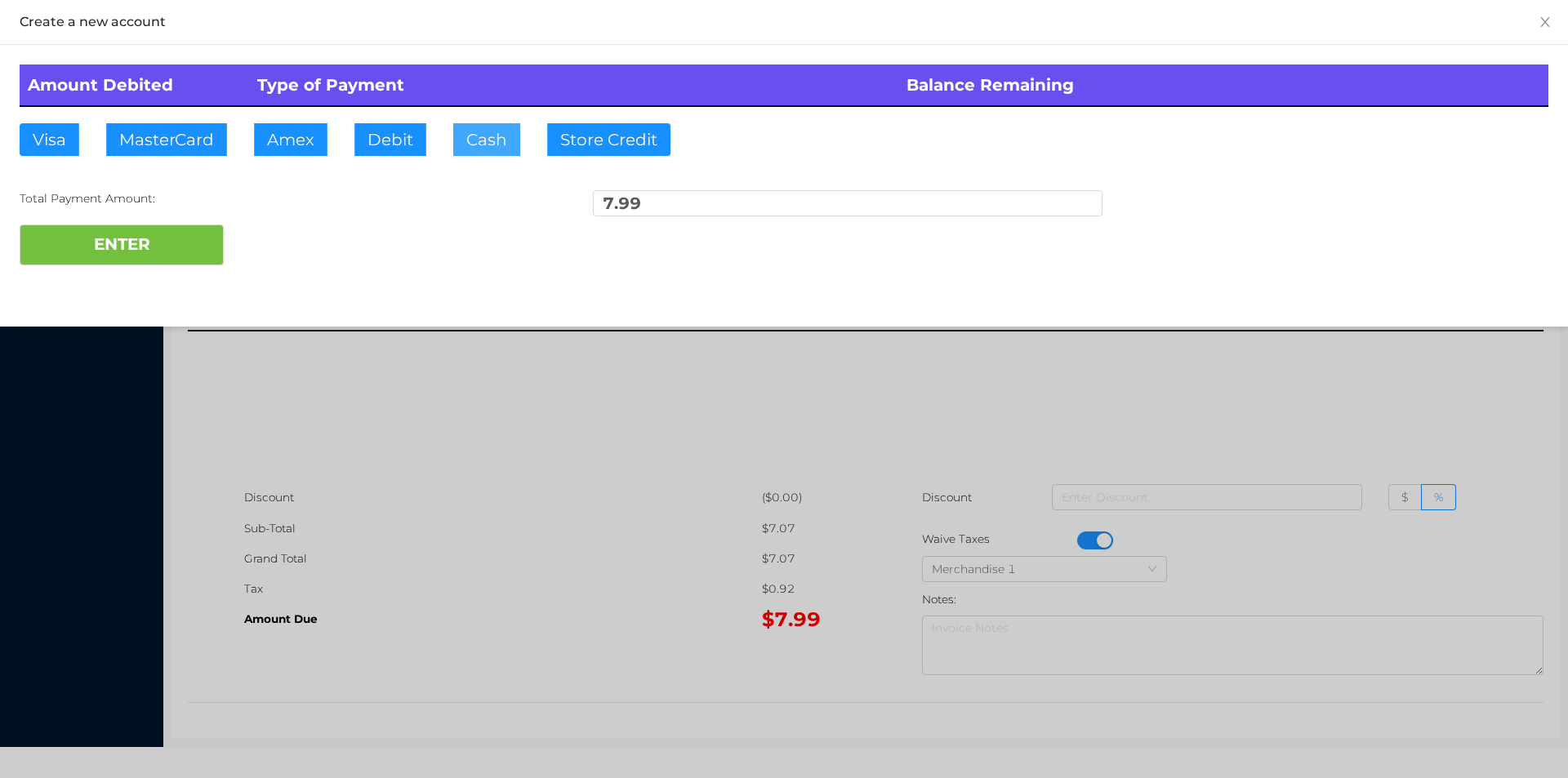
click at [454, 143] on button "Cash" at bounding box center [486, 140] width 67 height 33
type input "10."
click at [163, 241] on button "ENTER" at bounding box center [122, 245] width 204 height 41
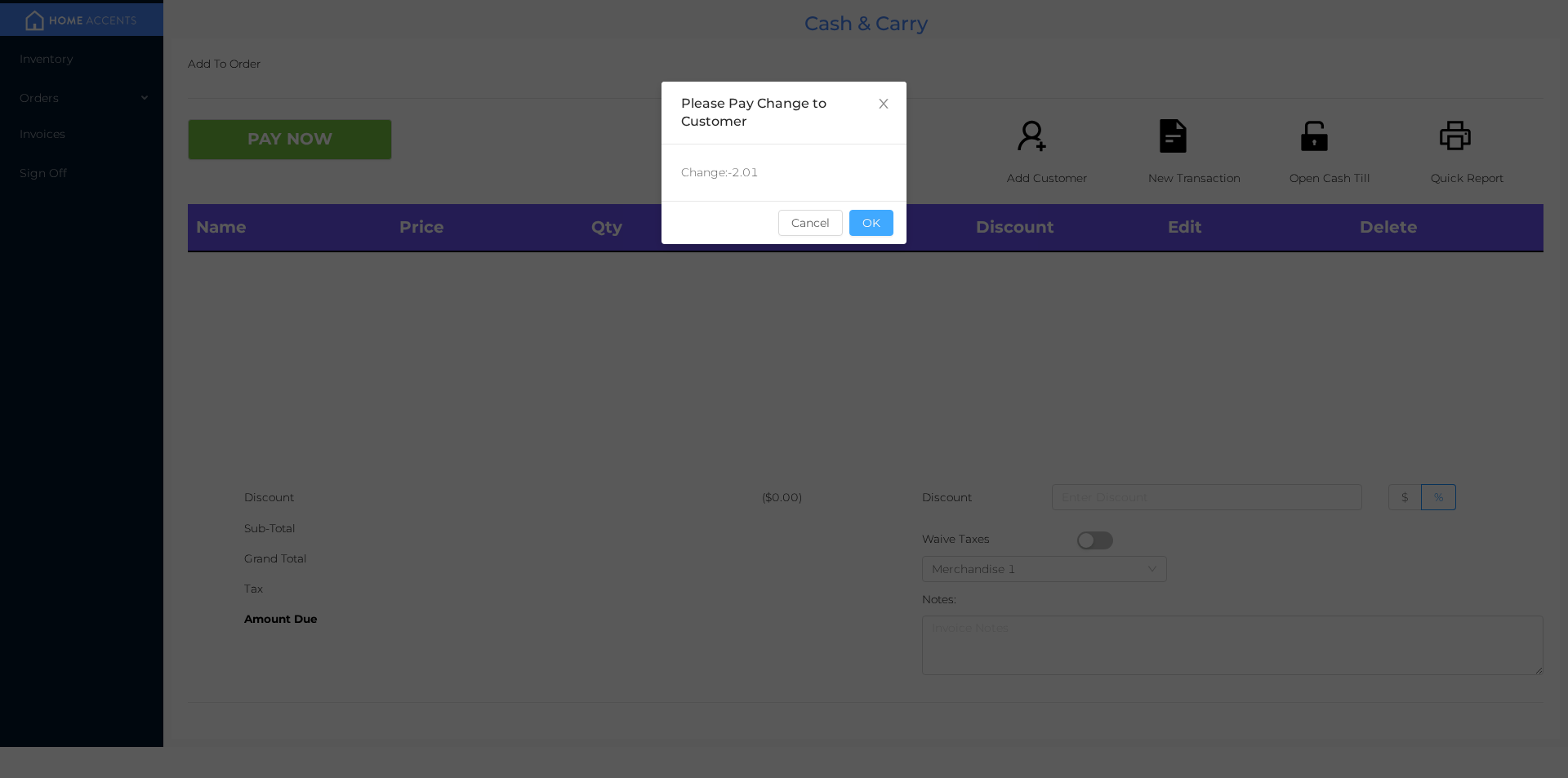
click at [873, 221] on button "OK" at bounding box center [871, 223] width 44 height 26
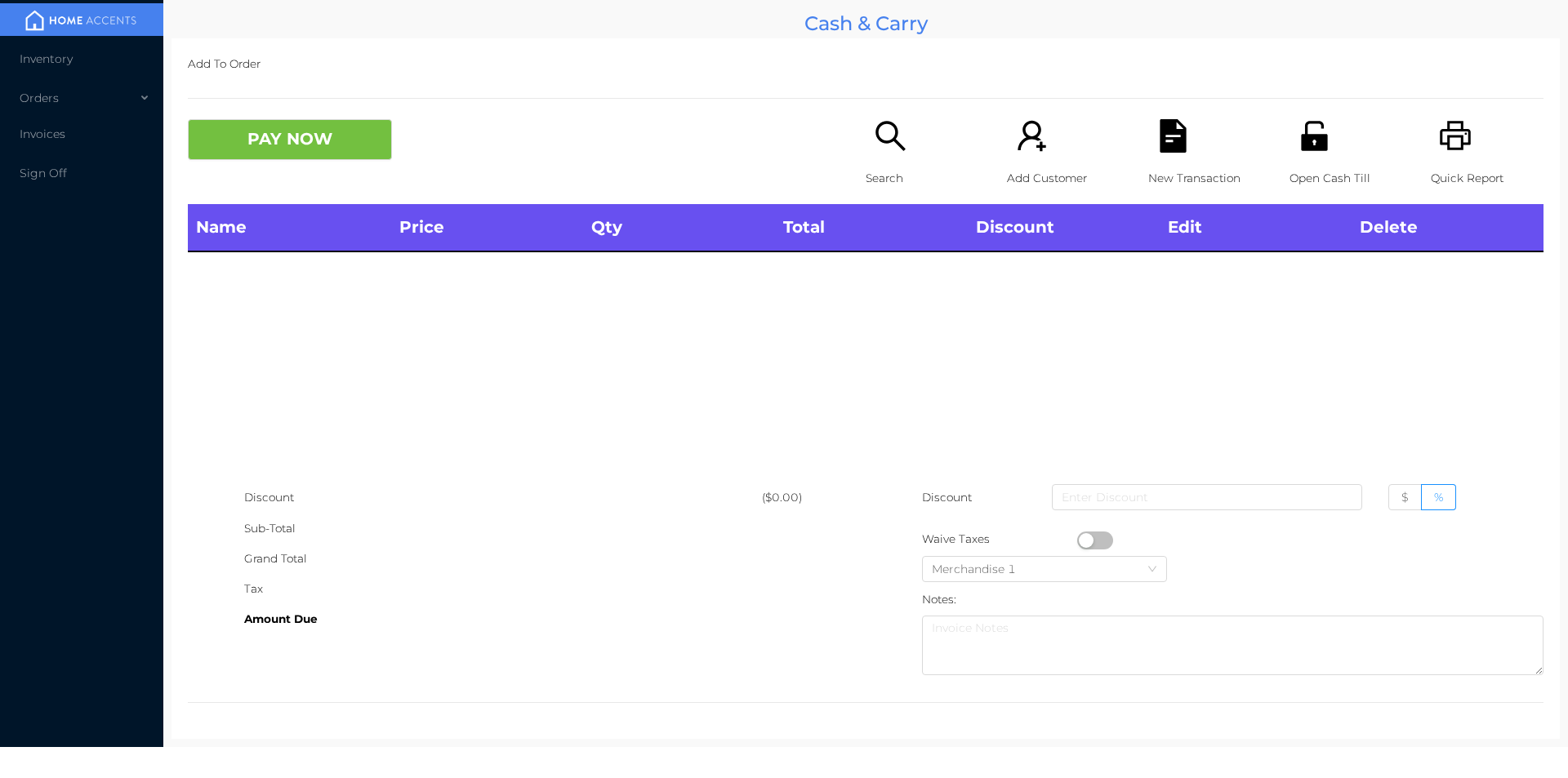
click at [929, 351] on div "Name Price Qty Total Discount Edit Delete" at bounding box center [865, 343] width 1355 height 279
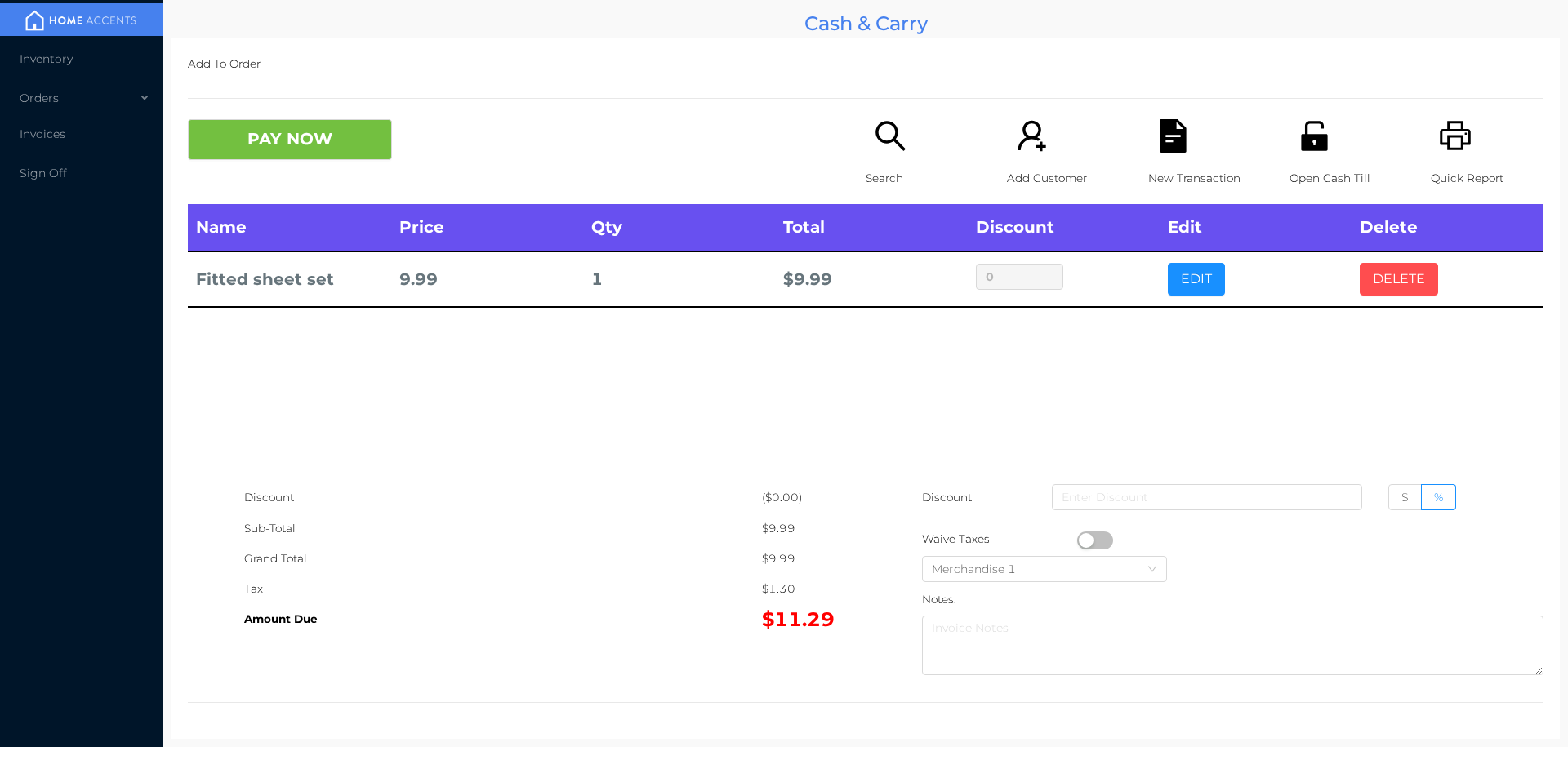
click at [1397, 294] on button "DELETE" at bounding box center [1399, 280] width 78 height 33
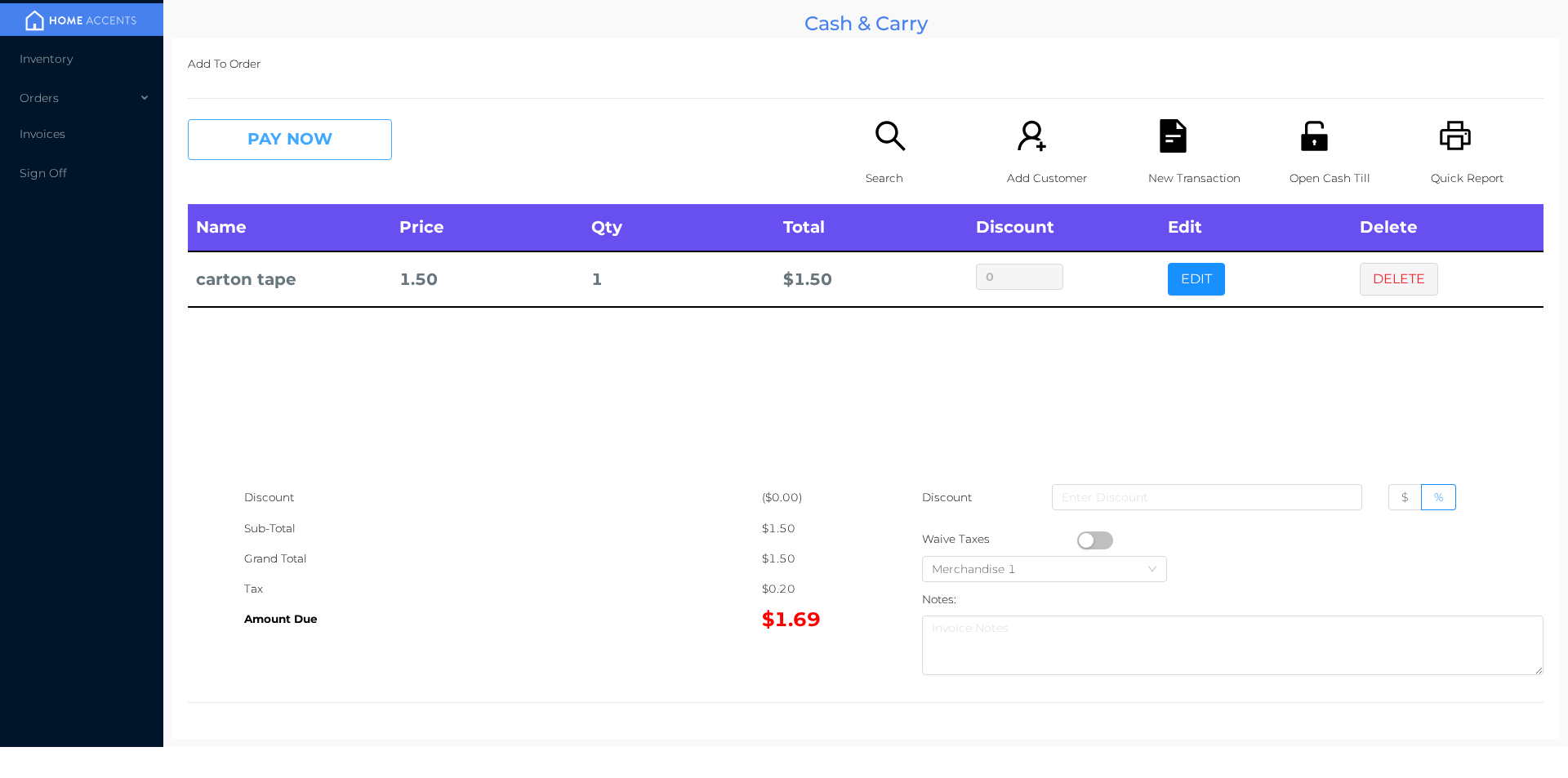
click at [273, 155] on button "PAY NOW" at bounding box center [289, 139] width 204 height 41
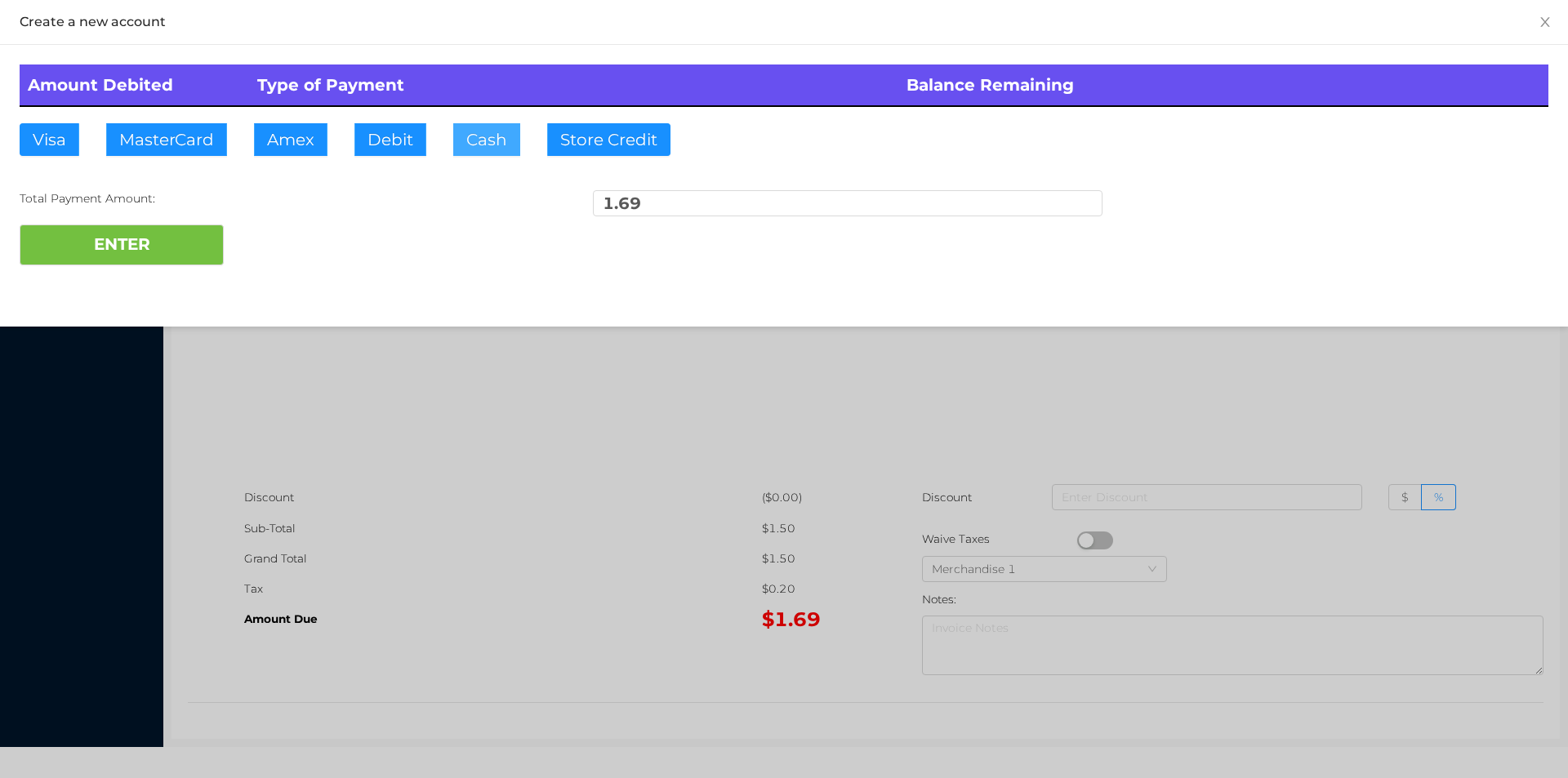
click at [493, 150] on button "Cash" at bounding box center [486, 140] width 67 height 33
click at [100, 226] on button "ENTER" at bounding box center [122, 245] width 204 height 41
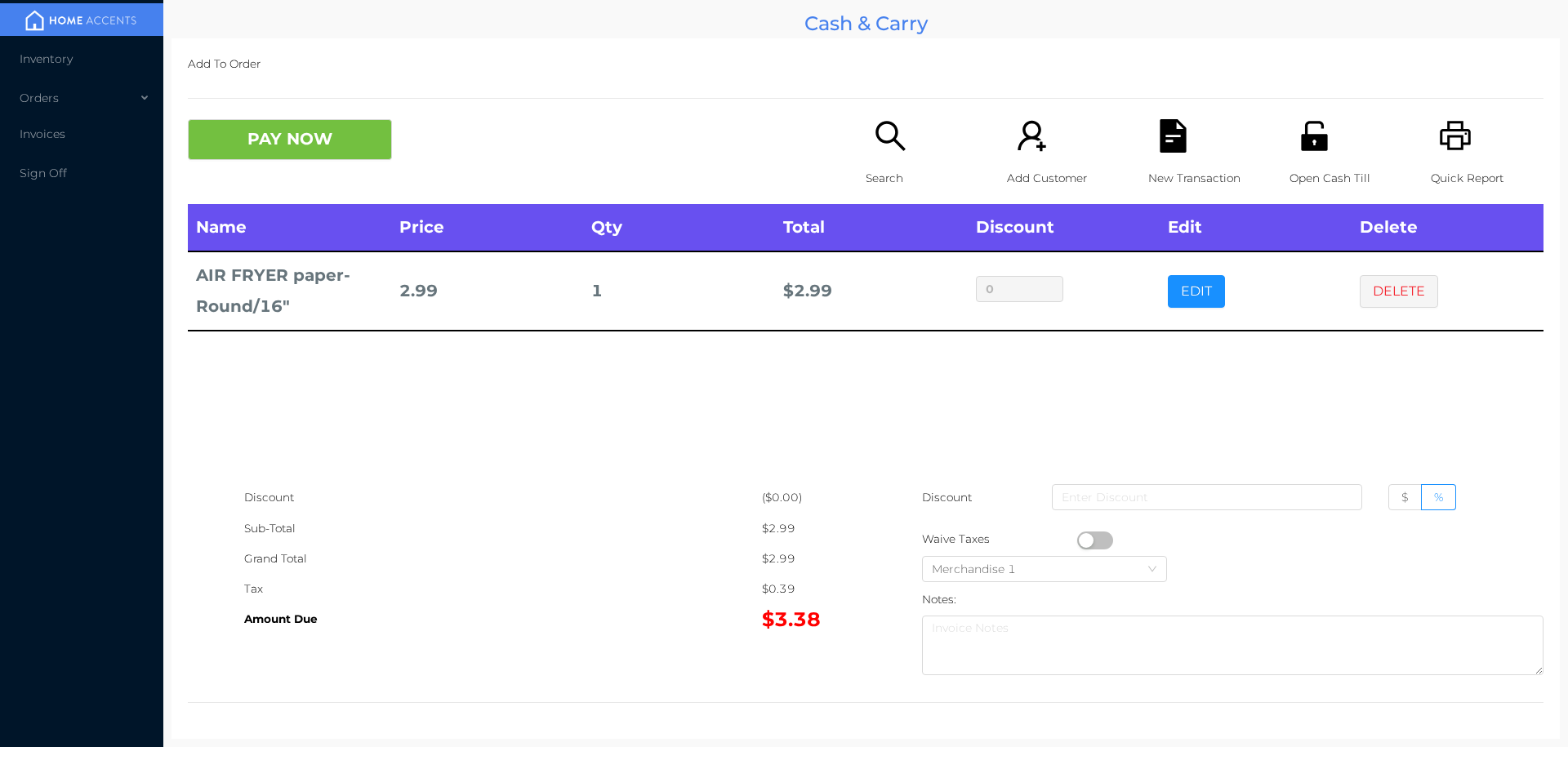
click at [900, 119] on icon "icon: search" at bounding box center [890, 135] width 34 height 34
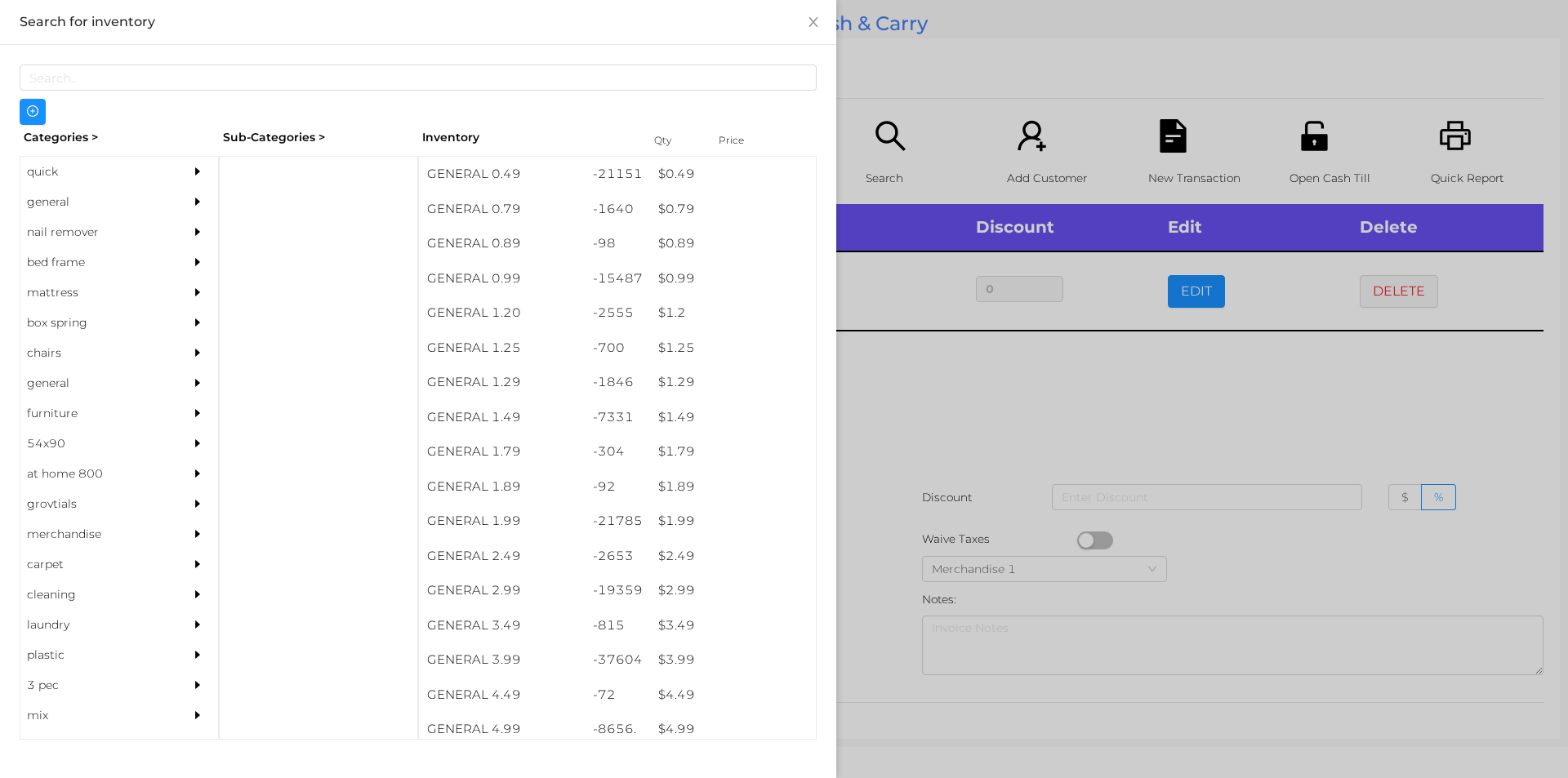
click at [62, 202] on div "general" at bounding box center [95, 201] width 148 height 30
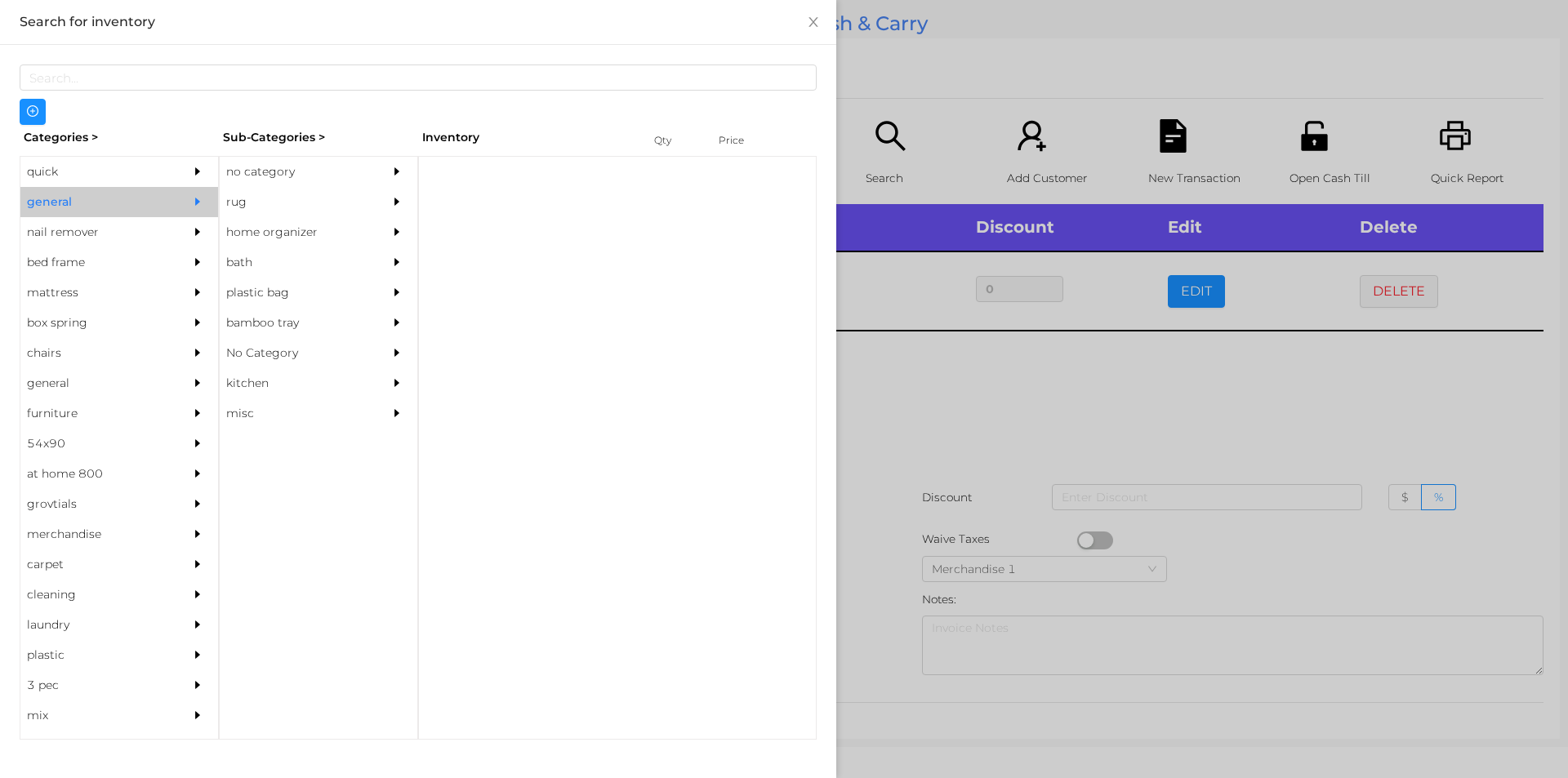
click at [230, 165] on div "no category" at bounding box center [293, 172] width 148 height 30
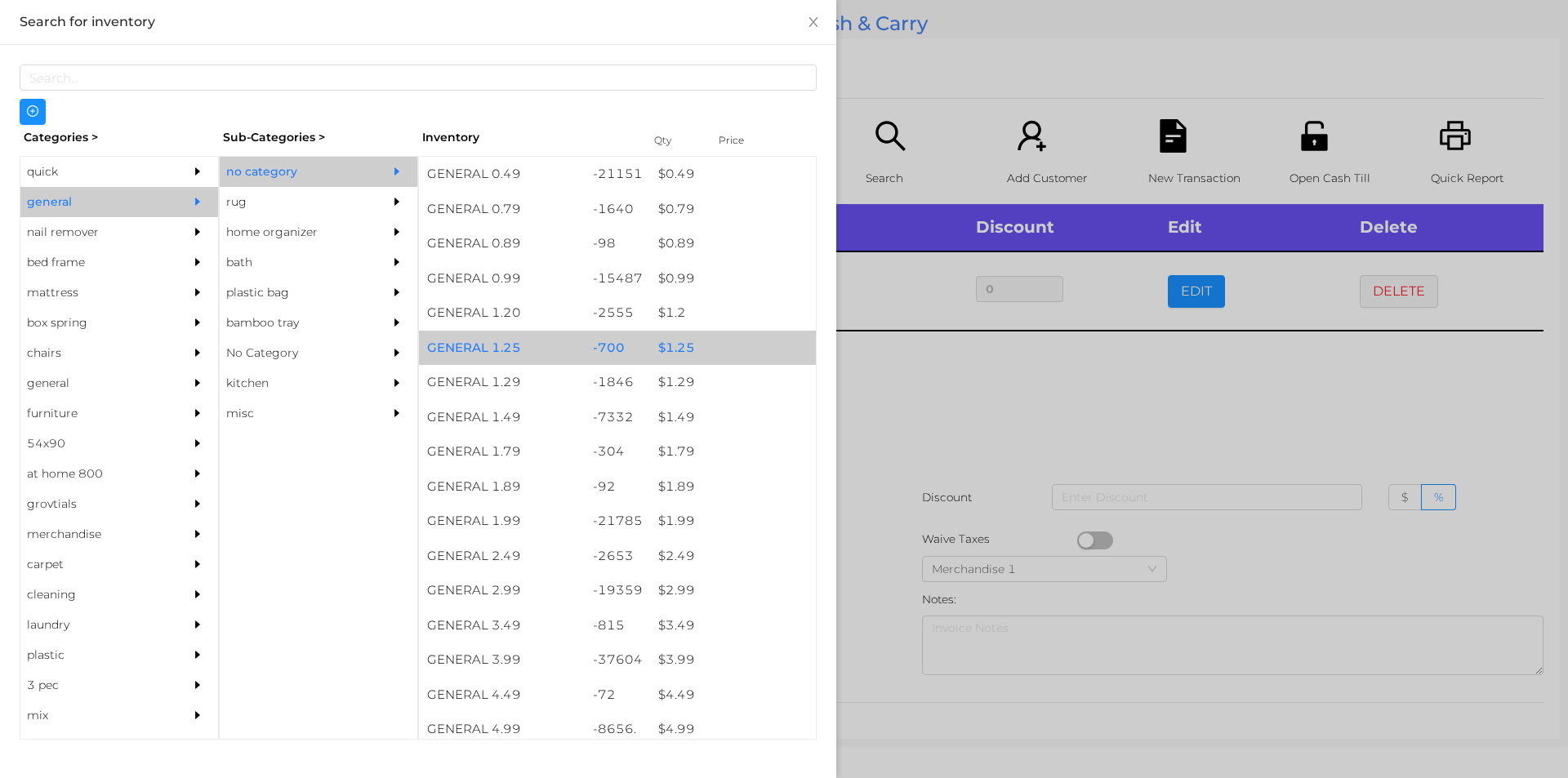
click at [682, 356] on div "$ 1.25" at bounding box center [733, 348] width 166 height 35
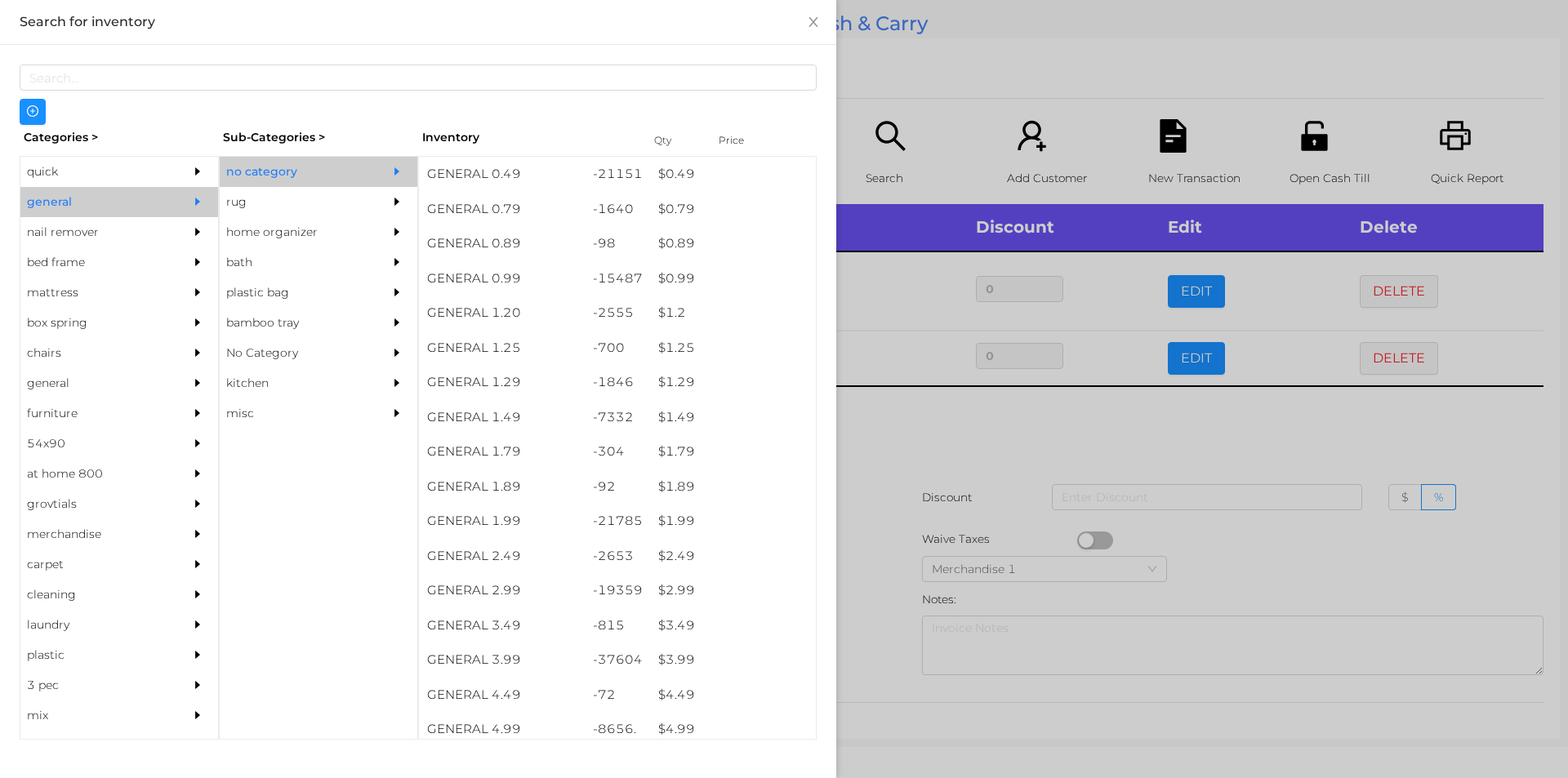
click at [881, 437] on div at bounding box center [784, 389] width 1568 height 778
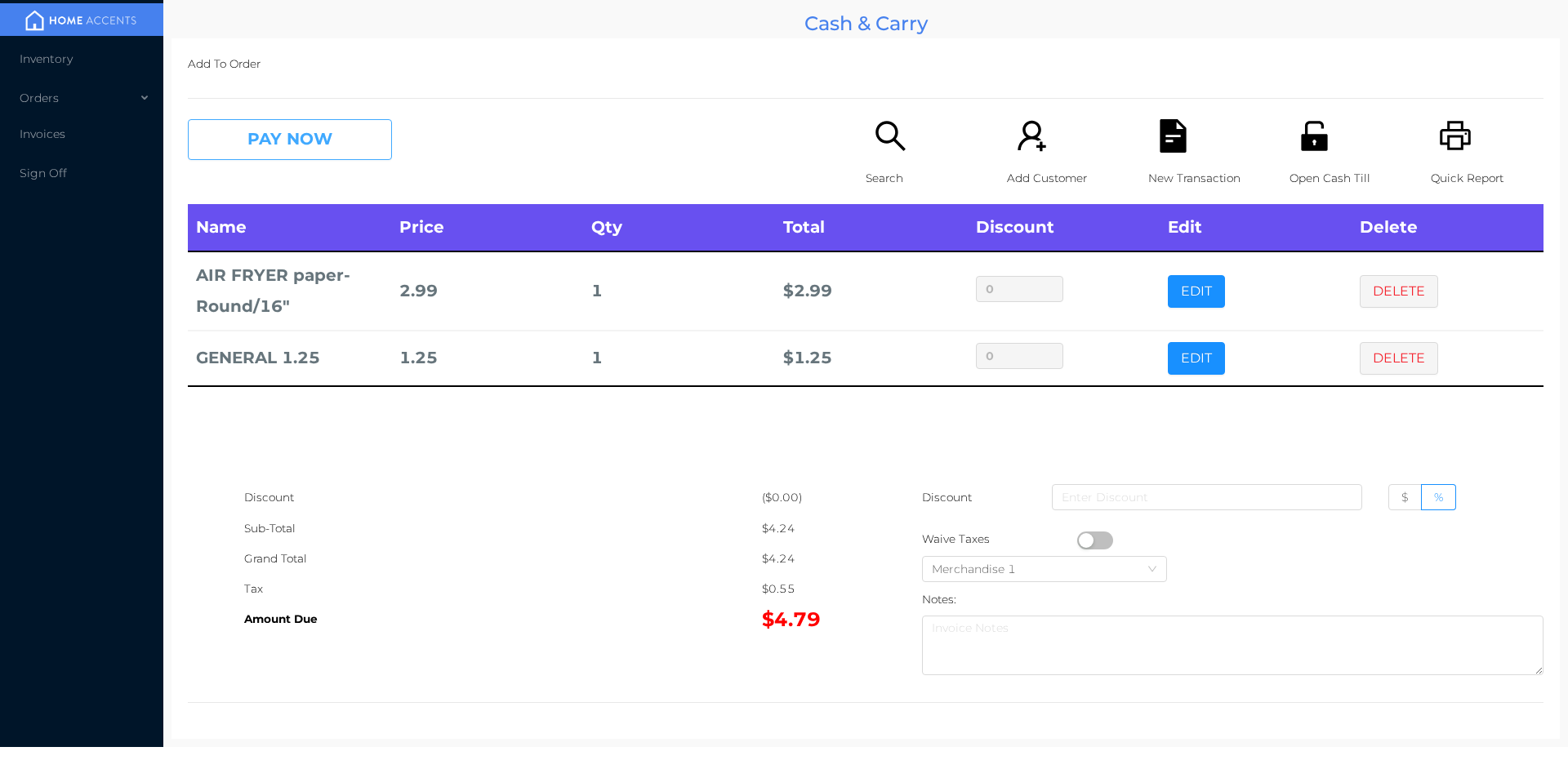
click at [273, 151] on button "PAY NOW" at bounding box center [289, 139] width 204 height 41
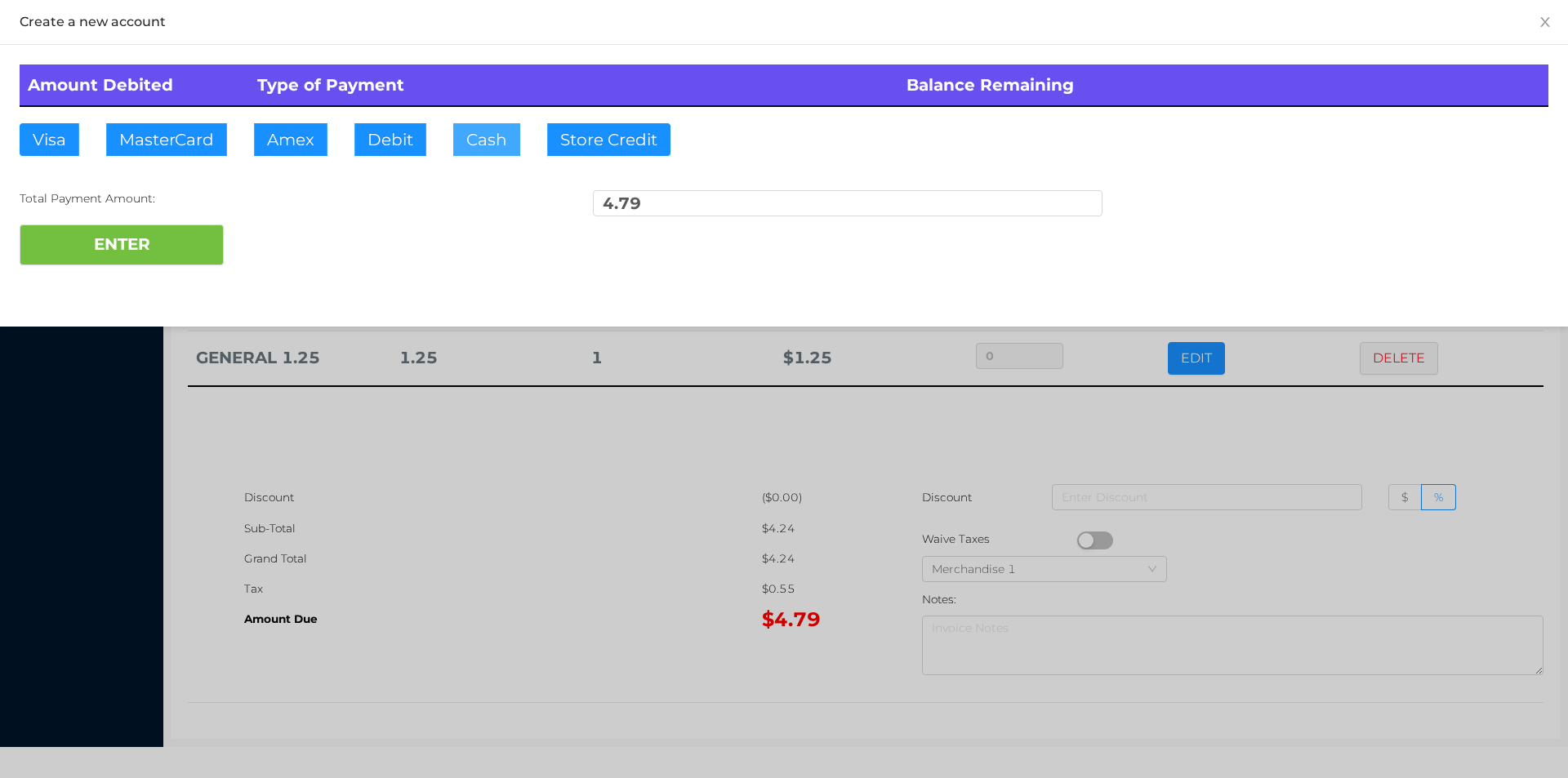
click at [470, 142] on button "Cash" at bounding box center [486, 140] width 67 height 33
type input "10."
click at [137, 249] on button "ENTER" at bounding box center [122, 245] width 204 height 41
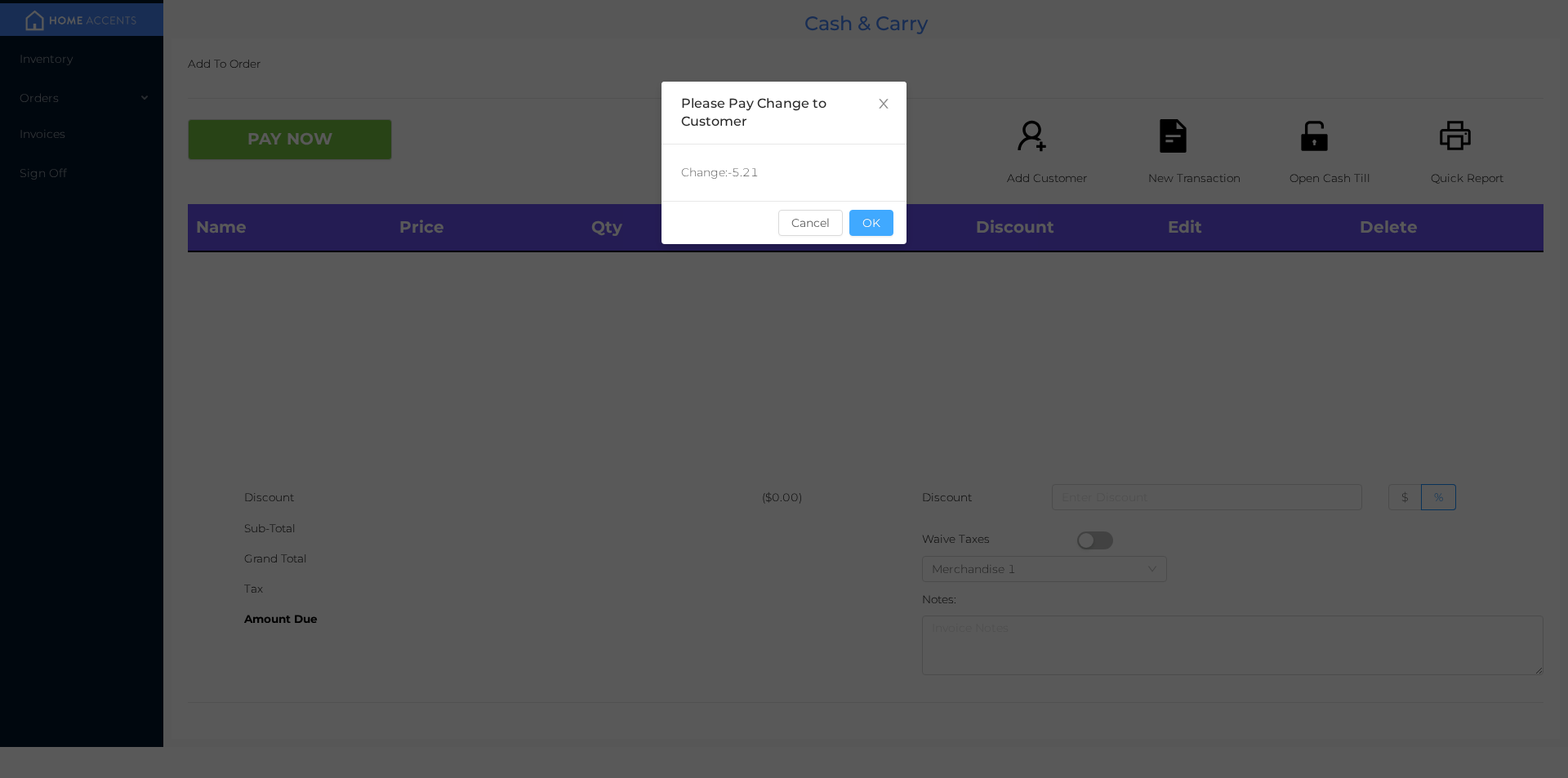
click at [860, 225] on button "OK" at bounding box center [871, 223] width 44 height 26
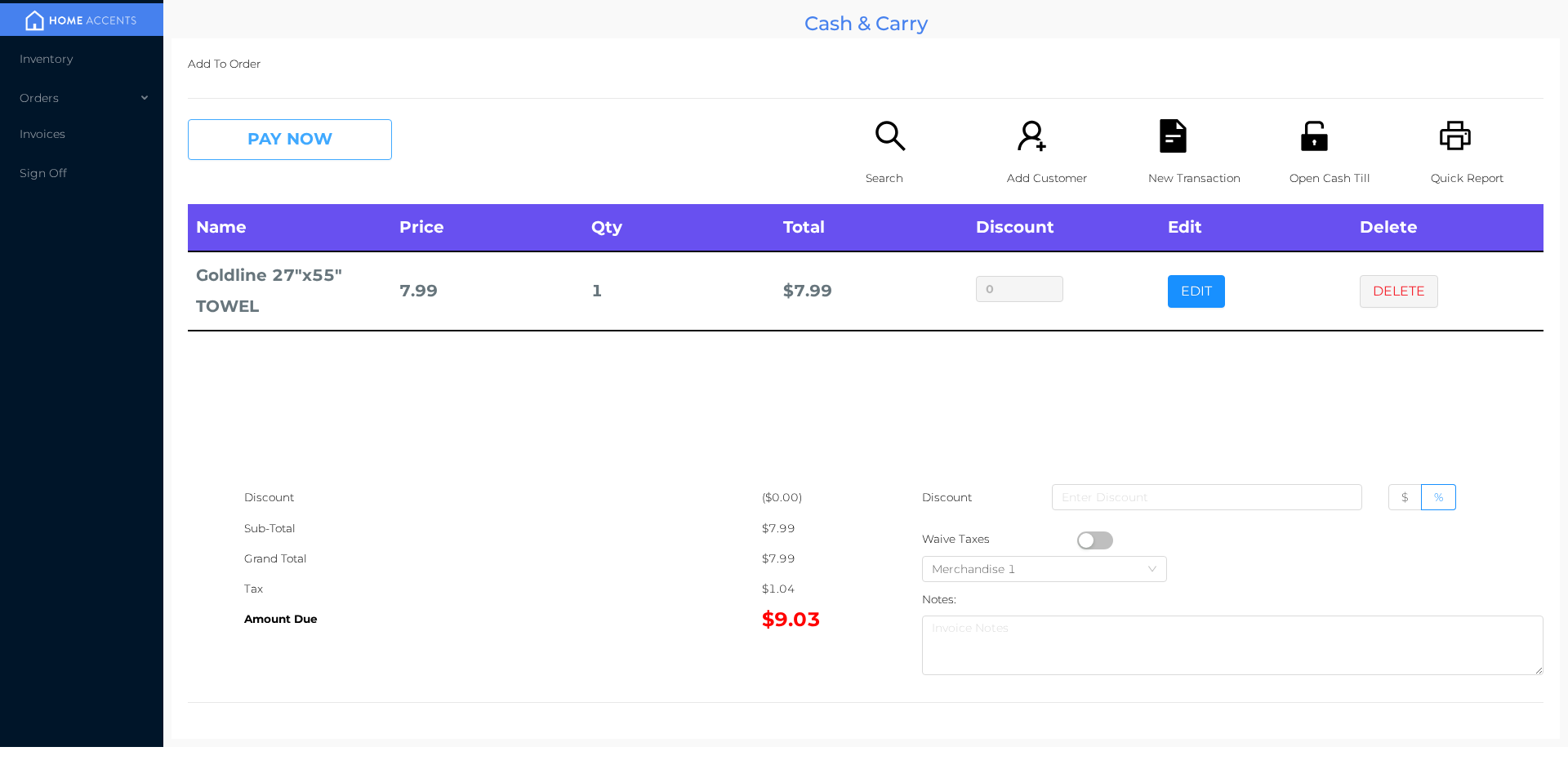
click at [289, 155] on button "PAY NOW" at bounding box center [289, 139] width 204 height 41
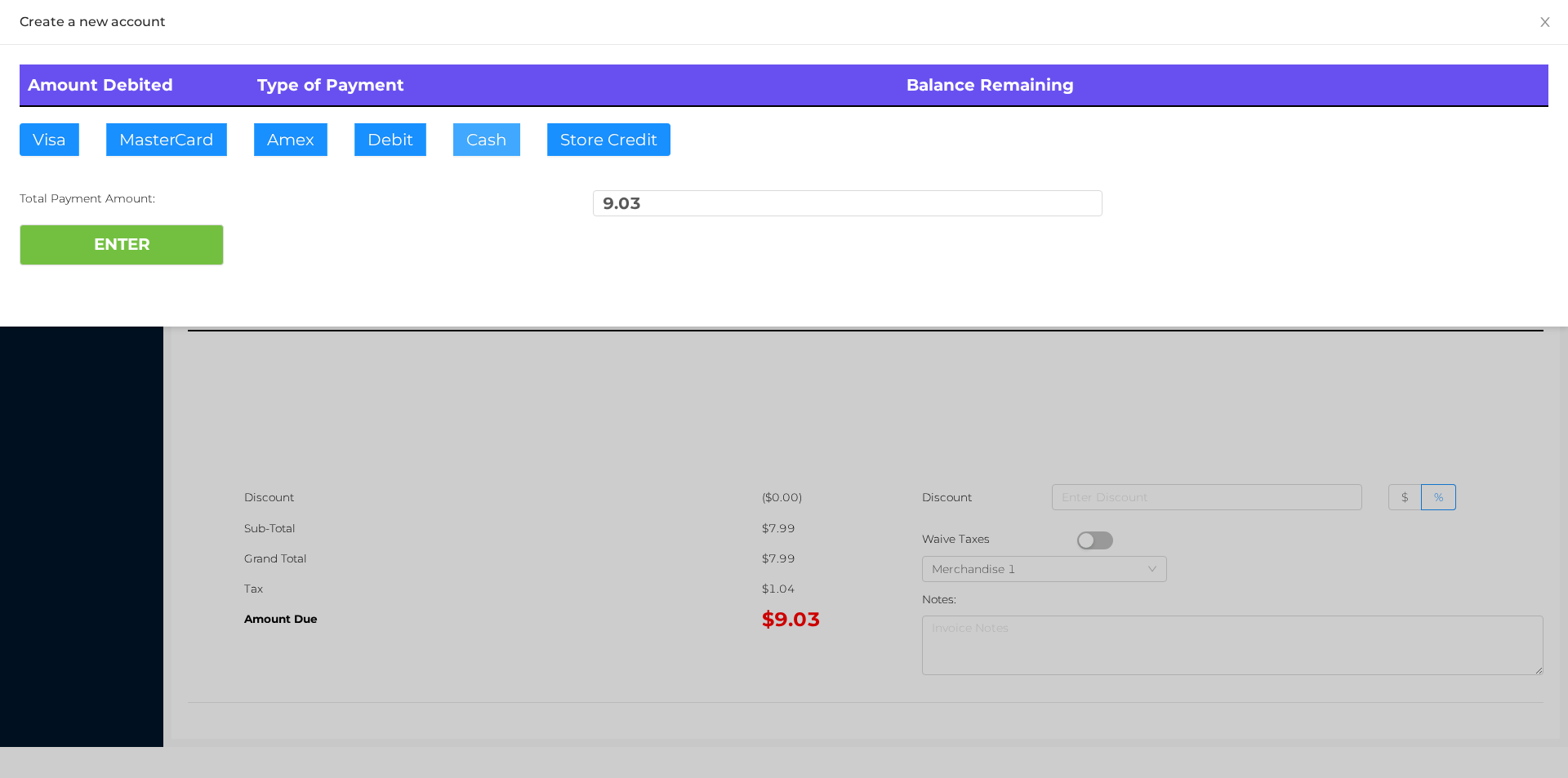
click at [461, 151] on button "Cash" at bounding box center [486, 140] width 67 height 33
click at [128, 260] on button "ENTER" at bounding box center [122, 245] width 204 height 41
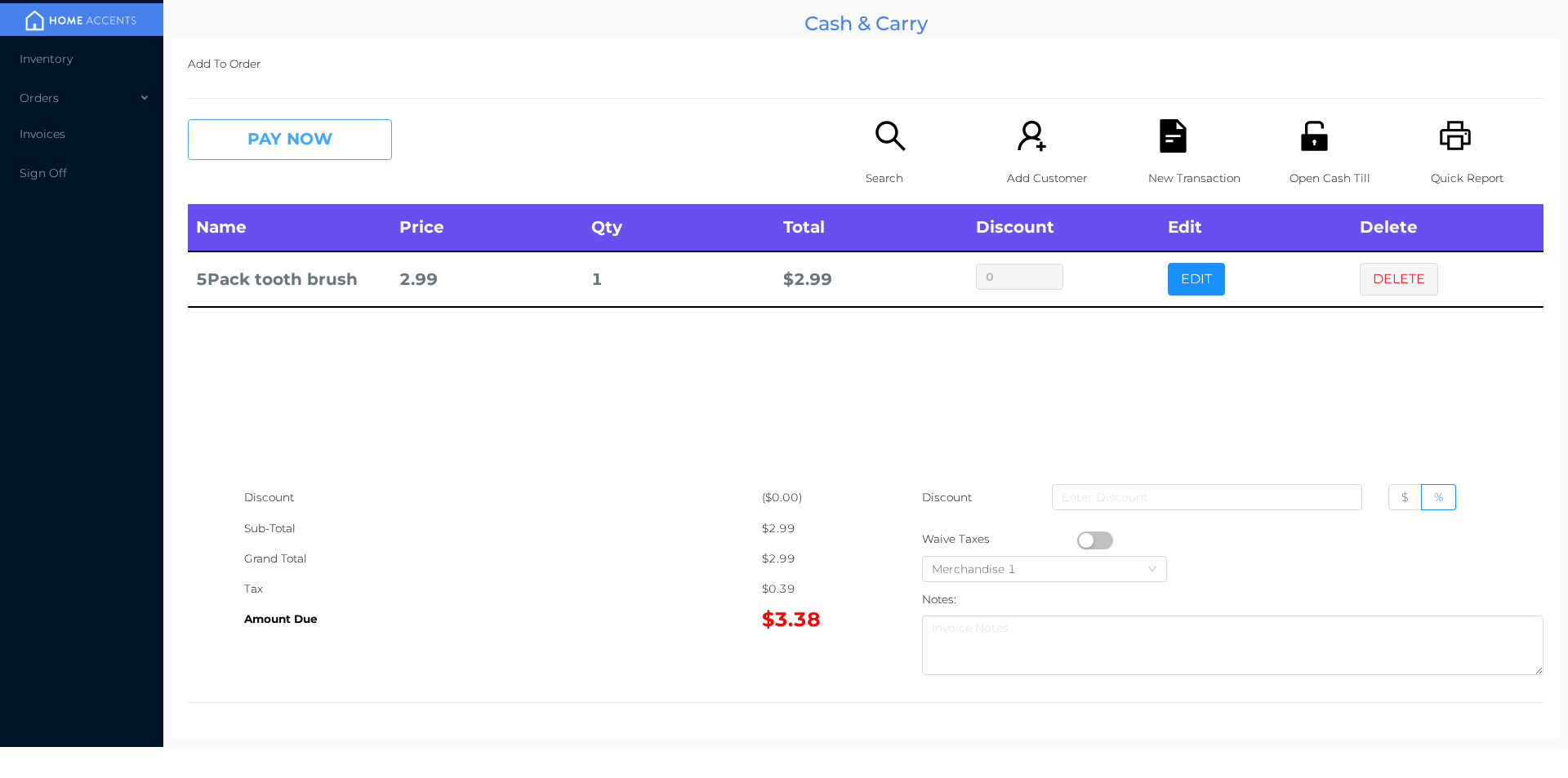
click at [279, 129] on button "PAY NOW" at bounding box center [289, 139] width 204 height 41
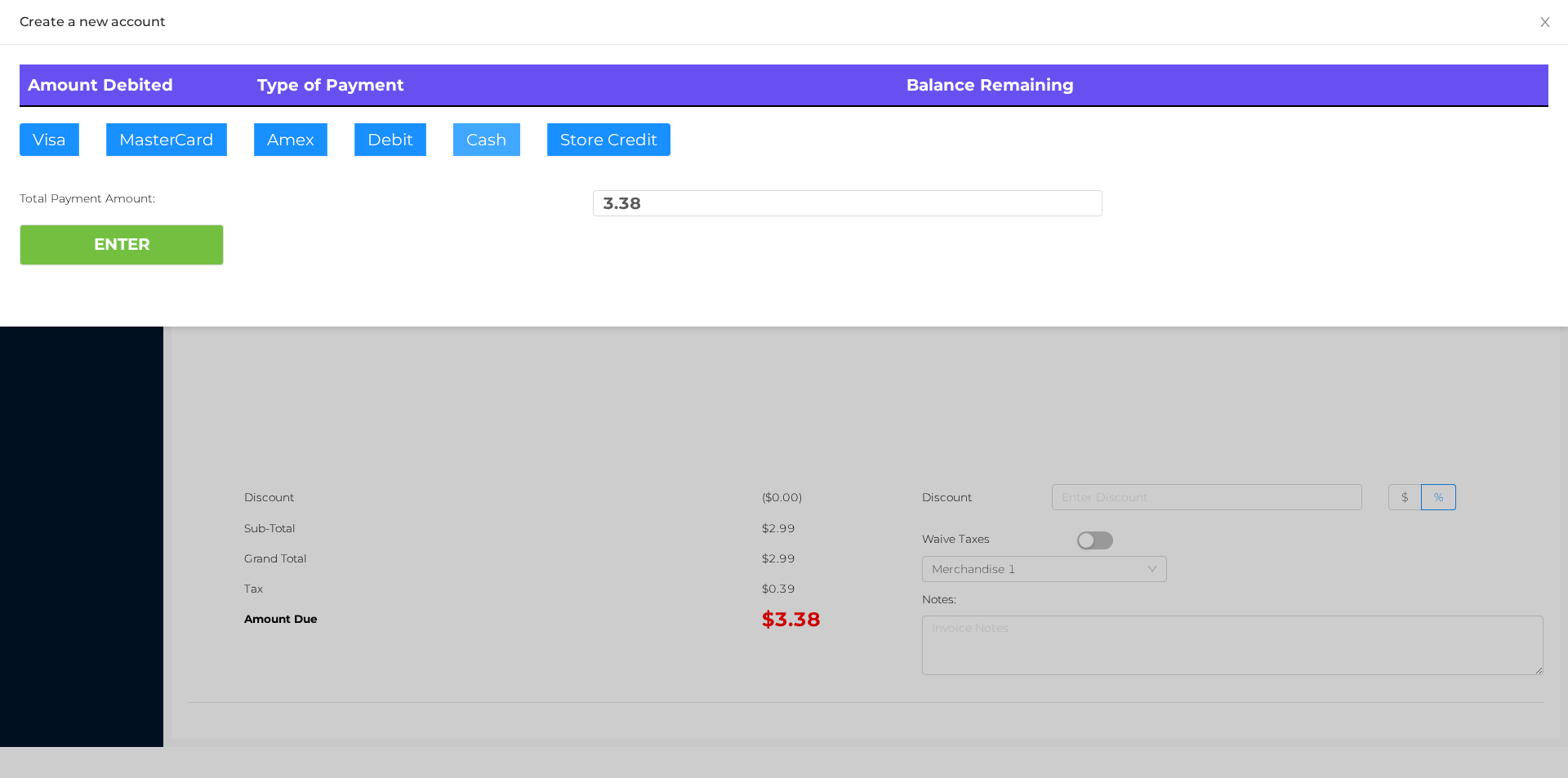
click at [471, 144] on button "Cash" at bounding box center [486, 140] width 67 height 33
type input "20."
click at [158, 243] on button "ENTER" at bounding box center [122, 245] width 204 height 41
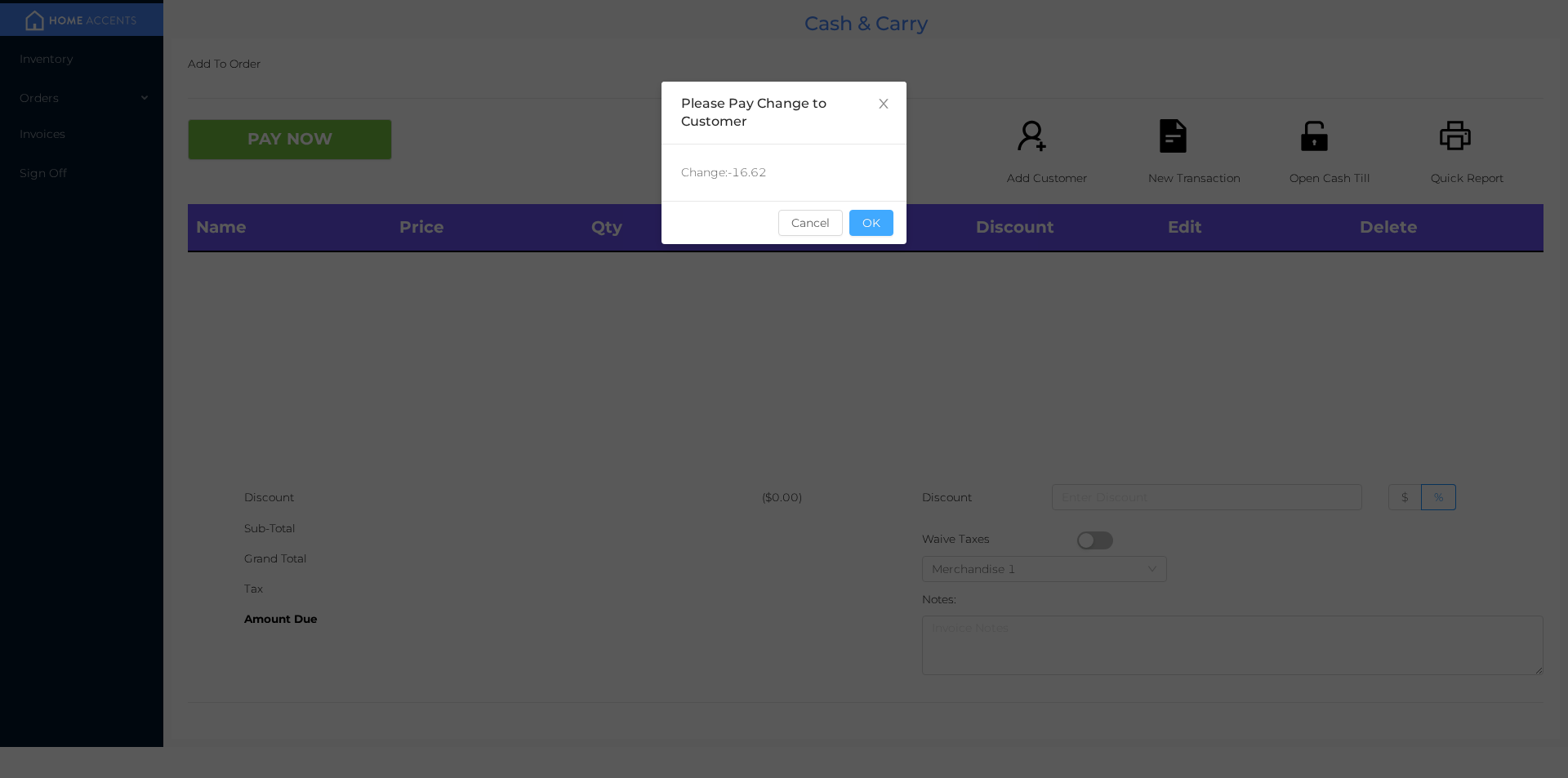
click at [866, 214] on button "OK" at bounding box center [871, 223] width 44 height 26
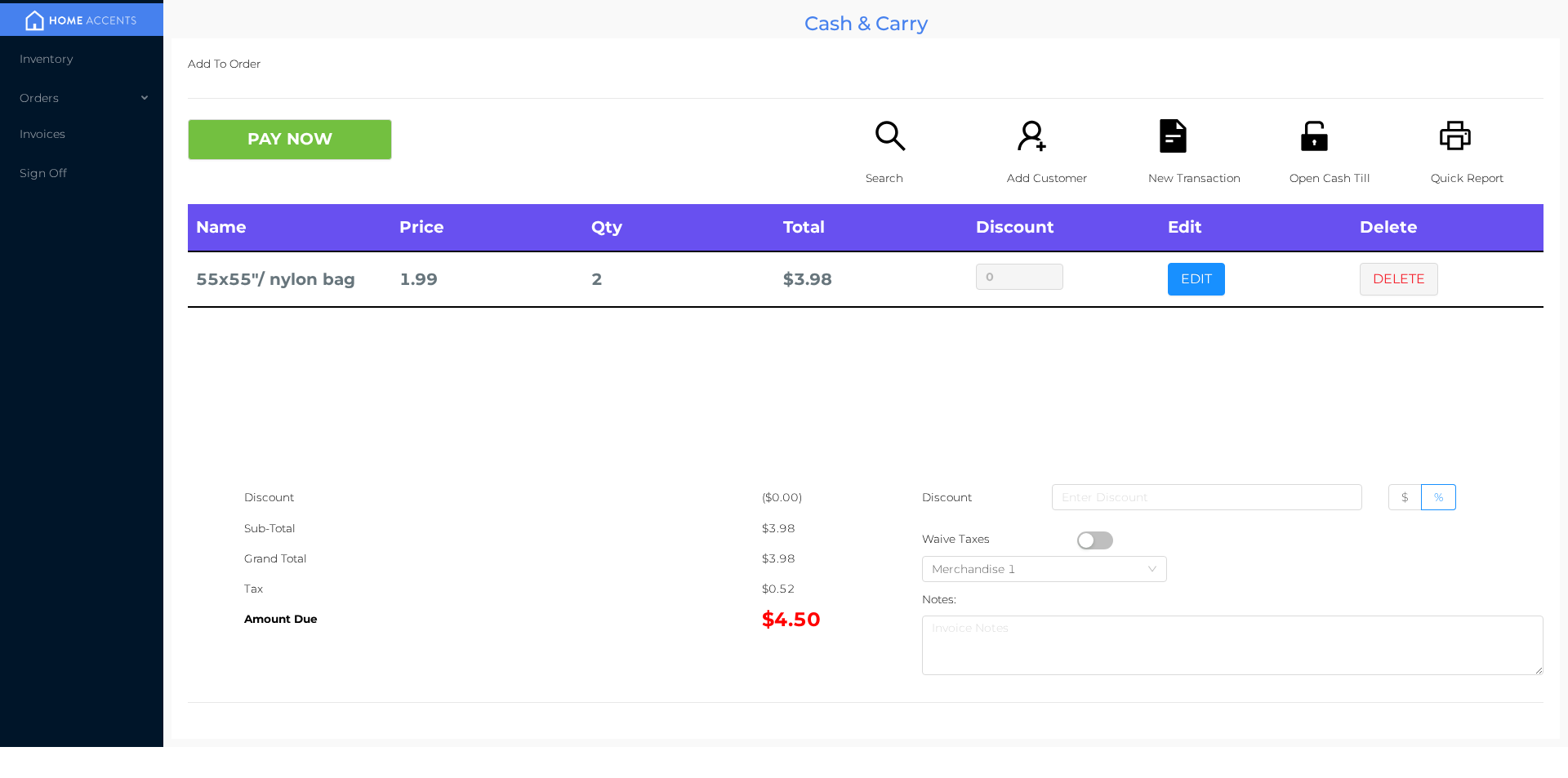
click at [1453, 176] on p "Quick Report" at bounding box center [1487, 178] width 113 height 30
click at [1396, 279] on button "DELETE" at bounding box center [1399, 280] width 78 height 33
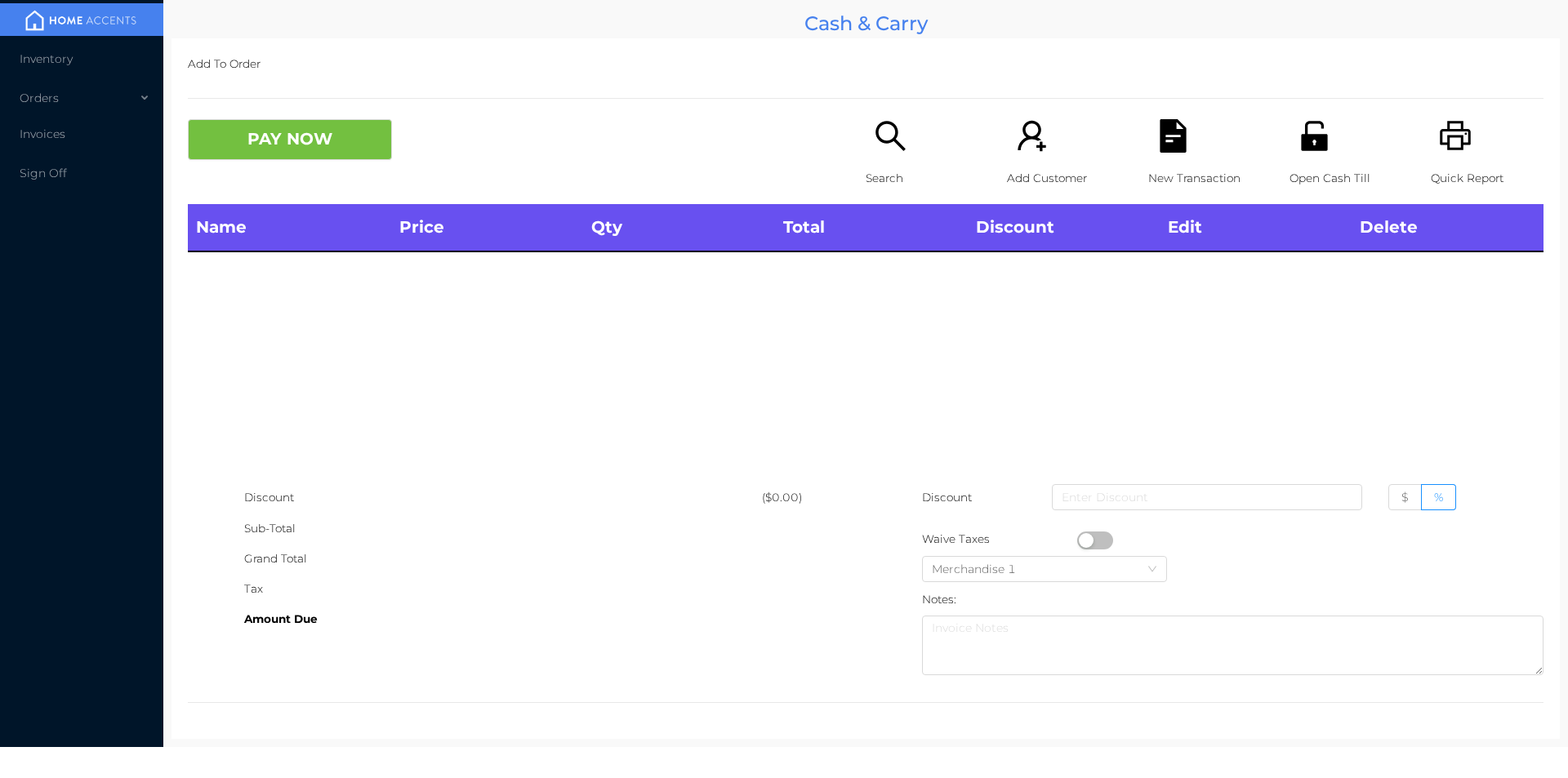
click at [891, 132] on icon "icon: search" at bounding box center [890, 135] width 30 height 30
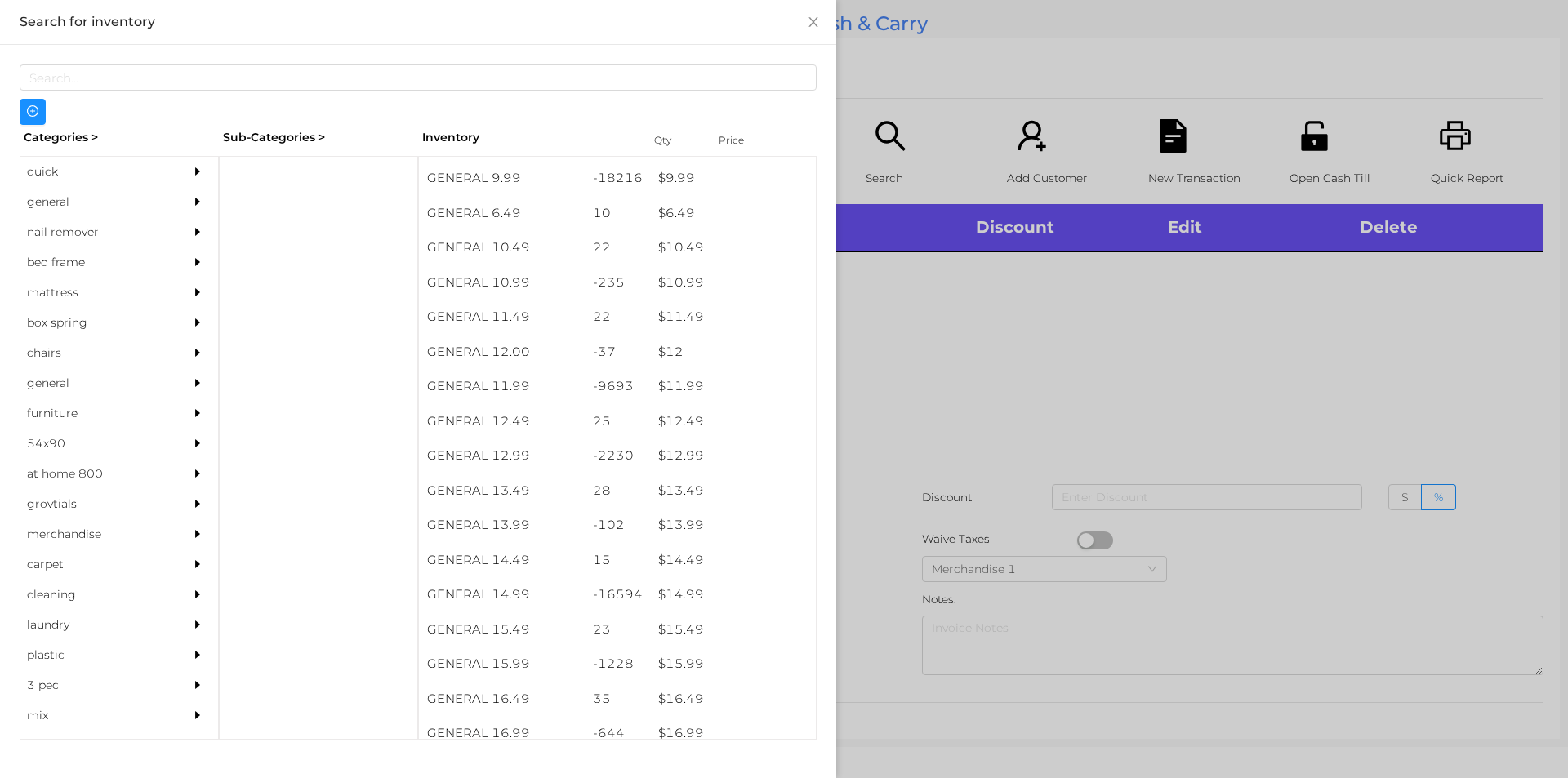
scroll to position [992, 0]
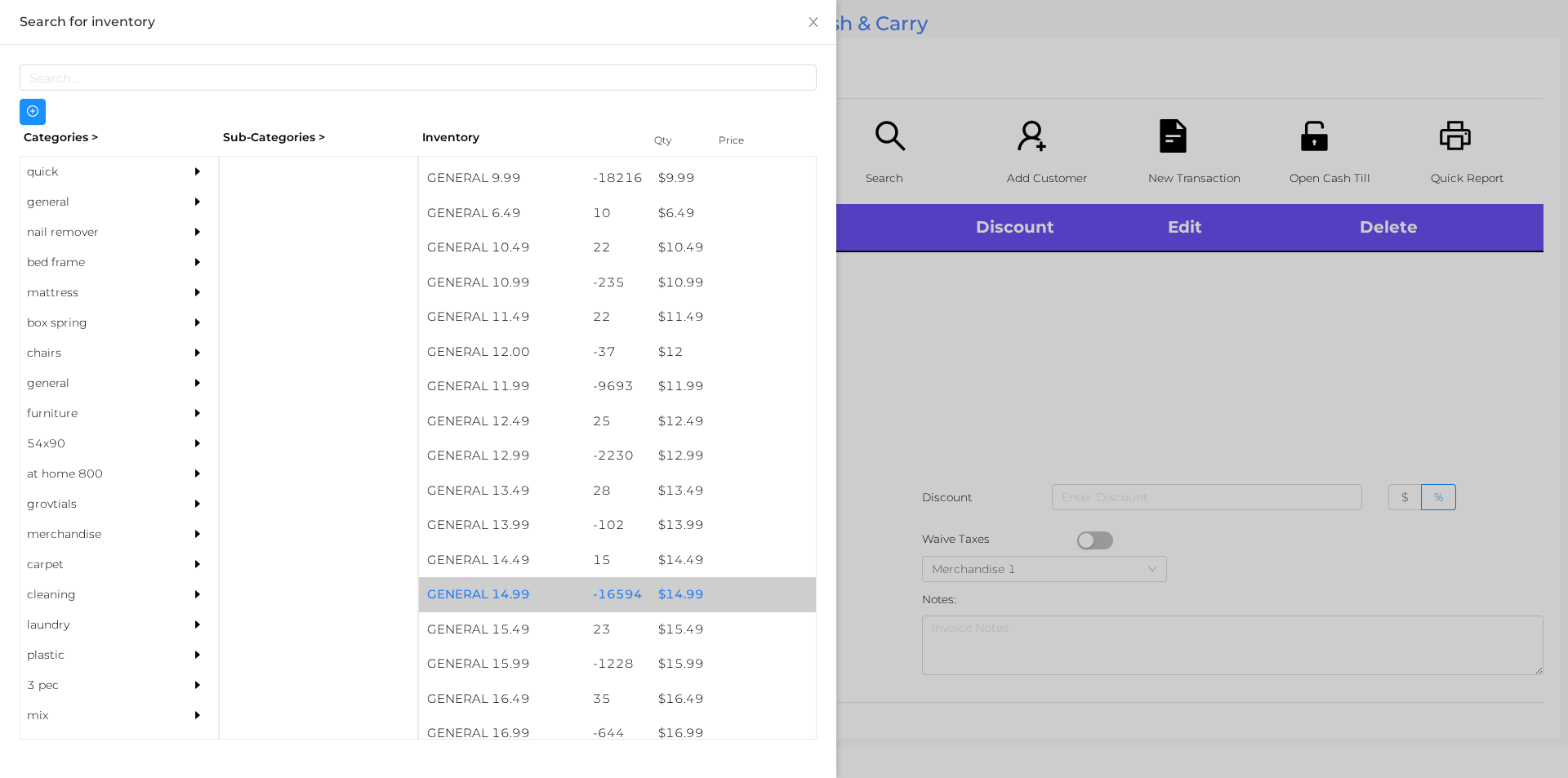
click at [671, 597] on div "$ 14.99" at bounding box center [733, 595] width 166 height 35
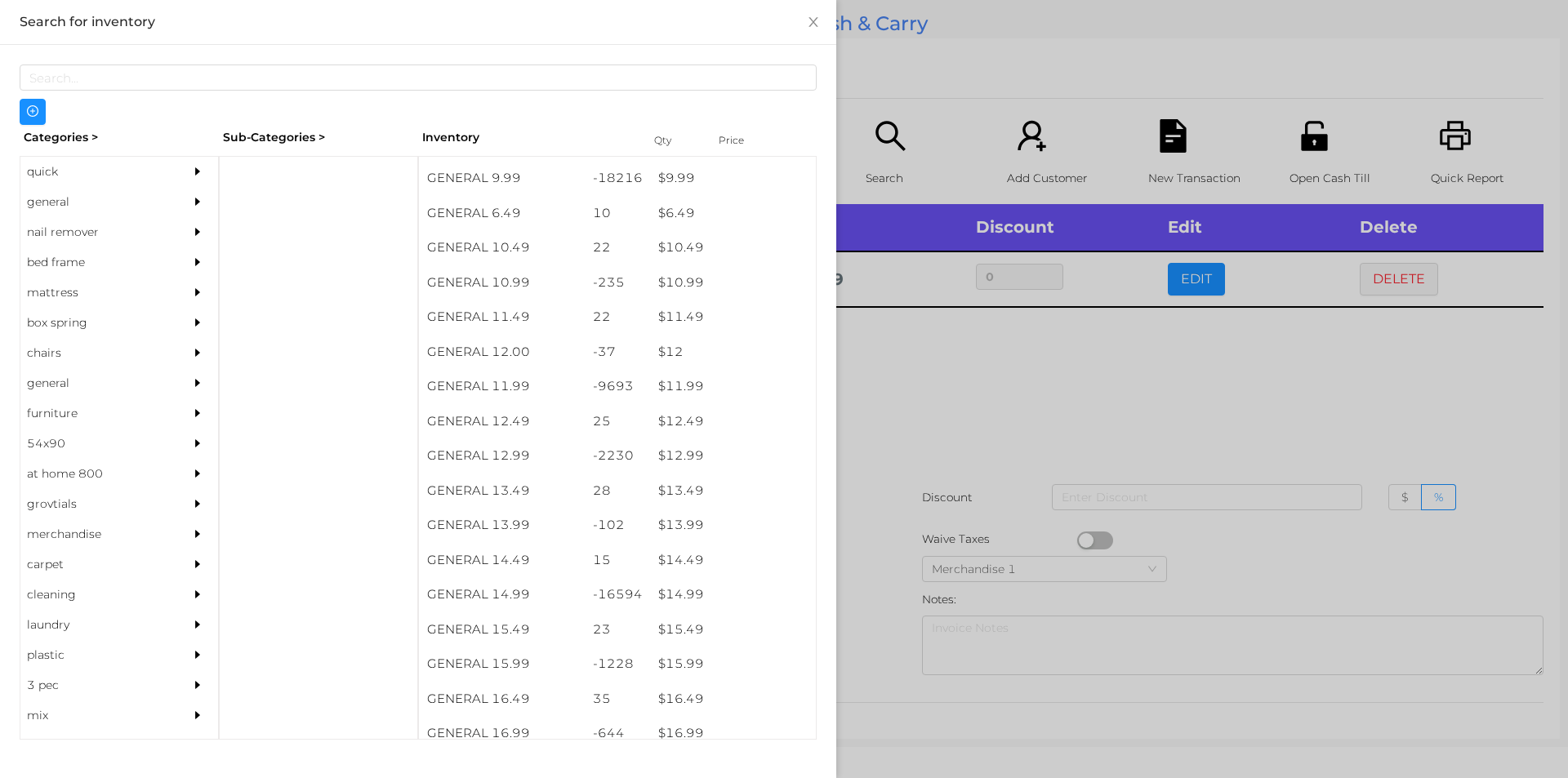
click at [901, 399] on div at bounding box center [784, 389] width 1568 height 778
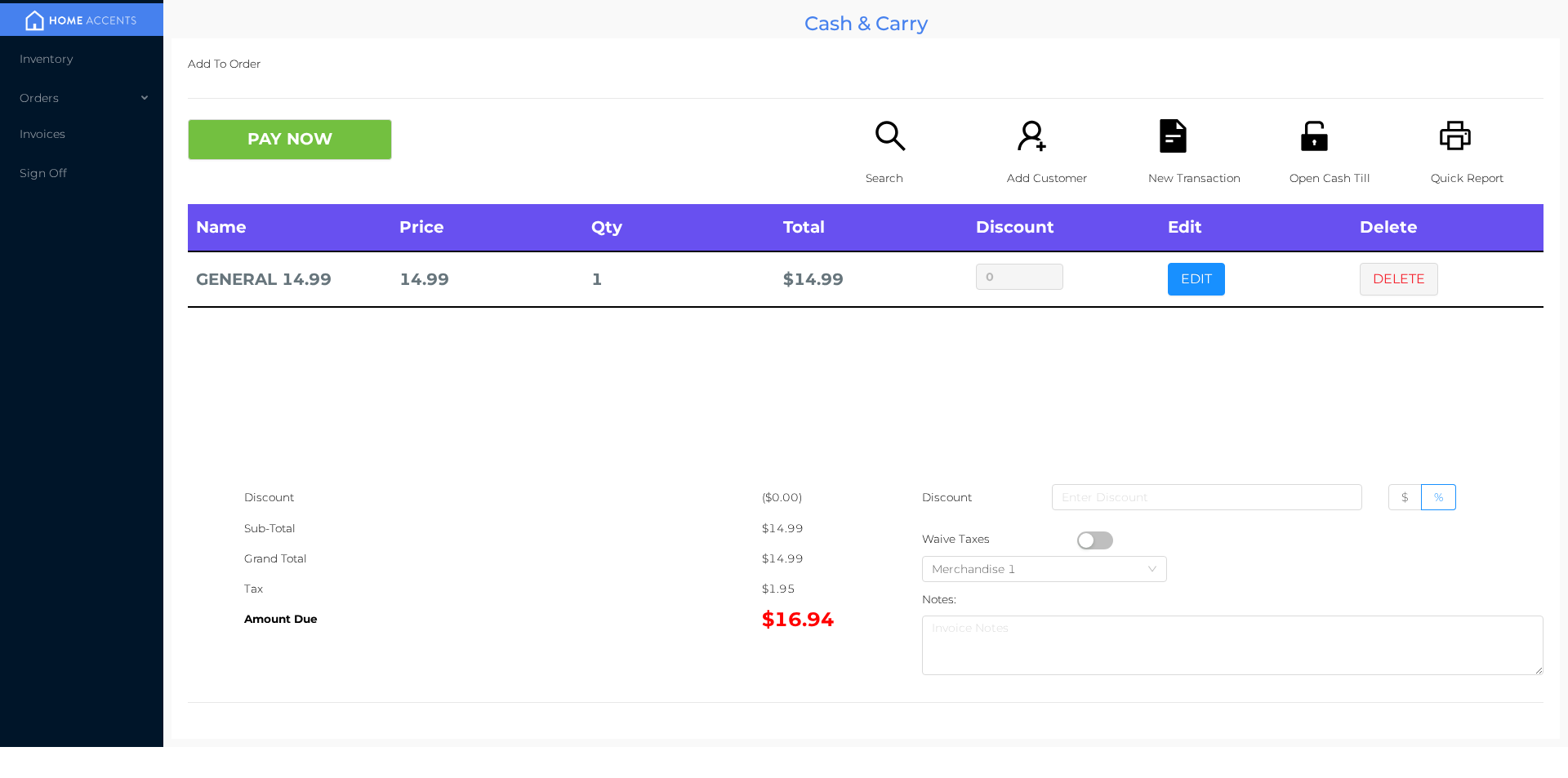
click at [1301, 171] on p "Open Cash Till" at bounding box center [1346, 178] width 113 height 30
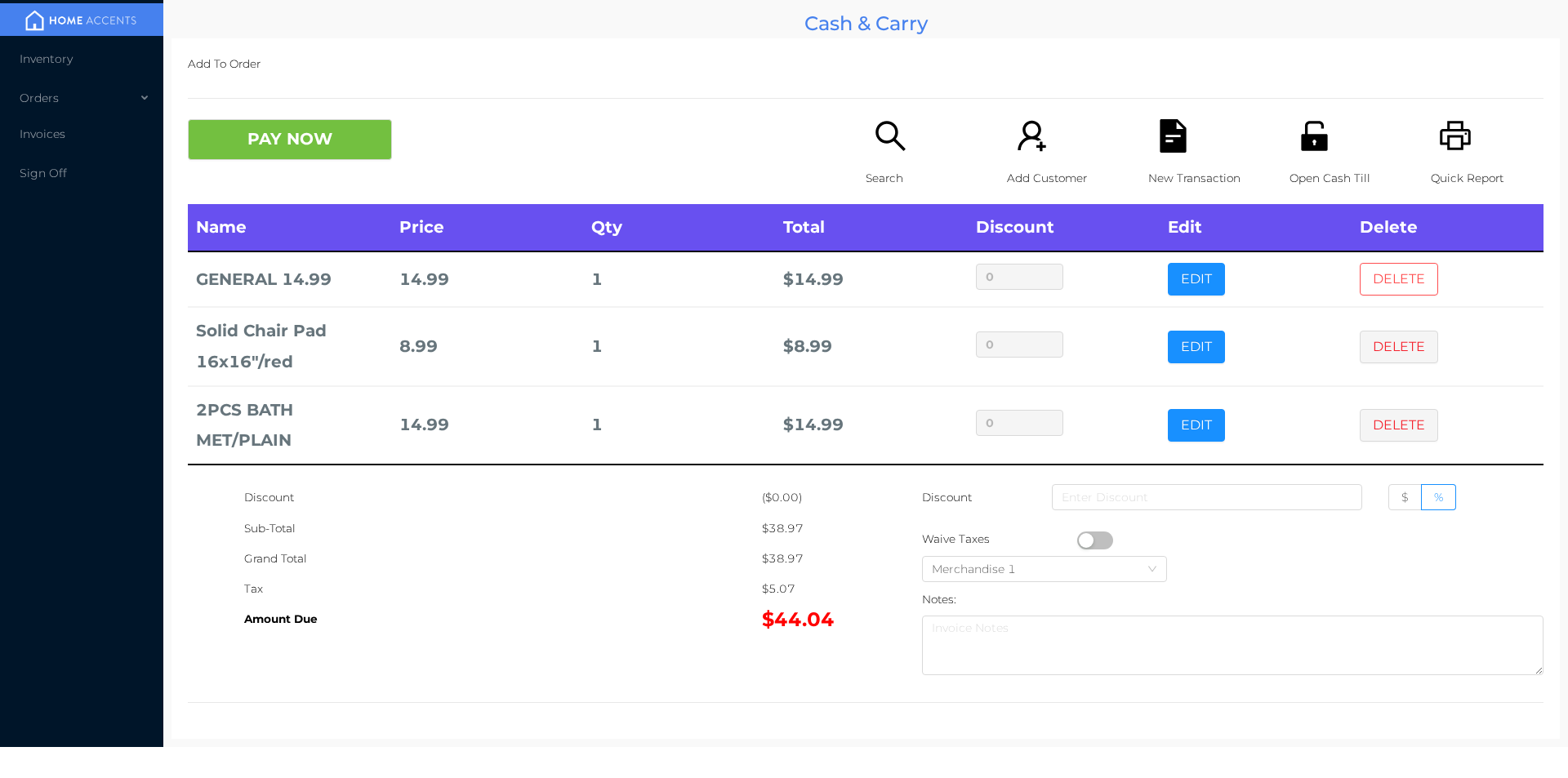
click at [1398, 282] on button "DELETE" at bounding box center [1399, 280] width 78 height 33
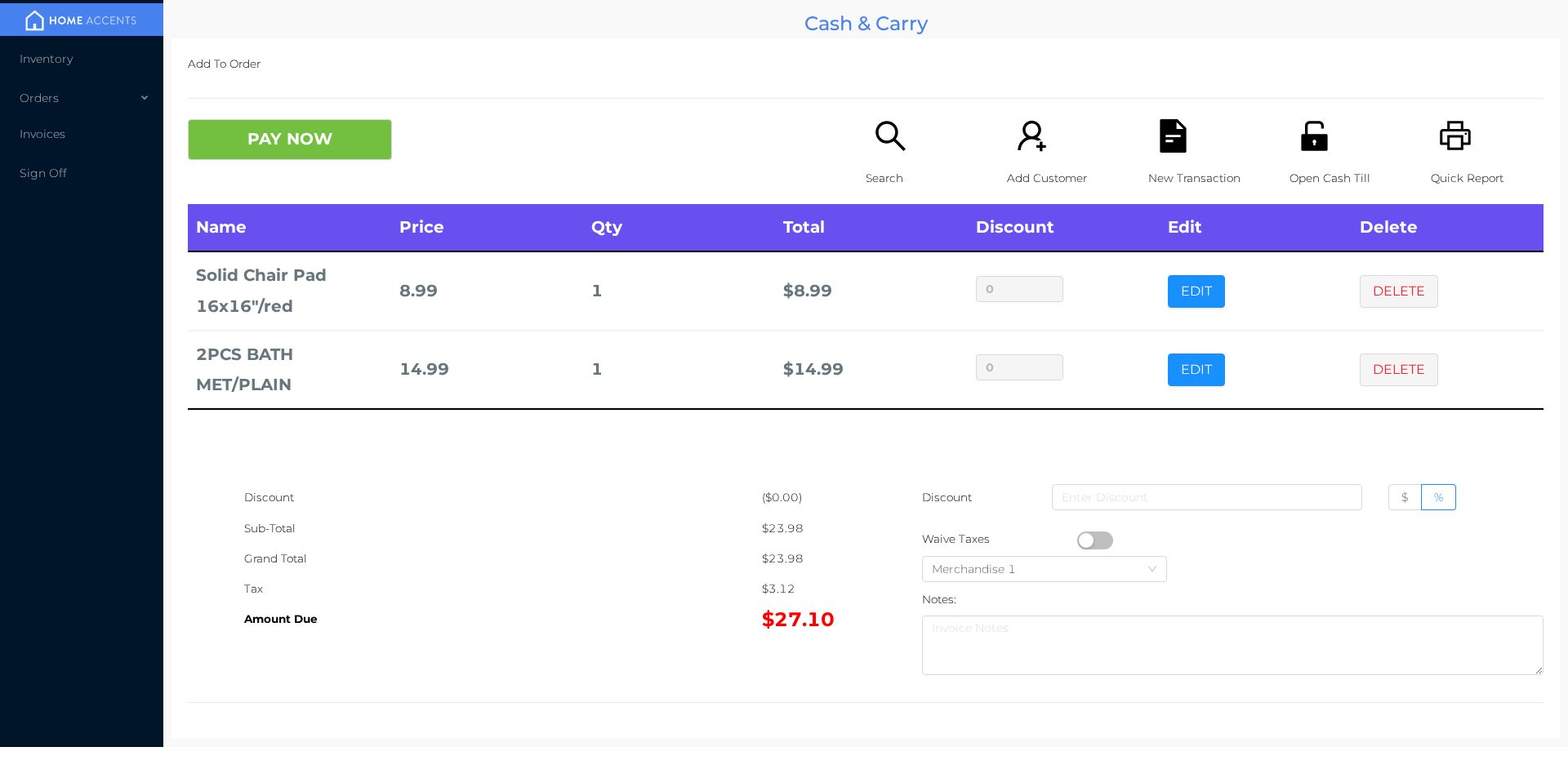
click at [1315, 156] on div "Open Cash Till" at bounding box center [1346, 162] width 113 height 85
click at [274, 147] on button "PAY NOW" at bounding box center [289, 139] width 204 height 41
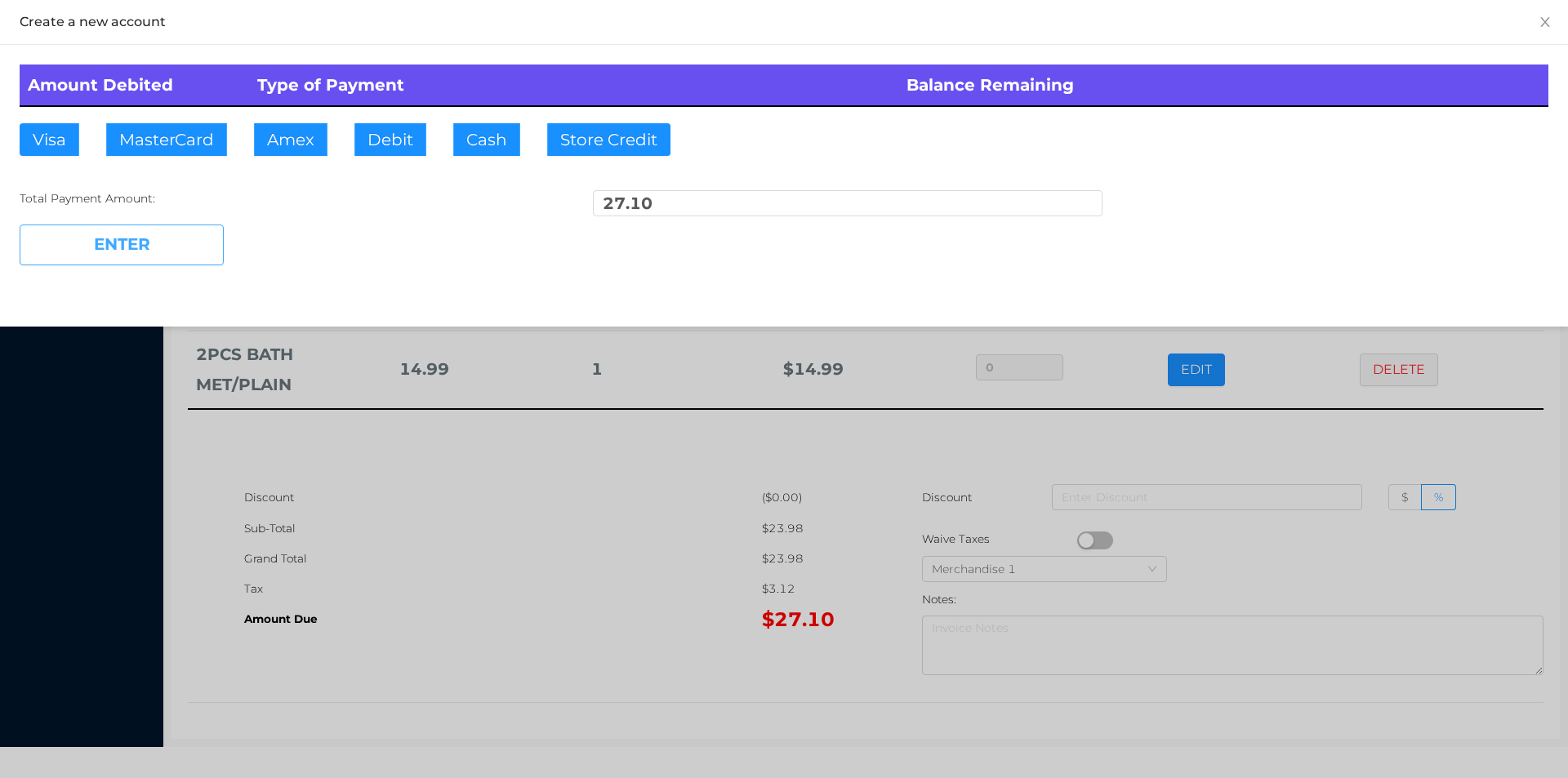
click at [211, 240] on button "ENTER" at bounding box center [122, 245] width 204 height 41
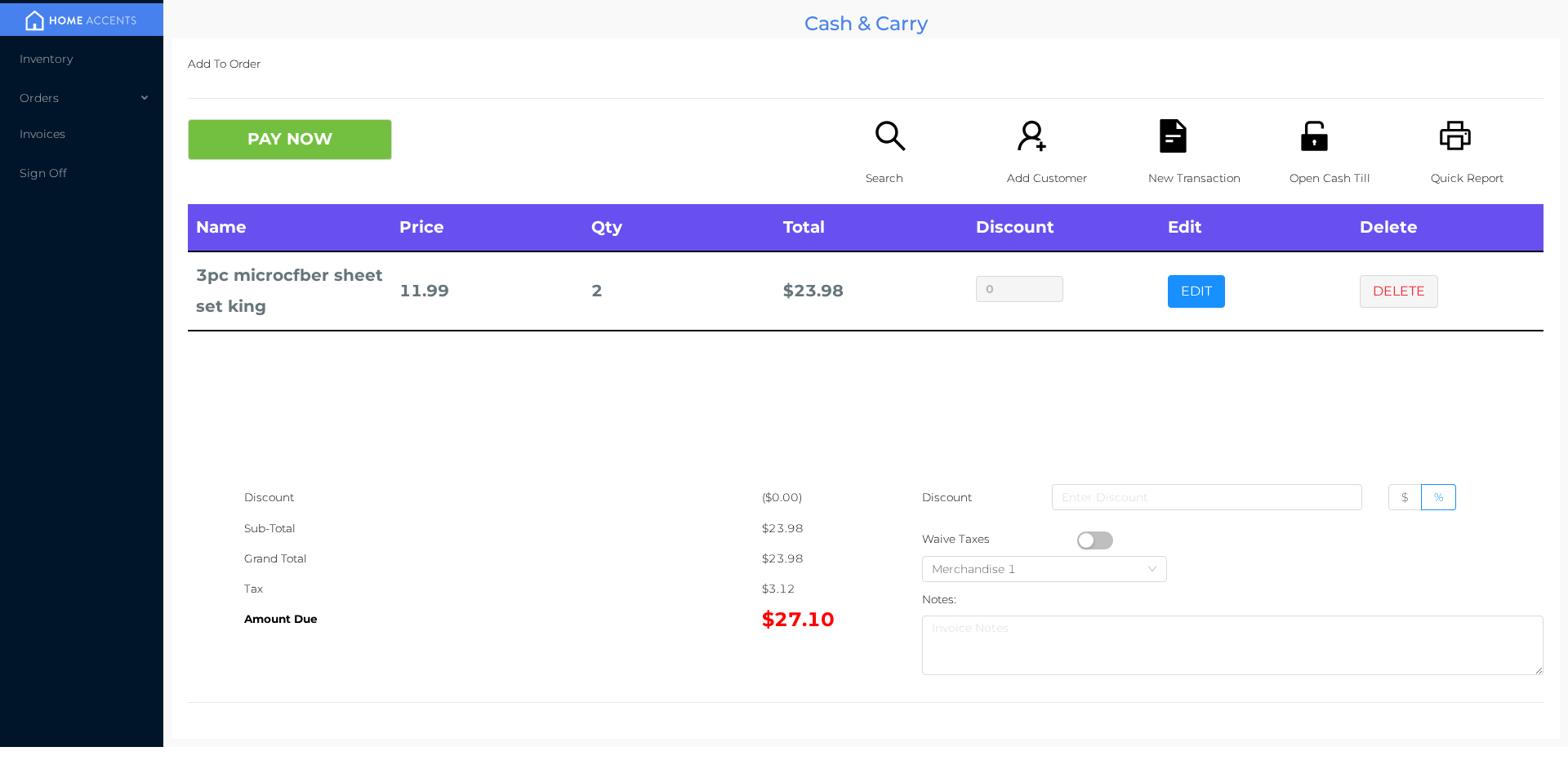
click at [1292, 161] on div "Open Cash Till" at bounding box center [1346, 162] width 113 height 85
click at [322, 159] on button "PAY NOW" at bounding box center [289, 139] width 204 height 41
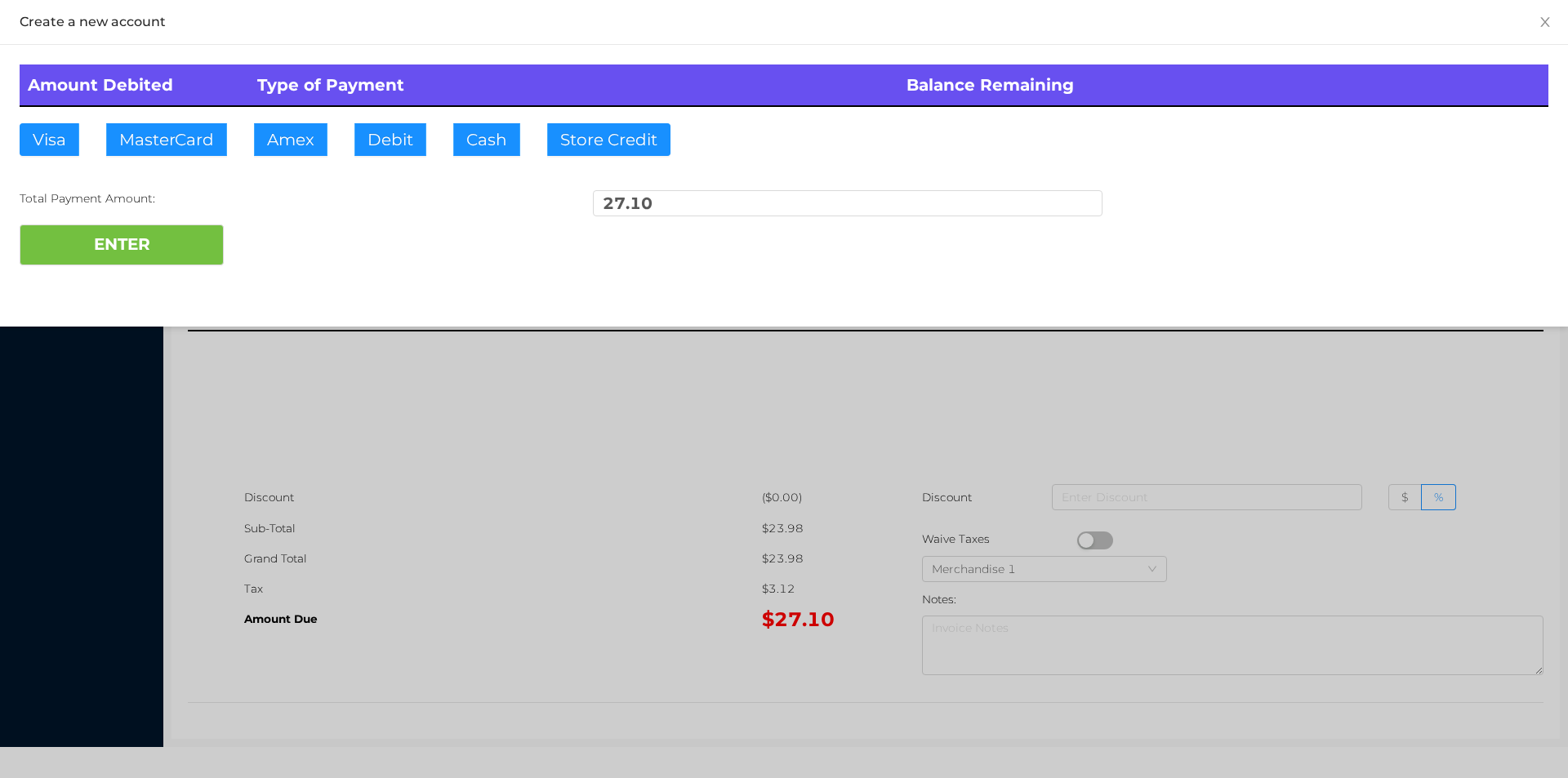
click at [292, 237] on div "ENTER" at bounding box center [784, 245] width 1529 height 41
click at [464, 435] on div at bounding box center [784, 389] width 1568 height 778
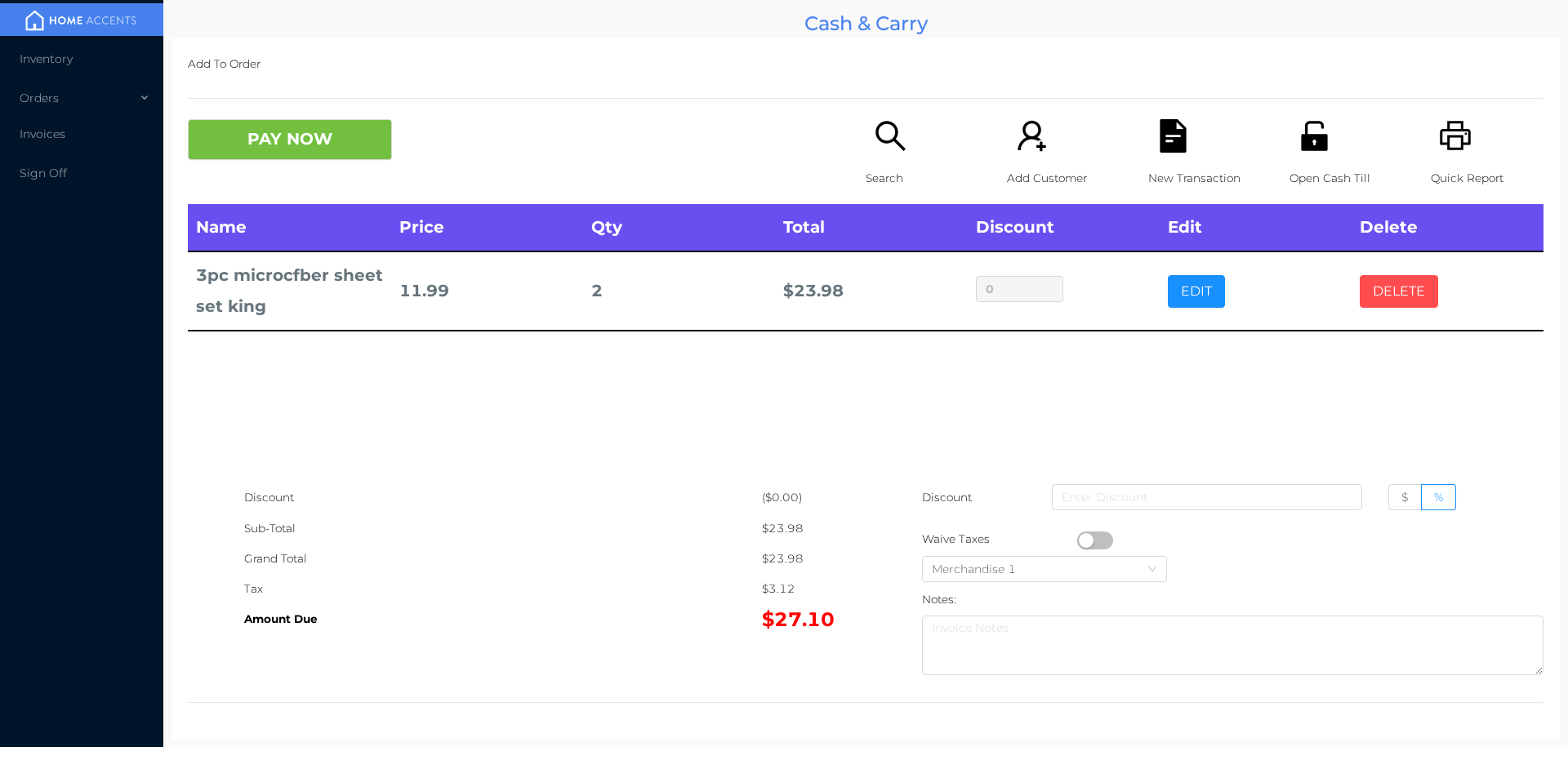
click at [1379, 300] on button "DELETE" at bounding box center [1399, 292] width 78 height 33
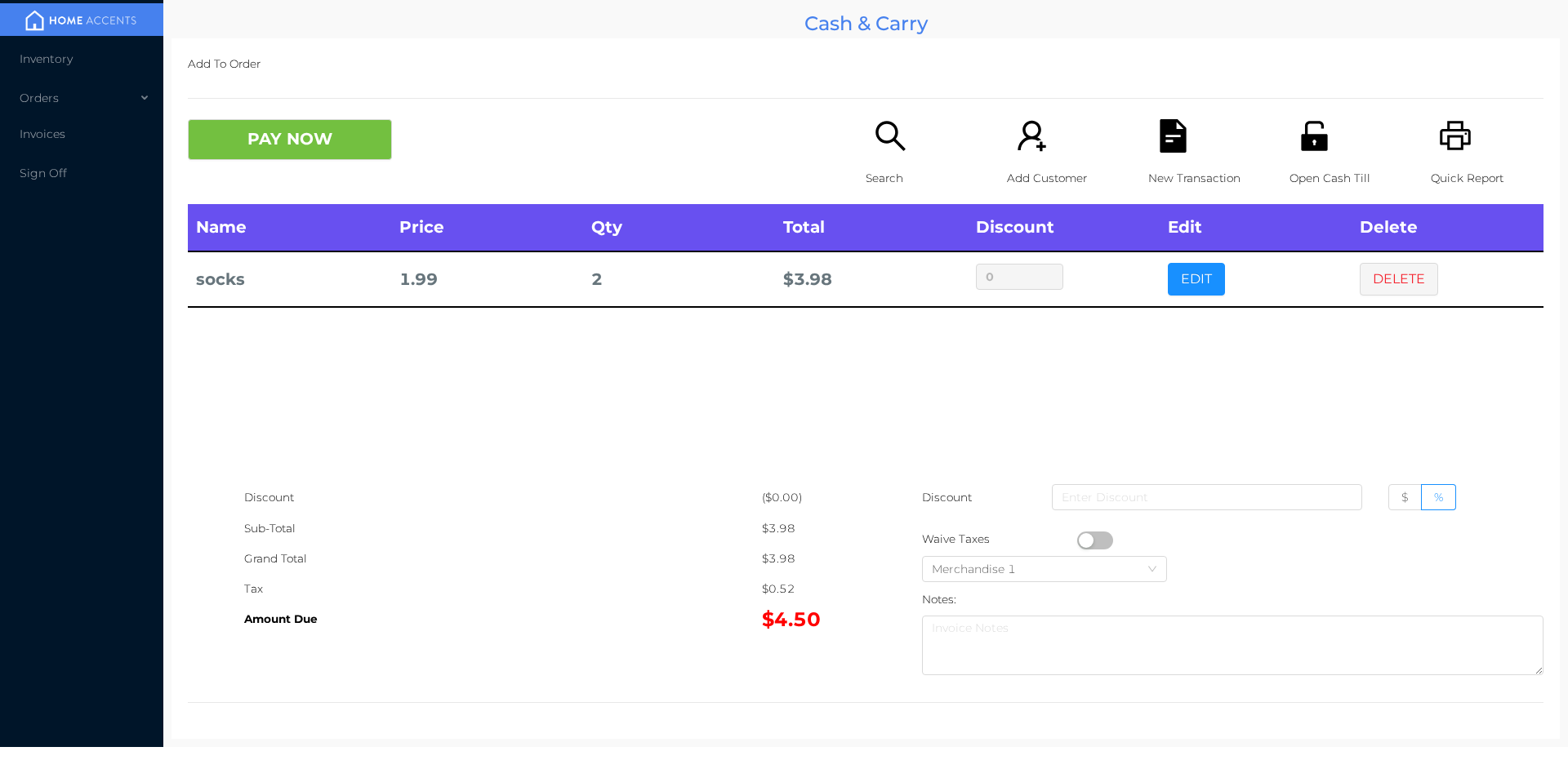
click at [897, 141] on icon "icon: search" at bounding box center [890, 135] width 34 height 34
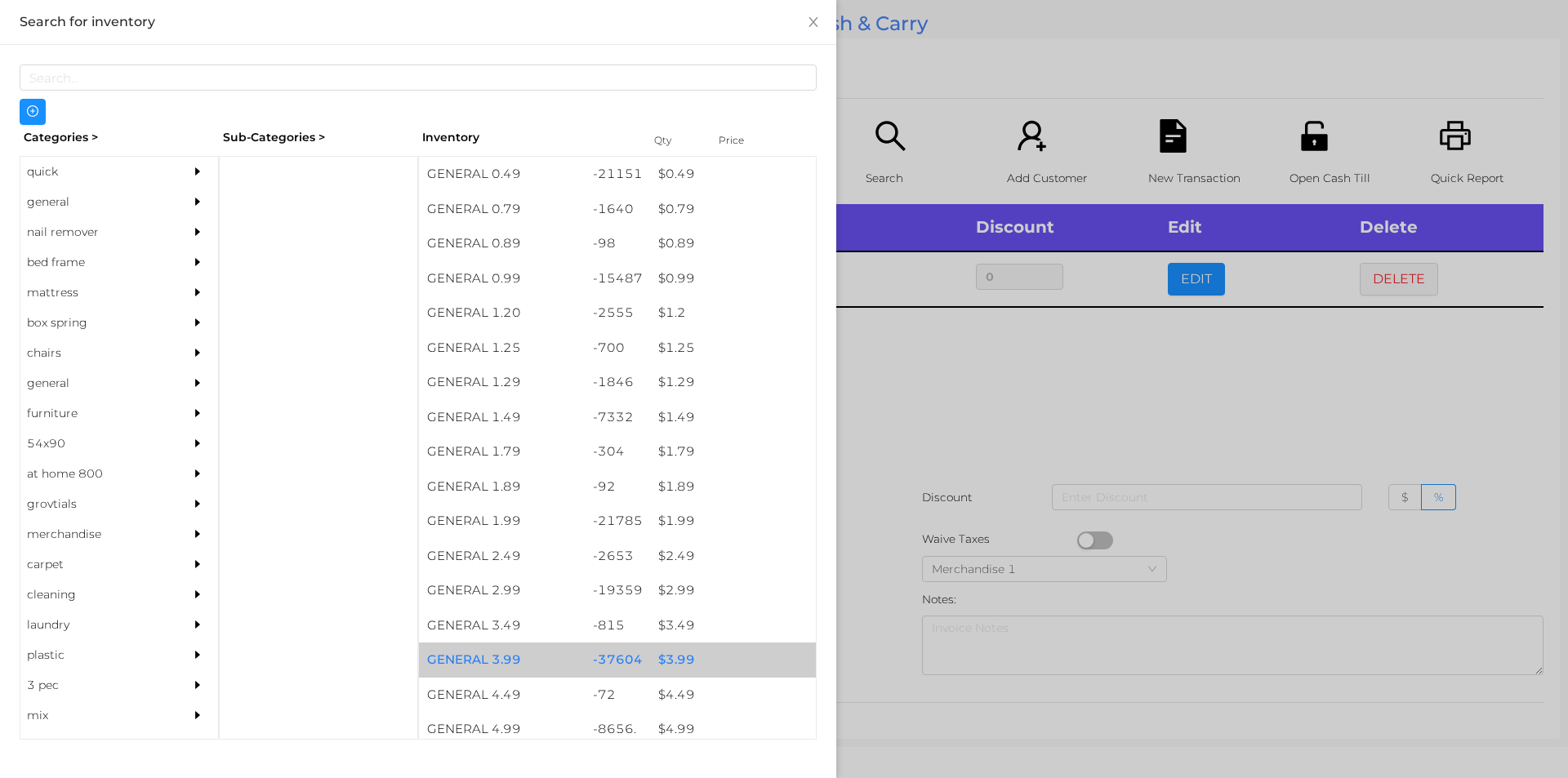
click at [668, 663] on div "$ 3.99" at bounding box center [733, 660] width 166 height 35
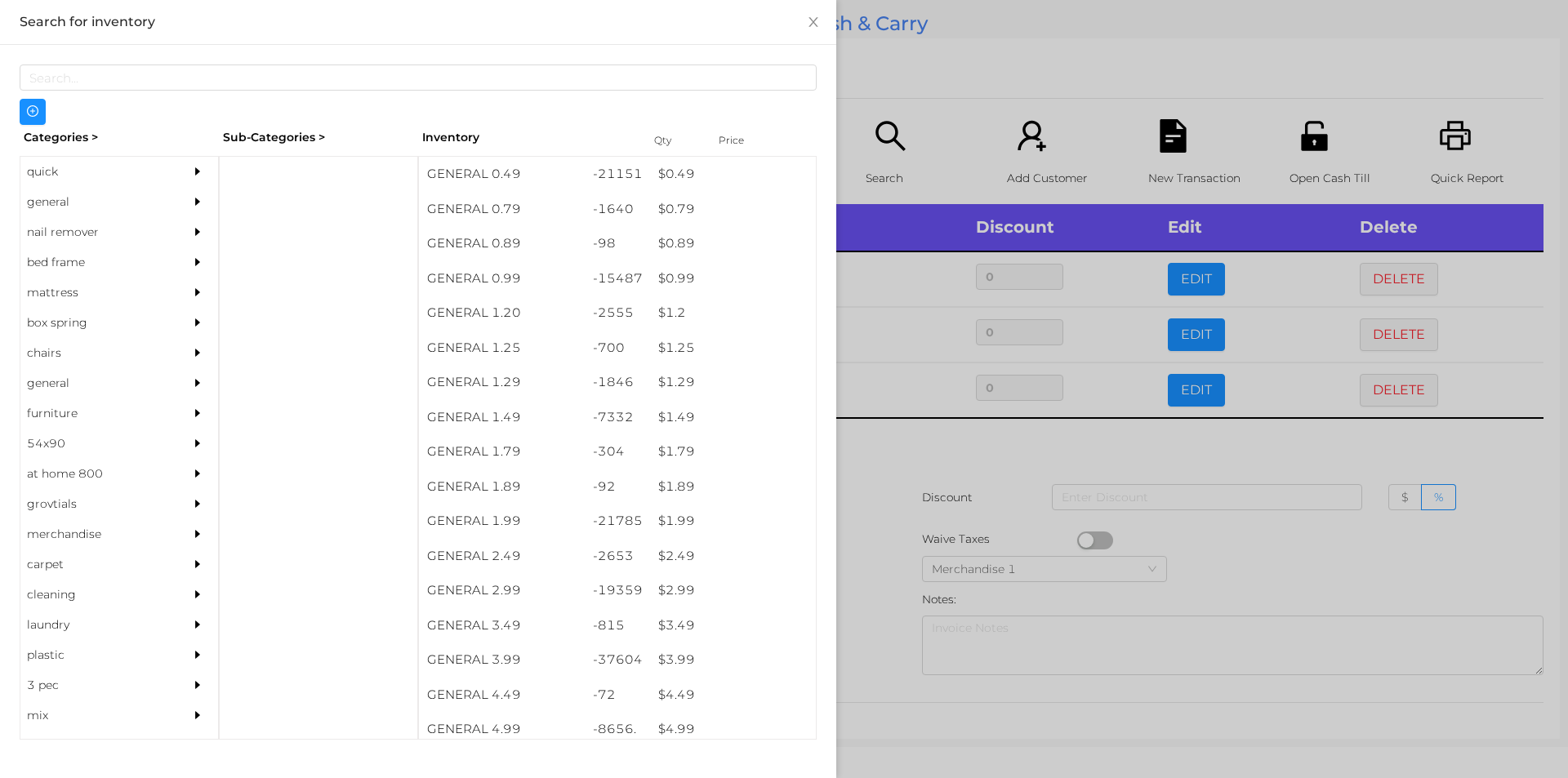
click at [1231, 607] on div at bounding box center [784, 389] width 1568 height 778
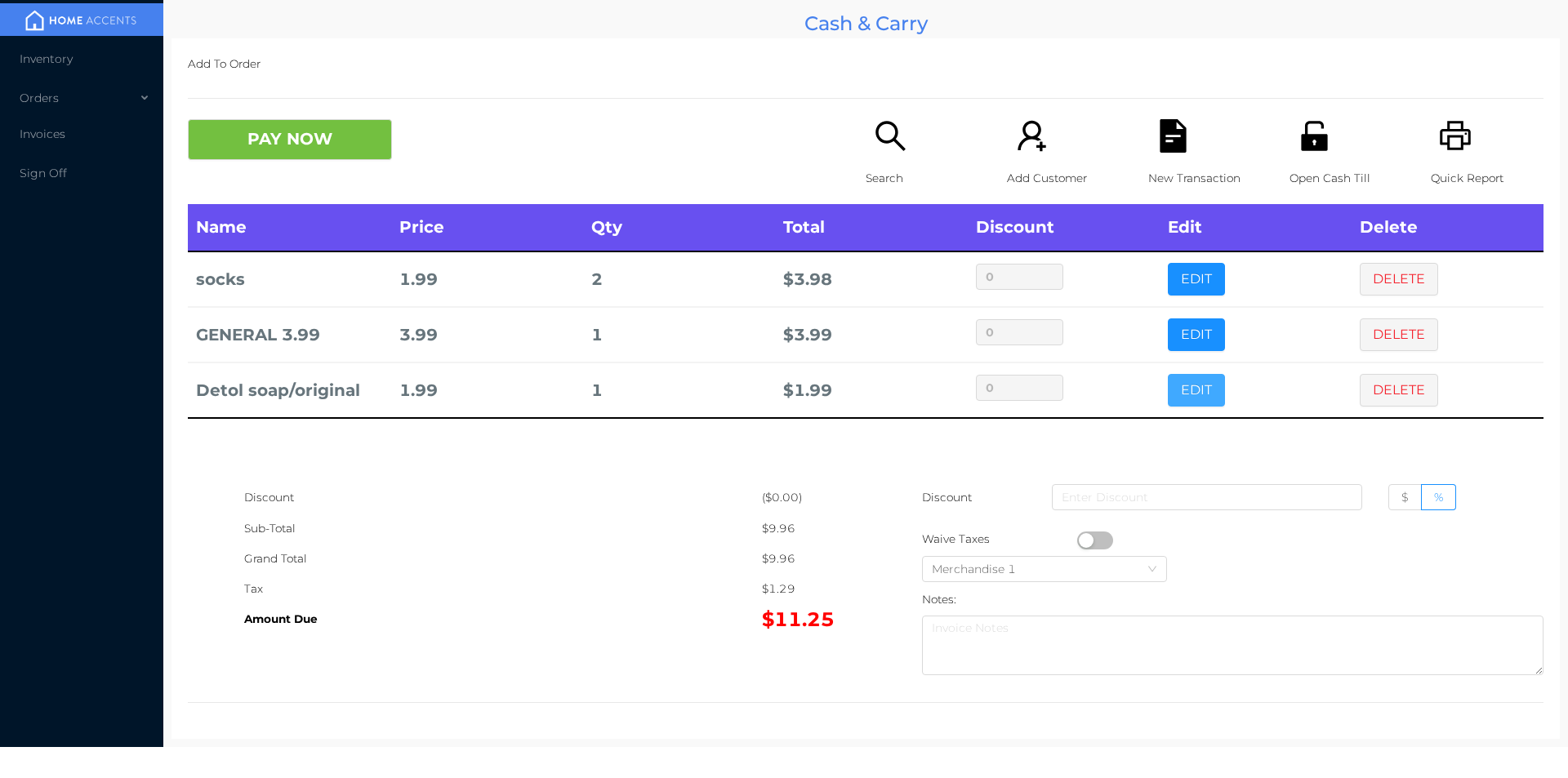
click at [1185, 405] on button "EDIT" at bounding box center [1196, 391] width 57 height 33
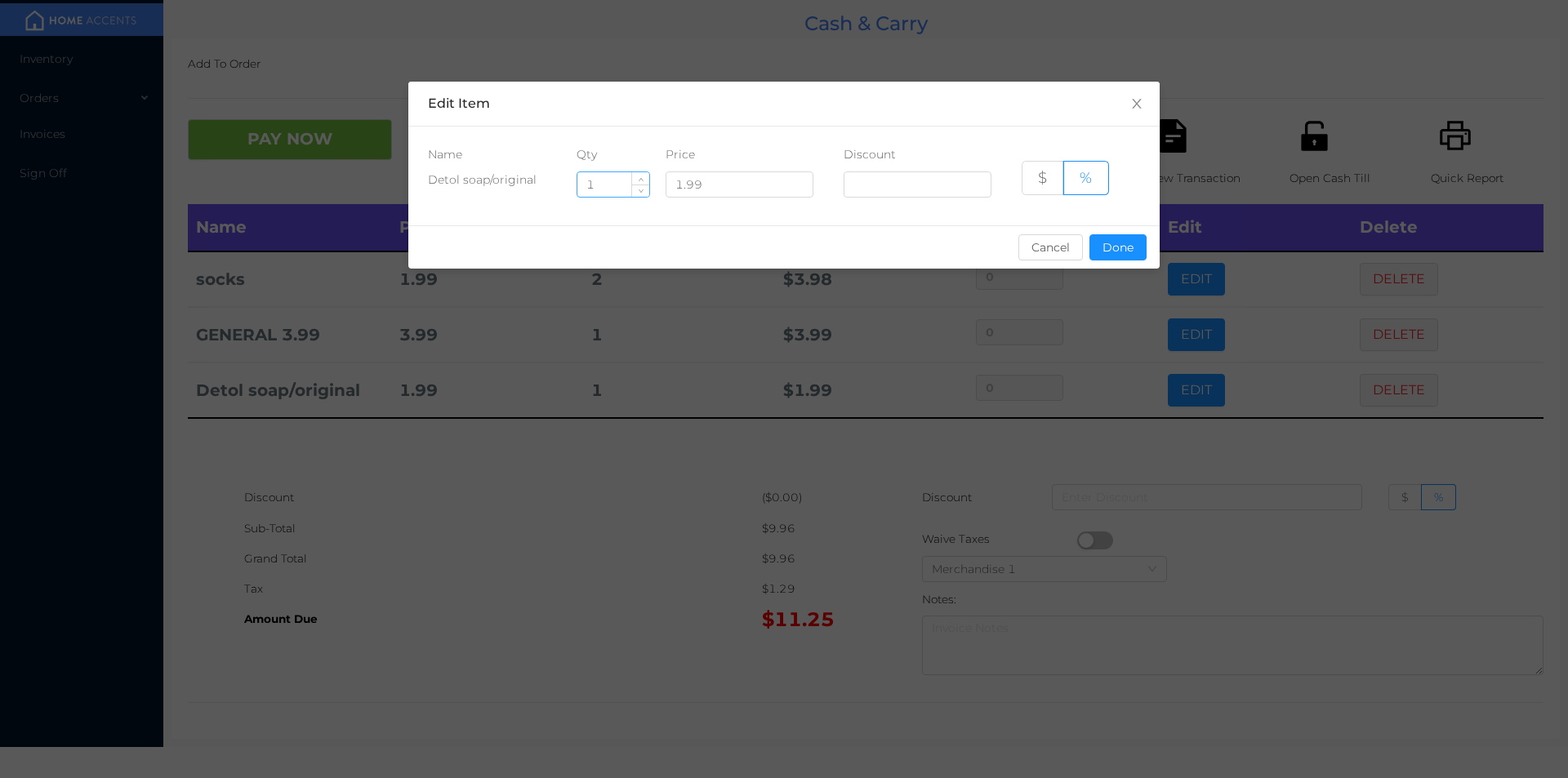
click at [602, 185] on input "1" at bounding box center [613, 184] width 72 height 24
type input "7"
click at [1123, 250] on button "Done" at bounding box center [1118, 247] width 57 height 26
type input "0%"
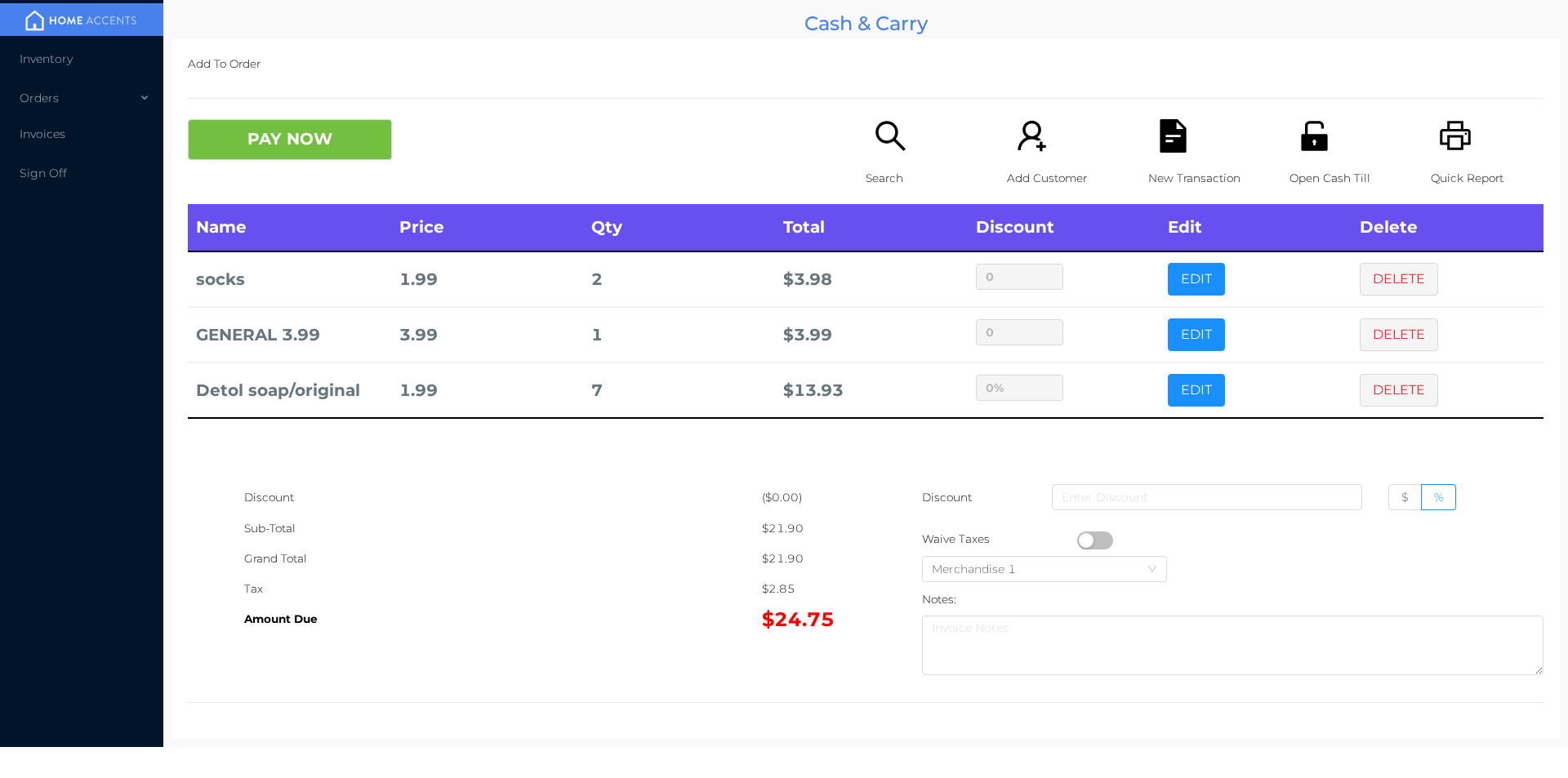
click at [1104, 440] on div "Name Price Qty Total Discount Edit Delete socks 1.99 2 $ 3.98 0 EDIT DELETE GEN…" at bounding box center [865, 343] width 1355 height 279
click at [307, 140] on button "PAY NOW" at bounding box center [289, 139] width 204 height 41
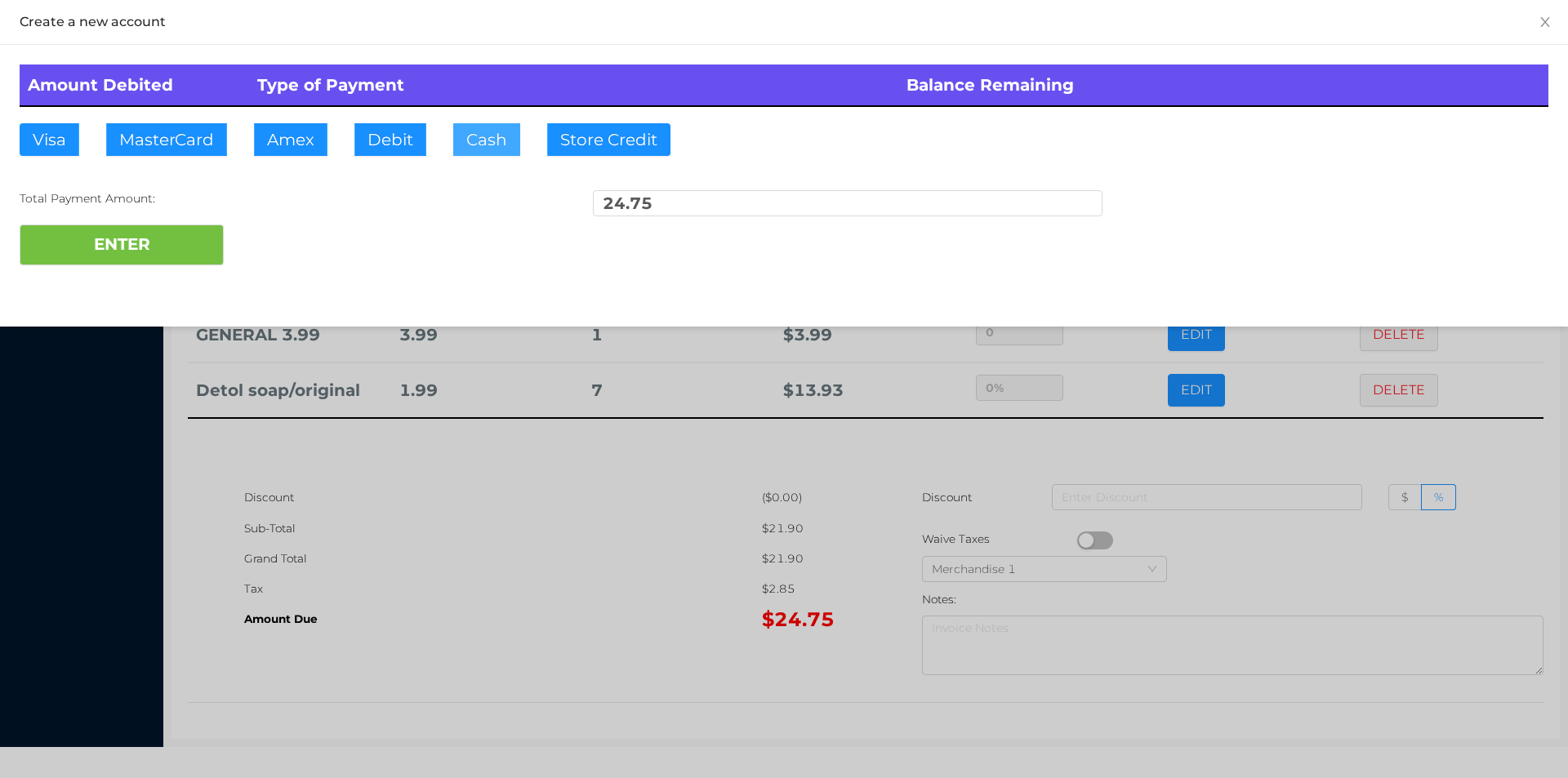
click at [489, 134] on button "Cash" at bounding box center [486, 140] width 67 height 33
type input "100."
click at [143, 247] on button "ENTER" at bounding box center [122, 245] width 204 height 41
type input "0"
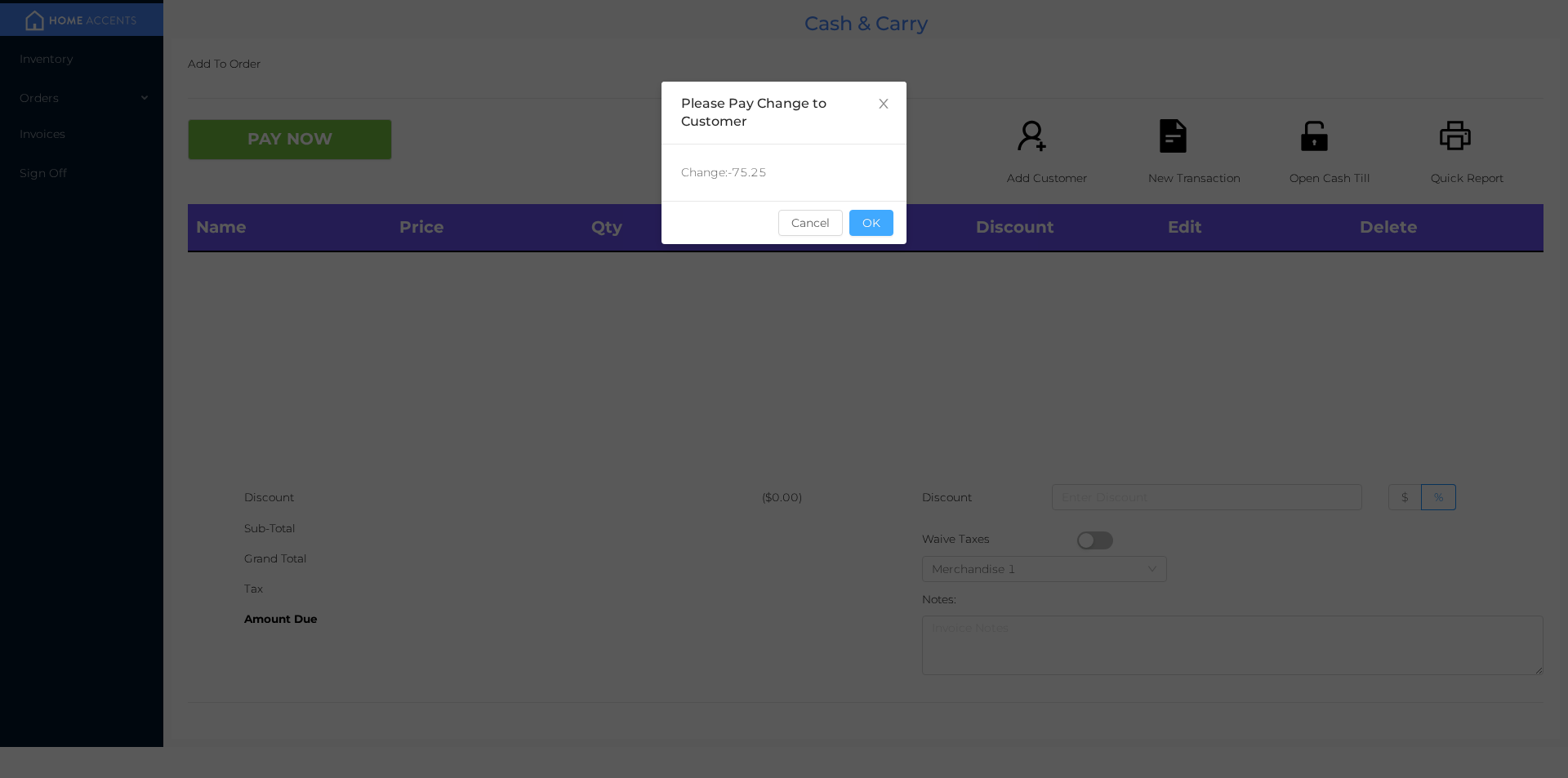
click at [860, 233] on button "OK" at bounding box center [871, 223] width 44 height 26
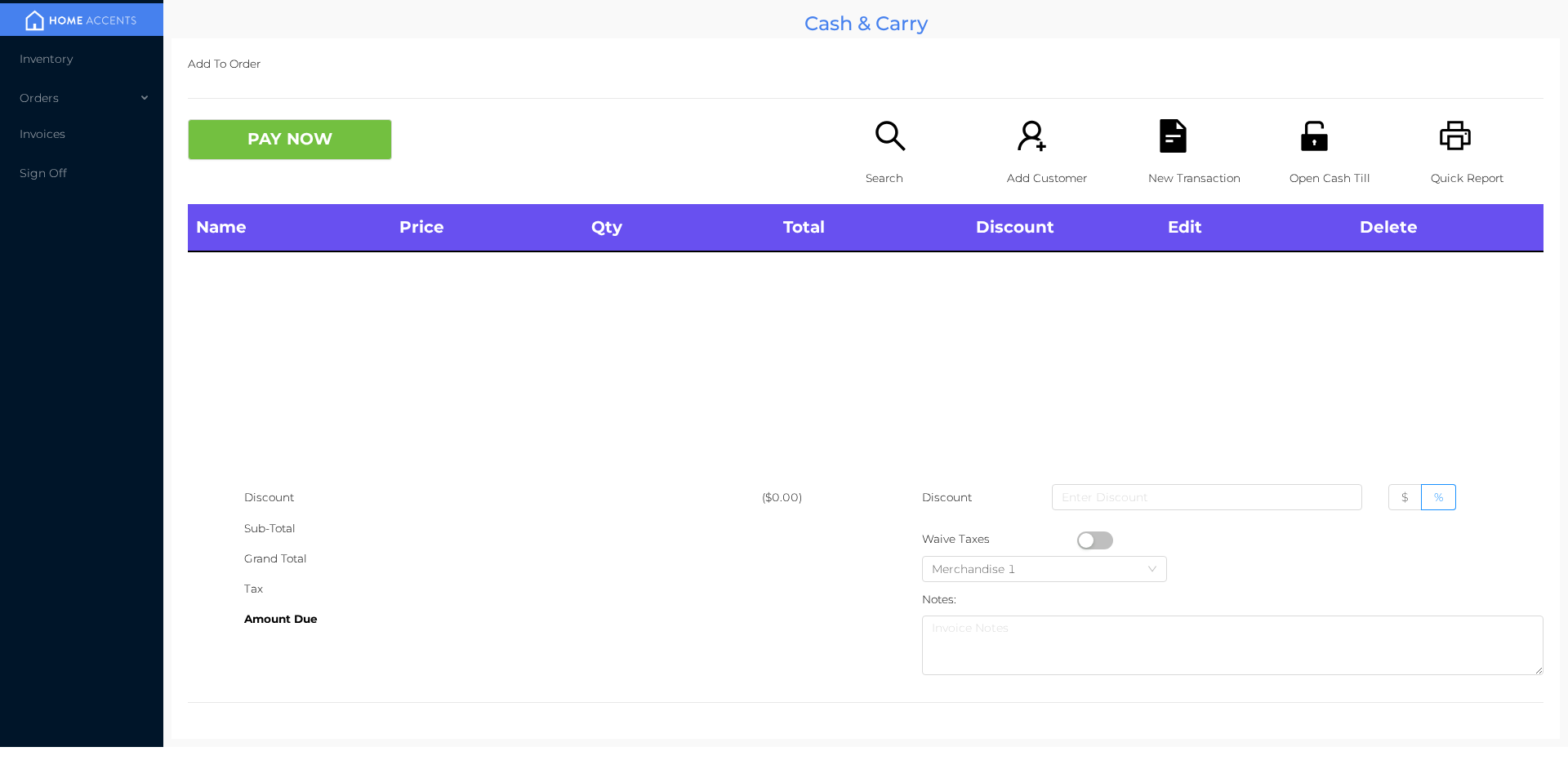
scroll to position [0, 0]
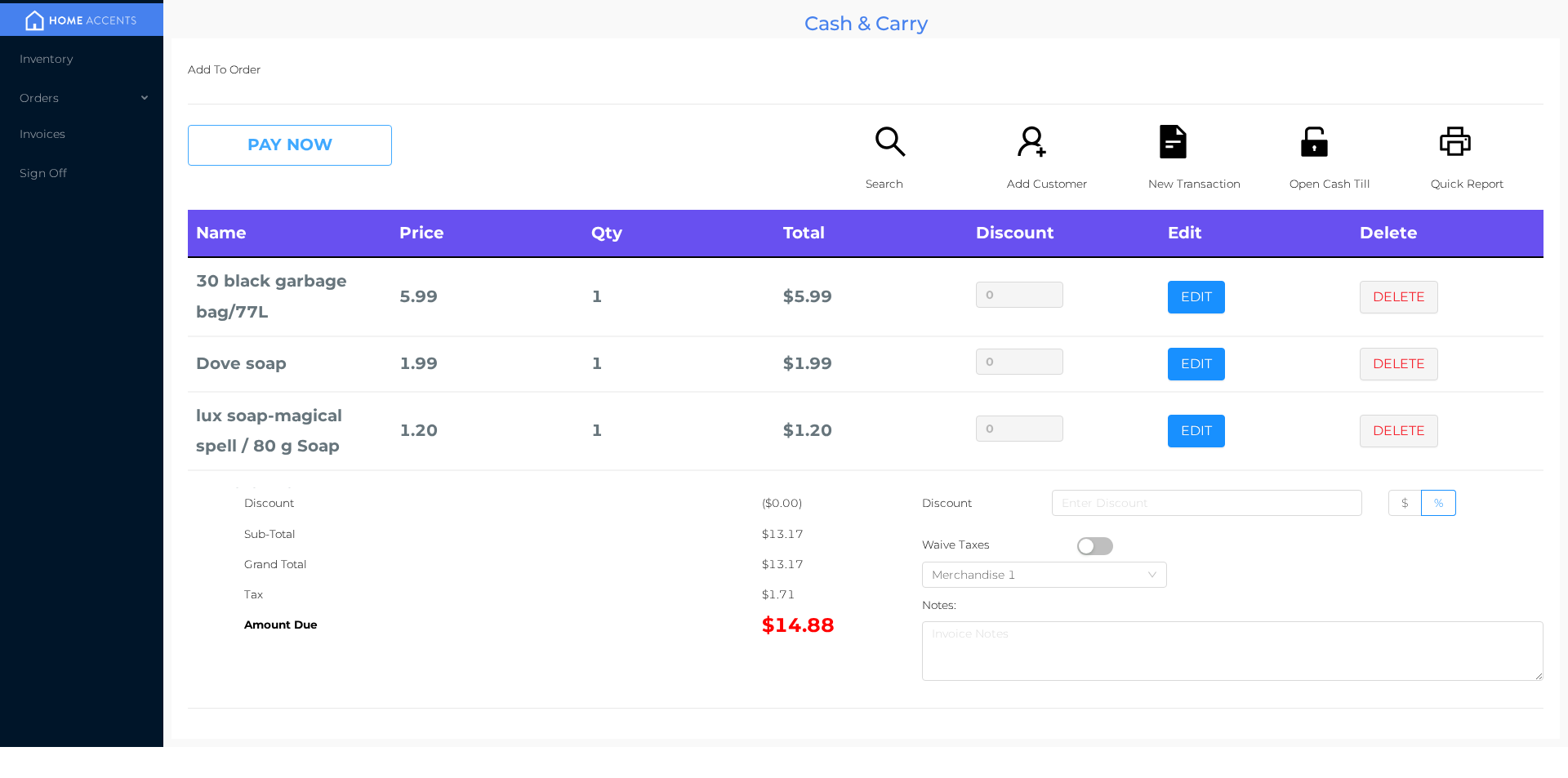
click at [300, 135] on button "PAY NOW" at bounding box center [289, 145] width 204 height 41
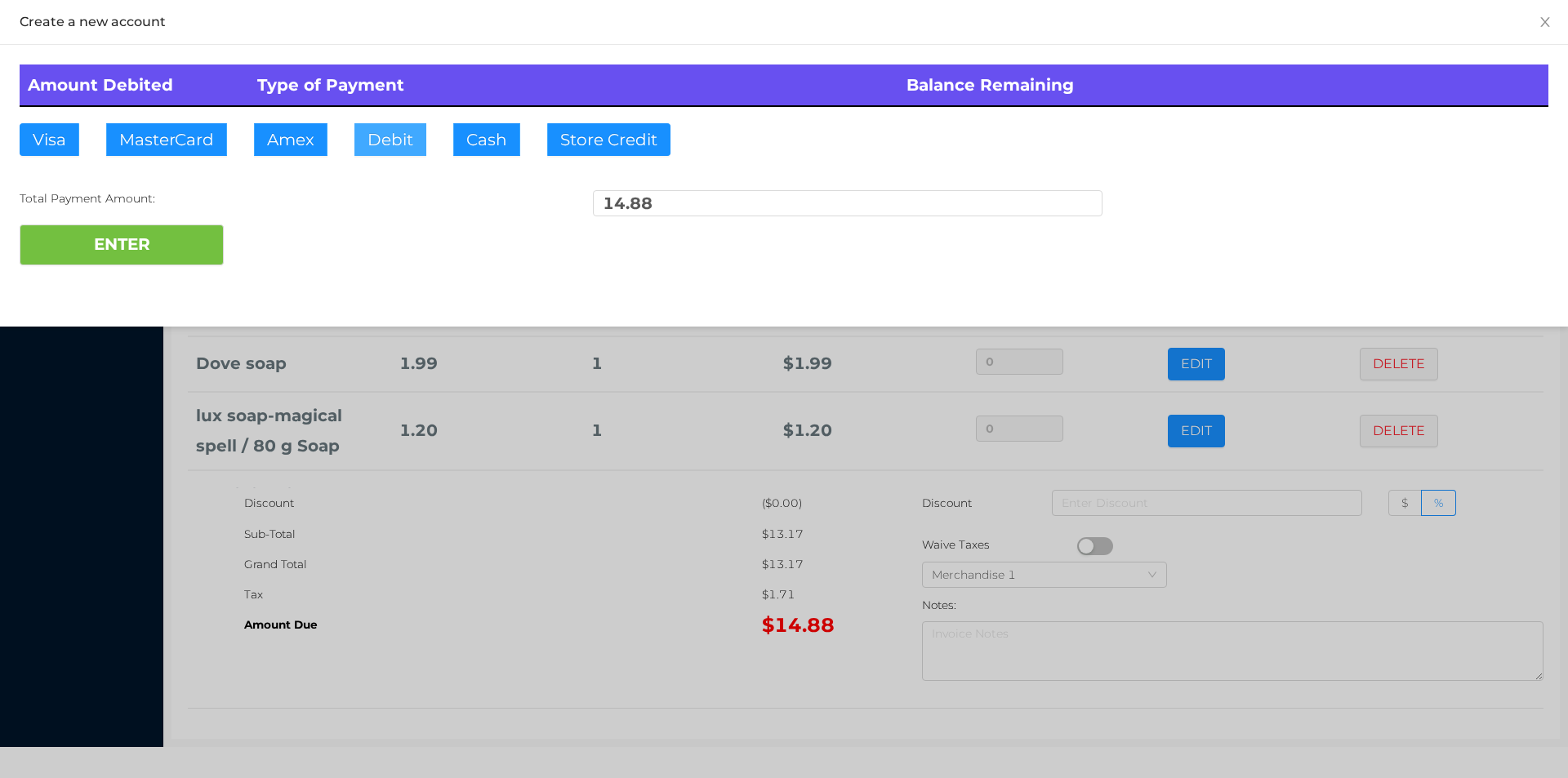
click at [388, 141] on button "Debit" at bounding box center [390, 140] width 72 height 33
click at [161, 229] on button "ENTER" at bounding box center [122, 245] width 204 height 41
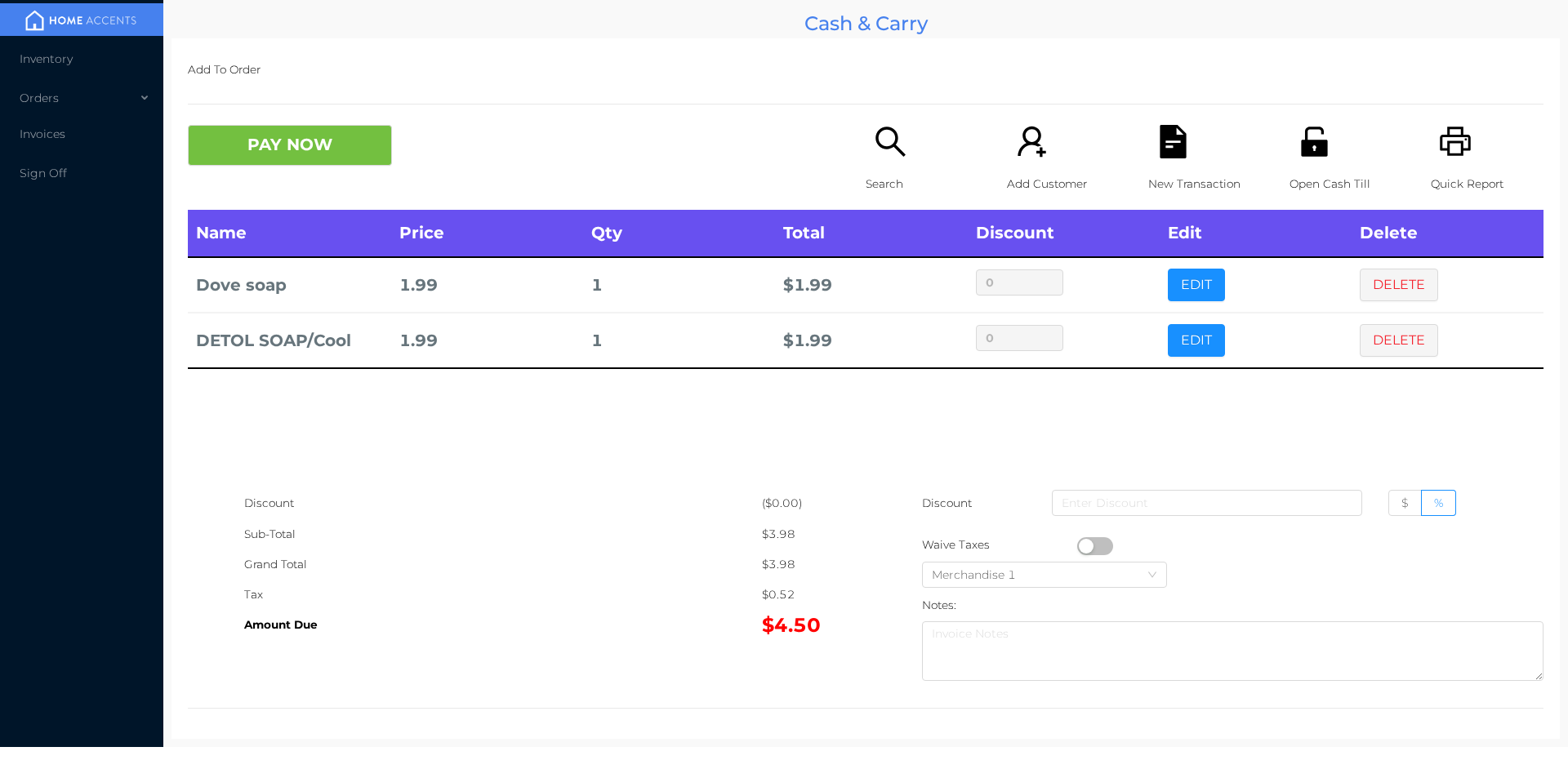
click at [293, 151] on button "PAY NOW" at bounding box center [289, 145] width 204 height 41
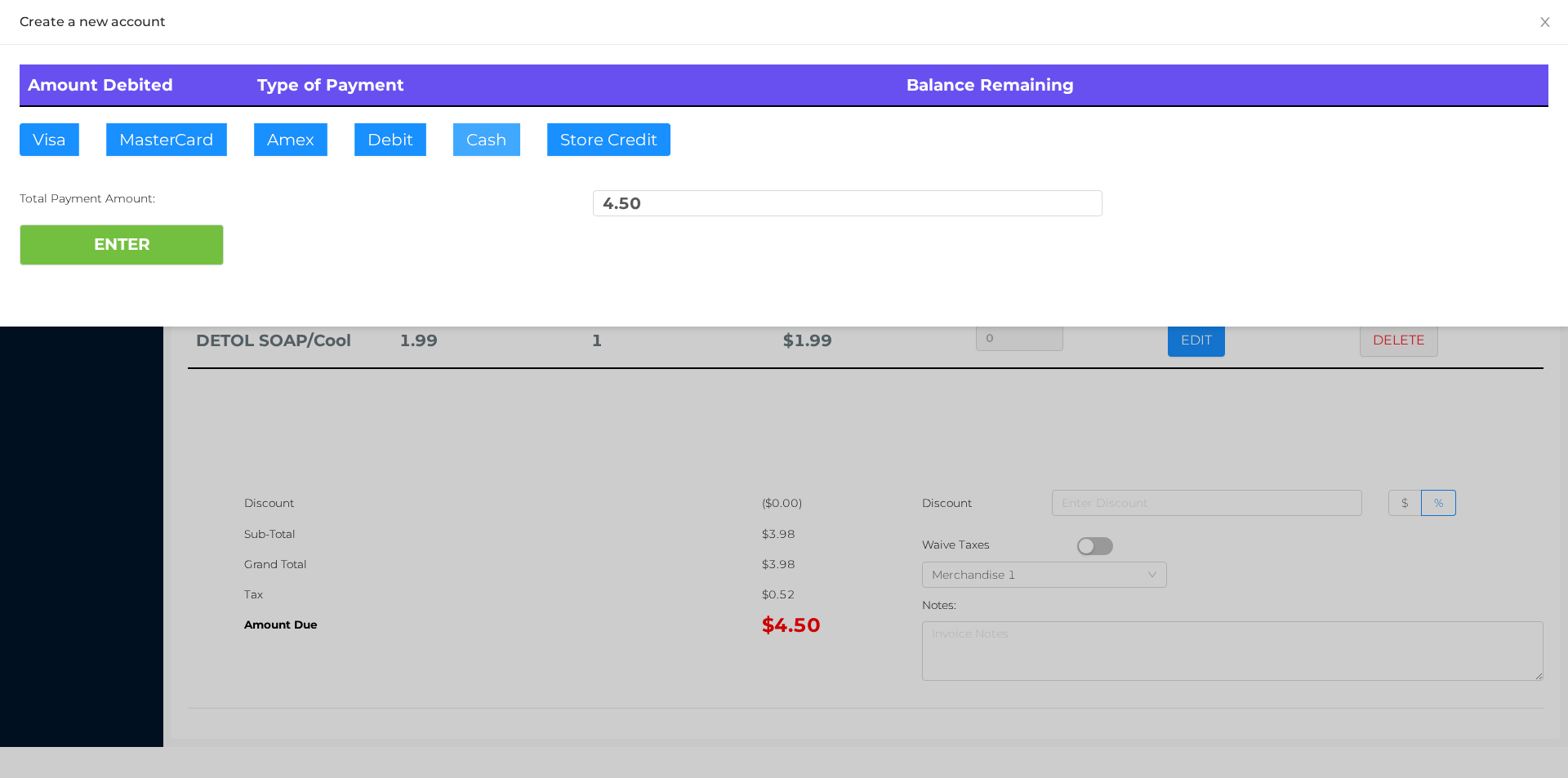
click at [480, 129] on button "Cash" at bounding box center [486, 140] width 67 height 33
click at [128, 249] on button "ENTER" at bounding box center [122, 245] width 204 height 41
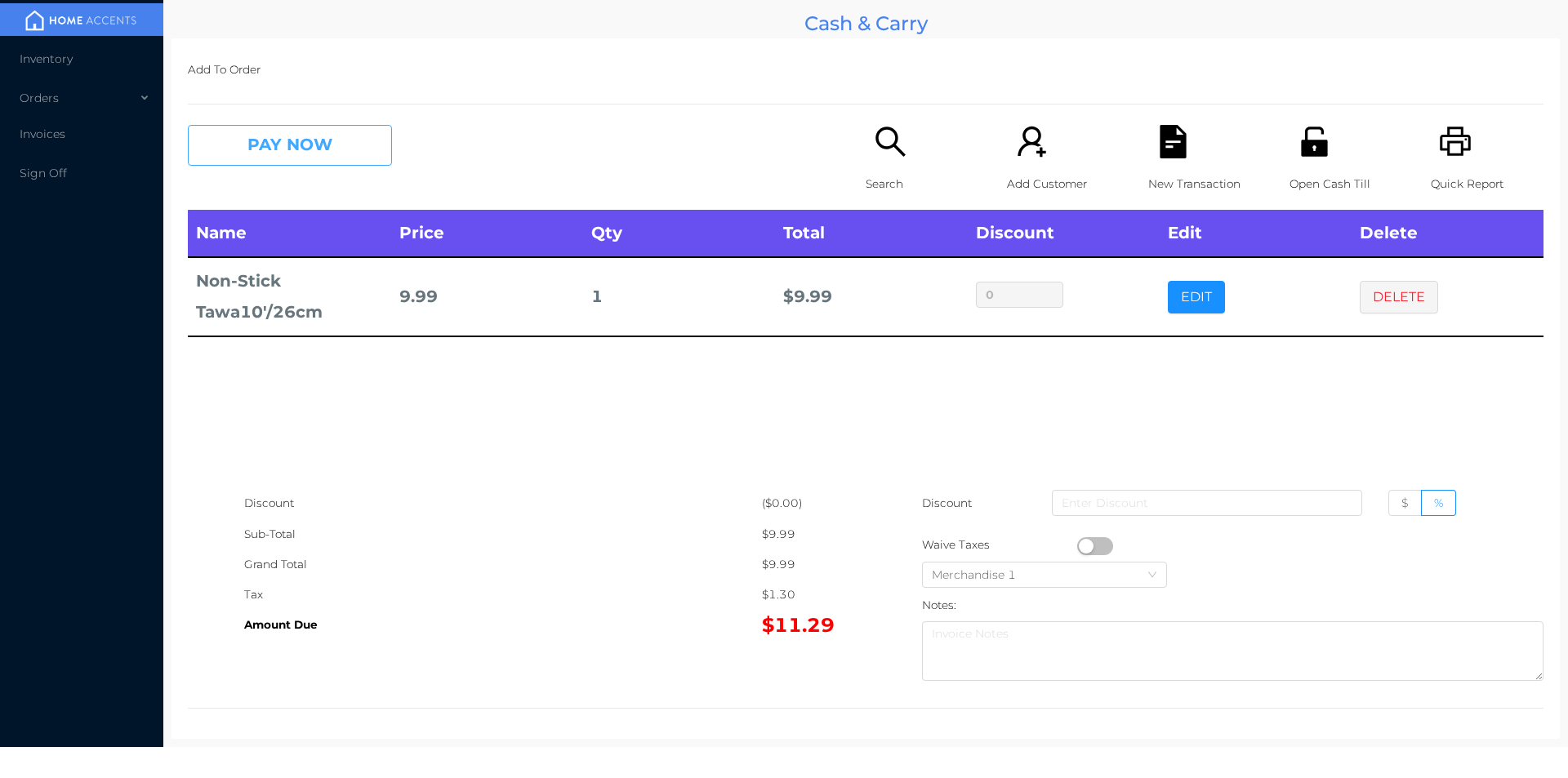
click at [309, 143] on button "PAY NOW" at bounding box center [289, 145] width 204 height 41
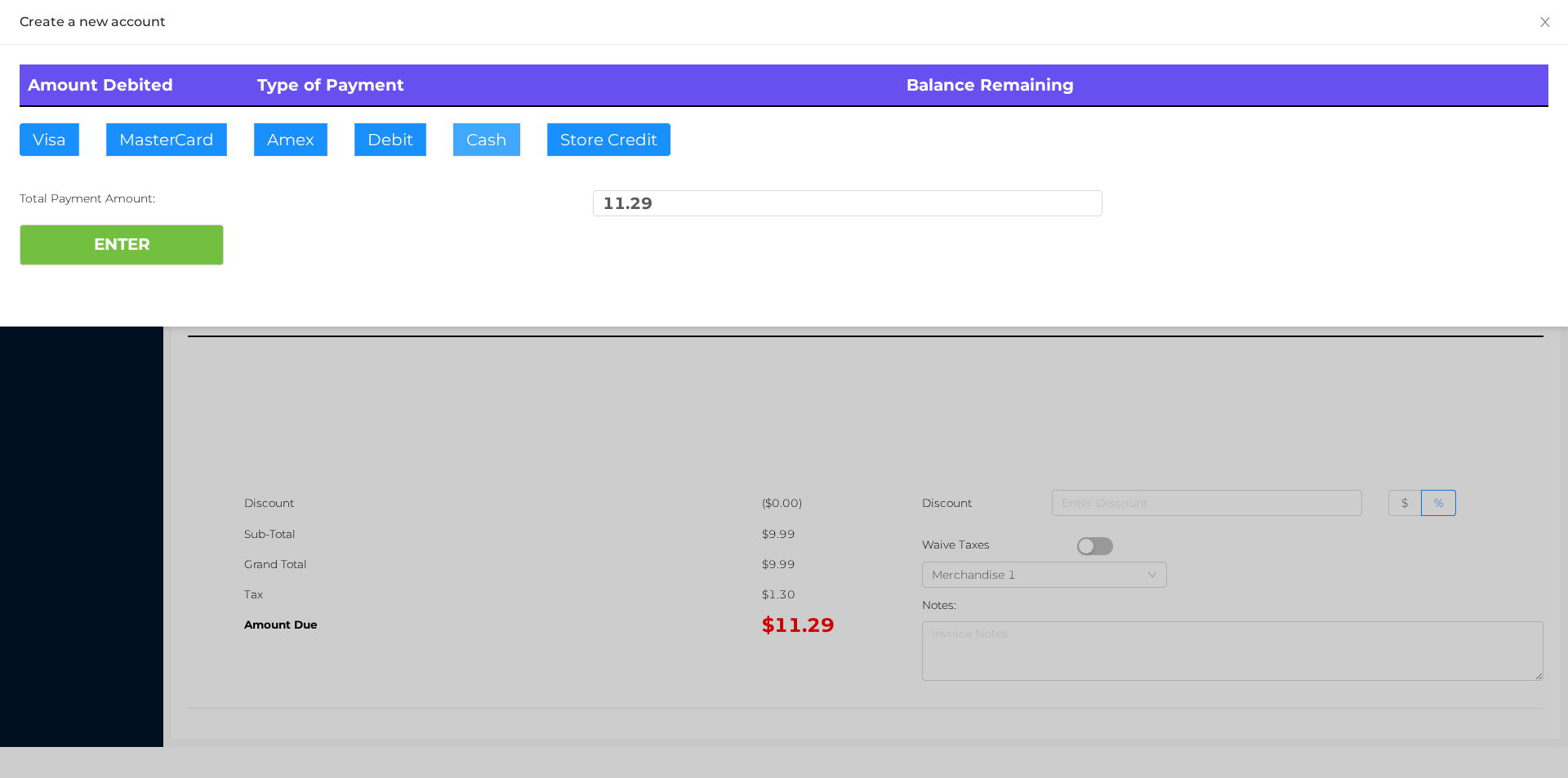
click at [478, 149] on button "Cash" at bounding box center [486, 140] width 67 height 33
type input "20."
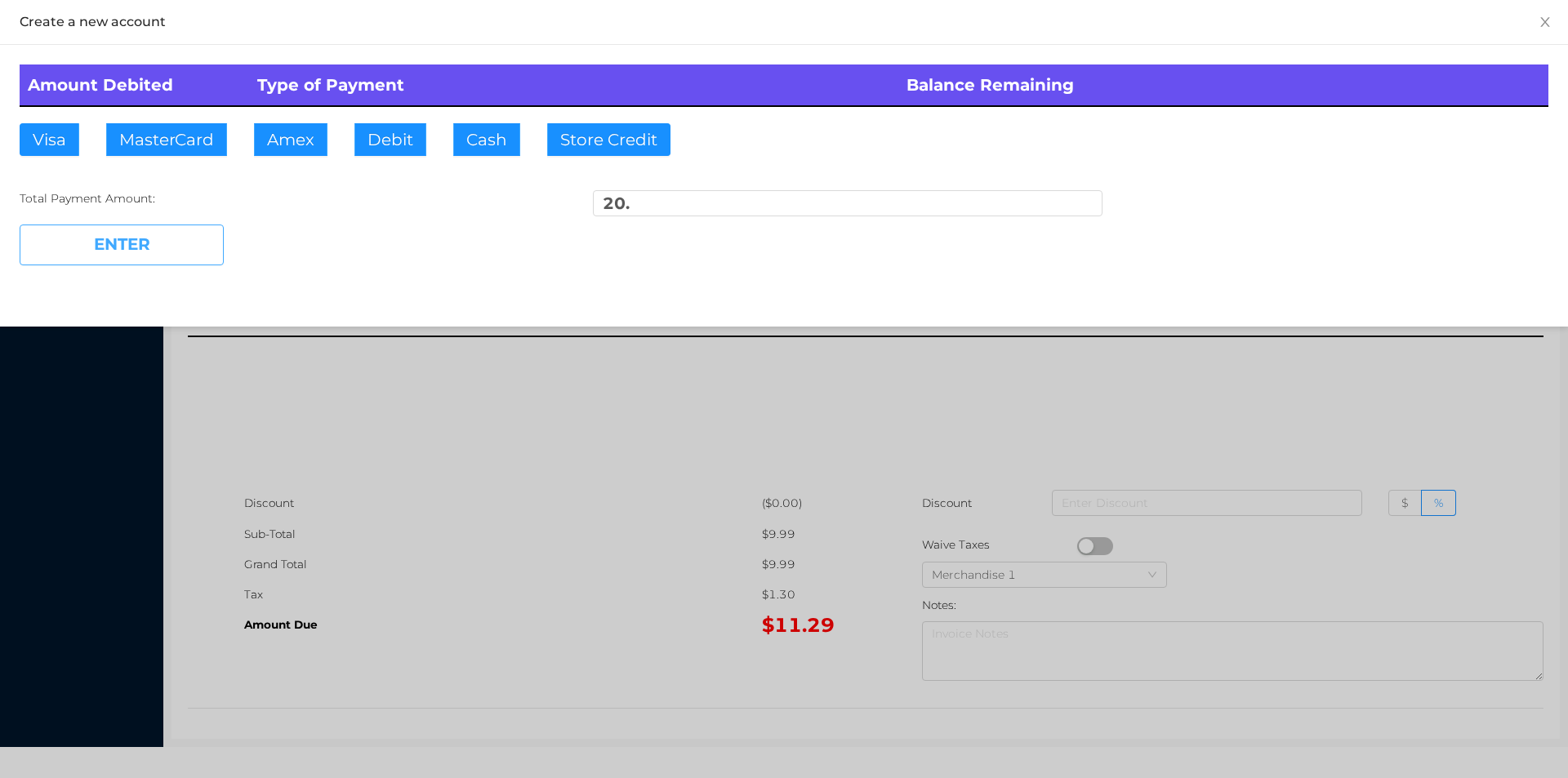
click at [142, 228] on button "ENTER" at bounding box center [122, 245] width 204 height 41
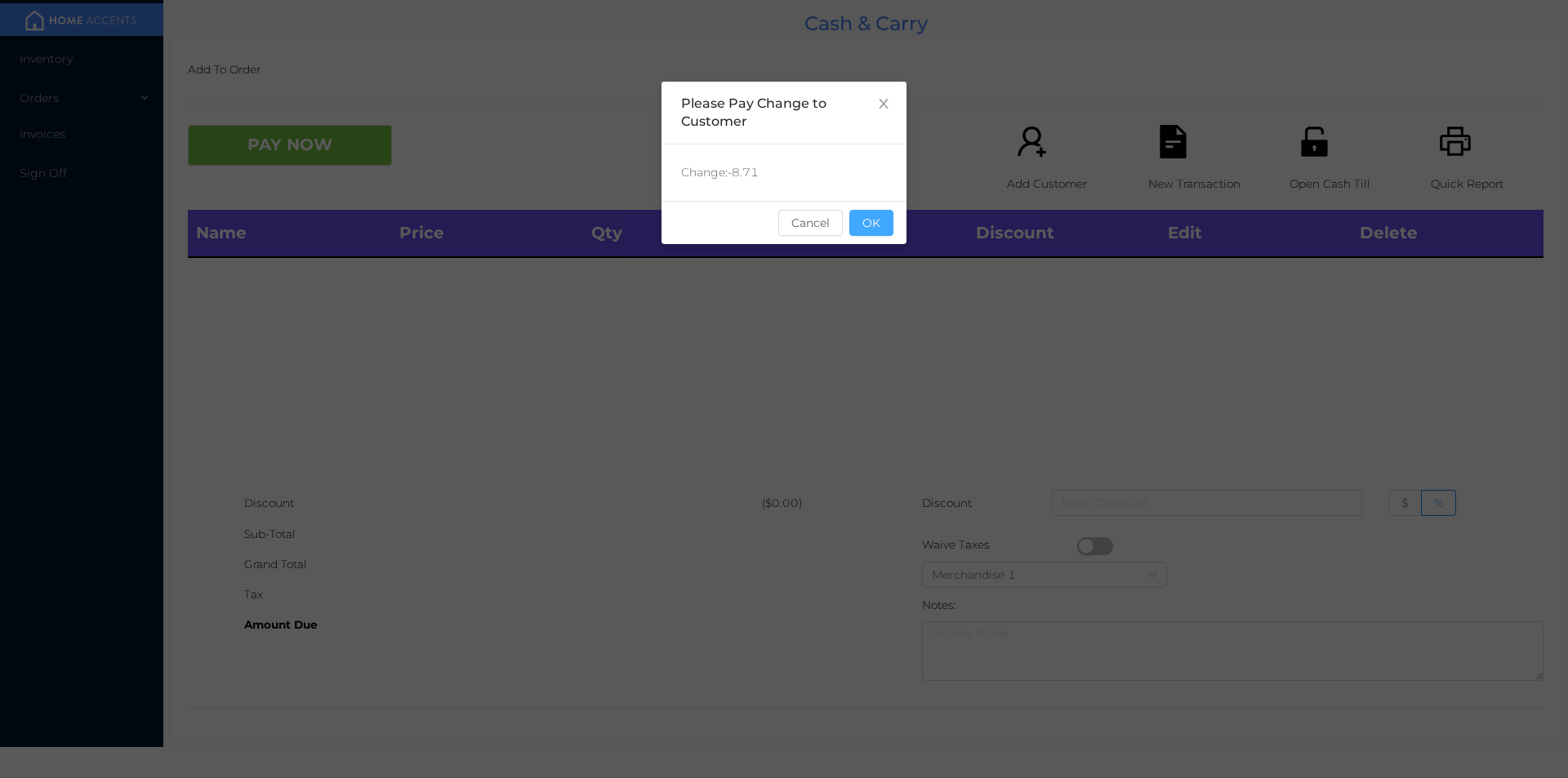
click at [880, 232] on button "OK" at bounding box center [871, 223] width 44 height 26
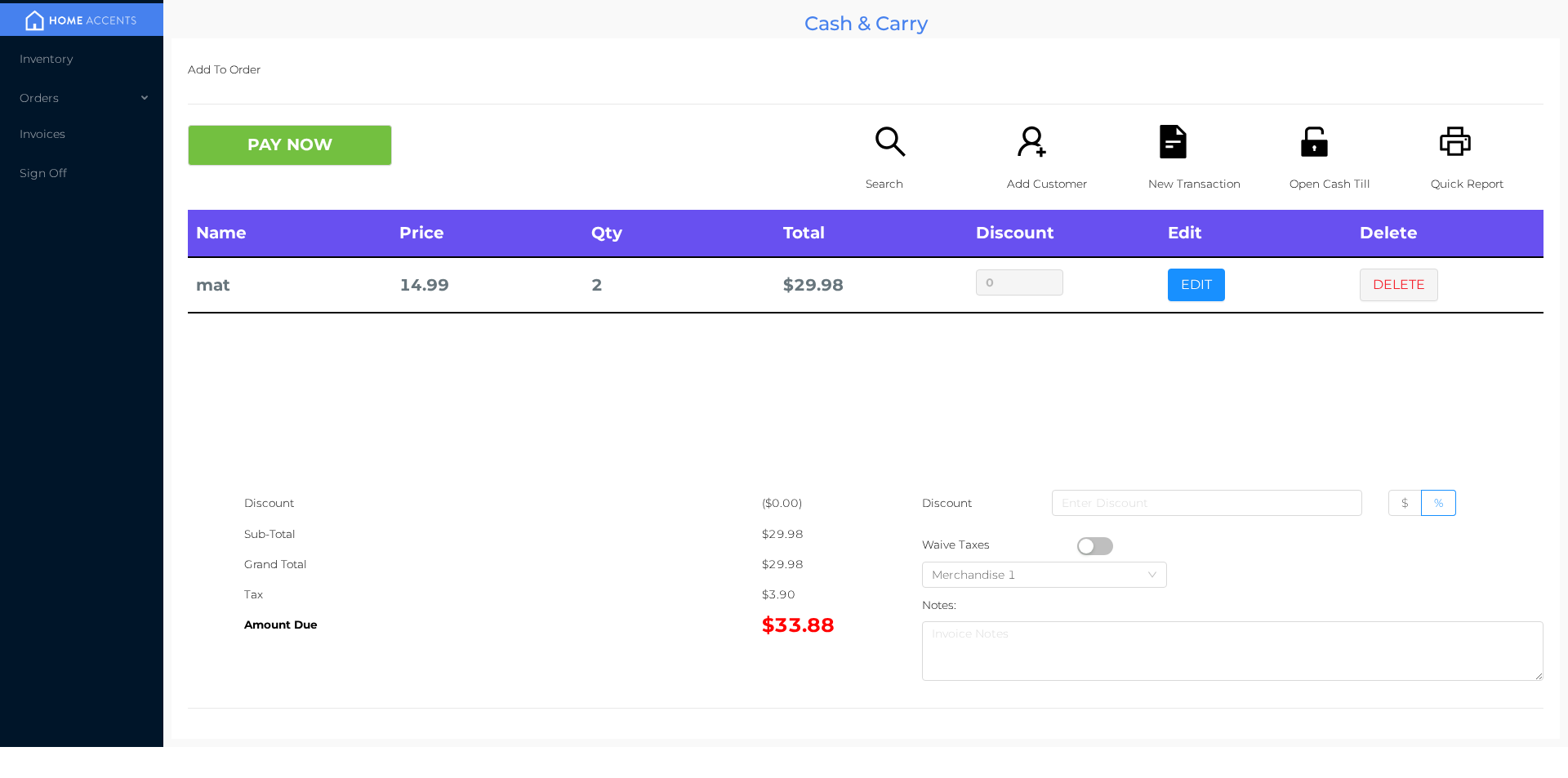
click at [877, 195] on p "Search" at bounding box center [922, 184] width 113 height 30
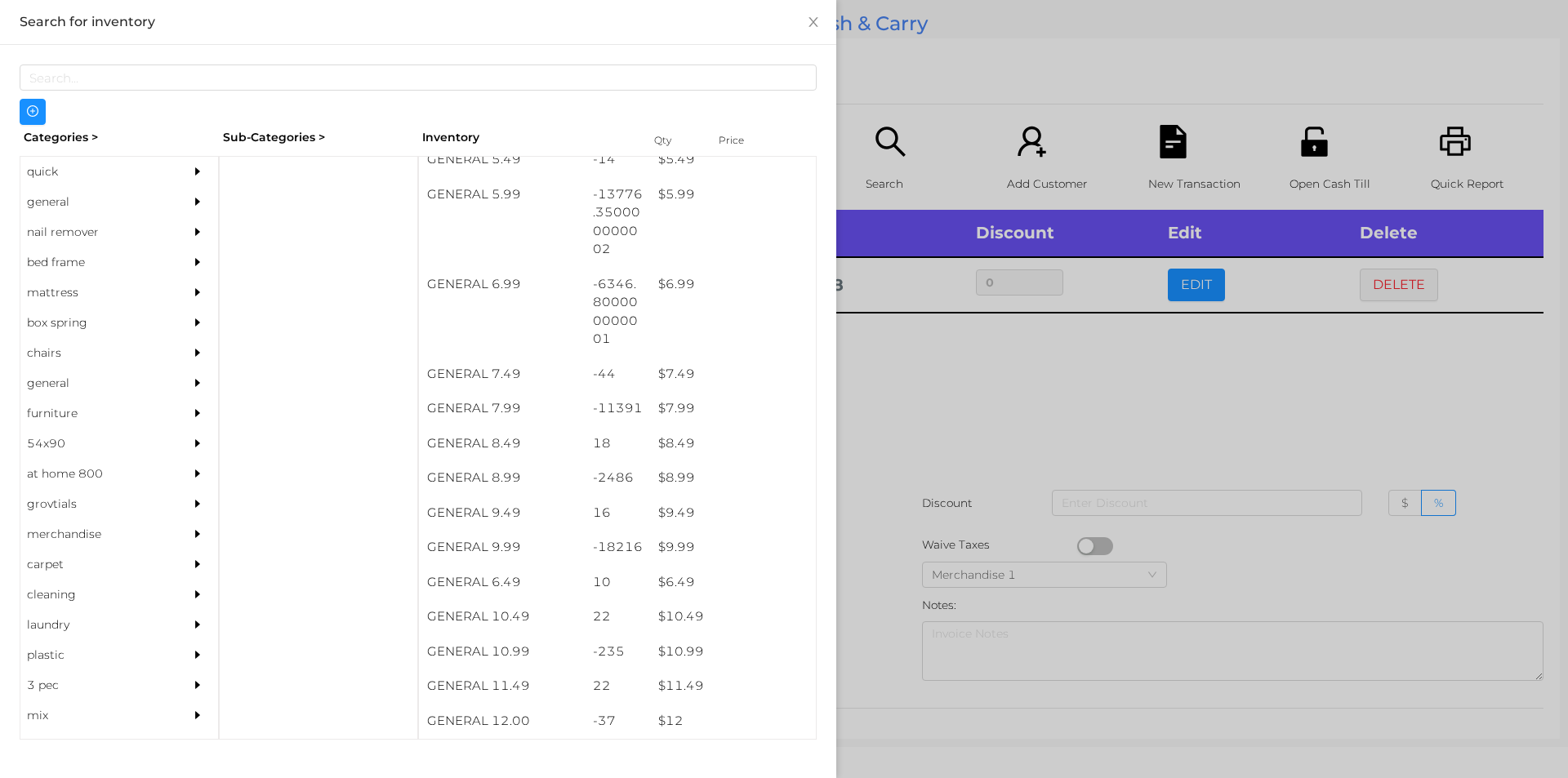
scroll to position [623, 0]
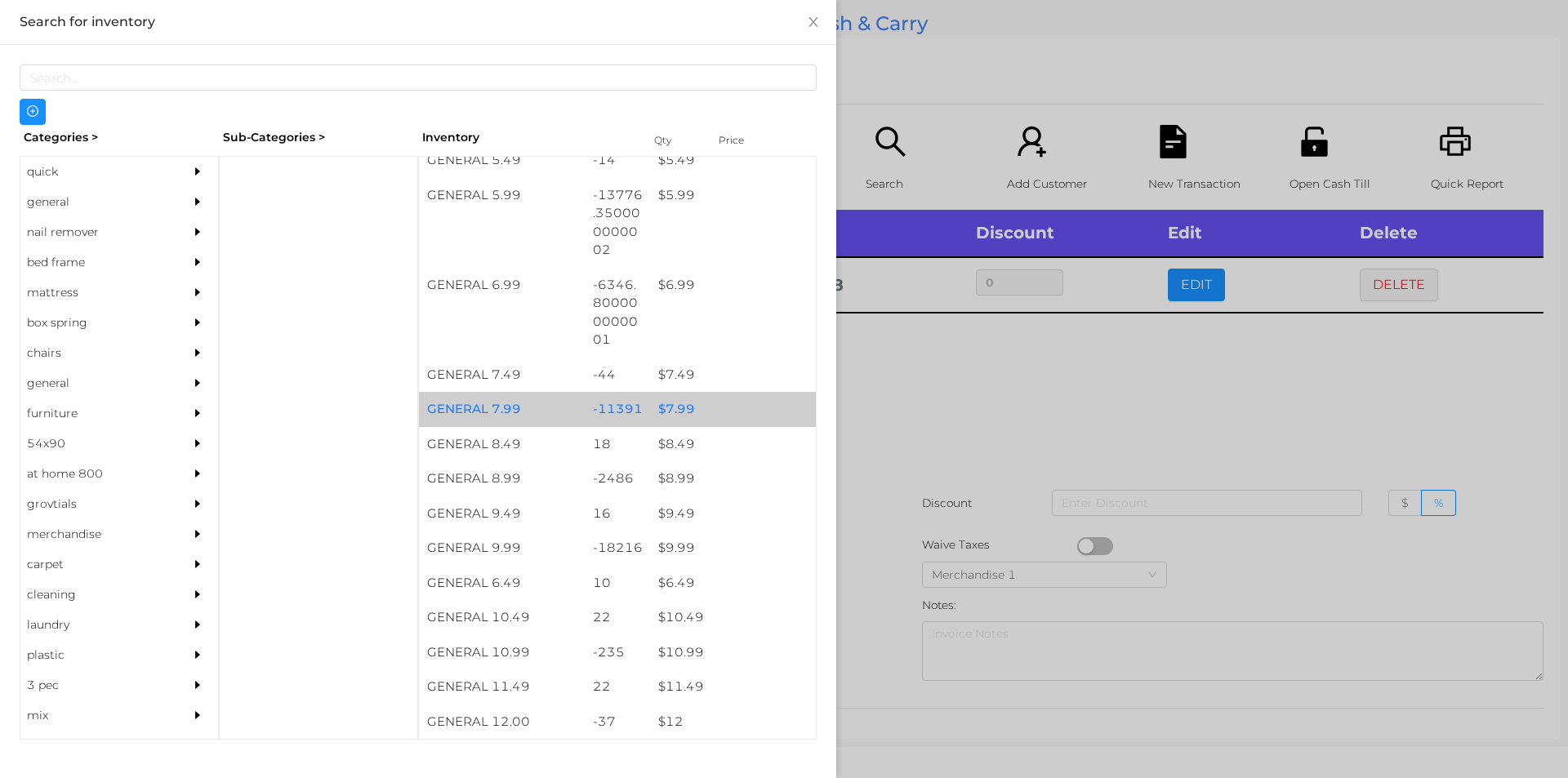
click at [655, 405] on div "$ 7.99" at bounding box center [733, 409] width 166 height 35
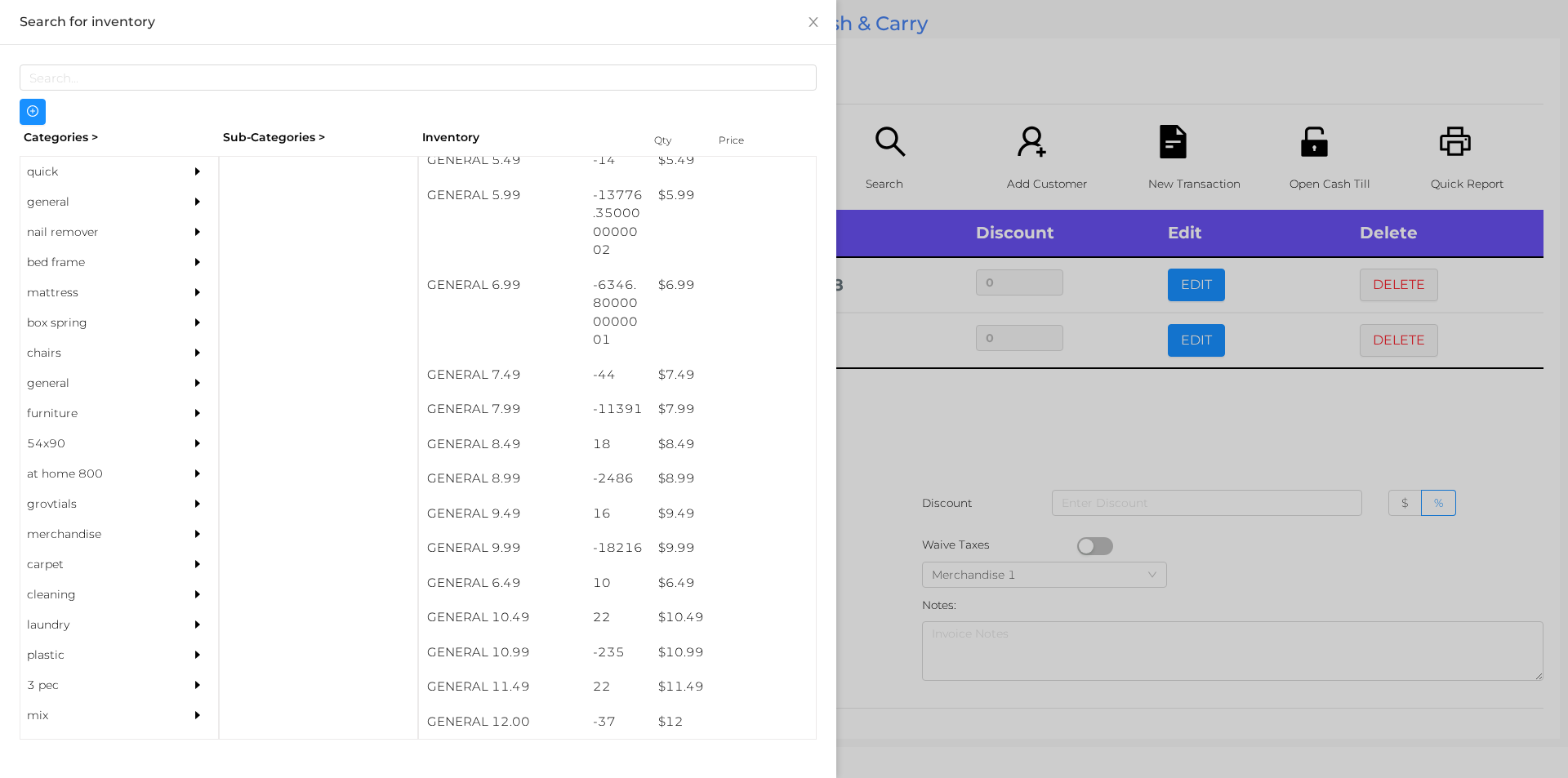
click at [937, 428] on div at bounding box center [784, 389] width 1568 height 778
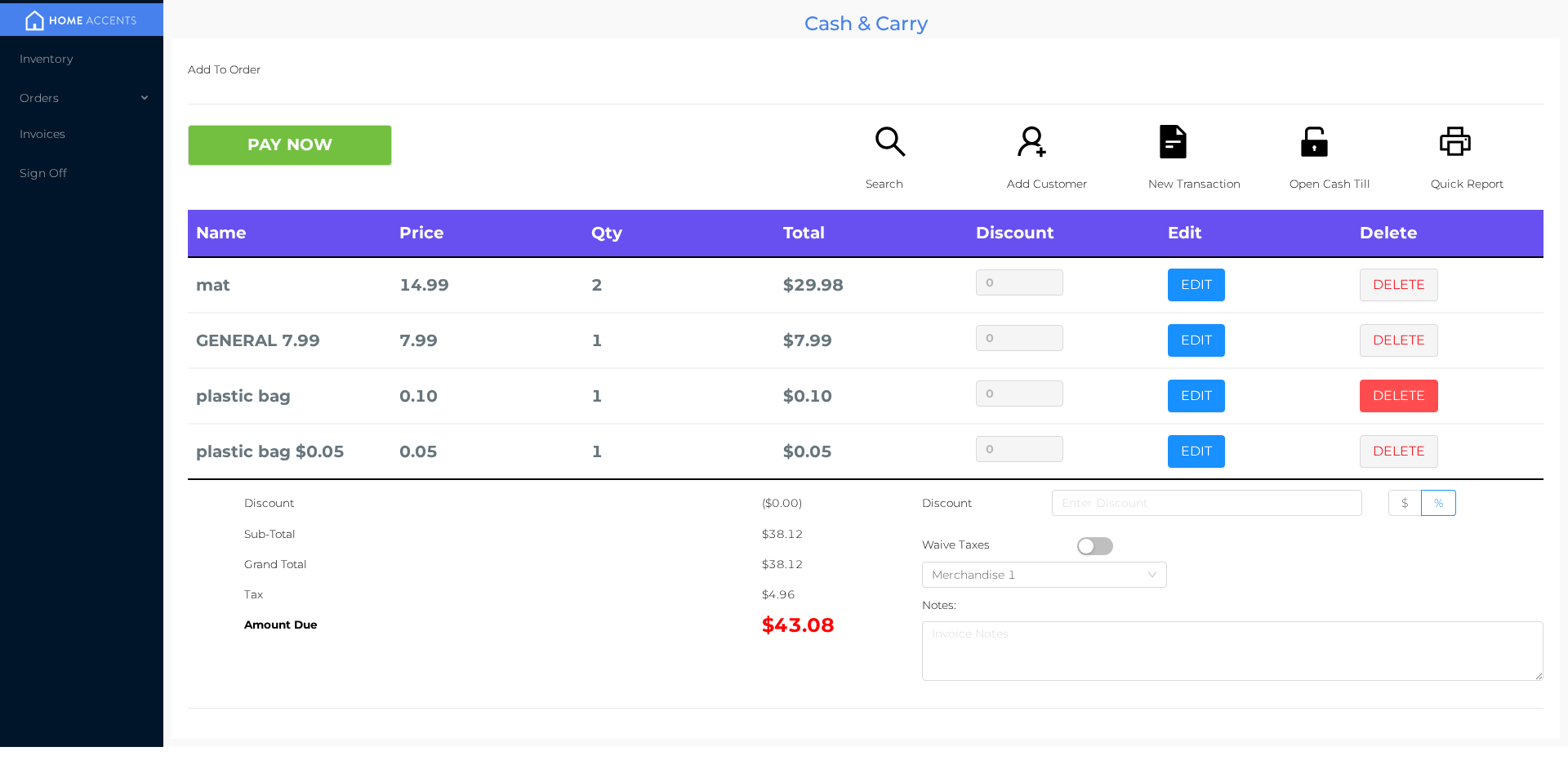
click at [1366, 397] on button "DELETE" at bounding box center [1399, 396] width 78 height 33
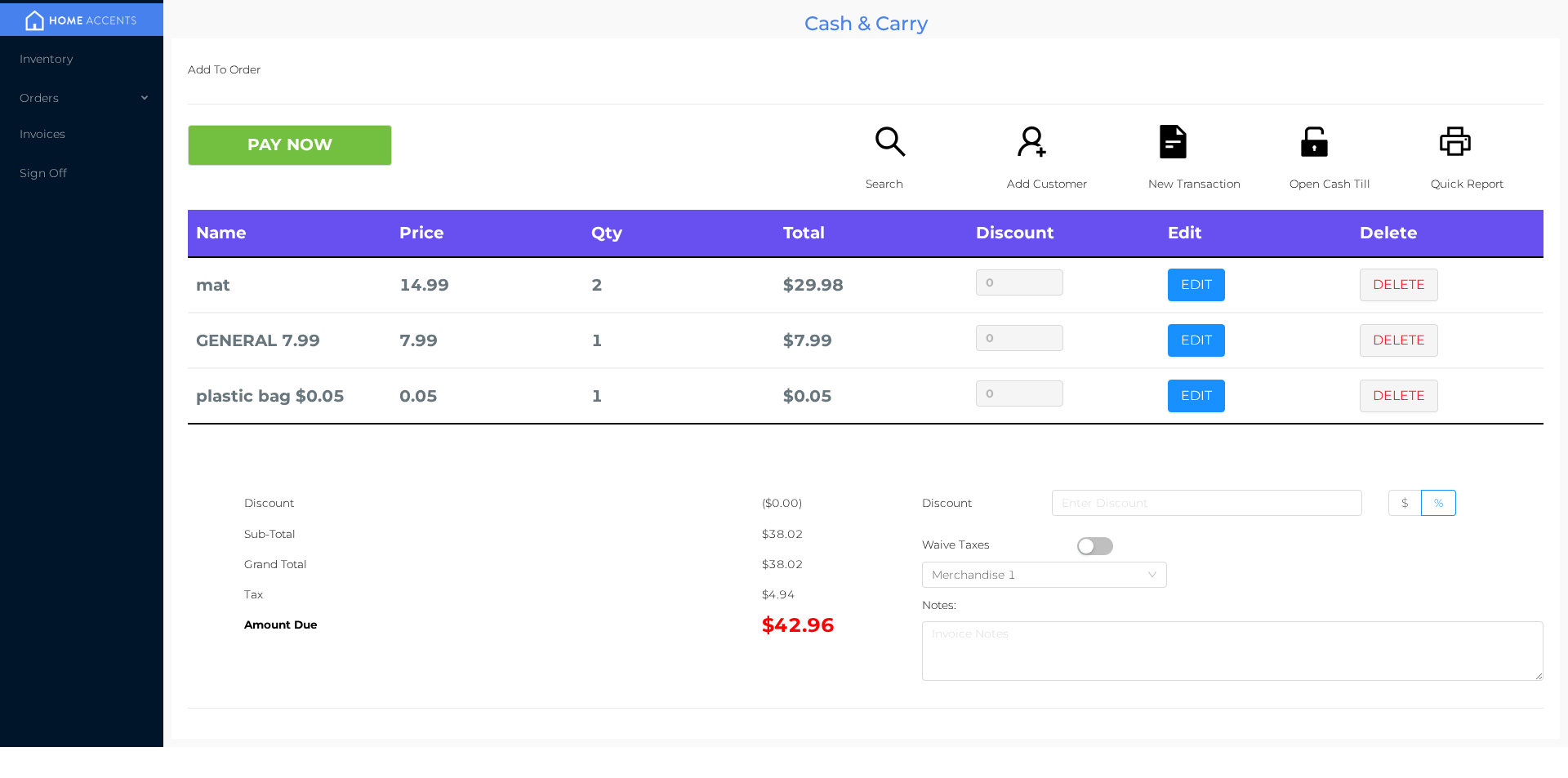
click at [309, 143] on button "PAY NOW" at bounding box center [289, 145] width 204 height 41
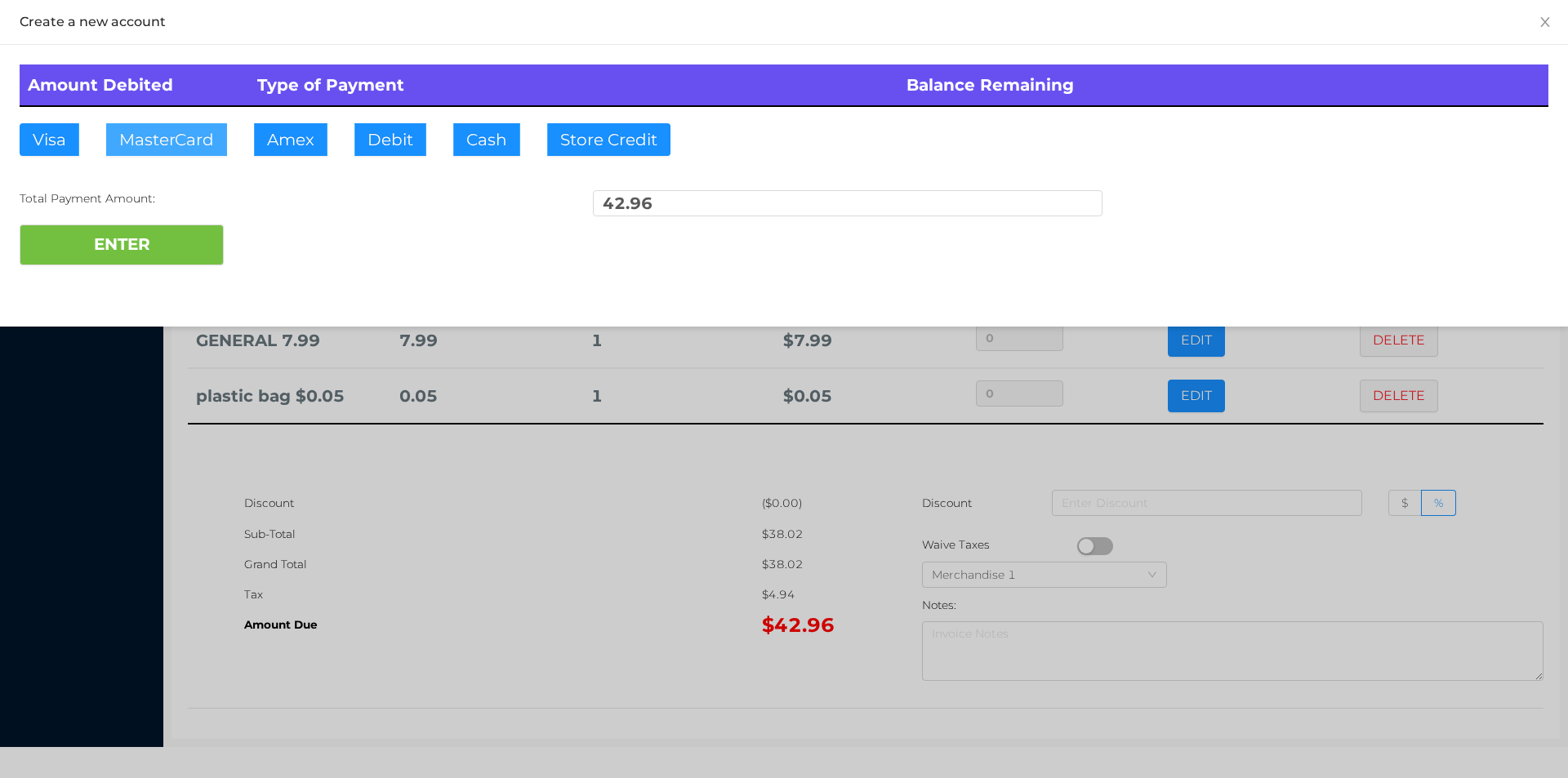
click at [177, 150] on button "MasterCard" at bounding box center [166, 140] width 121 height 33
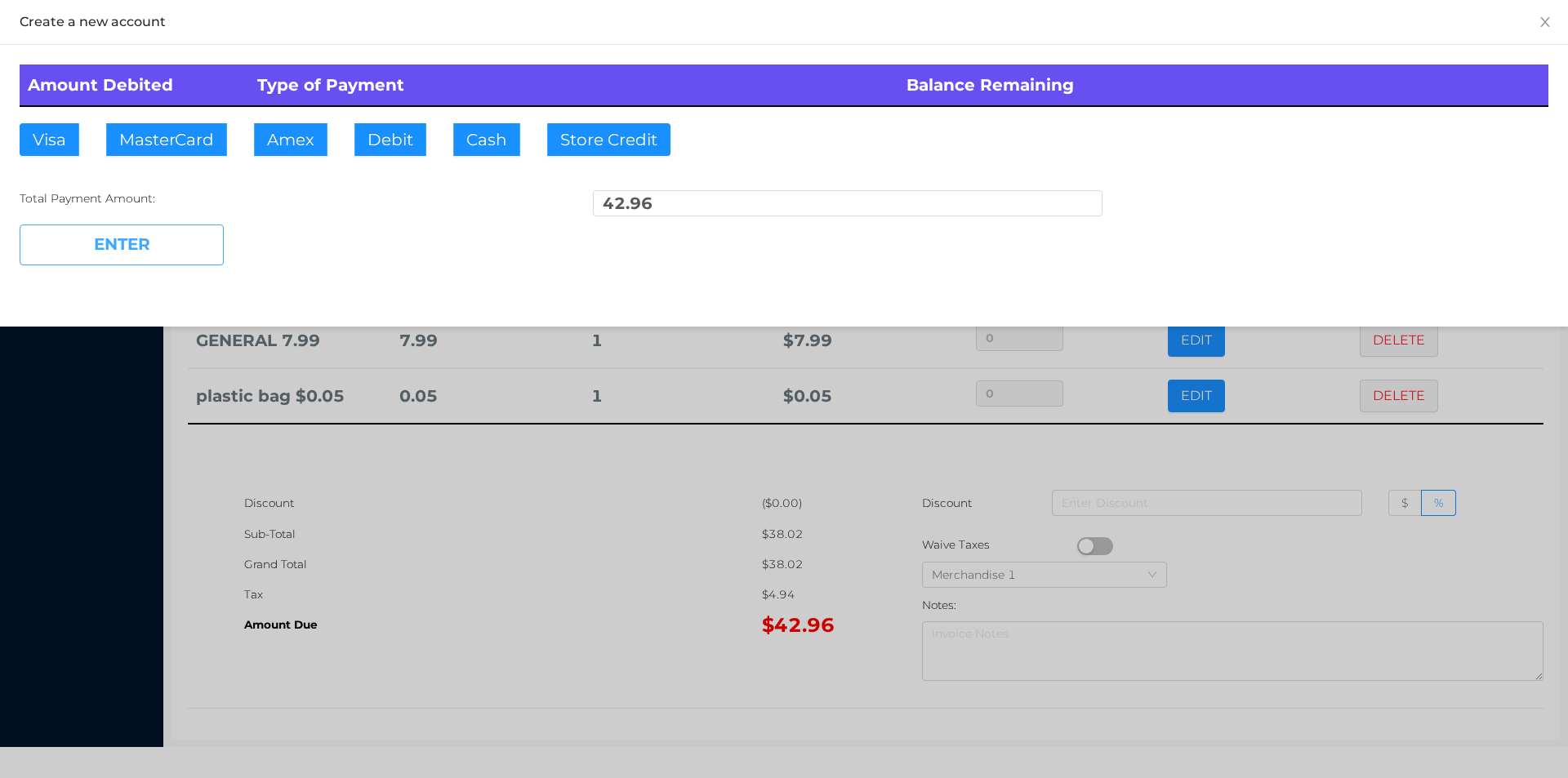
click at [114, 238] on button "ENTER" at bounding box center [122, 245] width 204 height 41
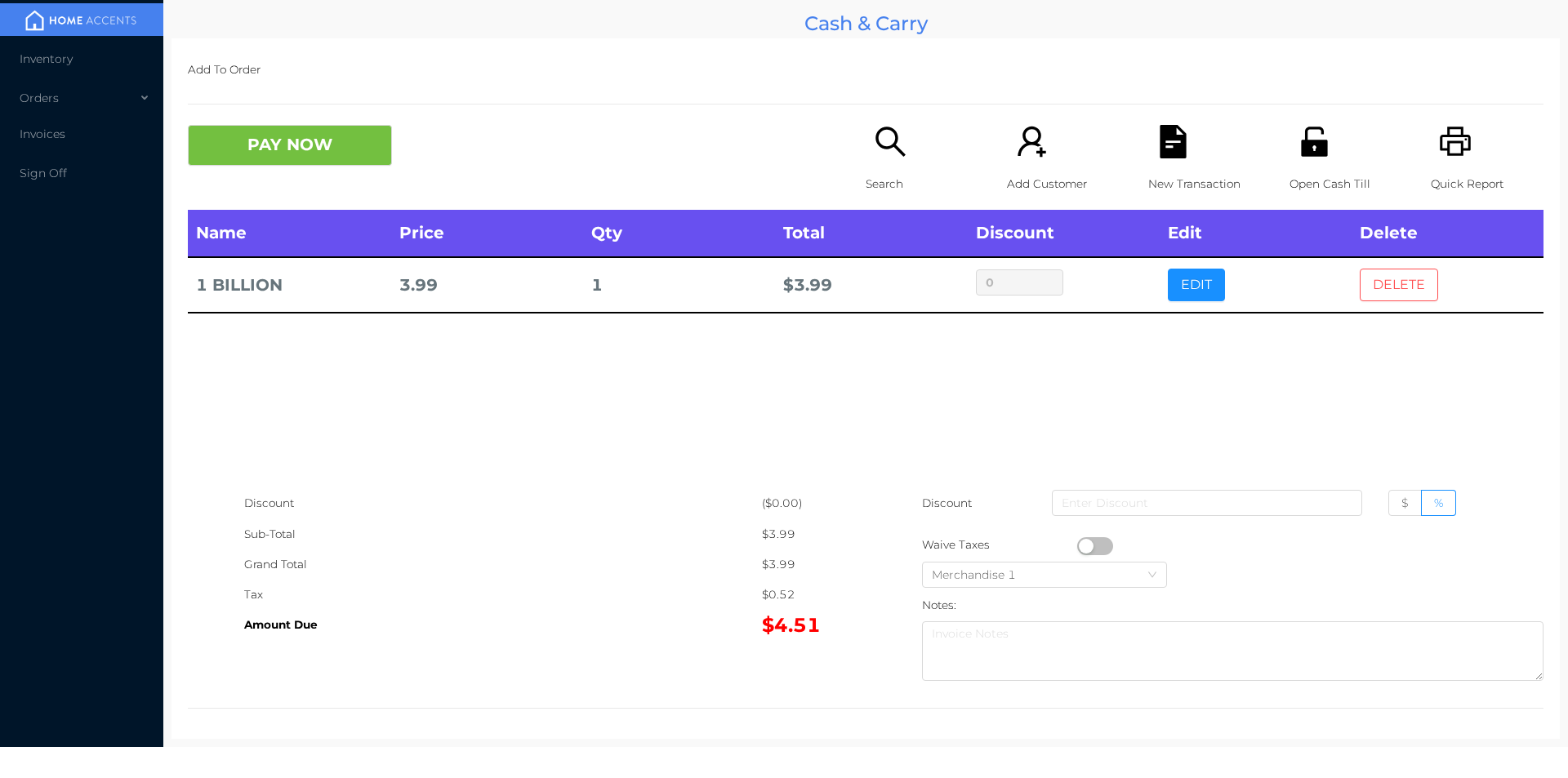
click at [1395, 281] on button "DELETE" at bounding box center [1399, 285] width 78 height 33
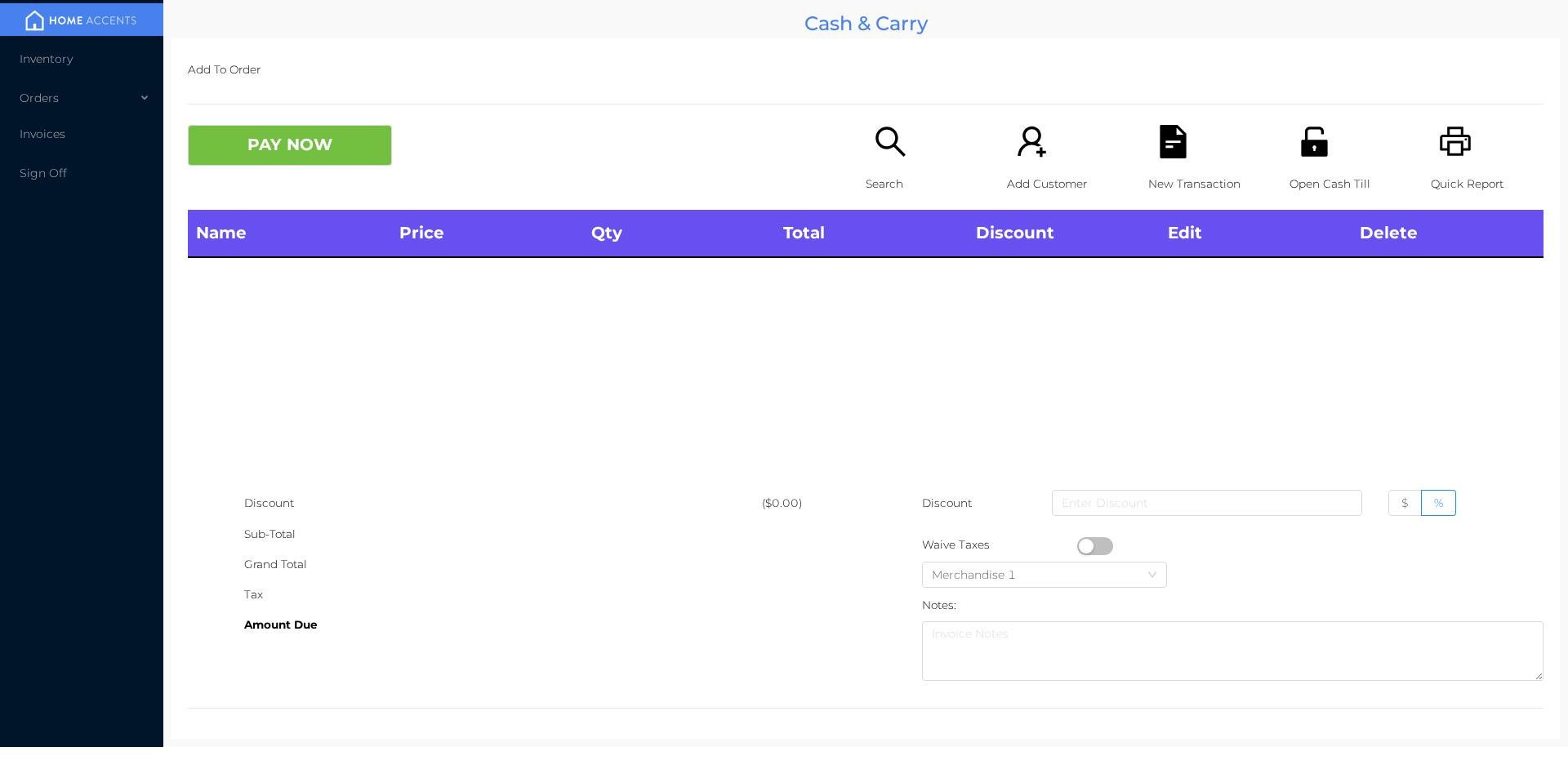
click at [886, 178] on p "Search" at bounding box center [922, 184] width 113 height 30
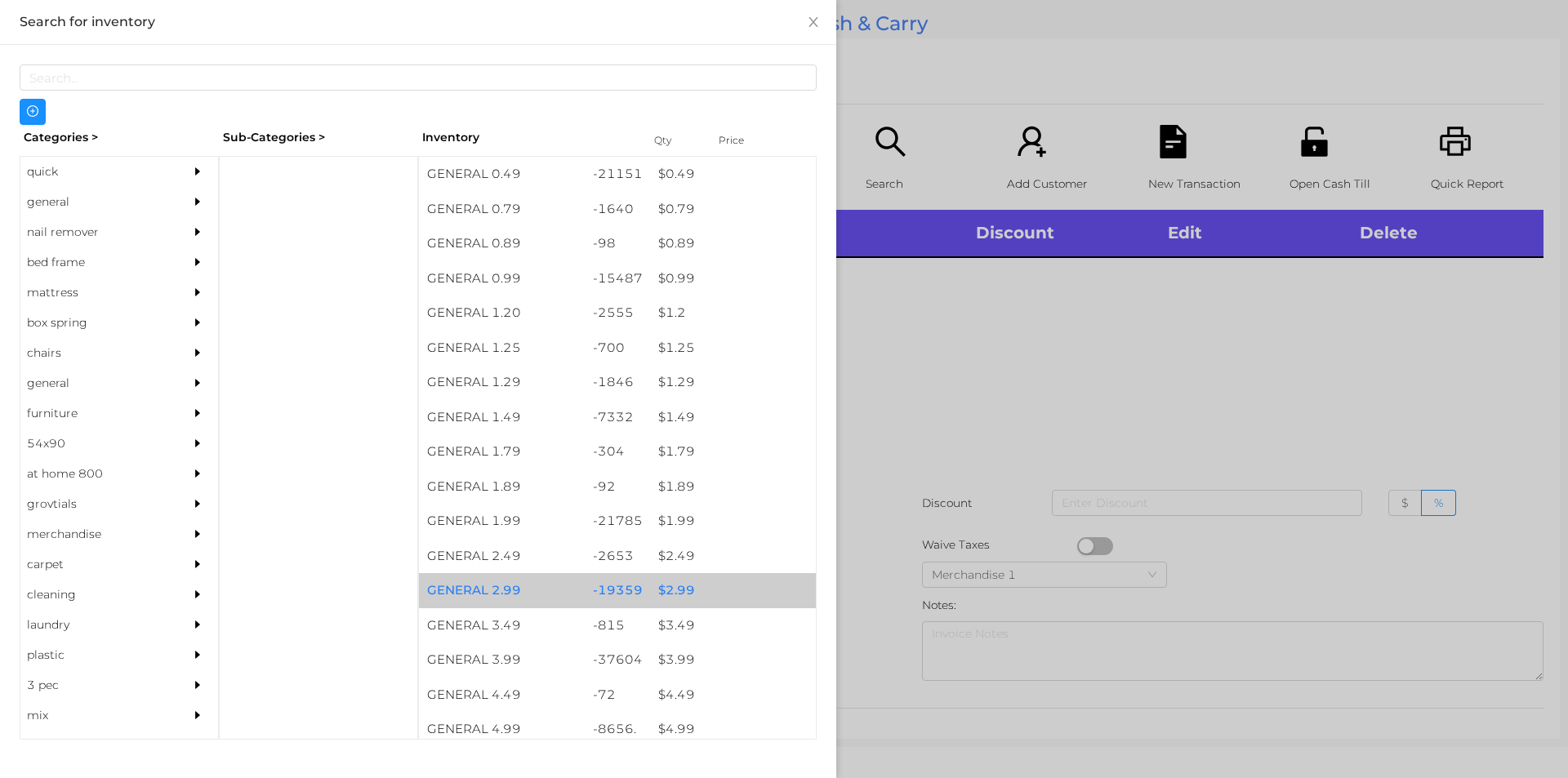
click at [688, 578] on div "$ 2.99" at bounding box center [733, 590] width 166 height 35
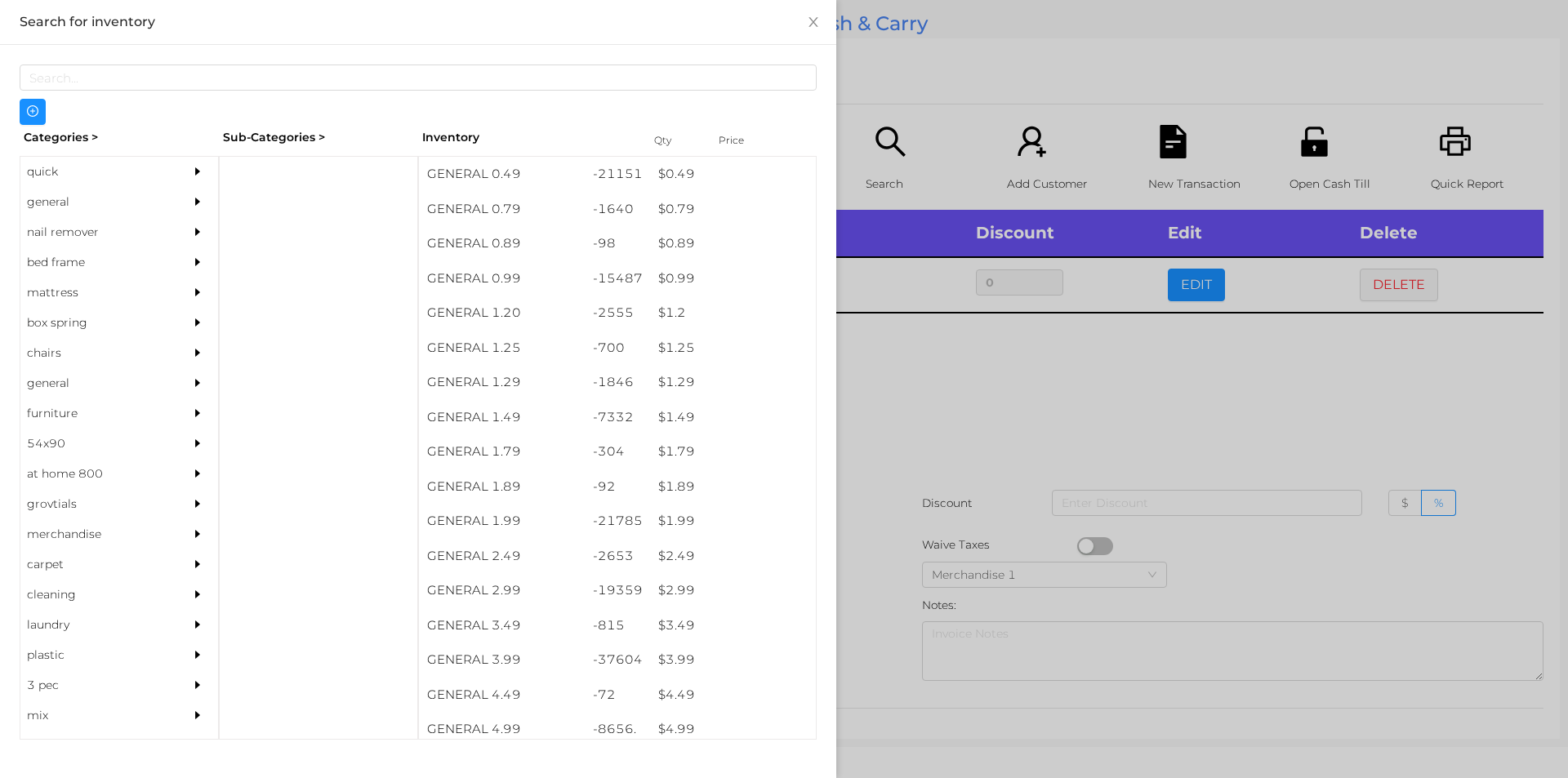
click at [1410, 281] on div at bounding box center [784, 389] width 1568 height 778
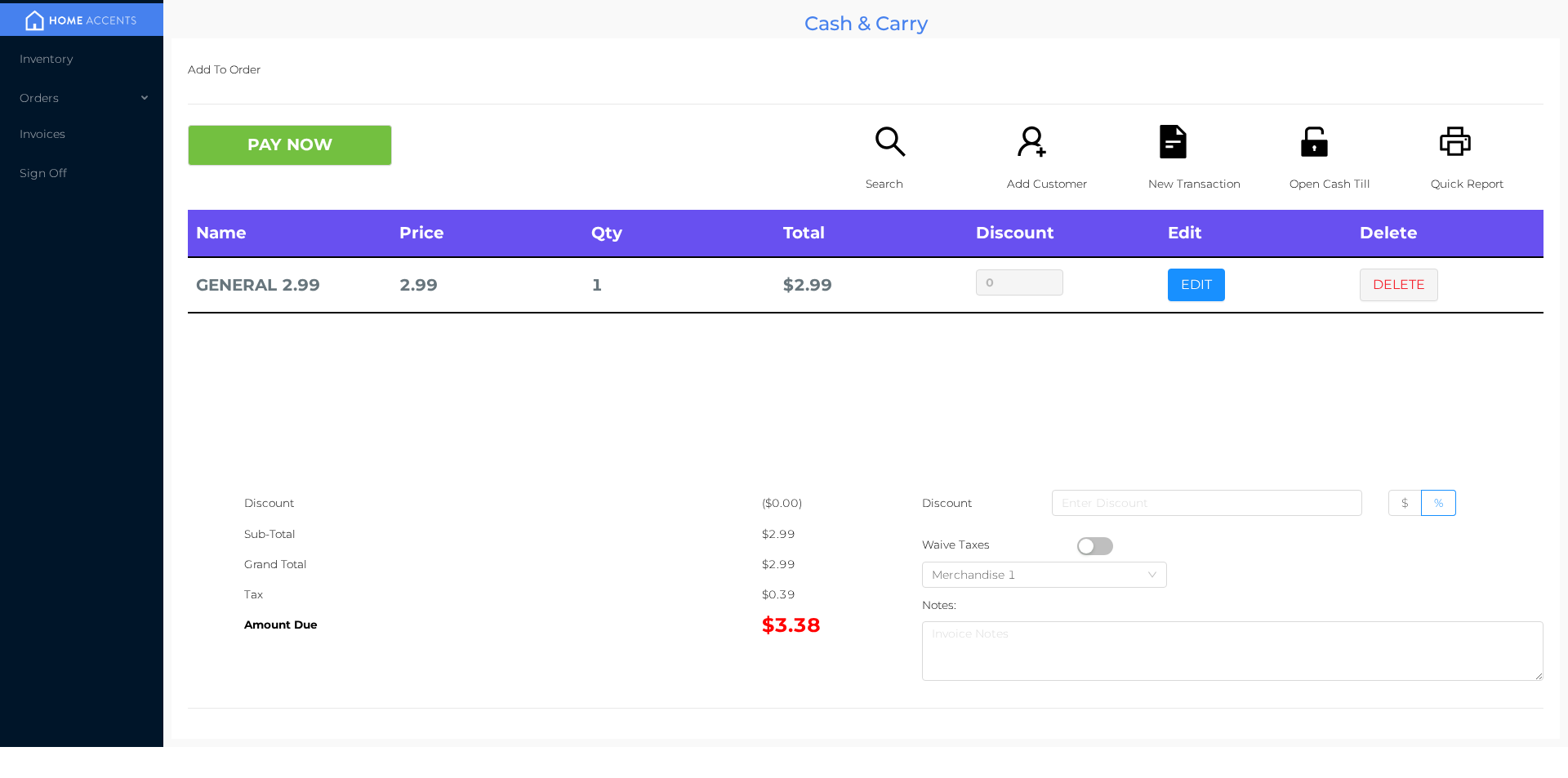
click at [1460, 194] on p "Quick Report" at bounding box center [1487, 184] width 113 height 30
click at [1391, 290] on button "DELETE" at bounding box center [1399, 285] width 78 height 33
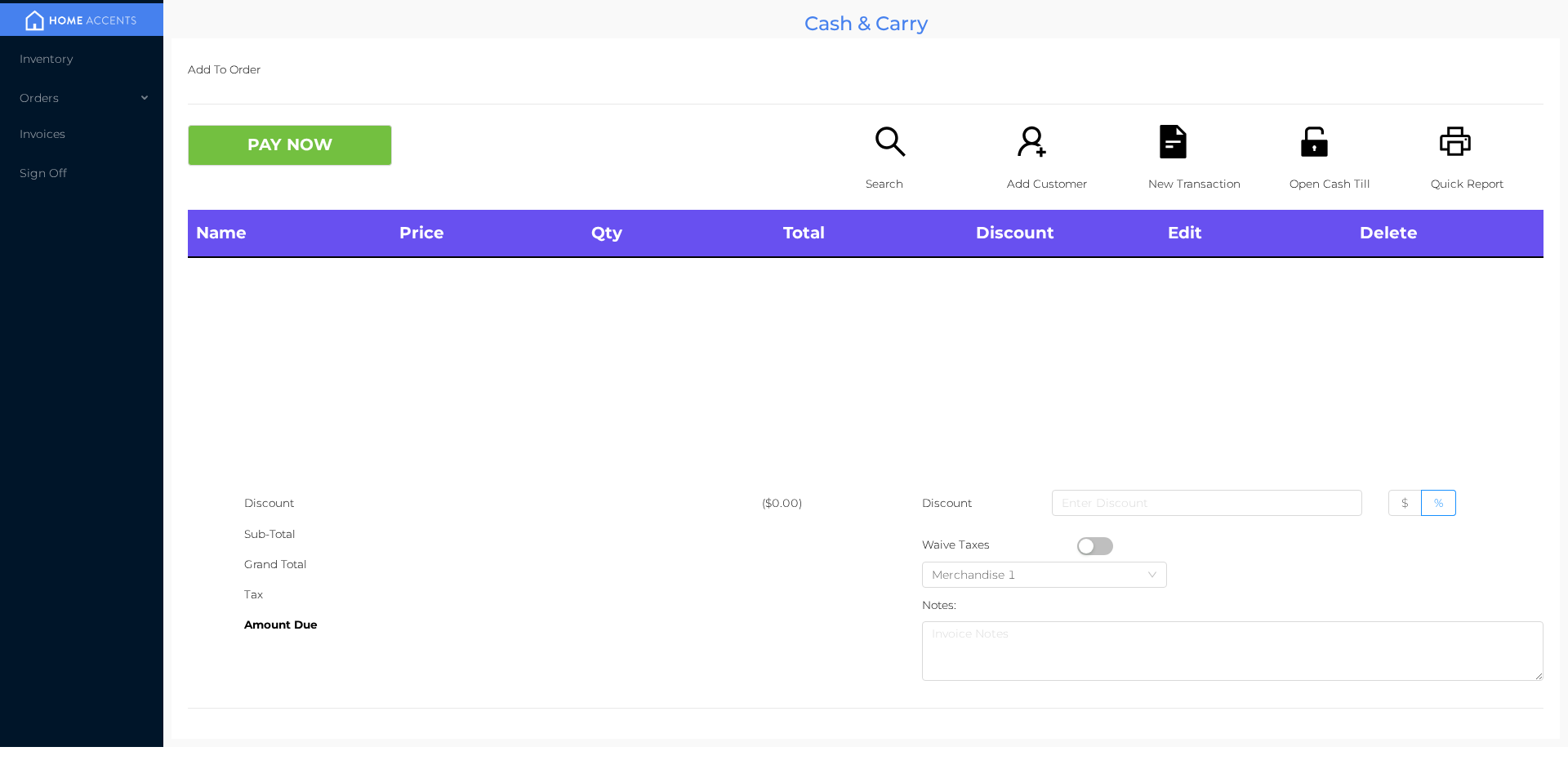
click at [329, 432] on div "Name Price Qty Total Discount Edit Delete" at bounding box center [865, 349] width 1355 height 279
click at [1311, 160] on div "Open Cash Till" at bounding box center [1346, 168] width 113 height 85
click at [1439, 141] on icon "icon: printer" at bounding box center [1455, 142] width 34 height 34
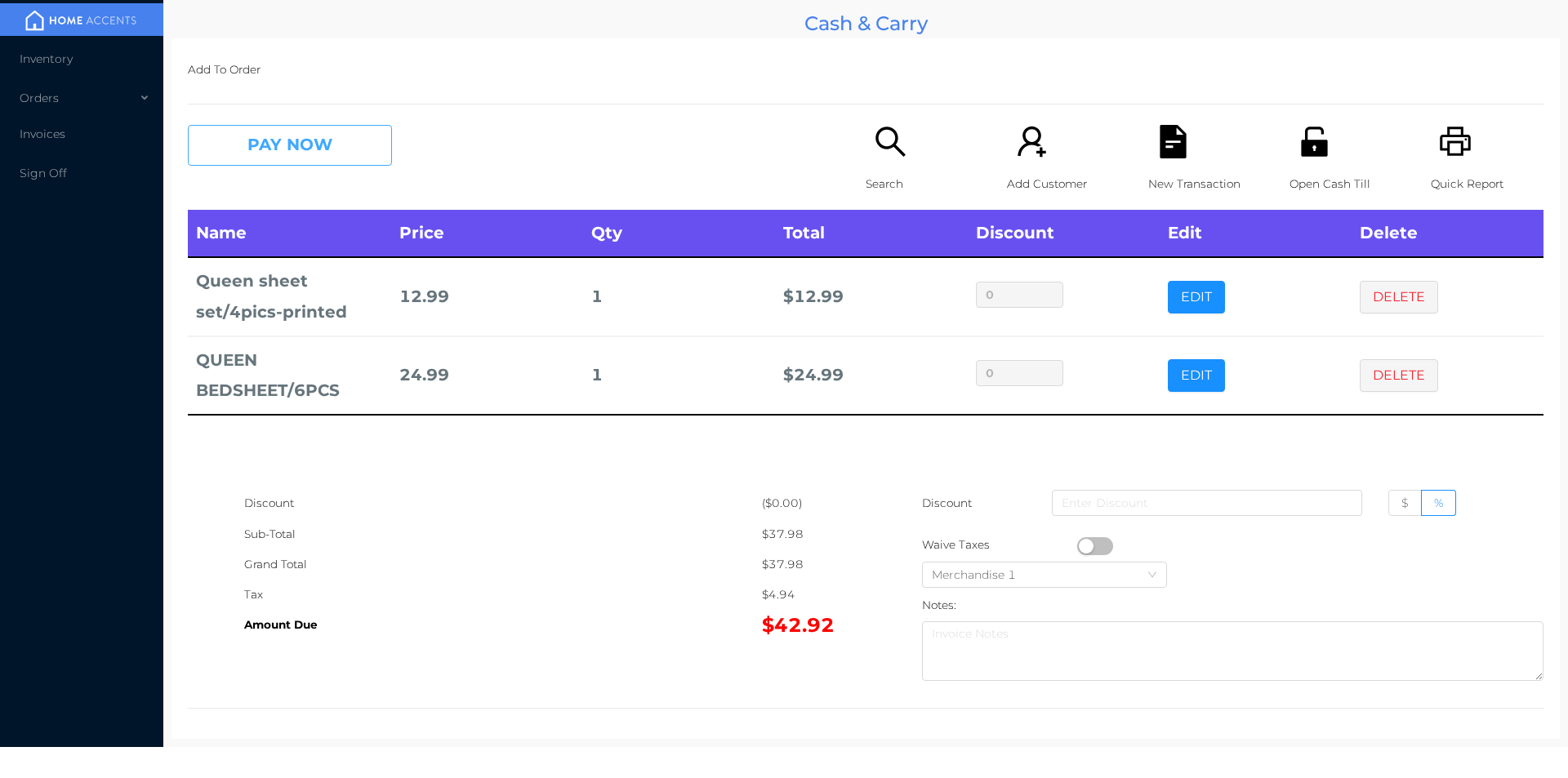
click at [258, 154] on button "PAY NOW" at bounding box center [289, 145] width 204 height 41
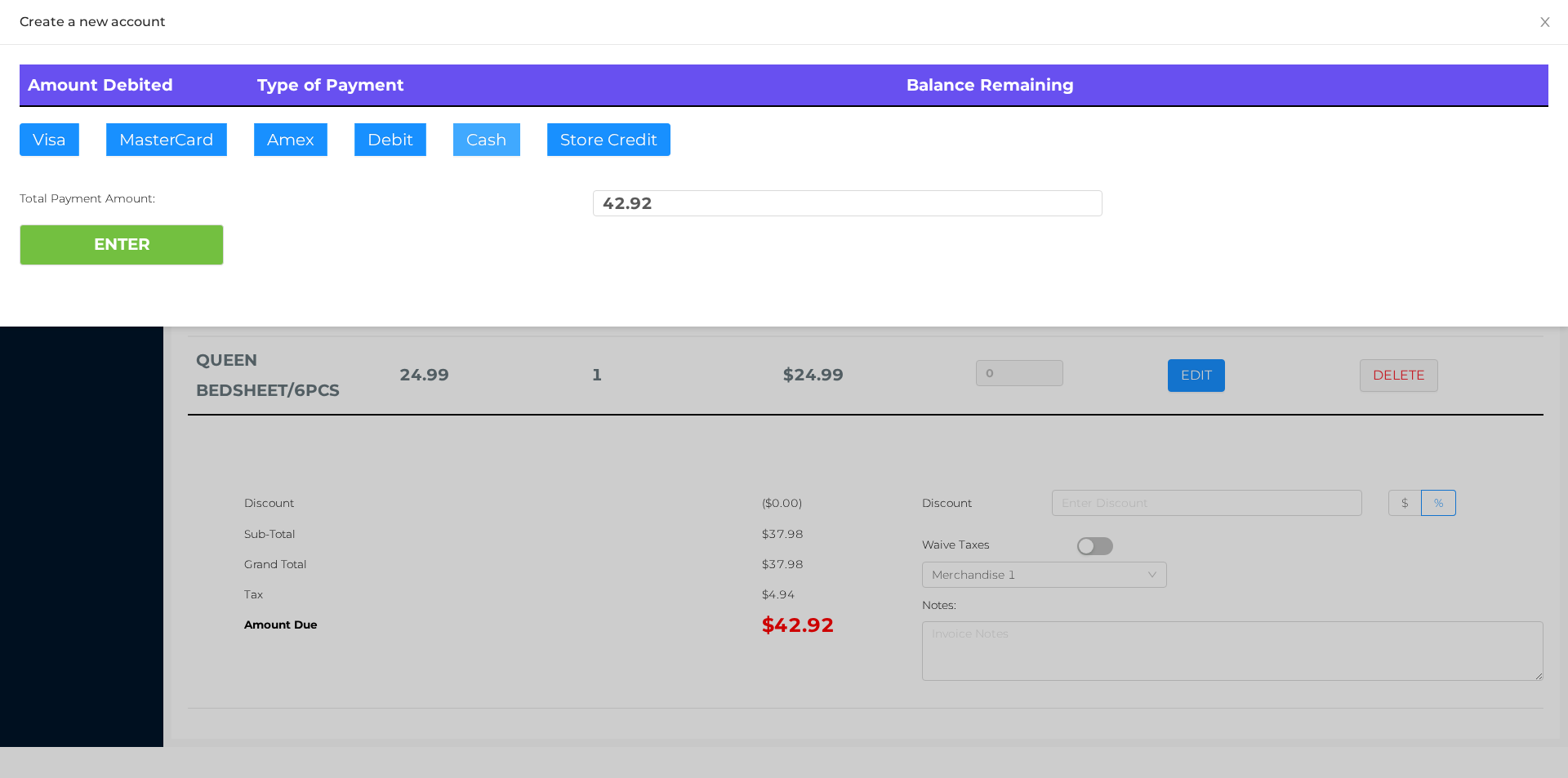
click at [473, 137] on button "Cash" at bounding box center [486, 140] width 67 height 33
click at [196, 229] on button "ENTER" at bounding box center [122, 245] width 204 height 41
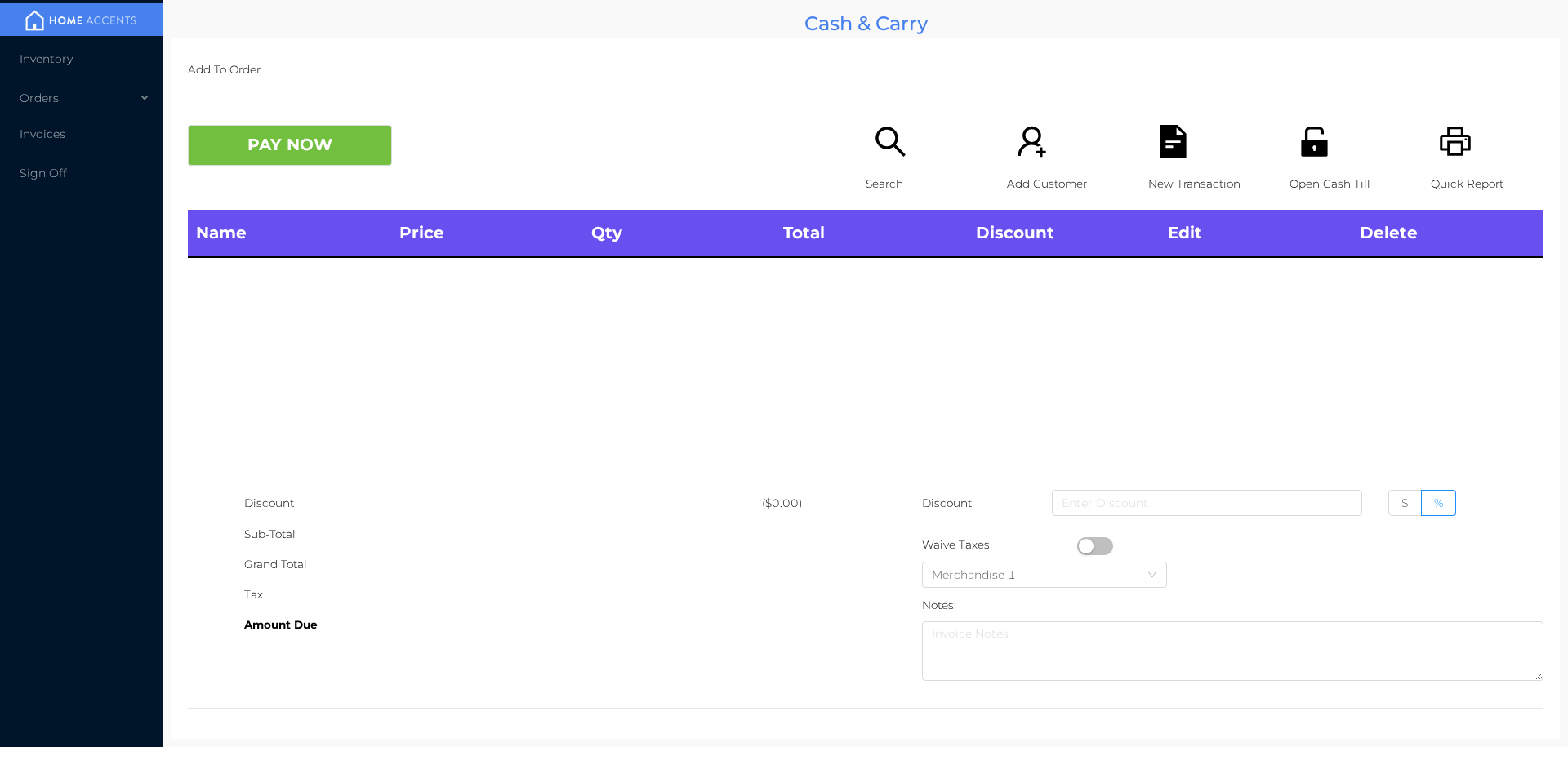
click at [1300, 187] on p "Open Cash Till" at bounding box center [1346, 184] width 113 height 30
click at [886, 165] on div "Search" at bounding box center [922, 168] width 113 height 85
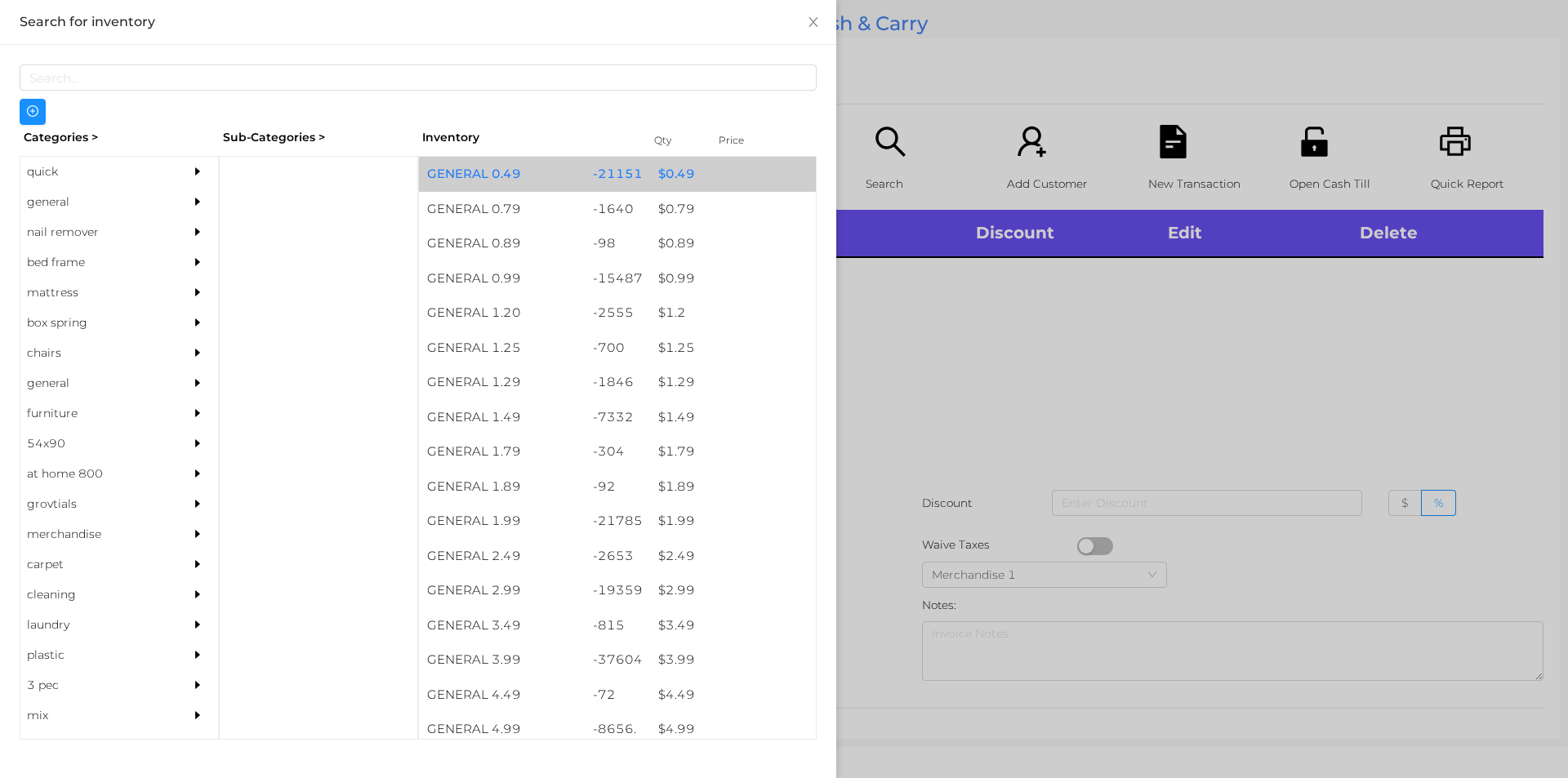
click at [675, 171] on div "$ 0.49" at bounding box center [733, 175] width 166 height 35
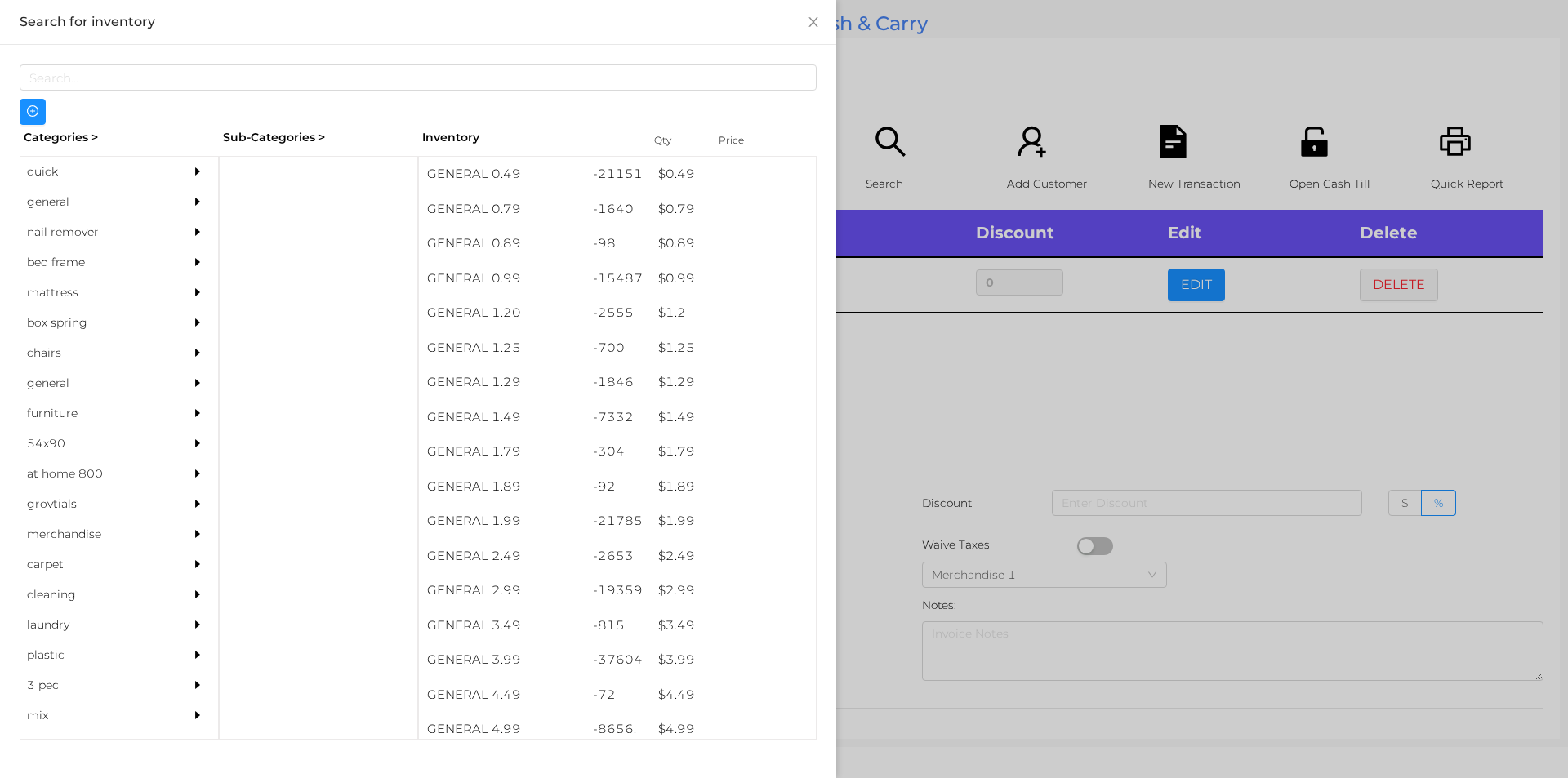
click at [1117, 394] on div at bounding box center [784, 389] width 1568 height 778
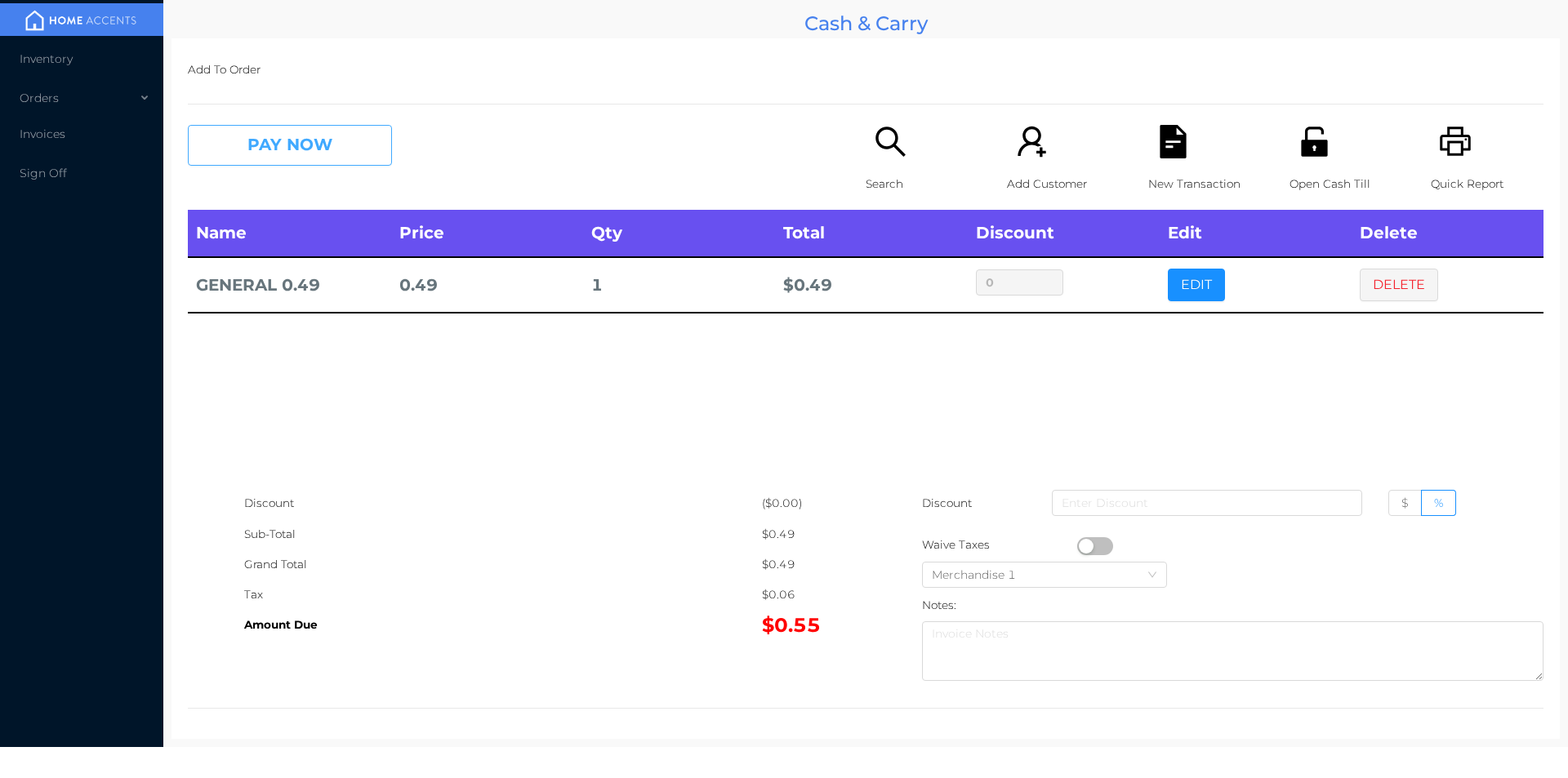
click at [350, 144] on button "PAY NOW" at bounding box center [289, 145] width 204 height 41
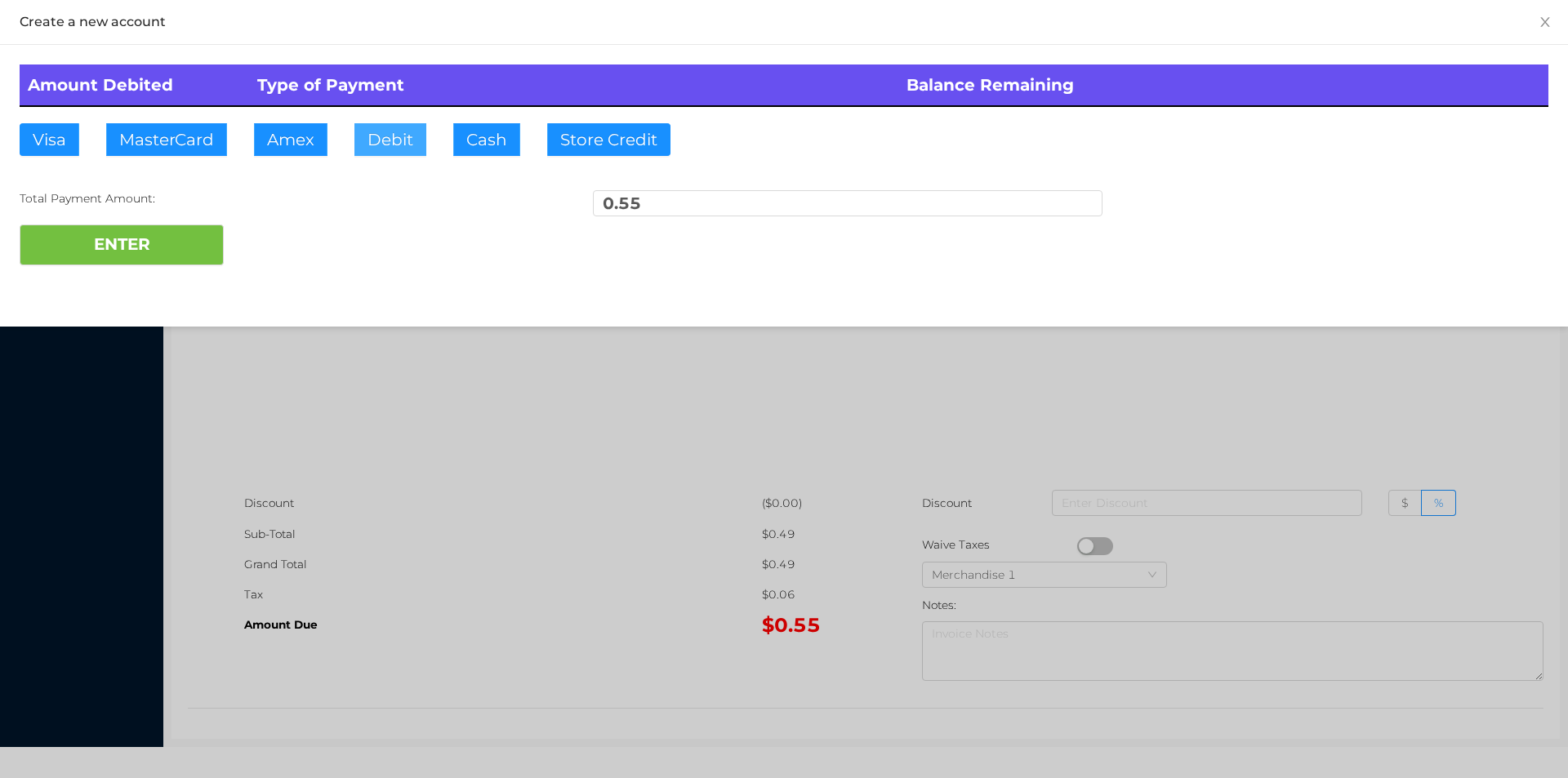
click at [385, 142] on button "Debit" at bounding box center [390, 140] width 72 height 33
click at [197, 236] on button "ENTER" at bounding box center [122, 245] width 204 height 41
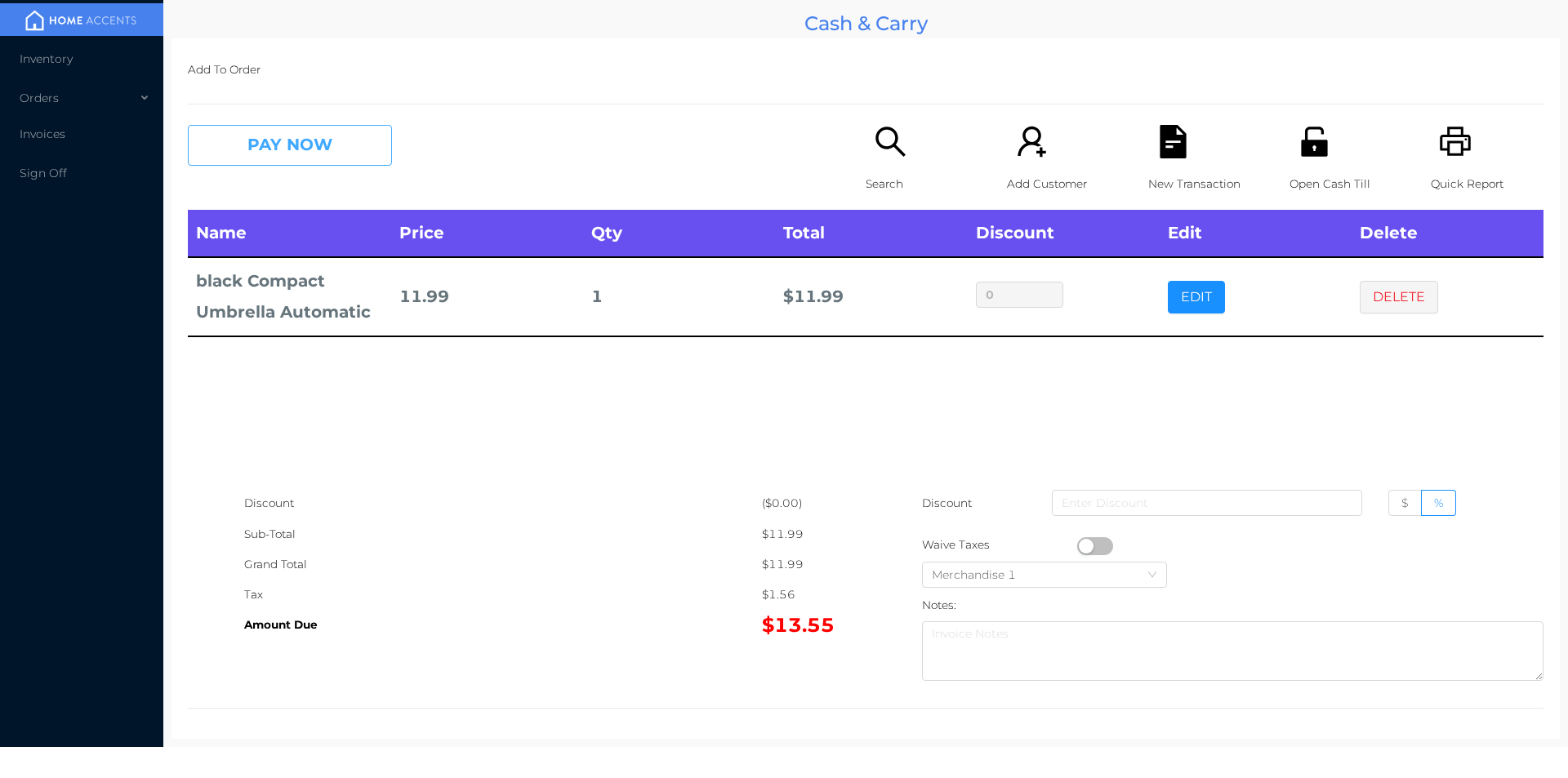
click at [260, 128] on button "PAY NOW" at bounding box center [289, 145] width 204 height 41
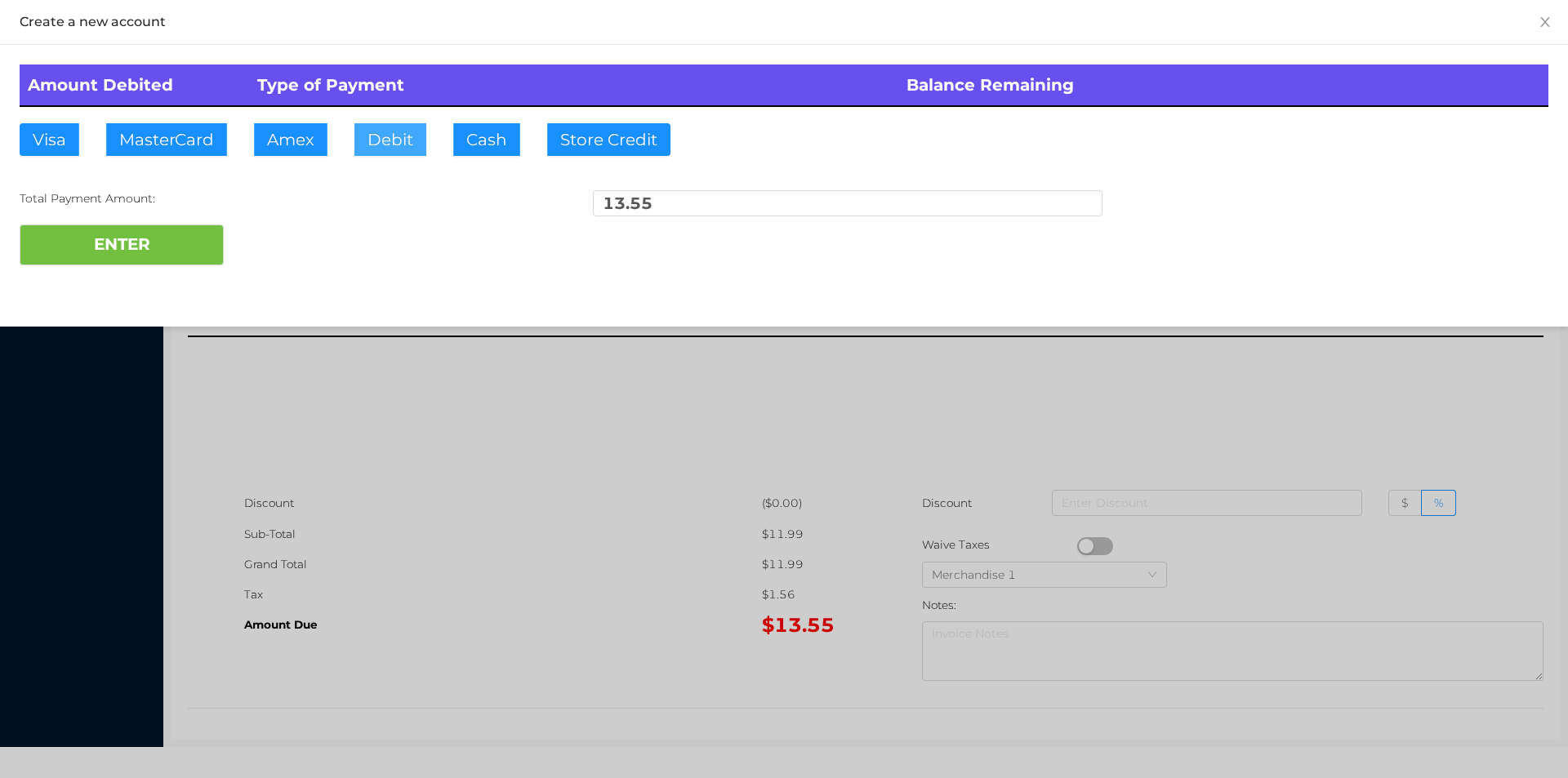
click at [395, 143] on button "Debit" at bounding box center [390, 140] width 72 height 33
type input "100."
click at [191, 237] on button "ENTER" at bounding box center [122, 245] width 204 height 41
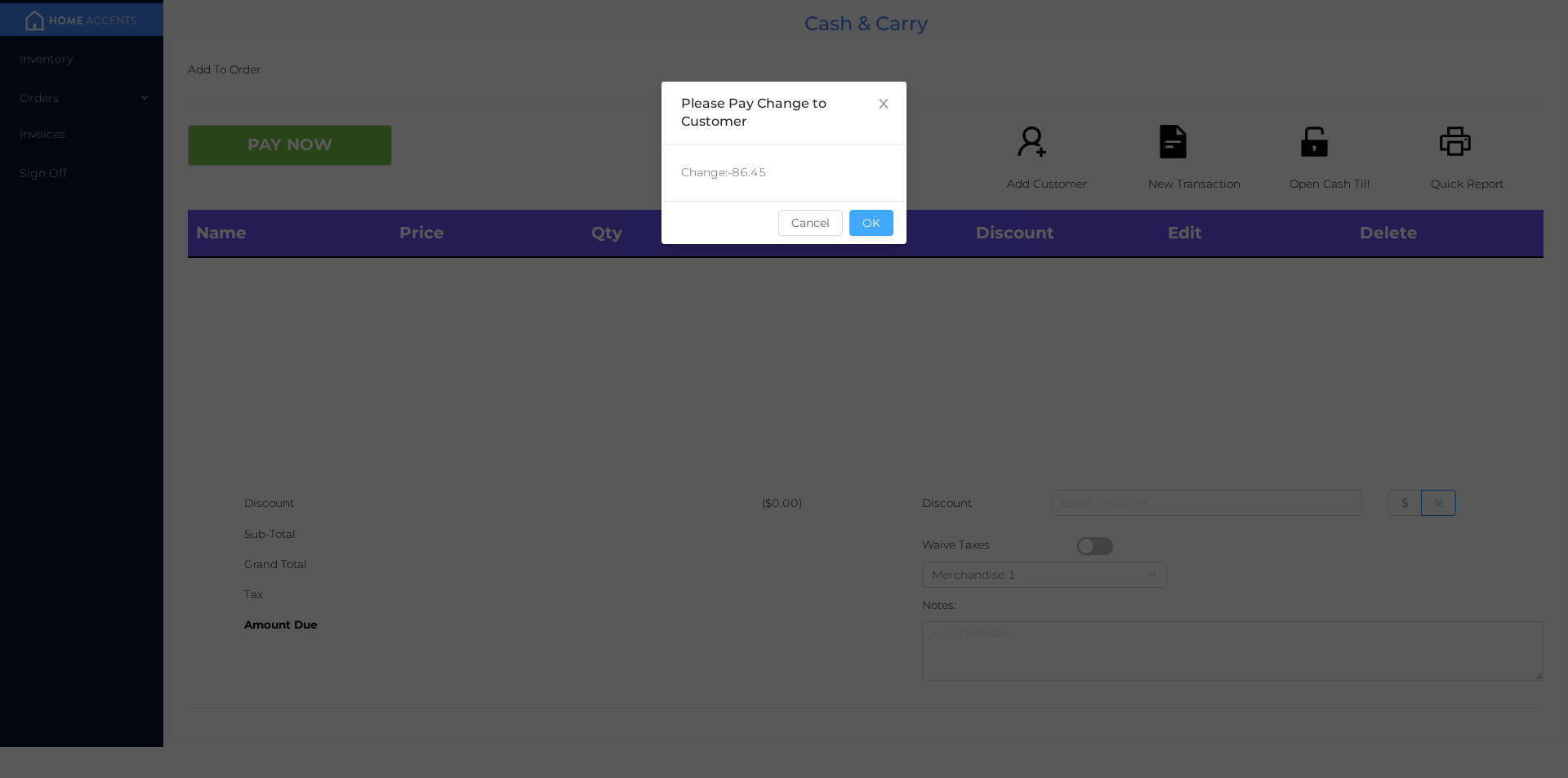
click at [871, 218] on button "OK" at bounding box center [871, 223] width 44 height 26
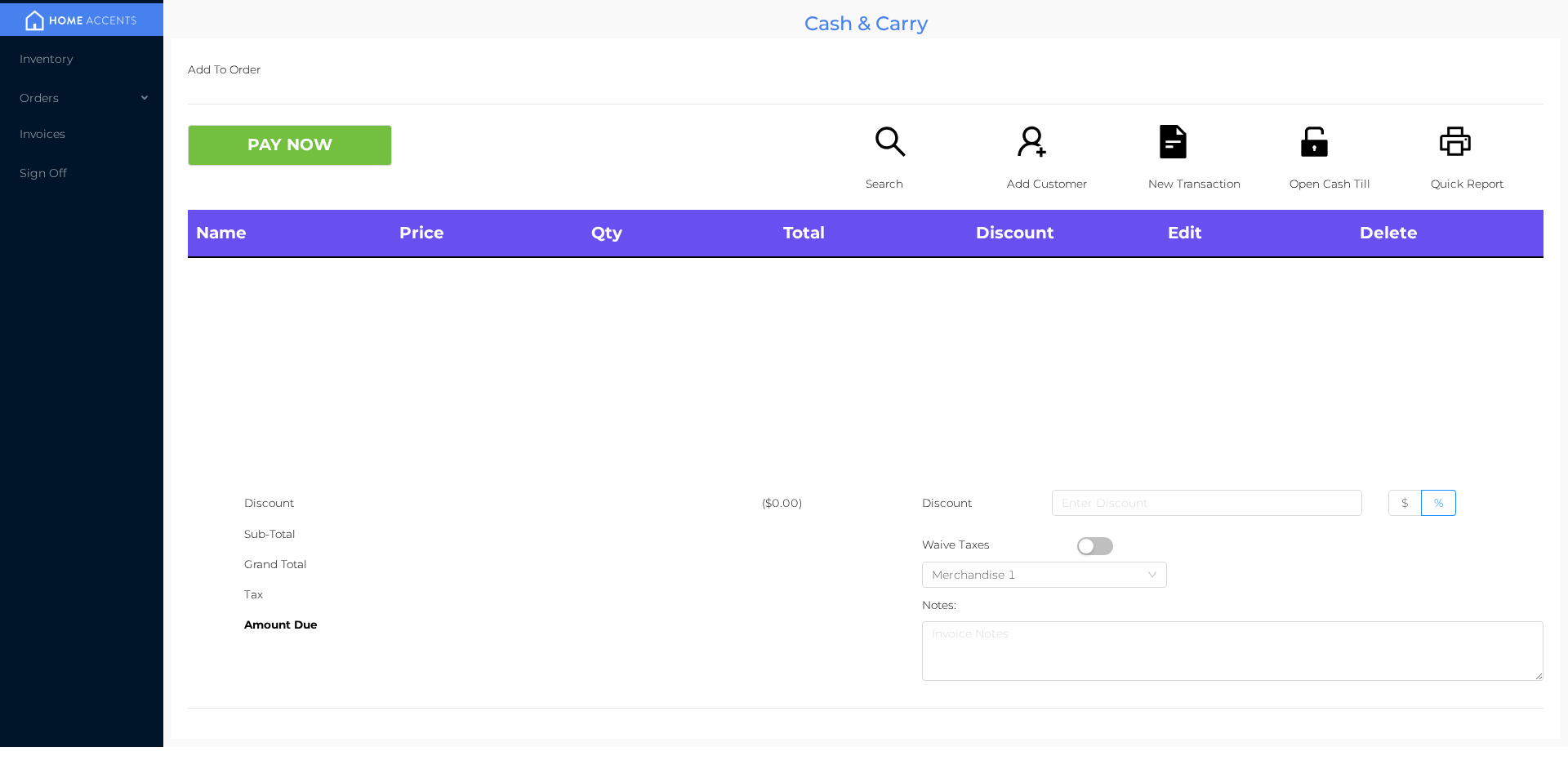
click at [906, 293] on div "Name Price Qty Total Discount Edit Delete" at bounding box center [865, 349] width 1355 height 279
click at [881, 148] on icon "icon: search" at bounding box center [890, 142] width 30 height 30
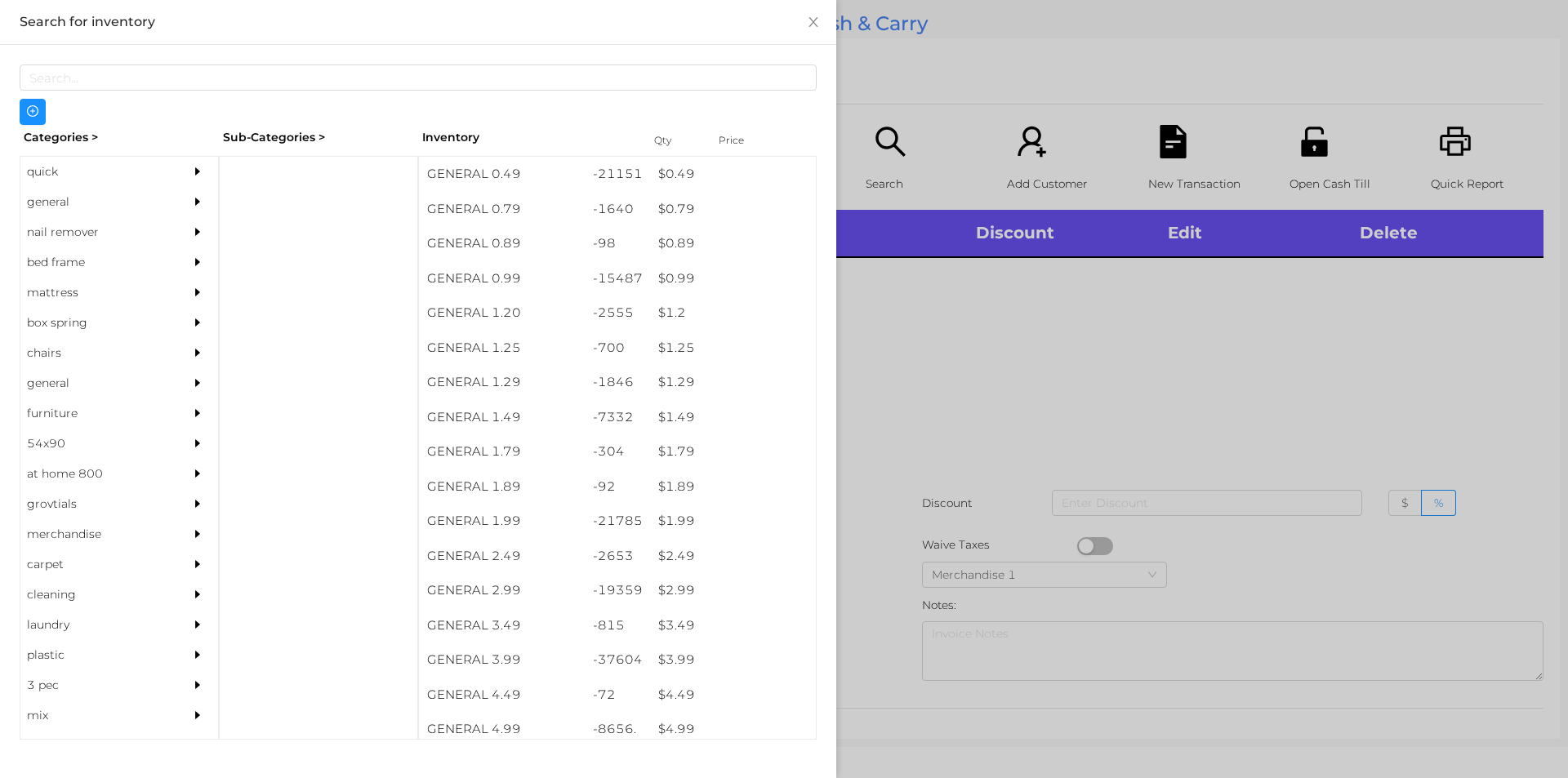
click at [72, 199] on div "general" at bounding box center [95, 201] width 148 height 30
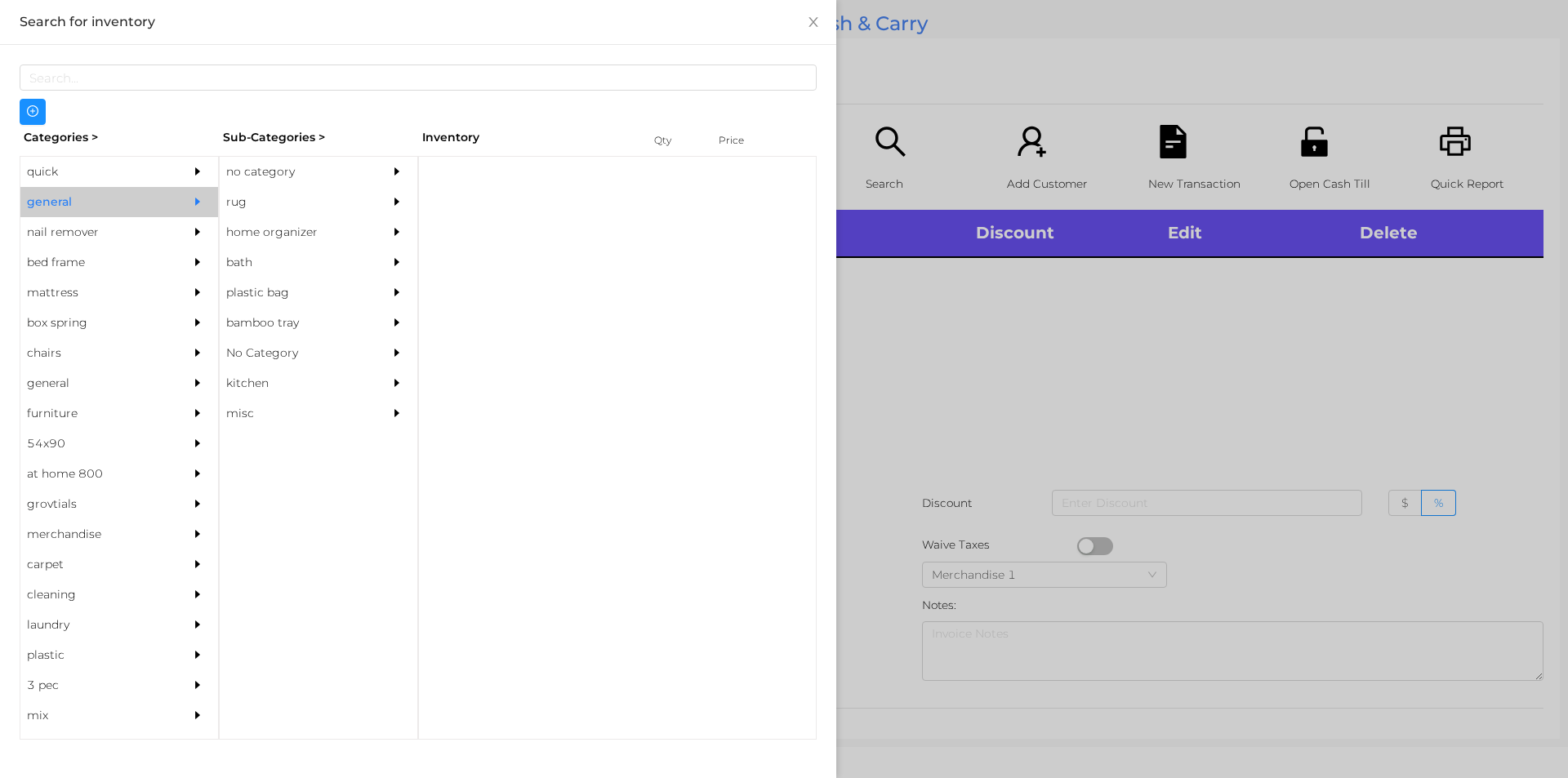
click at [275, 175] on div "no category" at bounding box center [293, 172] width 148 height 30
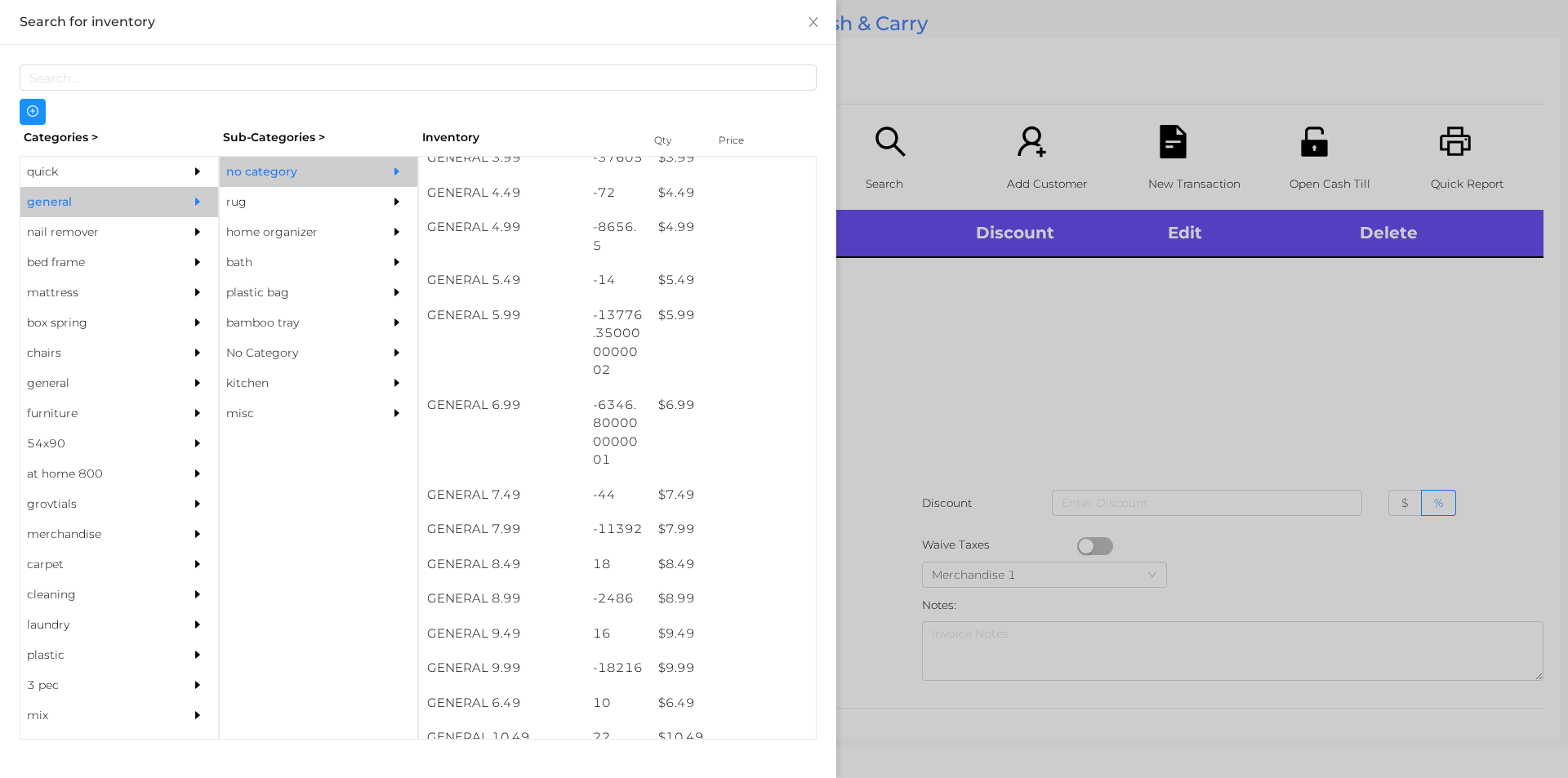
scroll to position [520, 0]
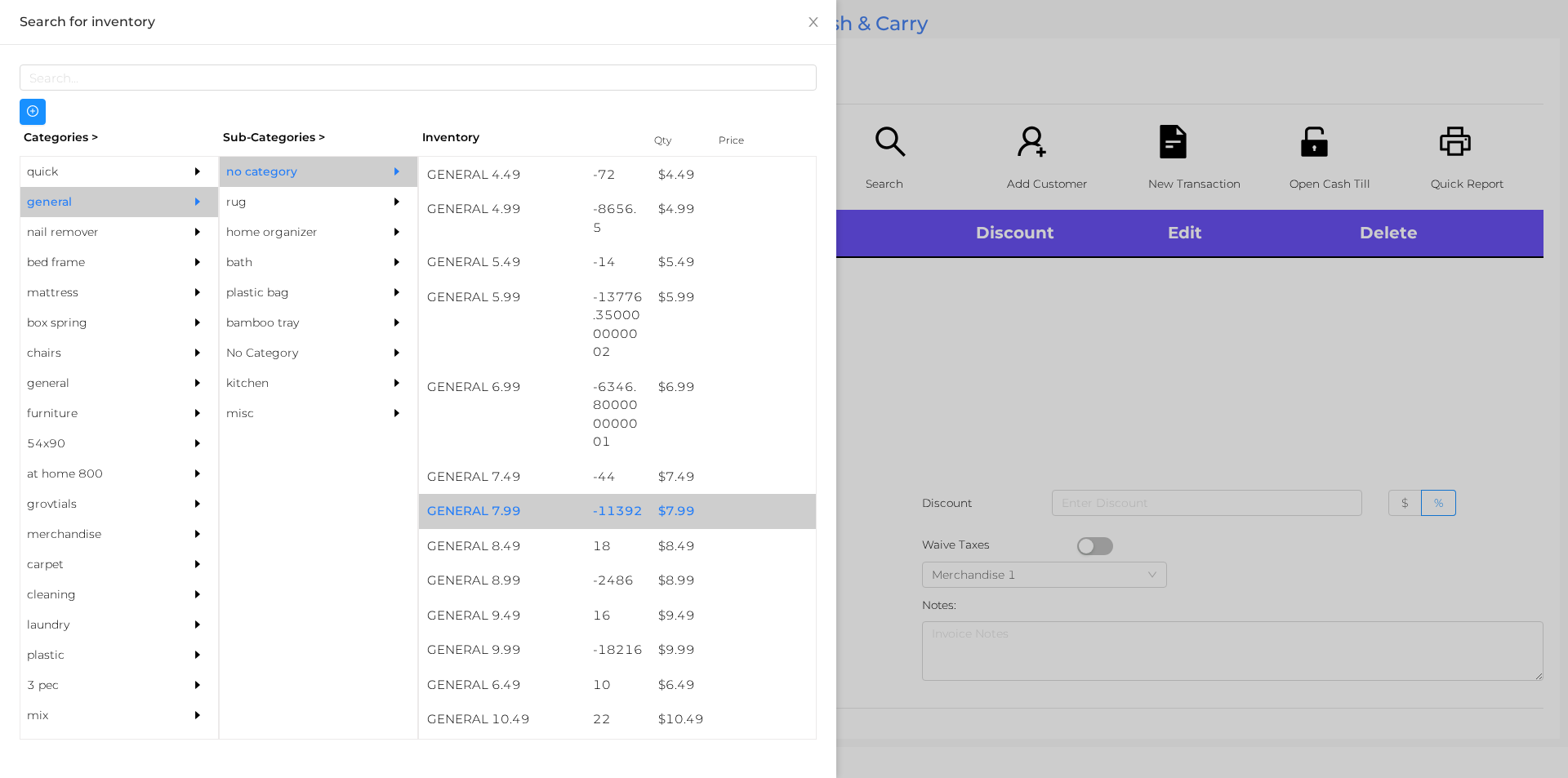
click at [679, 507] on div "$ 7.99" at bounding box center [733, 511] width 166 height 35
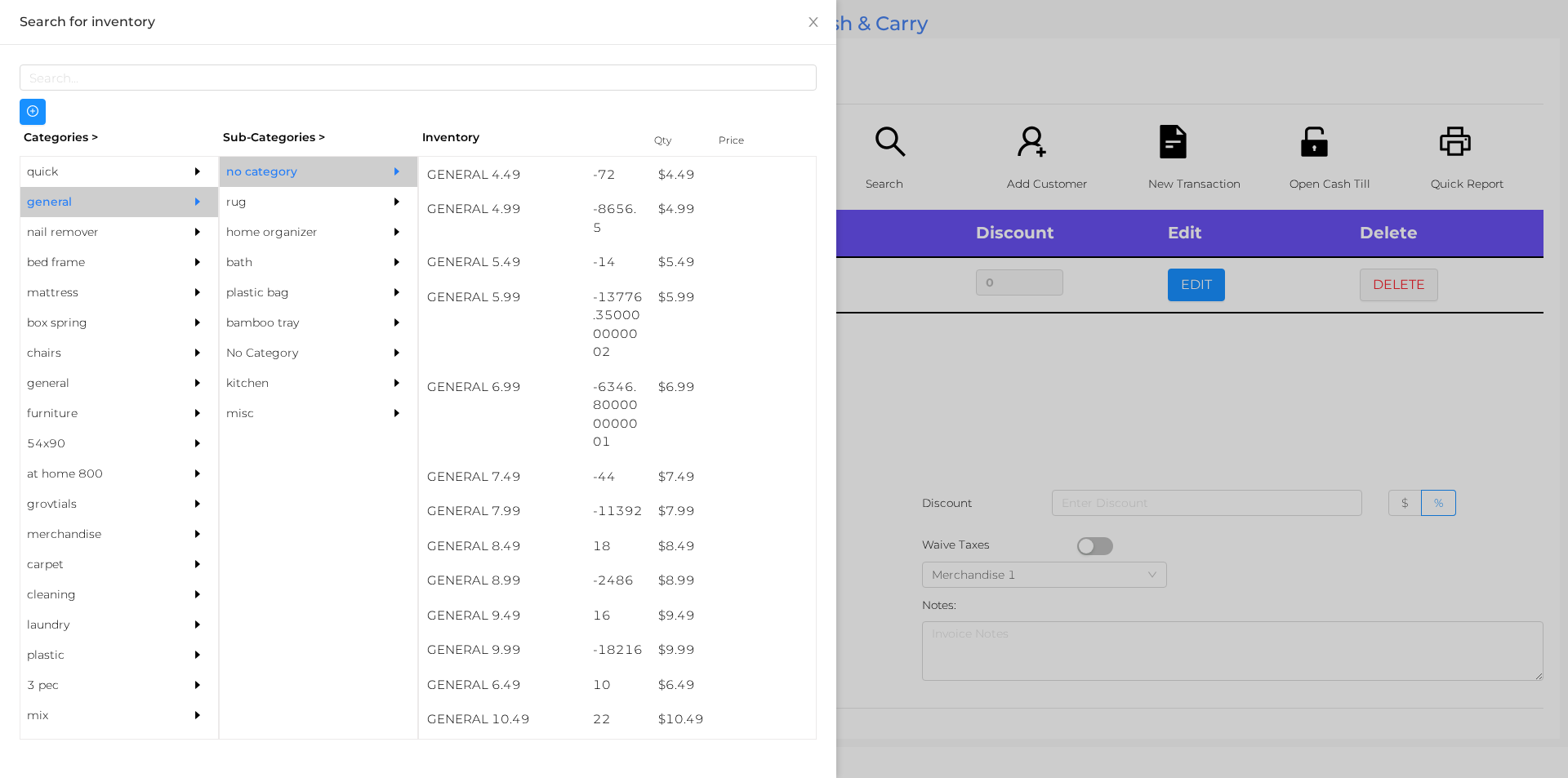
click at [983, 402] on div at bounding box center [784, 389] width 1568 height 778
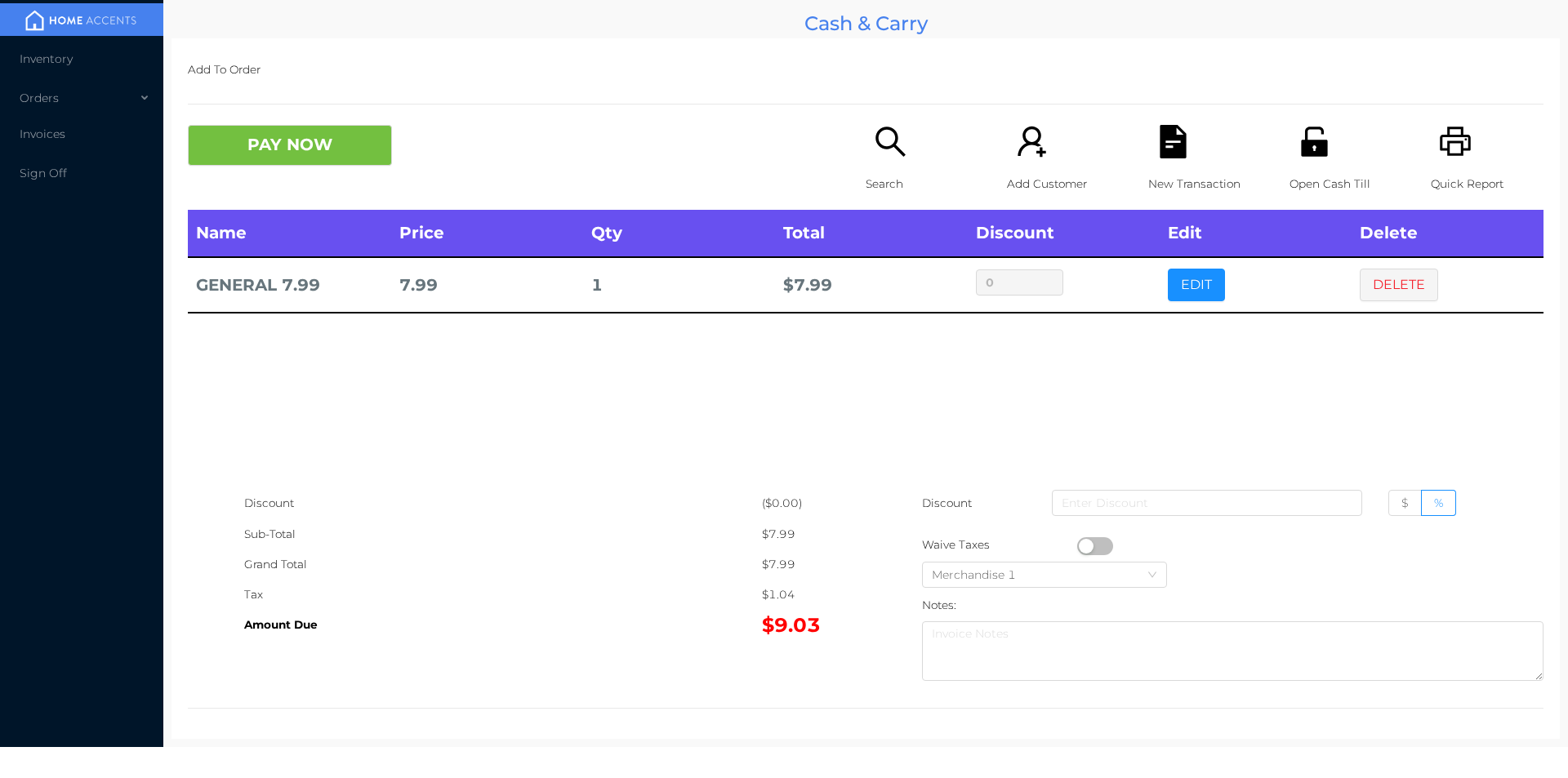
click at [877, 162] on div "Search" at bounding box center [922, 168] width 113 height 85
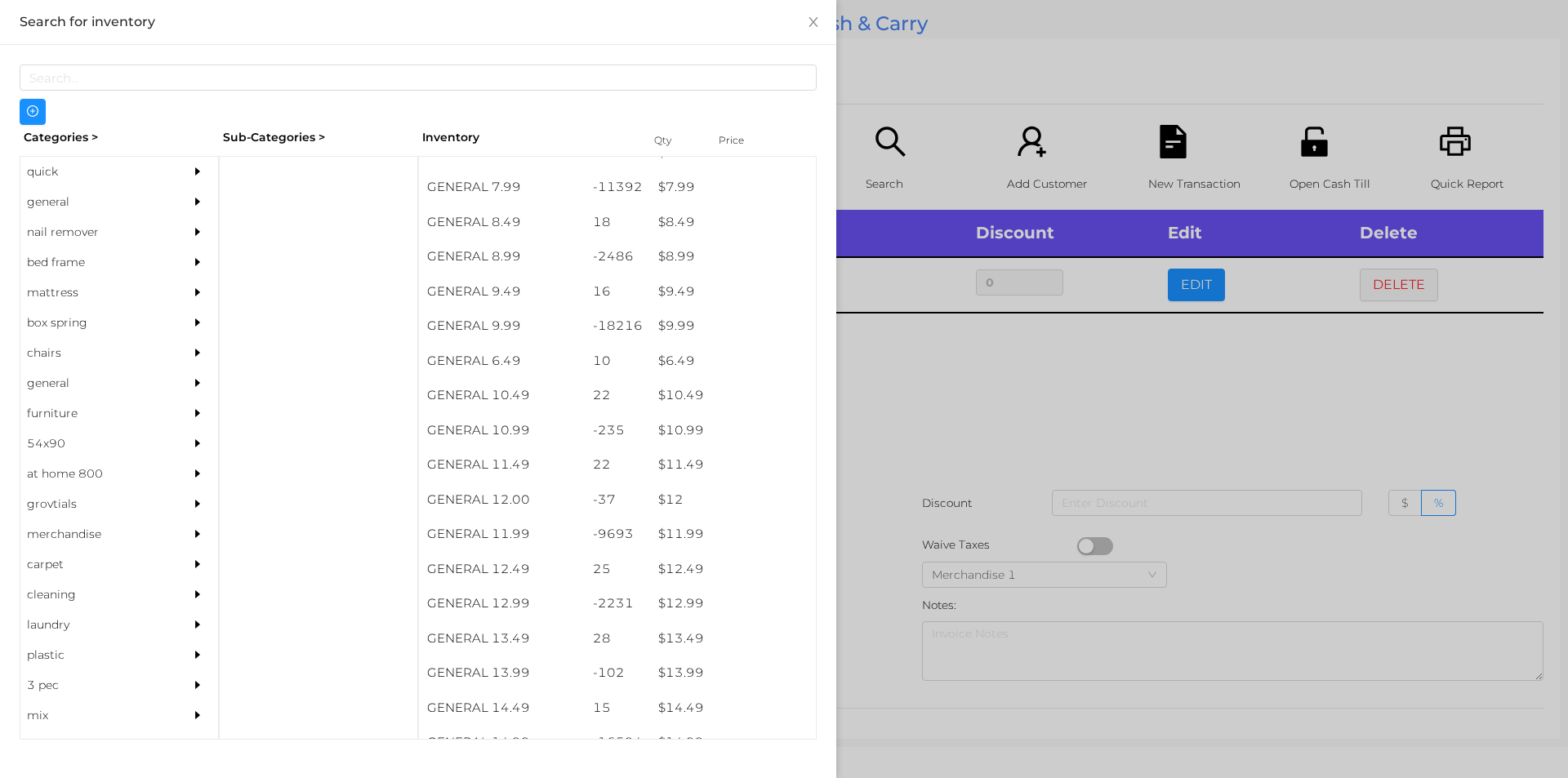
scroll to position [843, 0]
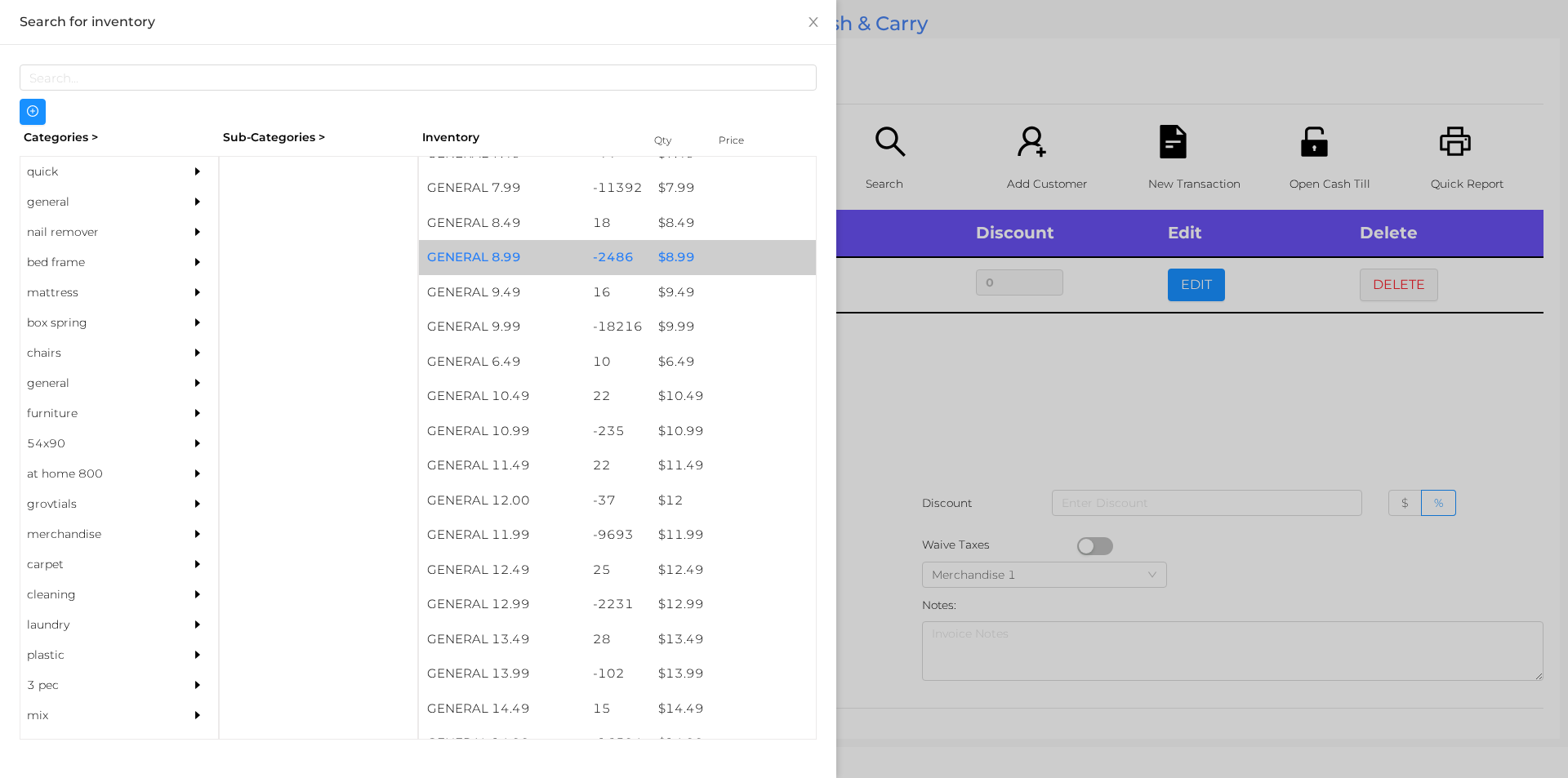
click at [666, 243] on div "$ 8.99" at bounding box center [733, 257] width 166 height 35
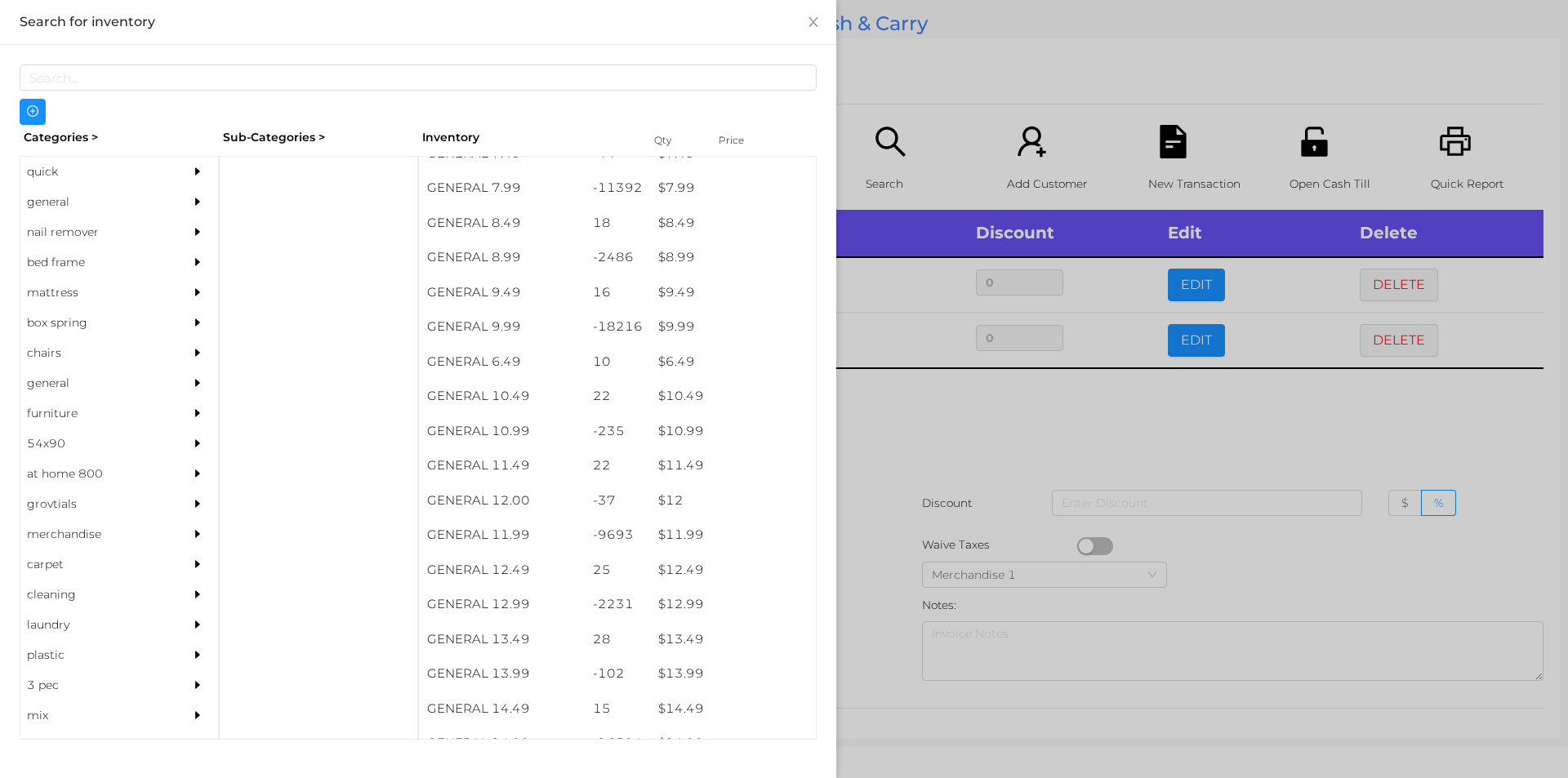
click at [886, 363] on div at bounding box center [784, 389] width 1568 height 778
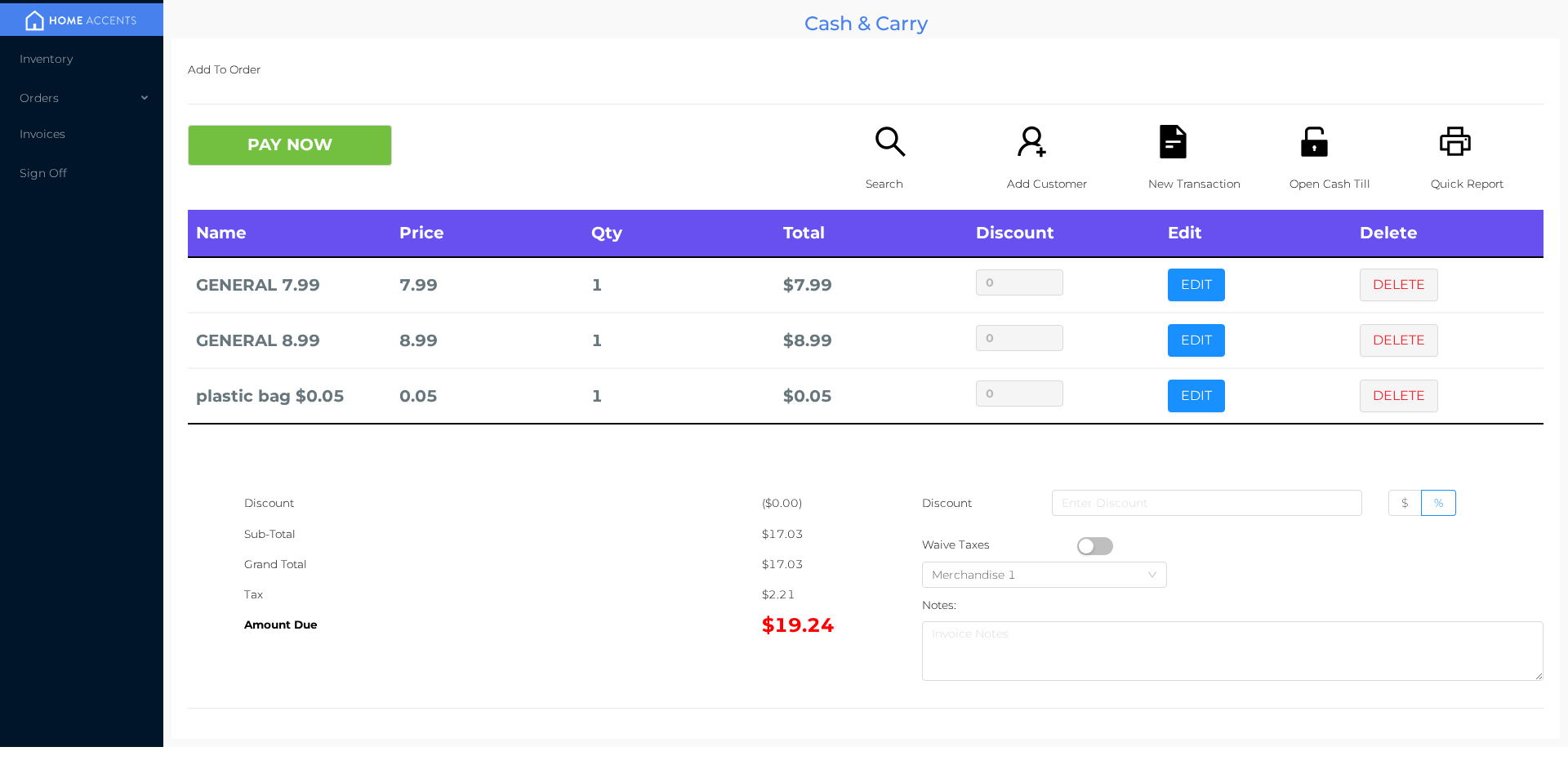
click at [293, 162] on button "PAY NOW" at bounding box center [289, 145] width 204 height 41
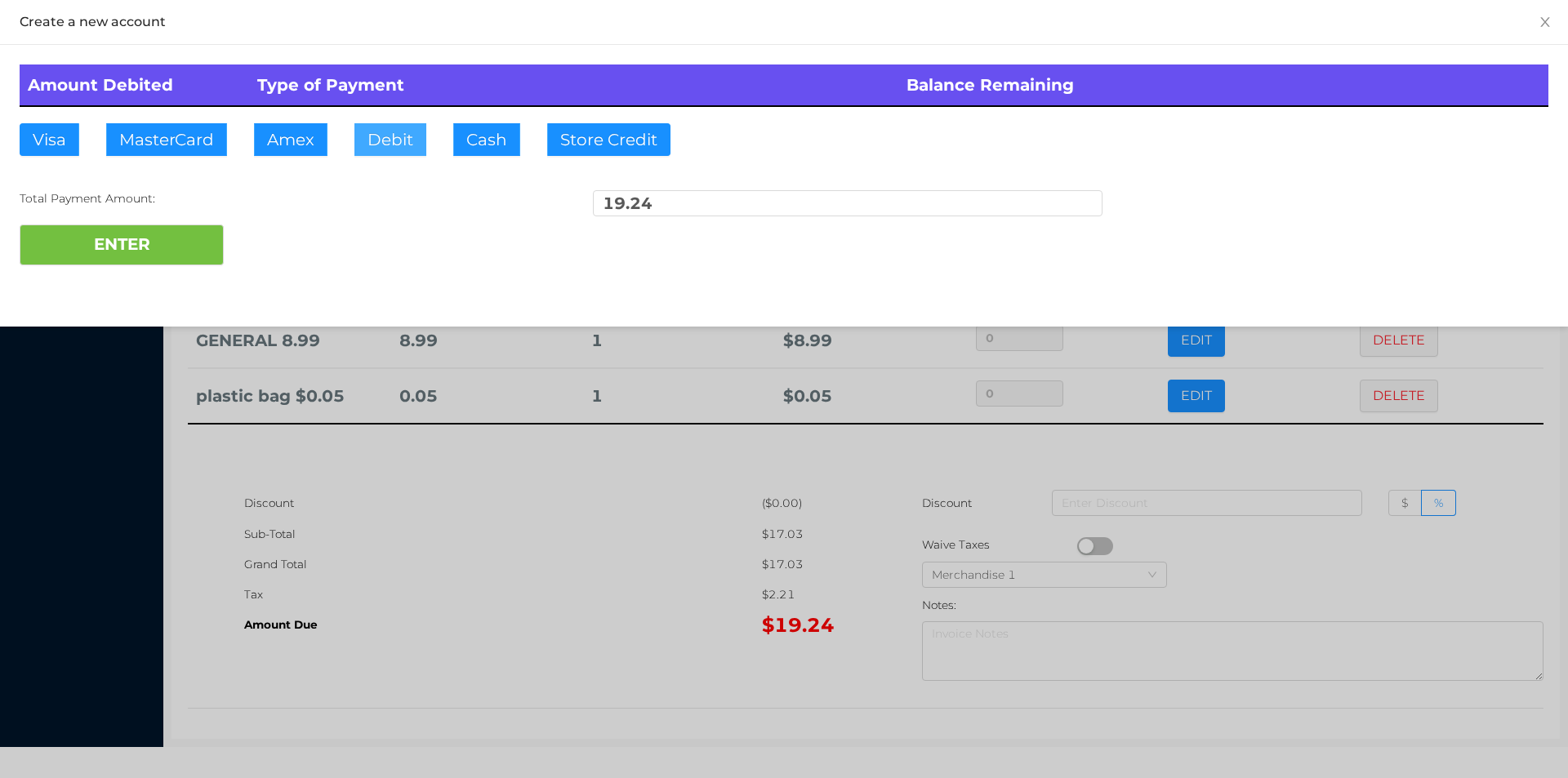
click at [382, 129] on button "Debit" at bounding box center [390, 140] width 72 height 33
click at [135, 245] on button "ENTER" at bounding box center [122, 245] width 204 height 41
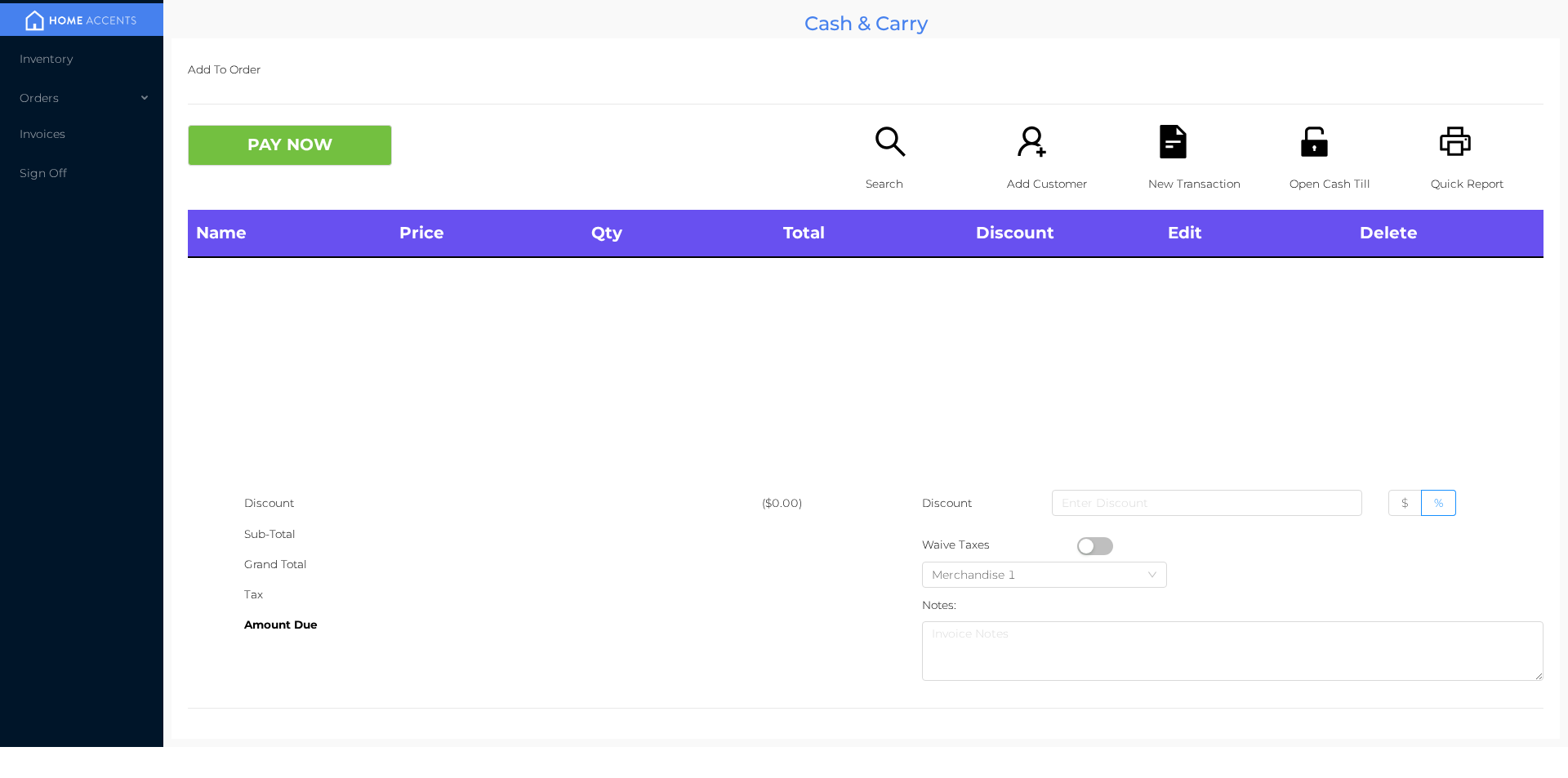
click at [1467, 145] on div "Quick Report" at bounding box center [1487, 168] width 113 height 85
click at [1308, 160] on div "Open Cash Till" at bounding box center [1346, 168] width 113 height 85
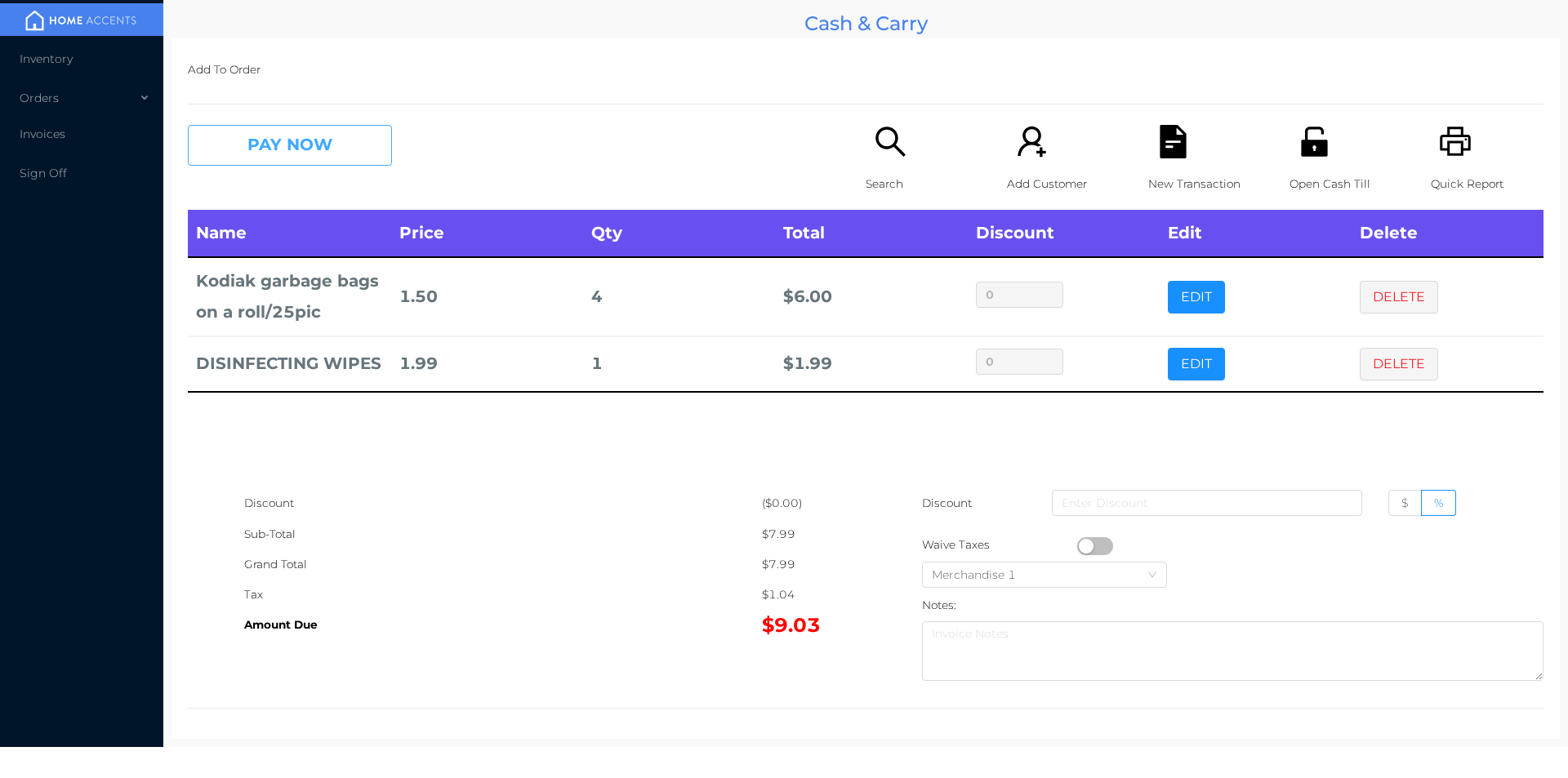
click at [285, 144] on button "PAY NOW" at bounding box center [289, 145] width 204 height 41
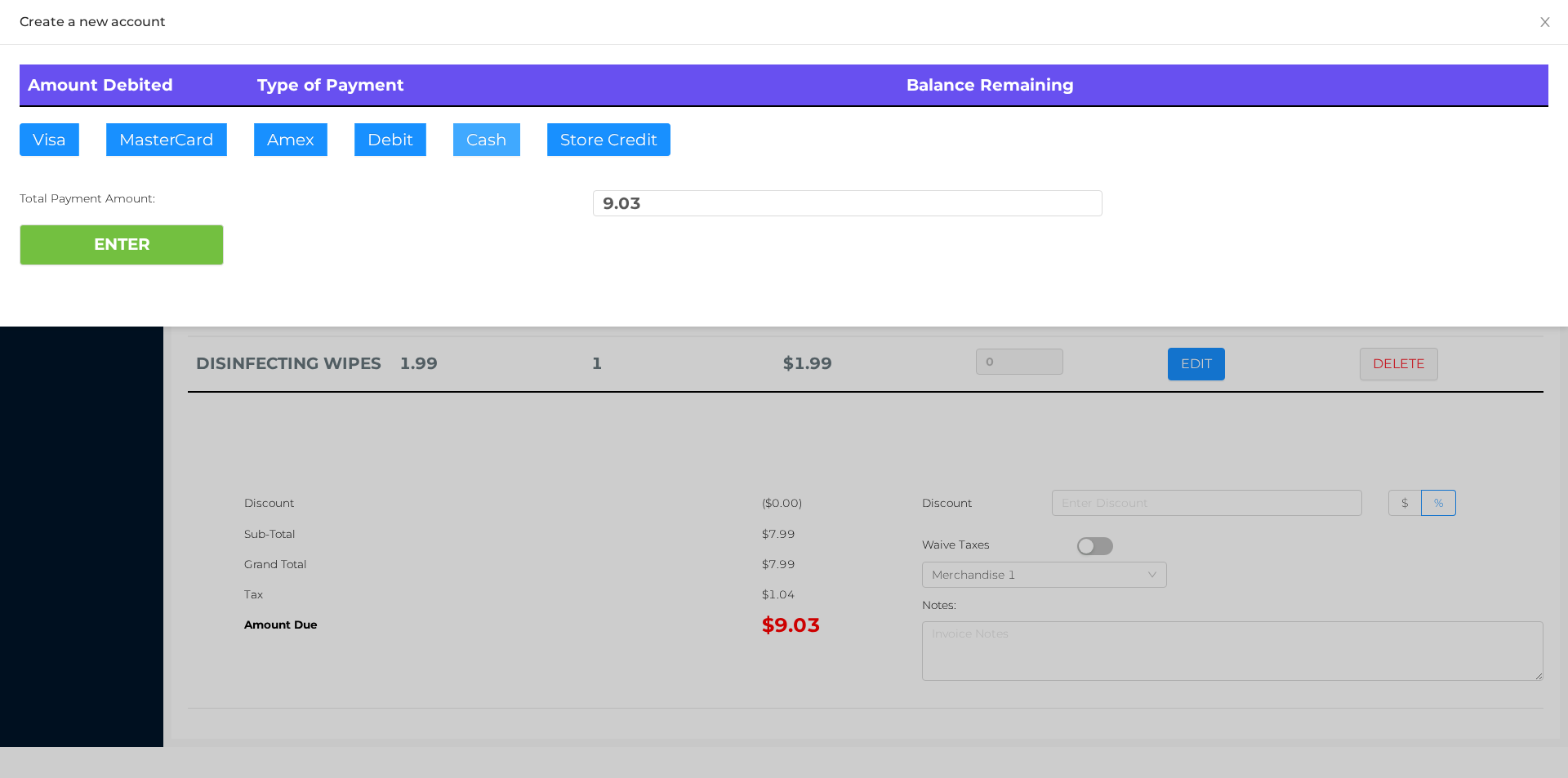
click at [481, 137] on button "Cash" at bounding box center [486, 140] width 67 height 33
click at [153, 234] on button "ENTER" at bounding box center [122, 245] width 204 height 41
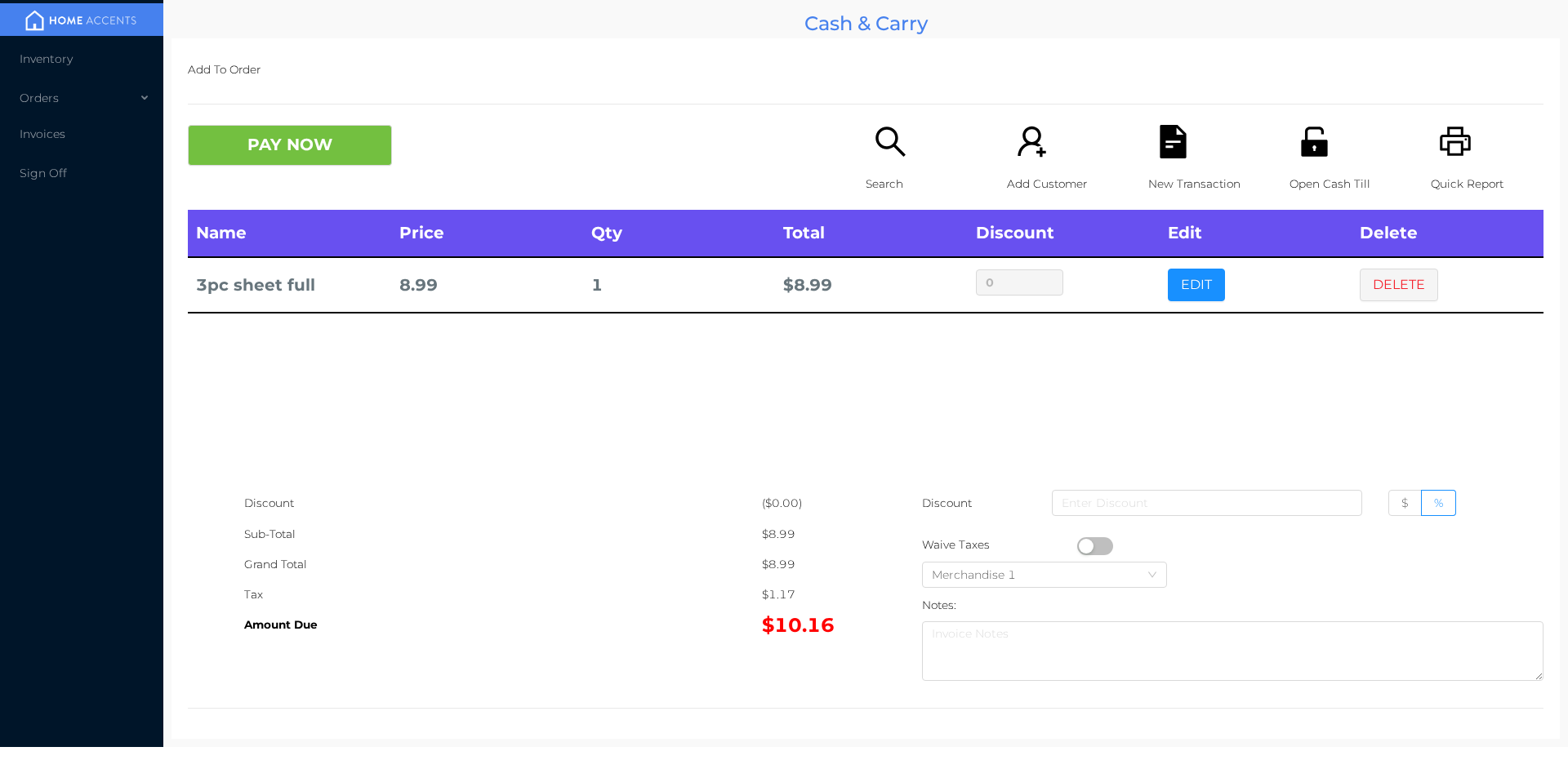
click at [871, 177] on p "Search" at bounding box center [922, 184] width 113 height 30
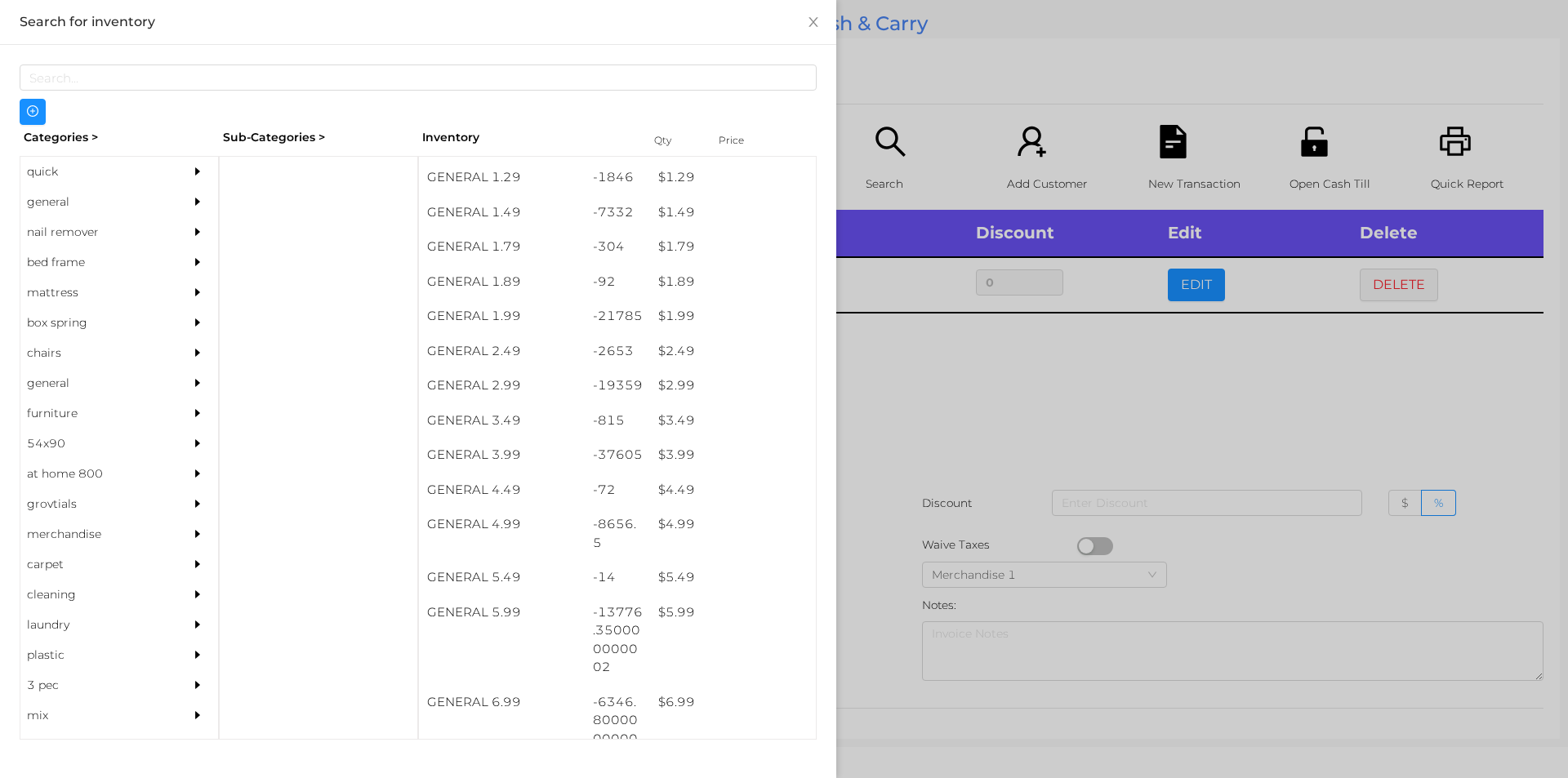
scroll to position [207, 0]
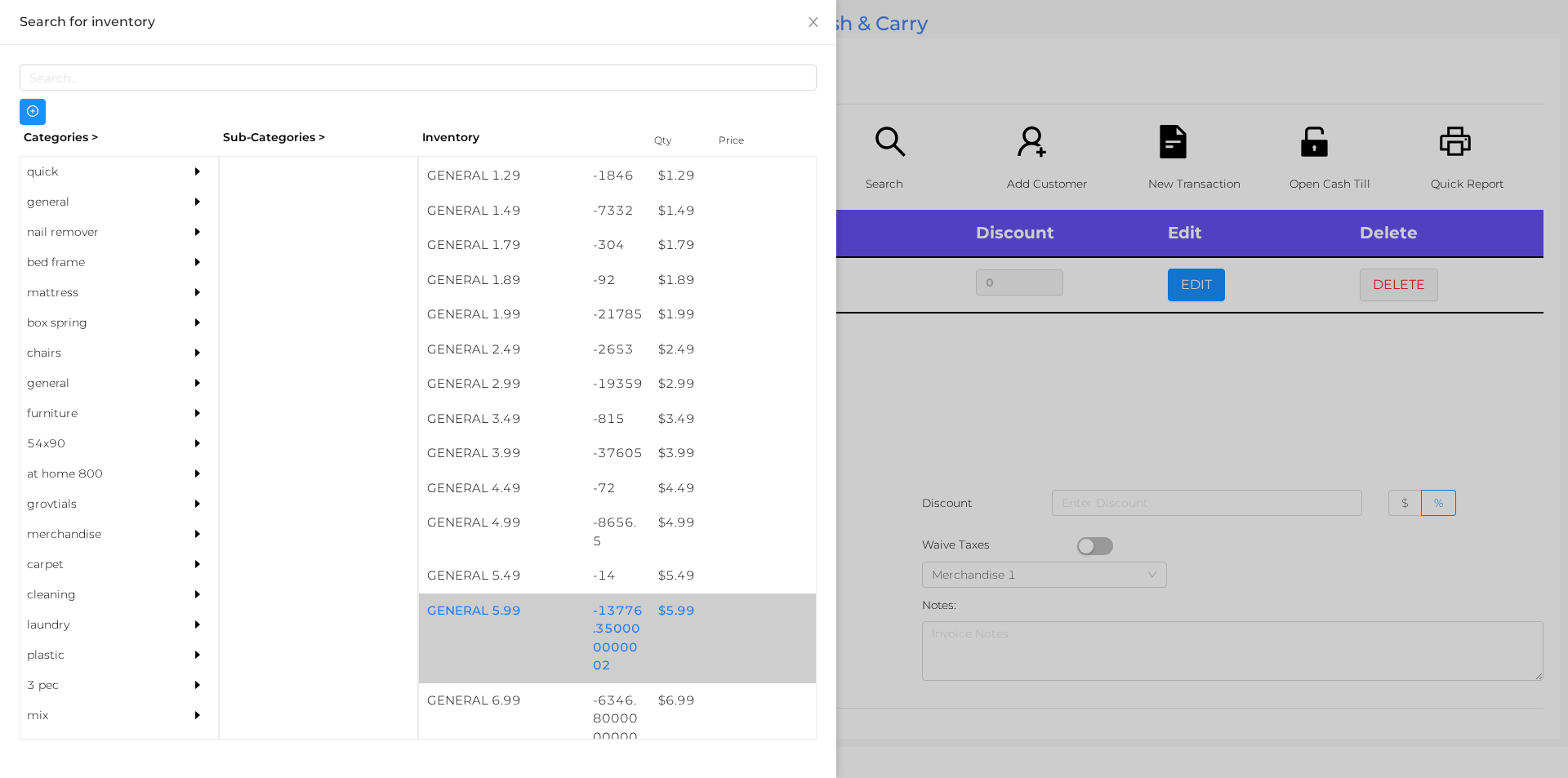
click at [663, 616] on div "$ 5.99" at bounding box center [733, 611] width 166 height 35
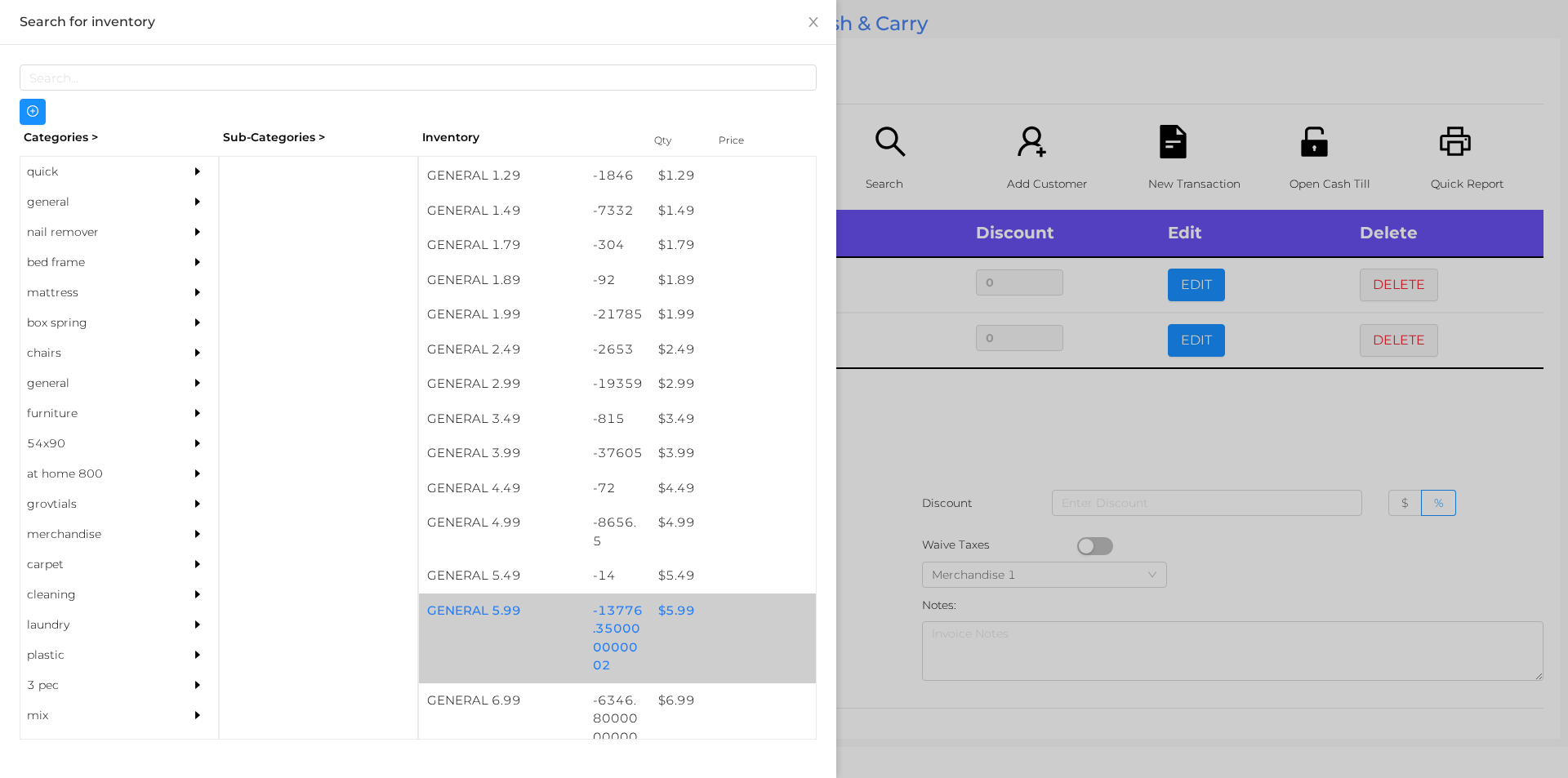
click at [666, 612] on div "$ 5.99" at bounding box center [733, 611] width 166 height 35
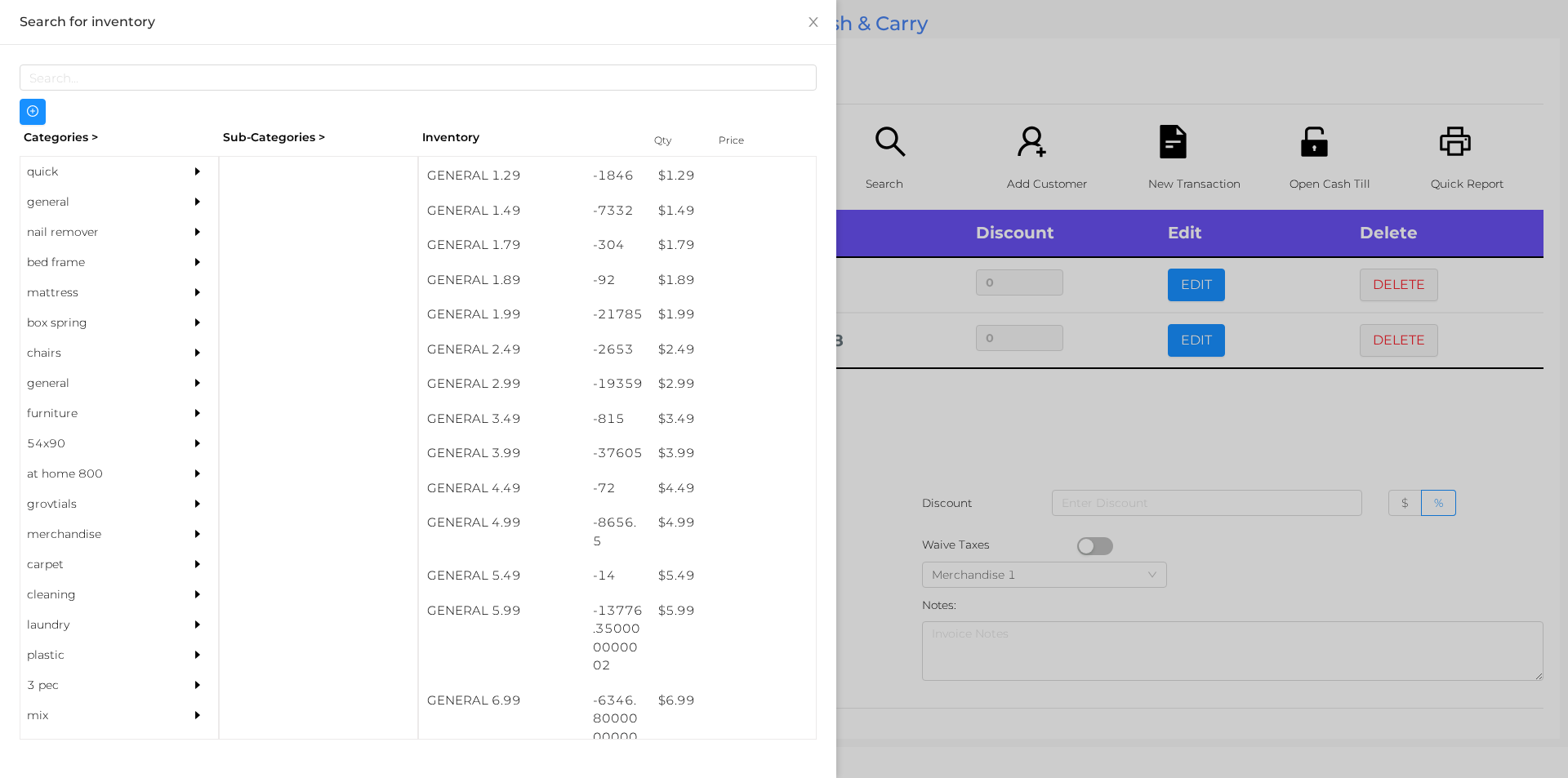
click at [943, 450] on div at bounding box center [784, 389] width 1568 height 778
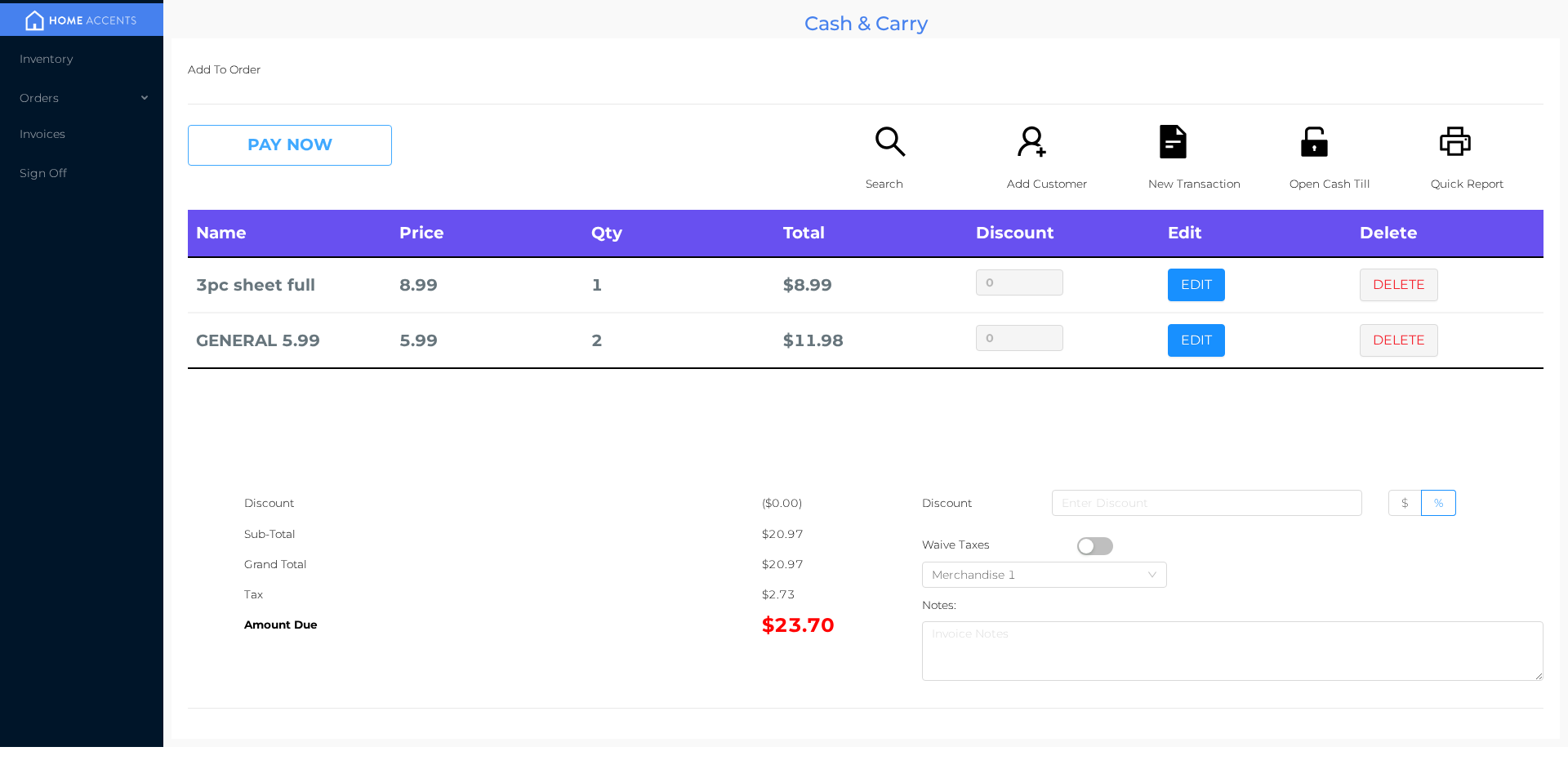
click at [326, 148] on button "PAY NOW" at bounding box center [289, 145] width 204 height 41
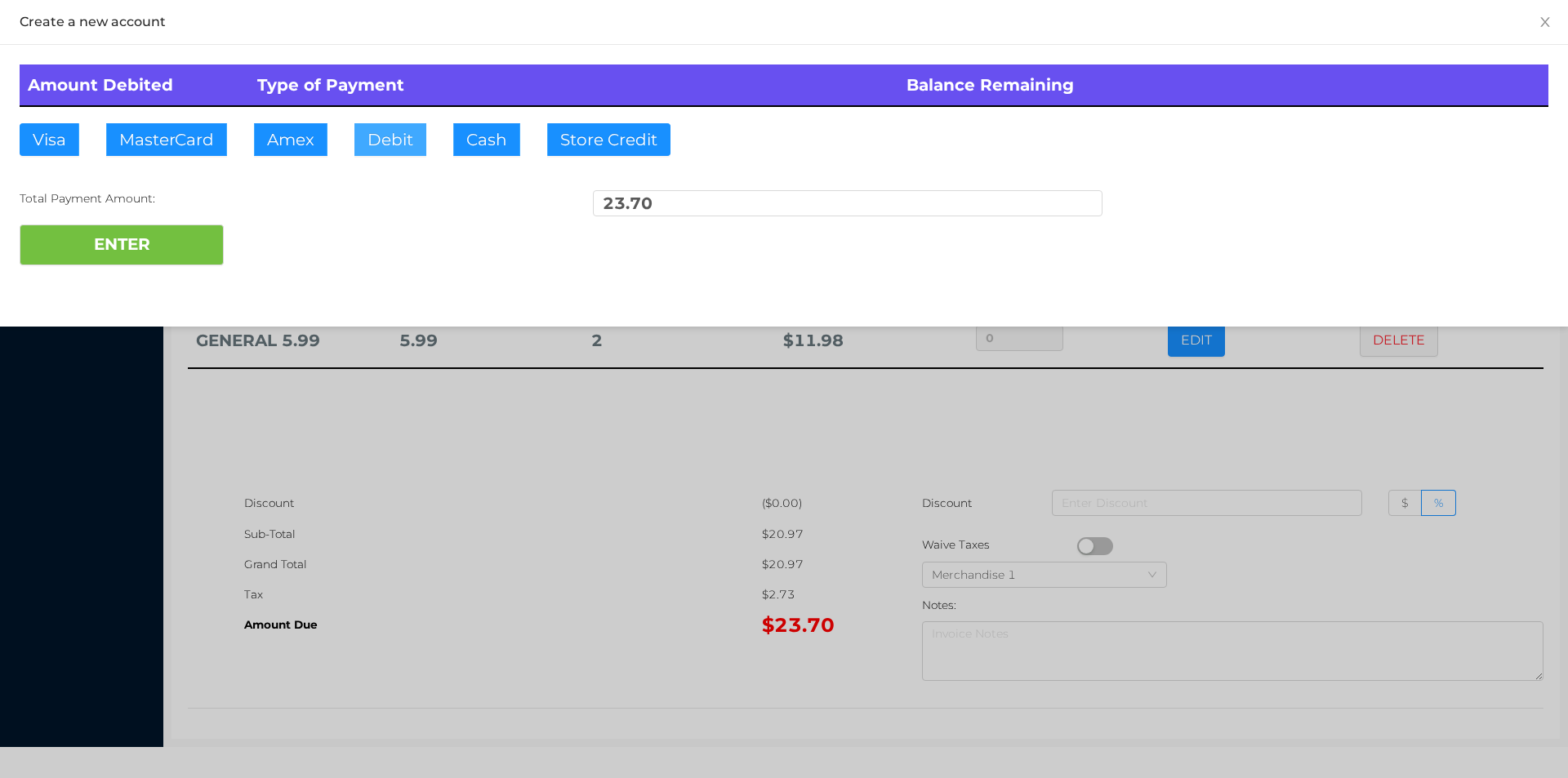
click at [379, 146] on button "Debit" at bounding box center [390, 140] width 72 height 33
click at [215, 236] on button "ENTER" at bounding box center [122, 245] width 204 height 41
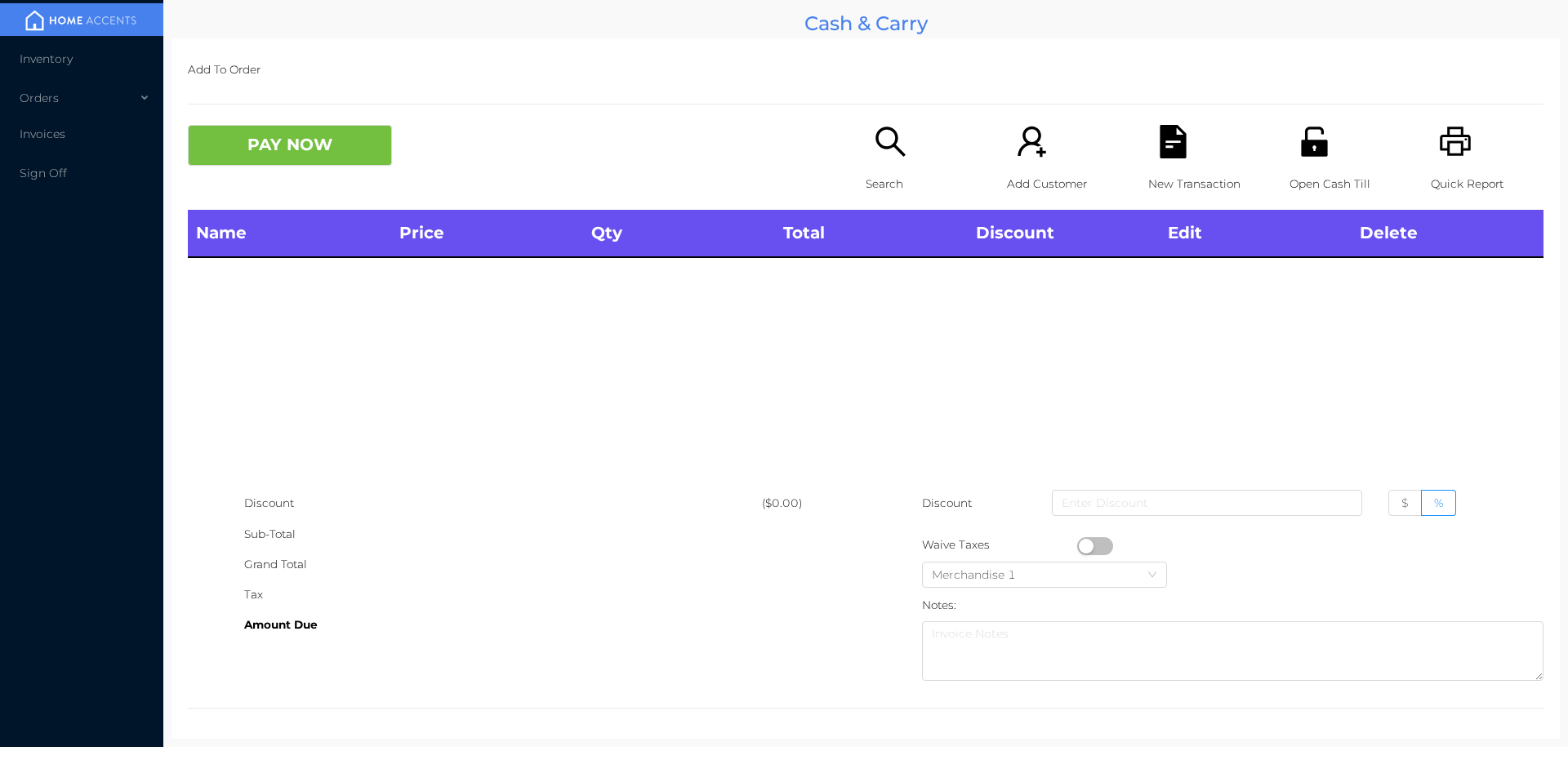
click at [1315, 168] on div "Open Cash Till" at bounding box center [1346, 168] width 113 height 85
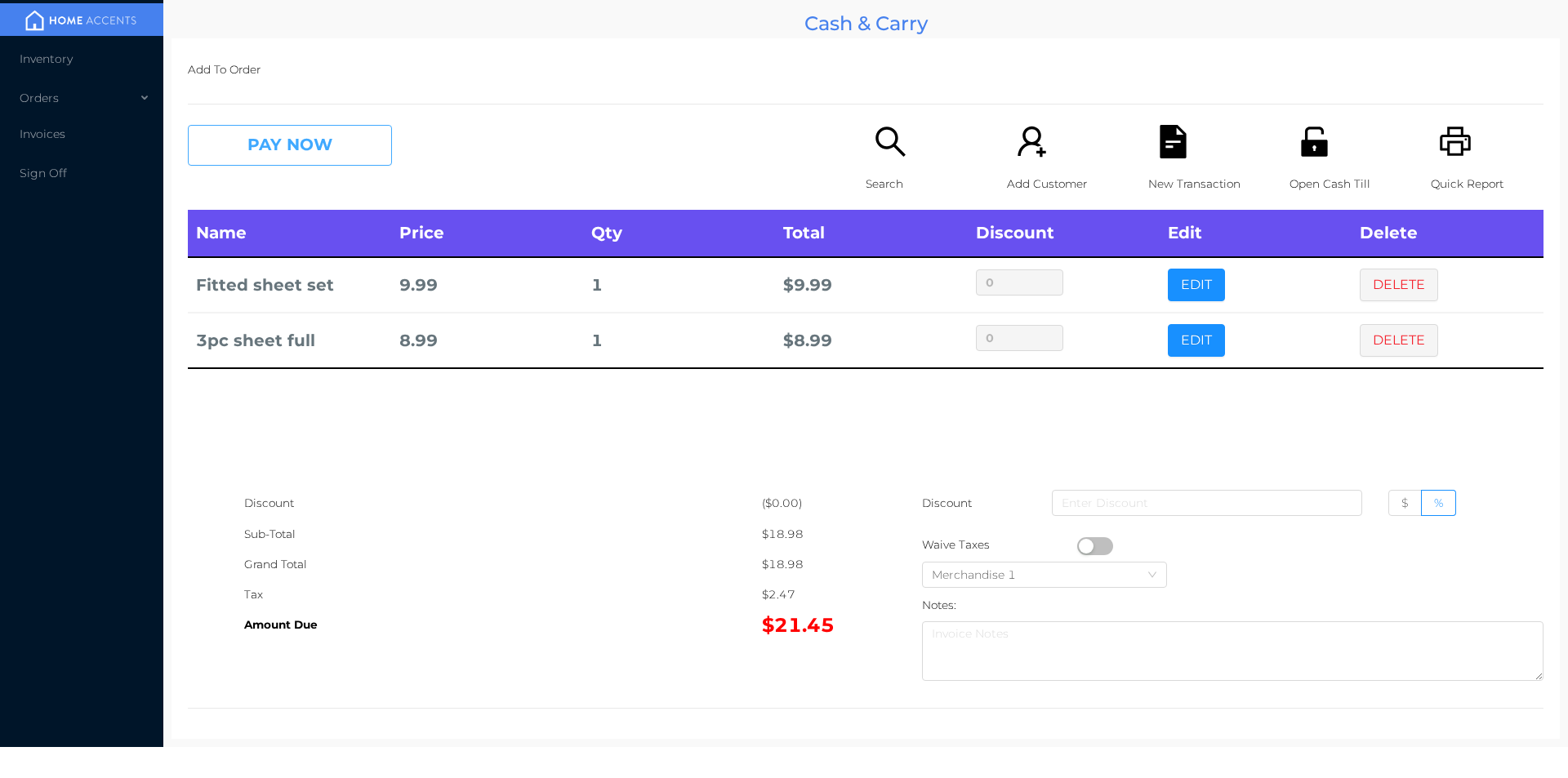
click at [335, 162] on button "PAY NOW" at bounding box center [289, 145] width 204 height 41
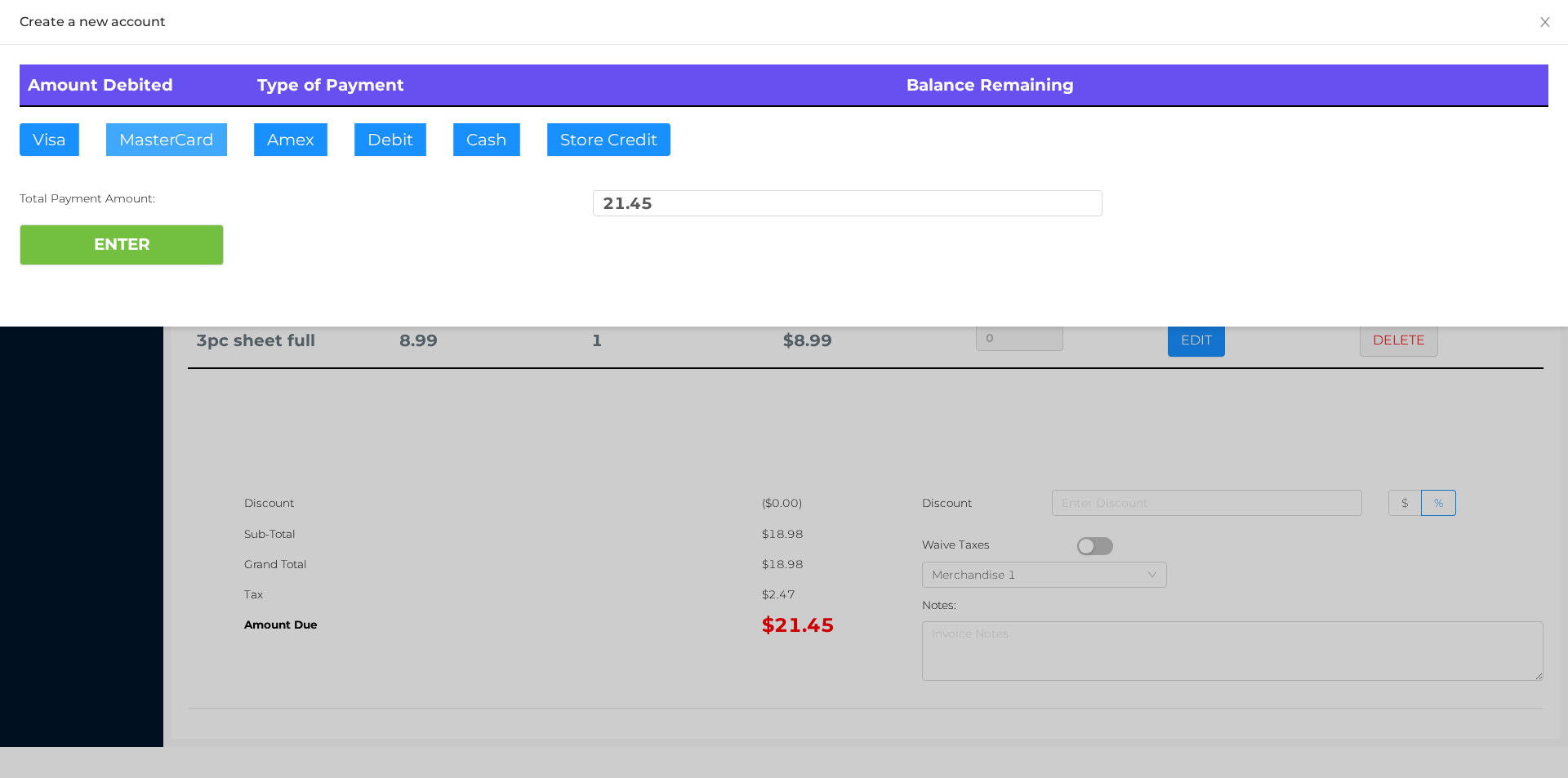
click at [166, 146] on button "MasterCard" at bounding box center [166, 140] width 121 height 33
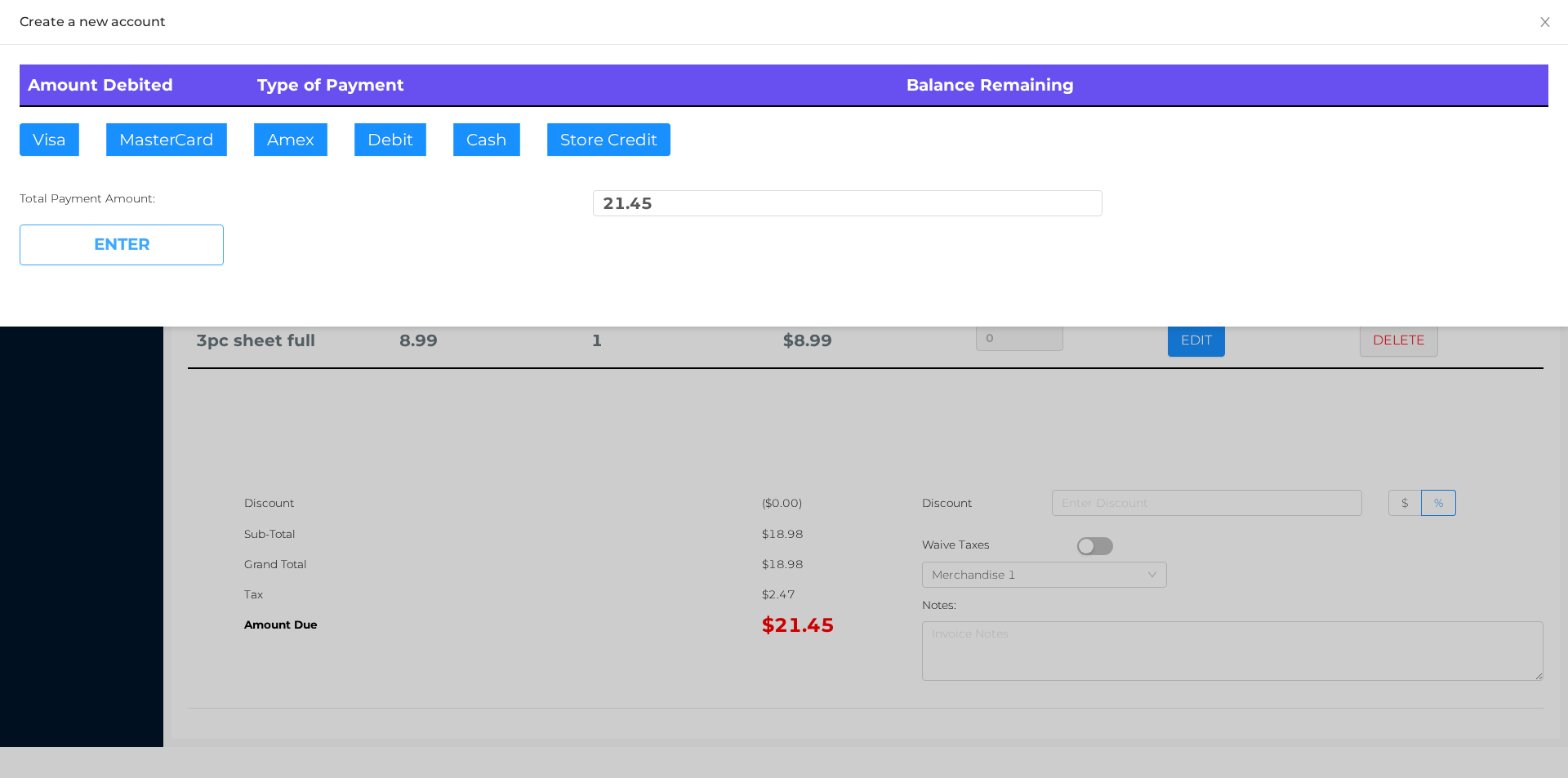
click at [155, 253] on button "ENTER" at bounding box center [122, 245] width 204 height 41
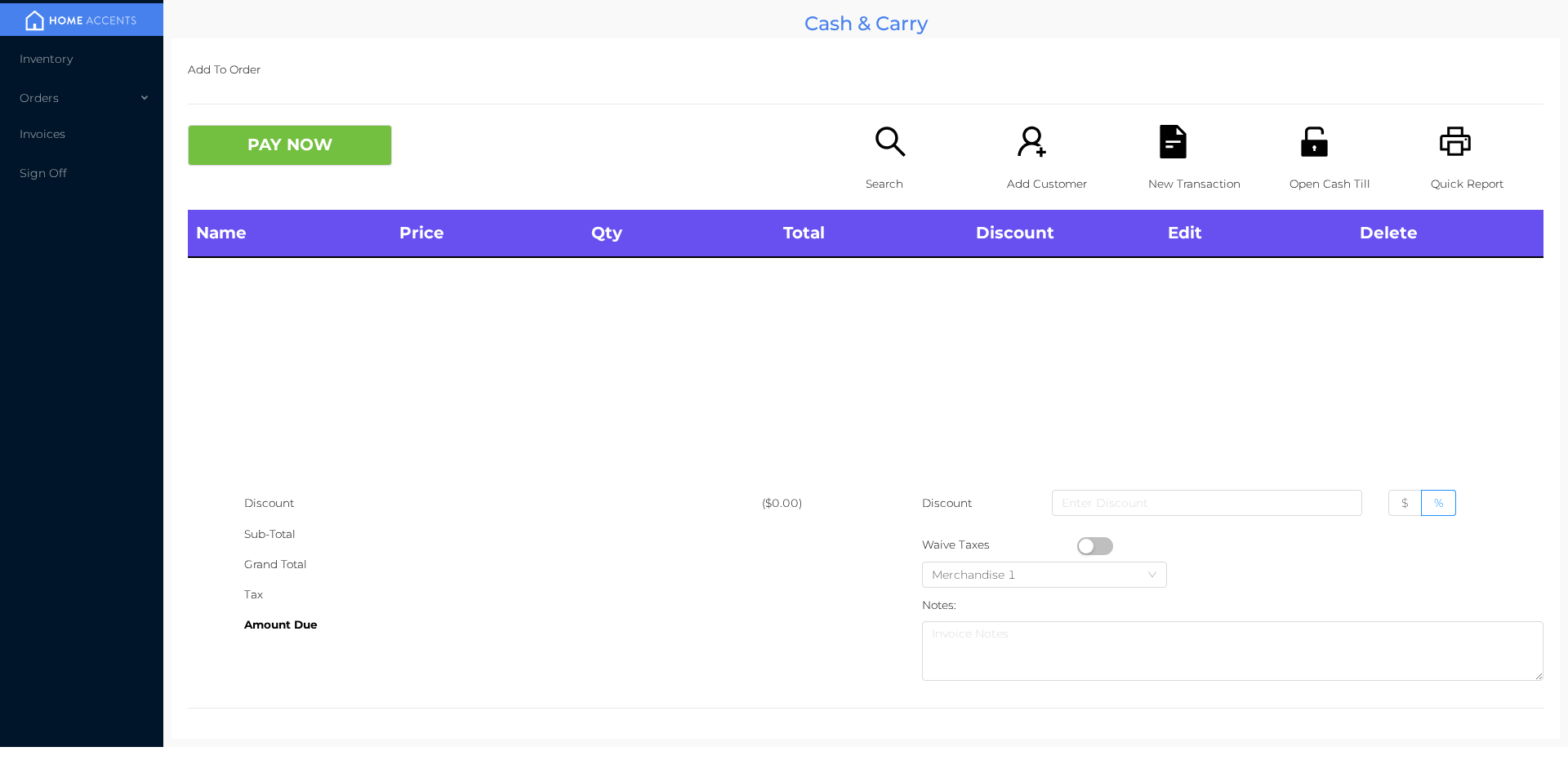
click at [1298, 166] on div "Open Cash Till" at bounding box center [1346, 168] width 113 height 85
click at [1468, 163] on div "Quick Report" at bounding box center [1487, 168] width 113 height 85
